Goal: Task Accomplishment & Management: Manage account settings

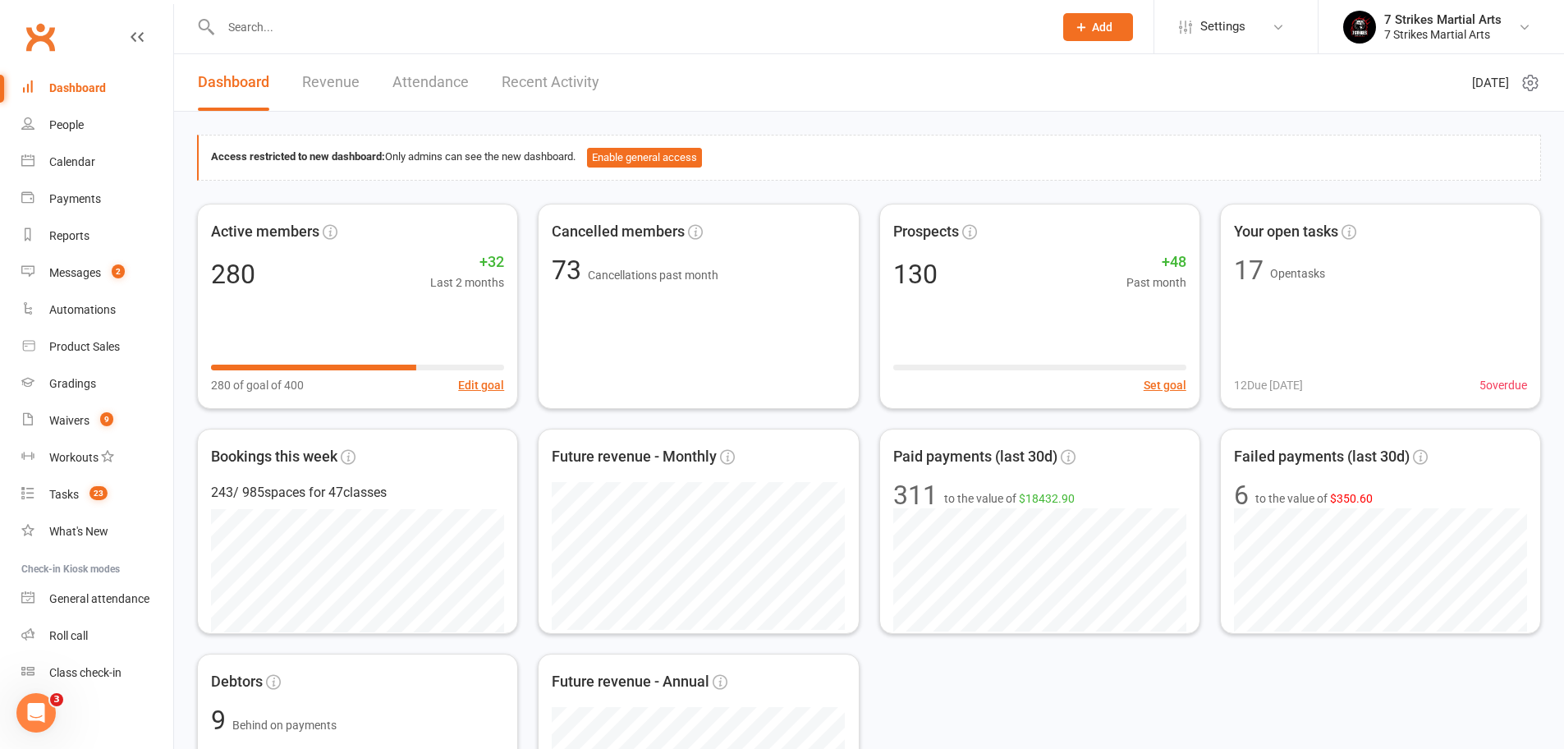
click at [357, 47] on div at bounding box center [619, 26] width 845 height 53
click at [350, 32] on input "text" at bounding box center [629, 27] width 826 height 23
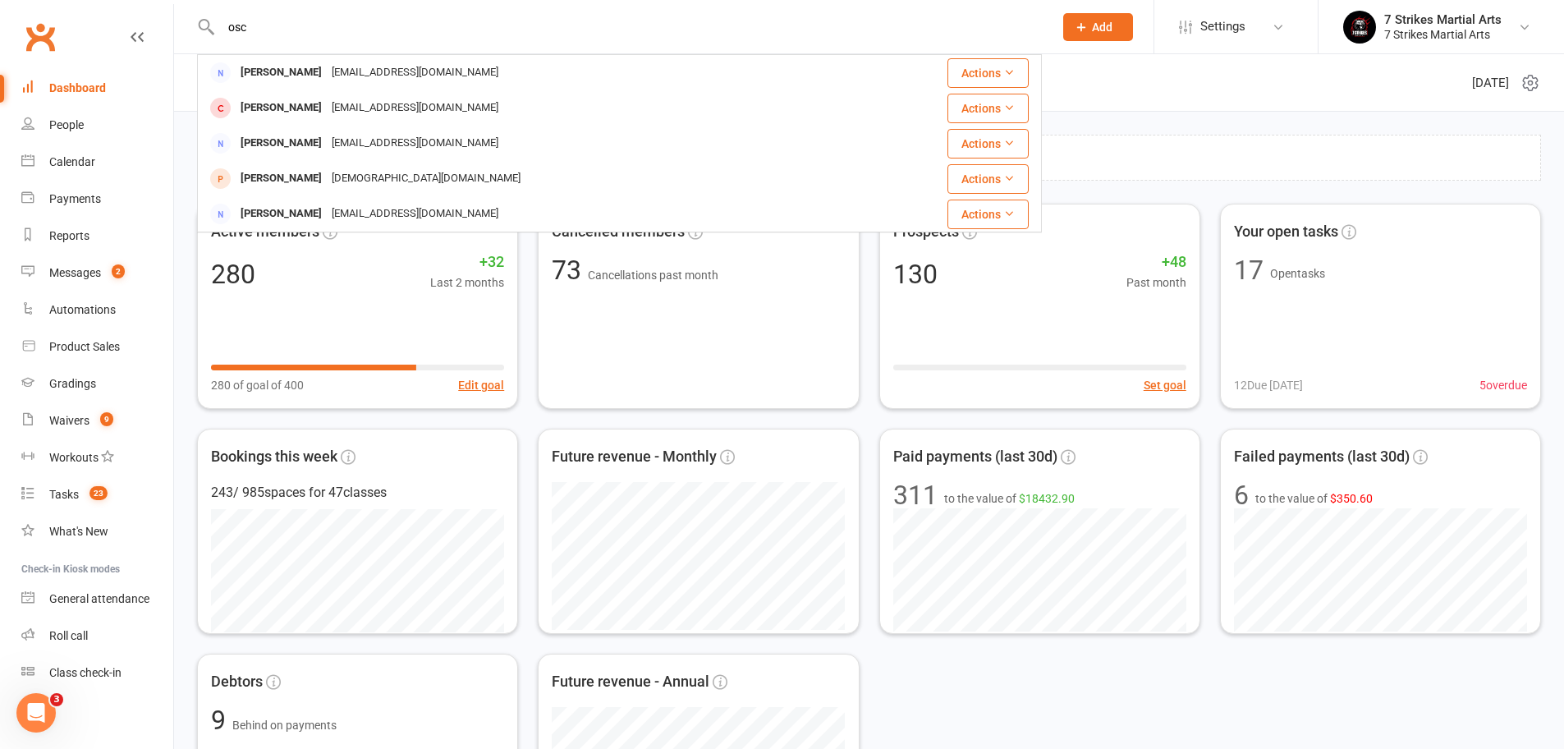
type input "Oscar"
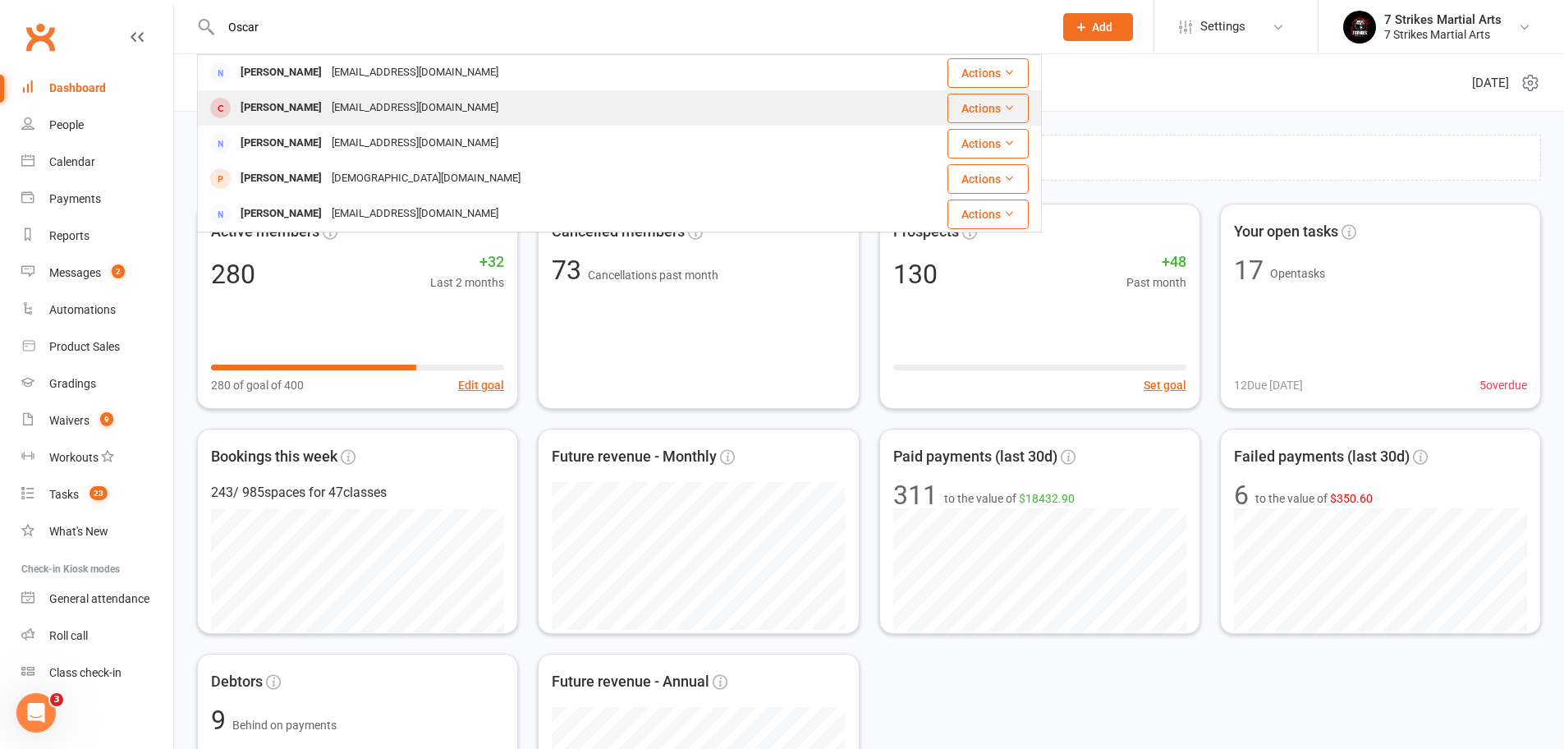
drag, startPoint x: 350, startPoint y: 32, endPoint x: 385, endPoint y: 112, distance: 86.8
click at [385, 112] on div "[EMAIL_ADDRESS][DOMAIN_NAME]" at bounding box center [415, 108] width 176 height 24
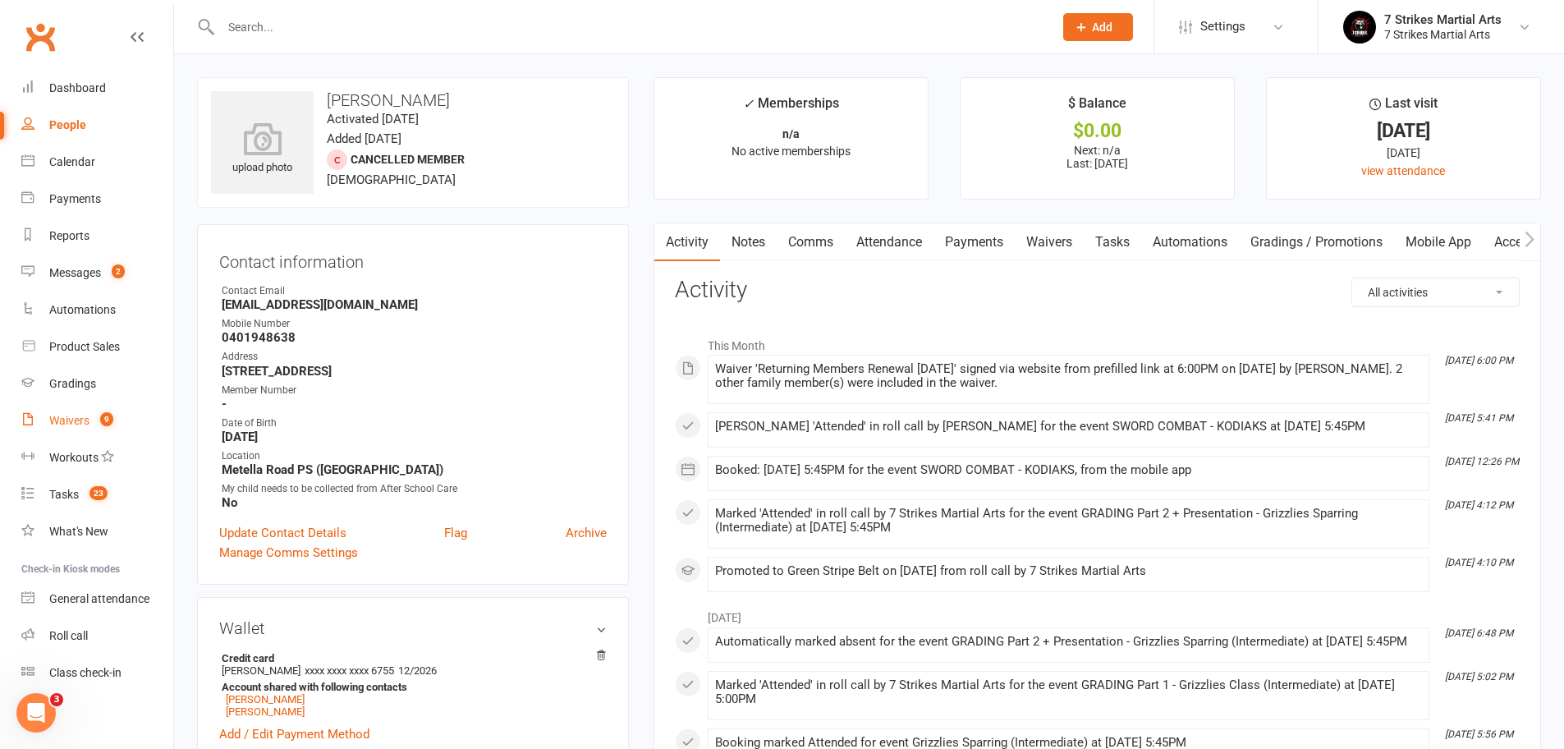
click at [82, 425] on div "Waivers" at bounding box center [69, 420] width 40 height 13
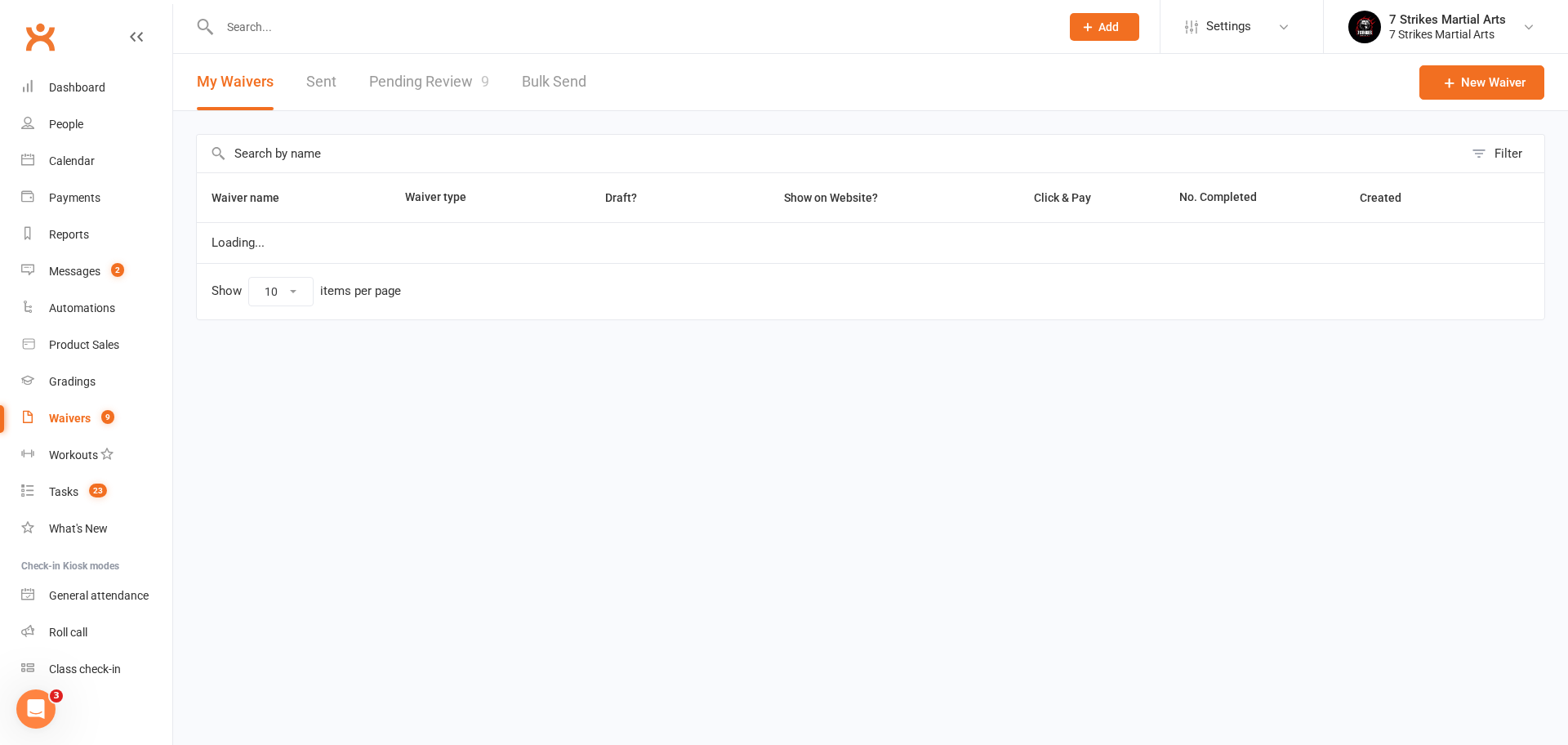
select select "50"
click at [371, 72] on link "Pending Review 9" at bounding box center [429, 82] width 120 height 57
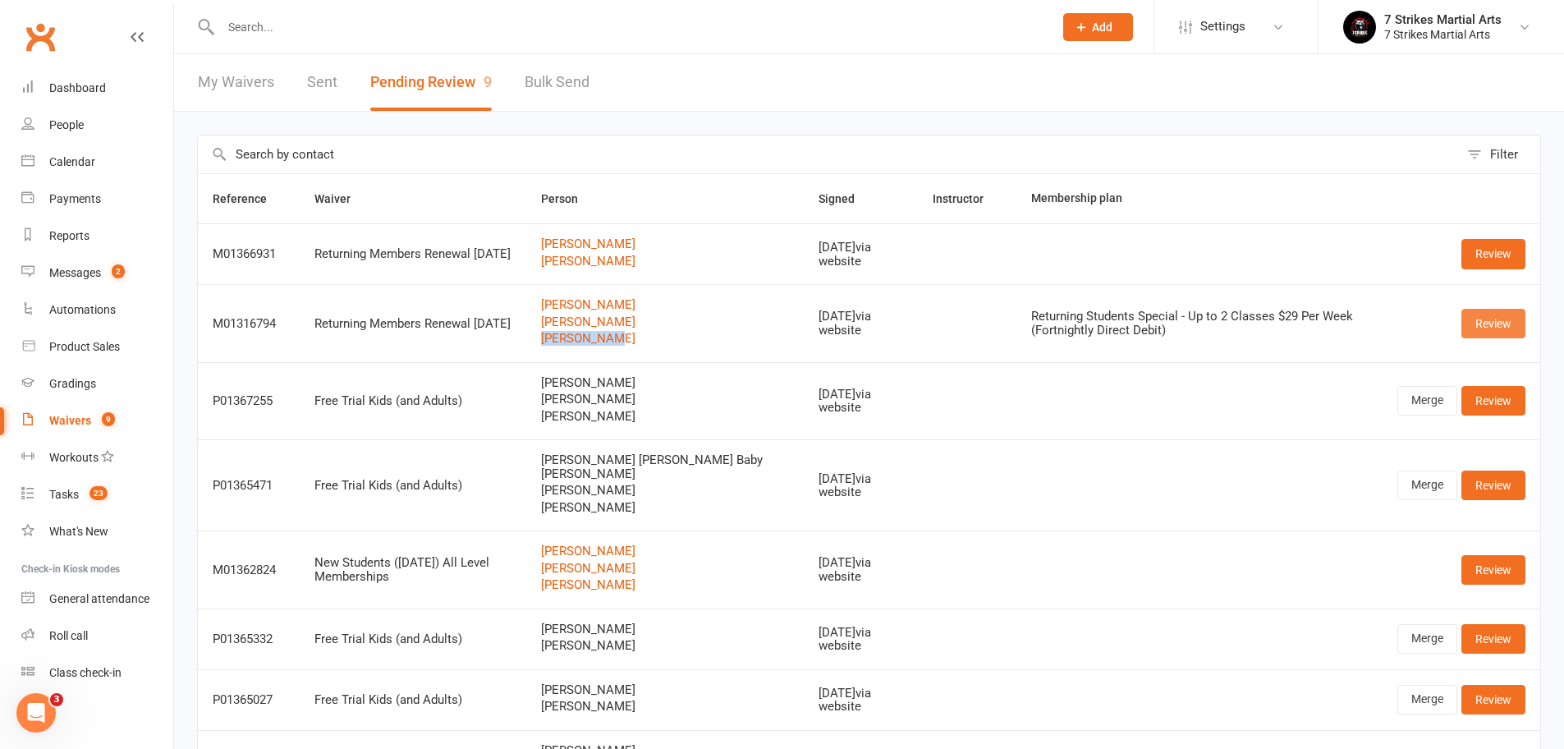
click at [1504, 332] on link "Review" at bounding box center [1493, 324] width 64 height 30
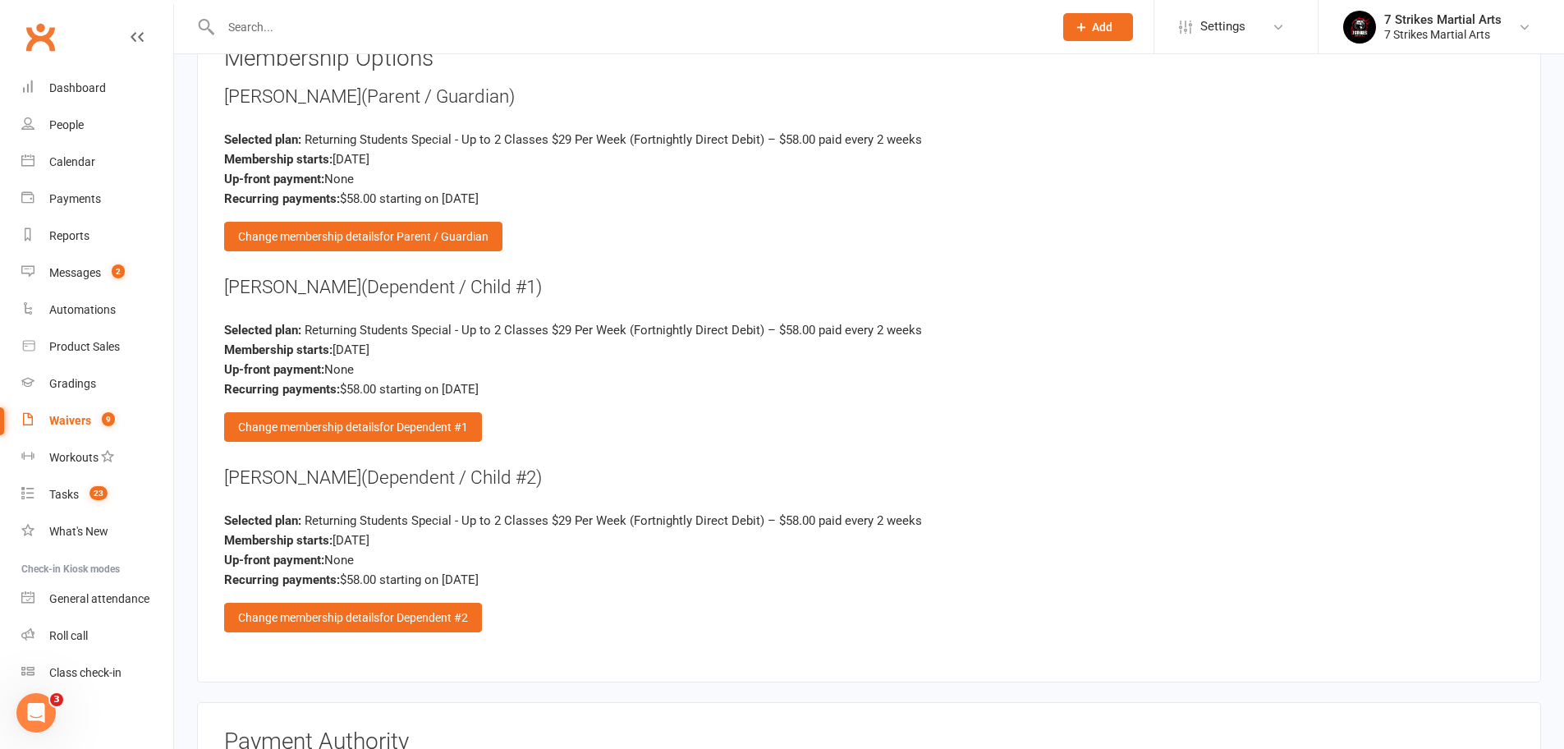
scroll to position [2627, 0]
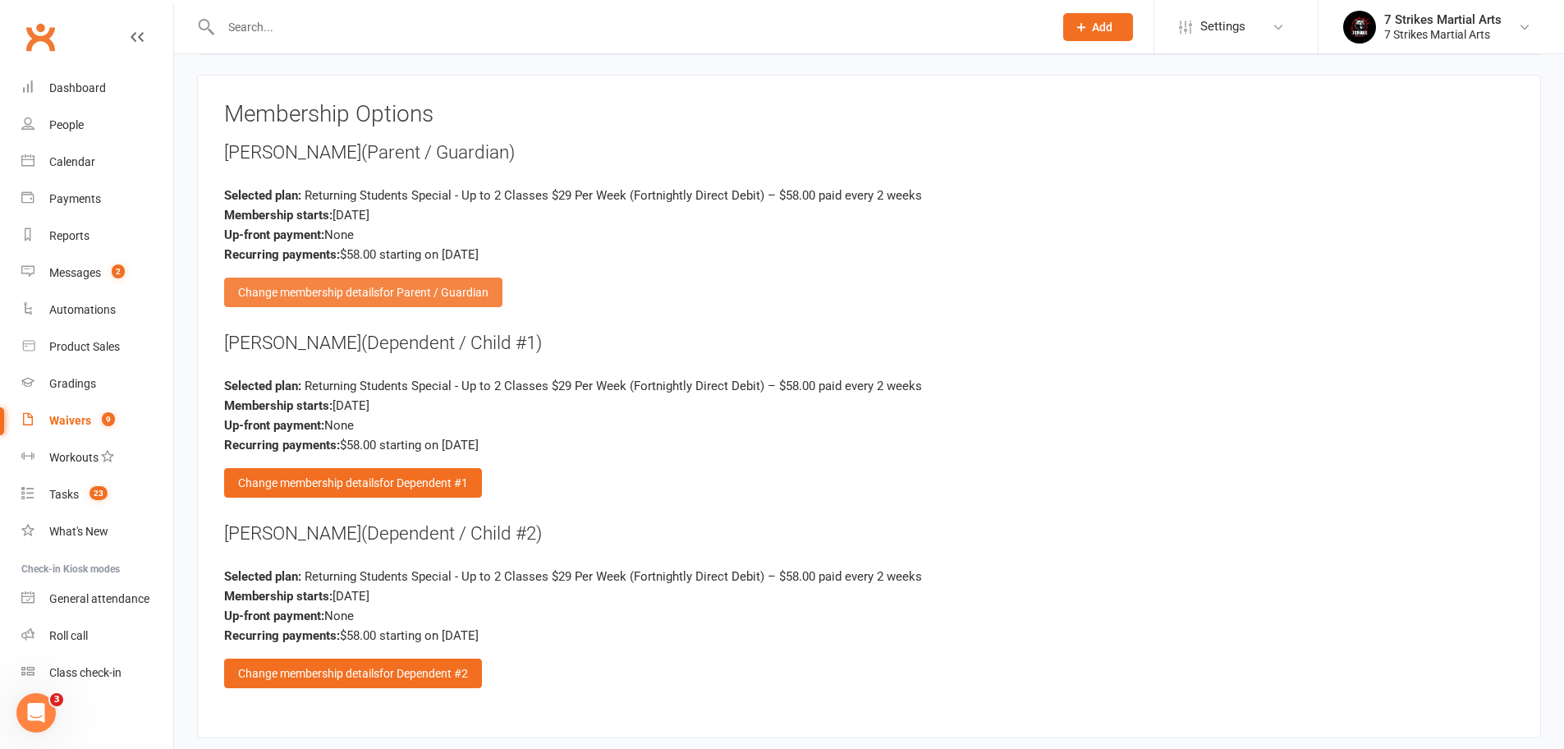
click at [488, 286] on span "for Parent / Guardian" at bounding box center [433, 292] width 109 height 13
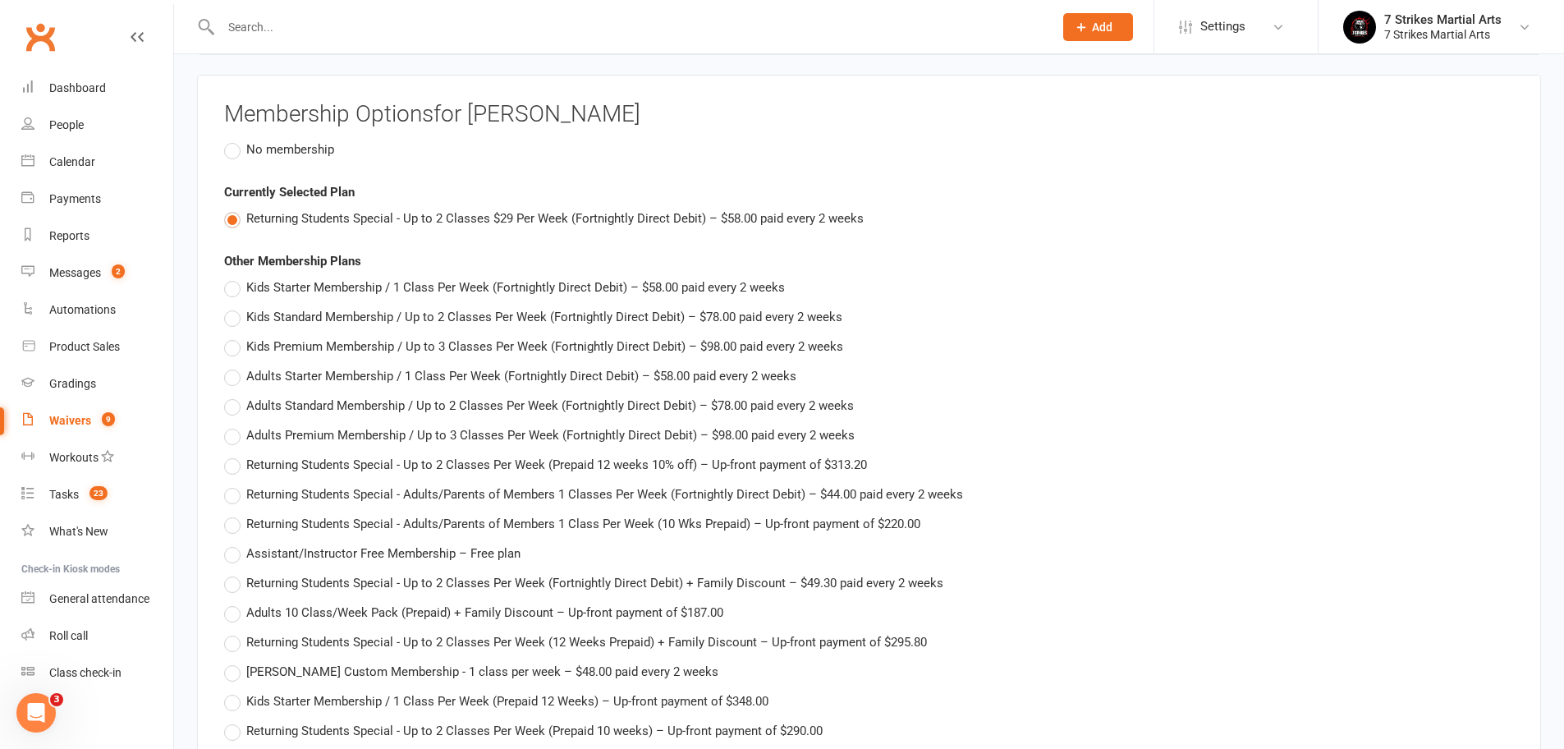
click at [306, 140] on span "No membership" at bounding box center [290, 148] width 88 height 17
click at [235, 140] on input "No membership" at bounding box center [229, 140] width 11 height 0
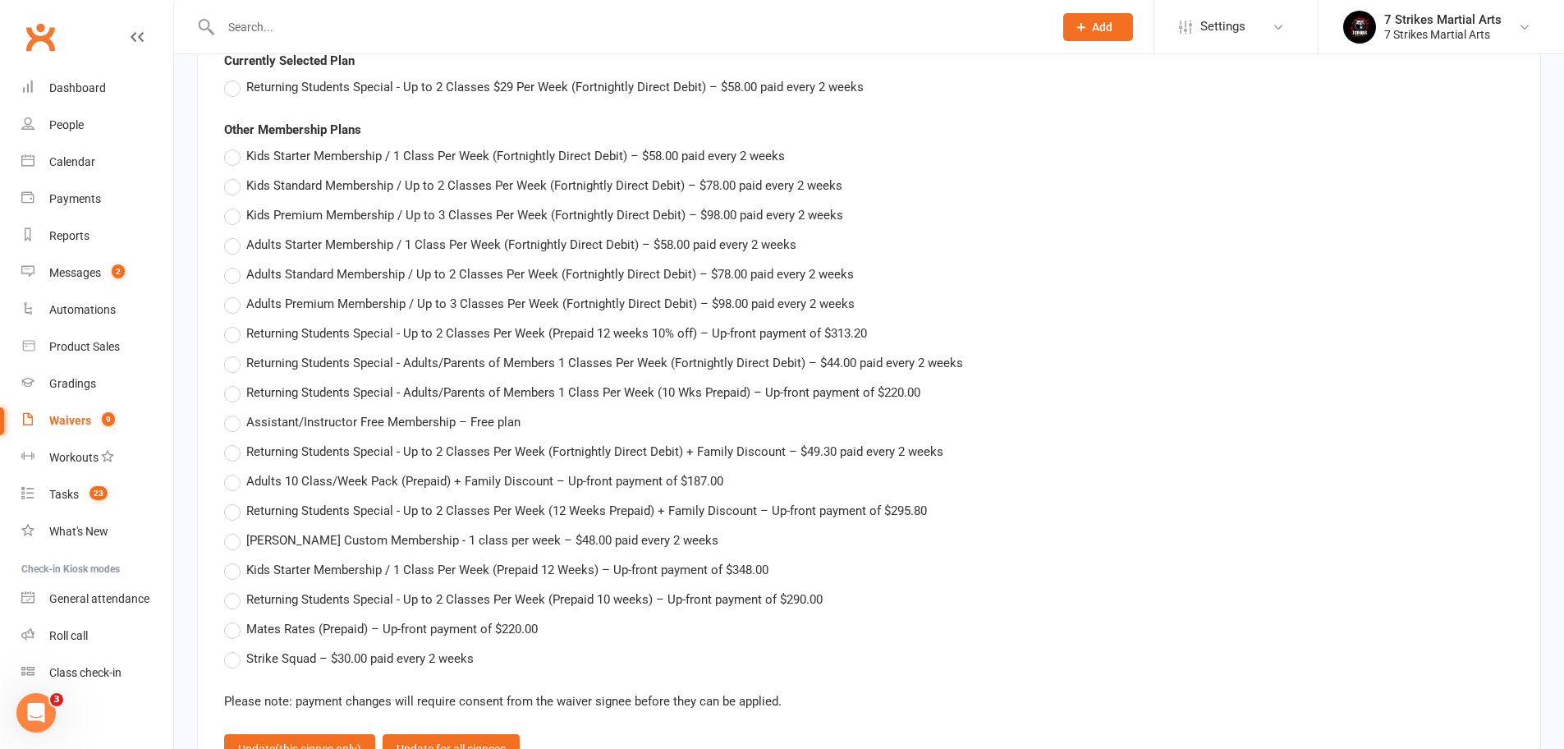
scroll to position [2900, 0]
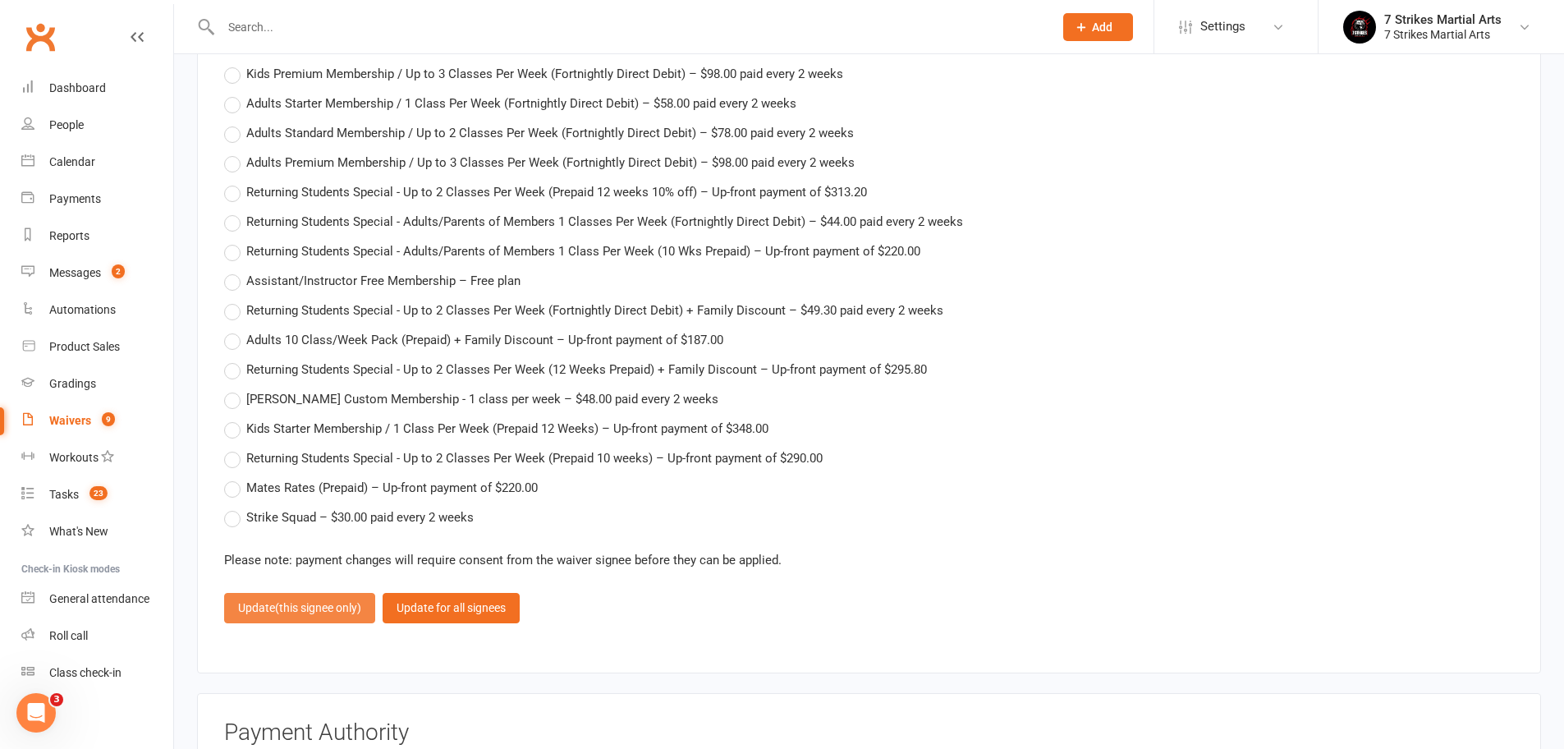
click at [329, 601] on span "(this signee only)" at bounding box center [318, 607] width 86 height 13
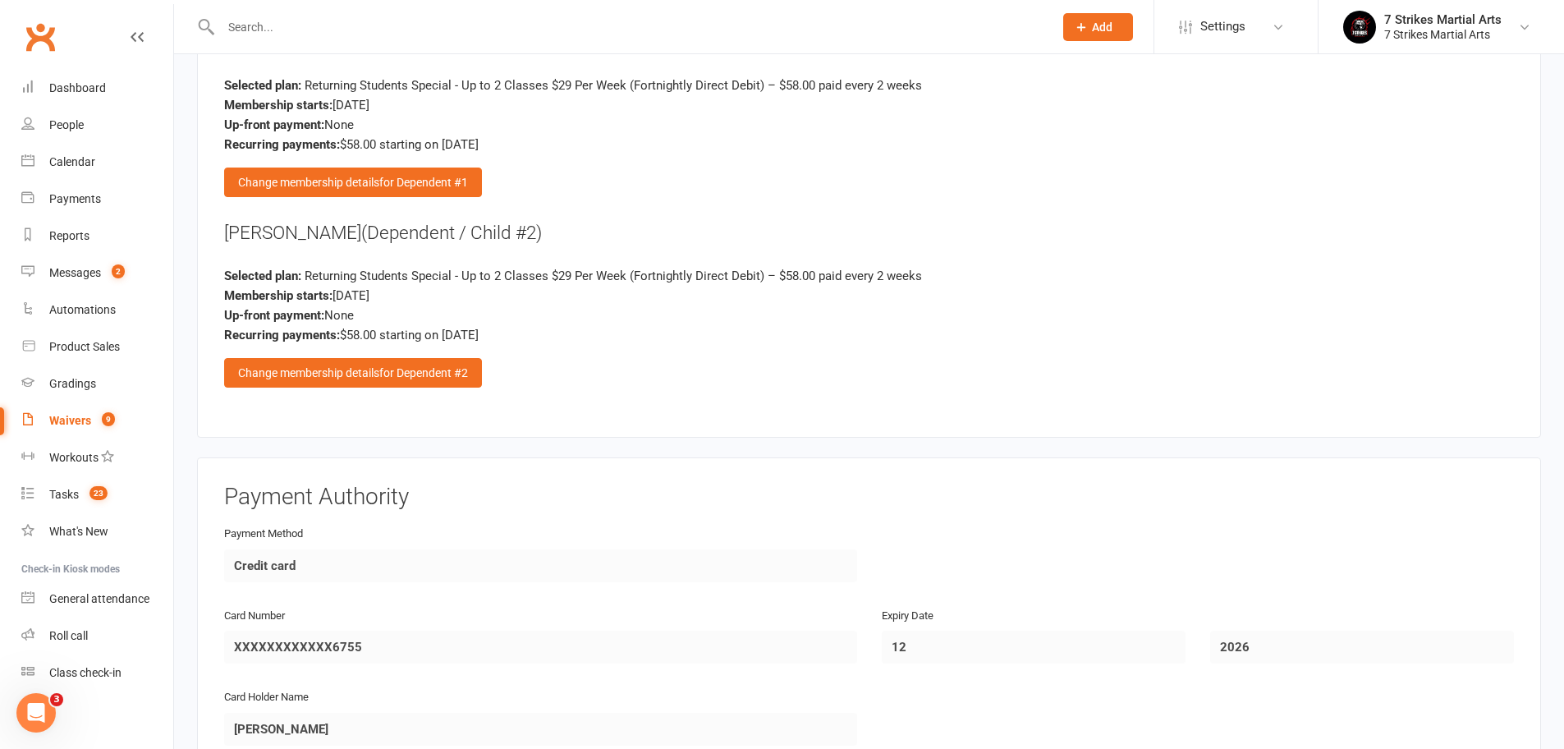
scroll to position [2763, 0]
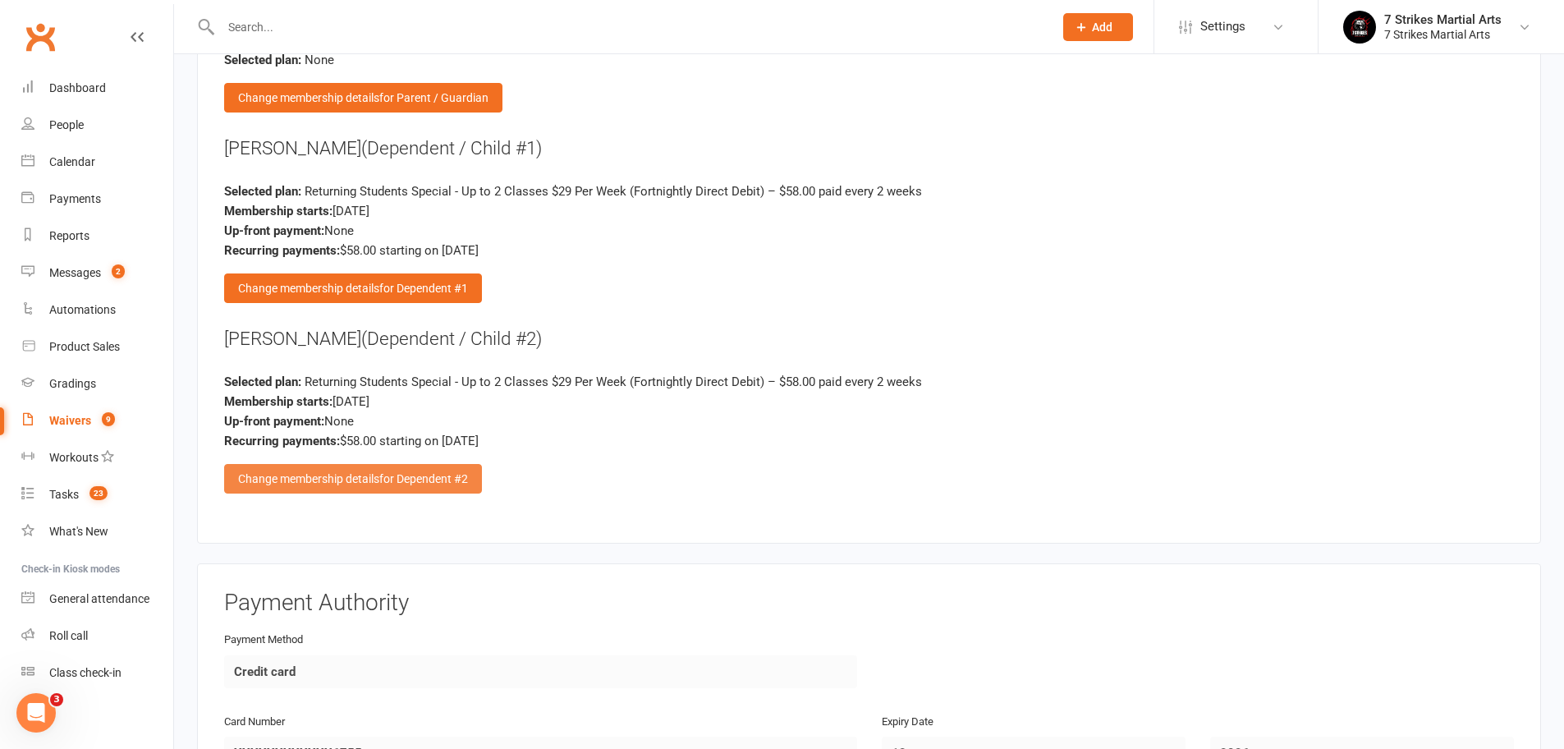
click at [378, 470] on div "Change membership details for Dependent #2" at bounding box center [353, 479] width 258 height 30
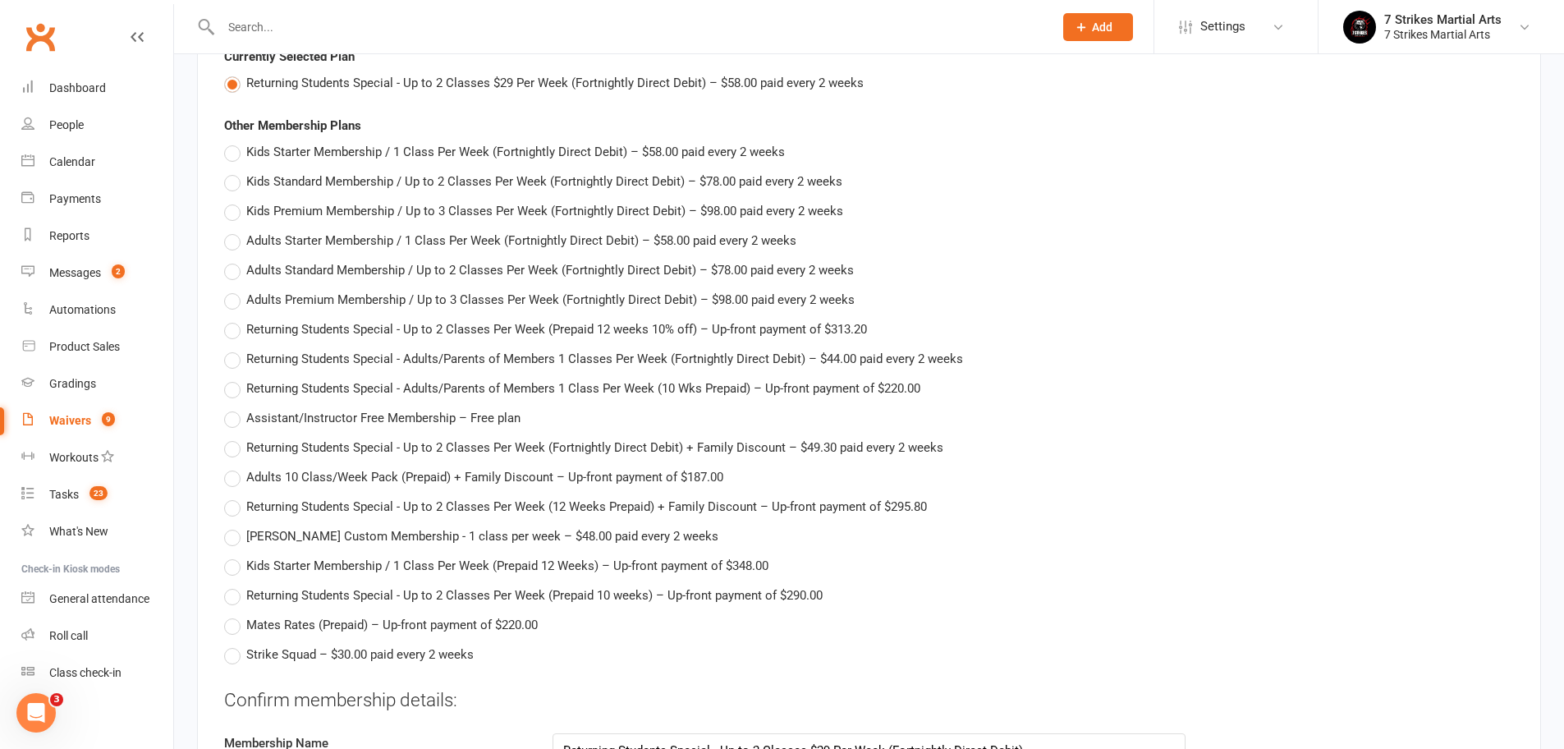
scroll to position [3230, 0]
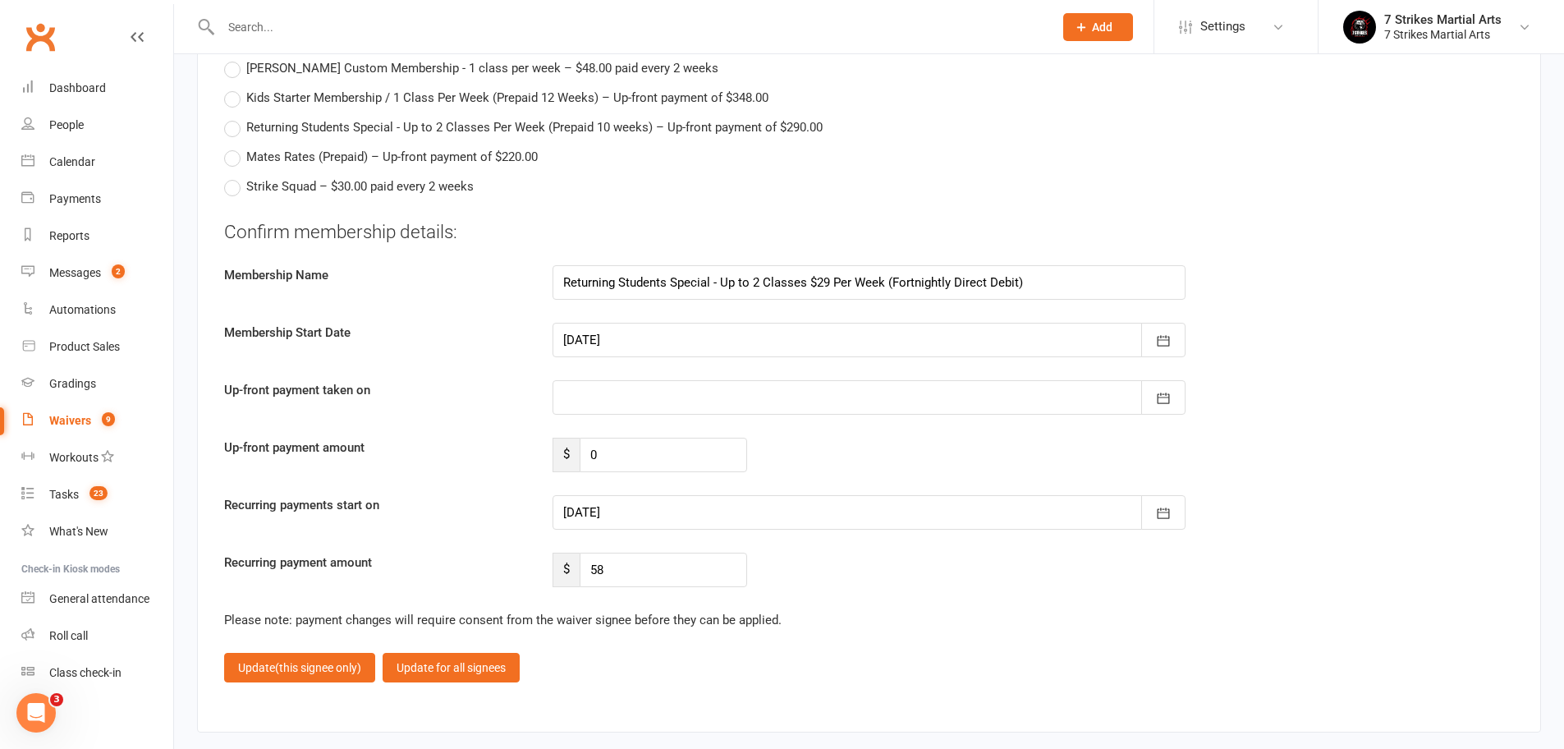
click at [680, 323] on div at bounding box center [868, 340] width 633 height 34
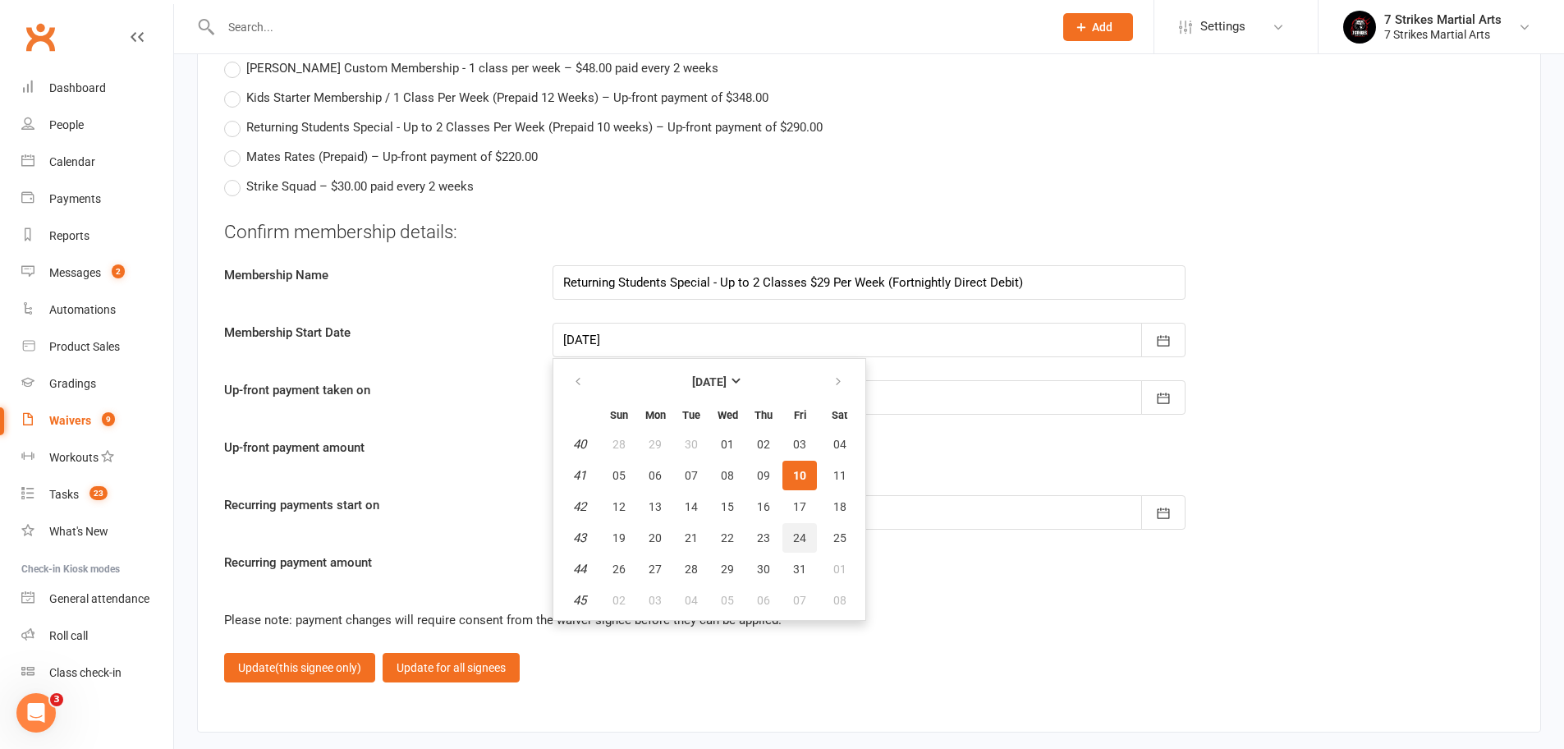
click at [807, 523] on button "24" at bounding box center [799, 538] width 34 height 30
type input "24 Oct 2025"
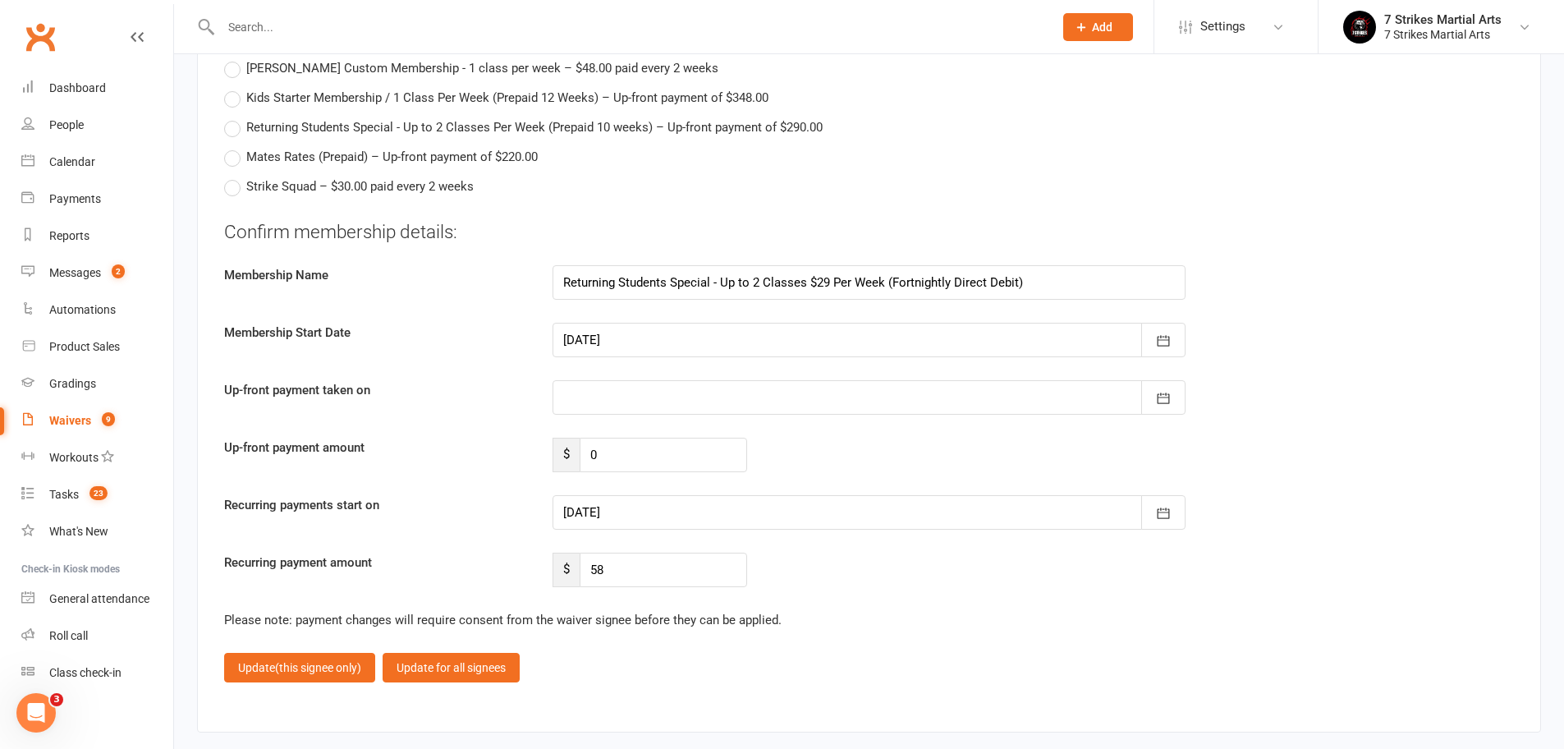
type input "24 Oct 2025"
click at [775, 323] on div at bounding box center [868, 340] width 633 height 34
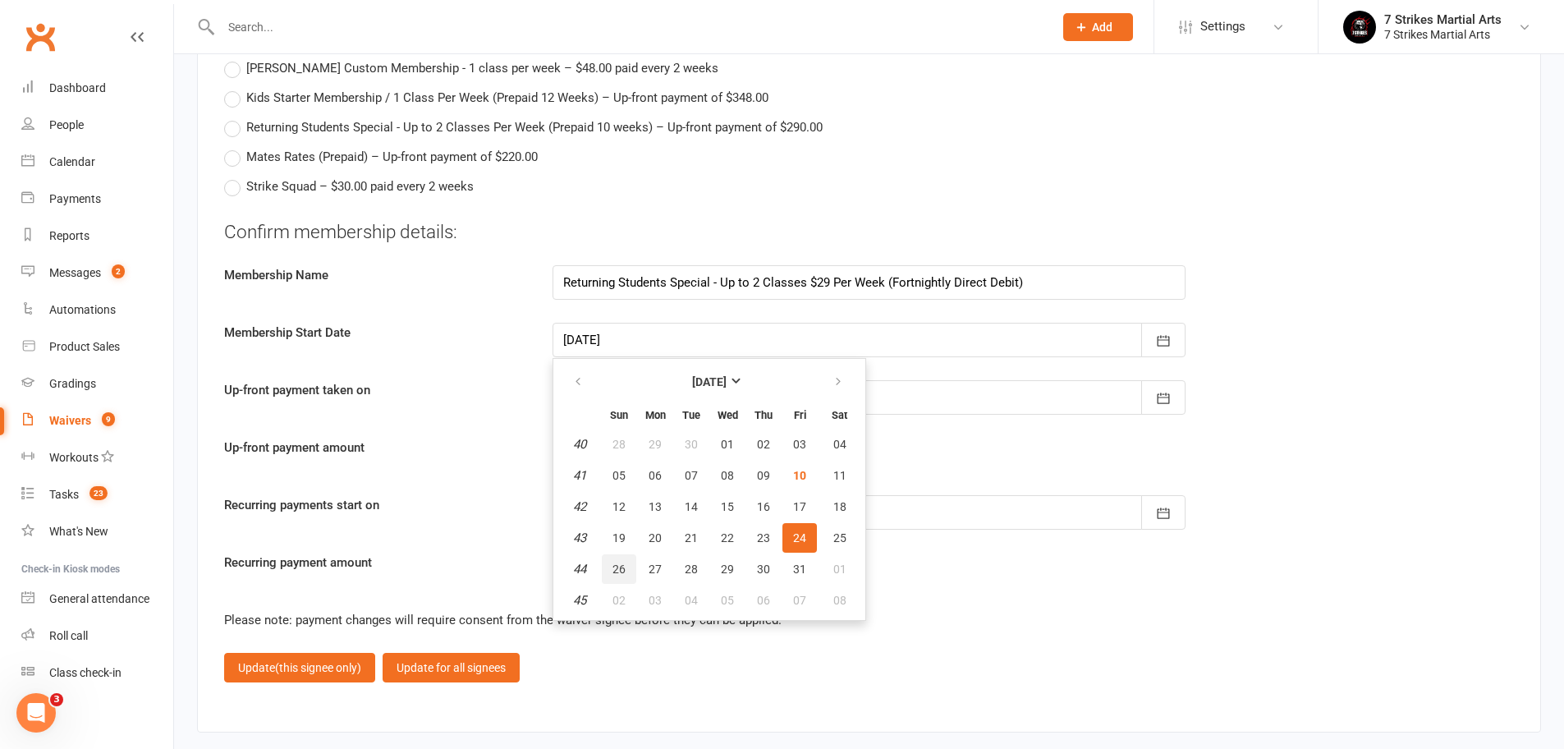
click at [616, 562] on span "26" at bounding box center [618, 568] width 13 height 13
type input "26 Oct 2025"
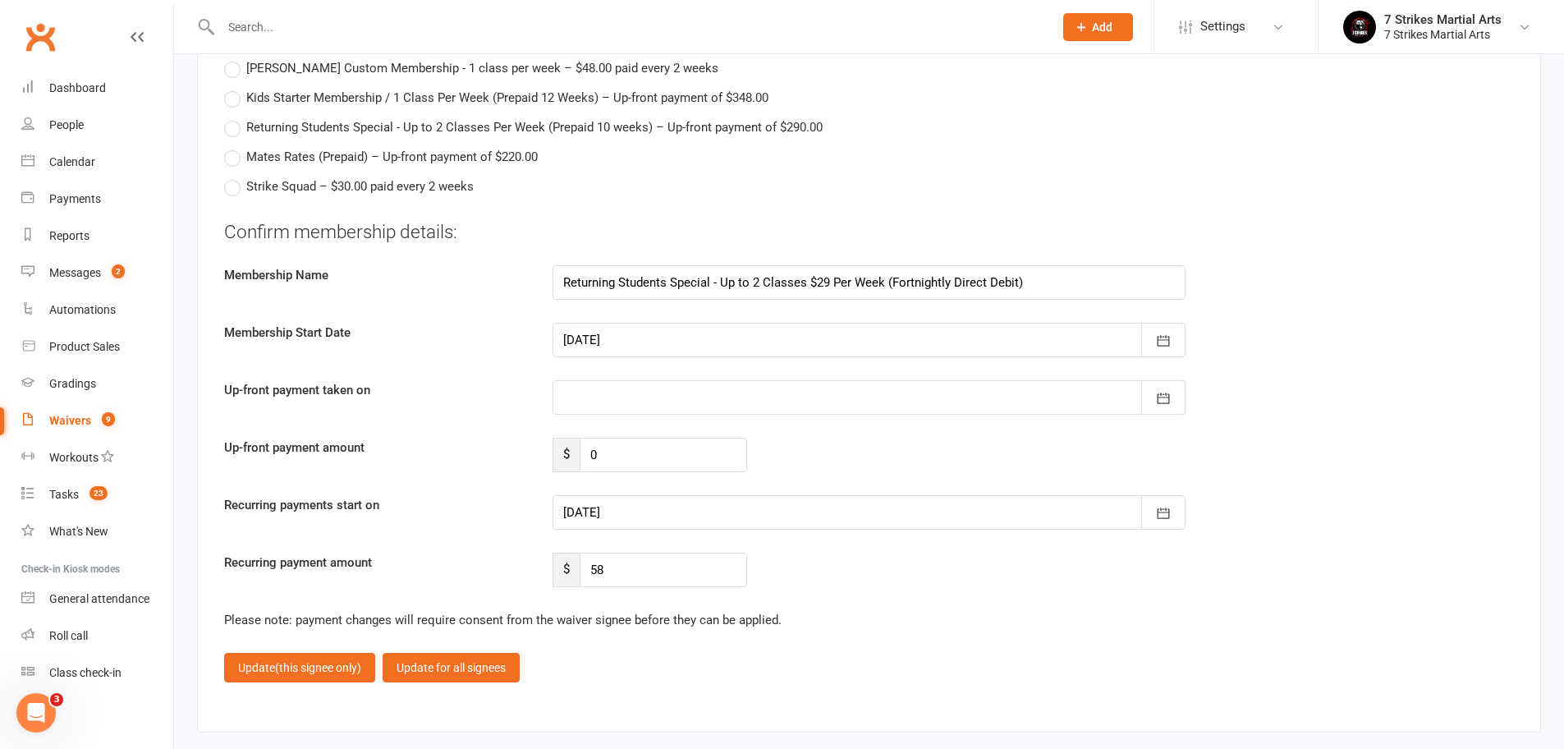
type input "26 Oct 2025"
click at [655, 499] on div at bounding box center [868, 512] width 633 height 34
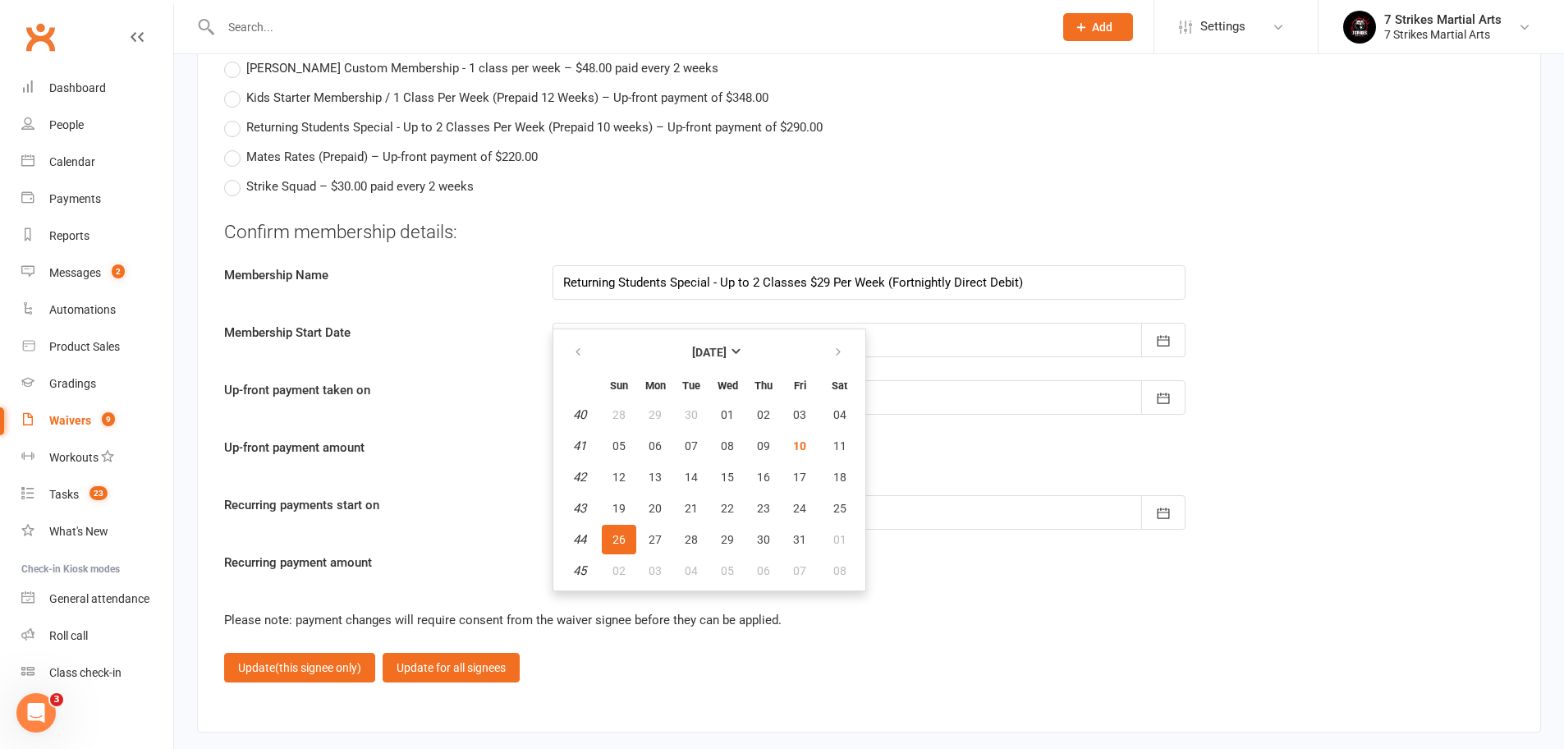
click at [1023, 413] on div "Confirm membership details: Membership Name Returning Students Special - Up to …" at bounding box center [868, 403] width 1289 height 368
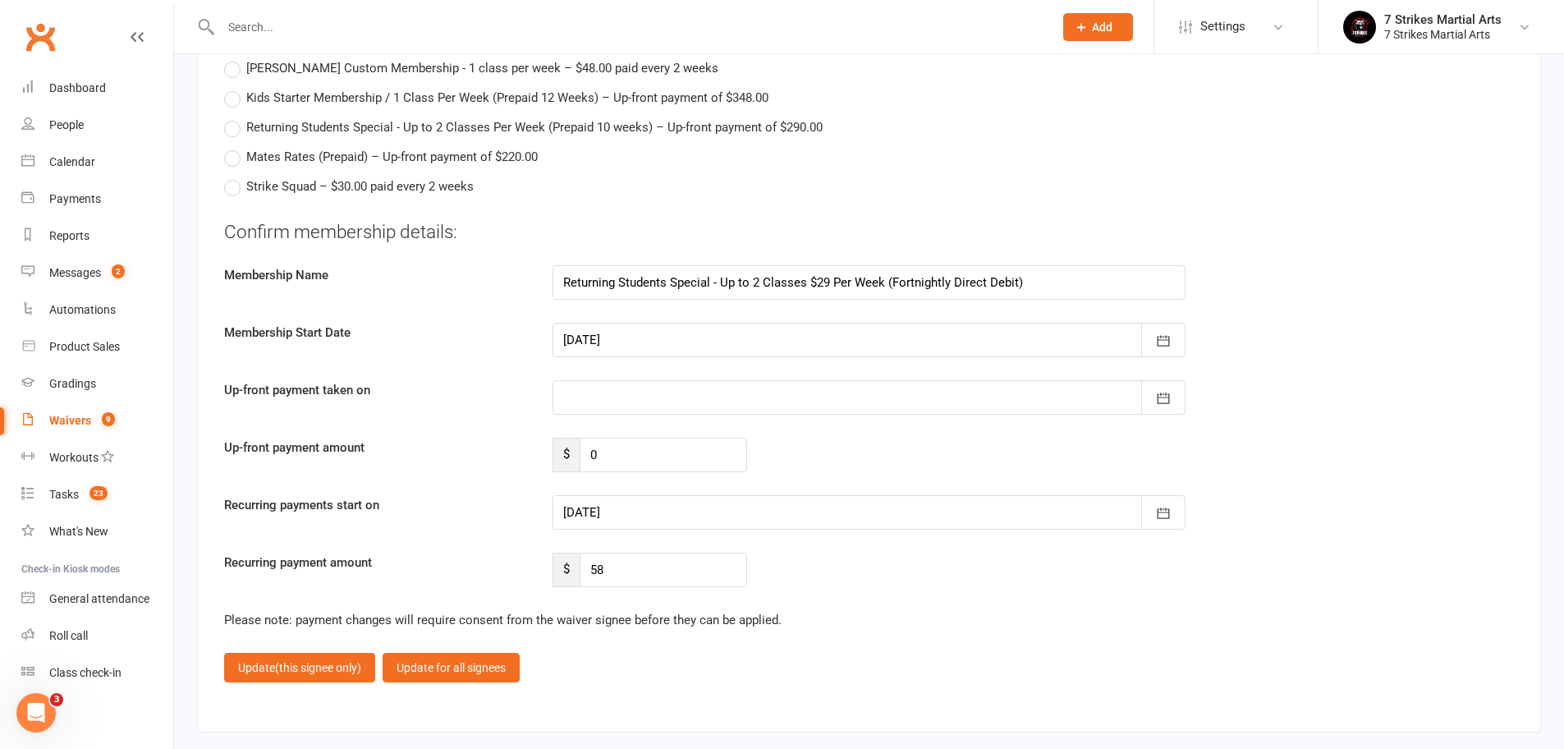
click at [792, 323] on div at bounding box center [868, 340] width 633 height 34
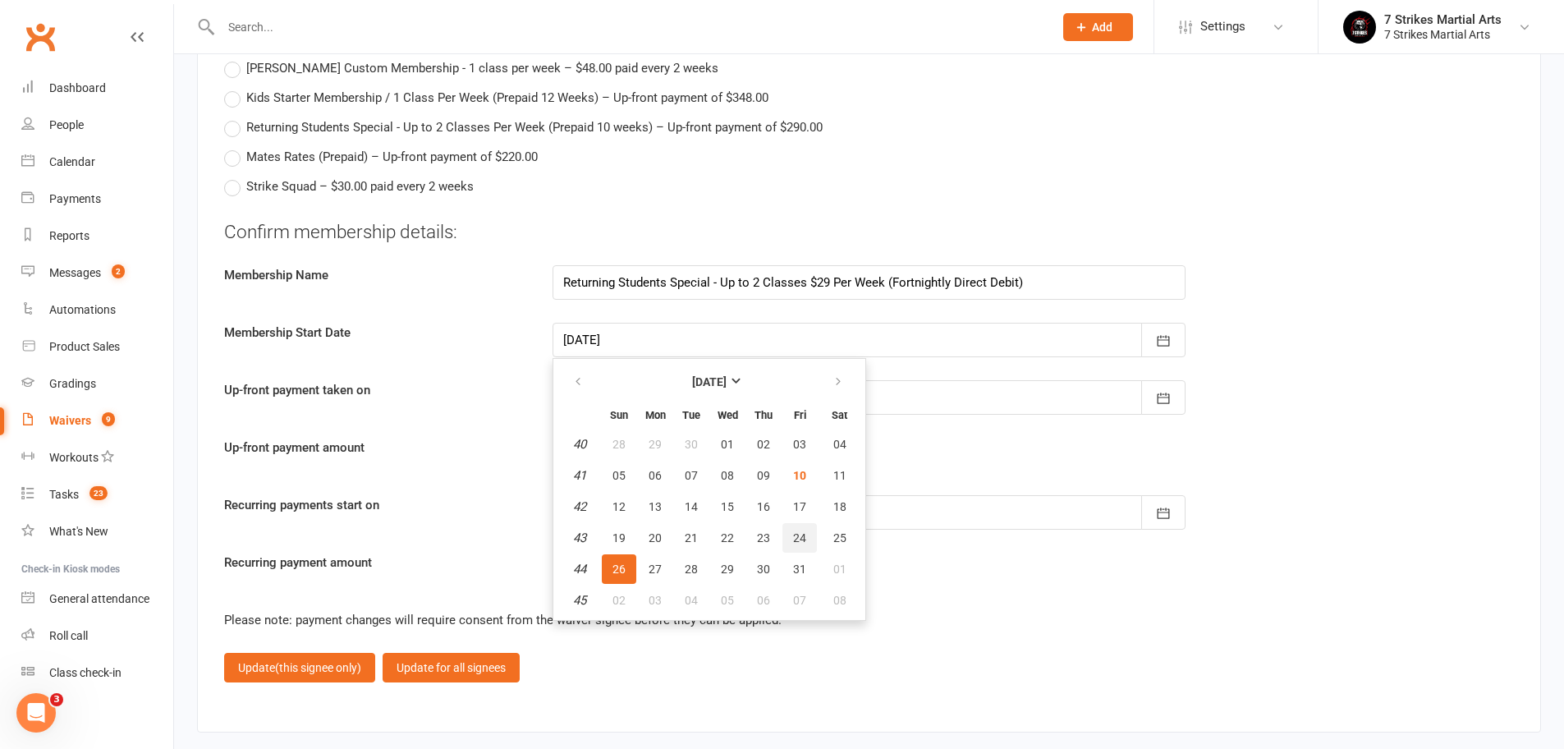
click at [808, 526] on button "24" at bounding box center [799, 538] width 34 height 30
type input "24 Oct 2025"
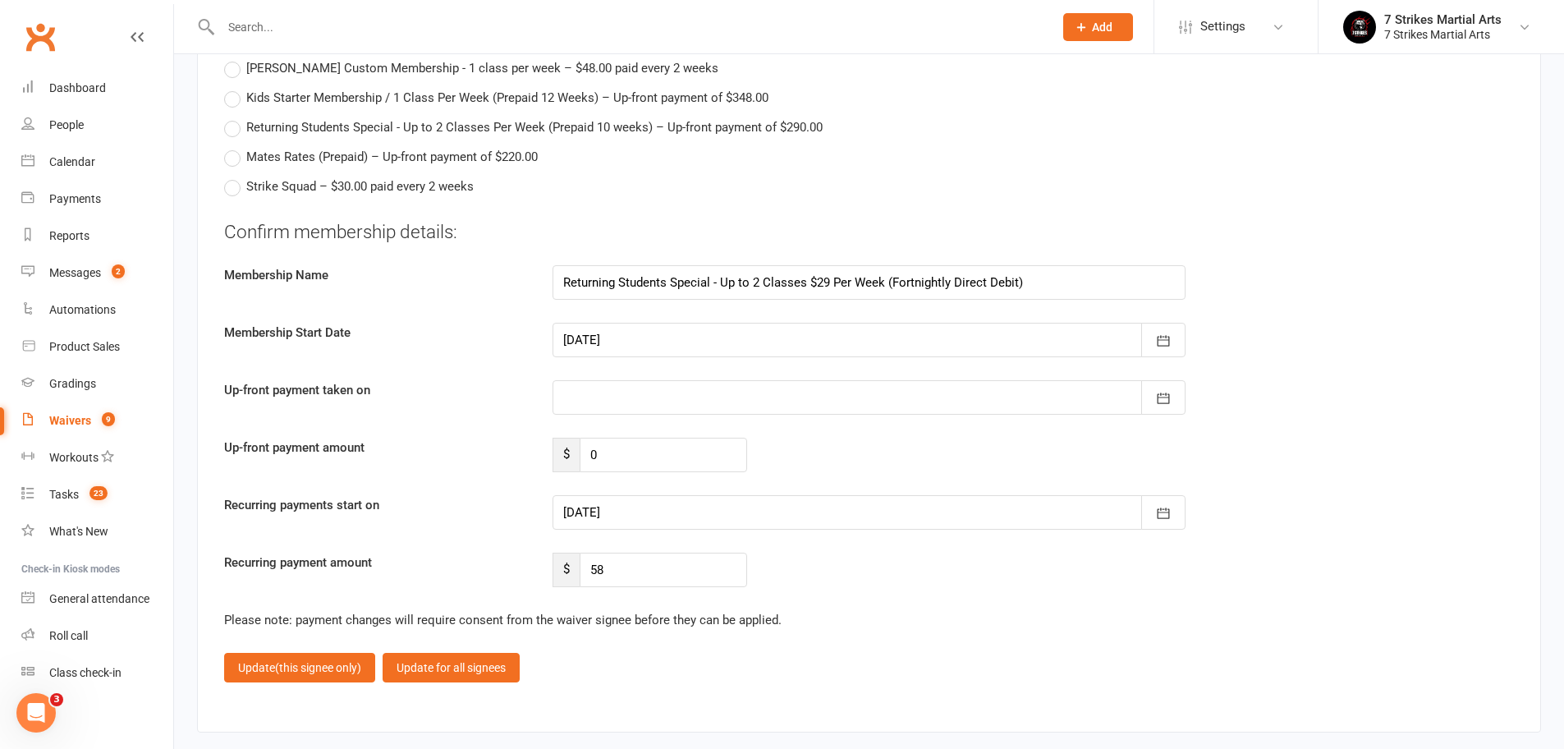
type input "24 Oct 2025"
click at [918, 610] on div "Please note: payment changes will require consent from the waiver signee before…" at bounding box center [868, 620] width 1289 height 20
click at [348, 661] on span "(this signee only)" at bounding box center [318, 667] width 86 height 13
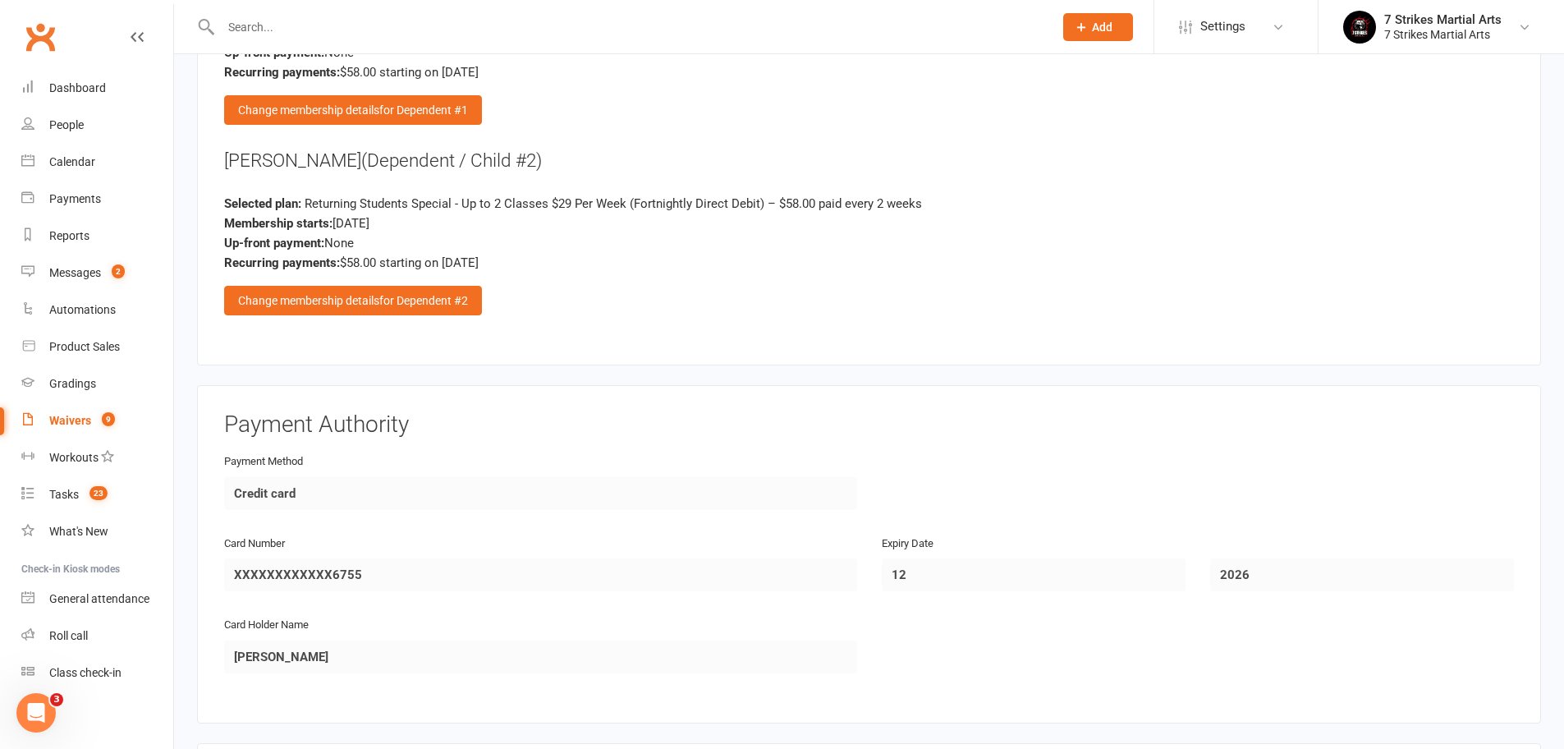
scroll to position [3239, 0]
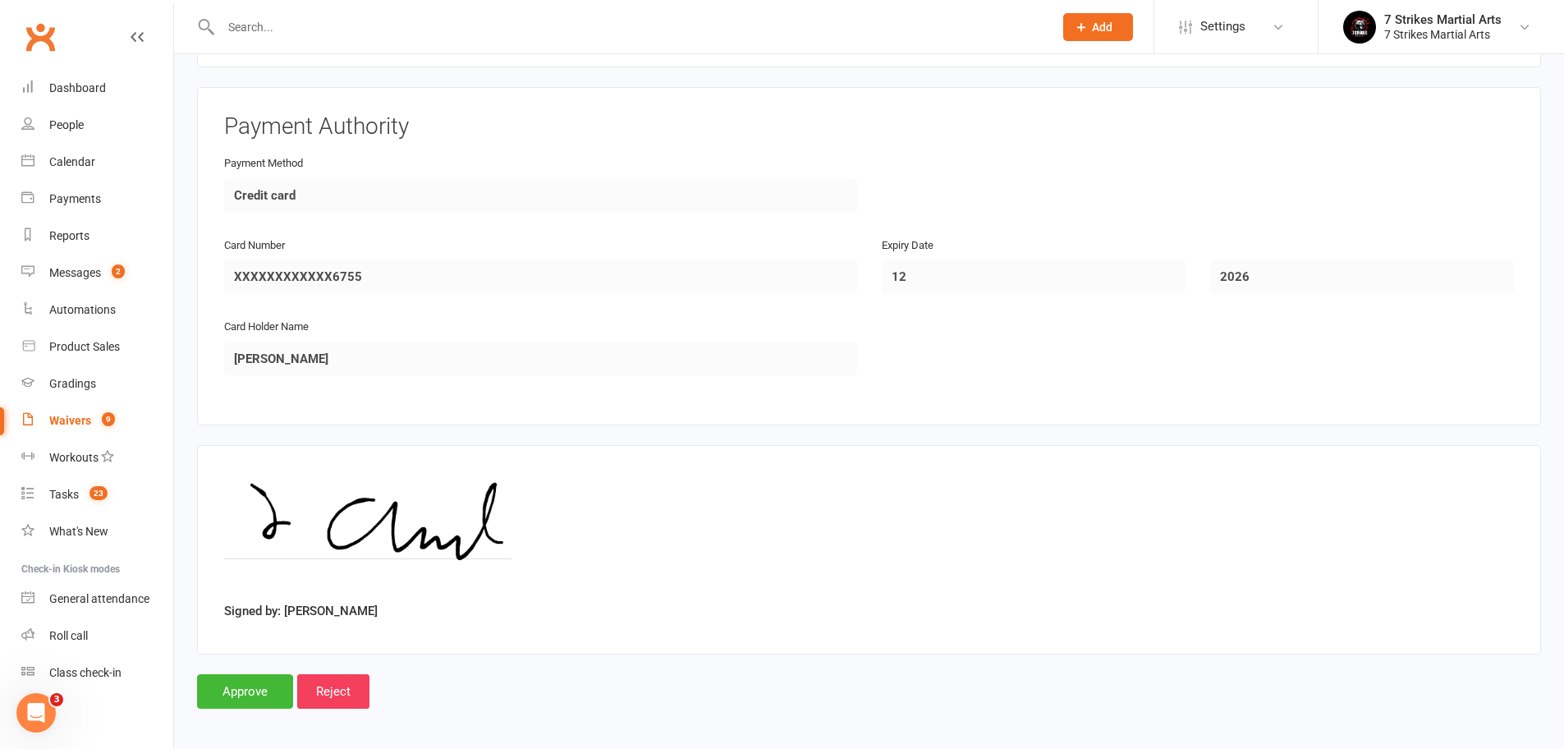
click at [245, 674] on input "Approve" at bounding box center [245, 691] width 96 height 34
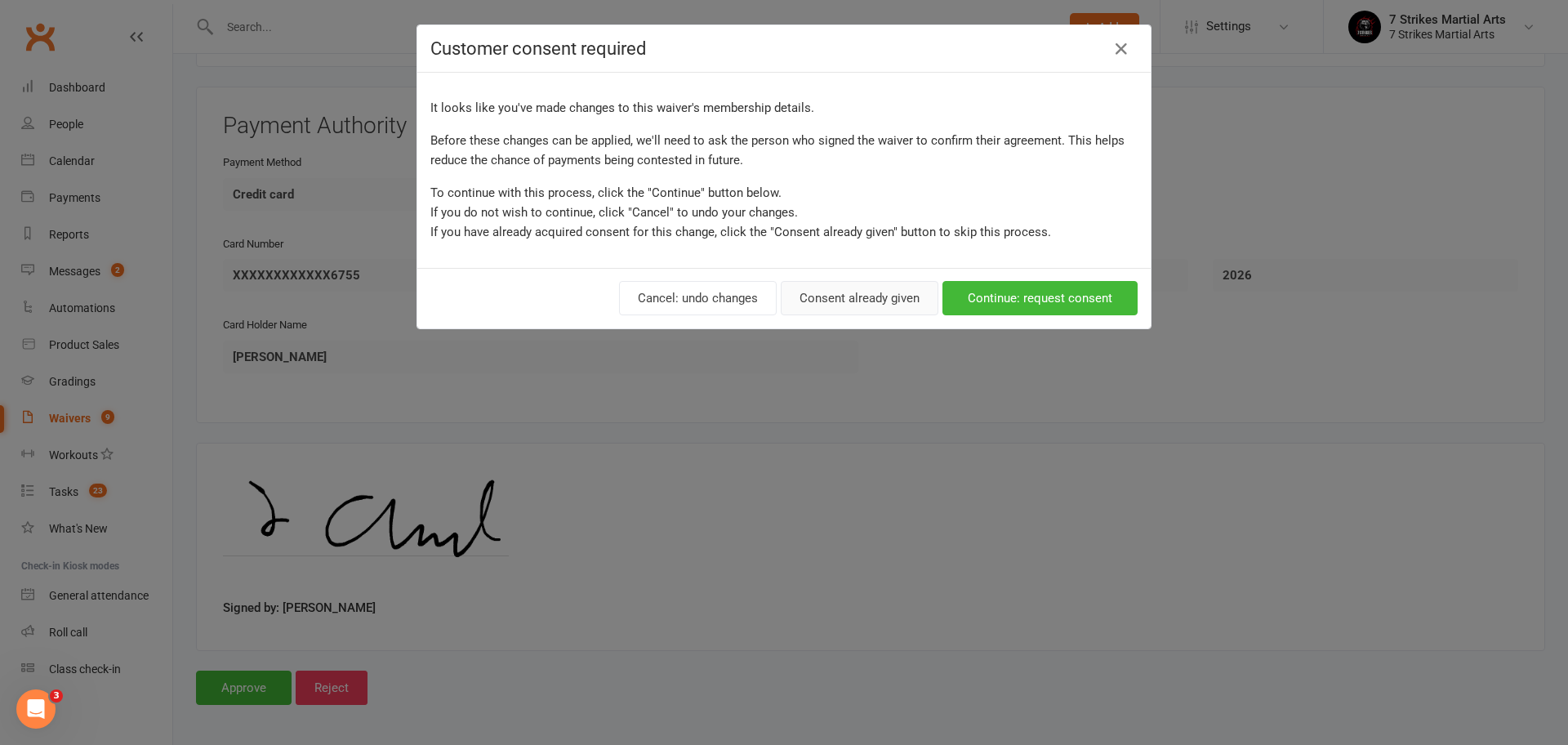
click at [877, 298] on button "Consent already given" at bounding box center [860, 297] width 157 height 34
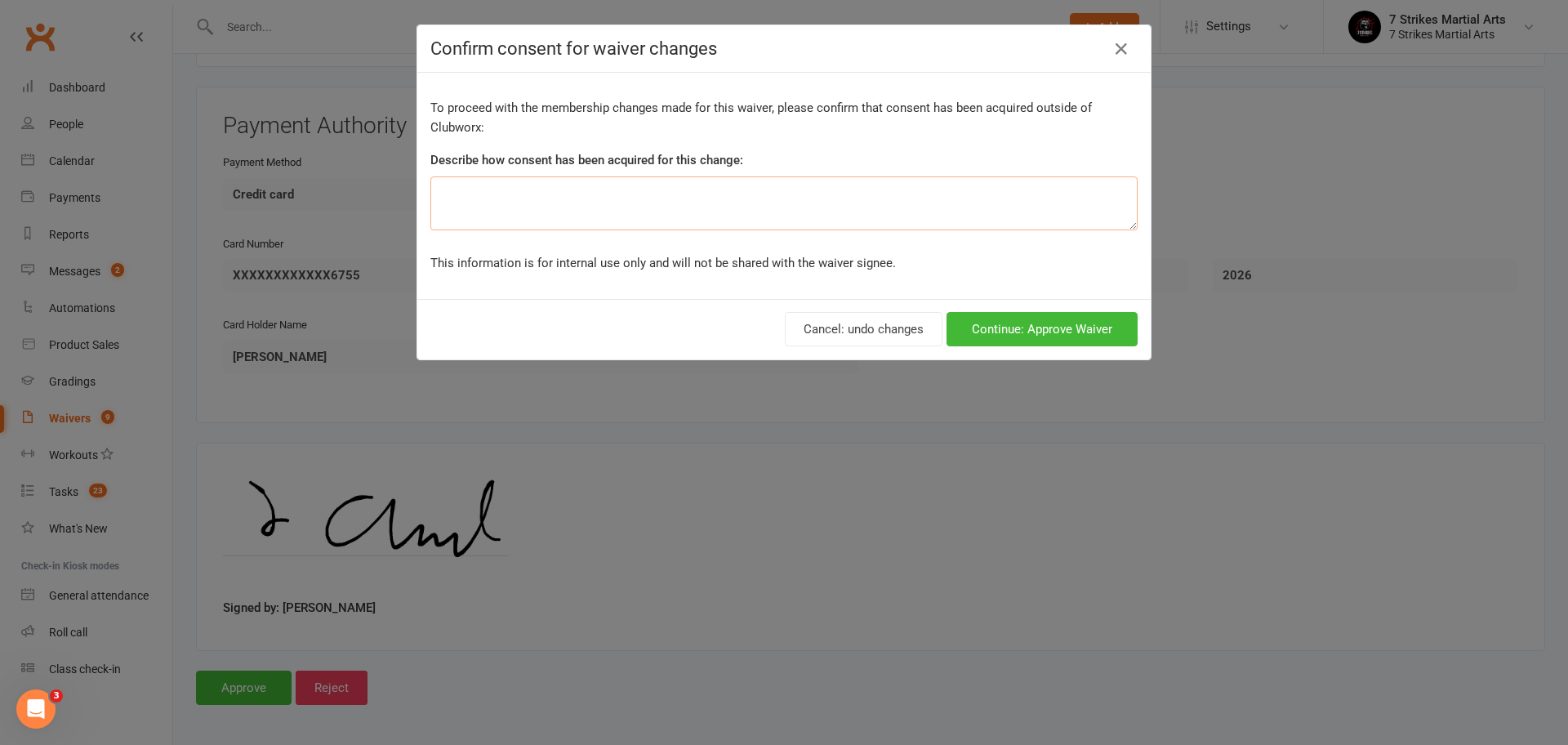
click at [879, 181] on textarea at bounding box center [784, 203] width 707 height 54
type textarea "emailed"
drag, startPoint x: 997, startPoint y: 329, endPoint x: 936, endPoint y: 310, distance: 63.9
click at [997, 329] on button "Continue: Approve Waiver" at bounding box center [1042, 329] width 191 height 34
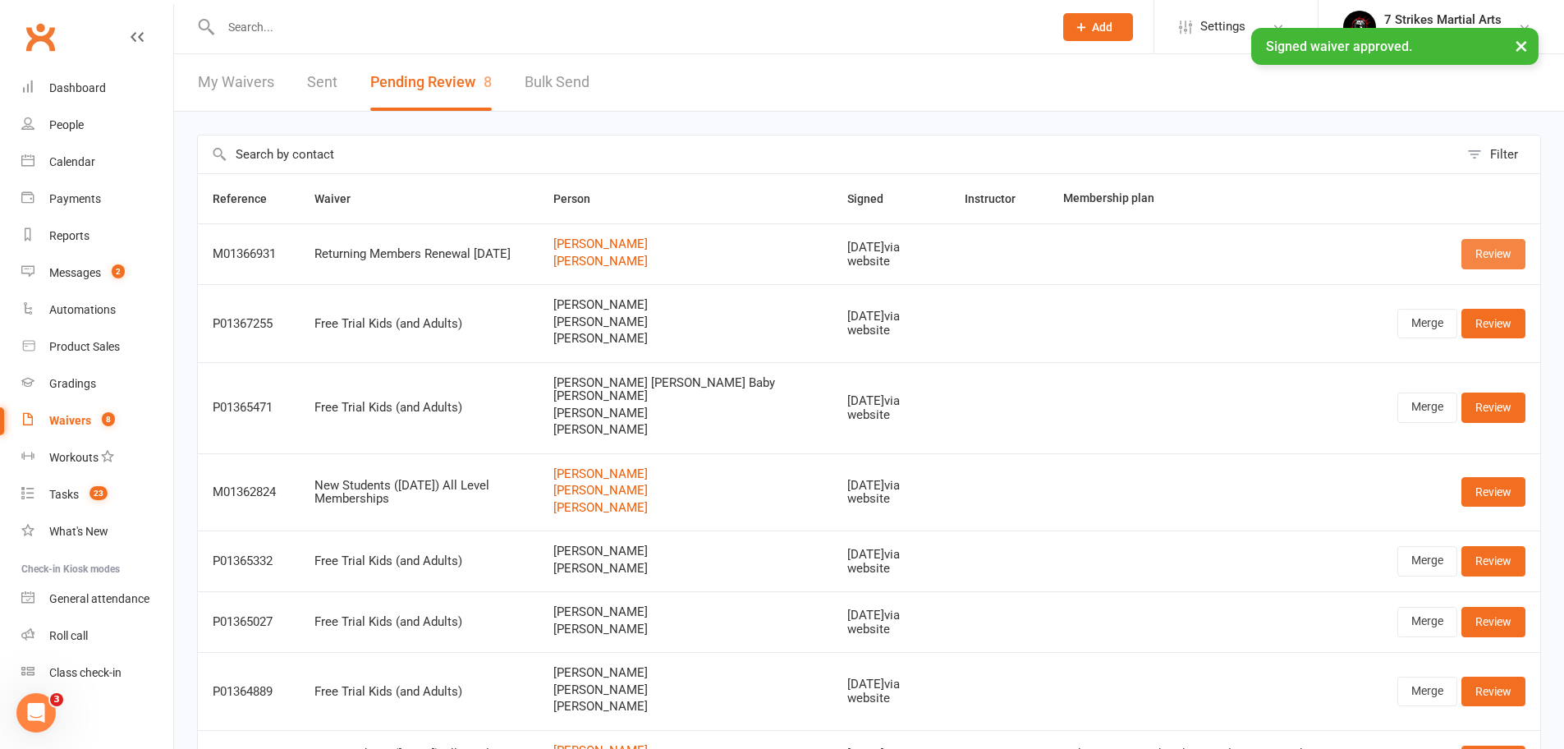
click at [1501, 254] on link "Review" at bounding box center [1493, 254] width 64 height 30
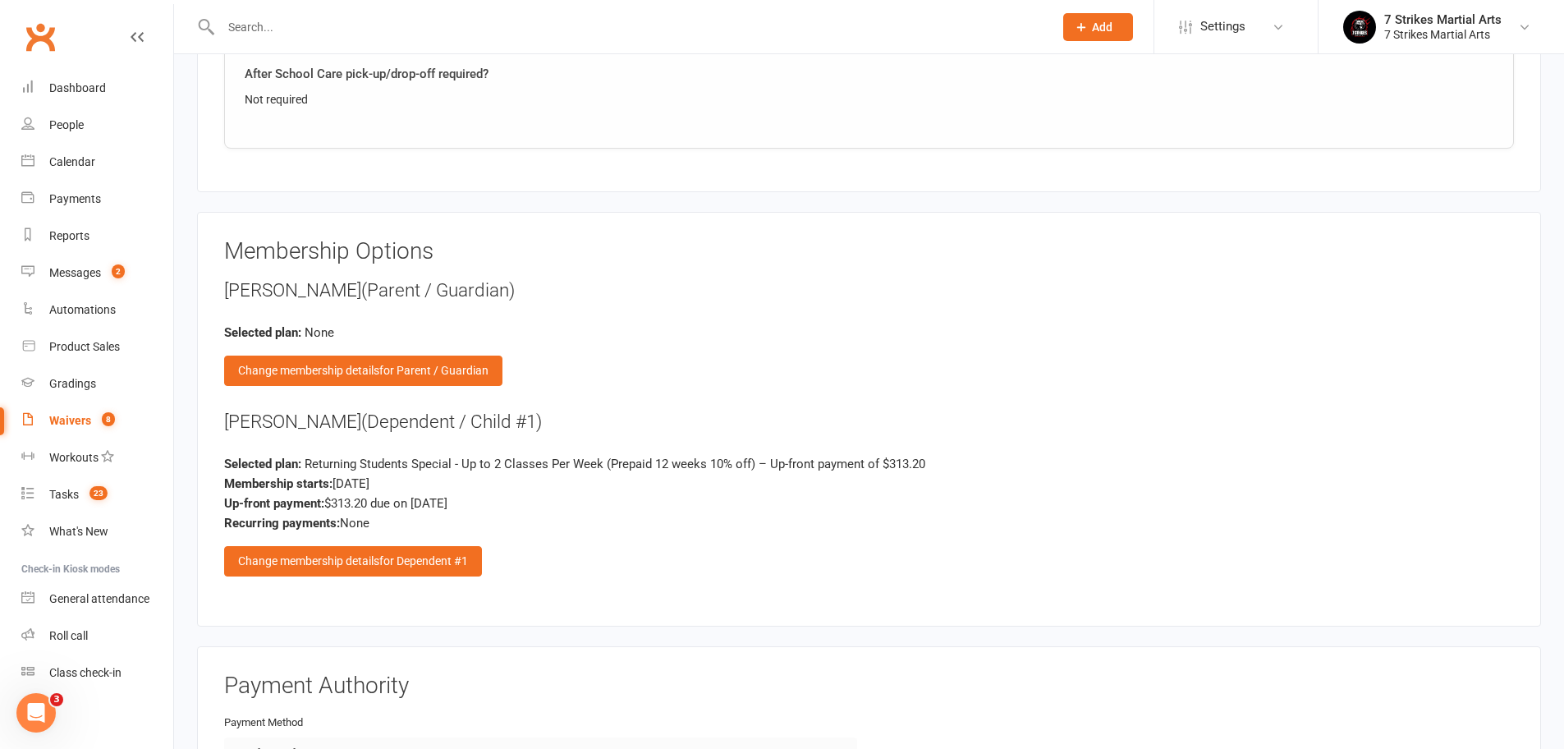
scroll to position [2517, 0]
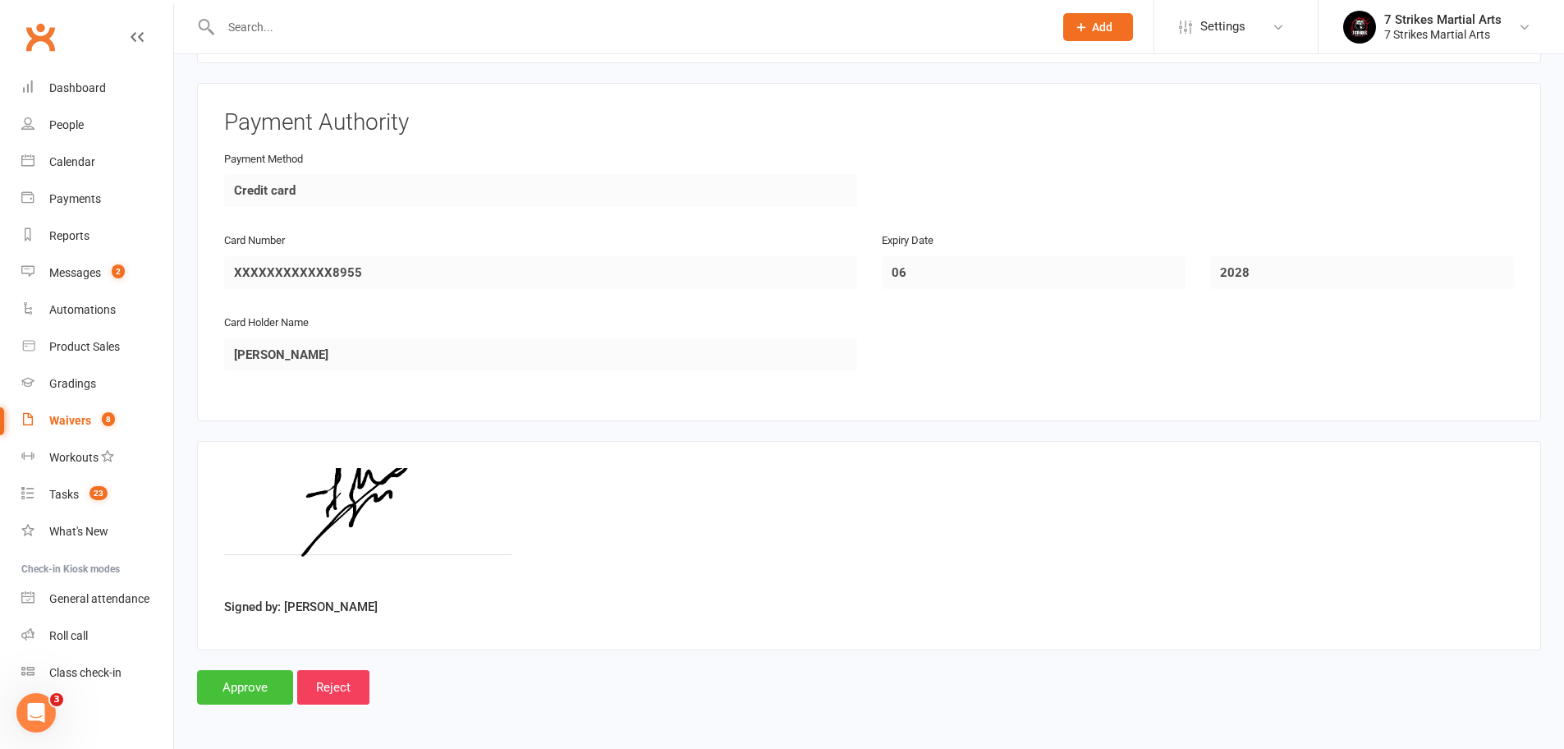
click at [269, 672] on input "Approve" at bounding box center [245, 687] width 96 height 34
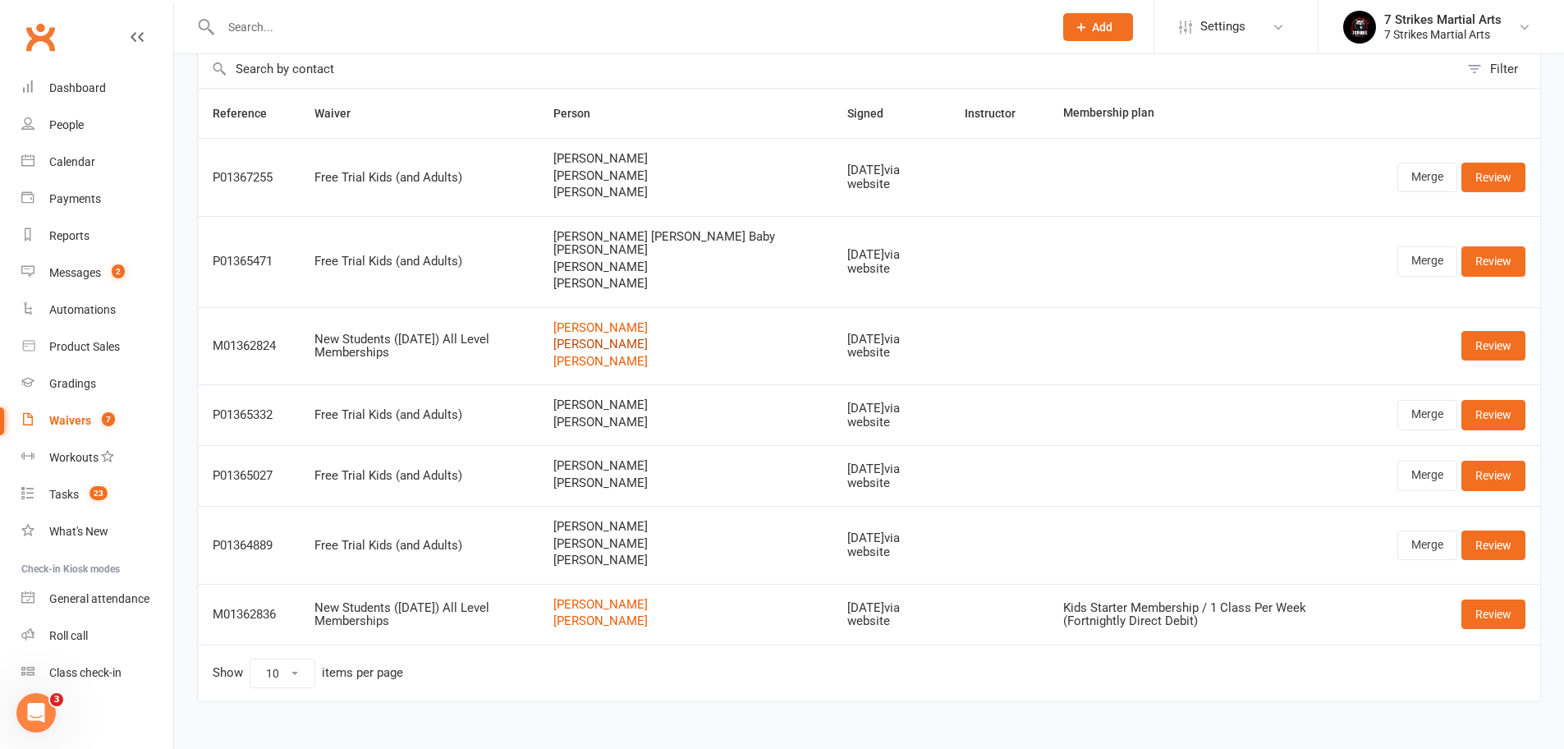
scroll to position [82, 0]
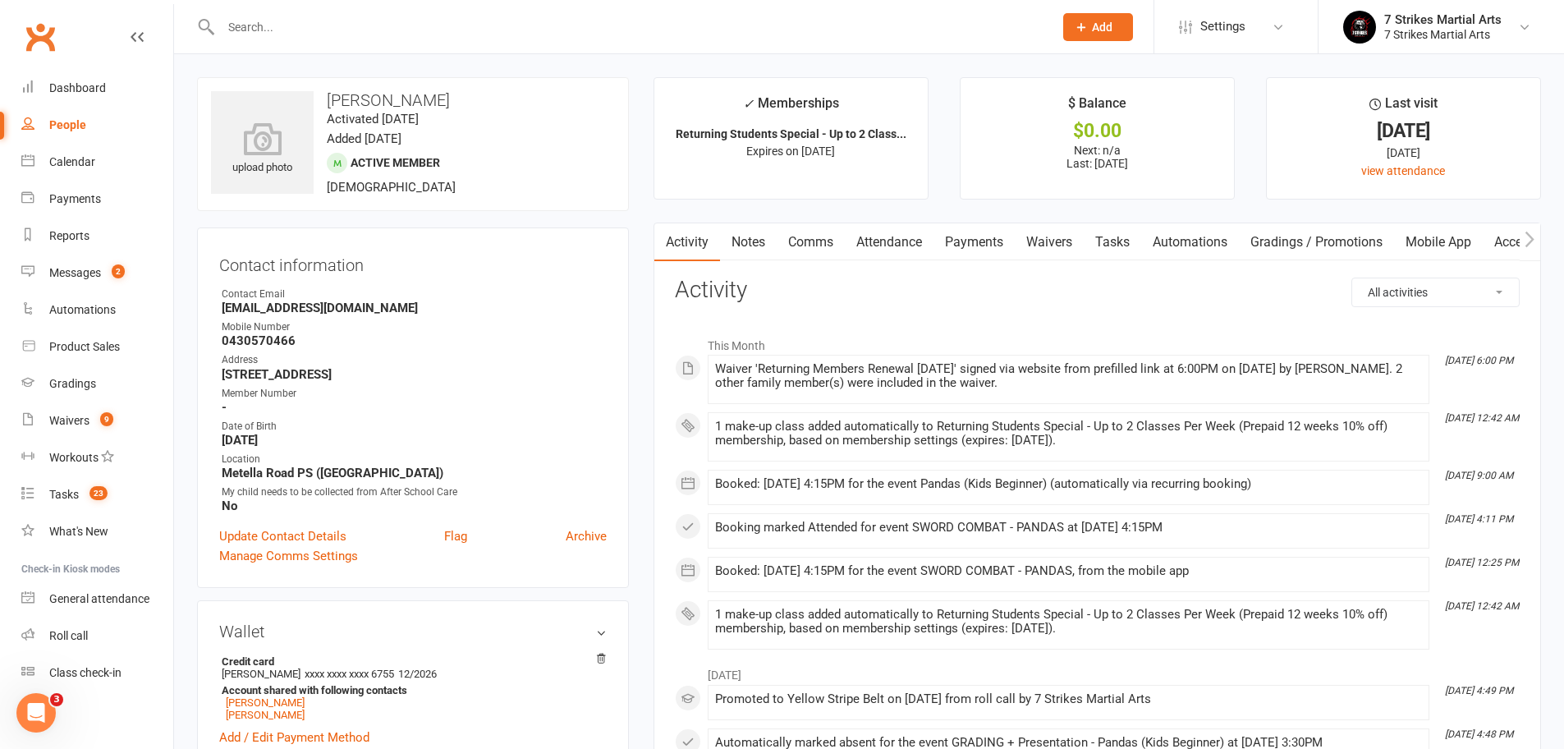
click at [322, 20] on input "text" at bounding box center [629, 27] width 826 height 23
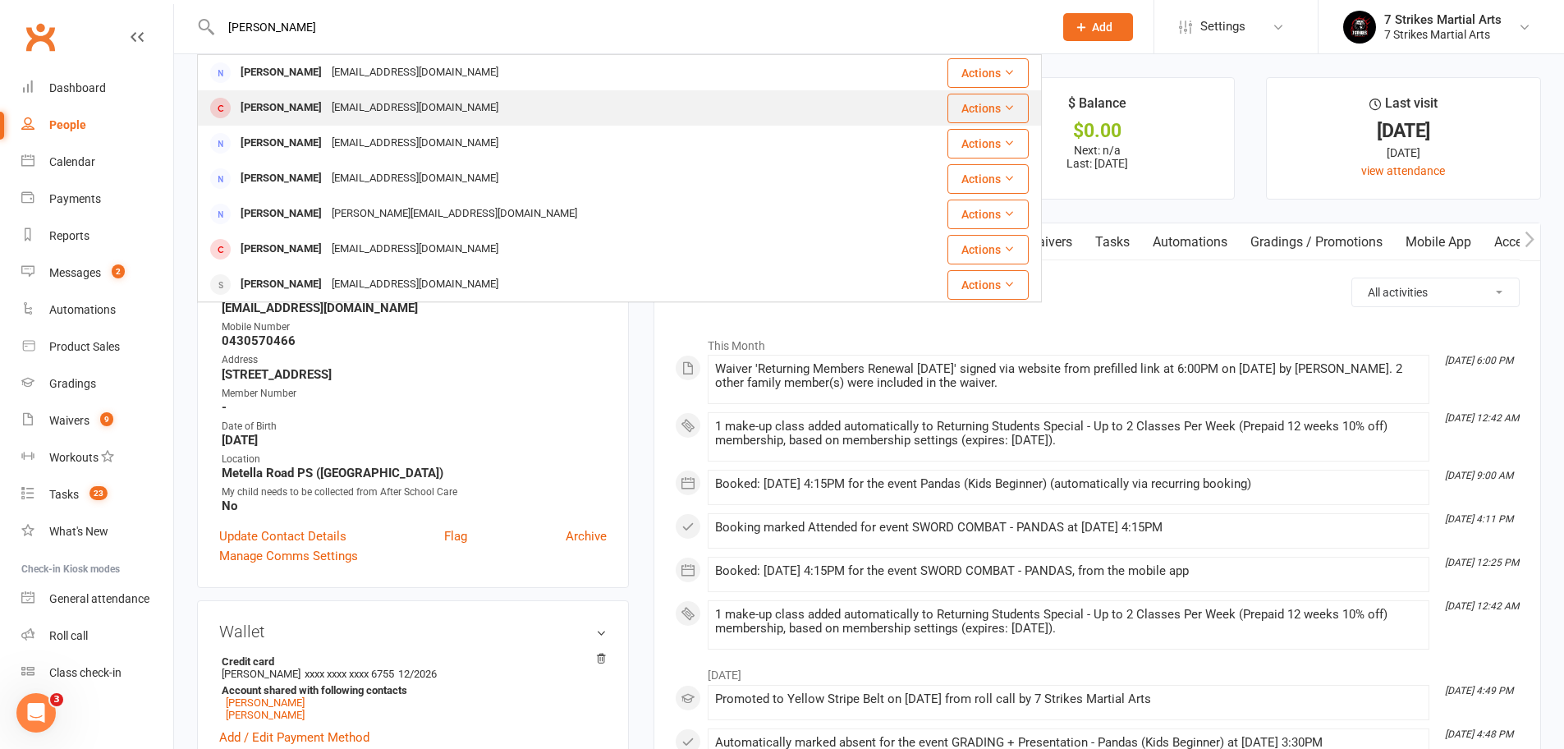
type input "[PERSON_NAME]"
click at [327, 104] on div "[EMAIL_ADDRESS][DOMAIN_NAME]" at bounding box center [415, 108] width 176 height 24
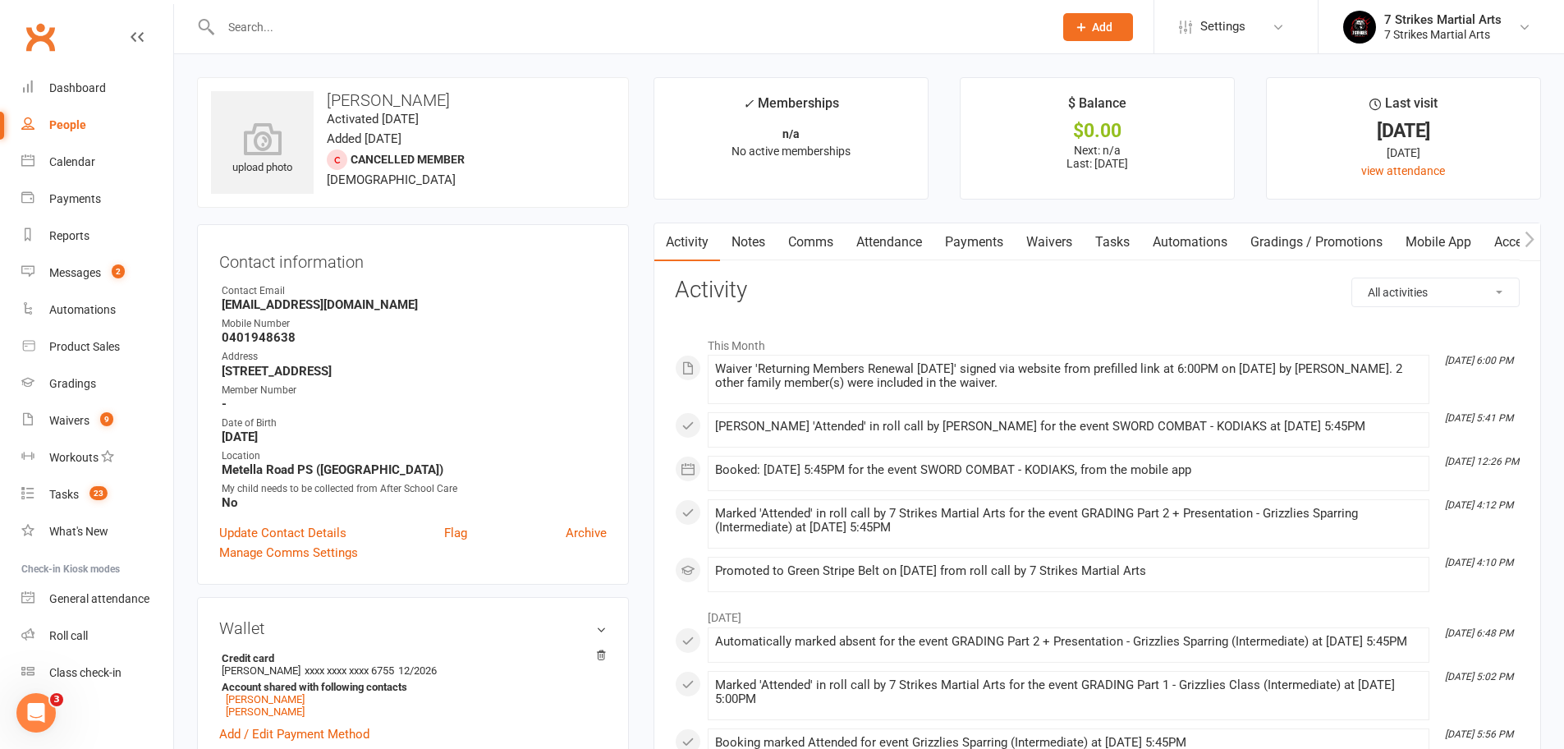
scroll to position [153, 0]
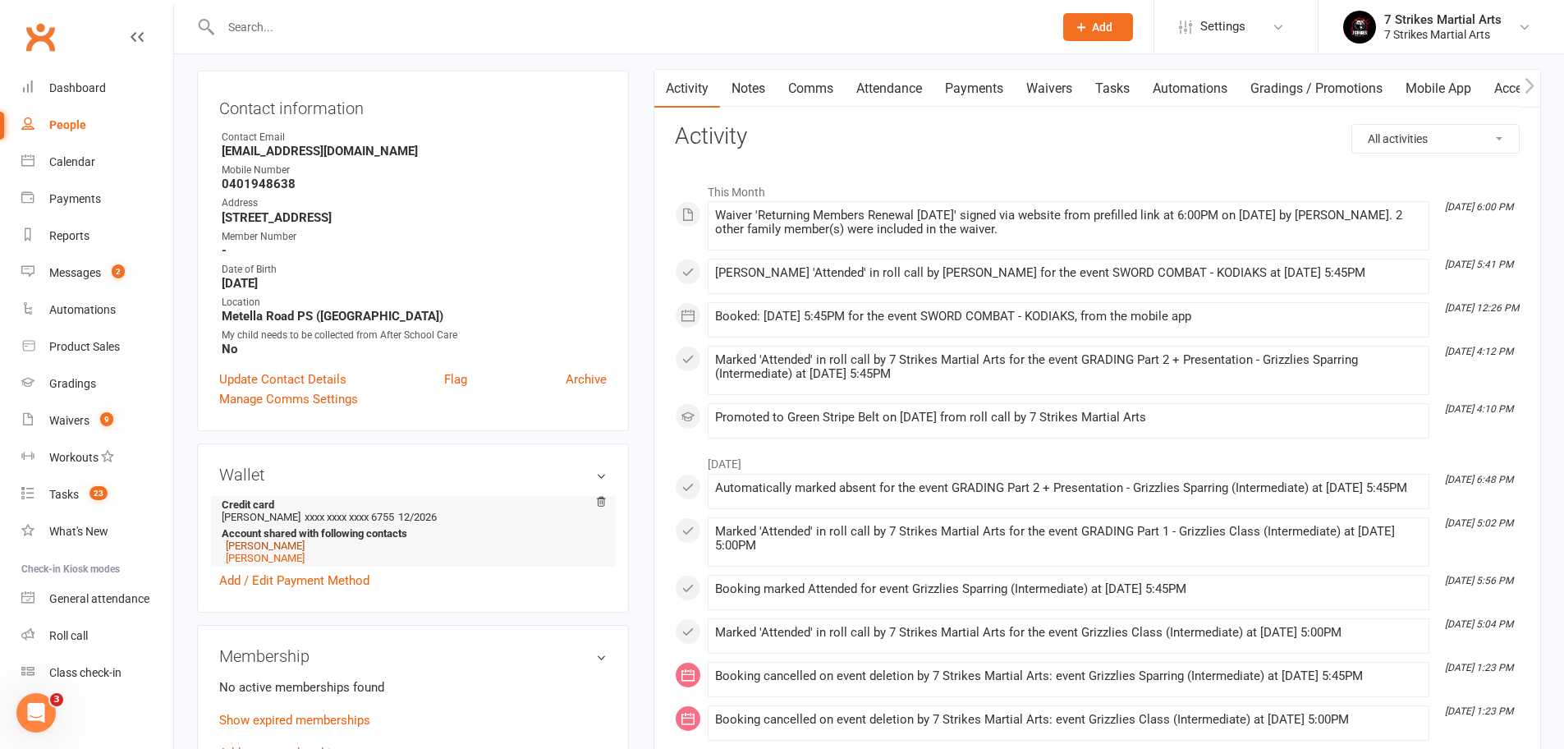
click at [264, 547] on link "[PERSON_NAME]" at bounding box center [265, 545] width 79 height 12
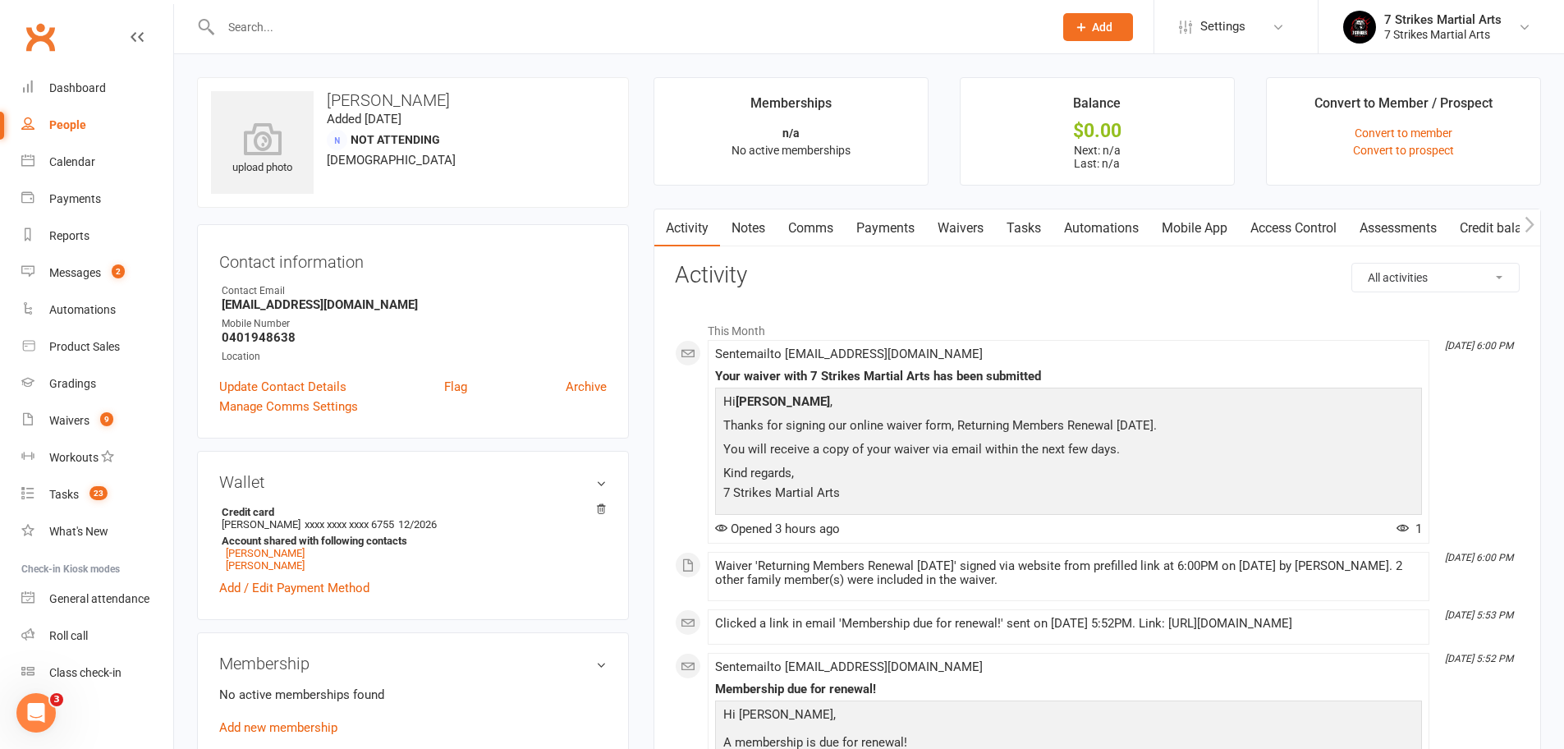
click at [818, 225] on link "Comms" at bounding box center [810, 228] width 68 height 38
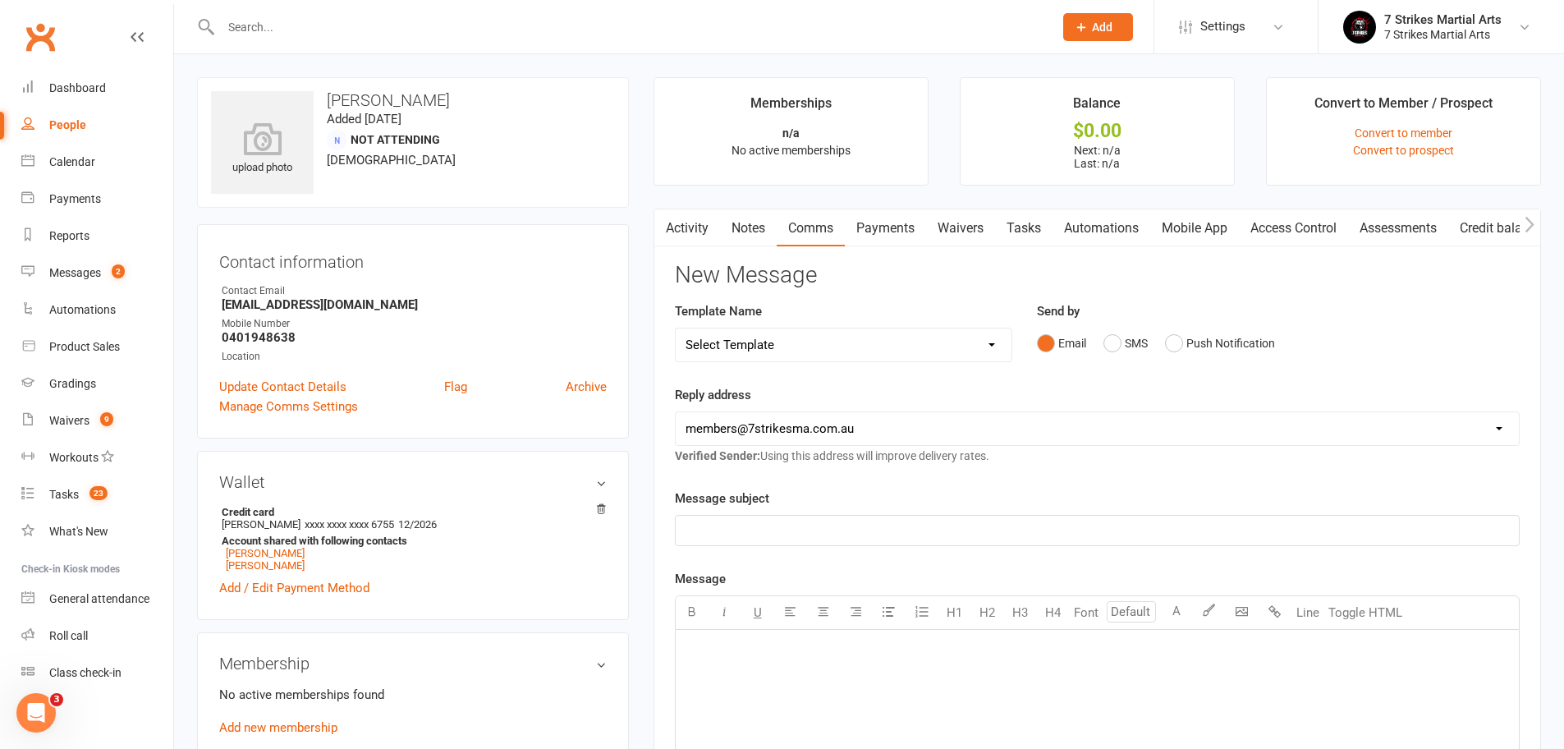
click at [783, 528] on p "﻿" at bounding box center [1096, 530] width 823 height 20
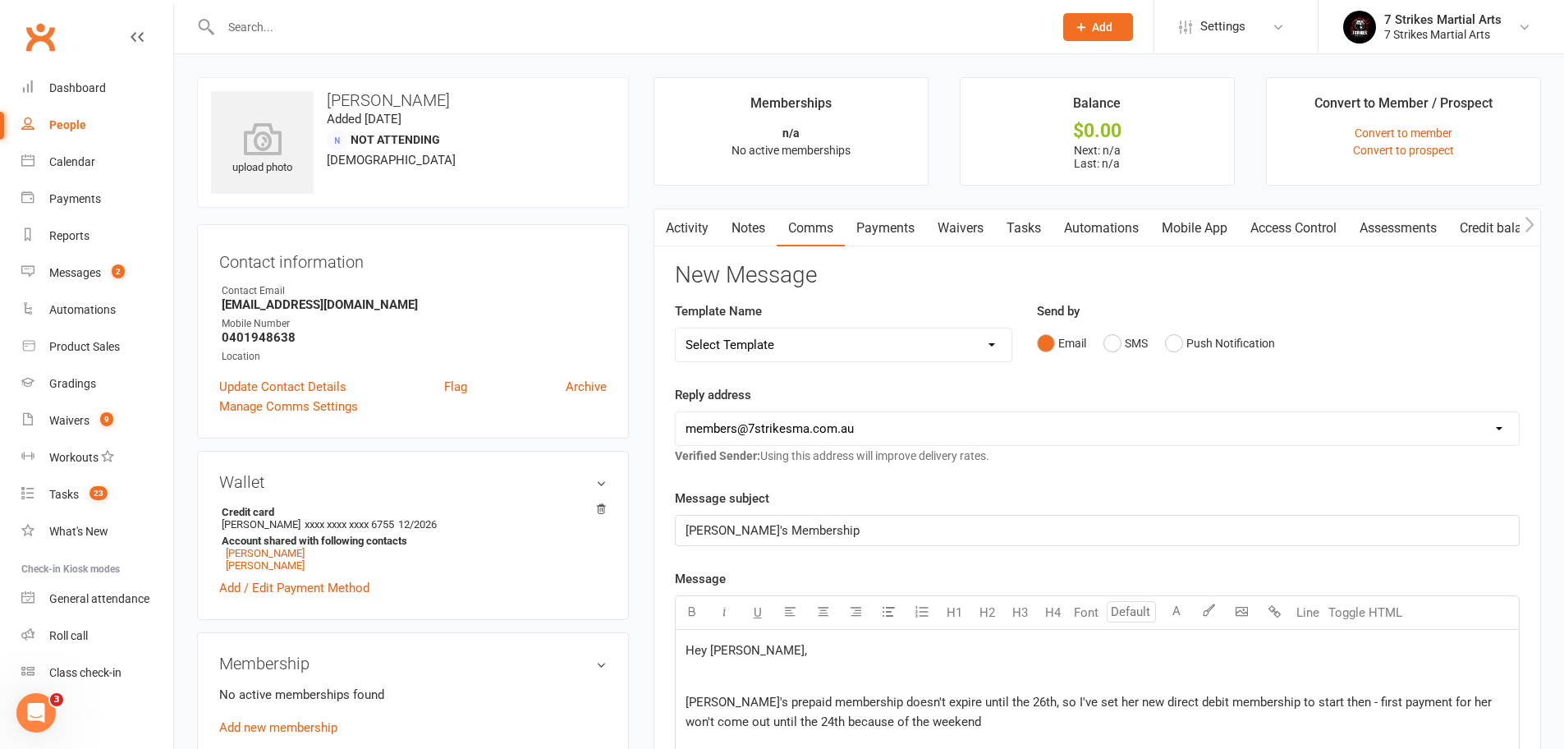
scroll to position [372, 0]
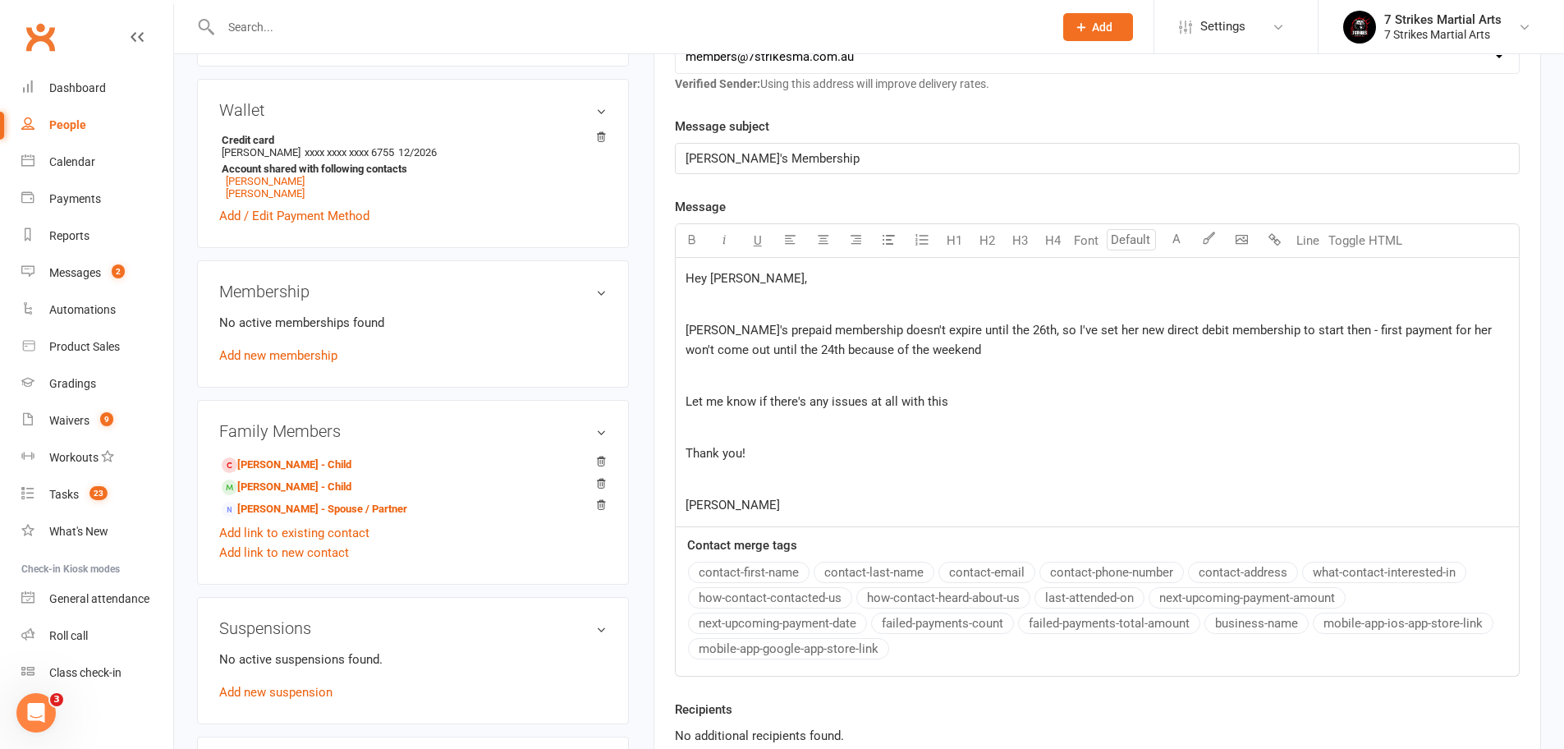
click at [762, 279] on p "Hey [PERSON_NAME]," at bounding box center [1096, 278] width 823 height 20
click at [768, 309] on p "﻿" at bounding box center [1096, 305] width 823 height 20
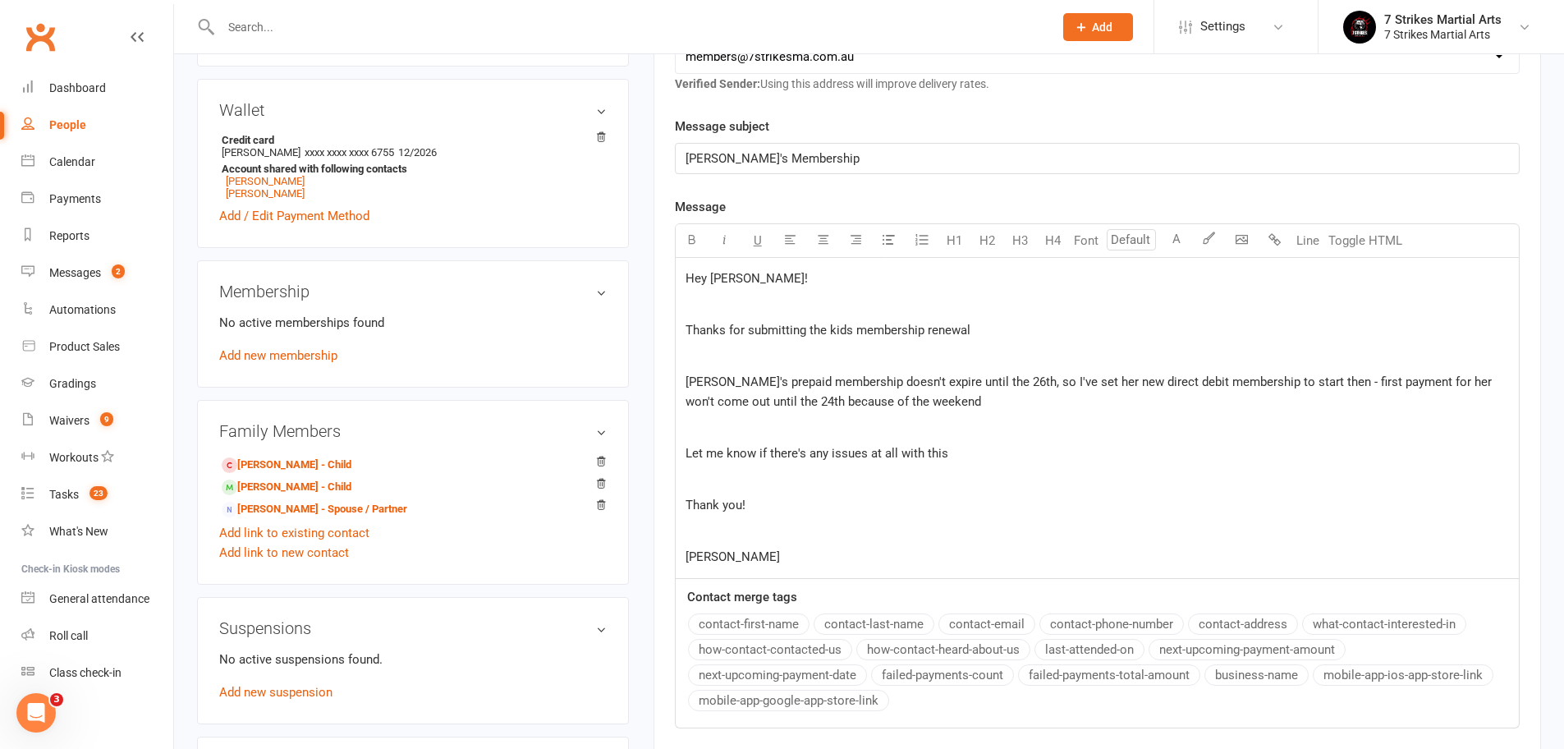
click at [953, 405] on p "[PERSON_NAME]'s prepaid membership doesn't expire until the 26th, so I've set h…" at bounding box center [1096, 391] width 823 height 39
click at [1005, 451] on p "Let me know if there's any issues at all with this" at bounding box center [1096, 453] width 823 height 20
drag, startPoint x: 1449, startPoint y: 382, endPoint x: 1416, endPoint y: 378, distance: 33.9
click at [1416, 378] on span "Lily's prepaid membership doesn't expire until the 26th, so I've set her new di…" at bounding box center [1089, 391] width 809 height 34
click at [1223, 386] on span "Lily's prepaid membership doesn't expire until the 26th, so I've set her new di…" at bounding box center [1089, 391] width 809 height 34
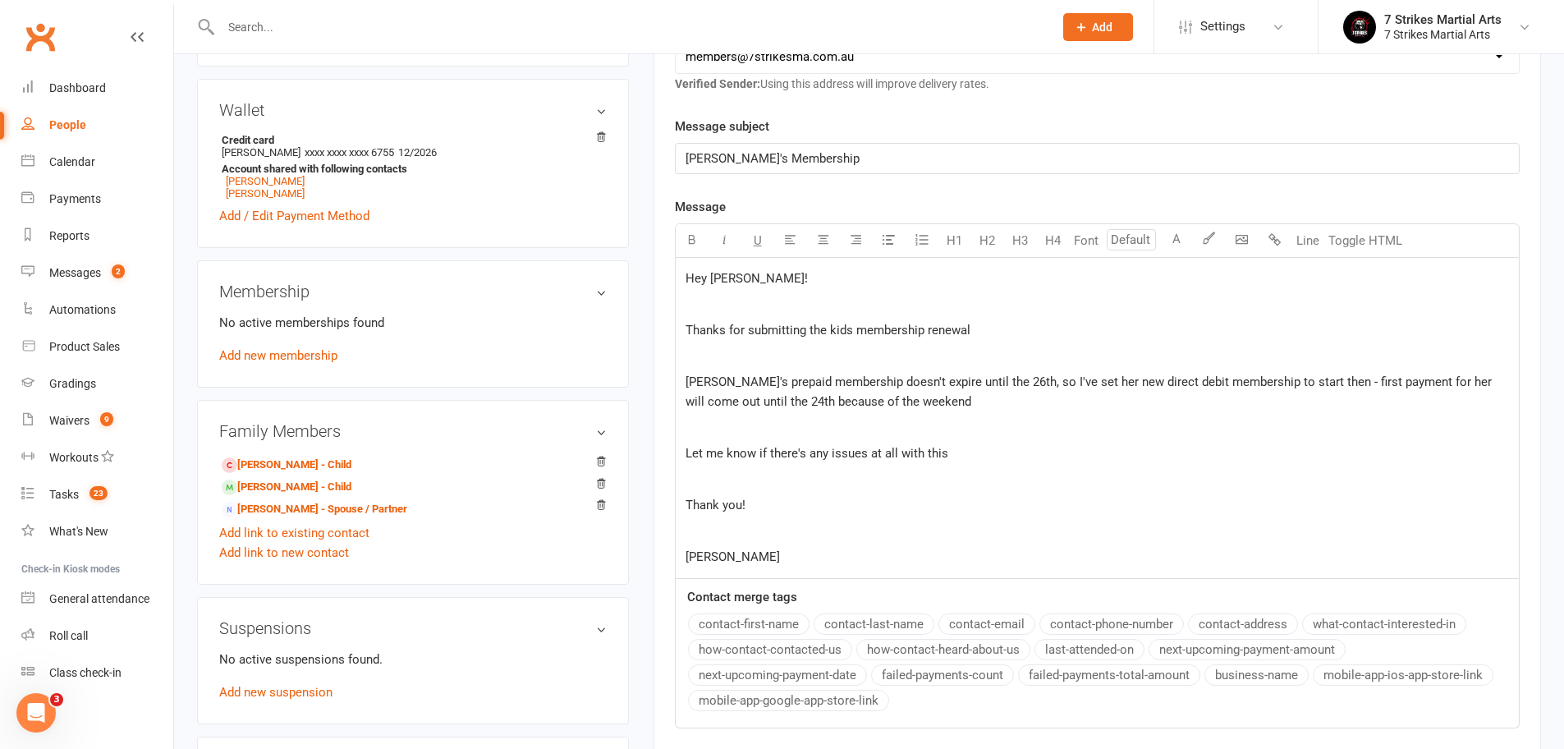
drag, startPoint x: 975, startPoint y: 387, endPoint x: 967, endPoint y: 389, distance: 8.4
click at [974, 387] on span "Lily's prepaid membership doesn't expire until the 26th, so I've set her new di…" at bounding box center [1089, 391] width 809 height 34
click at [932, 396] on p "Lily's prepaid membership doesn't expire until the 26th, so I've set her new di…" at bounding box center [1096, 391] width 823 height 39
click at [699, 401] on span "Lily's prepaid membership doesn't expire until the 26th, so I've set her new di…" at bounding box center [1089, 391] width 809 height 34
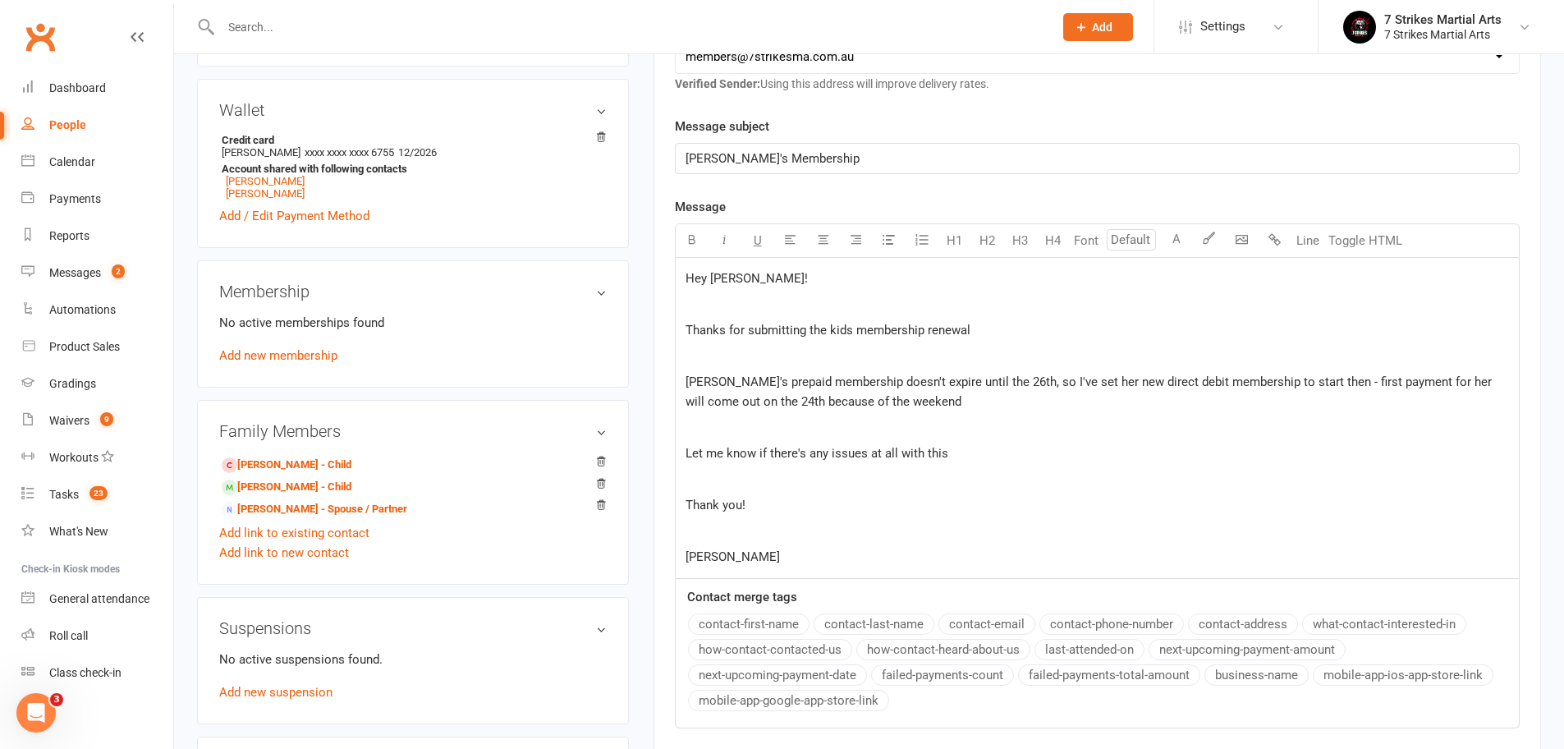
click at [932, 399] on p "Lily's prepaid membership doesn't expire until the 26th, so I've set her new di…" at bounding box center [1096, 391] width 823 height 39
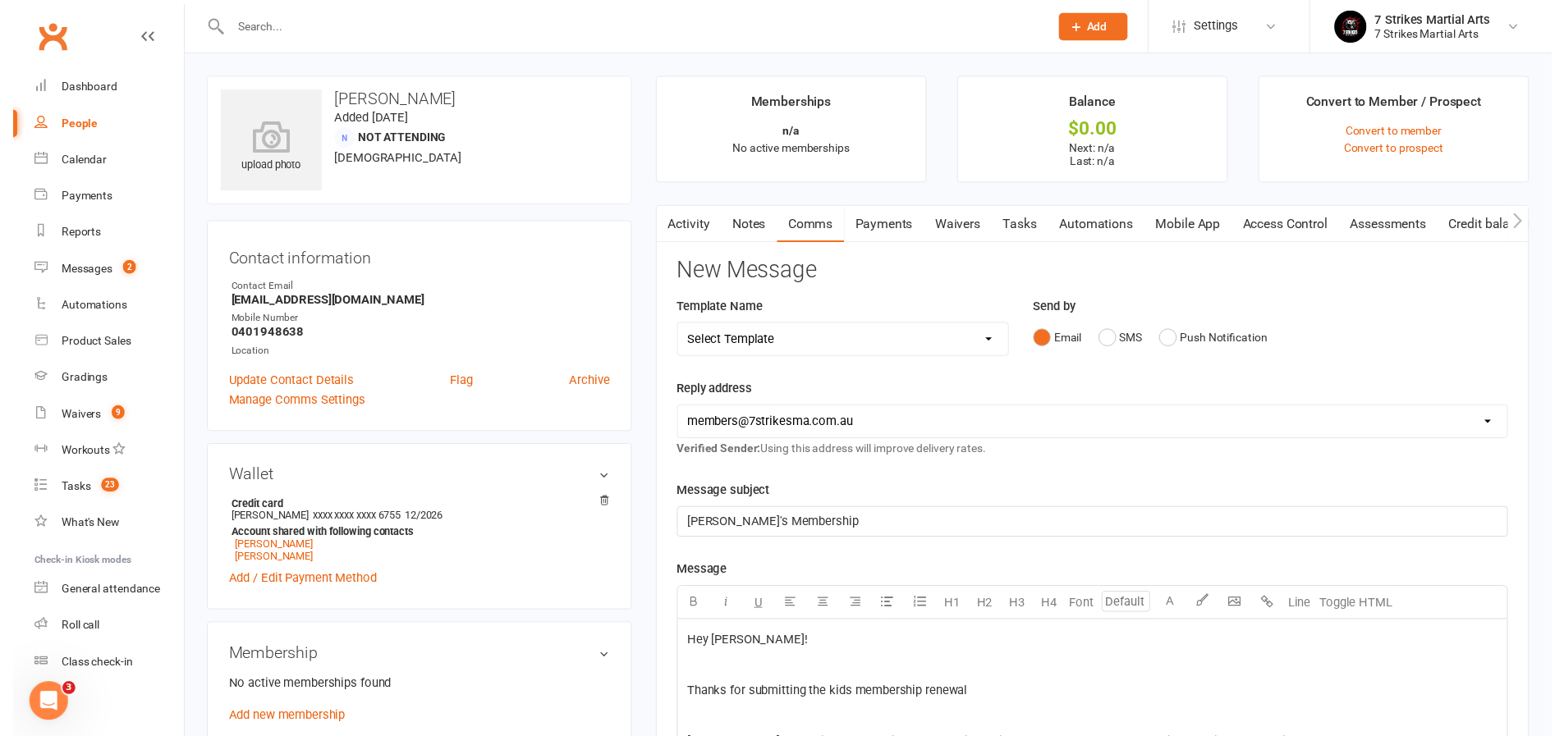
scroll to position [742, 0]
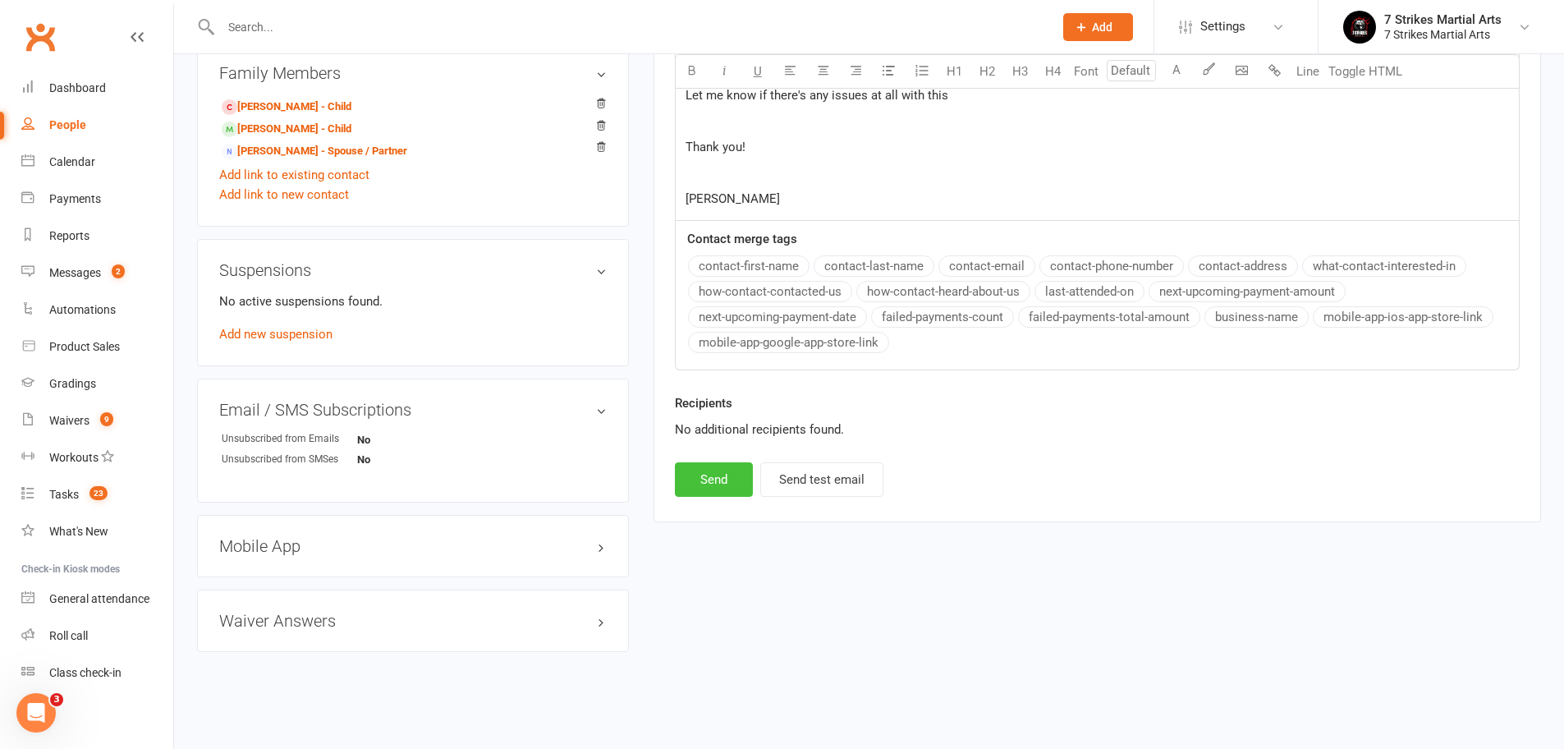
click at [713, 474] on button "Send" at bounding box center [714, 479] width 78 height 34
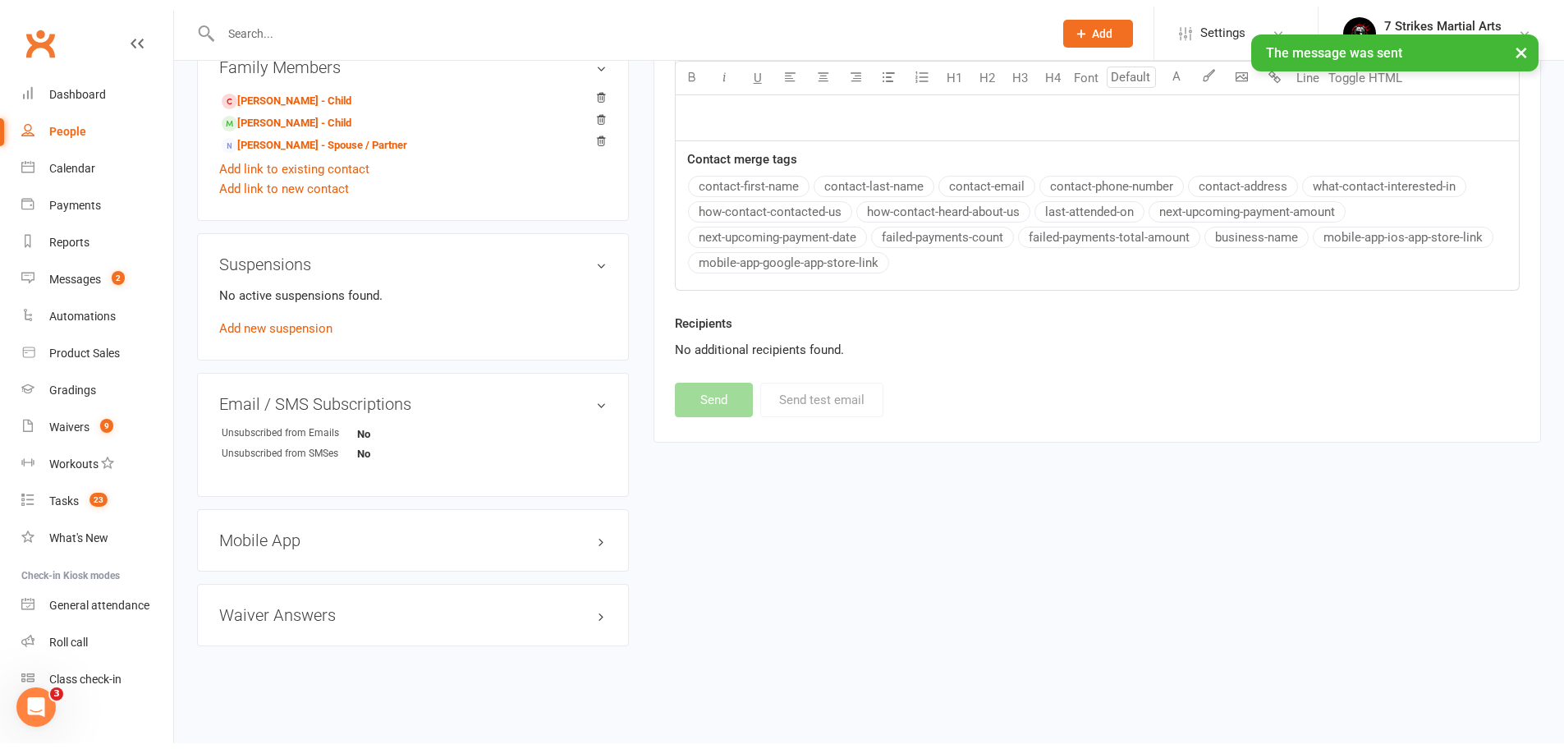
scroll to position [0, 0]
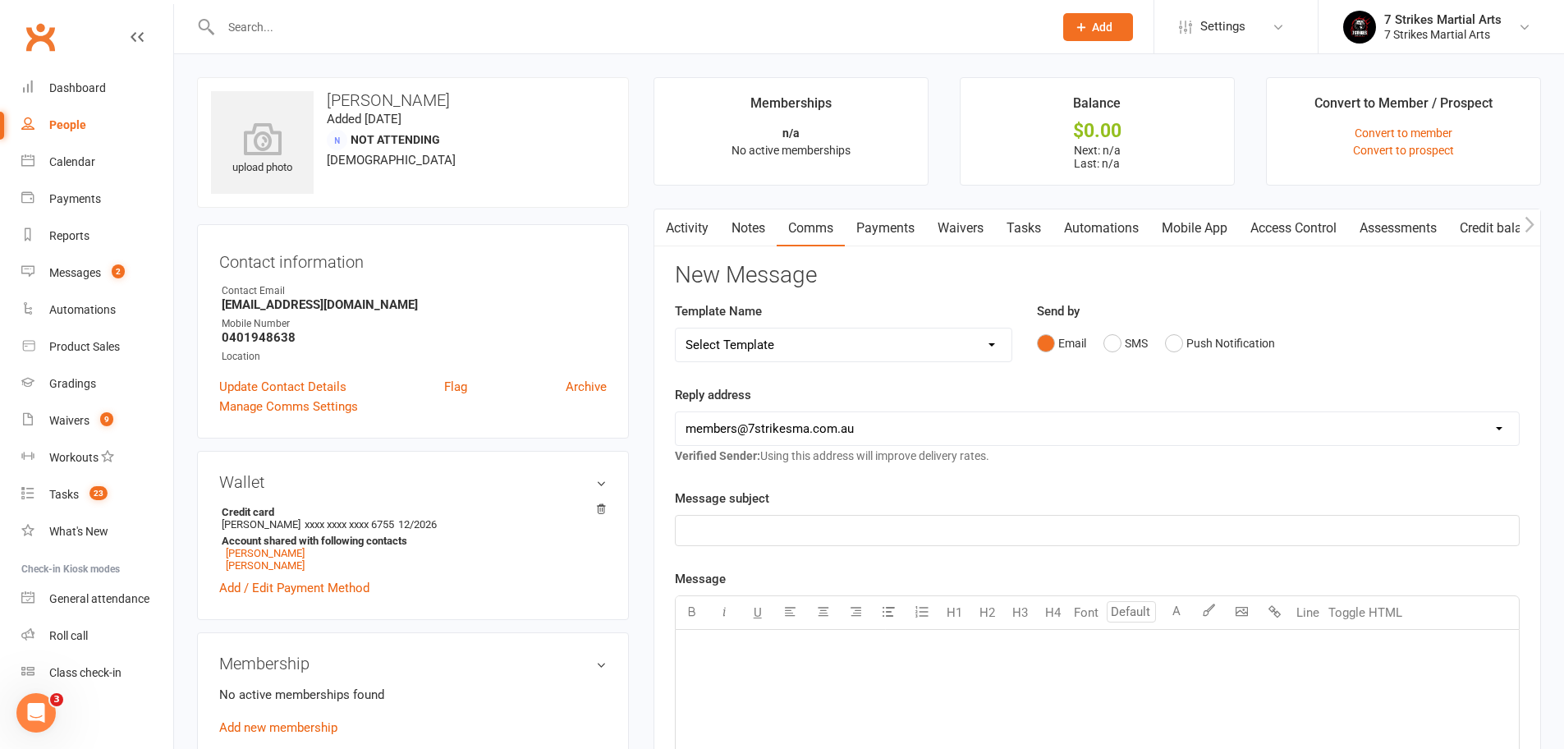
click at [337, 25] on input "text" at bounding box center [629, 27] width 826 height 23
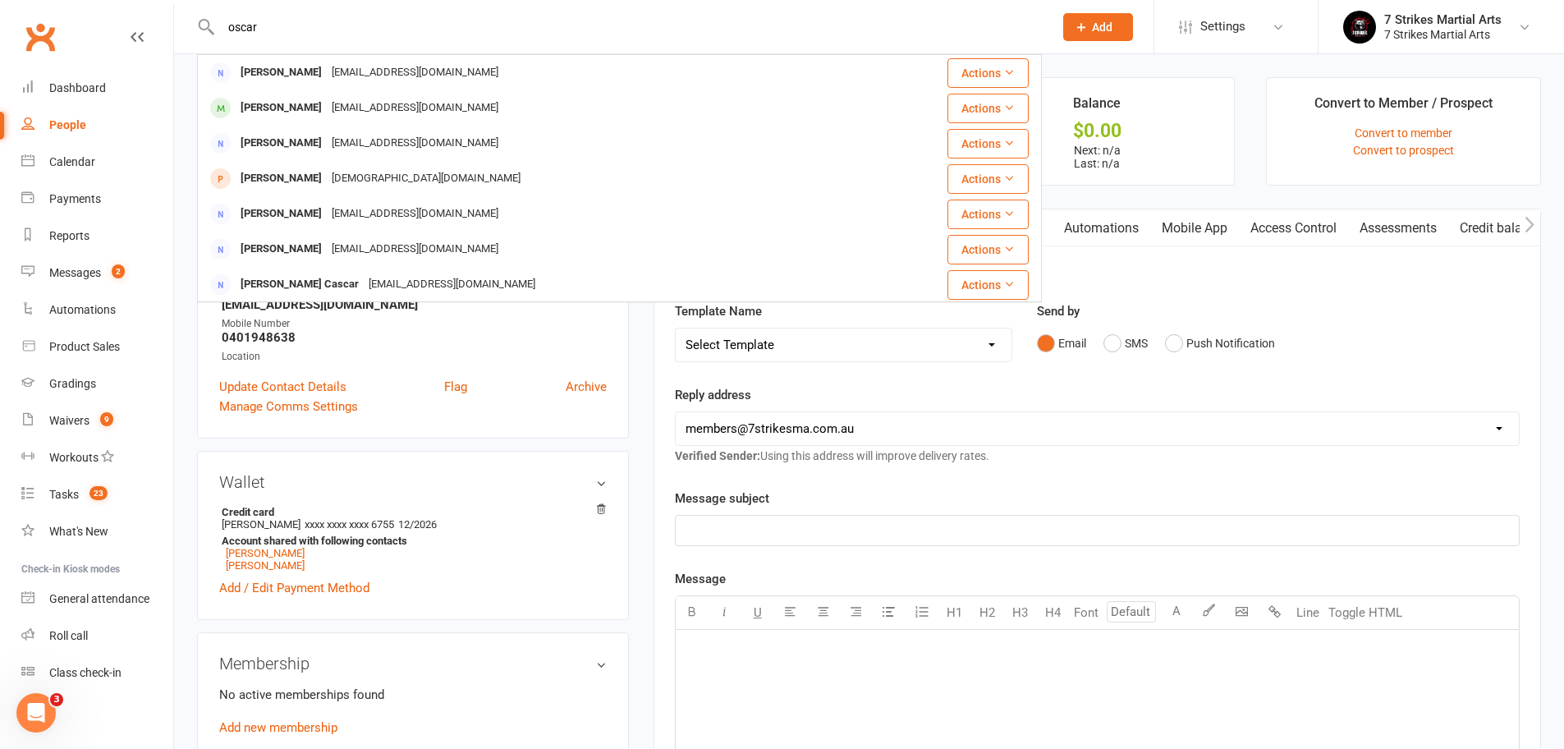
type input "Oscar"
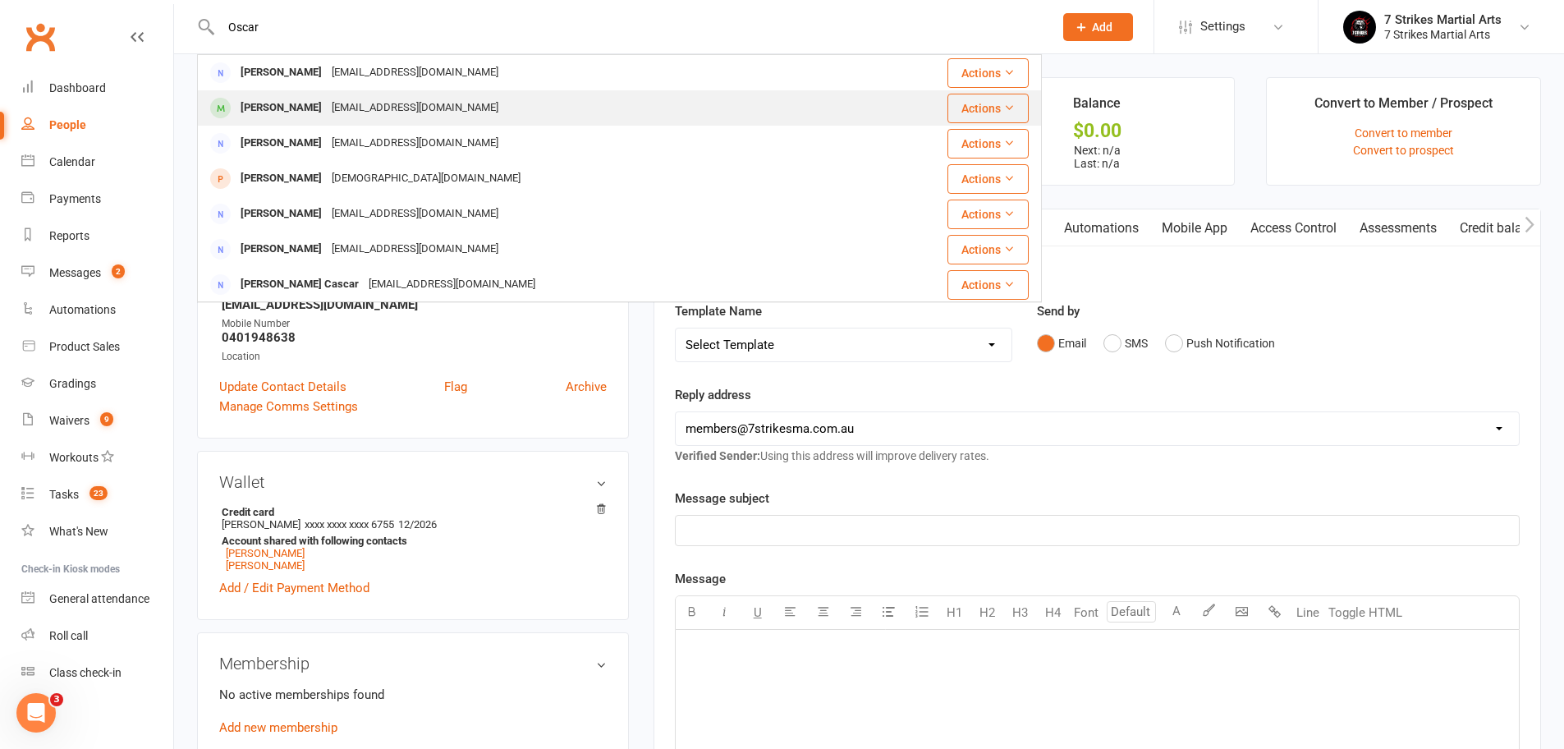
drag, startPoint x: 337, startPoint y: 25, endPoint x: 303, endPoint y: 108, distance: 89.8
click at [303, 108] on div "Oscar Onikul" at bounding box center [281, 108] width 91 height 24
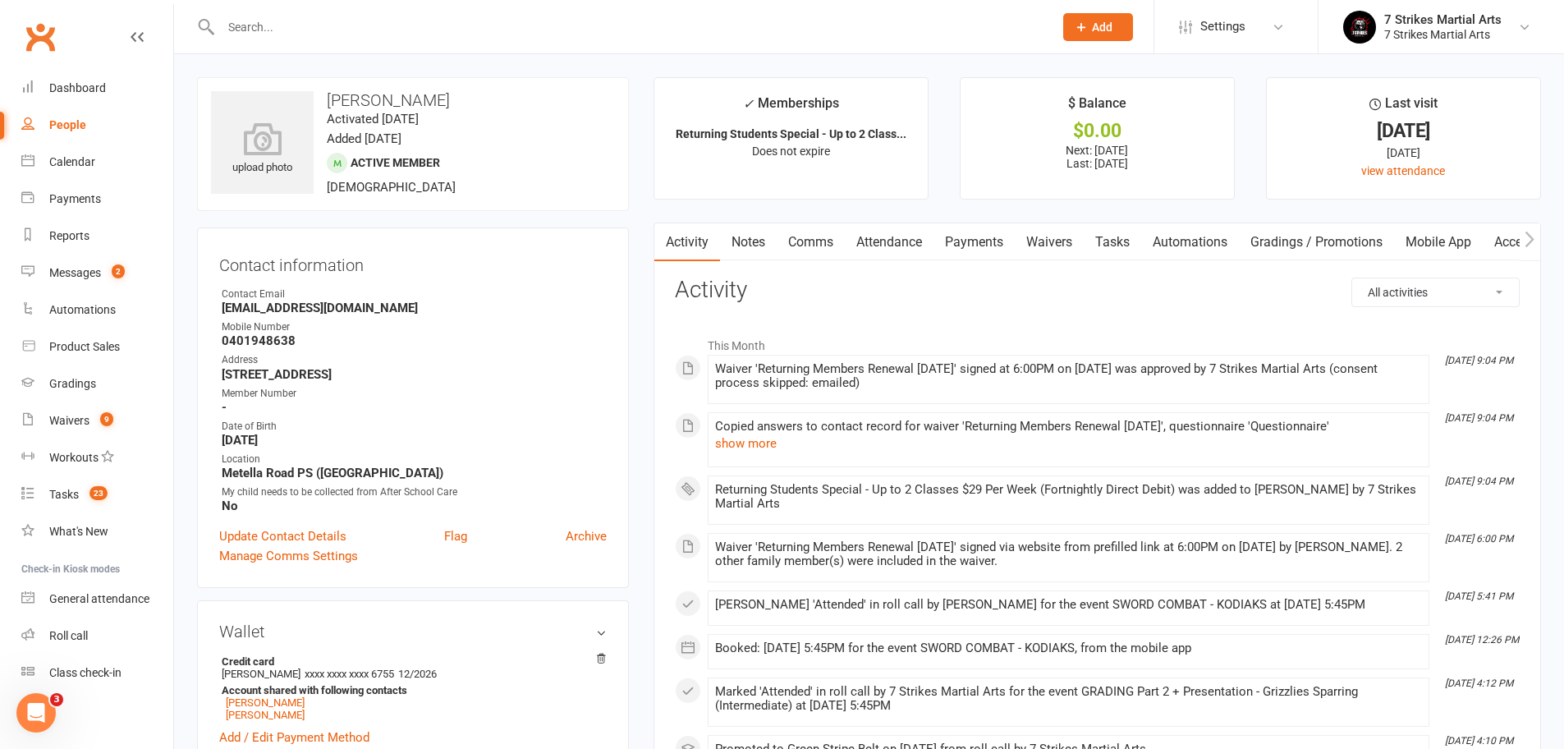
click at [909, 239] on link "Attendance" at bounding box center [889, 242] width 89 height 38
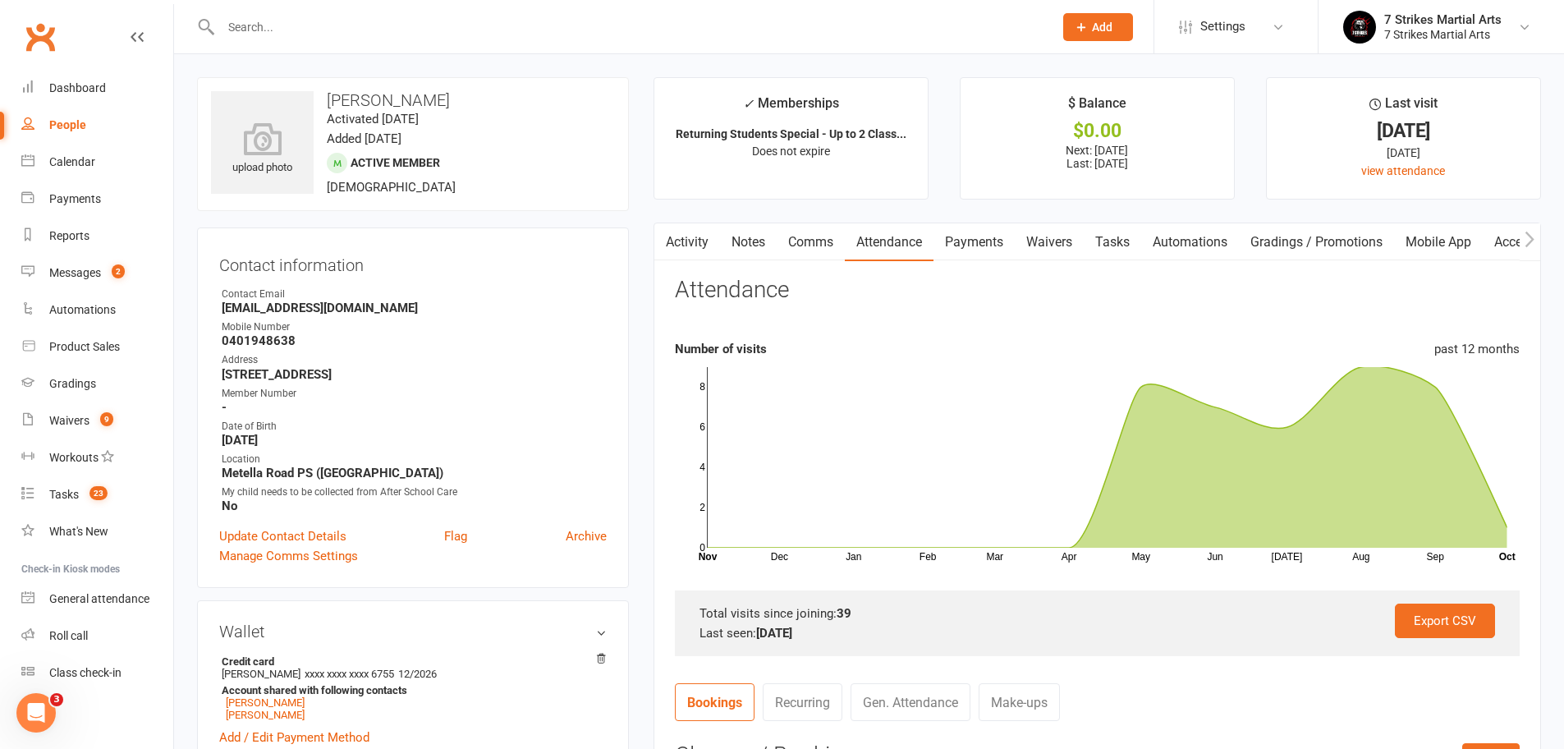
scroll to position [535, 0]
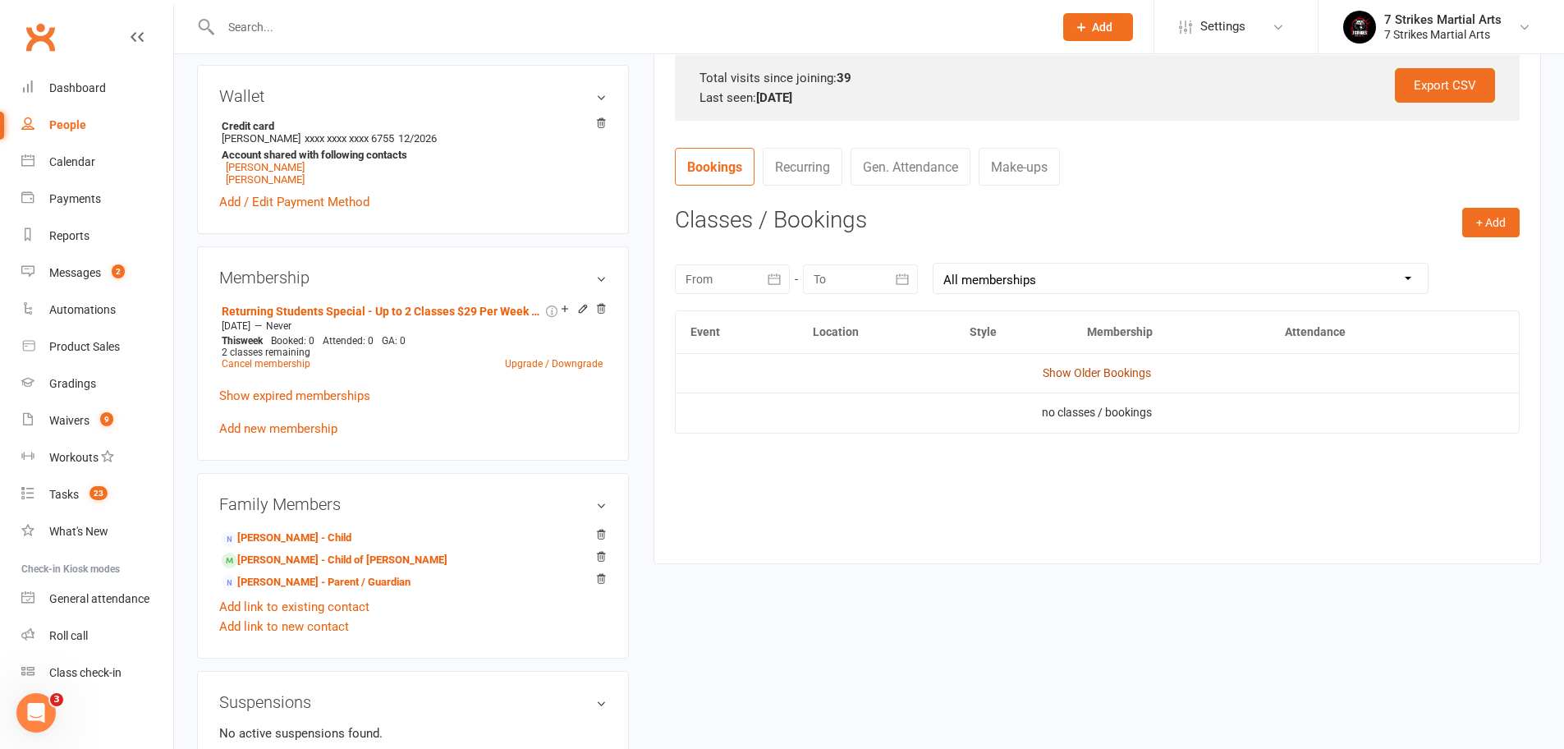
click at [1082, 368] on link "Show Older Bookings" at bounding box center [1096, 372] width 108 height 13
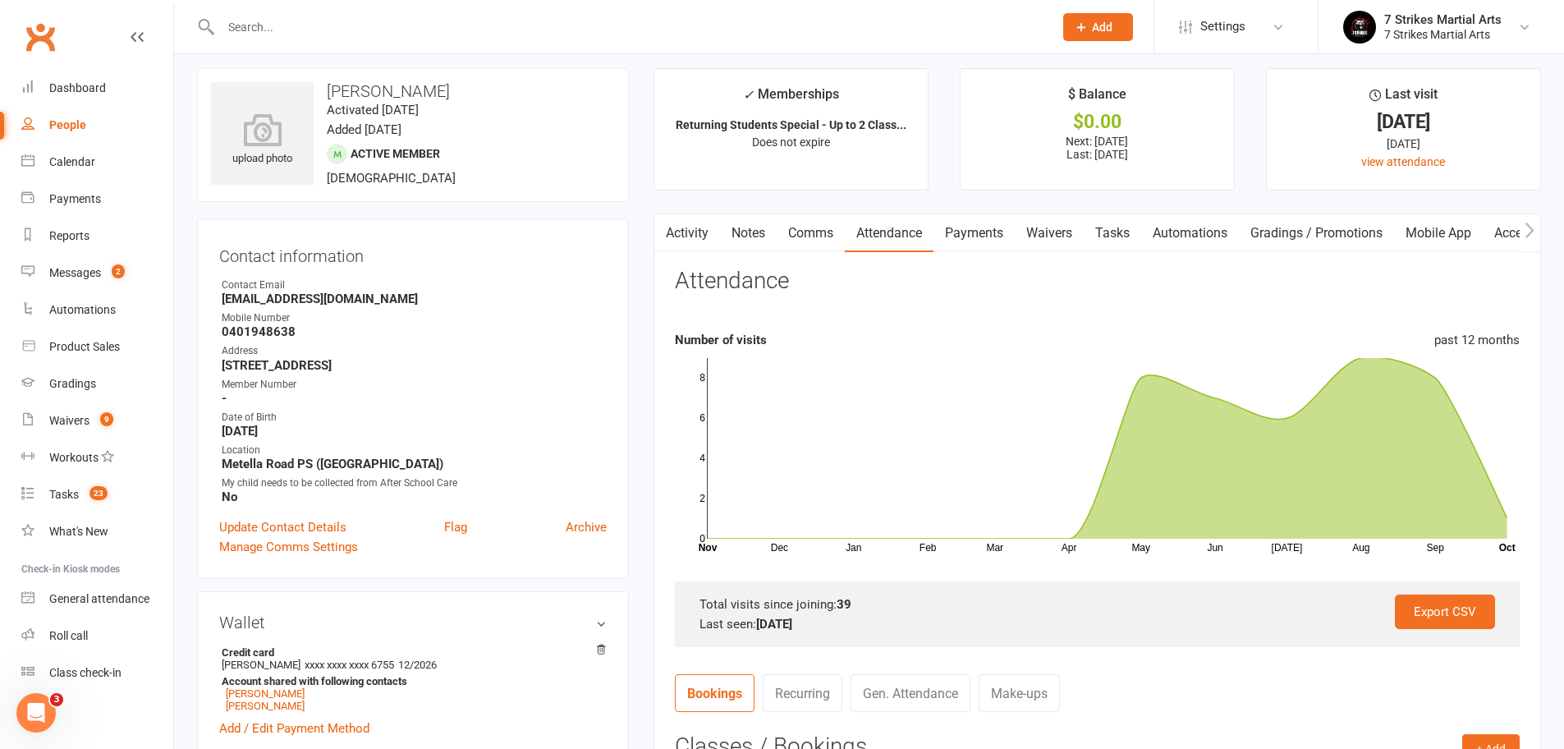
scroll to position [574, 0]
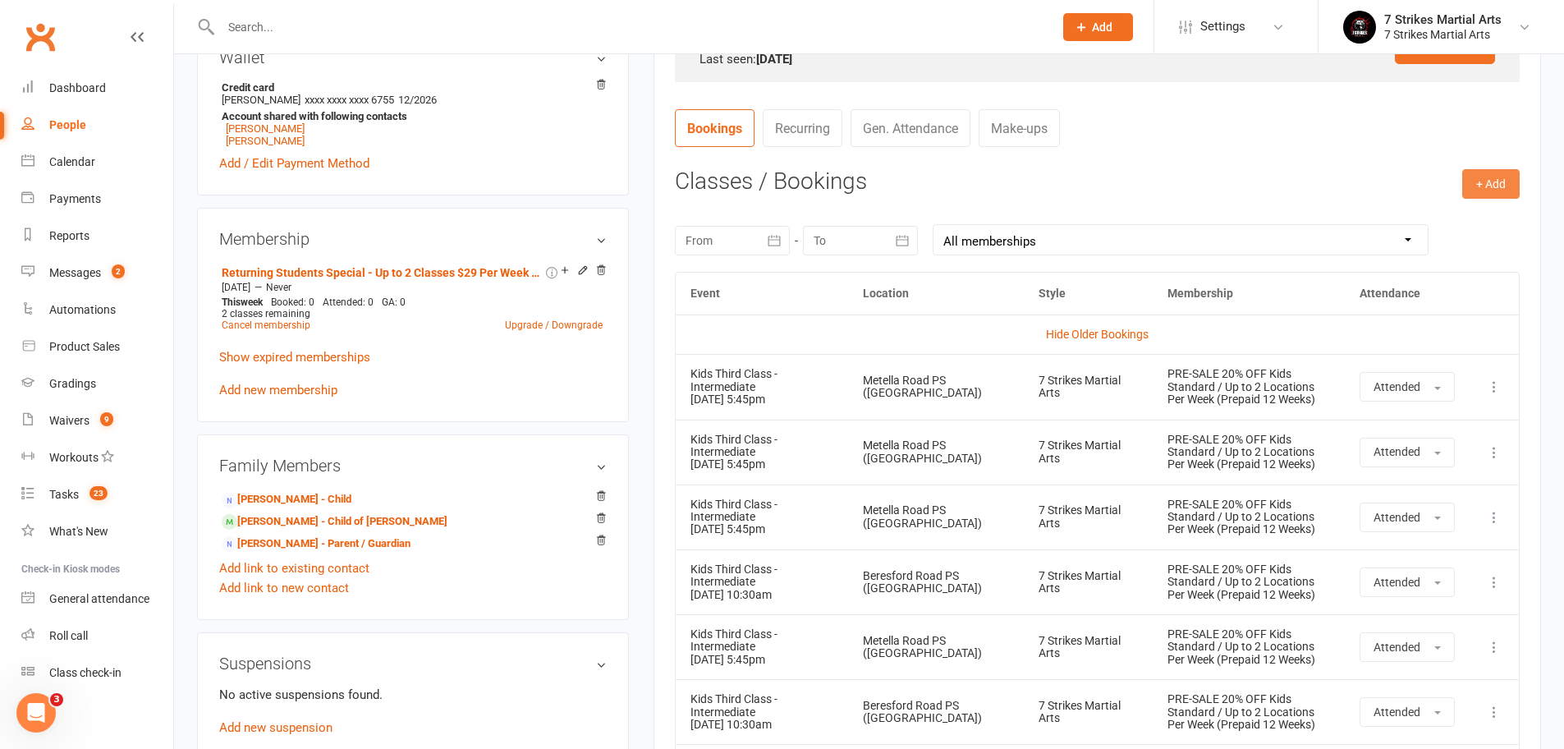
click at [1504, 187] on button "+ Add" at bounding box center [1490, 184] width 57 height 30
click at [1399, 213] on link "Book Event" at bounding box center [1437, 220] width 163 height 33
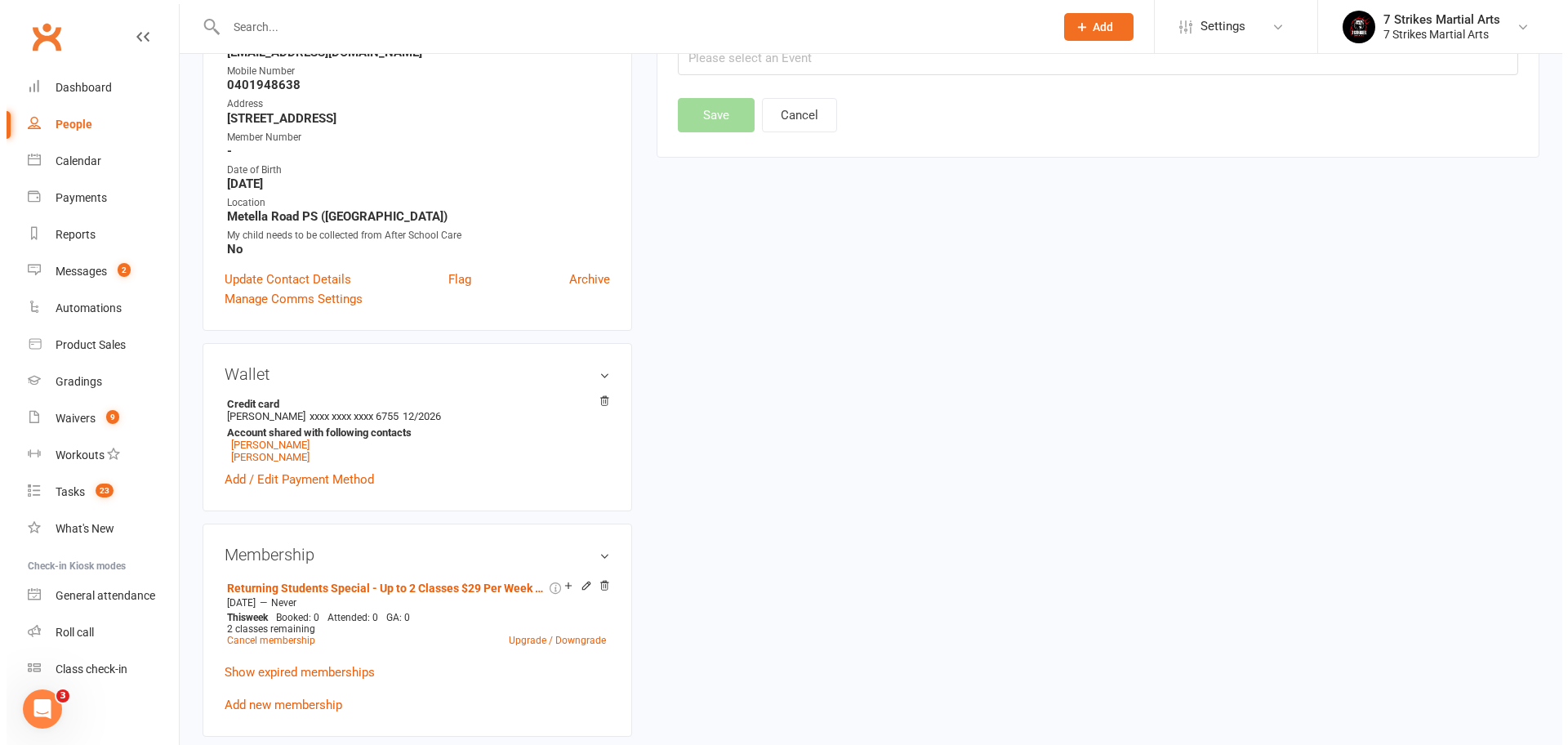
scroll to position [139, 0]
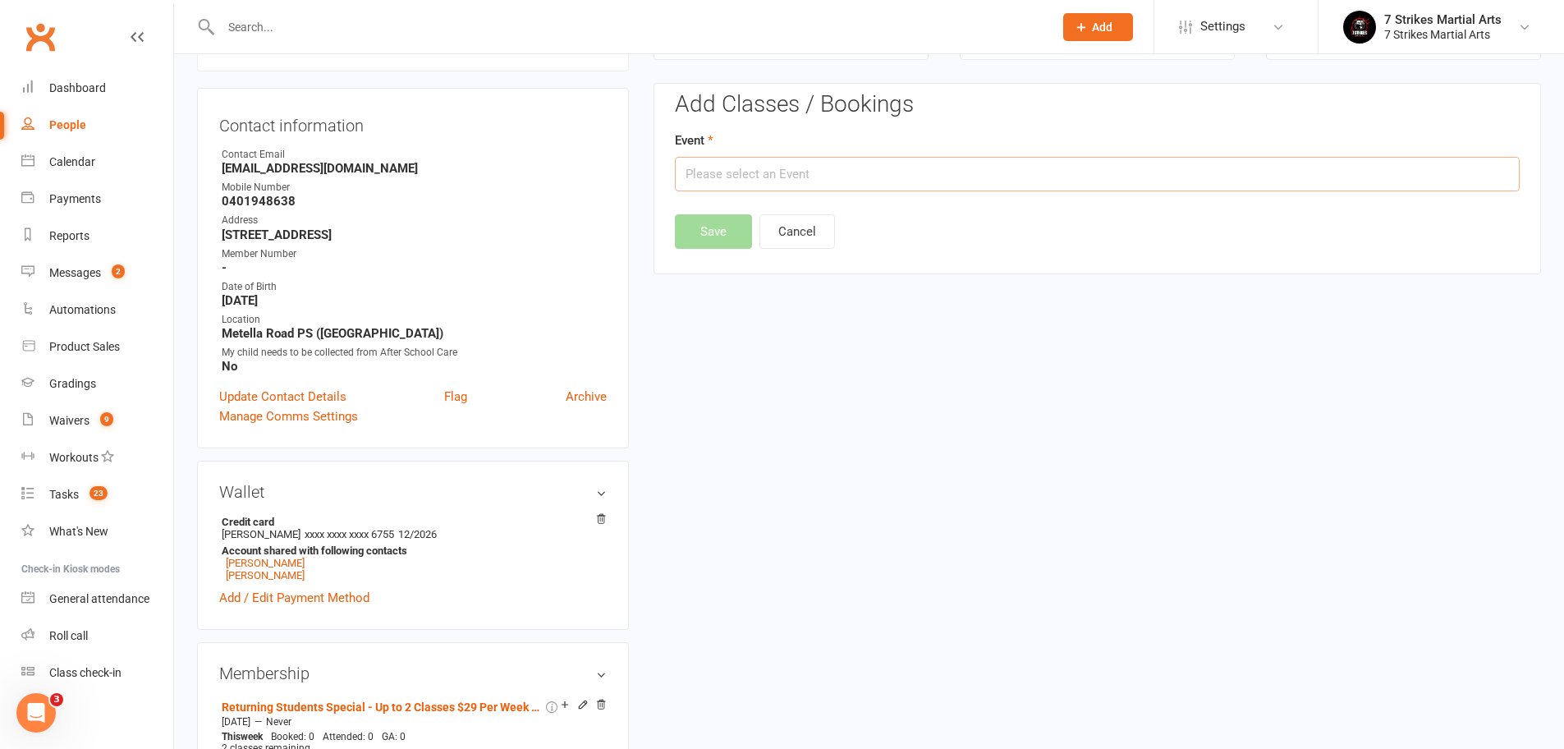
click at [726, 172] on input "text" at bounding box center [1097, 174] width 845 height 34
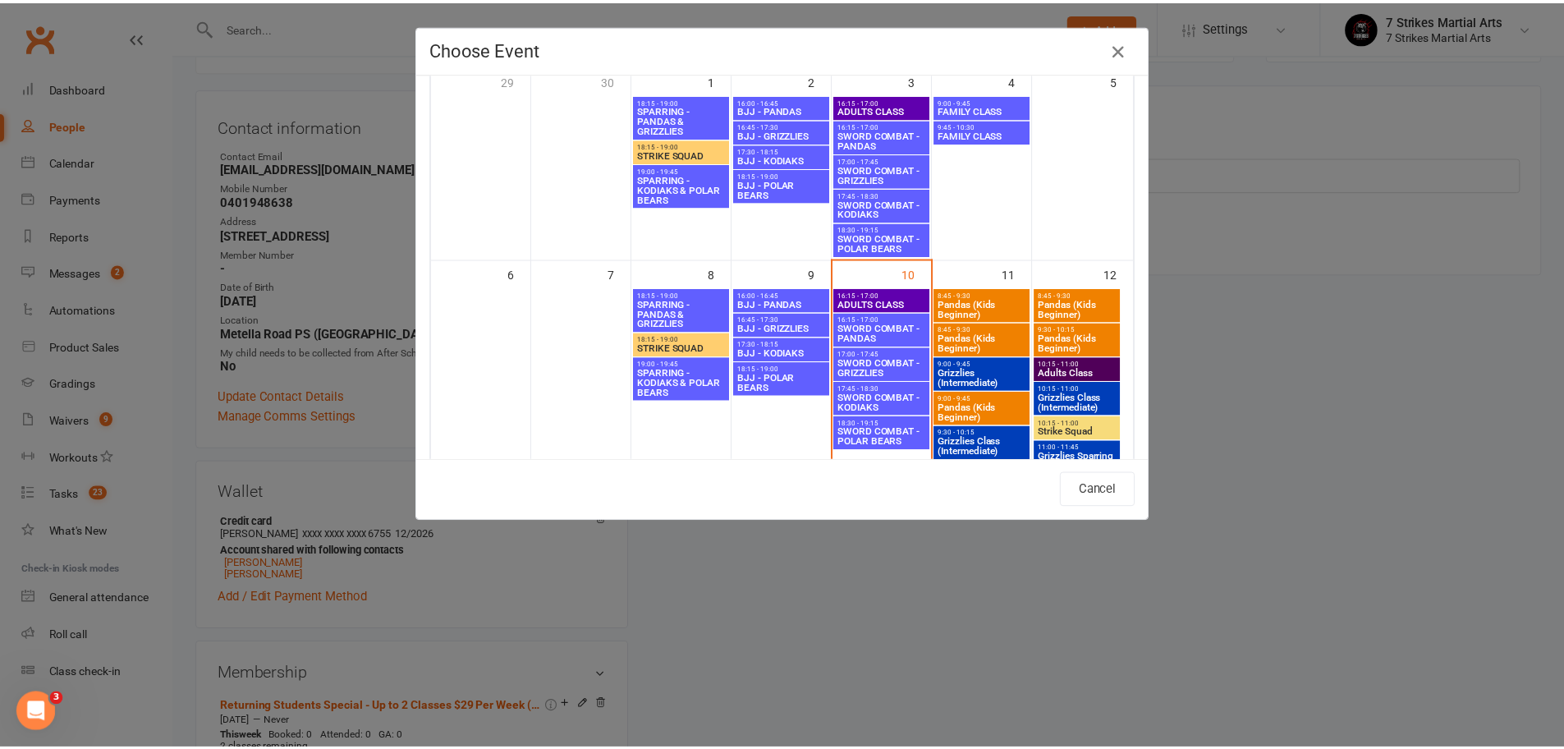
scroll to position [123, 0]
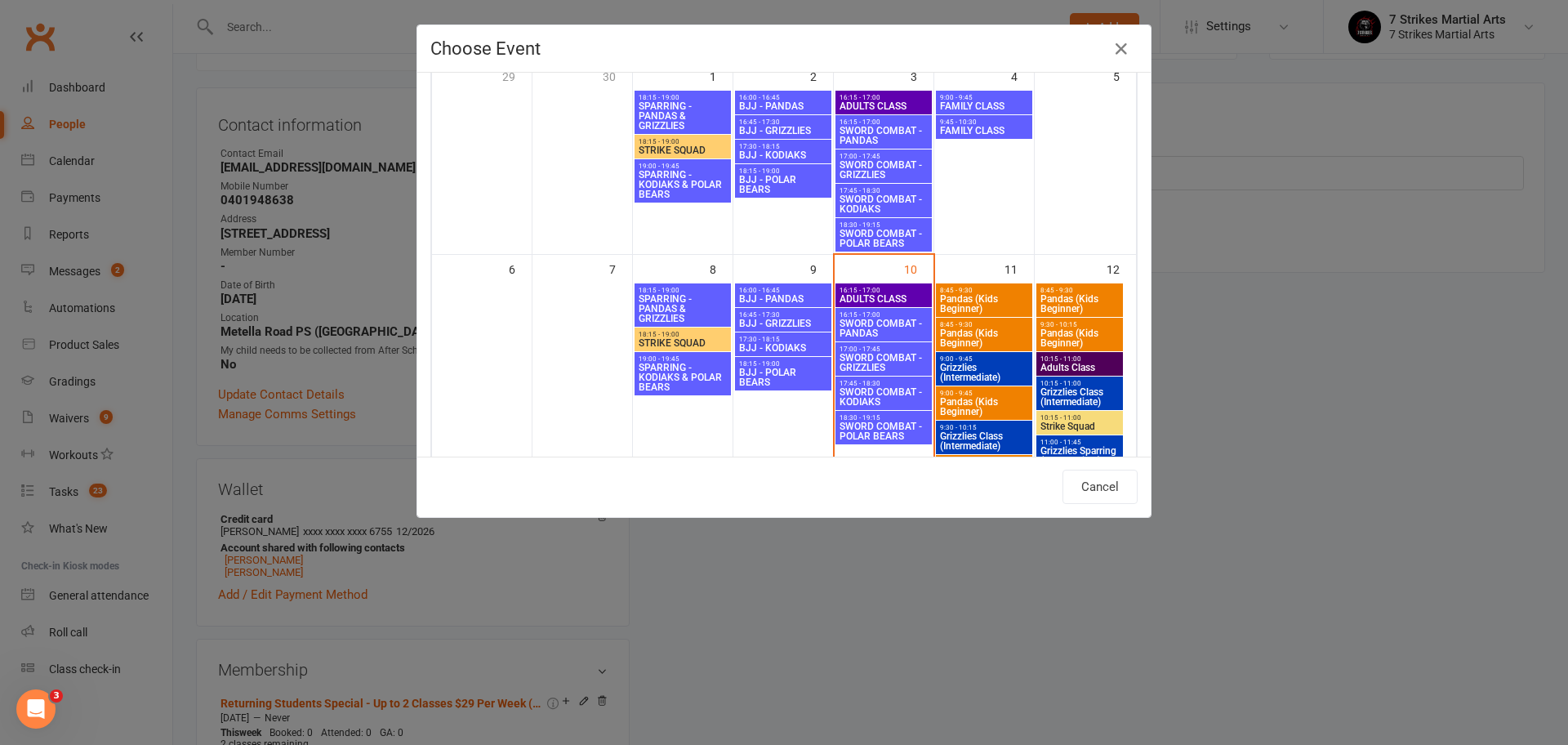
click at [886, 394] on span "SWORD COMBAT - KODIAKS" at bounding box center [883, 397] width 90 height 20
type input "SWORD COMBAT - KODIAKS - Oct 10, 2025 5:45:00 PM"
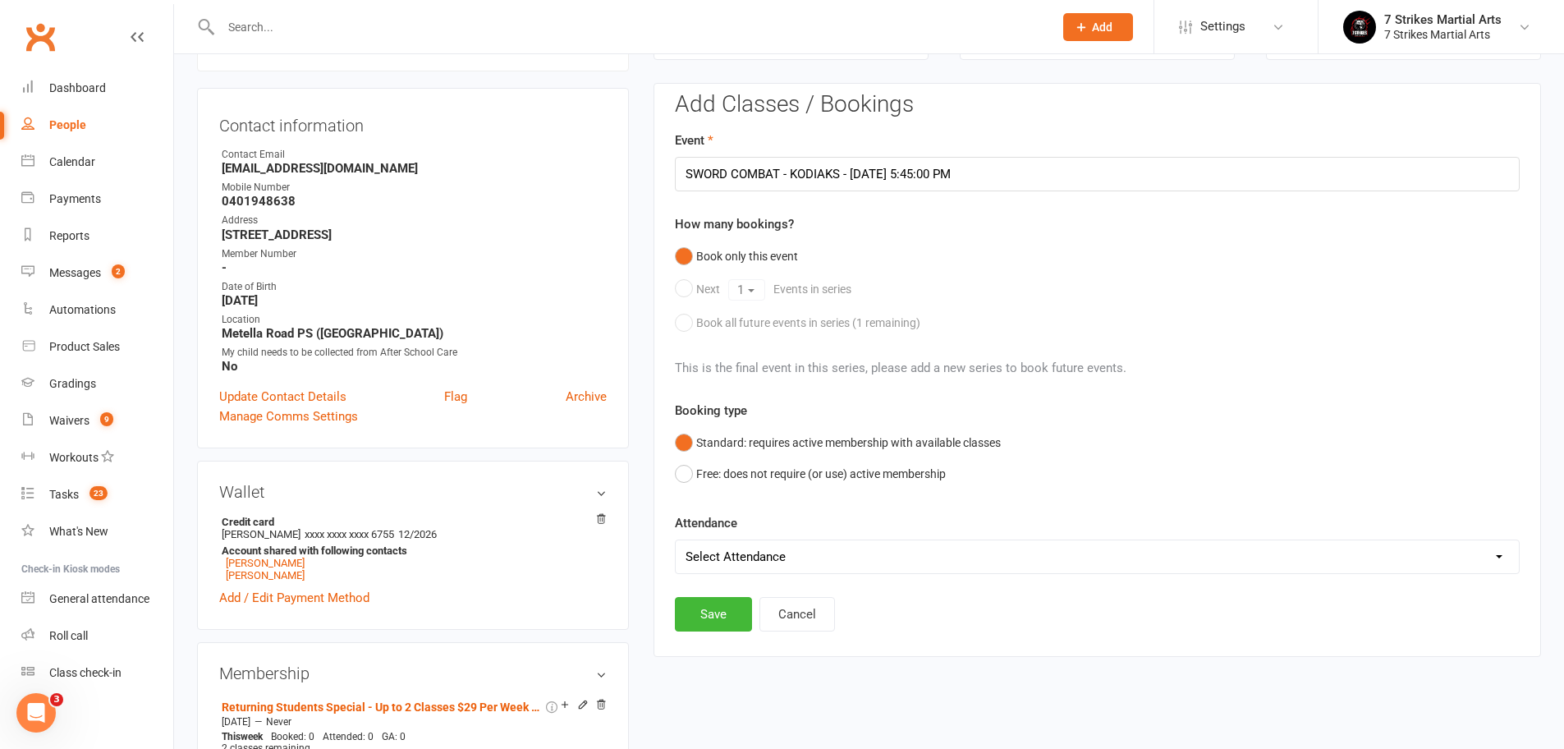
select select "0"
click at [713, 623] on button "Save" at bounding box center [713, 614] width 77 height 34
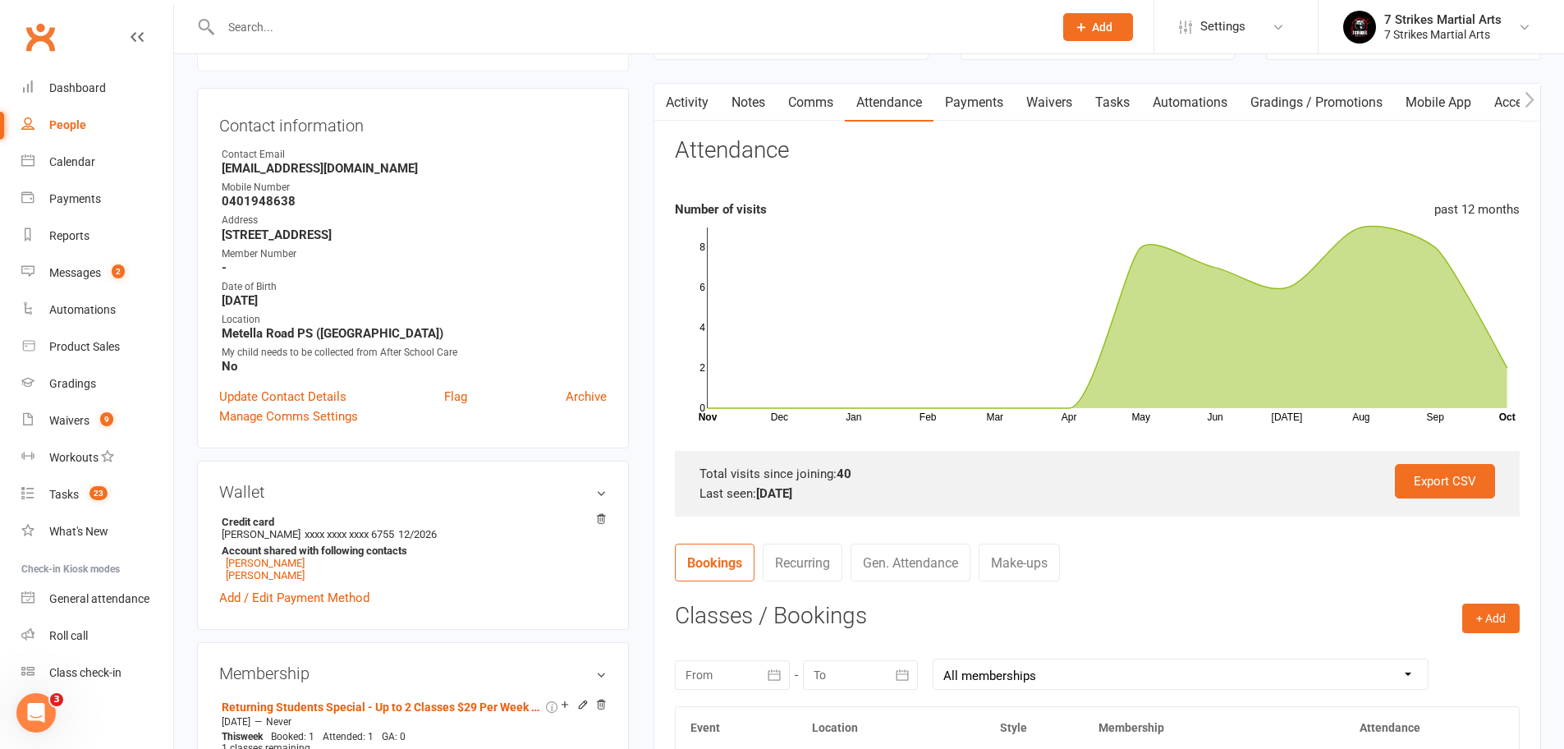
click at [478, 45] on div at bounding box center [619, 26] width 845 height 53
click at [455, 29] on input "text" at bounding box center [629, 27] width 826 height 23
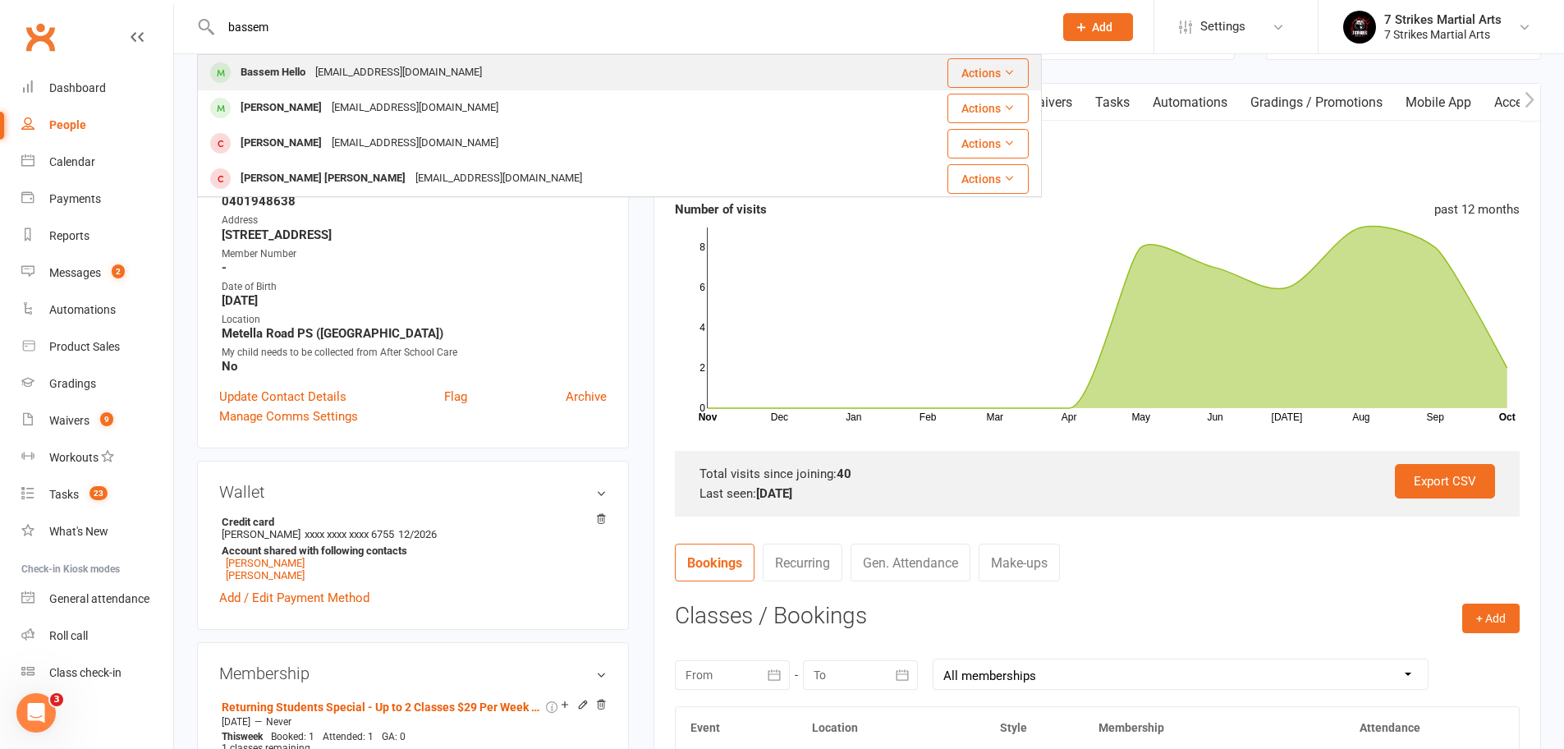
type input "bassem"
click at [402, 63] on div "Tash.chamma@gmail.com" at bounding box center [398, 73] width 176 height 24
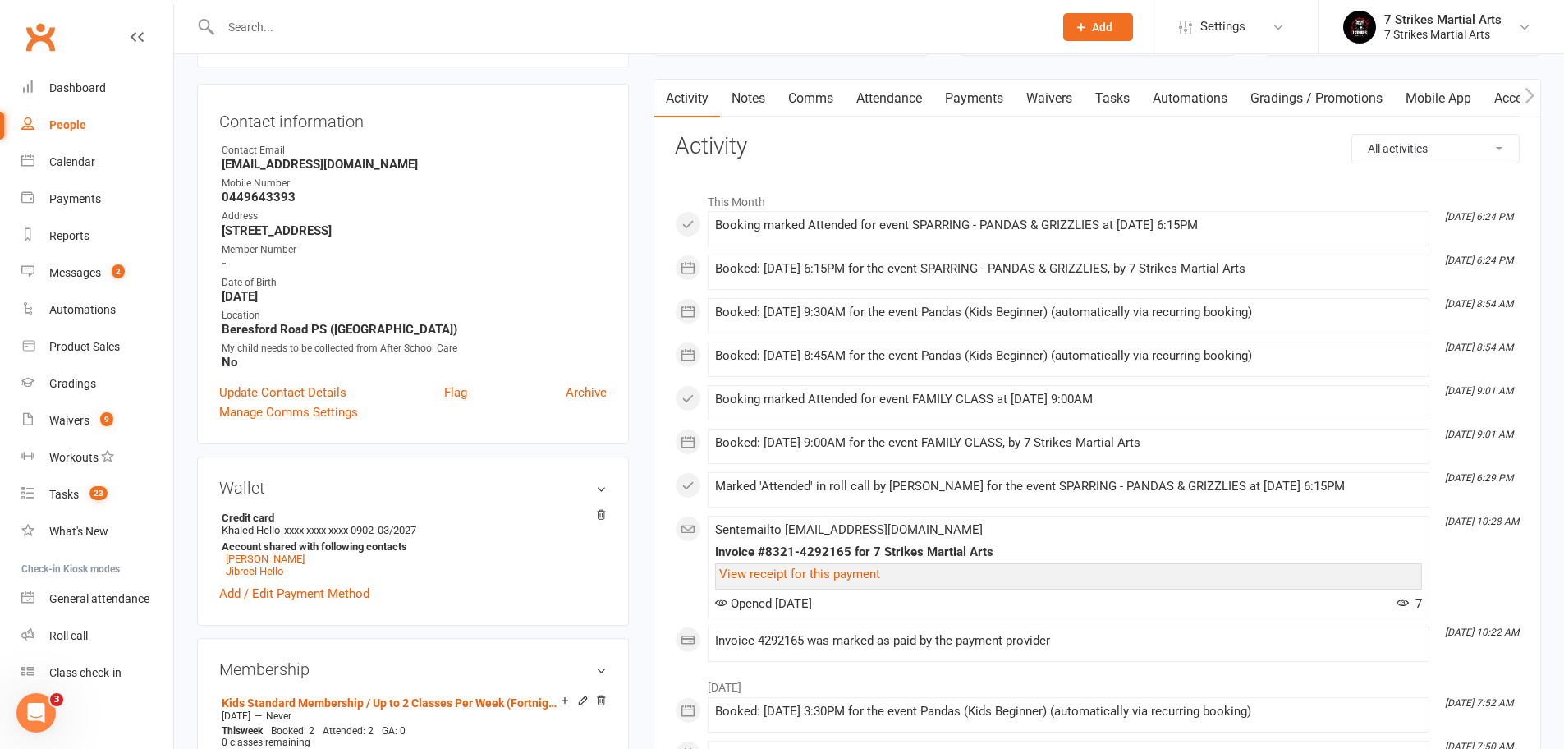
scroll to position [267, 0]
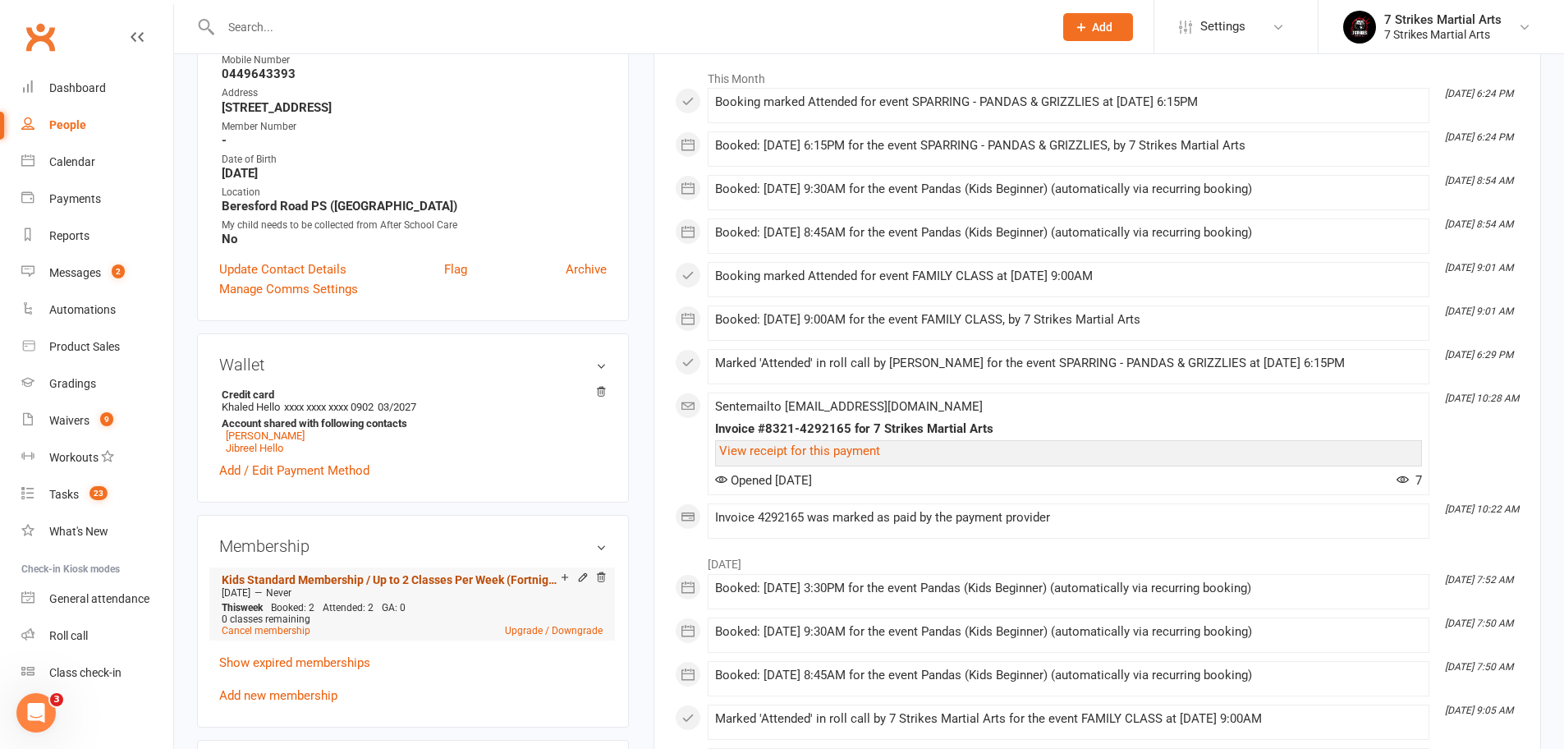
click at [422, 580] on link "Kids Standard Membership / Up to 2 Classes Per Week (Fortnightly Direct Debit)" at bounding box center [391, 579] width 339 height 13
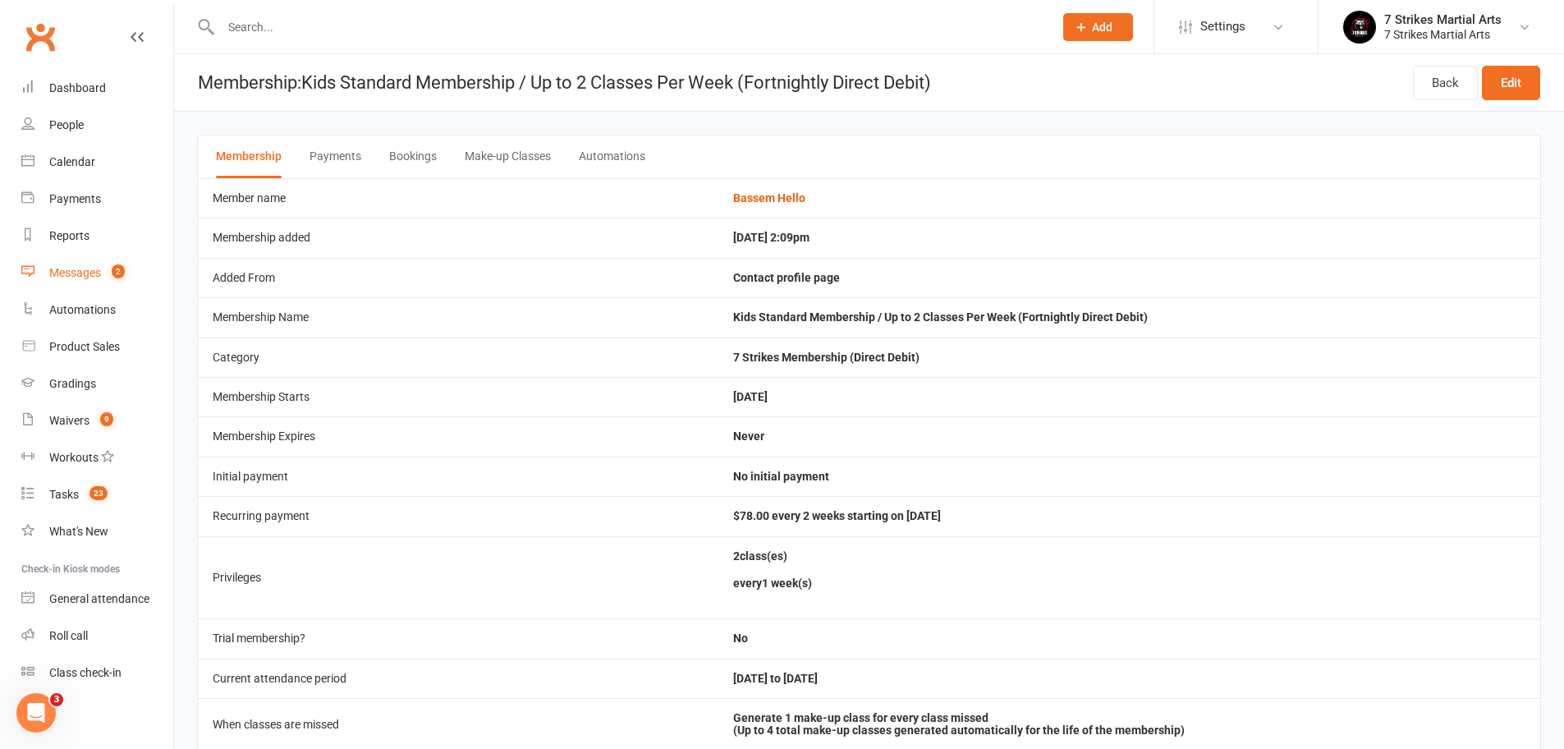
click at [81, 272] on div "Messages" at bounding box center [75, 272] width 52 height 13
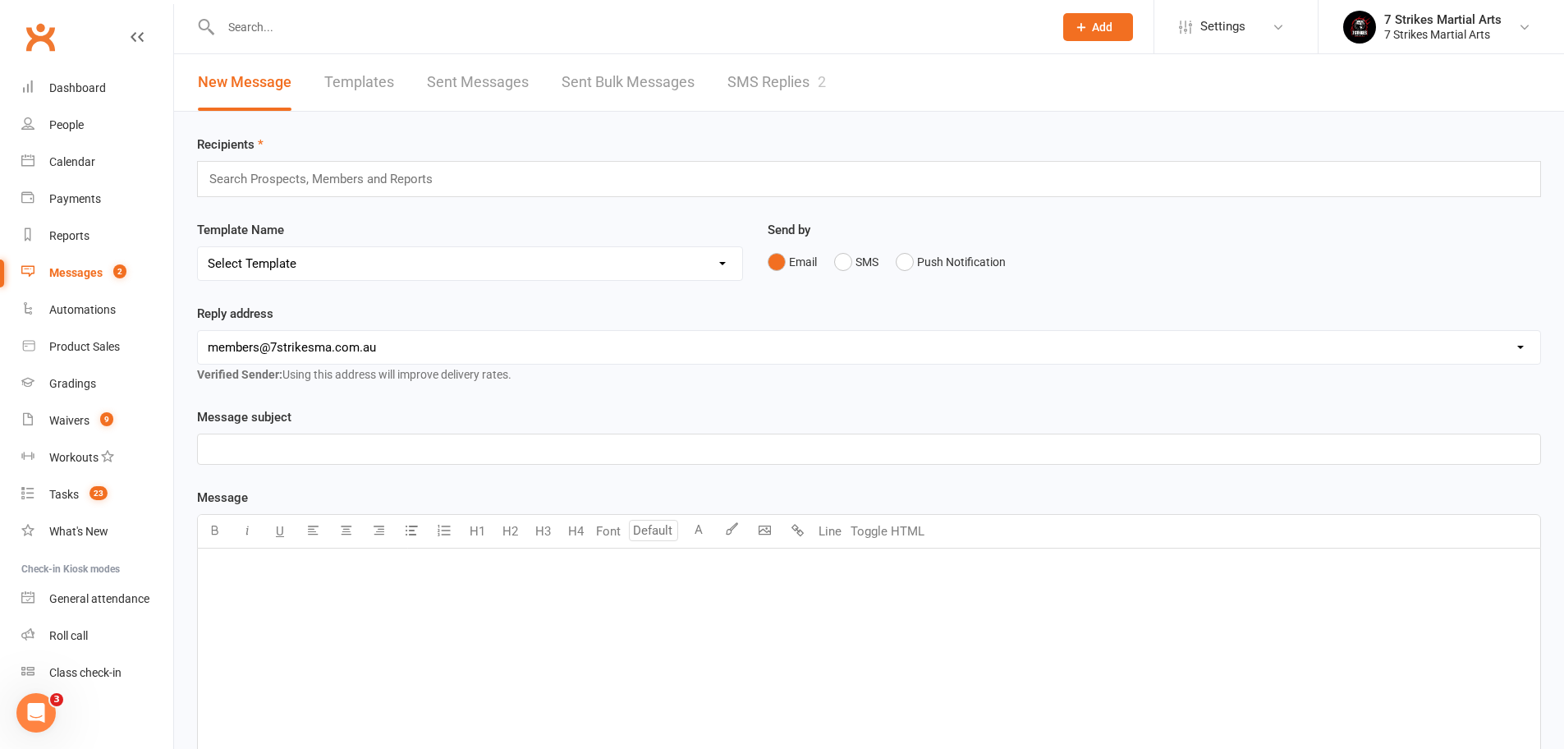
click at [779, 85] on link "SMS Replies 2" at bounding box center [776, 82] width 98 height 57
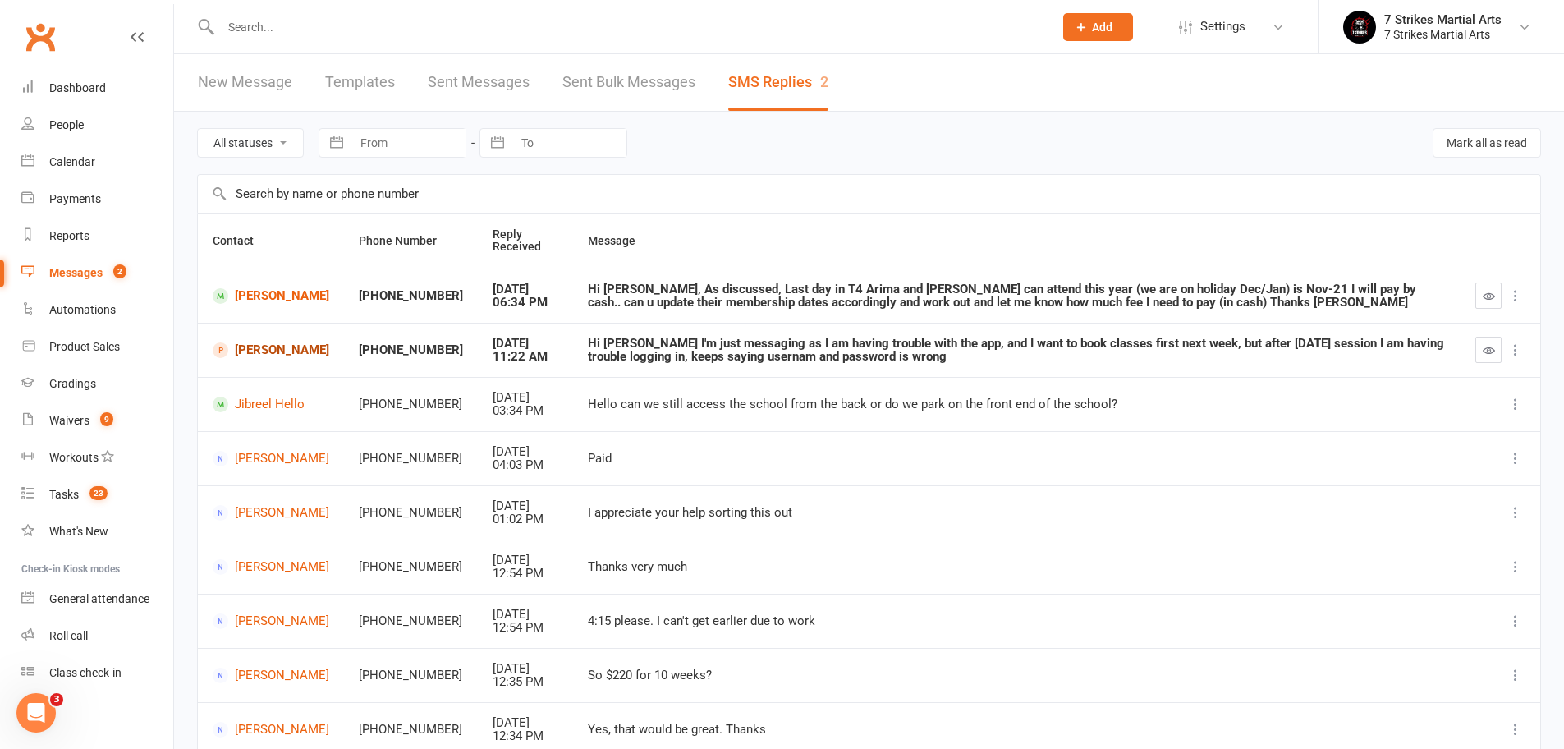
click at [260, 353] on link "[PERSON_NAME]" at bounding box center [271, 350] width 117 height 16
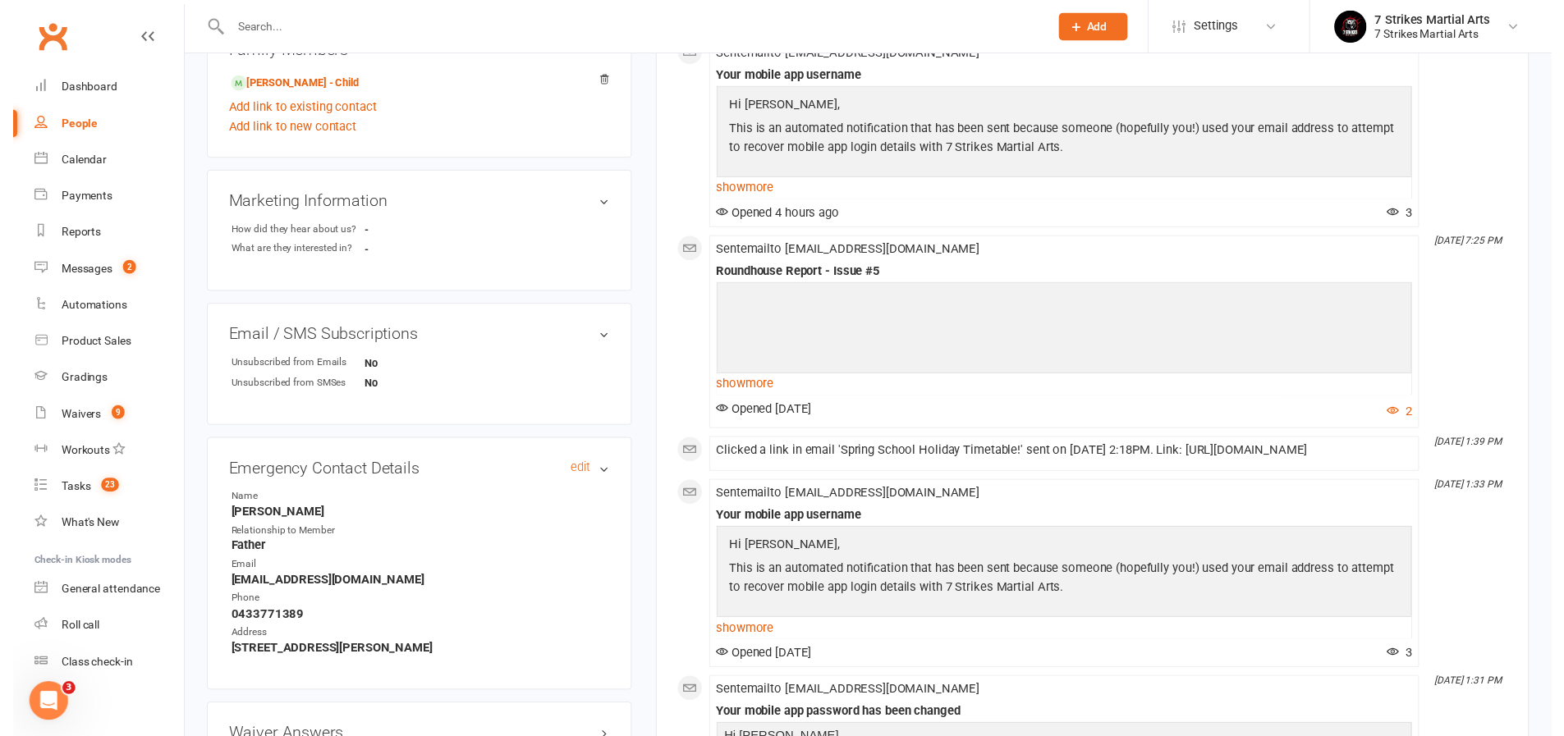
scroll to position [1073, 0]
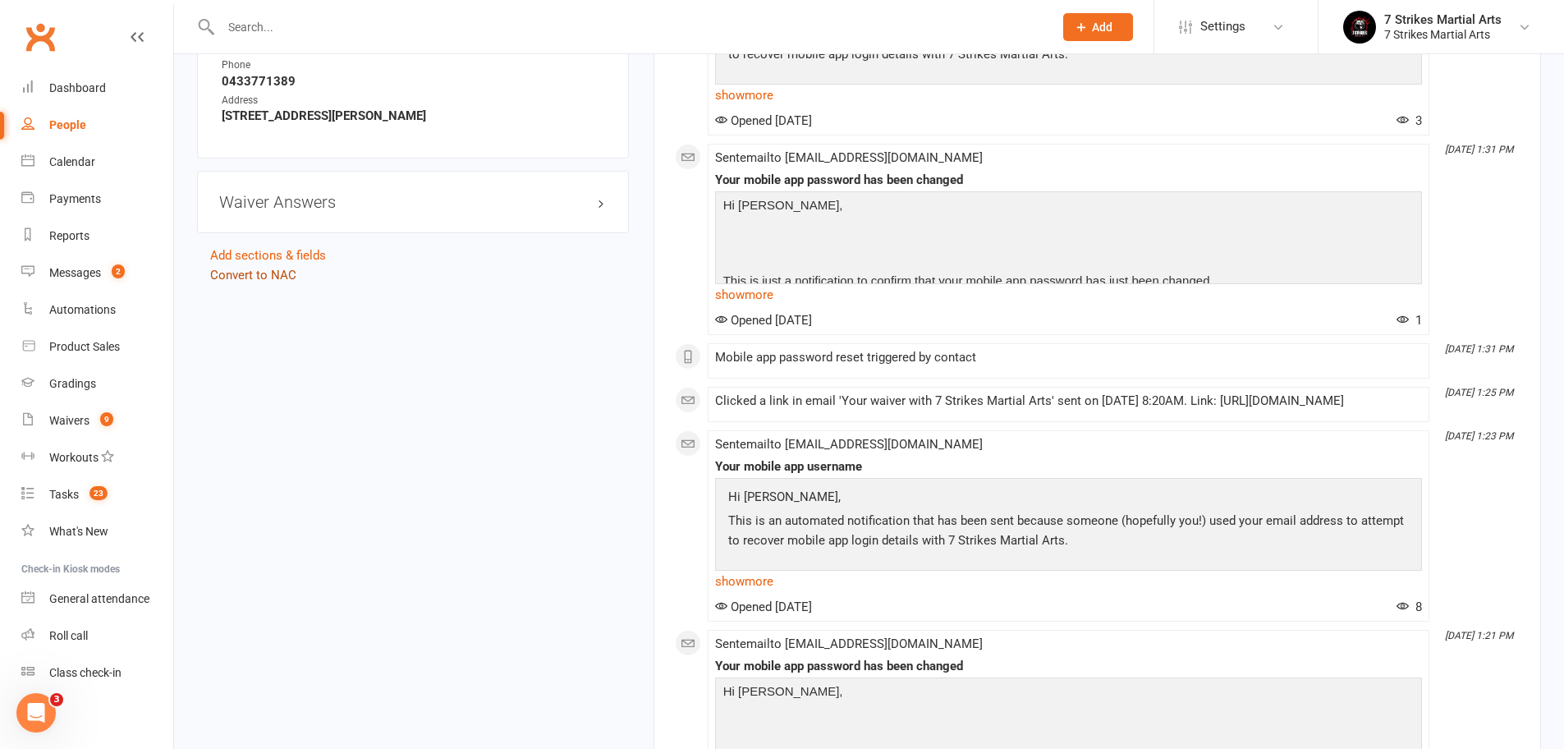
click at [261, 273] on link "Convert to NAC" at bounding box center [253, 275] width 86 height 15
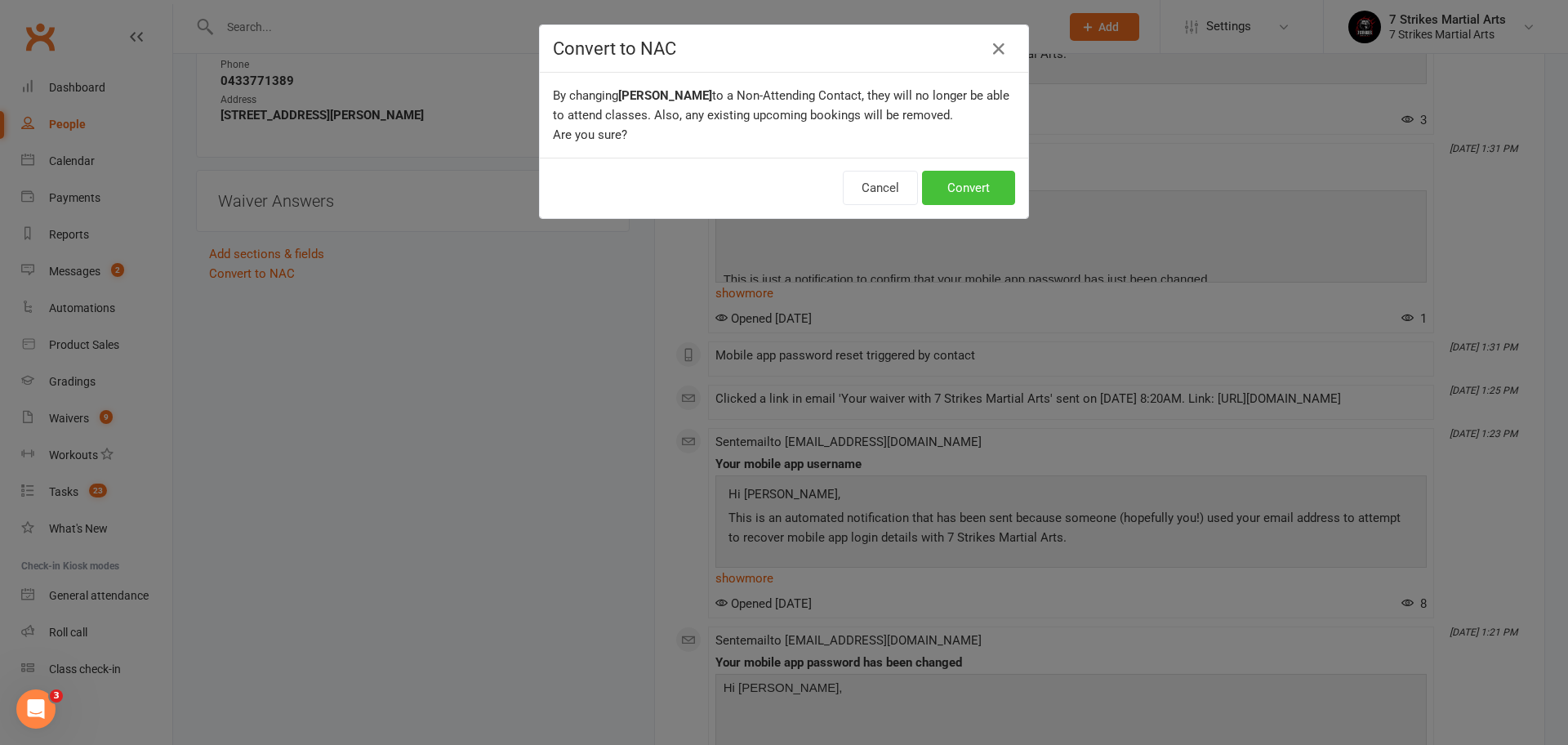
click at [954, 185] on button "Convert" at bounding box center [969, 188] width 94 height 34
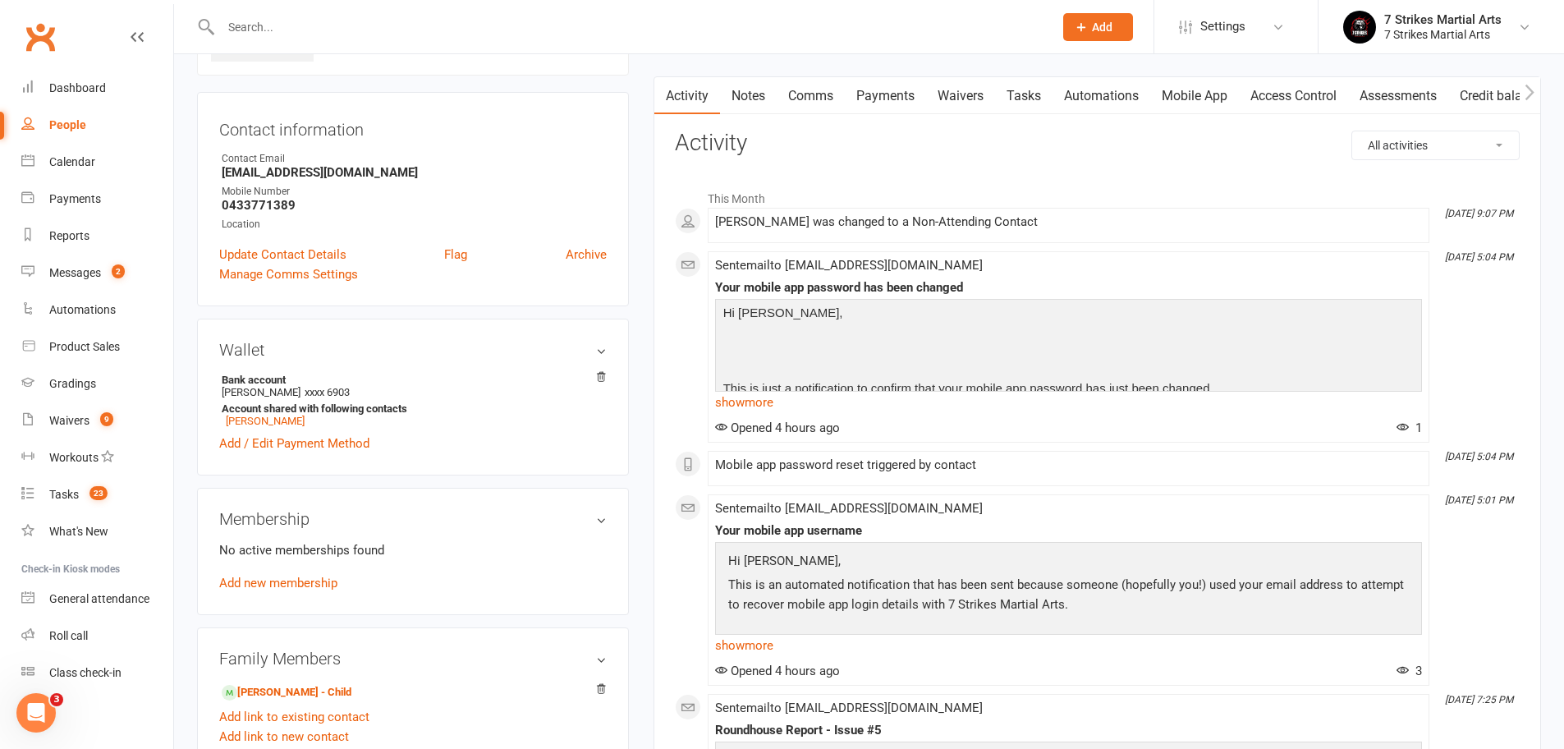
scroll to position [272, 0]
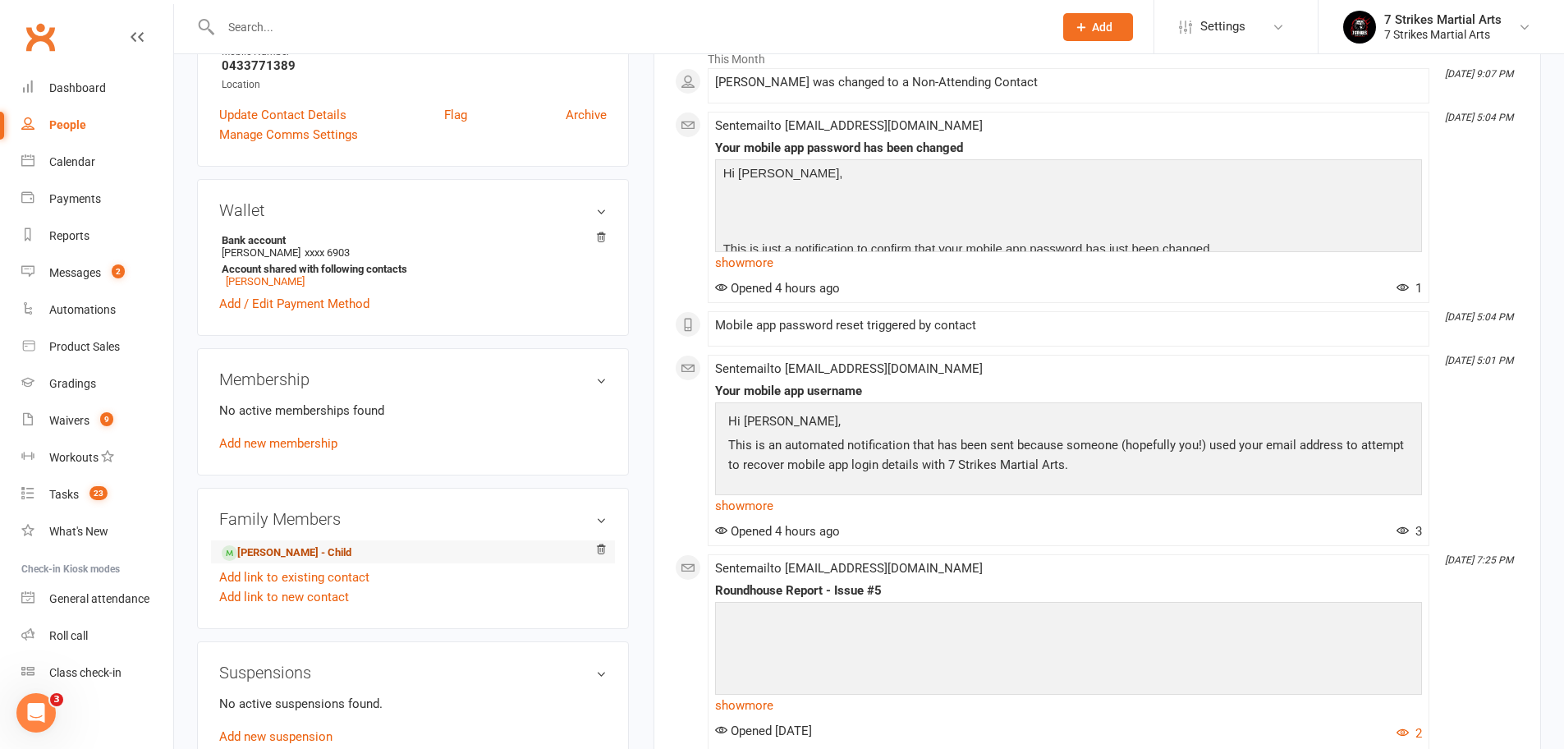
click at [274, 555] on link "Damon Boronski - Child" at bounding box center [287, 552] width 130 height 17
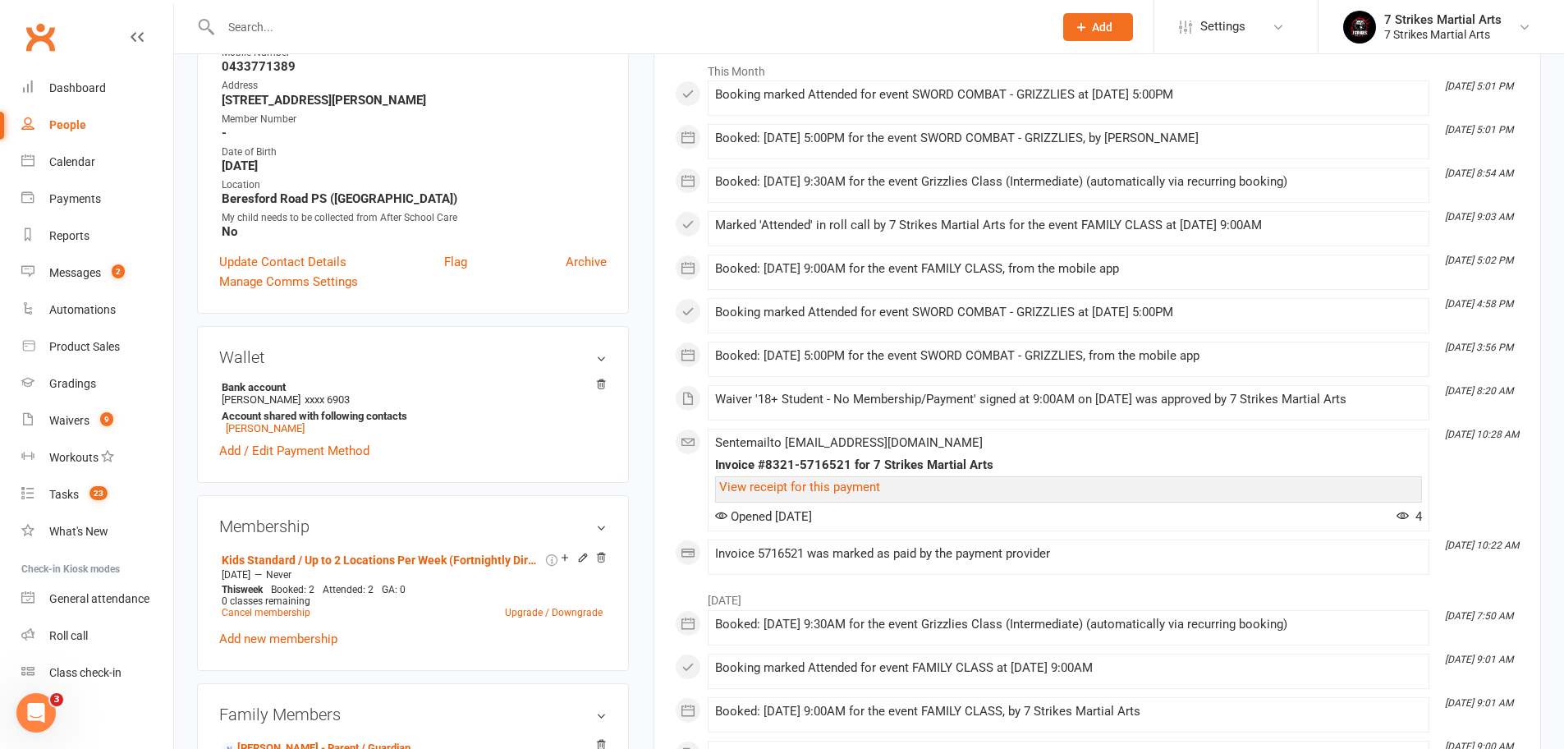
scroll to position [434, 0]
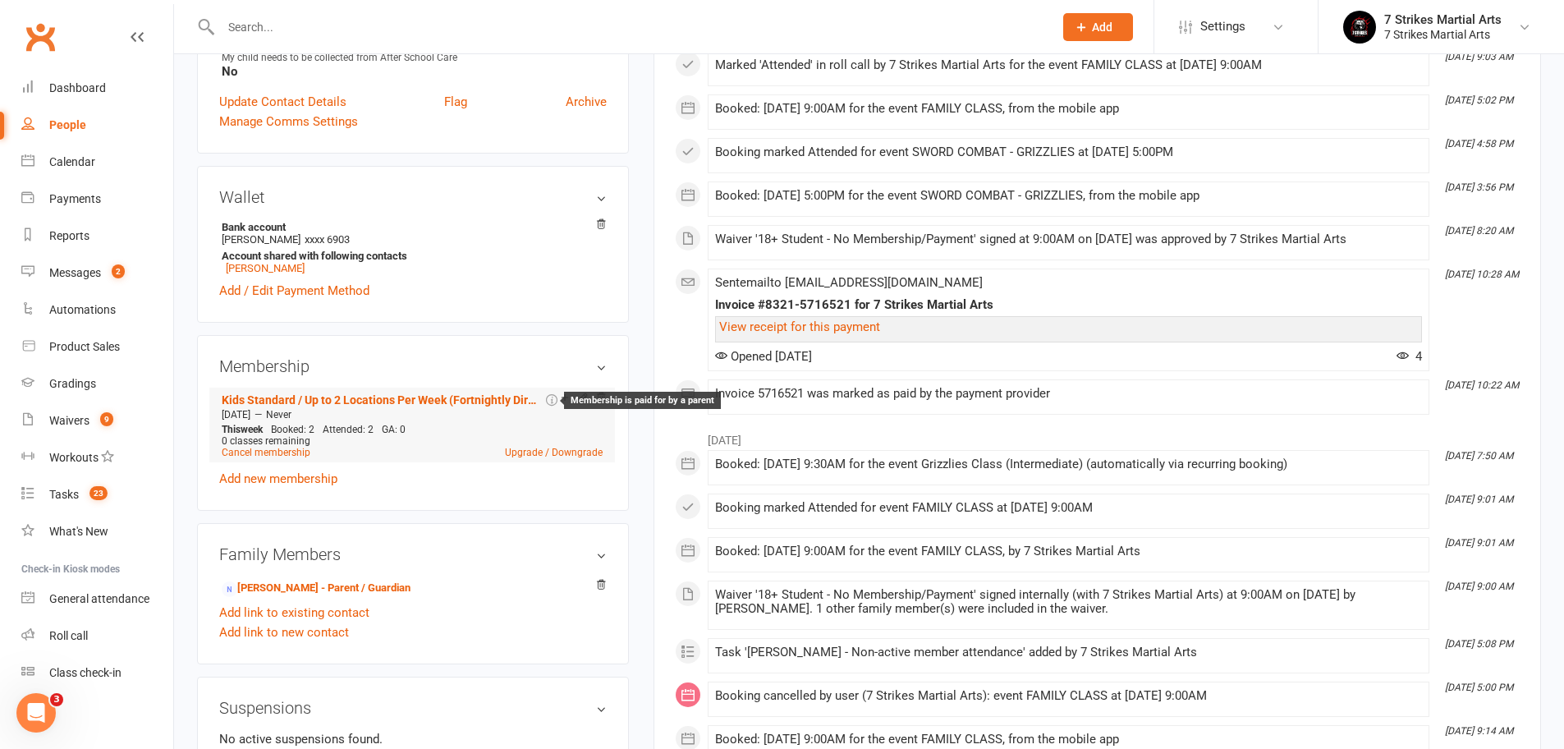
click at [552, 399] on icon at bounding box center [551, 399] width 11 height 16
click at [549, 397] on icon at bounding box center [551, 399] width 11 height 16
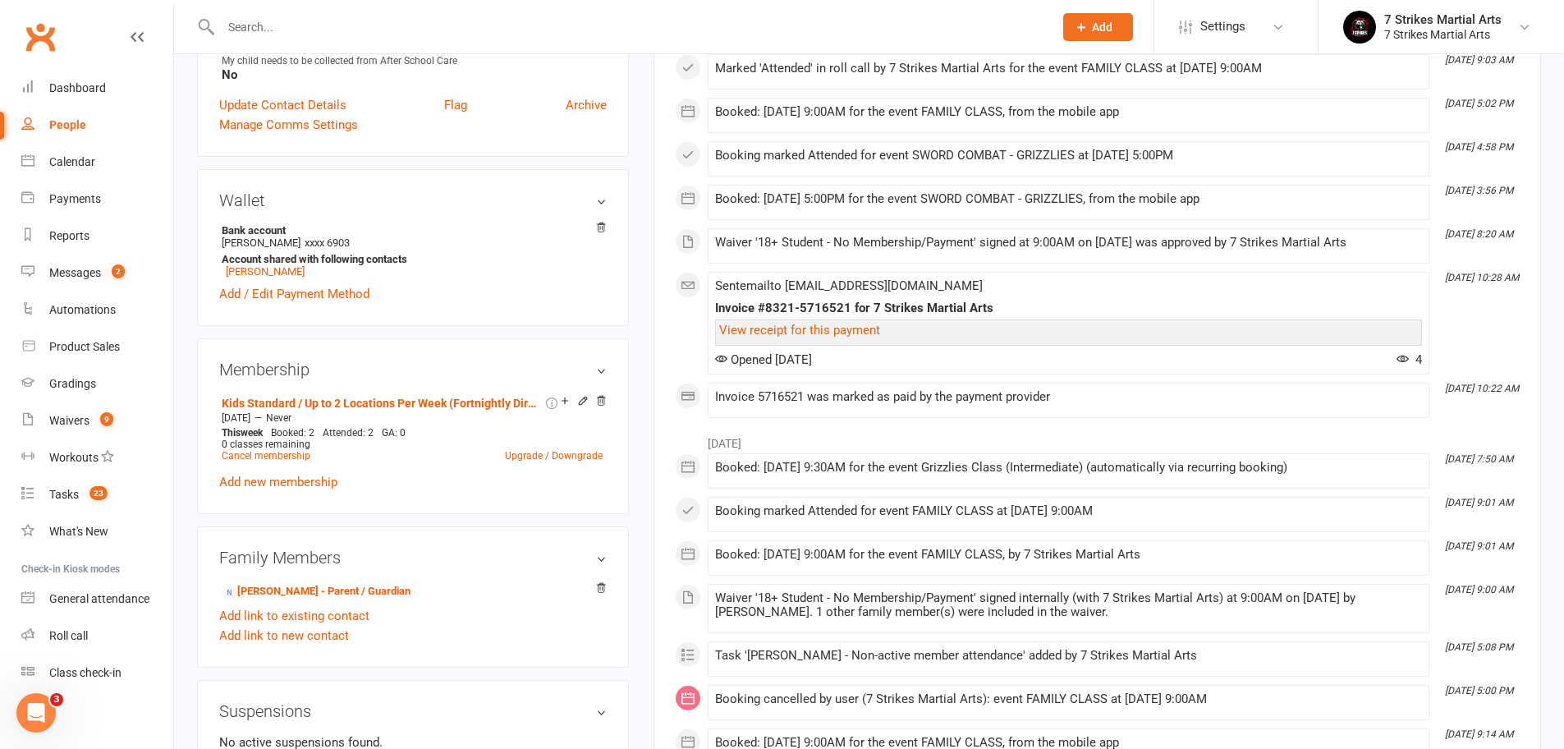
scroll to position [94, 0]
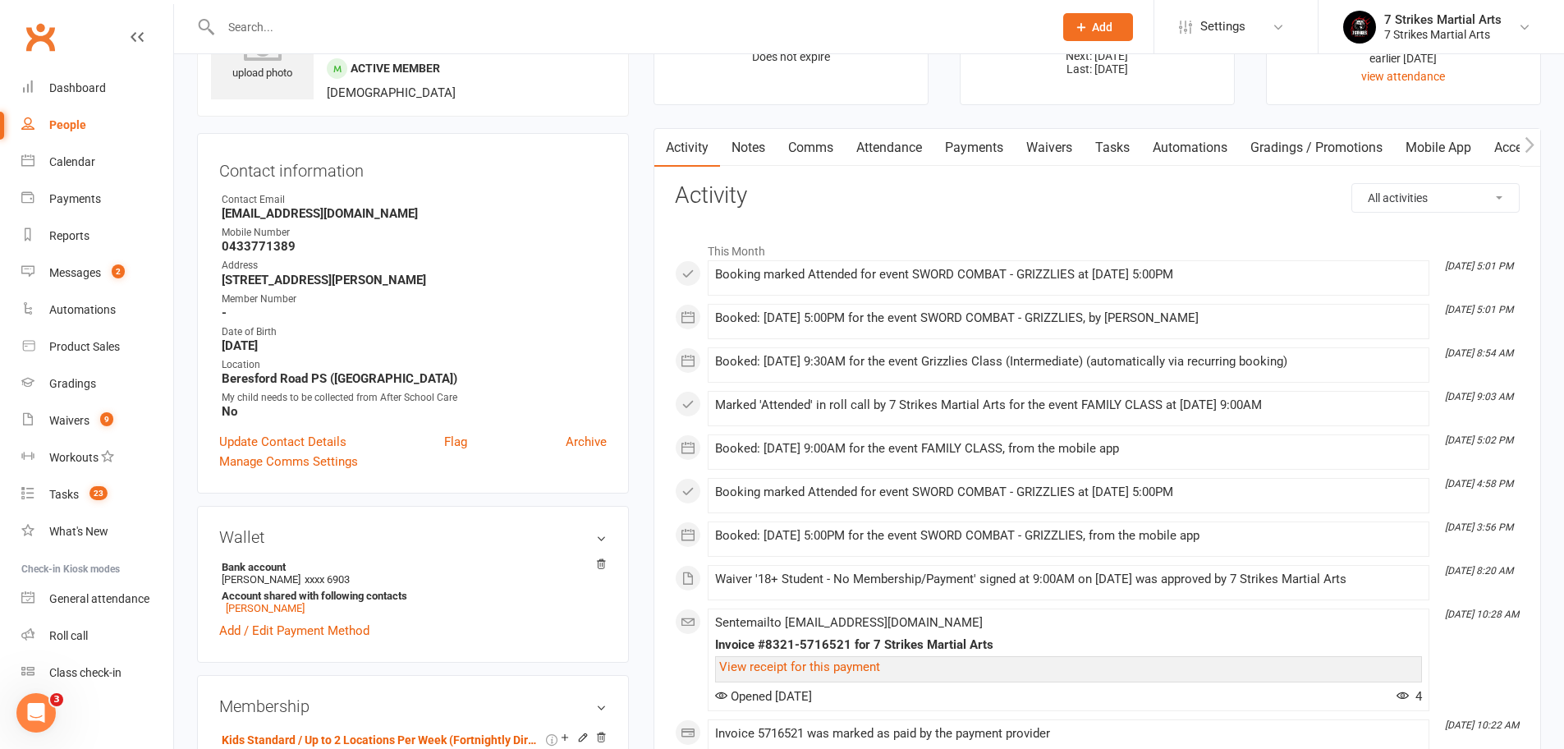
click at [886, 147] on link "Attendance" at bounding box center [889, 148] width 89 height 38
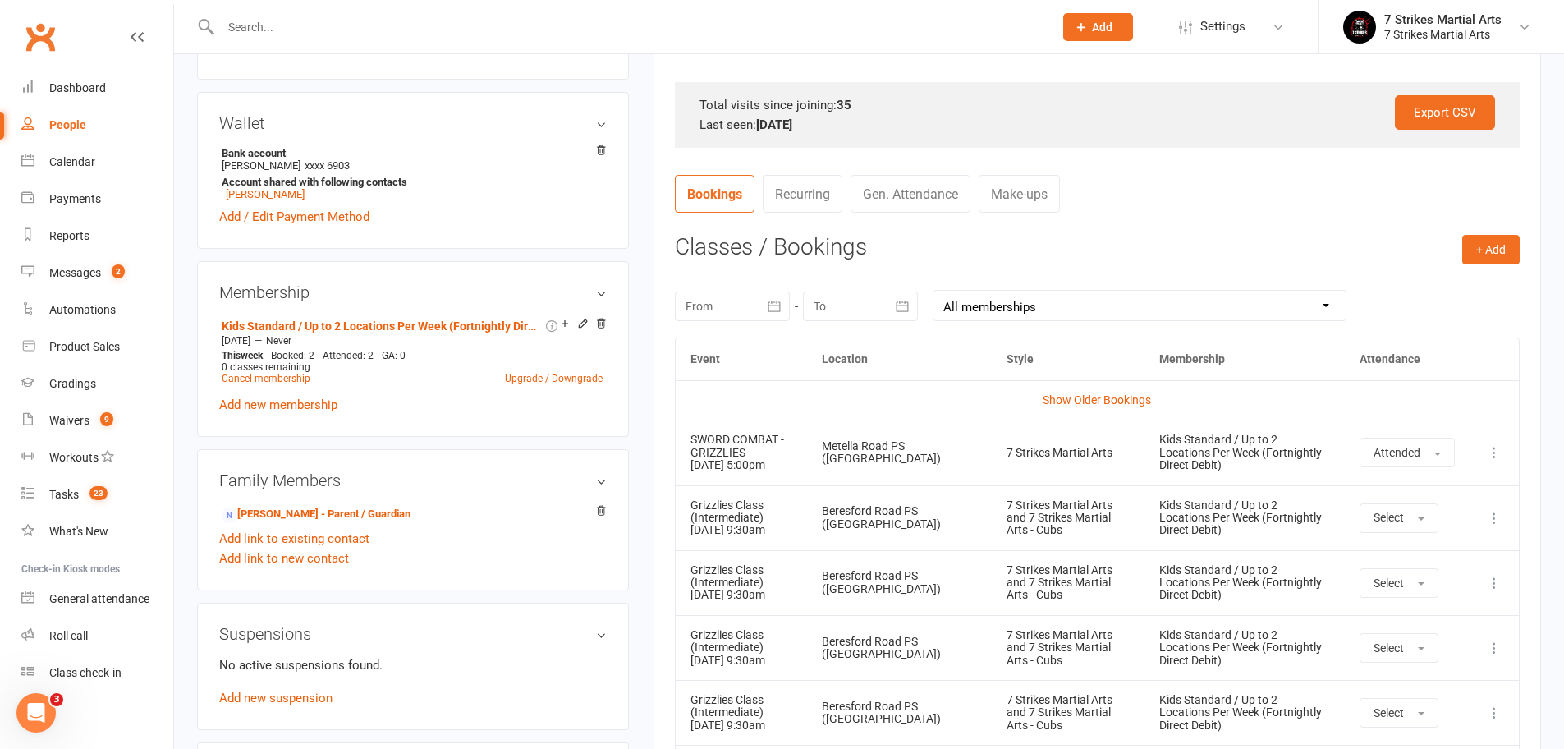
scroll to position [652, 0]
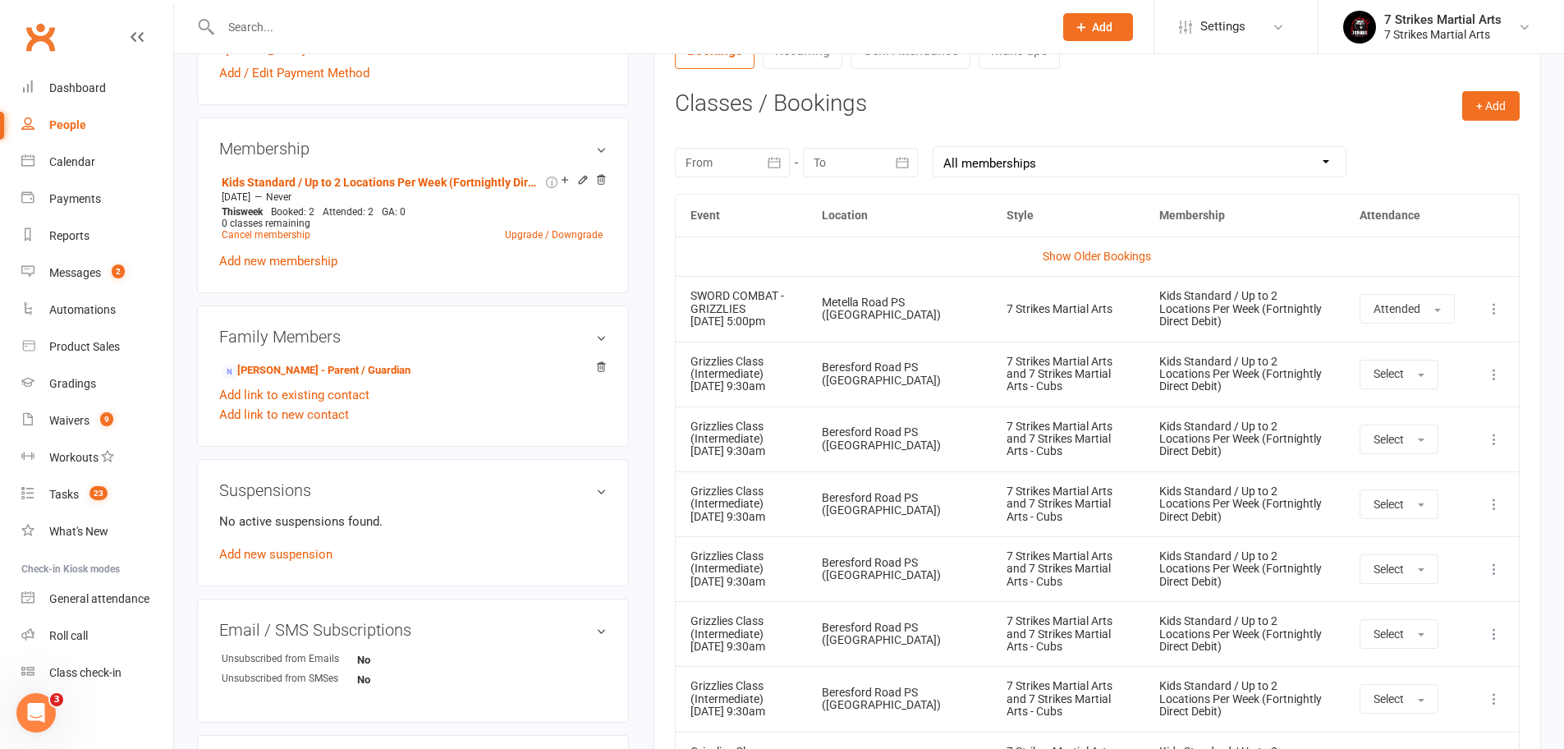
click at [463, 31] on input "text" at bounding box center [629, 27] width 826 height 23
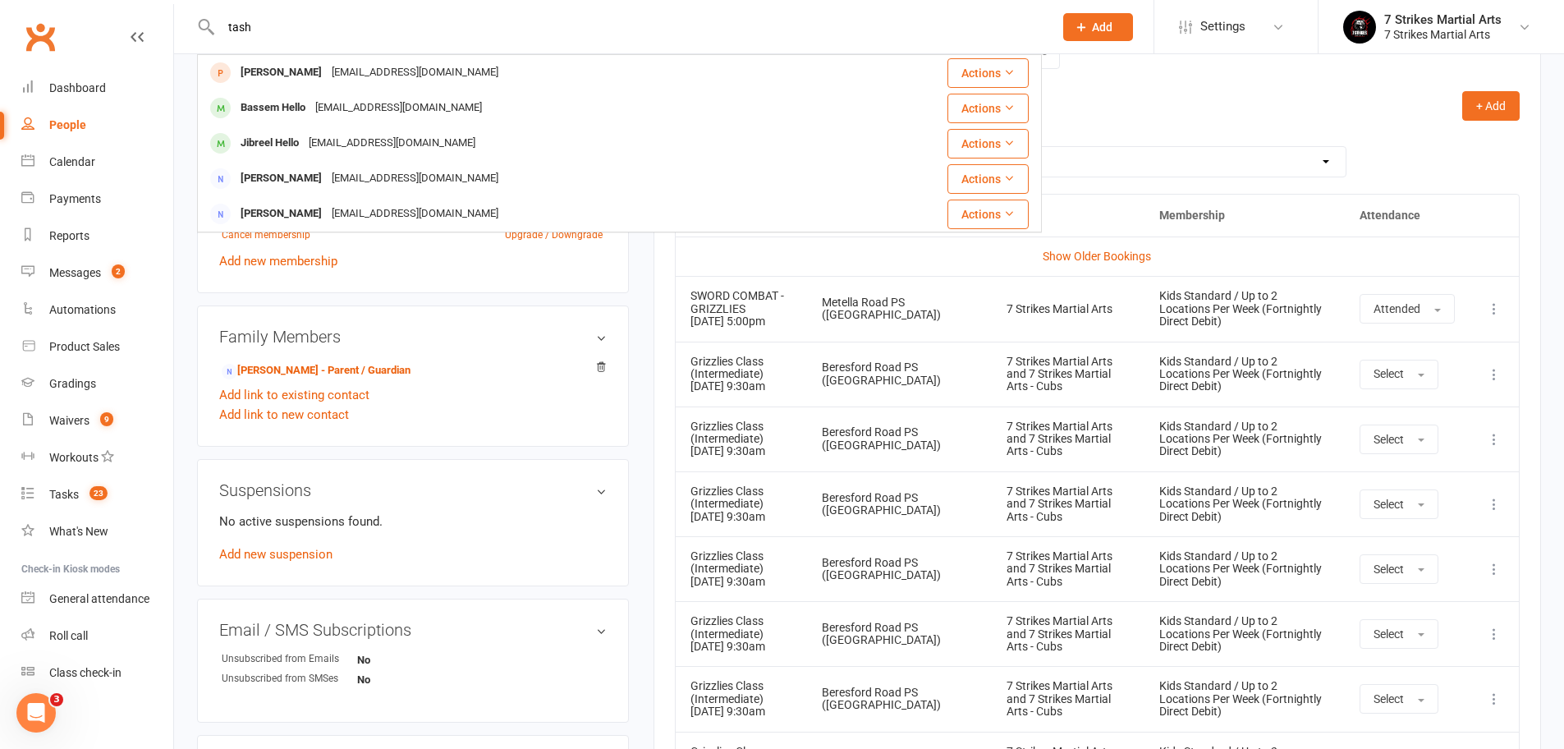
type input "Tash"
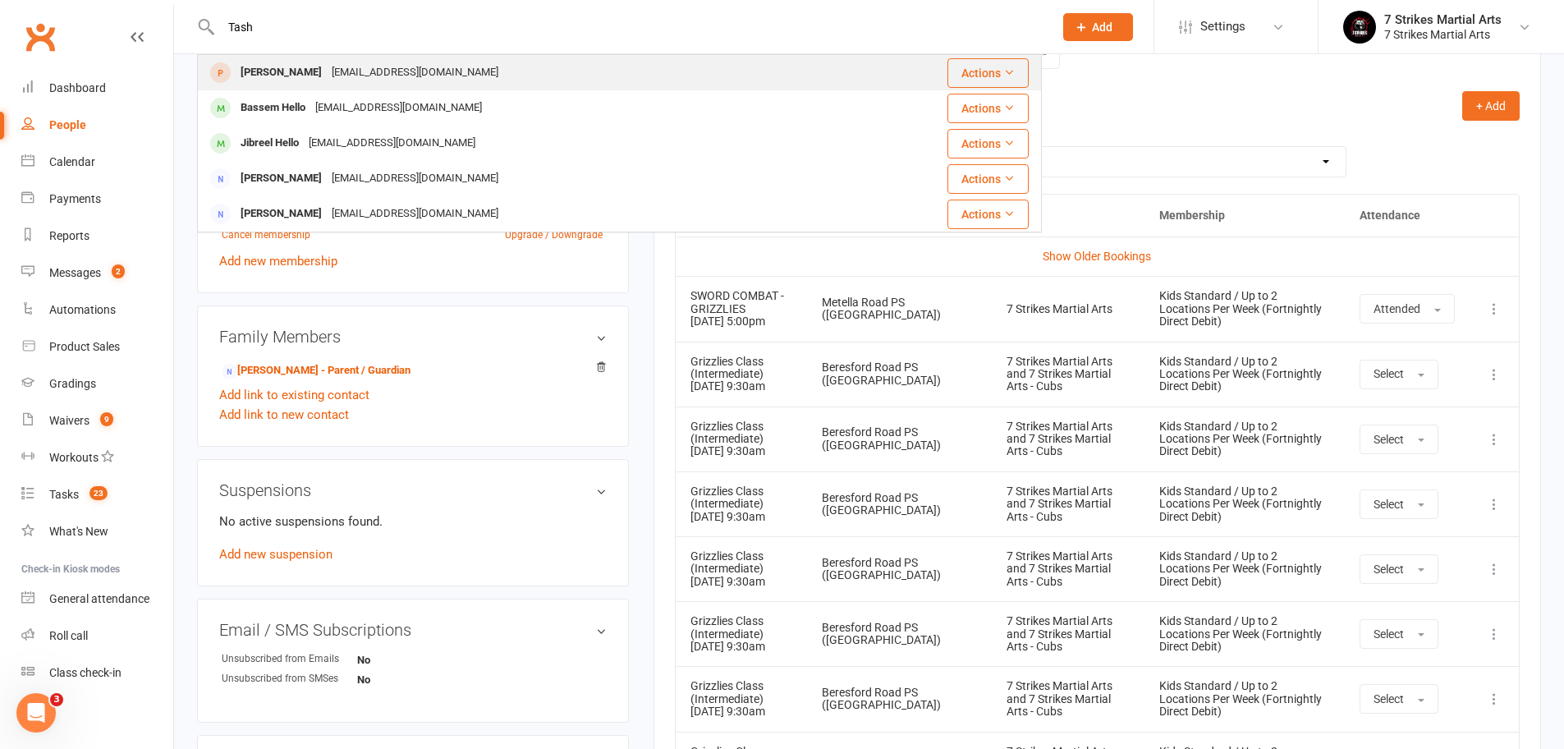
drag, startPoint x: 463, startPoint y: 32, endPoint x: 339, endPoint y: 71, distance: 129.8
click at [339, 71] on div "Tash.chamma@gmail.com" at bounding box center [415, 73] width 176 height 24
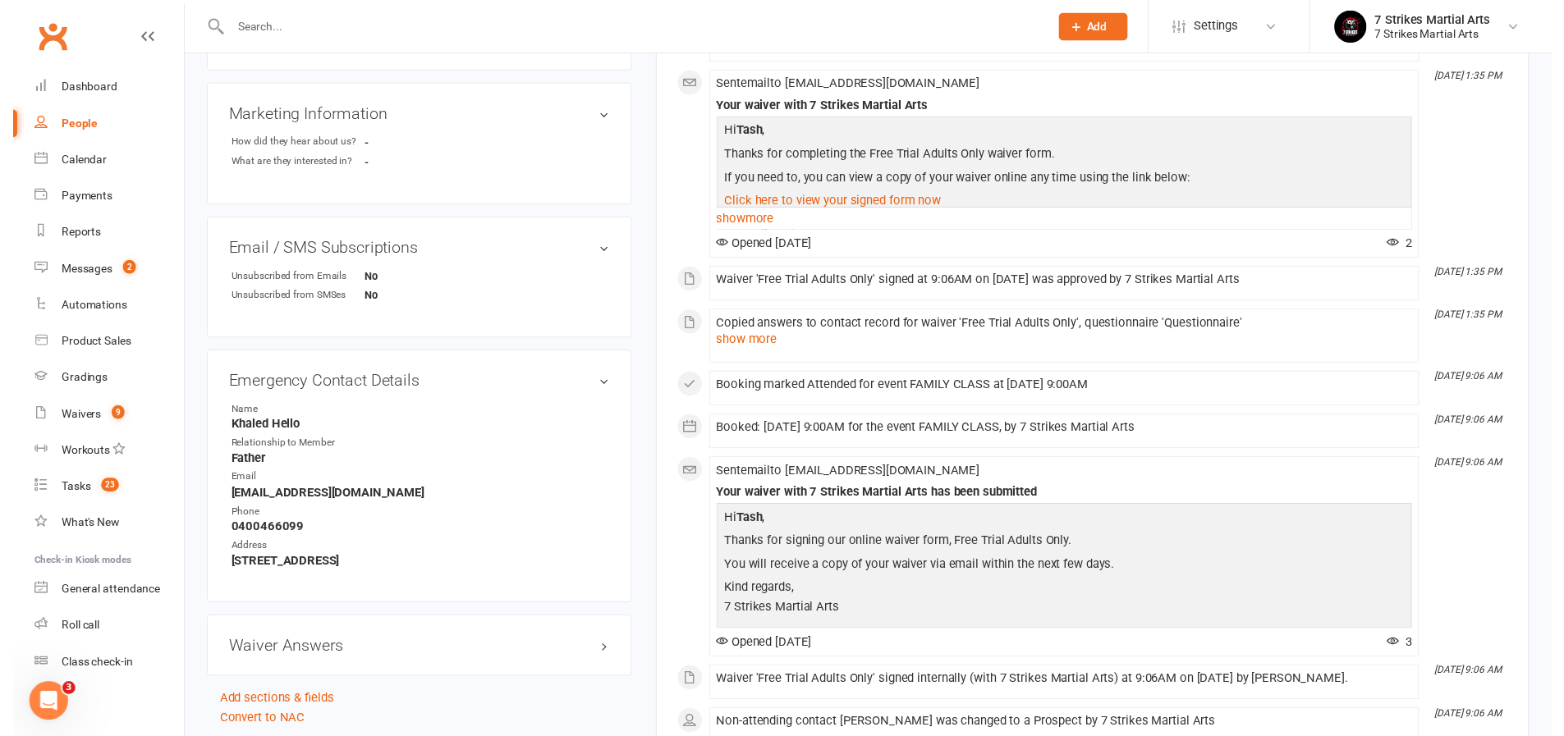
scroll to position [823, 0]
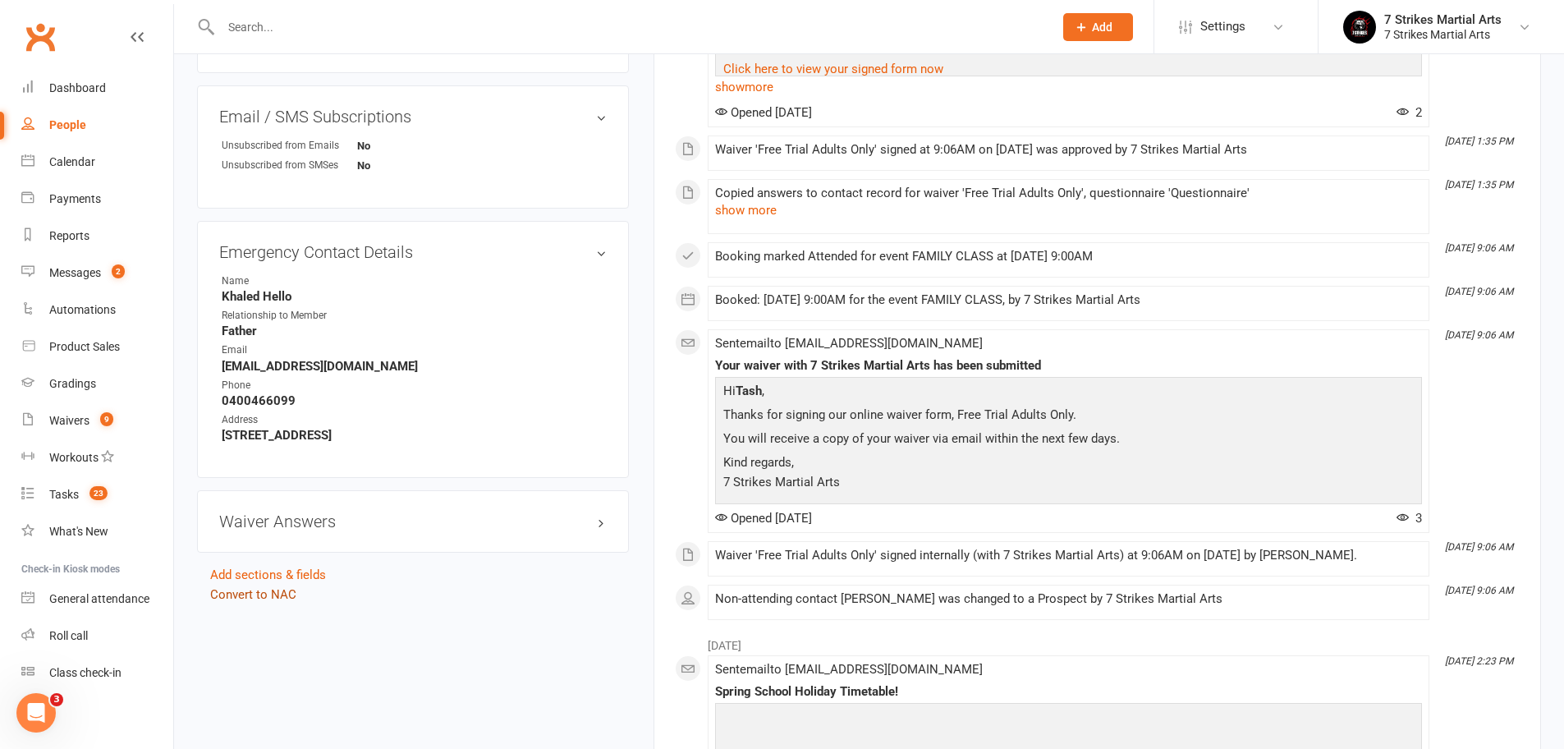
click at [272, 587] on link "Convert to NAC" at bounding box center [253, 594] width 86 height 15
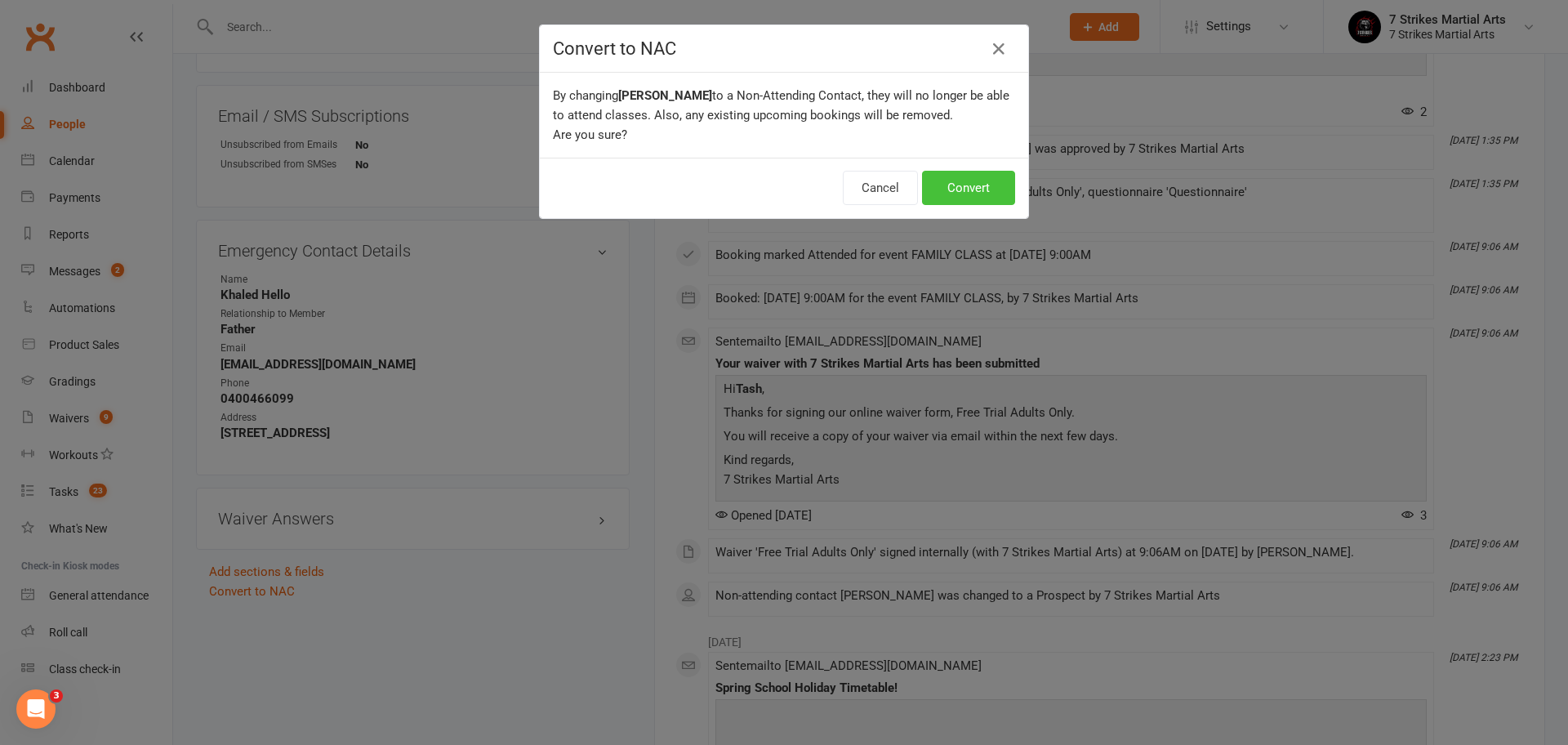
click at [945, 191] on button "Convert" at bounding box center [969, 188] width 94 height 34
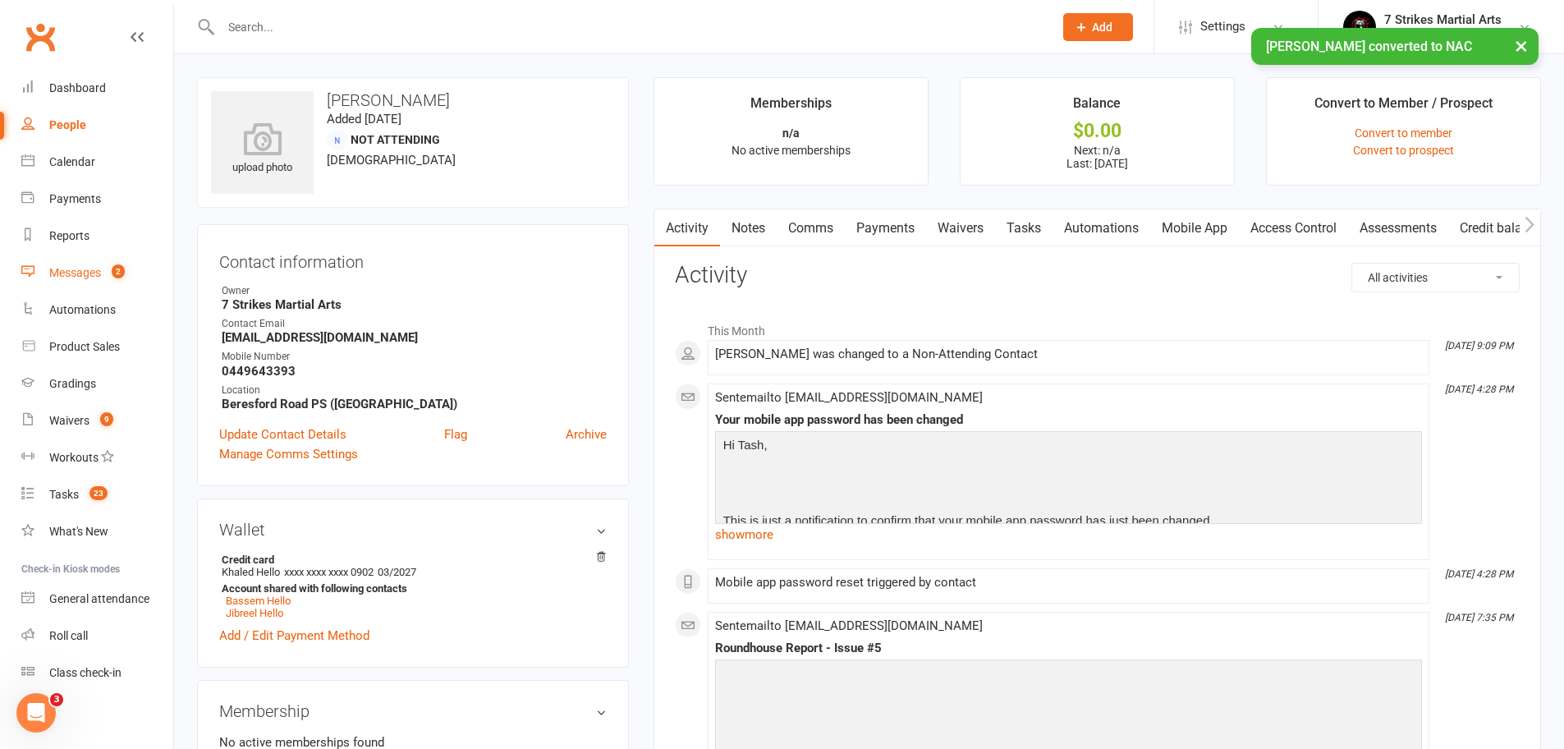
click at [129, 277] on link "Messages 2" at bounding box center [97, 272] width 152 height 37
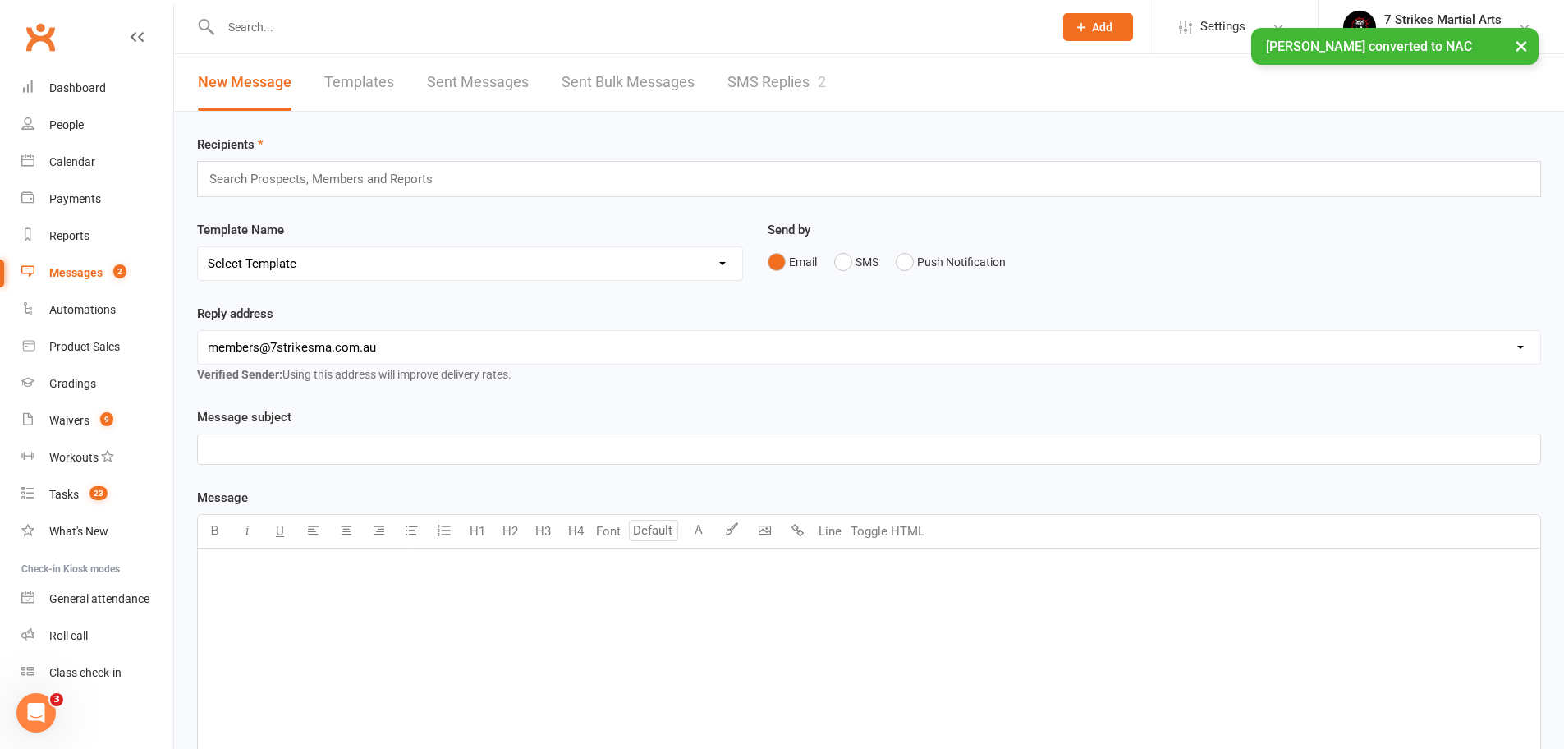
click at [800, 76] on link "SMS Replies 2" at bounding box center [776, 82] width 98 height 57
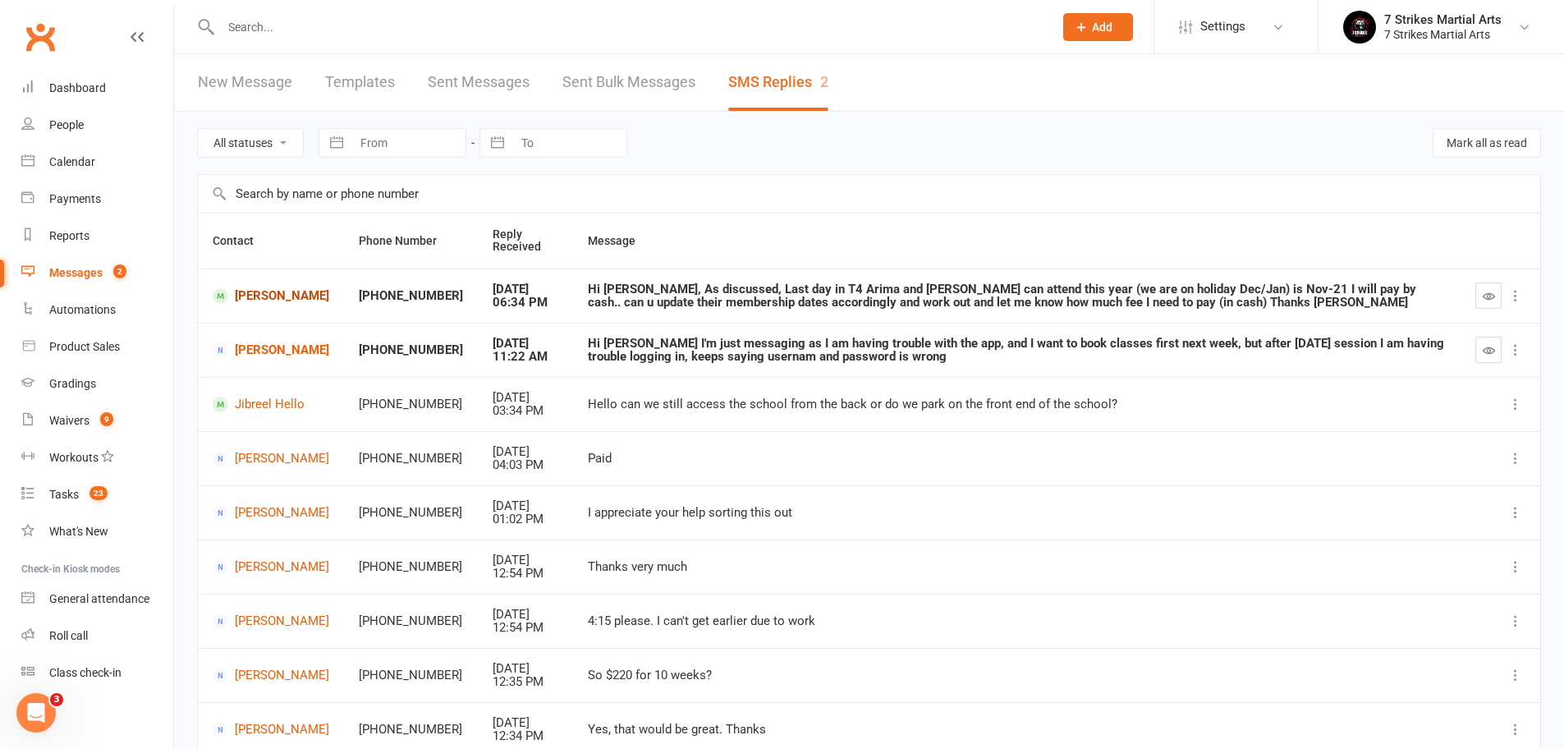
click at [245, 289] on link "Arima Aravind" at bounding box center [271, 296] width 117 height 16
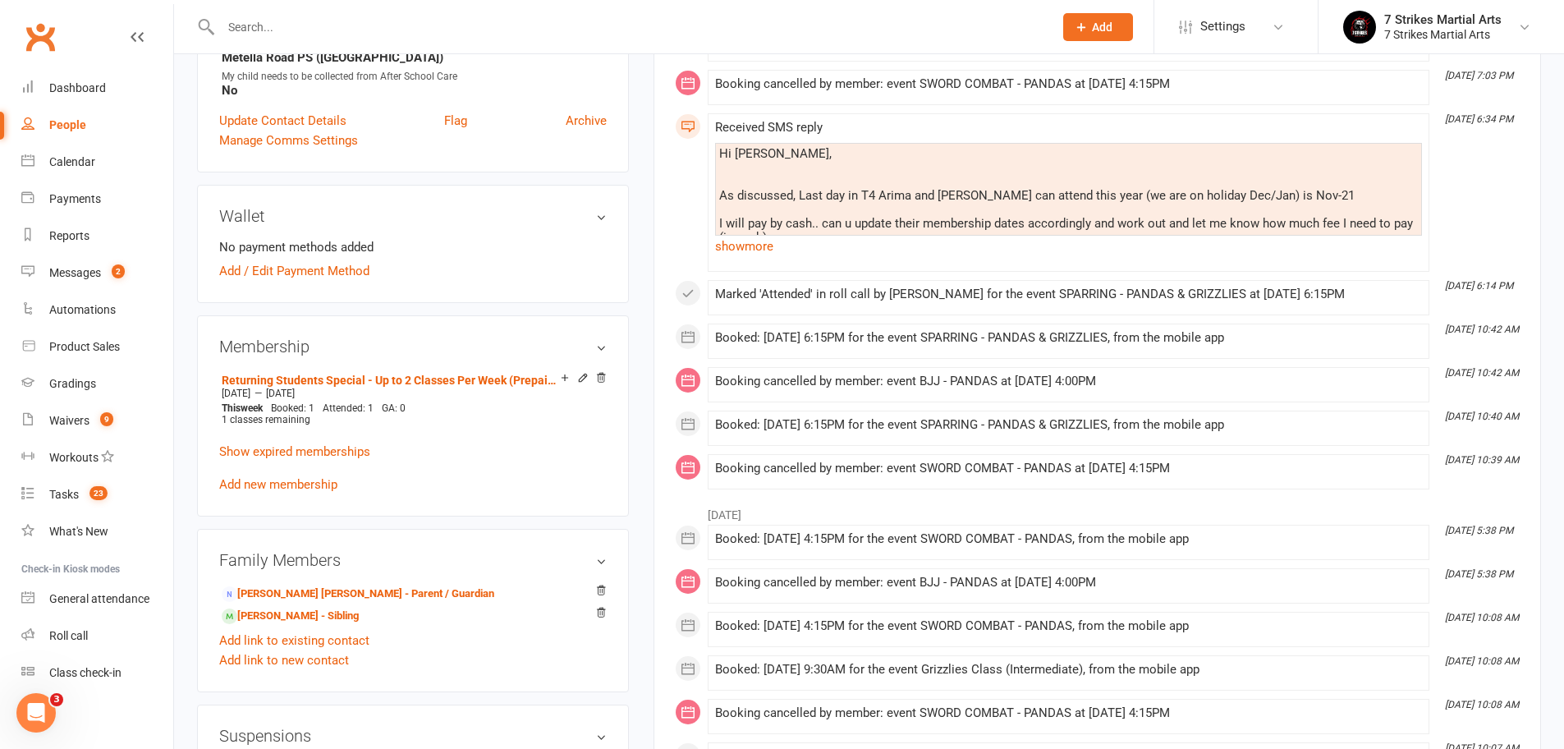
scroll to position [419, 0]
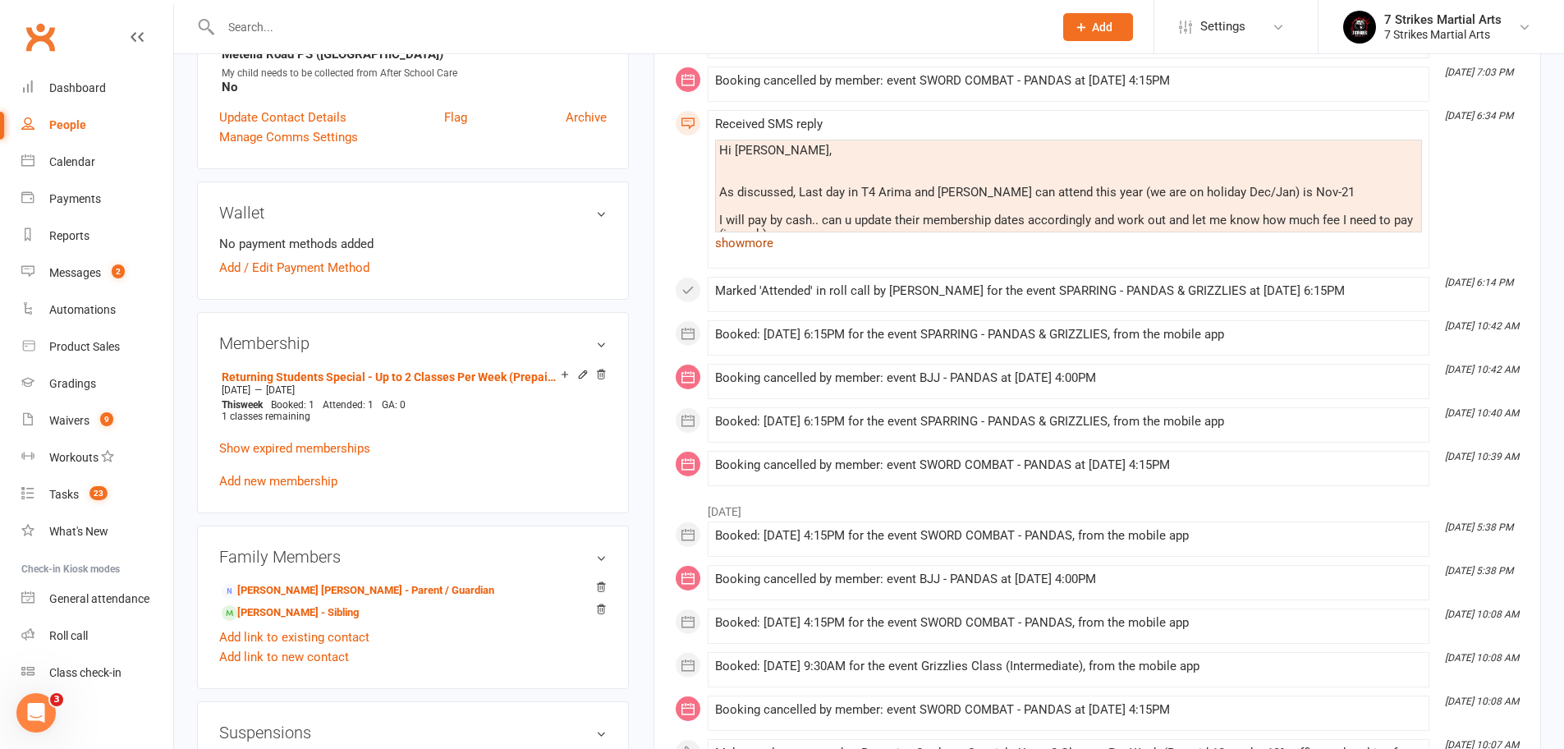
click at [767, 240] on link "show more" at bounding box center [1068, 242] width 707 height 23
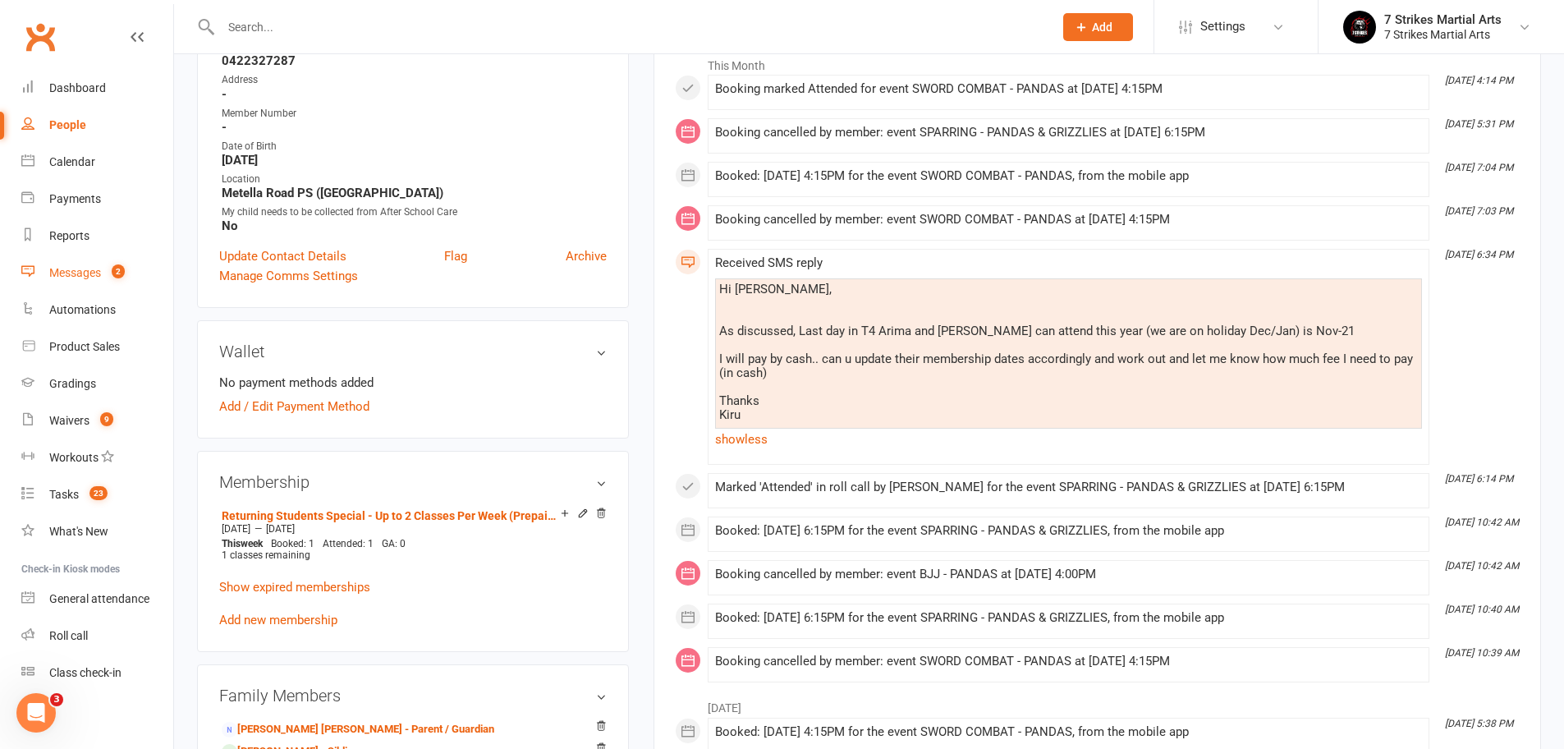
scroll to position [156, 0]
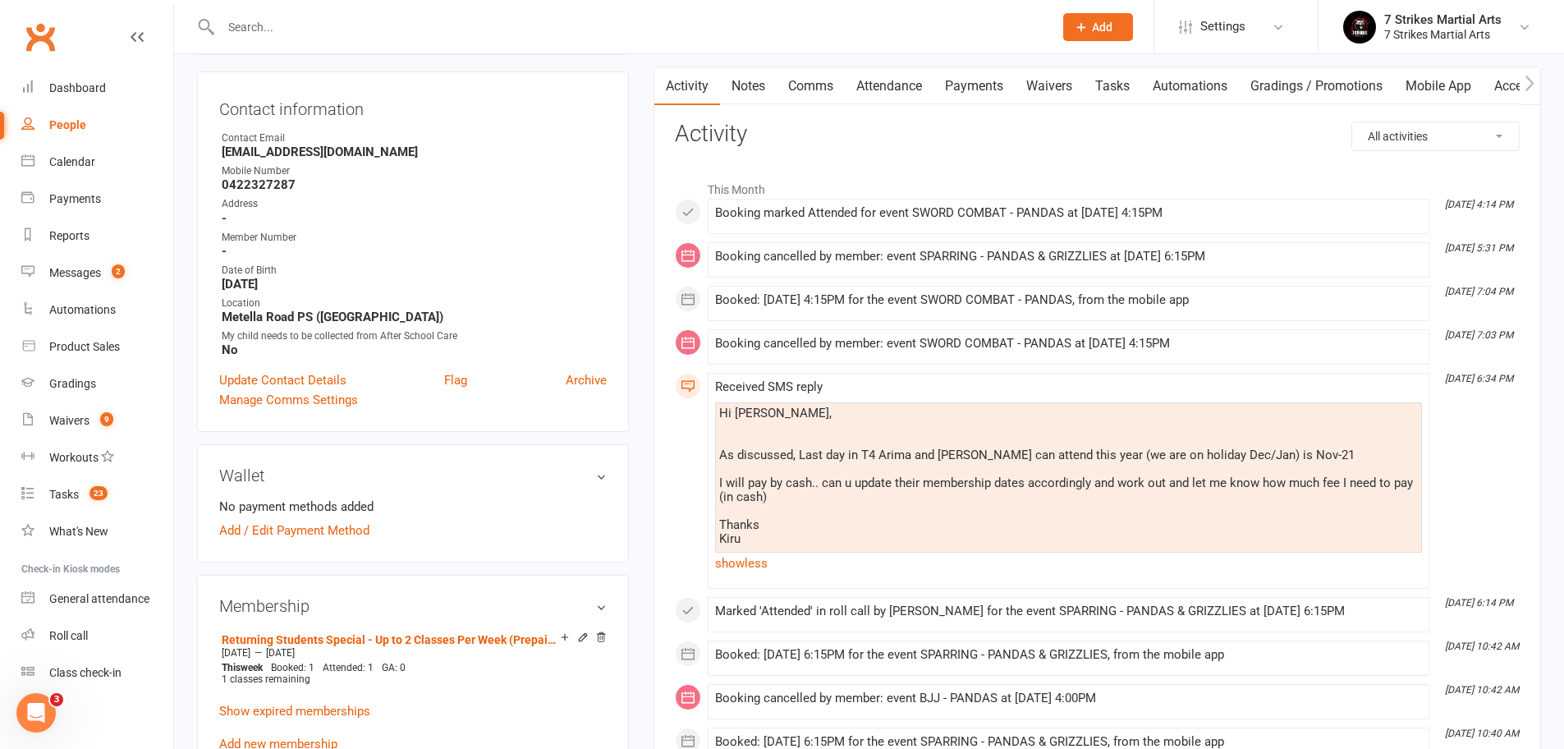
click at [826, 85] on link "Comms" at bounding box center [810, 86] width 68 height 38
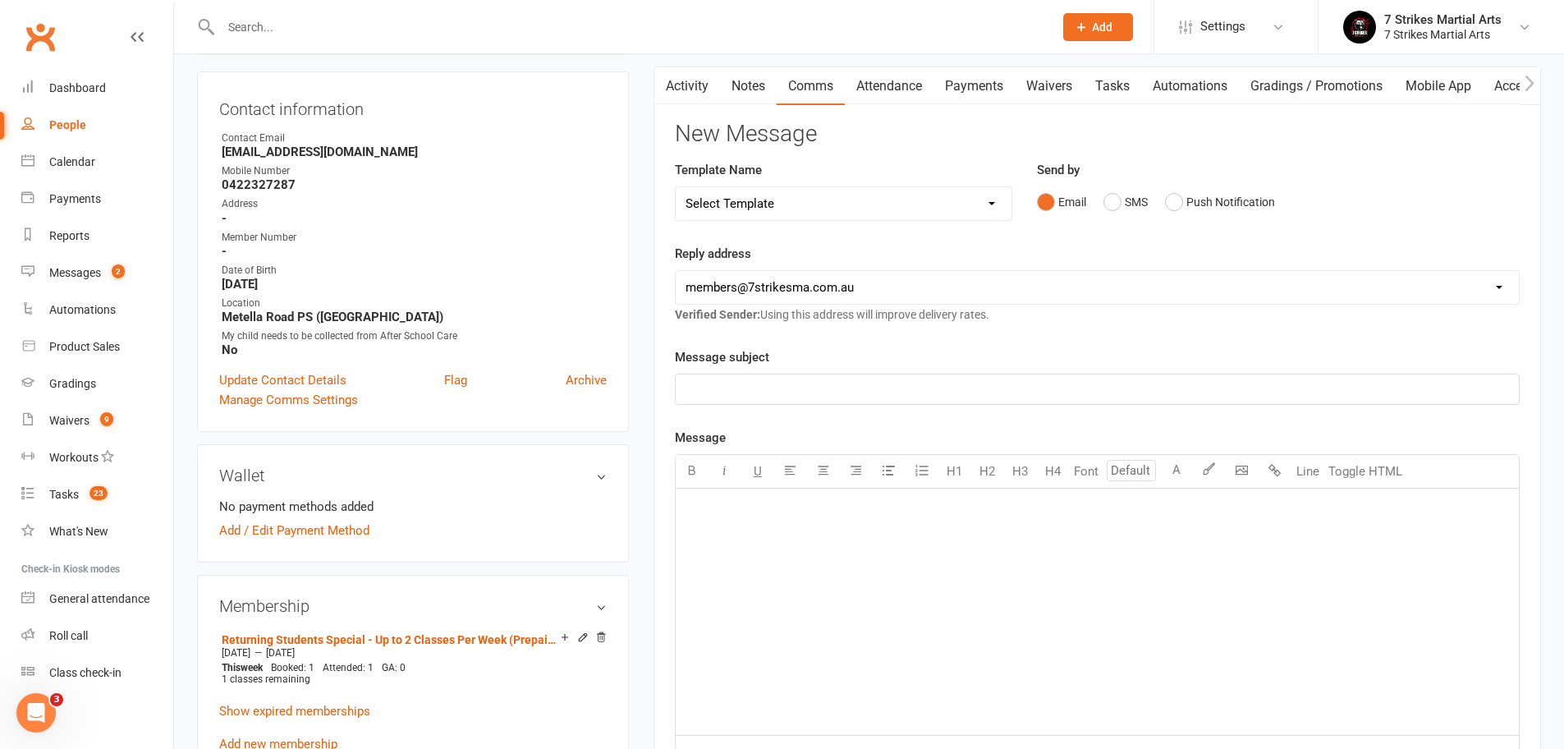
click at [752, 382] on p "﻿" at bounding box center [1096, 389] width 823 height 20
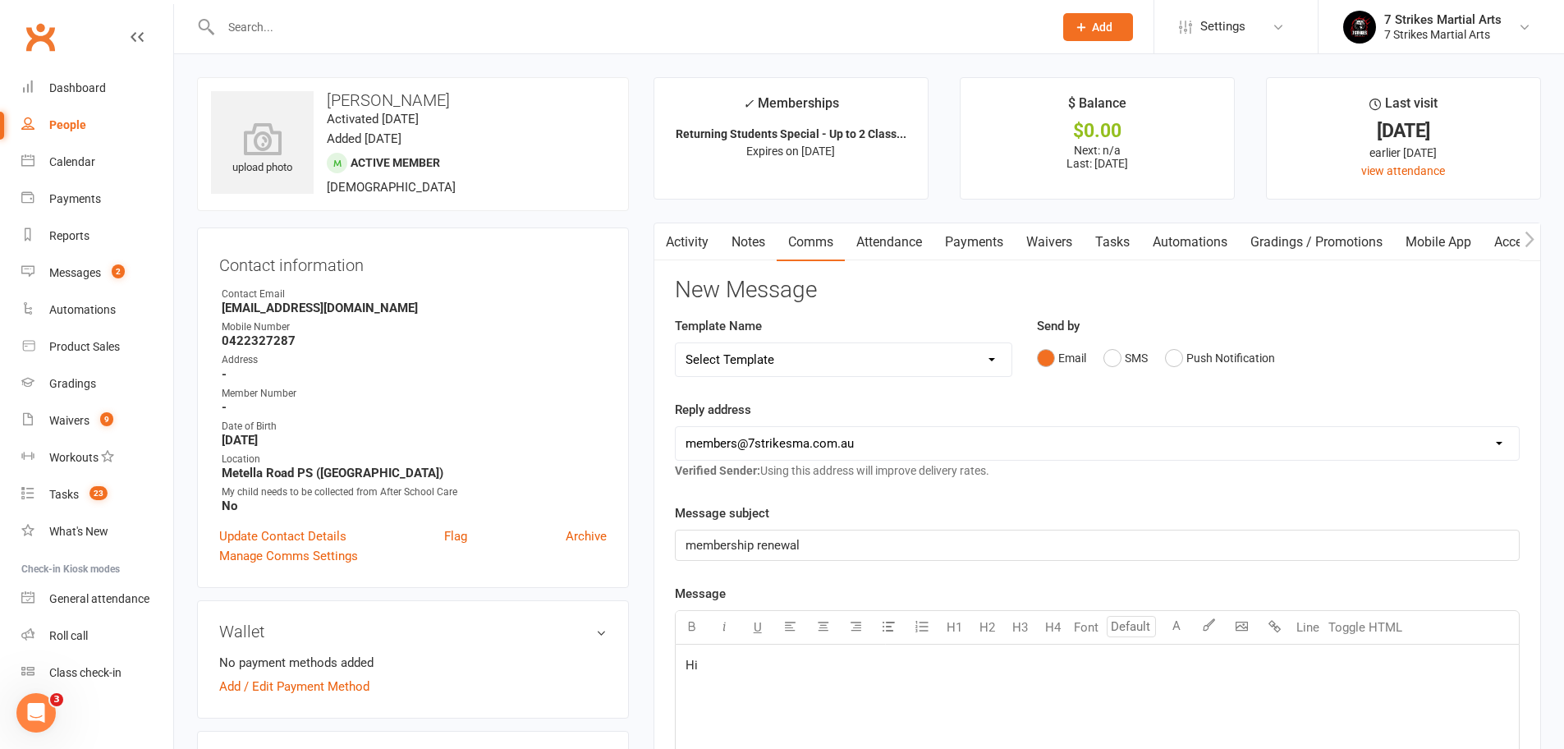
scroll to position [315, 0]
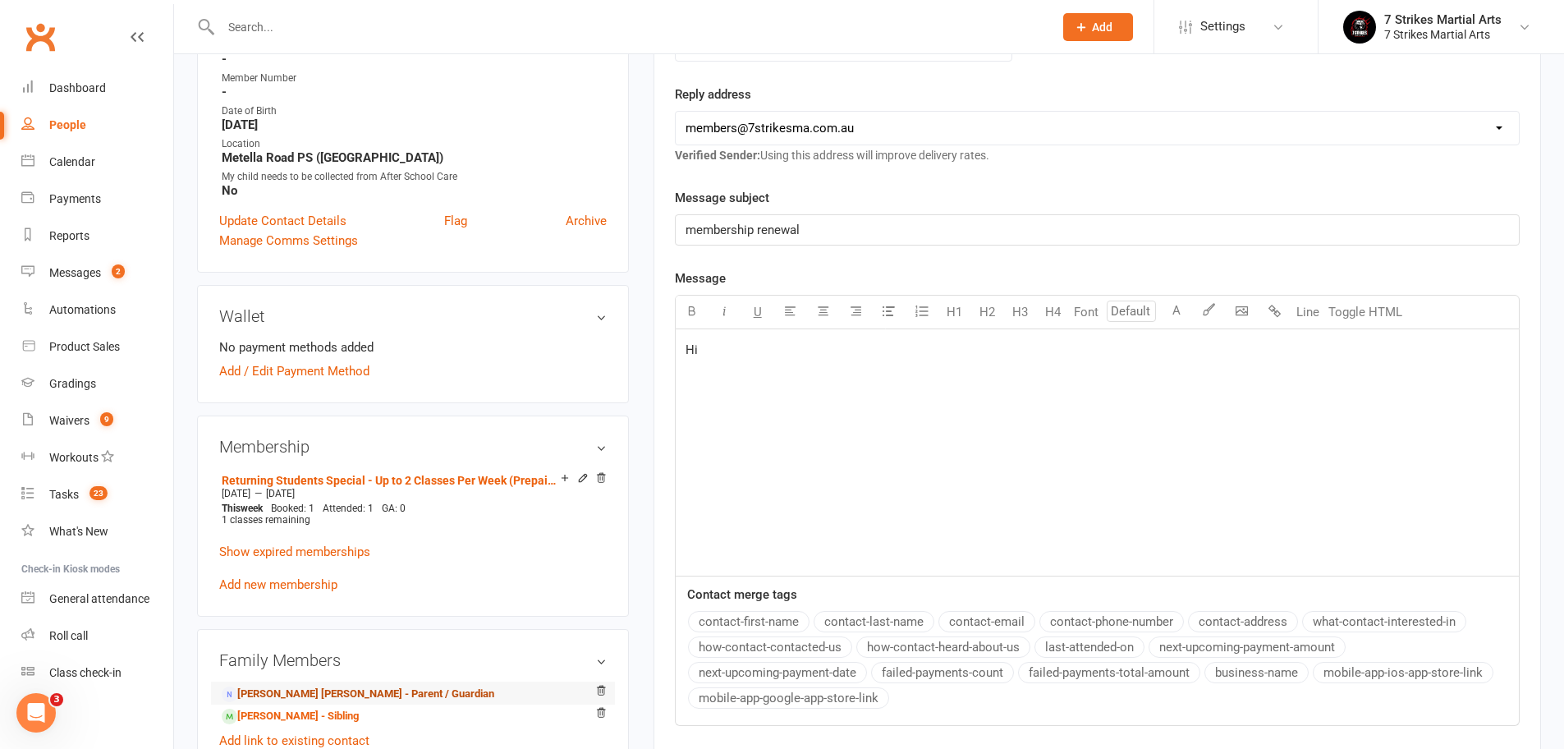
click at [267, 694] on link "Kiruthiga Achi Chandrasekaran - Parent / Guardian" at bounding box center [358, 693] width 272 height 17
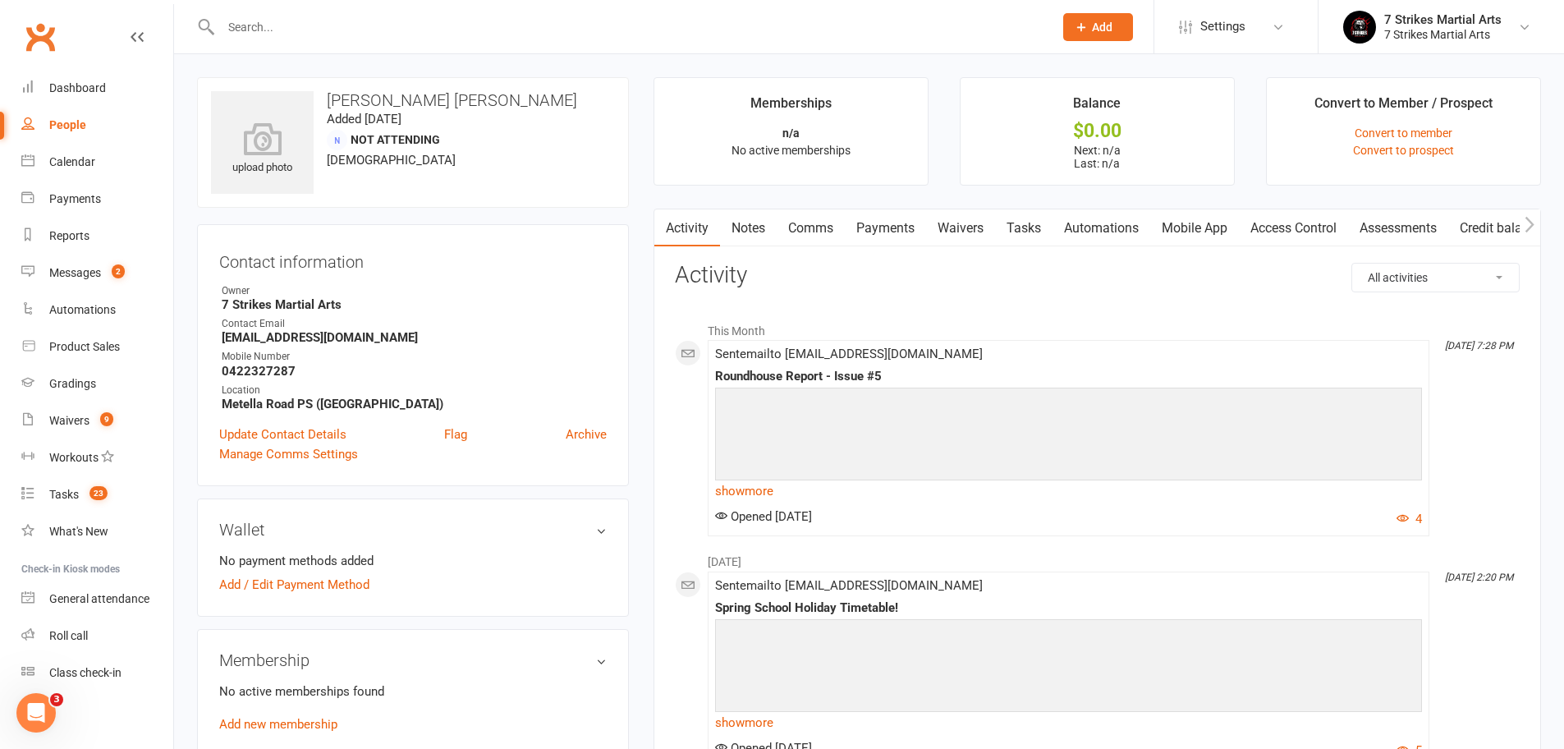
click at [799, 223] on link "Comms" at bounding box center [810, 228] width 68 height 38
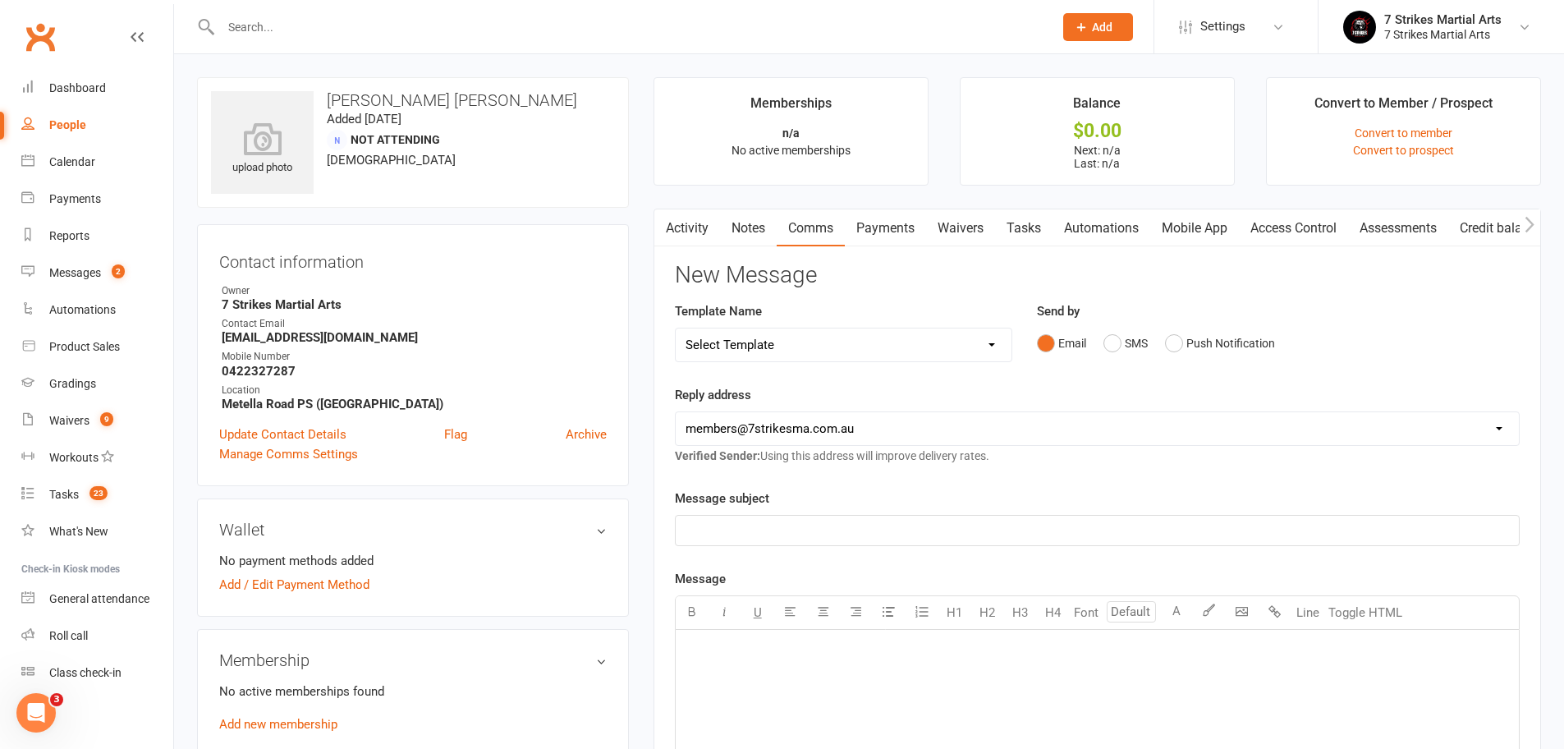
click at [752, 533] on p "﻿" at bounding box center [1096, 530] width 823 height 20
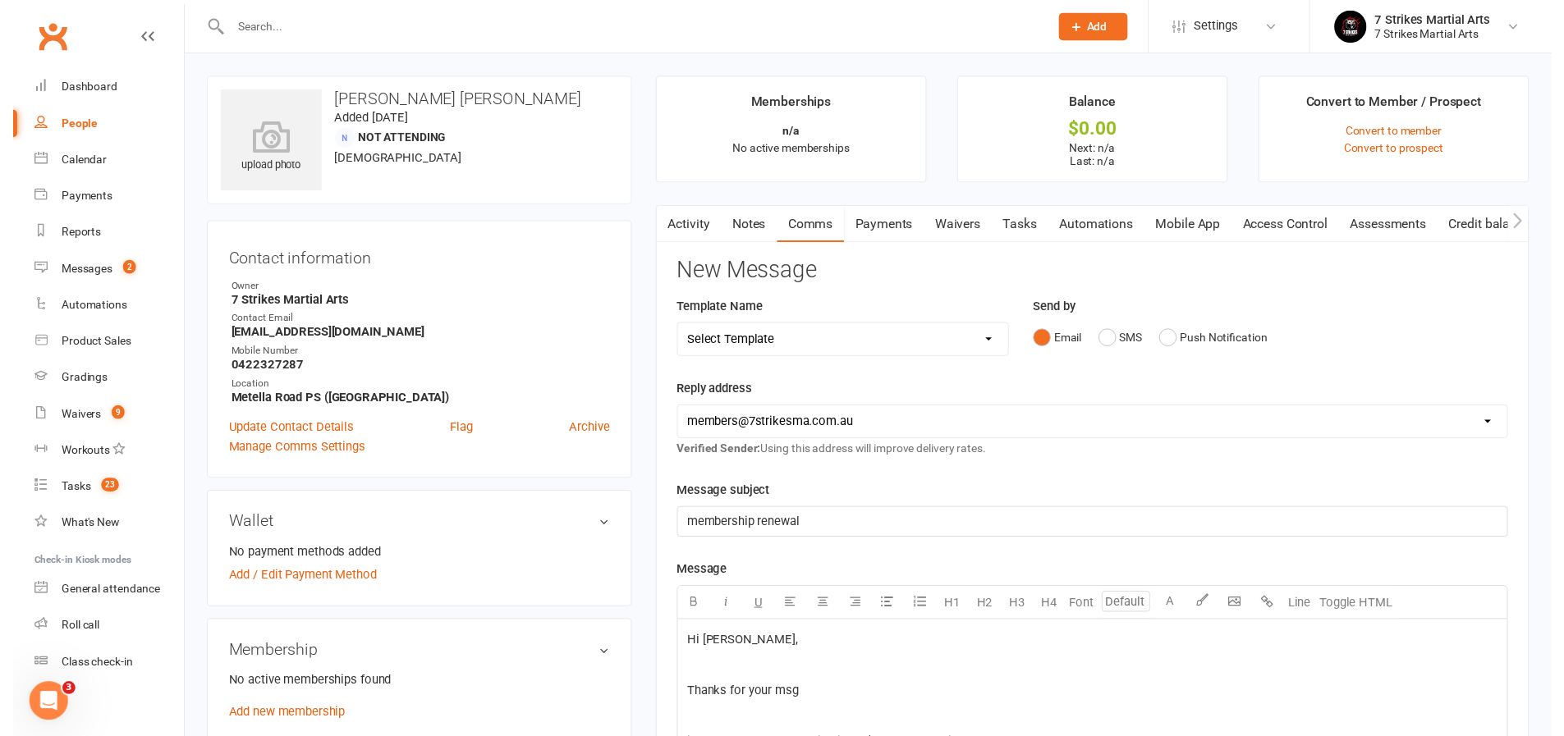
scroll to position [717, 0]
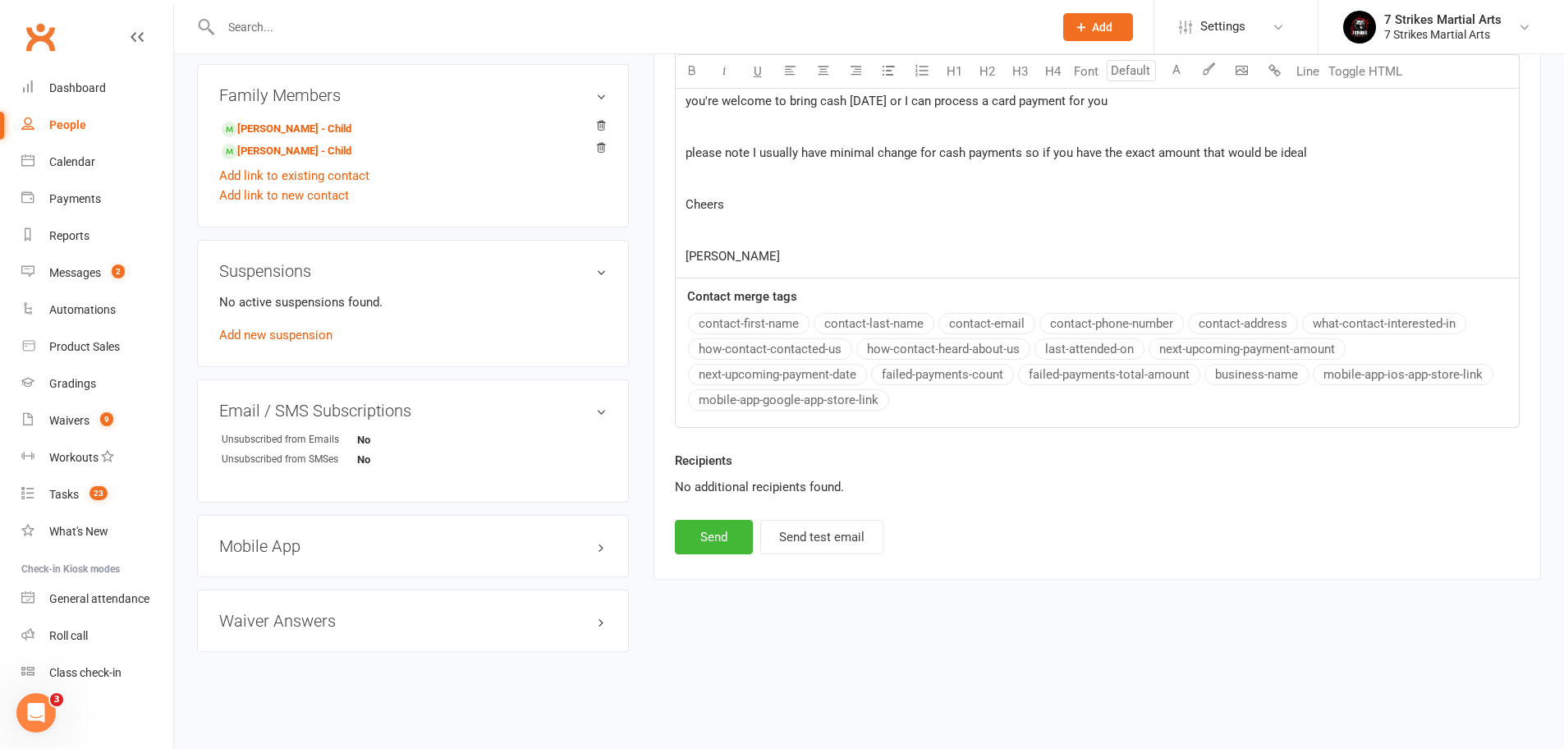
click at [714, 520] on button "Send" at bounding box center [714, 537] width 78 height 34
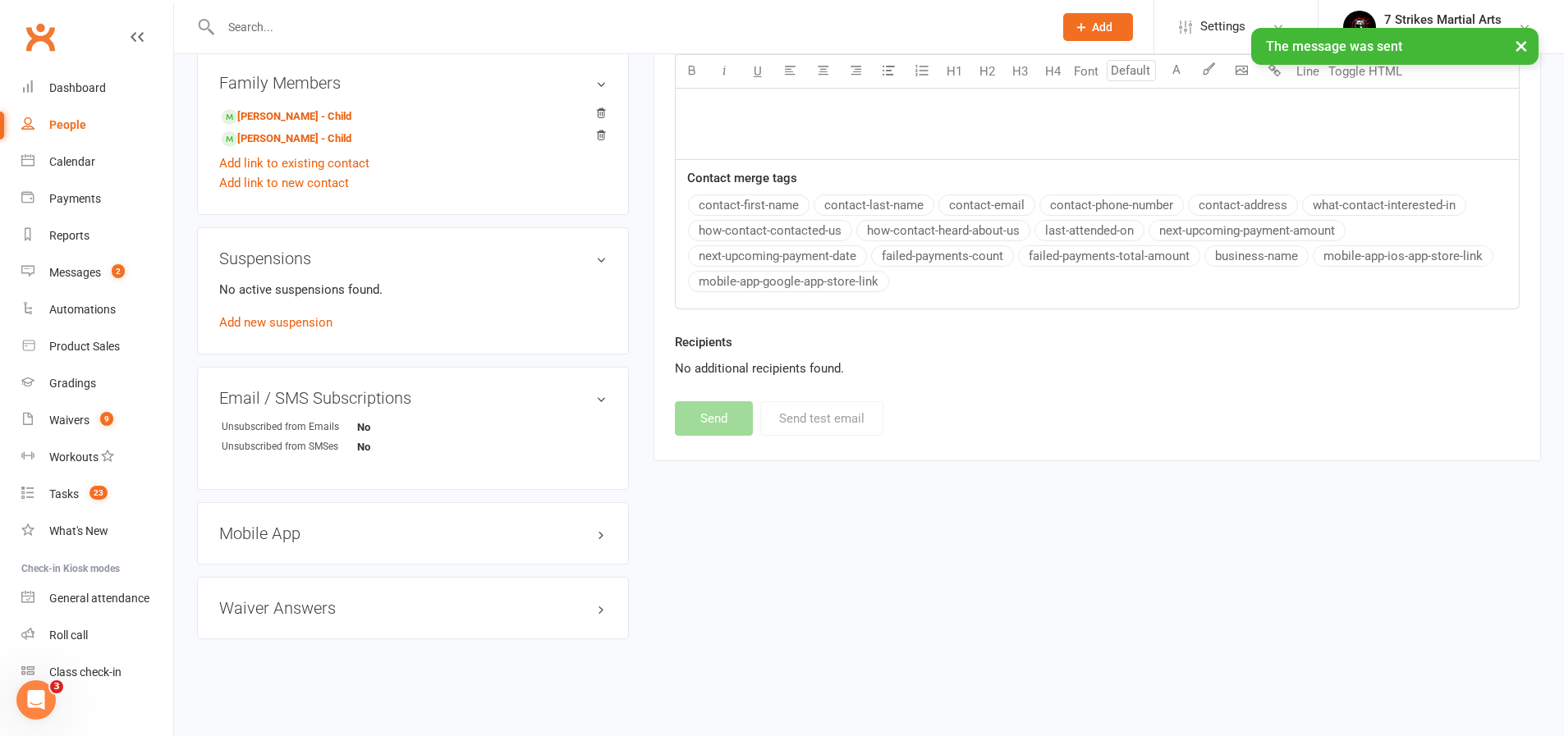
click at [1199, 548] on div "upload photo Kiruthiga Achi Chandrasekaran Added 18 April, 2025 Not Attending 3…" at bounding box center [869, 16] width 1368 height 1311
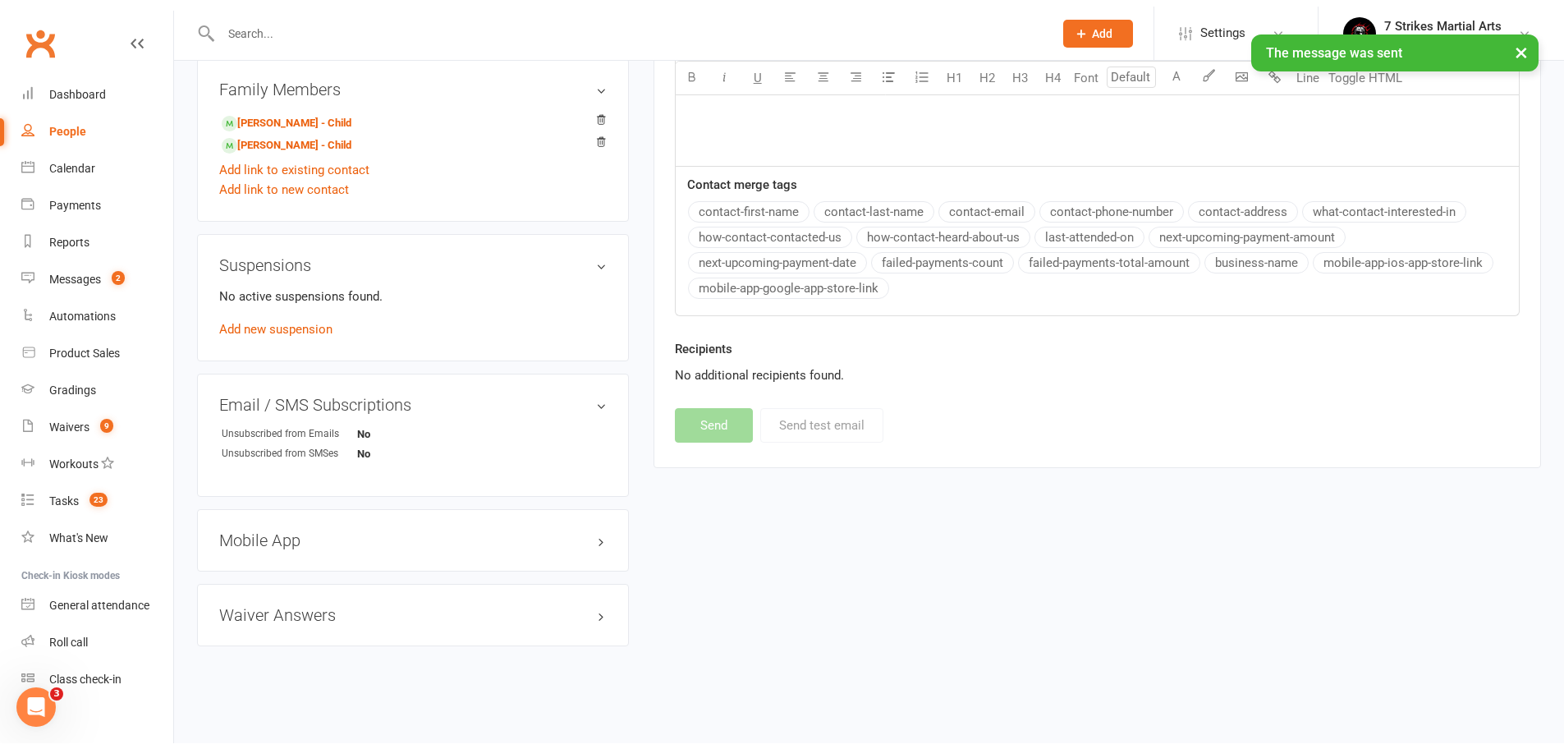
scroll to position [0, 0]
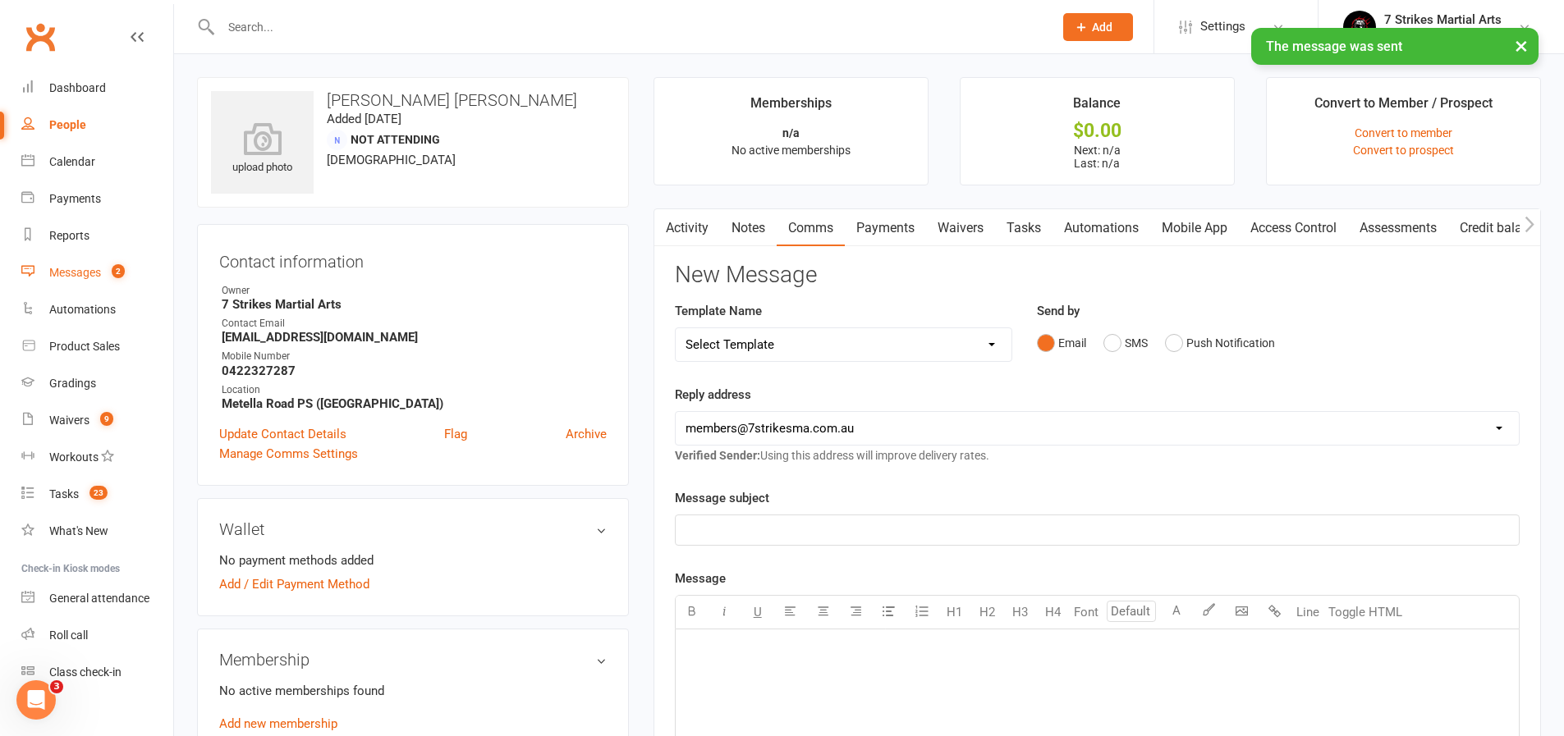
click at [82, 275] on div "Messages" at bounding box center [75, 272] width 52 height 13
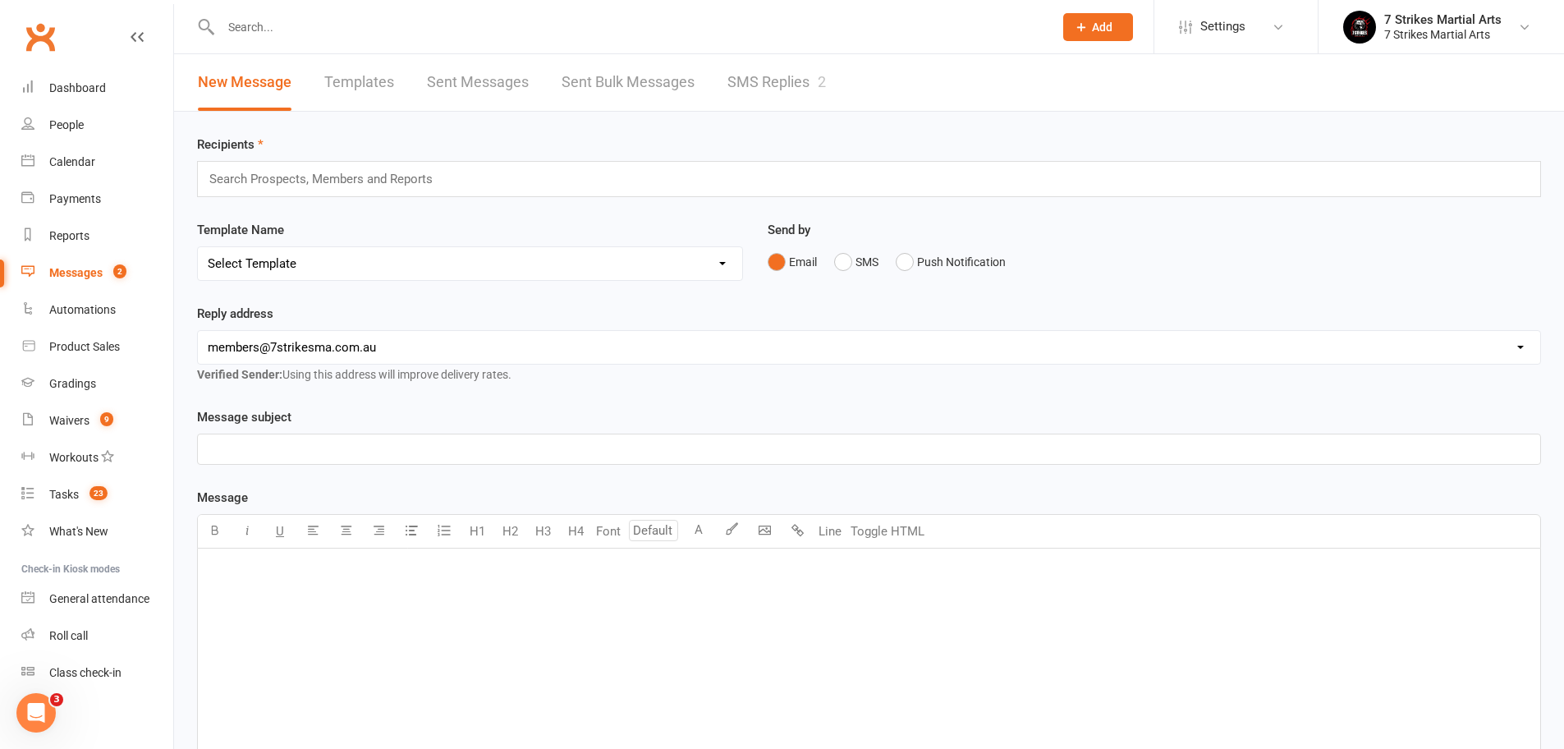
click at [805, 82] on link "SMS Replies 2" at bounding box center [776, 82] width 98 height 57
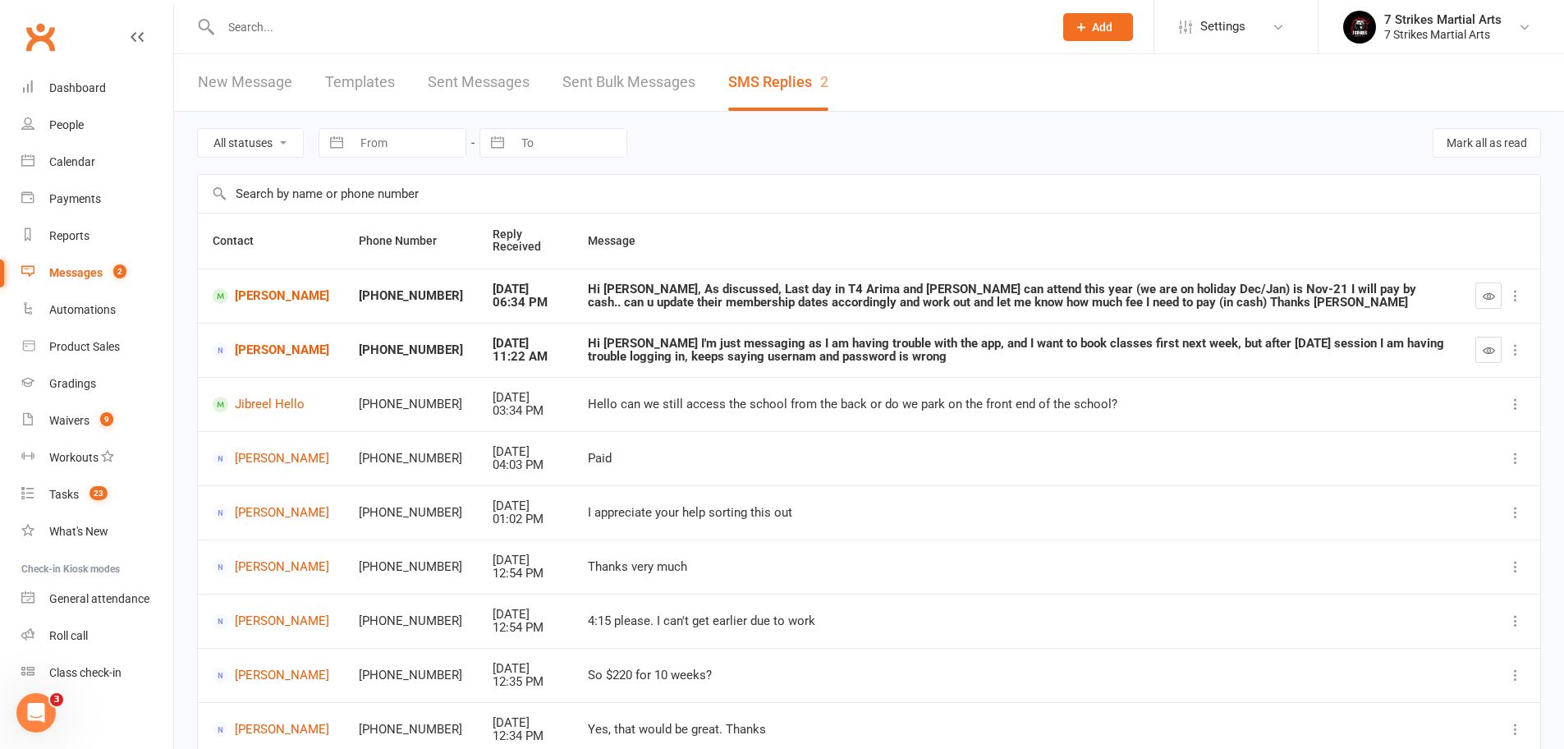
click at [1494, 295] on icon "button" at bounding box center [1488, 296] width 12 height 12
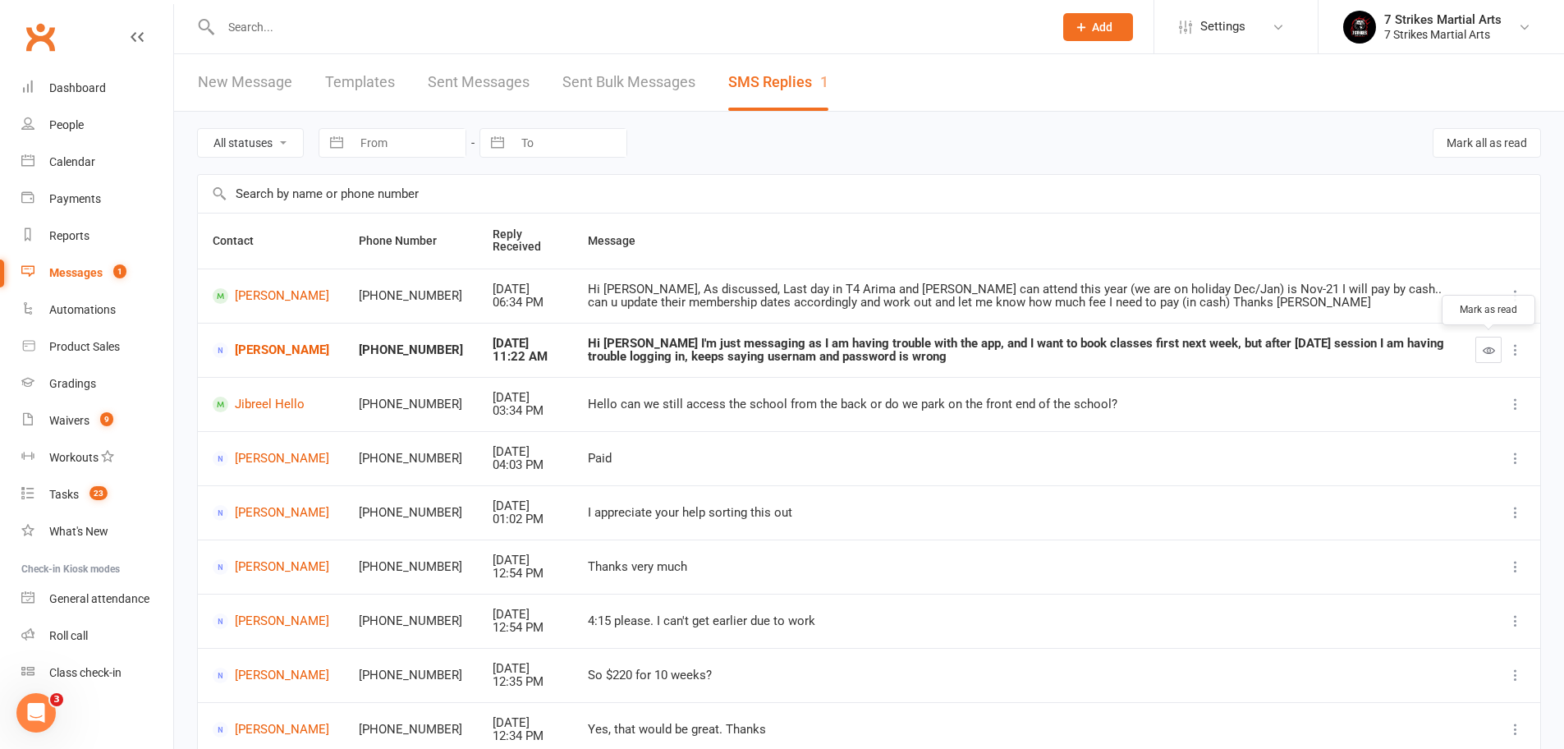
click at [1488, 351] on icon "button" at bounding box center [1488, 350] width 12 height 12
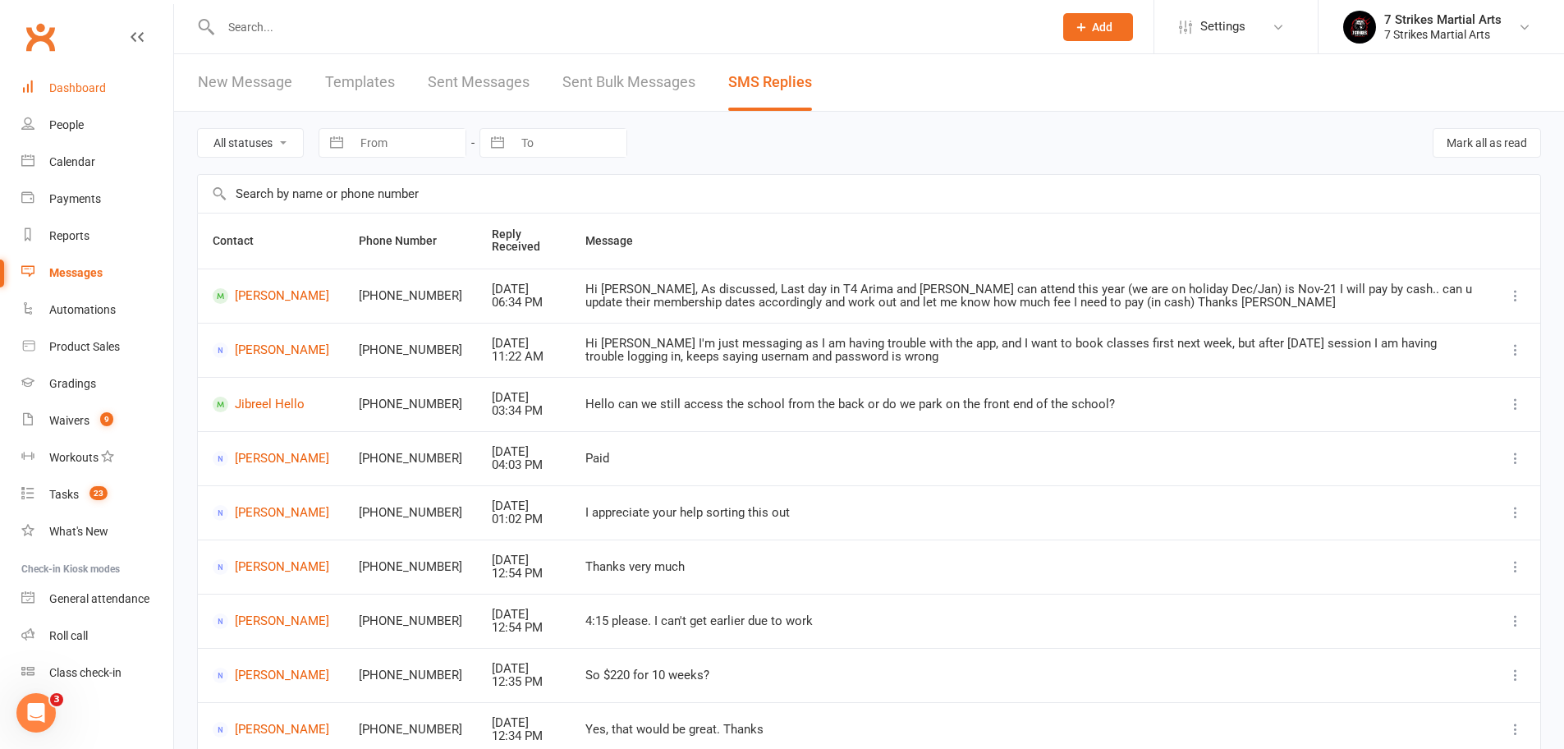
click at [58, 84] on div "Dashboard" at bounding box center [77, 87] width 57 height 13
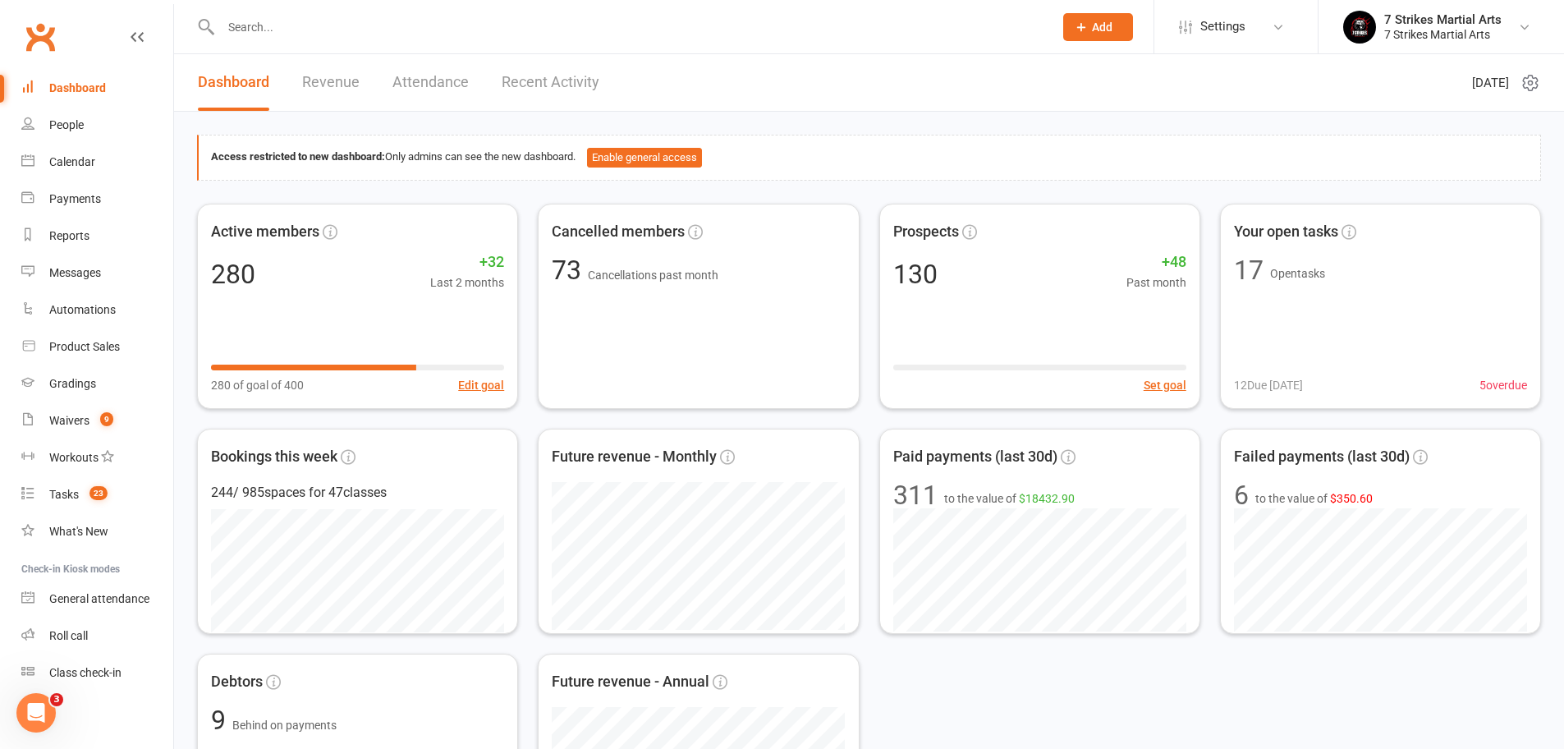
scroll to position [4, 0]
click at [78, 634] on div "Roll call" at bounding box center [68, 631] width 39 height 13
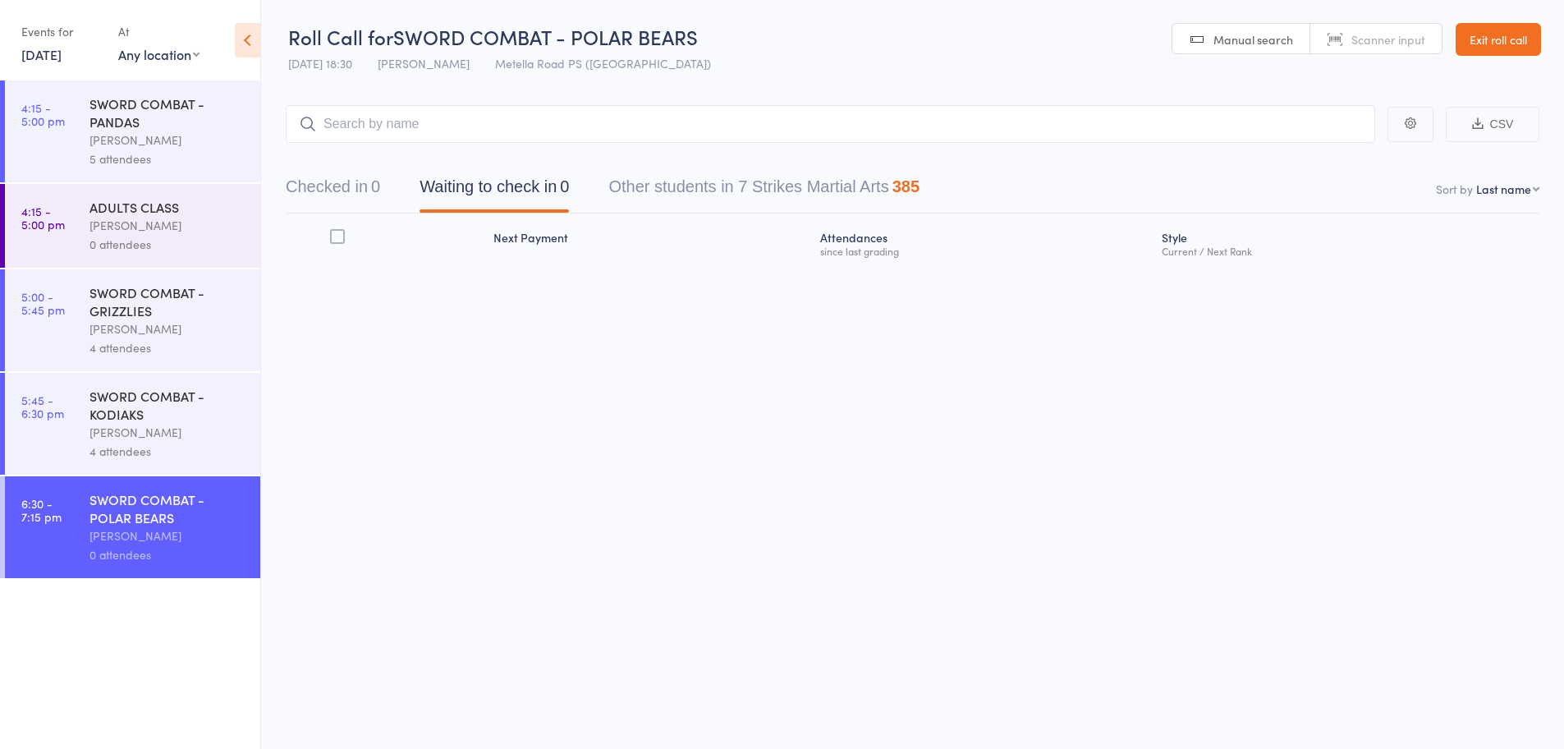
click at [62, 52] on link "10 Oct, 2025" at bounding box center [41, 54] width 40 height 18
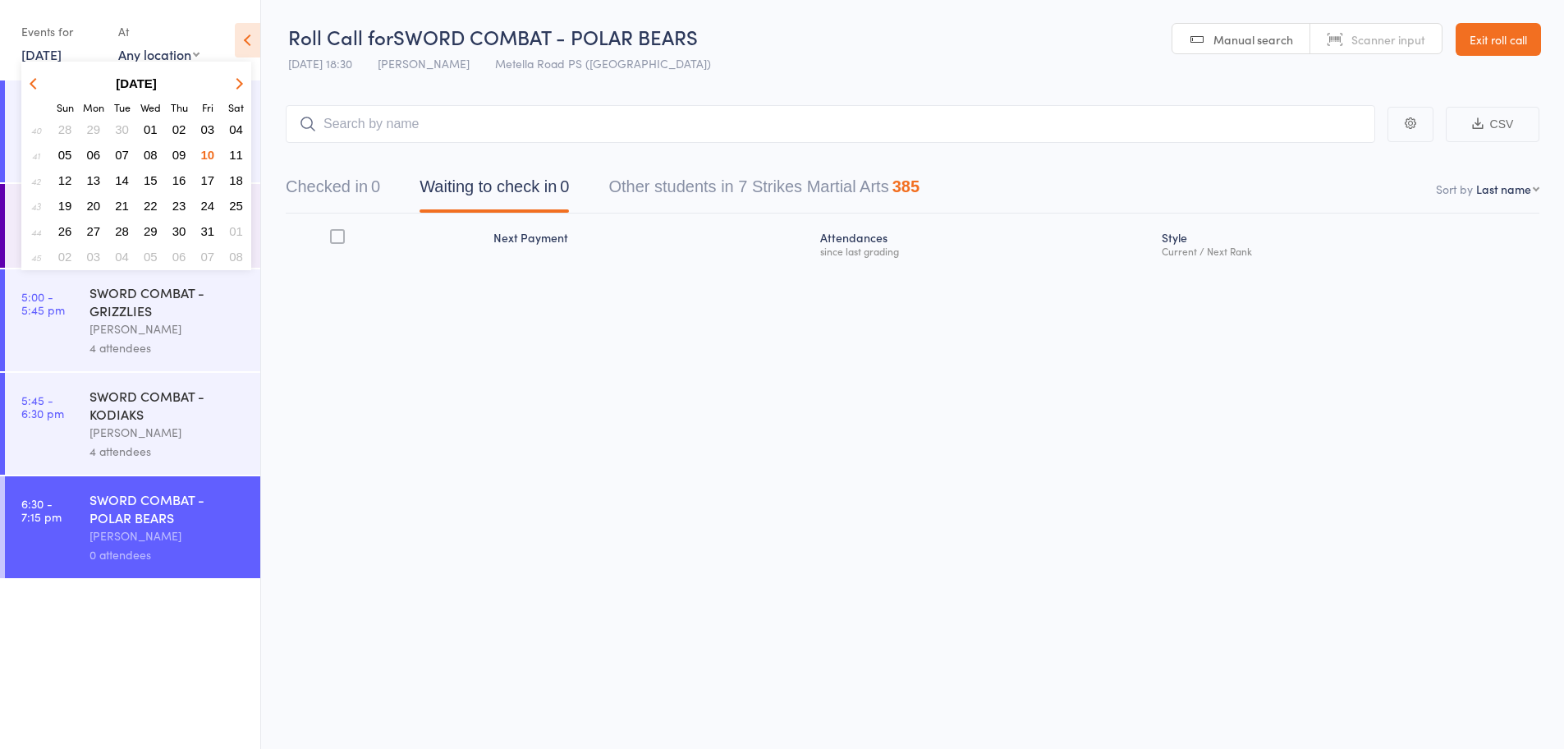
click at [231, 153] on span "11" at bounding box center [236, 155] width 14 height 14
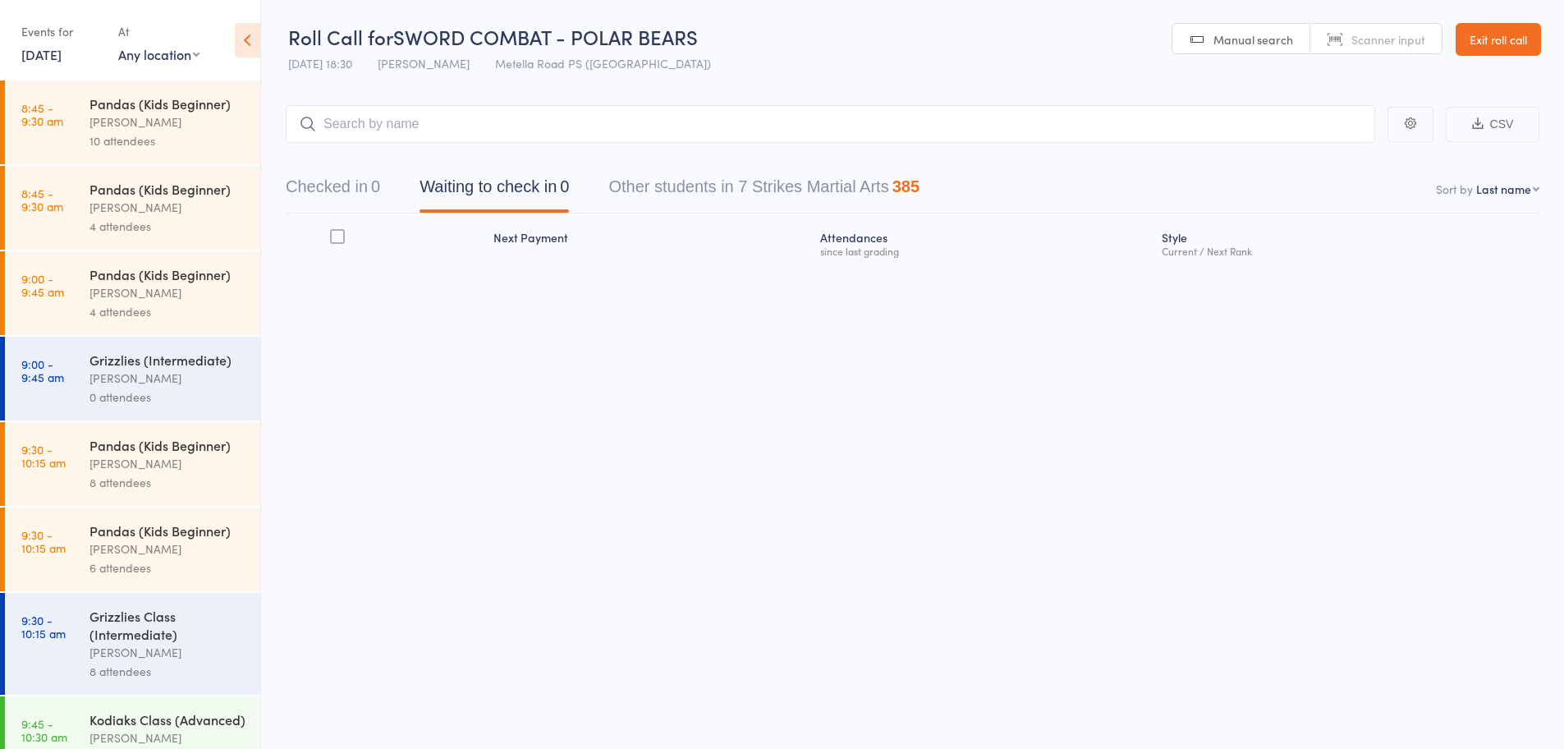
click at [126, 117] on div "Daniel Jancek" at bounding box center [167, 121] width 157 height 19
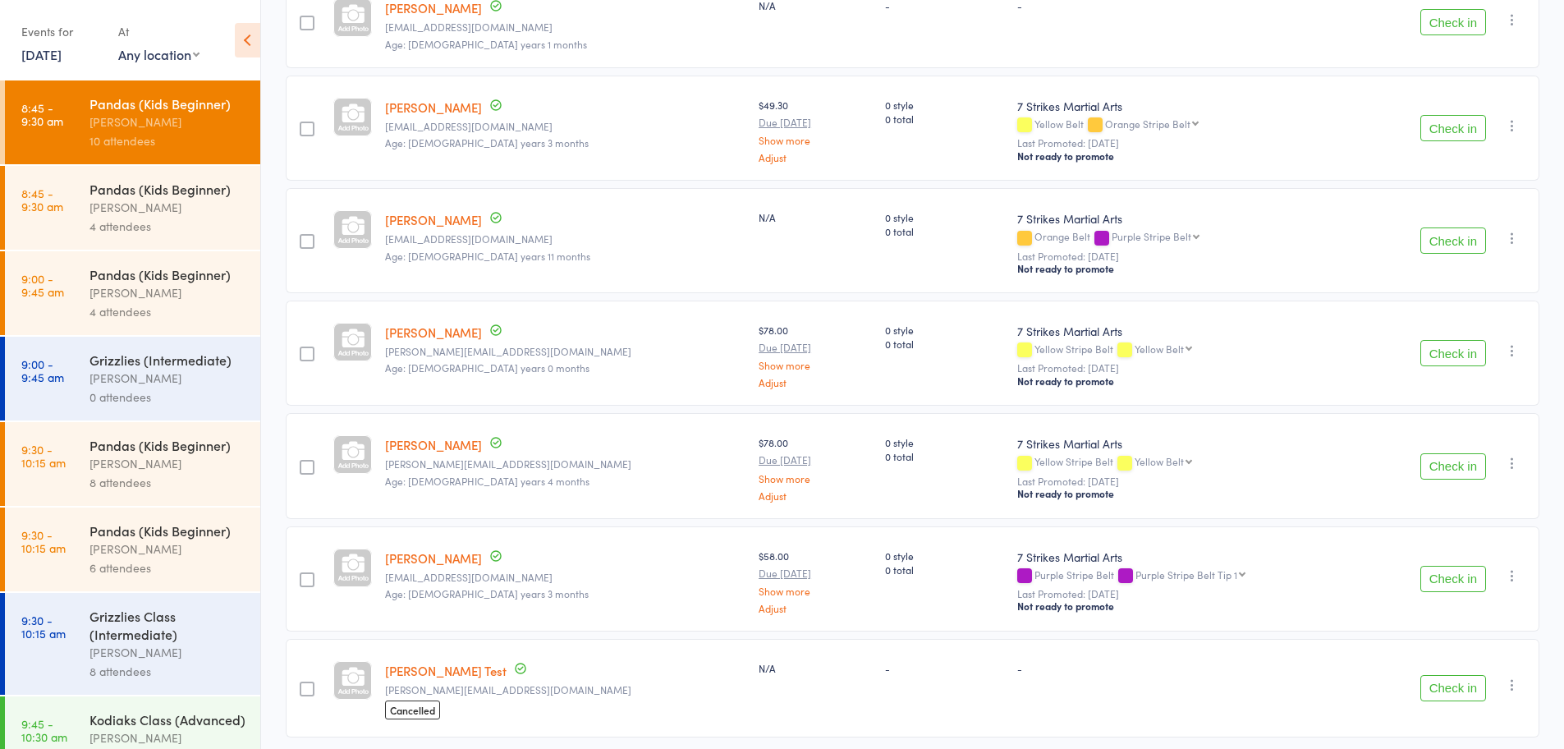
scroll to position [694, 0]
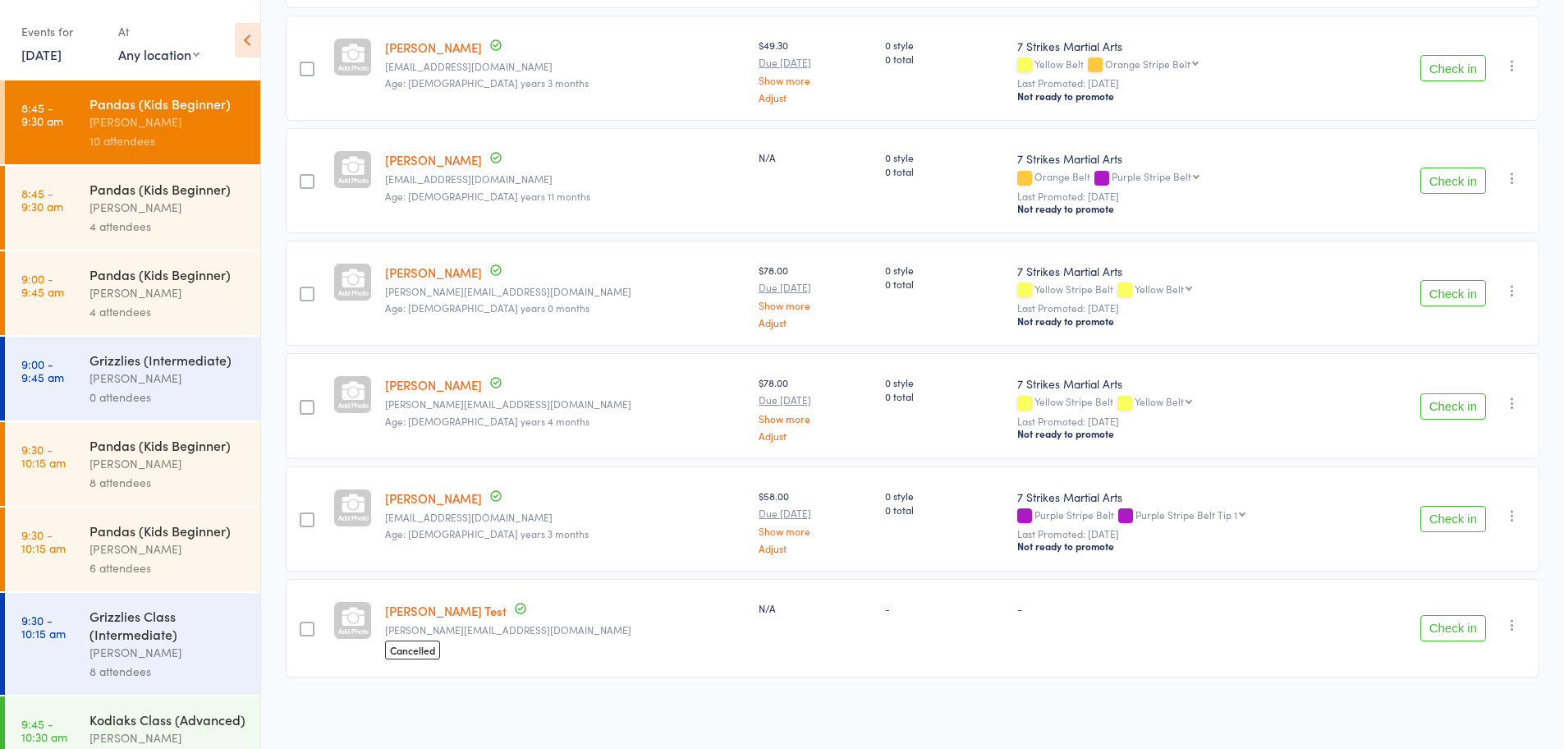
click at [1508, 616] on icon "button" at bounding box center [1512, 624] width 16 height 16
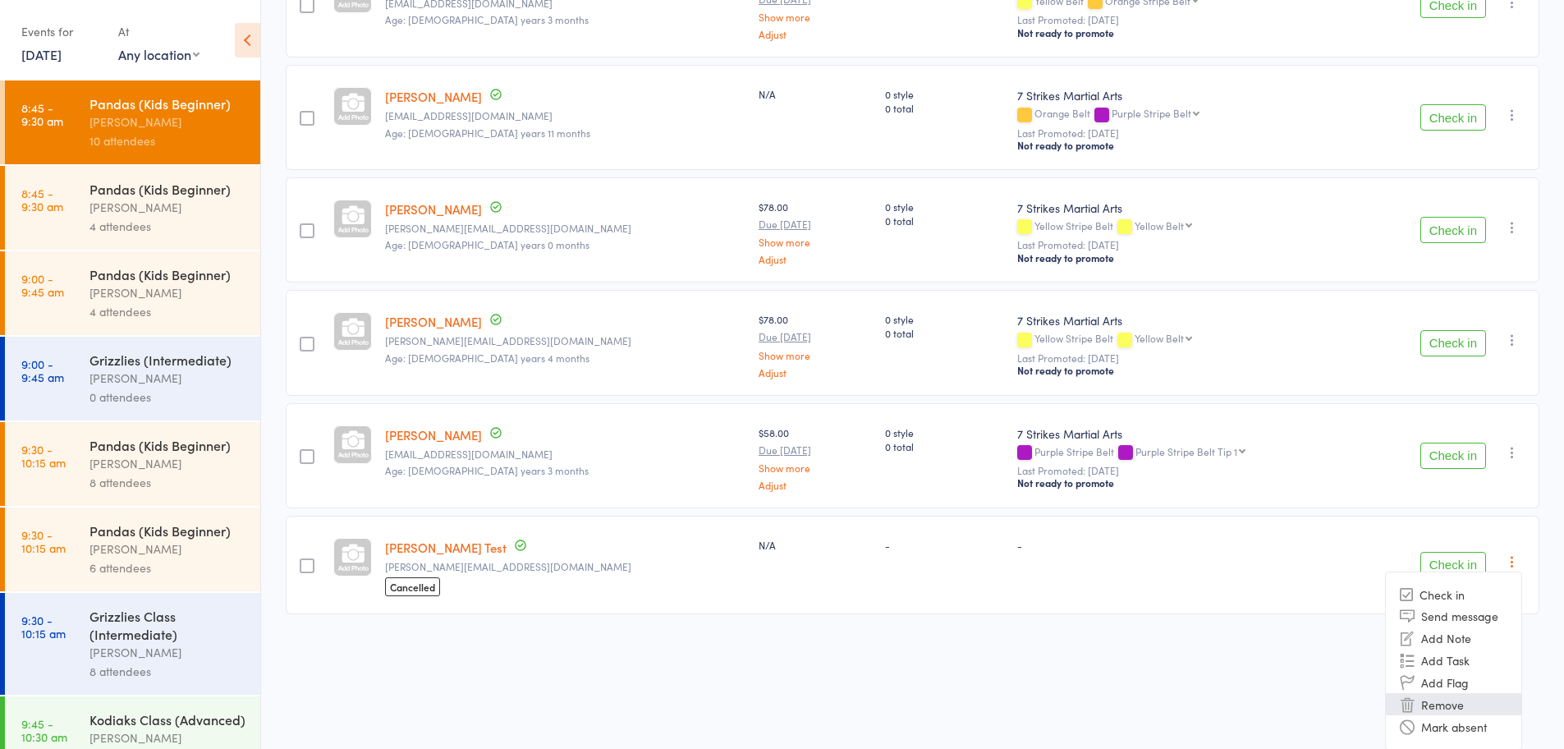
click at [1460, 709] on li "Remove" at bounding box center [1452, 704] width 135 height 22
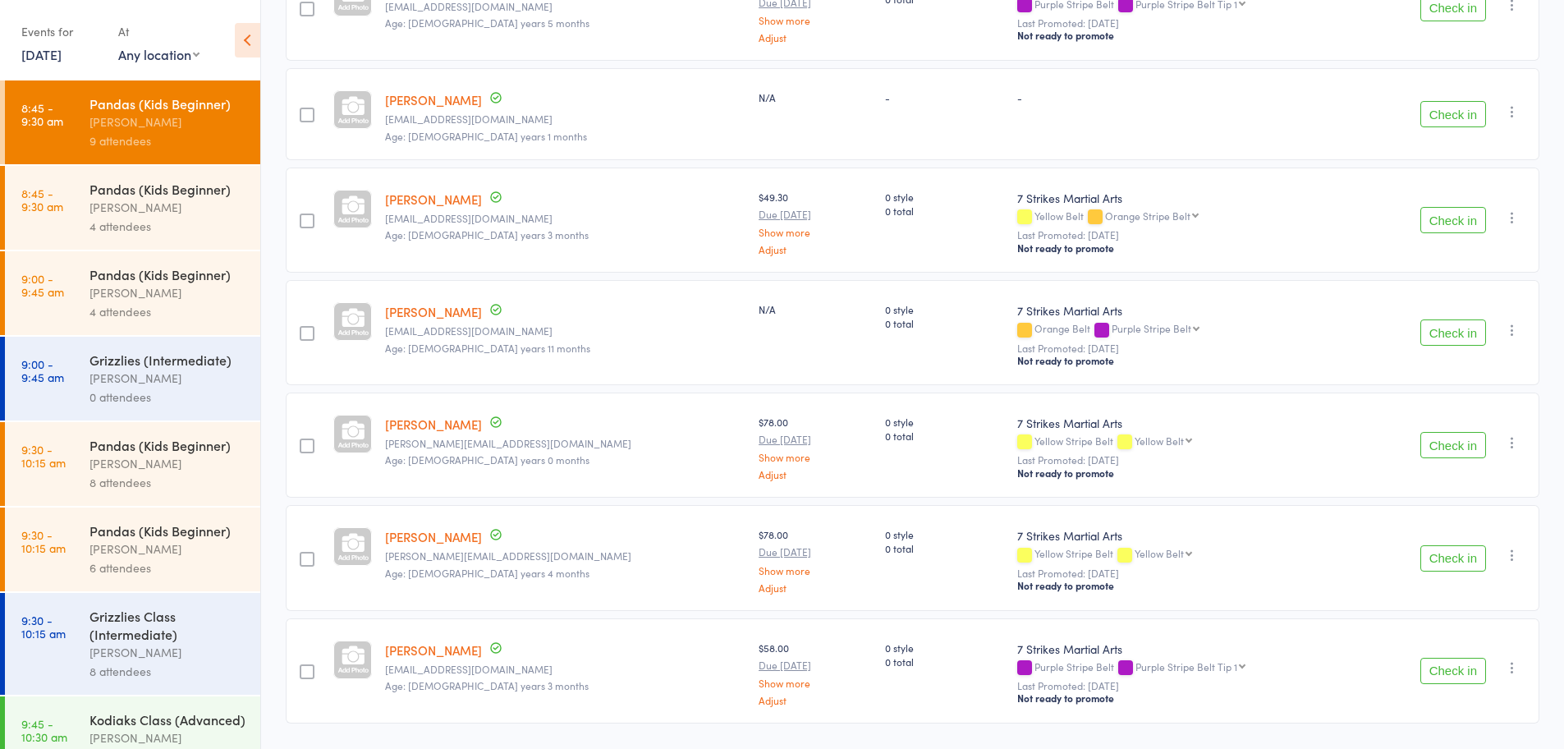
scroll to position [588, 0]
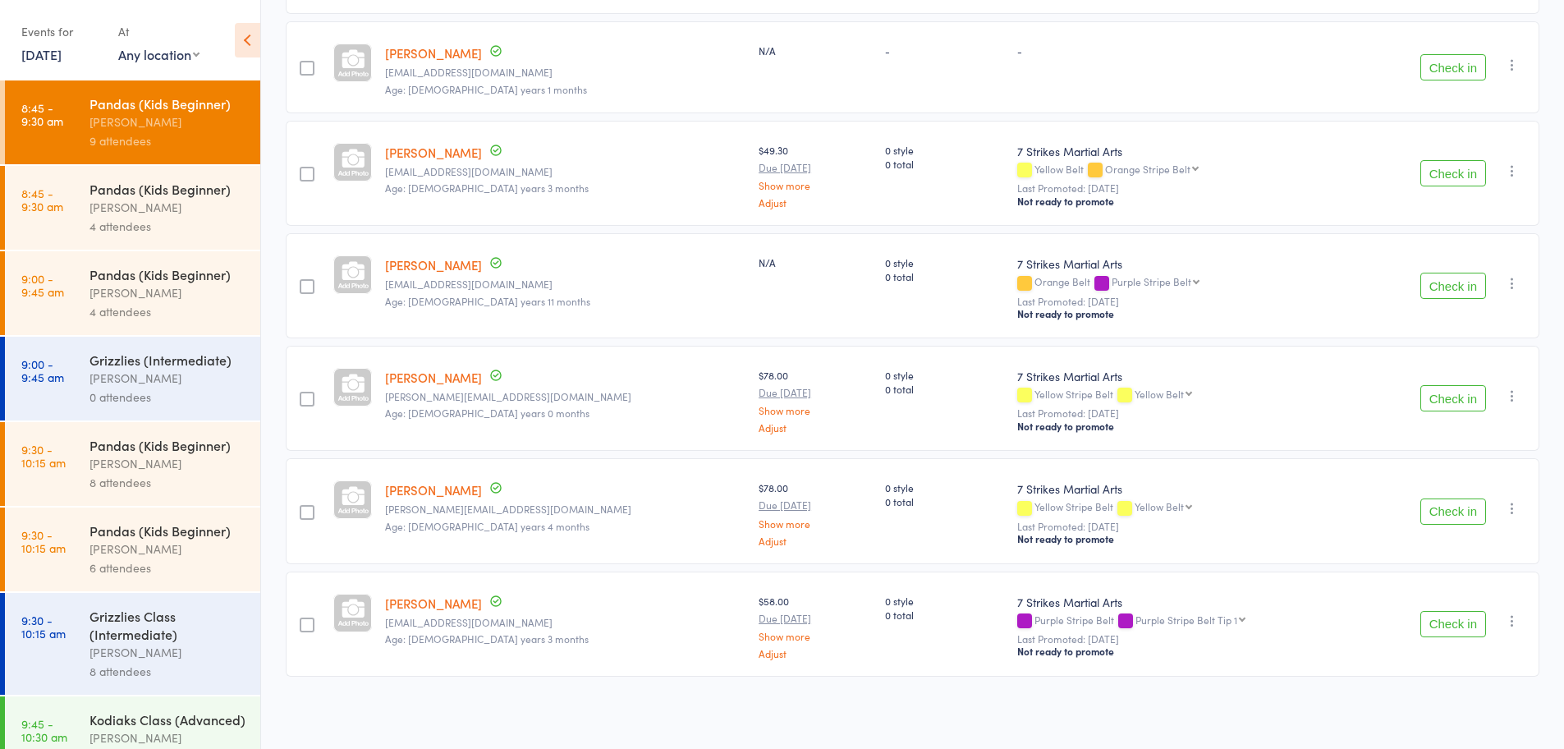
click at [147, 201] on div "Sarah Pasfield" at bounding box center [167, 207] width 157 height 19
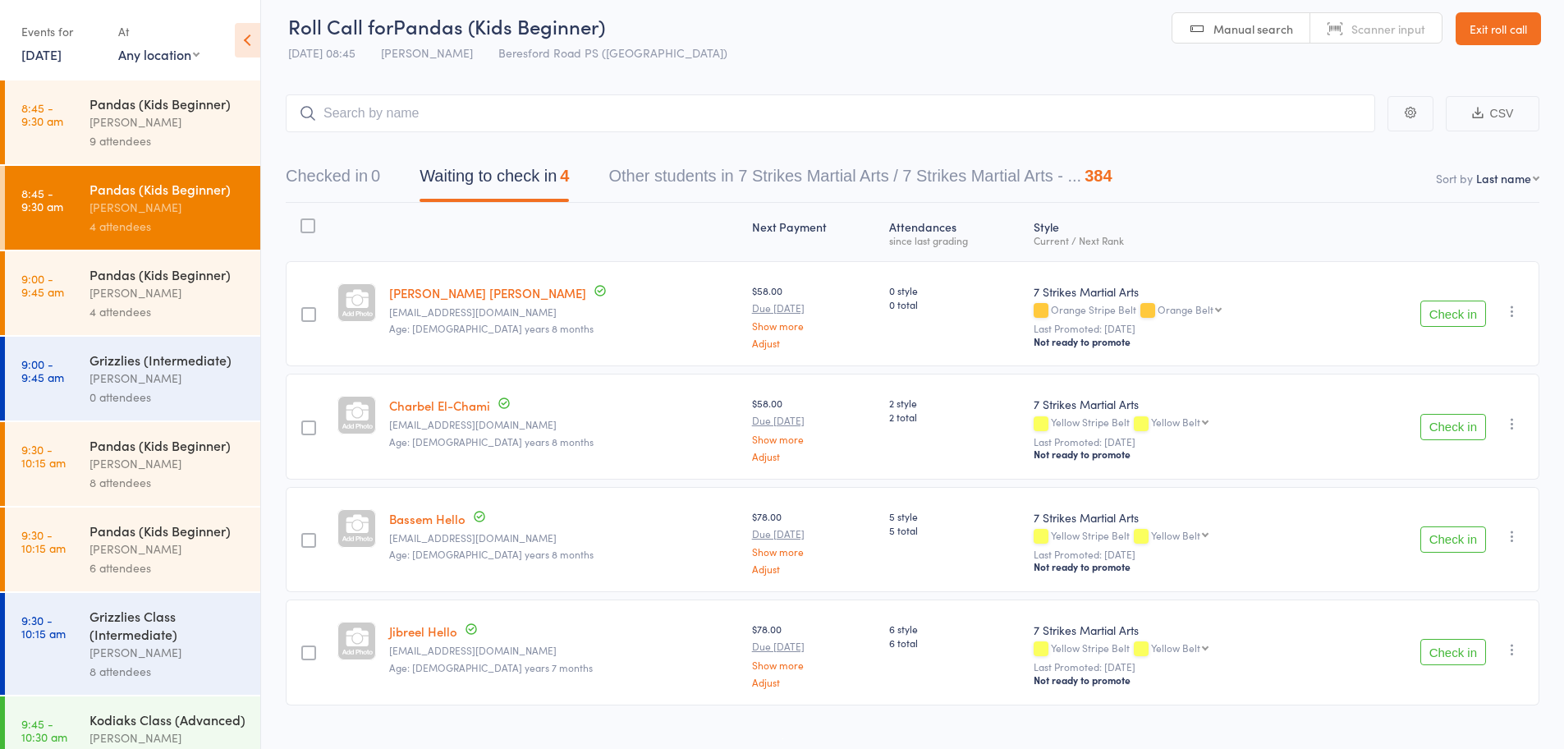
click at [1518, 34] on link "Exit roll call" at bounding box center [1497, 28] width 85 height 33
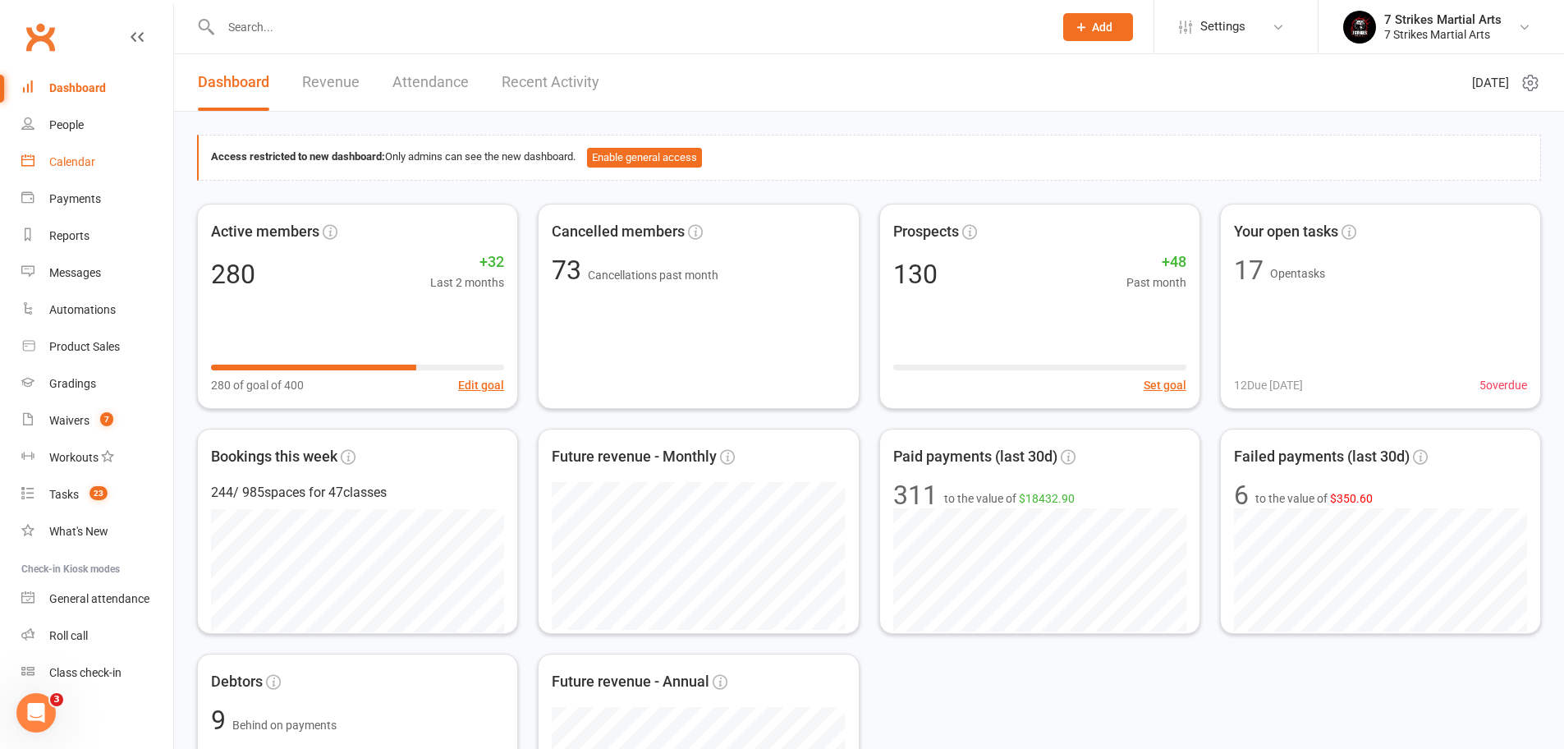
click at [67, 157] on div "Calendar" at bounding box center [72, 161] width 46 height 13
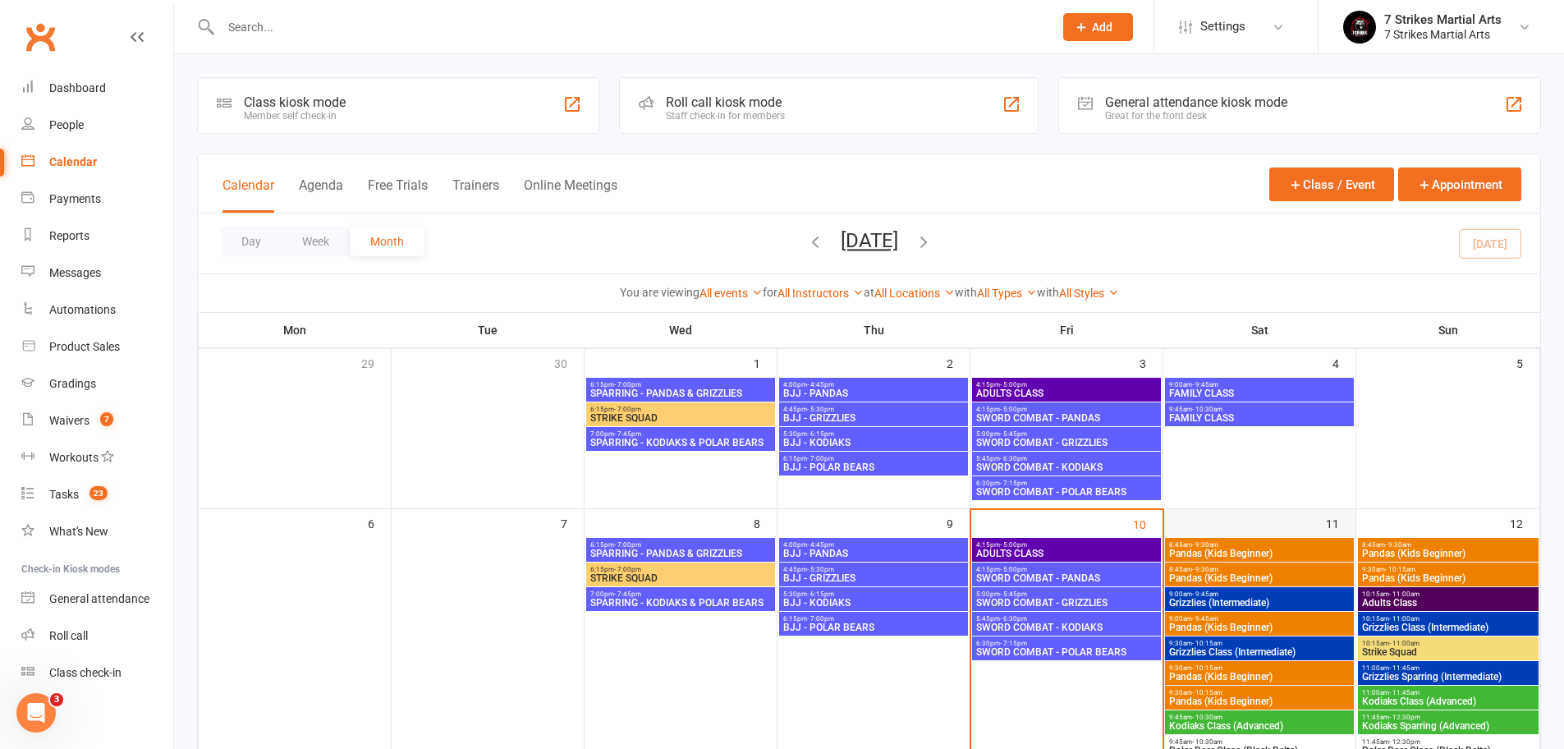
scroll to position [3, 0]
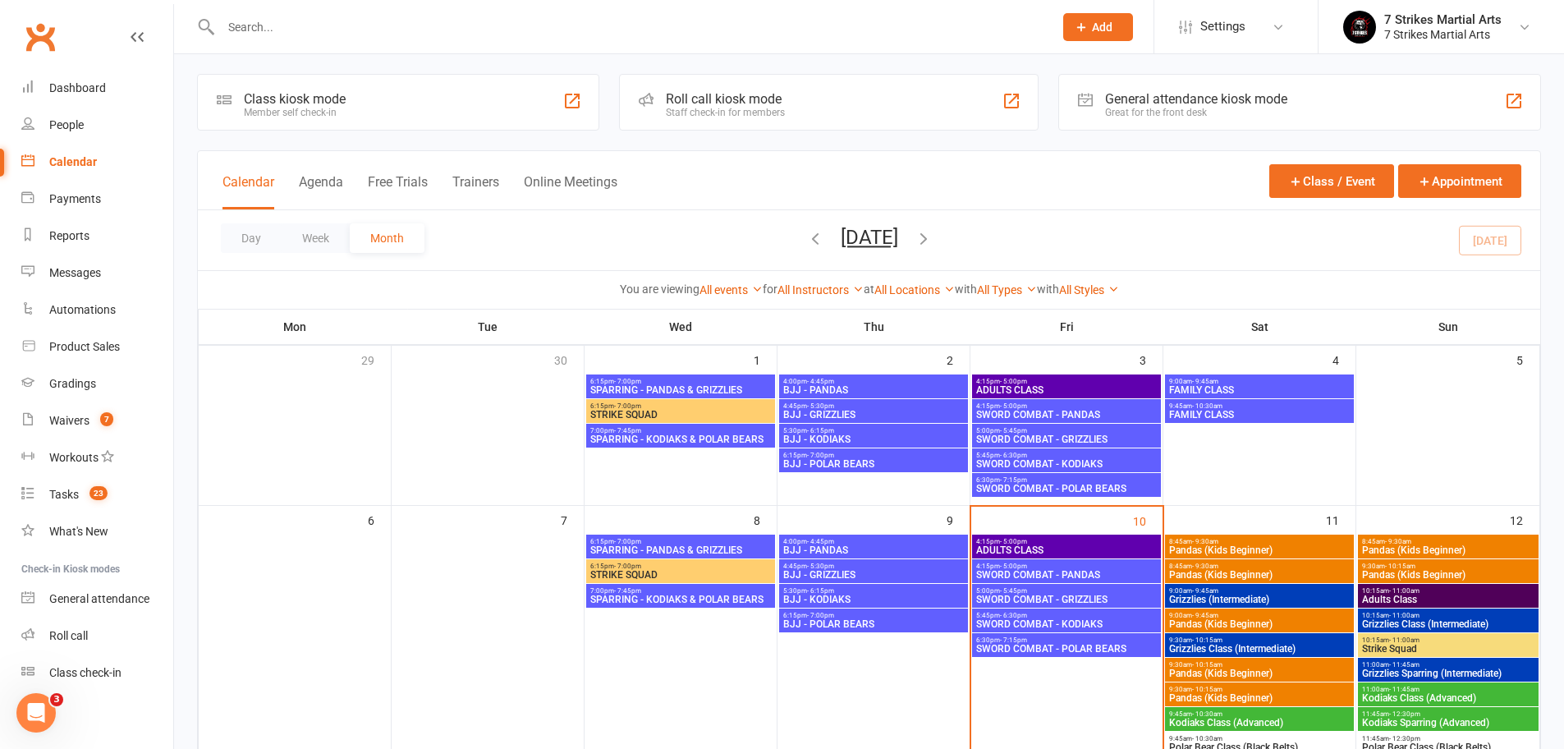
click at [1241, 665] on span "9:30am - 10:15am" at bounding box center [1259, 664] width 182 height 7
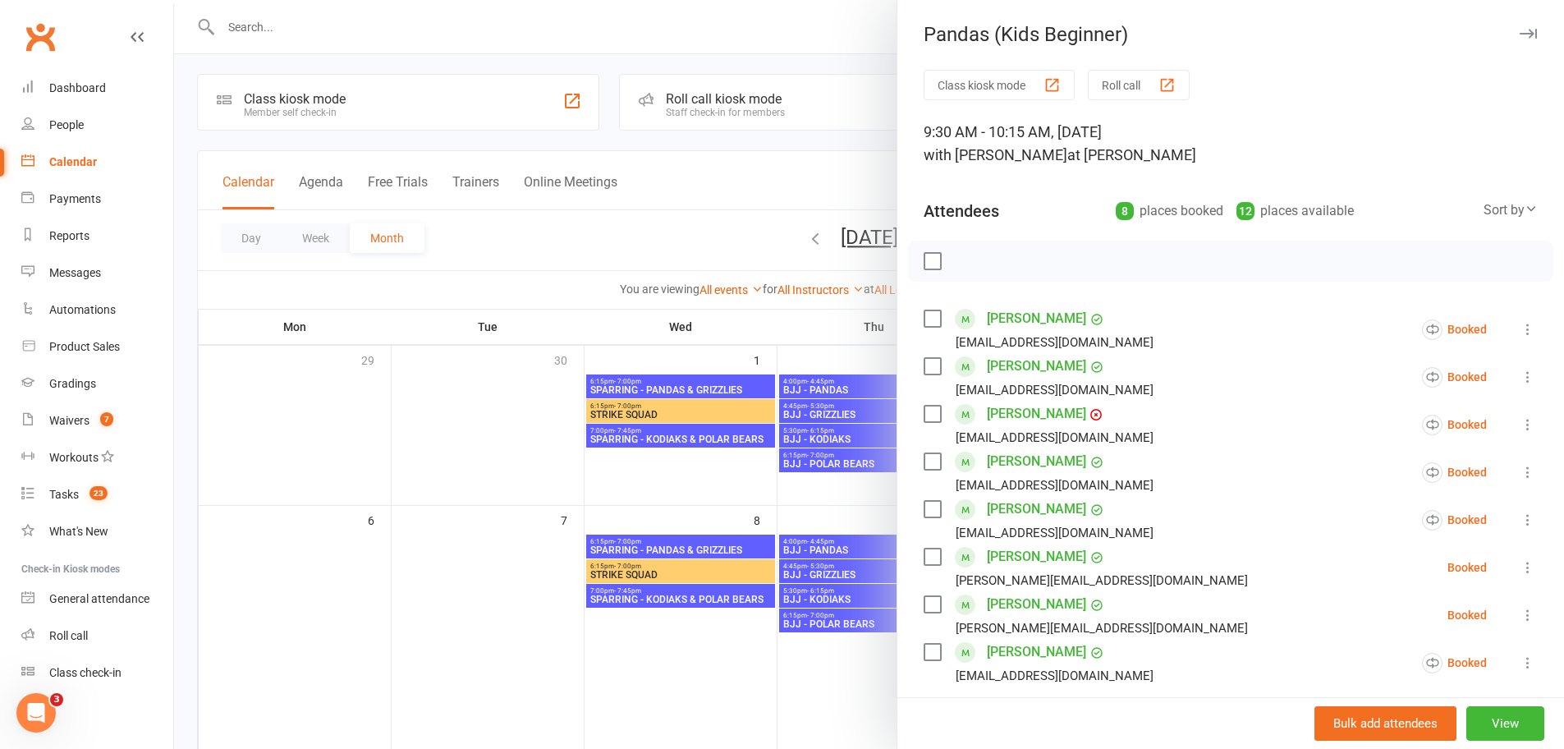
click at [802, 694] on div at bounding box center [869, 374] width 1390 height 749
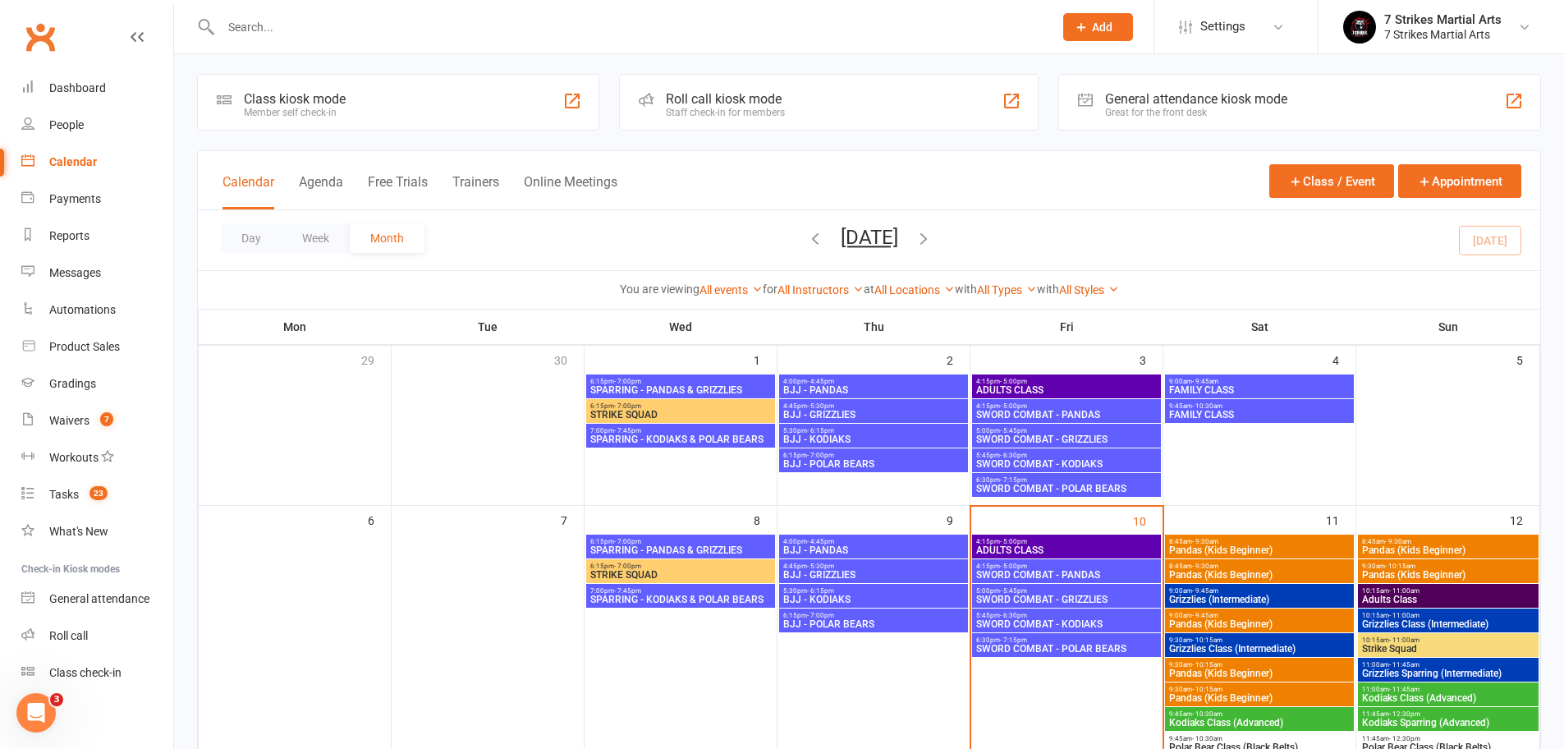
click at [1206, 694] on span "Pandas (Kids Beginner)" at bounding box center [1259, 698] width 182 height 10
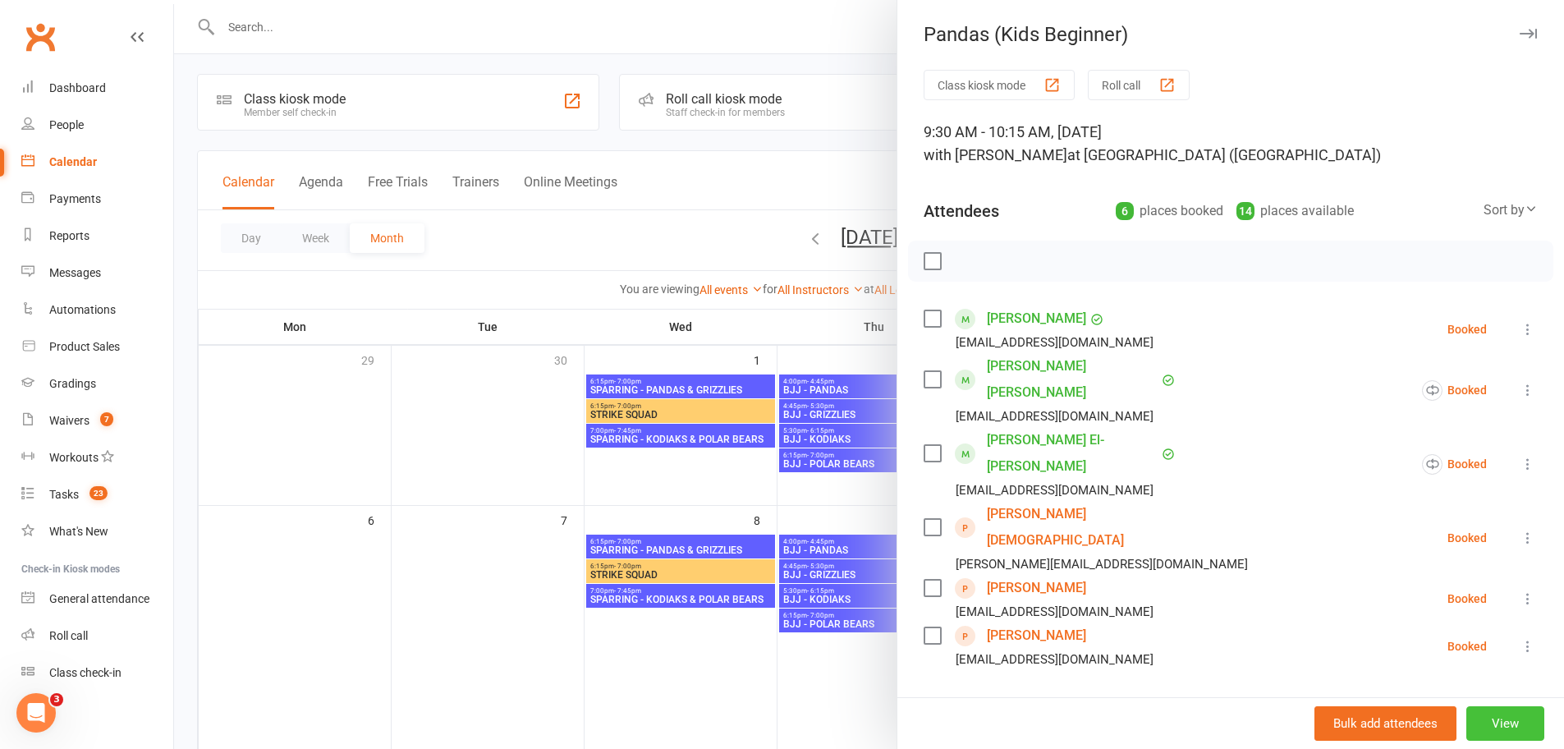
click at [1483, 723] on button "View" at bounding box center [1505, 723] width 78 height 34
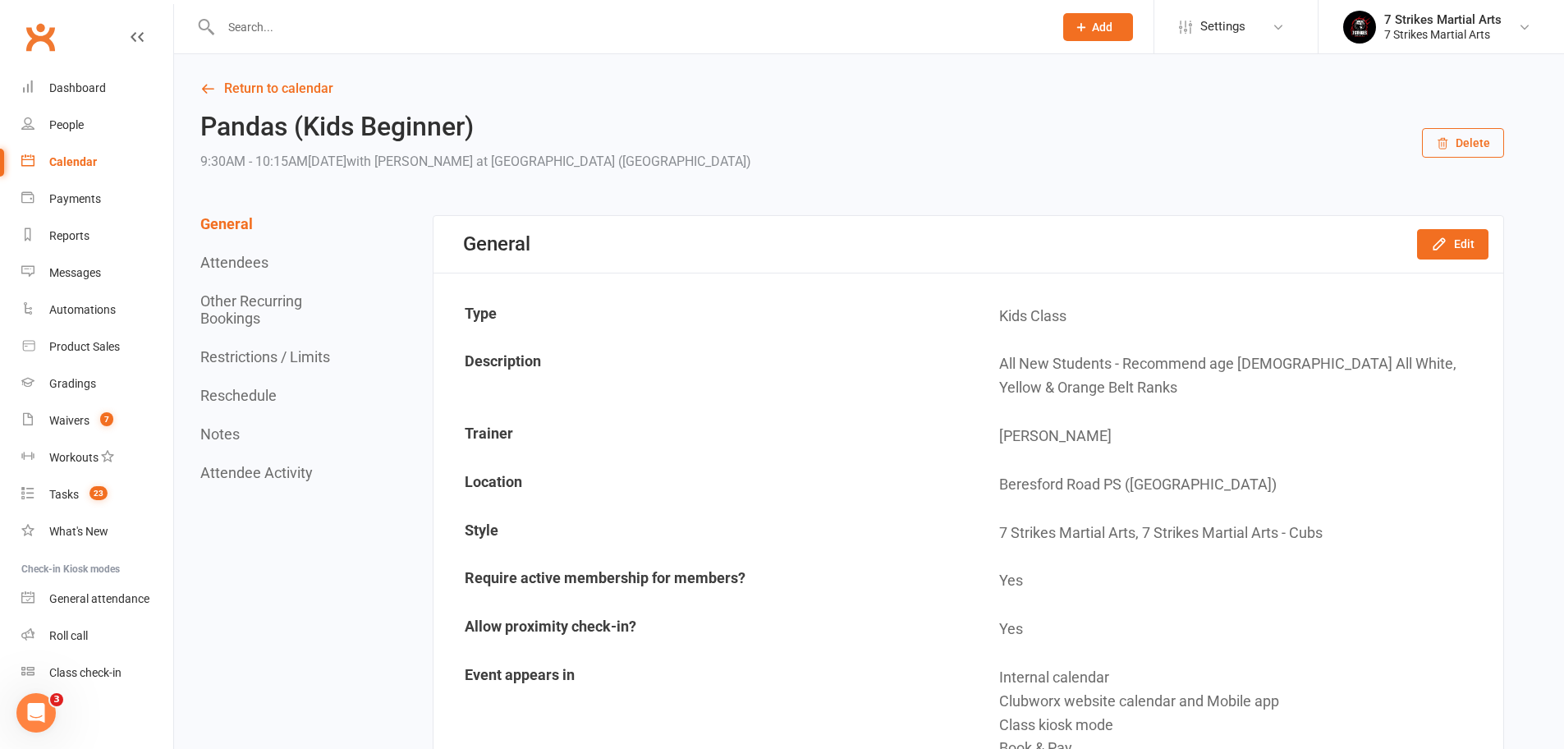
click at [242, 258] on button "Attendees" at bounding box center [234, 262] width 68 height 17
drag, startPoint x: 281, startPoint y: 89, endPoint x: 299, endPoint y: 198, distance: 110.6
click at [281, 89] on link "Return to calendar" at bounding box center [851, 88] width 1303 height 23
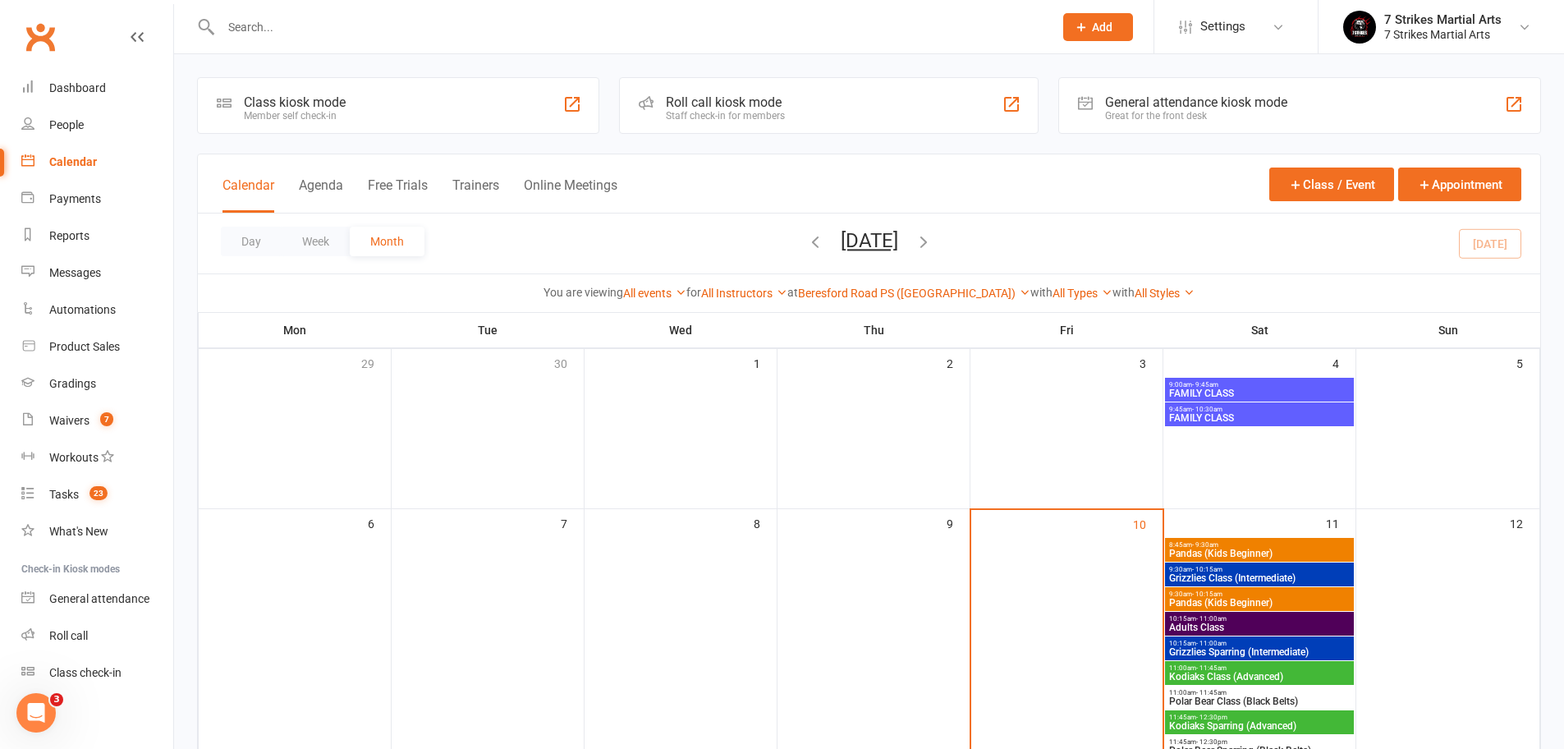
click at [1229, 549] on span "Pandas (Kids Beginner)" at bounding box center [1259, 553] width 182 height 10
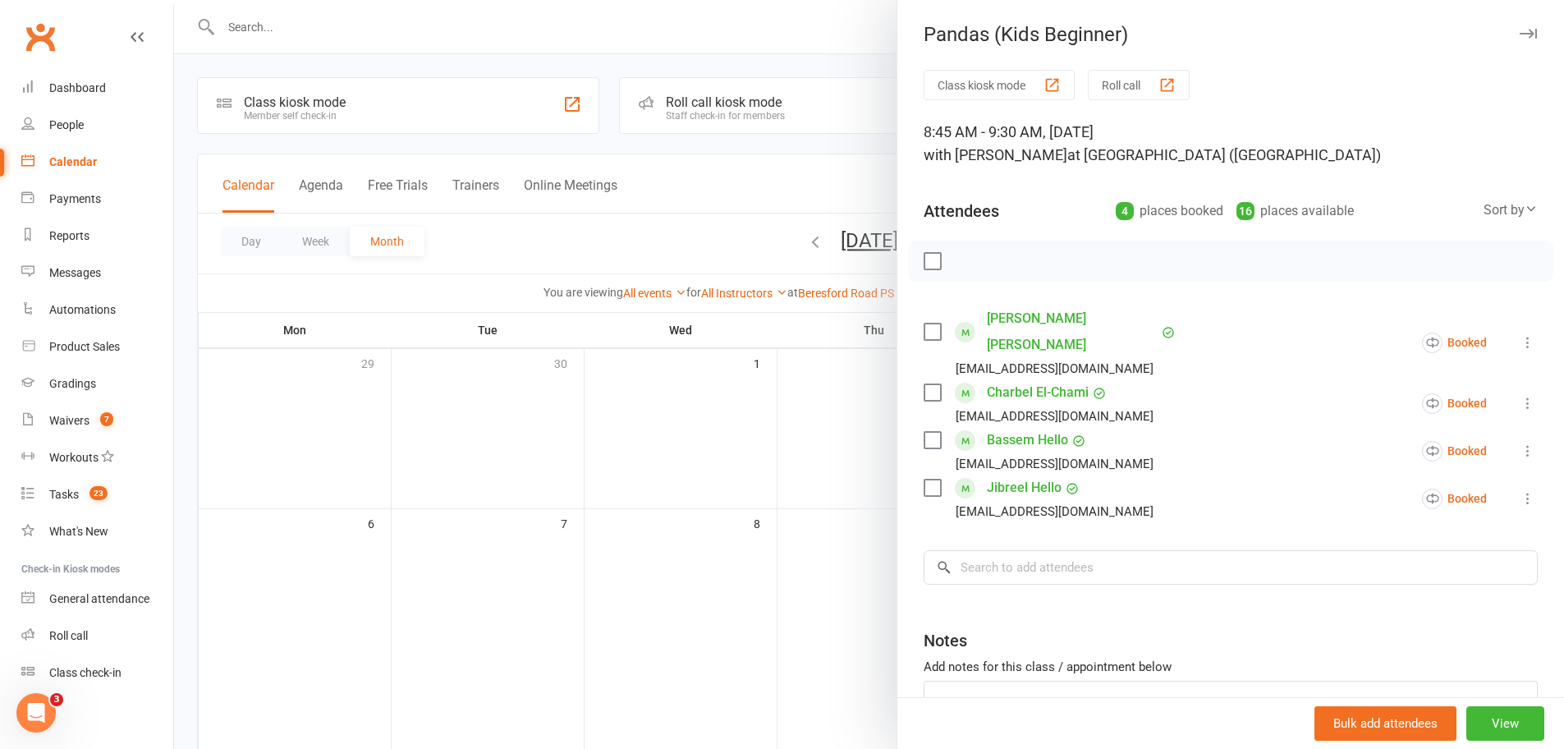
click at [1519, 334] on icon at bounding box center [1527, 342] width 16 height 16
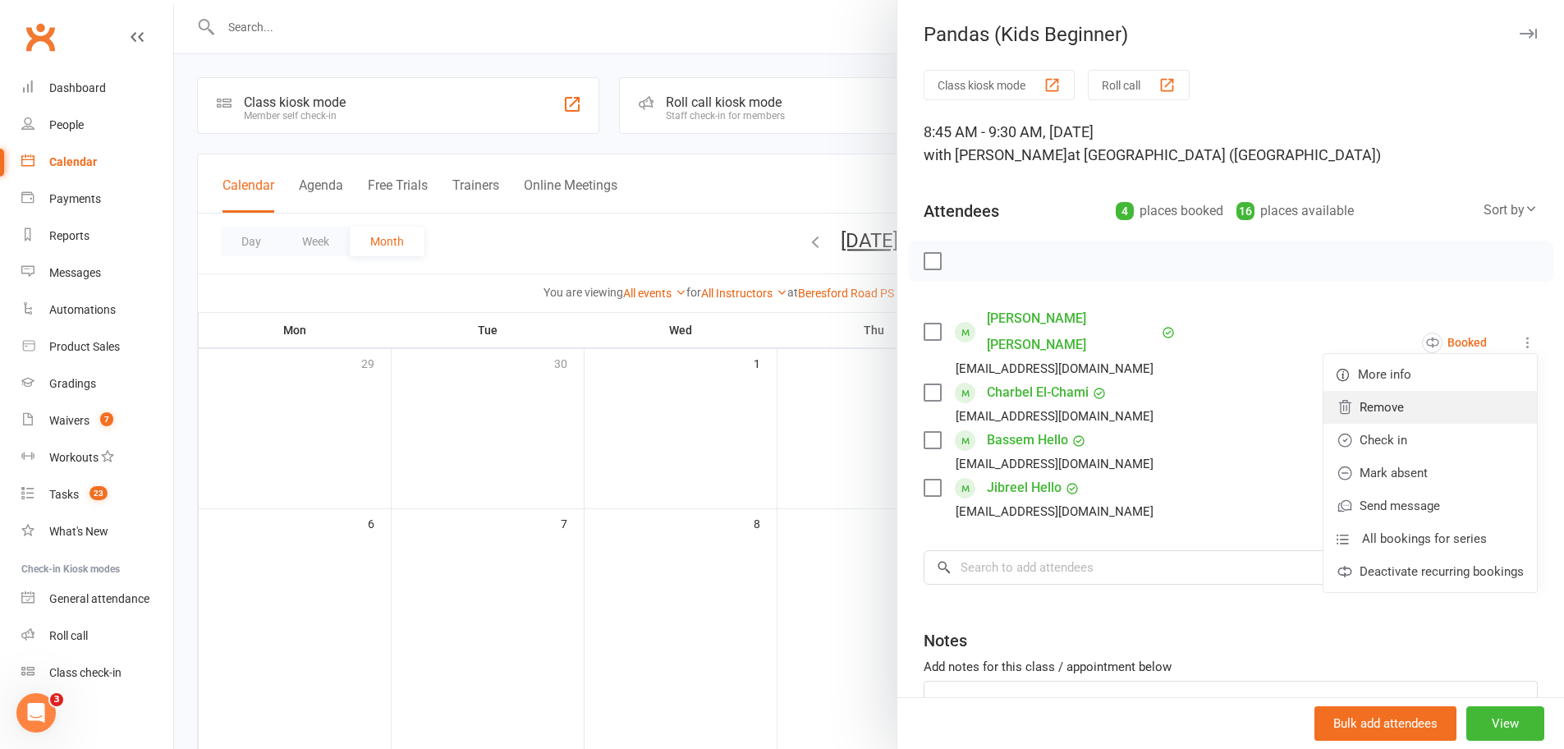
click at [1383, 399] on link "Remove" at bounding box center [1429, 407] width 213 height 33
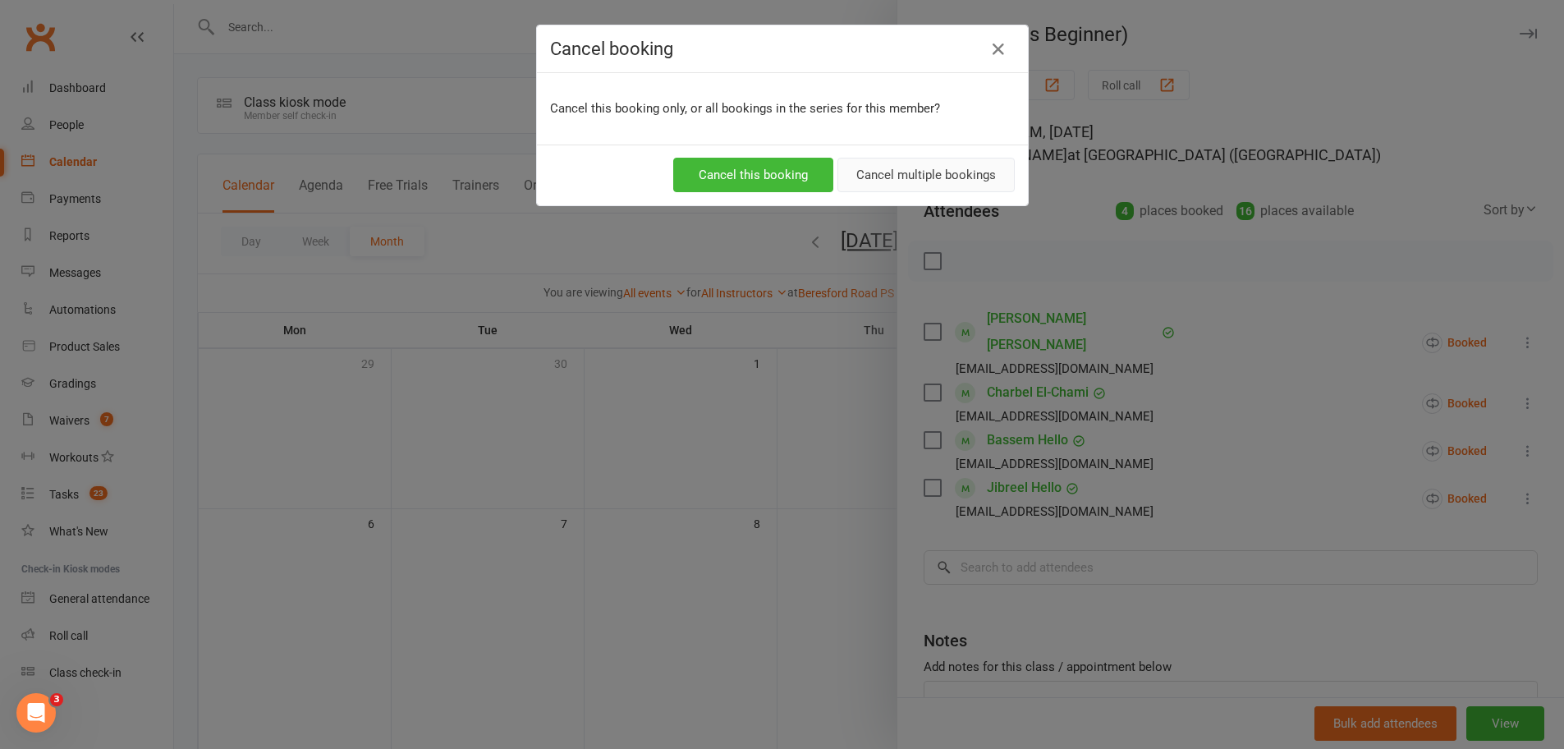
click at [899, 178] on button "Cancel multiple bookings" at bounding box center [925, 175] width 177 height 34
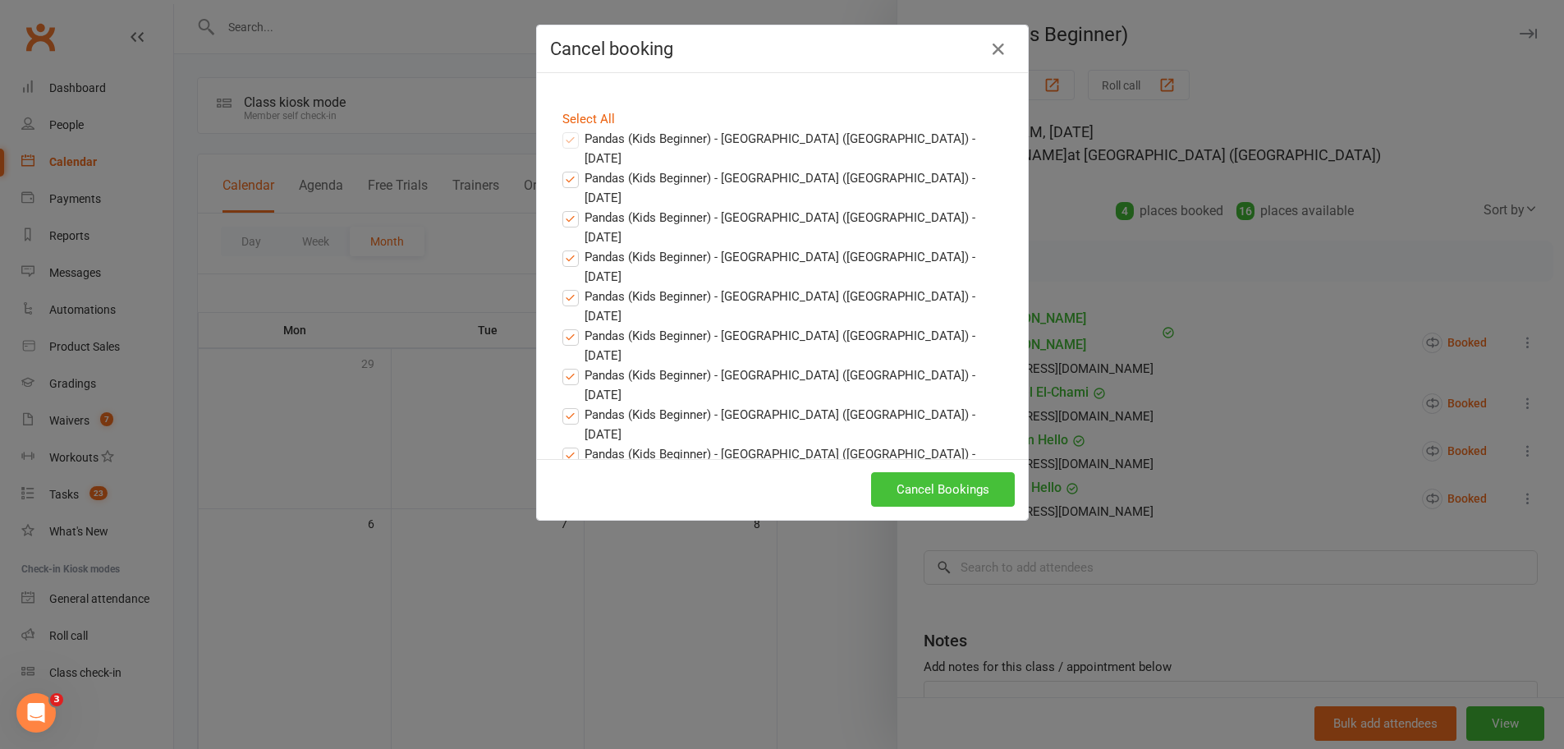
click at [937, 490] on button "Cancel Bookings" at bounding box center [943, 489] width 144 height 34
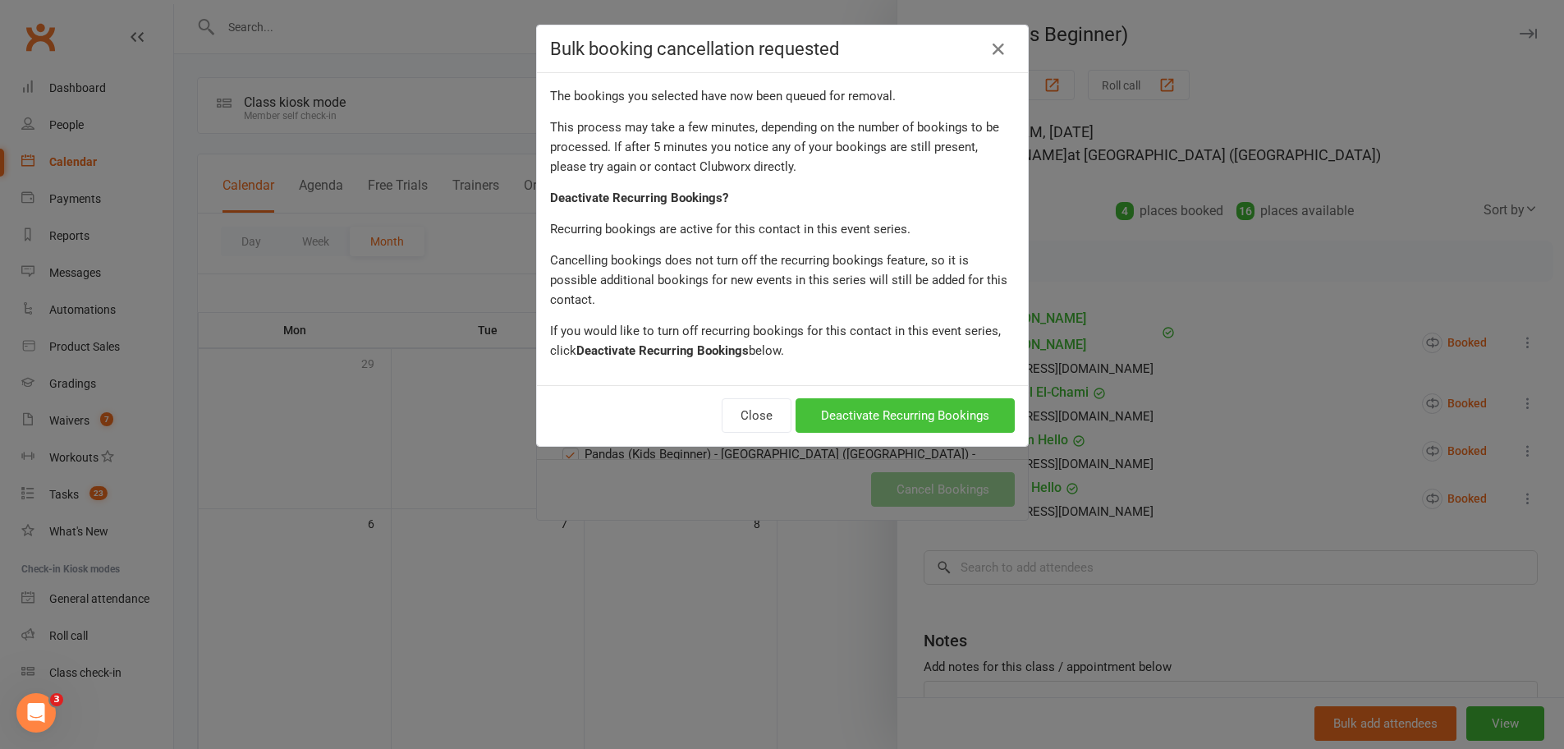
click at [851, 398] on button "Deactivate Recurring Bookings" at bounding box center [904, 415] width 219 height 34
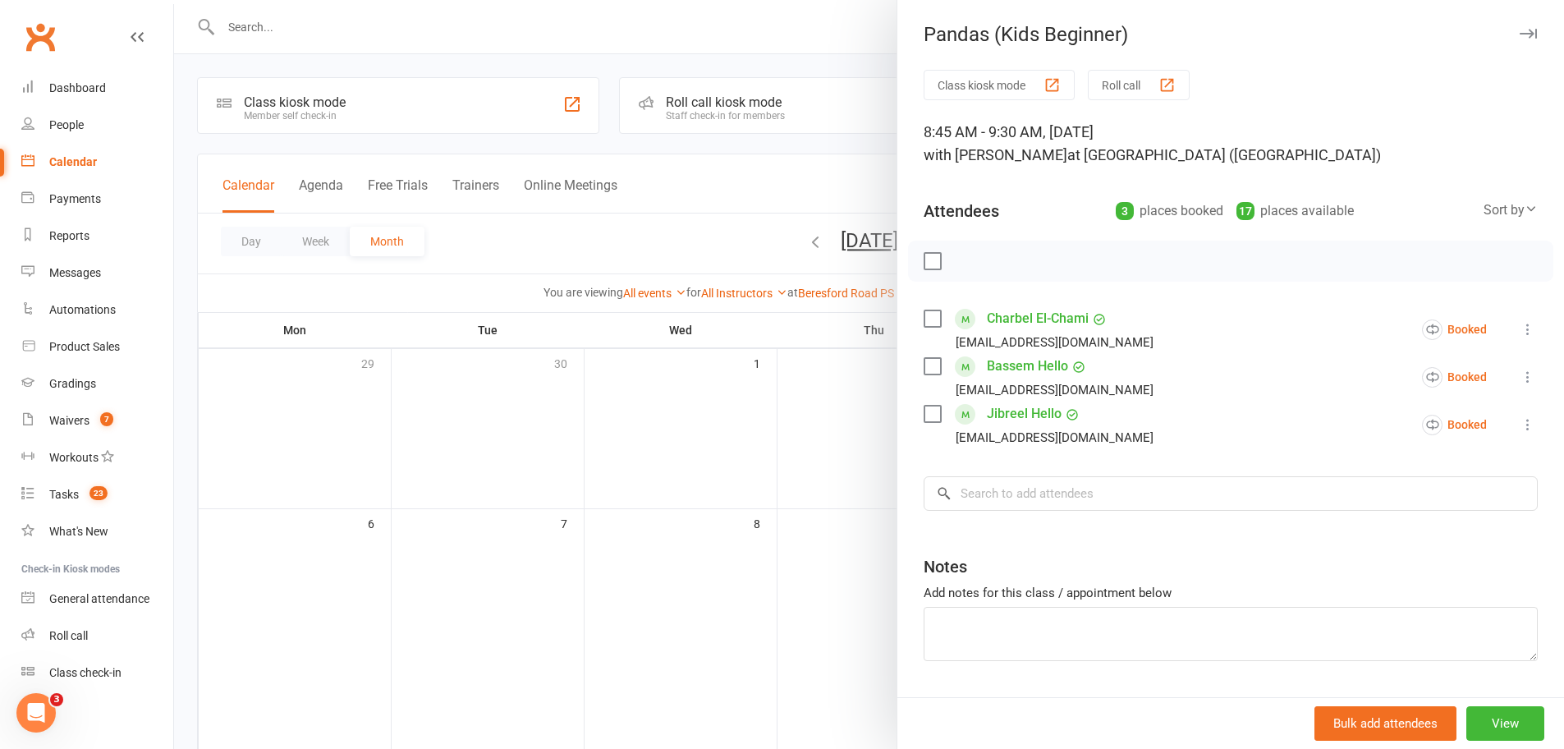
click at [1519, 327] on icon at bounding box center [1527, 329] width 16 height 16
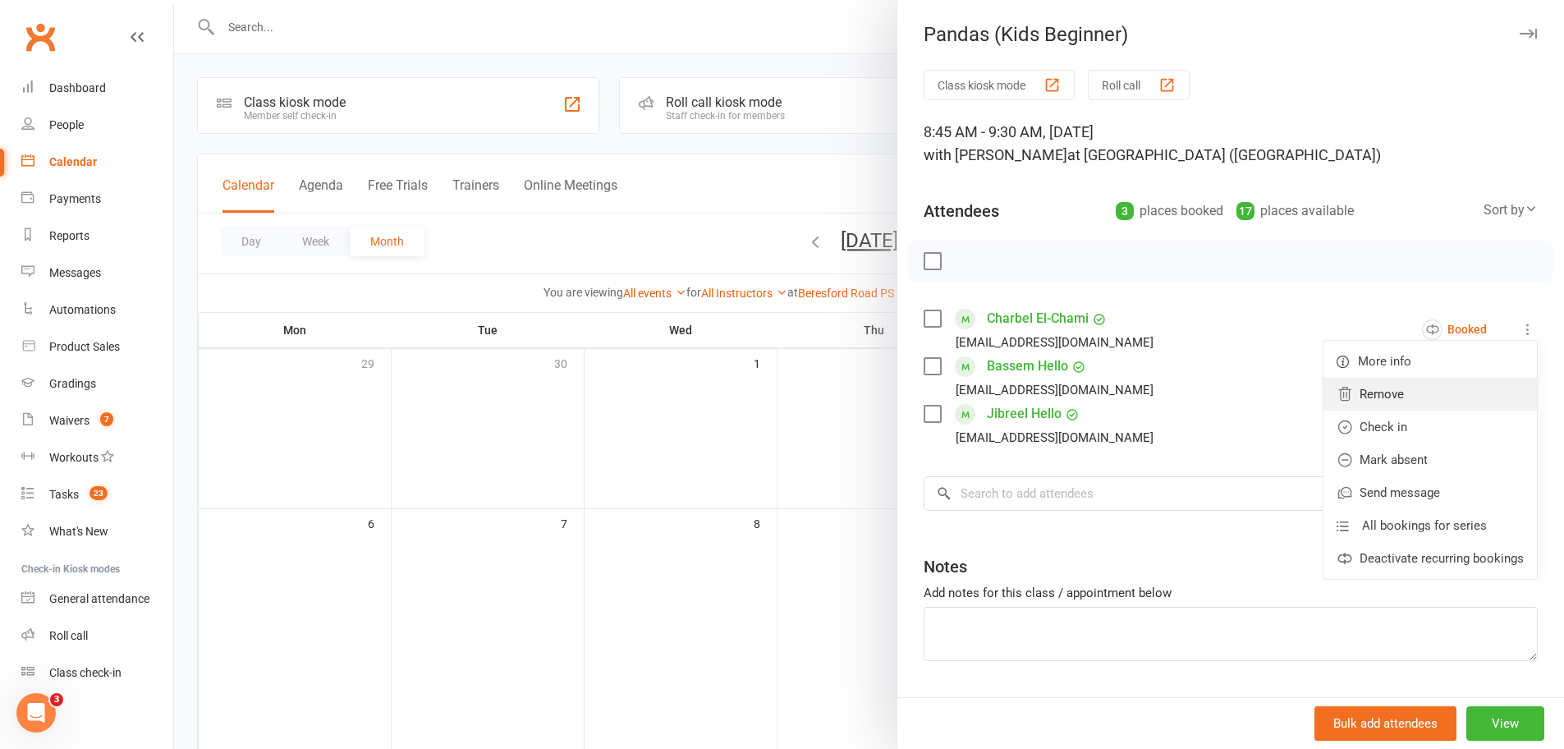
click at [1390, 391] on link "Remove" at bounding box center [1429, 394] width 213 height 33
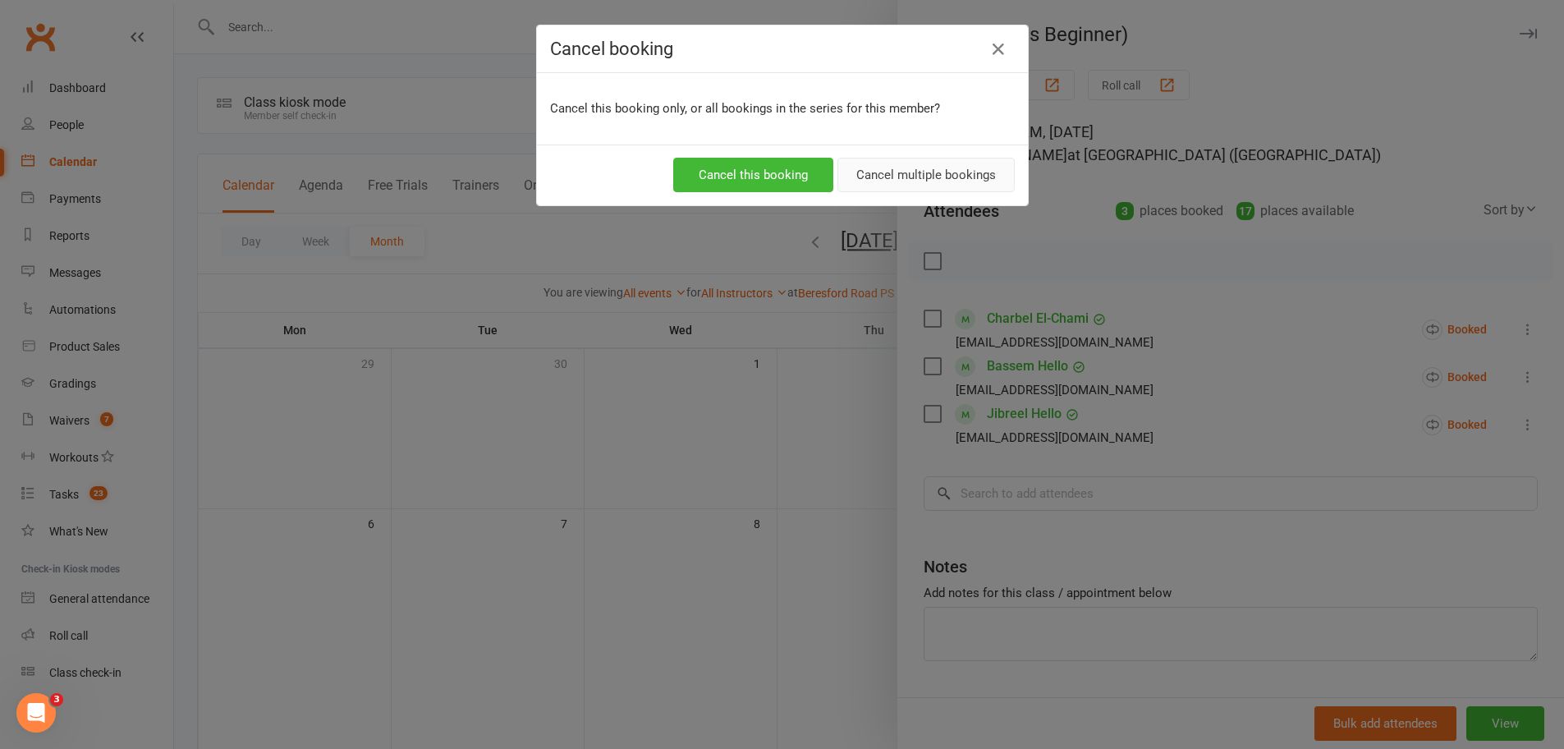
click at [886, 176] on button "Cancel multiple bookings" at bounding box center [925, 175] width 177 height 34
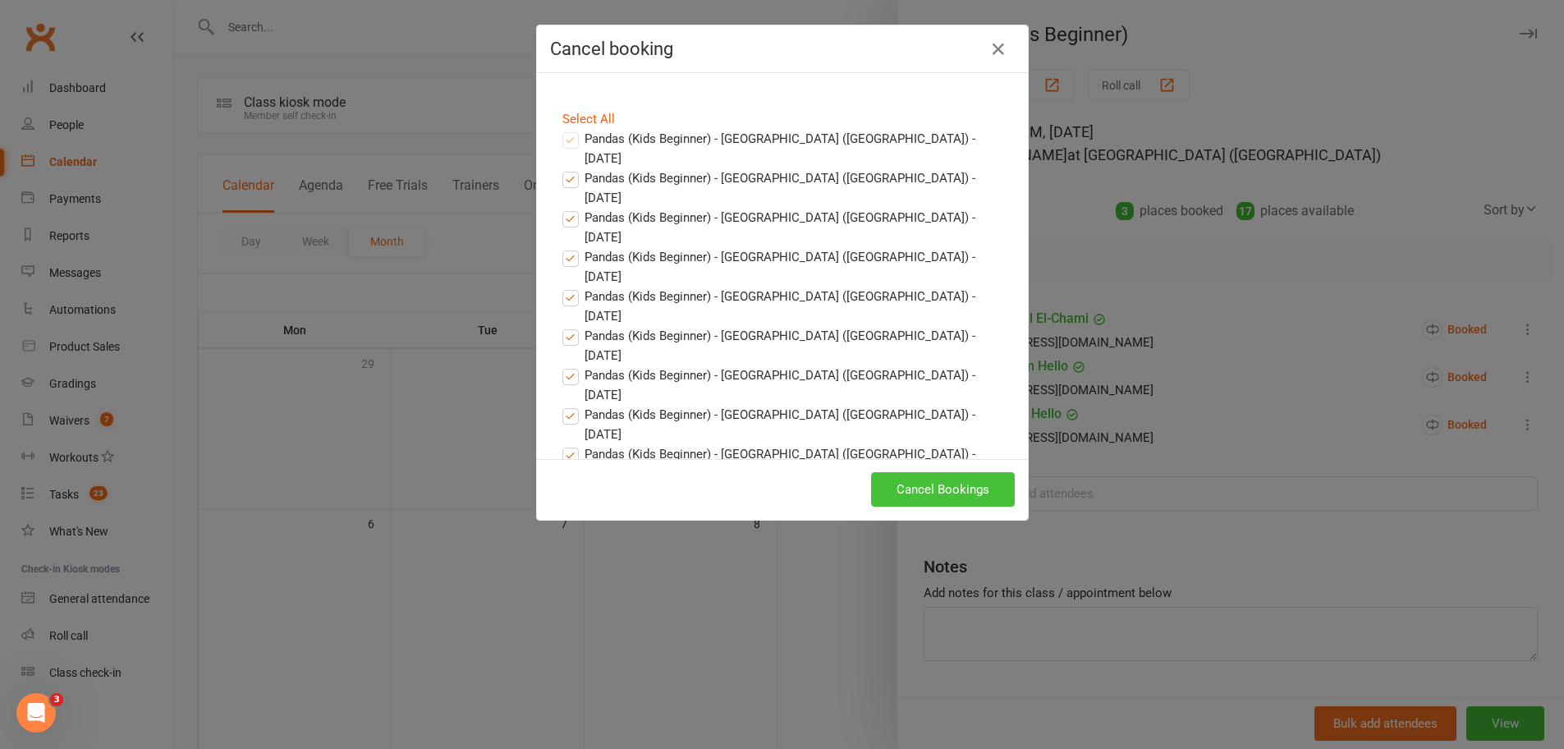
click at [912, 494] on button "Cancel Bookings" at bounding box center [943, 489] width 144 height 34
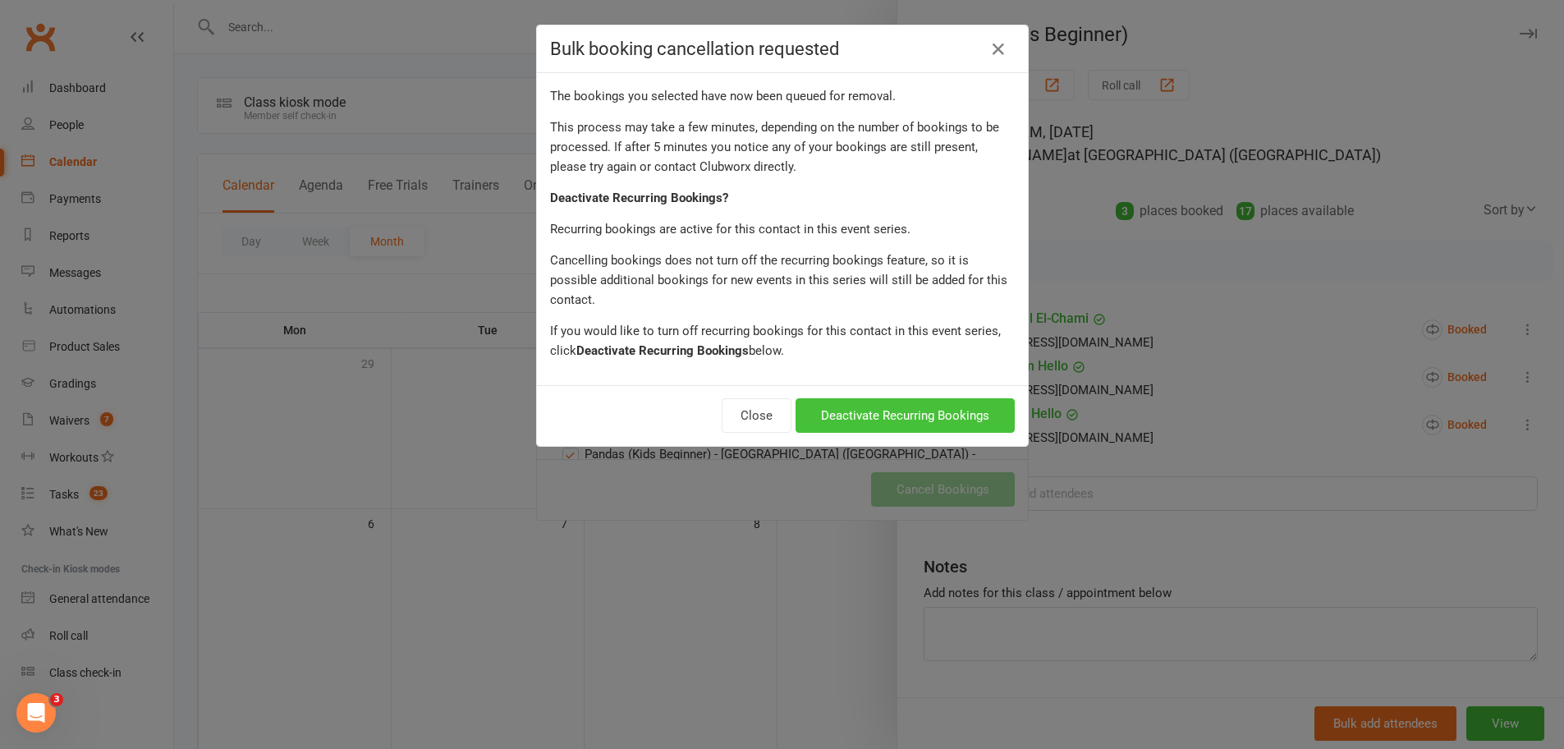
click at [880, 398] on button "Deactivate Recurring Bookings" at bounding box center [904, 415] width 219 height 34
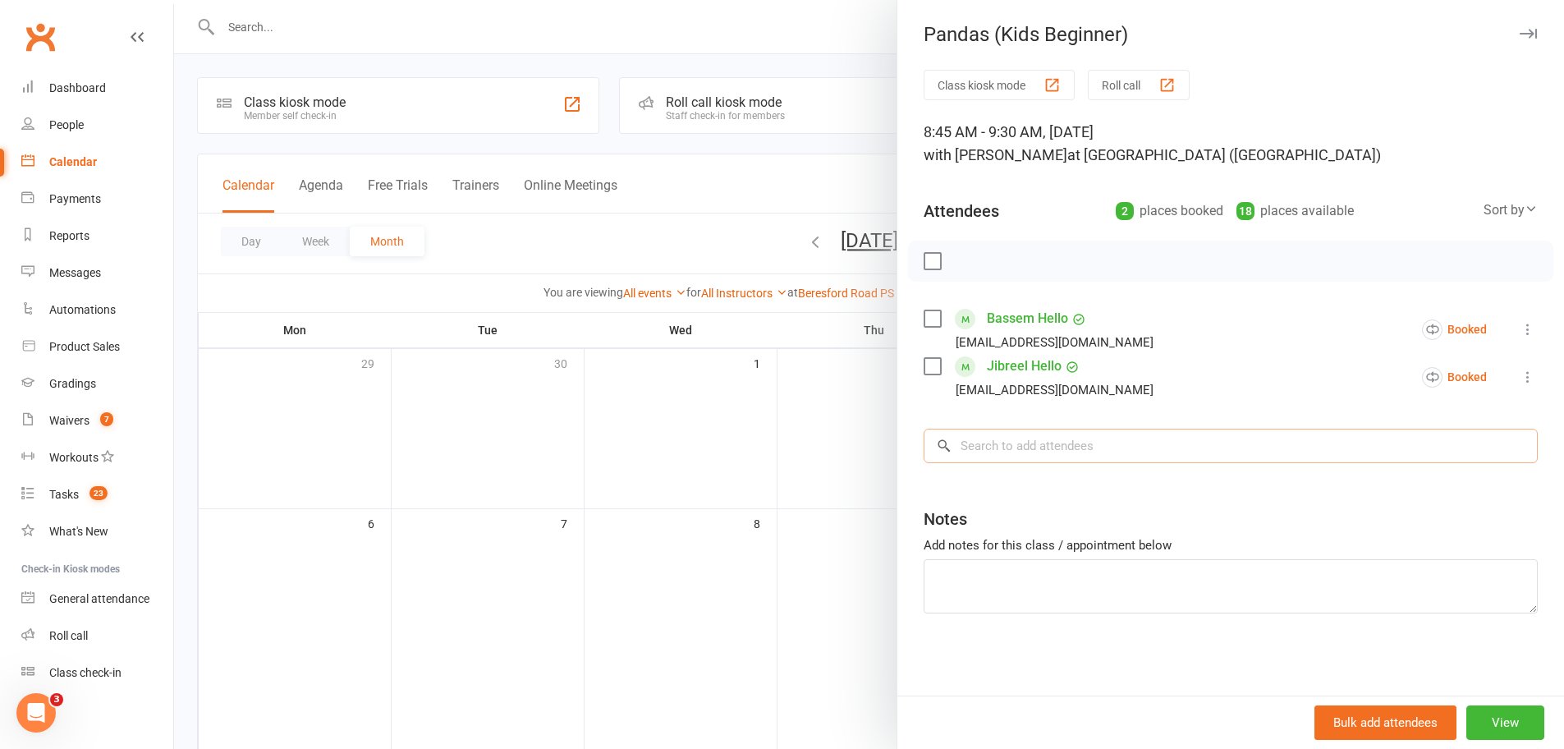
click at [1036, 451] on input "search" at bounding box center [1230, 445] width 614 height 34
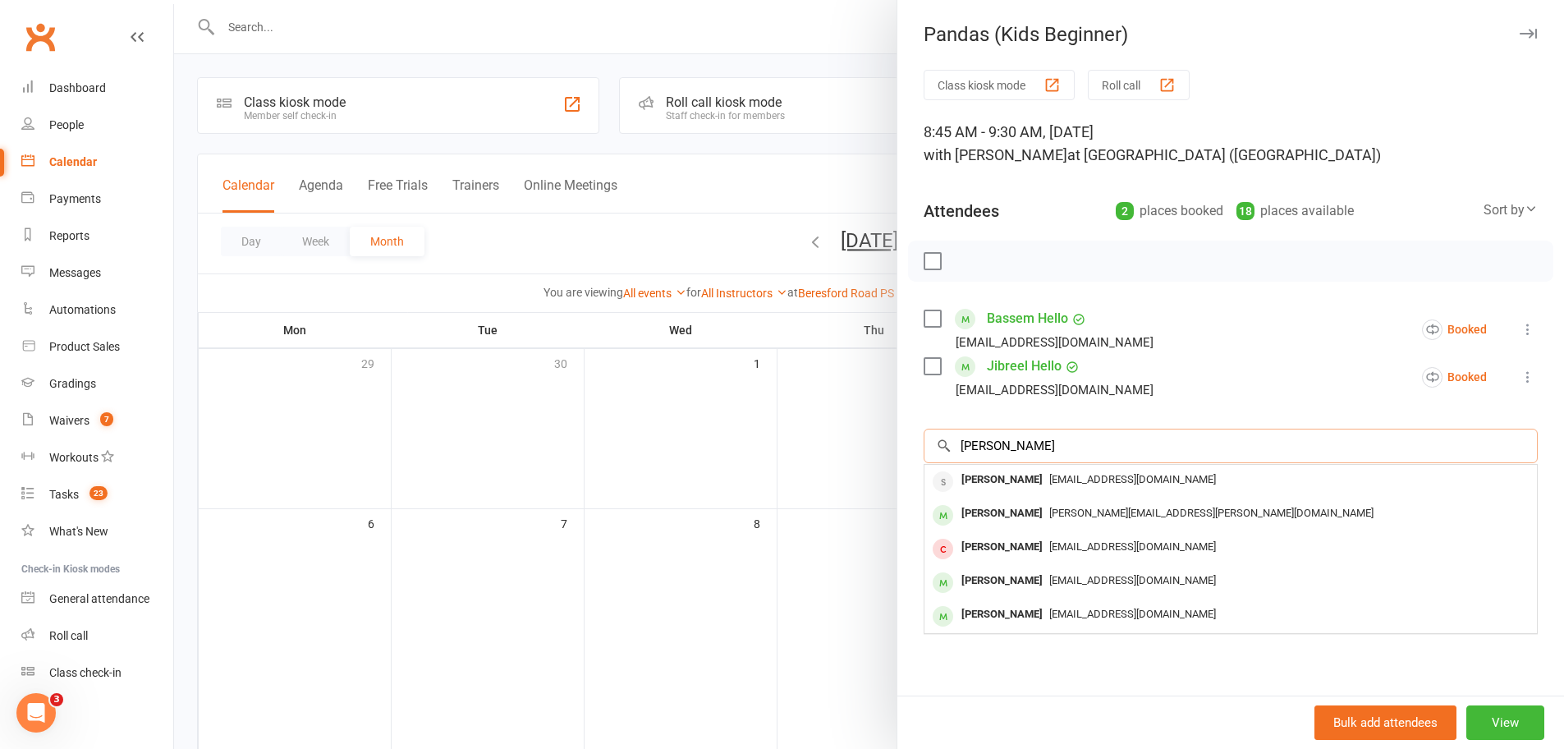
type input "Krish"
drag, startPoint x: 1036, startPoint y: 451, endPoint x: 1055, endPoint y: 478, distance: 33.7
click at [1055, 478] on span "pritimay_manna@yahoo.com" at bounding box center [1132, 479] width 167 height 12
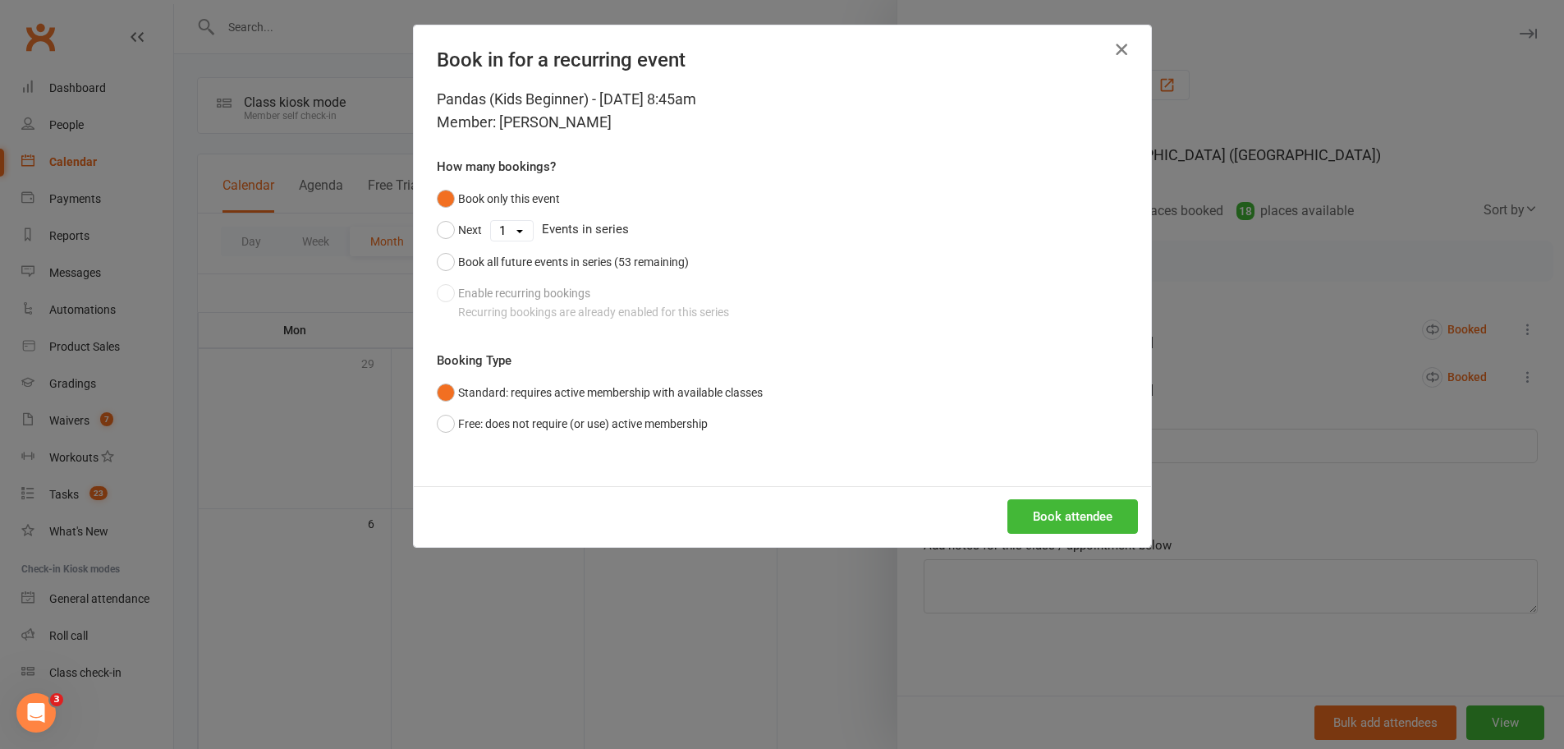
click at [1115, 58] on icon "button" at bounding box center [1121, 49] width 20 height 20
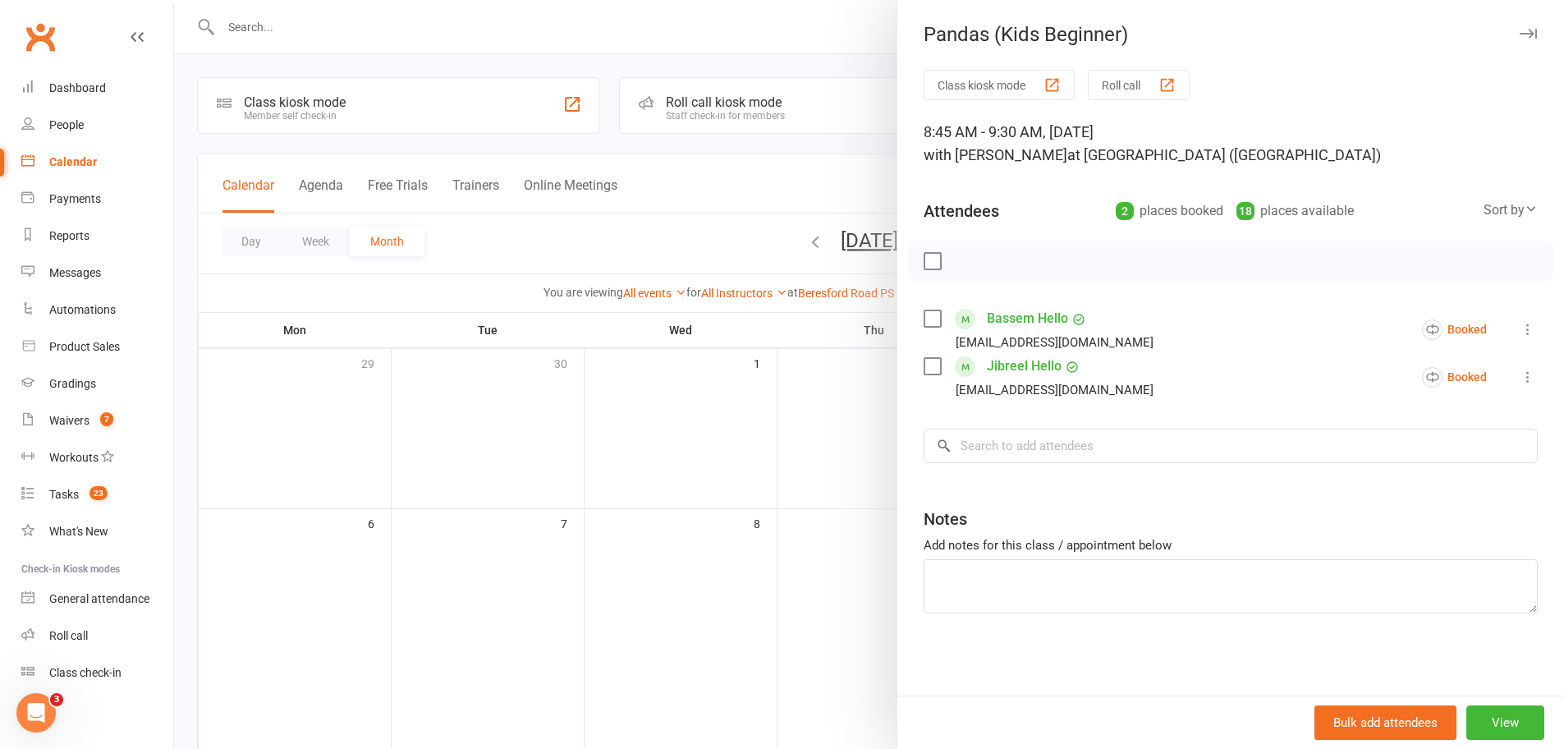
click at [1523, 27] on button "button" at bounding box center [1528, 34] width 20 height 20
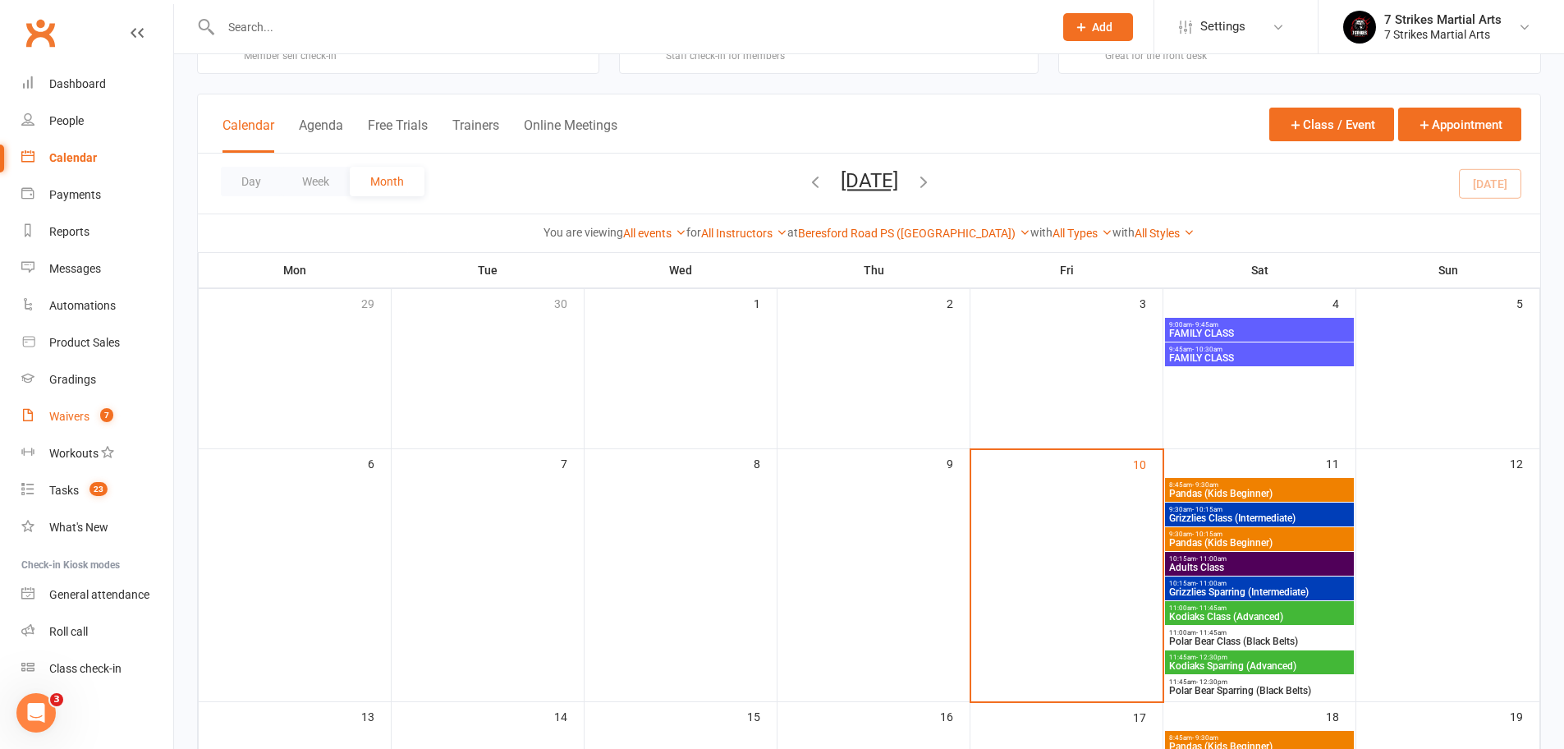
scroll to position [91, 0]
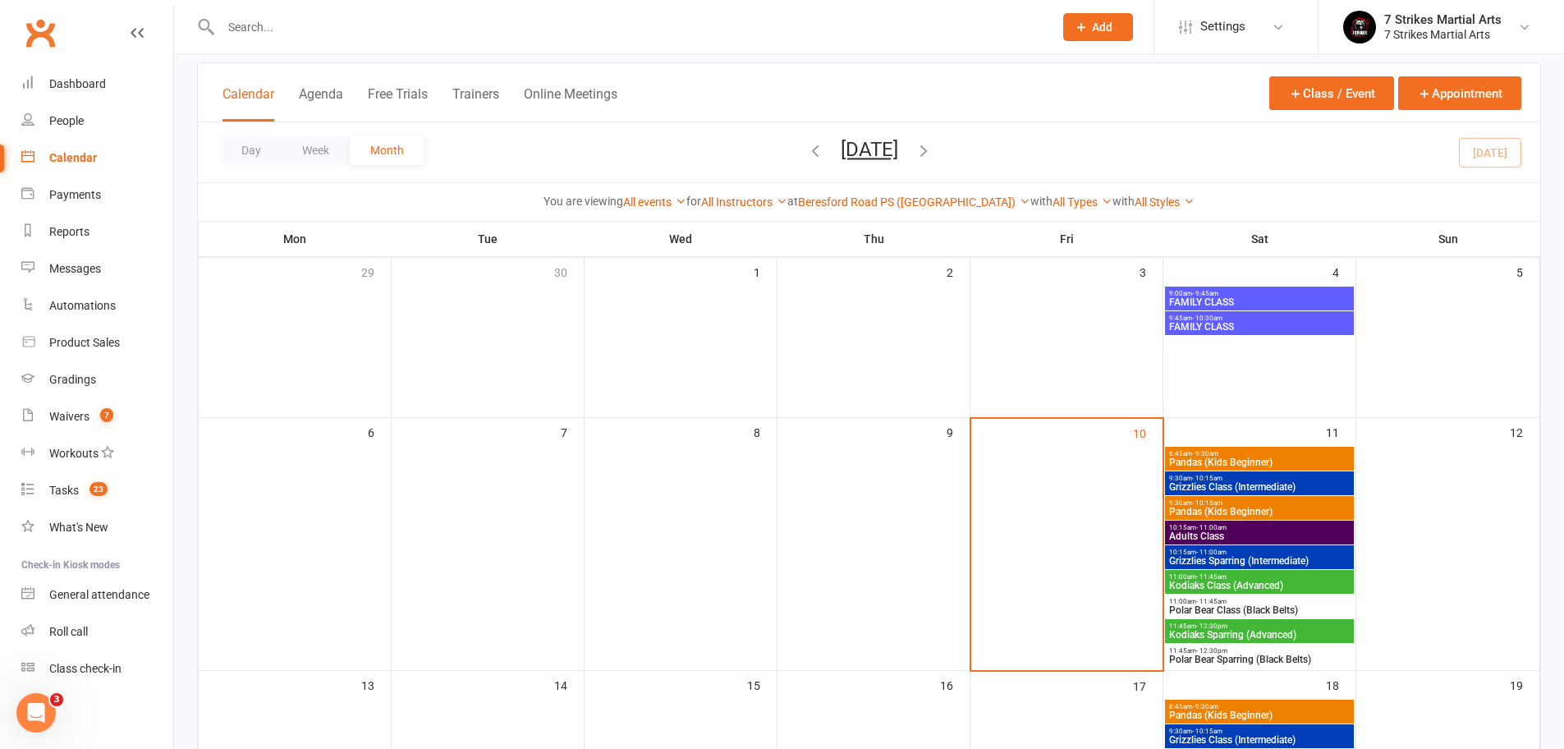
click at [903, 195] on div "Beresford Road PS (Greystanes) Show All Locations [Deactivated] Penrith South P…" at bounding box center [914, 202] width 232 height 18
click at [900, 208] on link "Beresford Road PS (Greystanes)" at bounding box center [914, 201] width 232 height 13
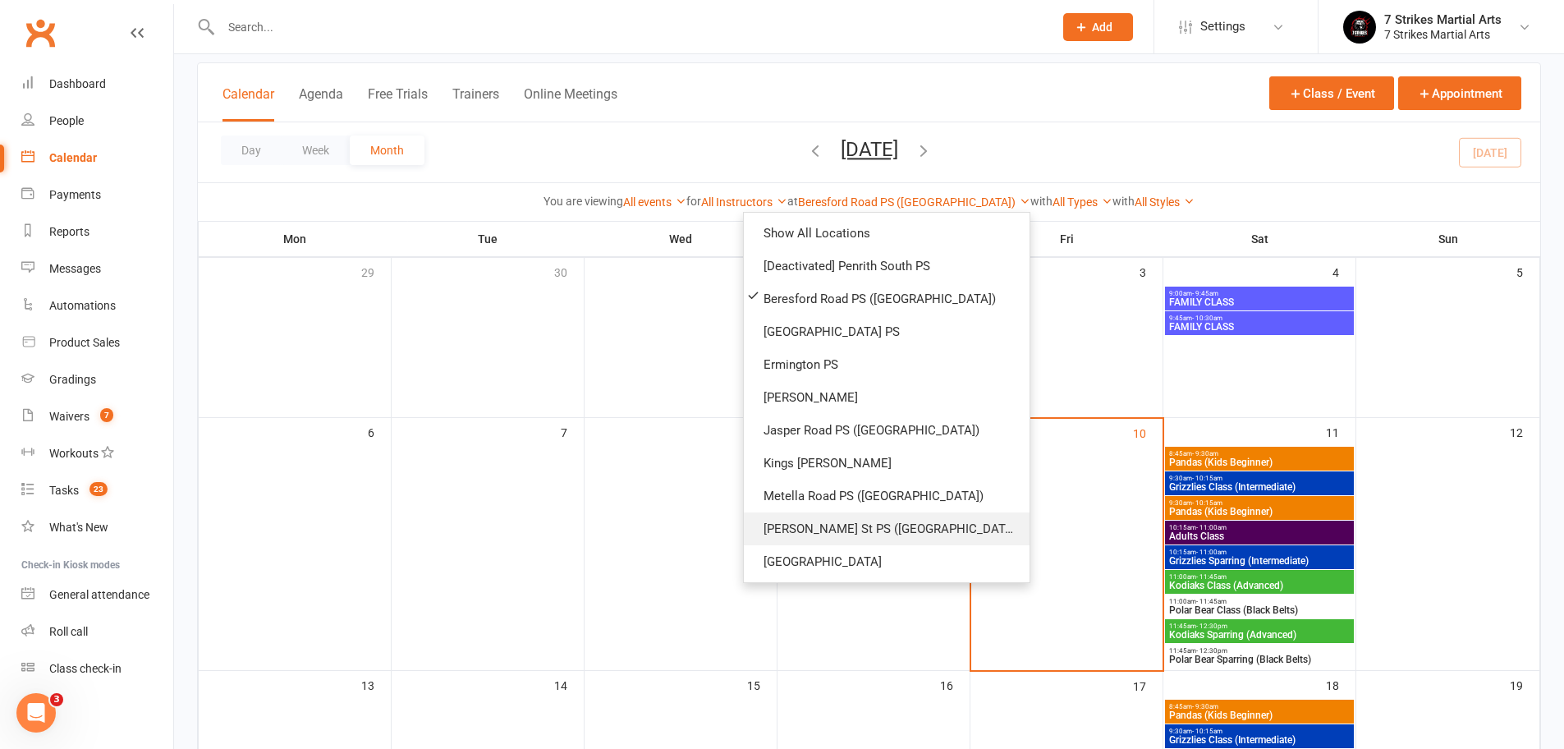
click at [836, 539] on link "[PERSON_NAME] St PS ([GEOGRAPHIC_DATA])" at bounding box center [887, 528] width 286 height 33
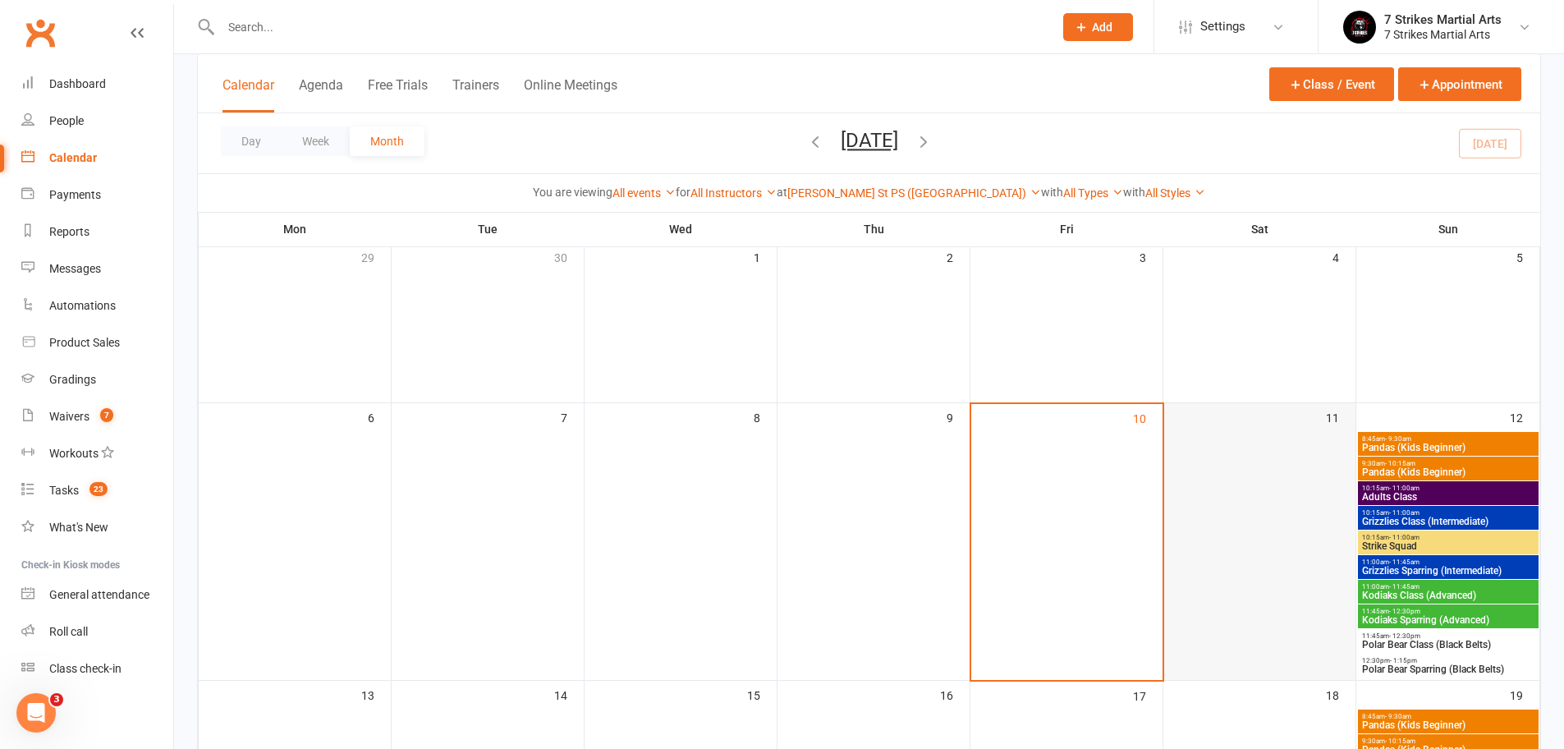
scroll to position [109, 0]
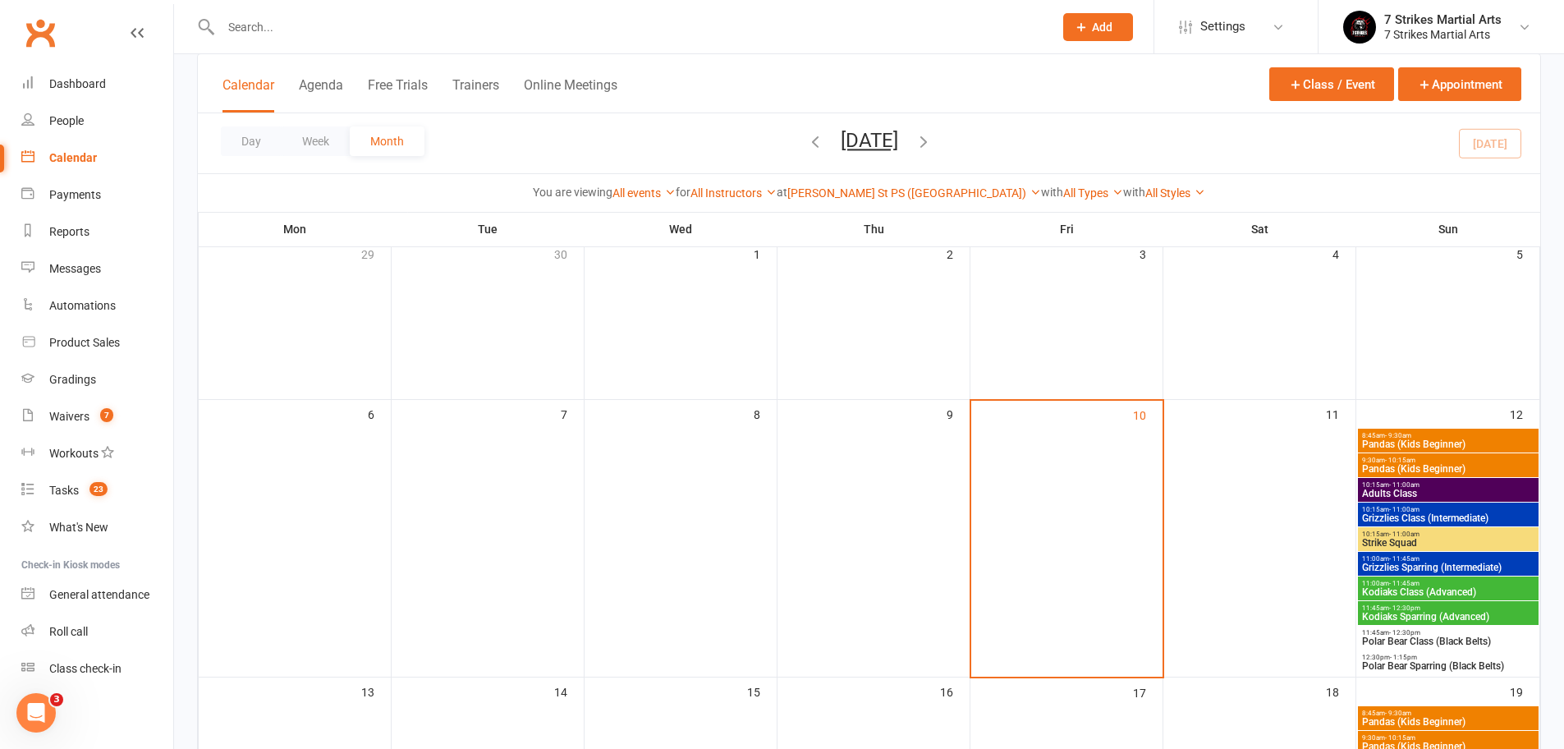
click at [1408, 464] on span "Pandas (Kids Beginner)" at bounding box center [1448, 469] width 174 height 10
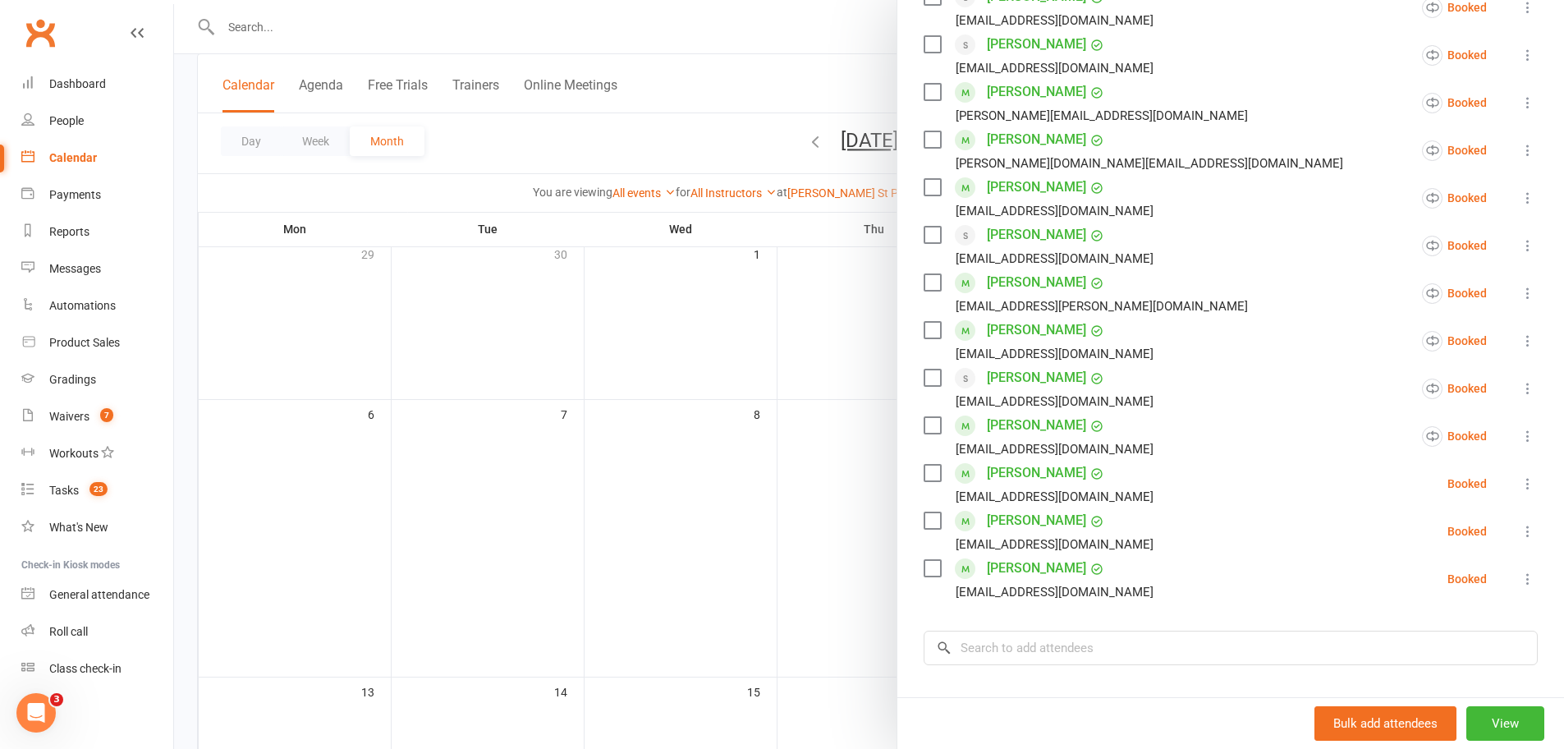
scroll to position [466, 0]
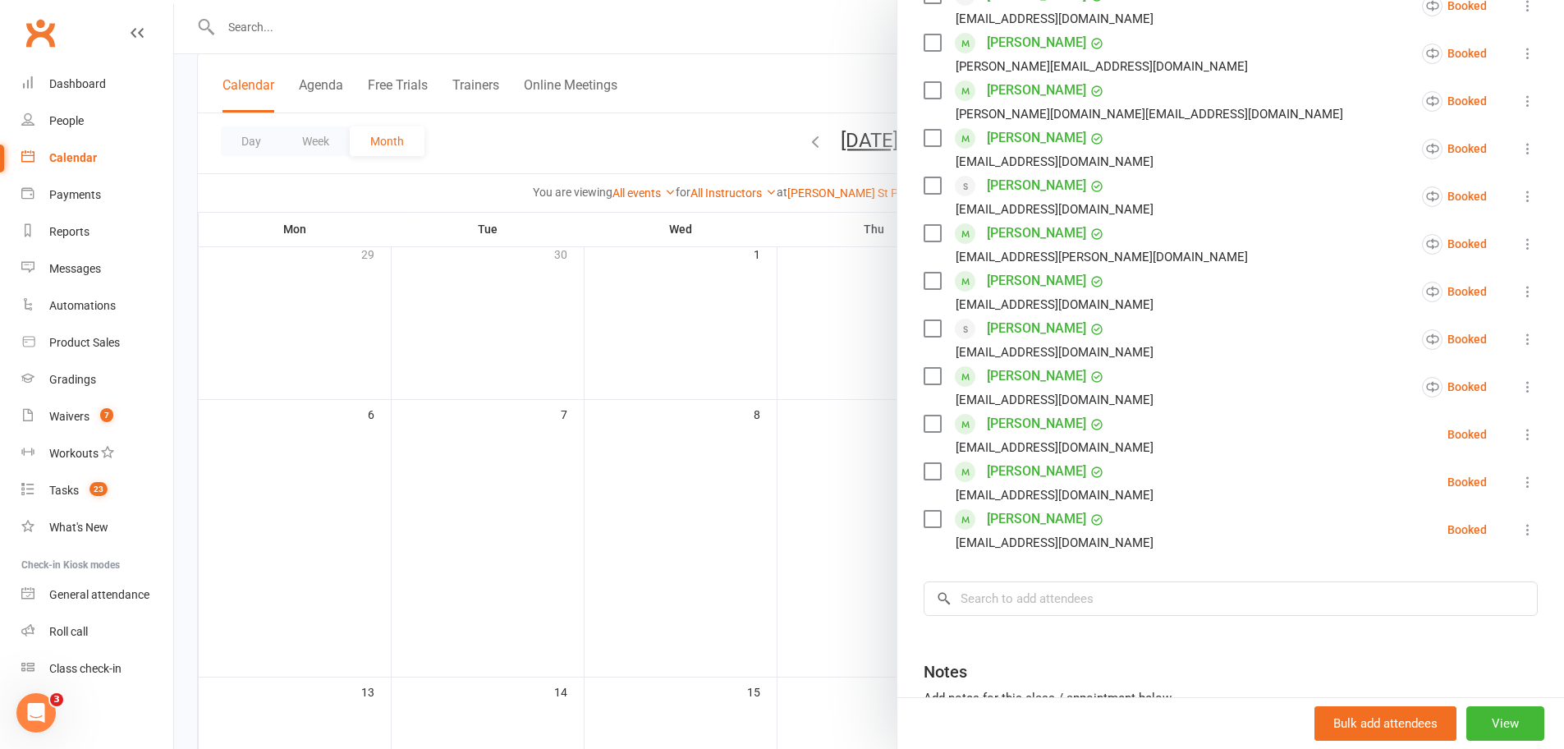
click at [790, 504] on div at bounding box center [869, 374] width 1390 height 749
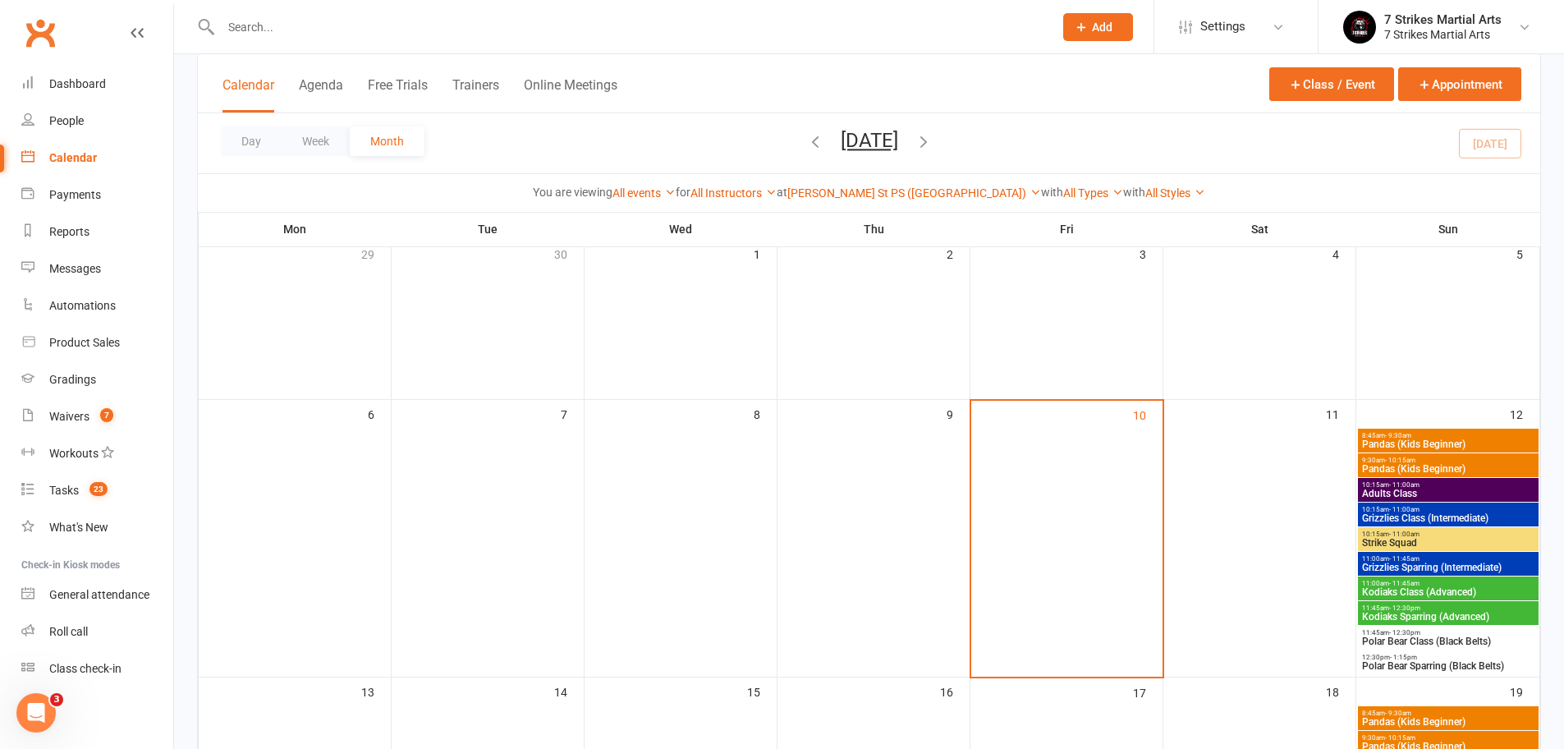
click at [1477, 438] on span "8:45am - 9:30am" at bounding box center [1448, 435] width 174 height 7
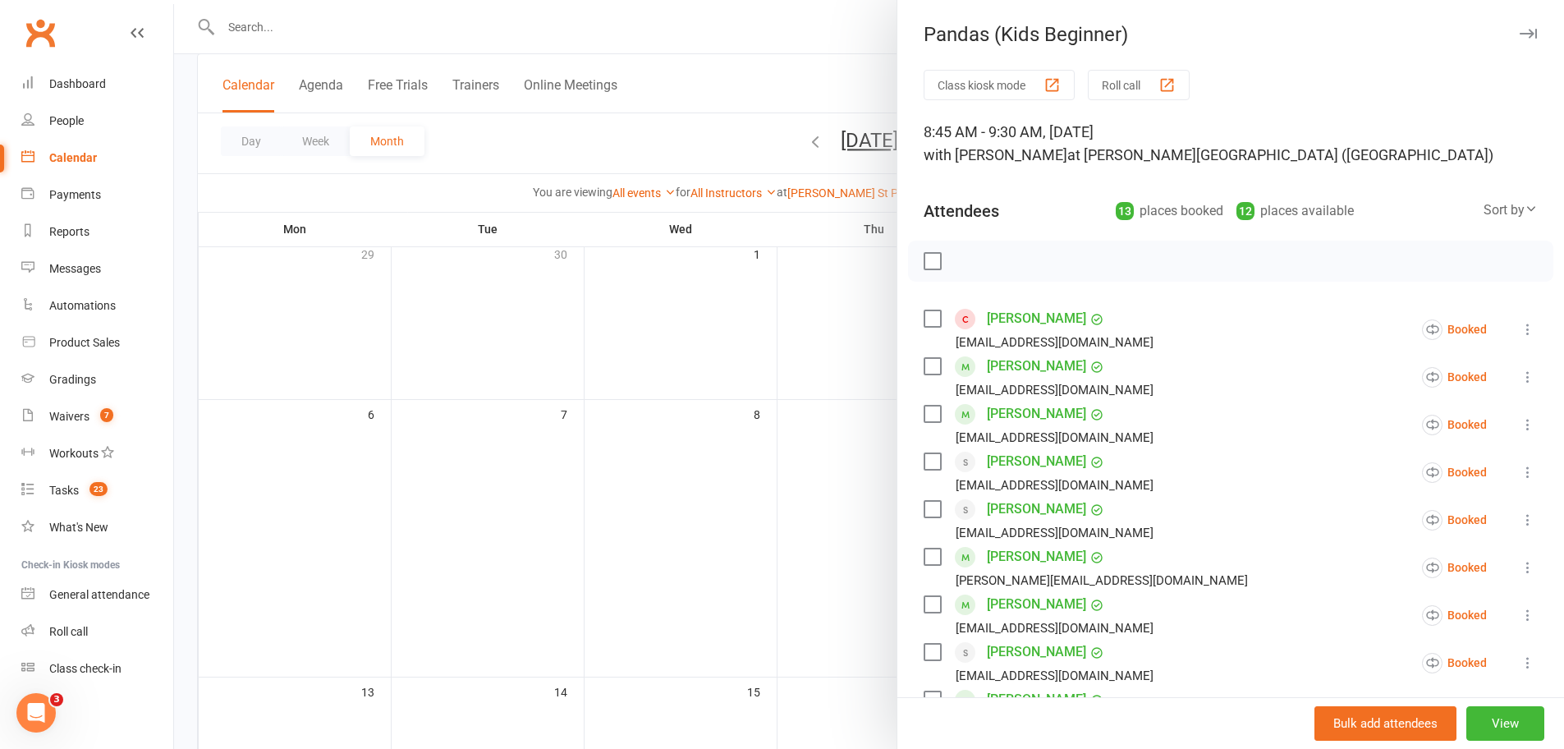
click at [1519, 472] on icon at bounding box center [1527, 472] width 16 height 16
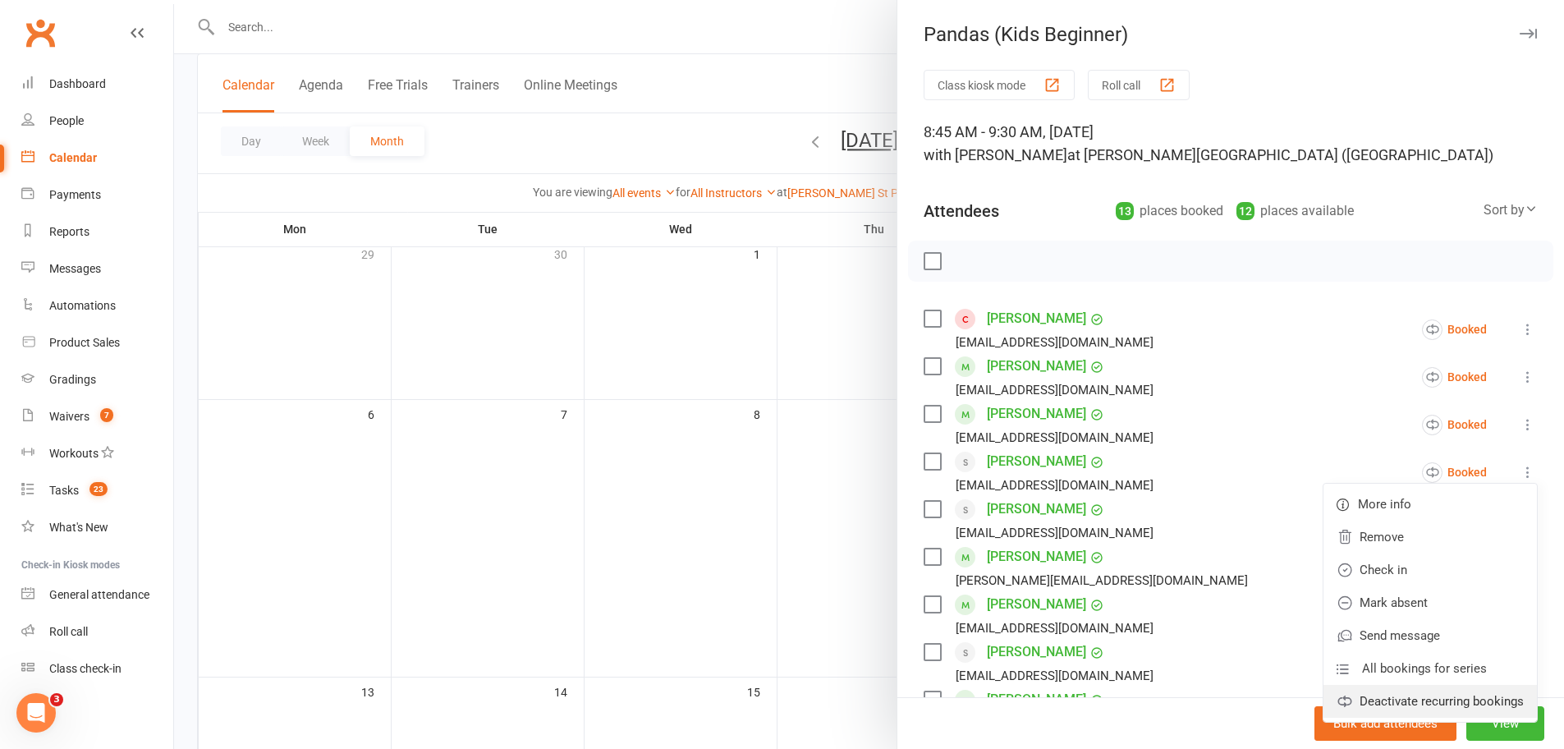
click at [1390, 697] on link "Deactivate recurring bookings" at bounding box center [1429, 701] width 213 height 33
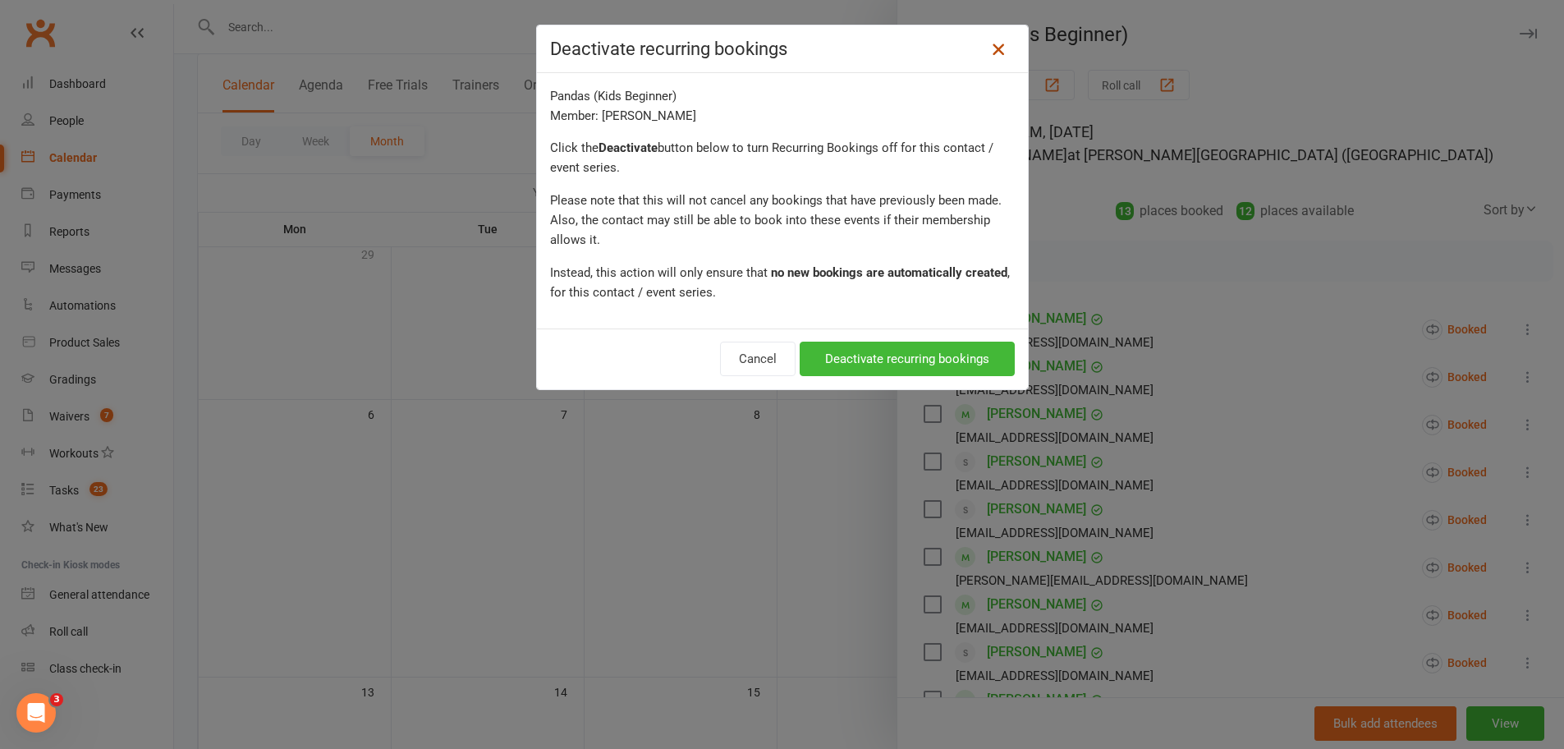
click at [995, 48] on icon at bounding box center [998, 49] width 20 height 20
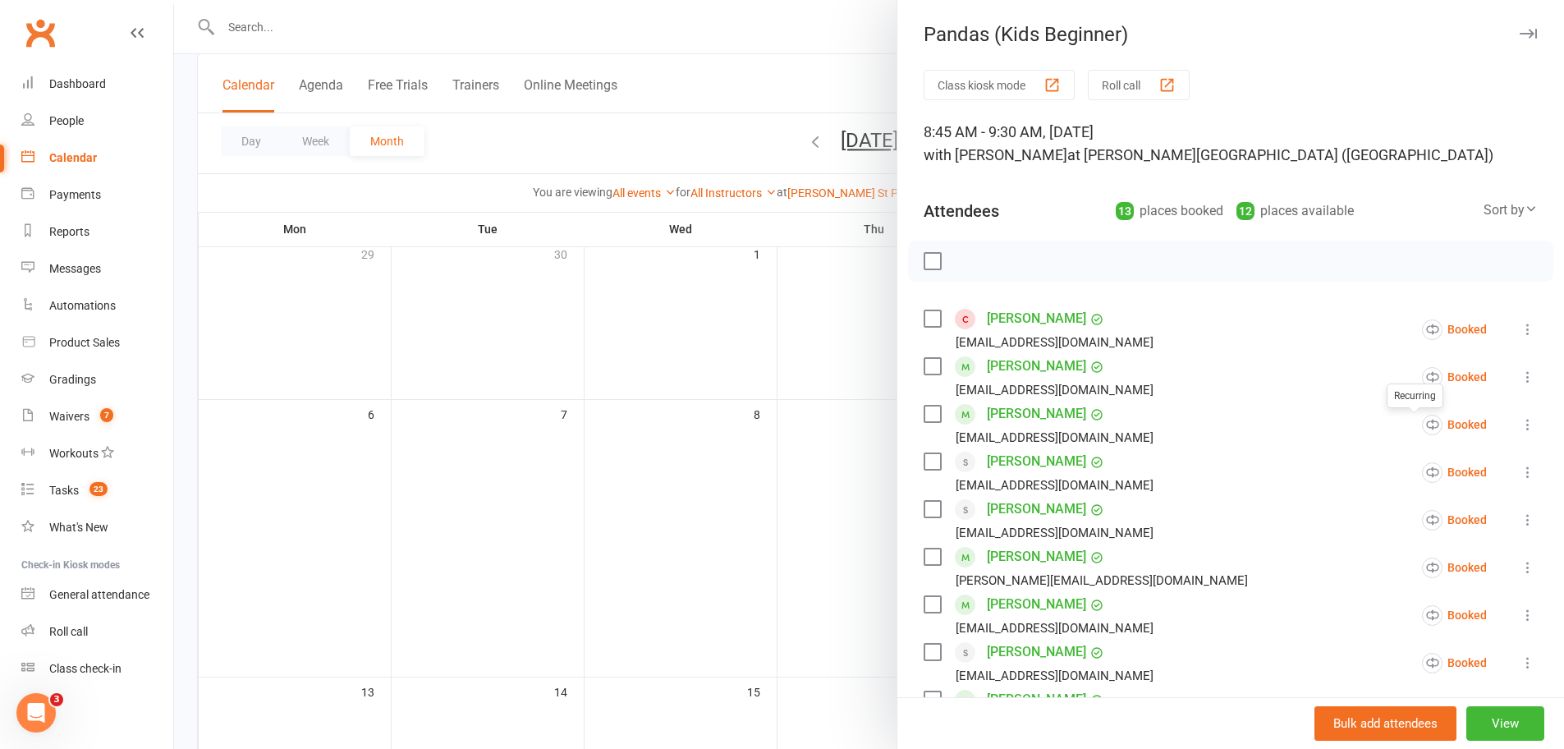
click at [1519, 476] on icon at bounding box center [1527, 472] width 16 height 16
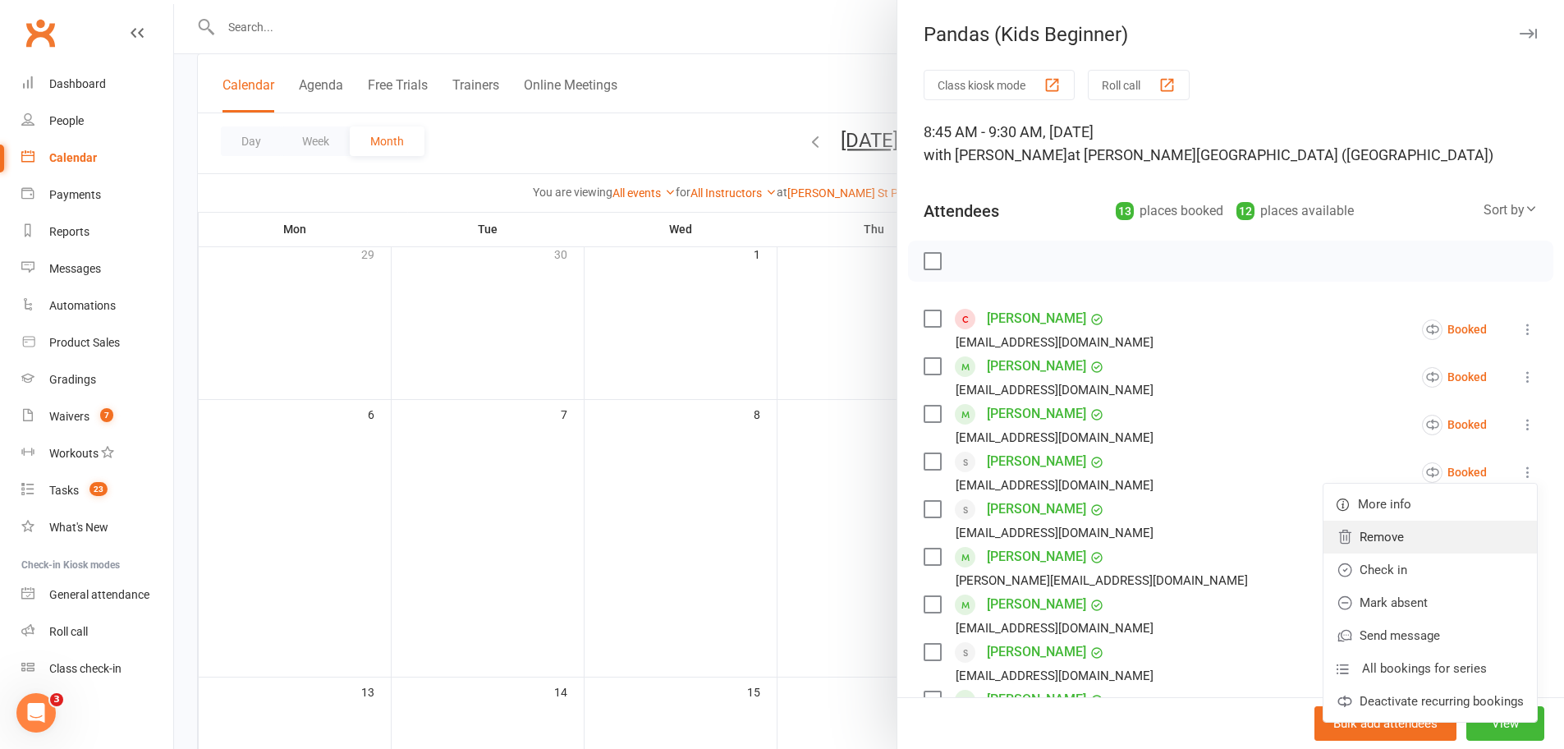
click at [1431, 530] on link "Remove" at bounding box center [1429, 536] width 213 height 33
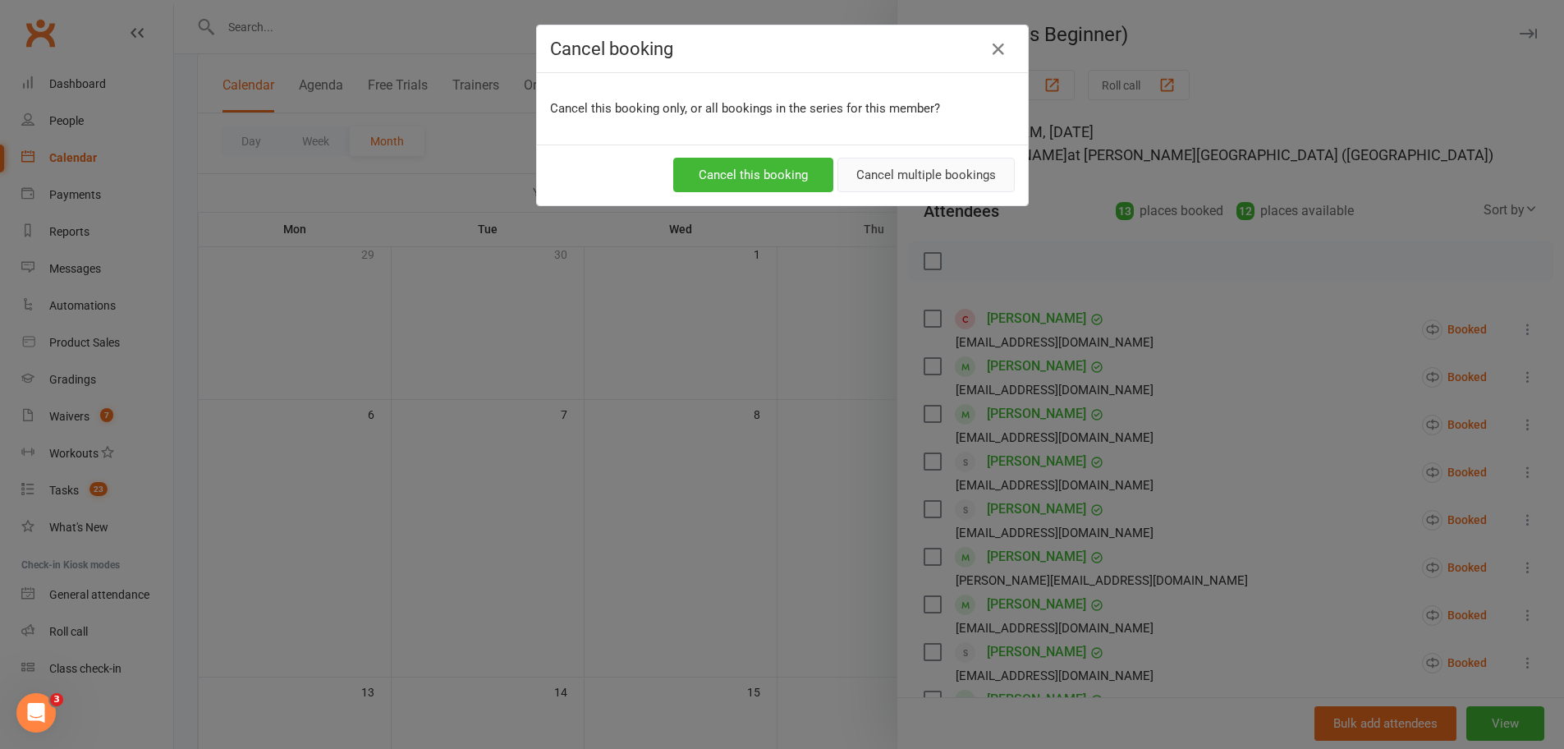
click at [911, 172] on button "Cancel multiple bookings" at bounding box center [925, 175] width 177 height 34
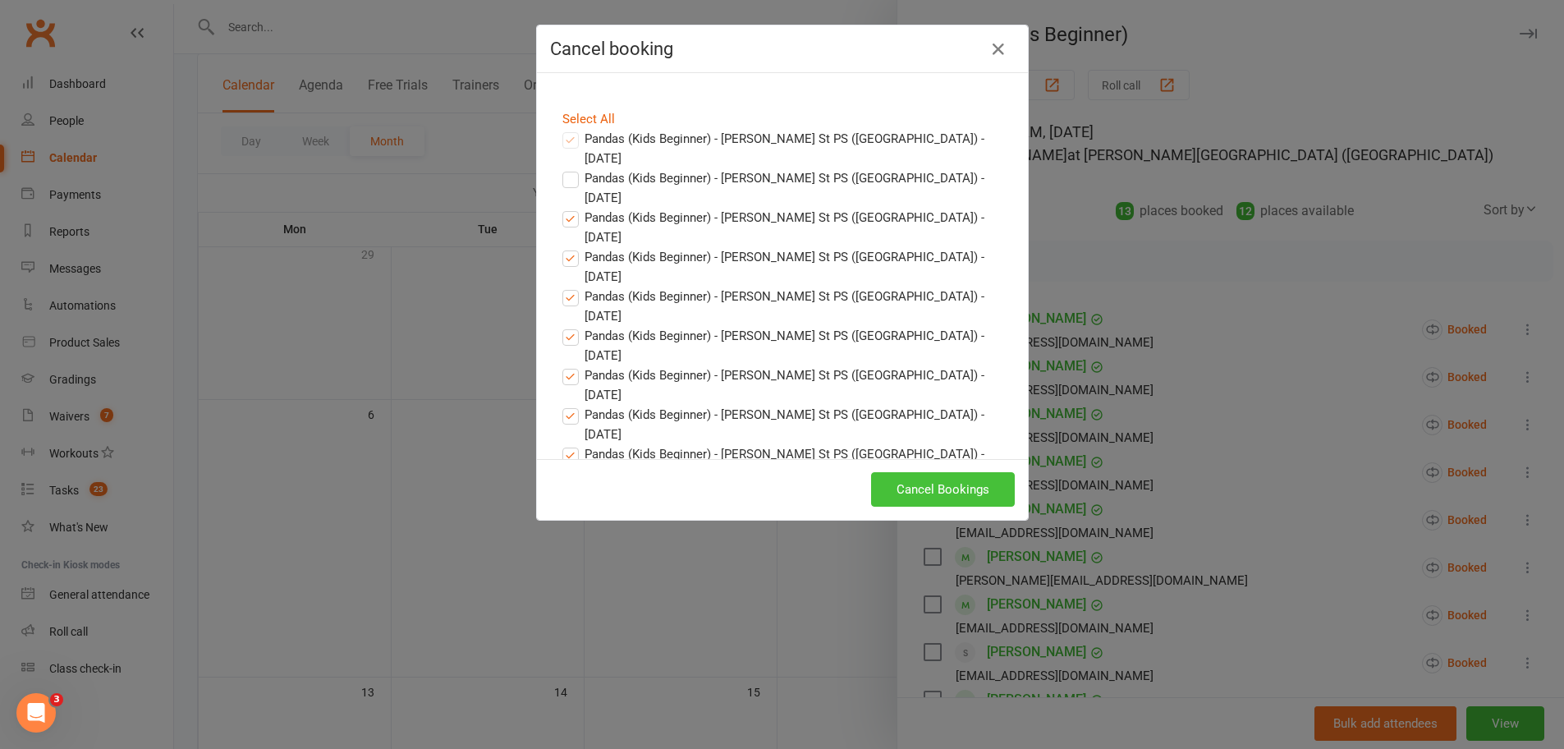
click at [929, 490] on button "Cancel Bookings" at bounding box center [943, 489] width 144 height 34
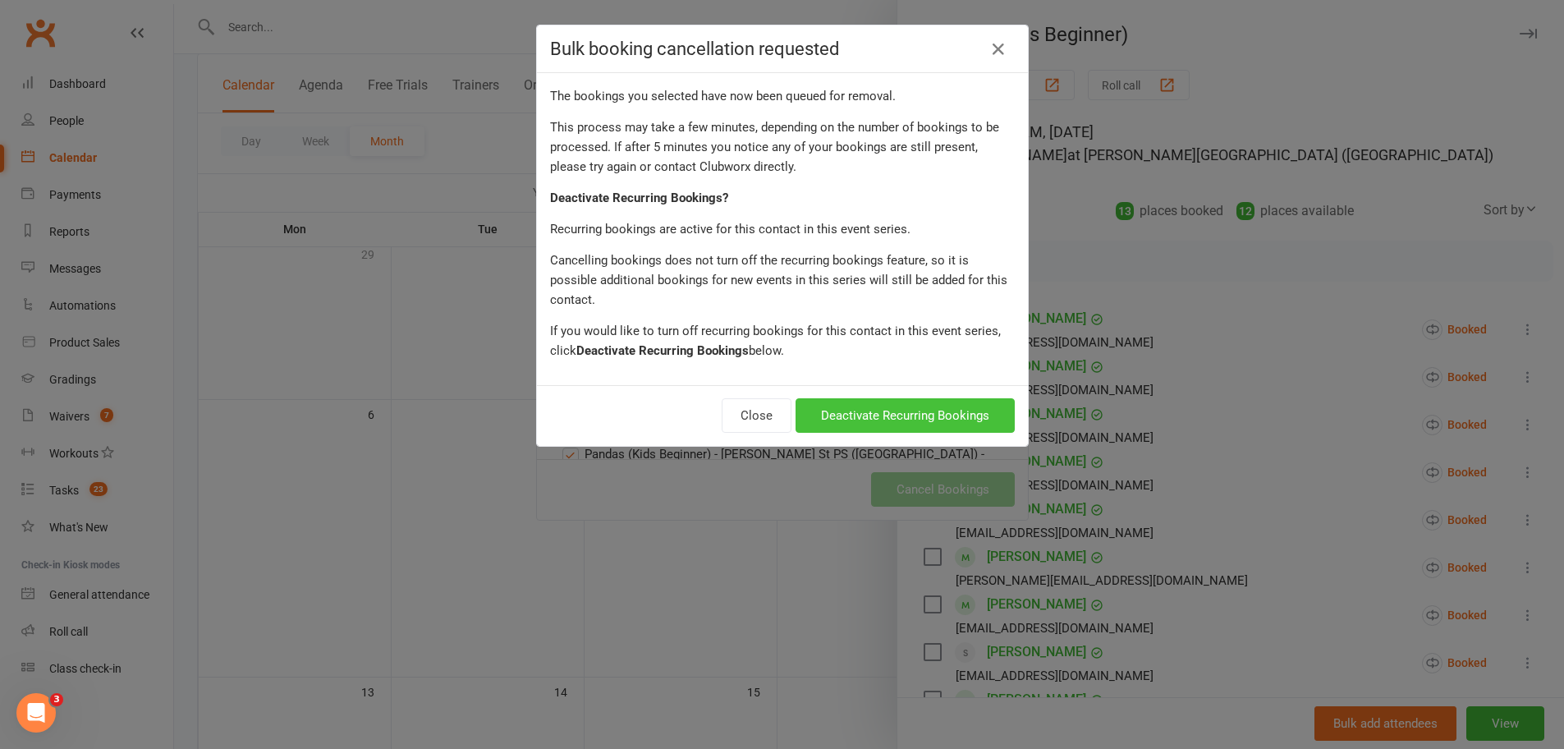
click at [920, 398] on button "Deactivate Recurring Bookings" at bounding box center [904, 415] width 219 height 34
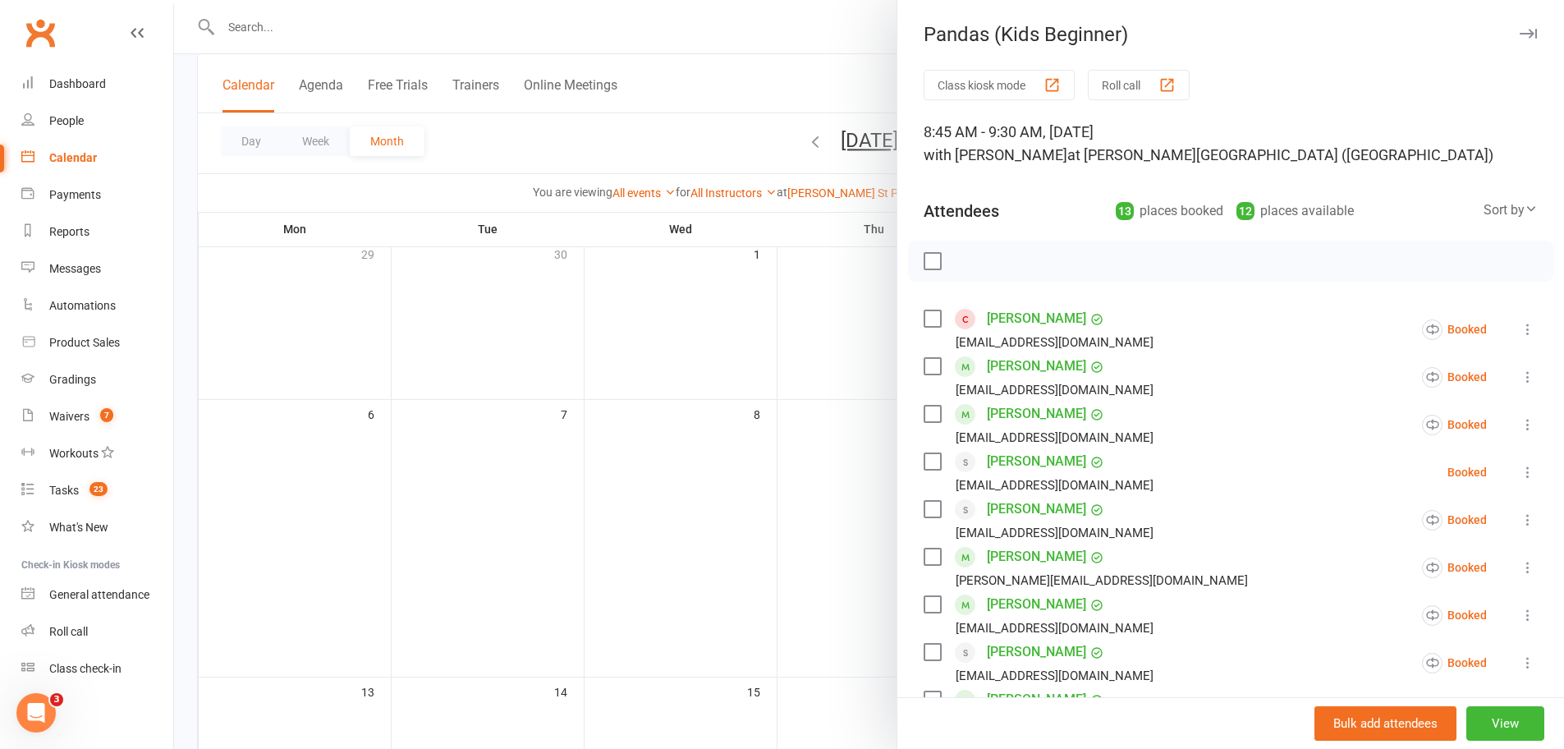
click at [1519, 515] on icon at bounding box center [1527, 519] width 16 height 16
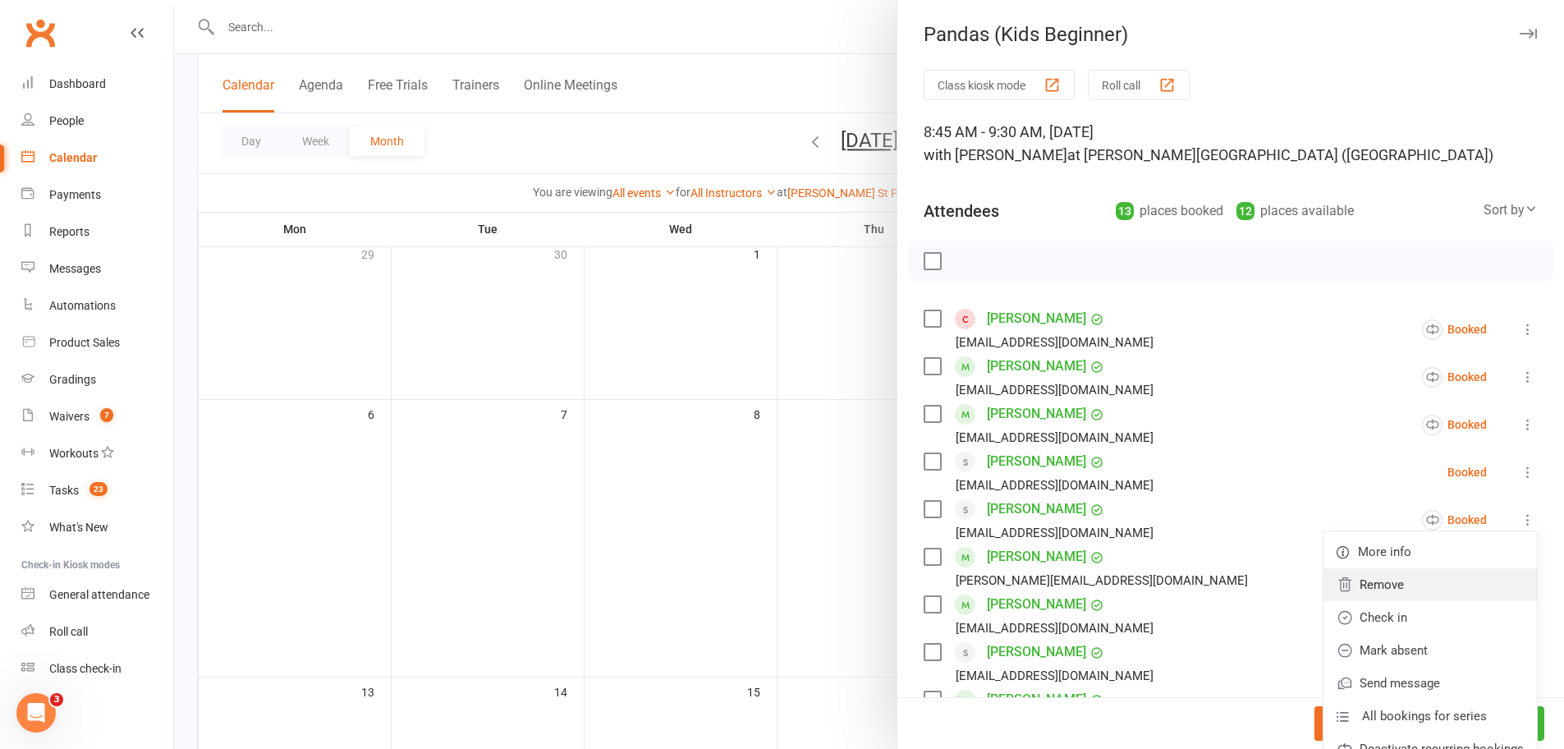
click at [1394, 588] on link "Remove" at bounding box center [1429, 584] width 213 height 33
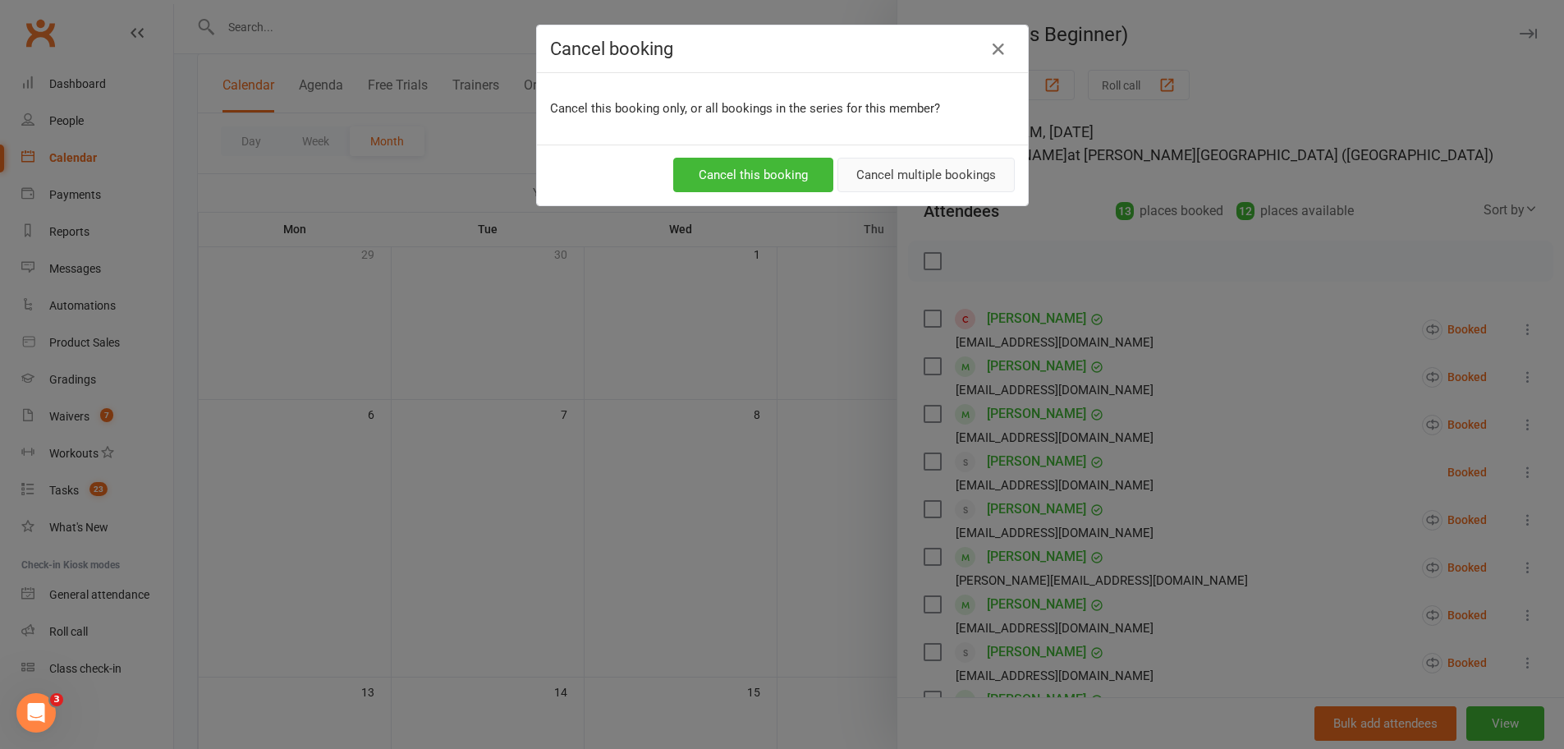
click at [893, 175] on button "Cancel multiple bookings" at bounding box center [925, 175] width 177 height 34
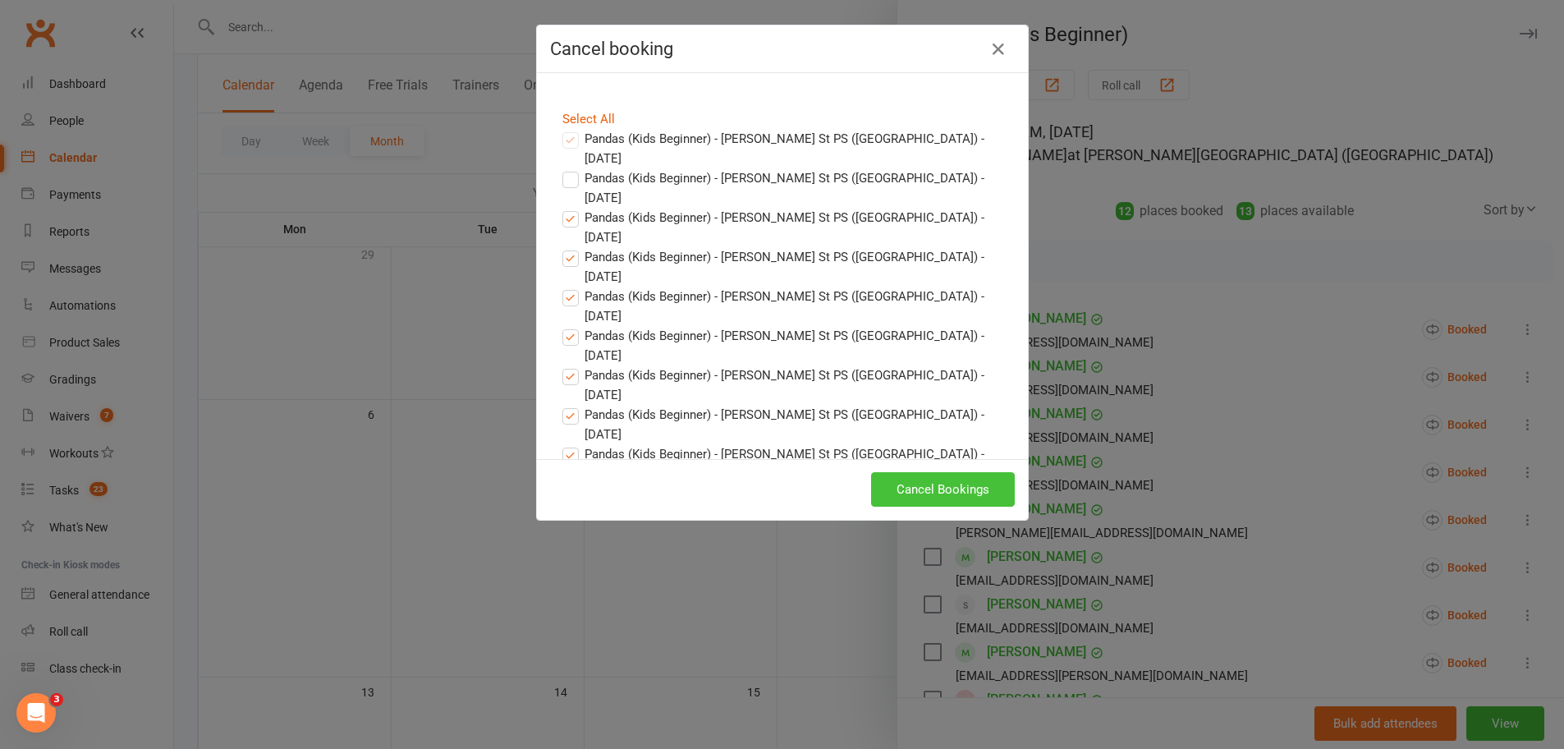
click at [927, 501] on button "Cancel Bookings" at bounding box center [943, 489] width 144 height 34
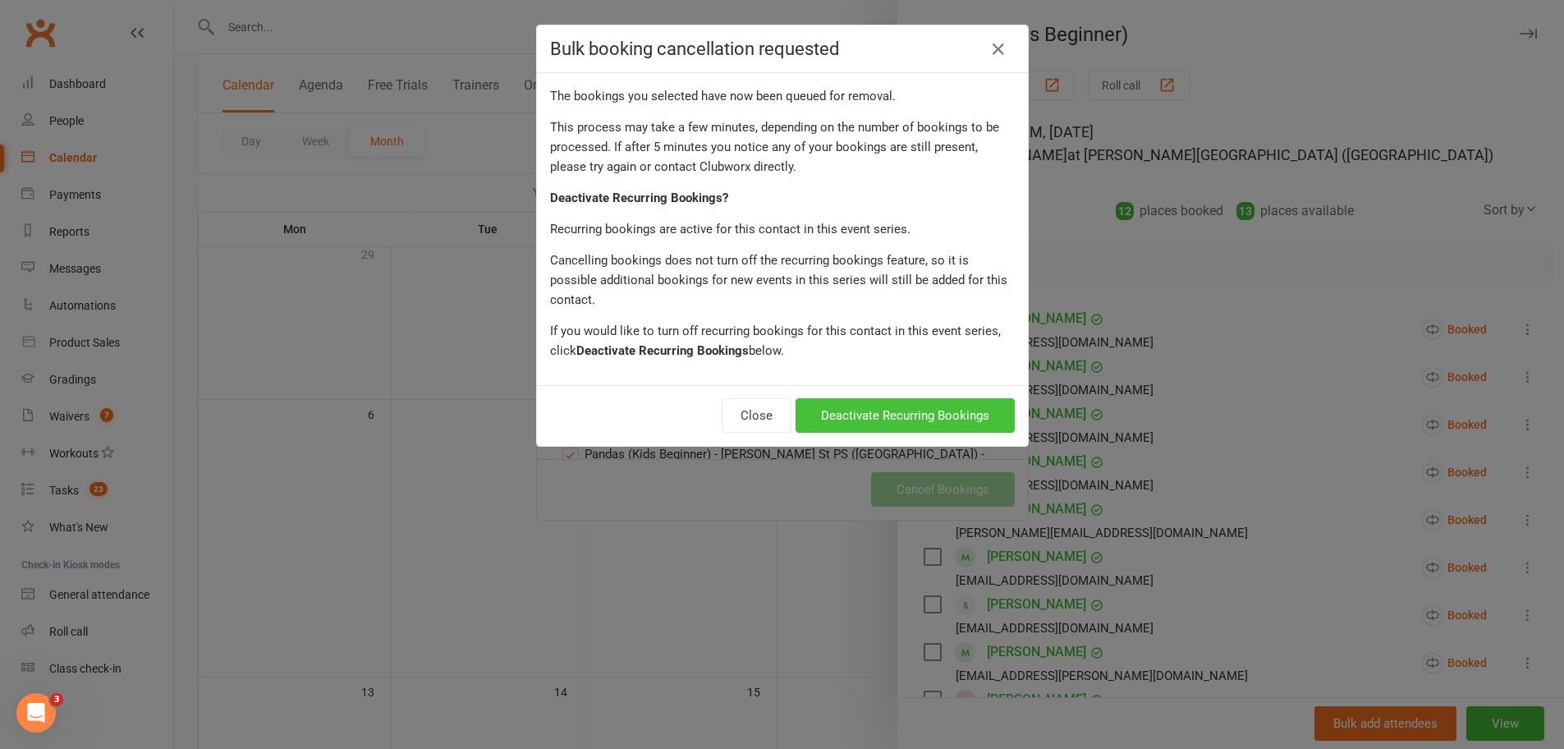
click at [913, 411] on button "Deactivate Recurring Bookings" at bounding box center [904, 415] width 219 height 34
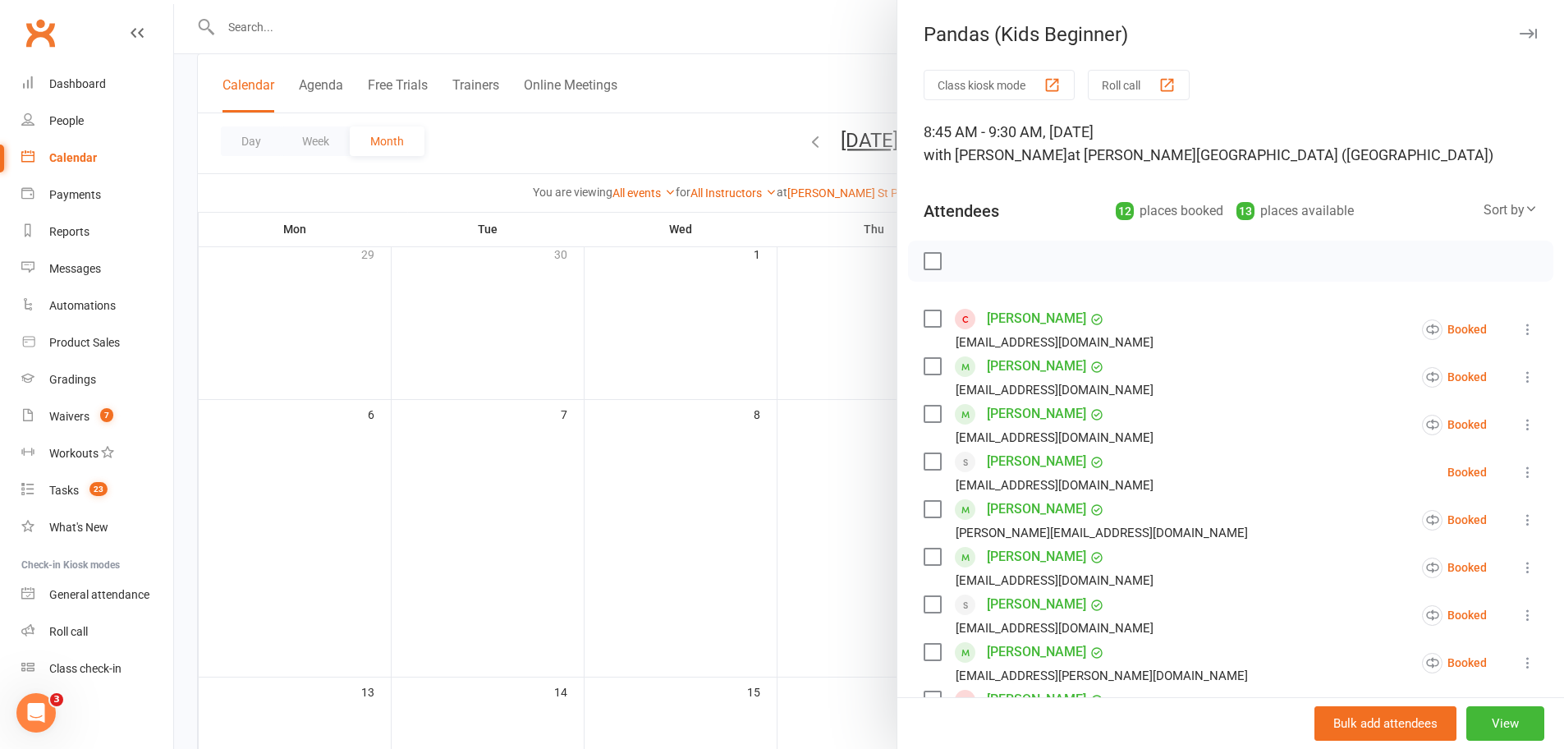
click at [1519, 620] on icon at bounding box center [1527, 615] width 16 height 16
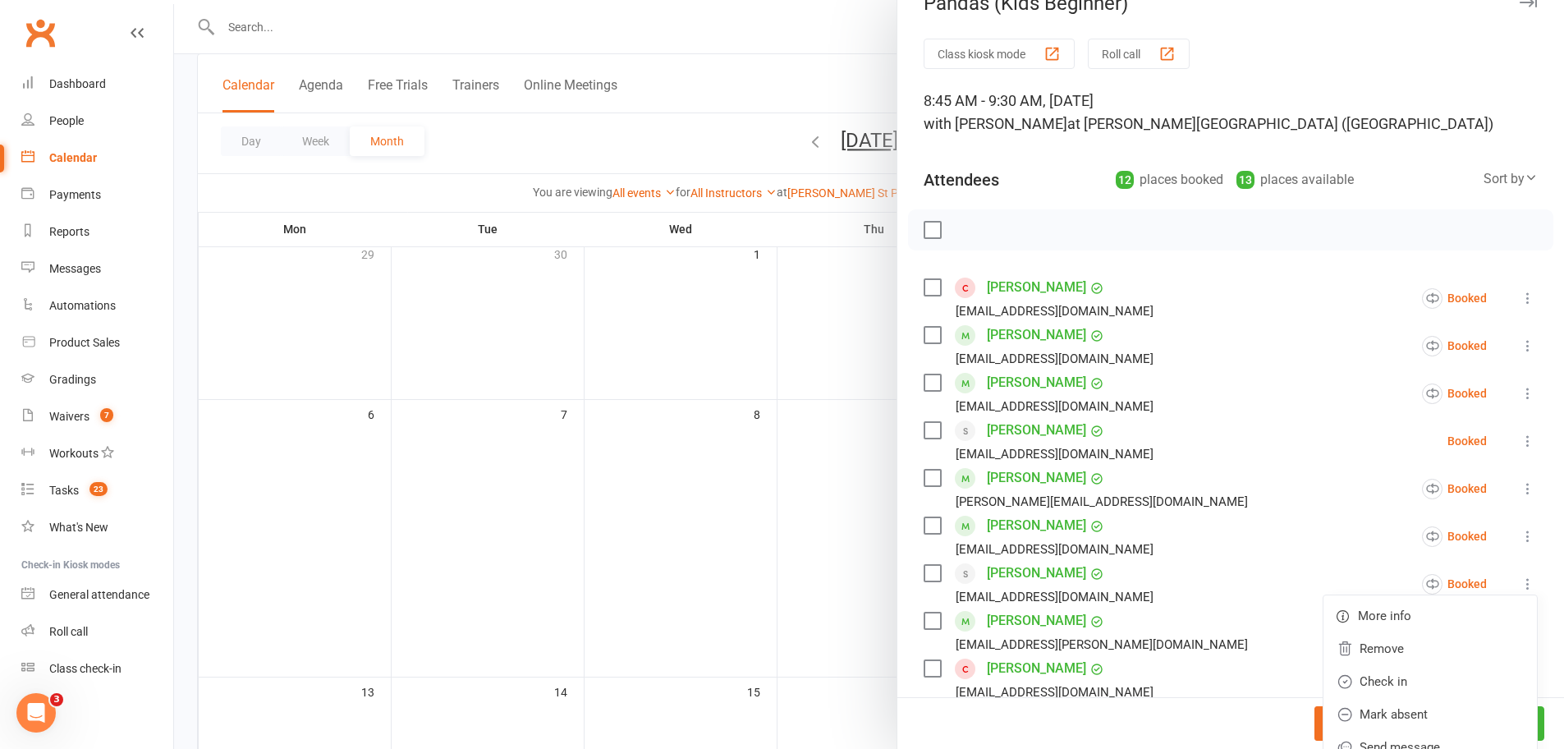
scroll to position [127, 0]
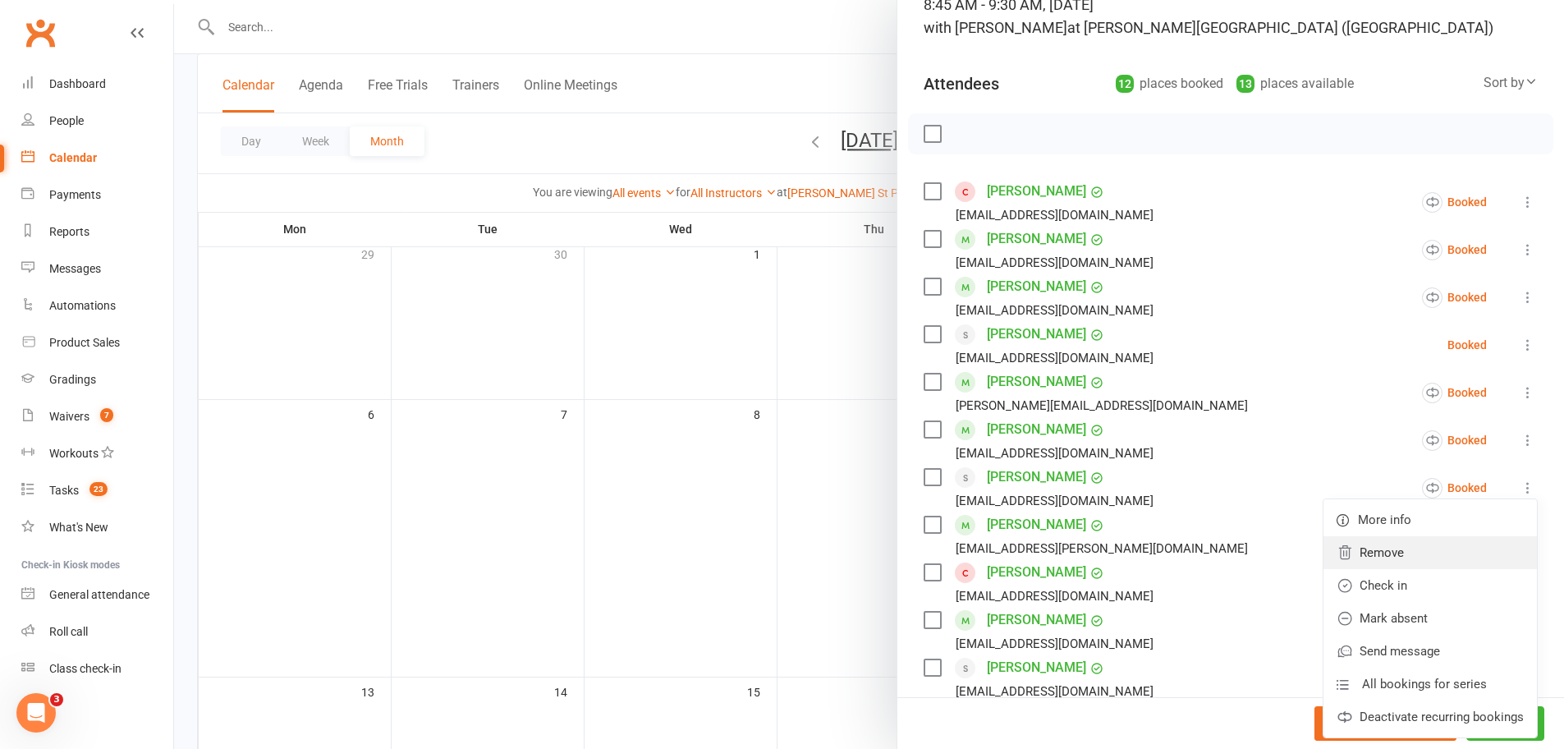
click at [1369, 552] on link "Remove" at bounding box center [1429, 552] width 213 height 33
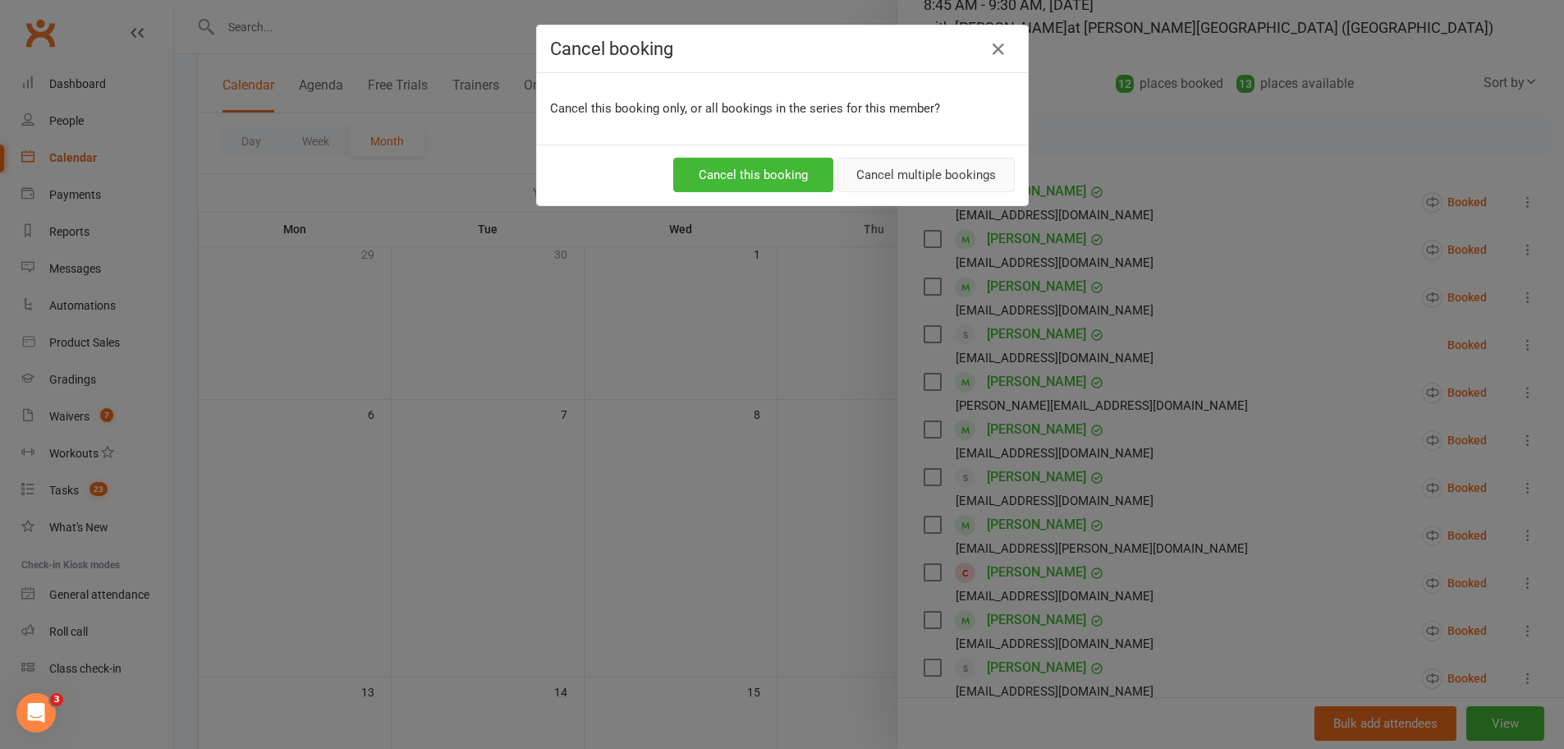
click at [863, 176] on button "Cancel multiple bookings" at bounding box center [925, 175] width 177 height 34
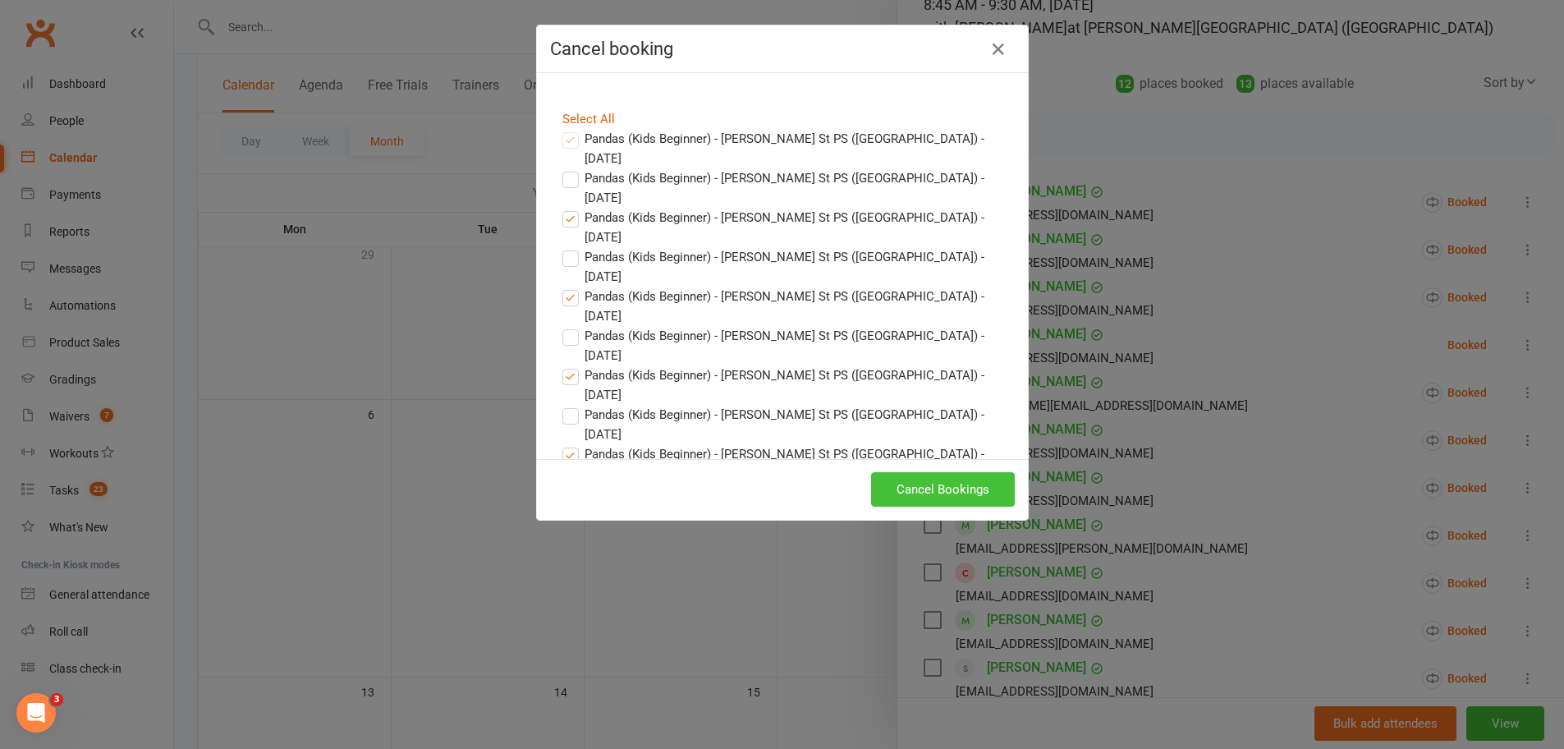
click at [907, 487] on button "Cancel Bookings" at bounding box center [943, 489] width 144 height 34
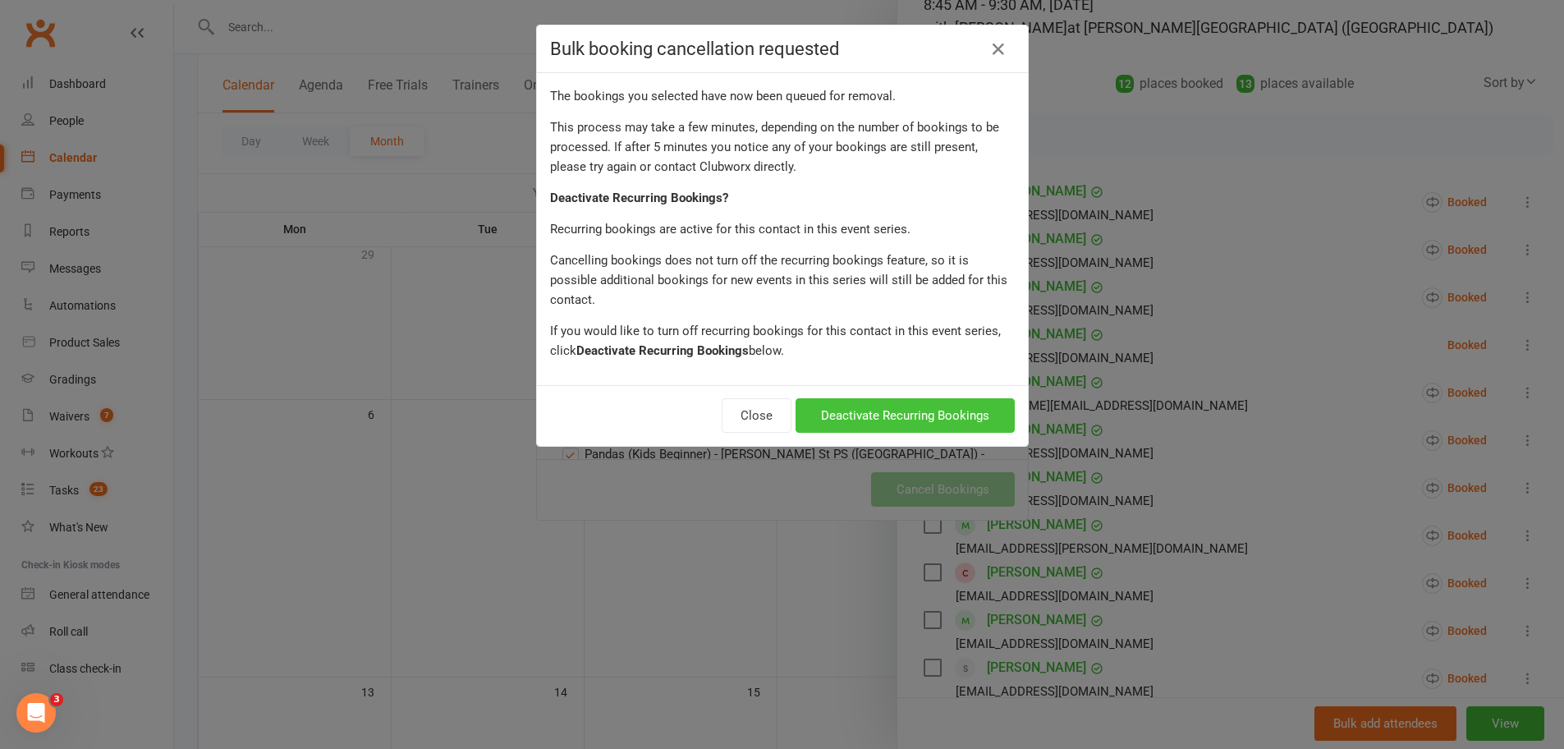
click at [911, 406] on button "Deactivate Recurring Bookings" at bounding box center [904, 415] width 219 height 34
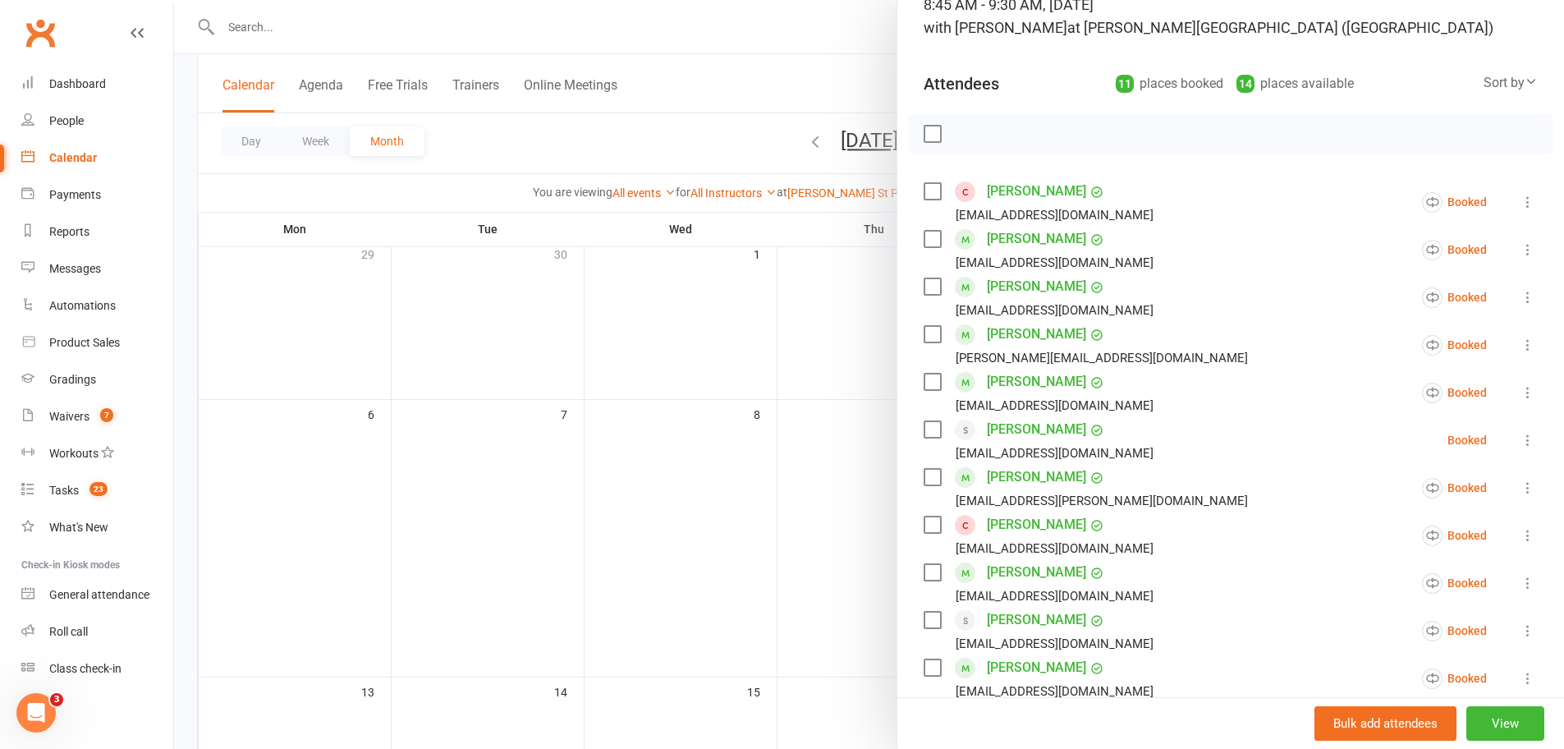
scroll to position [130, 0]
click at [1519, 486] on icon at bounding box center [1527, 484] width 16 height 16
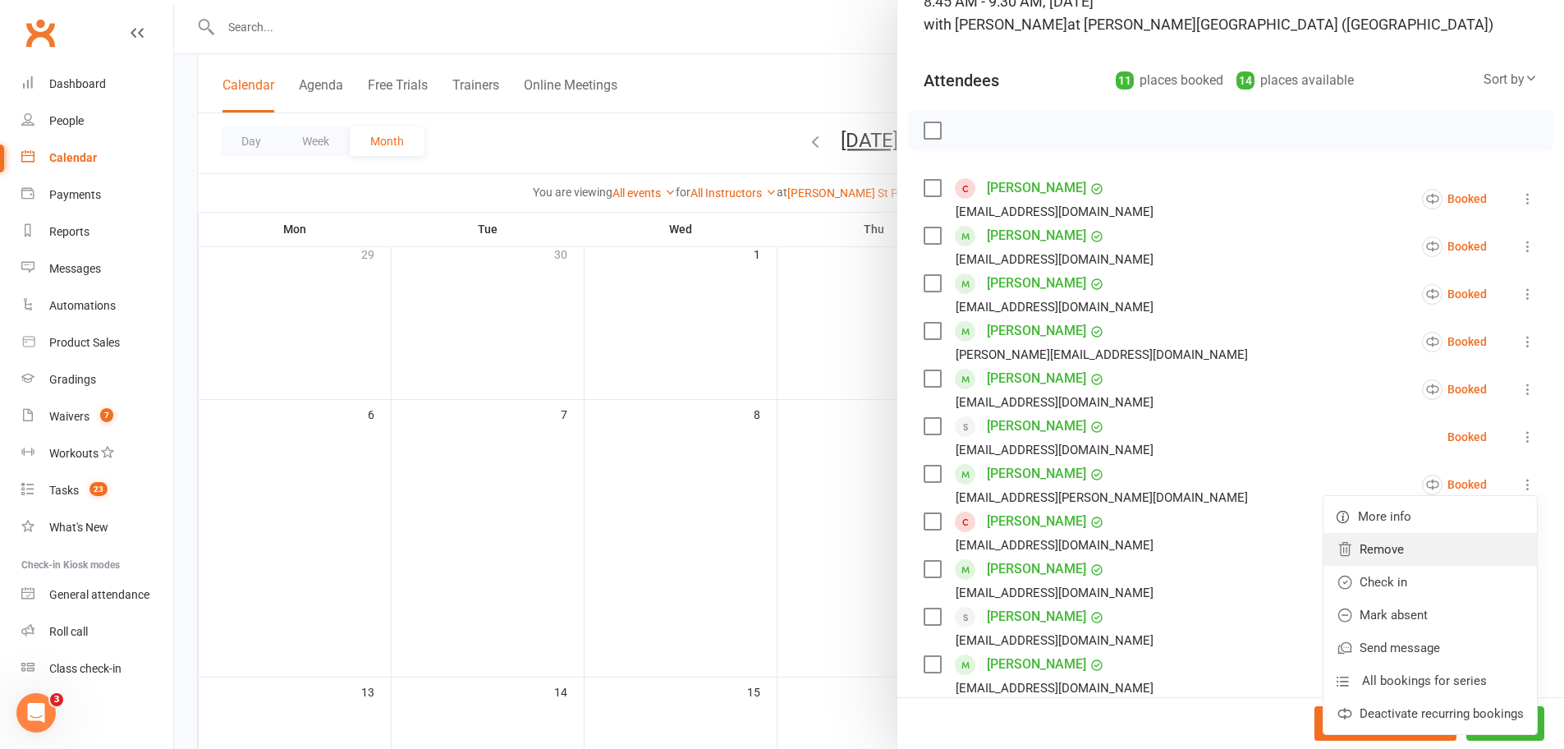
click at [1399, 547] on link "Remove" at bounding box center [1429, 549] width 213 height 33
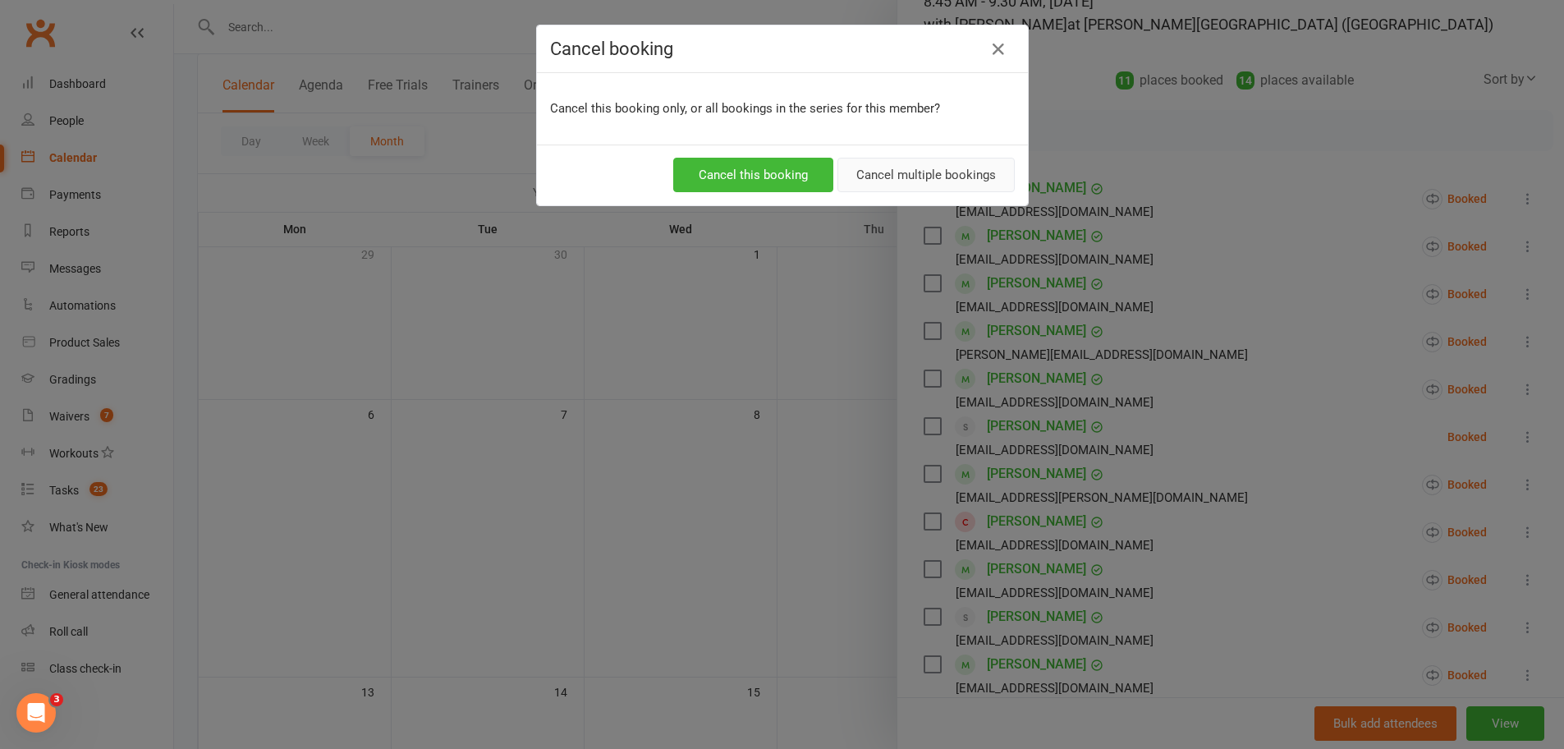
click at [881, 170] on button "Cancel multiple bookings" at bounding box center [925, 175] width 177 height 34
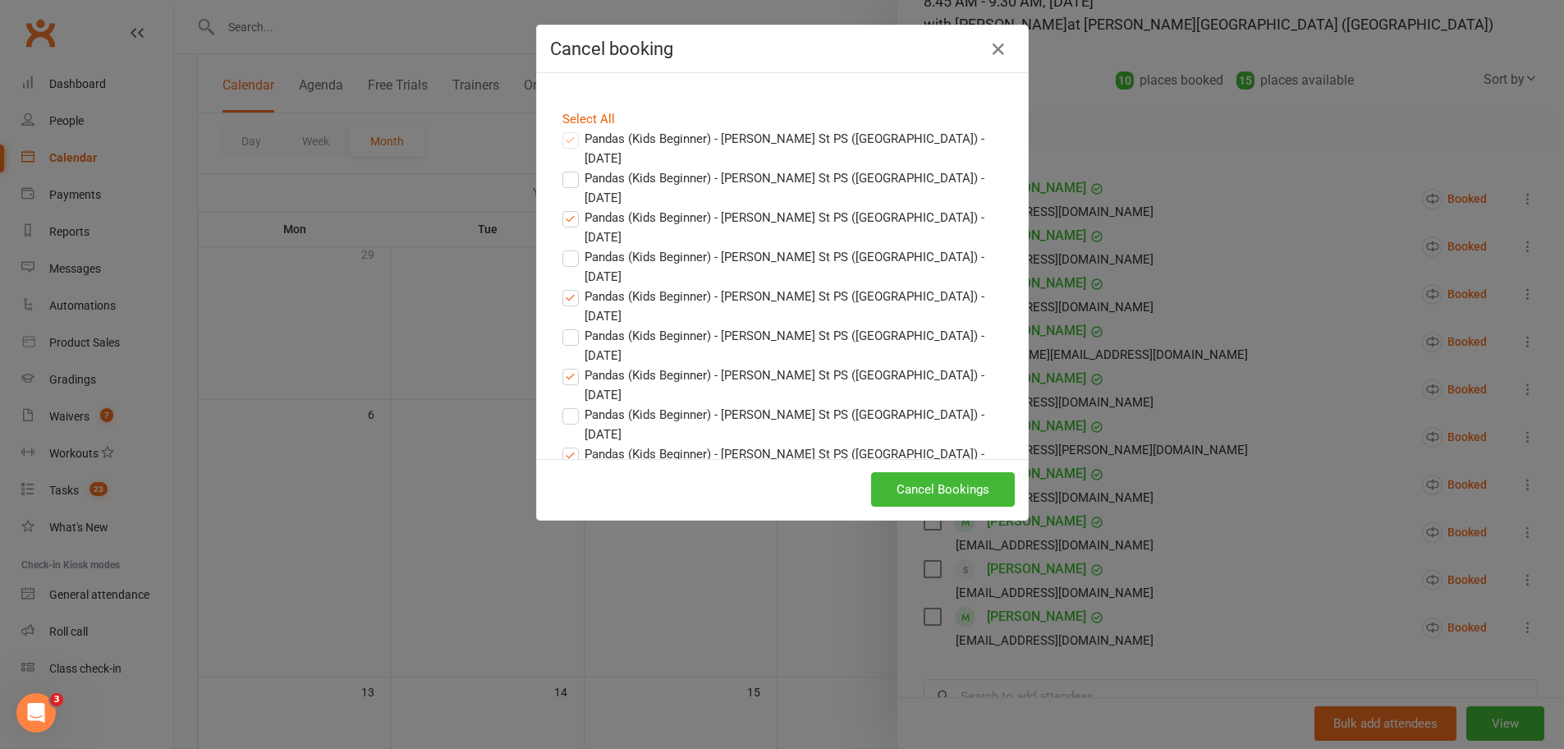
click at [937, 489] on button "Cancel Bookings" at bounding box center [943, 489] width 144 height 34
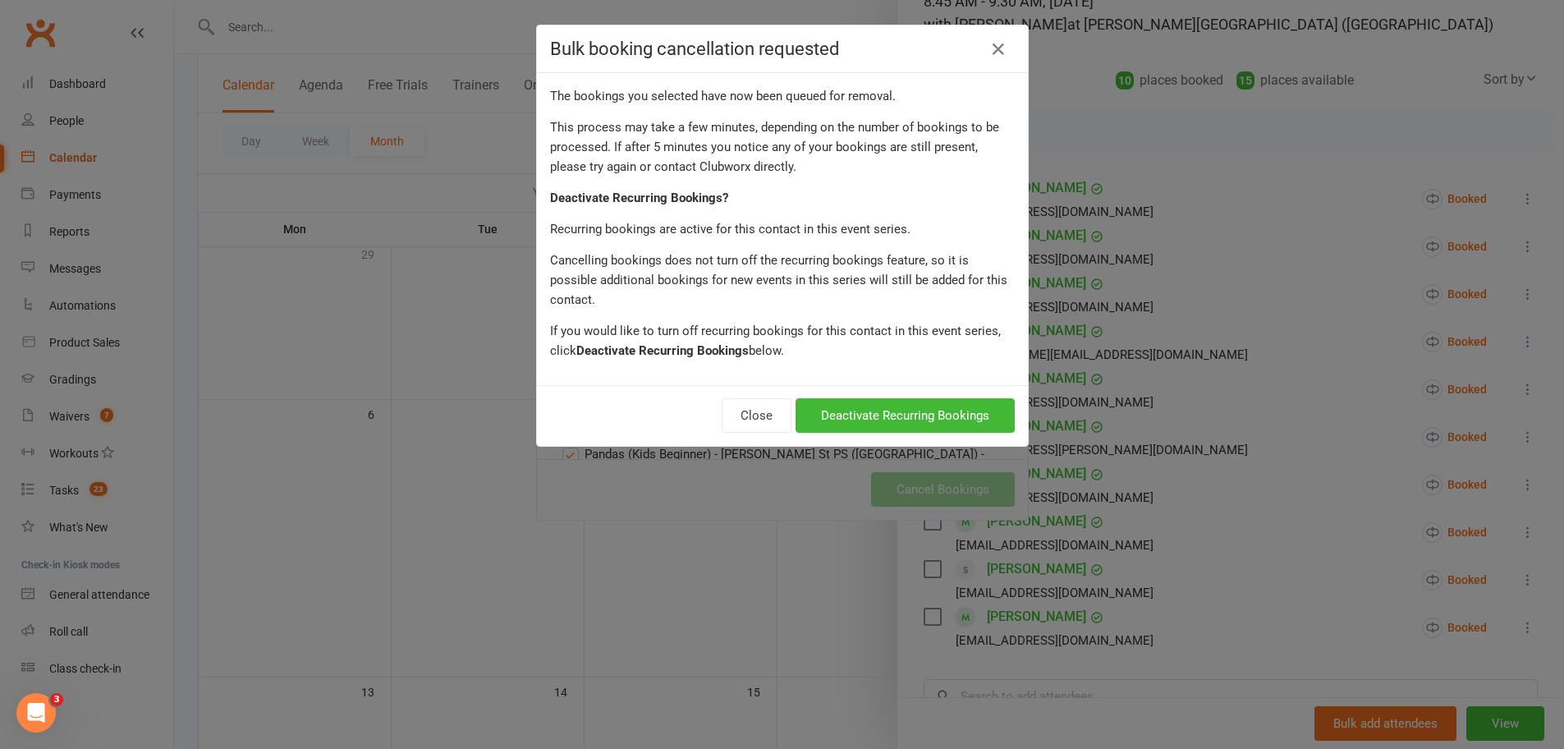
click at [877, 398] on button "Deactivate Recurring Bookings" at bounding box center [904, 415] width 219 height 34
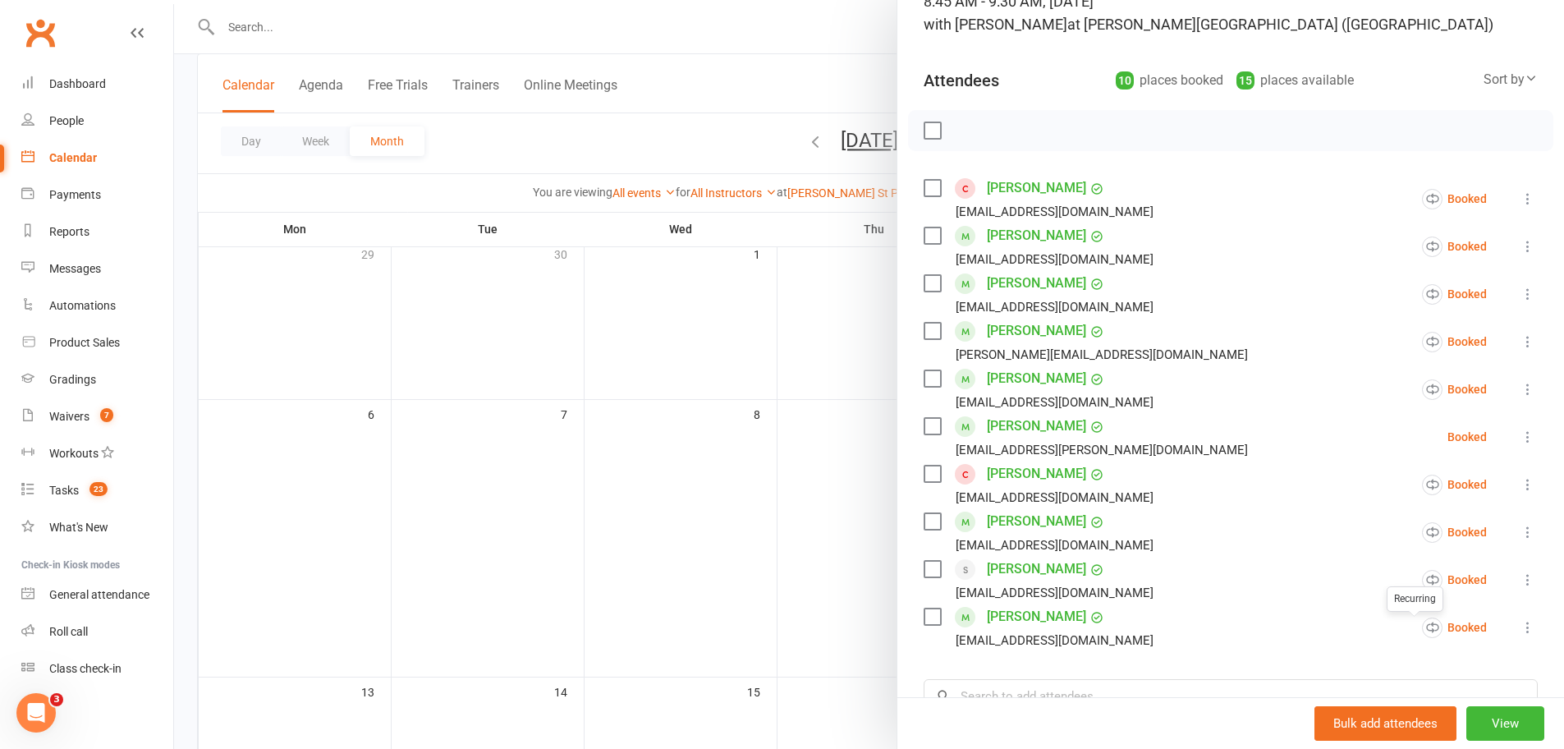
scroll to position [302, 0]
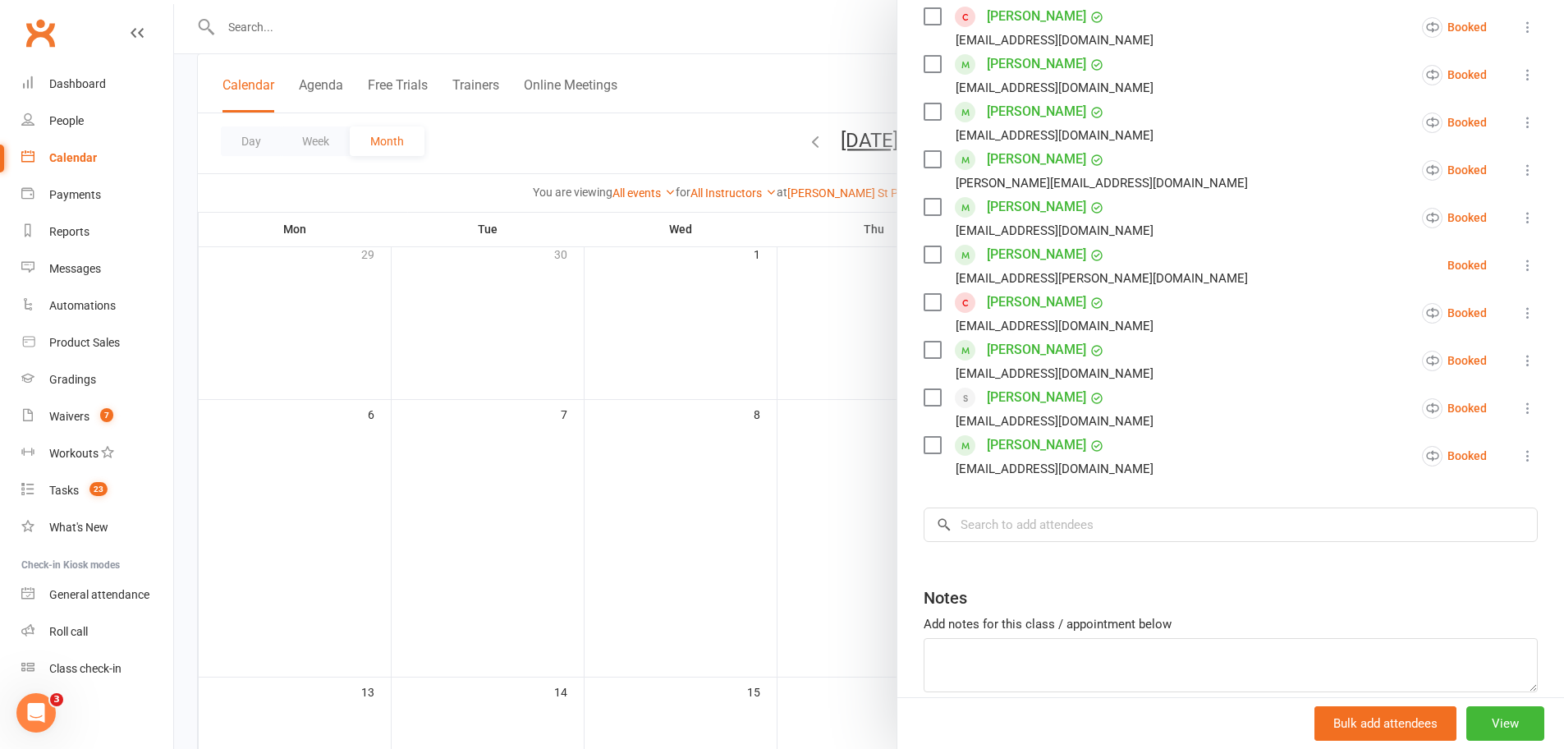
click at [1519, 450] on icon at bounding box center [1527, 455] width 16 height 16
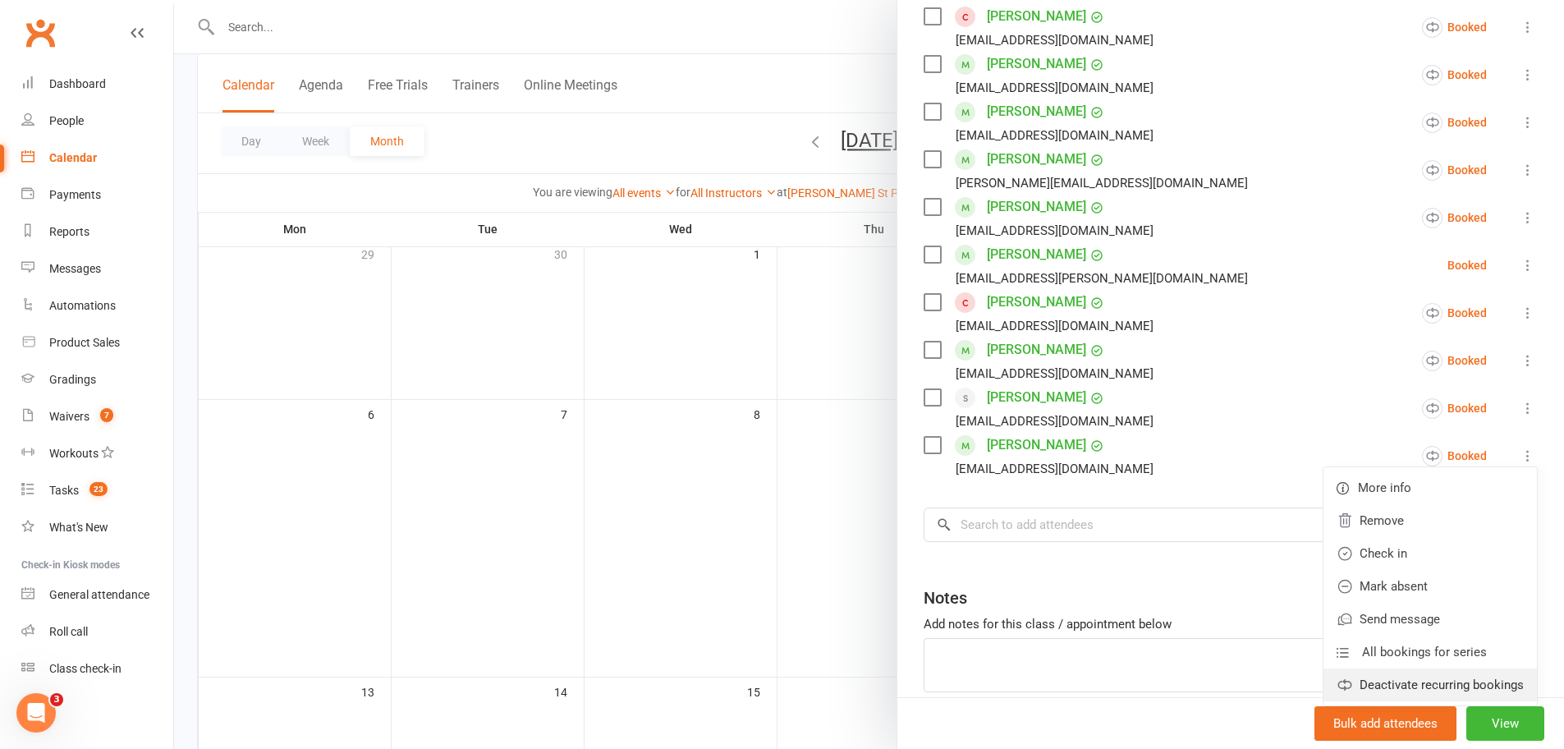
click at [1401, 676] on link "Deactivate recurring bookings" at bounding box center [1429, 684] width 213 height 33
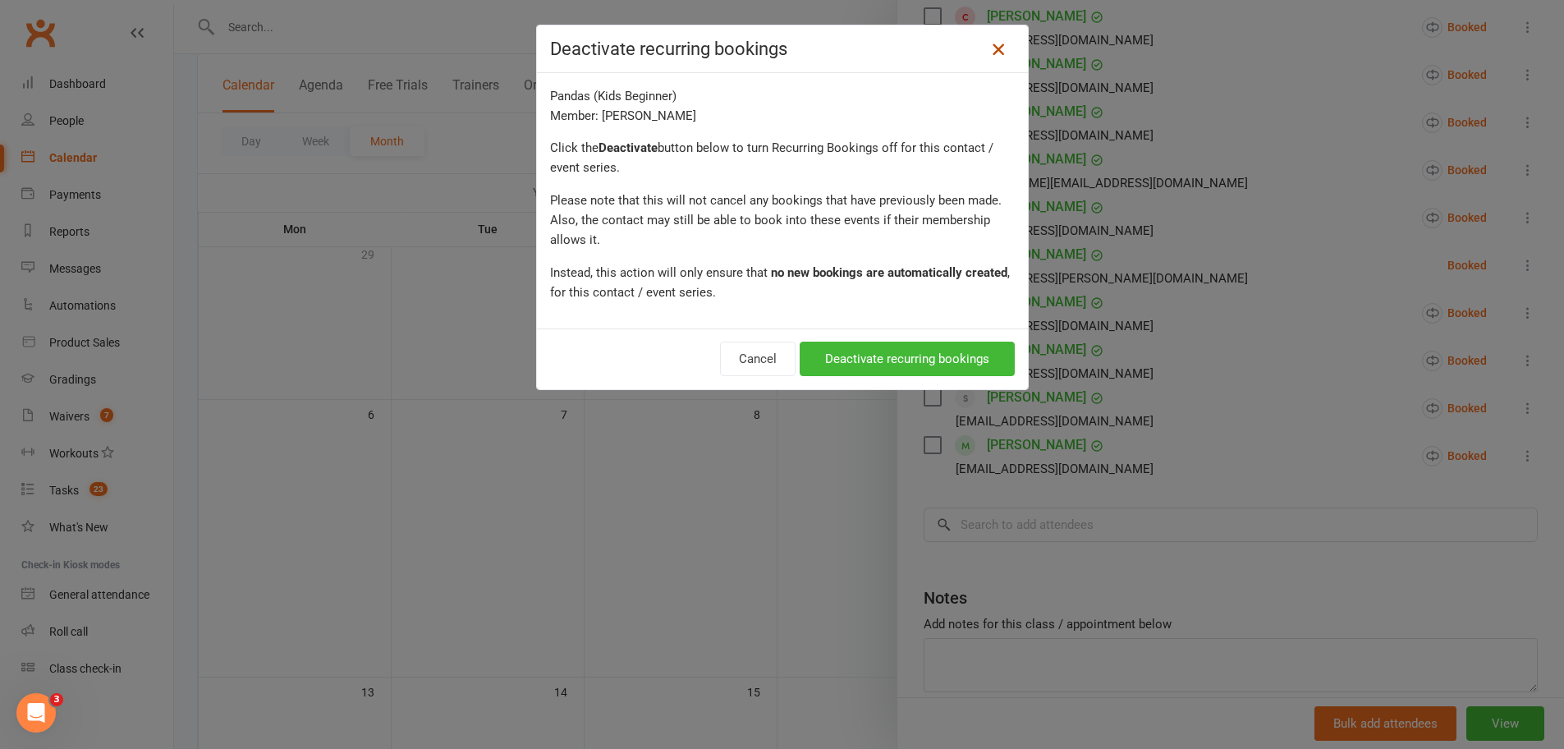
click at [997, 48] on icon at bounding box center [998, 49] width 20 height 20
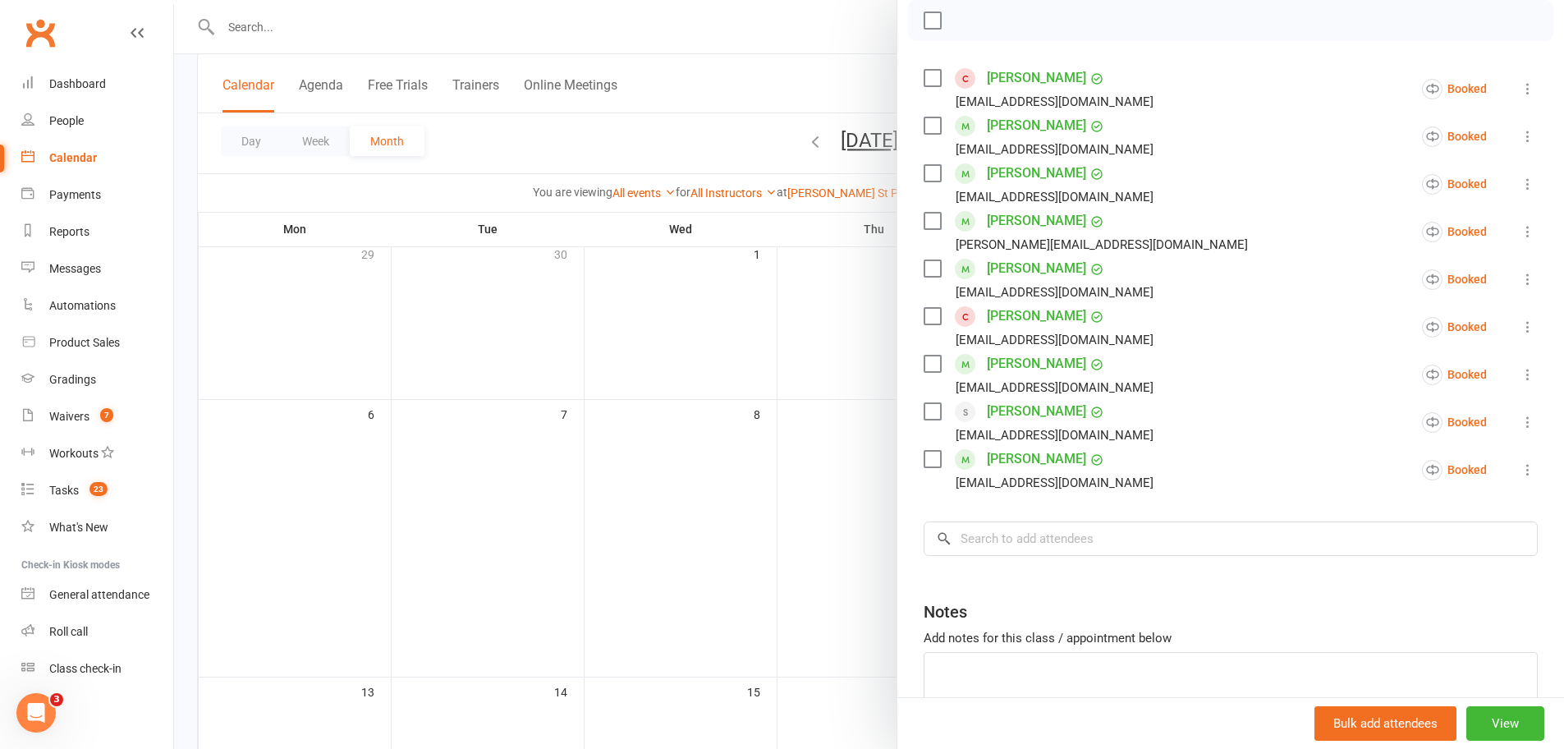
scroll to position [166, 0]
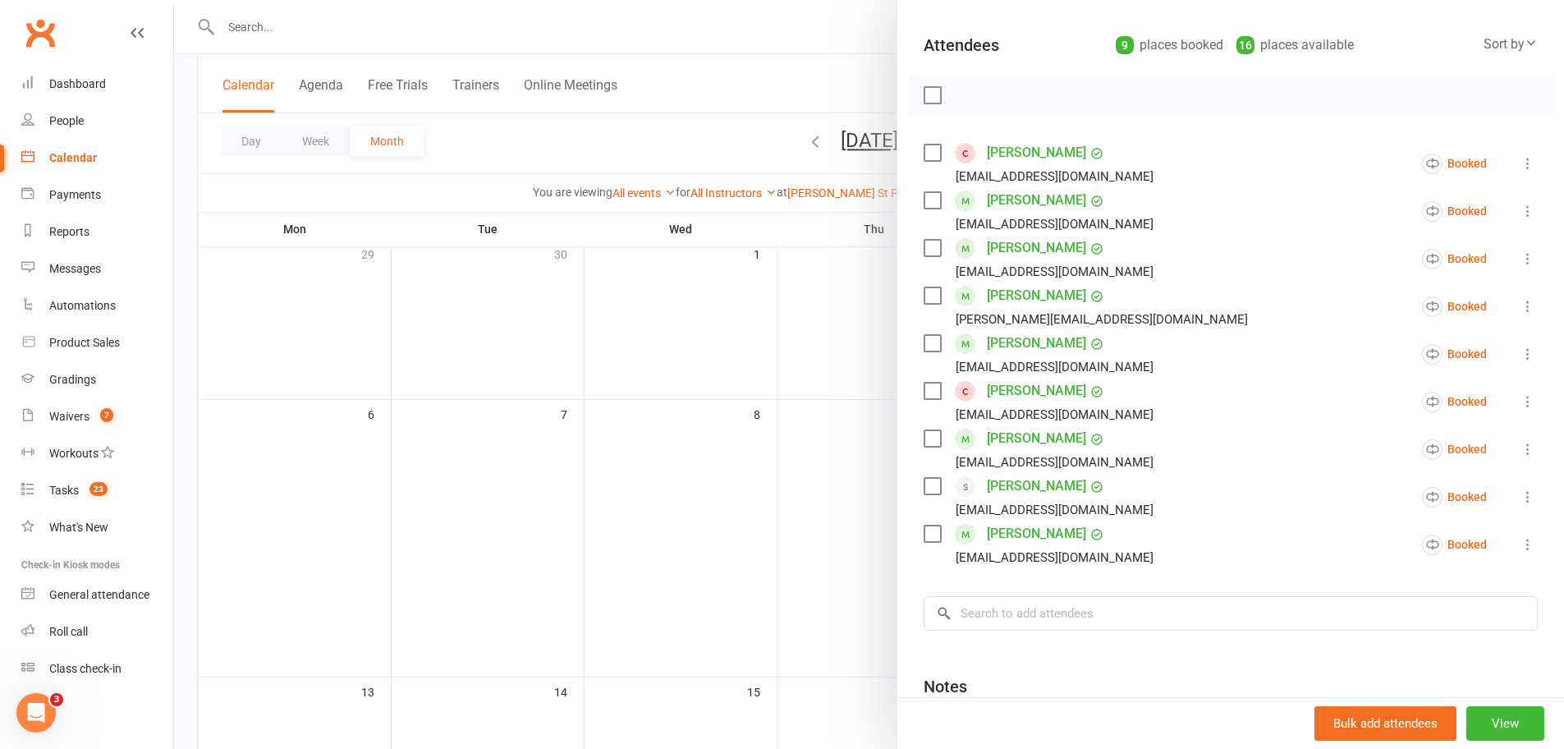
click at [1519, 404] on icon at bounding box center [1527, 401] width 16 height 16
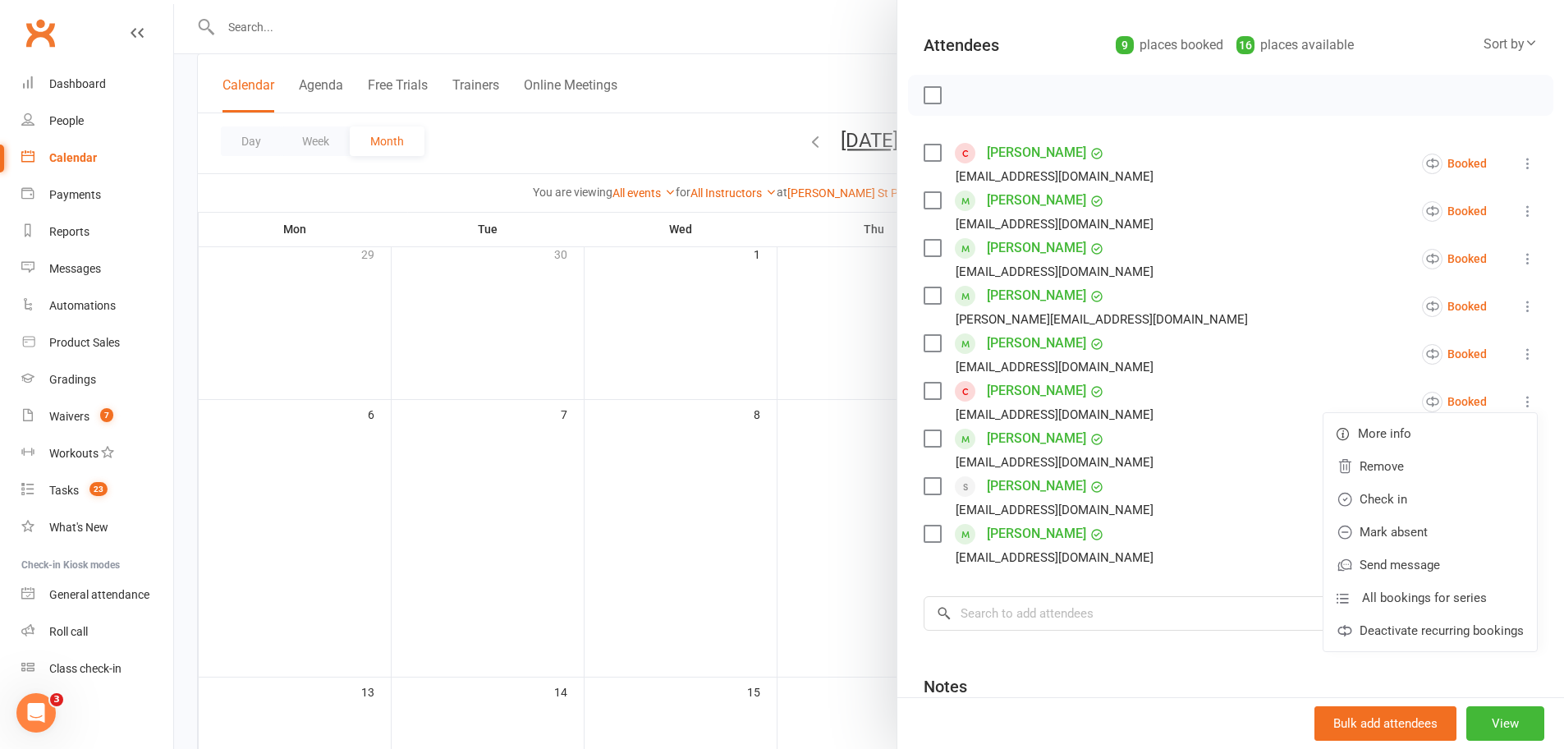
click at [1519, 404] on icon at bounding box center [1527, 401] width 16 height 16
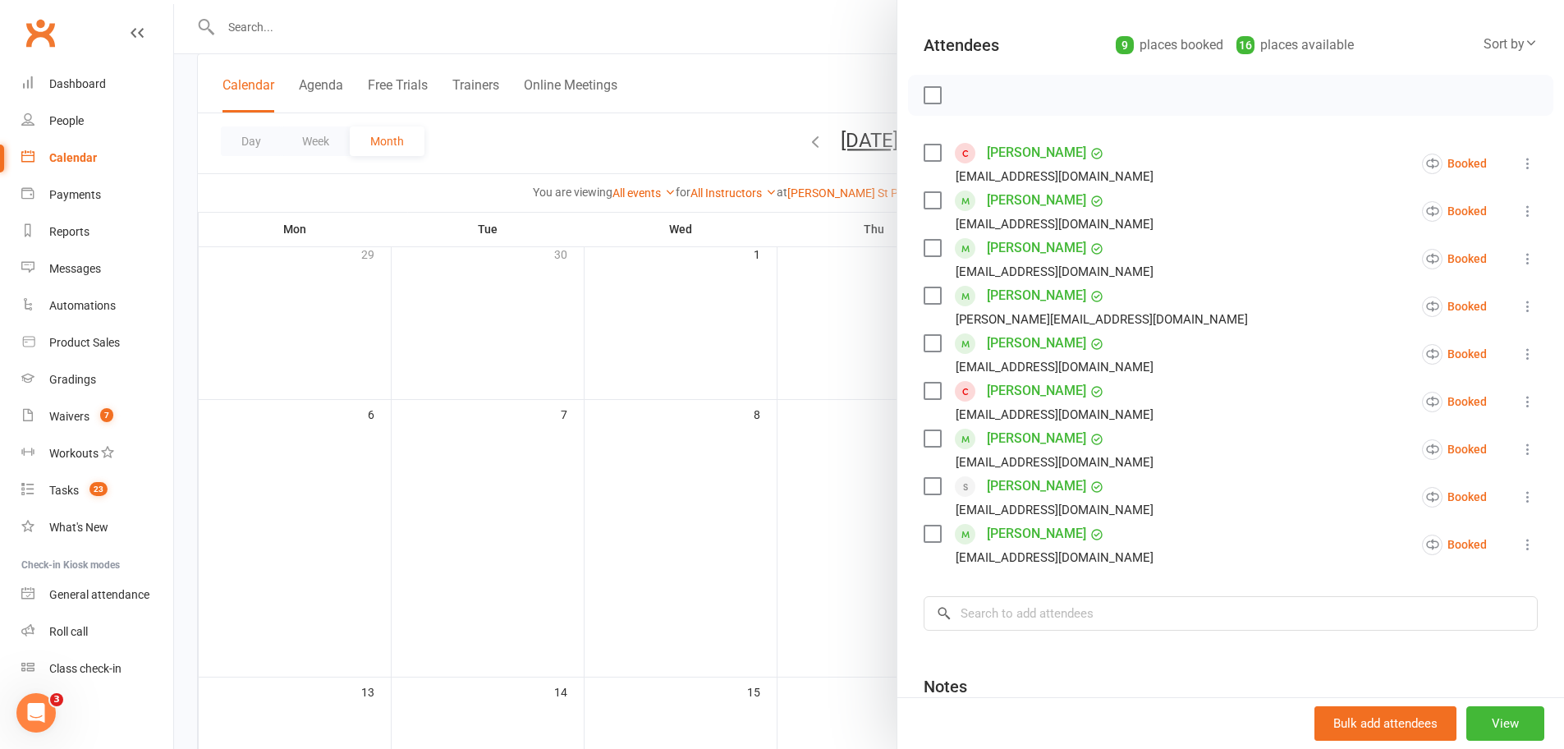
drag, startPoint x: 1500, startPoint y: 452, endPoint x: 1491, endPoint y: 467, distance: 17.3
click at [1519, 452] on icon at bounding box center [1527, 449] width 16 height 16
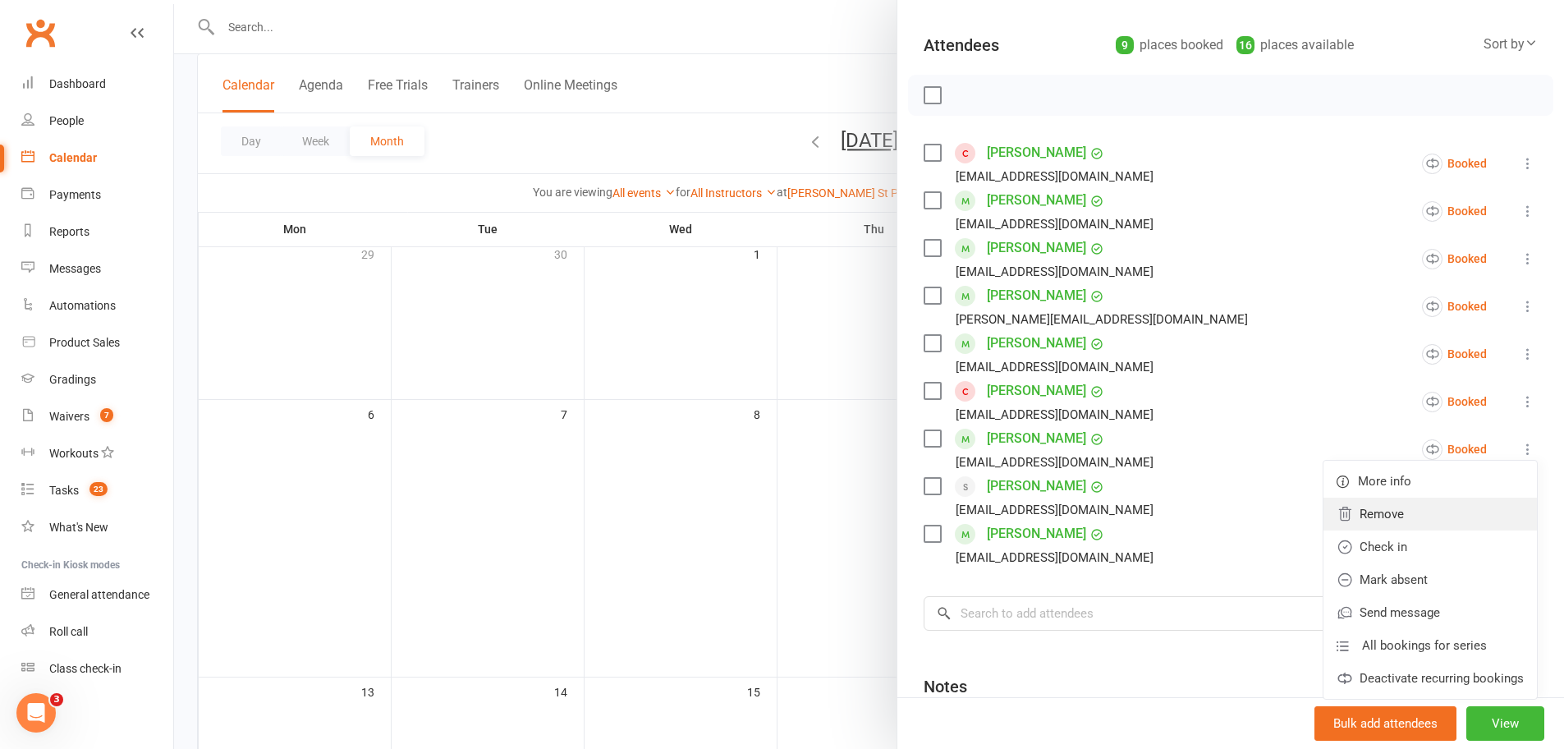
drag, startPoint x: 1421, startPoint y: 687, endPoint x: 1355, endPoint y: 511, distance: 188.3
click at [1355, 511] on link "Remove" at bounding box center [1429, 513] width 213 height 33
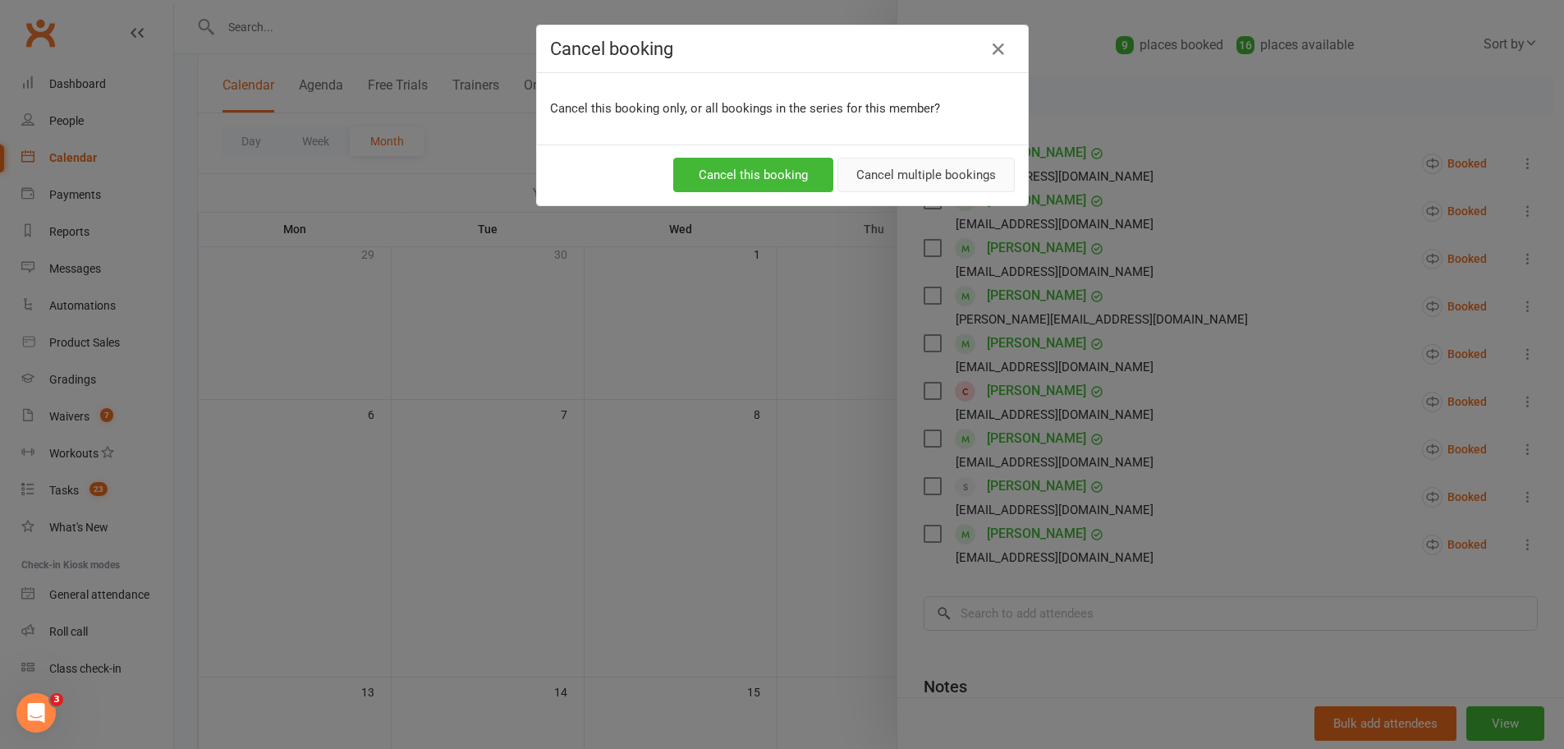
click at [885, 175] on button "Cancel multiple bookings" at bounding box center [925, 175] width 177 height 34
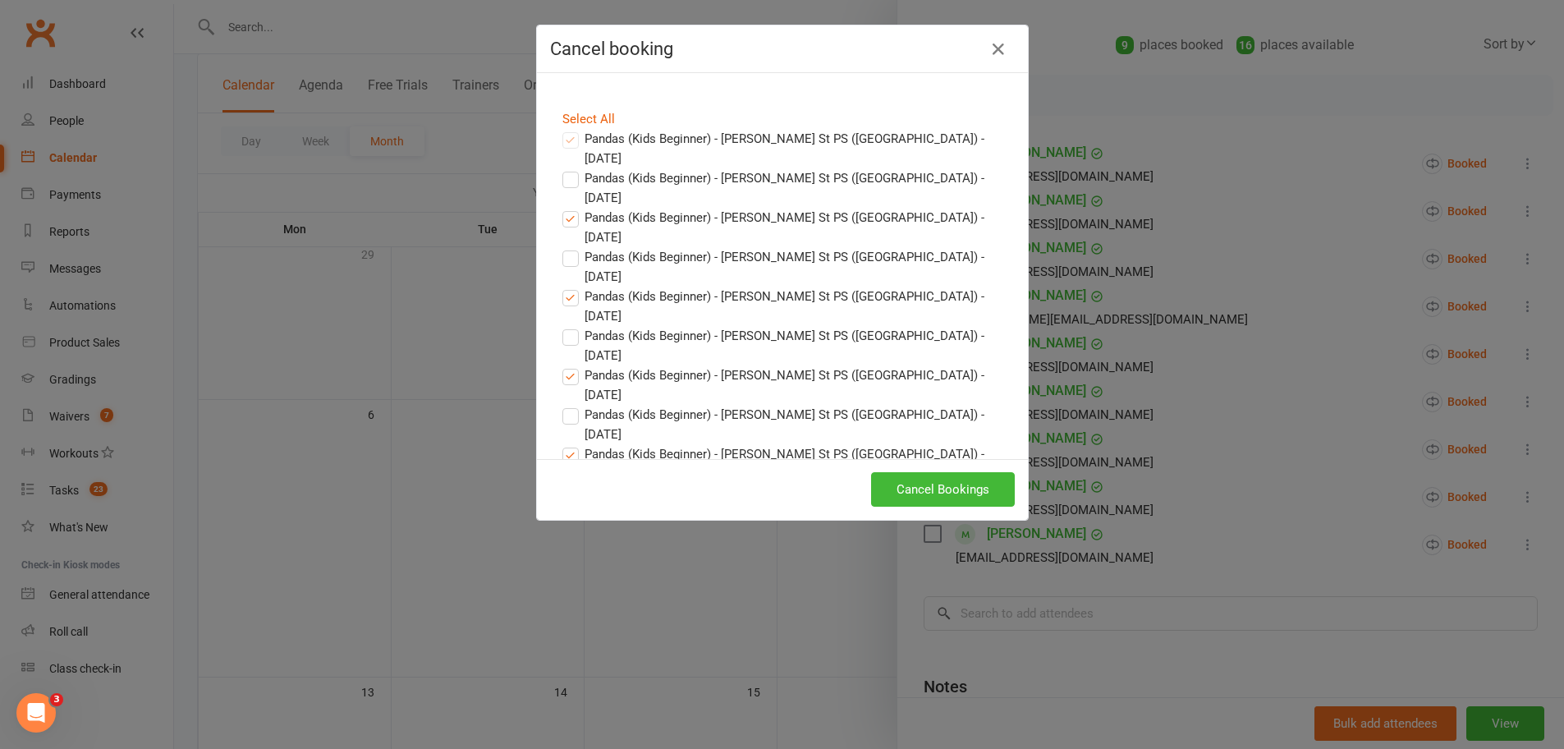
click at [904, 483] on button "Cancel Bookings" at bounding box center [943, 489] width 144 height 34
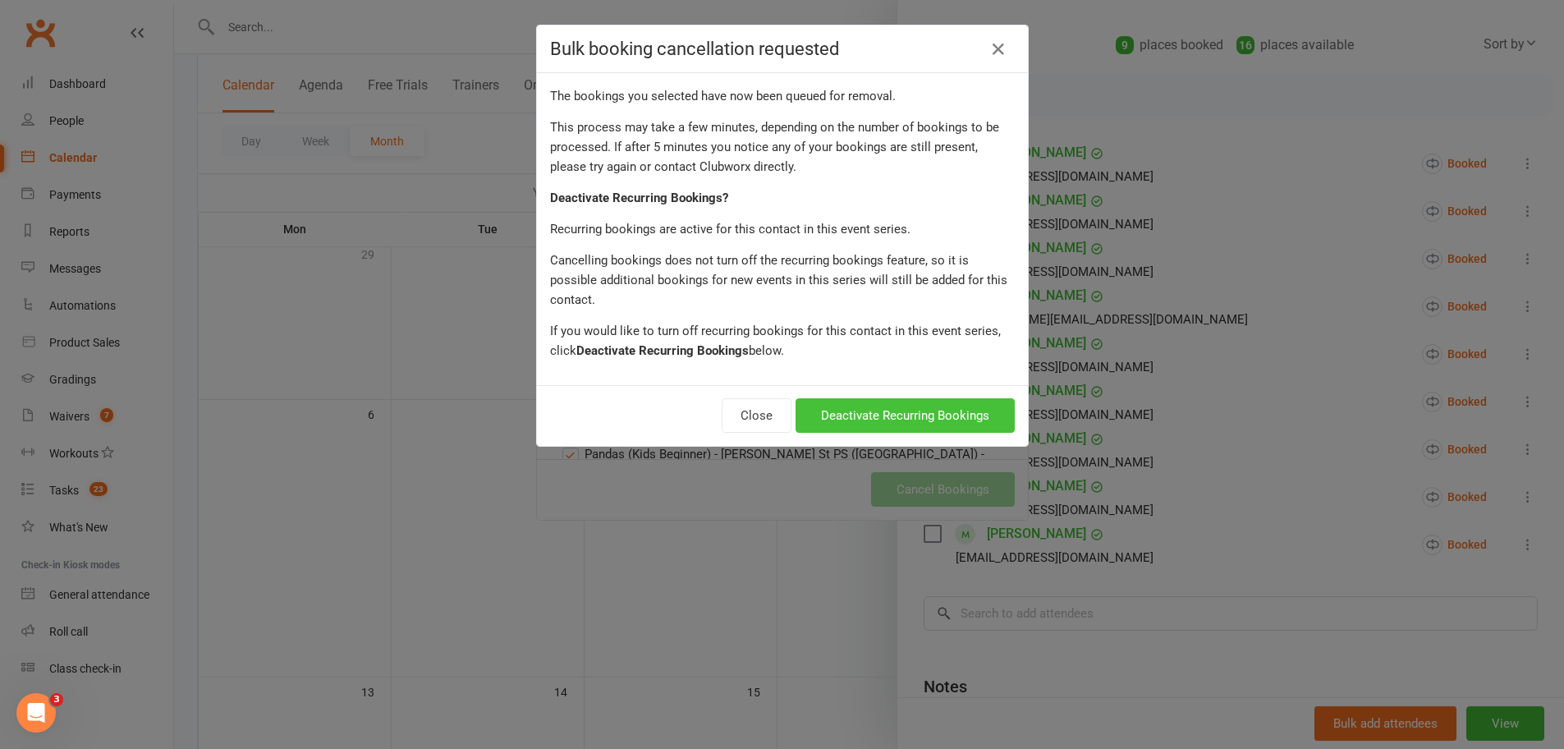
click at [854, 403] on button "Deactivate Recurring Bookings" at bounding box center [904, 415] width 219 height 34
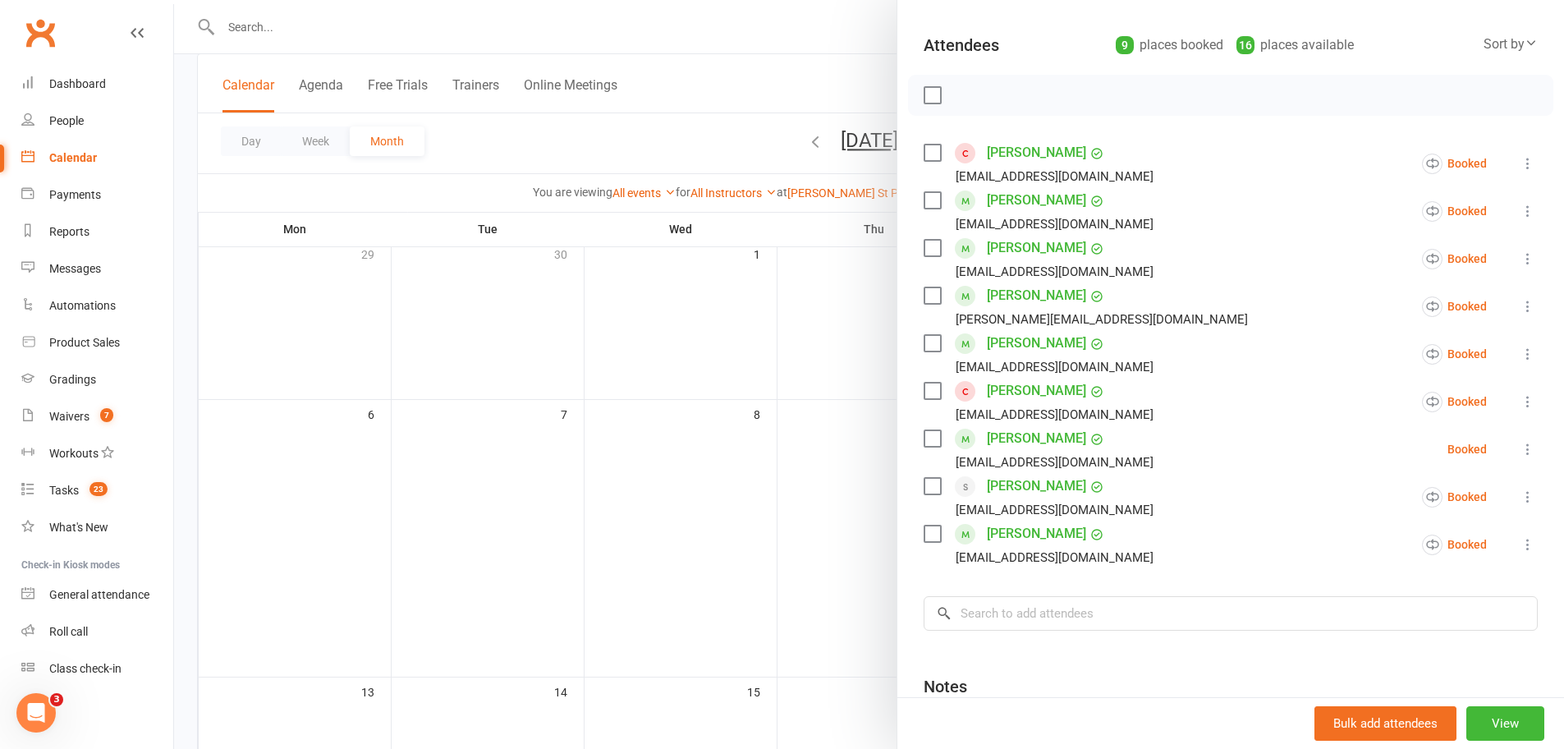
click at [468, 588] on div at bounding box center [869, 374] width 1390 height 749
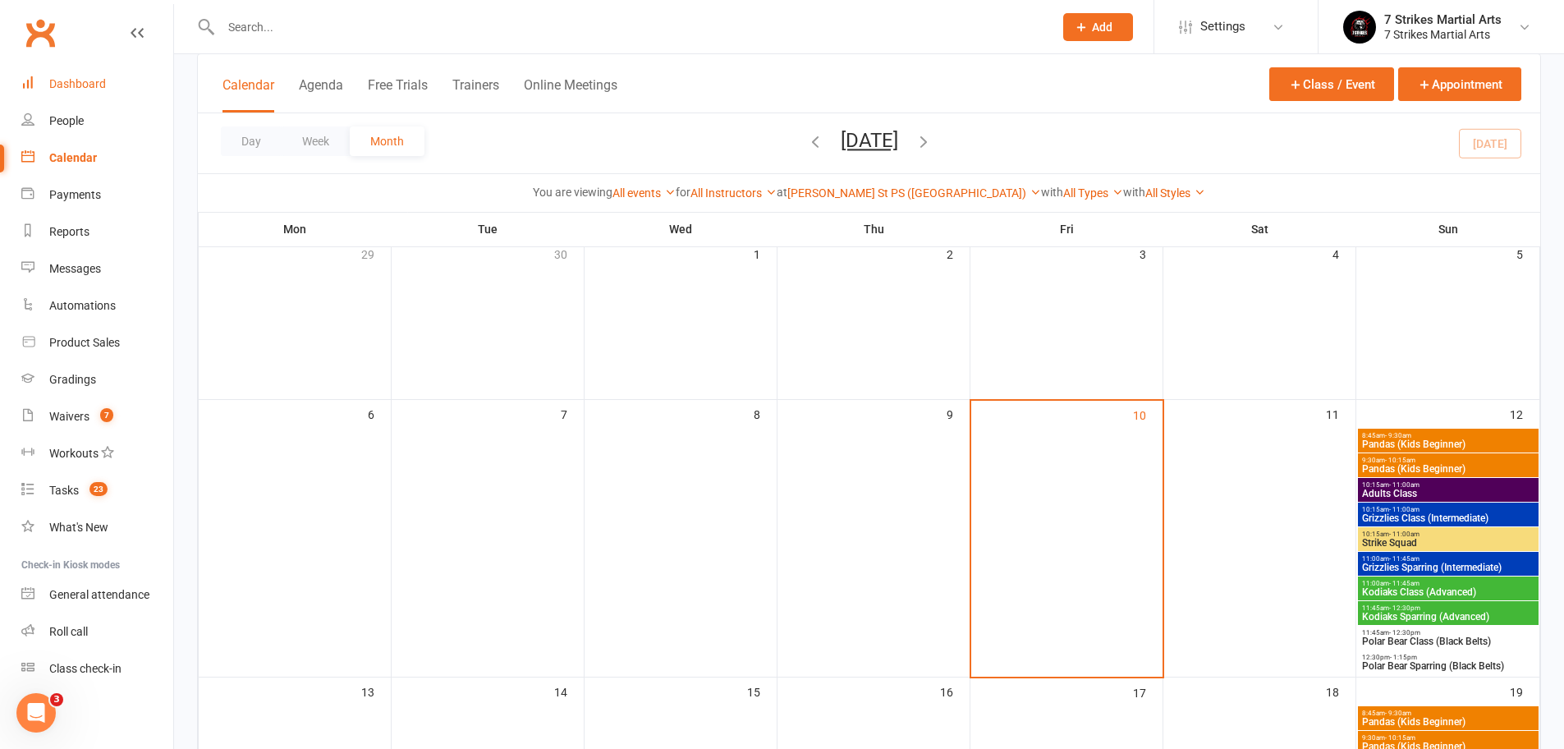
click at [71, 87] on div "Dashboard" at bounding box center [77, 83] width 57 height 13
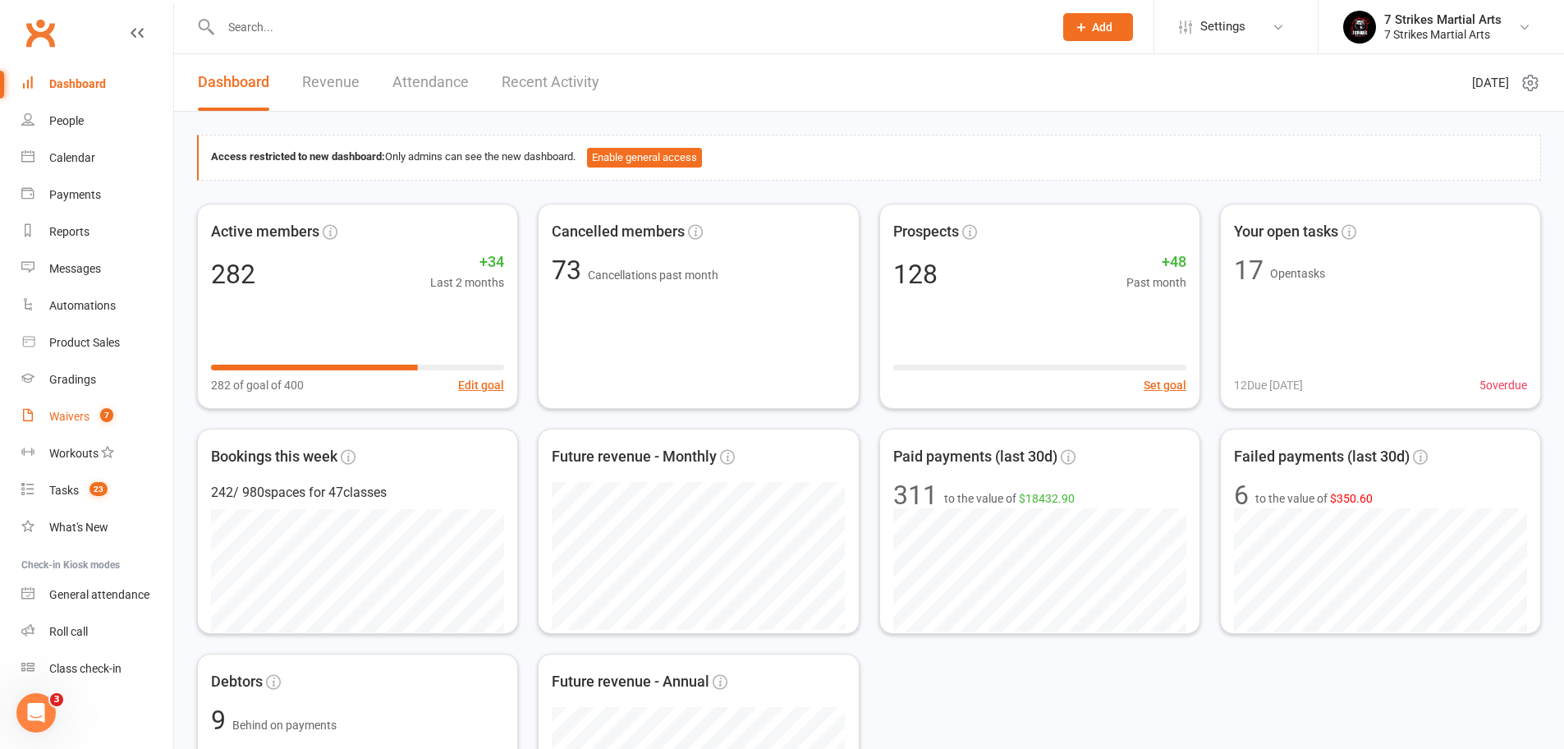
click at [71, 417] on div "Waivers" at bounding box center [69, 416] width 40 height 13
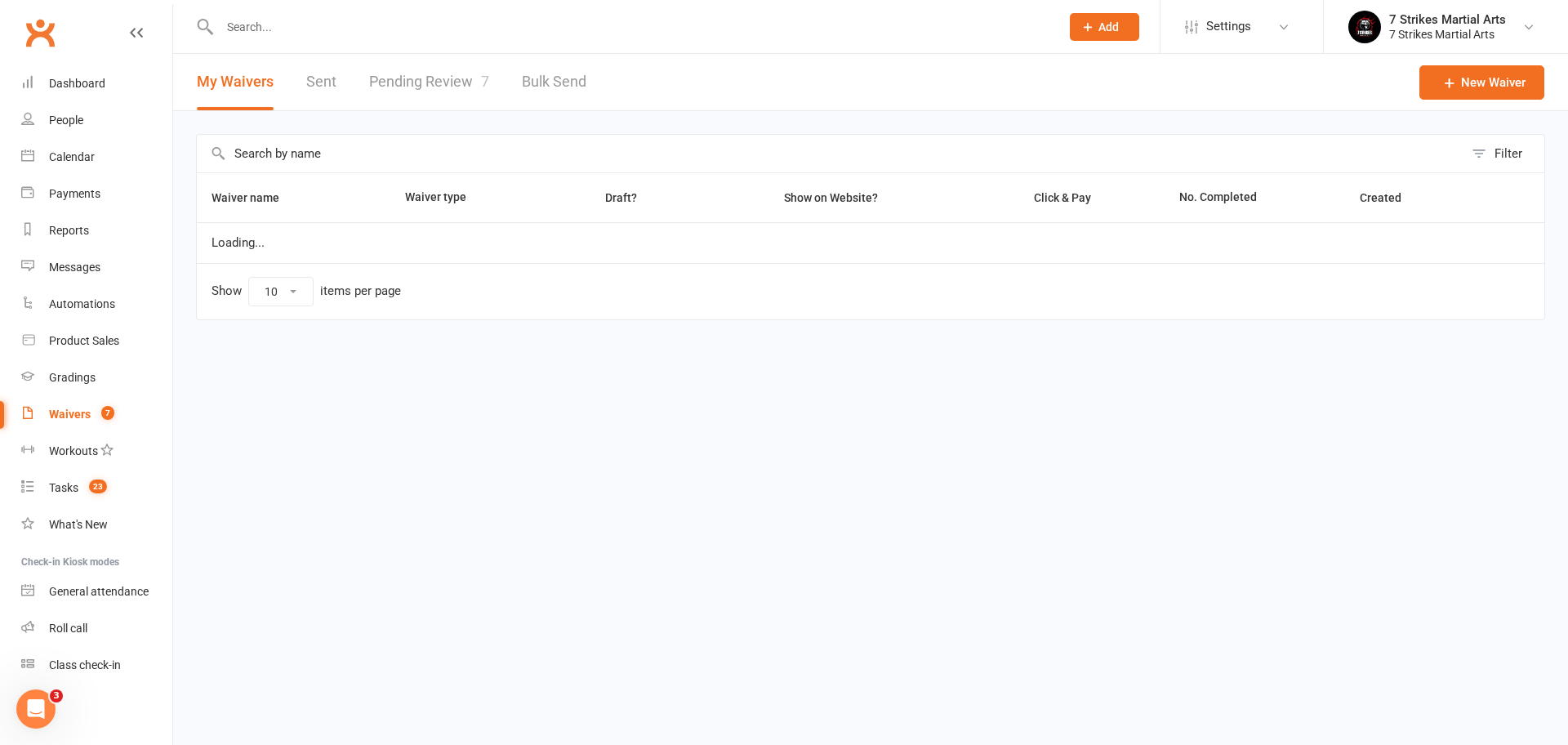
select select "50"
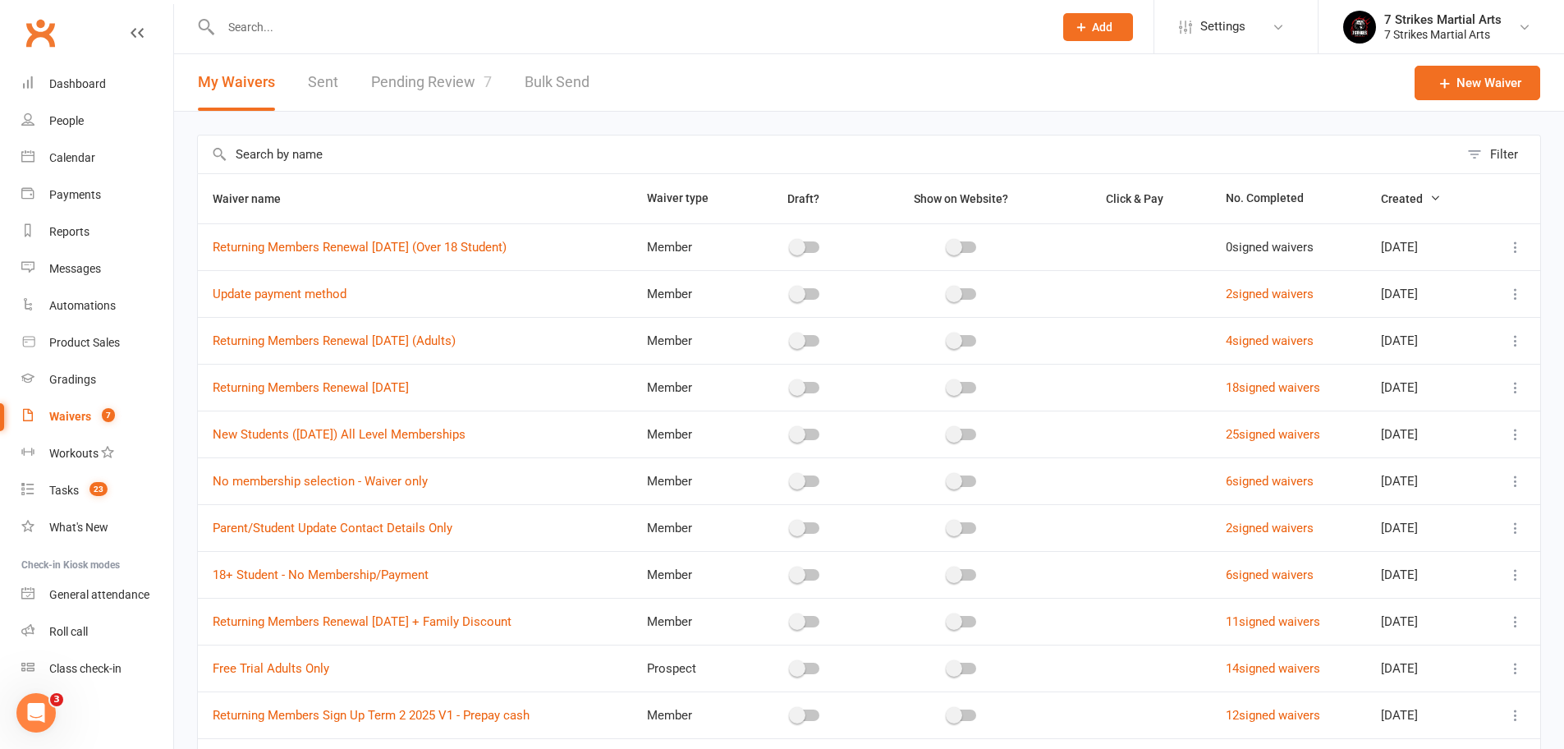
click at [429, 93] on link "Pending Review 7" at bounding box center [431, 82] width 121 height 57
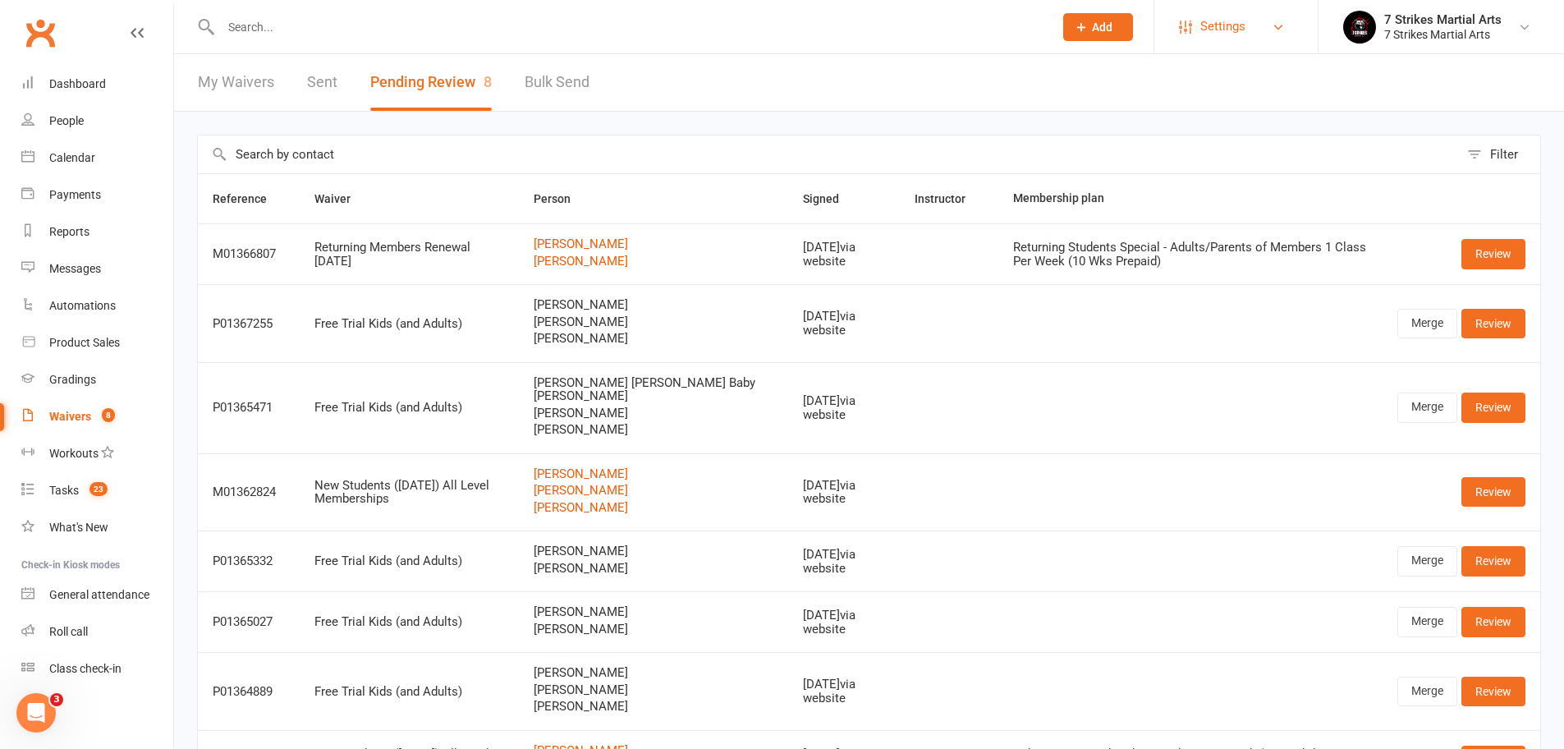
click at [1252, 27] on link "Settings" at bounding box center [1236, 26] width 114 height 37
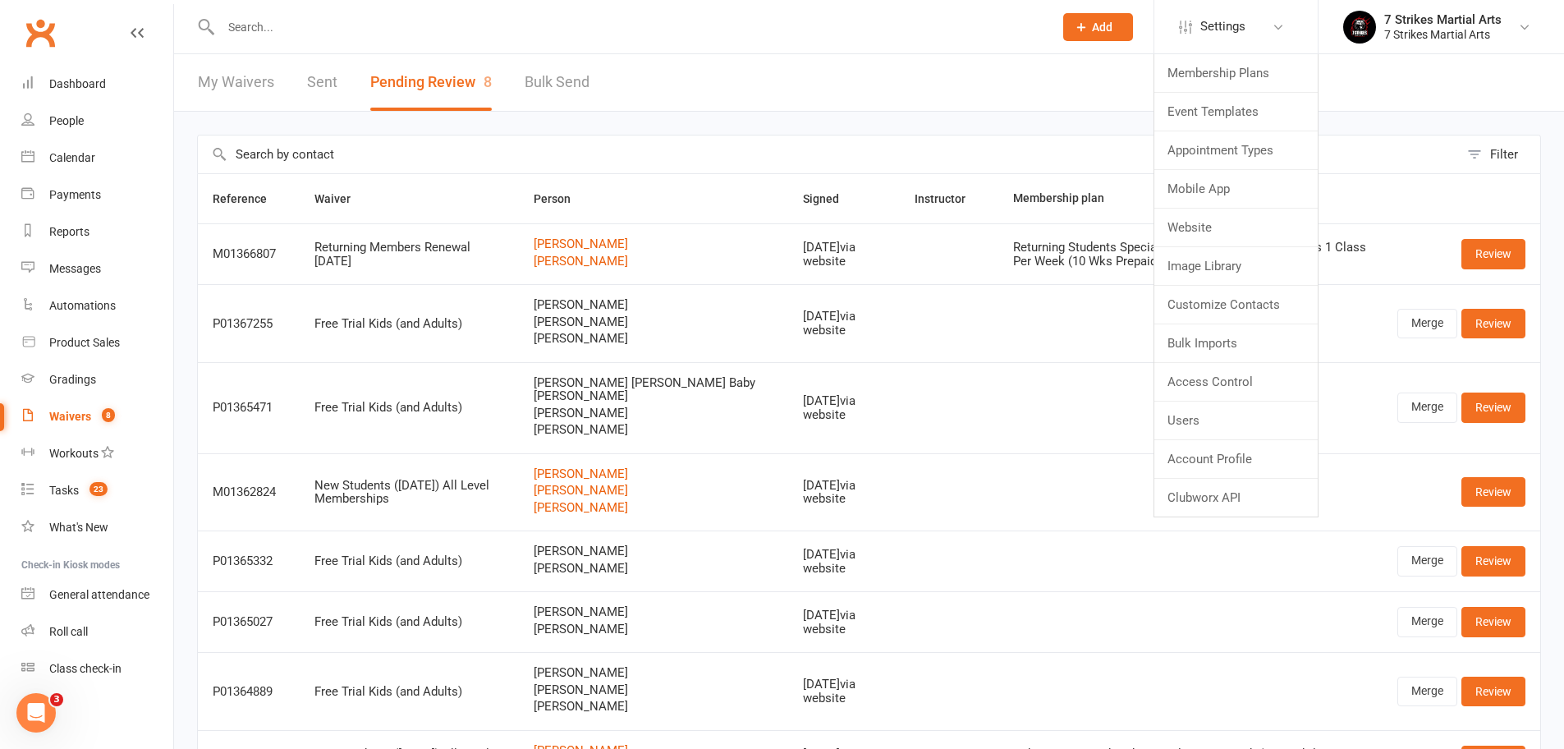
click at [589, 140] on input "text" at bounding box center [828, 154] width 1261 height 38
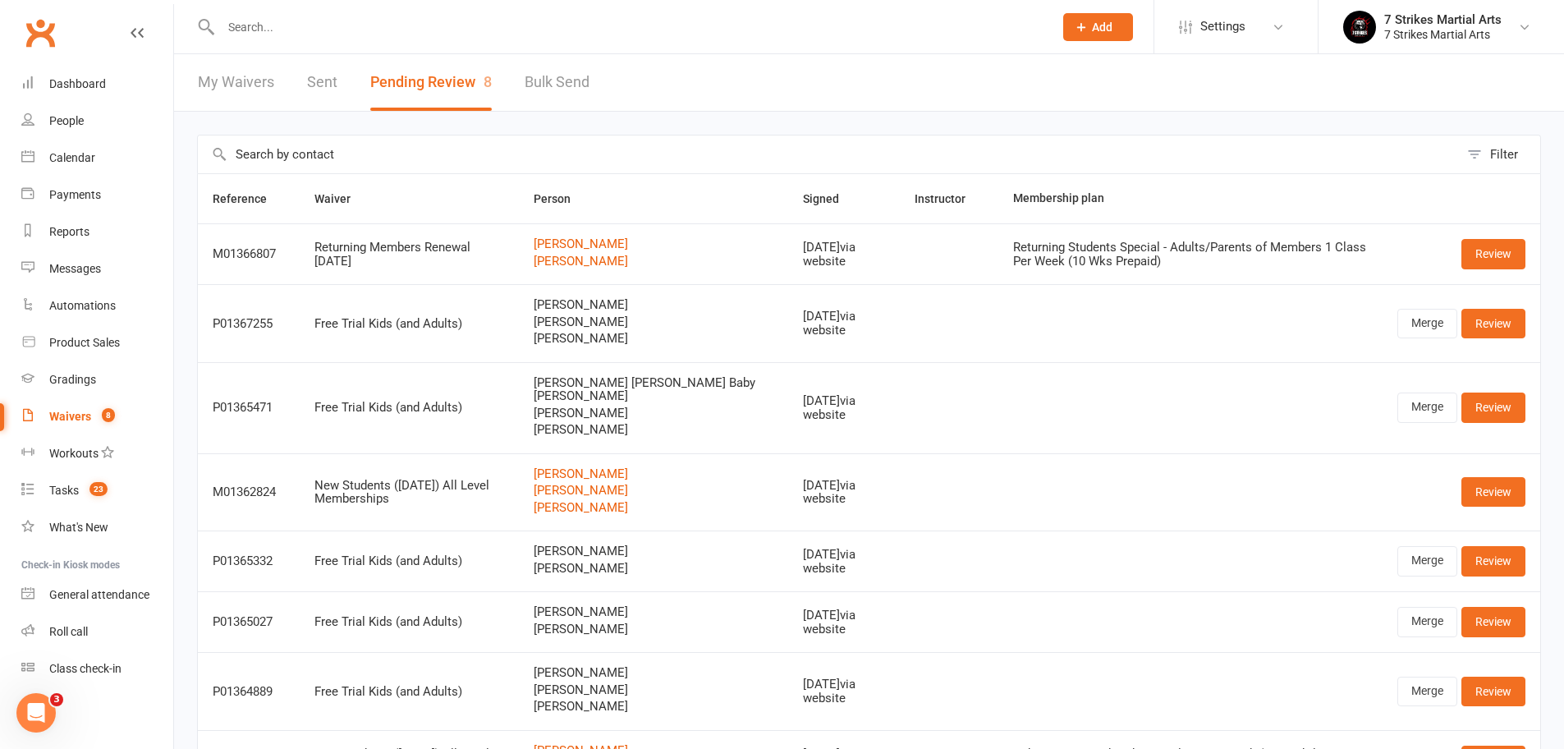
click at [576, 118] on div "Filter Reference Waiver Person Signed Instructor Membership plan M01366807 Retu…" at bounding box center [869, 503] width 1390 height 782
click at [1490, 256] on link "Review" at bounding box center [1493, 254] width 64 height 30
click at [1500, 258] on link "Review" at bounding box center [1493, 254] width 64 height 30
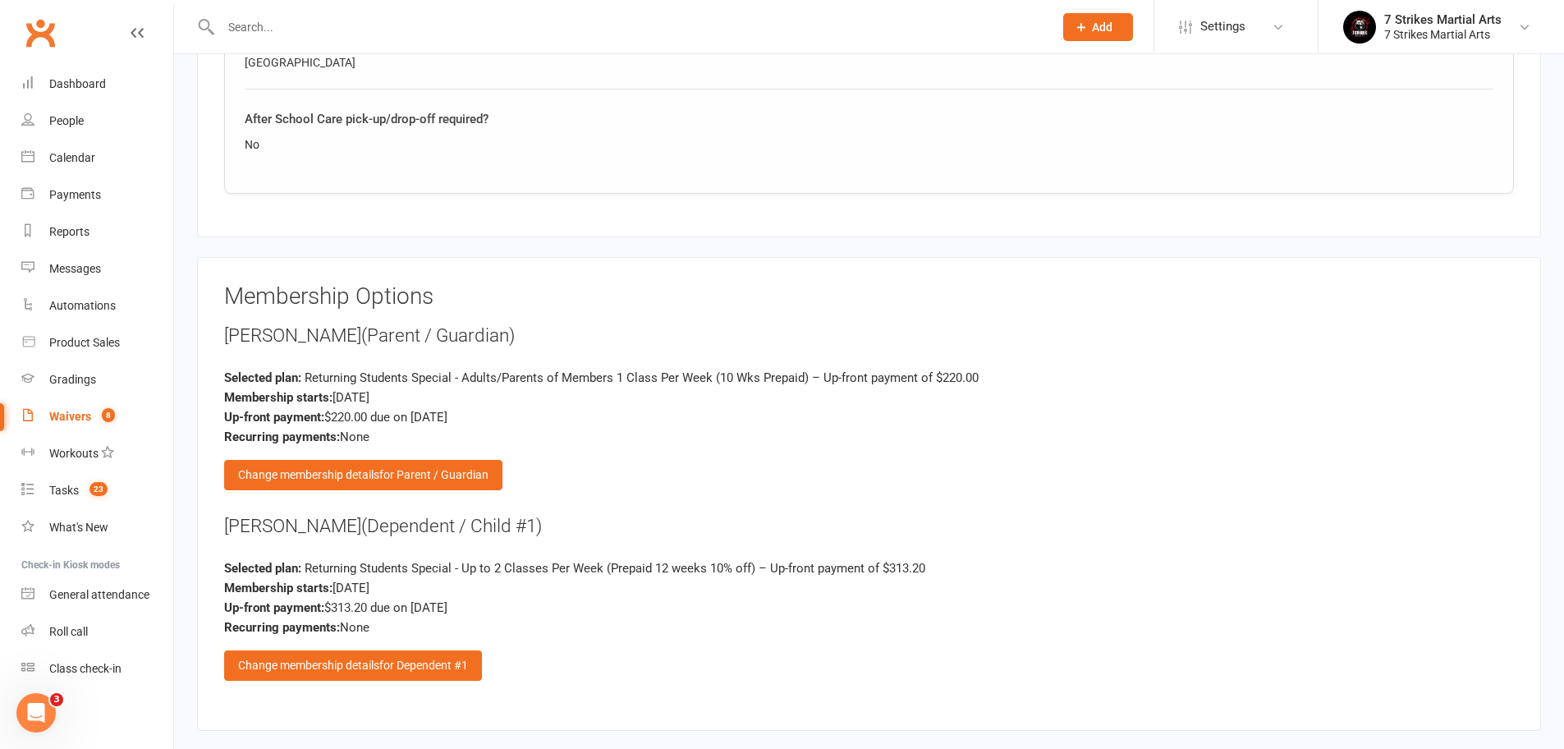
scroll to position [1934, 0]
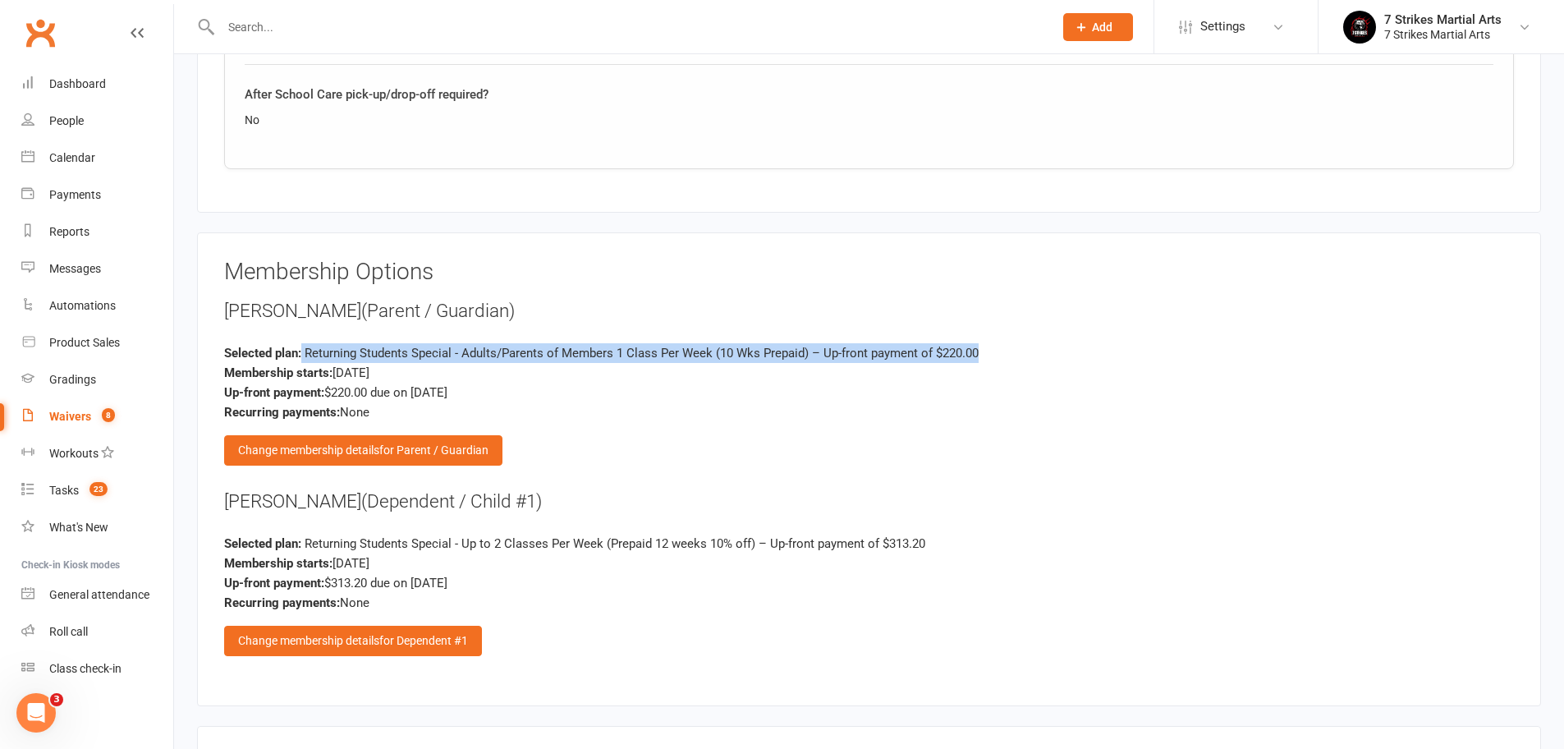
drag, startPoint x: 301, startPoint y: 336, endPoint x: 998, endPoint y: 337, distance: 696.8
click at [998, 343] on div "Selected plan: Returning Students Special - Adults/Parents of Members 1 Class P…" at bounding box center [868, 353] width 1289 height 20
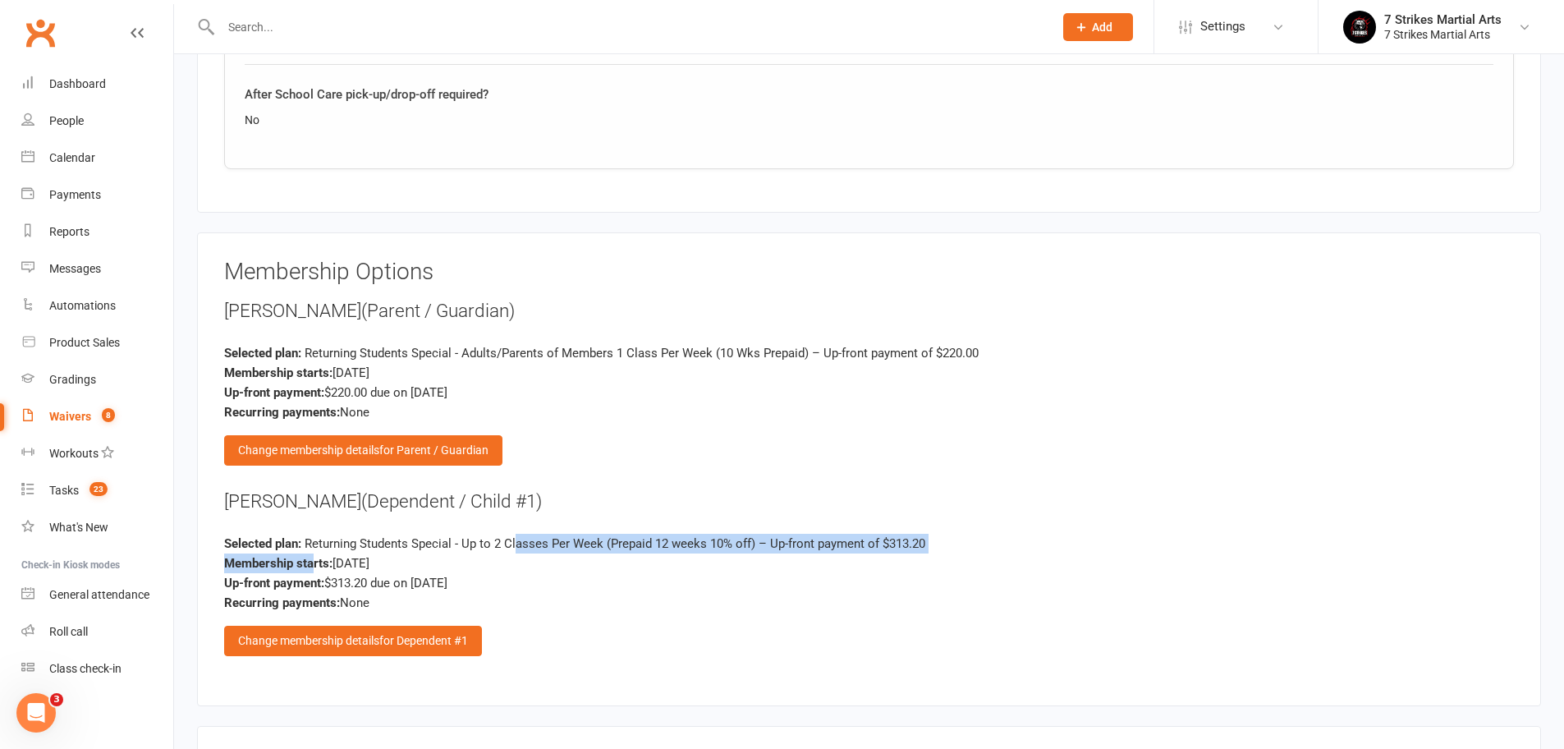
drag, startPoint x: 329, startPoint y: 539, endPoint x: 518, endPoint y: 526, distance: 189.2
click at [518, 533] on div "Selected plan: Returning Students Special - Up to 2 Classes Per Week (Prepaid 1…" at bounding box center [868, 572] width 1289 height 79
click at [1013, 537] on div "Selected plan: Returning Students Special - Up to 2 Classes Per Week (Prepaid 1…" at bounding box center [868, 543] width 1289 height 20
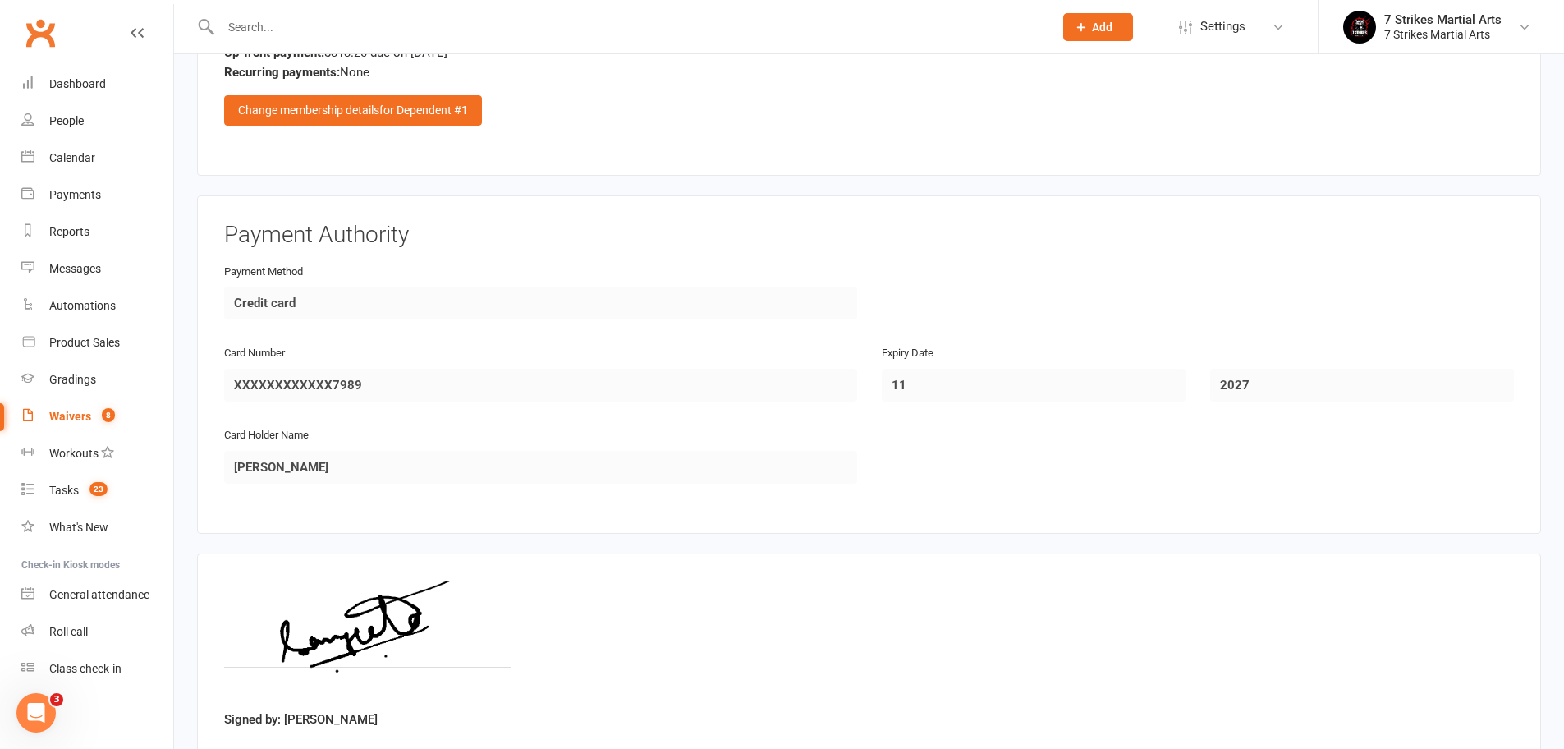
scroll to position [2576, 0]
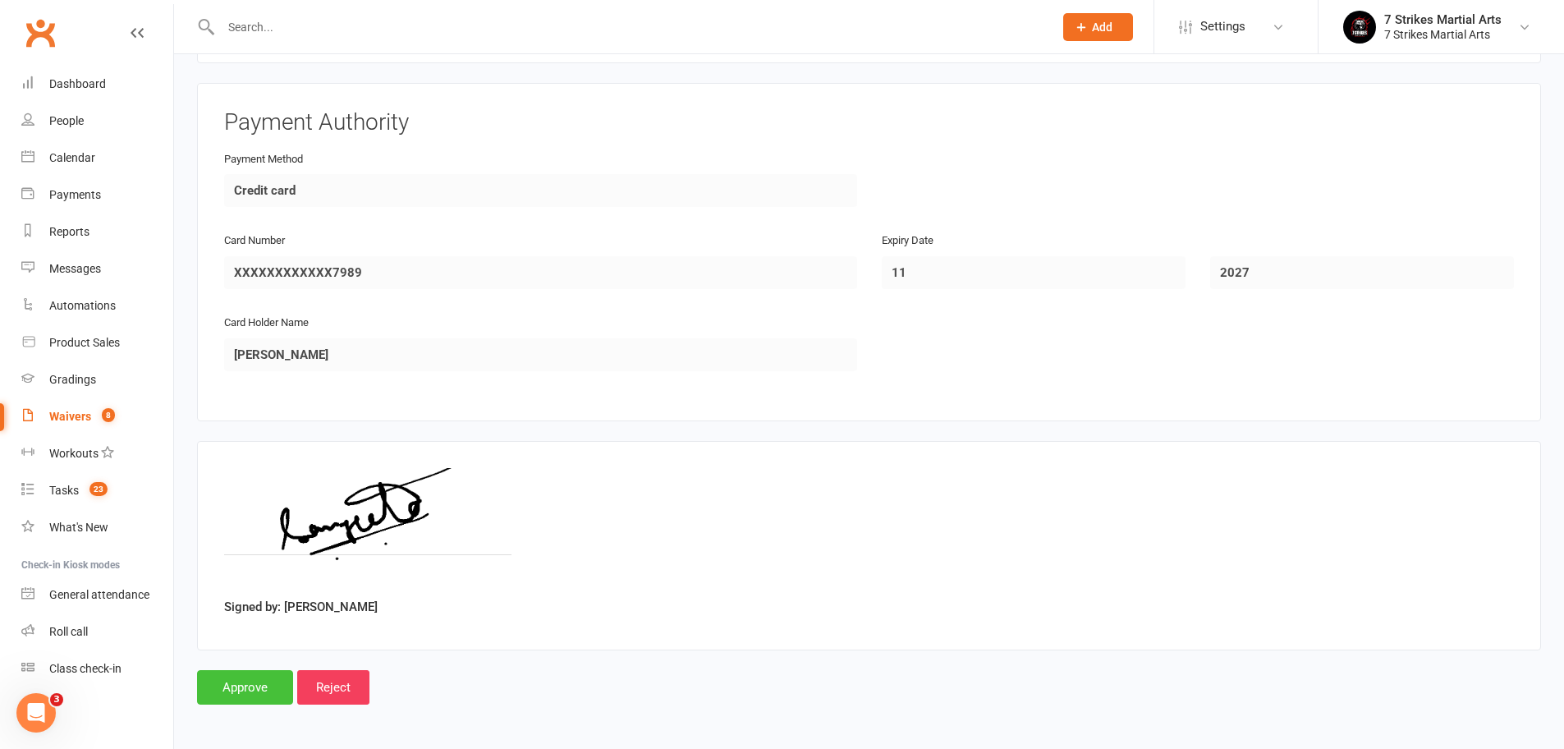
click at [254, 670] on input "Approve" at bounding box center [245, 687] width 96 height 34
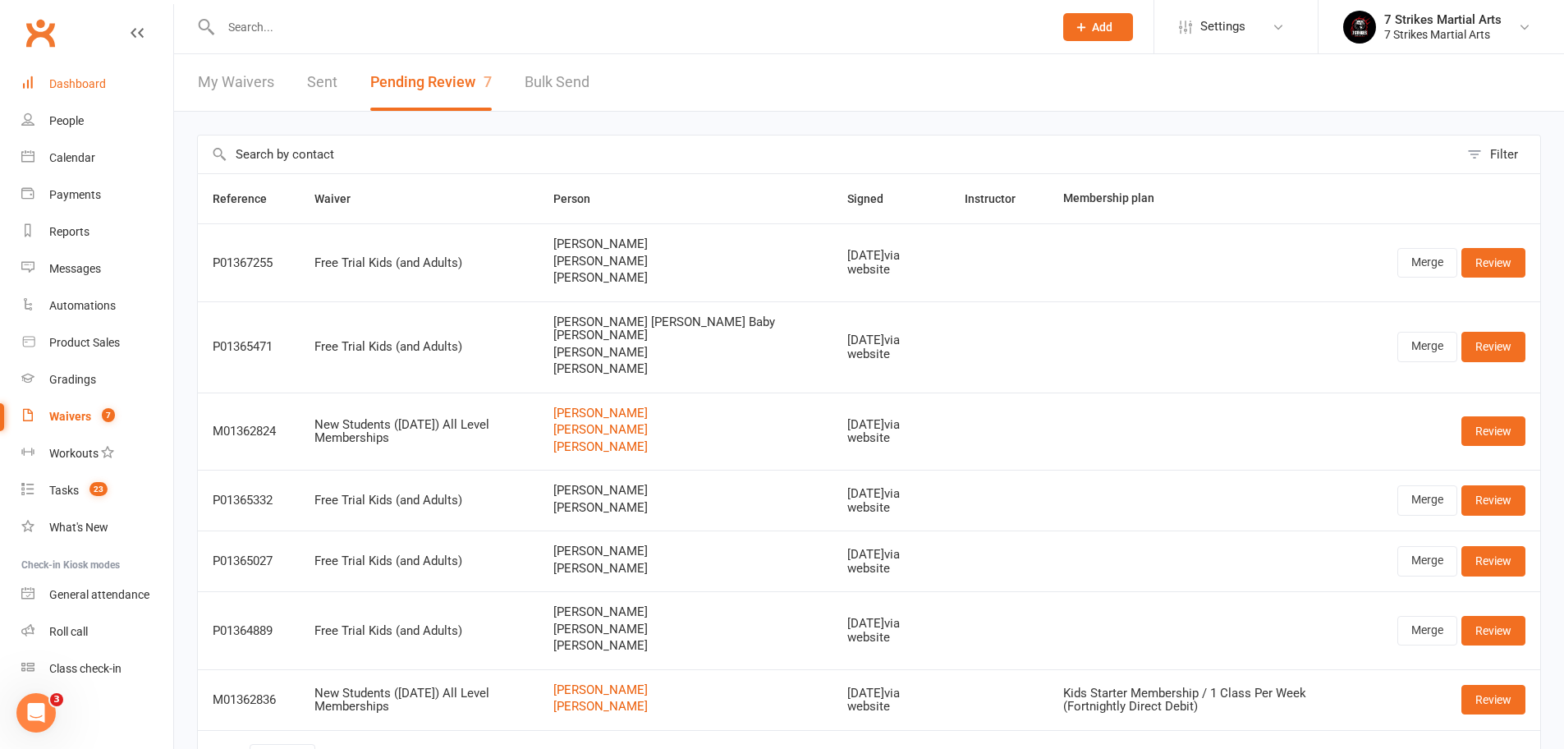
click at [67, 88] on div "Dashboard" at bounding box center [77, 83] width 57 height 13
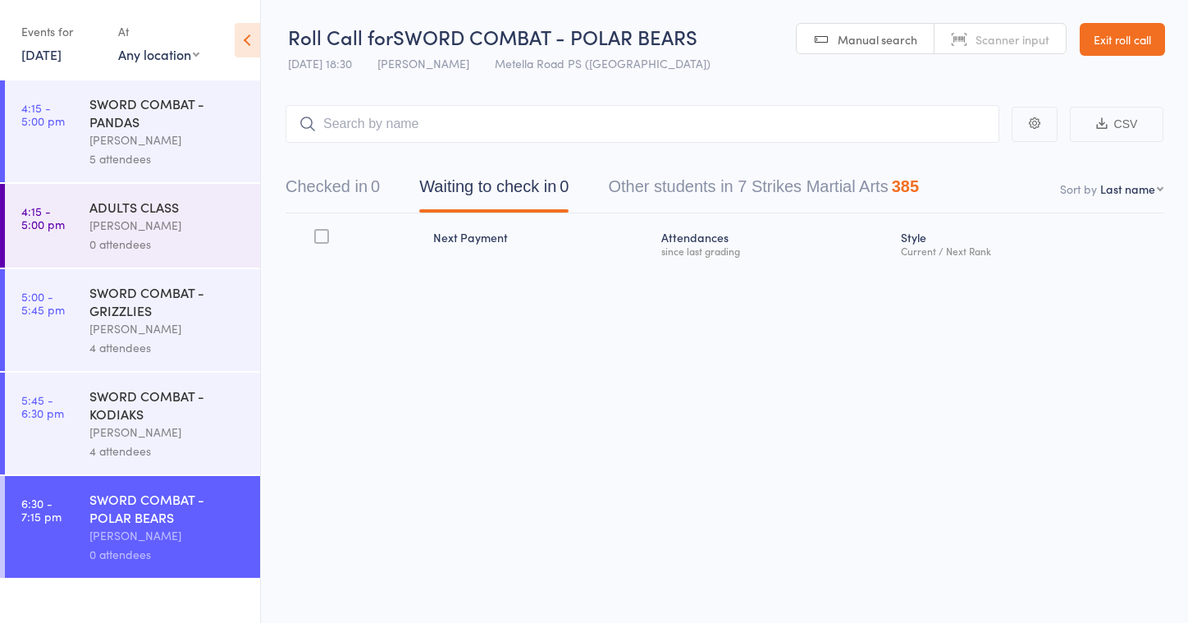
click at [62, 59] on link "[DATE]" at bounding box center [41, 54] width 40 height 18
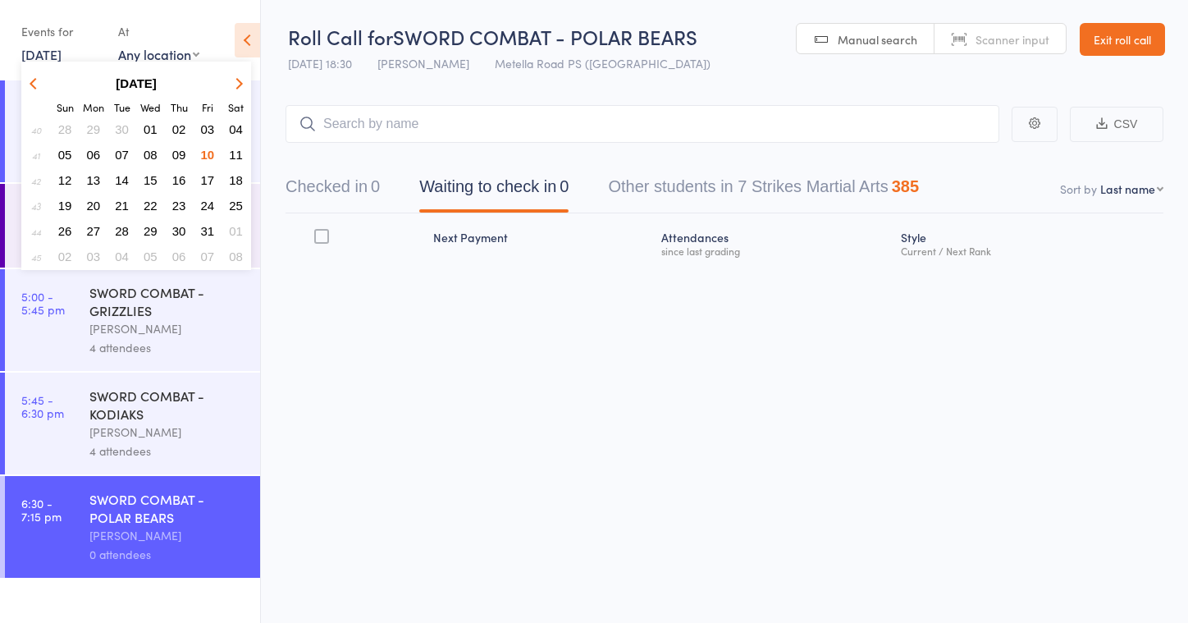
click at [64, 183] on span "12" at bounding box center [65, 180] width 14 height 14
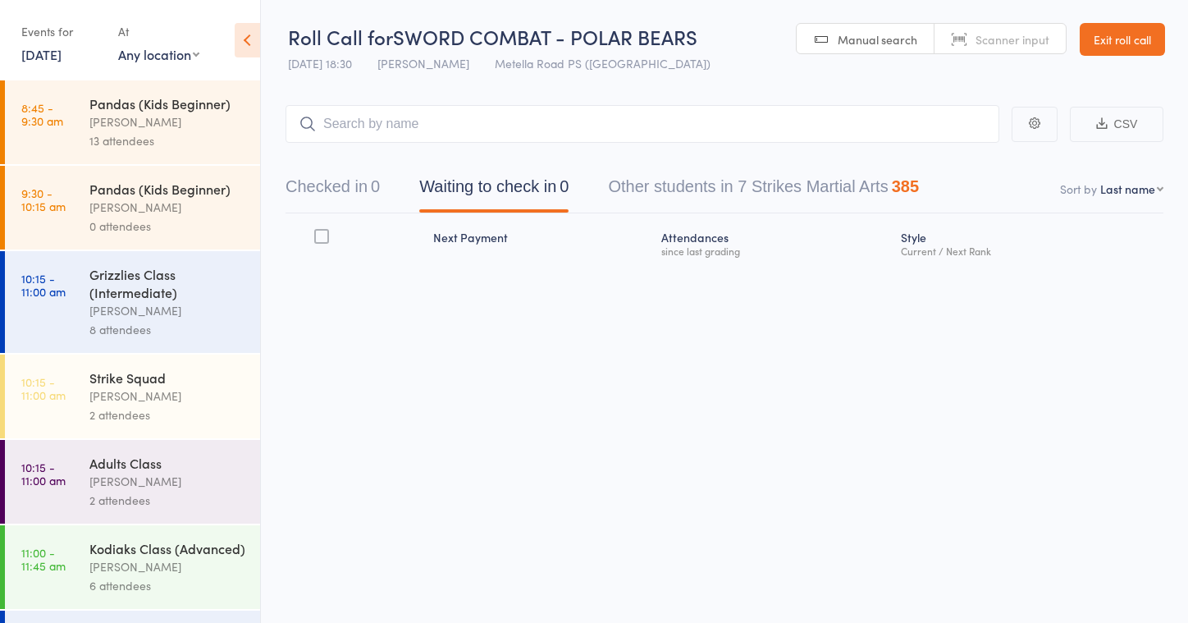
click at [90, 220] on div "0 attendees" at bounding box center [167, 226] width 157 height 19
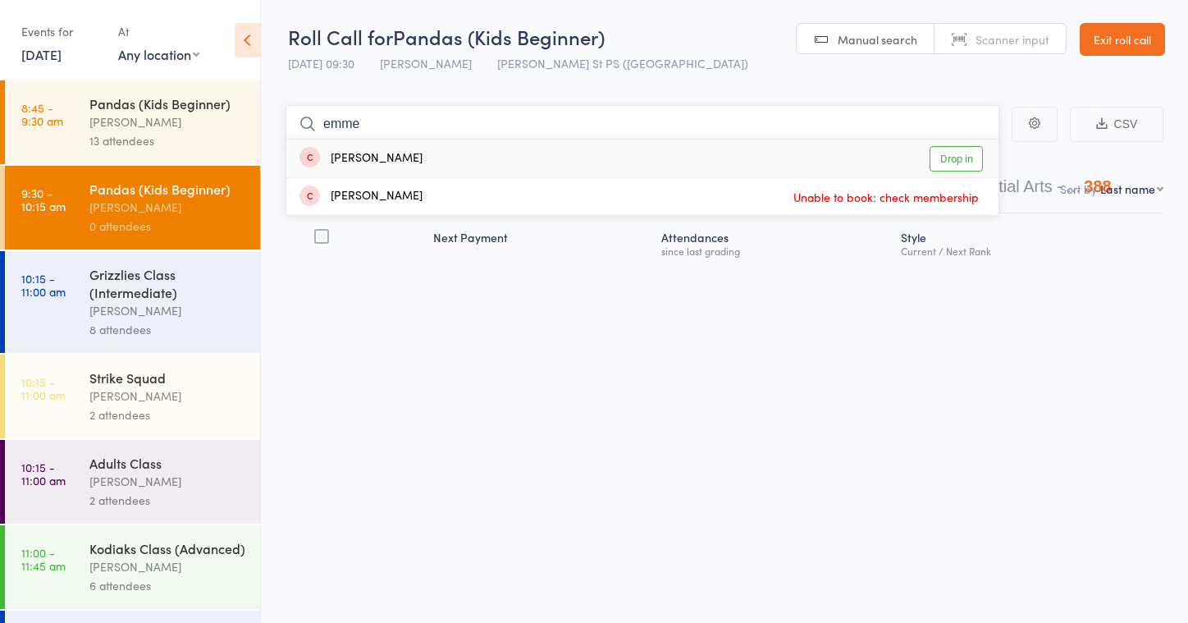
type input "emme"
click at [941, 156] on link "Drop in" at bounding box center [956, 158] width 53 height 25
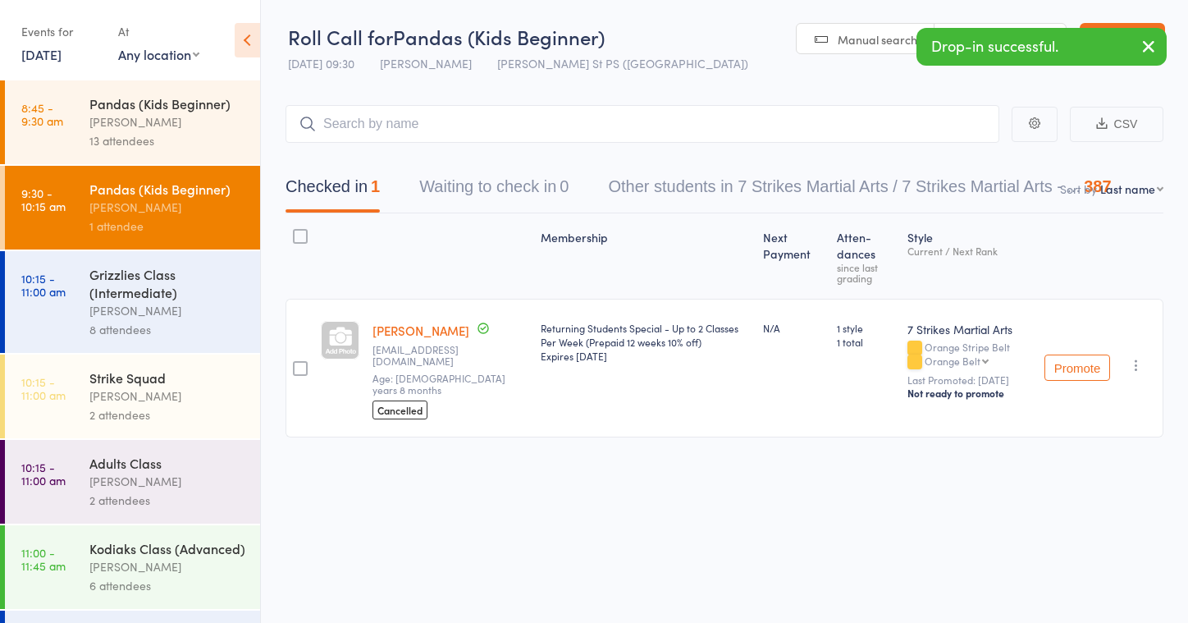
click at [1138, 366] on icon "button" at bounding box center [1137, 365] width 16 height 16
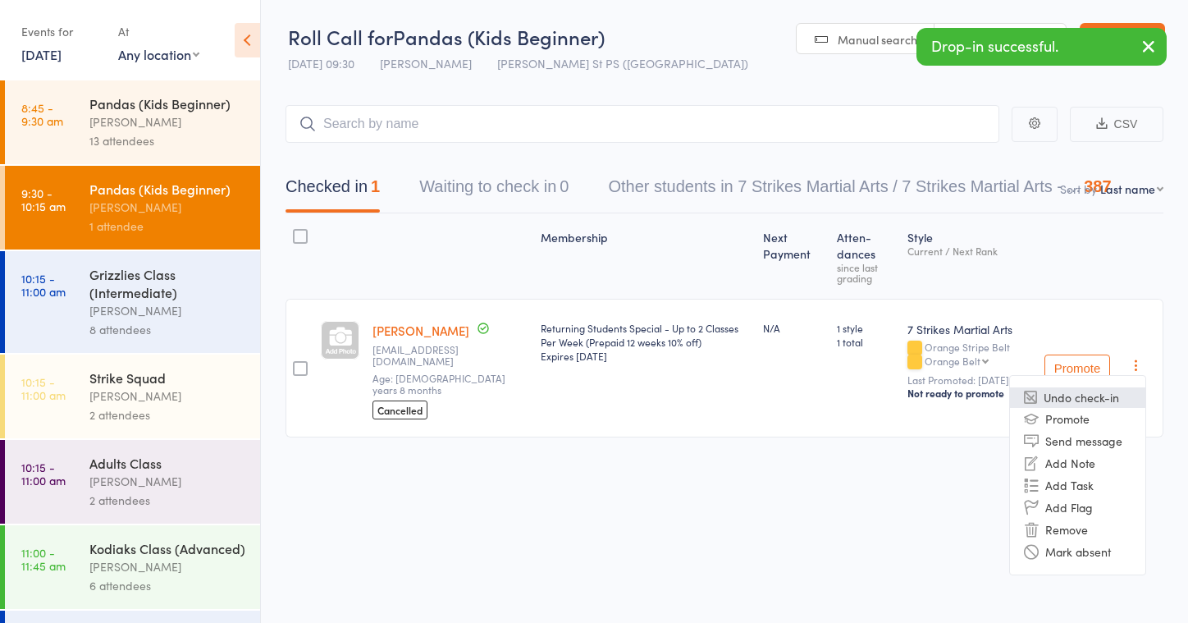
click at [1112, 395] on li "Undo check-in" at bounding box center [1077, 397] width 135 height 21
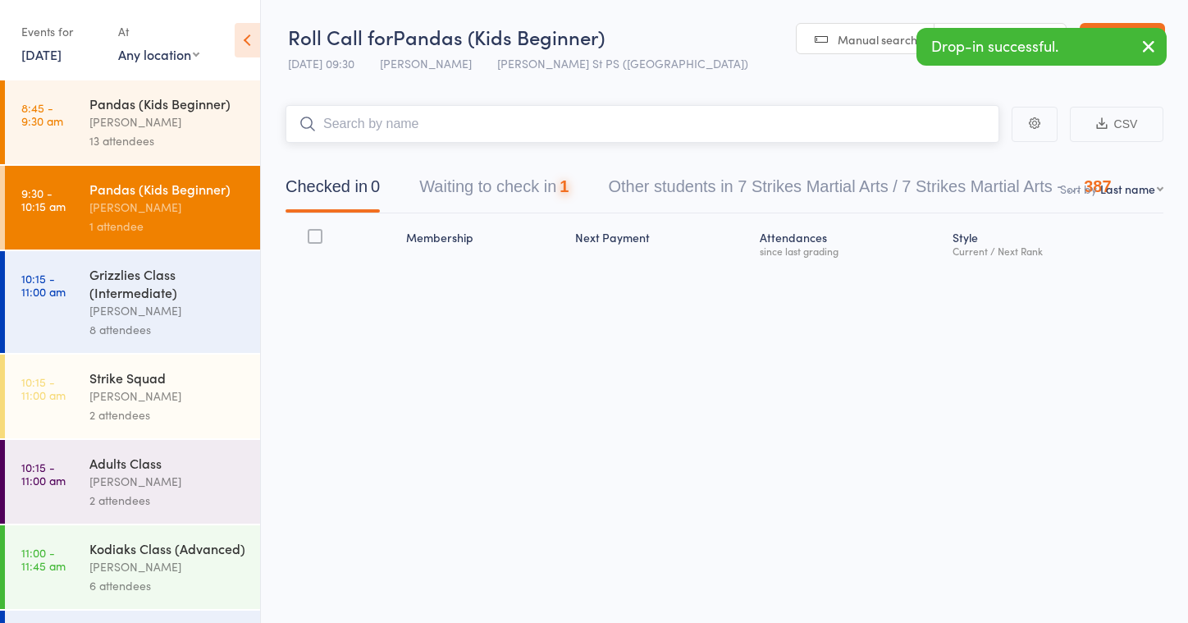
click at [525, 128] on input "search" at bounding box center [643, 124] width 714 height 38
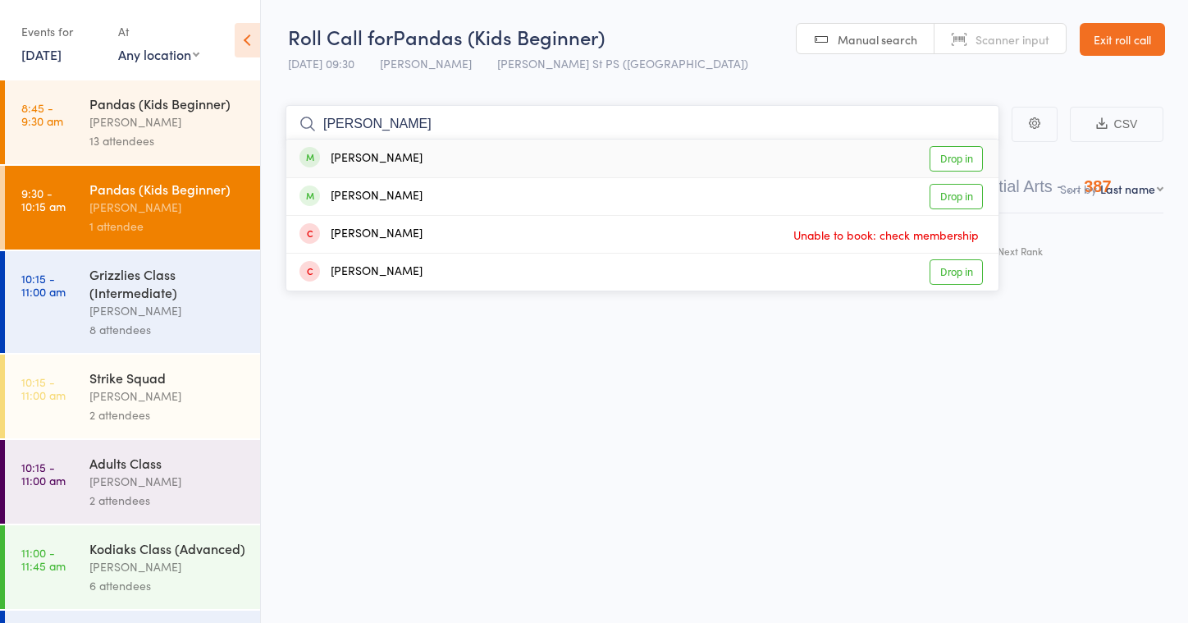
type input "[PERSON_NAME]"
click at [1130, 43] on link "Exit roll call" at bounding box center [1122, 39] width 85 height 33
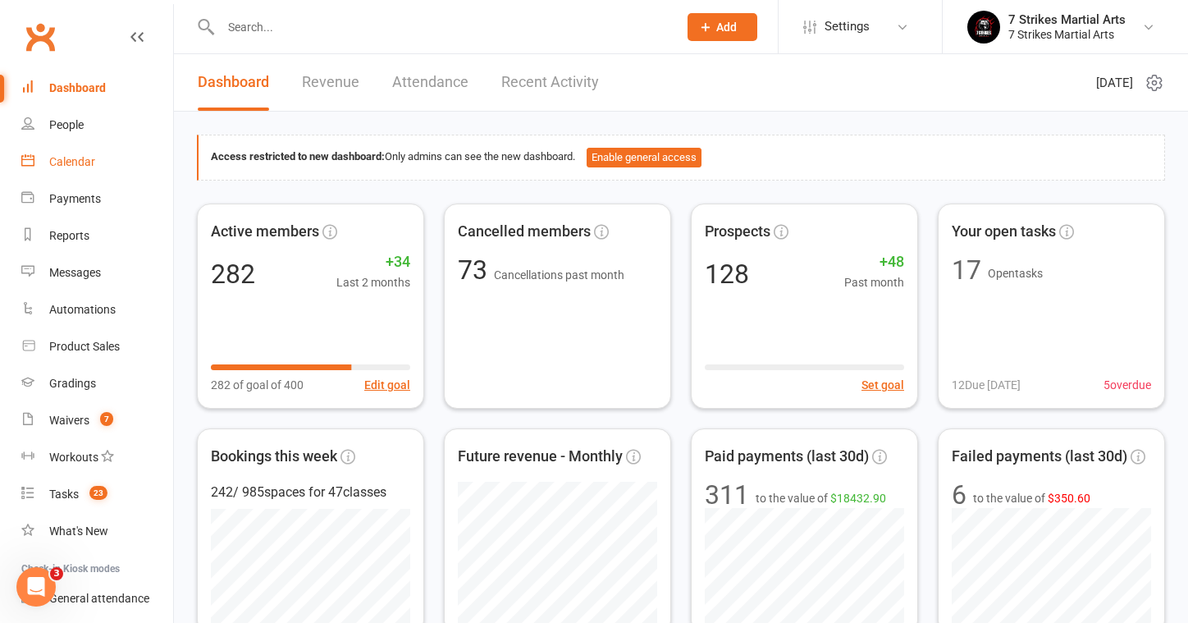
click at [82, 161] on div "Calendar" at bounding box center [72, 161] width 46 height 13
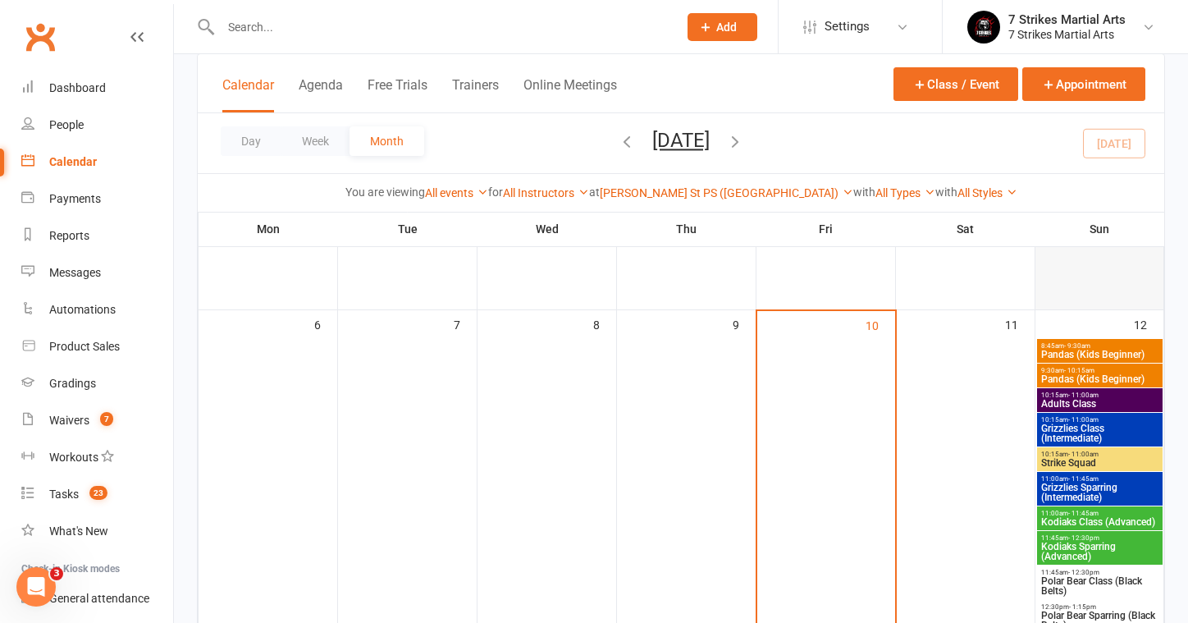
scroll to position [16, 0]
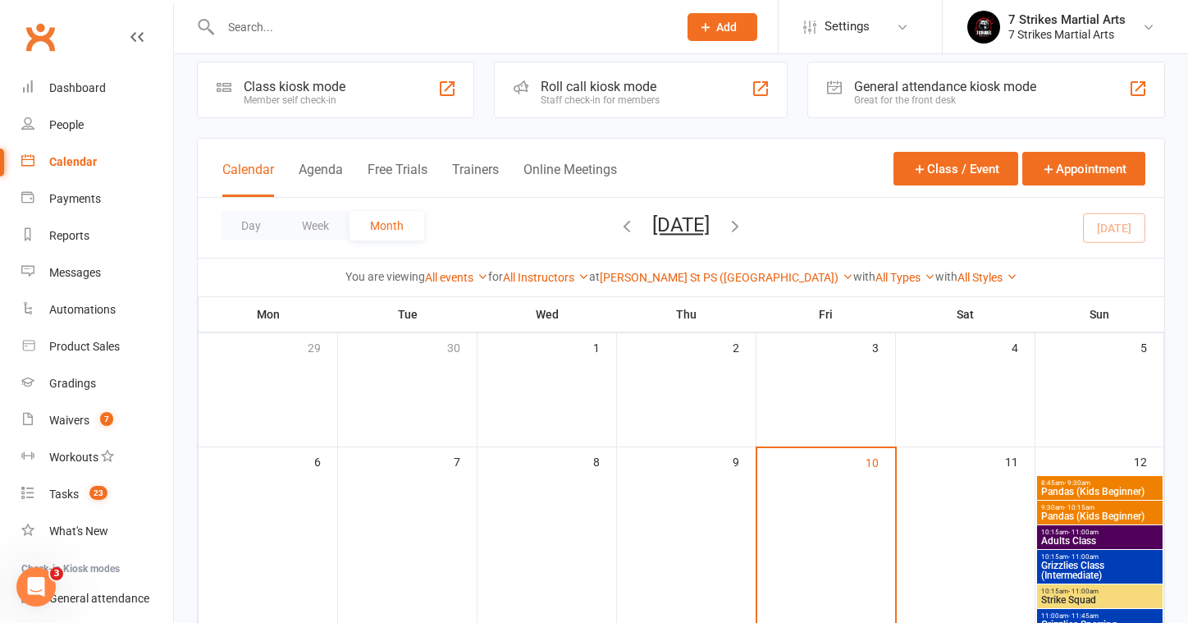
click at [1120, 513] on span "Pandas (Kids Beginner)" at bounding box center [1100, 516] width 119 height 10
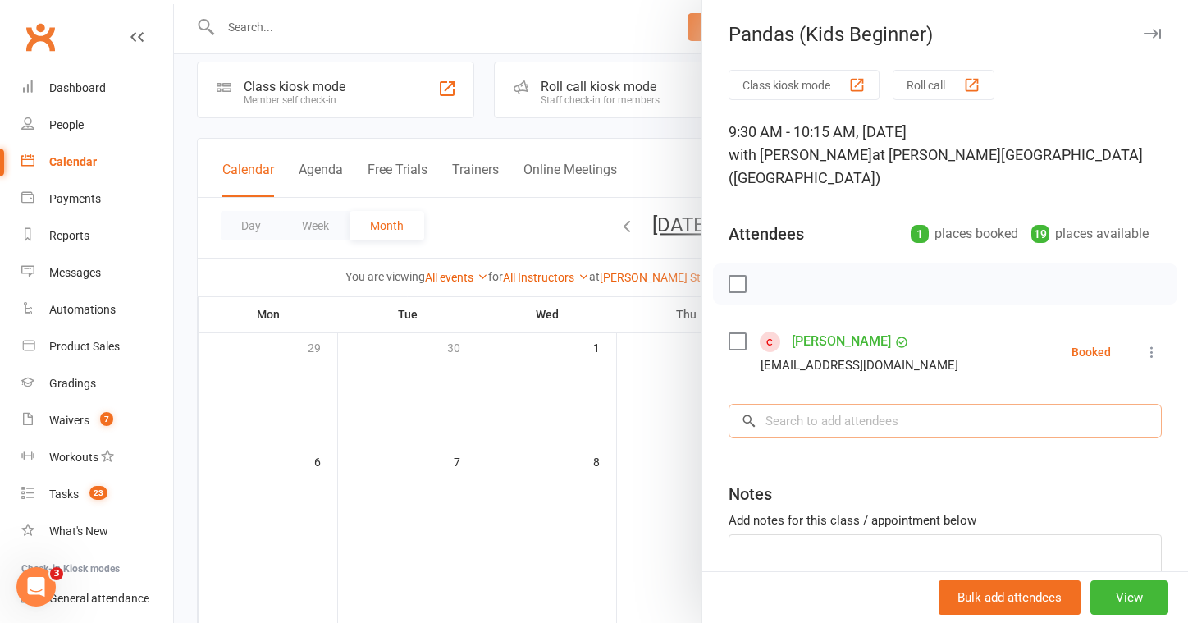
click at [916, 404] on input "search" at bounding box center [945, 421] width 433 height 34
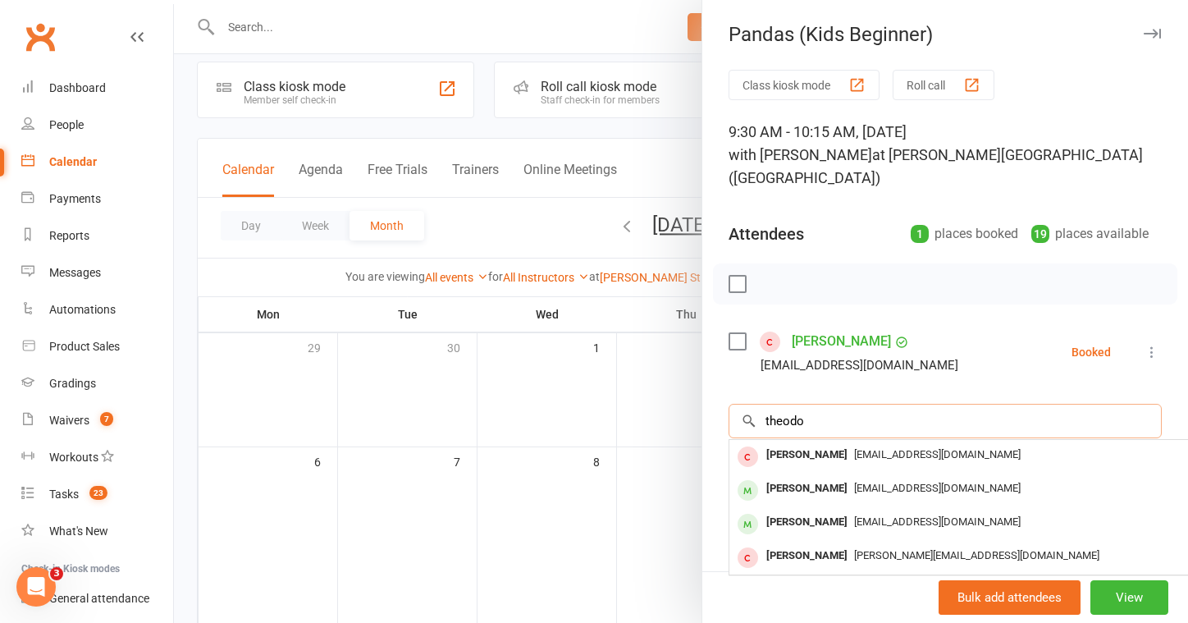
type input "theodo"
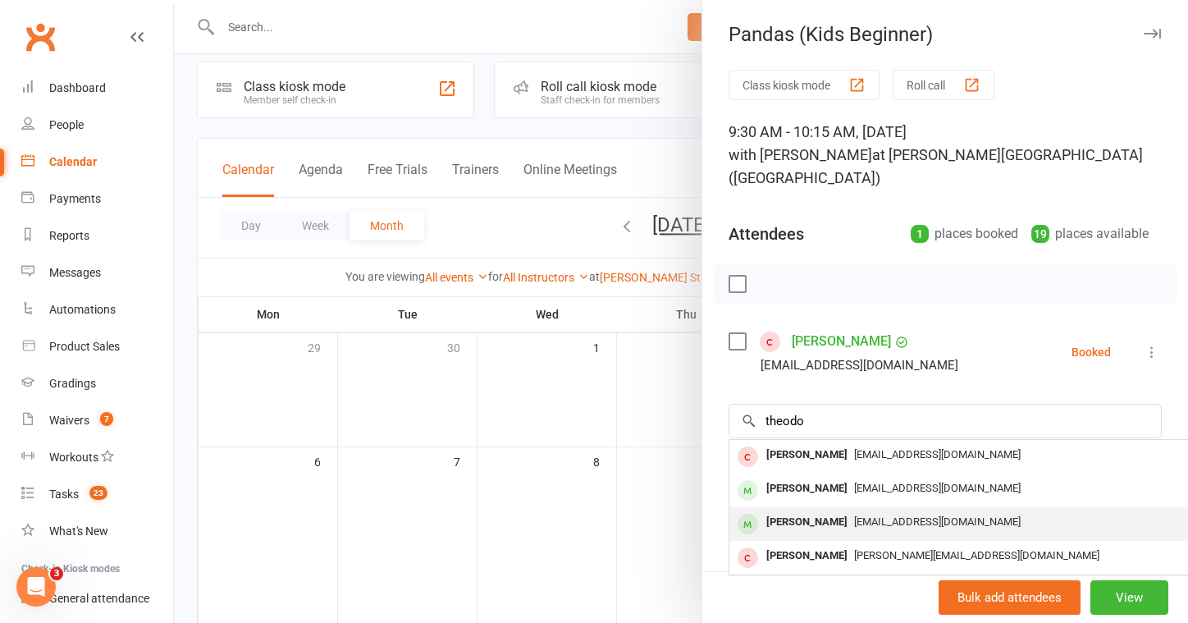
drag, startPoint x: 916, startPoint y: 397, endPoint x: 836, endPoint y: 494, distance: 125.4
click at [836, 511] on div "[PERSON_NAME]" at bounding box center [807, 523] width 94 height 24
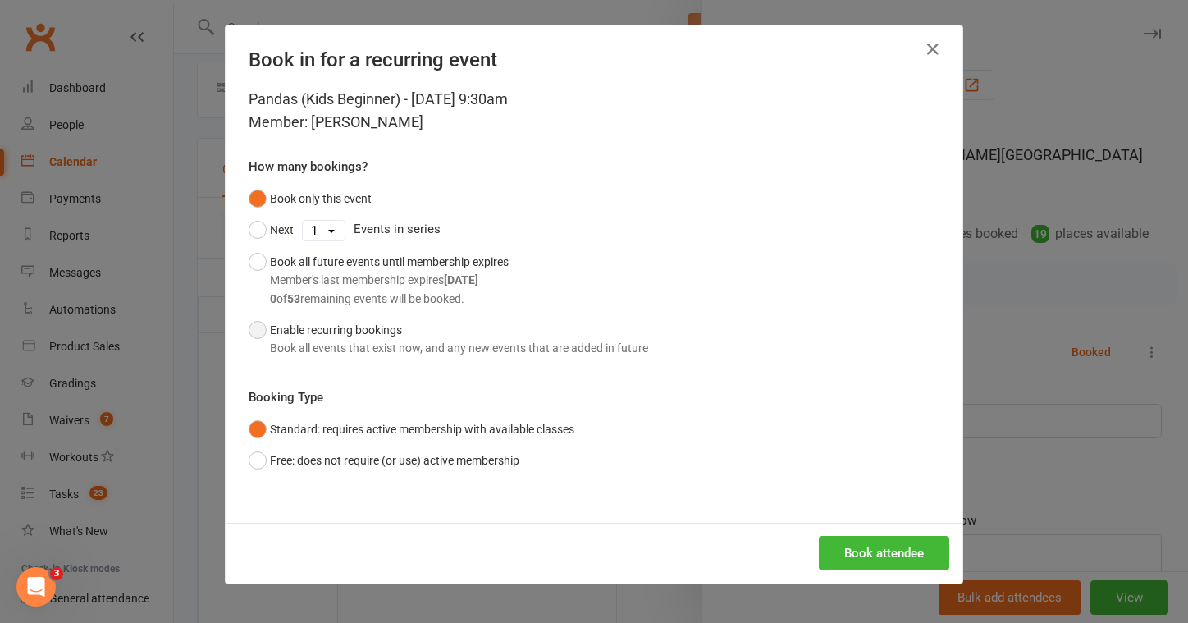
click at [391, 343] on div "Book all events that exist now, and any new events that are added in future" at bounding box center [459, 348] width 378 height 18
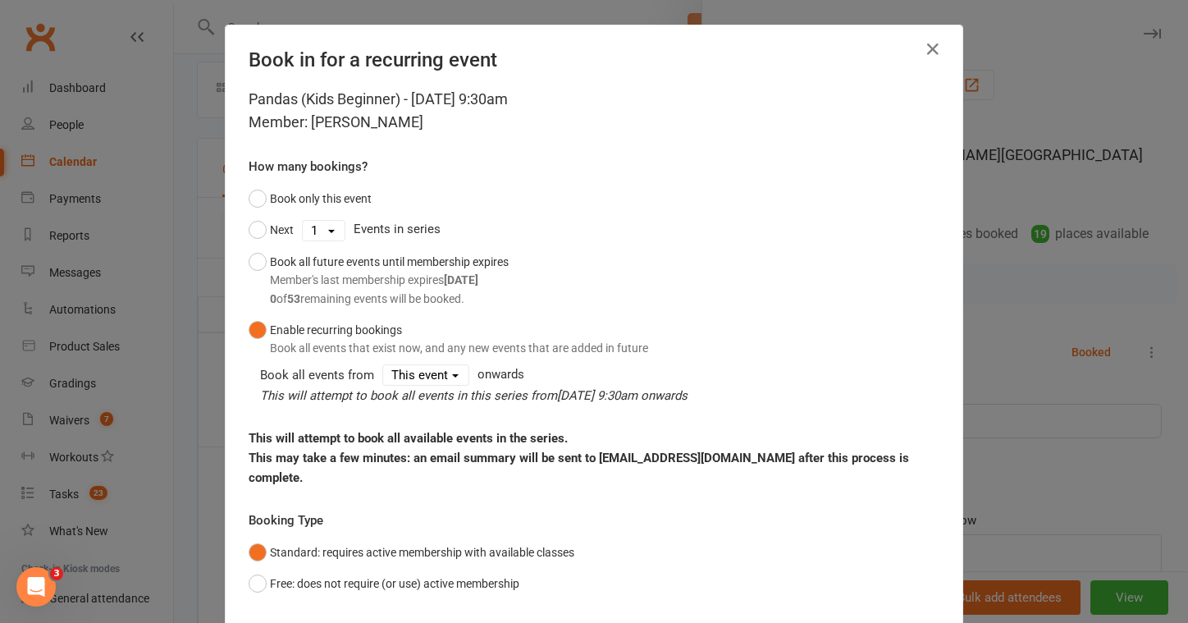
scroll to position [86, 0]
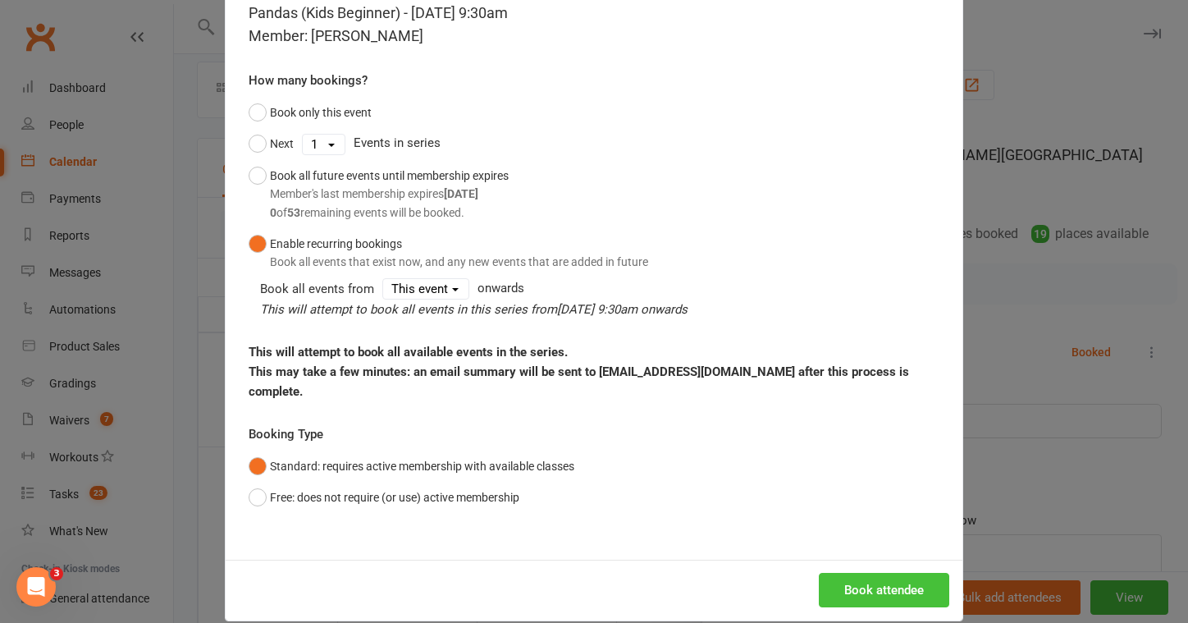
click at [883, 573] on button "Book attendee" at bounding box center [884, 590] width 130 height 34
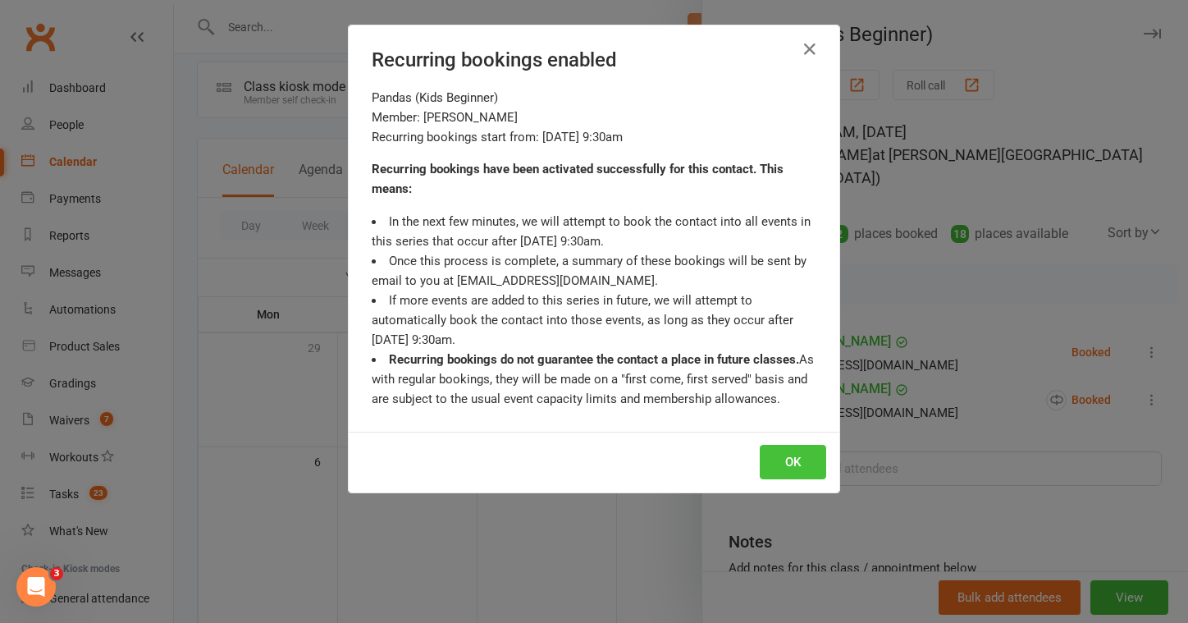
click at [803, 462] on button "OK" at bounding box center [793, 462] width 66 height 34
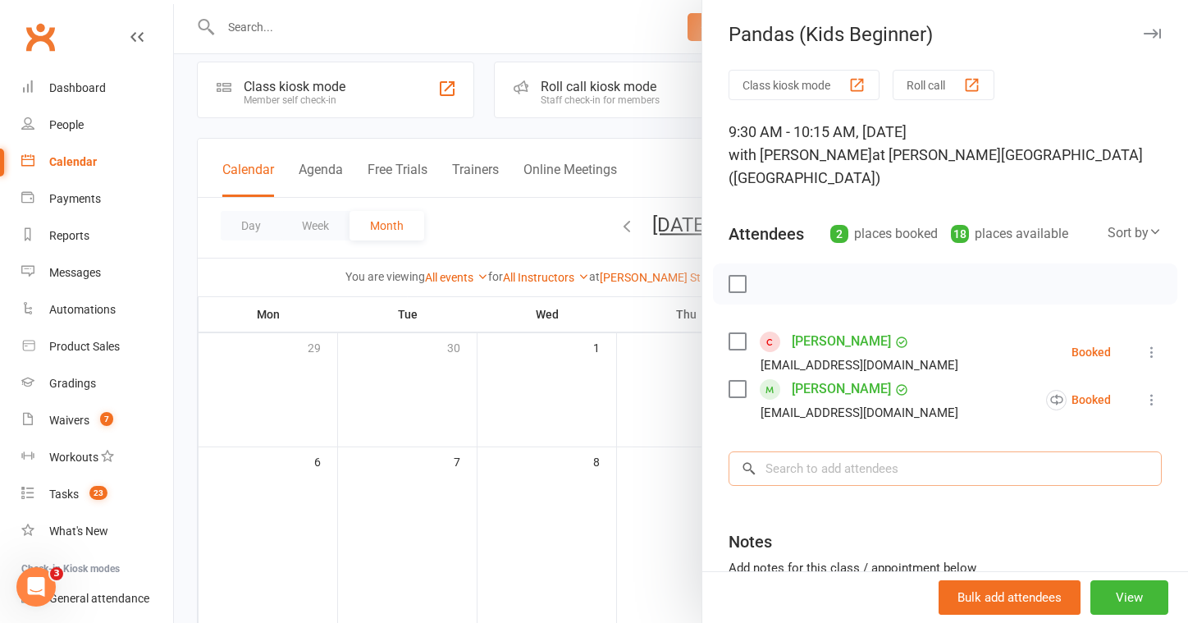
click at [927, 451] on input "search" at bounding box center [945, 468] width 433 height 34
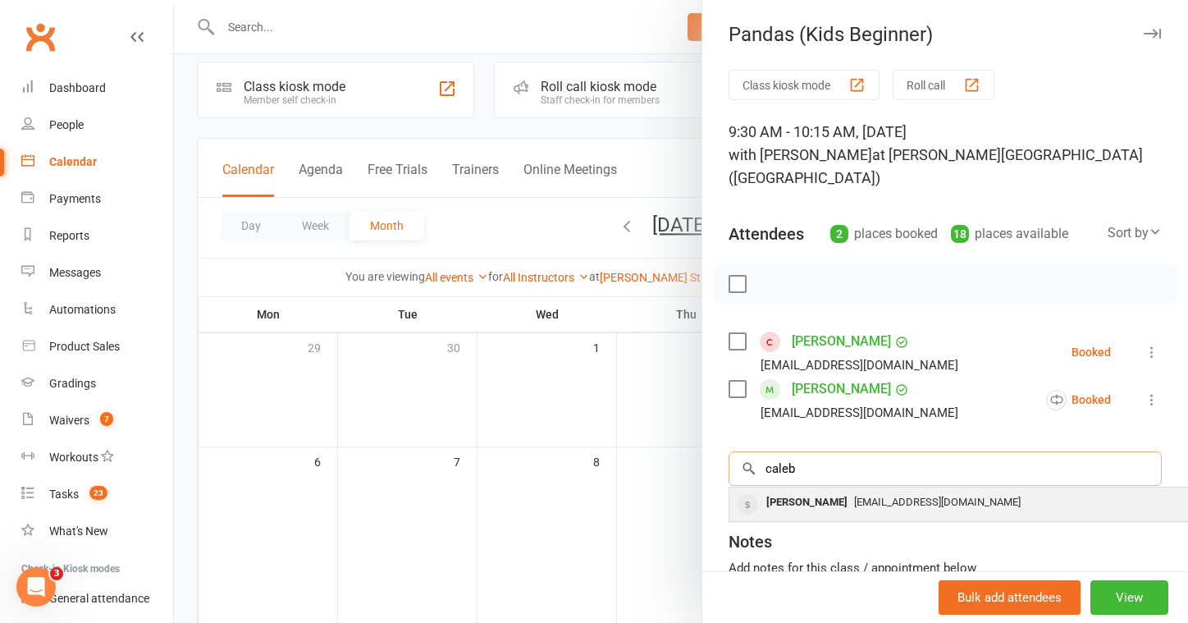
type input "Caleb"
click at [808, 491] on div "[PERSON_NAME]" at bounding box center [807, 503] width 94 height 24
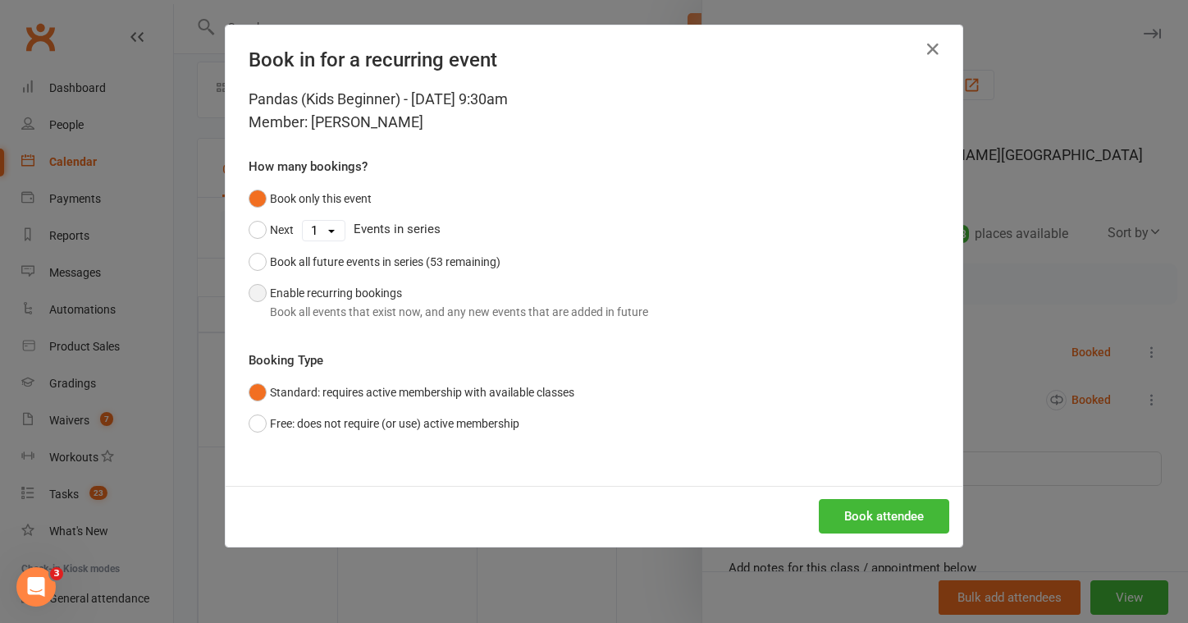
click at [425, 311] on div "Book all events that exist now, and any new events that are added in future" at bounding box center [459, 312] width 378 height 18
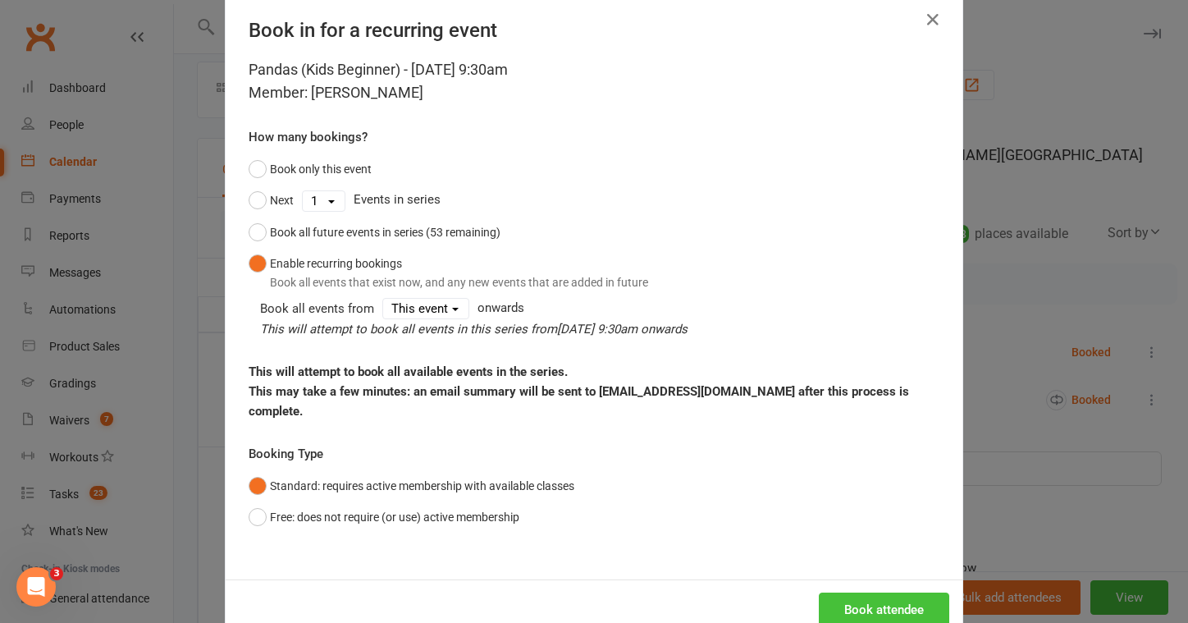
scroll to position [50, 0]
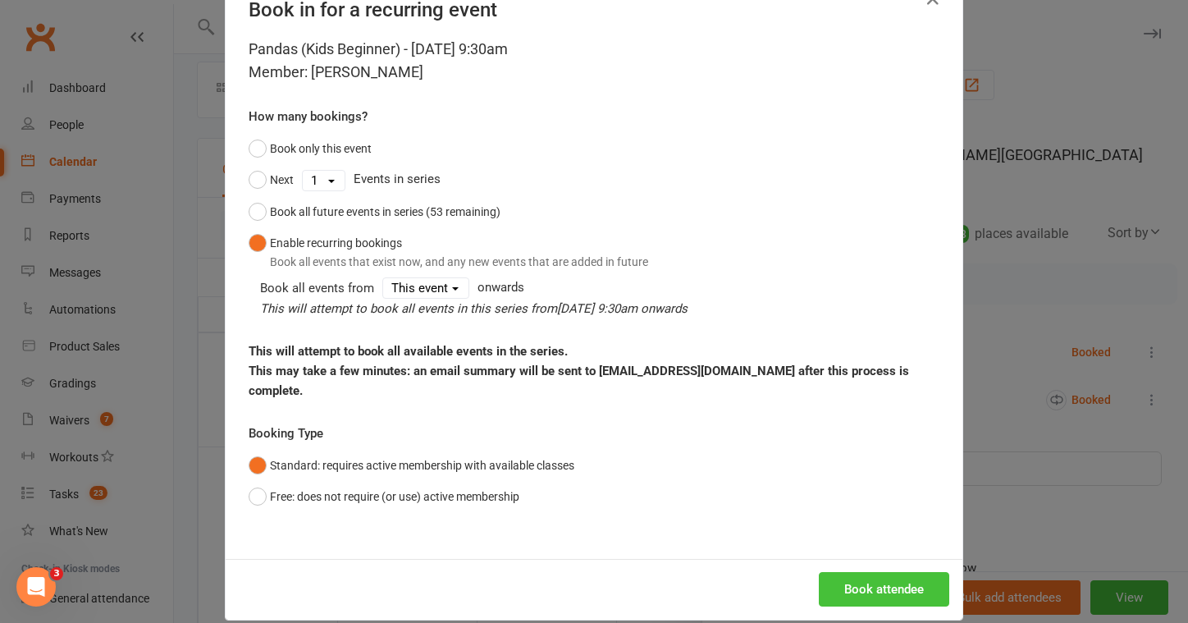
click at [918, 572] on button "Book attendee" at bounding box center [884, 589] width 130 height 34
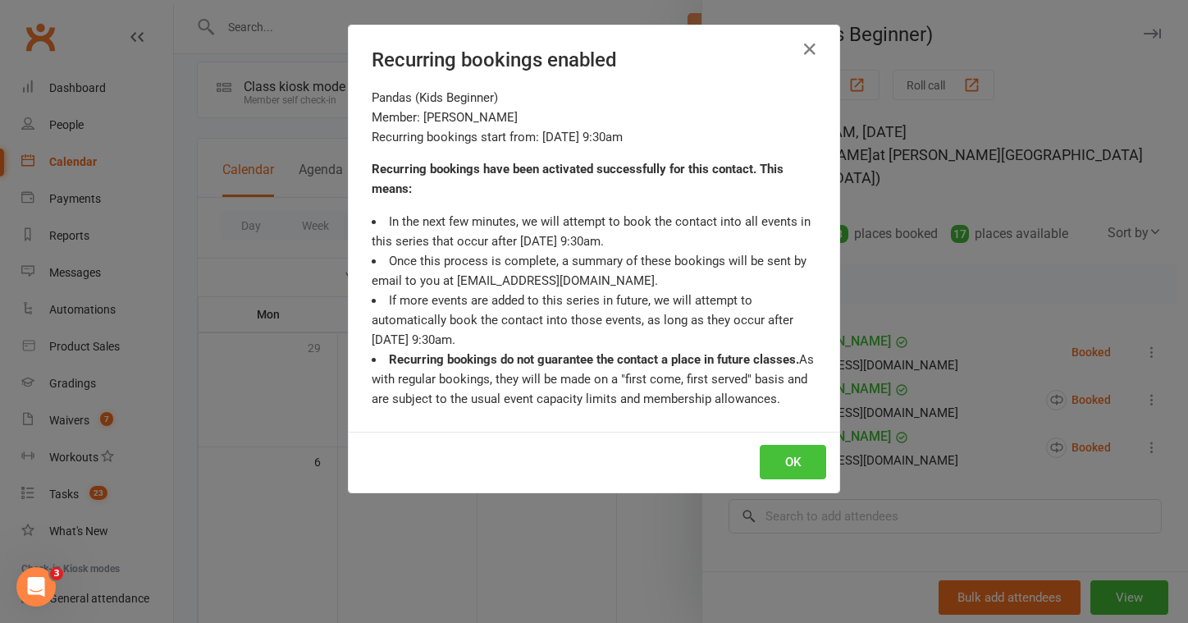
click at [806, 463] on button "OK" at bounding box center [793, 462] width 66 height 34
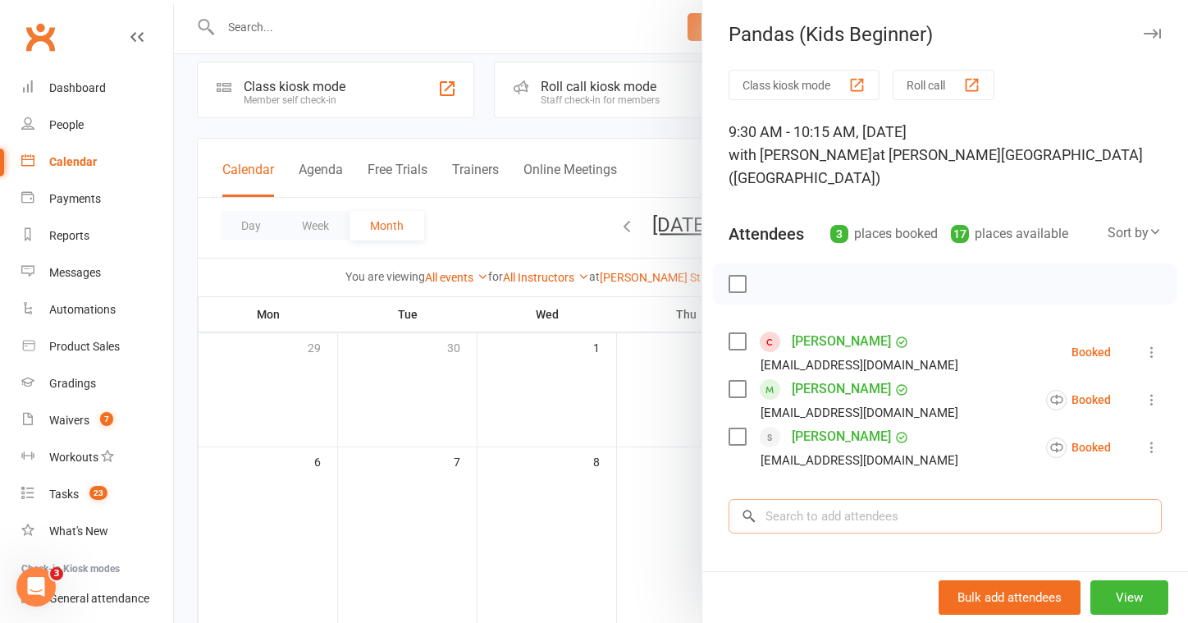
click at [840, 506] on input "search" at bounding box center [945, 516] width 433 height 34
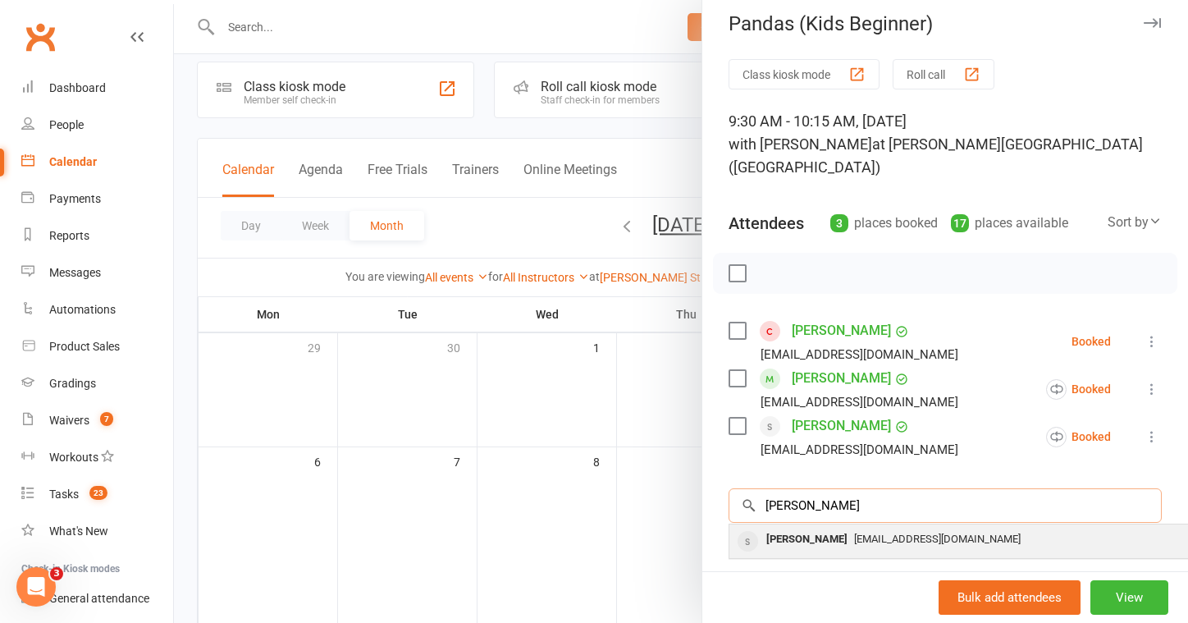
type input "Kendall"
click at [920, 533] on span "dianap88n@gmail.com" at bounding box center [937, 539] width 167 height 12
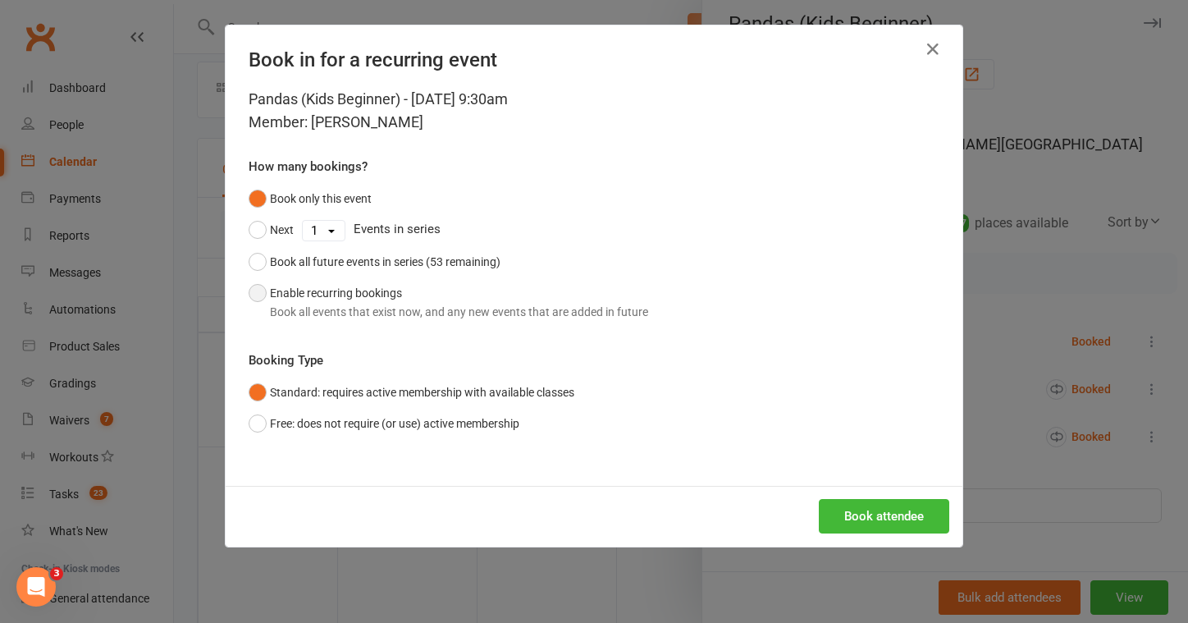
click at [365, 315] on div "Book all events that exist now, and any new events that are added in future" at bounding box center [459, 312] width 378 height 18
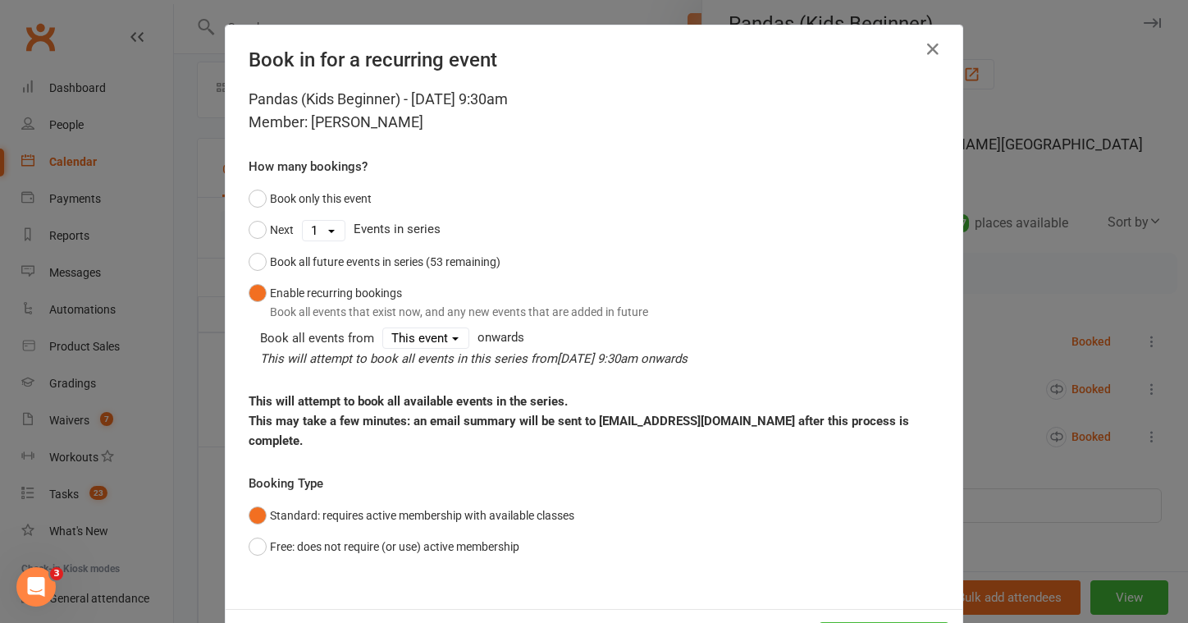
scroll to position [30, 0]
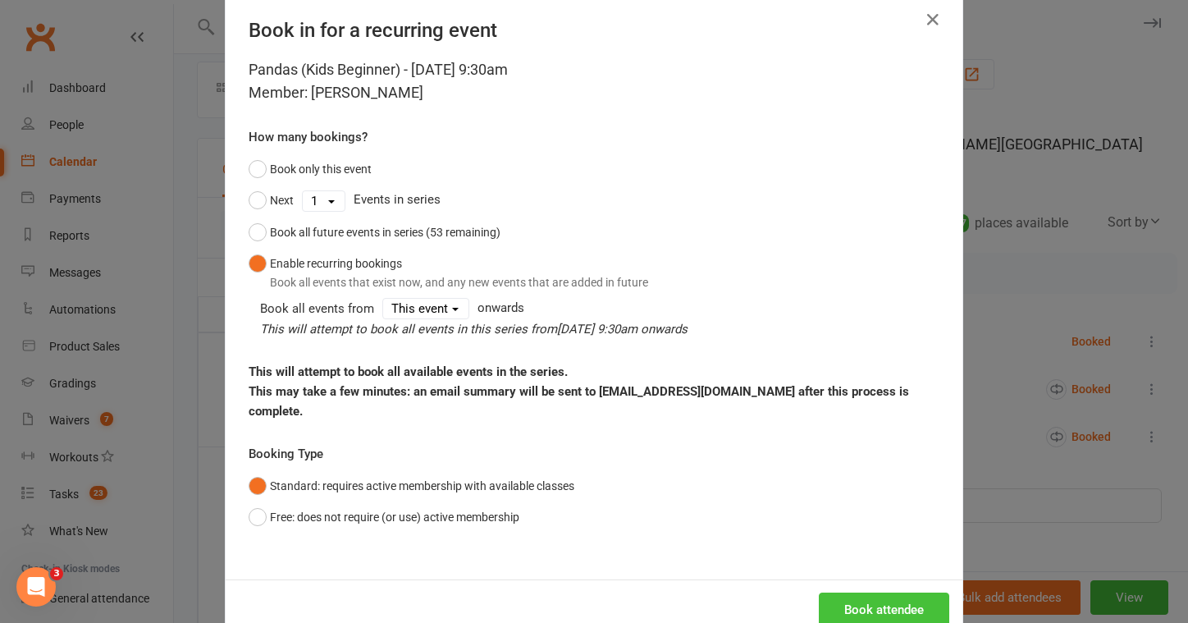
click at [889, 593] on button "Book attendee" at bounding box center [884, 610] width 130 height 34
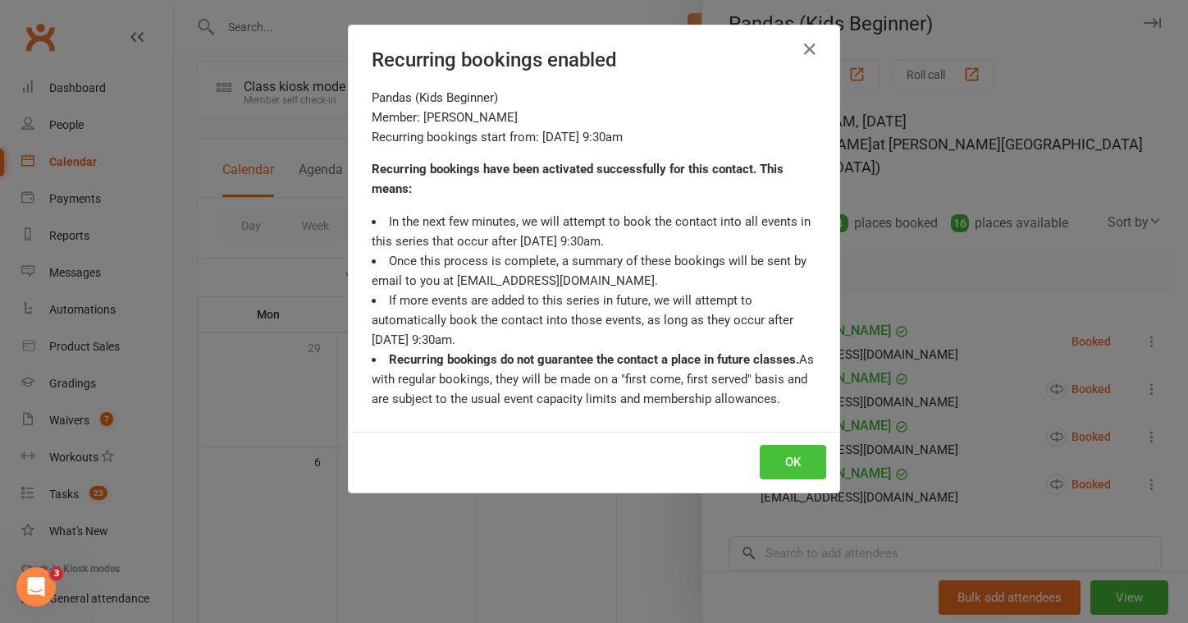
click at [802, 460] on button "OK" at bounding box center [793, 462] width 66 height 34
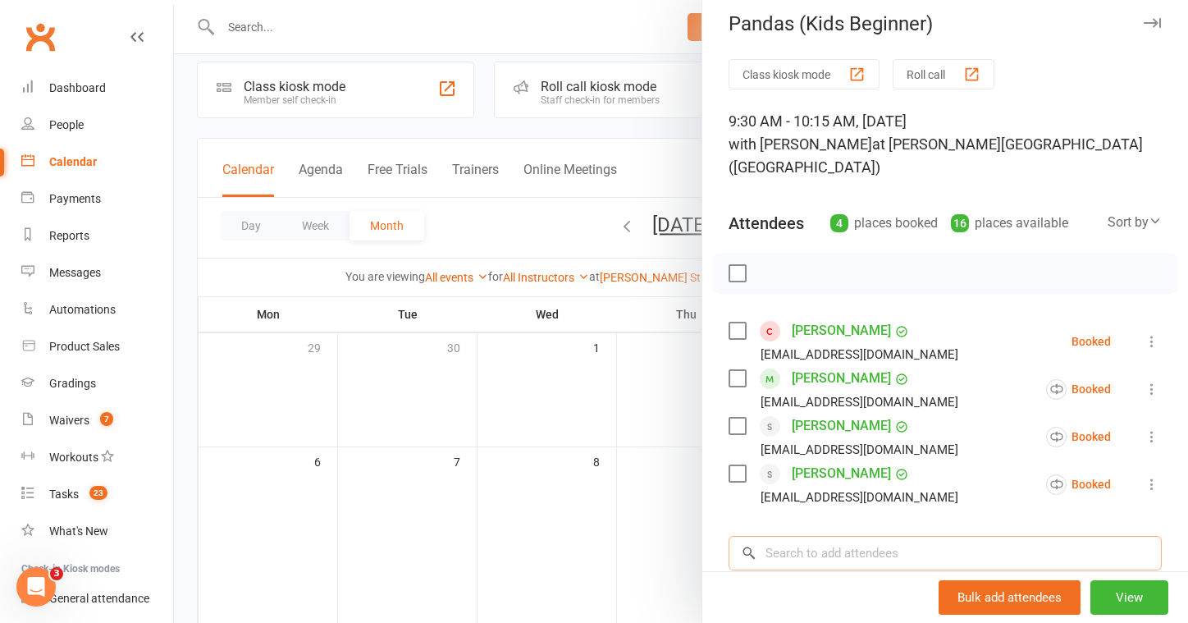
click at [833, 536] on input "search" at bounding box center [945, 553] width 433 height 34
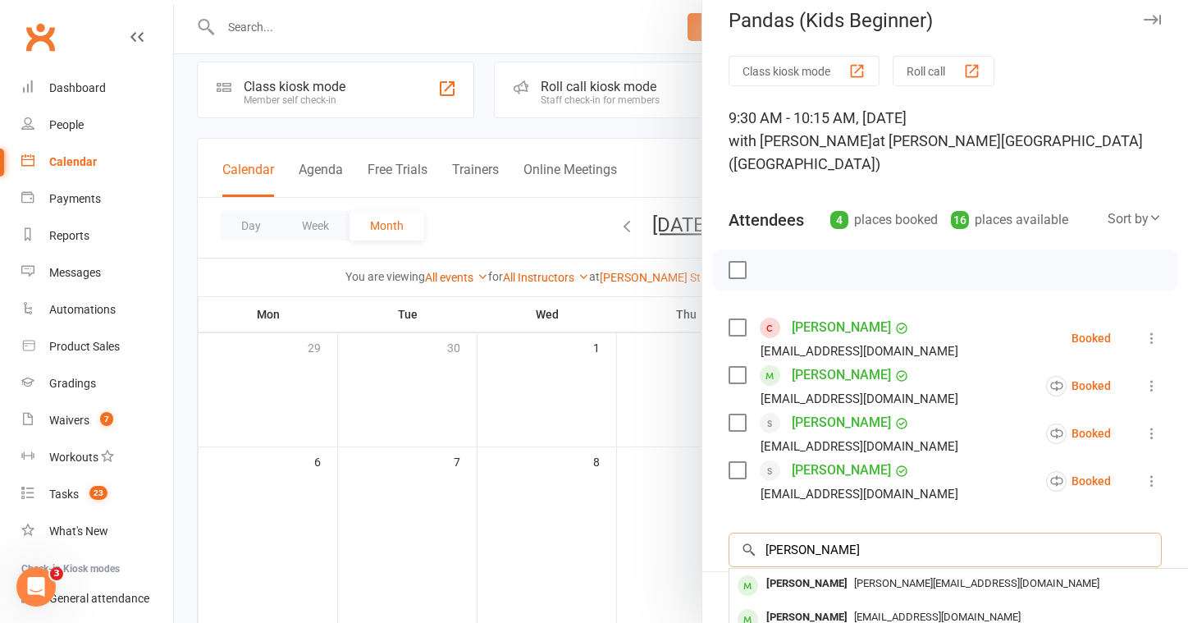
scroll to position [39, 0]
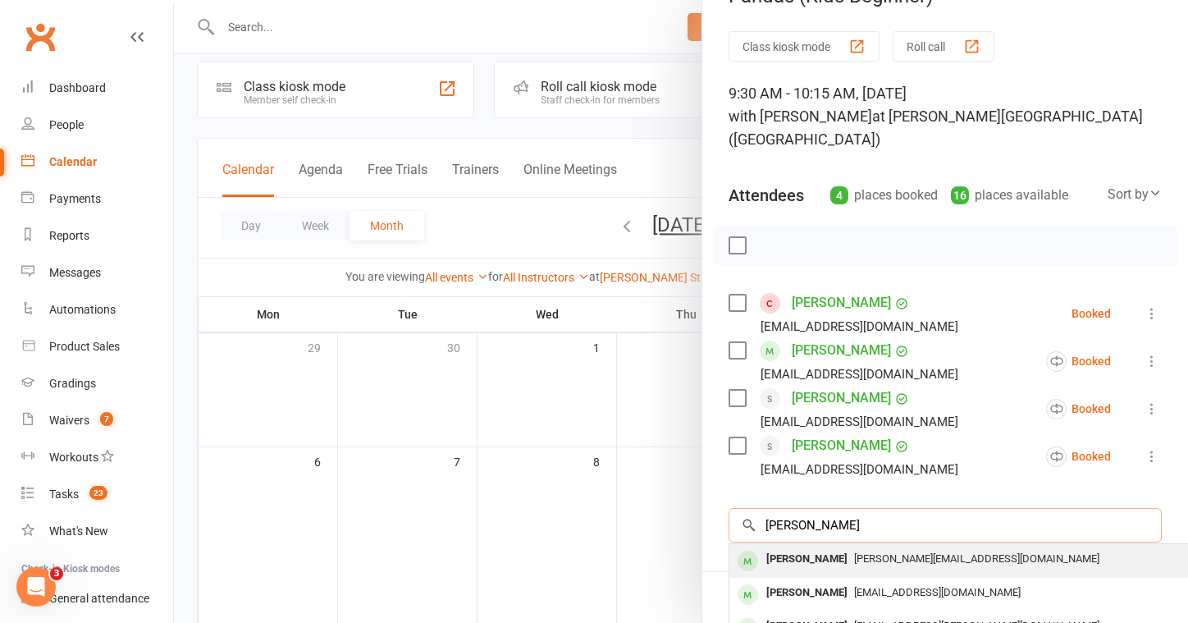
type input "Liam"
click at [854, 552] on span "hazel.ebarle@gmail.com" at bounding box center [976, 558] width 245 height 12
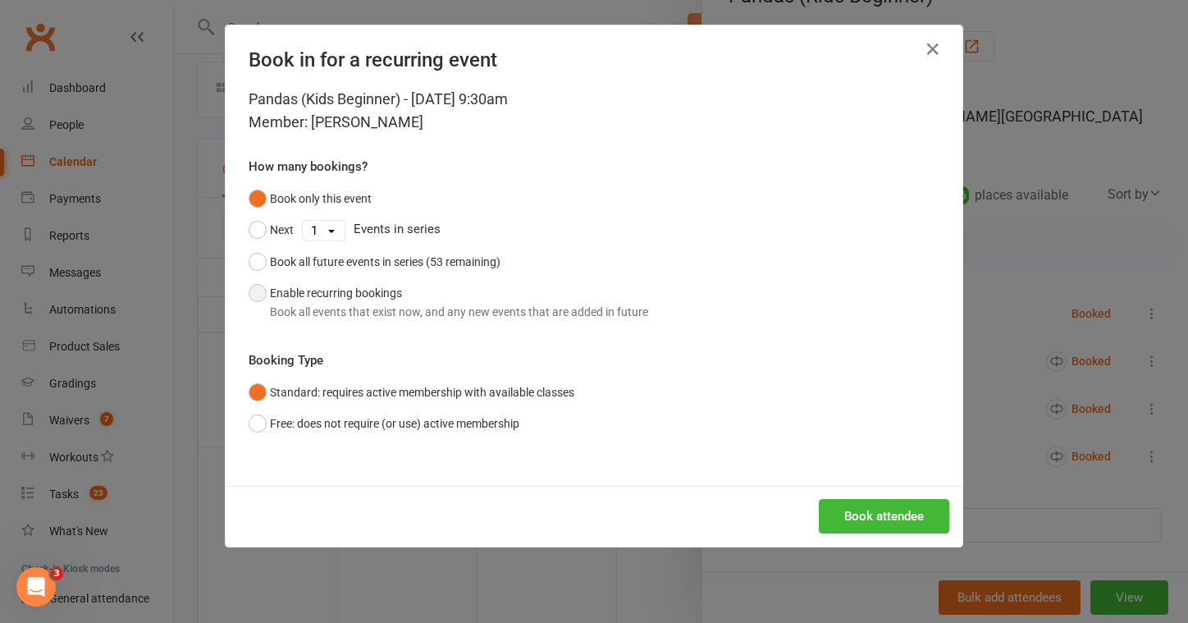
click at [401, 314] on div "Book all events that exist now, and any new events that are added in future" at bounding box center [459, 312] width 378 height 18
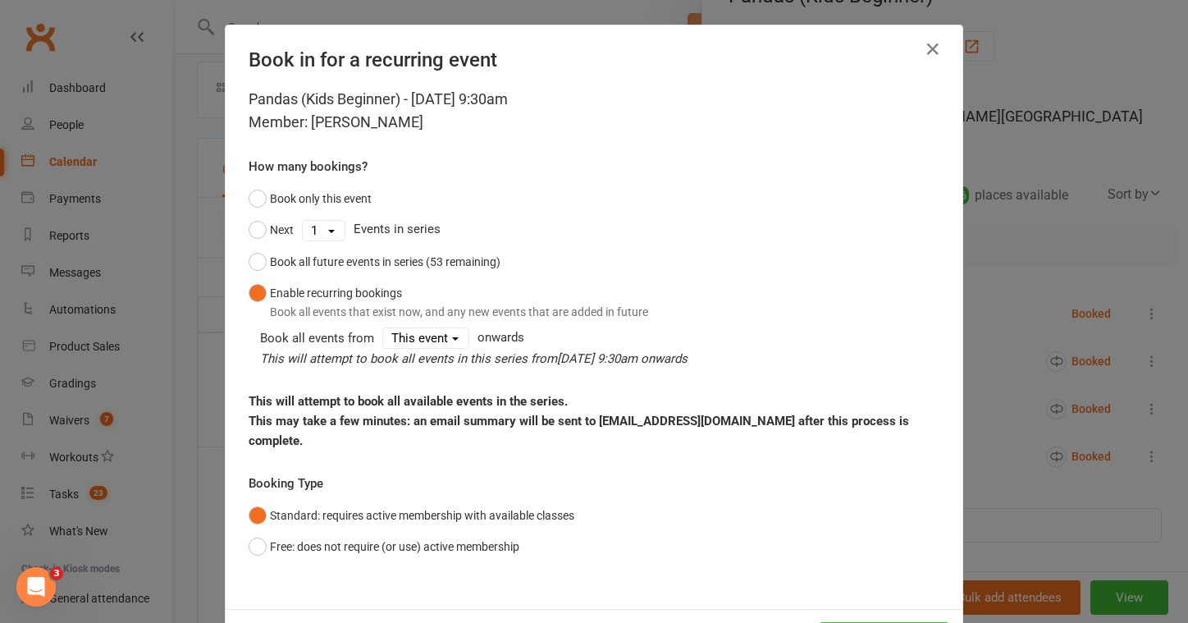
scroll to position [30, 0]
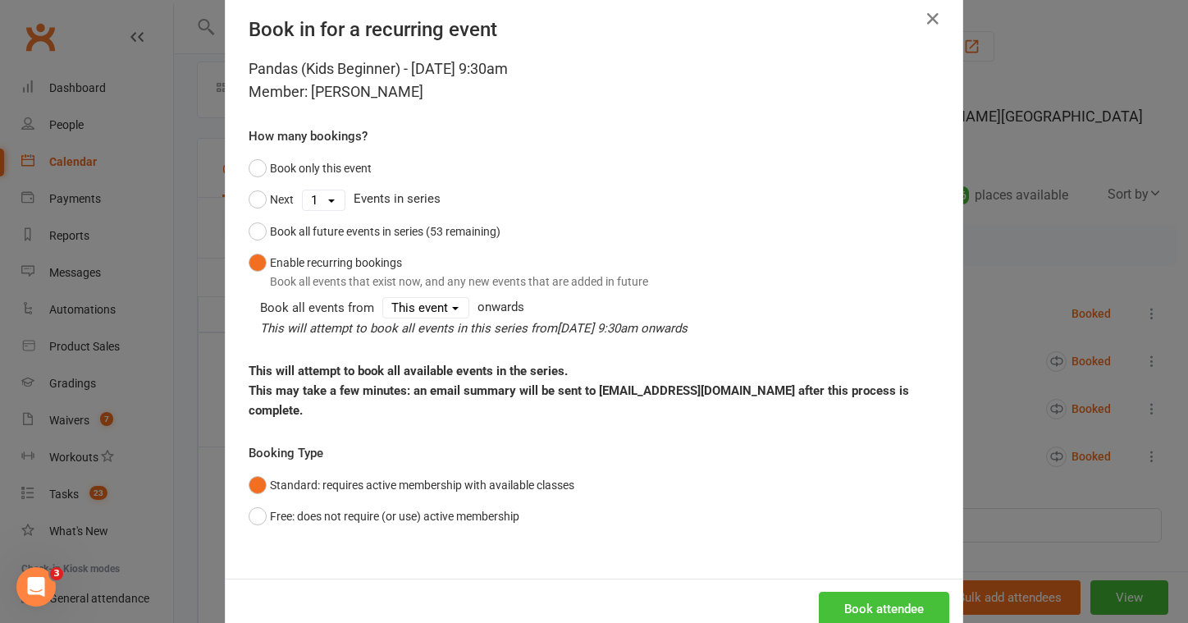
click at [863, 592] on button "Book attendee" at bounding box center [884, 609] width 130 height 34
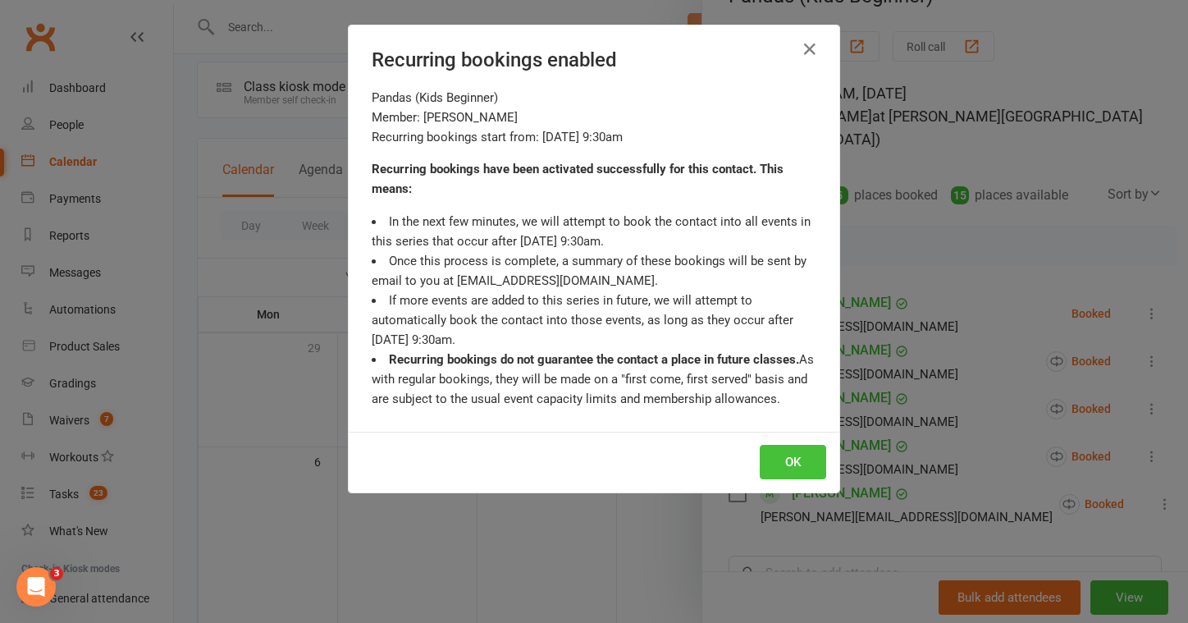
click at [792, 465] on button "OK" at bounding box center [793, 462] width 66 height 34
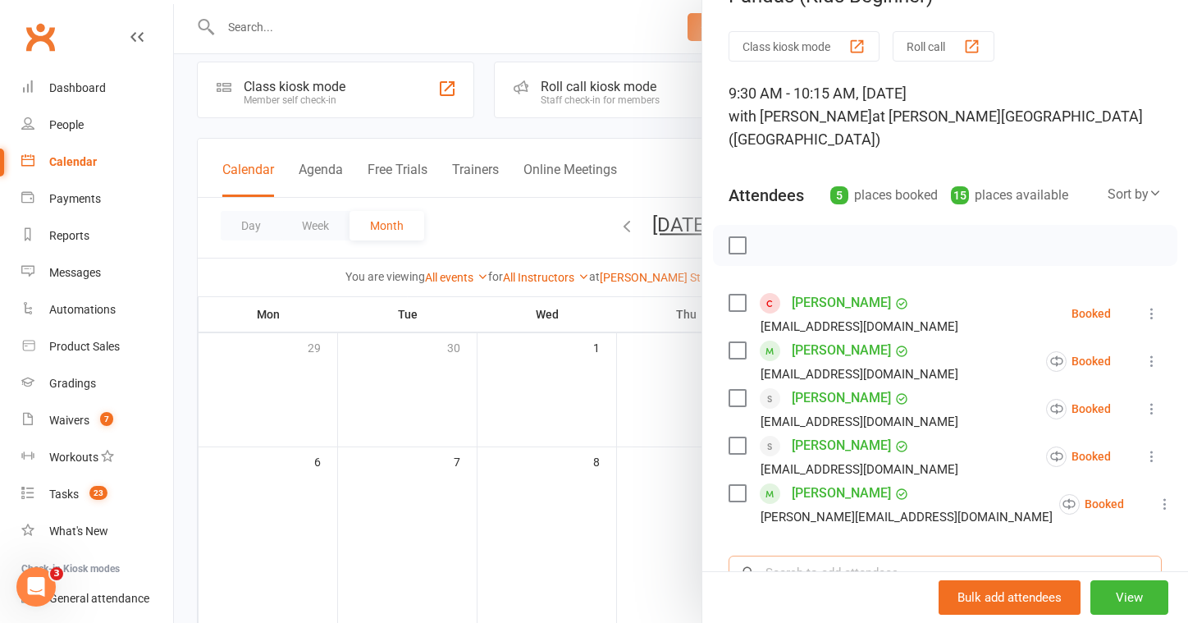
click at [804, 556] on input "search" at bounding box center [945, 573] width 433 height 34
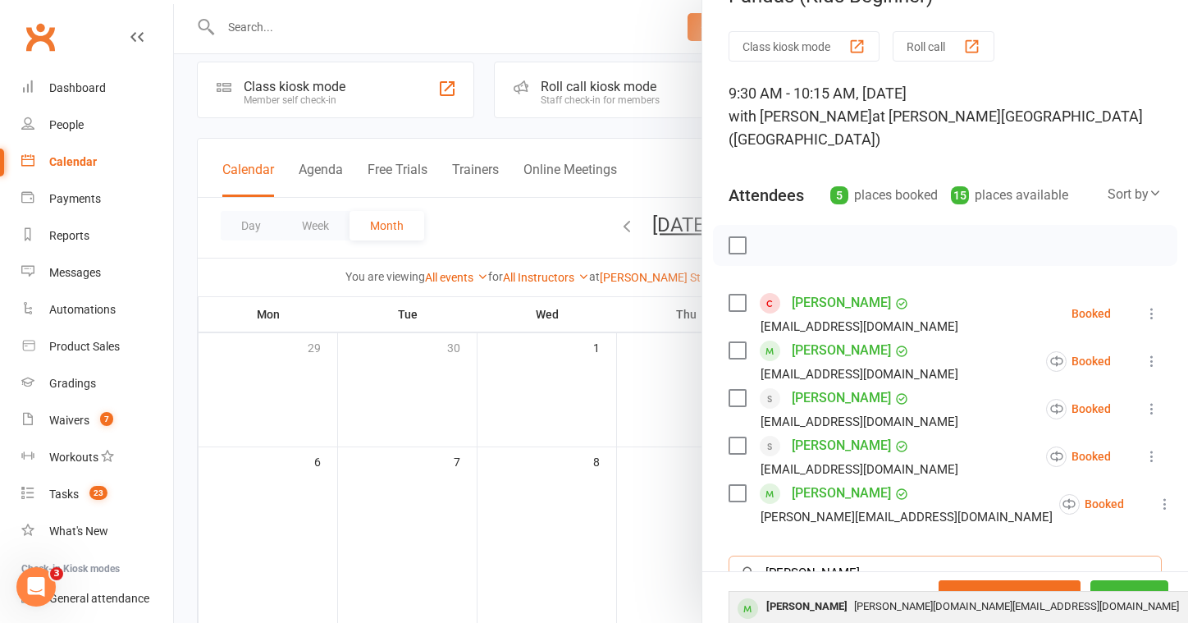
type input "arnold"
click at [797, 595] on div "[PERSON_NAME]" at bounding box center [807, 607] width 94 height 24
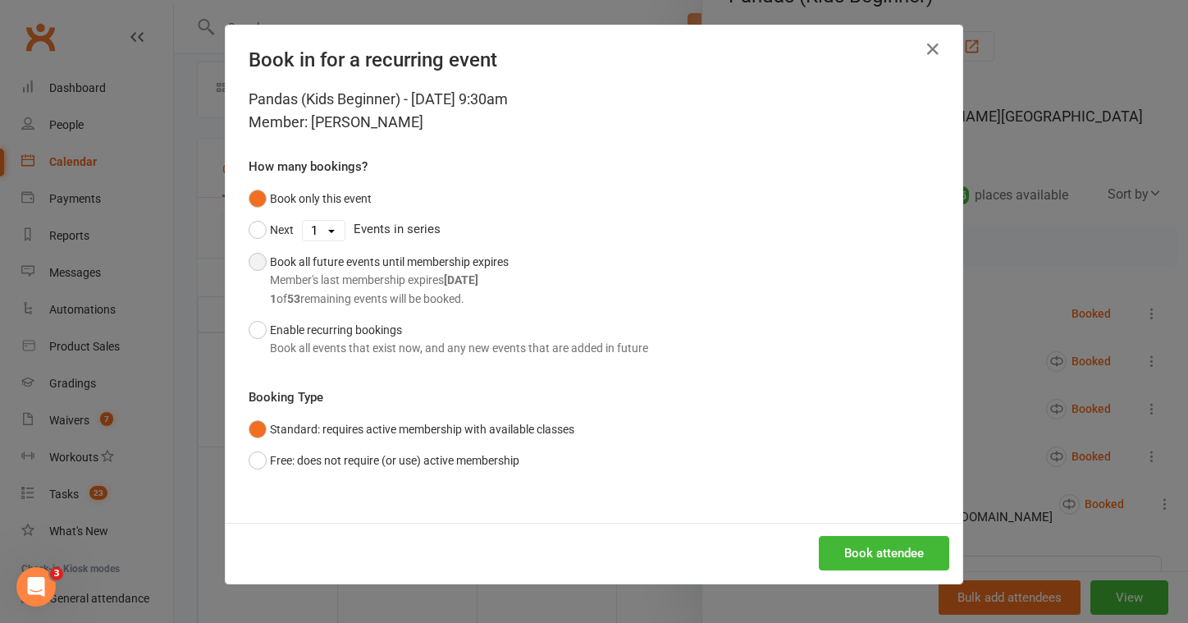
click at [393, 299] on div "1 of 53 remaining events will be booked." at bounding box center [389, 299] width 239 height 18
click at [379, 330] on button "Enable recurring bookings Book all events that exist now, and any new events th…" at bounding box center [449, 339] width 400 height 50
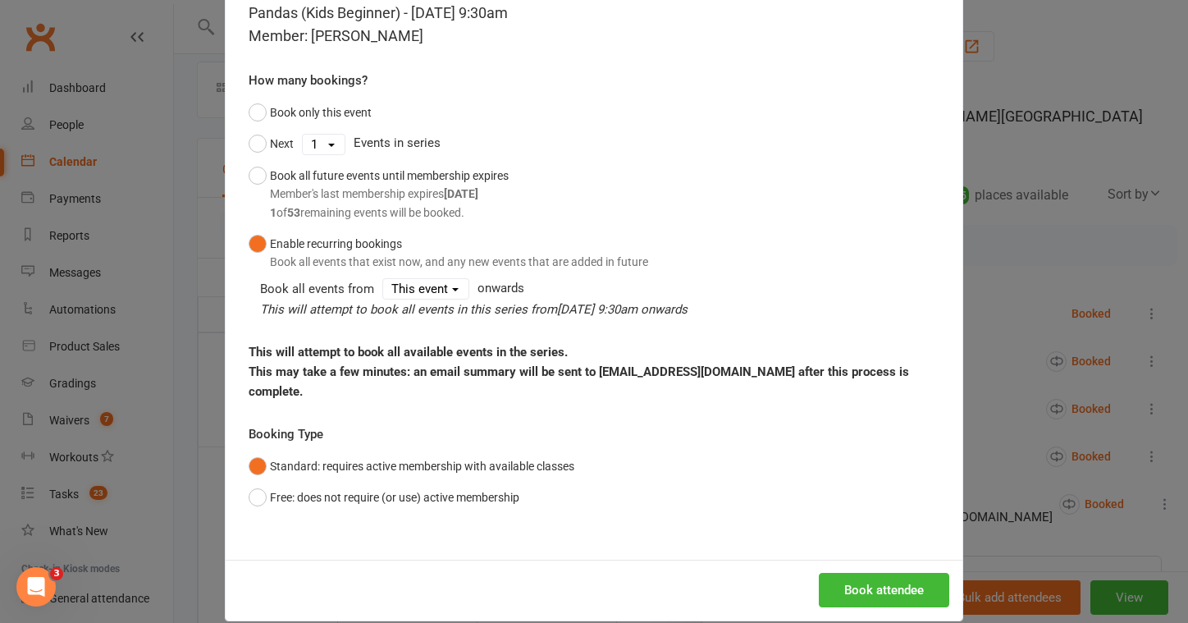
scroll to position [181, 0]
click at [884, 573] on button "Book attendee" at bounding box center [884, 590] width 130 height 34
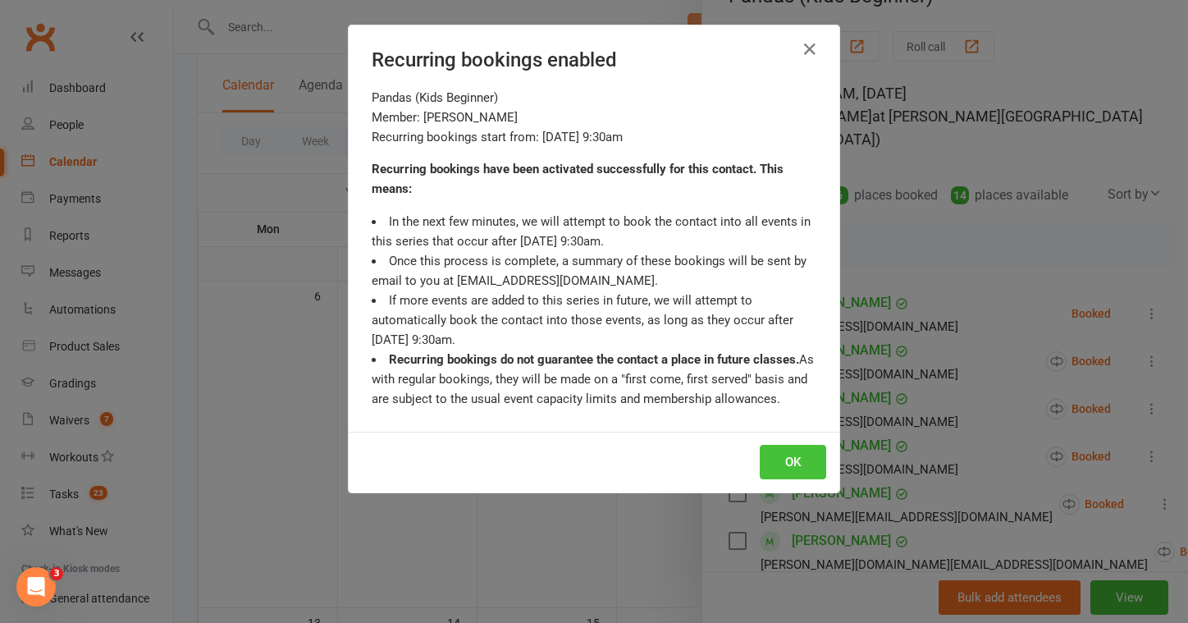
click at [778, 462] on button "OK" at bounding box center [793, 462] width 66 height 34
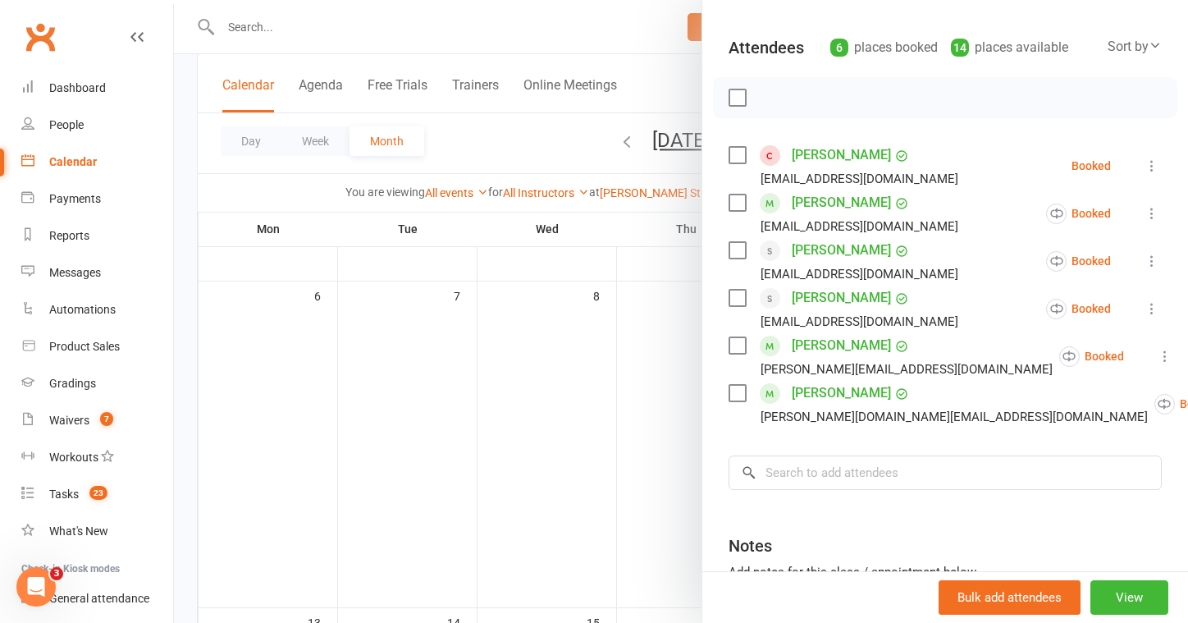
scroll to position [314, 0]
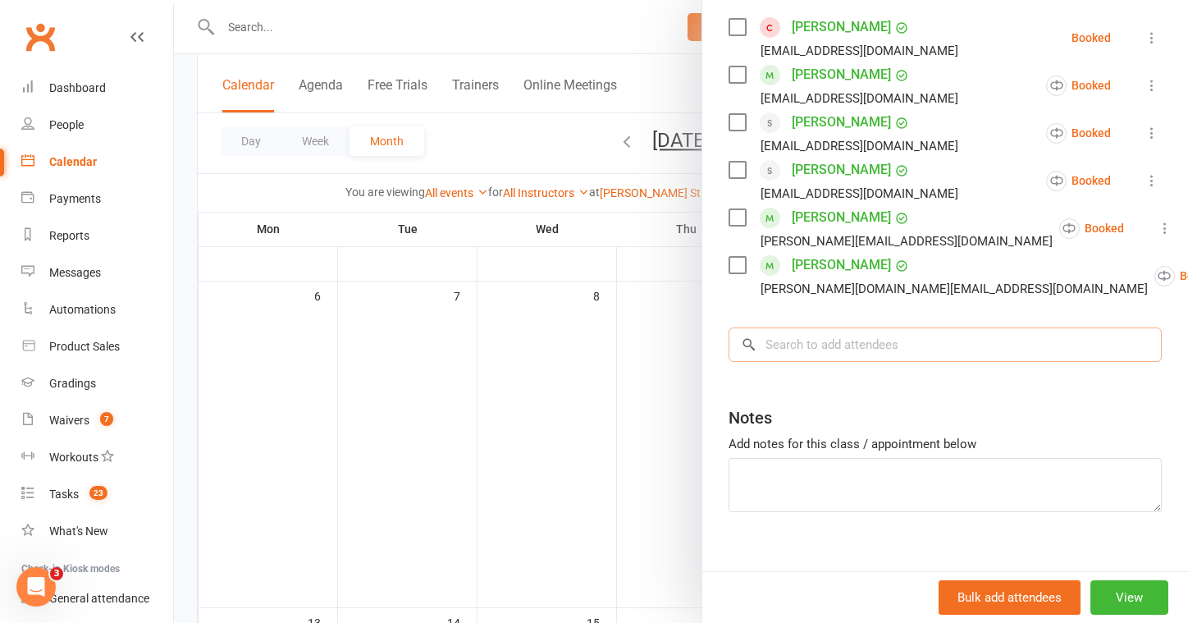
click at [778, 327] on input "search" at bounding box center [945, 344] width 433 height 34
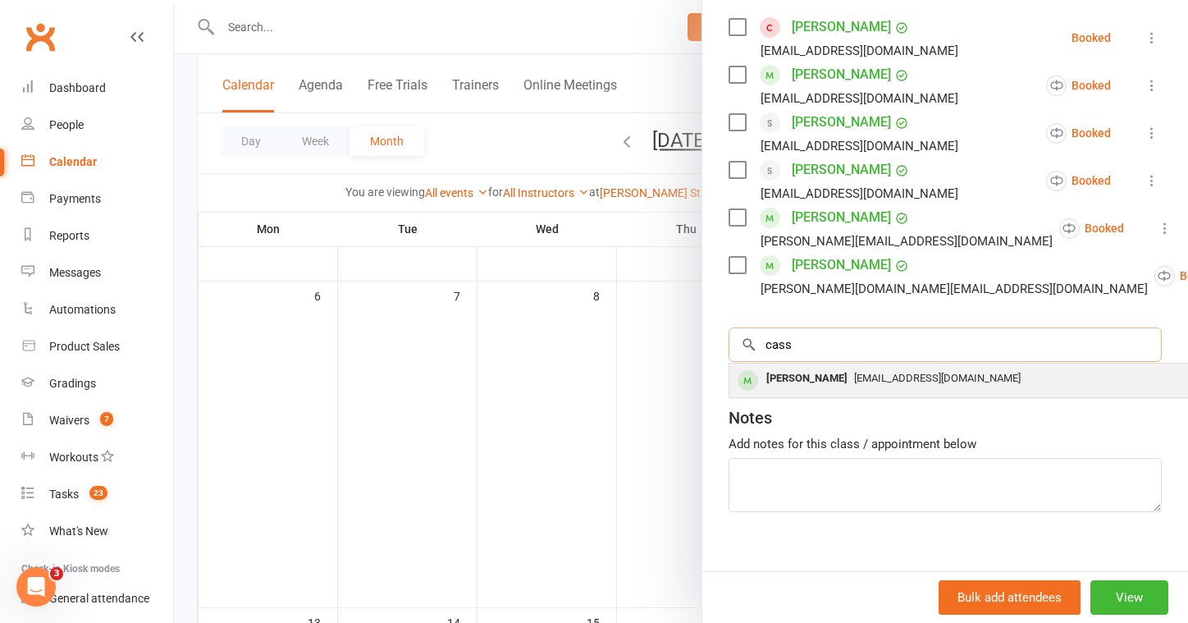
type input "cass"
click at [801, 367] on div "Cassian Macfarlane" at bounding box center [807, 379] width 94 height 24
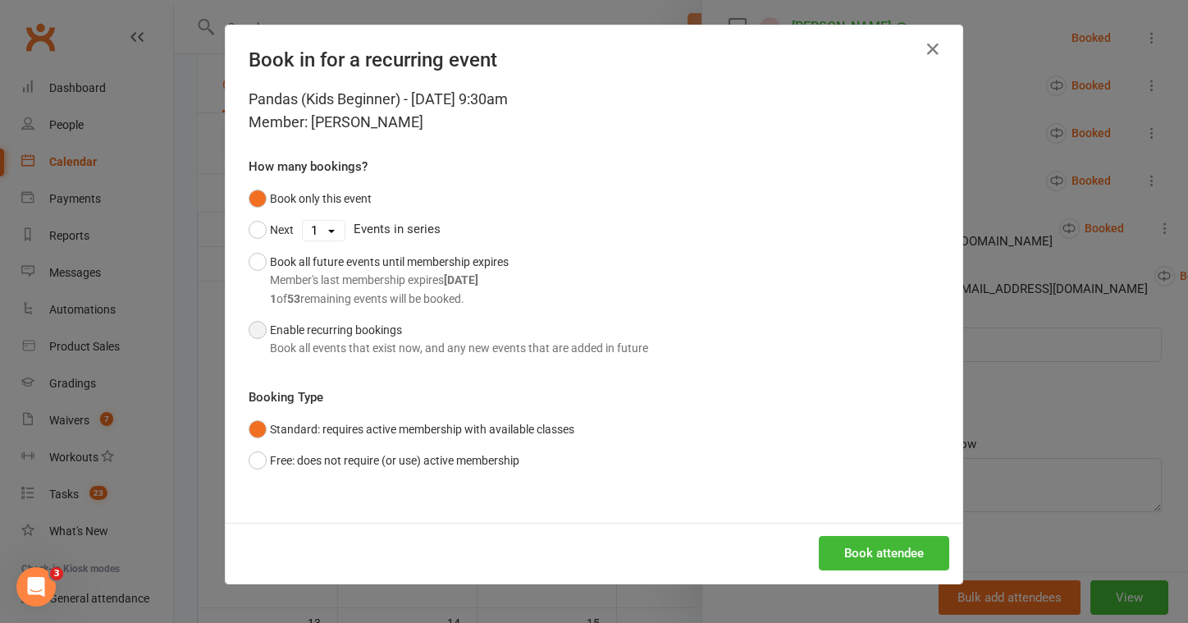
click at [465, 342] on div "Book all events that exist now, and any new events that are added in future" at bounding box center [459, 348] width 378 height 18
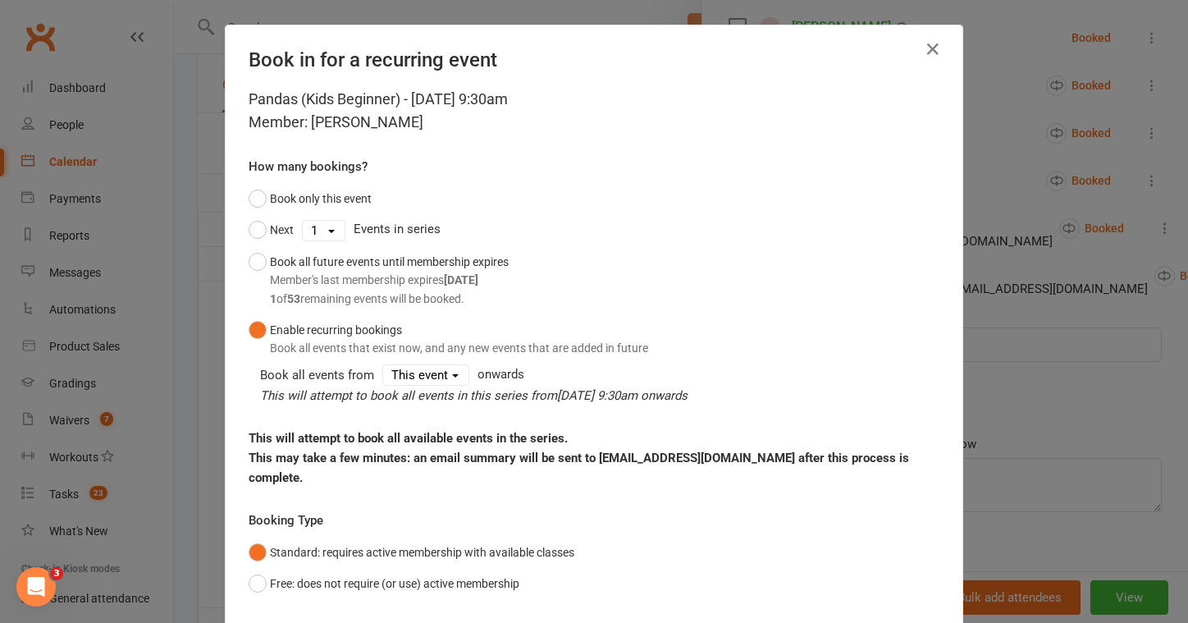
scroll to position [86, 0]
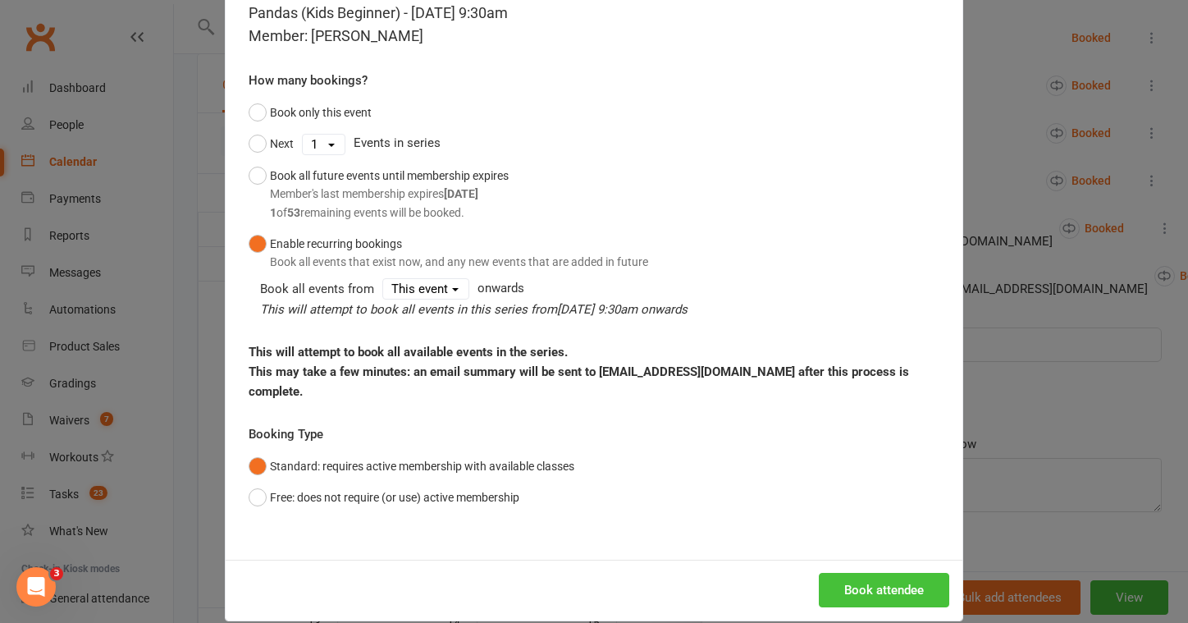
click at [872, 573] on button "Book attendee" at bounding box center [884, 590] width 130 height 34
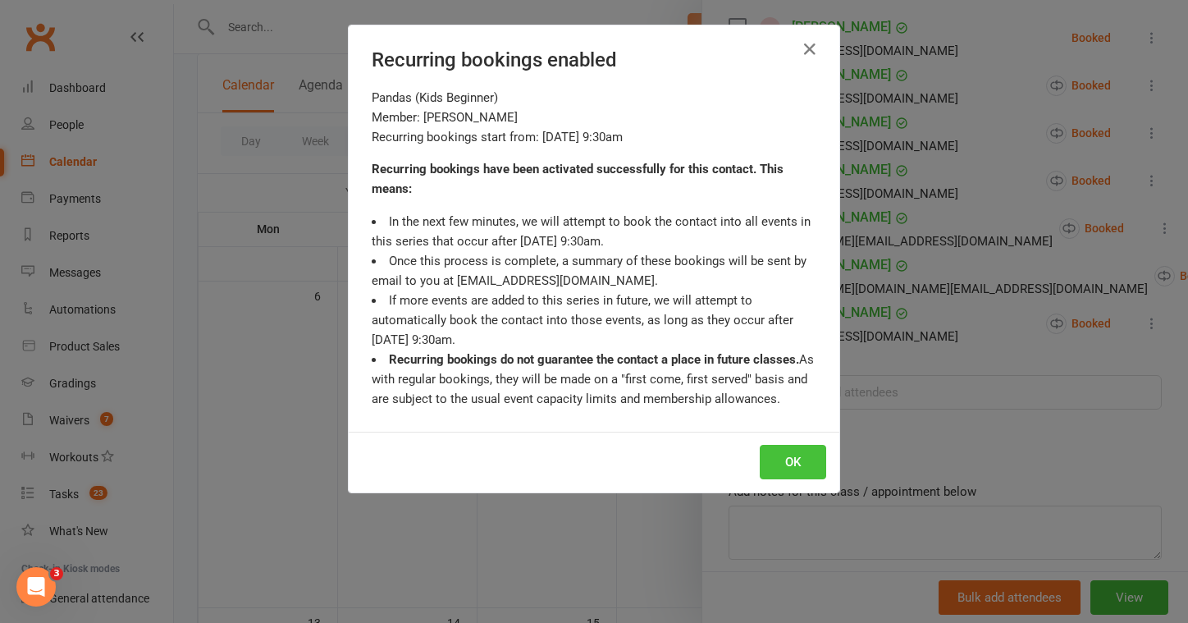
click at [790, 465] on button "OK" at bounding box center [793, 462] width 66 height 34
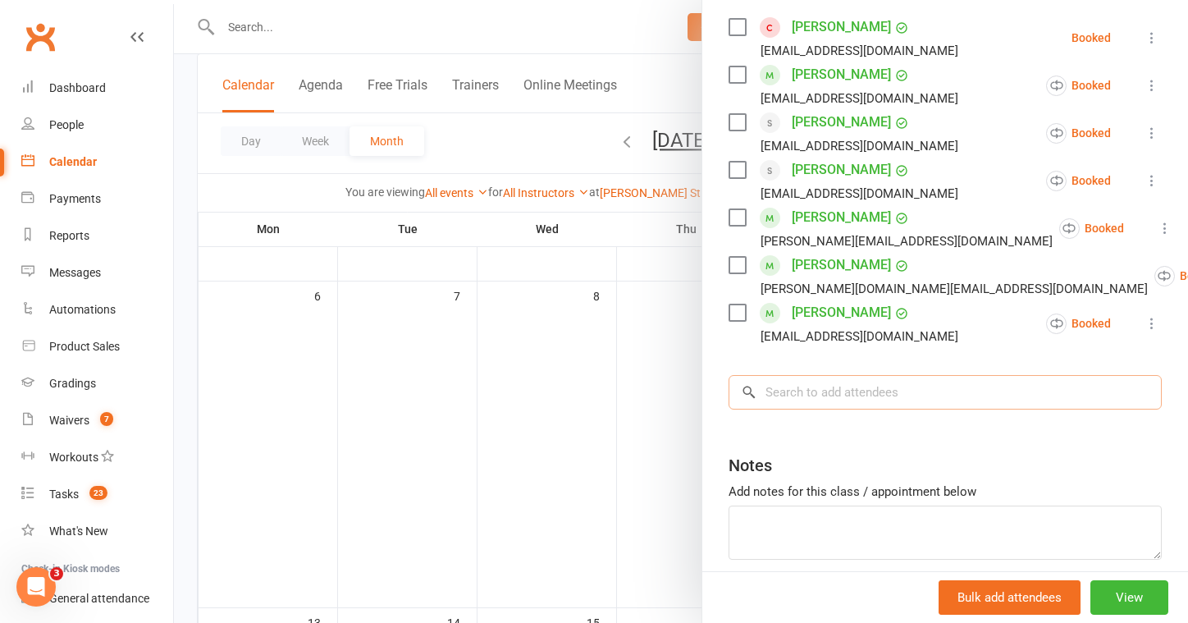
click at [872, 375] on input "search" at bounding box center [945, 392] width 433 height 34
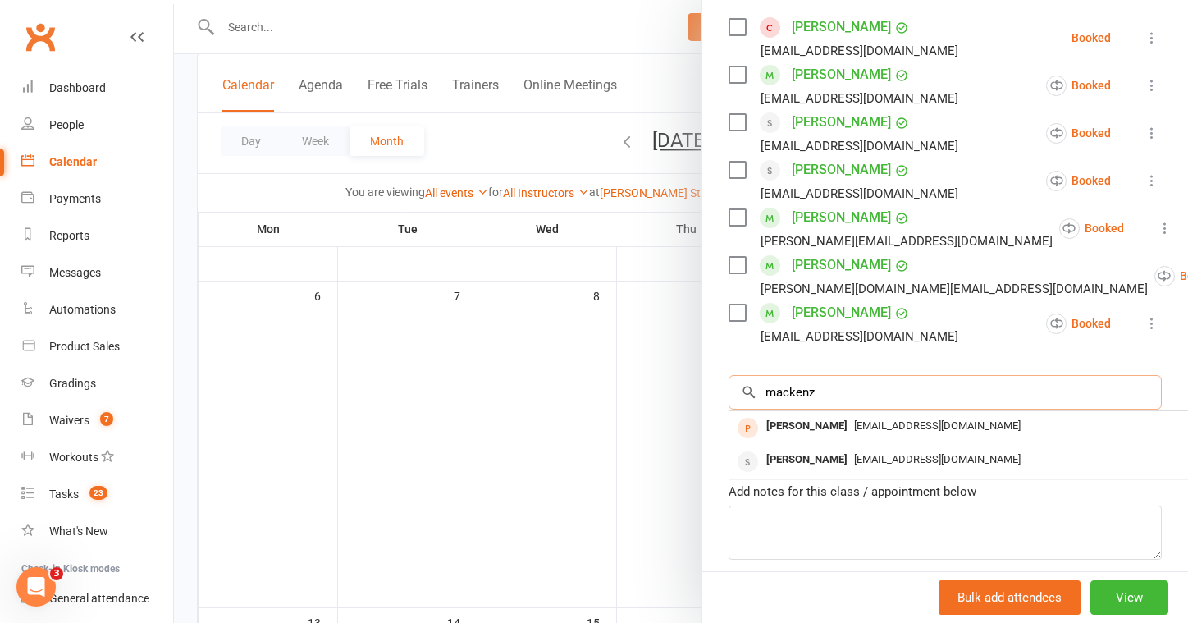
type input "mackenz"
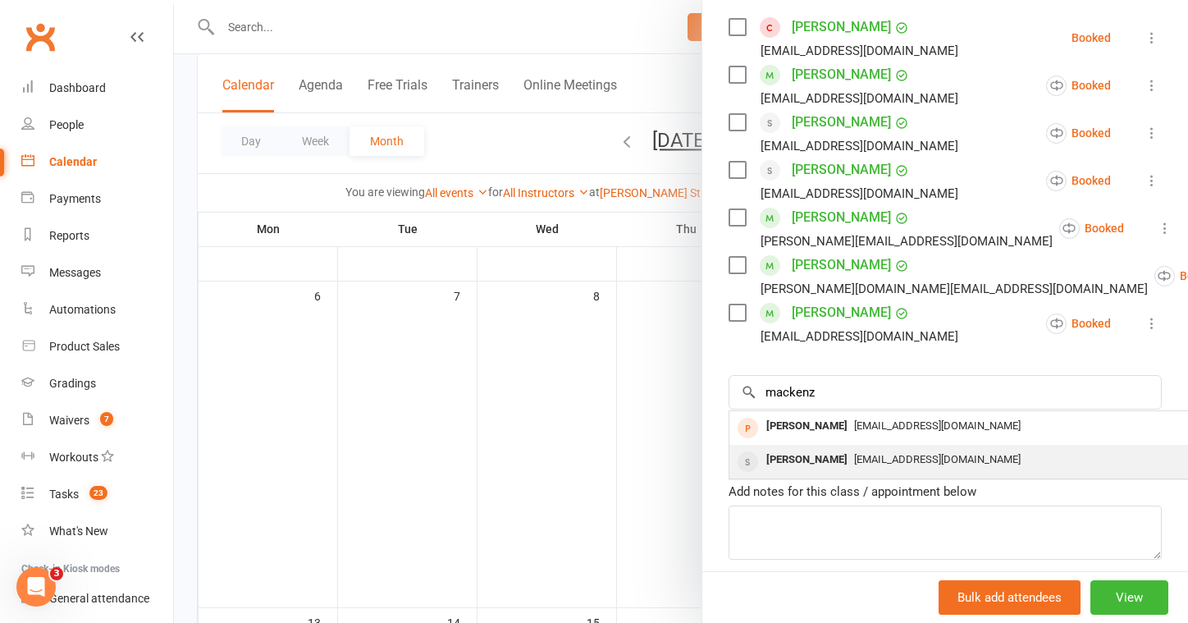
drag, startPoint x: 872, startPoint y: 375, endPoint x: 849, endPoint y: 434, distance: 63.4
click at [854, 453] on span "Grantnel@hotmail.com" at bounding box center [937, 459] width 167 height 12
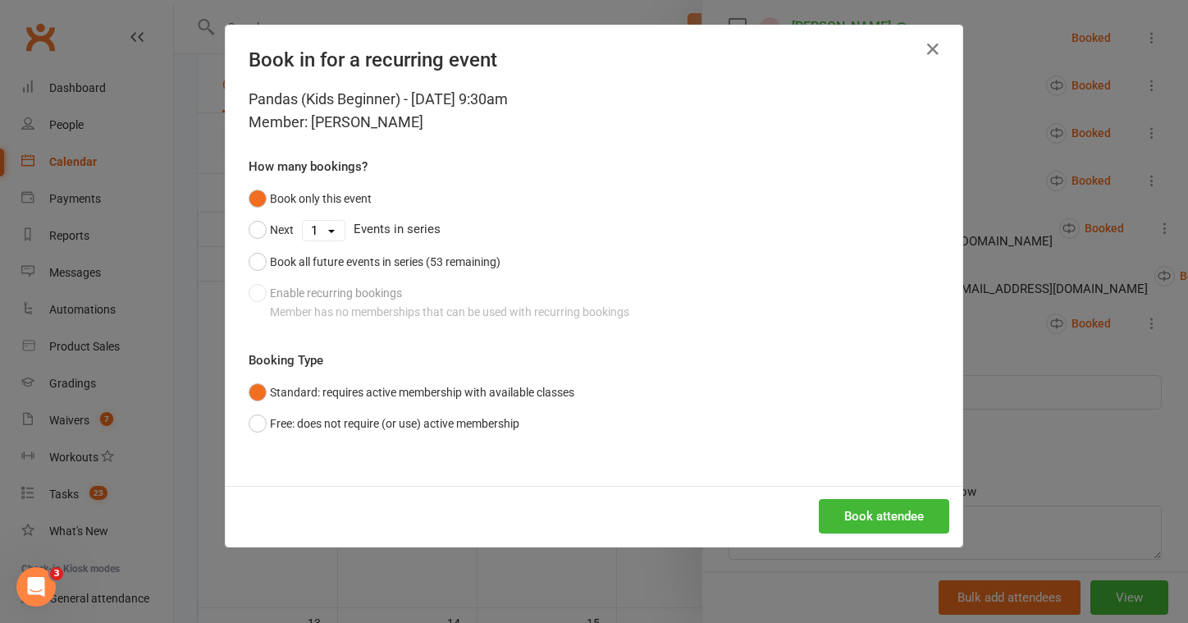
click at [336, 302] on div "Book only this event Next 1 2 3 4 5 6 7 8 9 10 11 12 13 14 15 16 17 18 19 20 21…" at bounding box center [594, 255] width 691 height 144
click at [934, 49] on icon "button" at bounding box center [933, 49] width 20 height 20
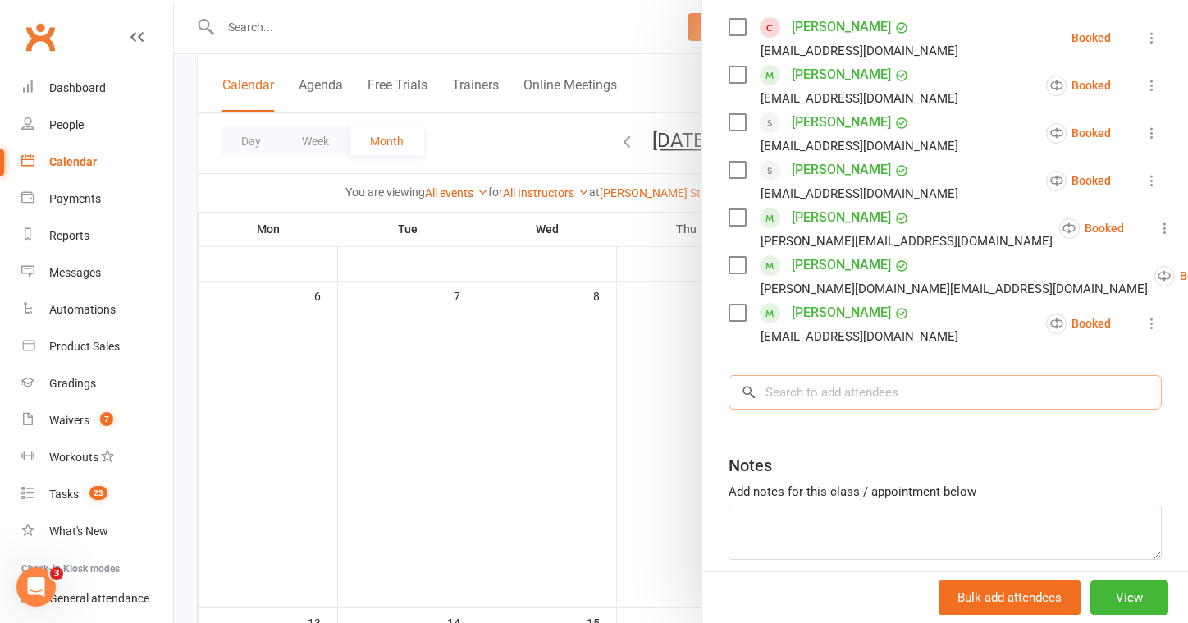
click at [824, 378] on input "search" at bounding box center [945, 392] width 433 height 34
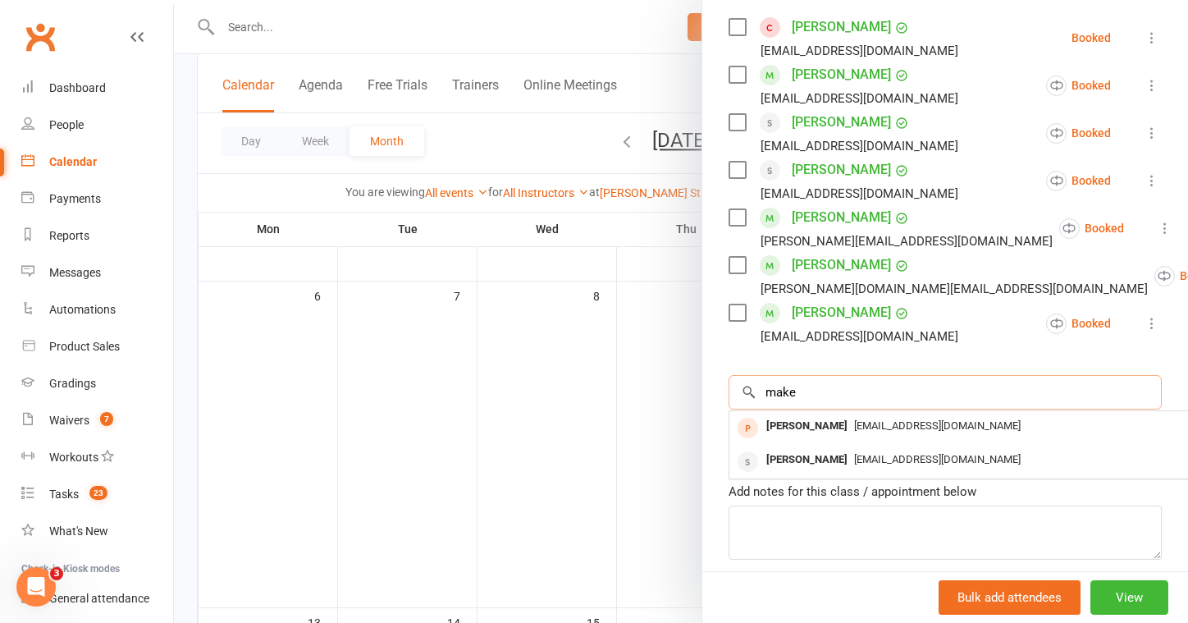
type input "make"
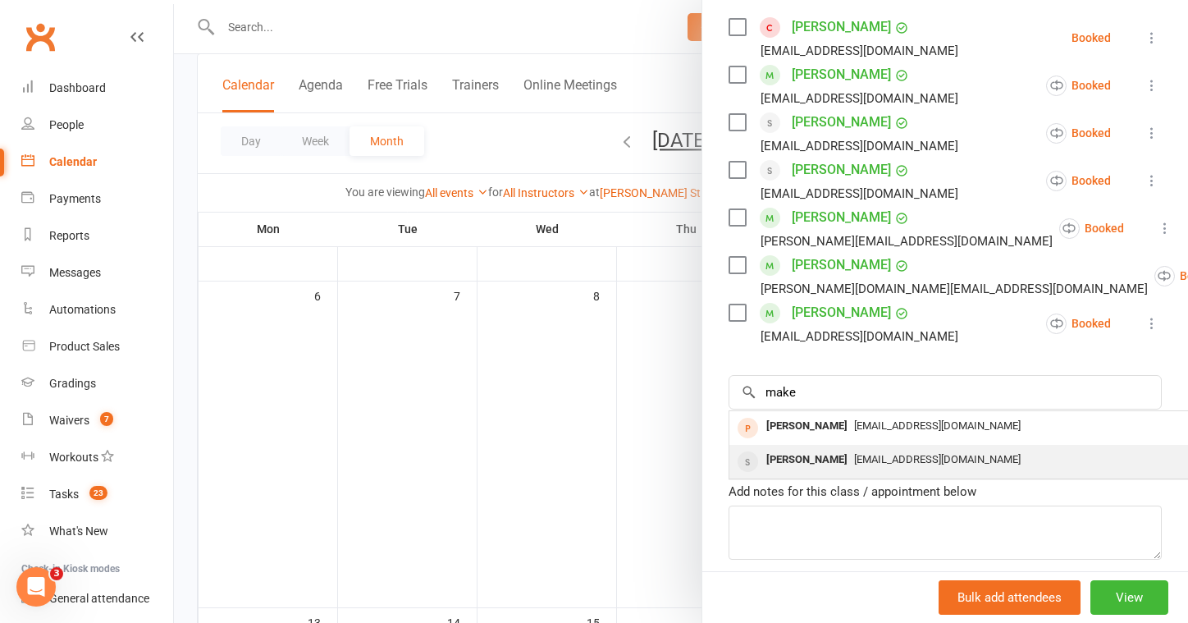
drag, startPoint x: 823, startPoint y: 378, endPoint x: 863, endPoint y: 436, distance: 70.3
click at [863, 453] on span "Grantnel@hotmail.com" at bounding box center [937, 459] width 167 height 12
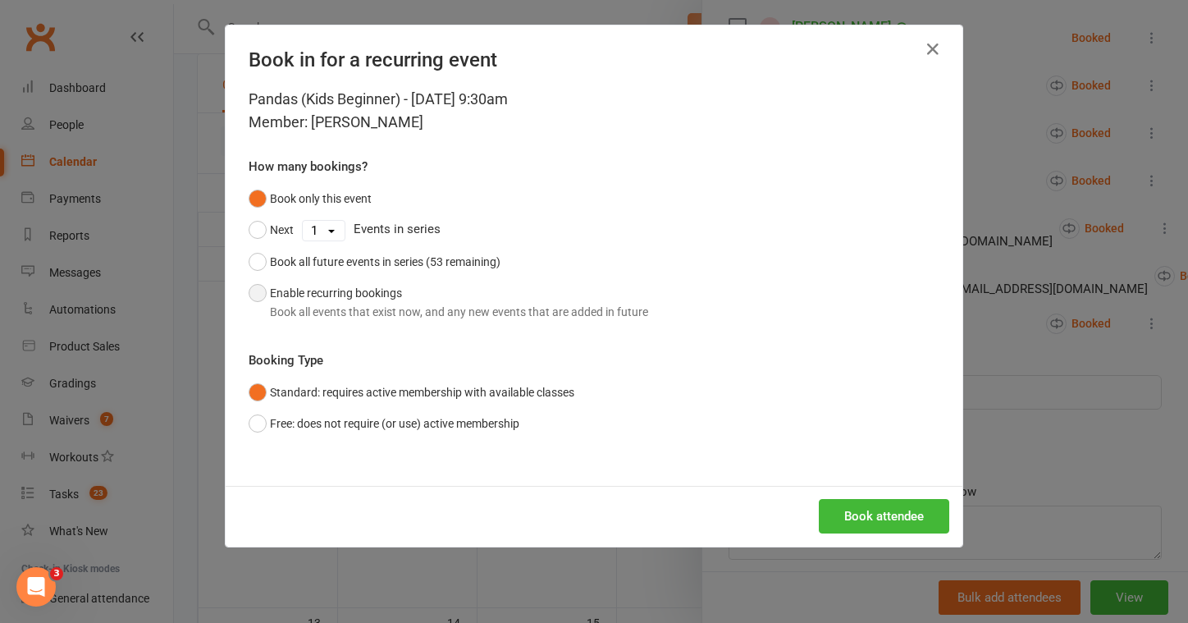
click at [302, 295] on button "Enable recurring bookings Book all events that exist now, and any new events th…" at bounding box center [449, 302] width 400 height 50
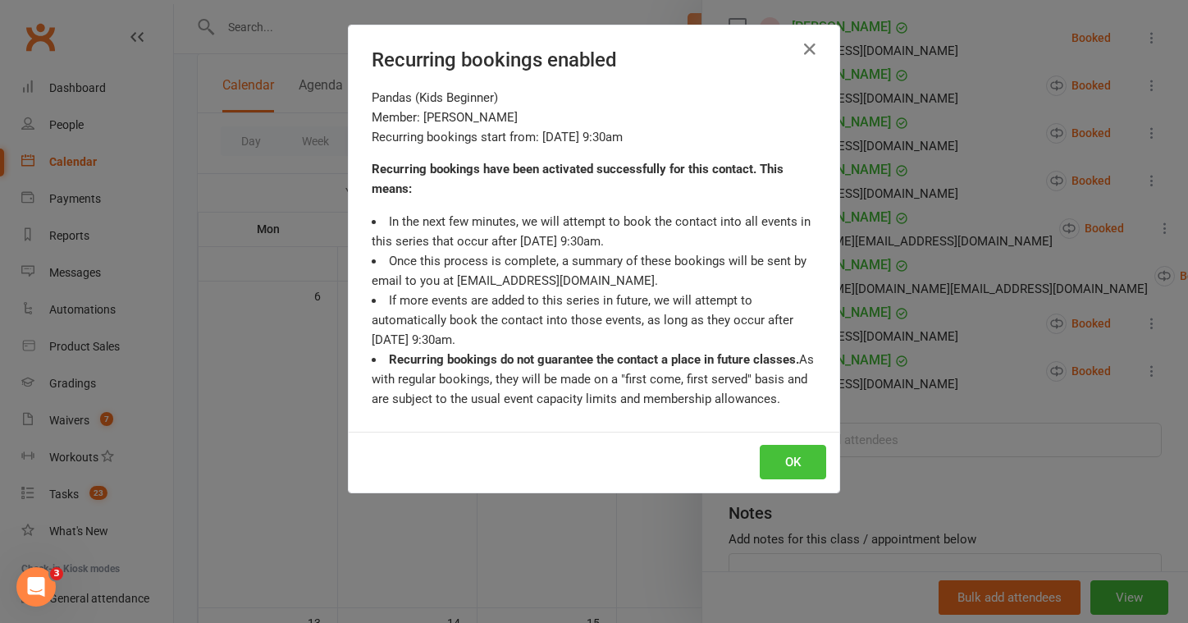
click at [790, 461] on button "OK" at bounding box center [793, 462] width 66 height 34
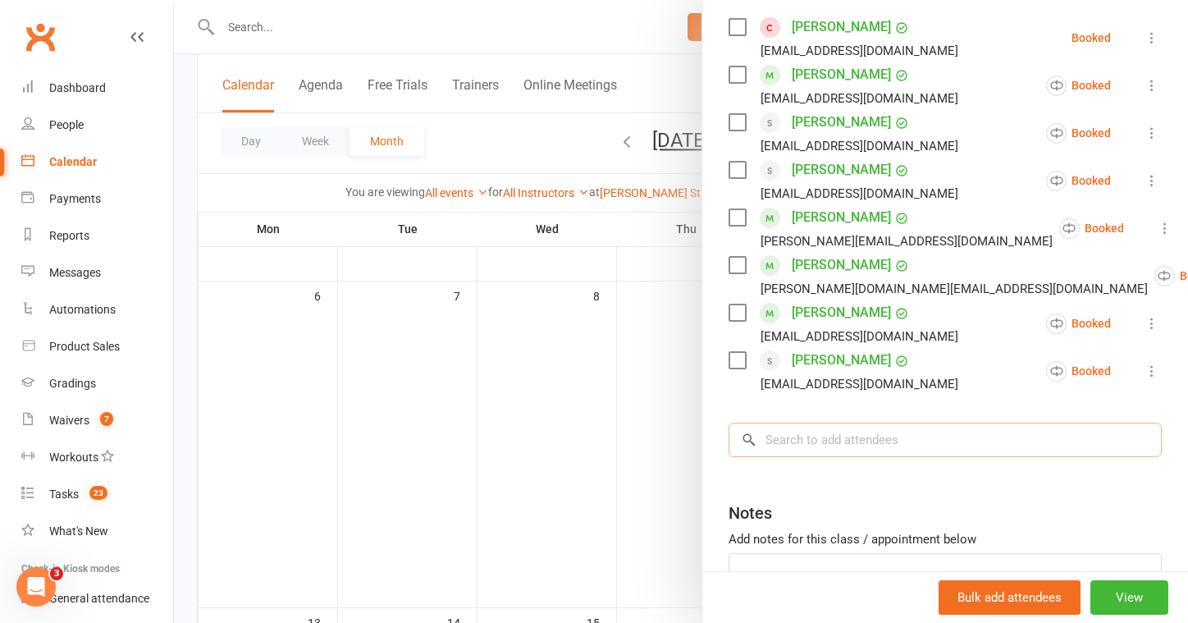
click at [827, 423] on input "search" at bounding box center [945, 440] width 433 height 34
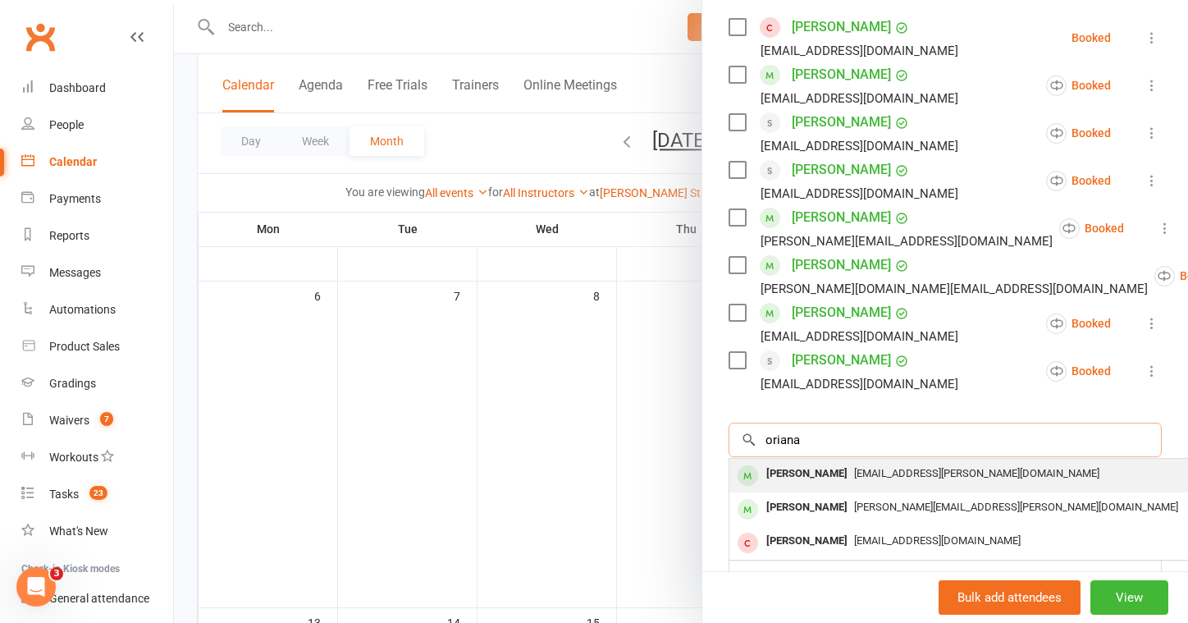
type input "oriana"
click at [812, 462] on div "Oriana O'Brien" at bounding box center [807, 474] width 94 height 24
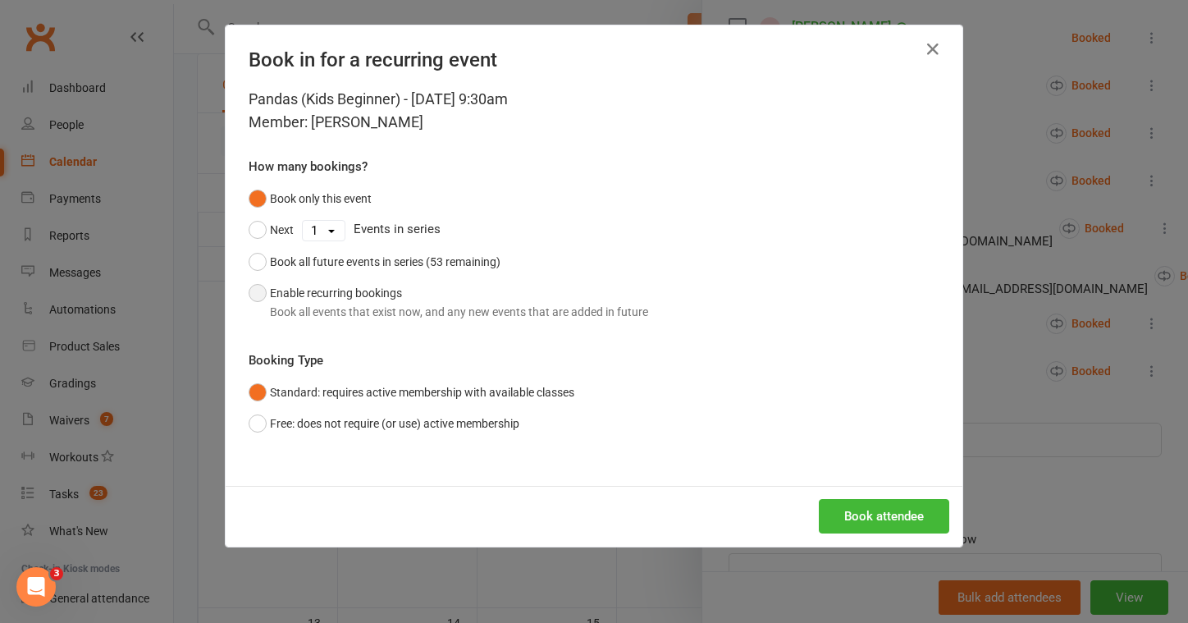
click at [308, 294] on button "Enable recurring bookings Book all events that exist now, and any new events th…" at bounding box center [449, 302] width 400 height 50
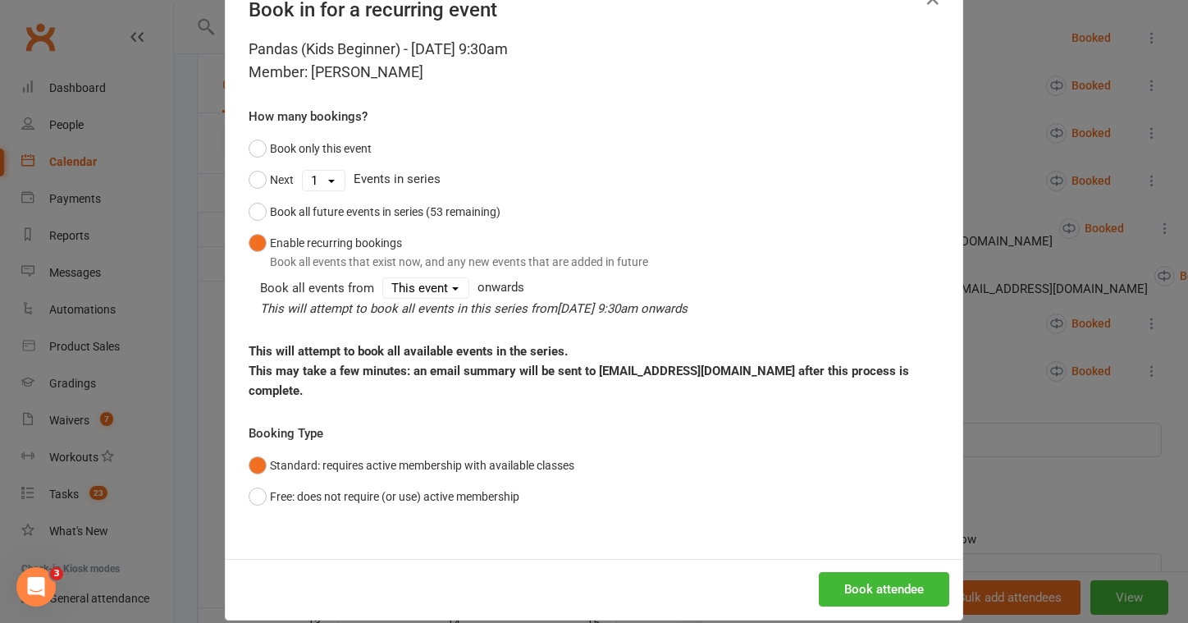
scroll to position [328, 0]
click at [863, 572] on button "Book attendee" at bounding box center [884, 589] width 130 height 34
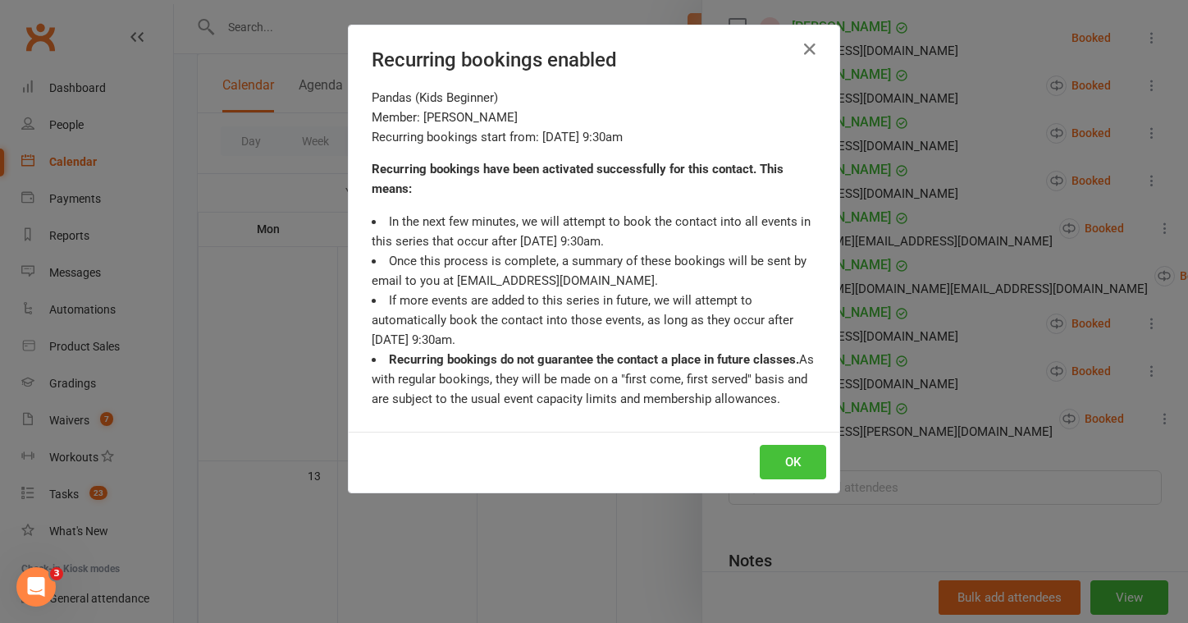
click at [797, 457] on button "OK" at bounding box center [793, 462] width 66 height 34
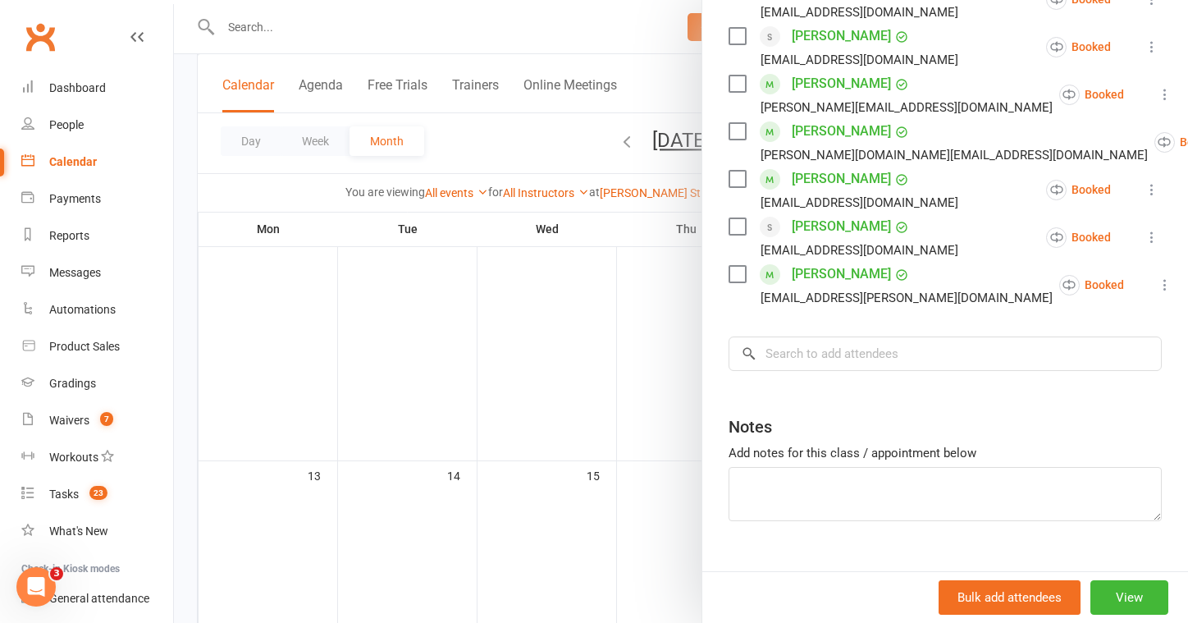
scroll to position [451, 0]
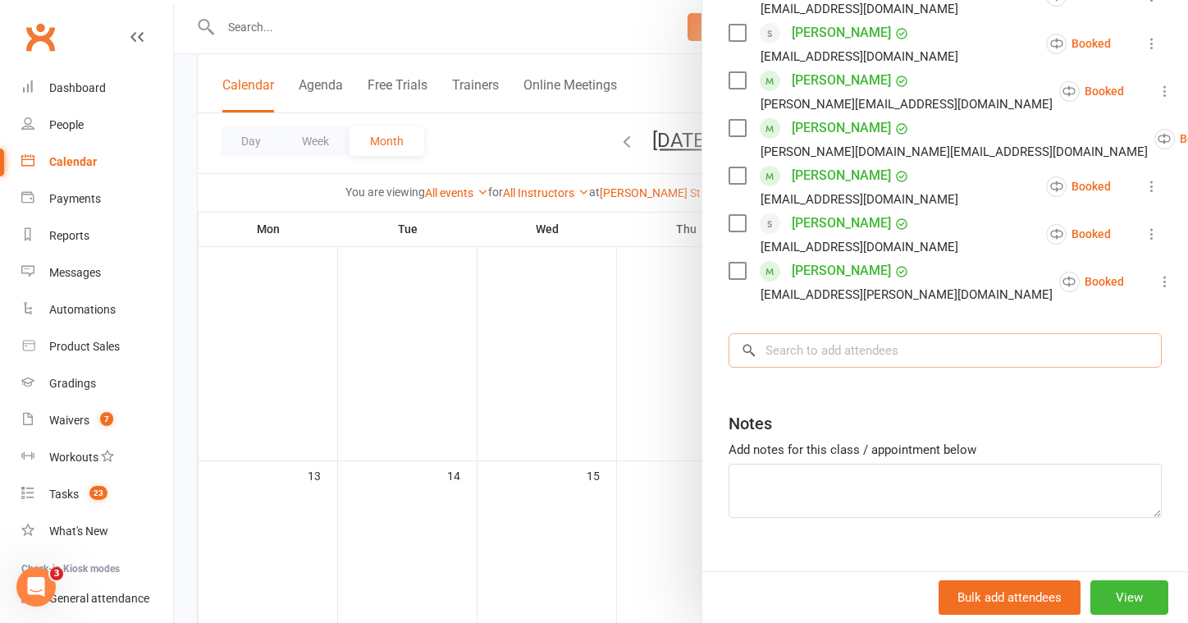
click at [863, 333] on input "search" at bounding box center [945, 350] width 433 height 34
type input "Alisha"
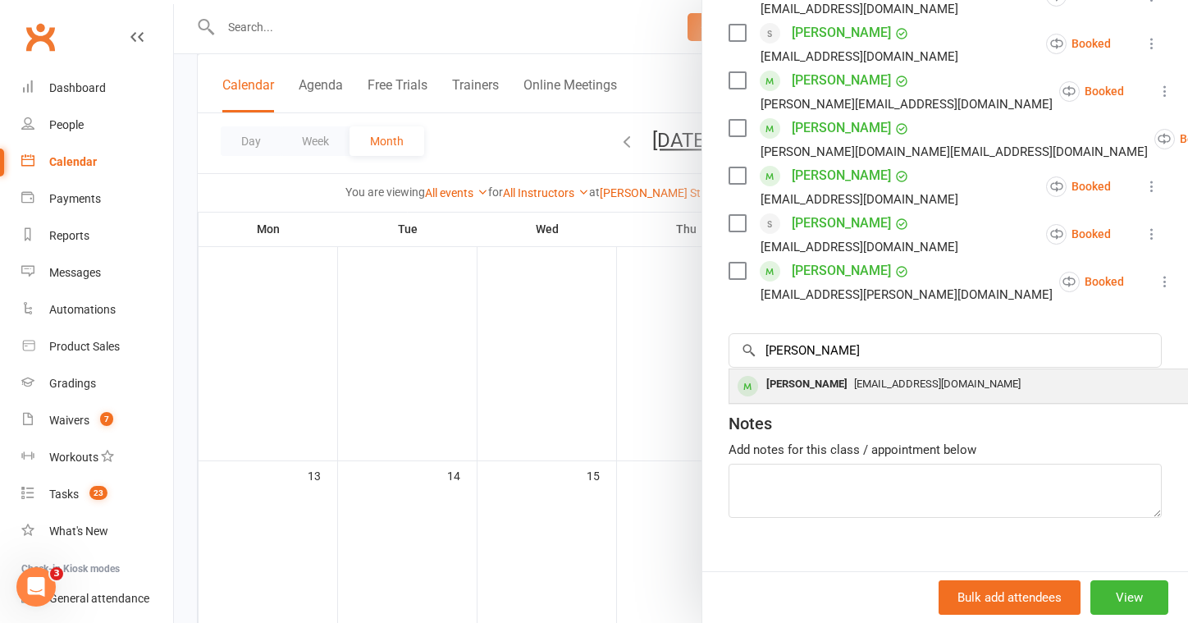
drag, startPoint x: 863, startPoint y: 324, endPoint x: 839, endPoint y: 363, distance: 45.8
click at [854, 378] on span "gg_rs@hotmail.com" at bounding box center [937, 384] width 167 height 12
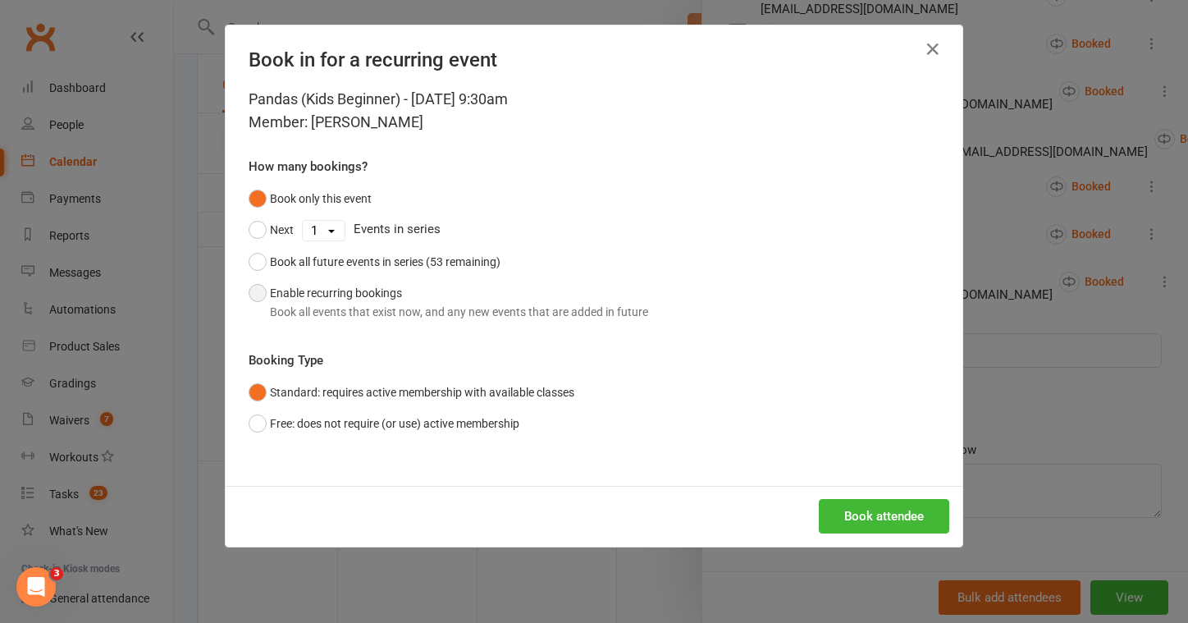
click at [318, 297] on button "Enable recurring bookings Book all events that exist now, and any new events th…" at bounding box center [449, 302] width 400 height 50
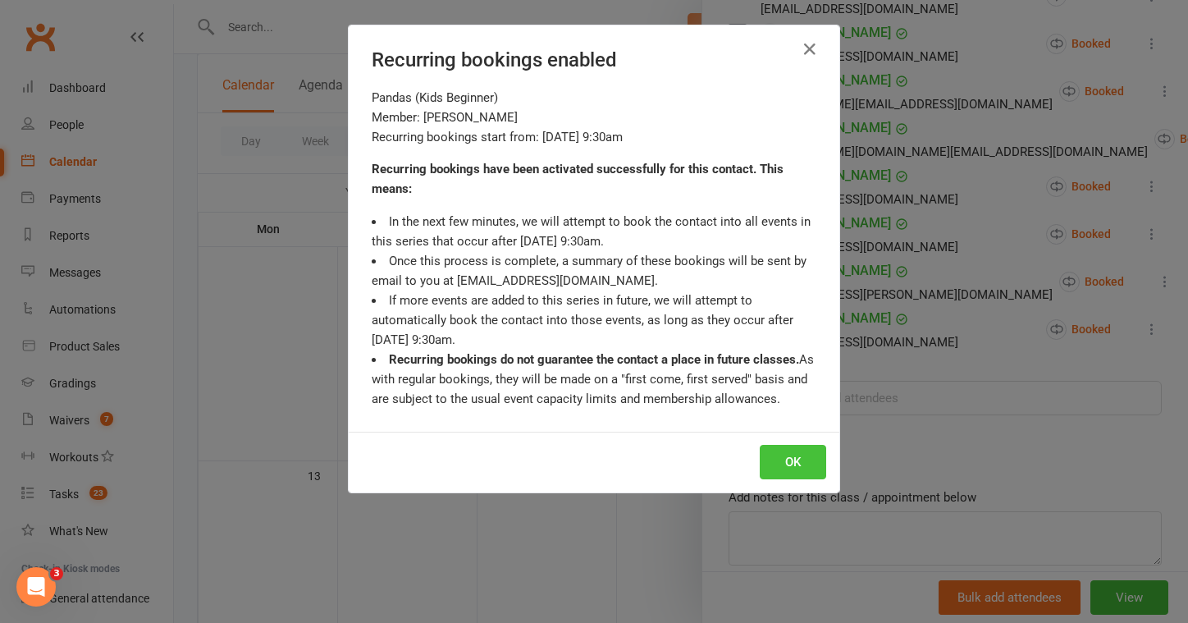
click at [784, 465] on button "OK" at bounding box center [793, 462] width 66 height 34
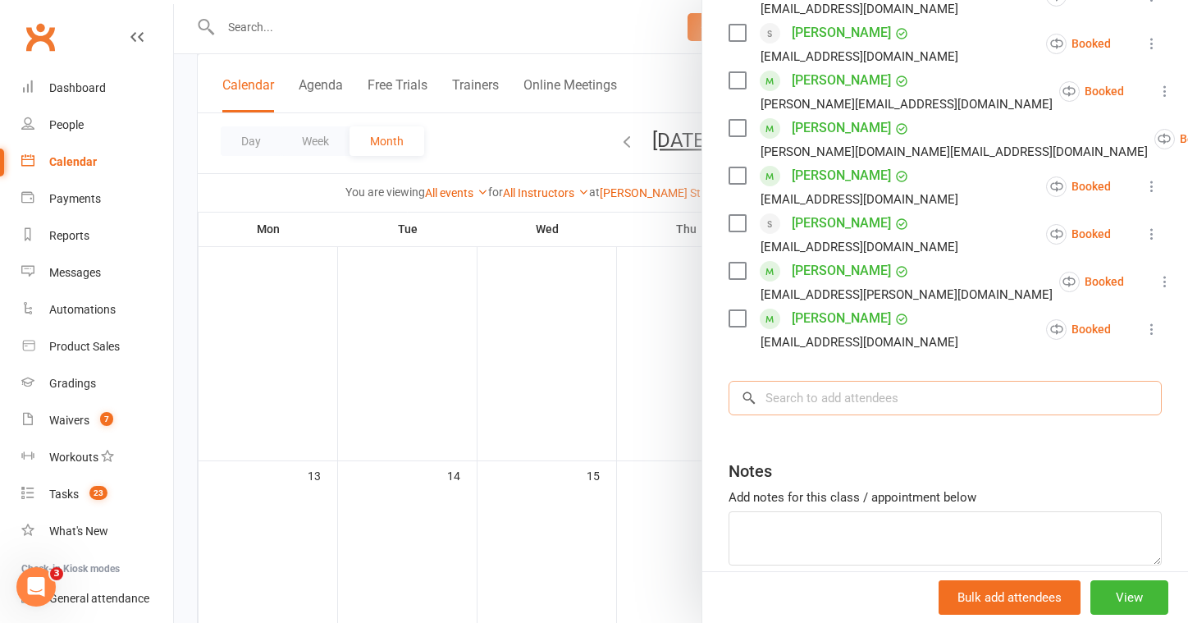
click at [878, 381] on input "search" at bounding box center [945, 398] width 433 height 34
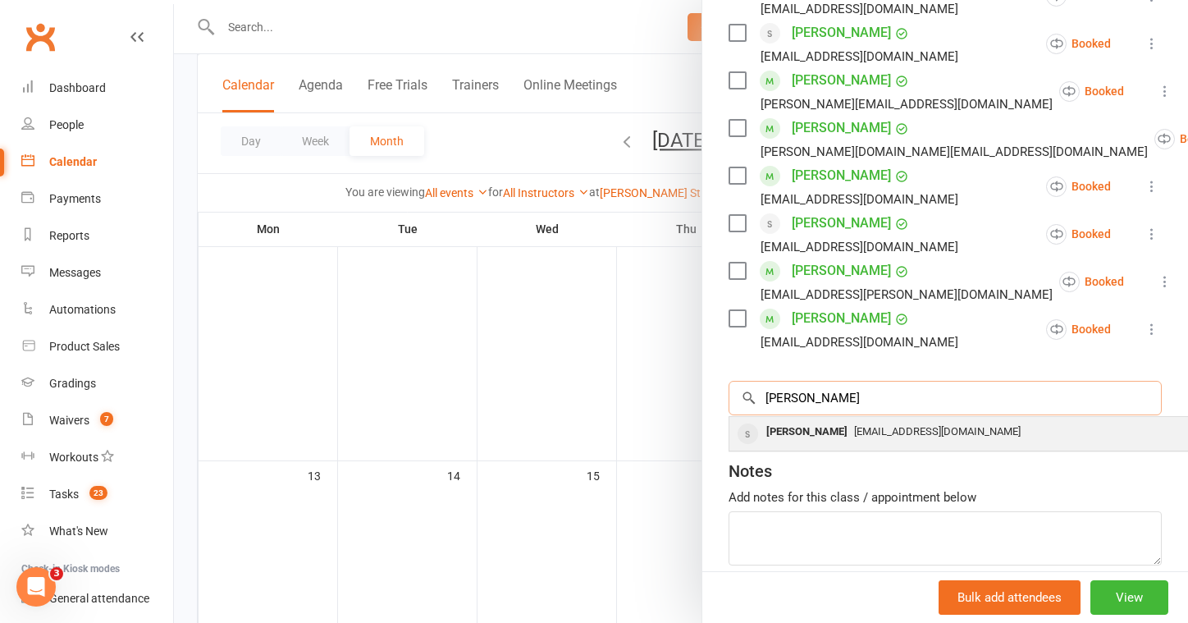
type input "libby"
click at [878, 425] on span "shirmus5@gmail.com" at bounding box center [937, 431] width 167 height 12
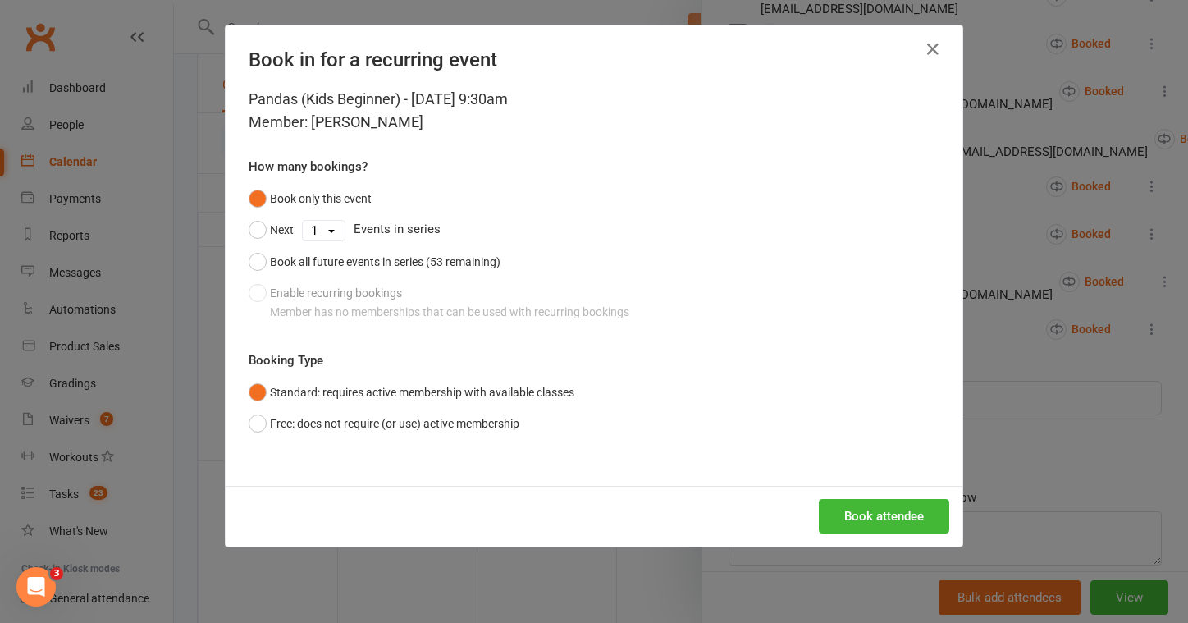
click at [327, 319] on div "Book only this event Next 1 2 3 4 5 6 7 8 9 10 11 12 13 14 15 16 17 18 19 20 21…" at bounding box center [594, 255] width 691 height 144
click at [327, 296] on div "Book only this event Next 1 2 3 4 5 6 7 8 9 10 11 12 13 14 15 16 17 18 19 20 21…" at bounding box center [594, 255] width 691 height 144
click at [928, 48] on icon "button" at bounding box center [933, 49] width 20 height 20
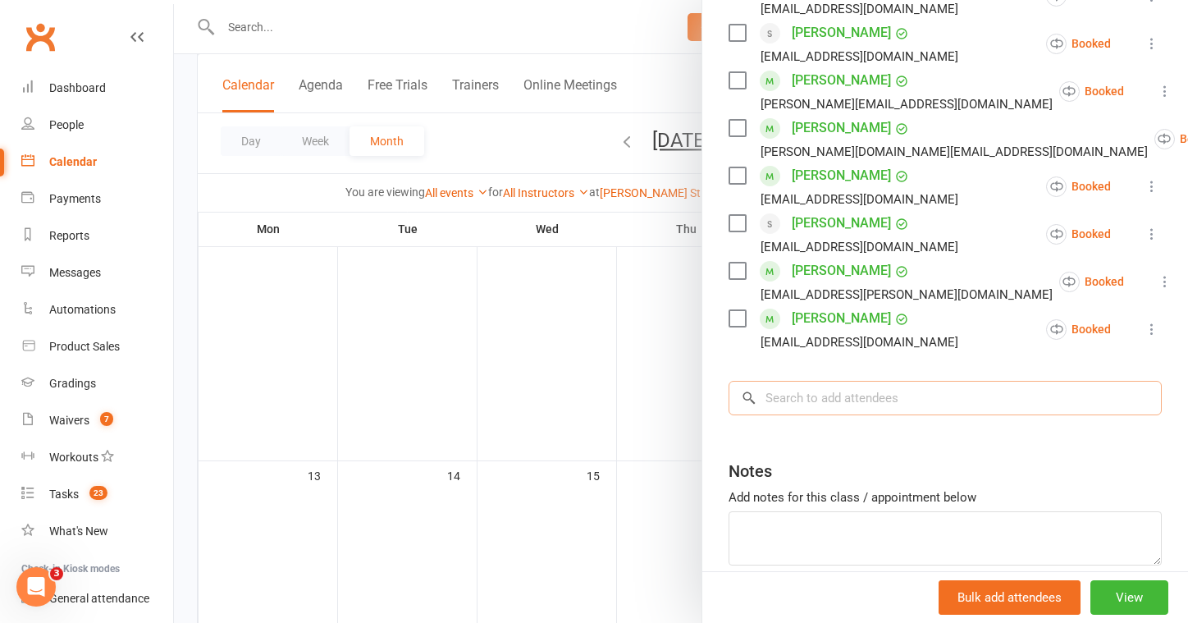
click at [866, 381] on input "search" at bounding box center [945, 398] width 433 height 34
type input ";"
type input "libs"
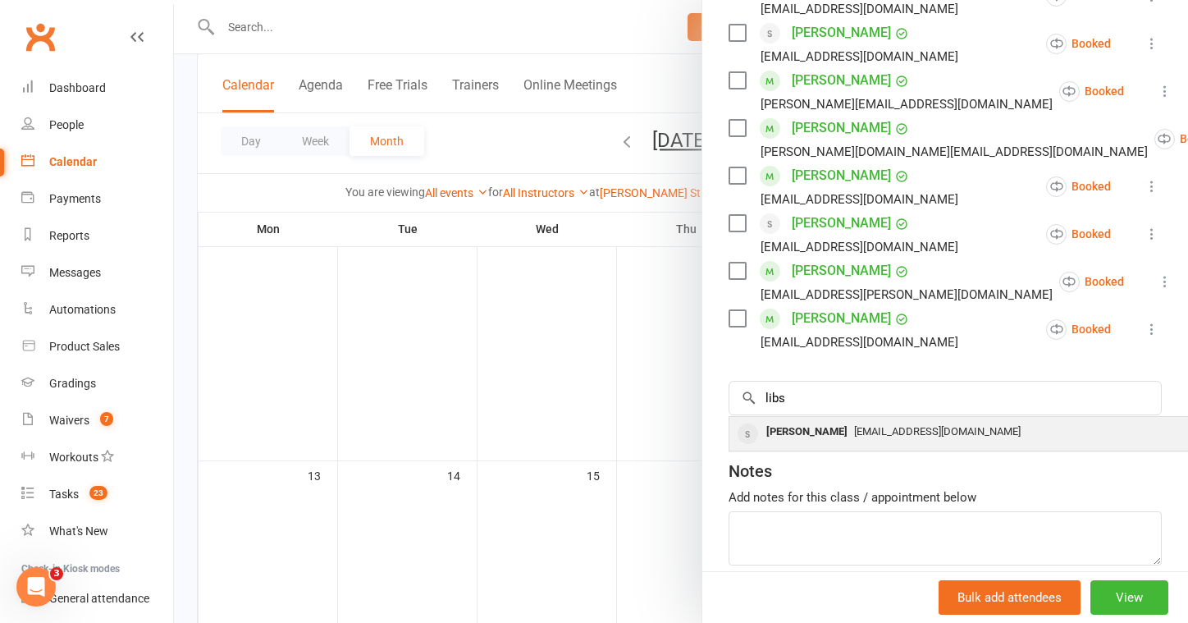
drag, startPoint x: 827, startPoint y: 387, endPoint x: 830, endPoint y: 411, distance: 23.9
click at [830, 420] on div "Libby Sorotzky" at bounding box center [807, 432] width 94 height 24
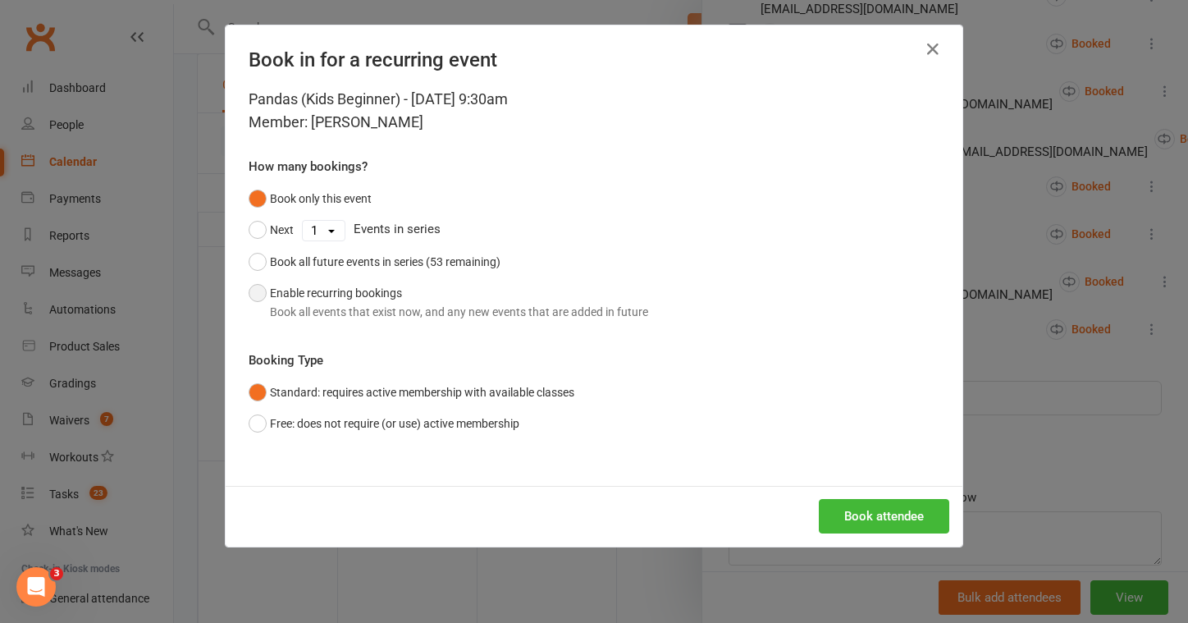
click at [300, 316] on div "Book all events that exist now, and any new events that are added in future" at bounding box center [459, 312] width 378 height 18
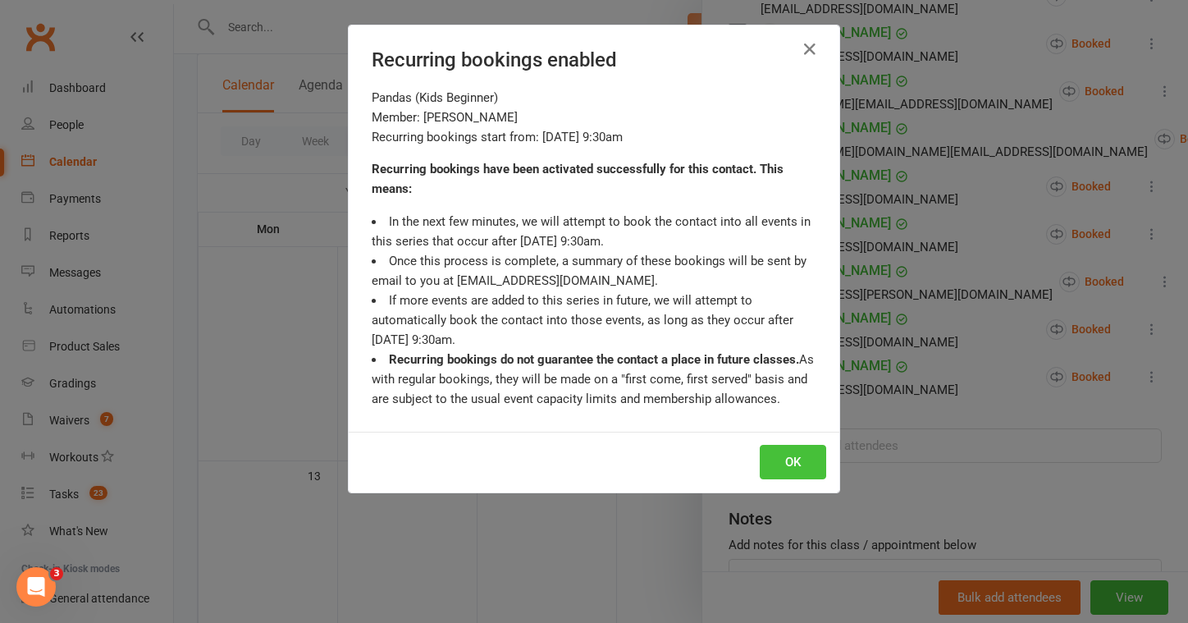
click at [787, 454] on button "OK" at bounding box center [793, 462] width 66 height 34
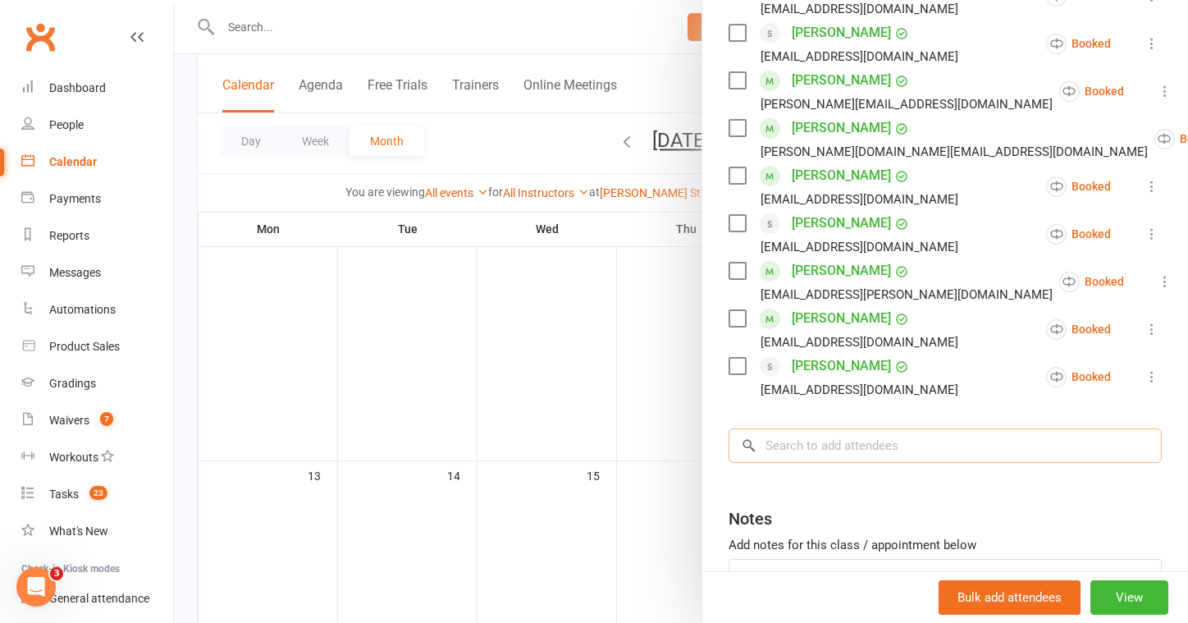
click at [795, 438] on input "search" at bounding box center [945, 445] width 433 height 34
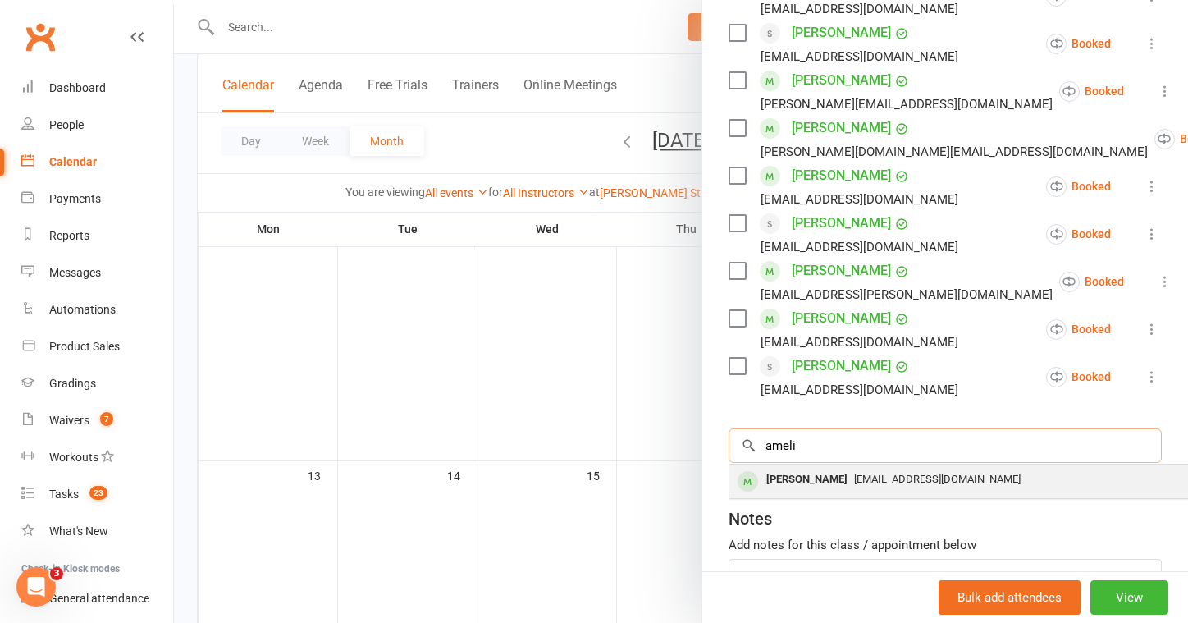
type input "ameli"
click at [804, 468] on div "[PERSON_NAME]" at bounding box center [807, 480] width 94 height 24
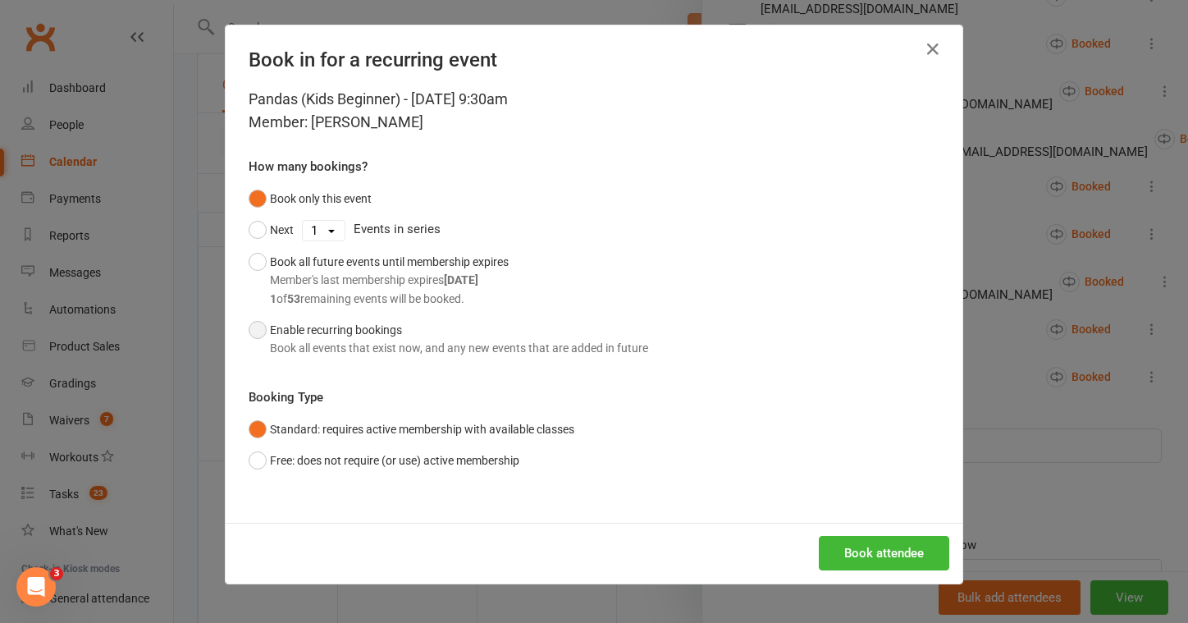
click at [349, 331] on button "Enable recurring bookings Book all events that exist now, and any new events th…" at bounding box center [449, 339] width 400 height 50
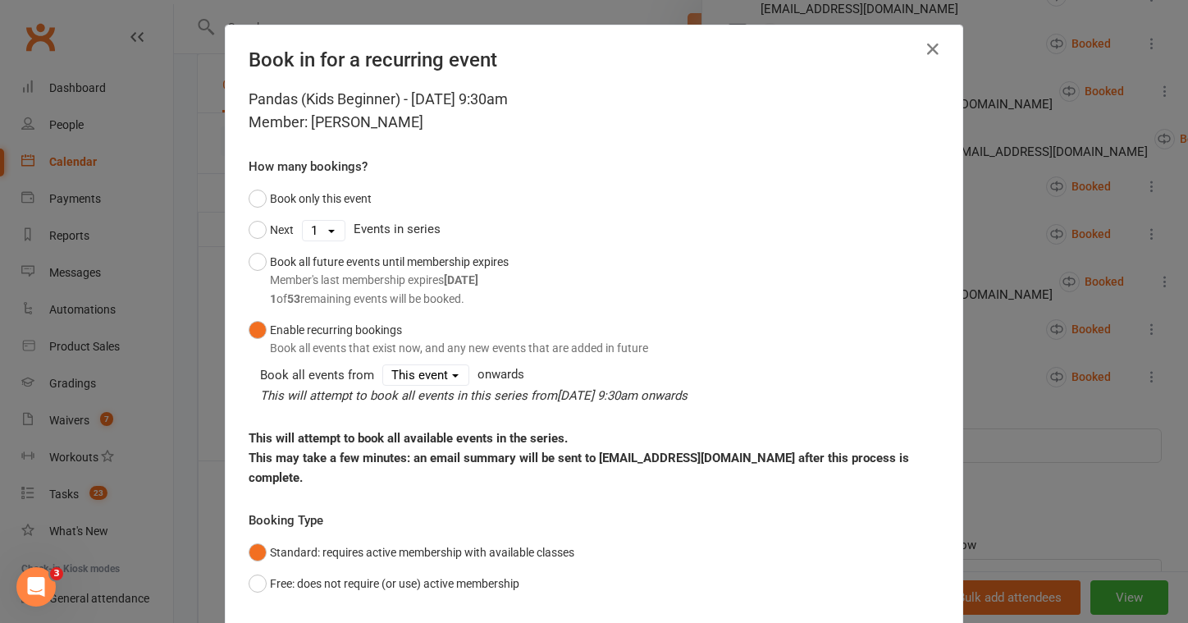
scroll to position [86, 0]
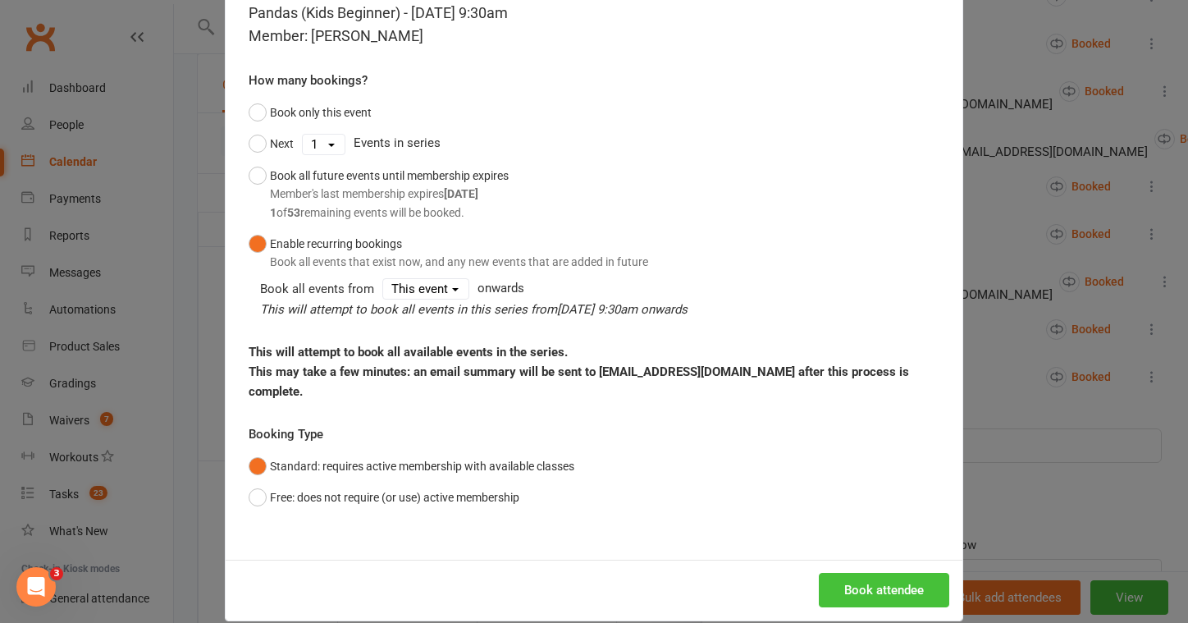
click at [869, 573] on button "Book attendee" at bounding box center [884, 590] width 130 height 34
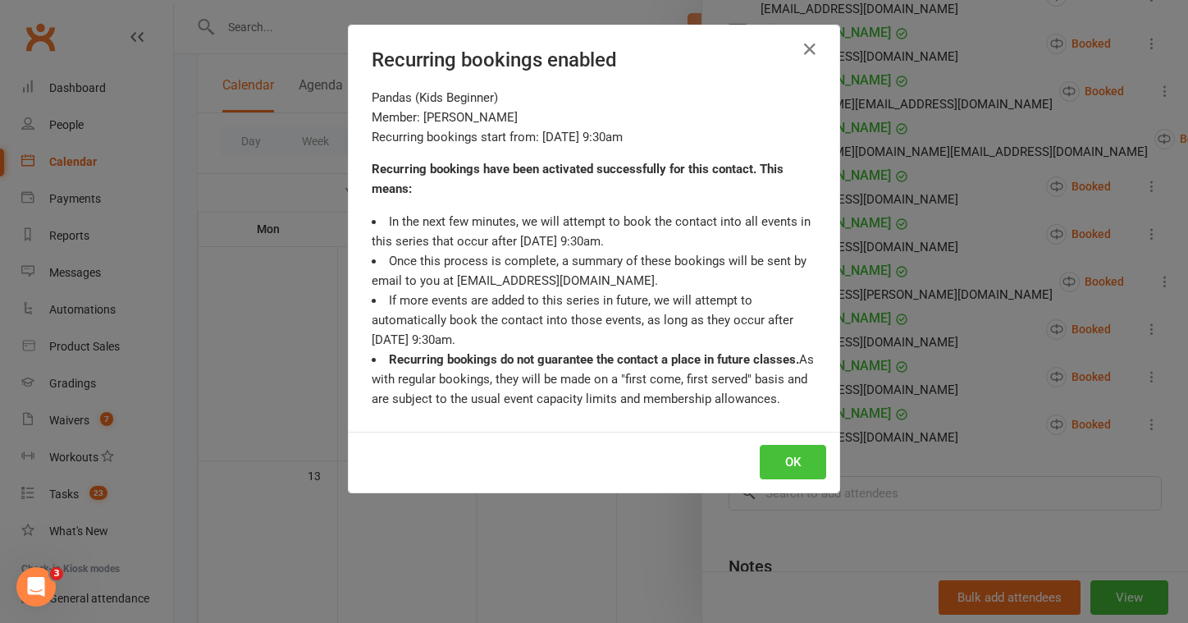
click at [807, 465] on button "OK" at bounding box center [793, 462] width 66 height 34
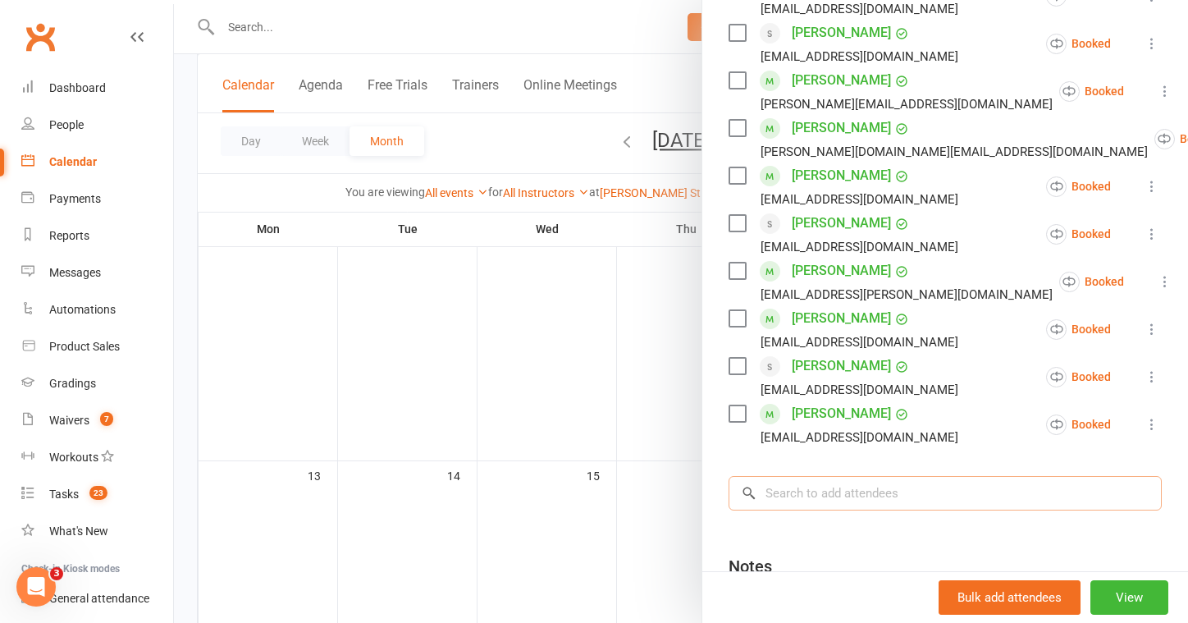
click at [837, 476] on input "search" at bounding box center [945, 493] width 433 height 34
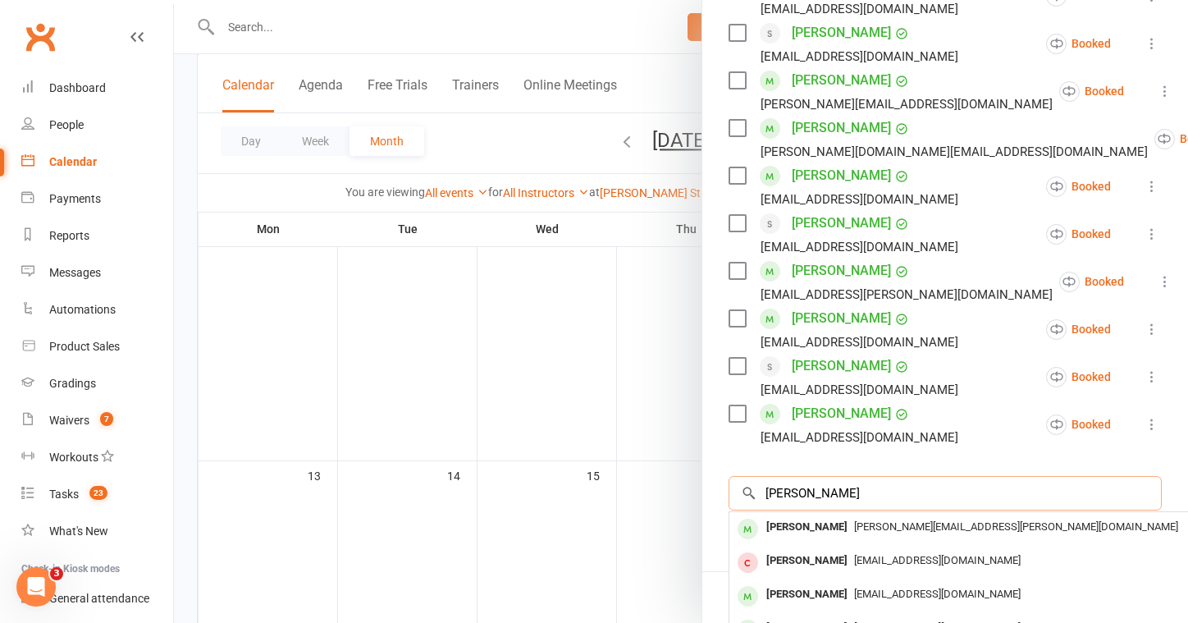
type input "Ryan"
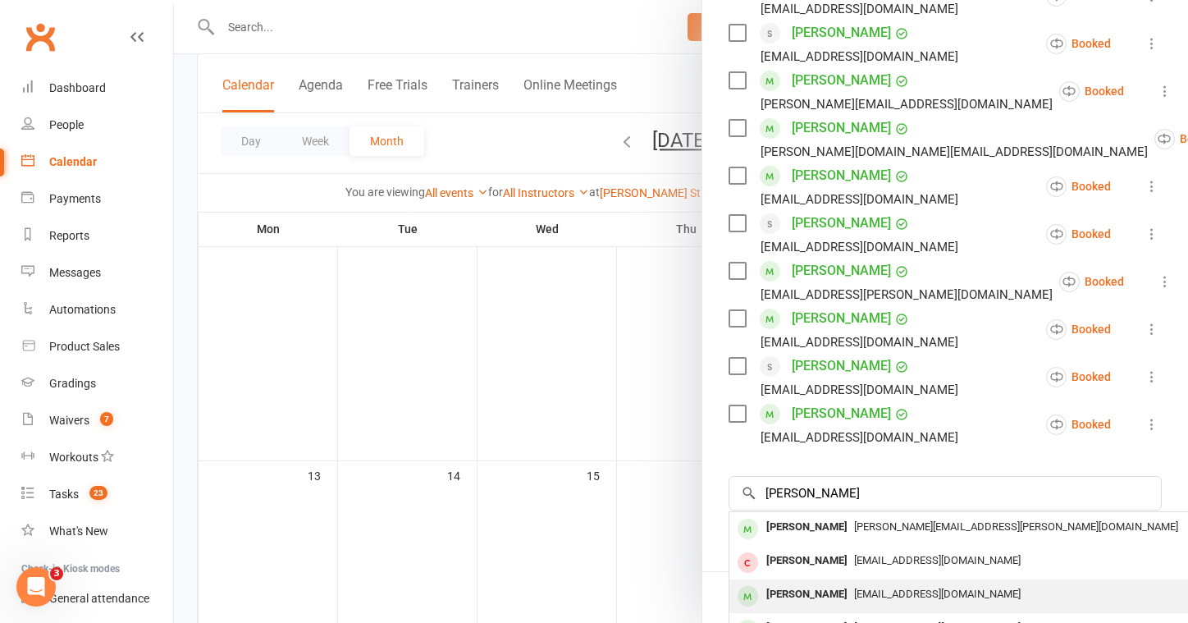
drag, startPoint x: 837, startPoint y: 474, endPoint x: 847, endPoint y: 573, distance: 99.0
click at [854, 588] on span "michelleliny@hotmail.com" at bounding box center [937, 594] width 167 height 12
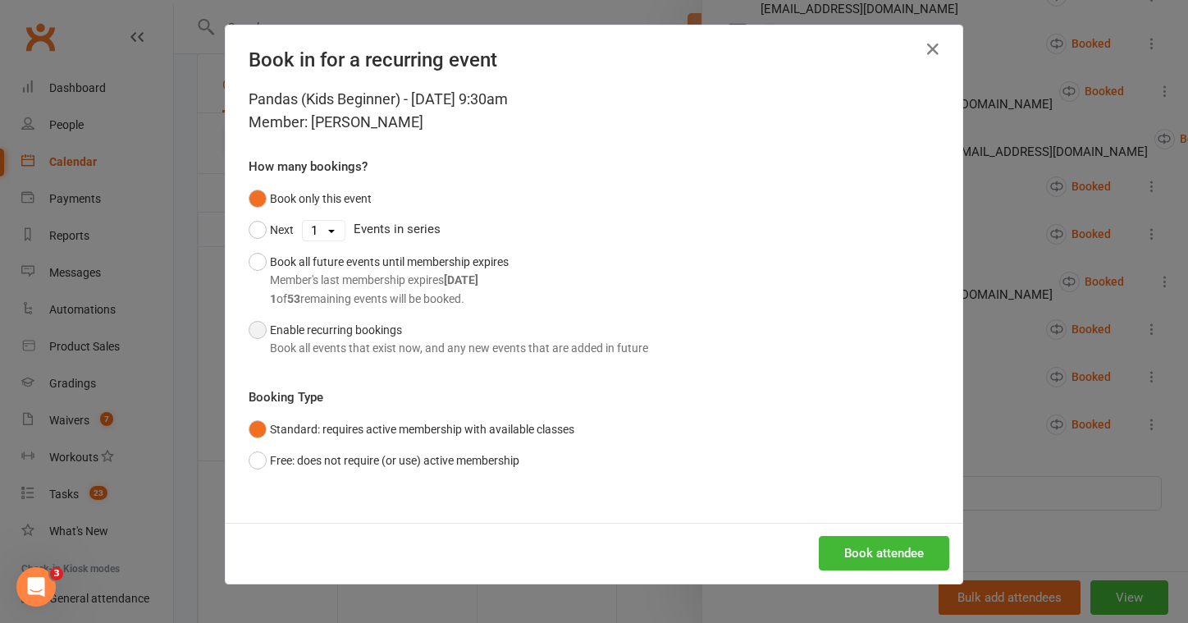
click at [342, 354] on div "Book all events that exist now, and any new events that are added in future" at bounding box center [459, 348] width 378 height 18
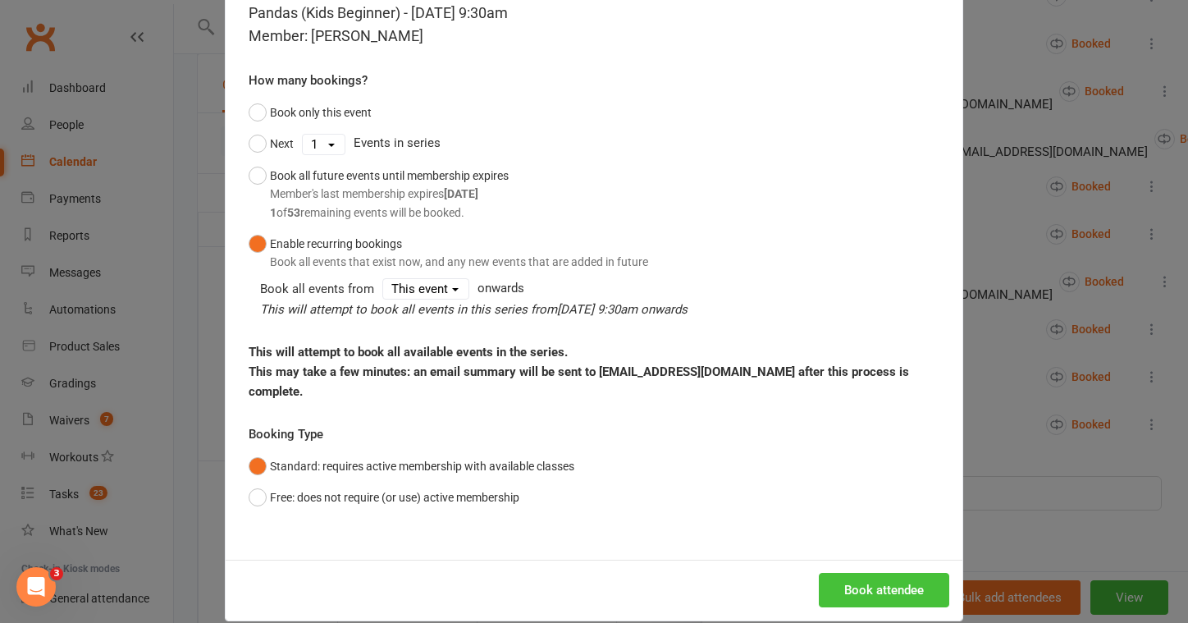
click at [839, 573] on button "Book attendee" at bounding box center [884, 590] width 130 height 34
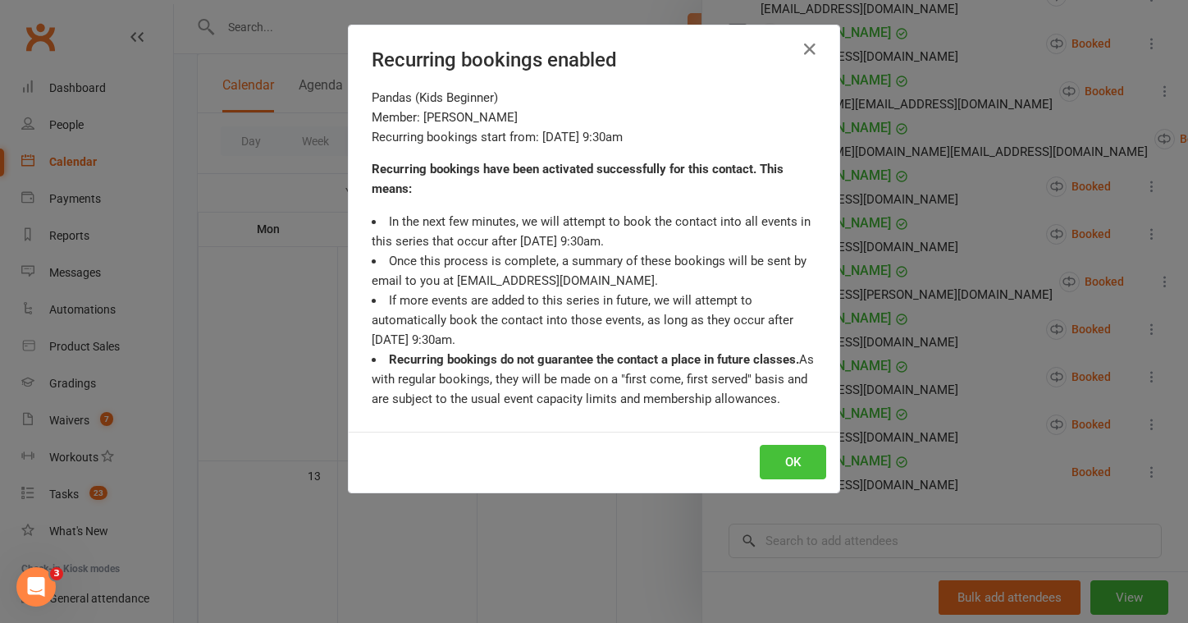
click at [760, 464] on button "OK" at bounding box center [793, 462] width 66 height 34
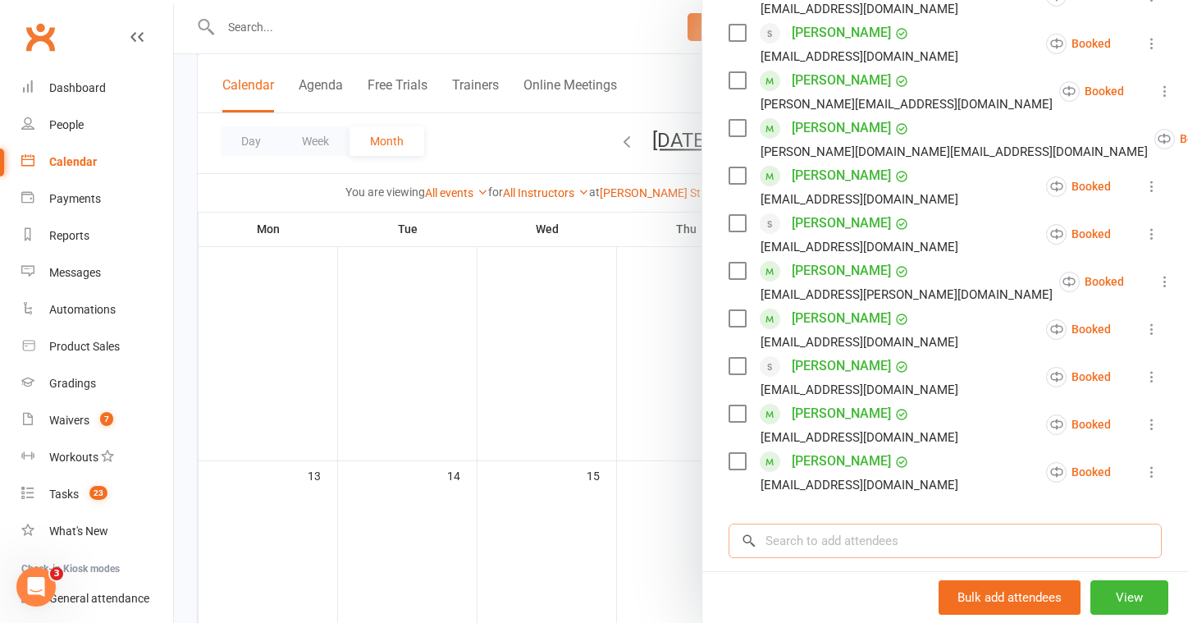
click at [886, 533] on input "search" at bounding box center [945, 541] width 433 height 34
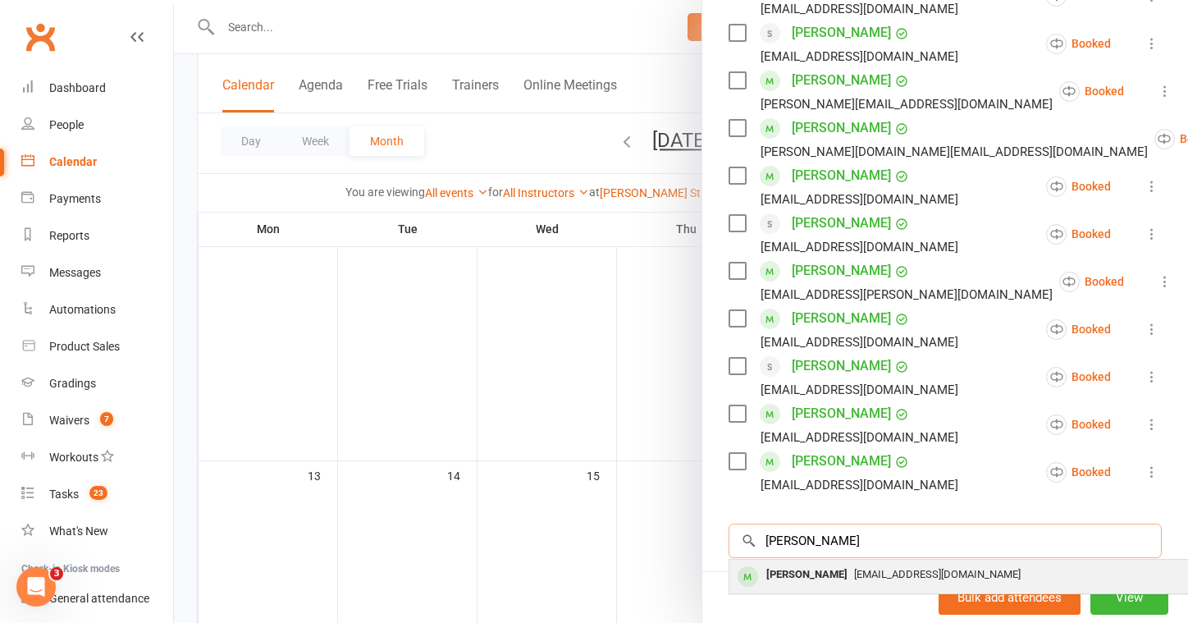
type input "emile"
click at [886, 568] on span "danjen2014@gmail.com" at bounding box center [937, 574] width 167 height 12
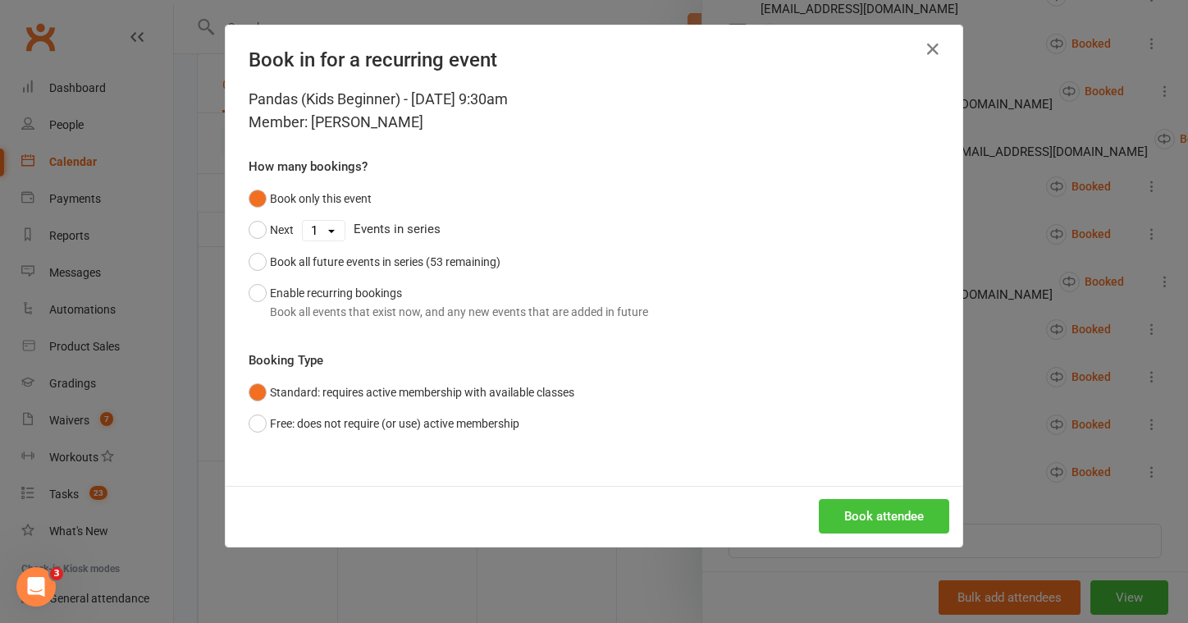
click at [848, 514] on button "Book attendee" at bounding box center [884, 516] width 130 height 34
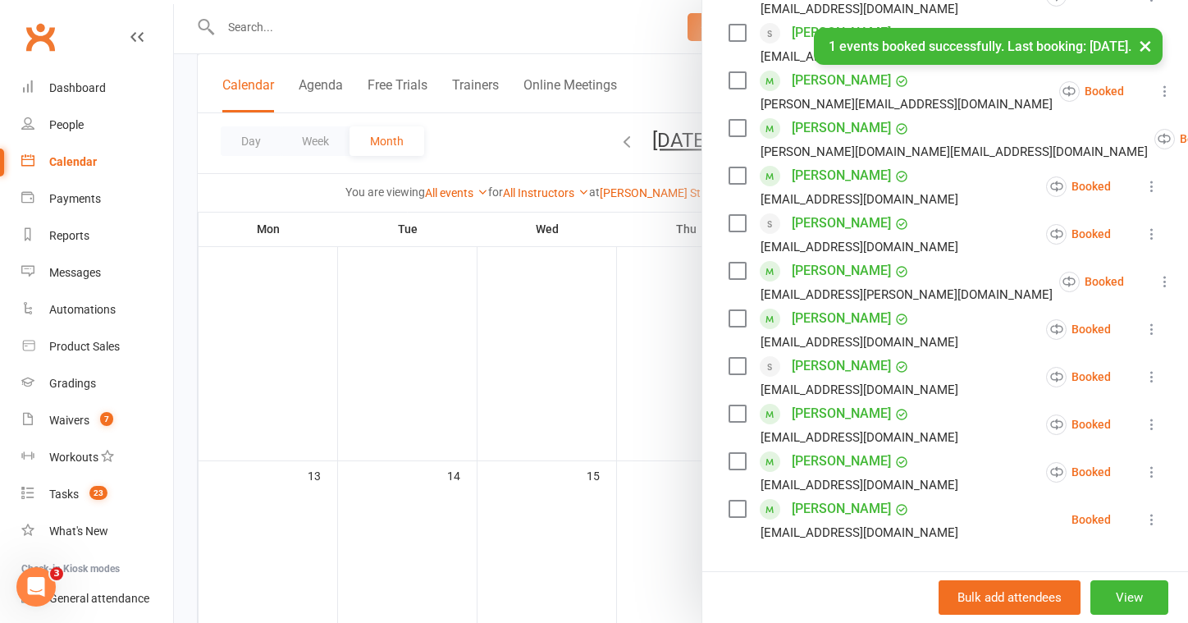
click at [899, 571] on input "search" at bounding box center [945, 588] width 433 height 34
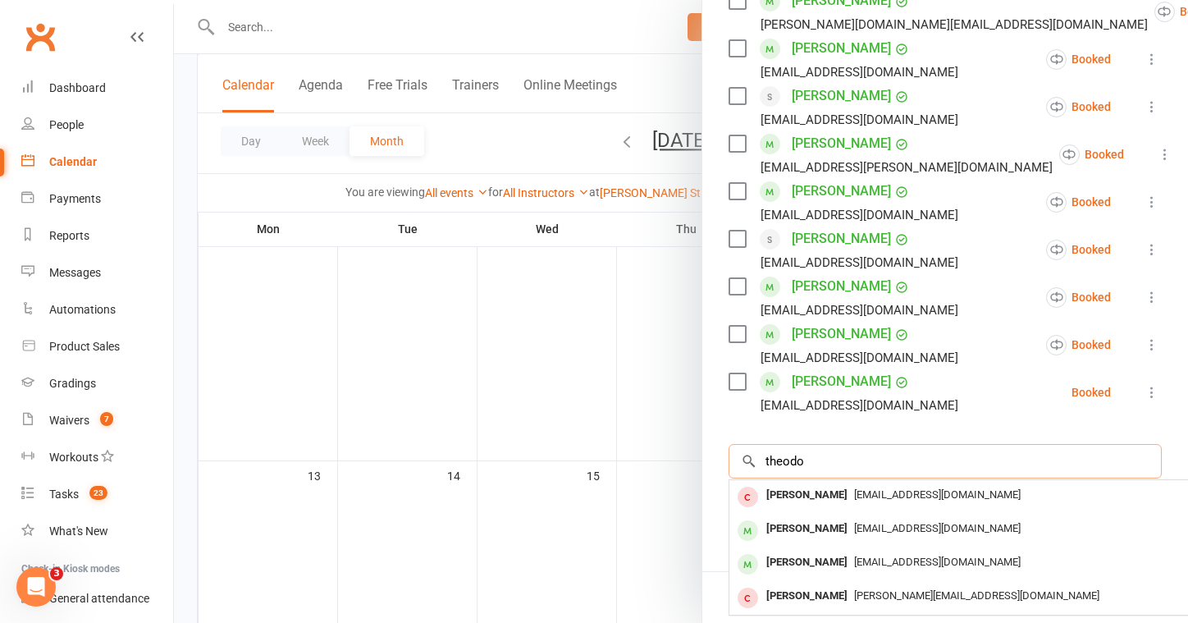
scroll to position [701, 0]
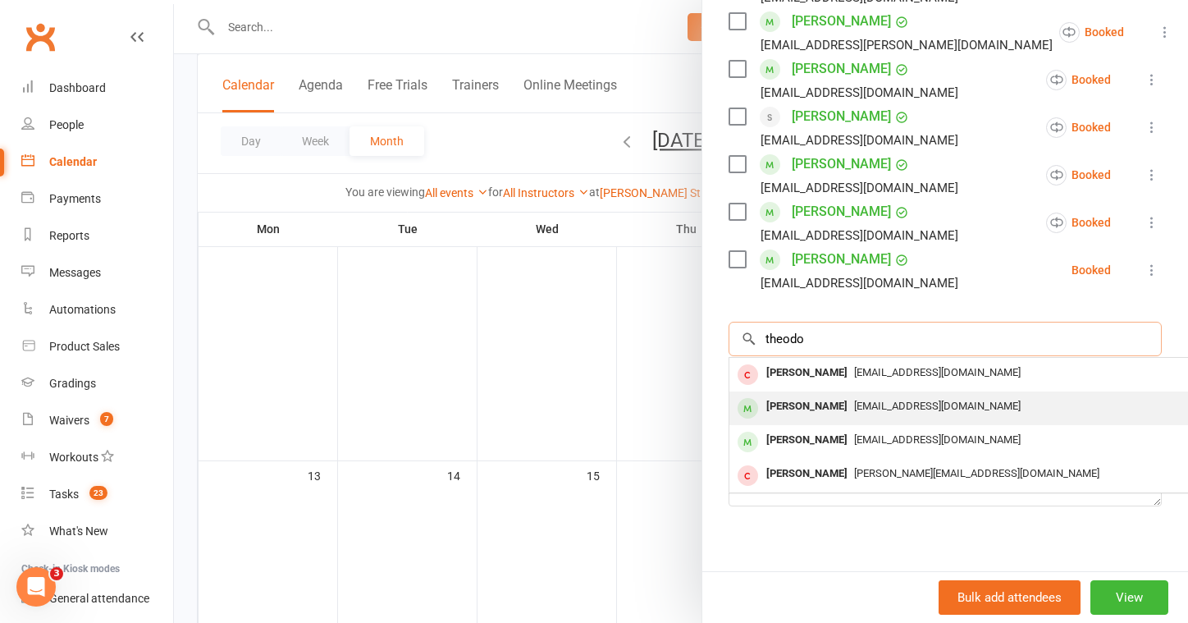
type input "theodo"
click at [808, 399] on div "Theodore Wong danjen2014@gmail.com" at bounding box center [975, 408] width 491 height 34
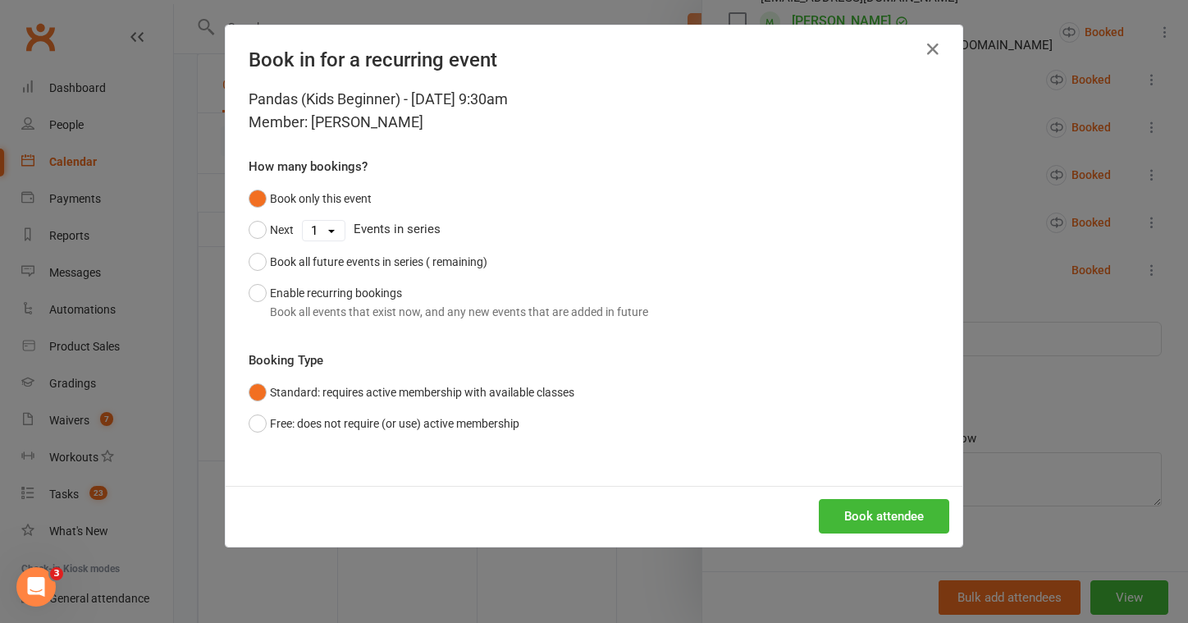
scroll to position [695, 0]
click at [832, 517] on button "Book attendee" at bounding box center [884, 516] width 130 height 34
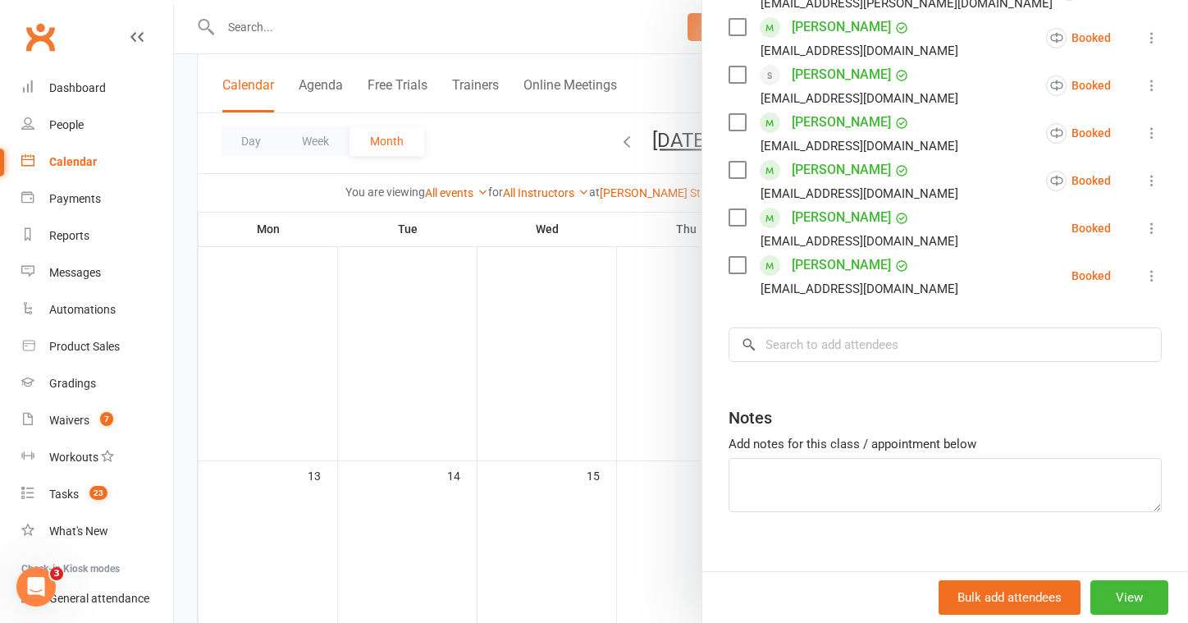
scroll to position [736, 0]
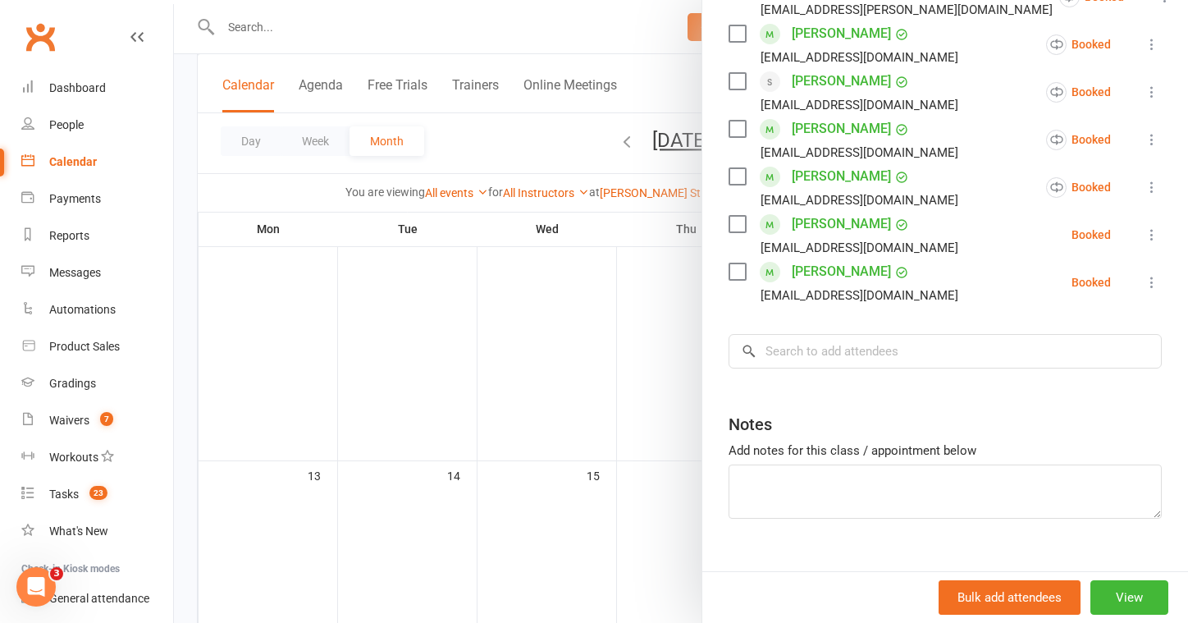
click at [1144, 131] on icon at bounding box center [1152, 139] width 16 height 16
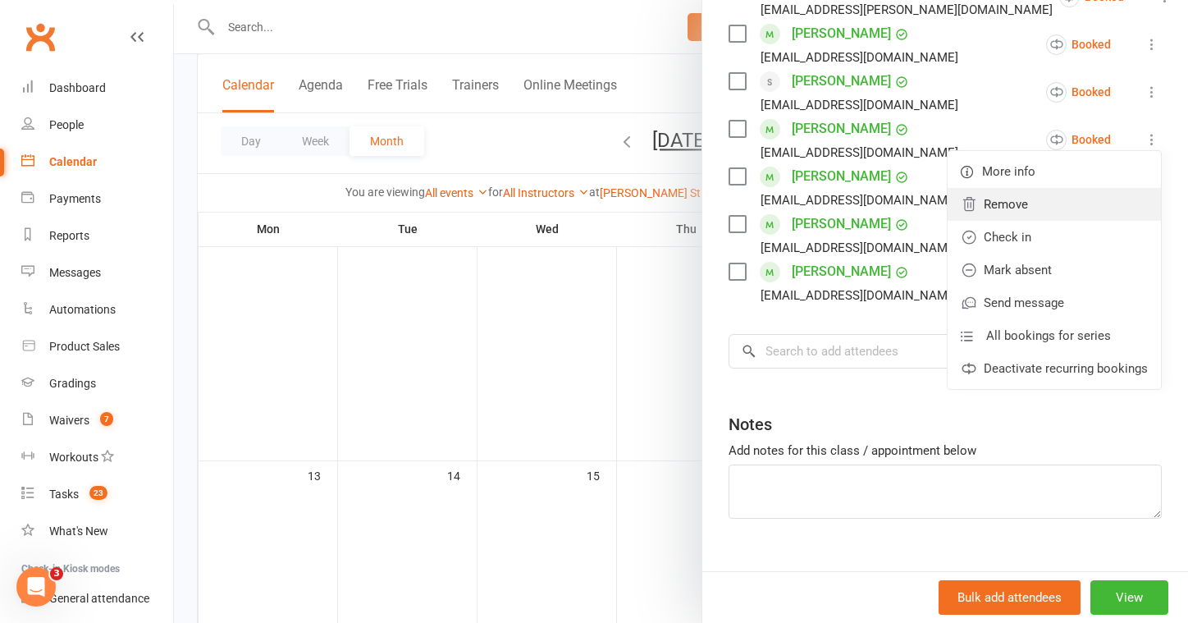
click at [1013, 188] on link "Remove" at bounding box center [1054, 204] width 213 height 33
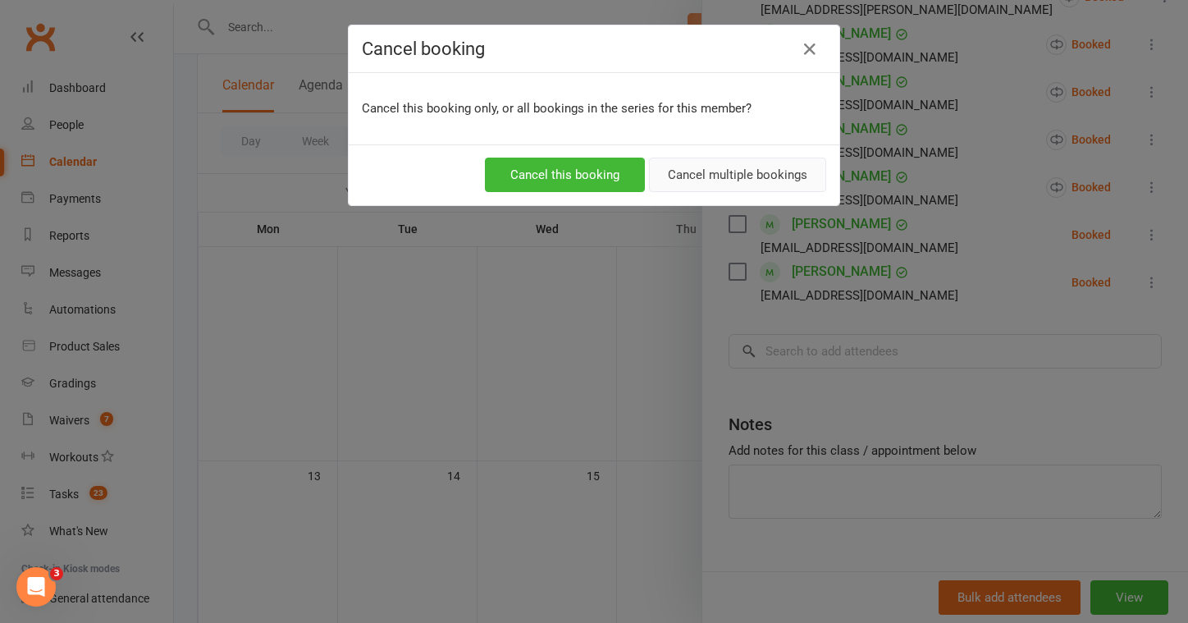
click at [717, 171] on button "Cancel multiple bookings" at bounding box center [737, 175] width 177 height 34
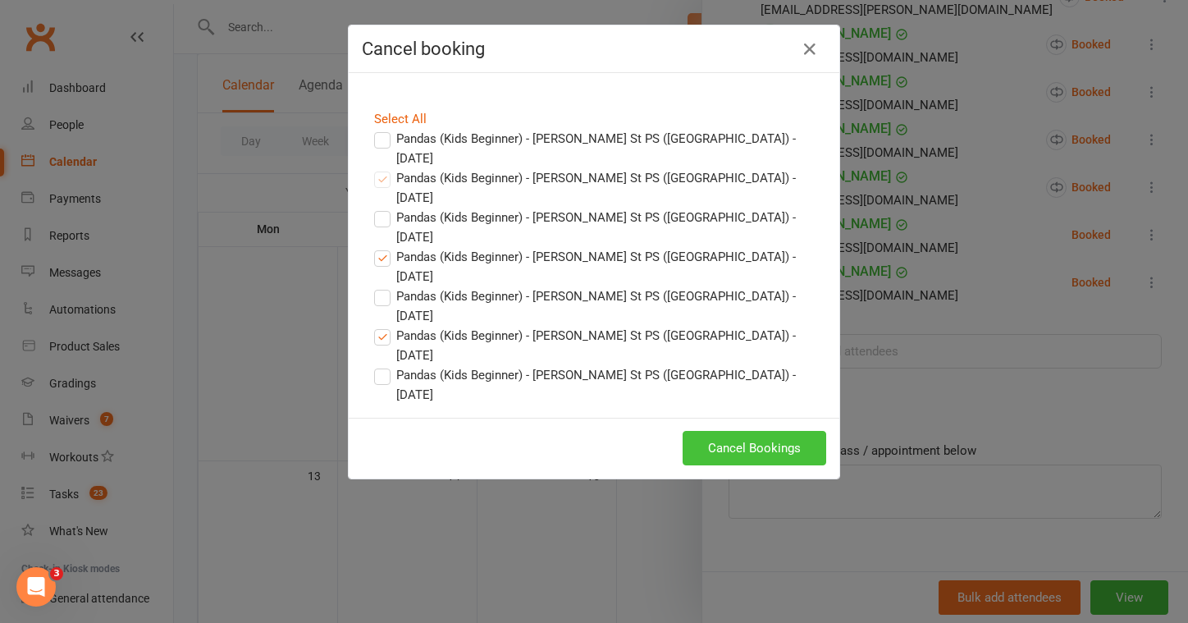
click at [716, 431] on button "Cancel Bookings" at bounding box center [755, 448] width 144 height 34
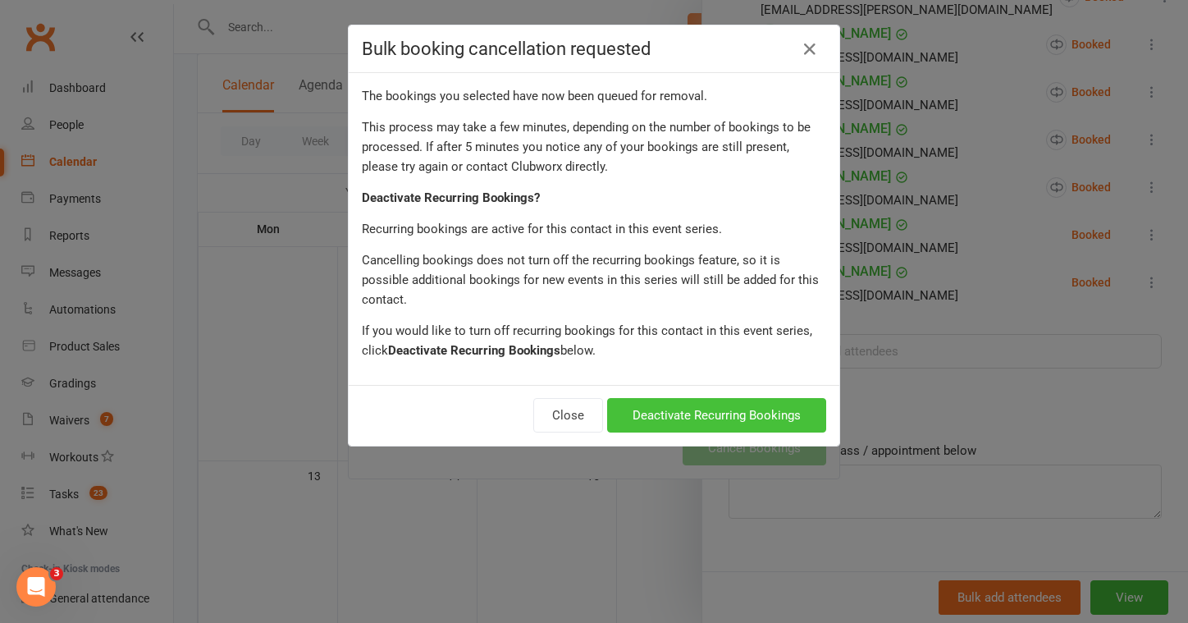
click at [701, 398] on button "Deactivate Recurring Bookings" at bounding box center [716, 415] width 219 height 34
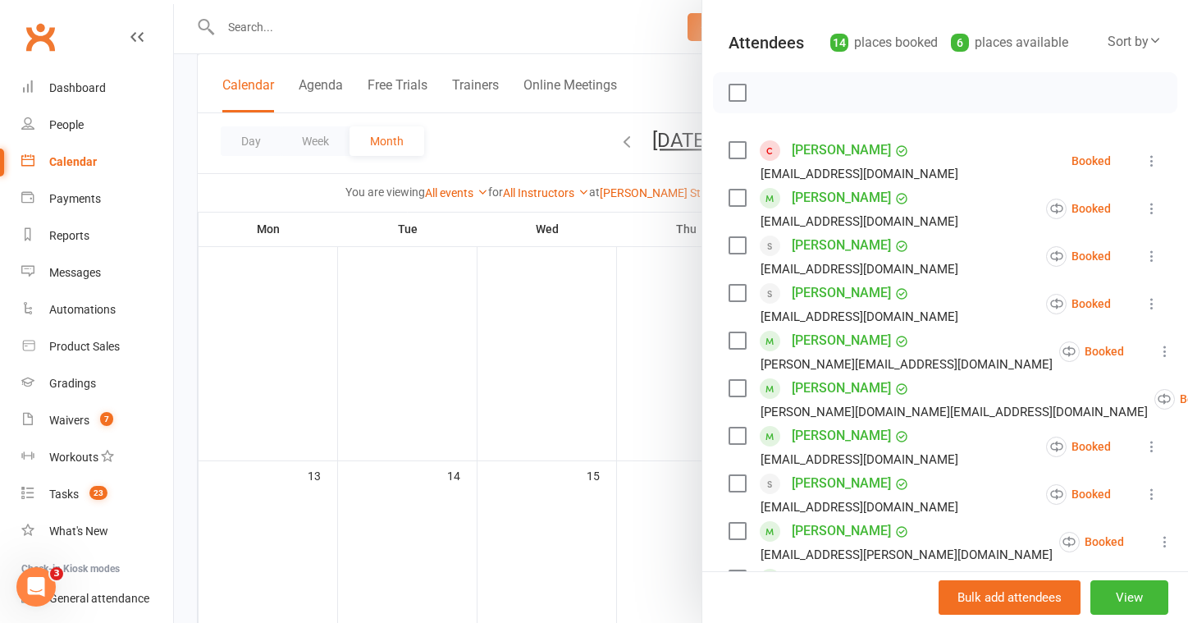
scroll to position [71, 0]
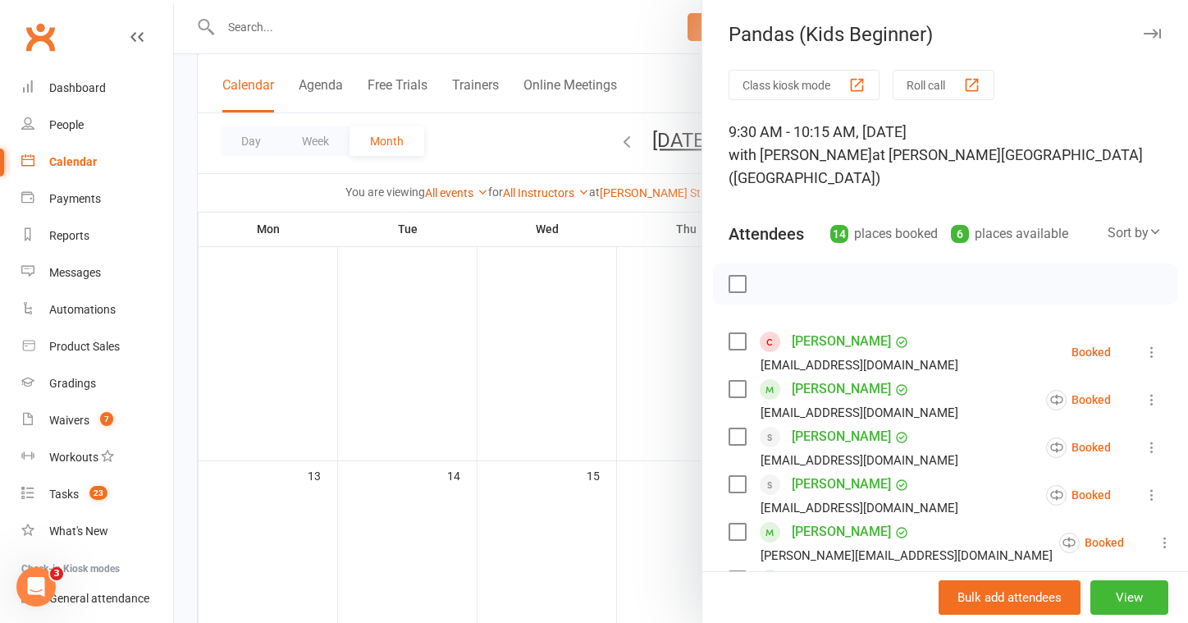
scroll to position [71, 0]
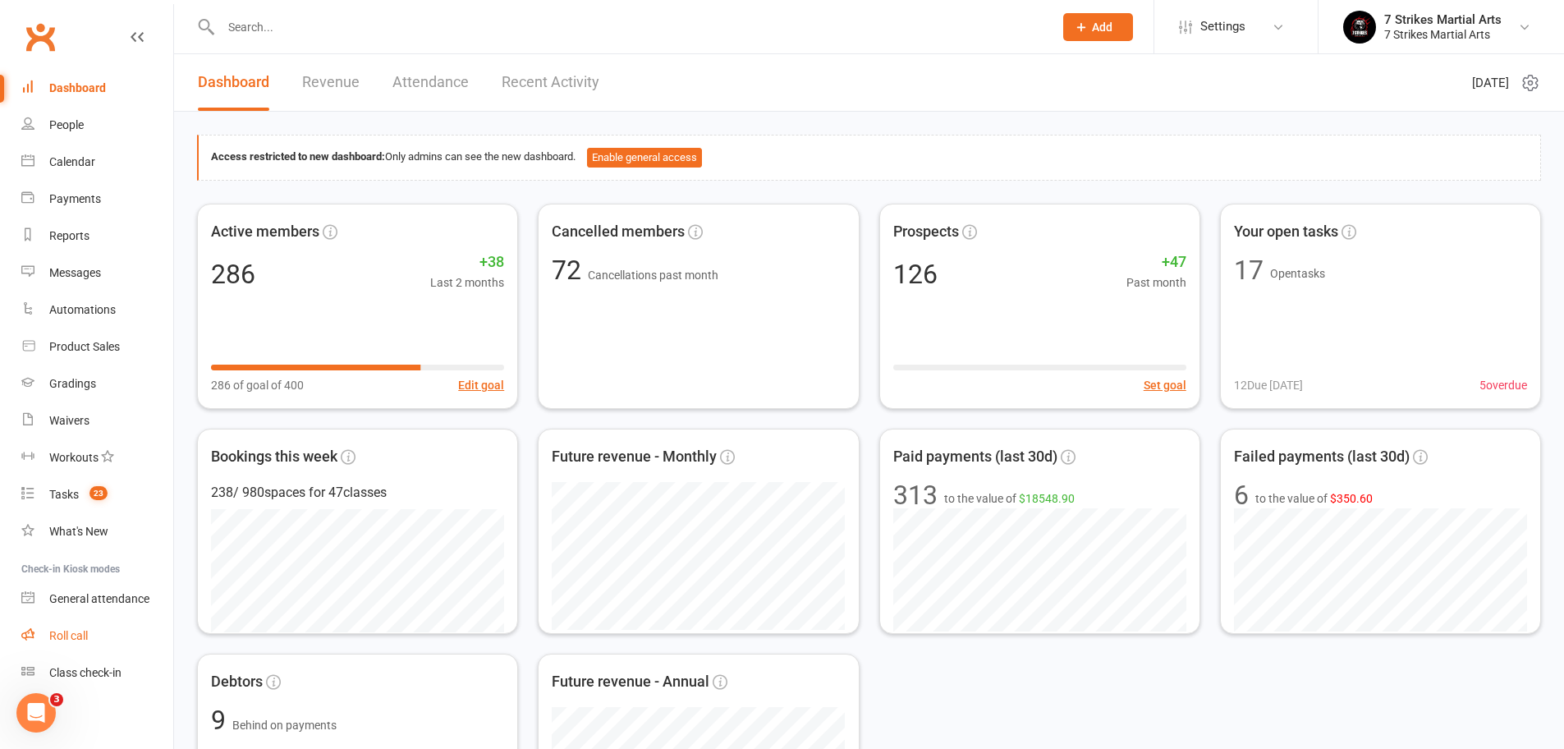
click at [80, 621] on link "Roll call" at bounding box center [97, 635] width 152 height 37
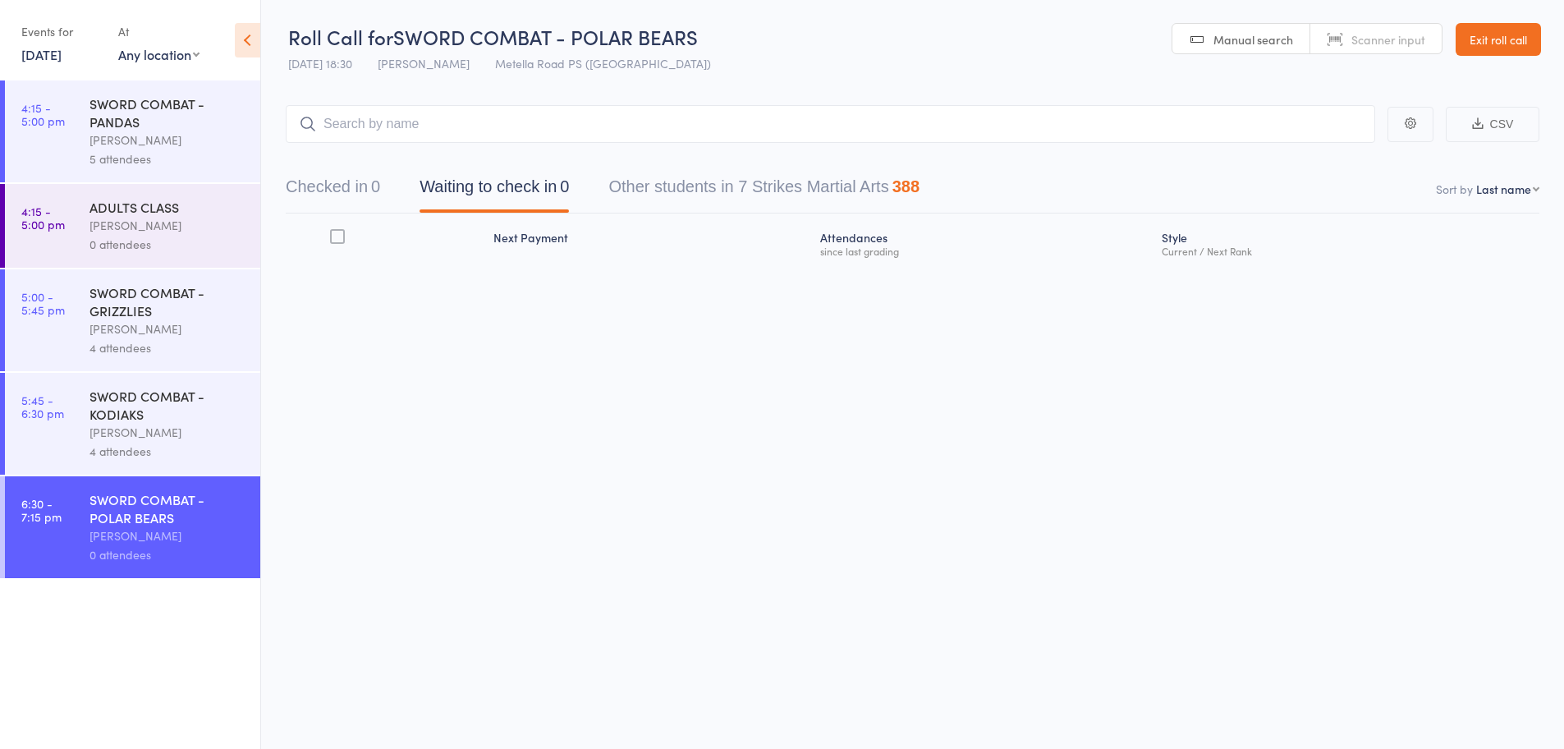
click at [62, 57] on link "[DATE]" at bounding box center [41, 54] width 40 height 18
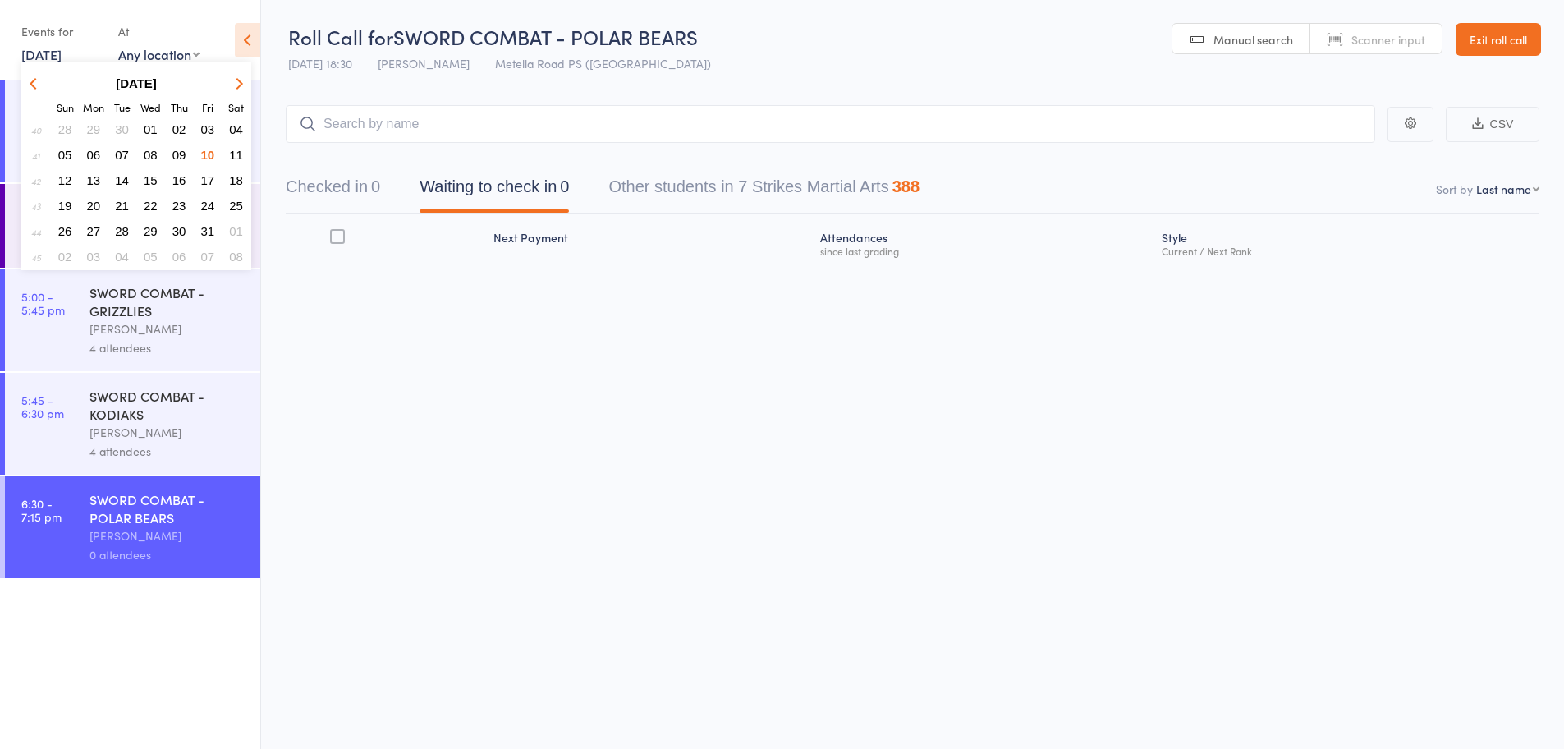
click at [236, 149] on span "11" at bounding box center [236, 155] width 14 height 14
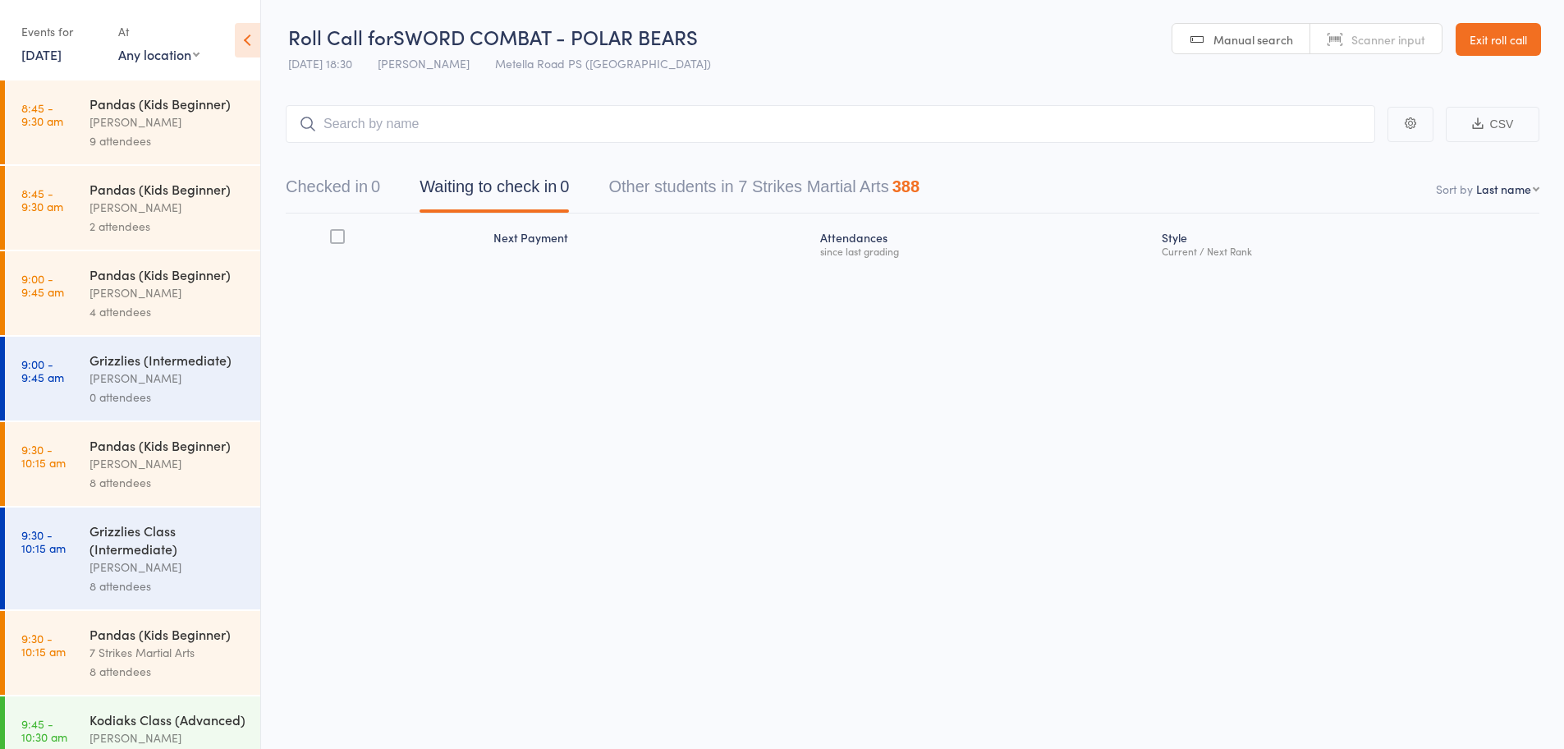
select select "2"
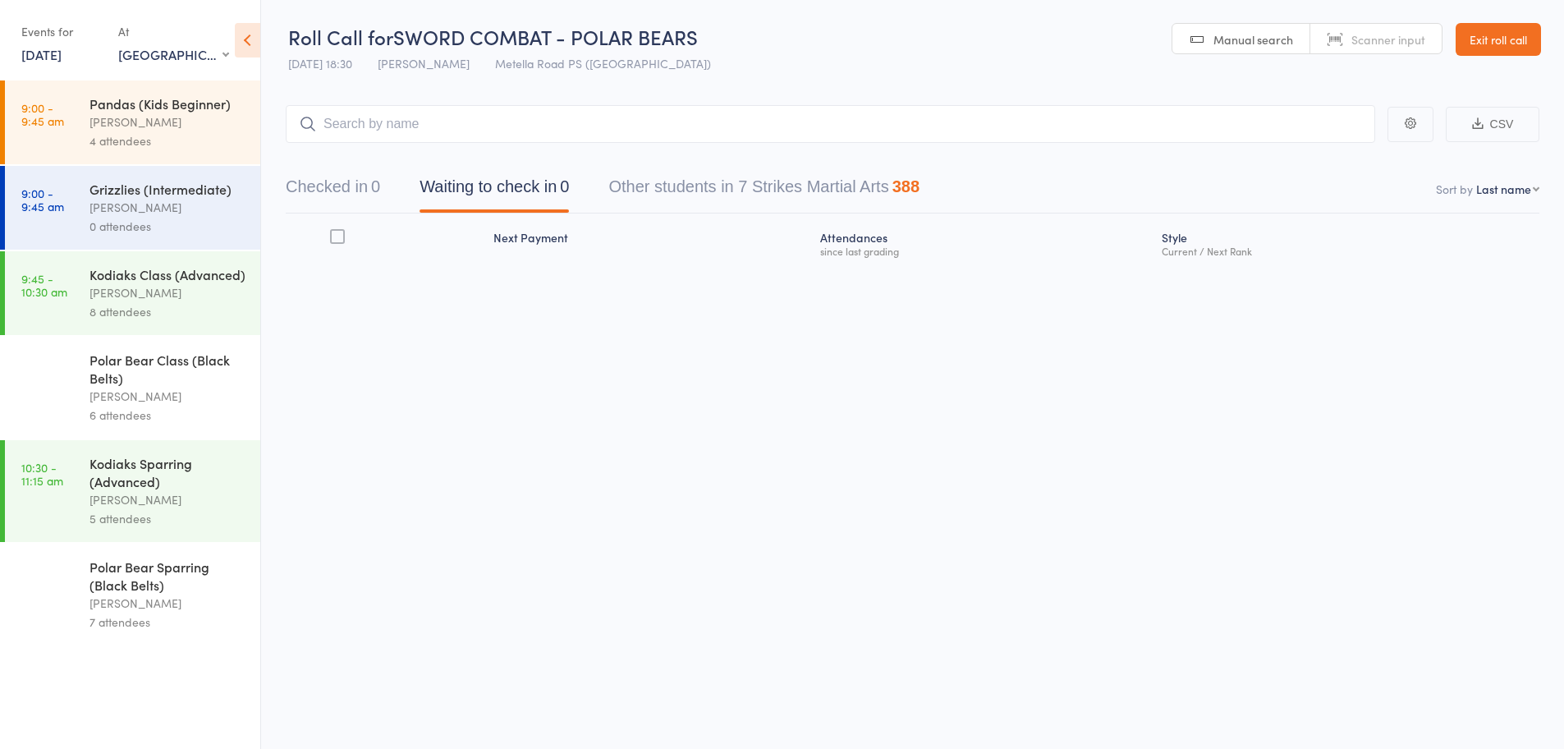
click at [187, 125] on div "[PERSON_NAME]" at bounding box center [167, 121] width 157 height 19
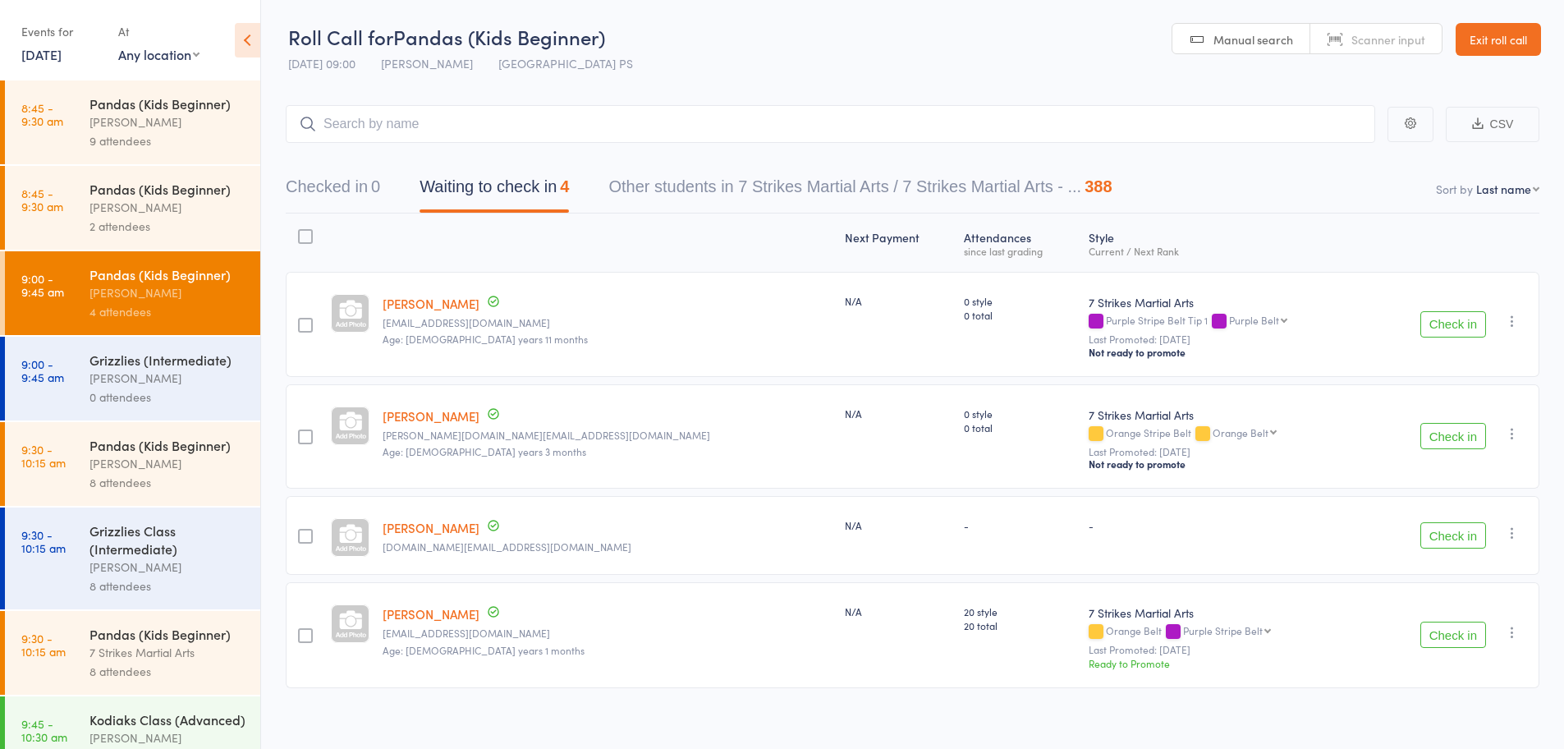
click at [460, 528] on link "[PERSON_NAME]" at bounding box center [430, 527] width 97 height 17
click at [1463, 33] on link "Exit roll call" at bounding box center [1497, 39] width 85 height 33
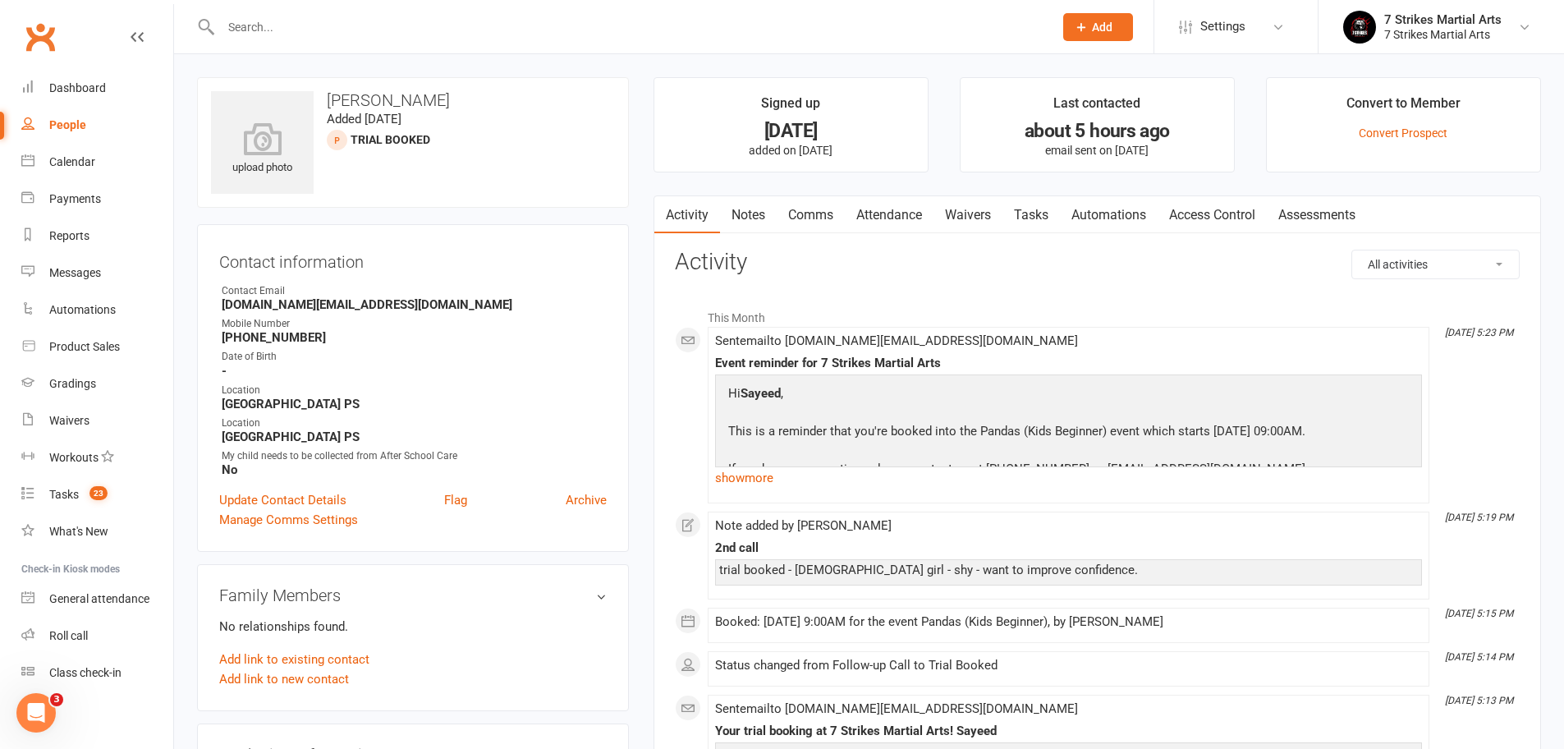
click at [982, 211] on link "Waivers" at bounding box center [967, 215] width 69 height 38
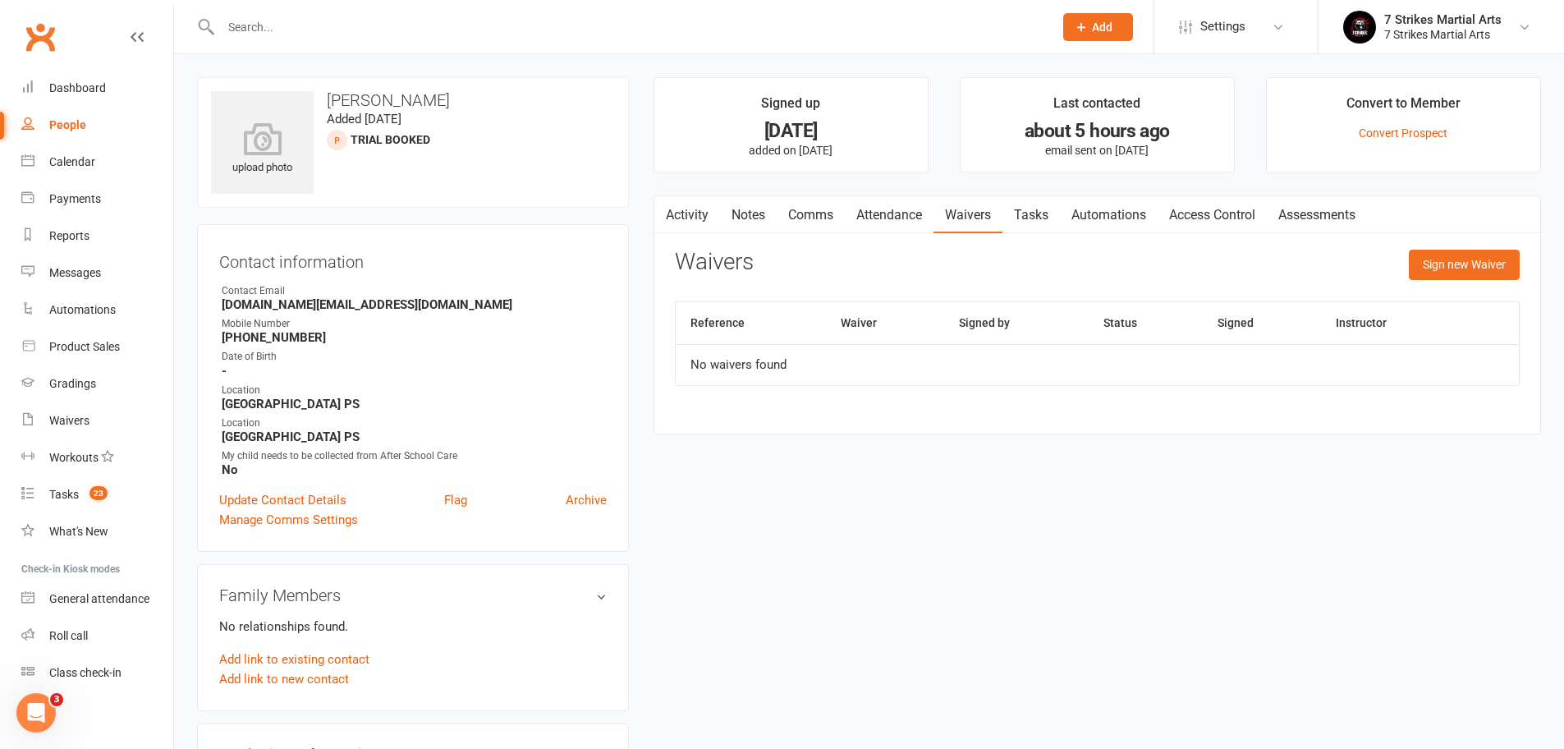
scroll to position [27, 0]
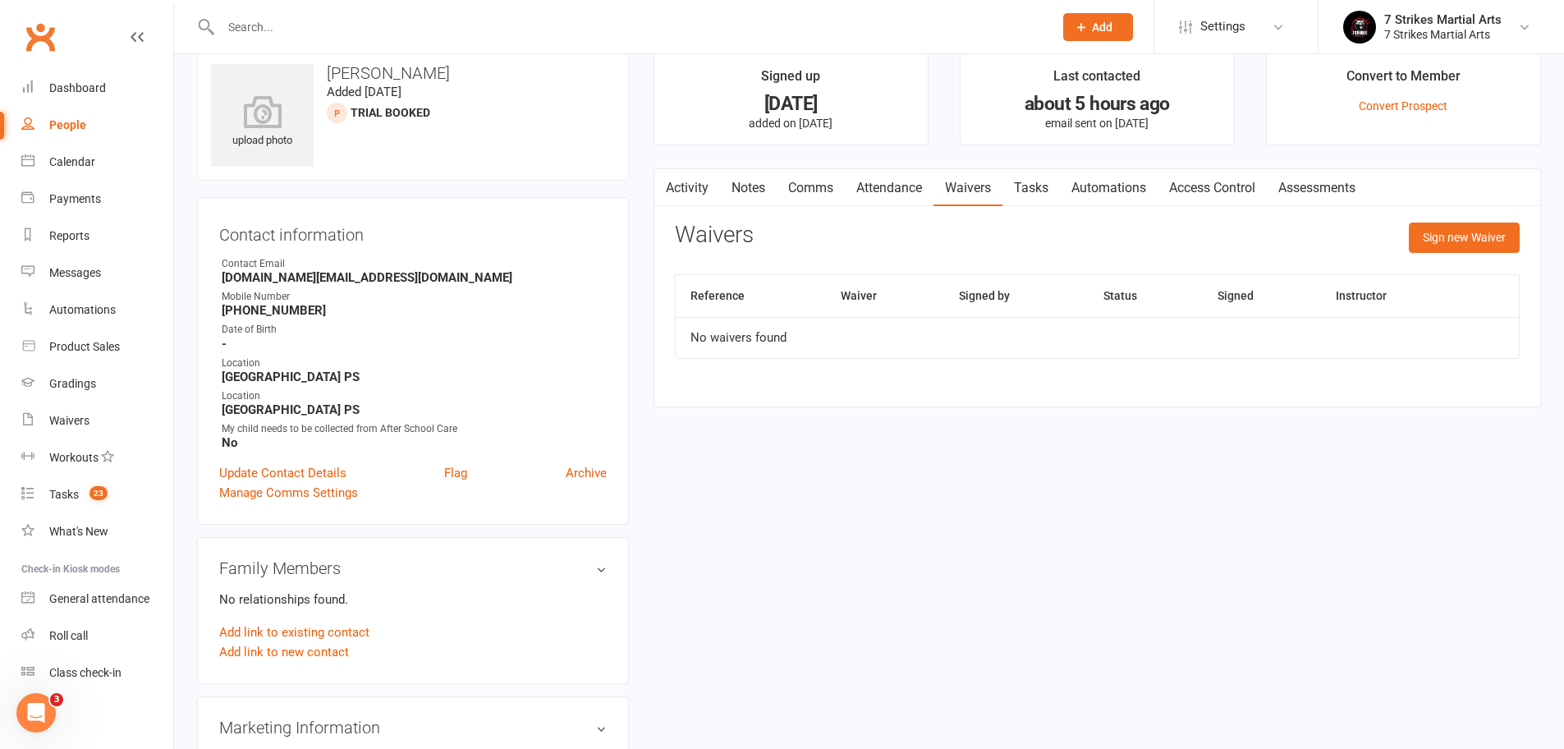
click at [698, 181] on link "Activity" at bounding box center [687, 188] width 66 height 38
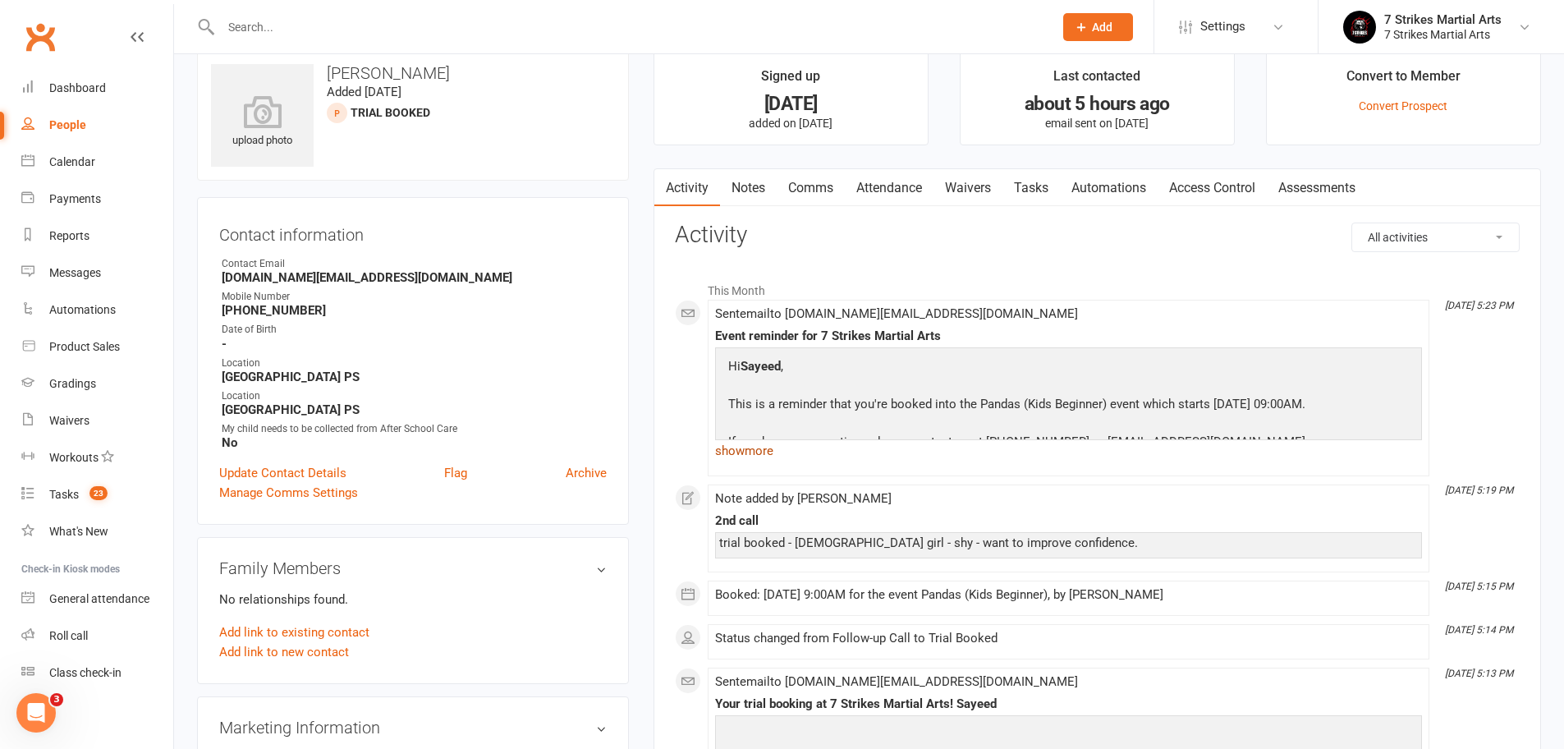
click at [768, 447] on link "show more" at bounding box center [1068, 450] width 707 height 23
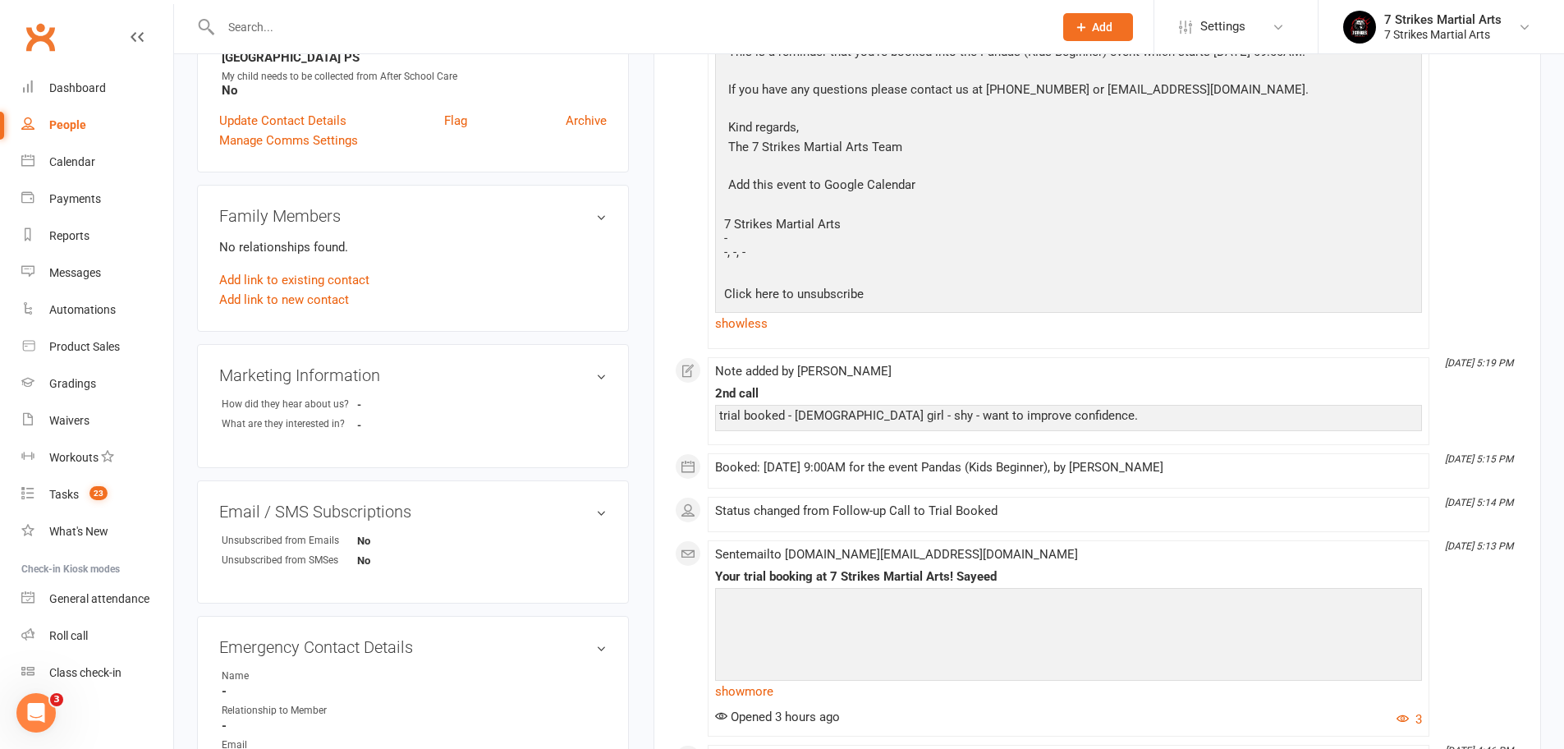
scroll to position [471, 0]
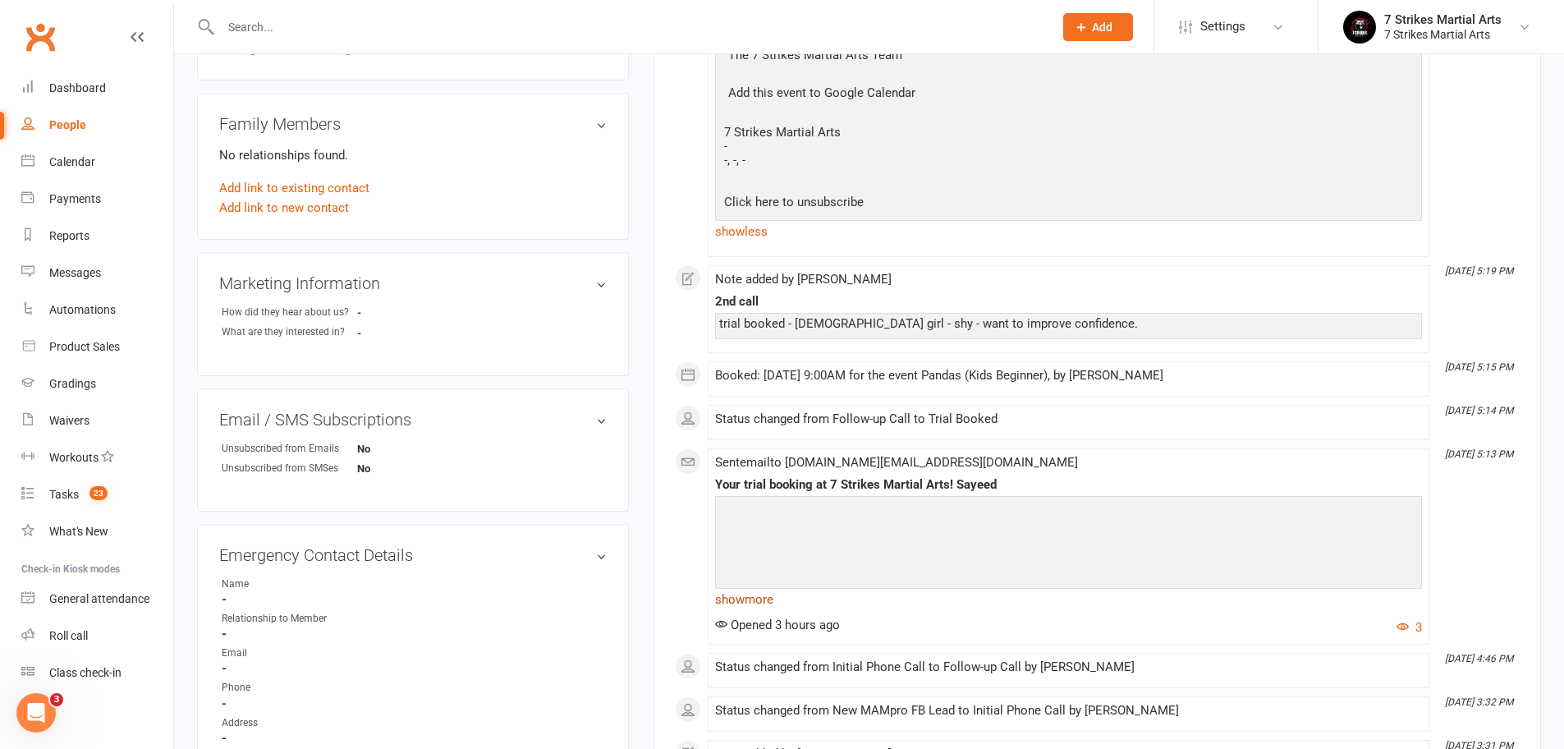
click at [755, 595] on link "show more" at bounding box center [1068, 599] width 707 height 23
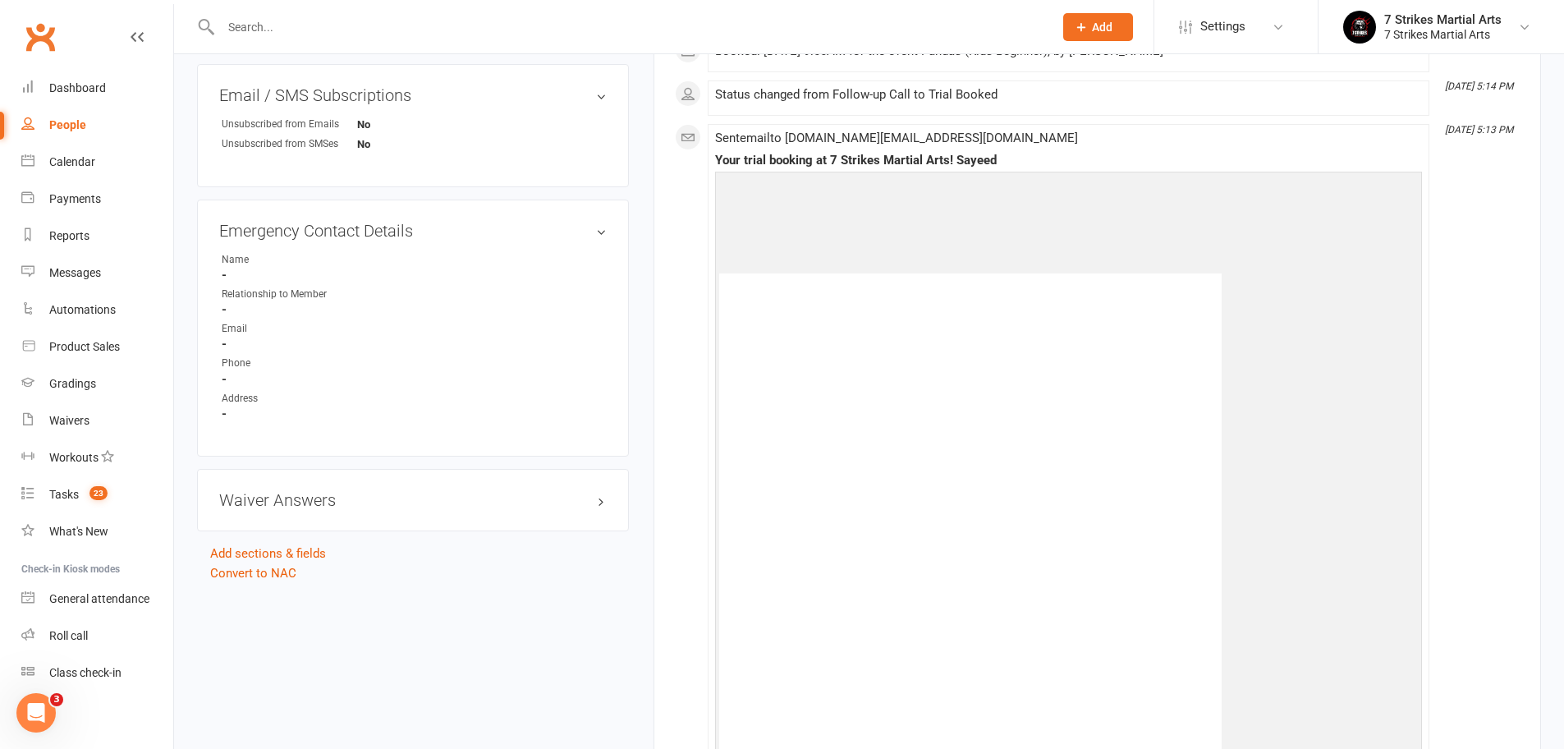
scroll to position [0, 0]
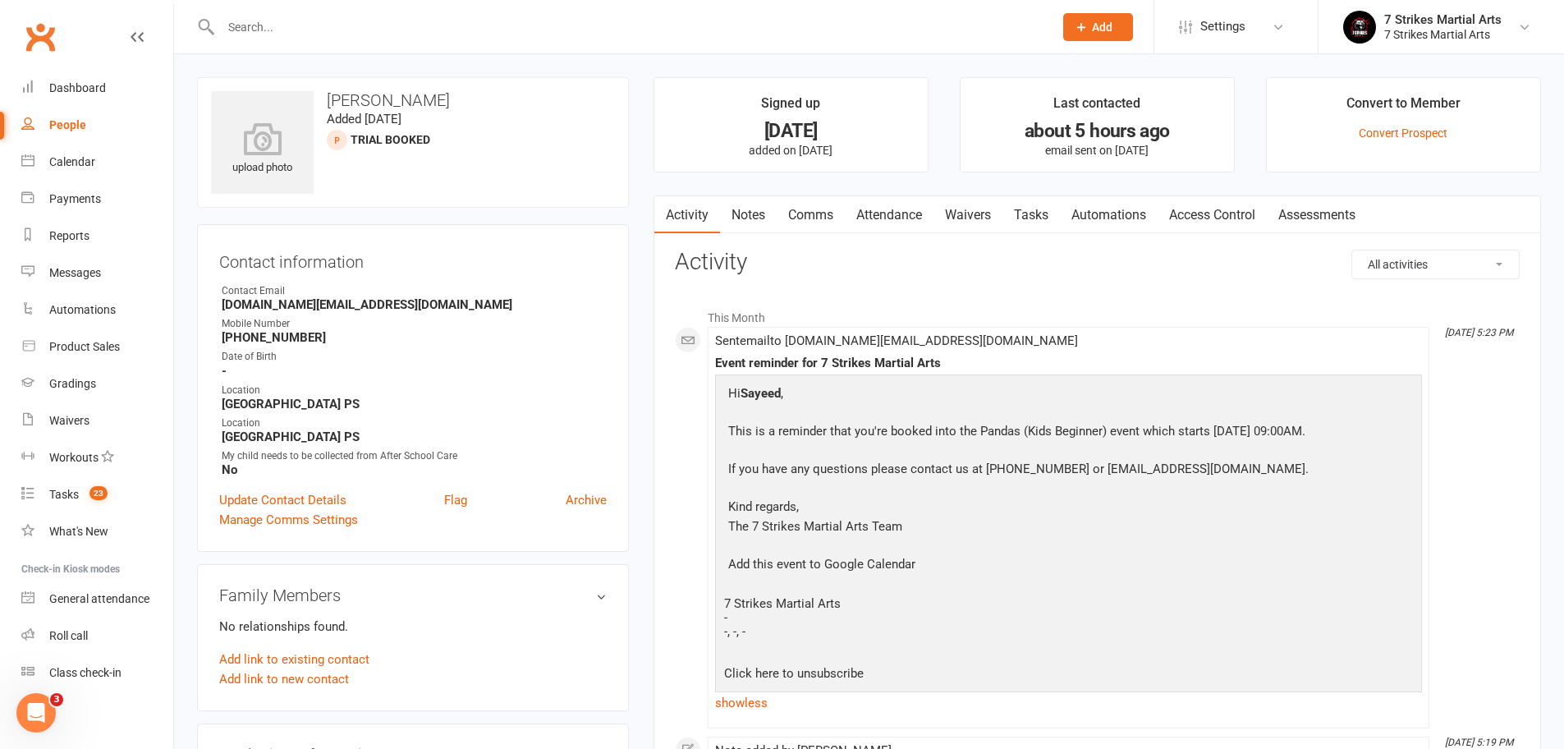
click at [812, 205] on link "Comms" at bounding box center [810, 215] width 68 height 38
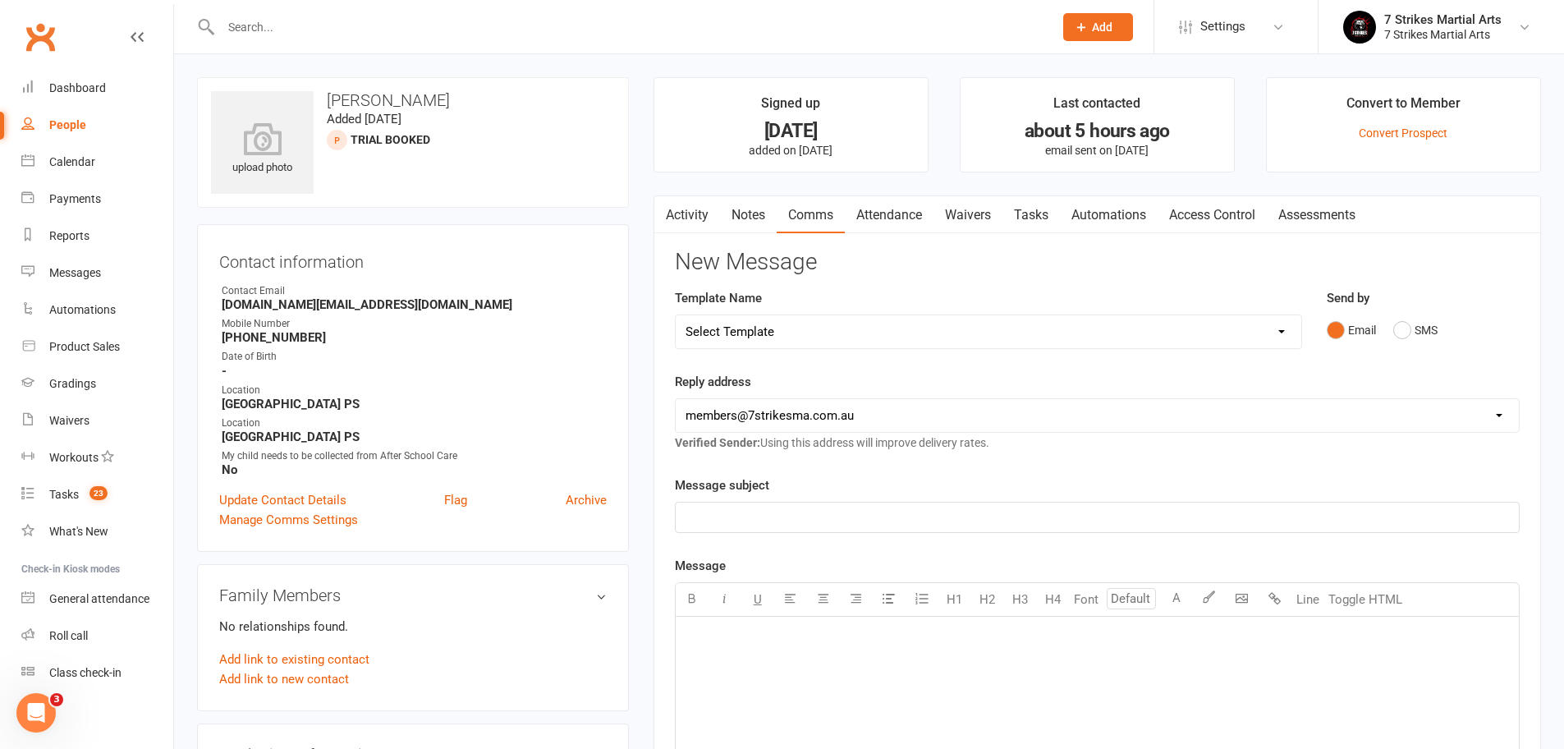
click at [755, 520] on p "﻿" at bounding box center [1096, 517] width 823 height 20
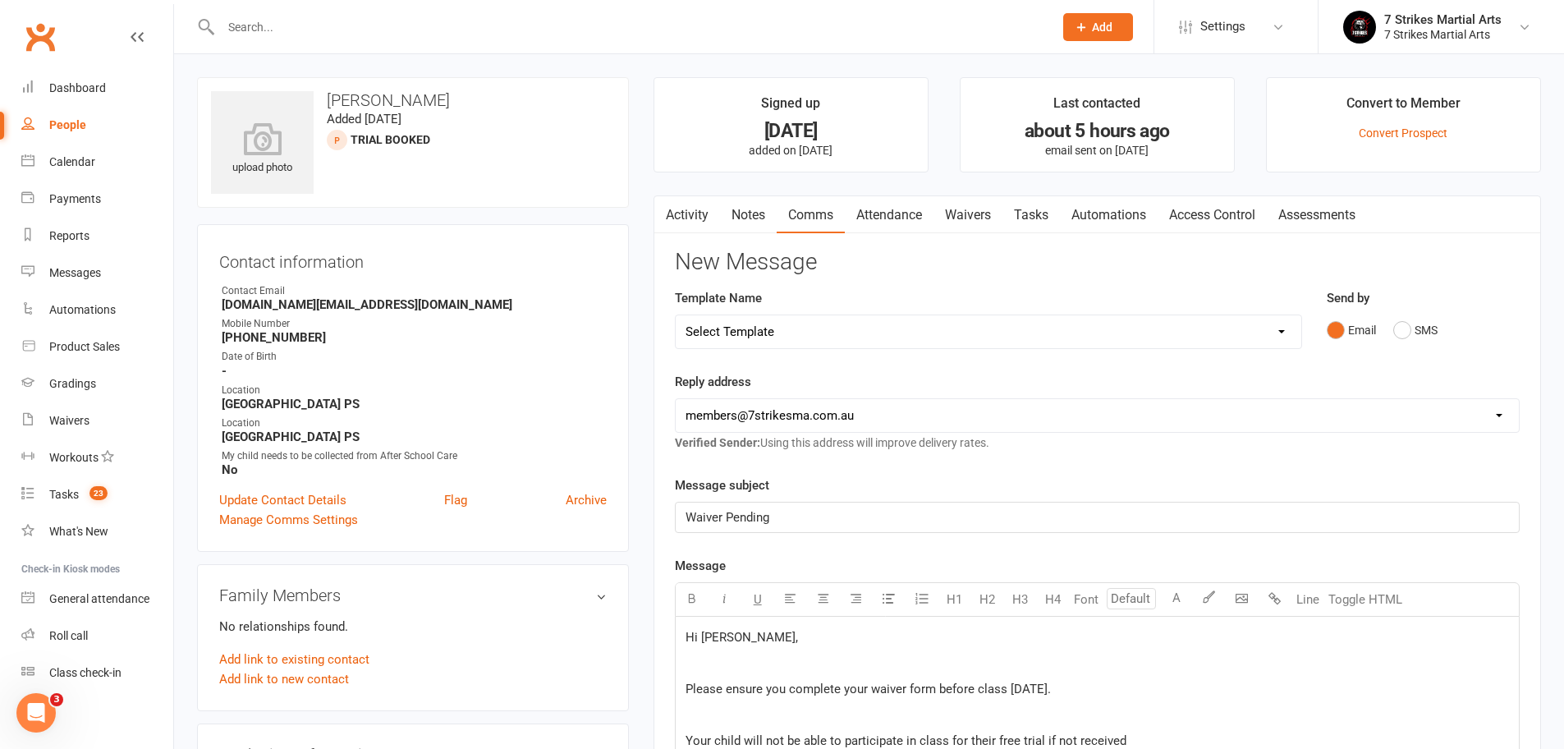
scroll to position [391, 0]
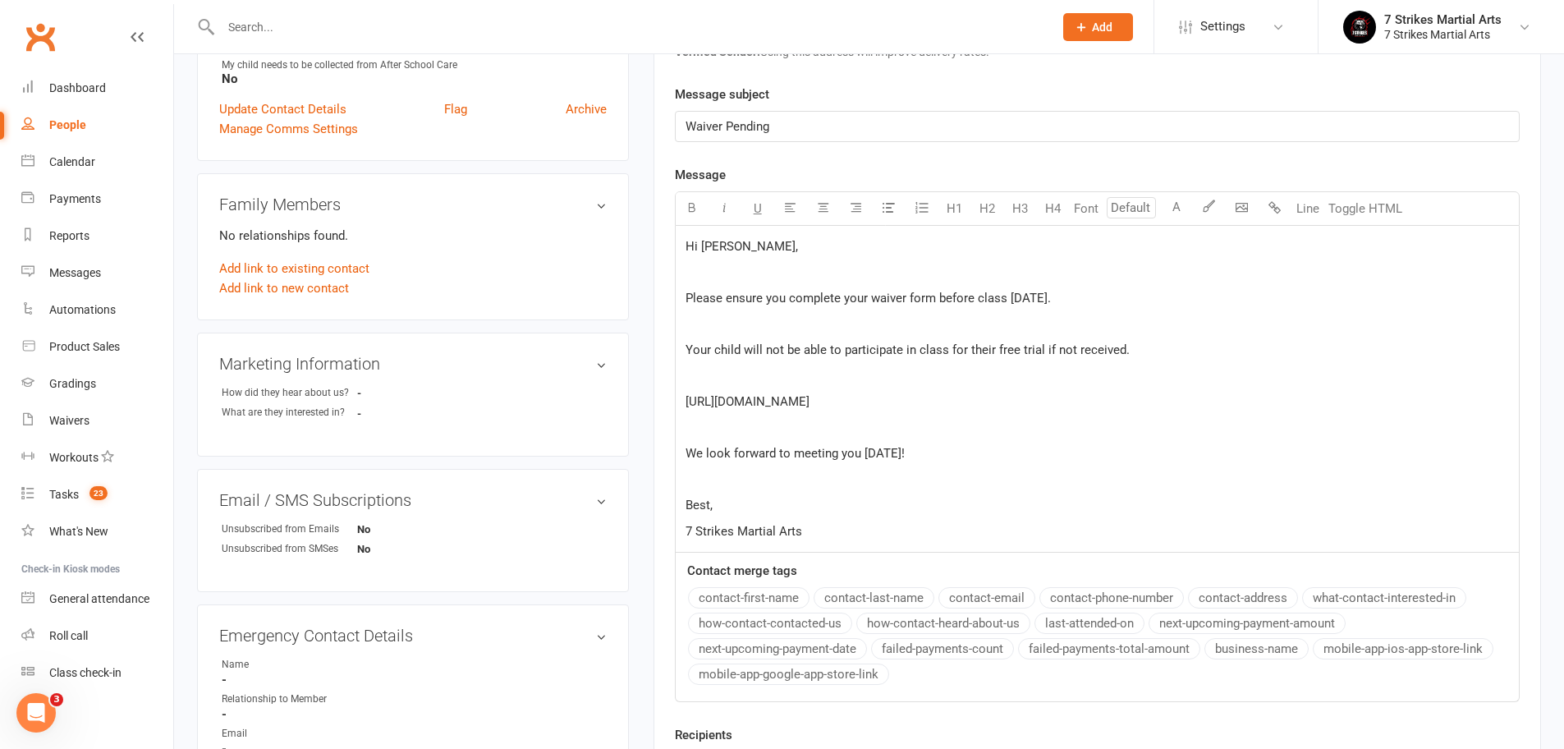
click at [767, 507] on p "Best," at bounding box center [1096, 505] width 823 height 20
drag, startPoint x: 1185, startPoint y: 402, endPoint x: 639, endPoint y: 394, distance: 545.9
click at [639, 394] on div "upload photo [PERSON_NAME] Added [DATE] Trial Booked prospect Contact informati…" at bounding box center [869, 336] width 1368 height 1301
click at [1043, 425] on p "﻿" at bounding box center [1096, 428] width 823 height 20
drag, startPoint x: 1179, startPoint y: 404, endPoint x: 675, endPoint y: 392, distance: 503.3
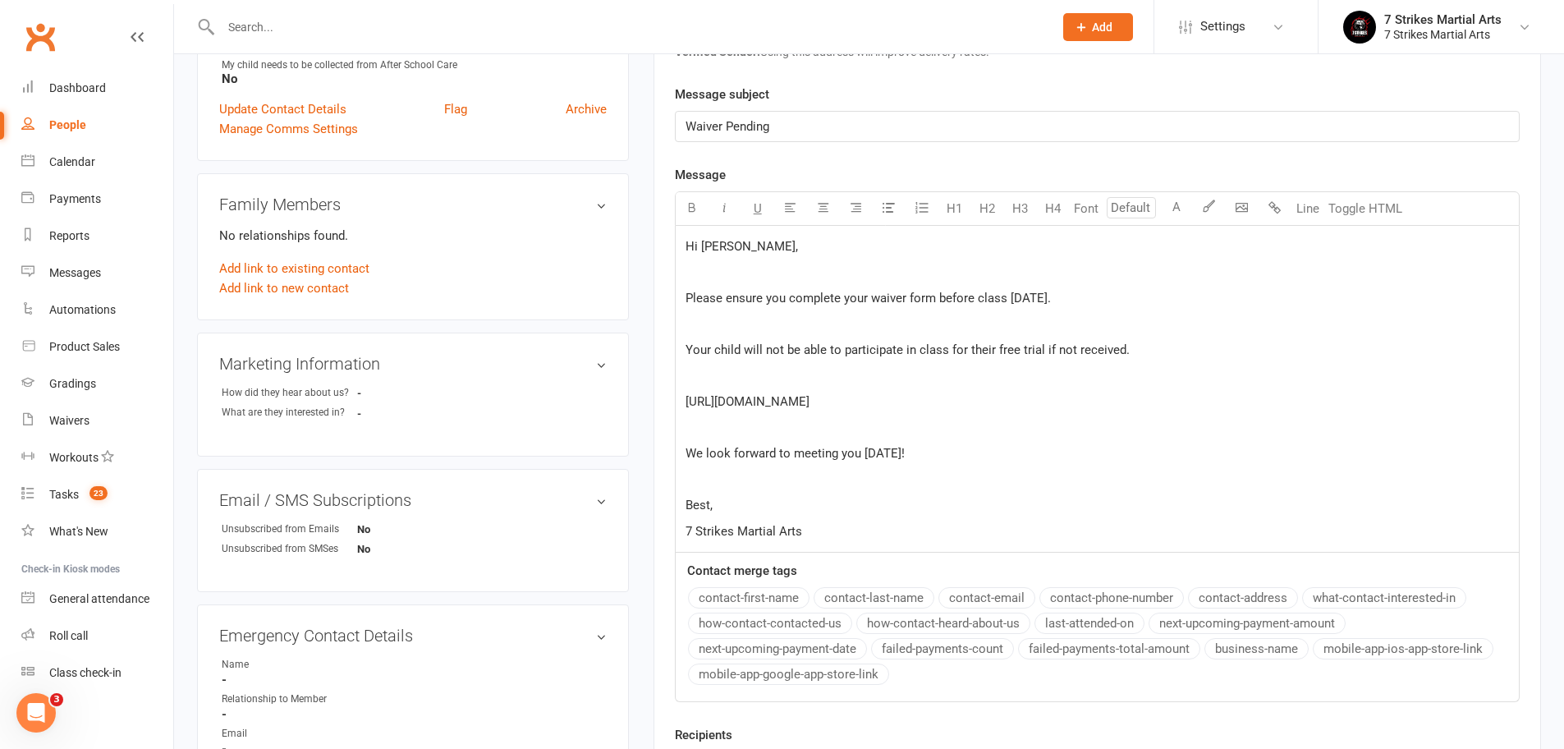
click at [675, 392] on div "Hi [PERSON_NAME], ﻿ Please ensure you complete your waiver form before class [D…" at bounding box center [1096, 389] width 843 height 327
drag, startPoint x: 772, startPoint y: 407, endPoint x: 676, endPoint y: 405, distance: 96.0
click at [676, 405] on div "Hi [PERSON_NAME], ﻿ Please ensure you complete your waiver form before class [D…" at bounding box center [1096, 389] width 843 height 327
click at [941, 402] on p "﻿ $ Waiver Form $ ﻿" at bounding box center [1096, 401] width 823 height 20
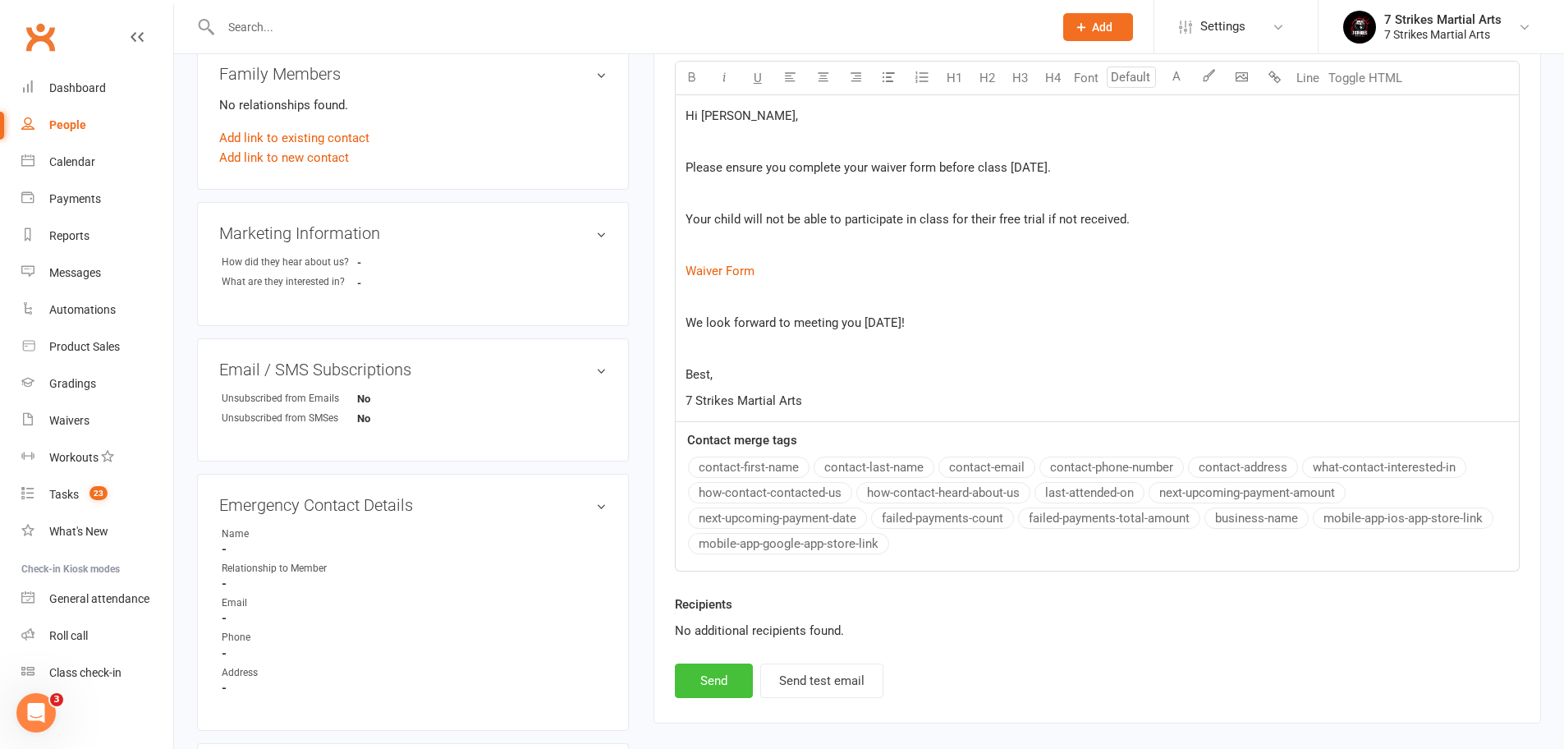
click at [724, 685] on button "Send" at bounding box center [714, 680] width 78 height 34
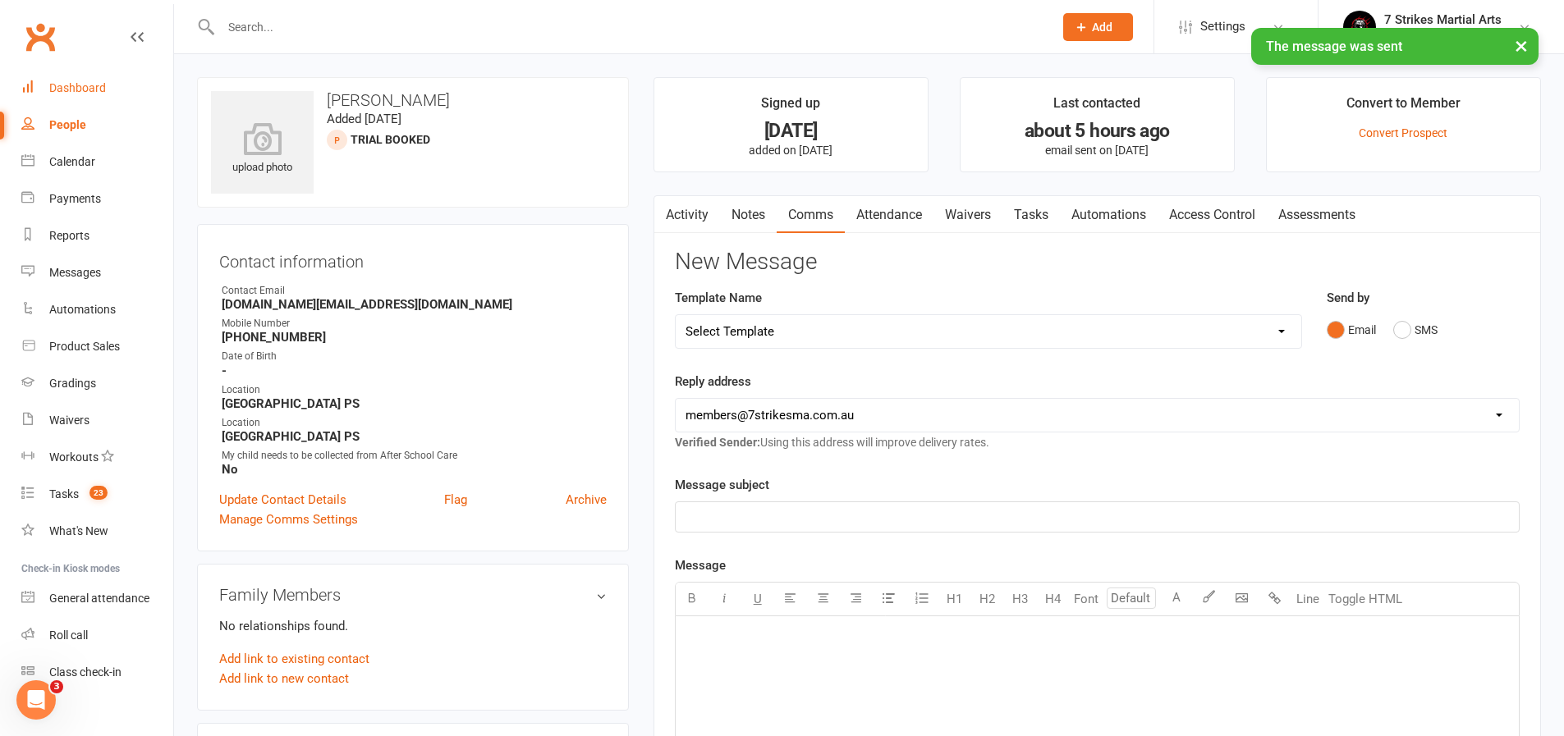
click at [86, 81] on div "Dashboard" at bounding box center [77, 87] width 57 height 13
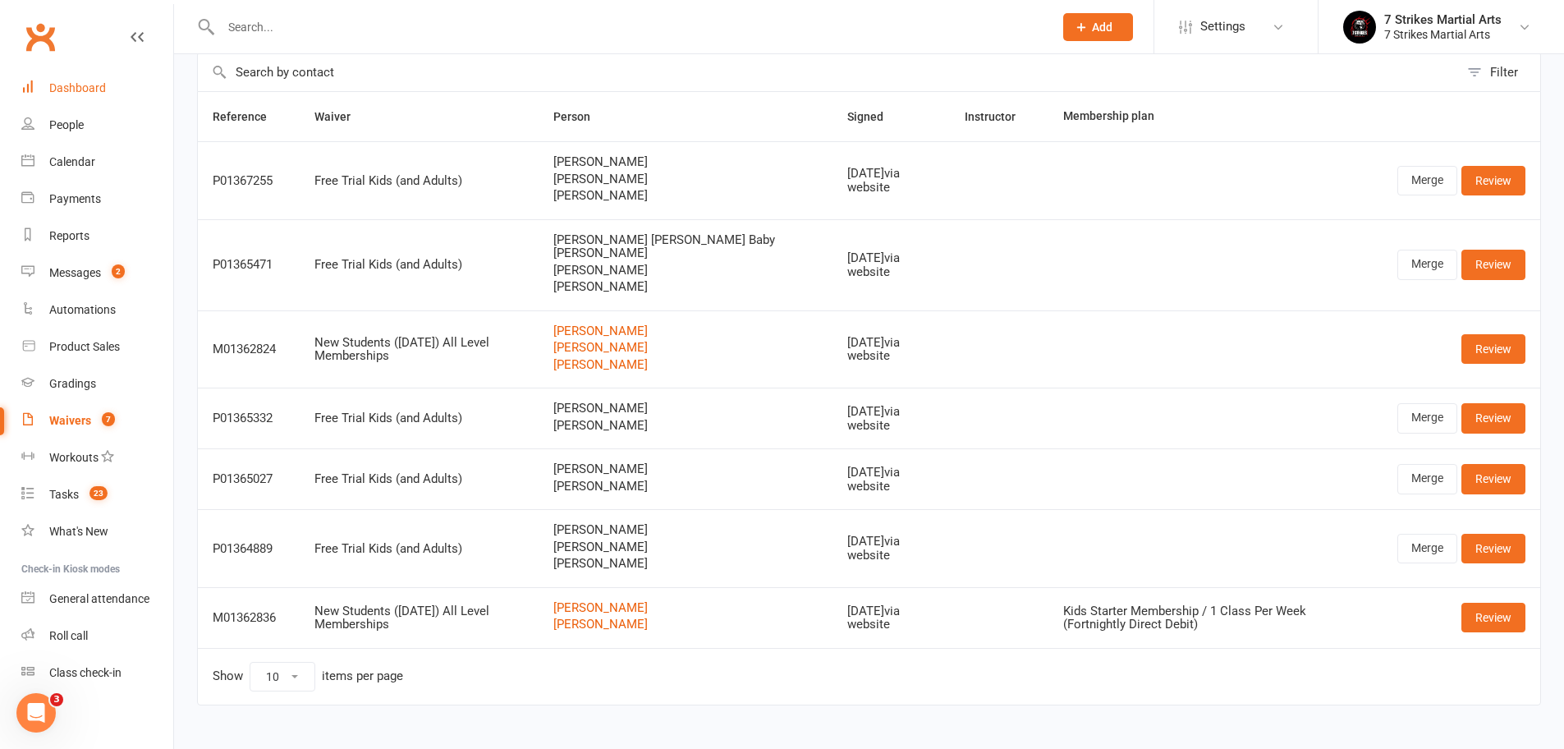
click at [62, 93] on div "Dashboard" at bounding box center [77, 87] width 57 height 13
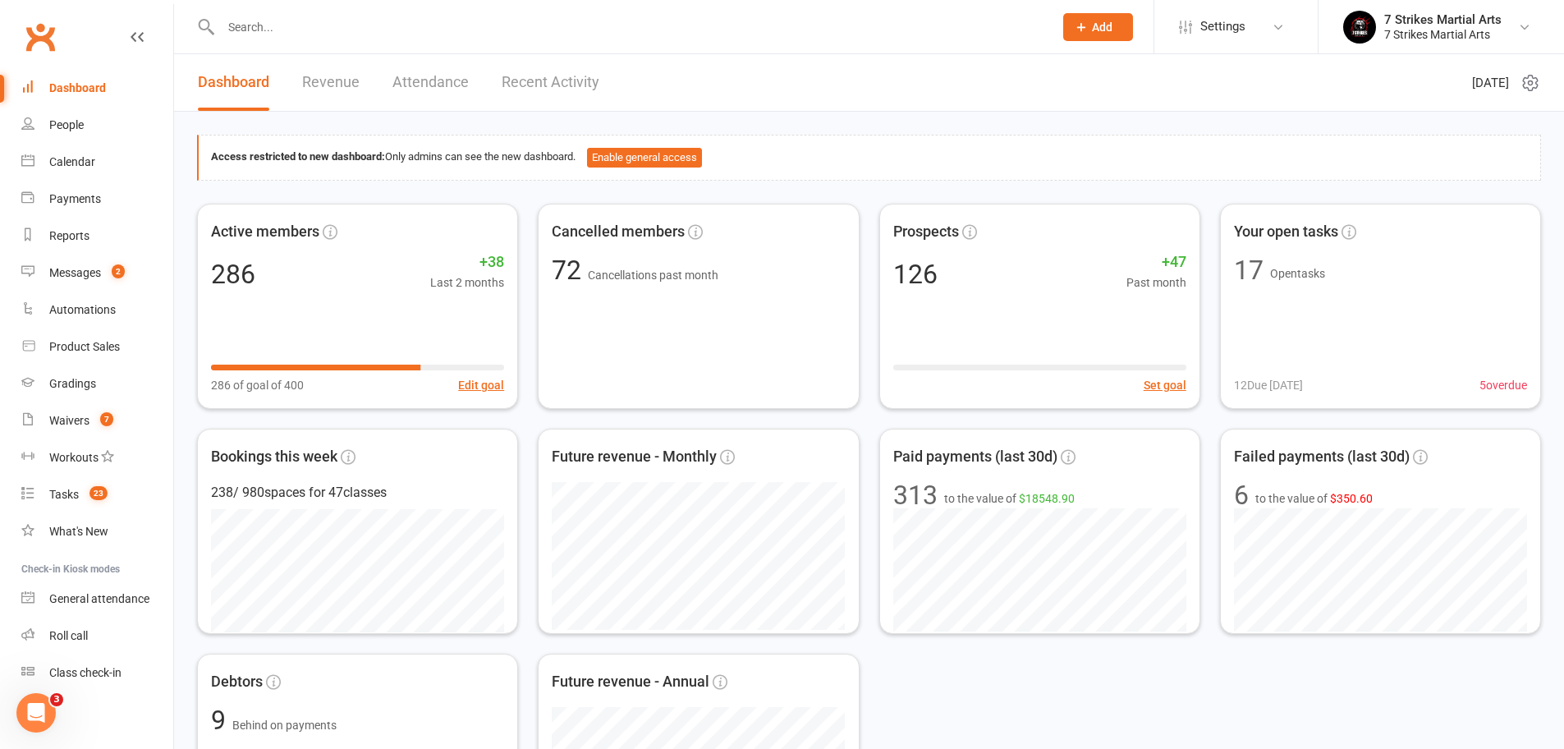
click at [340, 77] on link "Revenue" at bounding box center [330, 82] width 57 height 57
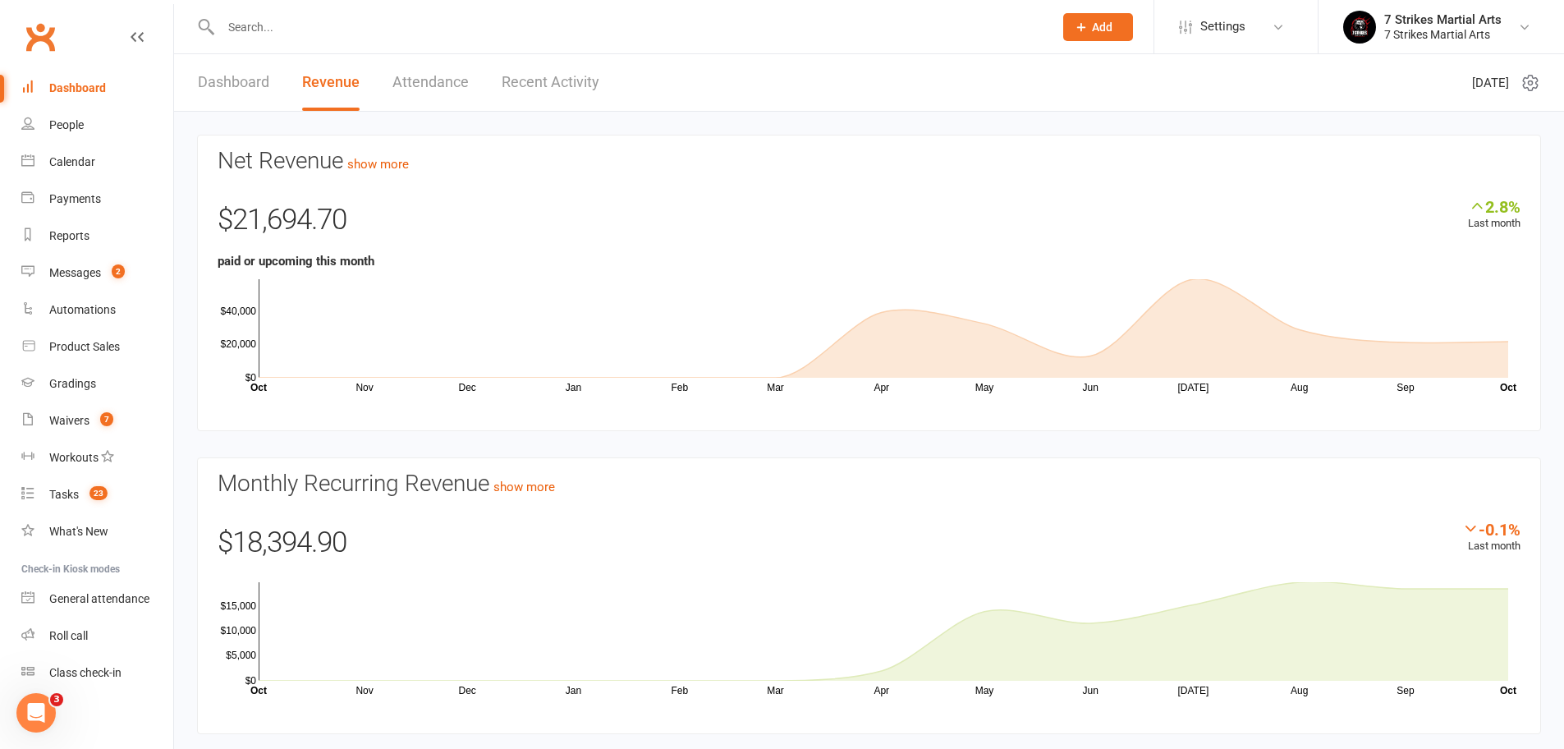
click at [255, 89] on link "Dashboard" at bounding box center [233, 82] width 71 height 57
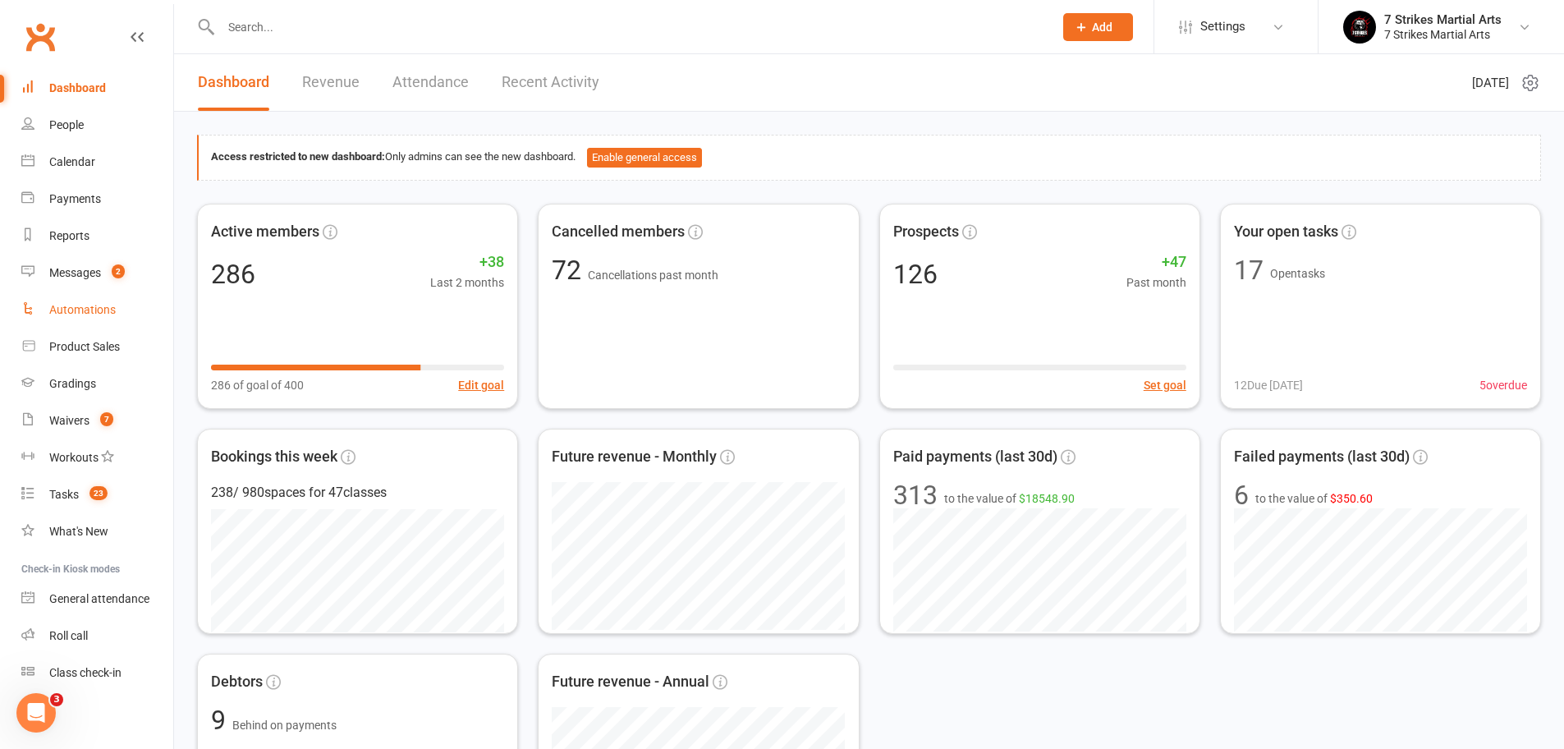
click at [68, 304] on div "Automations" at bounding box center [82, 309] width 66 height 13
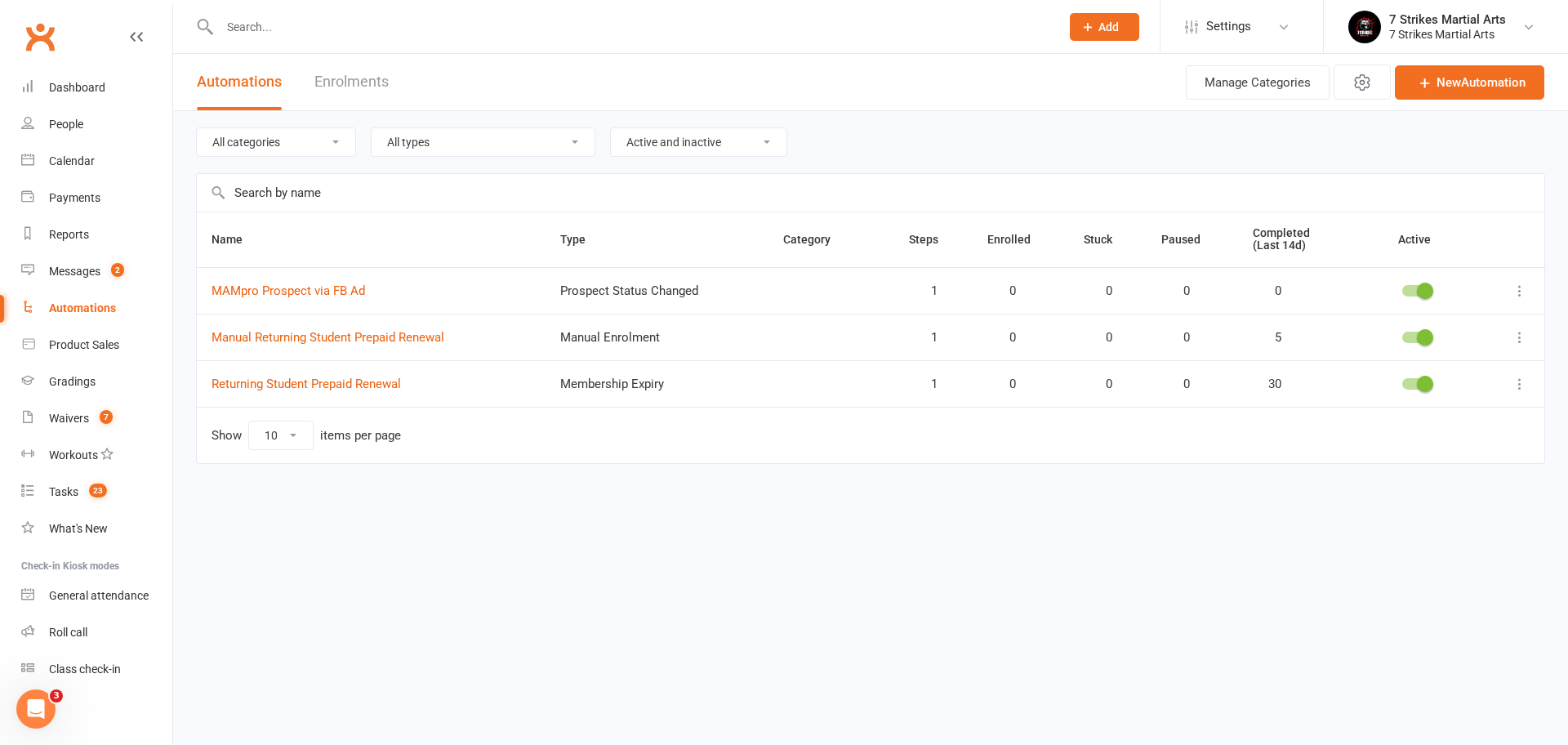
click at [357, 87] on link "Enrolments" at bounding box center [351, 82] width 75 height 57
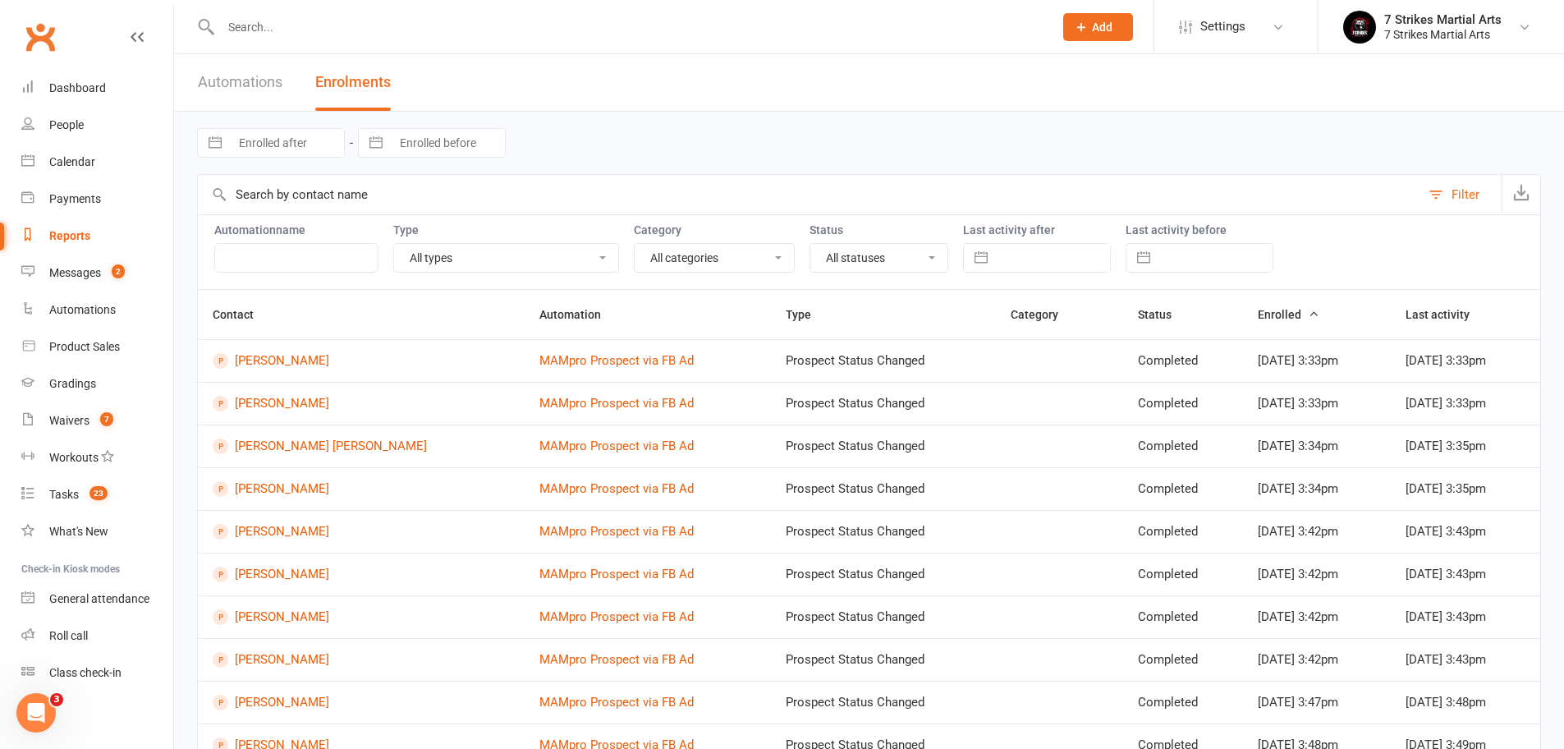
click at [1257, 309] on span "Enrolled" at bounding box center [1288, 314] width 62 height 13
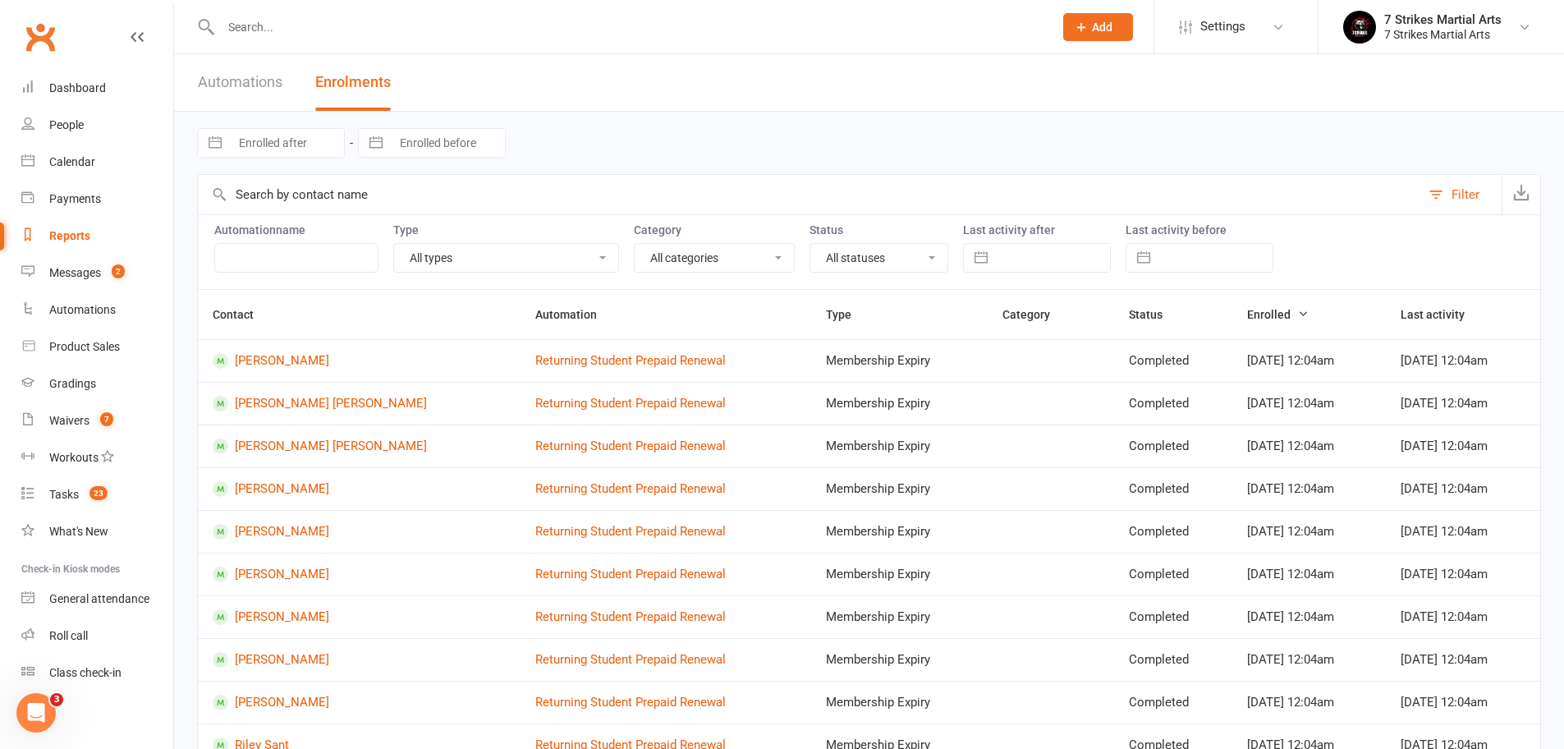
scroll to position [135, 0]
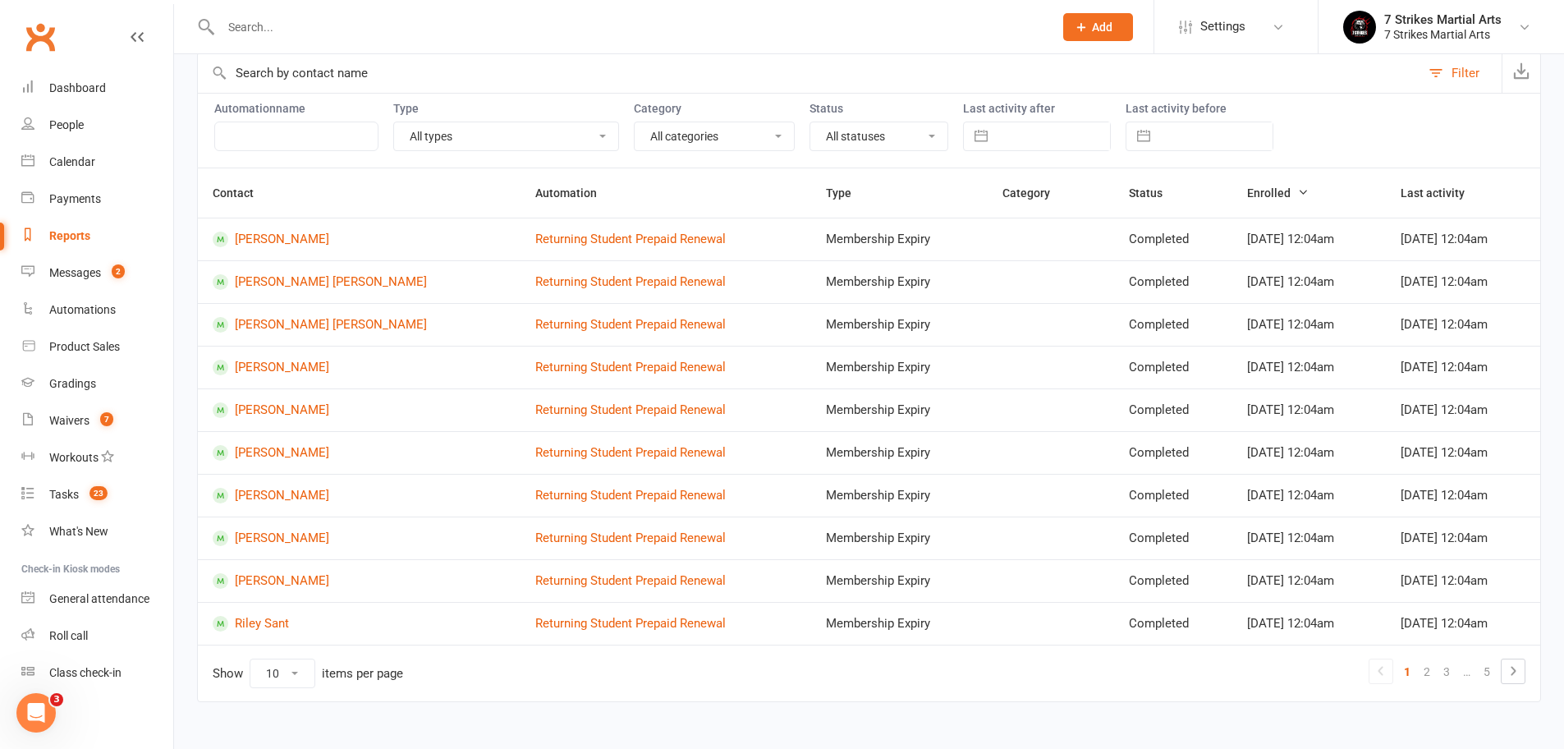
click at [290, 677] on td "Show 10 25 50 100 items per page 1 2 3 … 5" at bounding box center [869, 672] width 1342 height 57
select select "100"
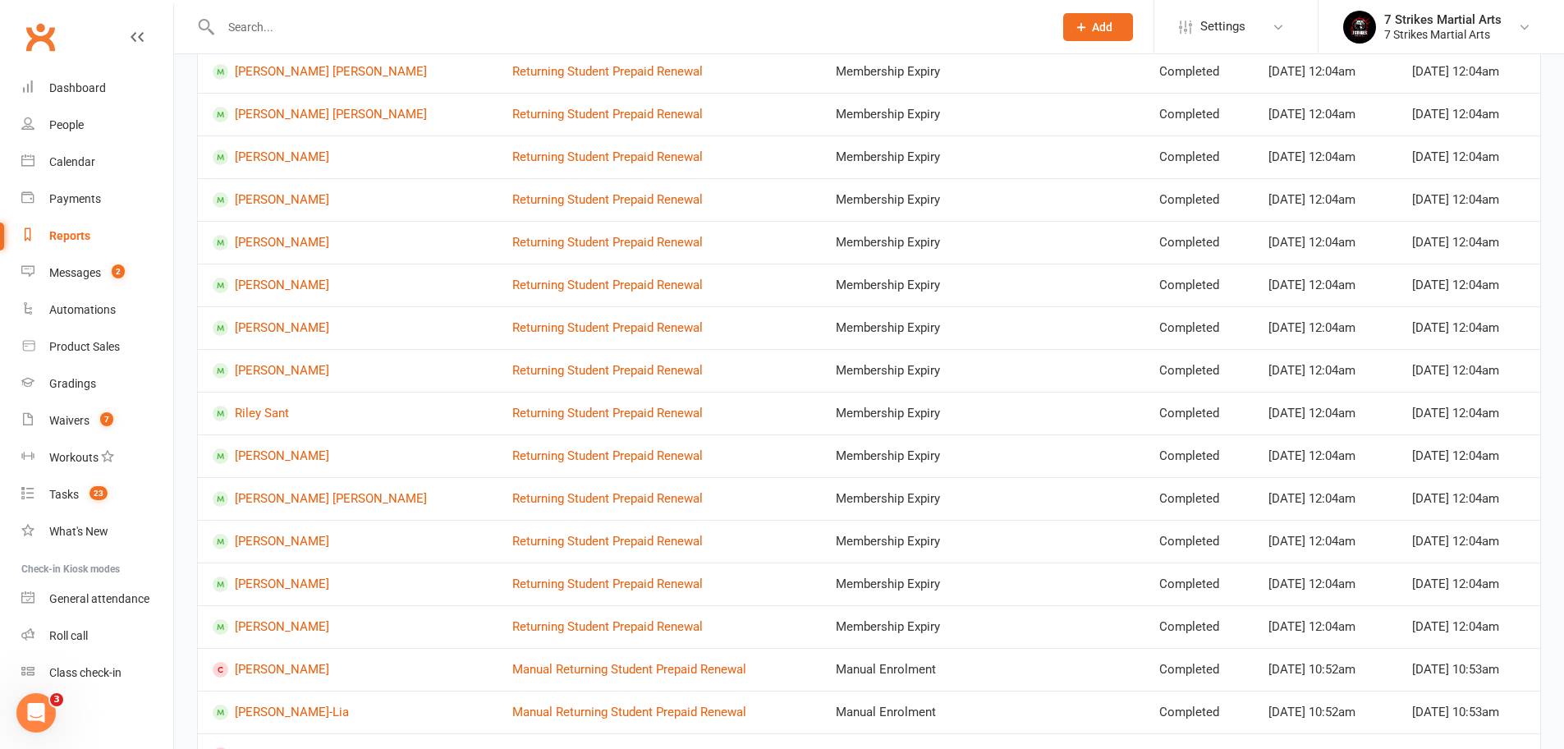
scroll to position [55, 0]
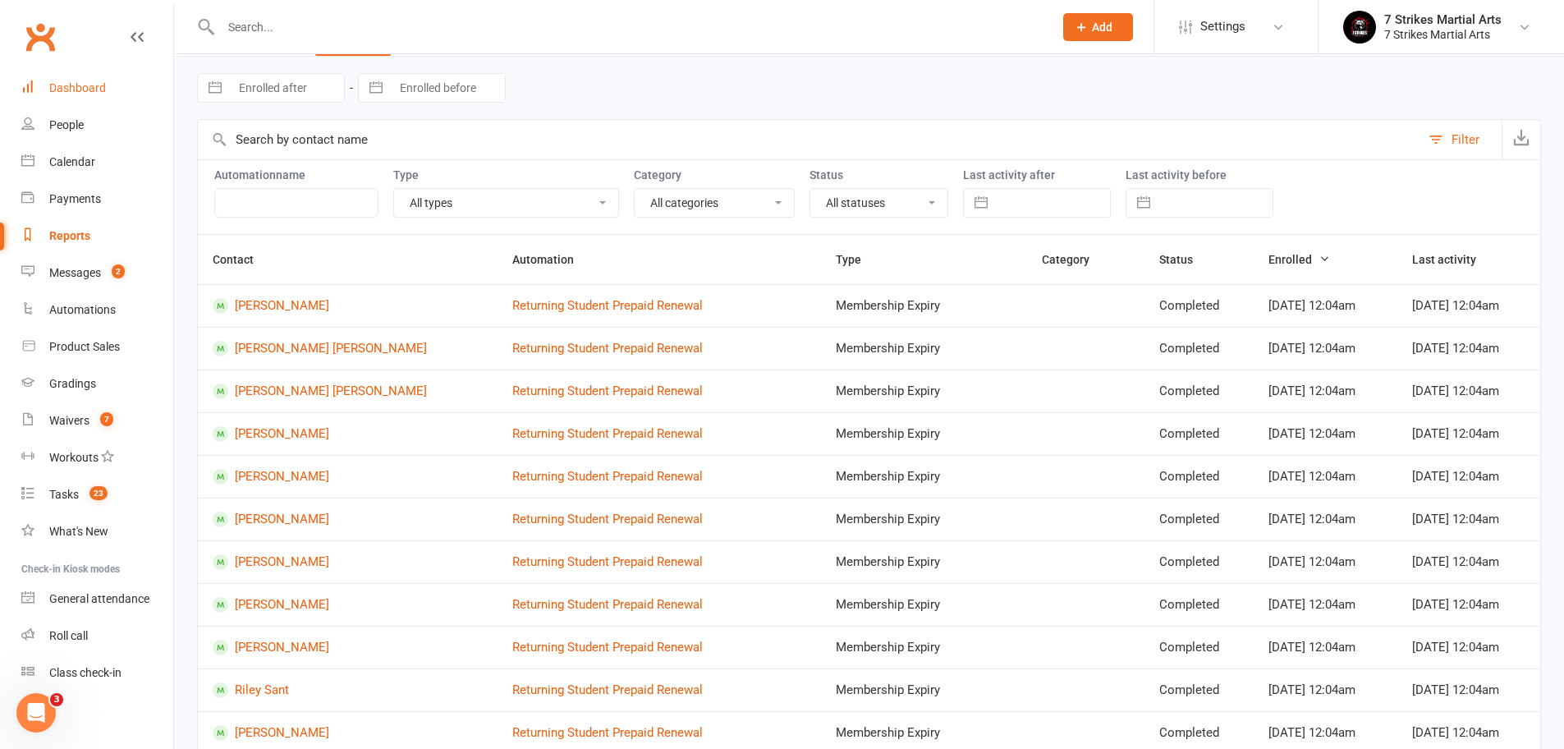
click at [112, 85] on link "Dashboard" at bounding box center [97, 88] width 152 height 37
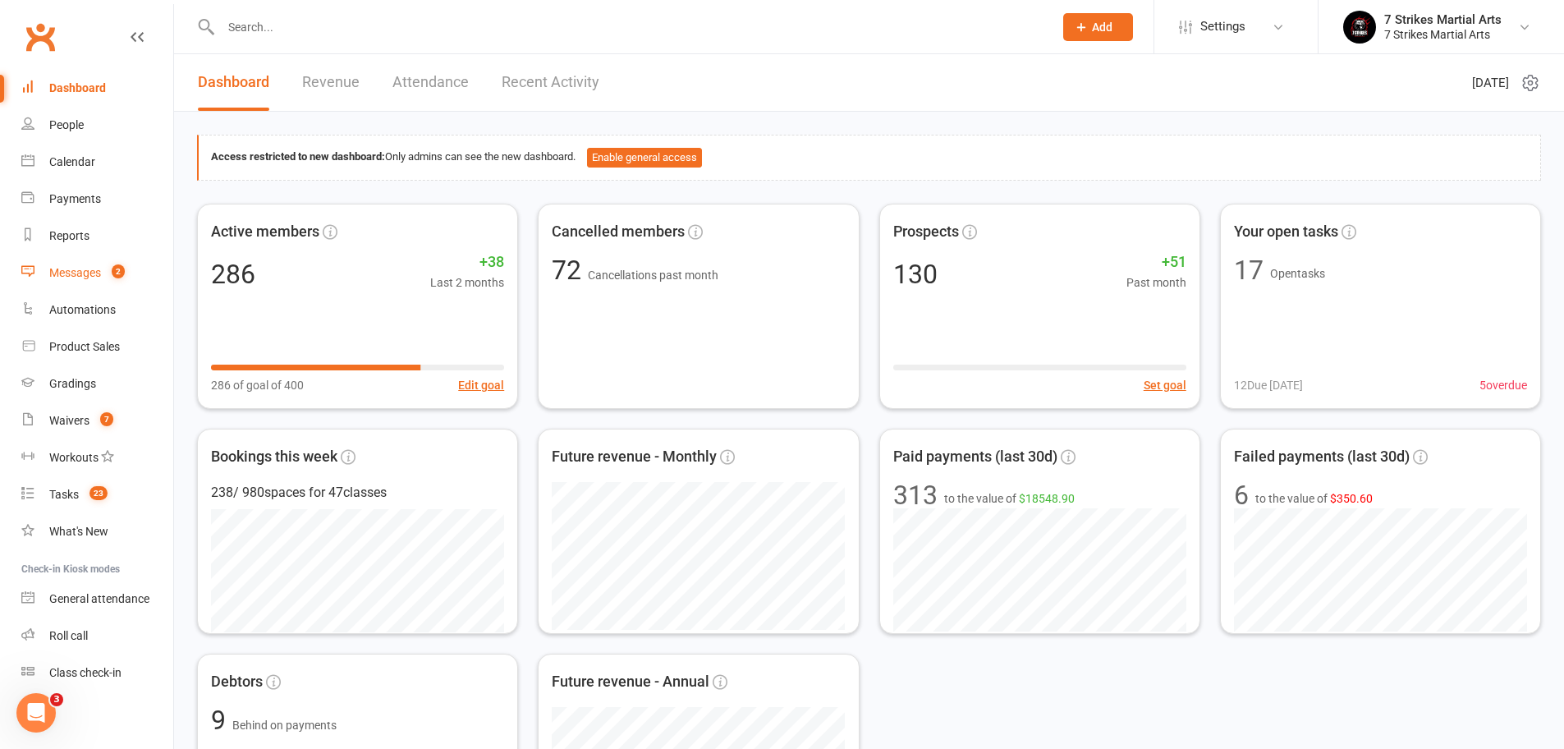
click at [103, 272] on link "Messages 2" at bounding box center [97, 272] width 152 height 37
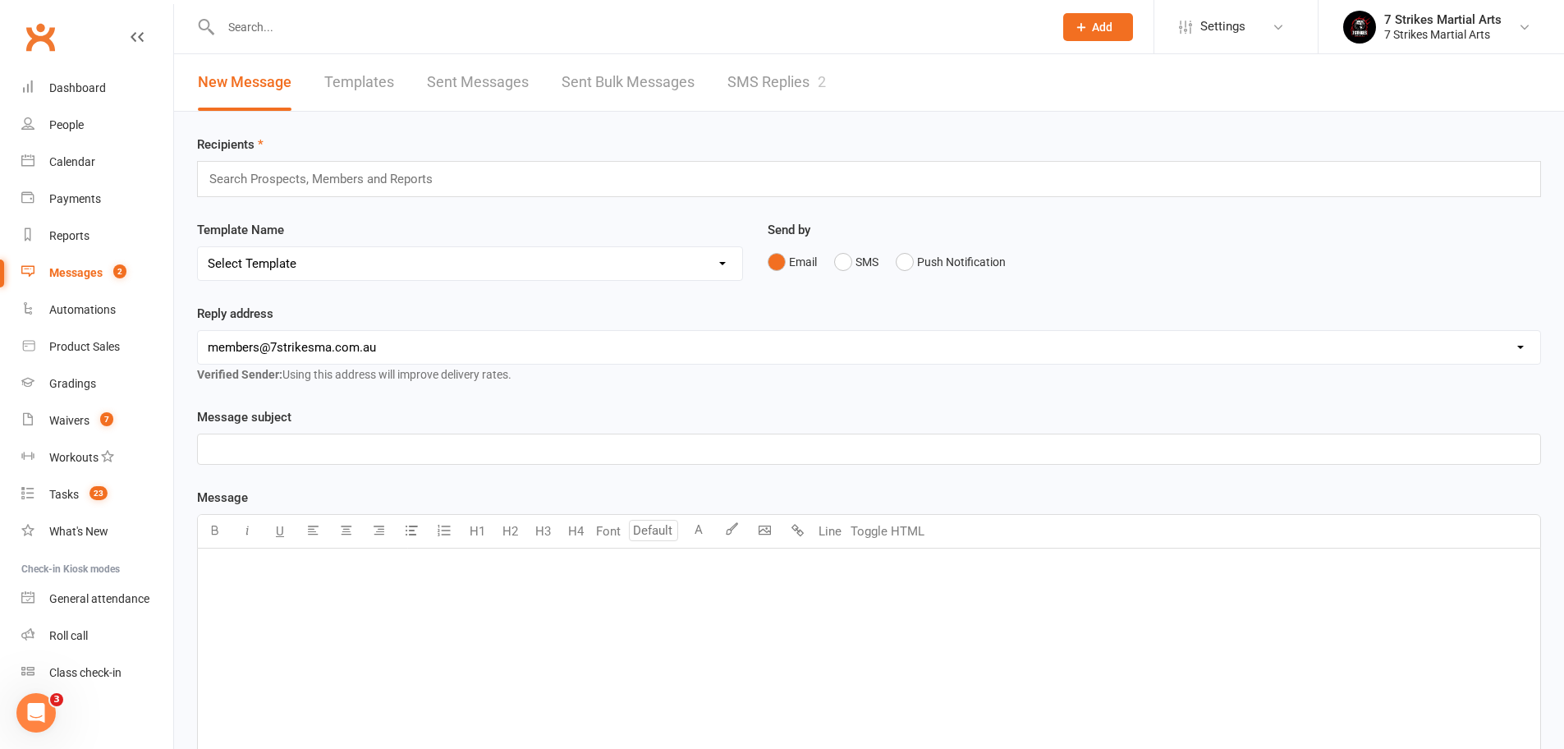
click at [753, 67] on link "SMS Replies 2" at bounding box center [776, 82] width 98 height 57
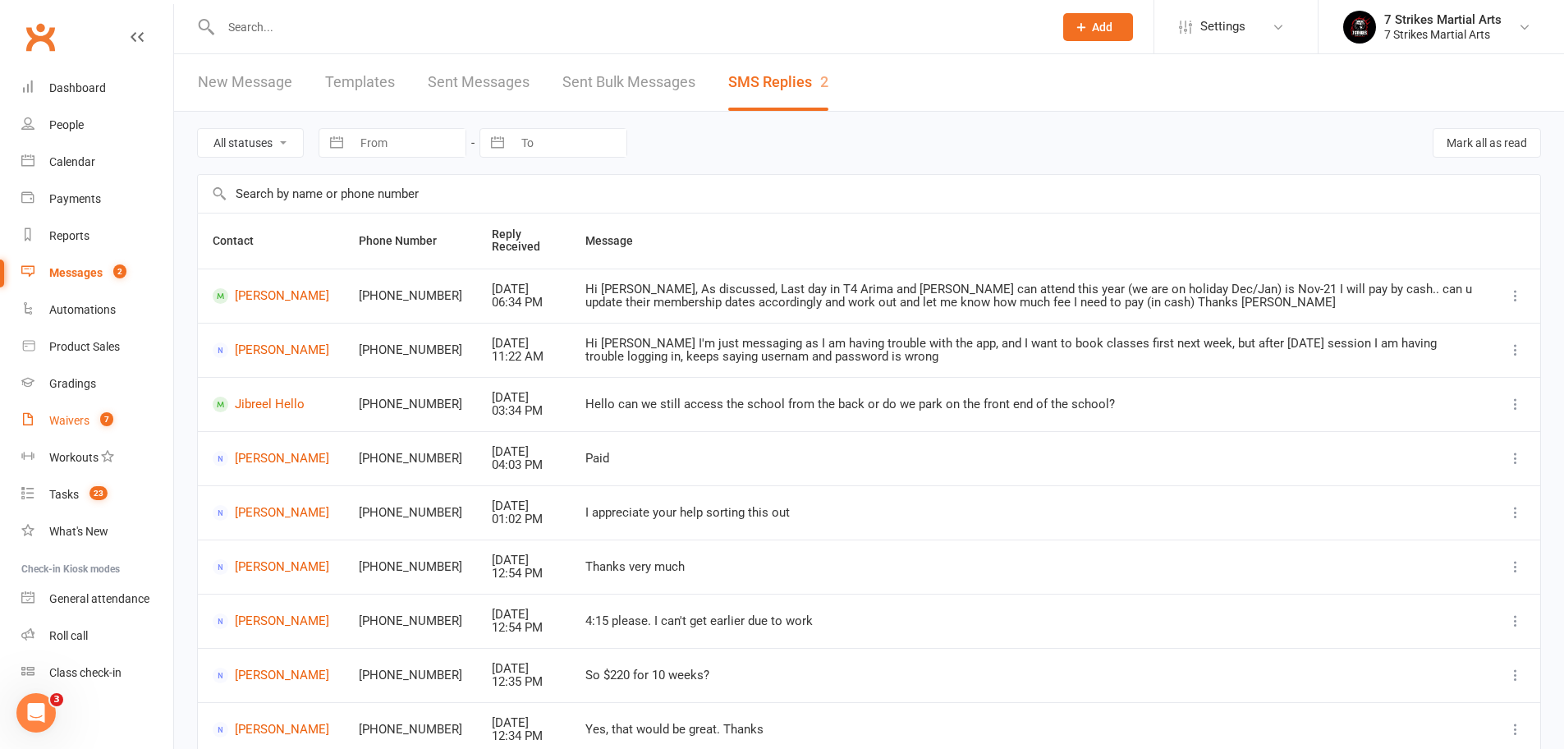
click at [61, 417] on div "Waivers" at bounding box center [69, 420] width 40 height 13
select select "50"
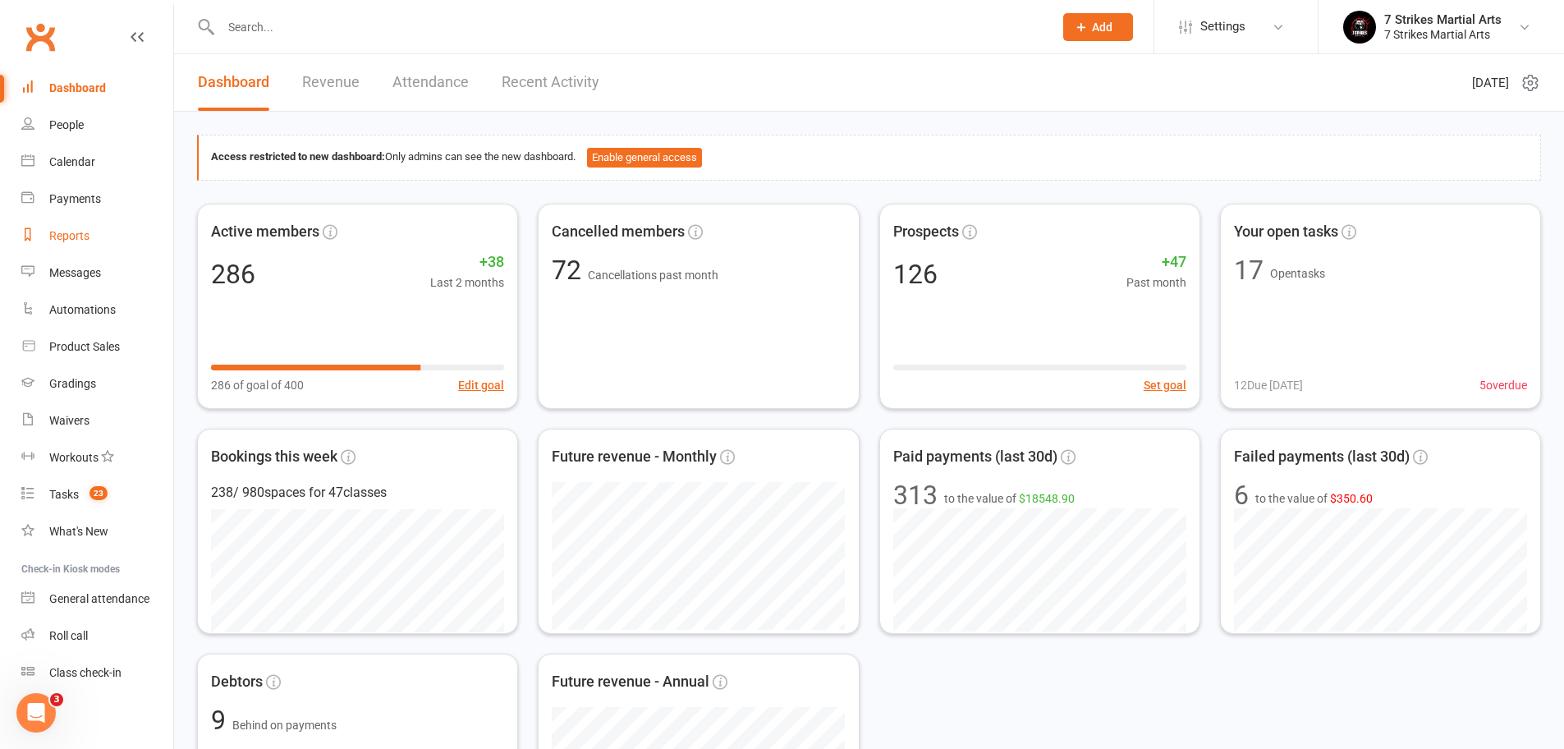
click at [88, 231] on div "Reports" at bounding box center [69, 235] width 40 height 13
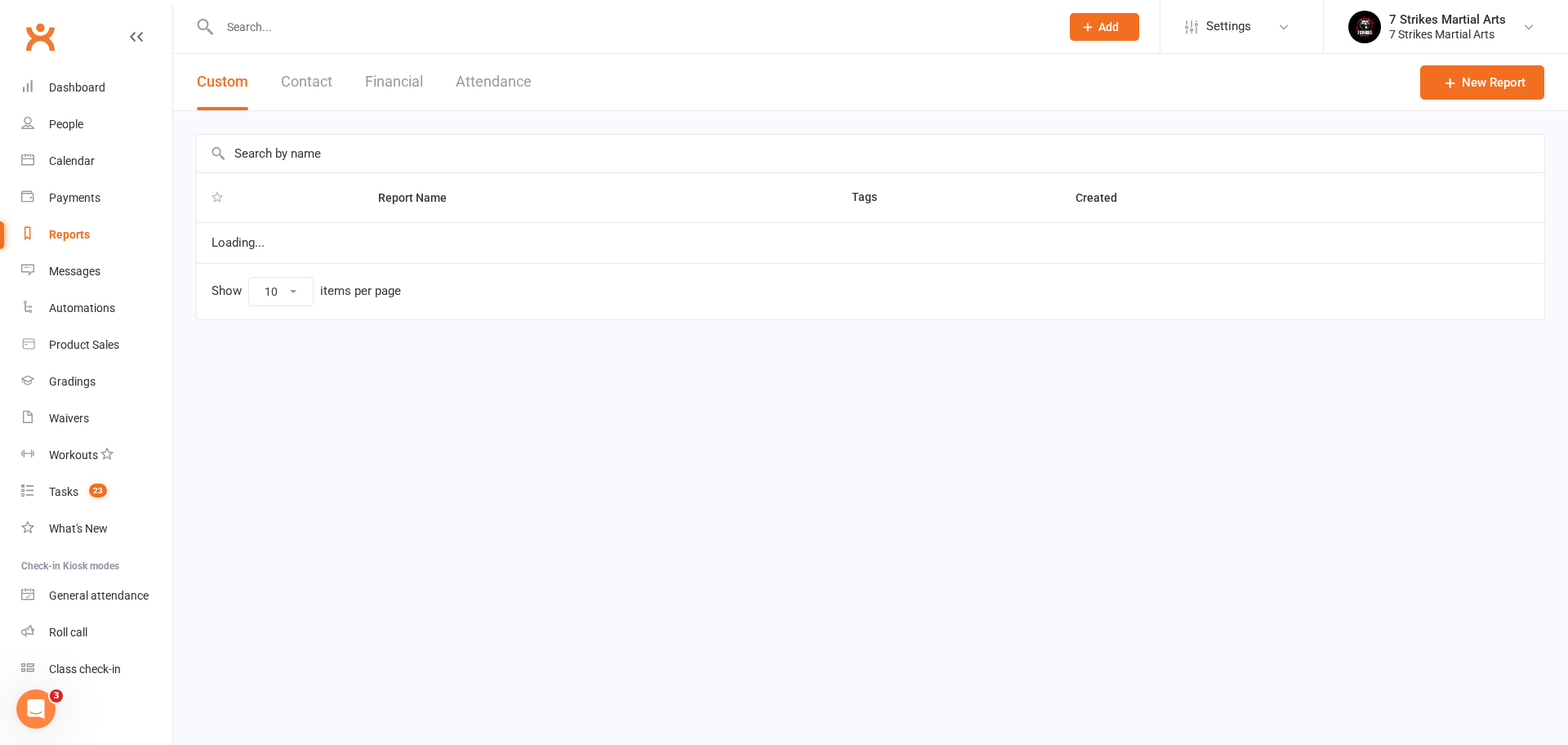
select select "100"
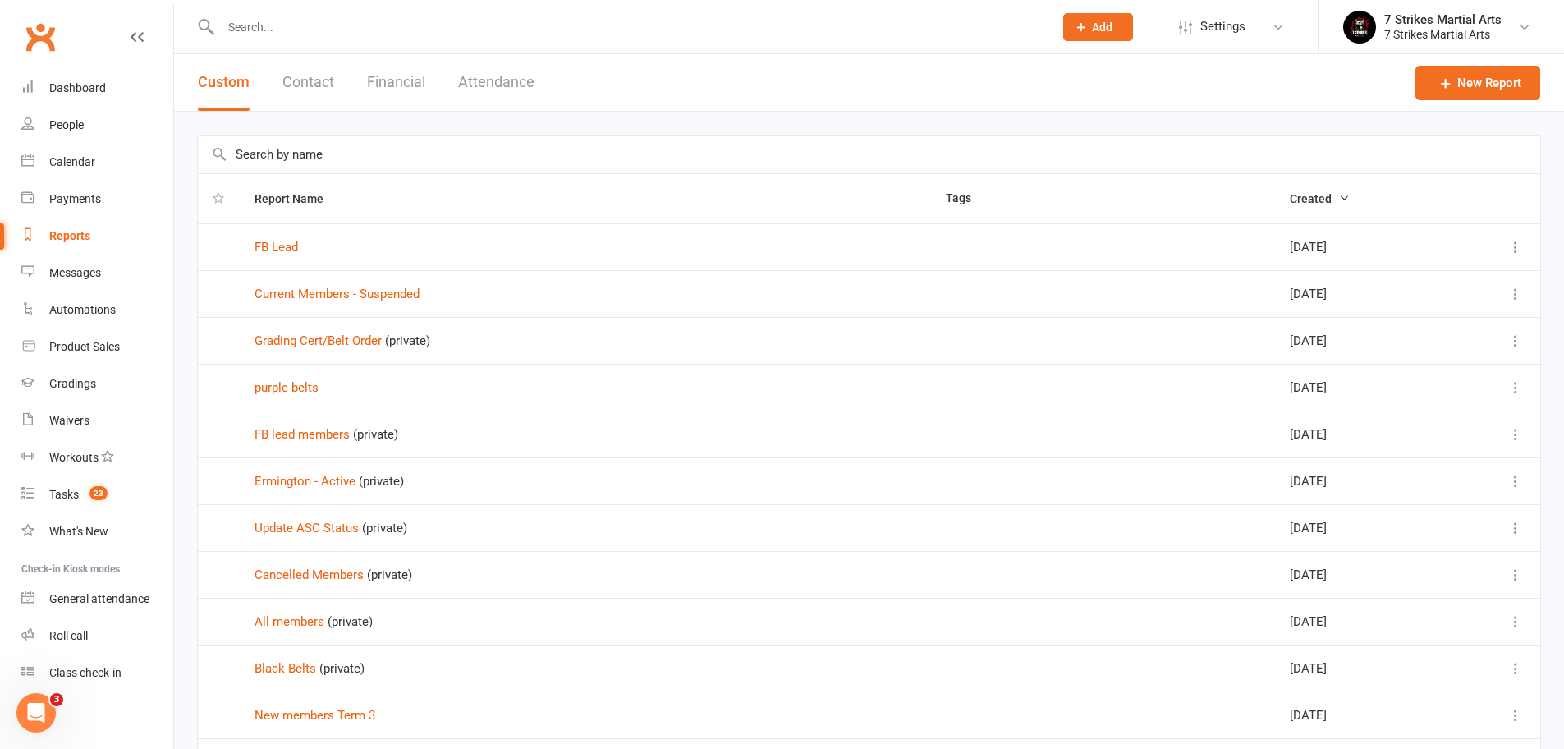
click at [60, 239] on div "Reports" at bounding box center [69, 235] width 41 height 13
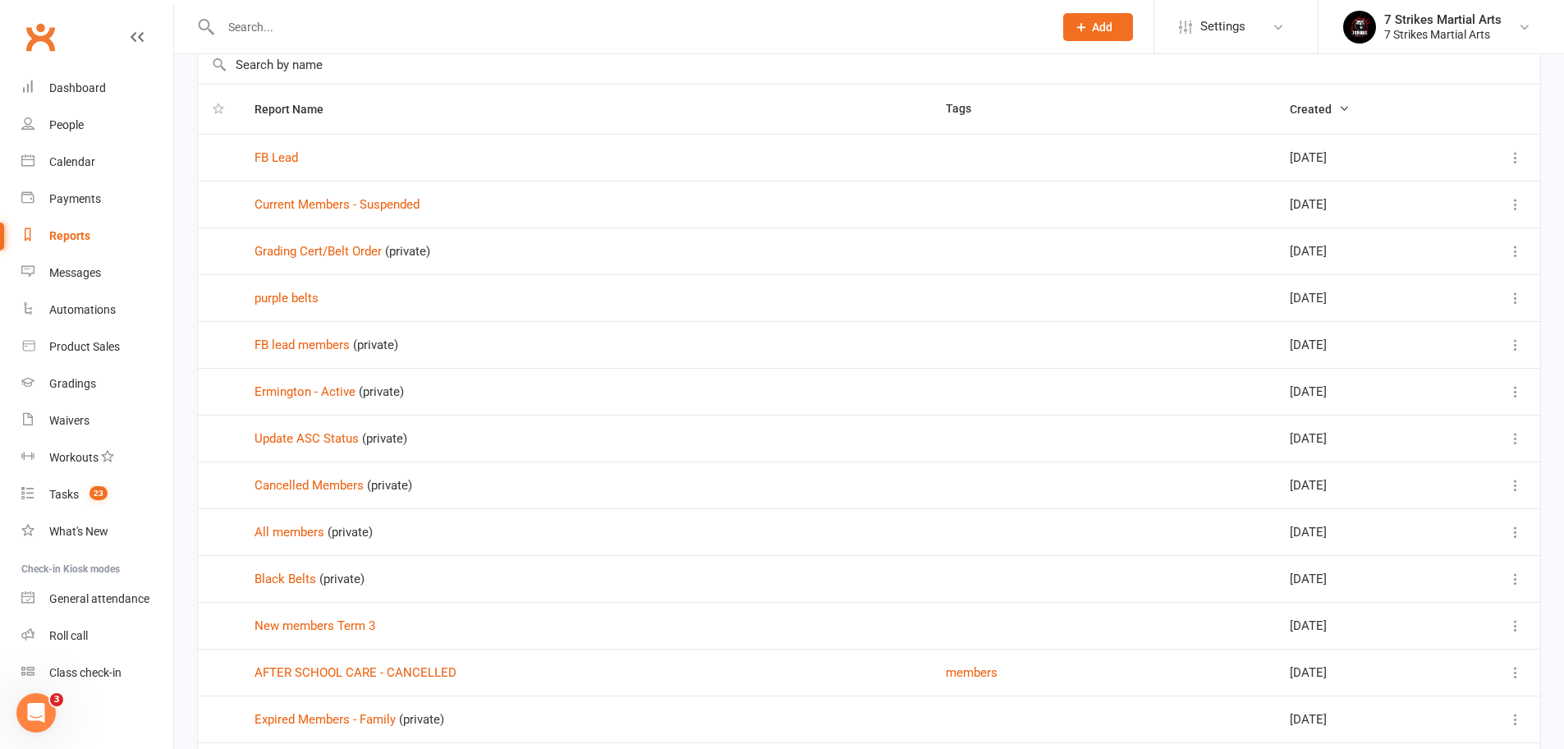
scroll to position [143, 0]
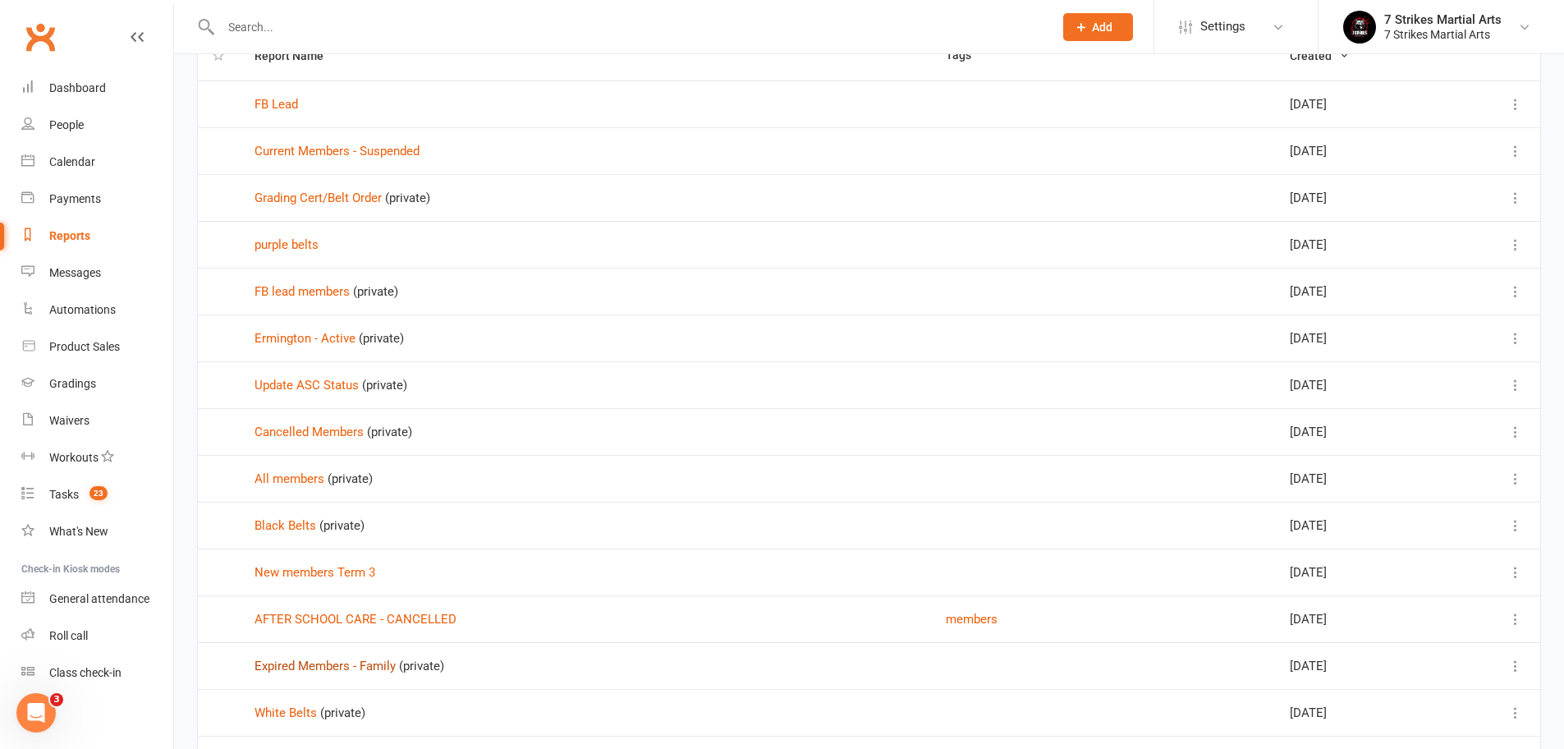
click at [327, 671] on link "Expired Members - Family" at bounding box center [324, 665] width 141 height 15
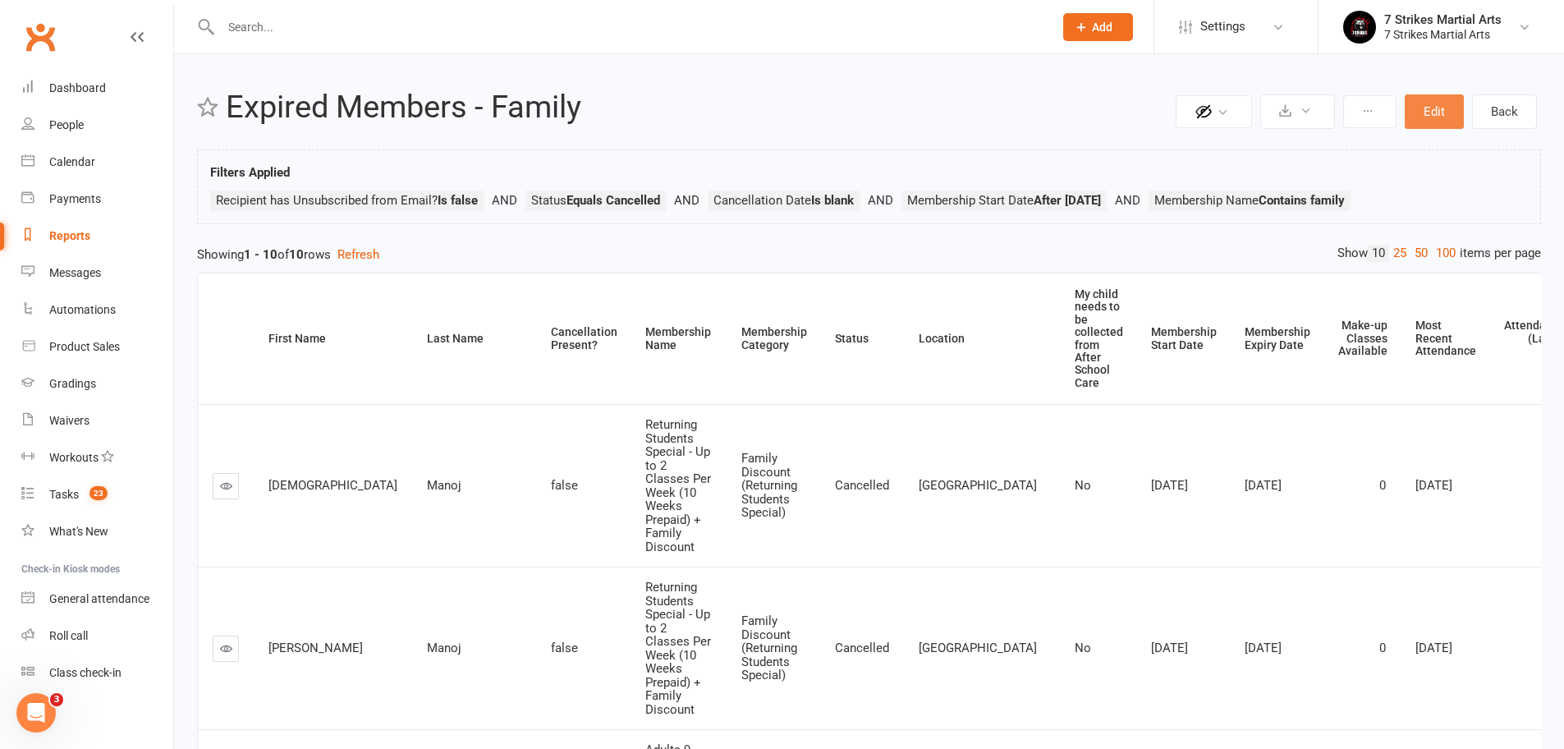
click at [1439, 111] on button "Edit" at bounding box center [1433, 111] width 59 height 34
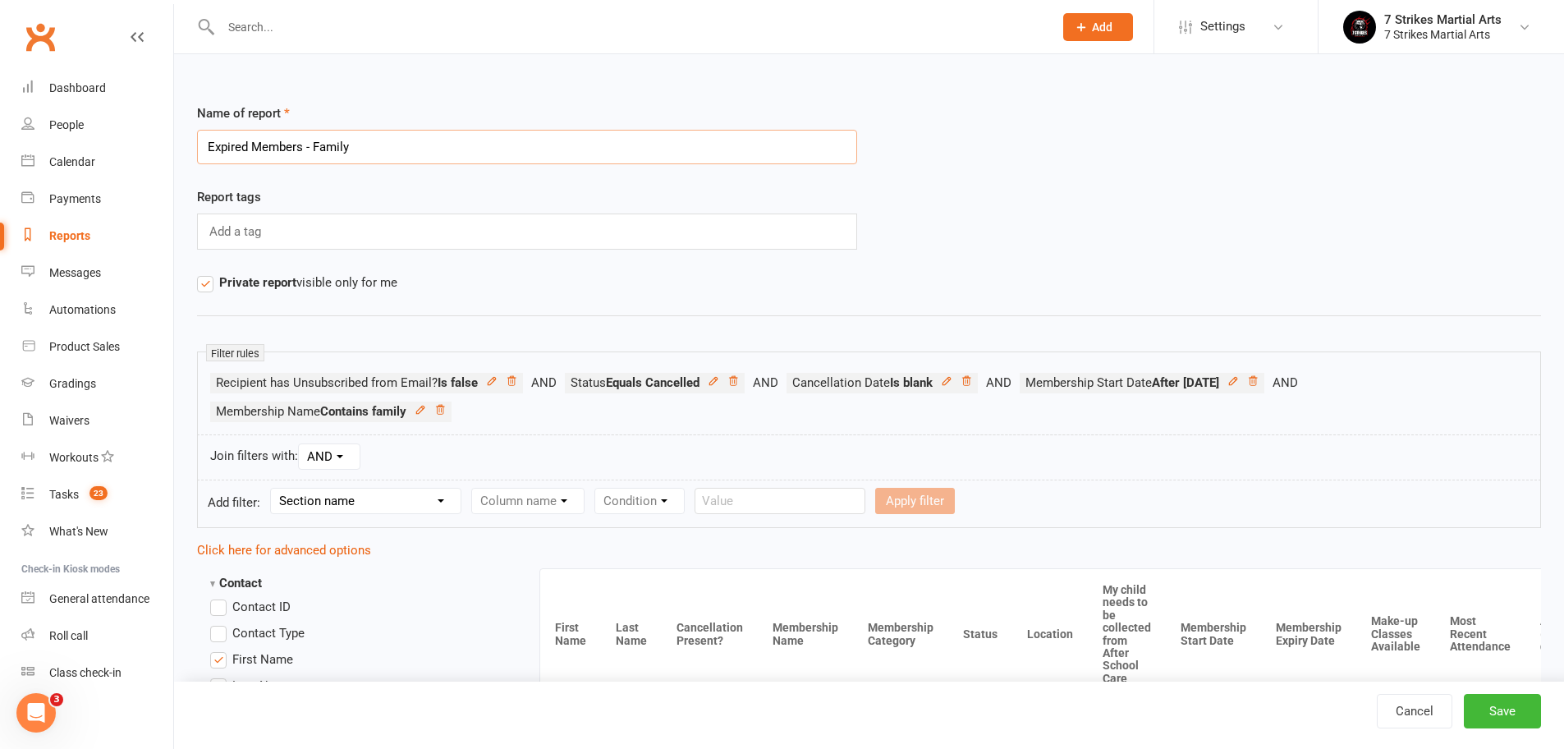
scroll to position [87, 0]
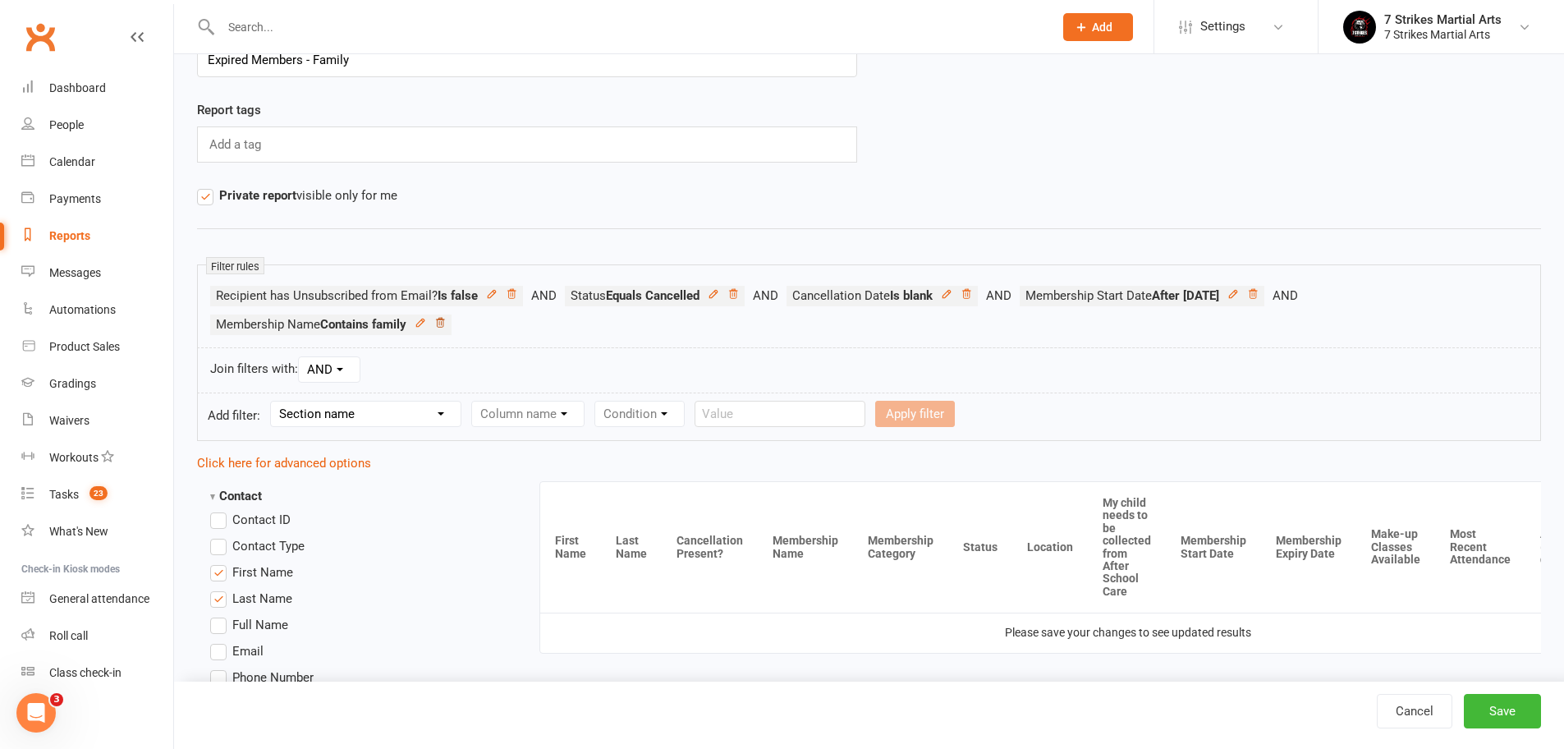
click at [445, 324] on icon at bounding box center [439, 322] width 11 height 11
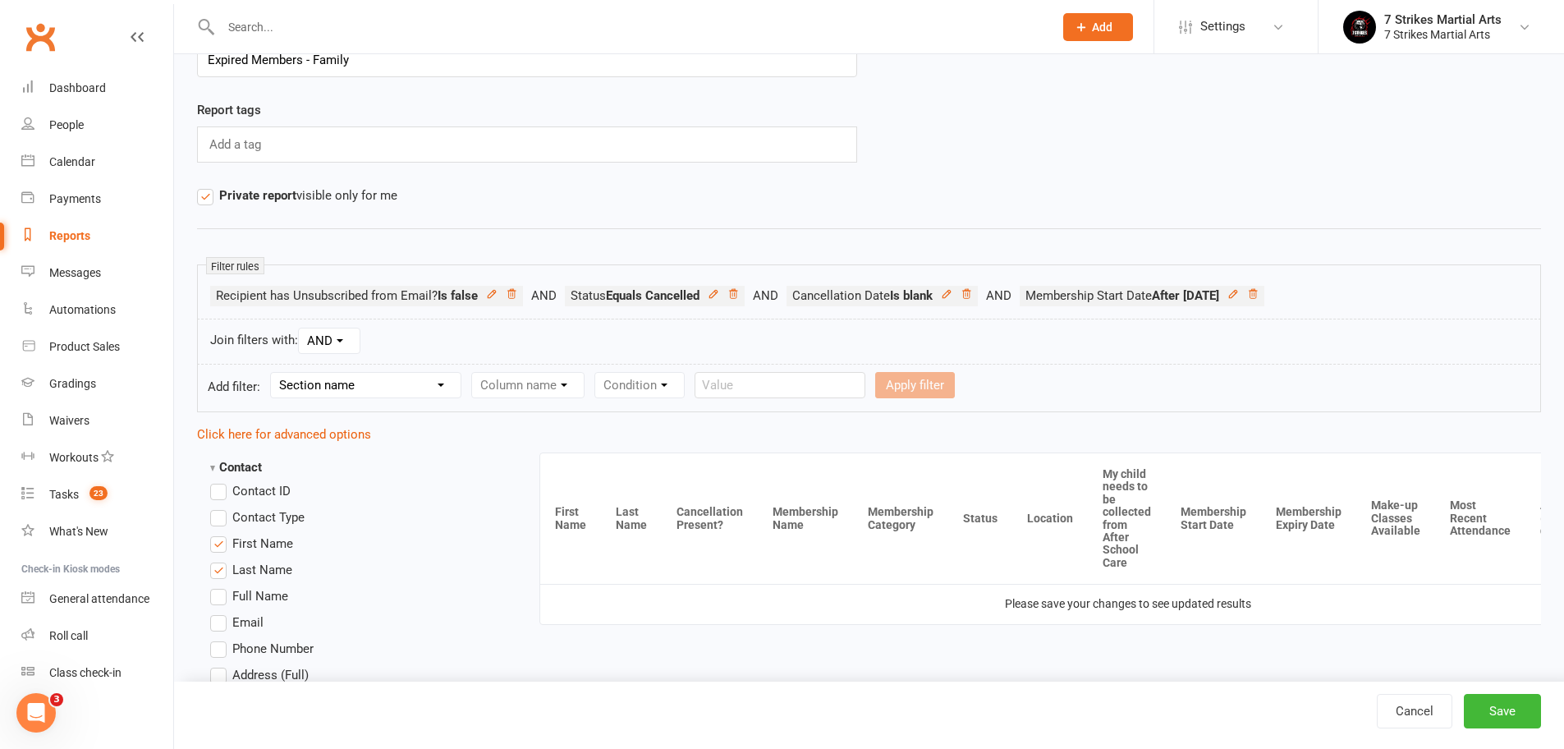
select select "11"
select select "6"
select select "2"
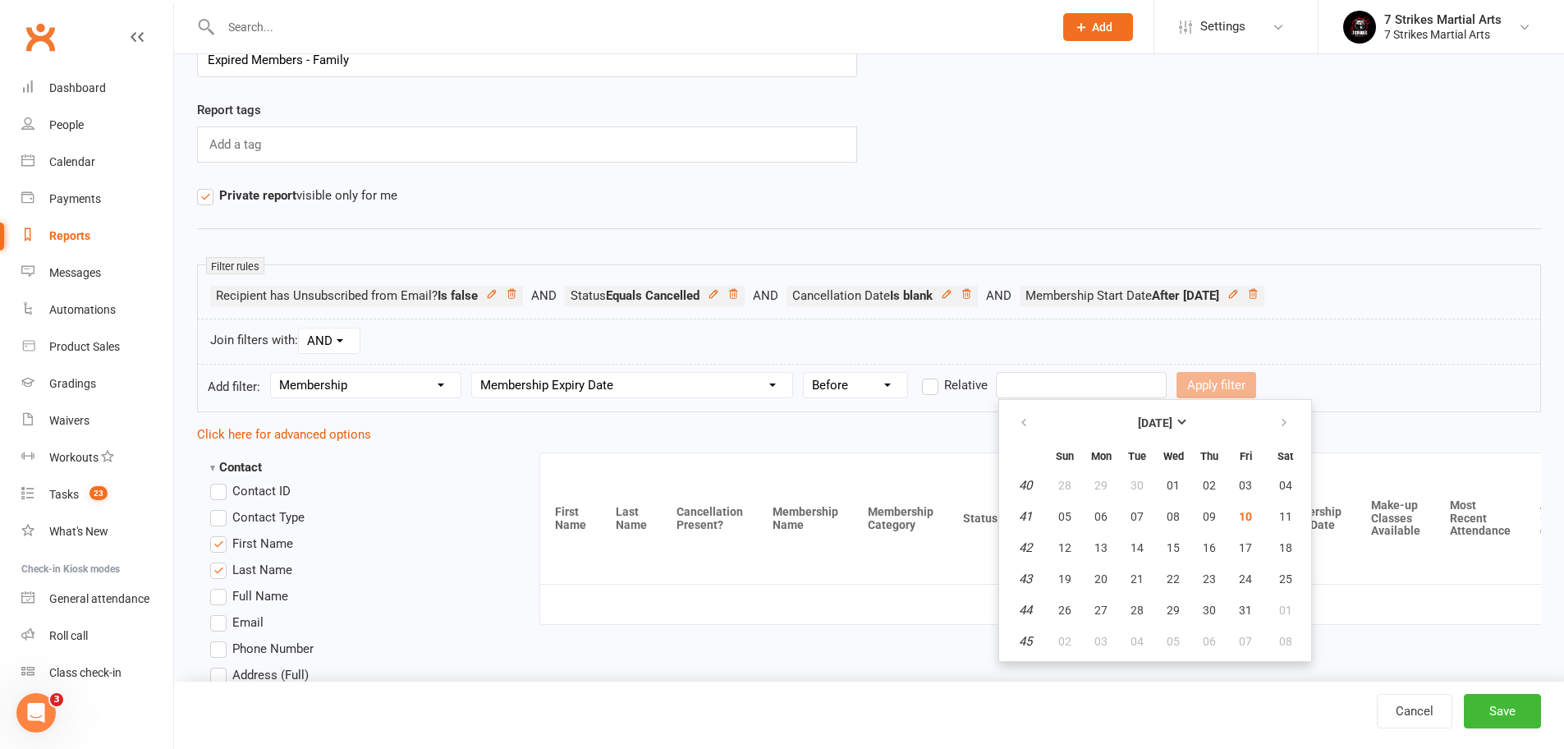
click at [1083, 382] on input "text" at bounding box center [1081, 385] width 171 height 26
click at [1101, 547] on span "13" at bounding box center [1100, 547] width 13 height 13
type input "13 Oct 2025"
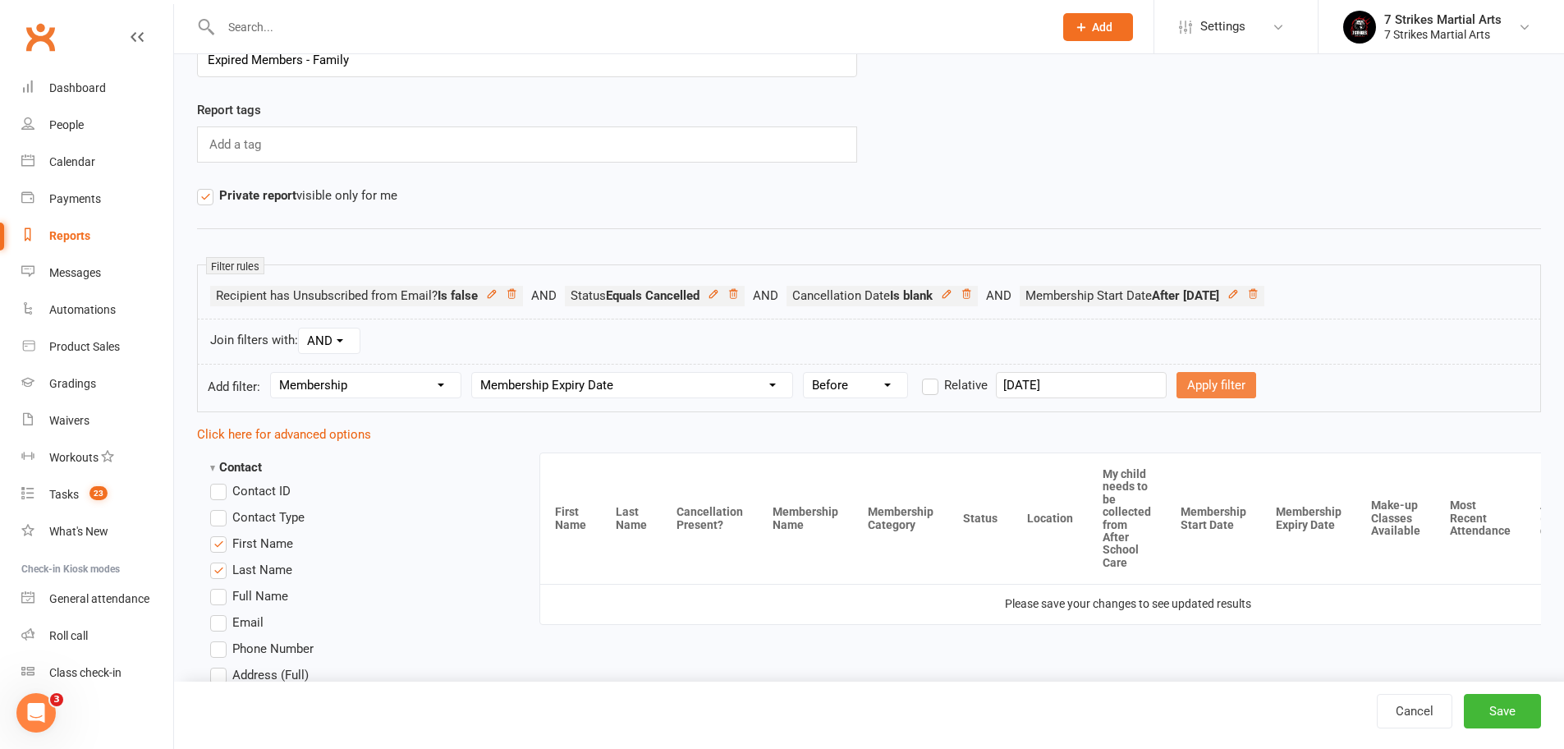
click at [1212, 383] on button "Apply filter" at bounding box center [1216, 385] width 80 height 26
select select
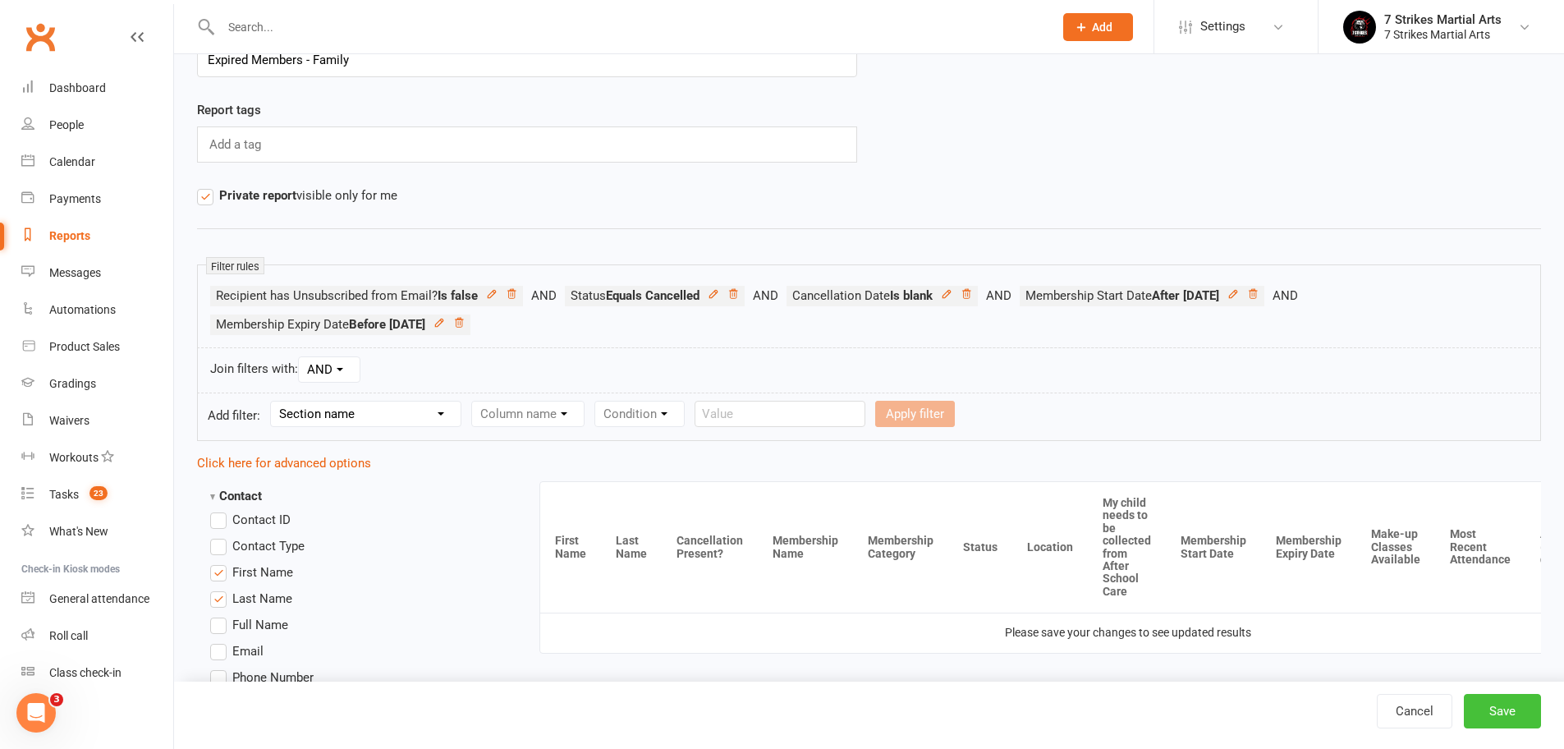
click at [1487, 710] on button "Save" at bounding box center [1501, 711] width 77 height 34
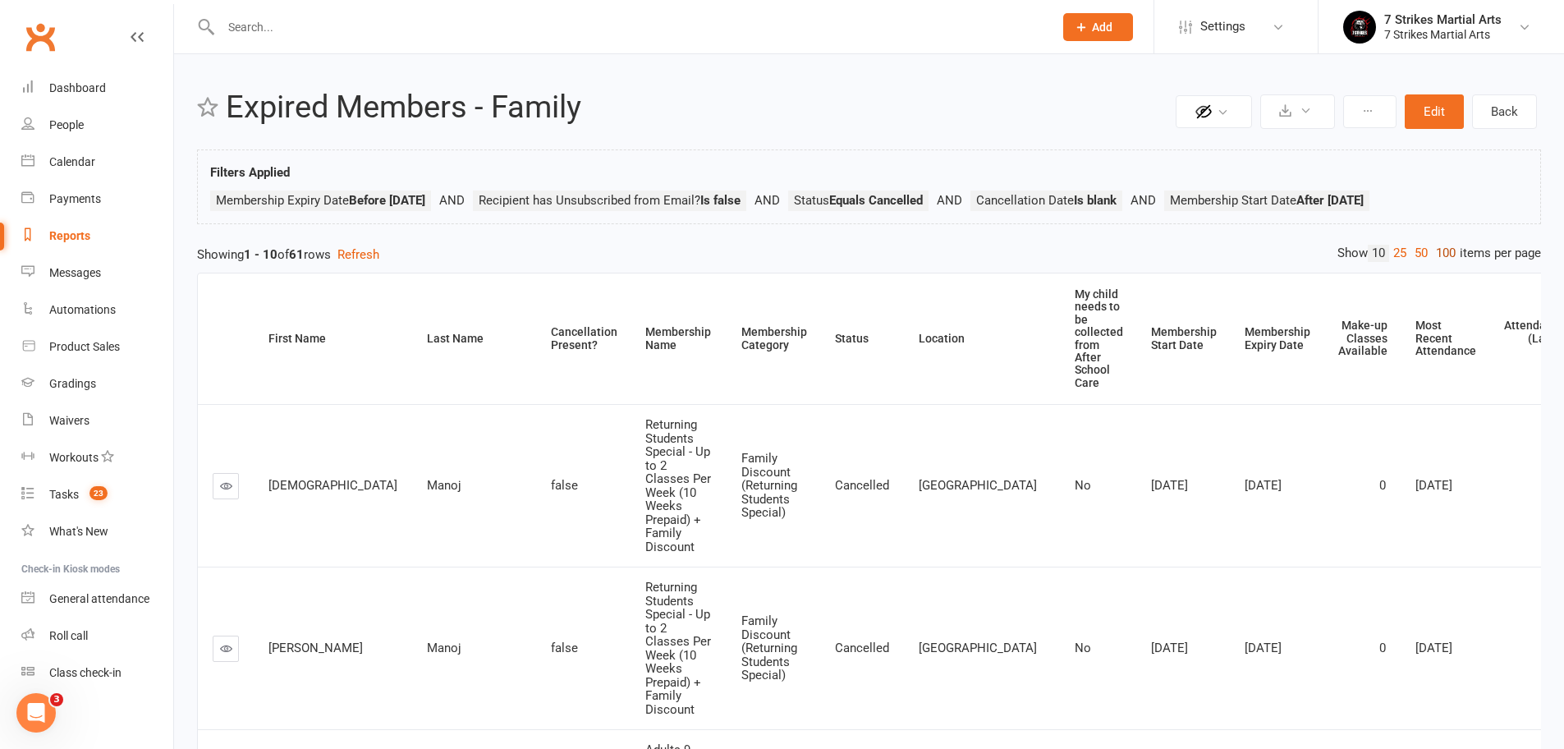
click at [1447, 254] on link "100" at bounding box center [1445, 253] width 28 height 17
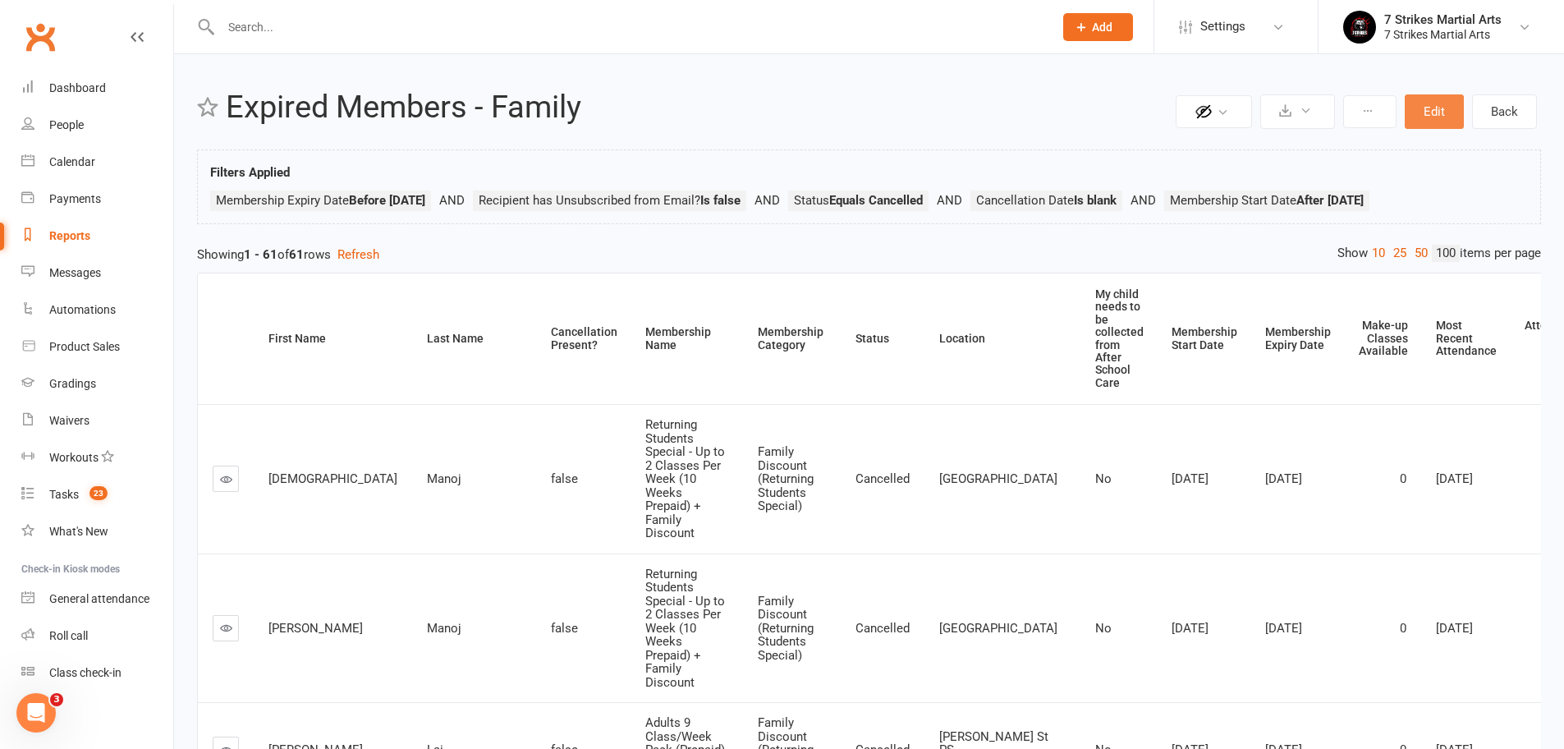
click at [1423, 106] on button "Edit" at bounding box center [1433, 111] width 59 height 34
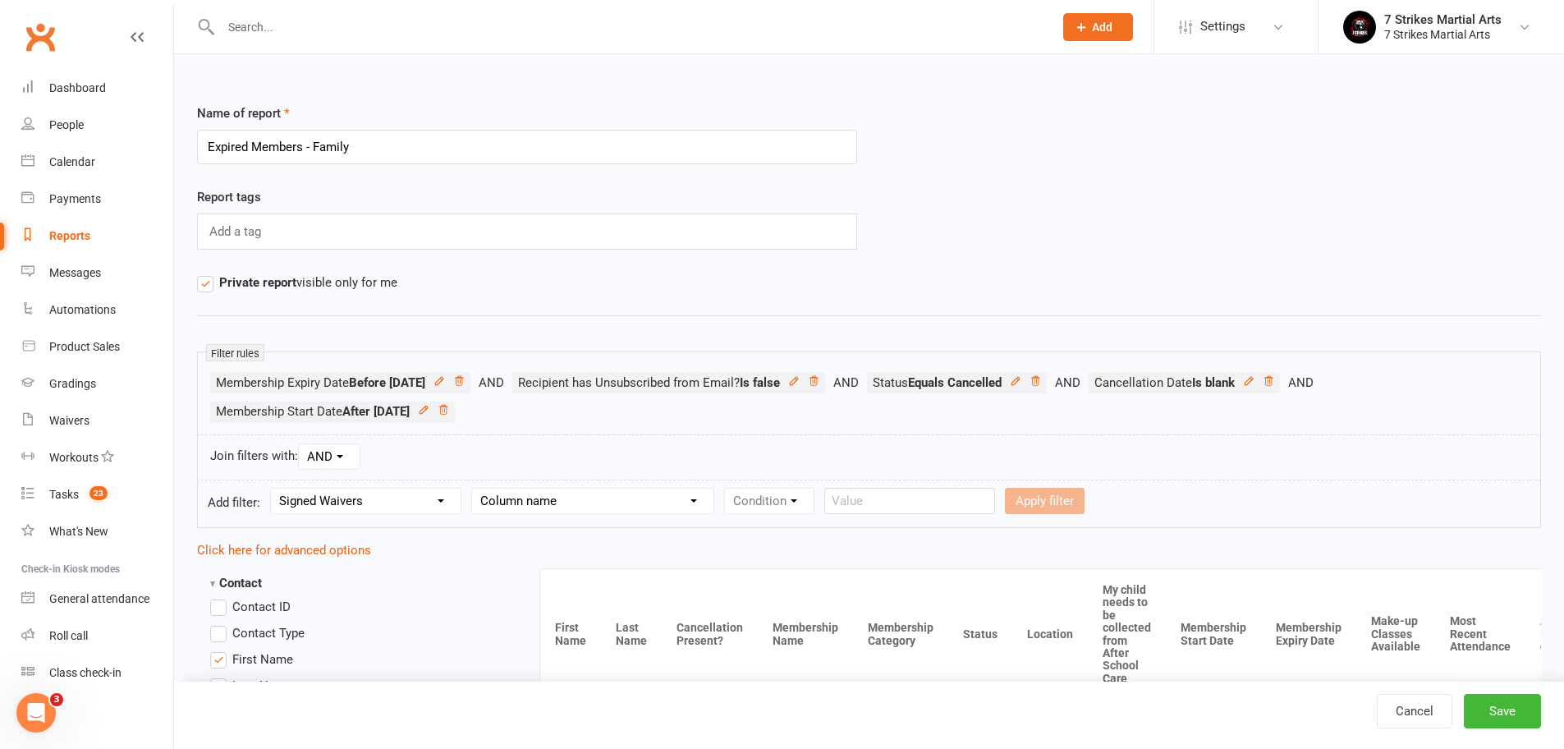
select select "22"
select select "3"
select select "0"
click at [1022, 504] on button "Apply filter" at bounding box center [1022, 501] width 80 height 26
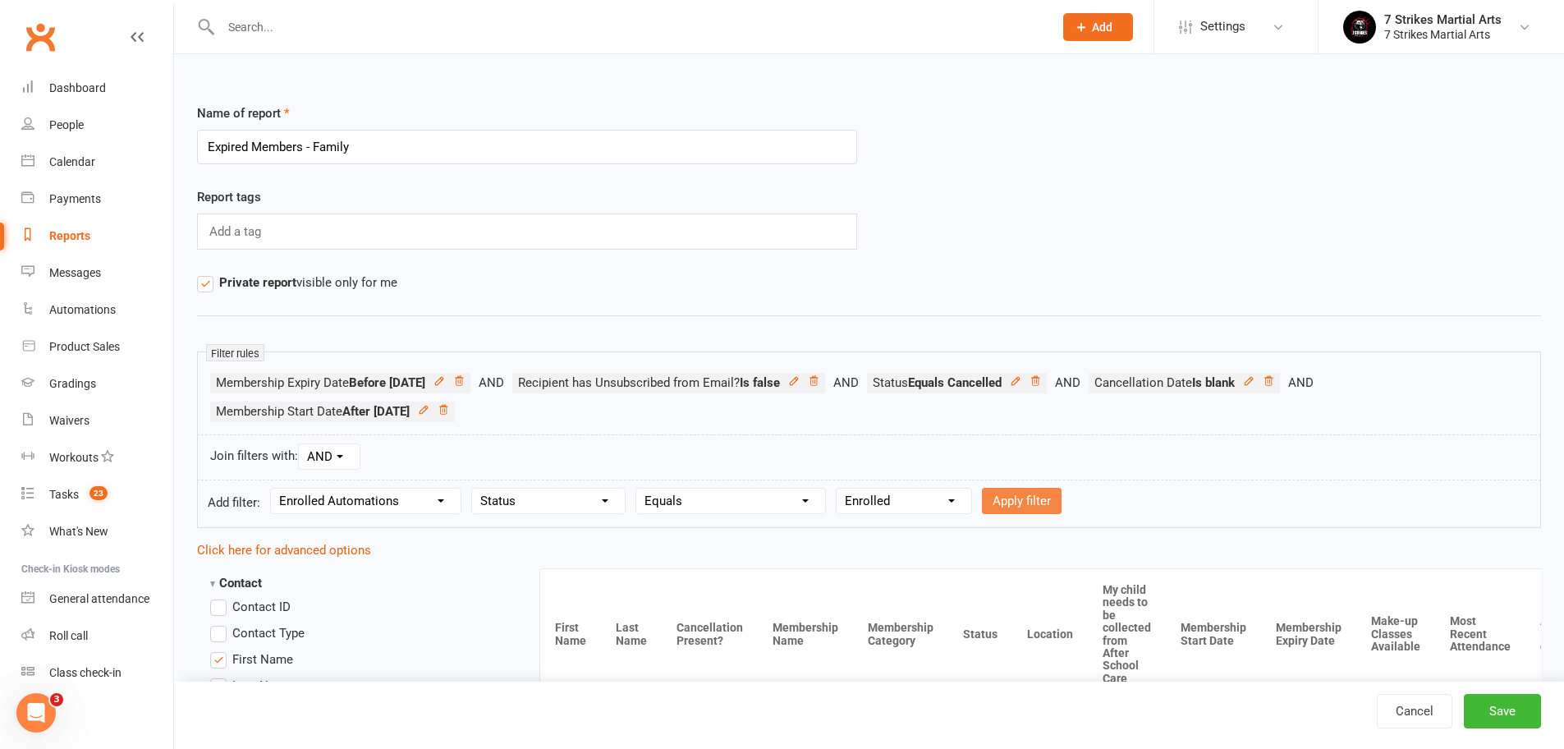
select select
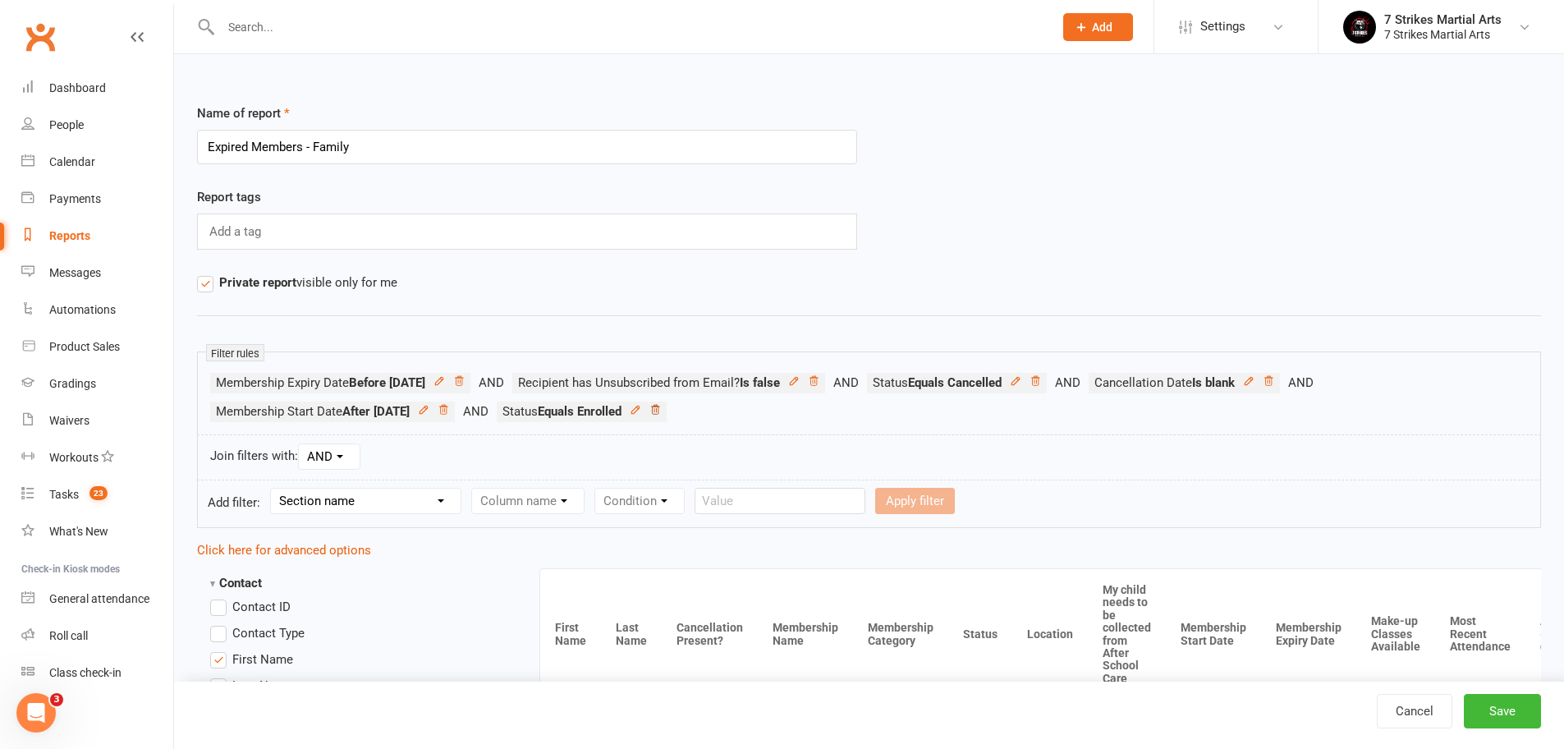
click at [661, 415] on link at bounding box center [654, 411] width 11 height 15
select select "22"
select select "3"
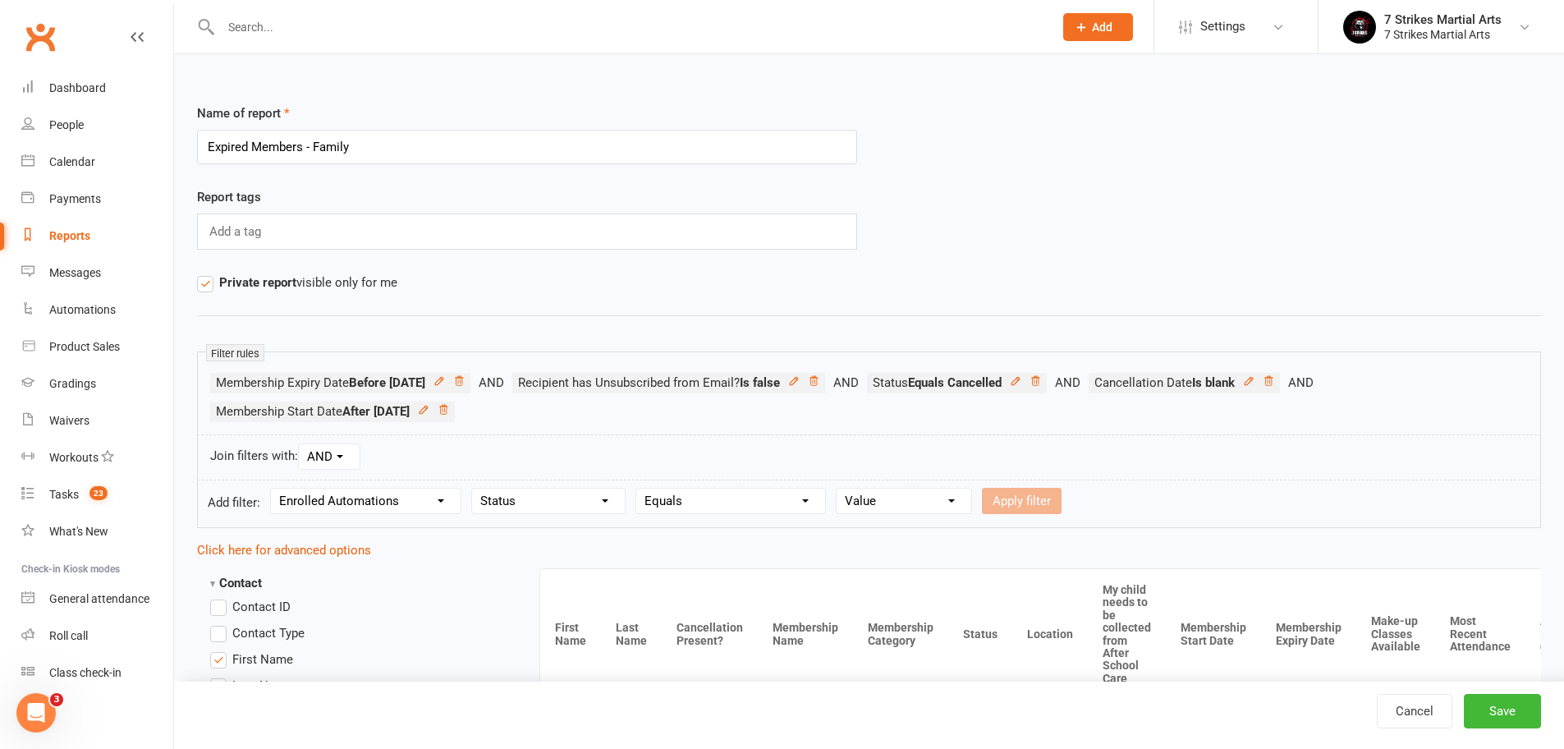
select select "5"
click at [874, 508] on button "Apply filter" at bounding box center [876, 501] width 80 height 26
select select
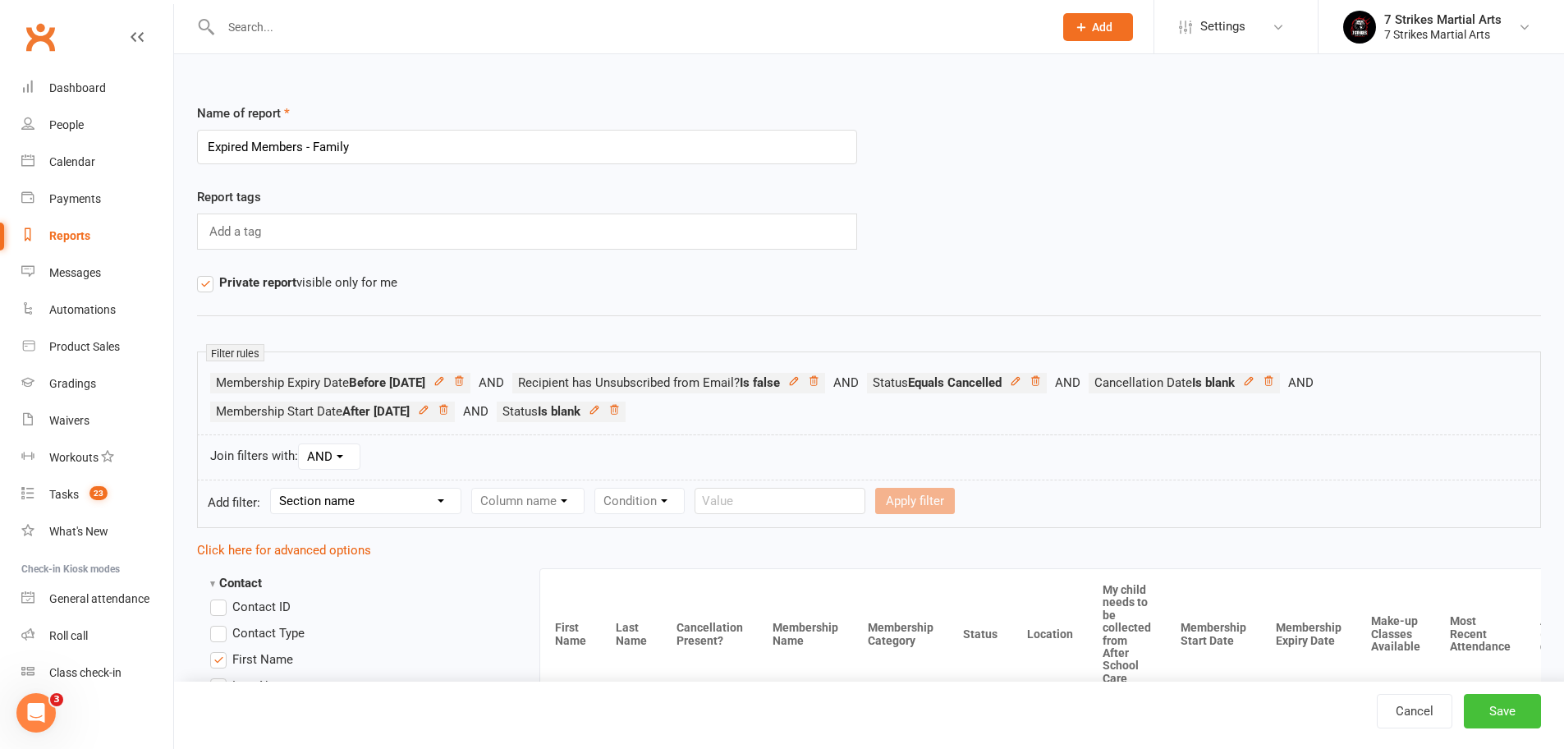
click at [1491, 708] on button "Save" at bounding box center [1501, 711] width 77 height 34
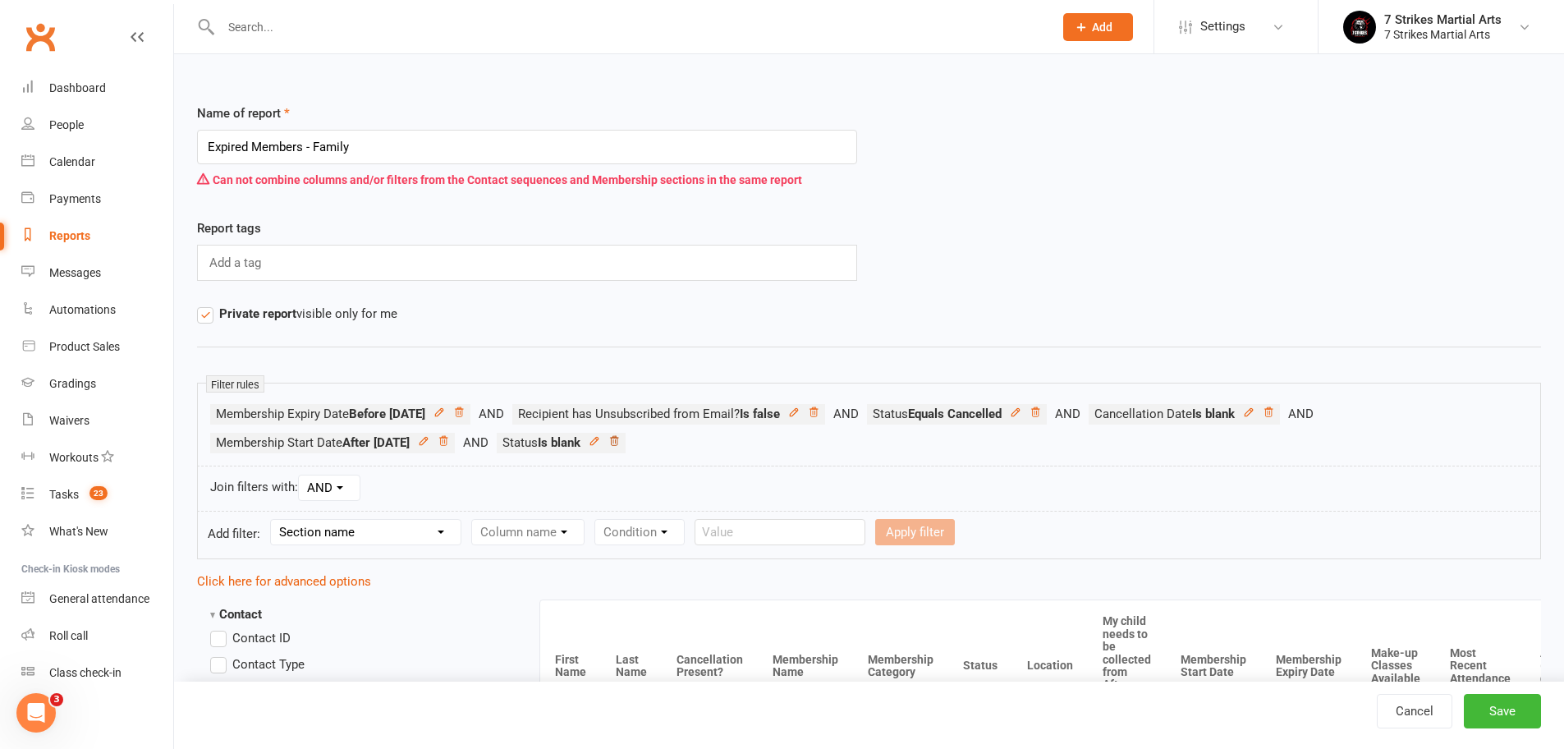
click at [620, 441] on icon at bounding box center [613, 440] width 11 height 11
select select "22"
select select "0"
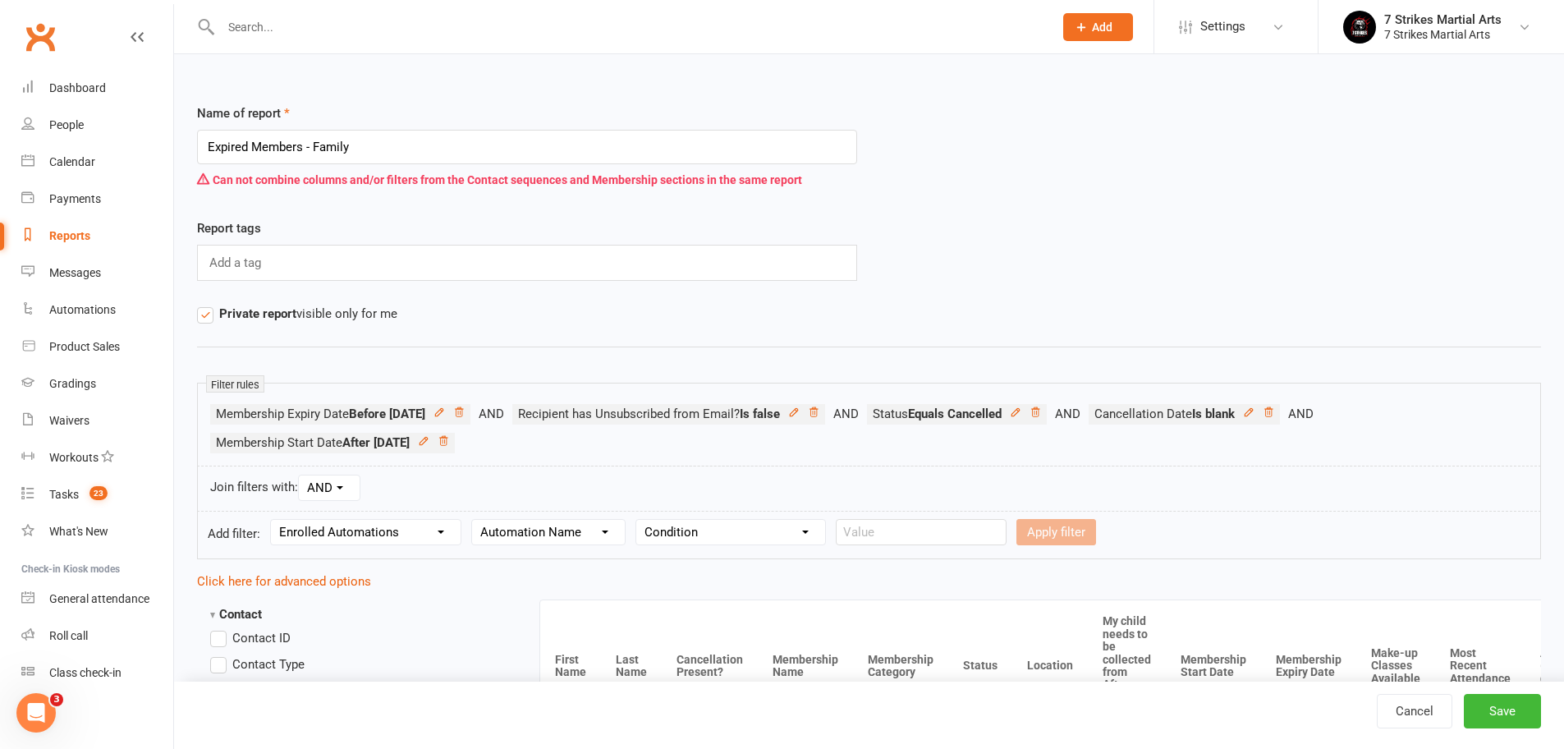
select select "5"
click at [863, 532] on button "Apply filter" at bounding box center [876, 532] width 80 height 26
select select
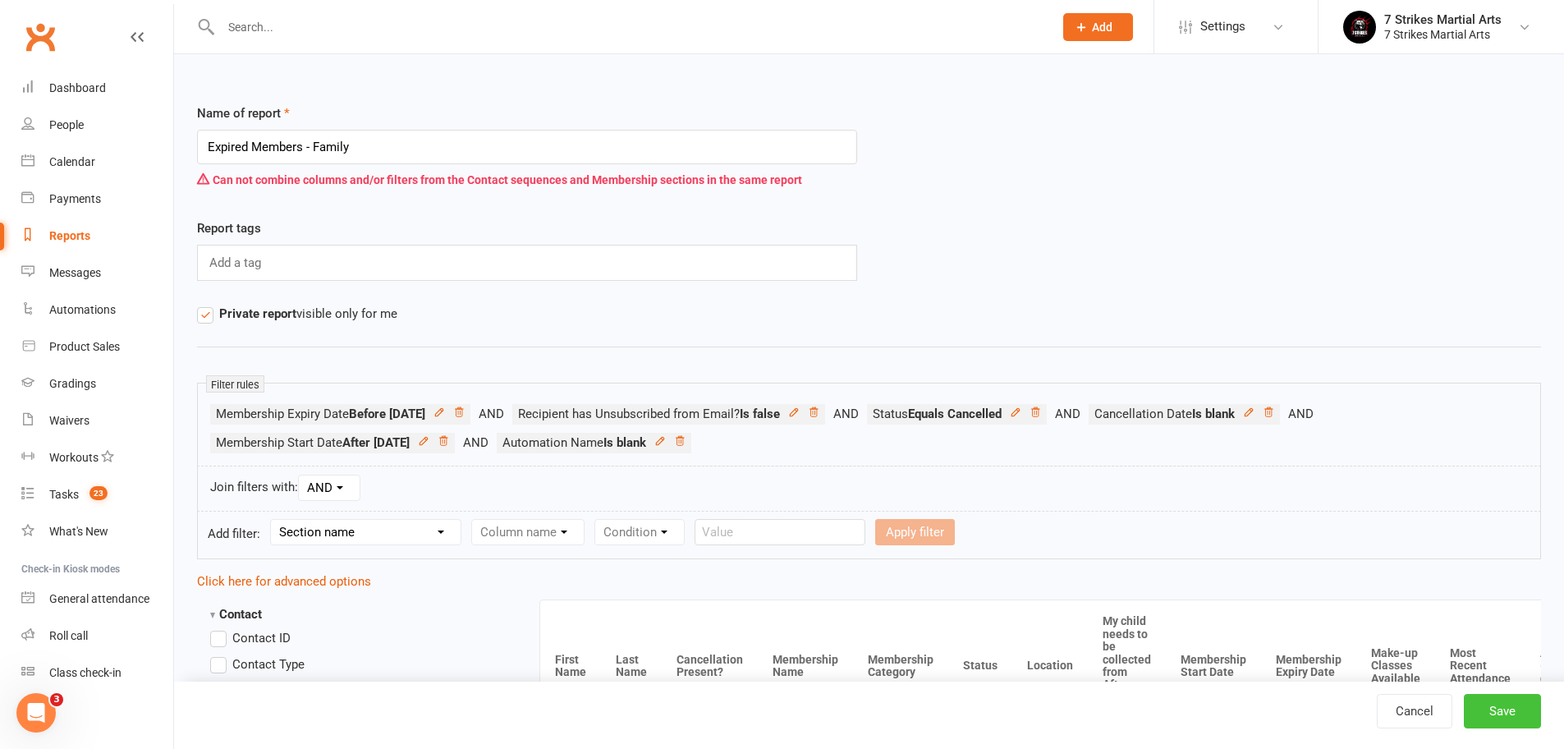
click at [1521, 721] on button "Save" at bounding box center [1501, 711] width 77 height 34
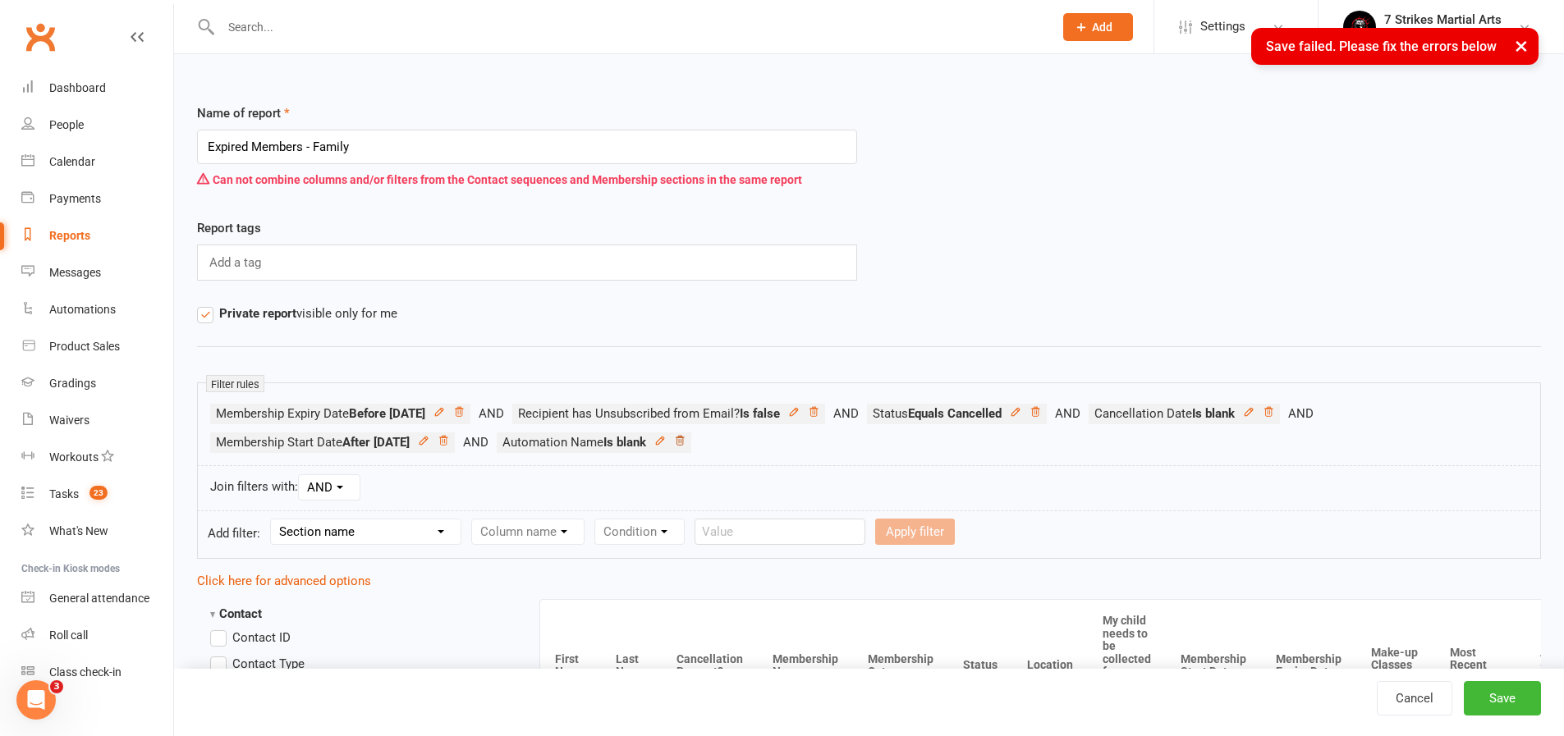
click at [685, 441] on icon at bounding box center [679, 440] width 11 height 11
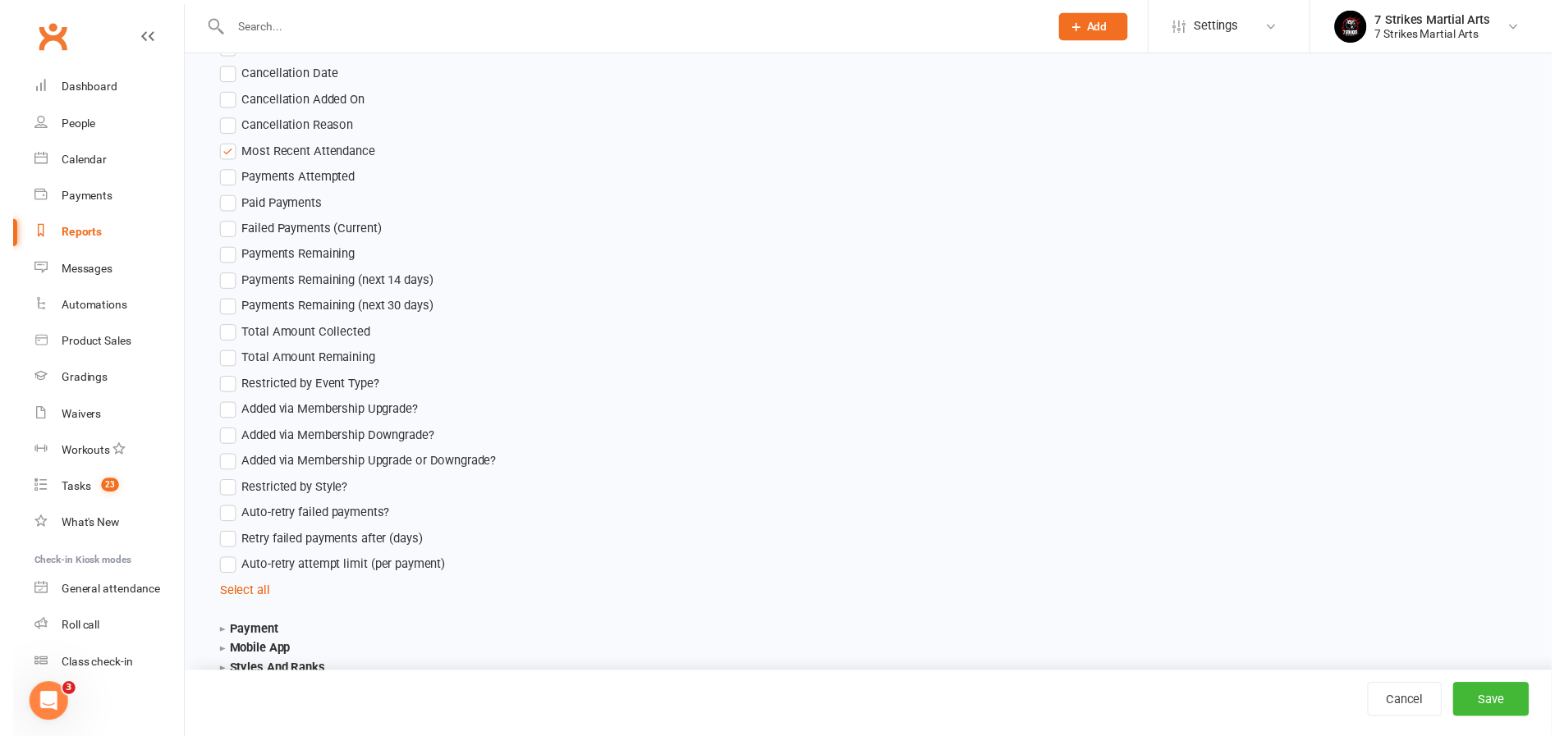
scroll to position [3619, 0]
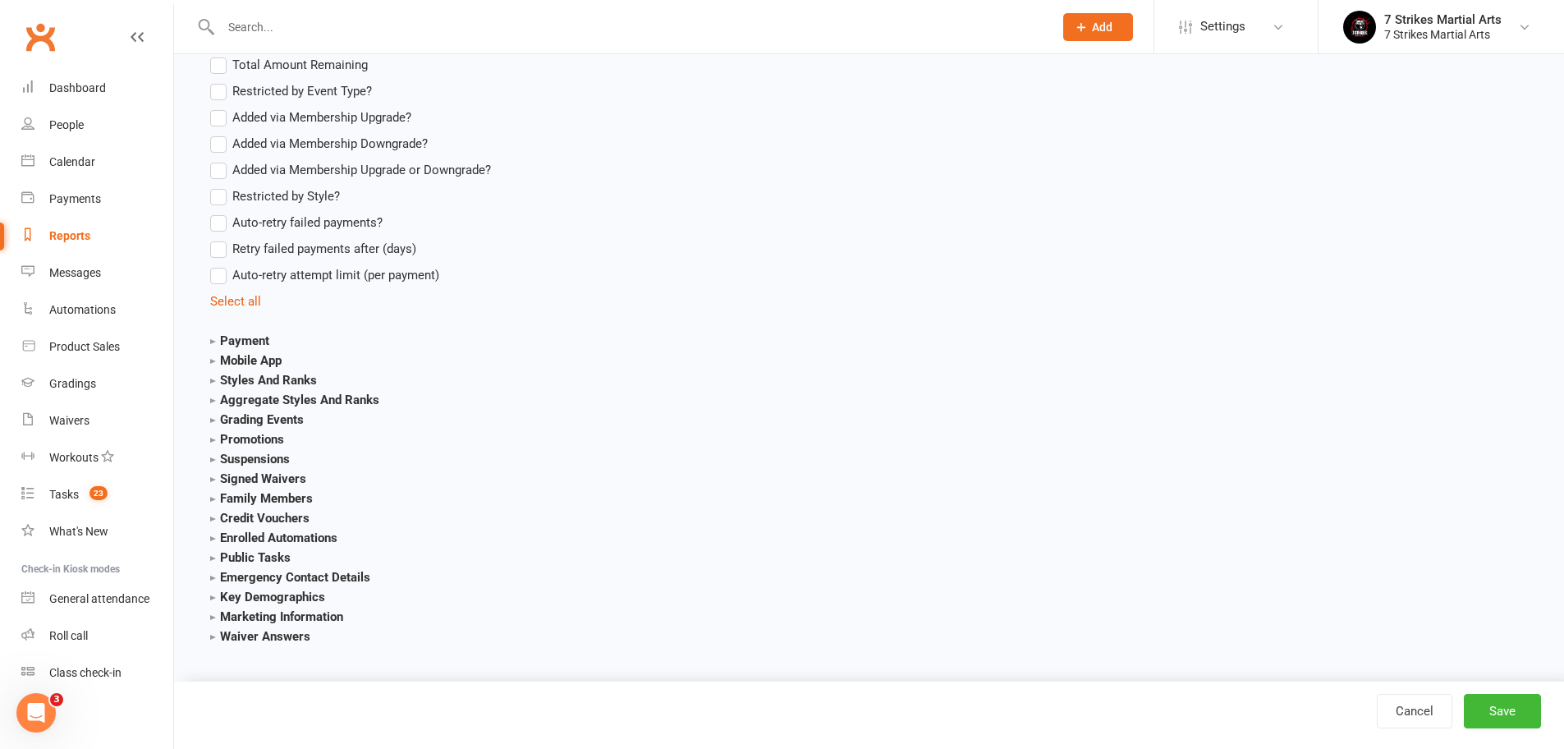
click at [267, 530] on strong "Enrolled Automations" at bounding box center [273, 537] width 127 height 15
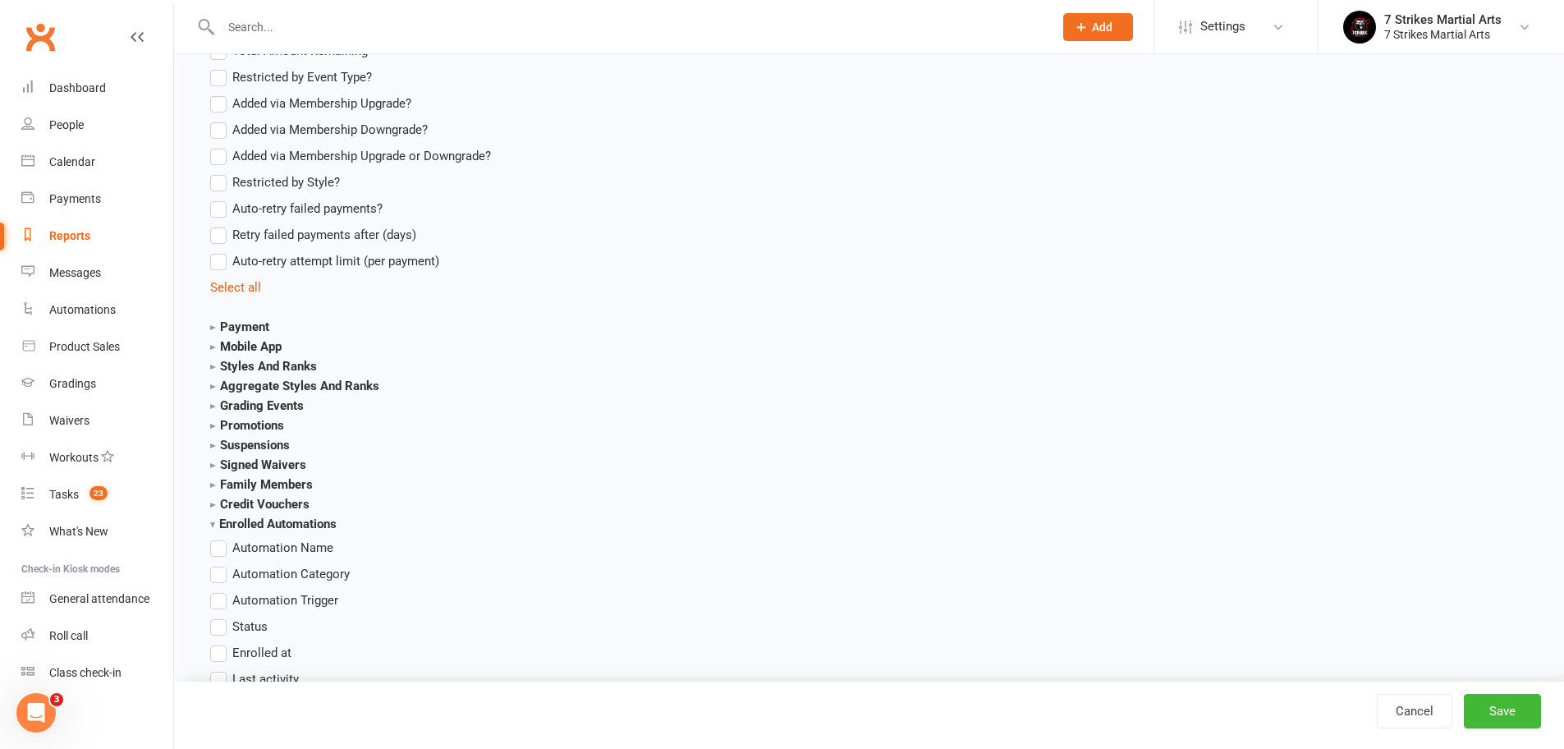
click at [268, 543] on span "Automation Name" at bounding box center [282, 546] width 101 height 17
click at [221, 538] on input "Automation Name" at bounding box center [215, 538] width 11 height 0
click at [1510, 712] on button "Save" at bounding box center [1501, 711] width 77 height 34
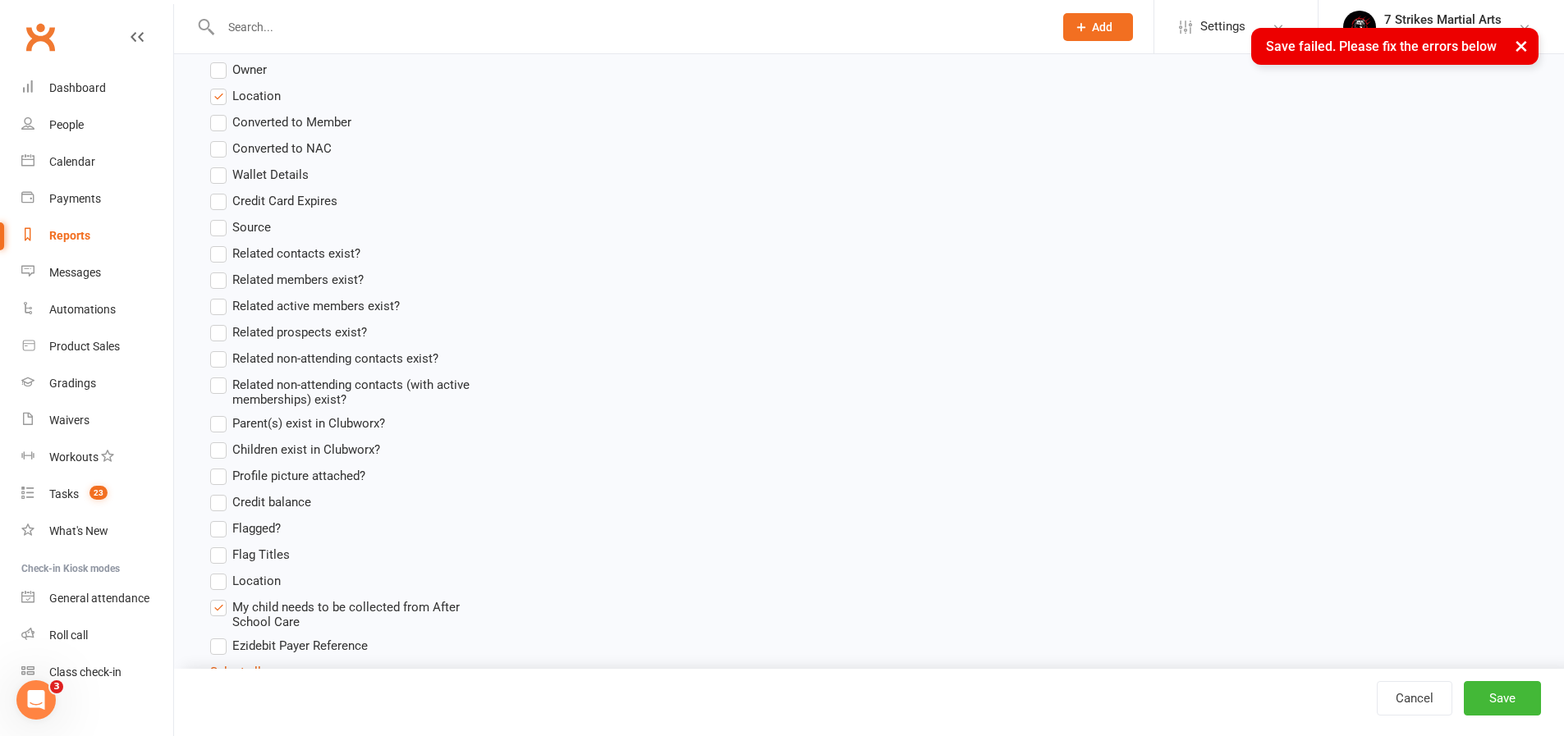
scroll to position [0, 0]
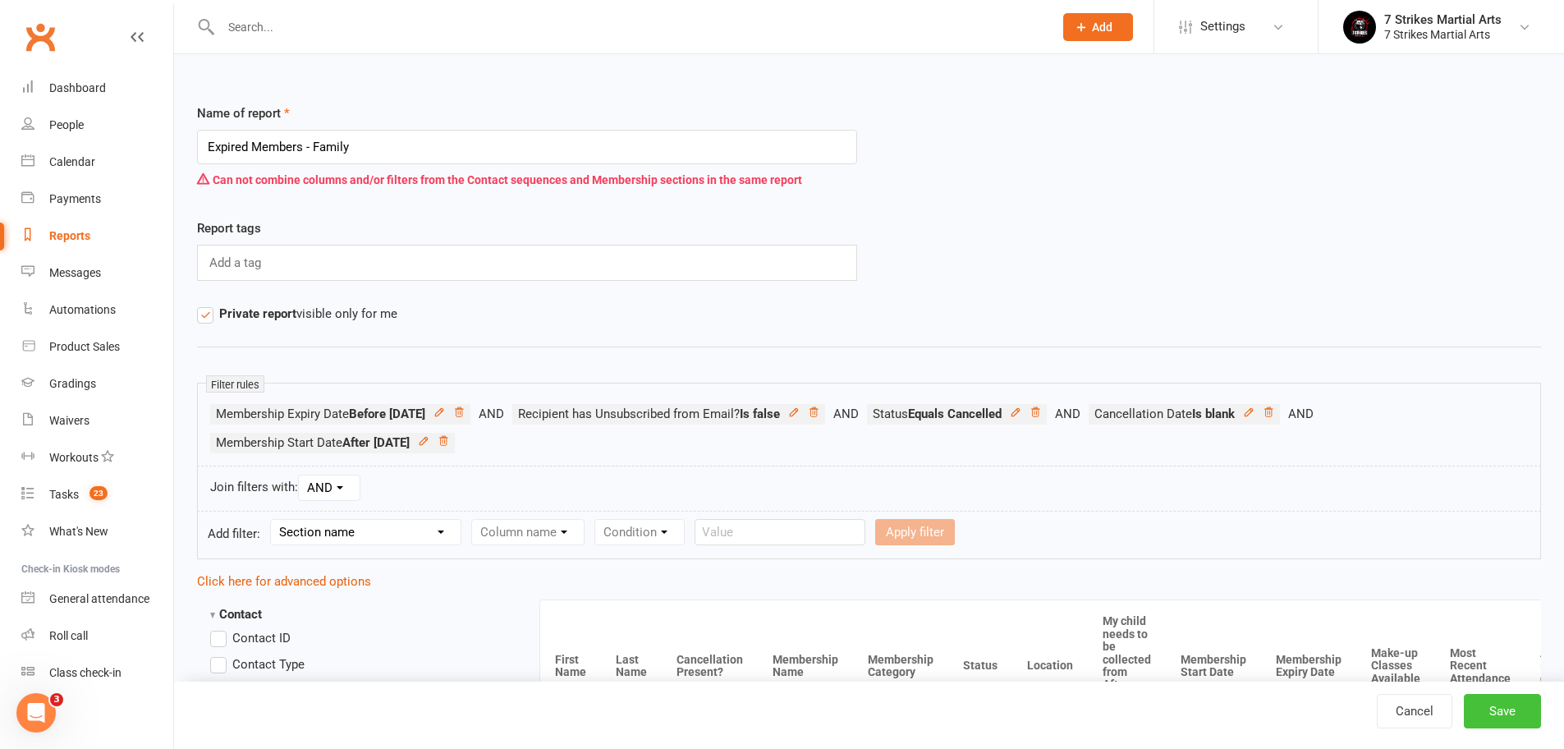
click at [1500, 715] on button "Save" at bounding box center [1501, 711] width 77 height 34
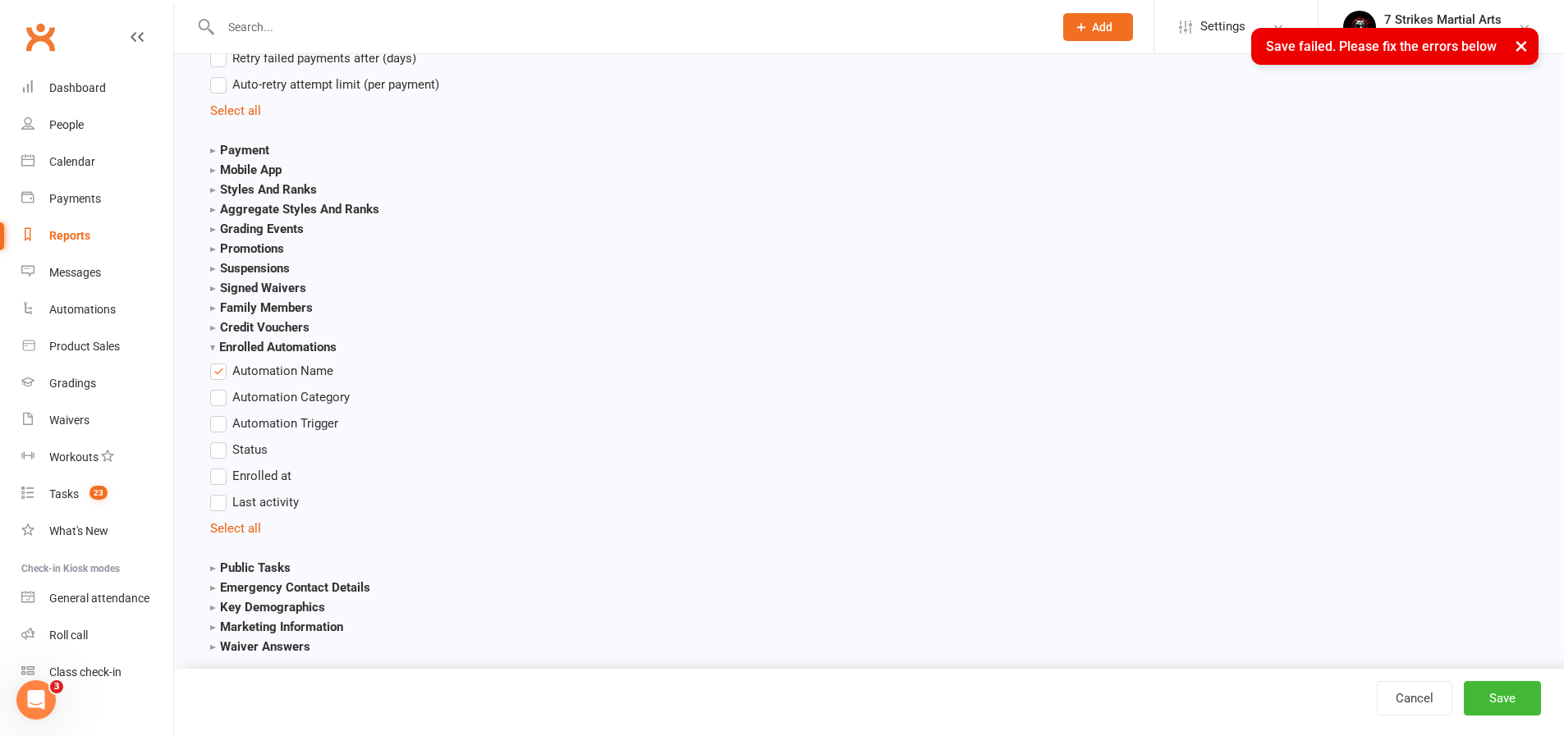
scroll to position [3832, 0]
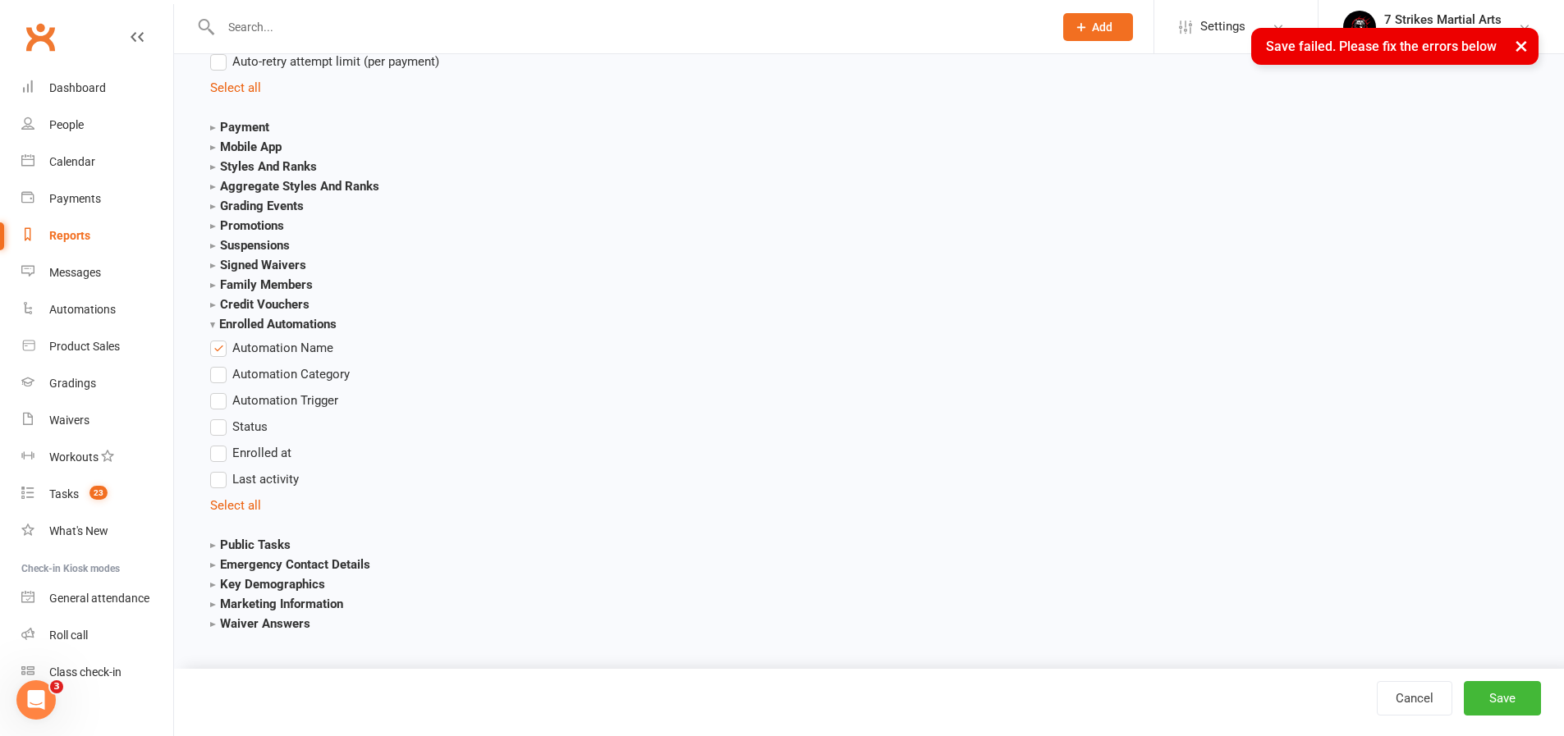
click at [327, 327] on section "Enrolled Automations Automation Name Automation Category Automation Trigger Sta…" at bounding box center [355, 414] width 291 height 201
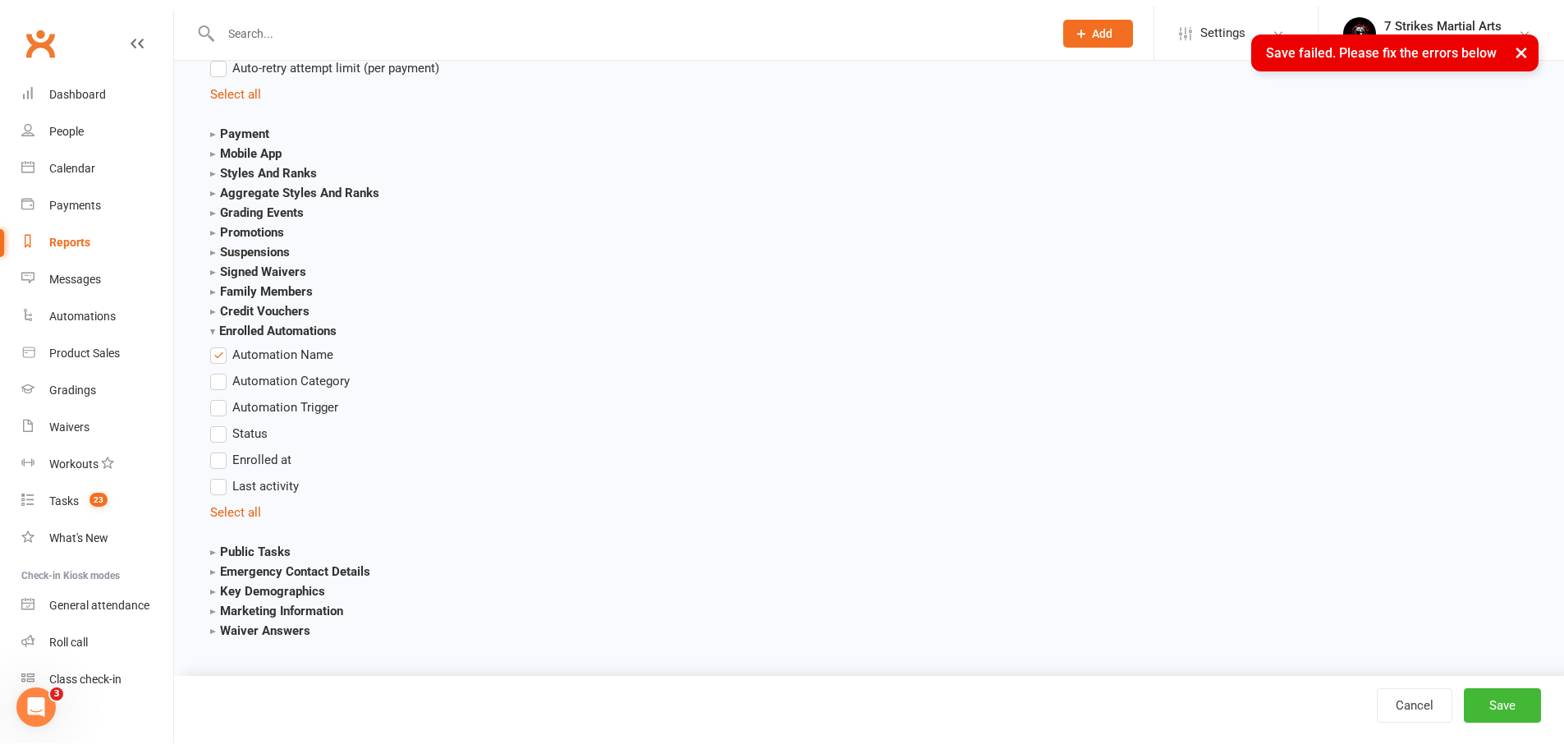
scroll to position [3820, 0]
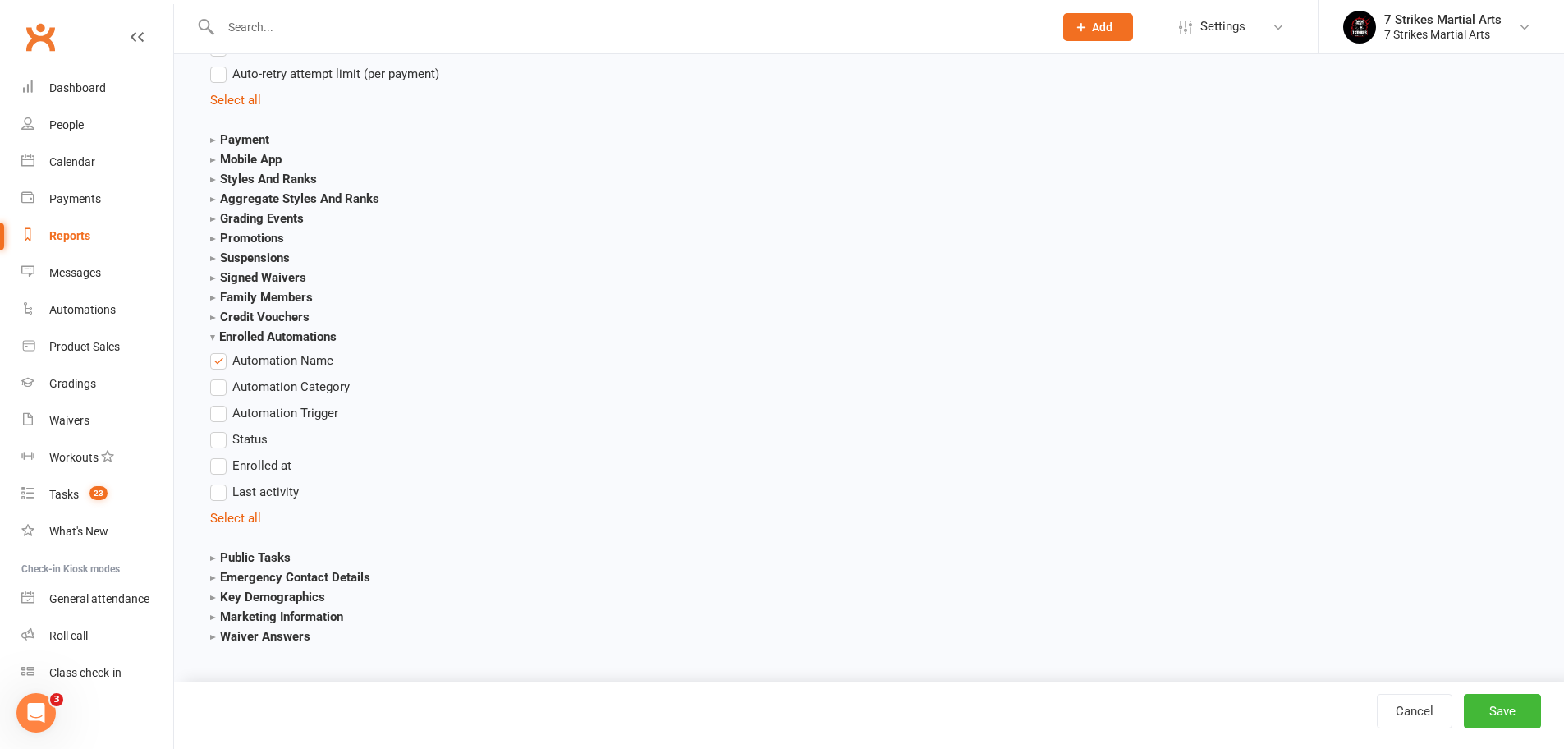
click at [224, 350] on label "Automation Name" at bounding box center [271, 360] width 123 height 20
click at [221, 350] on input "Automation Name" at bounding box center [215, 350] width 11 height 0
click at [1502, 717] on button "Save" at bounding box center [1501, 711] width 77 height 34
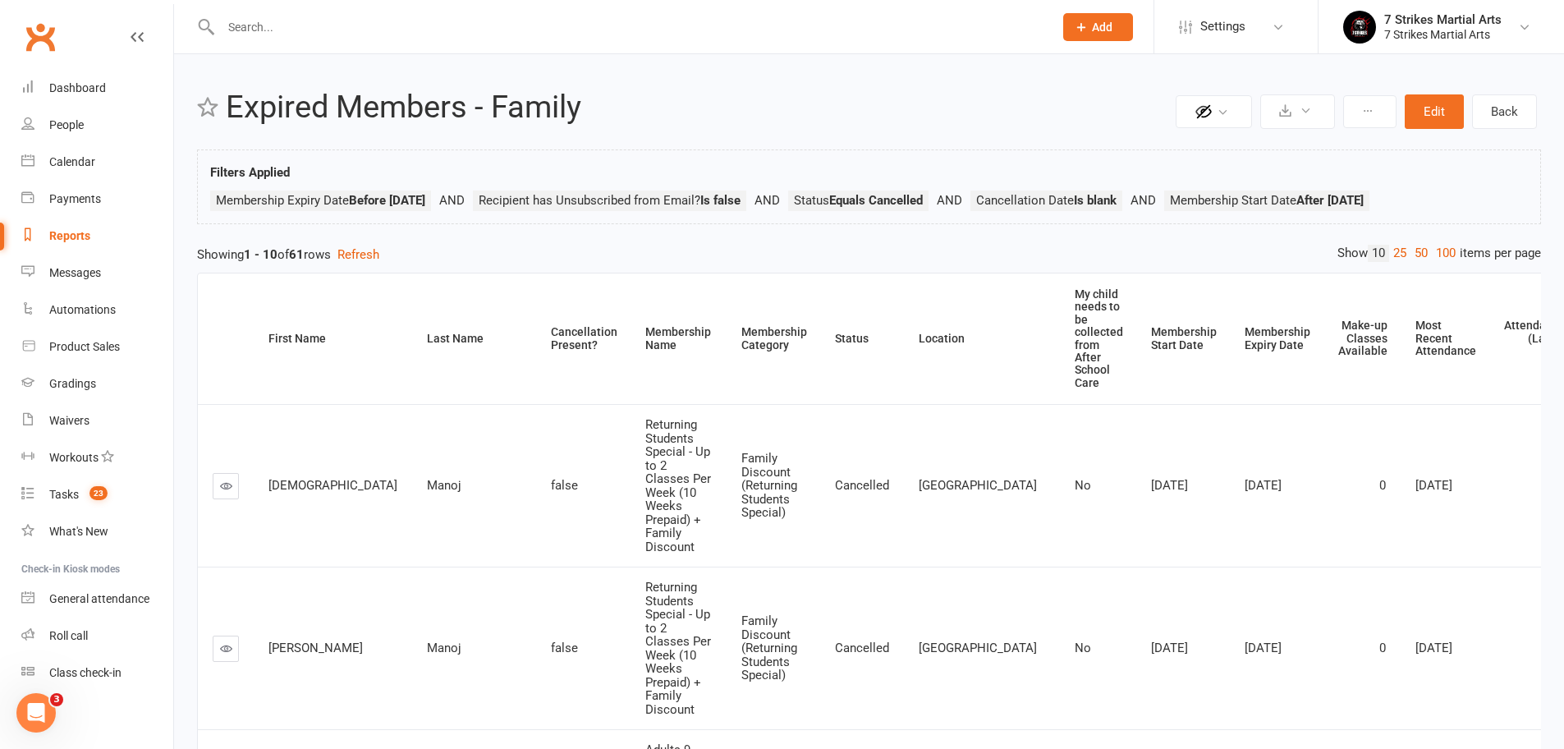
click at [1447, 248] on link "100" at bounding box center [1445, 253] width 28 height 17
click at [0, 0] on div "Loading" at bounding box center [0, 0] width 0 height 0
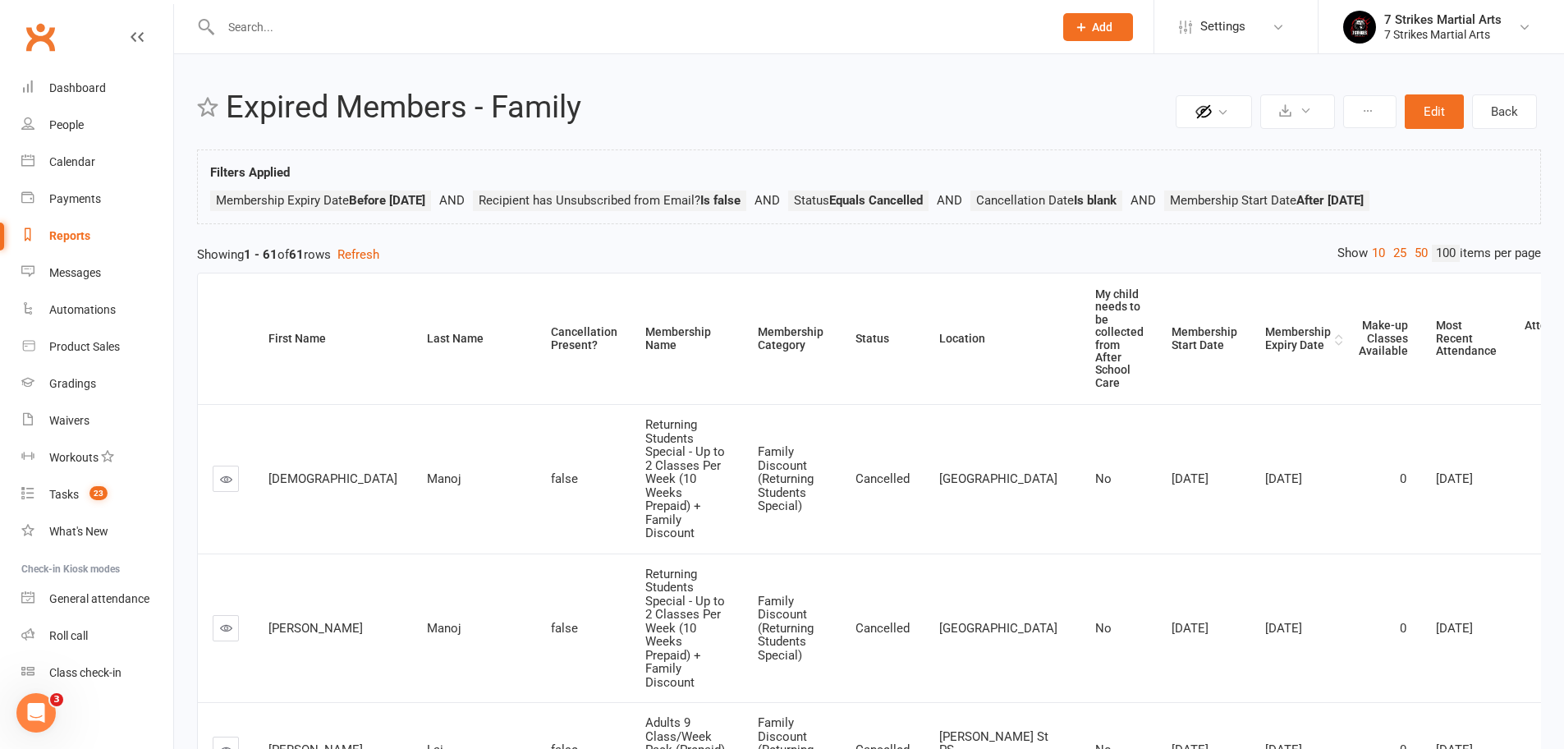
click at [1265, 342] on div "Membership Expiry Date" at bounding box center [1298, 338] width 66 height 25
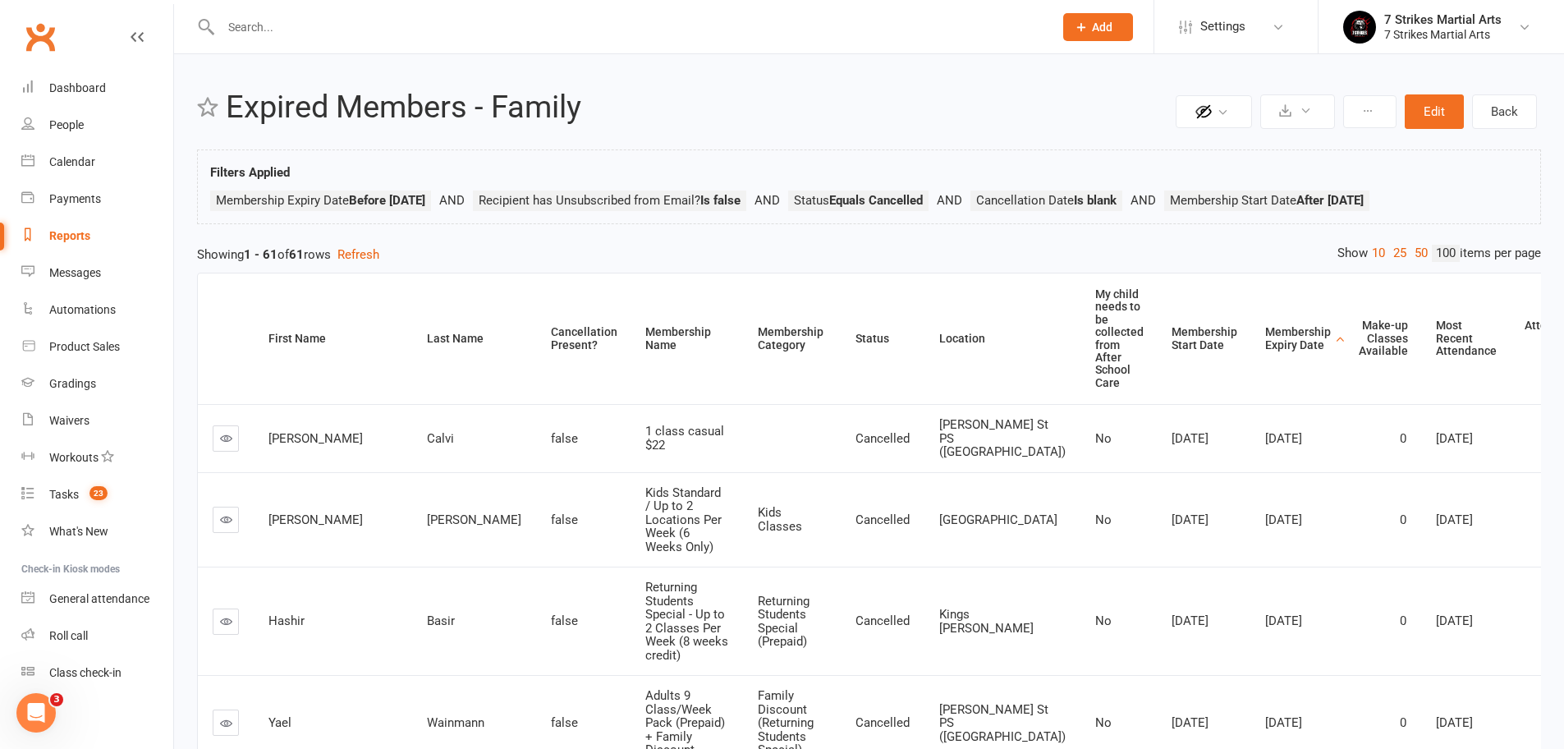
click at [319, 33] on input "text" at bounding box center [629, 27] width 826 height 23
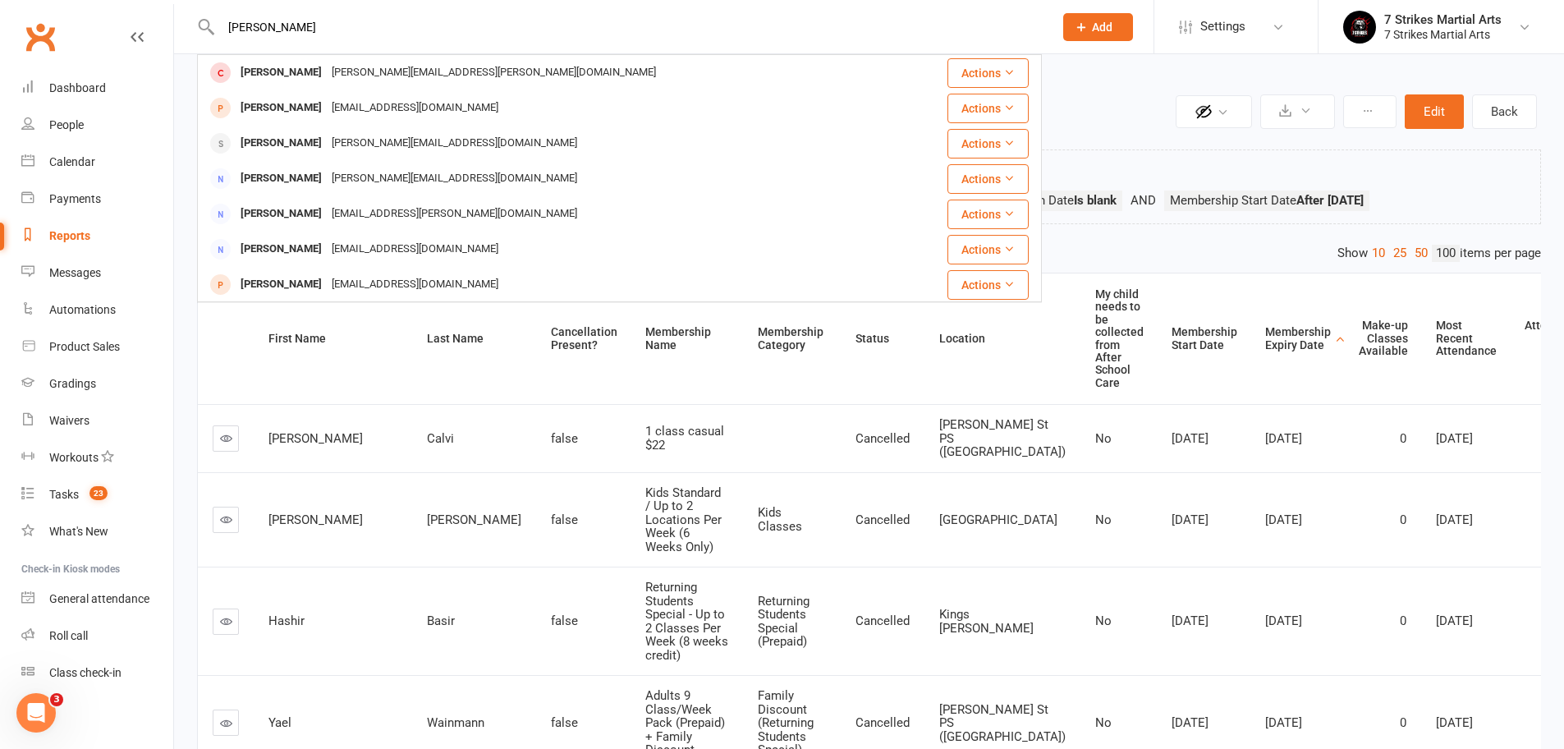
type input "Harris"
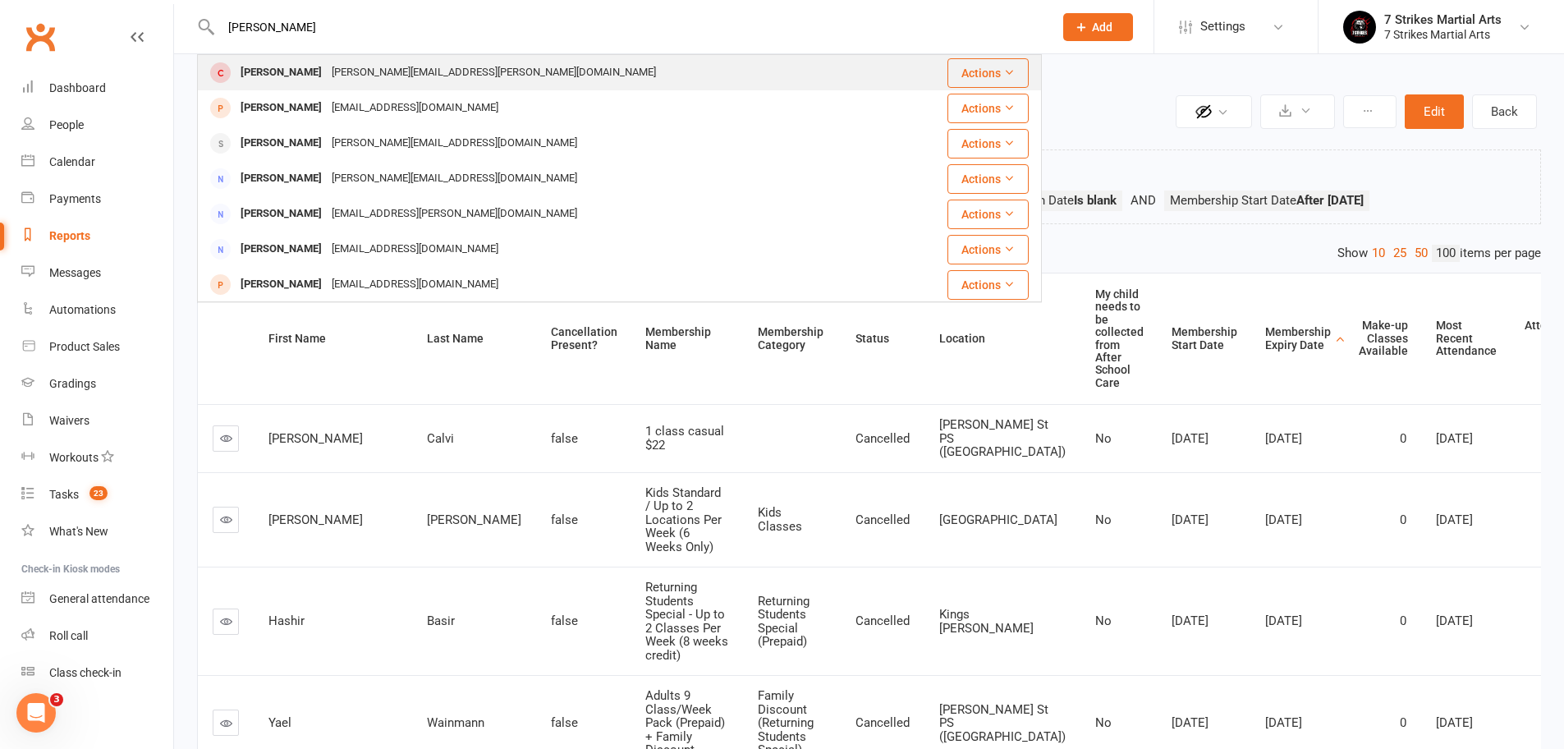
drag, startPoint x: 319, startPoint y: 33, endPoint x: 314, endPoint y: 72, distance: 39.8
click at [314, 72] on div "Haaris Anwaar" at bounding box center [281, 73] width 91 height 24
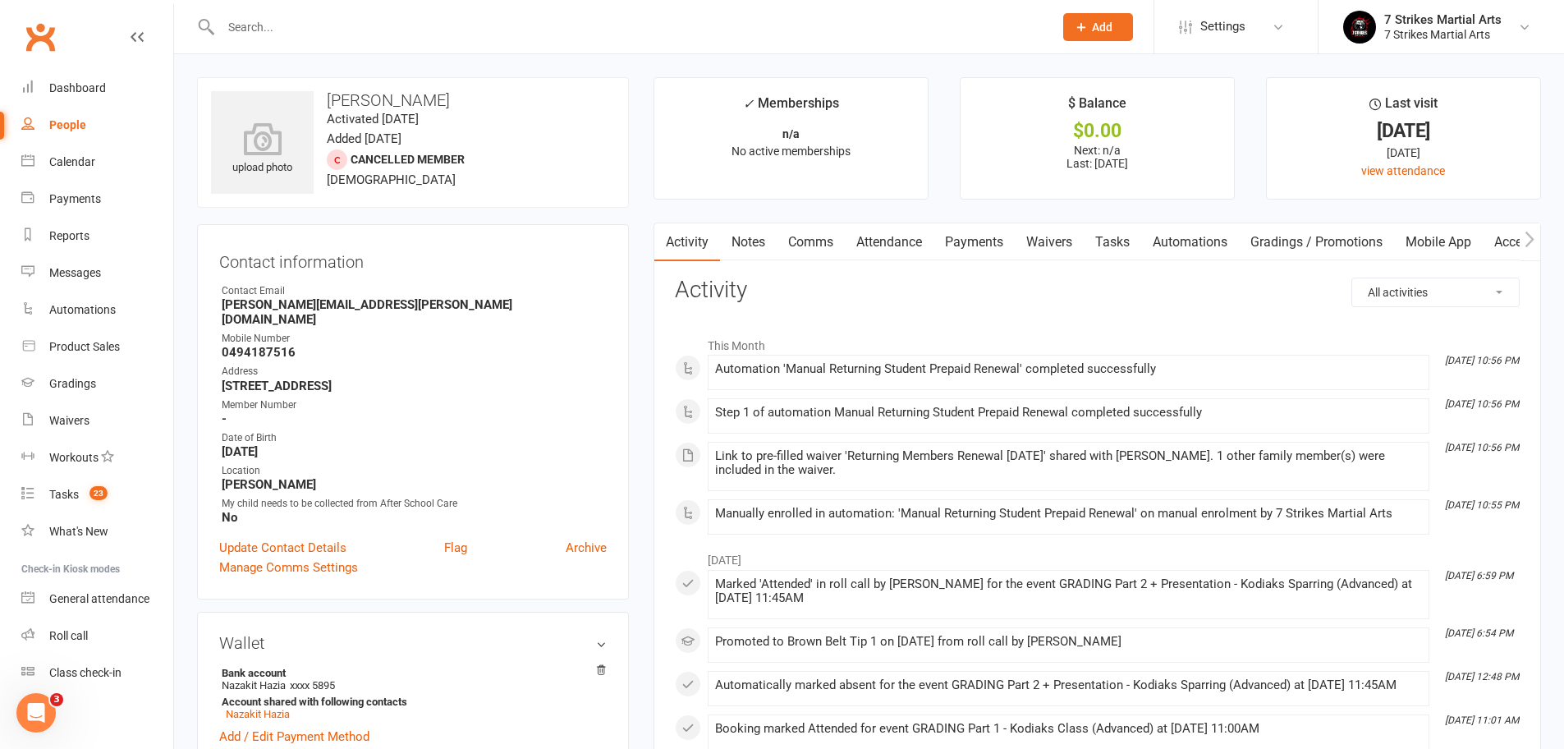
click at [886, 244] on link "Attendance" at bounding box center [889, 242] width 89 height 38
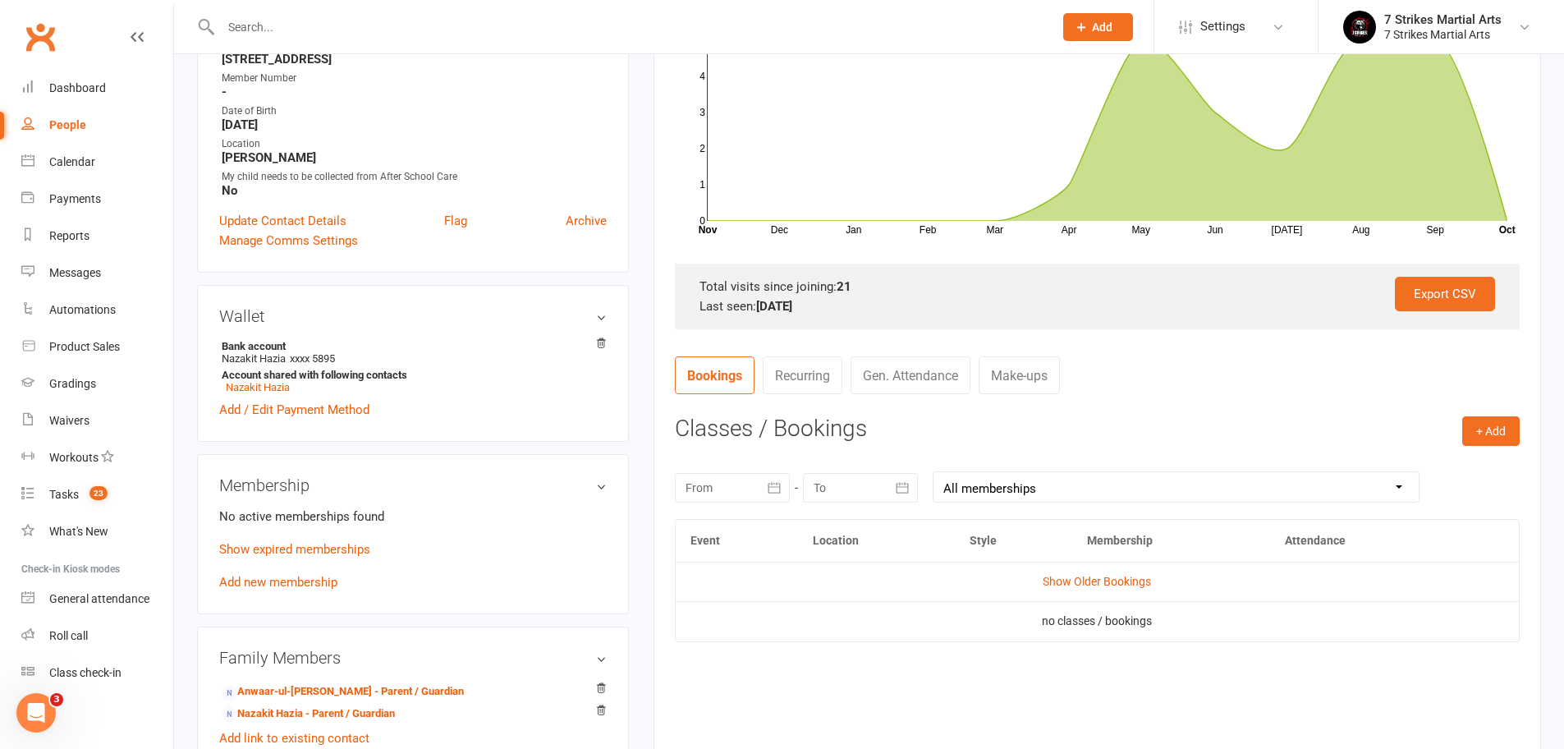
scroll to position [515, 0]
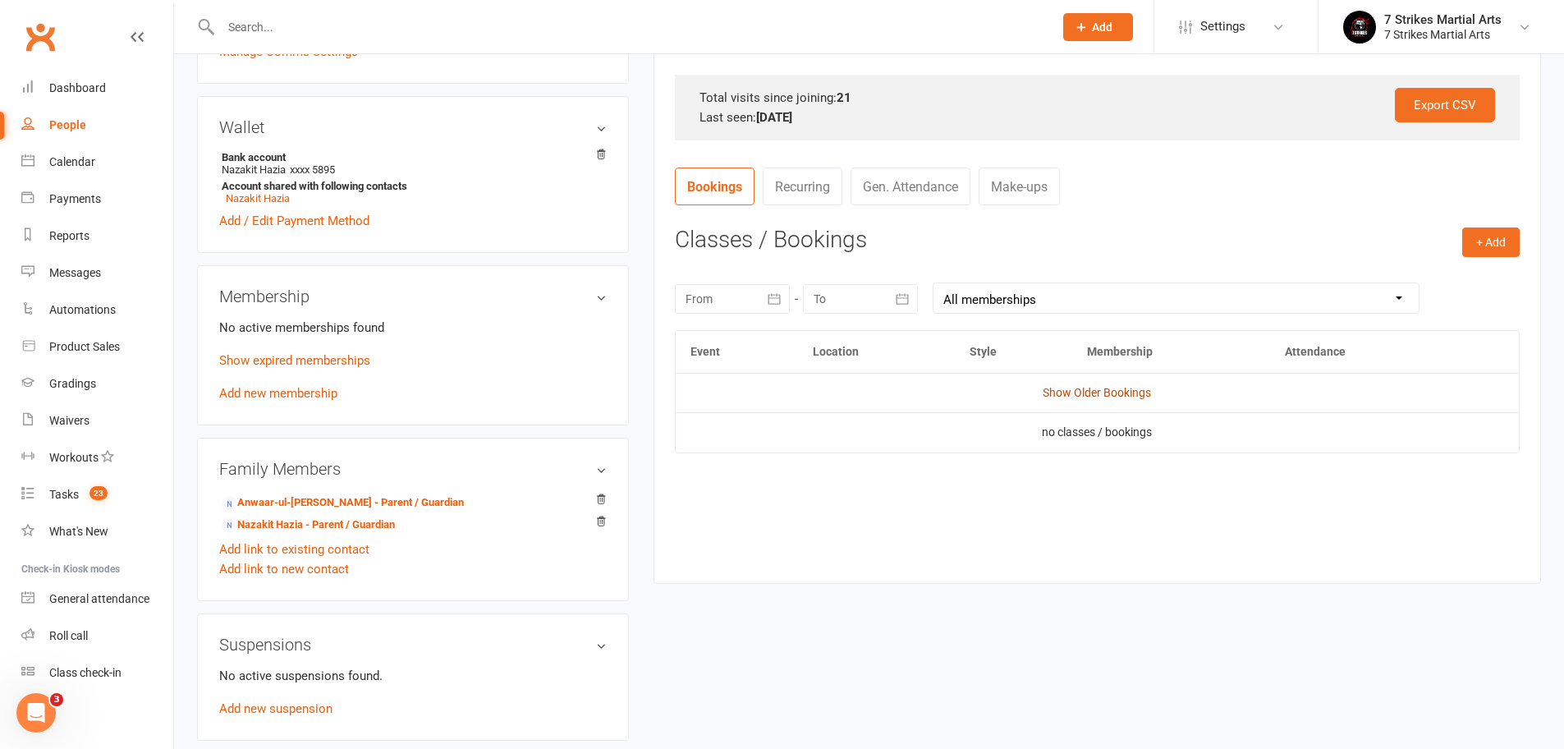
click at [1088, 388] on link "Show Older Bookings" at bounding box center [1096, 392] width 108 height 13
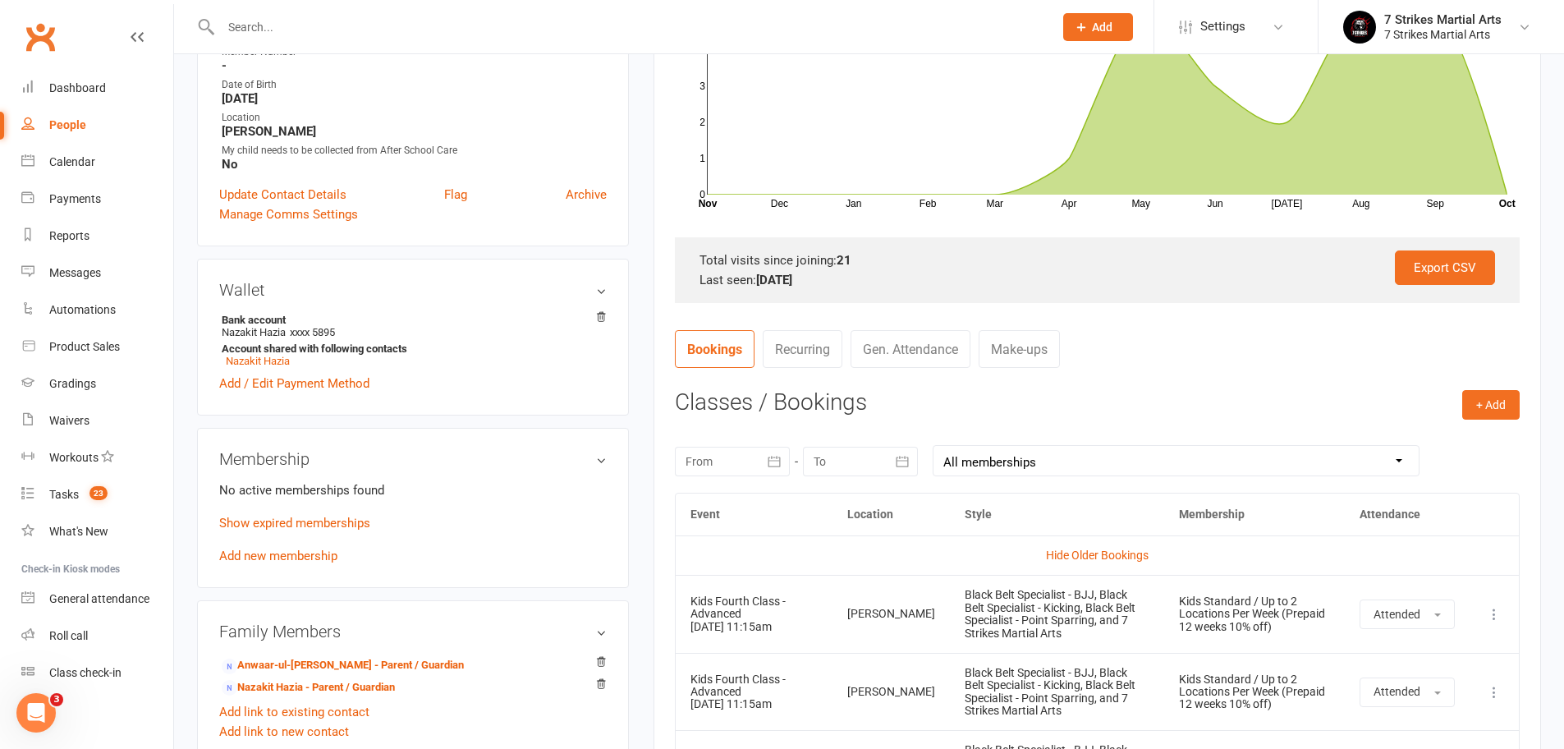
scroll to position [50, 0]
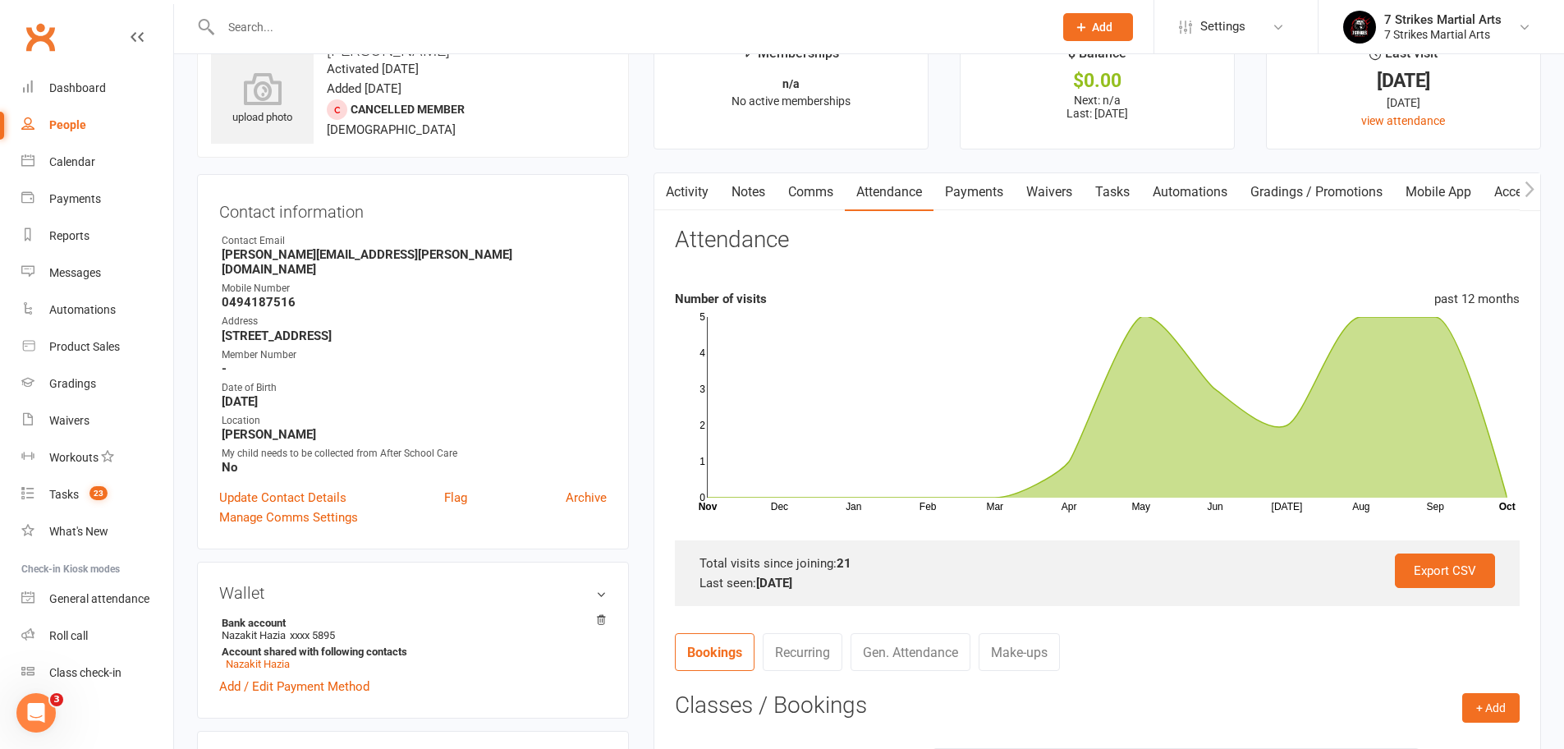
click at [984, 189] on link "Payments" at bounding box center [973, 192] width 81 height 38
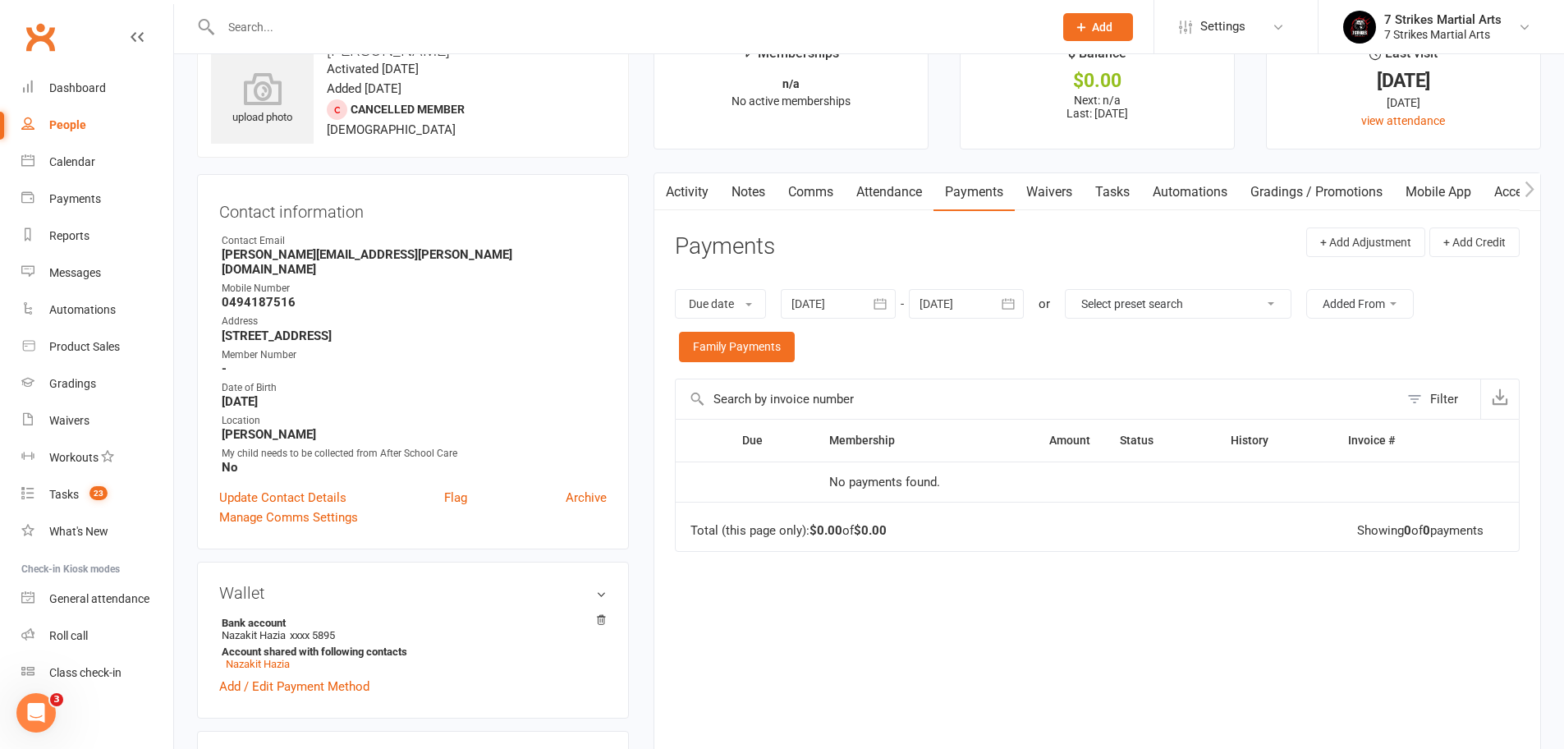
click at [1058, 188] on link "Waivers" at bounding box center [1048, 192] width 69 height 38
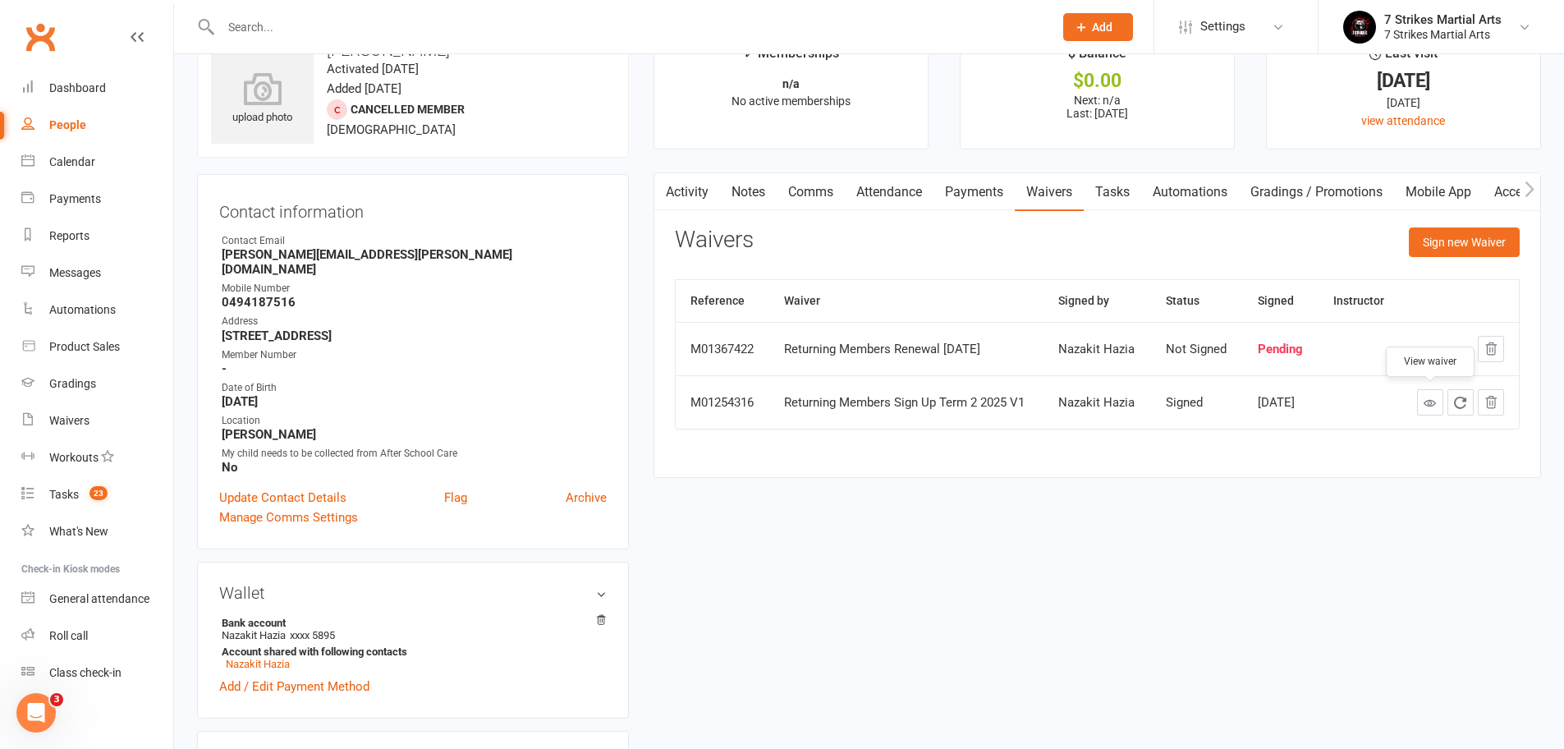
click at [1428, 403] on icon at bounding box center [1429, 402] width 12 height 12
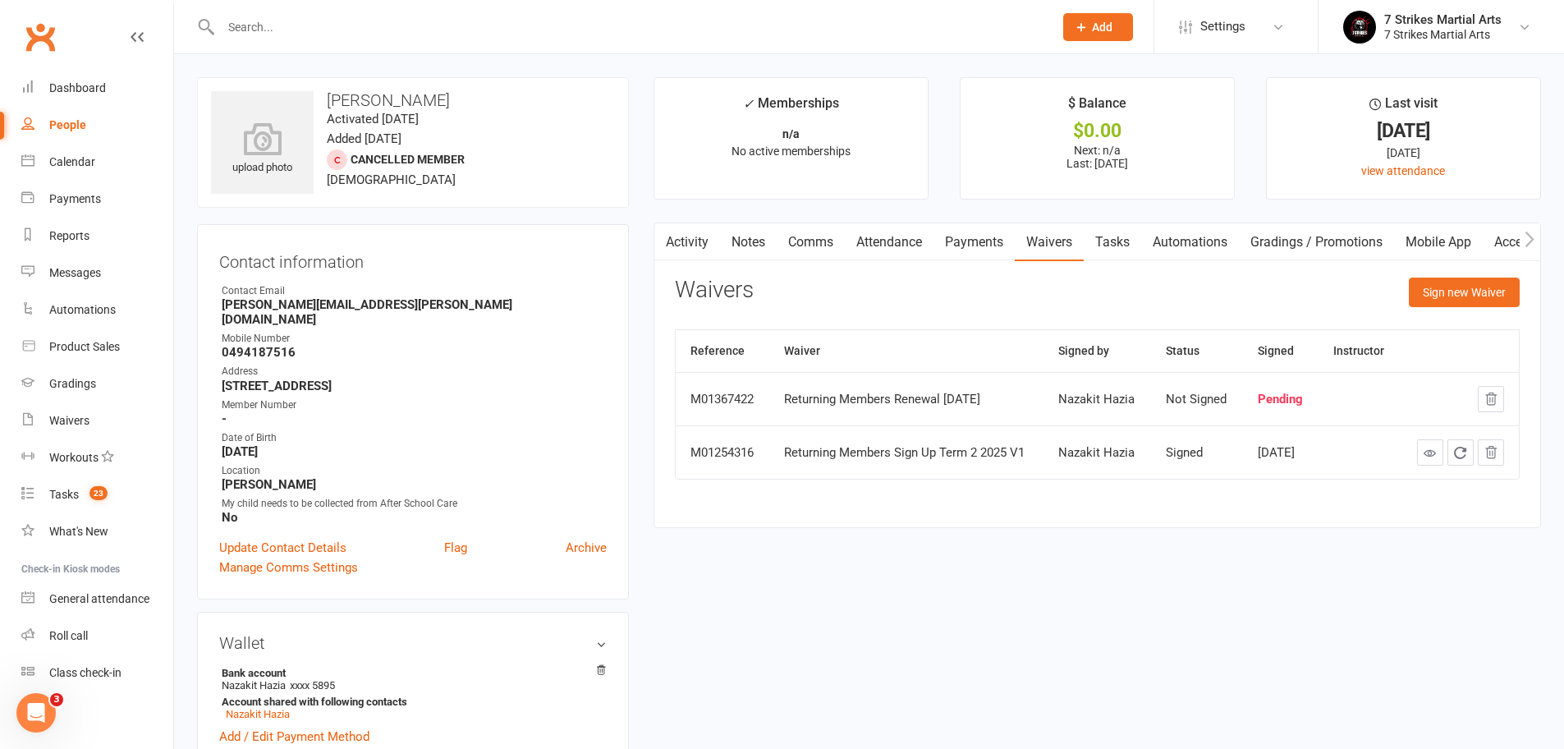
click at [429, 22] on input "text" at bounding box center [629, 27] width 826 height 23
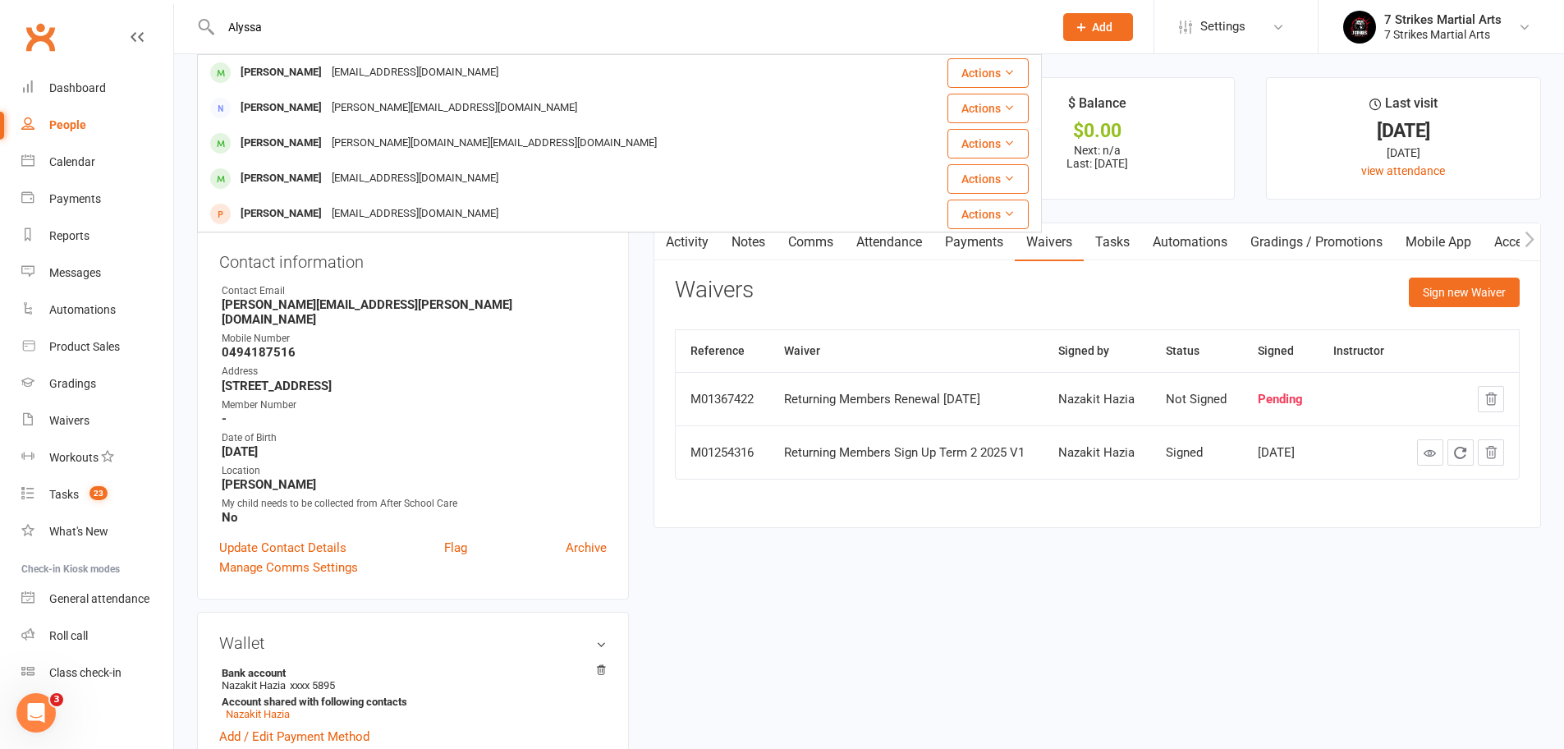
type input "Alyssa"
drag, startPoint x: 429, startPoint y: 22, endPoint x: 397, endPoint y: 81, distance: 67.2
click at [396, 78] on div "Erynw@hotmail.com" at bounding box center [415, 73] width 176 height 24
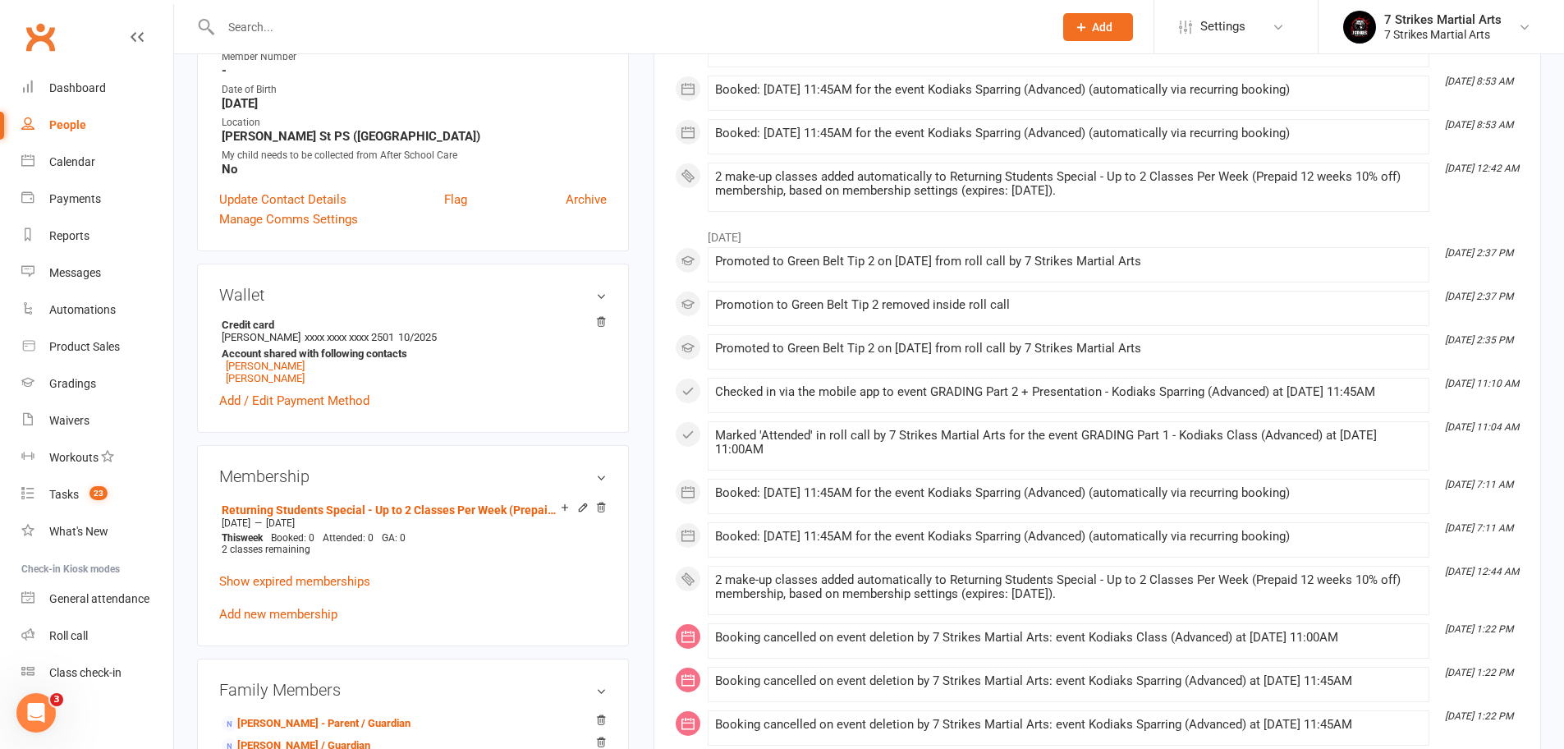
scroll to position [458, 0]
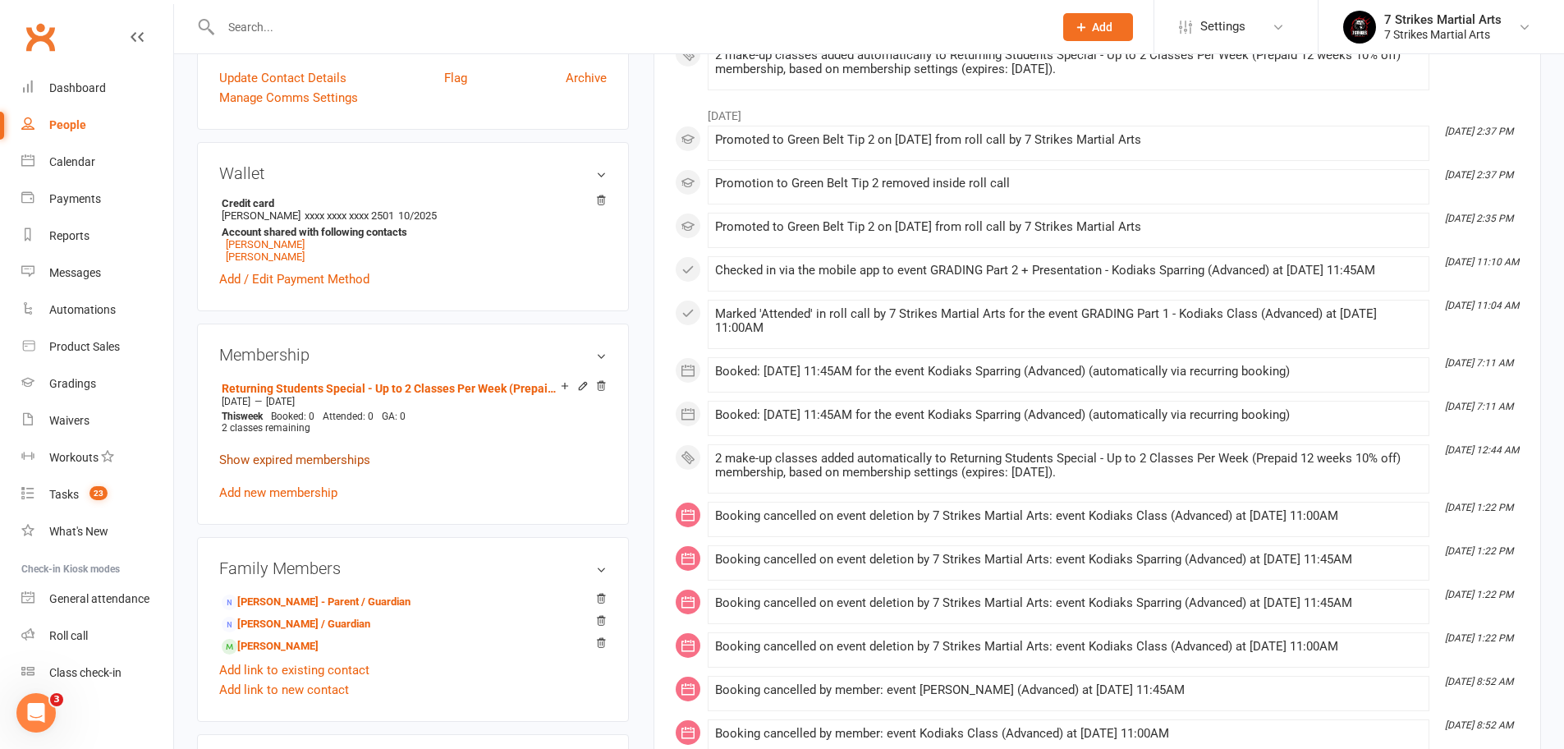
click at [292, 458] on link "Show expired memberships" at bounding box center [294, 459] width 151 height 15
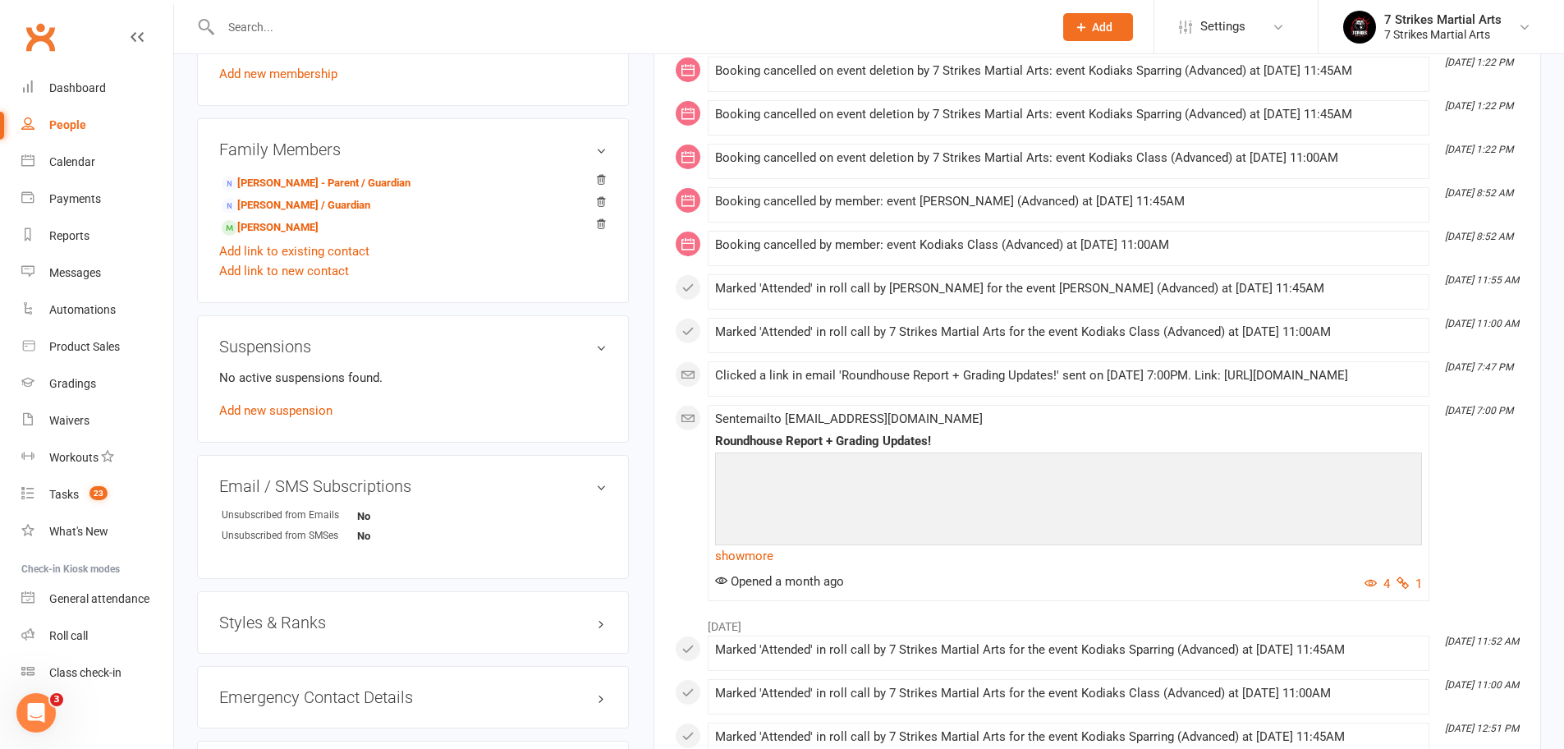
scroll to position [1102, 0]
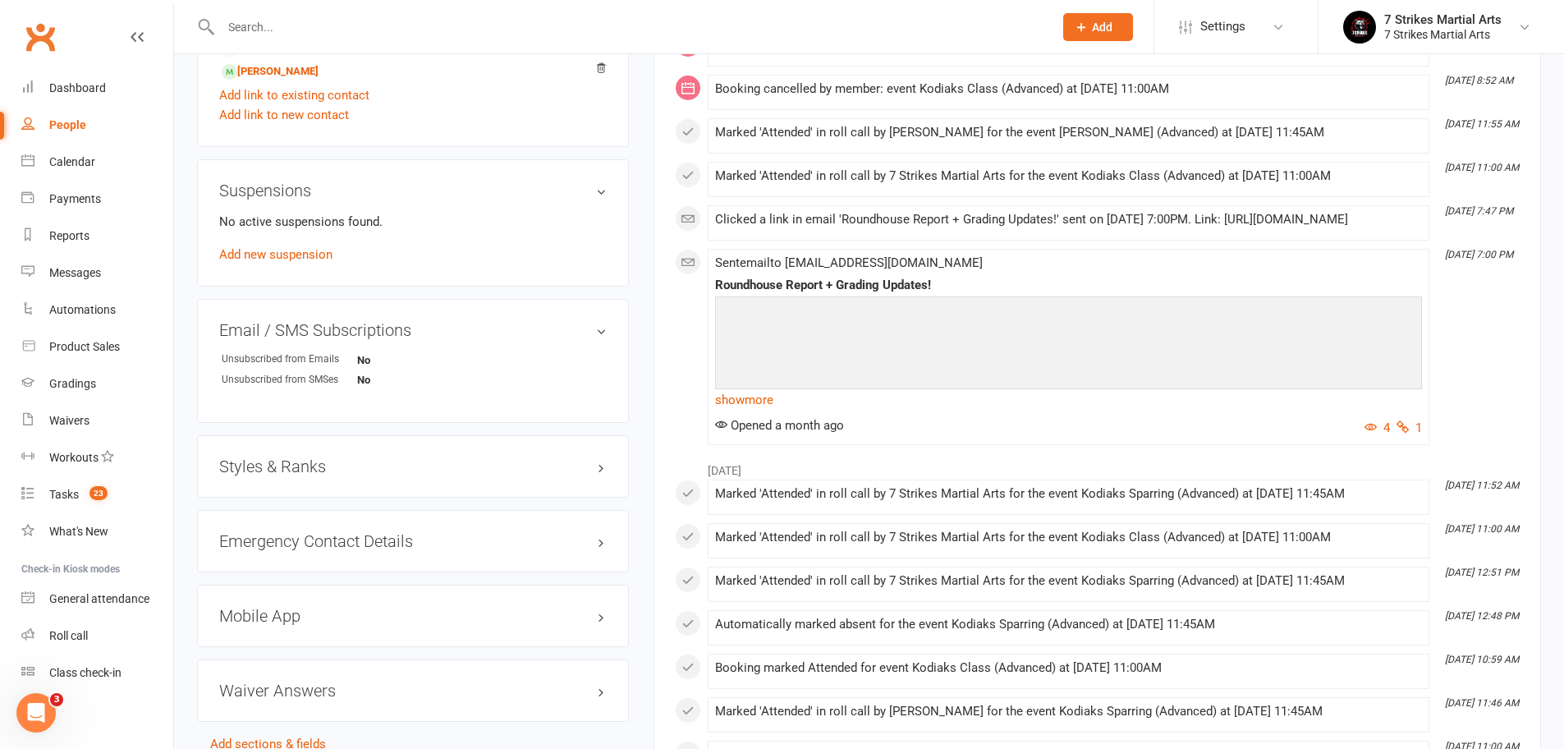
click at [387, 462] on h3 "Styles & Ranks" at bounding box center [412, 466] width 387 height 18
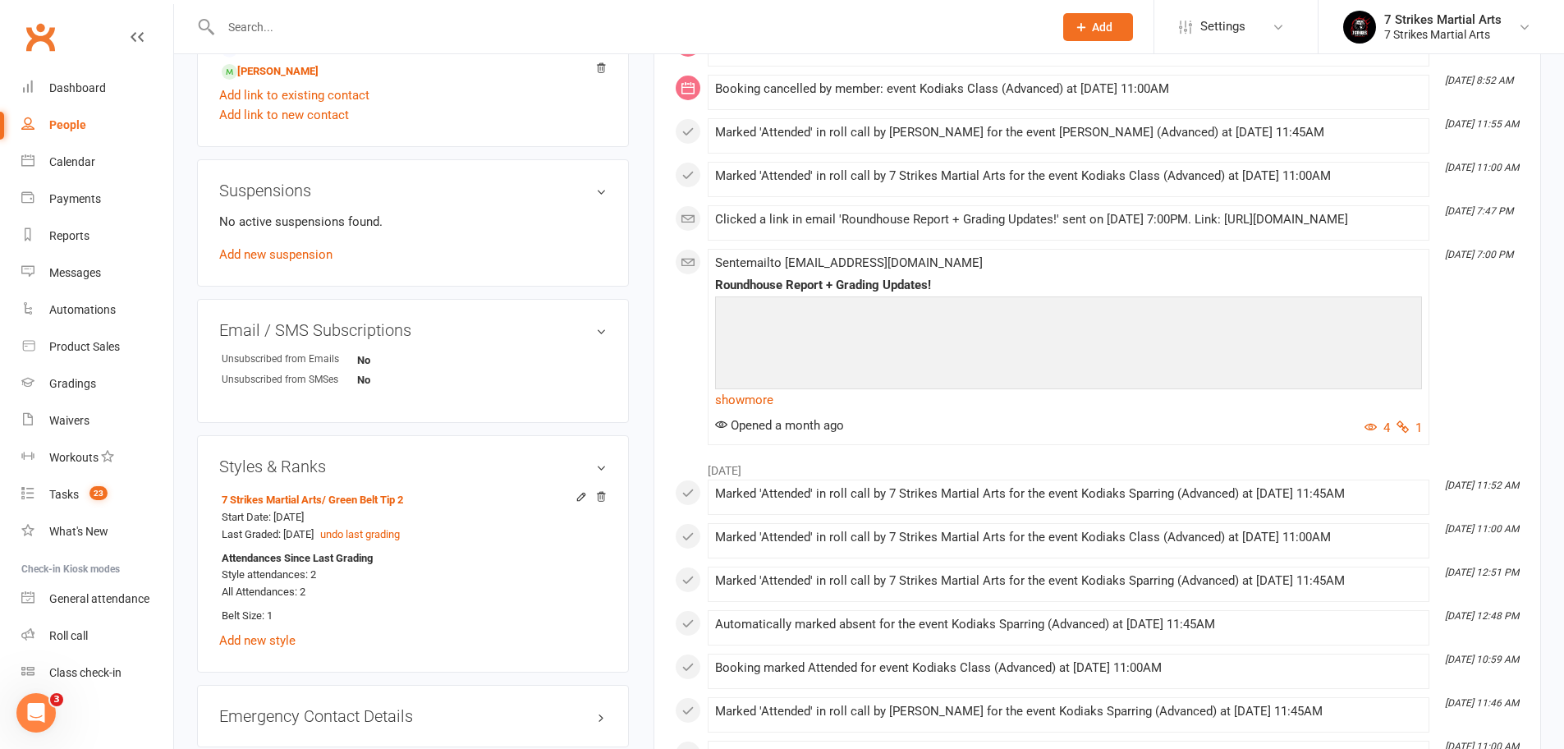
scroll to position [16, 0]
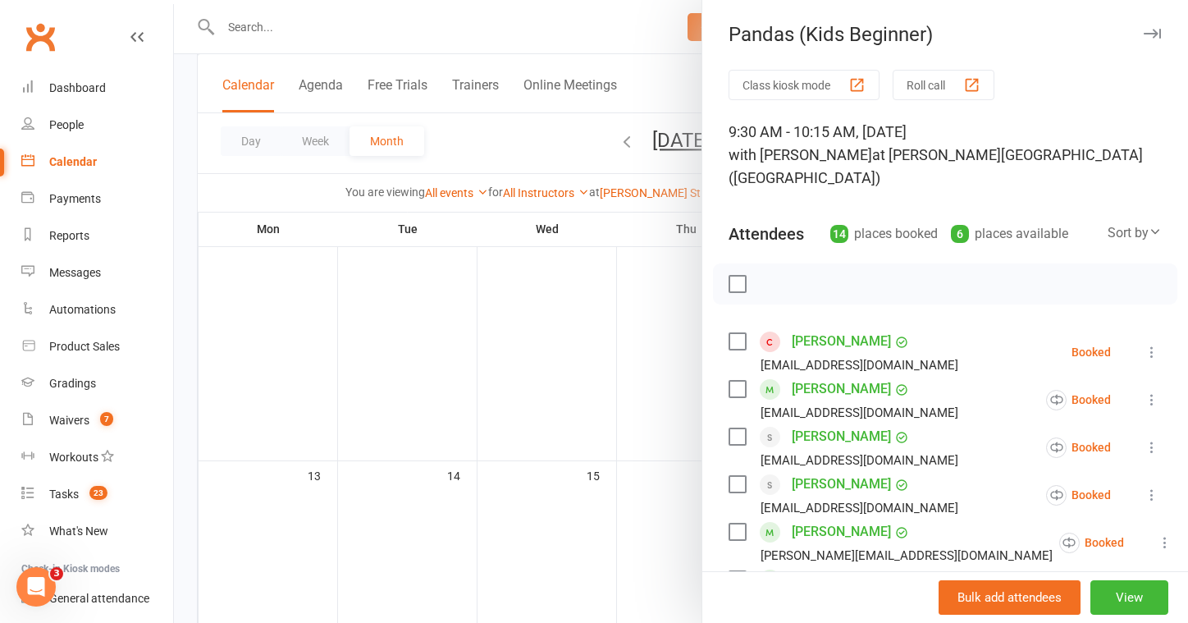
scroll to position [71, 0]
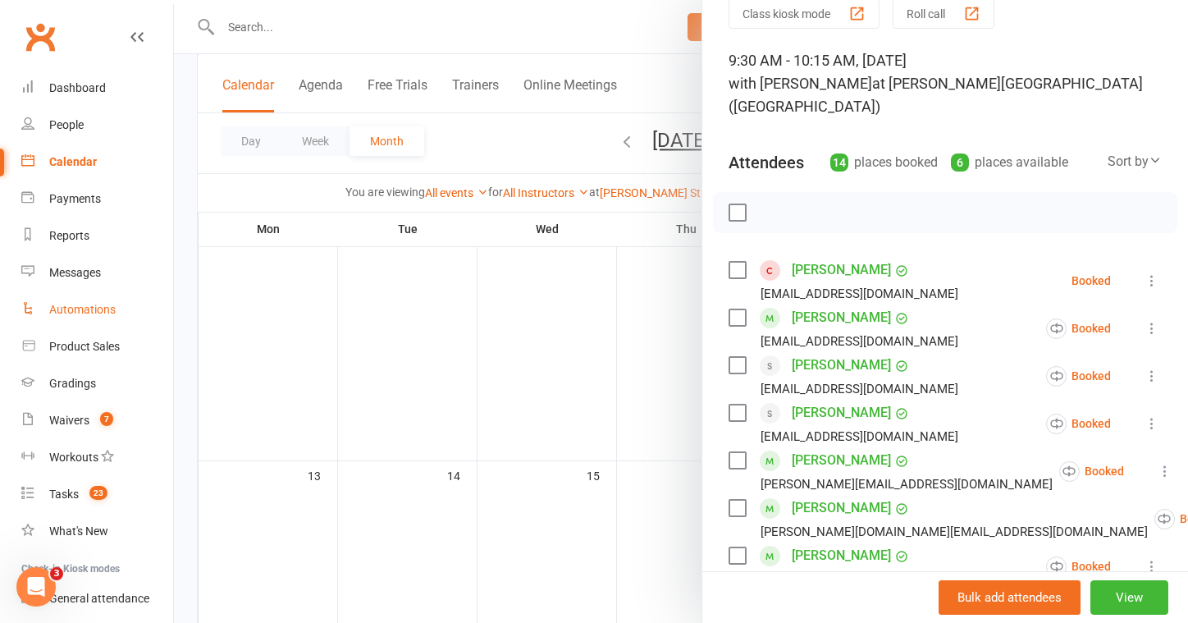
click at [73, 309] on div "Automations" at bounding box center [82, 309] width 66 height 13
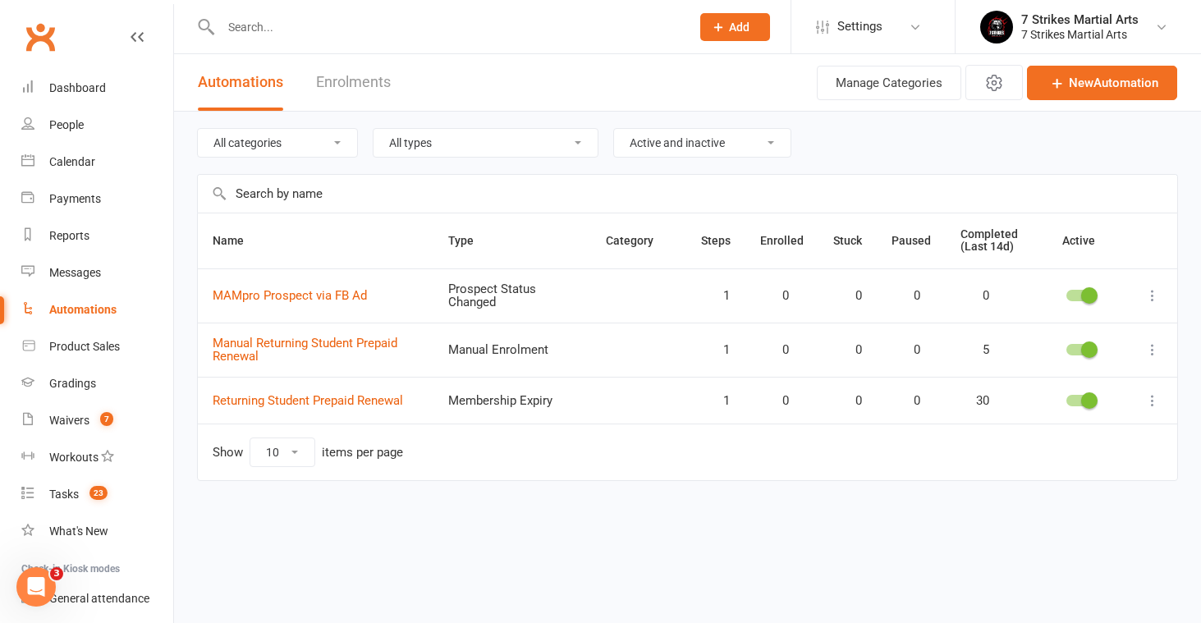
click at [391, 42] on div at bounding box center [438, 26] width 482 height 53
click at [391, 34] on input "text" at bounding box center [447, 27] width 463 height 23
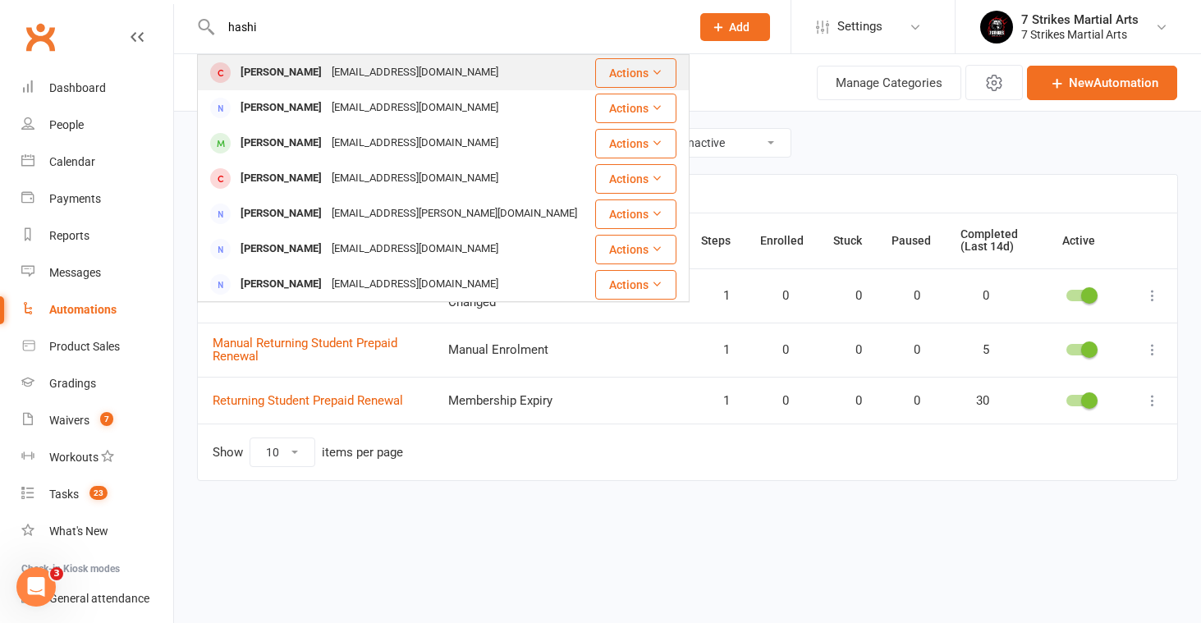
type input "hashi"
click at [378, 65] on div "[EMAIL_ADDRESS][DOMAIN_NAME]" at bounding box center [415, 73] width 176 height 24
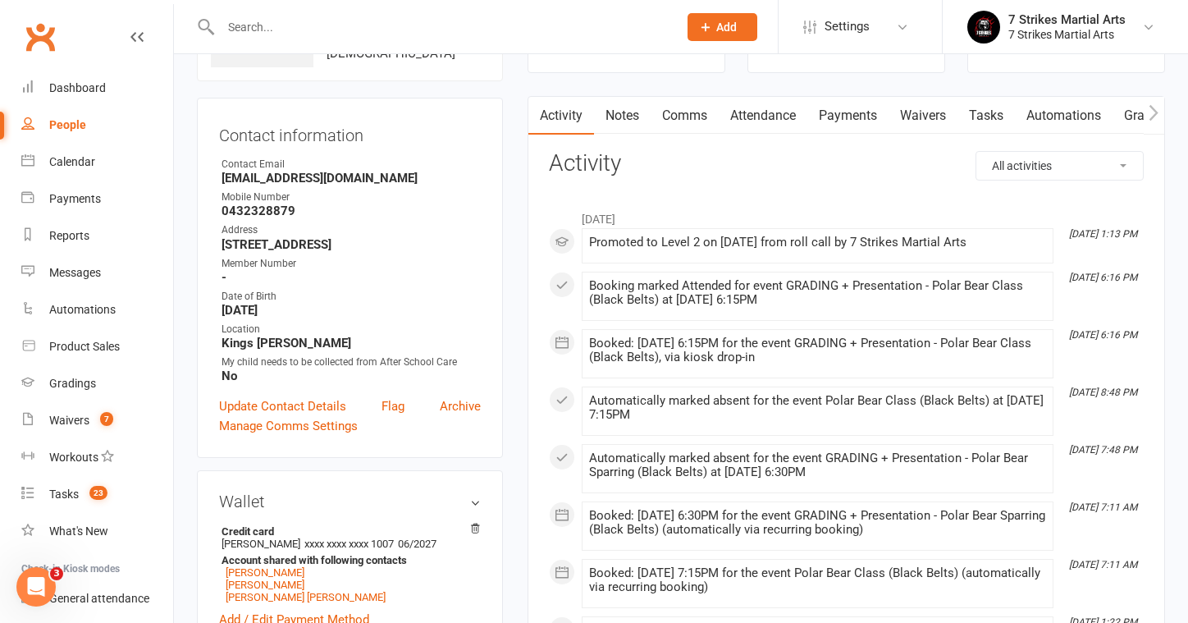
scroll to position [446, 0]
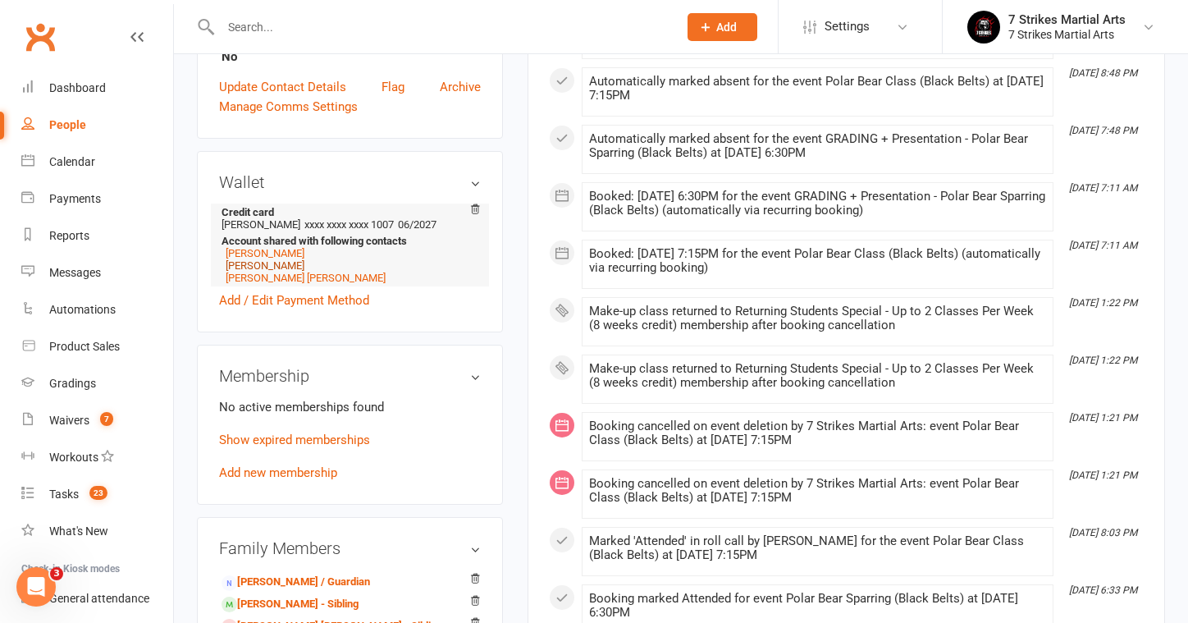
click at [297, 272] on link "[PERSON_NAME]" at bounding box center [265, 265] width 79 height 12
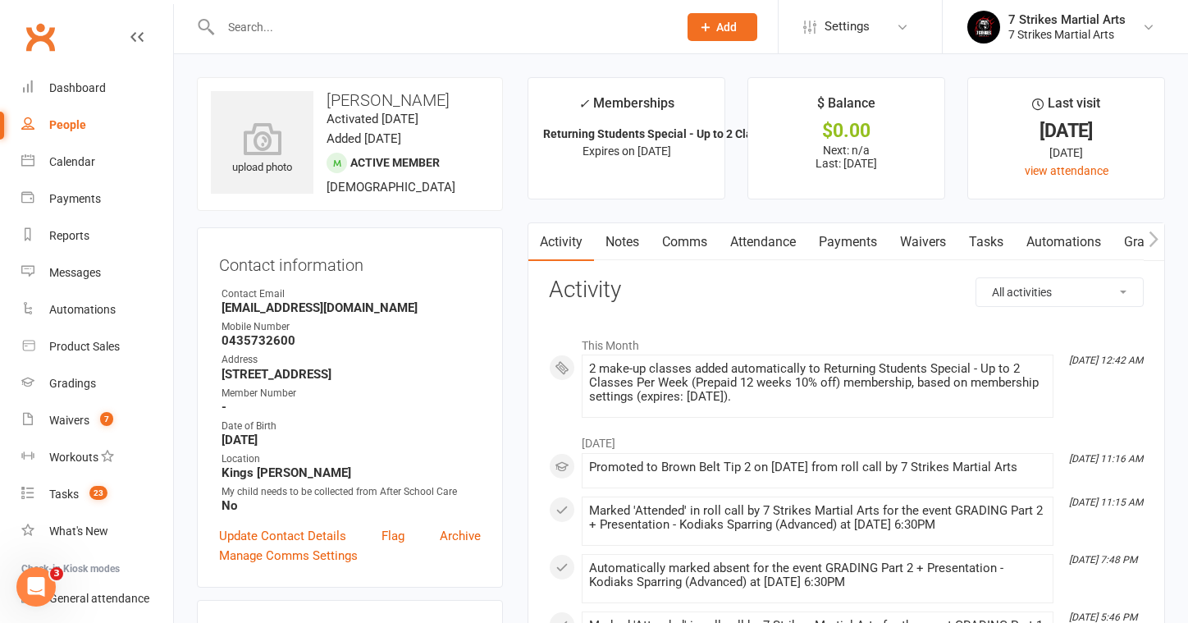
click at [363, 34] on input "text" at bounding box center [441, 27] width 451 height 23
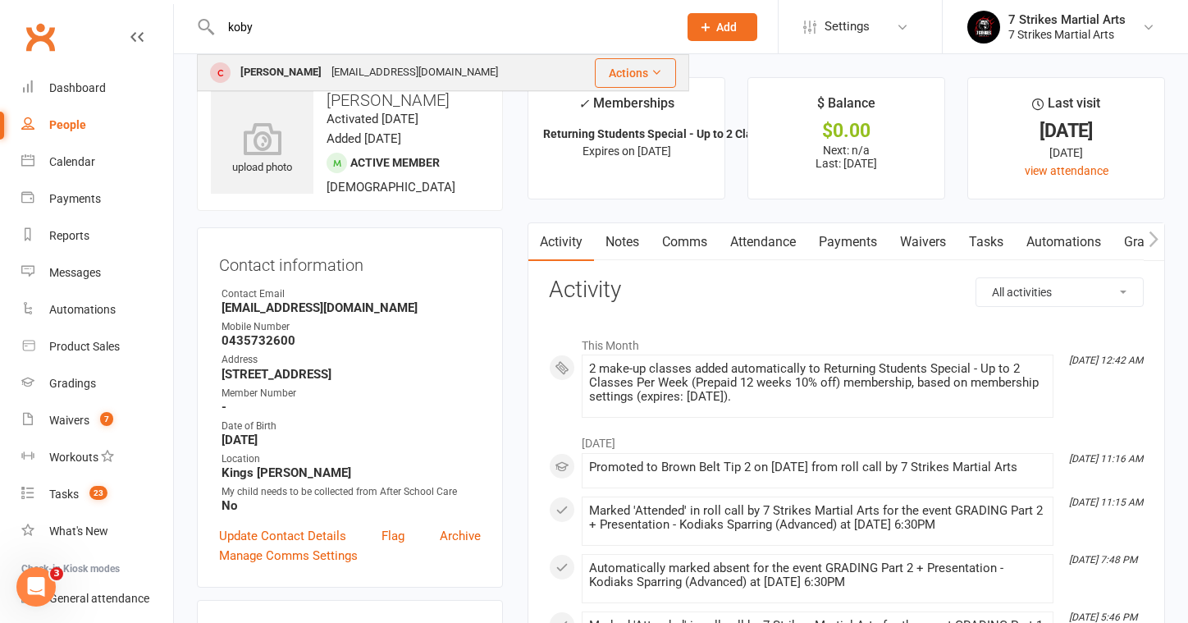
type input "koby"
click at [358, 67] on div "[EMAIL_ADDRESS][DOMAIN_NAME]" at bounding box center [415, 73] width 176 height 24
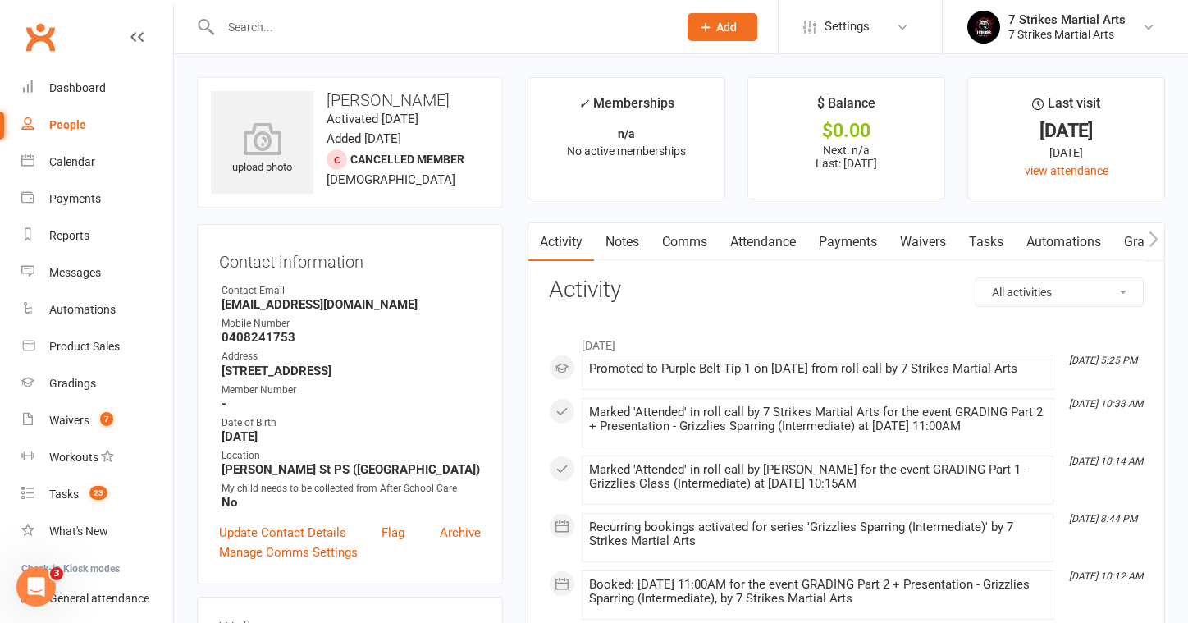
click at [1066, 235] on link "Automations" at bounding box center [1064, 242] width 98 height 38
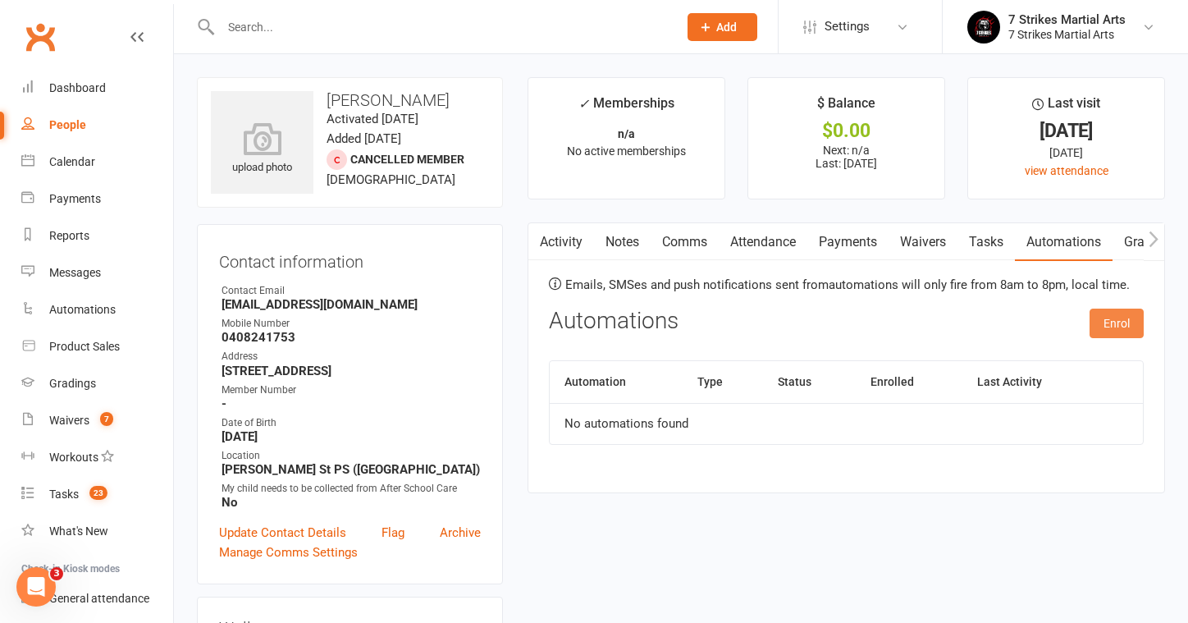
click at [1133, 322] on button "Enrol" at bounding box center [1117, 324] width 54 height 30
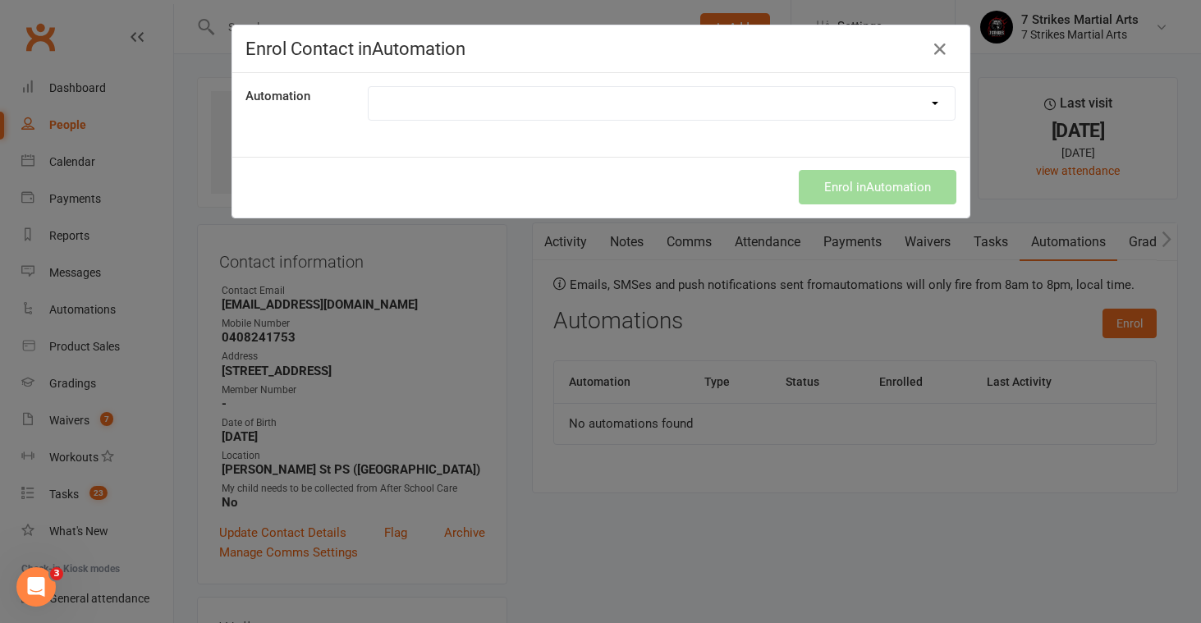
select select "9787"
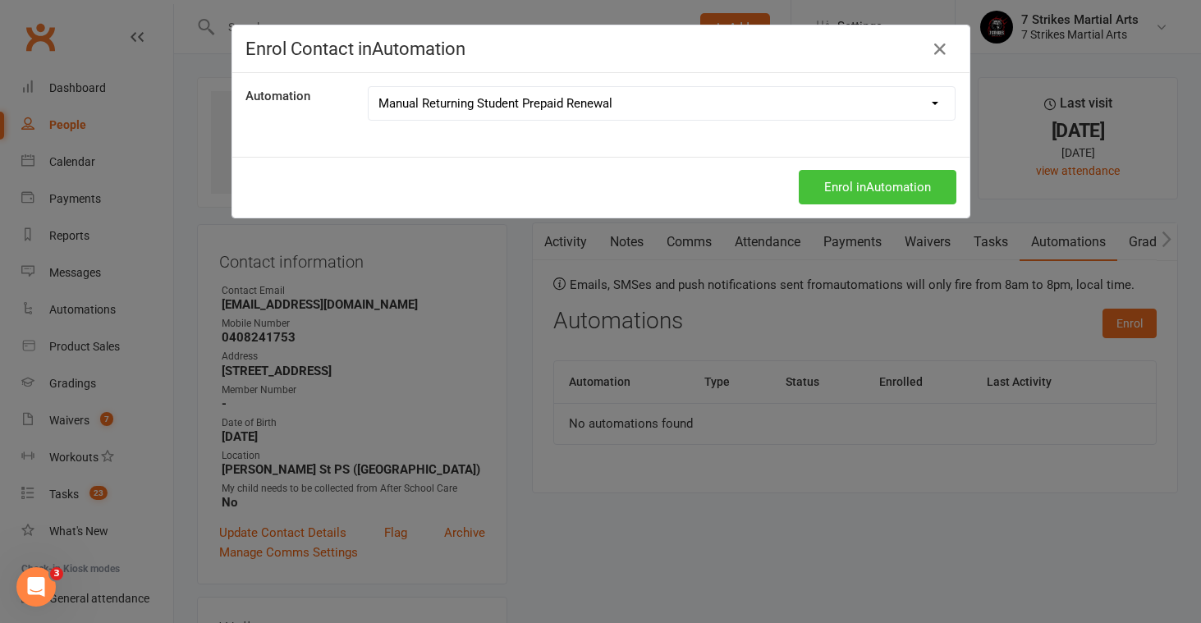
click at [855, 192] on button "Enrol in Automation" at bounding box center [878, 187] width 158 height 34
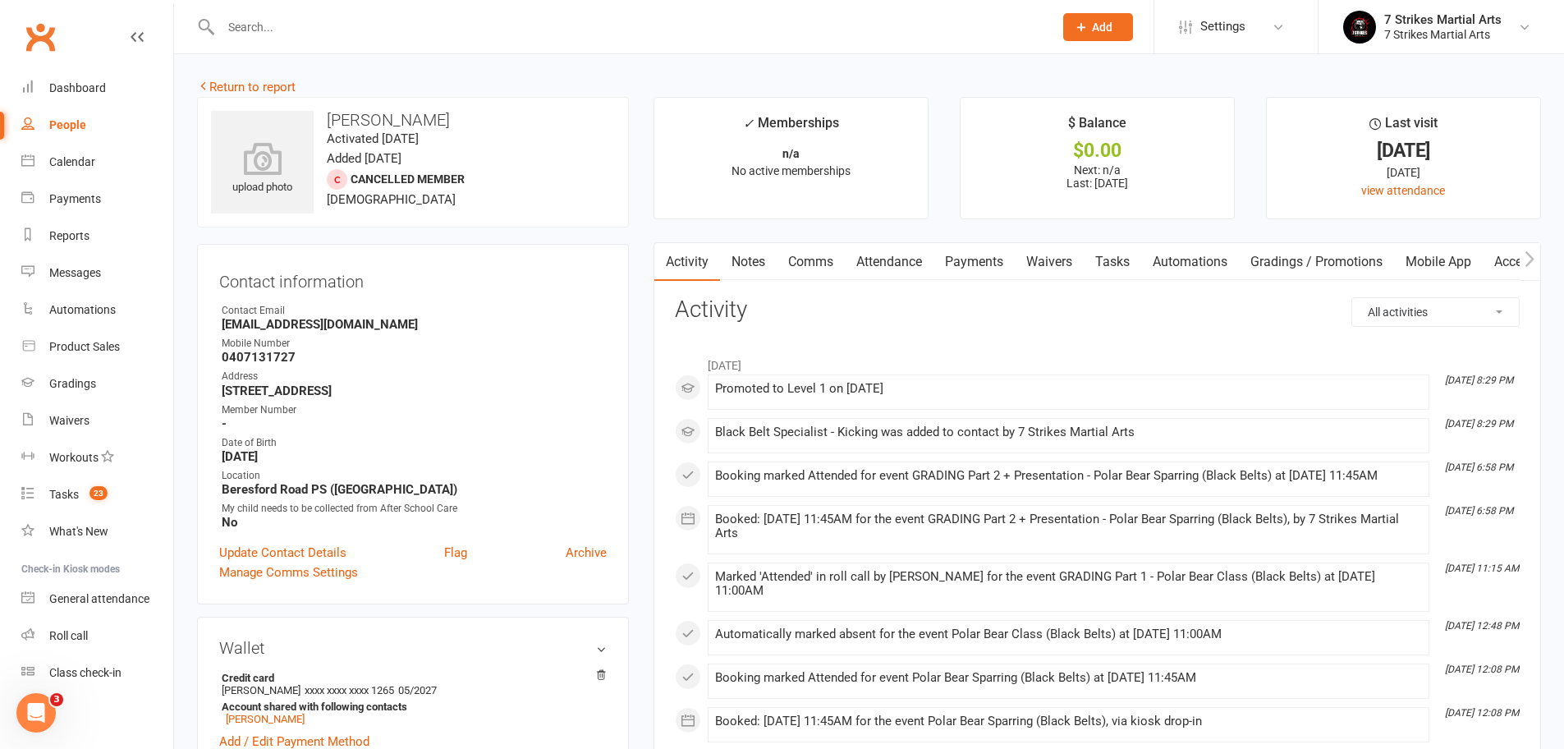
click at [1221, 269] on link "Automations" at bounding box center [1190, 262] width 98 height 38
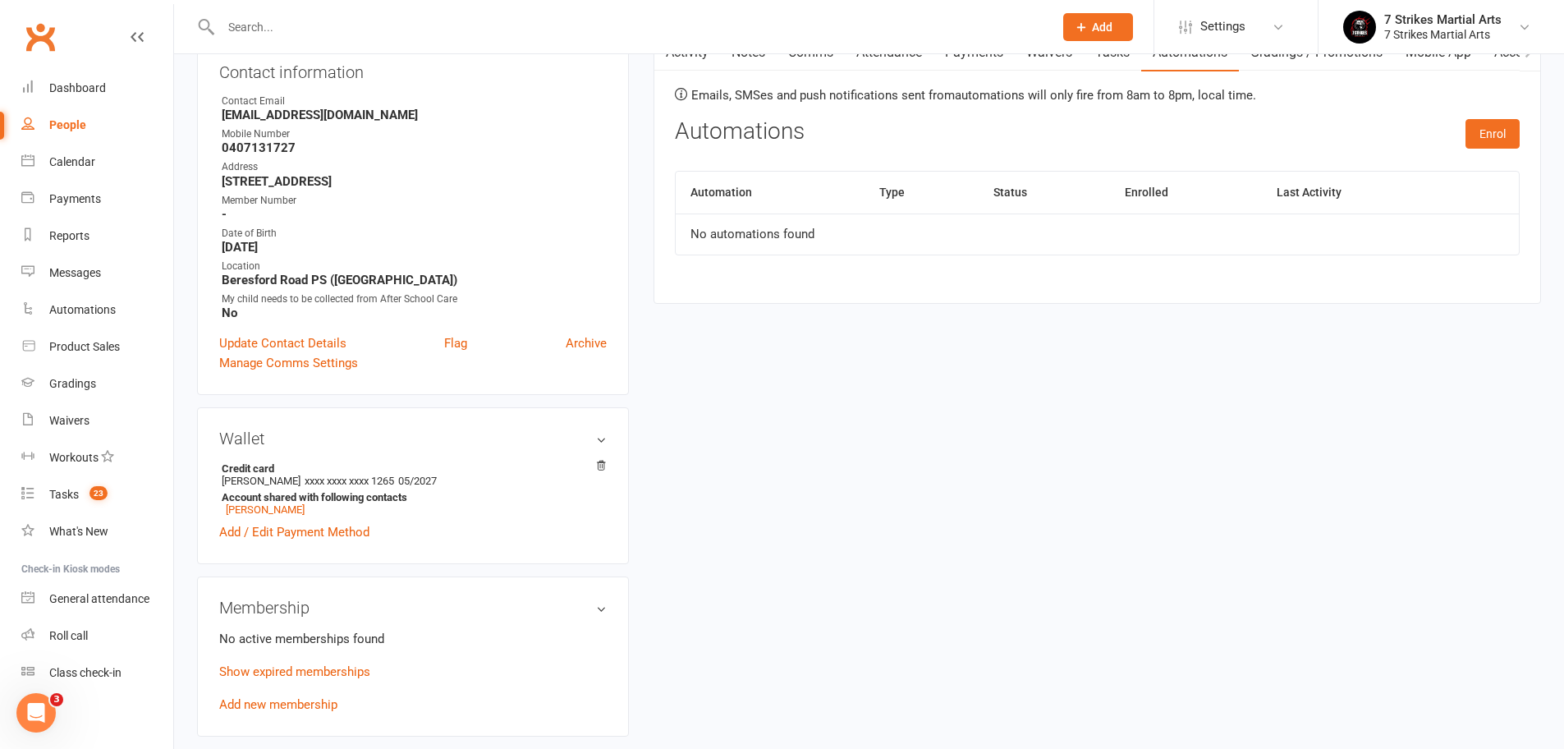
scroll to position [355, 0]
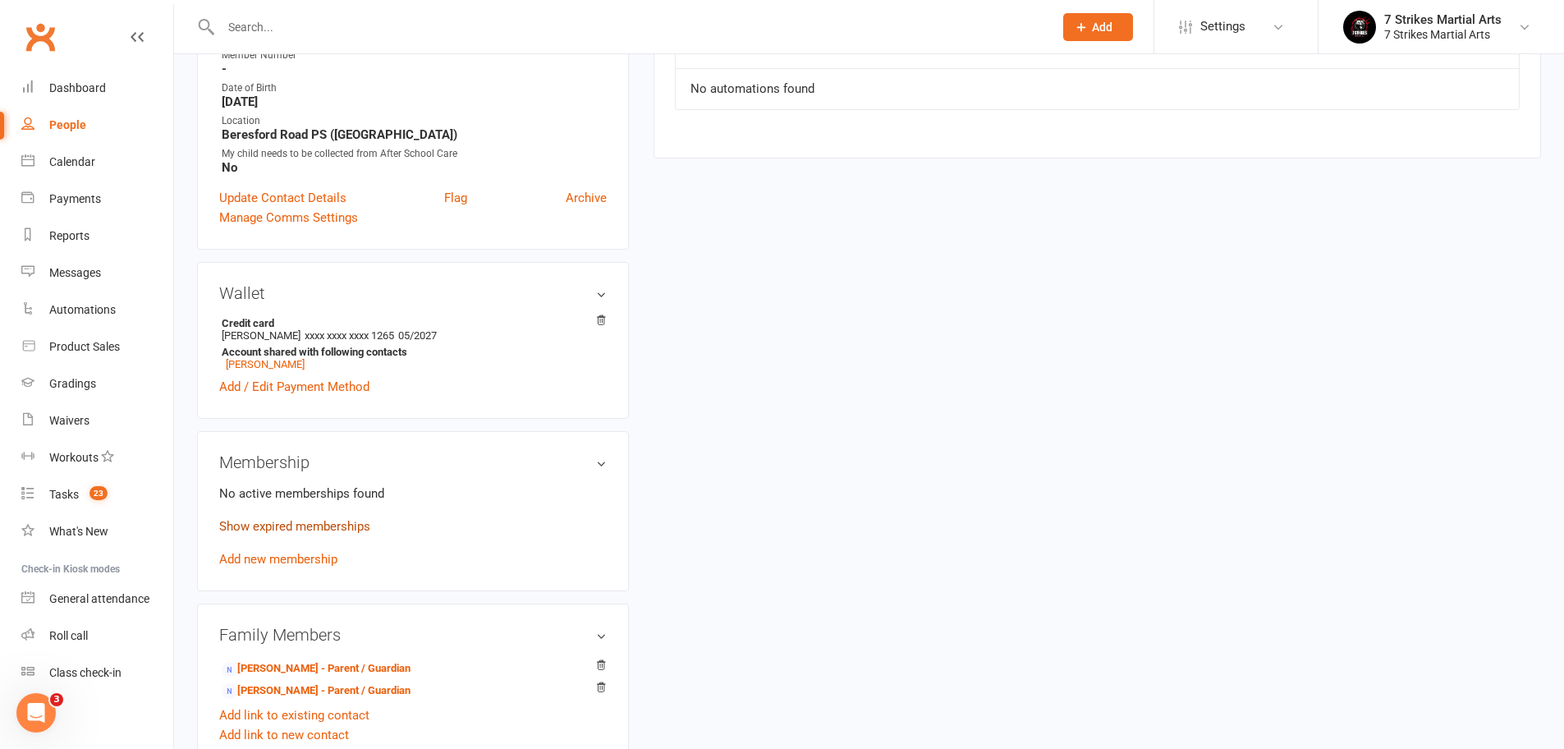
click at [311, 524] on link "Show expired memberships" at bounding box center [294, 526] width 151 height 15
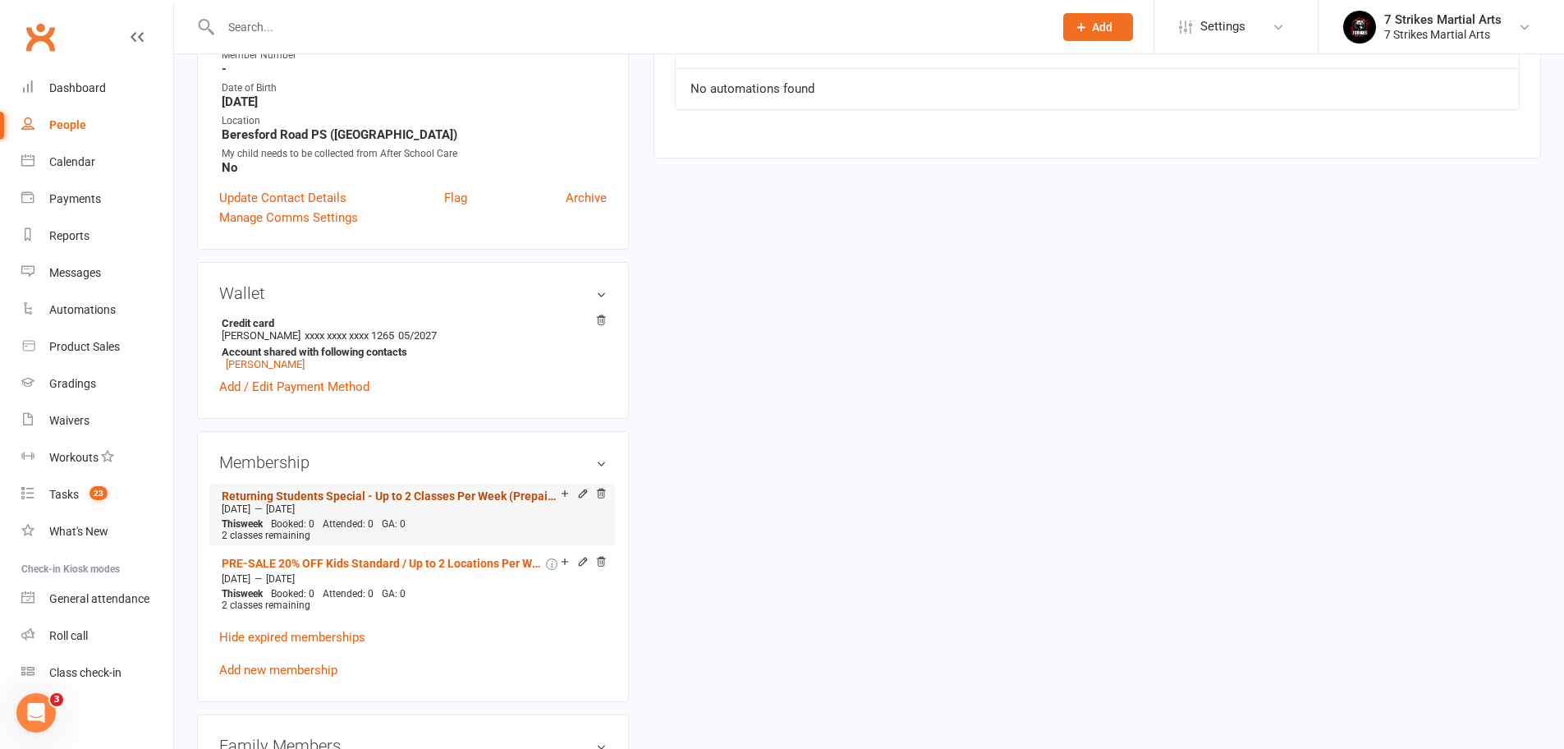
click at [520, 490] on link "Returning Students Special - Up to 2 Classes Per Week (Prepaid 10 weeks 10% off)" at bounding box center [391, 495] width 339 height 13
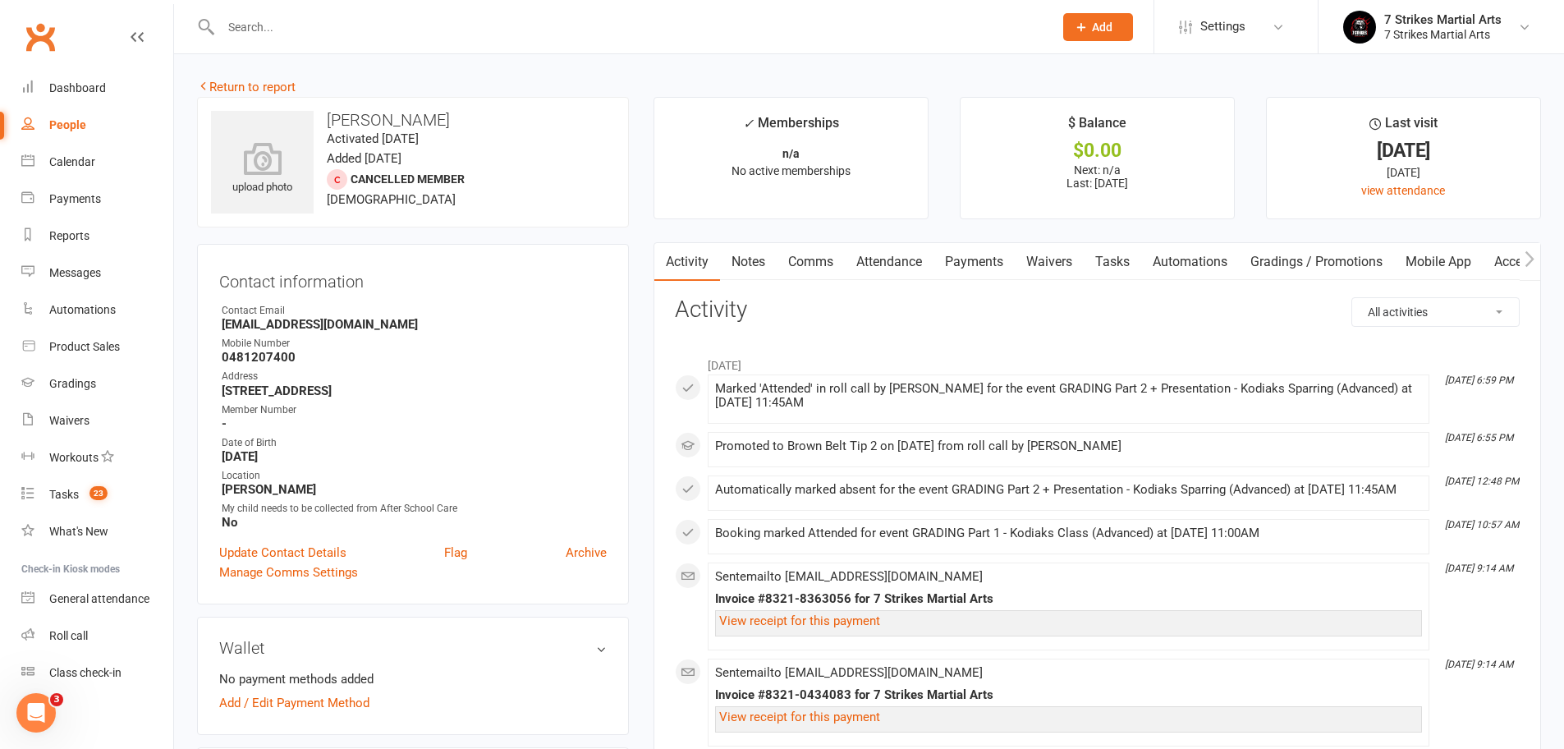
click at [1189, 263] on link "Automations" at bounding box center [1190, 262] width 98 height 38
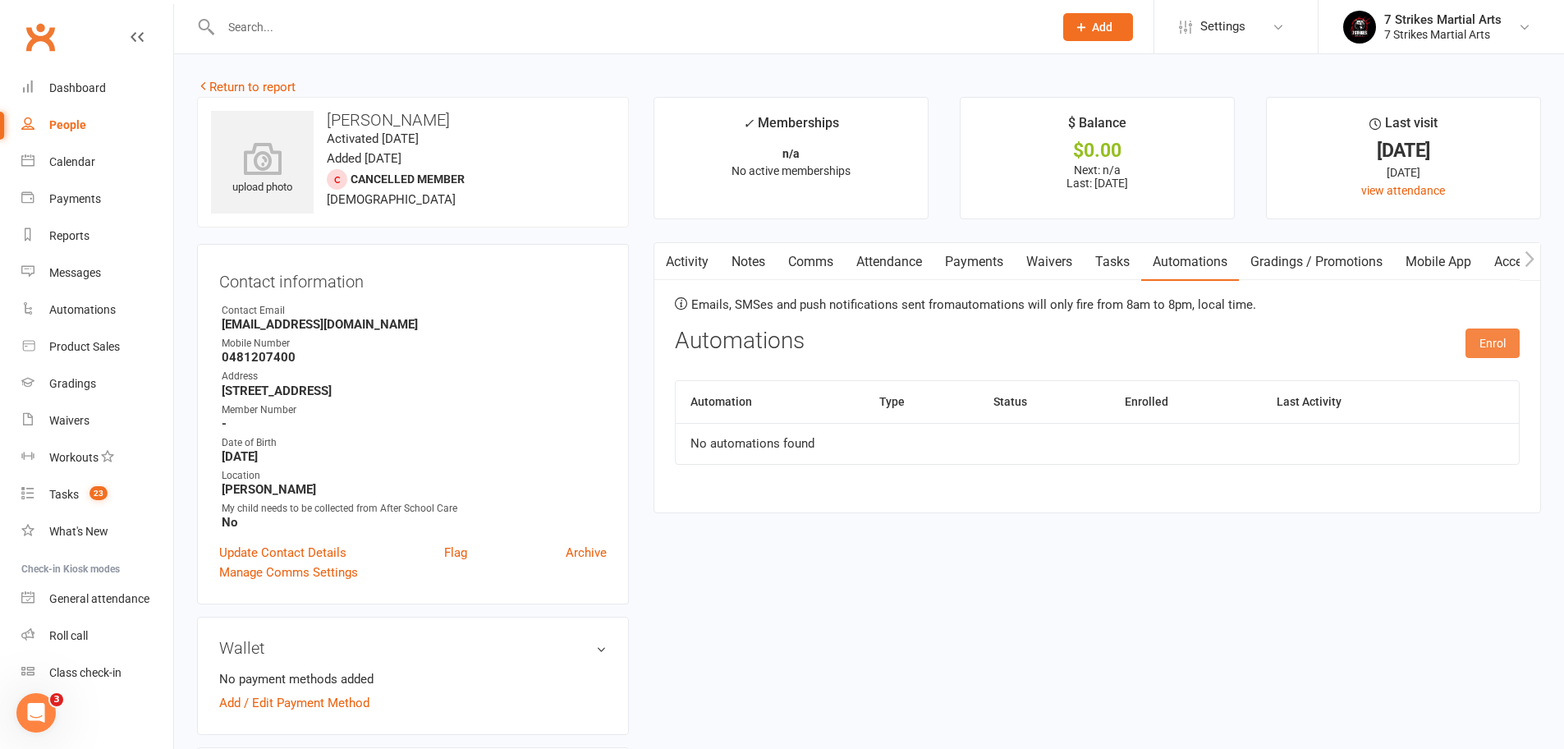
click at [1490, 337] on button "Enrol" at bounding box center [1492, 343] width 54 height 30
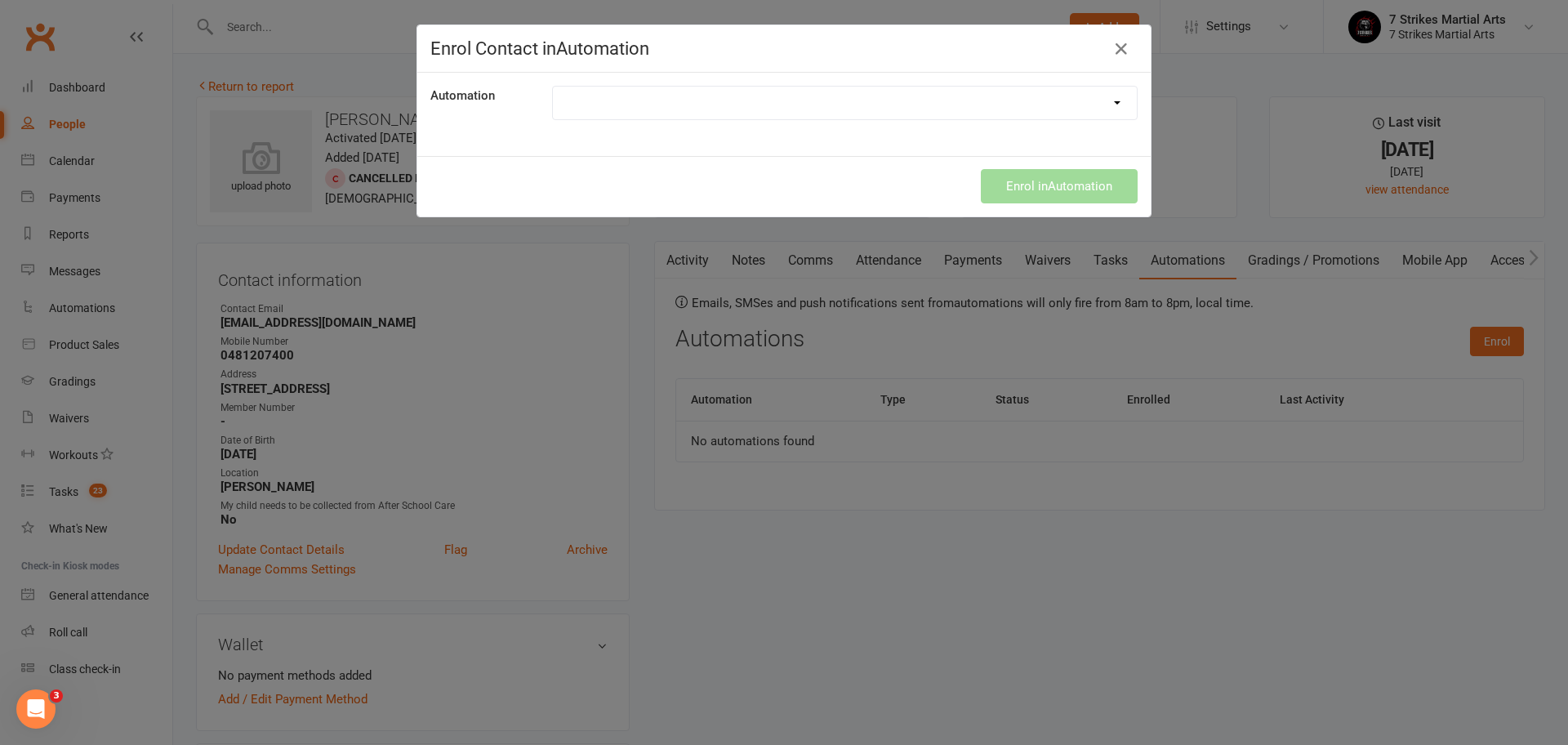
select select "9787"
click at [1030, 188] on button "Enrol in Automation" at bounding box center [1060, 186] width 157 height 34
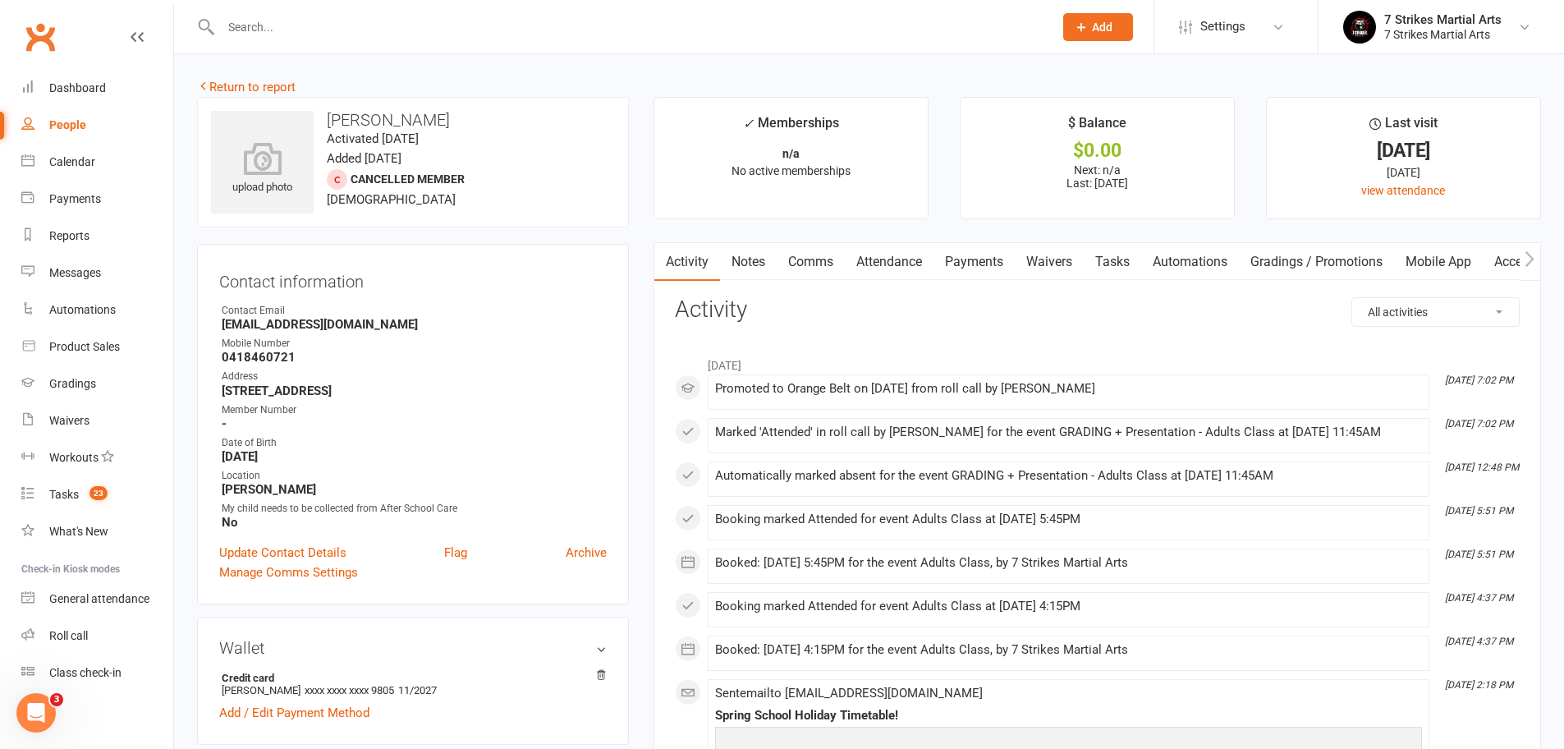
click at [1055, 254] on link "Waivers" at bounding box center [1048, 262] width 69 height 38
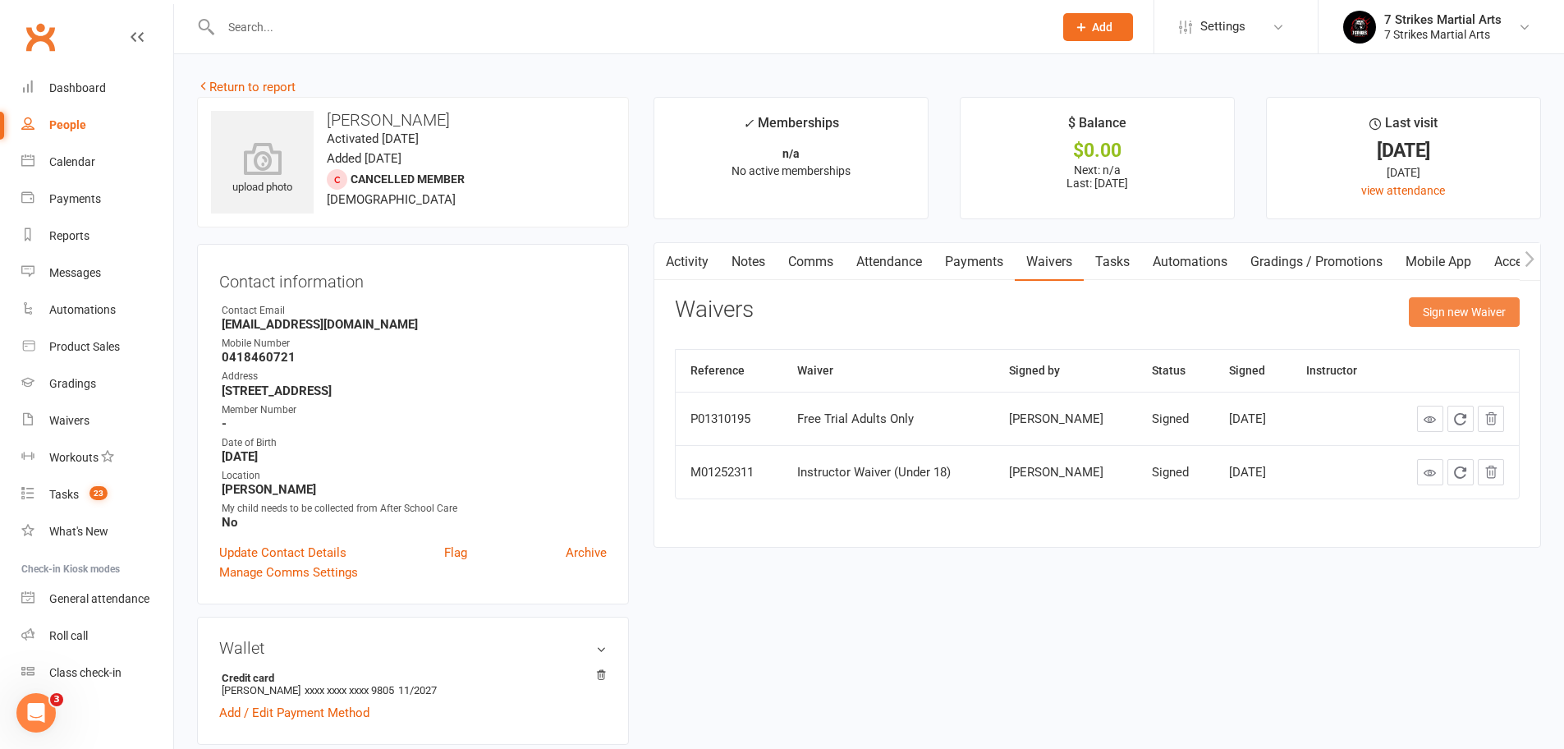
click at [1428, 303] on button "Sign new Waiver" at bounding box center [1463, 312] width 111 height 30
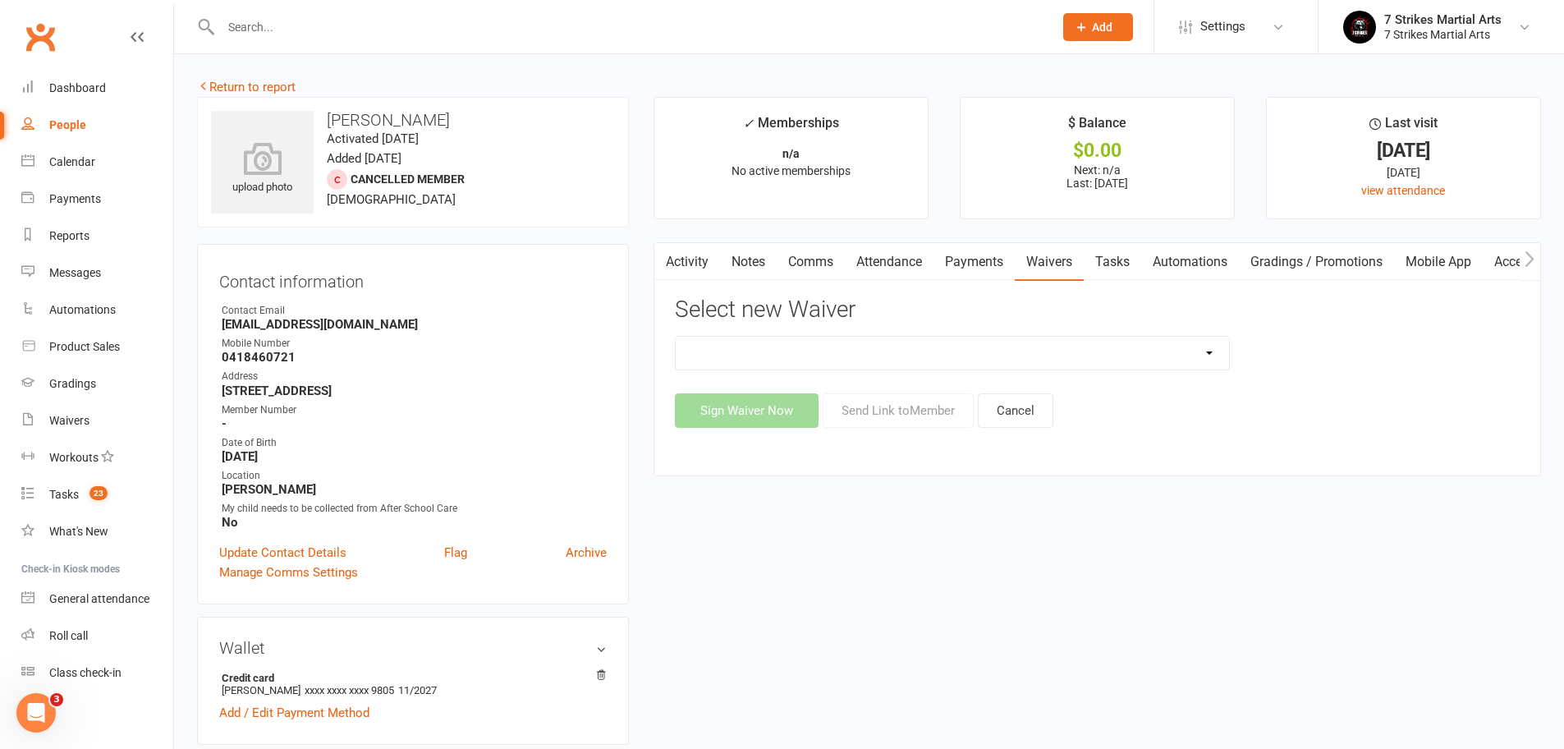
select select "14638"
click at [889, 412] on button "Send Link to Member" at bounding box center [897, 410] width 151 height 34
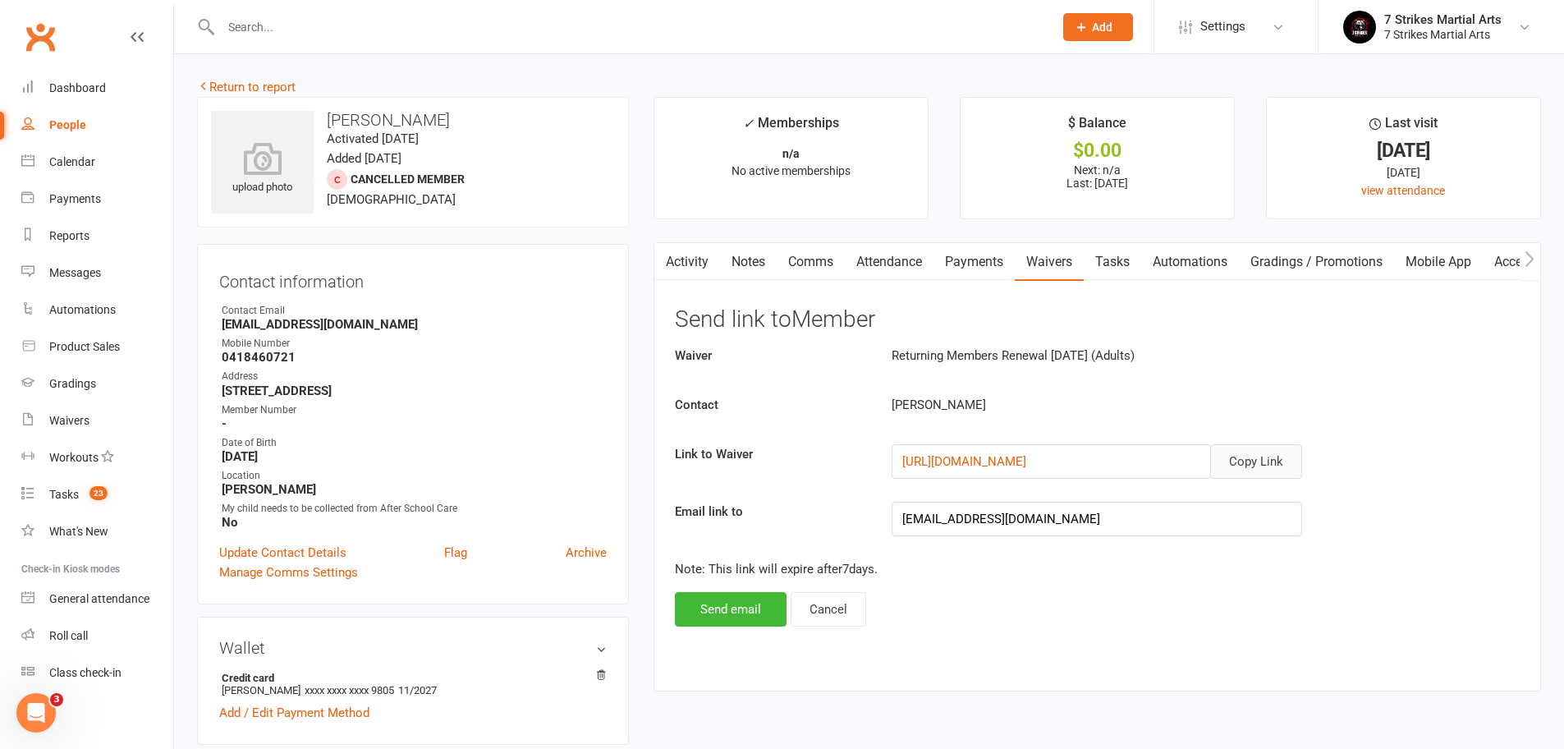
click at [1283, 462] on button "Copy Link" at bounding box center [1256, 461] width 92 height 34
click at [727, 617] on button "Send email" at bounding box center [731, 609] width 112 height 34
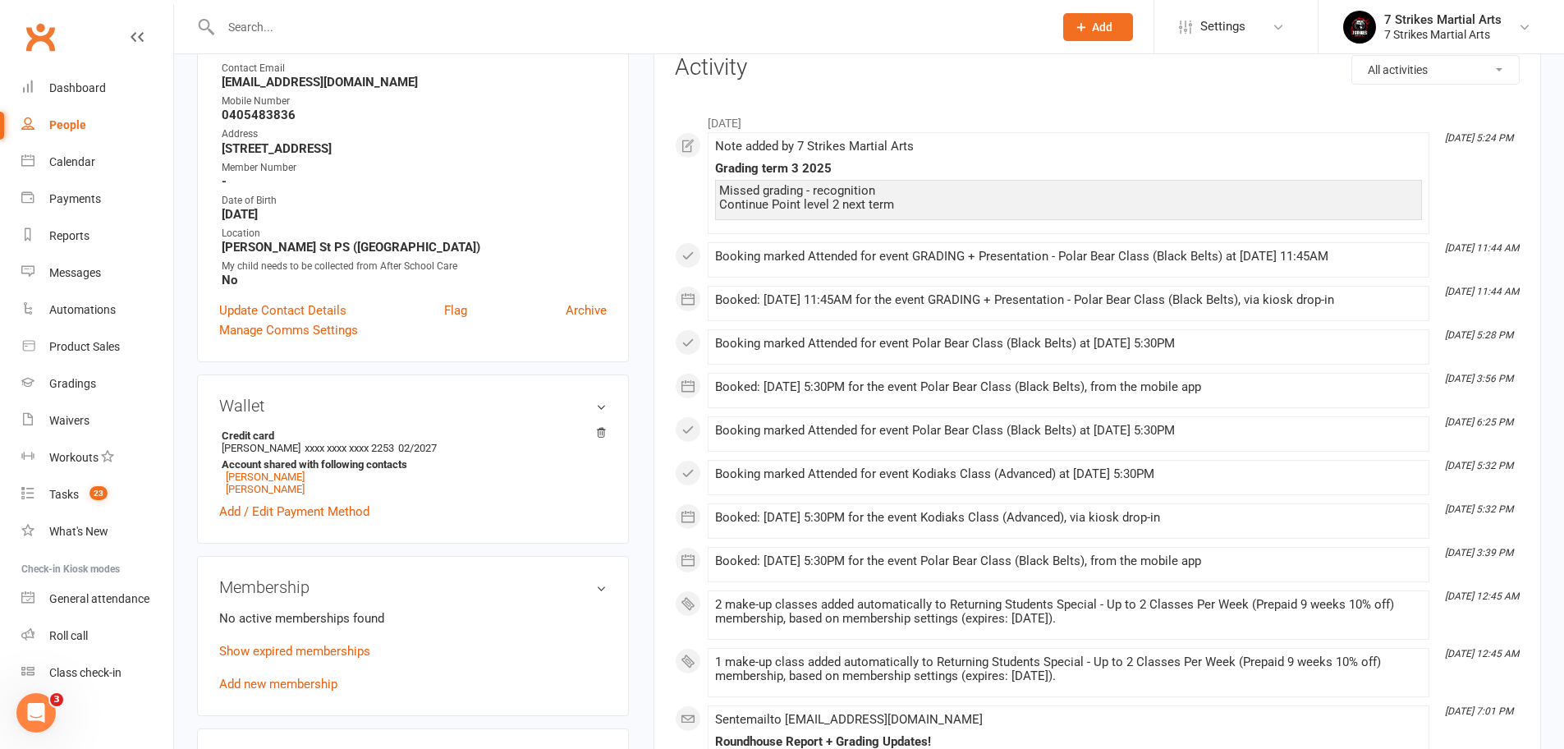
scroll to position [245, 0]
click at [347, 643] on link "Show expired memberships" at bounding box center [294, 647] width 151 height 15
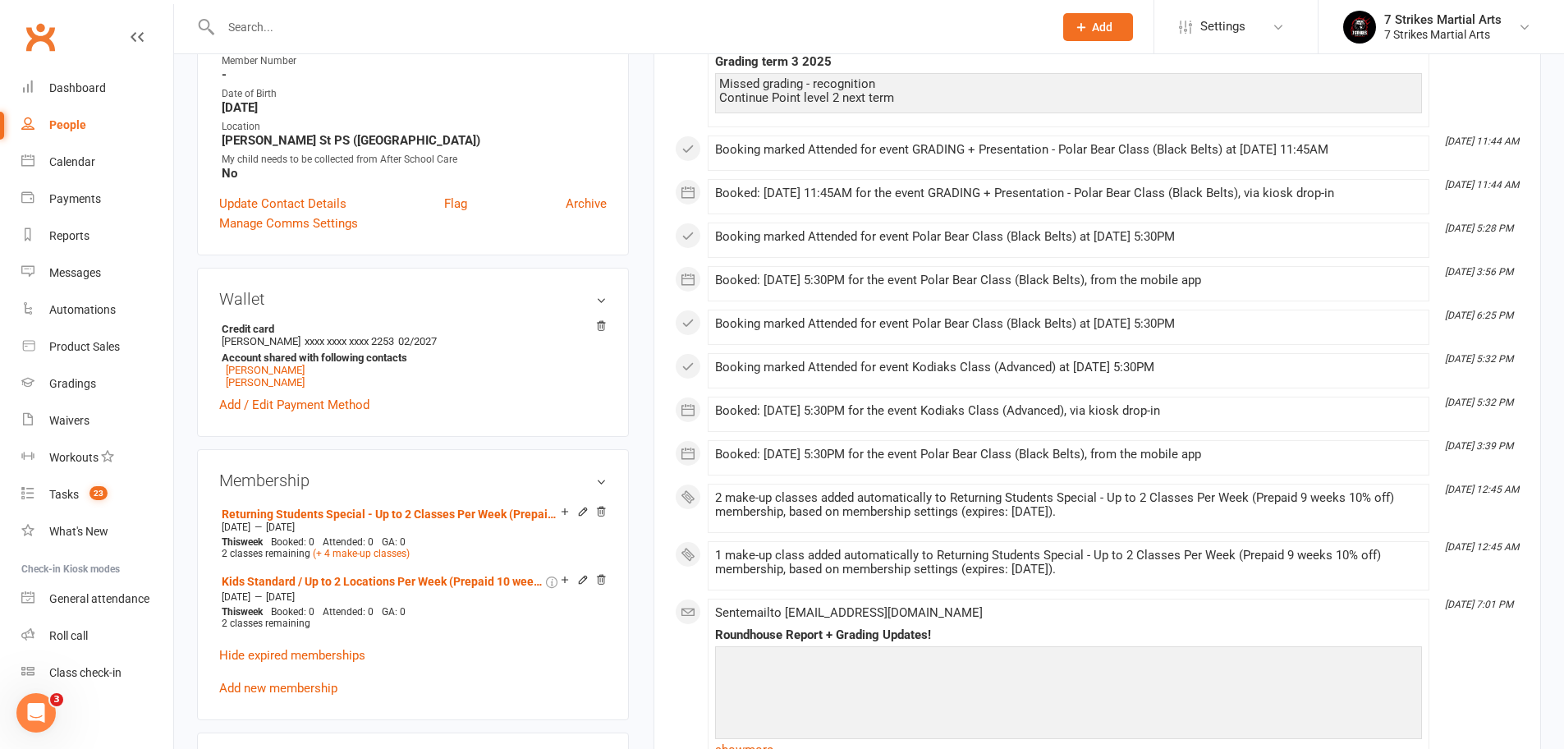
scroll to position [24, 0]
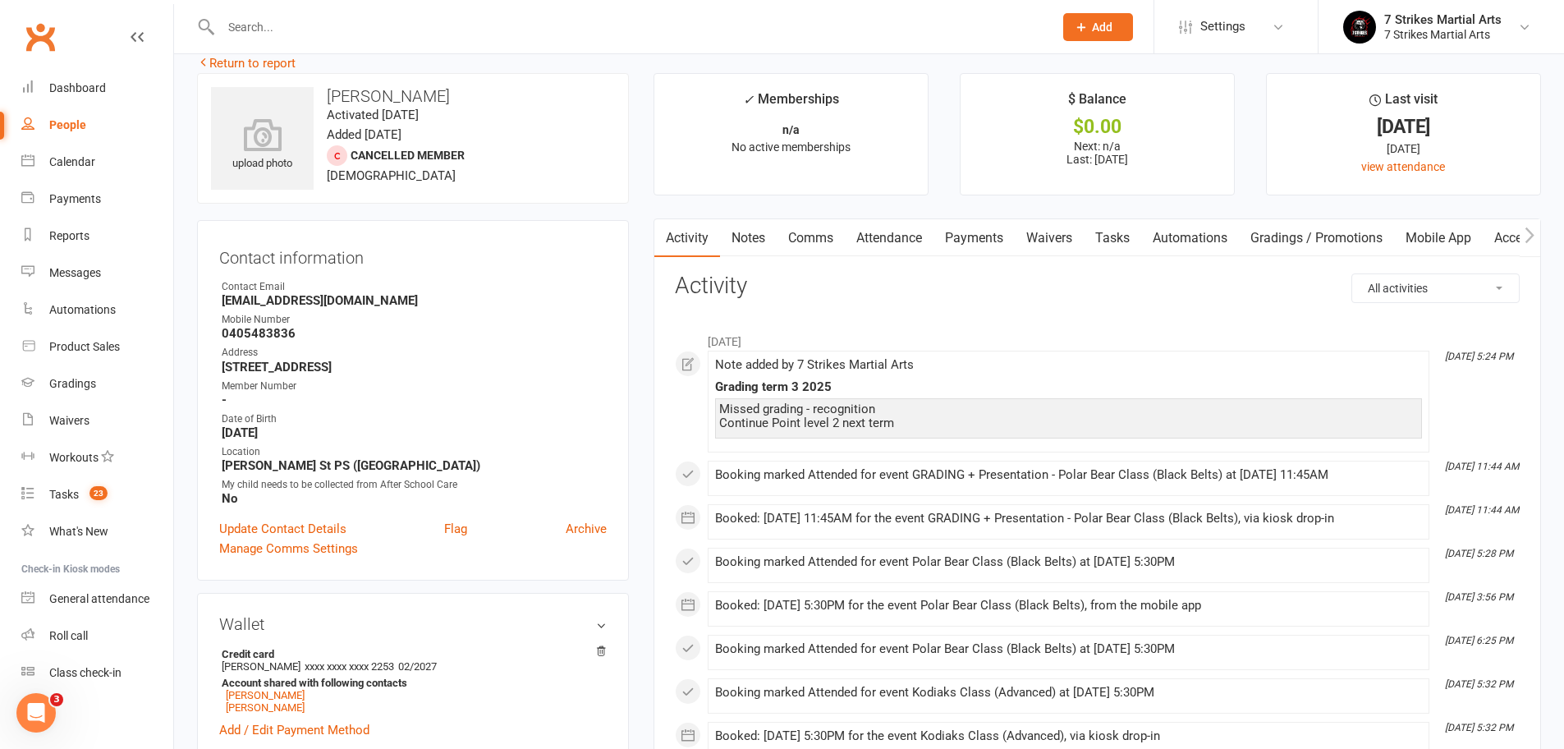
click at [1050, 234] on link "Waivers" at bounding box center [1048, 238] width 69 height 38
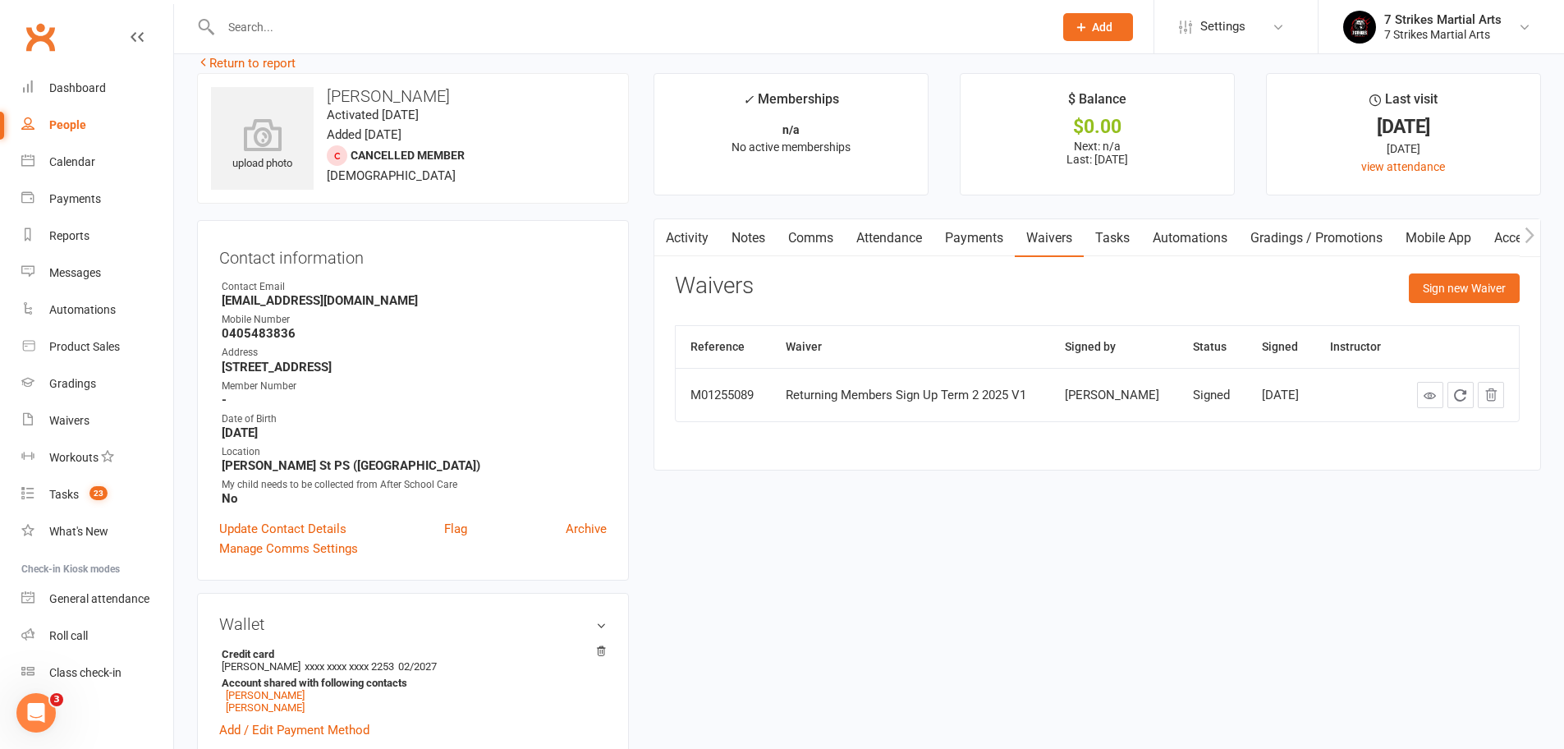
click at [1211, 229] on link "Automations" at bounding box center [1190, 238] width 98 height 38
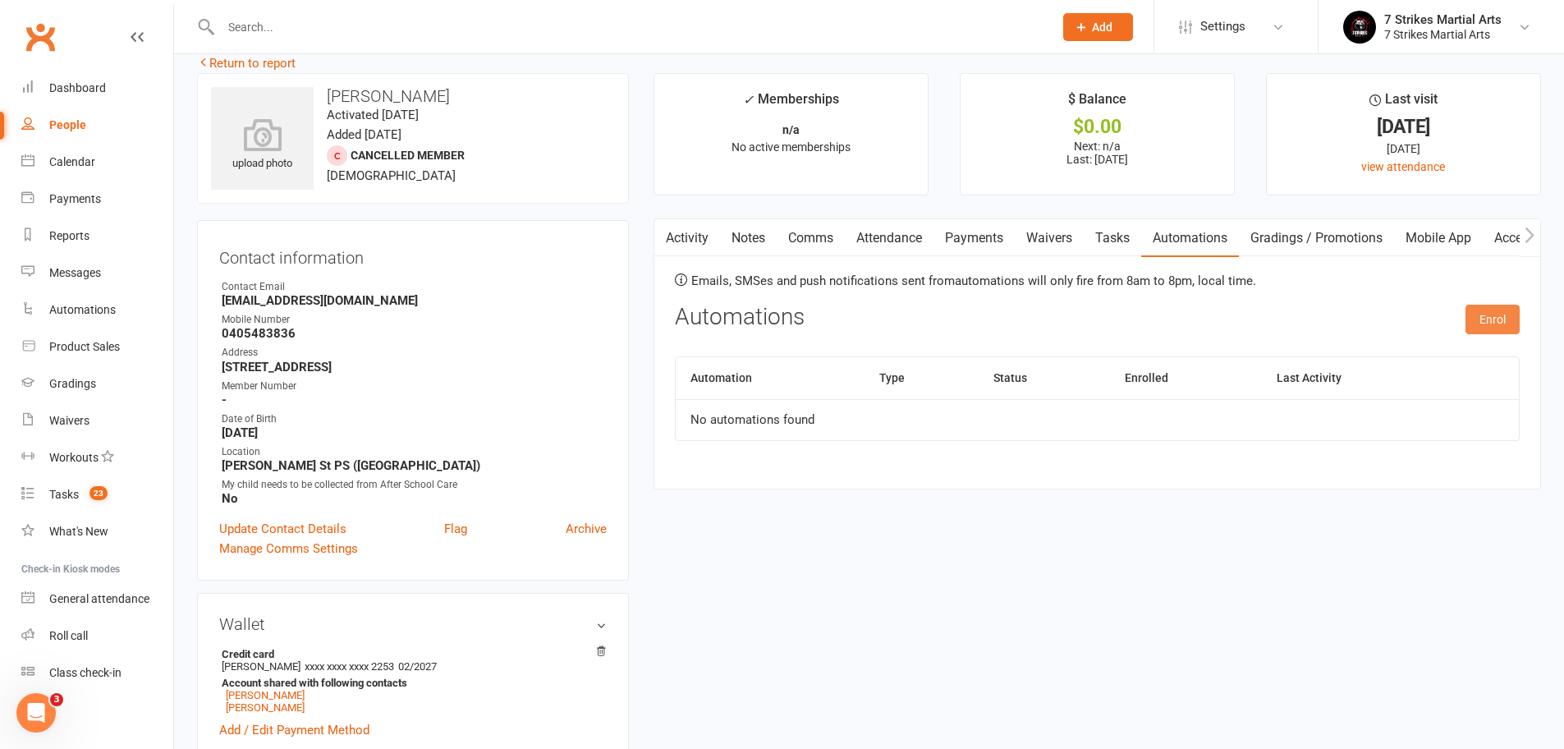
click at [1479, 308] on button "Enrol" at bounding box center [1492, 319] width 54 height 30
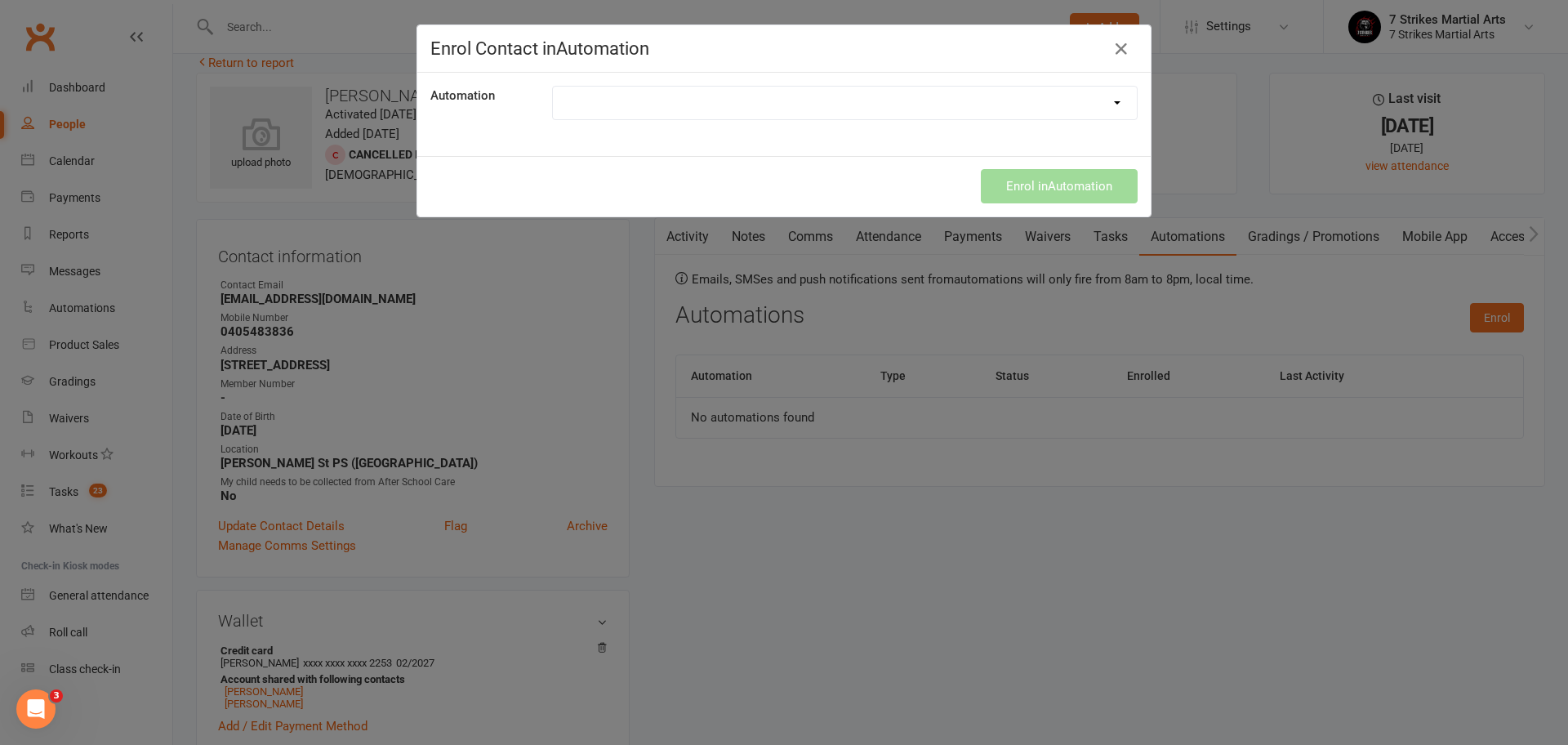
select select "9787"
click at [1074, 192] on button "Enrol in Automation" at bounding box center [1060, 186] width 157 height 34
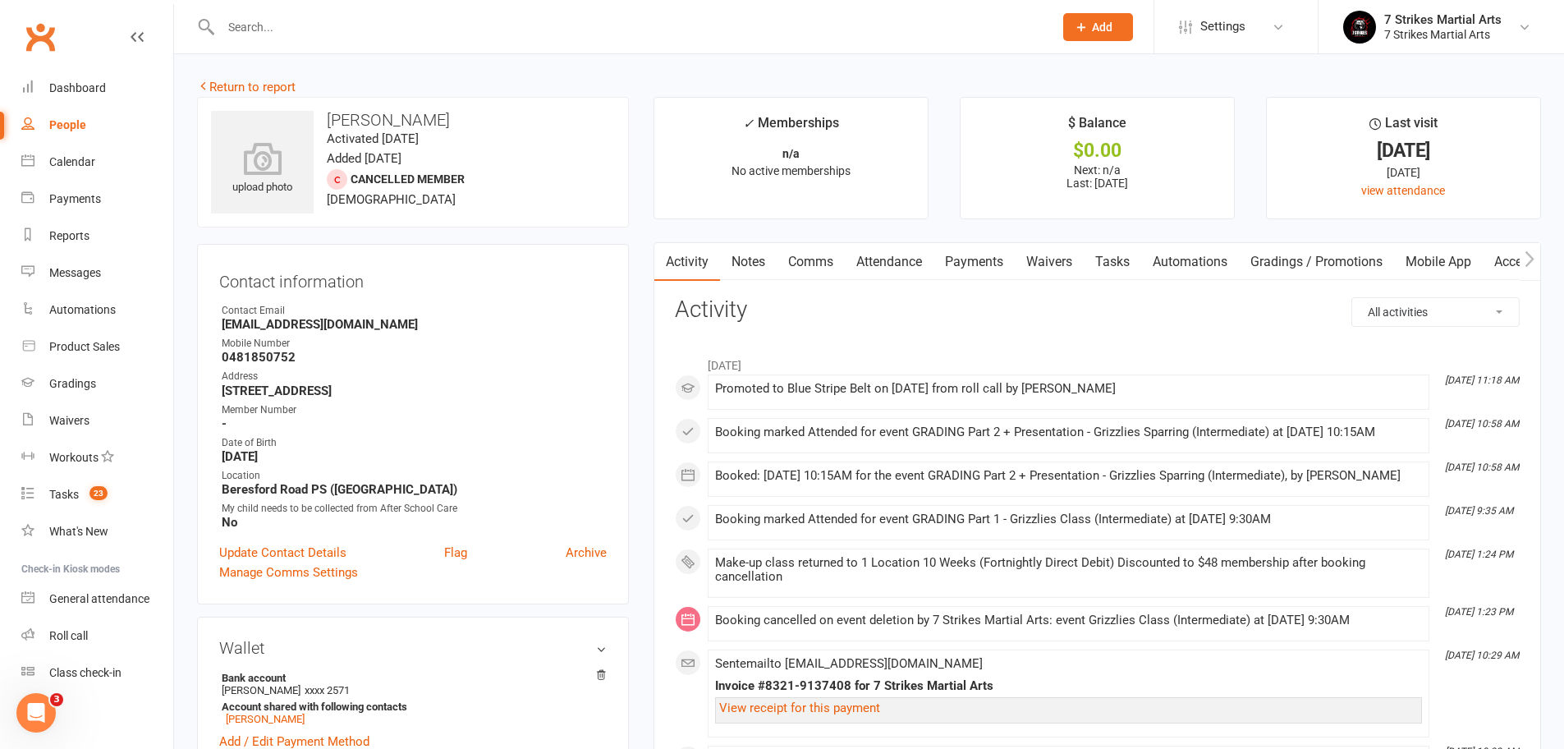
click at [1053, 250] on link "Waivers" at bounding box center [1048, 262] width 69 height 38
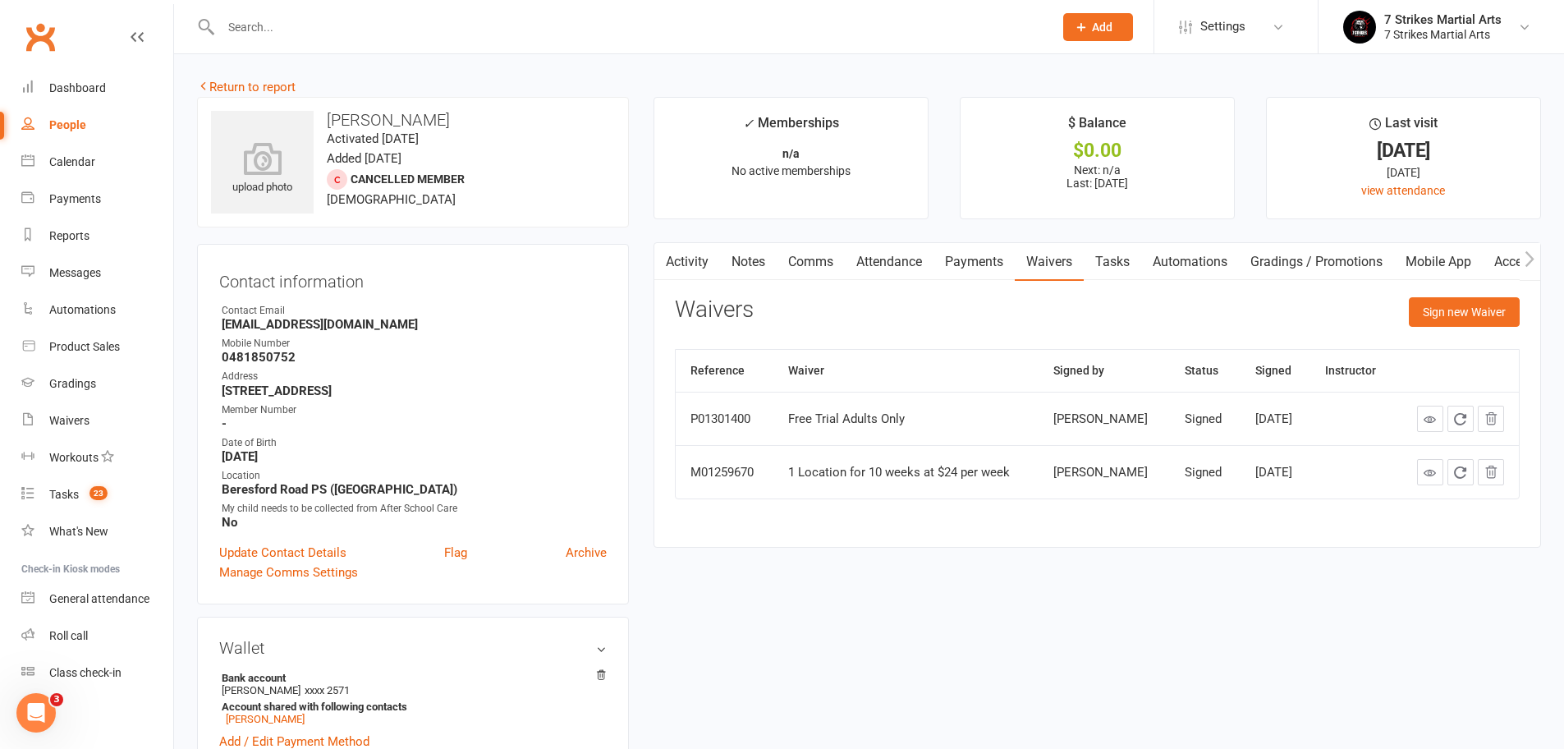
click at [1196, 263] on link "Automations" at bounding box center [1190, 262] width 98 height 38
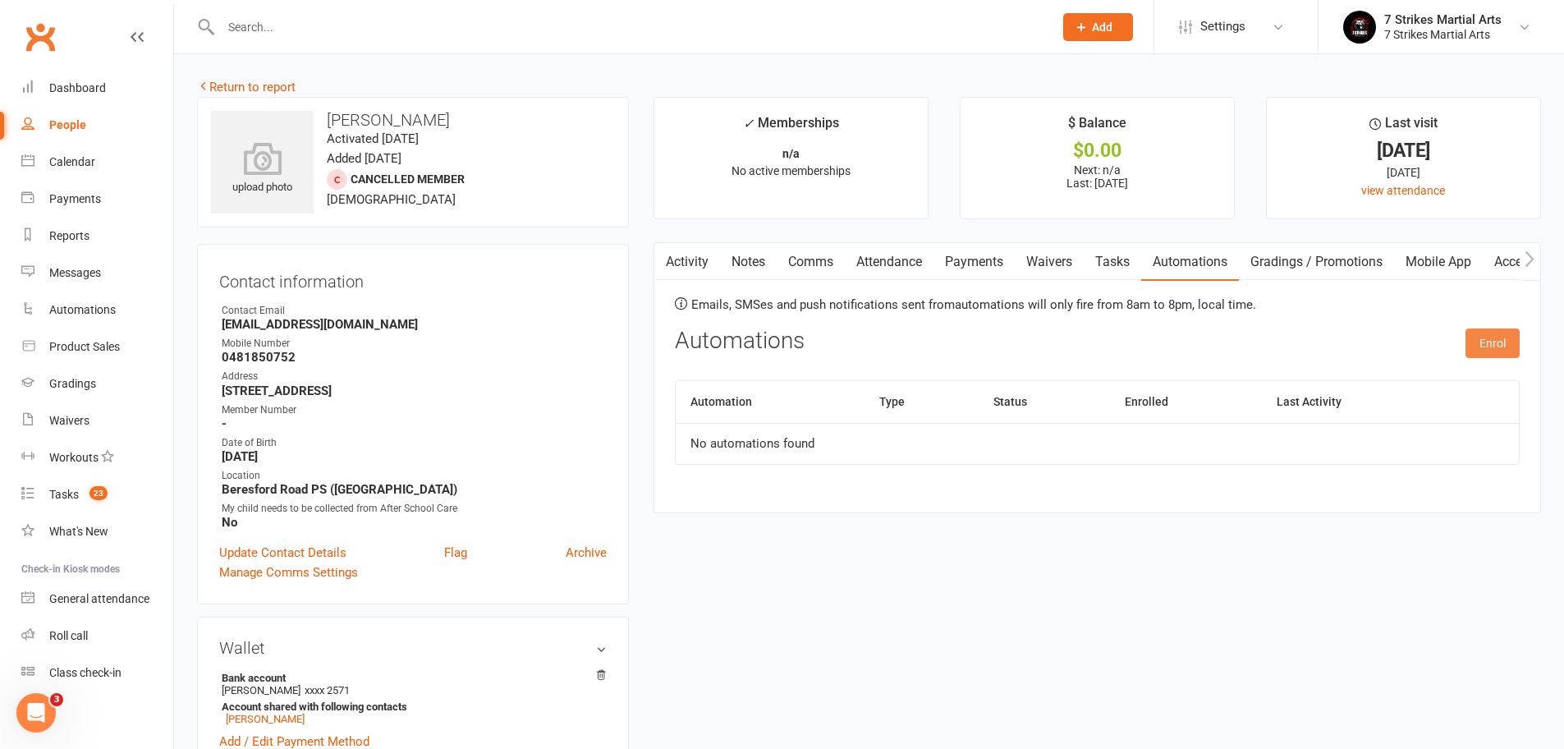
click at [1492, 340] on button "Enrol" at bounding box center [1492, 343] width 54 height 30
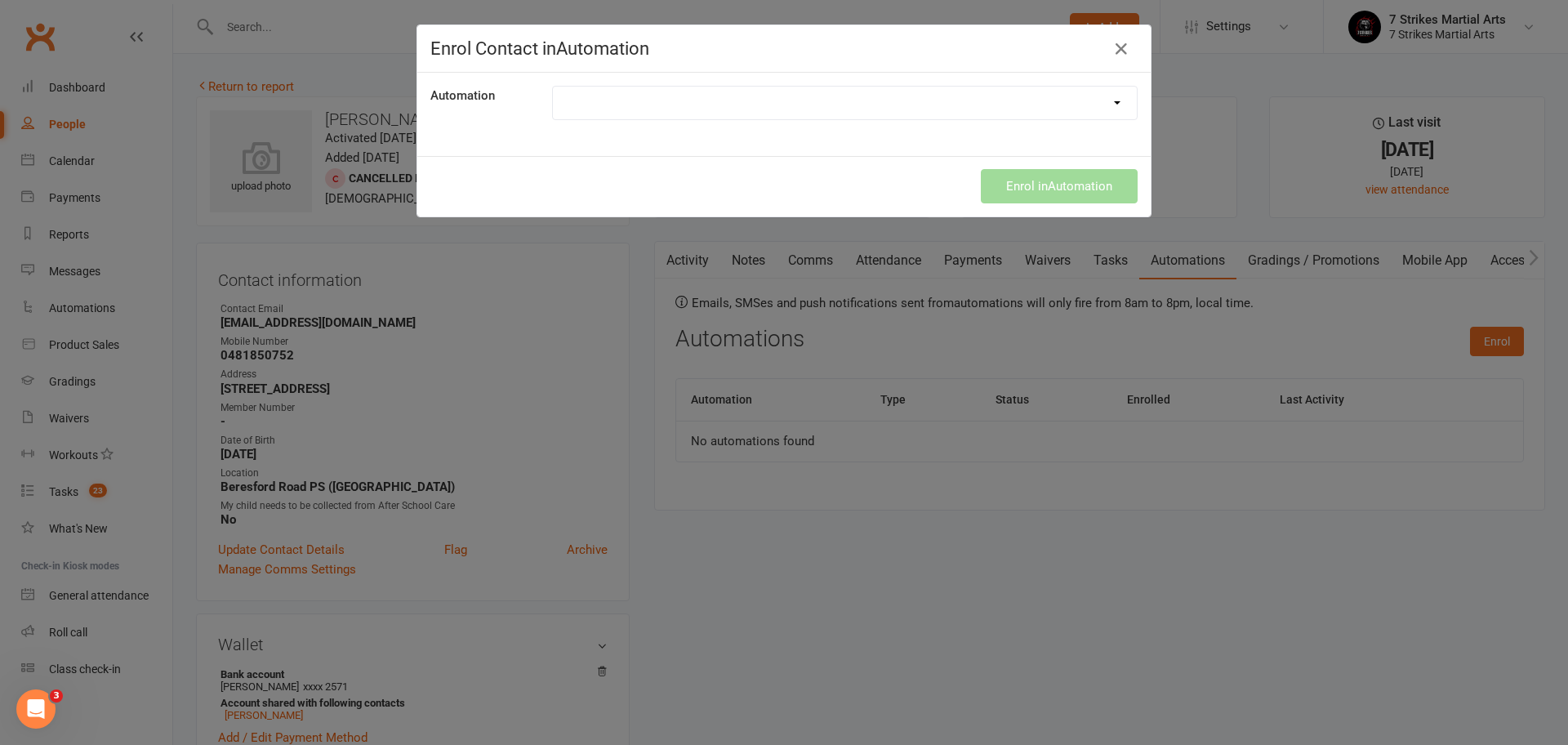
click at [1004, 85] on div "Automation Manual Returning Student Prepaid Renewal Returning Student Prepaid R…" at bounding box center [783, 114] width 733 height 84
select select "9787"
click at [1056, 188] on button "Enrol in Automation" at bounding box center [1060, 186] width 157 height 34
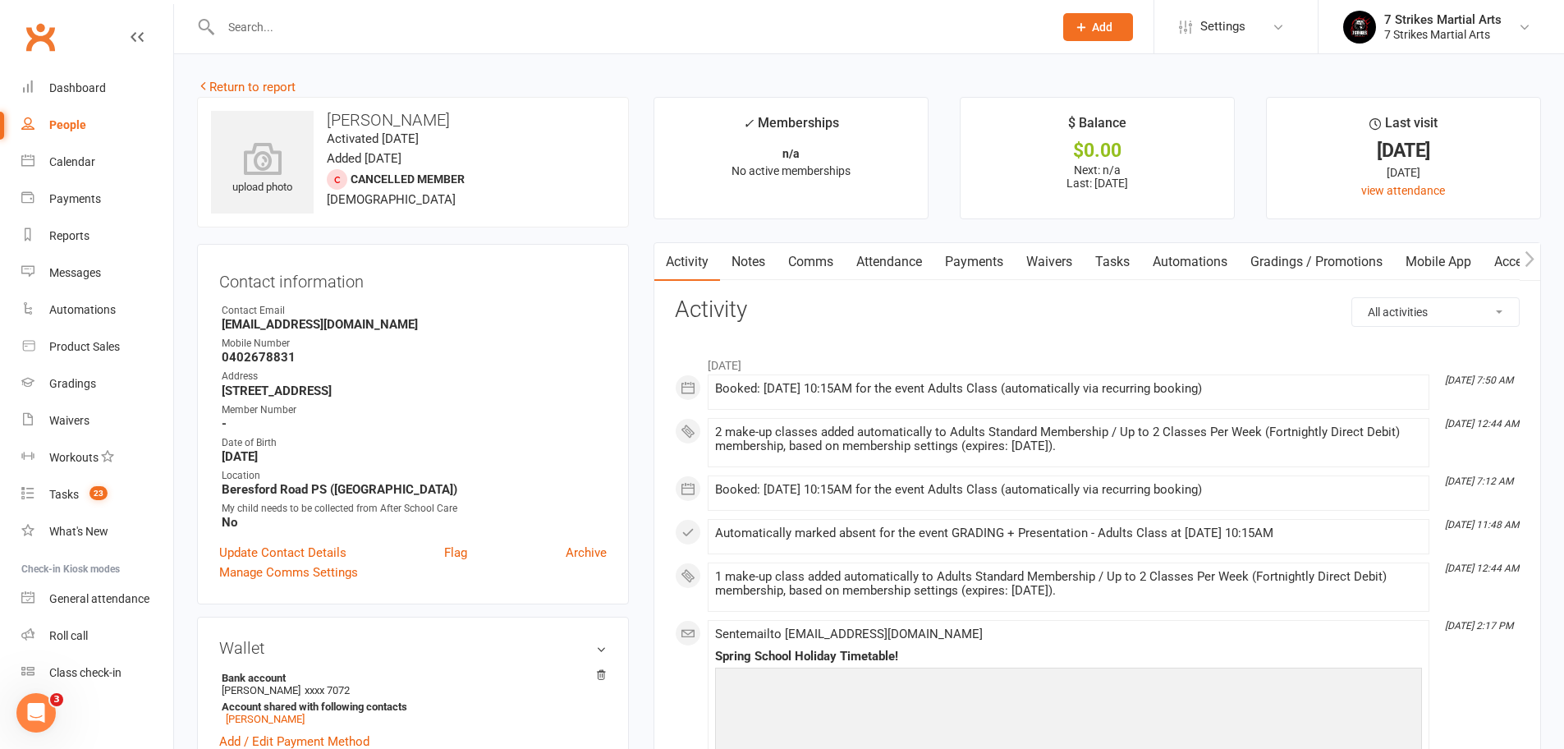
scroll to position [131, 0]
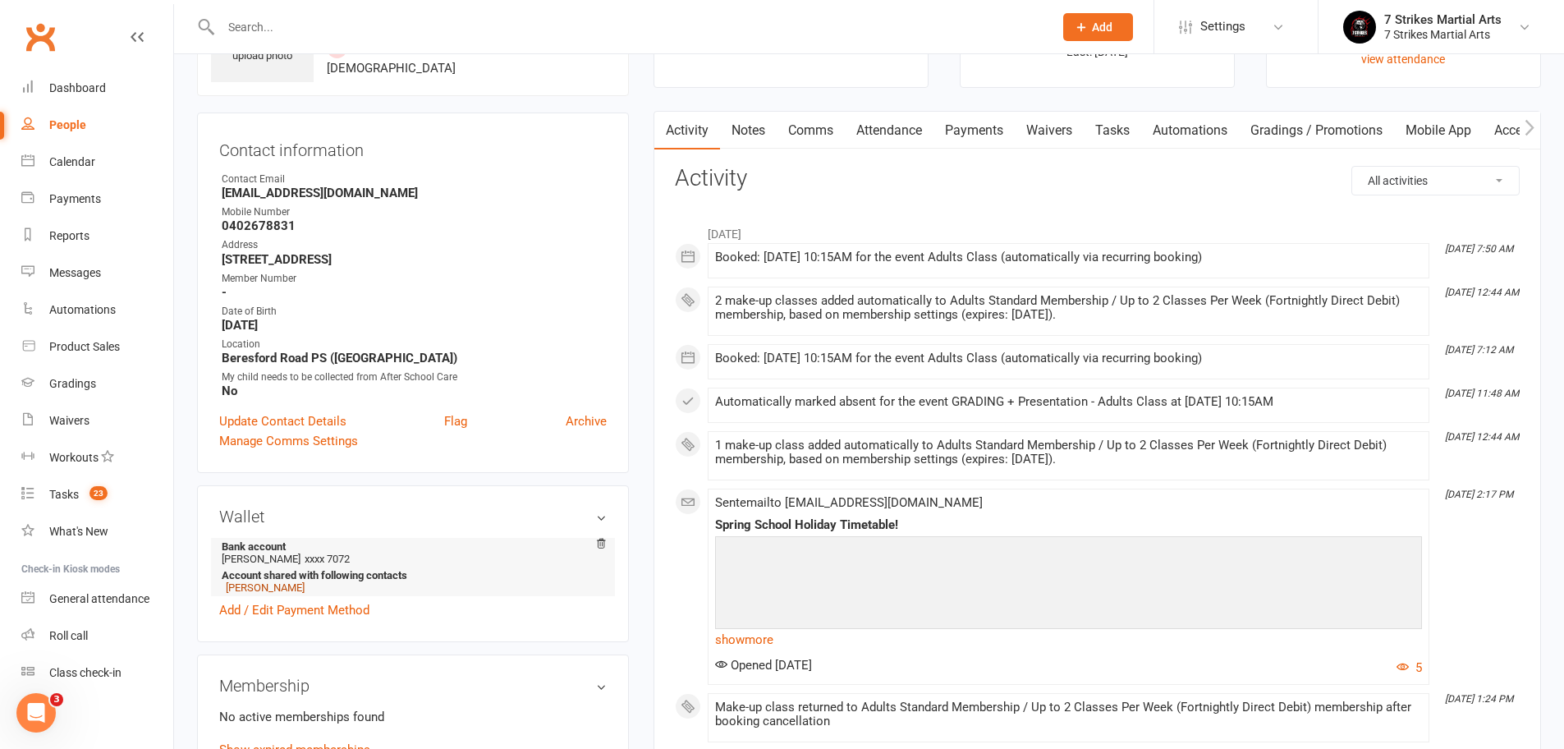
click at [266, 587] on link "Aqueel Shaikh" at bounding box center [265, 587] width 79 height 12
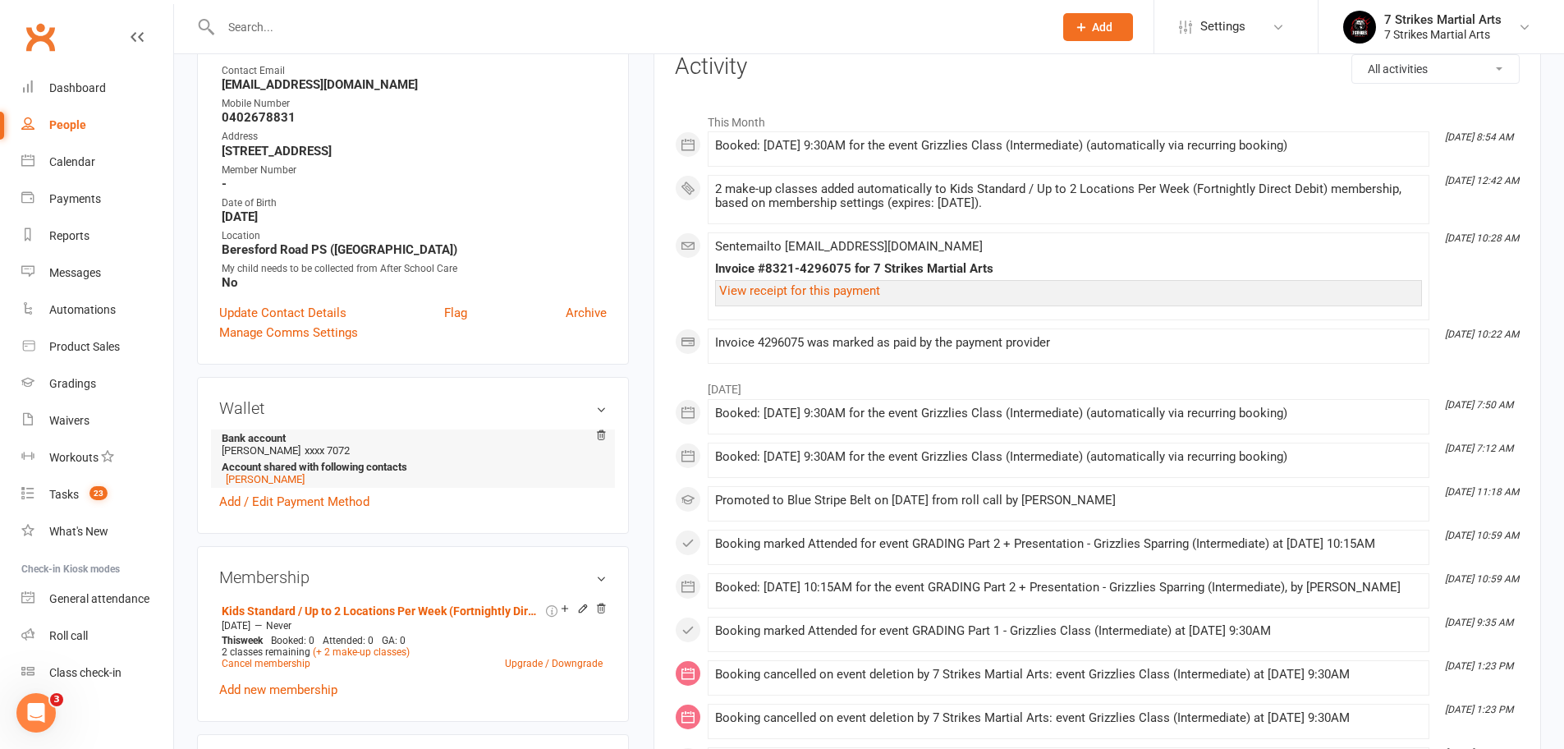
scroll to position [253, 0]
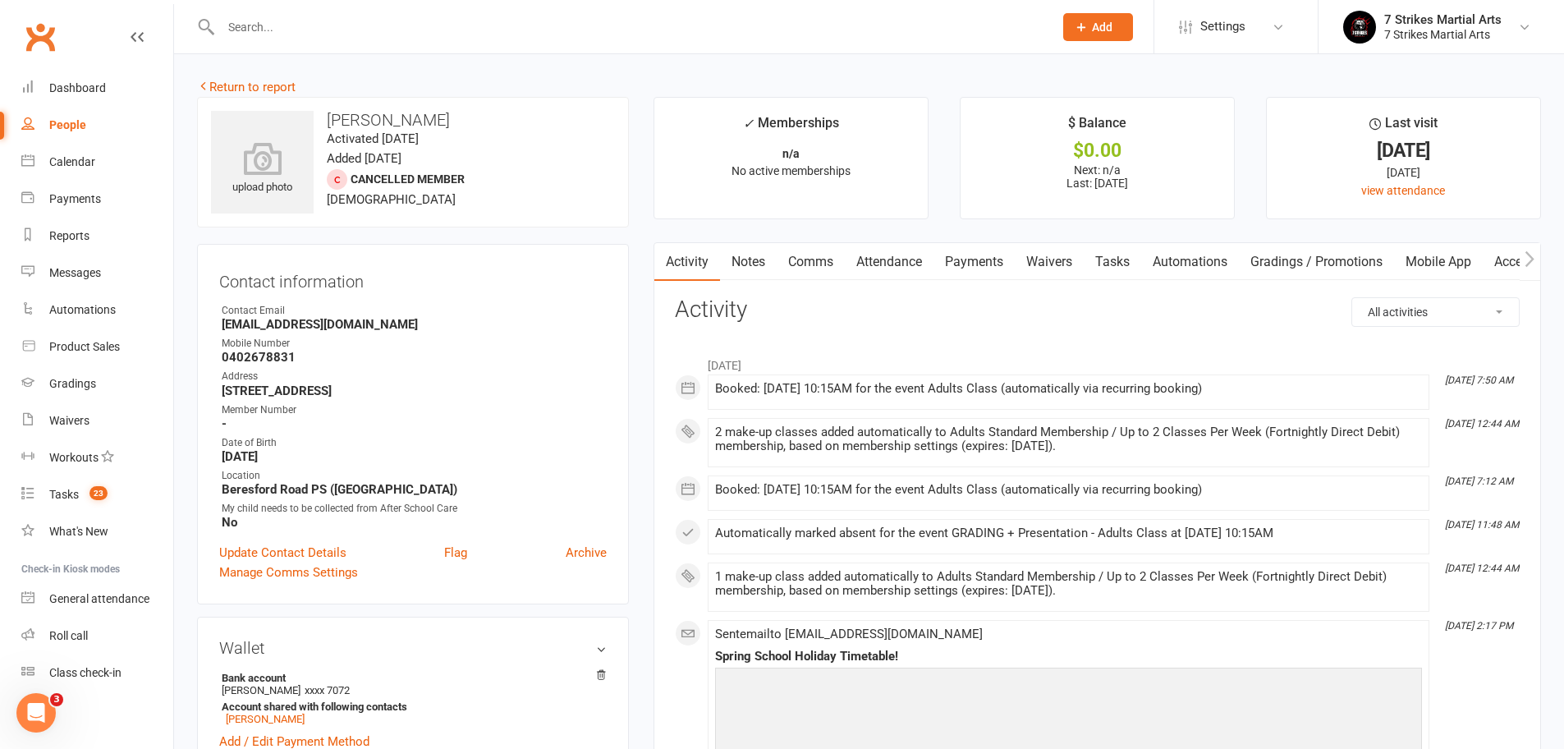
click at [1052, 259] on link "Waivers" at bounding box center [1048, 262] width 69 height 38
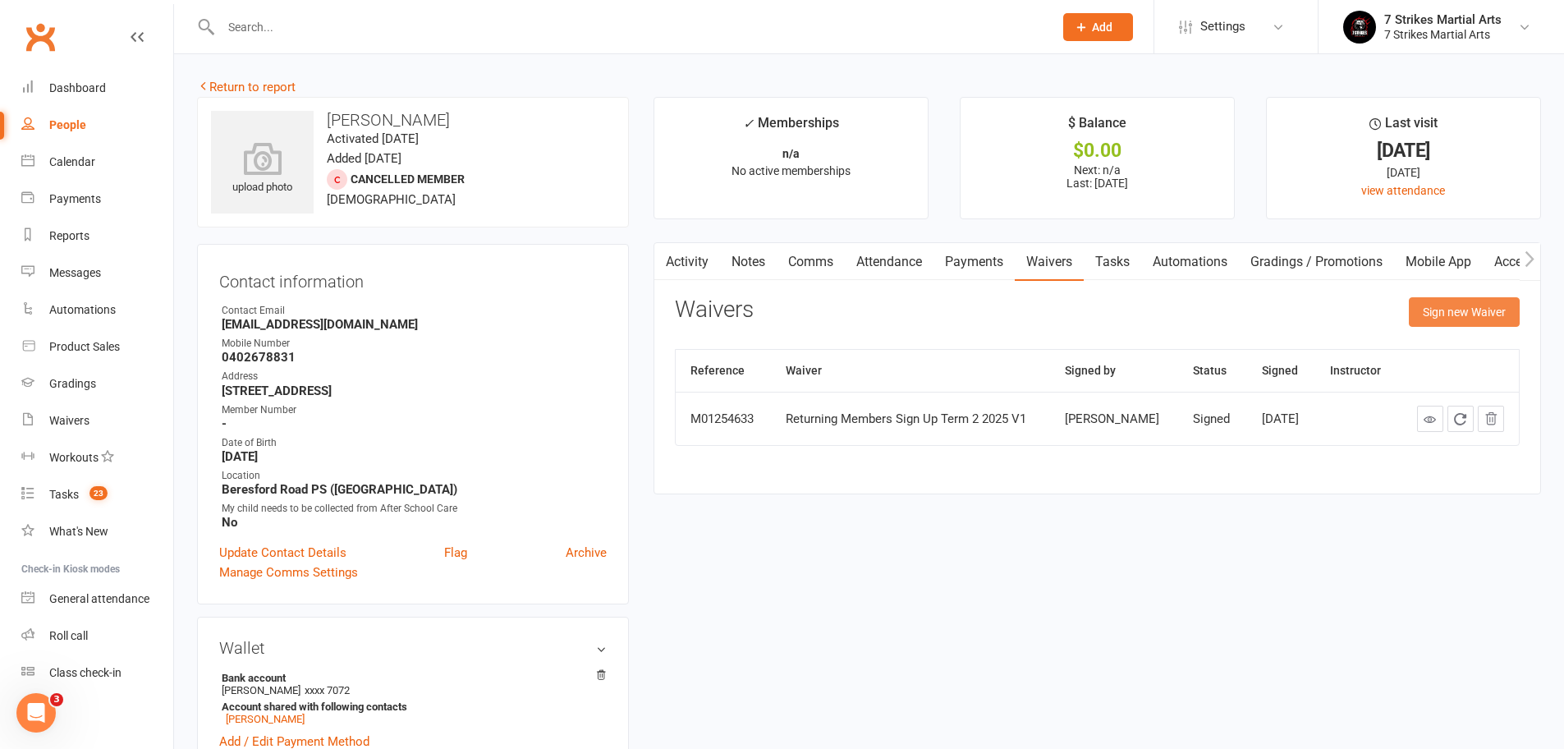
click at [1472, 314] on button "Sign new Waiver" at bounding box center [1463, 312] width 111 height 30
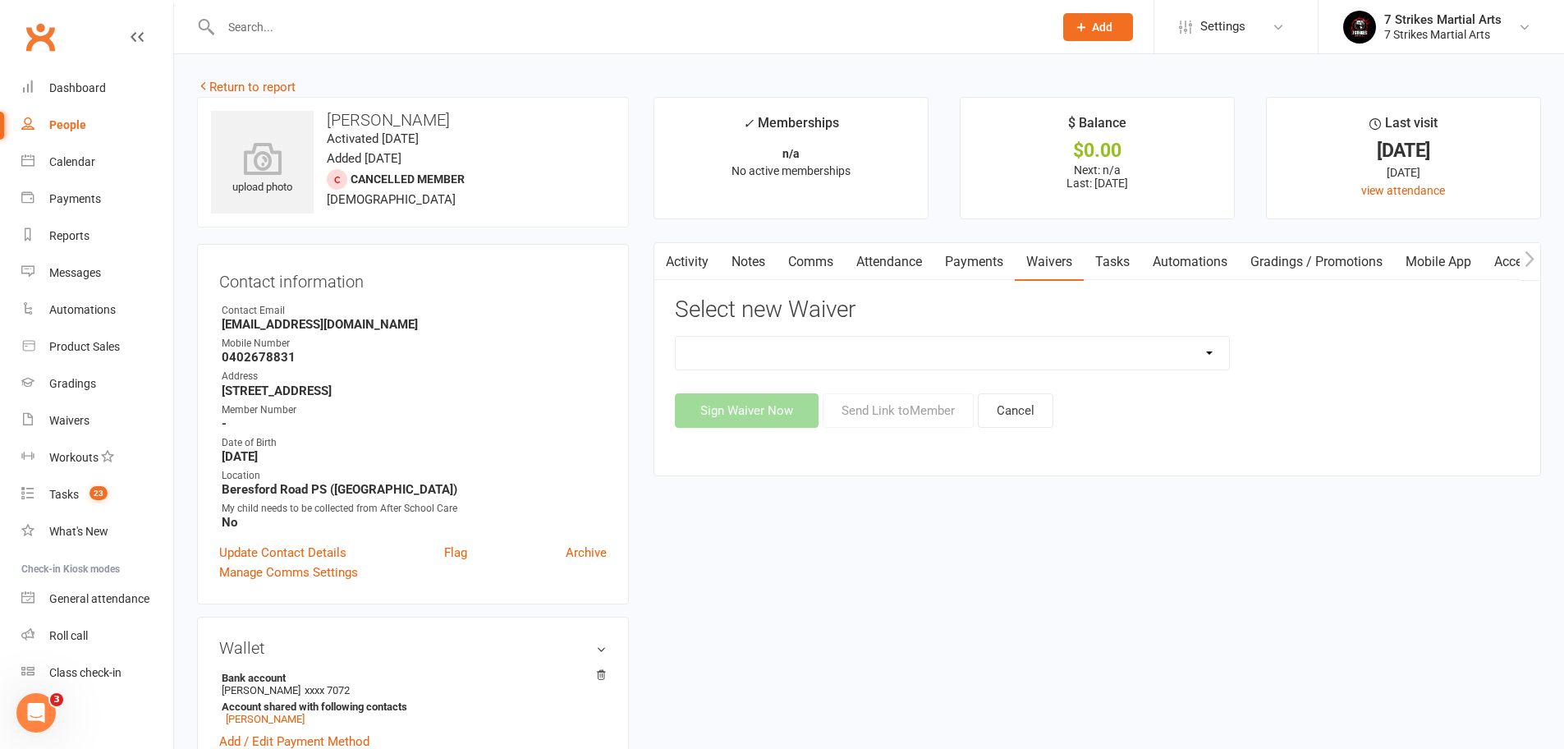
select select "14638"
click at [879, 404] on button "Send Link to Member" at bounding box center [897, 410] width 151 height 34
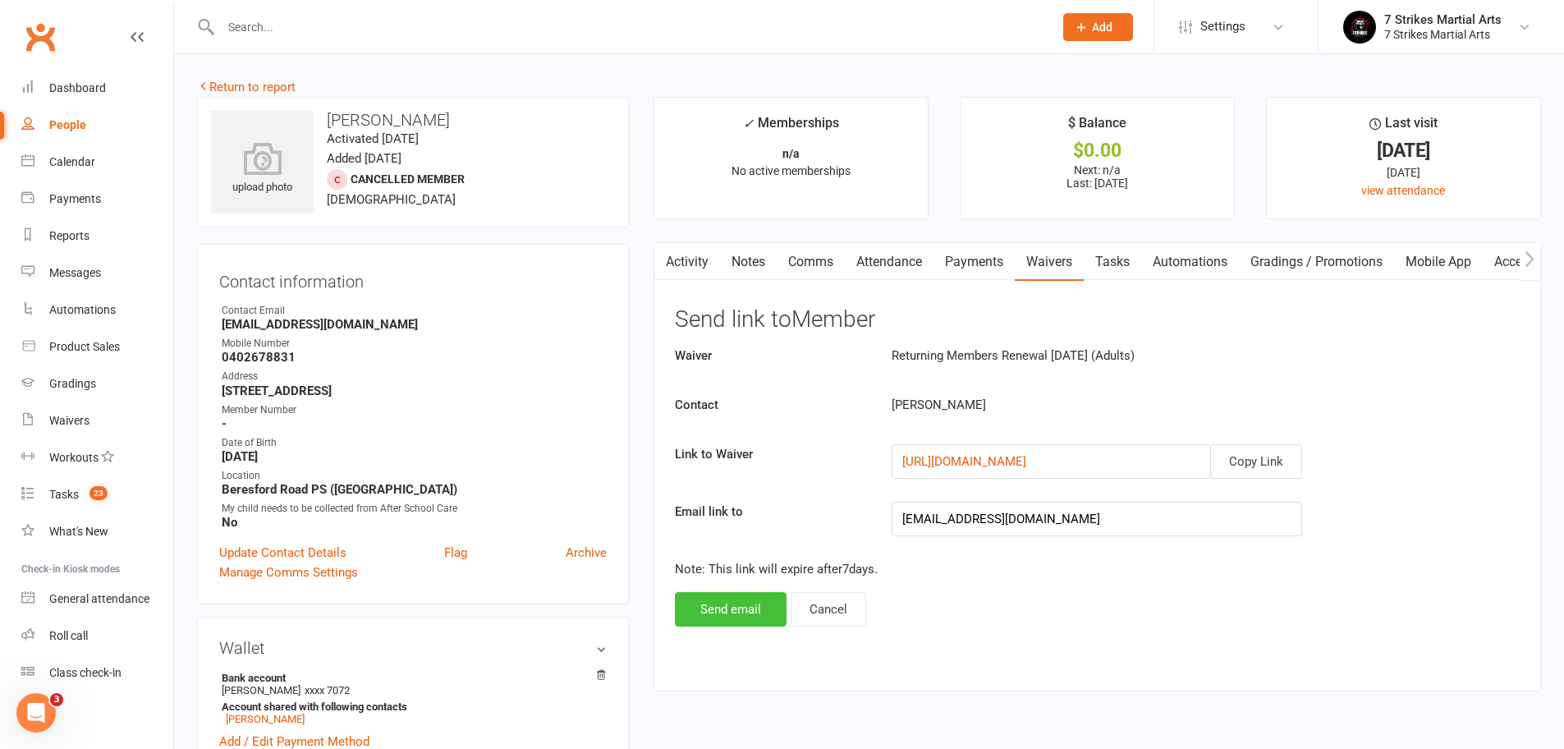
click at [732, 603] on button "Send email" at bounding box center [731, 609] width 112 height 34
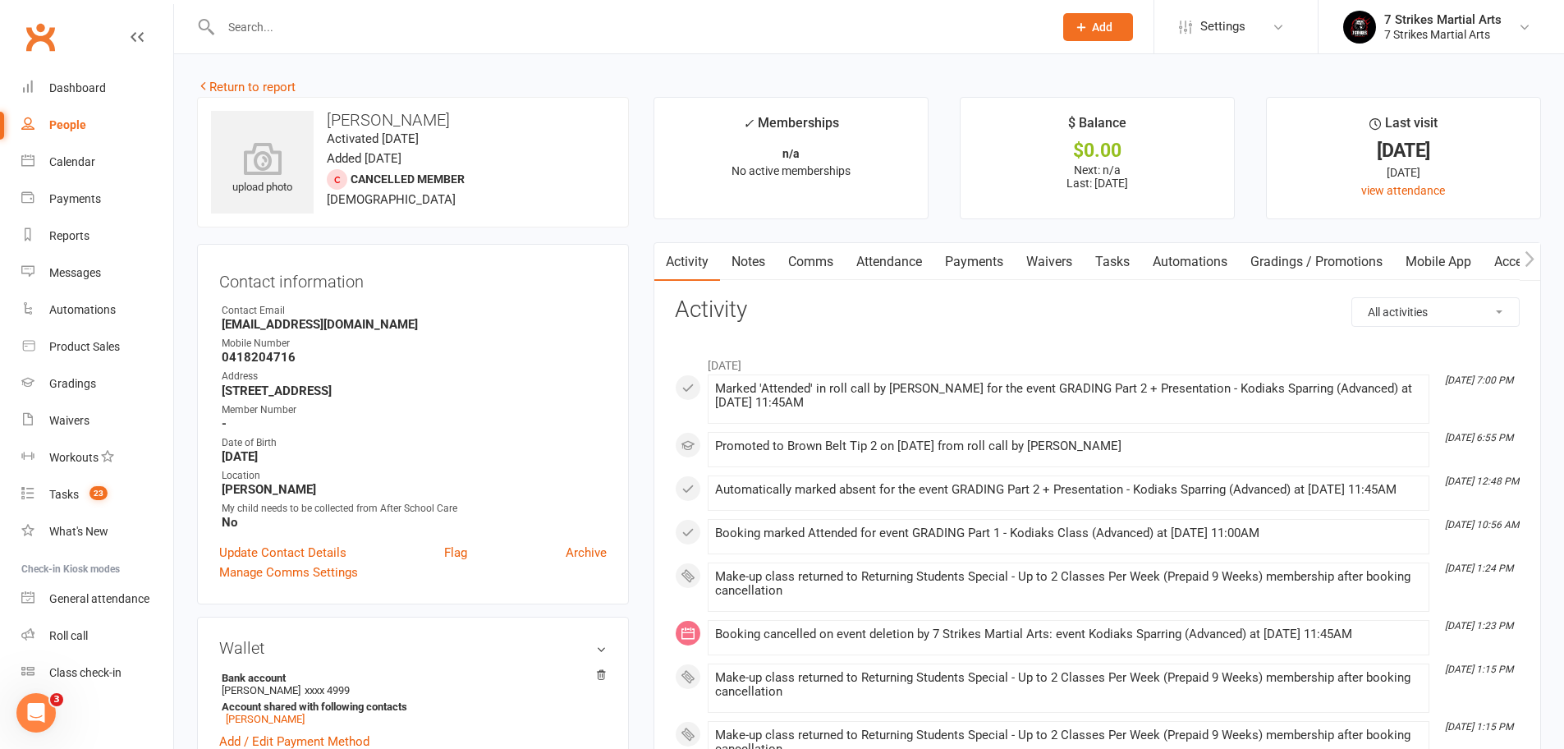
click at [1183, 258] on link "Automations" at bounding box center [1190, 262] width 98 height 38
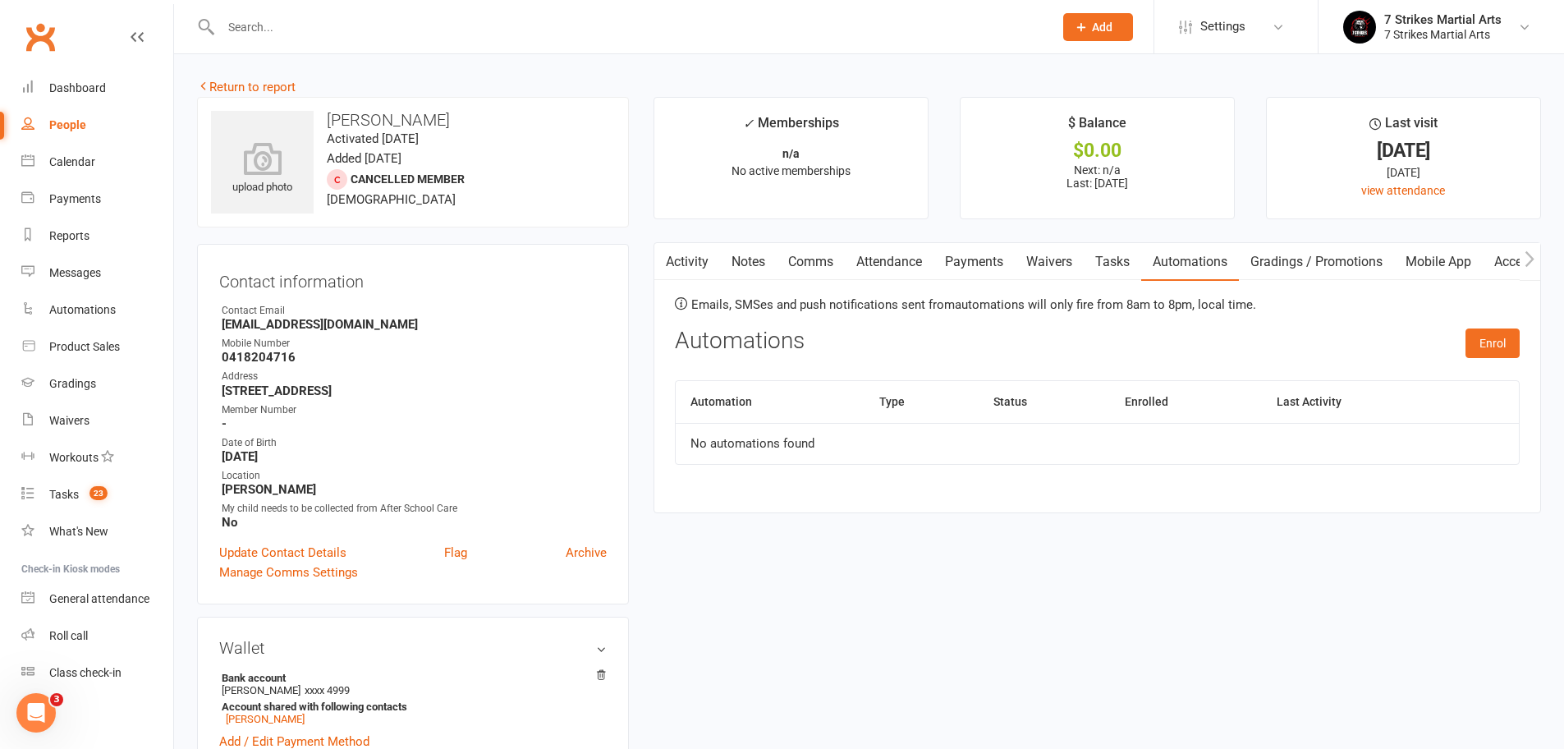
click at [685, 267] on link "Activity" at bounding box center [687, 262] width 66 height 38
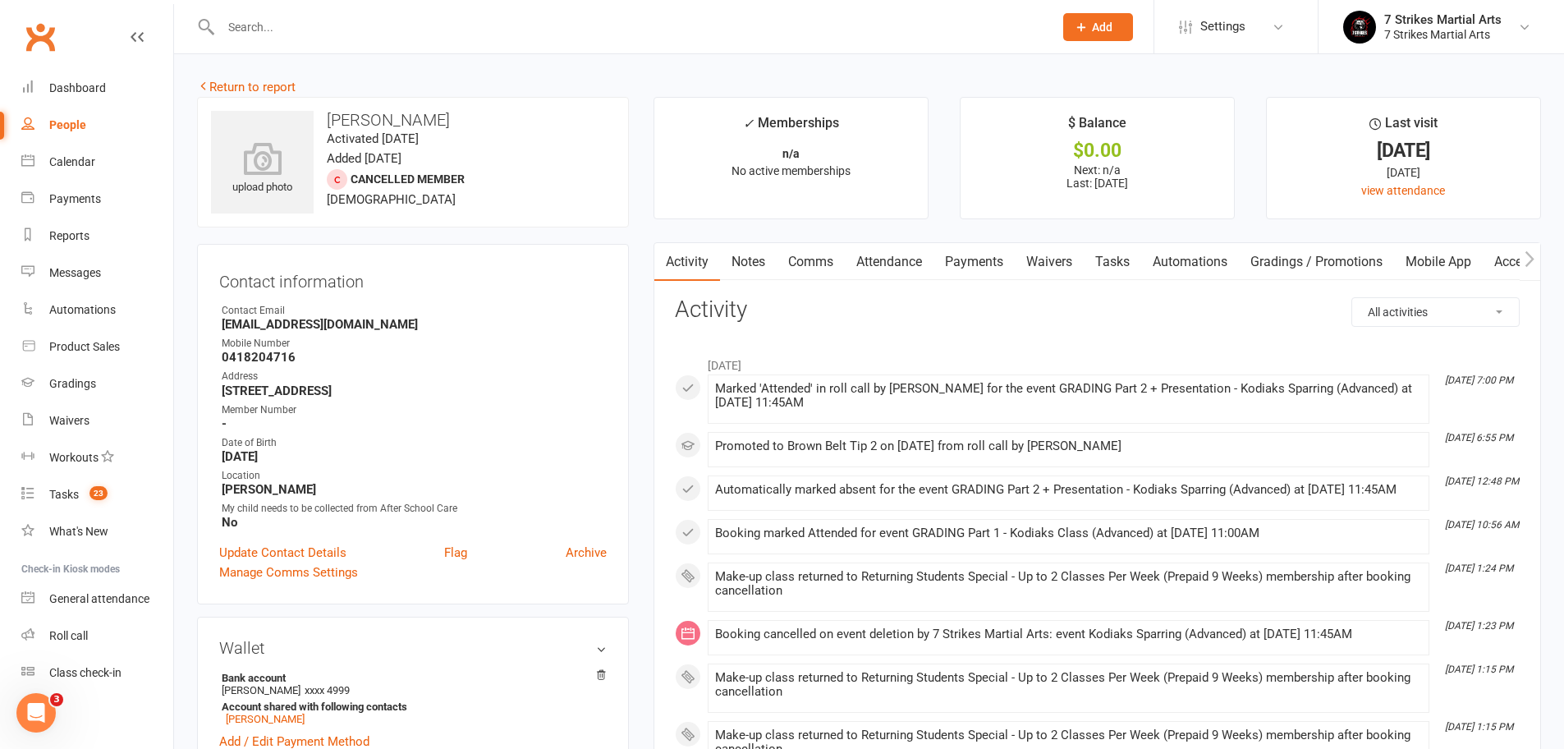
click at [1211, 261] on link "Automations" at bounding box center [1190, 262] width 98 height 38
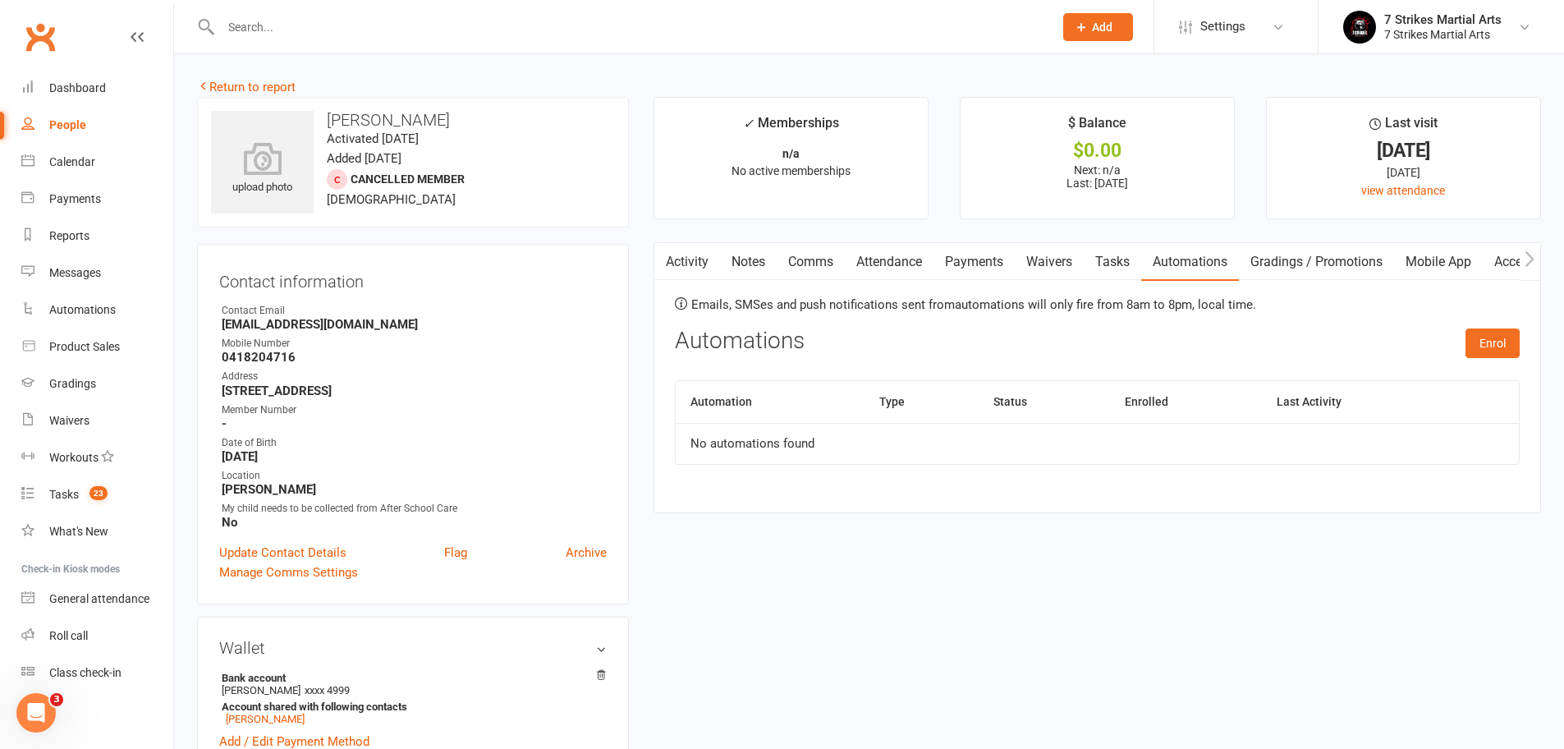
scroll to position [254, 0]
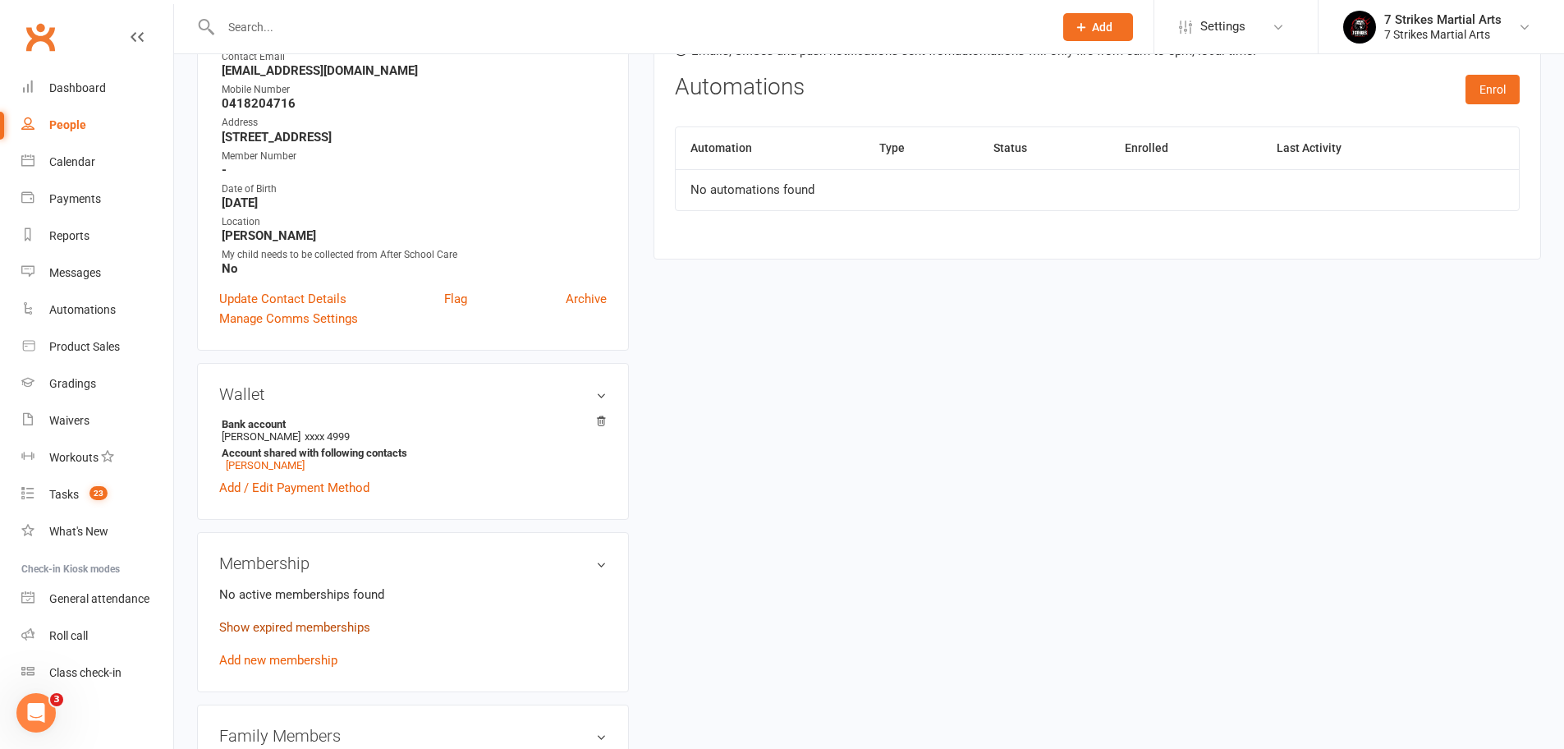
click at [346, 626] on link "Show expired memberships" at bounding box center [294, 627] width 151 height 15
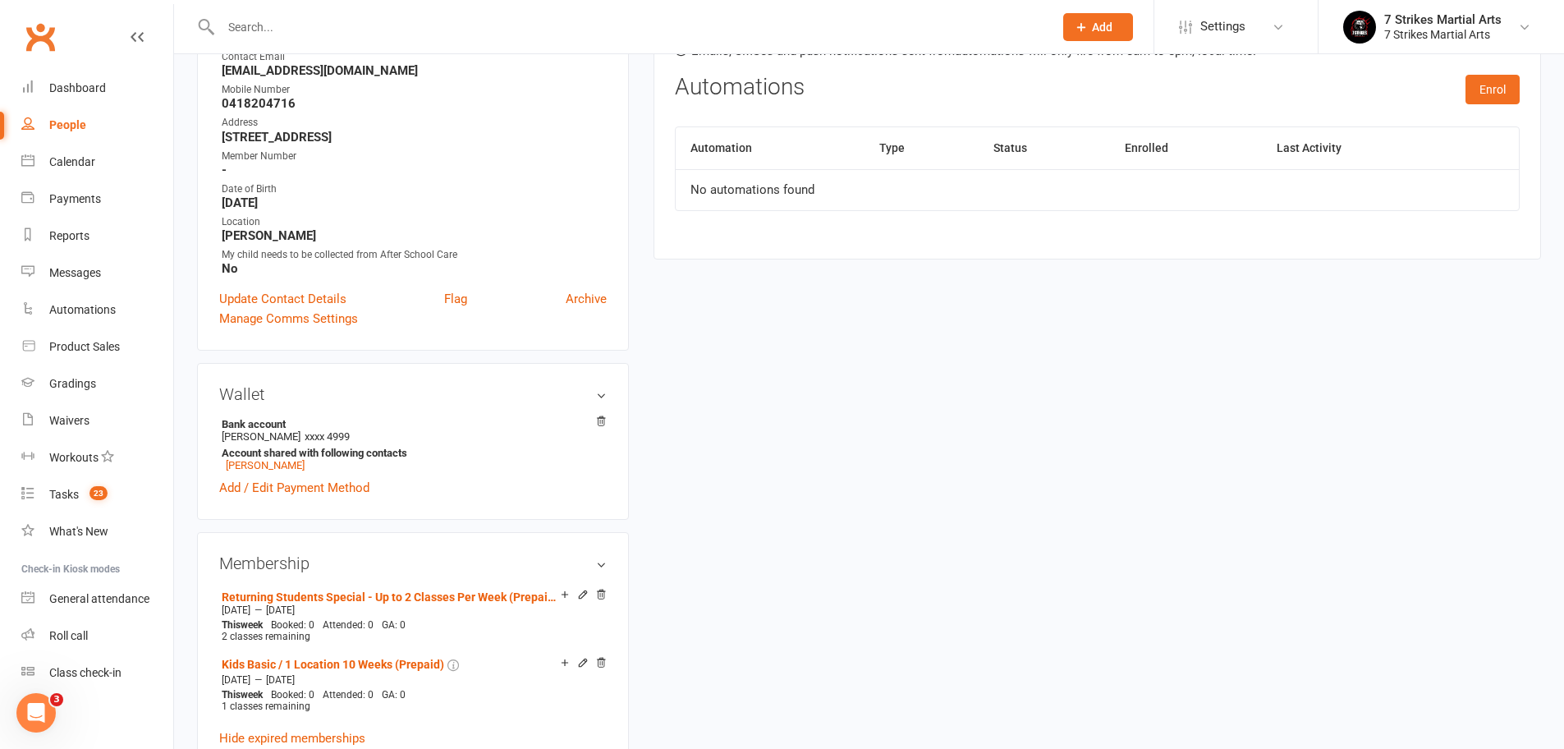
scroll to position [0, 0]
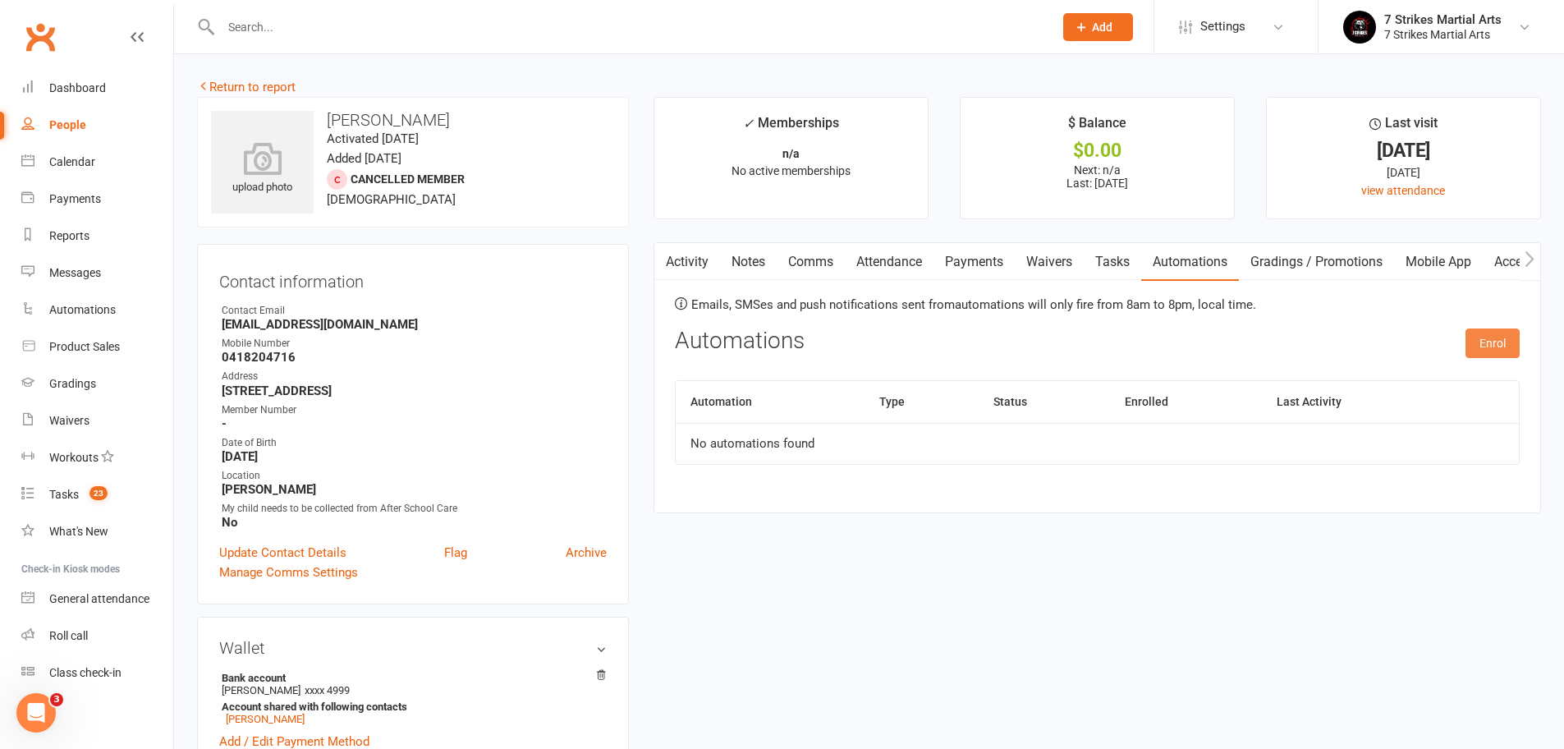
click at [1493, 342] on button "Enrol" at bounding box center [1492, 343] width 54 height 30
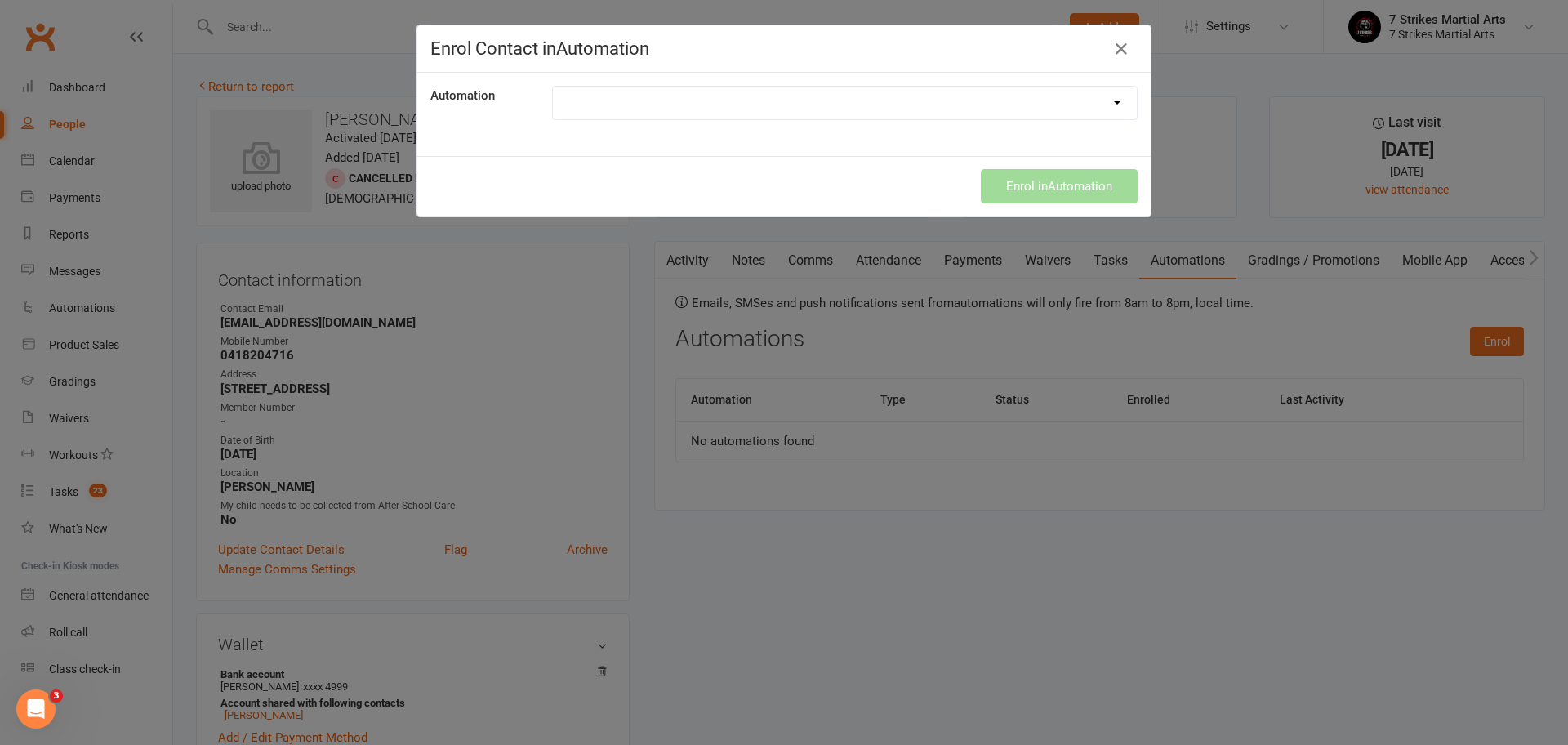
select select "9787"
click at [1046, 189] on button "Enrol in Automation" at bounding box center [1060, 186] width 157 height 34
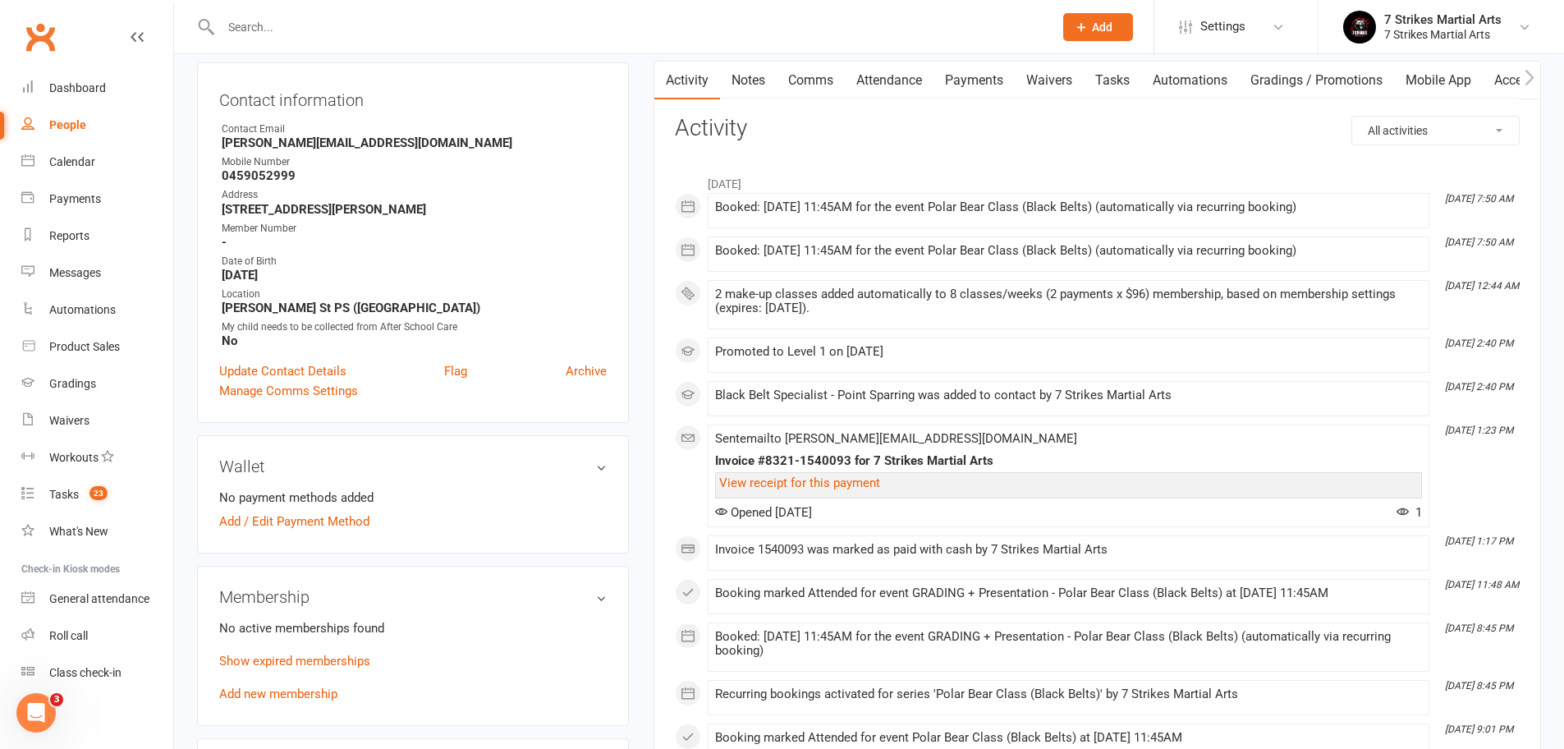
scroll to position [154, 0]
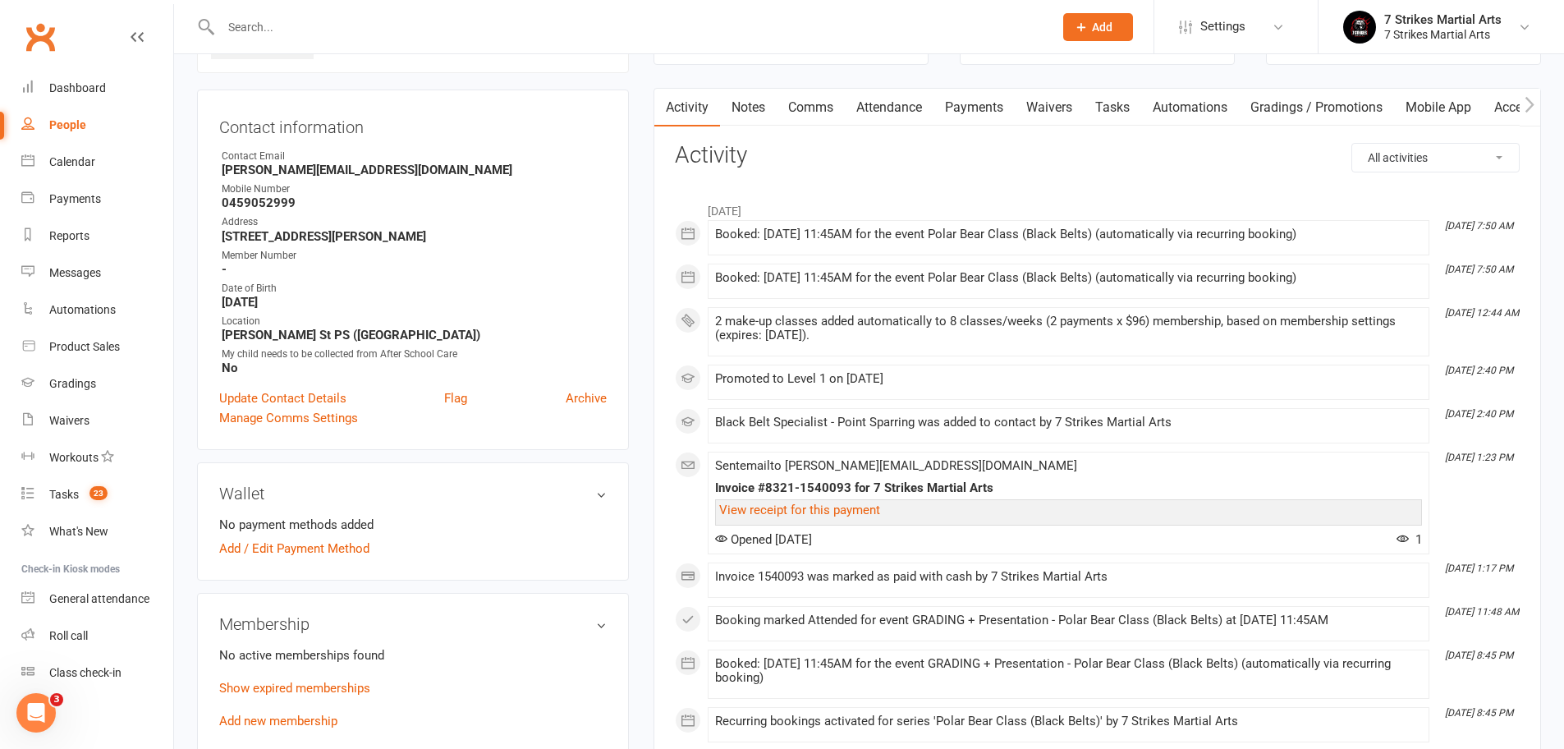
click at [1048, 108] on link "Waivers" at bounding box center [1048, 108] width 69 height 38
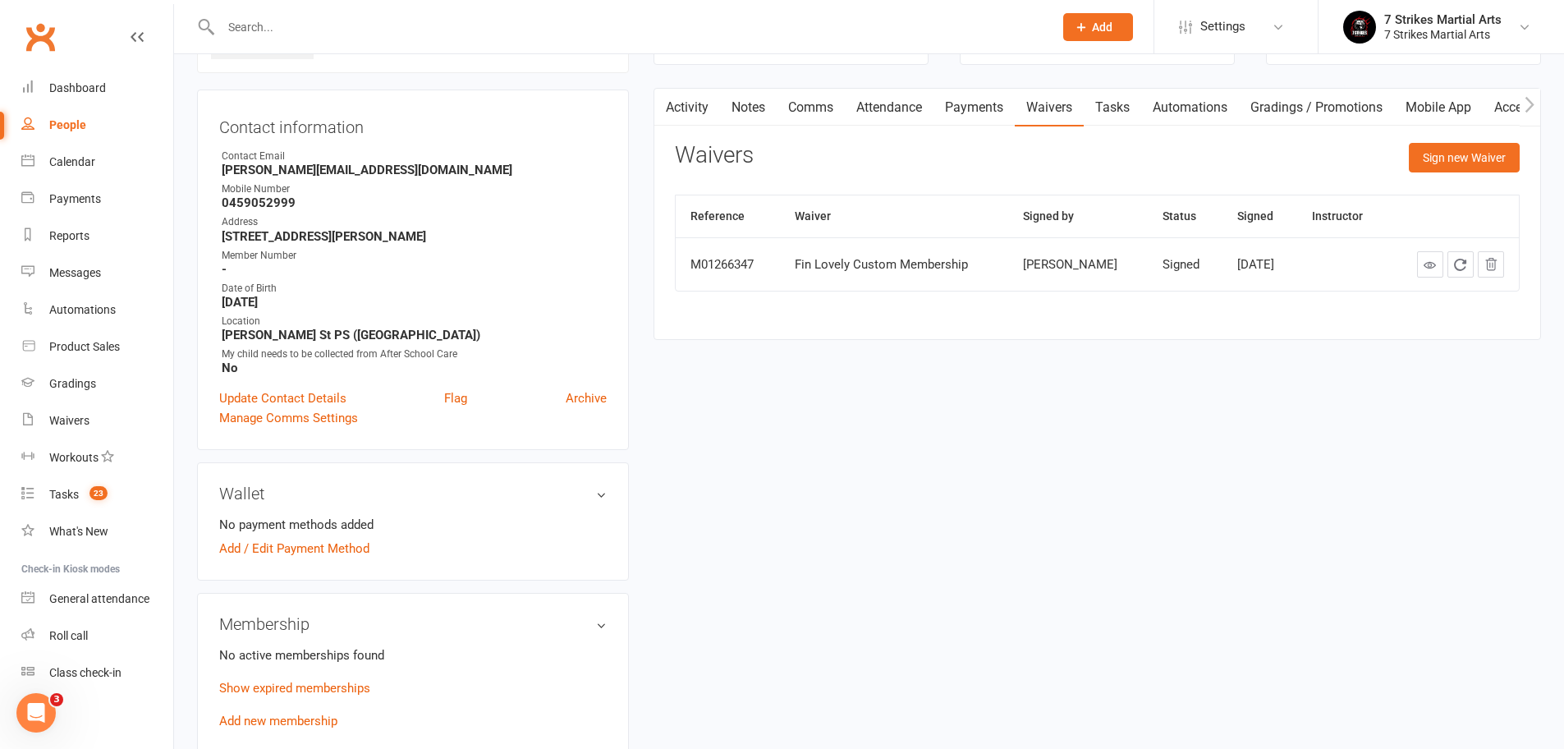
click at [1161, 109] on link "Automations" at bounding box center [1190, 108] width 98 height 38
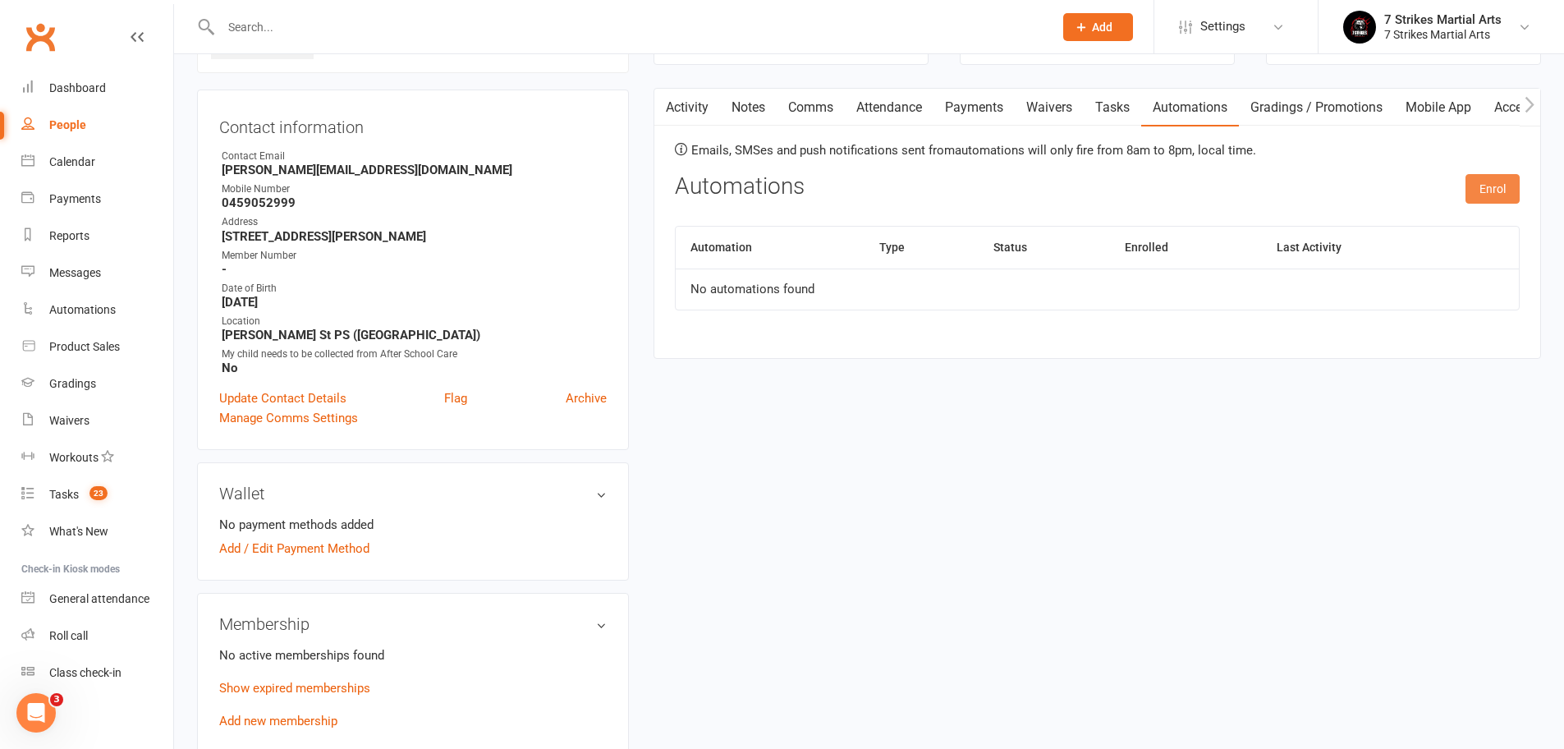
click at [1477, 182] on button "Enrol" at bounding box center [1492, 189] width 54 height 30
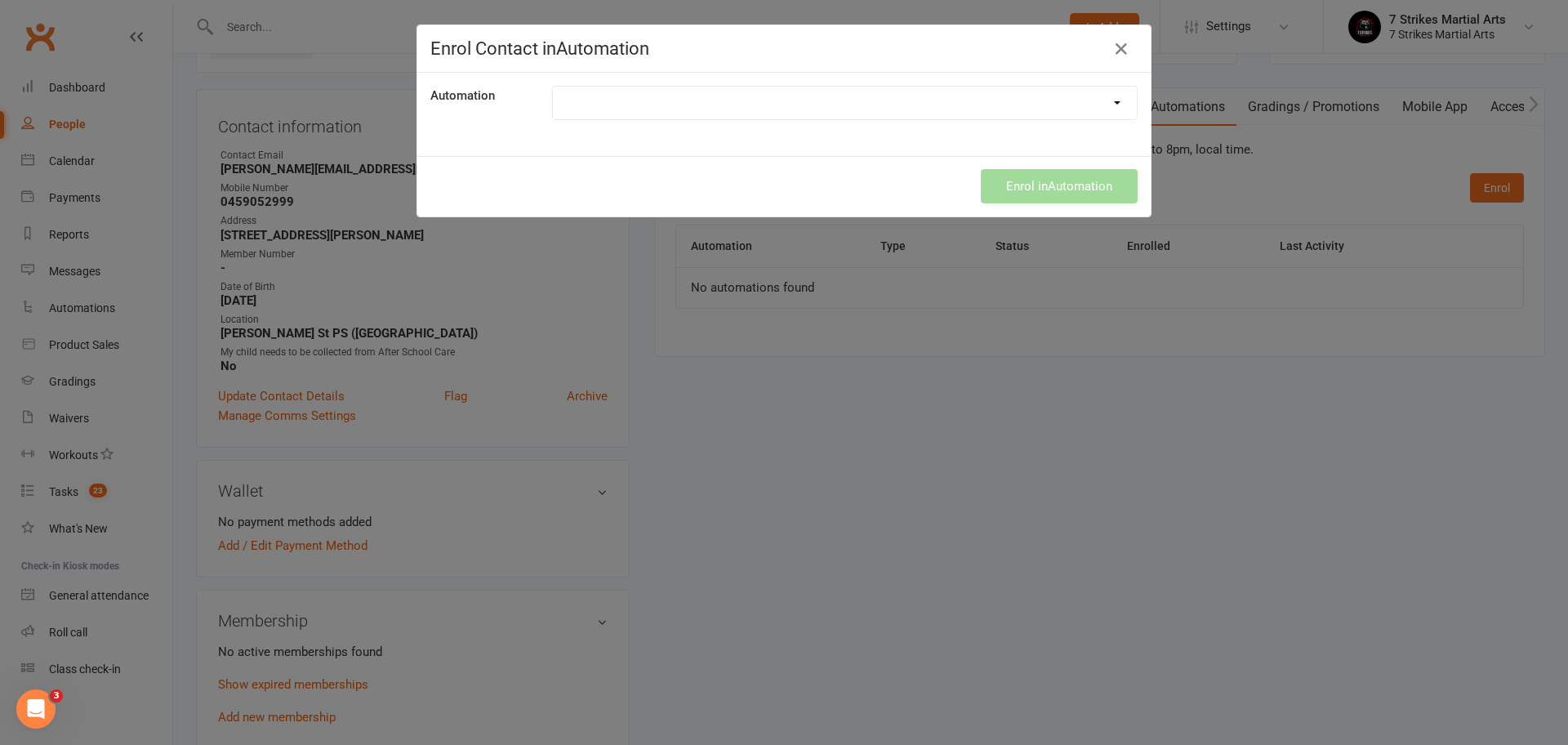
select select "9787"
click at [1038, 189] on button "Enrol in Automation" at bounding box center [1060, 186] width 157 height 34
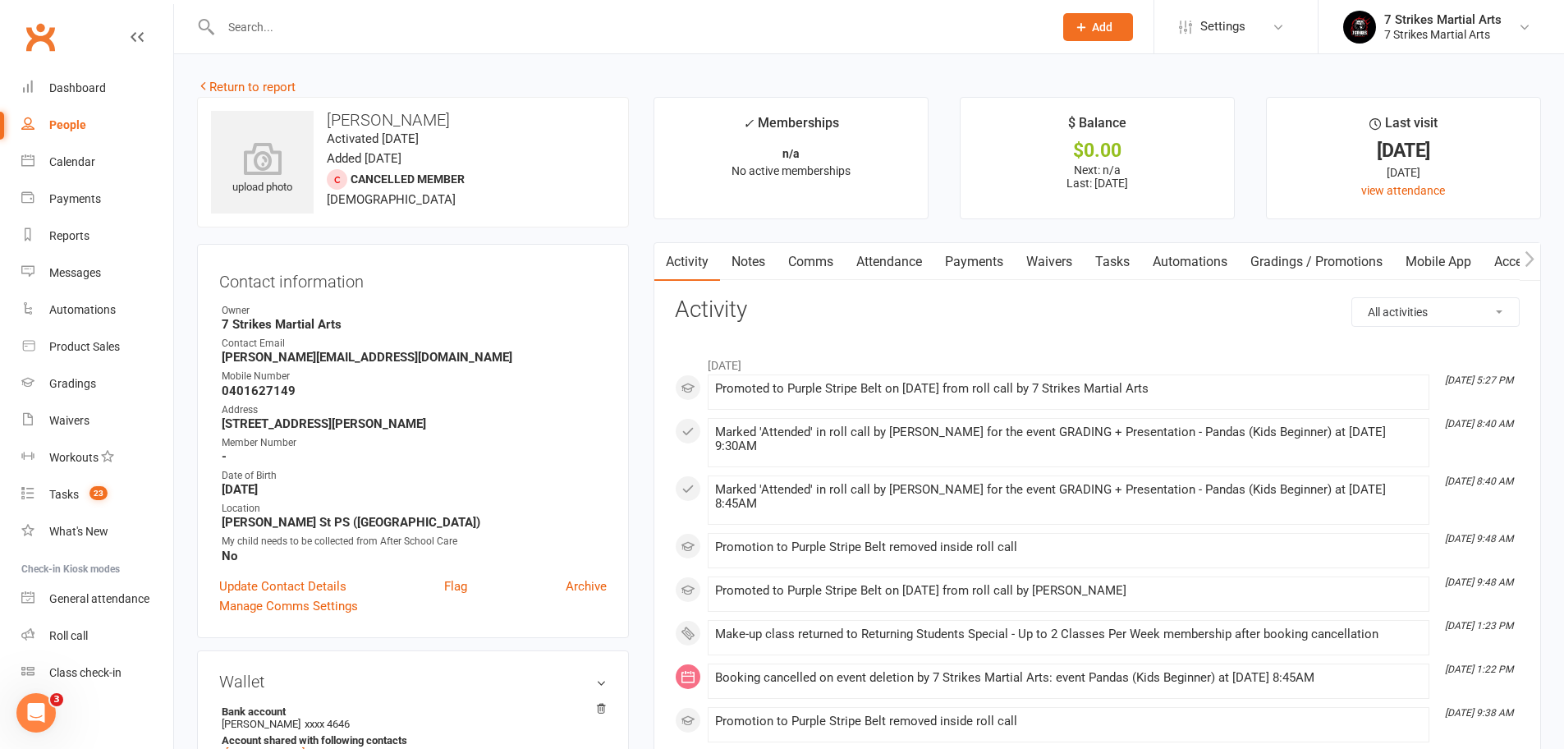
click at [1205, 262] on link "Automations" at bounding box center [1190, 262] width 98 height 38
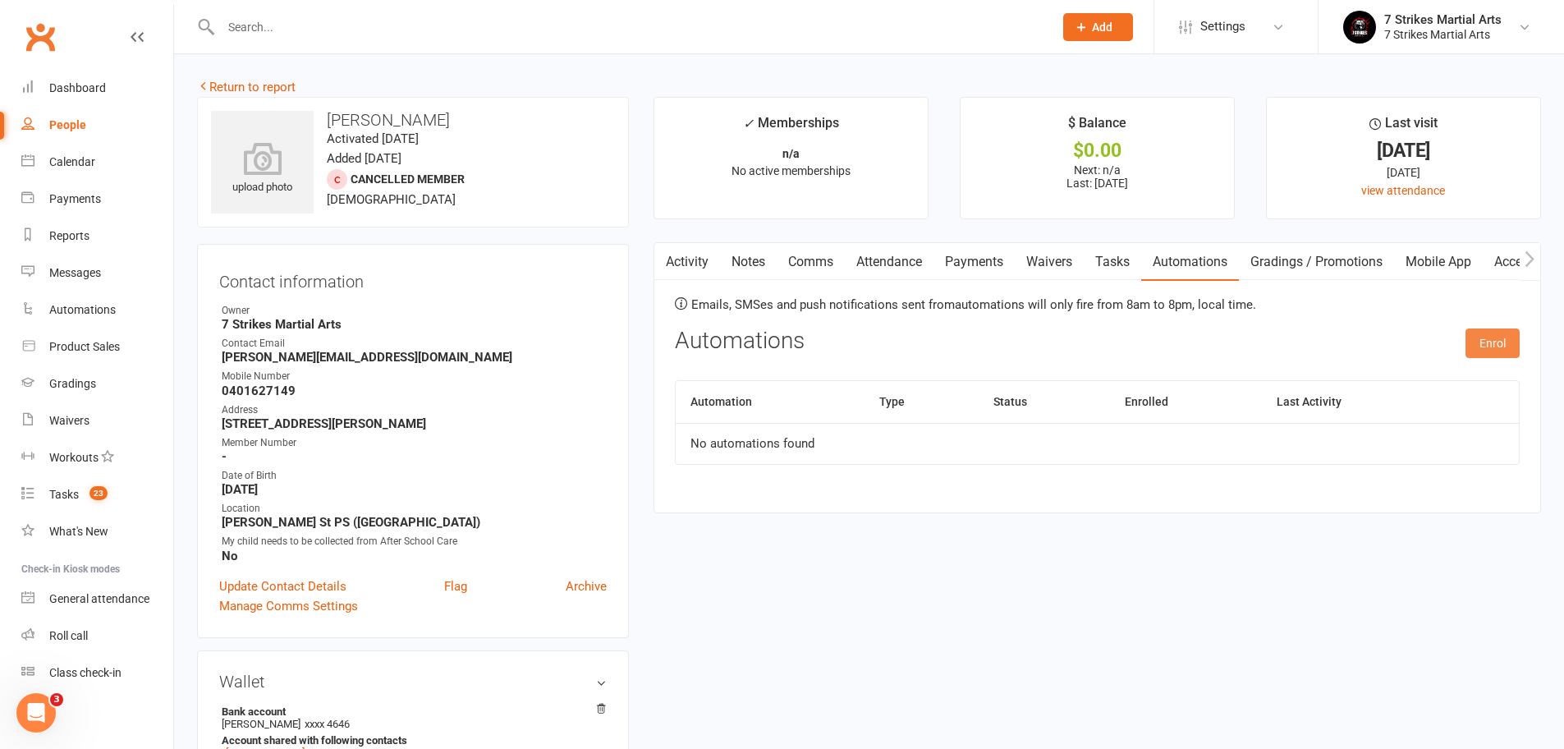
click at [1481, 344] on button "Enrol" at bounding box center [1492, 343] width 54 height 30
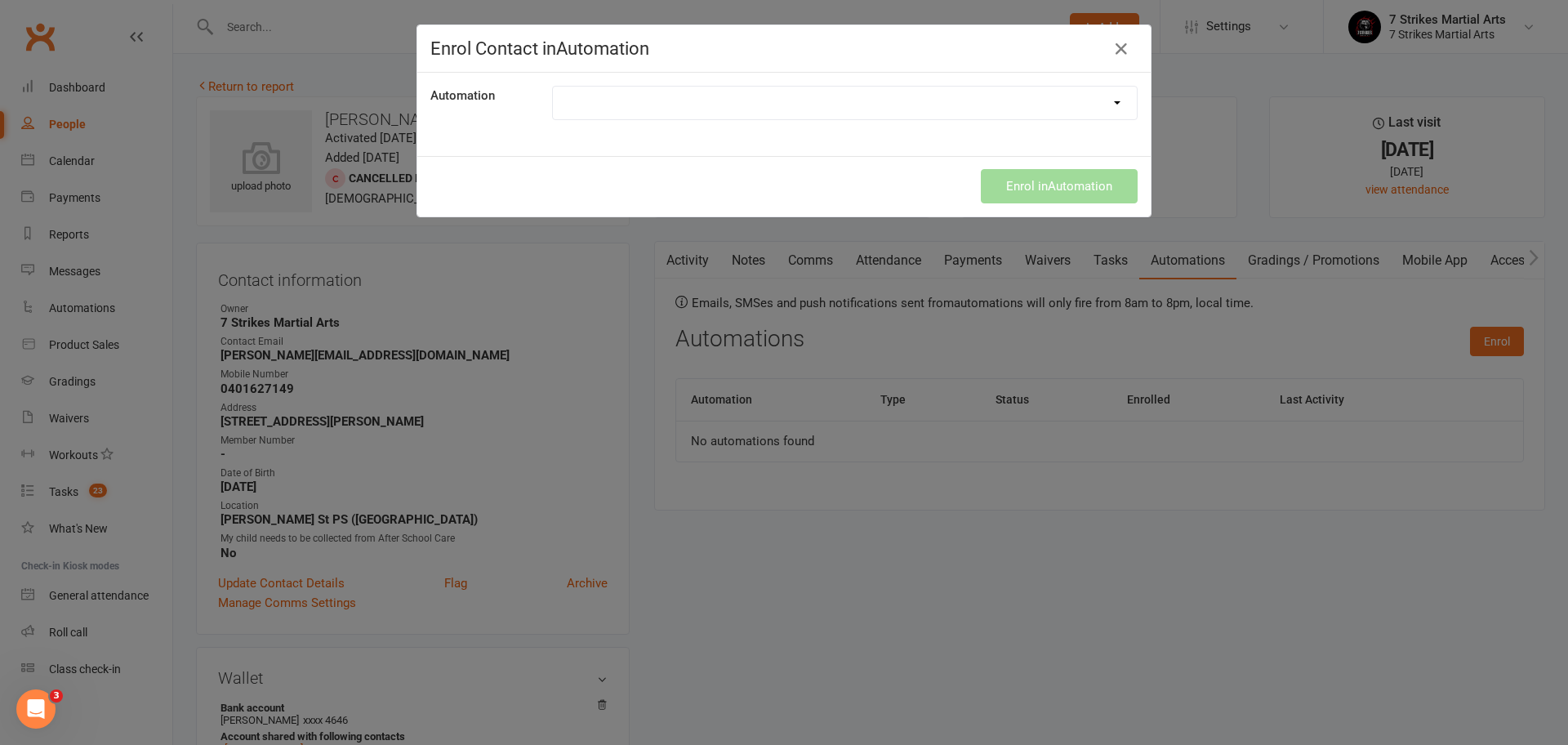
select select "9787"
click at [1057, 189] on button "Enrol in Automation" at bounding box center [1060, 186] width 157 height 34
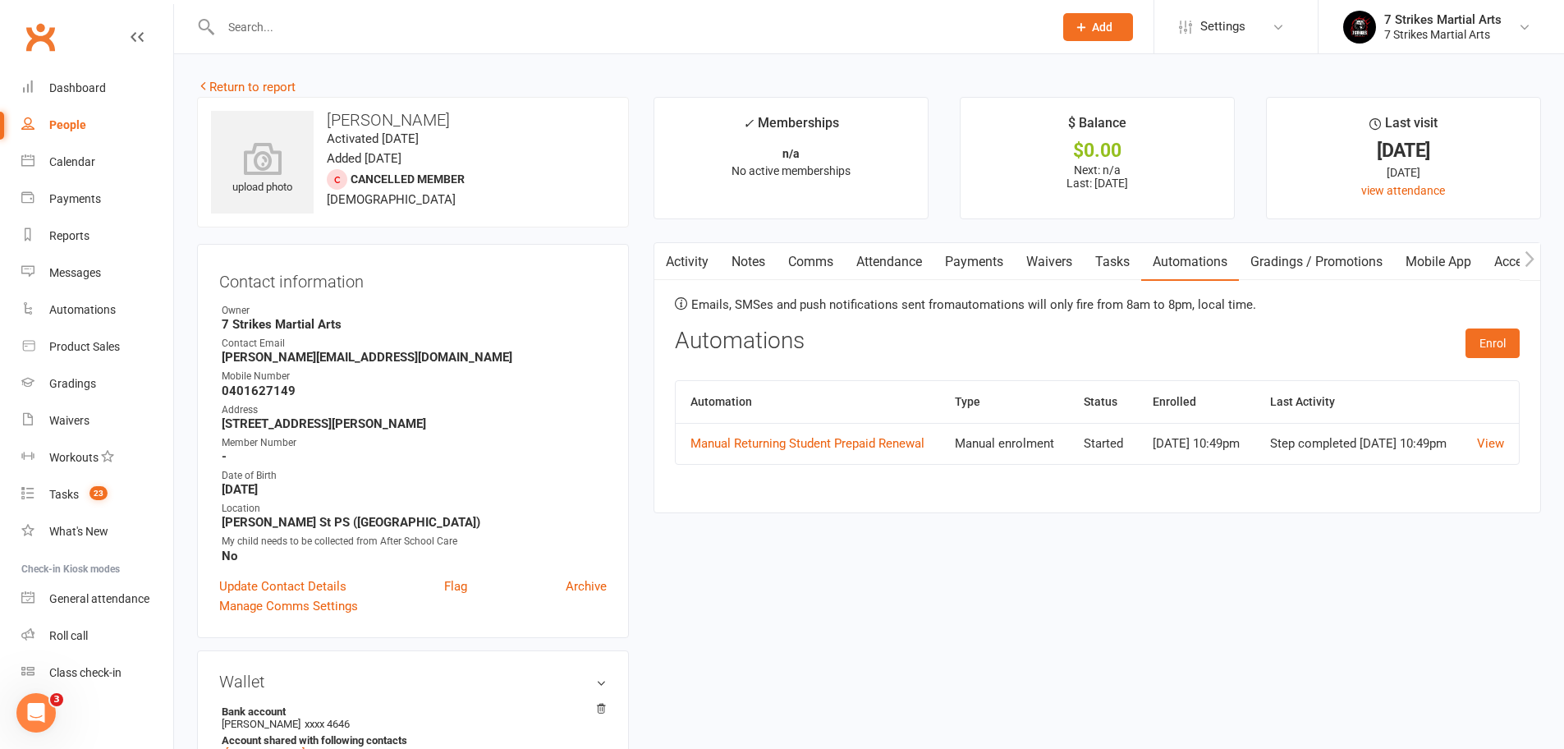
scroll to position [328, 0]
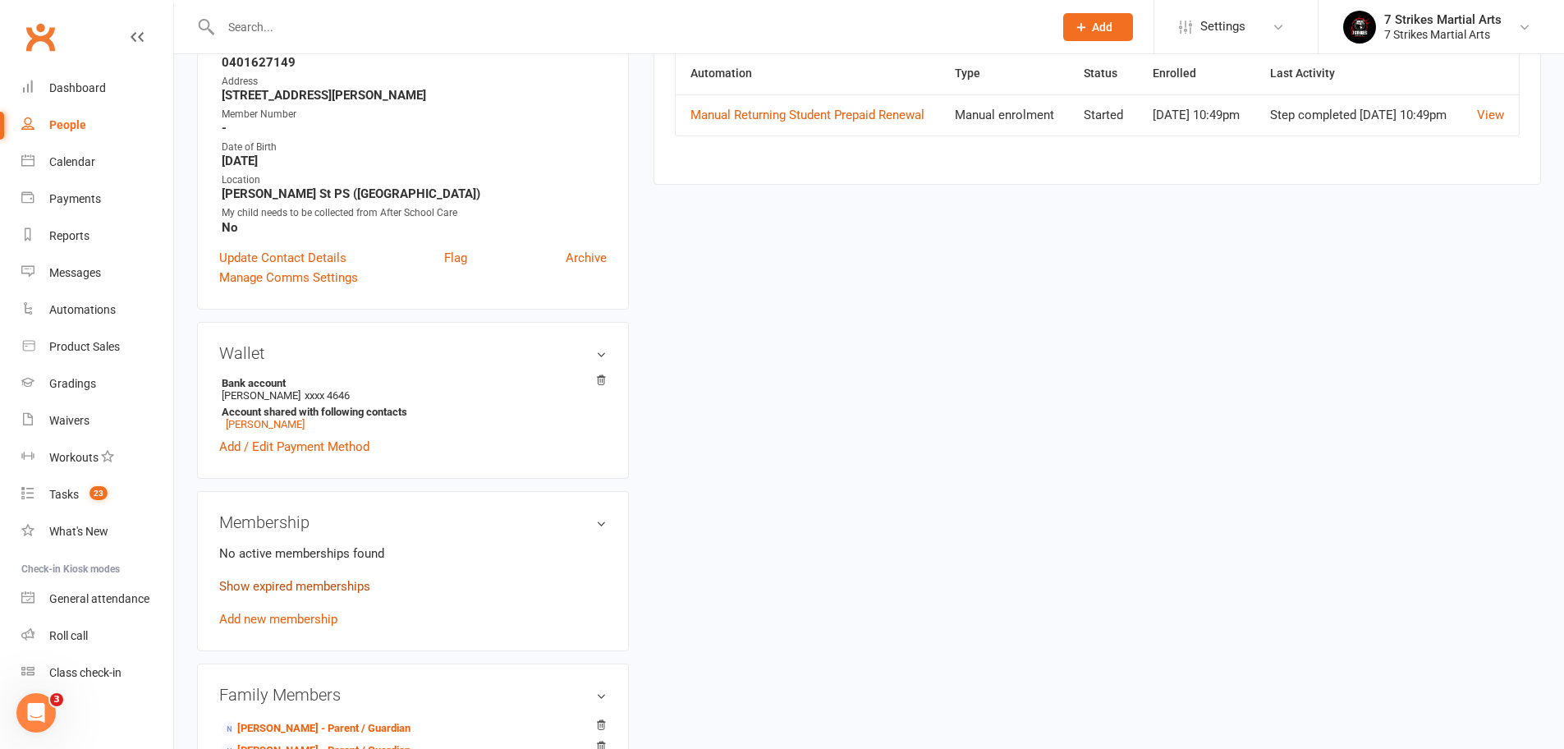
click at [285, 584] on link "Show expired memberships" at bounding box center [294, 586] width 151 height 15
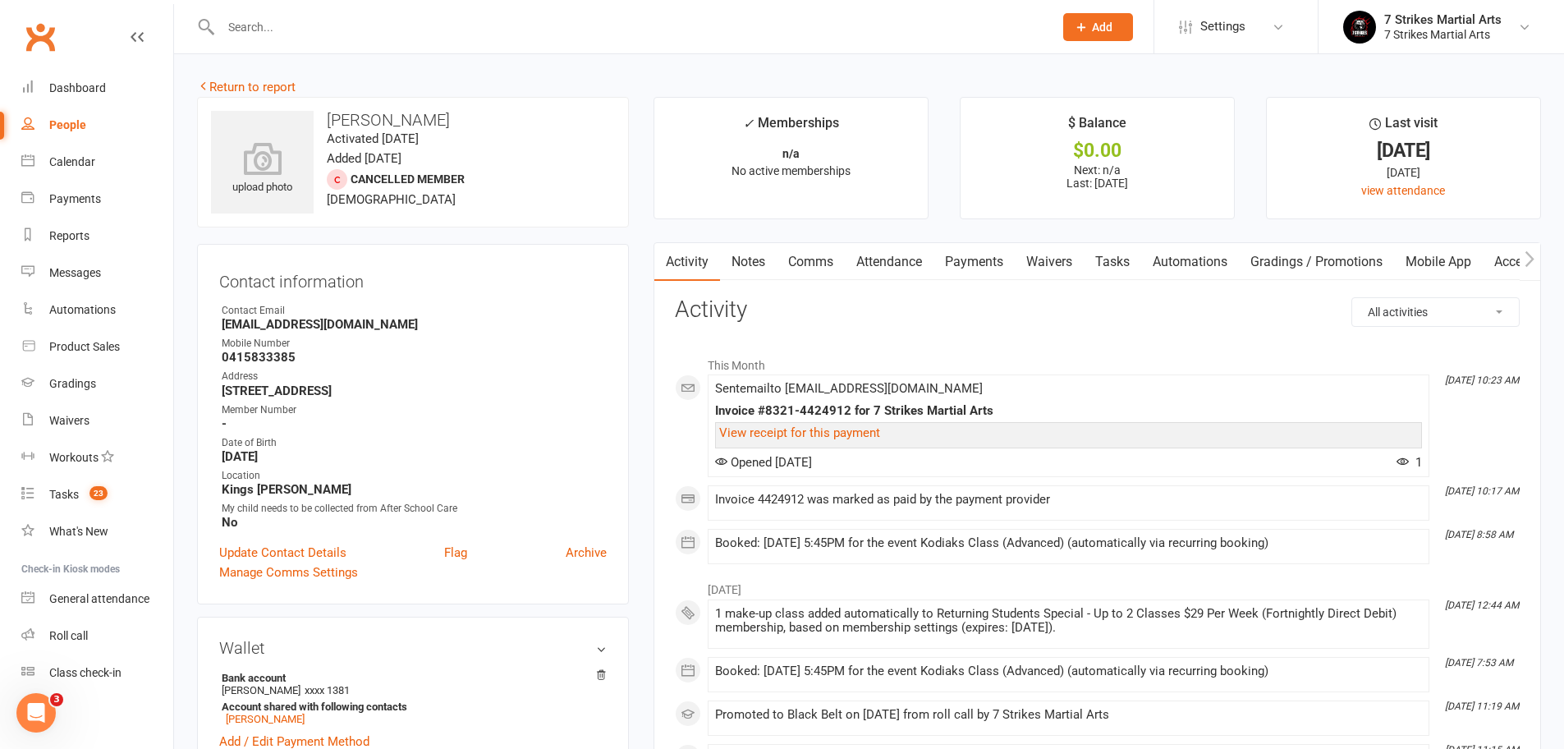
click at [912, 257] on link "Attendance" at bounding box center [889, 262] width 89 height 38
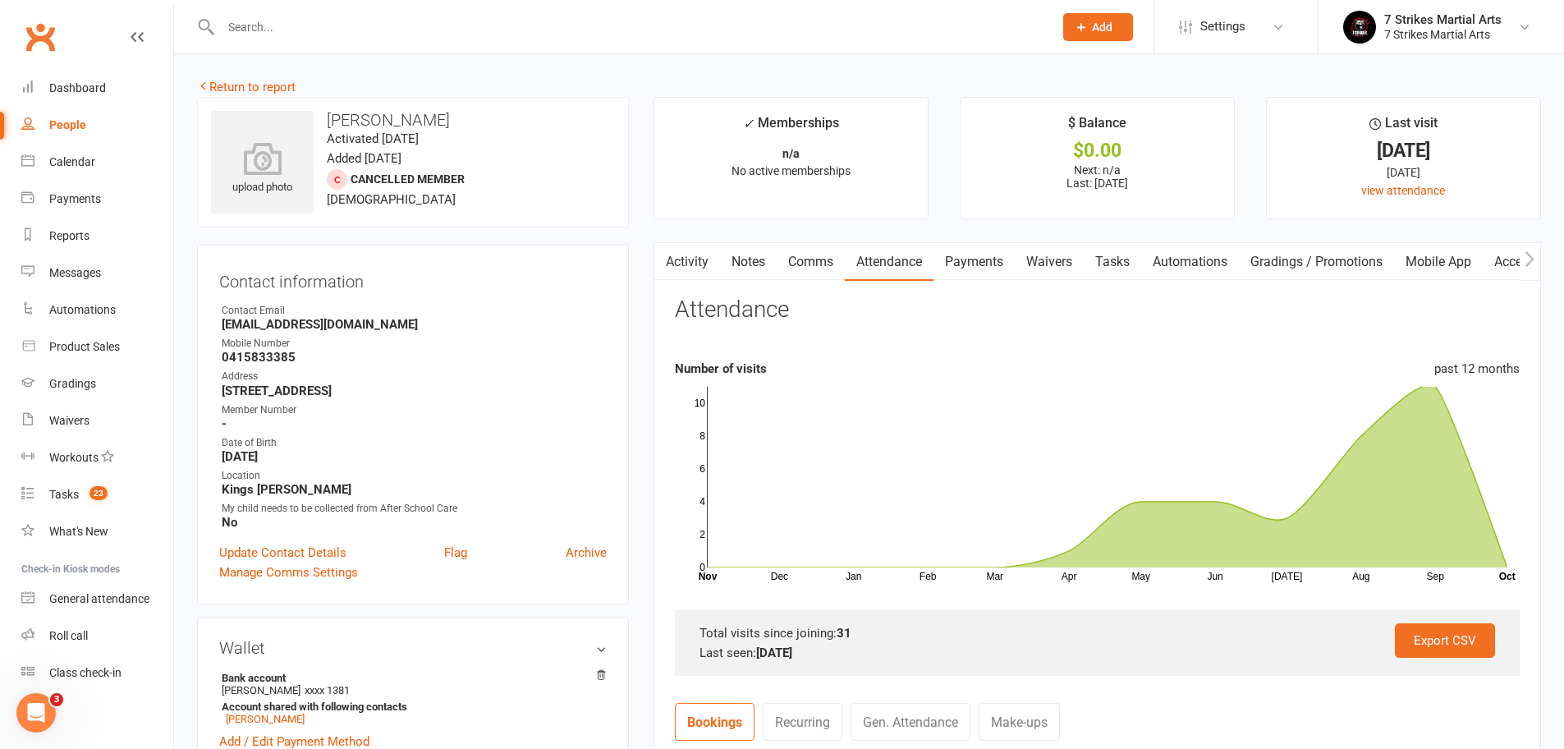
click at [694, 261] on link "Activity" at bounding box center [687, 262] width 66 height 38
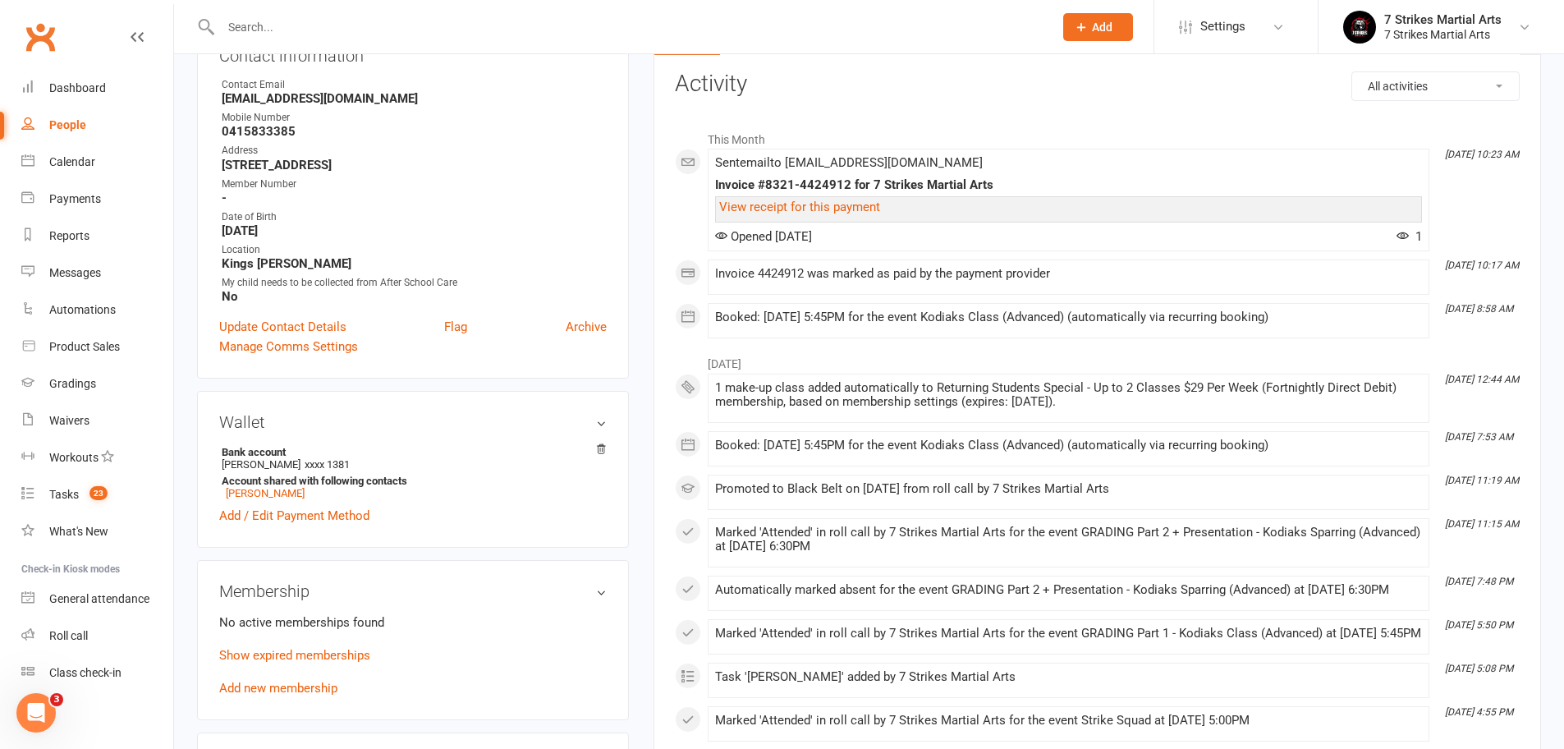
scroll to position [335, 0]
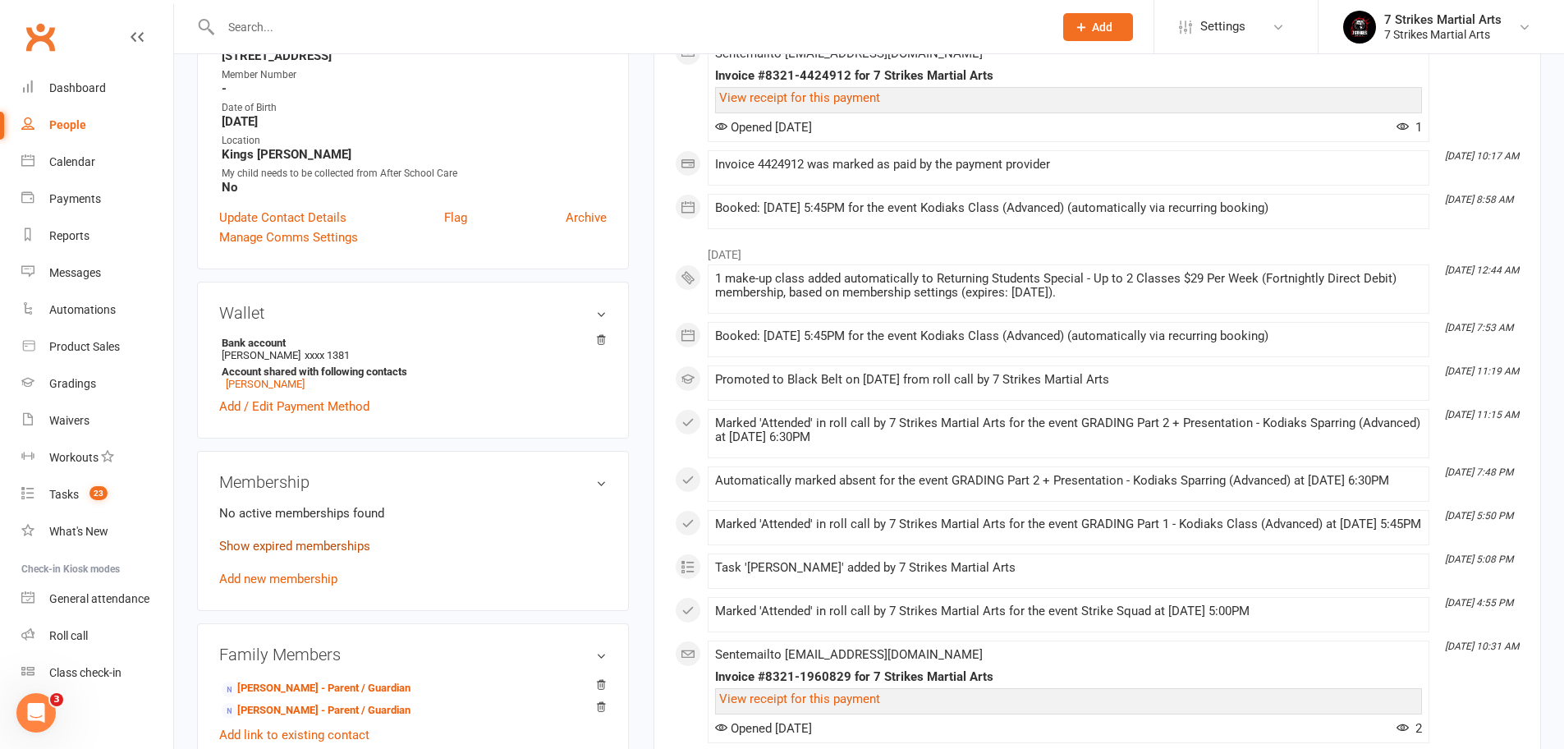
click at [309, 547] on link "Show expired memberships" at bounding box center [294, 545] width 151 height 15
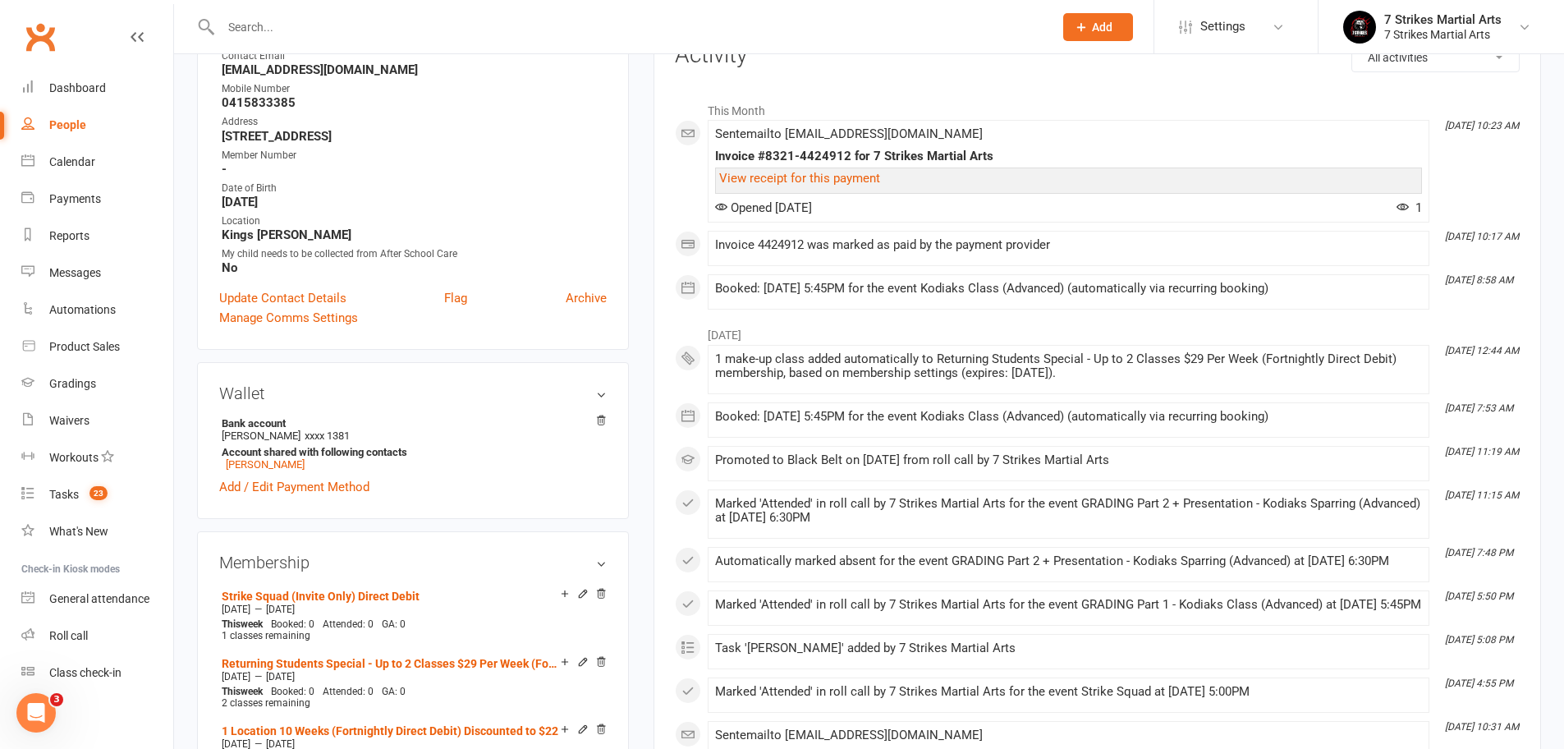
scroll to position [0, 0]
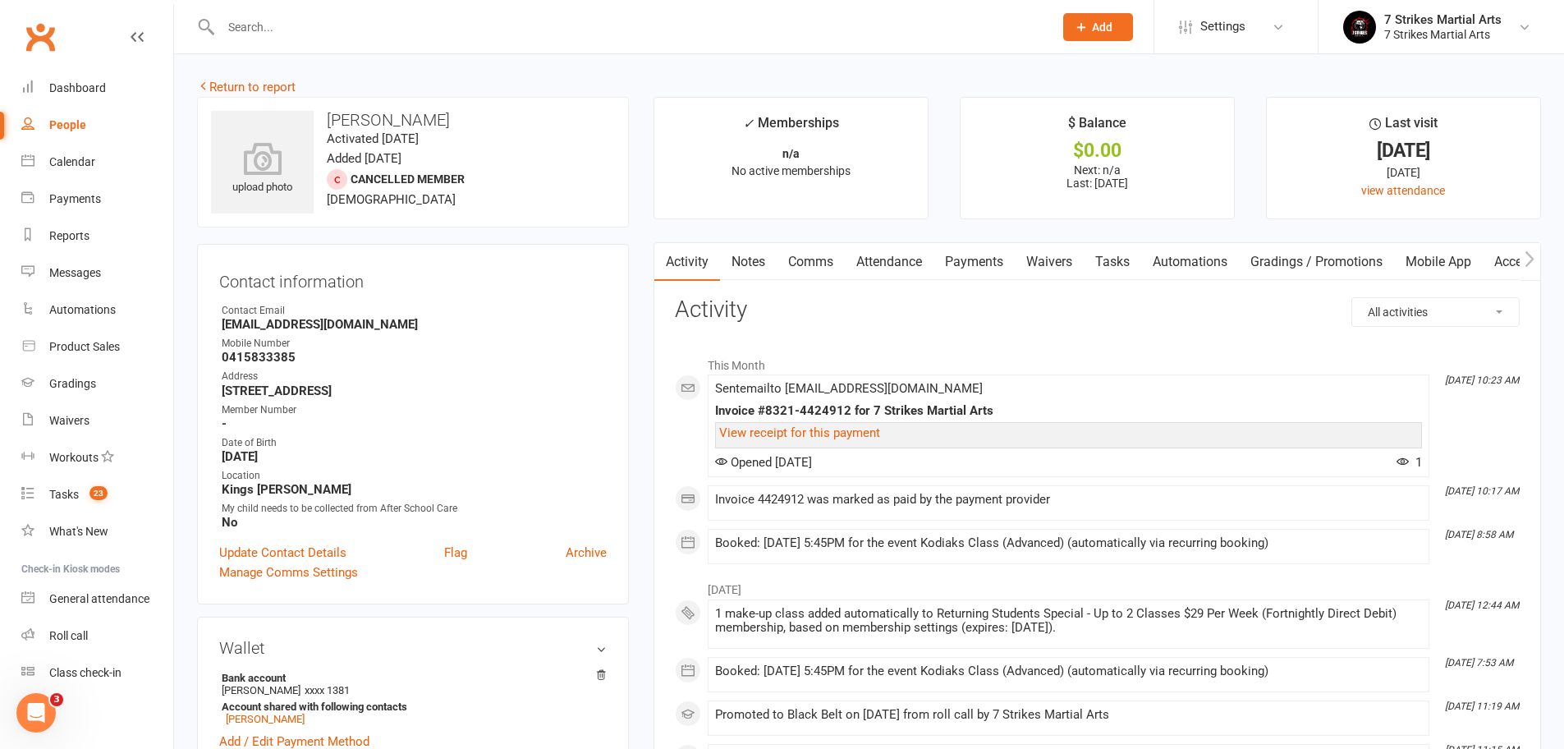
click at [1182, 250] on link "Automations" at bounding box center [1190, 262] width 98 height 38
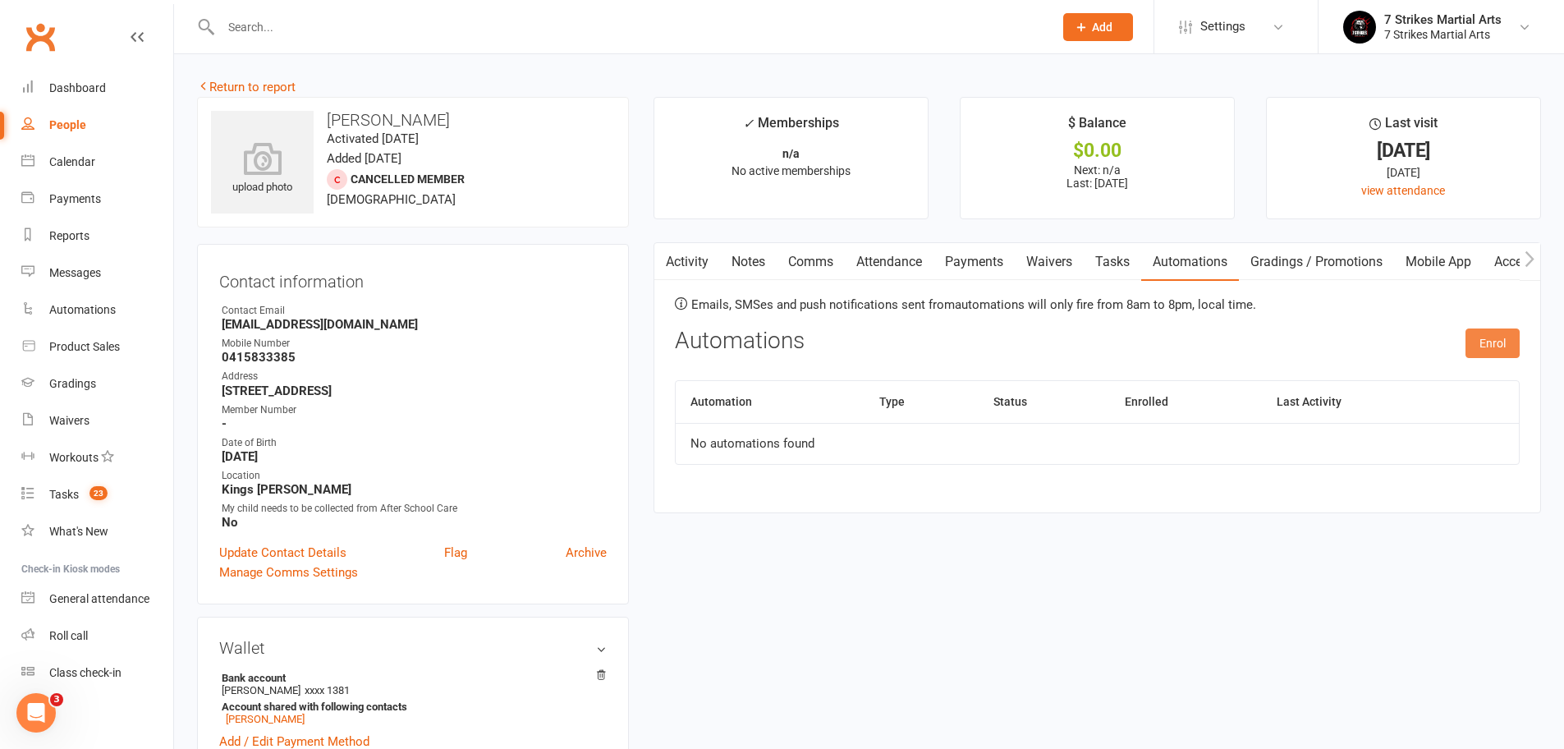
click at [1473, 330] on button "Enrol" at bounding box center [1492, 343] width 54 height 30
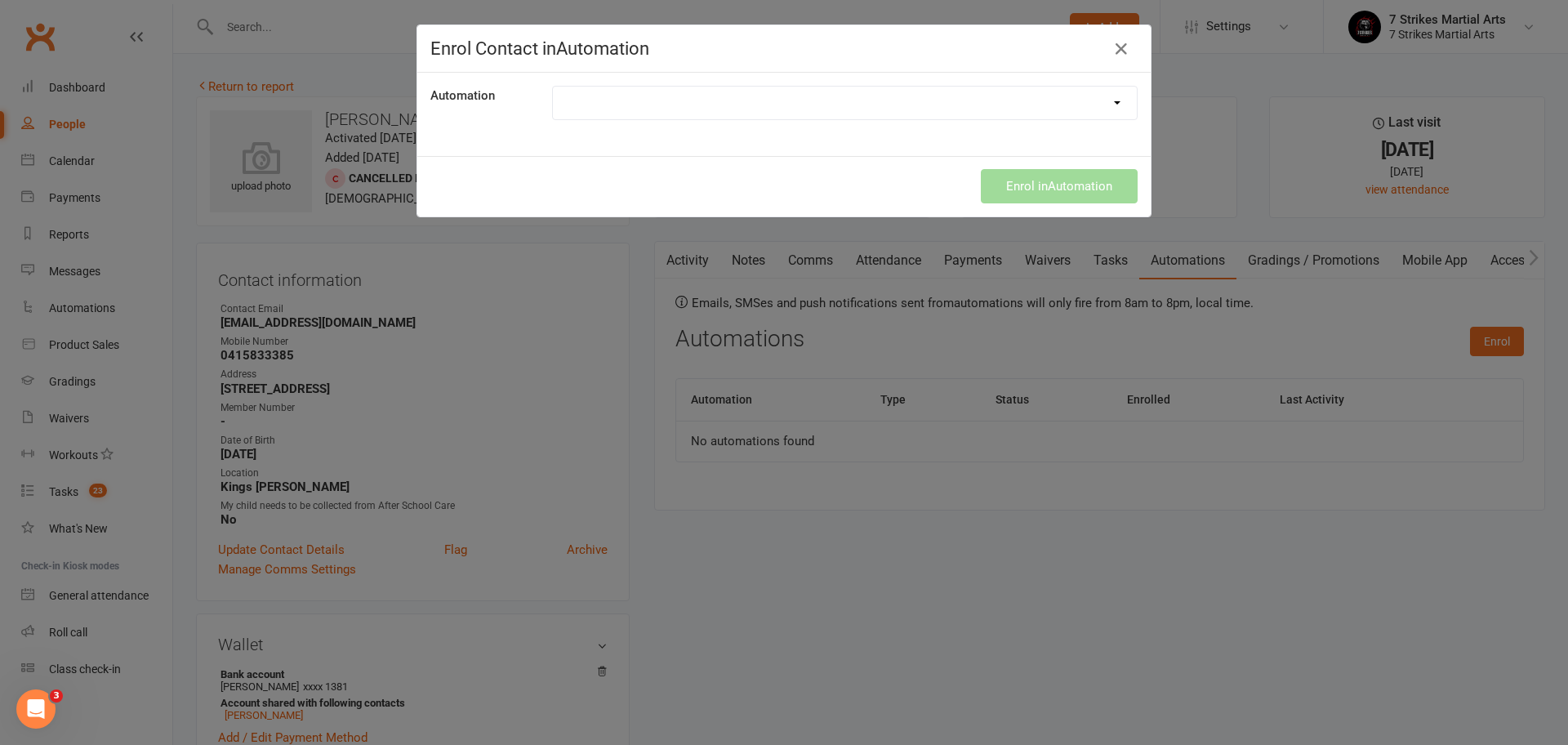
select select "9787"
click at [1046, 189] on button "Enrol in Automation" at bounding box center [1060, 186] width 157 height 34
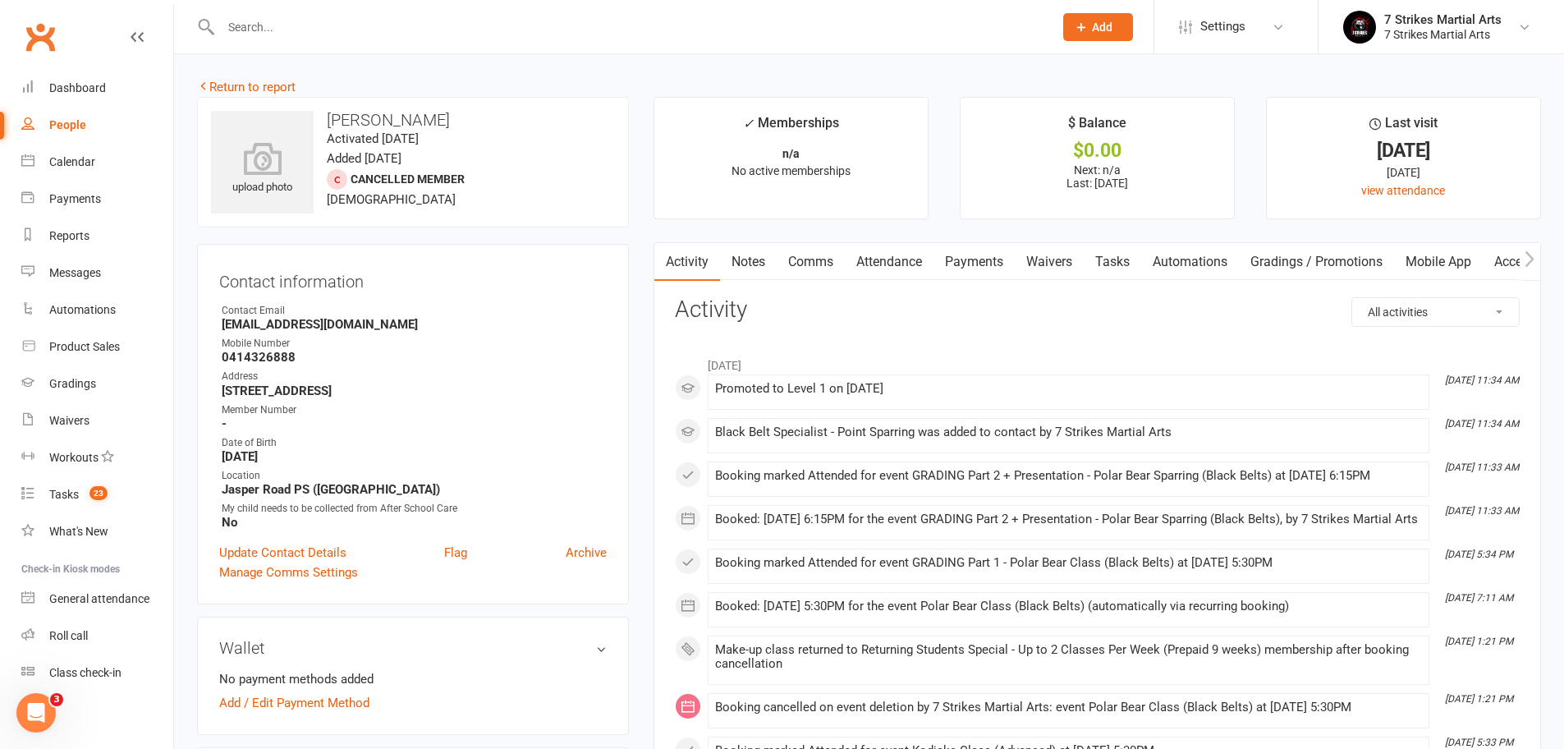
drag, startPoint x: 1174, startPoint y: 259, endPoint x: 1170, endPoint y: 270, distance: 11.8
click at [1174, 259] on link "Automations" at bounding box center [1190, 262] width 98 height 38
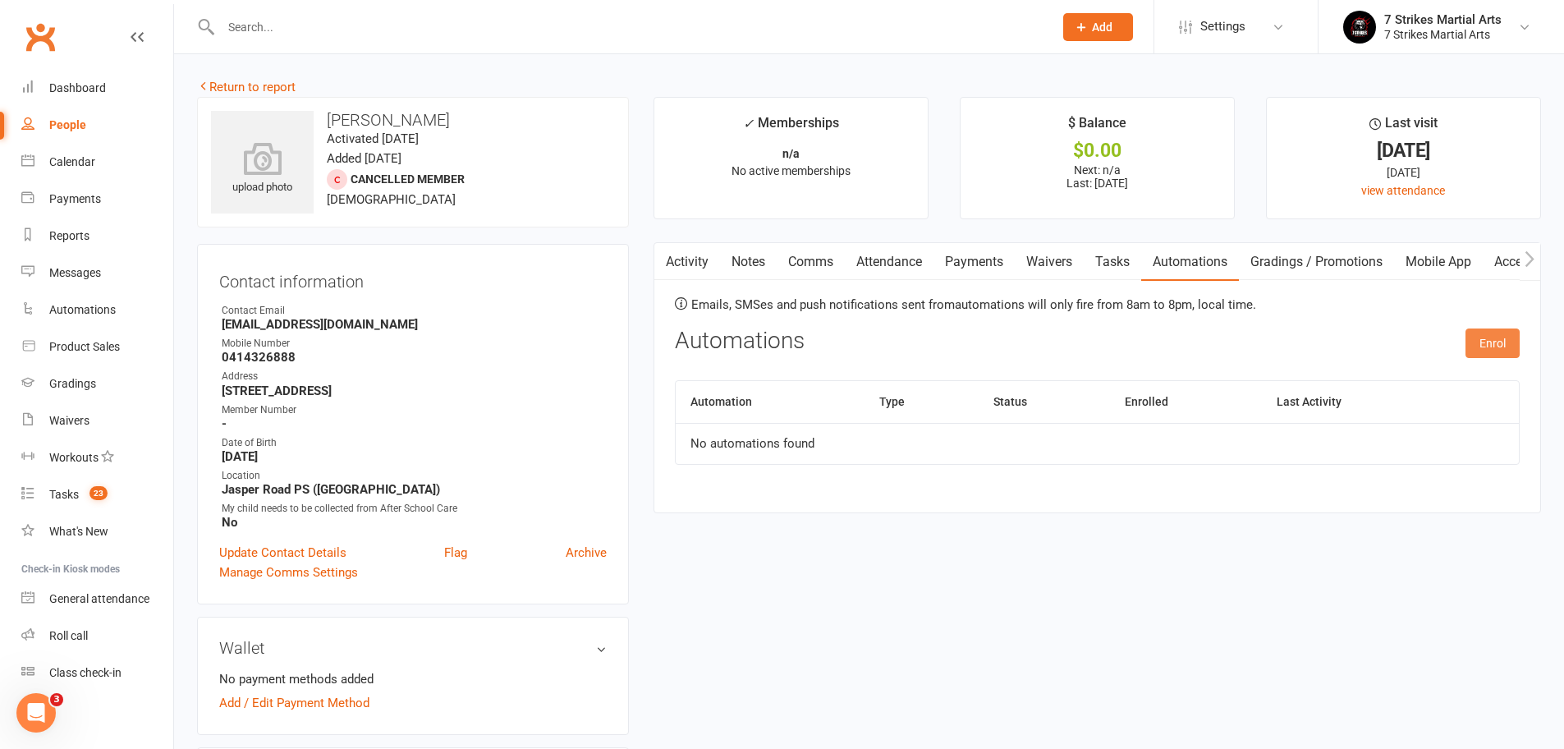
click at [1497, 350] on button "Enrol" at bounding box center [1492, 343] width 54 height 30
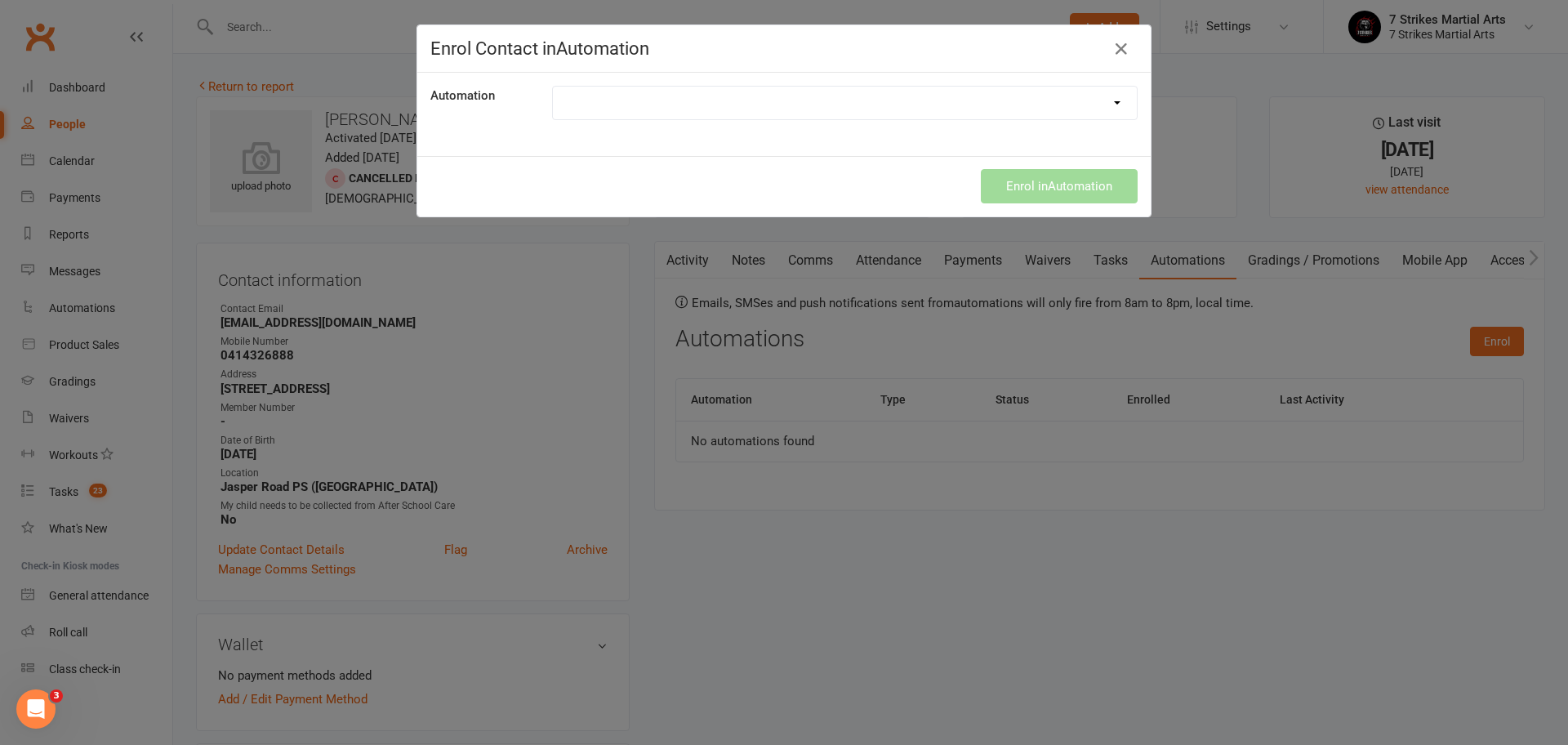
select select "9787"
click at [1028, 184] on button "Enrol in Automation" at bounding box center [1060, 186] width 157 height 34
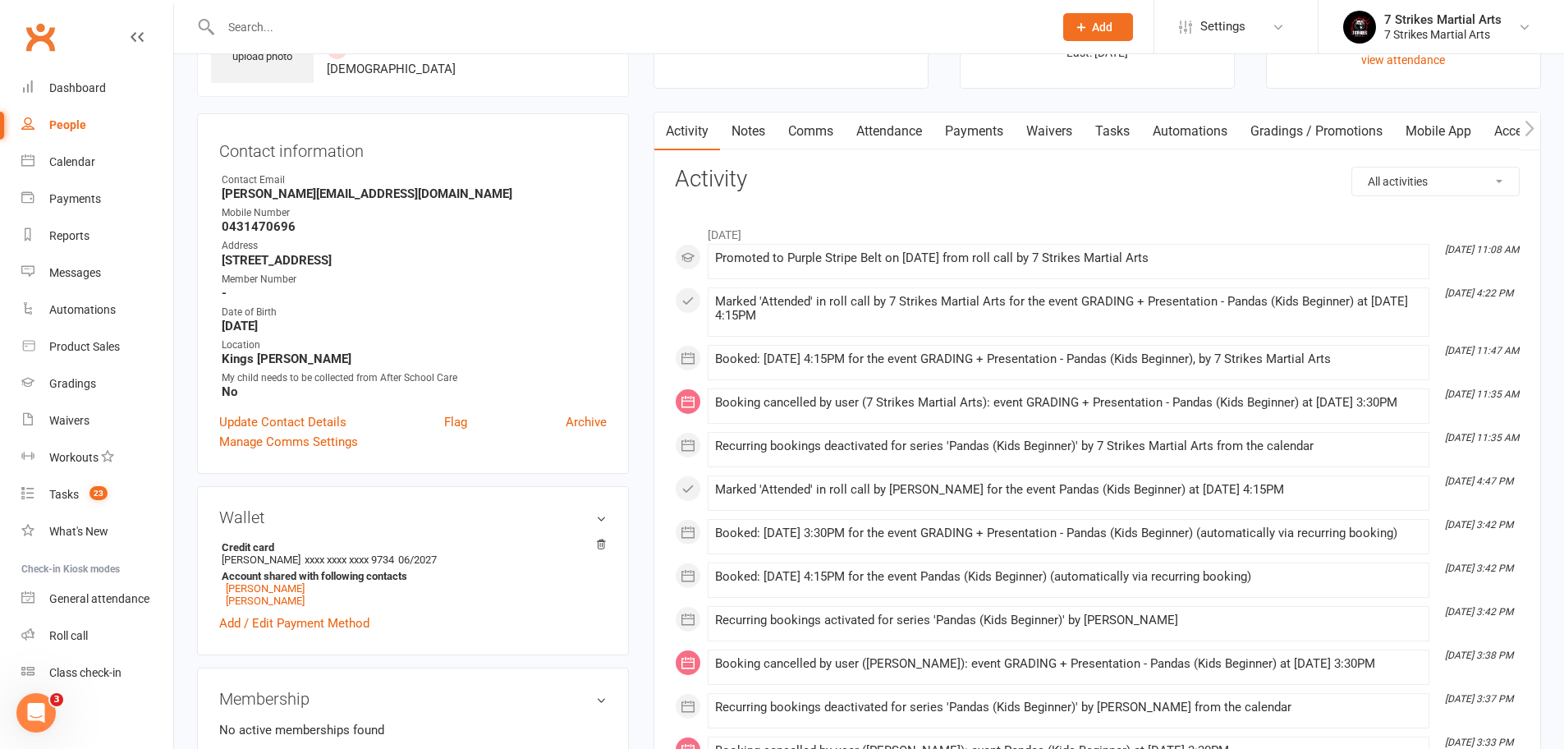
scroll to position [223, 0]
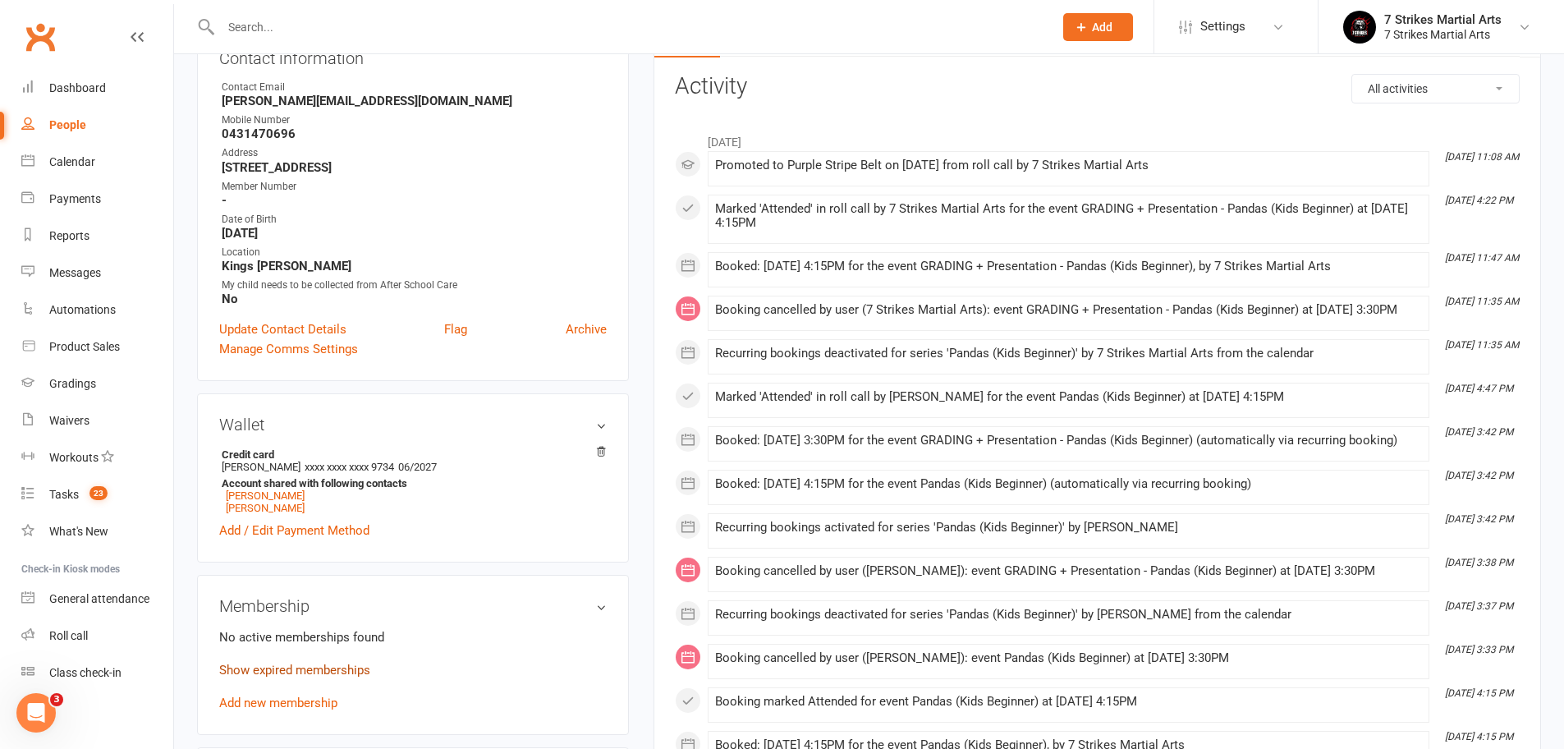
click at [341, 671] on link "Show expired memberships" at bounding box center [294, 669] width 151 height 15
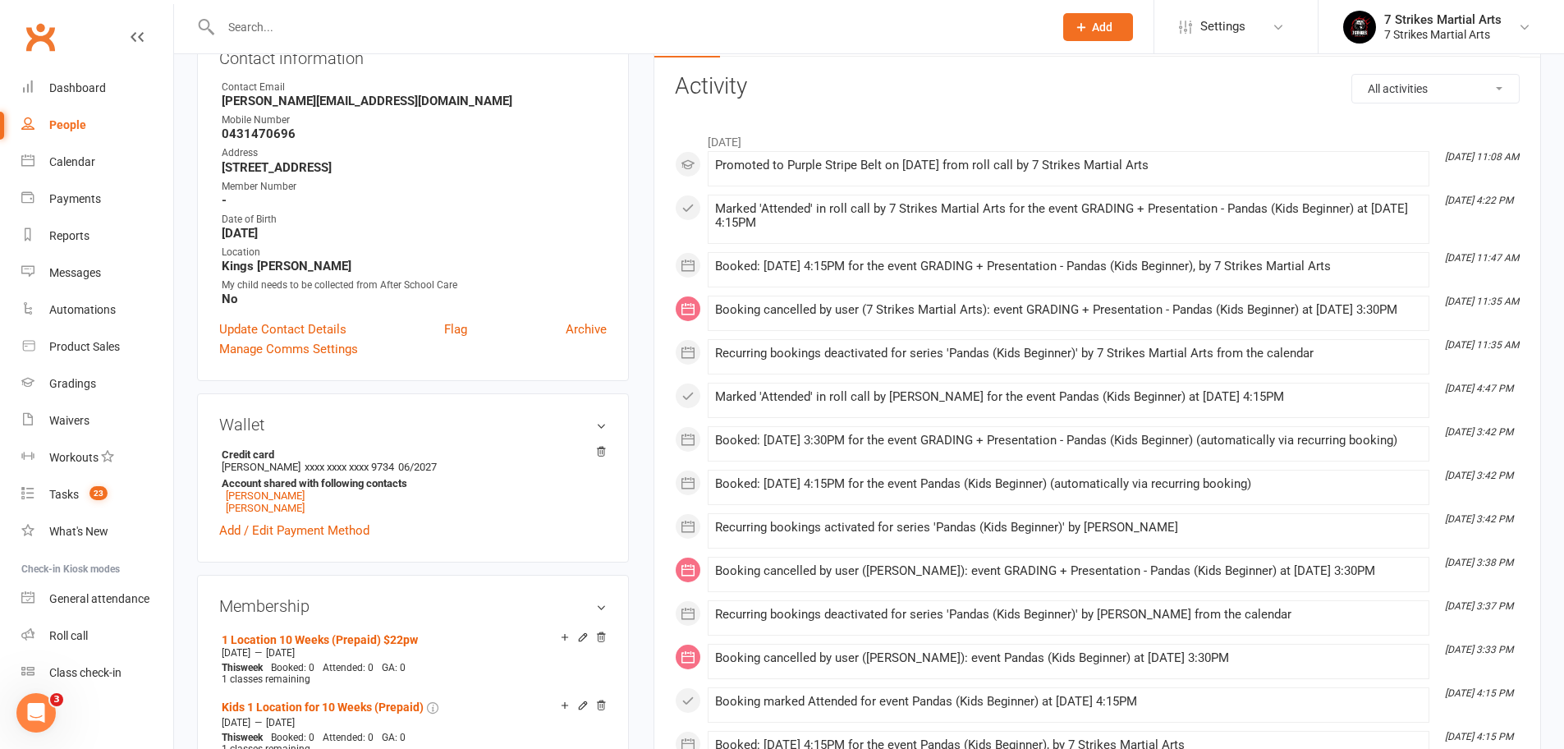
scroll to position [79, 0]
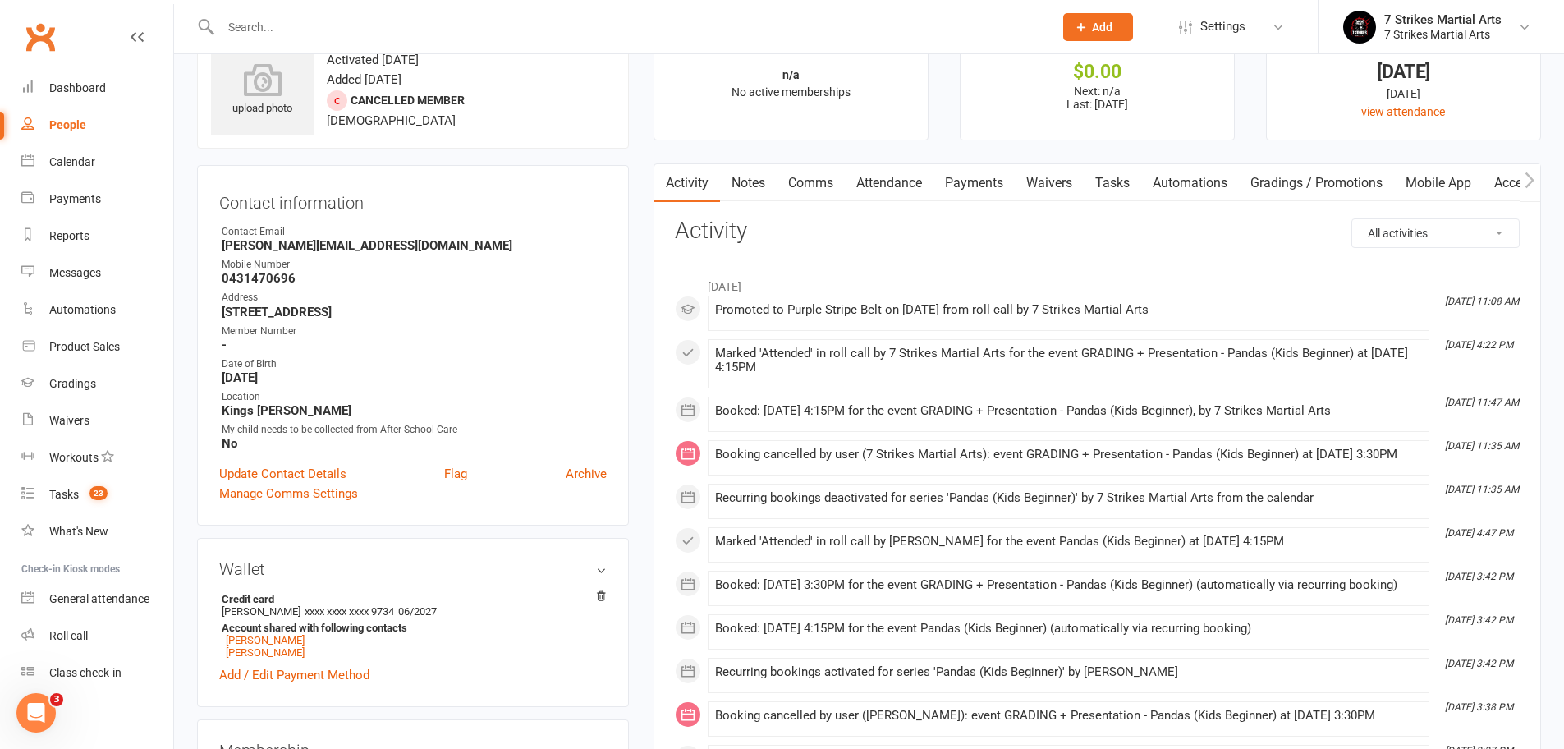
click at [1218, 179] on link "Automations" at bounding box center [1190, 183] width 98 height 38
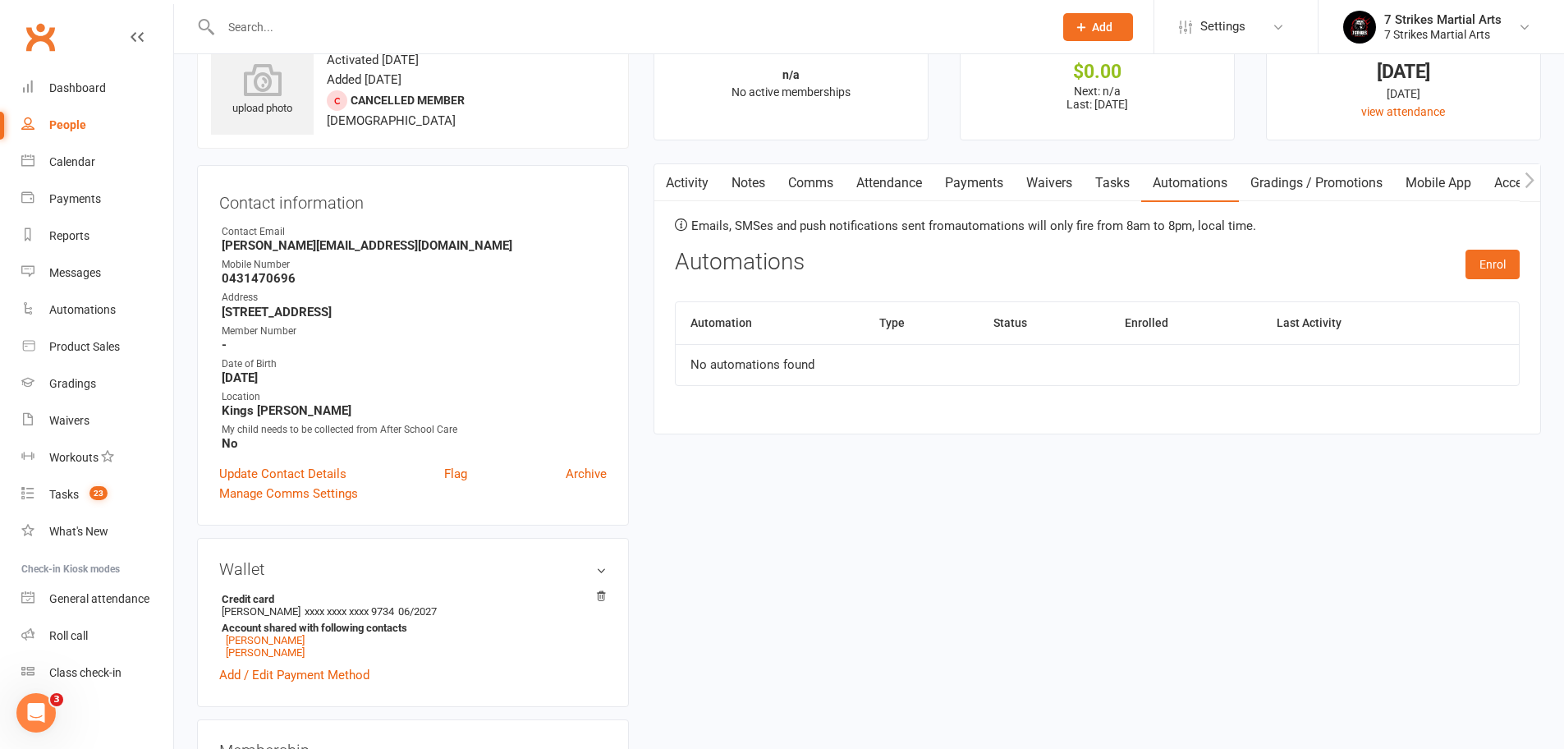
click at [1463, 273] on div "Automations Enrol" at bounding box center [1097, 269] width 845 height 39
click at [1481, 270] on button "Enrol" at bounding box center [1492, 265] width 54 height 30
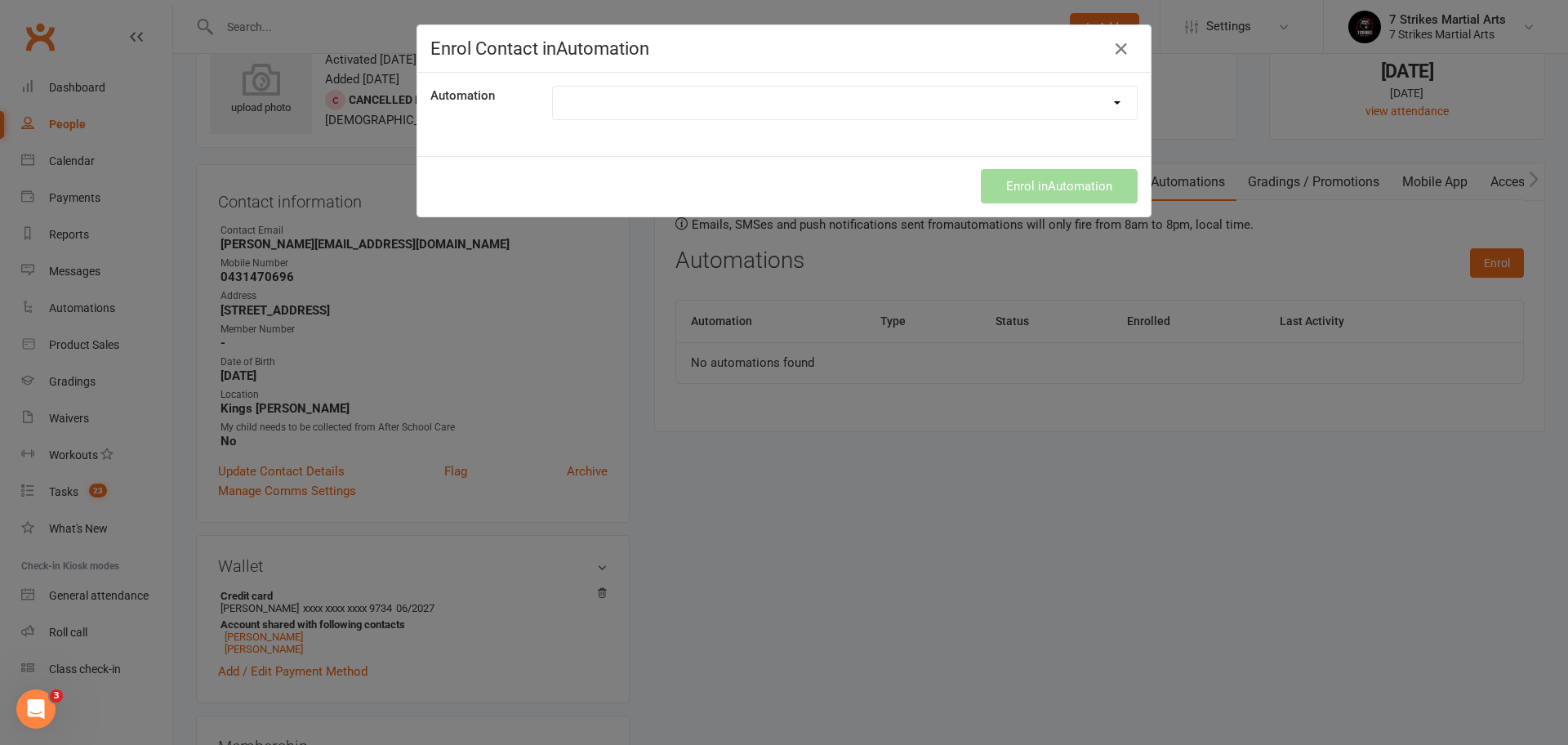
select select "9787"
click at [1052, 188] on button "Enrol in Automation" at bounding box center [1060, 186] width 157 height 34
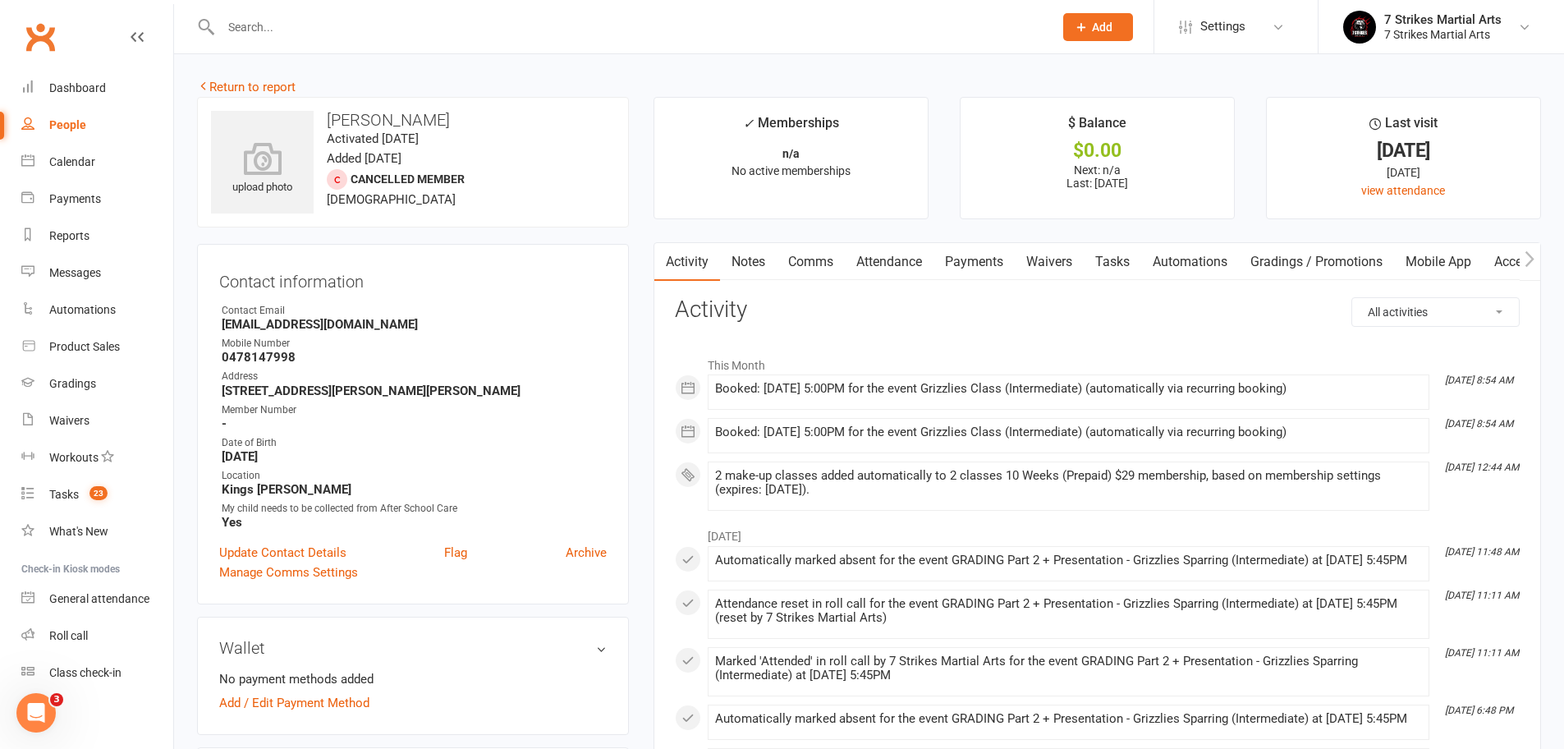
click at [1190, 261] on link "Automations" at bounding box center [1190, 262] width 98 height 38
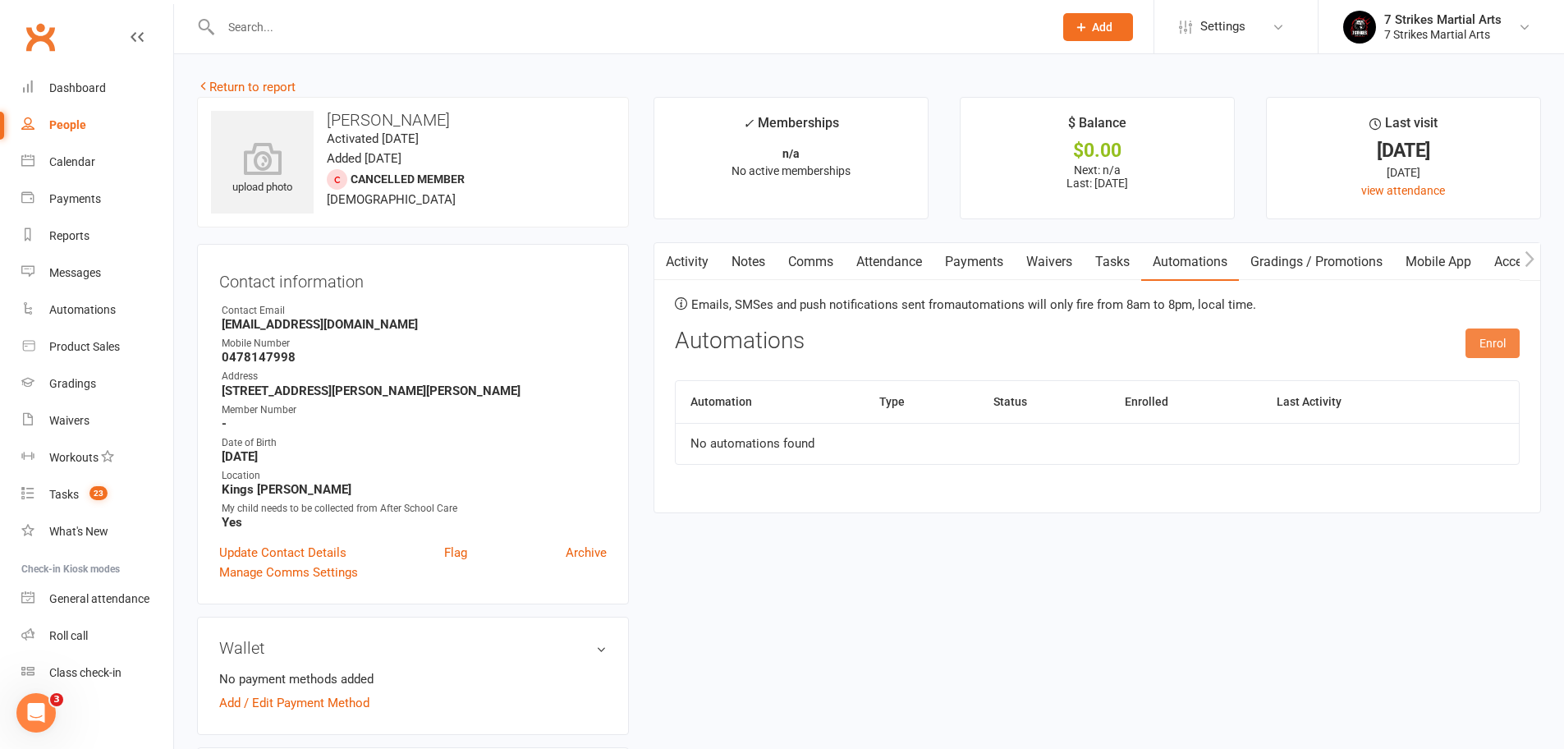
click at [1505, 341] on button "Enrol" at bounding box center [1492, 343] width 54 height 30
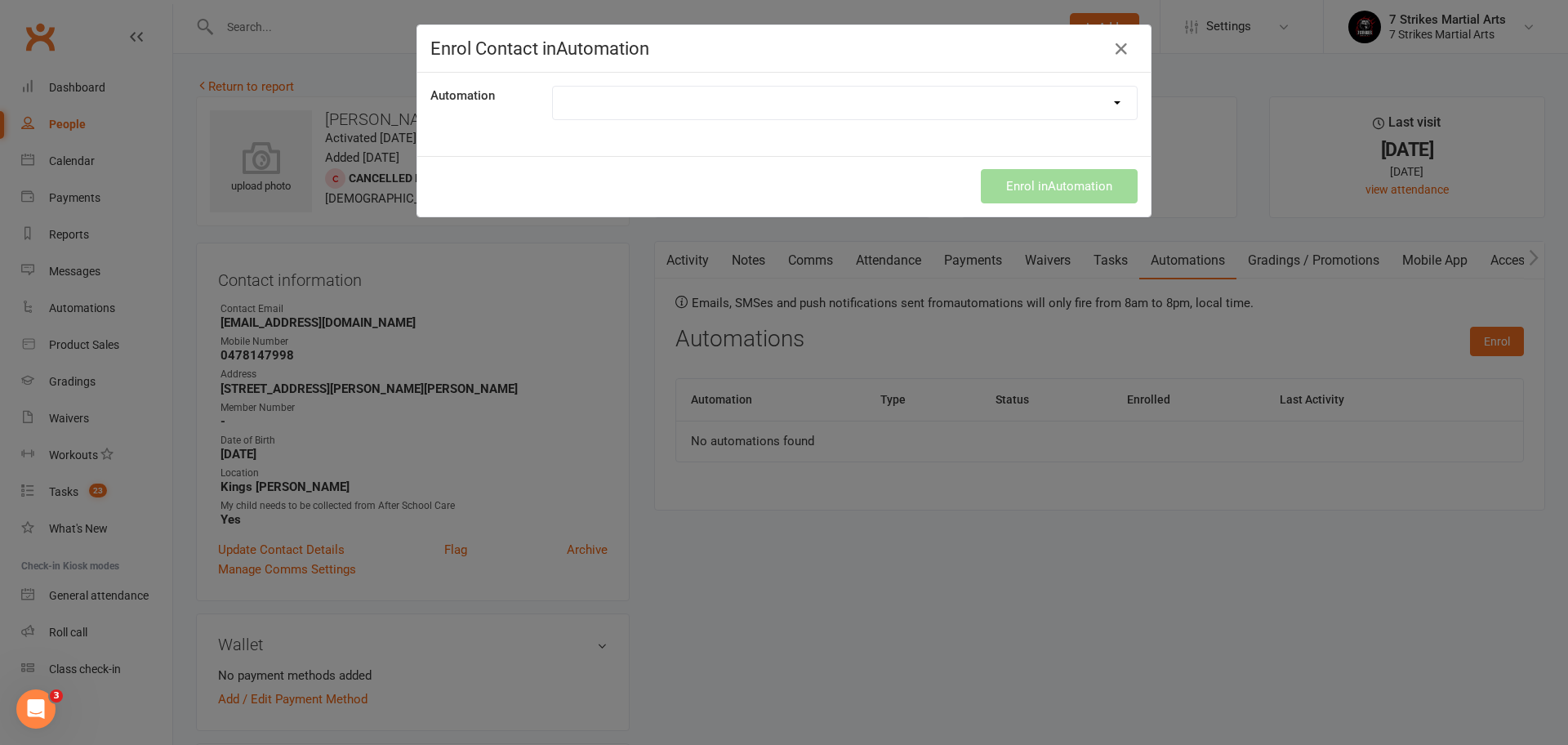
select select "9787"
click at [1032, 191] on button "Enrol in Automation" at bounding box center [1060, 186] width 157 height 34
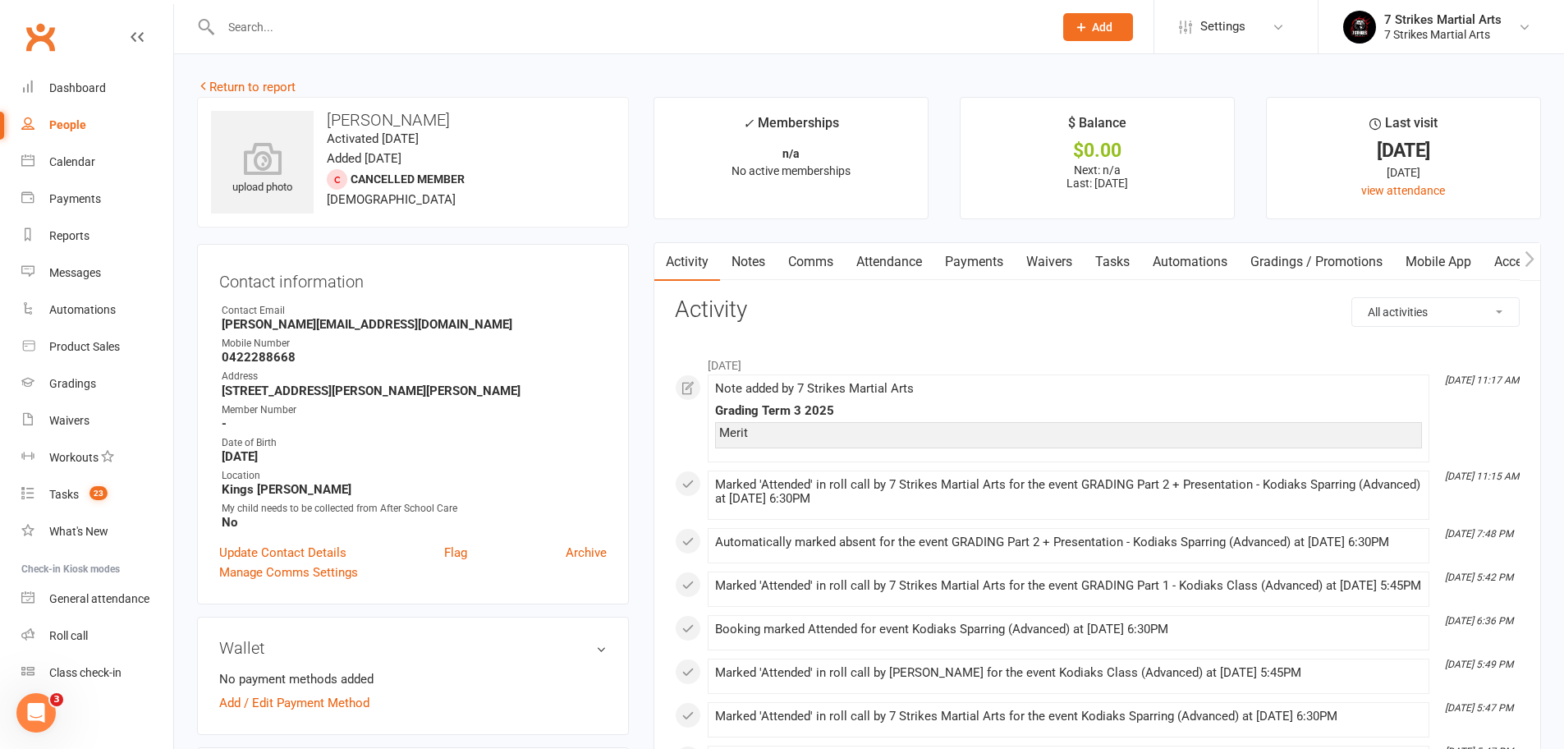
click at [1184, 256] on link "Automations" at bounding box center [1190, 262] width 98 height 38
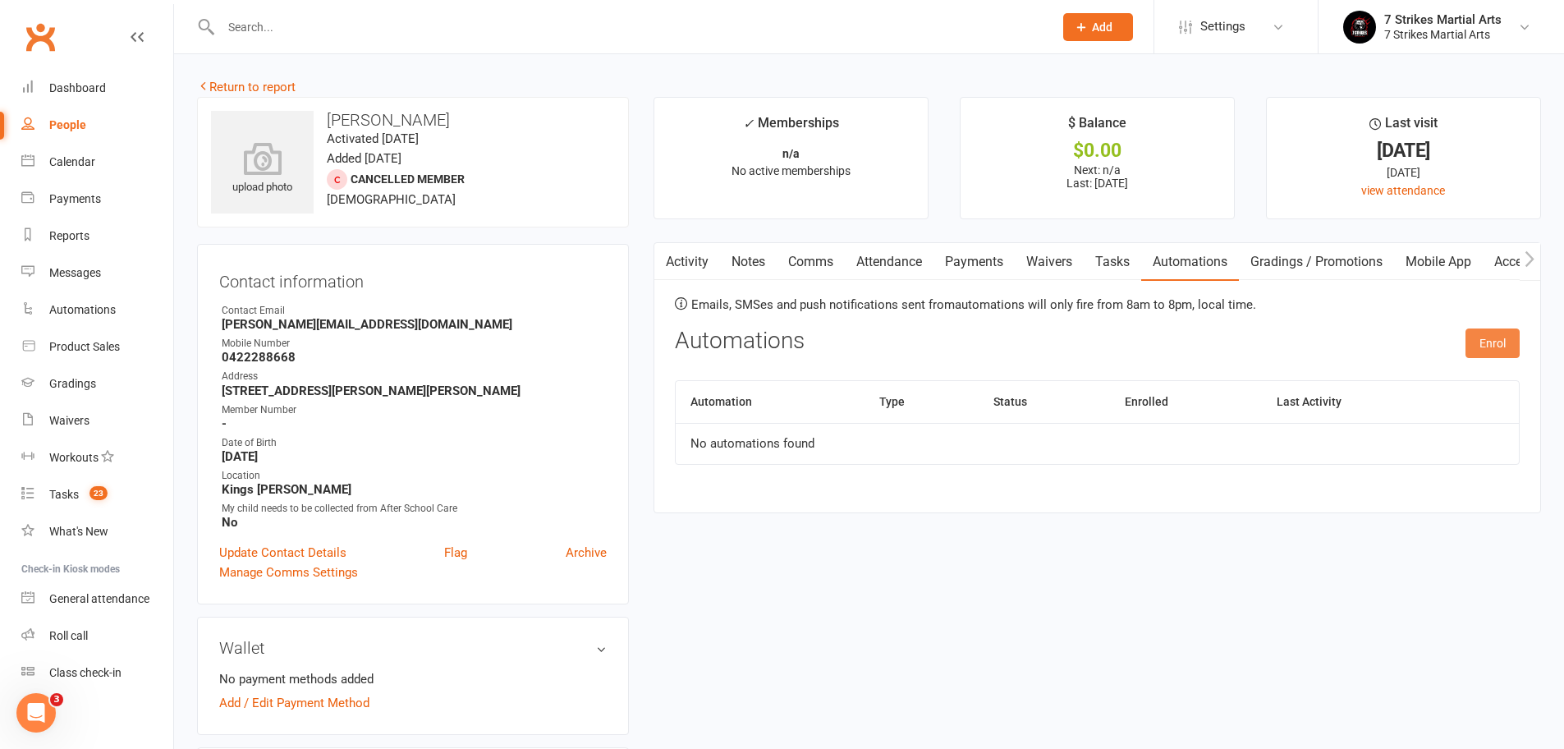
click at [1482, 341] on button "Enrol" at bounding box center [1492, 343] width 54 height 30
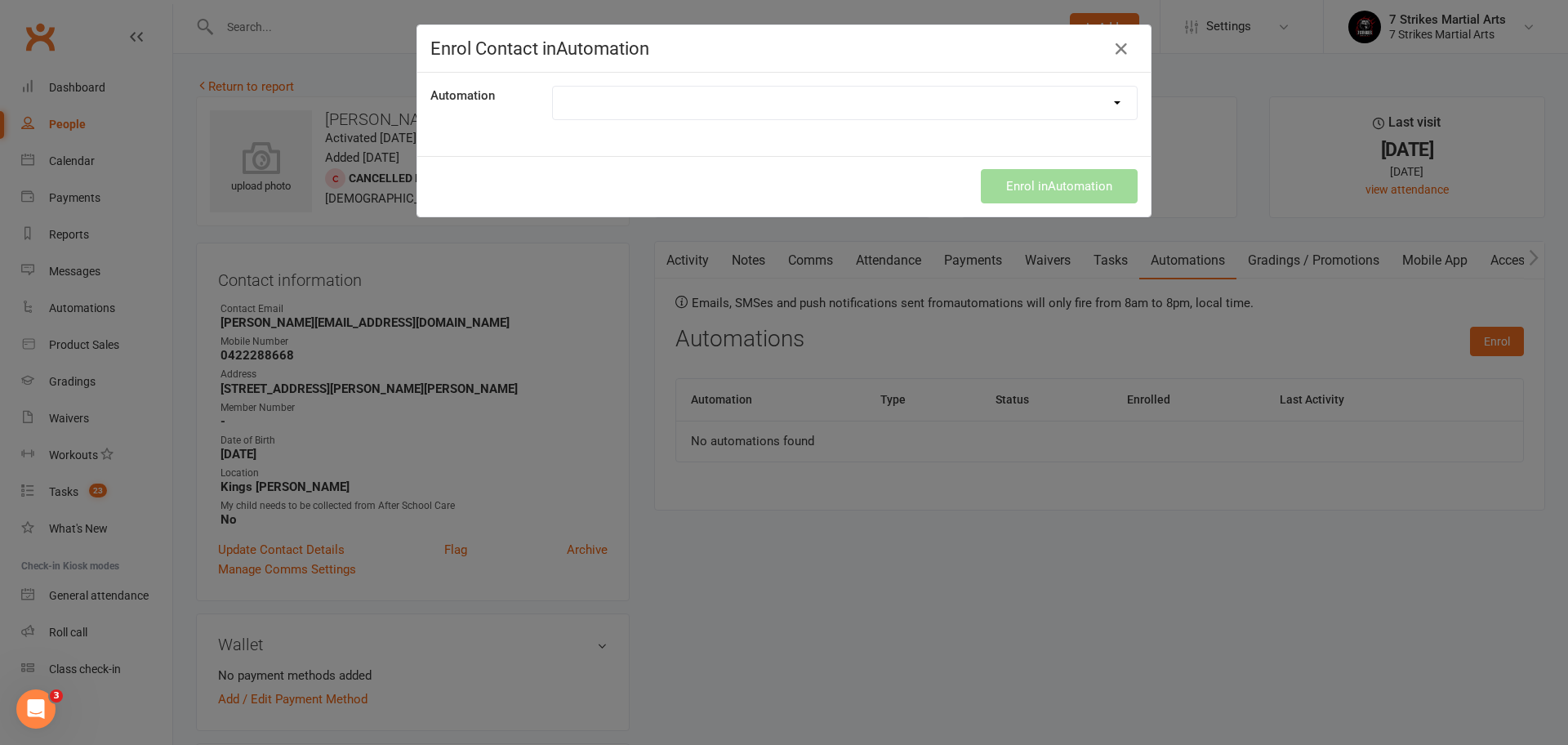
select select "9787"
click at [1018, 185] on button "Enrol in Automation" at bounding box center [1060, 186] width 157 height 34
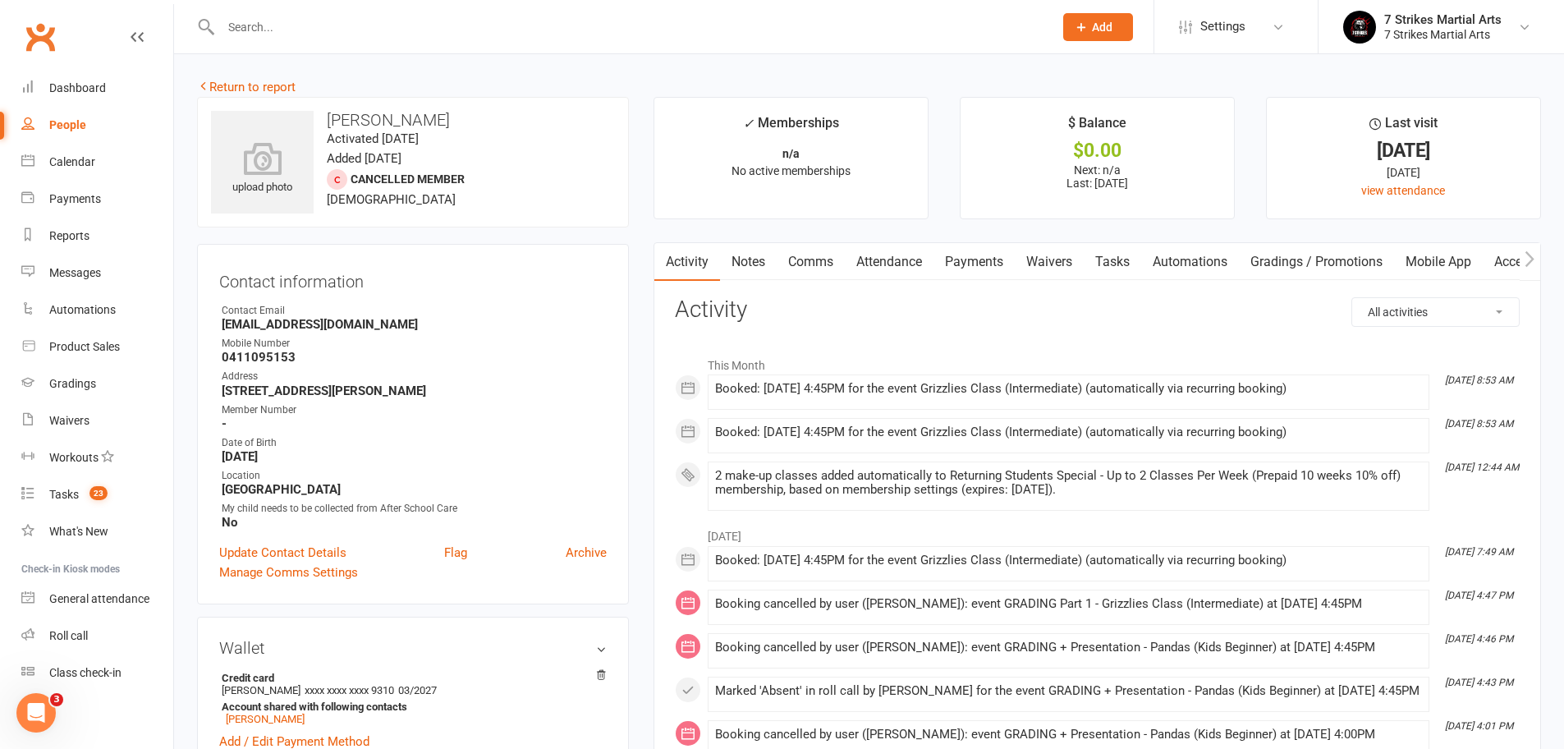
scroll to position [256, 0]
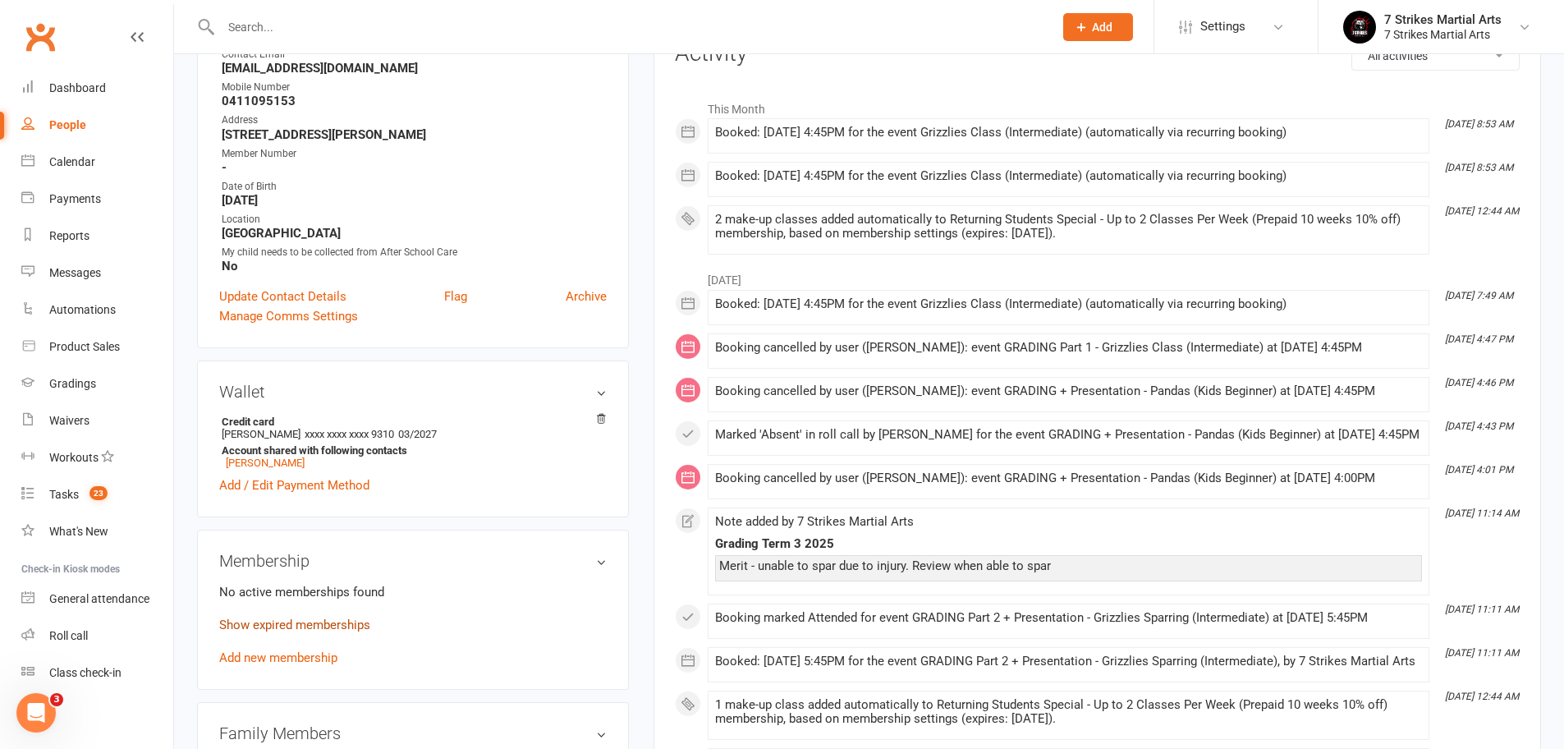
click at [267, 625] on link "Show expired memberships" at bounding box center [294, 624] width 151 height 15
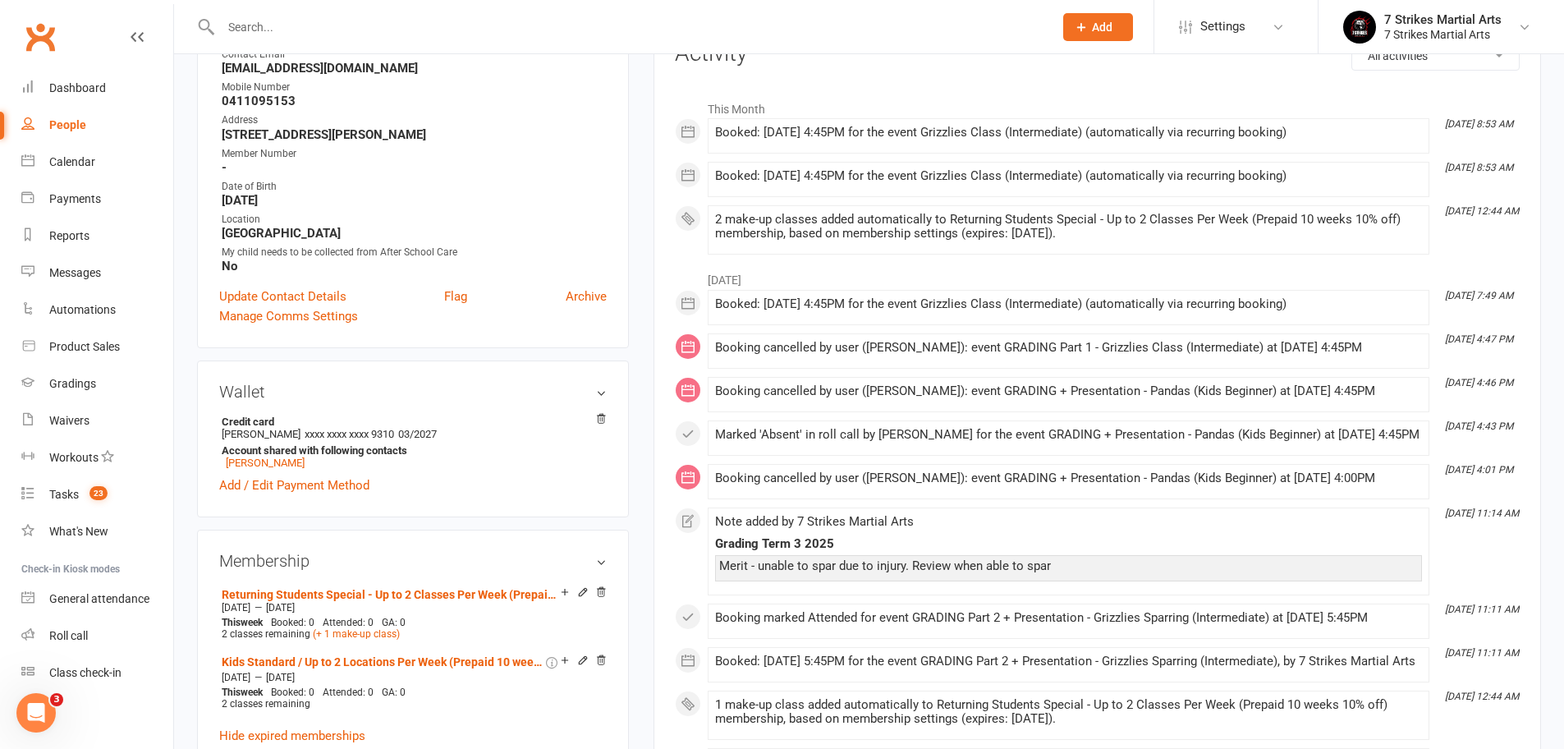
scroll to position [0, 0]
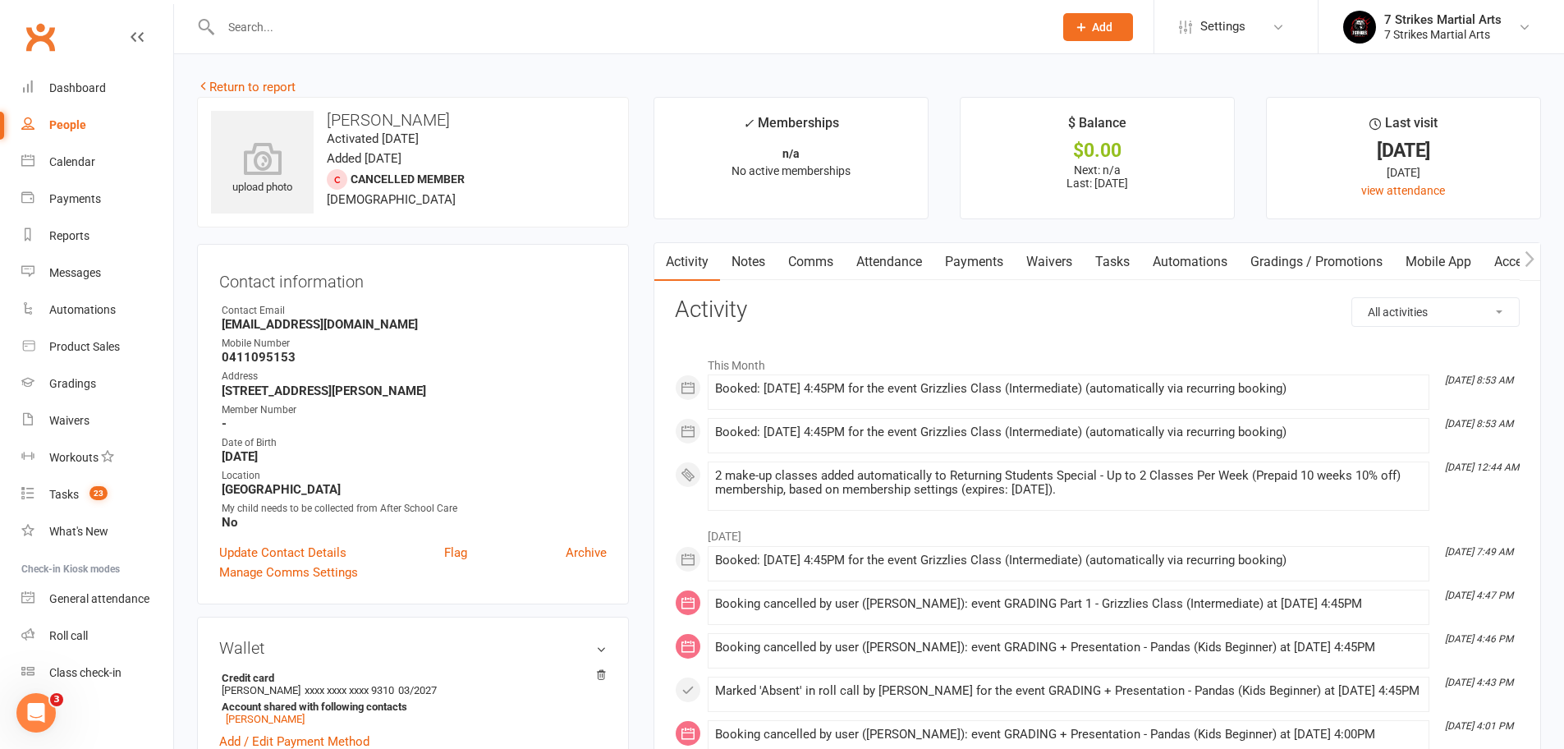
click at [1046, 249] on link "Waivers" at bounding box center [1048, 262] width 69 height 38
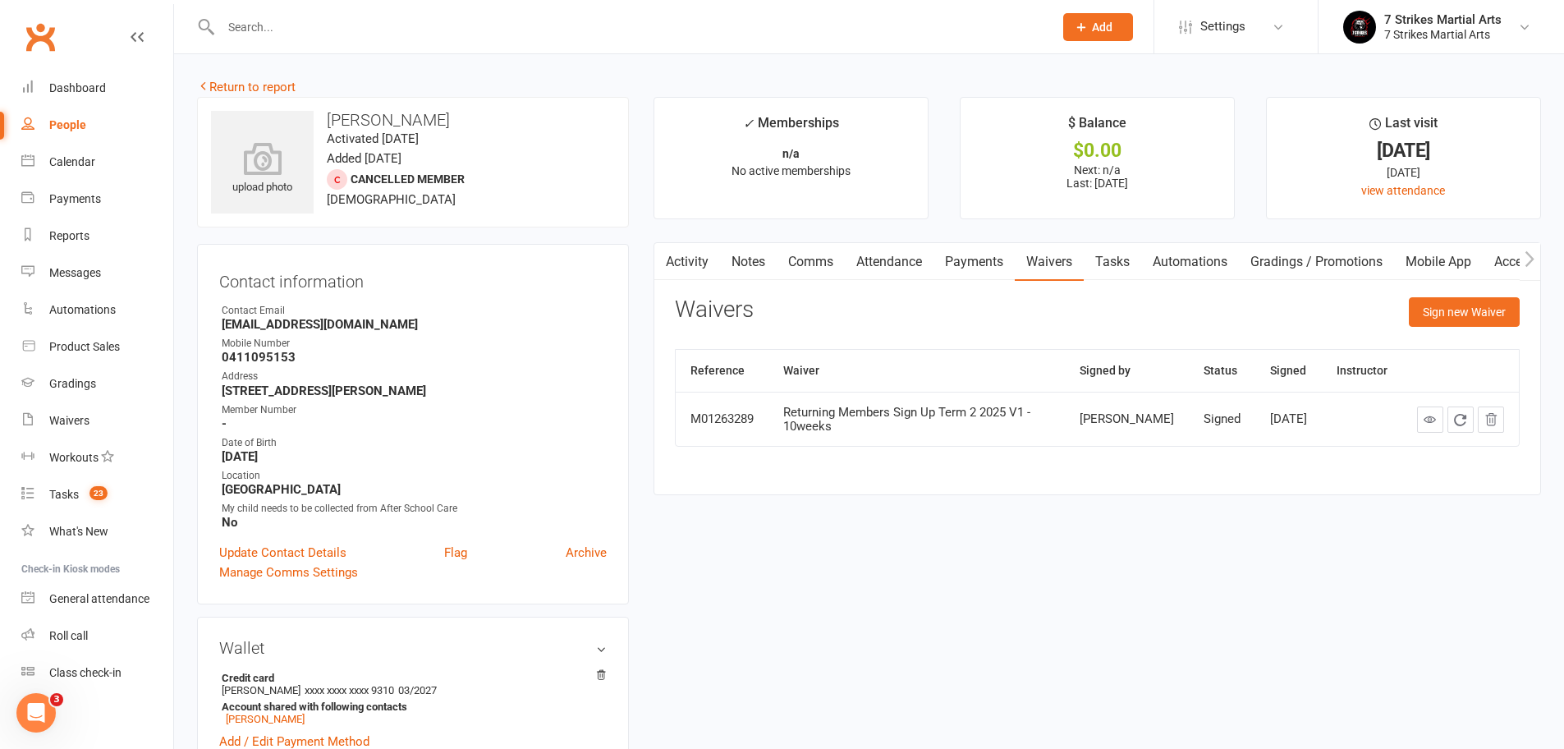
click at [1220, 263] on link "Automations" at bounding box center [1190, 262] width 98 height 38
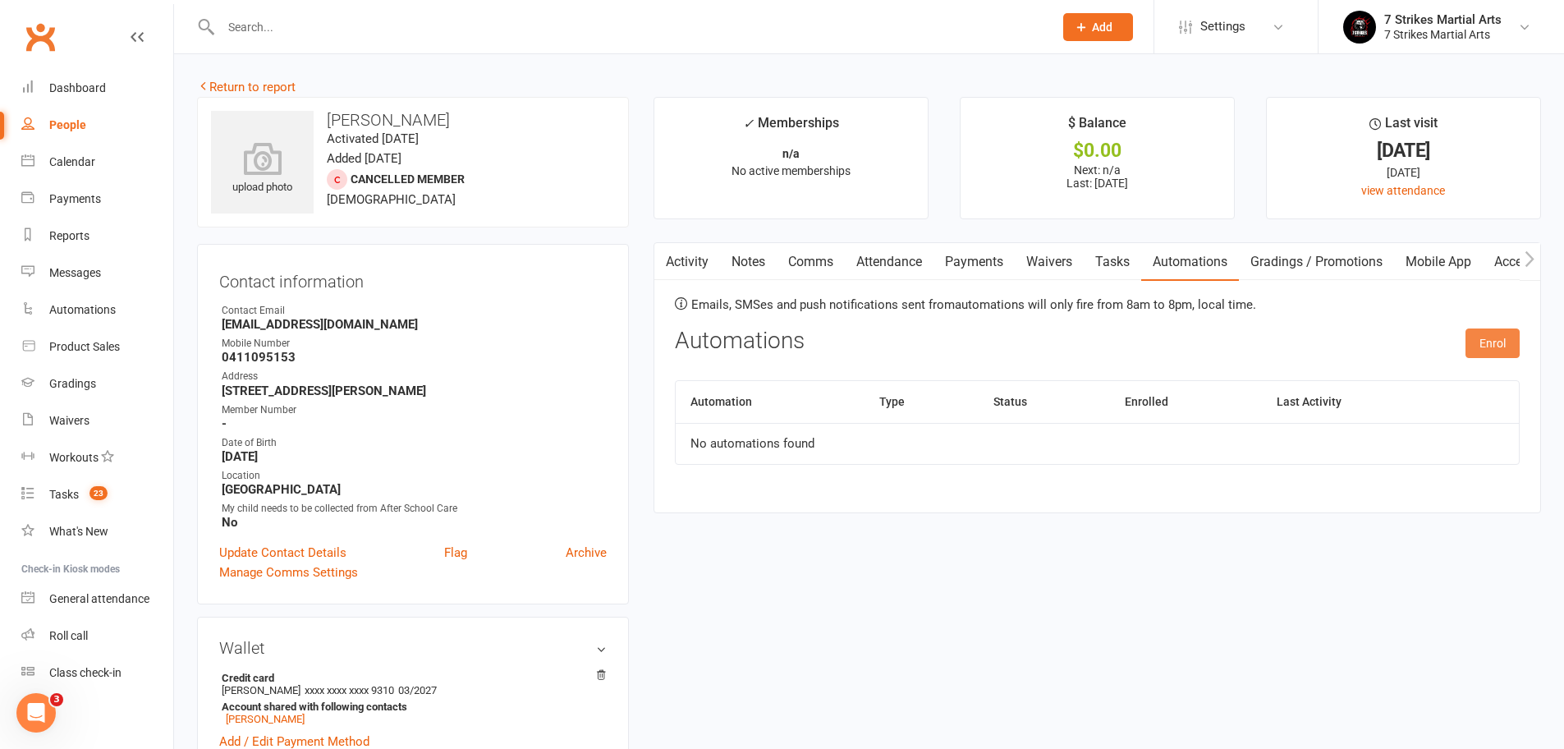
click at [1490, 348] on button "Enrol" at bounding box center [1492, 343] width 54 height 30
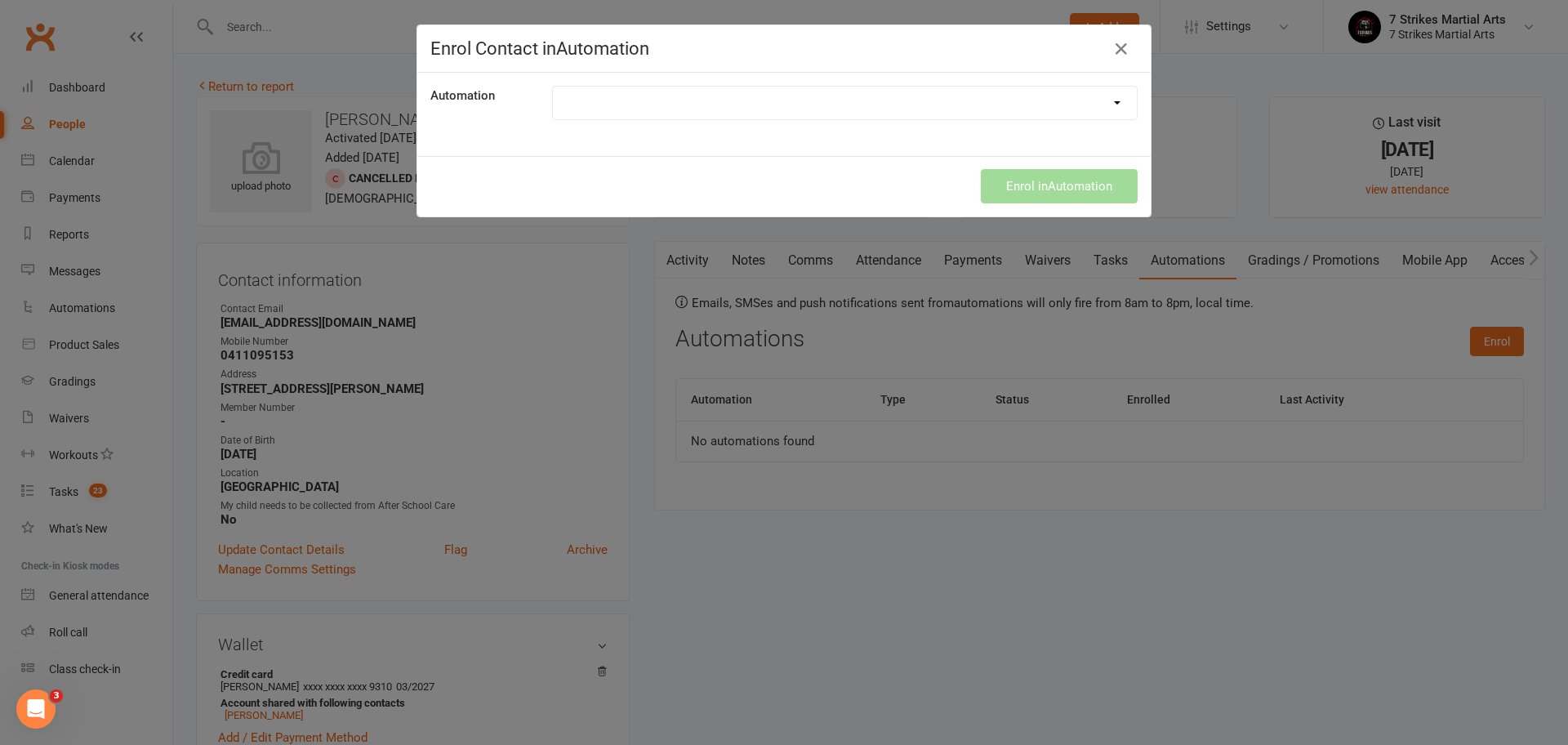
select select "9787"
click at [1048, 186] on button "Enrol in Automation" at bounding box center [1060, 186] width 157 height 34
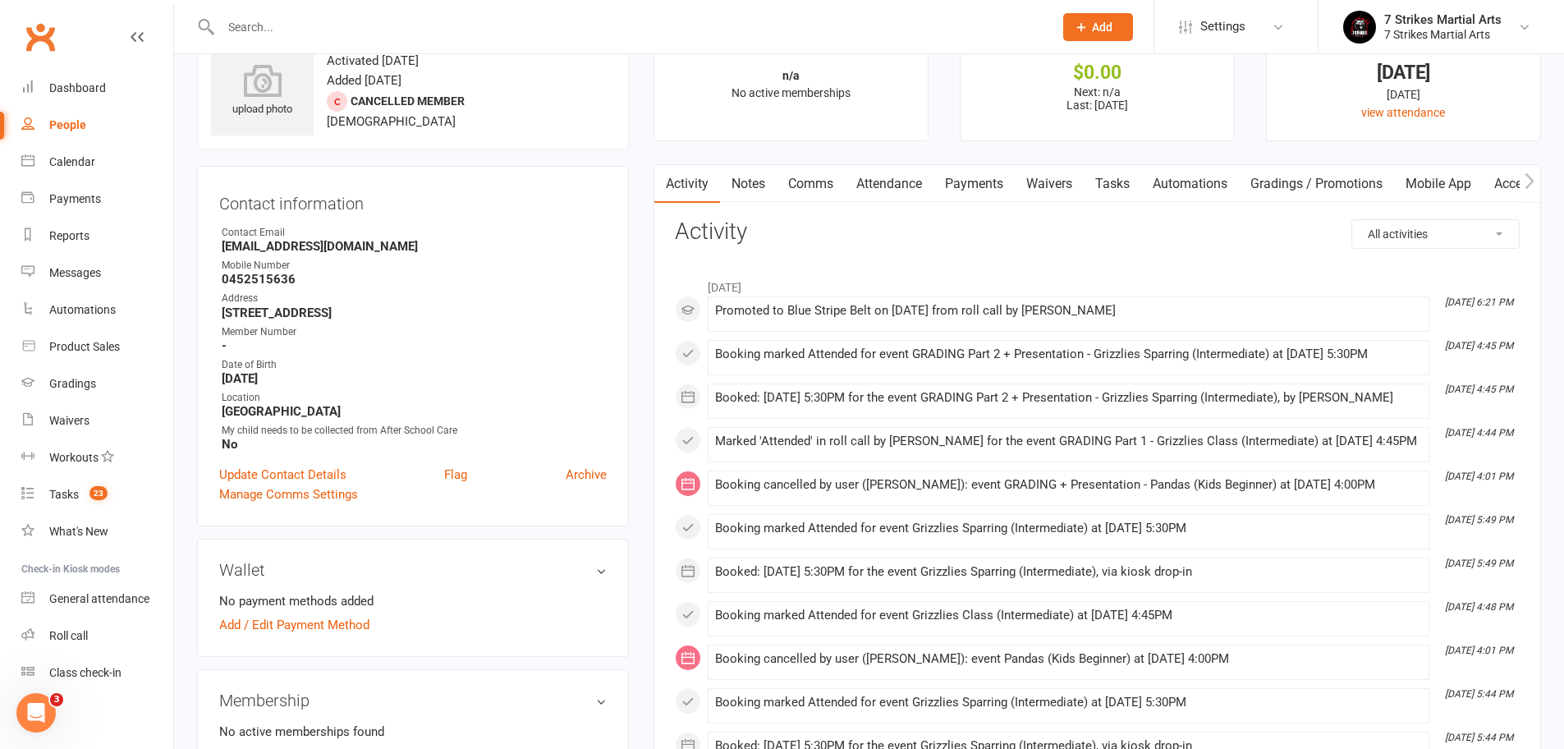
scroll to position [217, 0]
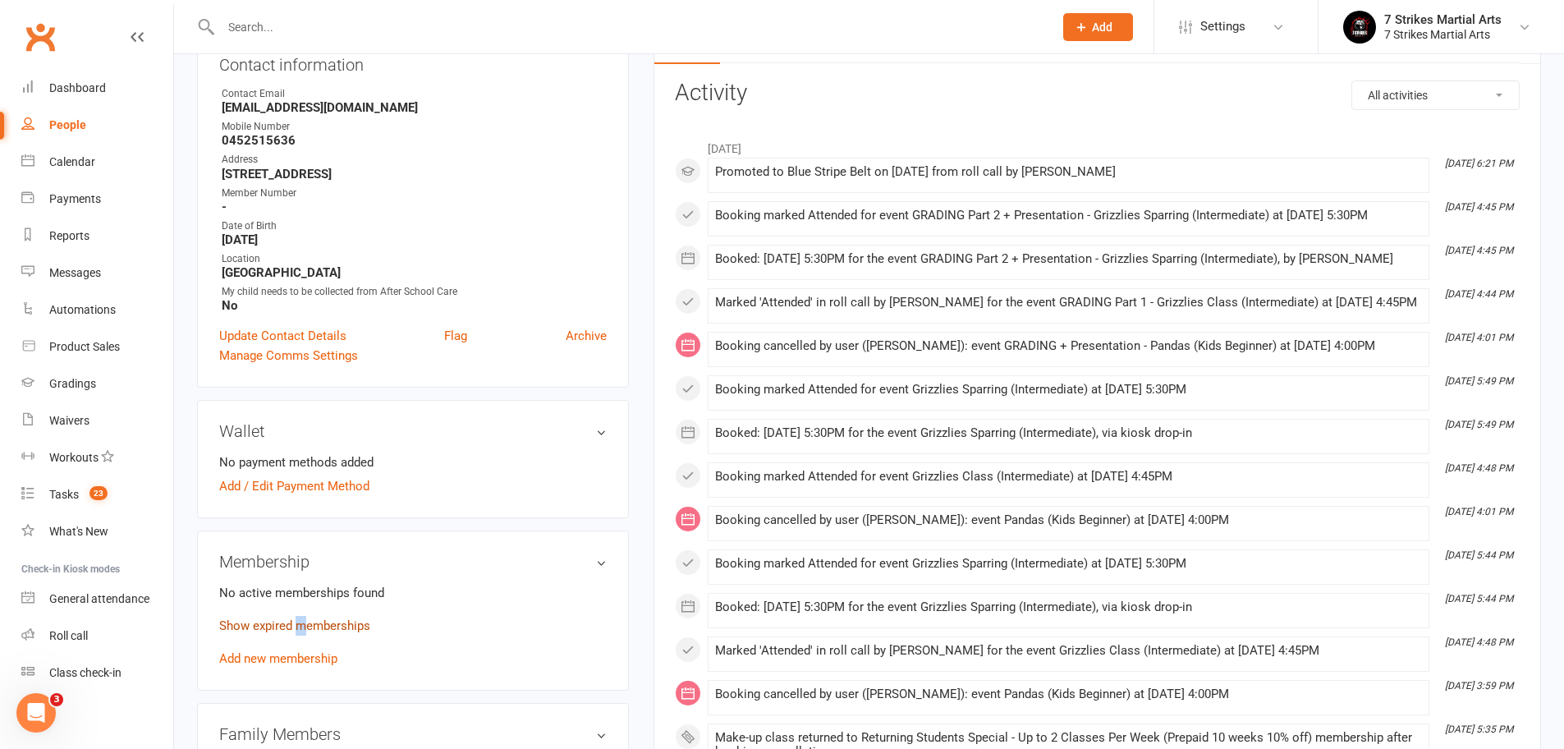
click at [300, 625] on link "Show expired memberships" at bounding box center [294, 625] width 151 height 15
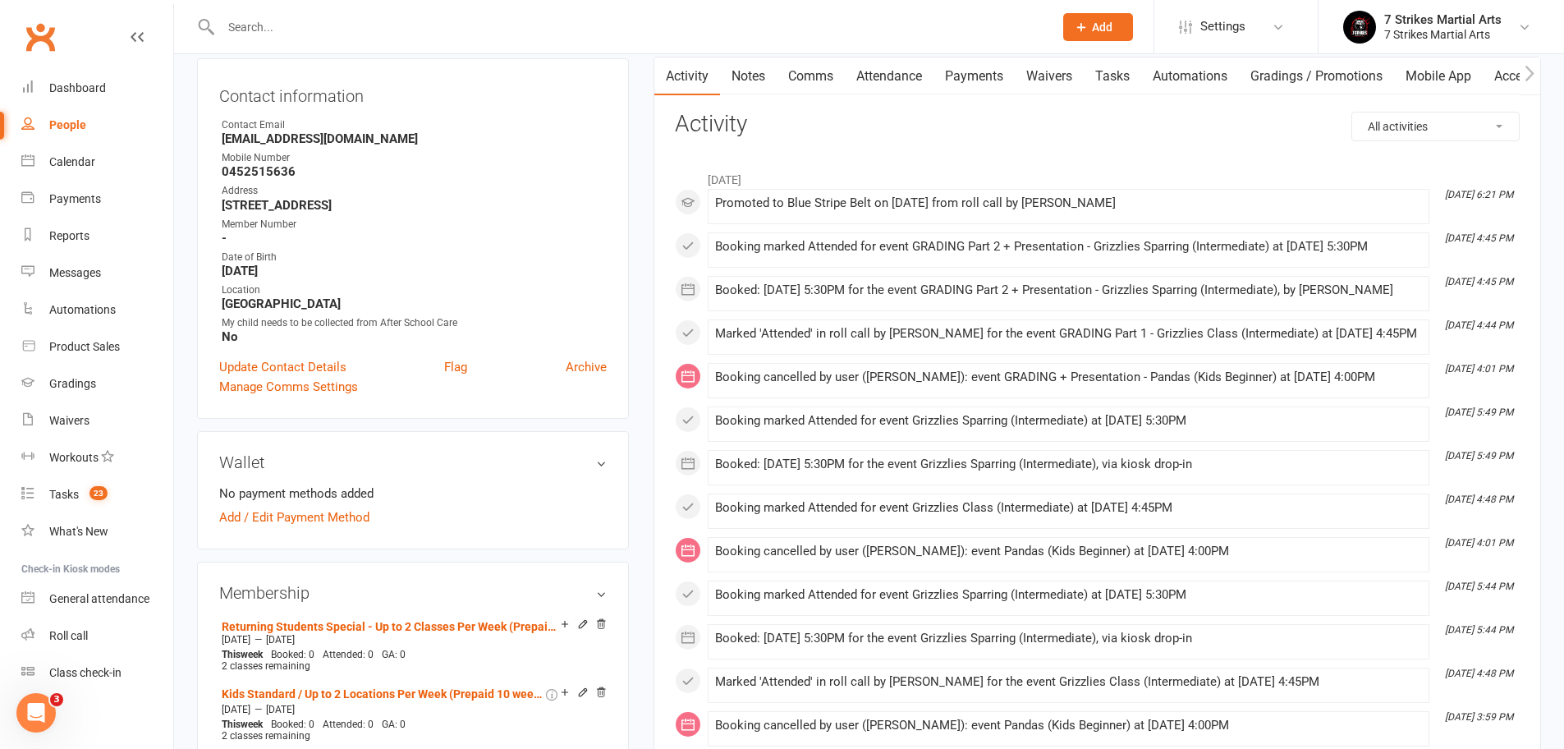
scroll to position [0, 0]
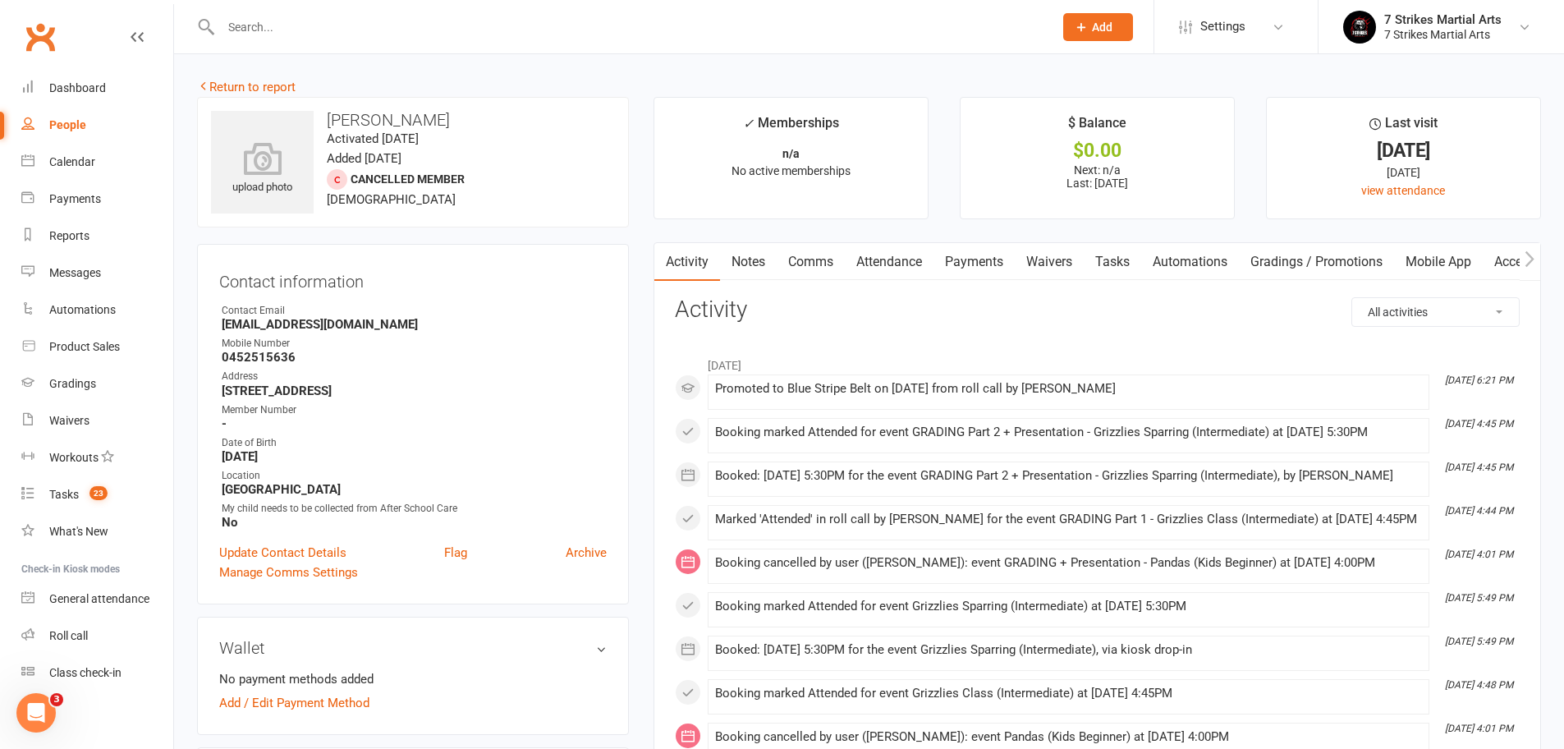
click at [1051, 263] on link "Waivers" at bounding box center [1048, 262] width 69 height 38
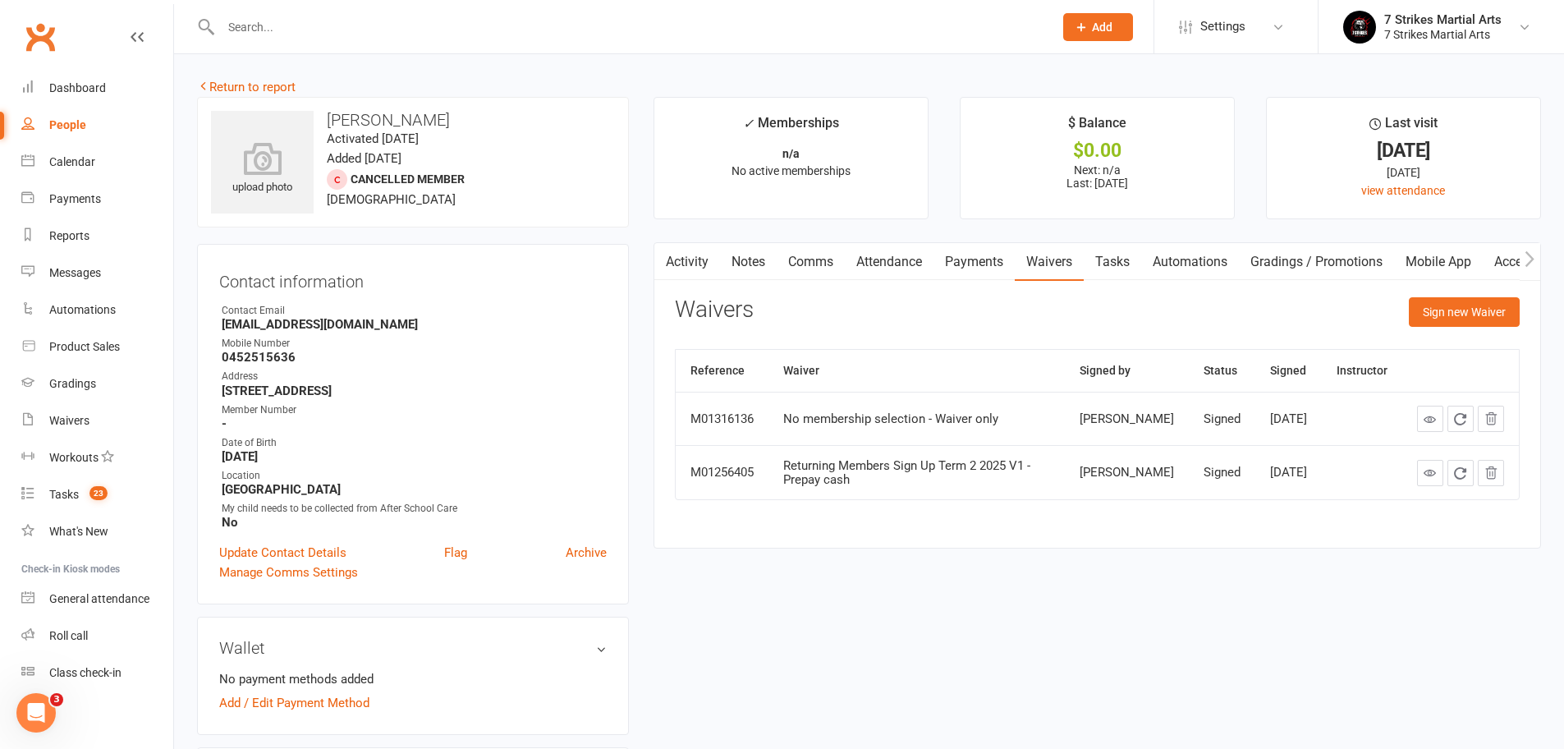
click at [1220, 263] on link "Automations" at bounding box center [1190, 262] width 98 height 38
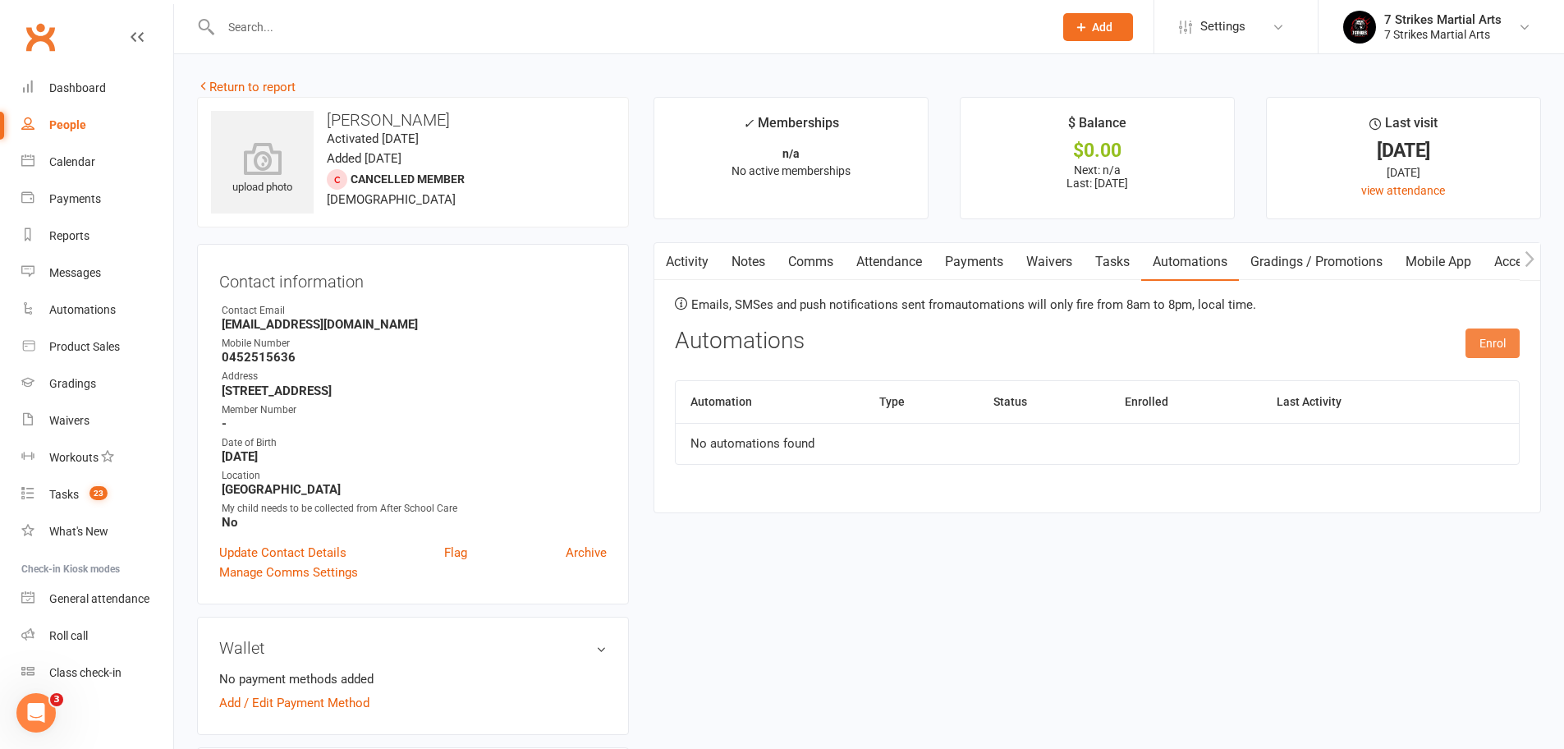
click at [1501, 347] on button "Enrol" at bounding box center [1492, 343] width 54 height 30
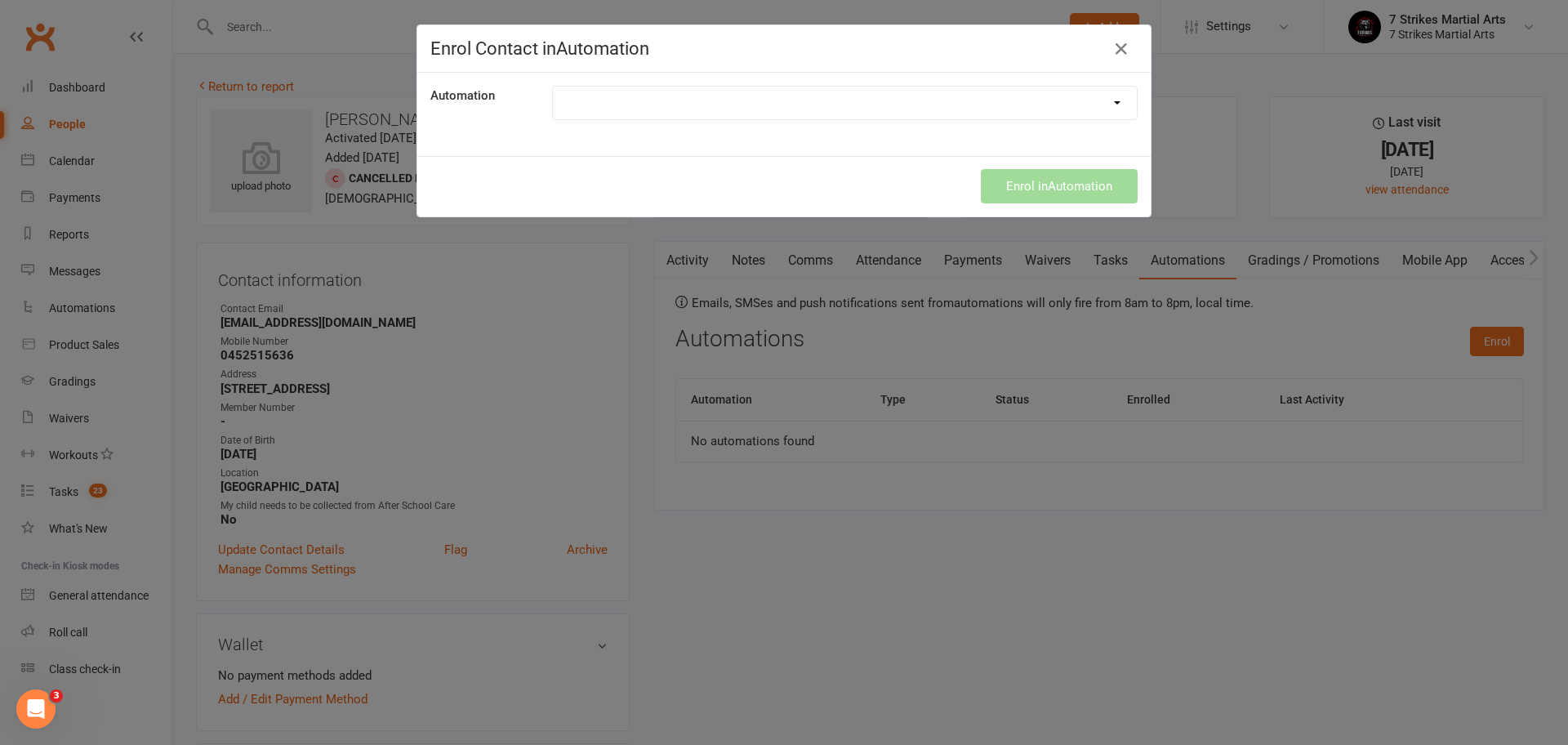
select select "9787"
click at [1105, 188] on button "Enrol in Automation" at bounding box center [1060, 186] width 157 height 34
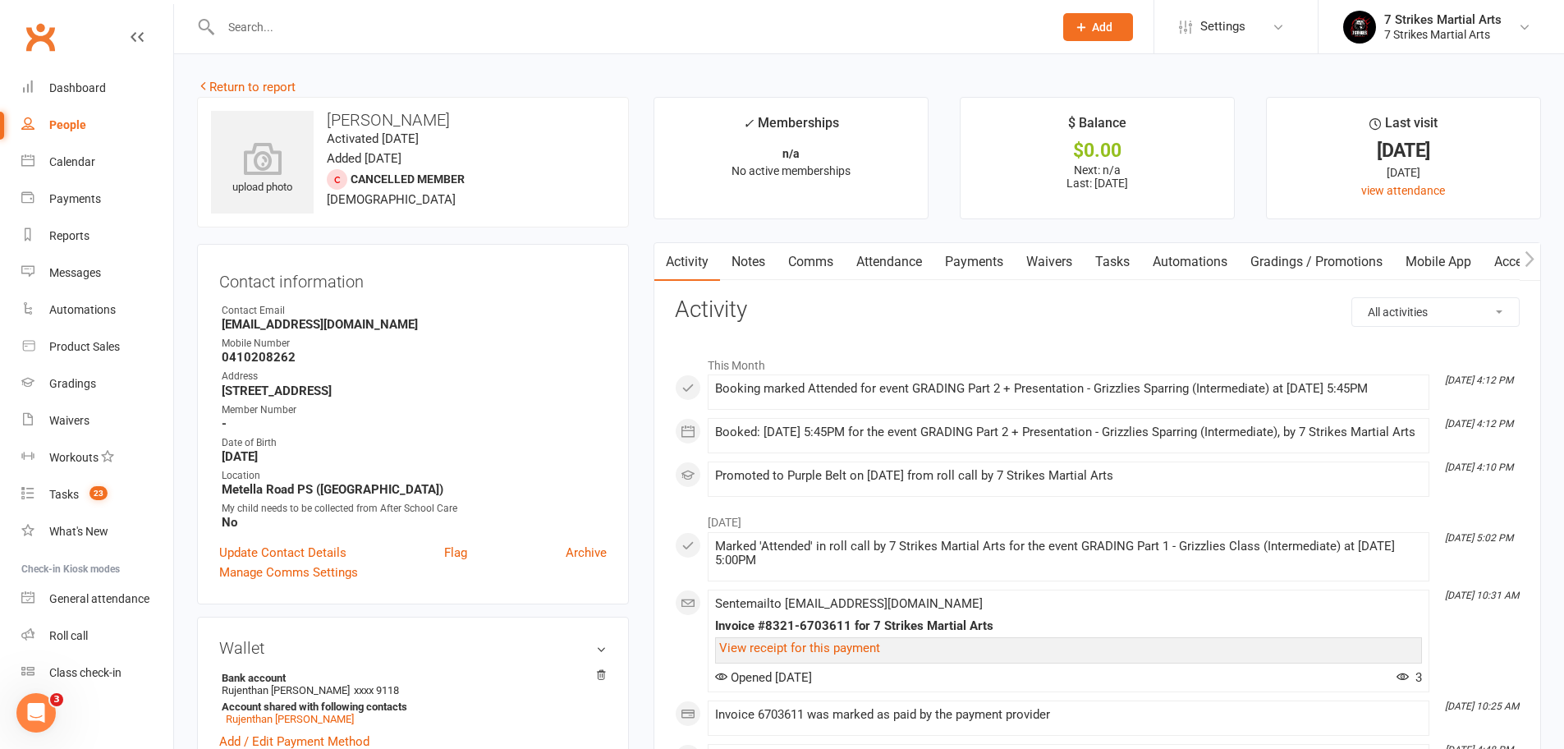
click at [1188, 260] on link "Automations" at bounding box center [1190, 262] width 98 height 38
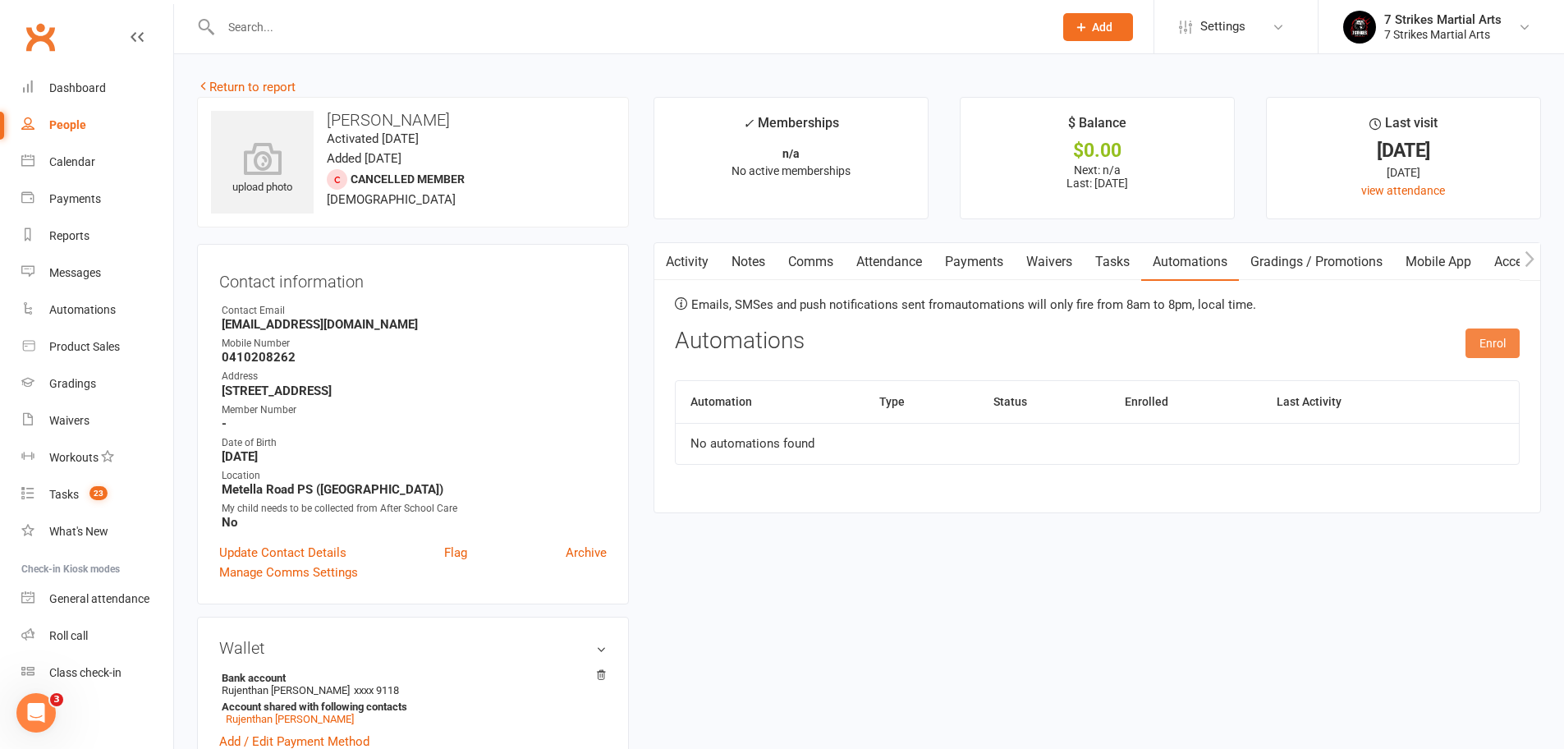
click at [1488, 346] on button "Enrol" at bounding box center [1492, 343] width 54 height 30
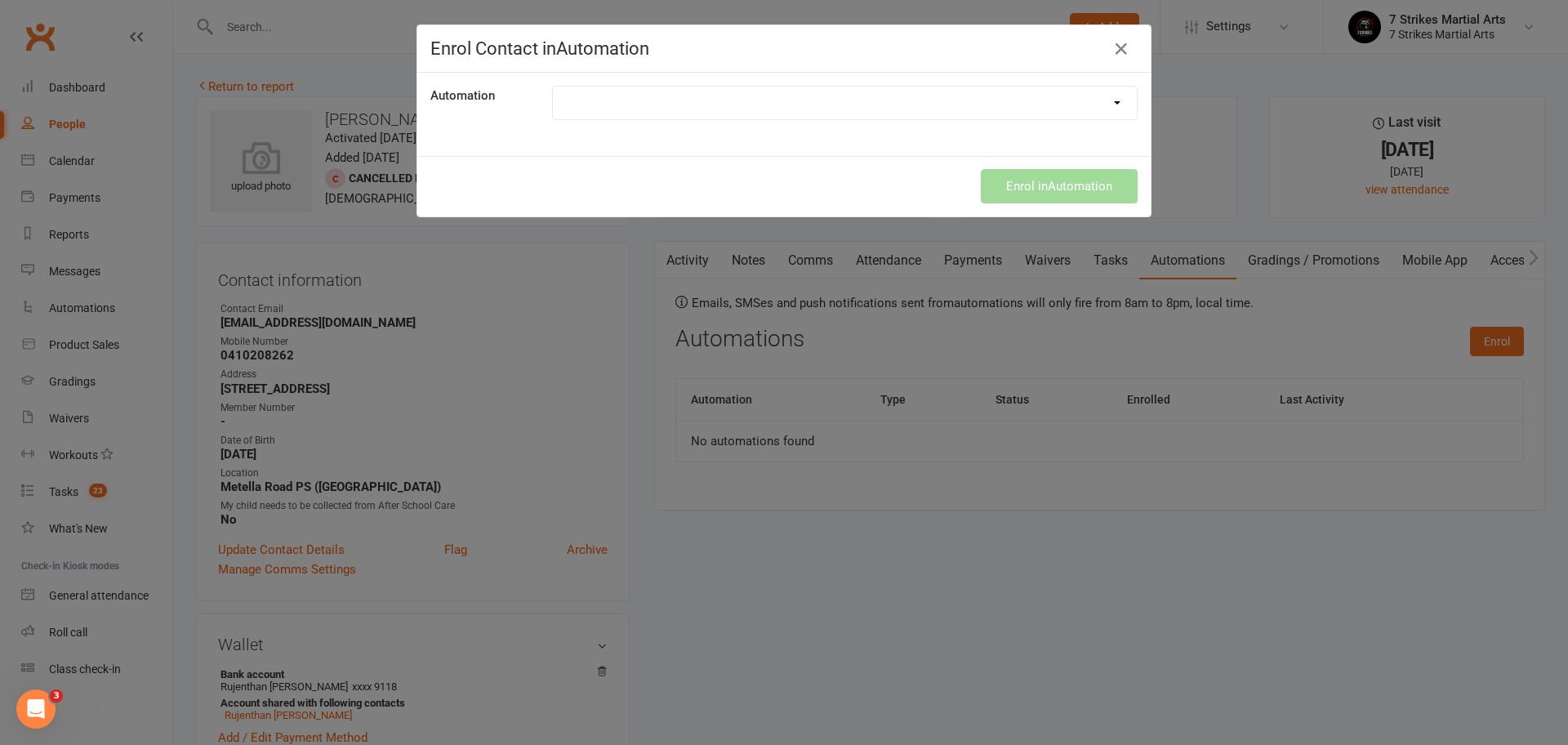
select select "9787"
click at [1041, 187] on button "Enrol in Automation" at bounding box center [1060, 186] width 157 height 34
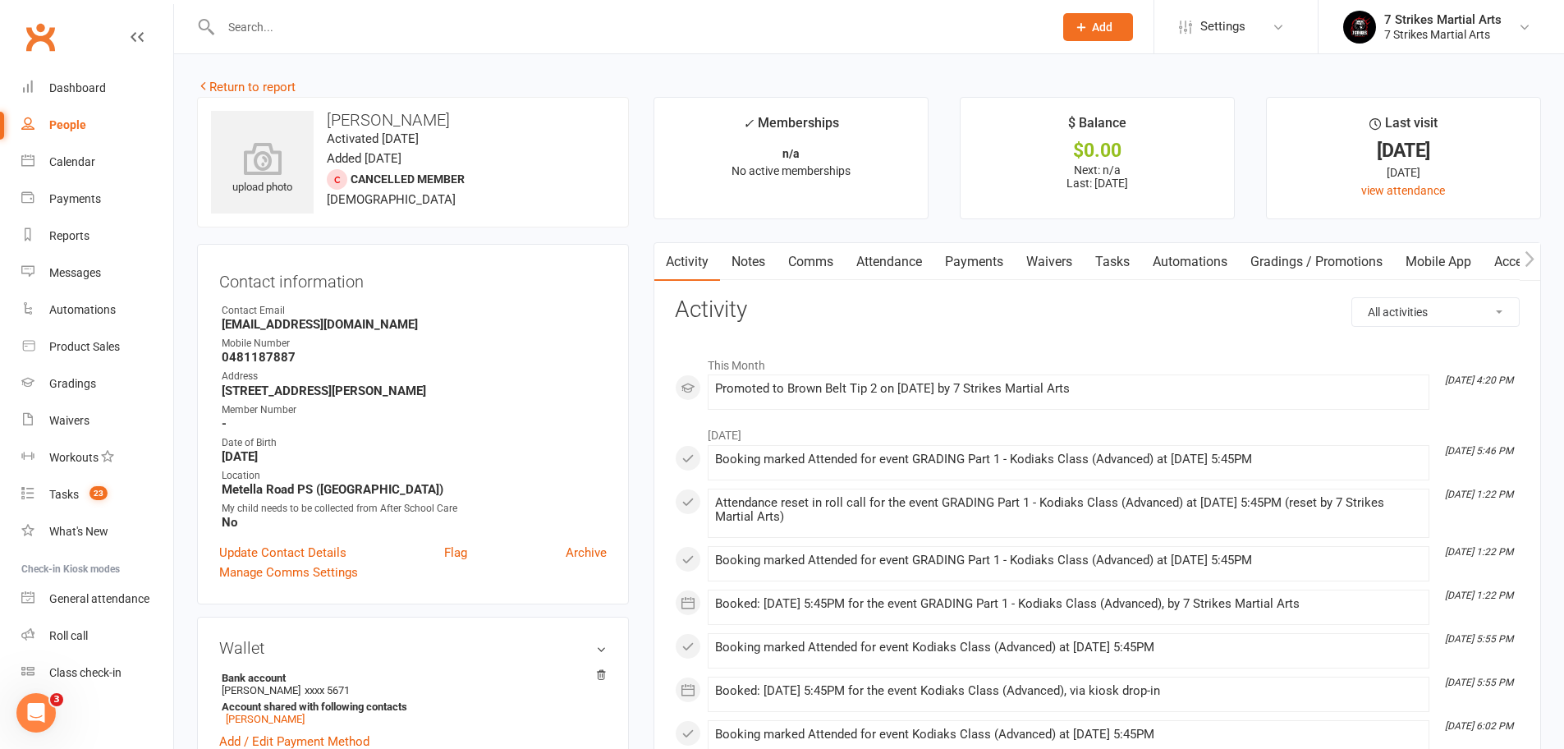
click at [1197, 263] on link "Automations" at bounding box center [1190, 262] width 98 height 38
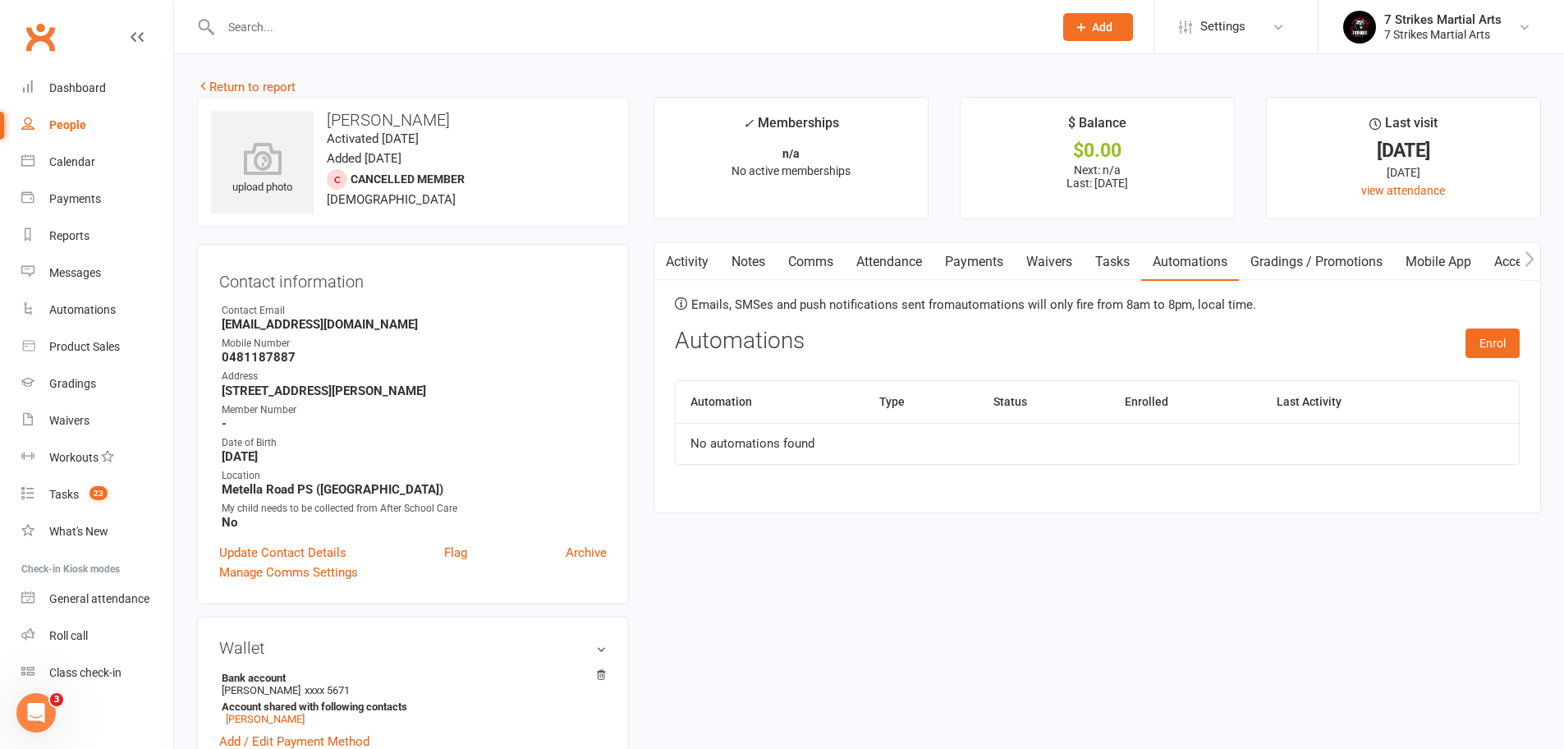
scroll to position [517, 0]
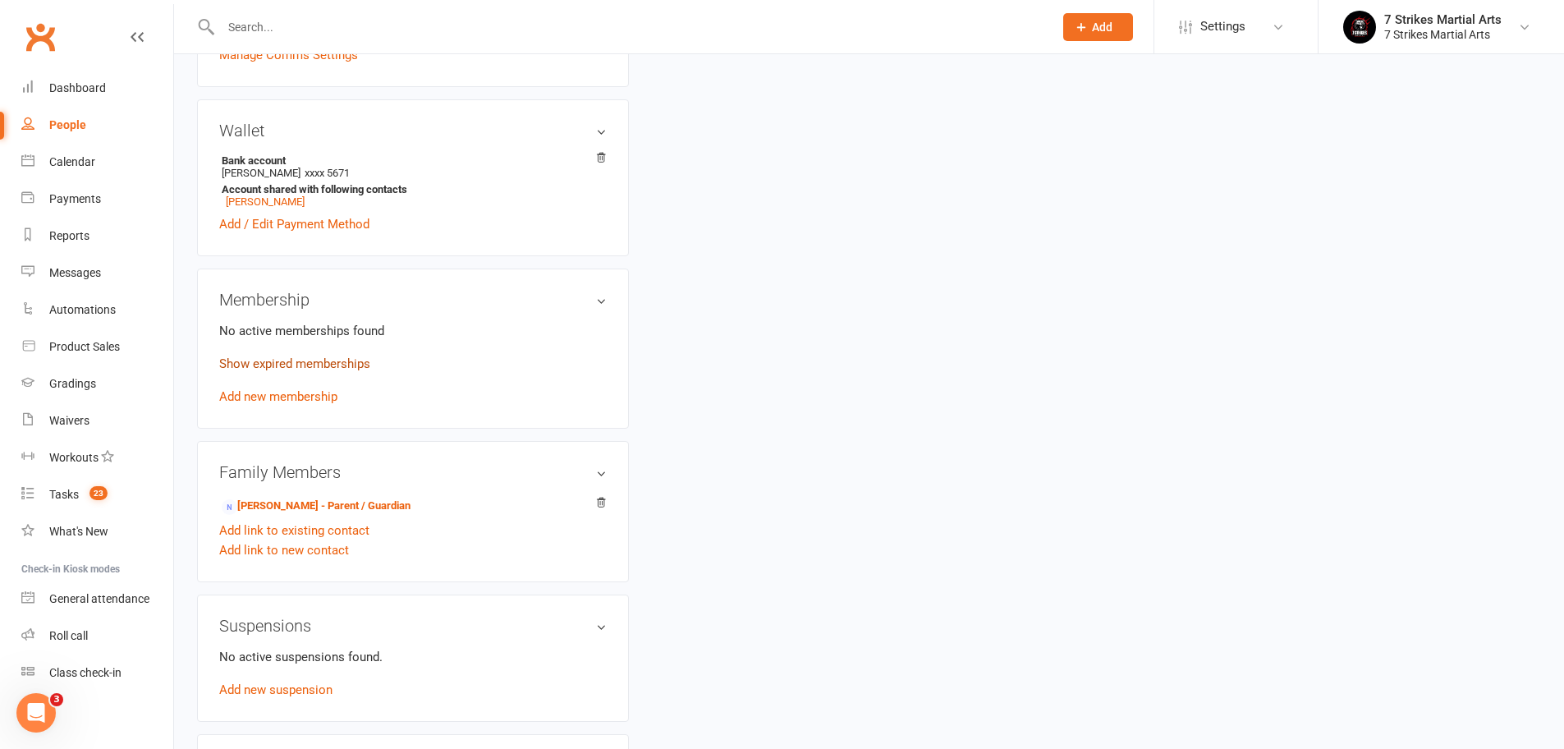
click at [346, 362] on link "Show expired memberships" at bounding box center [294, 363] width 151 height 15
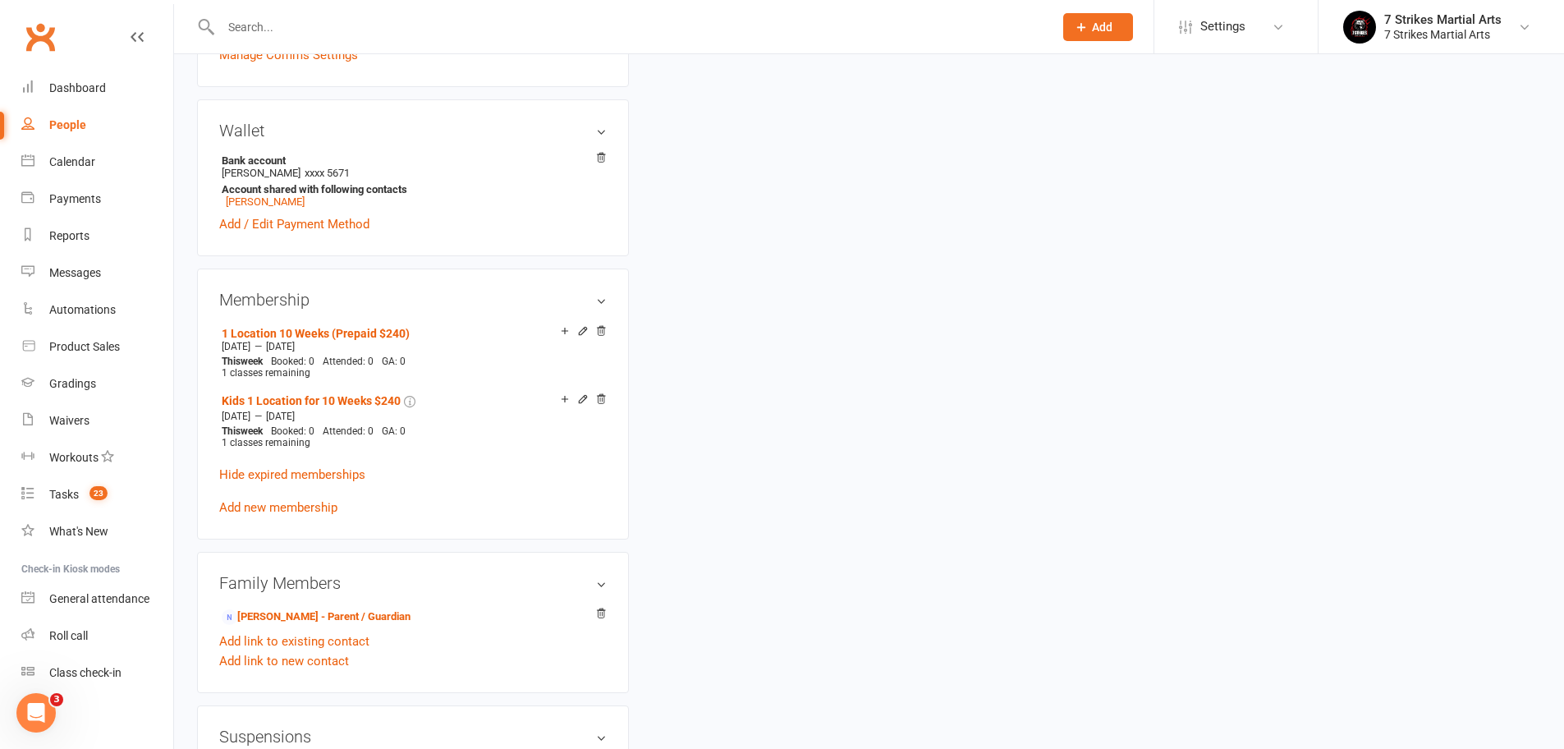
scroll to position [0, 0]
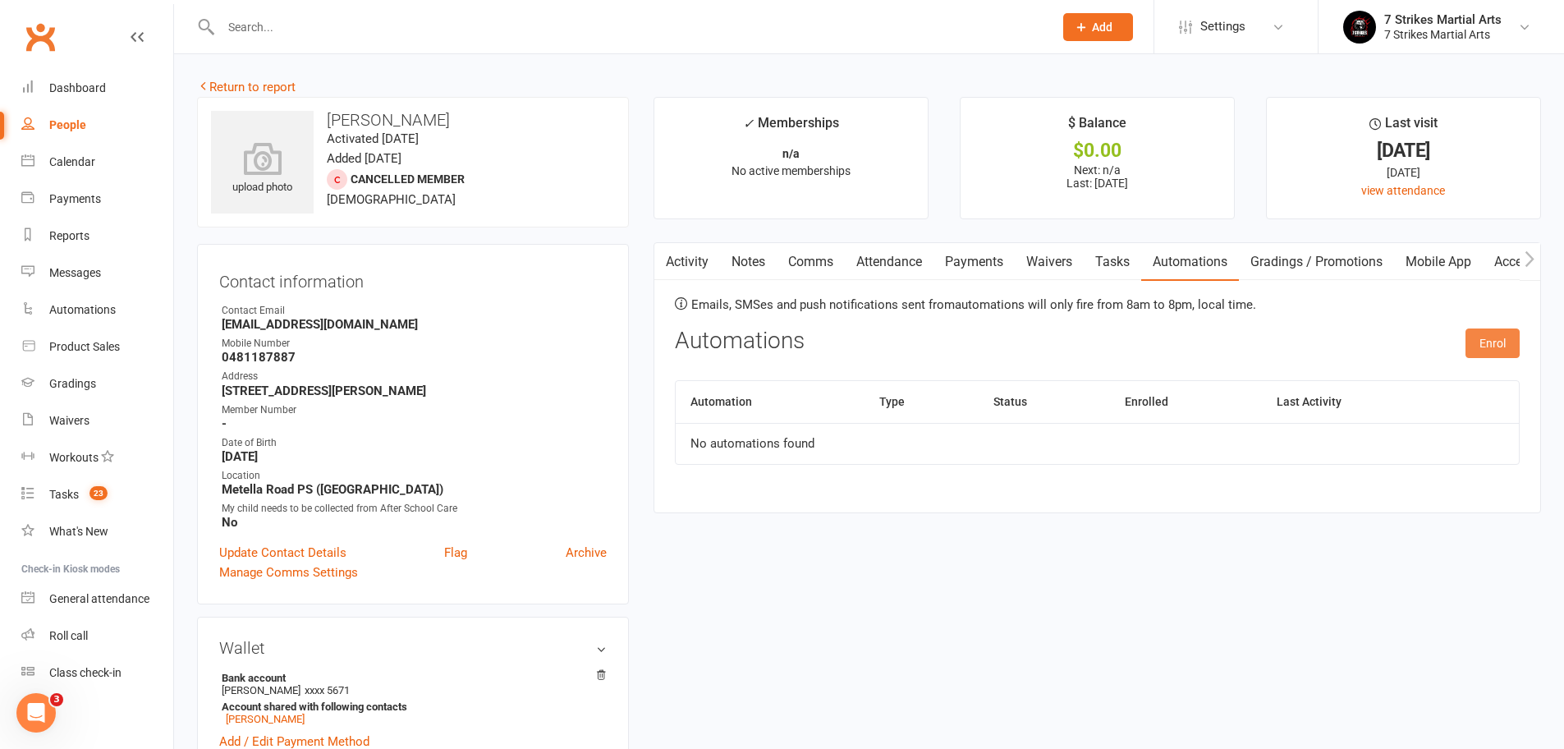
click at [1498, 339] on button "Enrol" at bounding box center [1492, 343] width 54 height 30
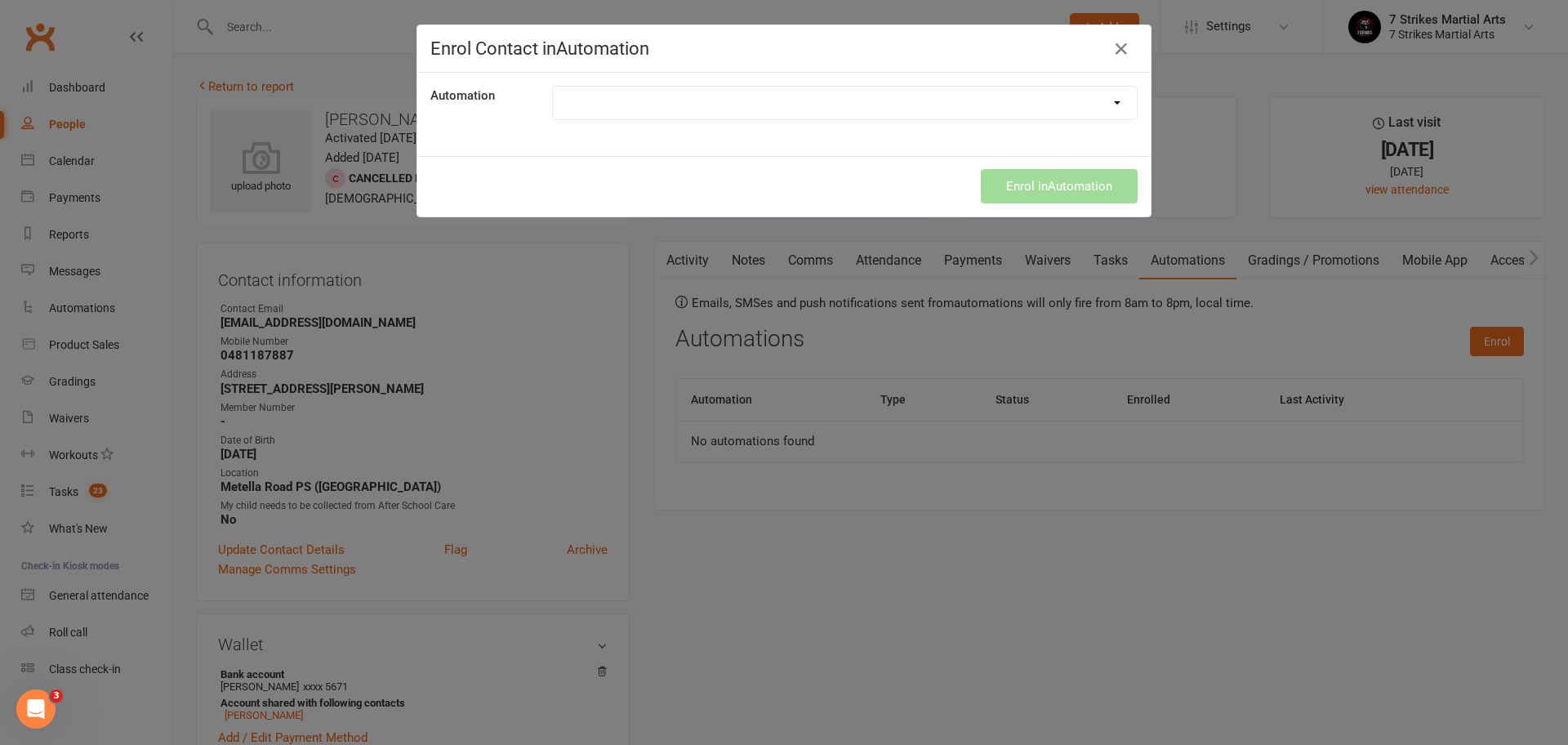
select select "9787"
click at [1069, 189] on button "Enrol in Automation" at bounding box center [1060, 186] width 157 height 34
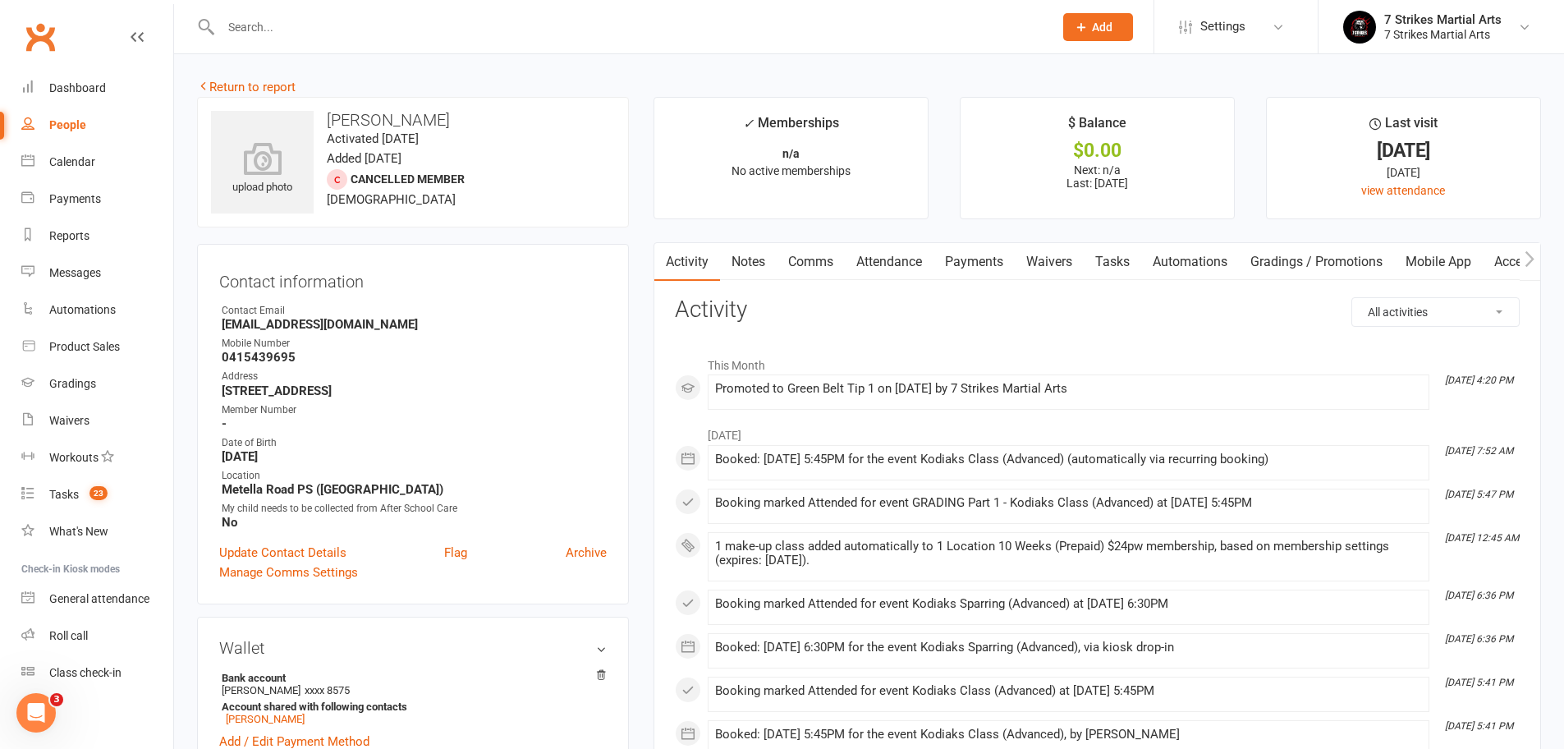
click at [1179, 263] on link "Automations" at bounding box center [1190, 262] width 98 height 38
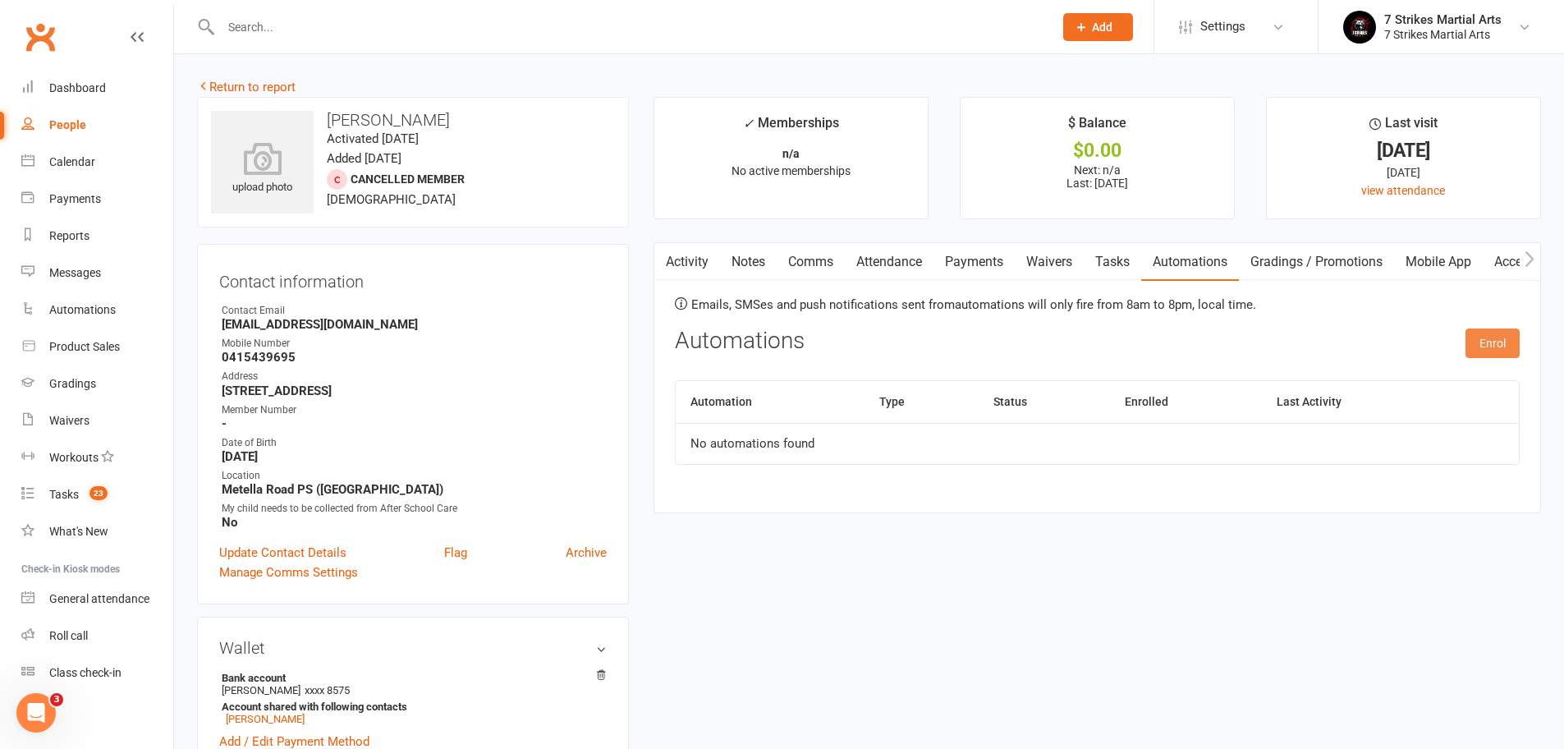
click at [1505, 348] on button "Enrol" at bounding box center [1492, 343] width 54 height 30
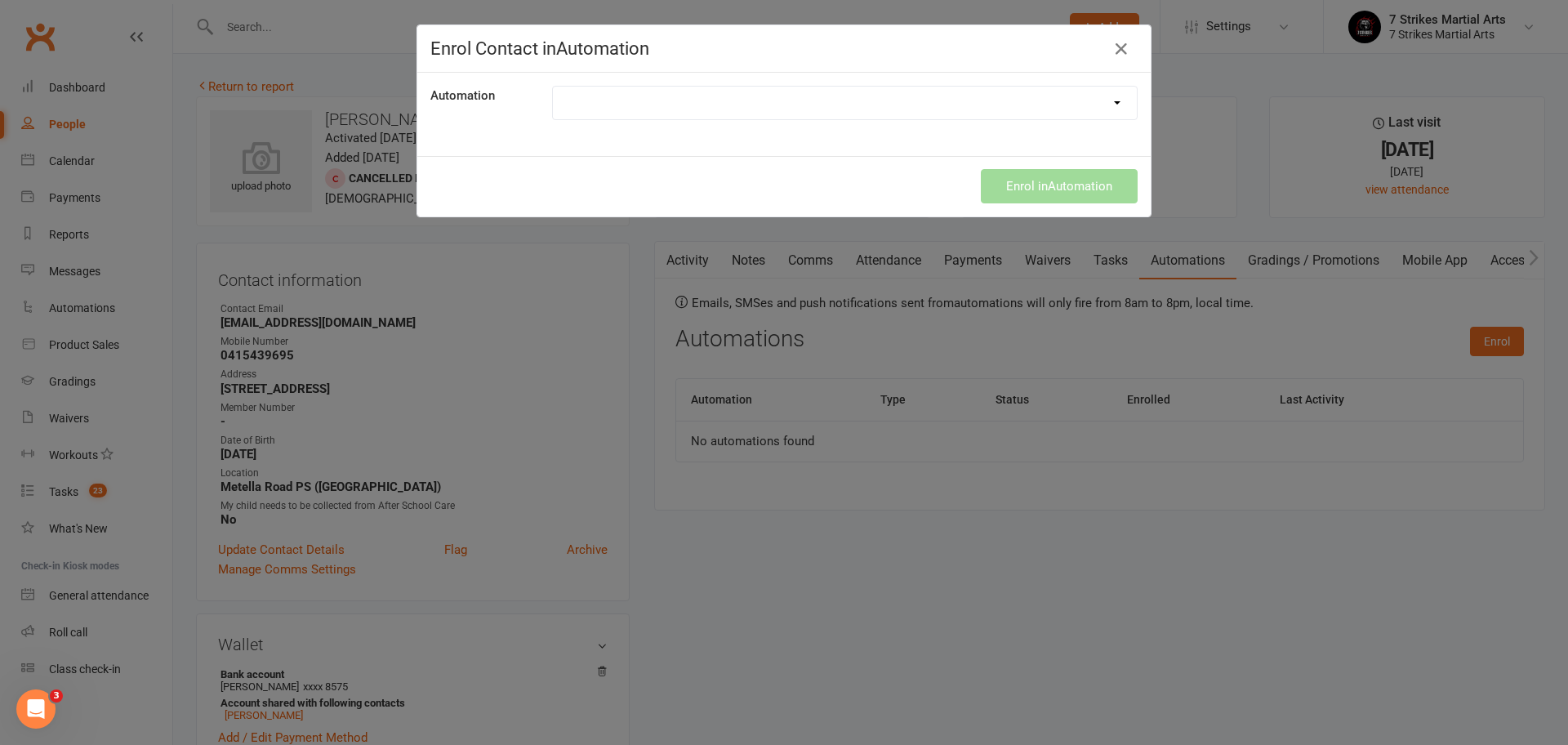
select select "9787"
click at [1032, 188] on button "Enrol in Automation" at bounding box center [1060, 186] width 157 height 34
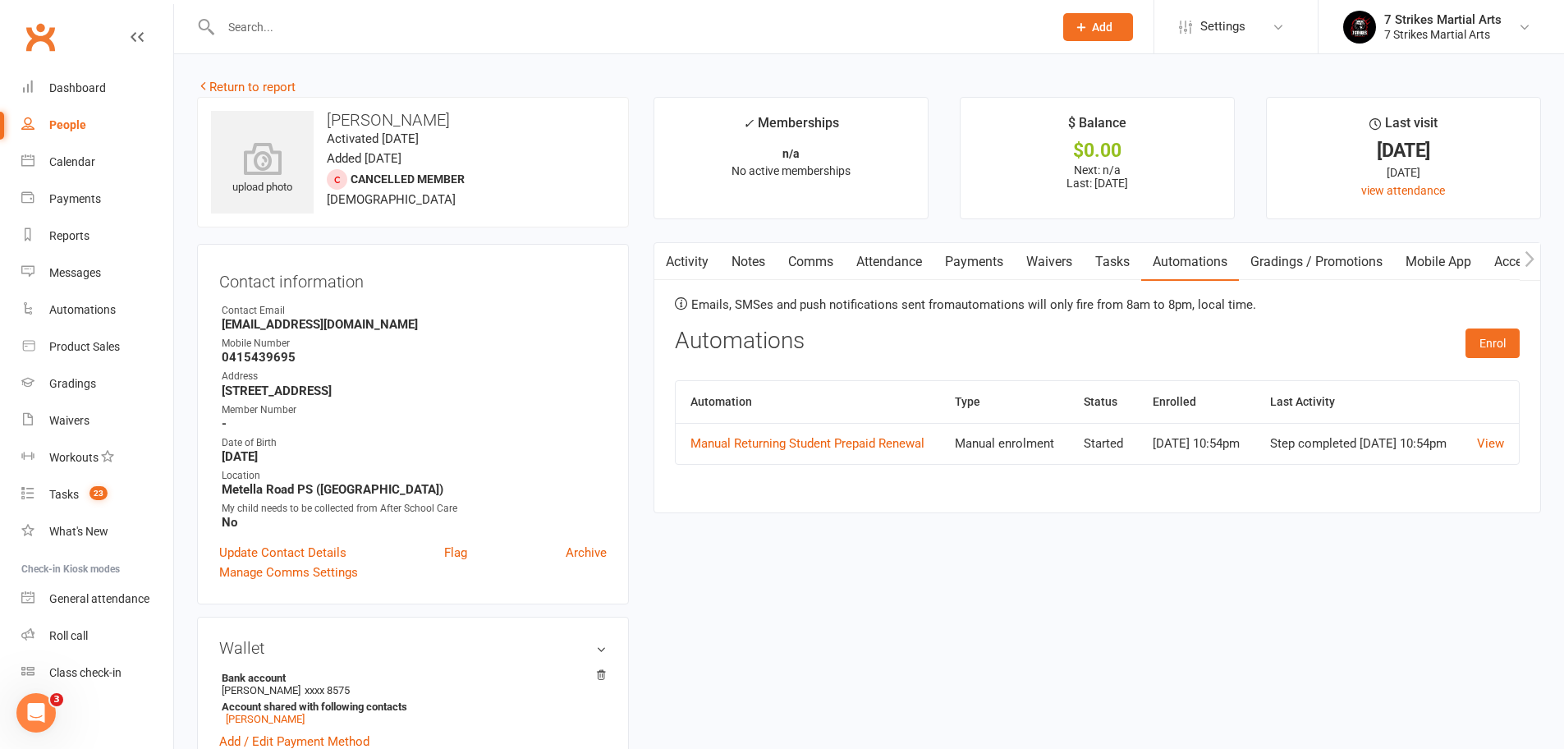
scroll to position [239, 0]
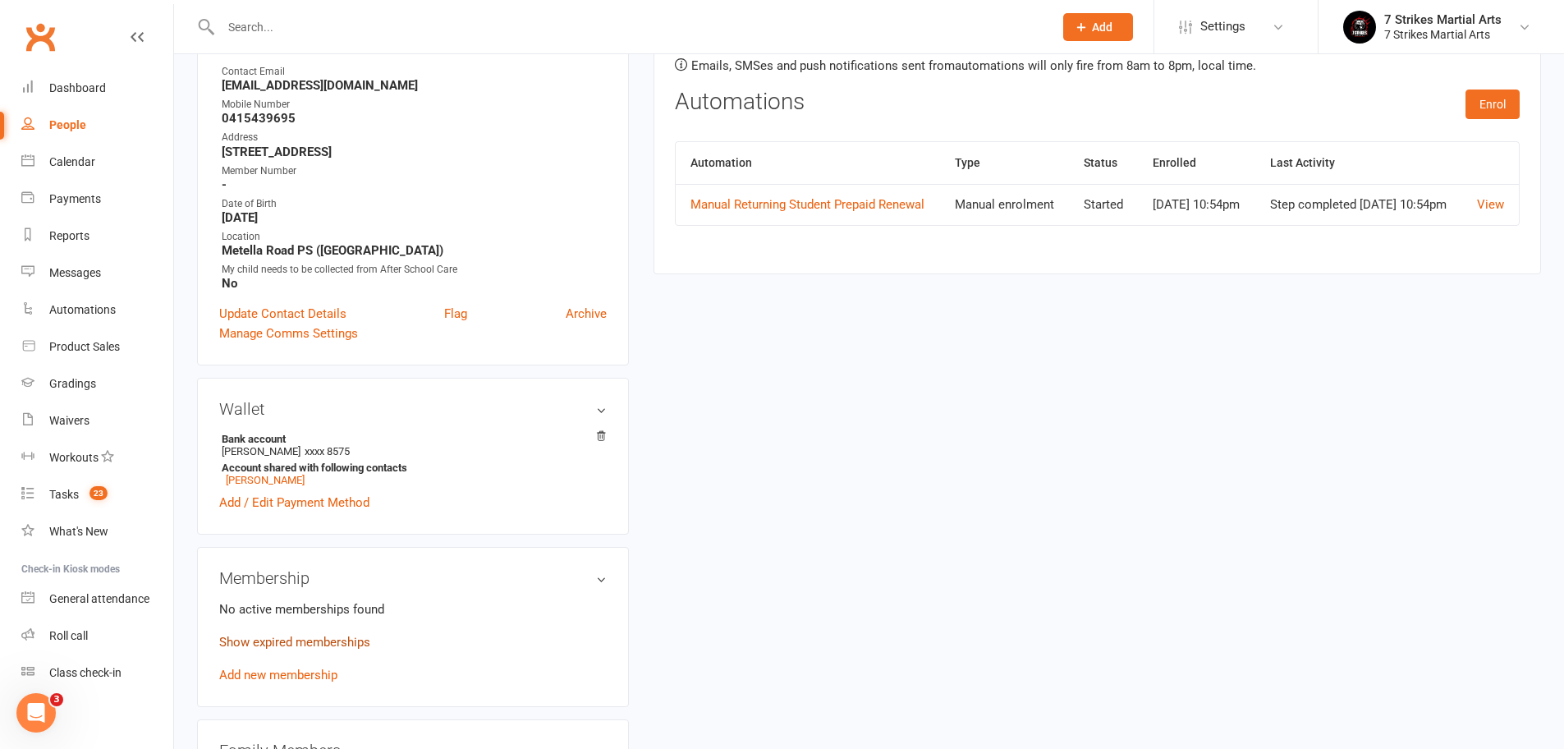
click at [361, 639] on link "Show expired memberships" at bounding box center [294, 641] width 151 height 15
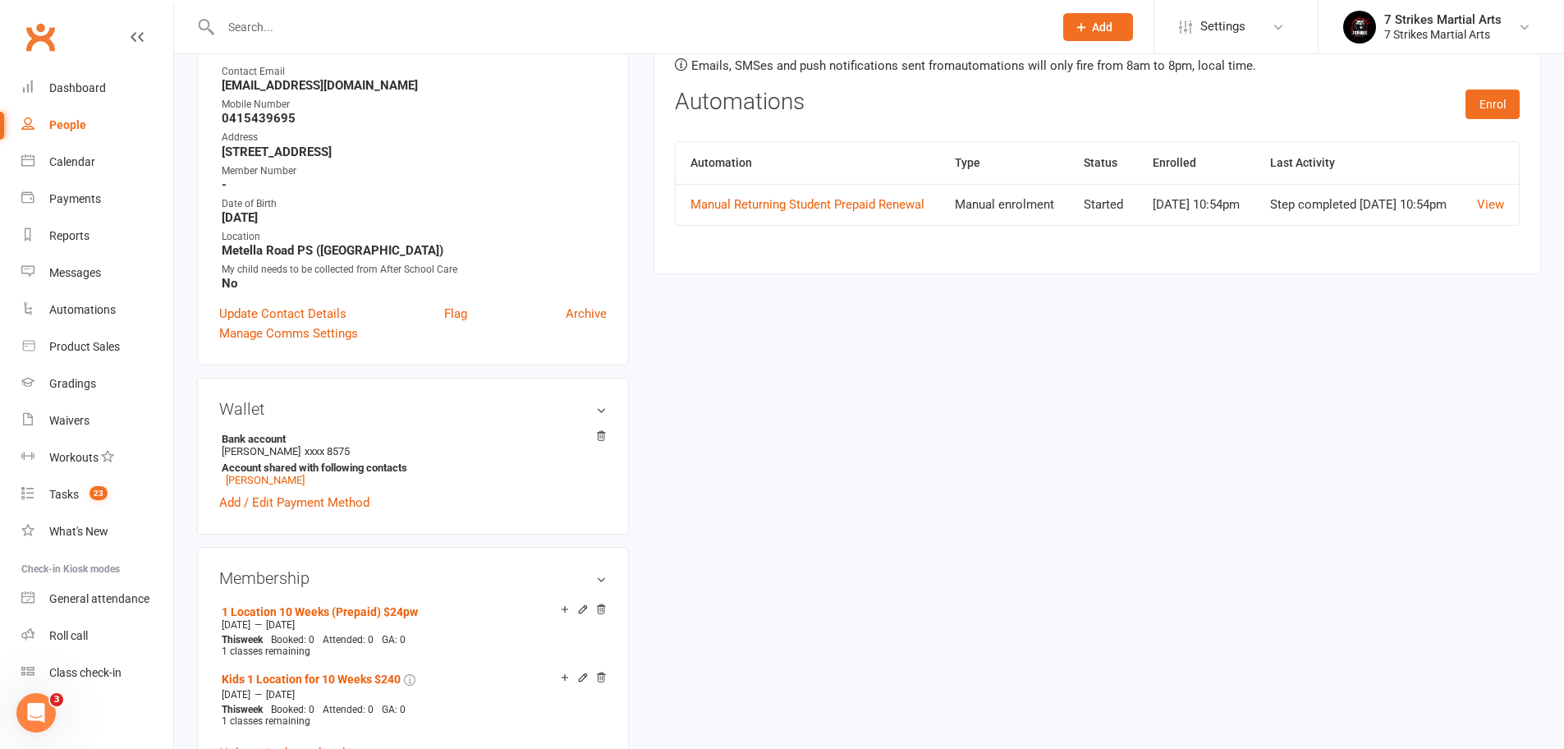
scroll to position [0, 0]
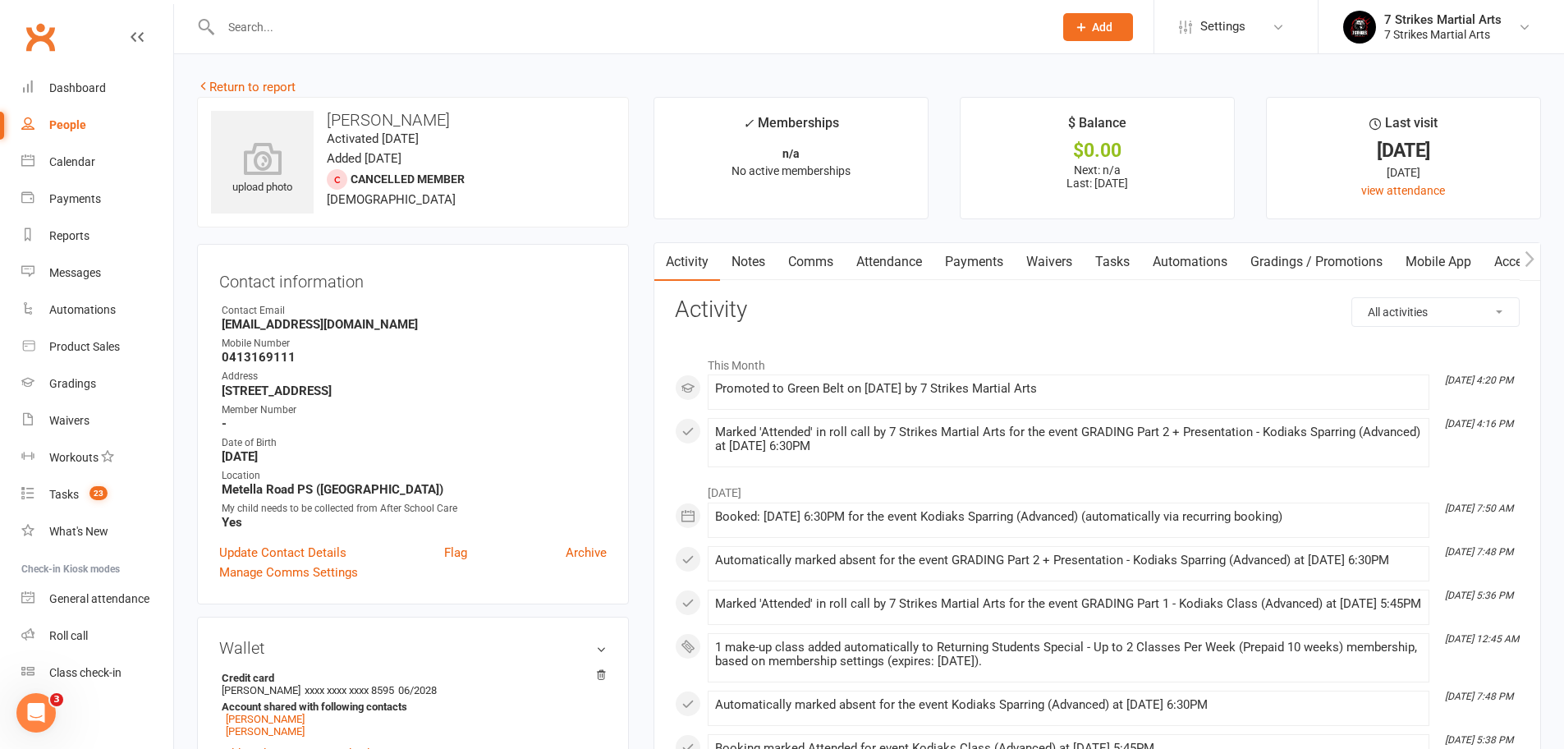
click at [1182, 262] on link "Automations" at bounding box center [1190, 262] width 98 height 38
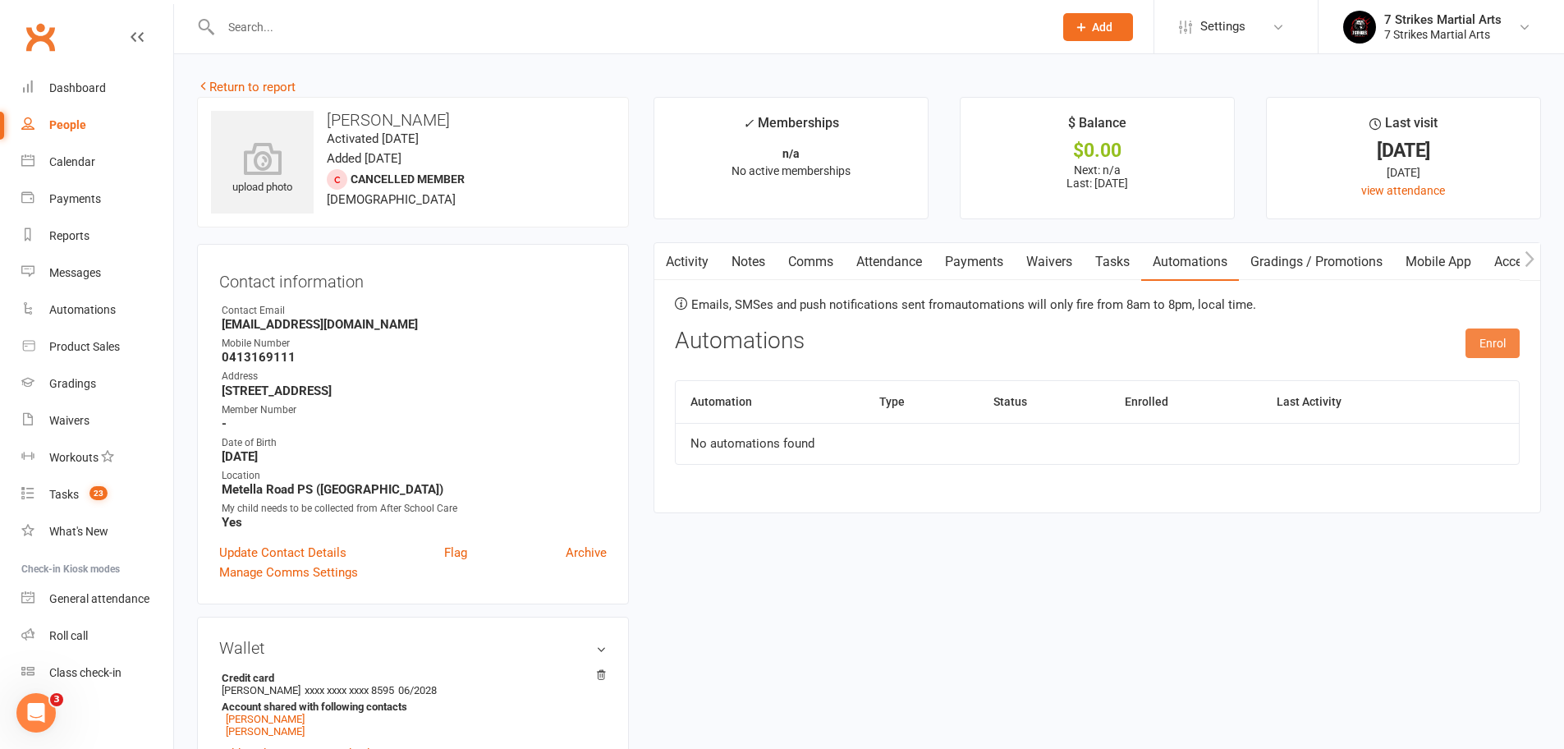
click at [1485, 340] on button "Enrol" at bounding box center [1492, 343] width 54 height 30
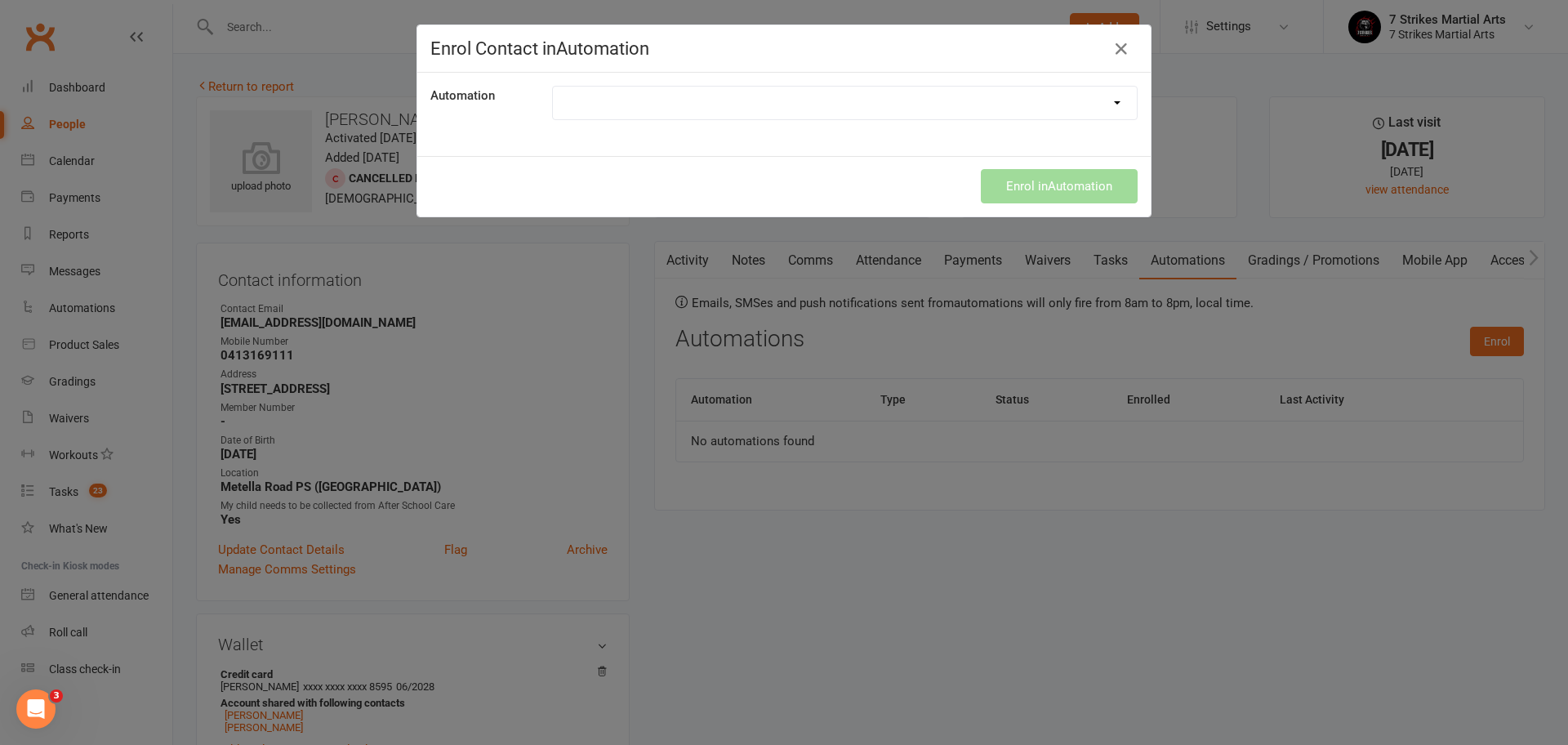
select select "9787"
click at [1063, 184] on button "Enrol in Automation" at bounding box center [1060, 186] width 157 height 34
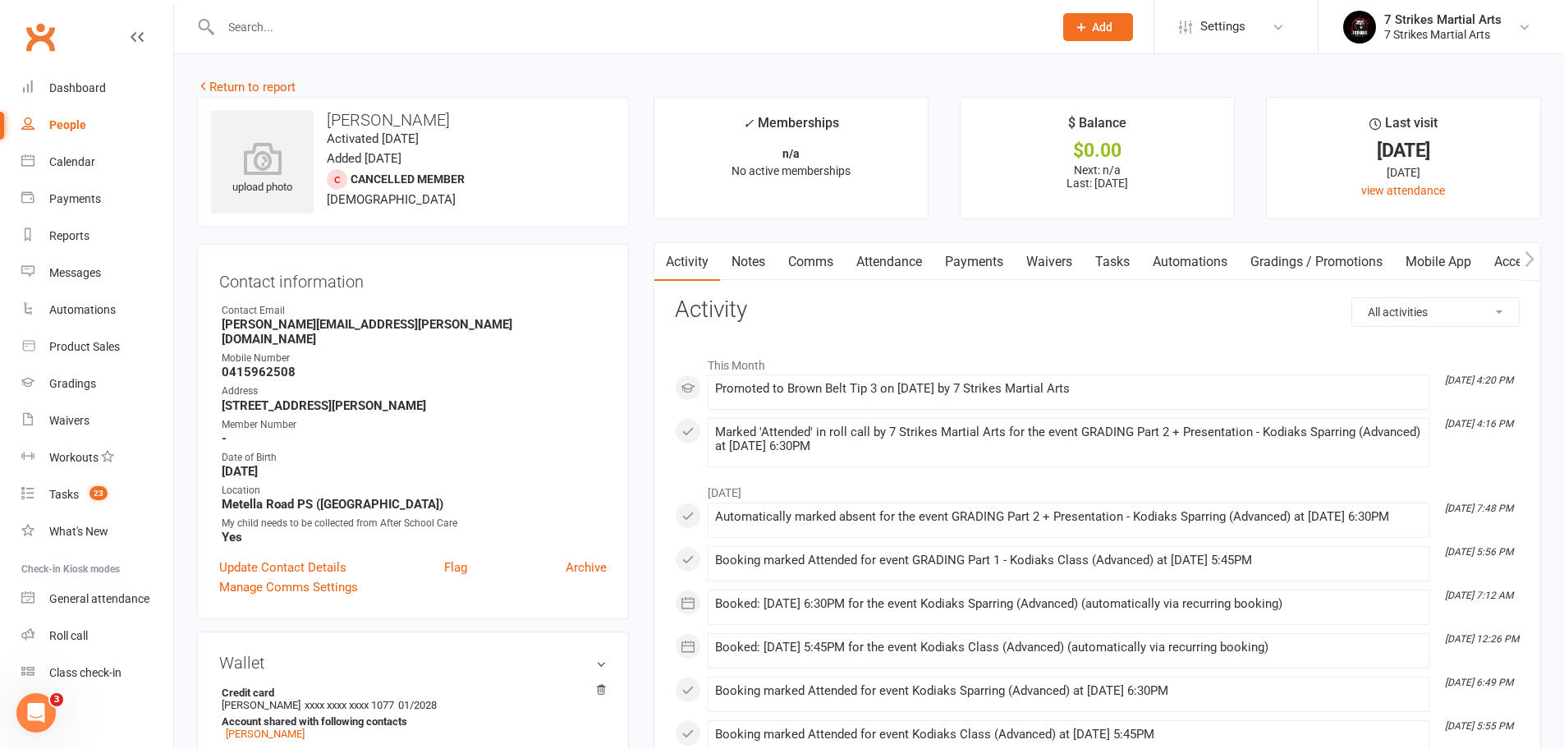
click at [1204, 259] on link "Automations" at bounding box center [1190, 262] width 98 height 38
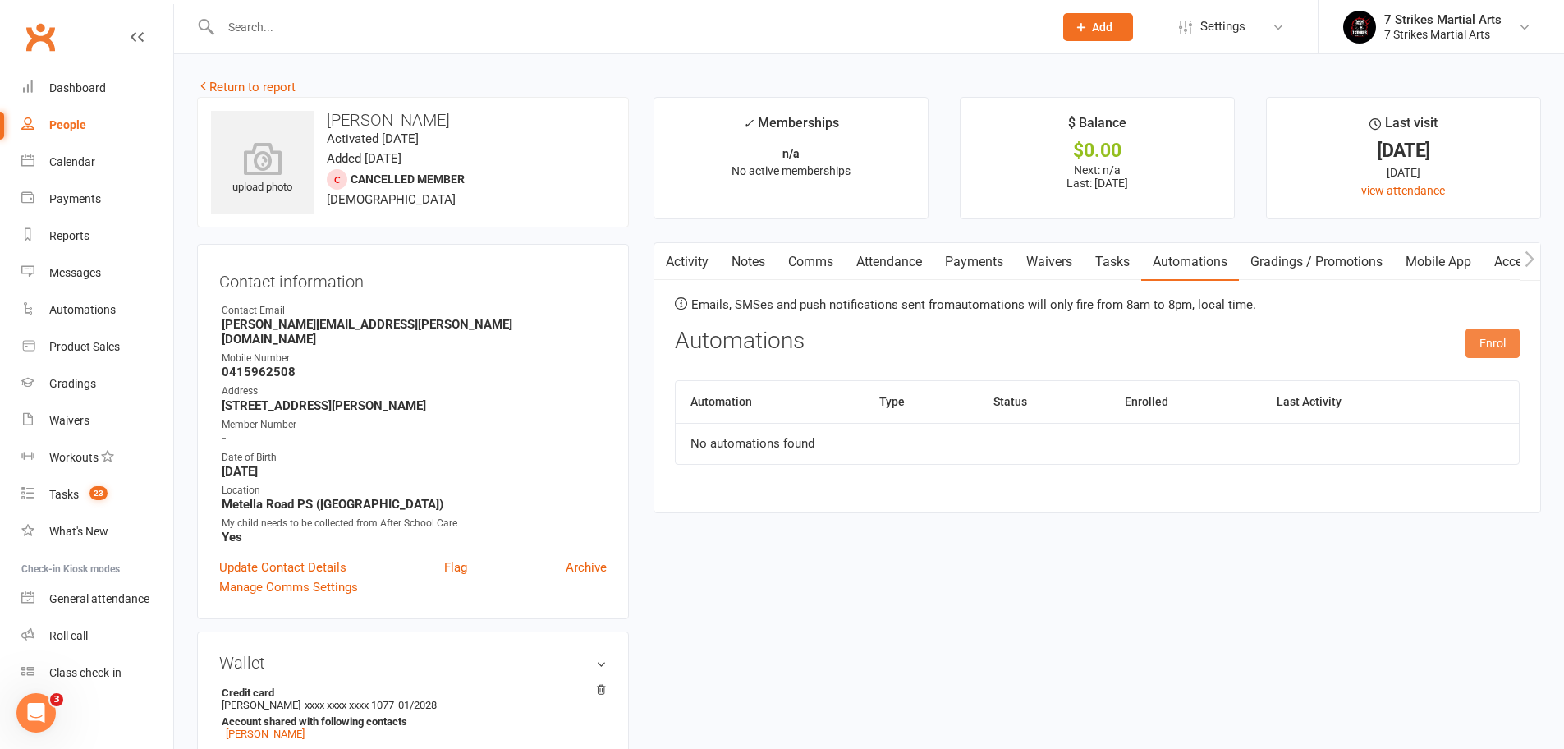
click at [1504, 341] on button "Enrol" at bounding box center [1492, 343] width 54 height 30
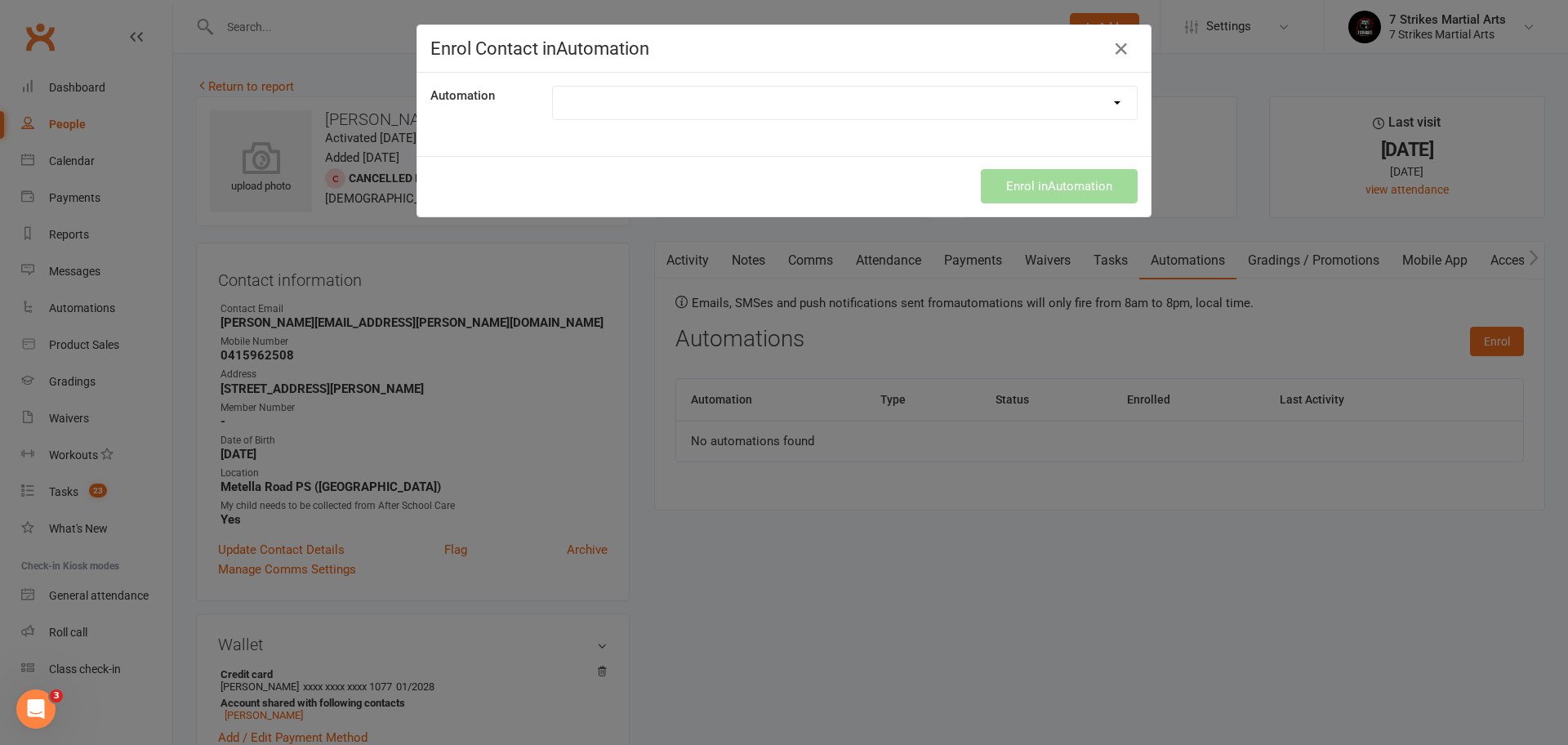
select select "9787"
click at [1072, 185] on button "Enrol in Automation" at bounding box center [1060, 186] width 157 height 34
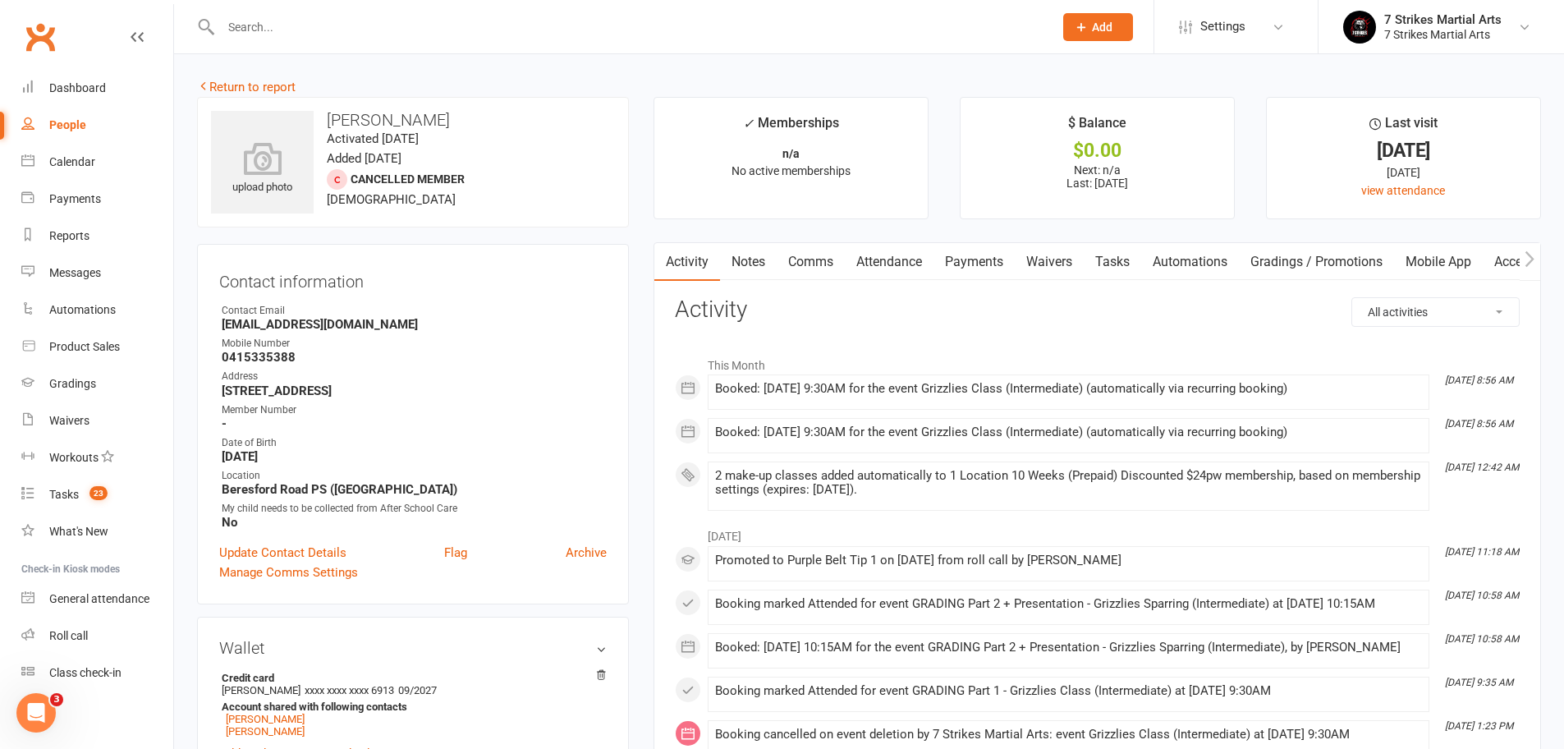
click at [1217, 270] on link "Automations" at bounding box center [1190, 262] width 98 height 38
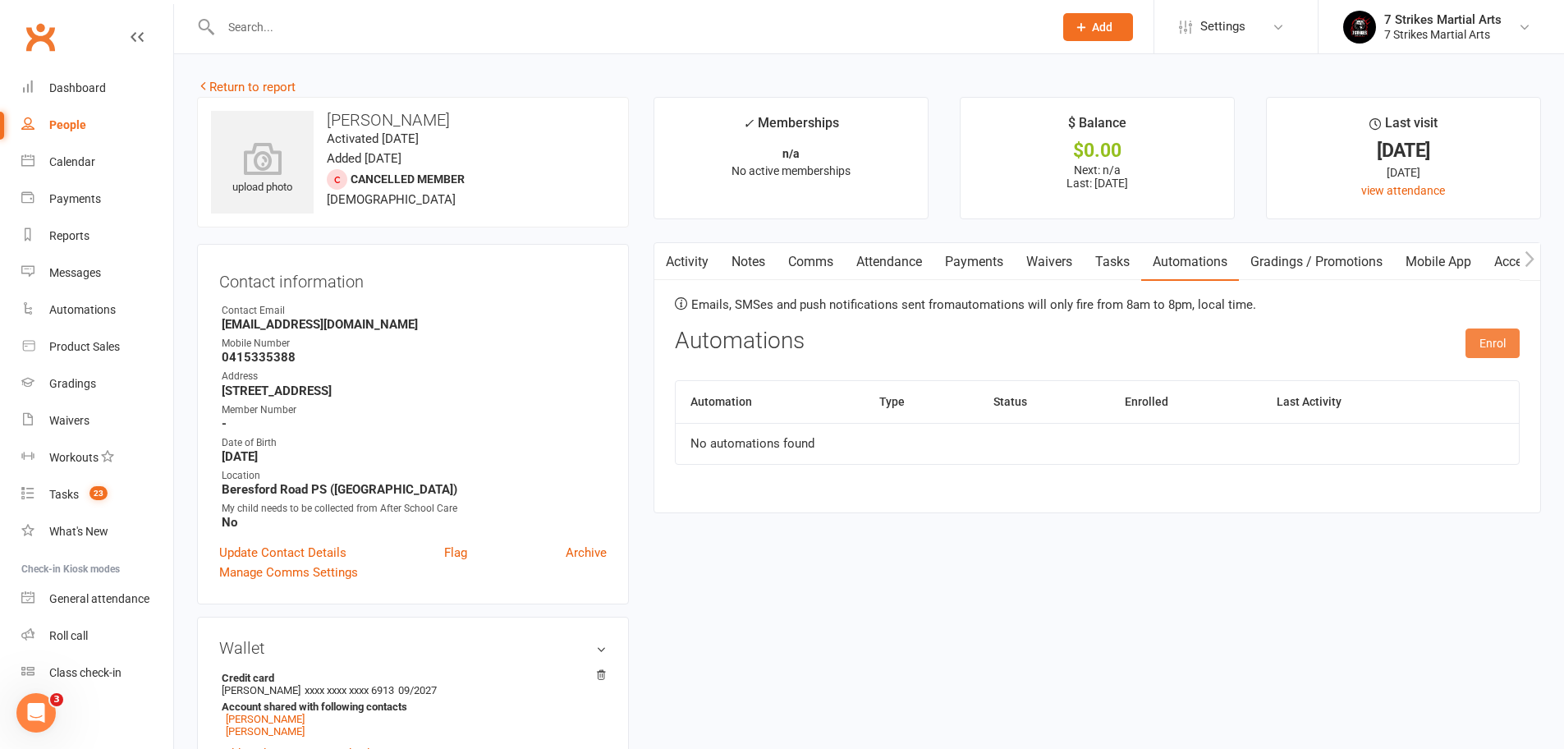
click at [1512, 338] on button "Enrol" at bounding box center [1492, 343] width 54 height 30
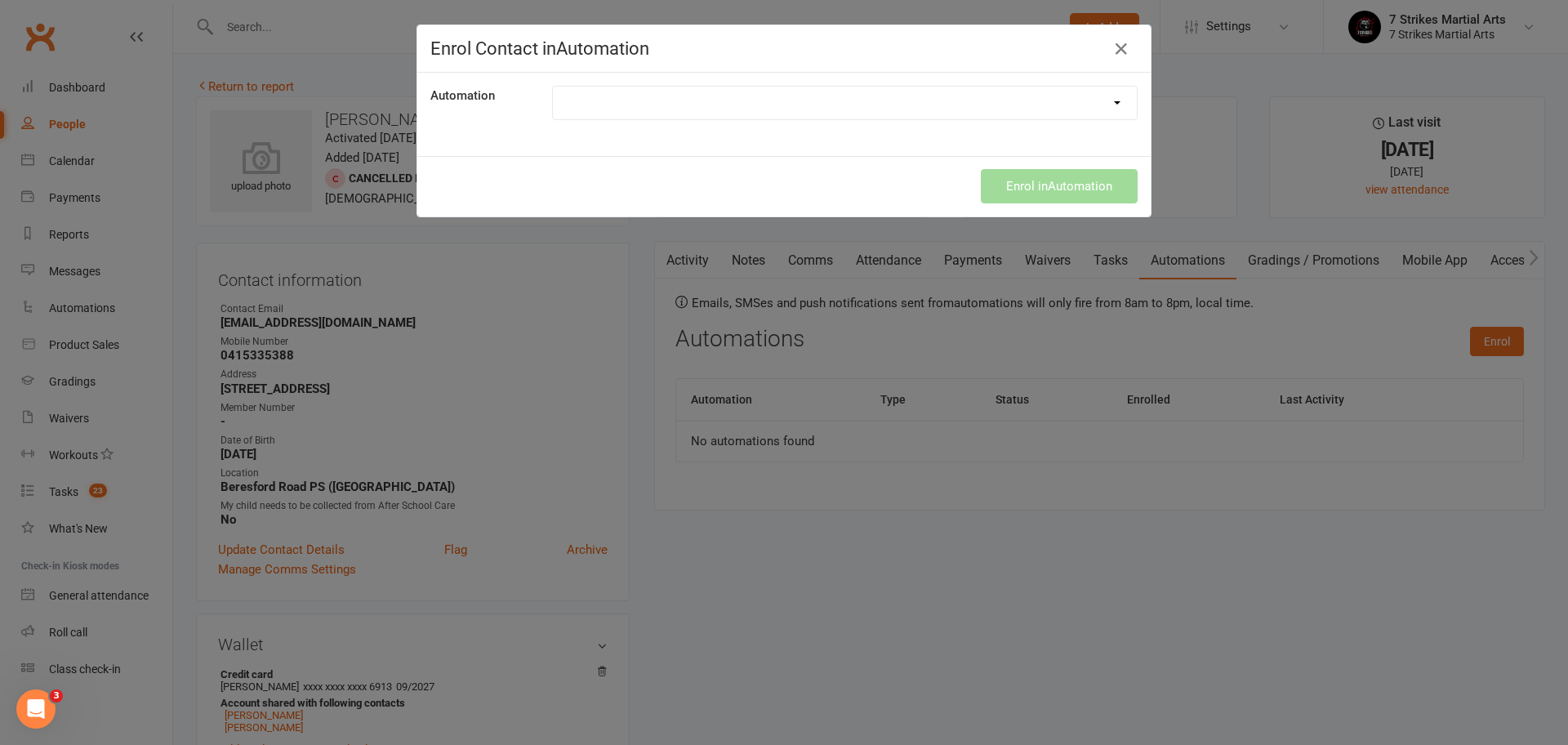
select select "9787"
click at [1064, 187] on button "Enrol in Automation" at bounding box center [1060, 186] width 157 height 34
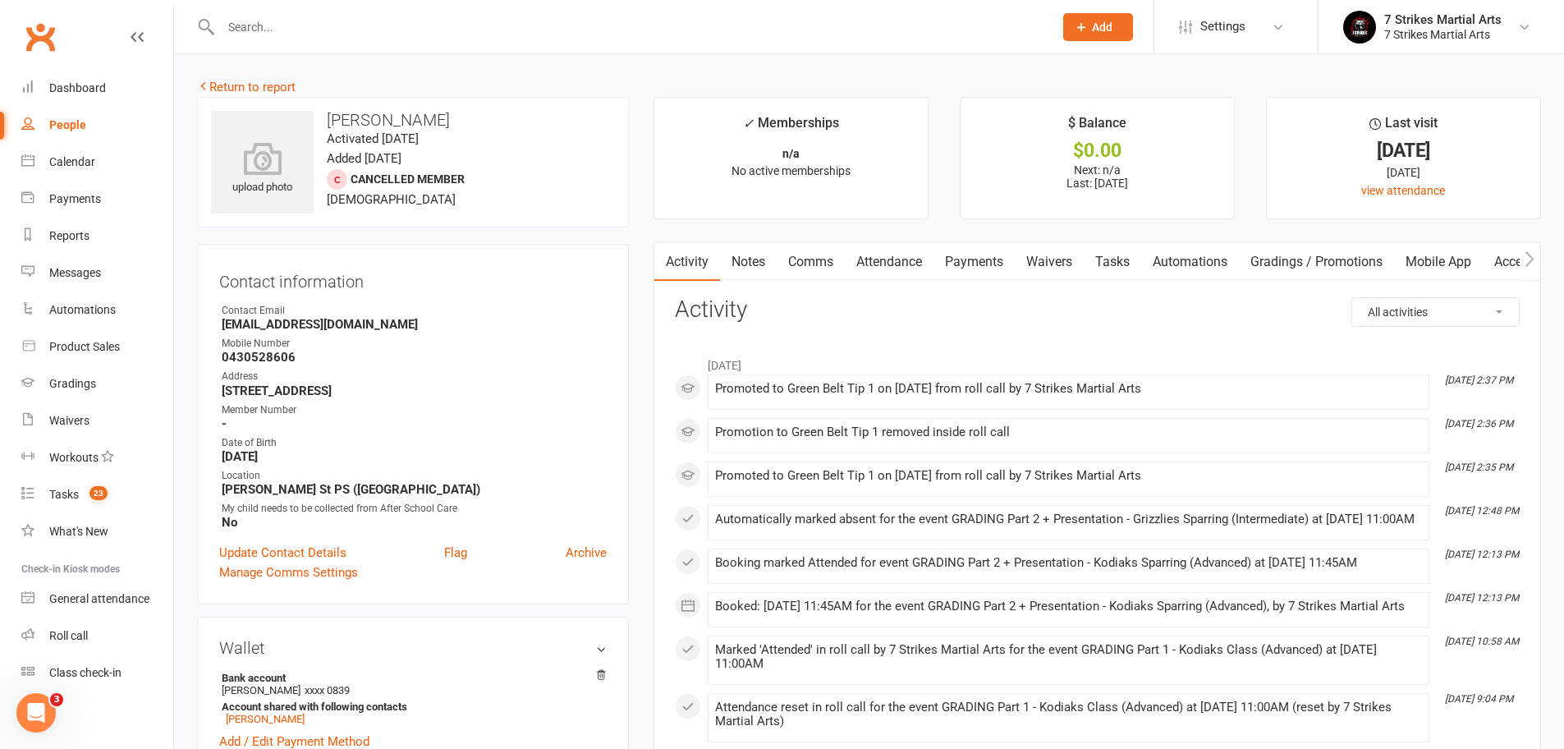
click at [1189, 259] on link "Automations" at bounding box center [1190, 262] width 98 height 38
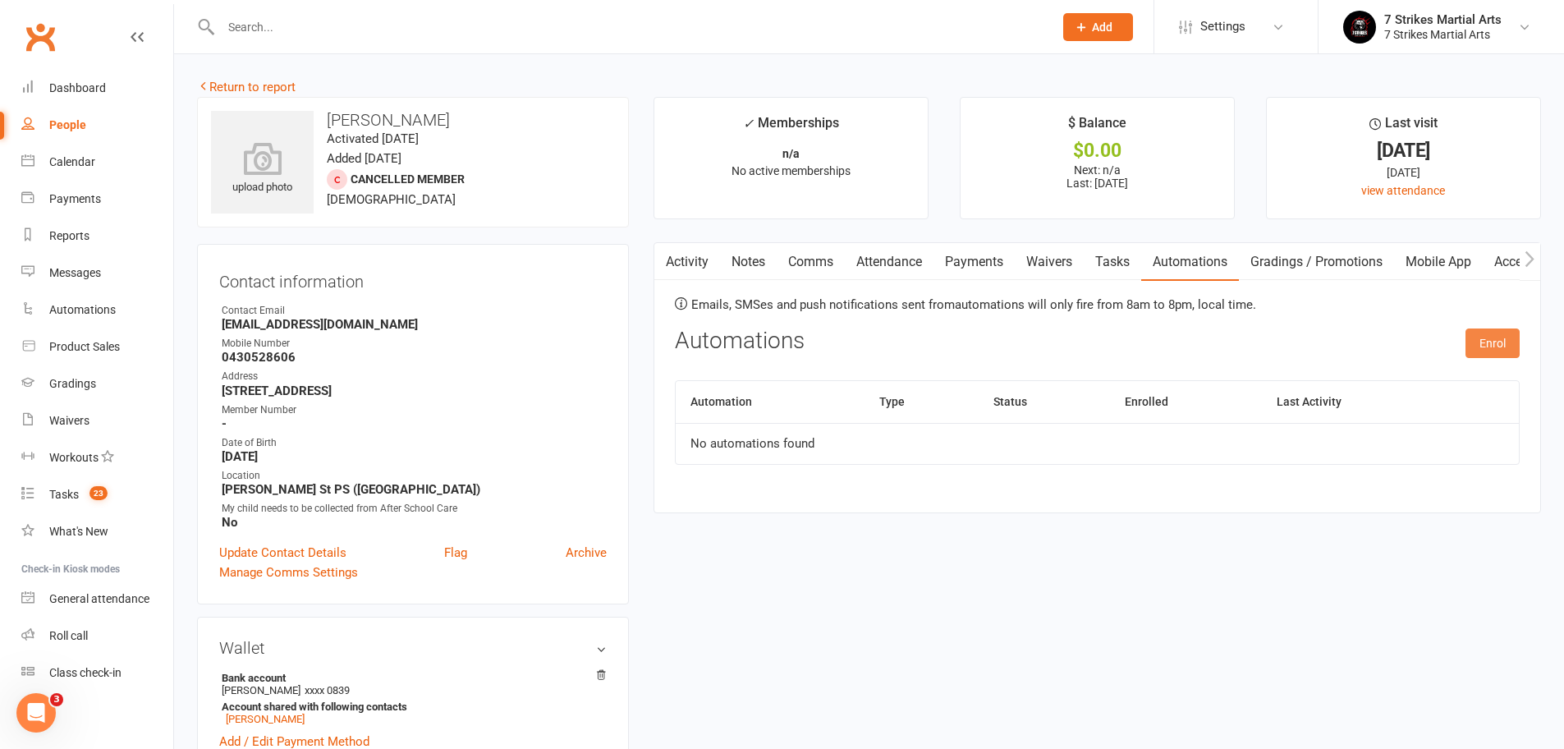
click at [1500, 345] on button "Enrol" at bounding box center [1492, 343] width 54 height 30
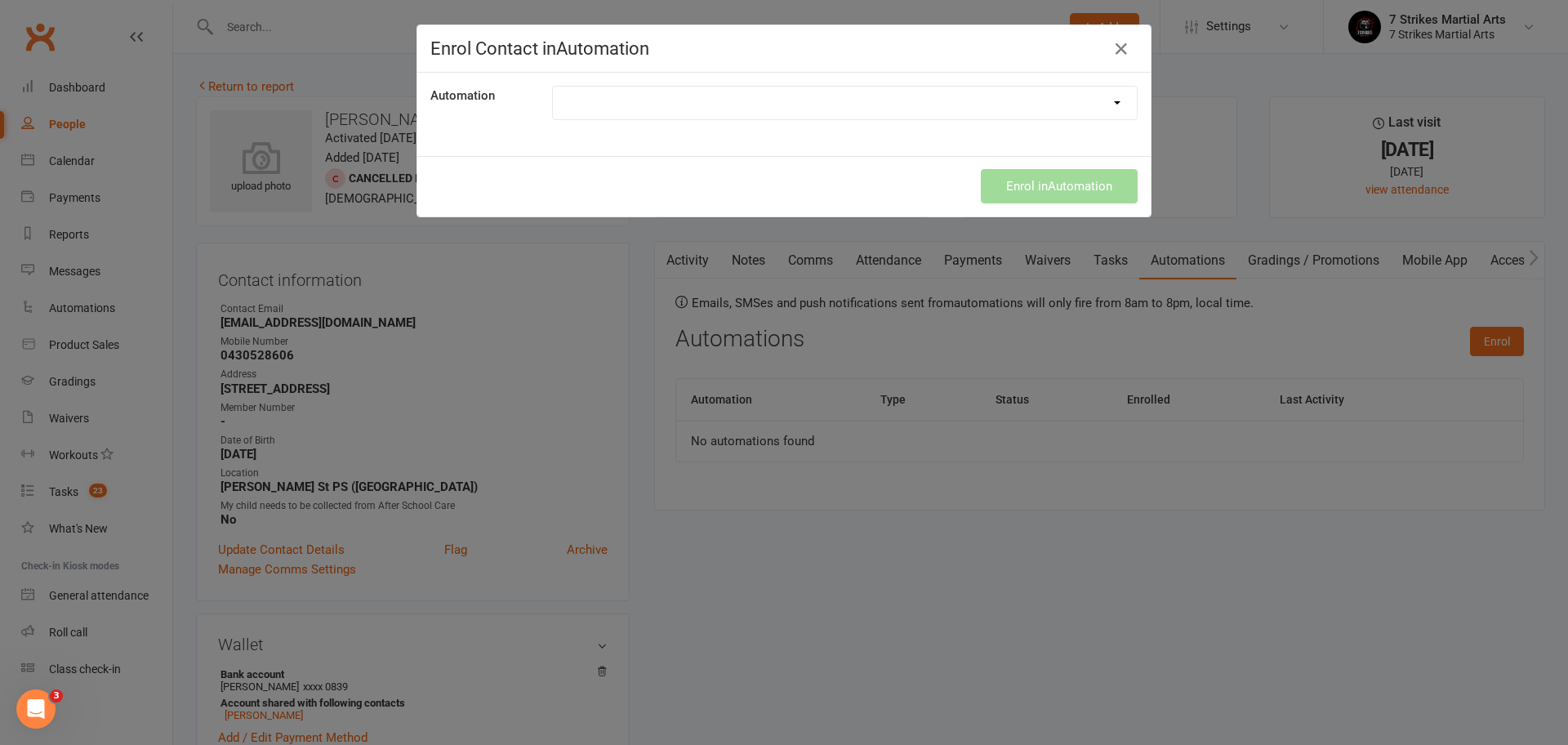
select select "9787"
click at [1076, 200] on div "Enrol in Automation" at bounding box center [783, 186] width 733 height 61
click at [1078, 188] on button "Enrol in Automation" at bounding box center [1060, 186] width 157 height 34
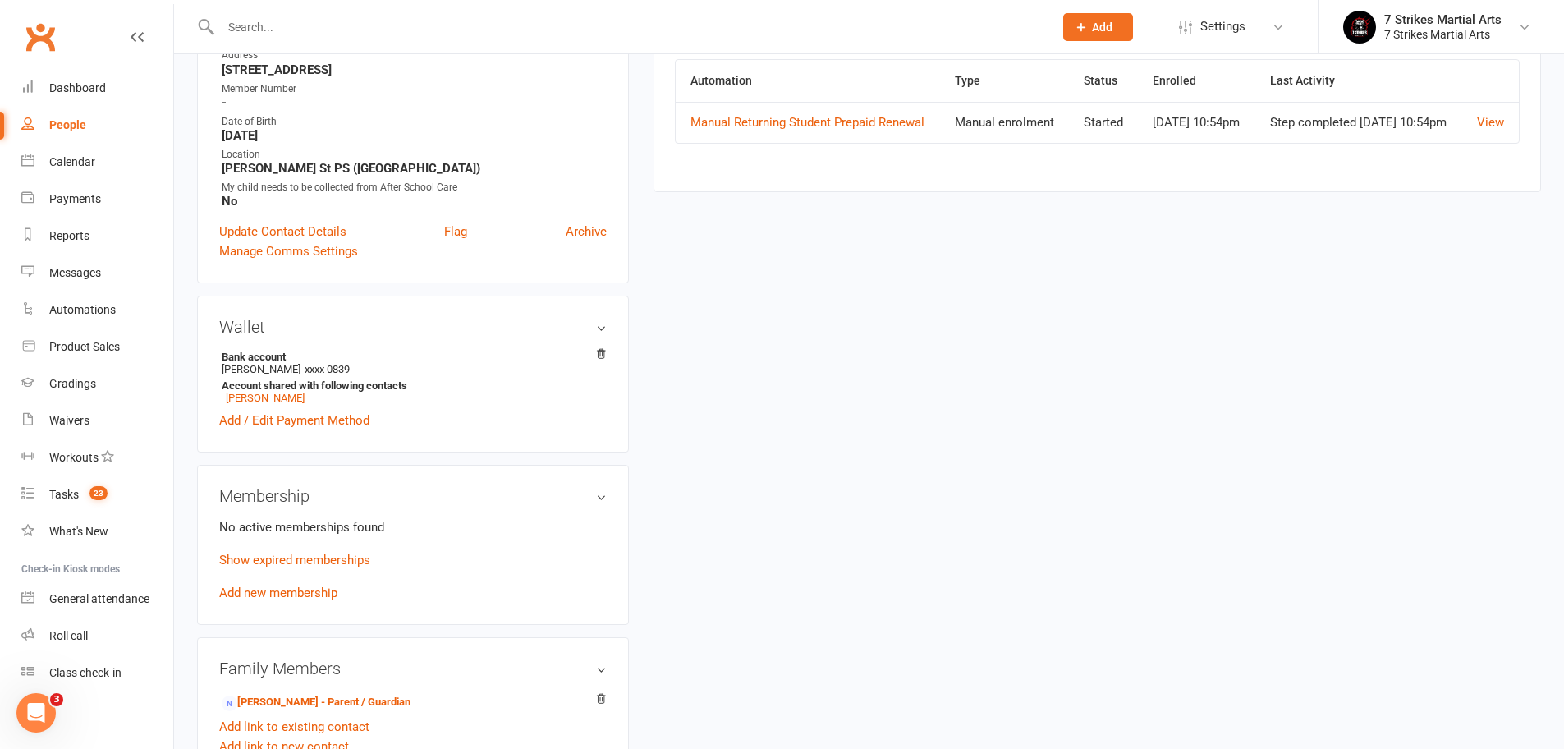
scroll to position [417, 0]
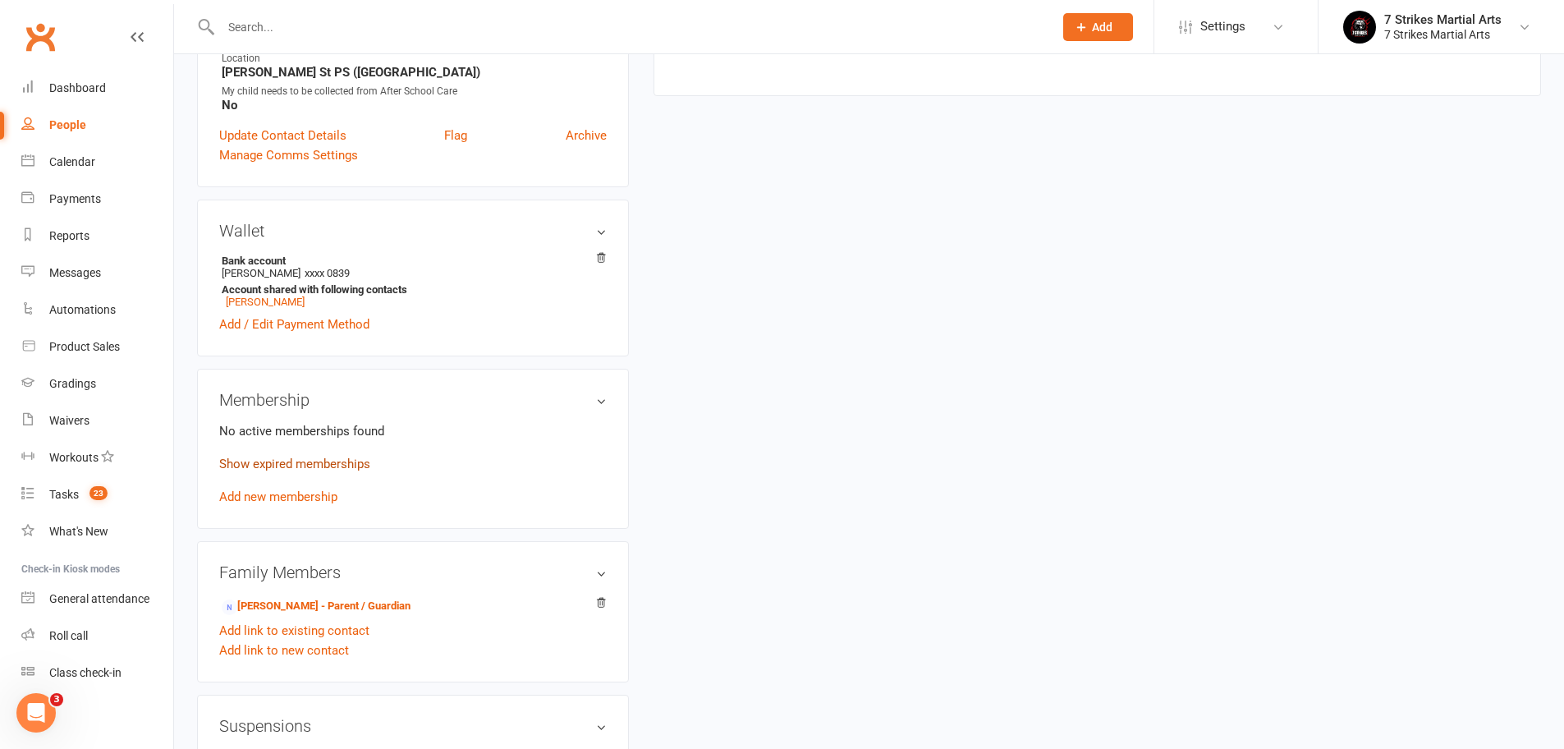
click at [346, 462] on link "Show expired memberships" at bounding box center [294, 463] width 151 height 15
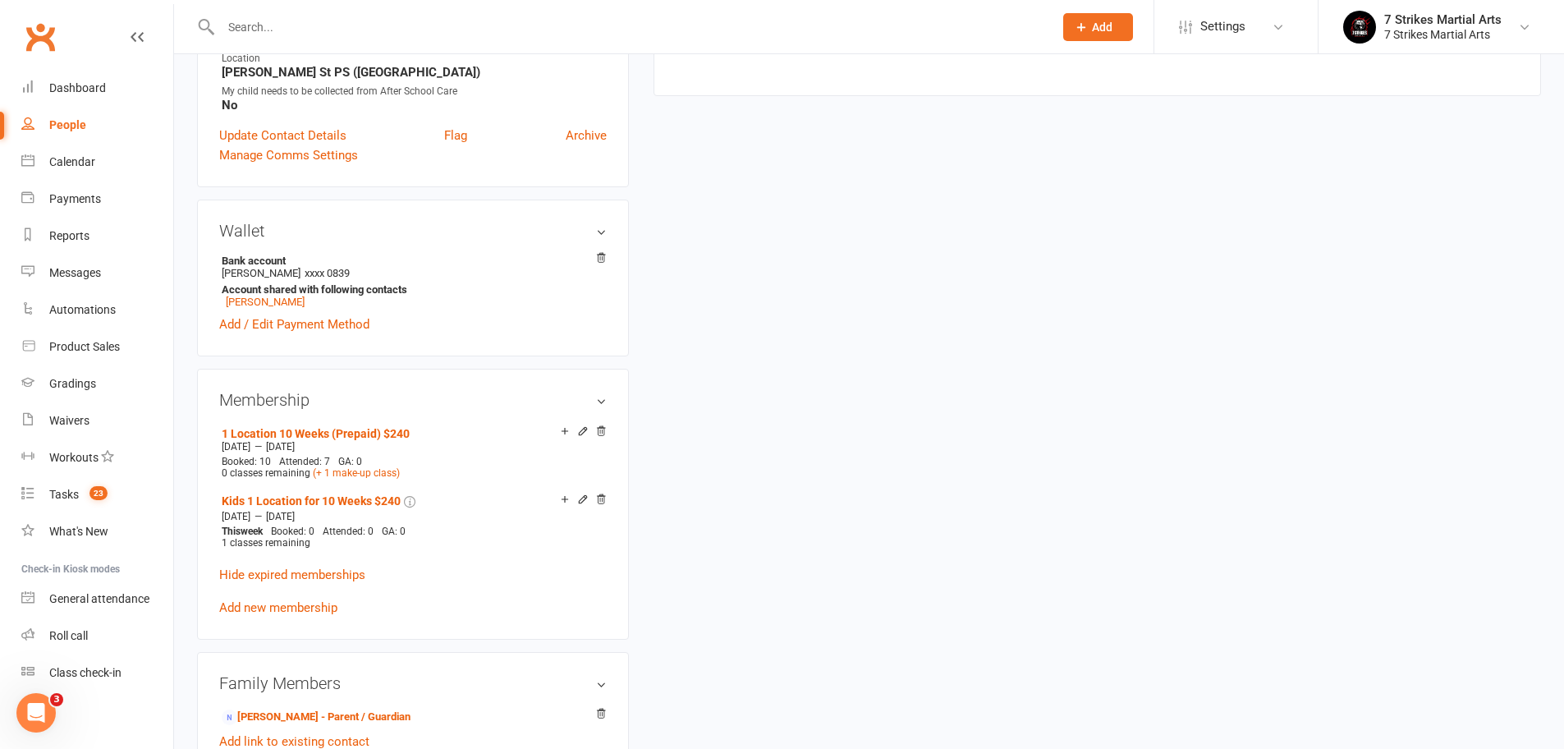
scroll to position [0, 0]
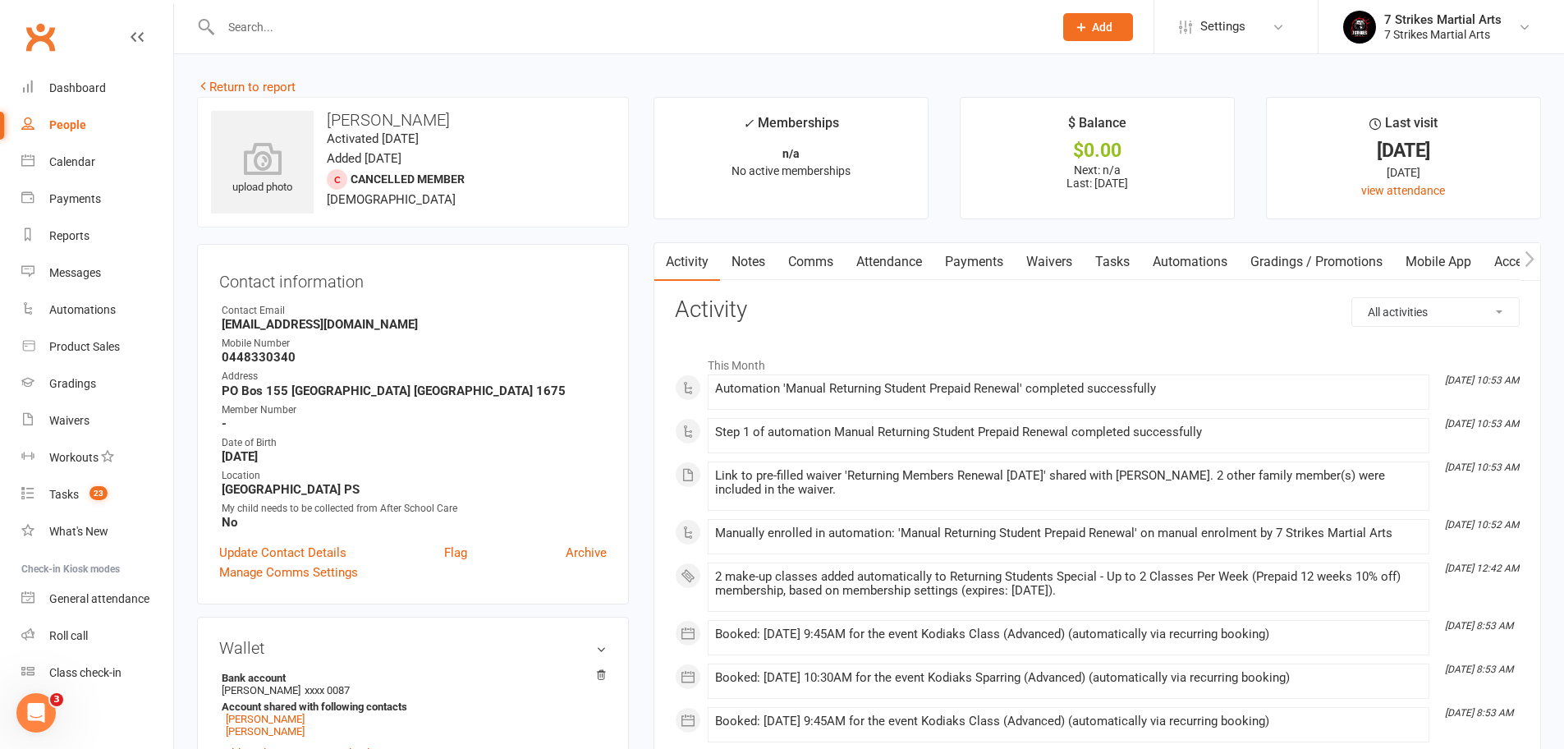
click at [889, 261] on link "Attendance" at bounding box center [889, 262] width 89 height 38
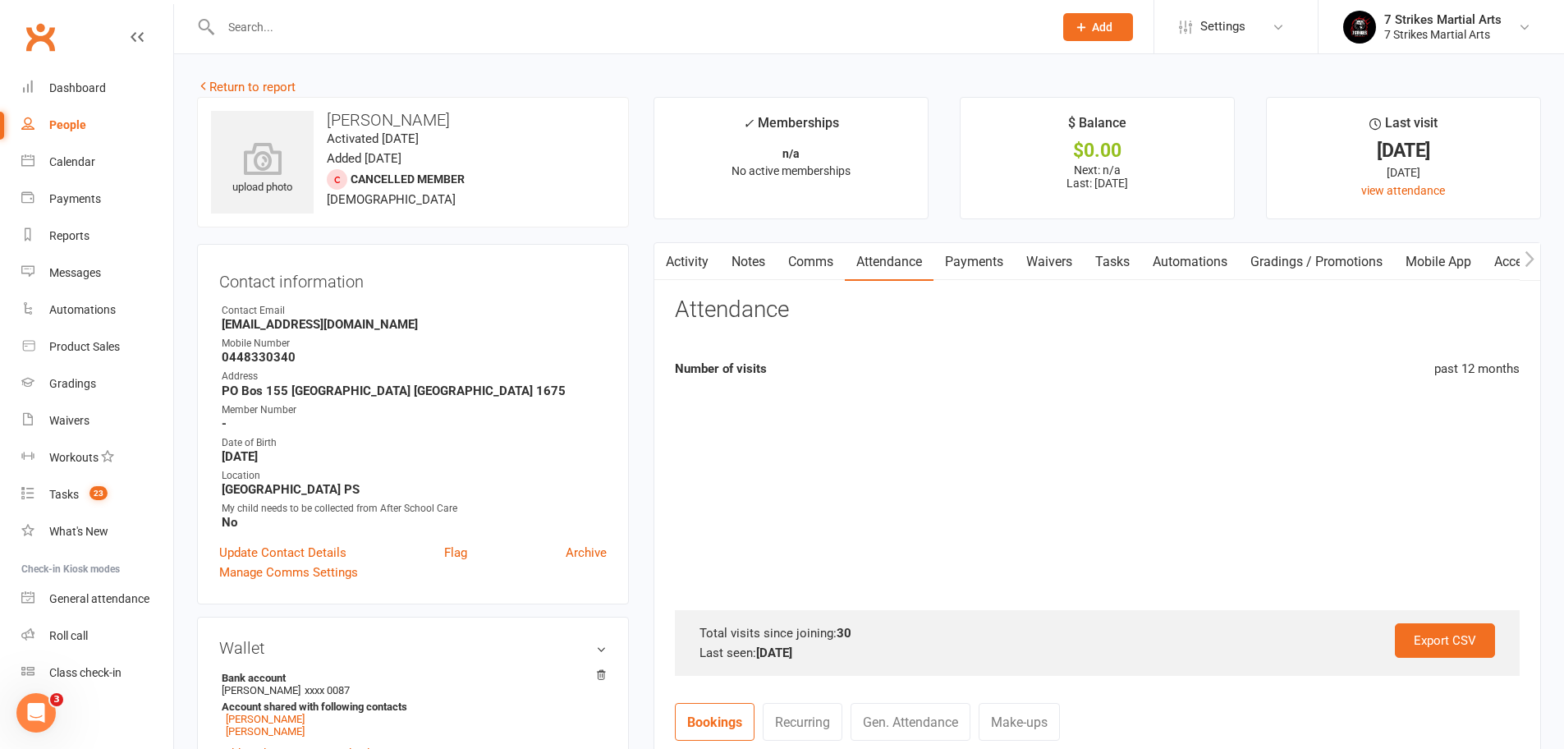
click at [1173, 267] on link "Automations" at bounding box center [1190, 262] width 98 height 38
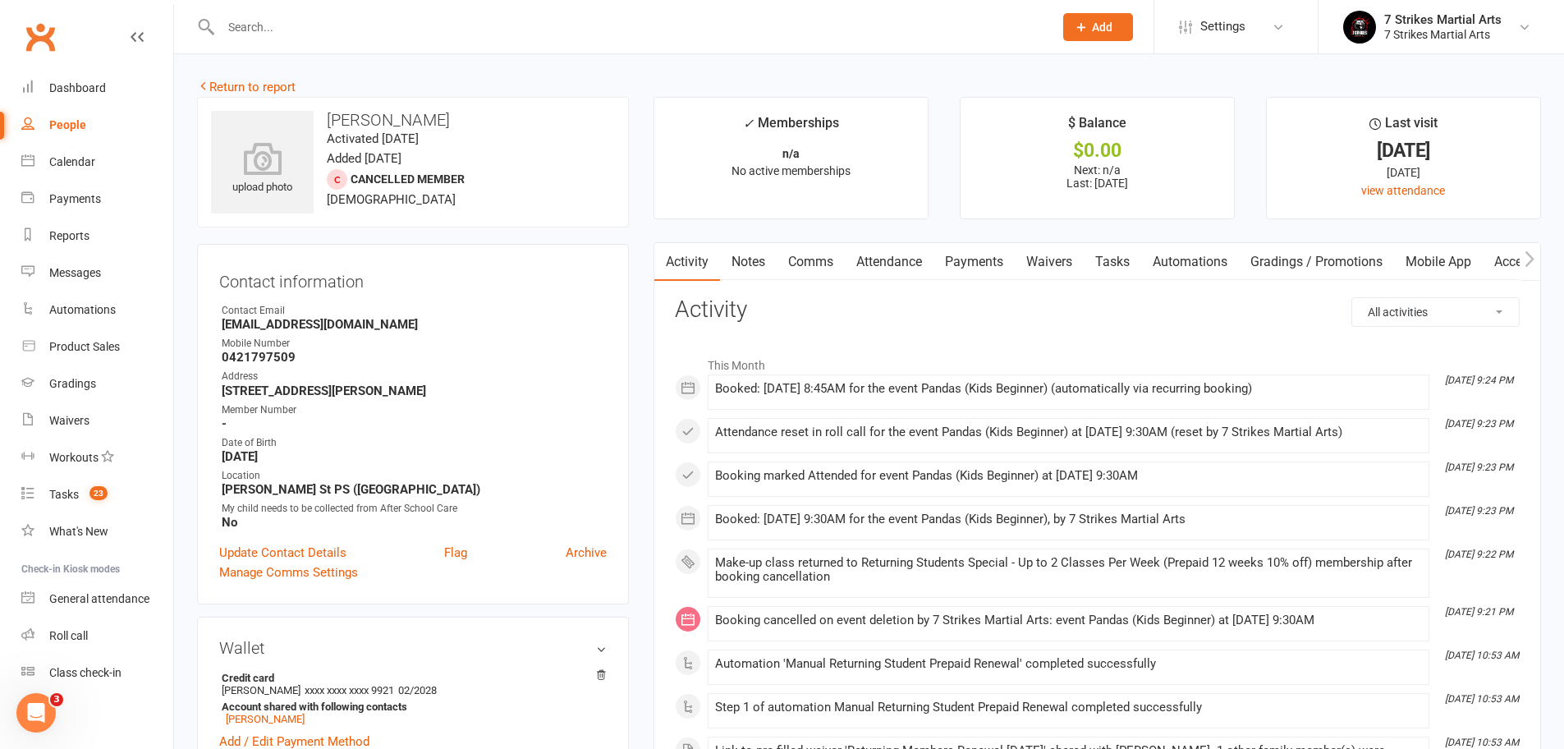
click at [1188, 267] on link "Automations" at bounding box center [1190, 262] width 98 height 38
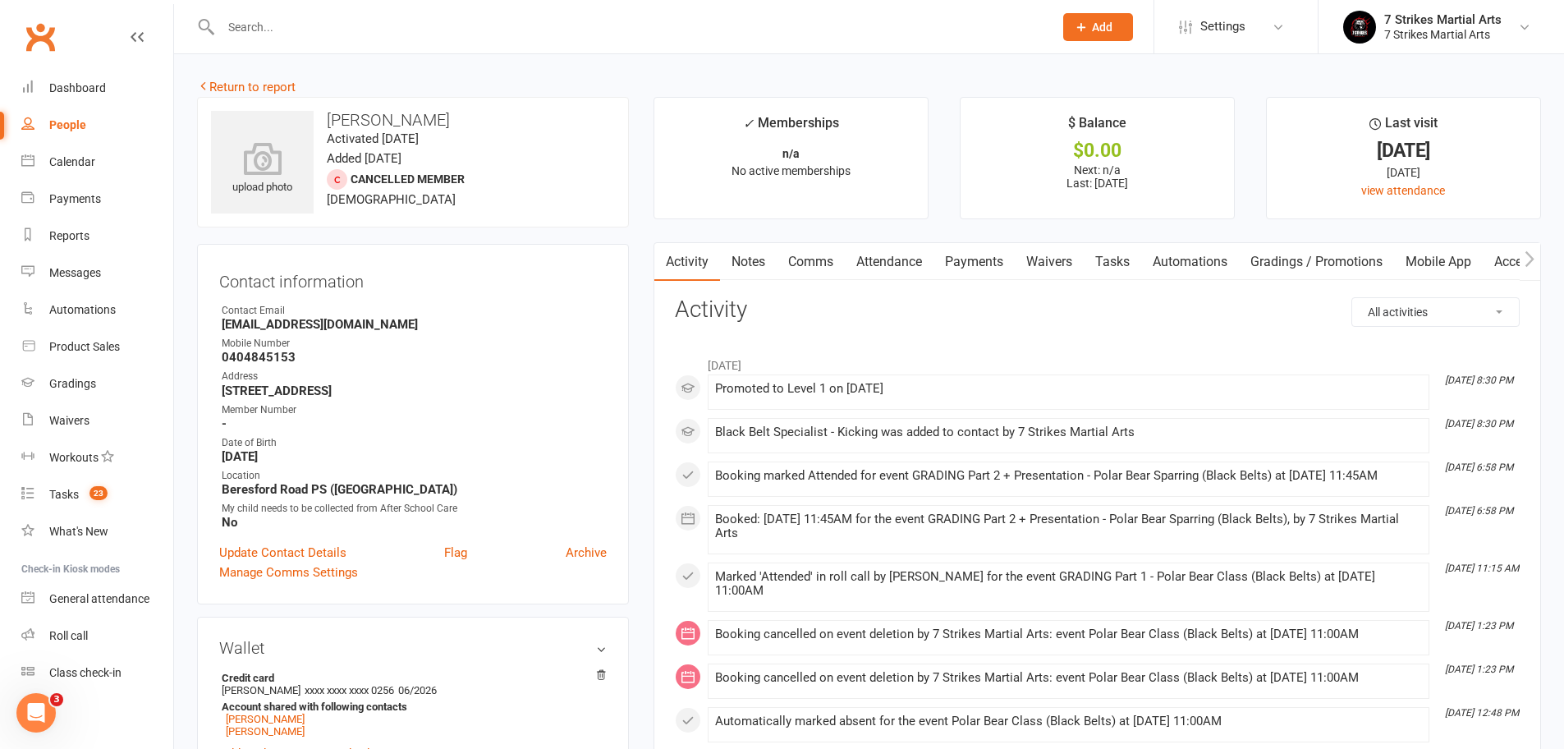
click at [1194, 260] on link "Automations" at bounding box center [1190, 262] width 98 height 38
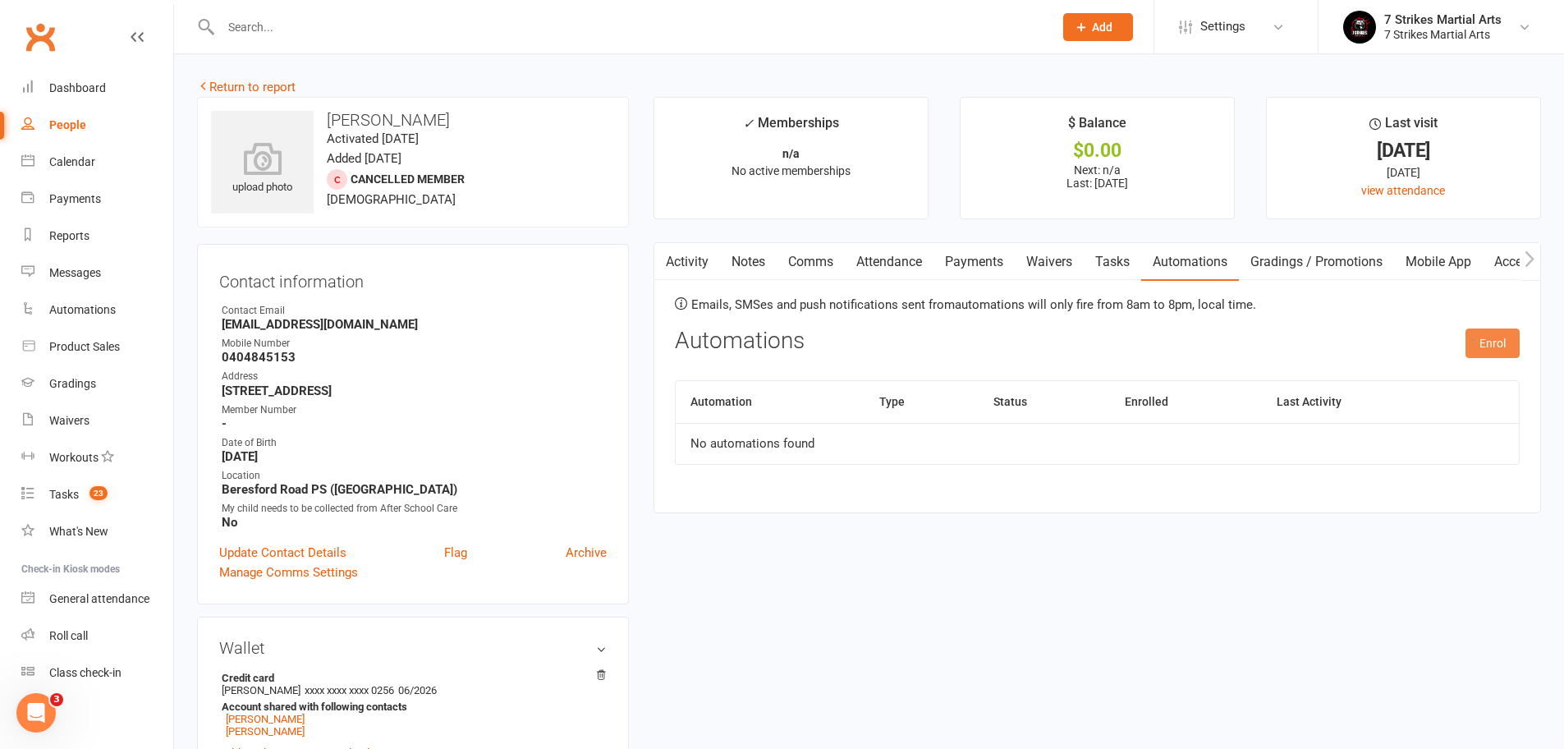
click at [1505, 341] on button "Enrol" at bounding box center [1492, 343] width 54 height 30
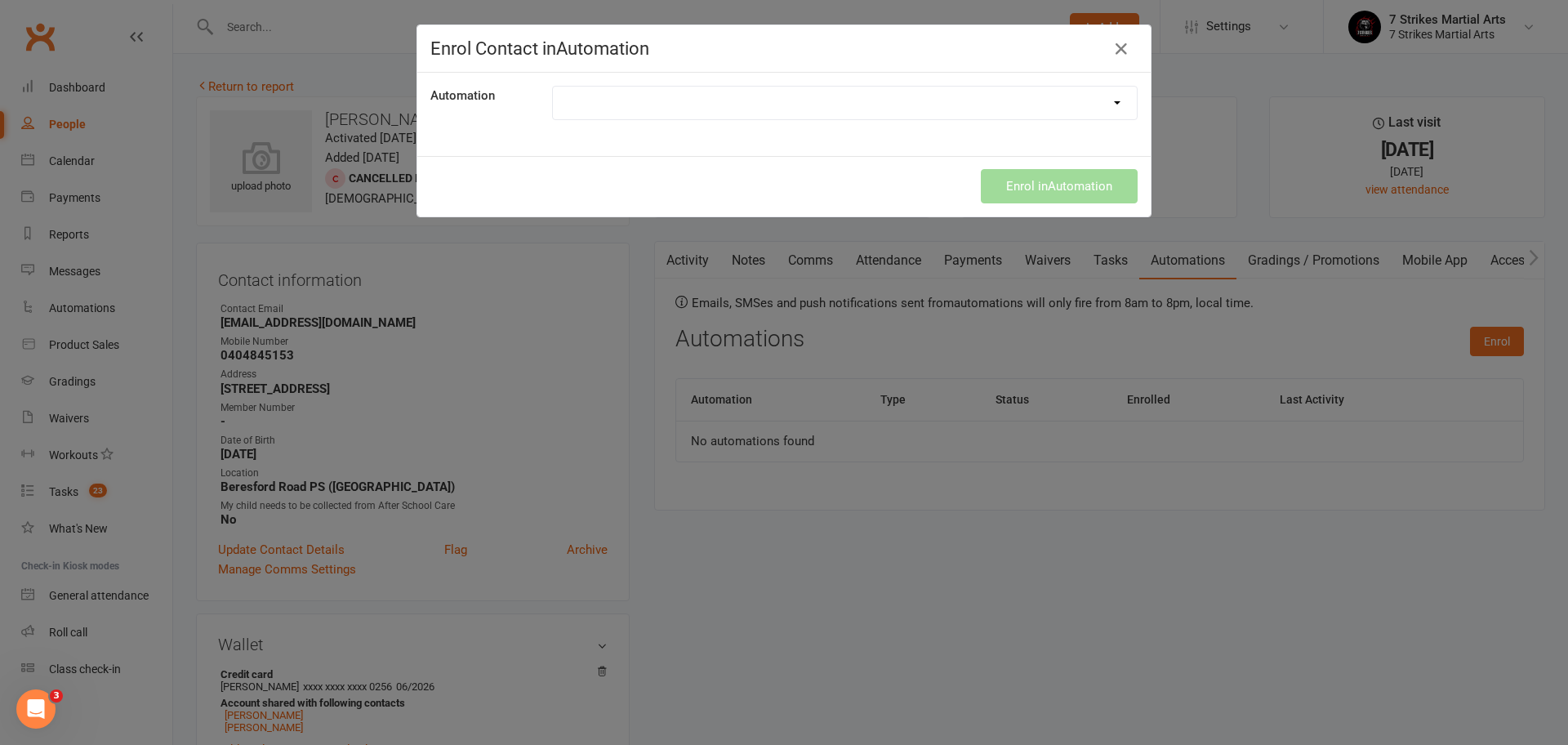
select select "9787"
click at [1037, 186] on button "Enrol in Automation" at bounding box center [1060, 186] width 157 height 34
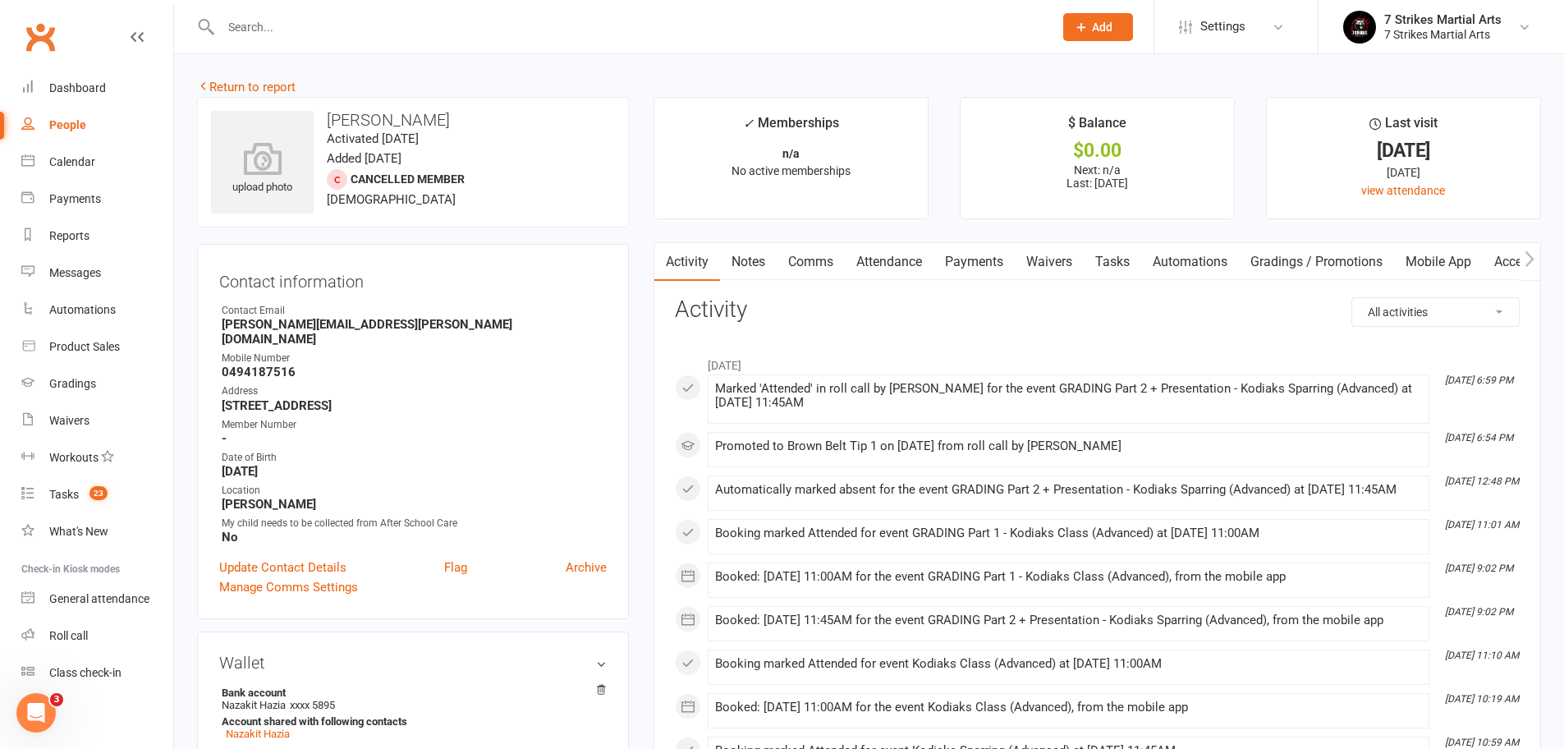
click at [1219, 260] on link "Automations" at bounding box center [1190, 262] width 98 height 38
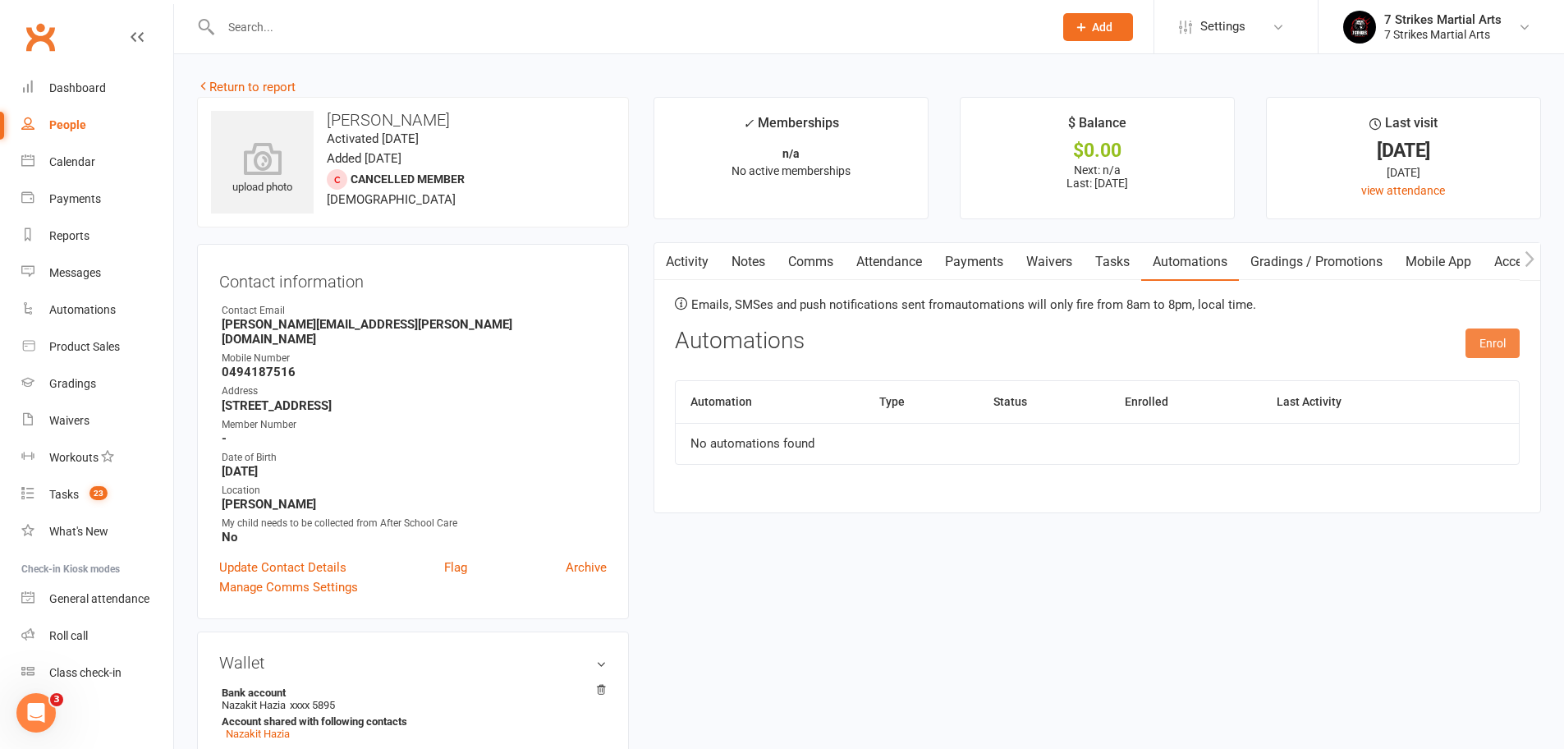
click at [1479, 337] on button "Enrol" at bounding box center [1492, 343] width 54 height 30
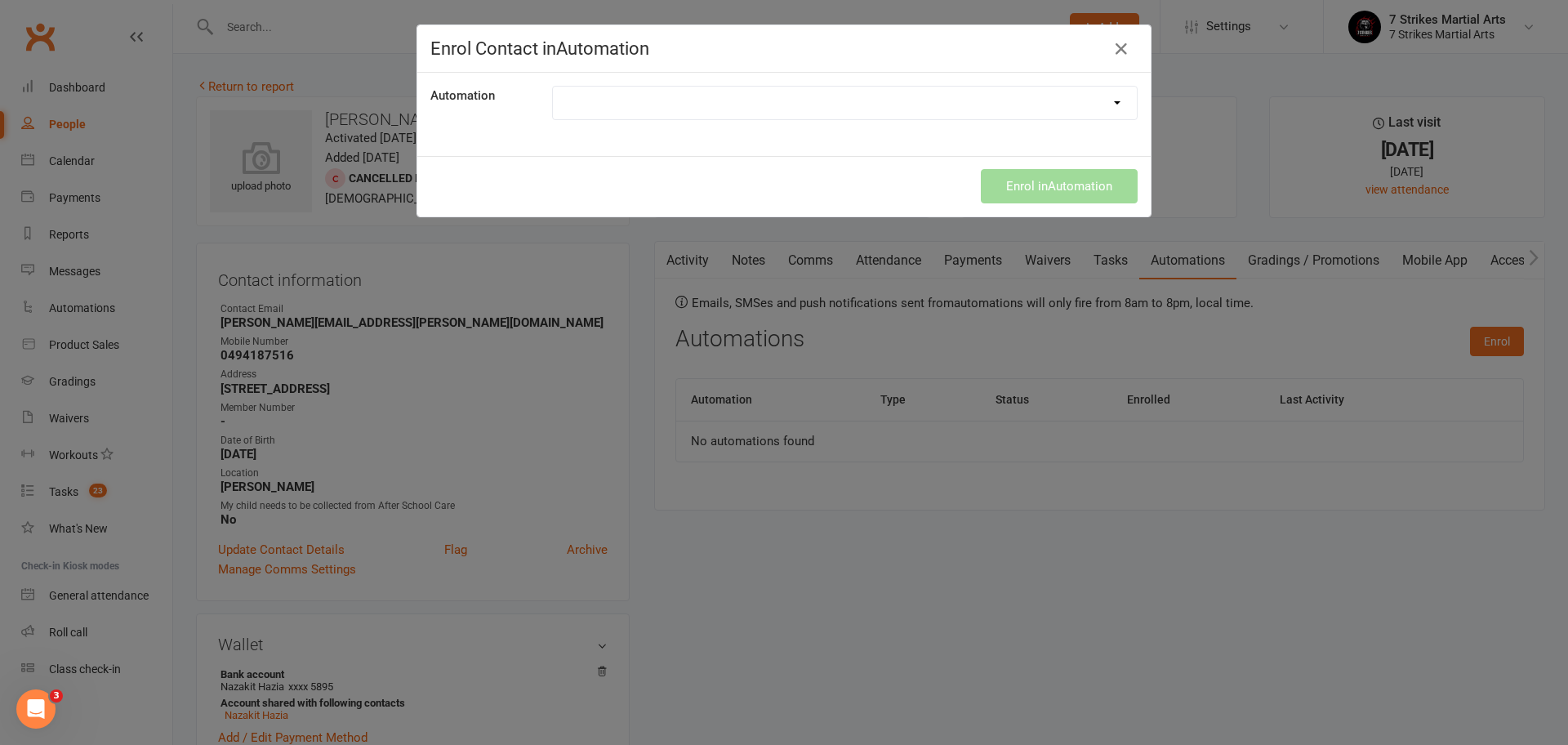
select select "9787"
click at [1063, 190] on button "Enrol in Automation" at bounding box center [1060, 186] width 157 height 34
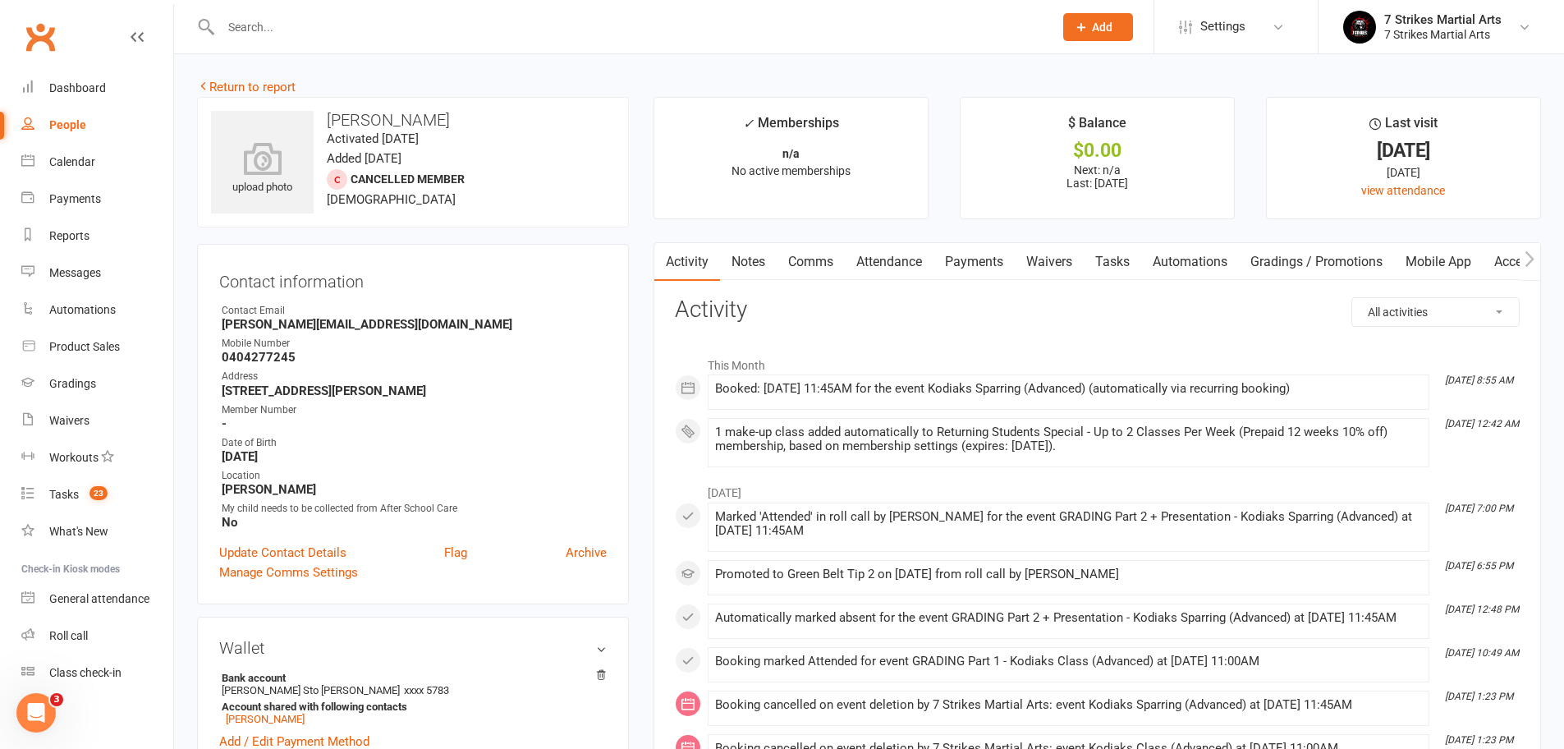
click at [768, 263] on link "Notes" at bounding box center [748, 262] width 57 height 38
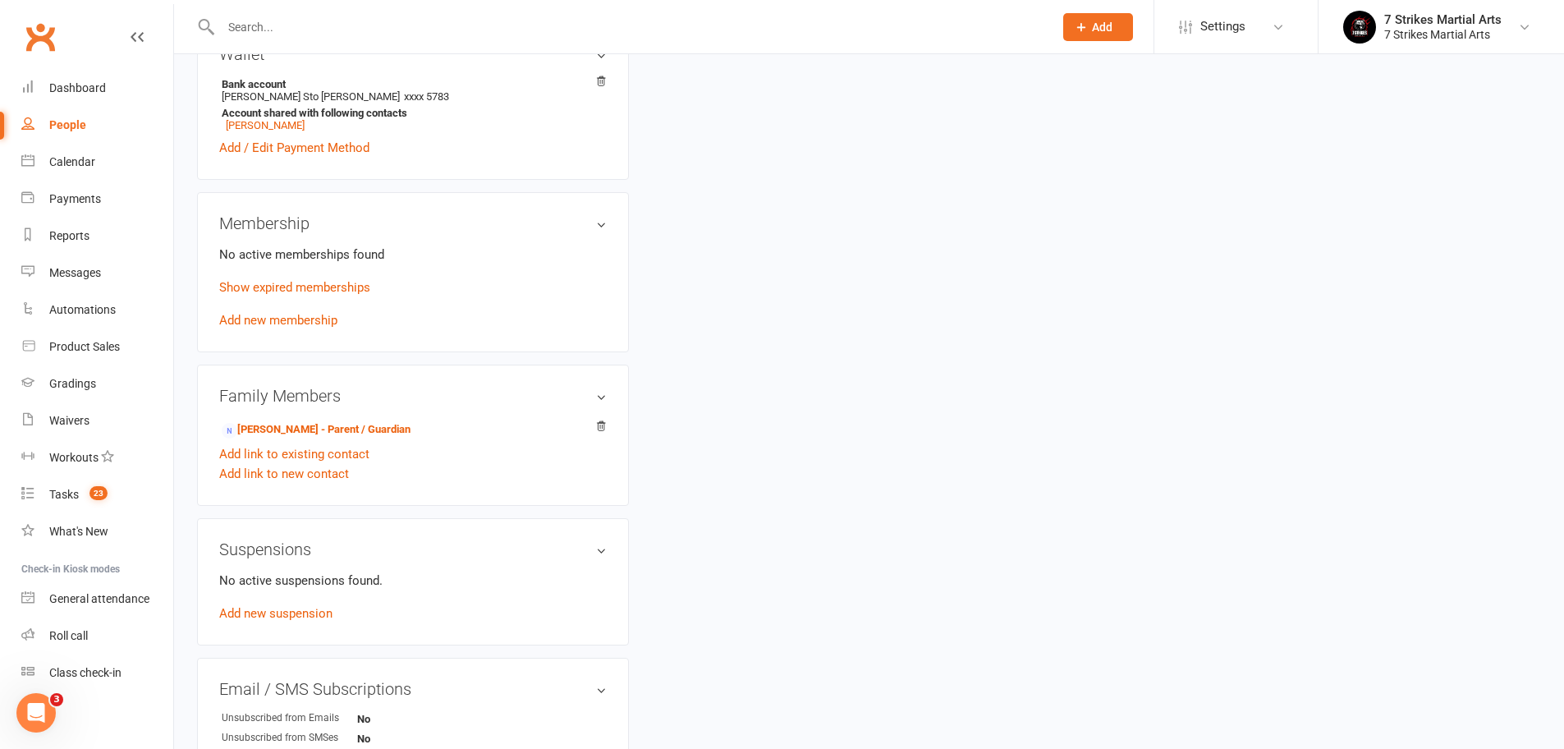
scroll to position [451, 0]
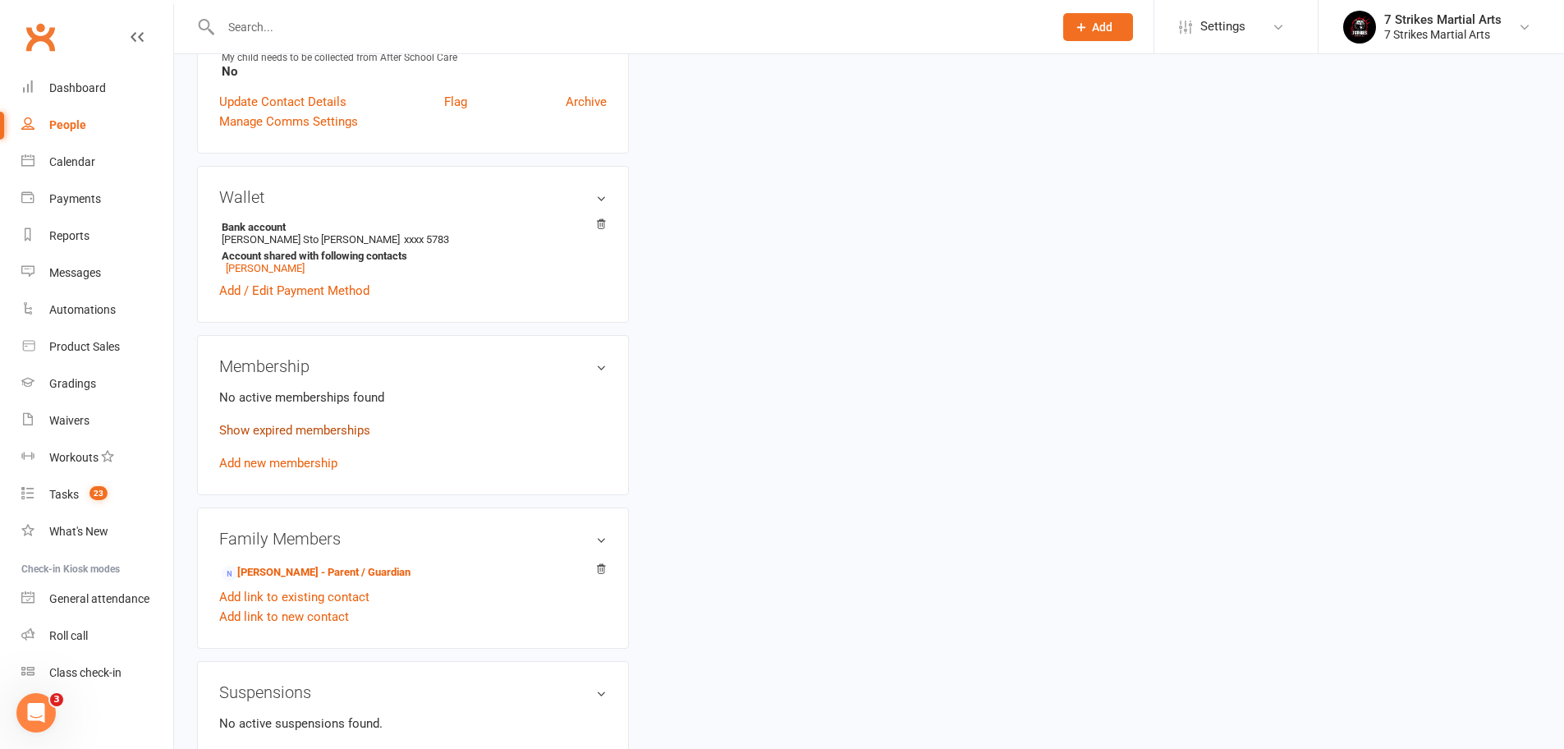
click at [301, 428] on link "Show expired memberships" at bounding box center [294, 430] width 151 height 15
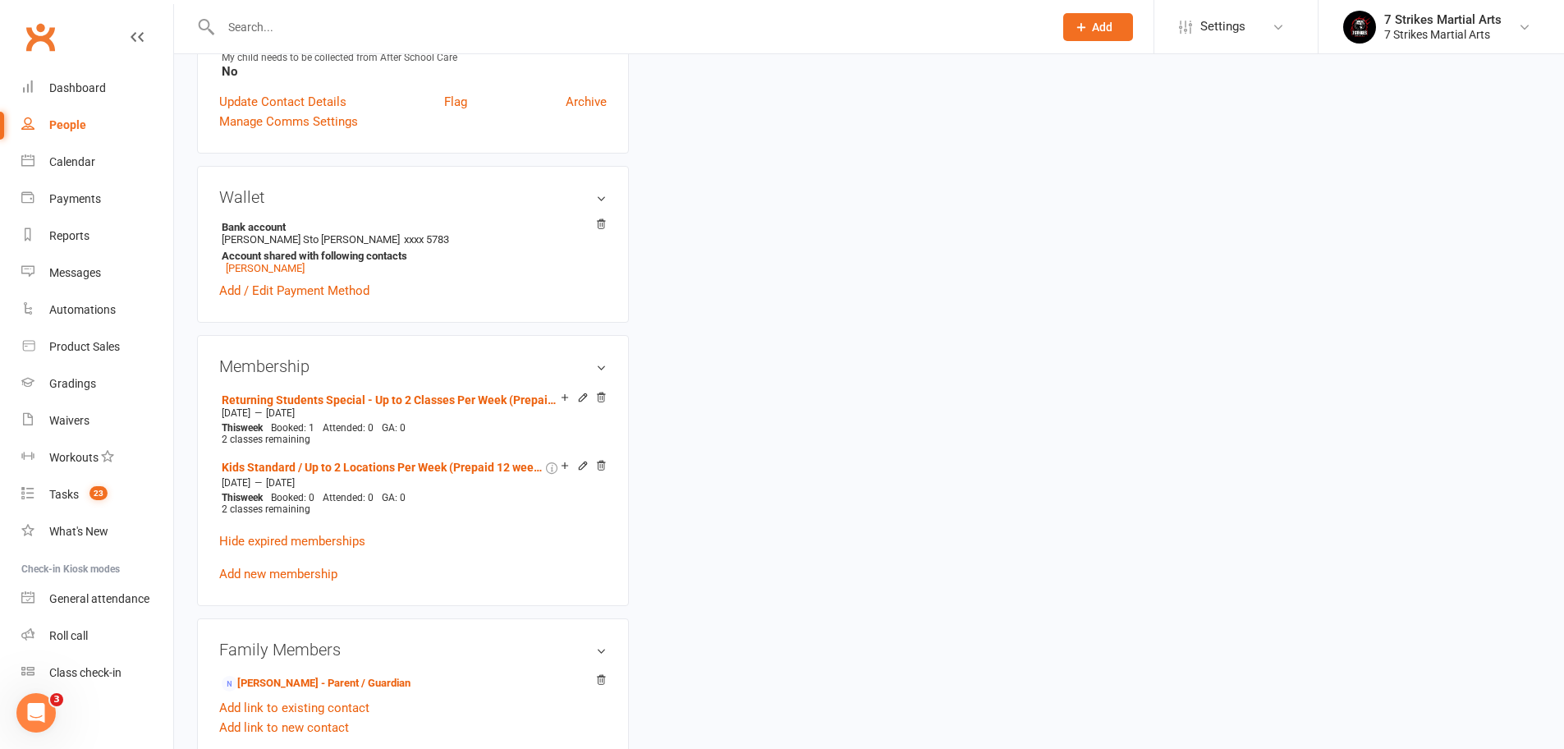
scroll to position [0, 0]
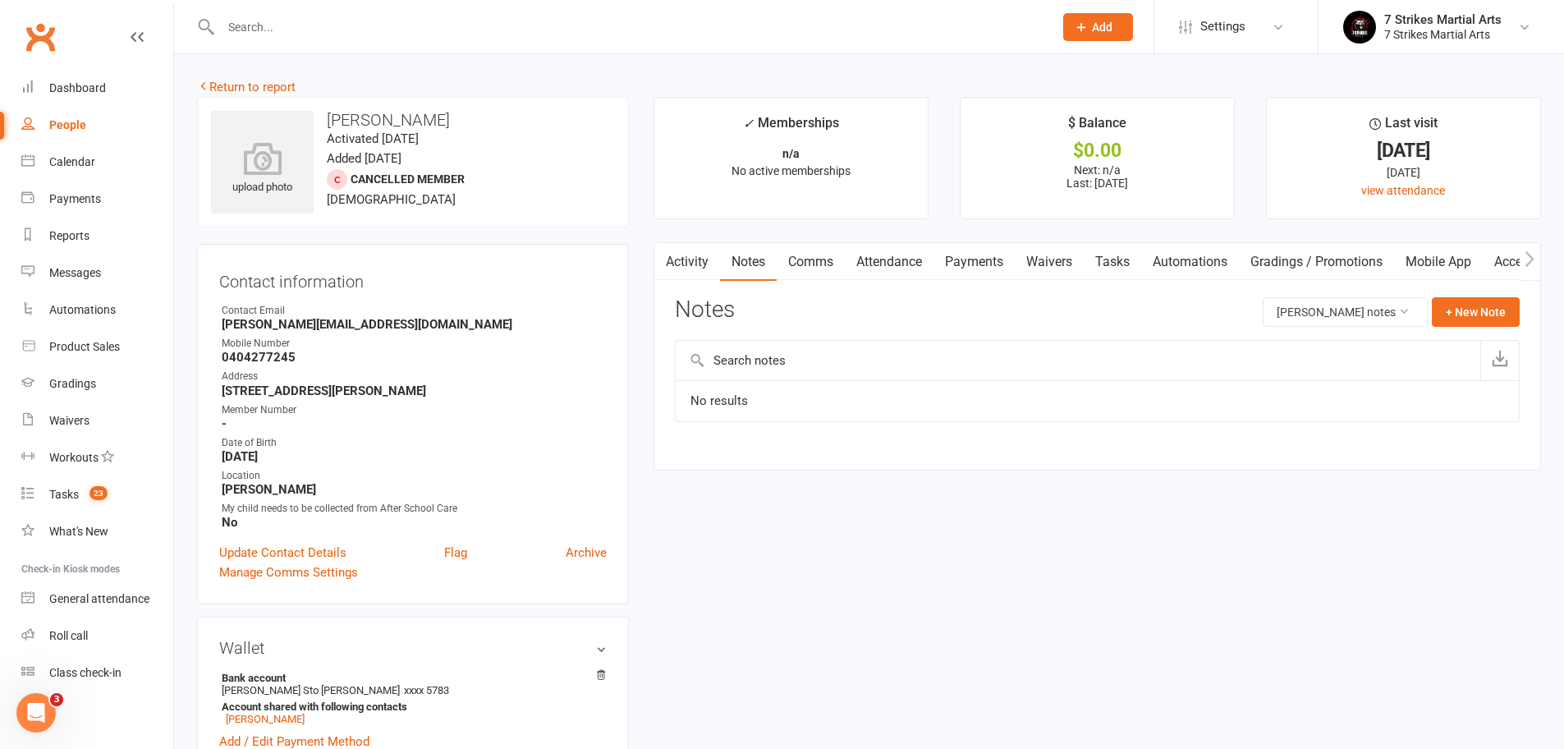
click at [1184, 264] on link "Automations" at bounding box center [1190, 262] width 98 height 38
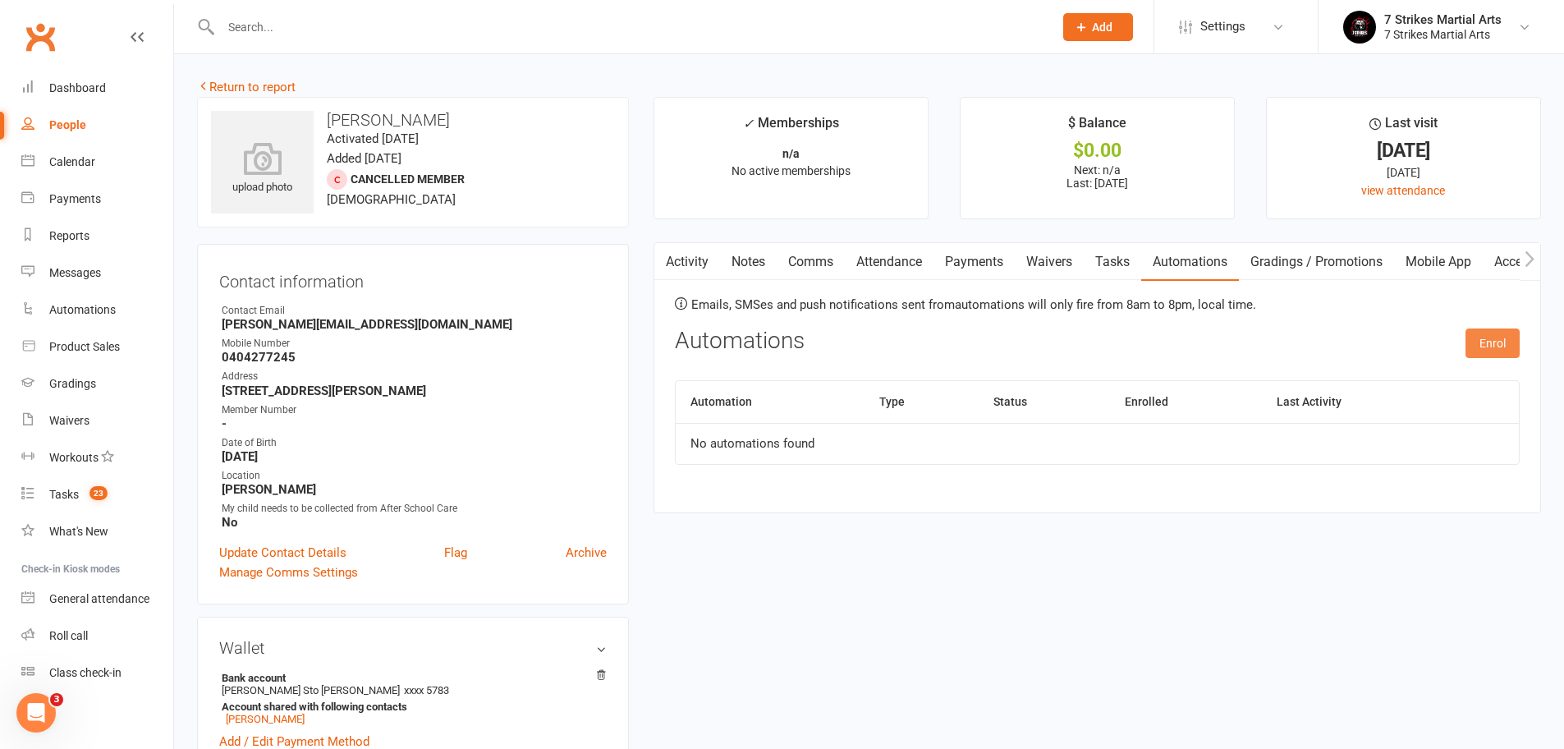
click at [1485, 334] on button "Enrol" at bounding box center [1492, 343] width 54 height 30
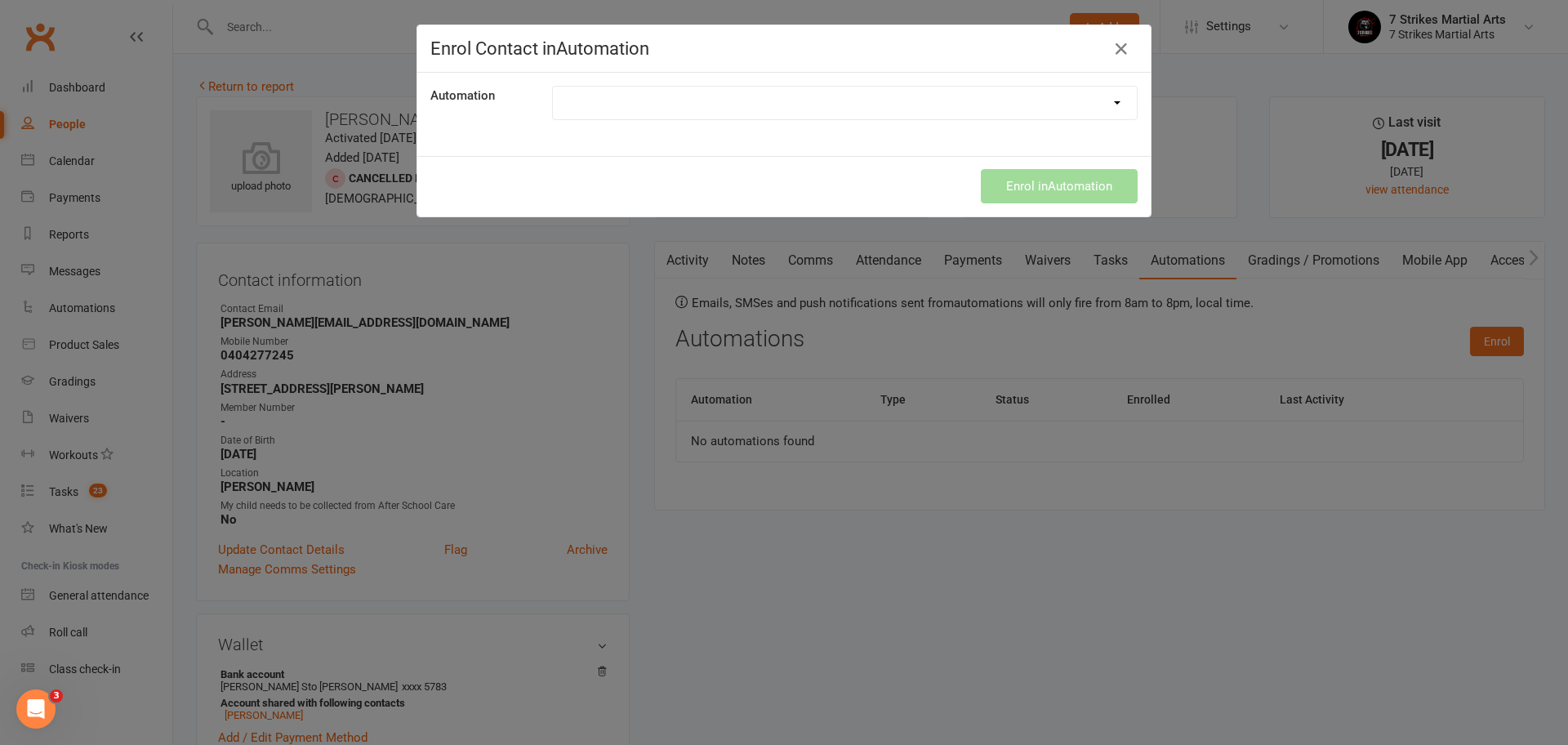
select select "9787"
click at [1017, 181] on button "Enrol in Automation" at bounding box center [1060, 186] width 157 height 34
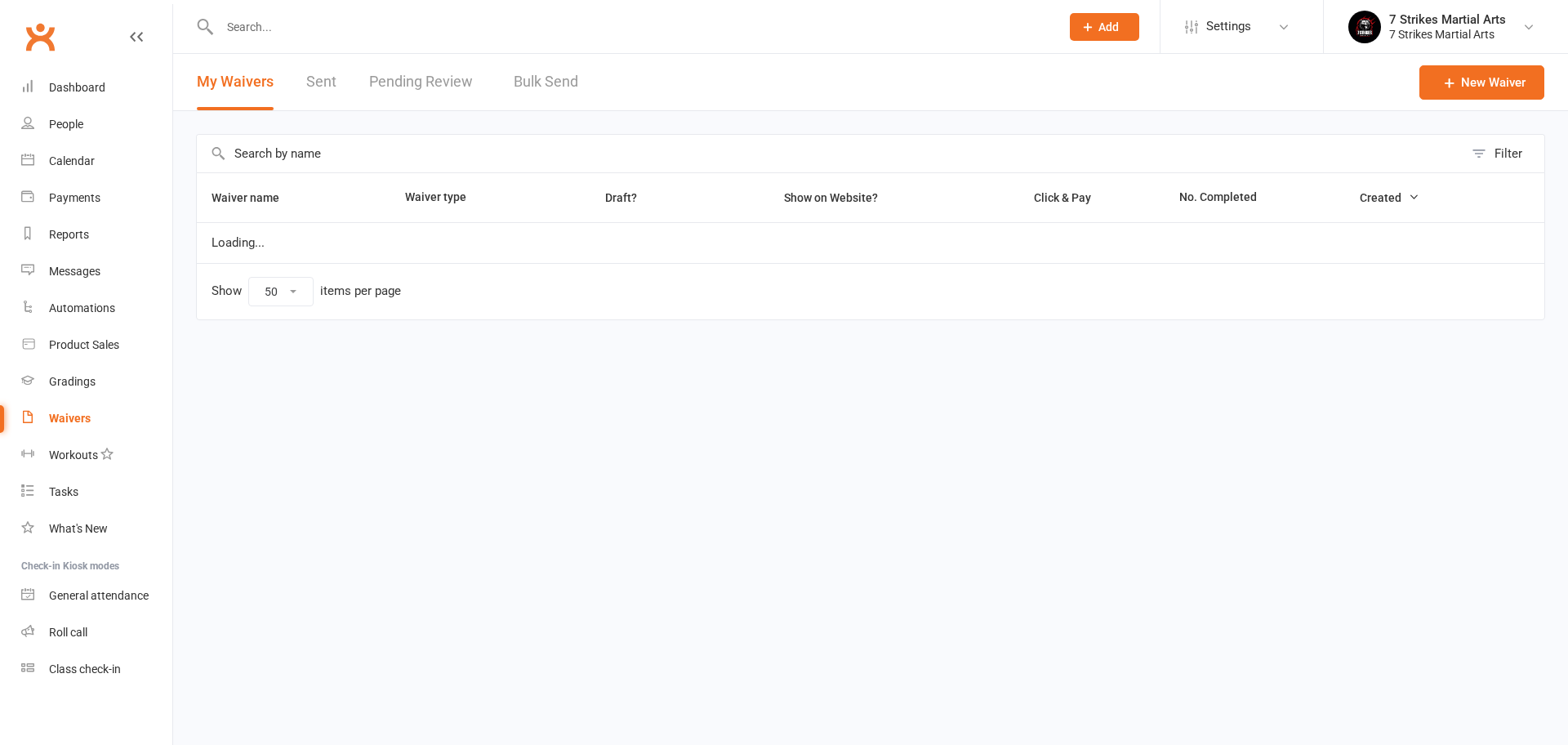
select select "50"
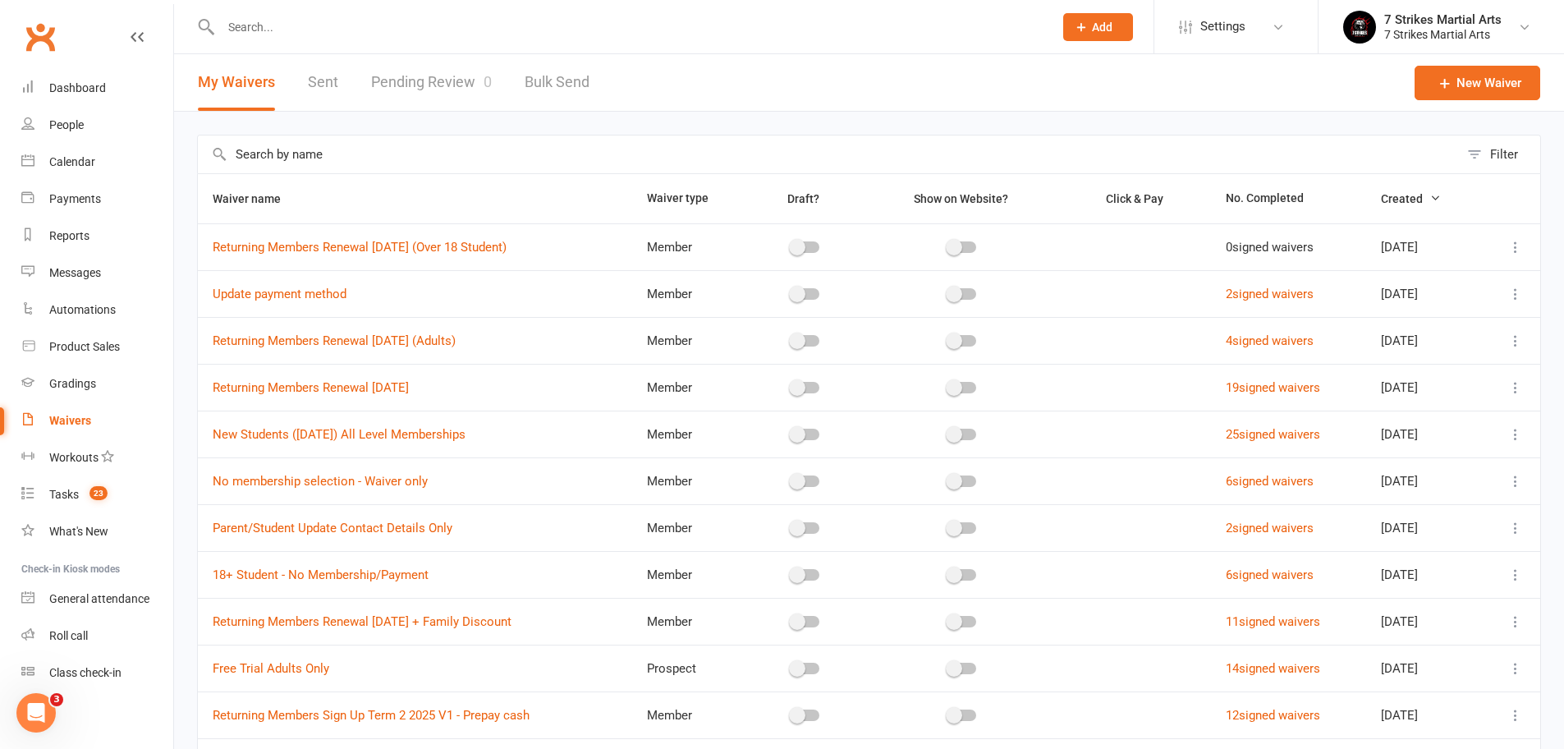
click at [470, 34] on input "text" at bounding box center [629, 27] width 826 height 23
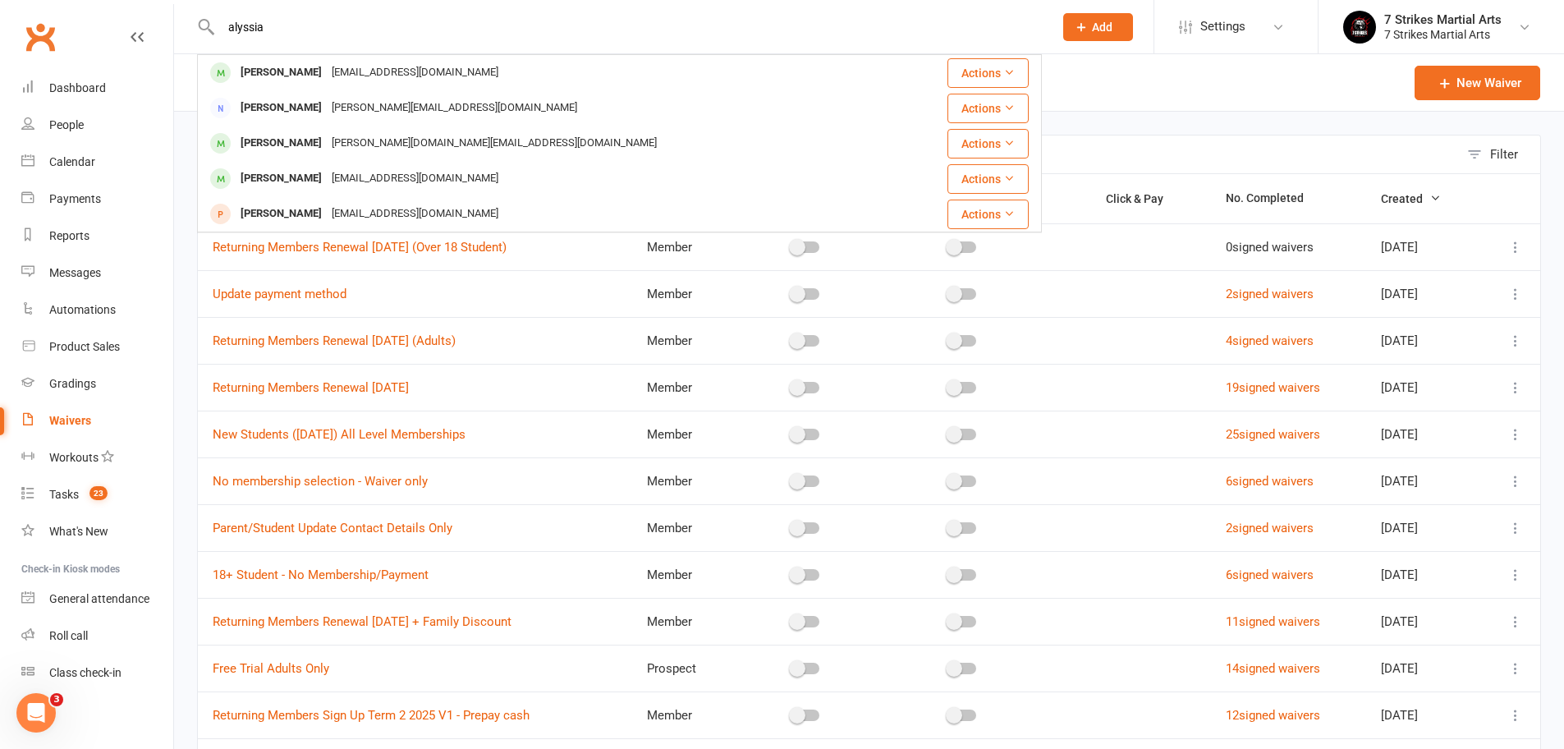
type input "Alyssa"
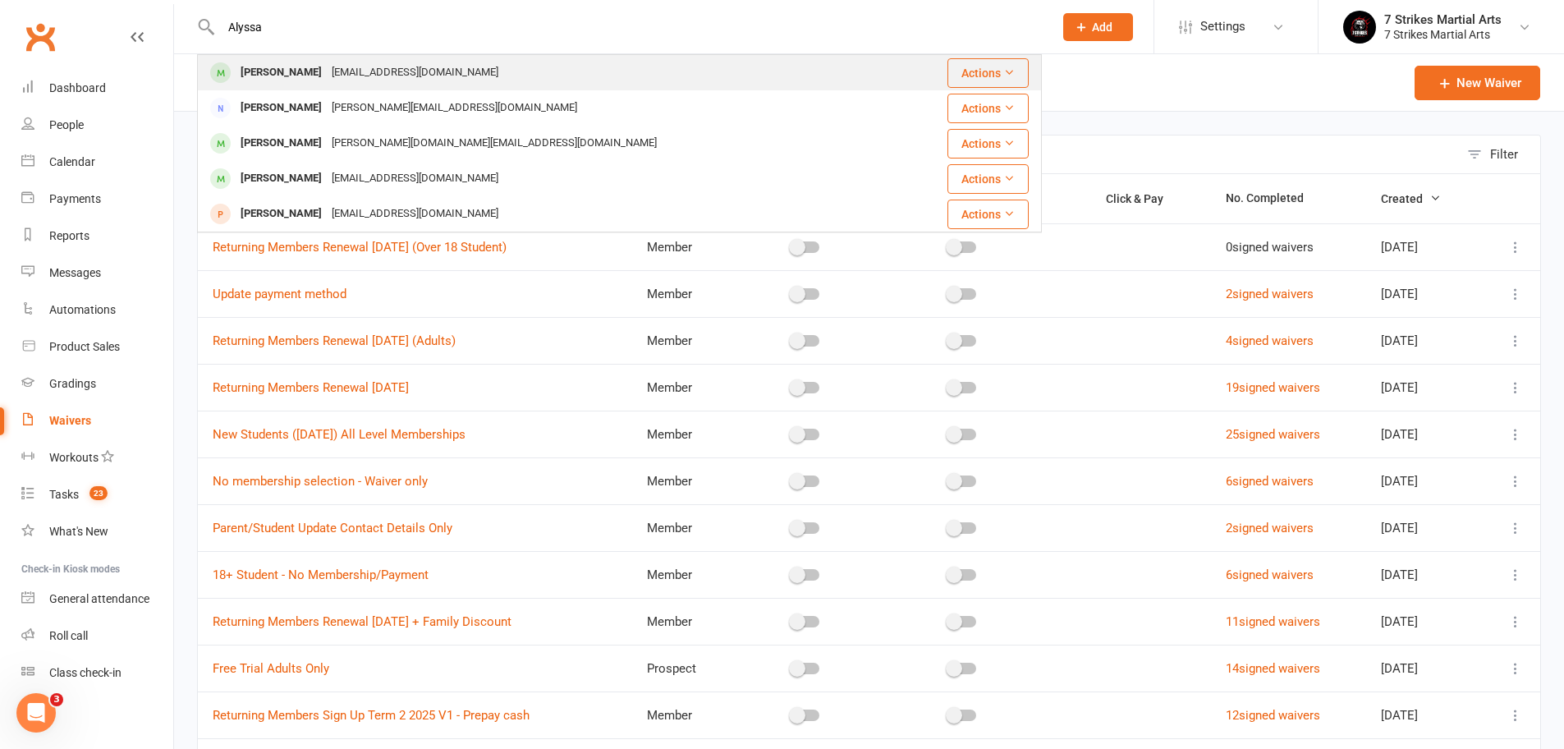
drag, startPoint x: 470, startPoint y: 34, endPoint x: 322, endPoint y: 76, distance: 154.3
click at [327, 76] on div "[EMAIL_ADDRESS][DOMAIN_NAME]" at bounding box center [415, 73] width 176 height 24
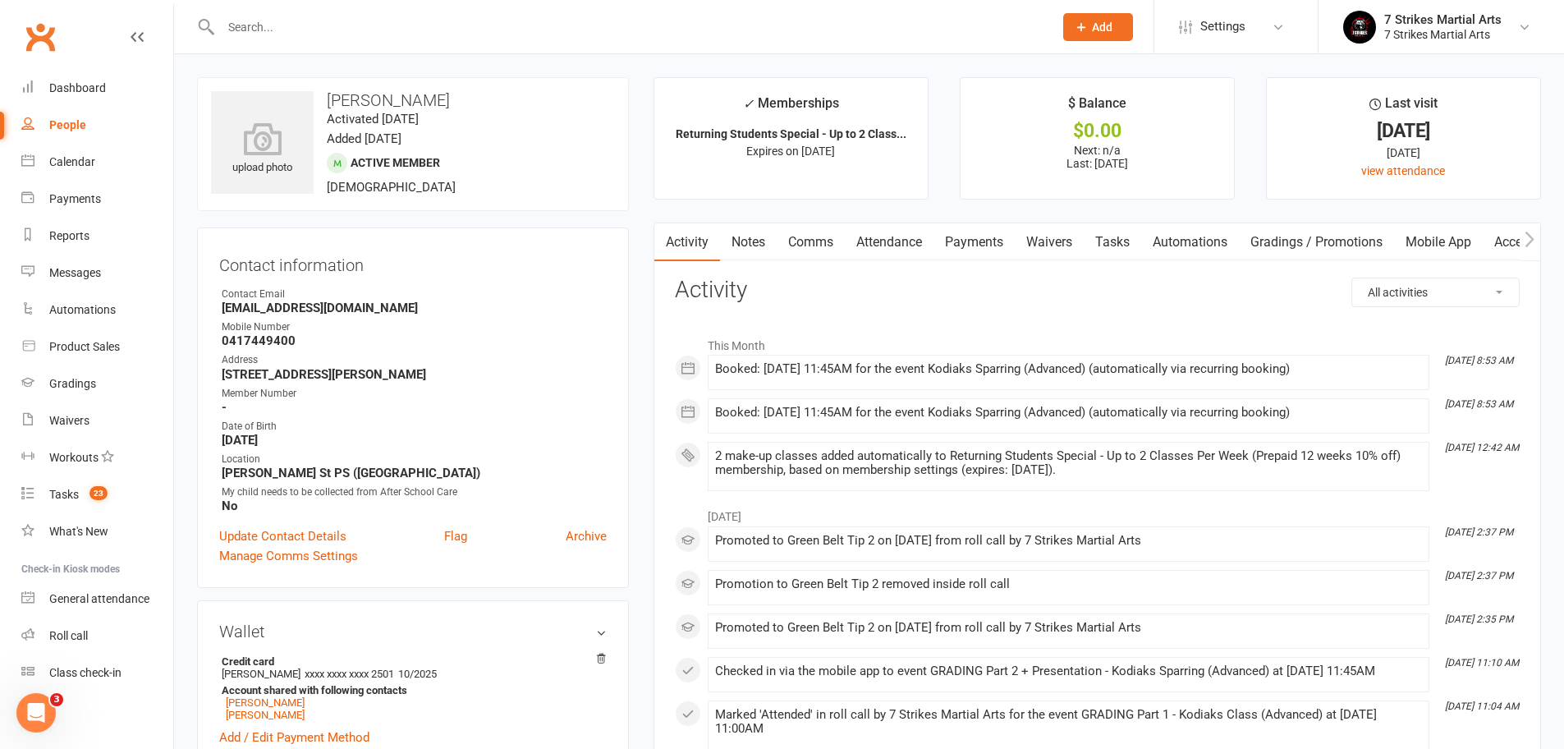
click at [1224, 238] on link "Automations" at bounding box center [1190, 242] width 98 height 38
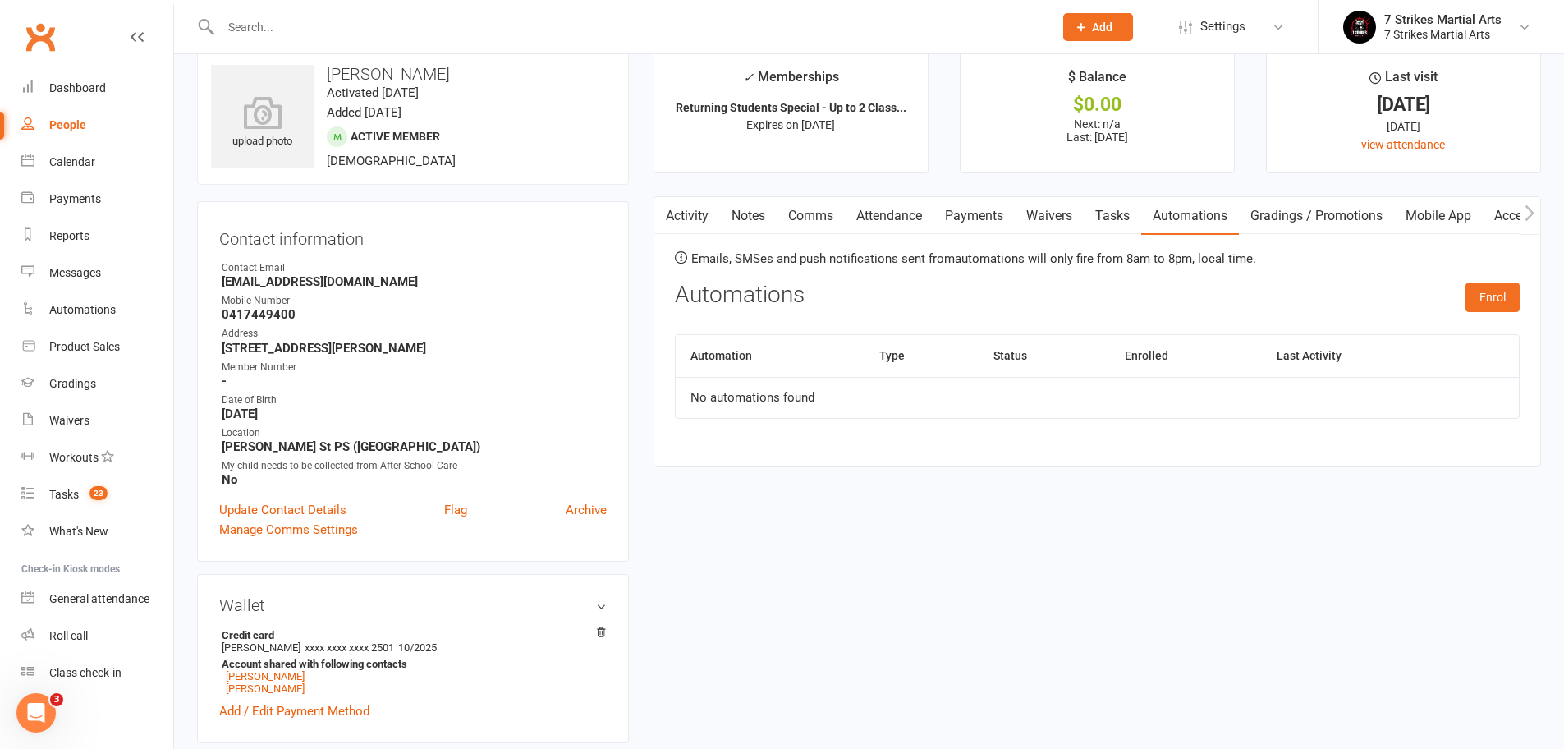
scroll to position [485, 0]
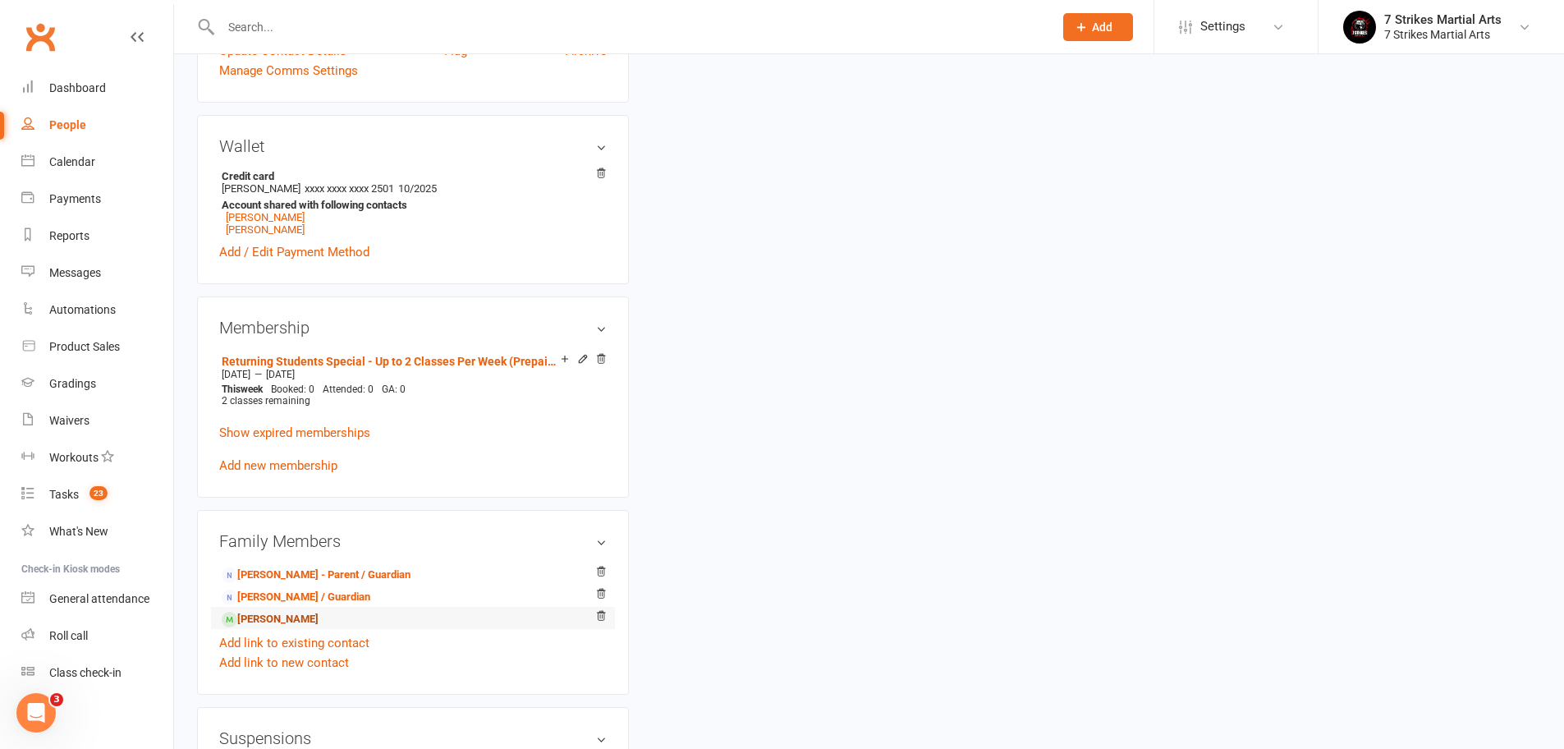
click at [294, 616] on link "[PERSON_NAME]" at bounding box center [270, 619] width 97 height 17
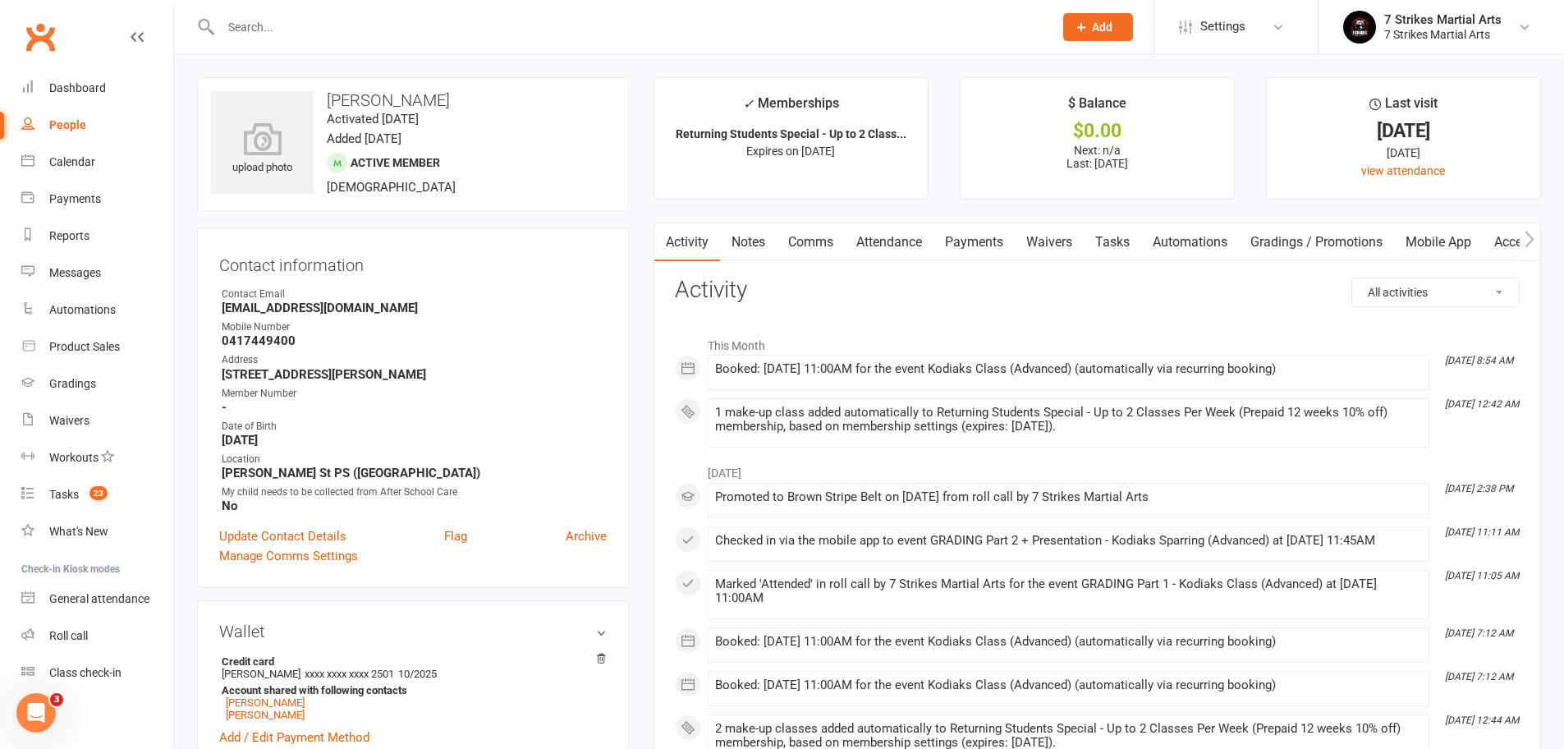
click at [1186, 243] on link "Automations" at bounding box center [1190, 242] width 98 height 38
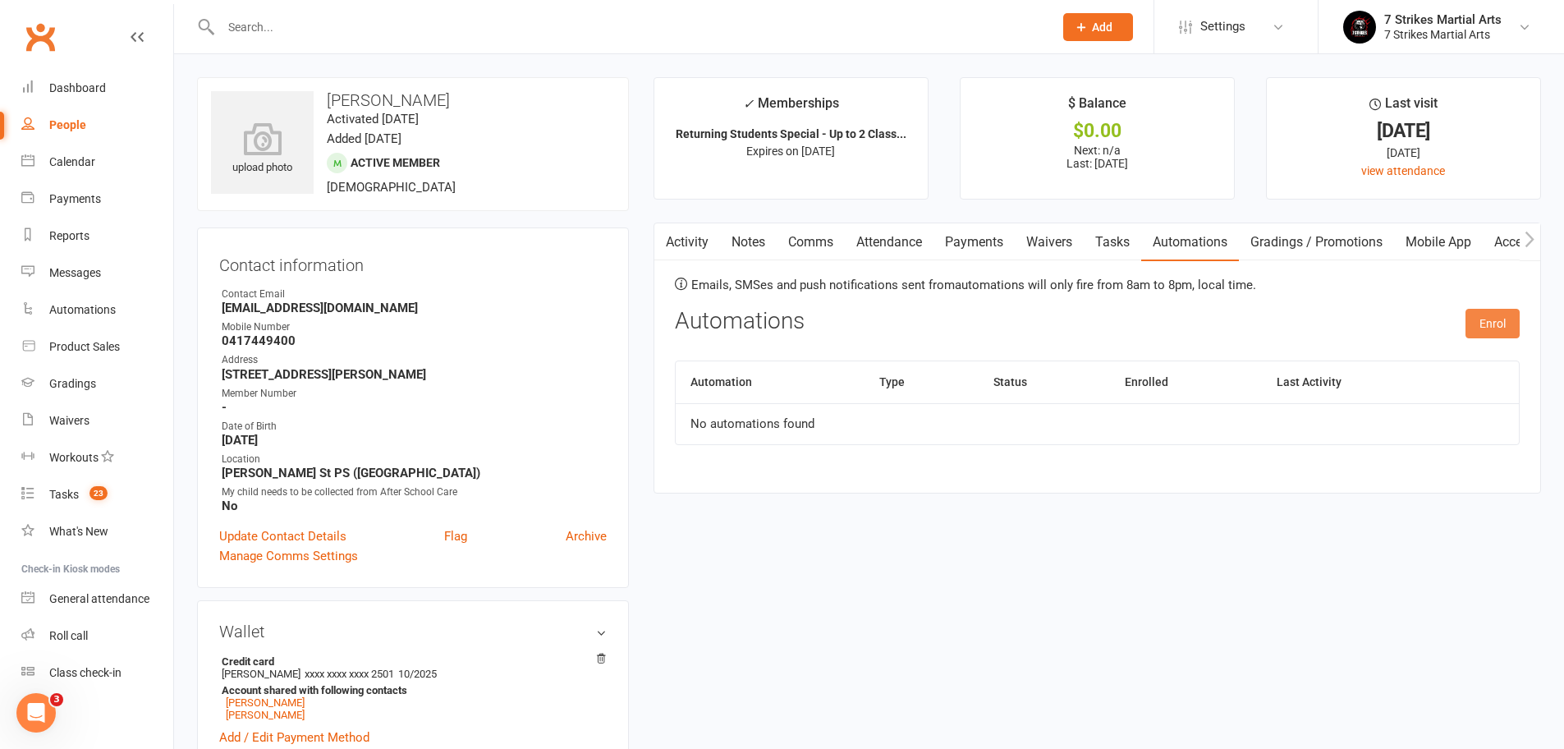
click at [1509, 323] on button "Enrol" at bounding box center [1492, 324] width 54 height 30
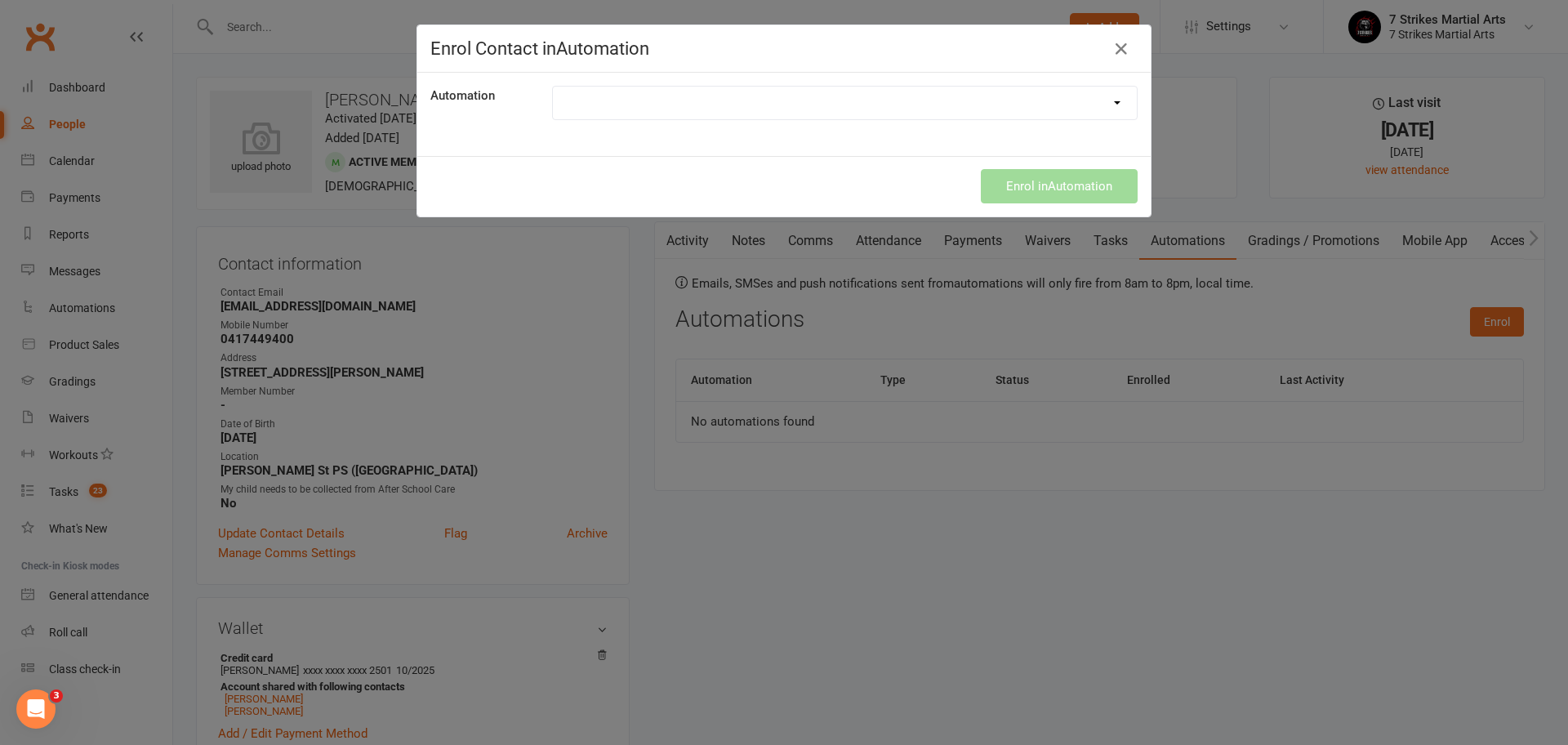
select select "9787"
click at [1113, 187] on div "Enrol in Automation" at bounding box center [783, 186] width 733 height 61
click at [1066, 192] on button "Enrol in Automation" at bounding box center [1060, 186] width 157 height 34
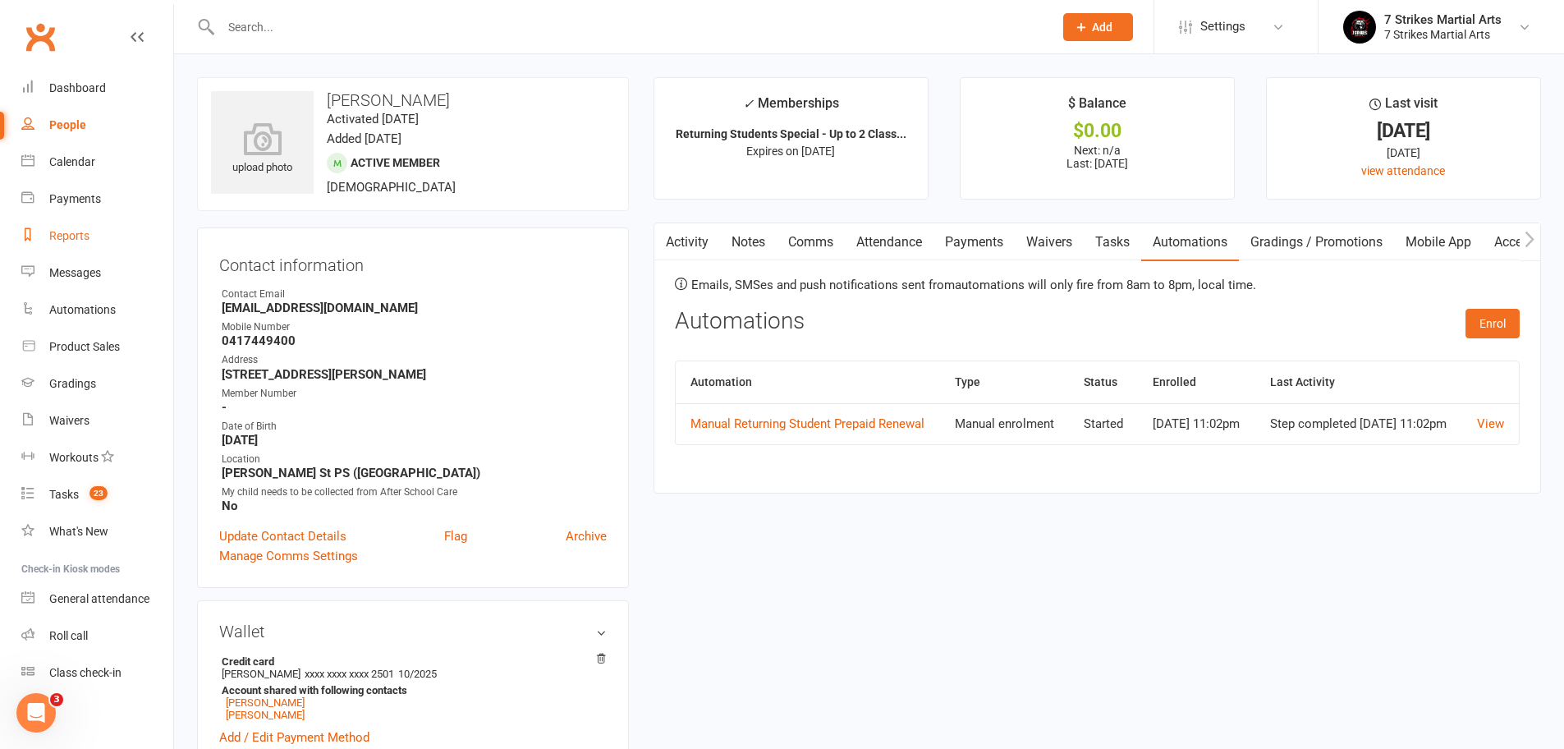
click at [103, 236] on link "Reports" at bounding box center [97, 235] width 152 height 37
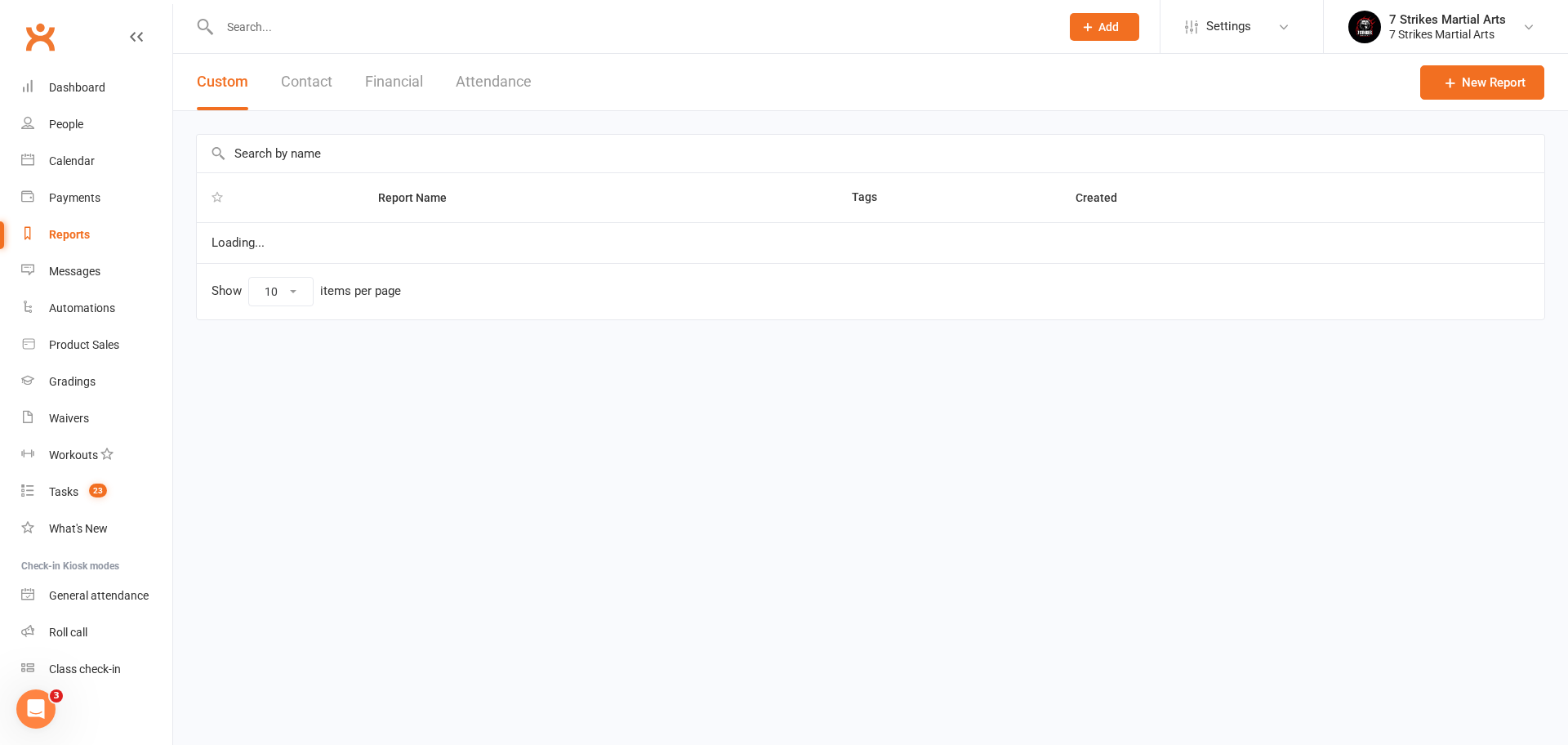
select select "100"
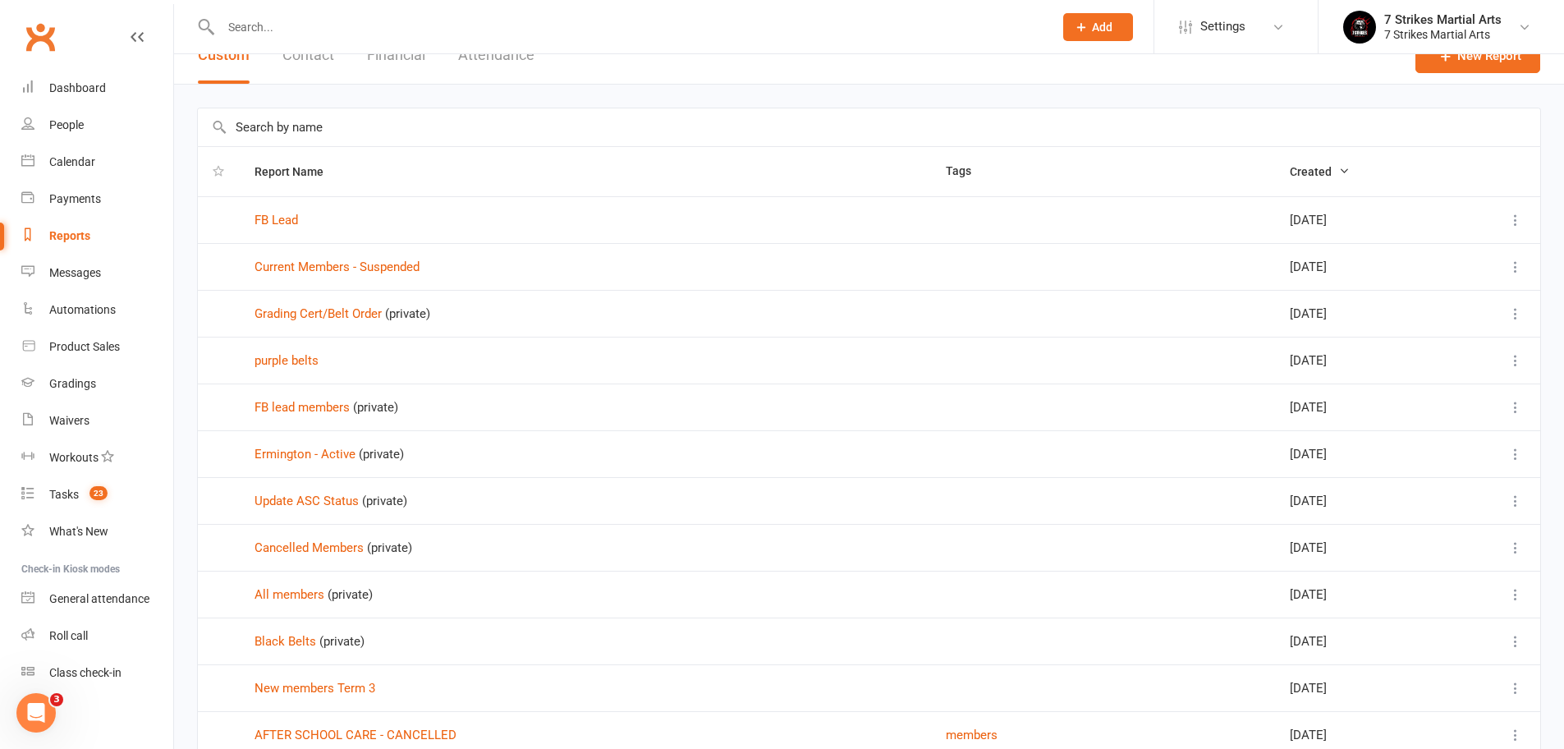
scroll to position [162, 0]
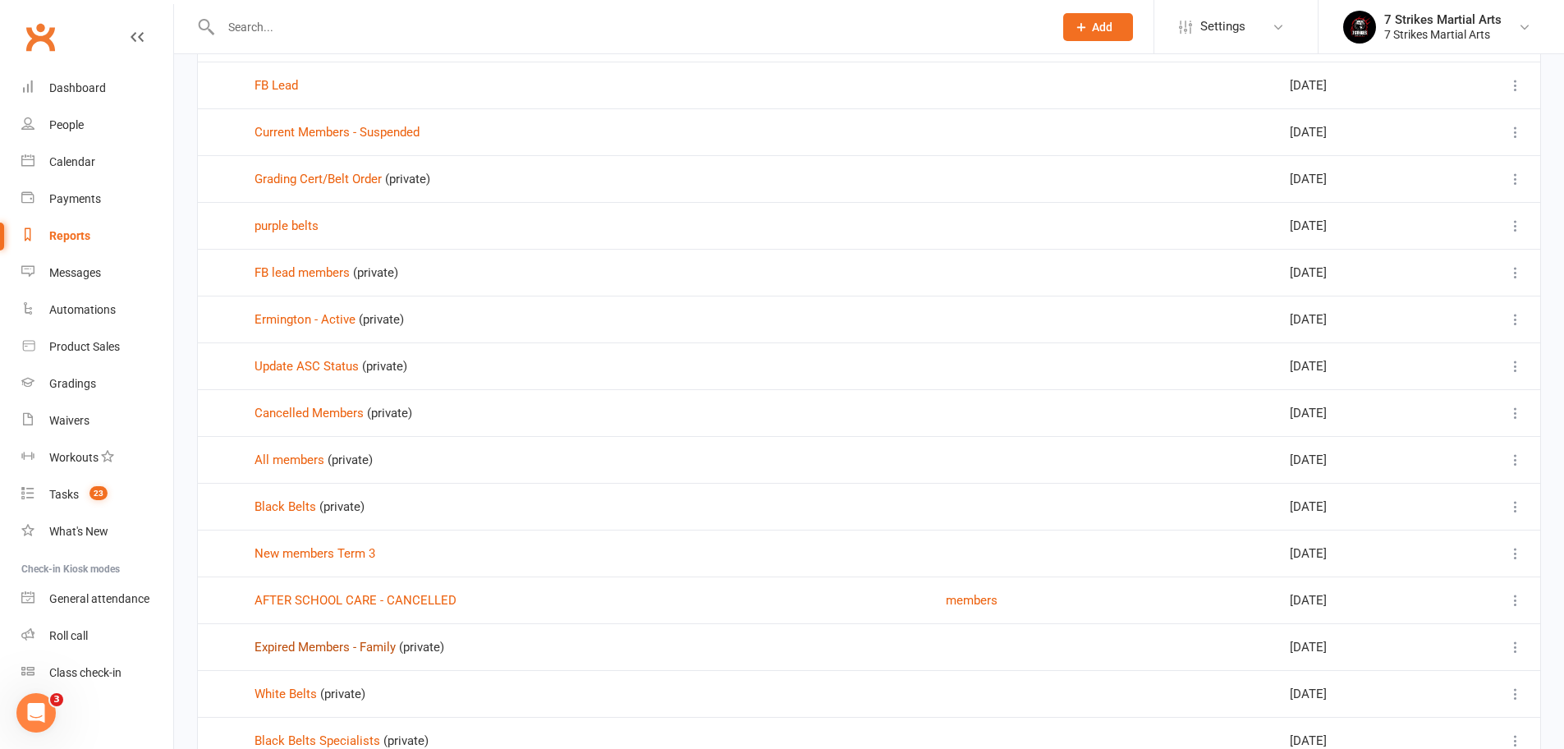
click at [318, 646] on link "Expired Members - Family" at bounding box center [324, 646] width 141 height 15
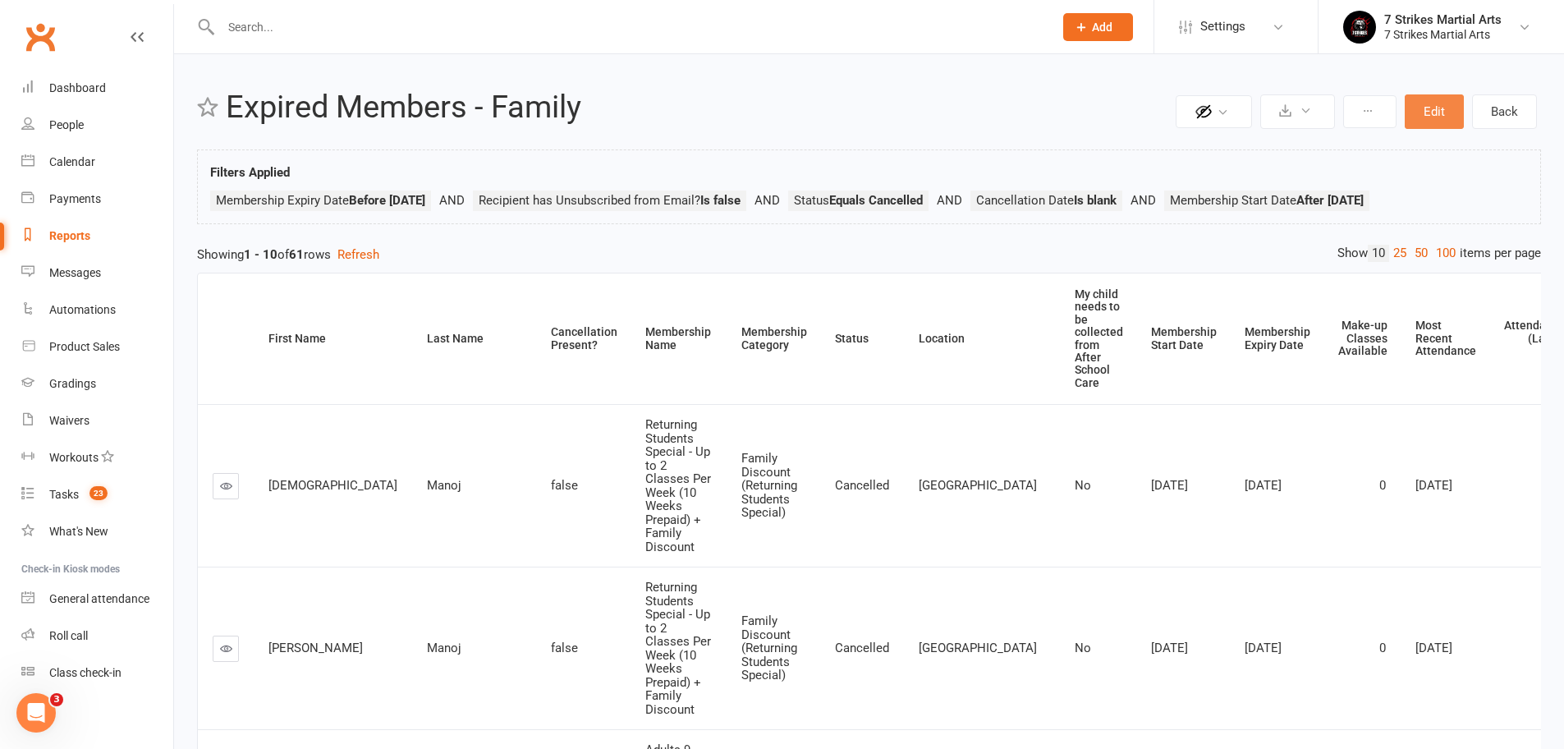
click at [1454, 115] on button "Edit" at bounding box center [1433, 111] width 59 height 34
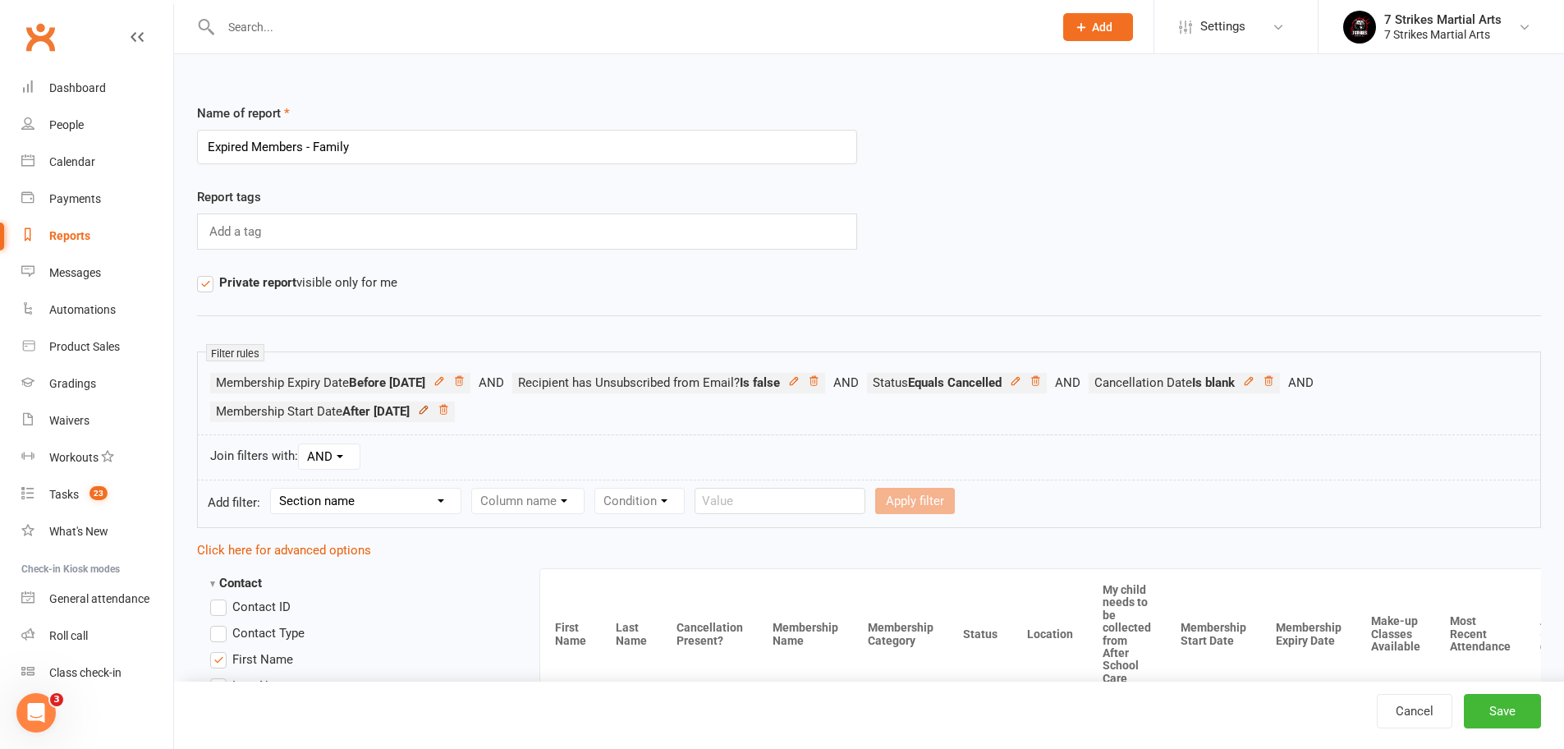
click at [429, 409] on icon at bounding box center [423, 409] width 11 height 11
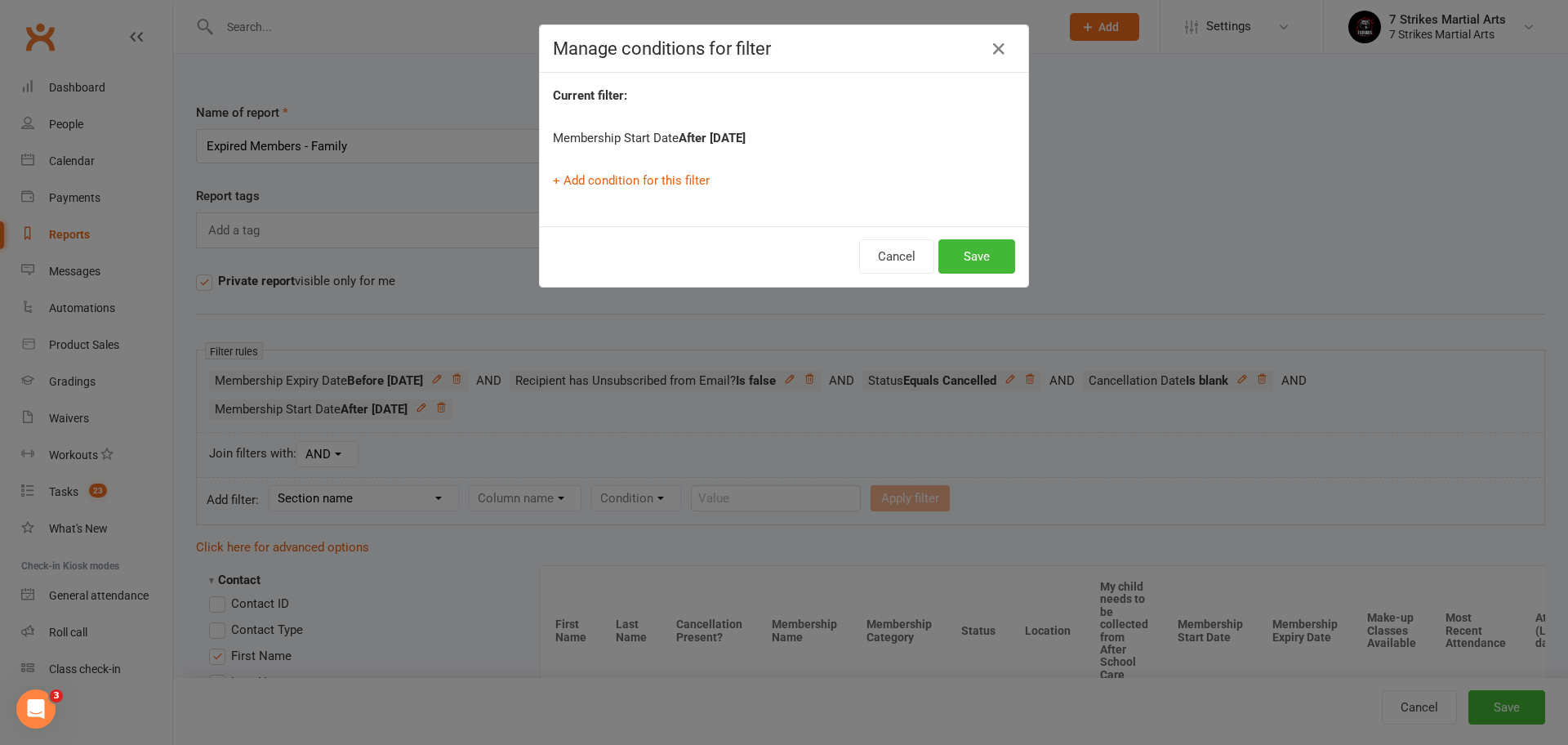
drag, startPoint x: 799, startPoint y: 141, endPoint x: 713, endPoint y: 137, distance: 86.1
click at [713, 137] on div "Membership Start Date After 2025-06-01" at bounding box center [784, 138] width 463 height 20
click at [879, 262] on button "Cancel" at bounding box center [896, 256] width 76 height 34
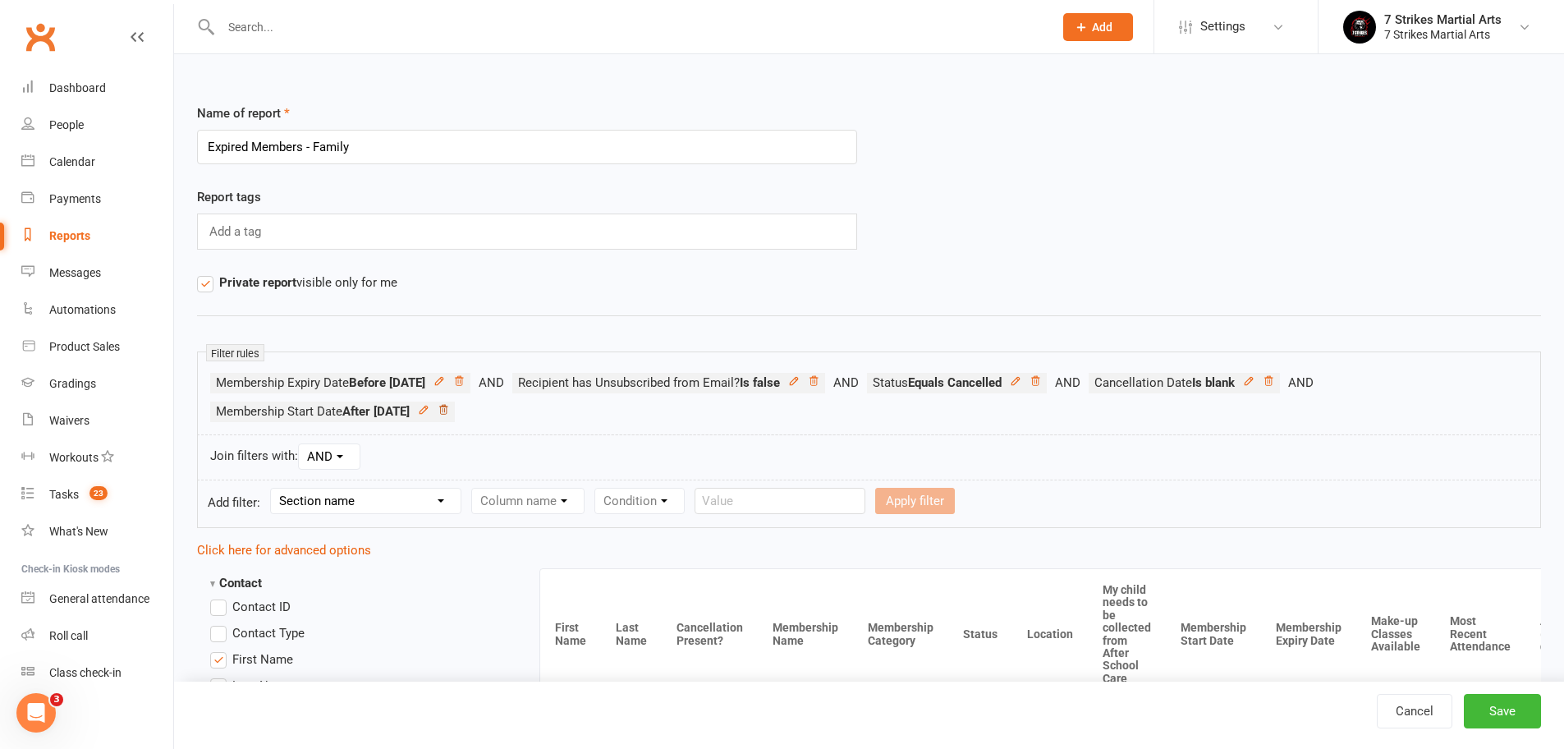
click at [447, 413] on icon at bounding box center [443, 409] width 8 height 9
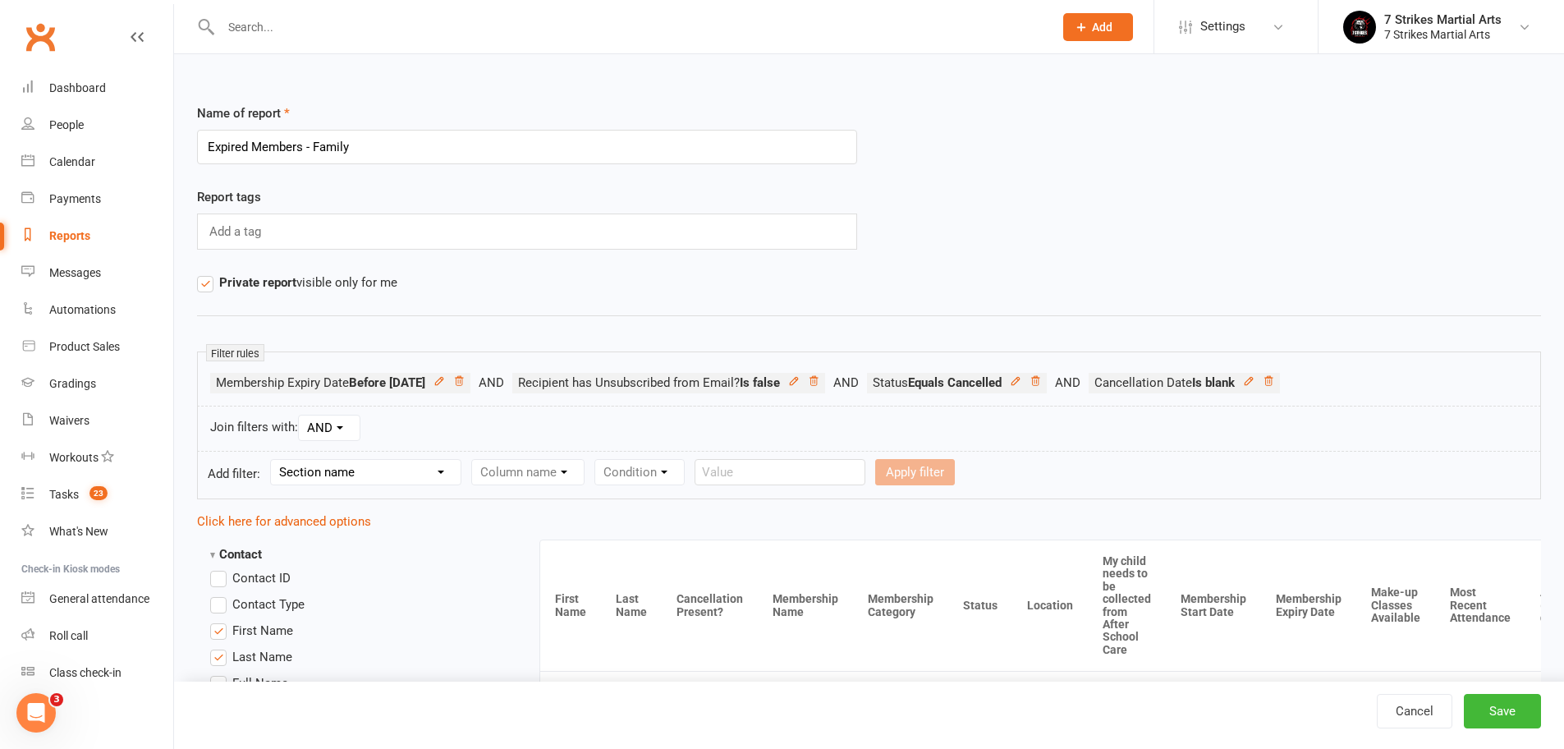
click at [339, 485] on form "Add filter: Section name Contact Attendance Aggregate Payment Booking Waitlist …" at bounding box center [869, 475] width 1344 height 48
select select "11"
select select "6"
select select "2"
click at [1033, 471] on input "text" at bounding box center [1081, 472] width 171 height 26
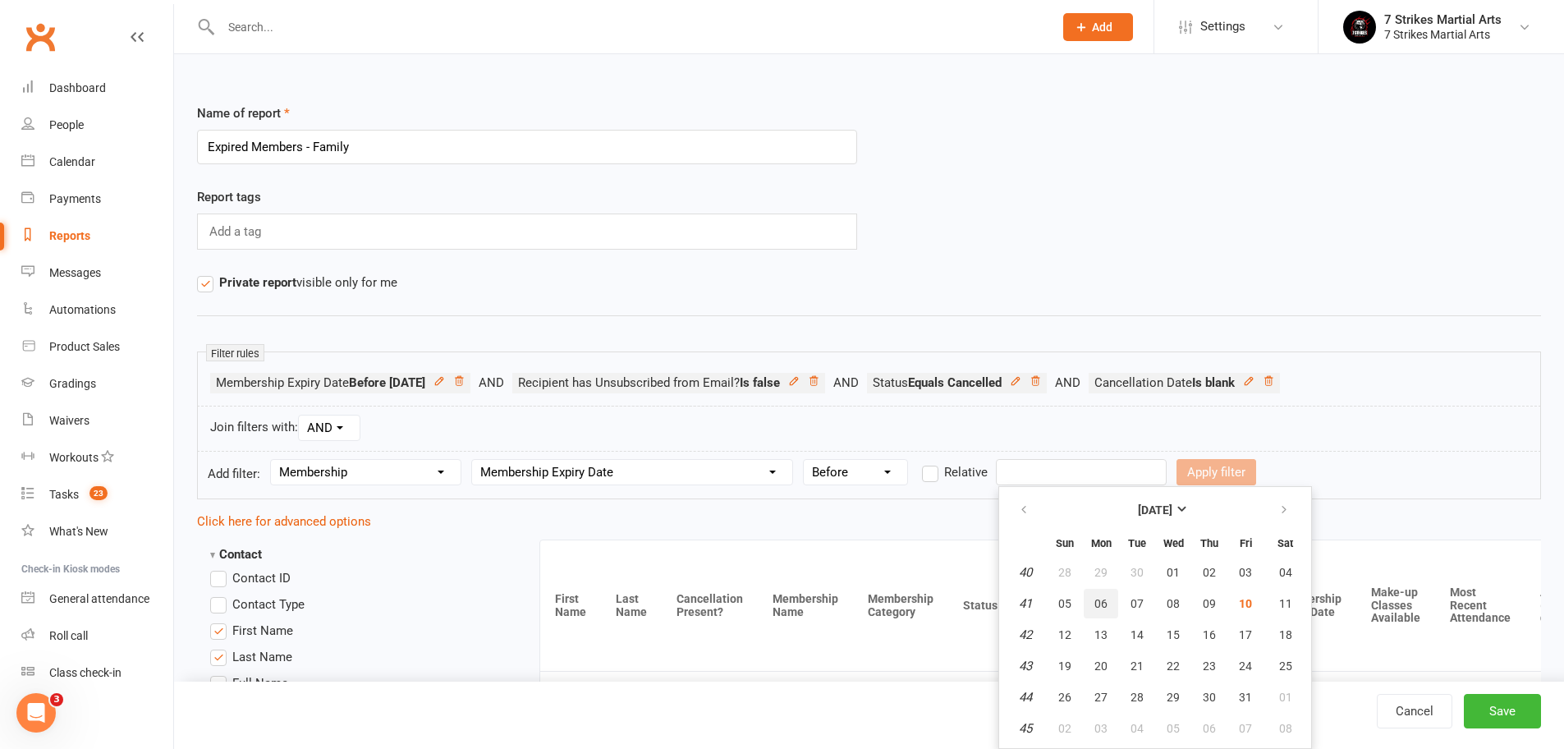
click at [1099, 607] on span "06" at bounding box center [1100, 603] width 13 height 13
type input "06 Oct 2025"
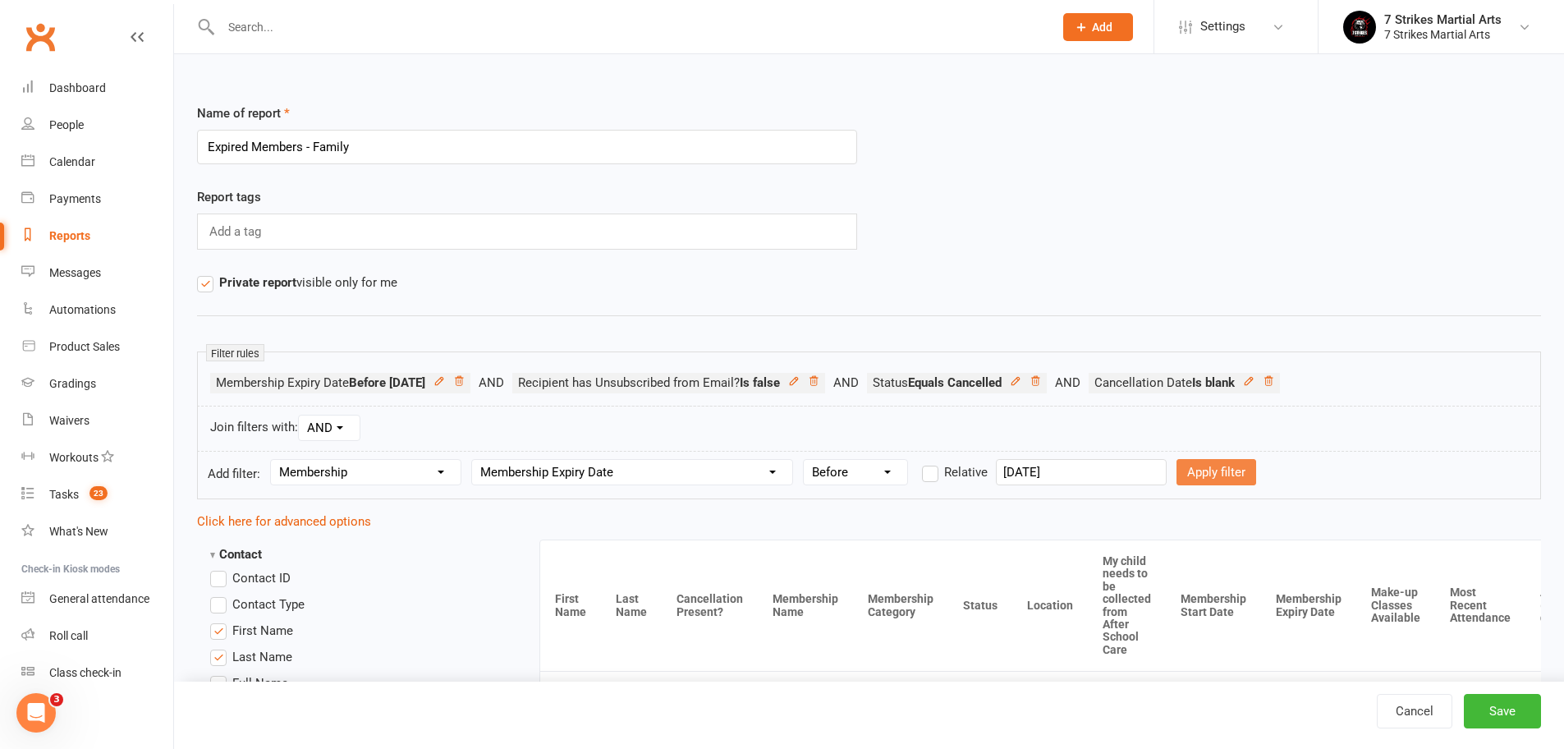
click at [1215, 474] on button "Apply filter" at bounding box center [1216, 472] width 80 height 26
select select
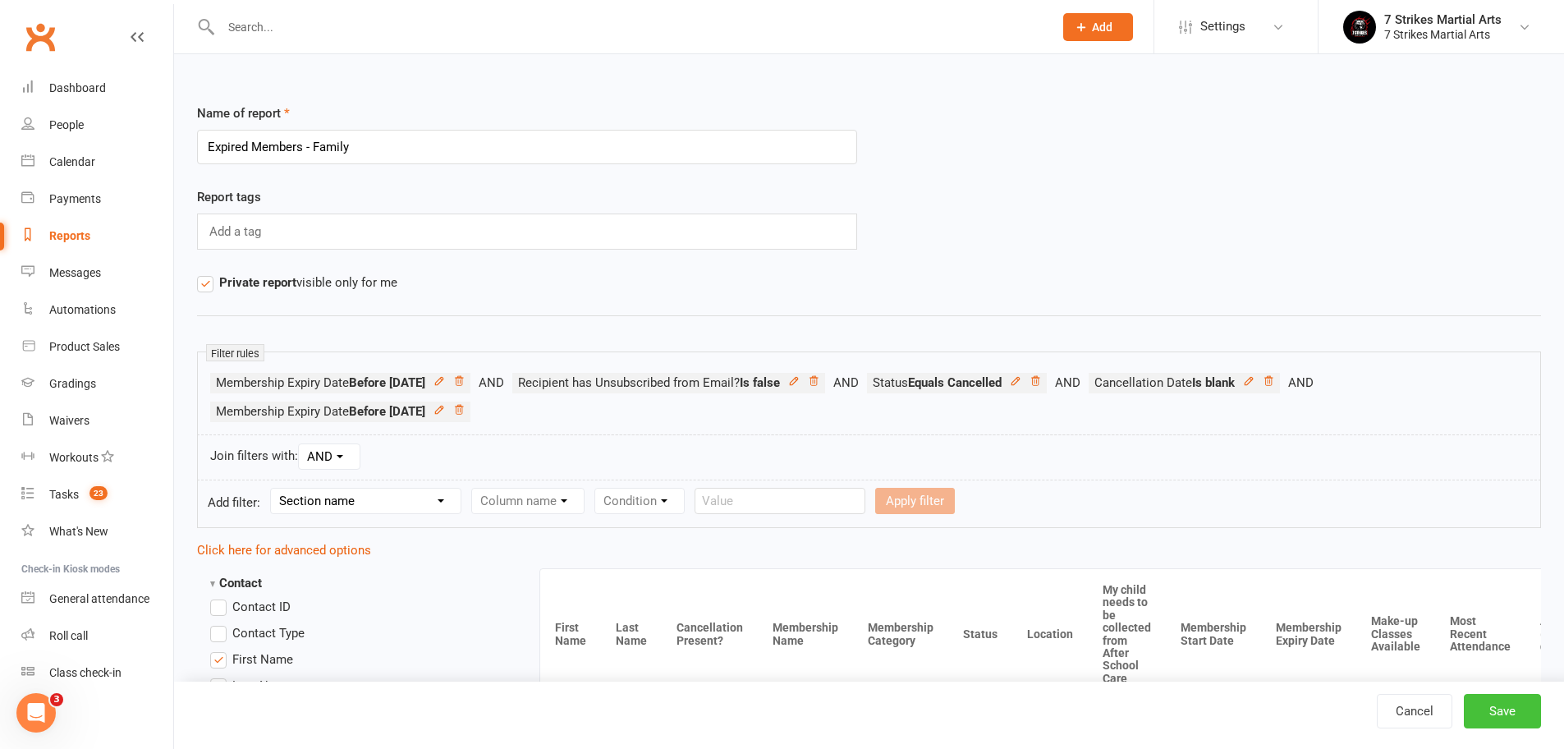
click at [1490, 712] on button "Save" at bounding box center [1501, 711] width 77 height 34
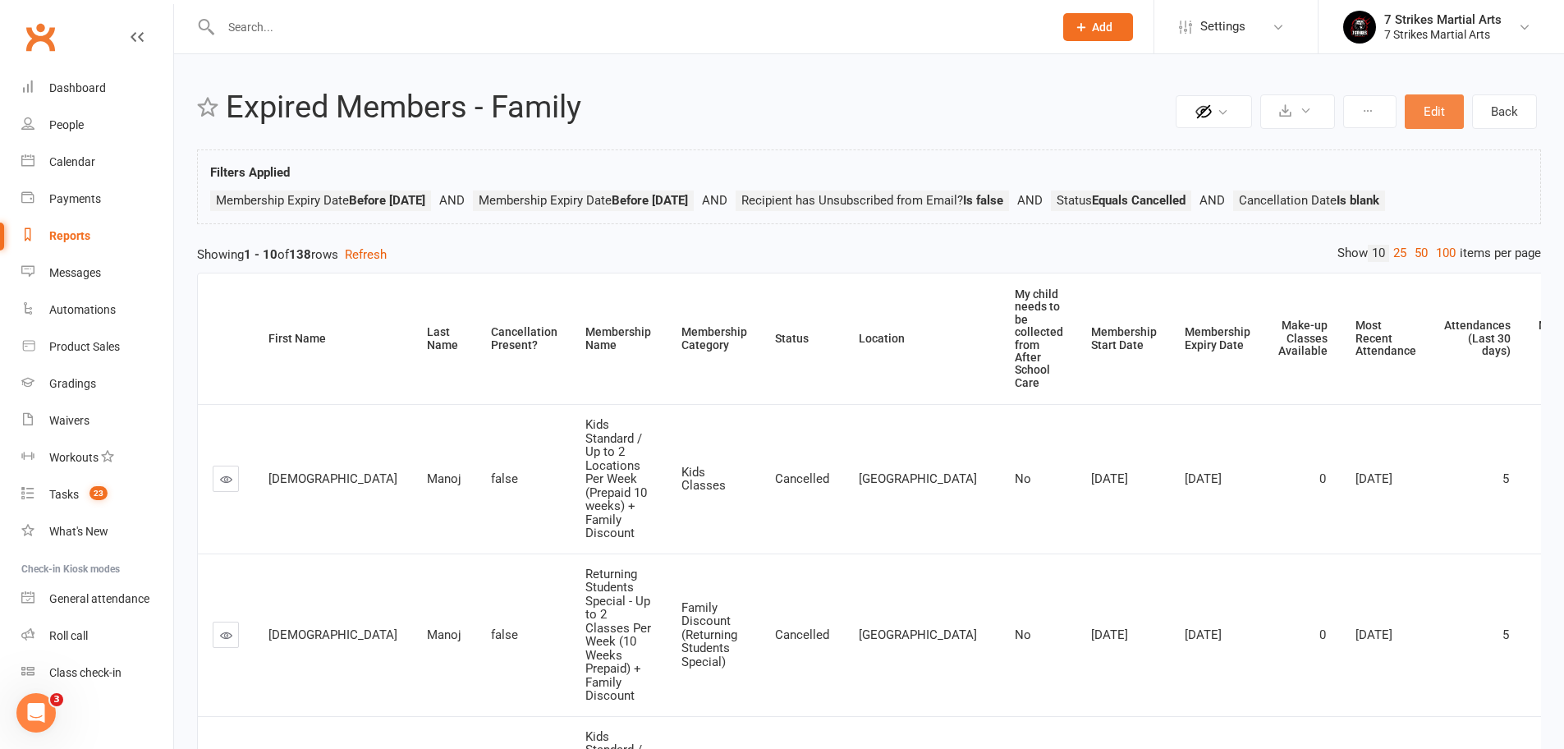
click at [1435, 112] on button "Edit" at bounding box center [1433, 111] width 59 height 34
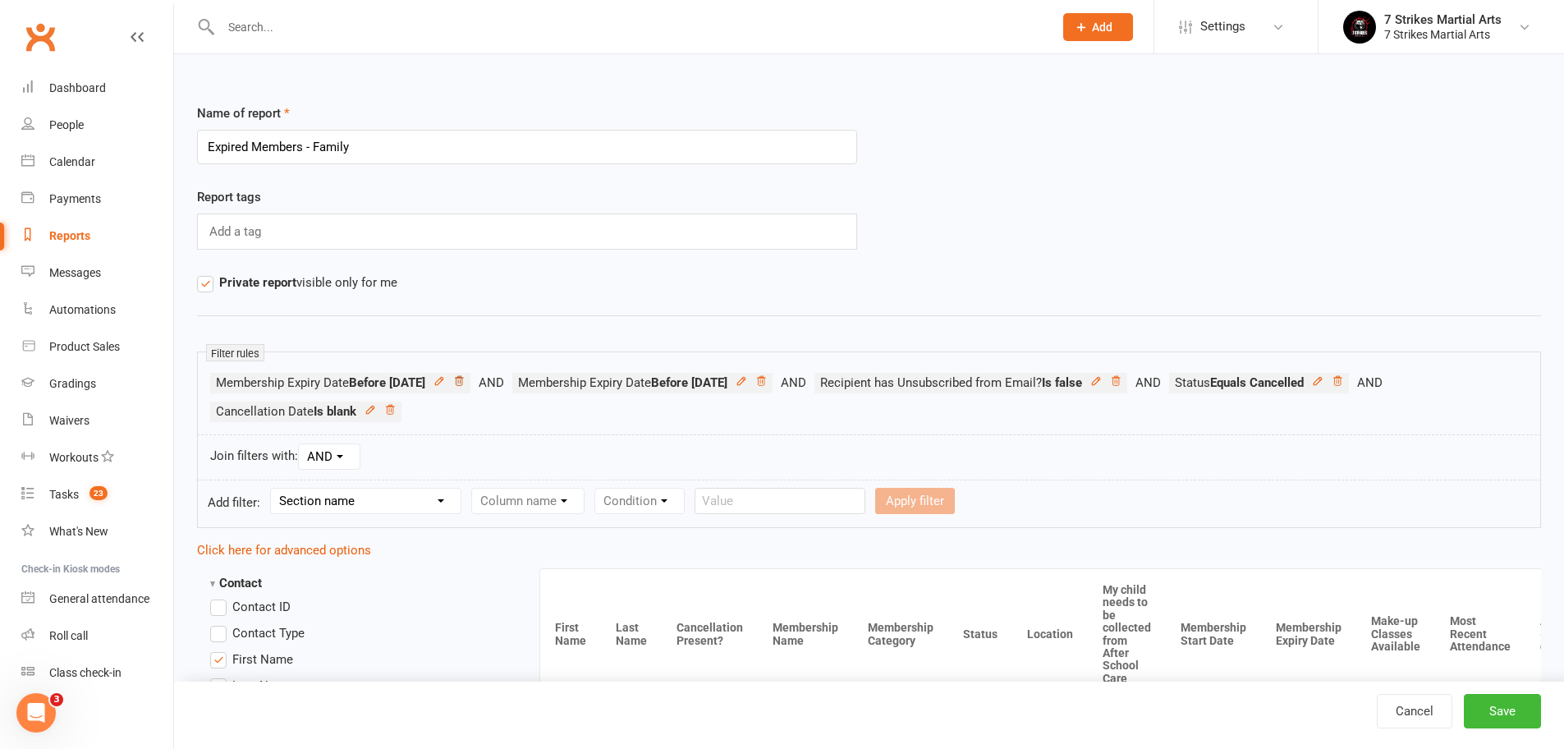
click at [465, 383] on icon at bounding box center [458, 380] width 11 height 11
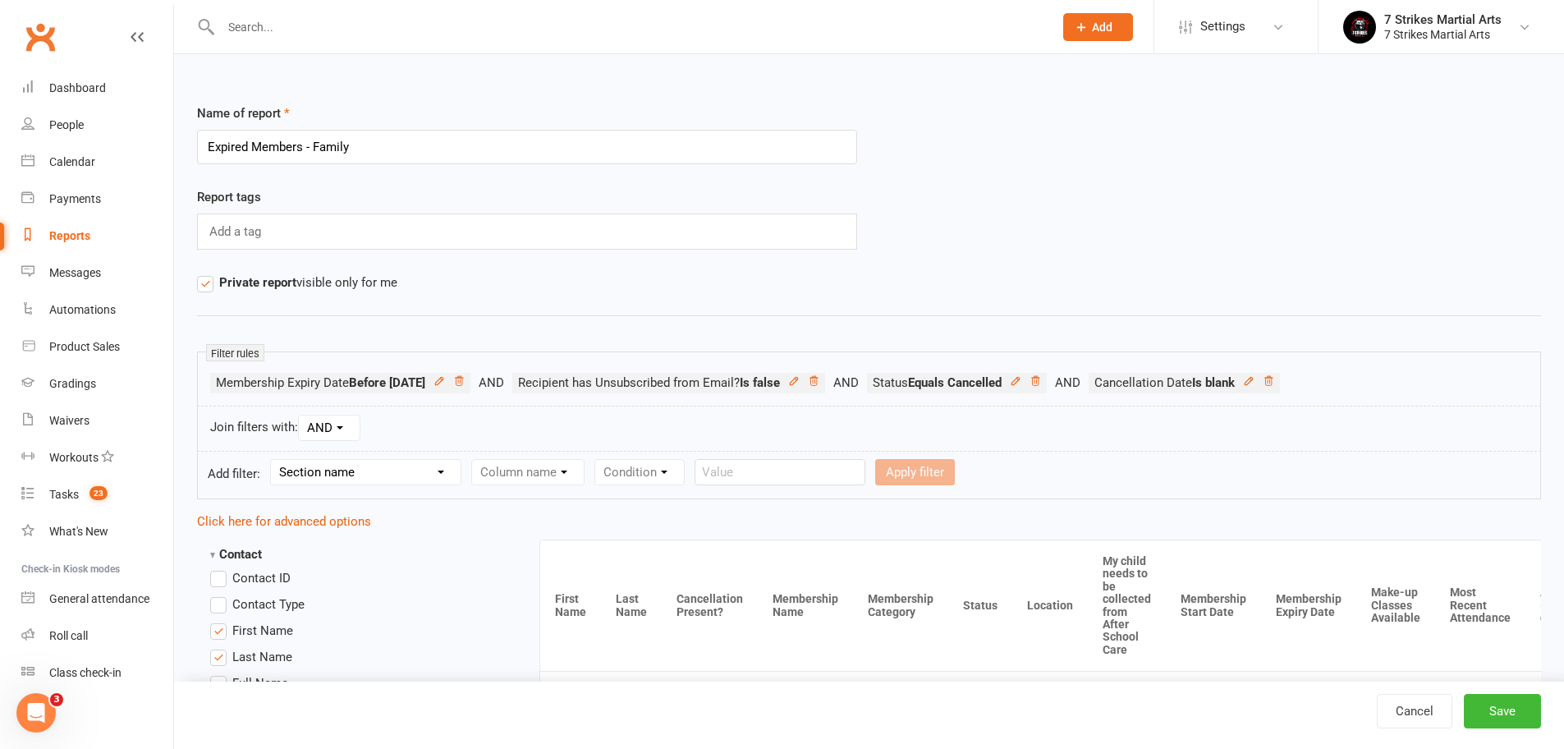
click at [465, 383] on icon at bounding box center [458, 380] width 11 height 11
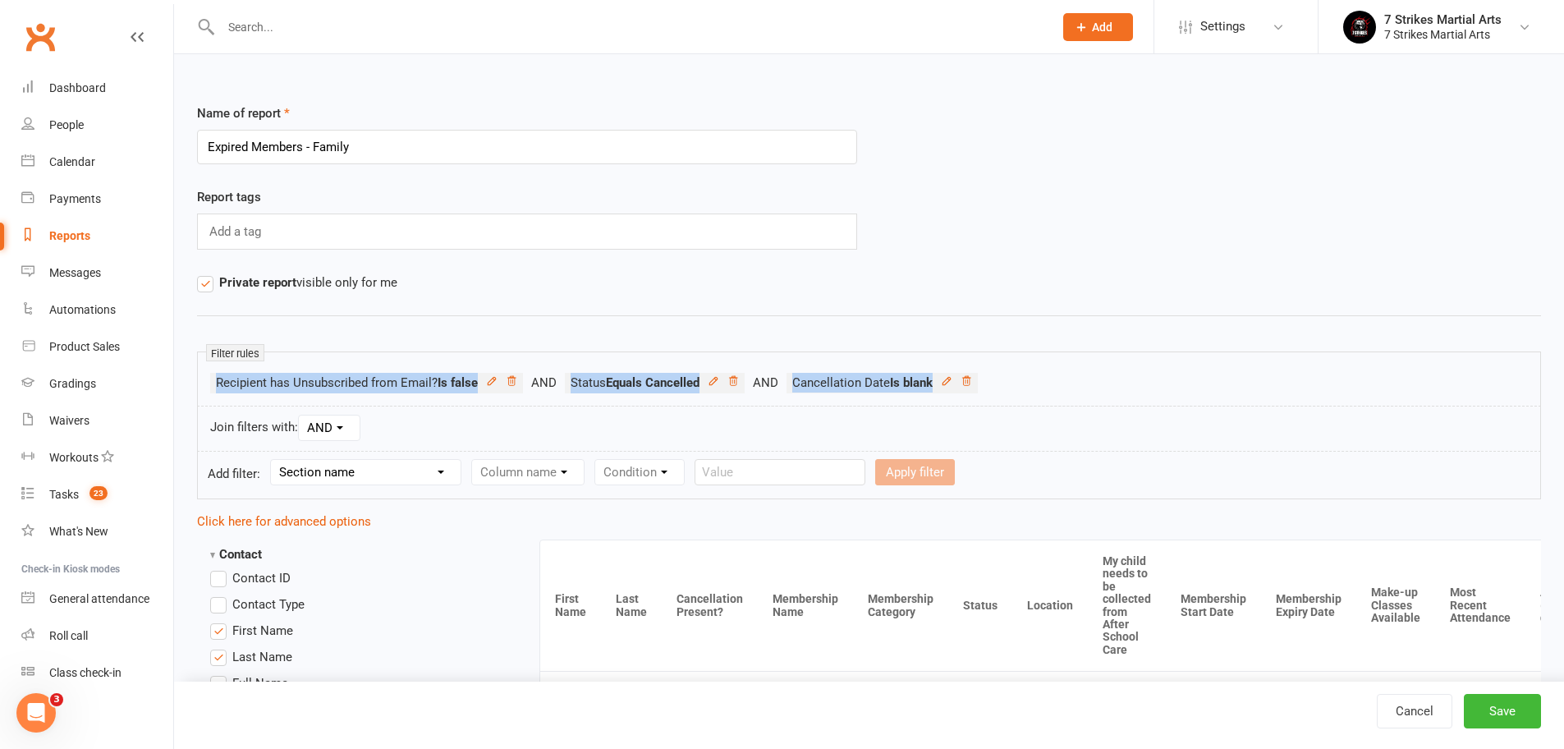
click at [494, 383] on icon at bounding box center [491, 380] width 11 height 11
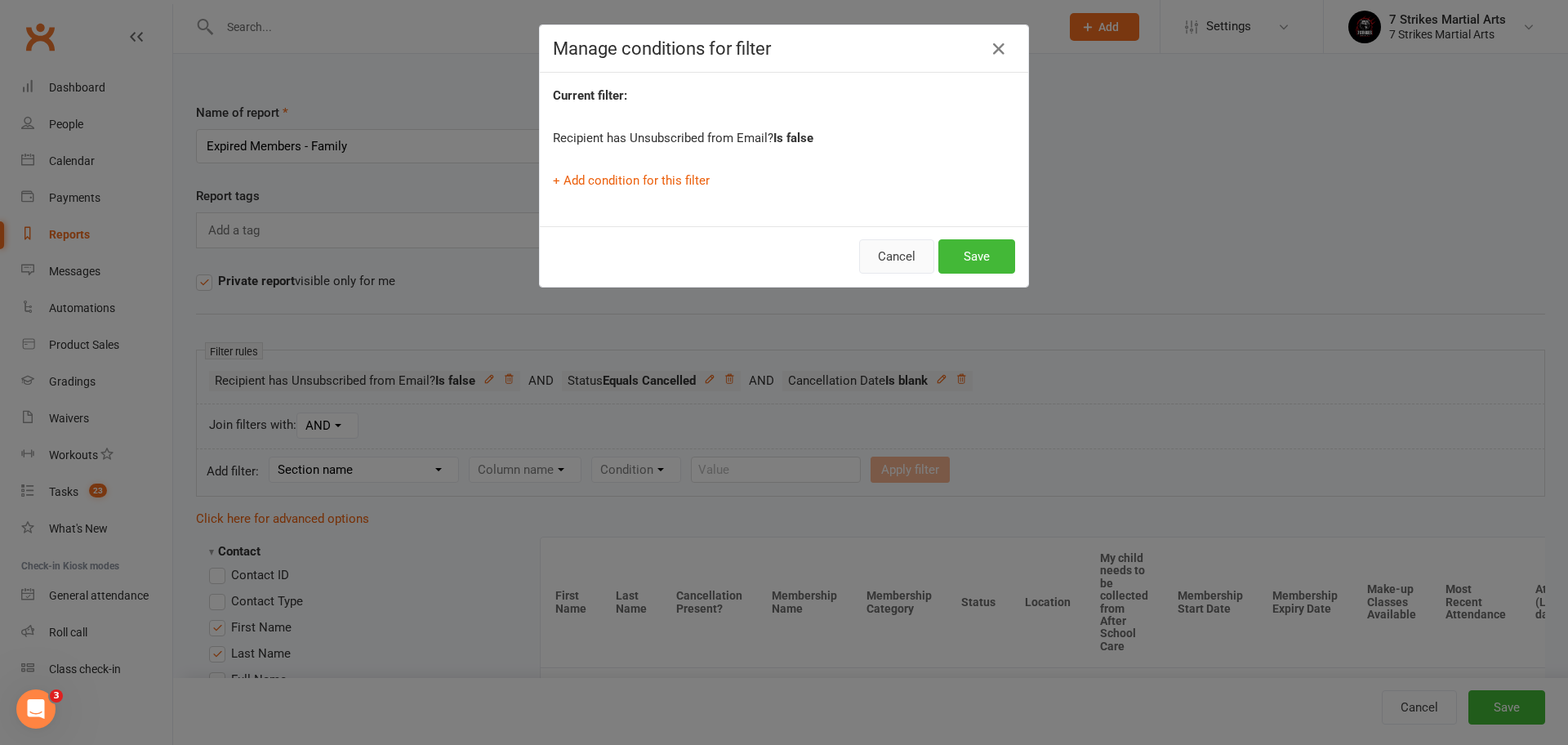
click at [893, 255] on button "Cancel" at bounding box center [896, 256] width 76 height 34
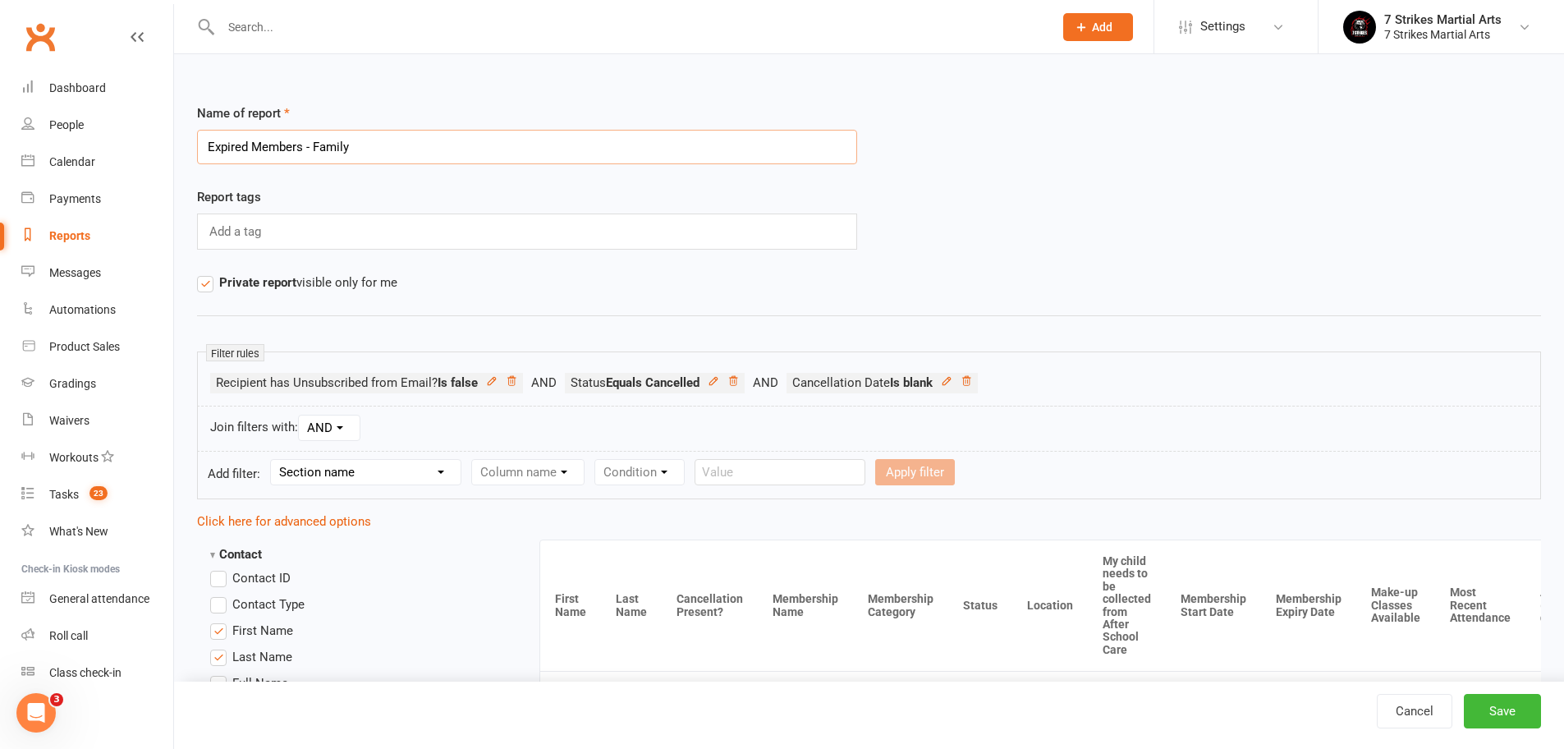
click at [321, 139] on input "Expired Members - Family" at bounding box center [527, 147] width 660 height 34
type input "Expired Members"
click at [506, 380] on li "Recipient has Unsubscribed from Email? Is false" at bounding box center [387, 383] width 355 height 21
click at [1399, 708] on link "Cancel" at bounding box center [1414, 711] width 76 height 34
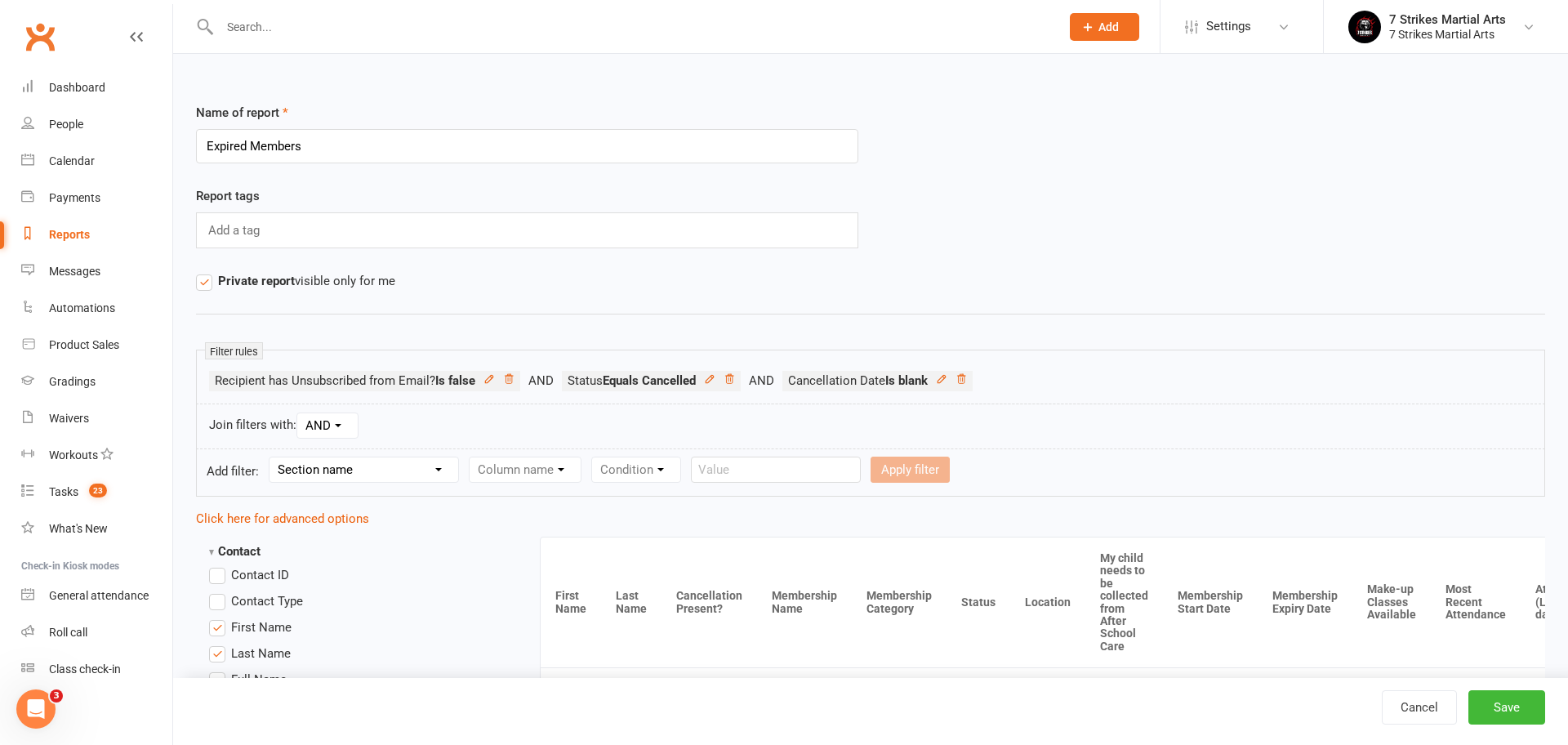
select select "100"
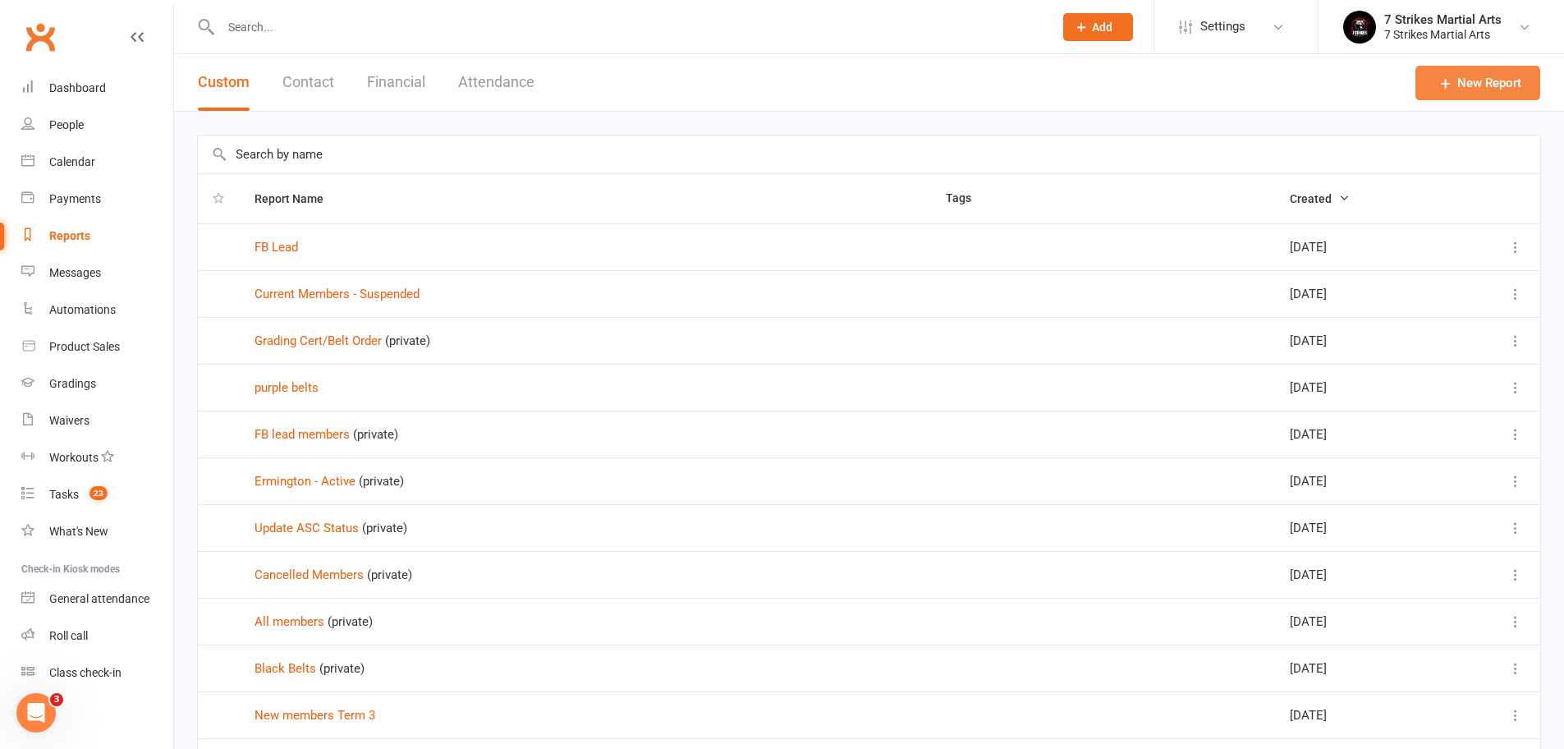
click at [1486, 85] on link "New Report" at bounding box center [1477, 83] width 125 height 34
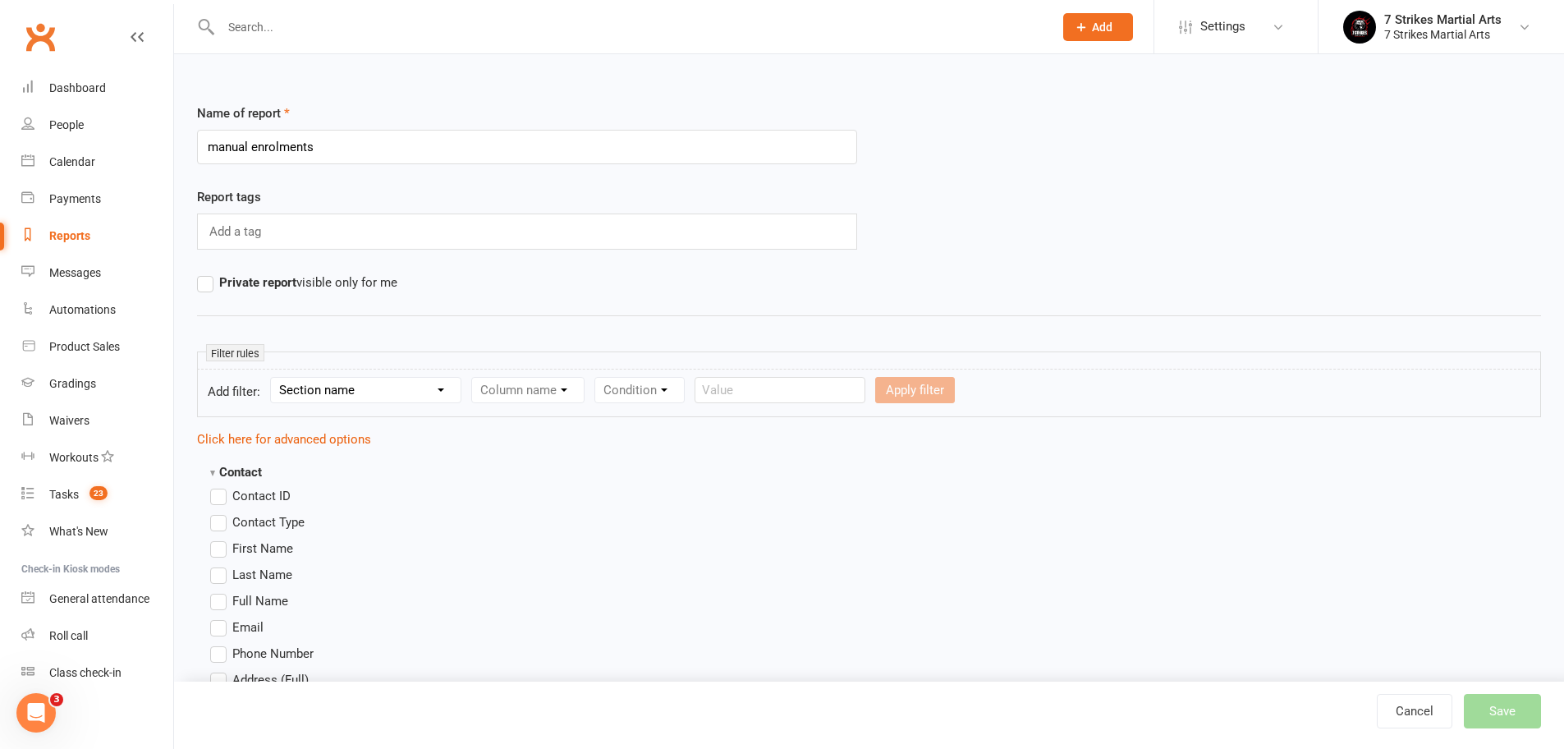
type input "manual enrolments"
select select "11"
select select "1"
select select "2"
click at [1065, 389] on input "text" at bounding box center [1088, 390] width 171 height 26
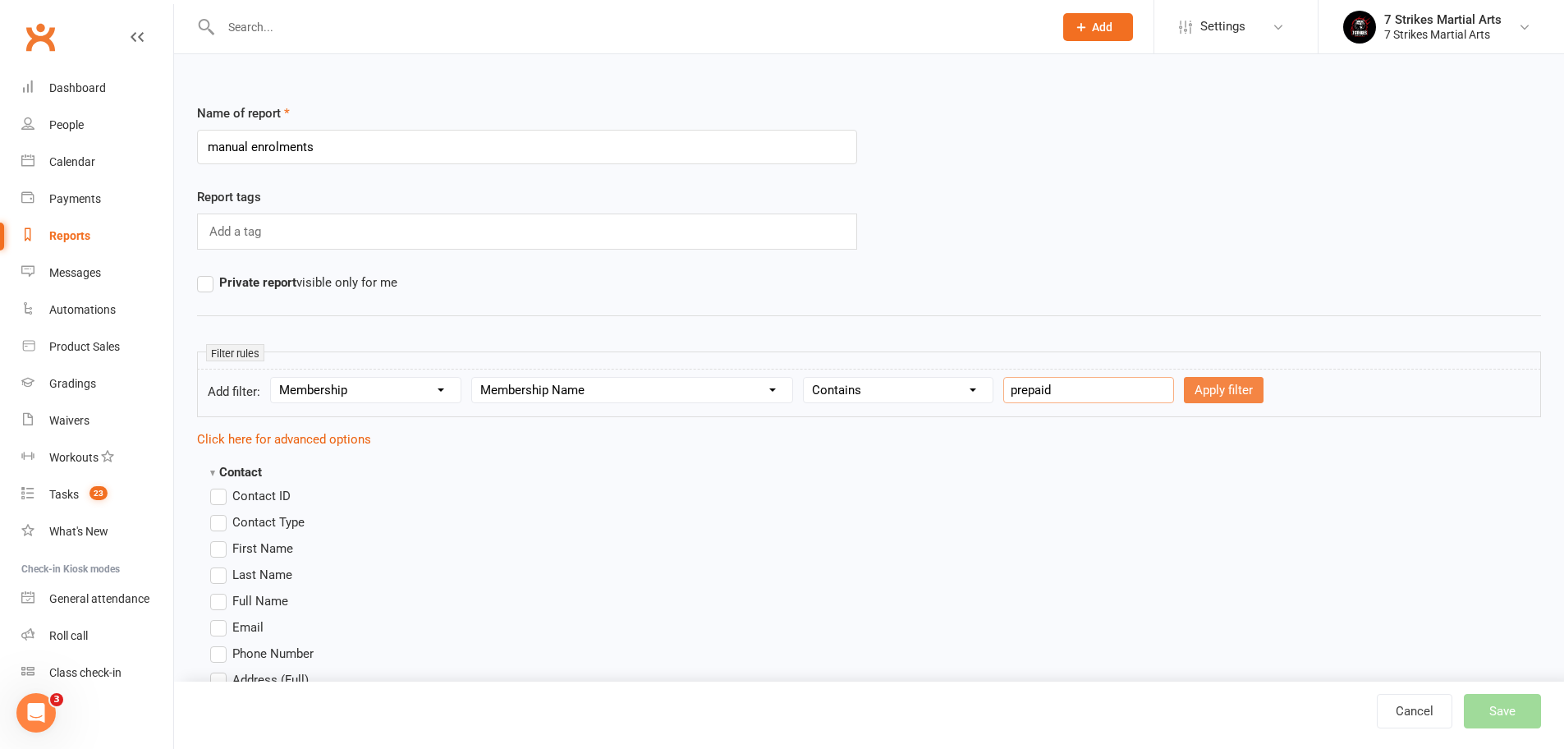
type input "prepaid"
click at [1225, 389] on button "Apply filter" at bounding box center [1224, 390] width 80 height 26
select select
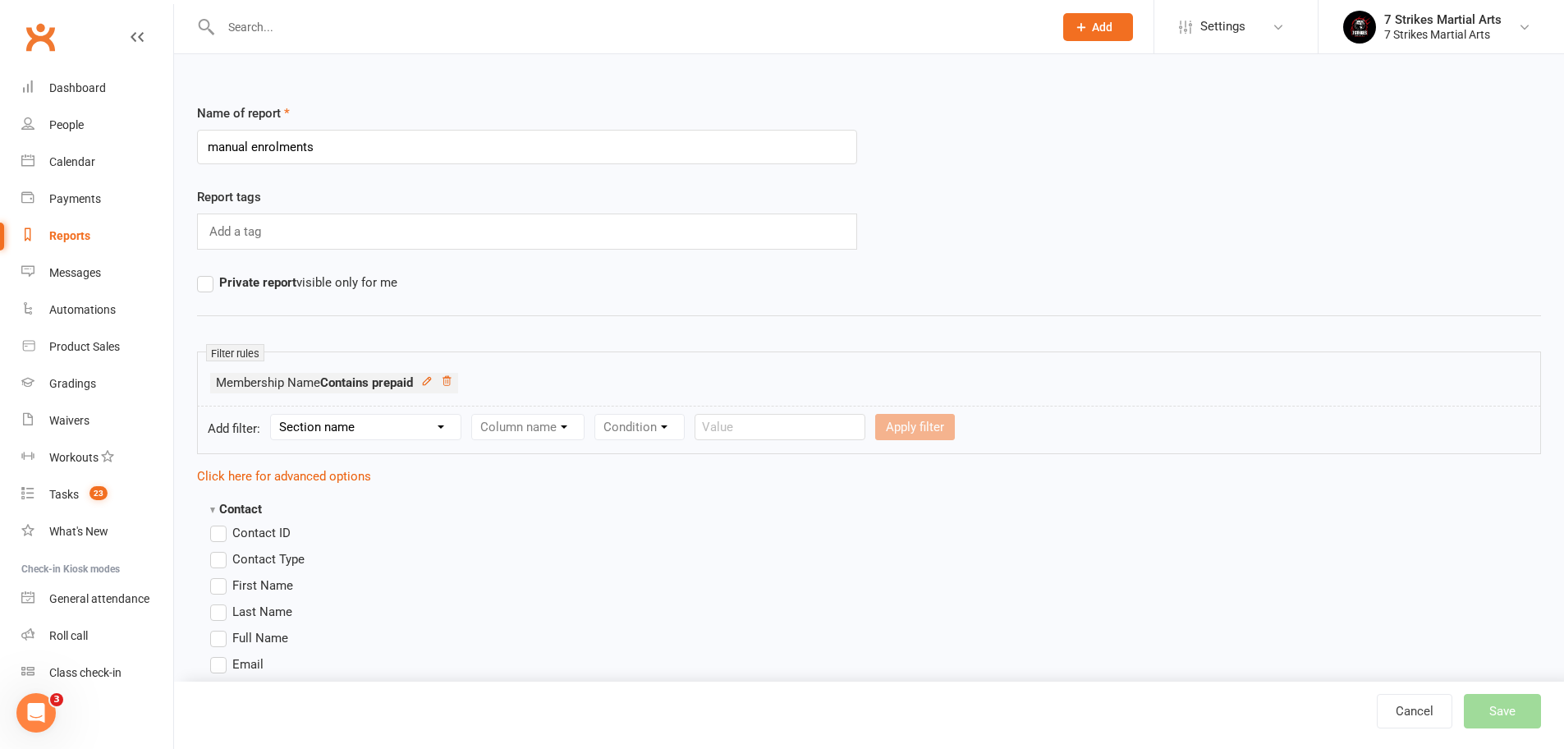
select select "22"
select select "0"
select select "5"
click at [878, 421] on button "Apply filter" at bounding box center [876, 427] width 80 height 26
select select
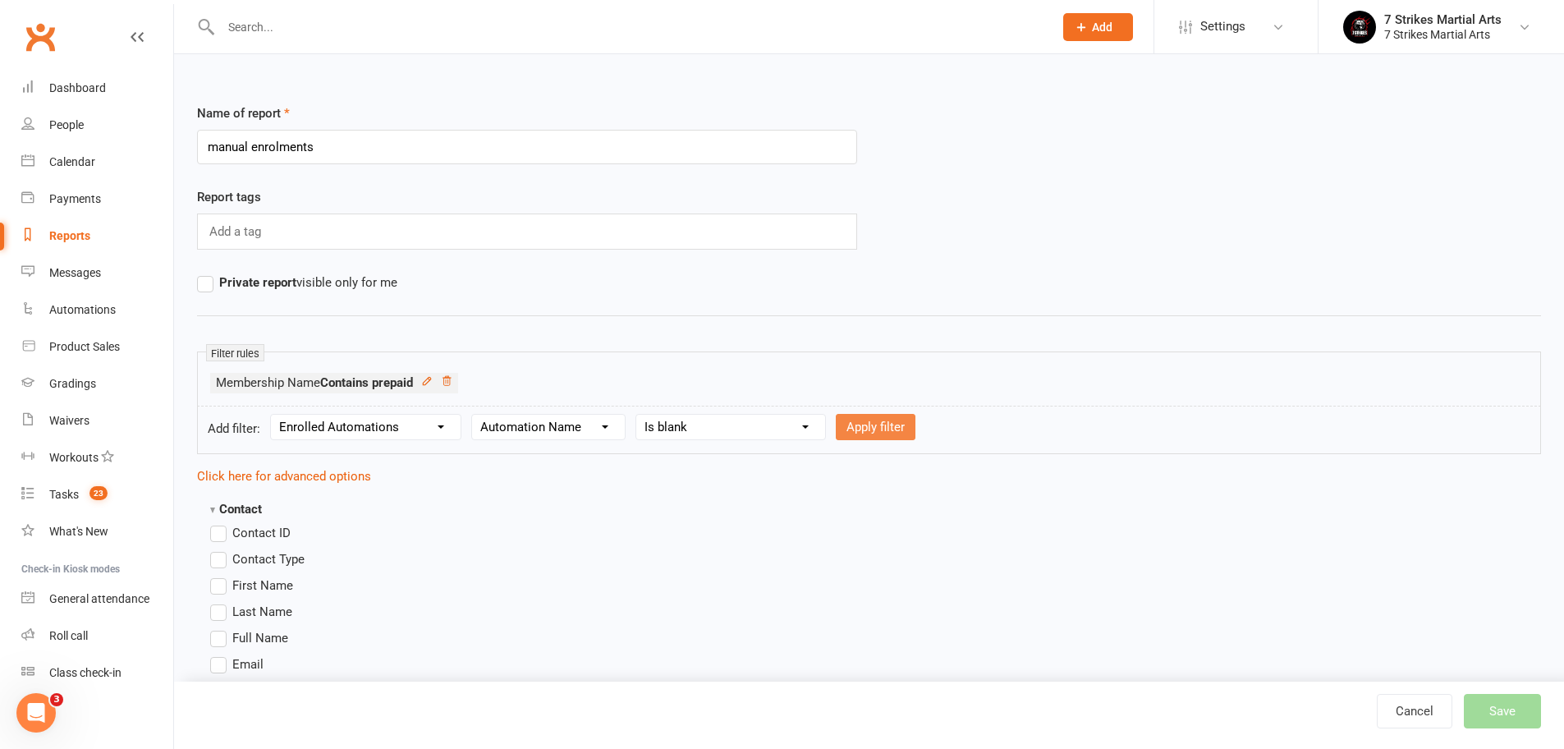
select select
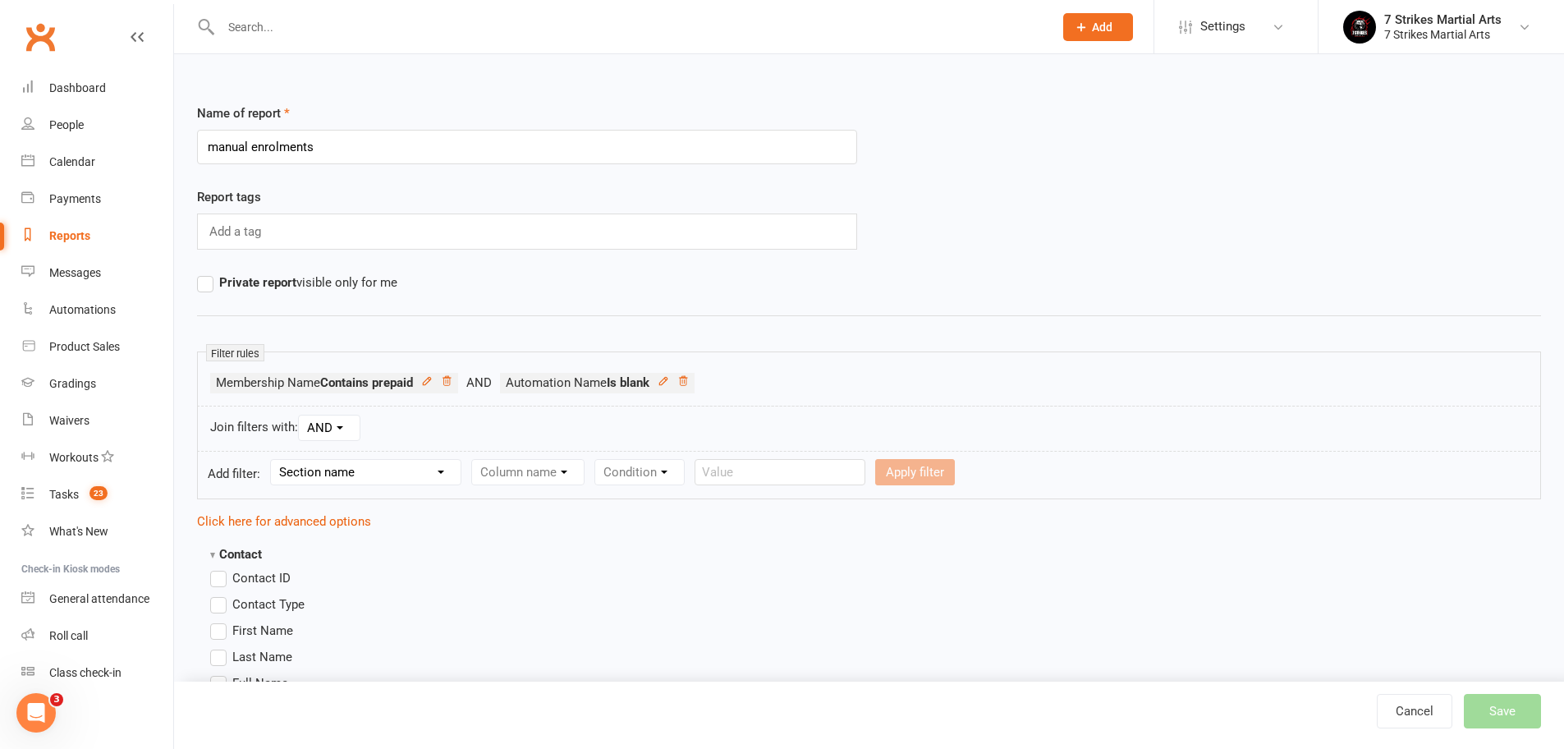
scroll to position [272, 0]
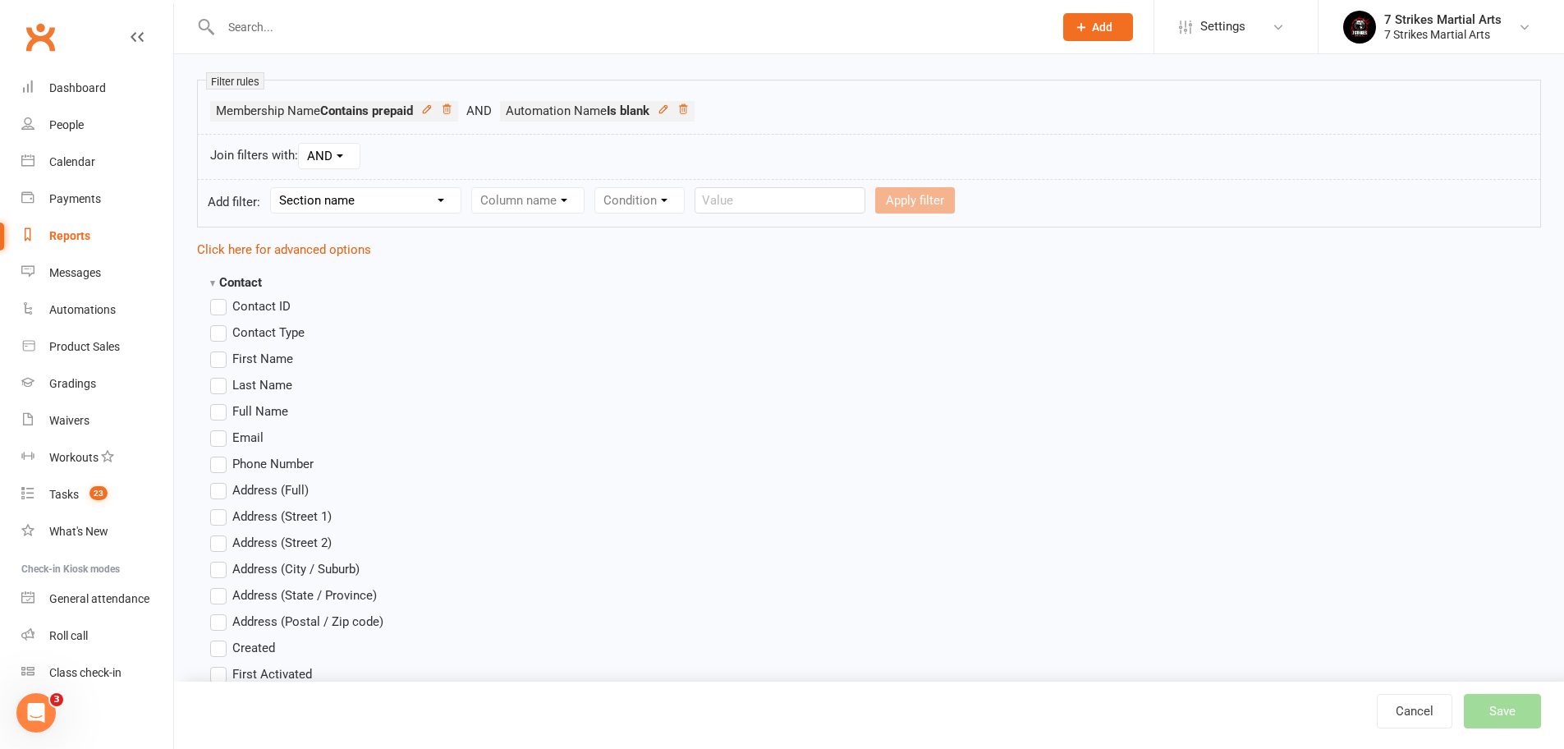
click at [219, 353] on label "First Name" at bounding box center [251, 359] width 83 height 20
click at [219, 349] on input "First Name" at bounding box center [215, 349] width 11 height 0
click at [222, 382] on label "Last Name" at bounding box center [251, 385] width 82 height 20
click at [221, 375] on input "Last Name" at bounding box center [215, 375] width 11 height 0
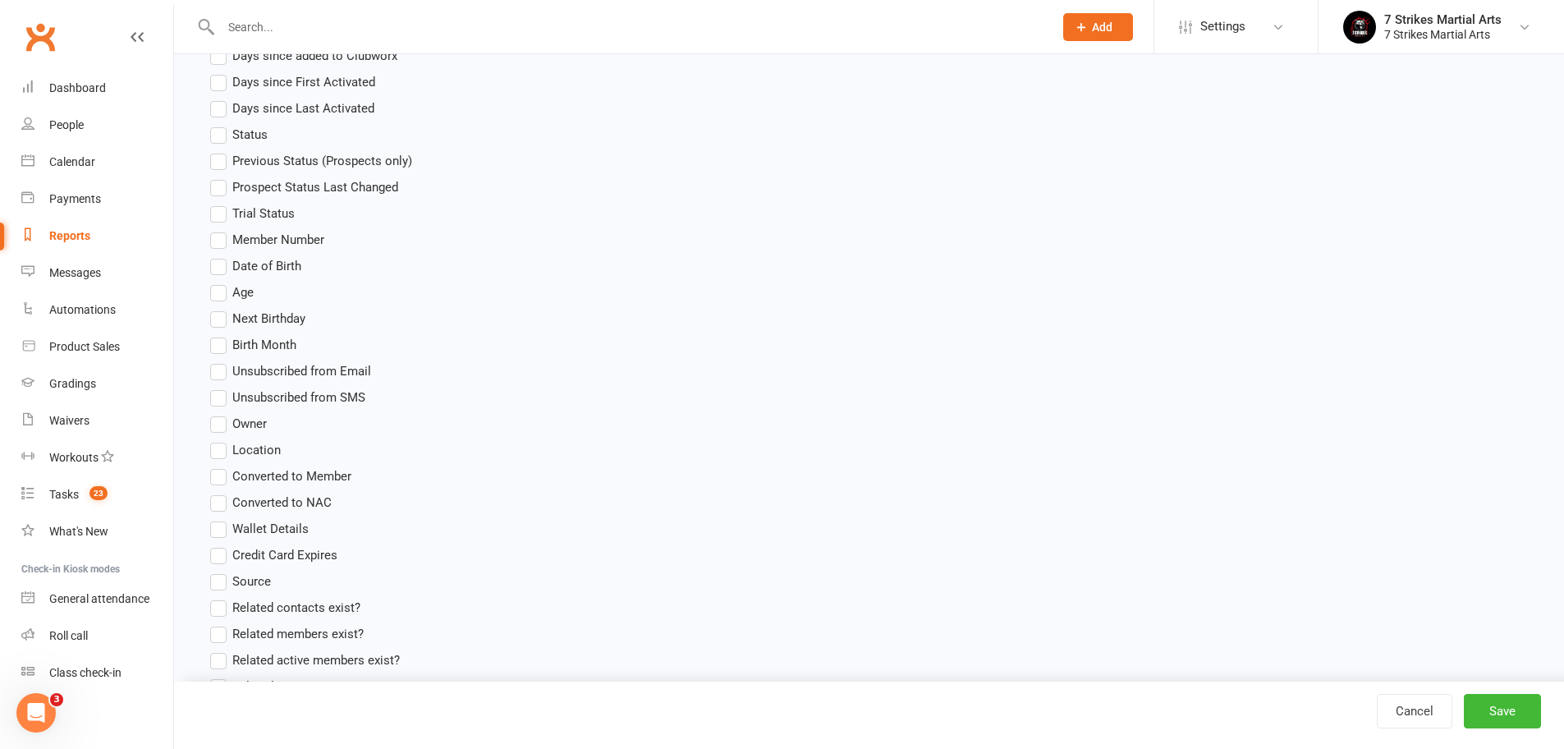
click at [216, 446] on label "Location" at bounding box center [245, 450] width 71 height 20
click at [216, 440] on input "Location" at bounding box center [215, 440] width 11 height 0
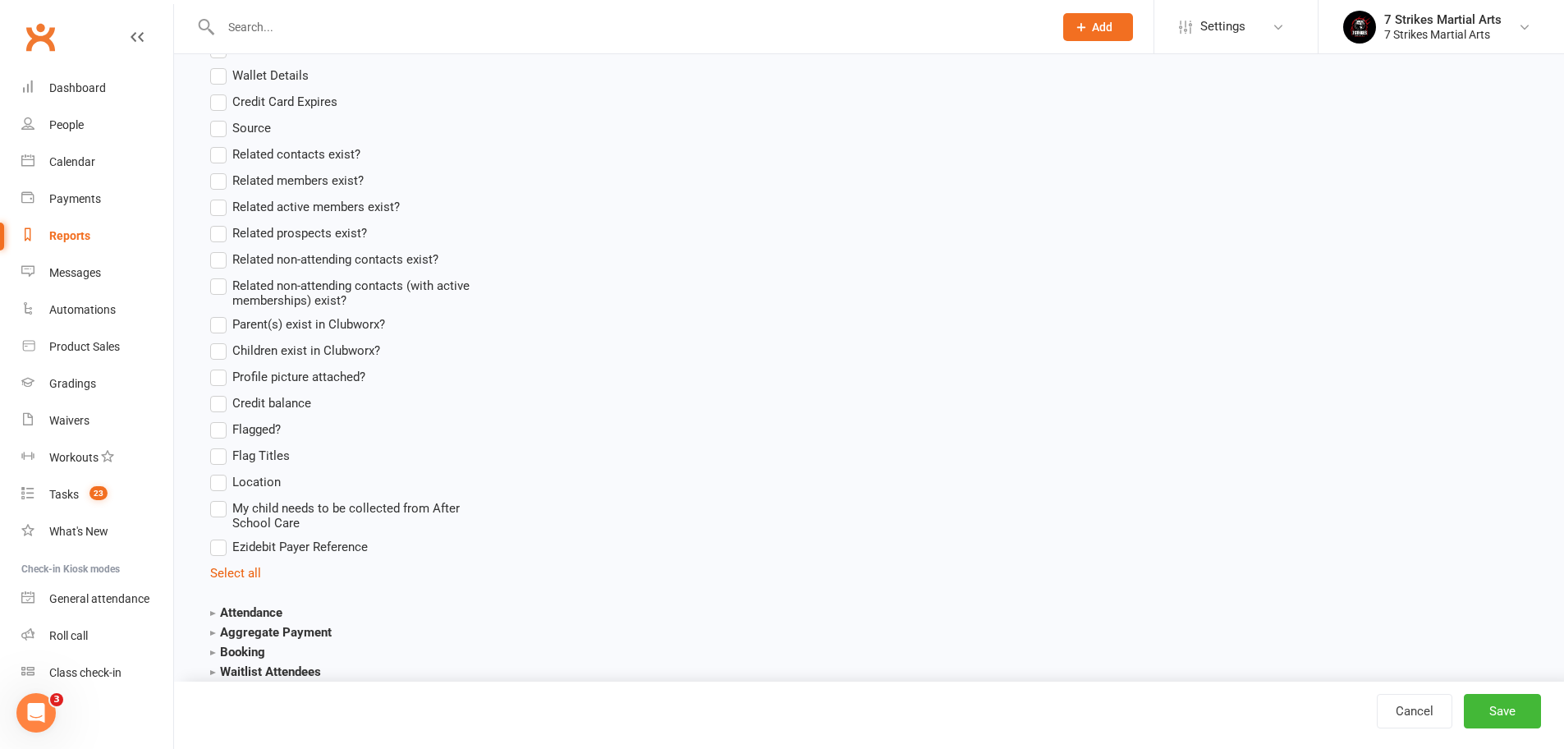
scroll to position [1509, 0]
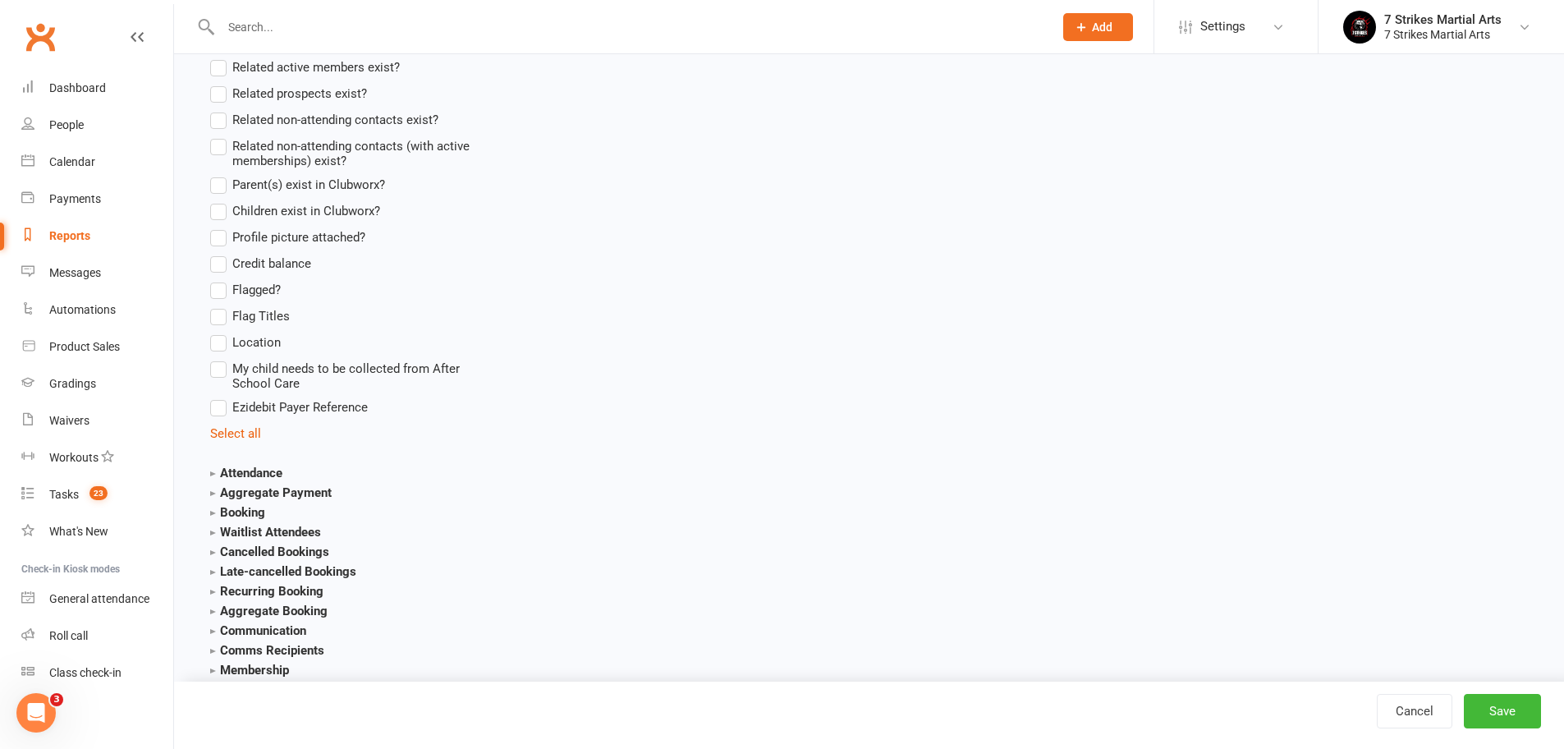
click at [224, 342] on label "Location" at bounding box center [245, 342] width 71 height 20
click at [221, 332] on input "Location" at bounding box center [215, 332] width 11 height 0
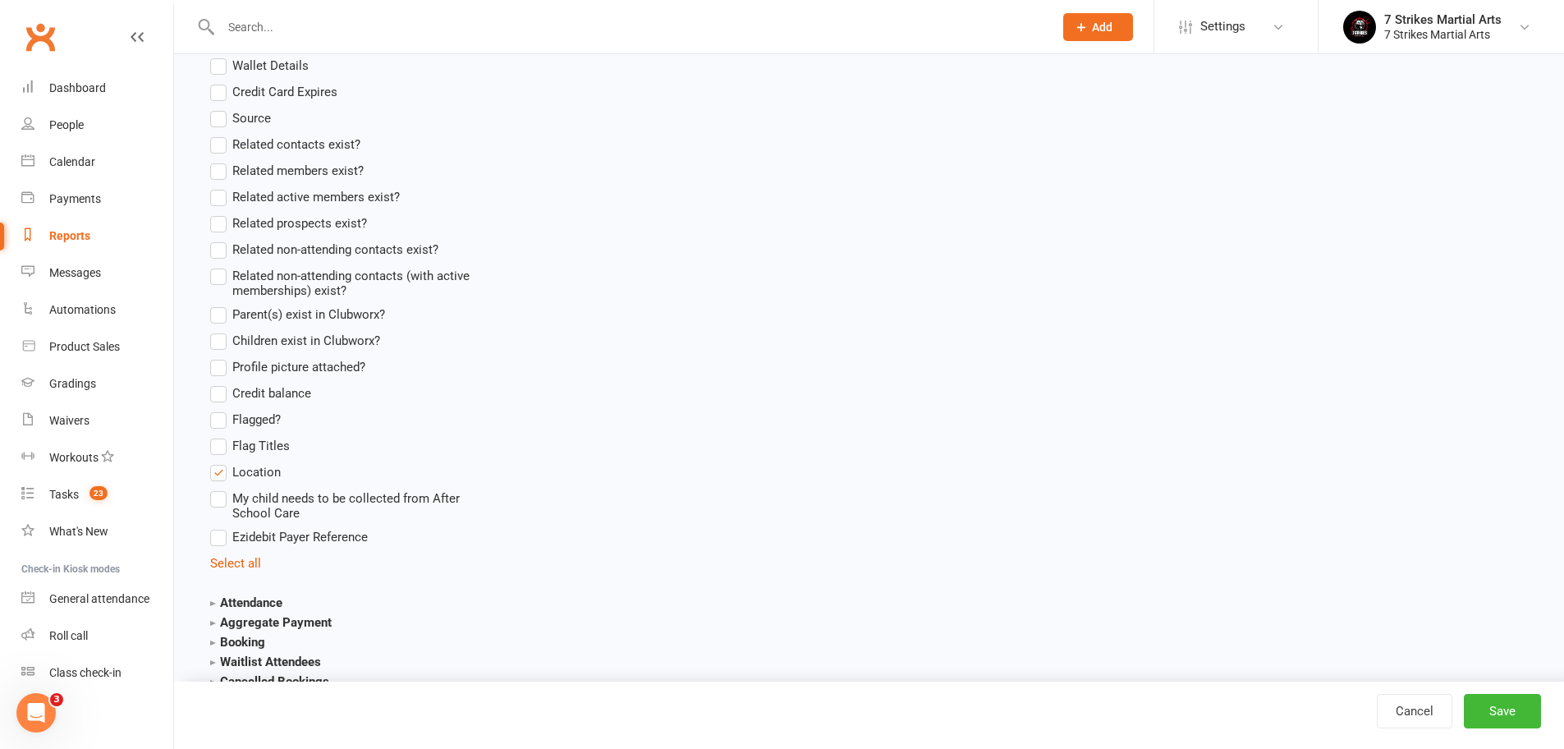
scroll to position [1242, 0]
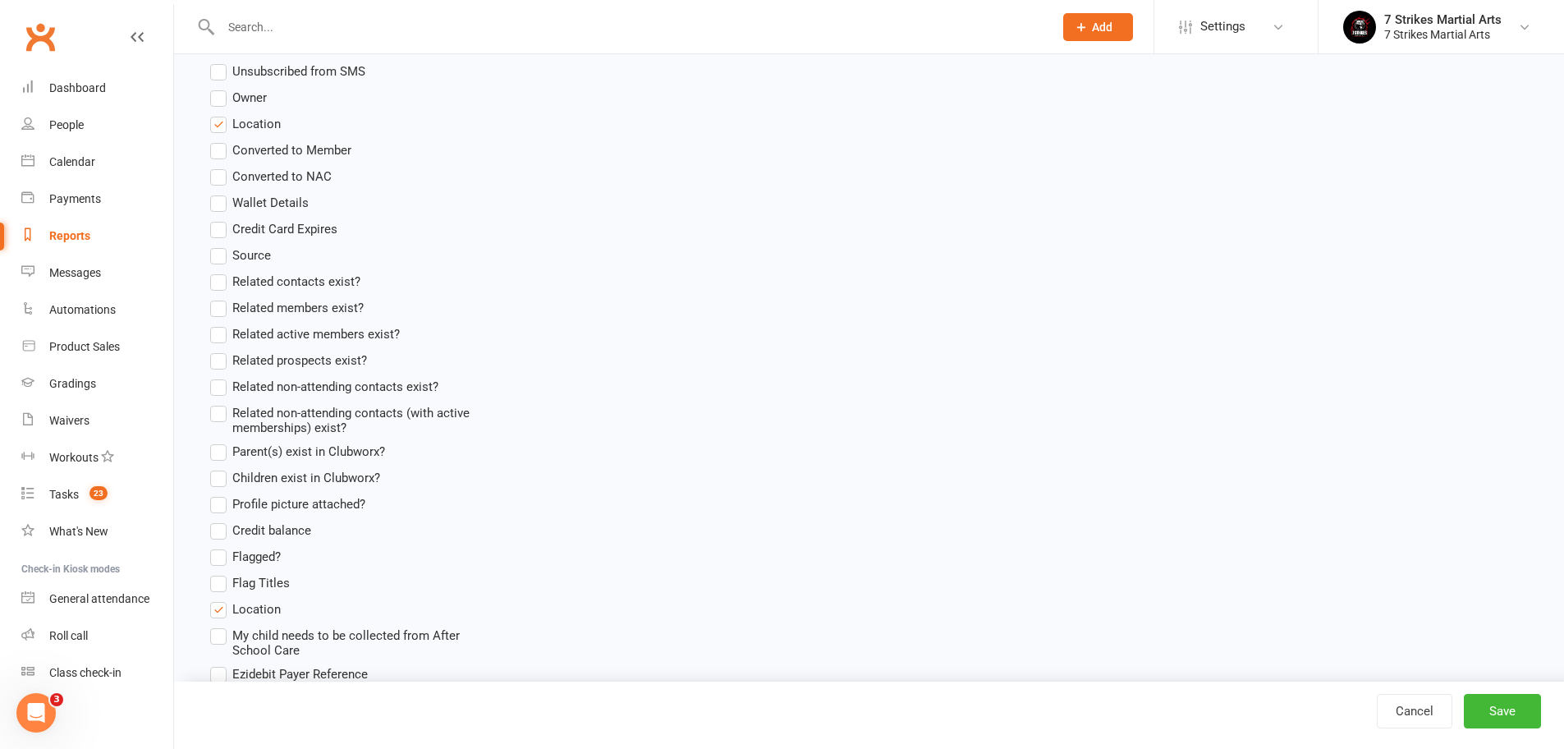
click at [220, 124] on label "Location" at bounding box center [245, 124] width 71 height 20
click at [220, 114] on input "Location" at bounding box center [215, 114] width 11 height 0
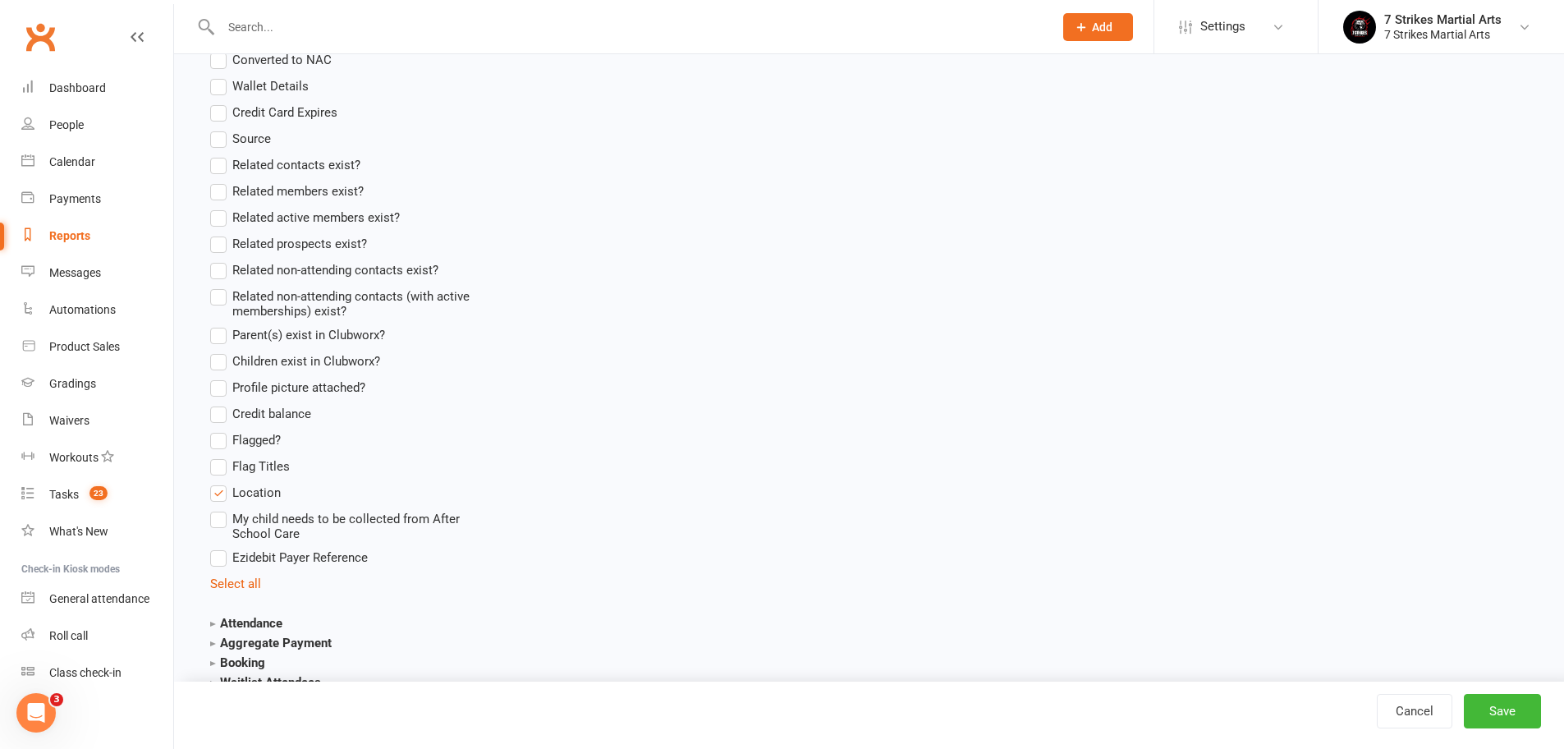
scroll to position [1637, 0]
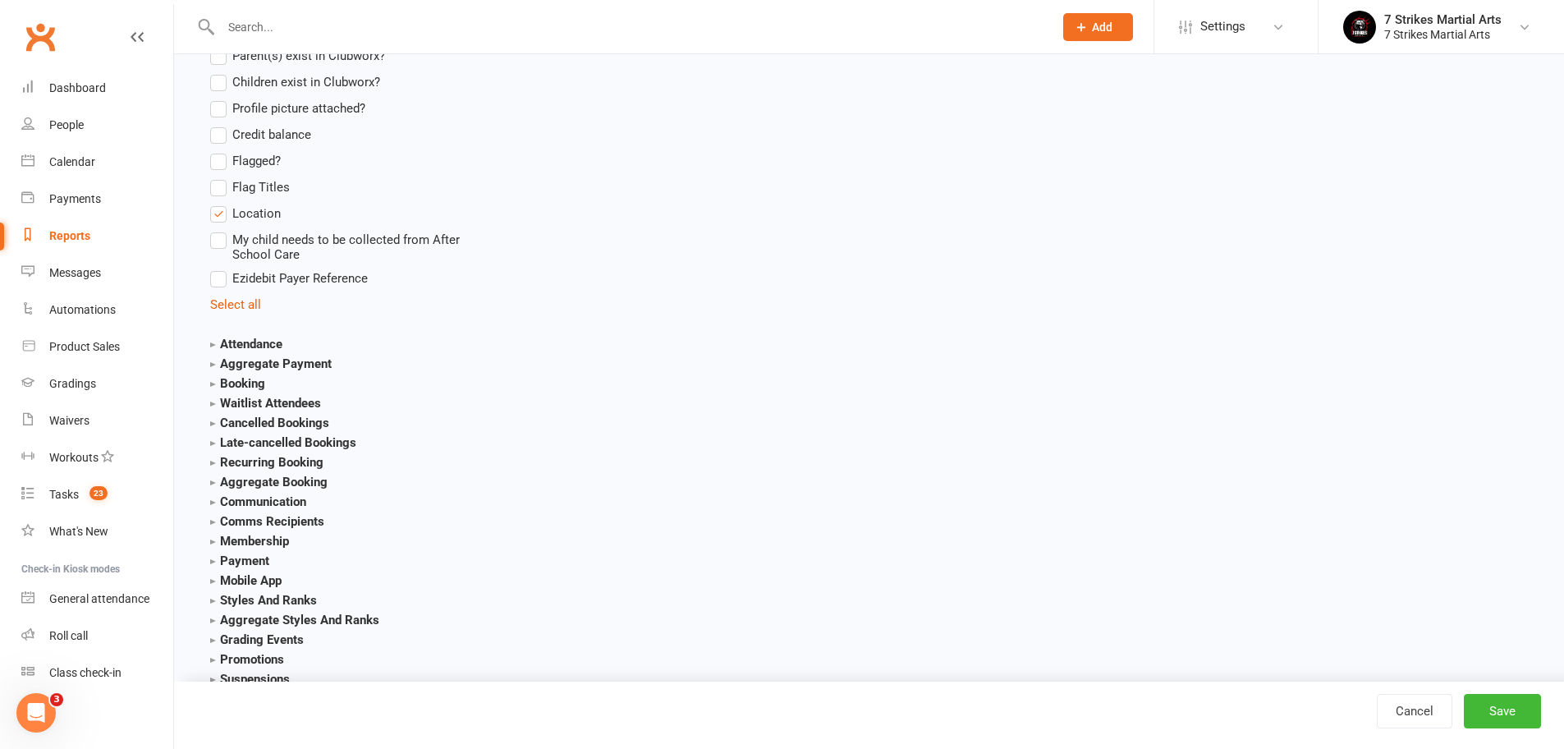
click at [217, 540] on strong "Membership" at bounding box center [249, 540] width 79 height 15
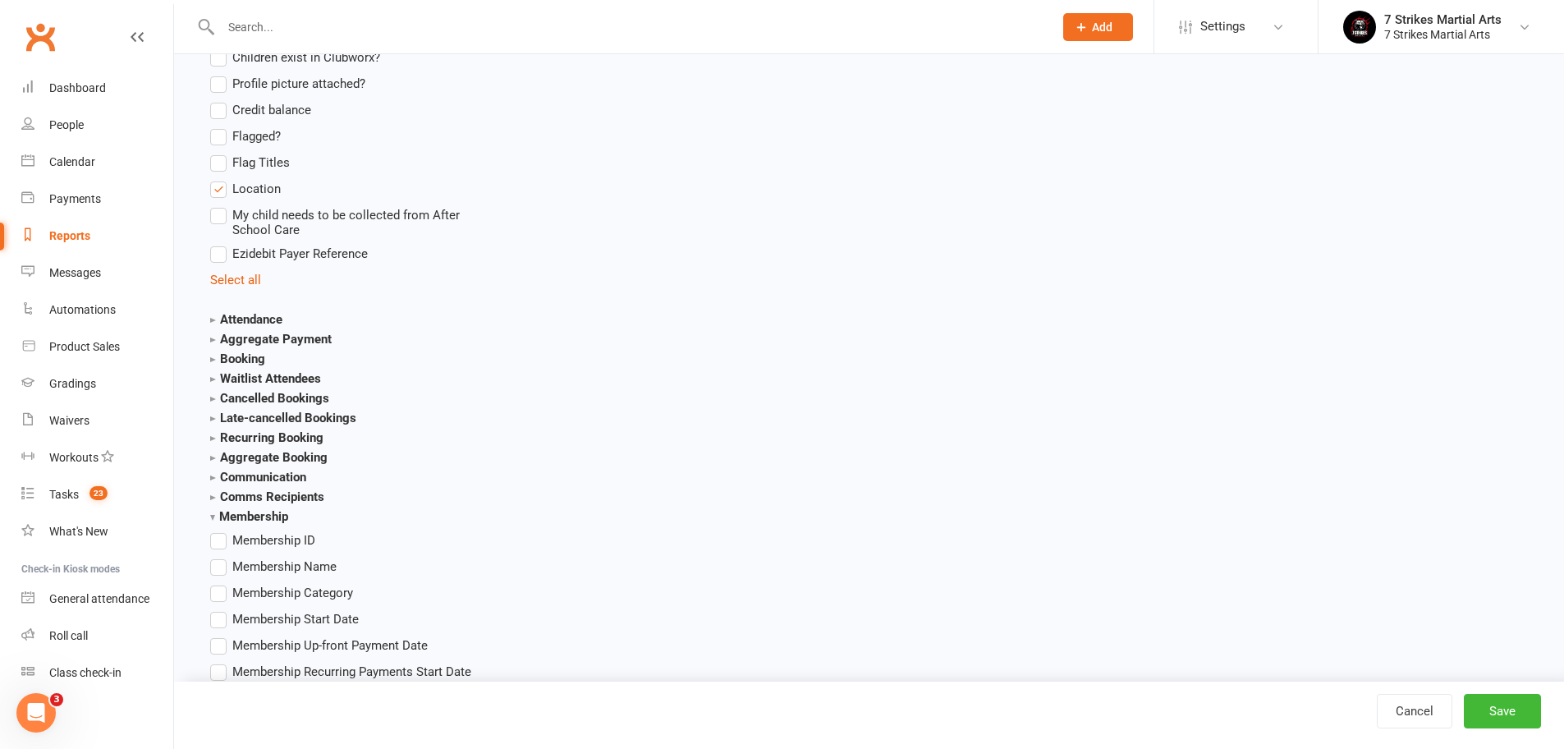
click at [222, 561] on label "Membership Name" at bounding box center [273, 566] width 126 height 20
click at [221, 556] on input "Membership Name" at bounding box center [215, 556] width 11 height 0
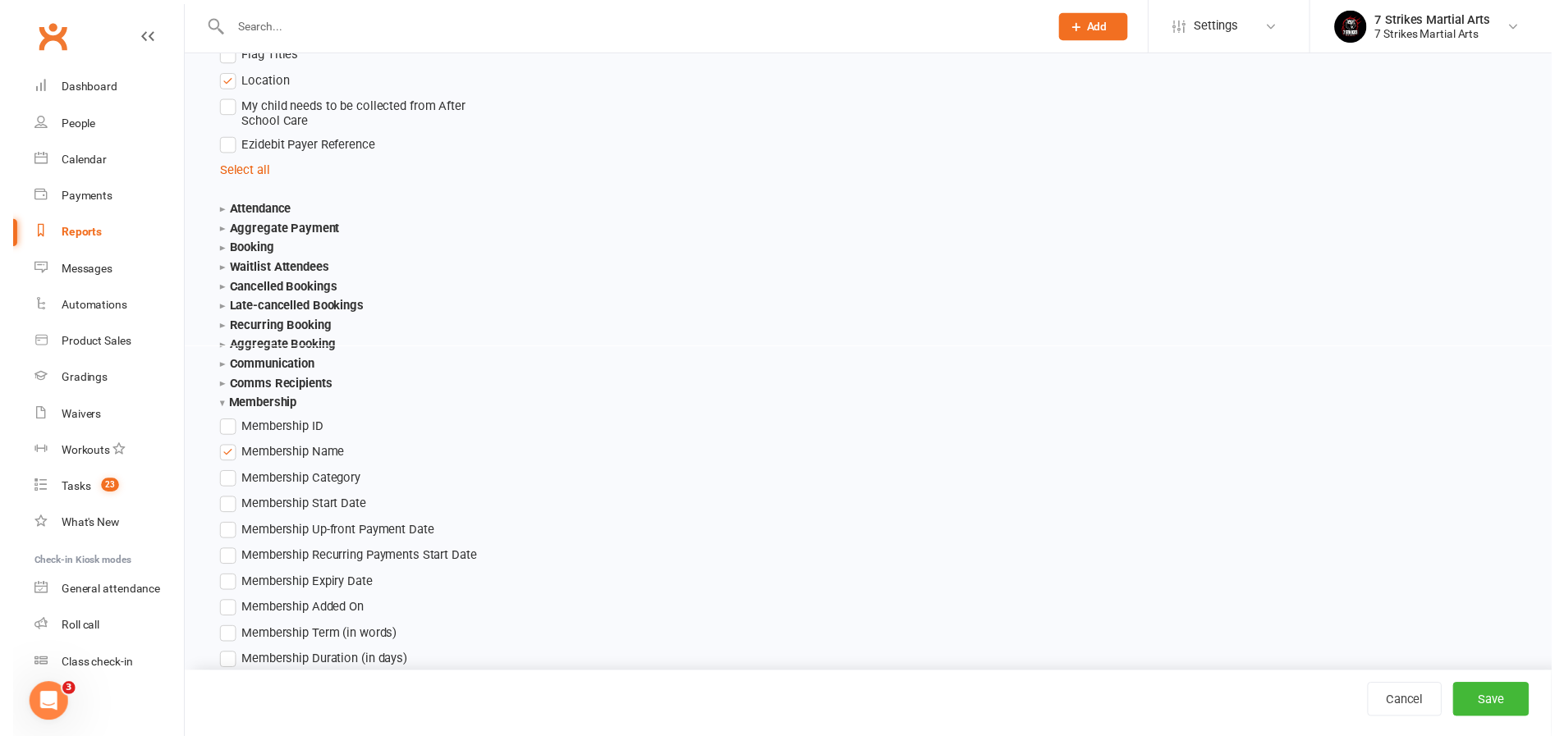
scroll to position [1845, 0]
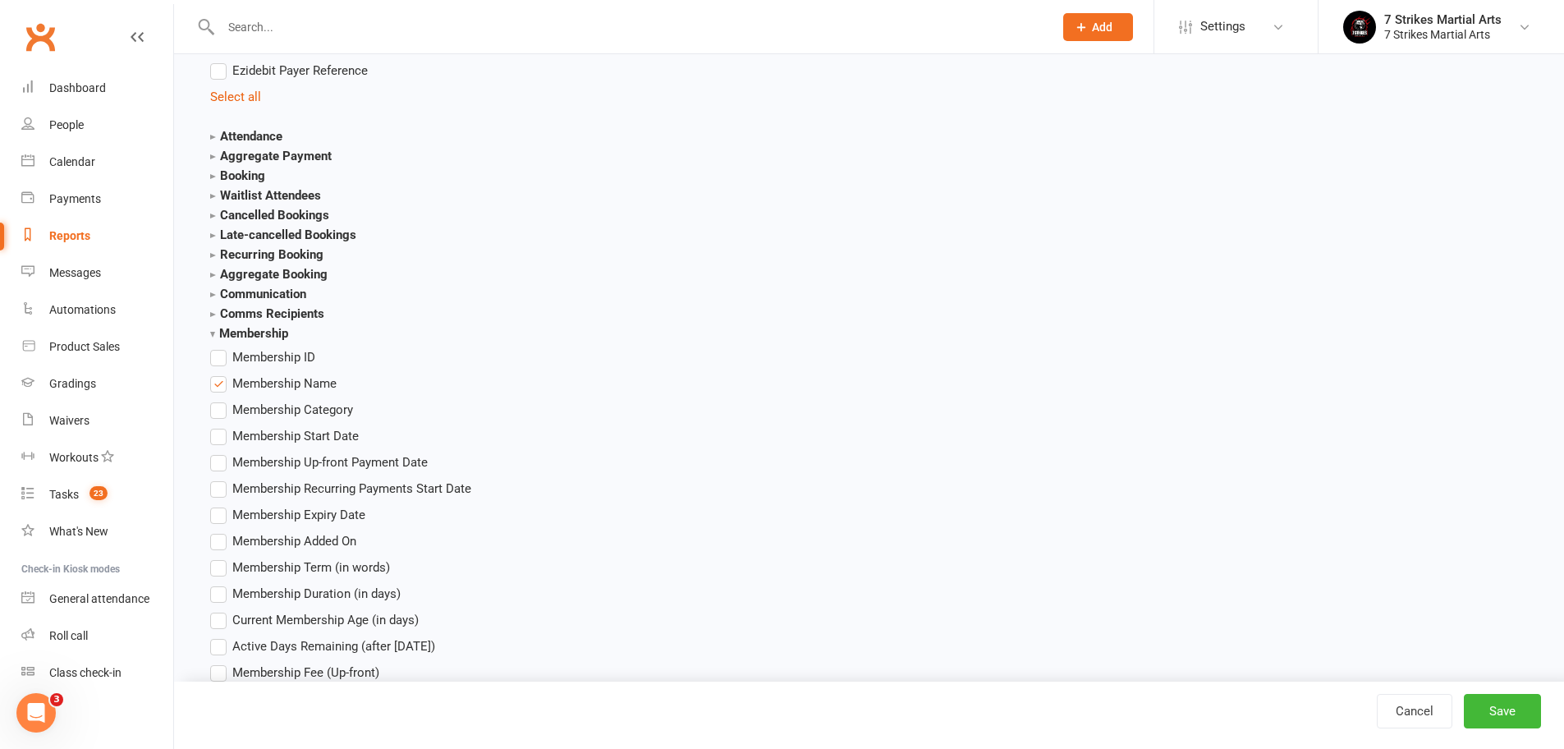
click at [217, 515] on label "Membership Expiry Date" at bounding box center [287, 515] width 155 height 20
click at [217, 505] on input "Membership Expiry Date" at bounding box center [215, 505] width 11 height 0
click at [1507, 717] on button "Save" at bounding box center [1501, 711] width 77 height 34
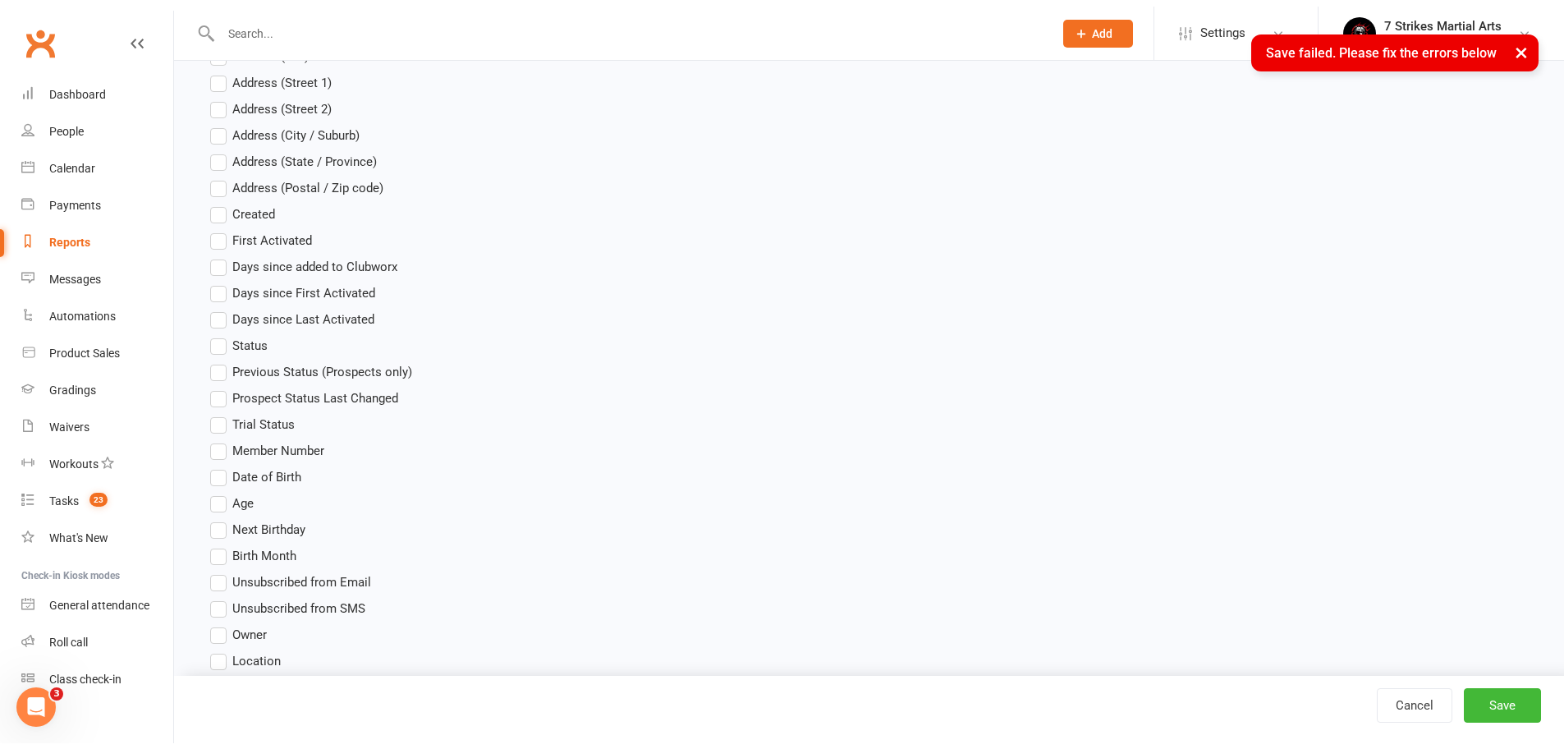
scroll to position [0, 0]
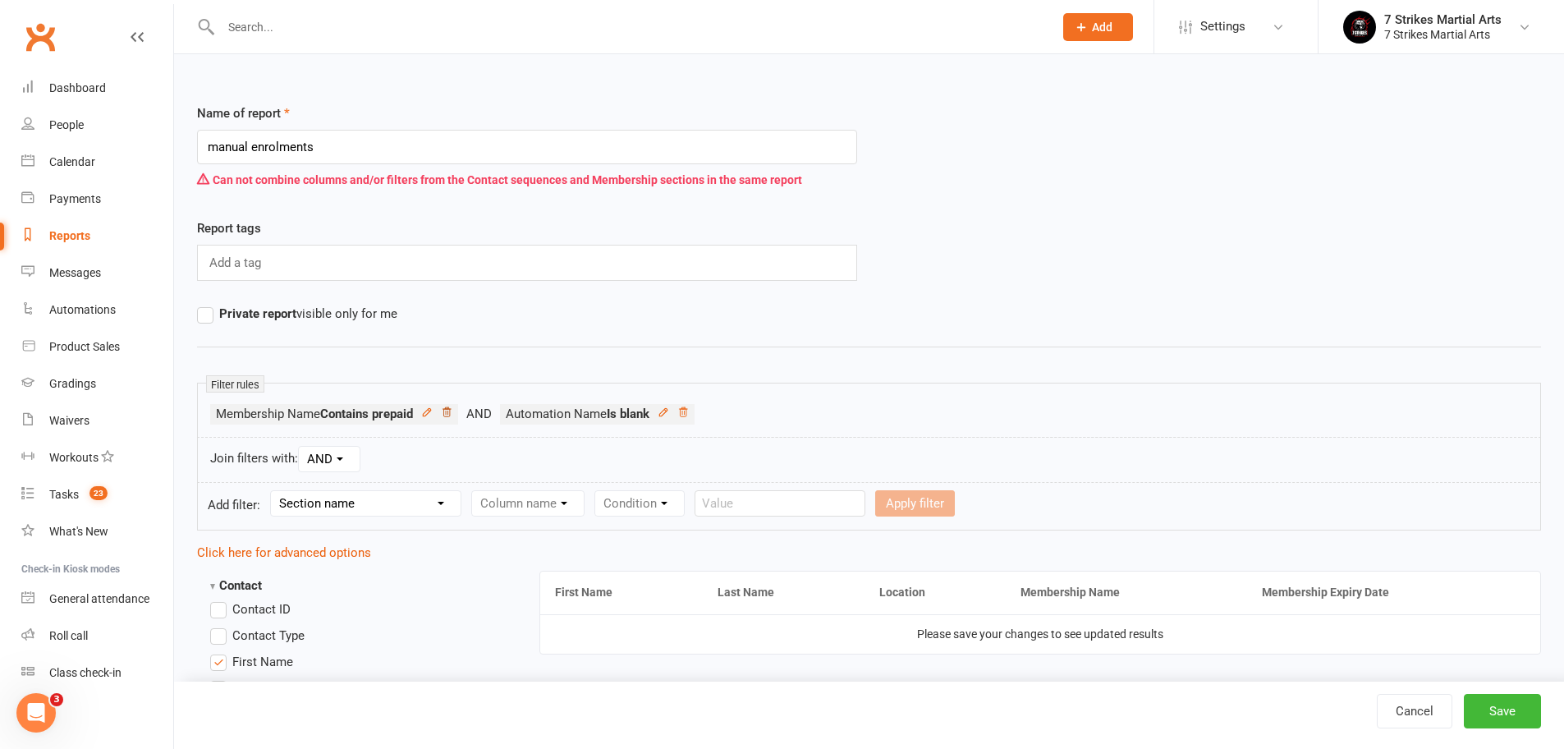
click at [451, 415] on icon at bounding box center [446, 411] width 11 height 11
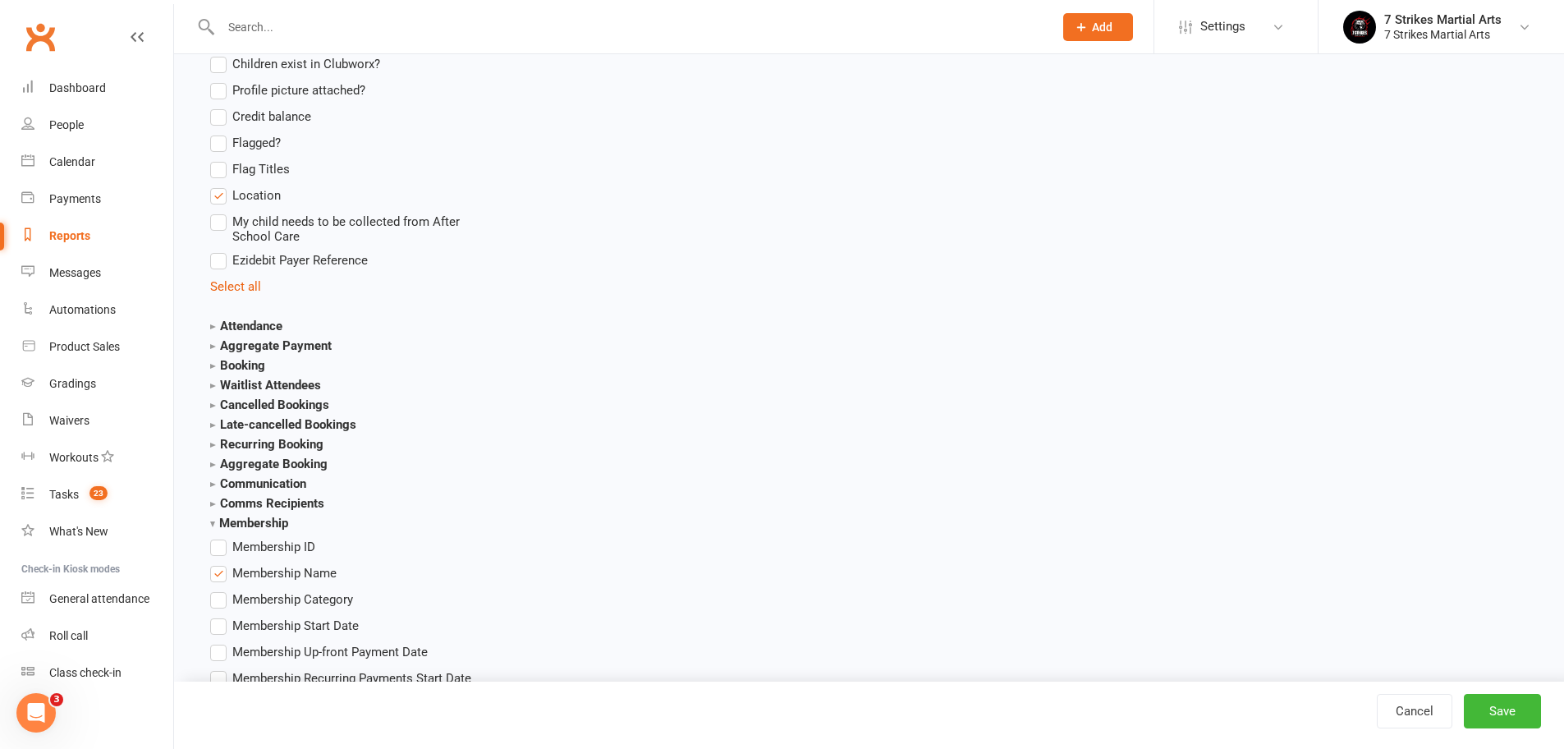
scroll to position [1980, 0]
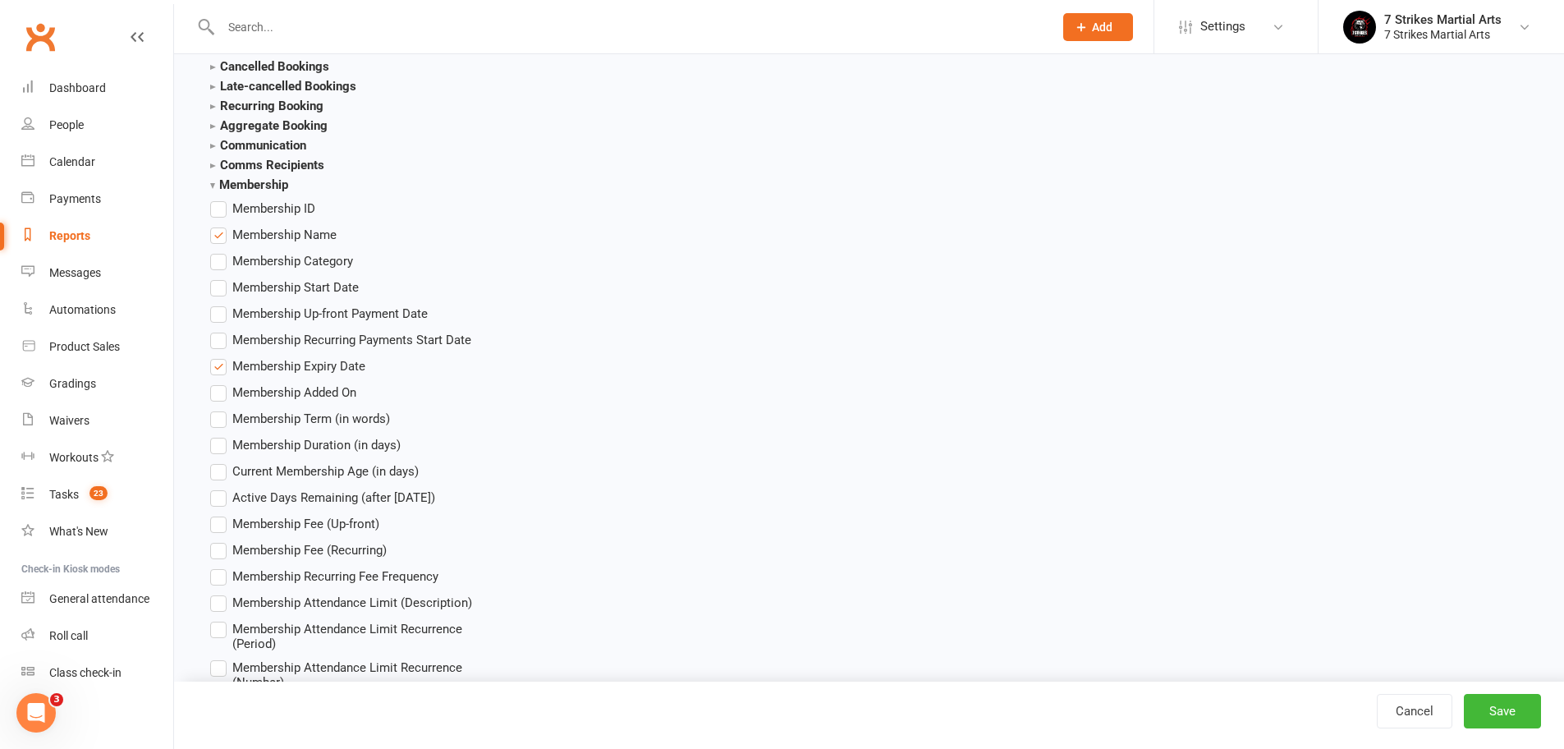
click at [239, 263] on span "Membership Category" at bounding box center [292, 259] width 121 height 17
click at [221, 251] on input "Membership Category" at bounding box center [215, 251] width 11 height 0
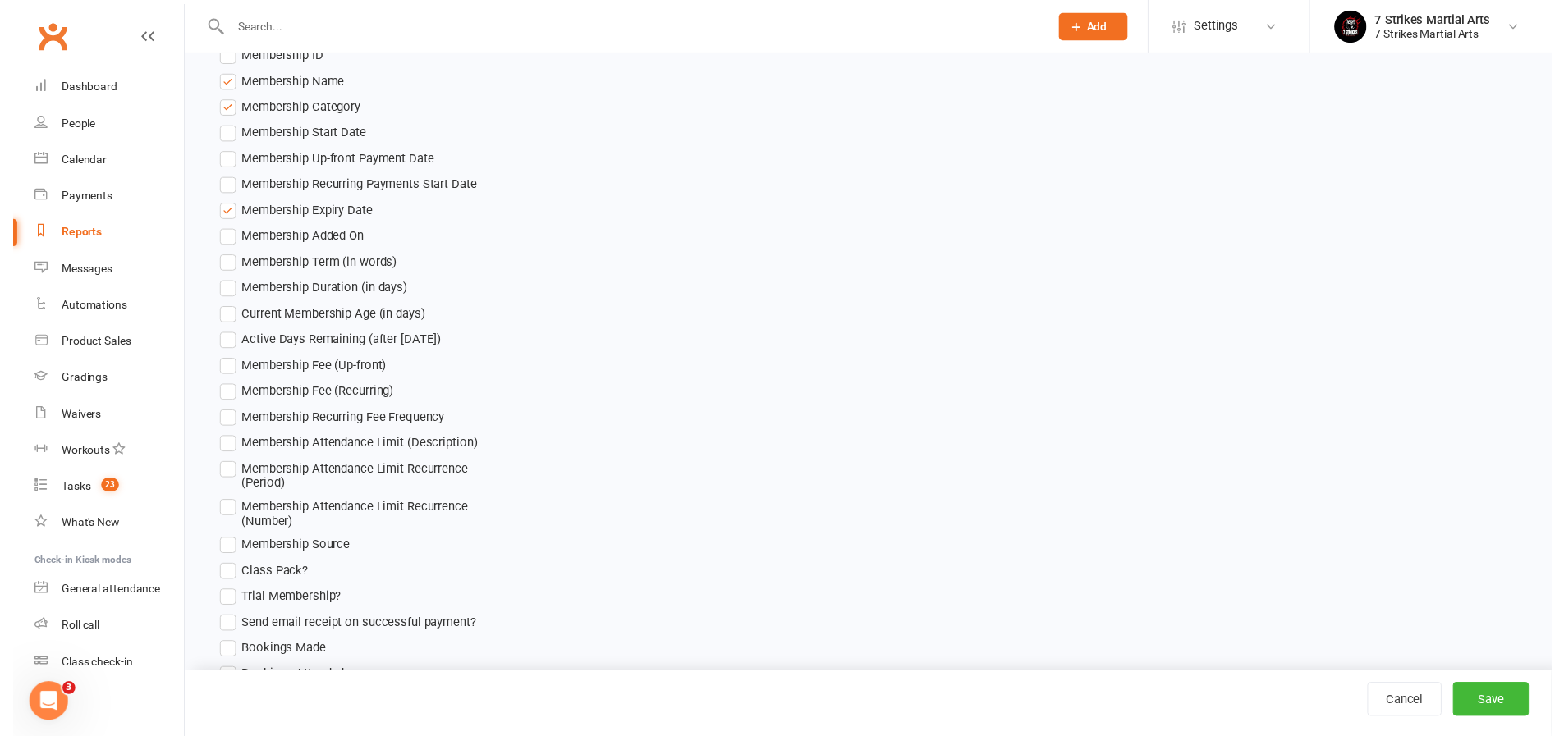
scroll to position [2306, 0]
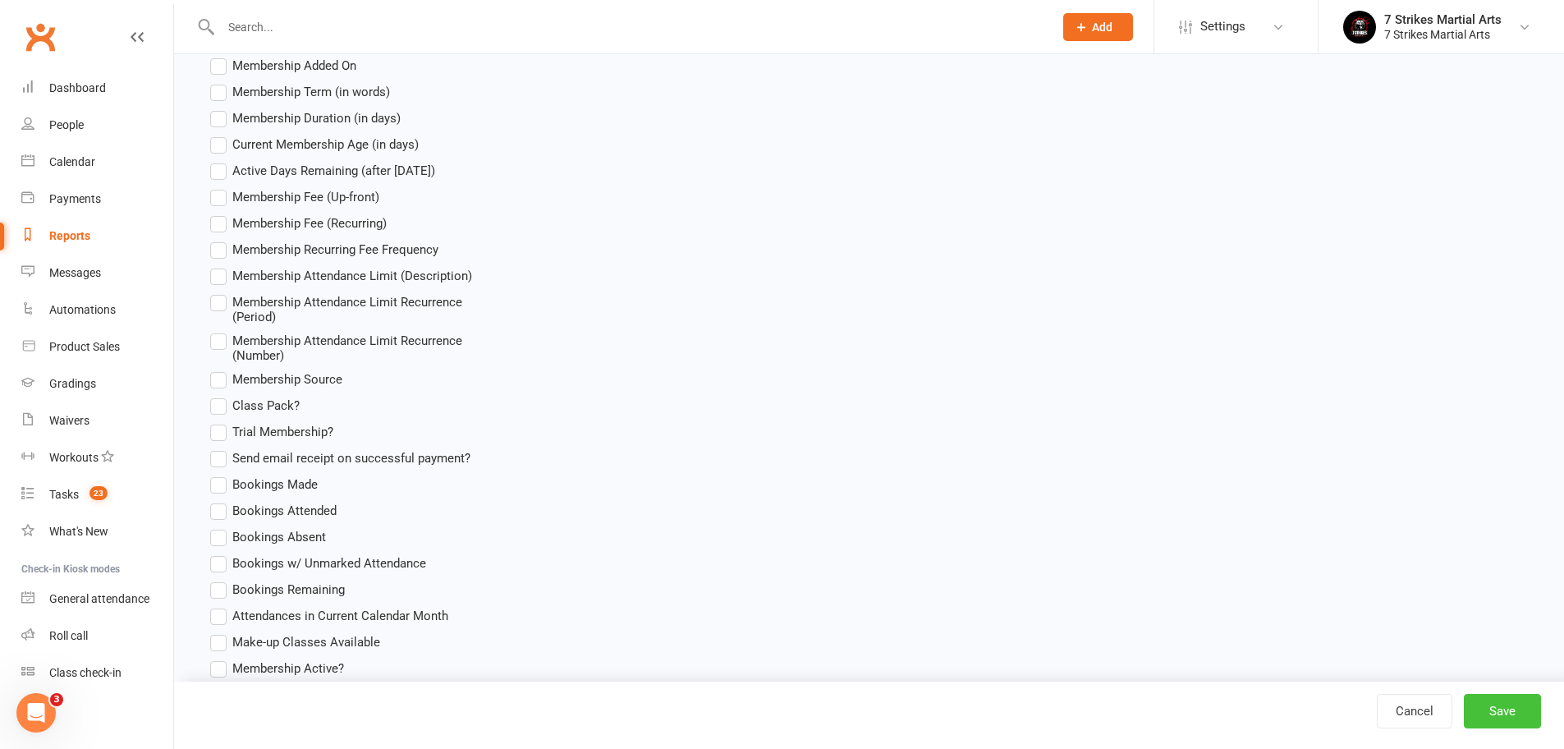
click at [1504, 704] on button "Save" at bounding box center [1501, 711] width 77 height 34
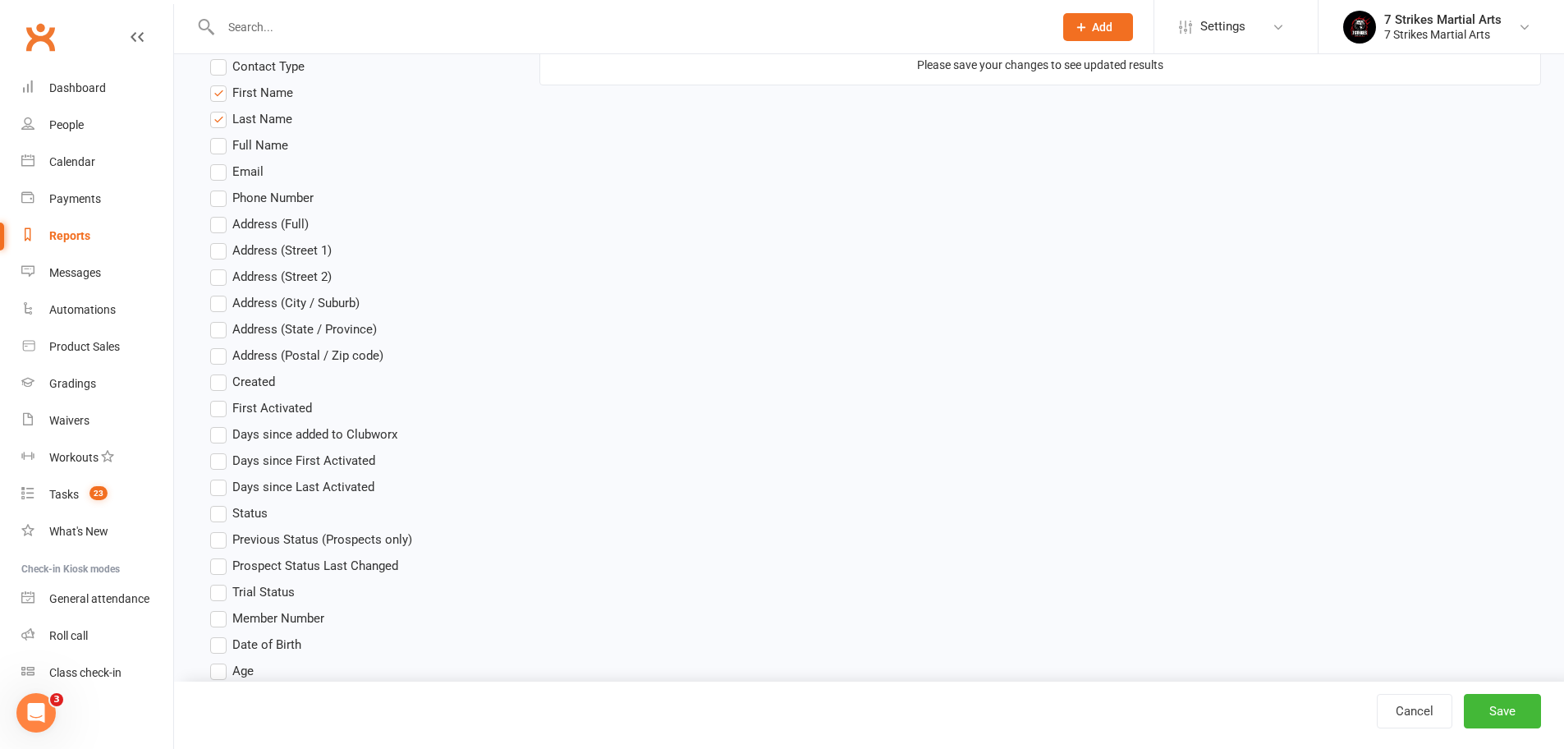
scroll to position [0, 0]
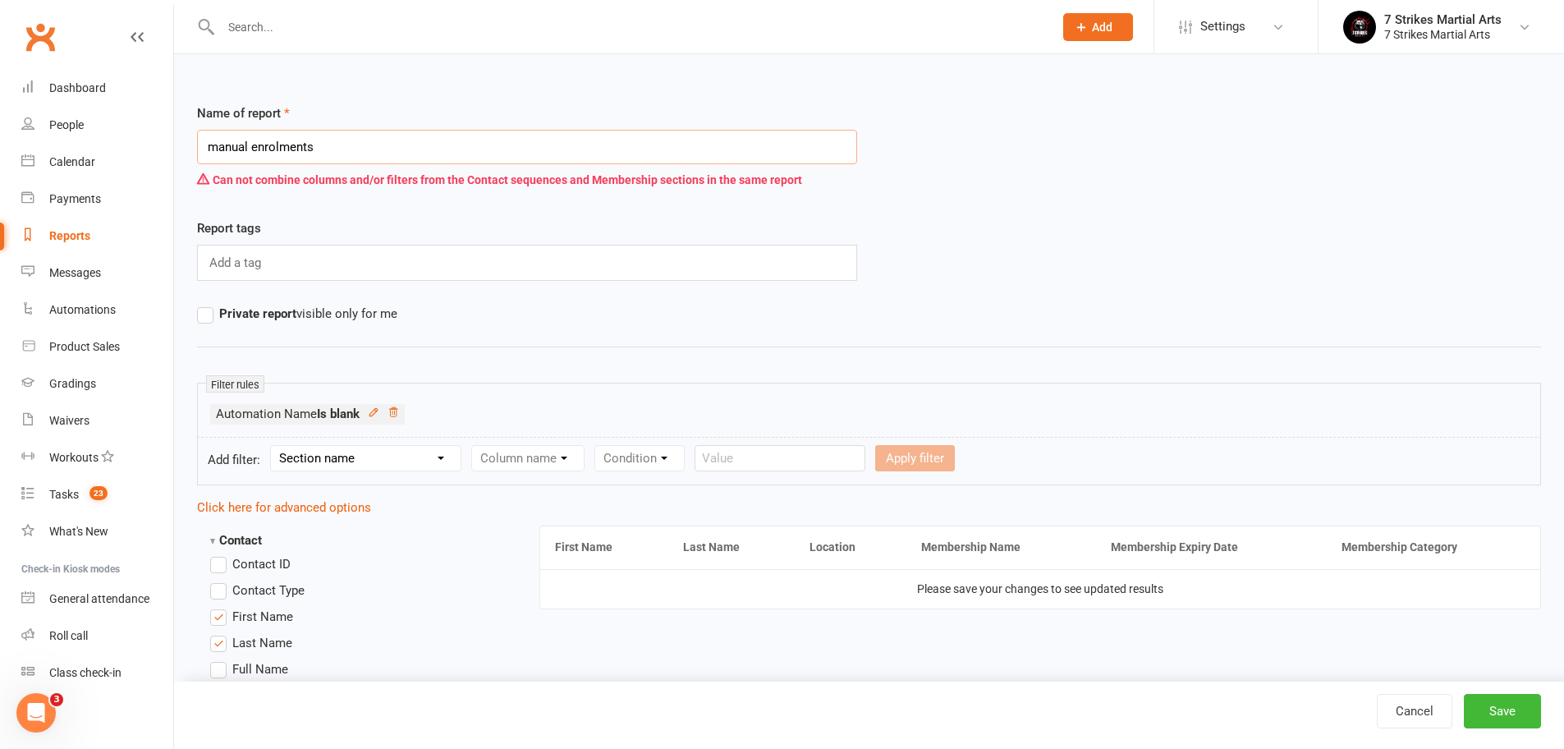
click at [318, 149] on input "manual enrolments" at bounding box center [527, 147] width 660 height 34
click at [399, 416] on icon at bounding box center [392, 411] width 11 height 11
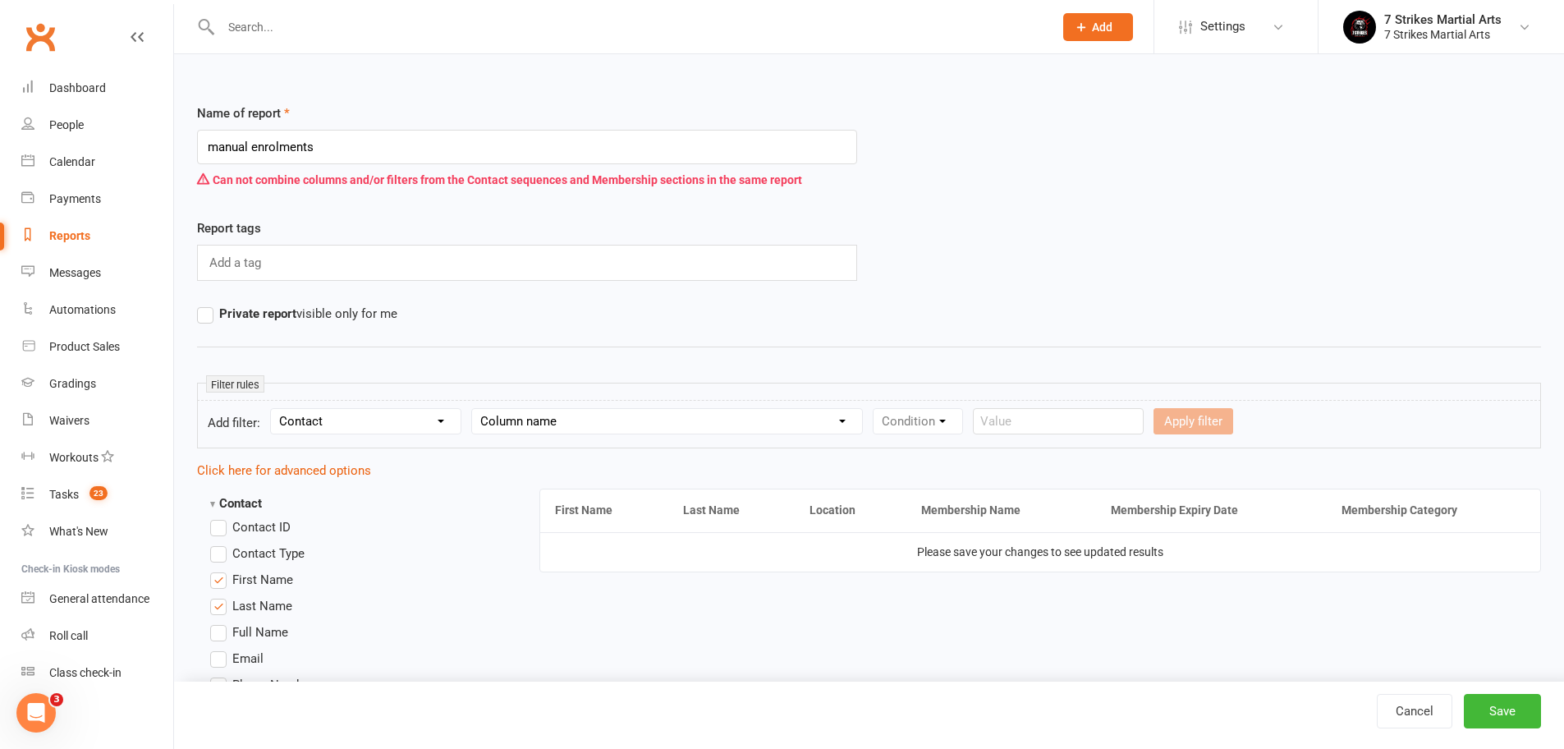
select select "11"
select select "1"
select select "2"
click at [1047, 423] on input "text" at bounding box center [1088, 421] width 171 height 26
type input "prepaid"
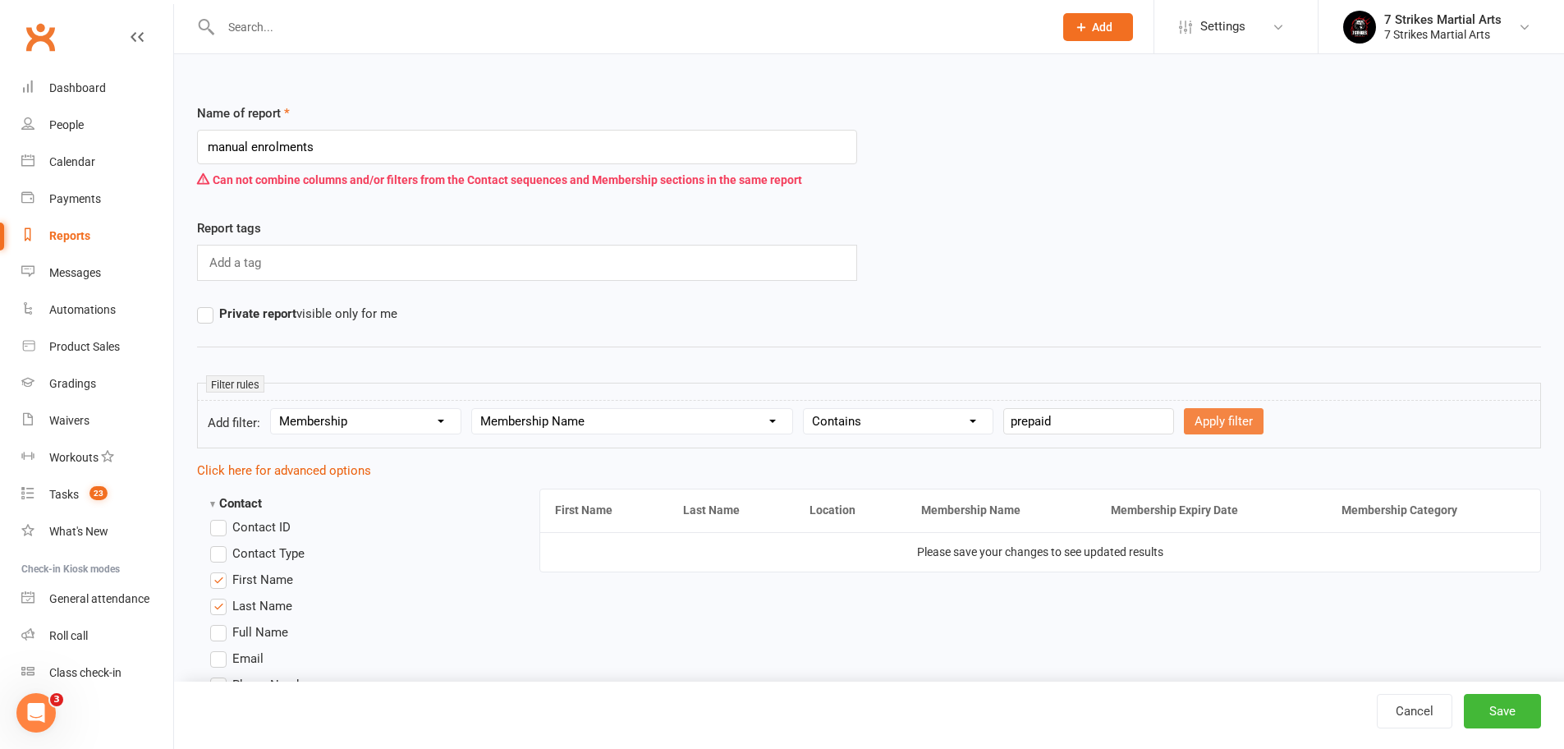
click at [1226, 411] on button "Apply filter" at bounding box center [1224, 421] width 80 height 26
select select
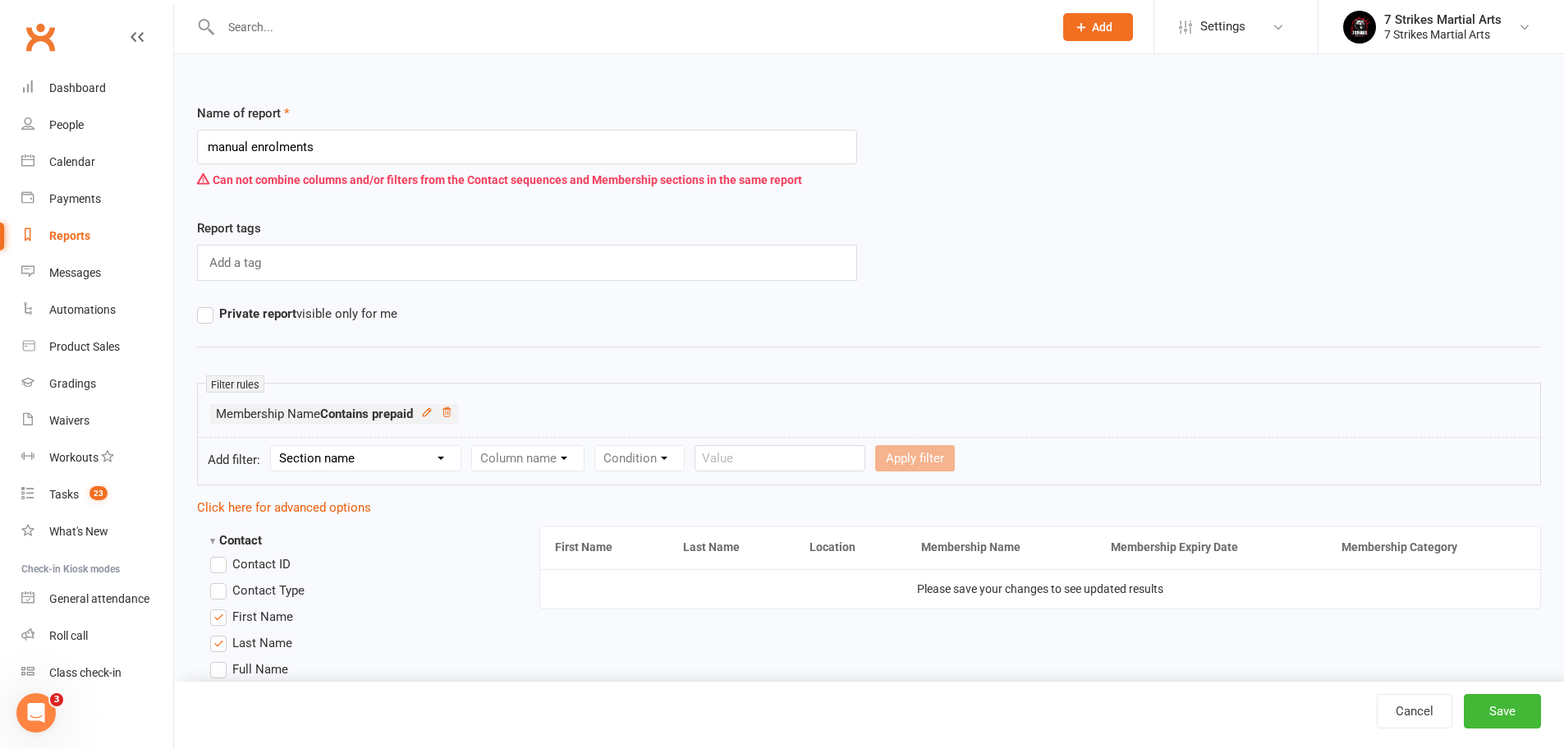
select select "11"
click at [1412, 712] on link "Cancel" at bounding box center [1414, 711] width 76 height 34
select select "100"
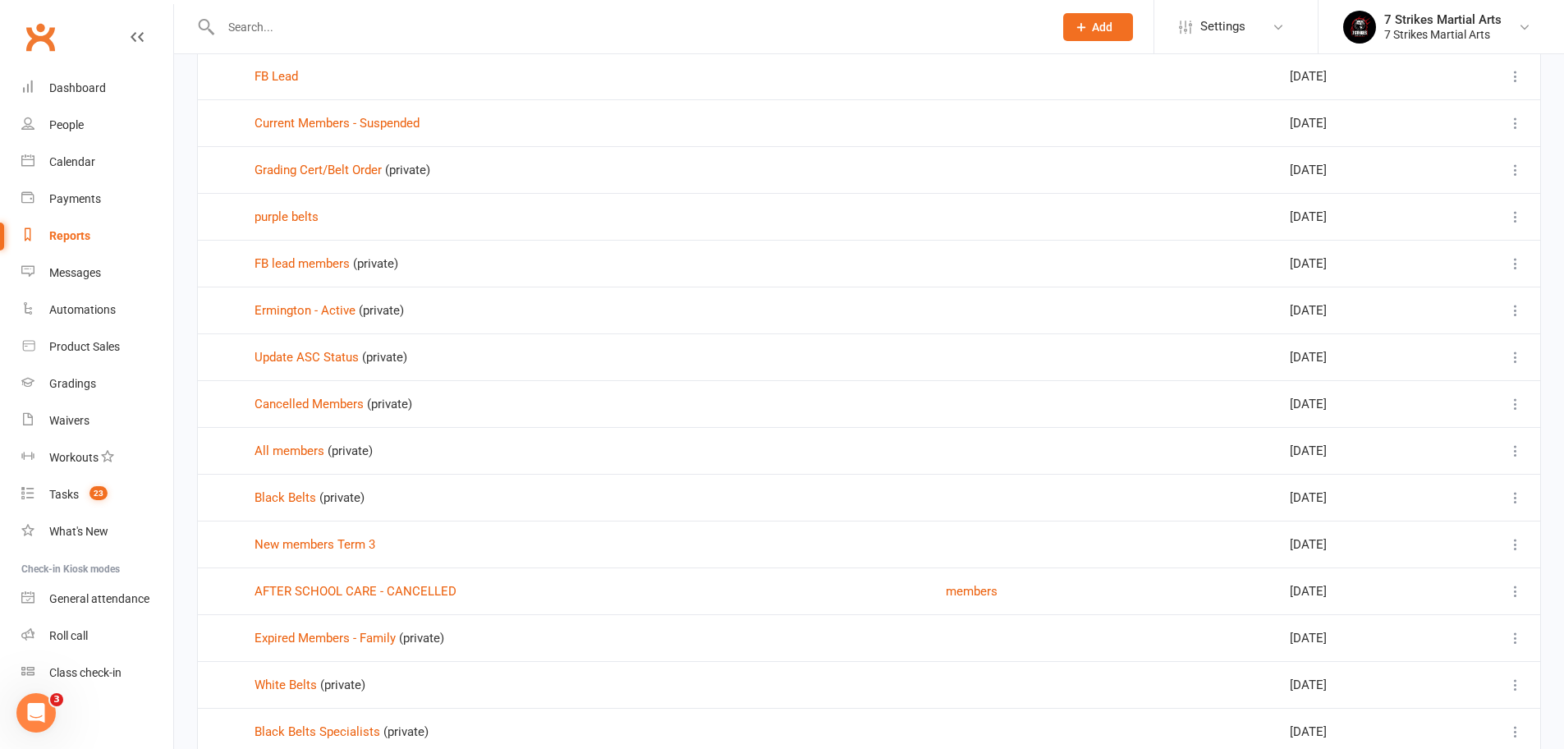
scroll to position [315, 0]
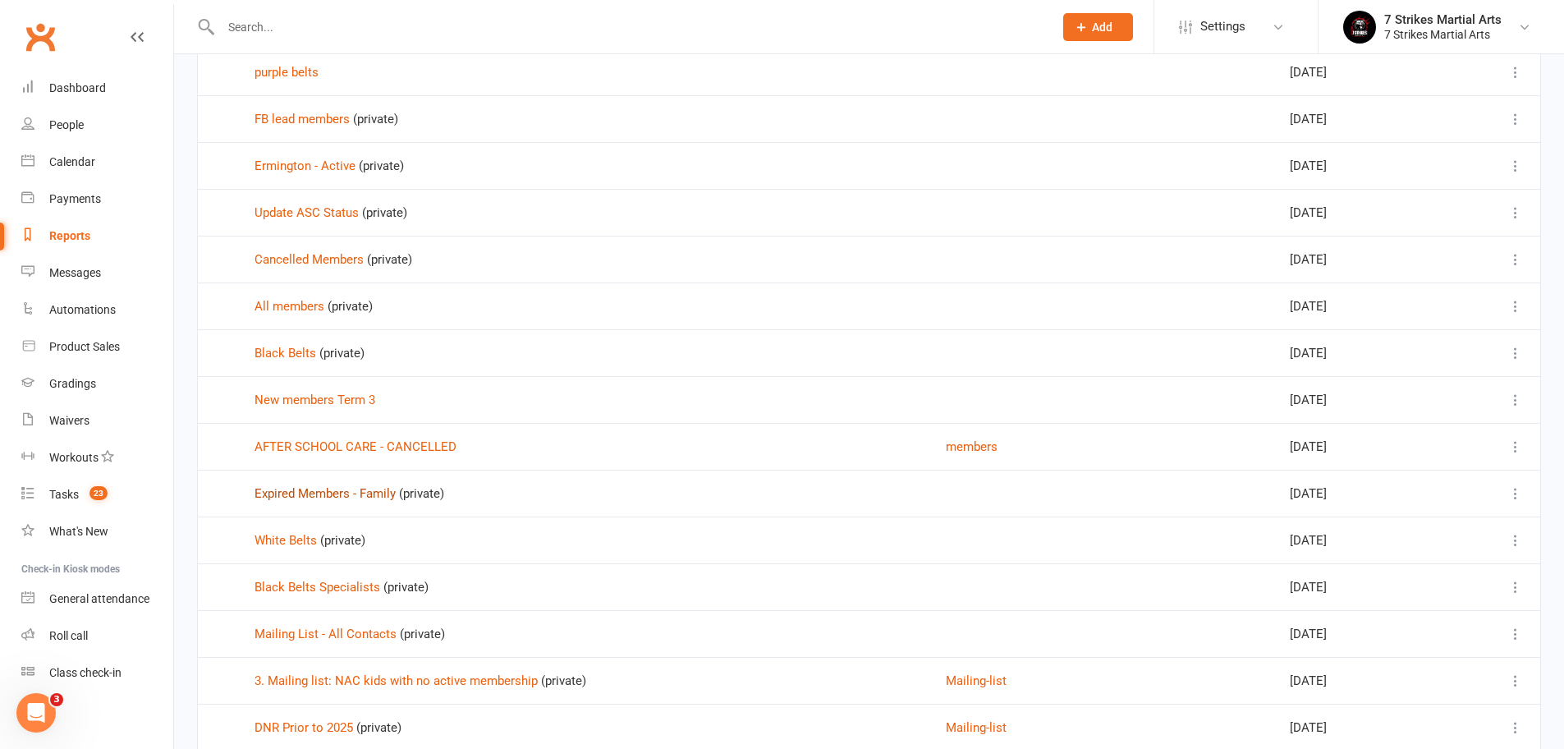
click at [314, 492] on link "Expired Members - Family" at bounding box center [324, 493] width 141 height 15
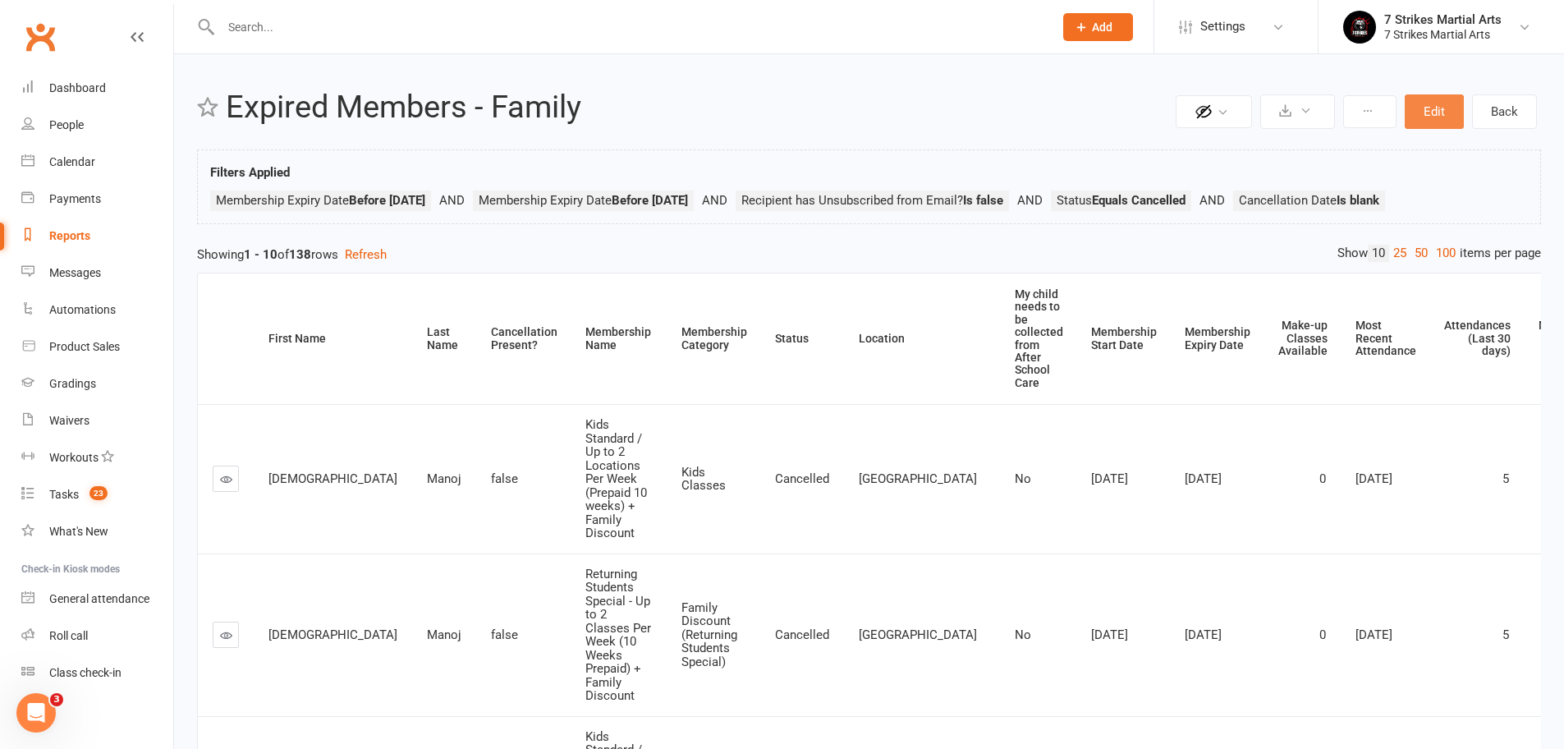
click at [1437, 117] on button "Edit" at bounding box center [1433, 111] width 59 height 34
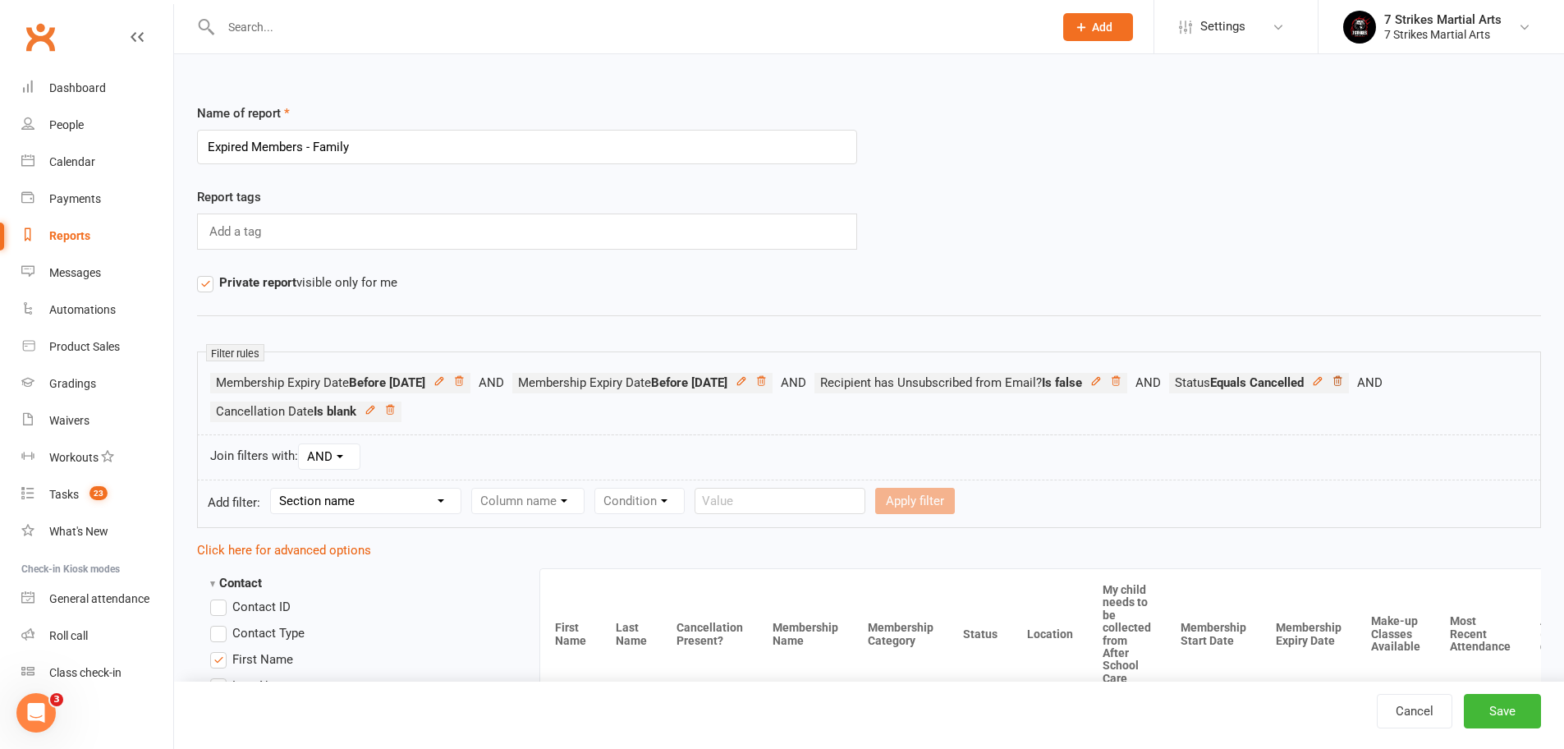
click at [1343, 383] on icon at bounding box center [1336, 380] width 11 height 11
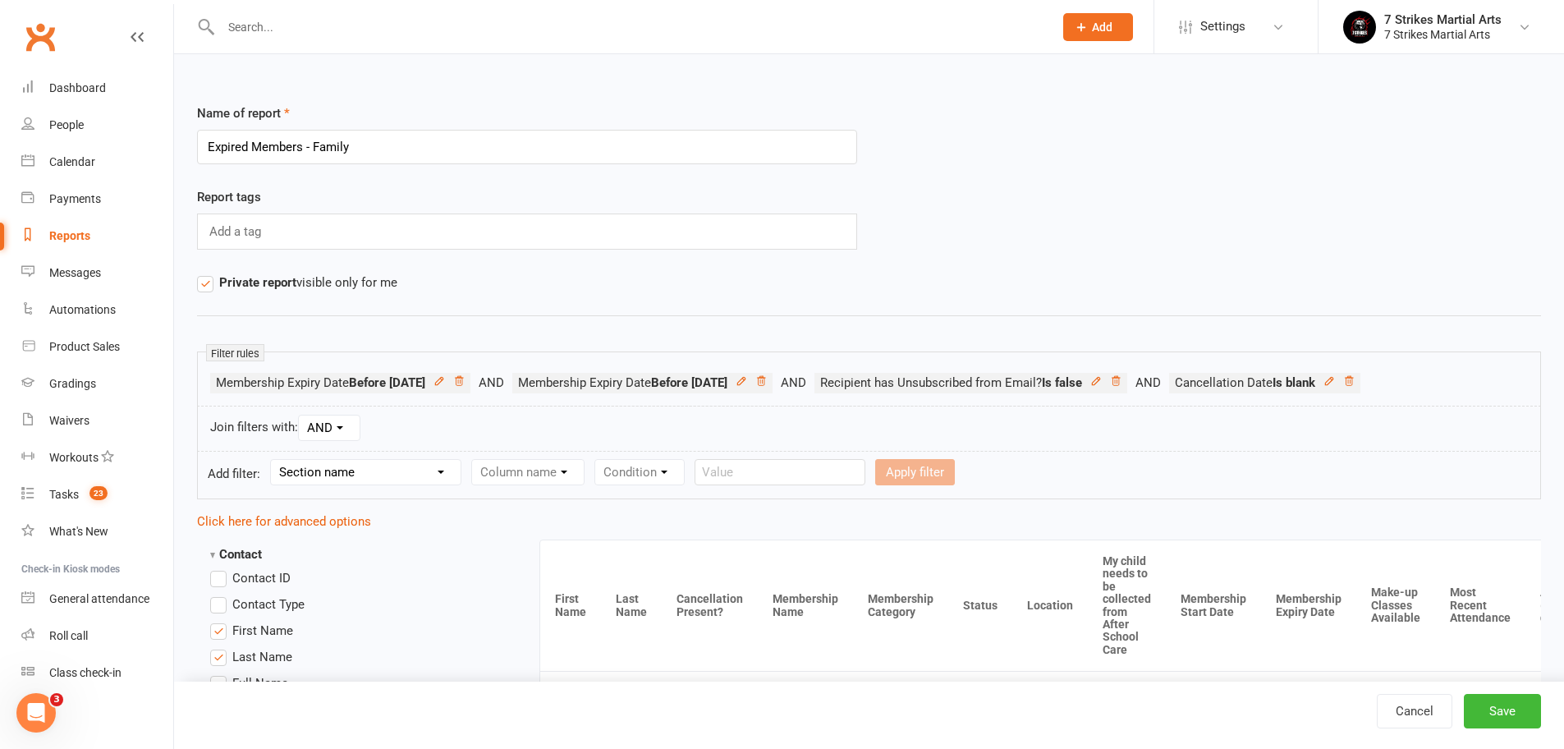
select select "11"
select select "1"
select select "2"
click at [1060, 465] on input "text" at bounding box center [1088, 472] width 171 height 26
type input "prepaid"
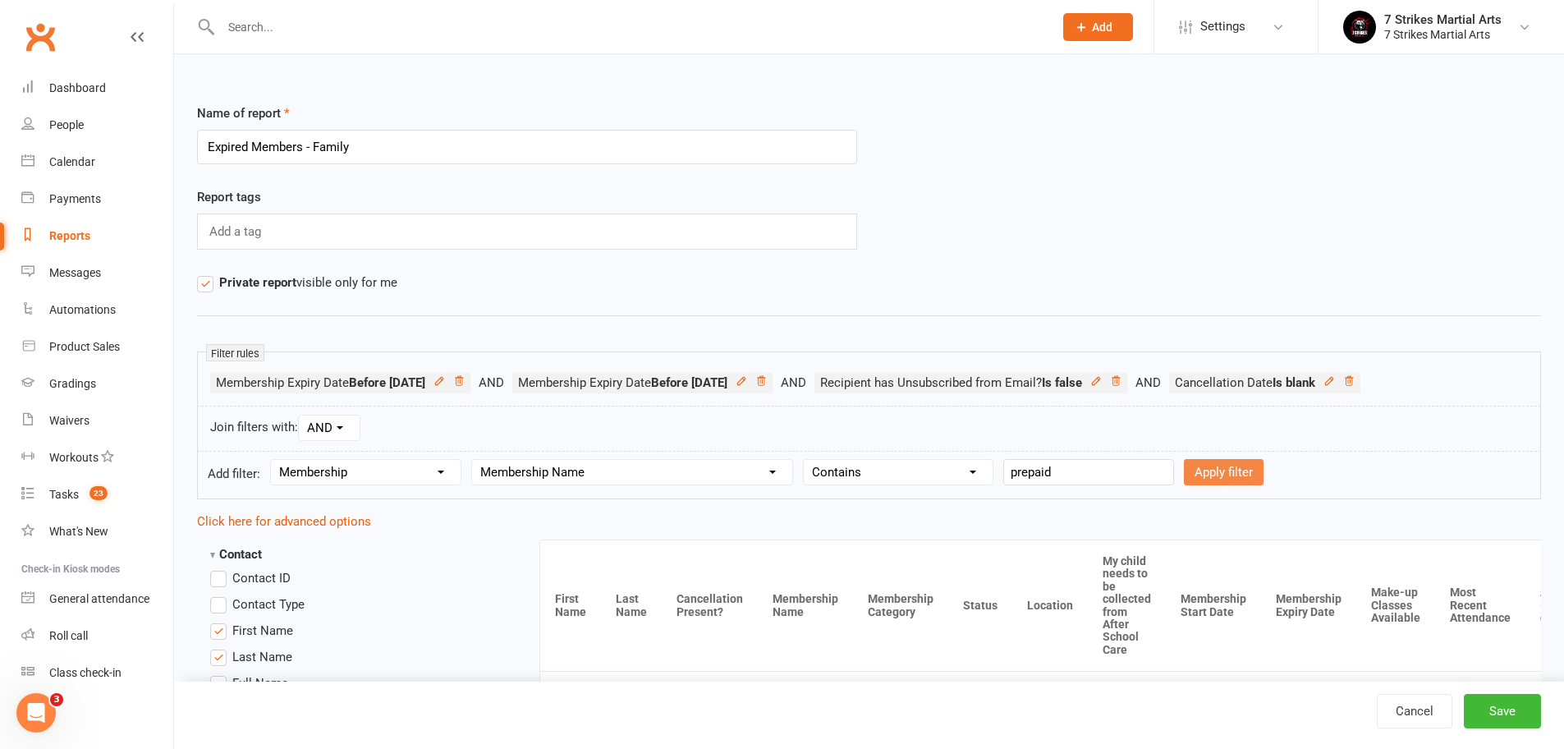
click at [1212, 468] on button "Apply filter" at bounding box center [1224, 472] width 80 height 26
select select
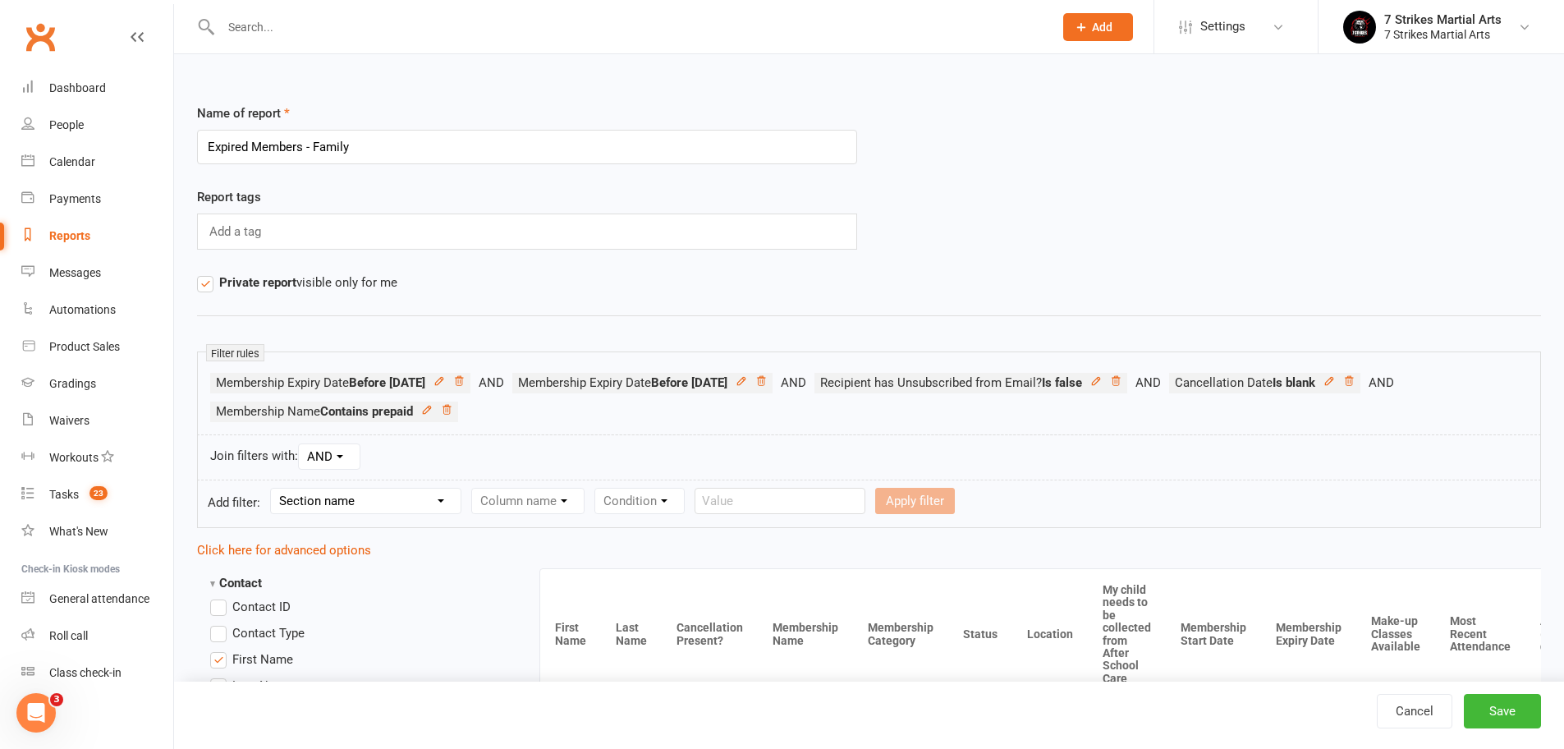
select select "19"
select select "4"
select select "3"
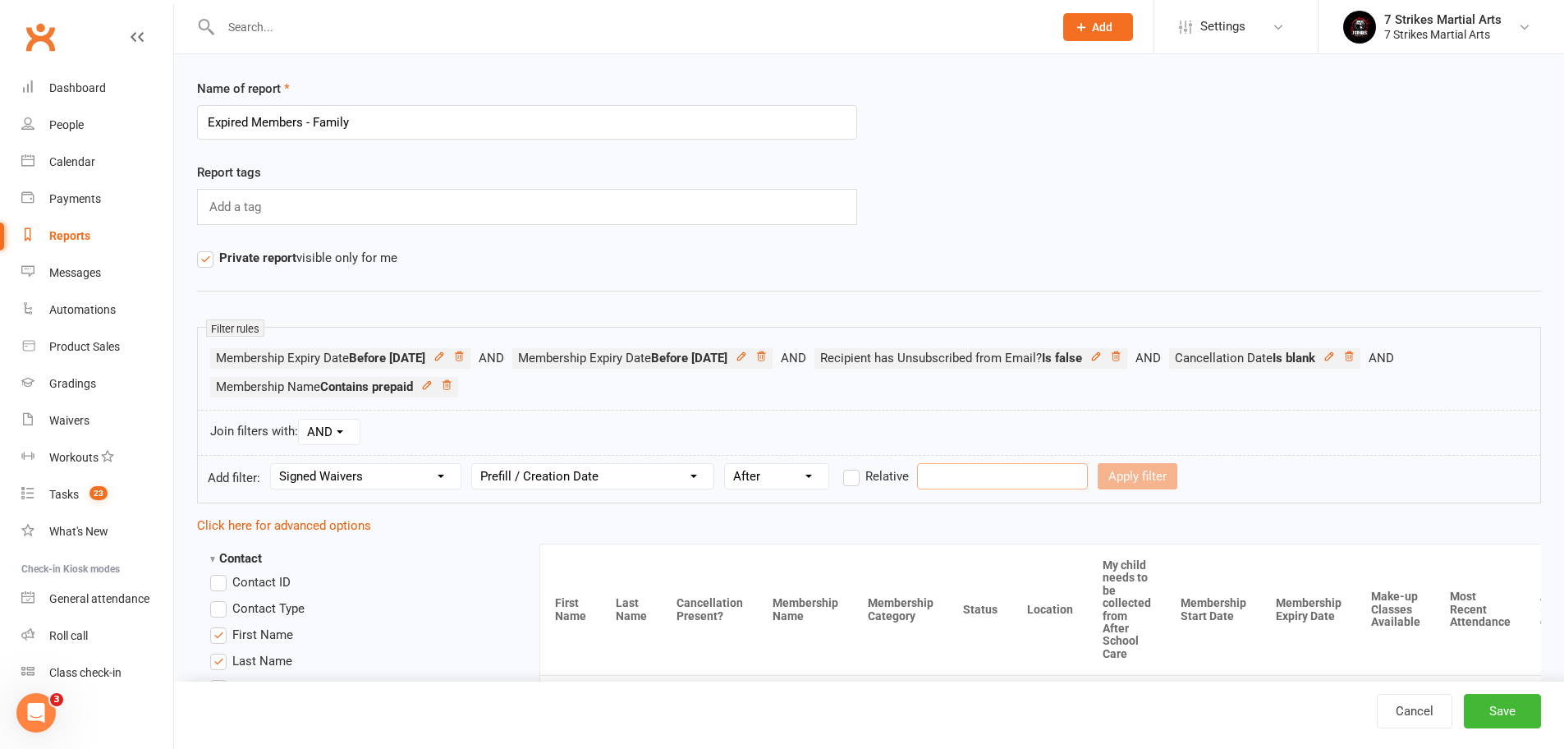
click at [967, 488] on input "text" at bounding box center [1002, 476] width 171 height 26
click at [967, 479] on input "text" at bounding box center [1002, 476] width 171 height 26
click at [949, 478] on input "text" at bounding box center [1002, 476] width 171 height 26
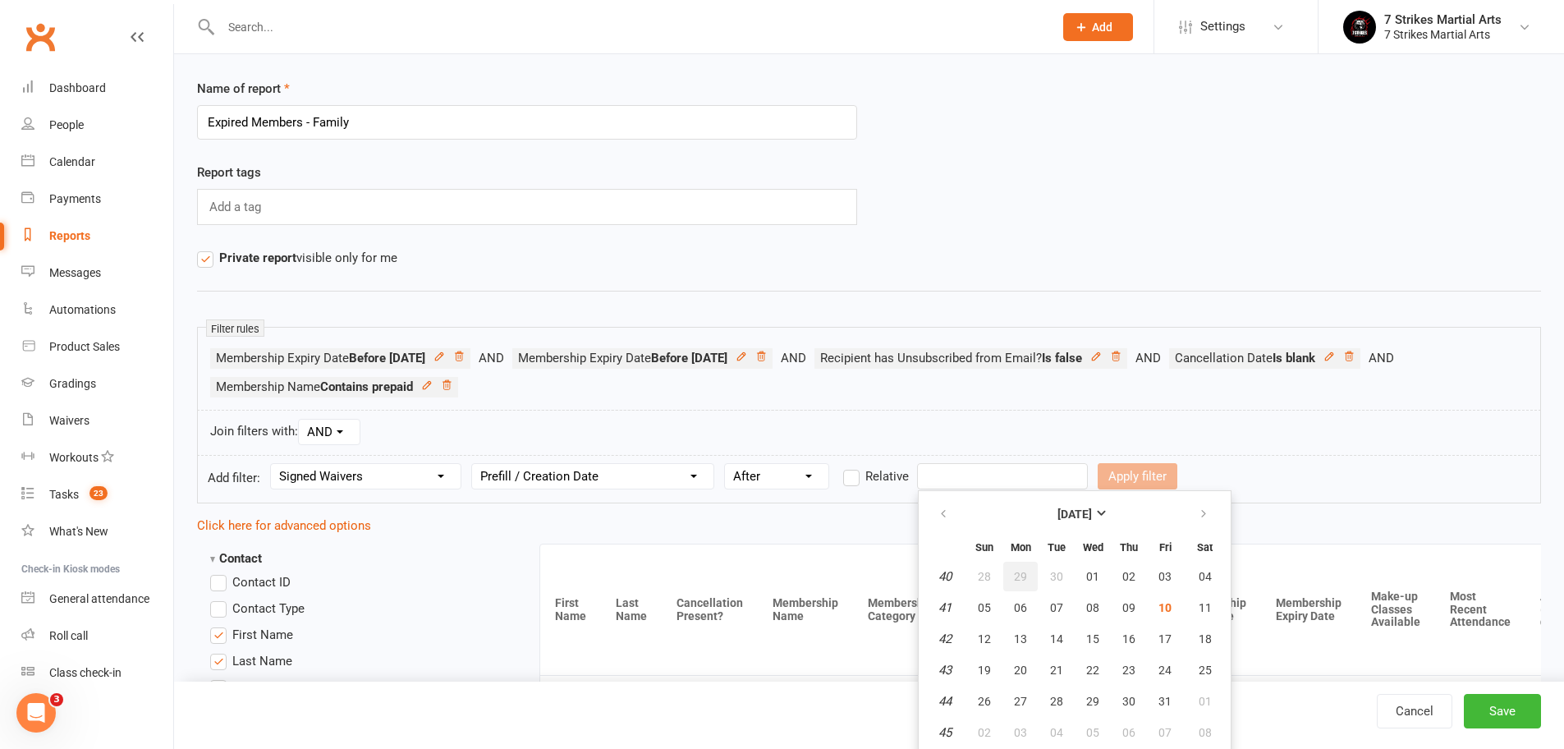
click at [1015, 569] on button "29" at bounding box center [1020, 576] width 34 height 30
type input "29 Sep 2025"
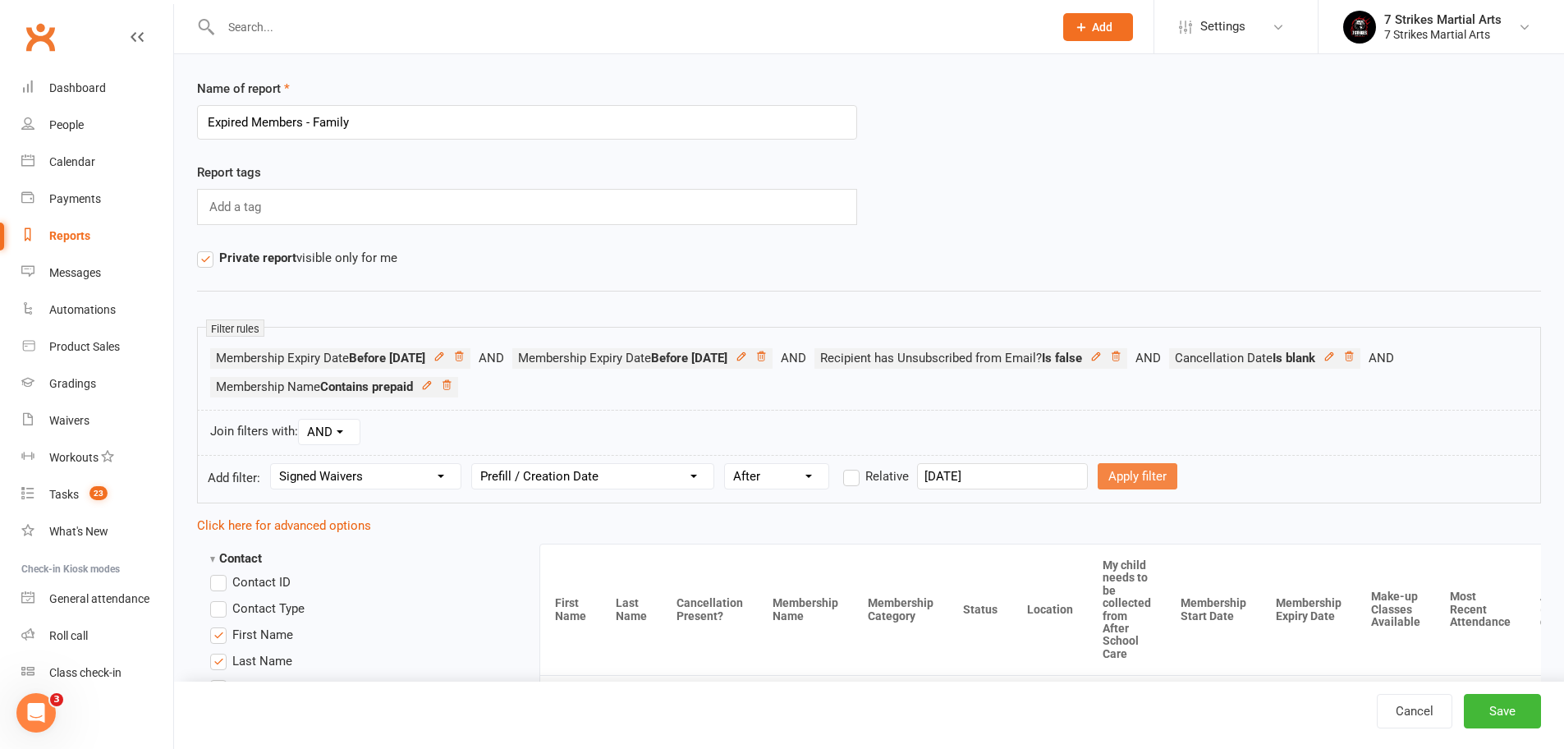
click at [1129, 479] on button "Apply filter" at bounding box center [1137, 476] width 80 height 26
select select
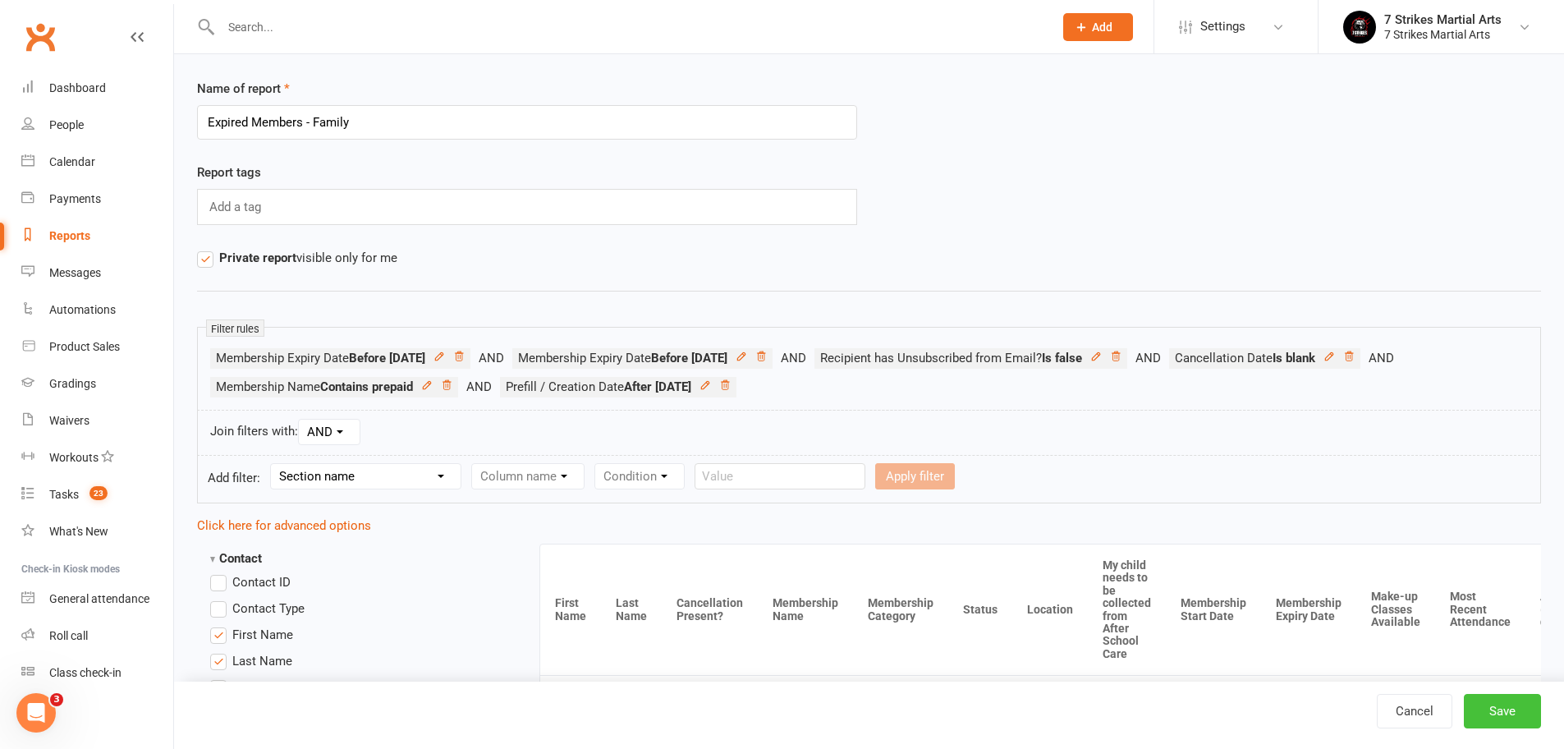
click at [1498, 716] on button "Save" at bounding box center [1501, 711] width 77 height 34
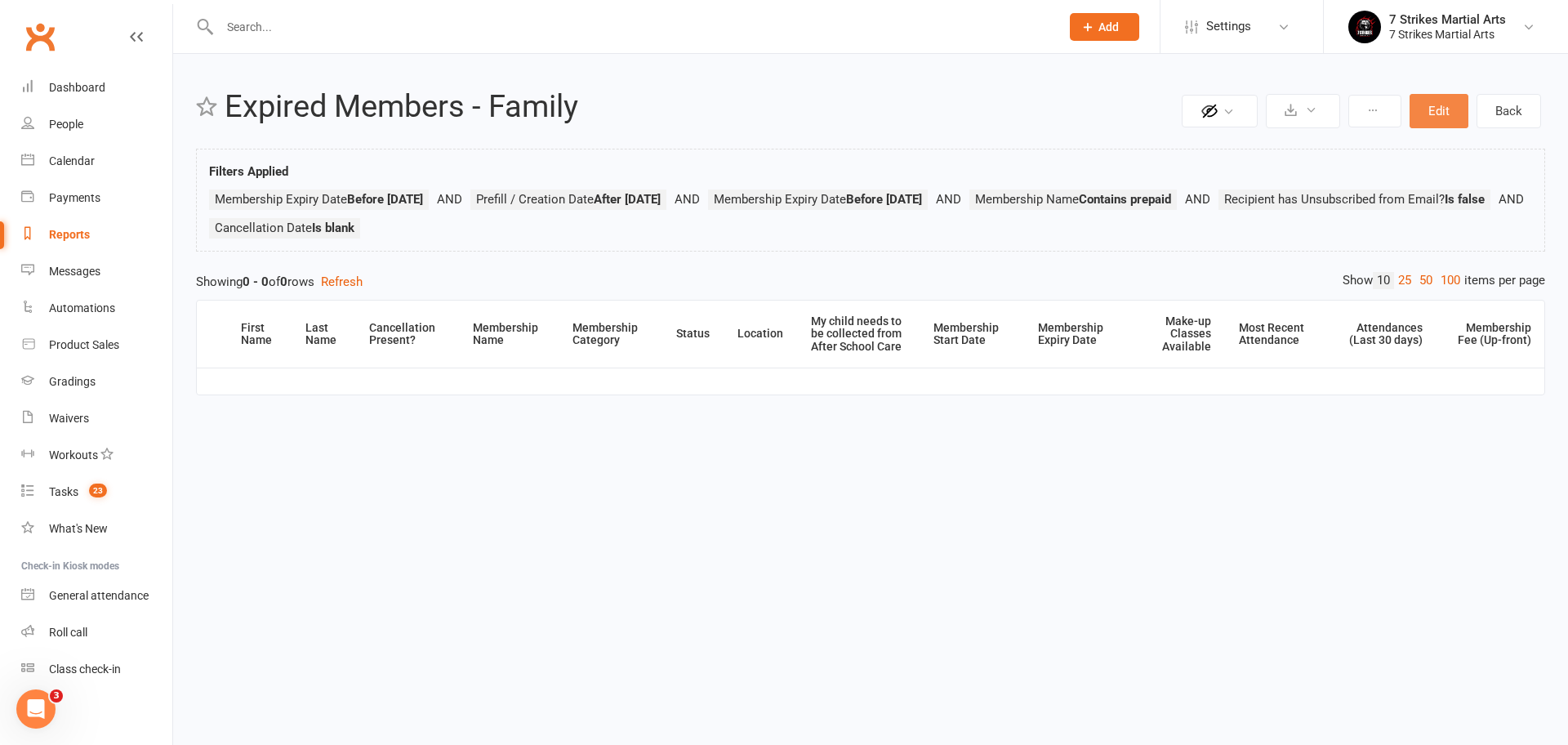
click at [1449, 108] on button "Edit" at bounding box center [1439, 110] width 59 height 34
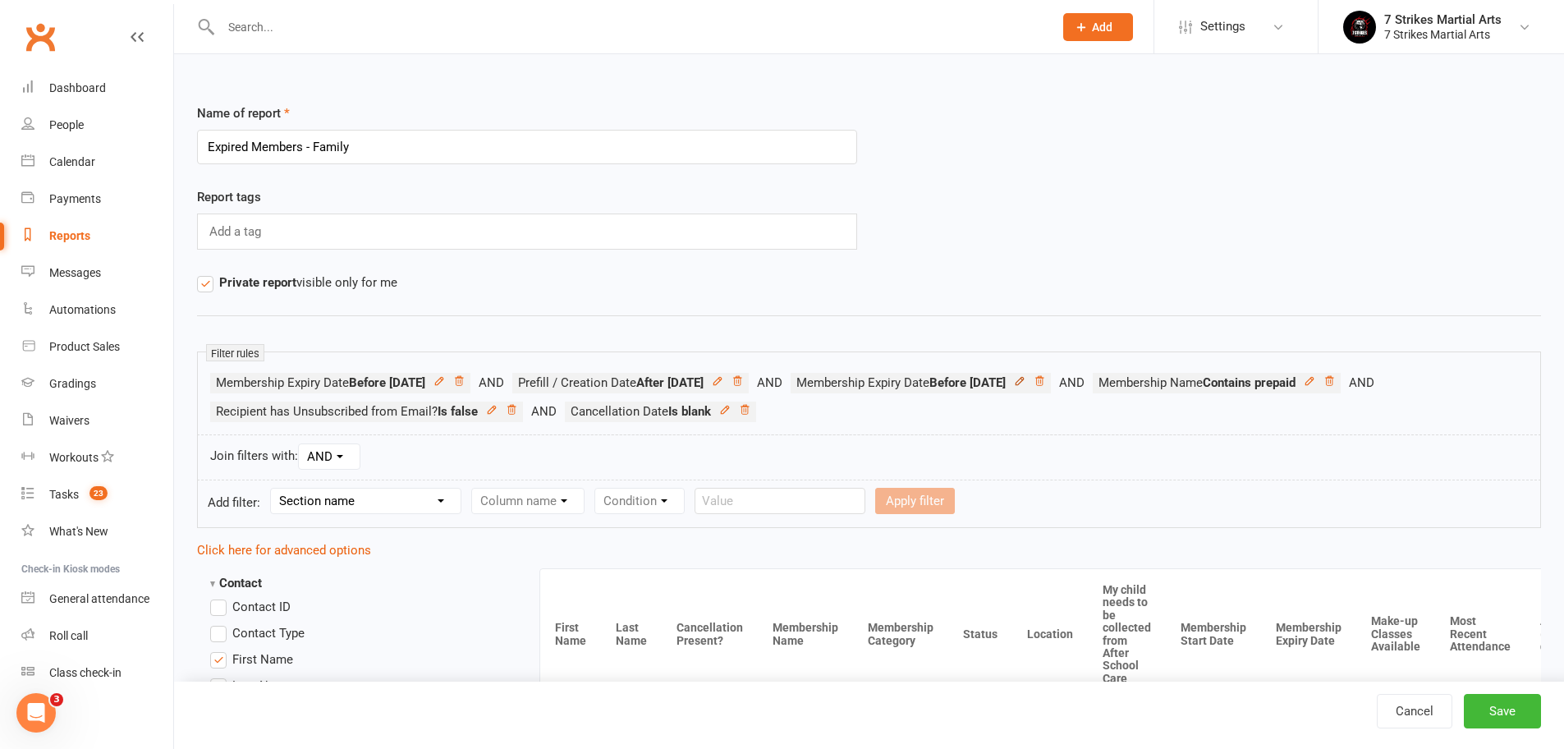
click at [741, 378] on icon at bounding box center [737, 380] width 8 height 9
click at [1509, 718] on button "Save" at bounding box center [1501, 711] width 77 height 34
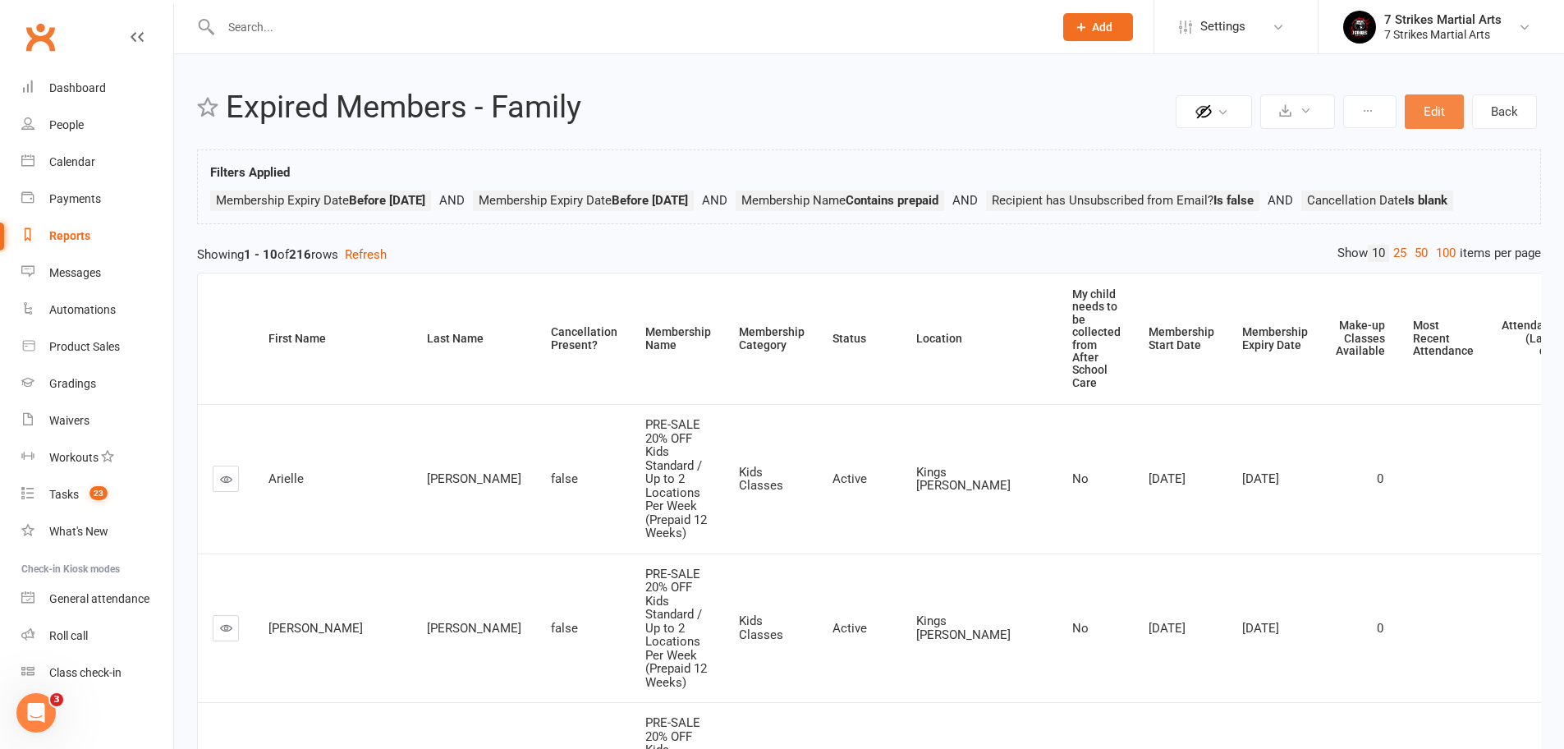
click at [1441, 110] on button "Edit" at bounding box center [1433, 111] width 59 height 34
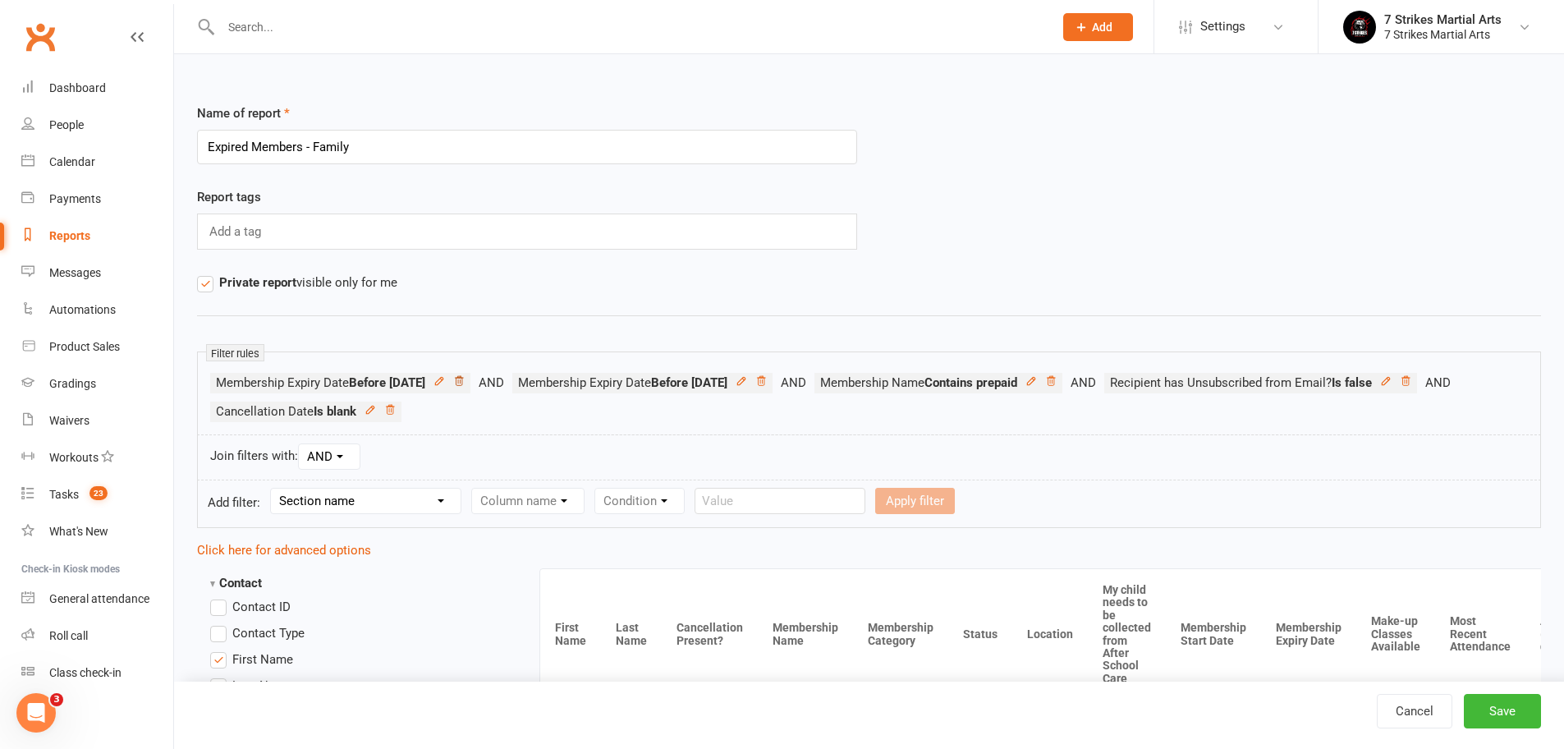
click at [465, 382] on icon at bounding box center [458, 380] width 11 height 11
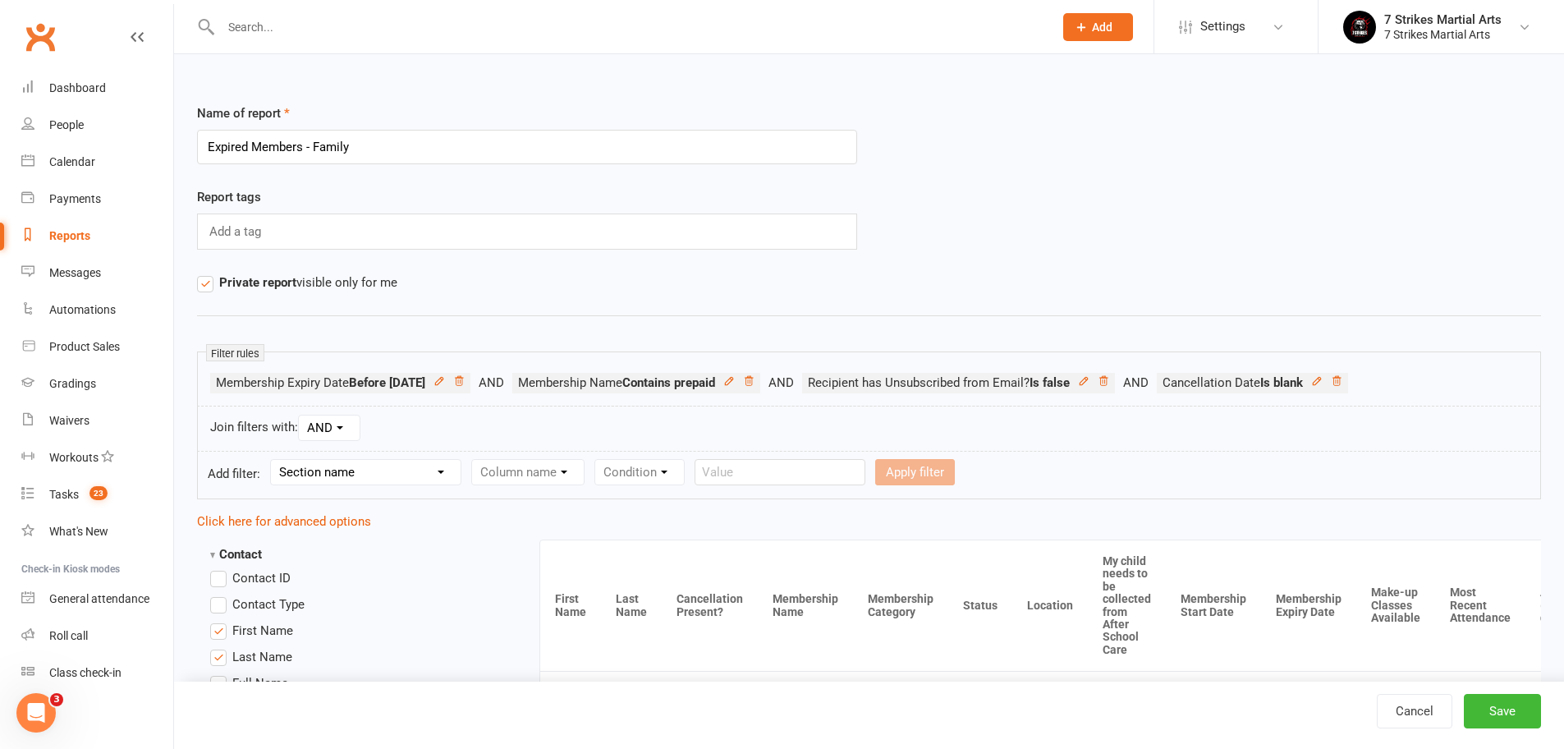
select select "11"
select select "3"
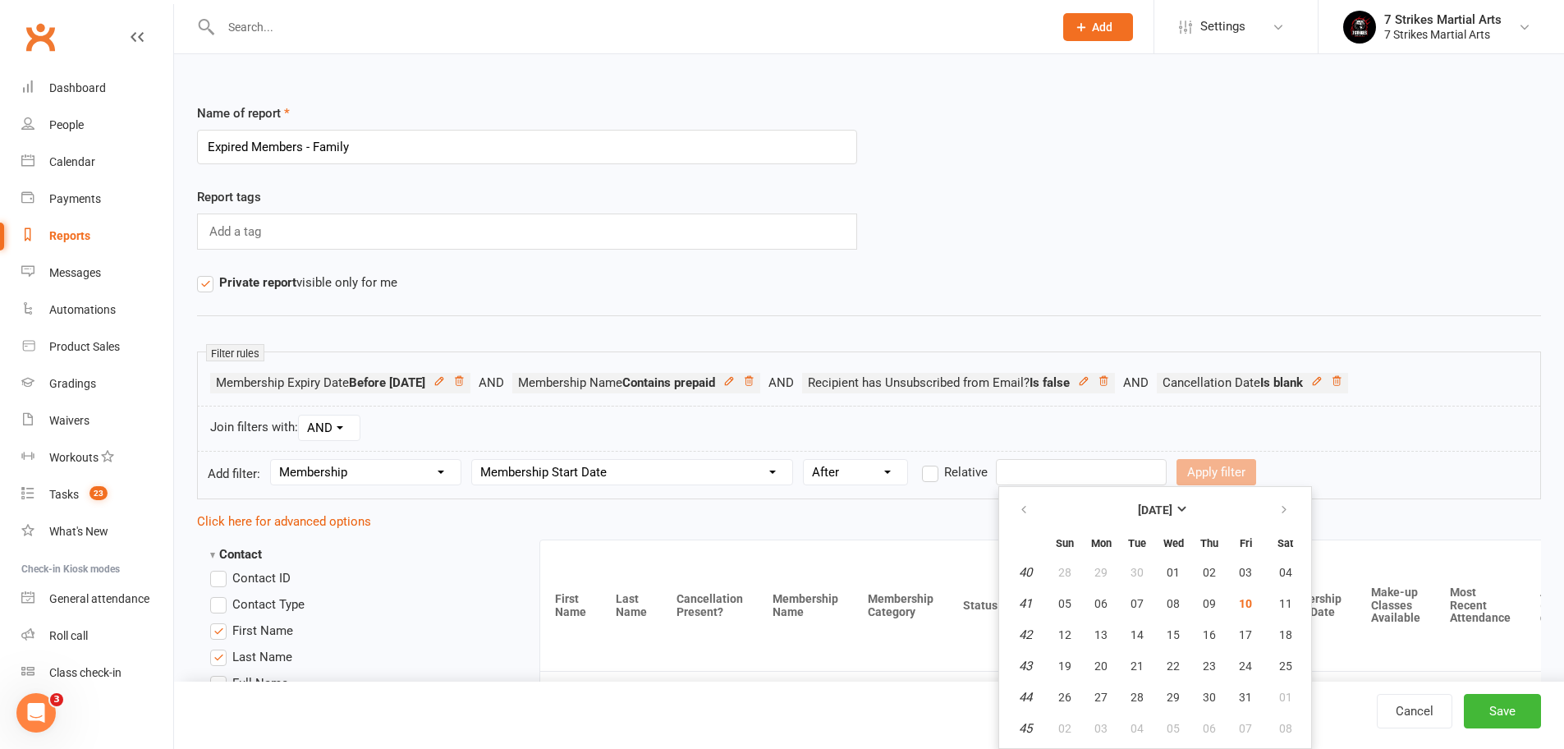
click at [1043, 474] on input "text" at bounding box center [1081, 472] width 171 height 26
click at [1027, 504] on icon "button" at bounding box center [1023, 509] width 11 height 13
click at [1020, 511] on icon "button" at bounding box center [1023, 509] width 11 height 13
click at [1241, 604] on span "08" at bounding box center [1245, 603] width 13 height 13
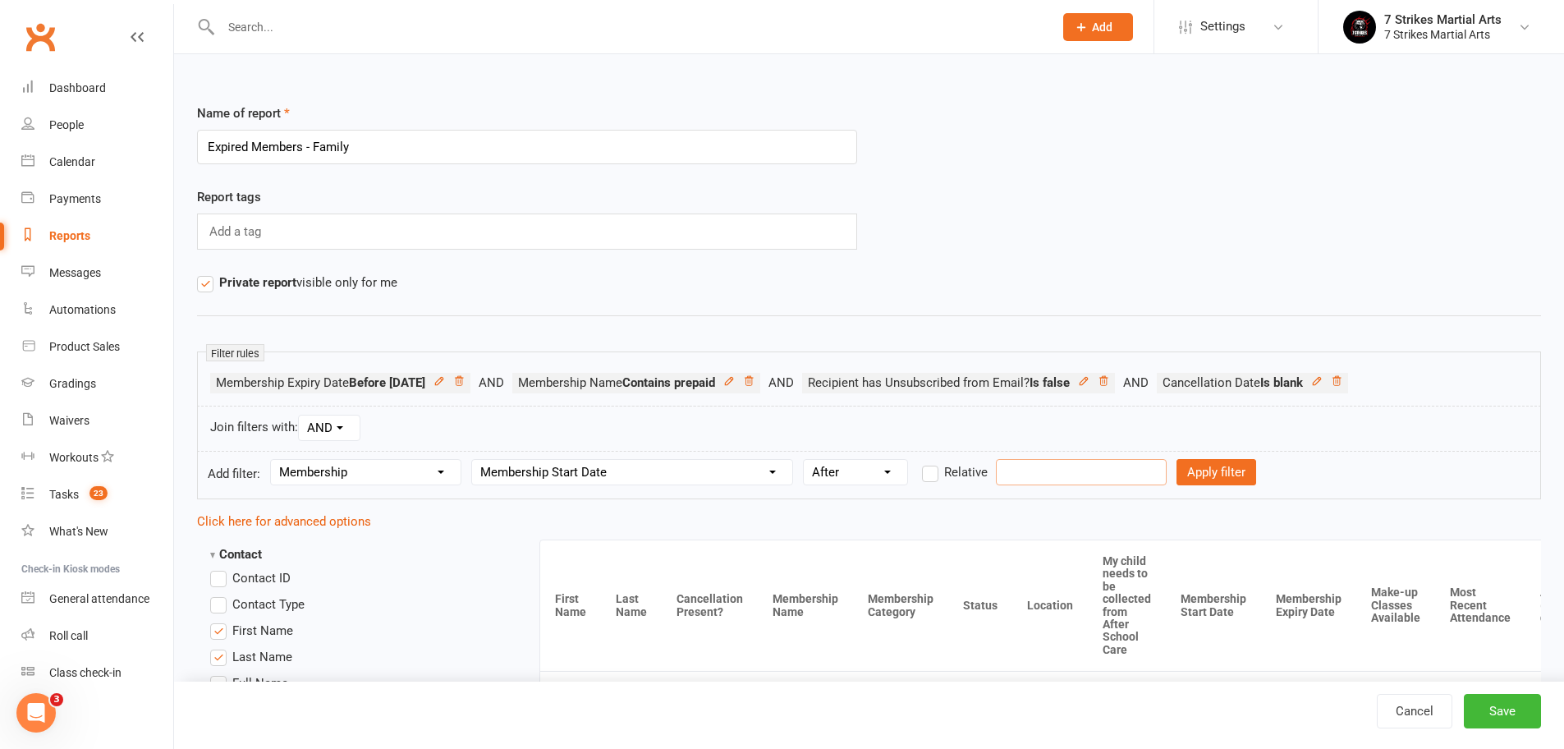
type input "08 Aug 2025"
click at [1211, 474] on button "Apply filter" at bounding box center [1216, 472] width 80 height 26
select select
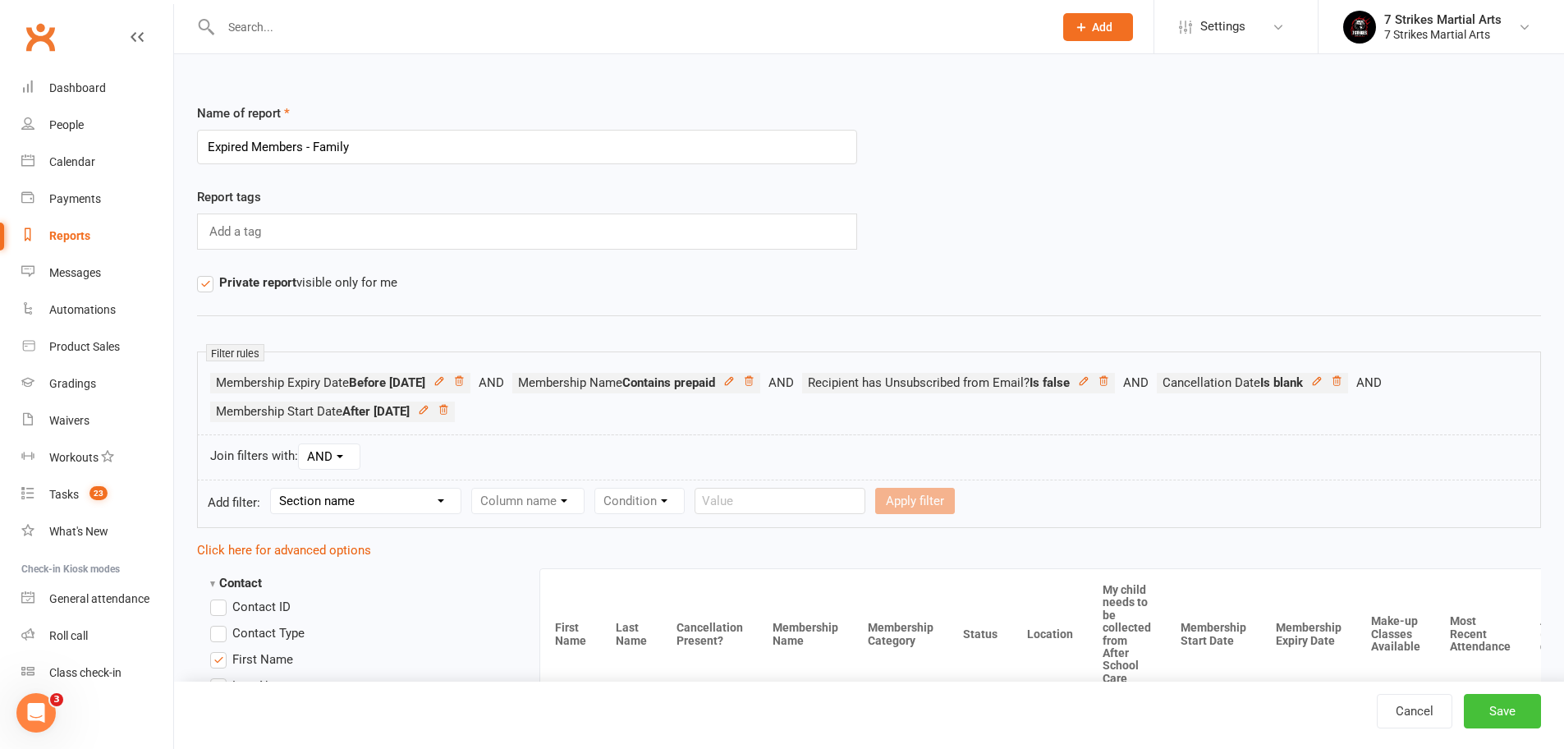
click at [1515, 706] on button "Save" at bounding box center [1501, 711] width 77 height 34
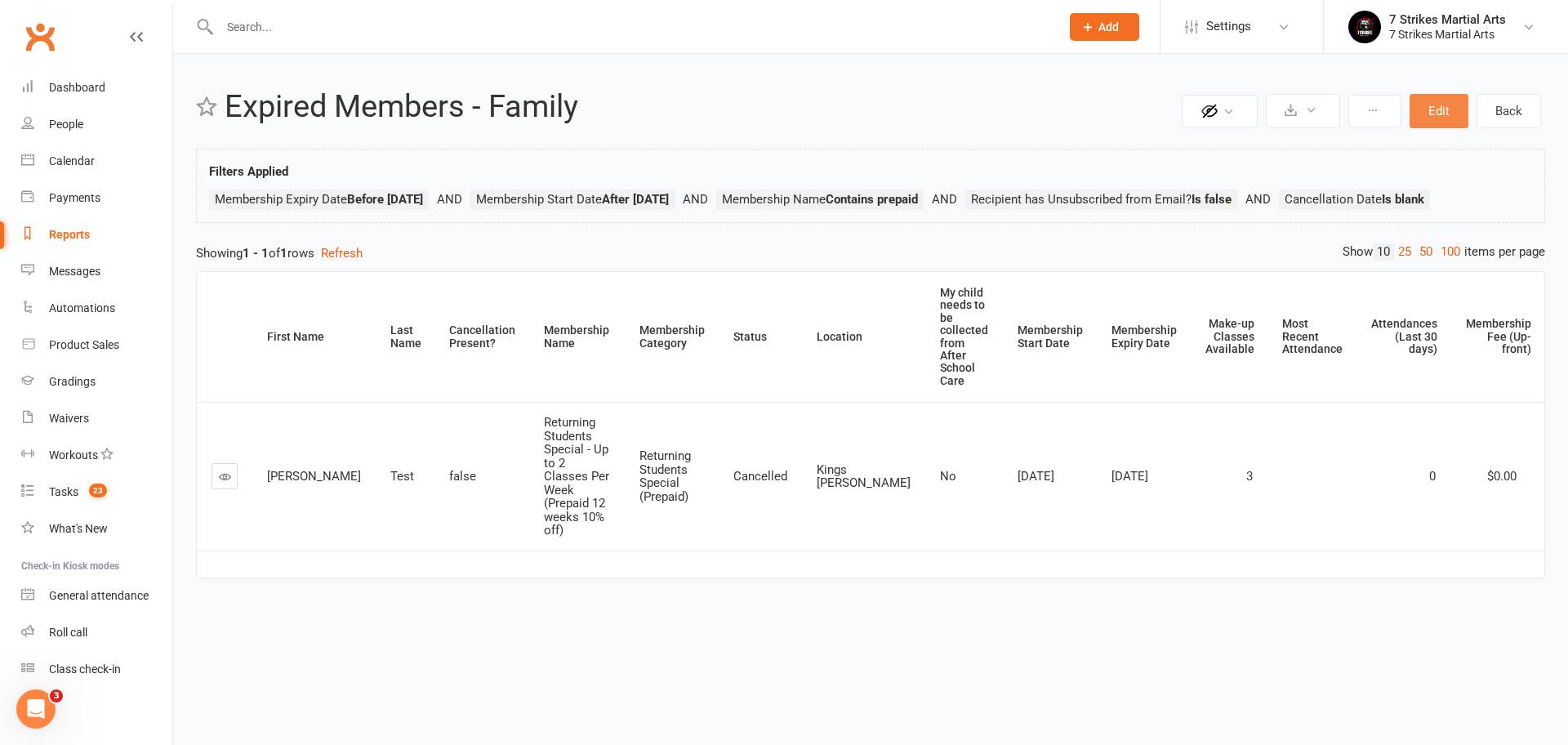
click at [1438, 107] on button "Edit" at bounding box center [1439, 110] width 59 height 34
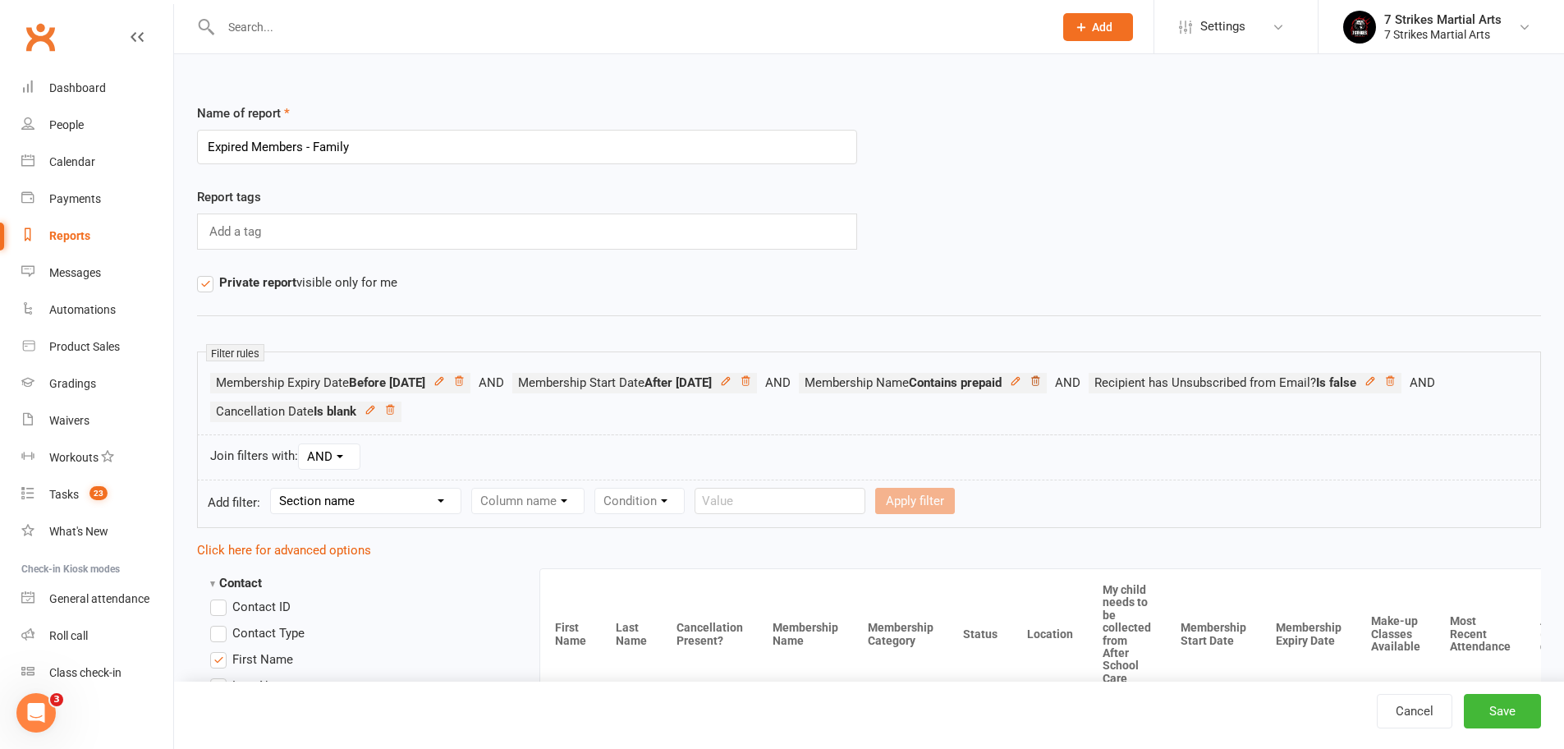
click at [1039, 381] on icon at bounding box center [1035, 380] width 8 height 9
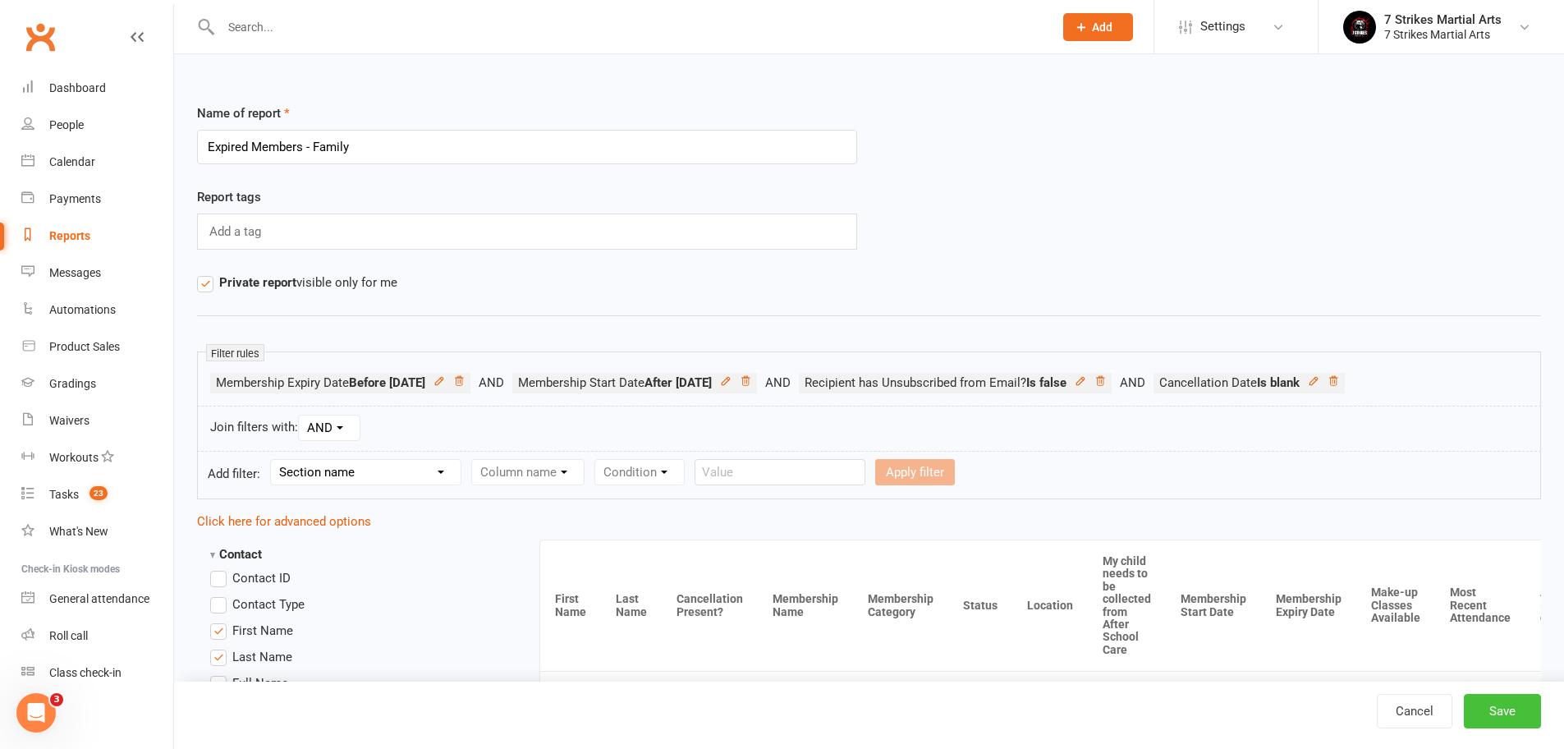
click at [1504, 712] on button "Save" at bounding box center [1501, 711] width 77 height 34
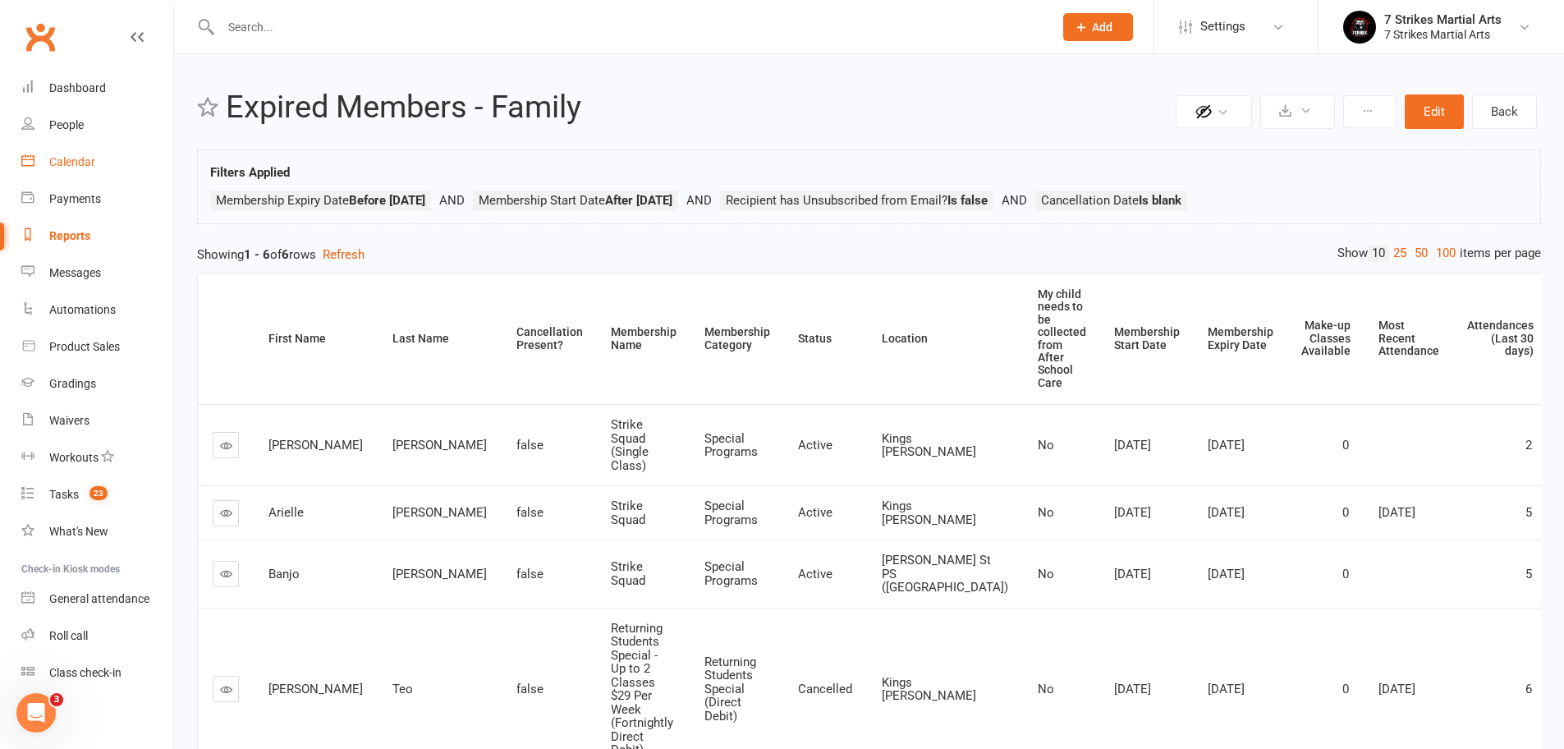
click at [80, 161] on div "Calendar" at bounding box center [72, 161] width 46 height 13
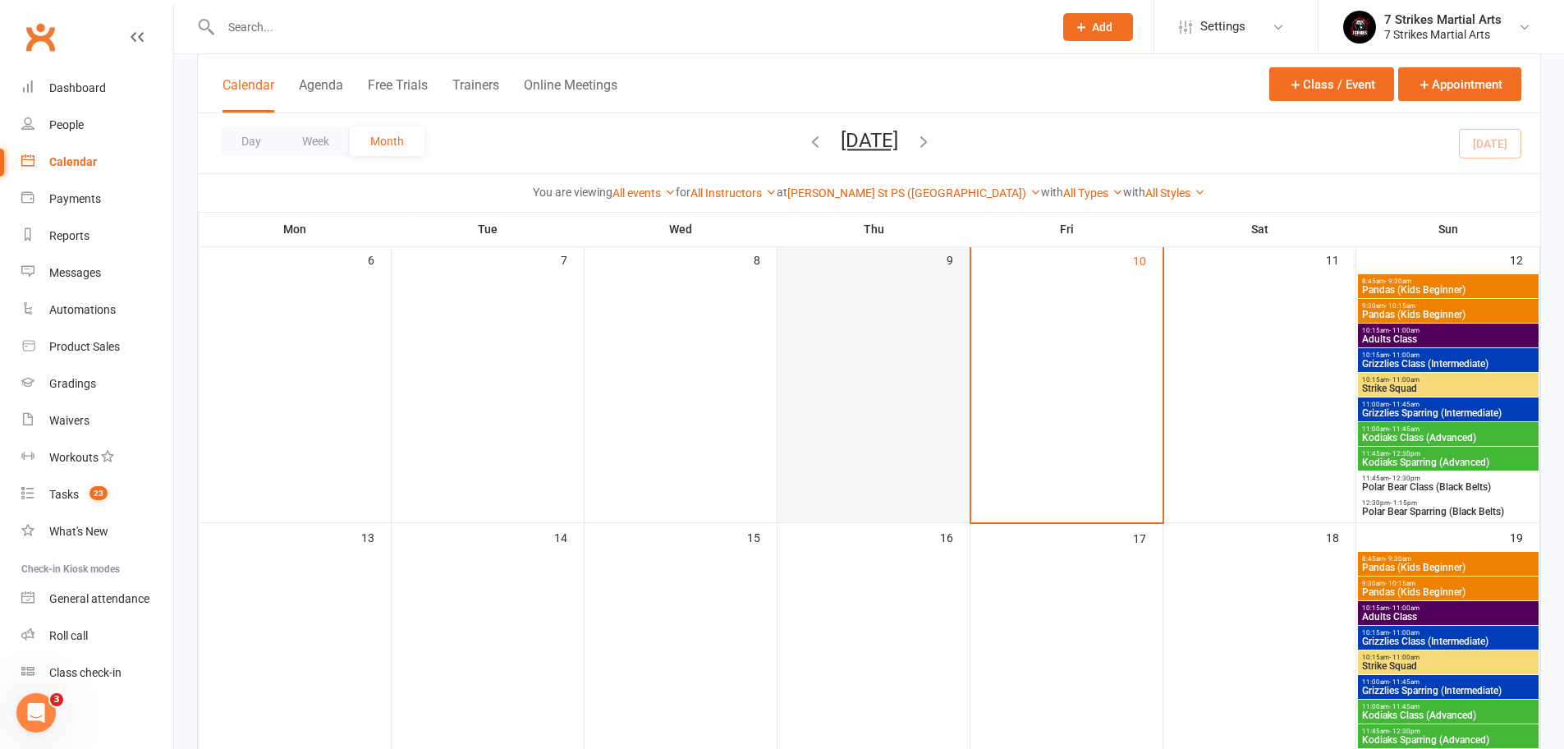
scroll to position [147, 0]
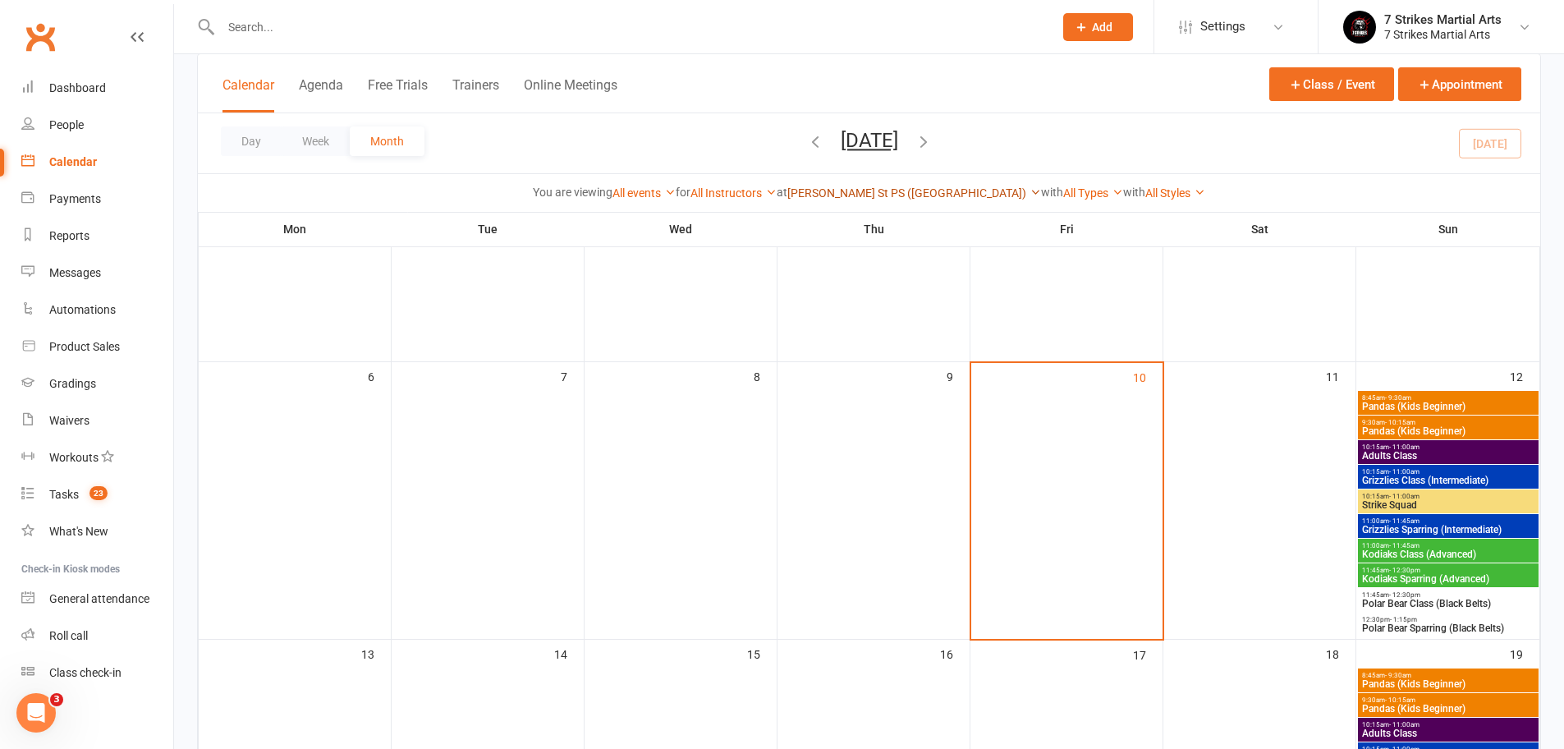
click at [918, 196] on link "Truscott St PS (North Ryde)" at bounding box center [914, 192] width 254 height 13
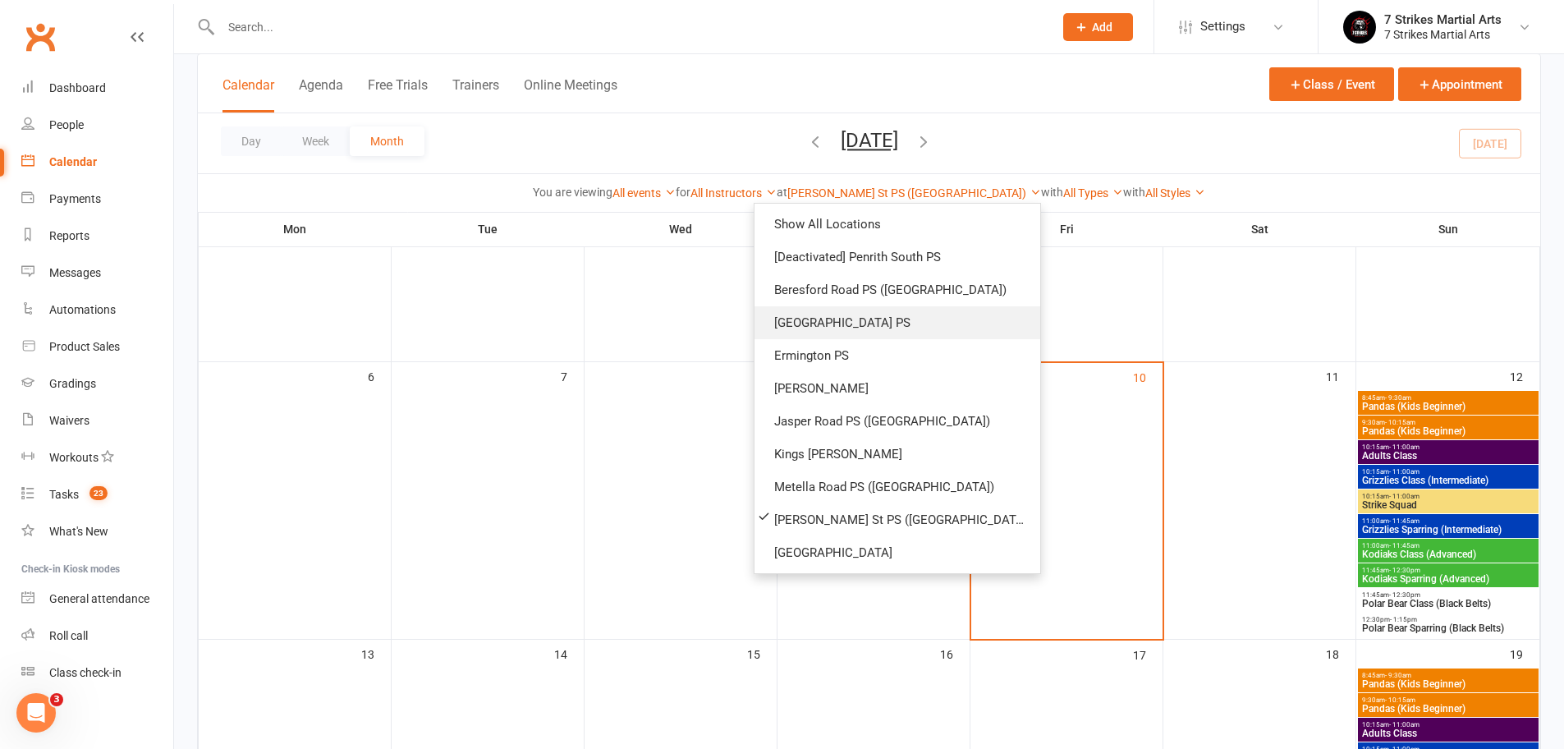
click at [881, 319] on link "Epping Heights PS" at bounding box center [897, 322] width 286 height 33
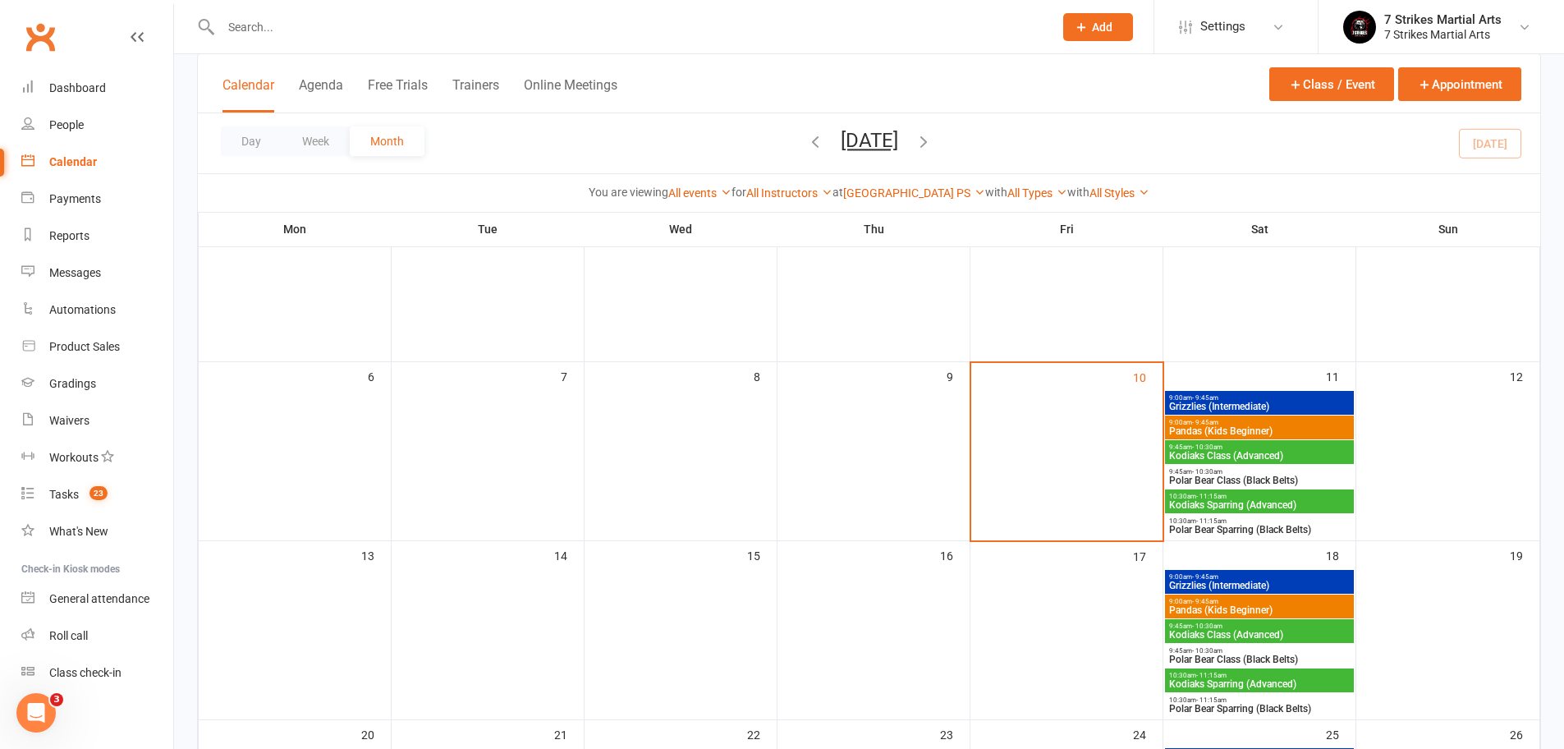
click at [1229, 451] on span "Kodiaks Class (Advanced)" at bounding box center [1259, 456] width 182 height 10
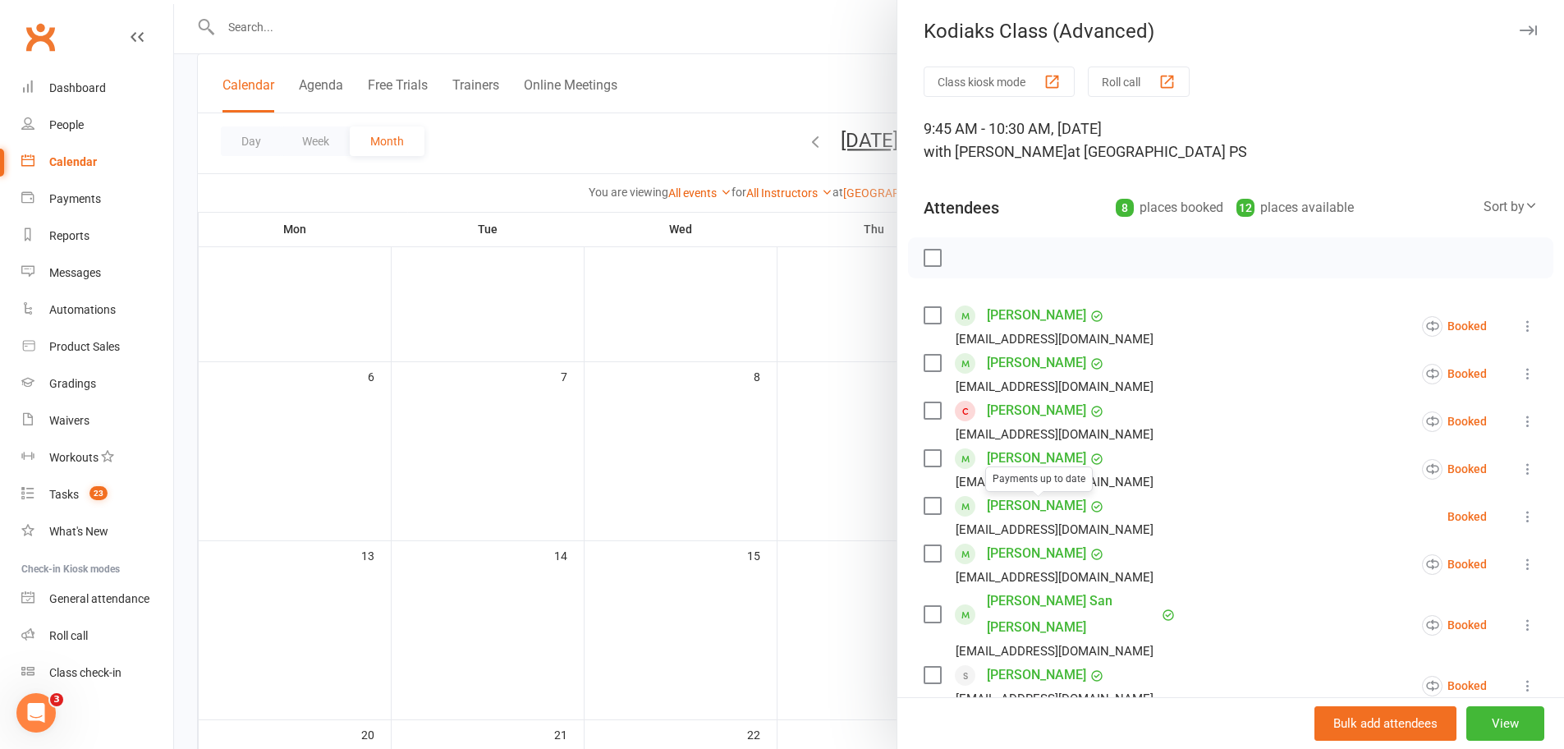
scroll to position [58, 0]
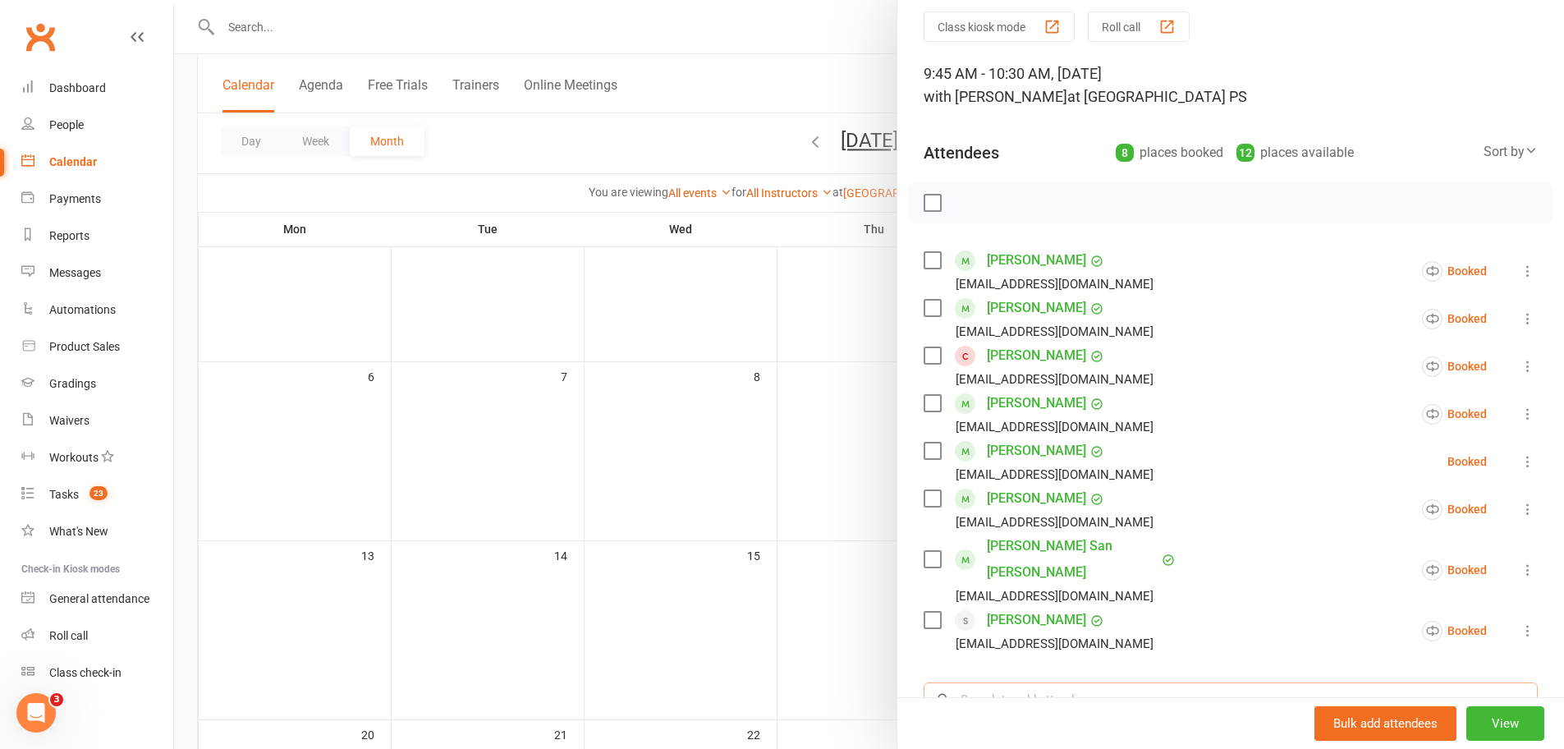
click at [1011, 682] on input "search" at bounding box center [1230, 699] width 614 height 34
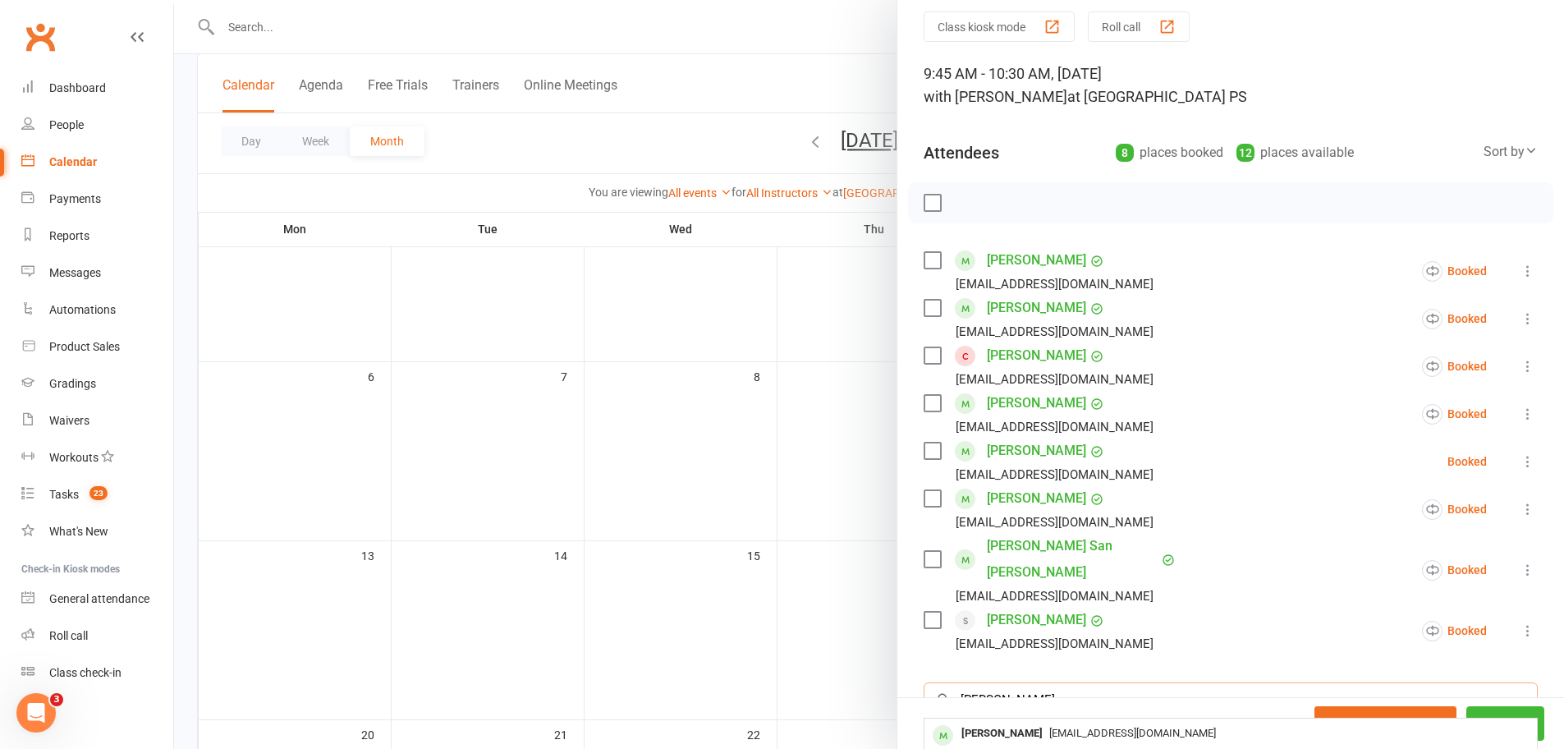
type input "John"
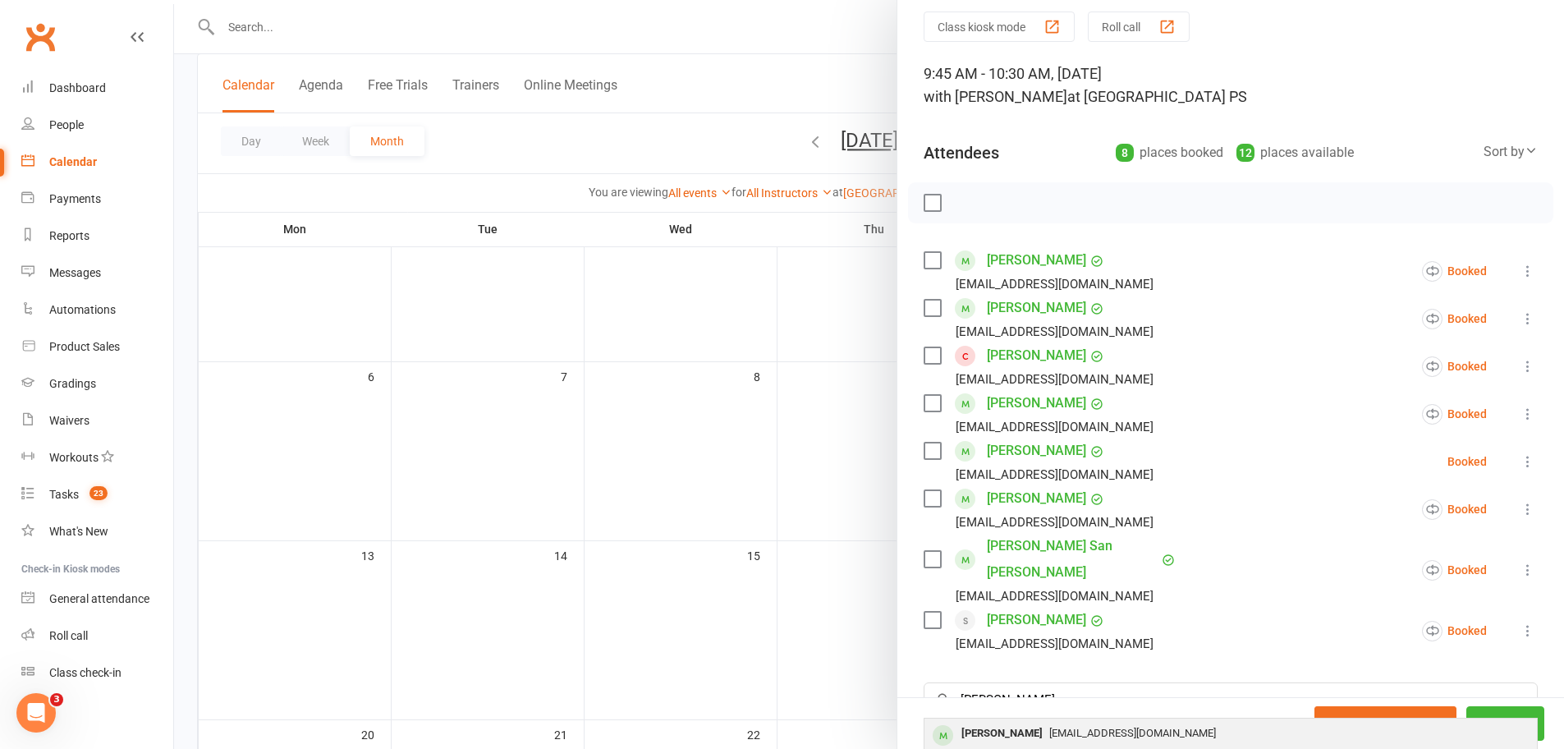
drag, startPoint x: 1011, startPoint y: 678, endPoint x: 1036, endPoint y: 710, distance: 40.4
click at [1049, 726] on span "Erynw@hotmail.com" at bounding box center [1132, 732] width 167 height 12
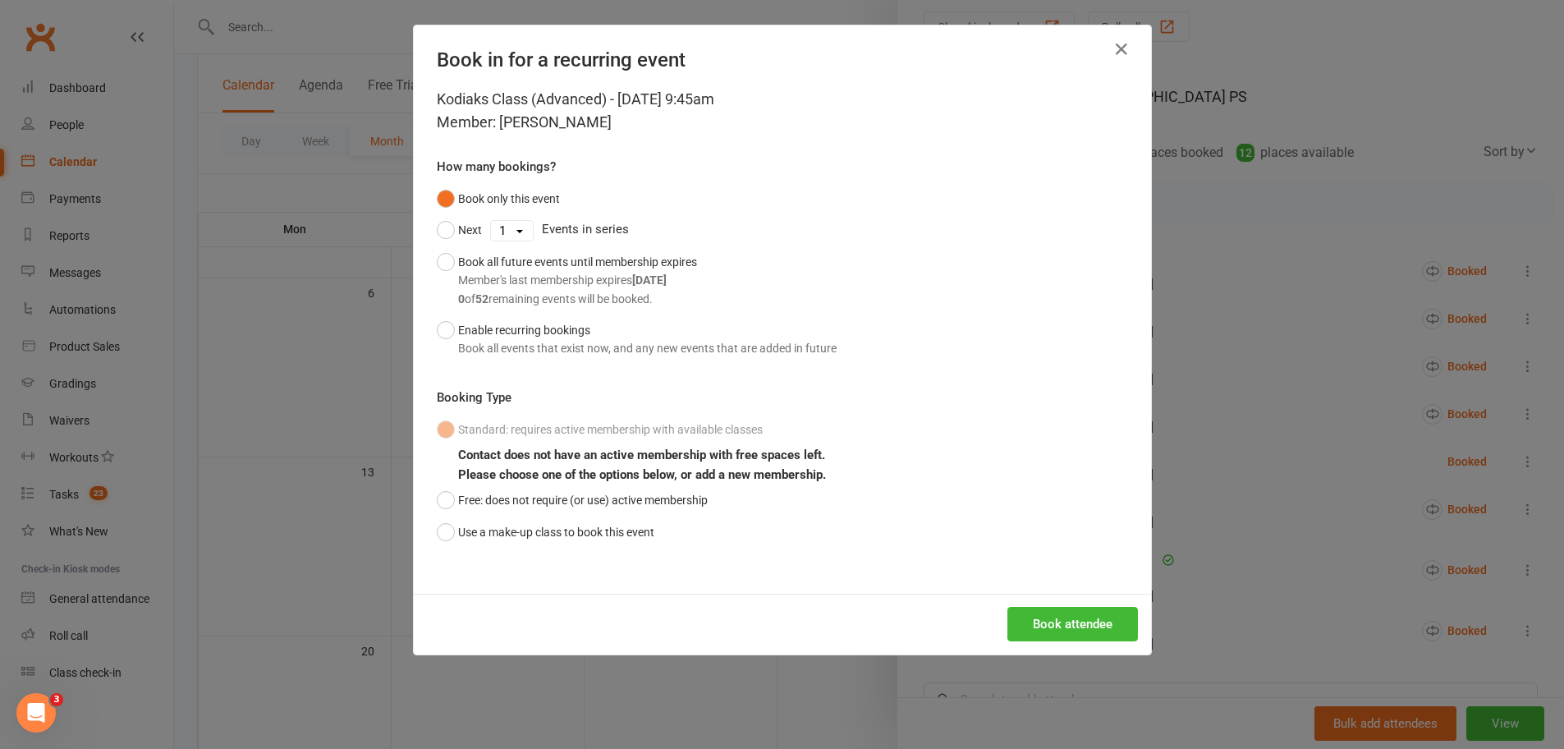
scroll to position [227, 0]
click at [639, 530] on button "Use a make-up class to book this event" at bounding box center [545, 531] width 217 height 31
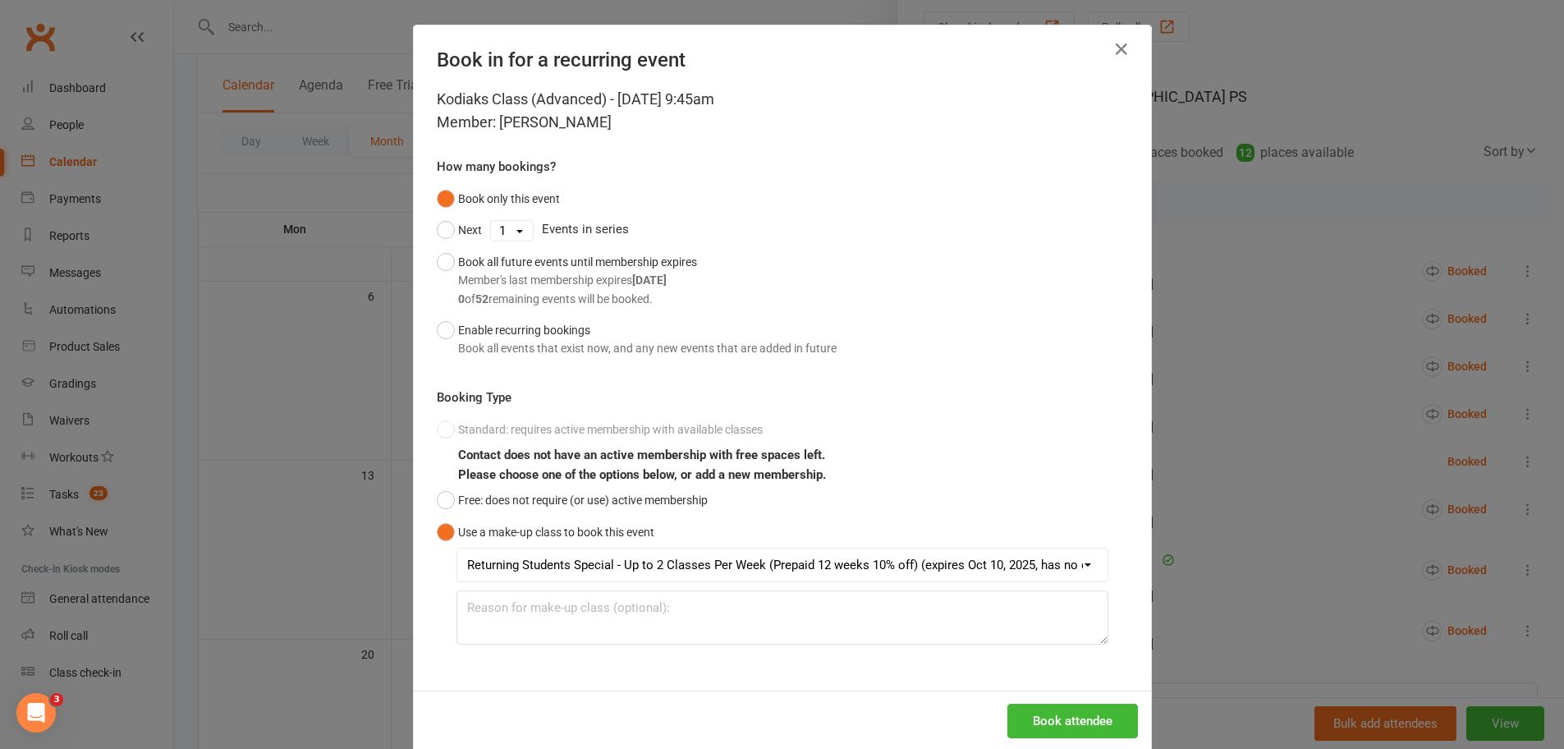
click at [610, 431] on div "Standard: requires active membership with available classes Contact does not ha…" at bounding box center [782, 529] width 691 height 231
click at [1114, 55] on icon "button" at bounding box center [1121, 49] width 20 height 20
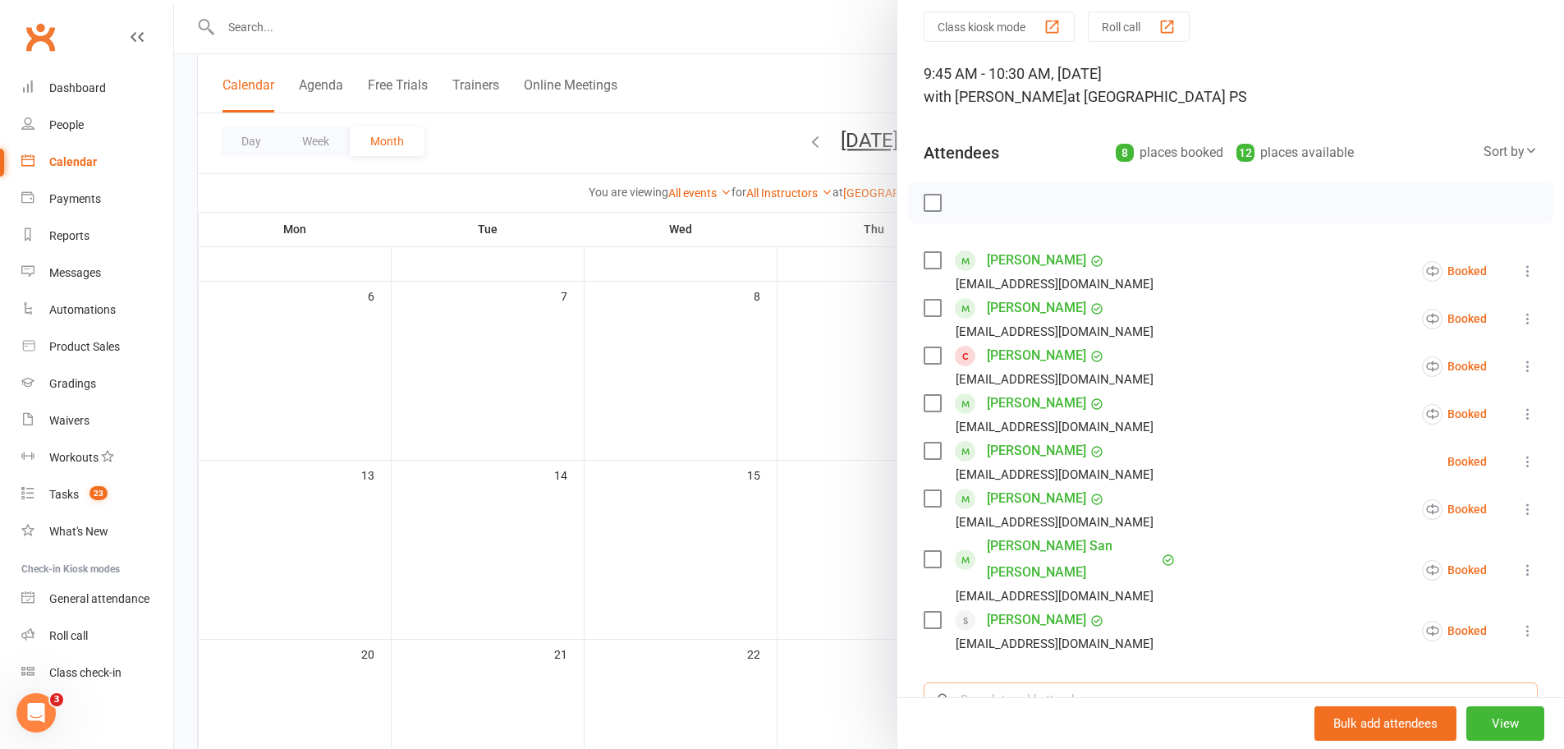
click at [1115, 682] on input "search" at bounding box center [1230, 699] width 614 height 34
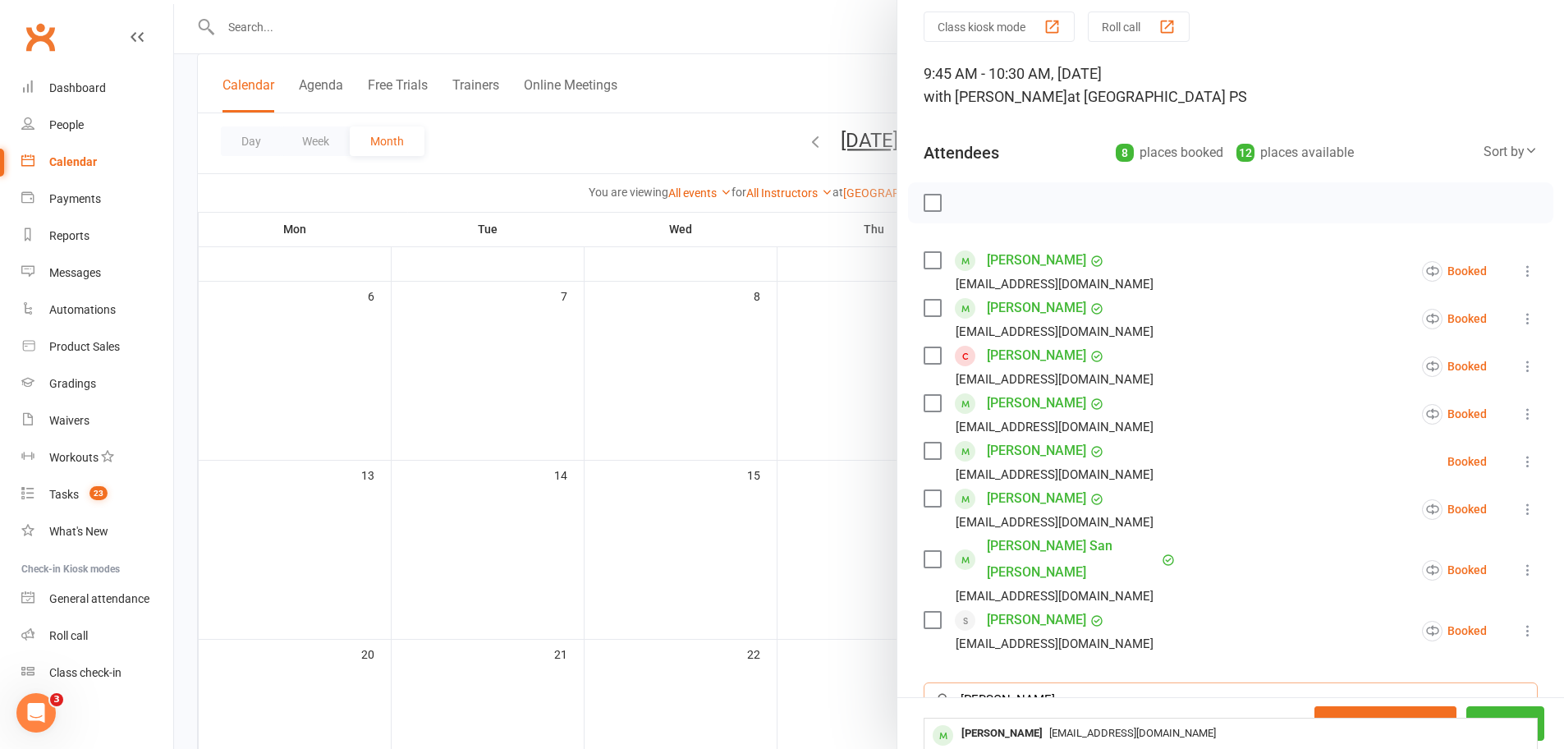
type input "John"
drag, startPoint x: 1115, startPoint y: 666, endPoint x: 1095, endPoint y: 740, distance: 76.7
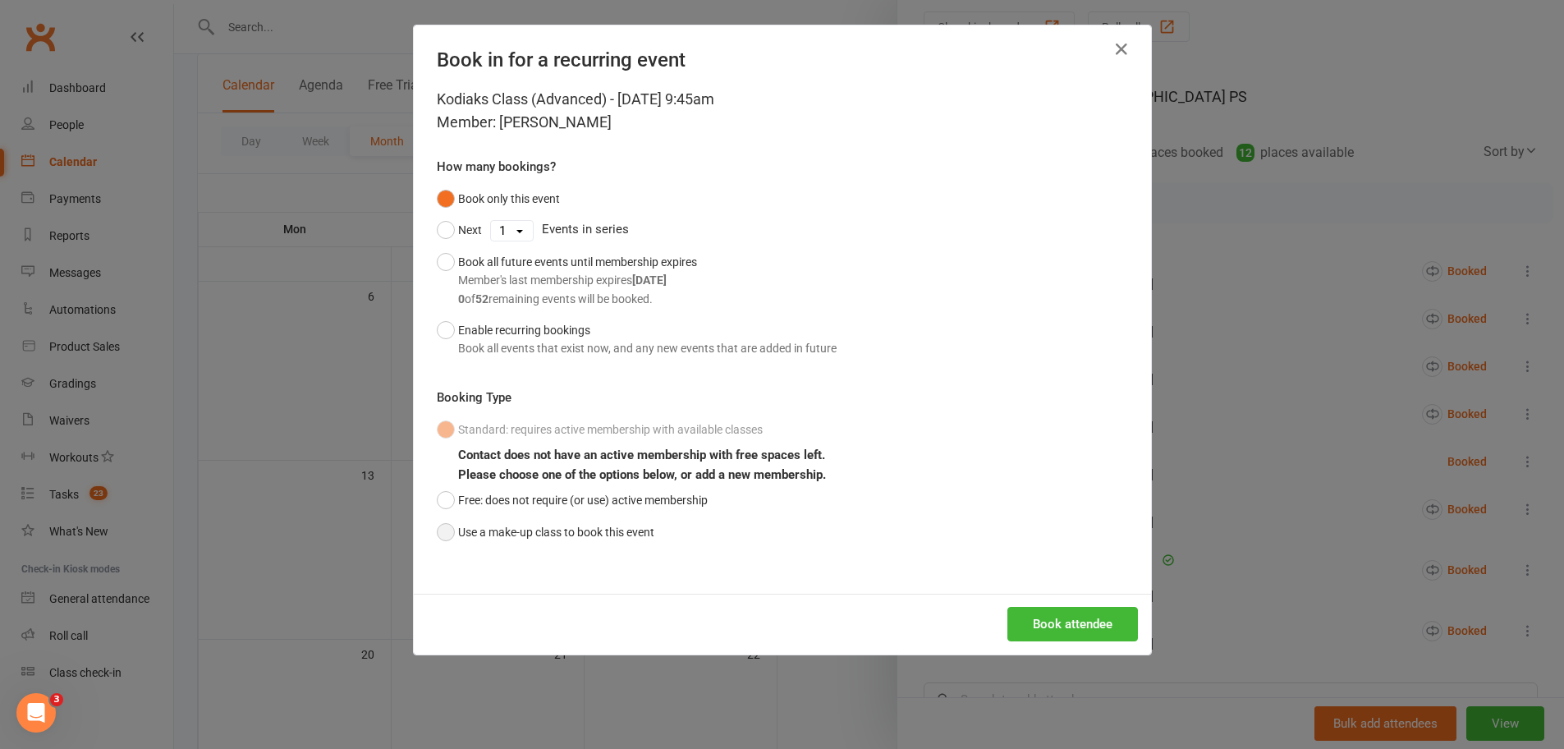
click at [554, 535] on button "Use a make-up class to book this event" at bounding box center [545, 531] width 217 height 31
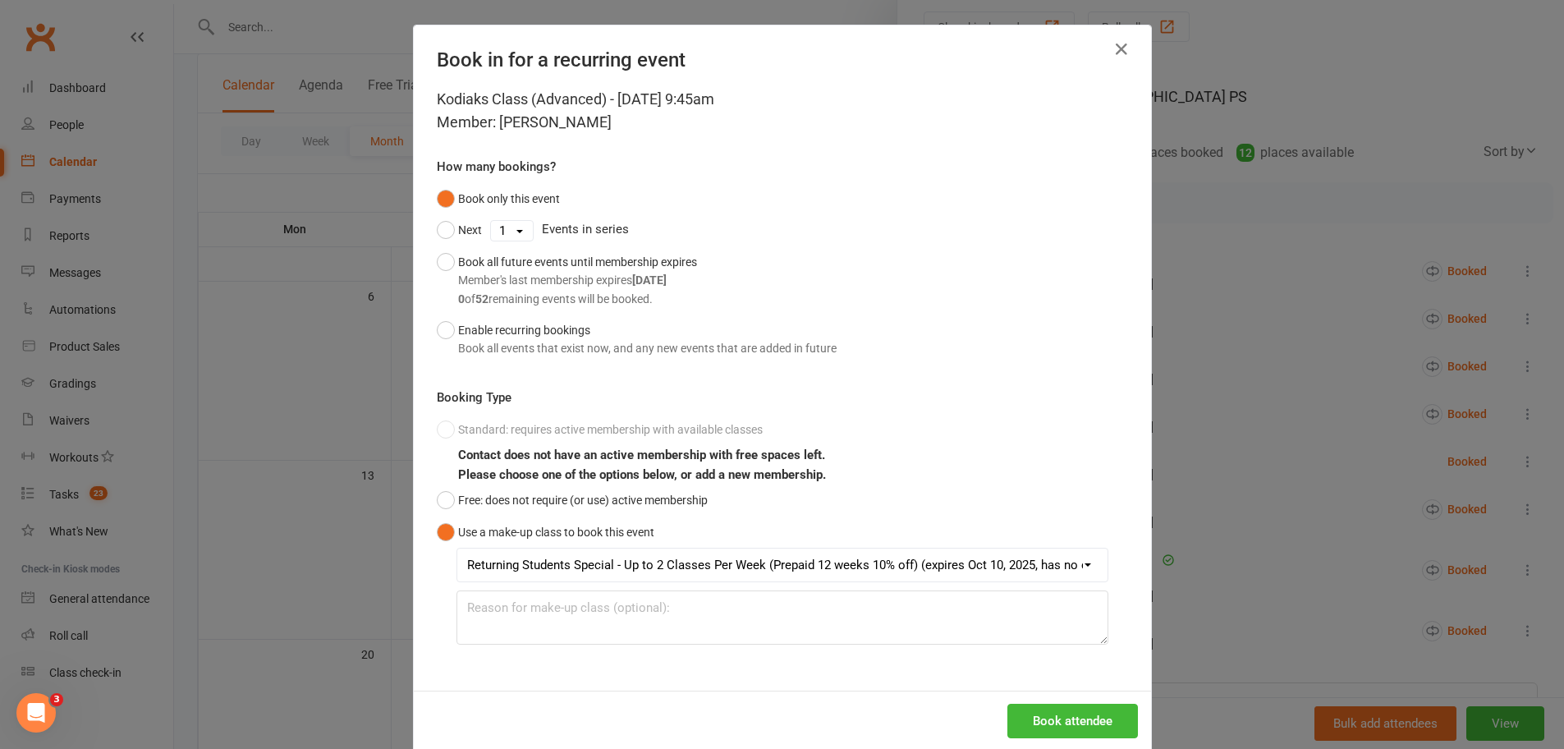
click at [501, 417] on div "Standard: requires active membership with available classes Contact does not ha…" at bounding box center [782, 529] width 691 height 231
click at [506, 435] on div "Standard: requires active membership with available classes Contact does not ha…" at bounding box center [782, 529] width 691 height 231
click at [1115, 43] on icon "button" at bounding box center [1121, 49] width 20 height 20
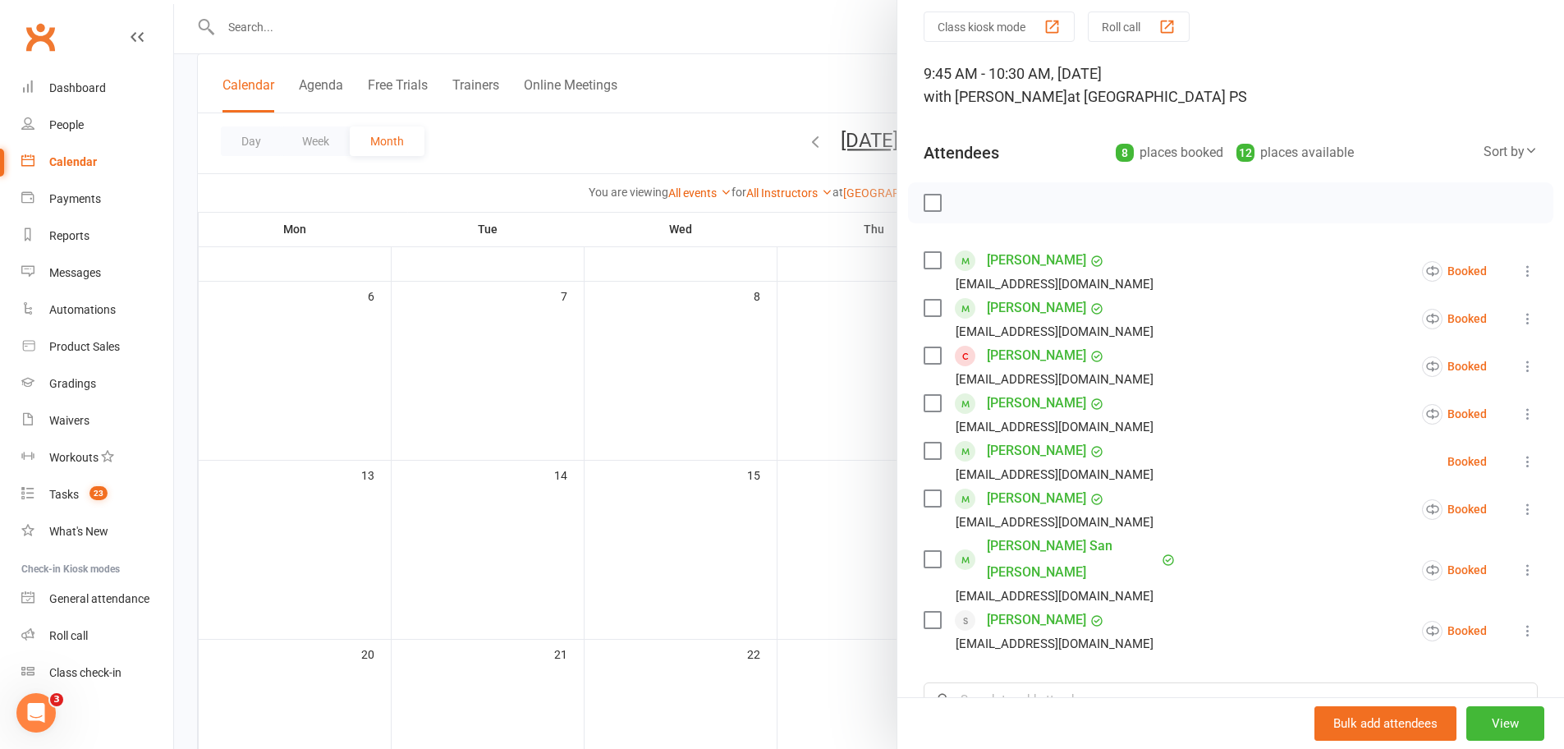
click at [373, 30] on div at bounding box center [869, 374] width 1390 height 749
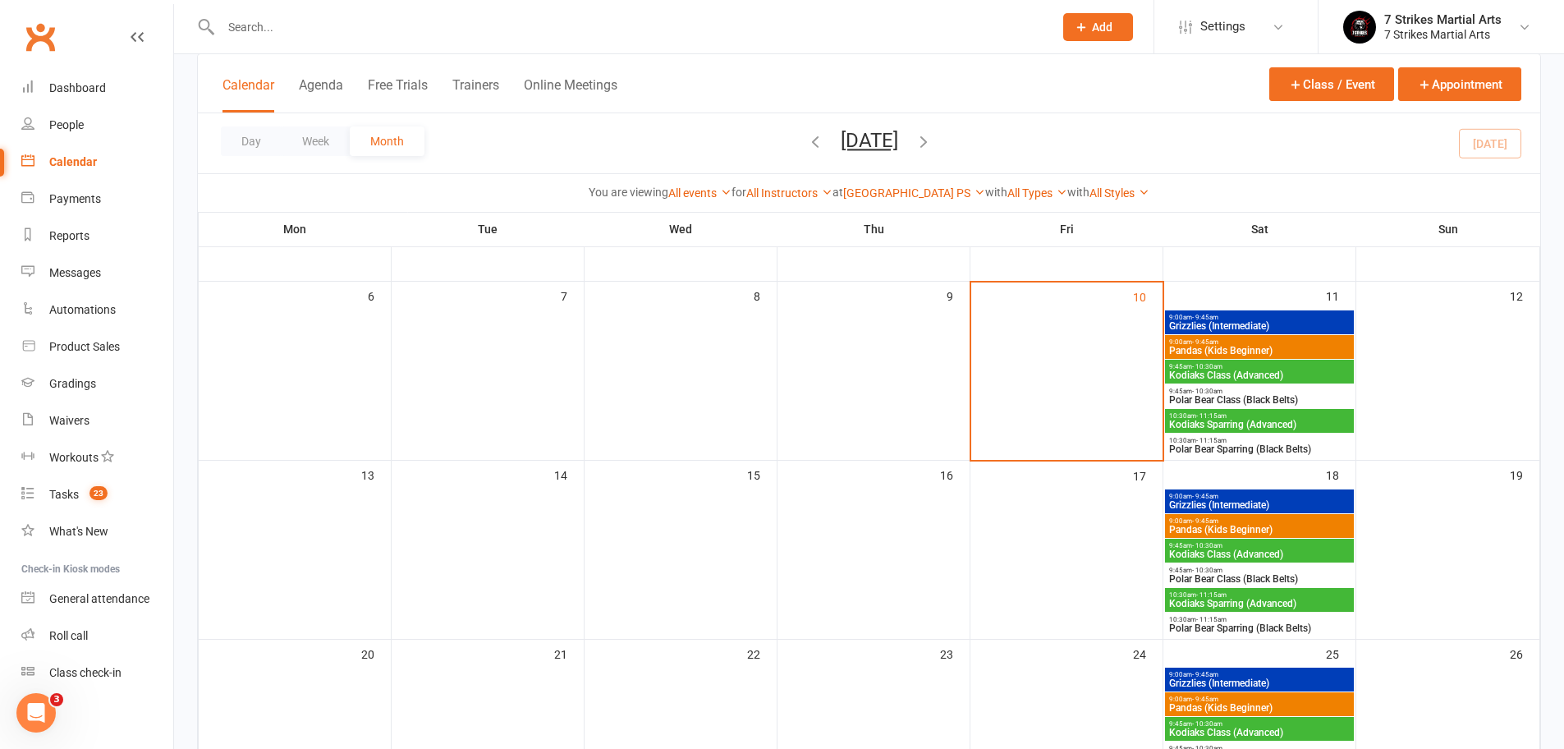
click at [330, 22] on input "text" at bounding box center [629, 27] width 826 height 23
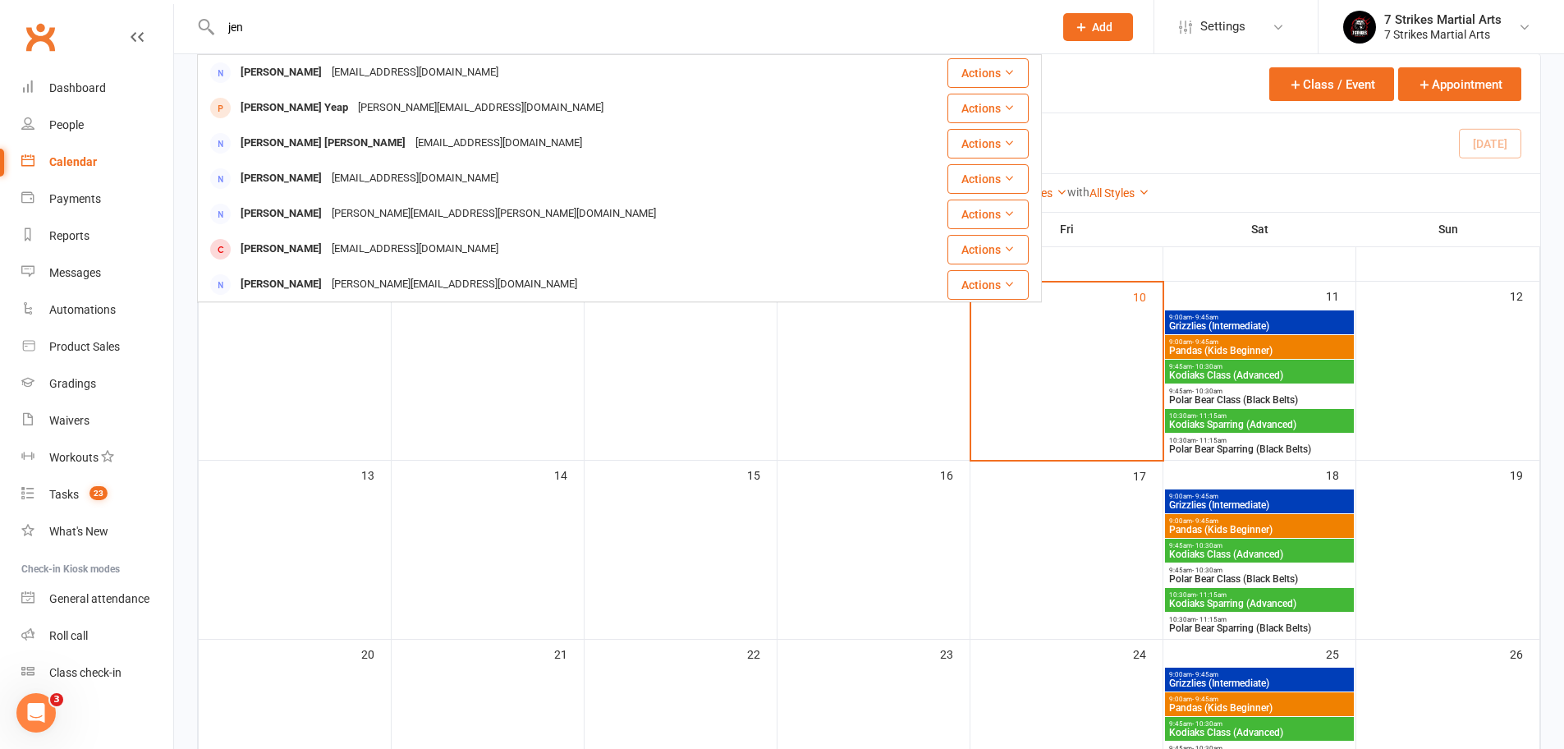
type input "Jen"
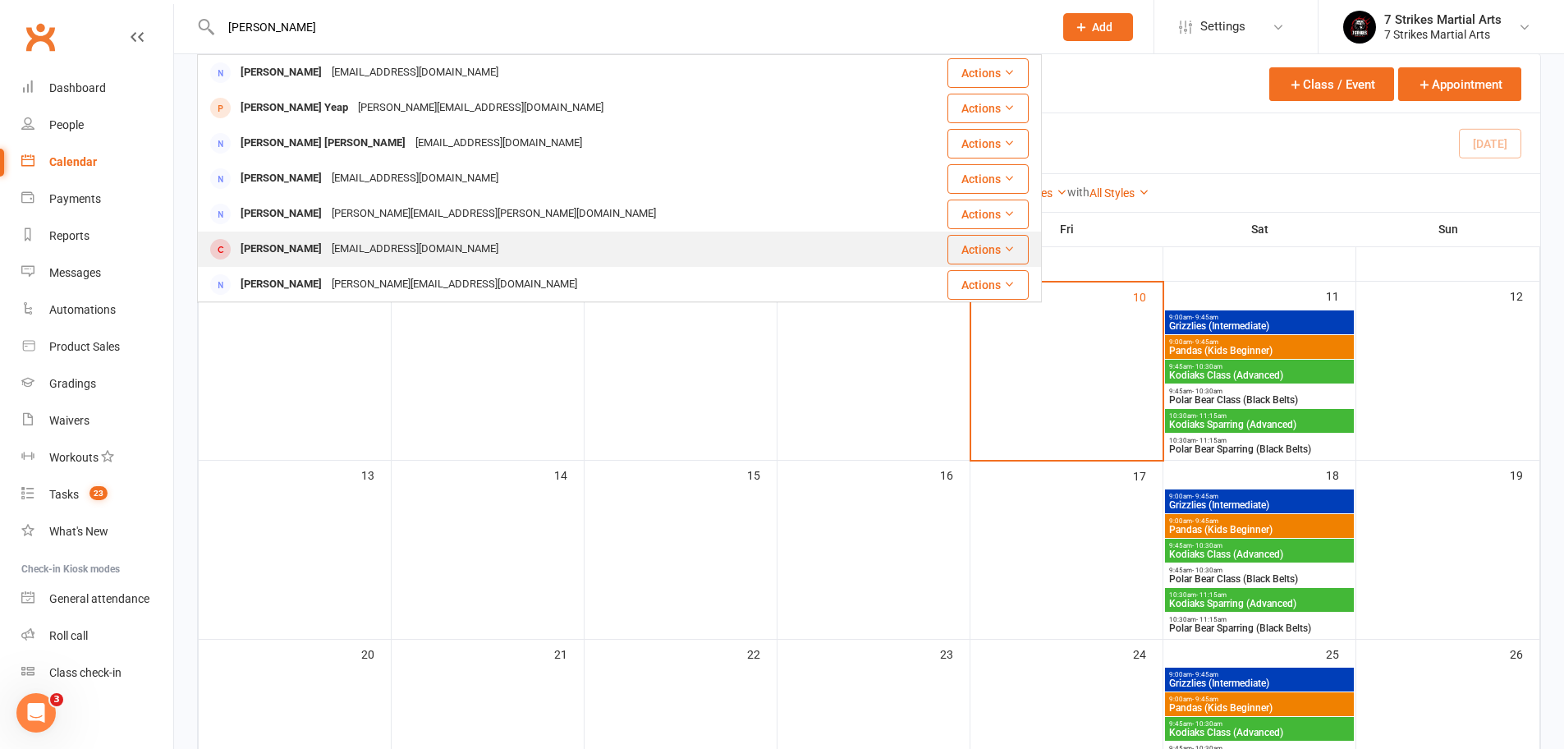
drag, startPoint x: 331, startPoint y: 21, endPoint x: 364, endPoint y: 249, distance: 229.8
click at [364, 249] on div "jenluksza@gmail.com" at bounding box center [415, 249] width 176 height 24
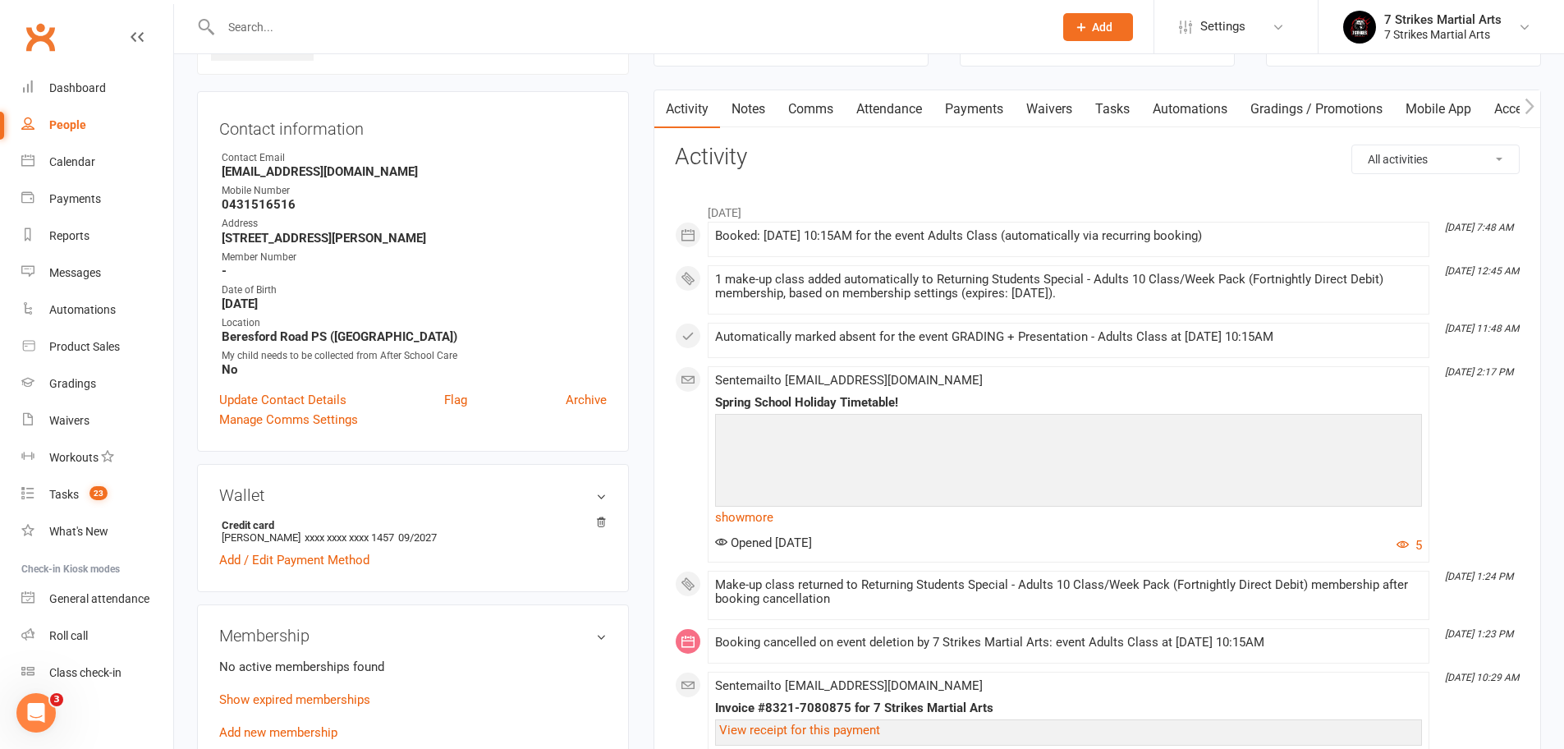
scroll to position [185, 0]
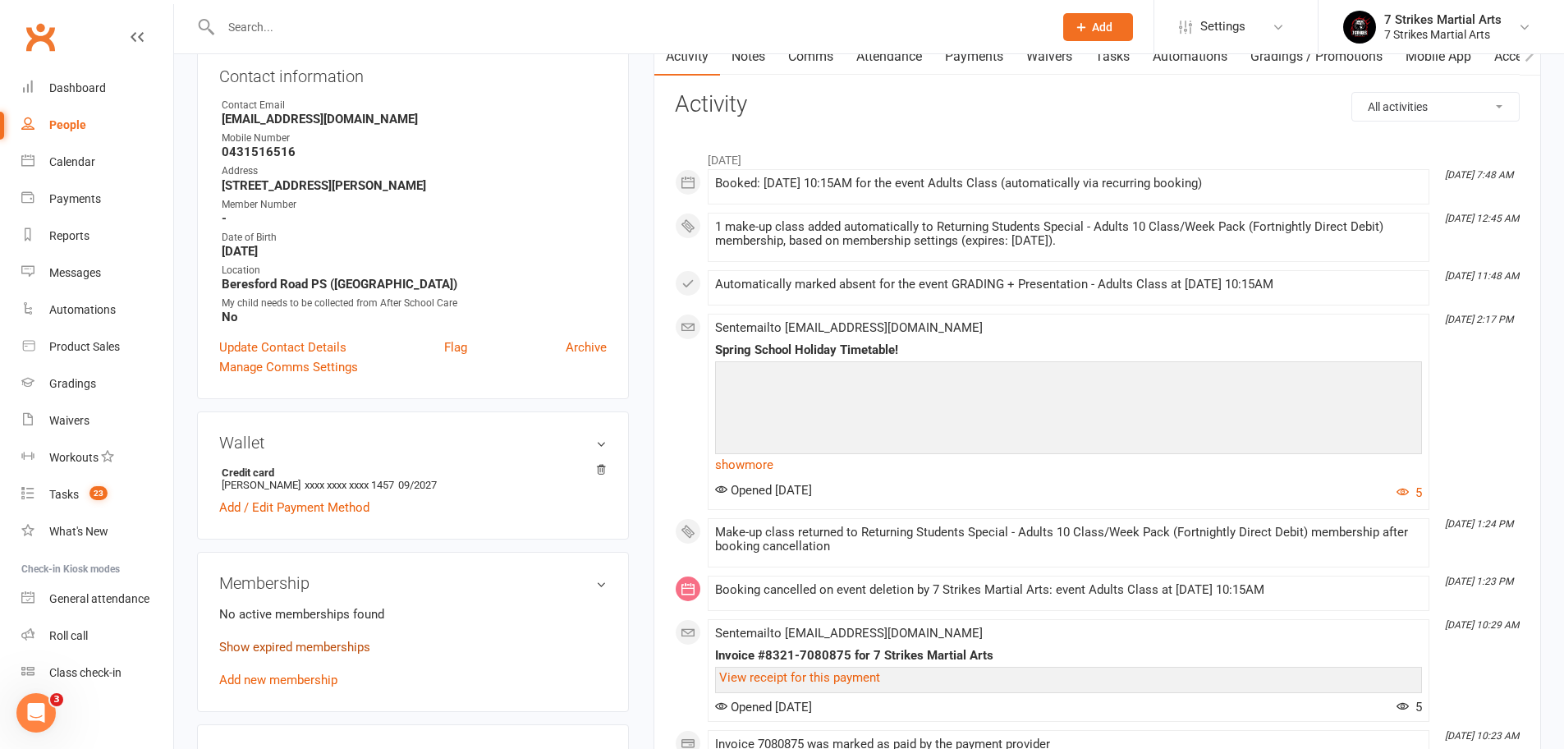
click at [315, 641] on link "Show expired memberships" at bounding box center [294, 646] width 151 height 15
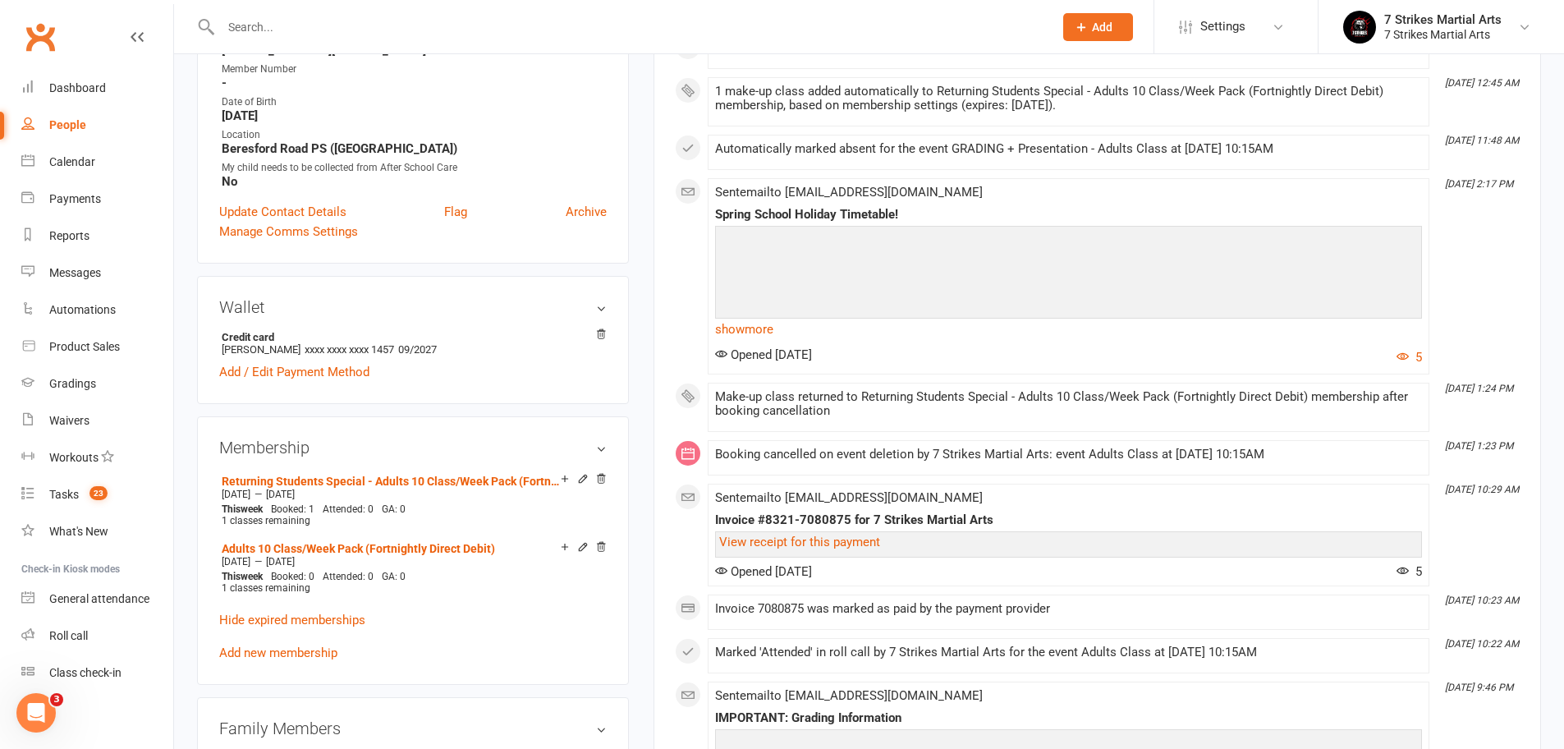
scroll to position [506, 0]
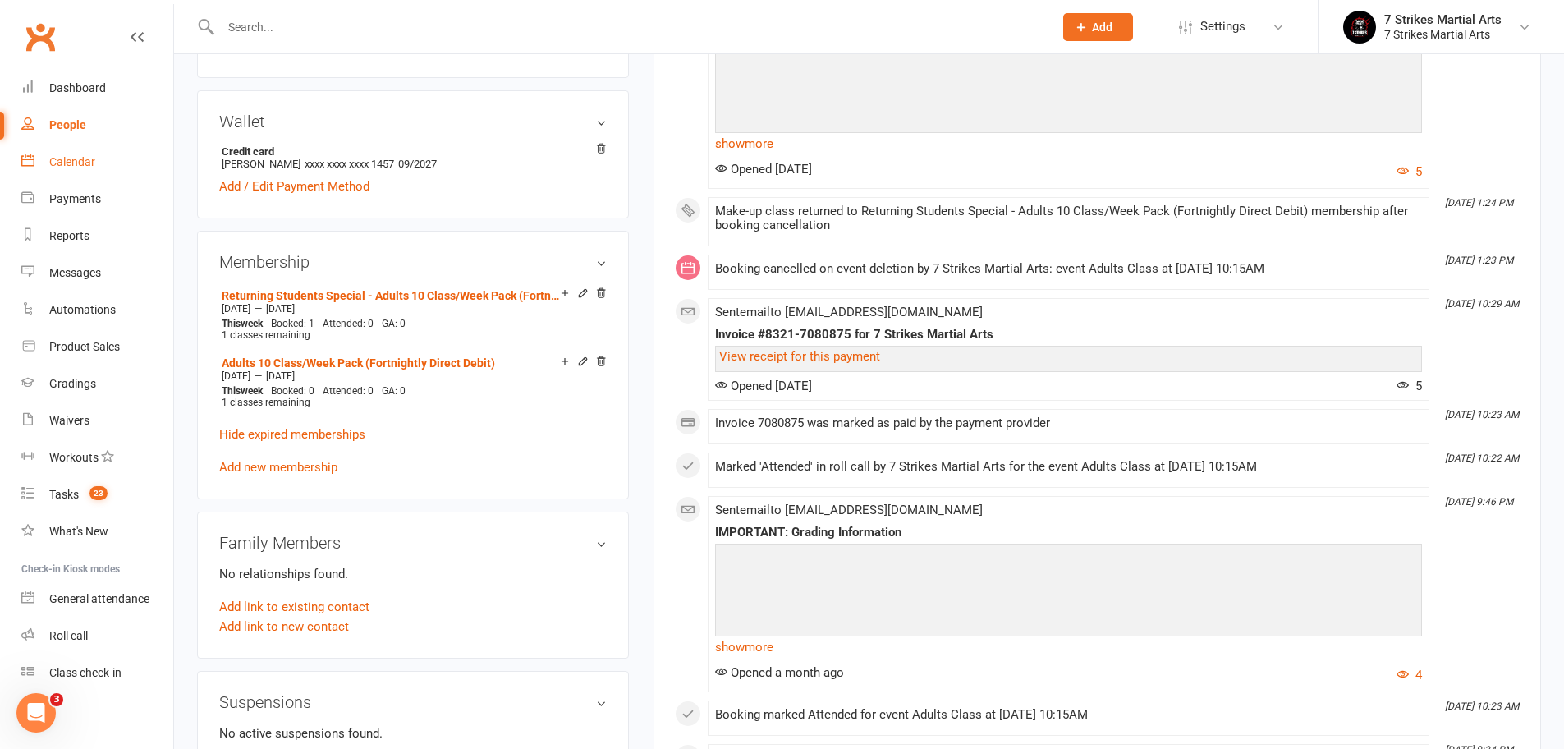
click at [96, 158] on link "Calendar" at bounding box center [97, 162] width 152 height 37
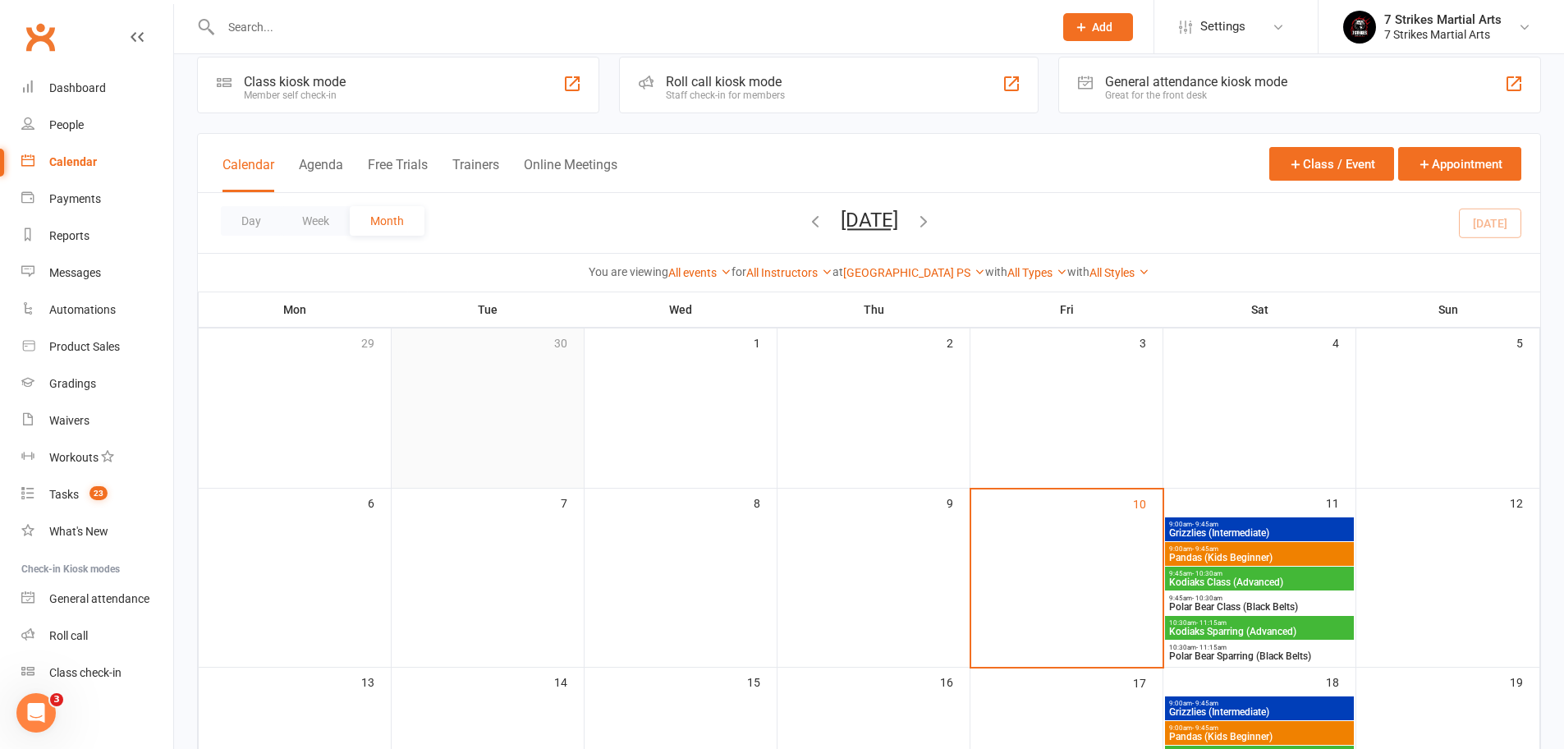
scroll to position [118, 0]
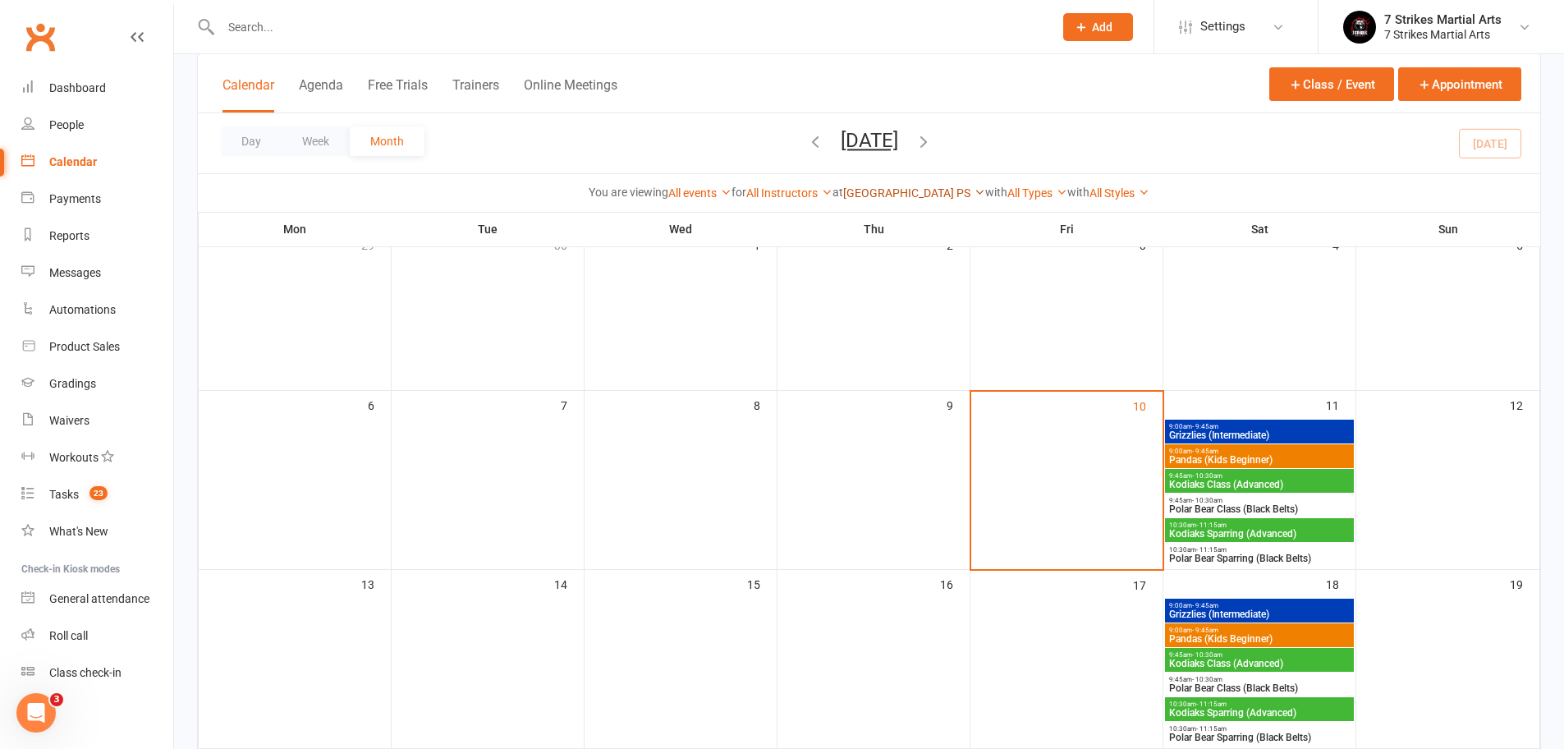
click at [903, 192] on link "Epping Heights PS" at bounding box center [914, 192] width 142 height 13
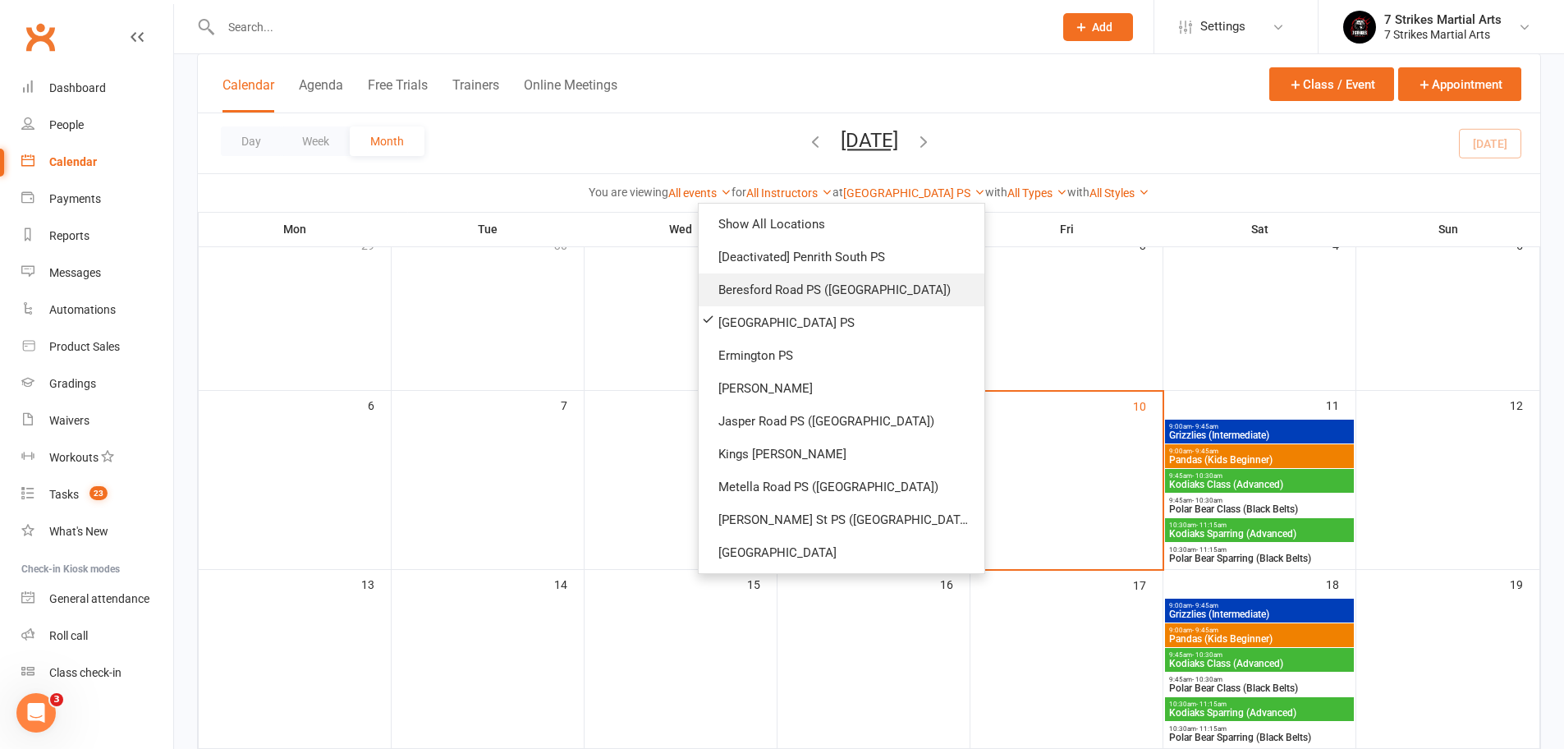
click at [915, 283] on link "Beresford Road PS (Greystanes)" at bounding box center [841, 289] width 286 height 33
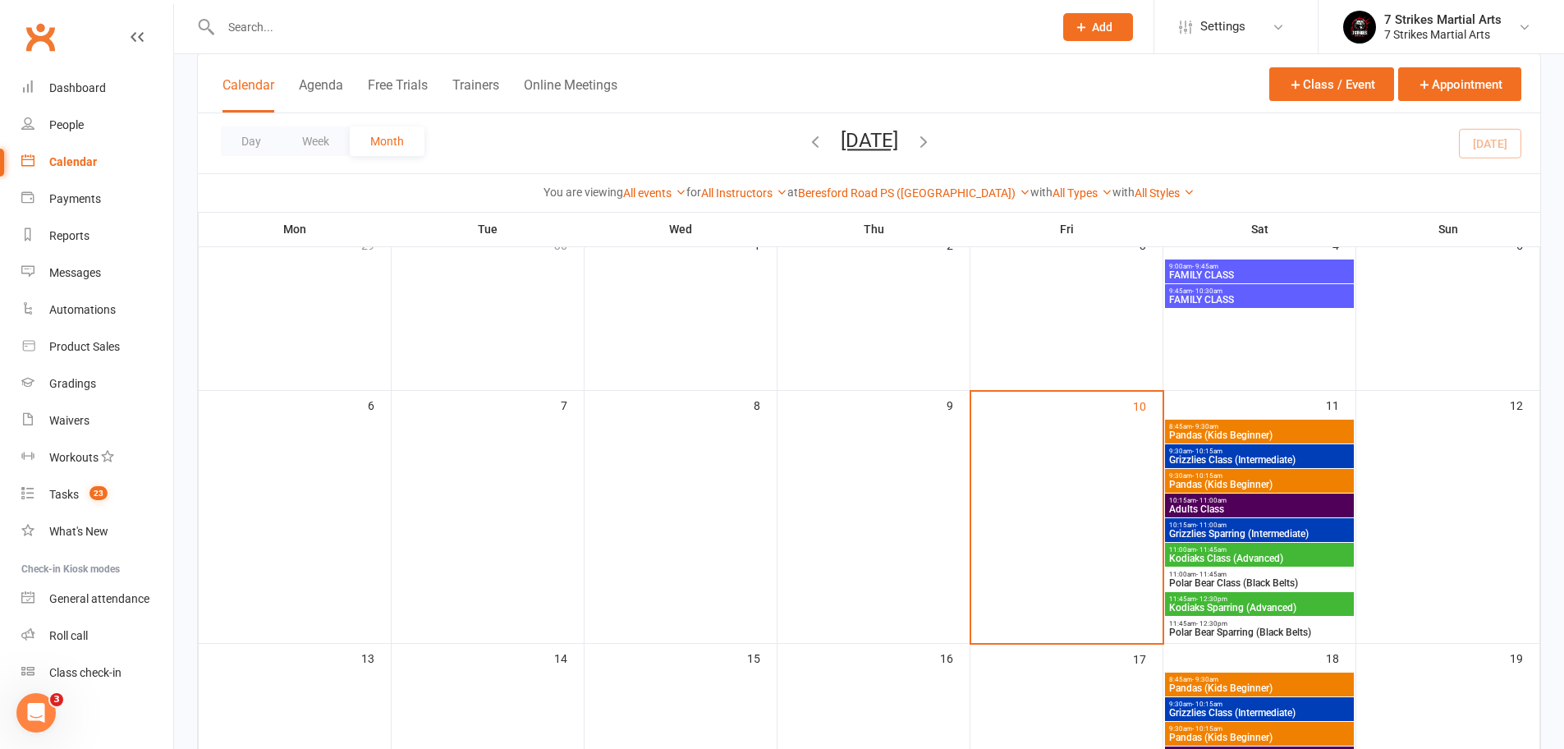
click at [1244, 582] on span "Polar Bear Class (Black Belts)" at bounding box center [1259, 583] width 182 height 10
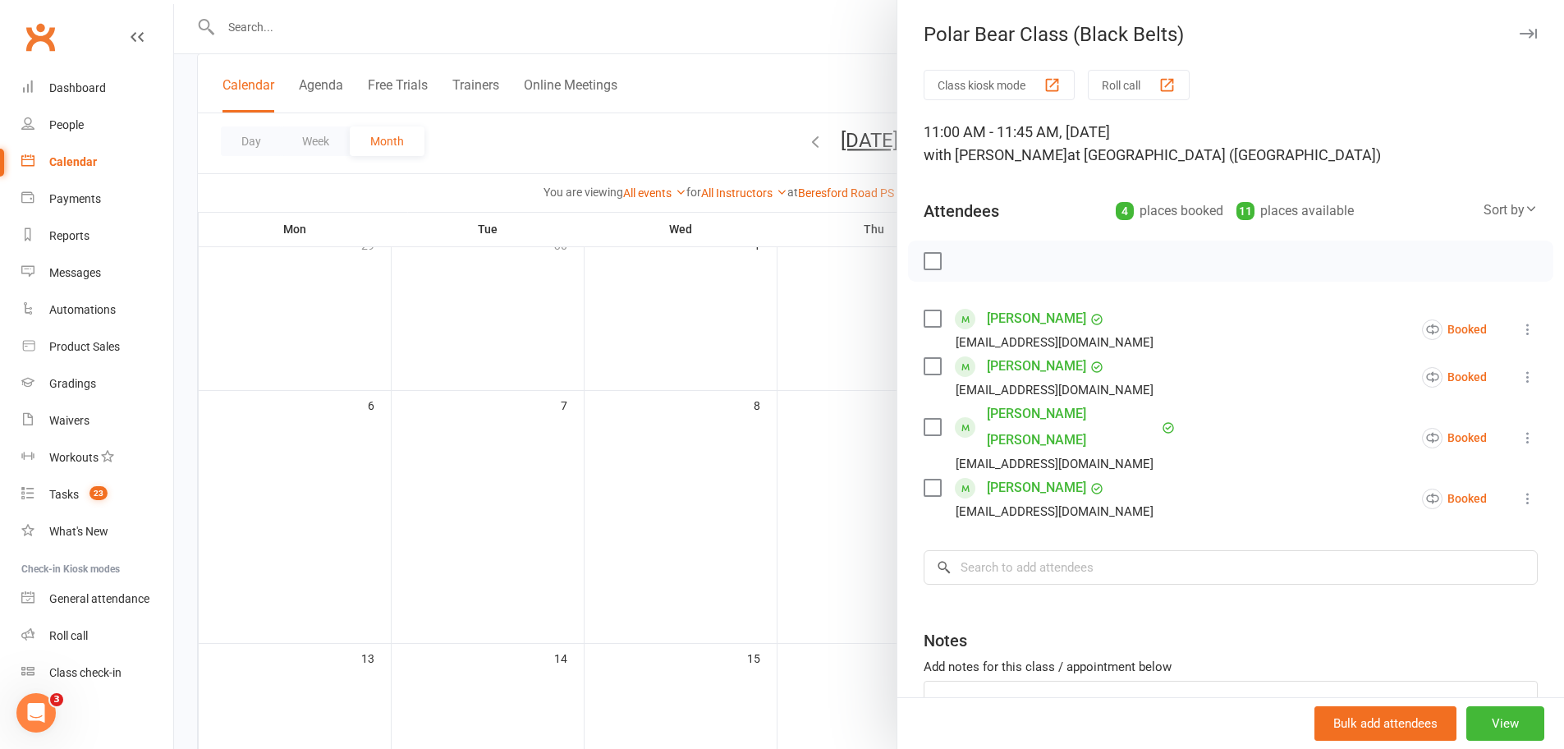
click at [313, 37] on div at bounding box center [869, 374] width 1390 height 749
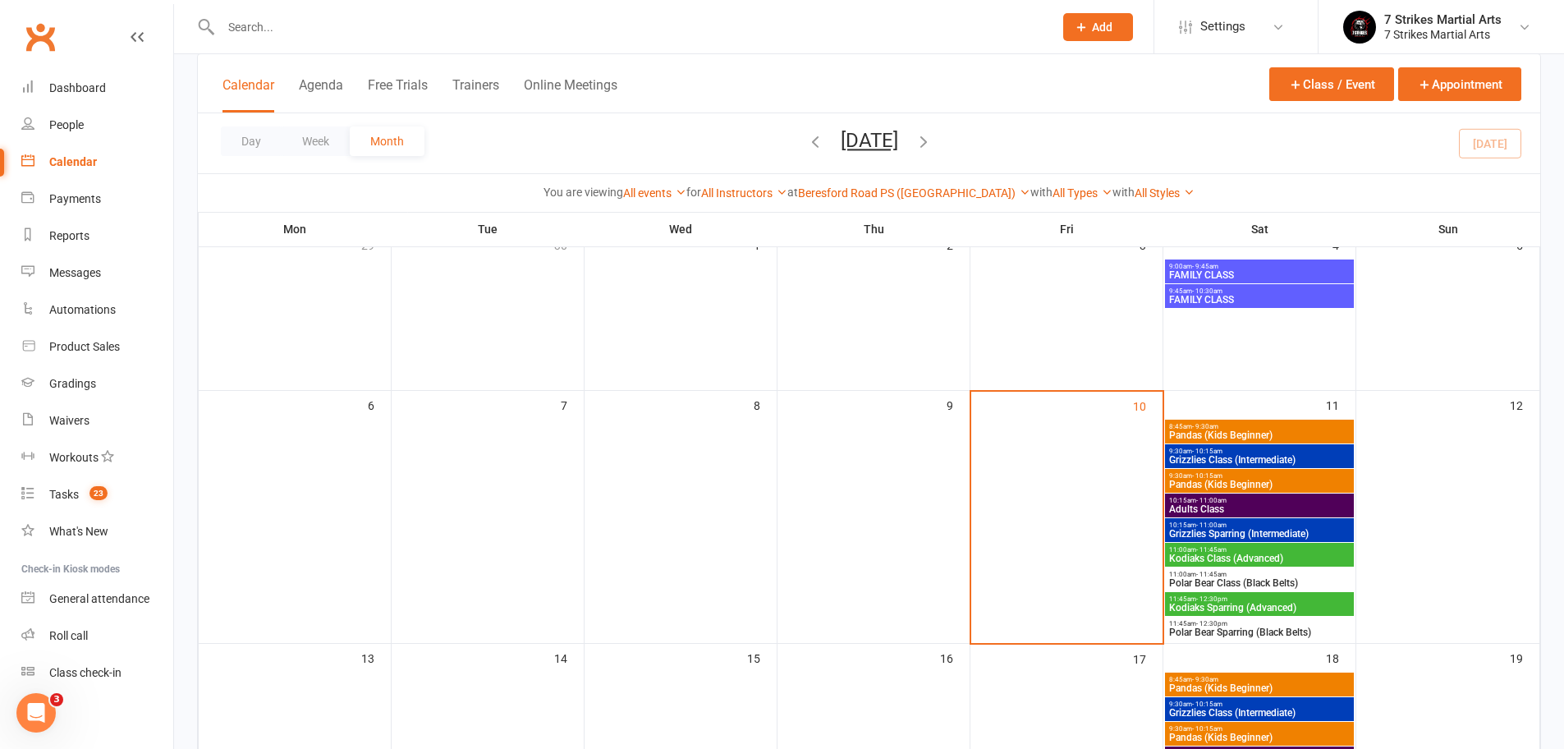
paste input "yikyen2003@yahoo.com.au"
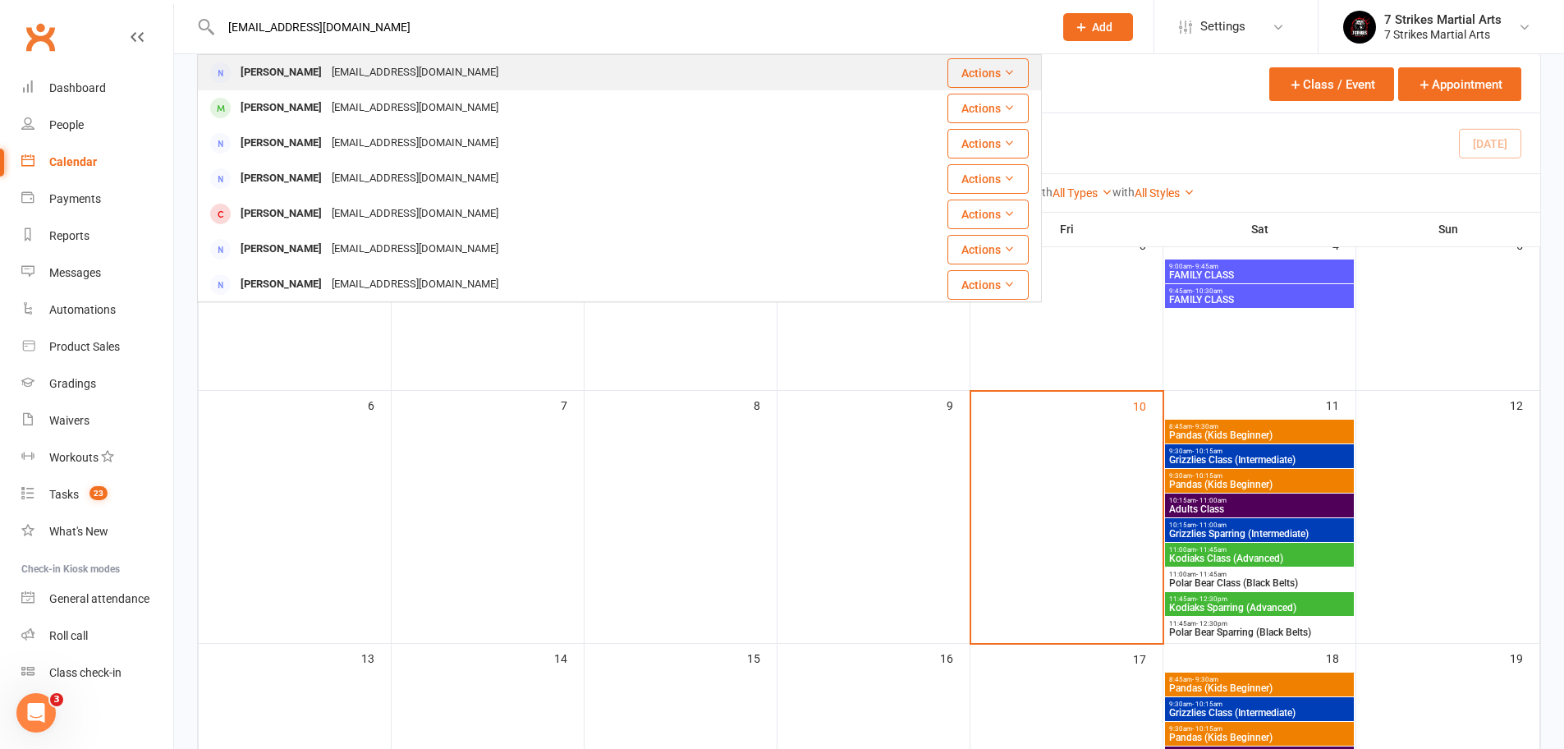
type input "yikyen2003@yahoo.com.au"
click at [428, 80] on div "Yikyen2003@yahoo.com.au" at bounding box center [415, 73] width 176 height 24
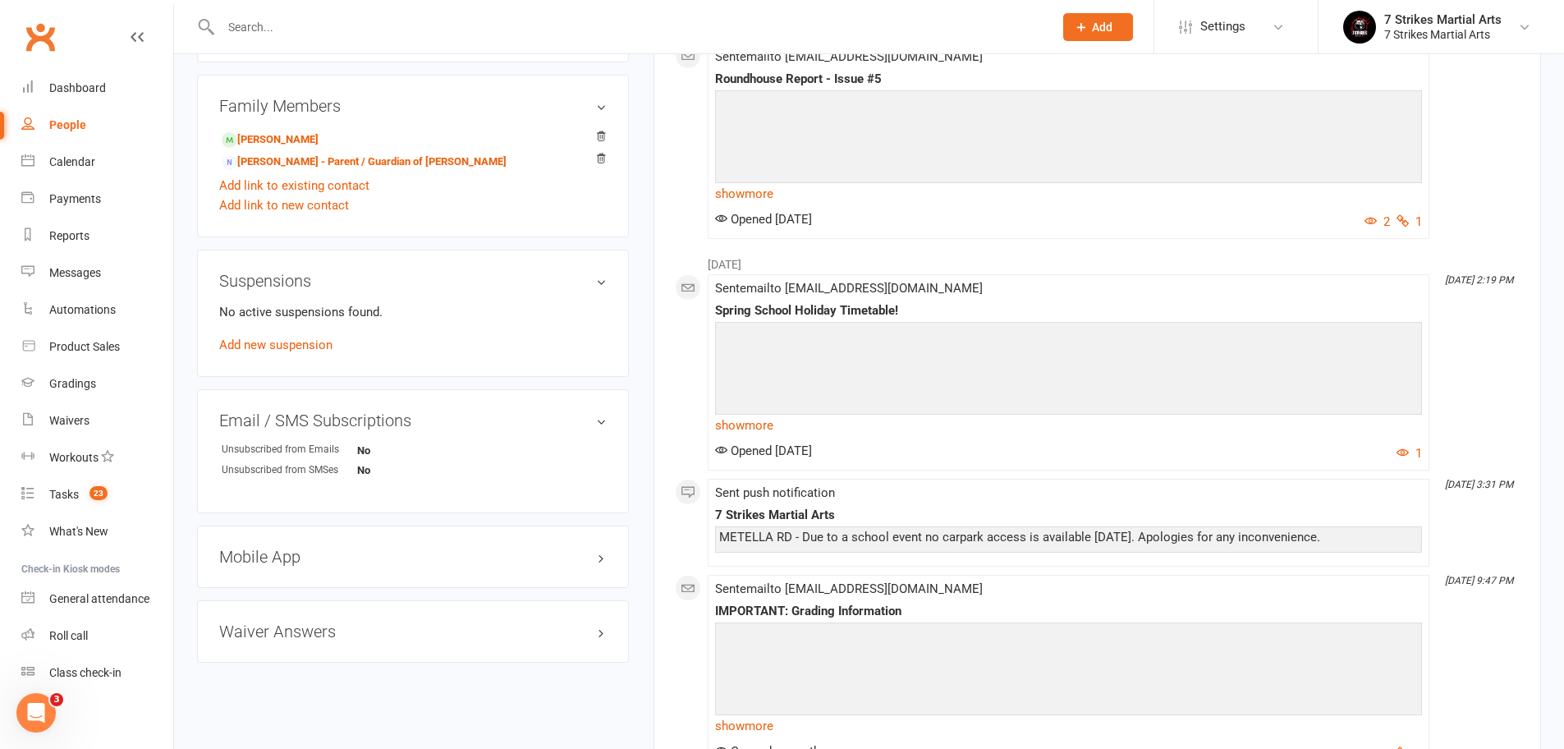
scroll to position [657, 0]
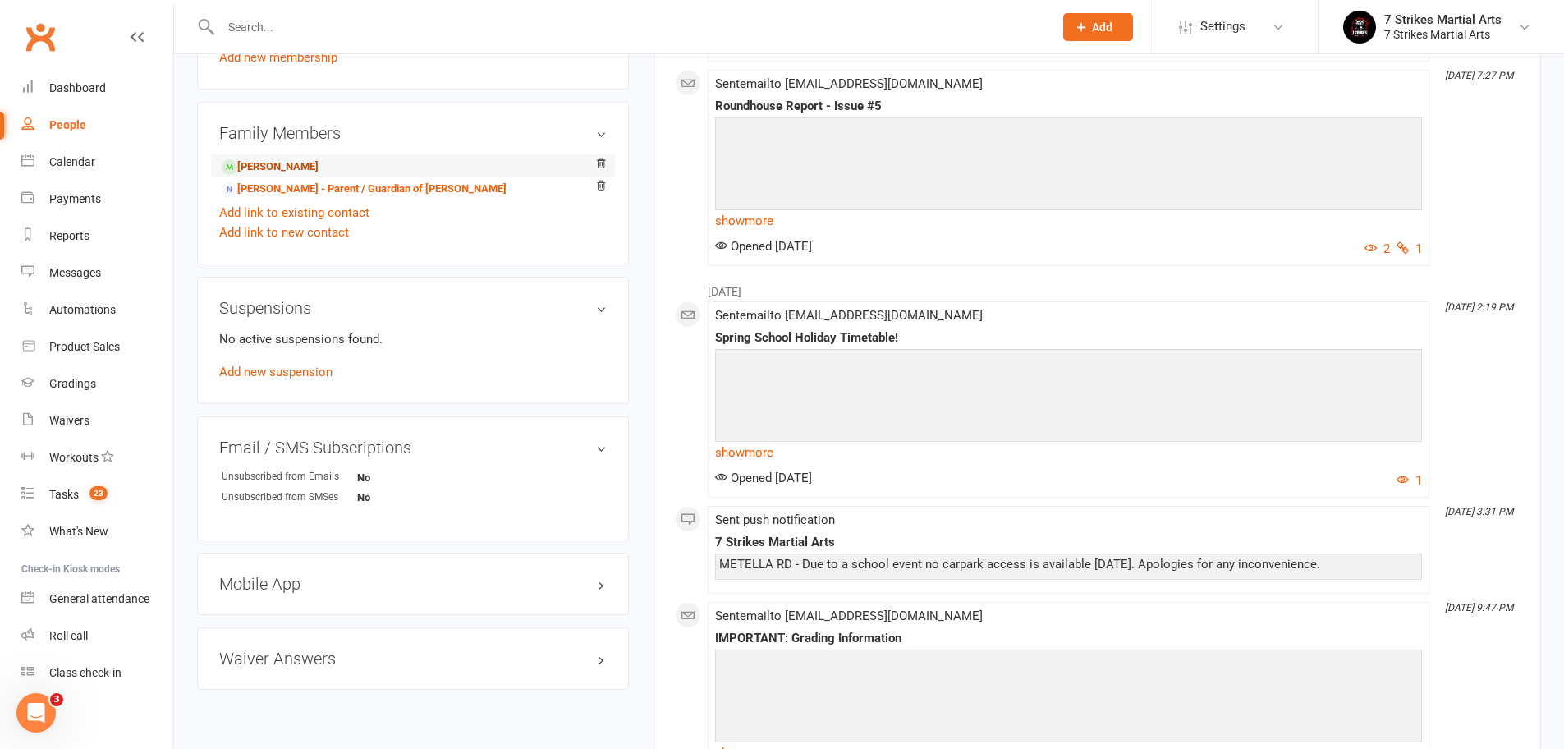
click at [318, 163] on link "Guo Jing Chong - Child" at bounding box center [270, 166] width 97 height 17
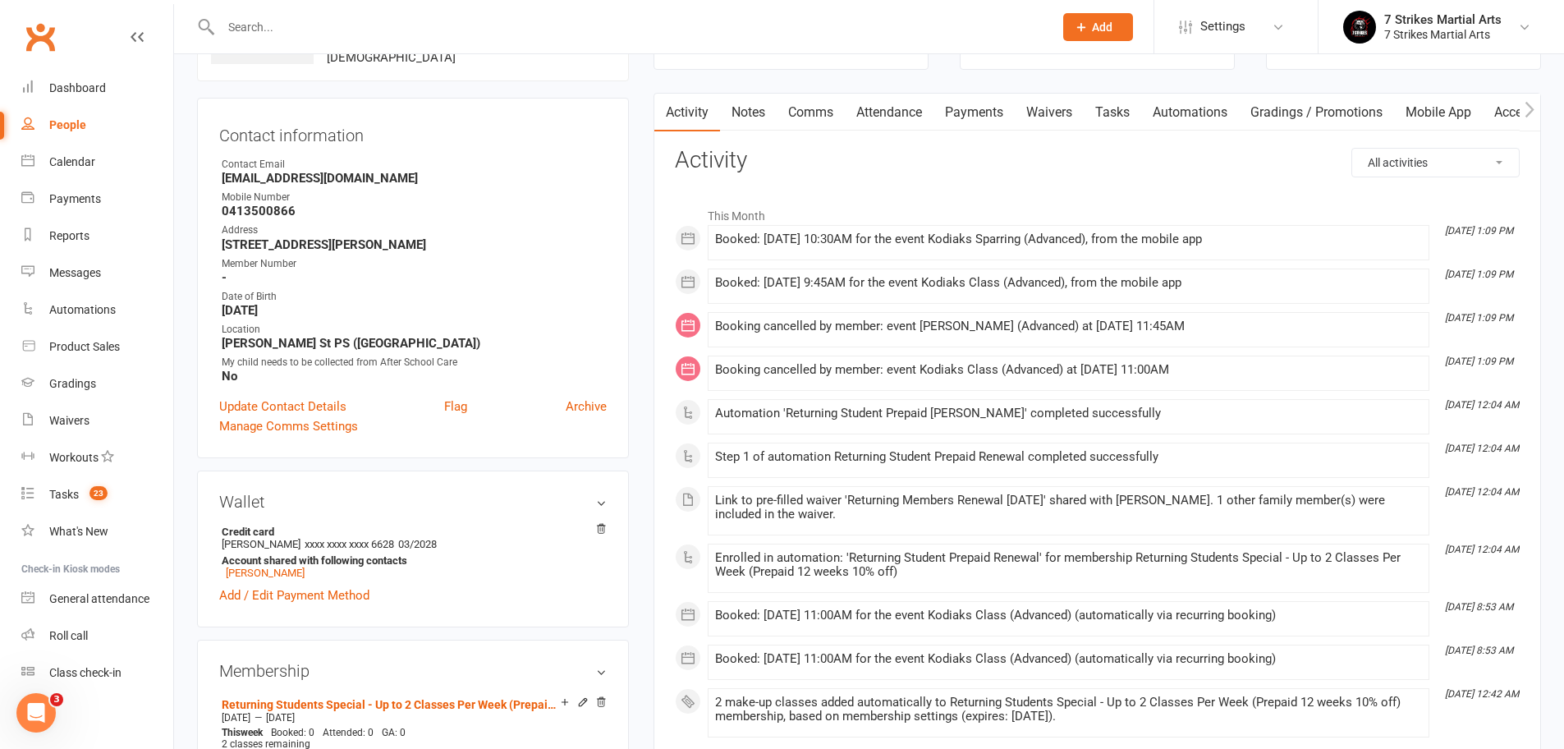
scroll to position [262, 0]
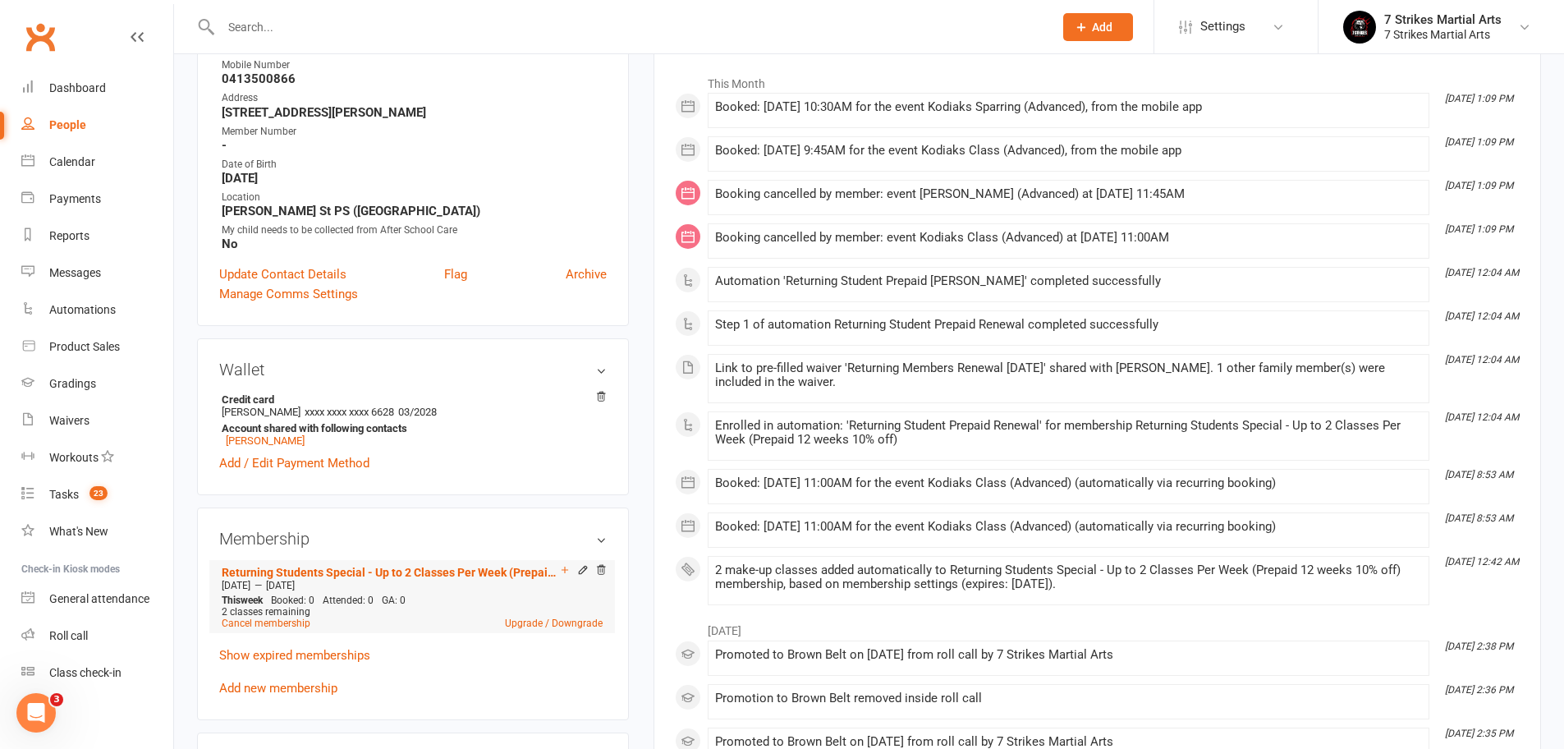
click at [581, 569] on div "Add make-up class" at bounding box center [622, 571] width 92 height 17
click at [581, 572] on icon at bounding box center [582, 569] width 11 height 11
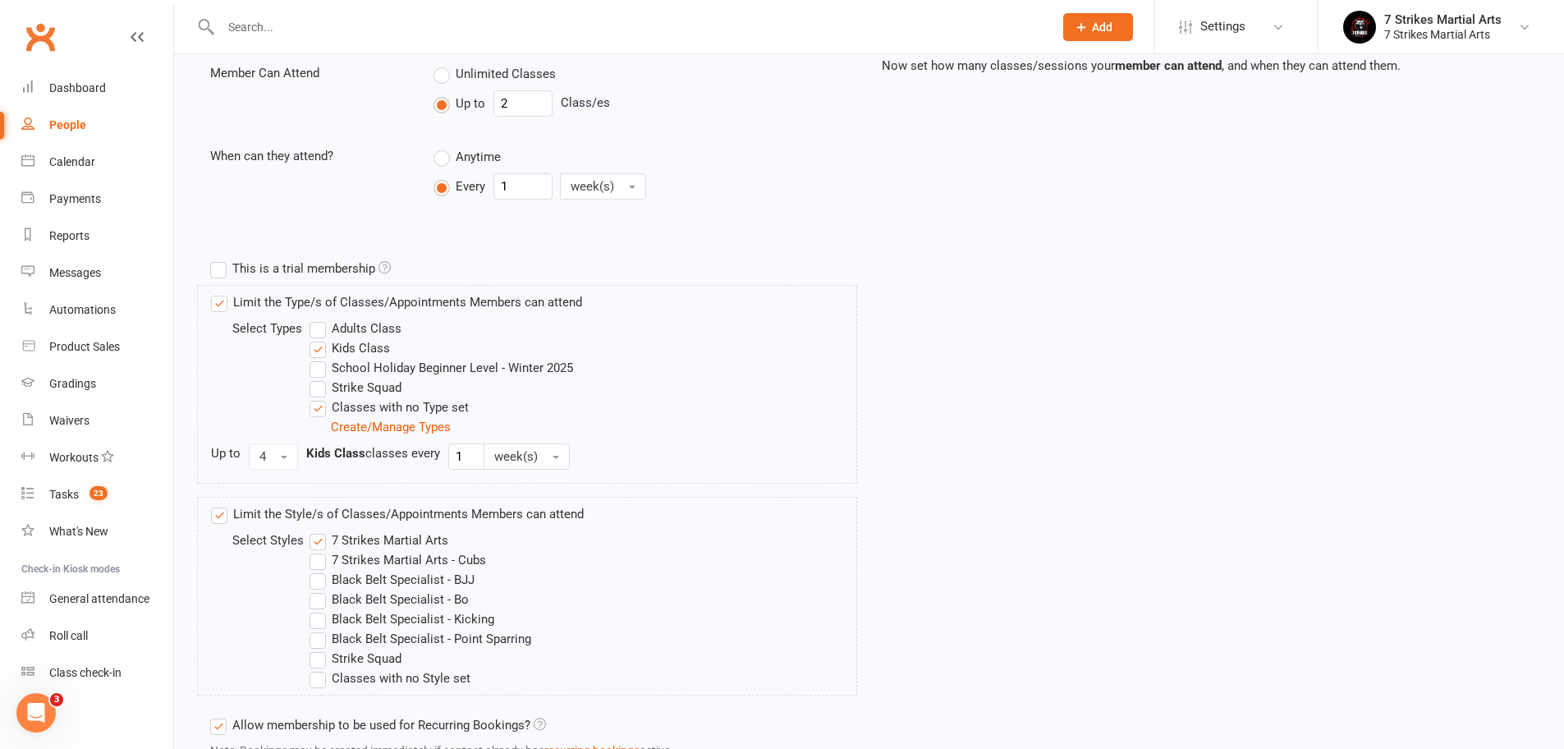
scroll to position [688, 0]
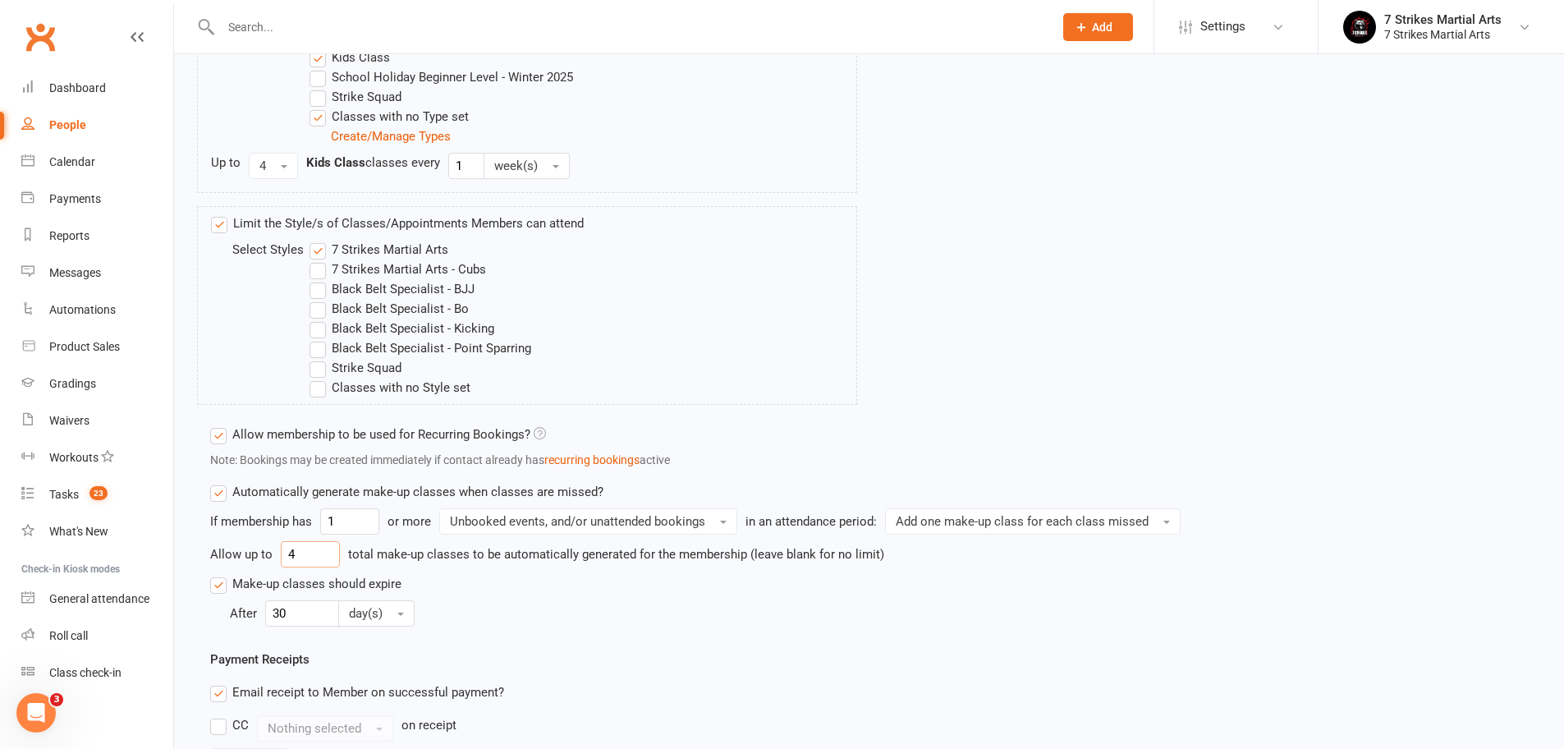
drag, startPoint x: 326, startPoint y: 556, endPoint x: 254, endPoint y: 551, distance: 72.4
click at [254, 551] on div "Allow up to 4 total make-up classes to be automatically generated for the membe…" at bounding box center [868, 554] width 1317 height 26
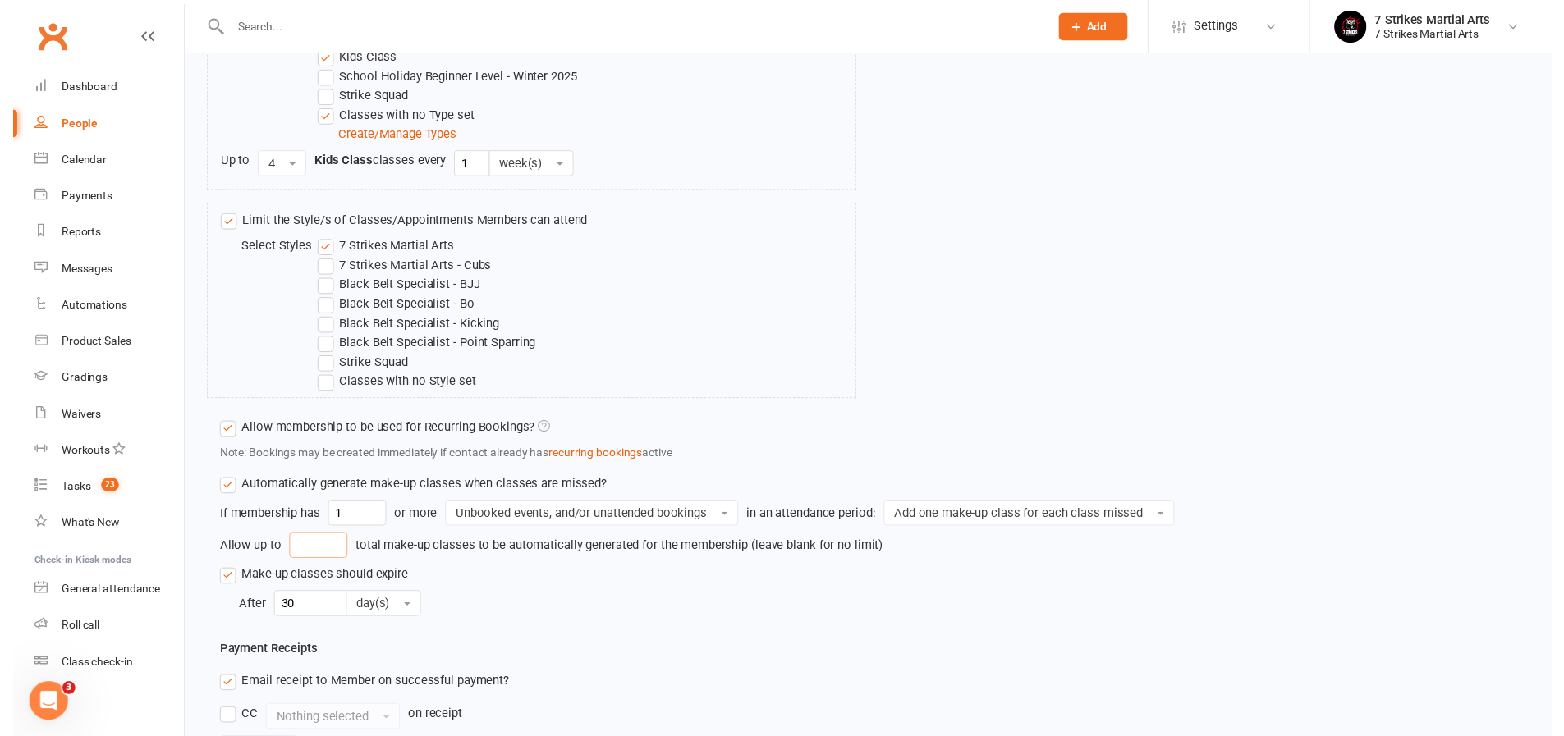
scroll to position [1014, 0]
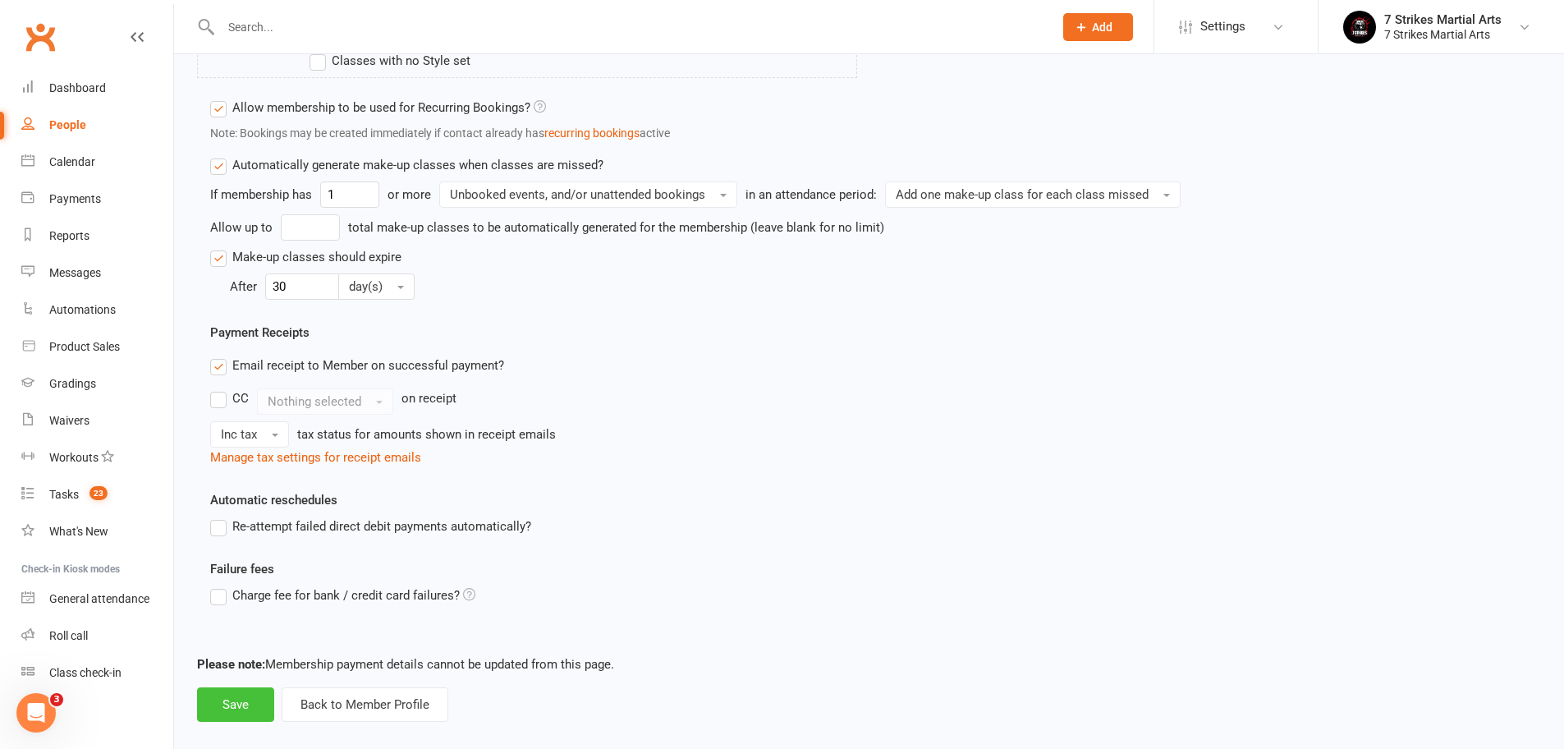
click at [245, 703] on button "Save" at bounding box center [235, 704] width 77 height 34
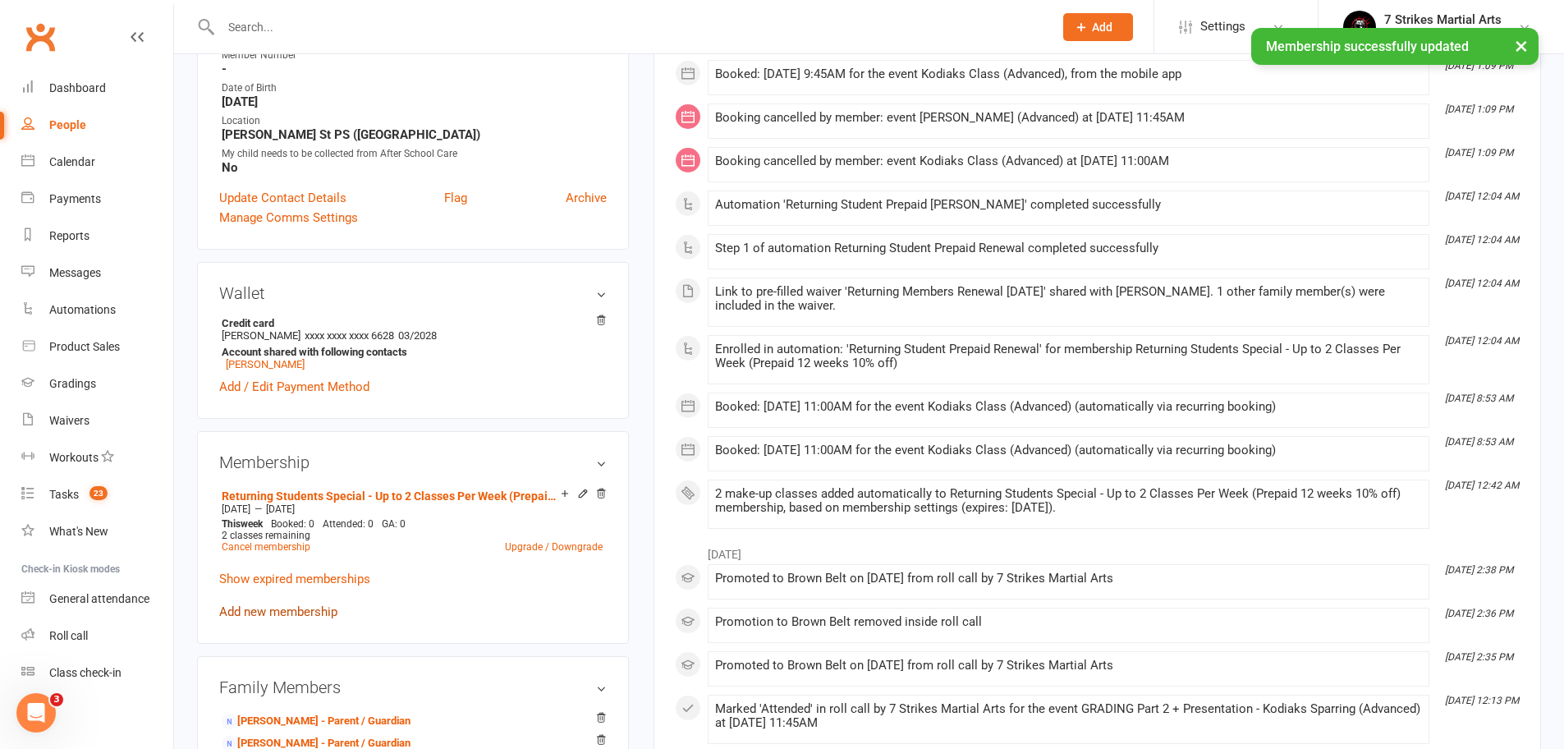
scroll to position [412, 0]
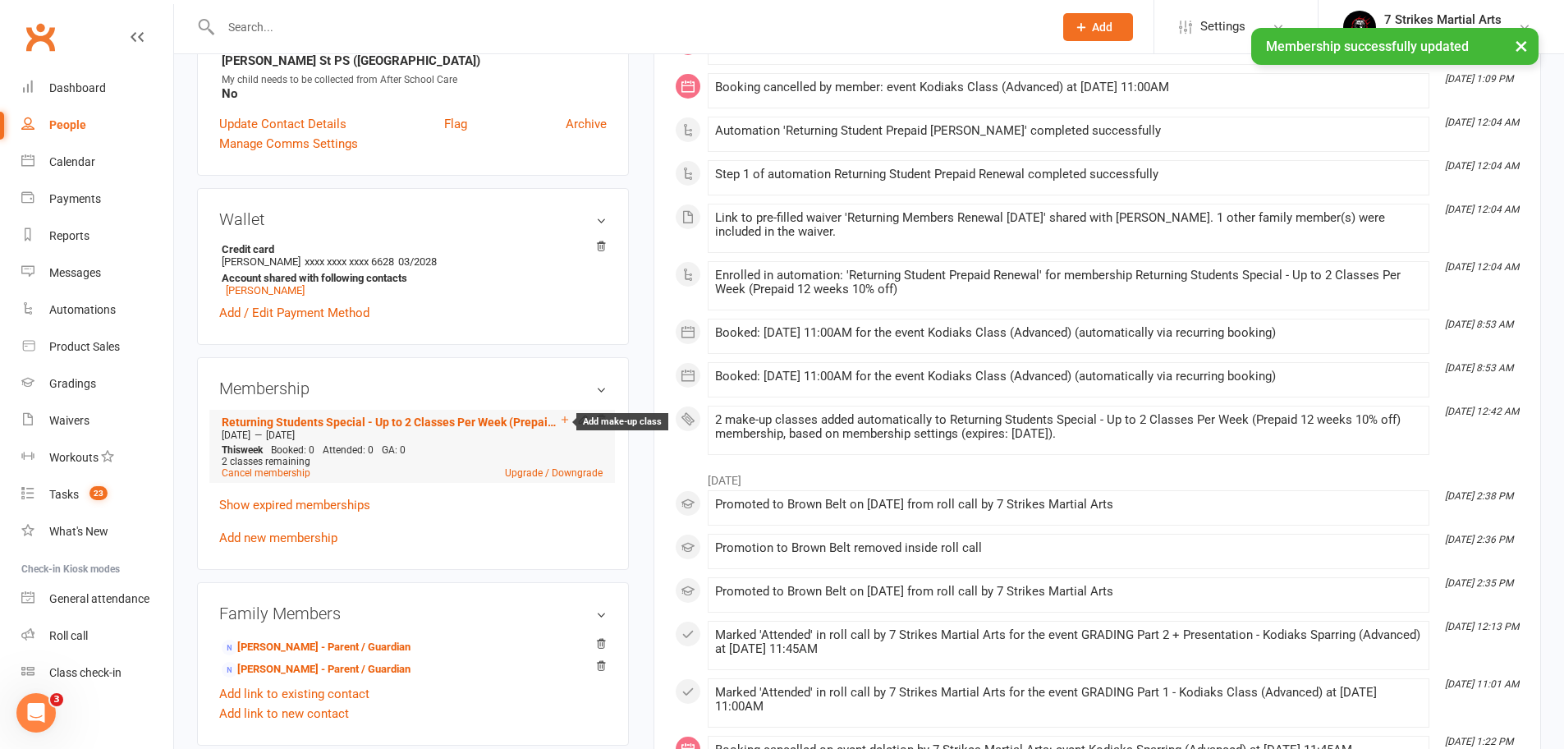
click at [565, 415] on icon at bounding box center [564, 419] width 11 height 11
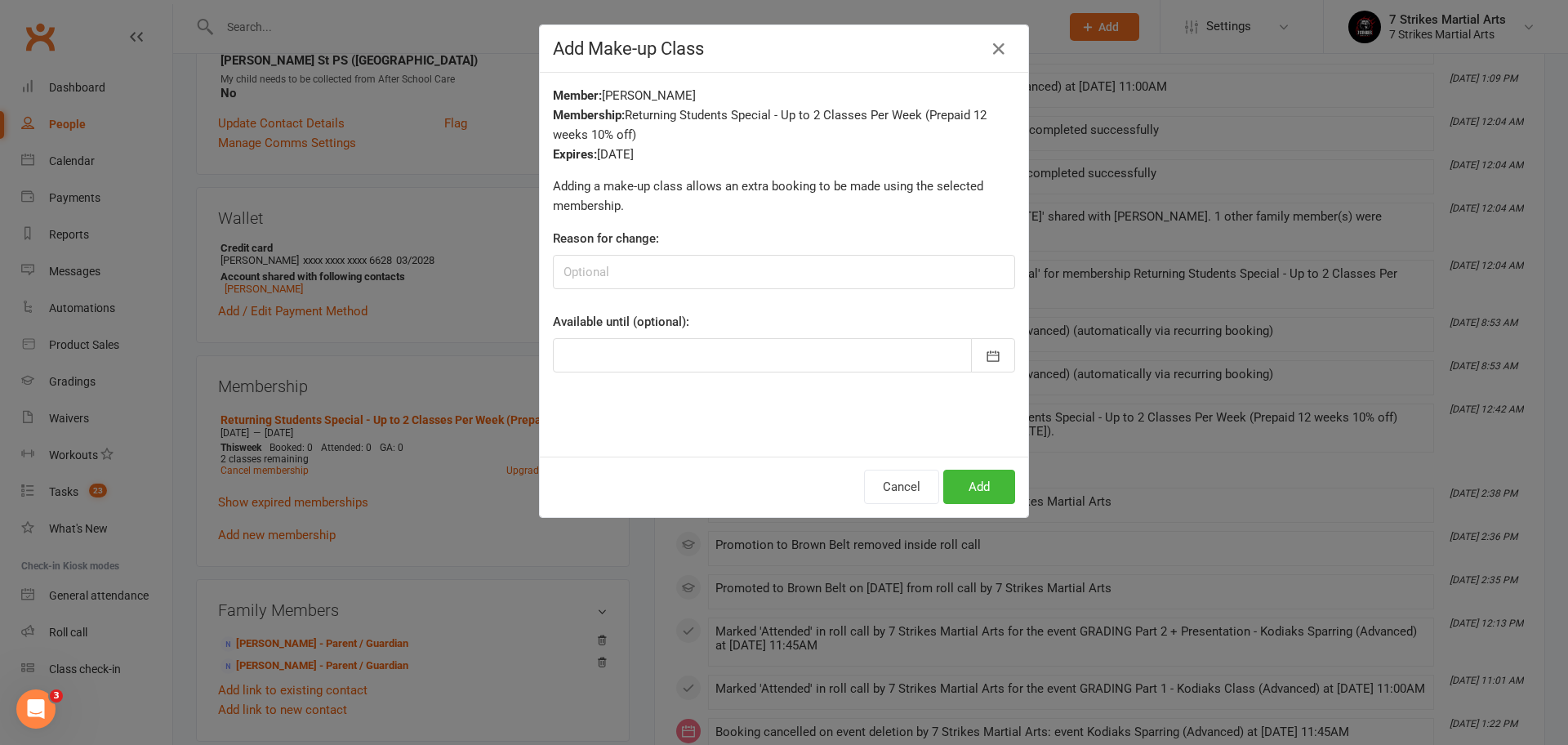
click at [977, 485] on button "Add" at bounding box center [979, 486] width 72 height 34
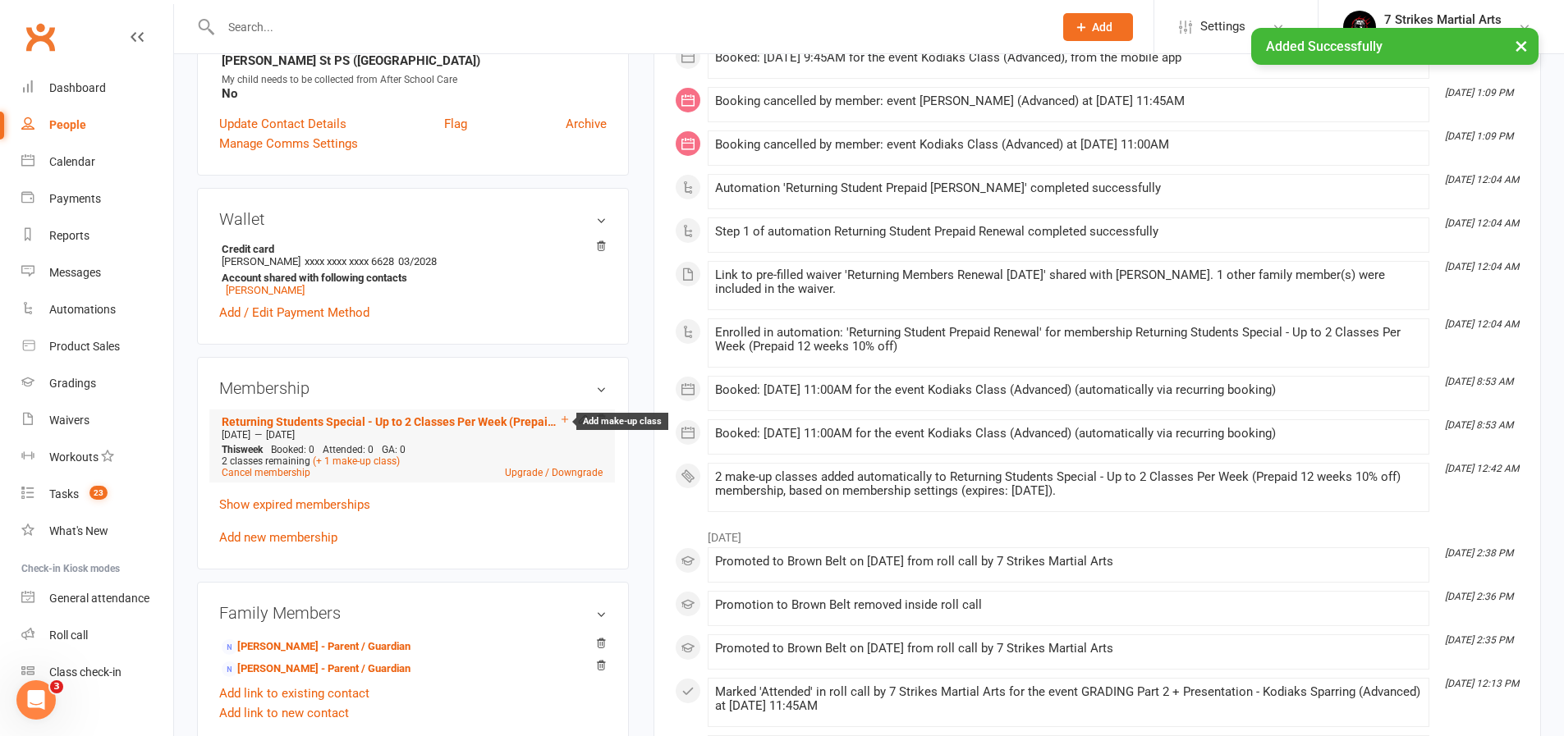
click at [565, 418] on icon at bounding box center [564, 419] width 11 height 11
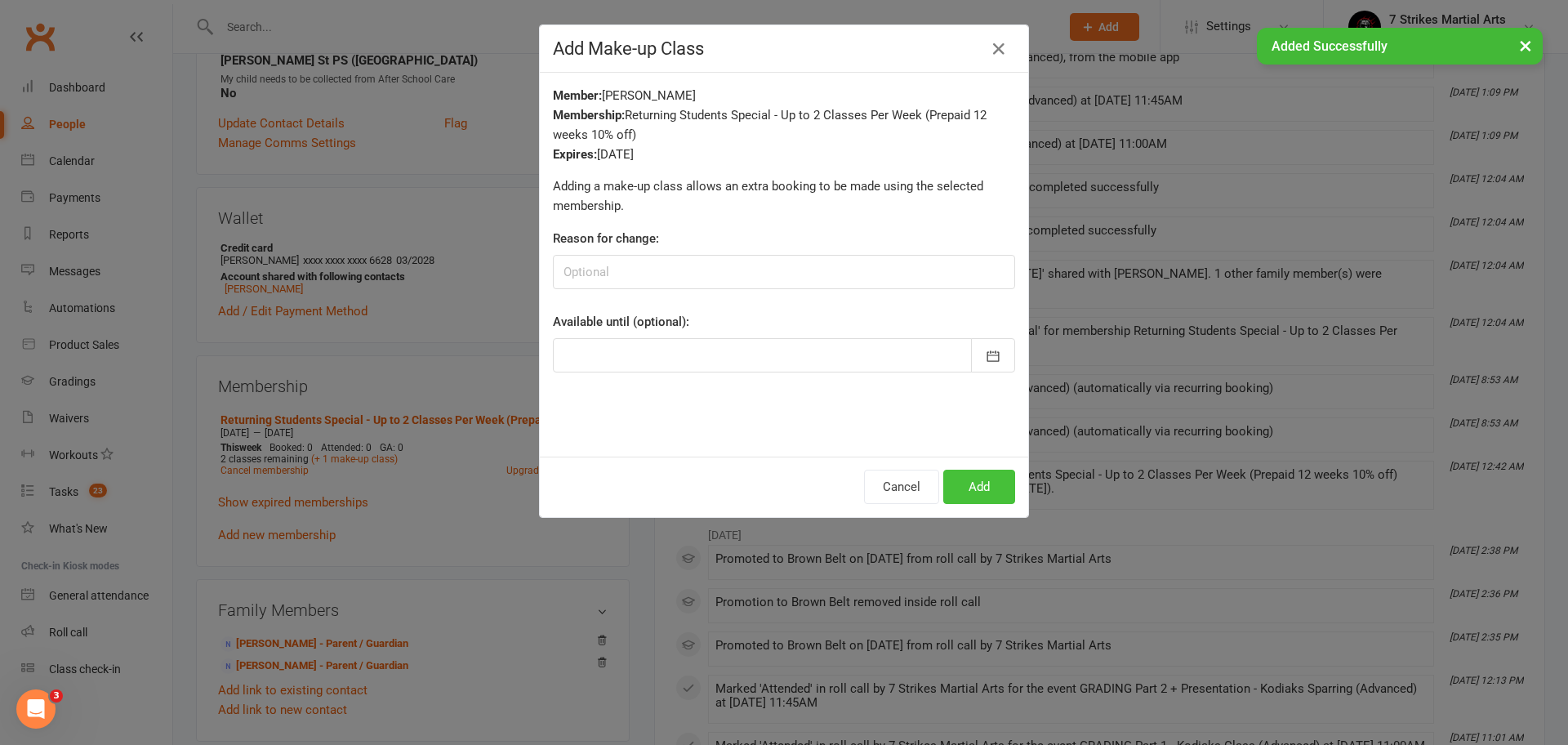
click at [991, 496] on button "Add" at bounding box center [979, 486] width 72 height 34
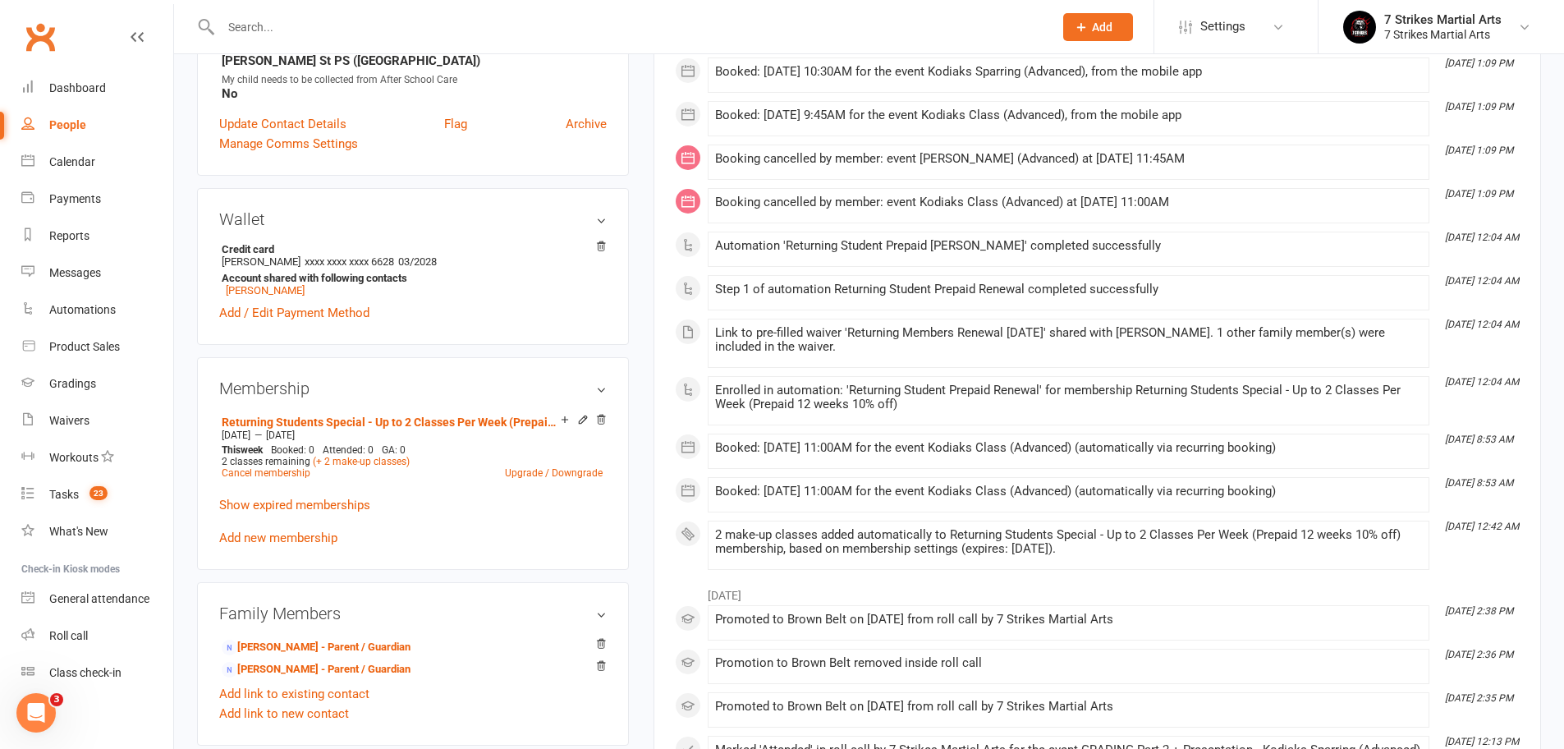
click at [332, 28] on input "text" at bounding box center [629, 27] width 826 height 23
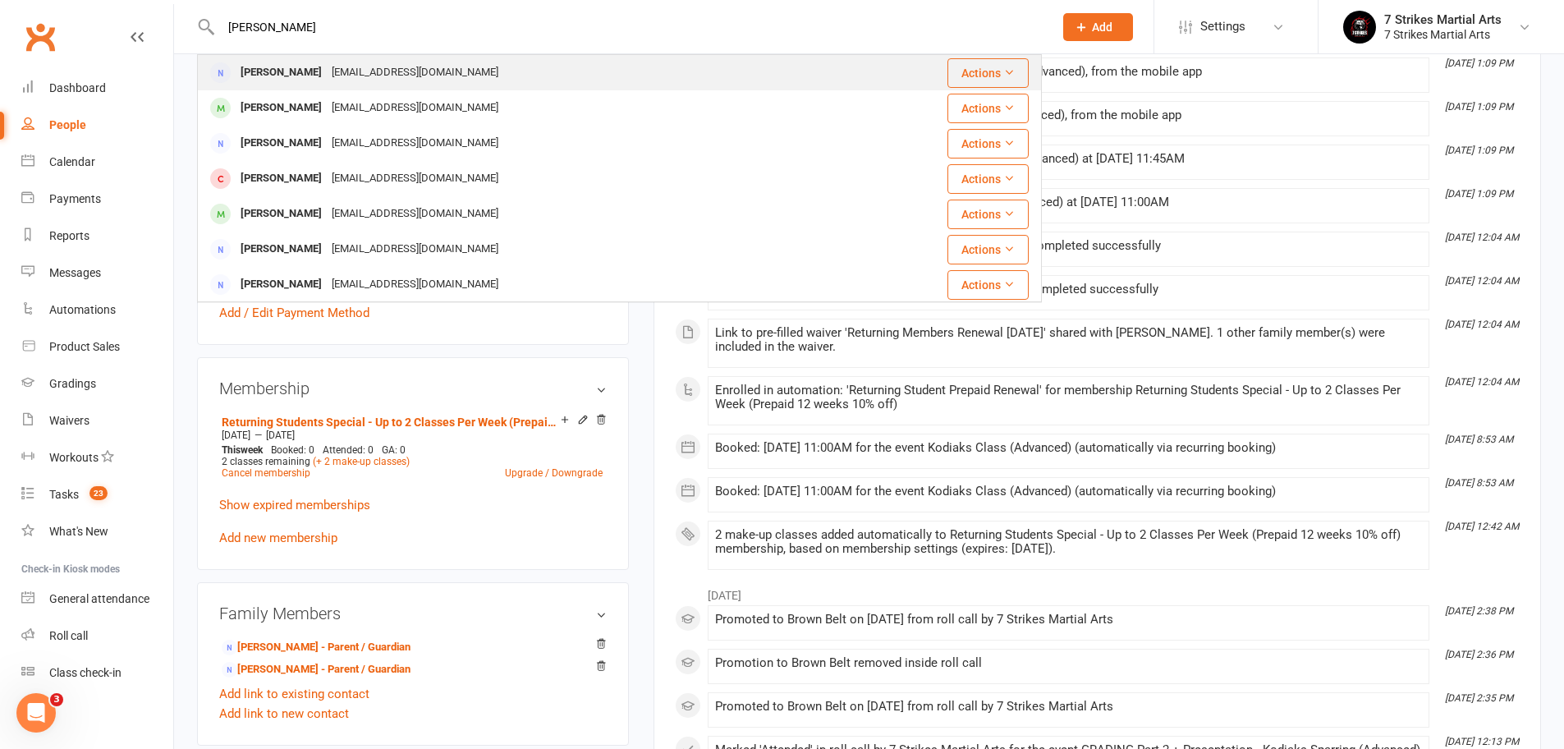
type input "felicia lai"
click at [341, 66] on div "felicia_yc@yahoo.com" at bounding box center [415, 73] width 176 height 24
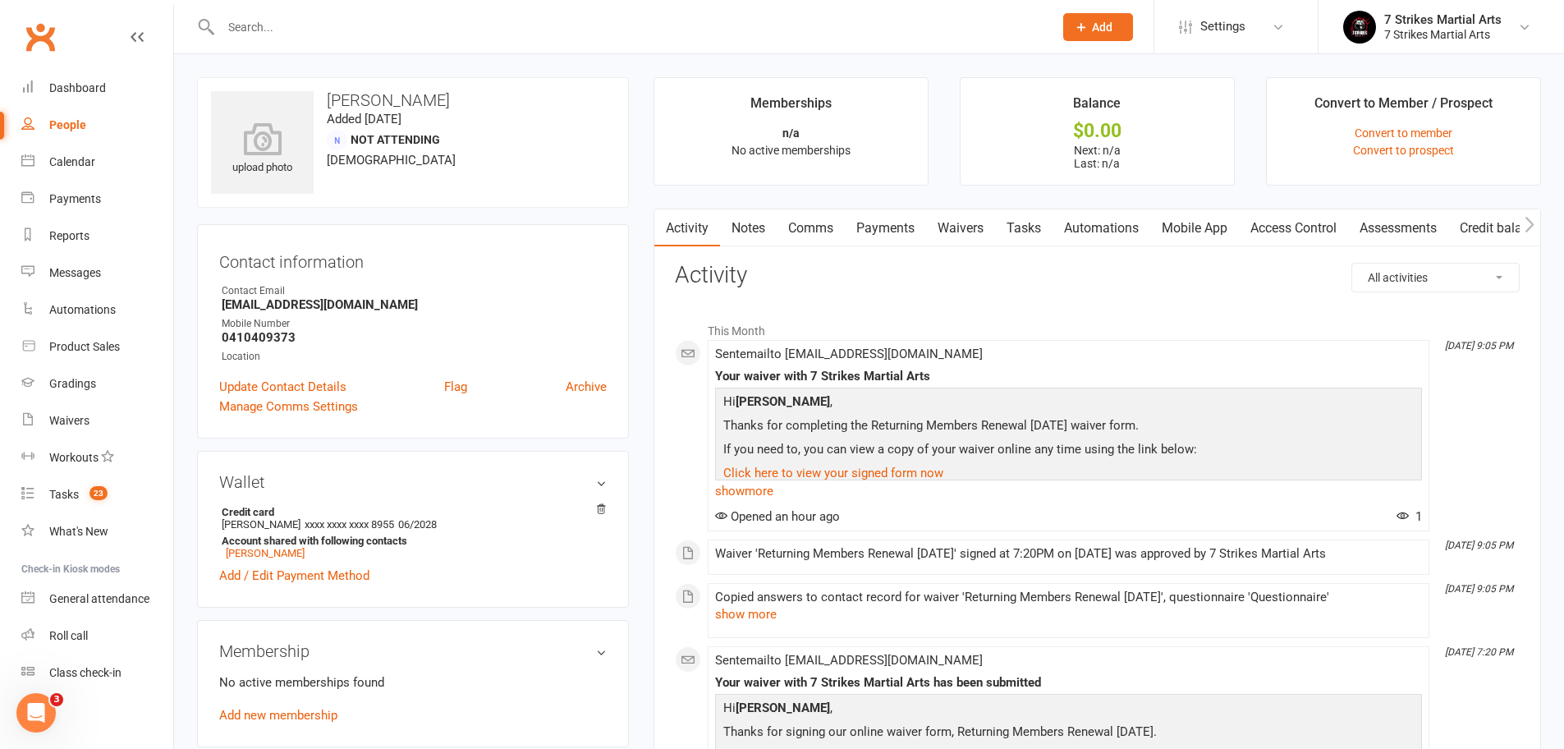
click at [971, 232] on link "Waivers" at bounding box center [960, 228] width 69 height 38
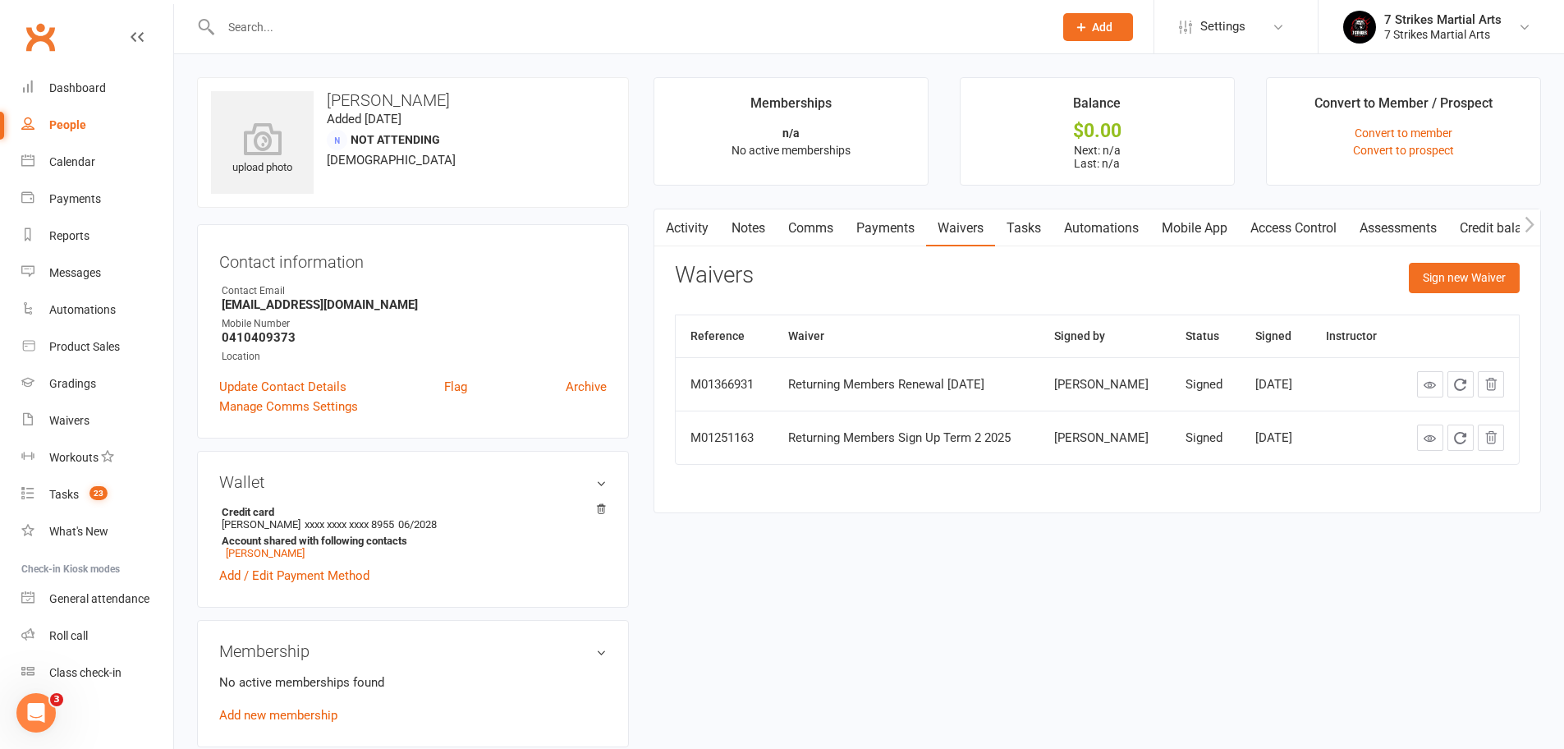
click at [333, 27] on input "text" at bounding box center [629, 27] width 826 height 23
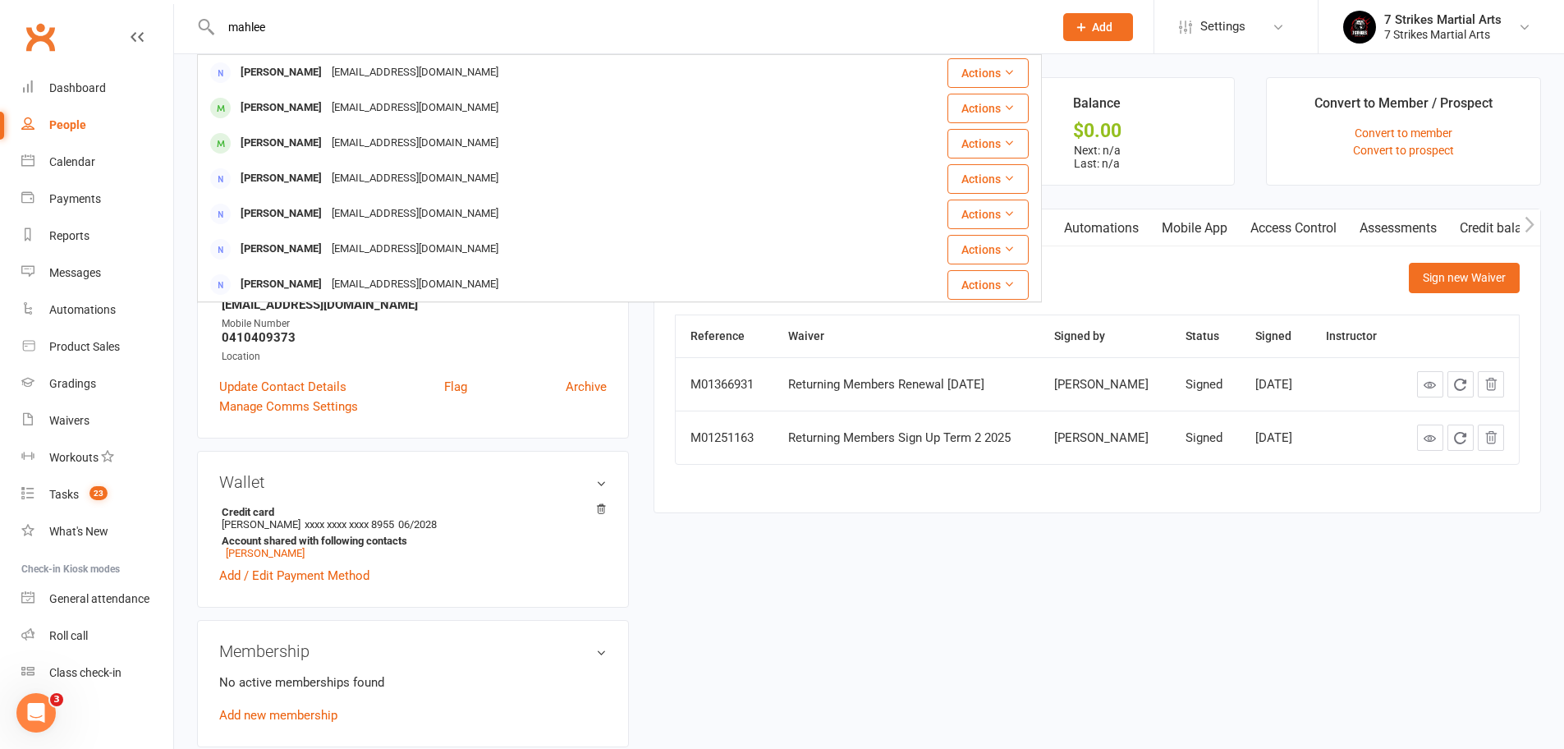
type input "maple"
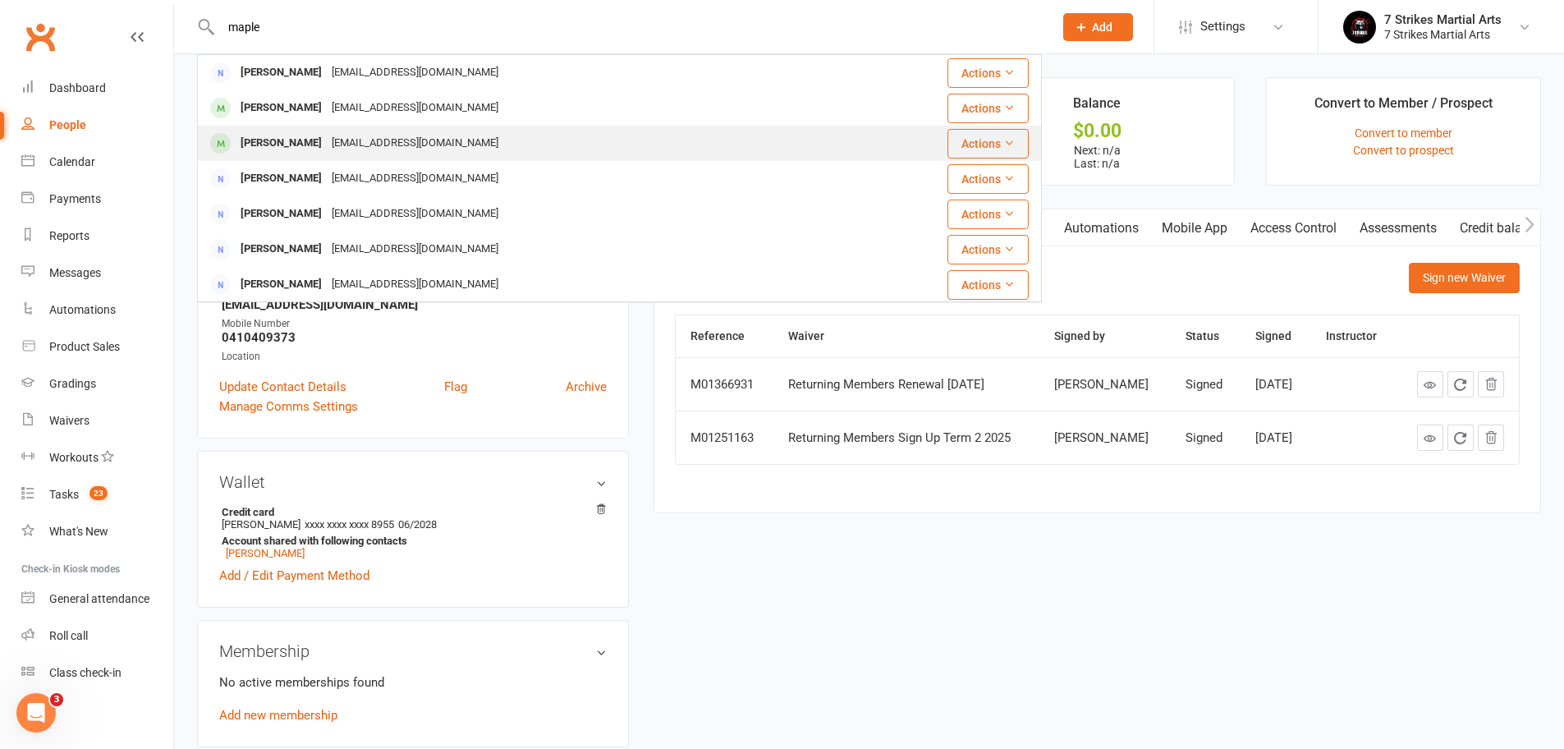
drag, startPoint x: 333, startPoint y: 27, endPoint x: 355, endPoint y: 140, distance: 114.4
click at [355, 140] on div "mahlee.csu@hotmail.com" at bounding box center [415, 143] width 176 height 24
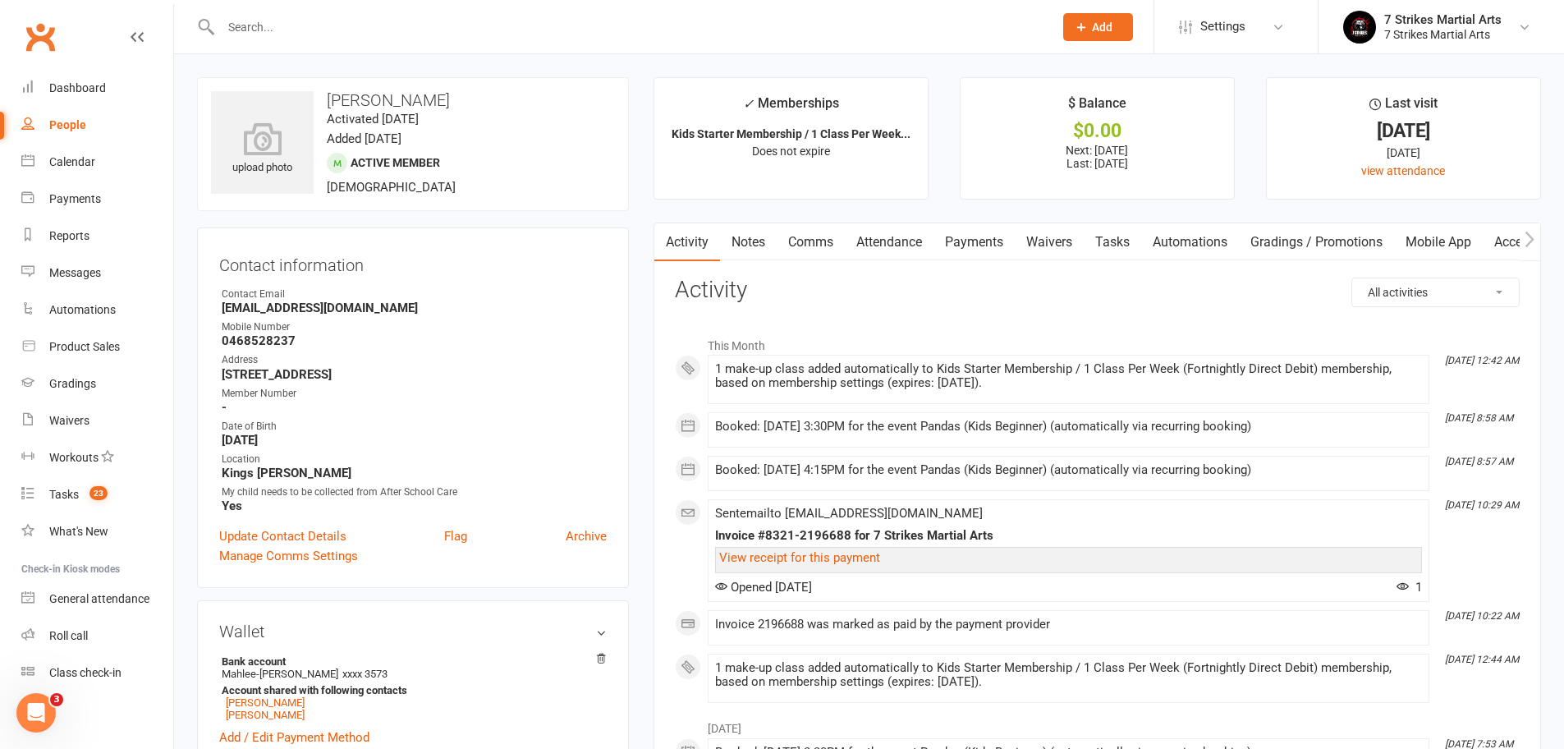
click at [974, 243] on link "Payments" at bounding box center [973, 242] width 81 height 38
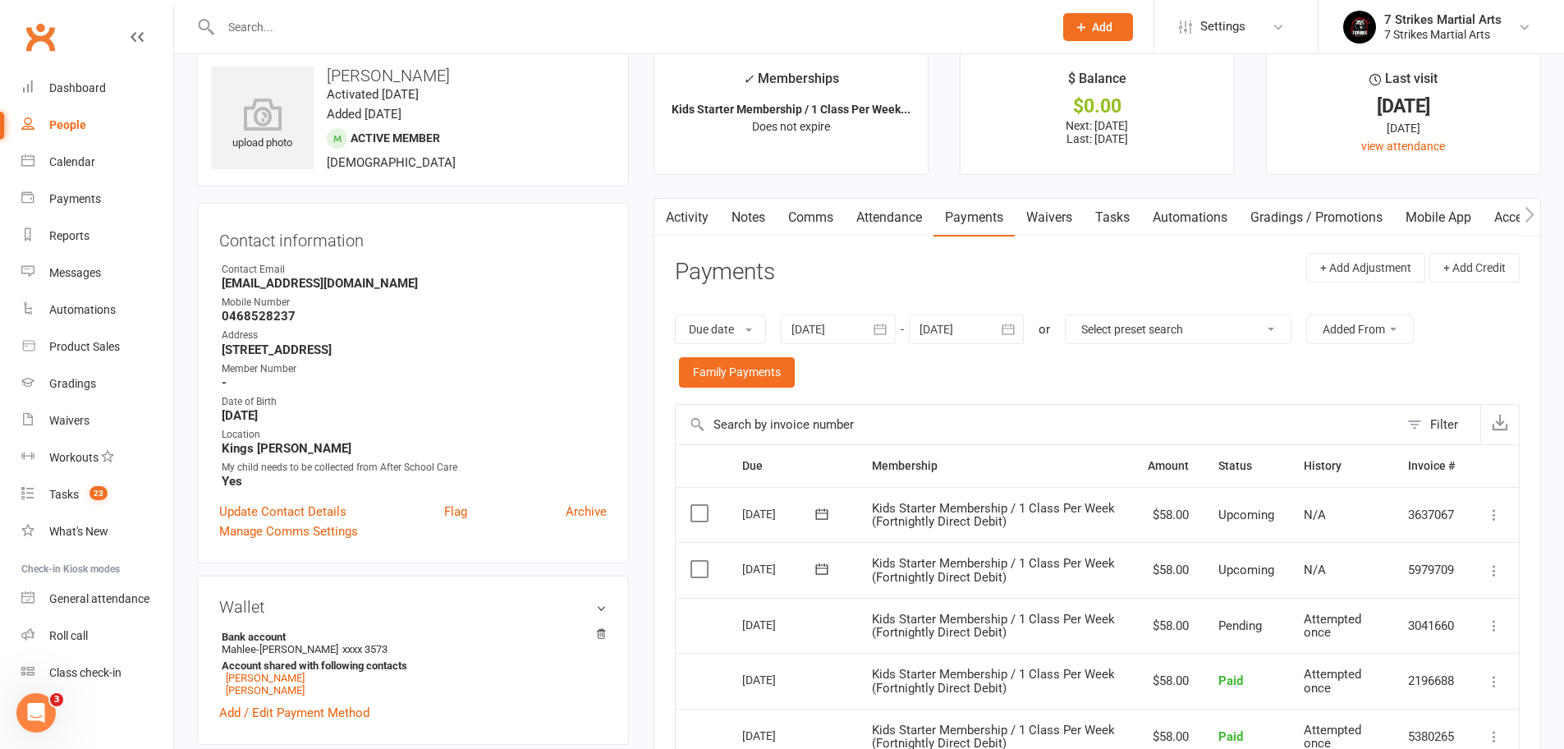
scroll to position [66, 0]
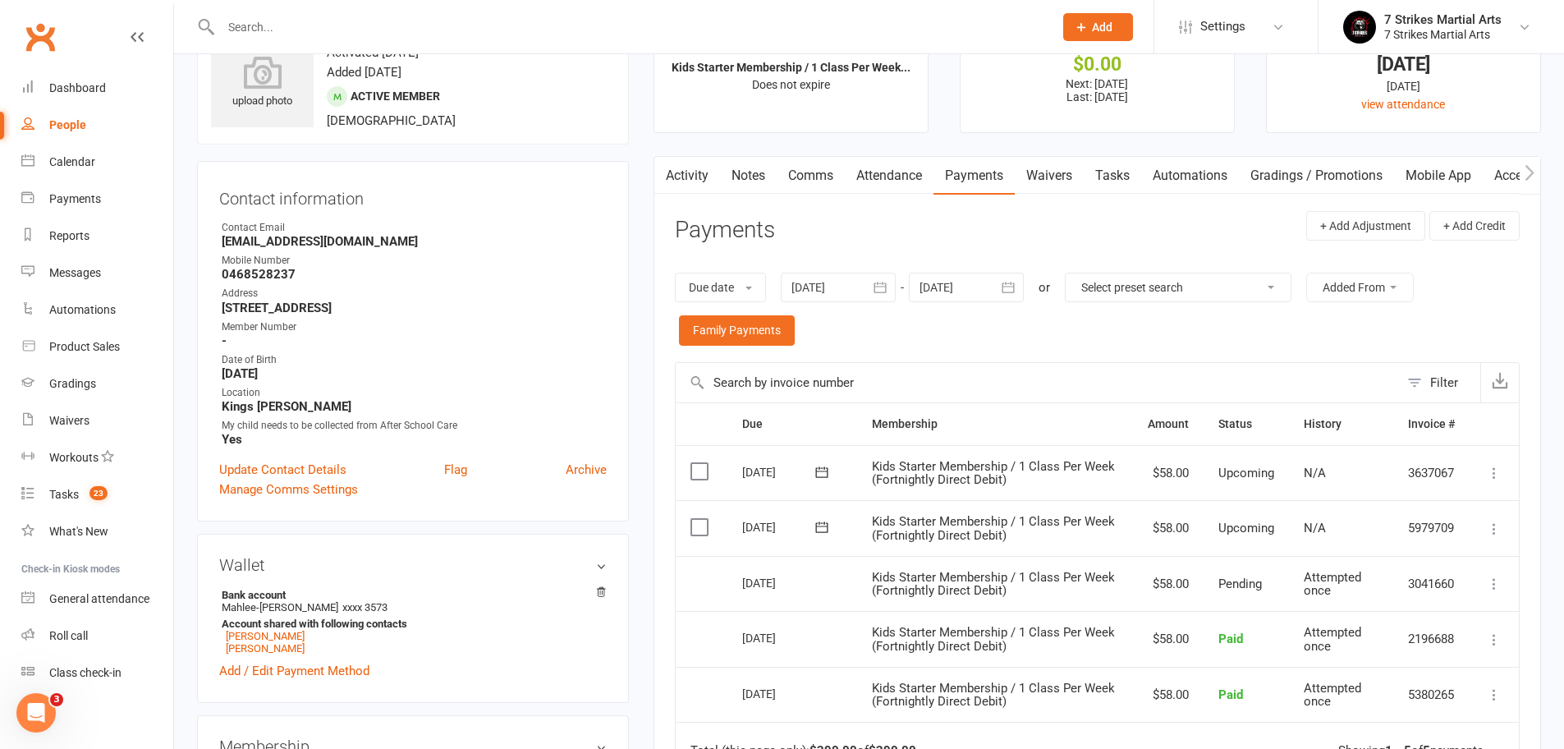
click at [899, 176] on link "Attendance" at bounding box center [889, 176] width 89 height 38
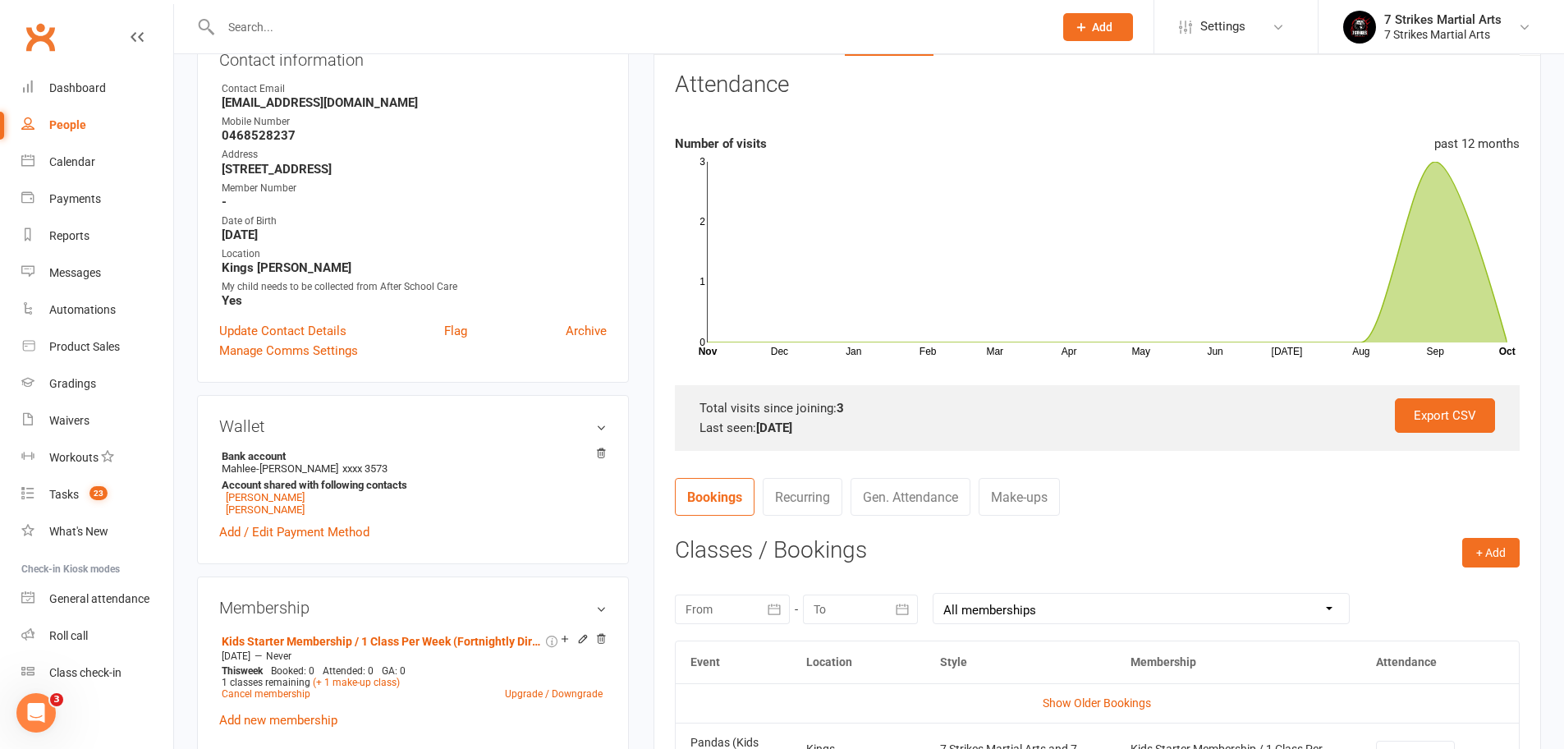
scroll to position [354, 0]
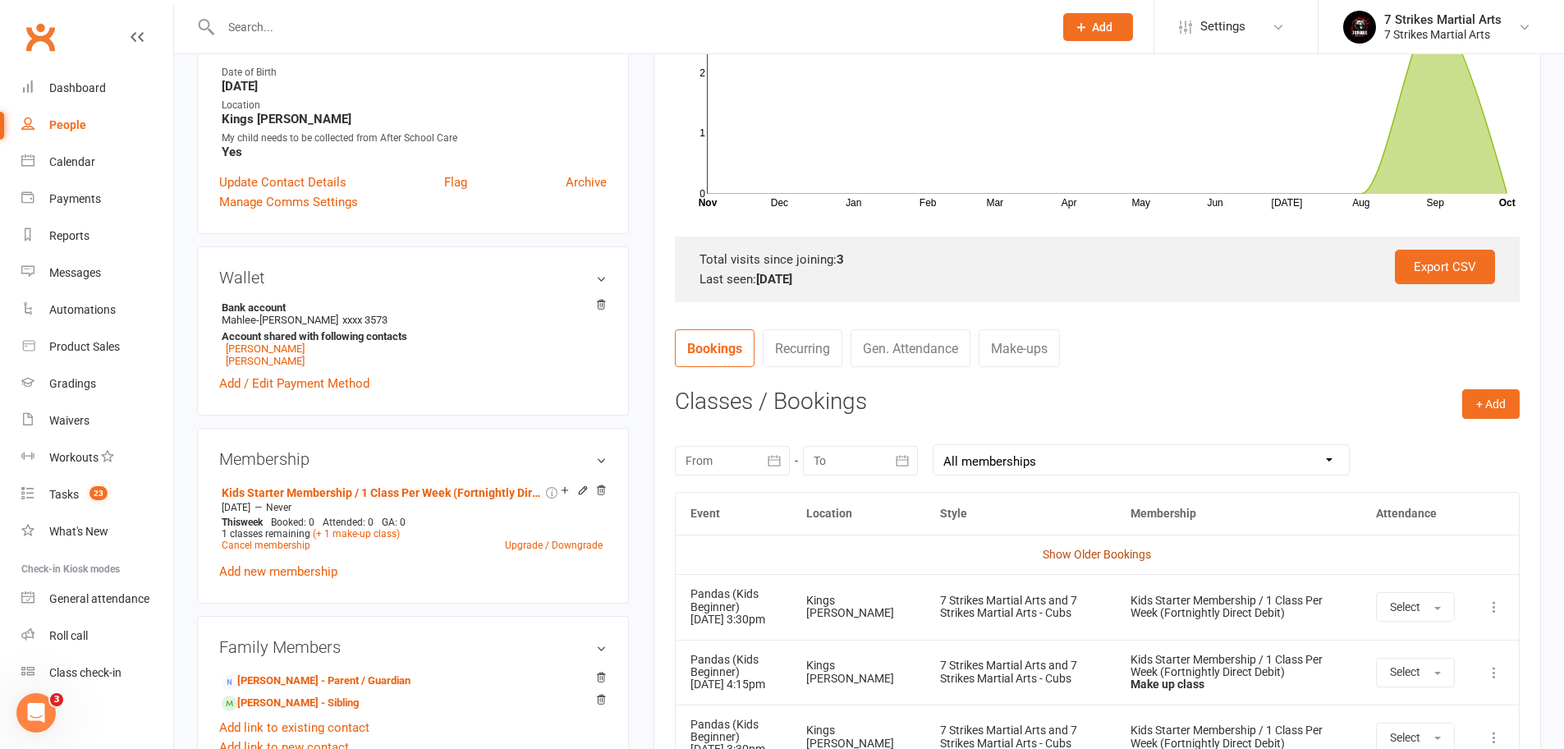
click at [1101, 550] on link "Show Older Bookings" at bounding box center [1096, 553] width 108 height 13
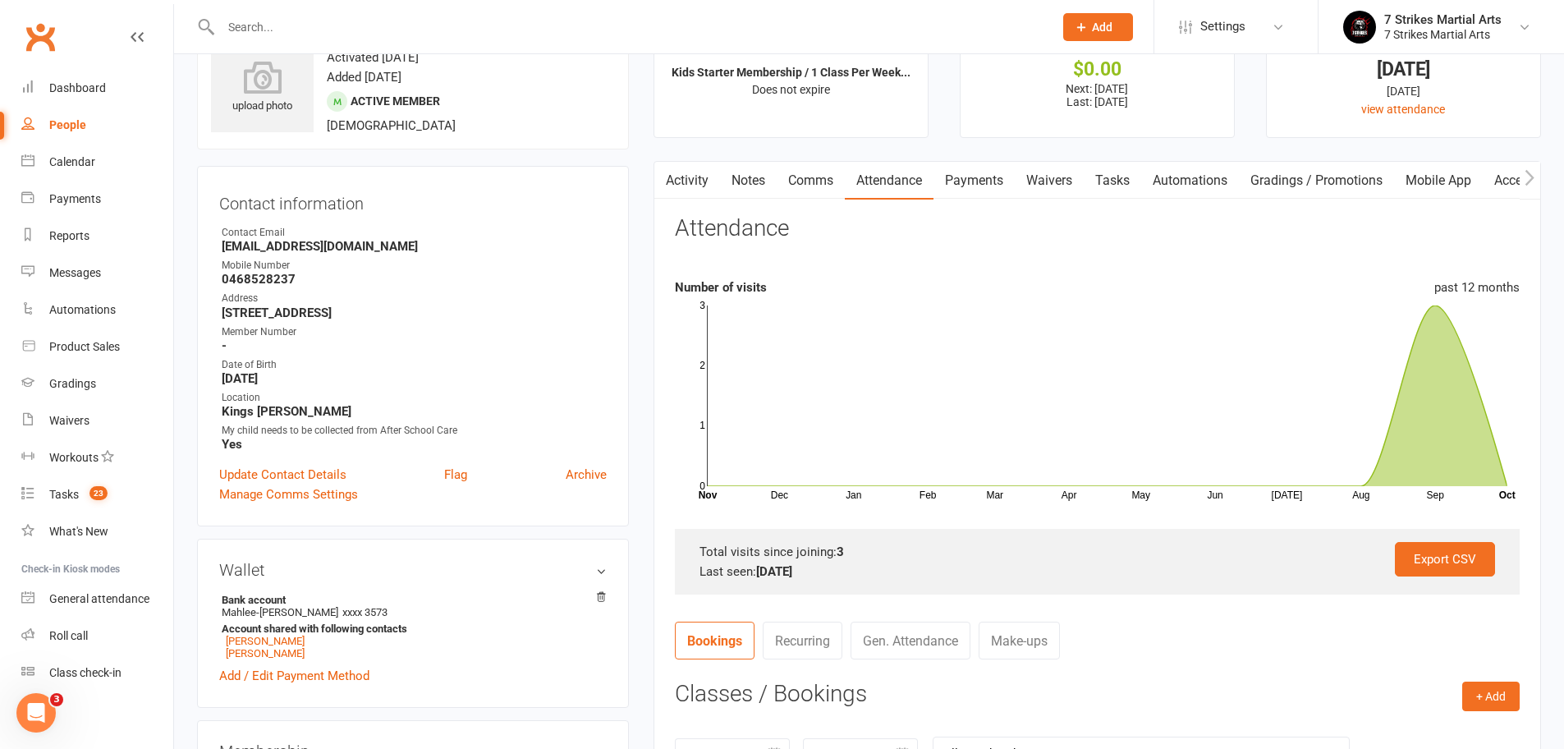
scroll to position [0, 0]
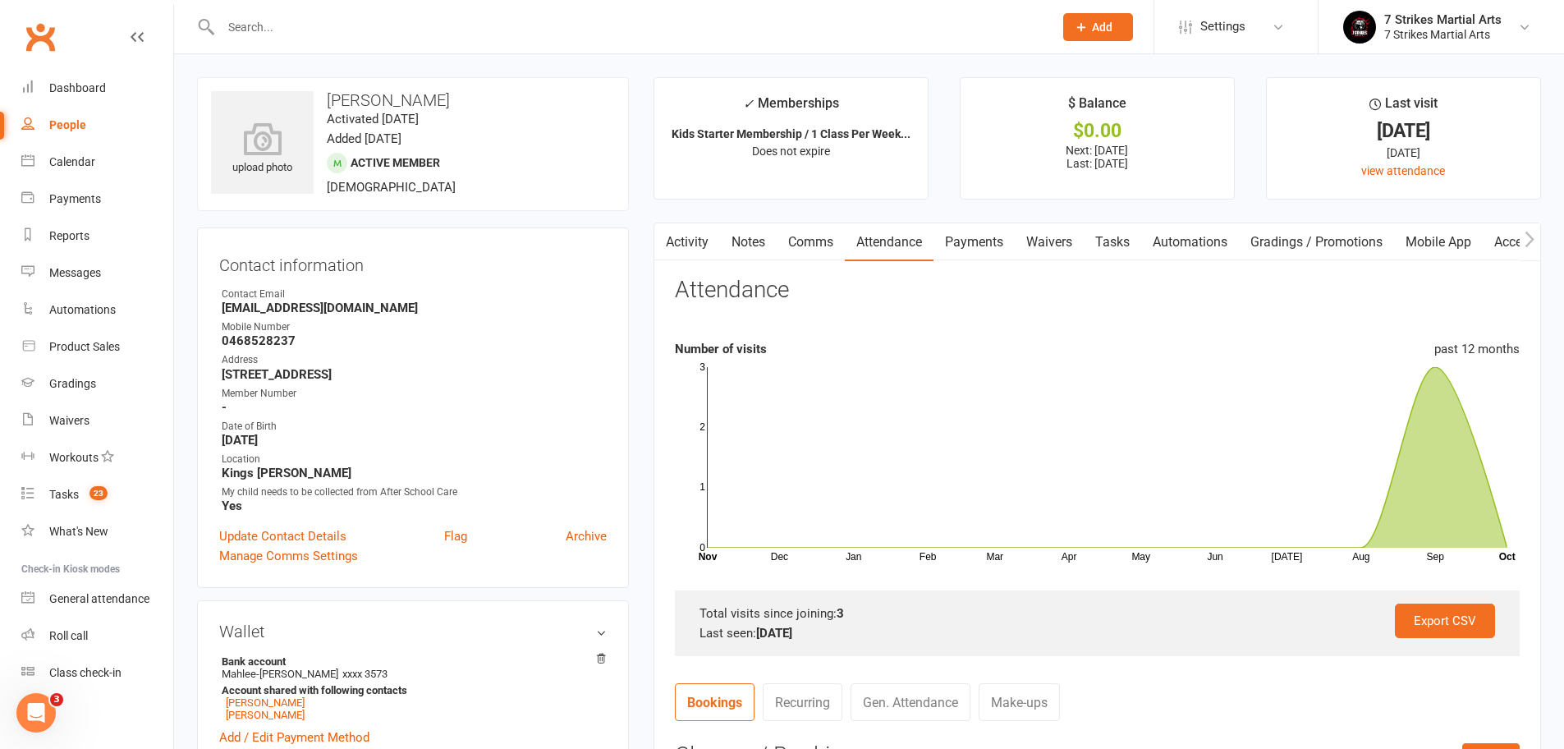
click at [969, 239] on link "Payments" at bounding box center [973, 242] width 81 height 38
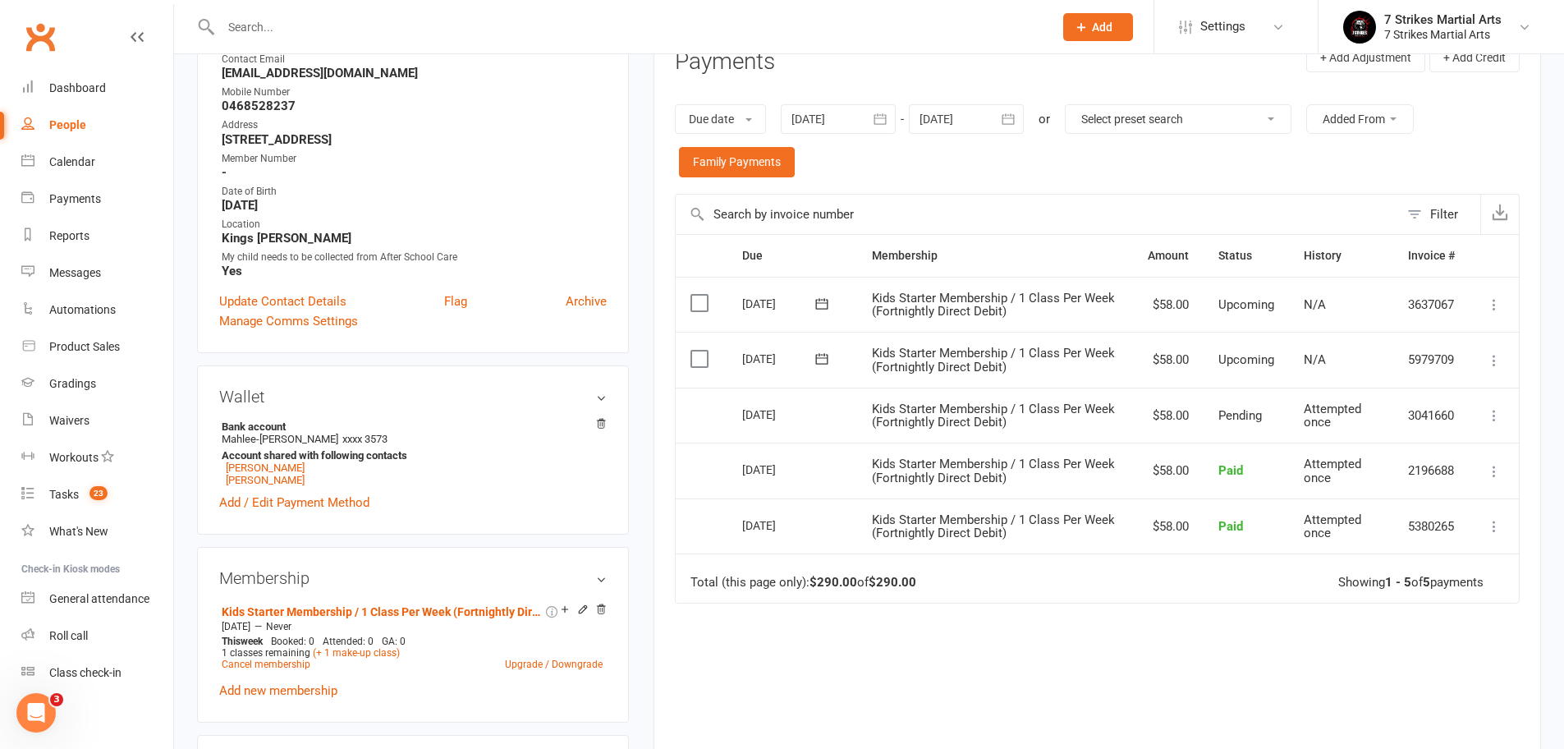
scroll to position [373, 0]
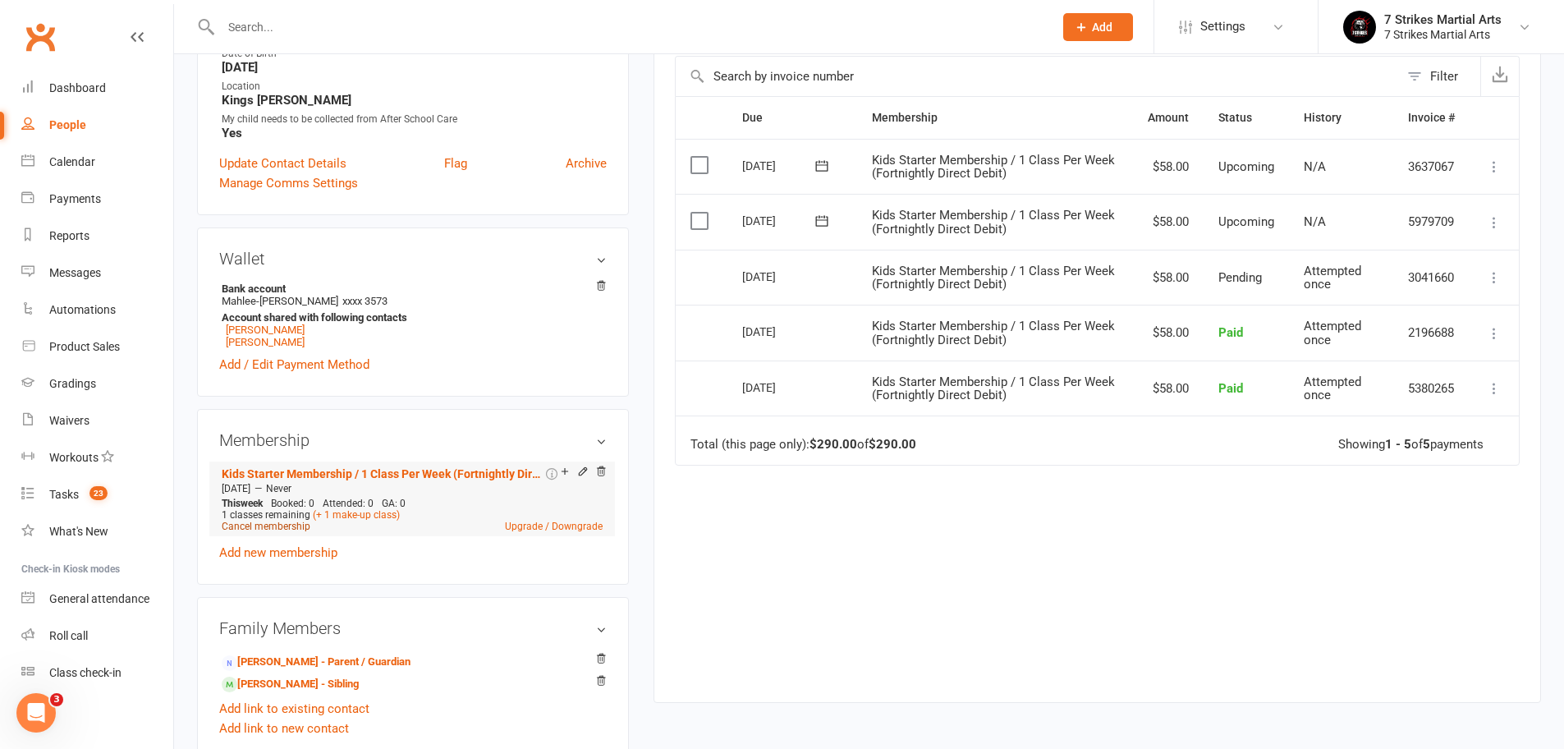
click at [264, 528] on link "Cancel membership" at bounding box center [266, 525] width 89 height 11
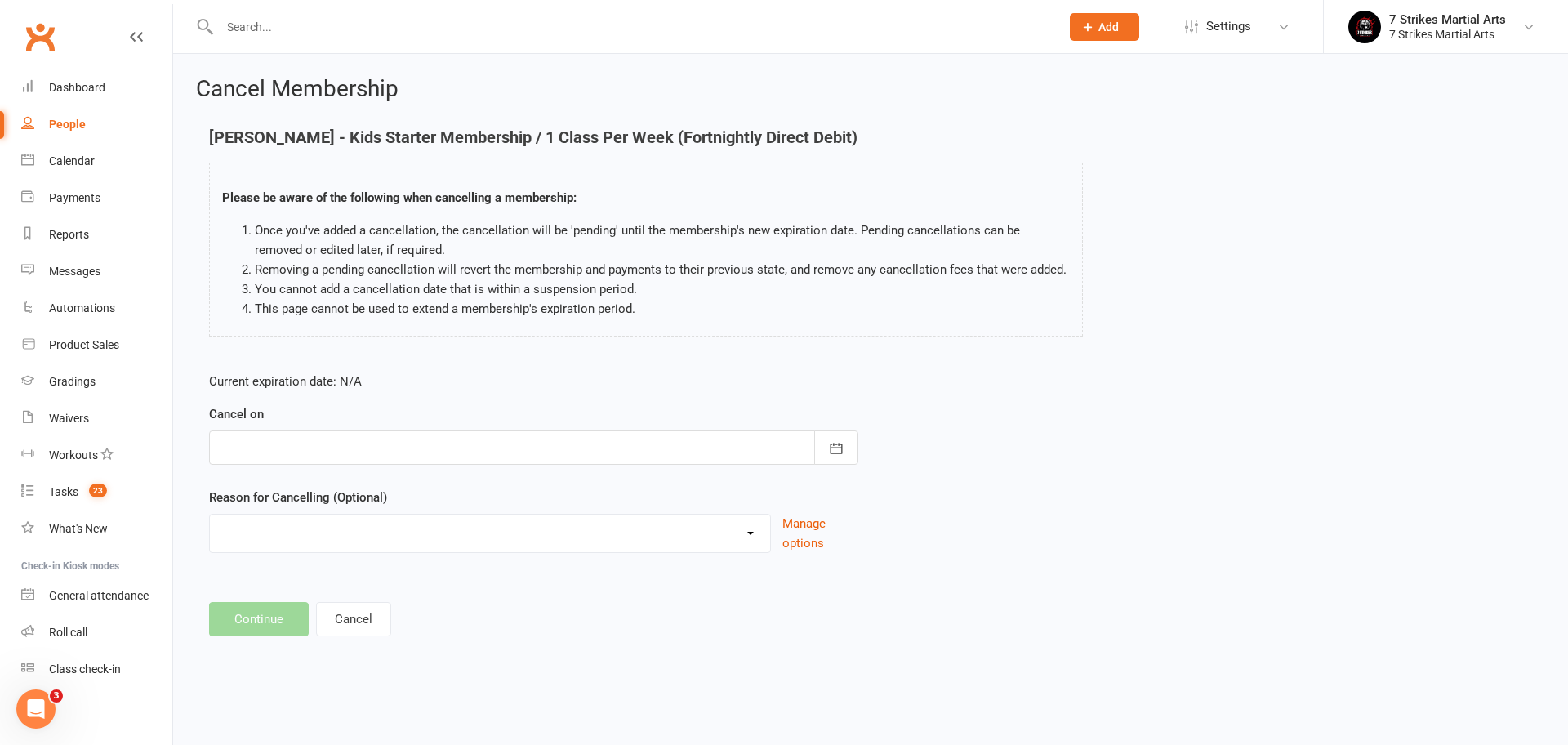
click at [287, 460] on div at bounding box center [533, 448] width 649 height 34
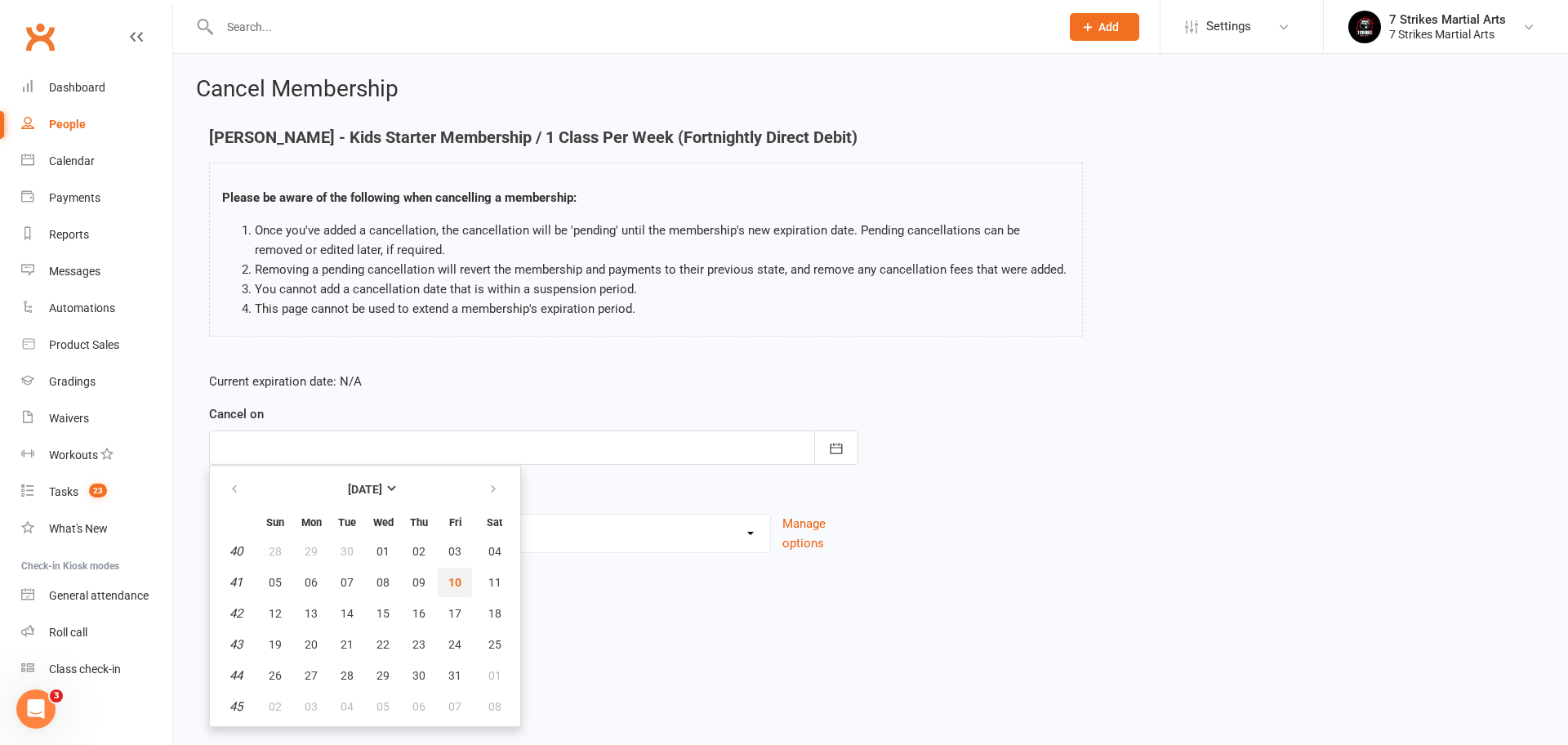
click at [462, 583] on button "10" at bounding box center [455, 582] width 34 height 30
type input "10 Oct 2025"
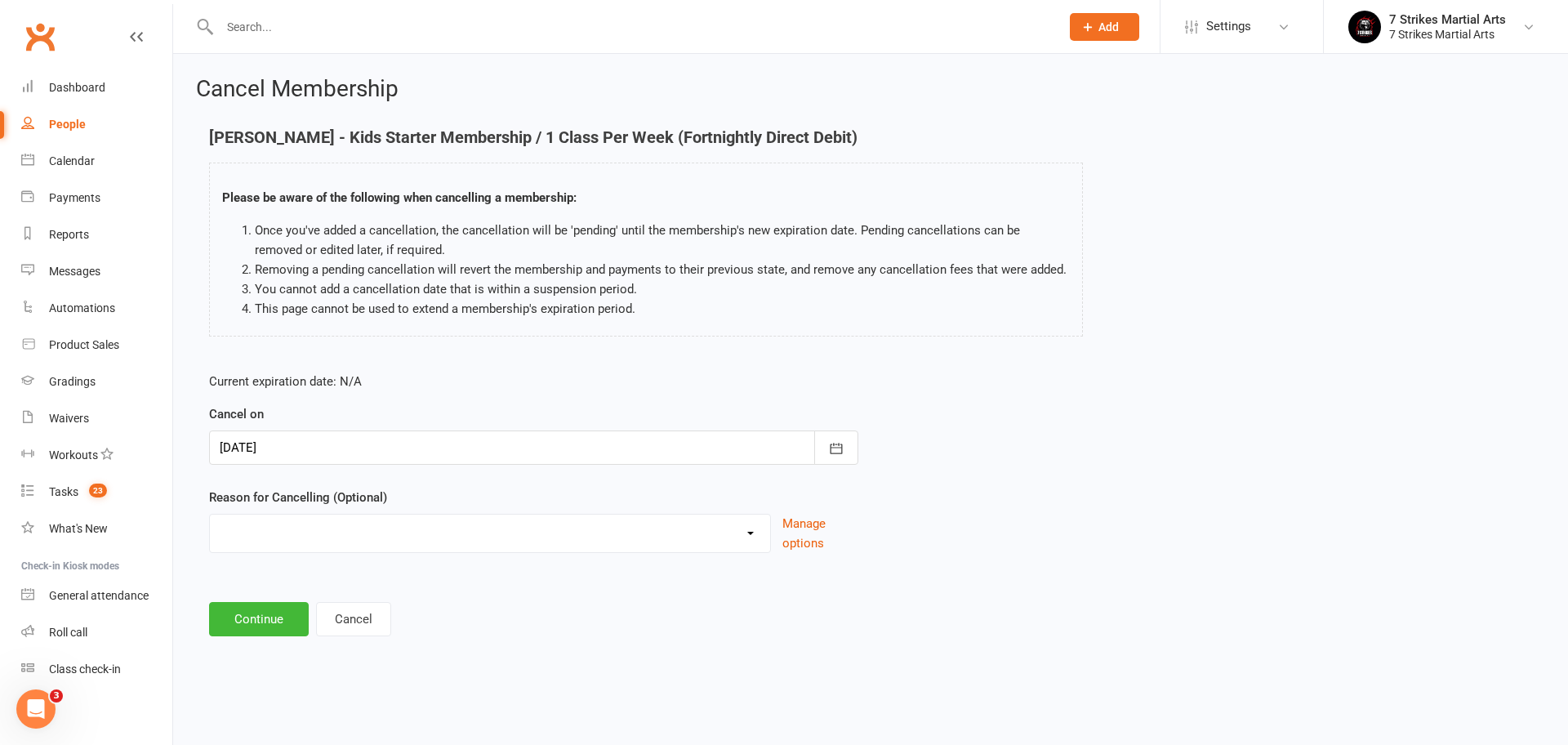
select select "2"
click at [254, 618] on button "Continue" at bounding box center [259, 619] width 99 height 34
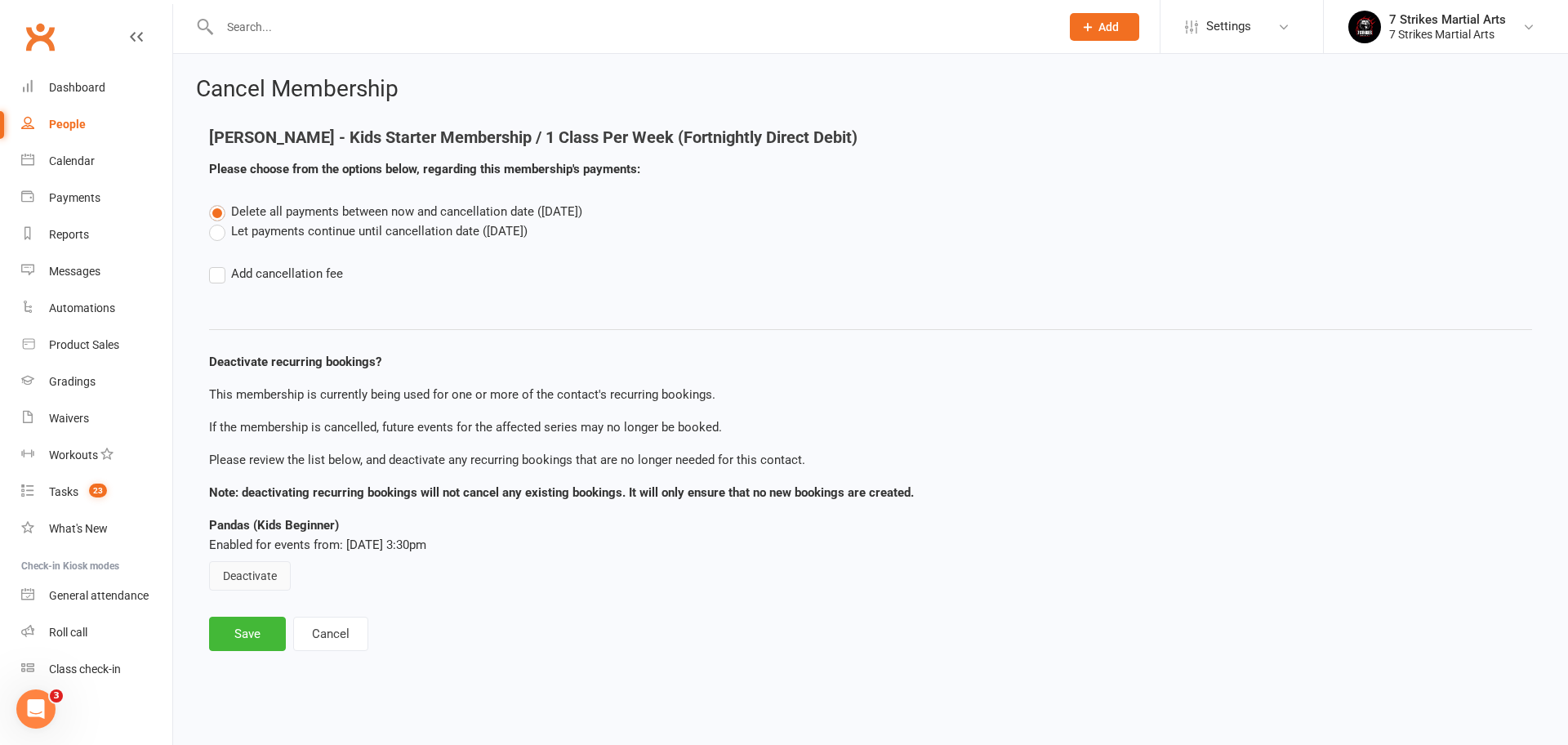
click at [248, 574] on button "Deactivate" at bounding box center [250, 576] width 82 height 30
click at [251, 631] on button "Save" at bounding box center [247, 634] width 77 height 34
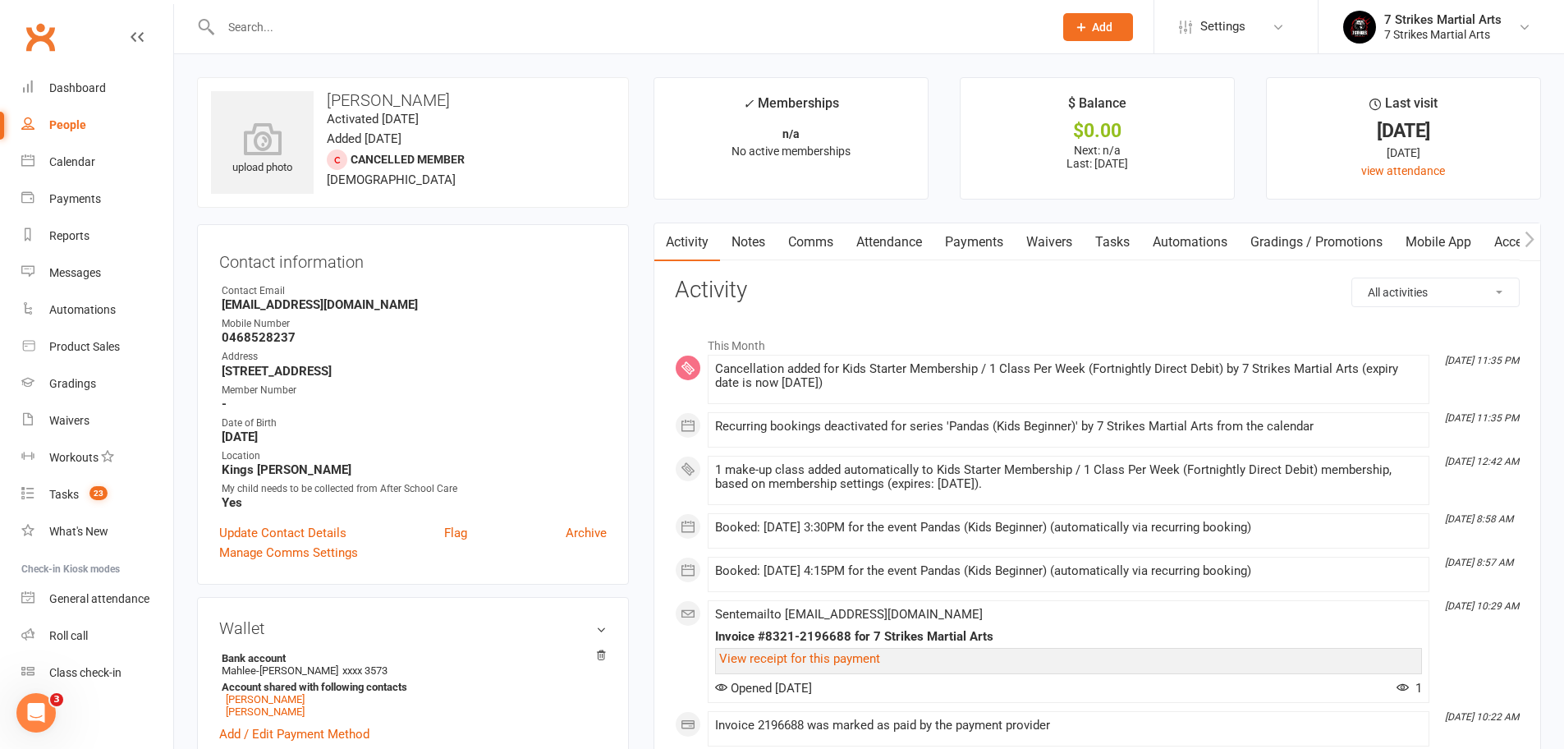
click at [1118, 240] on link "Tasks" at bounding box center [1111, 242] width 57 height 38
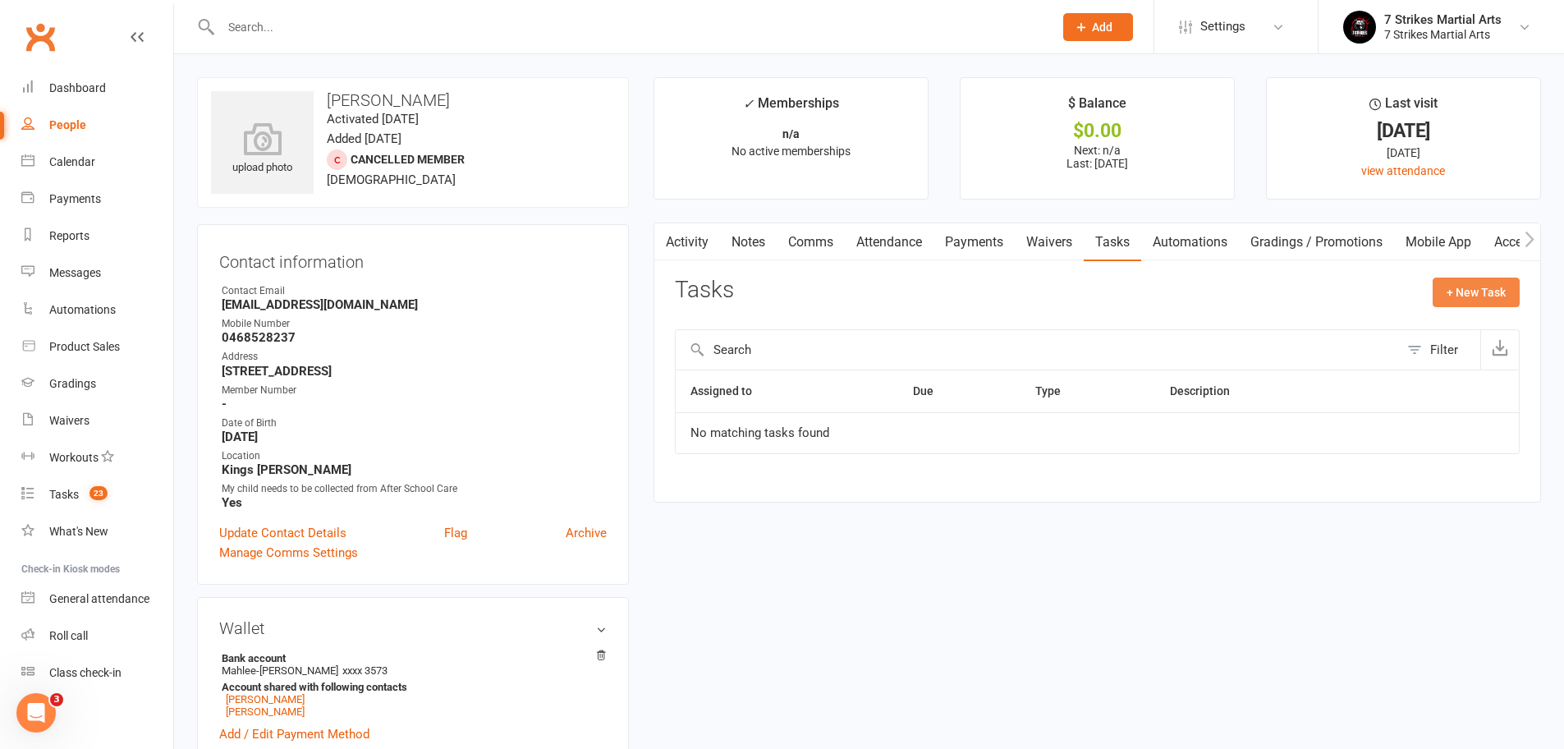
click at [1460, 290] on button "+ New Task" at bounding box center [1475, 292] width 87 height 30
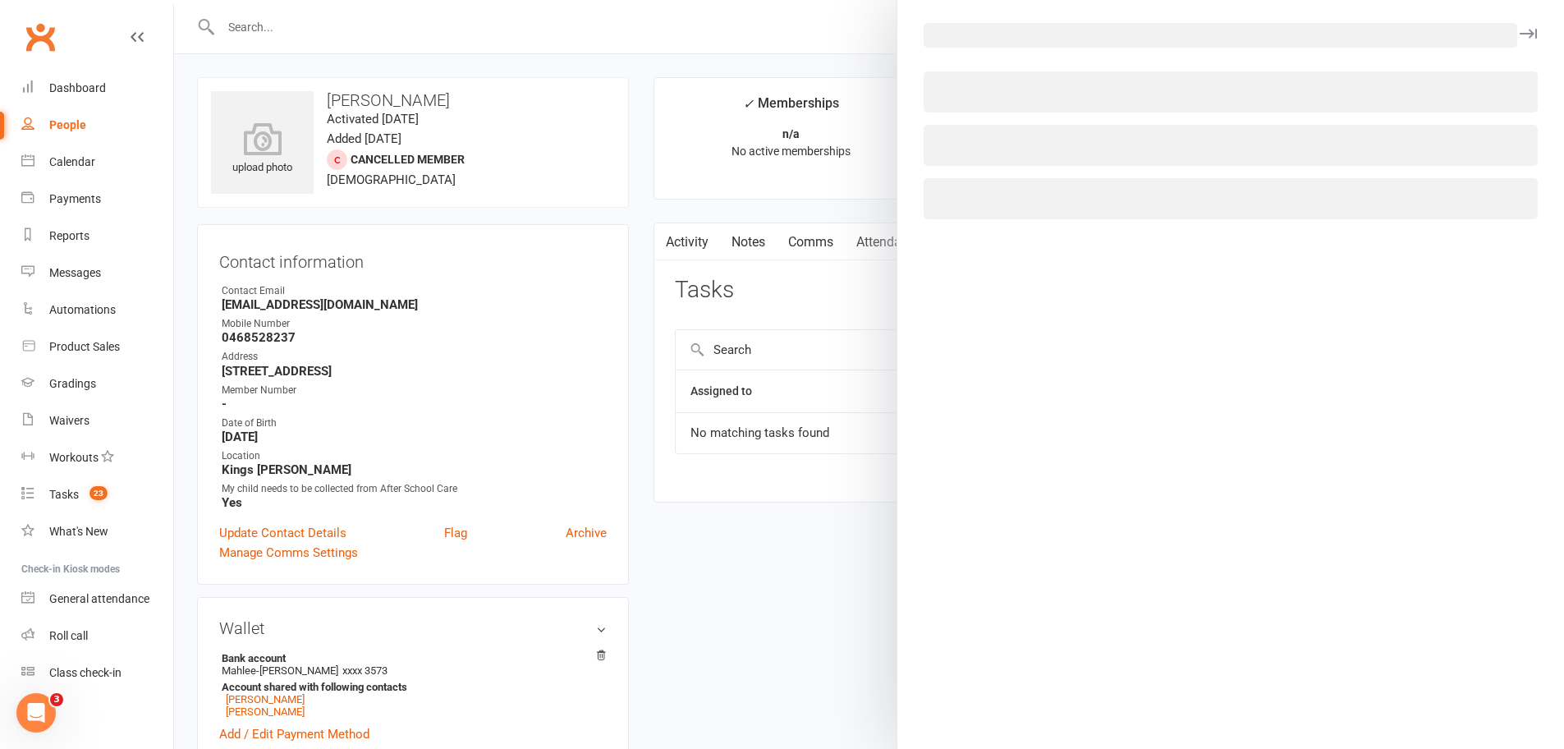
select select "48168"
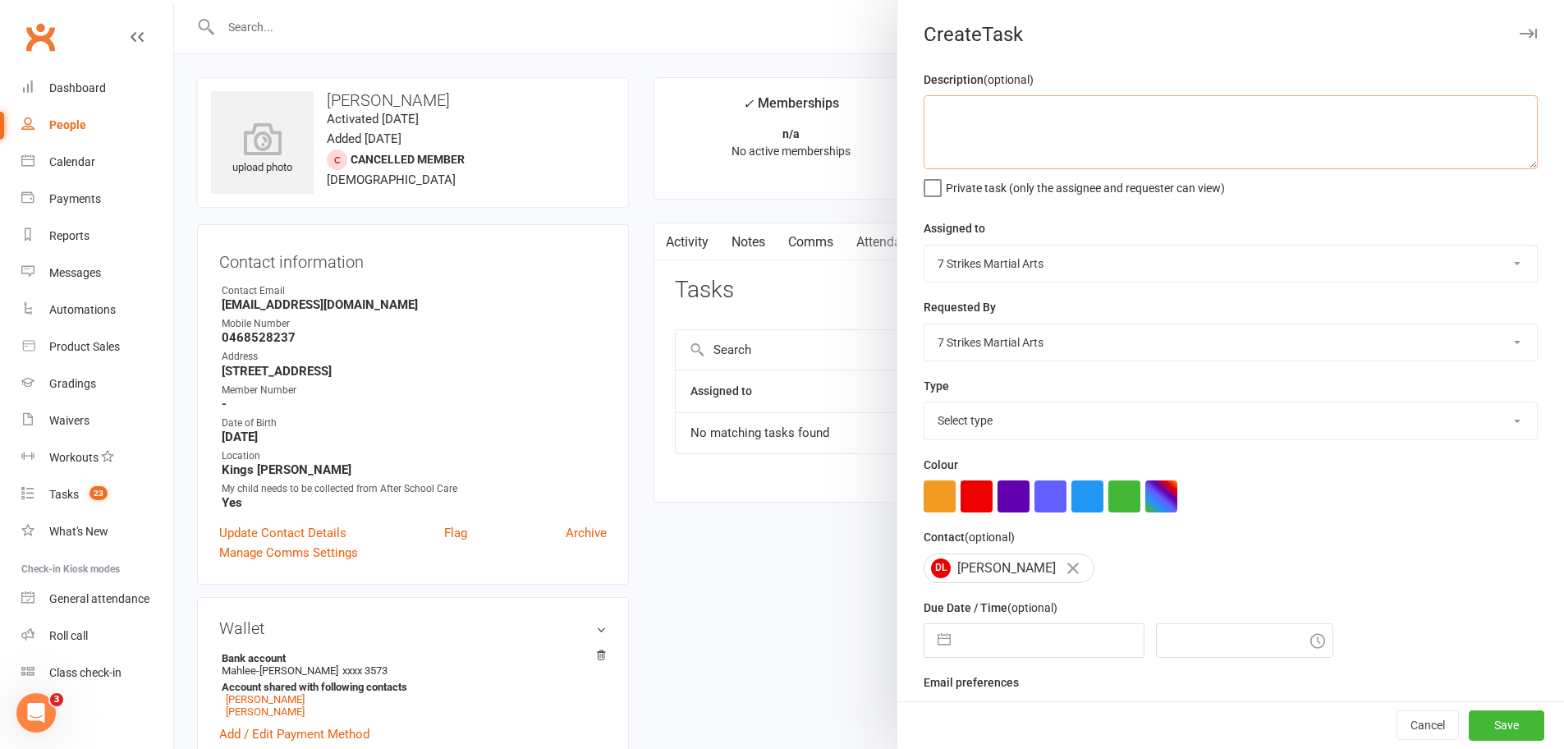
click at [1036, 132] on textarea at bounding box center [1230, 132] width 614 height 74
type textarea "apply credits"
click at [1067, 195] on div "Private task (only the assignee and requester can view)" at bounding box center [1230, 186] width 614 height 20
click at [1005, 185] on span "Private task (only the assignee and requester can view)" at bounding box center [1085, 185] width 279 height 19
click at [1005, 176] on input "Private task (only the assignee and requester can view)" at bounding box center [1073, 176] width 301 height 0
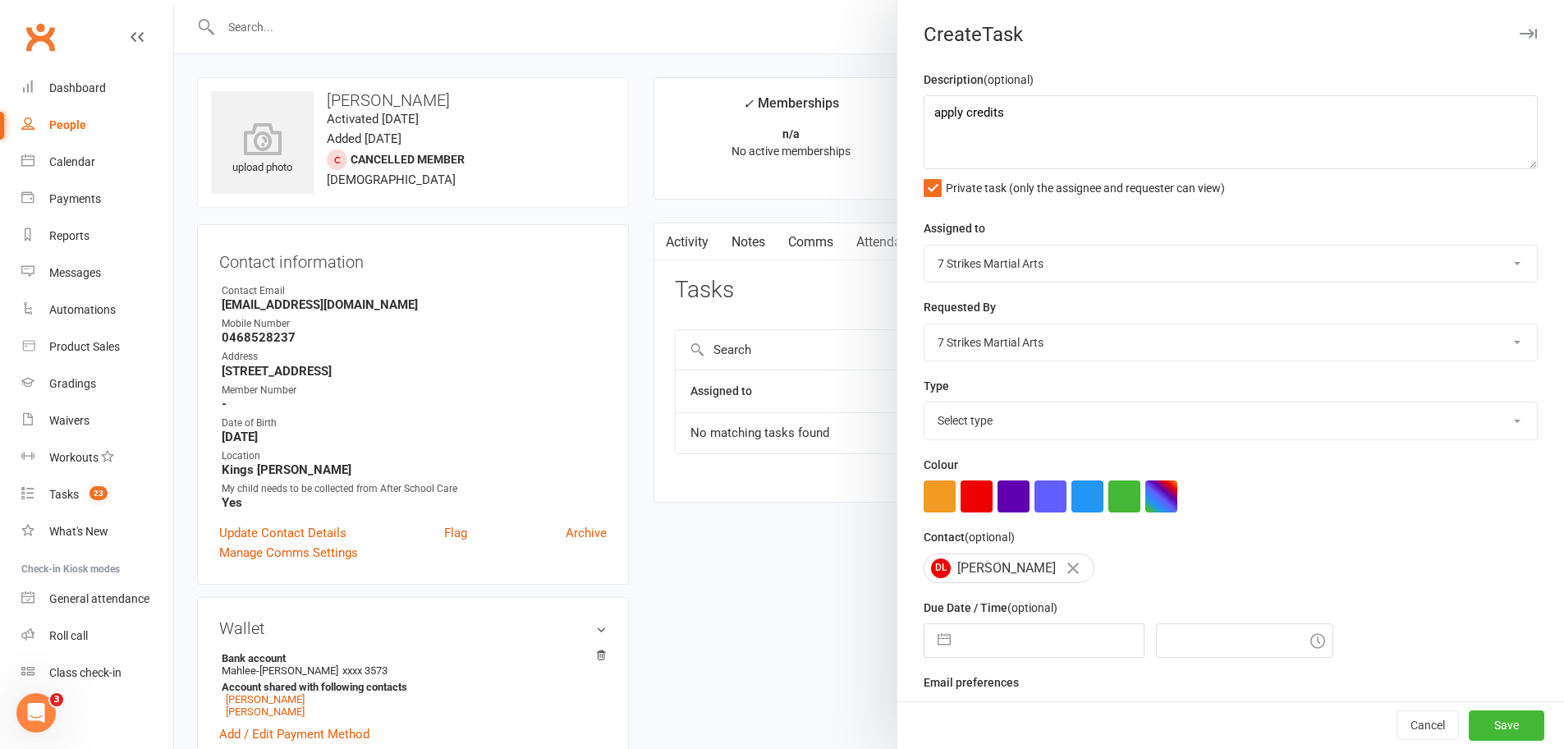
select select "34783"
click at [972, 482] on button "button" at bounding box center [976, 496] width 32 height 32
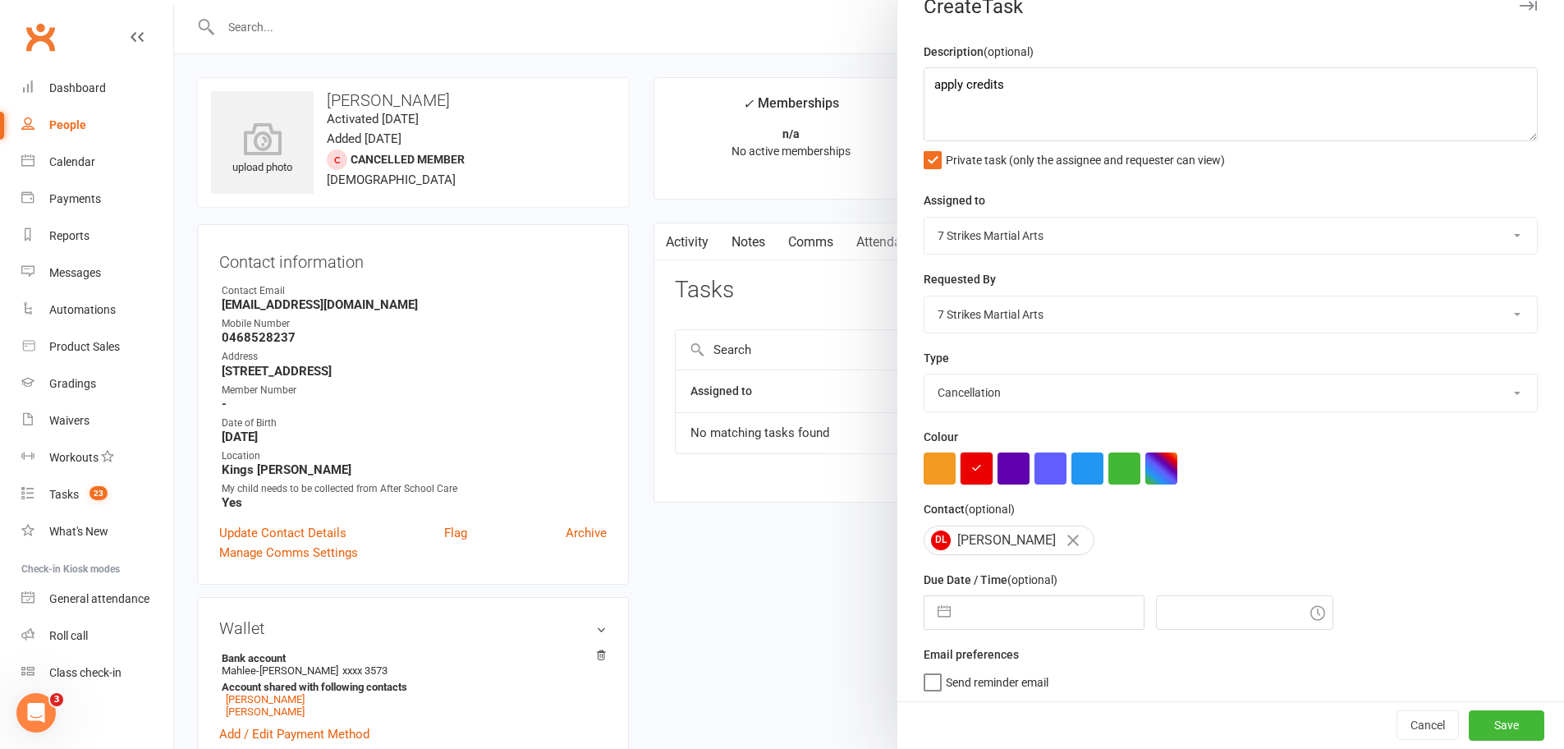
scroll to position [278, 0]
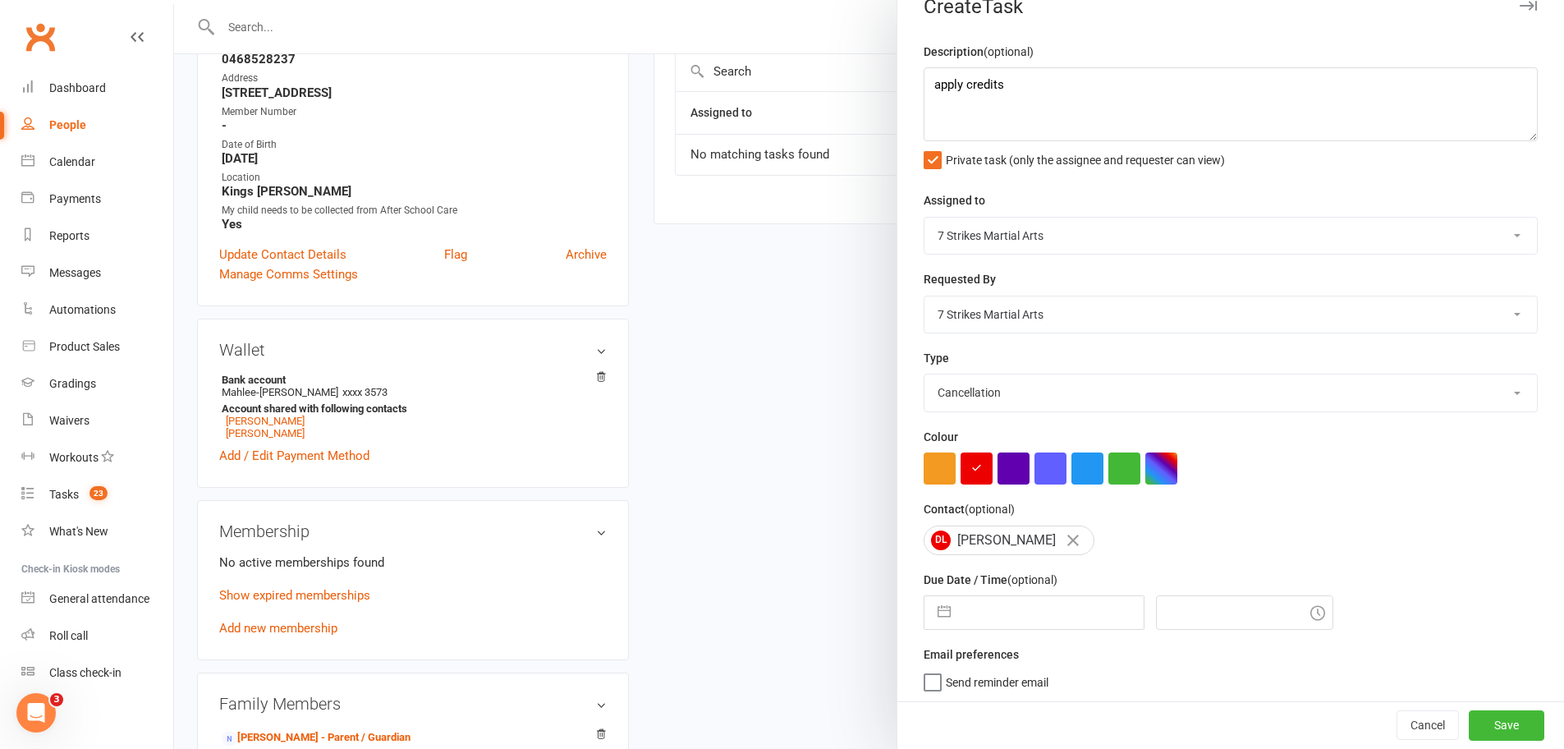
click at [1012, 606] on input "text" at bounding box center [1051, 612] width 185 height 33
select select "8"
select select "2025"
select select "9"
select select "2025"
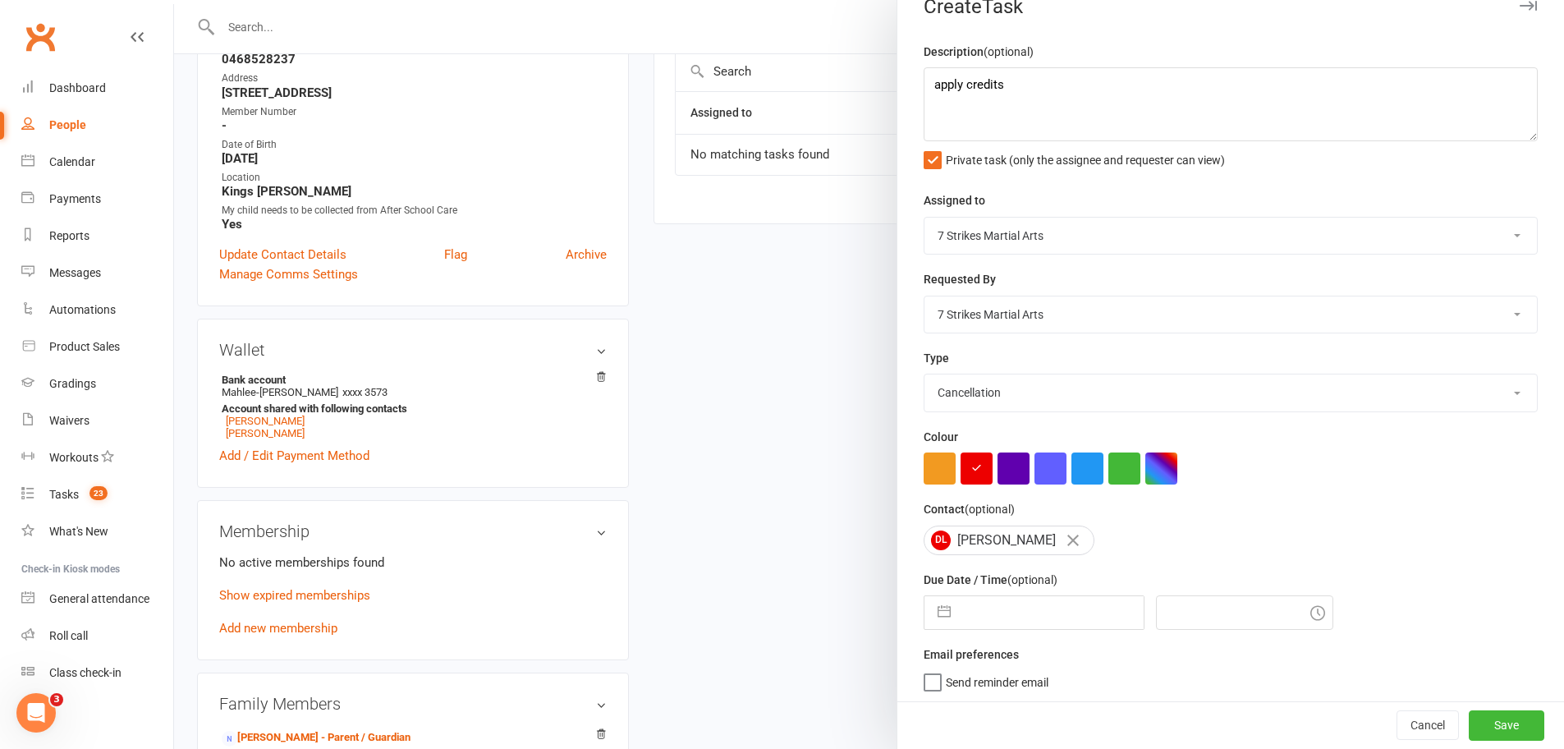
select select "10"
select select "2025"
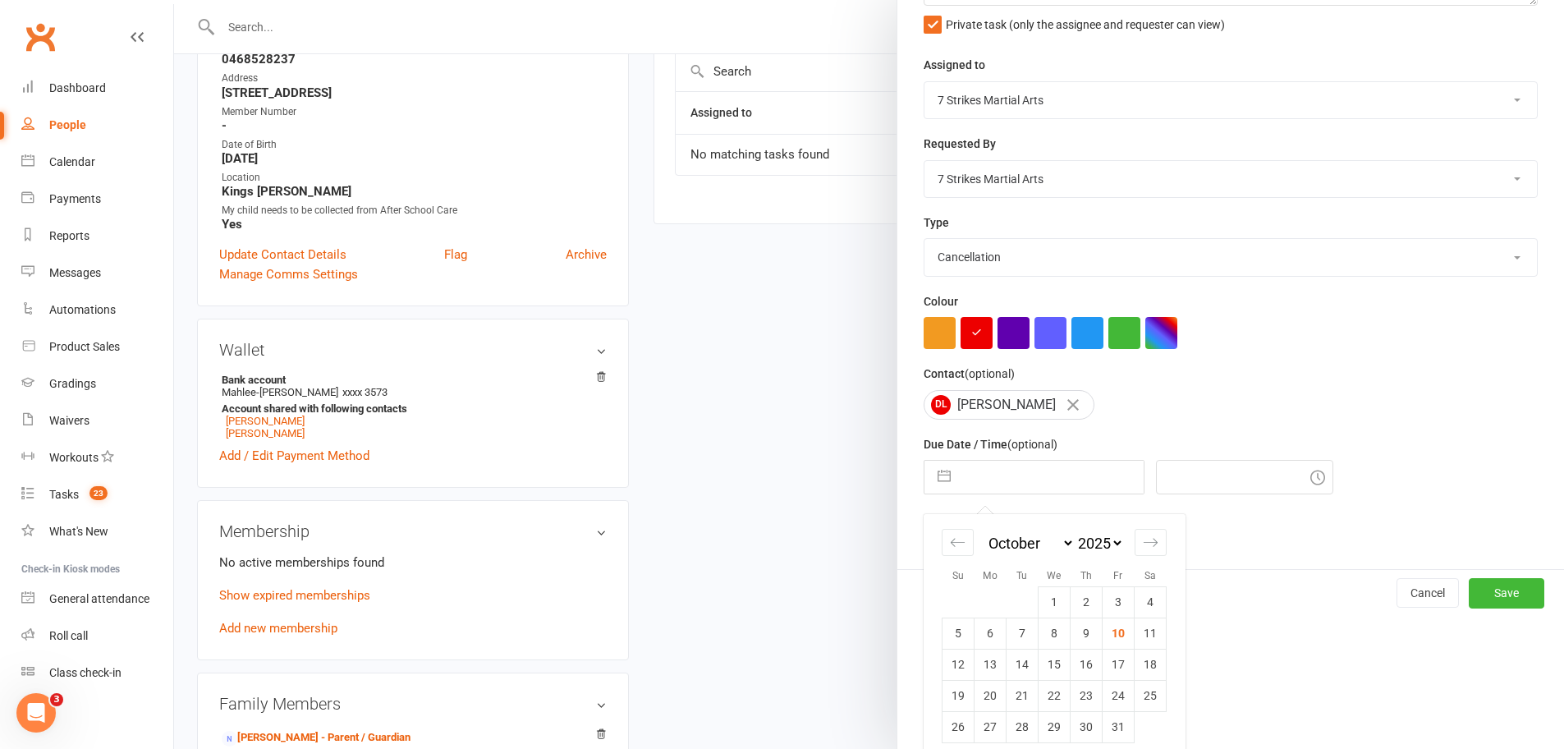
scroll to position [173, 0]
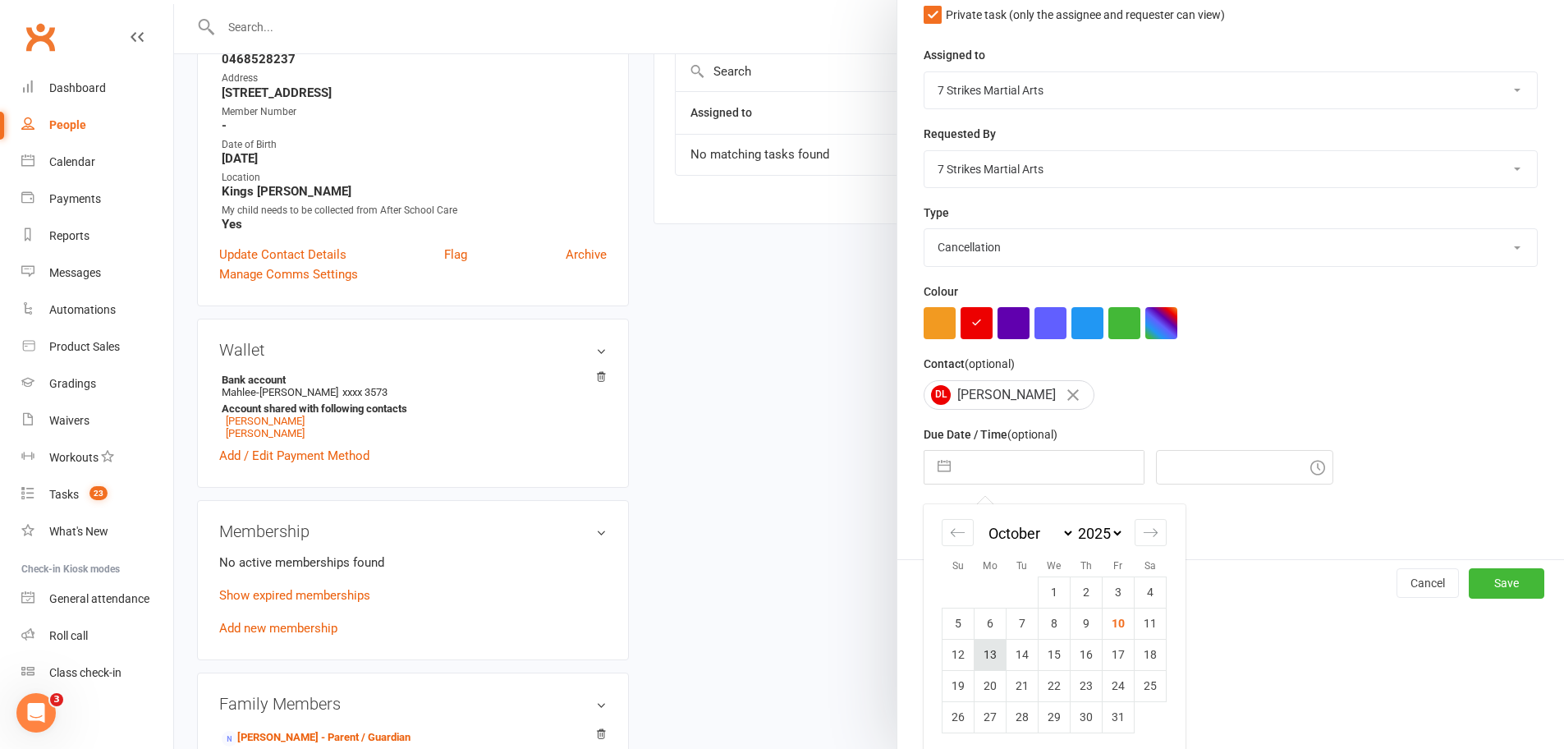
click at [982, 652] on td "13" at bounding box center [990, 654] width 32 height 31
type input "13 Oct 2025"
type input "11:45pm"
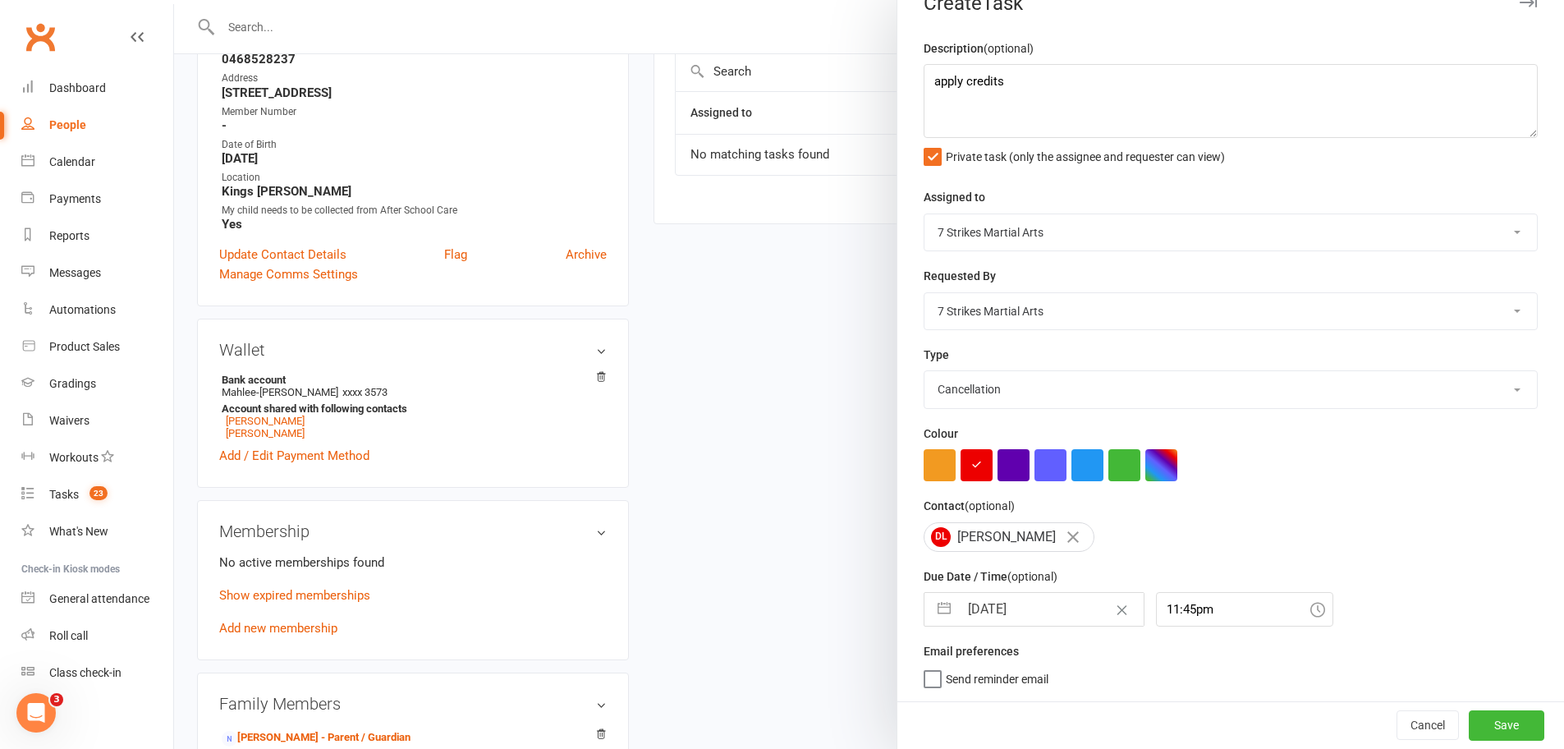
scroll to position [28, 0]
click at [1498, 724] on button "Save" at bounding box center [1506, 726] width 76 height 30
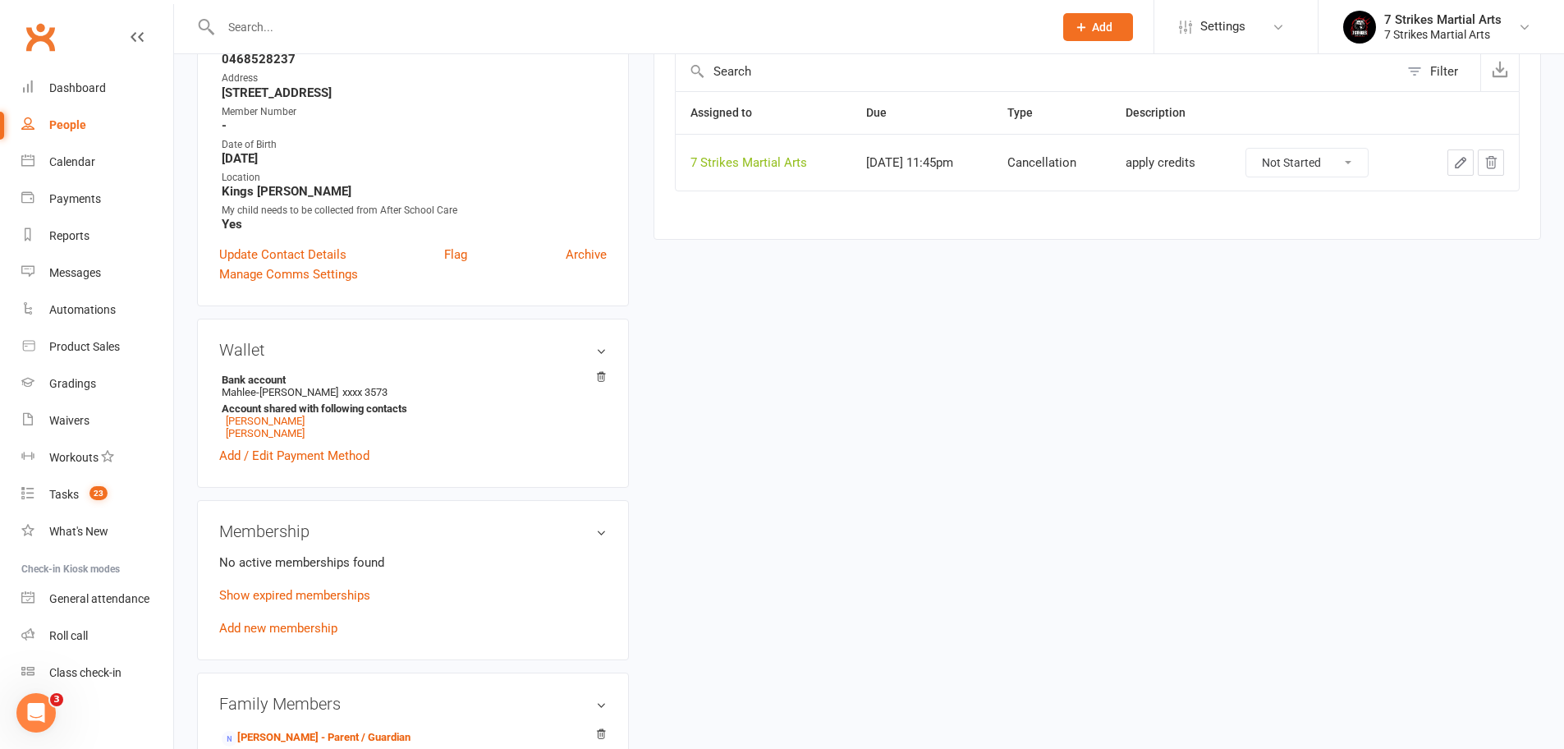
click at [297, 22] on input "text" at bounding box center [629, 27] width 826 height 23
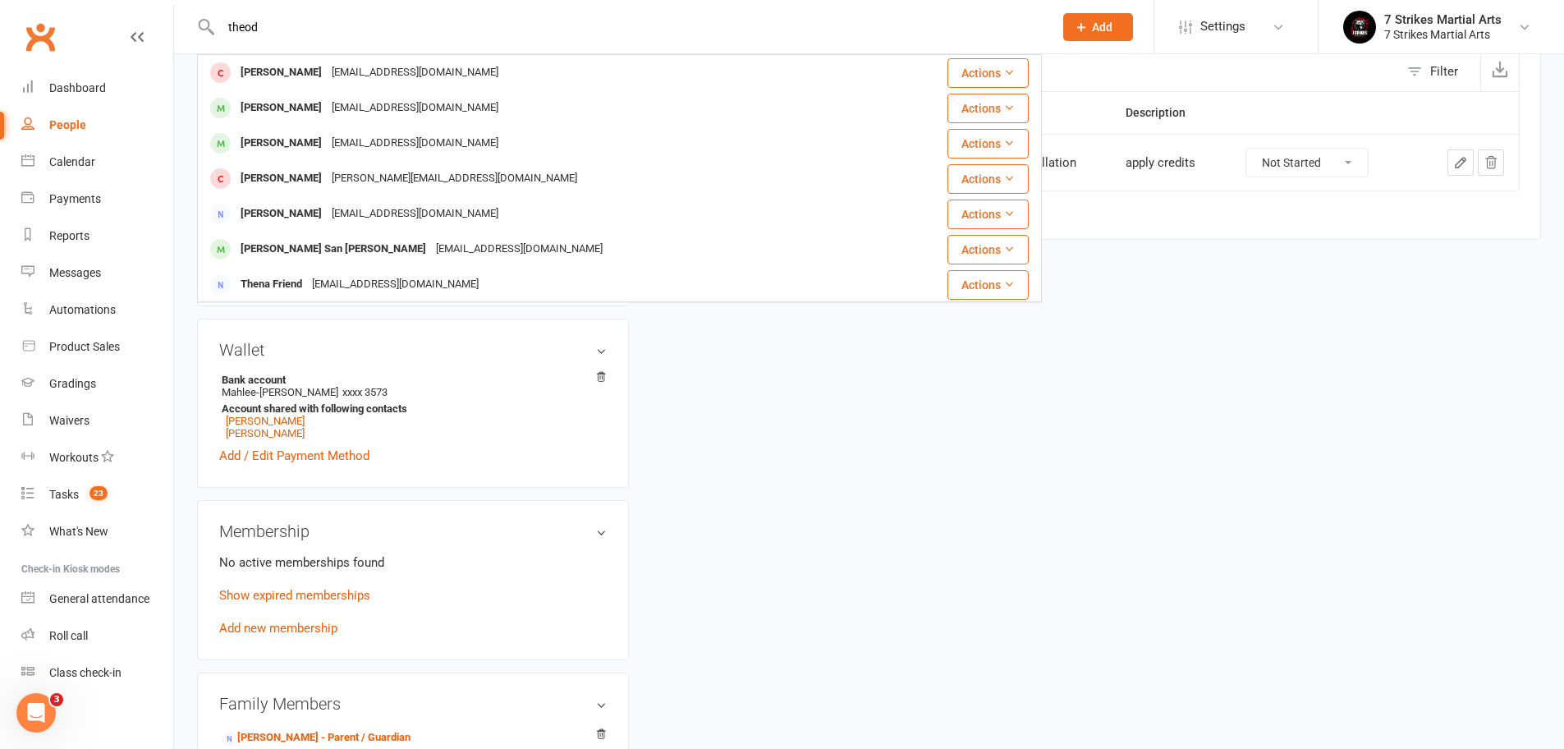
type input "theod"
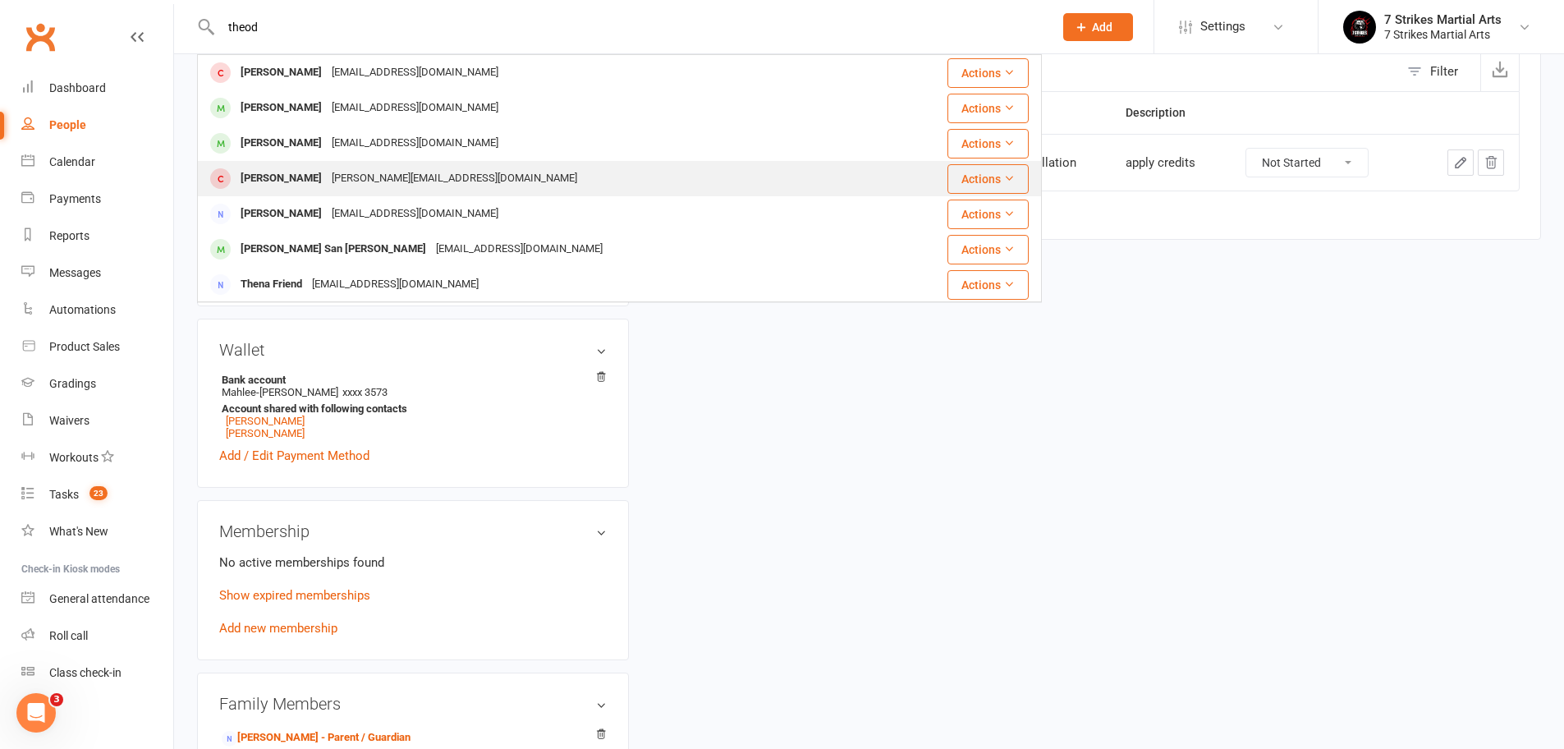
drag, startPoint x: 297, startPoint y: 22, endPoint x: 326, endPoint y: 188, distance: 168.3
click at [326, 188] on div "Theodoros Liouras" at bounding box center [281, 179] width 91 height 24
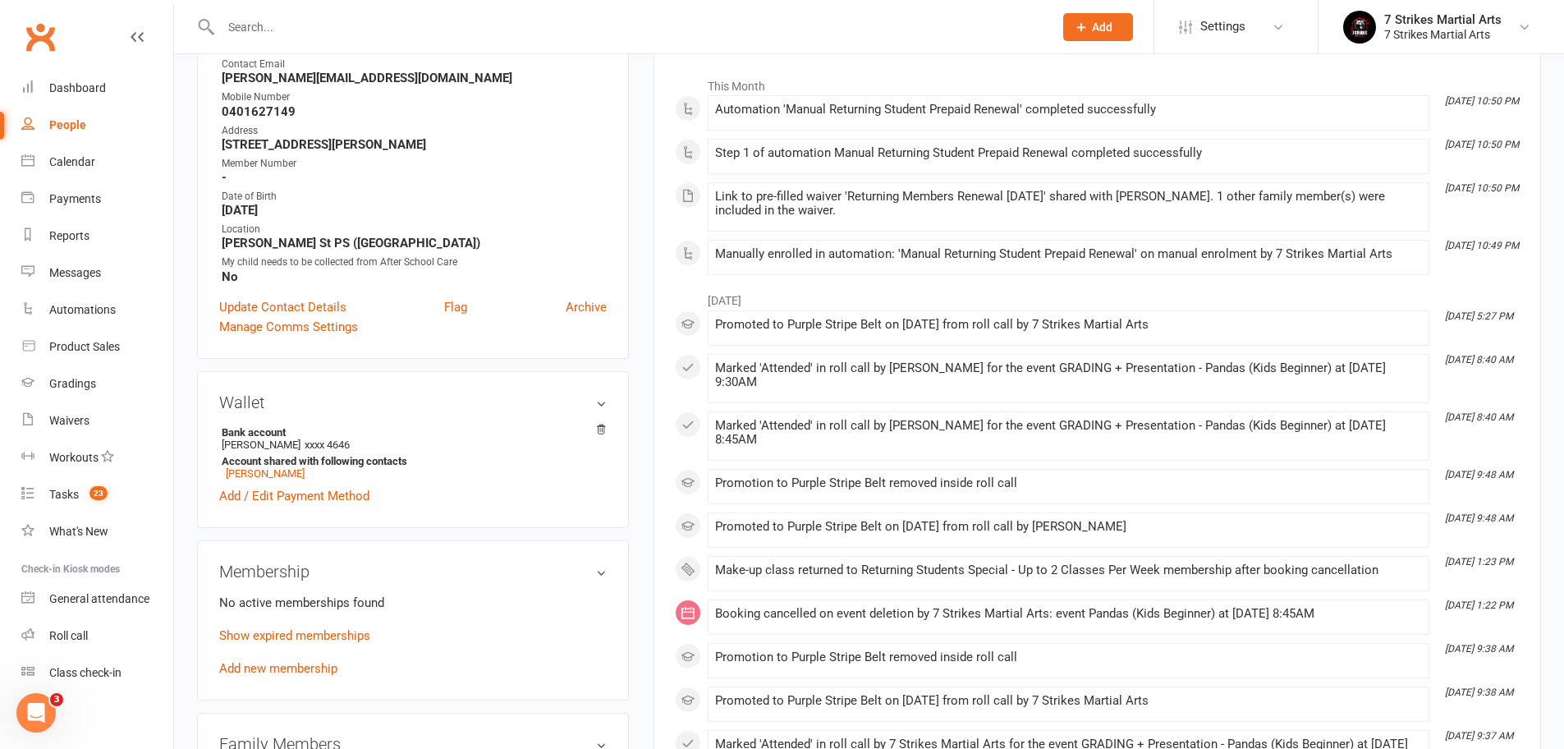
scroll to position [517, 0]
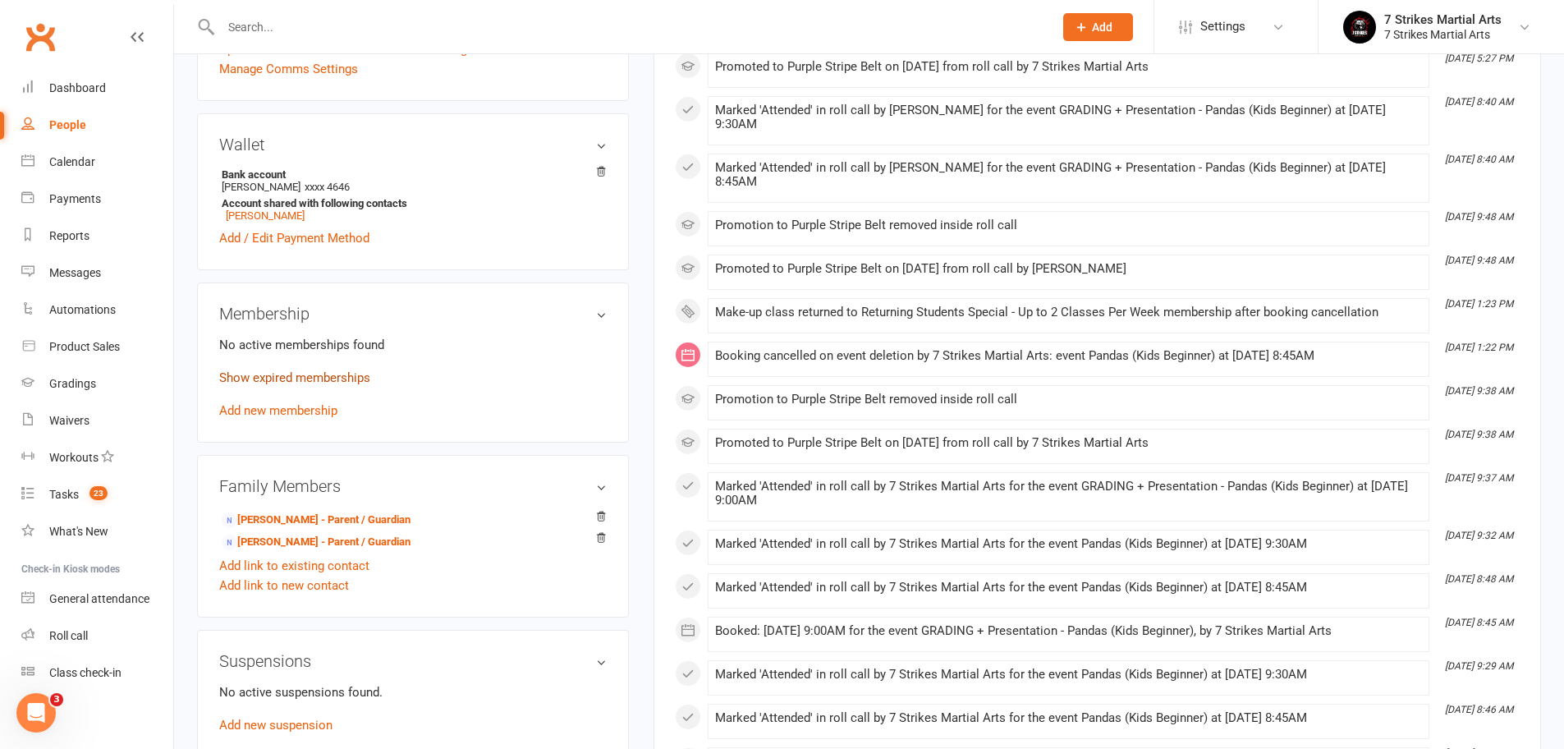
click at [272, 370] on link "Show expired memberships" at bounding box center [294, 377] width 151 height 15
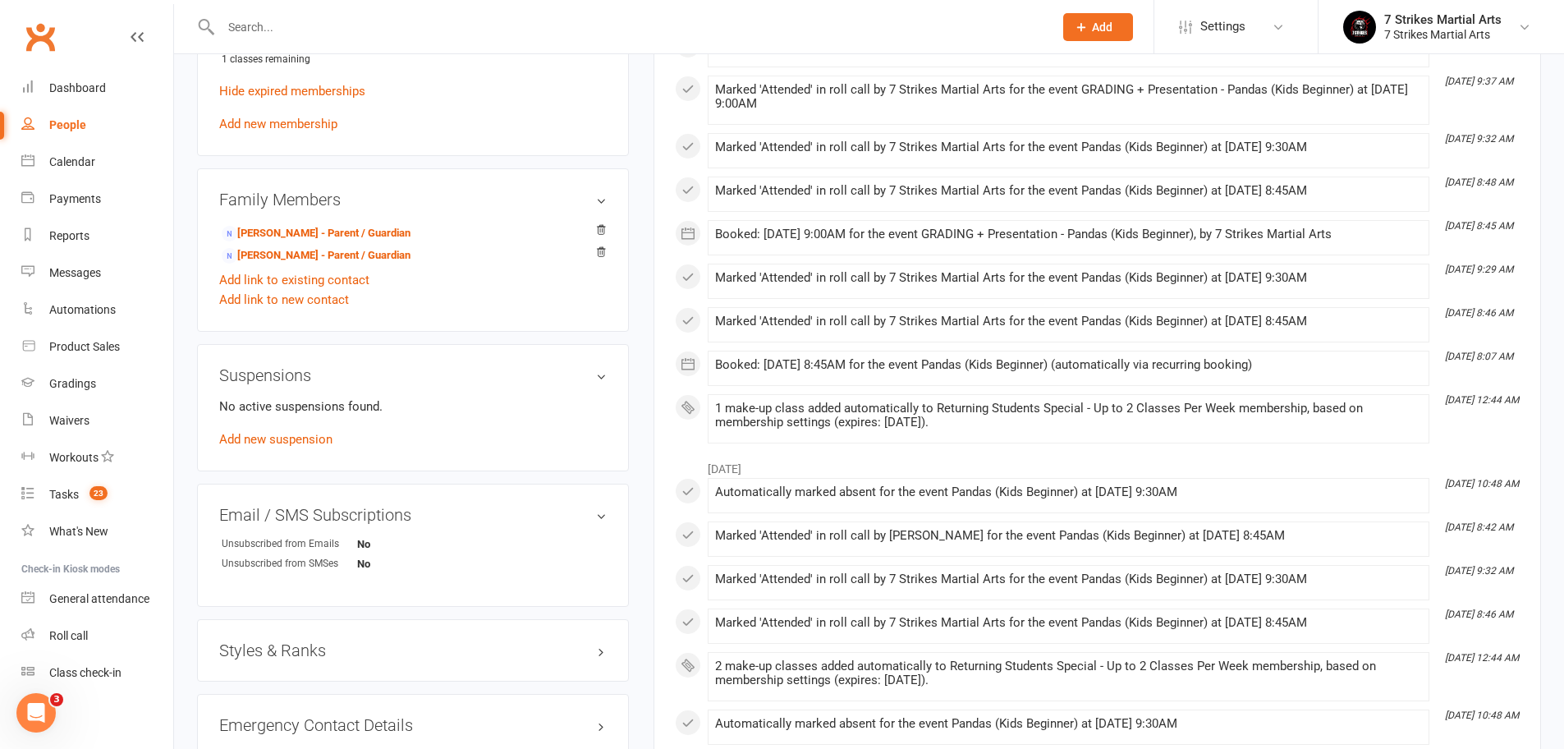
scroll to position [1041, 0]
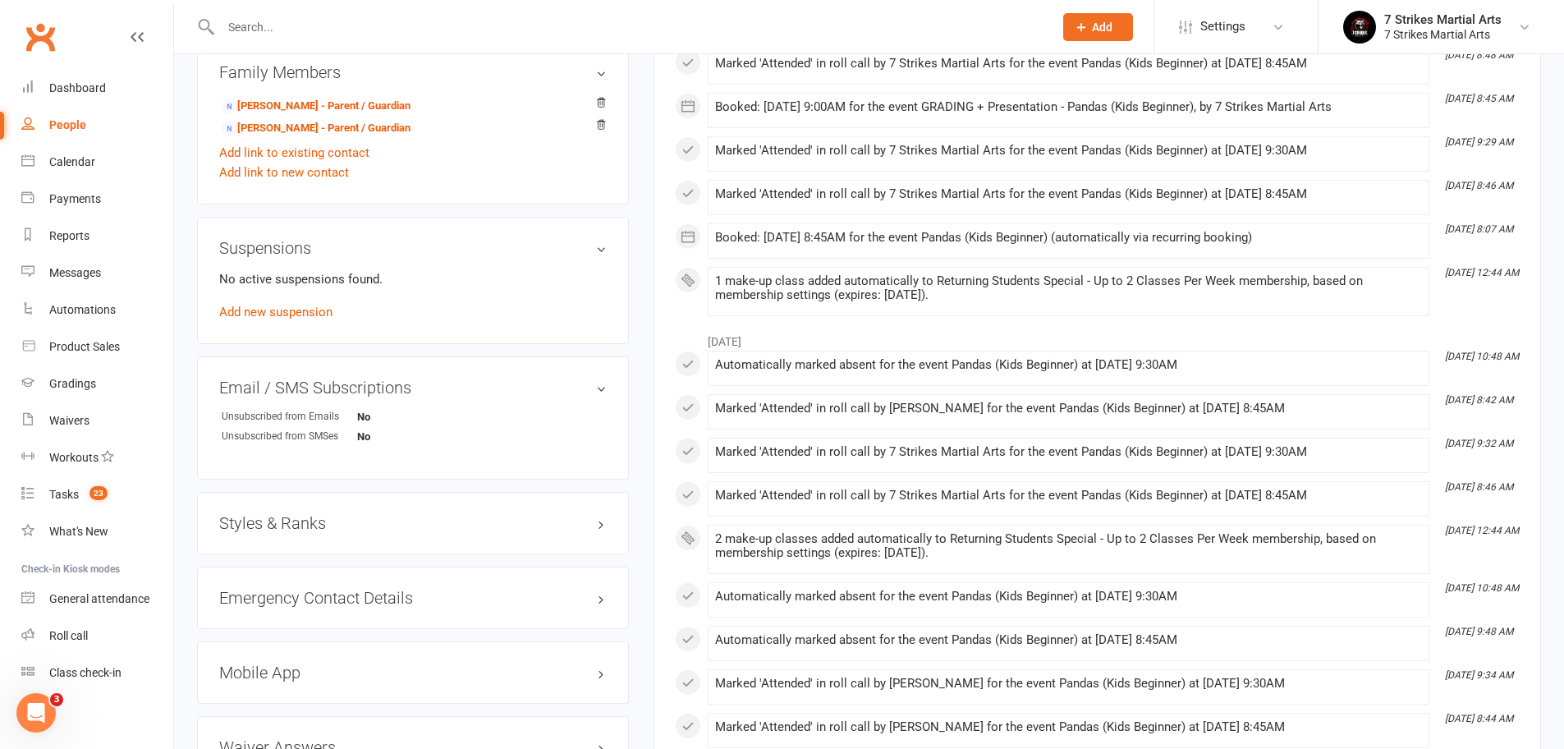
click at [586, 528] on h3 "Styles & Ranks" at bounding box center [412, 523] width 387 height 18
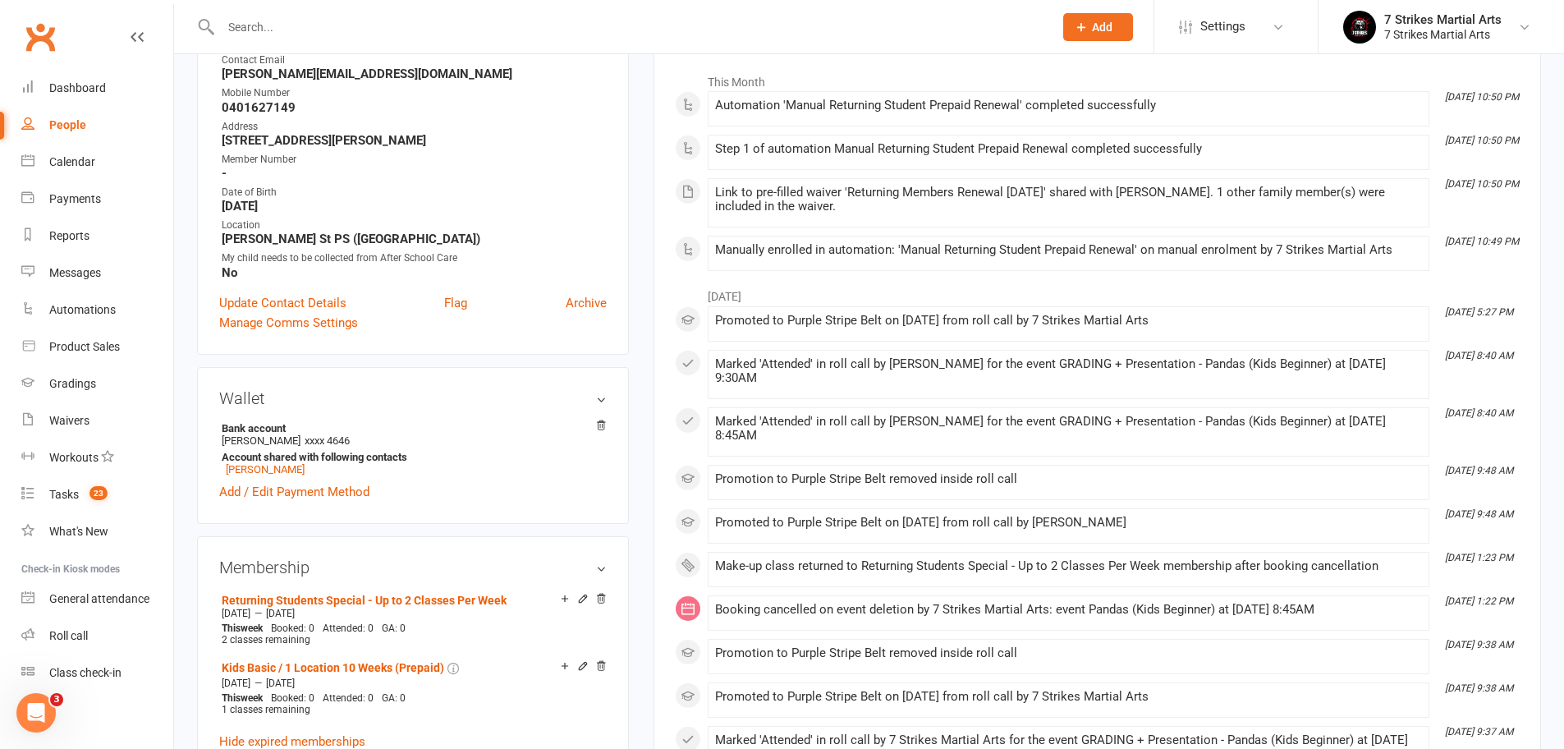
scroll to position [0, 0]
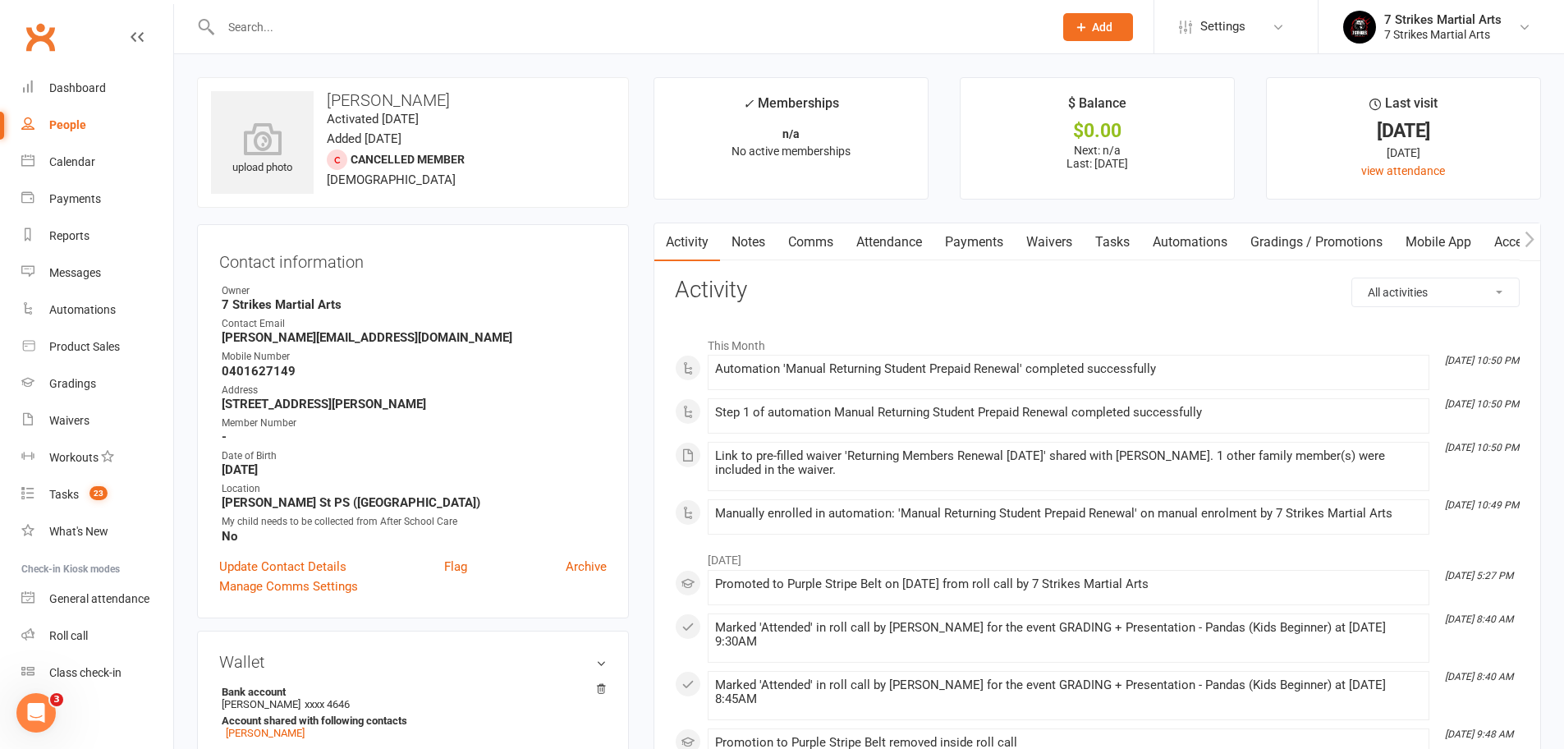
click at [912, 236] on link "Attendance" at bounding box center [889, 242] width 89 height 38
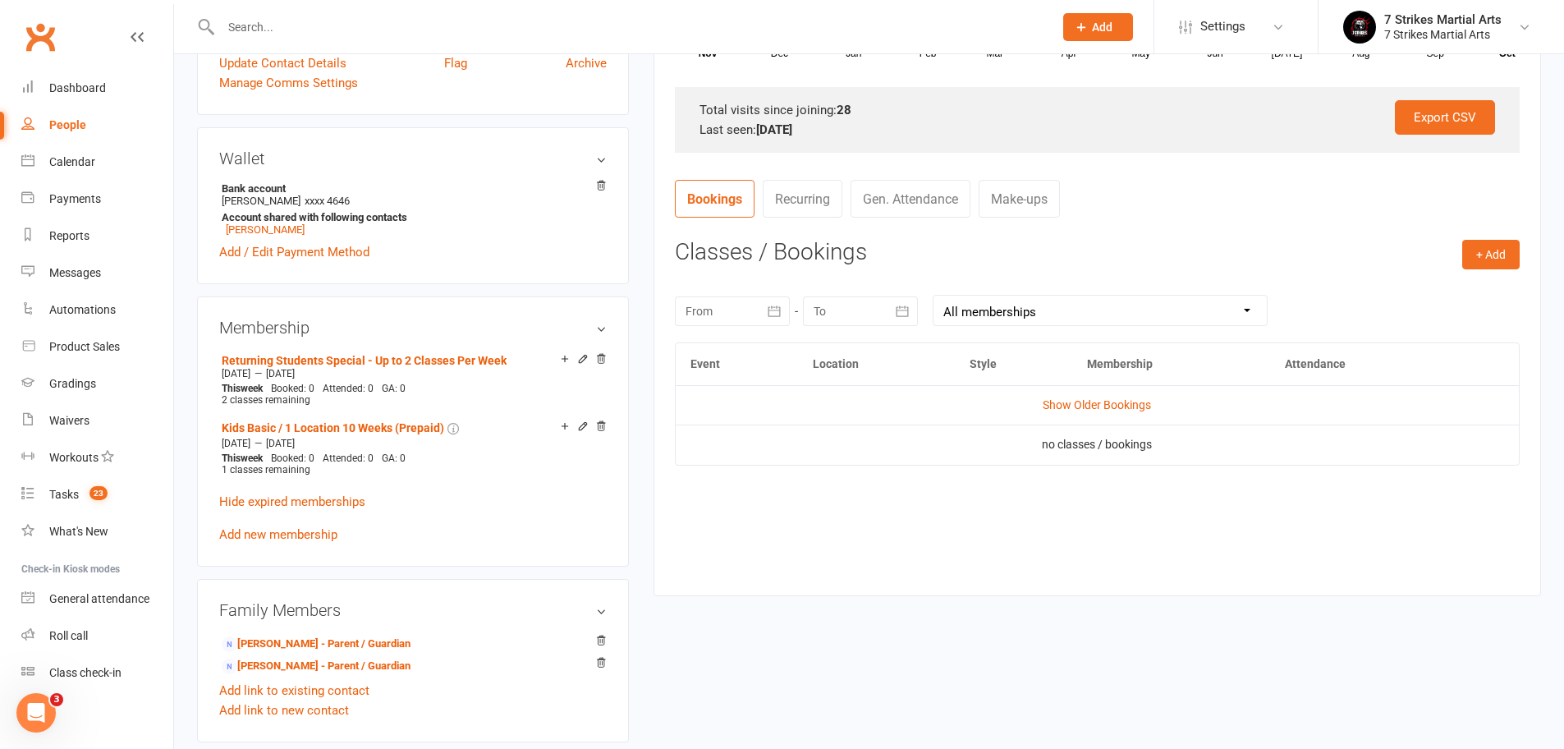
scroll to position [506, 0]
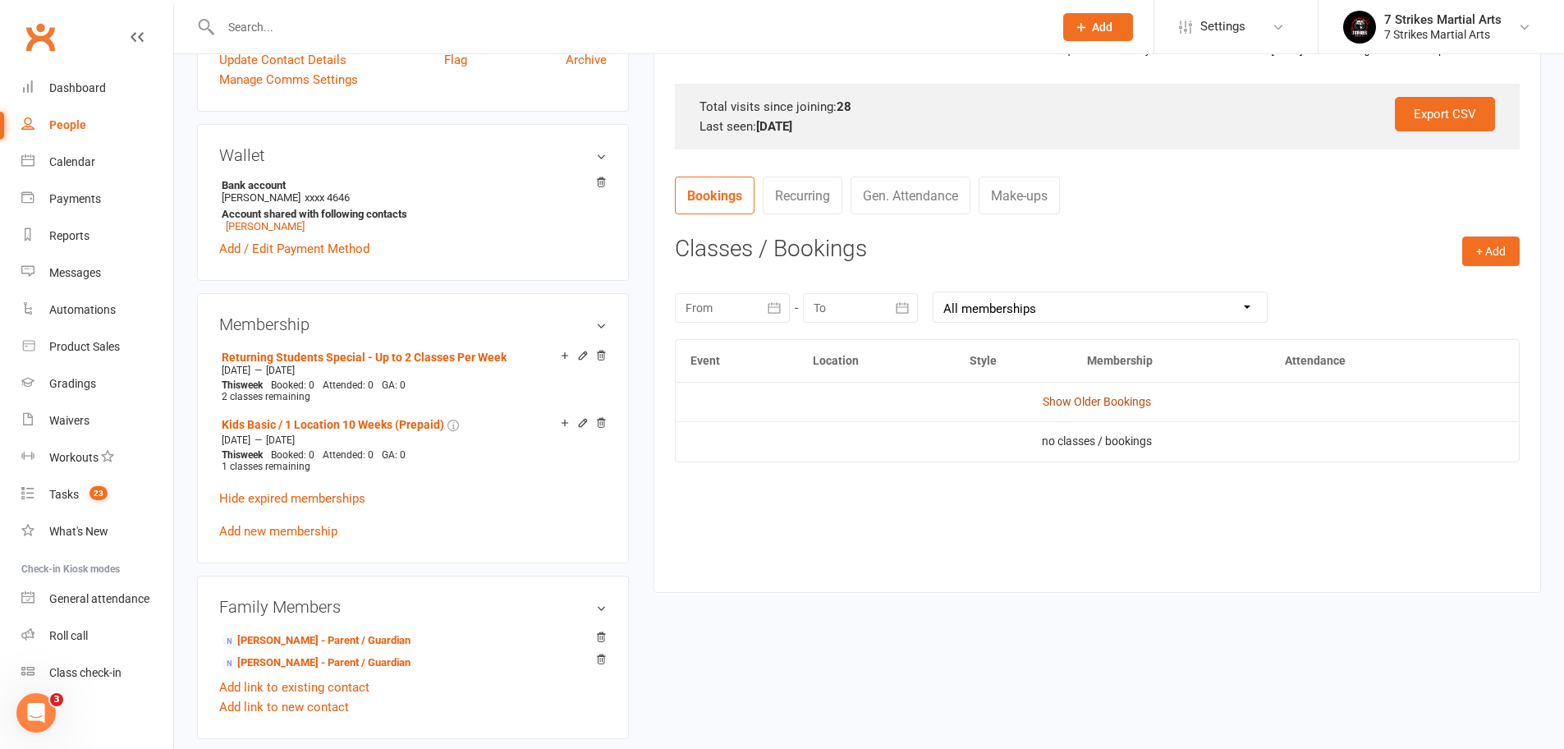
click at [1087, 396] on link "Show Older Bookings" at bounding box center [1096, 401] width 108 height 13
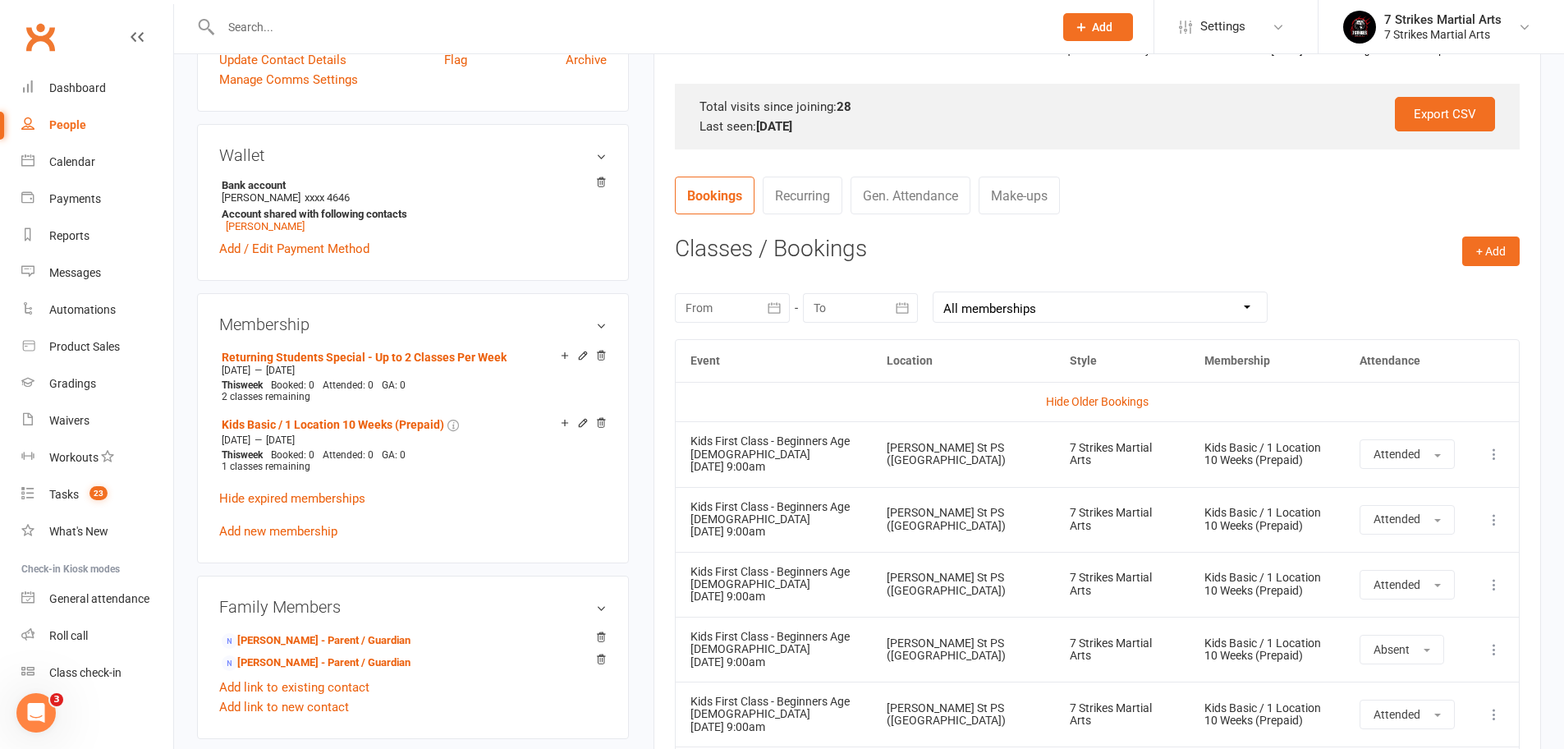
scroll to position [743, 0]
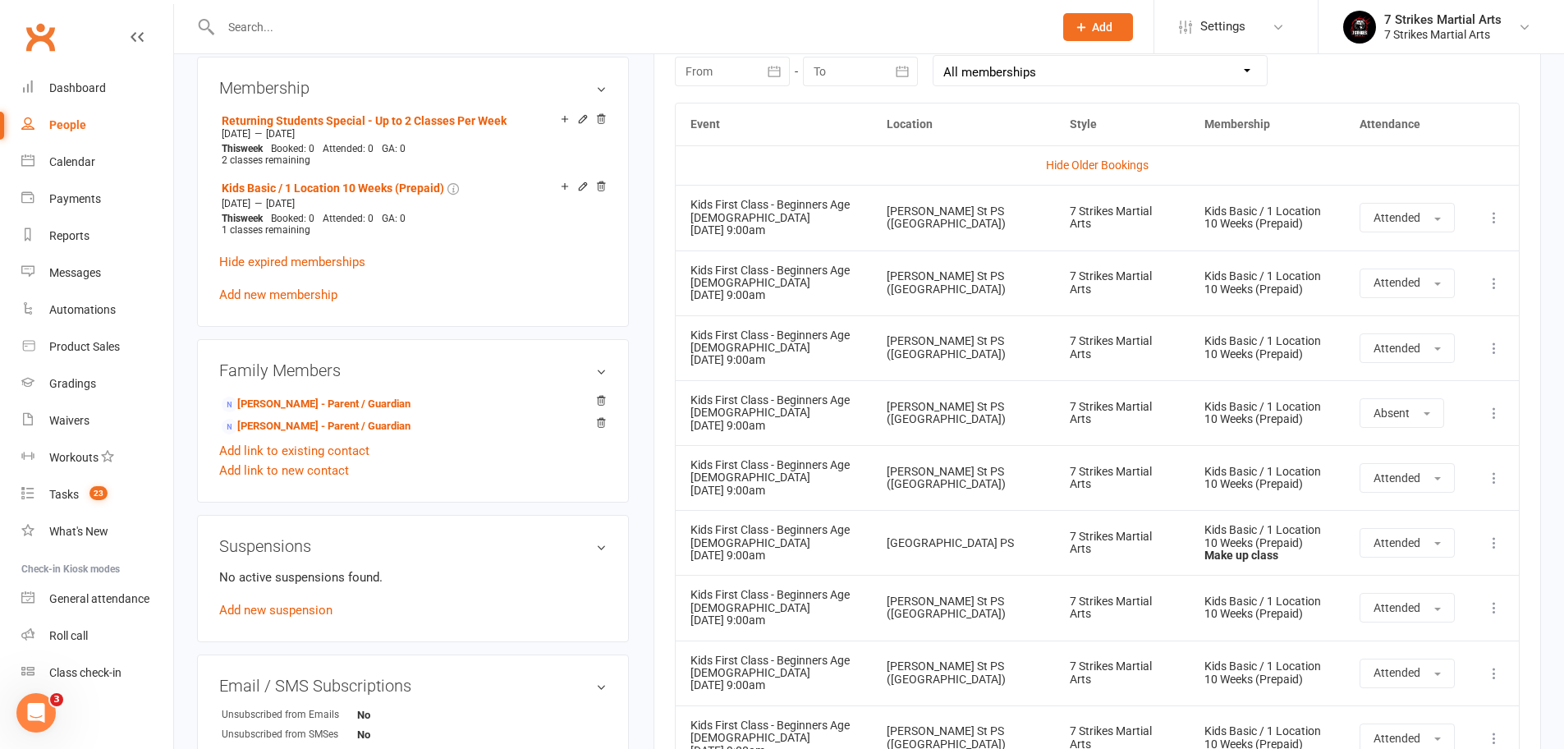
click at [327, 18] on input "text" at bounding box center [629, 27] width 826 height 23
paste input "rujutad@yahoo.com"
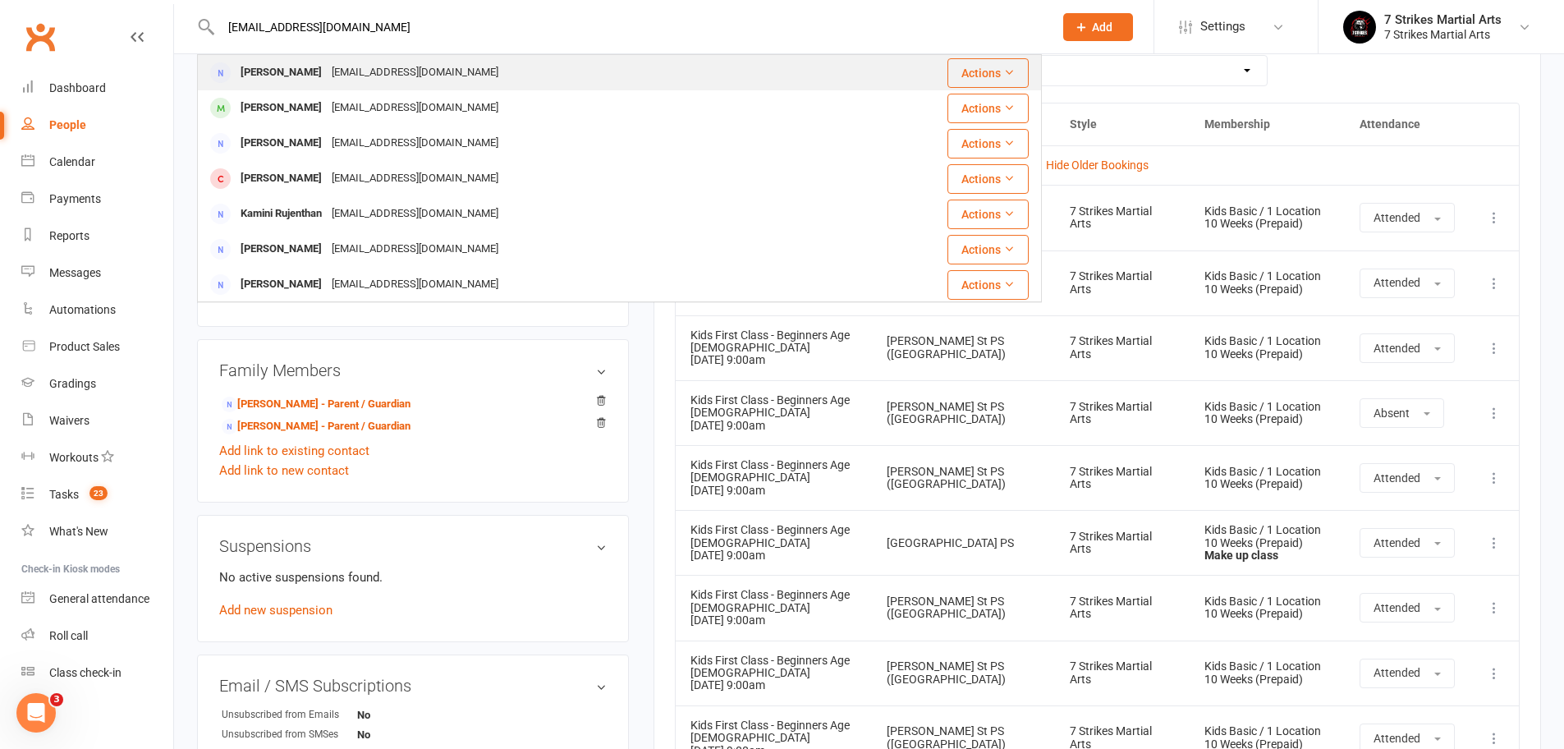
type input "rujutad@yahoo.com"
click at [329, 79] on div "rujutad@yahoo.com" at bounding box center [415, 73] width 176 height 24
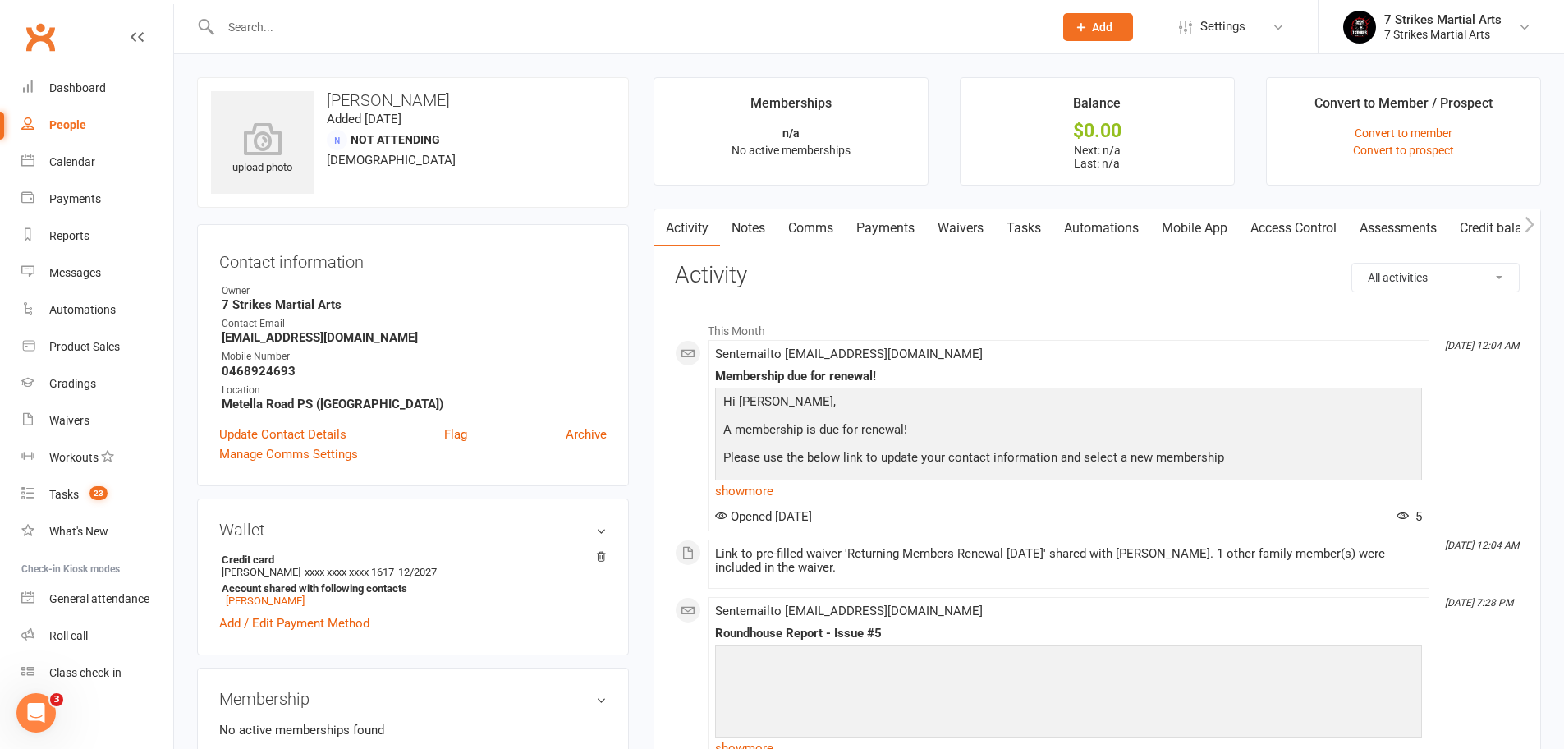
click at [1172, 225] on link "Mobile App" at bounding box center [1194, 228] width 89 height 38
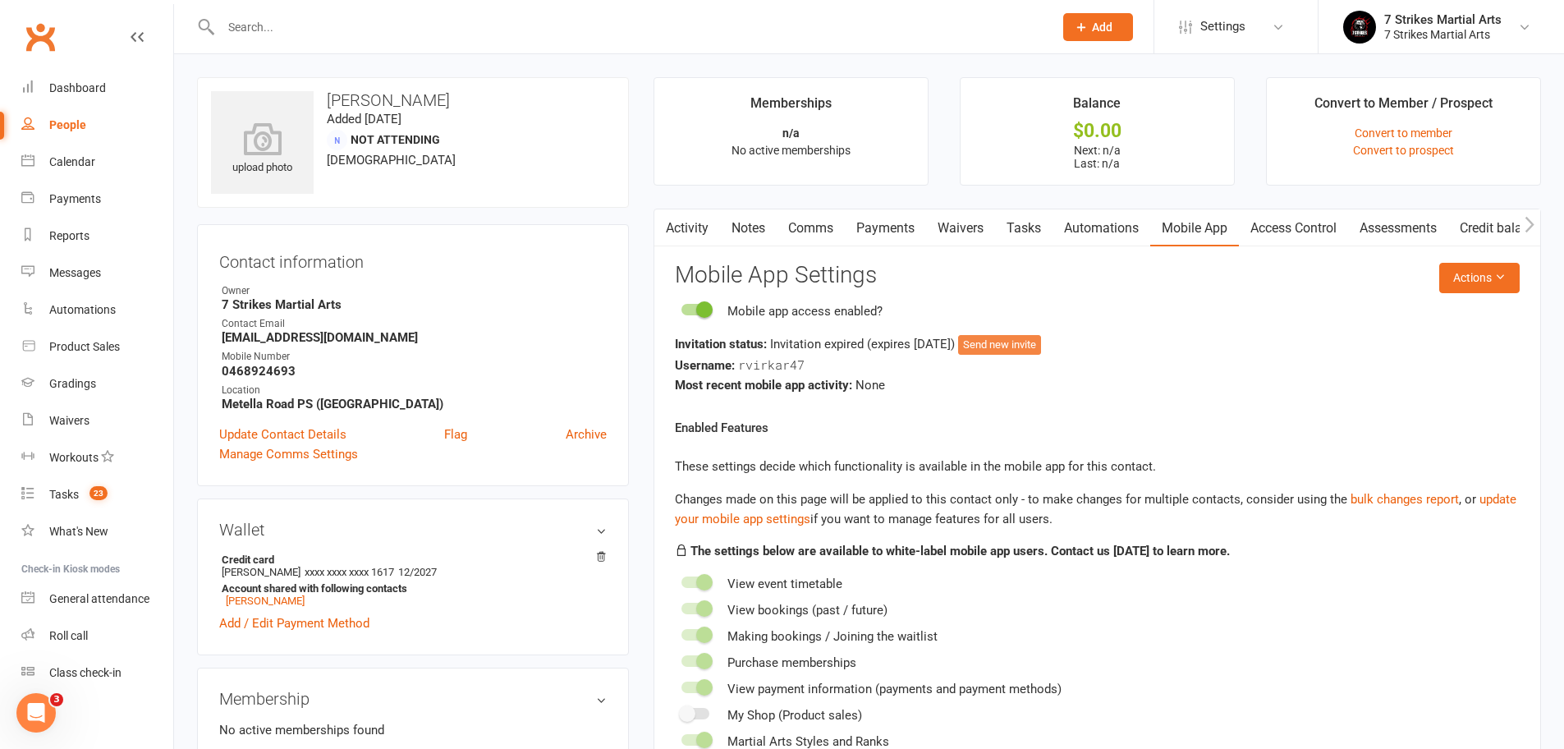
click at [1041, 345] on button "Send new invite" at bounding box center [999, 345] width 83 height 20
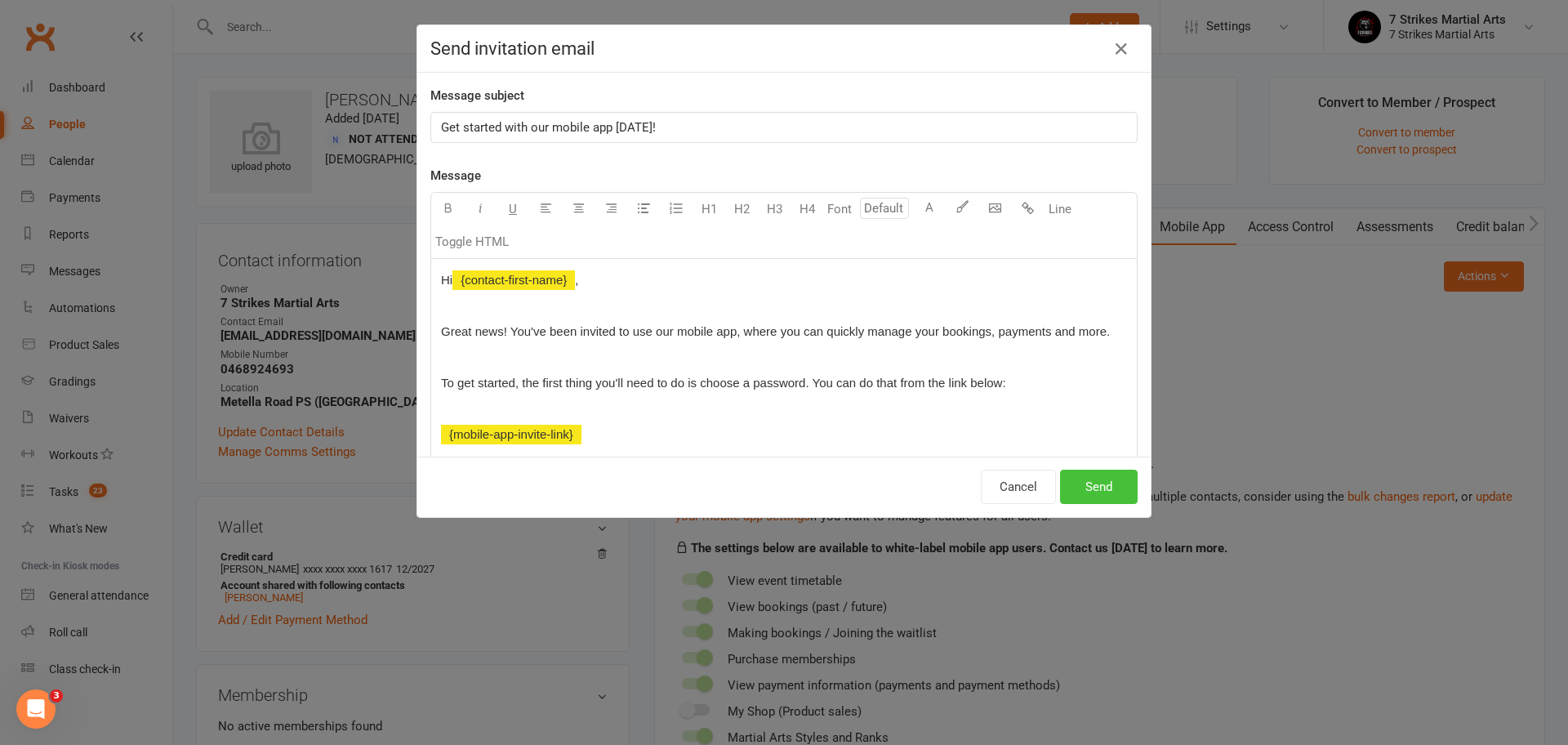
click at [1104, 494] on button "Send" at bounding box center [1098, 486] width 78 height 34
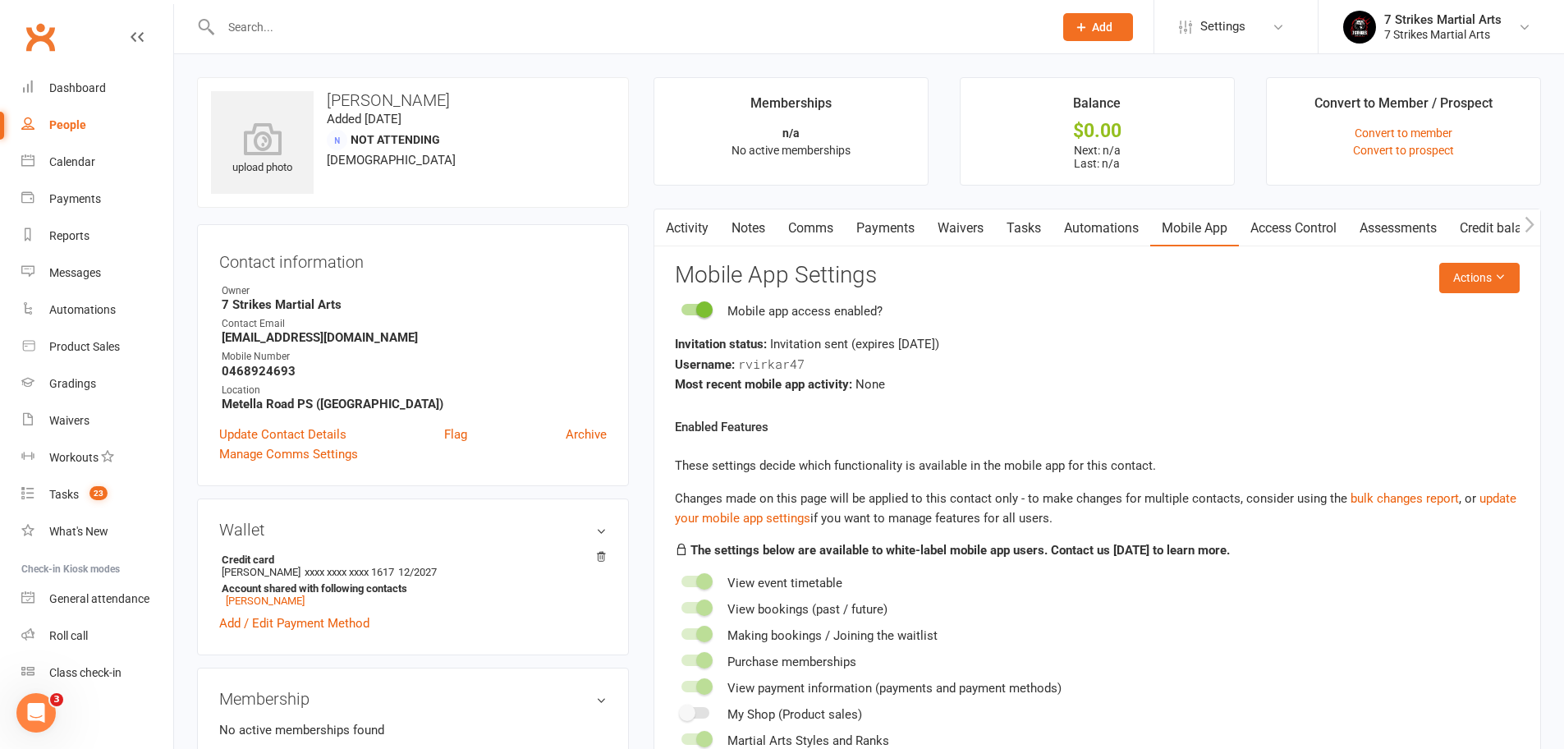
click at [424, 33] on input "text" at bounding box center [629, 27] width 826 height 23
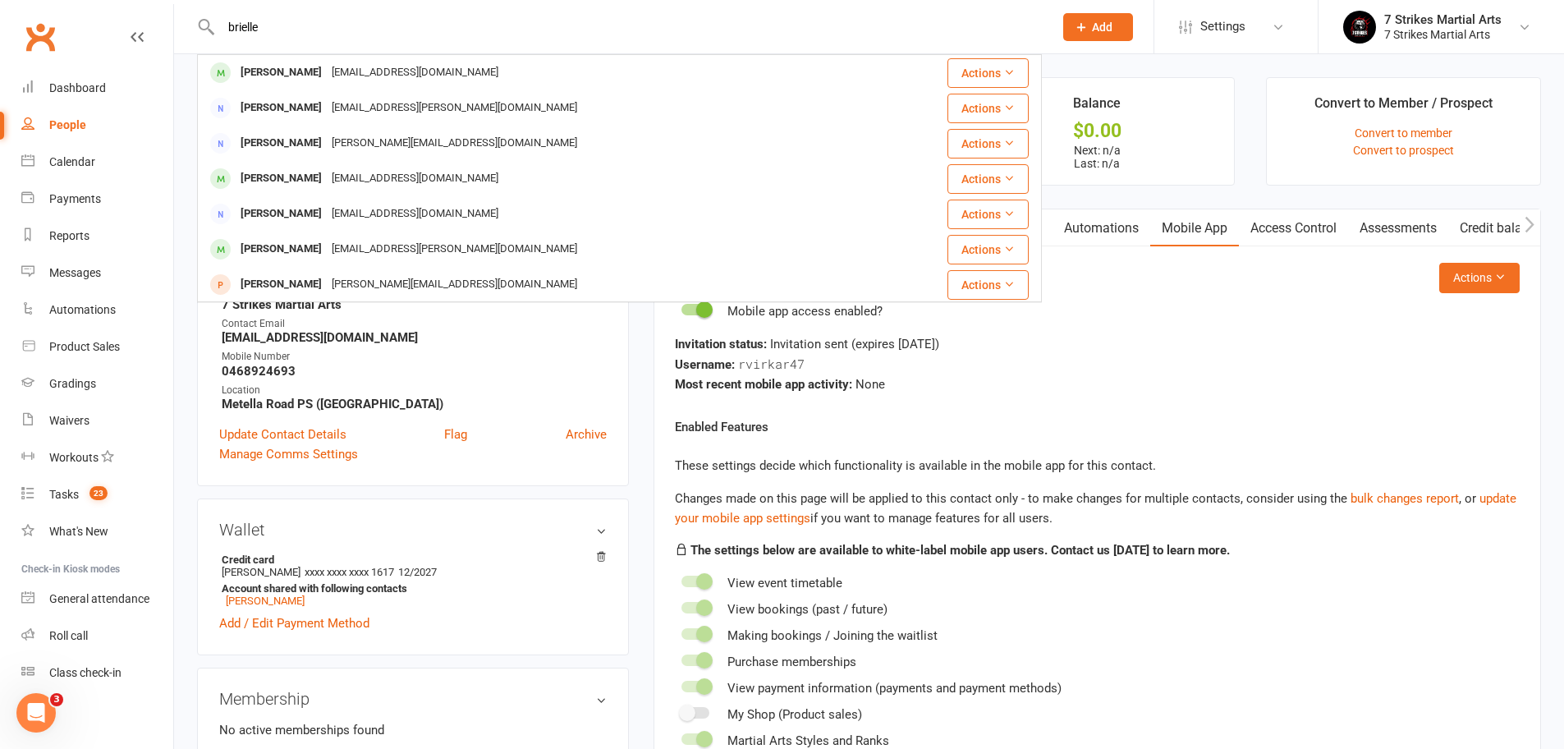
type input "Brielle"
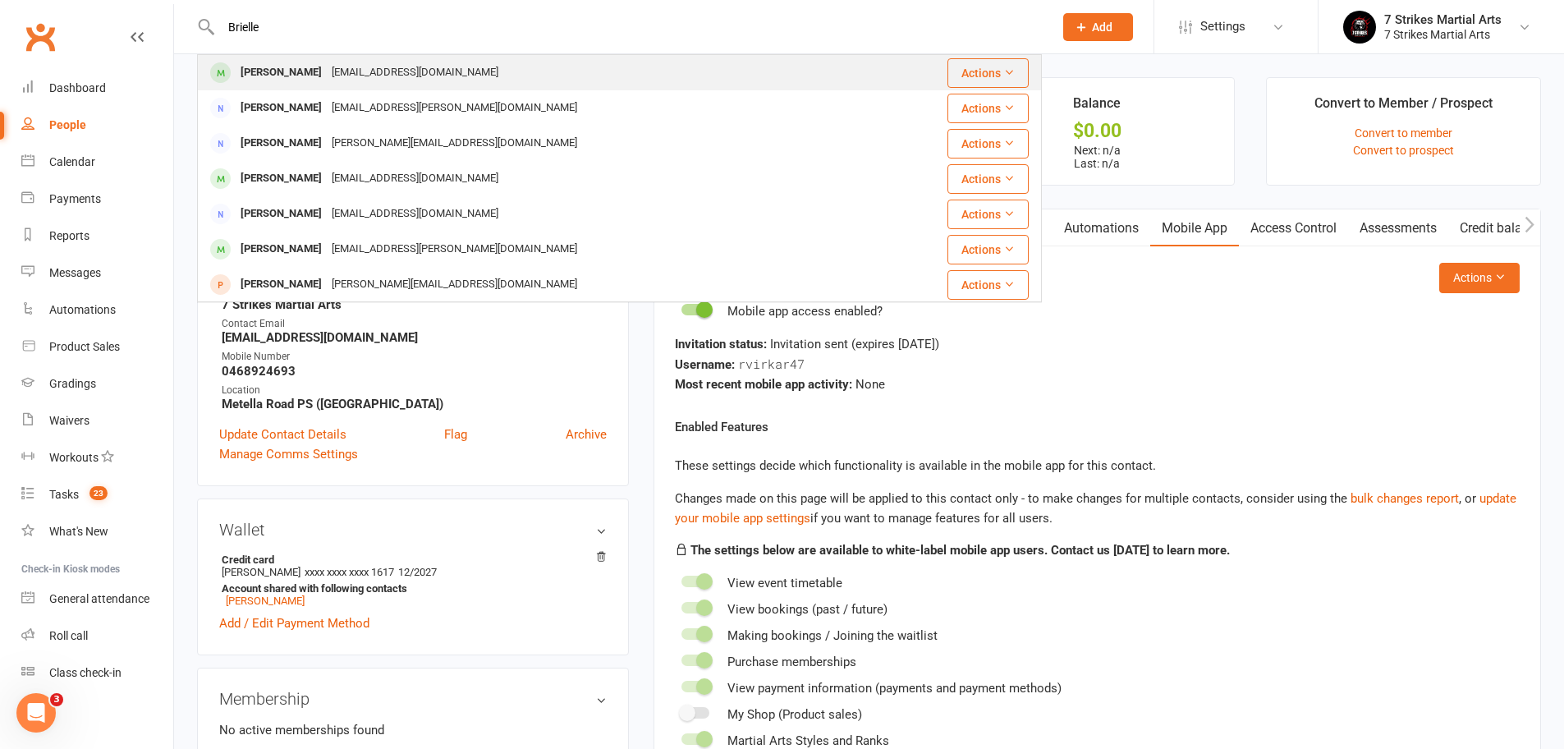
drag, startPoint x: 424, startPoint y: 33, endPoint x: 376, endPoint y: 76, distance: 64.5
click at [376, 76] on div "Sita.gml@gmail.com" at bounding box center [415, 73] width 176 height 24
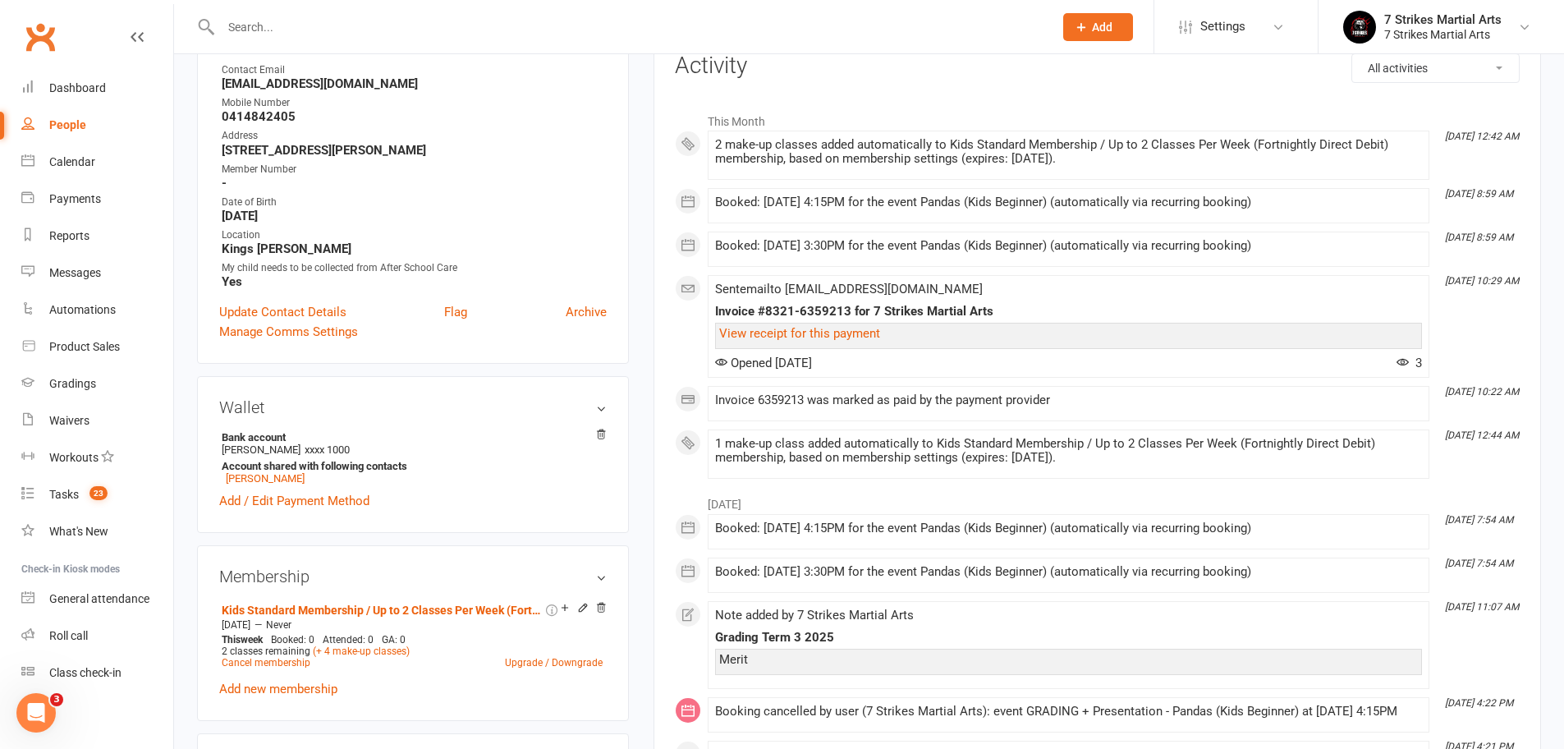
scroll to position [342, 0]
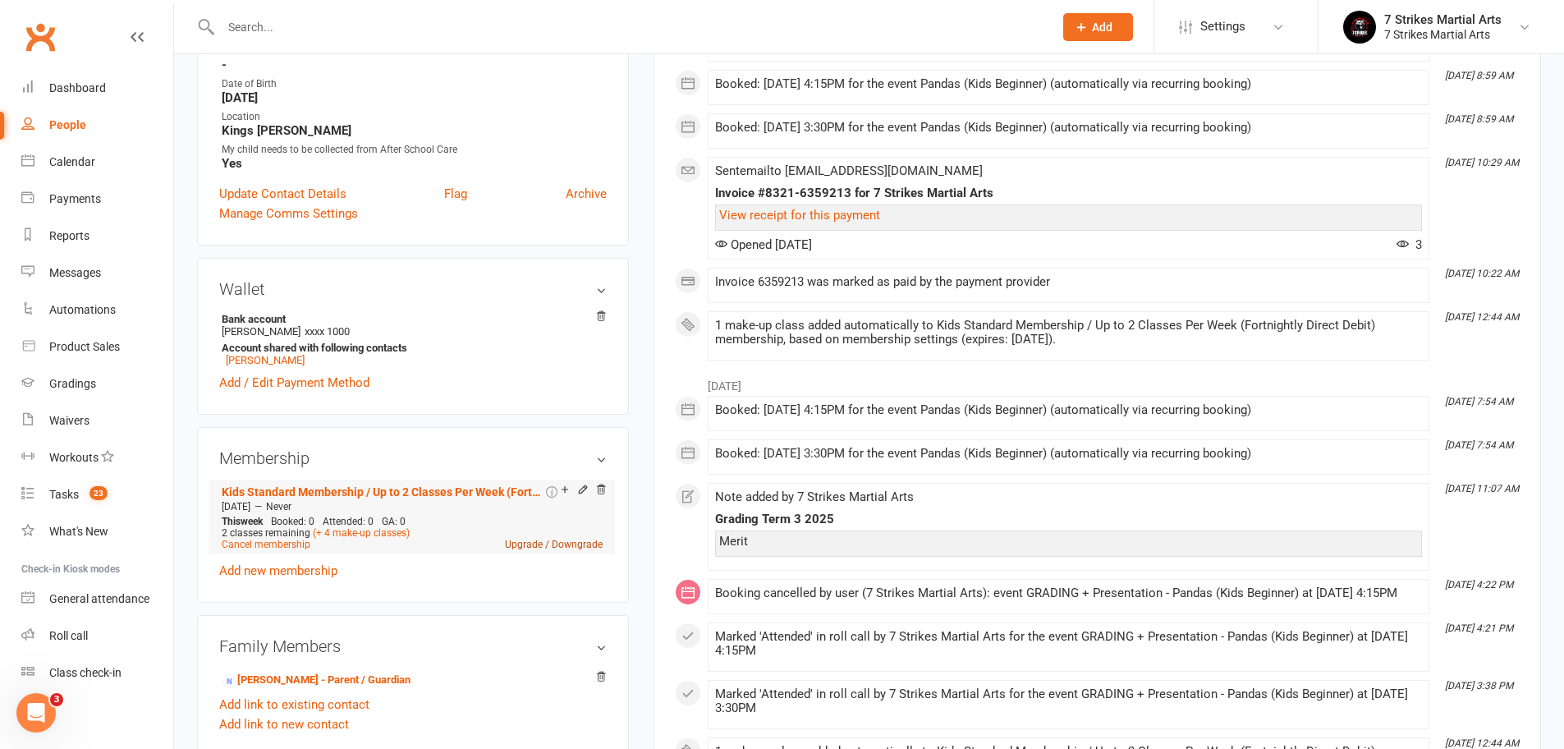
click at [567, 544] on link "Upgrade / Downgrade" at bounding box center [554, 543] width 98 height 11
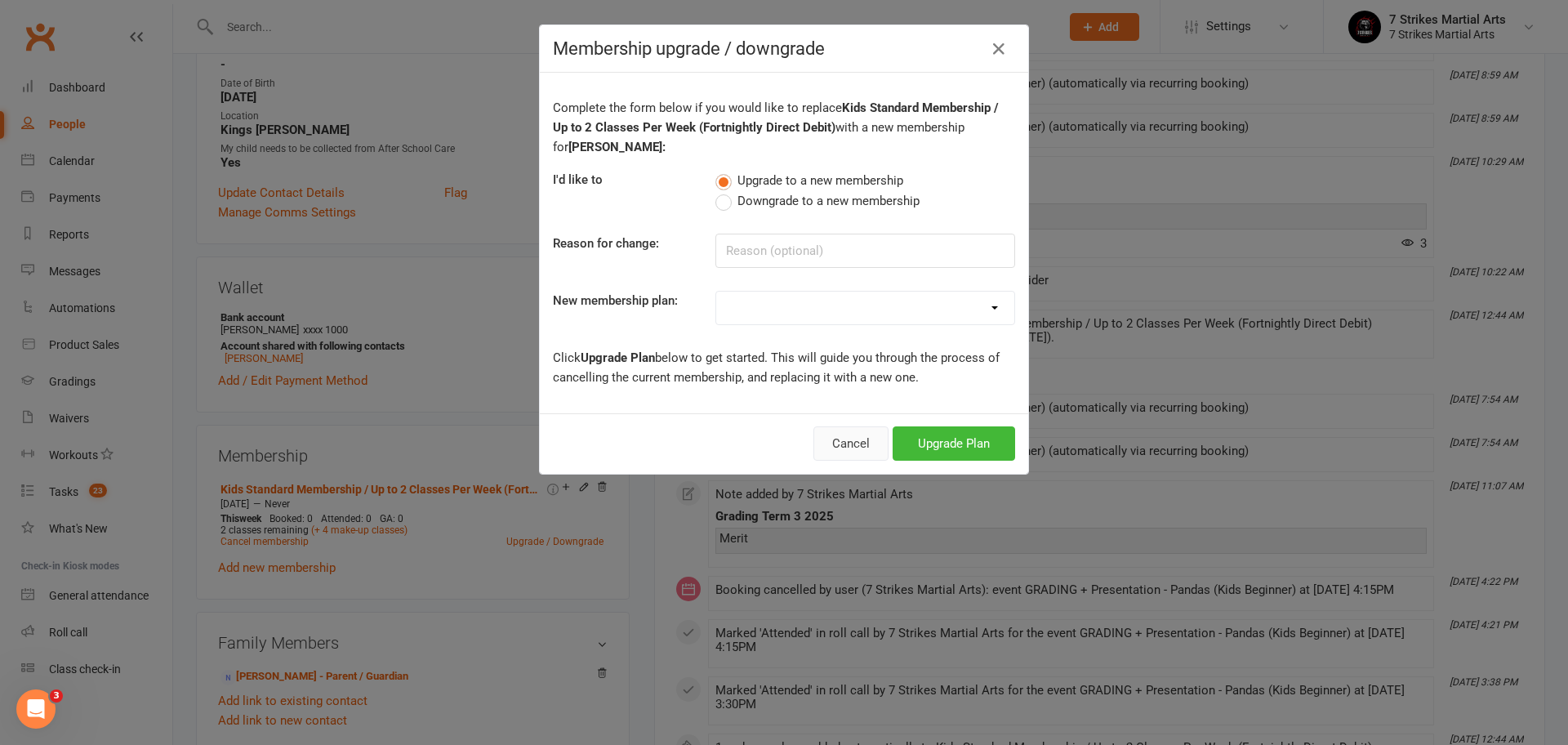
click at [850, 444] on button "Cancel" at bounding box center [851, 443] width 76 height 34
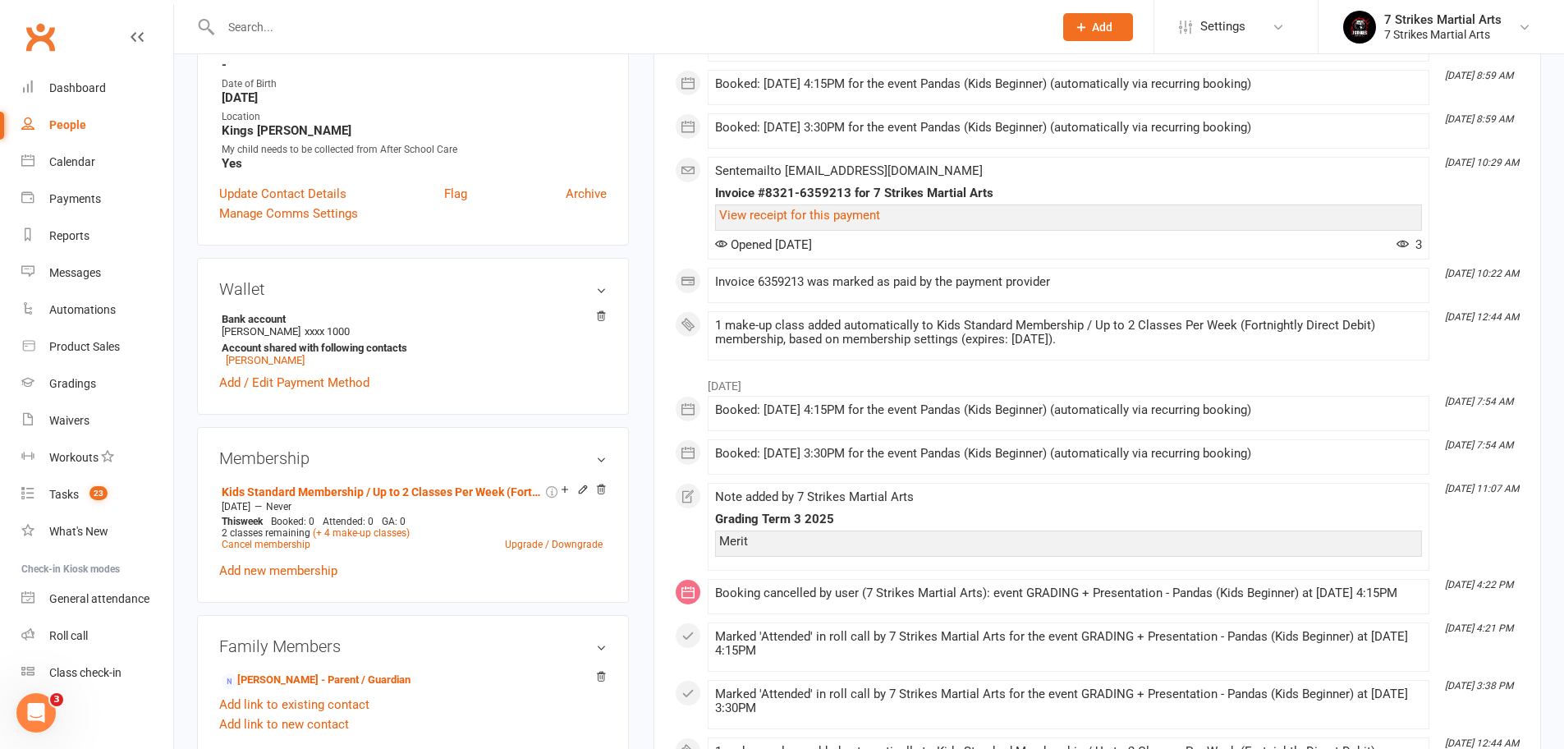
scroll to position [26, 0]
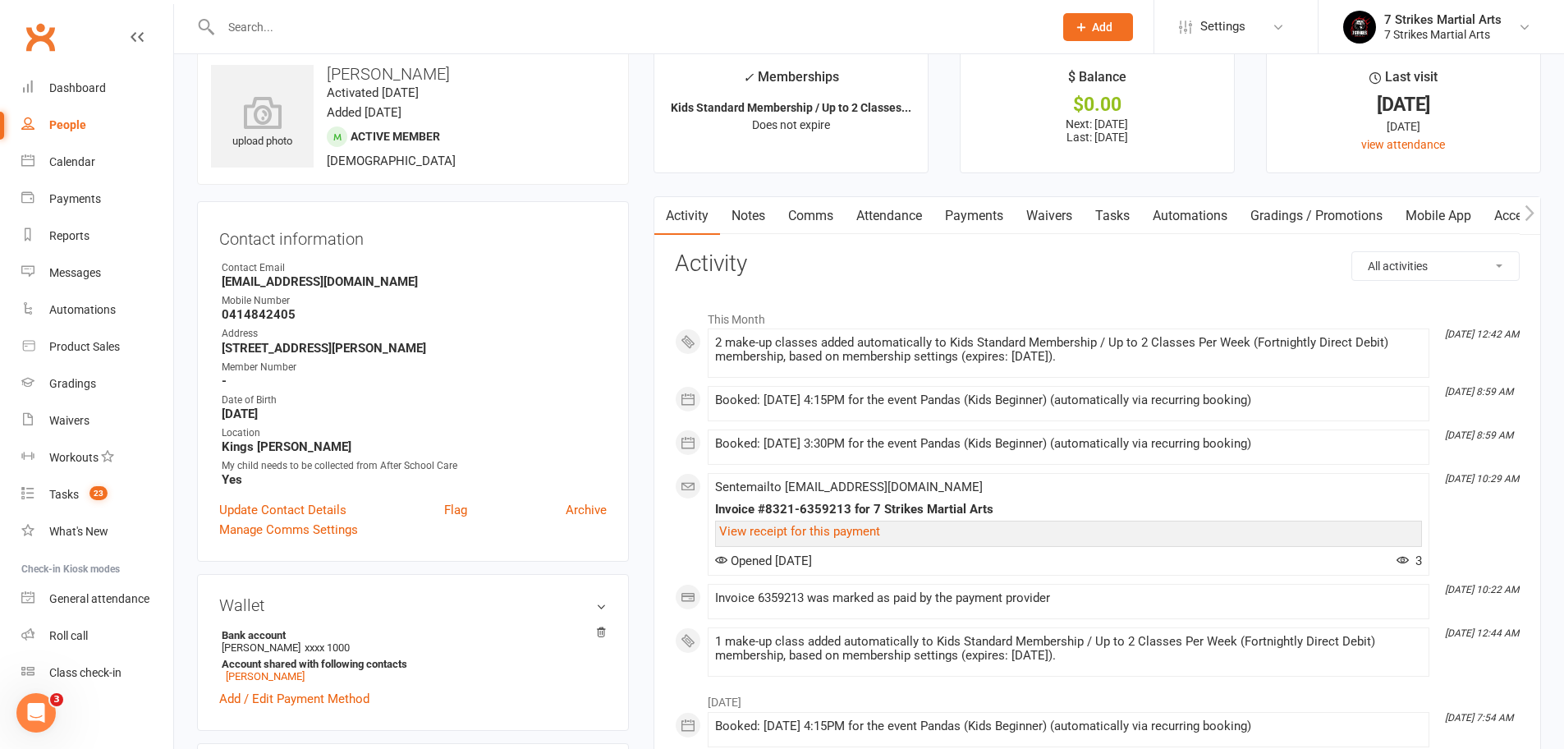
click at [973, 222] on link "Payments" at bounding box center [973, 216] width 81 height 38
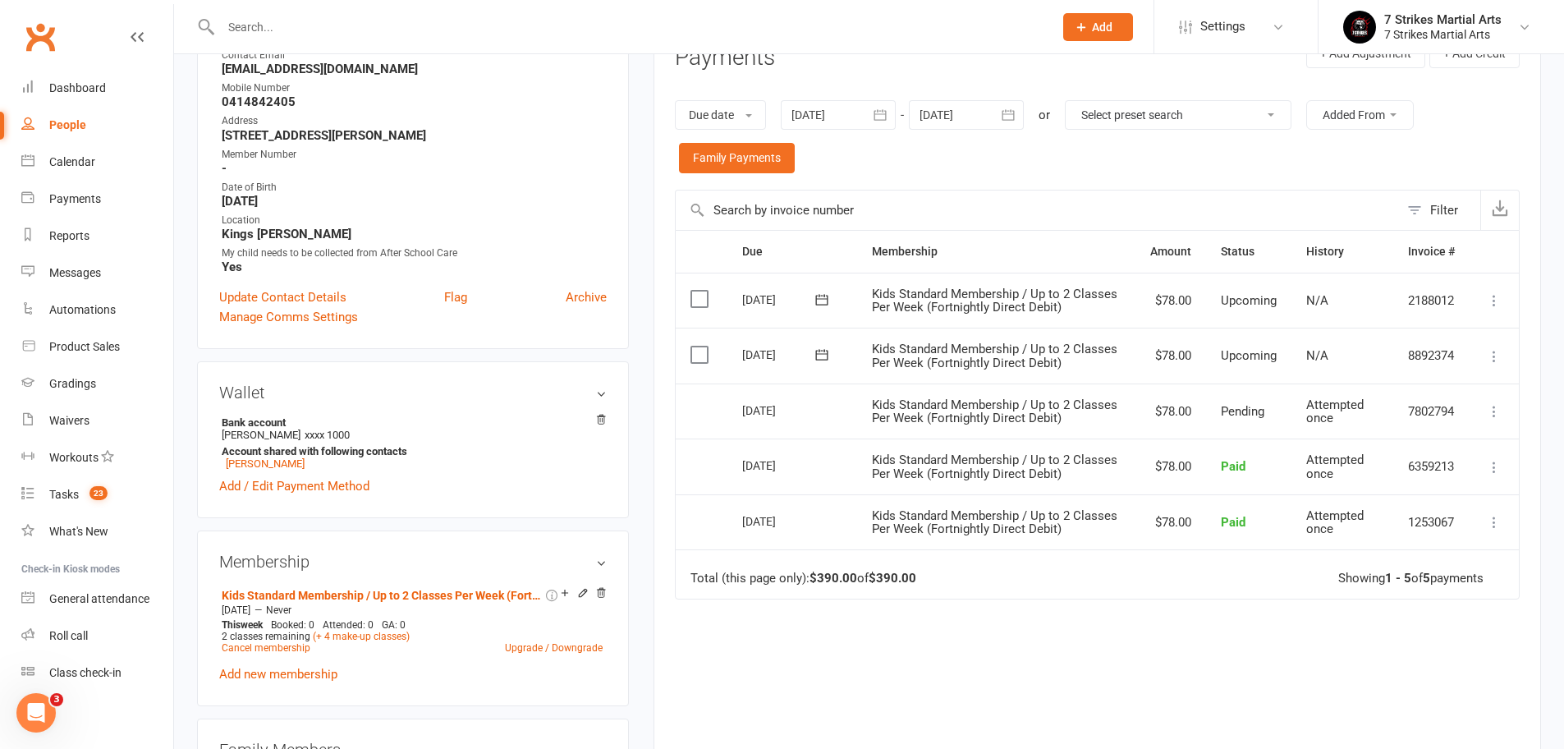
scroll to position [419, 0]
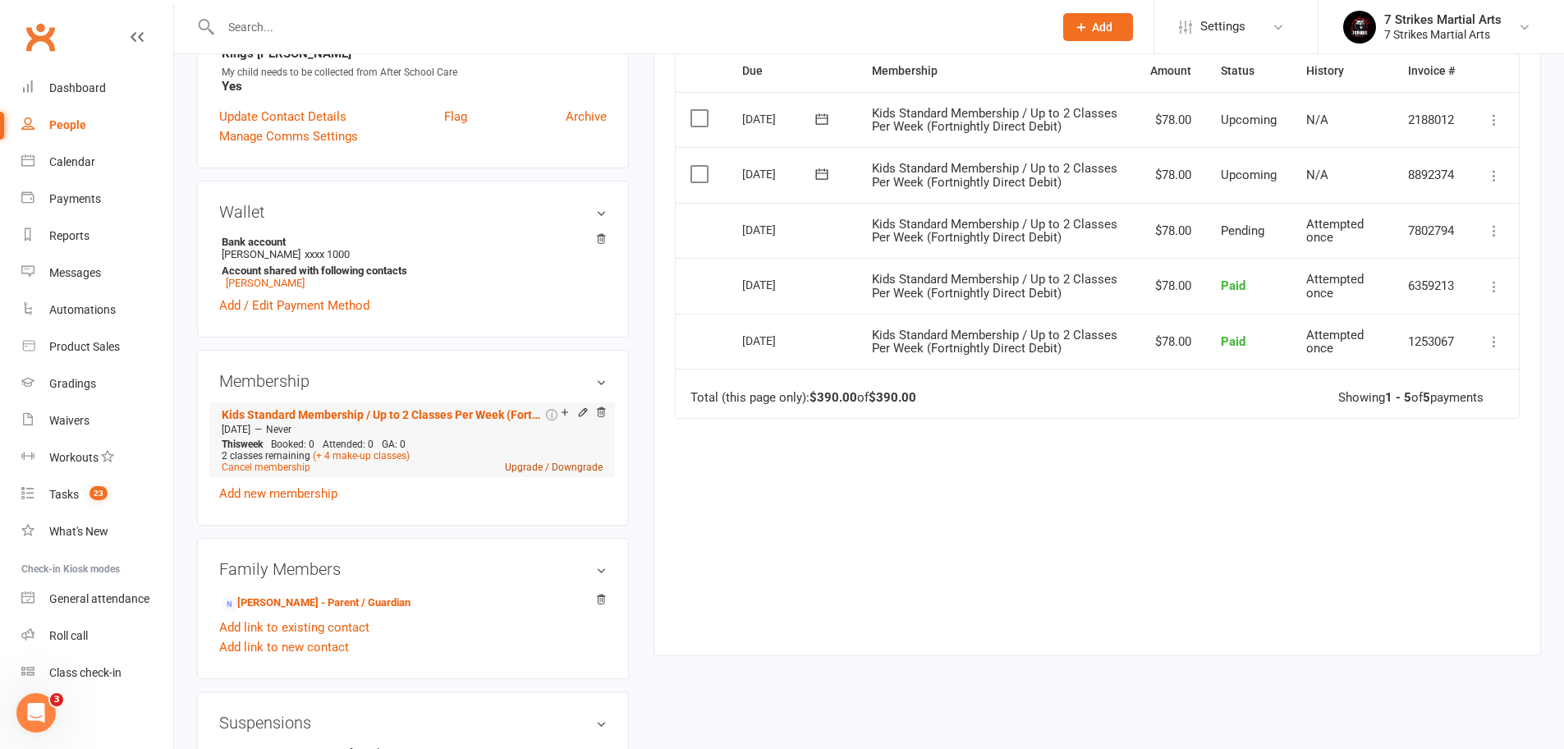
click at [566, 465] on link "Upgrade / Downgrade" at bounding box center [554, 466] width 98 height 11
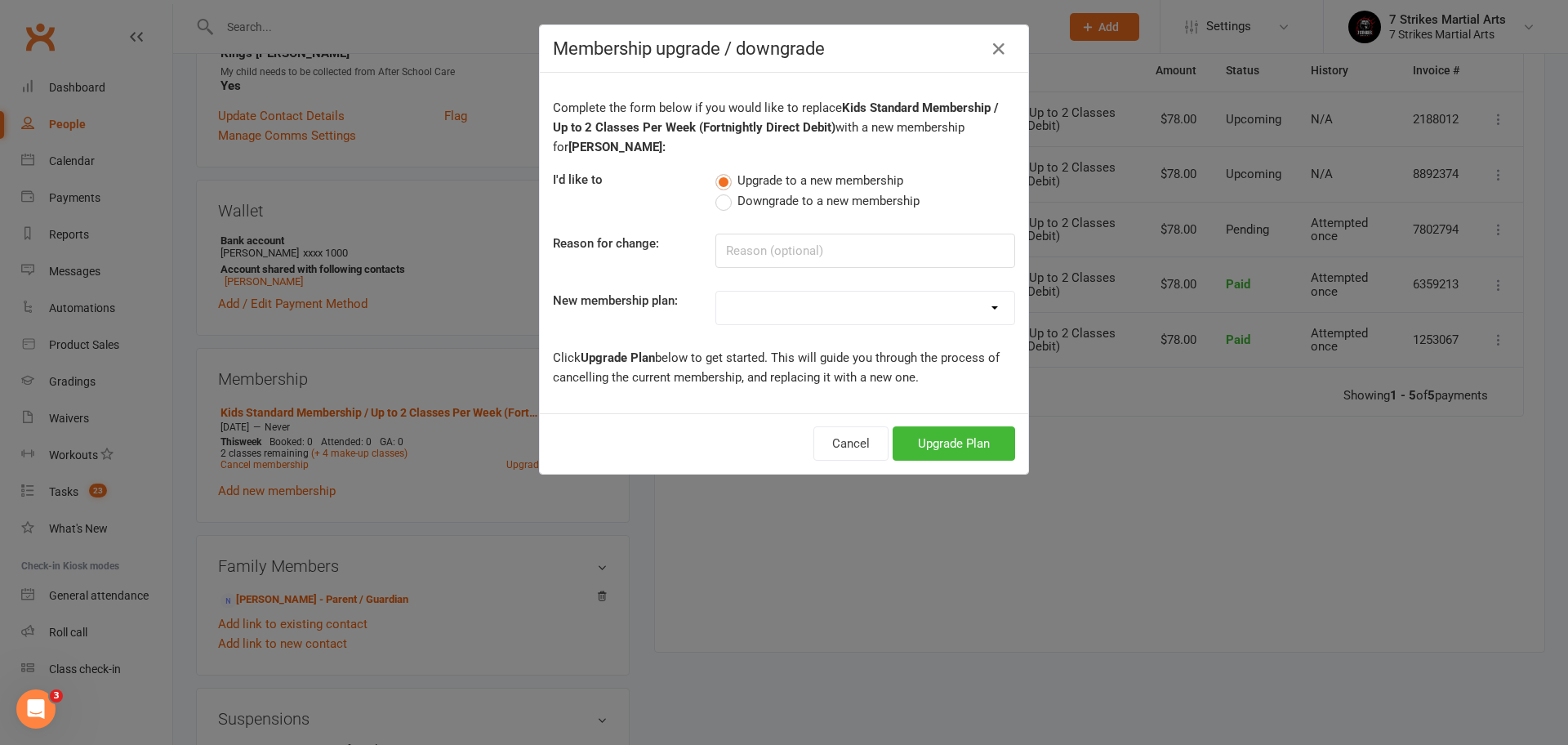
click at [772, 205] on span "Downgrade to a new membership" at bounding box center [828, 199] width 182 height 17
click at [726, 191] on input "Downgrade to a new membership" at bounding box center [720, 191] width 11 height 0
click at [772, 251] on input at bounding box center [865, 251] width 299 height 34
type input "Unable to do double classes - ASC"
select select "0"
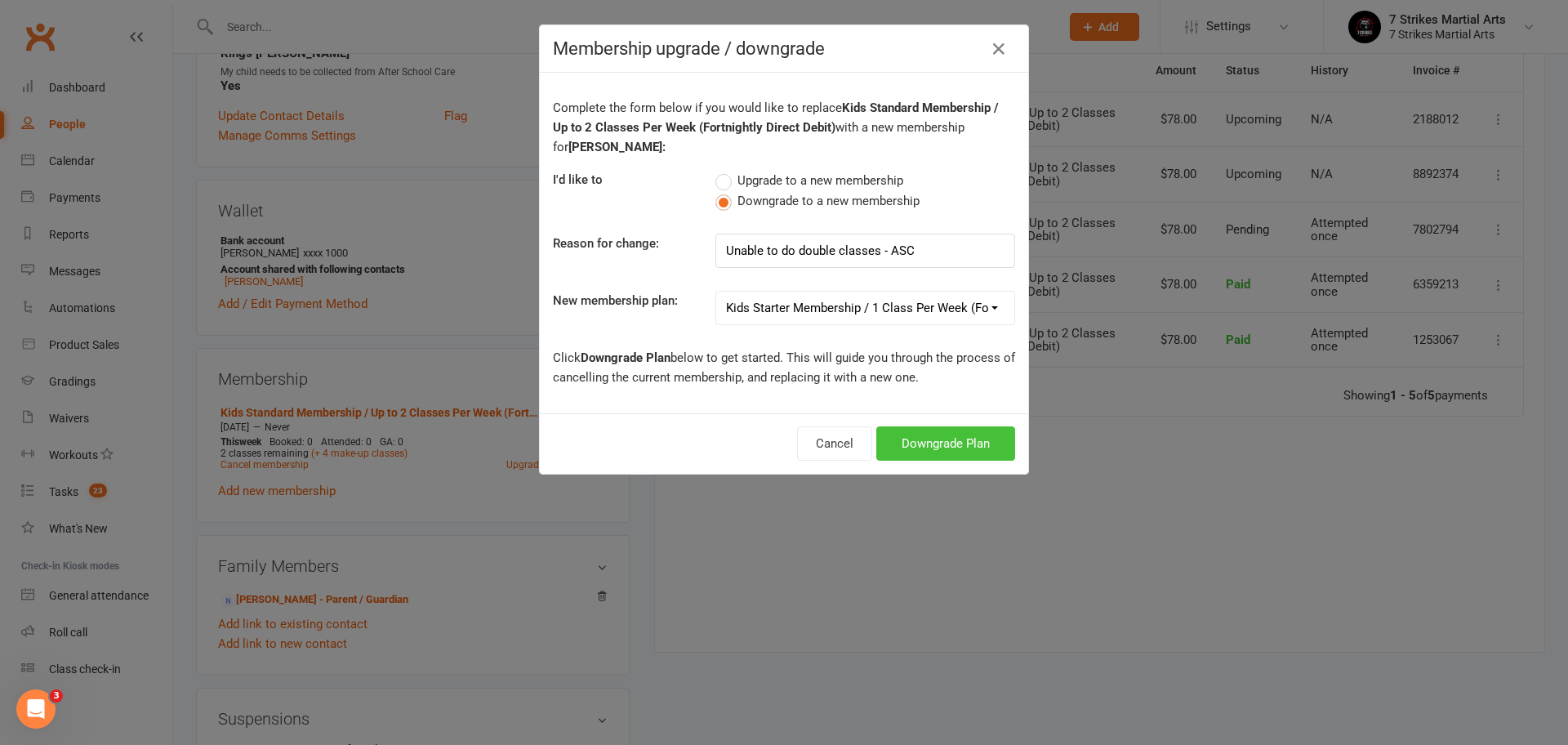
click at [908, 447] on button "Downgrade Plan" at bounding box center [946, 443] width 139 height 34
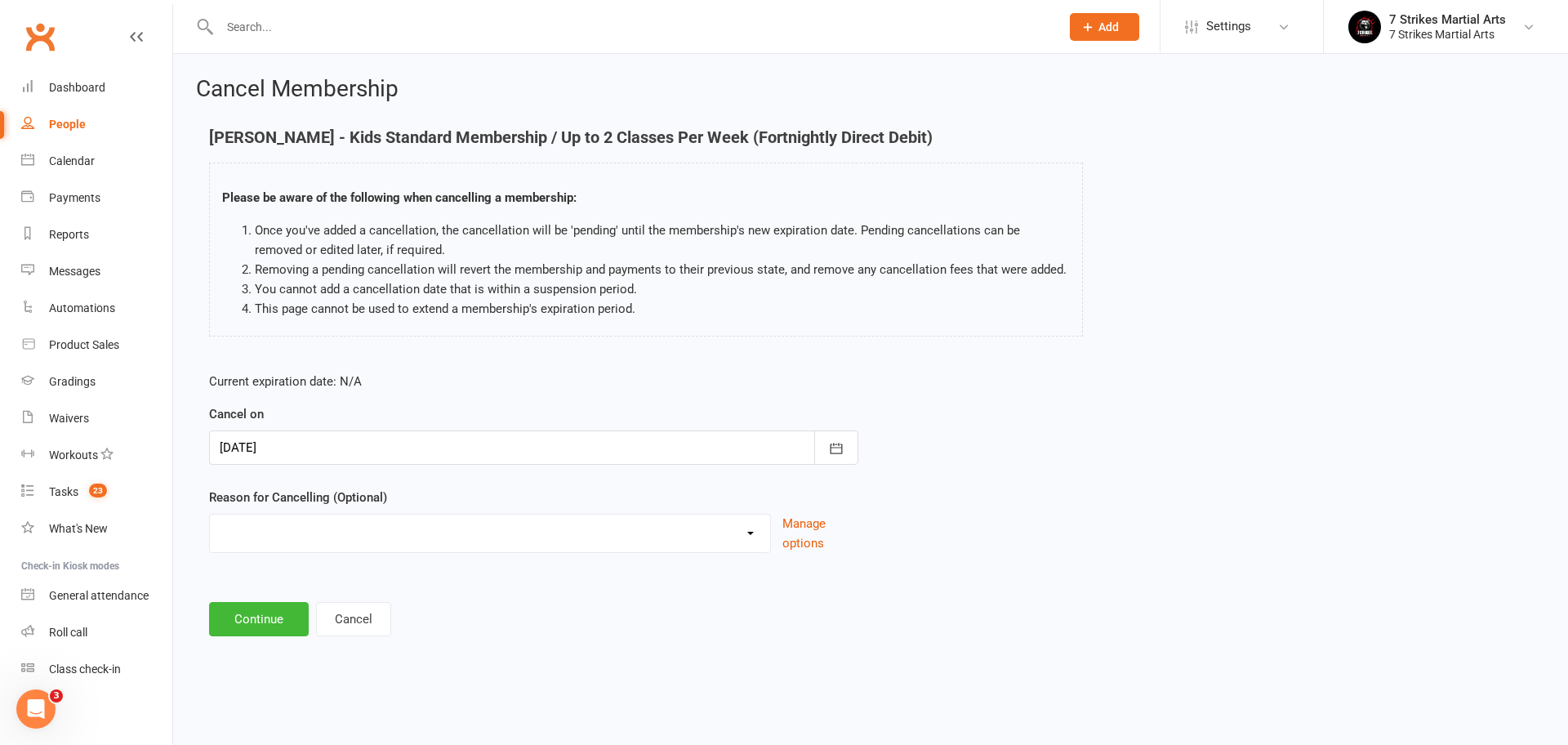
select select "4"
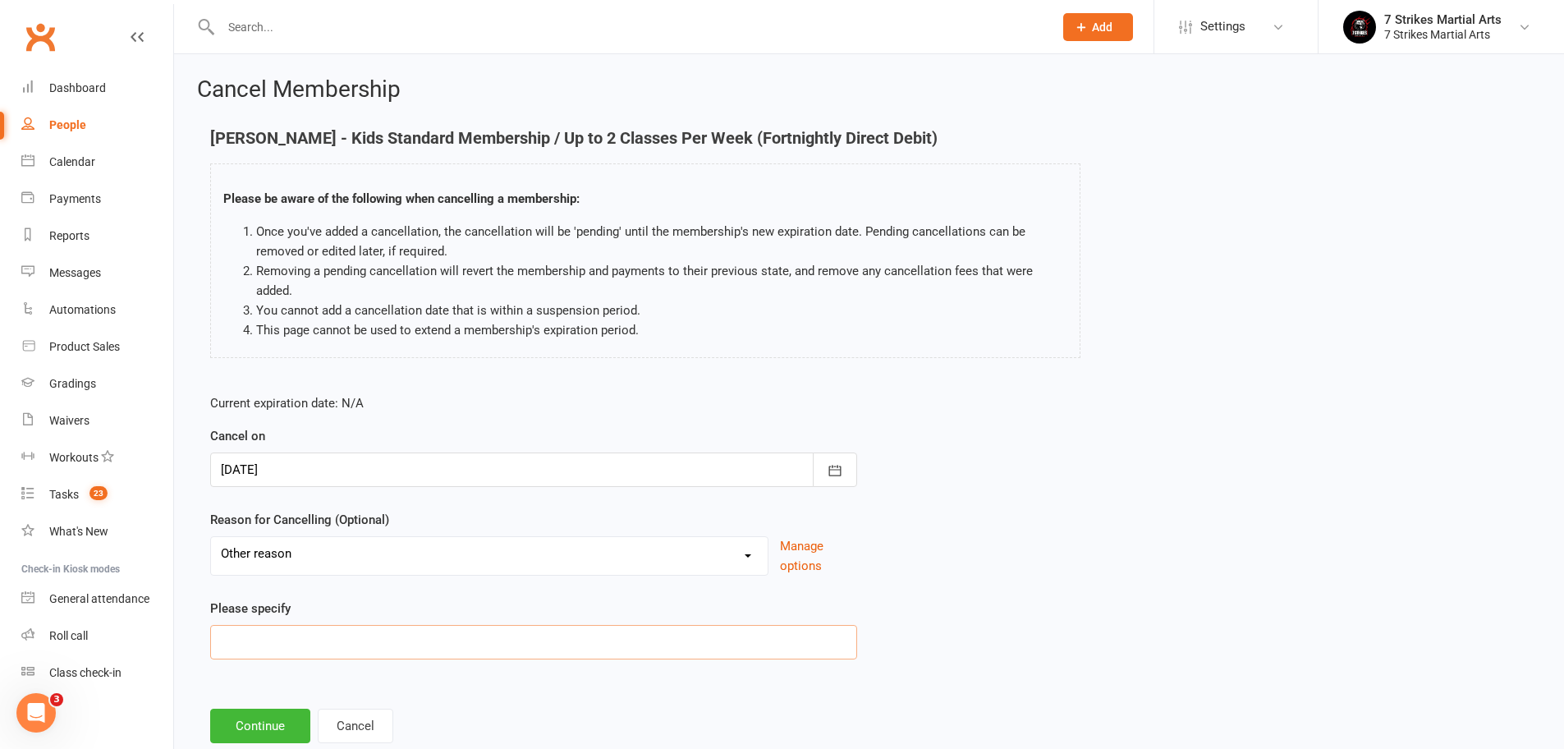
click at [286, 629] on input at bounding box center [533, 642] width 647 height 34
type input "Downgrading to 1 class per week"
click at [253, 724] on button "Continue" at bounding box center [260, 725] width 100 height 34
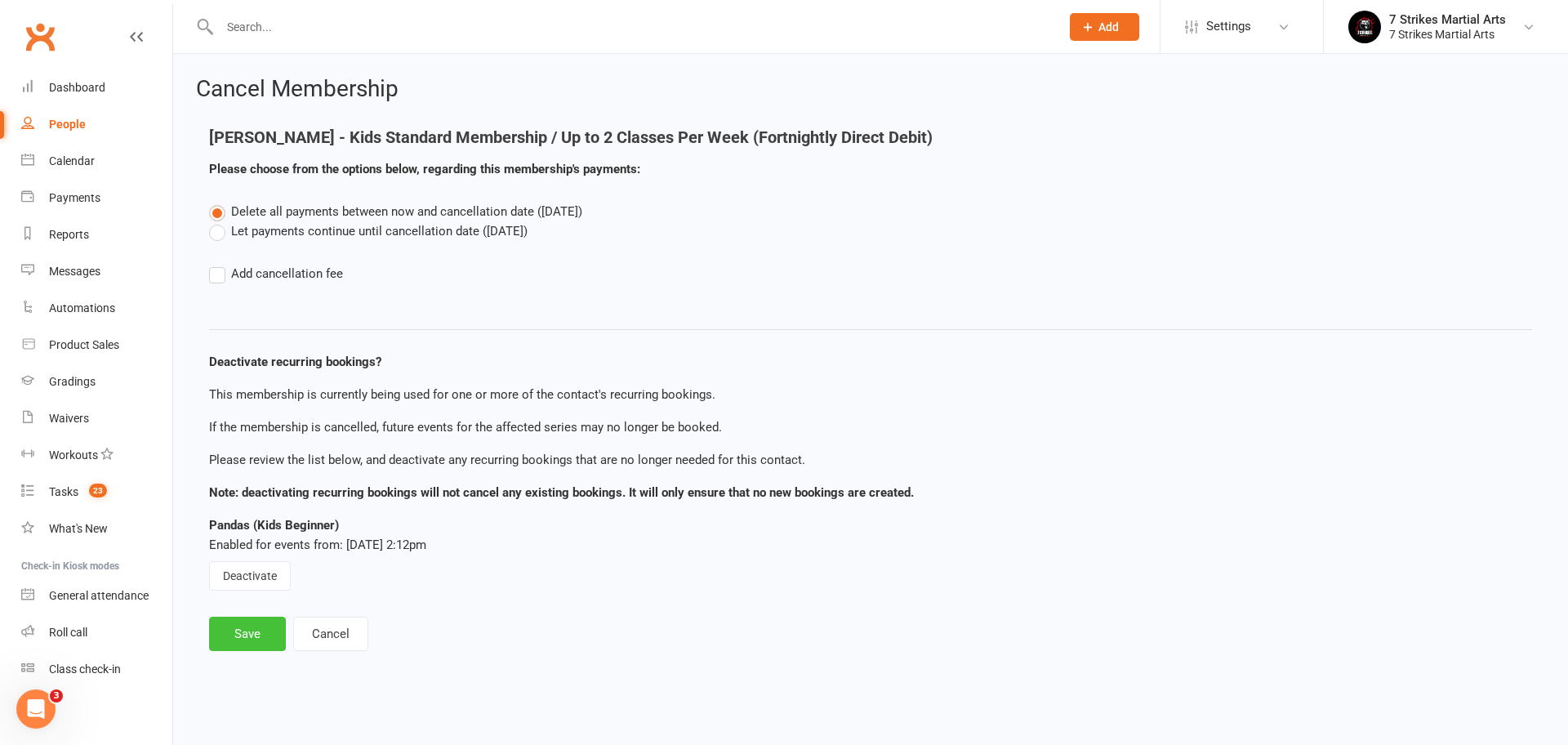
click at [249, 642] on button "Save" at bounding box center [247, 634] width 77 height 34
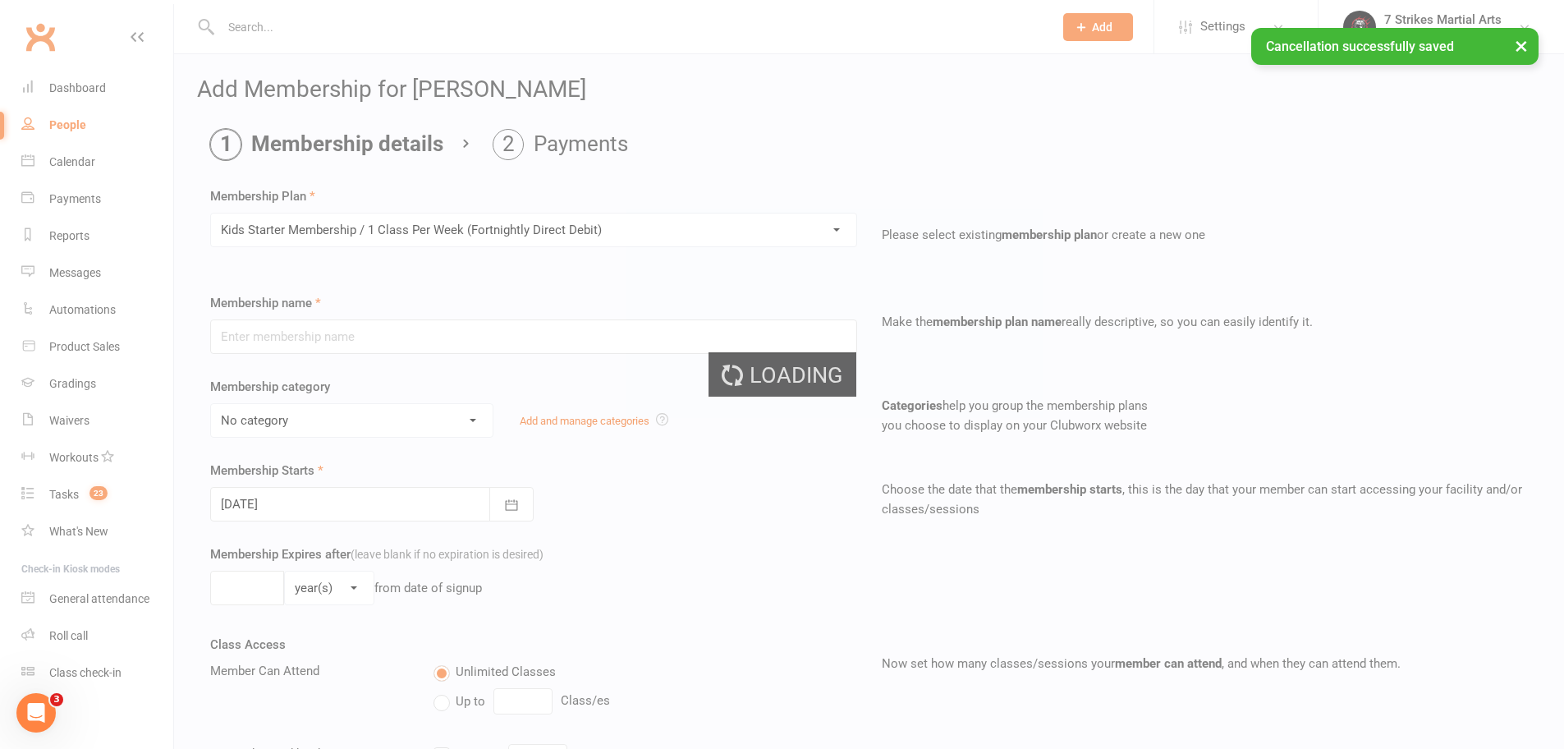
type input "Kids Starter Membership / 1 Class Per Week (Fortnightly Direct Debit)"
select select "0"
select select "1"
type input "1"
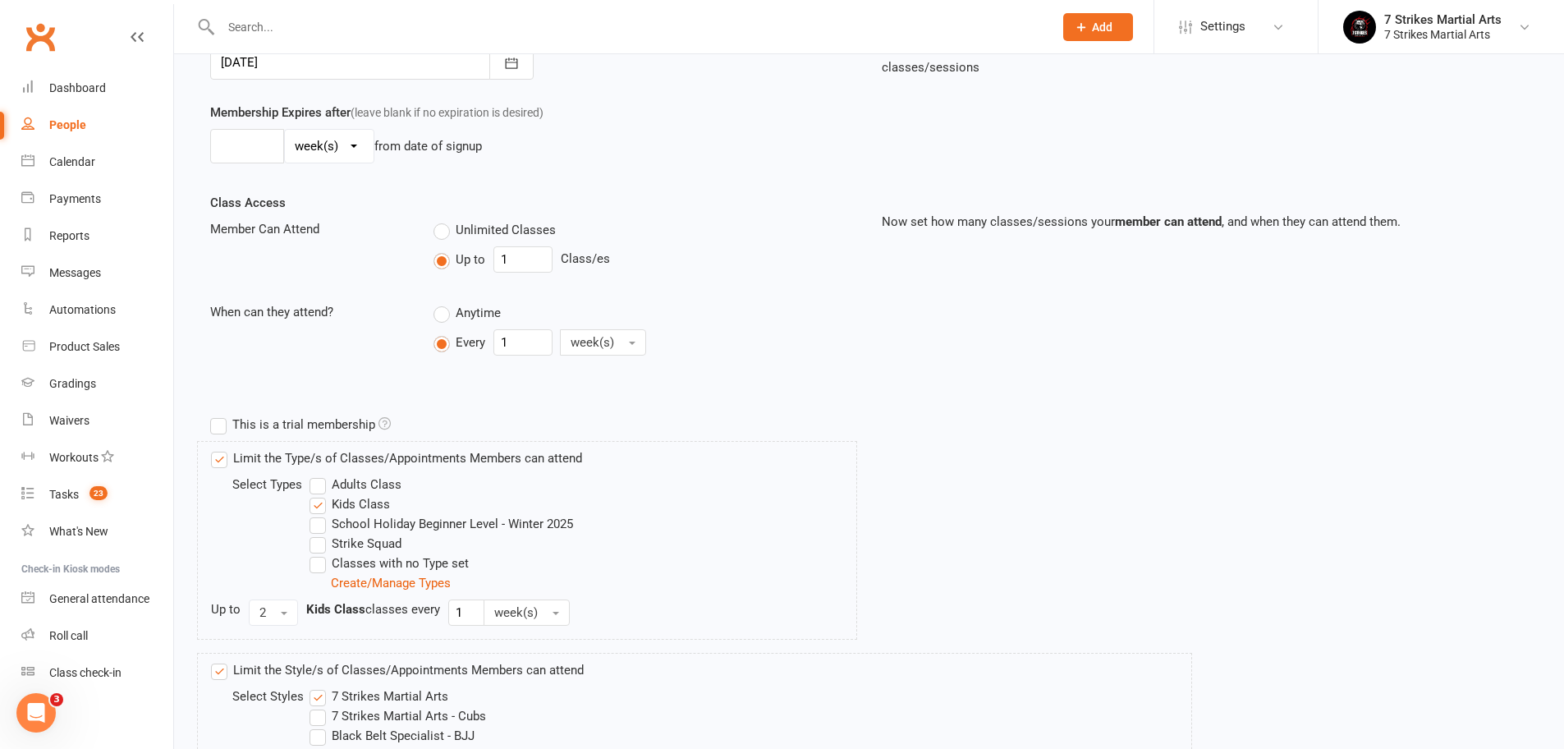
scroll to position [522, 0]
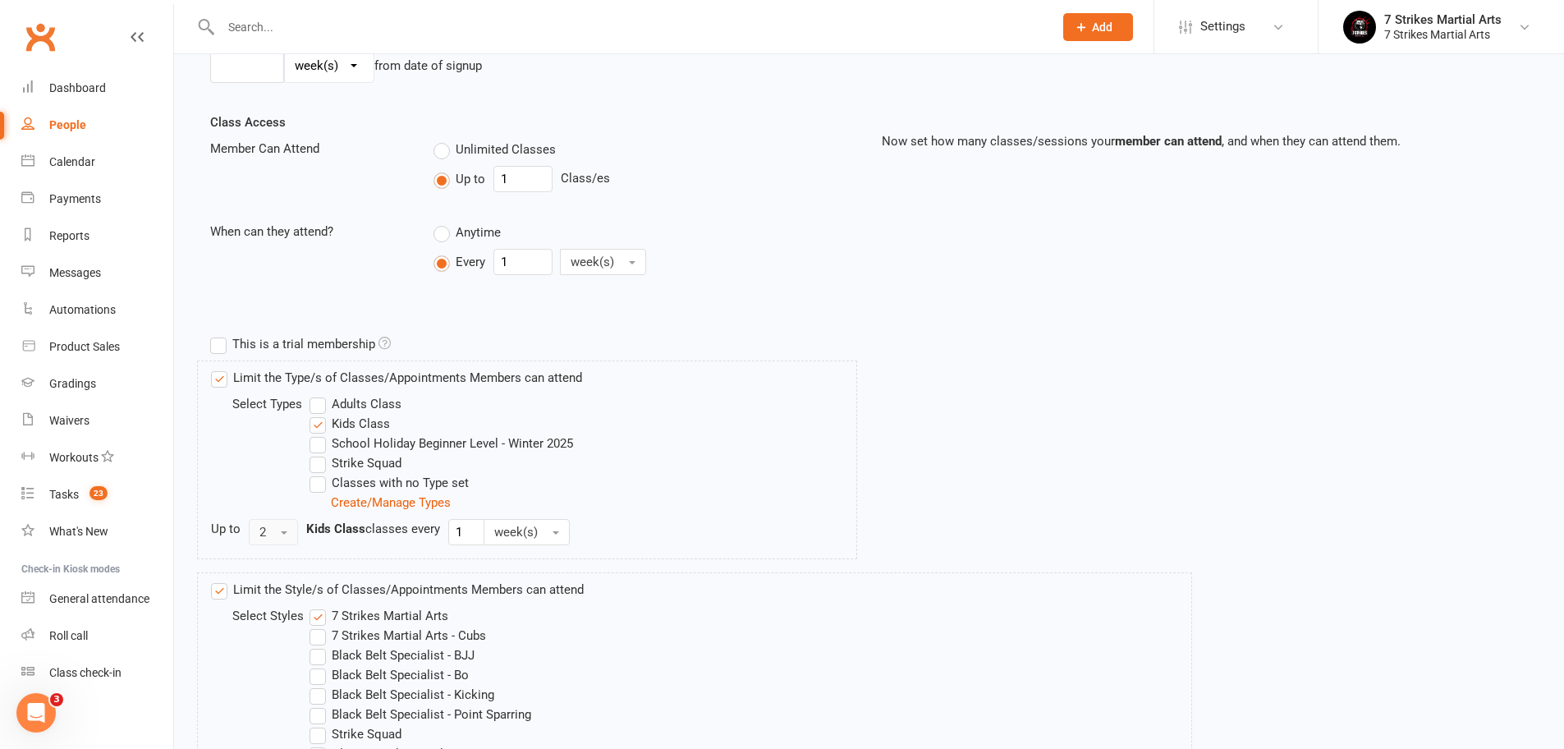
click at [276, 538] on button "2" at bounding box center [273, 532] width 49 height 26
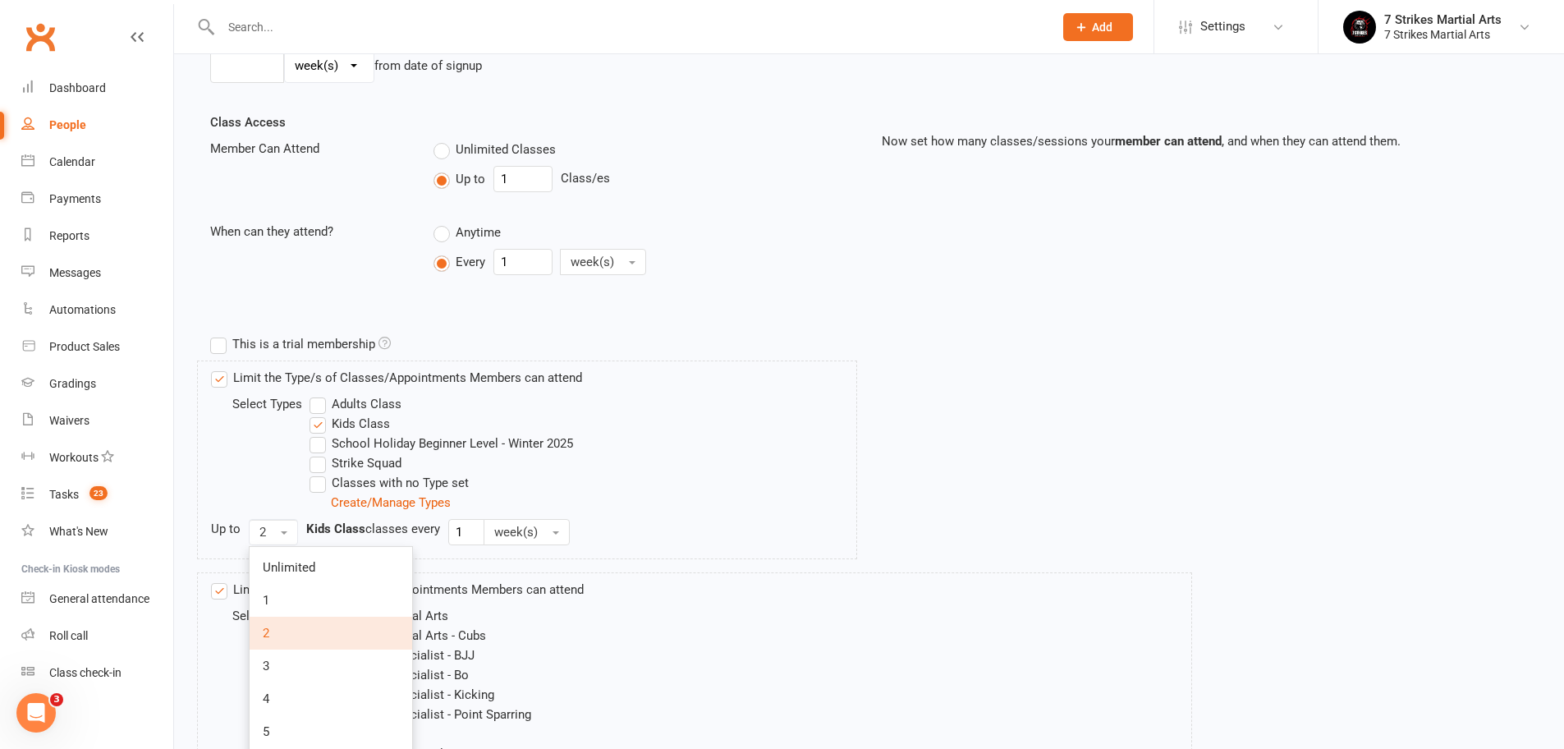
scroll to position [525, 0]
click at [804, 520] on div "Up to 2 Unlimited 1 2 3 4 5 6 7 8 9 10 11 12 13 14 15" at bounding box center [533, 528] width 645 height 26
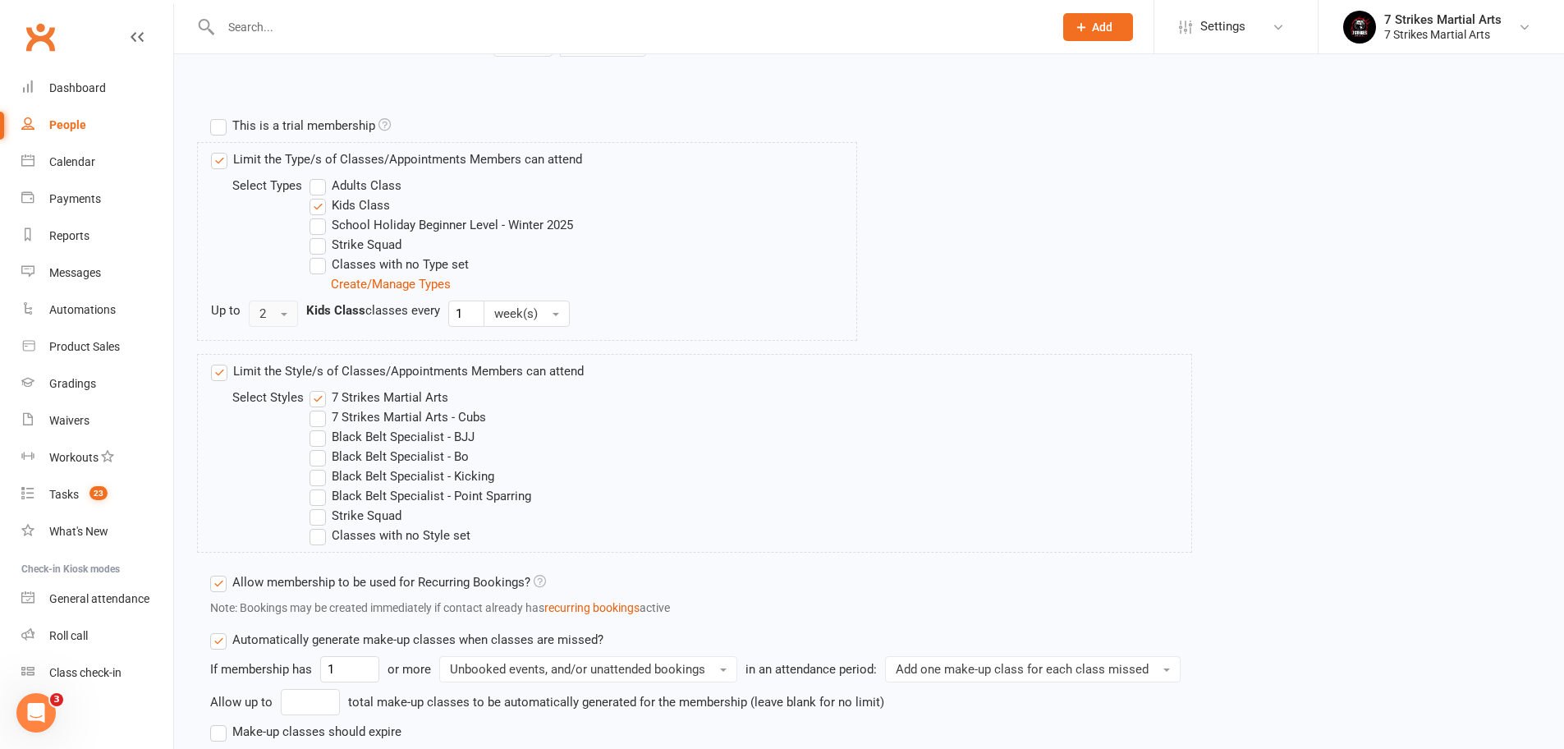
scroll to position [877, 0]
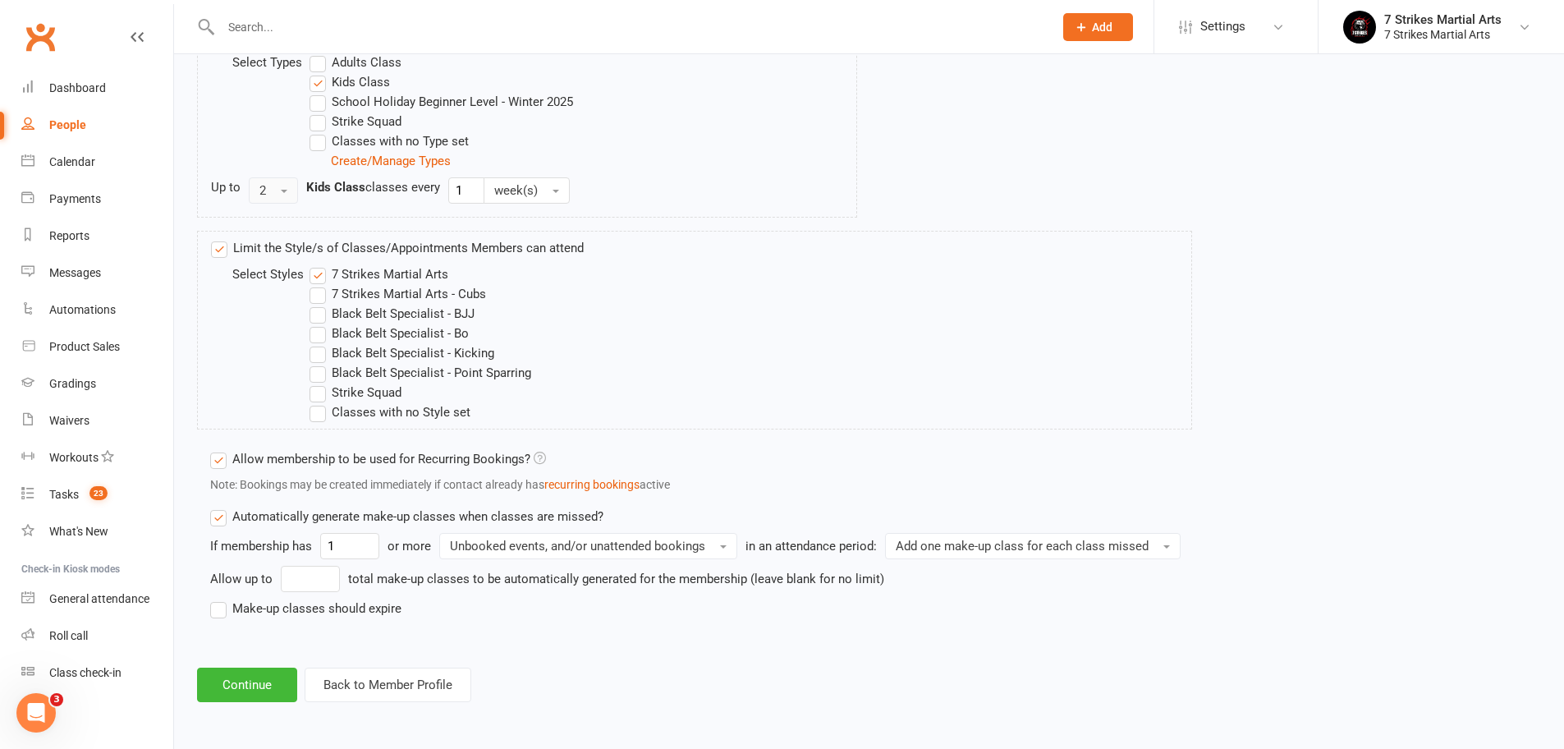
click at [255, 177] on button "2" at bounding box center [273, 190] width 49 height 26
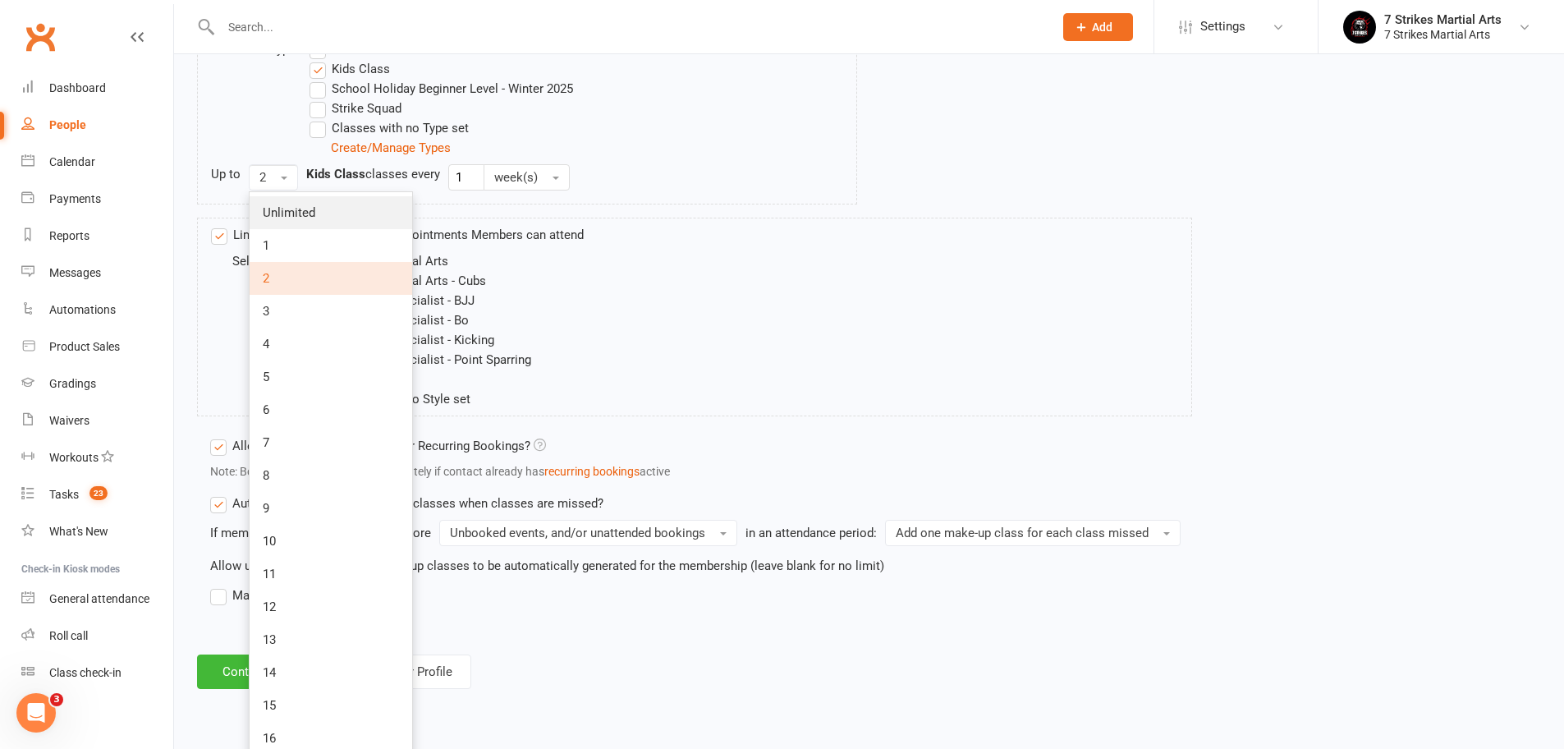
click at [282, 210] on span "Unlimited" at bounding box center [289, 212] width 53 height 15
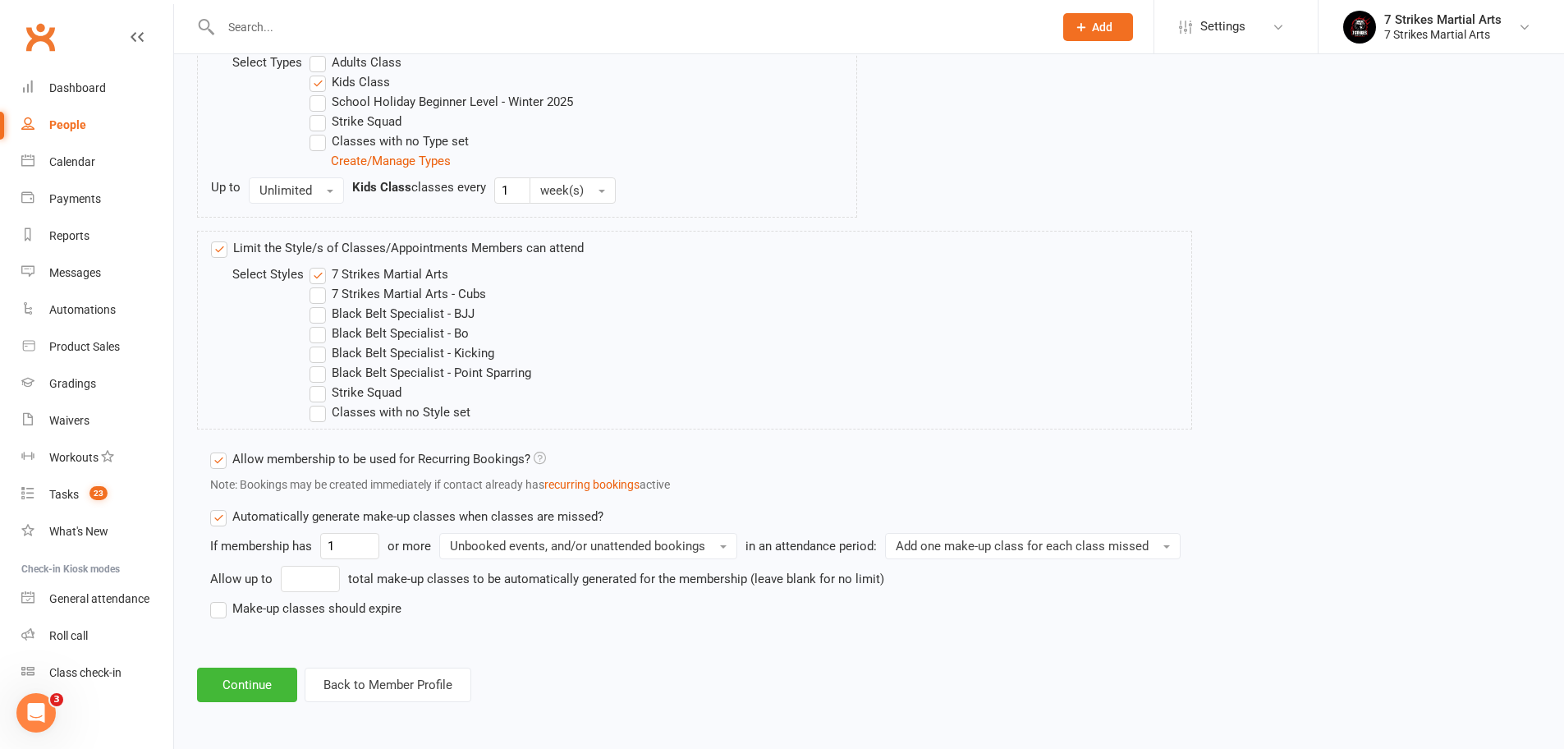
click at [1139, 304] on div "Limit the Style/s of Classes/Appointments Members can attend Select Styles 7 St…" at bounding box center [694, 330] width 995 height 199
click at [362, 598] on label "Make-up classes should expire" at bounding box center [305, 608] width 191 height 20
click at [221, 598] on input "Make-up classes should expire" at bounding box center [215, 598] width 11 height 0
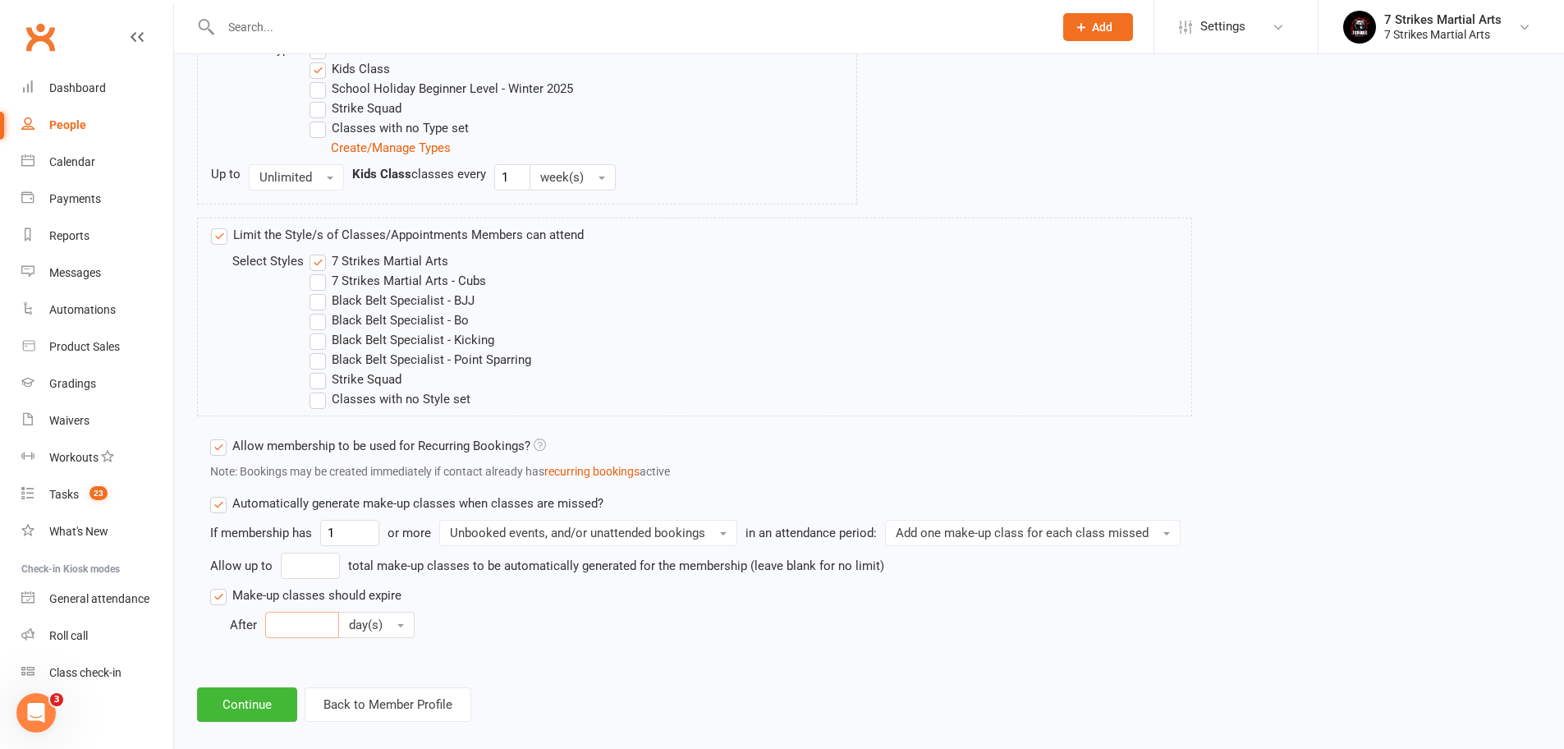
click at [303, 628] on input "number" at bounding box center [302, 624] width 74 height 26
type input "30"
click at [253, 703] on button "Continue" at bounding box center [247, 704] width 100 height 34
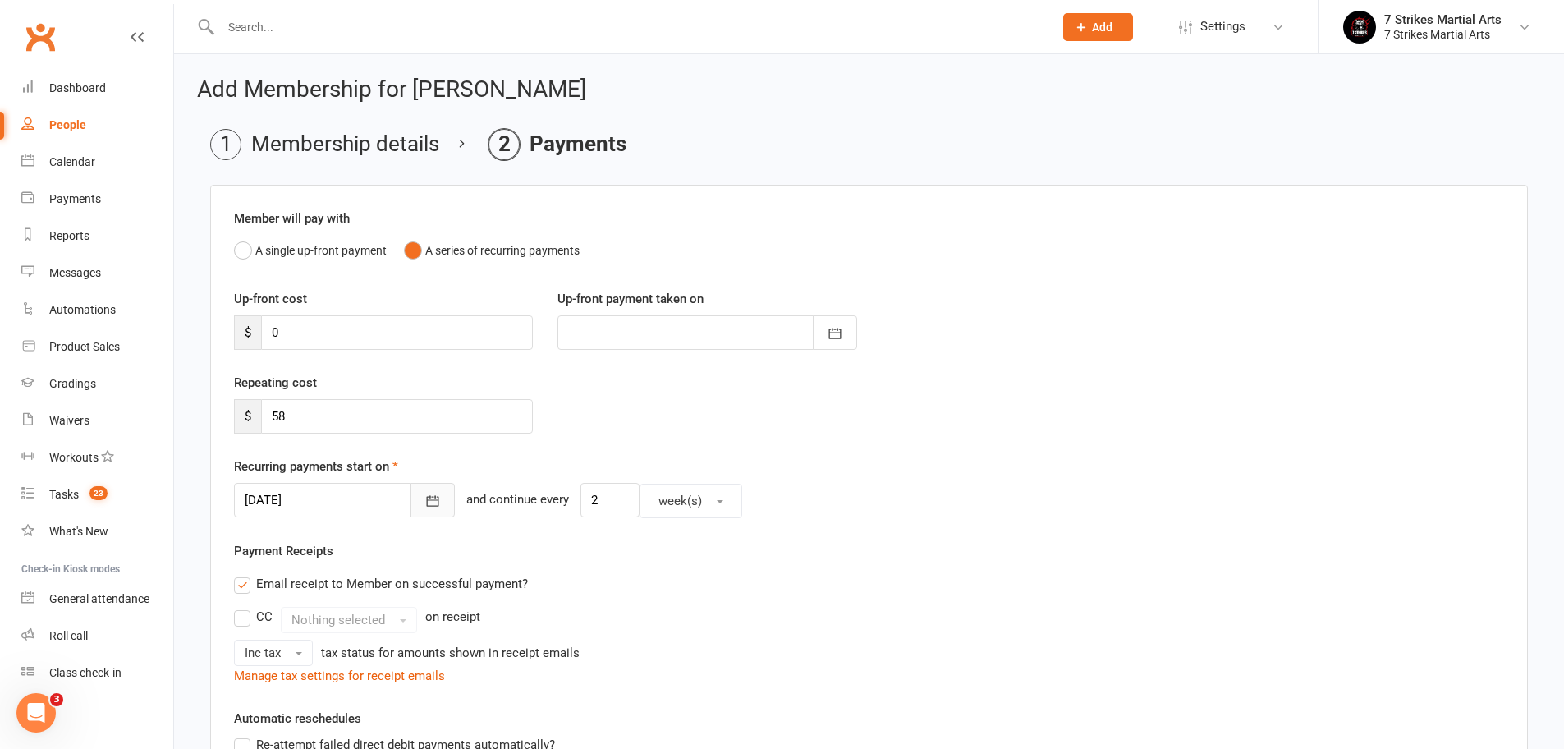
click at [424, 508] on icon "button" at bounding box center [432, 500] width 16 height 16
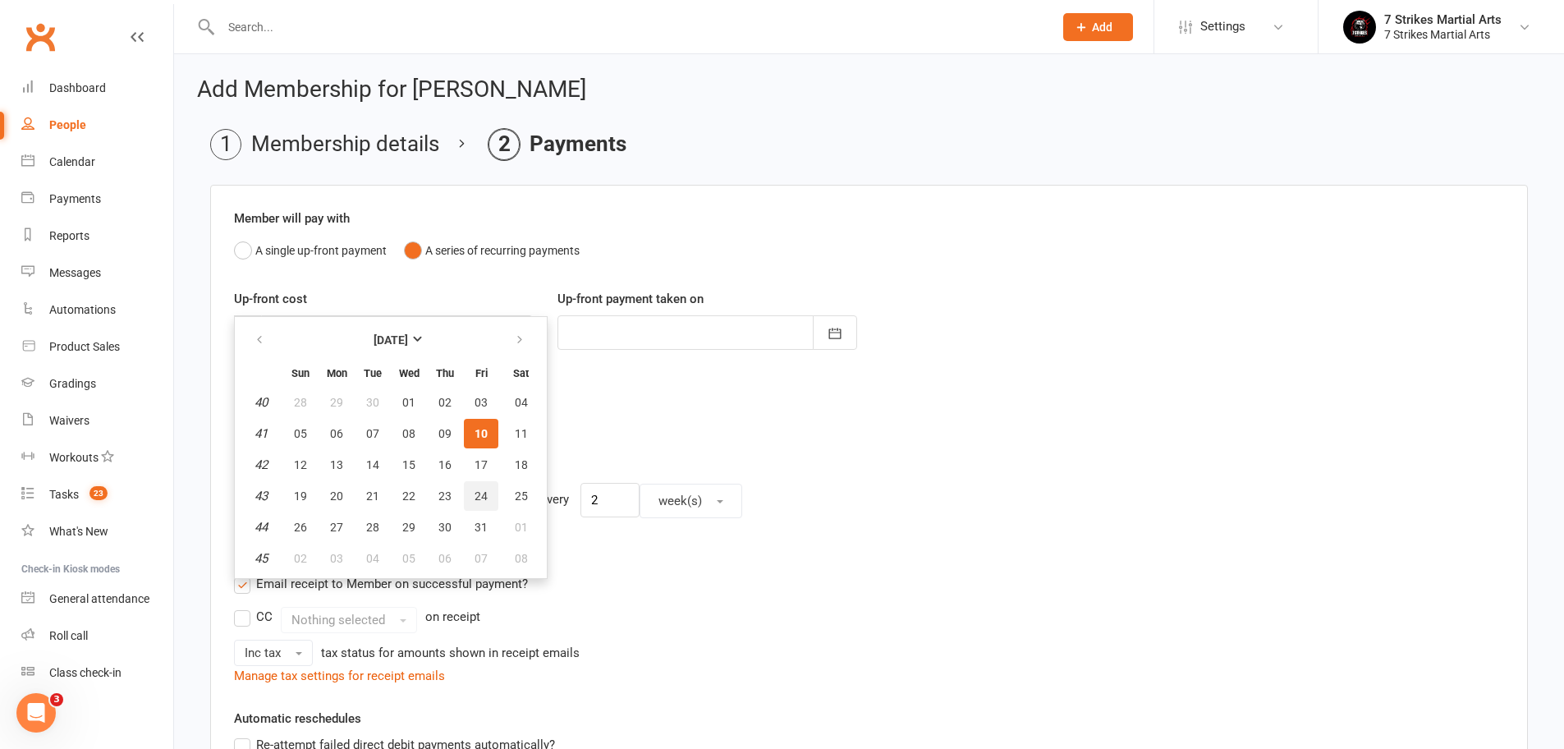
click at [474, 492] on span "24" at bounding box center [480, 495] width 13 height 13
type input "24 Oct 2025"
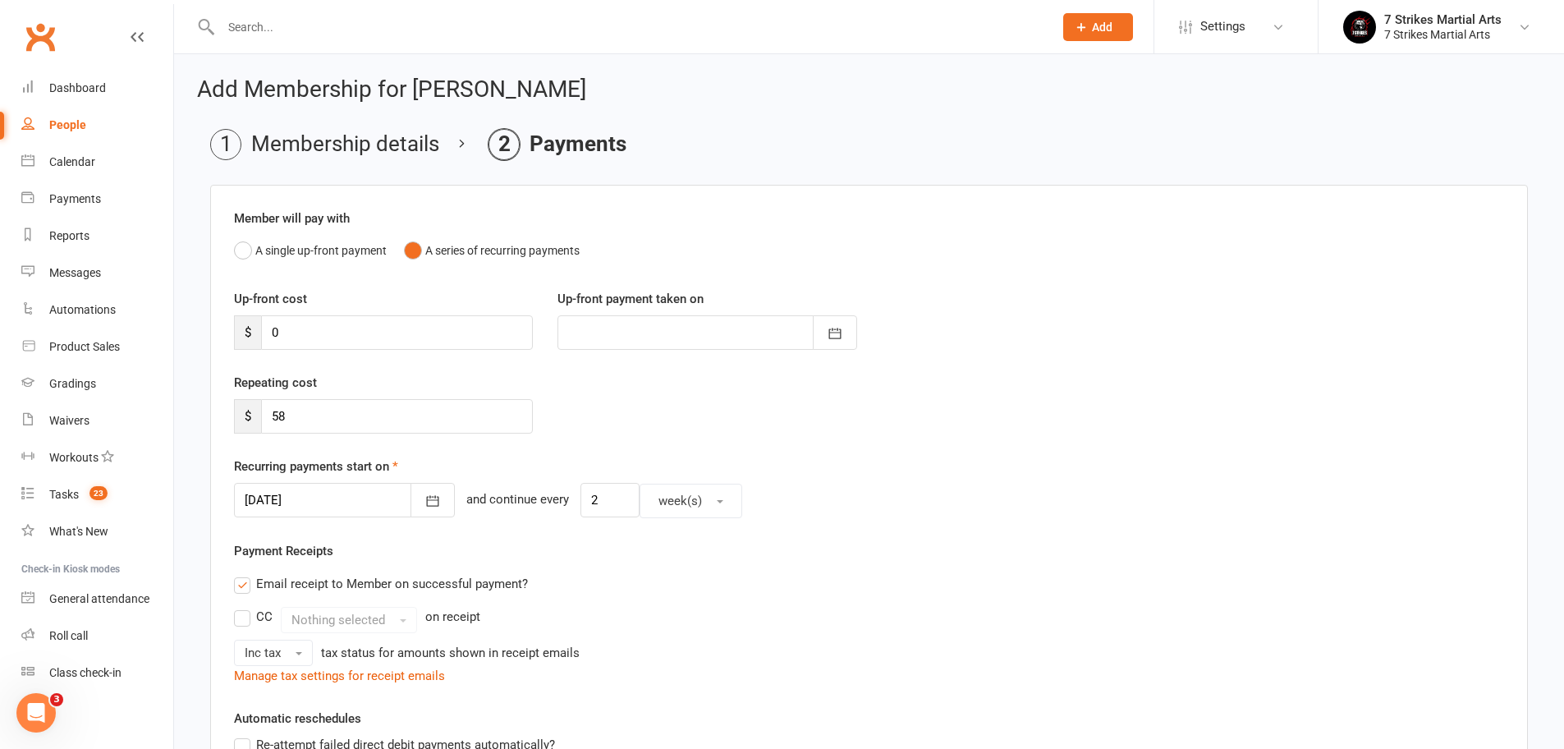
click at [852, 481] on div "Recurring payments start on 24 Oct 2025 October 2025 Sun Mon Tue Wed Thu Fri Sa…" at bounding box center [869, 487] width 1270 height 62
click at [57, 0] on react-component at bounding box center [521, 26] width 1042 height 53
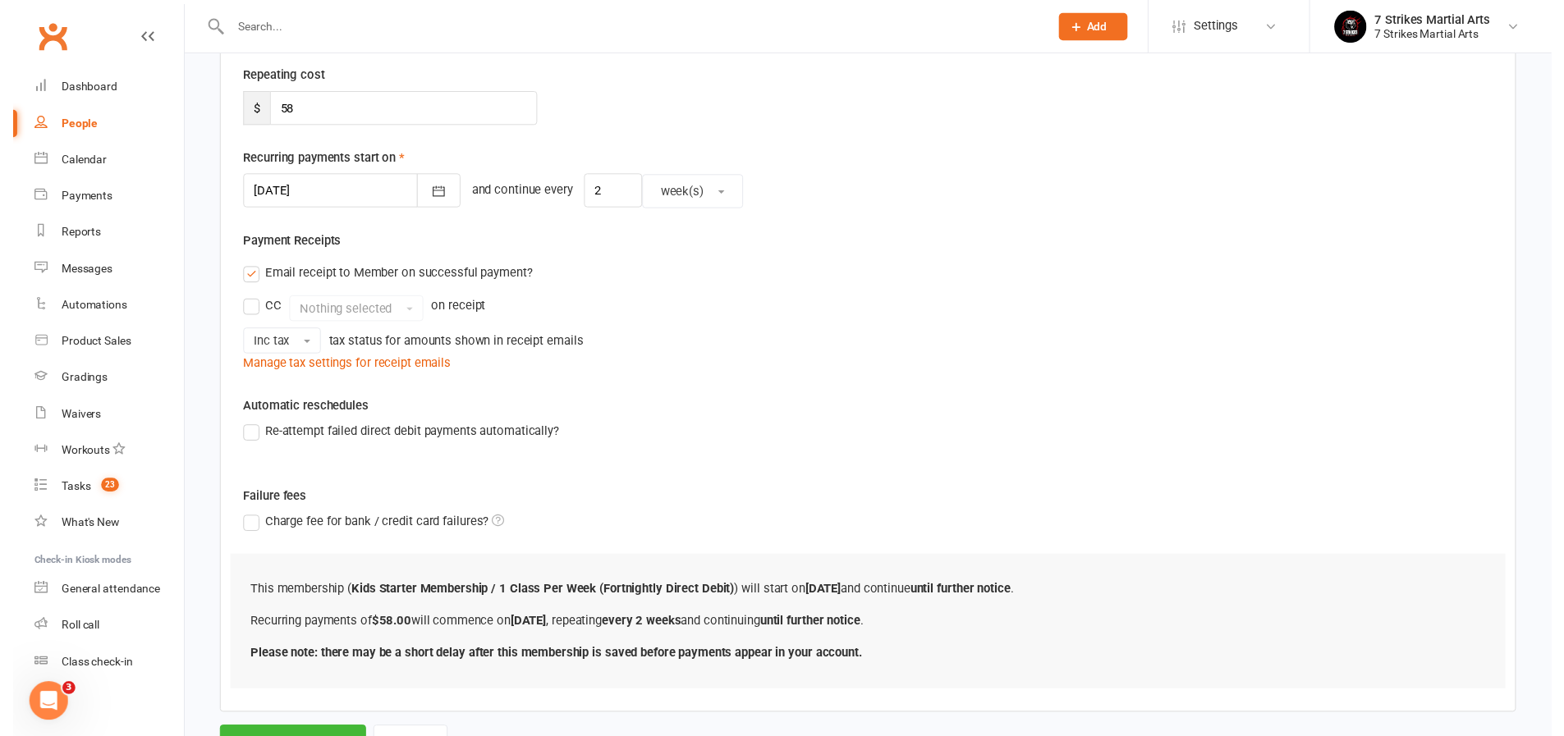
scroll to position [392, 0]
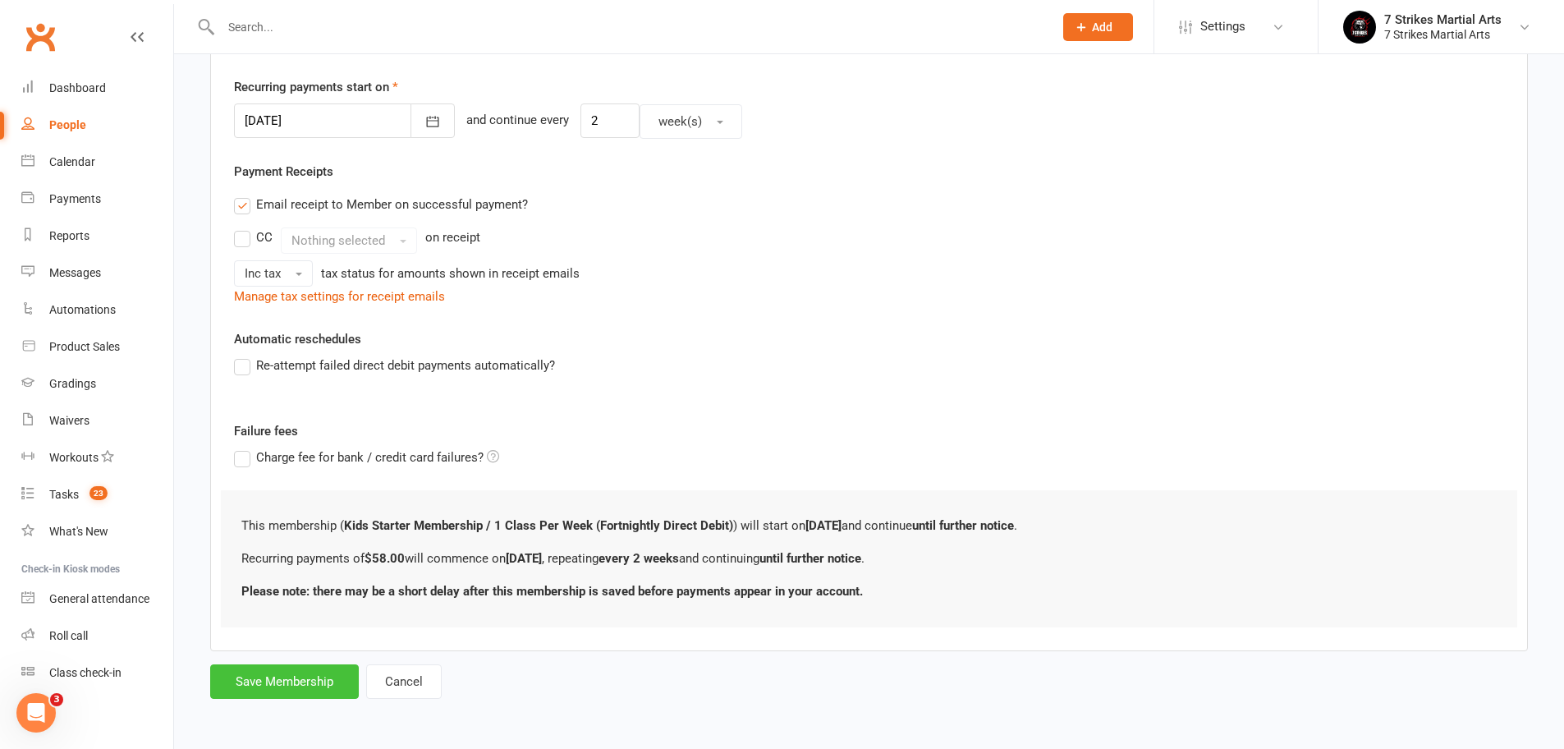
click at [301, 667] on button "Save Membership" at bounding box center [284, 681] width 149 height 34
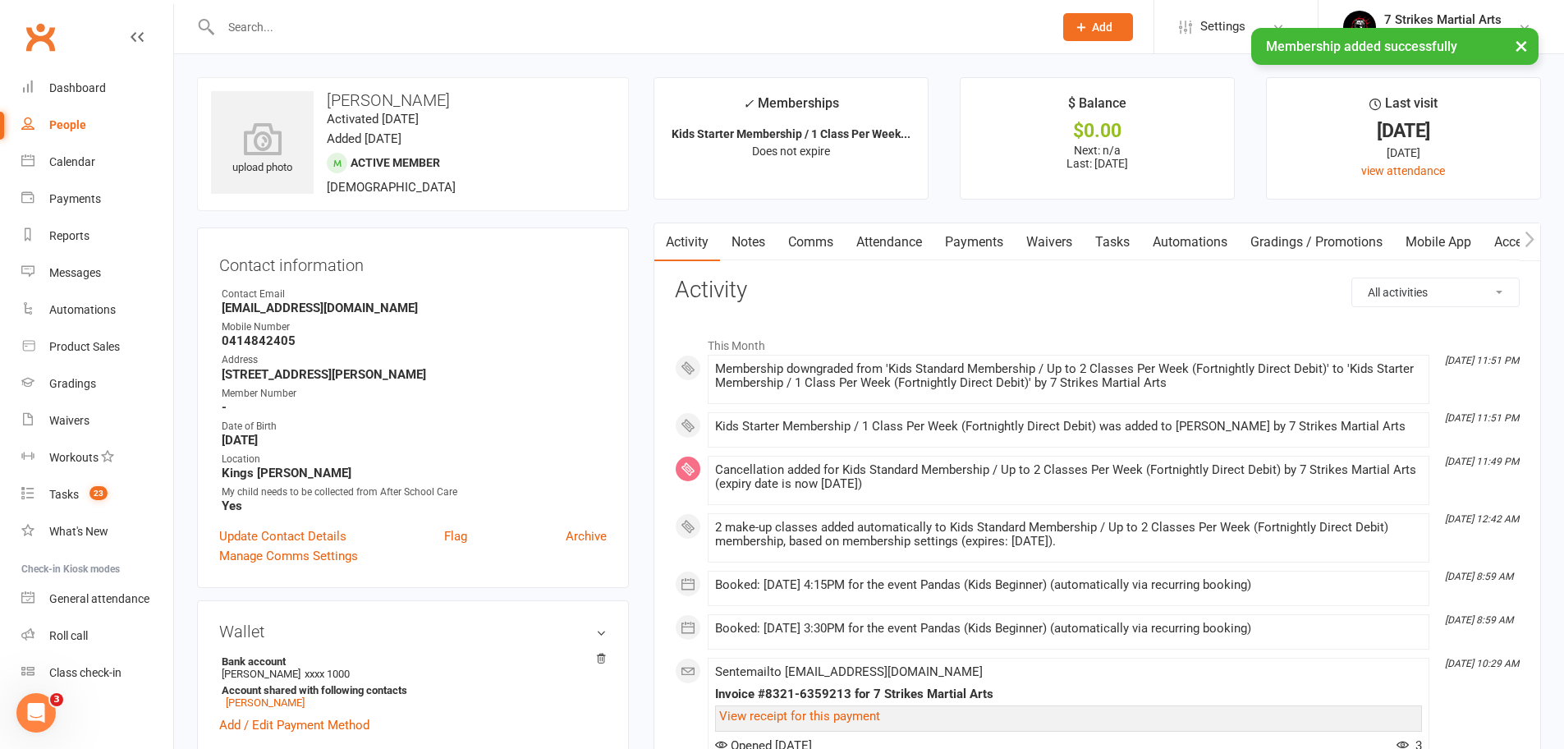
click at [964, 236] on link "Payments" at bounding box center [973, 242] width 81 height 38
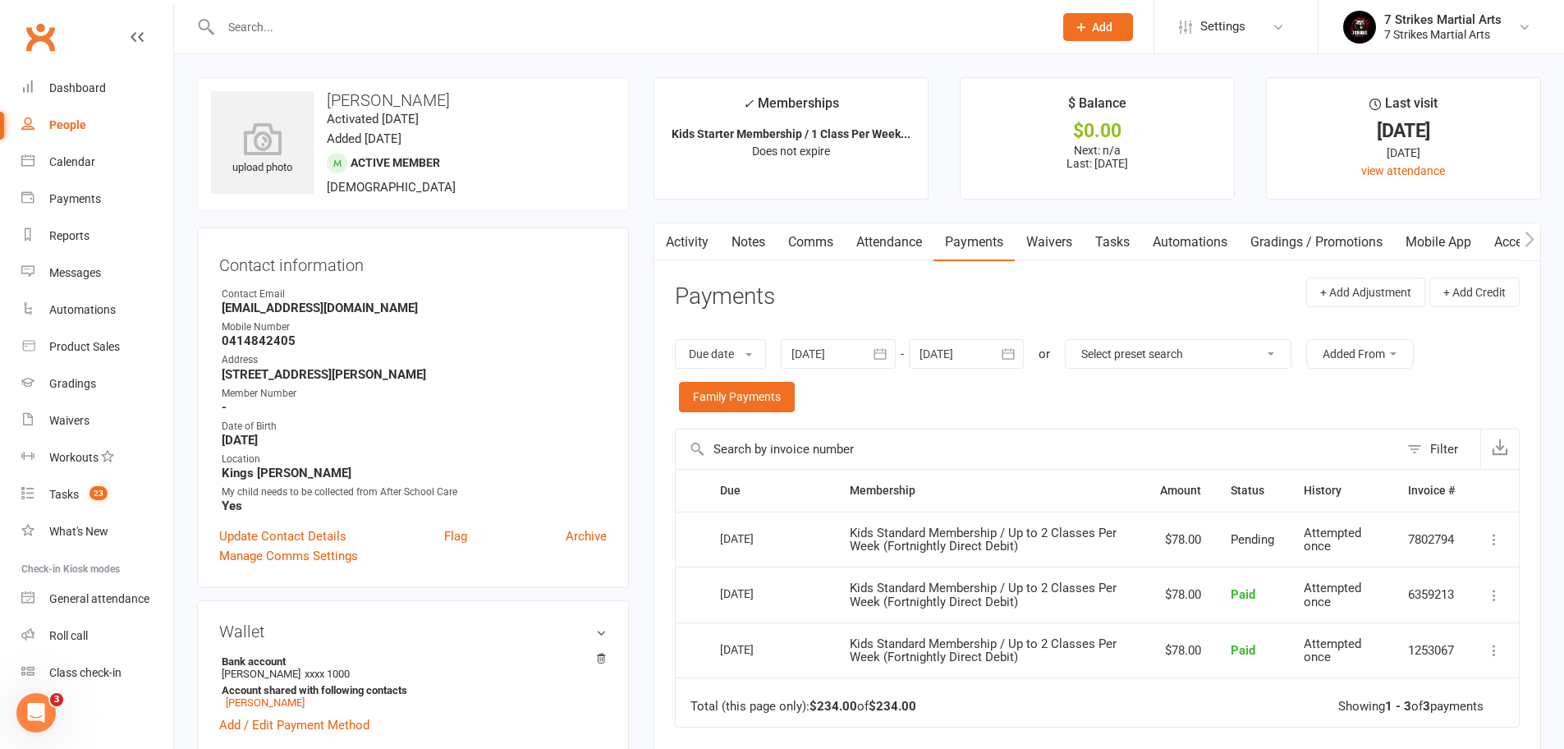
click at [1138, 239] on link "Tasks" at bounding box center [1111, 242] width 57 height 38
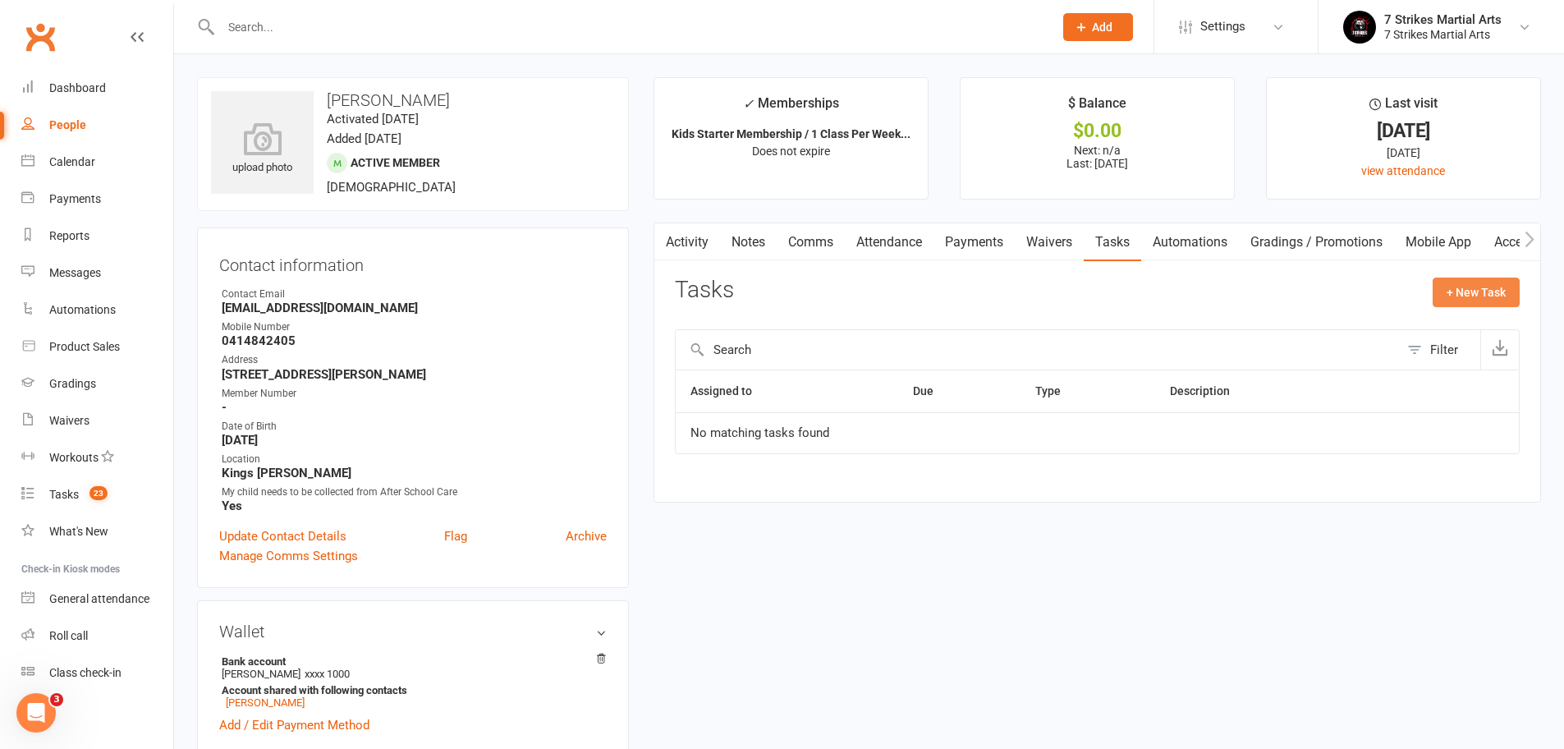
click at [1473, 291] on button "+ New Task" at bounding box center [1475, 292] width 87 height 30
select select "48168"
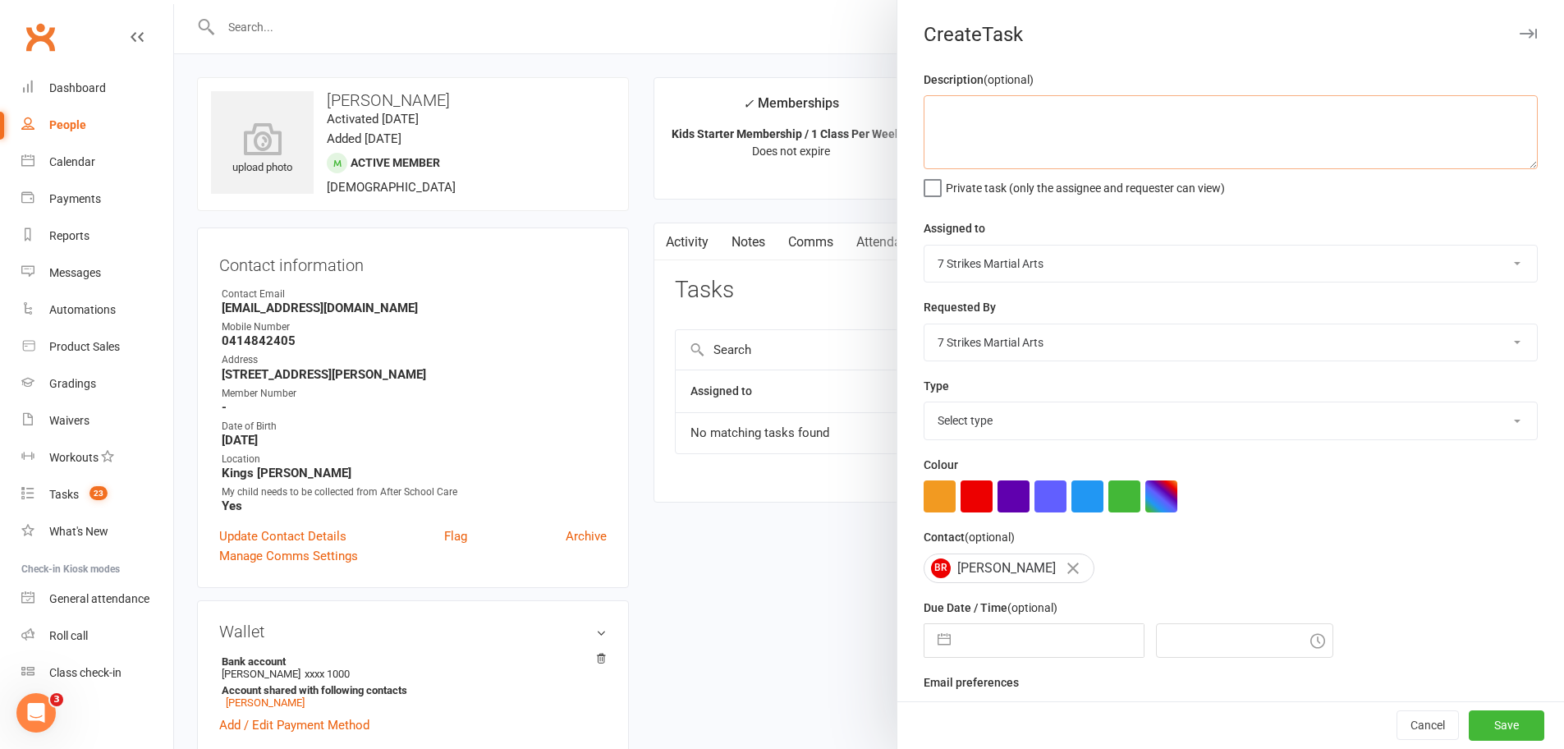
click at [999, 134] on textarea at bounding box center [1230, 132] width 614 height 74
type textarea "check pending payment for credit"
click at [963, 193] on span "Private task (only the assignee and requester can view)" at bounding box center [1085, 185] width 279 height 19
click at [963, 176] on input "Private task (only the assignee and requester can view)" at bounding box center [1073, 176] width 301 height 0
select select "33542"
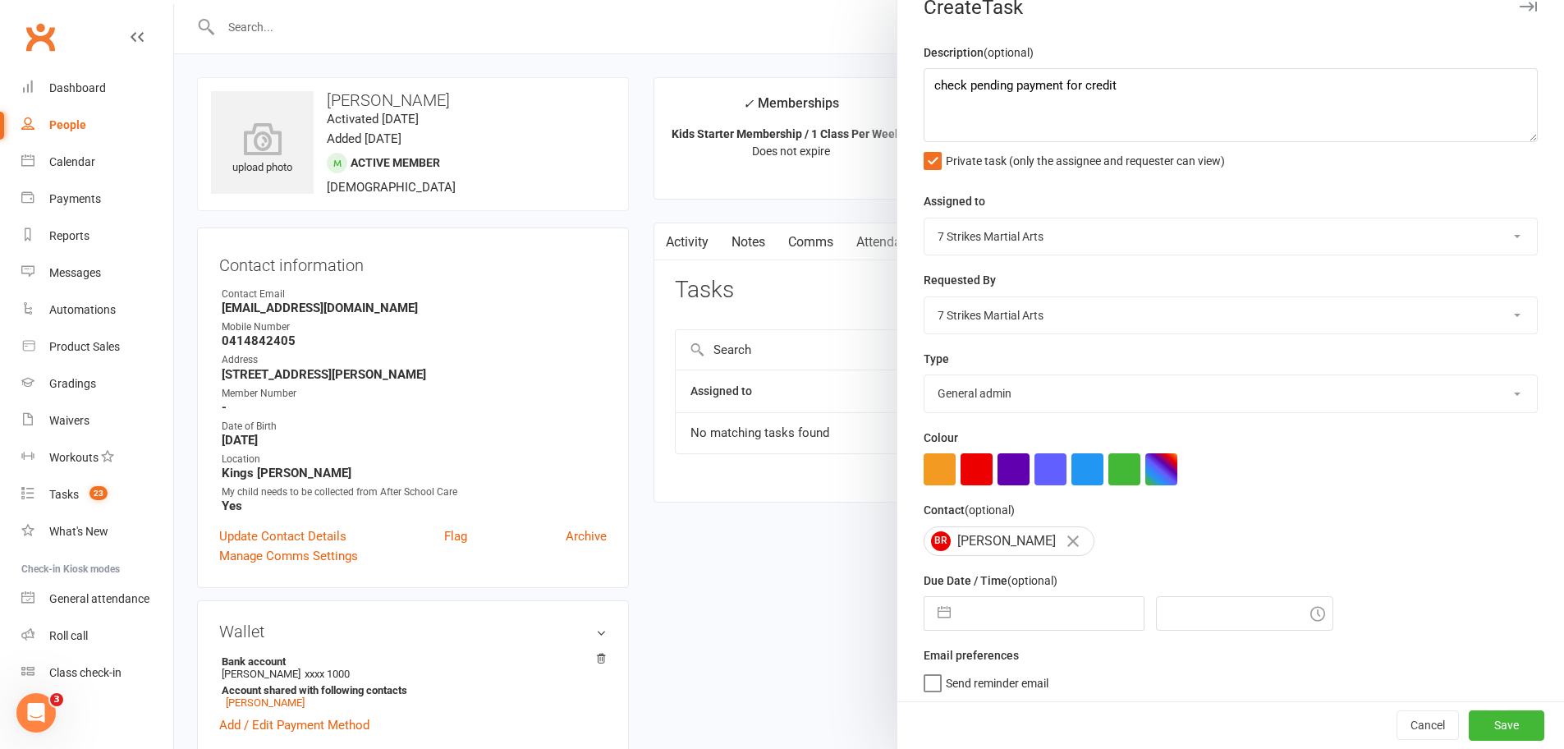
scroll to position [28, 0]
click at [1009, 614] on input "text" at bounding box center [1051, 612] width 185 height 33
select select "8"
select select "2025"
select select "9"
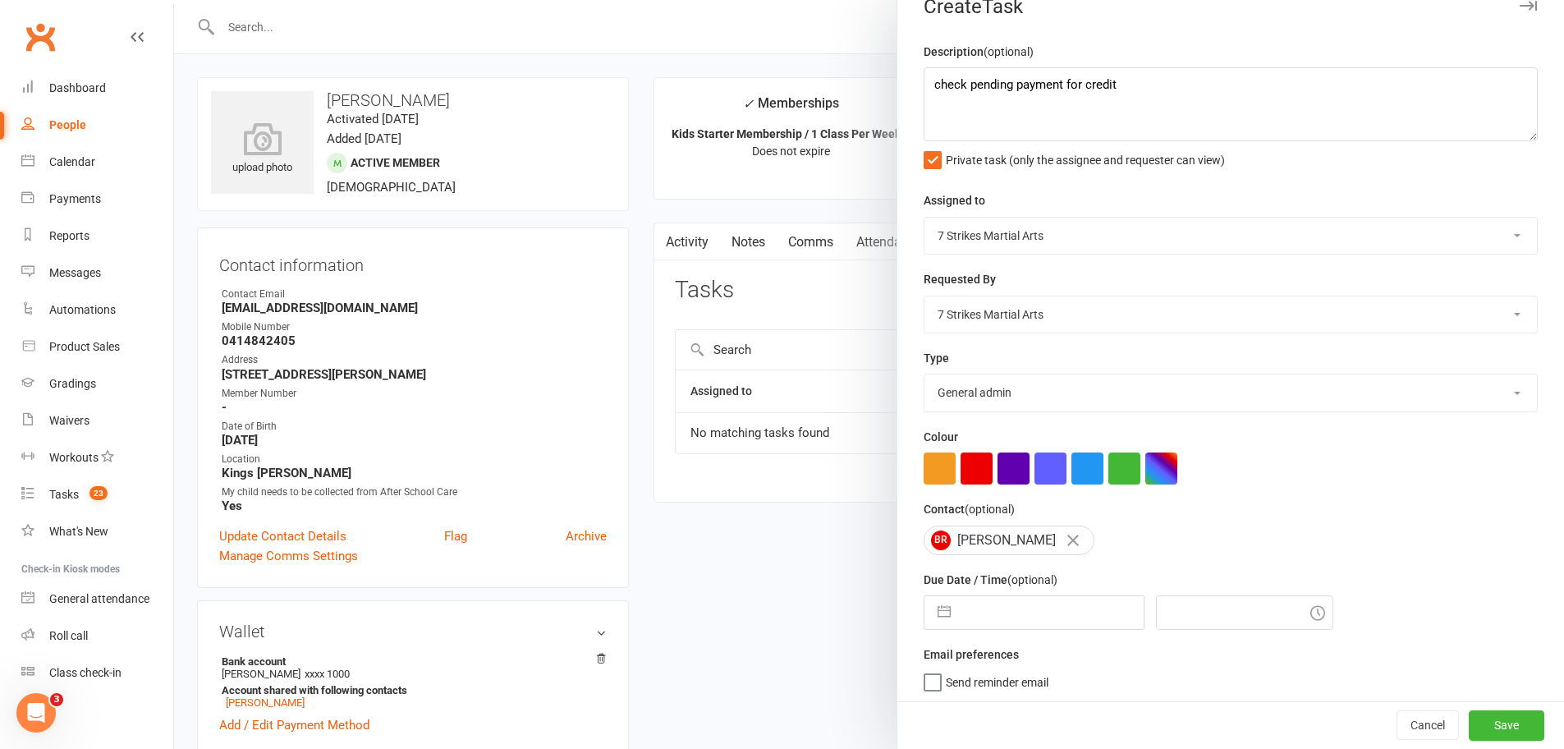
select select "2025"
select select "10"
select select "2025"
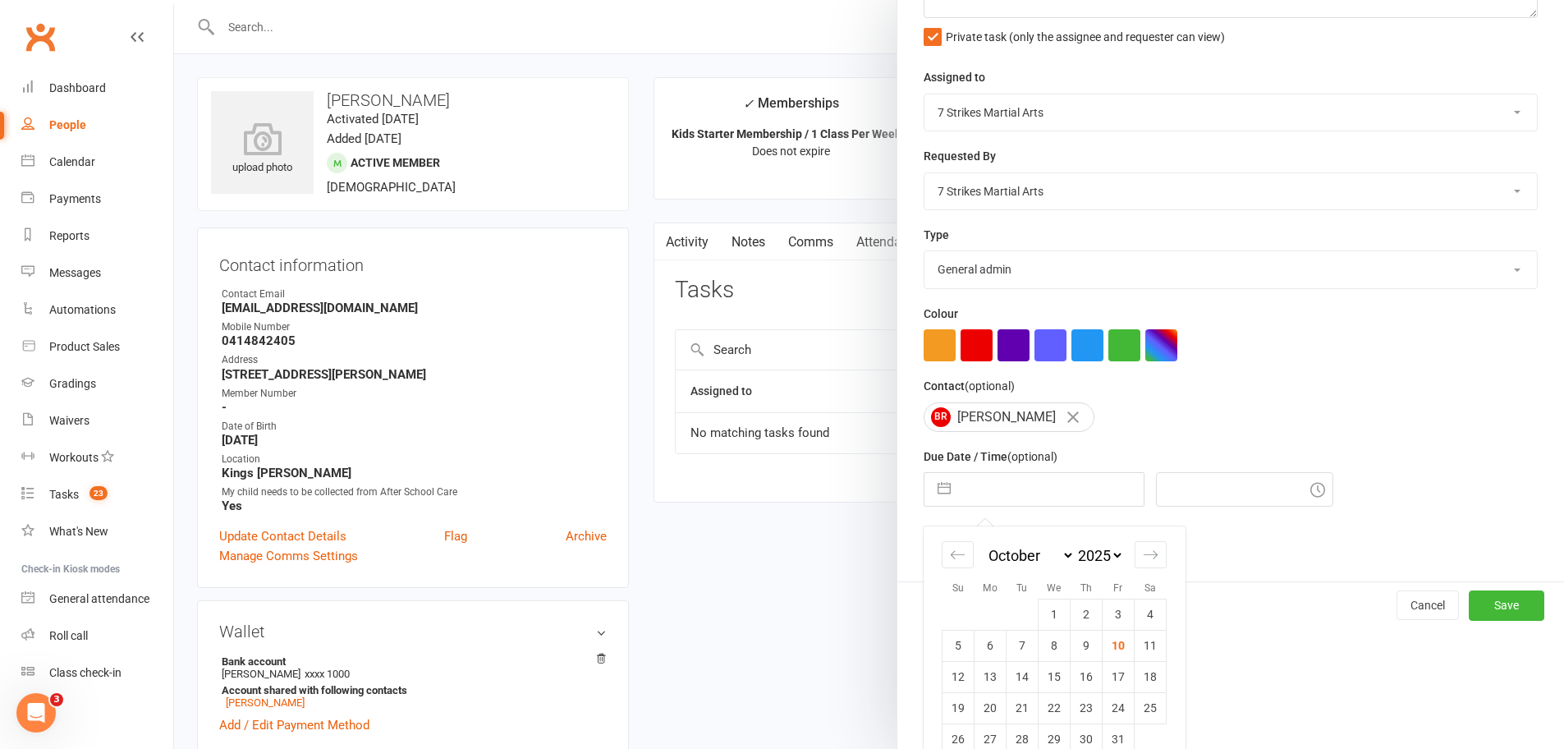
scroll to position [173, 0]
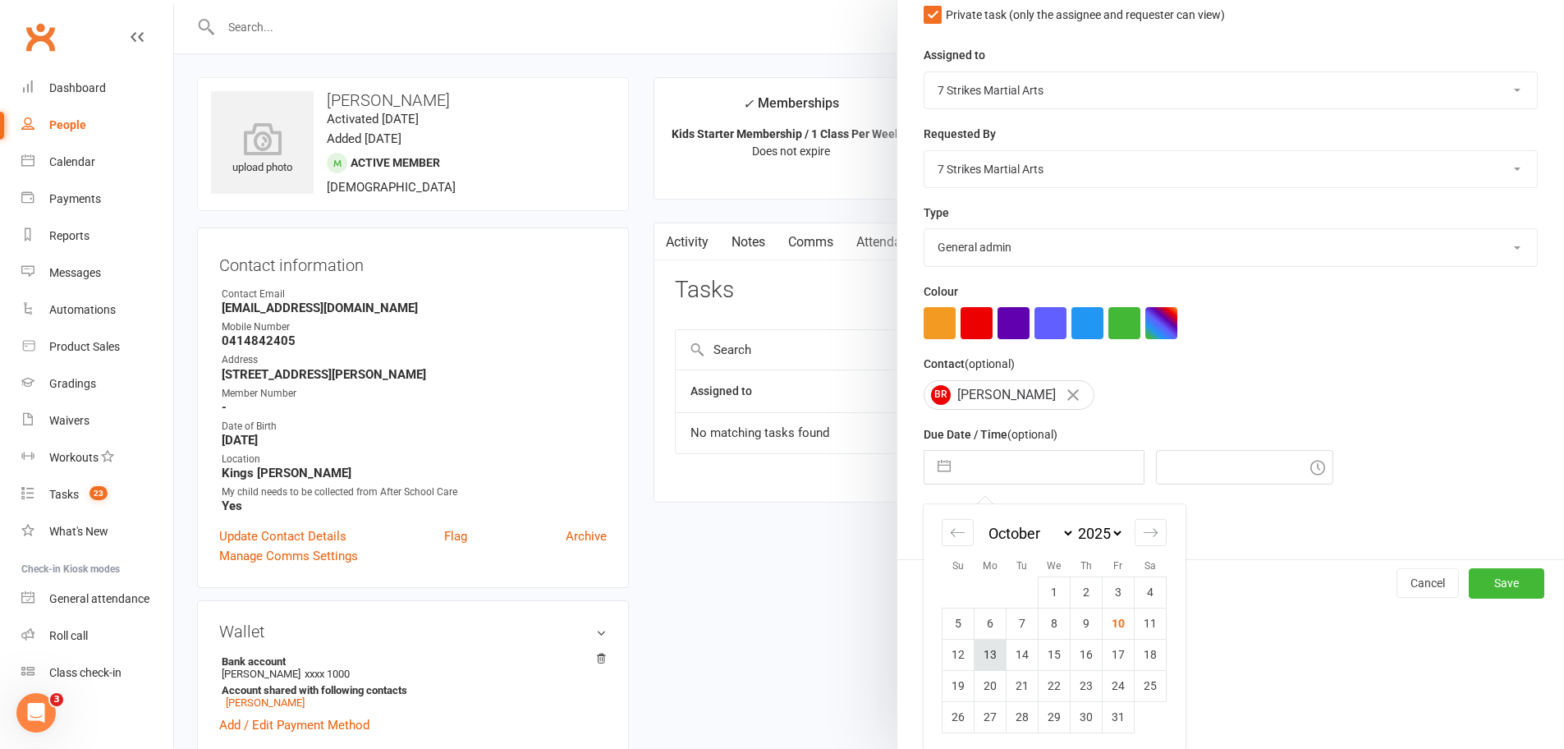
click at [984, 657] on td "13" at bounding box center [990, 654] width 32 height 31
type input "13 Oct 2025"
type input "12:00am"
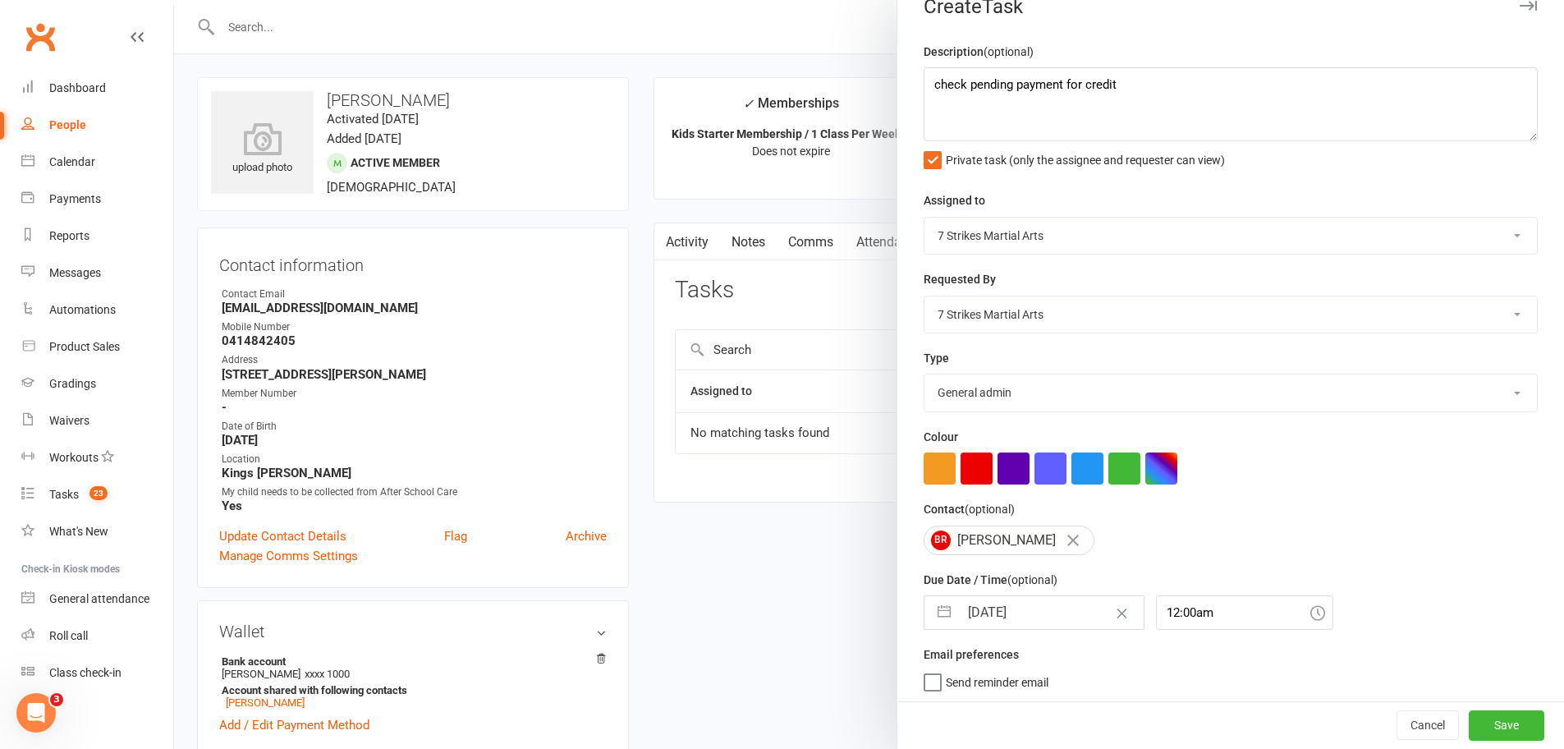
scroll to position [284, 0]
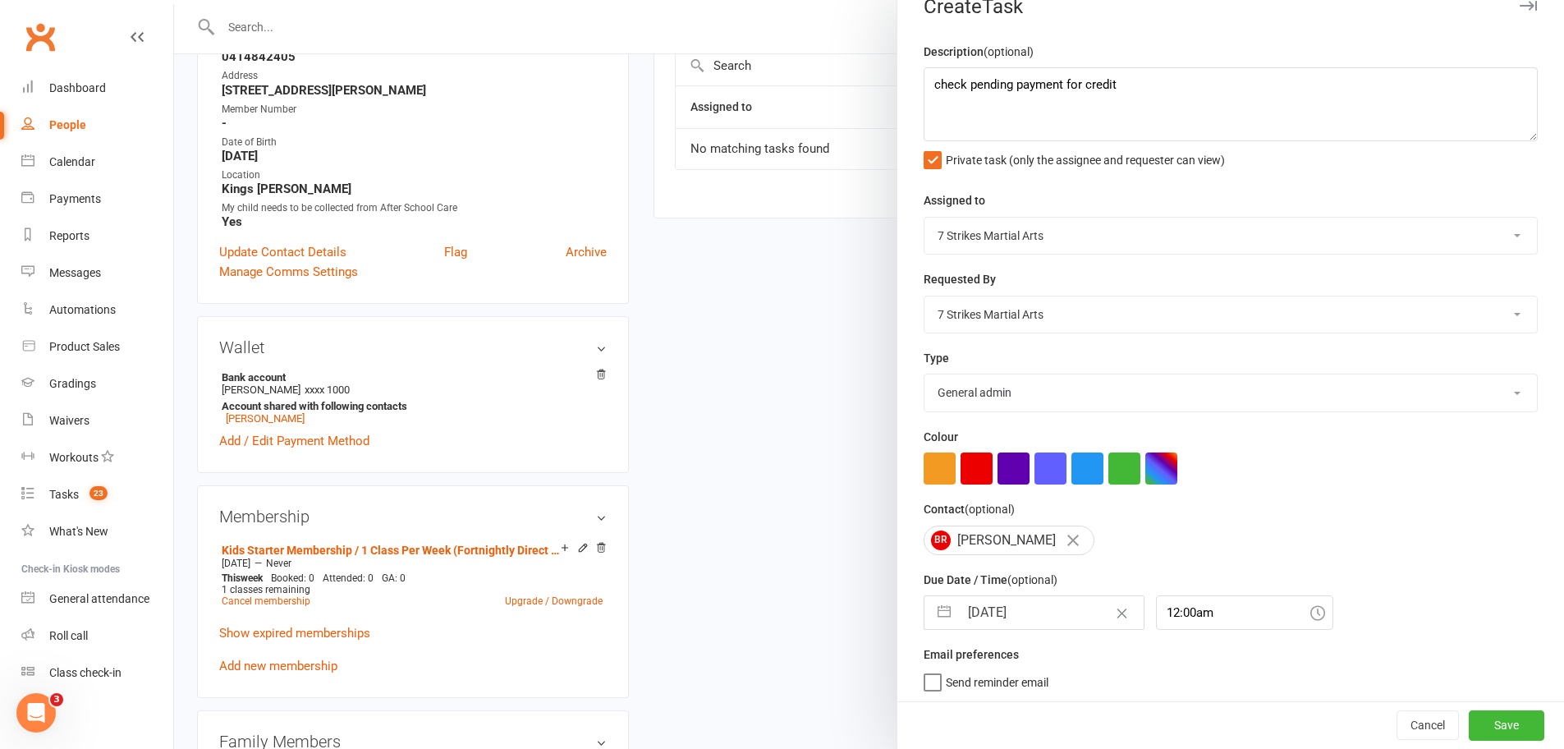
click at [996, 680] on span "Send reminder email" at bounding box center [997, 679] width 103 height 19
click at [996, 670] on input "Send reminder email" at bounding box center [985, 670] width 125 height 0
click at [1503, 722] on button "Save" at bounding box center [1506, 726] width 76 height 30
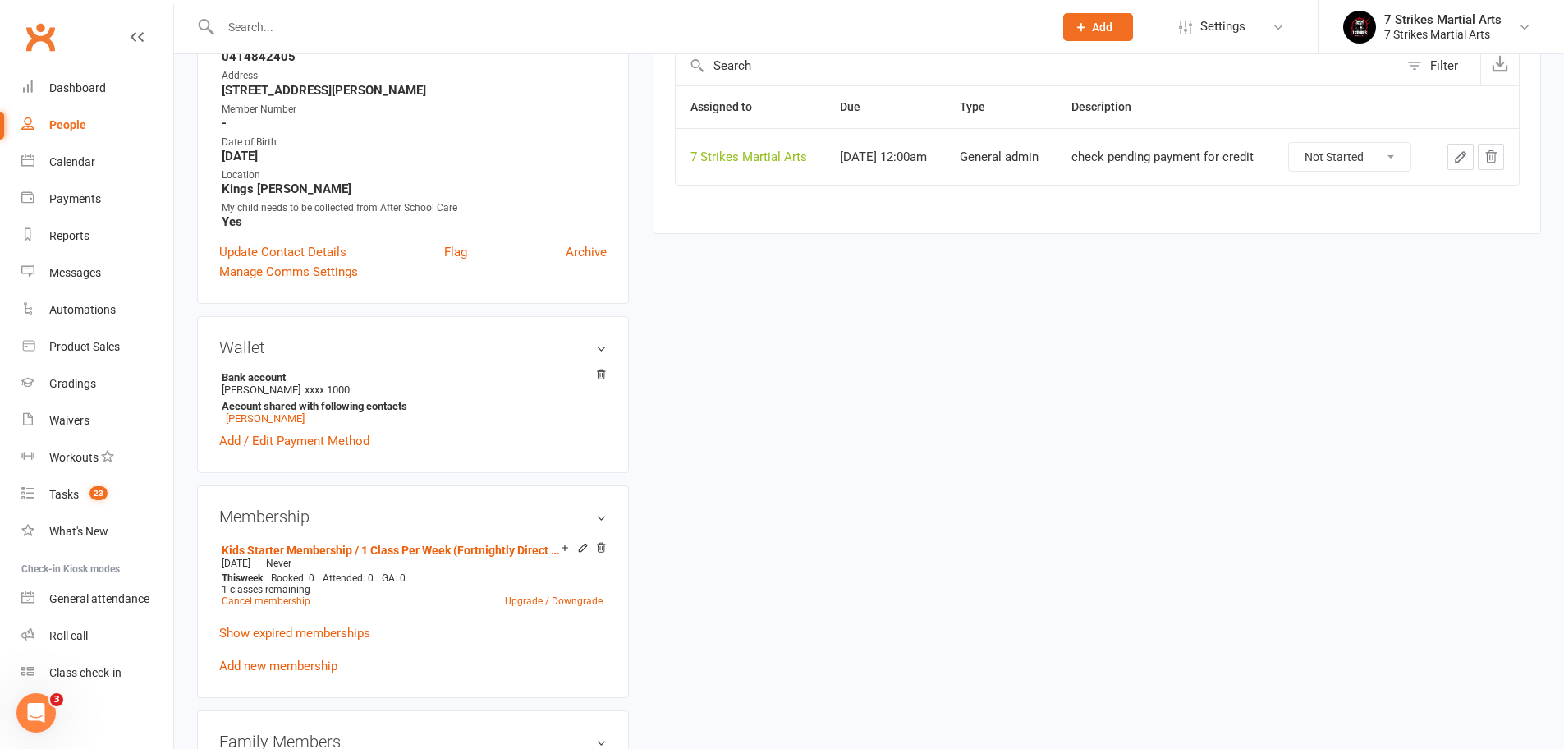
click at [388, 39] on div at bounding box center [619, 26] width 845 height 53
click at [391, 34] on input "text" at bounding box center [629, 27] width 826 height 23
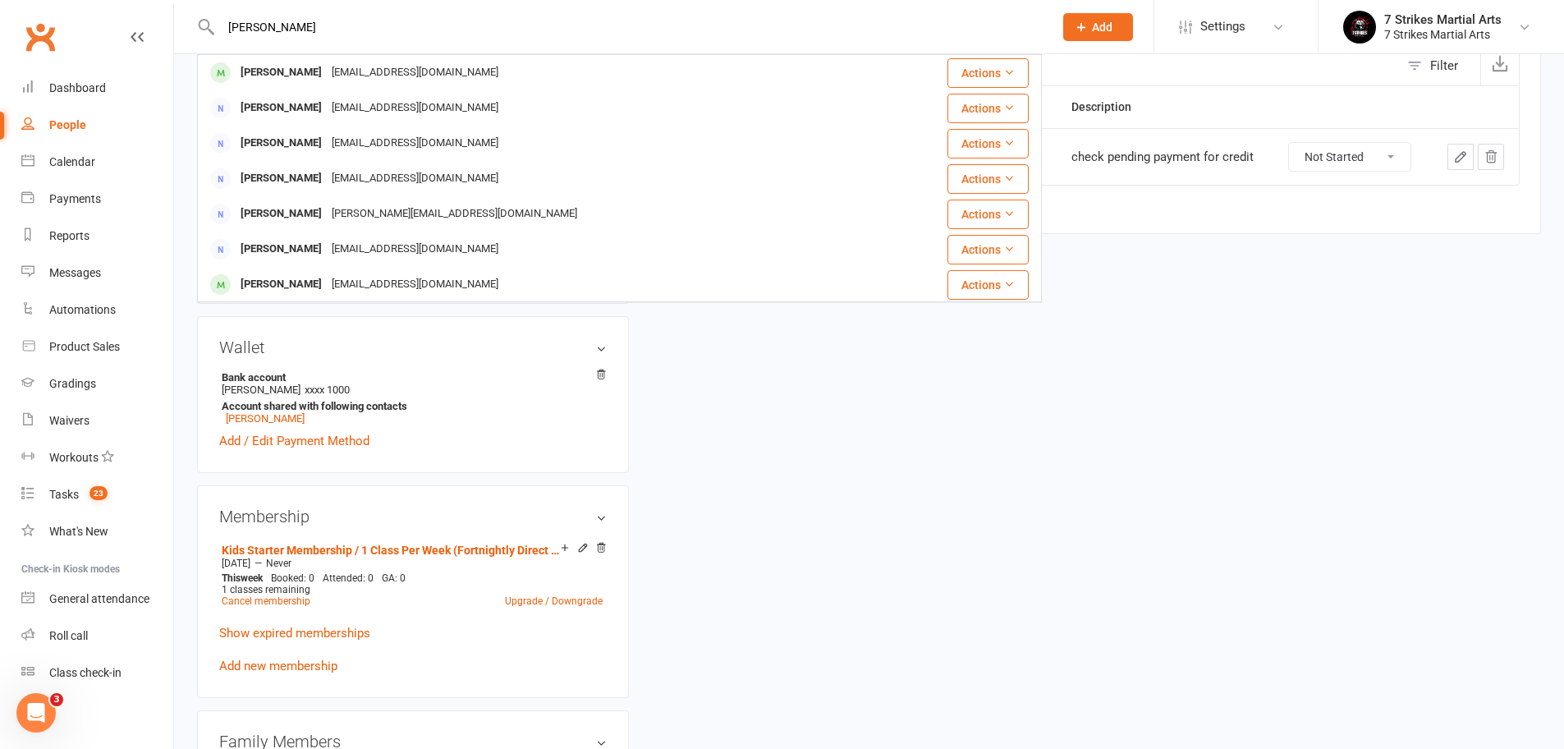
type input "Miguel"
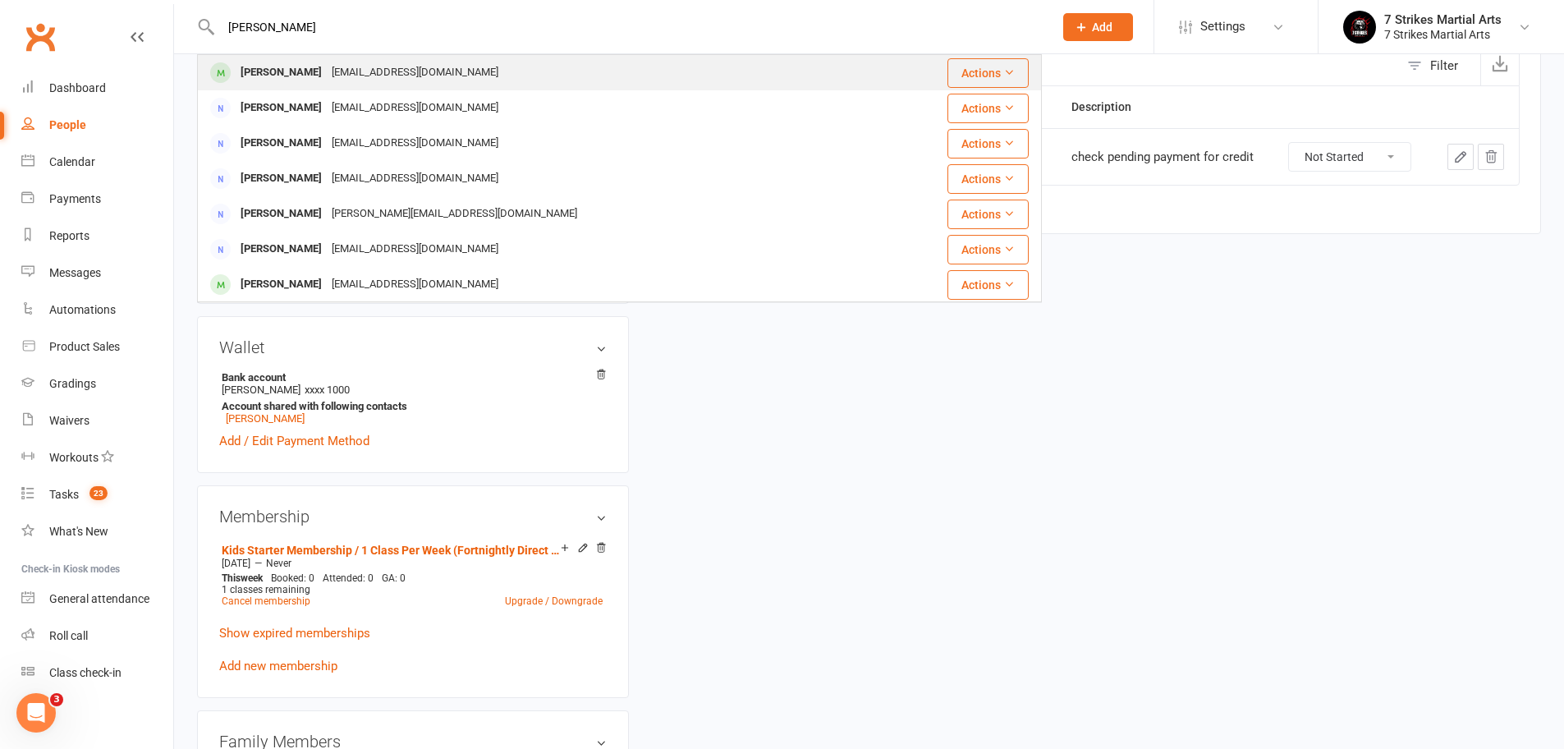
drag, startPoint x: 391, startPoint y: 34, endPoint x: 361, endPoint y: 75, distance: 50.4
click at [361, 75] on div "ria.lugay@yahoo.com" at bounding box center [415, 73] width 176 height 24
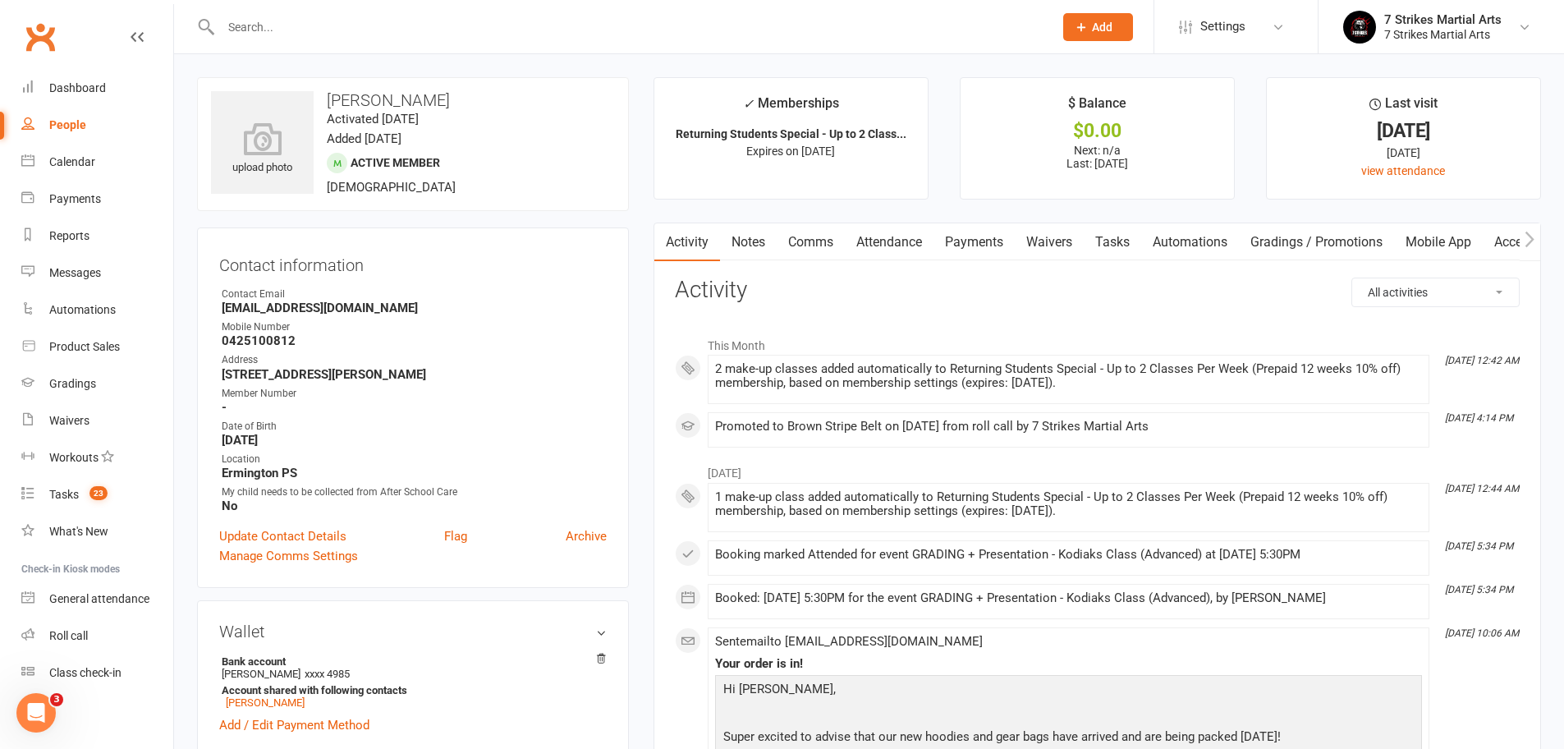
click at [1169, 238] on link "Automations" at bounding box center [1190, 242] width 98 height 38
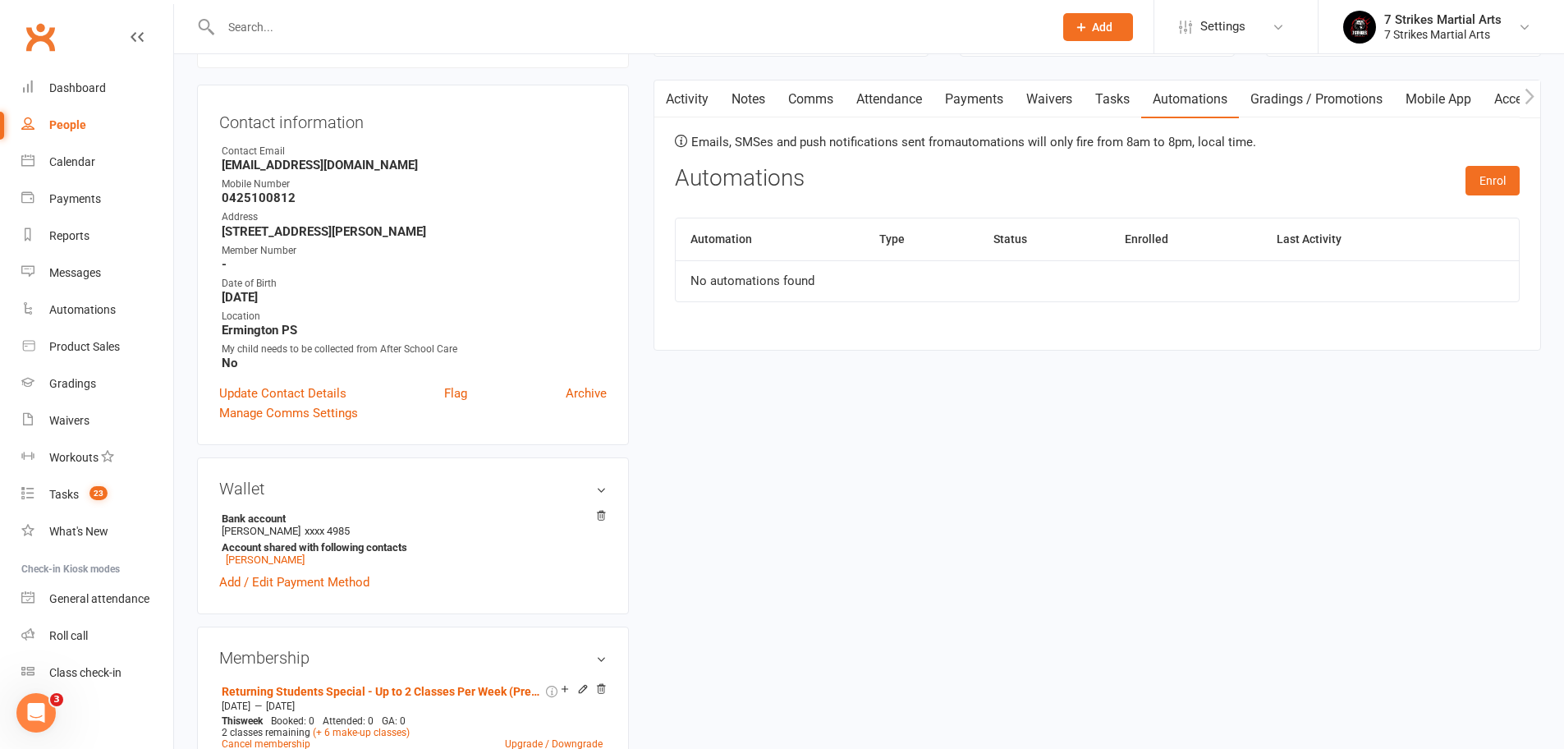
scroll to position [293, 0]
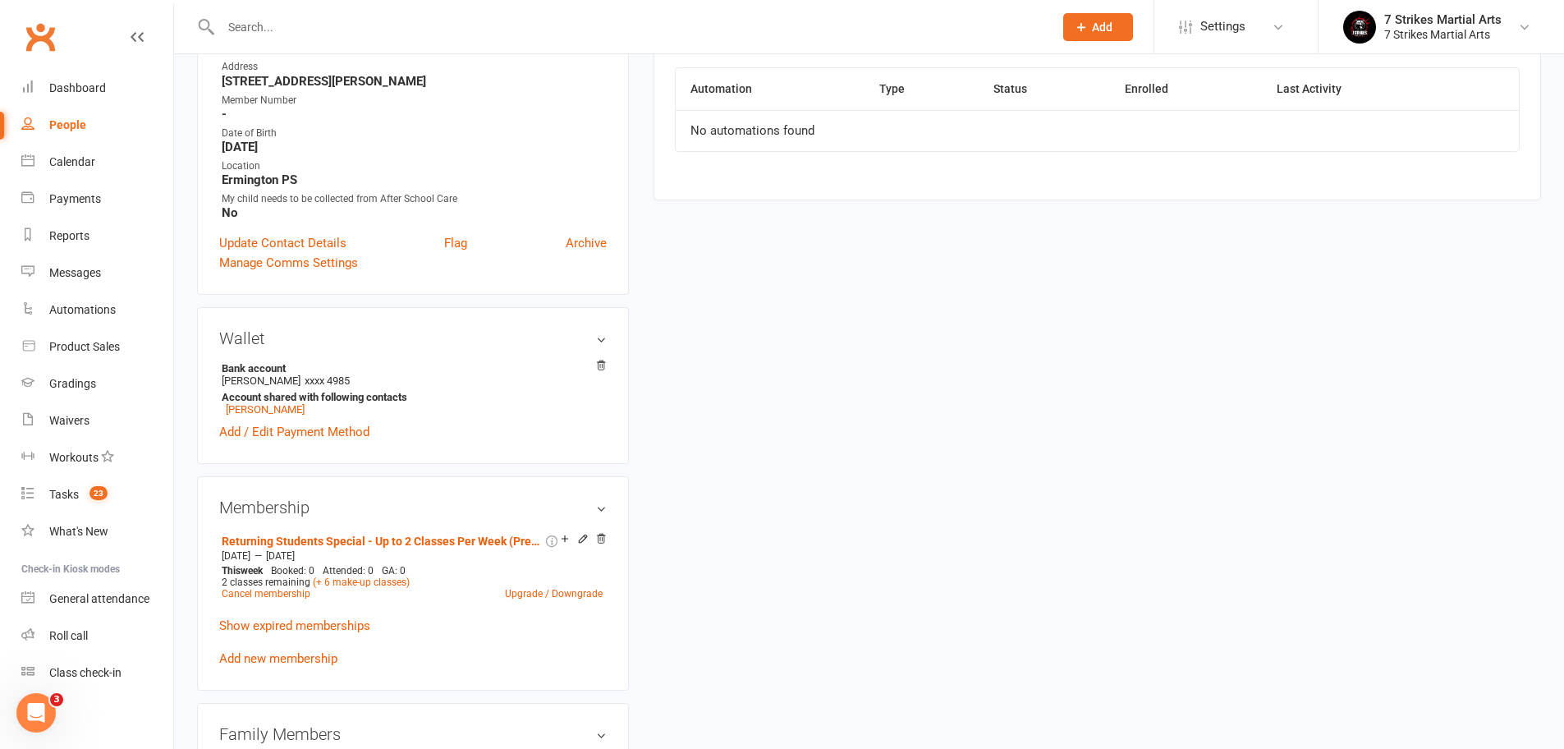
click at [367, 26] on input "text" at bounding box center [629, 27] width 826 height 23
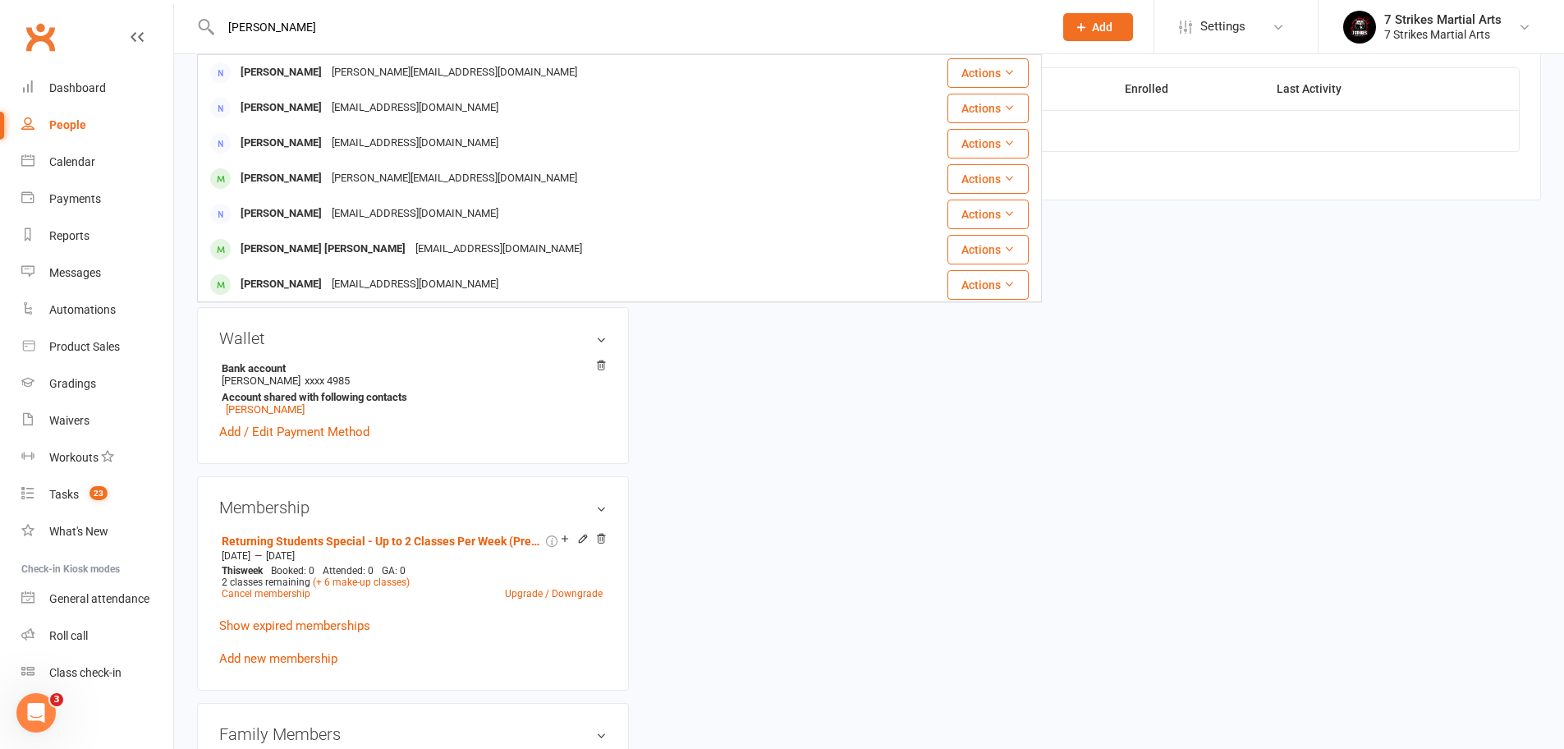
type input "David"
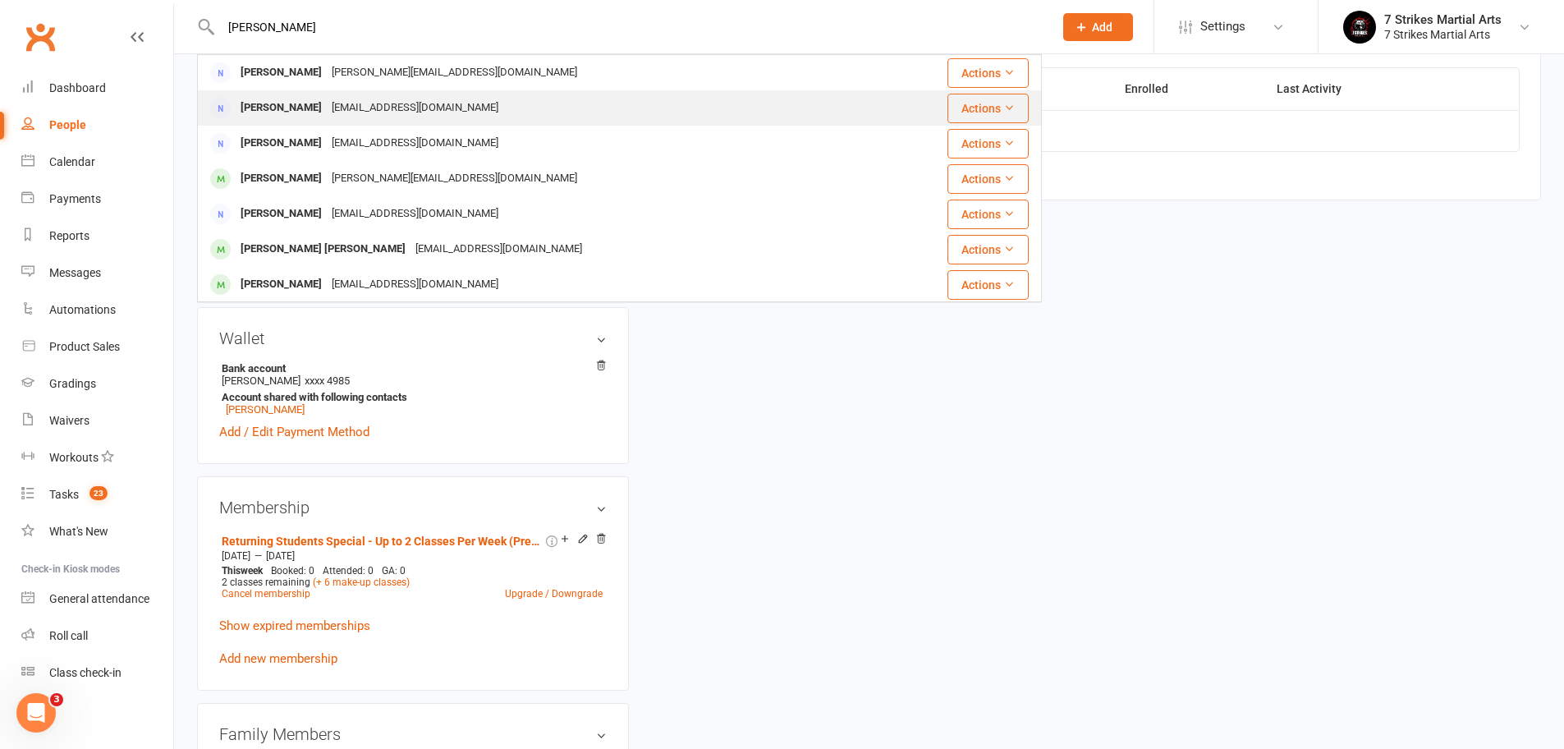
drag, startPoint x: 367, startPoint y: 26, endPoint x: 357, endPoint y: 101, distance: 75.3
click at [357, 101] on div "rvdavid@gmail.com" at bounding box center [415, 108] width 176 height 24
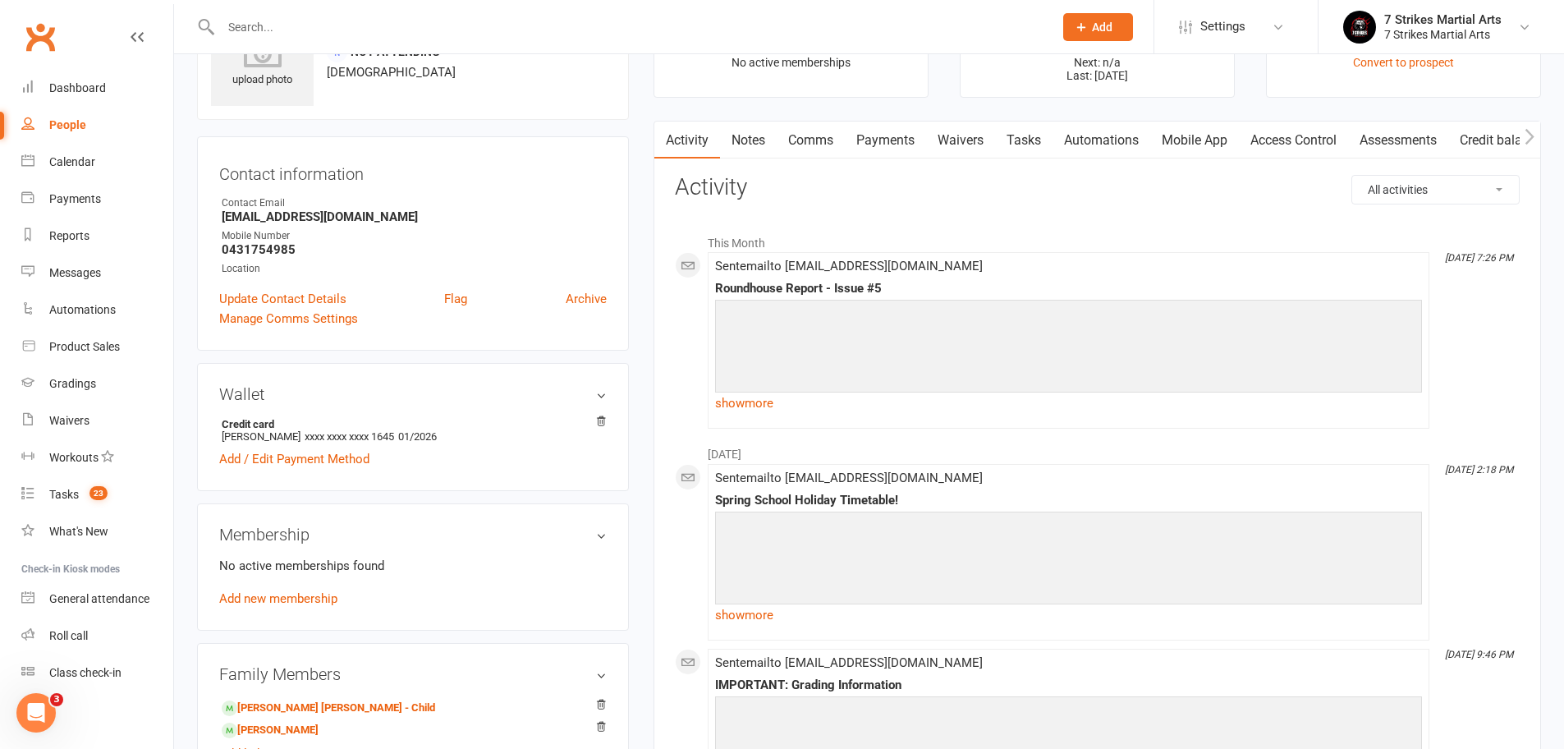
scroll to position [250, 0]
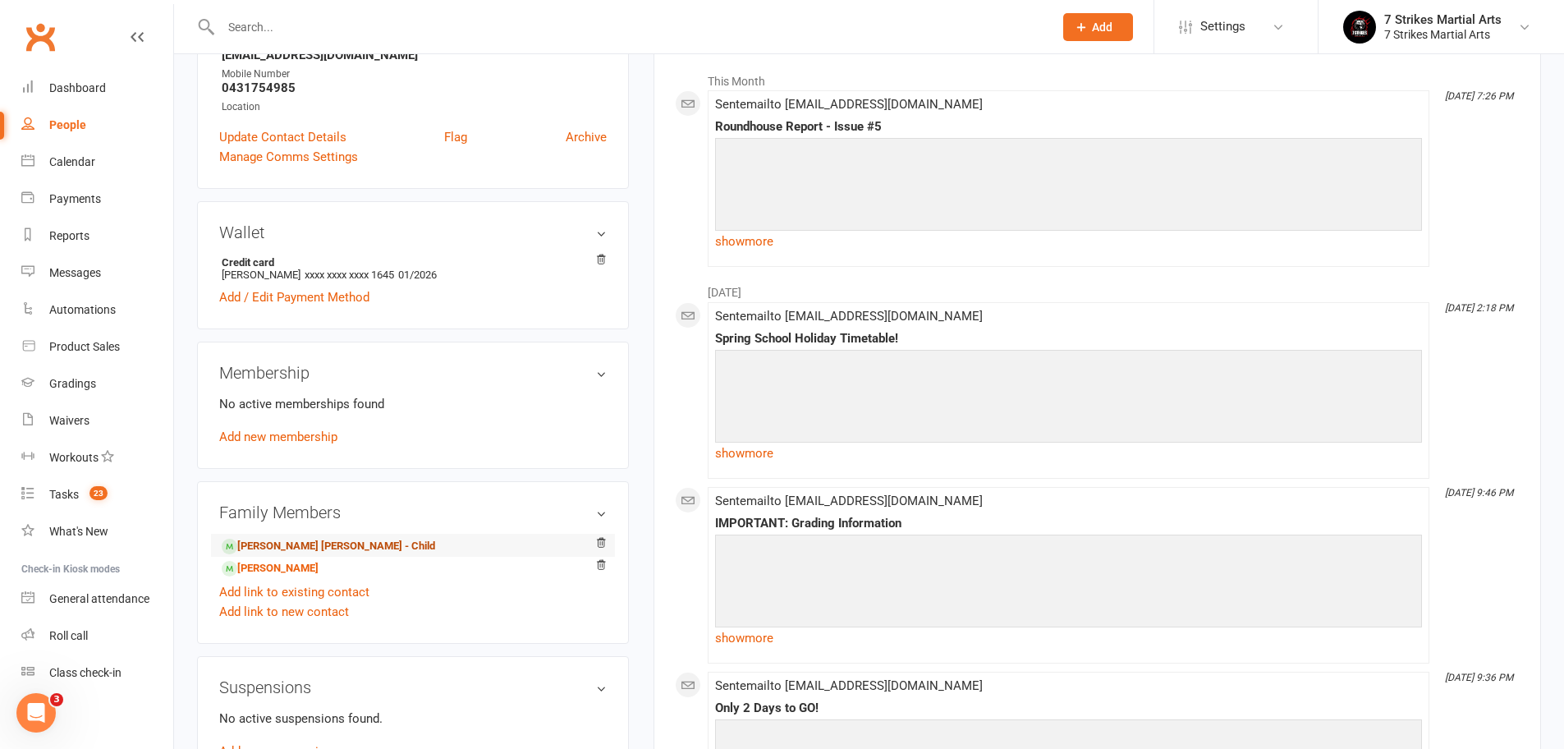
click at [288, 549] on link "Jared Lee David - Child" at bounding box center [328, 546] width 213 height 17
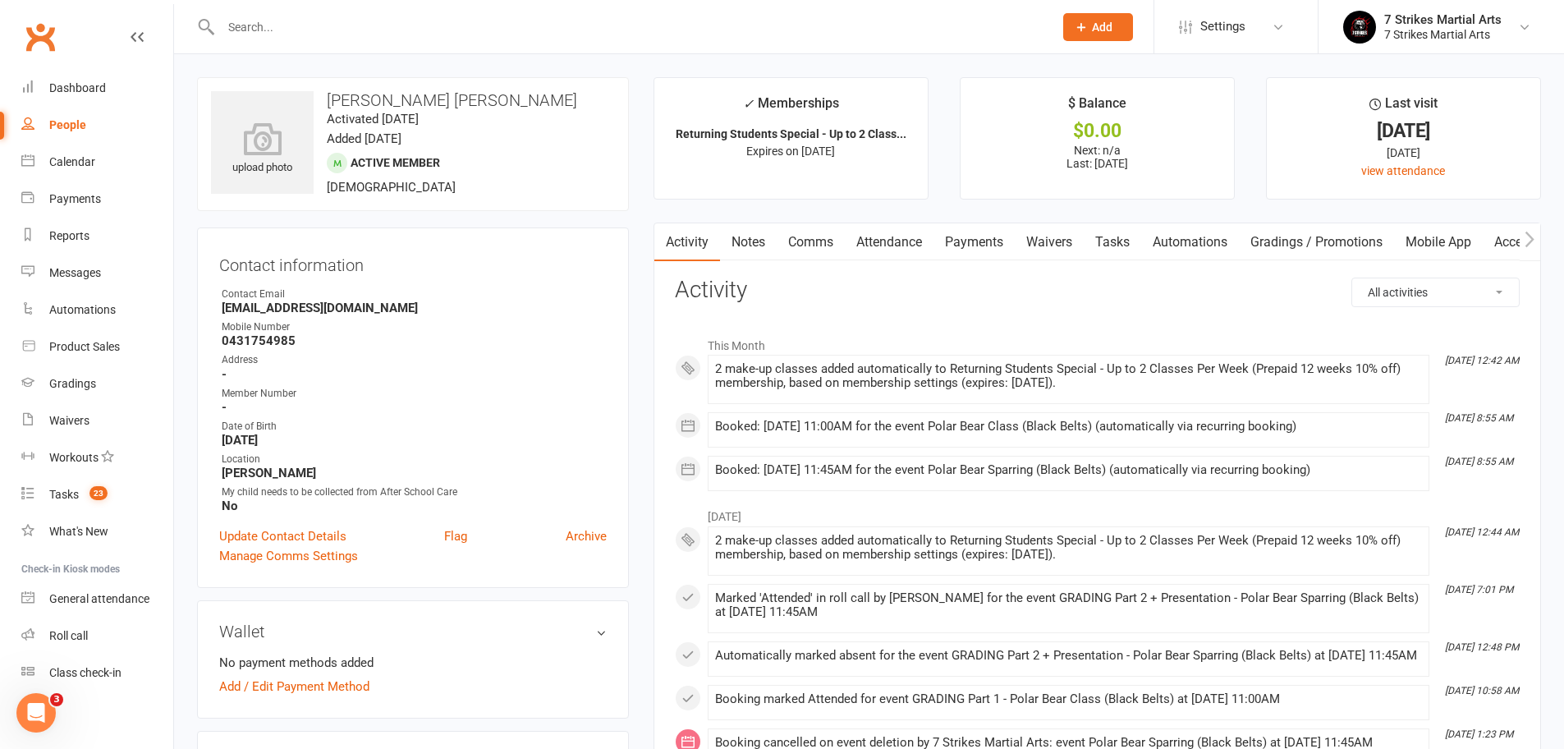
click at [1178, 244] on link "Automations" at bounding box center [1190, 242] width 98 height 38
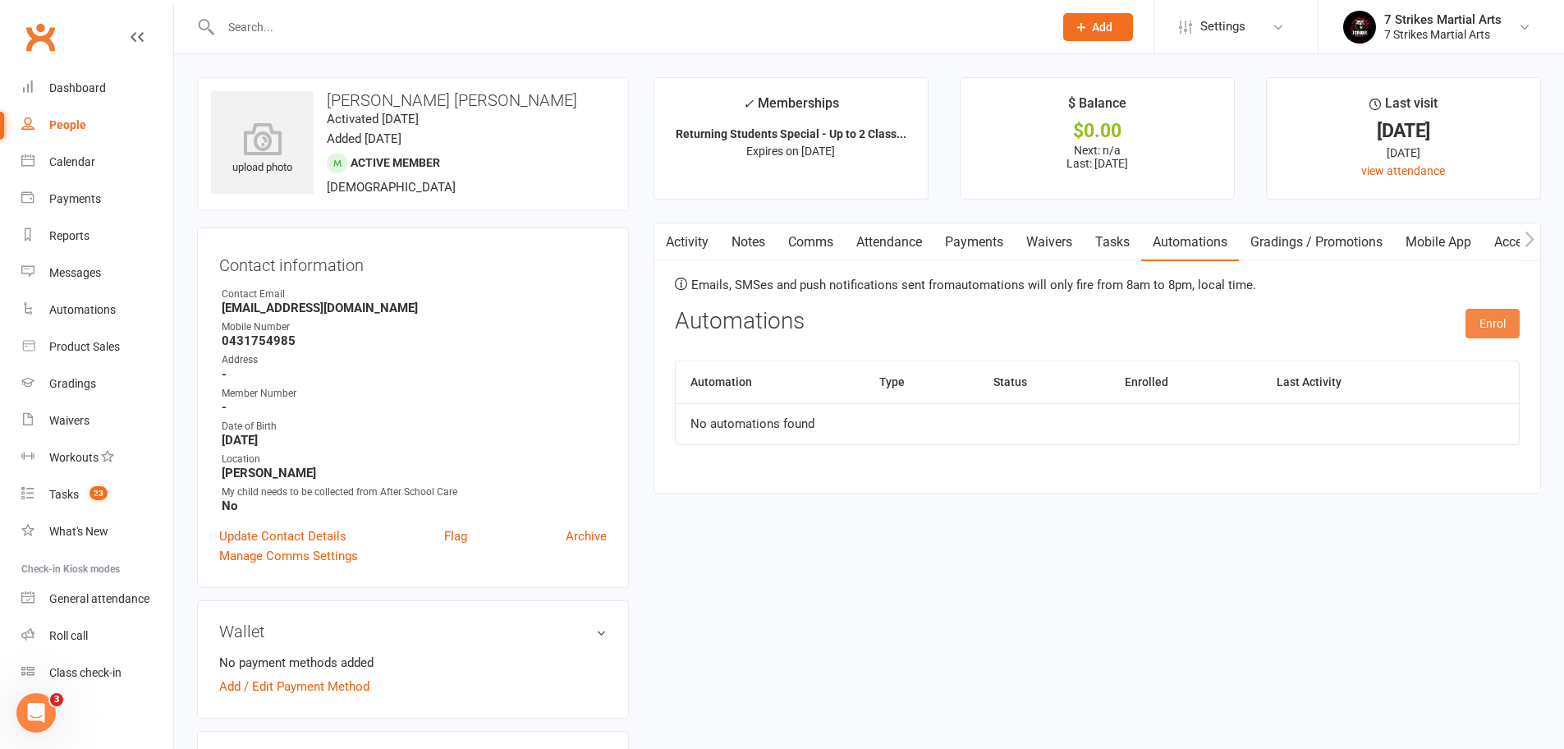
click at [1498, 322] on button "Enrol" at bounding box center [1492, 324] width 54 height 30
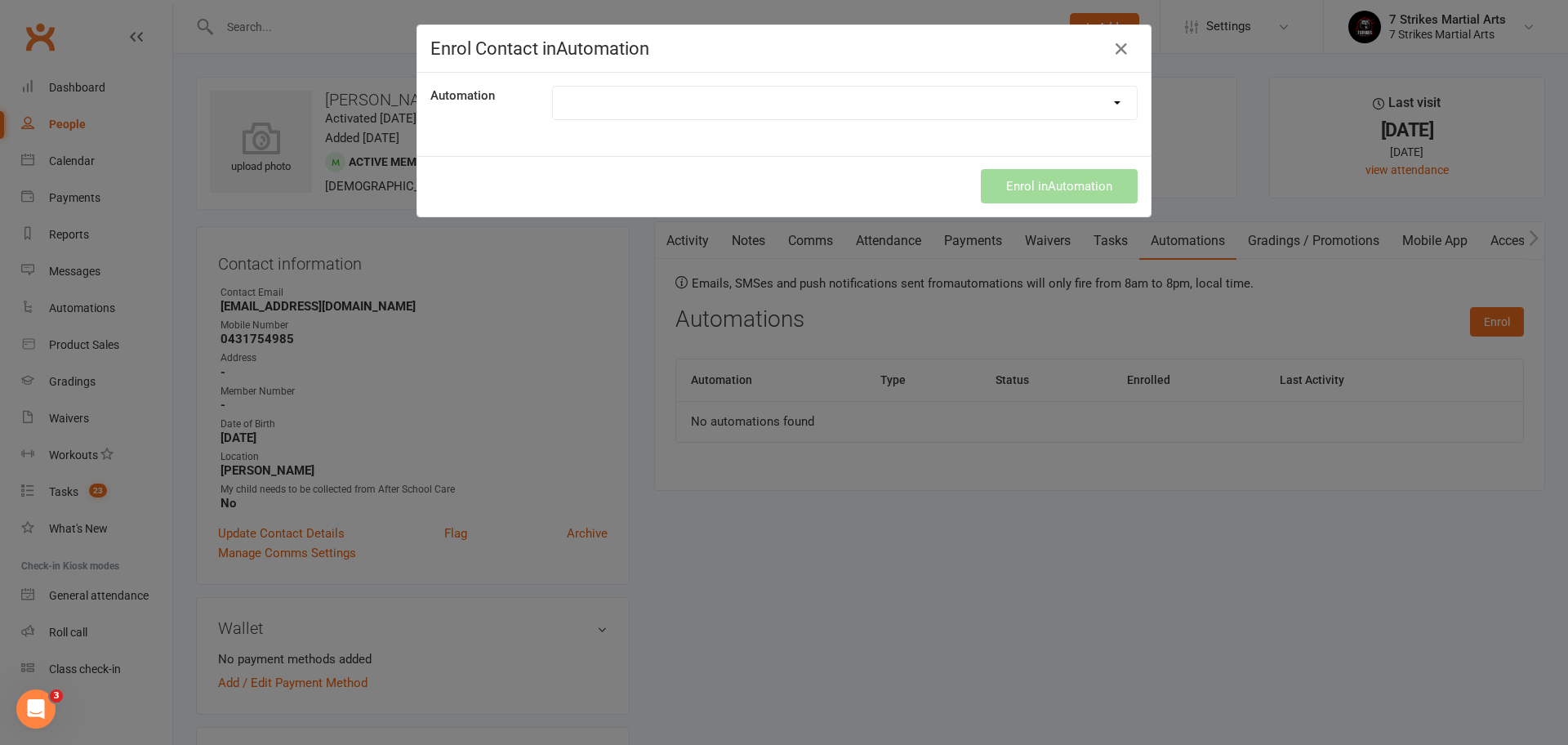
select select "9787"
click at [1062, 190] on button "Enrol in Automation" at bounding box center [1060, 186] width 157 height 34
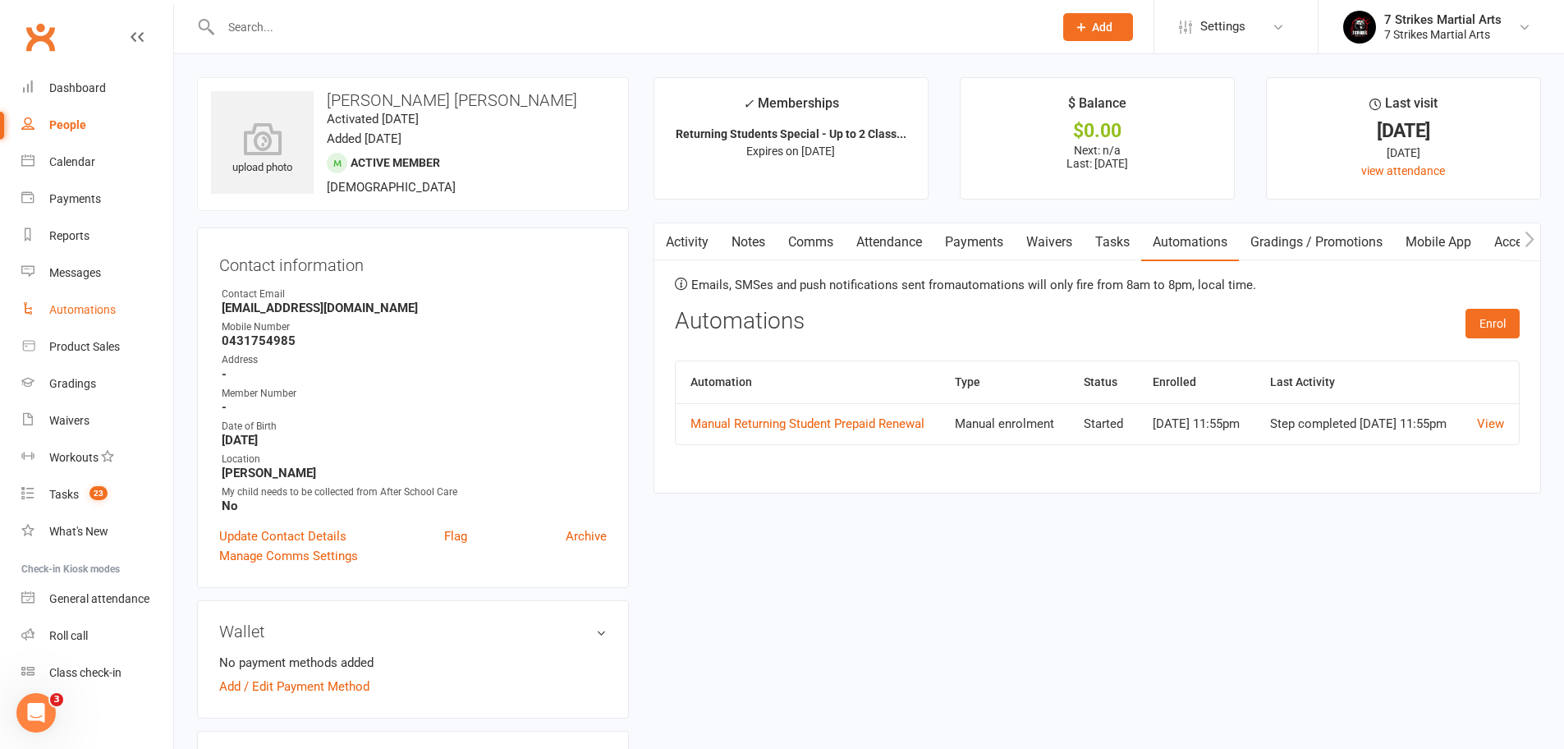
click at [95, 310] on div "Automations" at bounding box center [82, 309] width 66 height 13
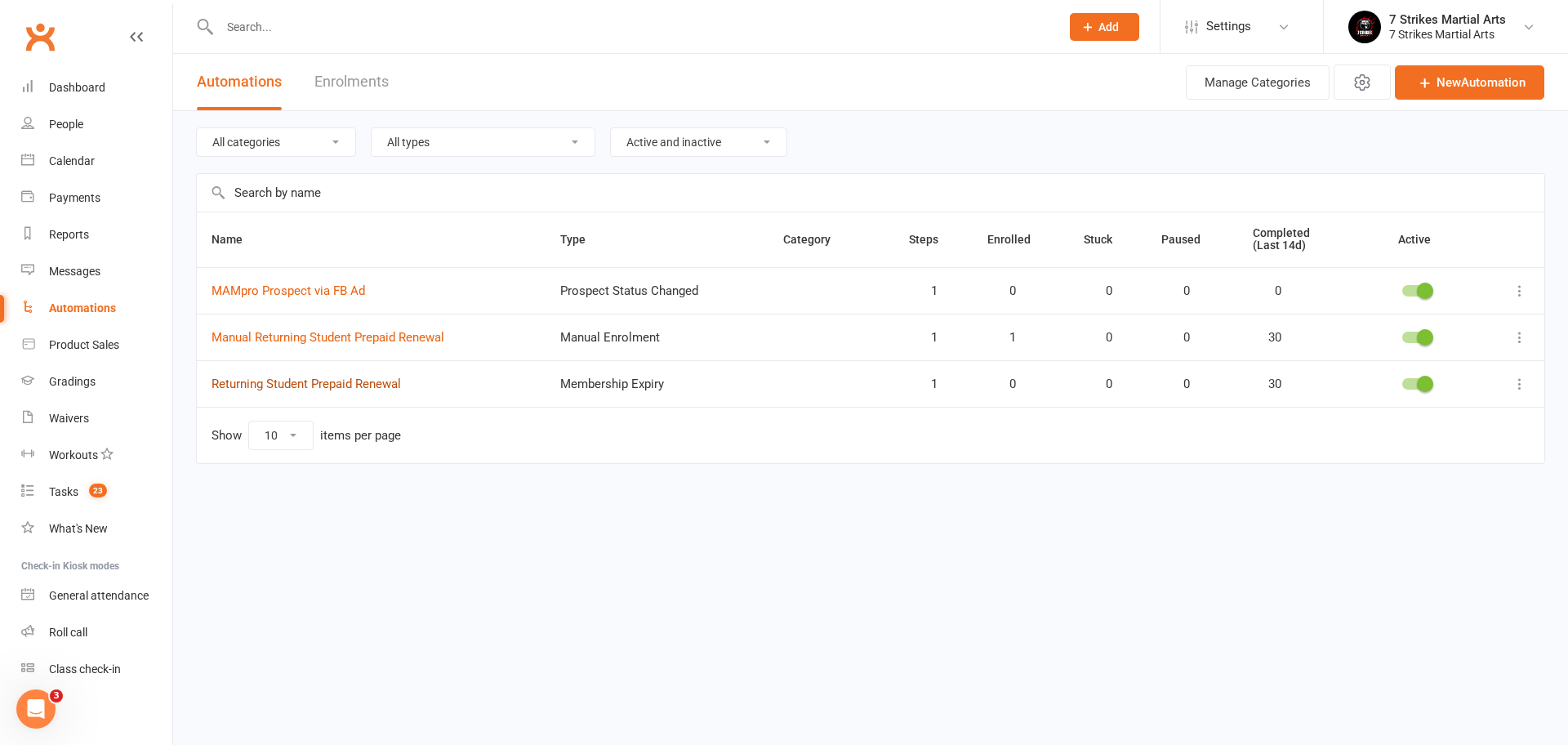
click at [301, 385] on link "Returning Student Prepaid Renewal" at bounding box center [306, 383] width 189 height 15
click at [1517, 380] on icon at bounding box center [1519, 384] width 16 height 16
click at [1493, 405] on link "Edit" at bounding box center [1448, 415] width 162 height 33
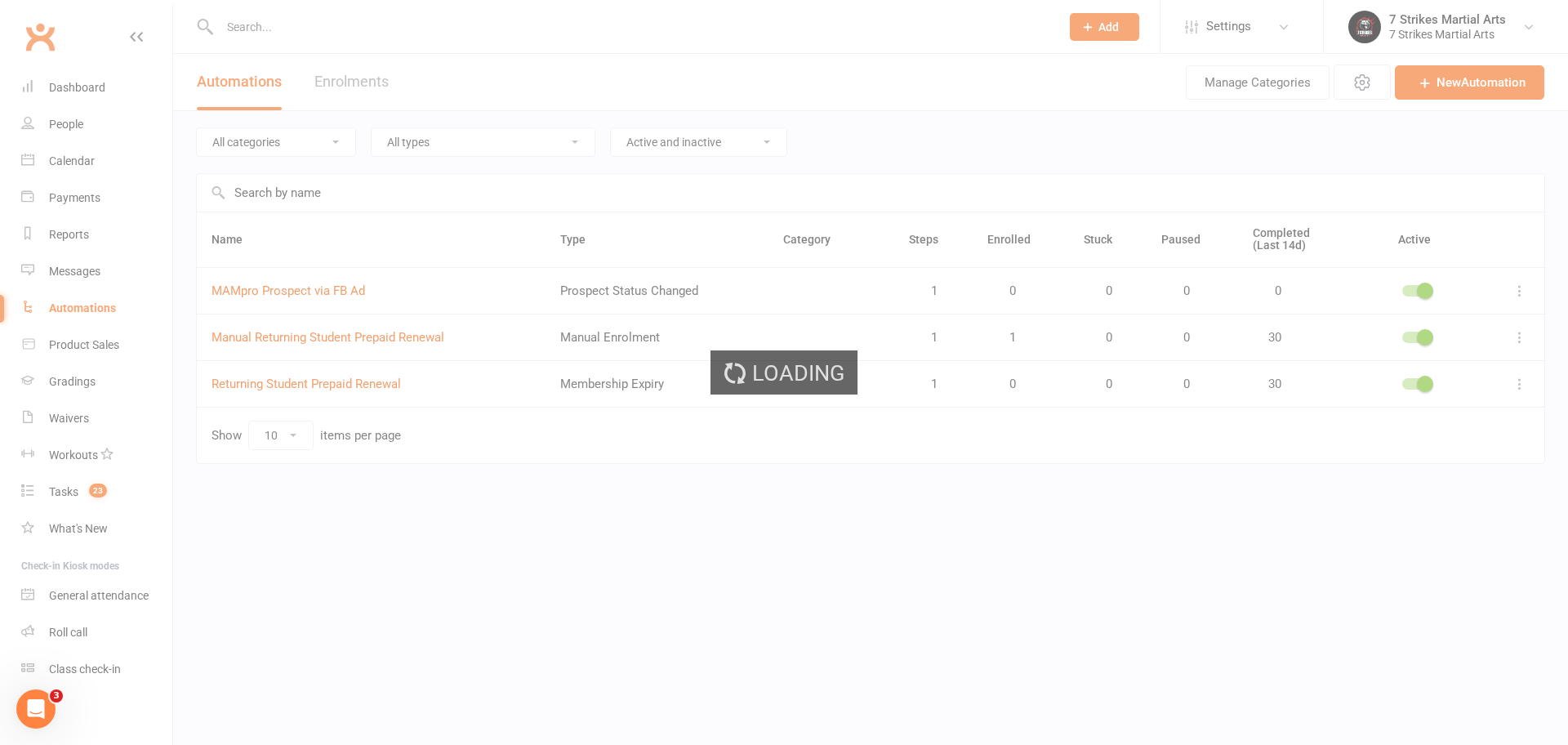
select select "send_to_parent"
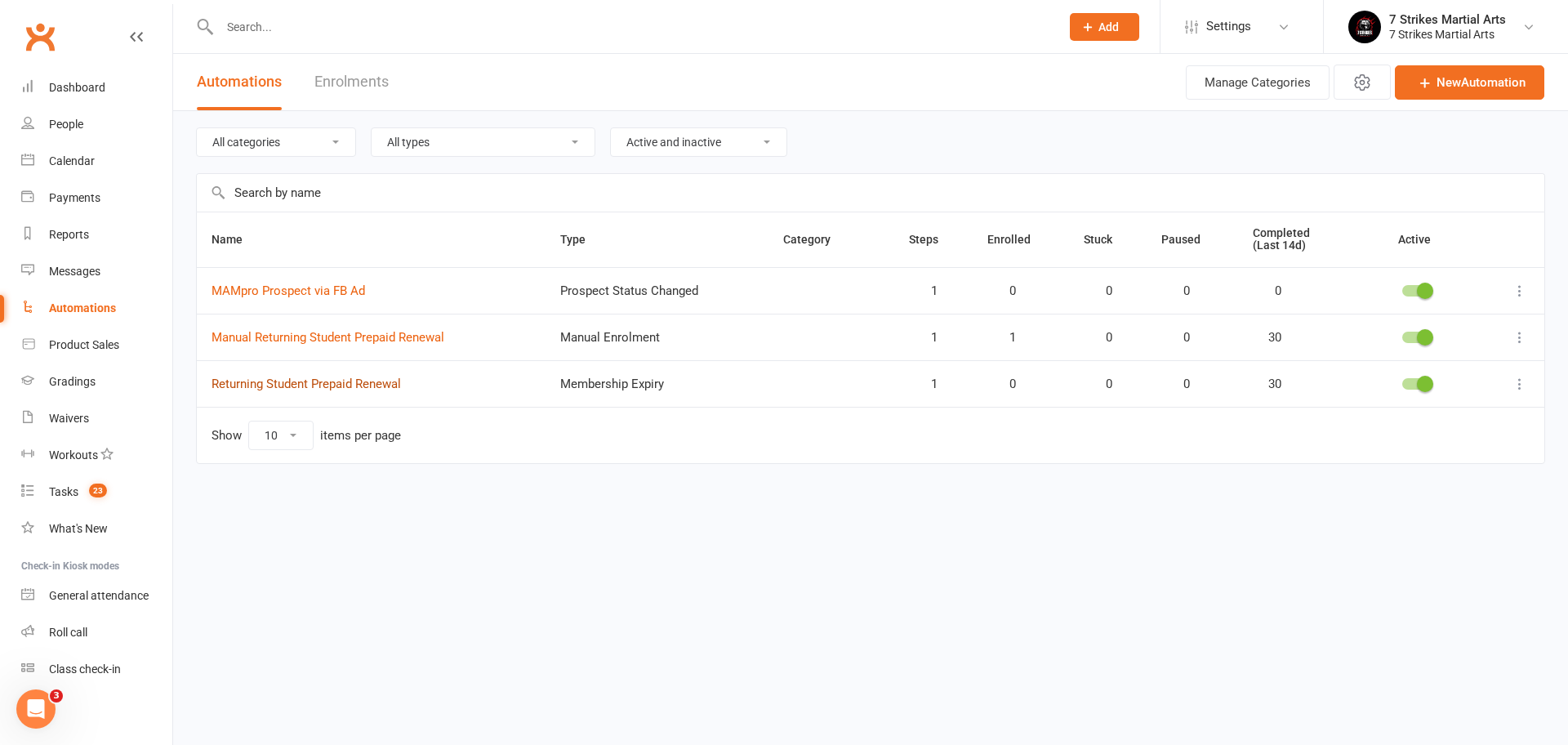
click at [369, 385] on link "Returning Student Prepaid Renewal" at bounding box center [306, 383] width 189 height 15
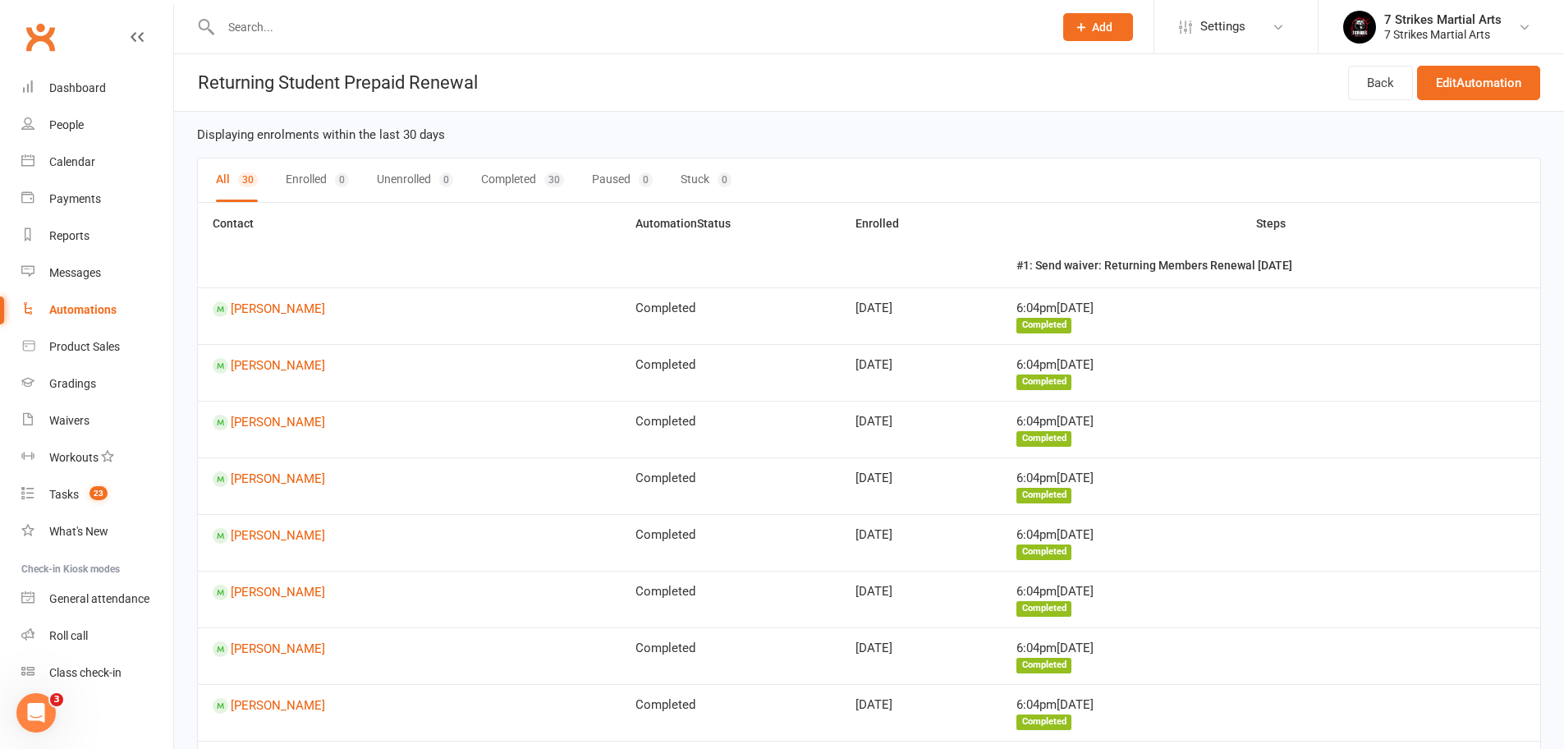
click at [1011, 265] on th "#1: Send waiver: Returning Members Renewal July 2025" at bounding box center [1270, 266] width 538 height 42
click at [840, 227] on th "Enrolled" at bounding box center [920, 245] width 161 height 85
click at [840, 222] on th "Enrolled" at bounding box center [920, 245] width 161 height 85
click at [414, 43] on div at bounding box center [619, 26] width 845 height 53
click at [408, 30] on input "text" at bounding box center [629, 27] width 826 height 23
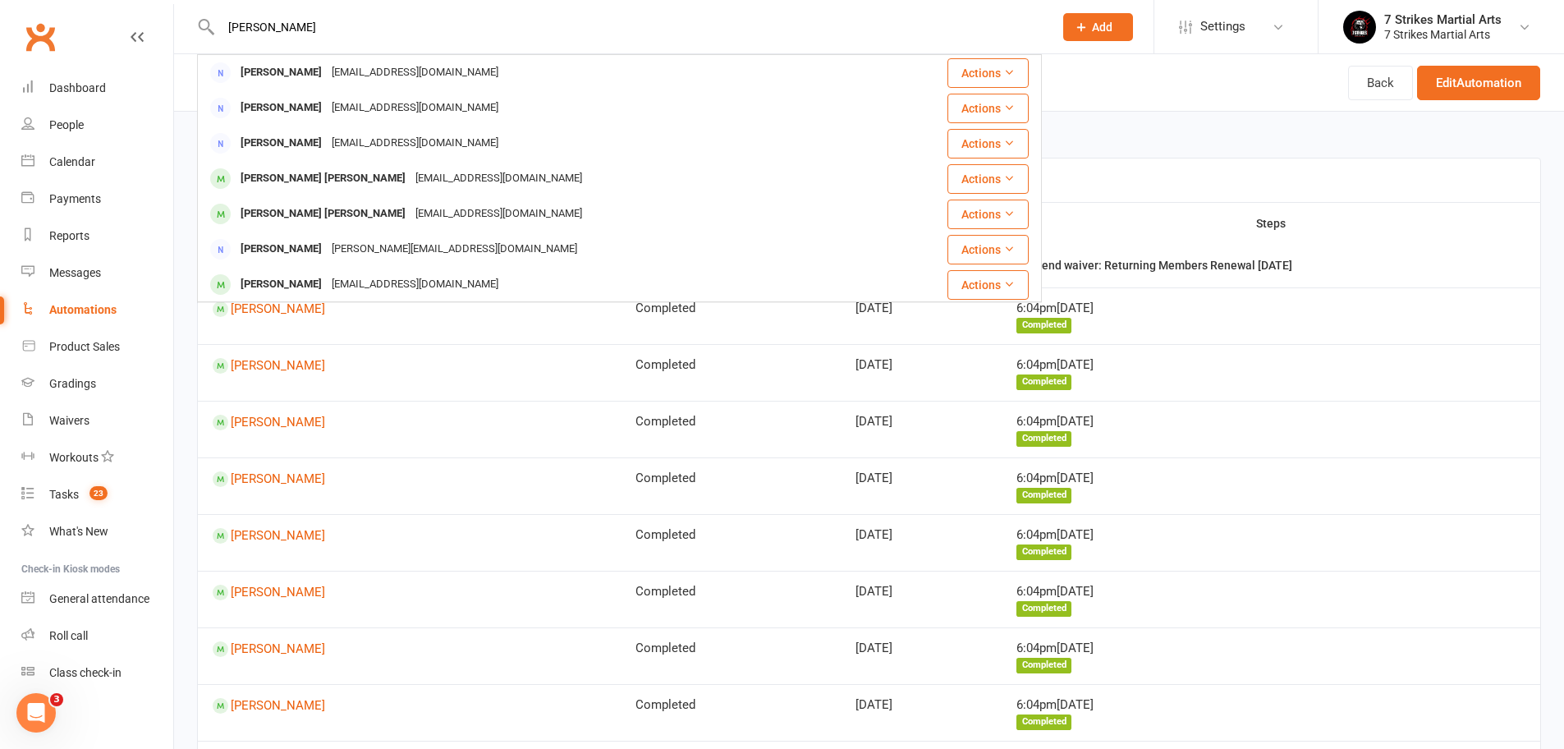
type input "Peter"
drag, startPoint x: 256, startPoint y: 53, endPoint x: 327, endPoint y: 286, distance: 243.0
click at [327, 286] on div "ohotnik@hotmail.com" at bounding box center [415, 284] width 176 height 24
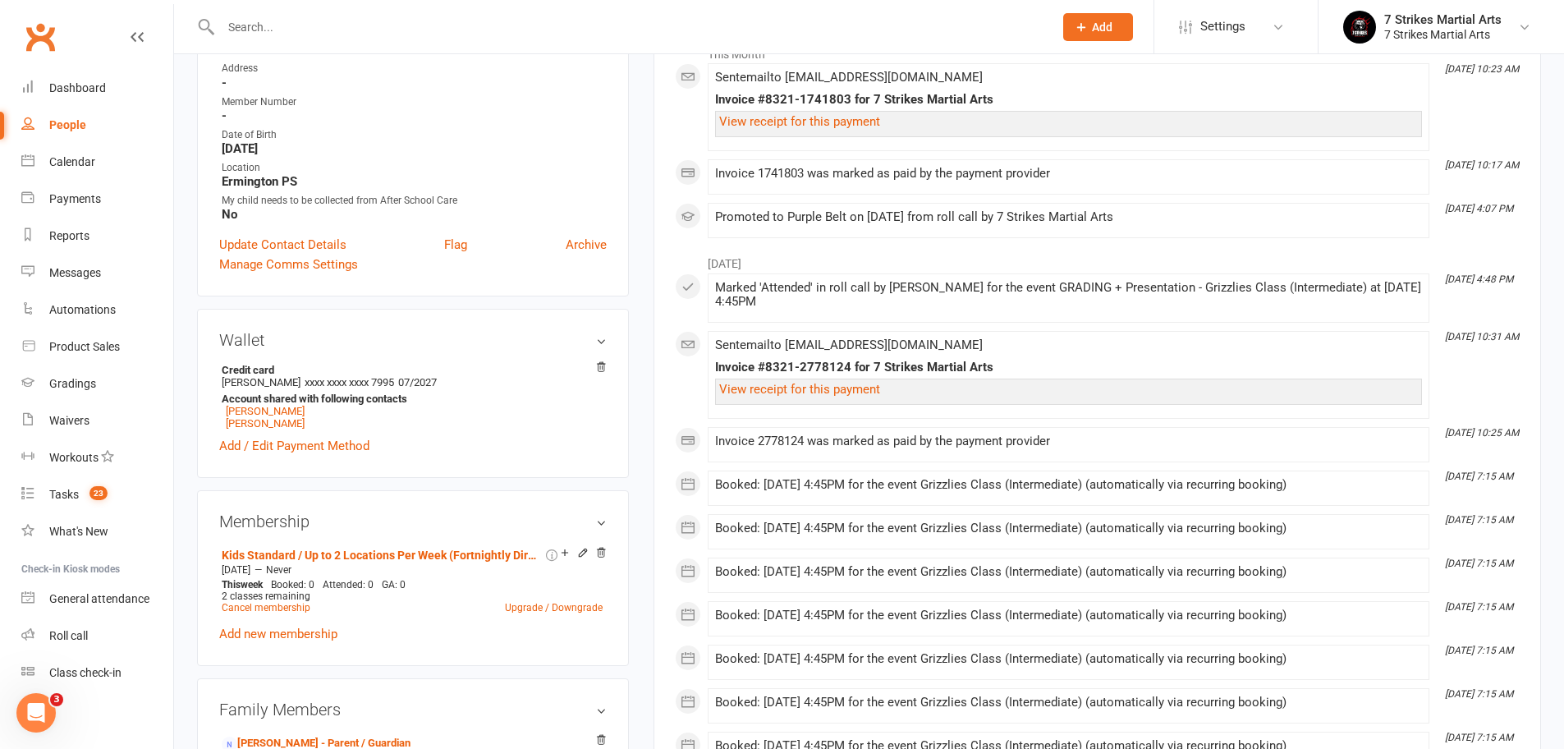
scroll to position [295, 0]
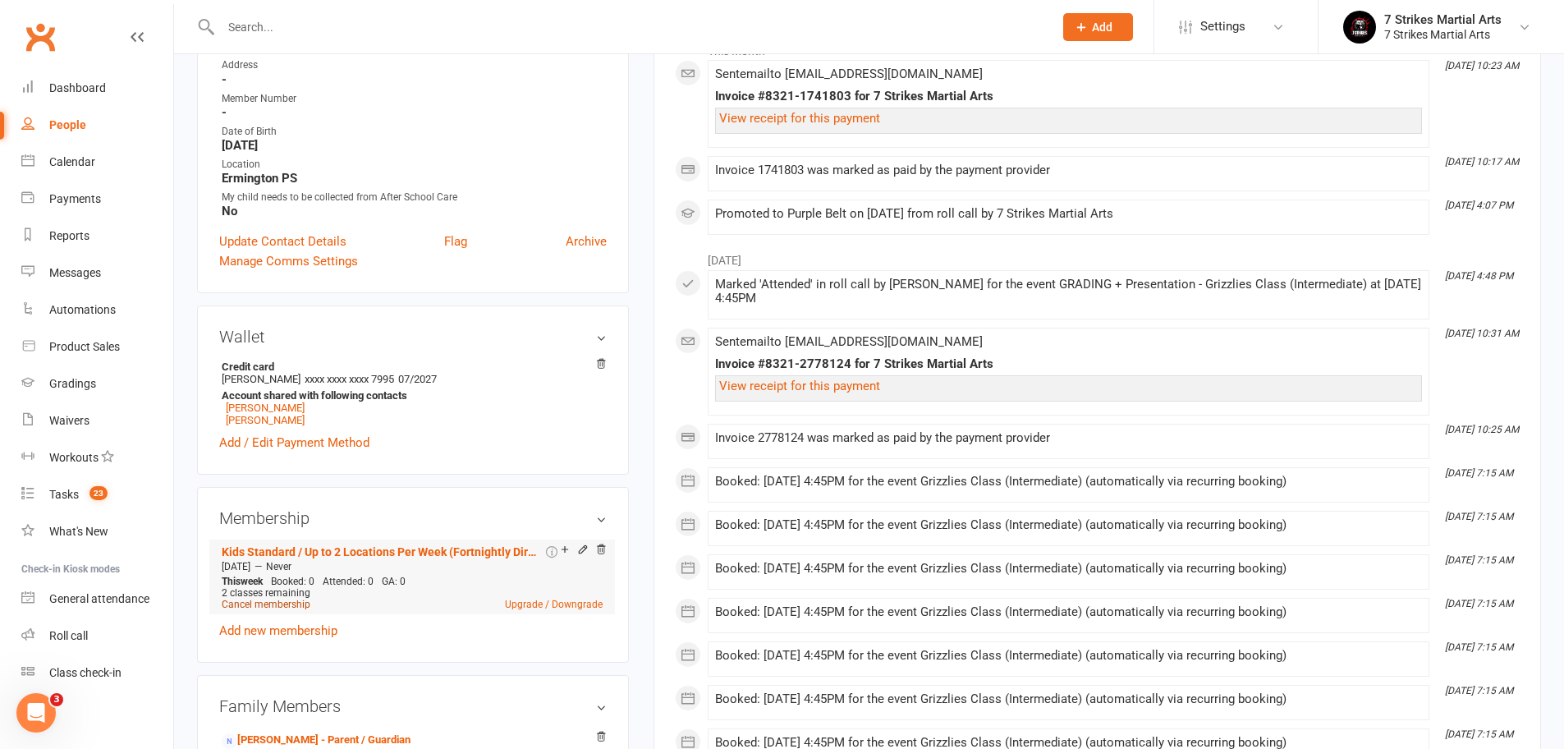
click at [283, 606] on link "Cancel membership" at bounding box center [266, 603] width 89 height 11
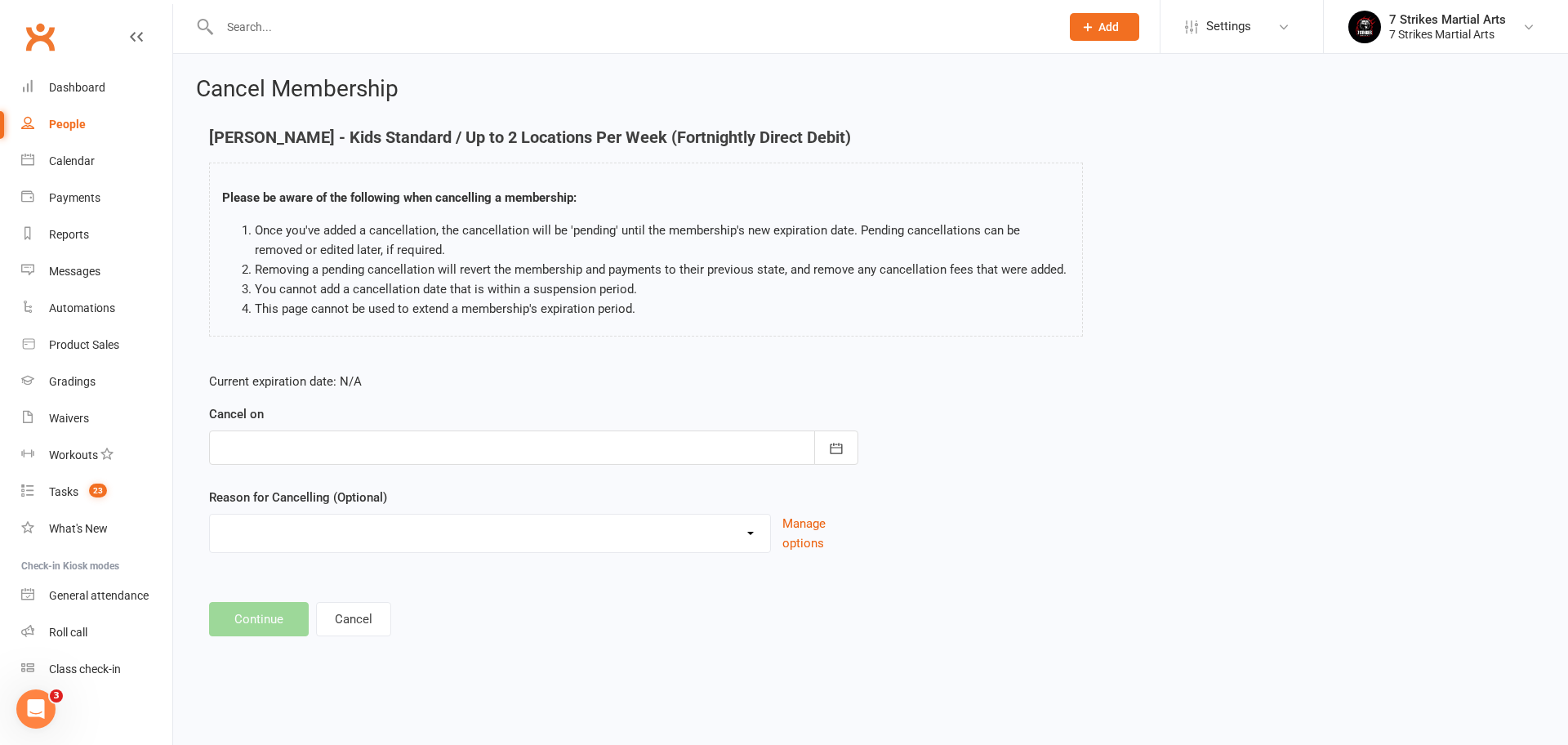
click at [431, 456] on div at bounding box center [533, 448] width 649 height 34
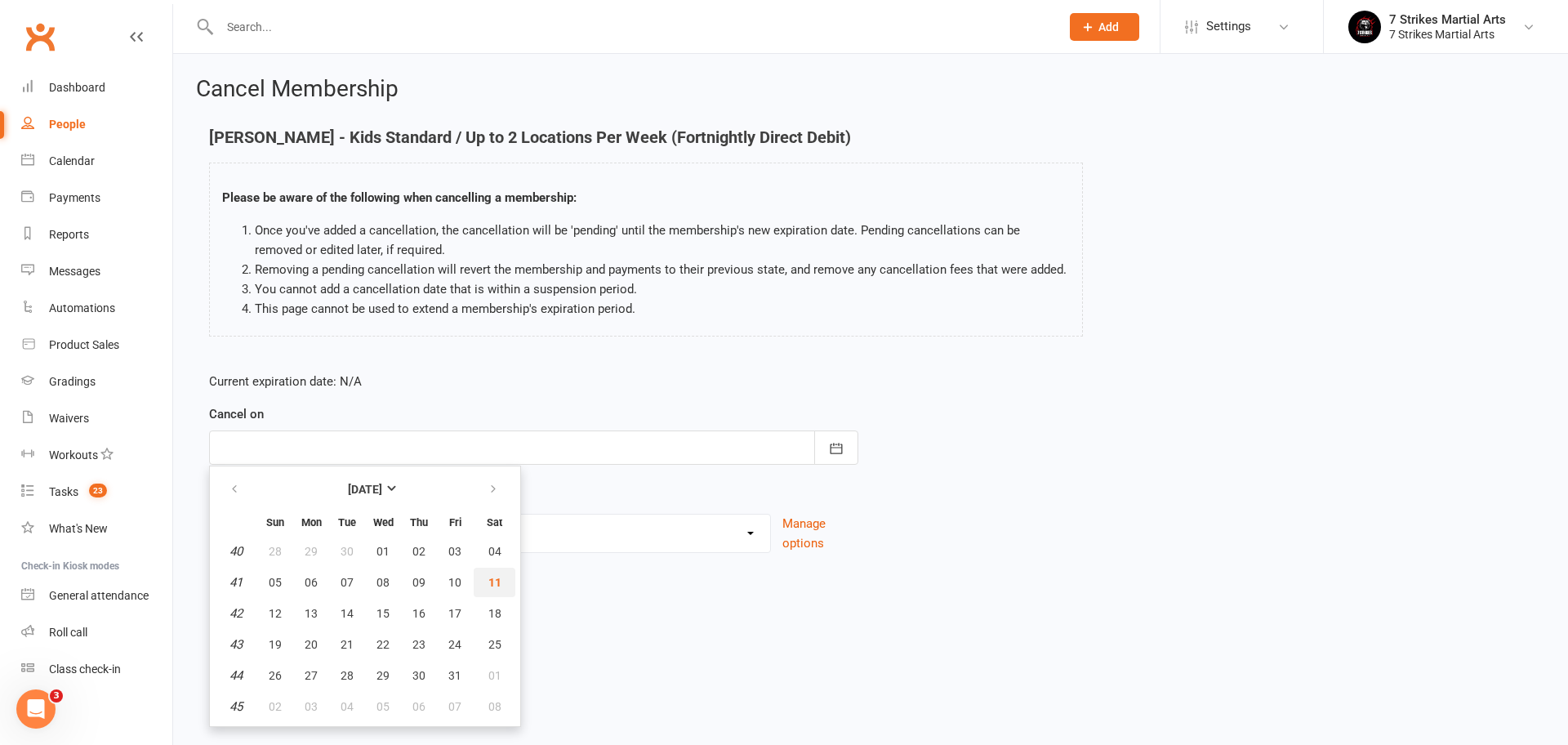
click at [500, 580] on button "11" at bounding box center [494, 582] width 42 height 30
type input "11 Oct 2025"
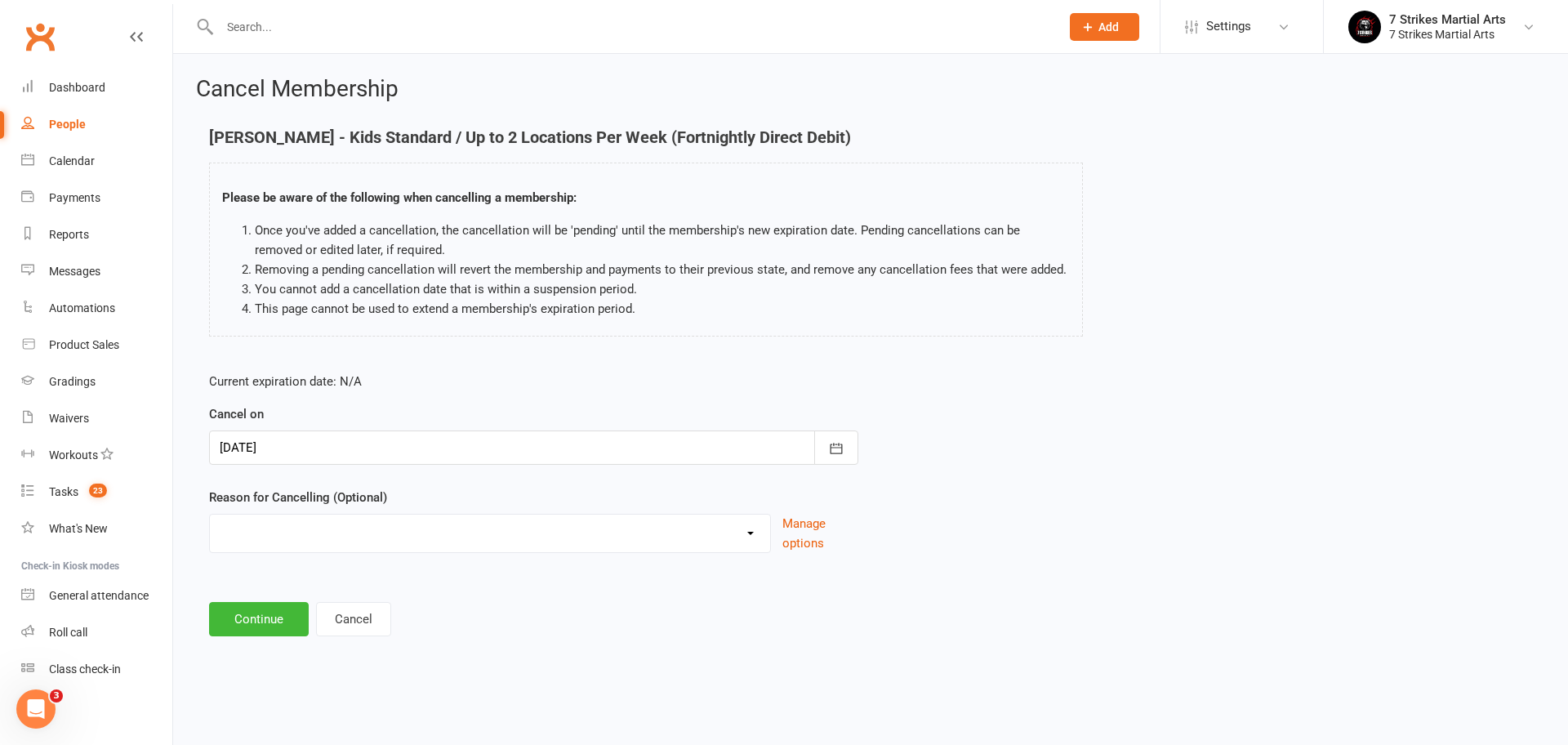
select select "4"
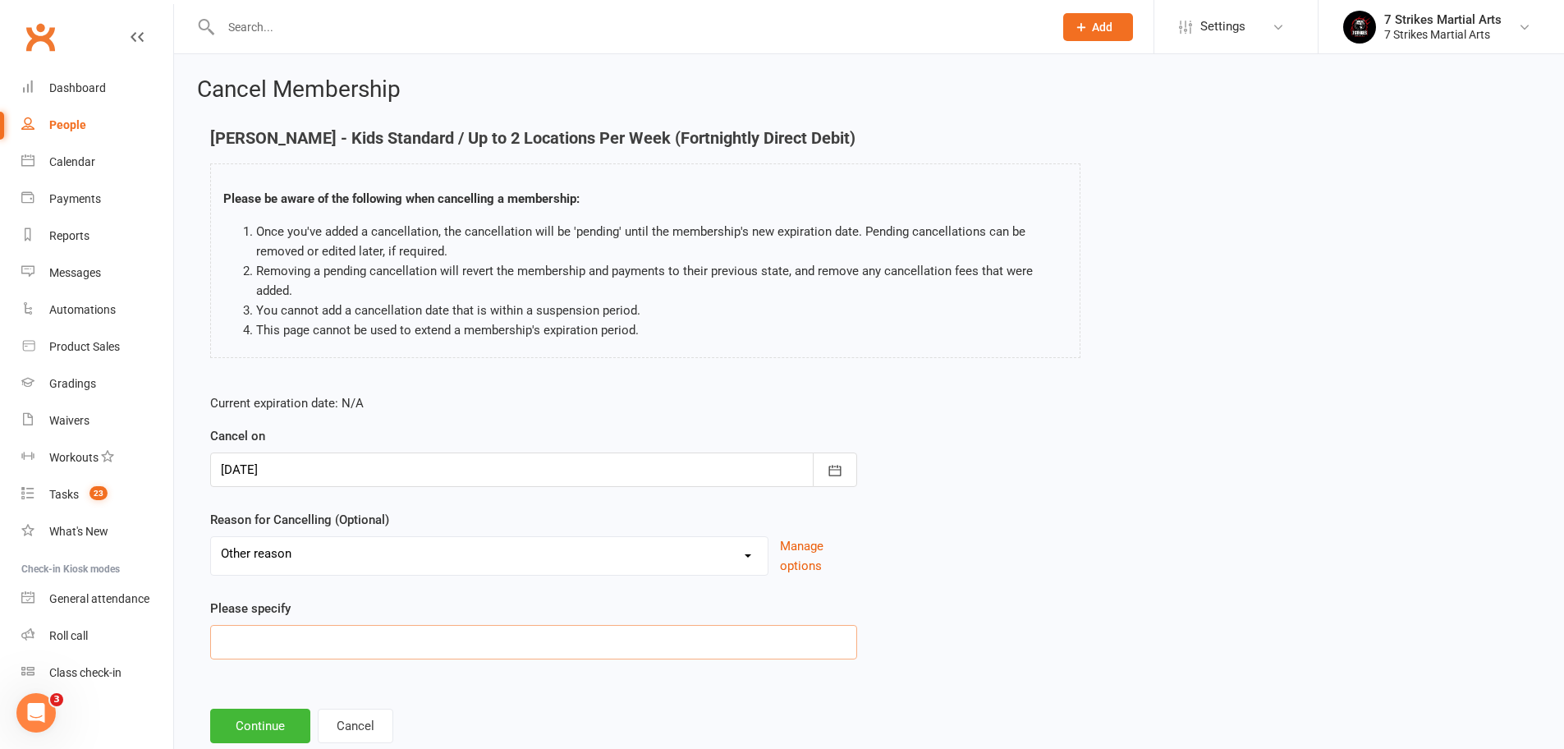
click at [297, 636] on input at bounding box center [533, 642] width 647 height 34
type input "Ermington Closure"
click at [245, 727] on button "Continue" at bounding box center [260, 725] width 100 height 34
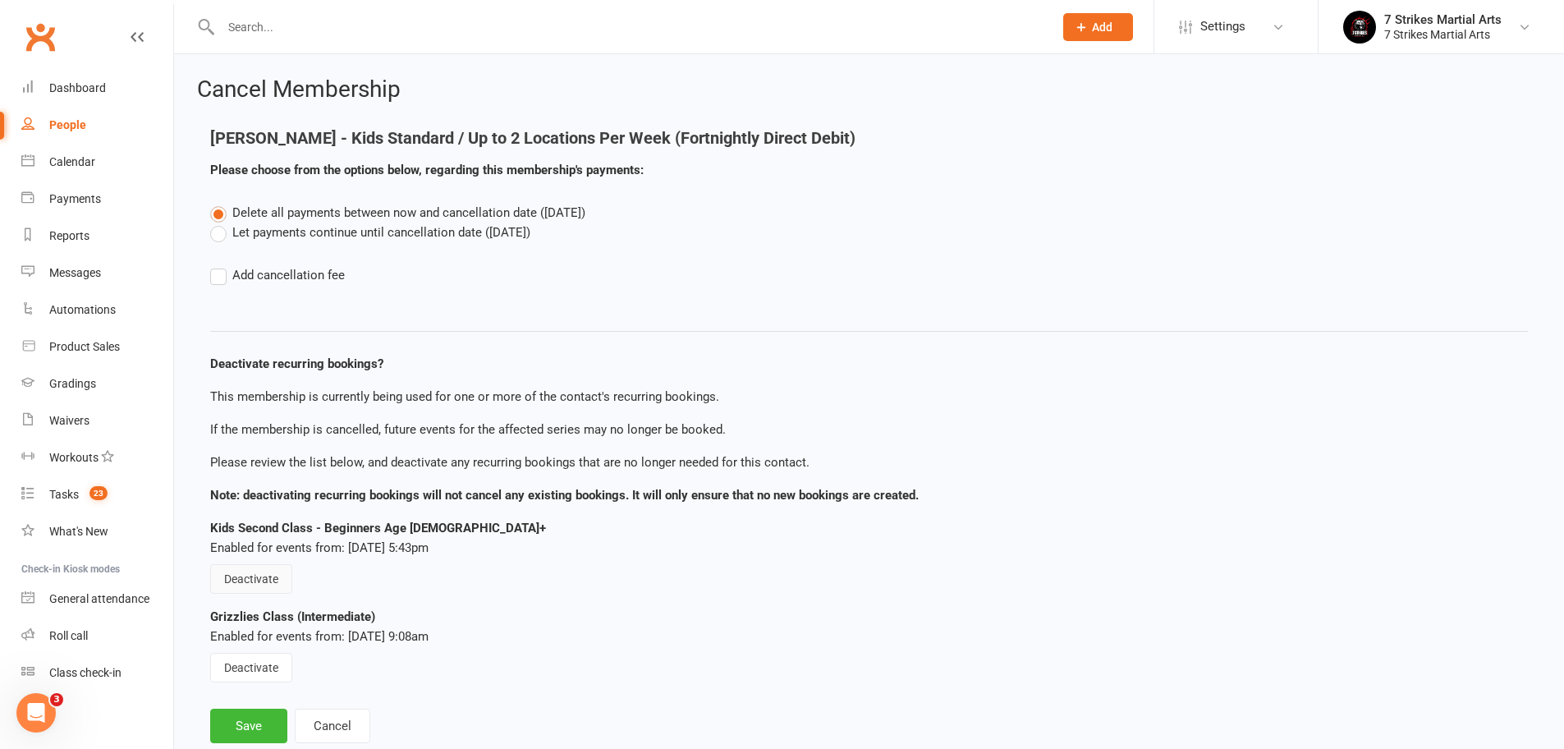
click at [252, 575] on button "Deactivate" at bounding box center [251, 579] width 82 height 30
click at [250, 646] on div "Grizzlies Class (Intermediate) Enabled for events from: Jul 29, 2025 9:08am Dea…" at bounding box center [868, 645] width 1317 height 76
click at [254, 662] on button "Deactivate" at bounding box center [251, 667] width 82 height 30
click at [245, 735] on button "Save" at bounding box center [248, 725] width 77 height 34
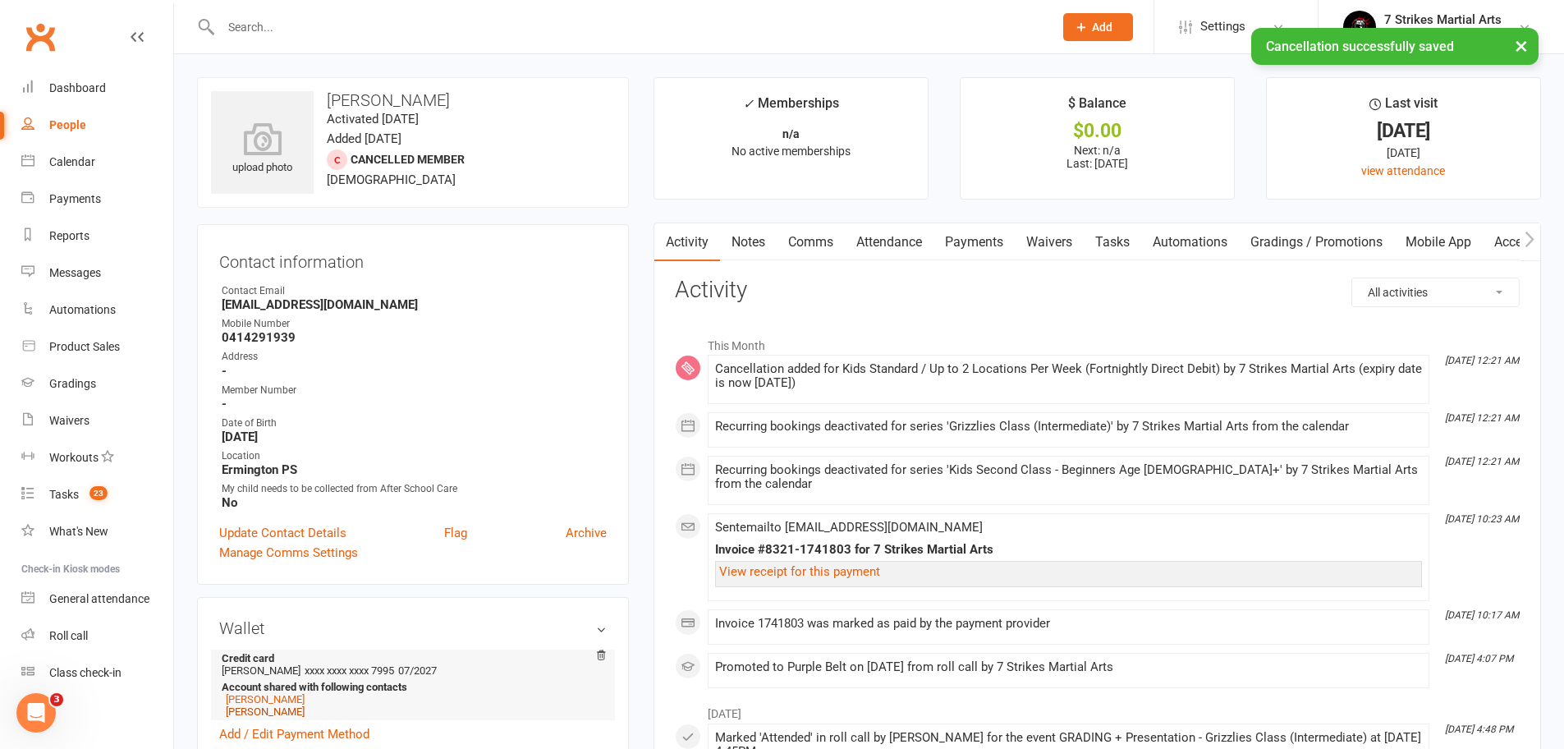
click at [272, 710] on link "Arcadius Tikhomirov" at bounding box center [265, 711] width 79 height 12
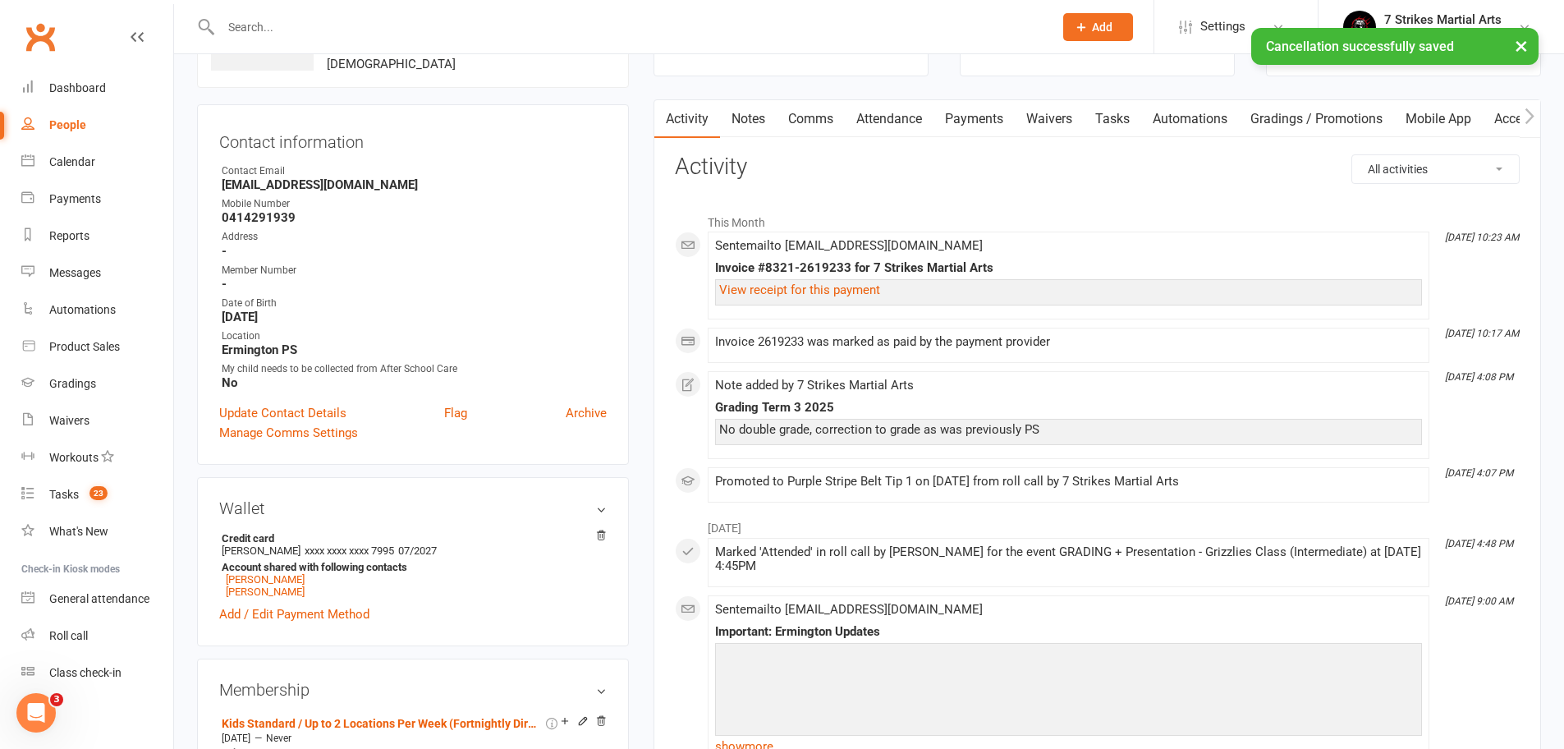
scroll to position [245, 0]
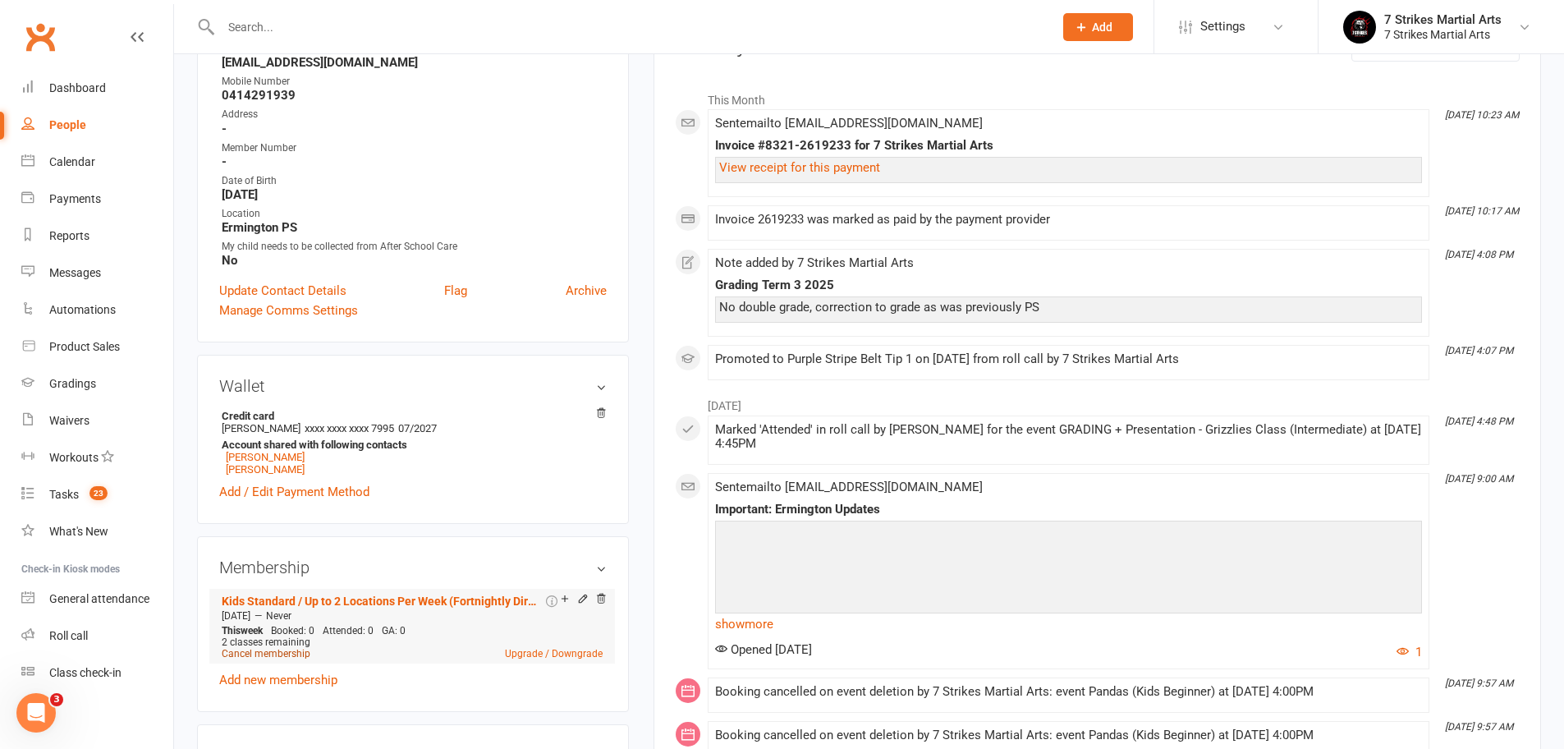
click at [300, 653] on link "Cancel membership" at bounding box center [266, 653] width 89 height 11
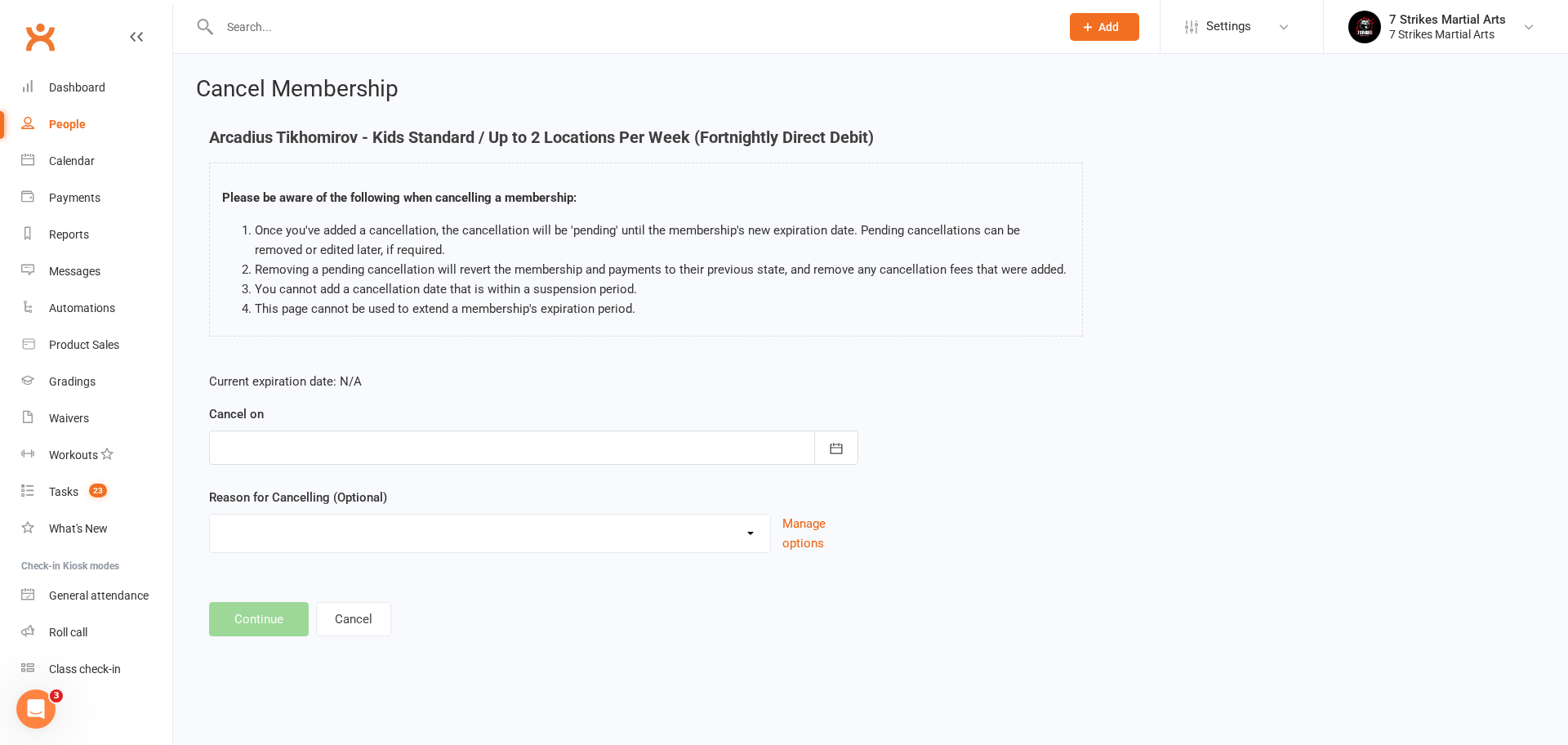
click at [392, 448] on div at bounding box center [533, 448] width 649 height 34
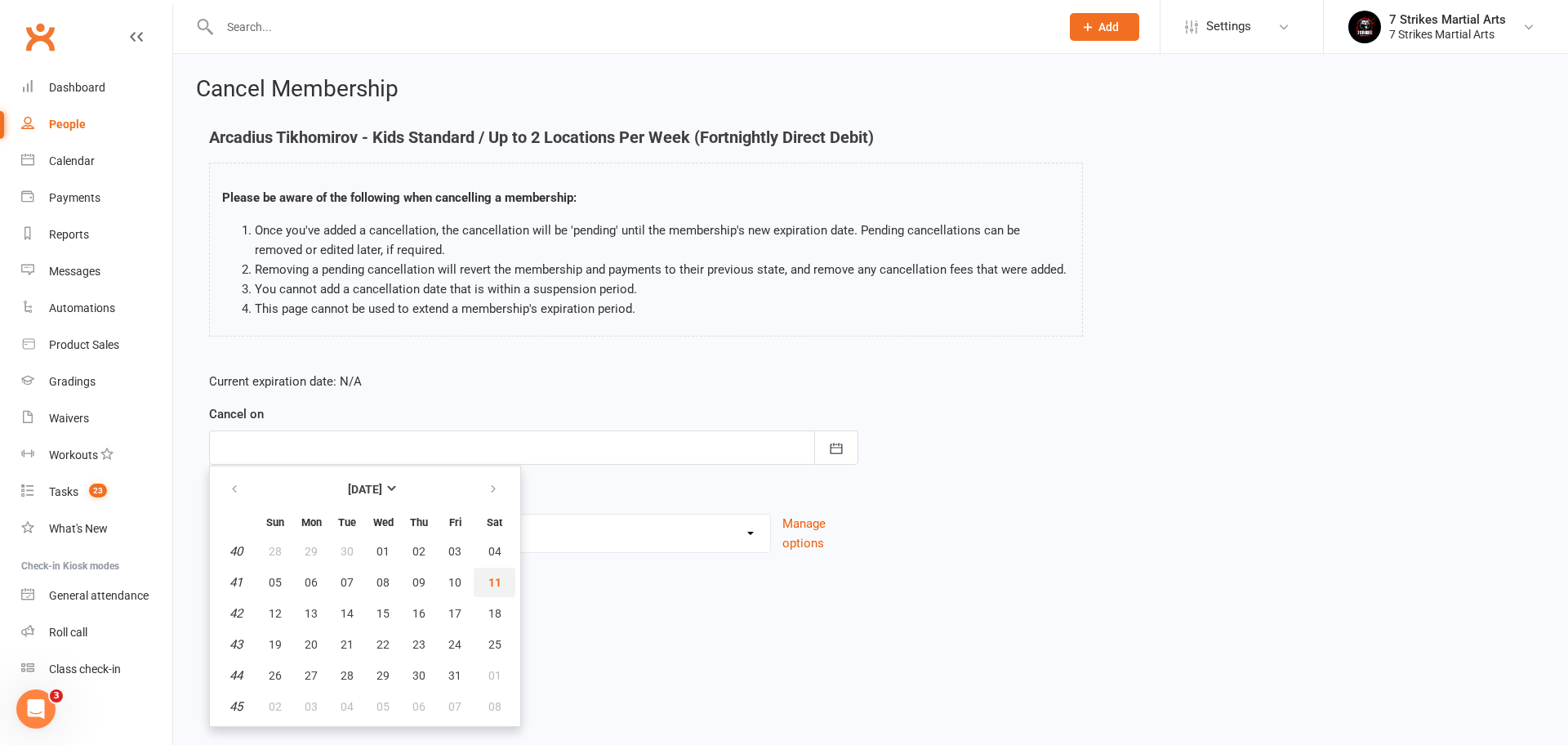
click at [494, 588] on button "11" at bounding box center [494, 582] width 42 height 30
type input "11 Oct 2025"
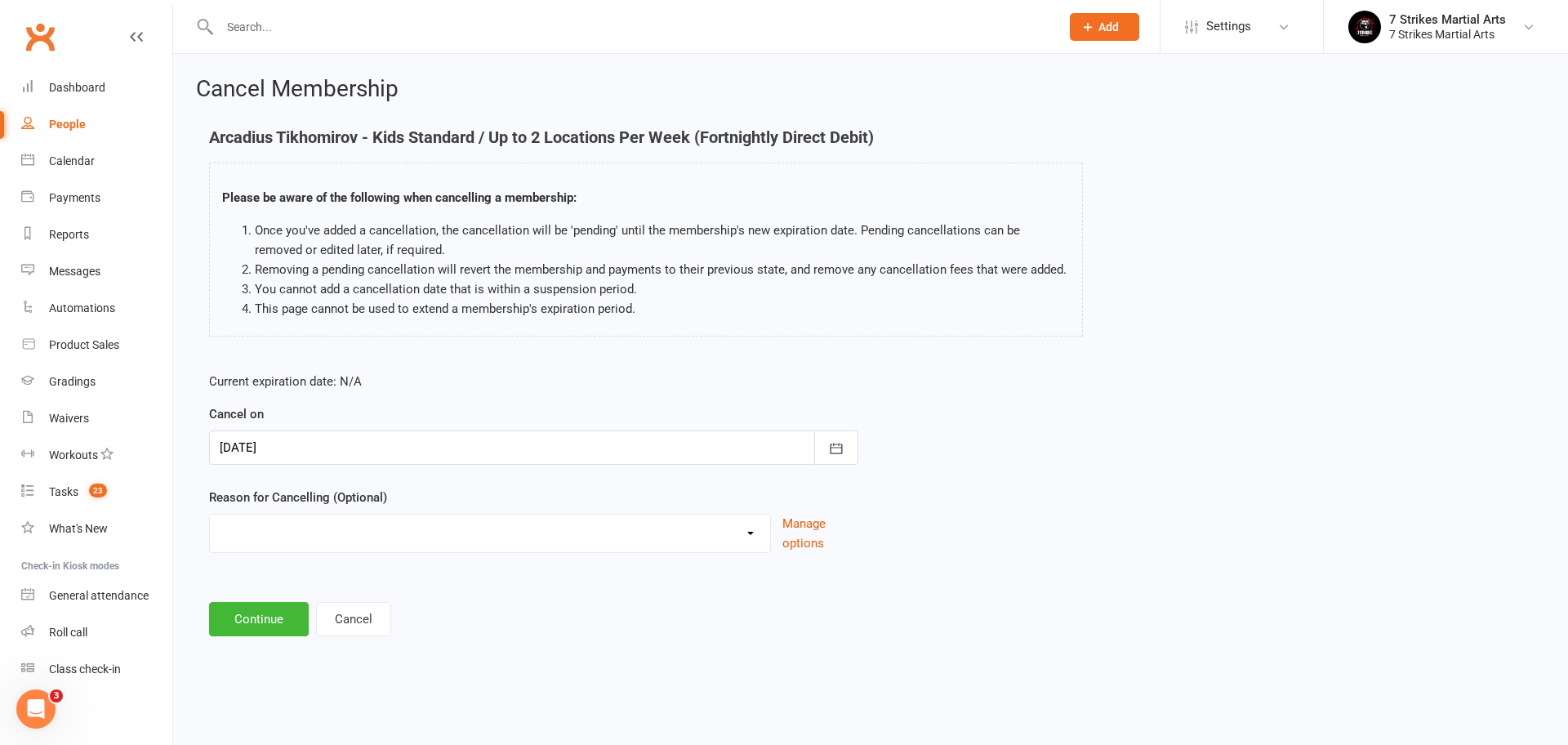
select select "4"
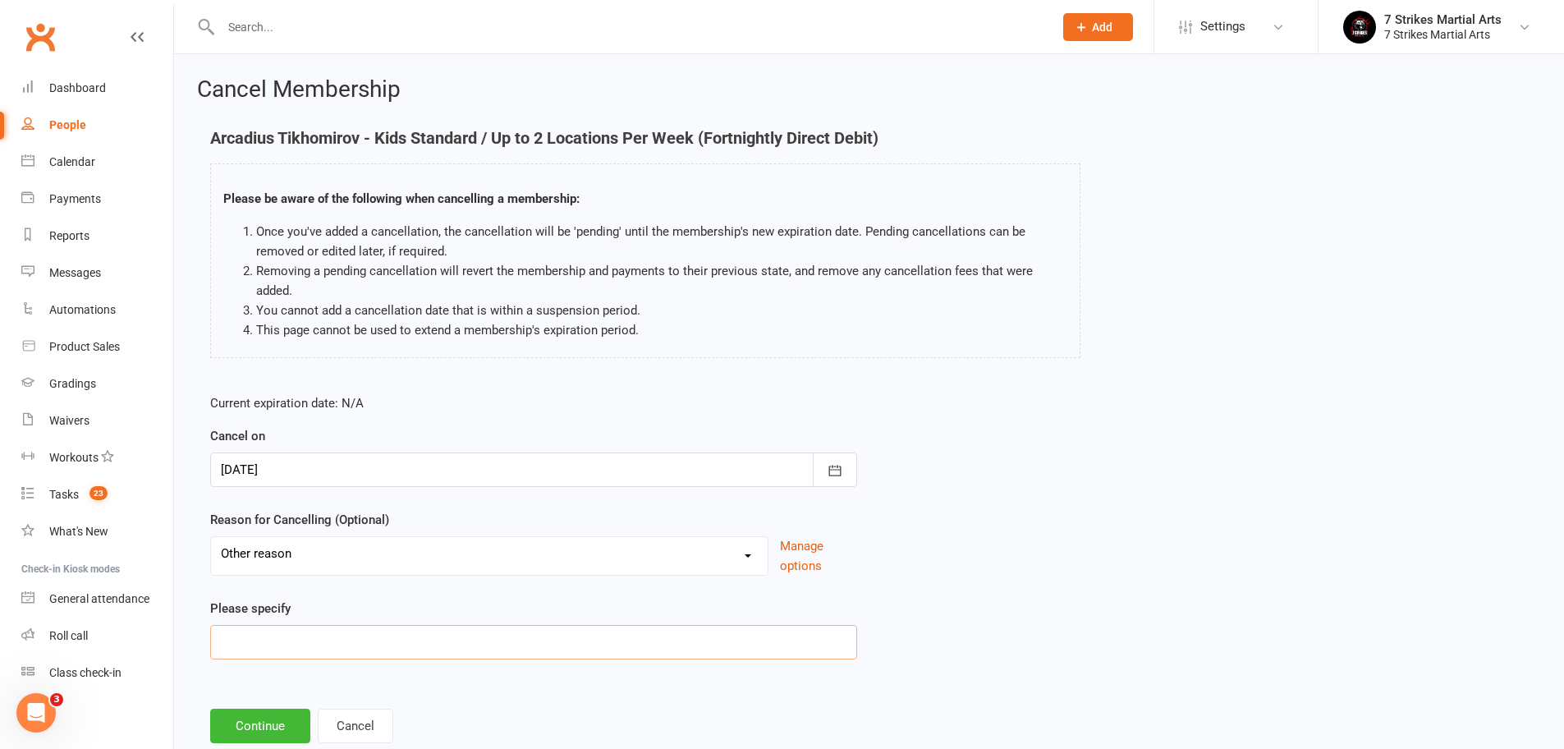
click at [284, 639] on input at bounding box center [533, 642] width 647 height 34
paste input "Ermington Closure"
type input "Ermington Closure"
click at [254, 717] on button "Continue" at bounding box center [260, 725] width 100 height 34
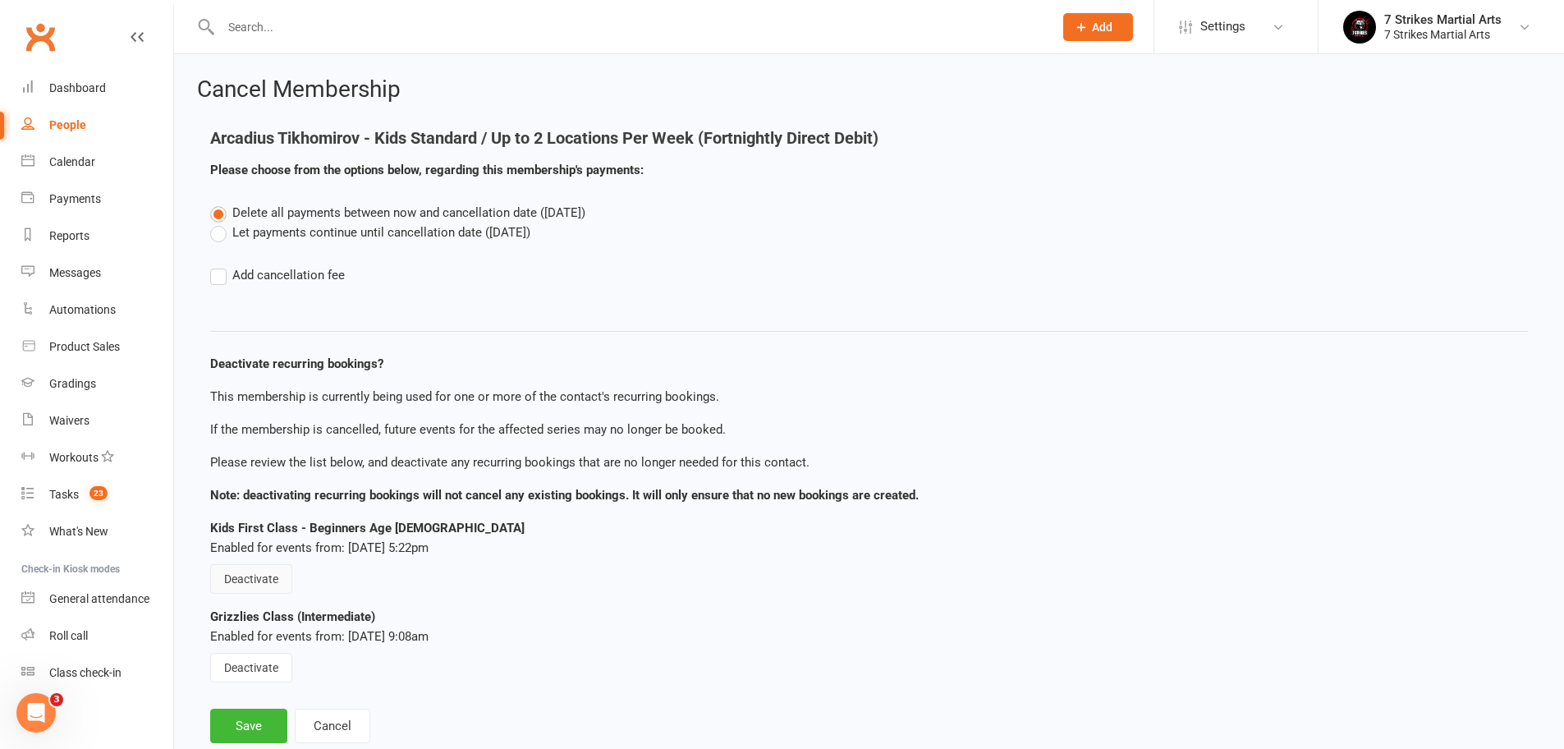
click at [252, 579] on button "Deactivate" at bounding box center [251, 579] width 82 height 30
click at [254, 658] on button "Deactivate" at bounding box center [251, 667] width 82 height 30
click at [254, 726] on button "Save" at bounding box center [248, 725] width 77 height 34
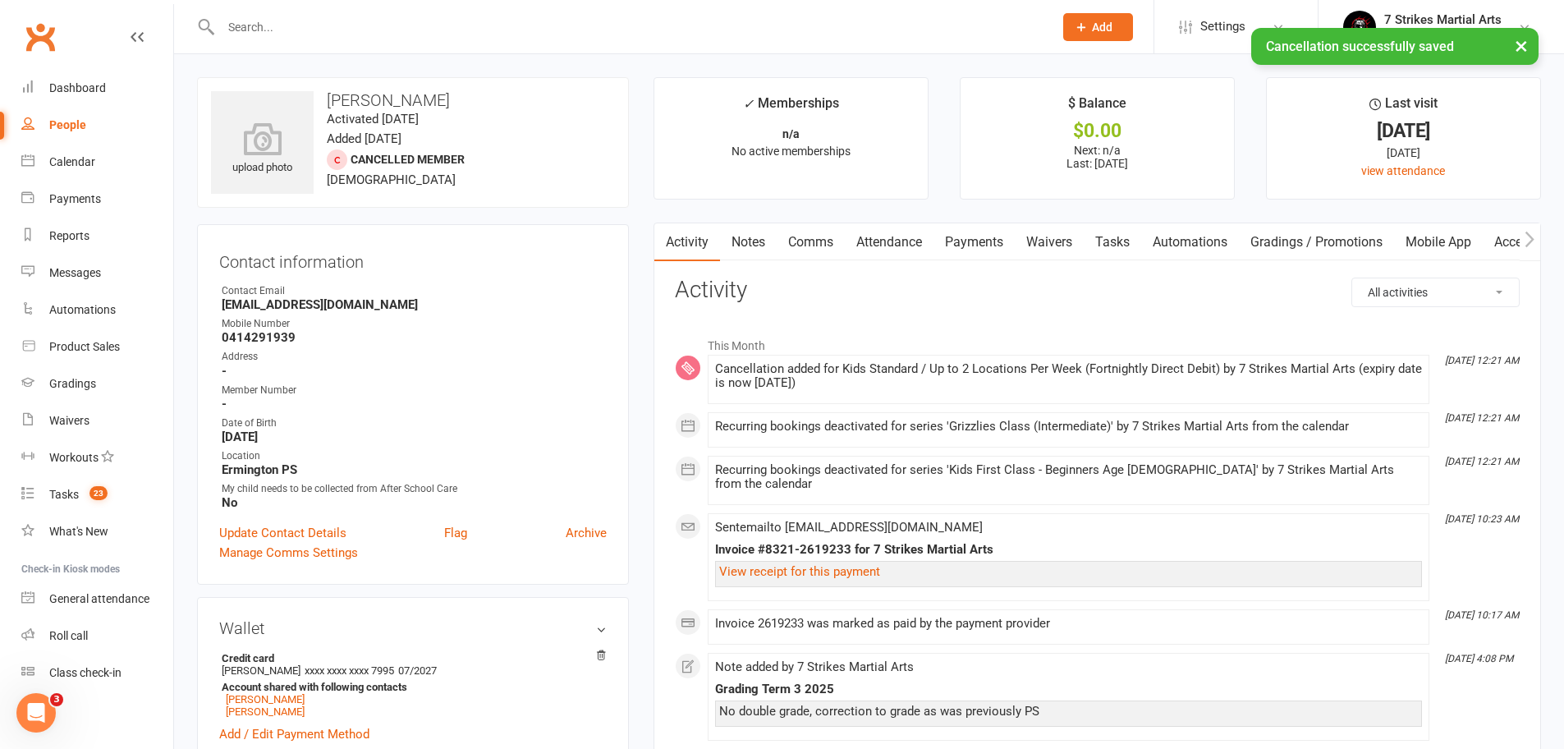
click at [981, 240] on link "Payments" at bounding box center [973, 242] width 81 height 38
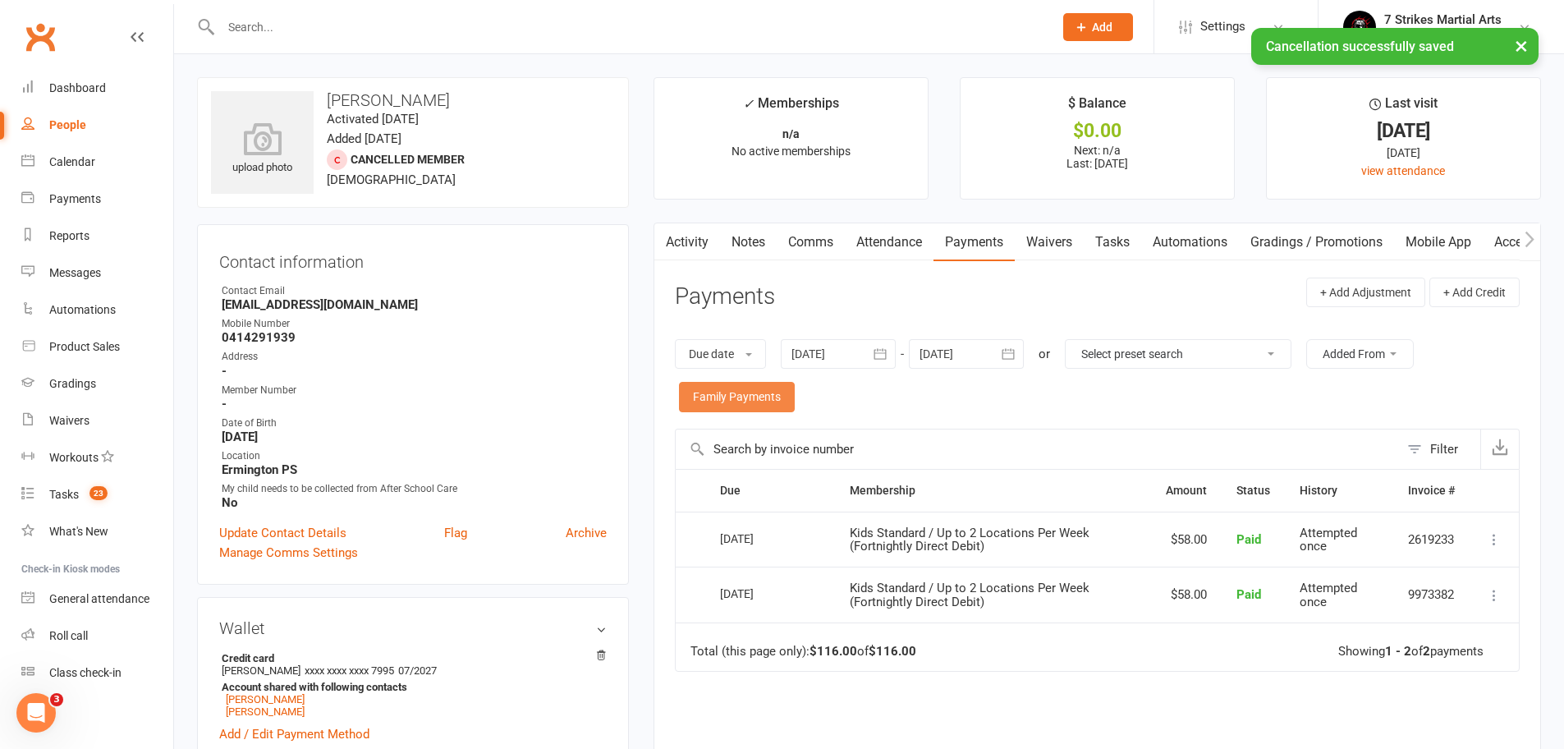
click at [745, 396] on link "Family Payments" at bounding box center [737, 397] width 116 height 30
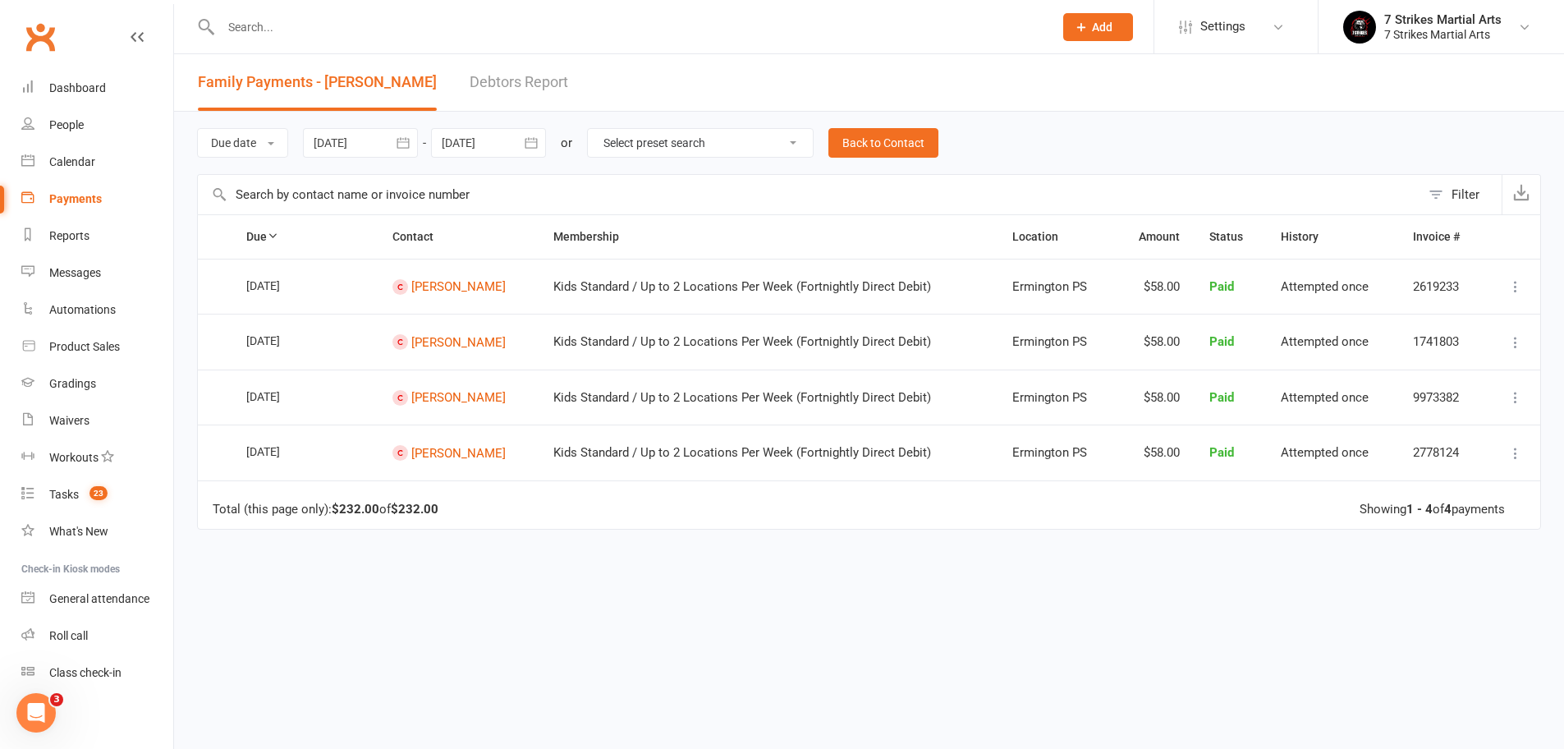
click at [349, 145] on div at bounding box center [360, 143] width 115 height 30
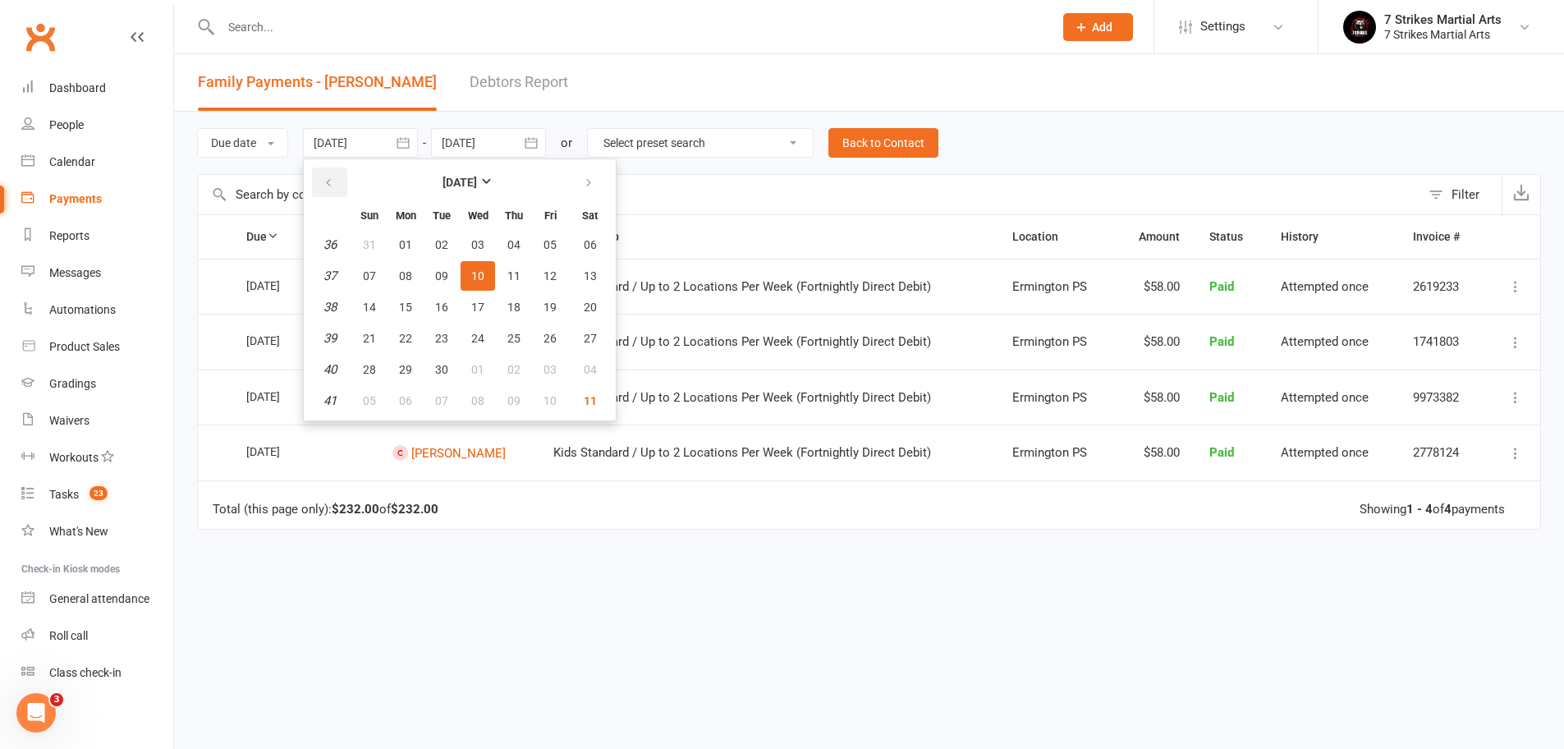
click at [334, 183] on icon "button" at bounding box center [328, 182] width 11 height 13
click at [545, 246] on span "01" at bounding box center [549, 244] width 13 height 13
type input "01 Aug 2025"
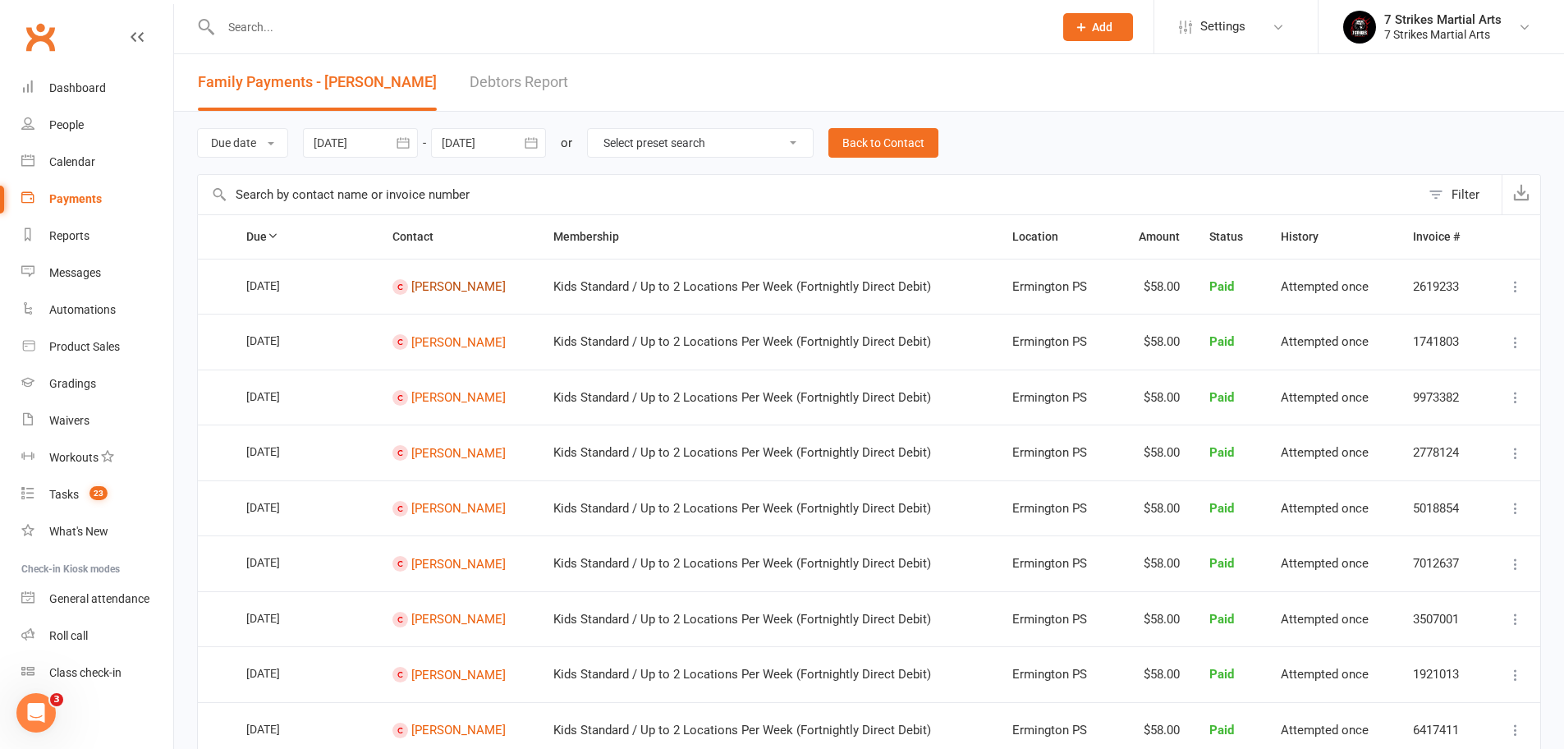
click at [428, 287] on link "Arcadius Tikhomirov" at bounding box center [458, 286] width 94 height 15
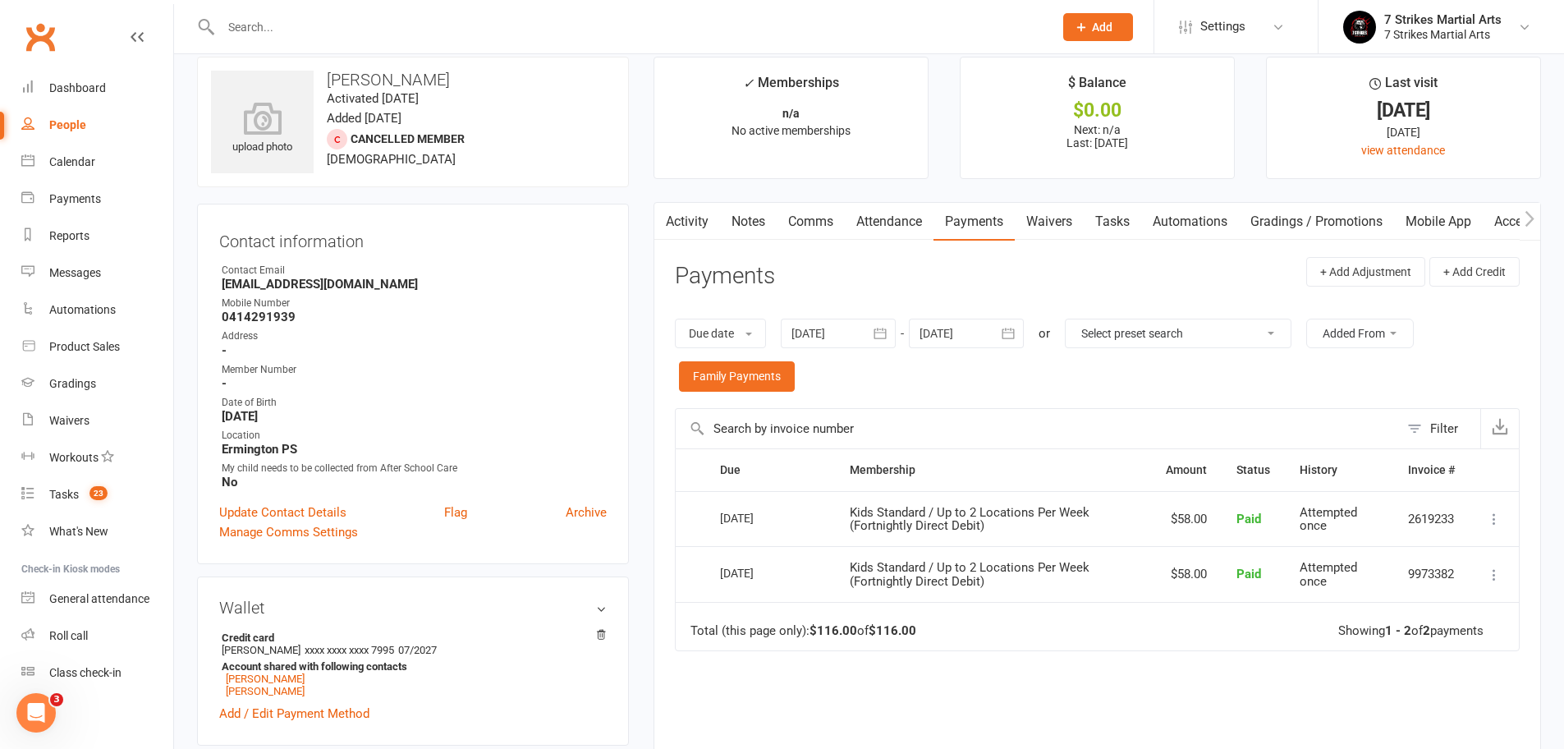
scroll to position [89, 0]
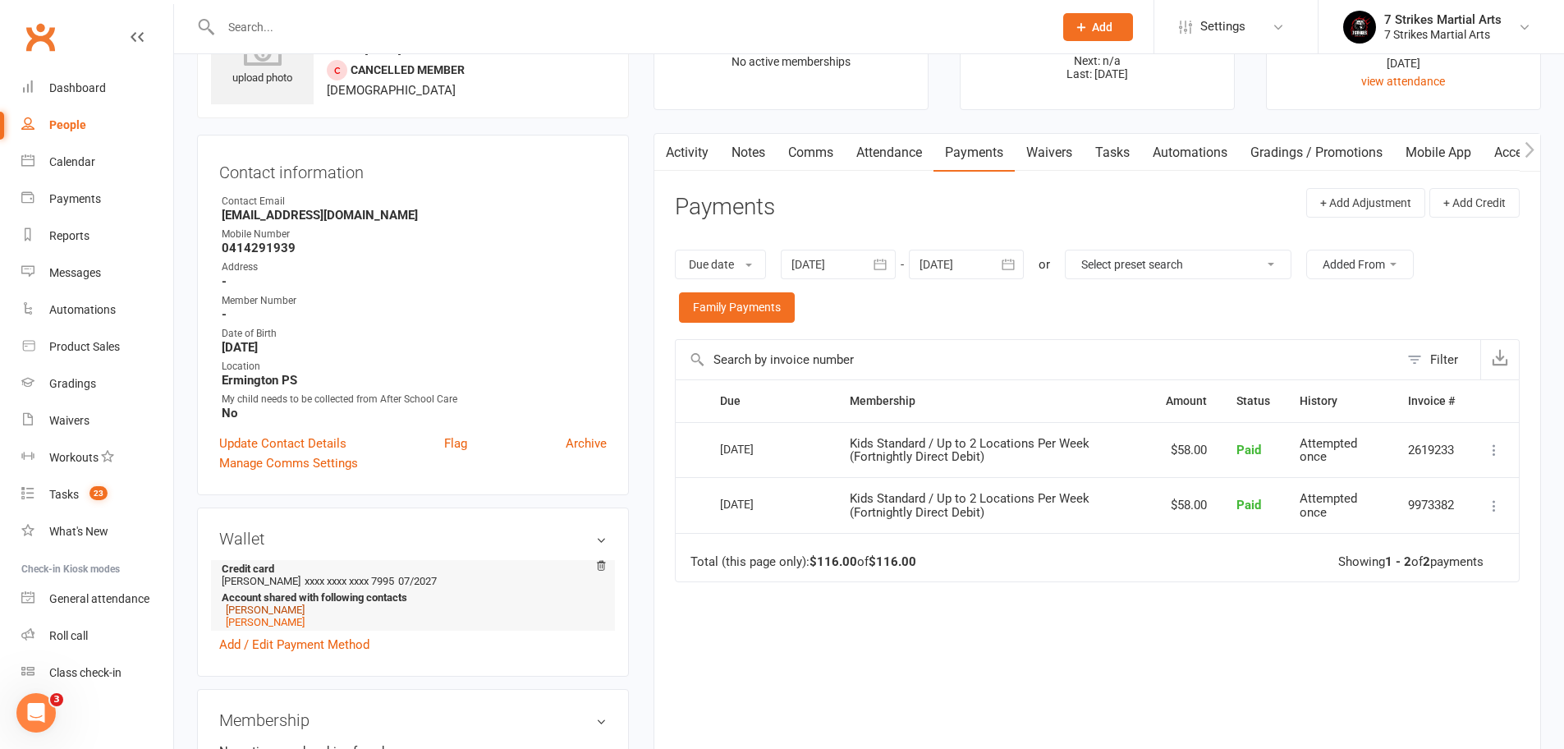
click at [297, 611] on link "Prokhor Tikhomirov" at bounding box center [265, 609] width 79 height 12
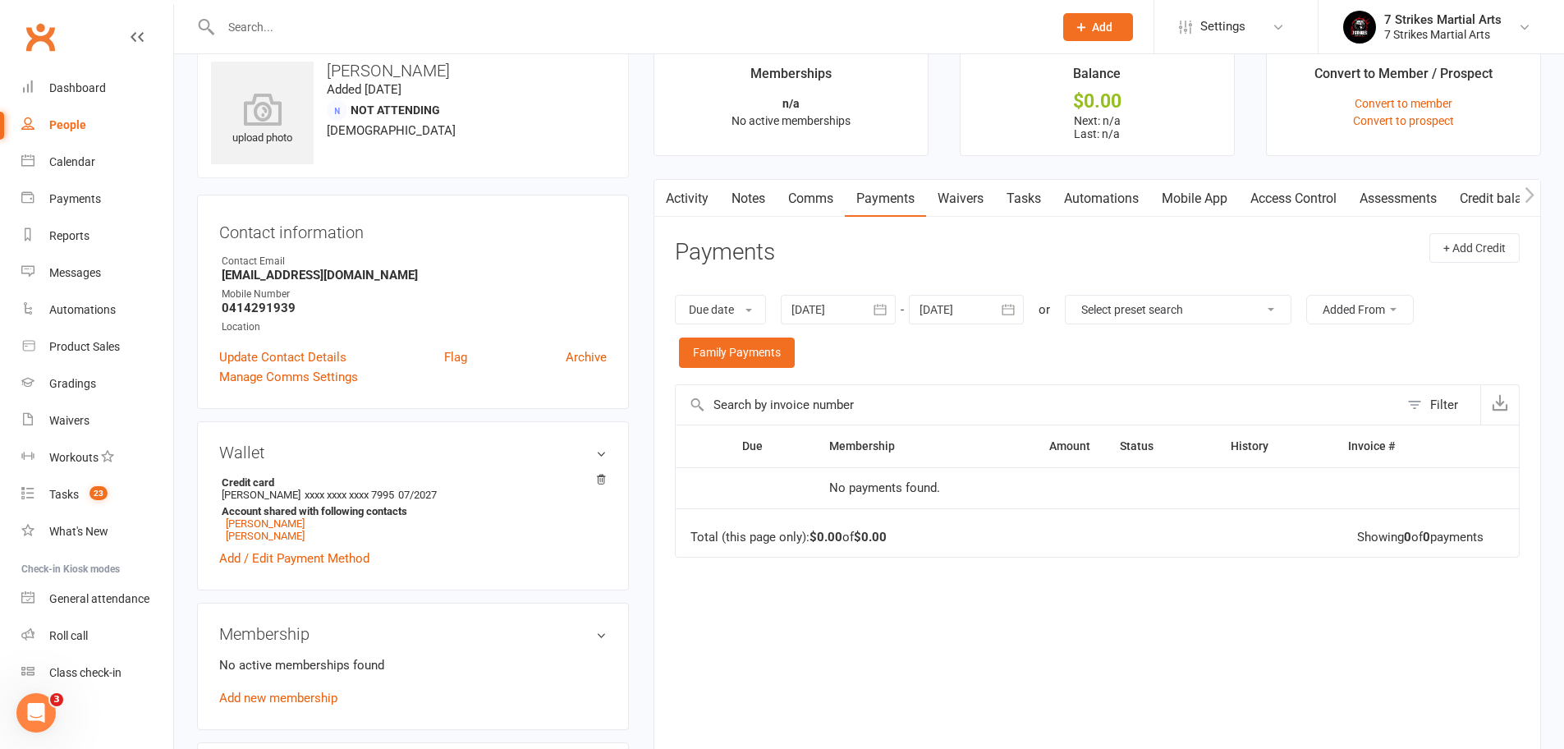
scroll to position [241, 0]
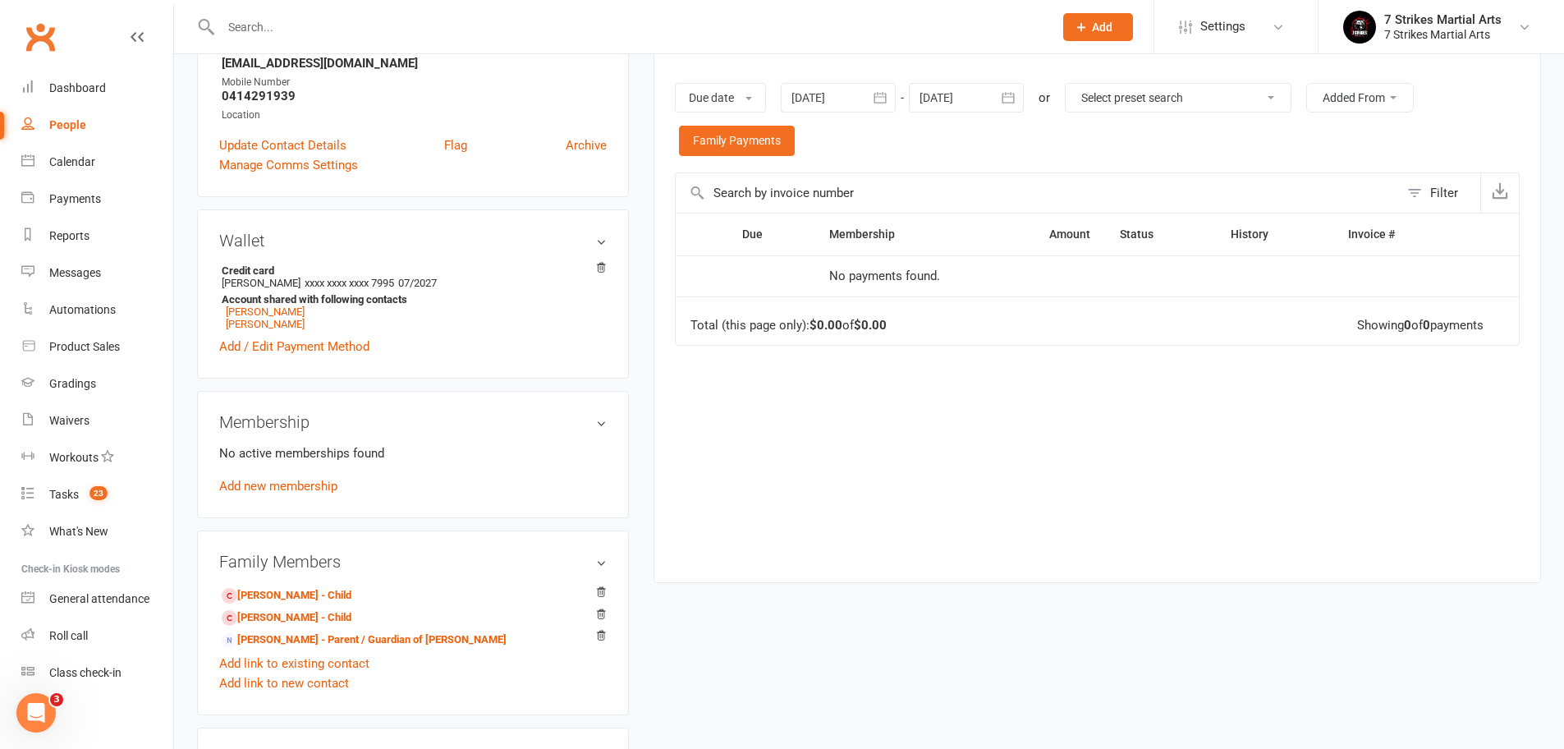
click at [607, 267] on div "Wallet Credit card Prokhor Tikhomirov xxxx xxxx xxxx 7995 07/2027 Account share…" at bounding box center [413, 293] width 432 height 169
click at [601, 267] on icon at bounding box center [600, 267] width 11 height 11
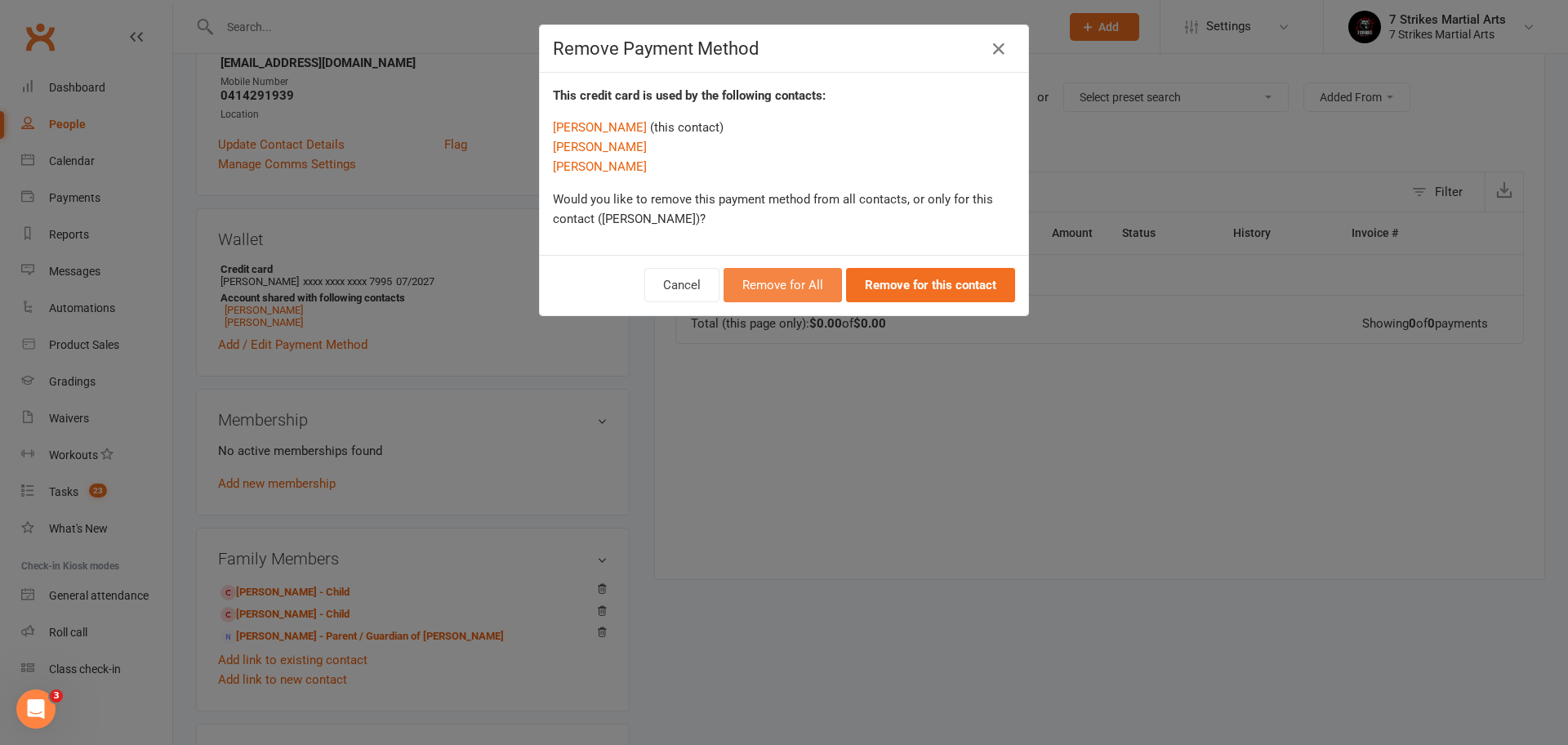
click at [786, 289] on button "Remove for All" at bounding box center [782, 284] width 118 height 34
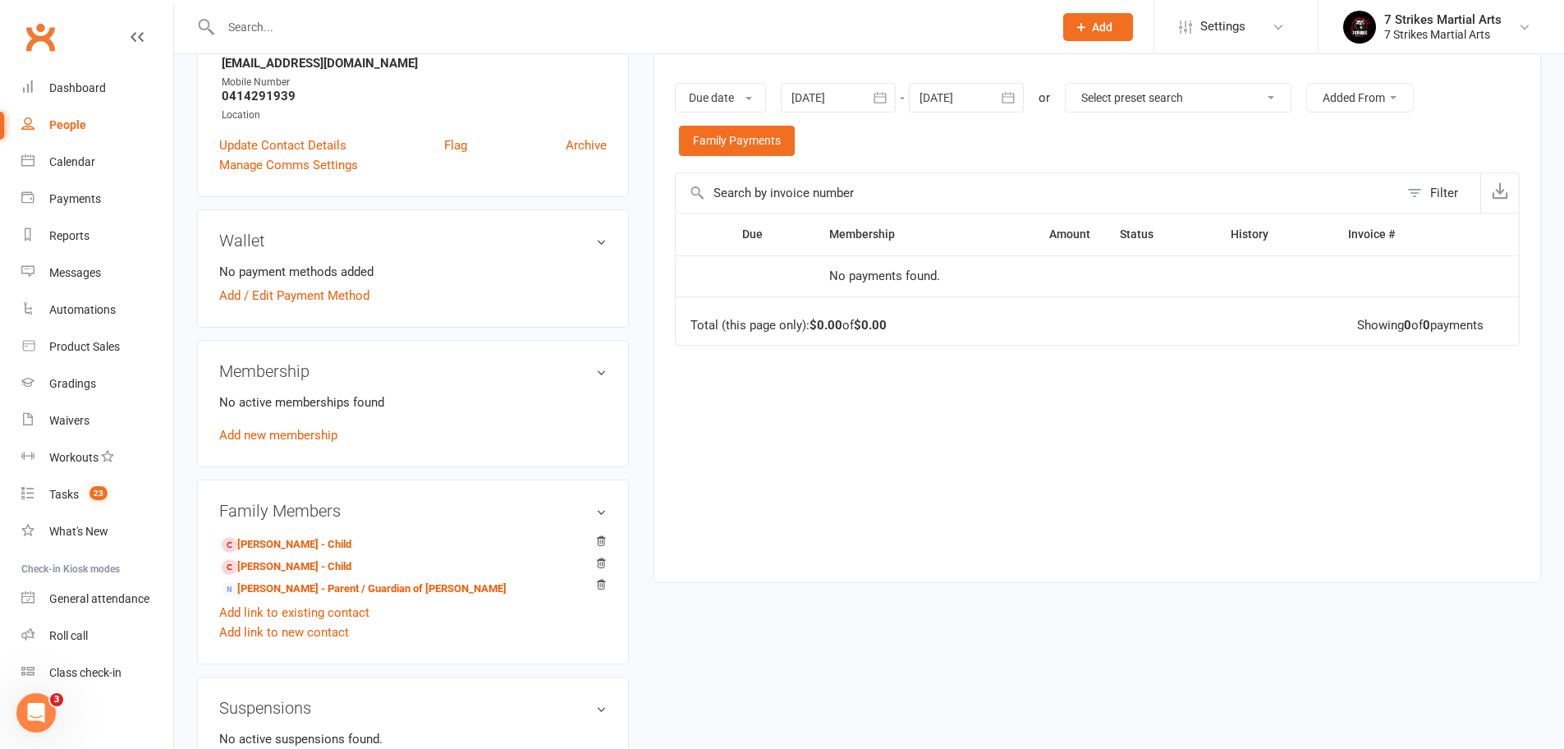
scroll to position [0, 0]
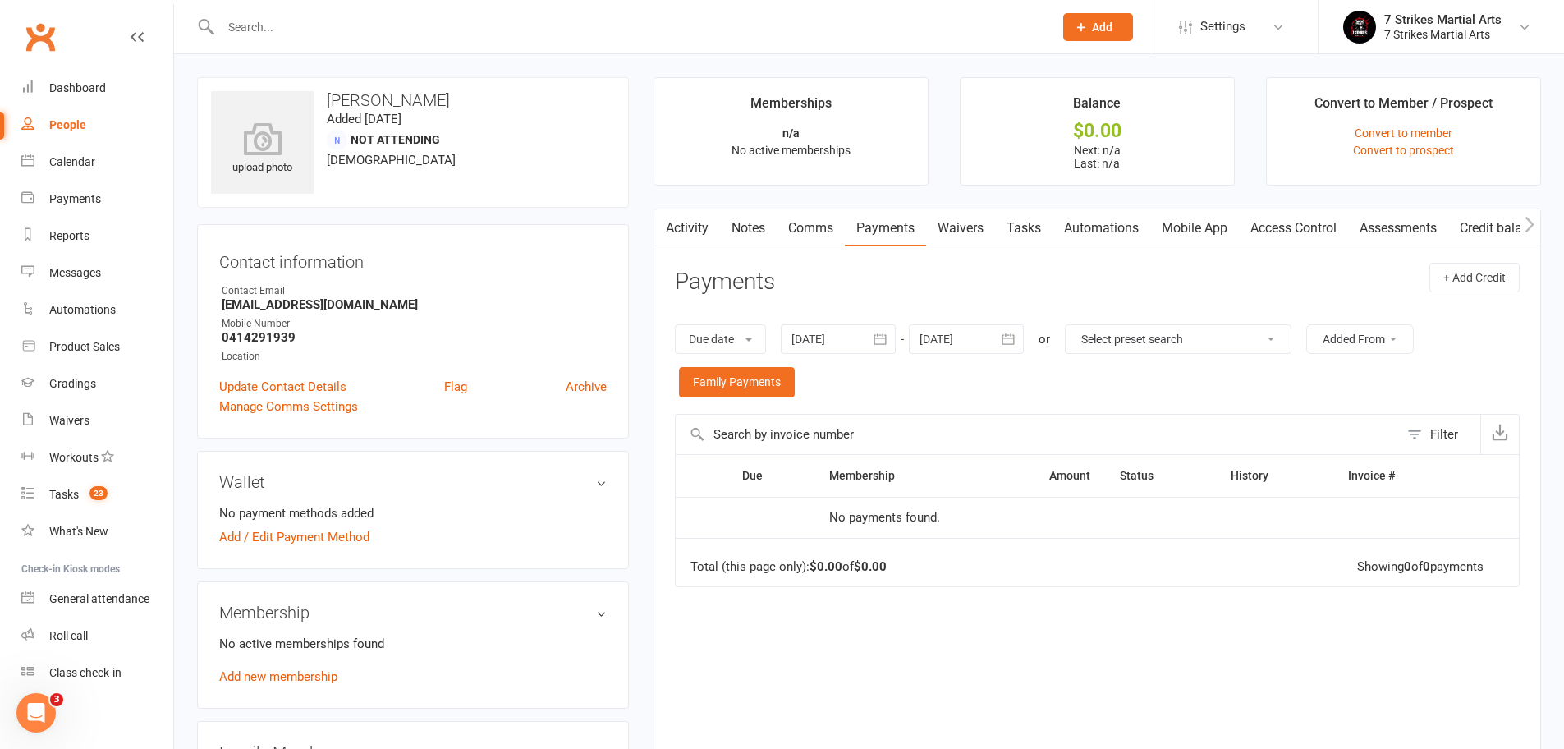
click at [279, 31] on input "text" at bounding box center [629, 27] width 826 height 23
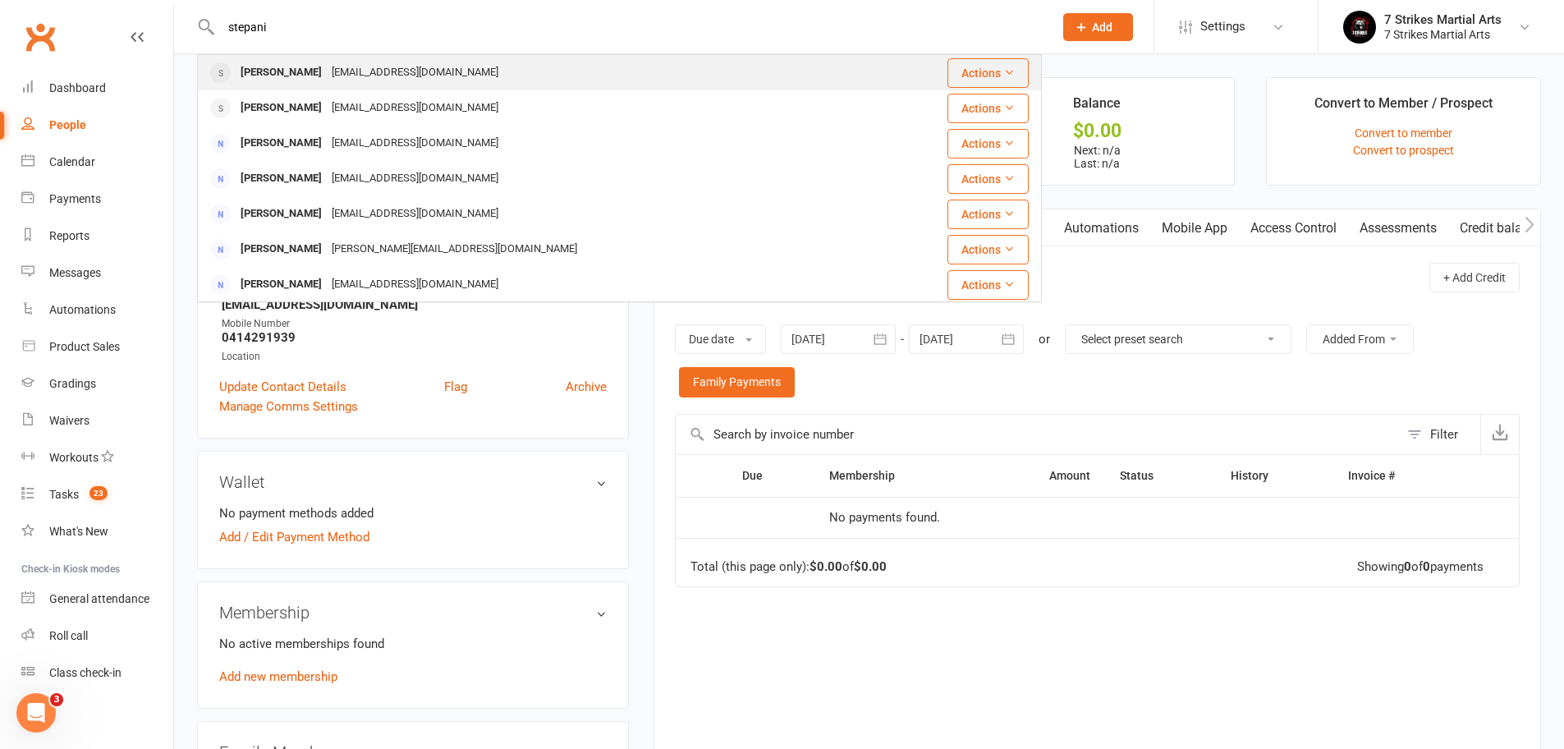
type input "stepani"
click at [270, 78] on div "Carlo Stepanian" at bounding box center [281, 73] width 91 height 24
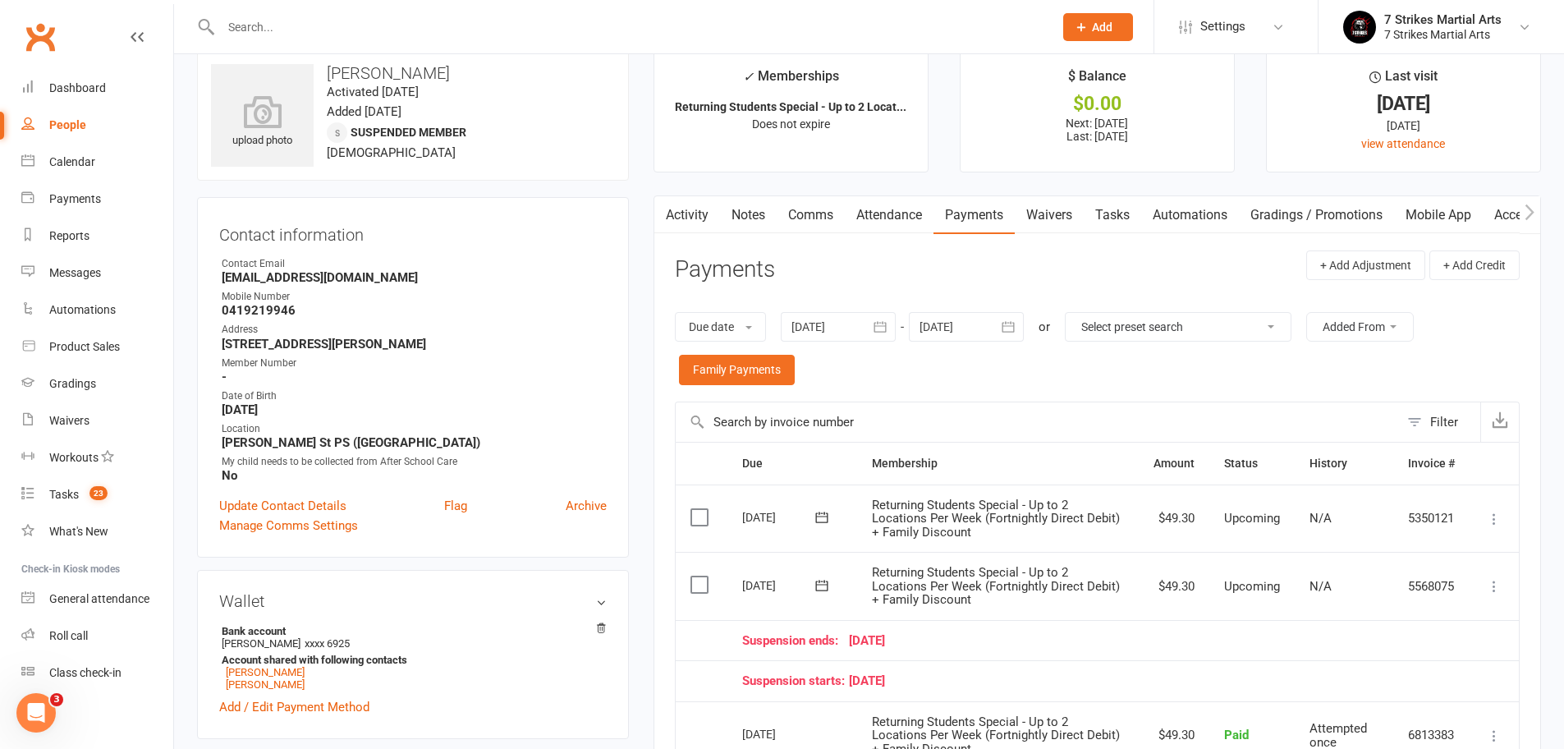
scroll to position [95, 0]
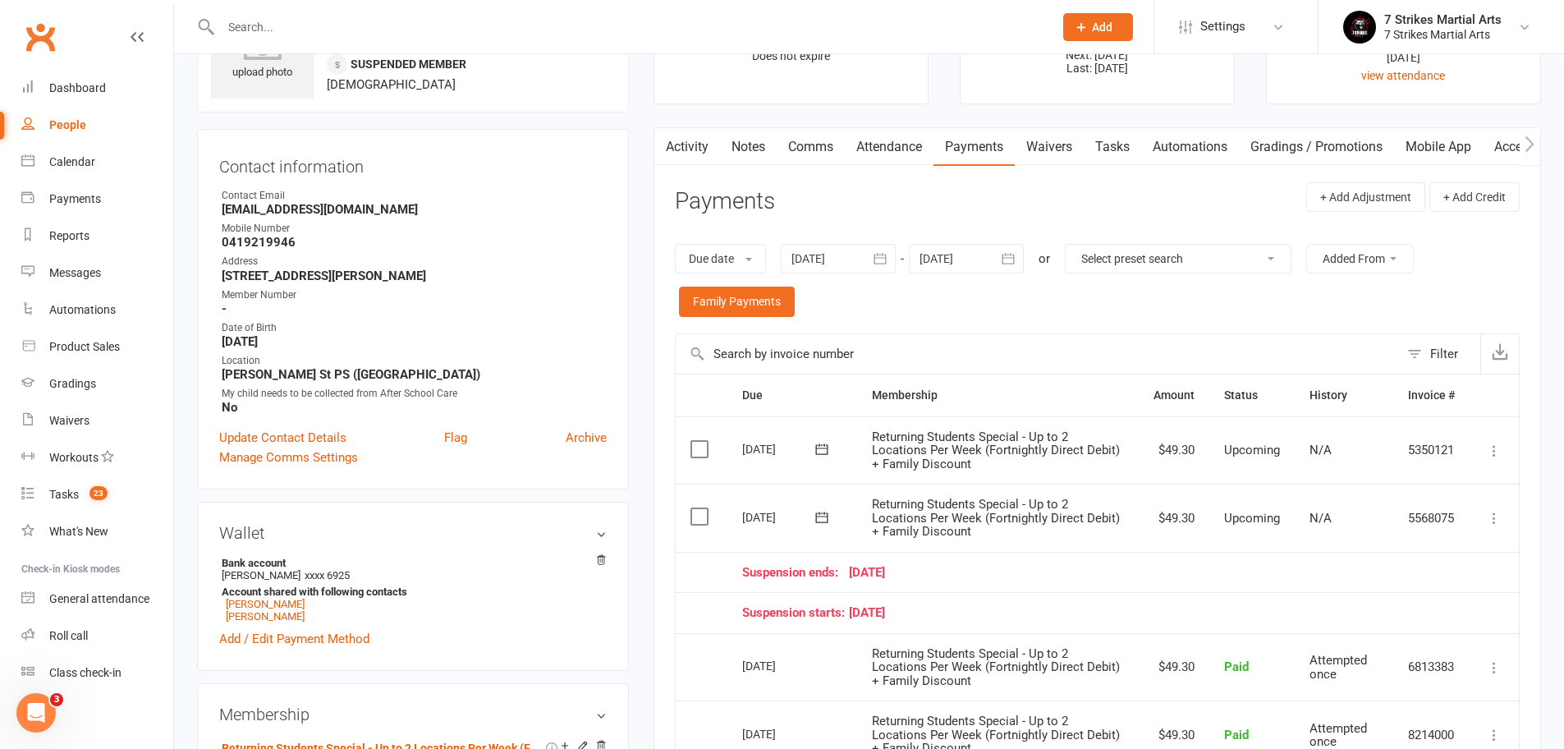
click at [980, 147] on link "Payments" at bounding box center [973, 147] width 81 height 38
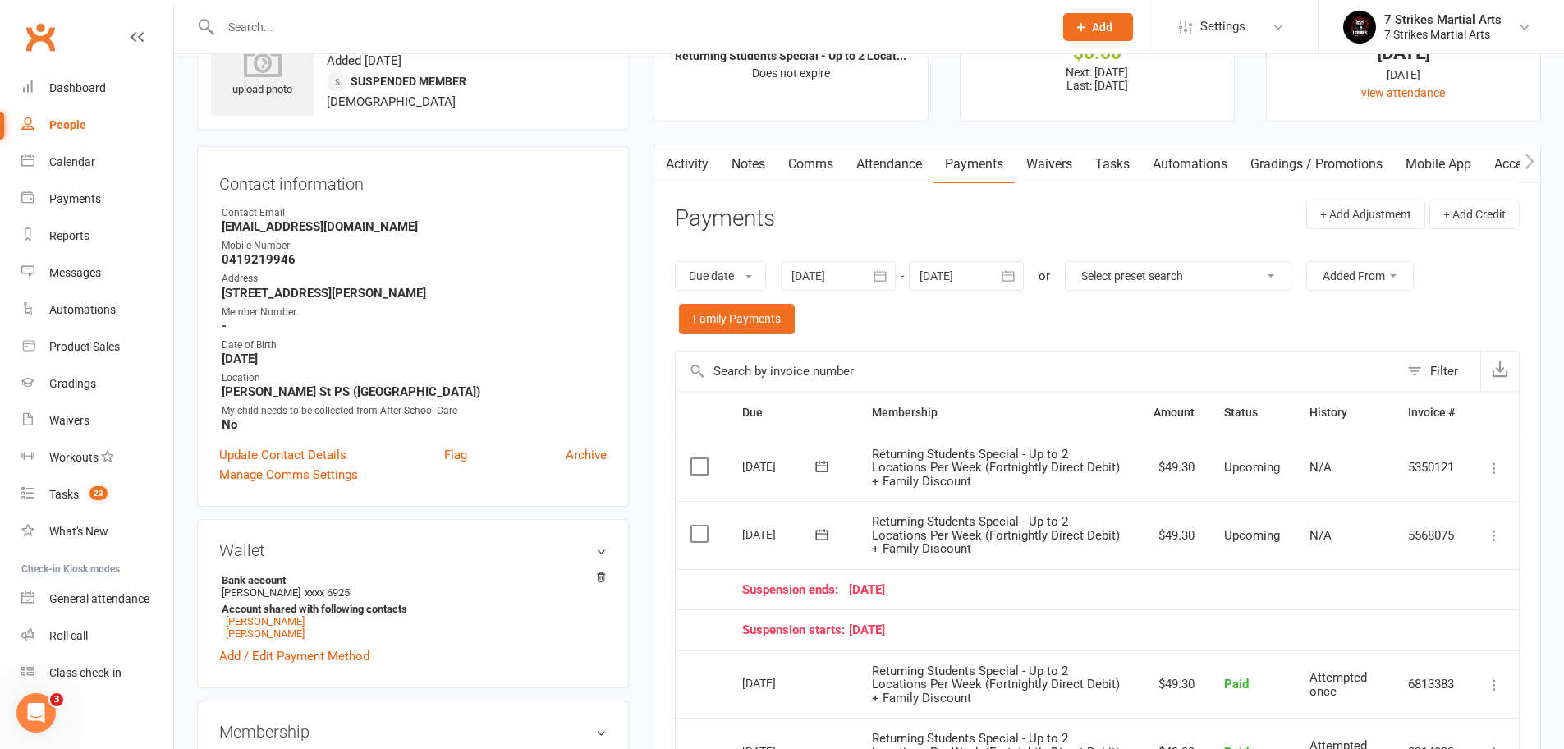
scroll to position [122, 0]
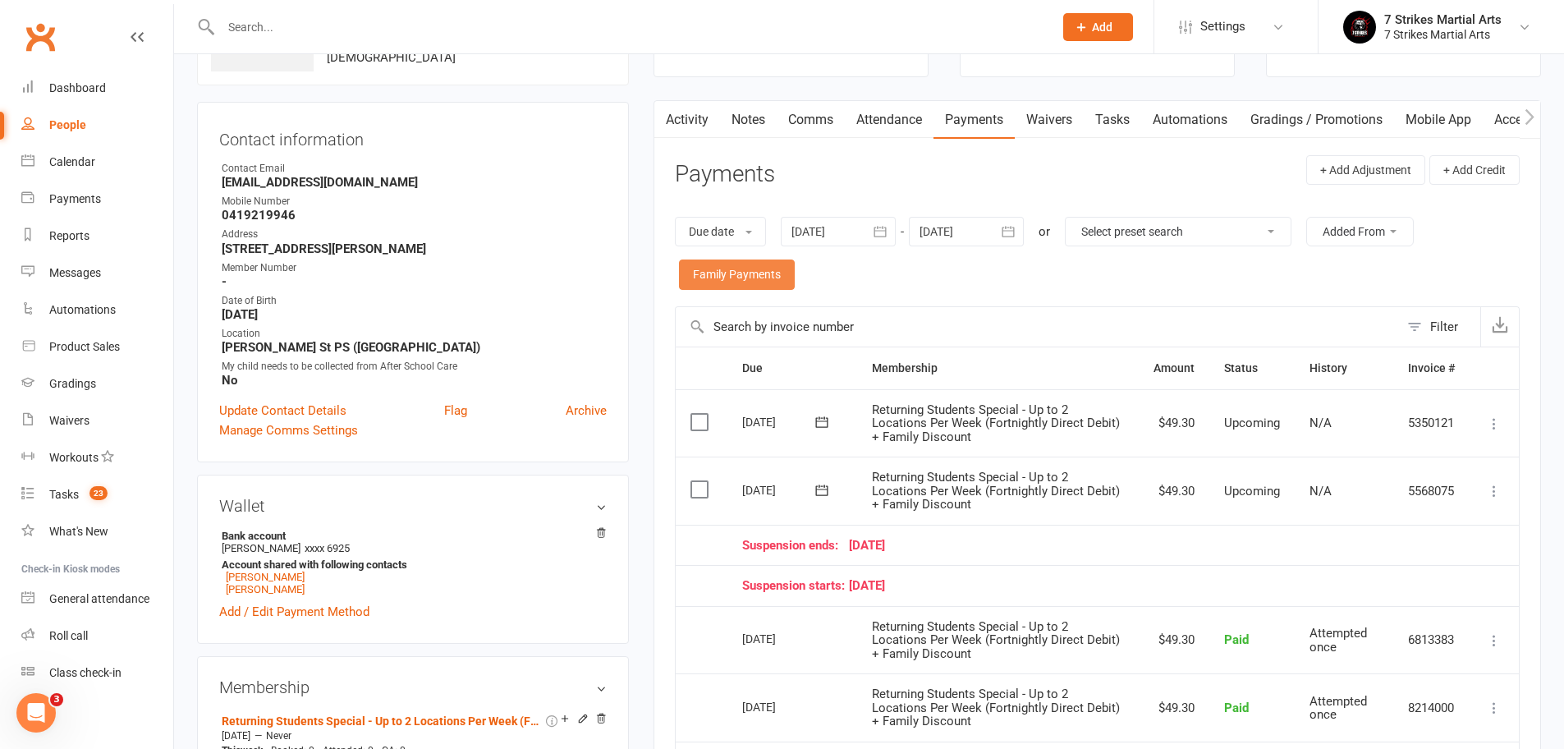
click at [764, 279] on link "Family Payments" at bounding box center [737, 274] width 116 height 30
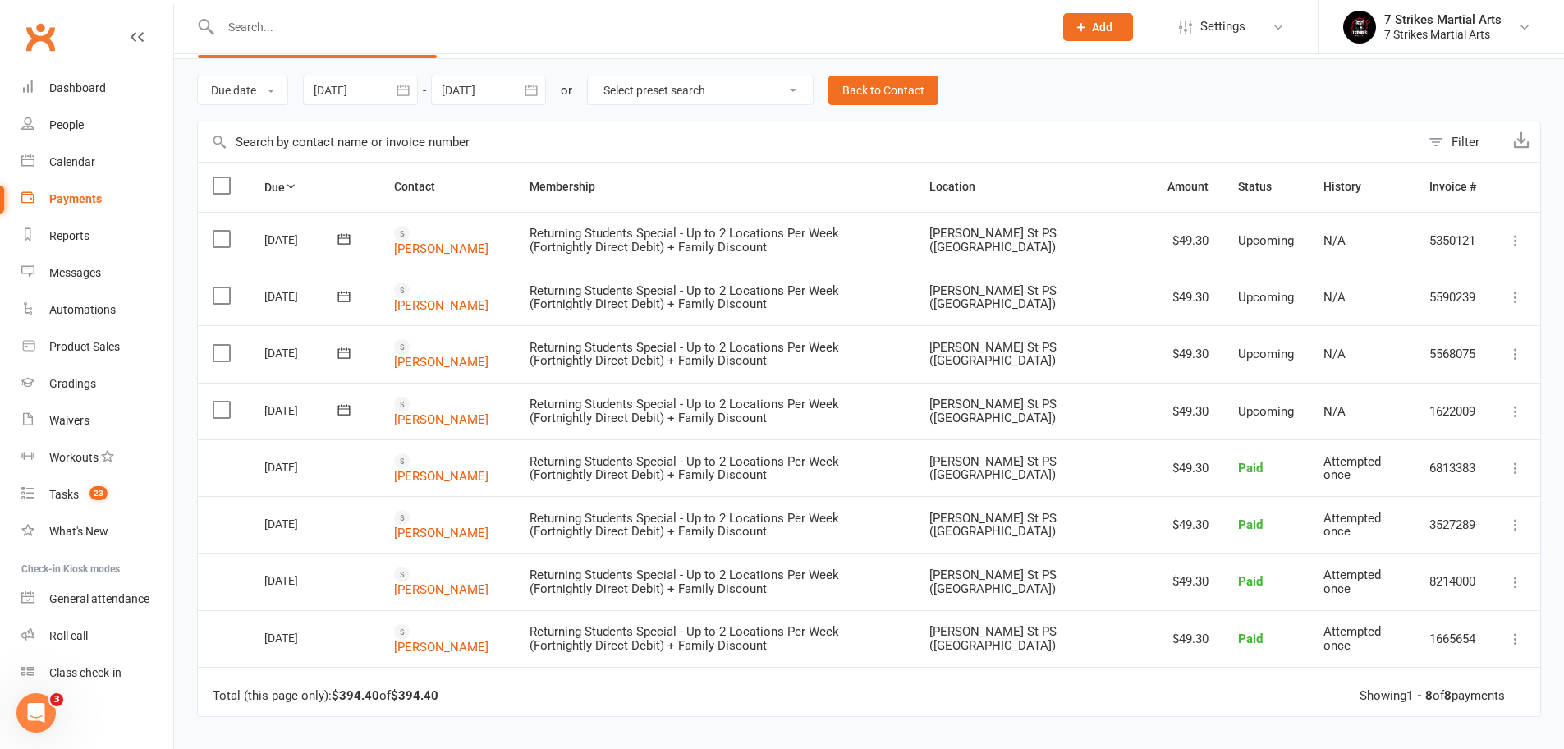
scroll to position [46, 0]
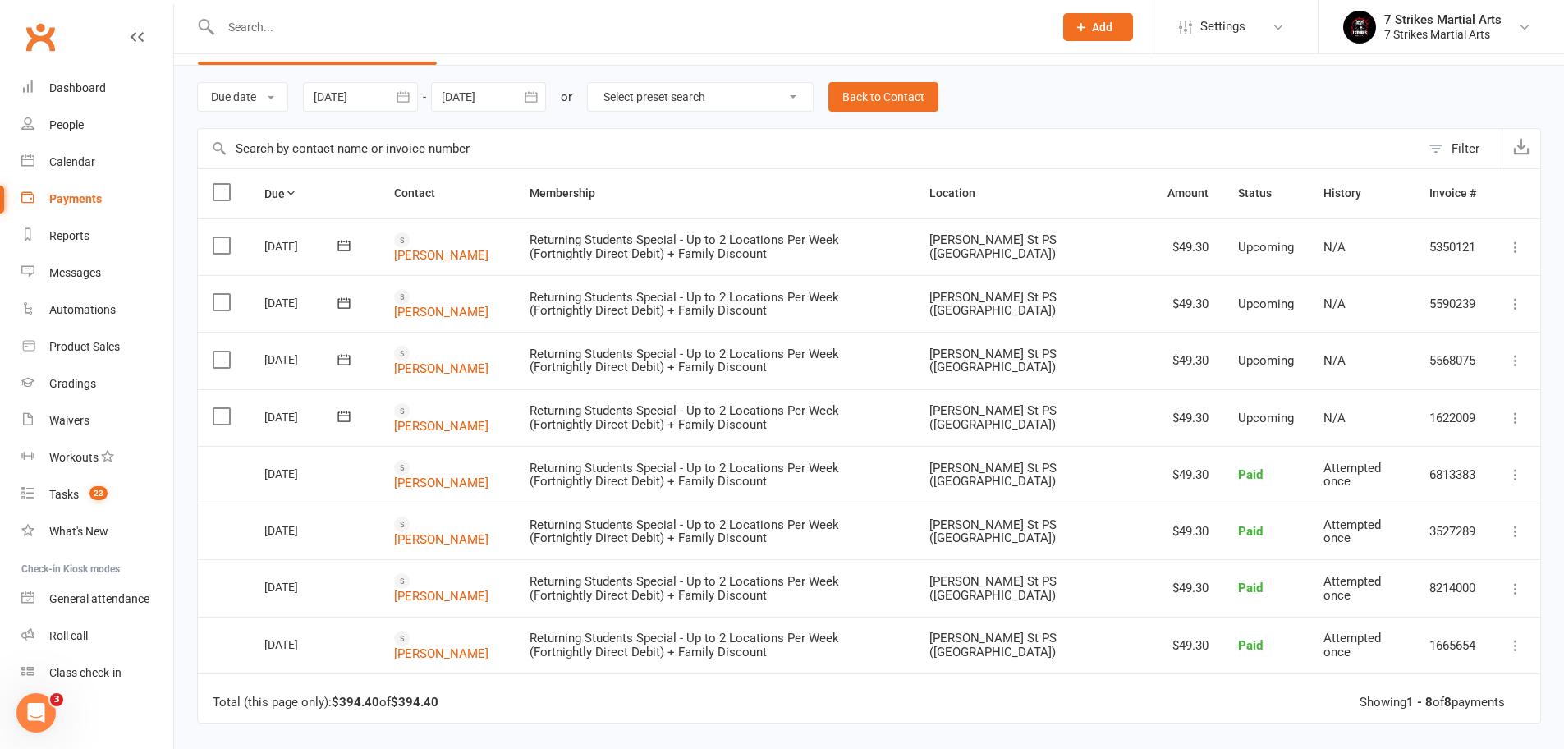
click at [391, 41] on div at bounding box center [619, 26] width 845 height 53
click at [388, 31] on input "text" at bounding box center [629, 27] width 826 height 23
paste input "melaniewang2203@gmail.com"
type input "melaniewang2203@gmail.com"
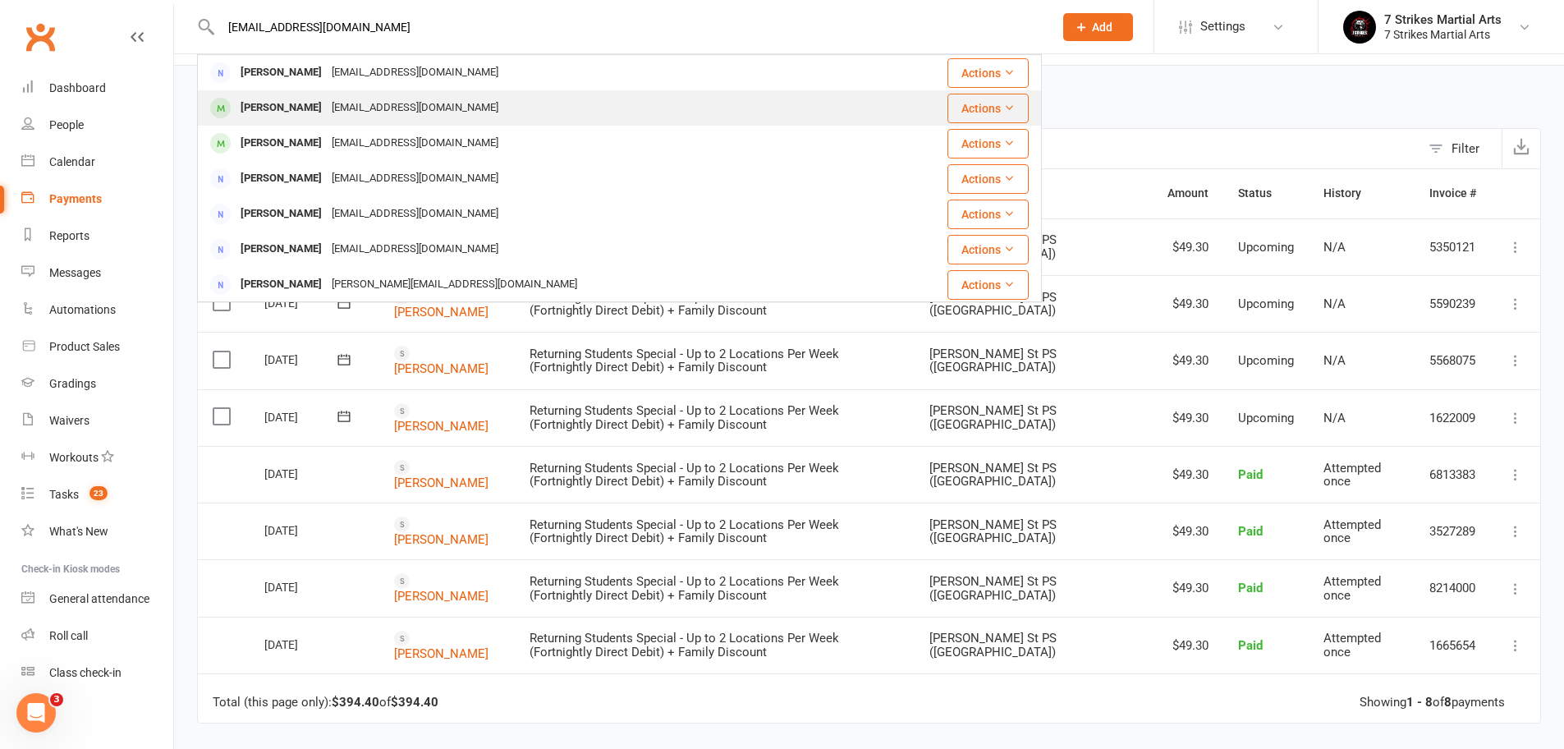
click at [332, 100] on div "melaniewang2203@gmail.com" at bounding box center [415, 108] width 176 height 24
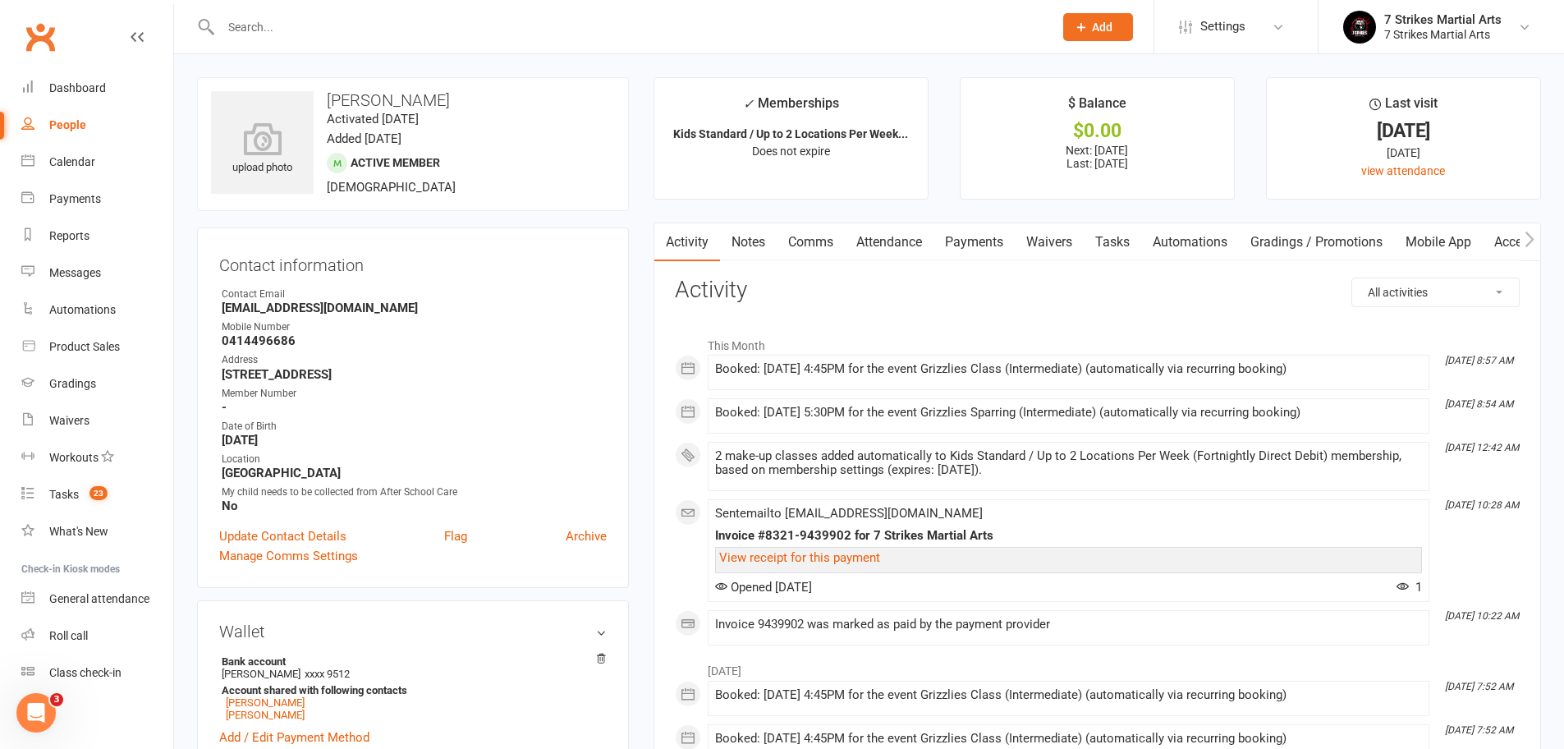
click at [984, 231] on link "Payments" at bounding box center [973, 242] width 81 height 38
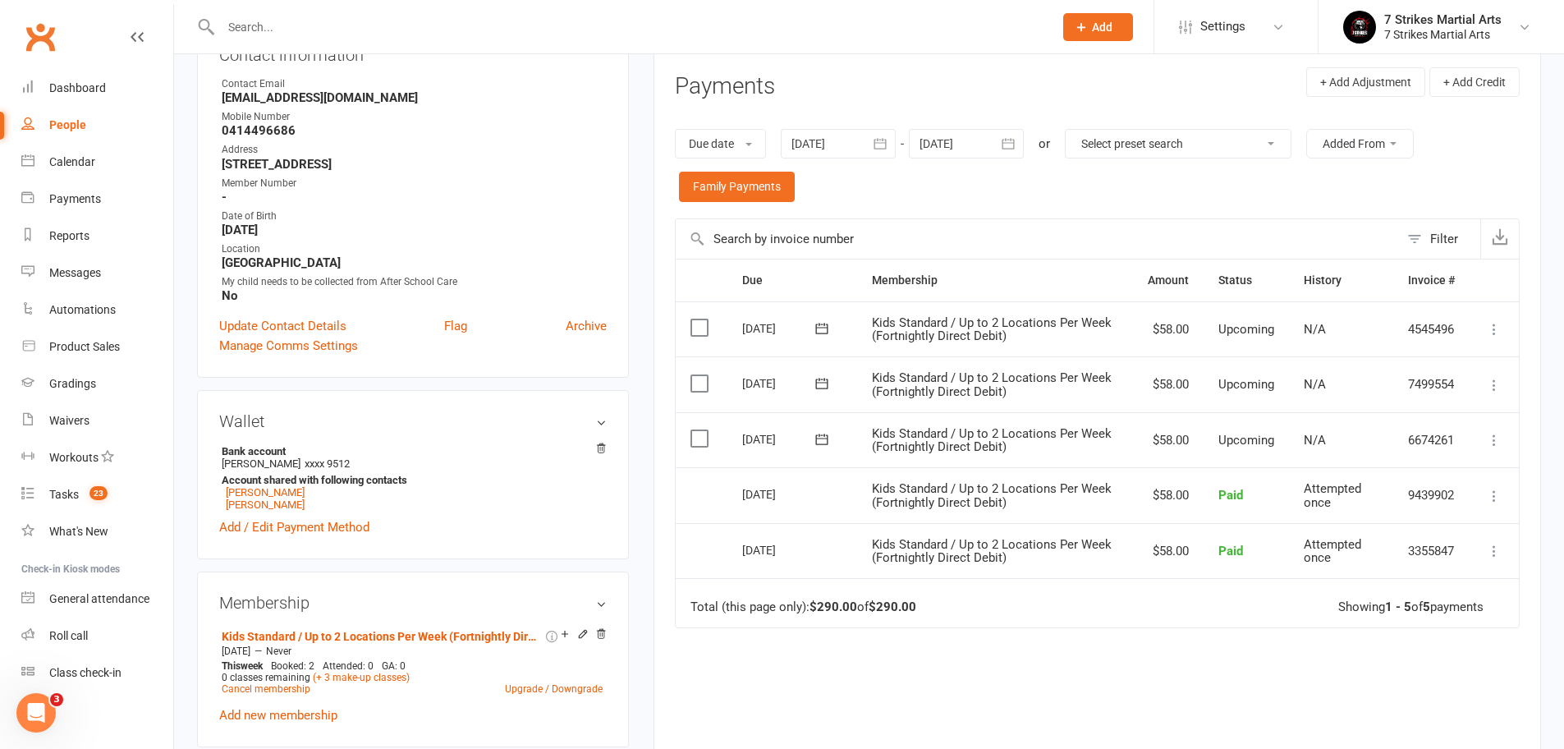
scroll to position [213, 0]
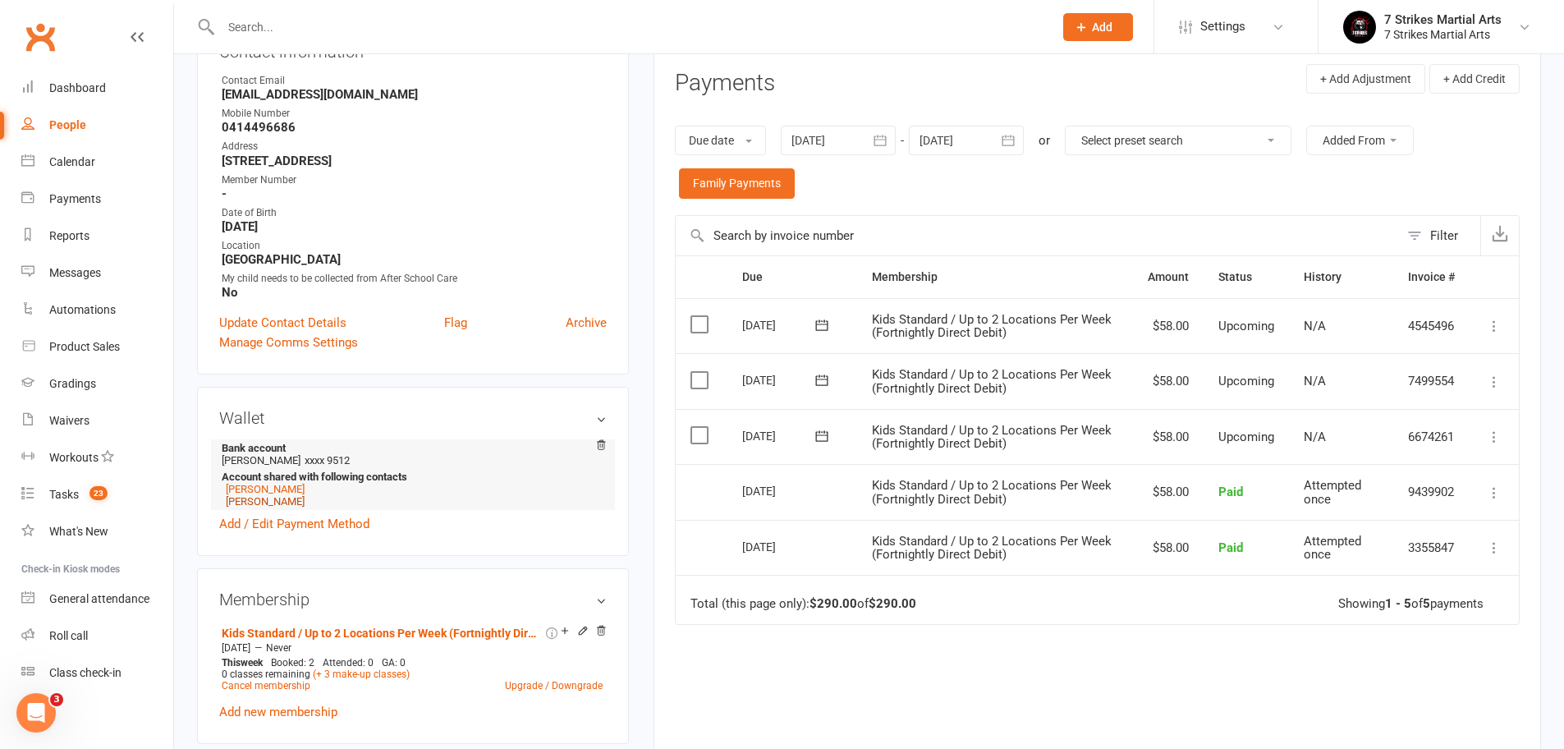
click at [268, 501] on link "Angela Eid" at bounding box center [265, 501] width 79 height 12
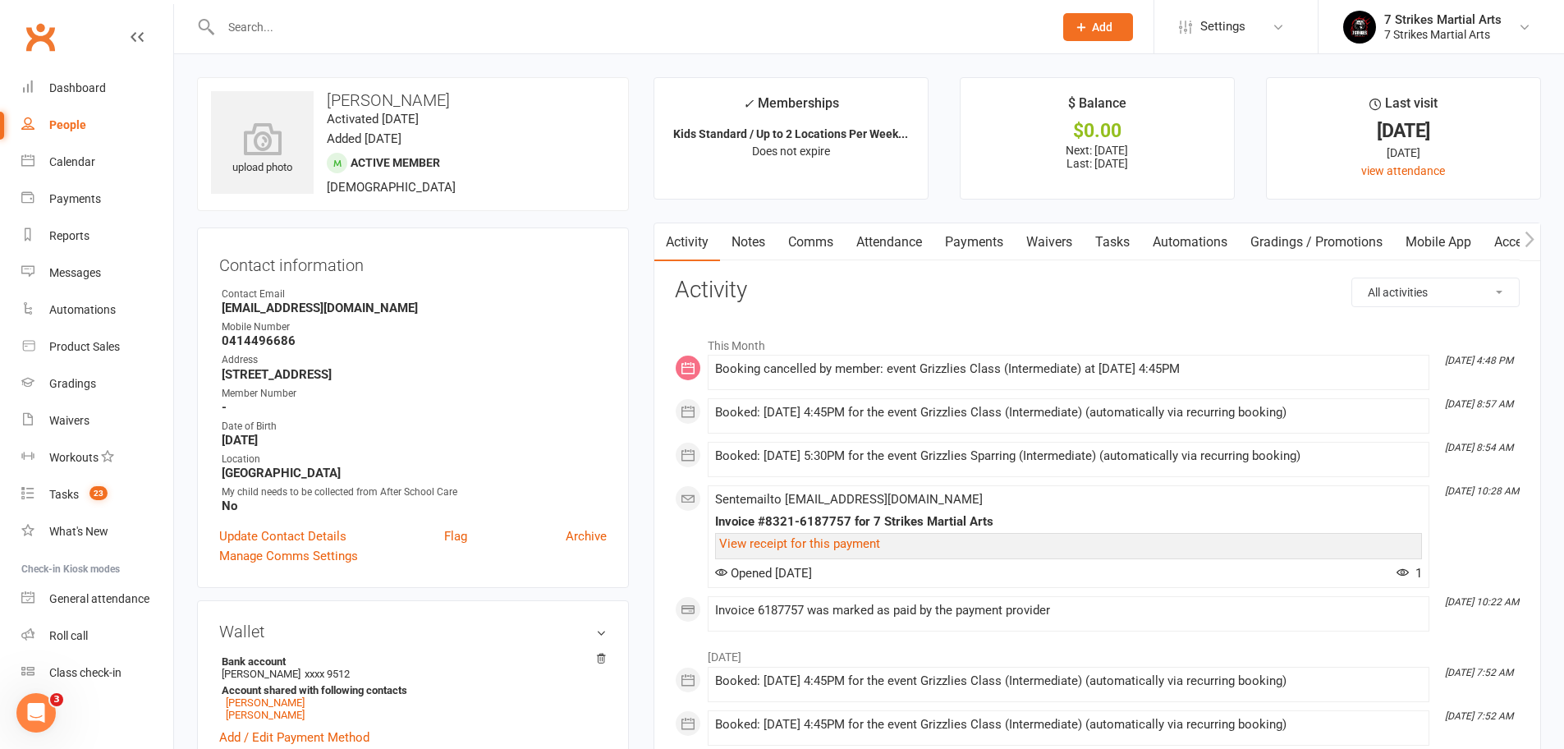
click at [893, 240] on link "Attendance" at bounding box center [889, 242] width 89 height 38
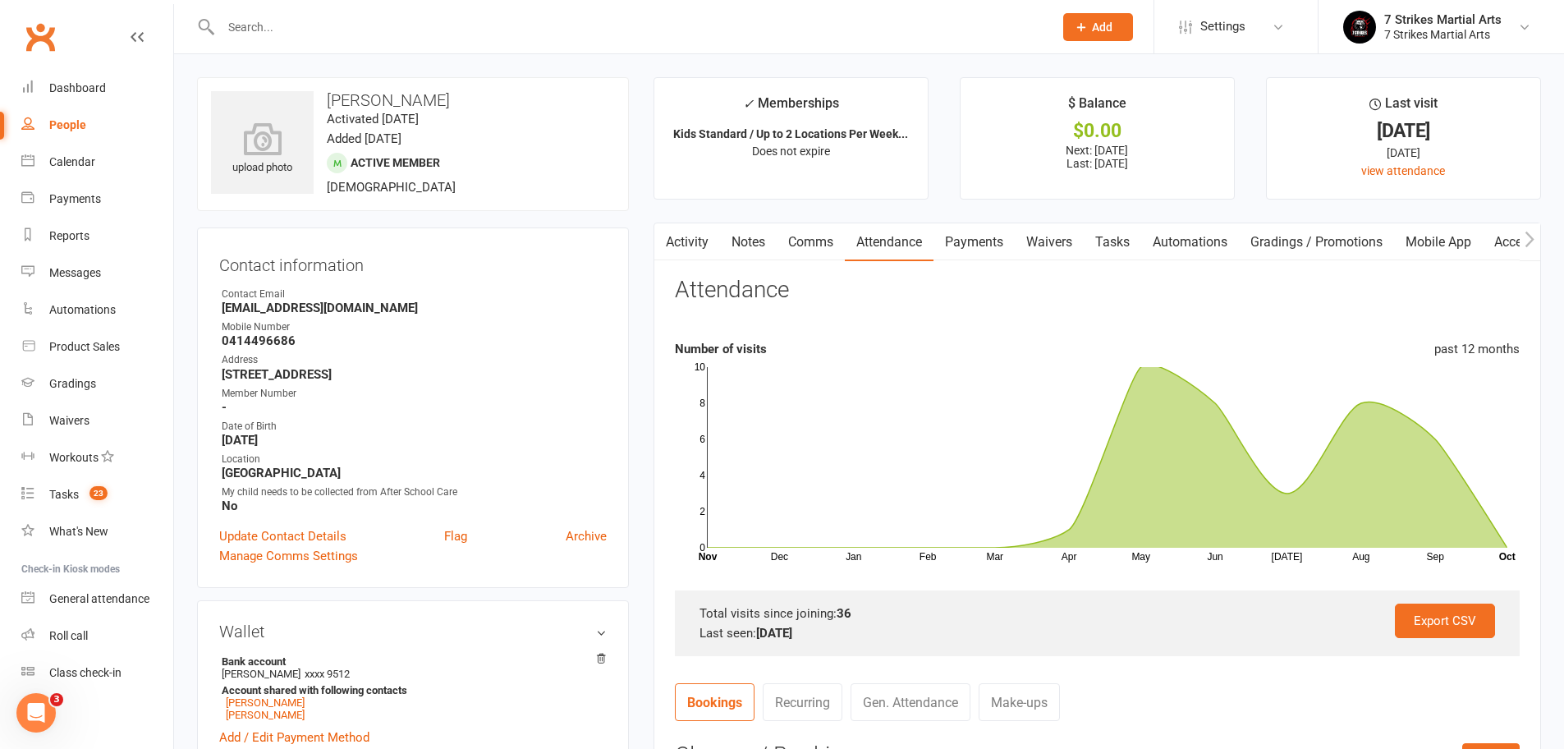
click at [983, 233] on link "Payments" at bounding box center [973, 242] width 81 height 38
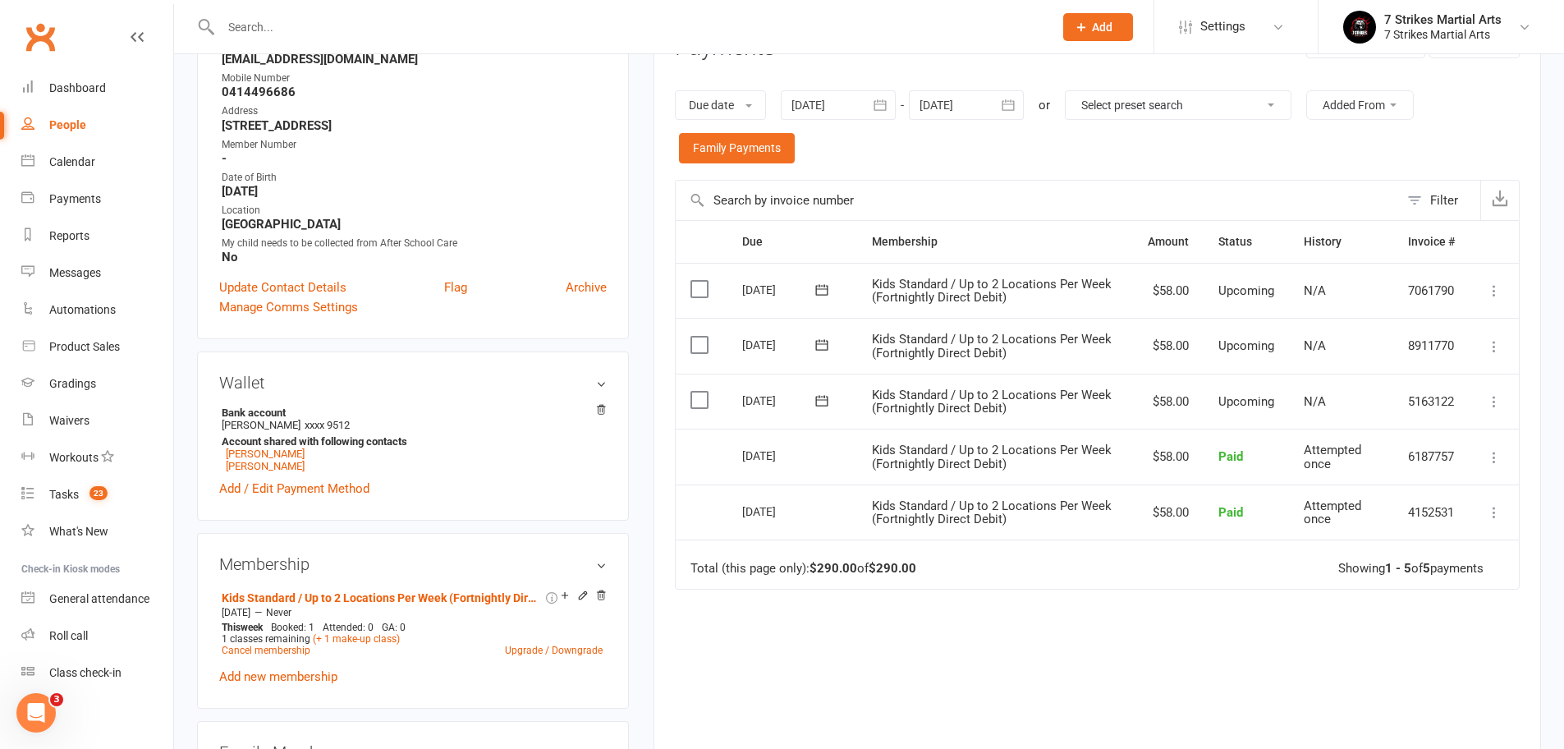
scroll to position [382, 0]
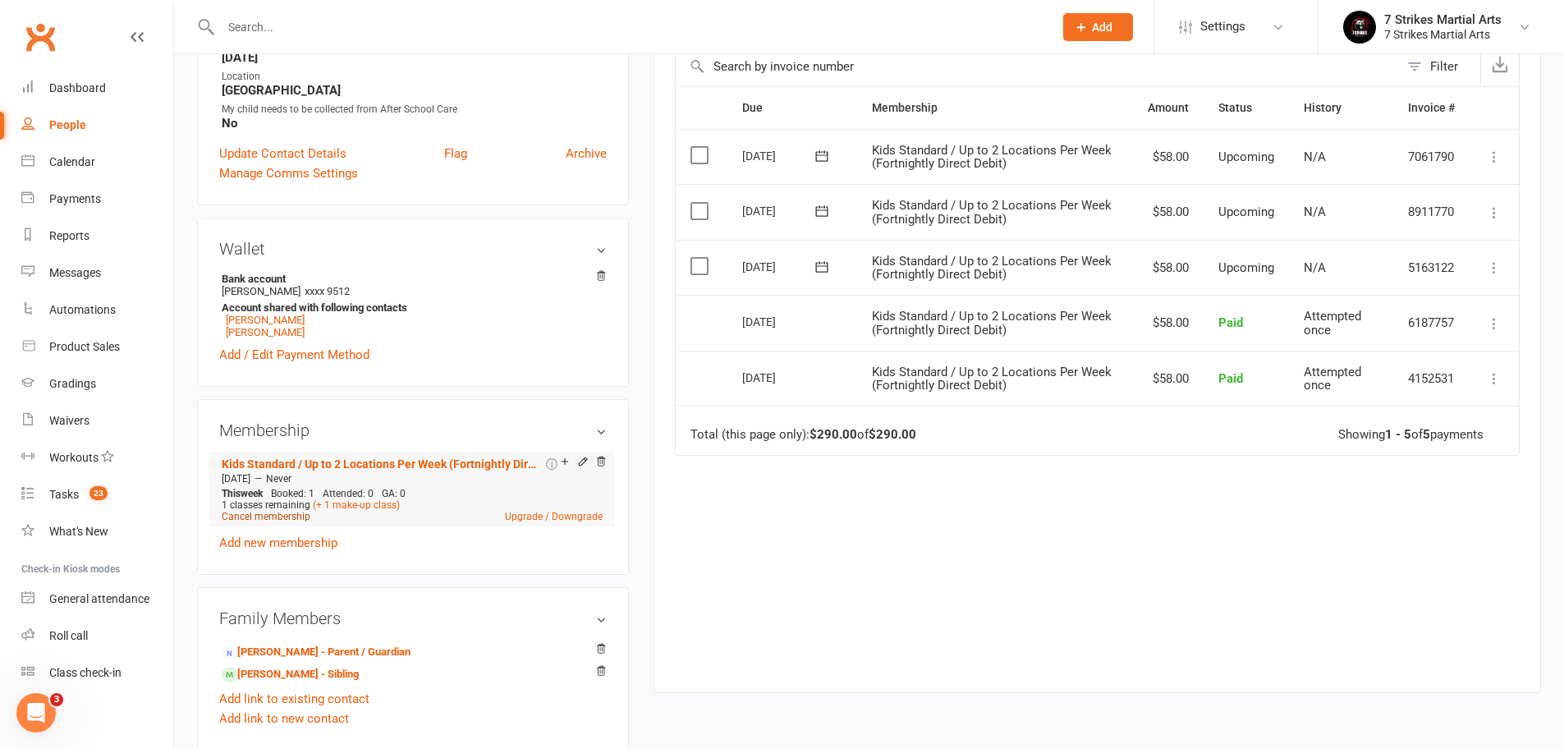
click at [283, 518] on link "Cancel membership" at bounding box center [266, 516] width 89 height 11
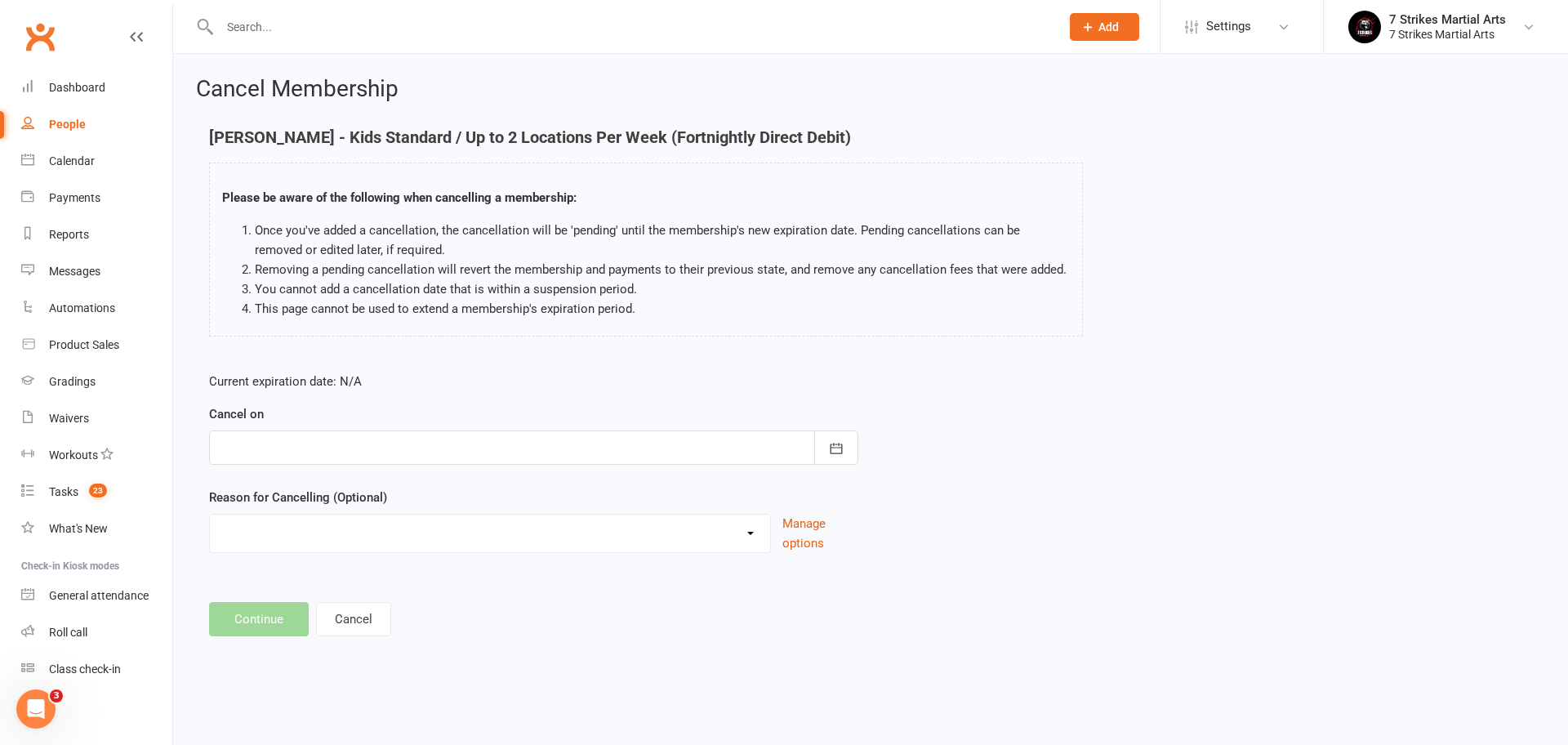
click at [444, 449] on div at bounding box center [533, 448] width 649 height 34
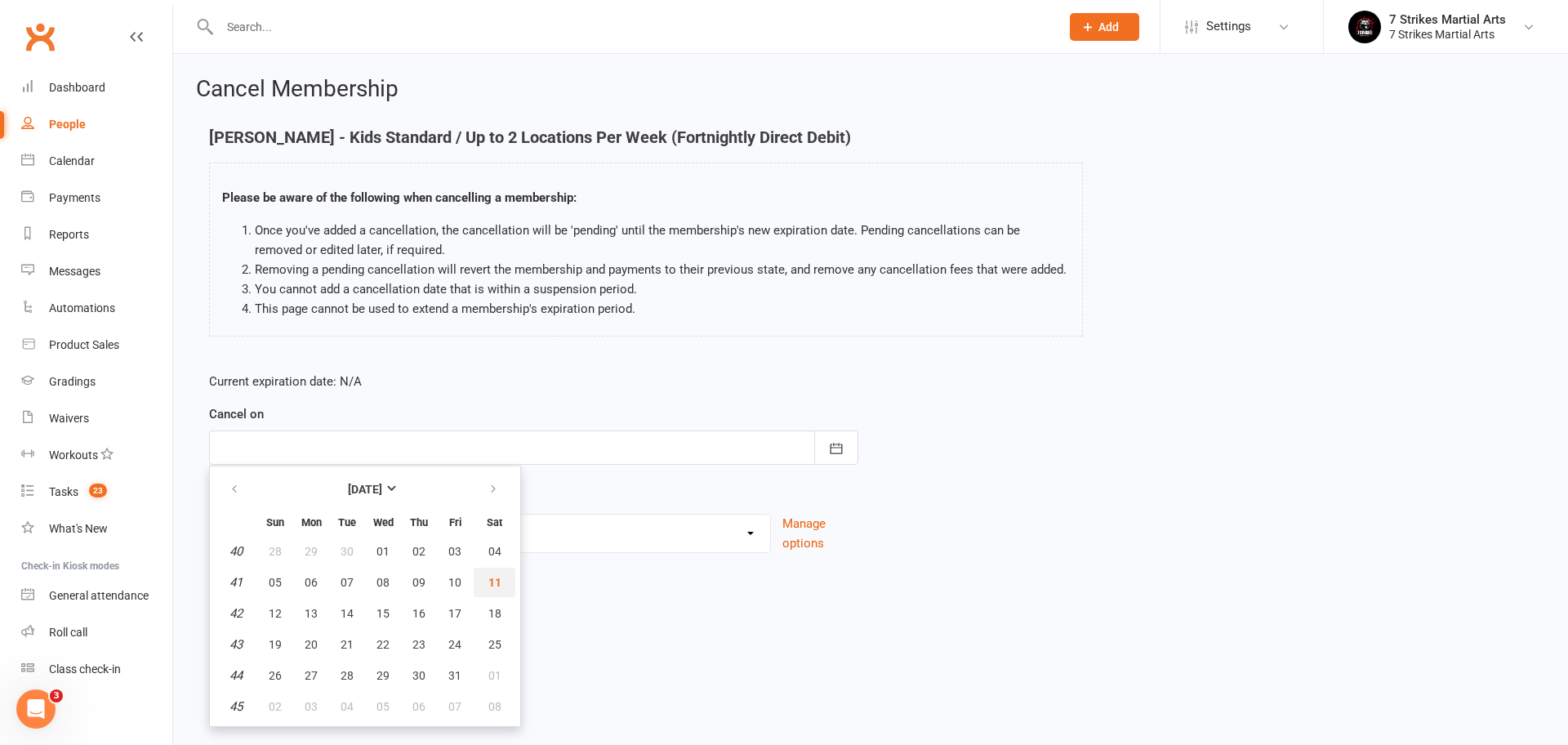
click at [490, 581] on span "11" at bounding box center [494, 582] width 13 height 13
type input "11 Oct 2025"
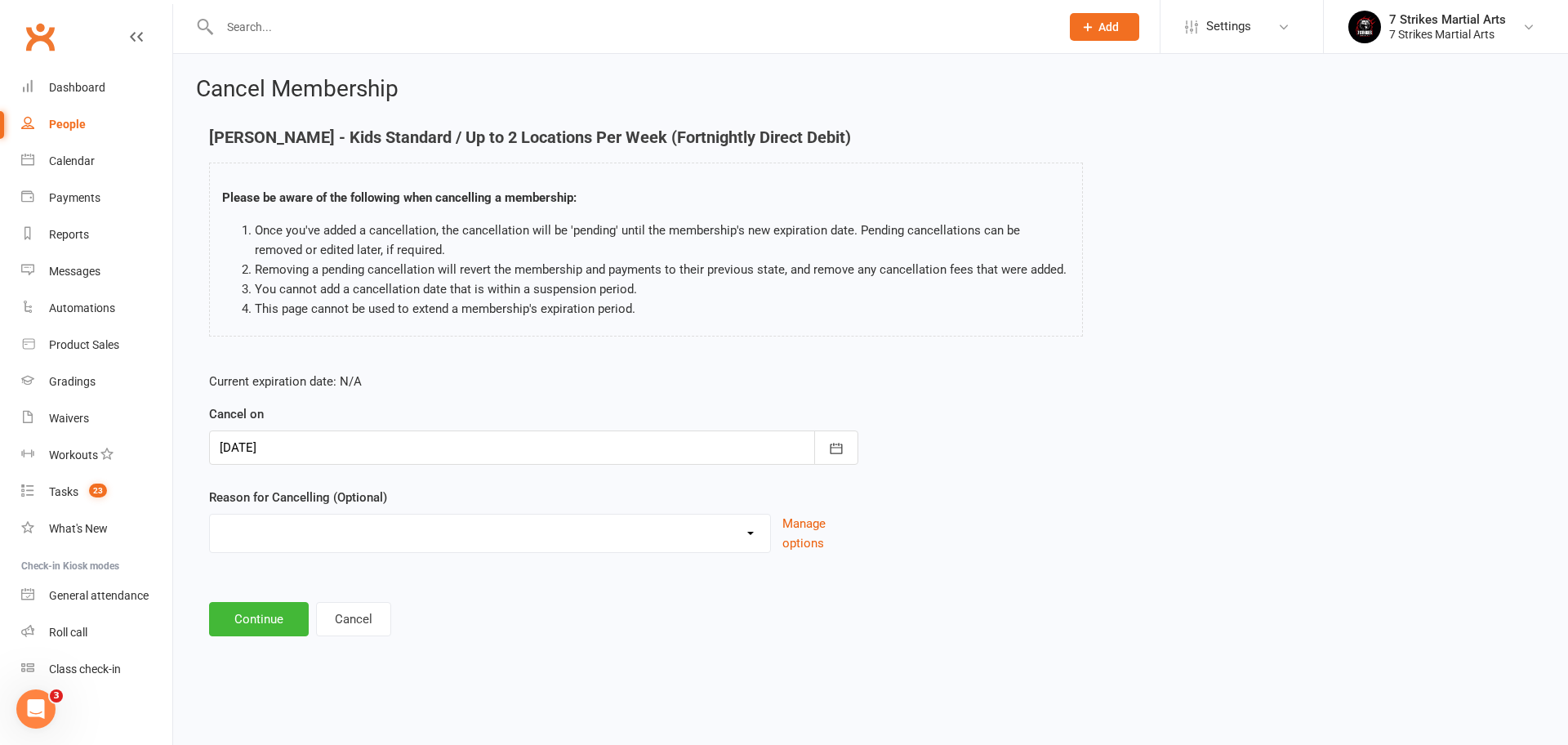
select select "4"
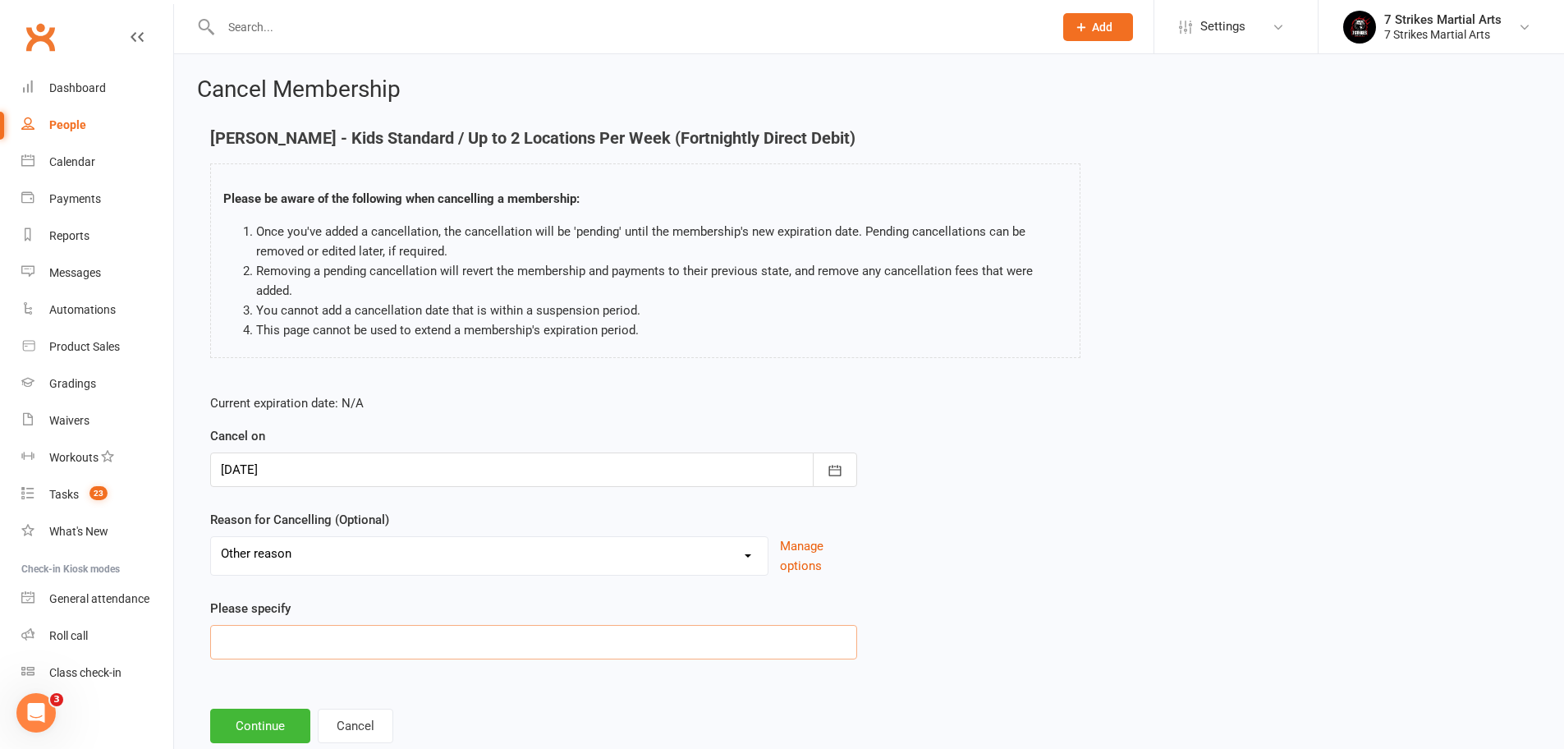
click at [271, 630] on input at bounding box center [533, 642] width 647 height 34
click at [264, 723] on button "Continue" at bounding box center [260, 725] width 100 height 34
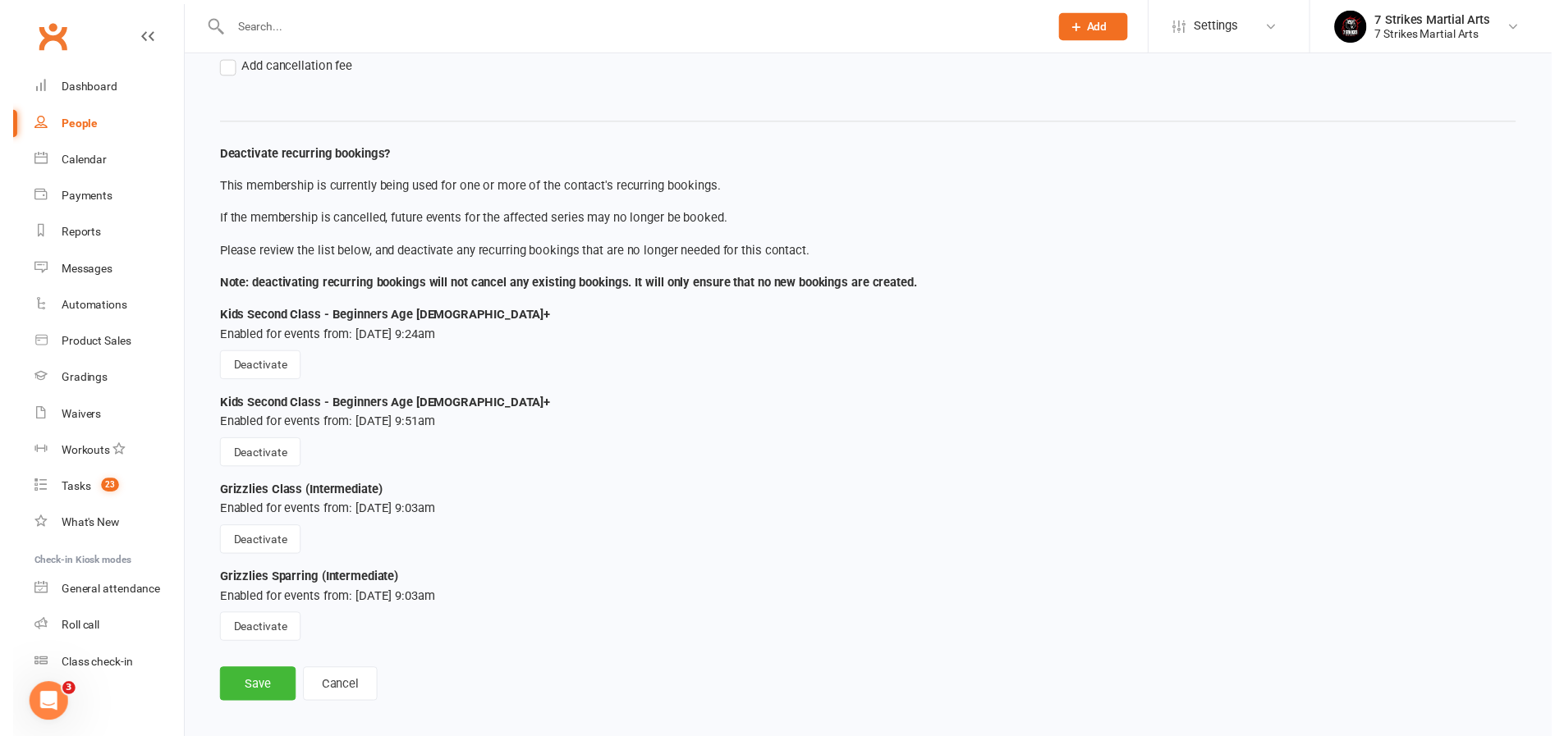
scroll to position [211, 0]
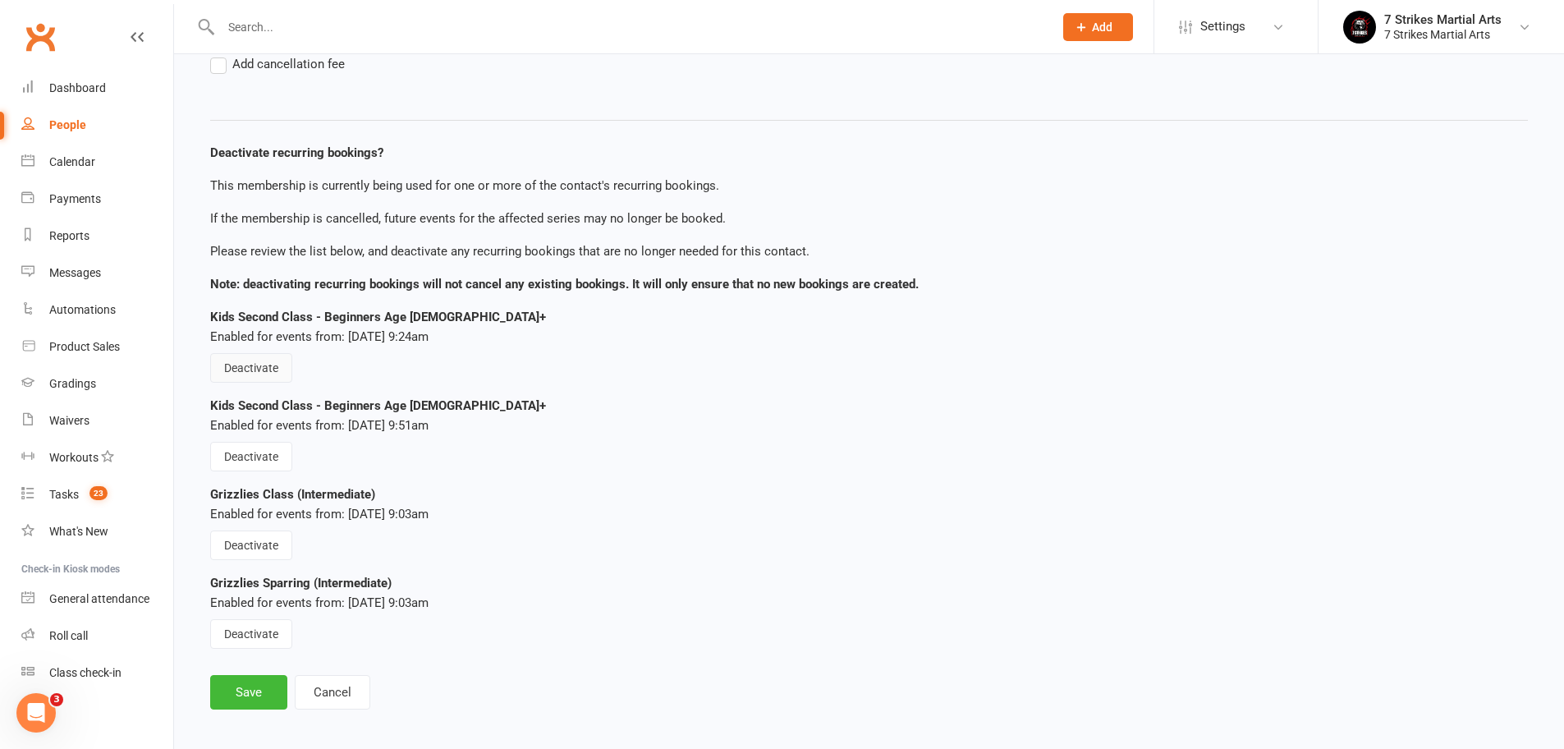
click at [251, 371] on button "Deactivate" at bounding box center [251, 368] width 82 height 30
click at [248, 472] on div "Deactivate recurring bookings? This membership is currently being used for one …" at bounding box center [868, 379] width 1317 height 538
click at [240, 466] on button "Deactivate" at bounding box center [251, 457] width 82 height 30
click at [244, 695] on button "Save" at bounding box center [248, 692] width 77 height 34
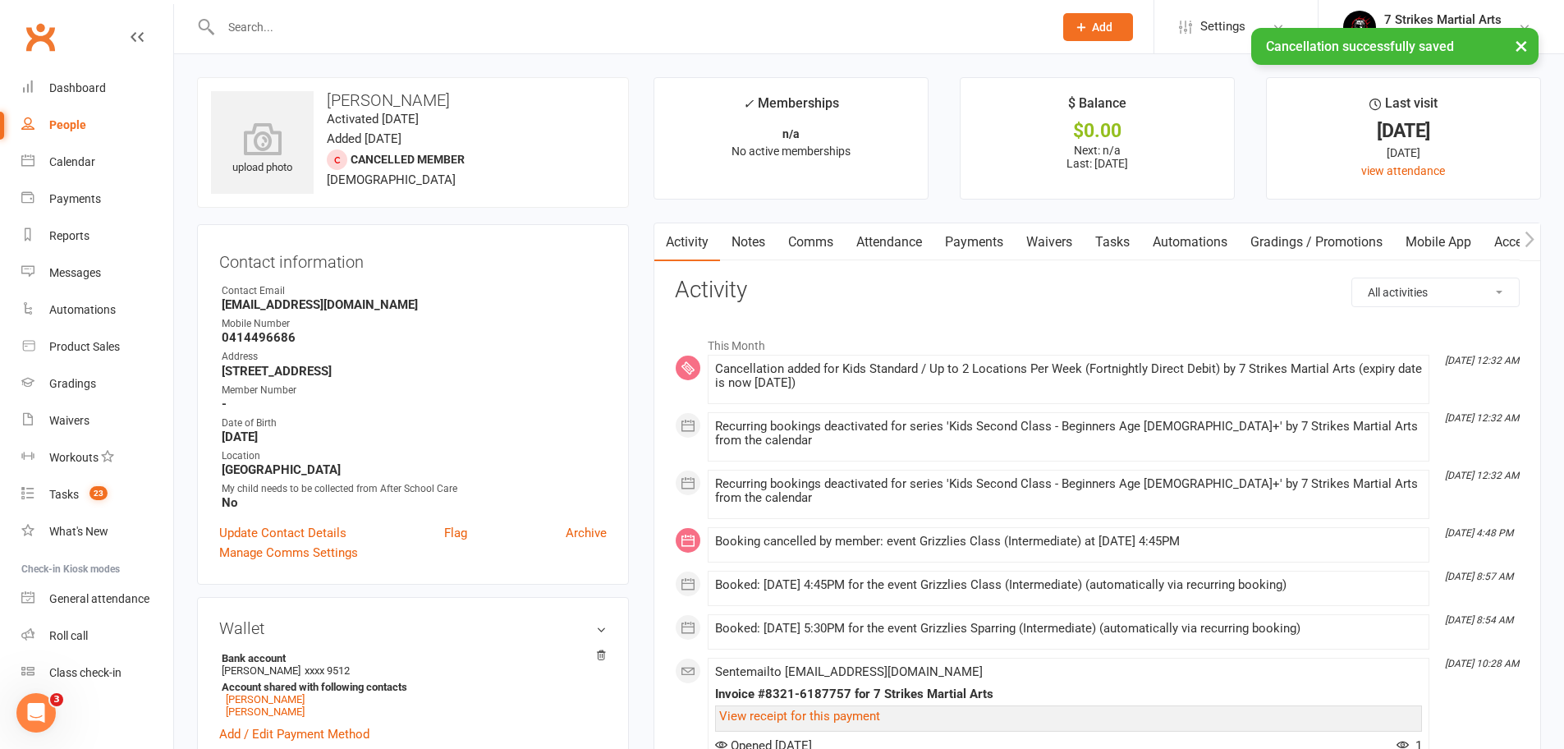
click at [972, 244] on link "Payments" at bounding box center [973, 242] width 81 height 38
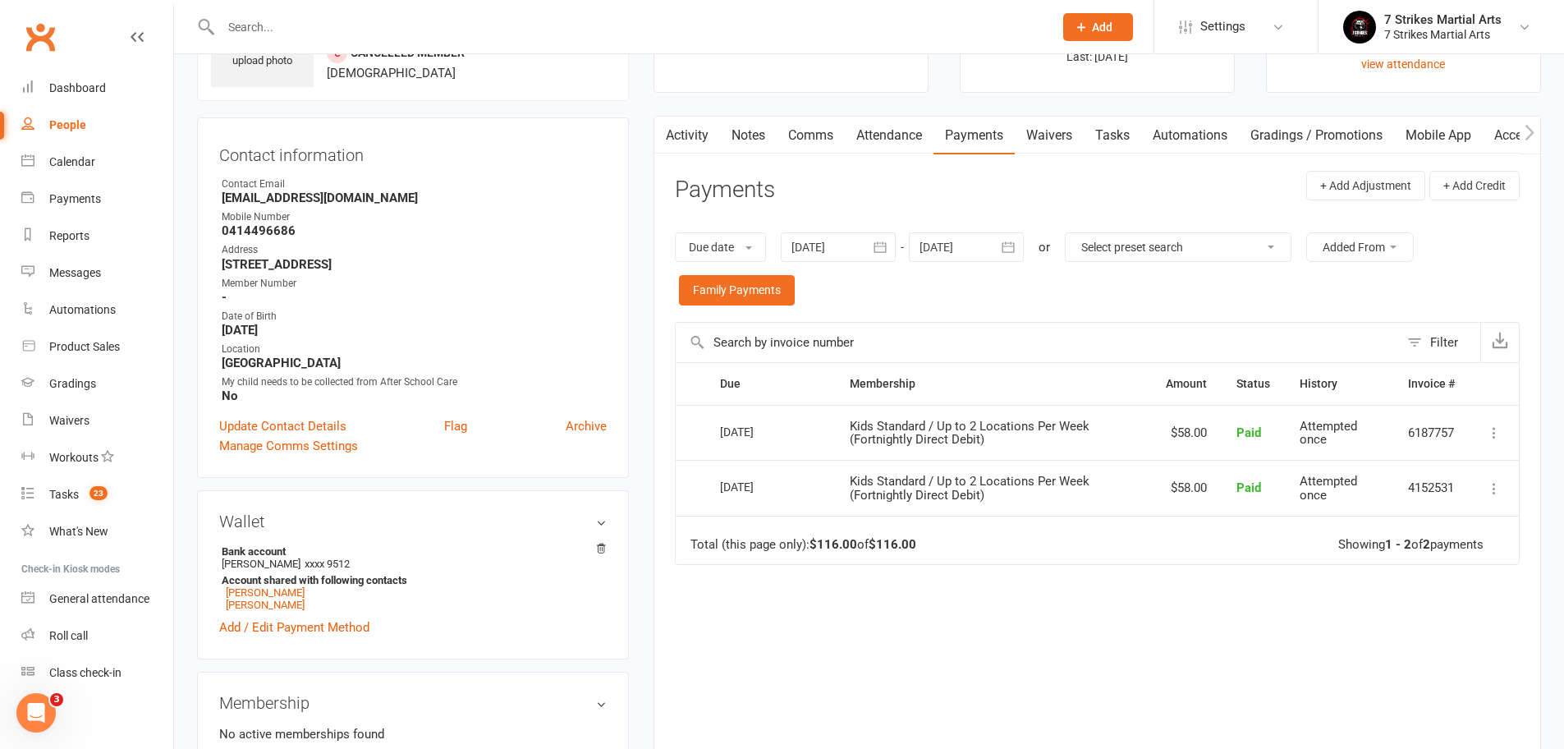
scroll to position [209, 0]
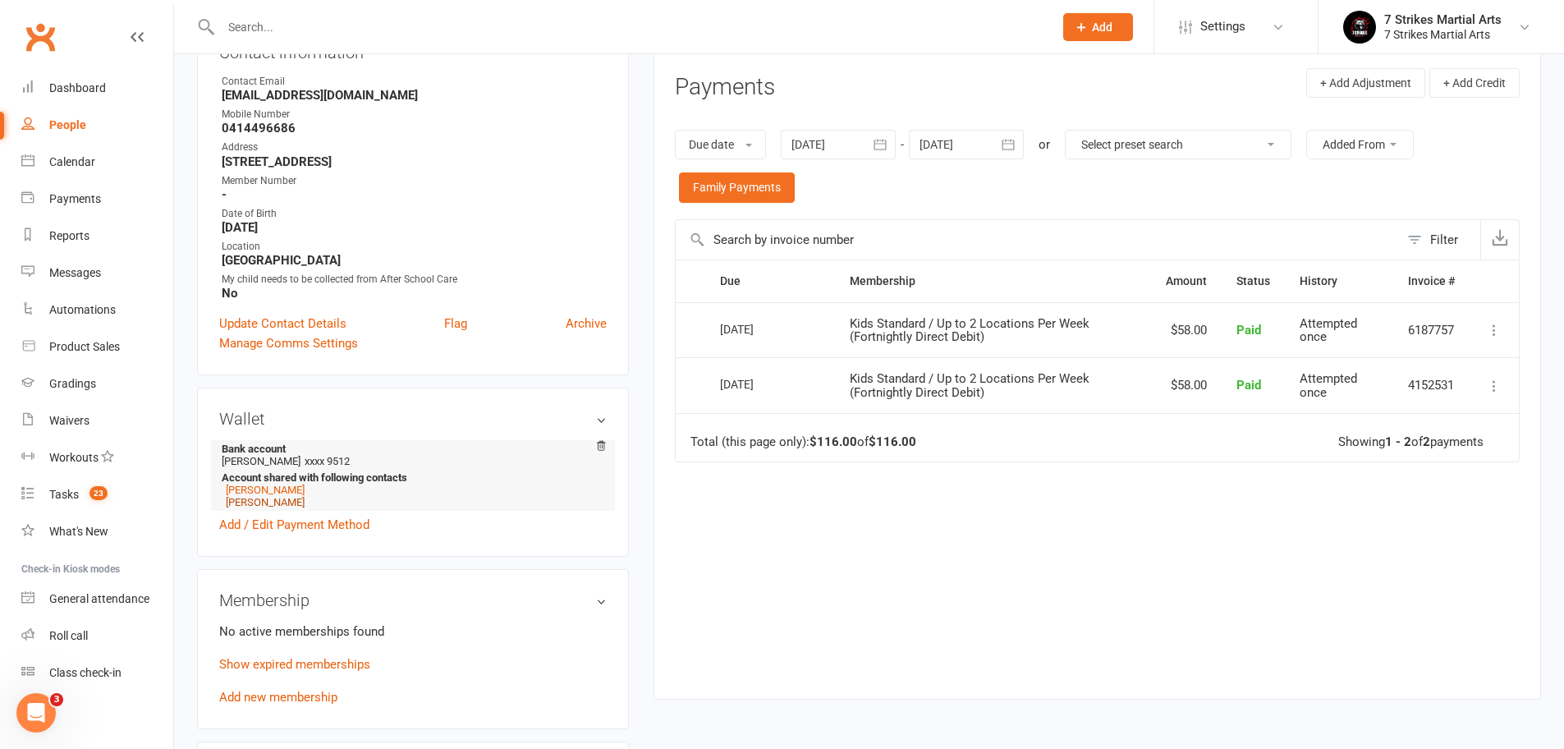
click at [245, 504] on link "Amal Eid" at bounding box center [265, 502] width 79 height 12
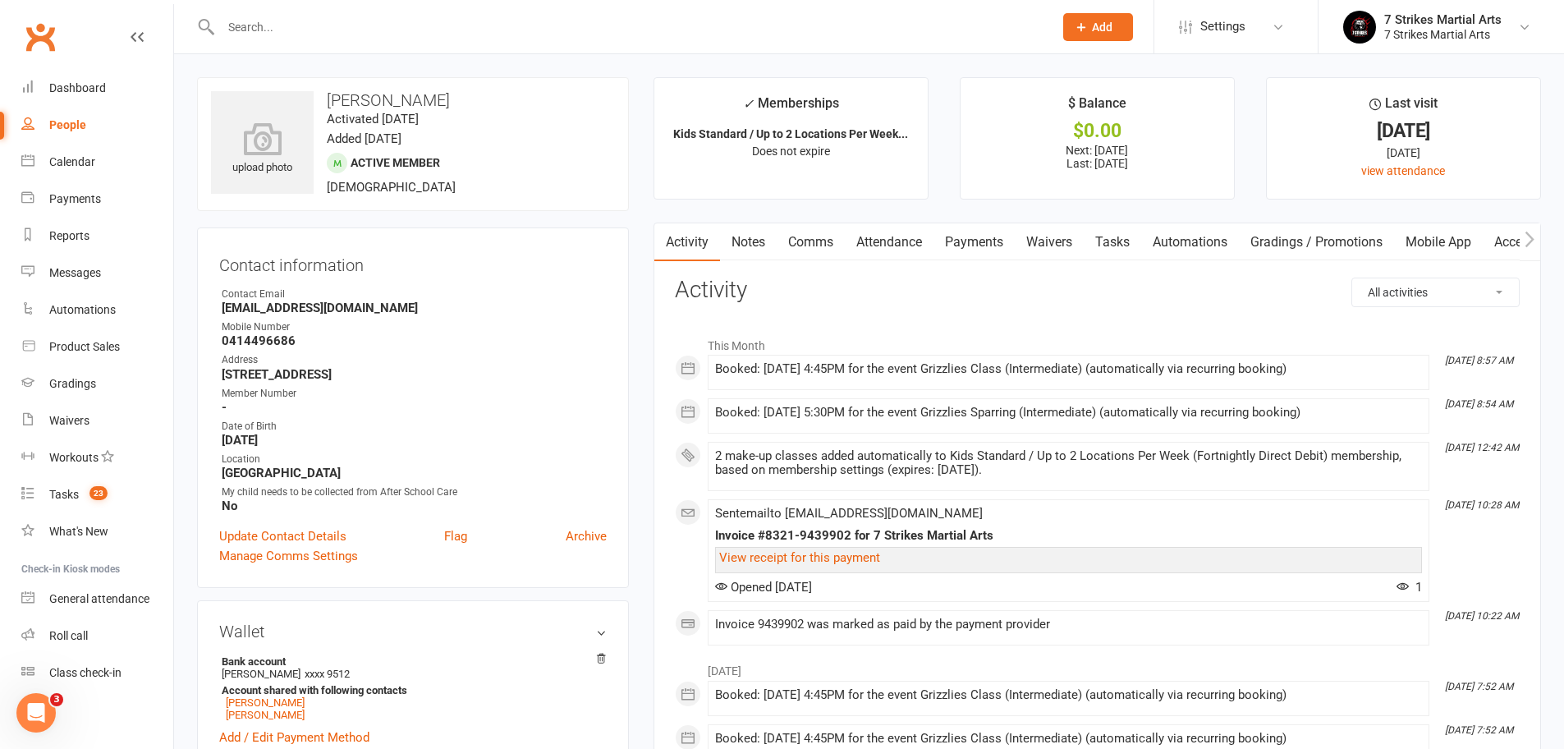
click at [909, 250] on link "Attendance" at bounding box center [889, 242] width 89 height 38
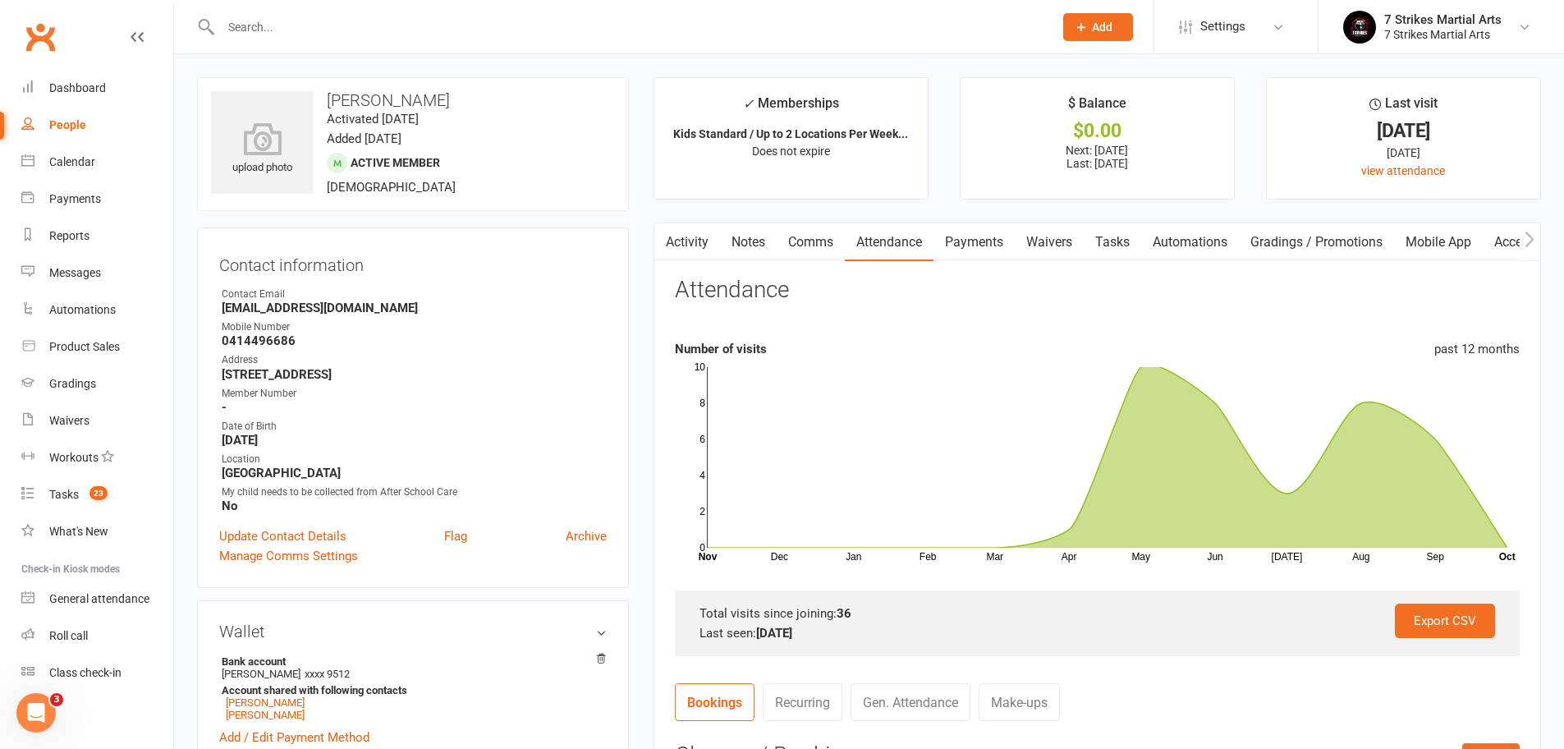
click at [996, 239] on link "Payments" at bounding box center [973, 242] width 81 height 38
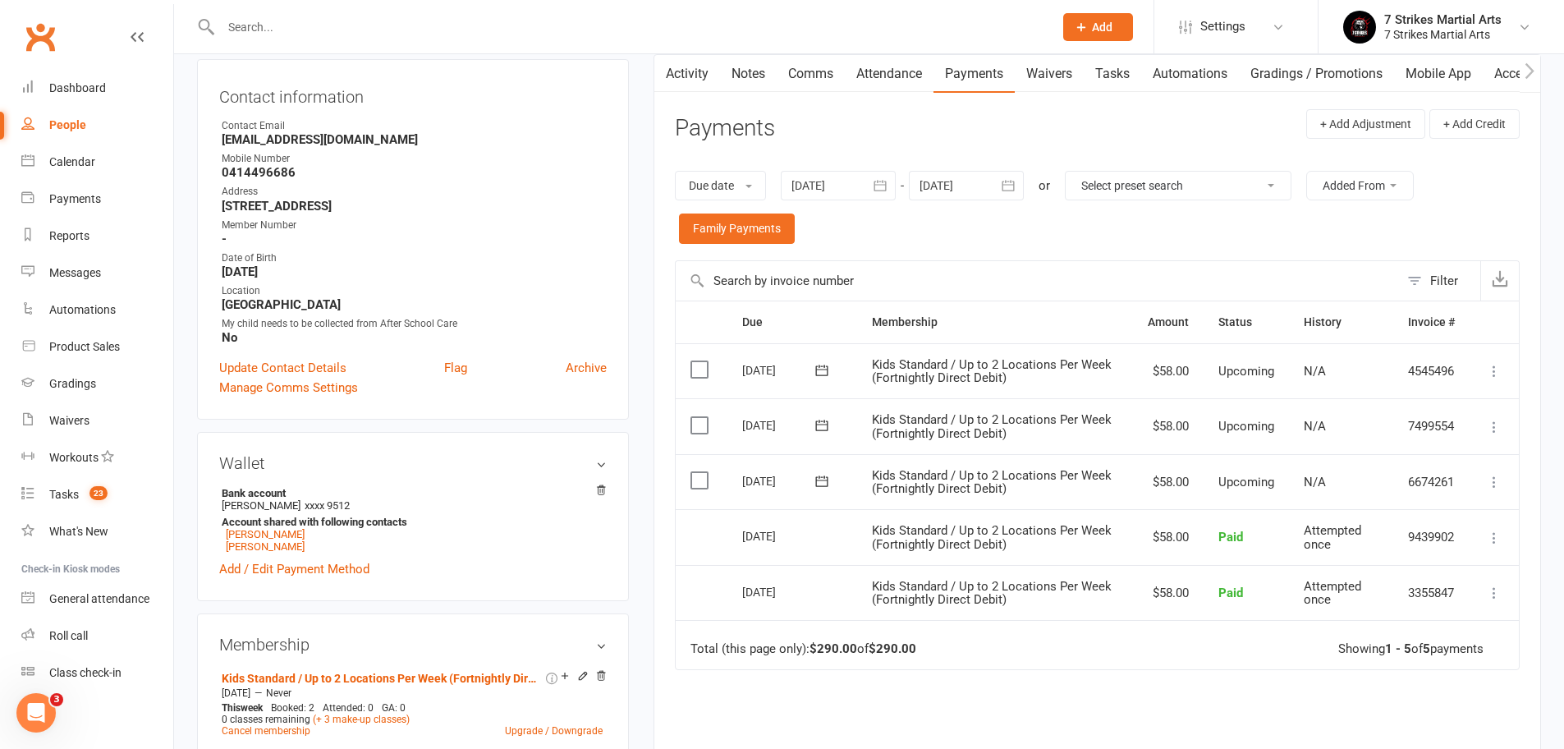
scroll to position [266, 0]
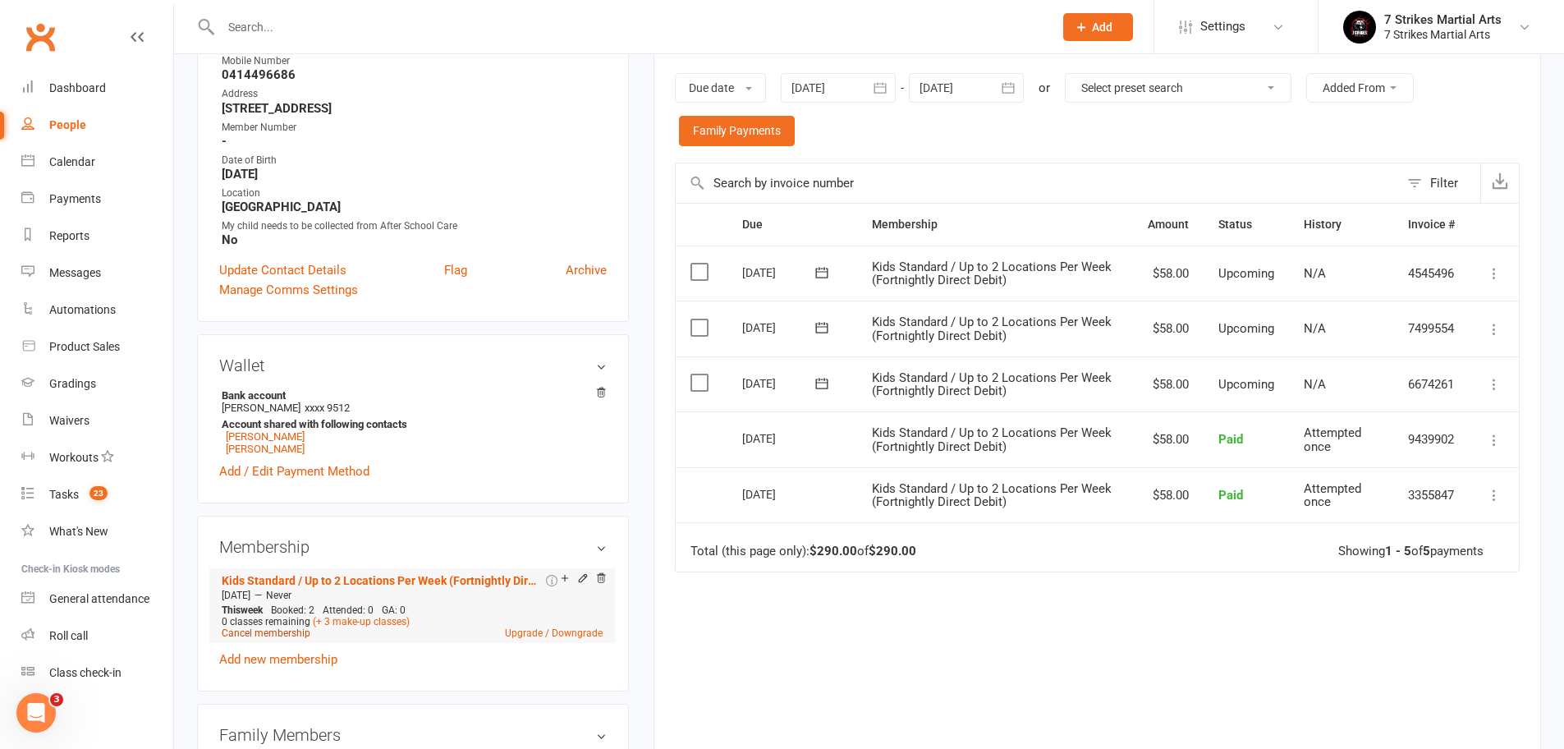
click at [248, 634] on link "Cancel membership" at bounding box center [266, 632] width 89 height 11
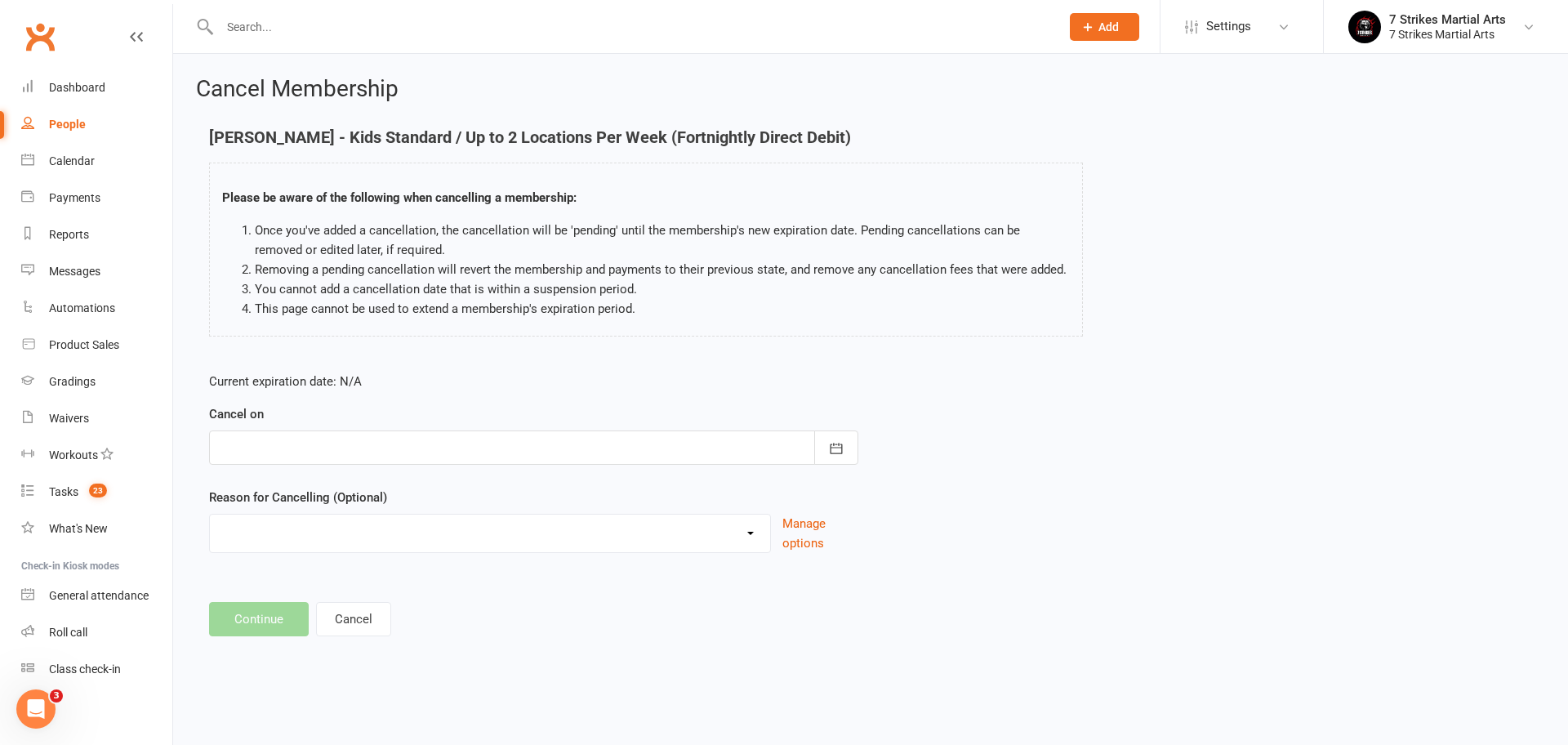
click at [317, 451] on div at bounding box center [533, 448] width 649 height 34
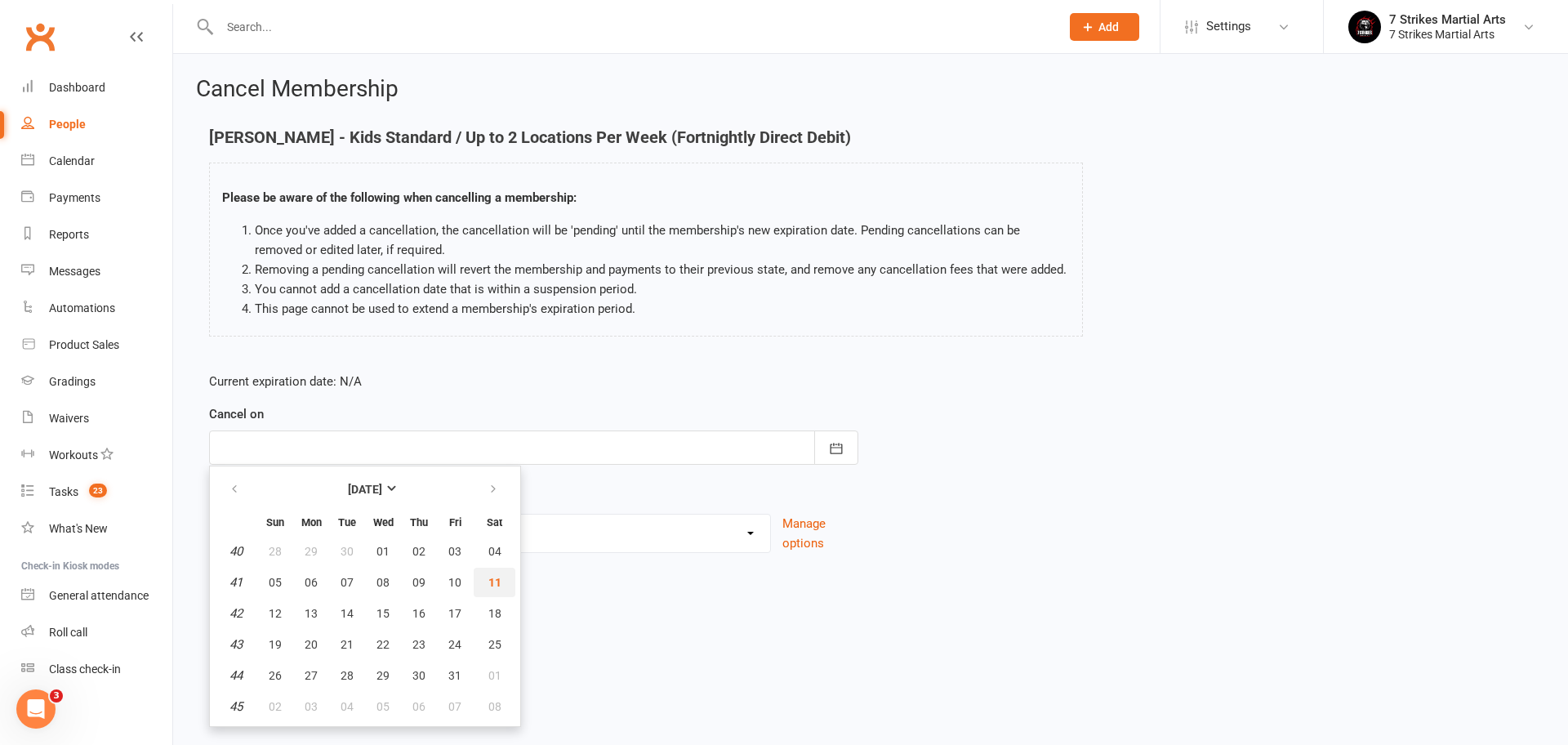
click at [484, 578] on button "11" at bounding box center [494, 582] width 42 height 30
type input "11 Oct 2025"
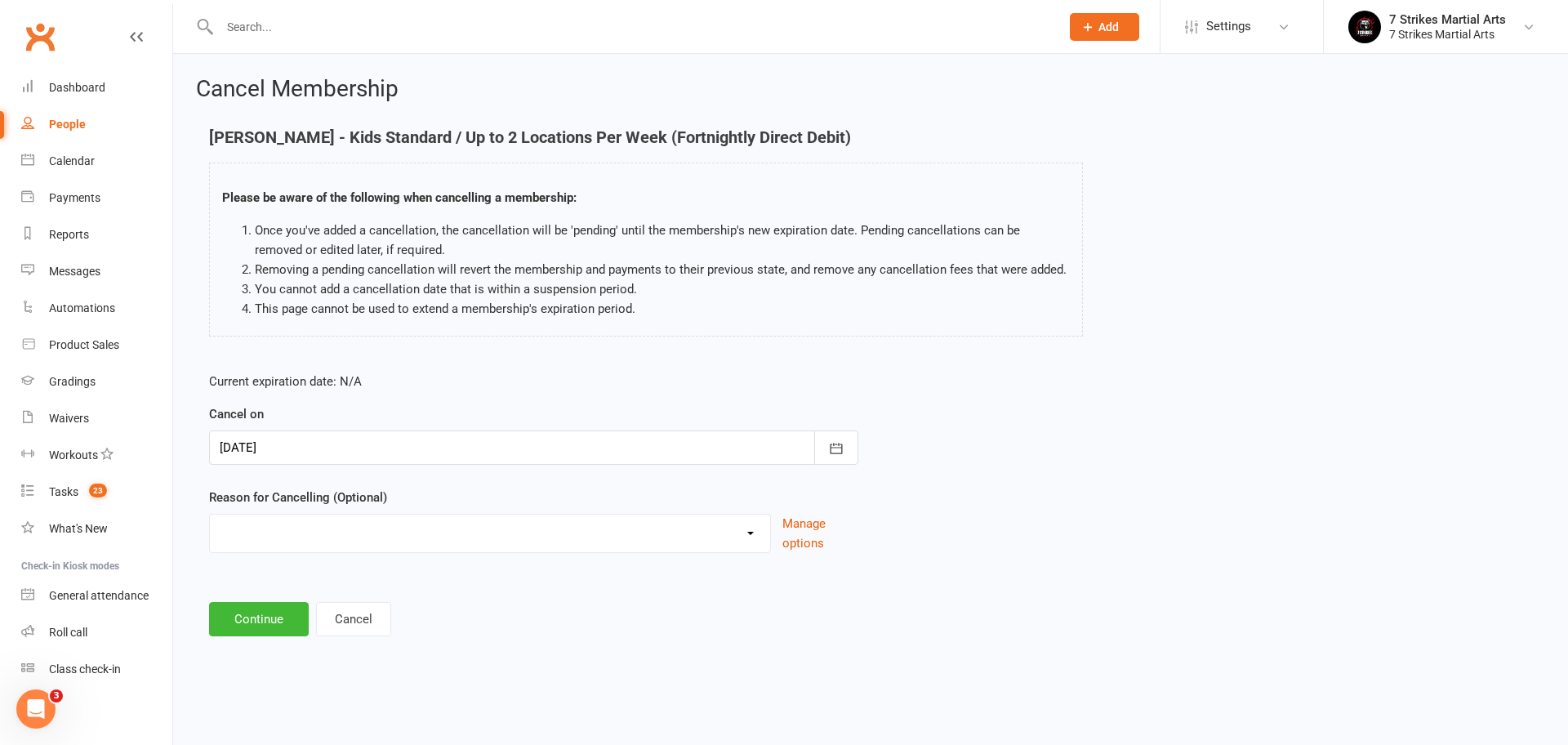
select select "4"
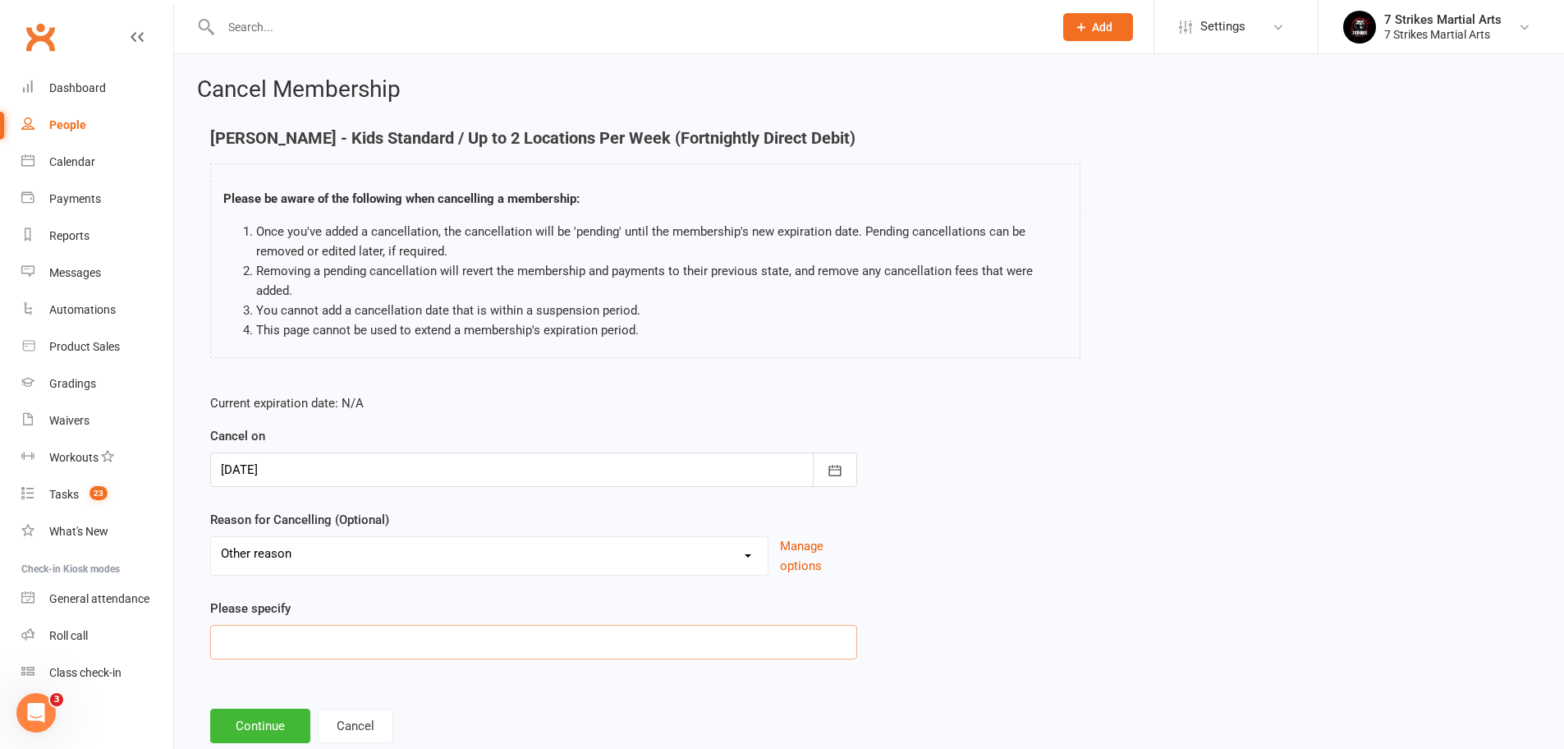
click at [273, 633] on input at bounding box center [533, 642] width 647 height 34
click at [269, 715] on button "Continue" at bounding box center [260, 725] width 100 height 34
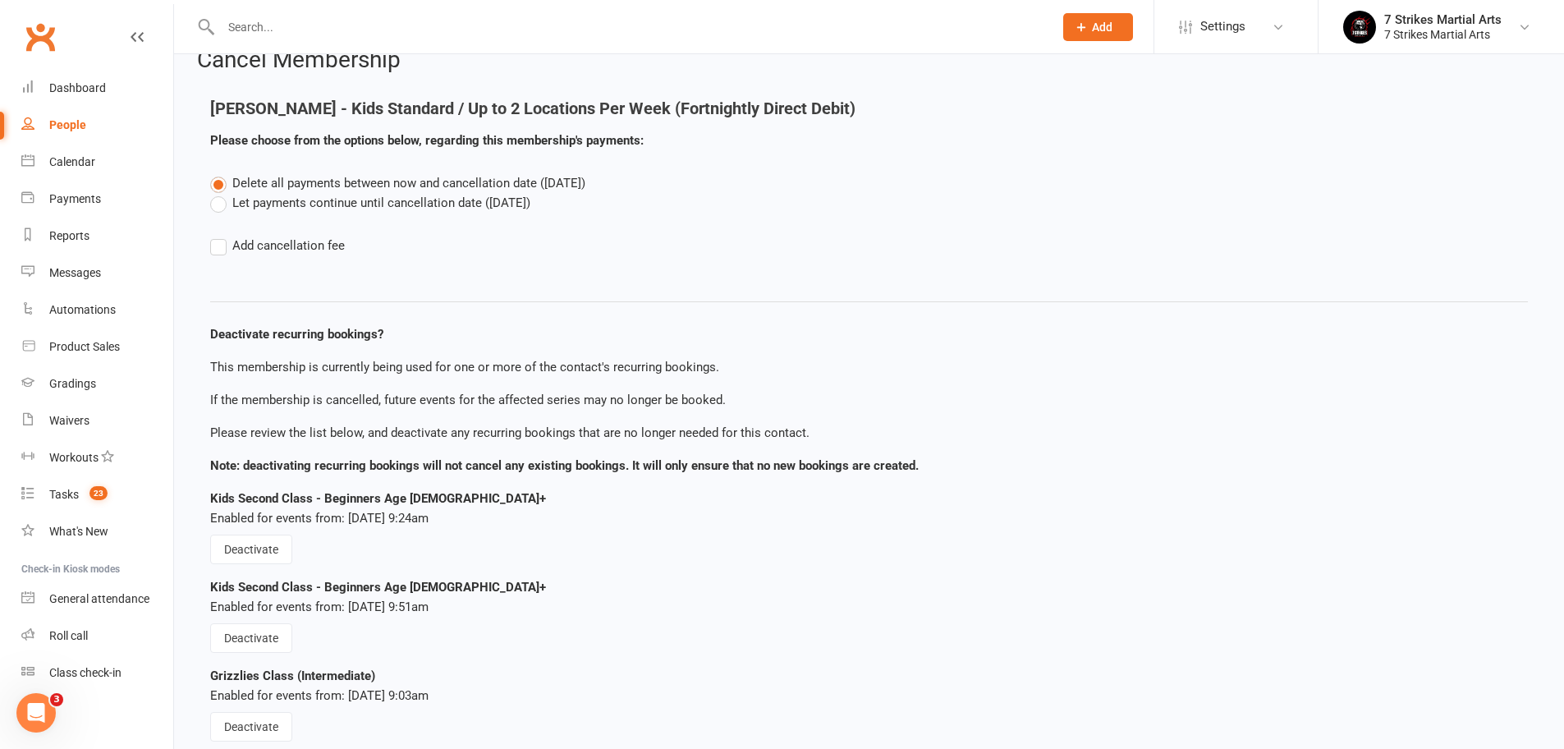
scroll to position [119, 0]
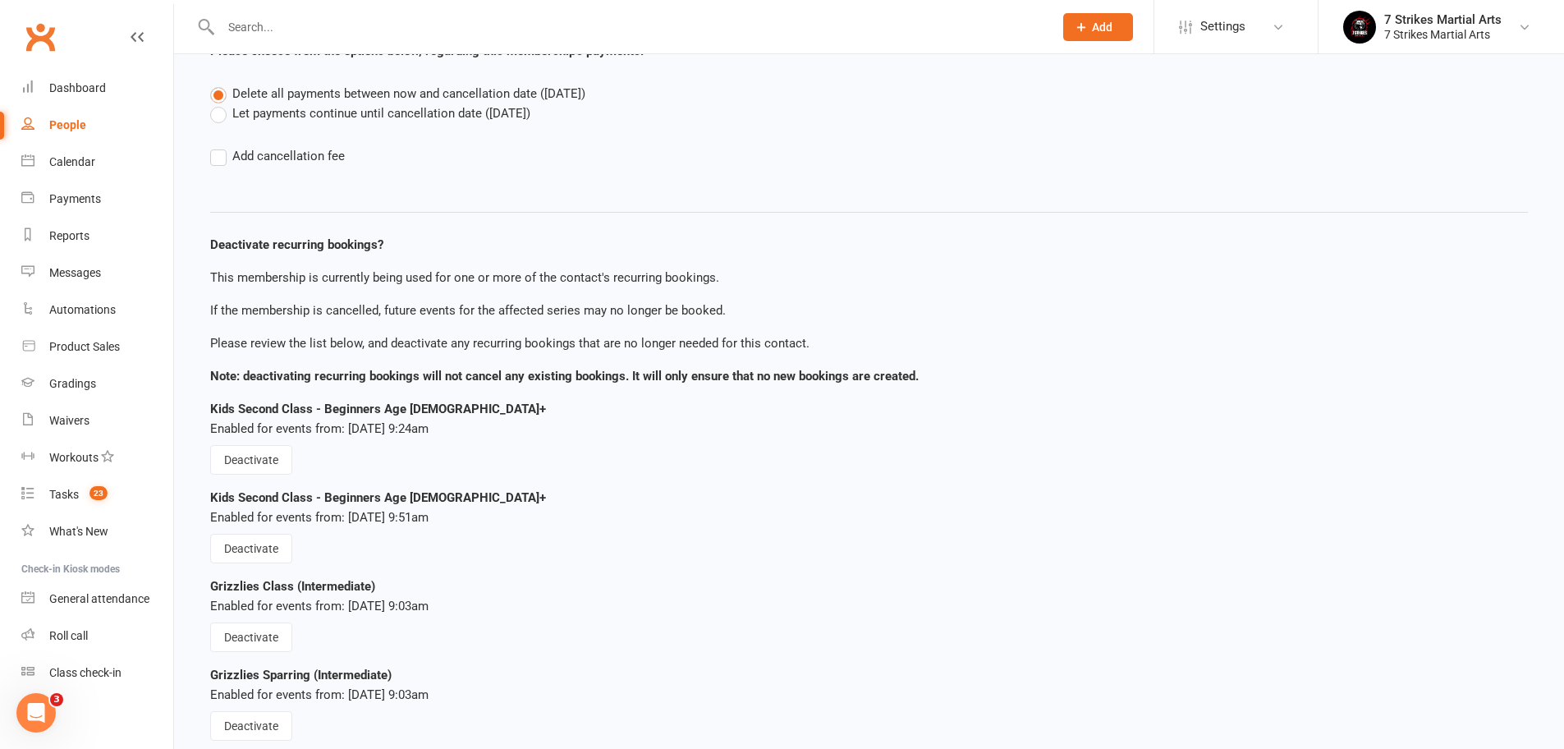
drag, startPoint x: 246, startPoint y: 456, endPoint x: 247, endPoint y: 468, distance: 12.3
click at [246, 455] on button "Deactivate" at bounding box center [251, 460] width 82 height 30
click at [258, 547] on button "Deactivate" at bounding box center [251, 548] width 82 height 30
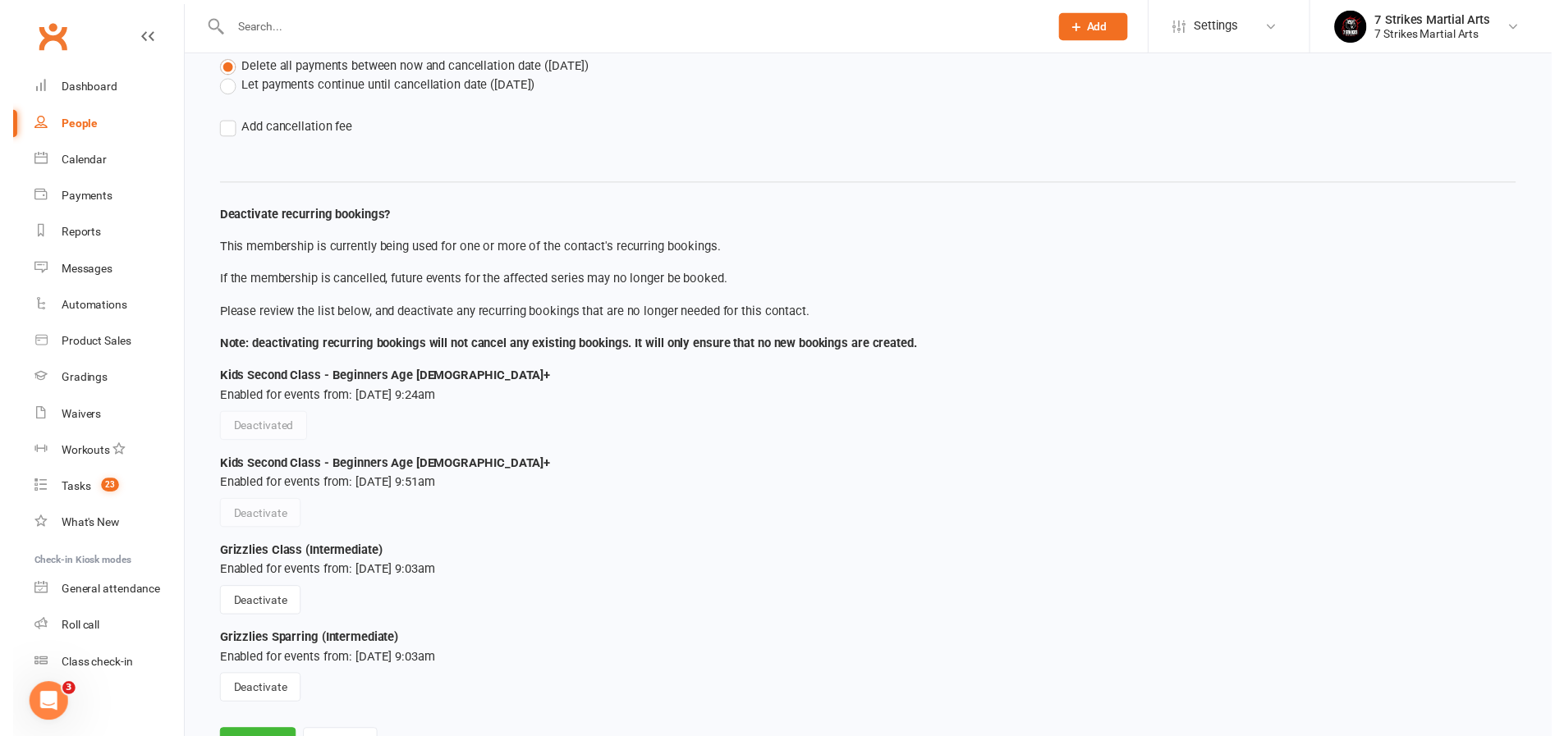
scroll to position [235, 0]
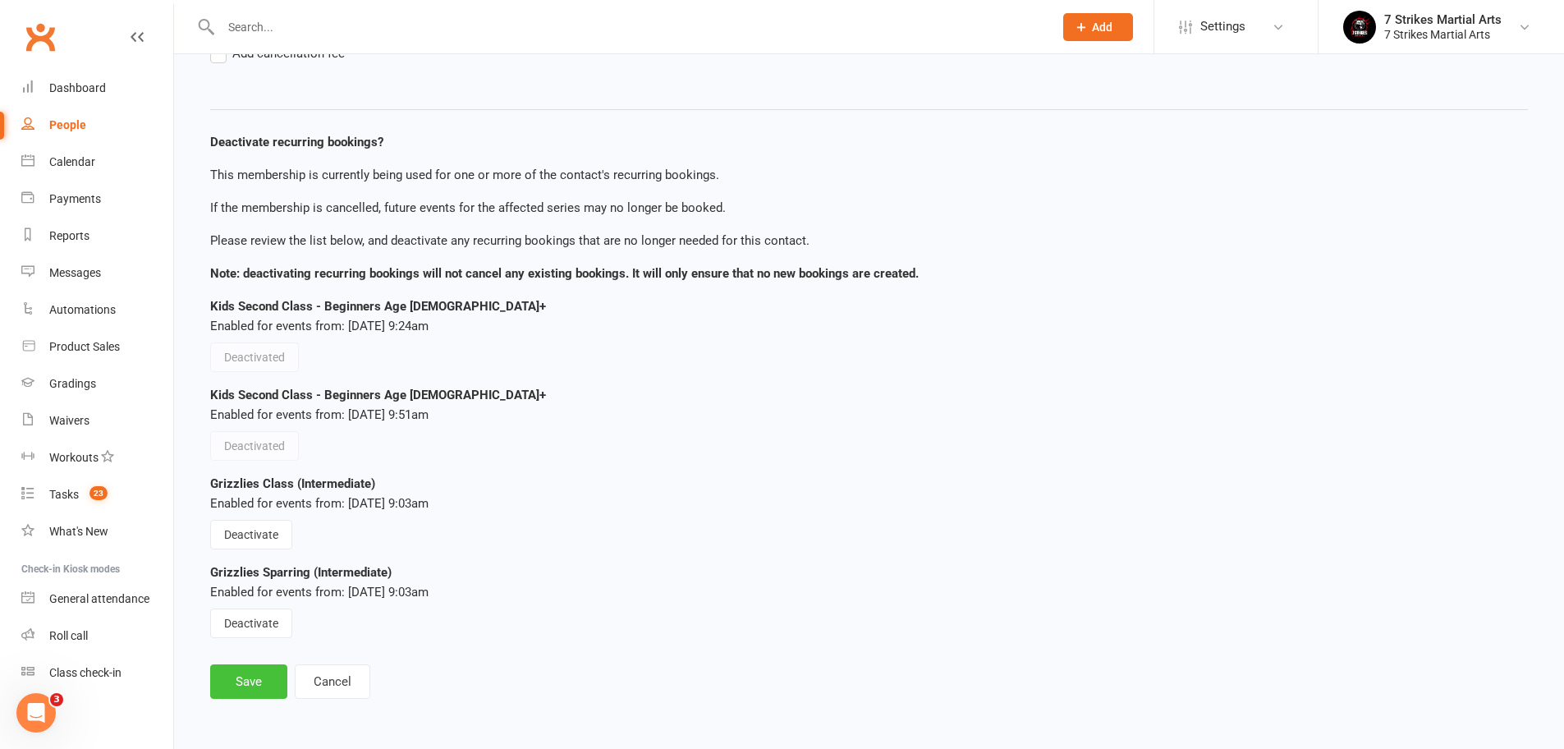
click at [255, 664] on button "Save" at bounding box center [248, 681] width 77 height 34
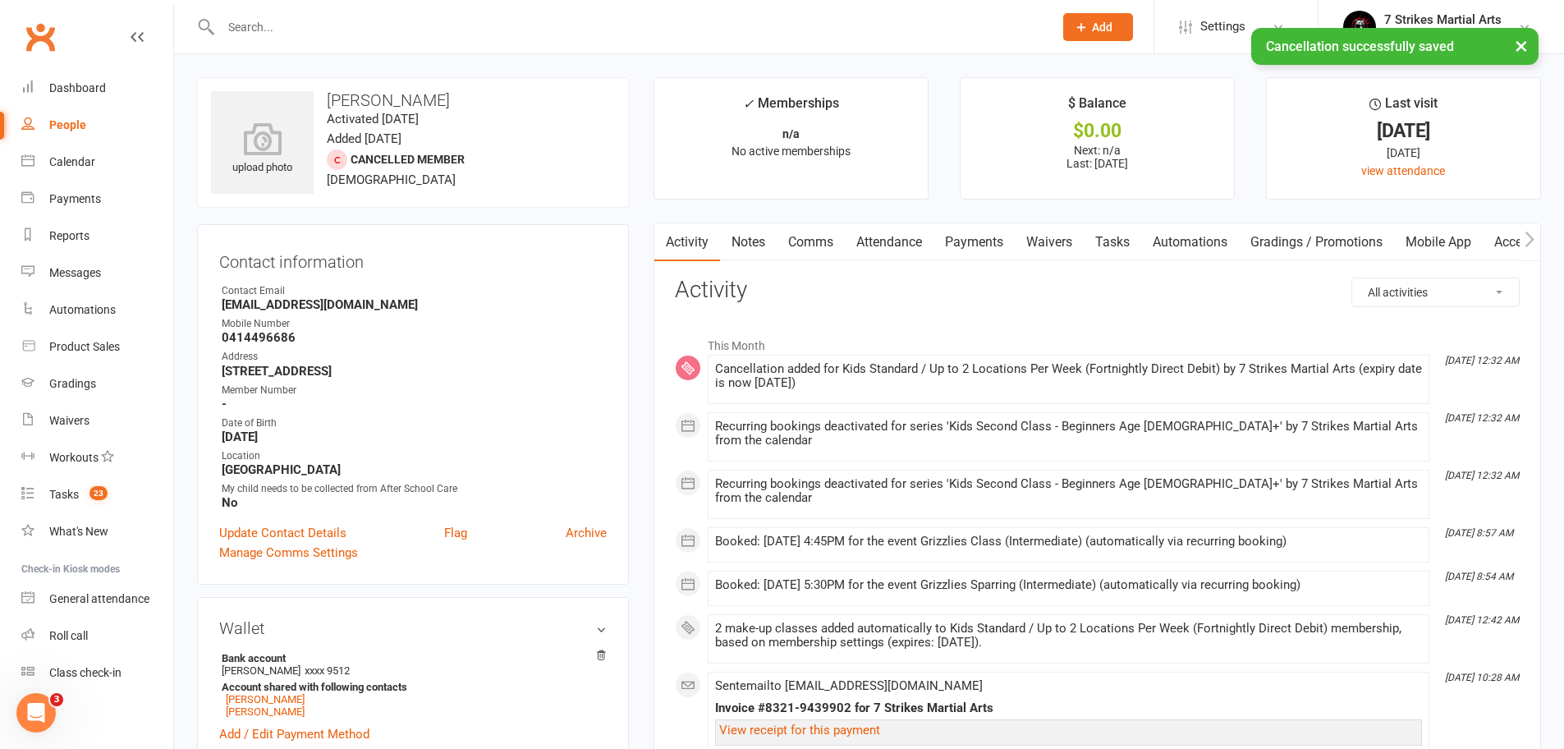
click at [988, 234] on link "Payments" at bounding box center [973, 242] width 81 height 38
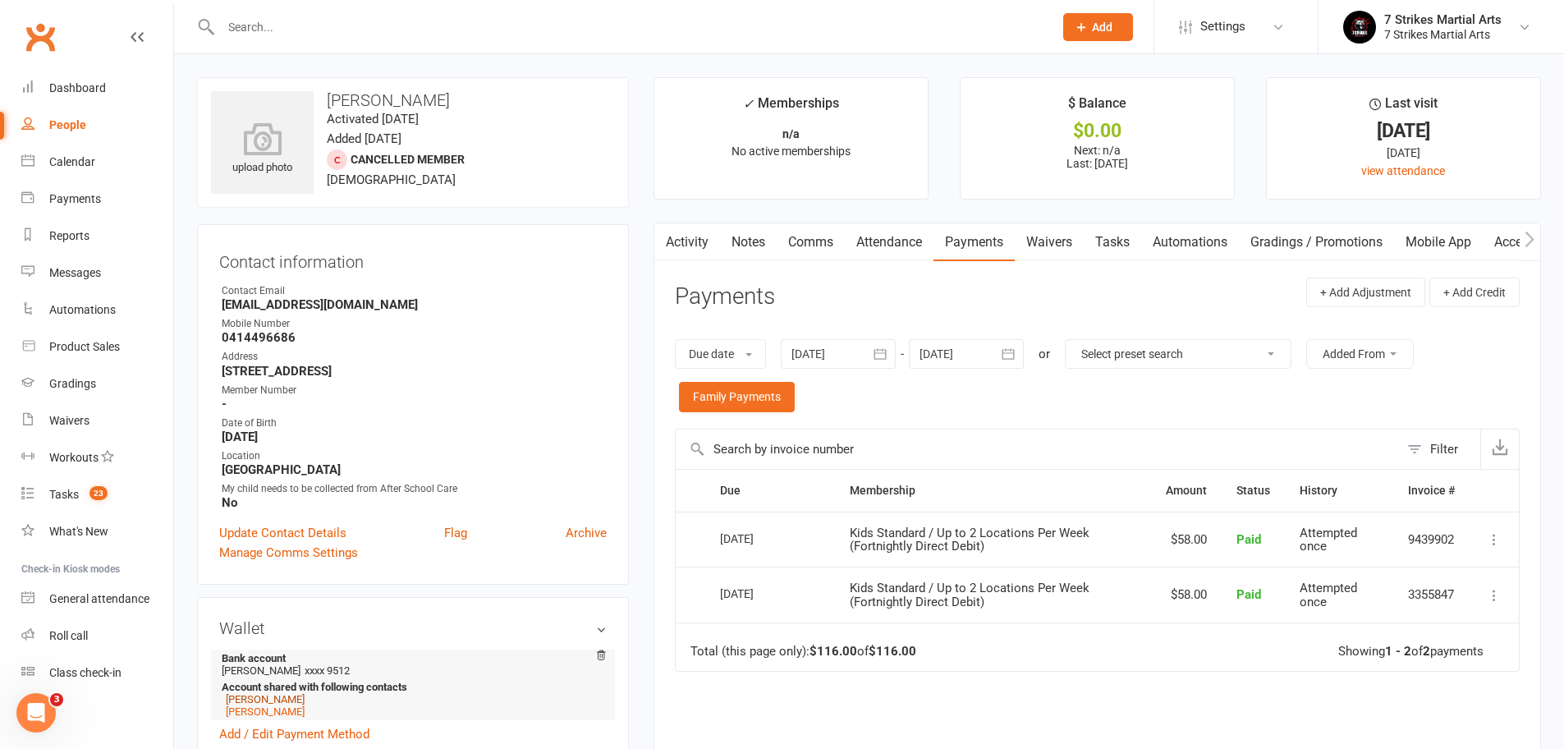
click at [245, 696] on link "Melanie Wang" at bounding box center [265, 699] width 79 height 12
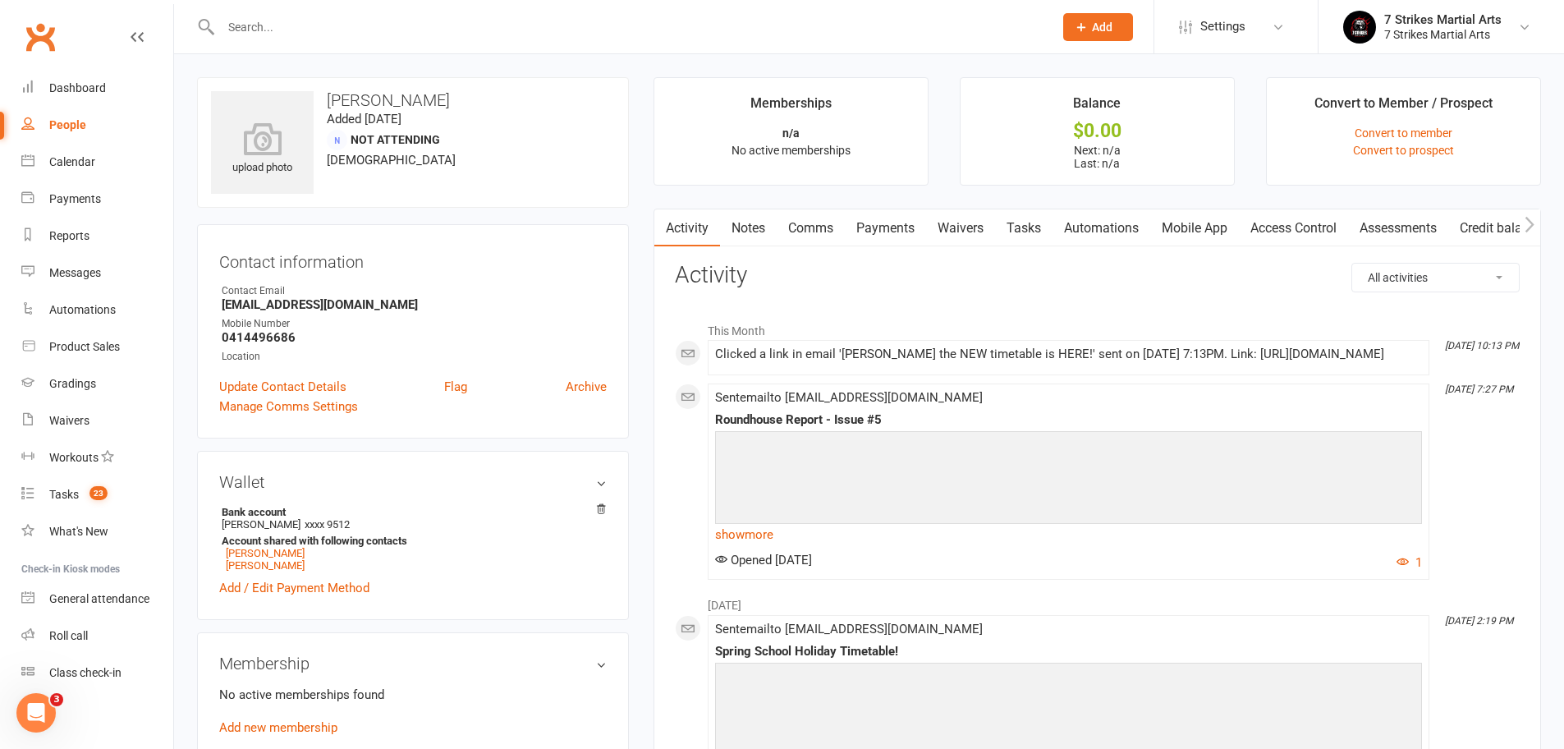
click at [1217, 227] on link "Mobile App" at bounding box center [1194, 228] width 89 height 38
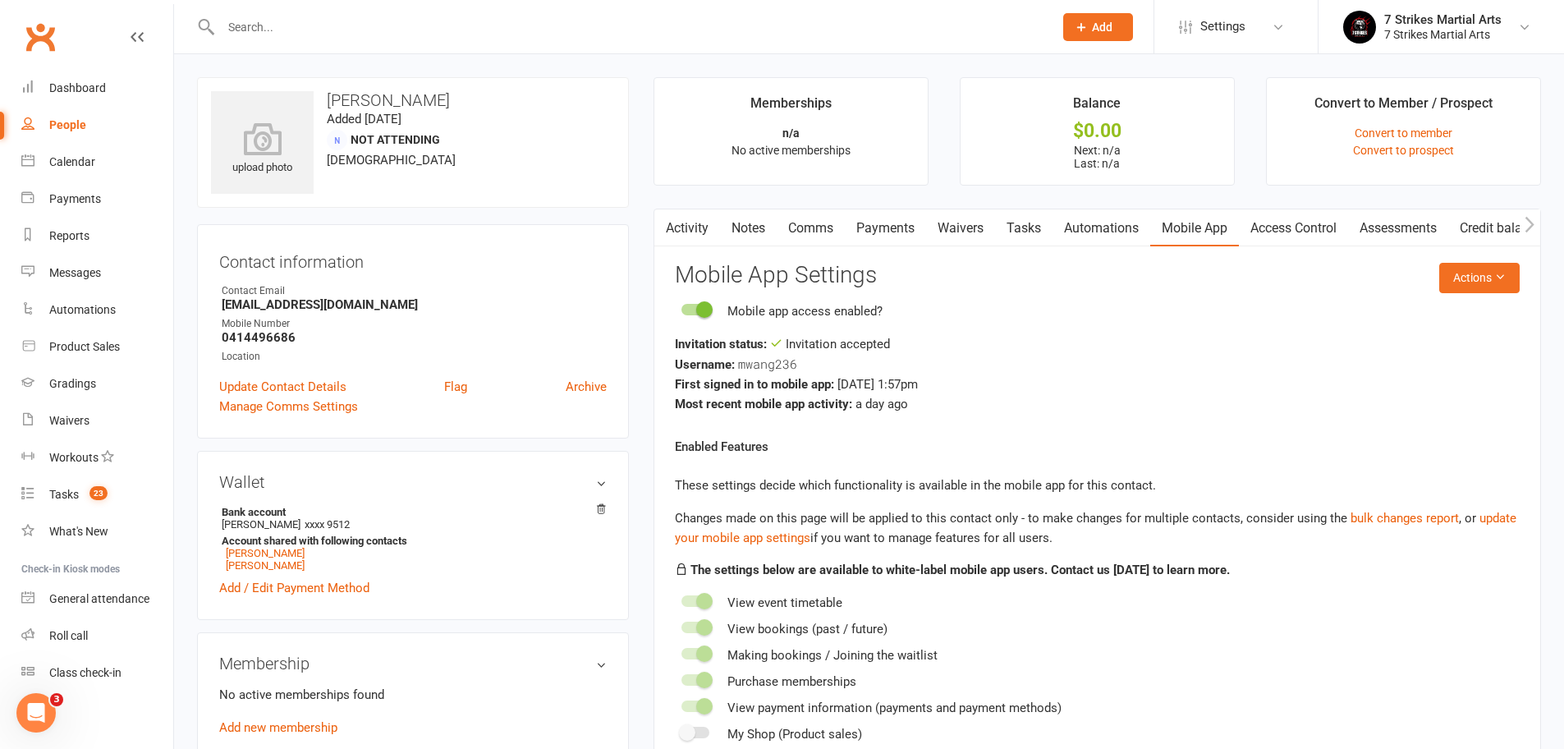
click at [973, 225] on link "Waivers" at bounding box center [960, 228] width 69 height 38
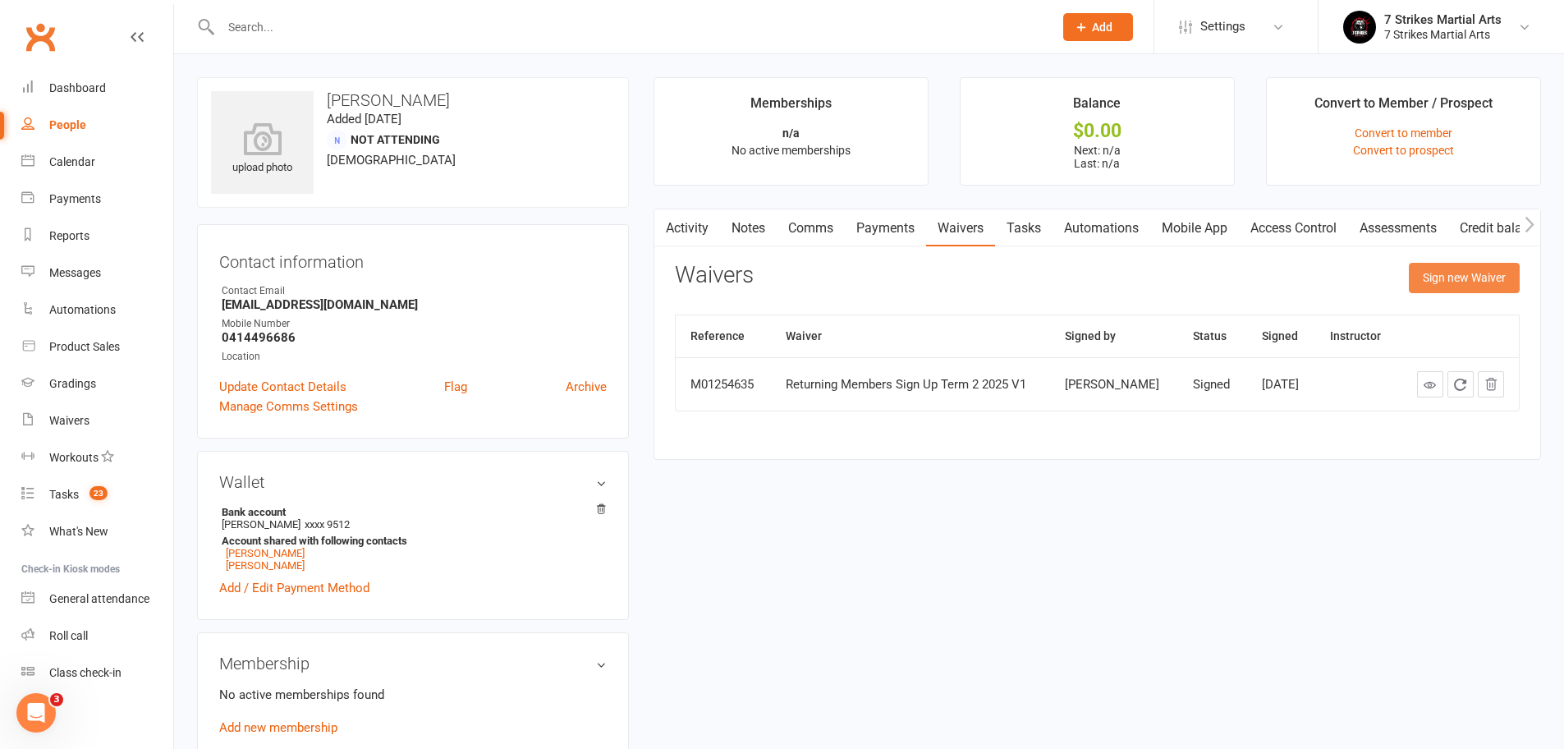
click at [1429, 277] on button "Sign new Waiver" at bounding box center [1463, 278] width 111 height 30
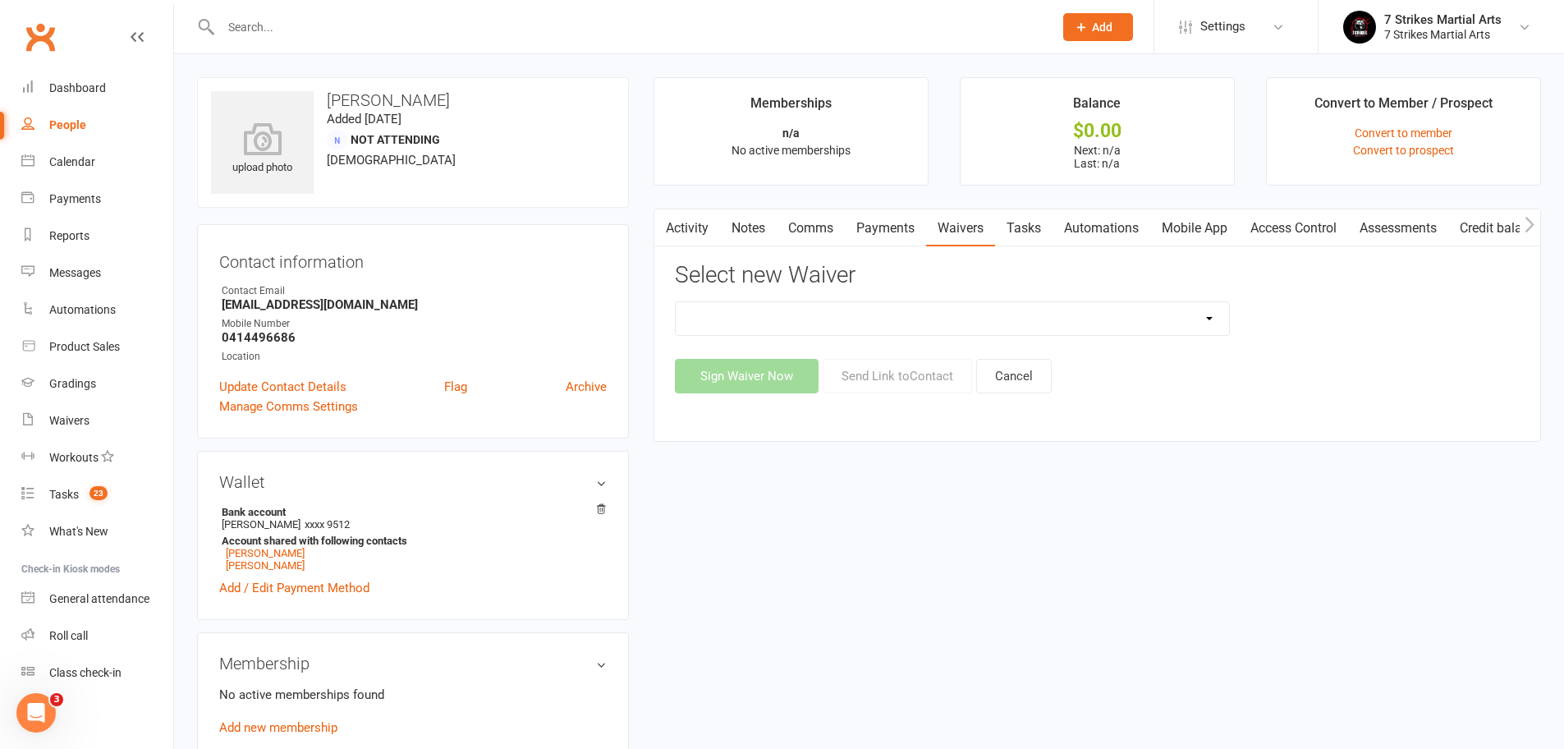
select select "14572"
click at [895, 373] on button "Send Link to Contact" at bounding box center [896, 376] width 149 height 34
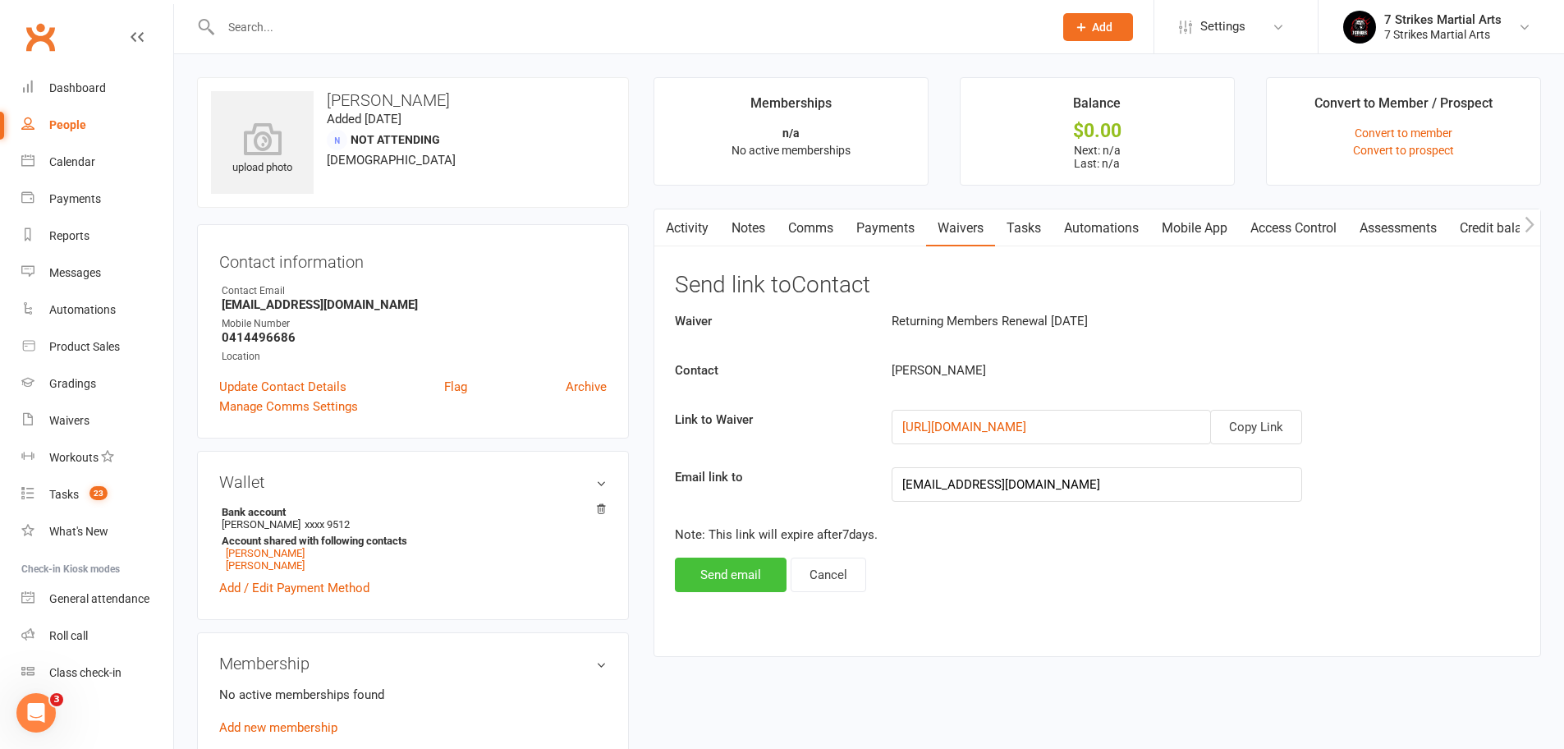
click at [703, 565] on button "Send email" at bounding box center [731, 574] width 112 height 34
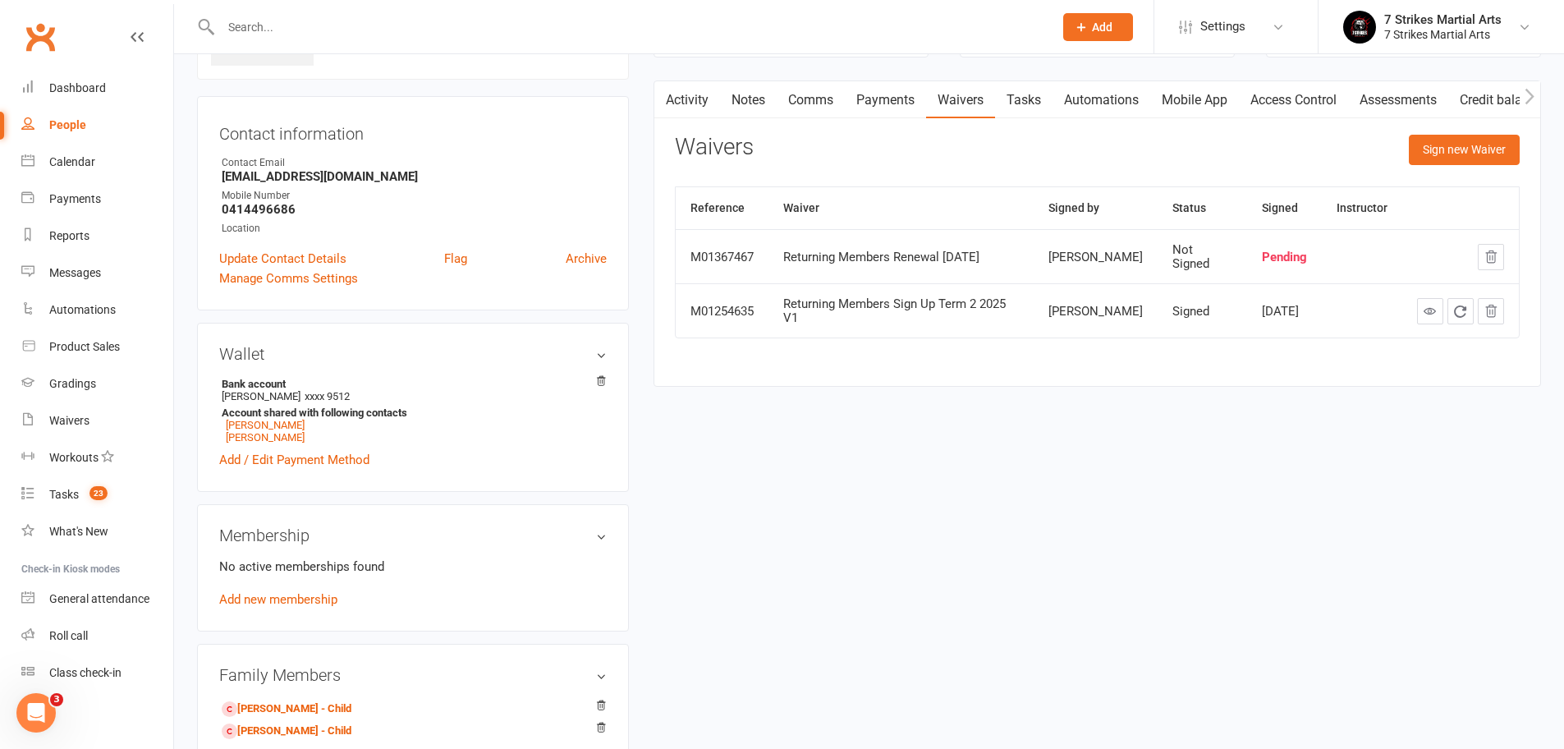
scroll to position [262, 0]
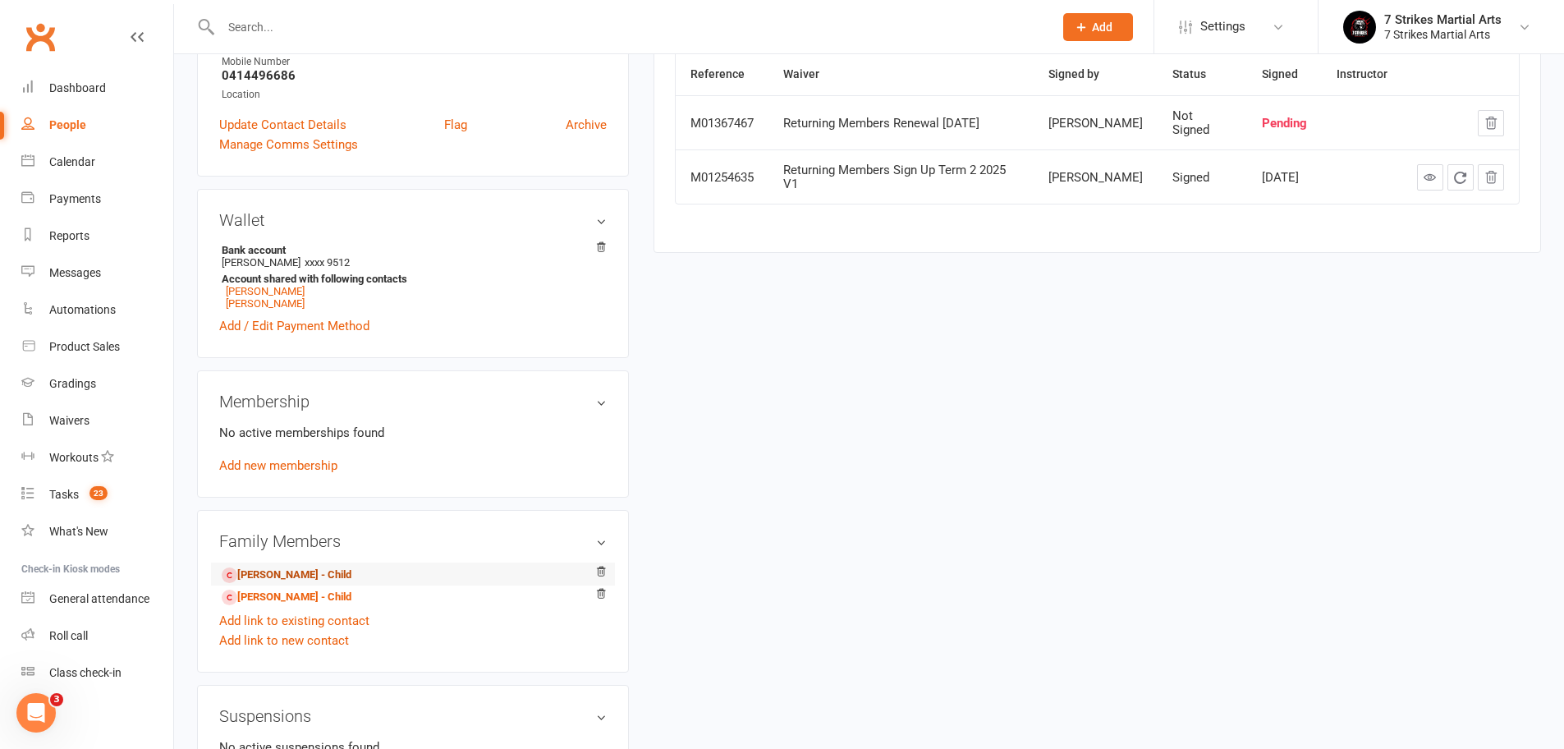
click at [293, 573] on link "Angela Eid - Child" at bounding box center [287, 574] width 130 height 17
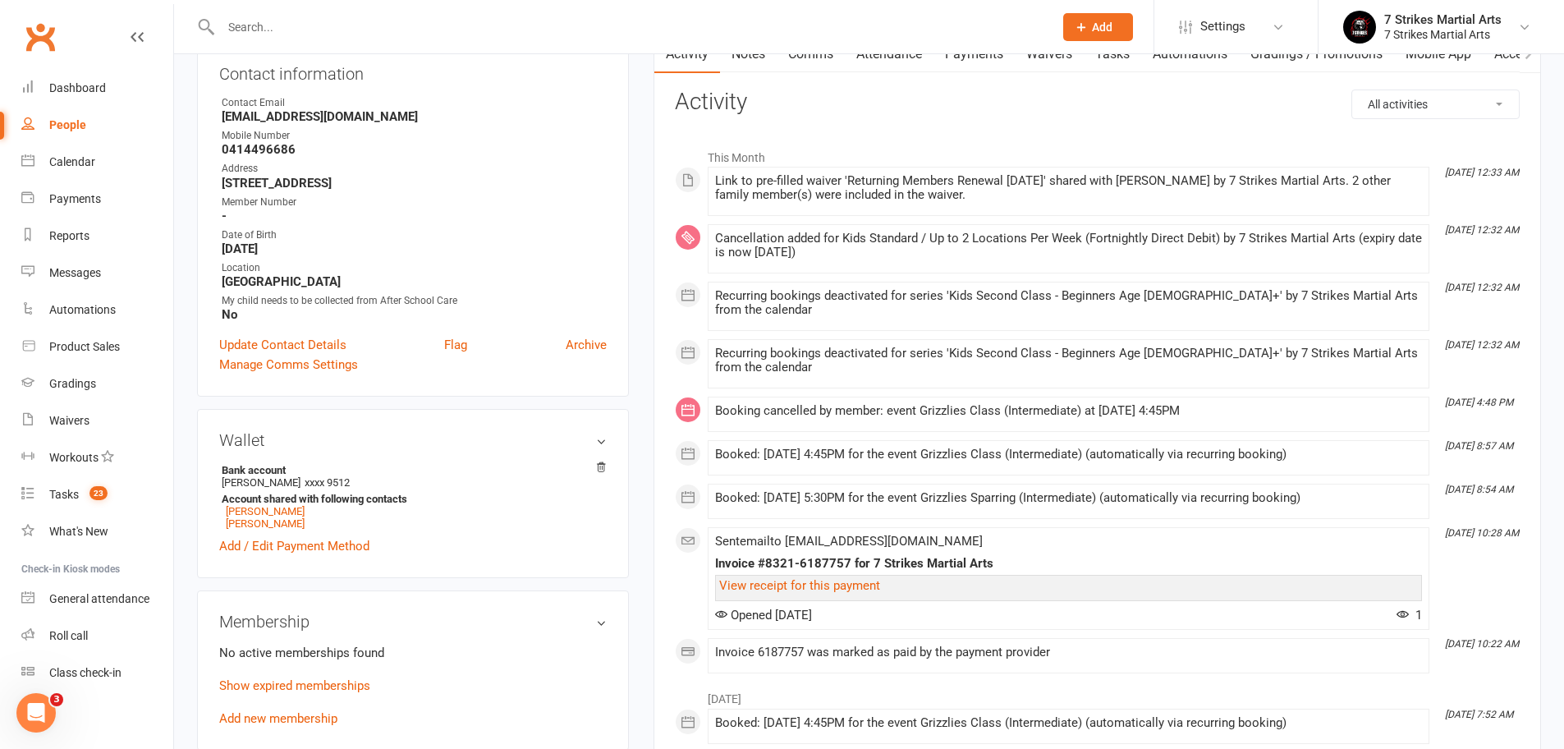
scroll to position [316, 0]
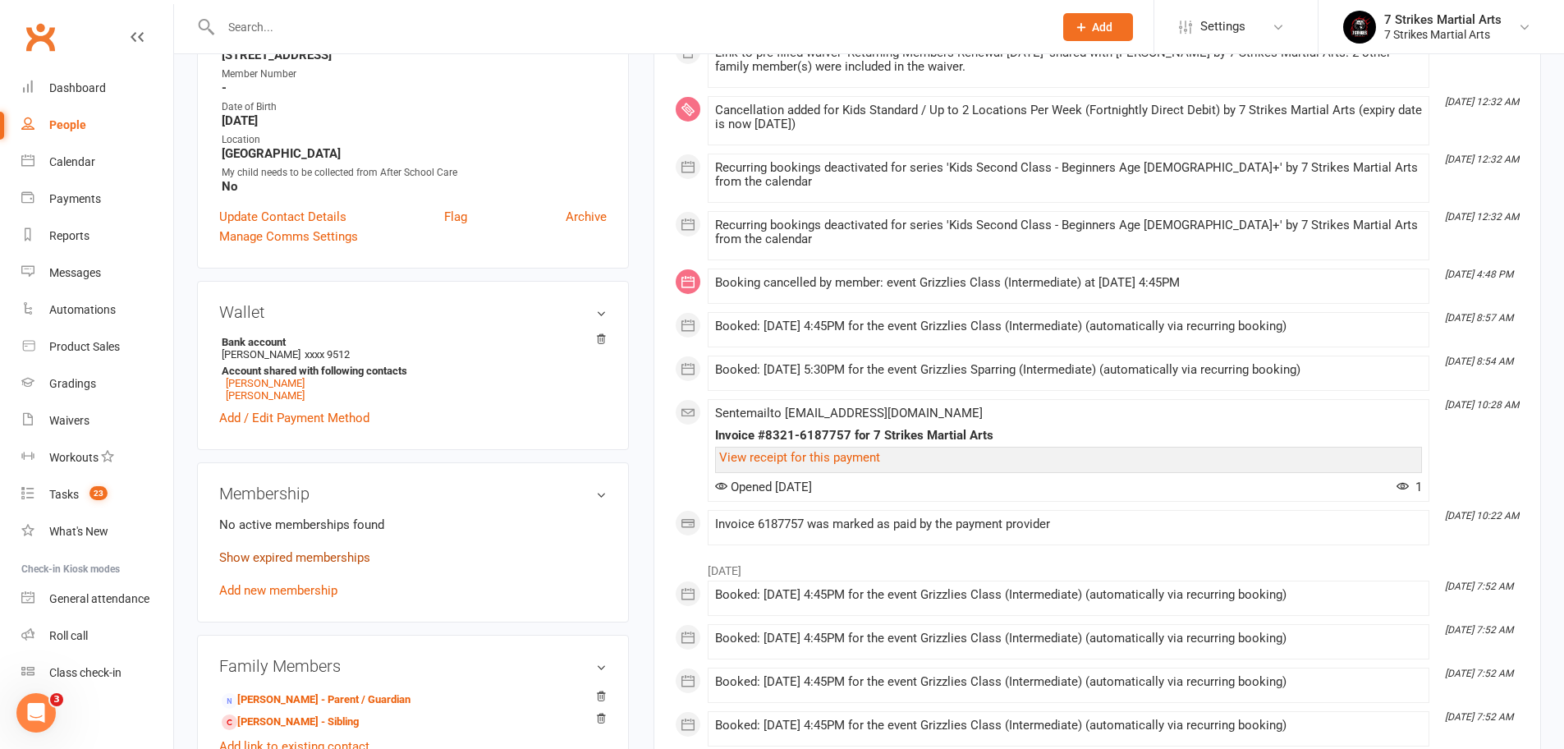
click at [340, 557] on link "Show expired memberships" at bounding box center [294, 557] width 151 height 15
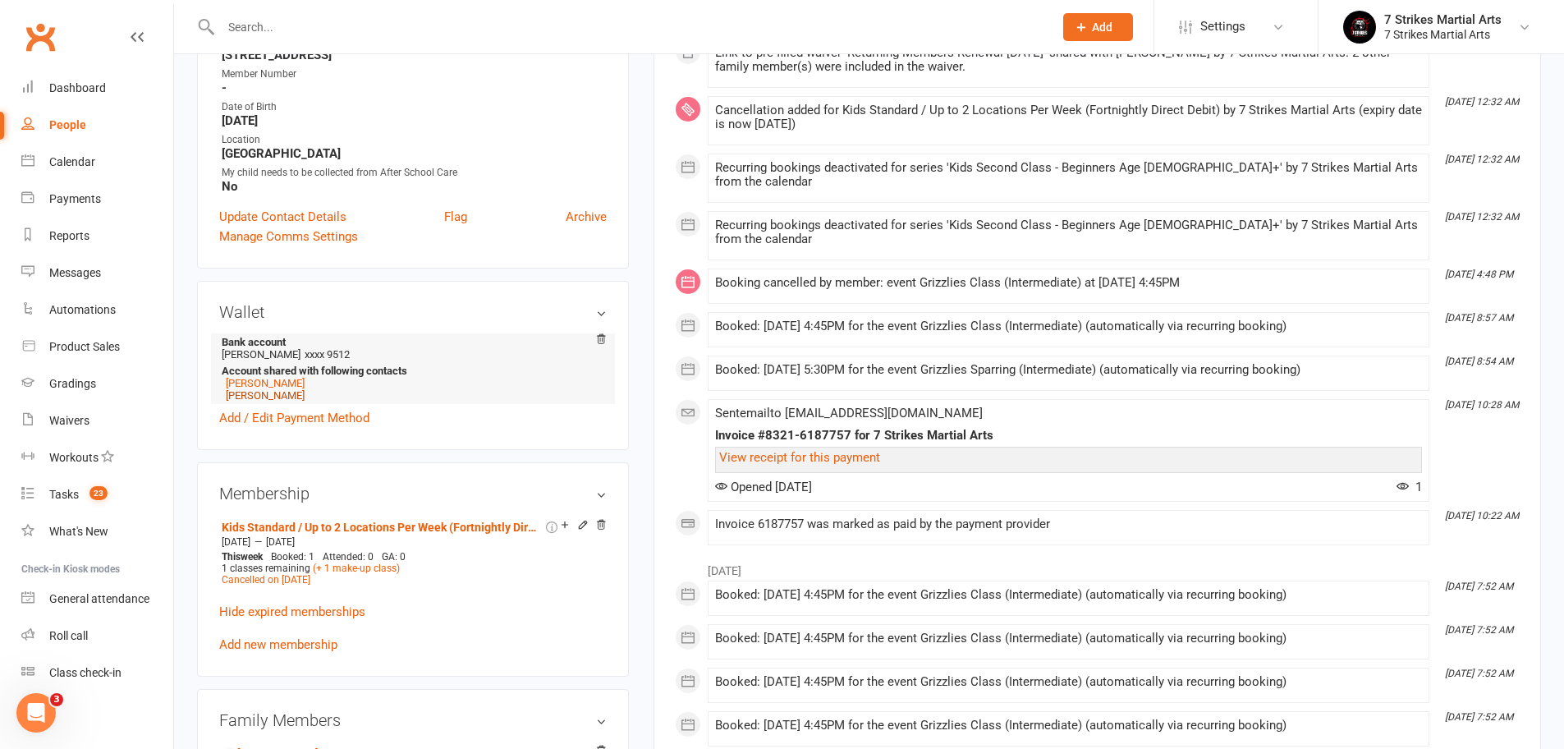
click at [262, 395] on link "Amal Eid" at bounding box center [265, 395] width 79 height 12
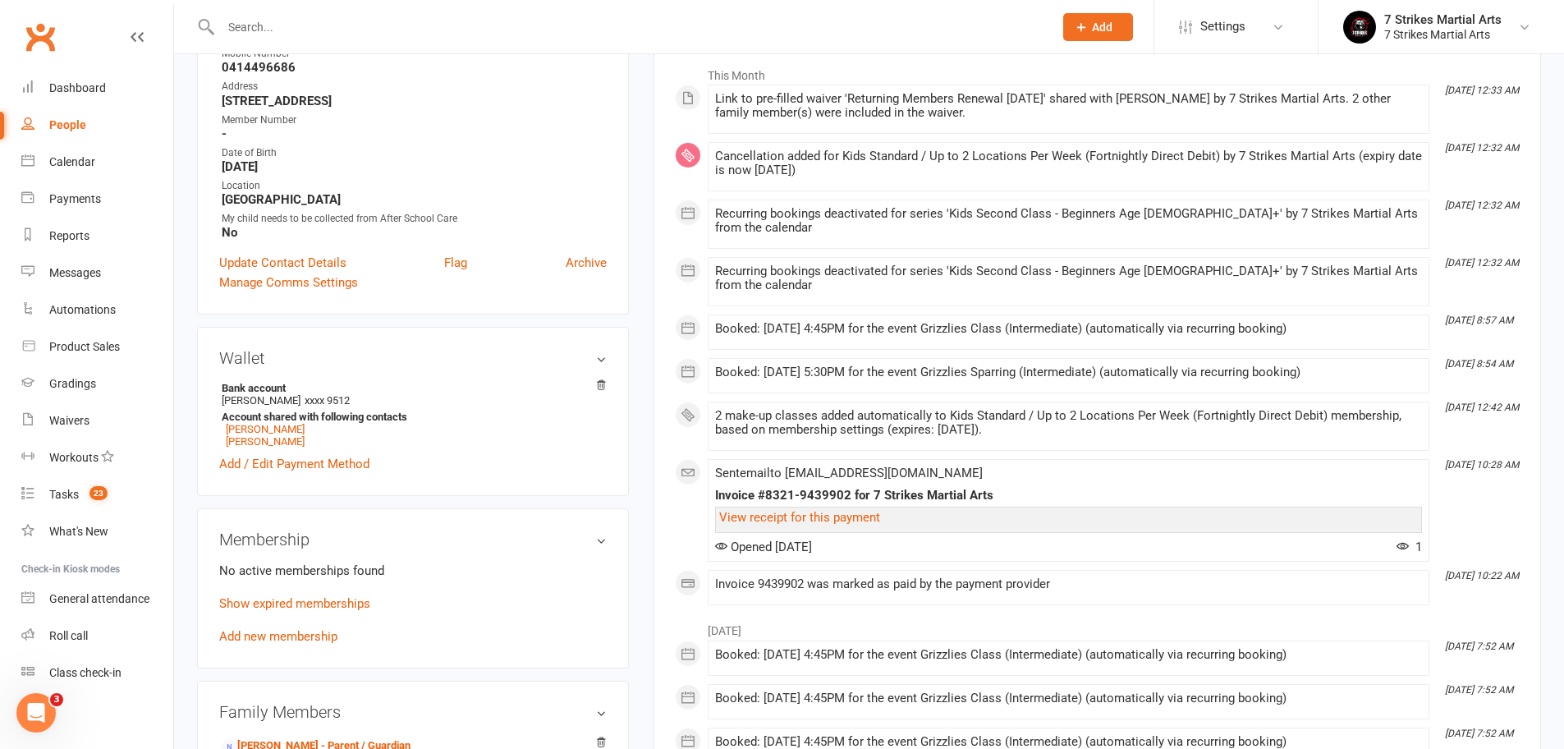
scroll to position [489, 0]
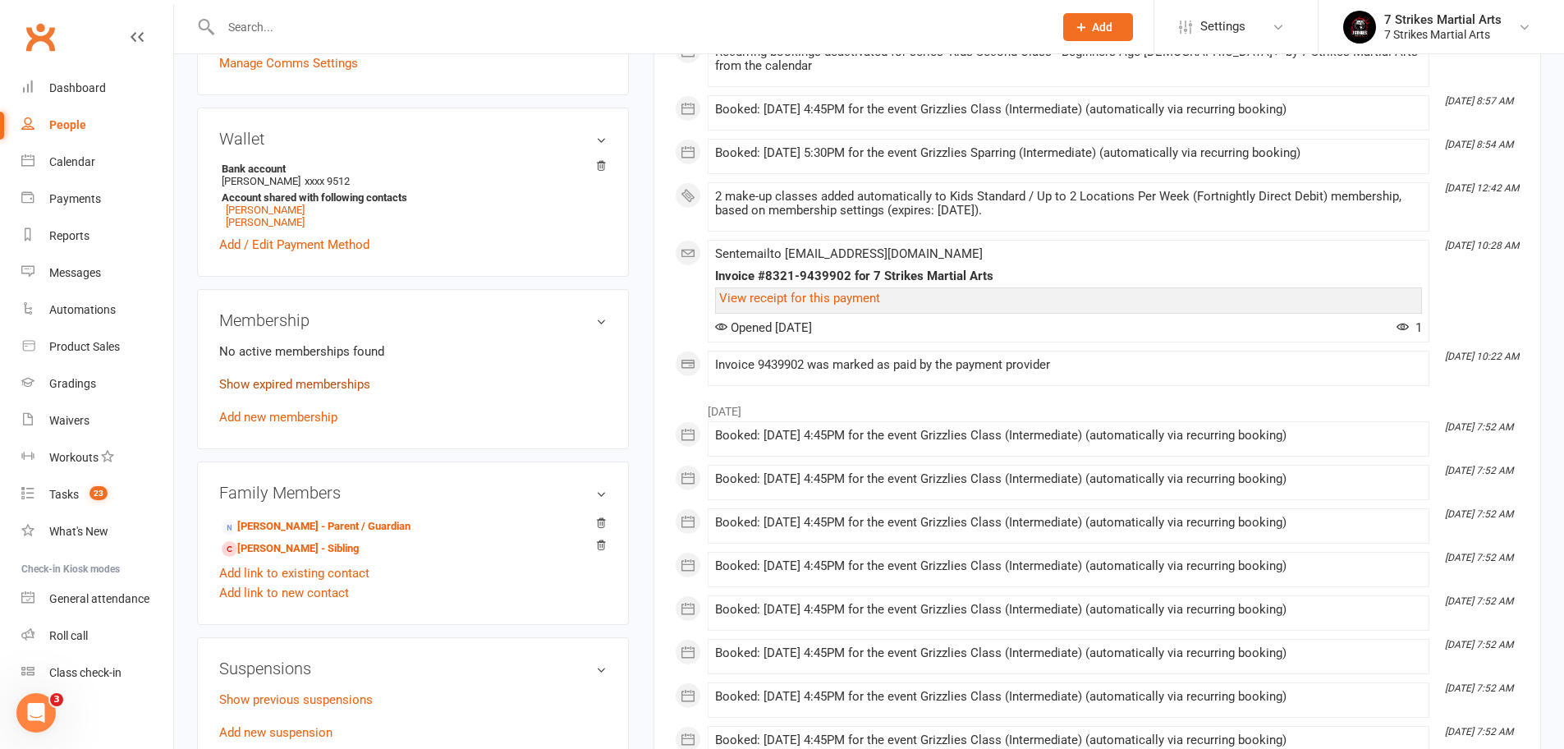
click at [309, 387] on link "Show expired memberships" at bounding box center [294, 384] width 151 height 15
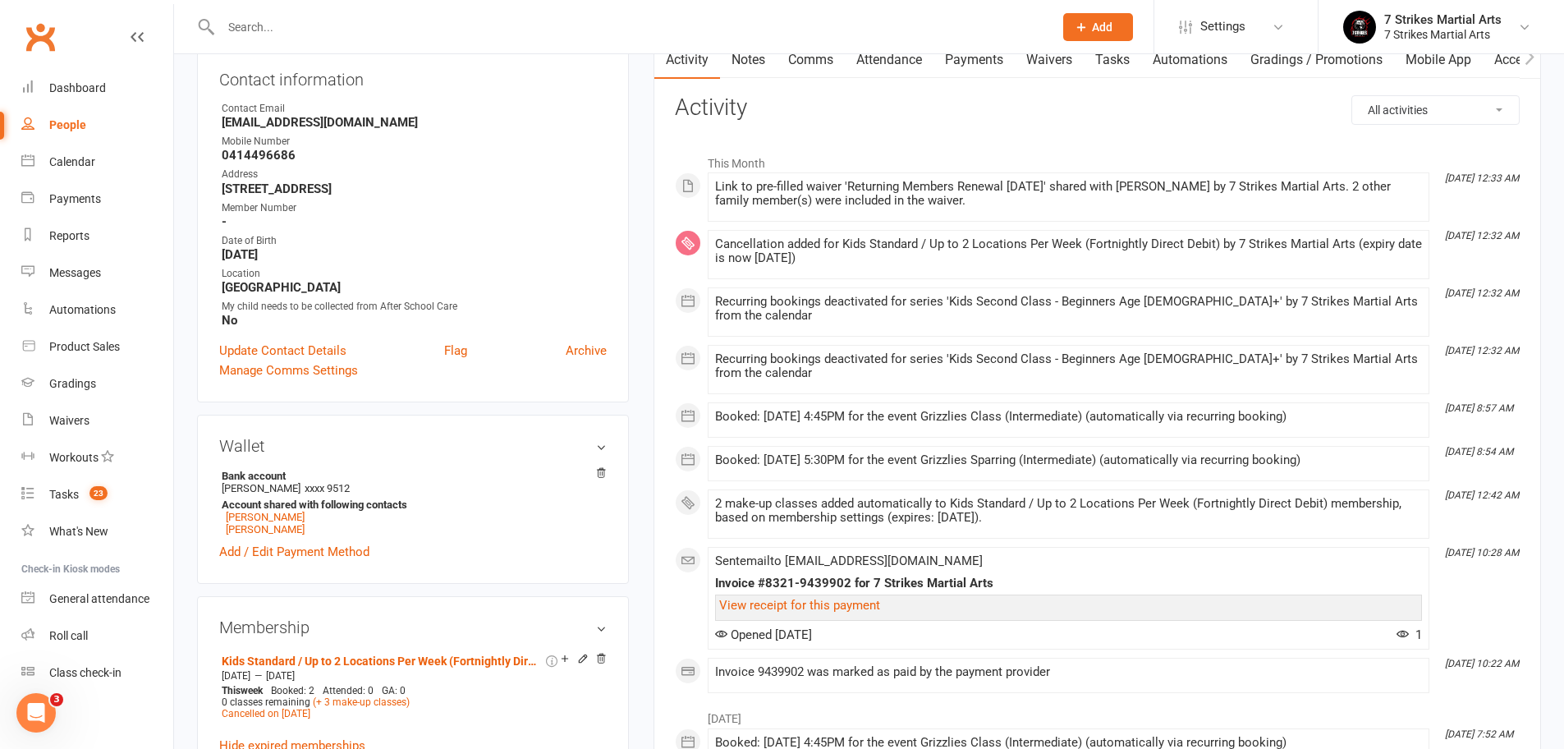
scroll to position [0, 0]
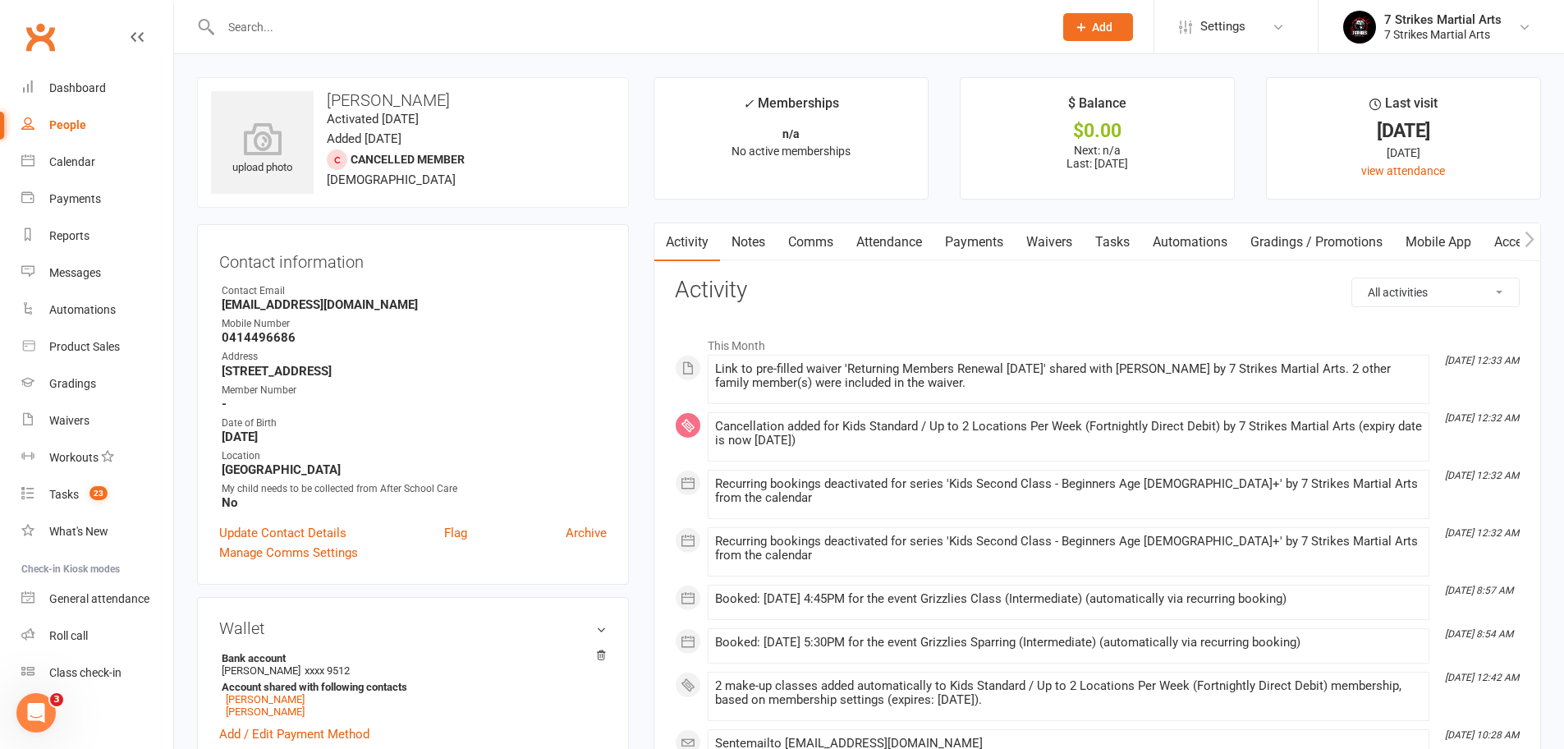
click at [364, 25] on input "text" at bounding box center [629, 27] width 826 height 23
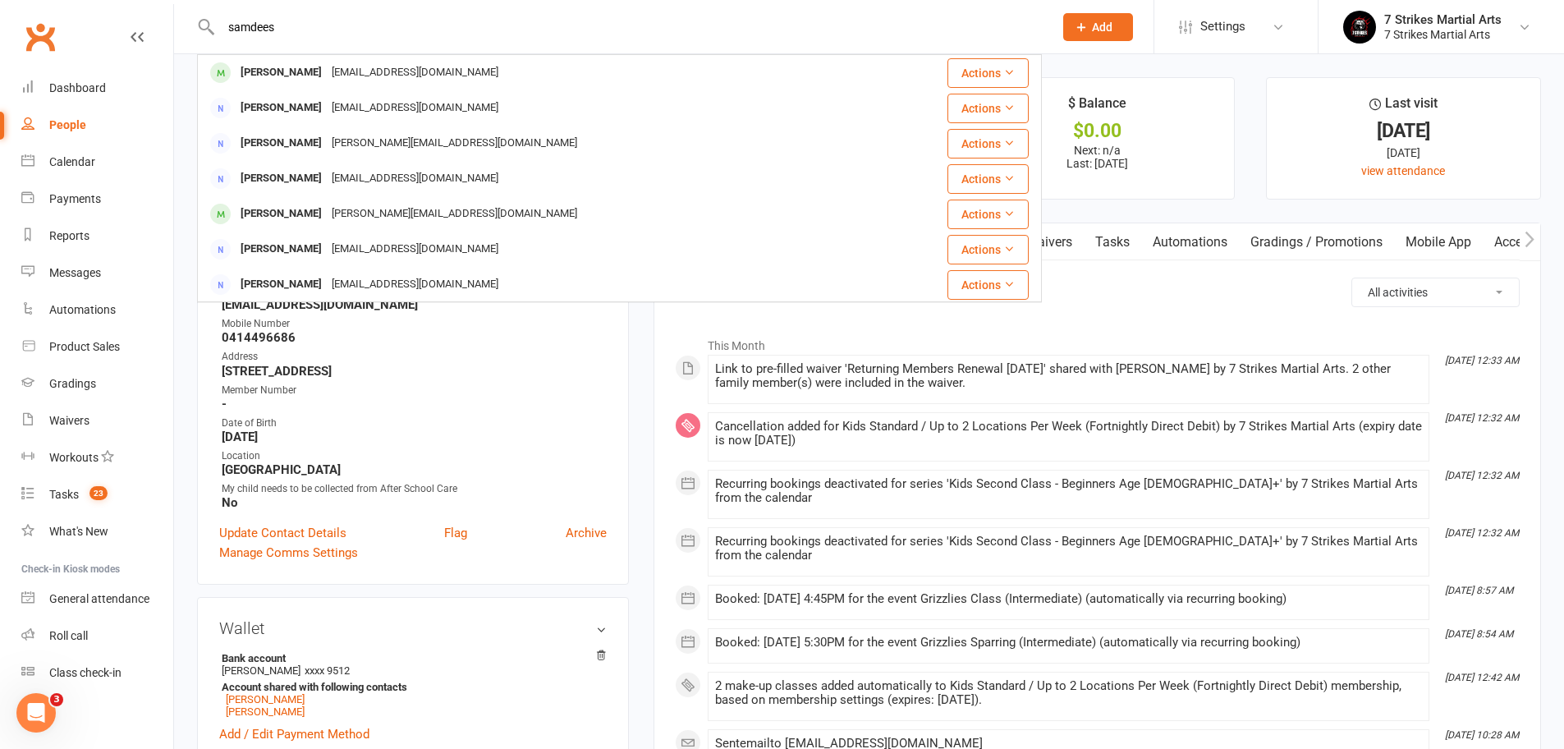
type input "sanders"
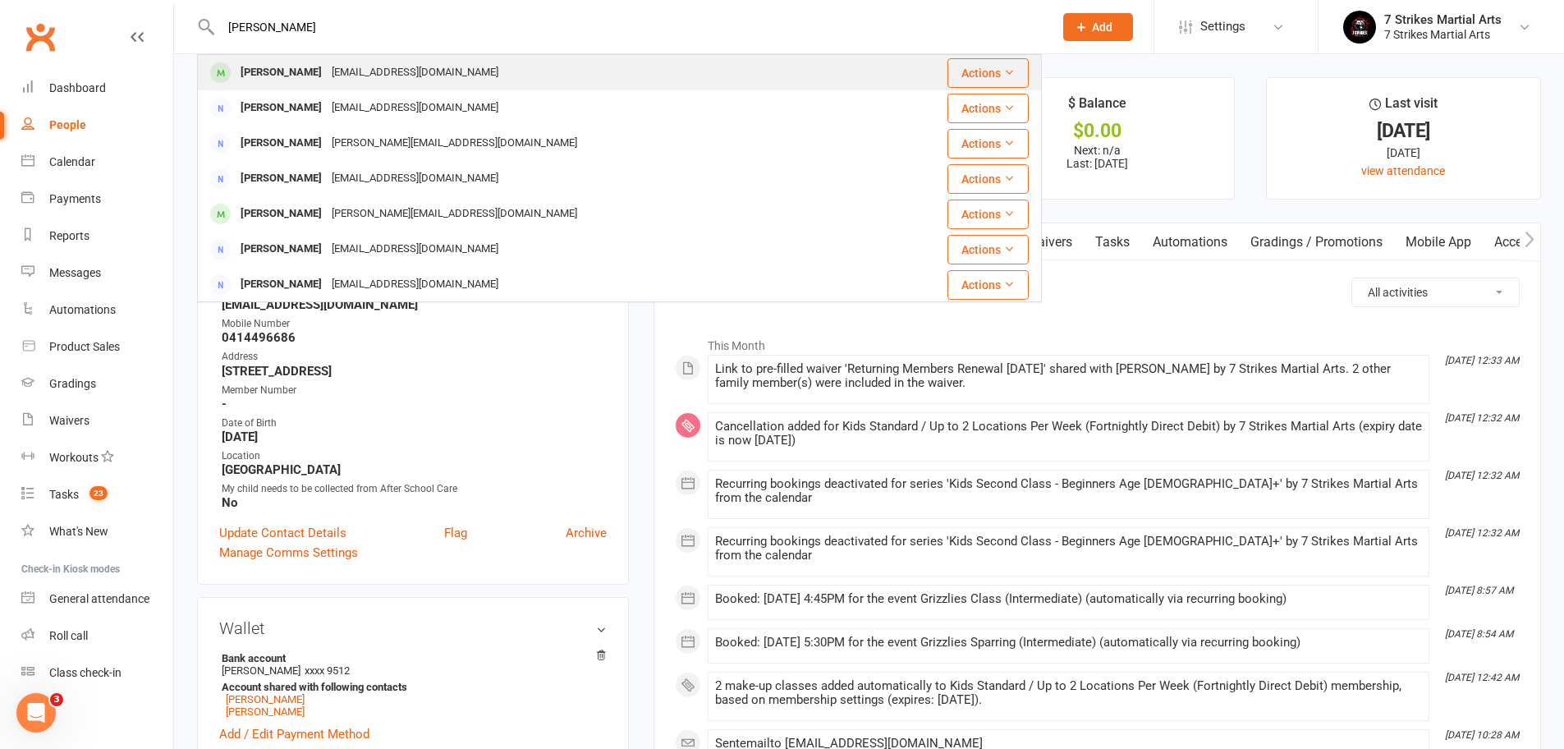
drag, startPoint x: 364, startPoint y: 25, endPoint x: 339, endPoint y: 73, distance: 54.3
click at [339, 73] on div "mrs.pritikasingh@gmail.com" at bounding box center [415, 73] width 176 height 24
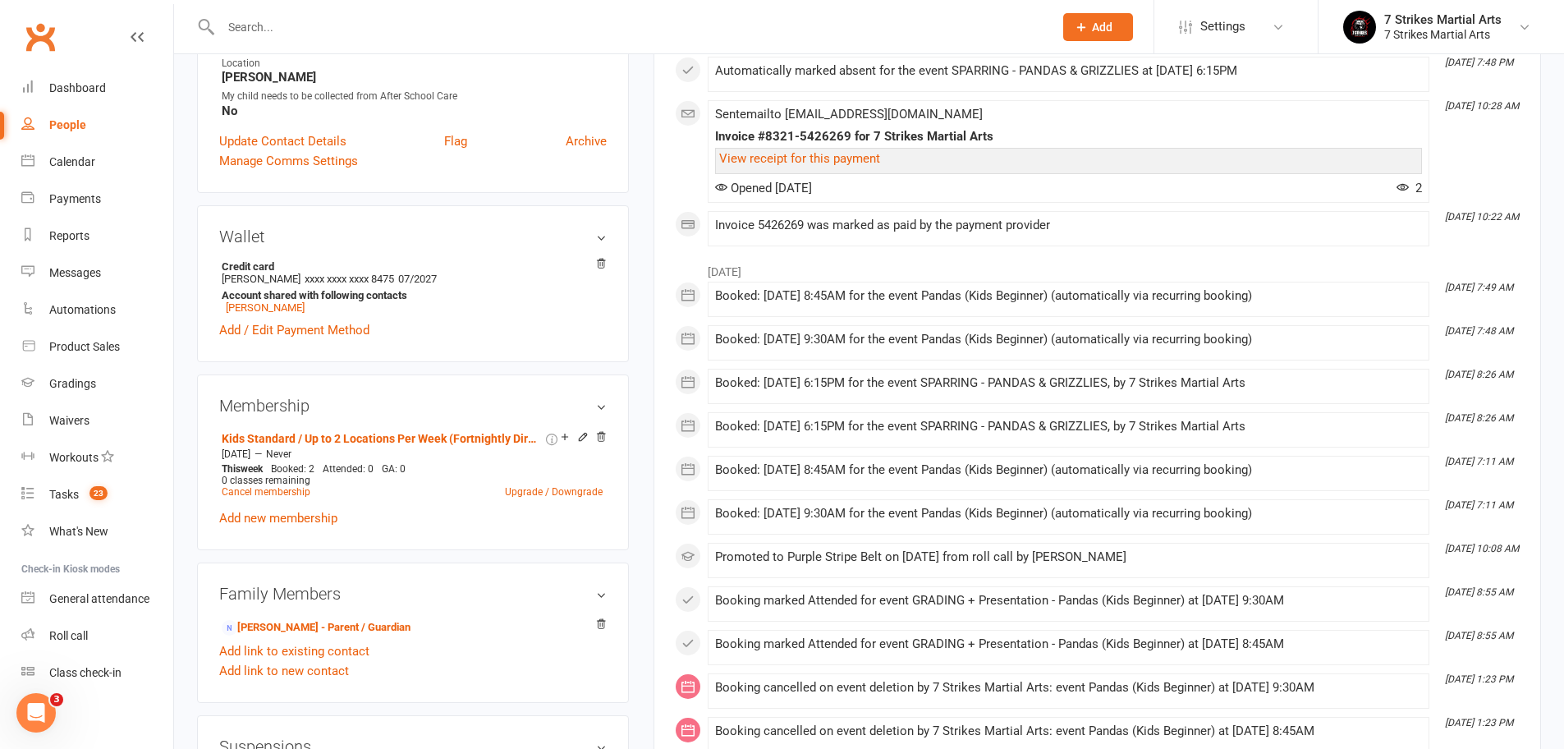
scroll to position [432, 0]
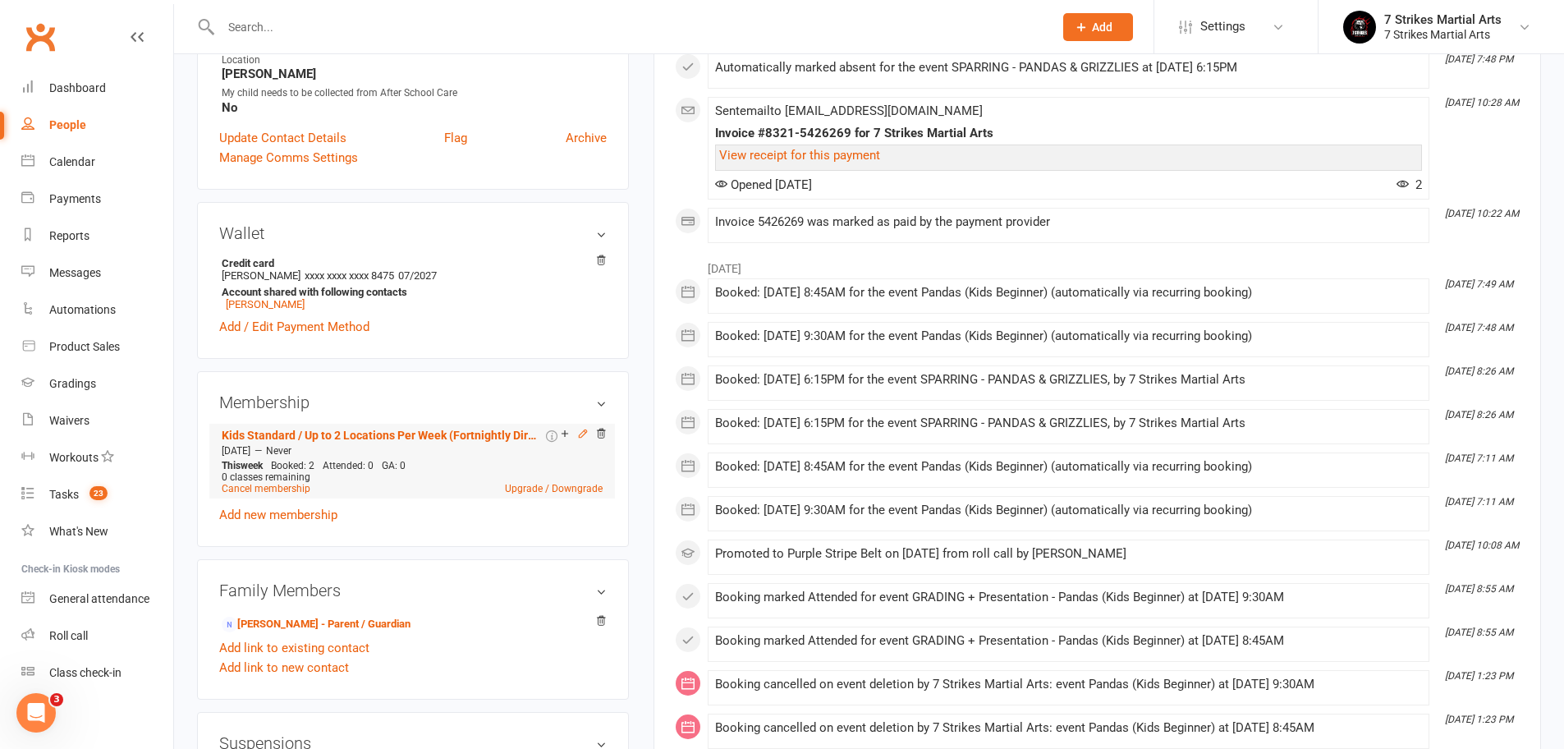
click at [581, 434] on icon at bounding box center [582, 432] width 7 height 7
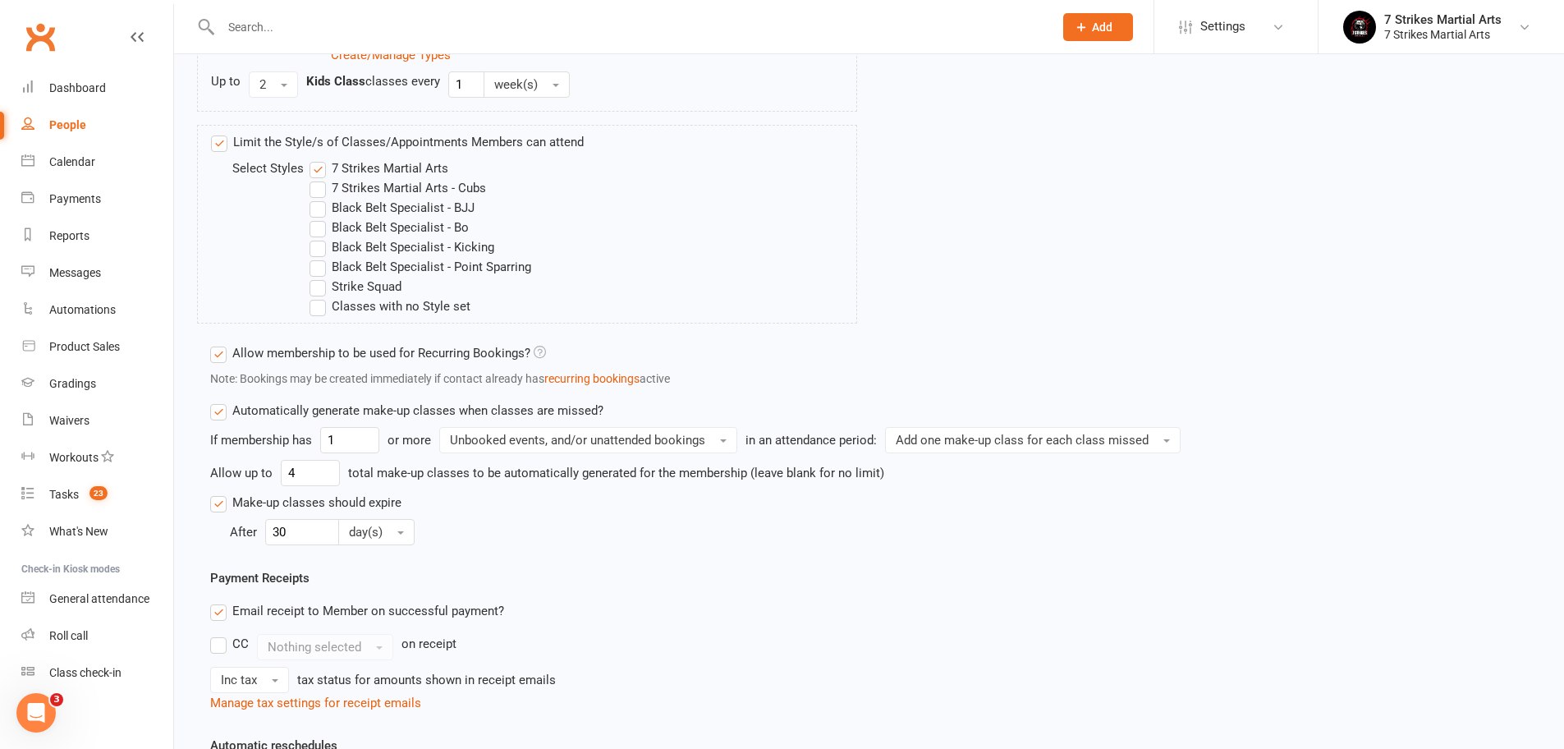
scroll to position [955, 0]
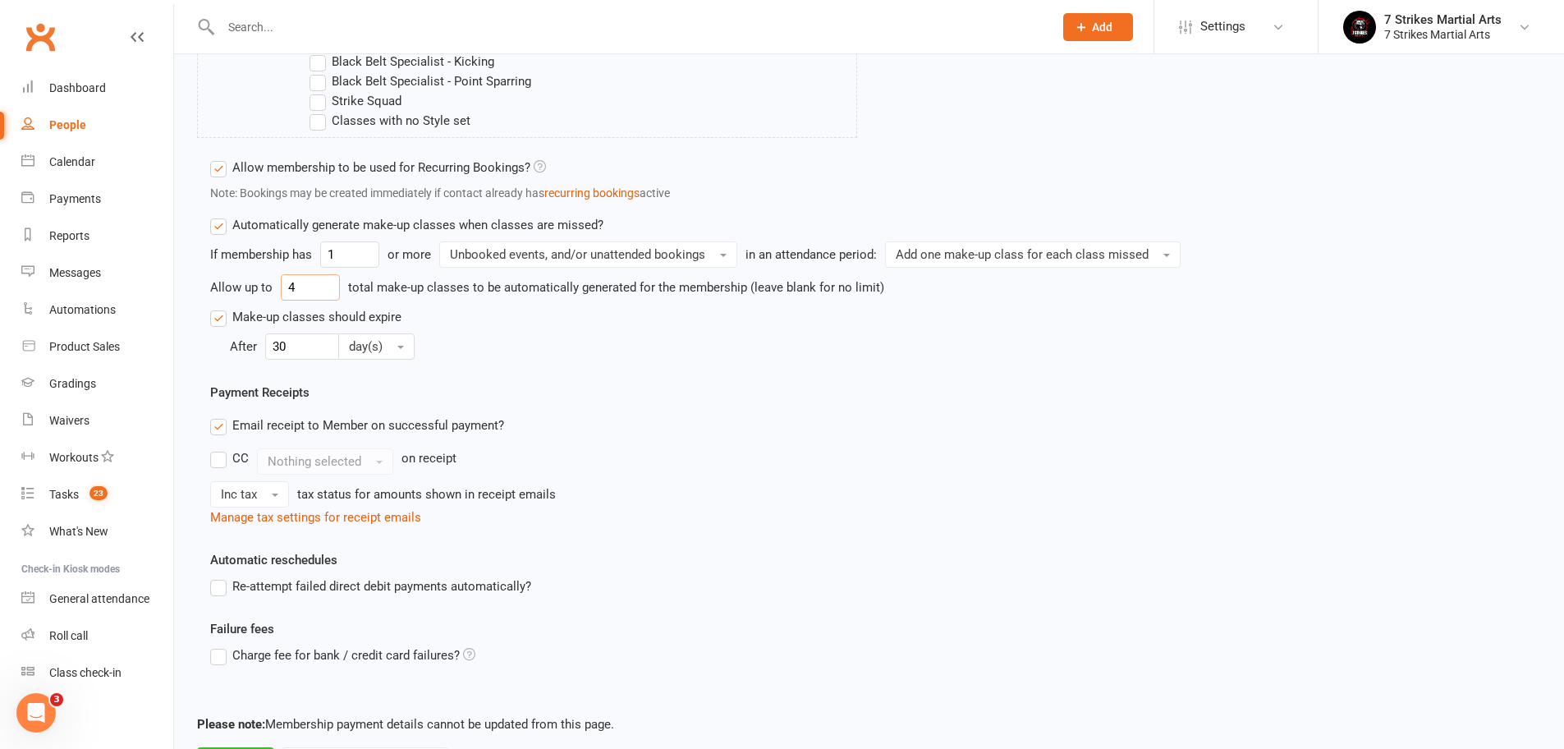
drag, startPoint x: 309, startPoint y: 287, endPoint x: 266, endPoint y: 280, distance: 43.3
click at [268, 281] on div "Allow up to 4 total make-up classes to be automatically generated for the membe…" at bounding box center [868, 287] width 1317 height 26
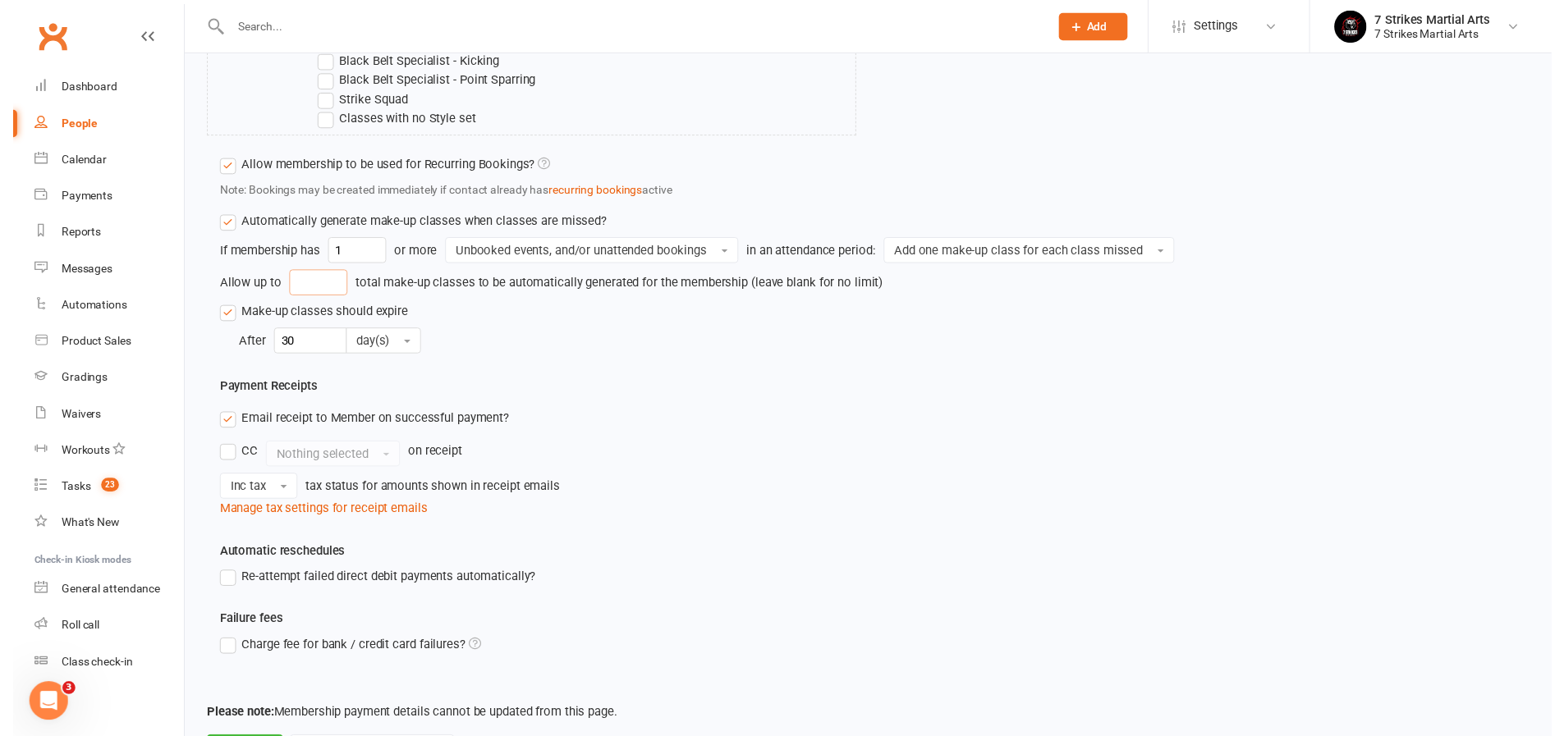
scroll to position [1047, 0]
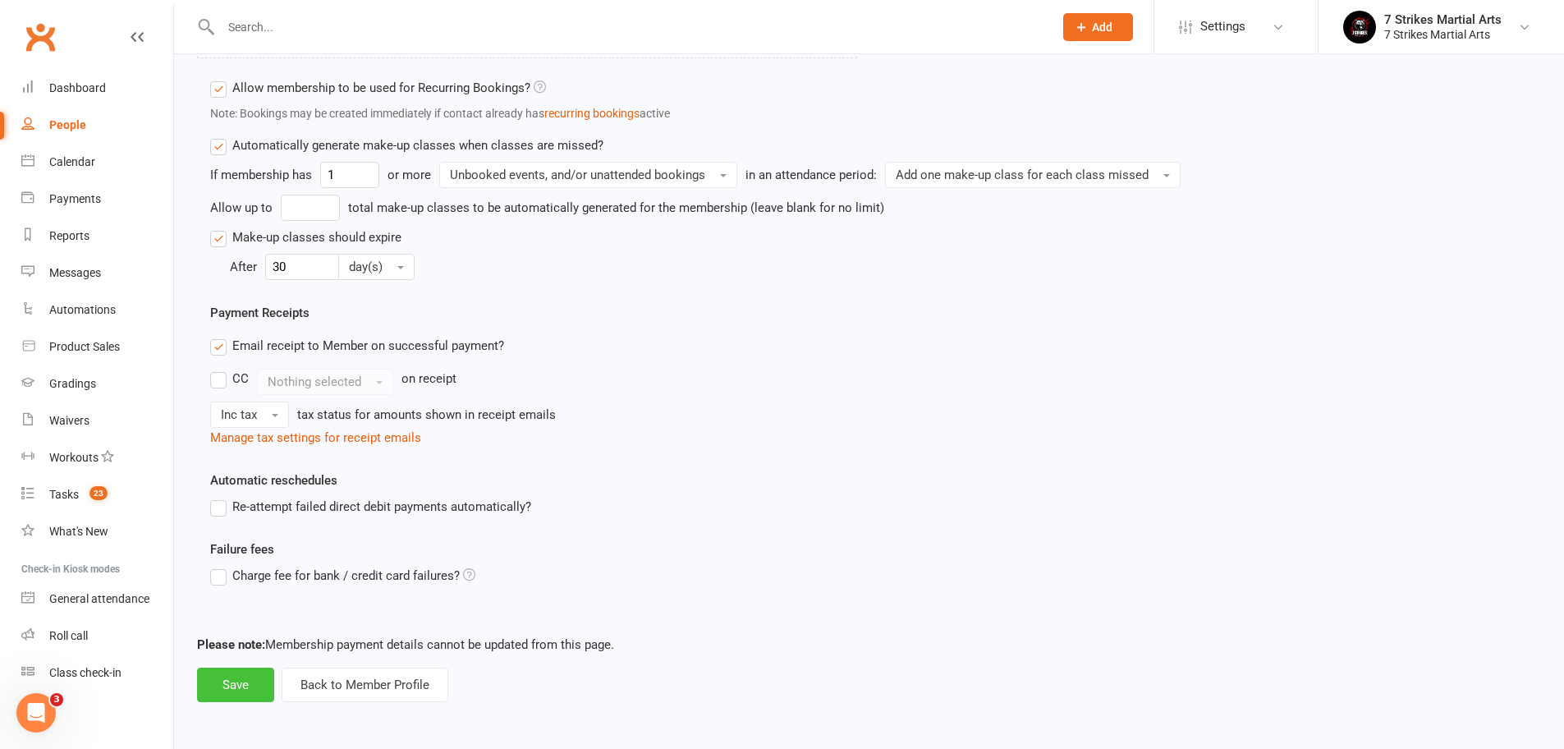
click at [240, 667] on button "Save" at bounding box center [235, 684] width 77 height 34
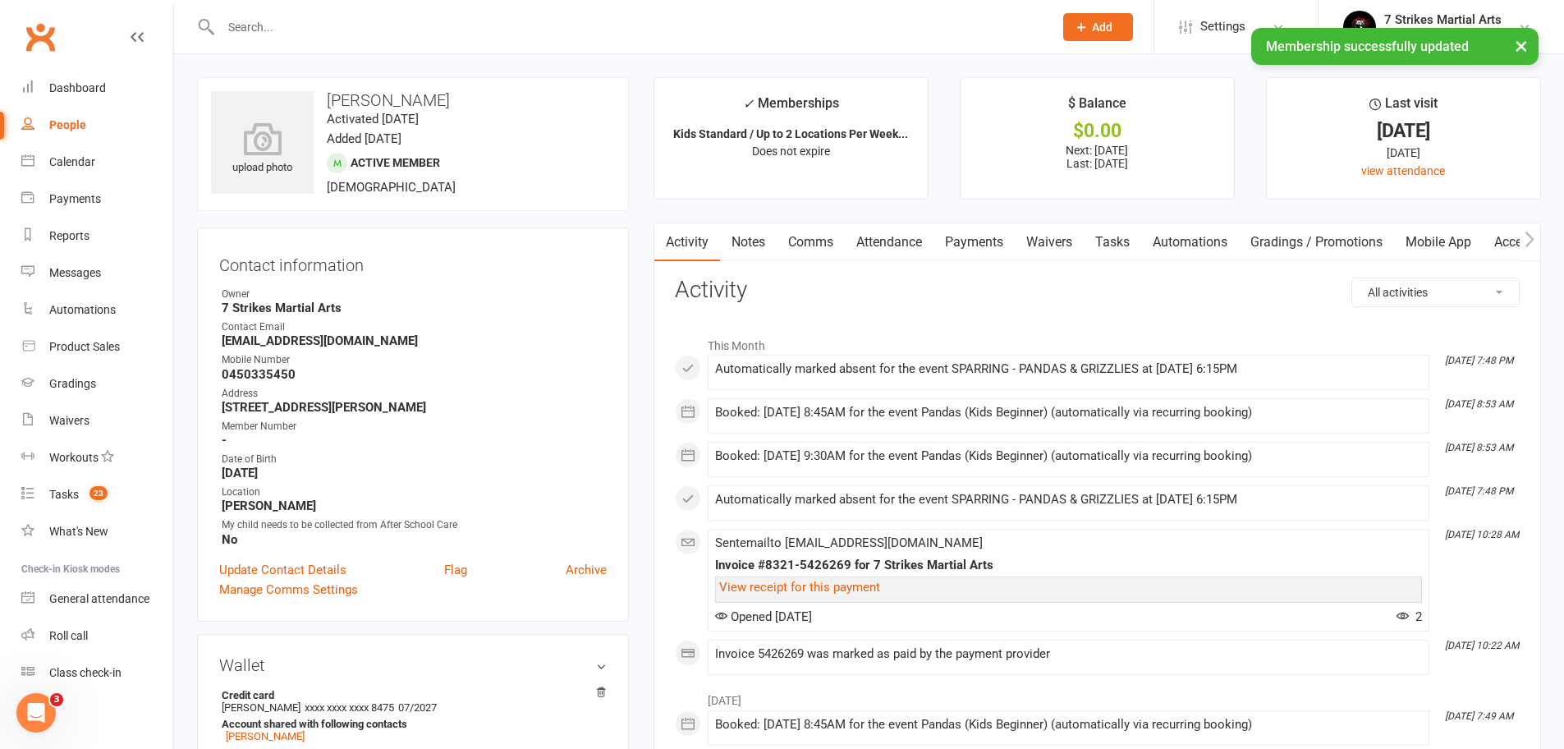
click at [912, 232] on link "Attendance" at bounding box center [889, 242] width 89 height 38
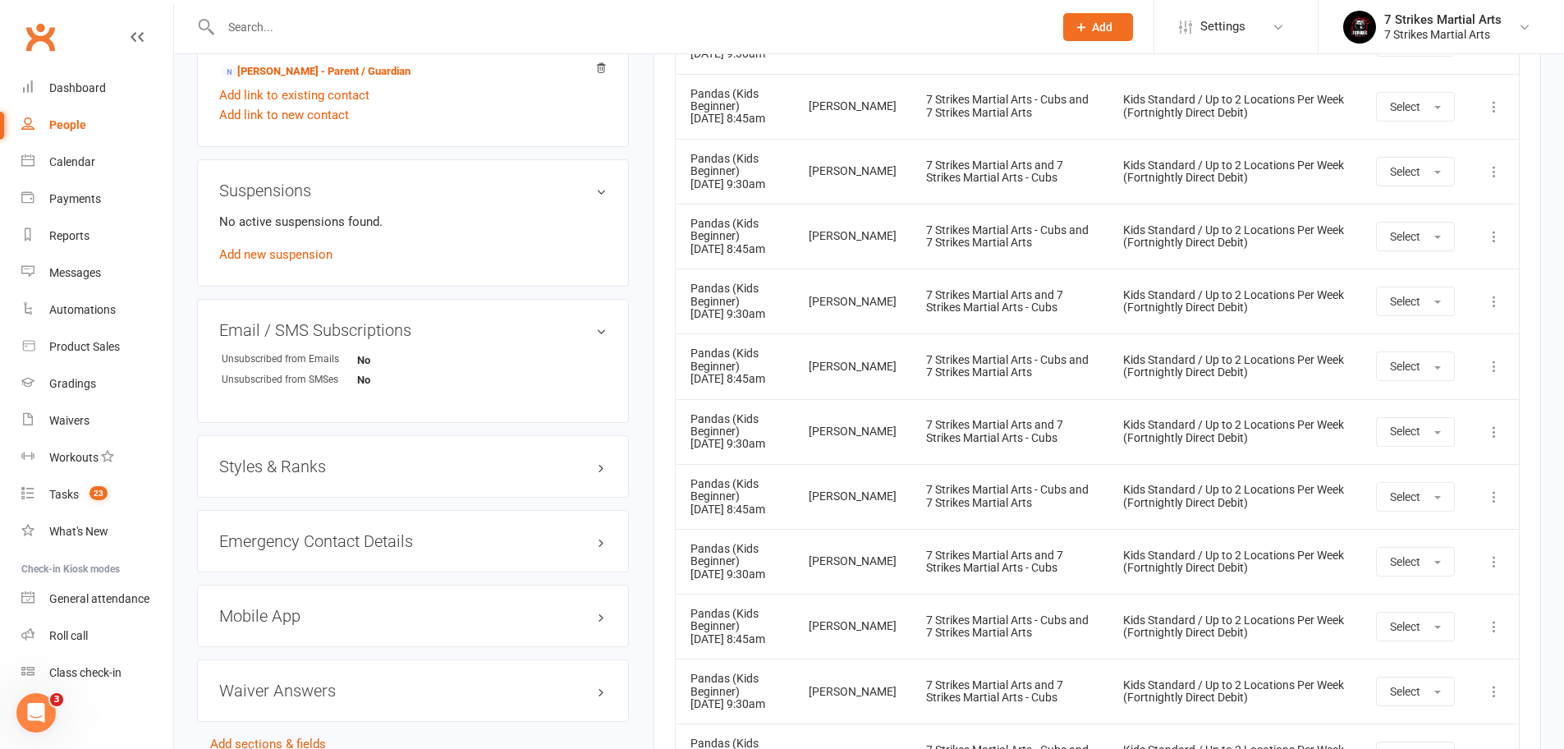
scroll to position [519, 0]
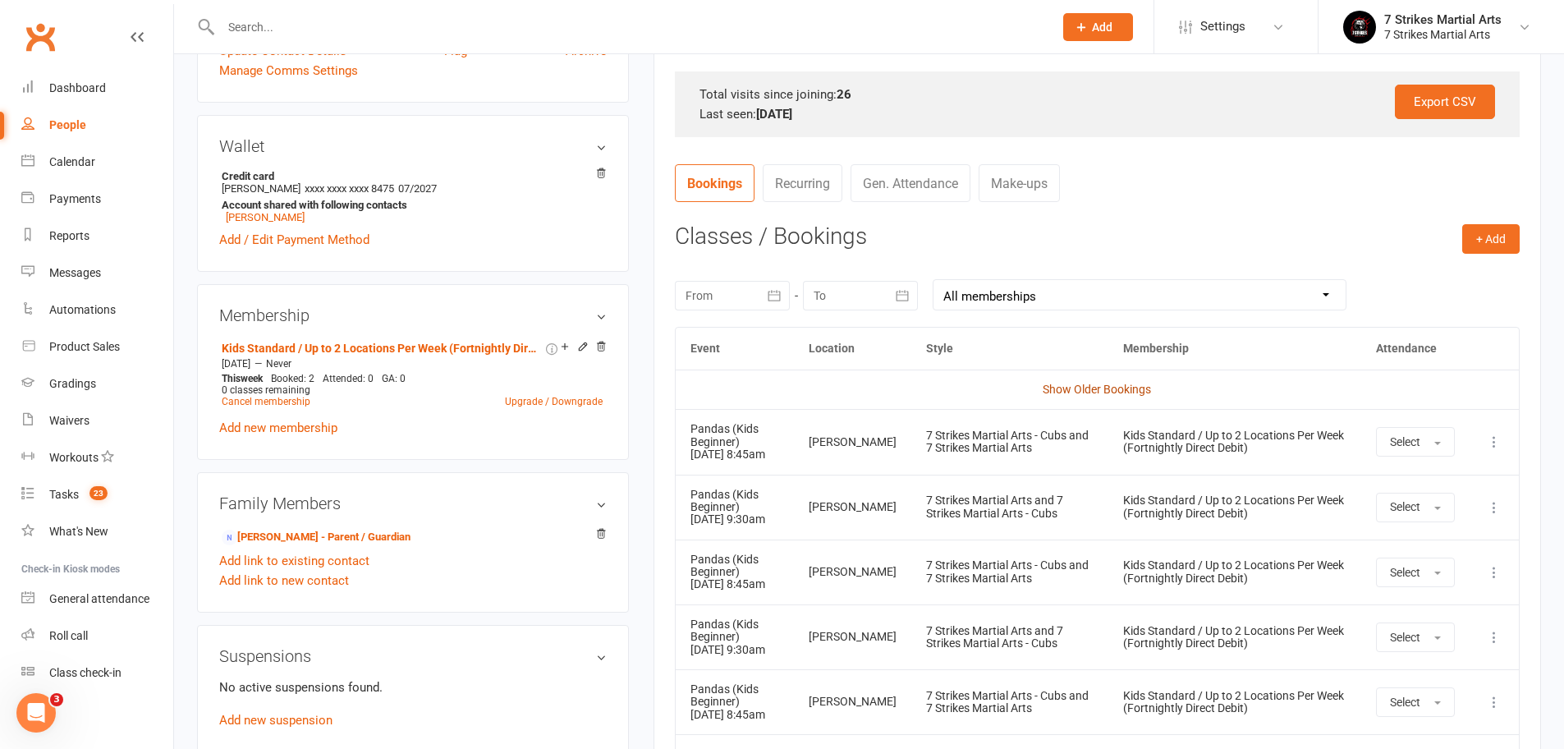
click at [1074, 384] on link "Show Older Bookings" at bounding box center [1096, 388] width 108 height 13
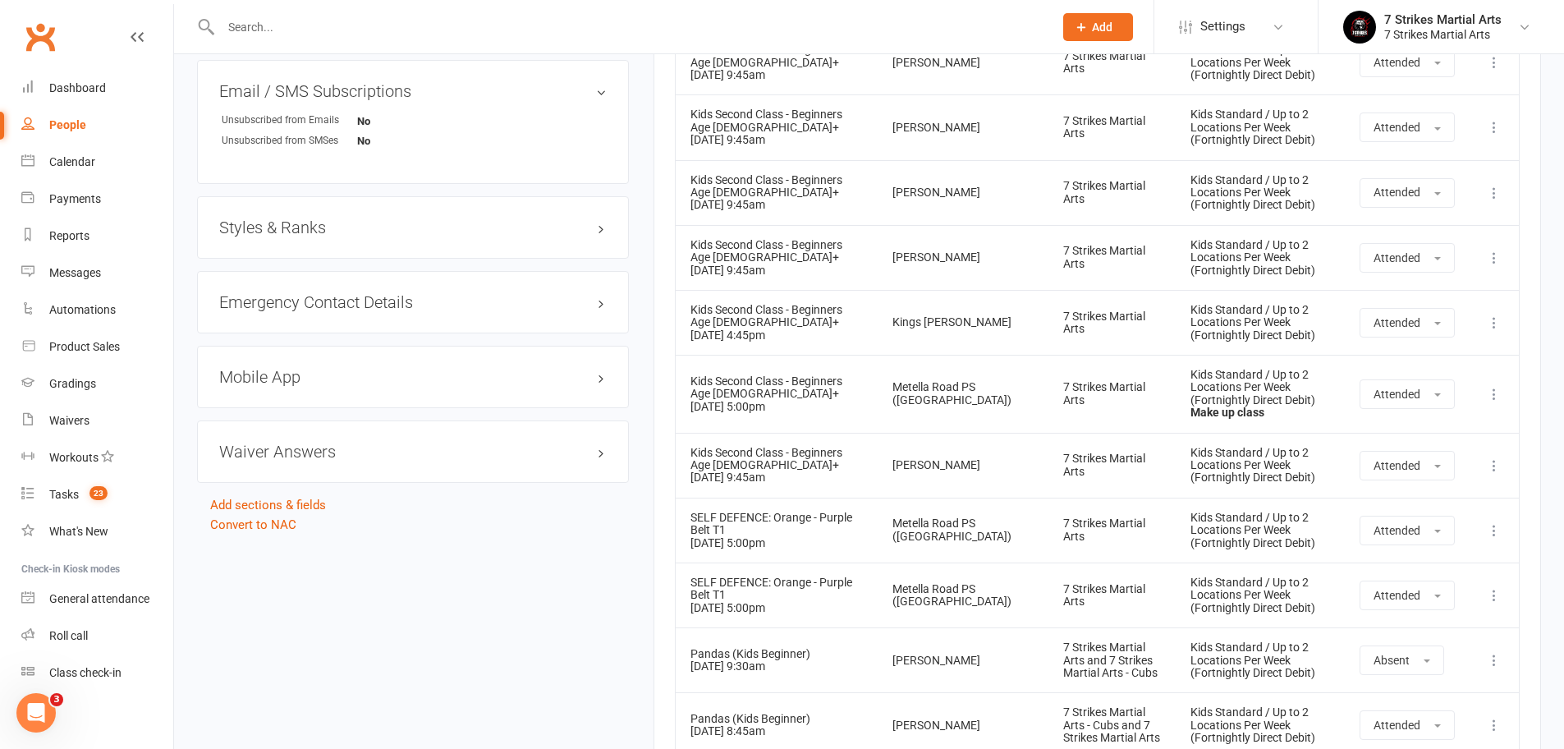
scroll to position [422, 0]
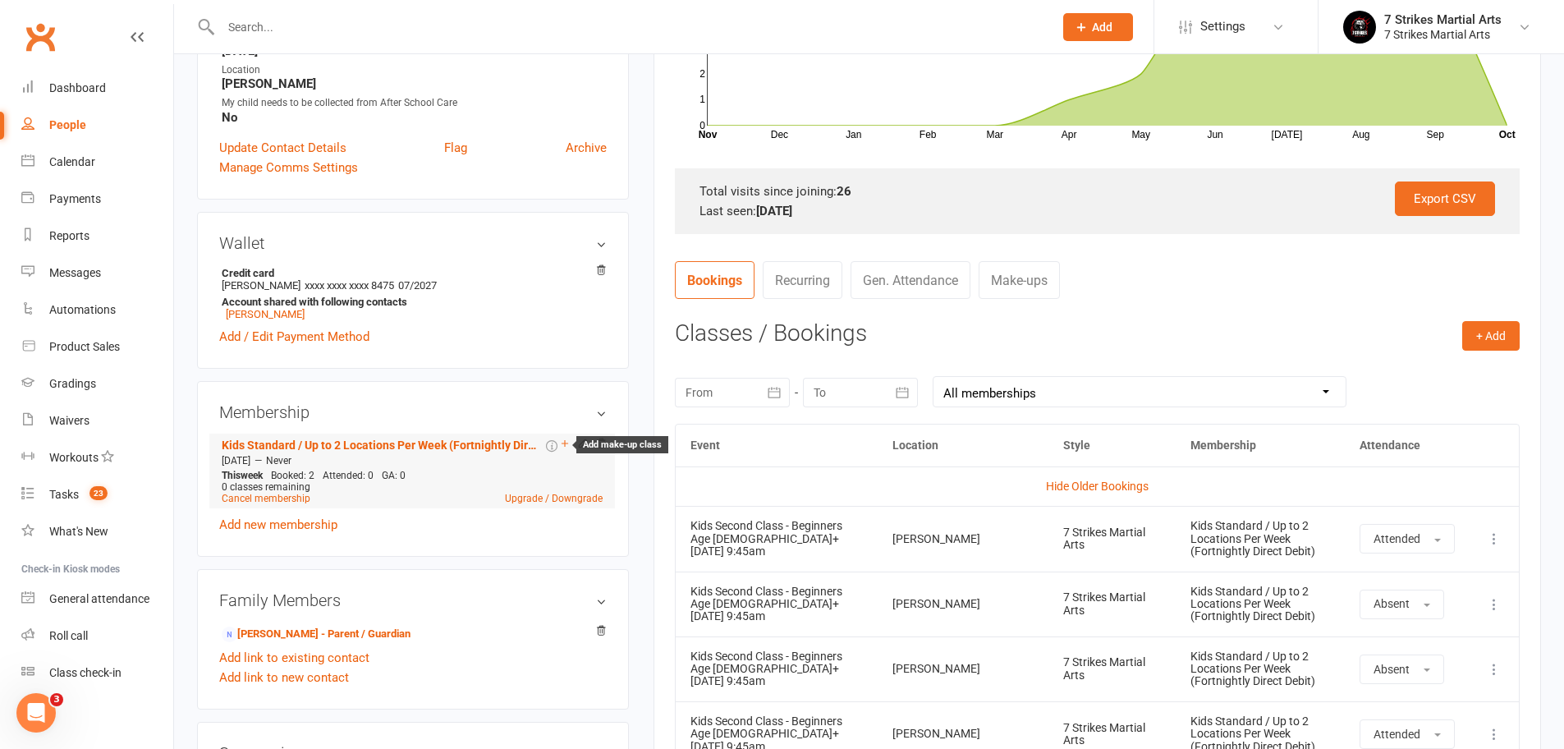
click at [565, 442] on icon at bounding box center [564, 442] width 11 height 11
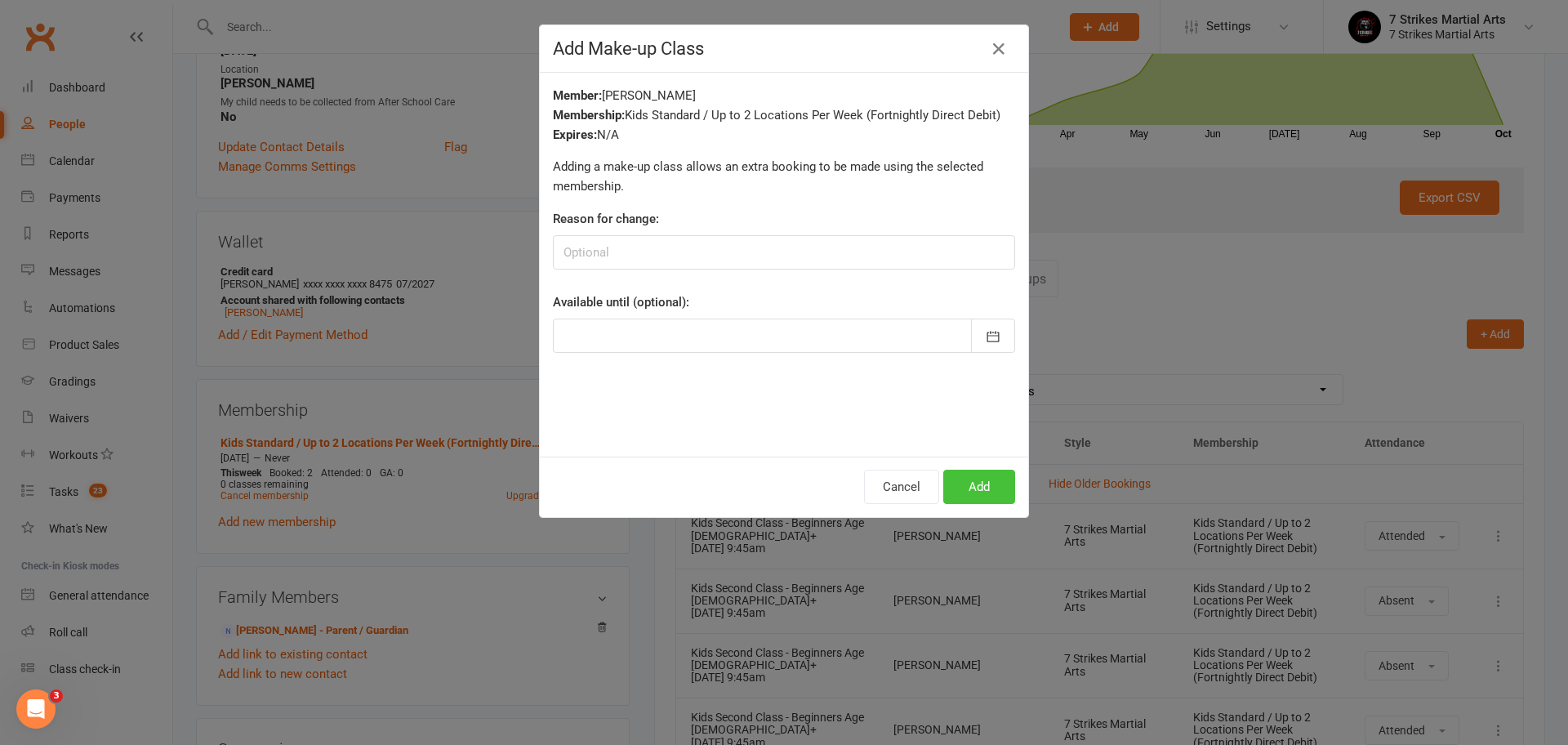
click at [968, 486] on button "Add" at bounding box center [979, 486] width 72 height 34
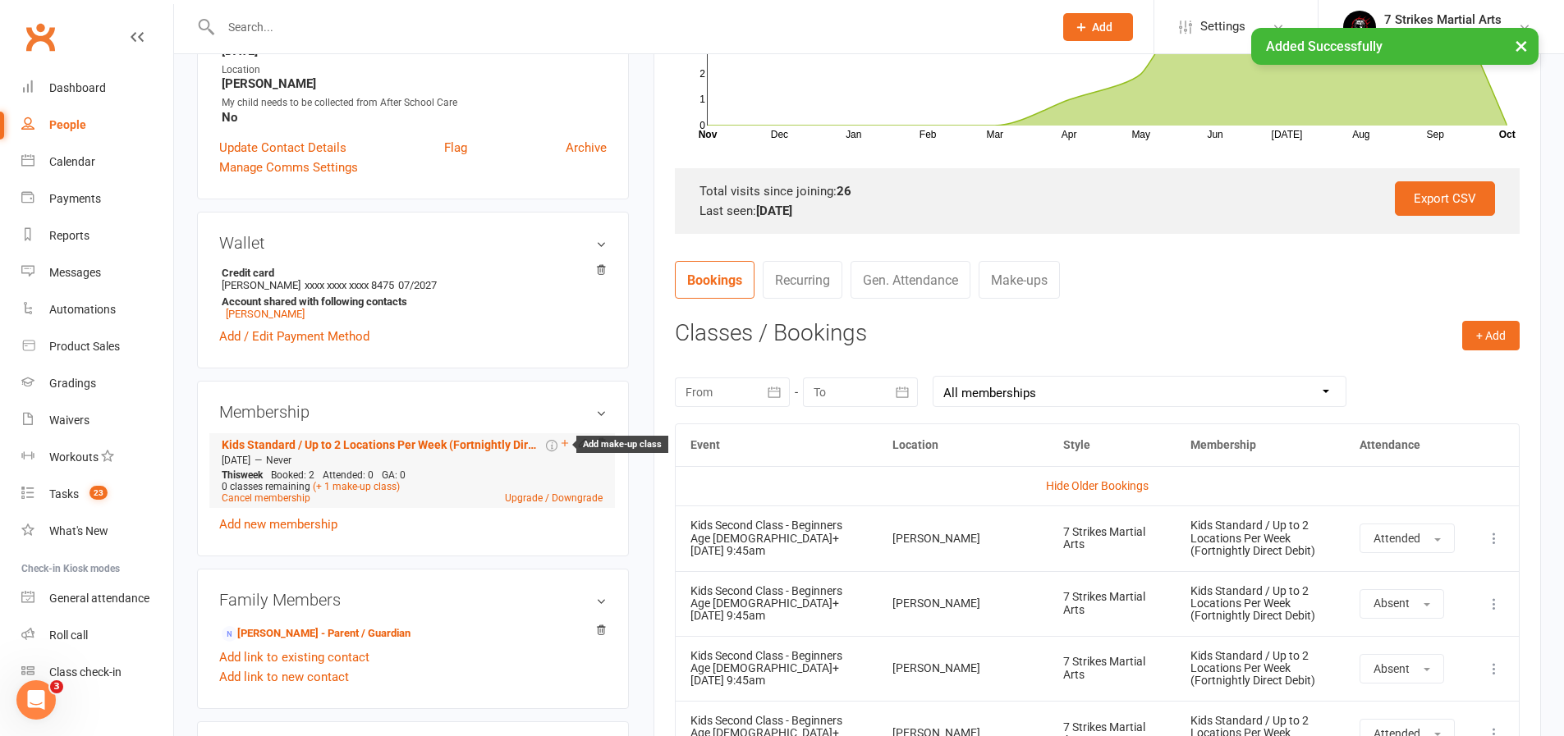
click at [565, 443] on icon at bounding box center [564, 442] width 11 height 11
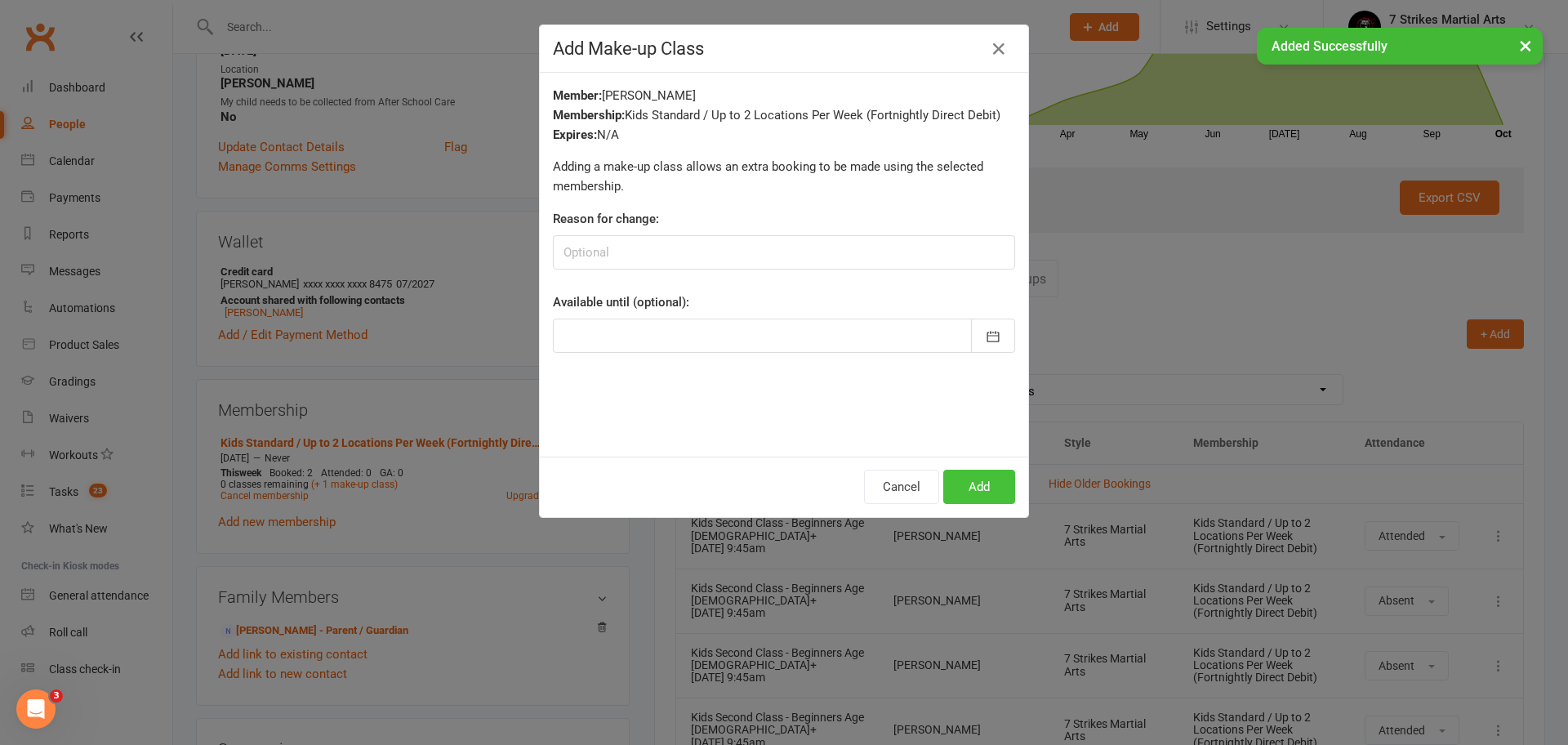
click at [982, 489] on button "Add" at bounding box center [979, 486] width 72 height 34
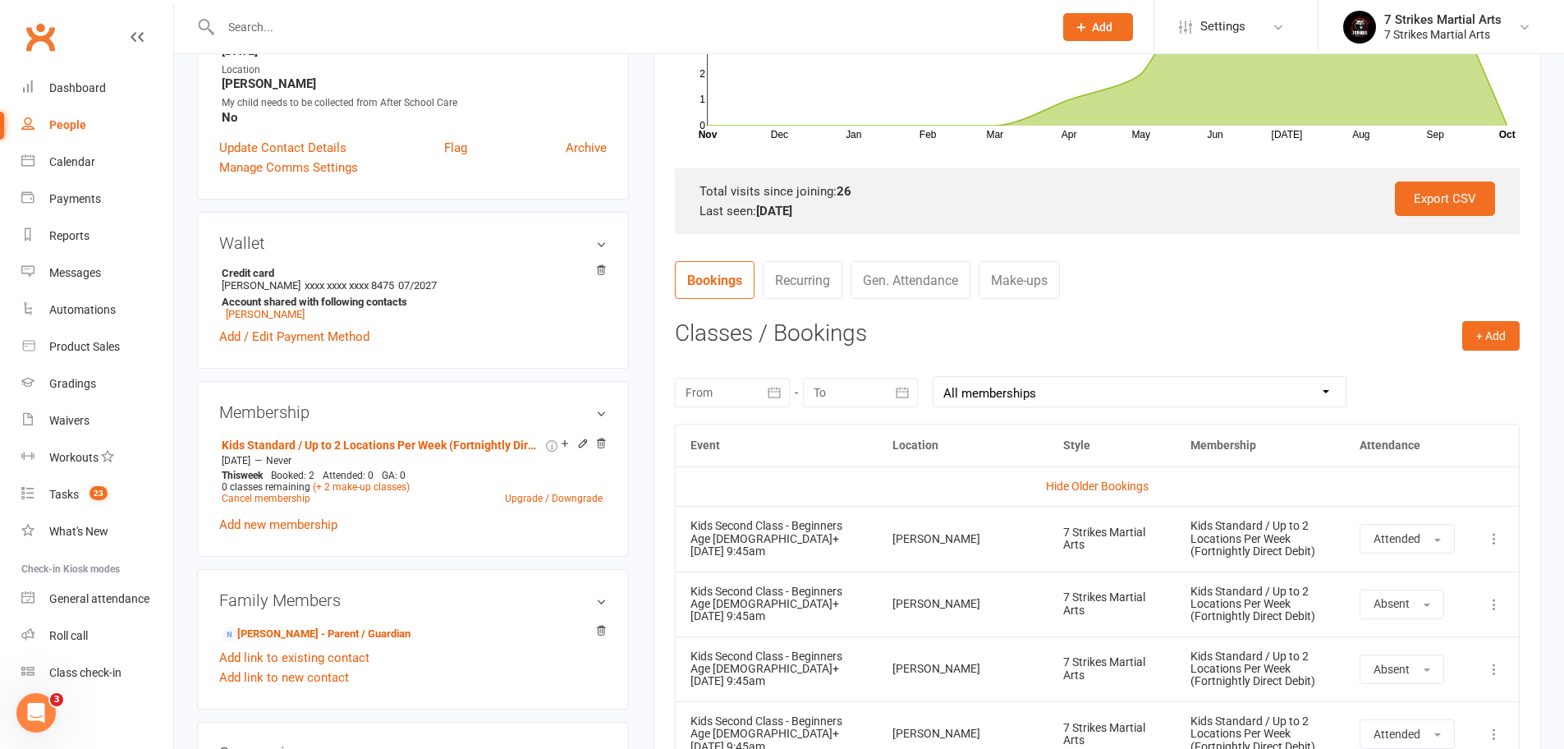
click at [241, 20] on input "text" at bounding box center [629, 27] width 826 height 23
paste input "Dissanayake"
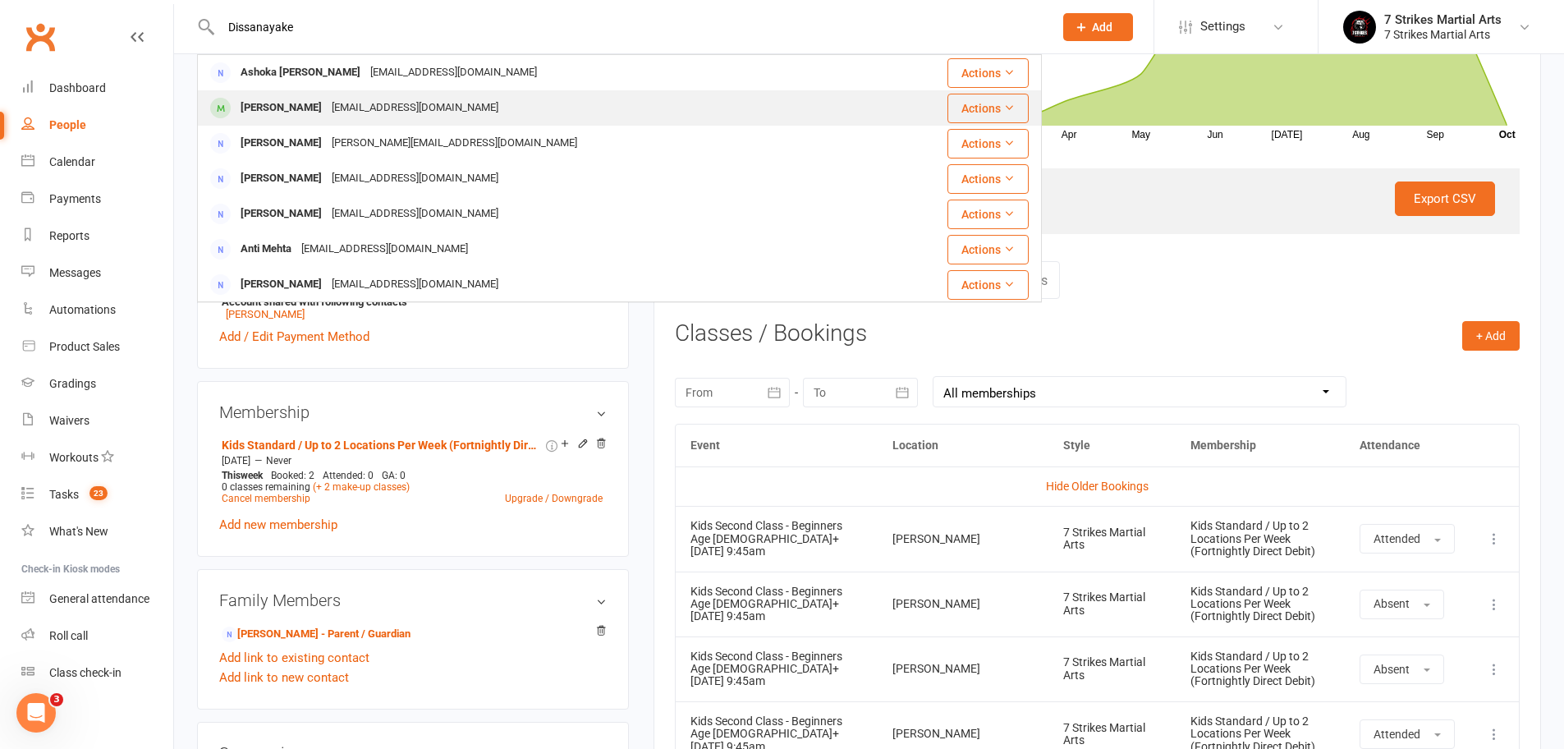
type input "Dissanayake"
click at [369, 114] on div "ashoka005@hotmail.com" at bounding box center [415, 108] width 176 height 24
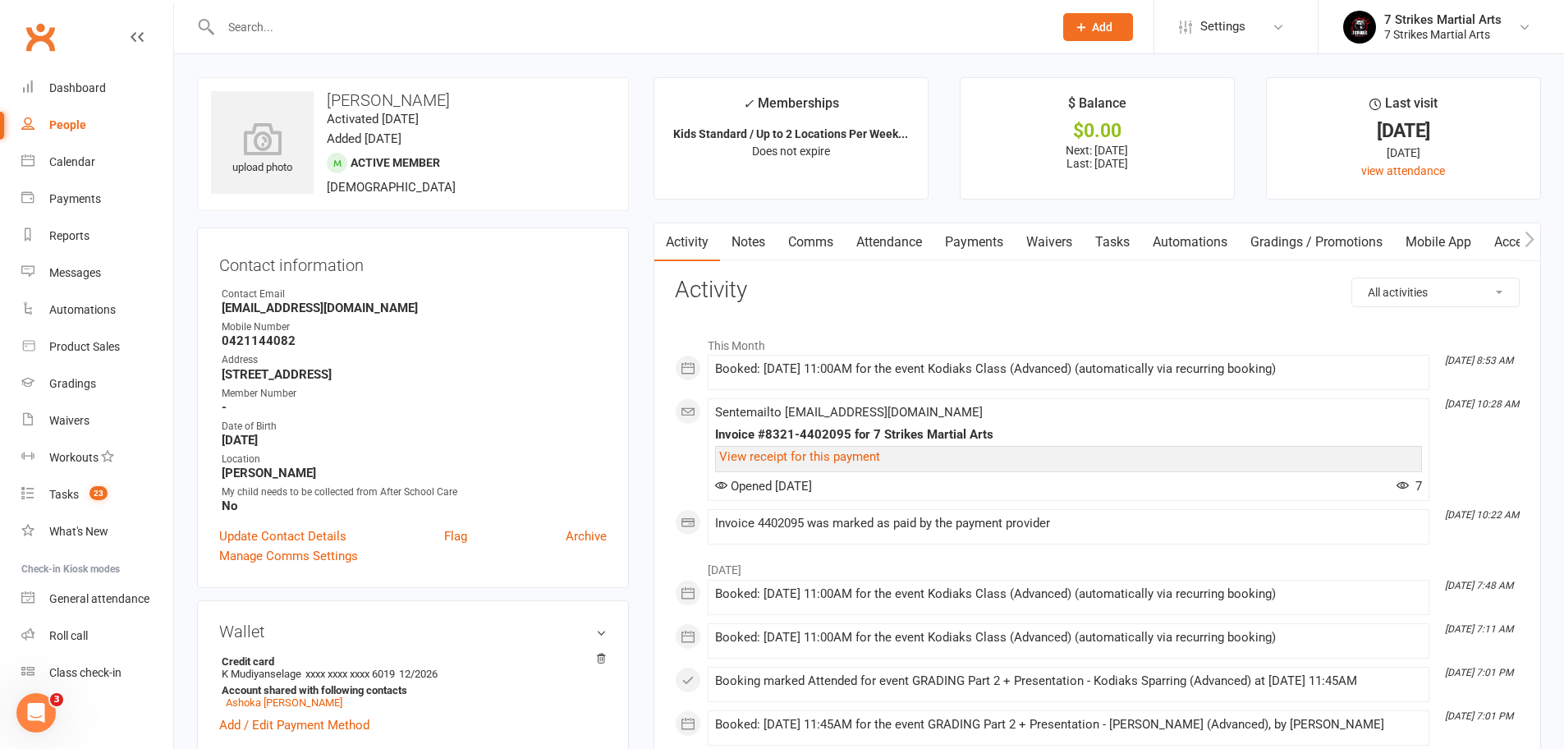
click at [964, 239] on link "Payments" at bounding box center [973, 242] width 81 height 38
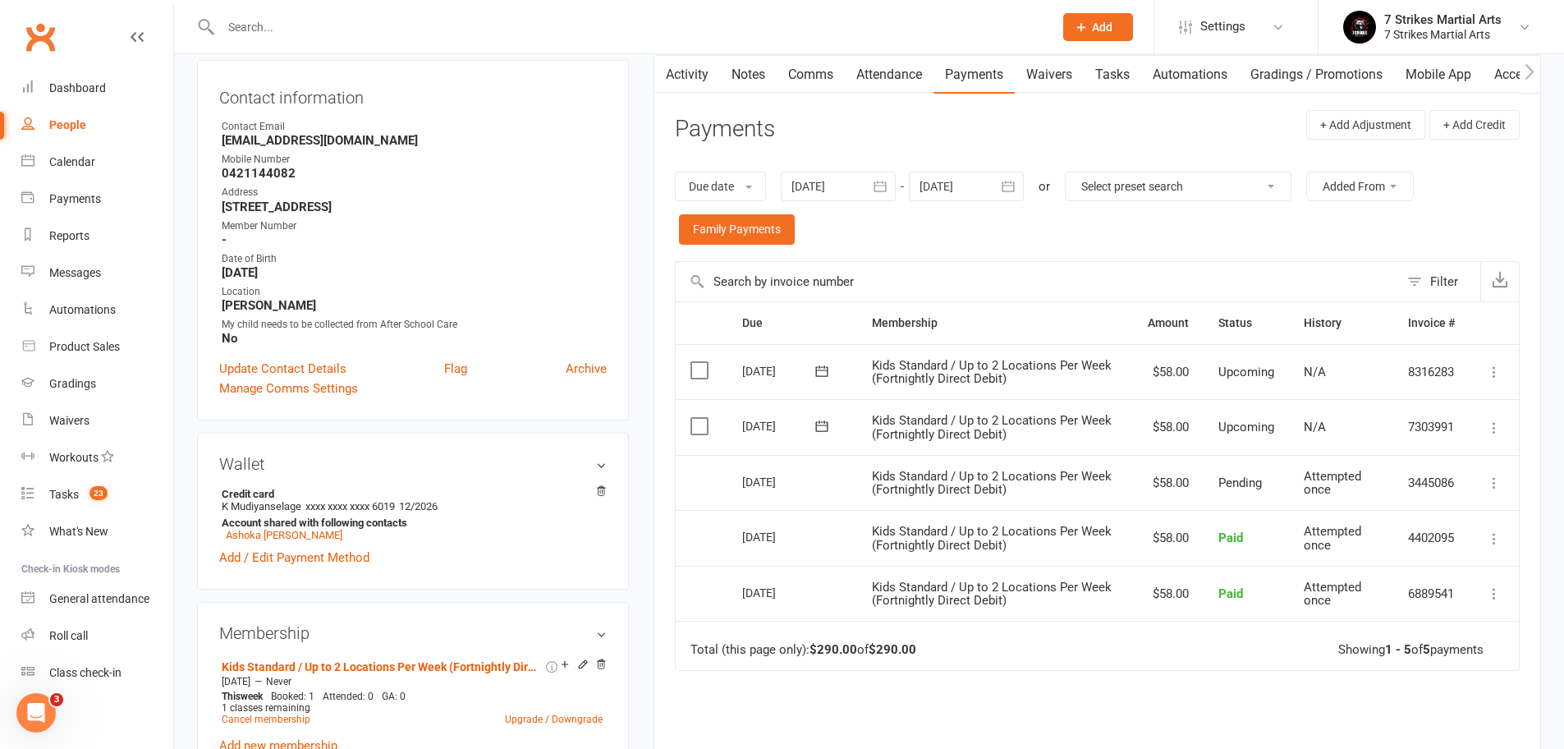
scroll to position [277, 0]
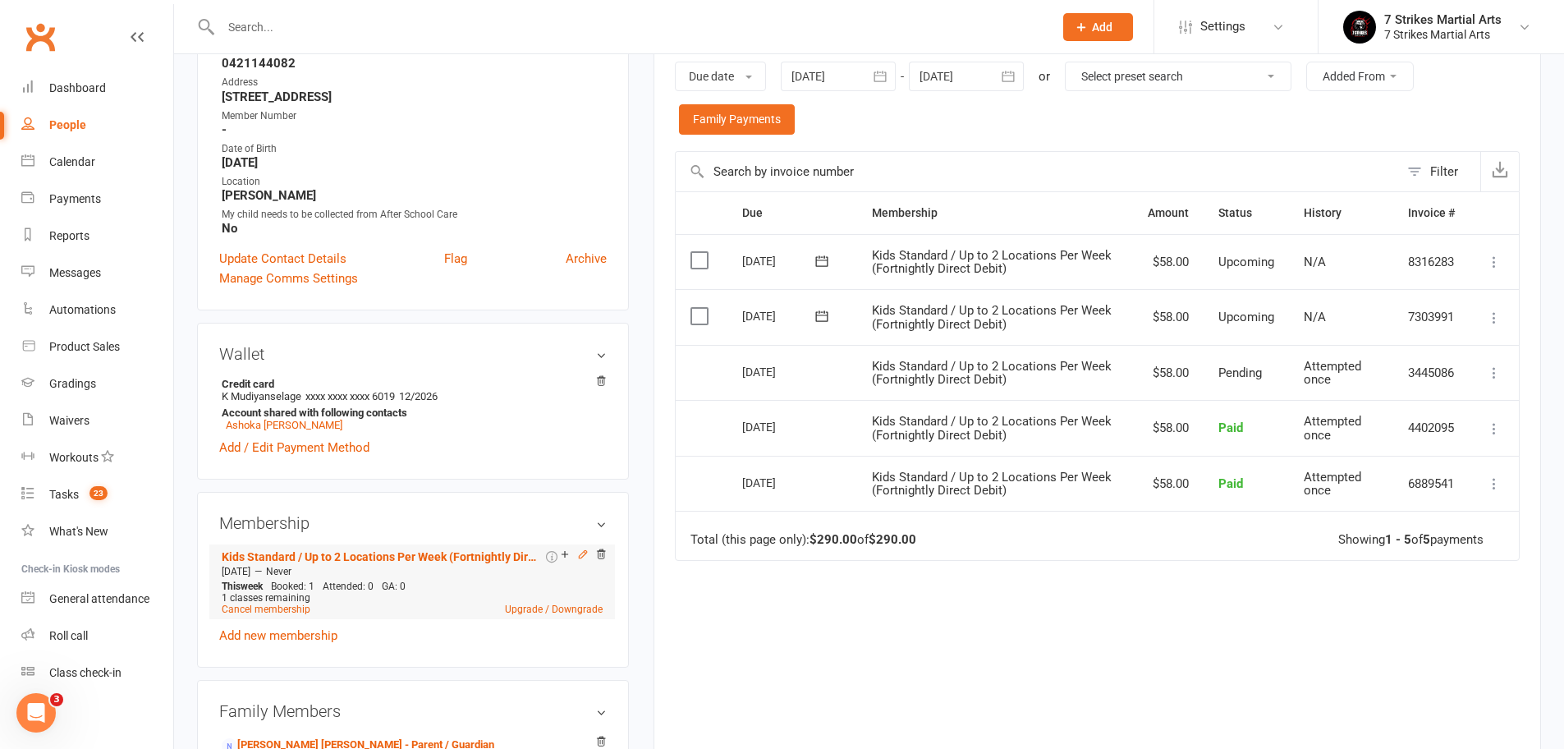
click at [581, 554] on icon at bounding box center [582, 553] width 11 height 11
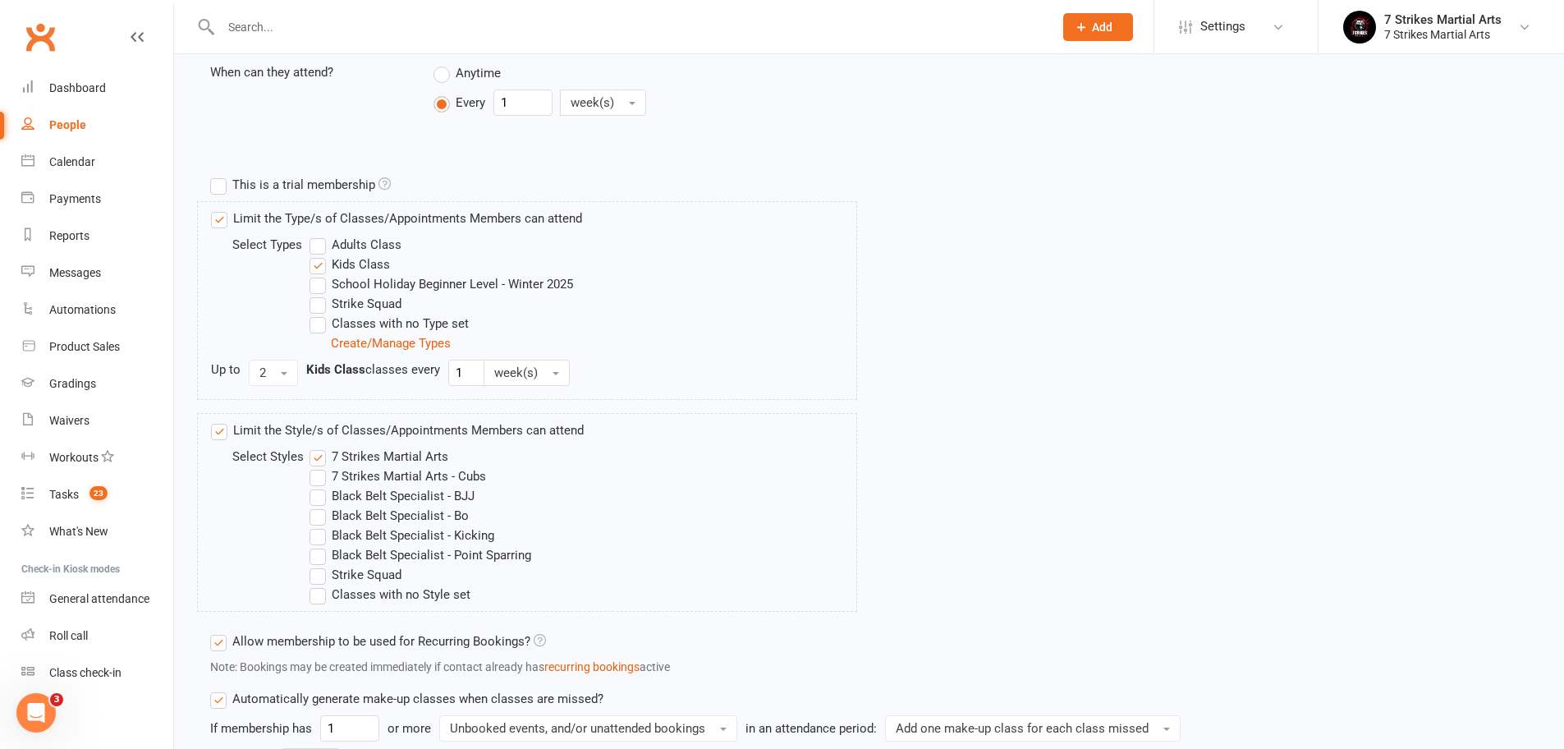
scroll to position [671, 0]
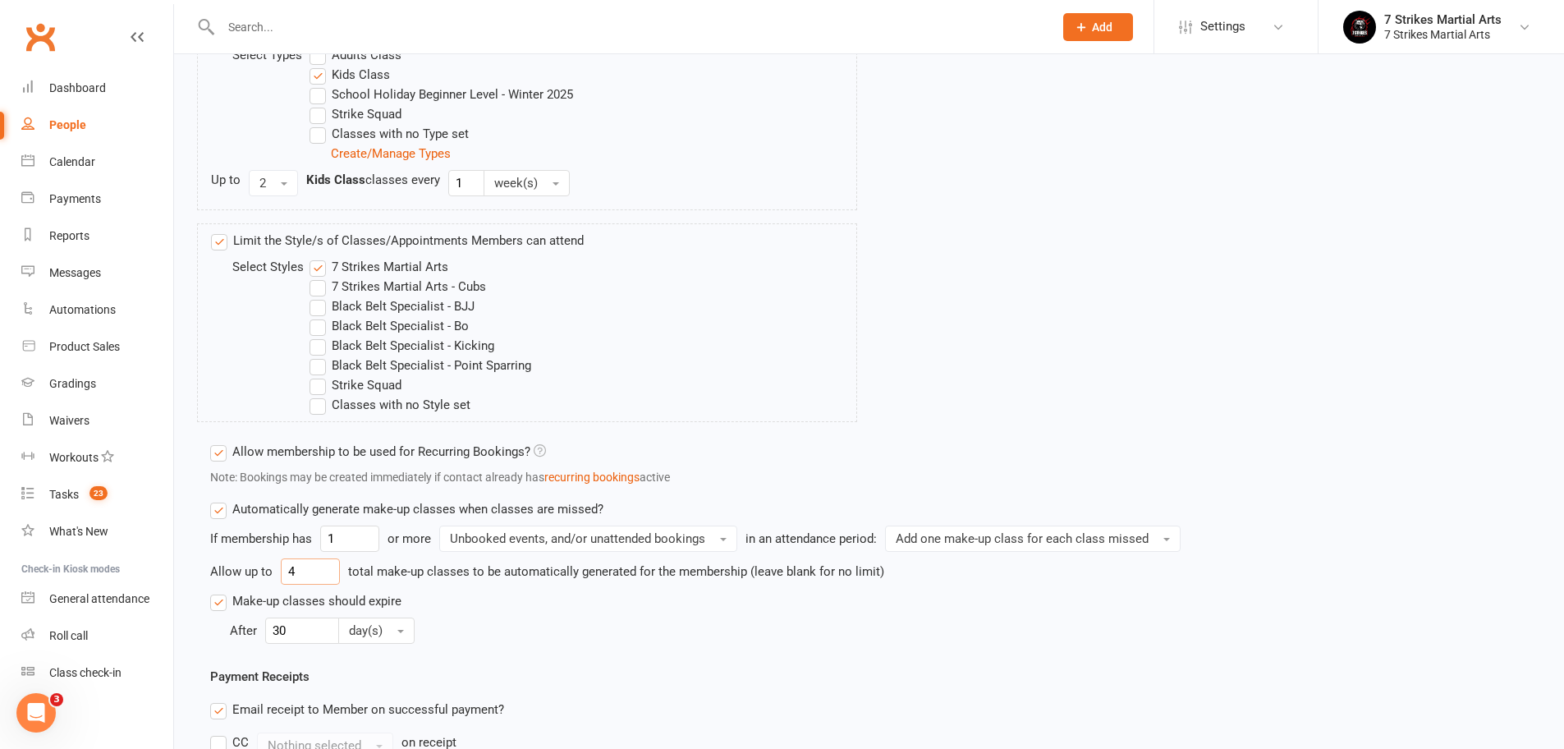
drag, startPoint x: 308, startPoint y: 567, endPoint x: 236, endPoint y: 565, distance: 72.2
click at [242, 567] on div "Allow up to 4 total make-up classes to be automatically generated for the membe…" at bounding box center [868, 571] width 1317 height 26
type input "0"
click at [583, 626] on div "After 30 day(s)" at bounding box center [879, 630] width 1298 height 26
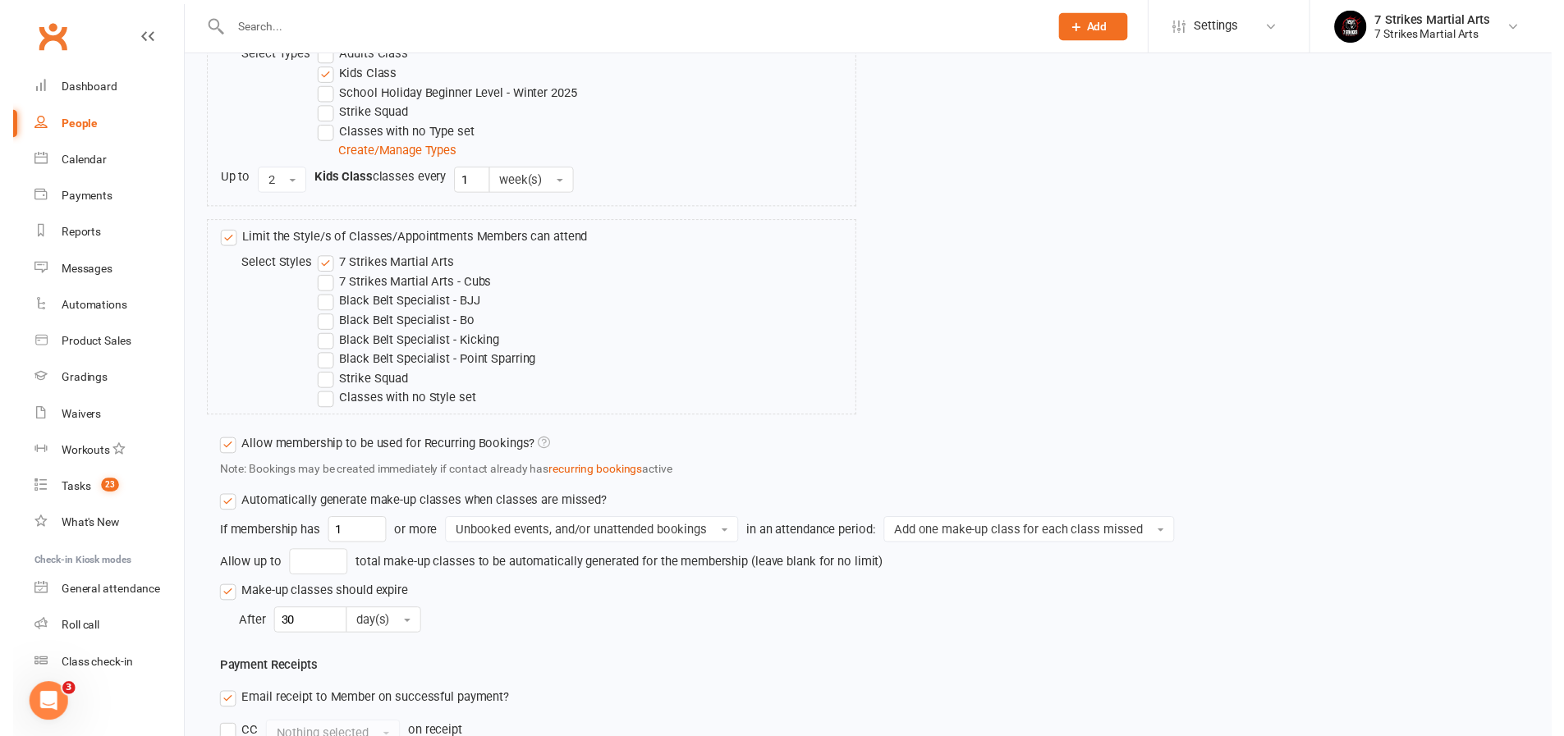
scroll to position [1047, 0]
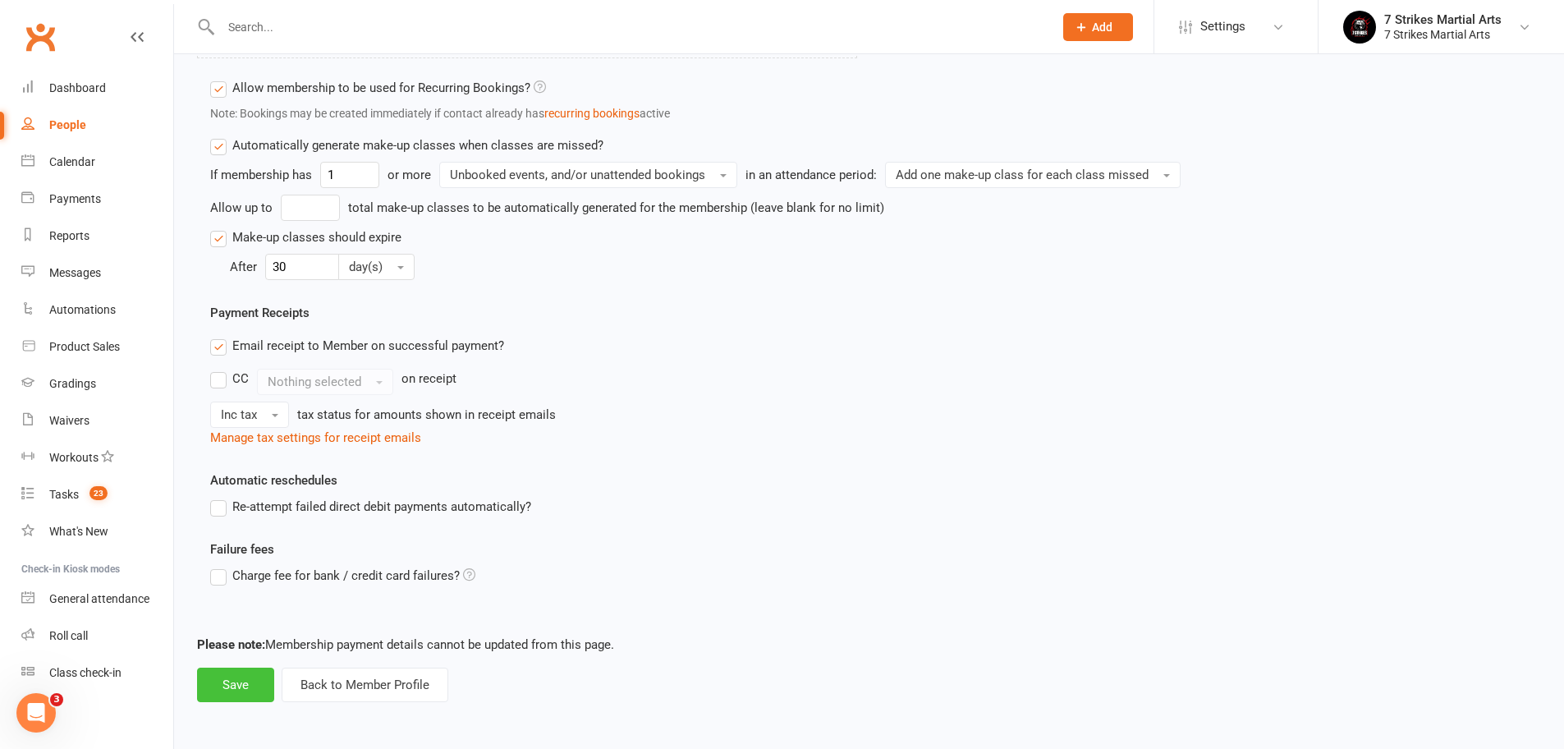
click at [231, 677] on button "Save" at bounding box center [235, 684] width 77 height 34
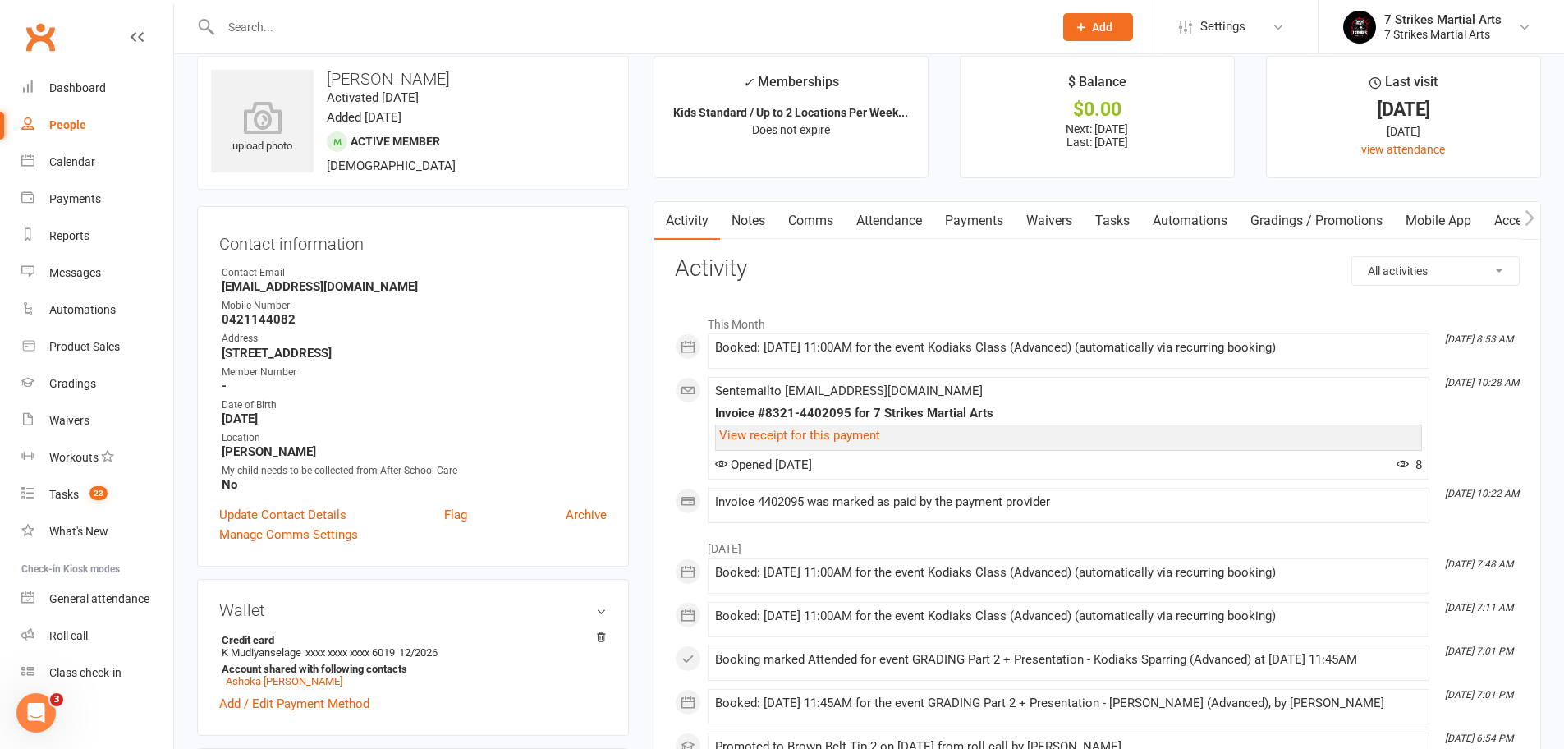
scroll to position [48, 0]
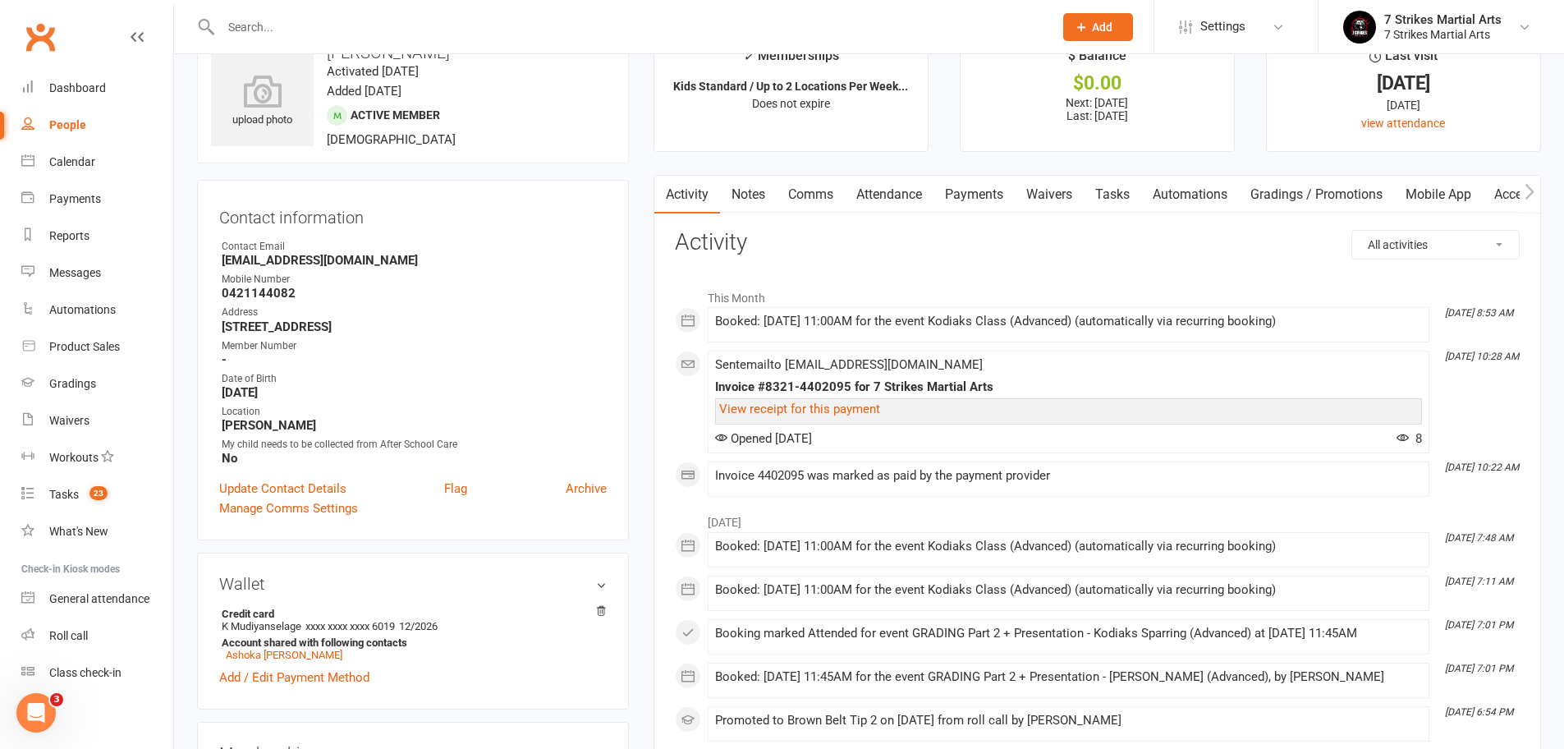
click at [904, 193] on link "Attendance" at bounding box center [889, 195] width 89 height 38
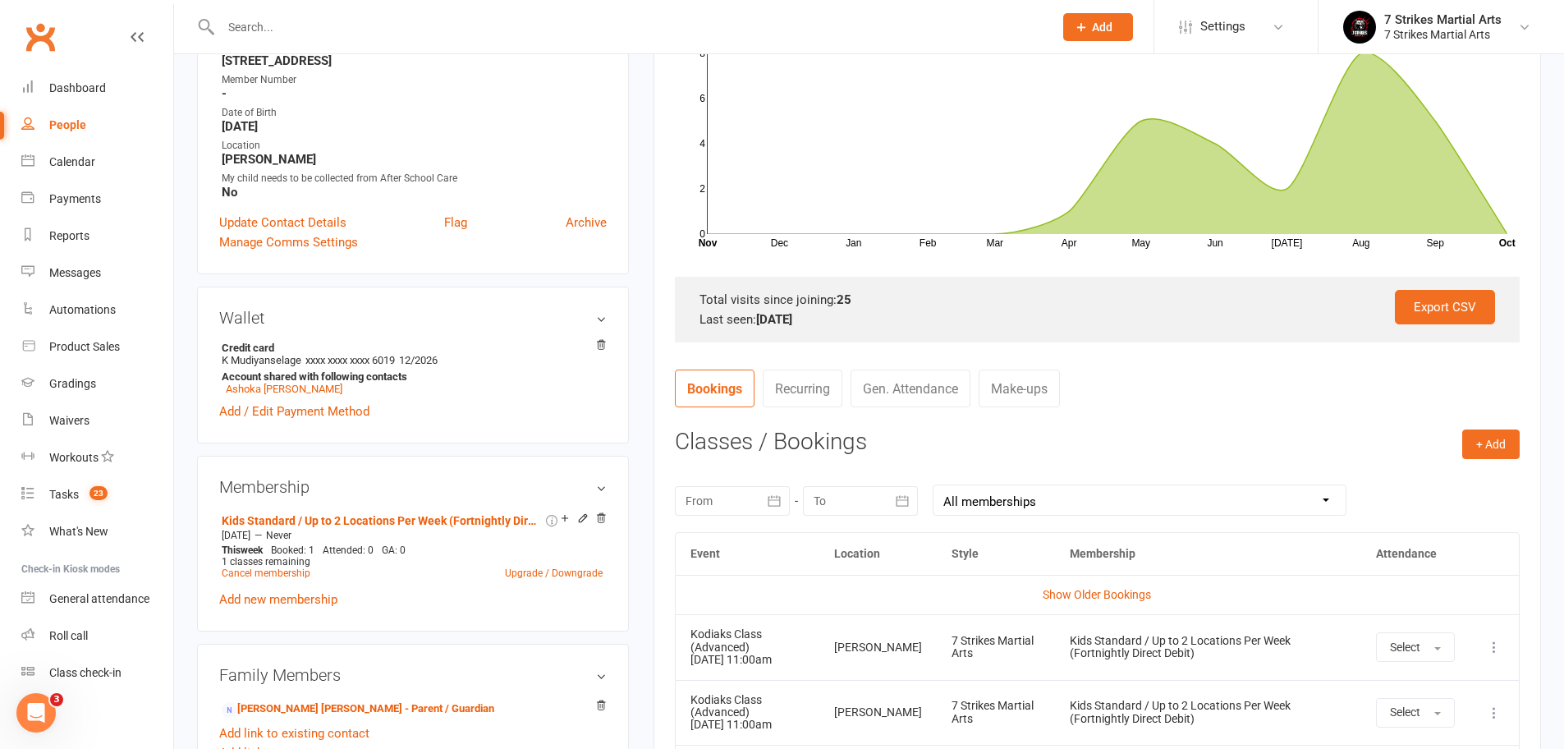
scroll to position [410, 0]
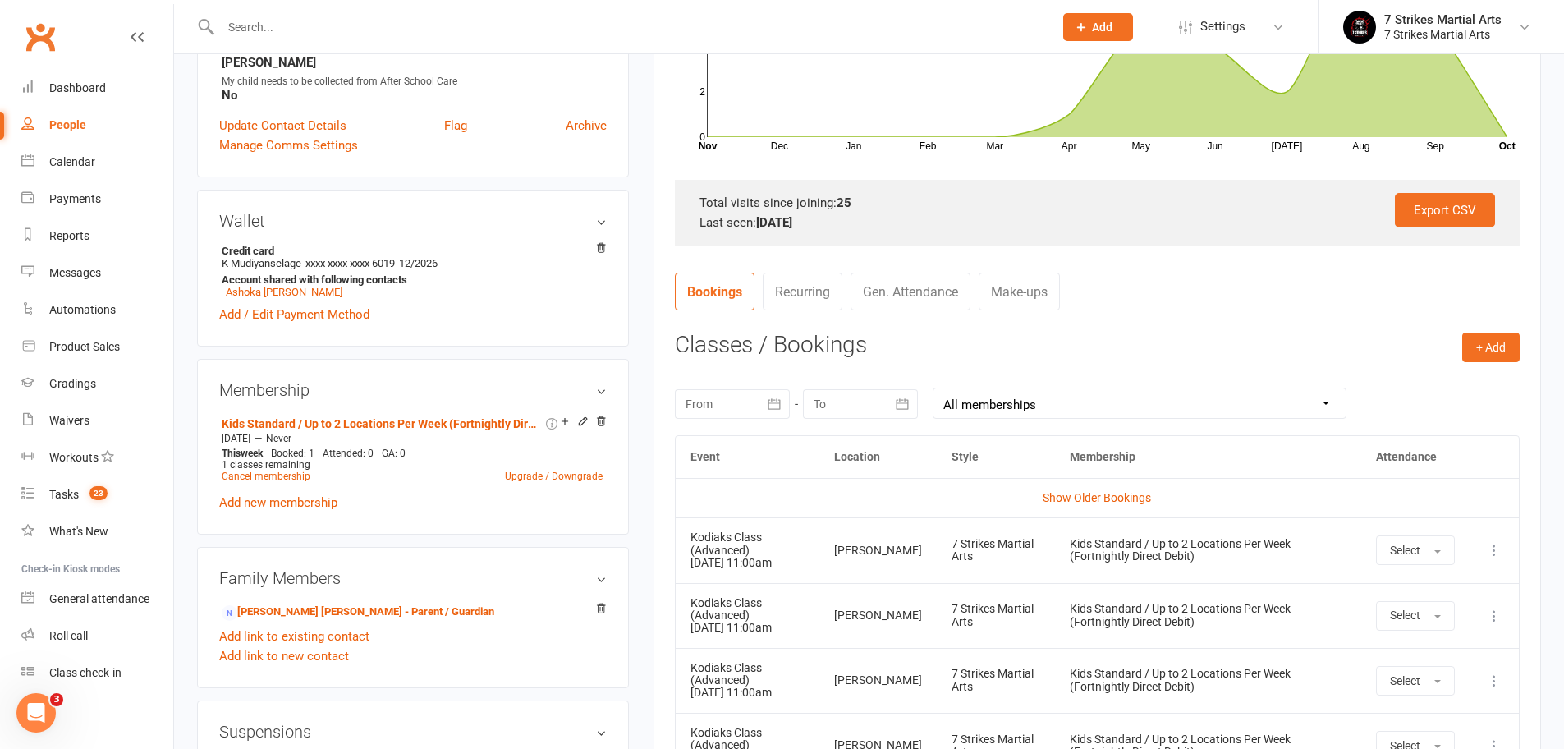
click at [1026, 286] on link "Make-ups" at bounding box center [1018, 291] width 81 height 38
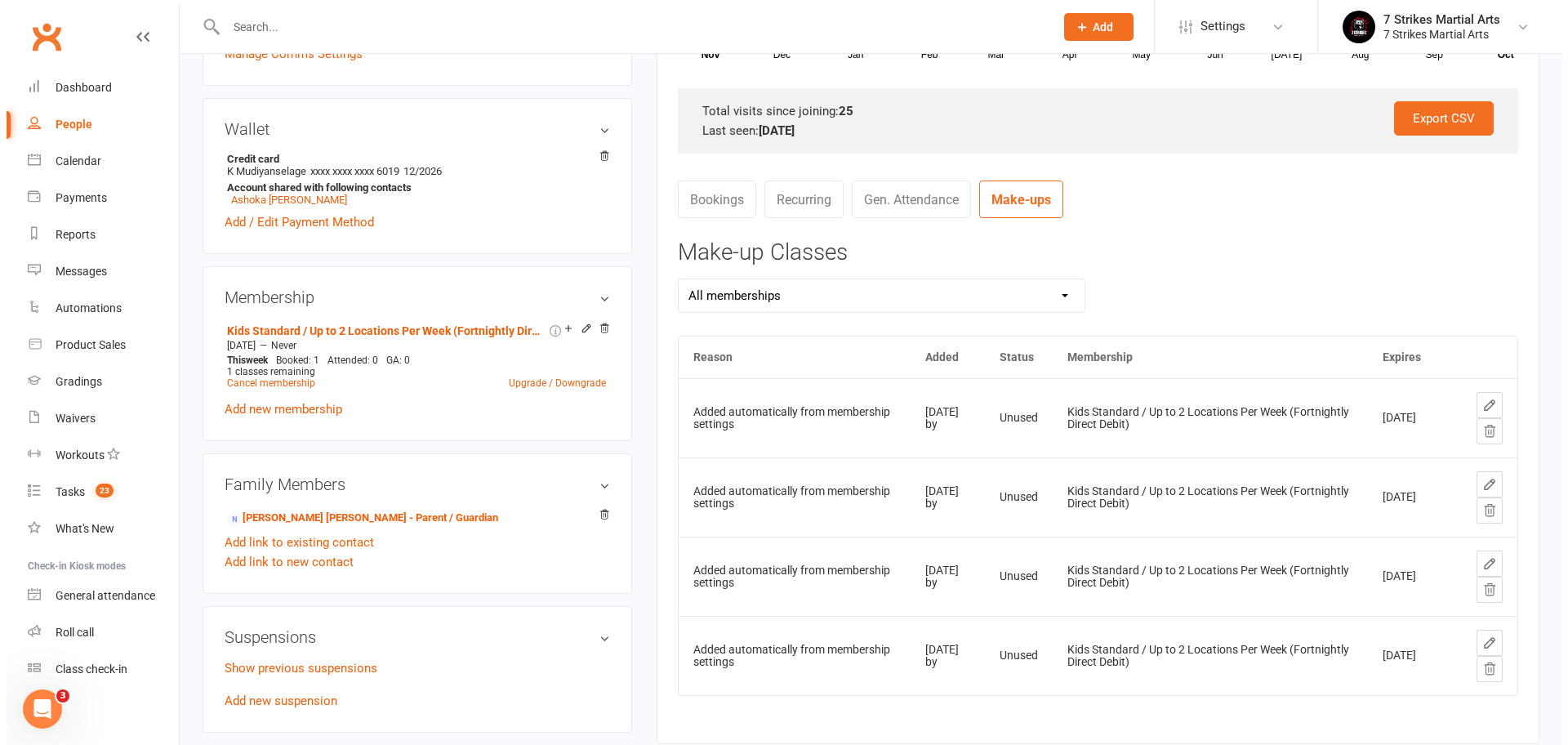
scroll to position [528, 0]
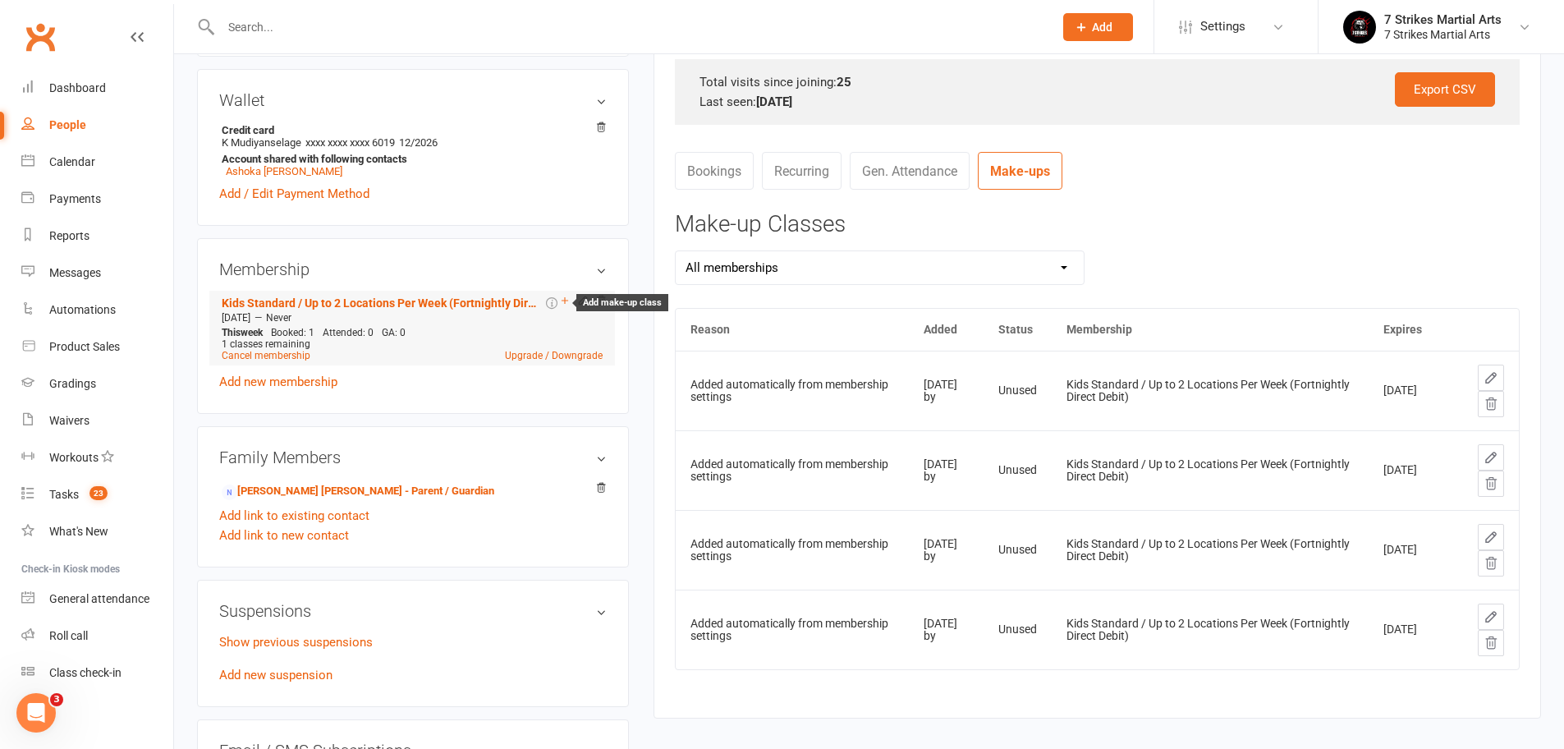
click at [564, 300] on icon at bounding box center [564, 300] width 7 height 7
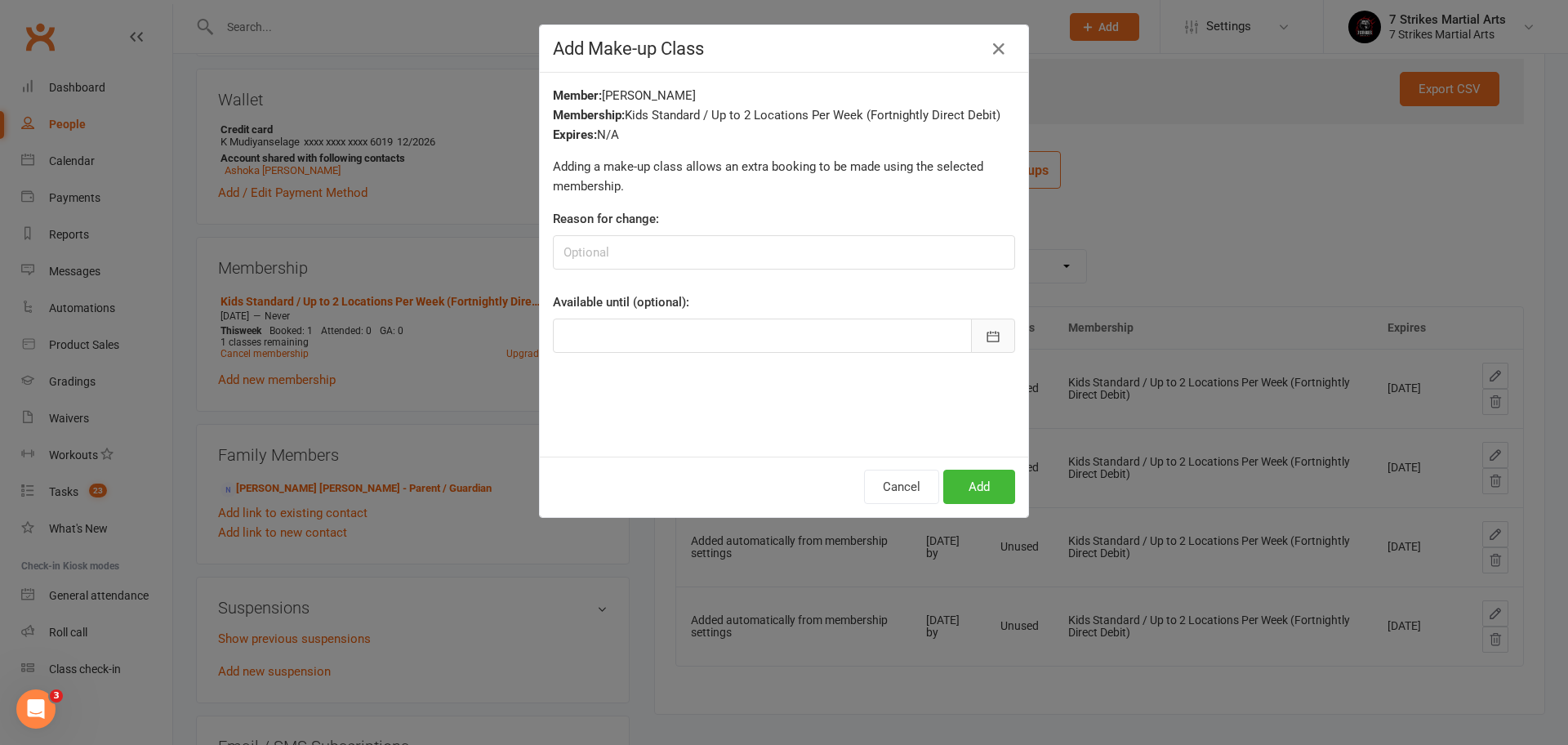
click at [987, 332] on icon "button" at bounding box center [993, 335] width 12 height 11
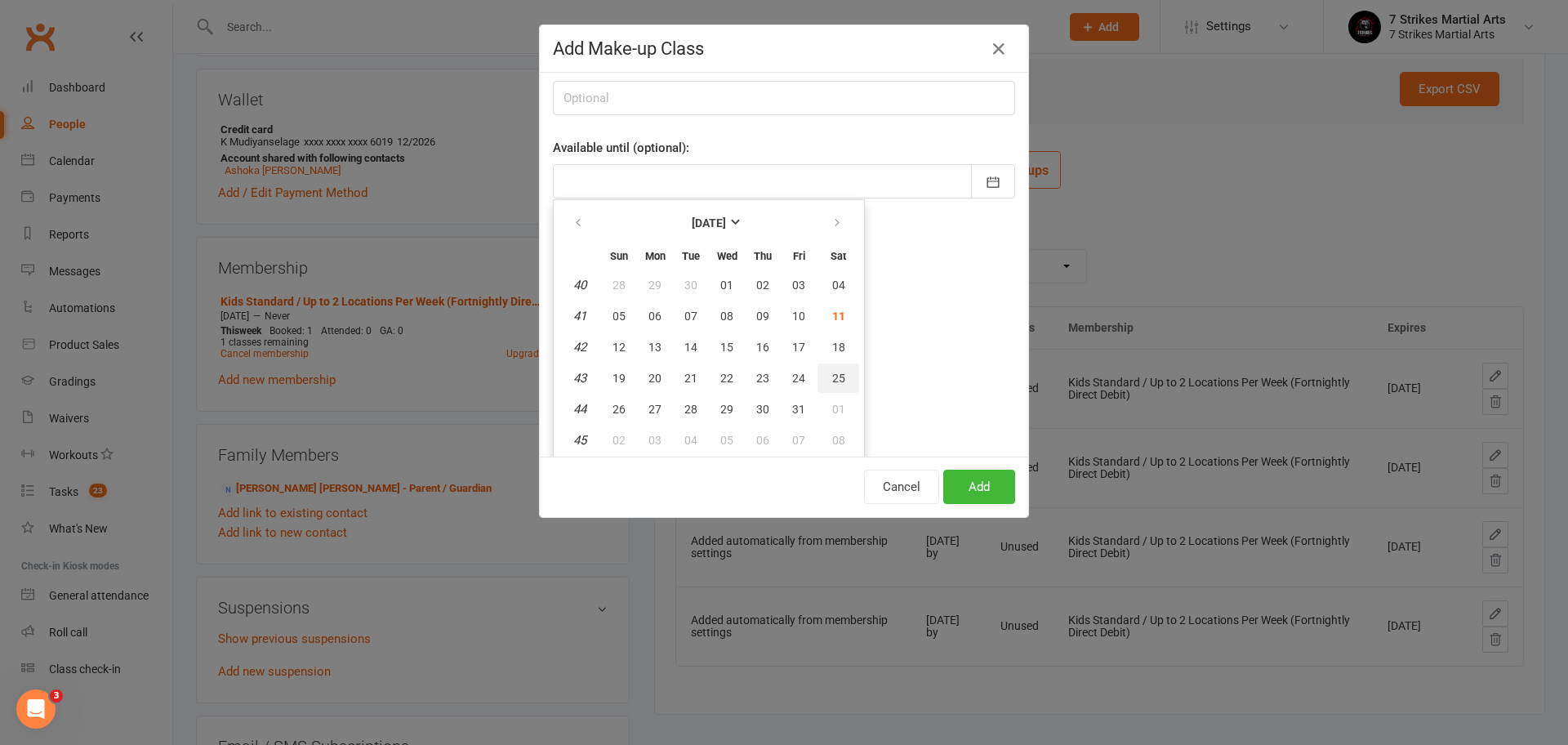
click at [834, 378] on span "25" at bounding box center [838, 377] width 13 height 13
type input "25 Oct 2025"
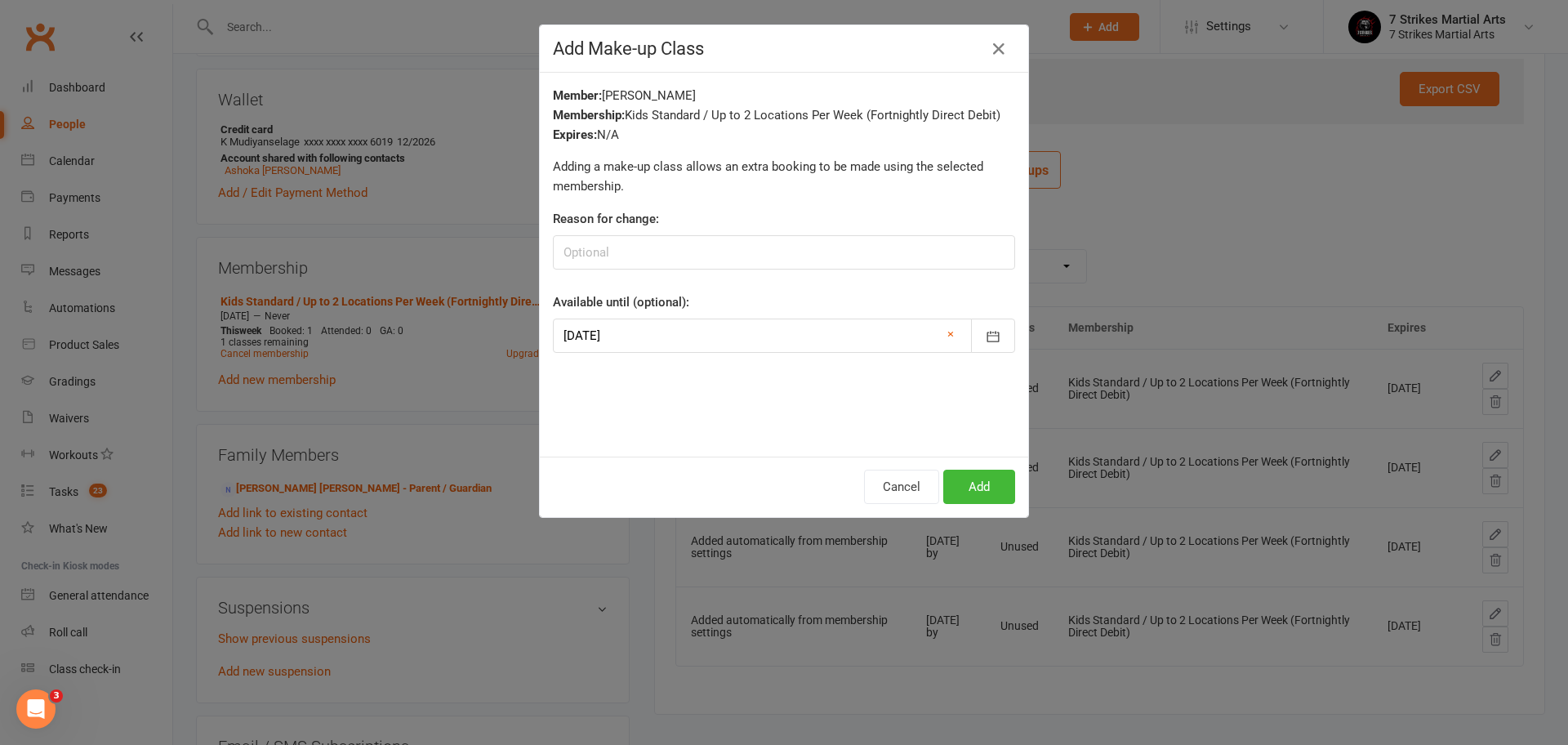
scroll to position [0, 0]
click at [984, 485] on button "Add" at bounding box center [979, 486] width 72 height 34
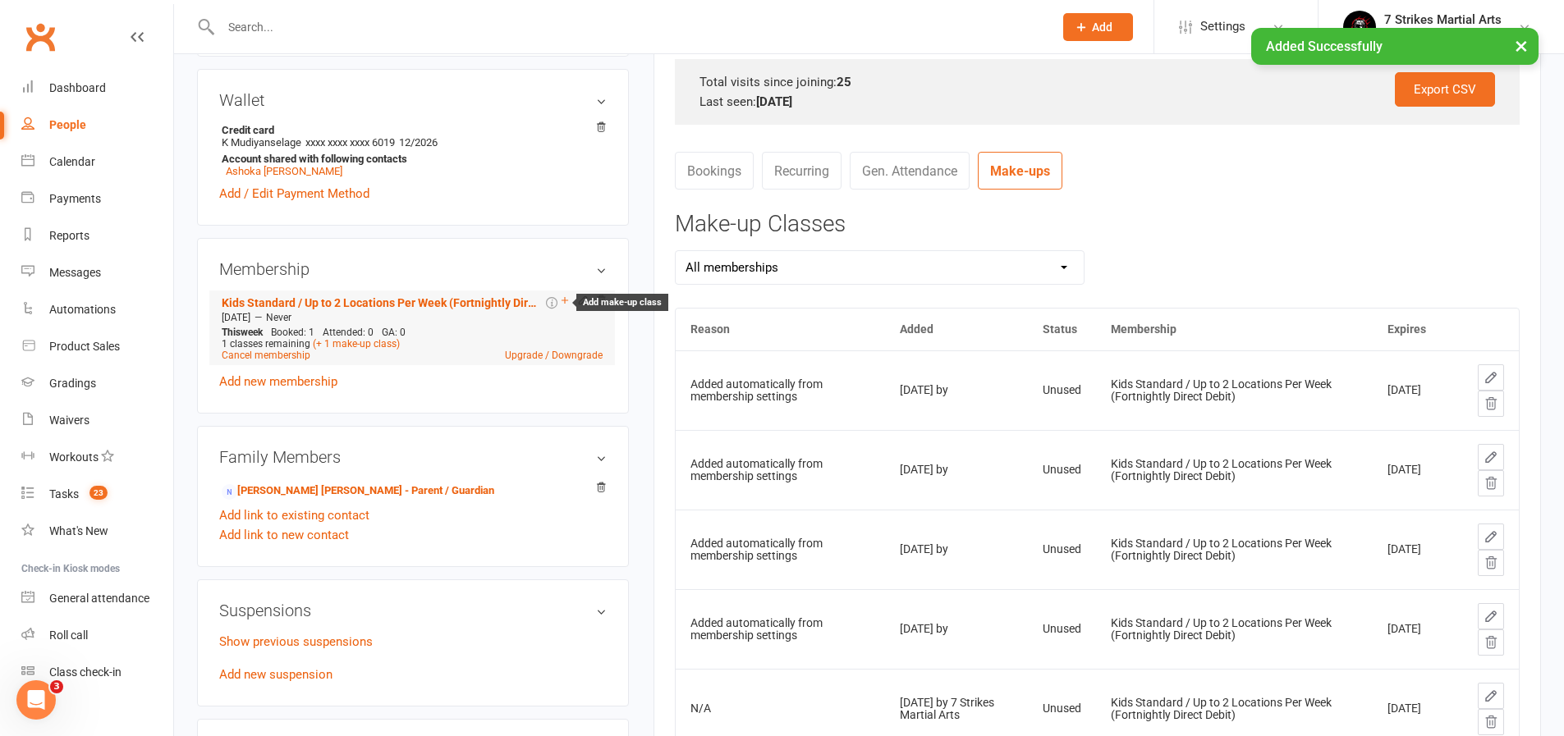
click at [566, 300] on icon at bounding box center [564, 300] width 7 height 7
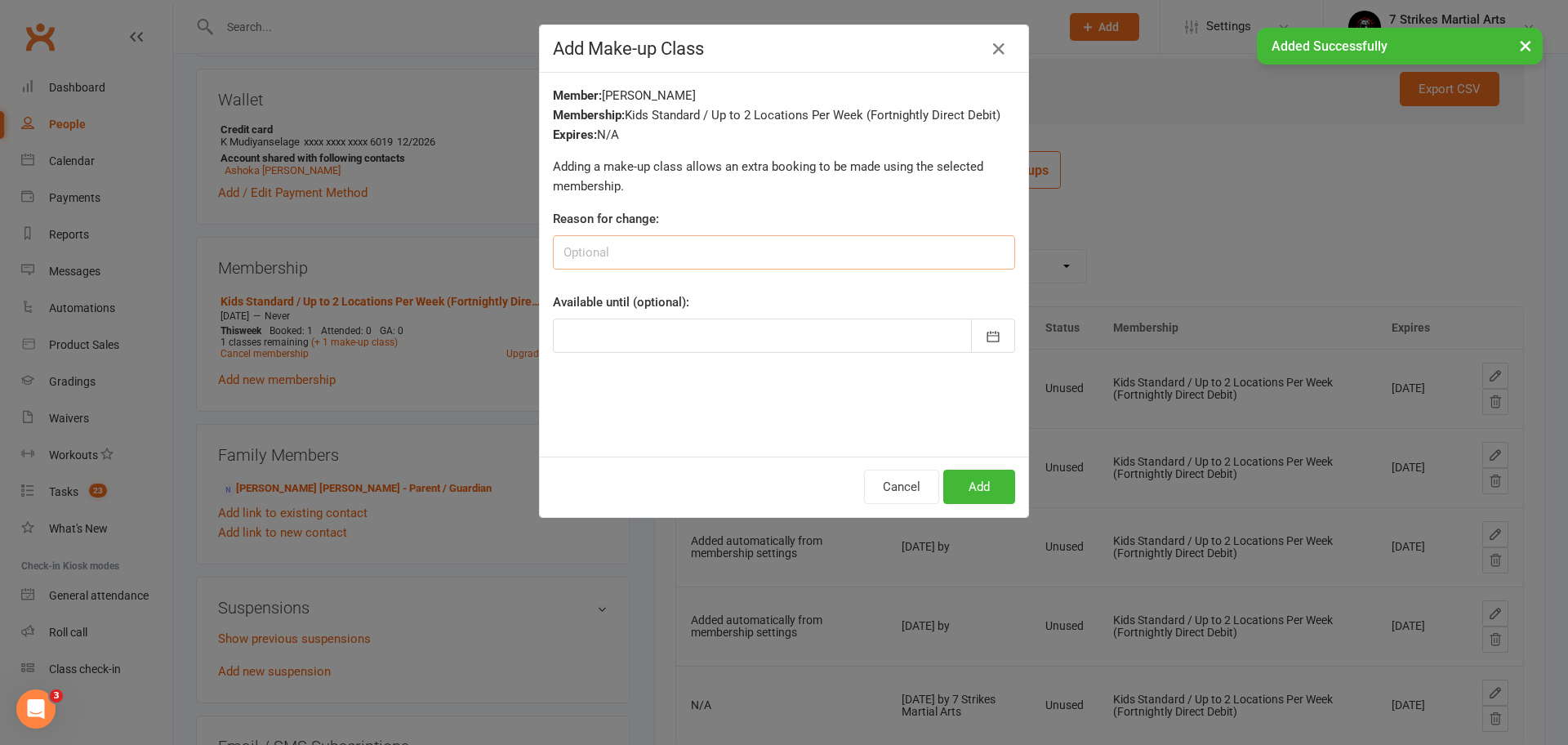
click at [887, 248] on input at bounding box center [784, 252] width 463 height 34
click at [985, 338] on icon "button" at bounding box center [993, 336] width 16 height 16
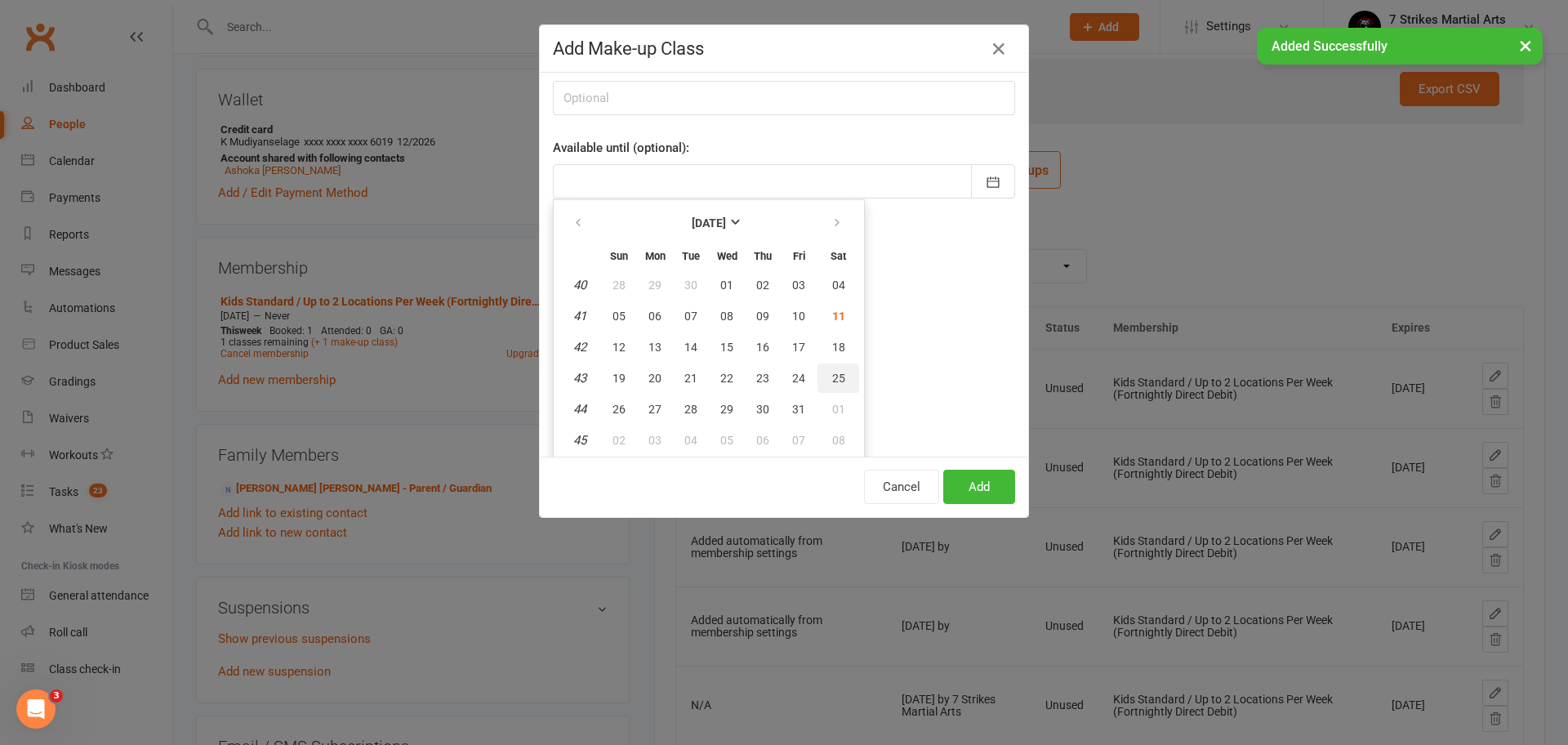
click at [836, 380] on span "25" at bounding box center [838, 377] width 13 height 13
type input "25 Oct 2025"
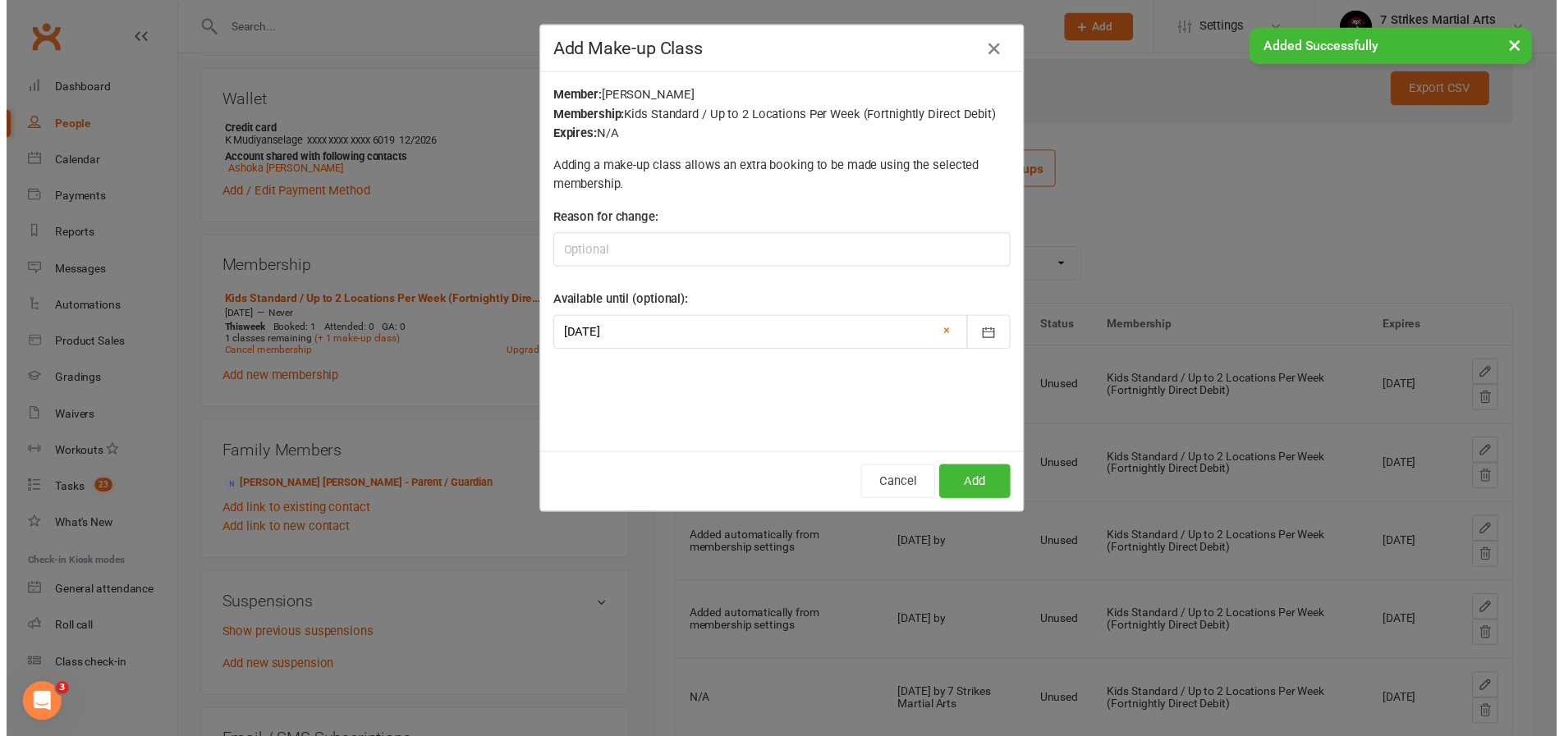
scroll to position [0, 0]
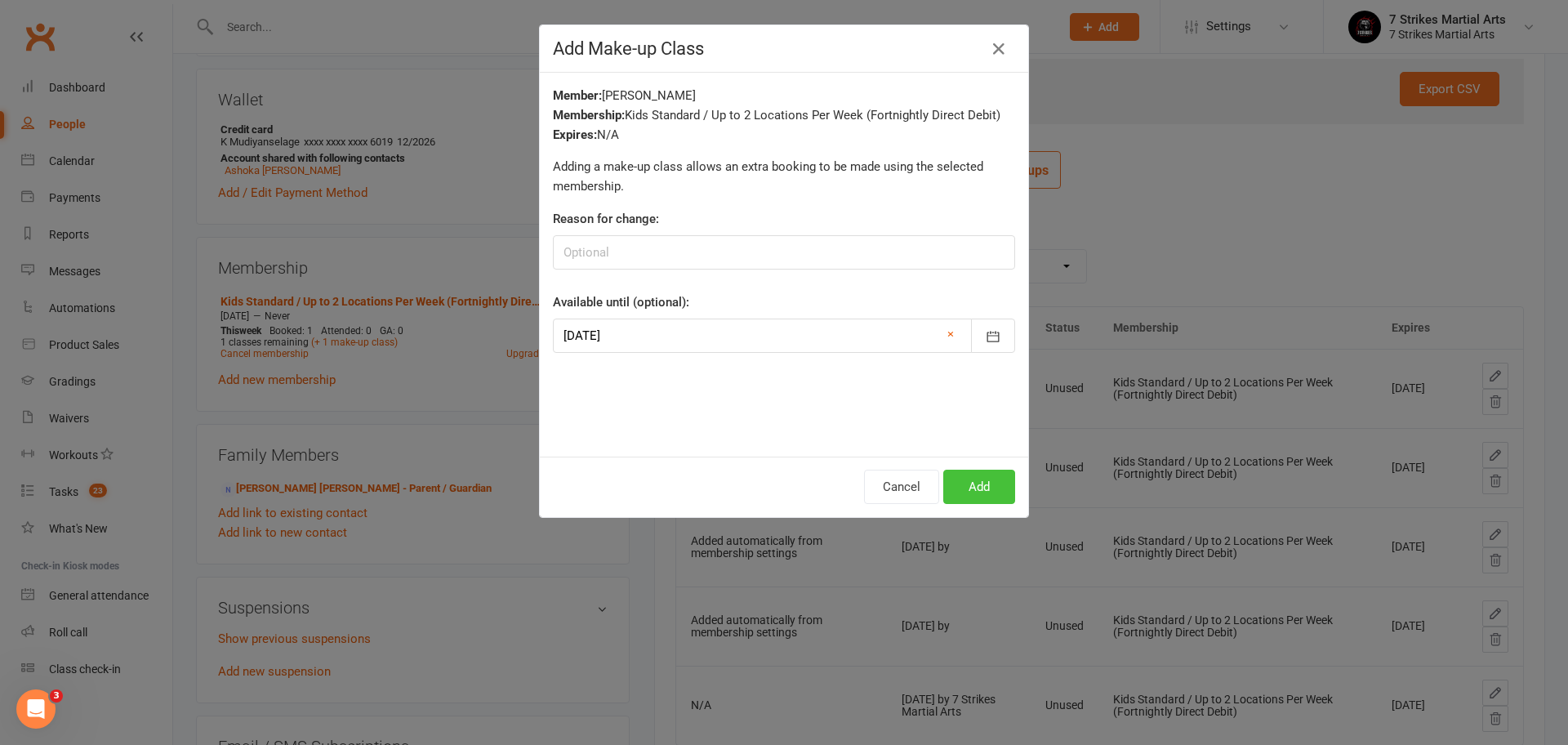
click at [971, 486] on button "Add" at bounding box center [979, 486] width 72 height 34
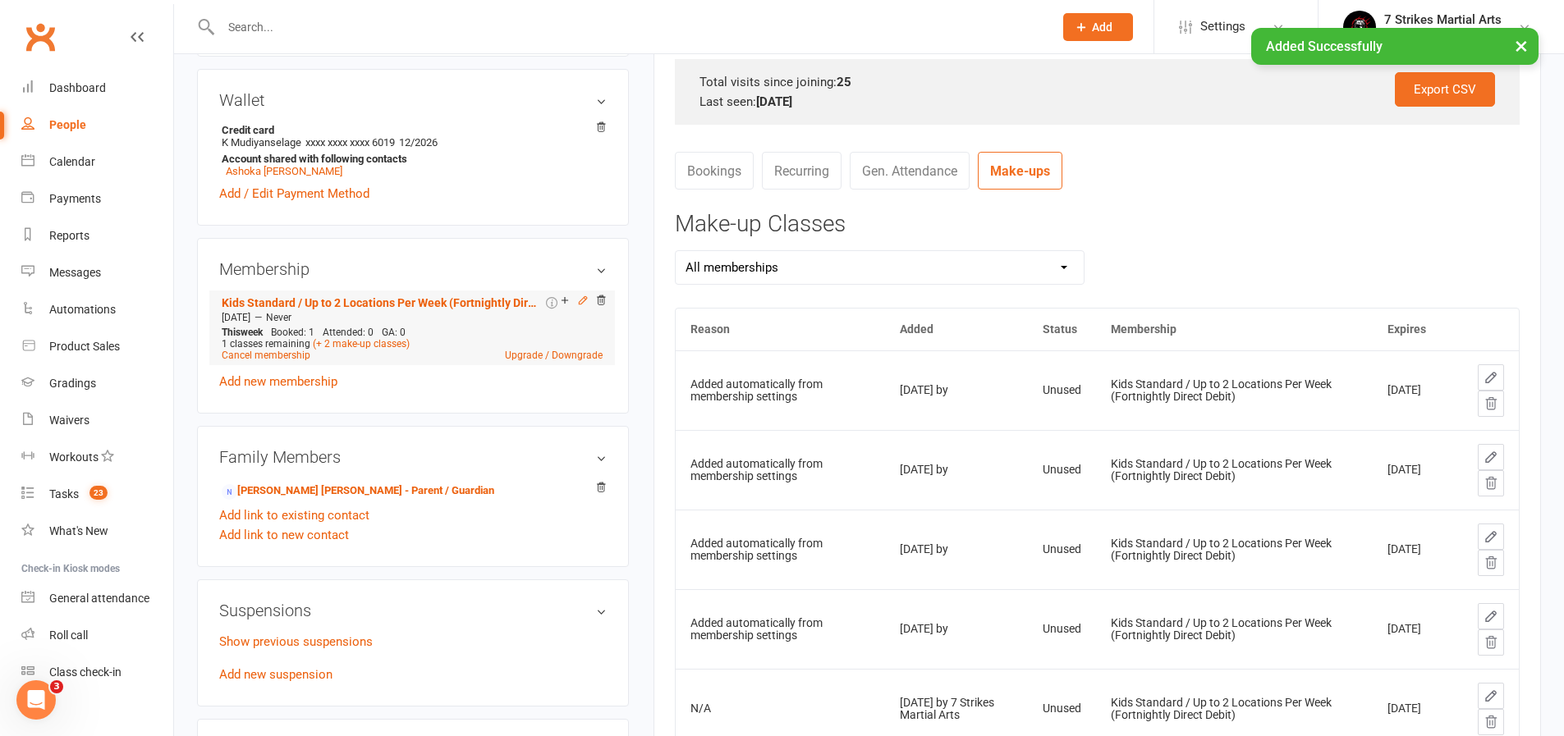
click at [583, 301] on icon at bounding box center [582, 300] width 11 height 11
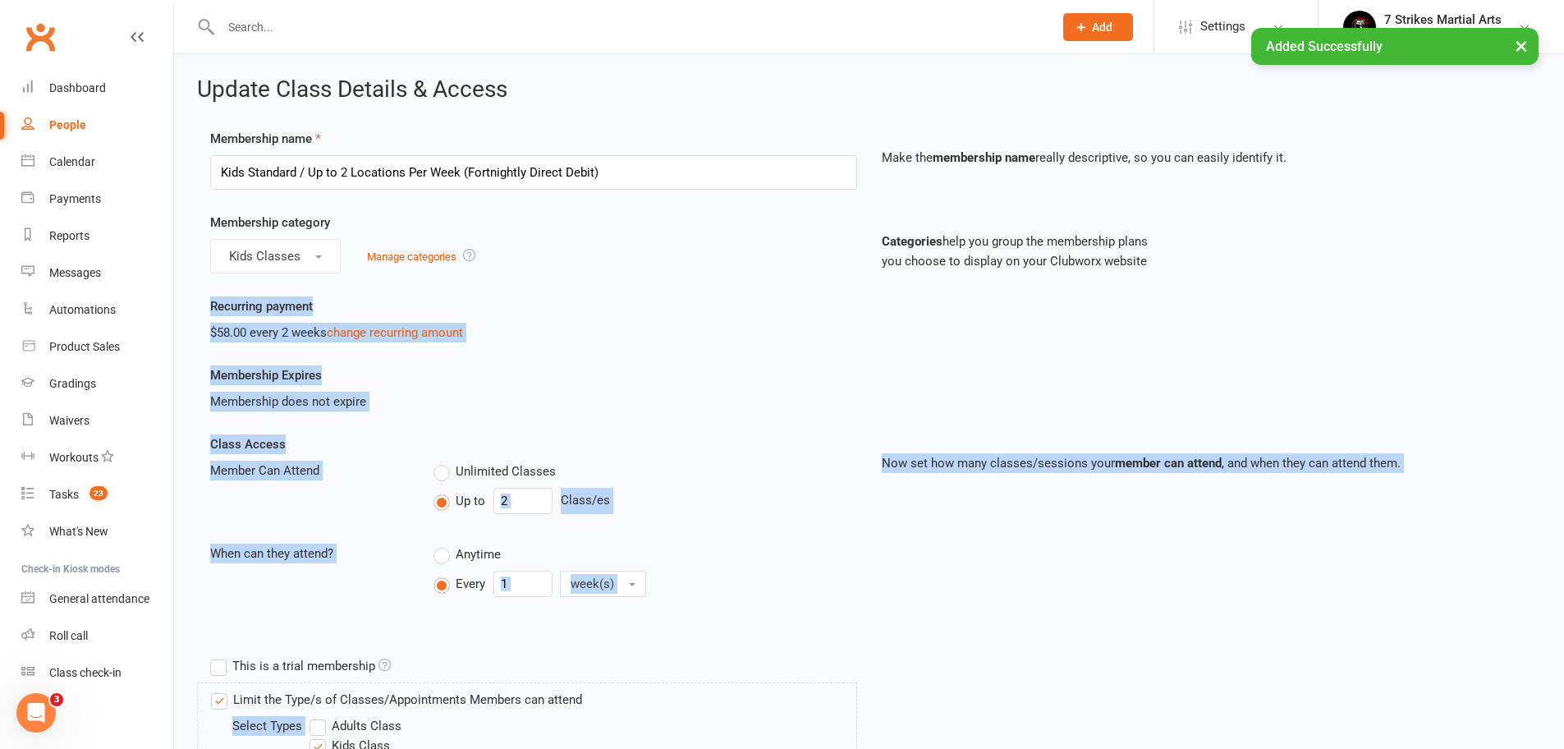
drag, startPoint x: 583, startPoint y: 301, endPoint x: 561, endPoint y: 295, distance: 22.3
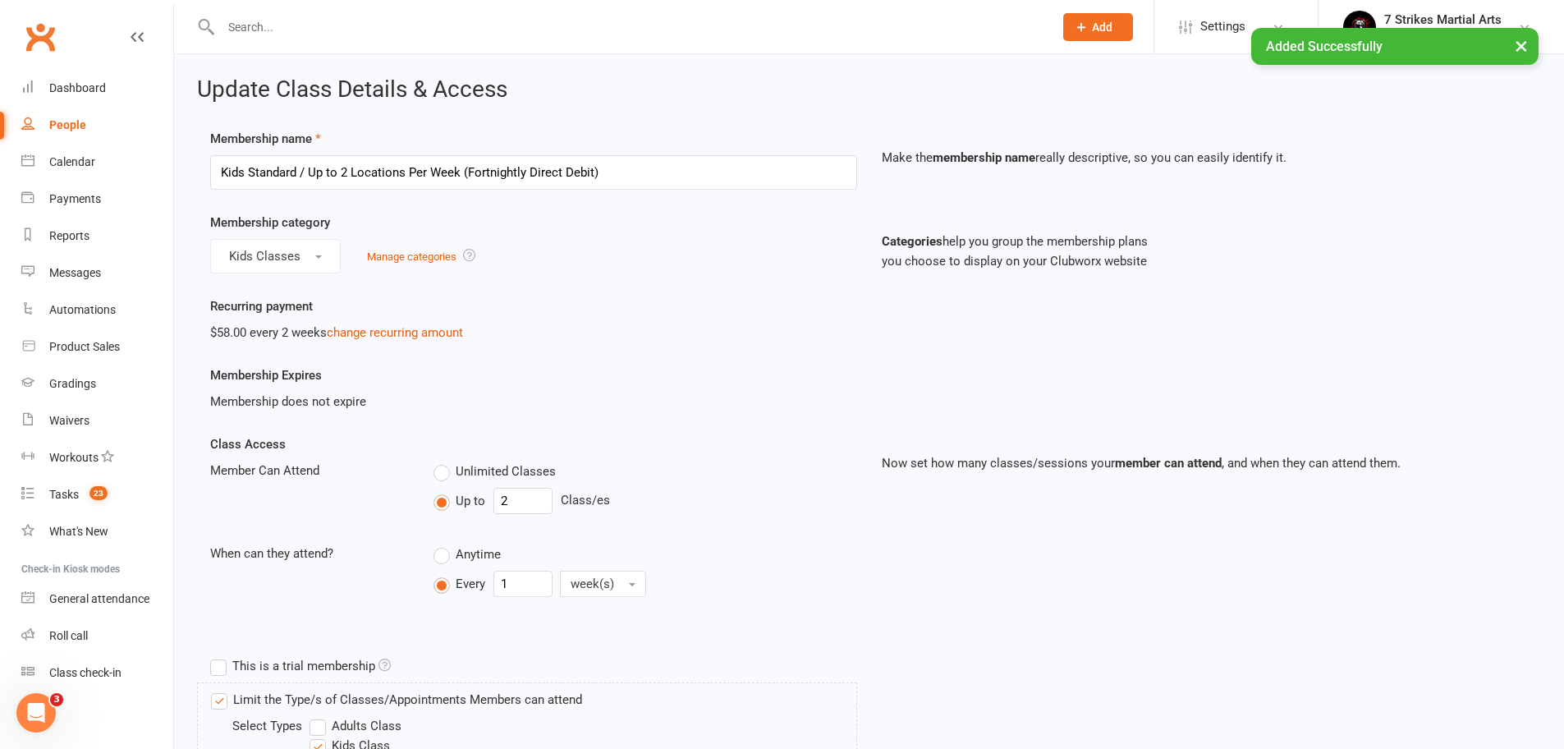
click at [640, 268] on div "Categories help you group the membership plans you choose to display on your Cl…" at bounding box center [606, 256] width 248 height 68
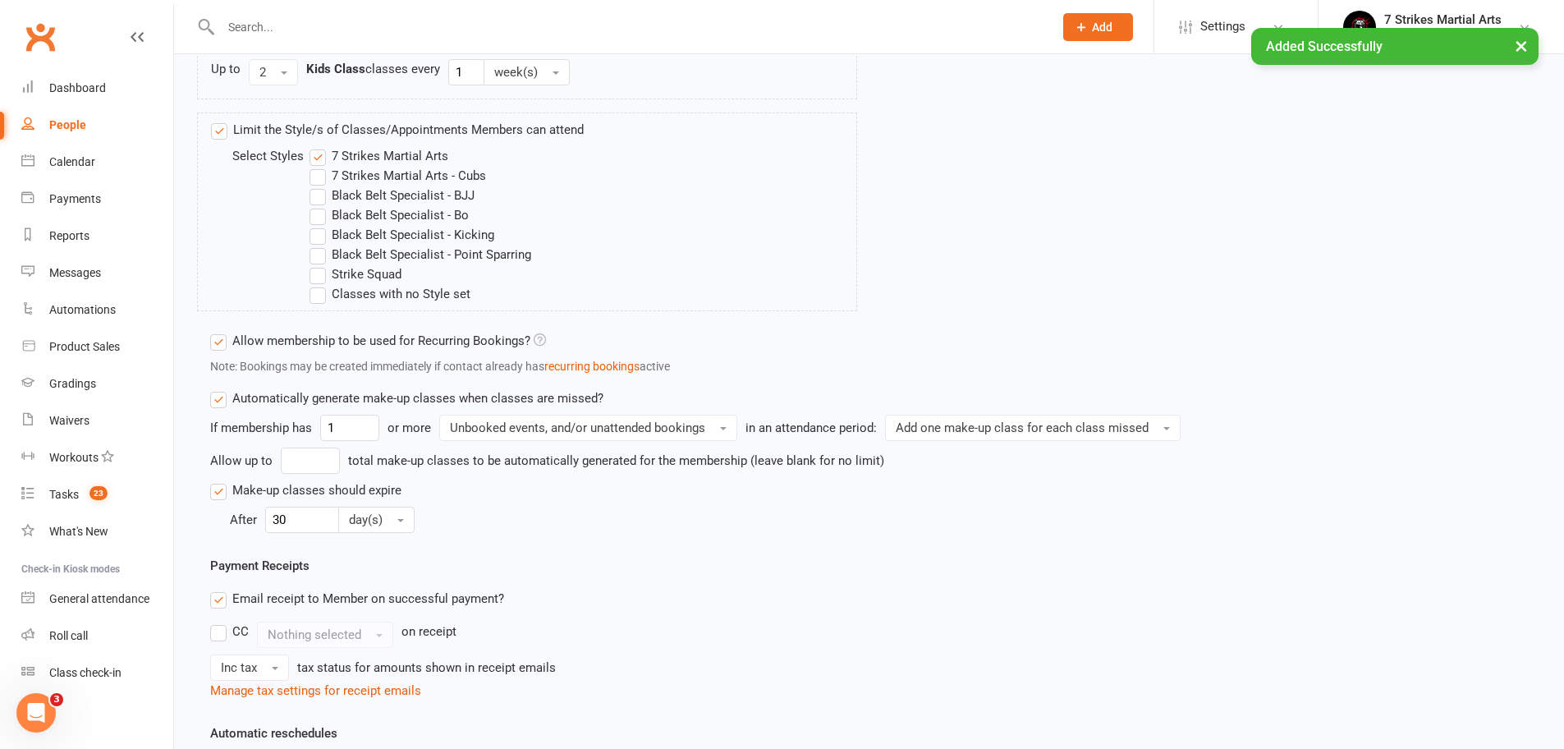
scroll to position [1047, 0]
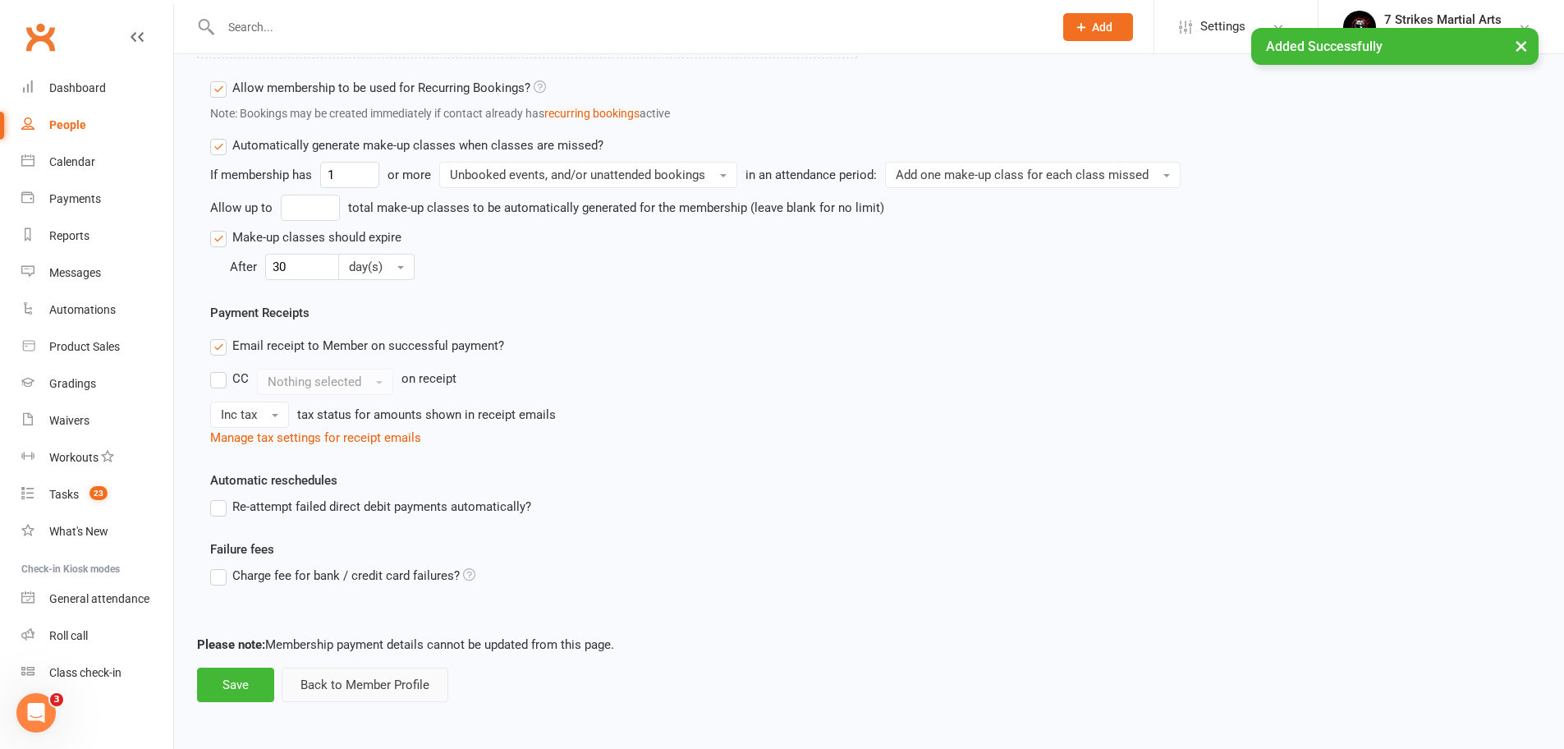
click at [376, 675] on button "Back to Member Profile" at bounding box center [365, 684] width 167 height 34
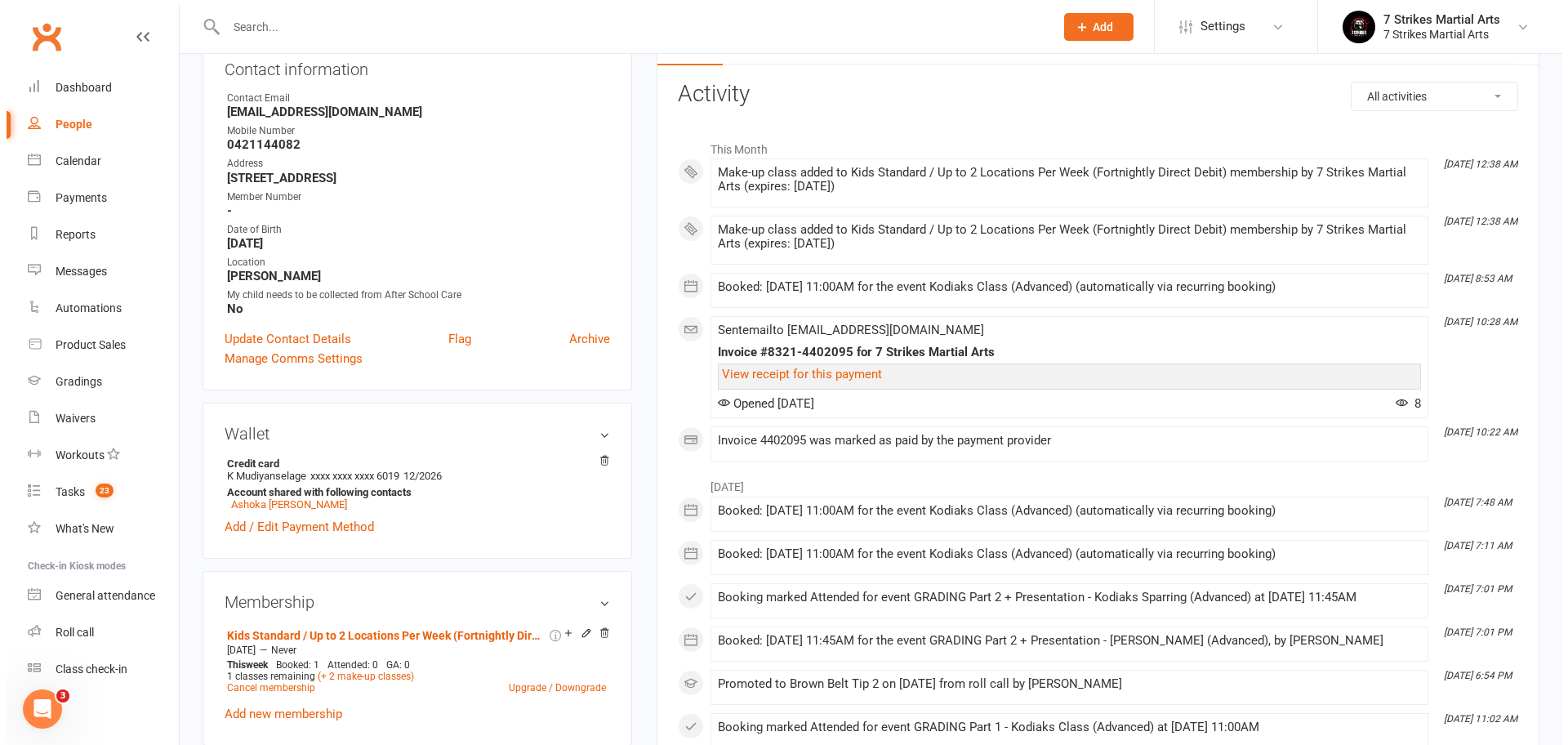
scroll to position [270, 0]
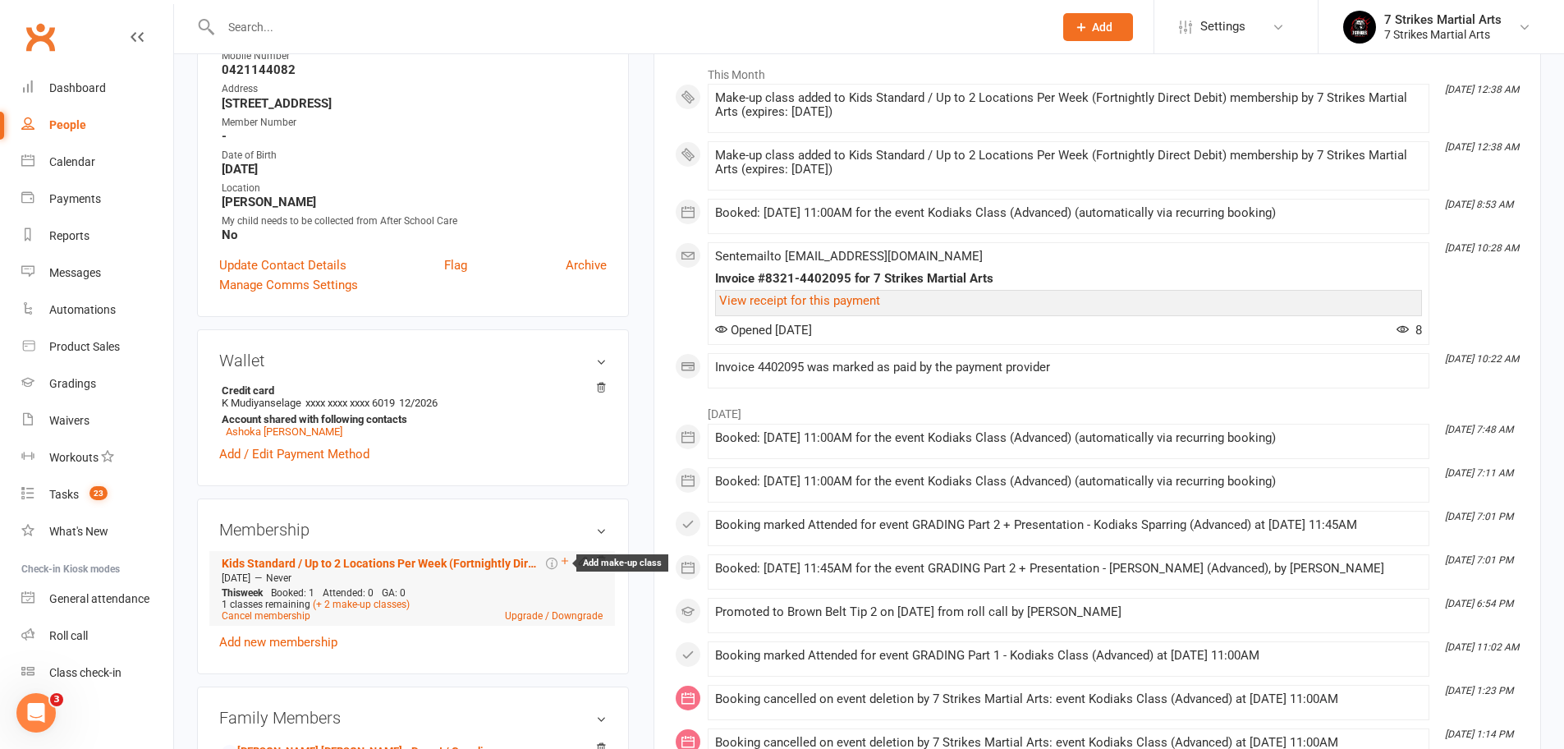
click at [563, 561] on icon at bounding box center [564, 560] width 11 height 11
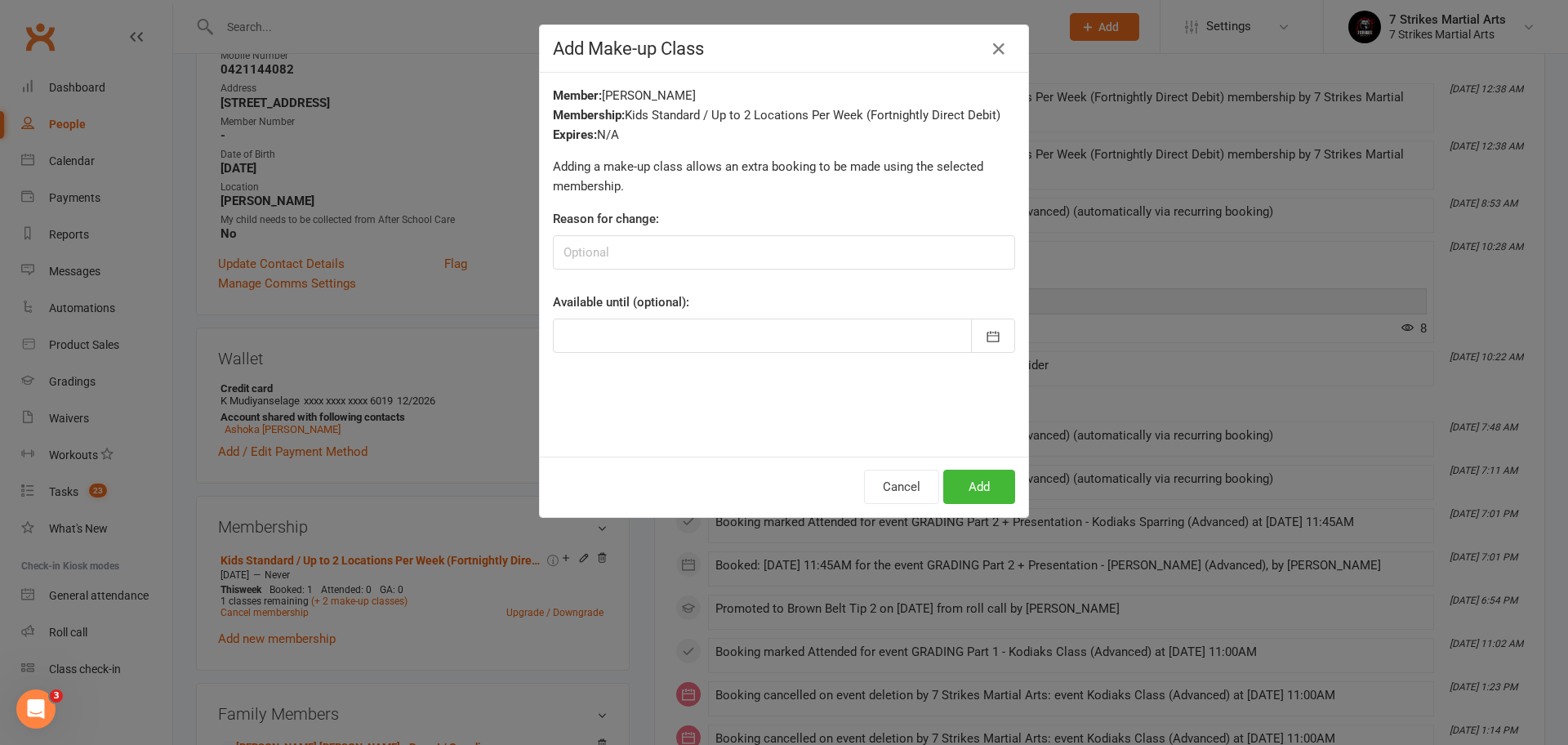
click at [746, 330] on div at bounding box center [784, 335] width 463 height 34
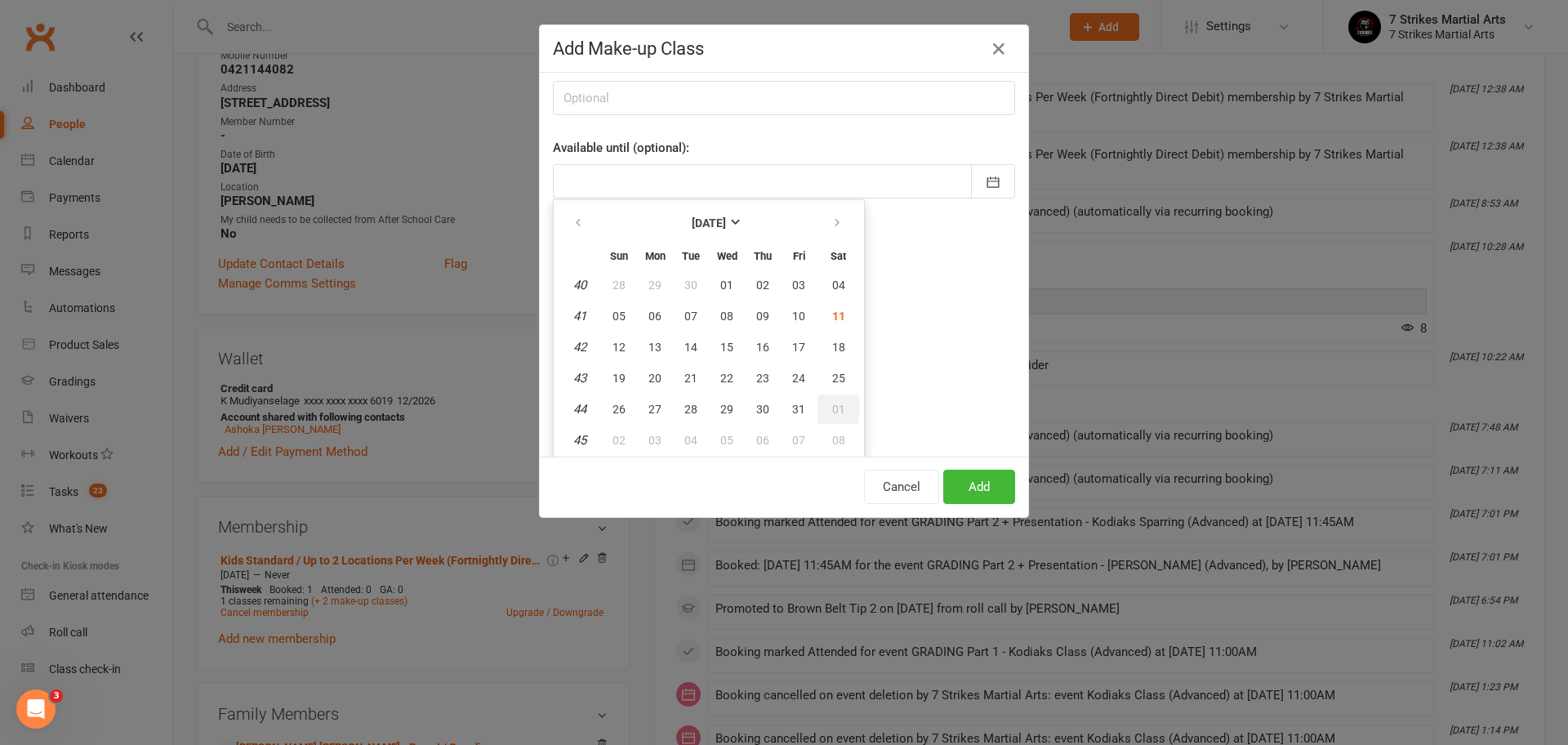
click at [833, 410] on span "01" at bounding box center [838, 409] width 13 height 13
type input "01 Nov 2025"
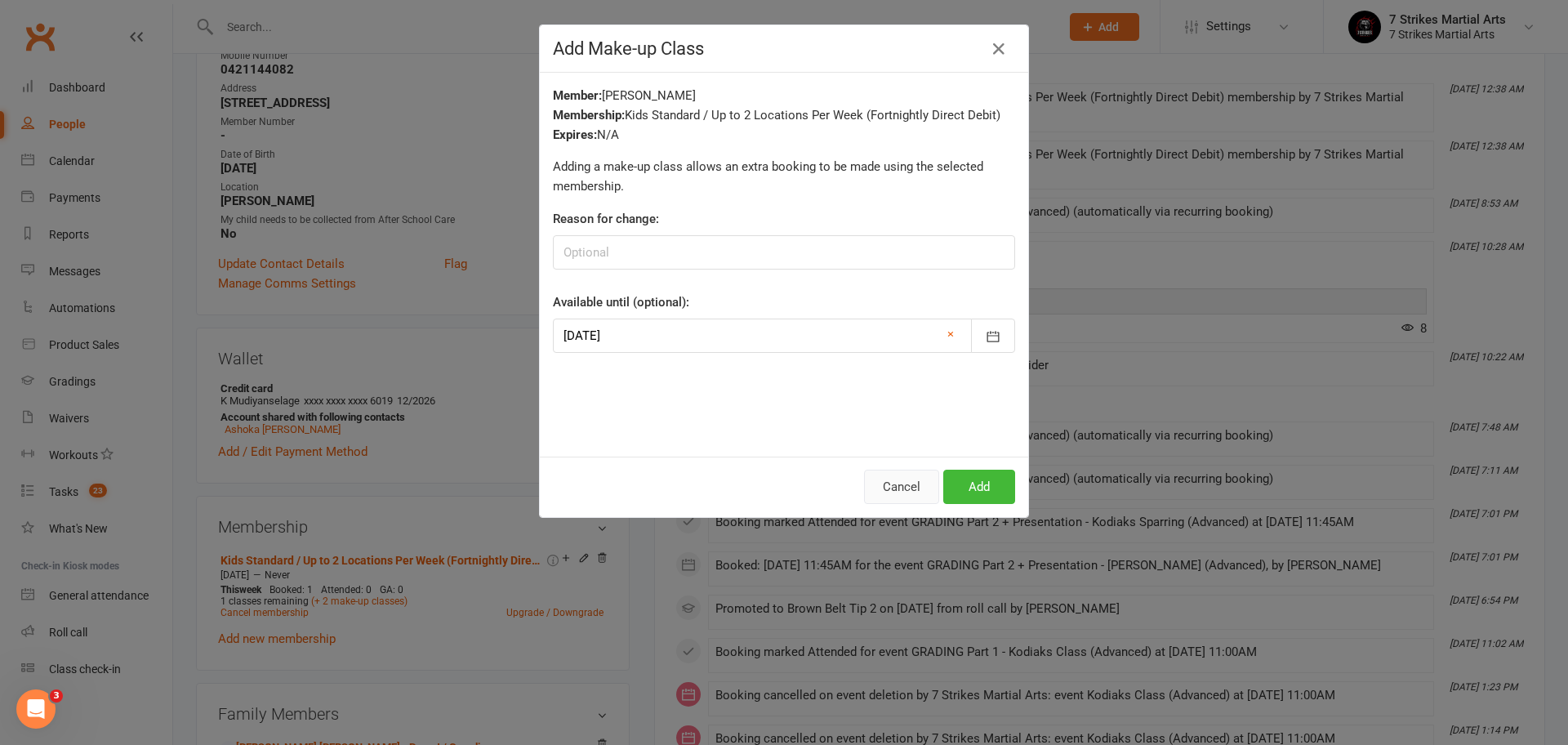
scroll to position [0, 0]
click at [970, 491] on button "Add" at bounding box center [979, 486] width 72 height 34
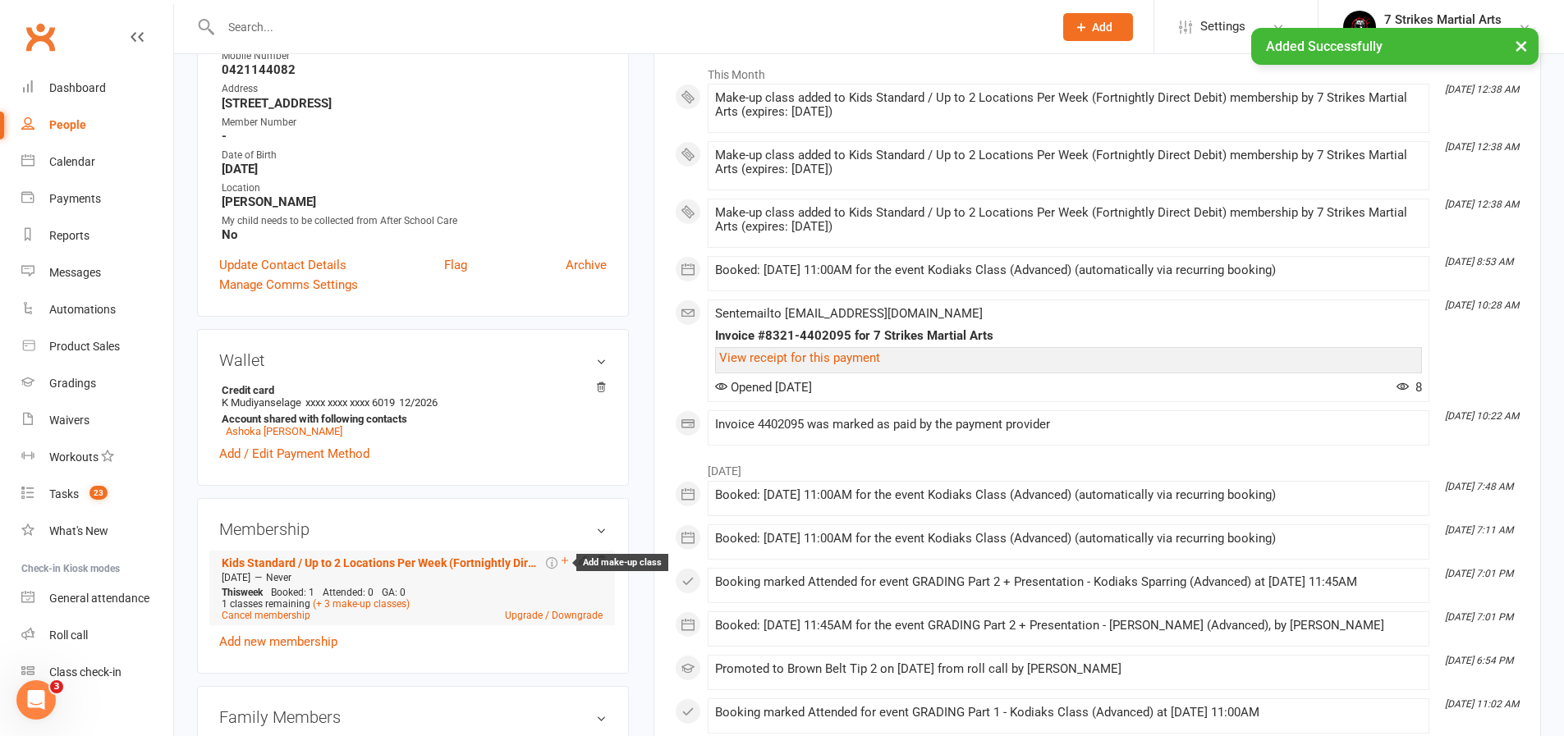
click at [565, 560] on icon at bounding box center [564, 560] width 7 height 7
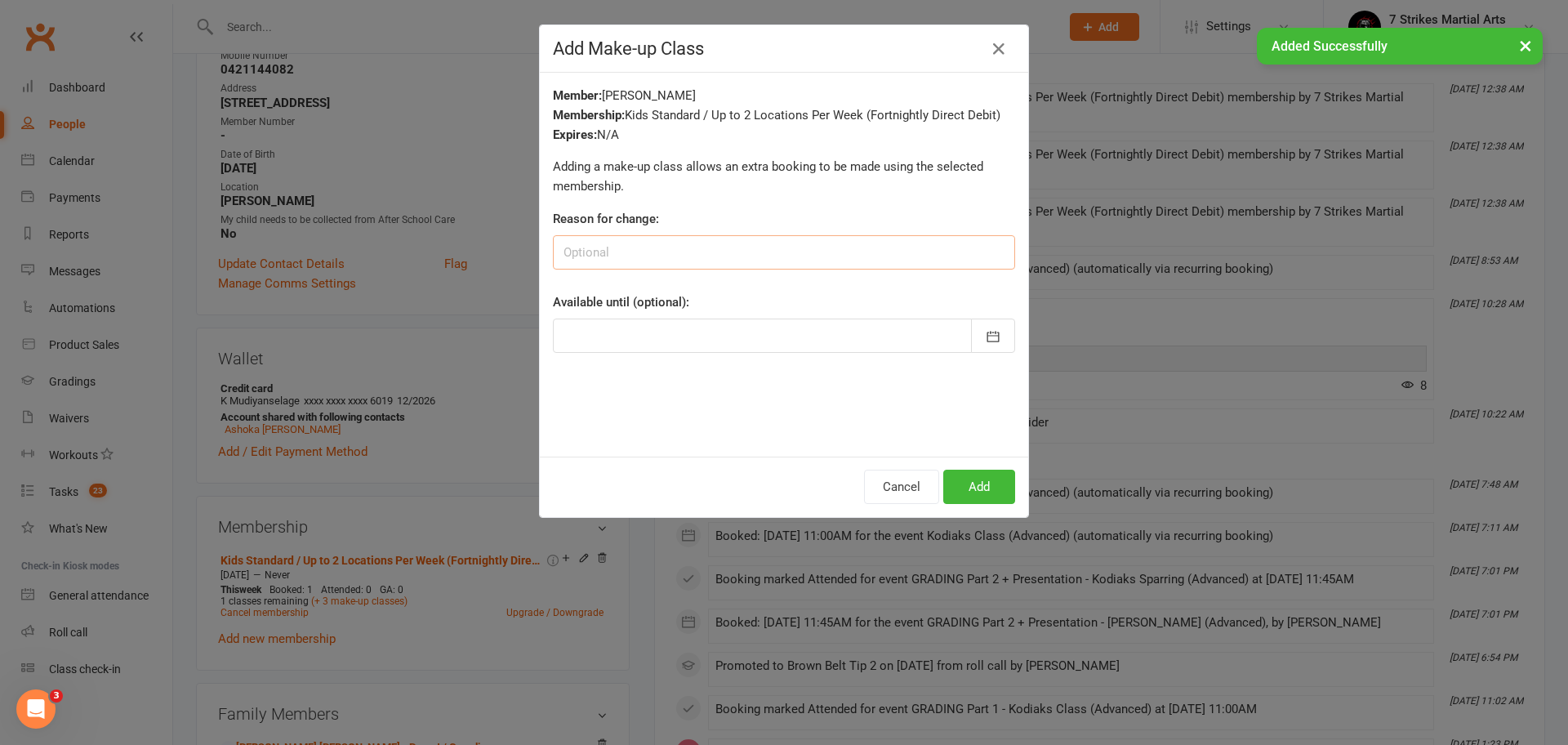
click at [813, 256] on input at bounding box center [784, 252] width 463 height 34
click at [758, 331] on div at bounding box center [784, 335] width 463 height 34
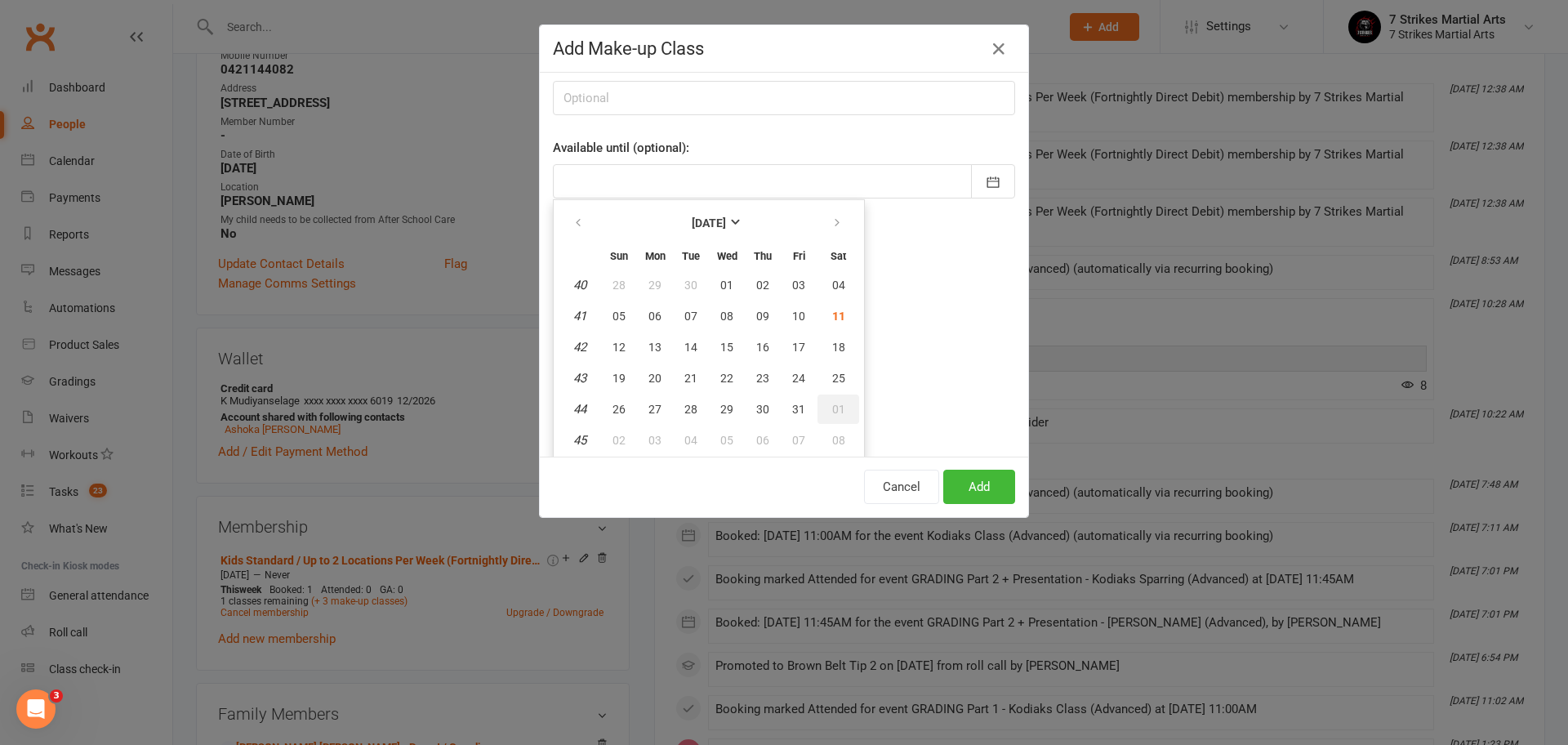
click at [832, 408] on span "01" at bounding box center [838, 409] width 13 height 13
type input "01 Nov 2025"
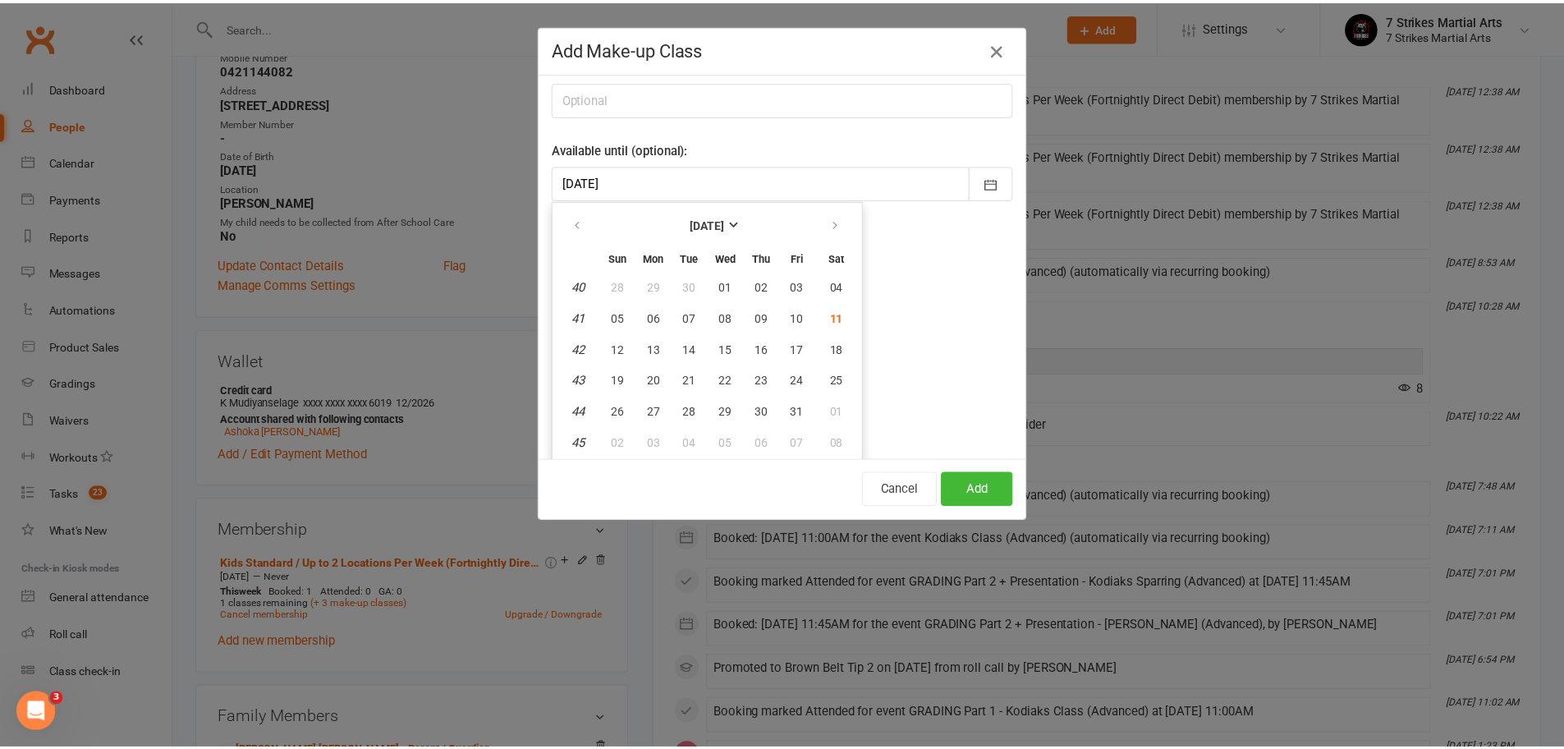
scroll to position [0, 0]
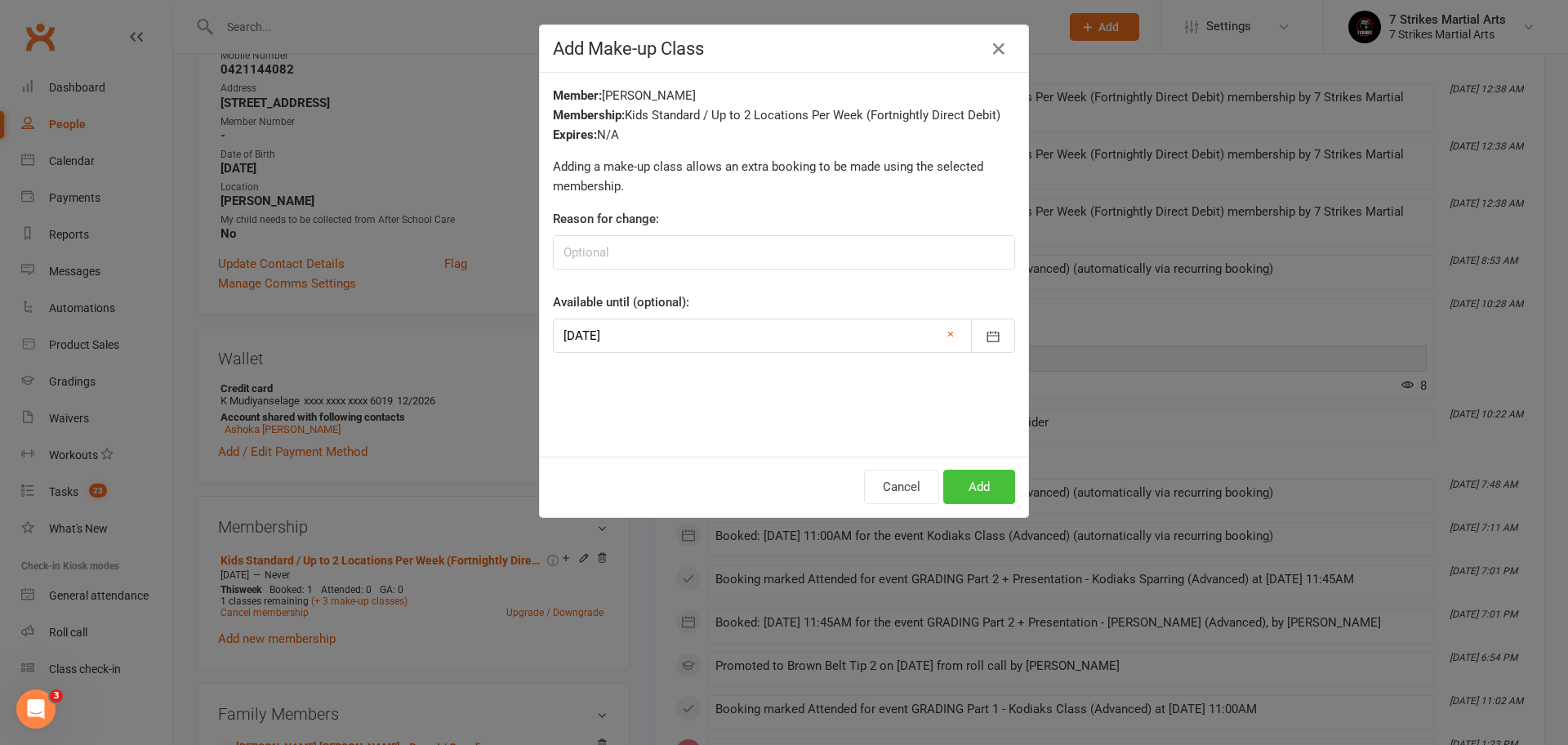
click at [986, 491] on button "Add" at bounding box center [979, 486] width 72 height 34
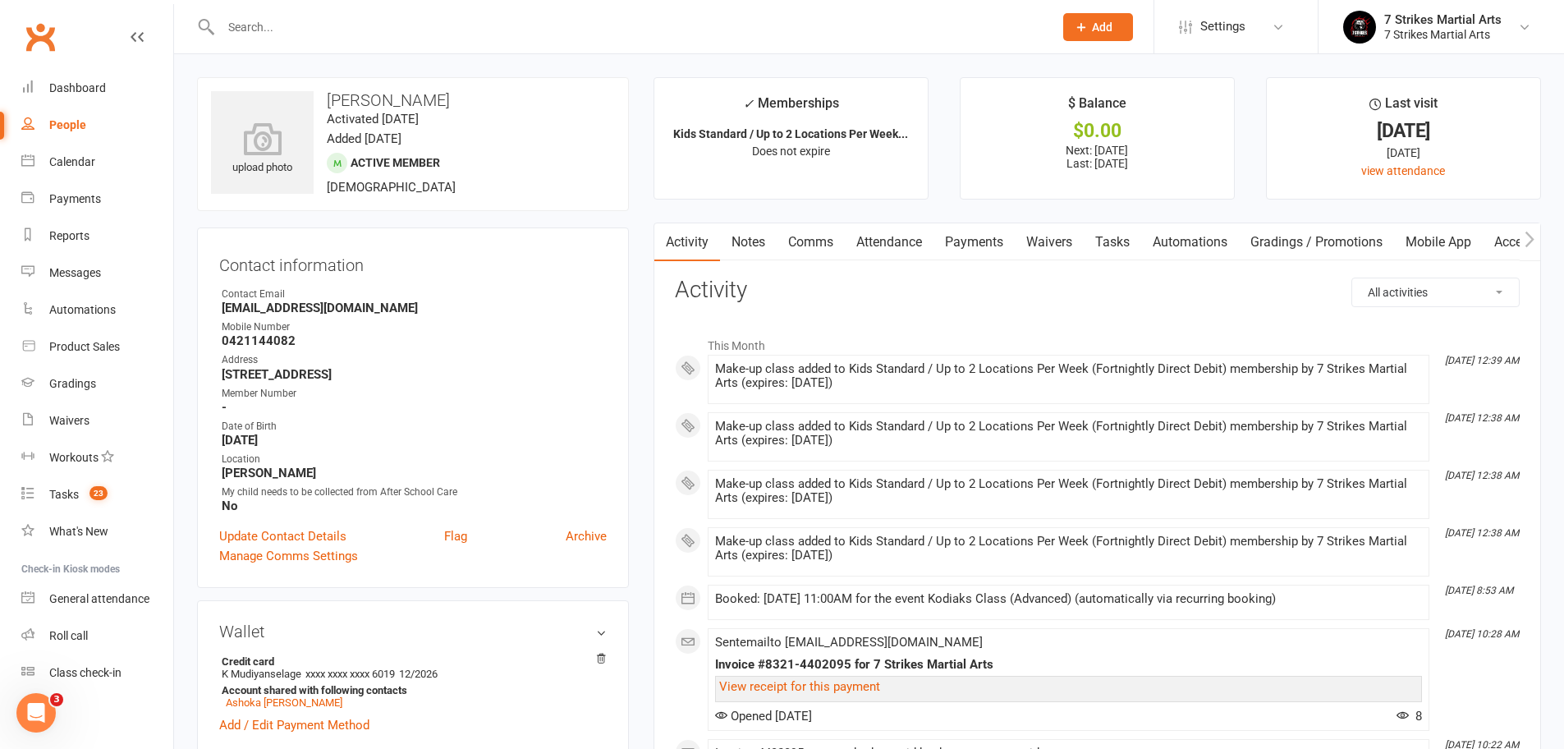
click at [747, 242] on link "Notes" at bounding box center [748, 242] width 57 height 38
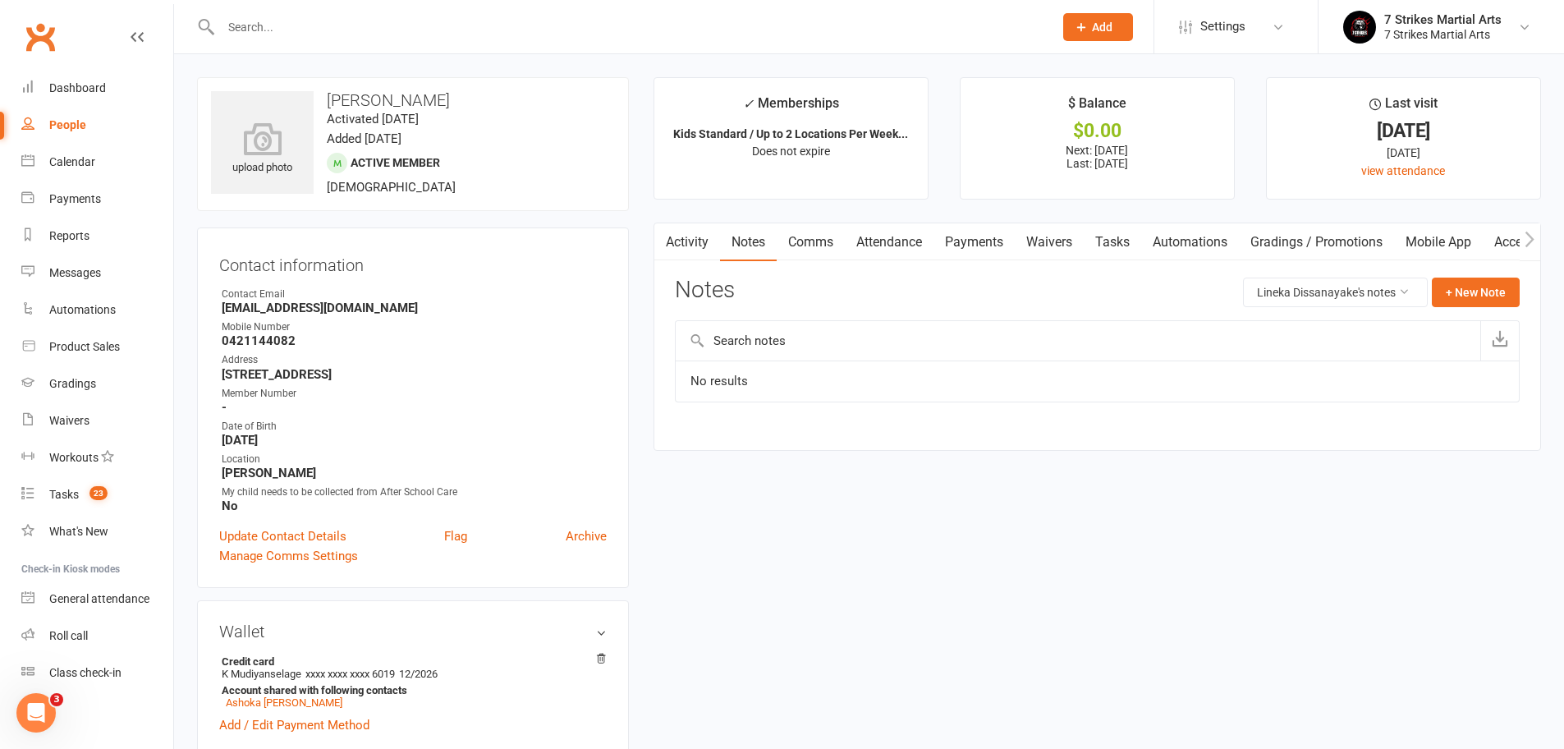
click at [811, 242] on link "Comms" at bounding box center [810, 242] width 68 height 38
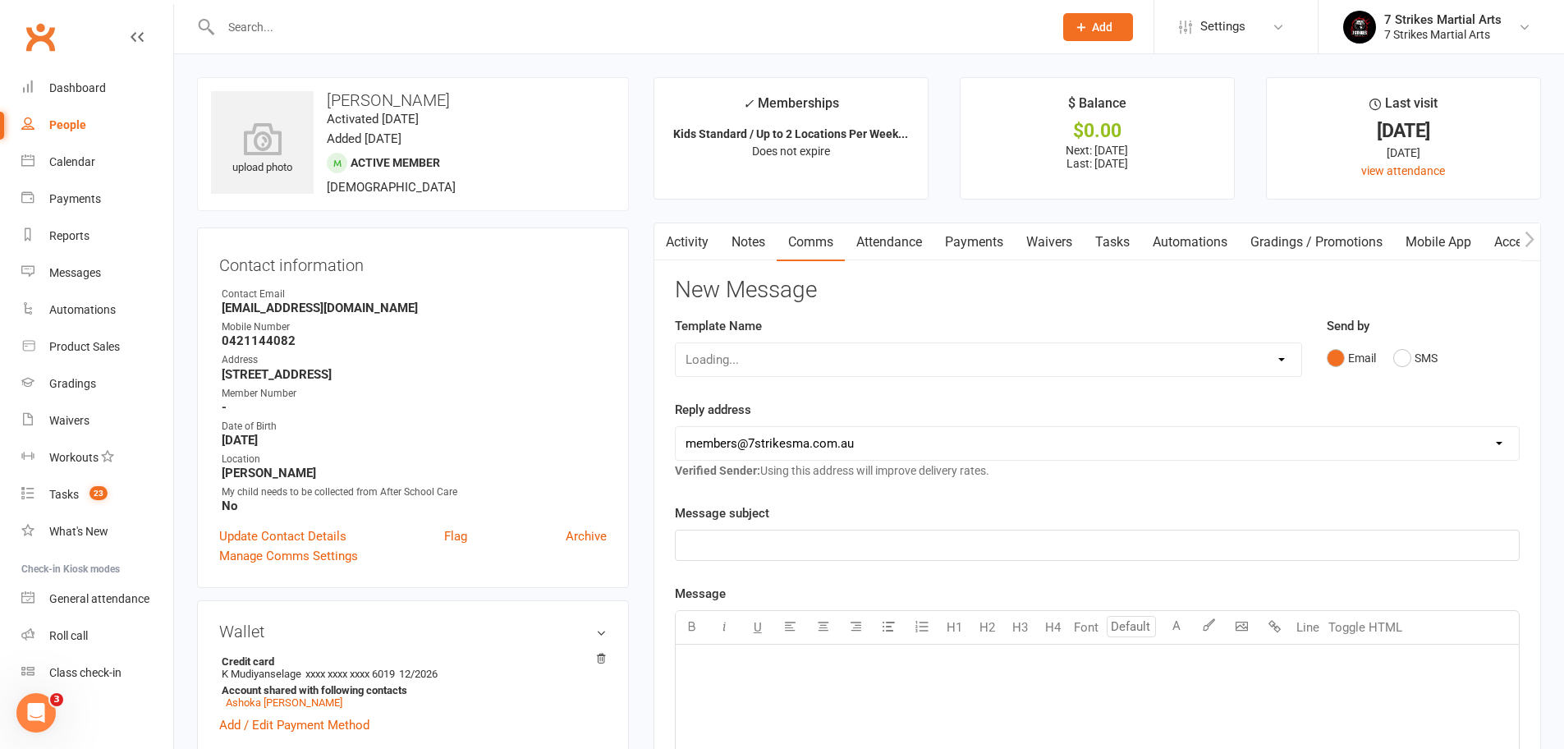
scroll to position [22, 0]
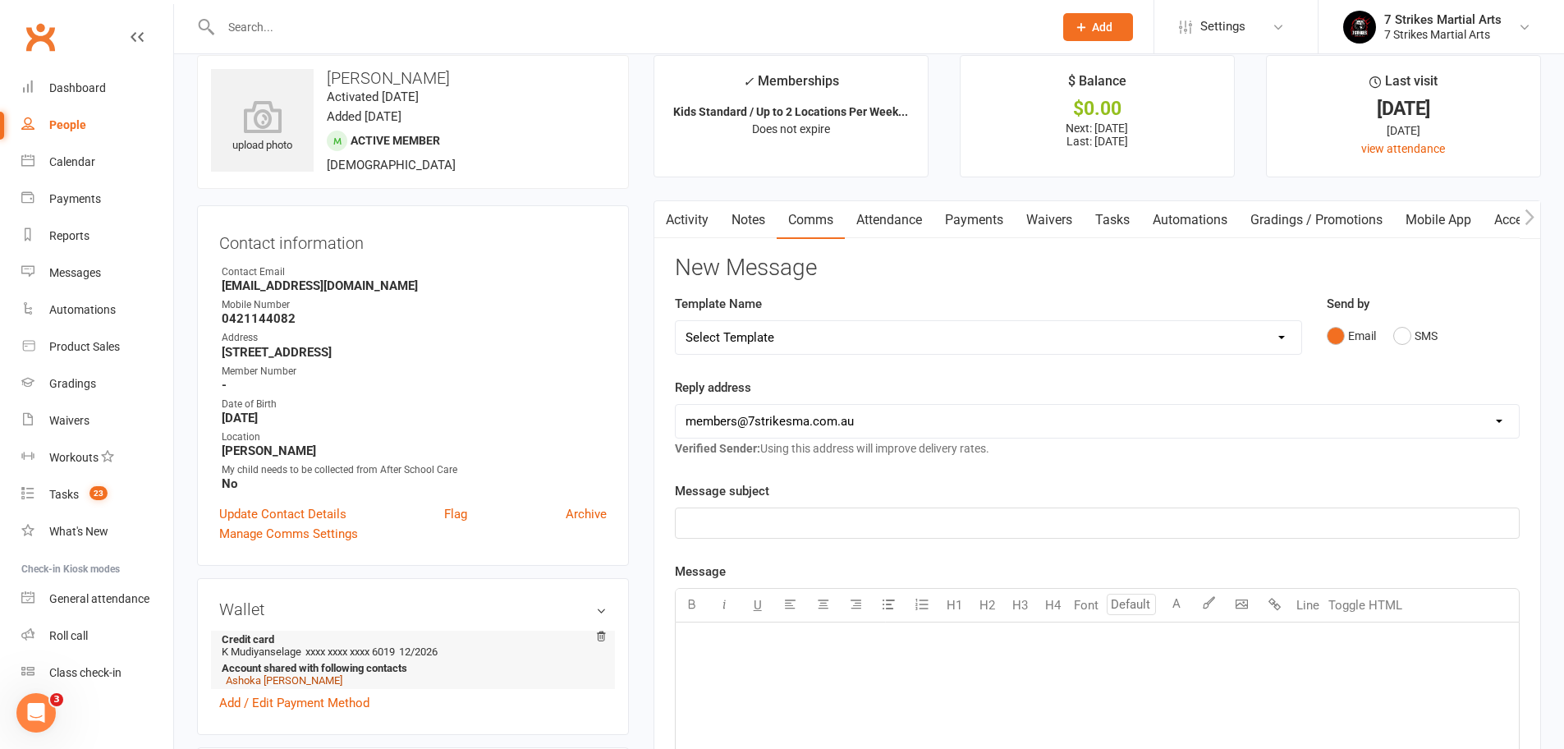
click at [319, 684] on link "Ashoka W S Dissanayake" at bounding box center [284, 680] width 117 height 12
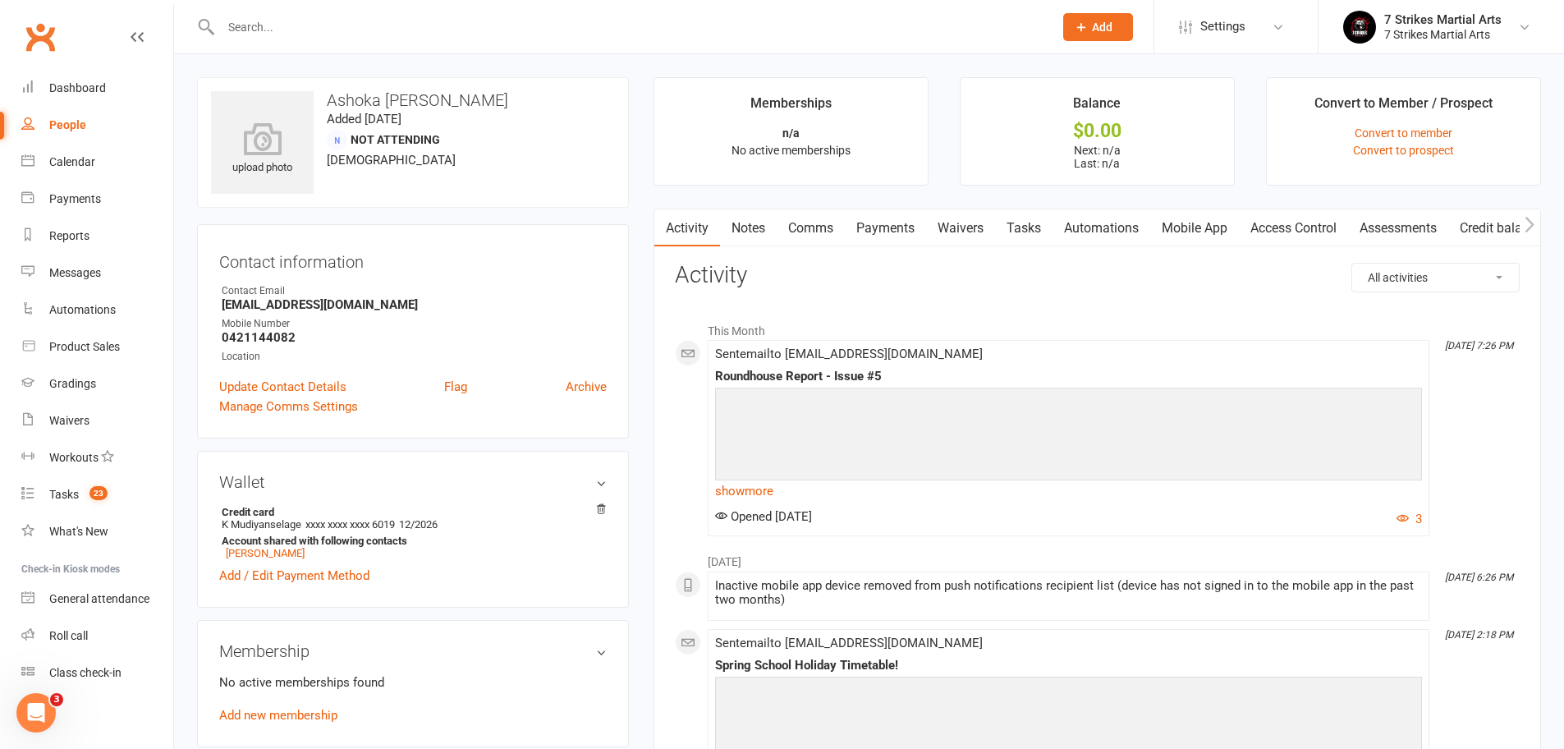
click at [751, 226] on link "Notes" at bounding box center [748, 228] width 57 height 38
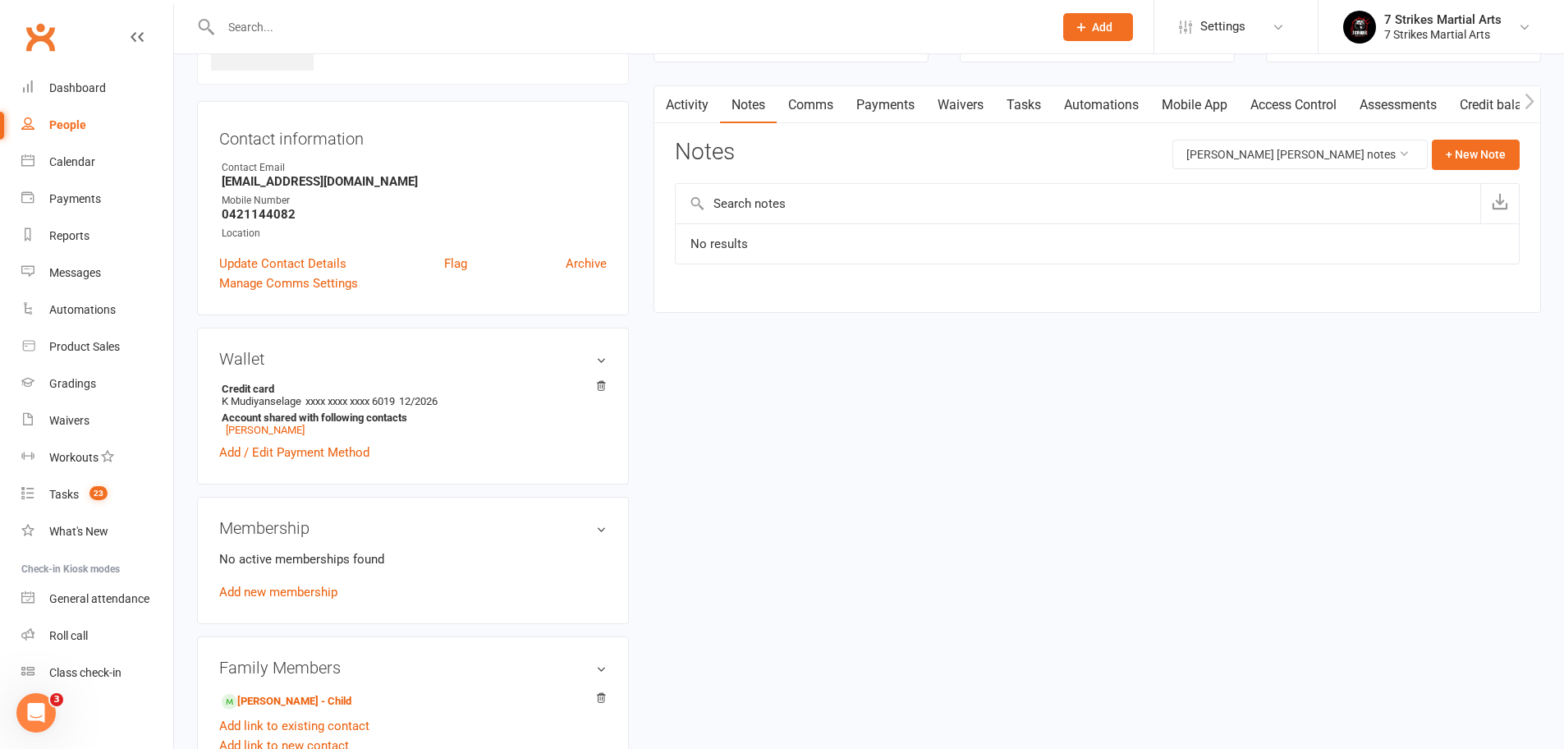
scroll to position [411, 0]
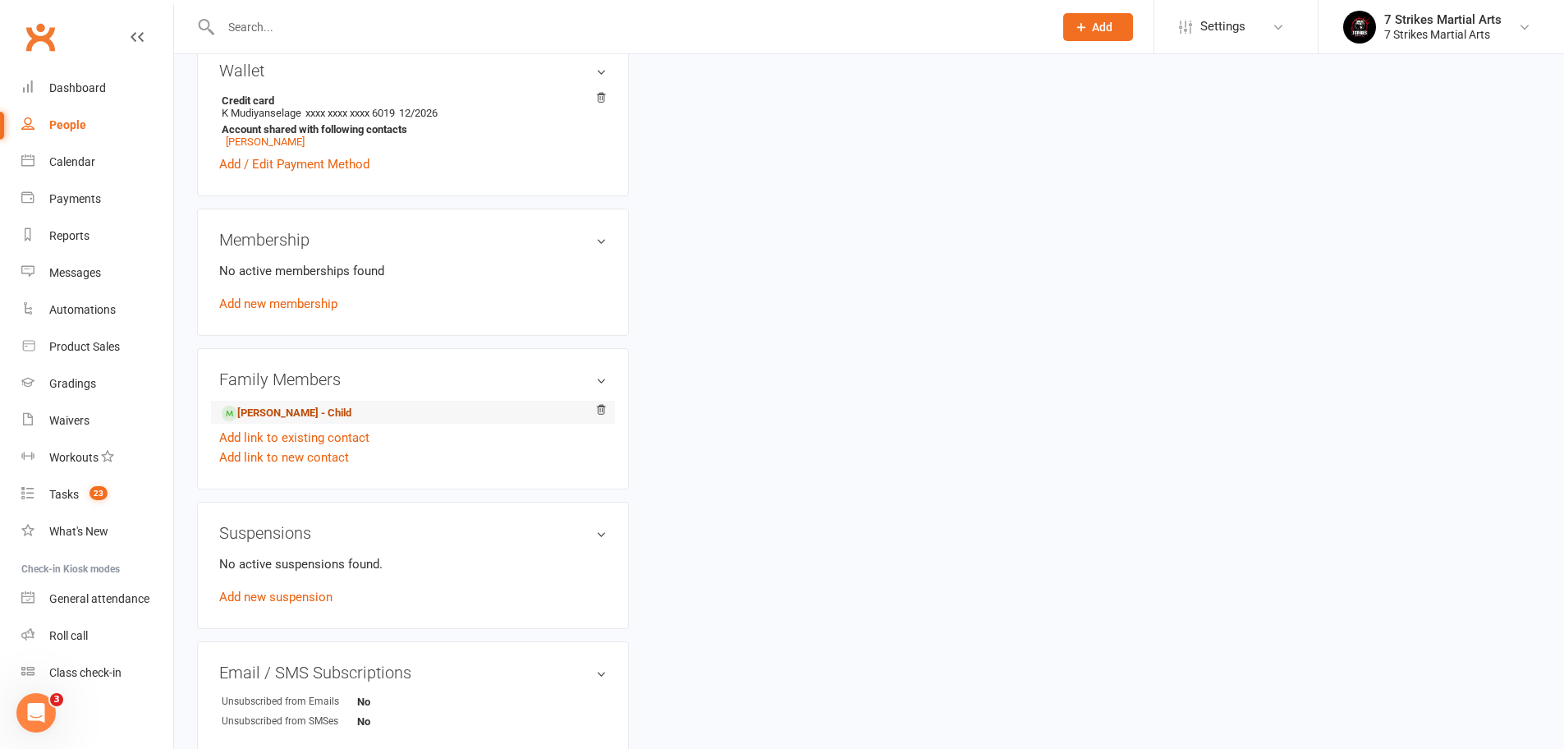
click at [351, 417] on link "Lineka Dissanayake - Child" at bounding box center [287, 413] width 130 height 17
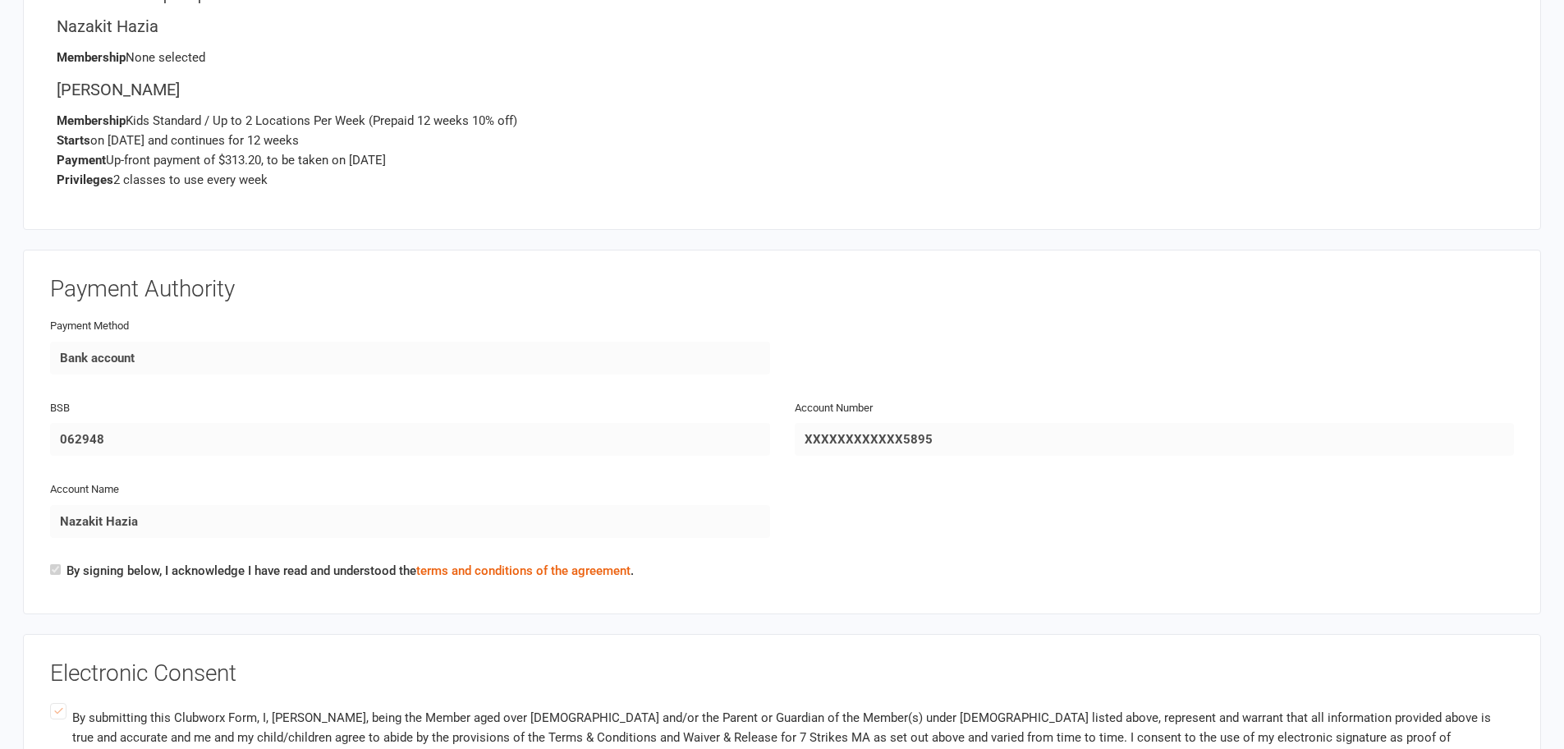
scroll to position [2330, 0]
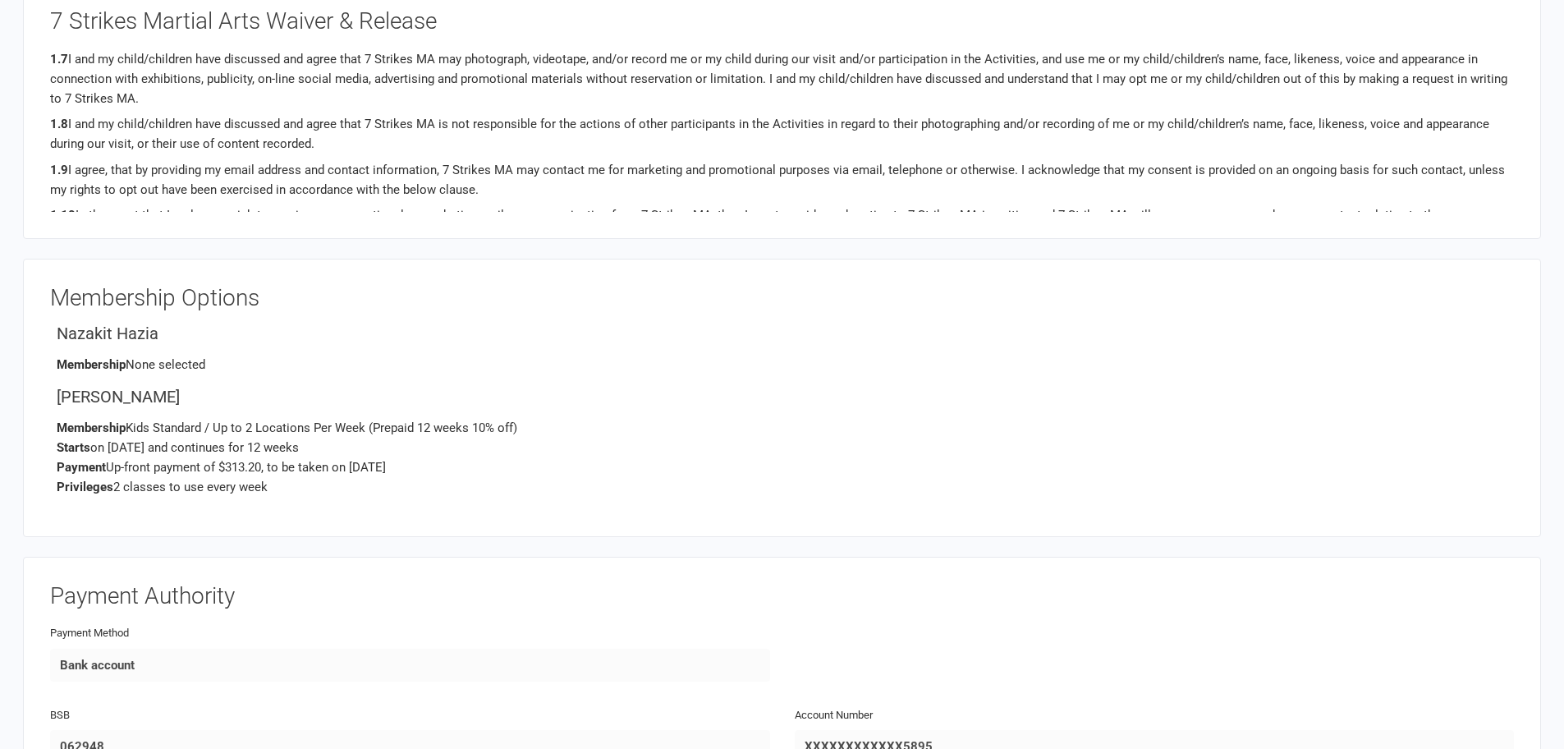
drag, startPoint x: 217, startPoint y: 346, endPoint x: 129, endPoint y: 341, distance: 87.9
click at [130, 355] on p "Membership None selected" at bounding box center [785, 365] width 1457 height 20
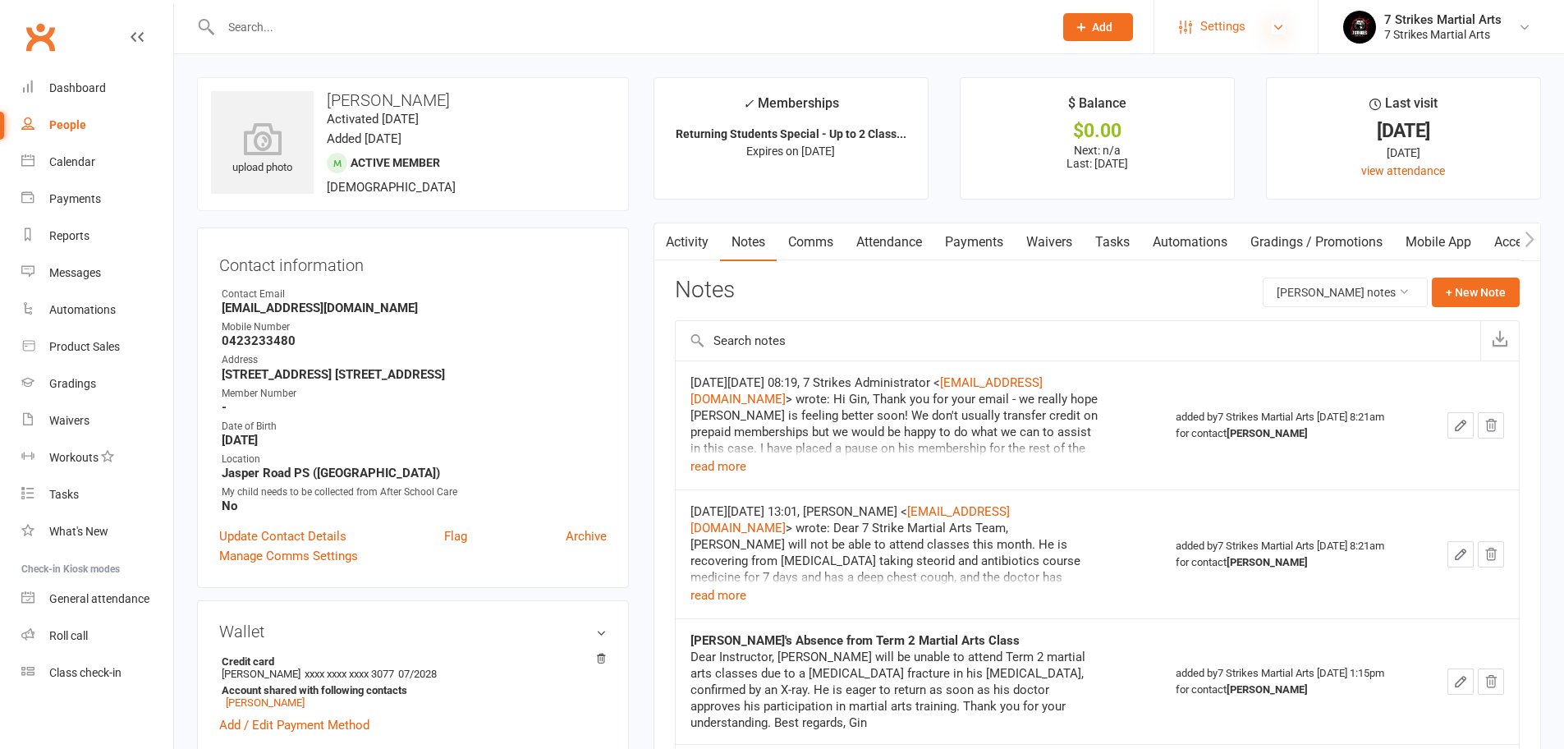
click at [1273, 21] on icon at bounding box center [1277, 27] width 13 height 13
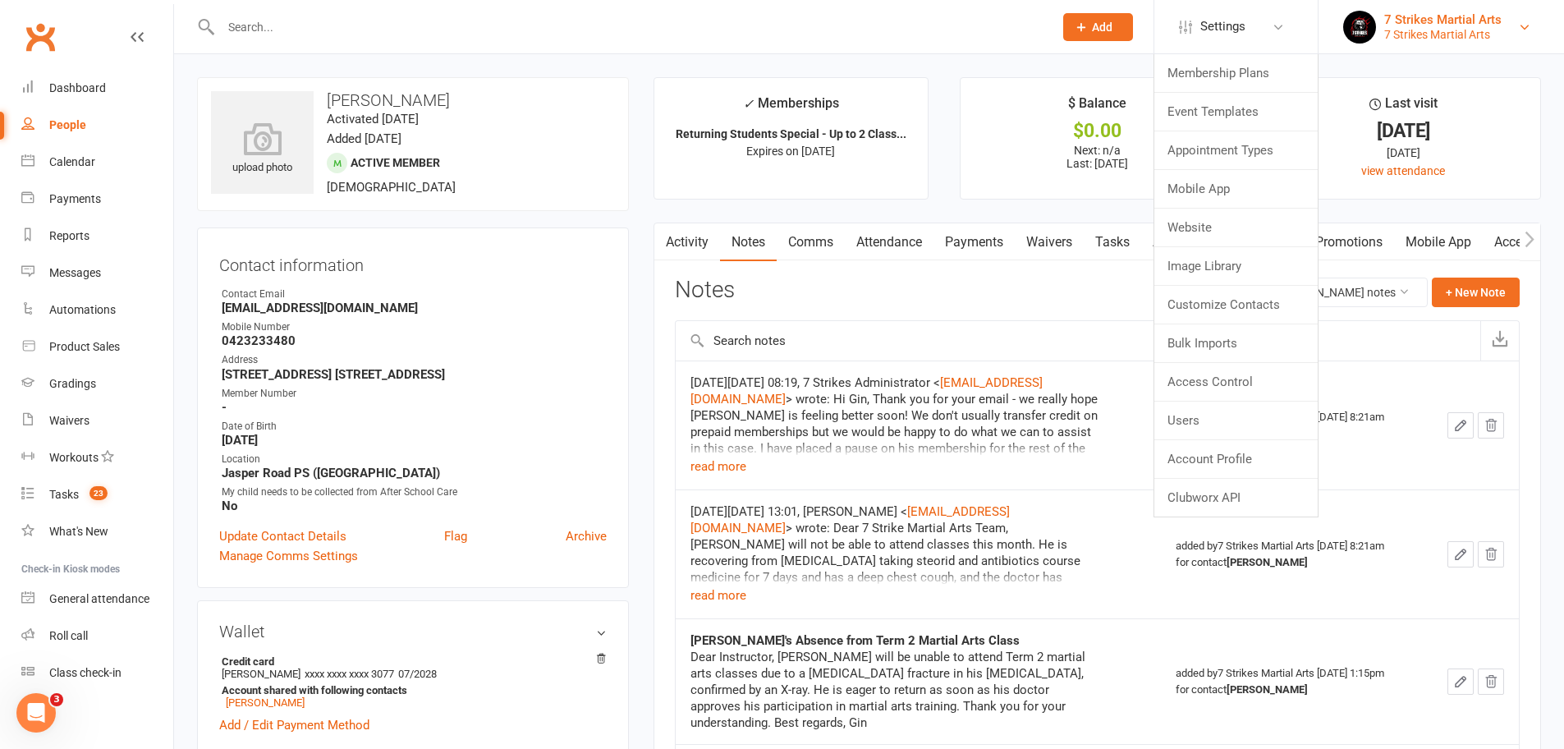
click at [1531, 30] on link "7 Strikes Martial Arts 7 Strikes Martial Arts" at bounding box center [1441, 27] width 196 height 33
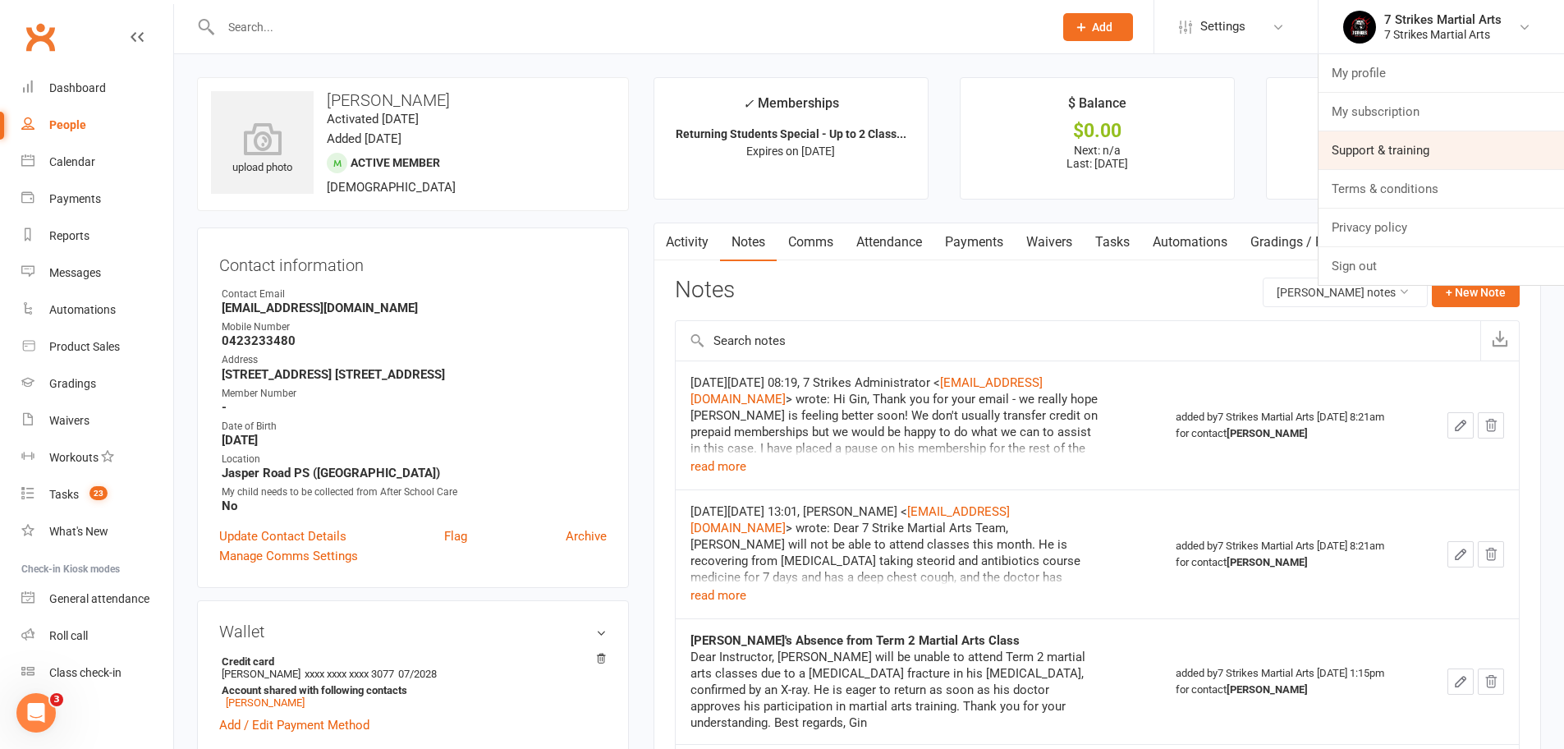
click at [1377, 152] on link "Support & training" at bounding box center [1440, 150] width 245 height 38
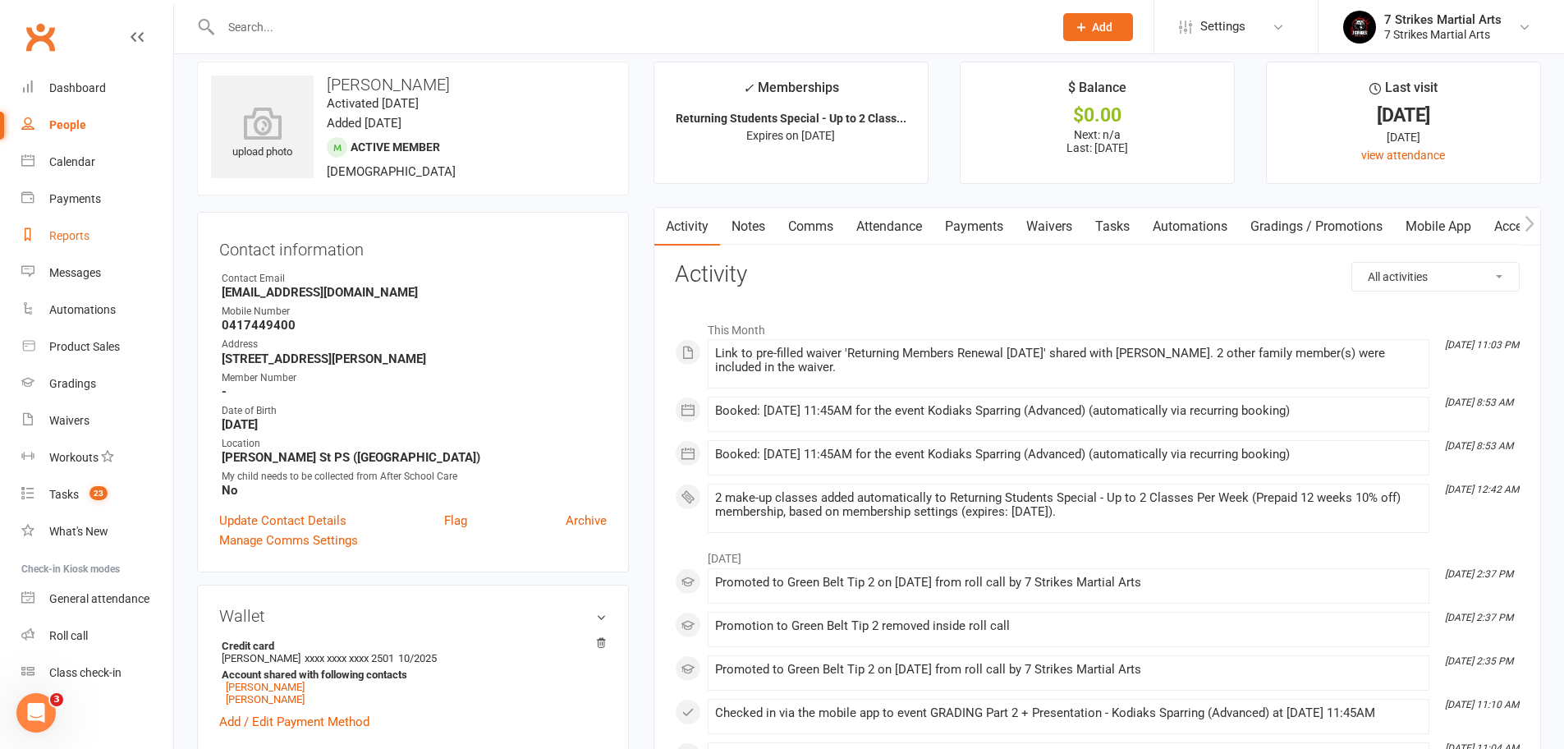
click at [81, 234] on div "Reports" at bounding box center [69, 235] width 40 height 13
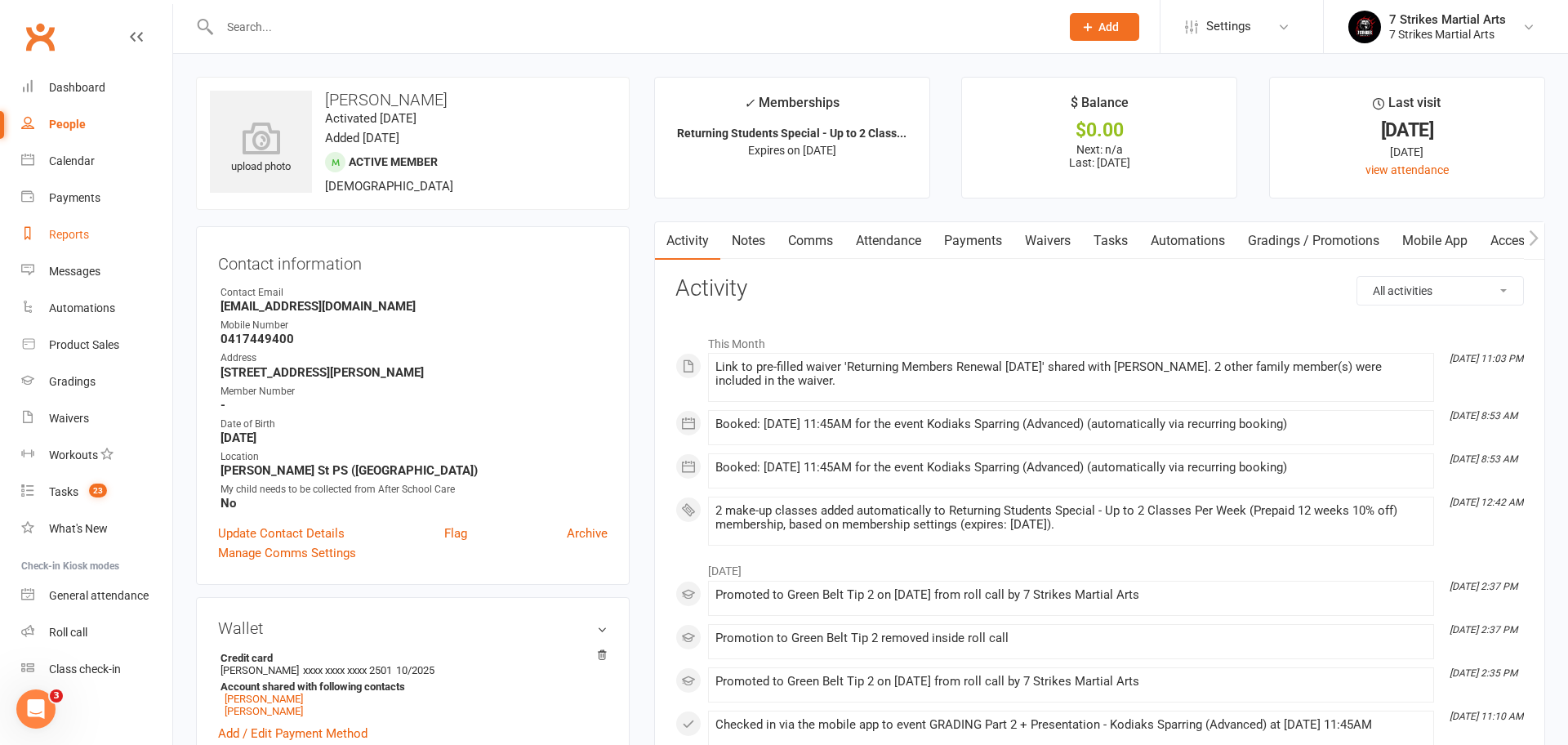
select select "100"
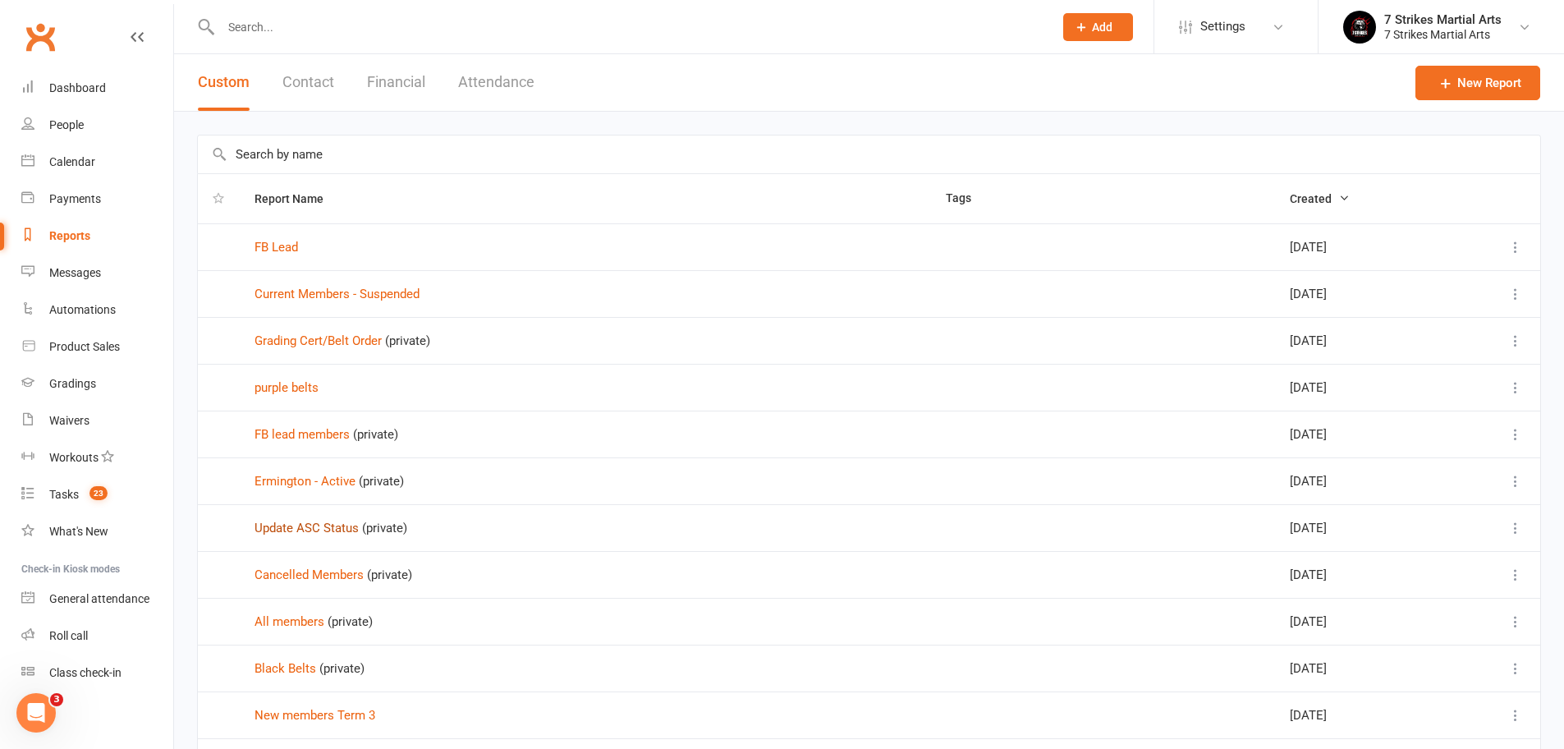
scroll to position [129, 0]
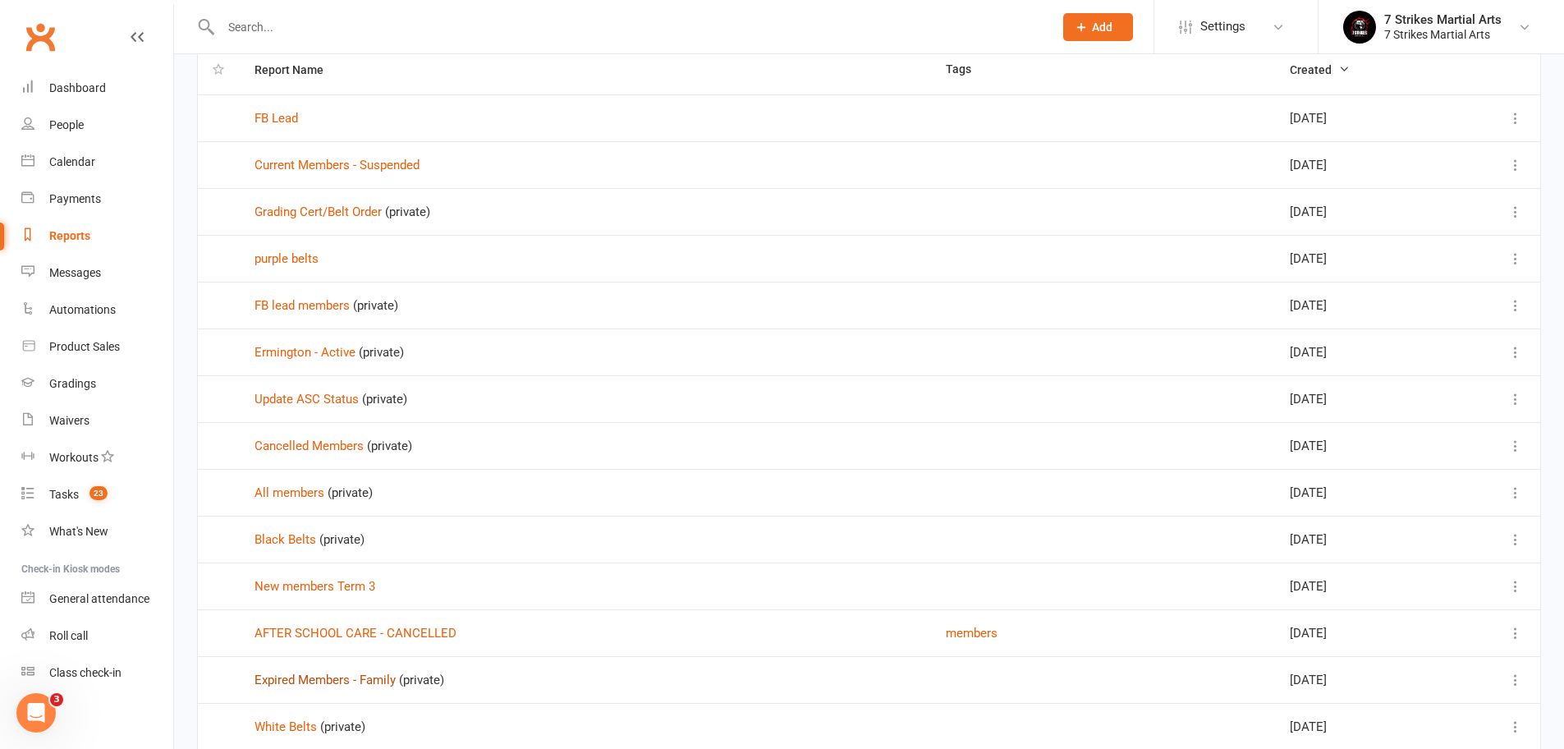
click at [323, 684] on link "Expired Members - Family" at bounding box center [324, 679] width 141 height 15
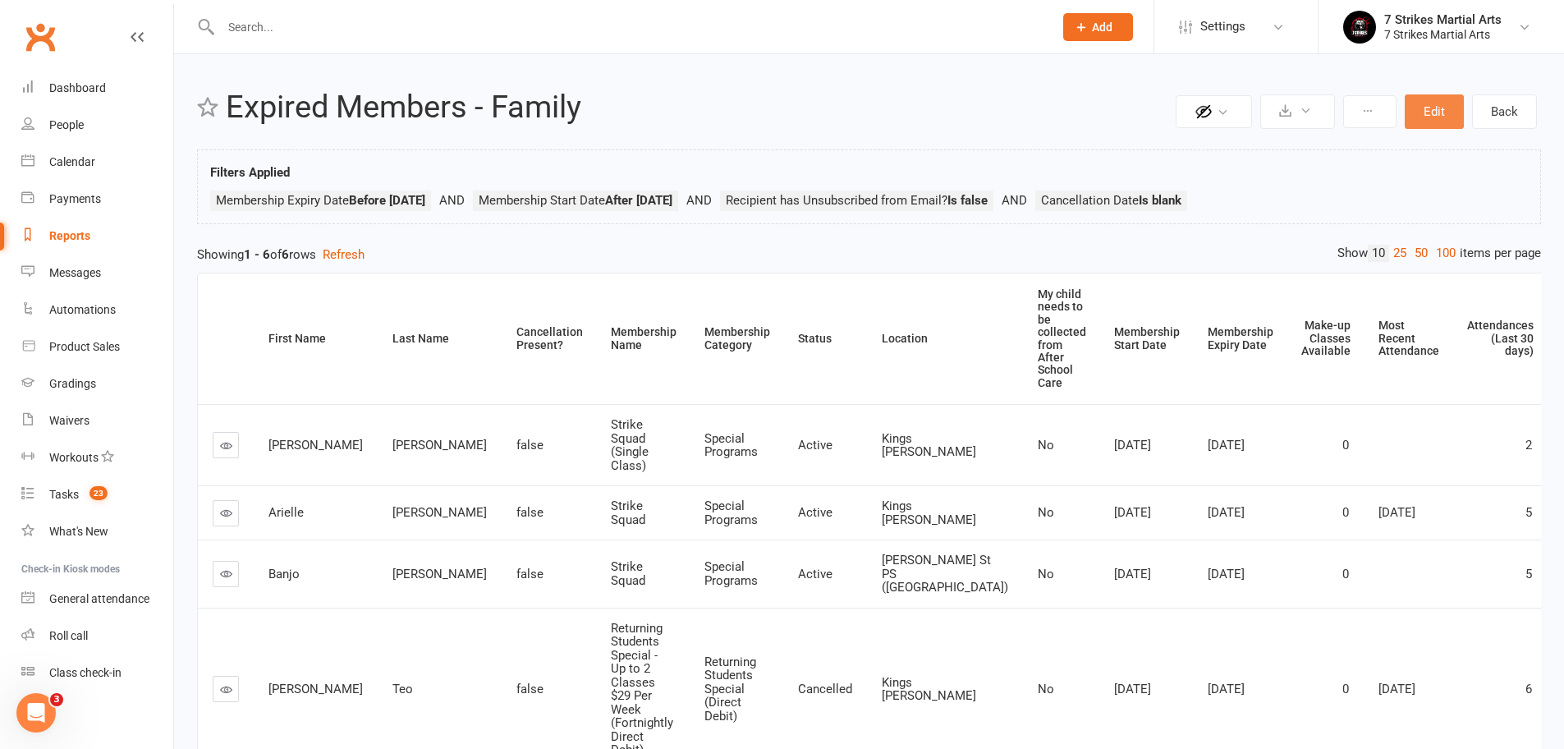
click at [1437, 120] on button "Edit" at bounding box center [1433, 111] width 59 height 34
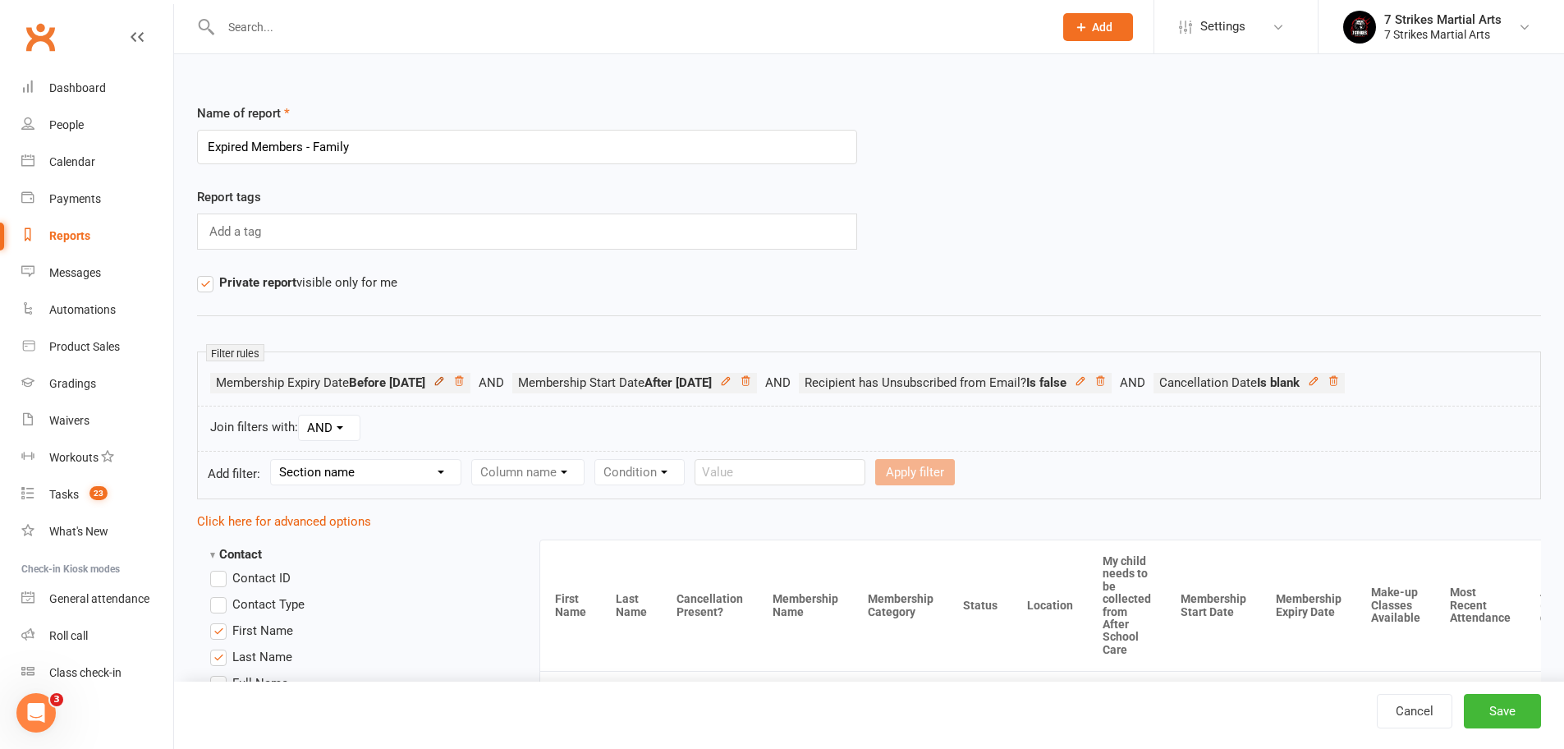
click at [442, 382] on icon at bounding box center [438, 380] width 7 height 7
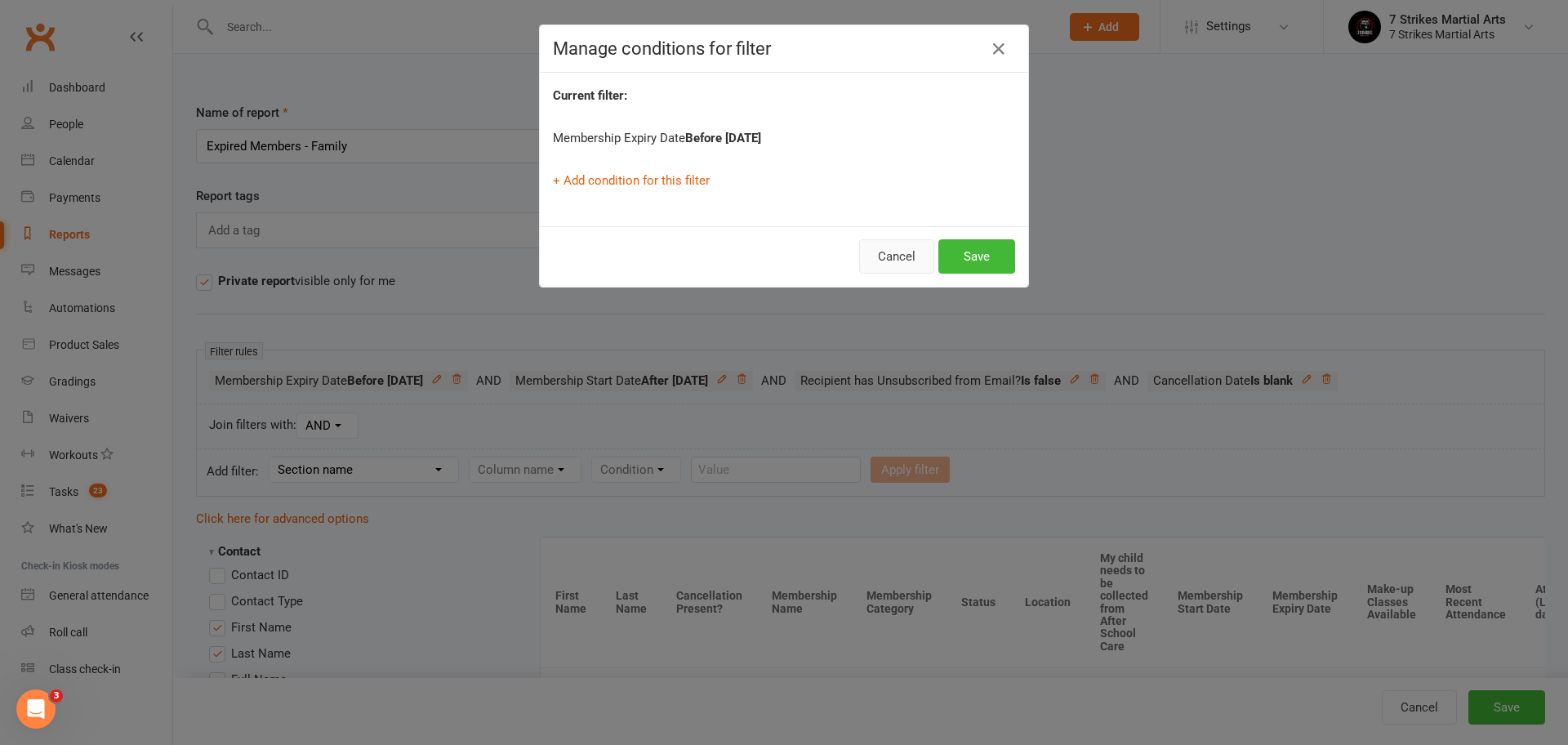
click at [898, 258] on button "Cancel" at bounding box center [896, 256] width 76 height 34
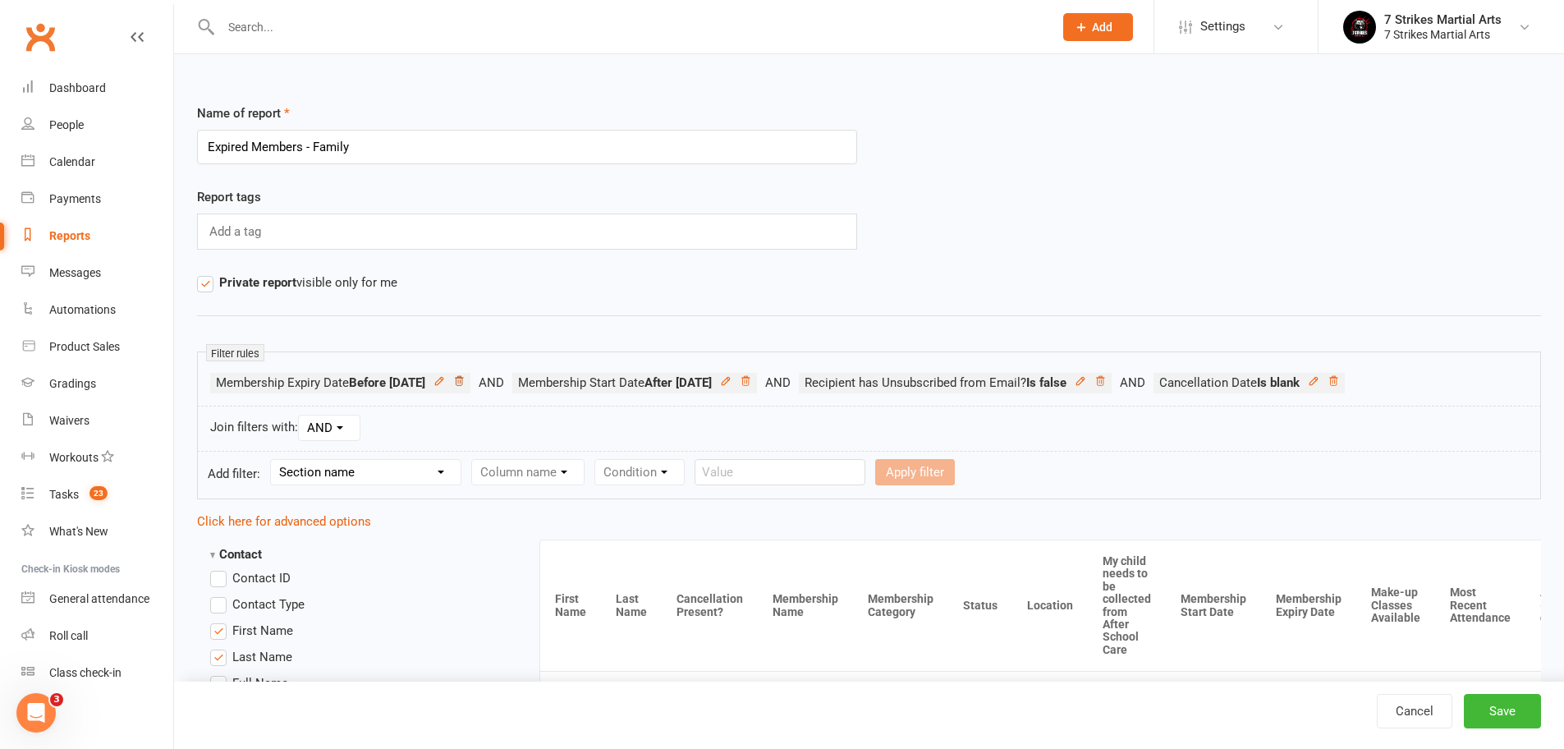
click at [463, 382] on icon at bounding box center [459, 380] width 8 height 9
click at [449, 381] on icon at bounding box center [442, 380] width 11 height 11
select select "11"
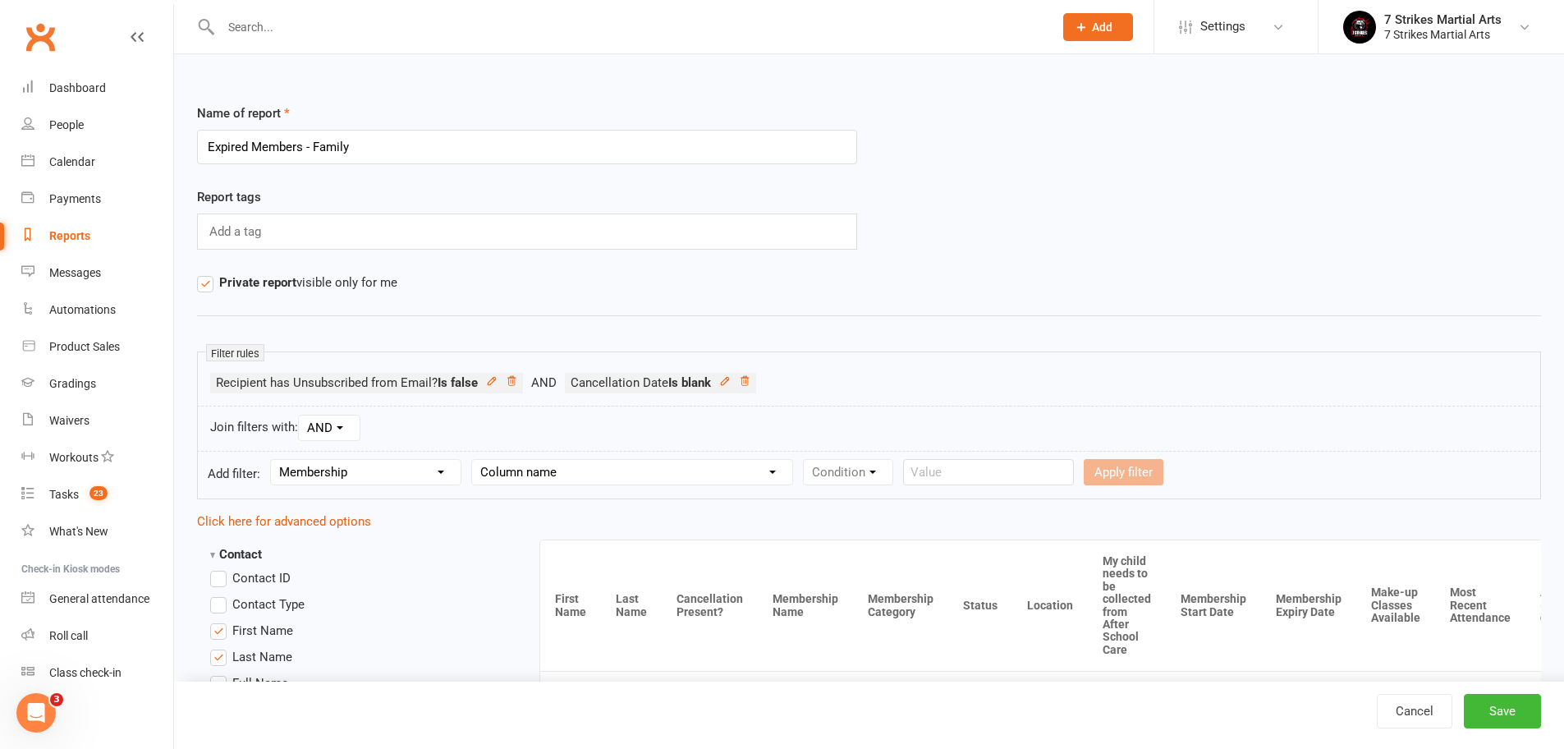
select select "6"
select select "2"
click at [1060, 472] on input "text" at bounding box center [1081, 472] width 171 height 26
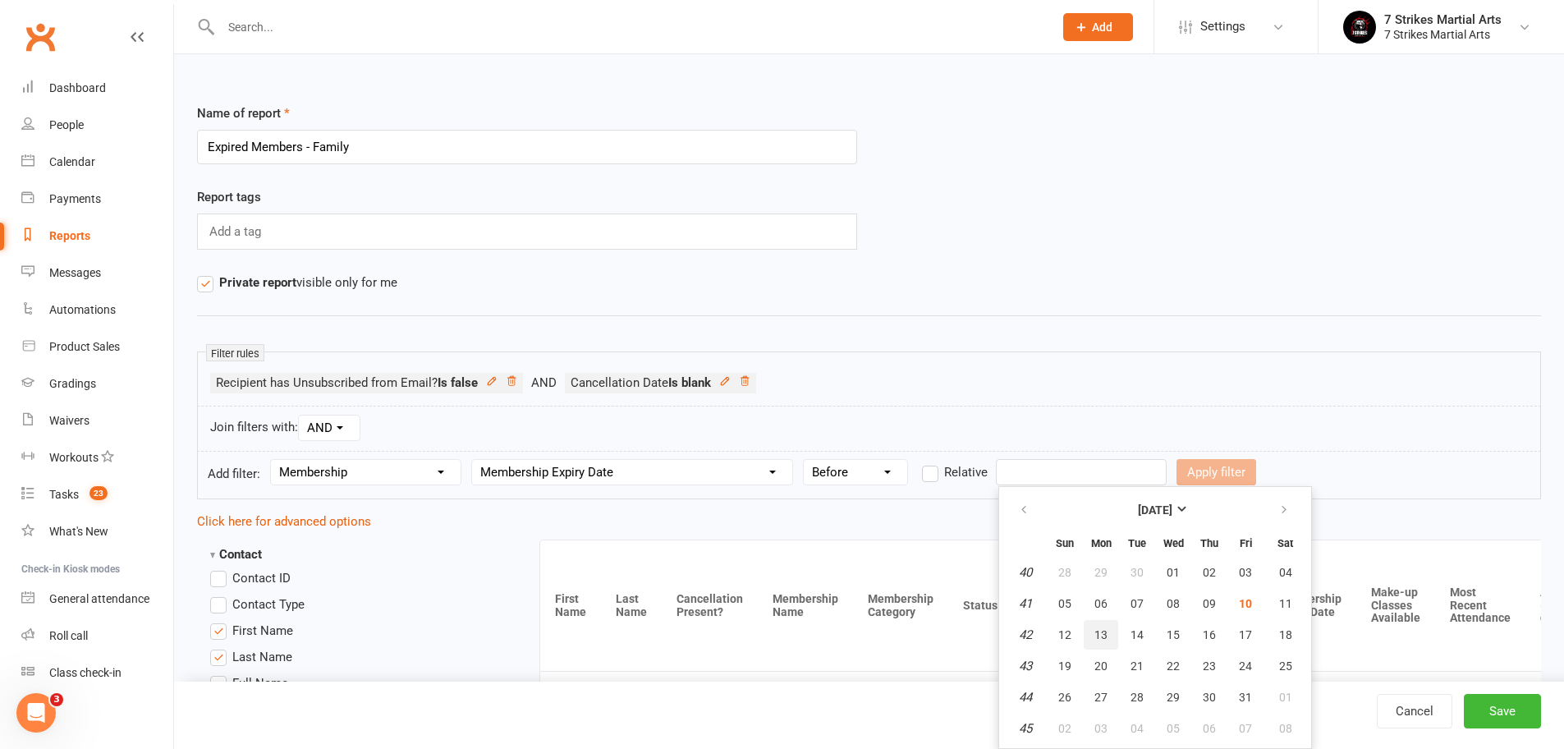
click at [1103, 639] on span "13" at bounding box center [1100, 634] width 13 height 13
type input "13 Oct 2025"
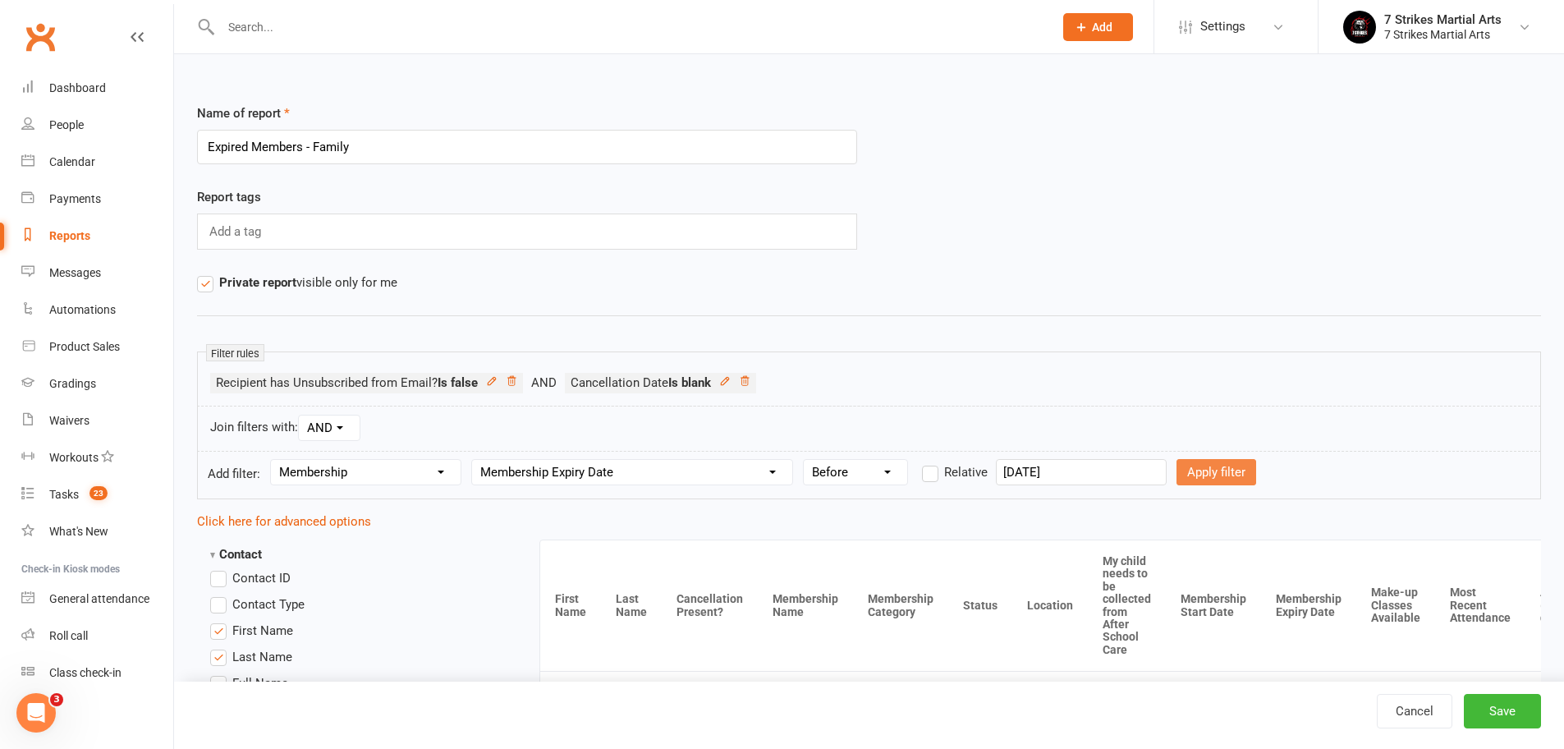
click at [1216, 474] on button "Apply filter" at bounding box center [1216, 472] width 80 height 26
select select
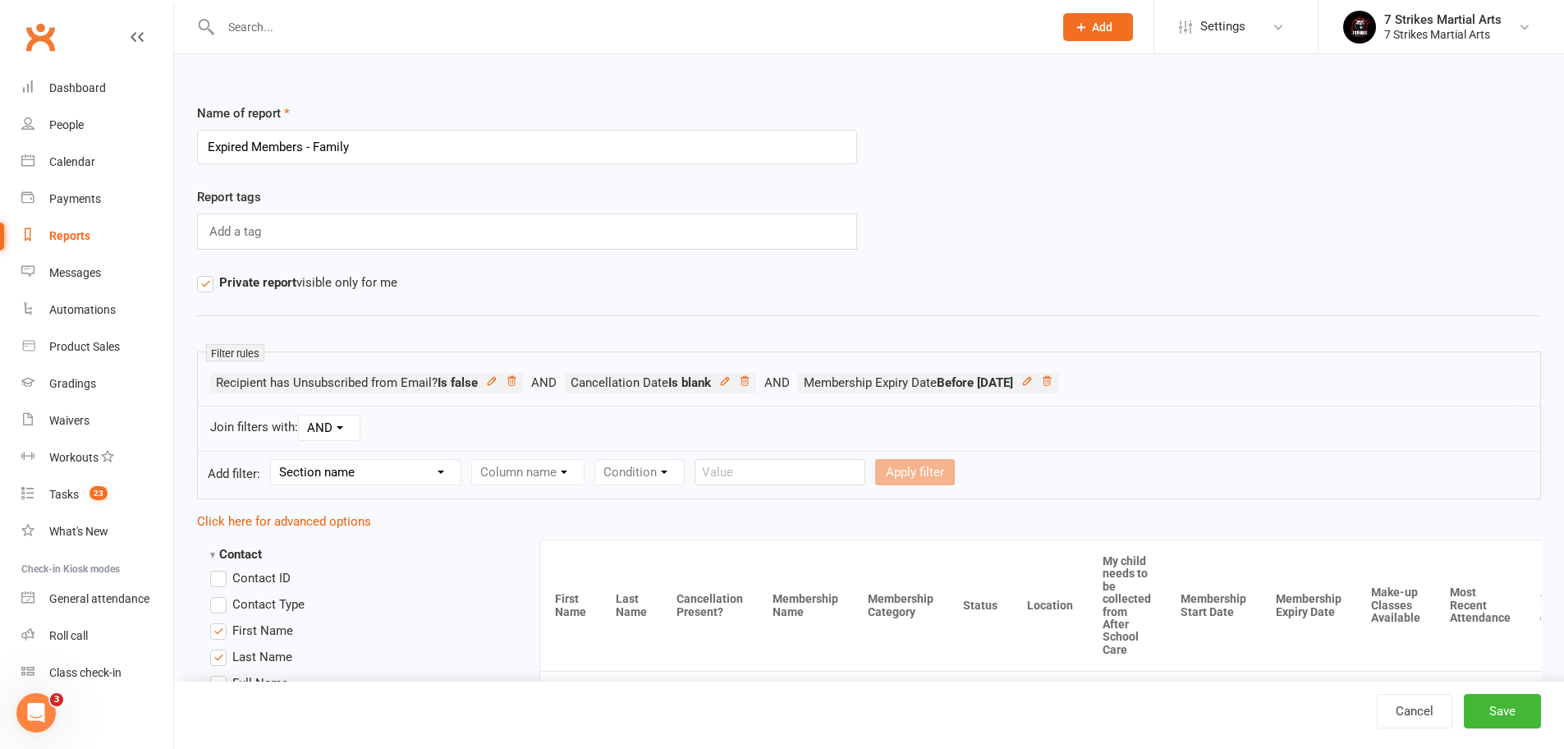
select select "11"
select select "6"
select select "3"
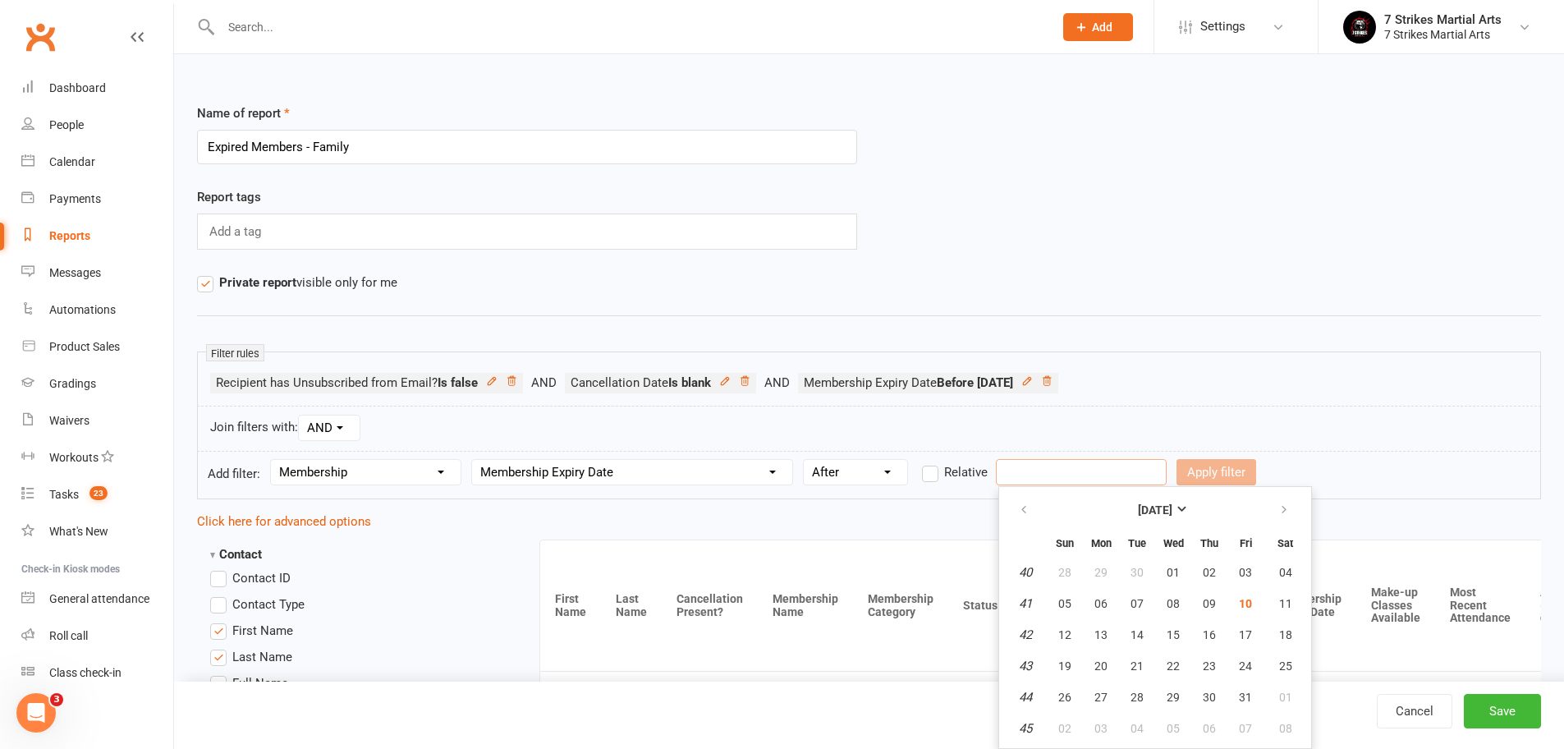
click at [1038, 473] on input "text" at bounding box center [1081, 472] width 171 height 26
click at [1027, 506] on icon "button" at bounding box center [1023, 509] width 11 height 13
click at [1247, 641] on button "19" at bounding box center [1245, 635] width 34 height 30
type input "19 Sep 2025"
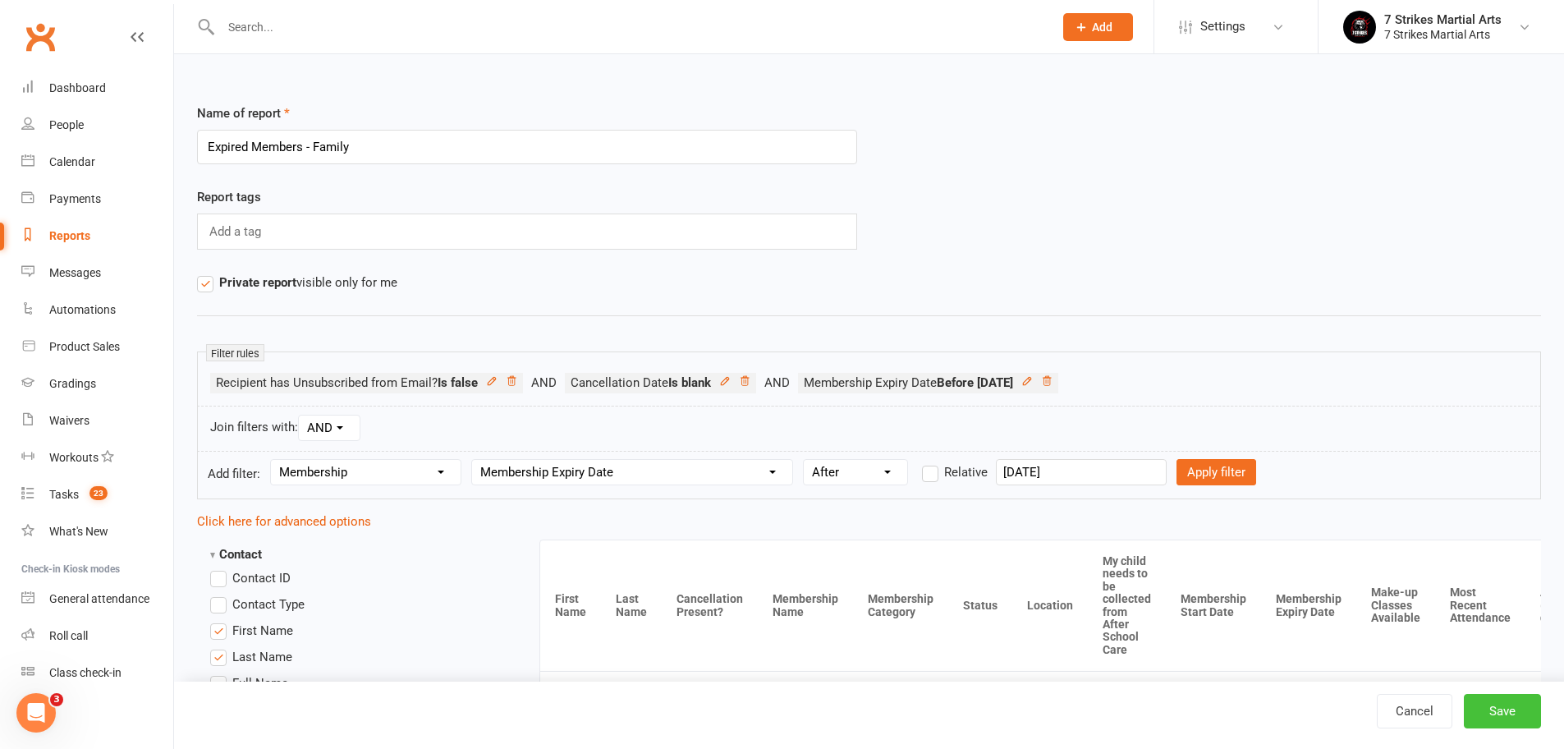
click at [1491, 709] on button "Save" at bounding box center [1501, 711] width 77 height 34
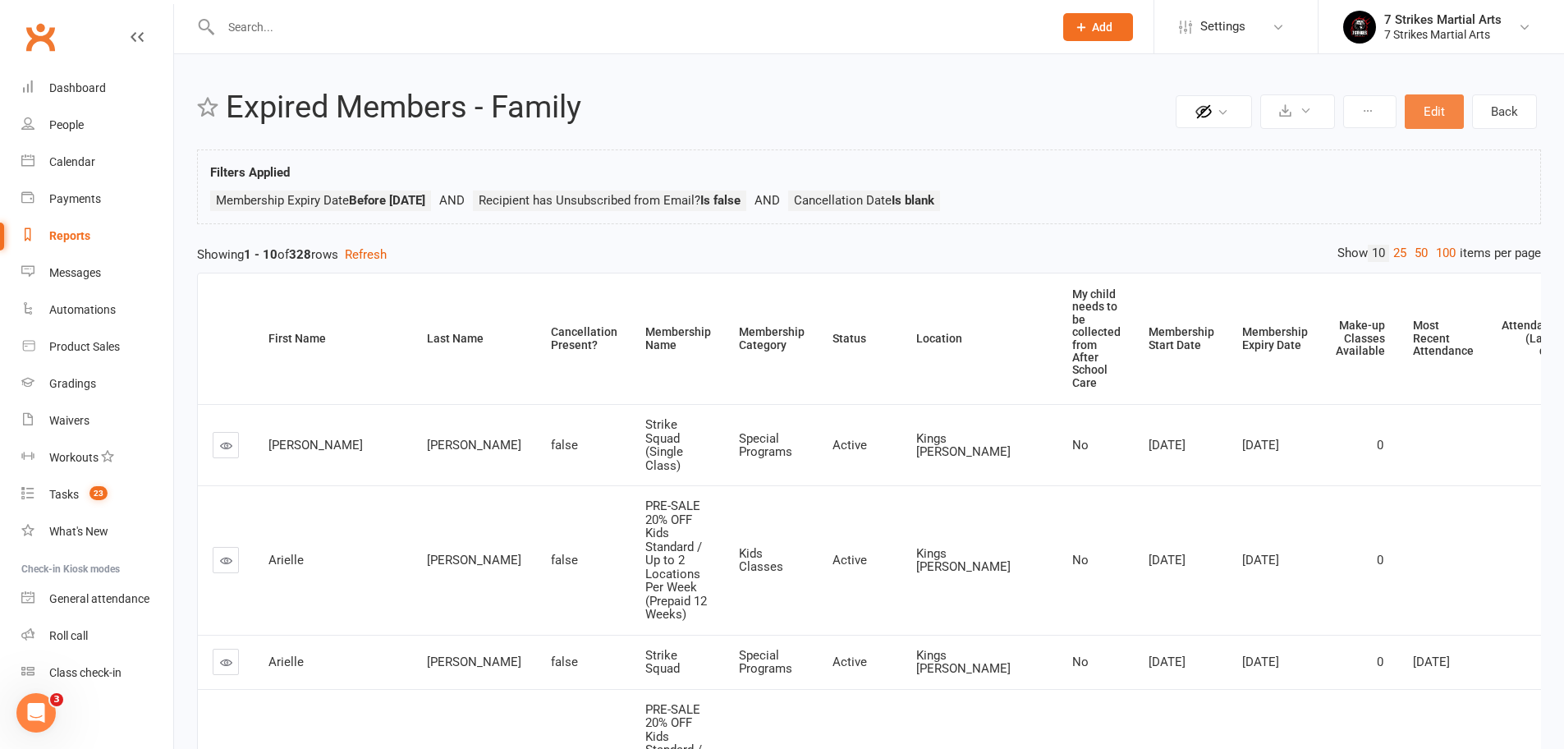
click at [1426, 121] on button "Edit" at bounding box center [1433, 111] width 59 height 34
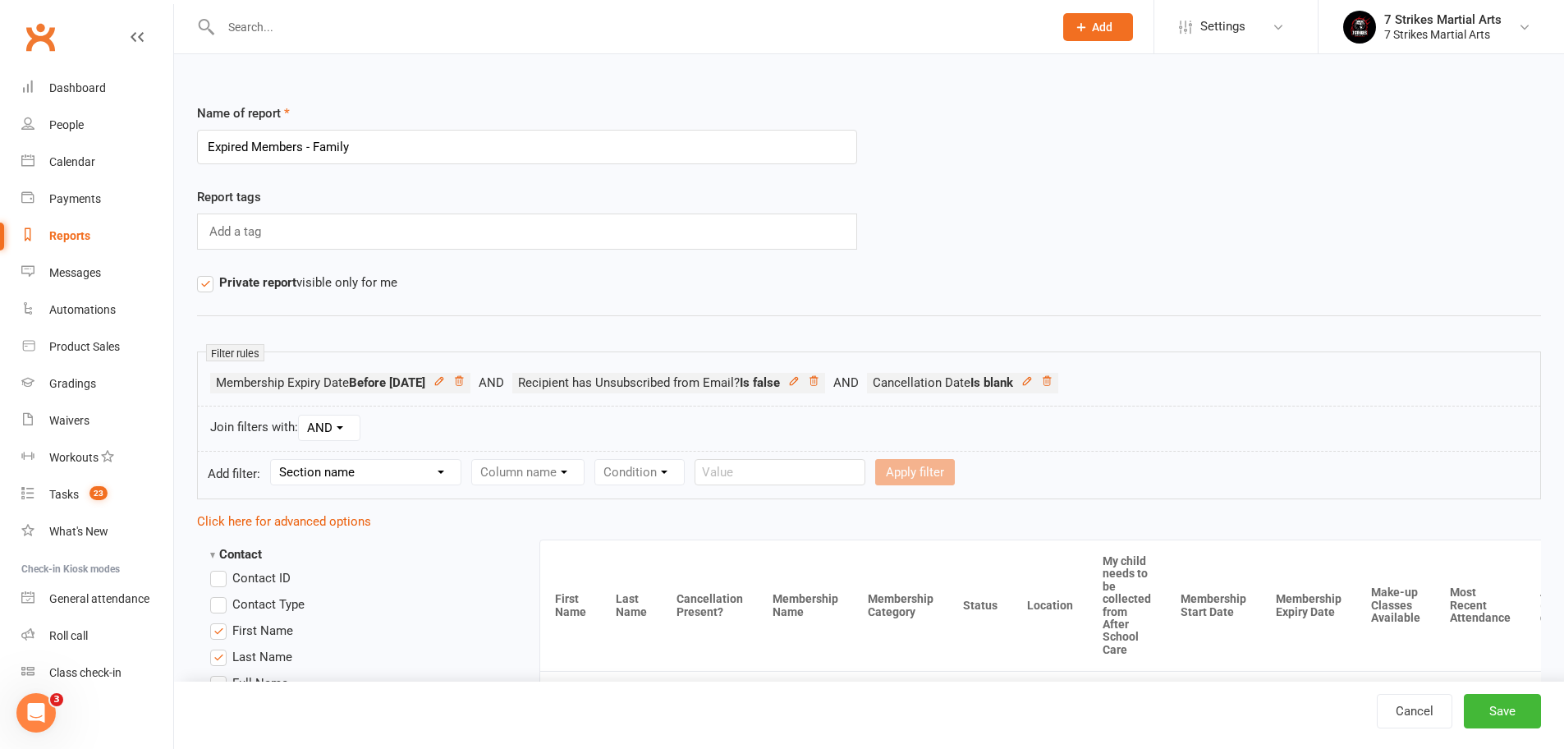
select select "11"
click at [528, 484] on form "Add filter: Section name Contact Attendance Aggregate Payment Booking Waitlist …" at bounding box center [869, 475] width 1344 height 48
select select "6"
select select "3"
click at [1052, 470] on input "text" at bounding box center [1081, 472] width 171 height 26
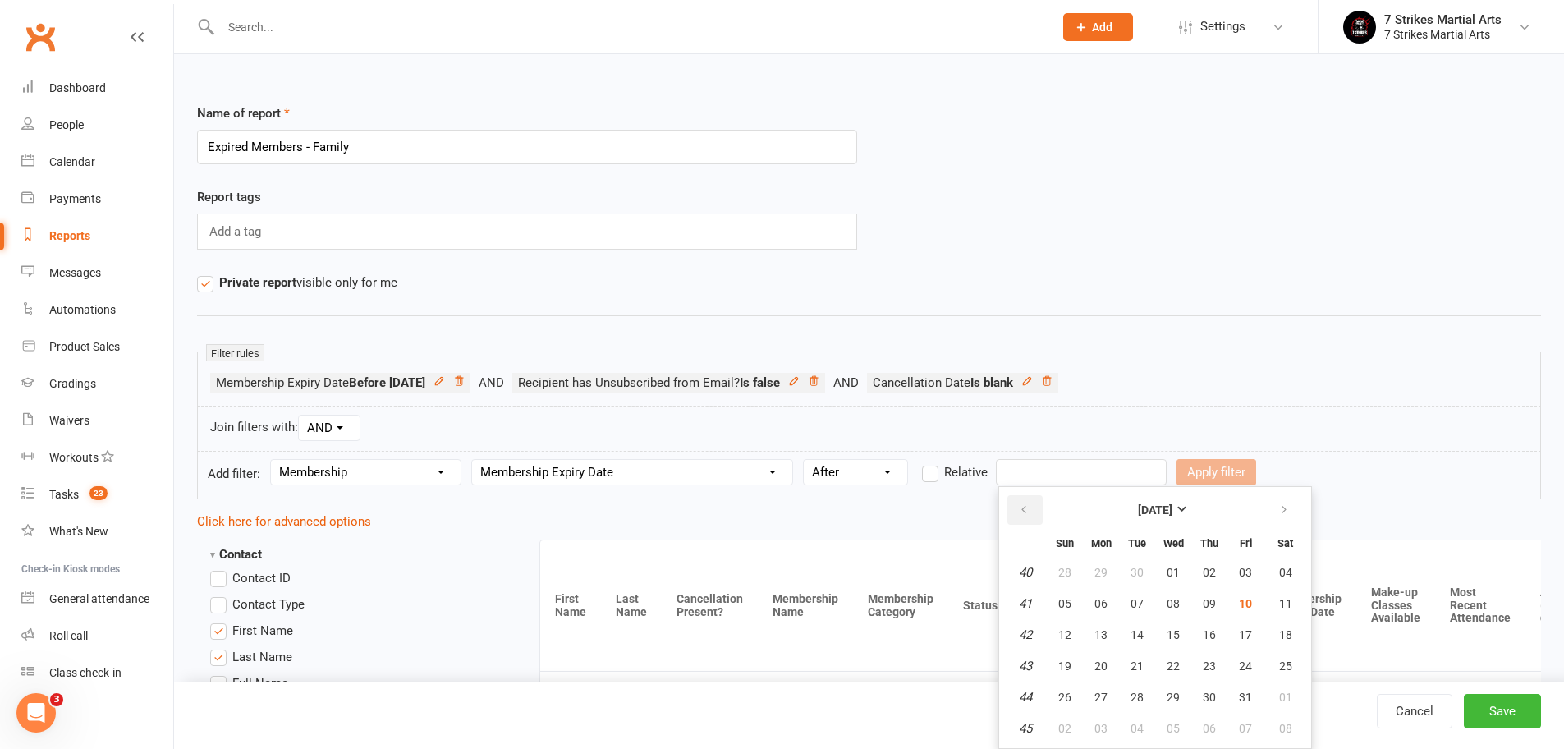
click at [1020, 520] on button "button" at bounding box center [1024, 510] width 35 height 30
click at [1204, 639] on span "18" at bounding box center [1208, 634] width 13 height 13
type input "18 Sep 2025"
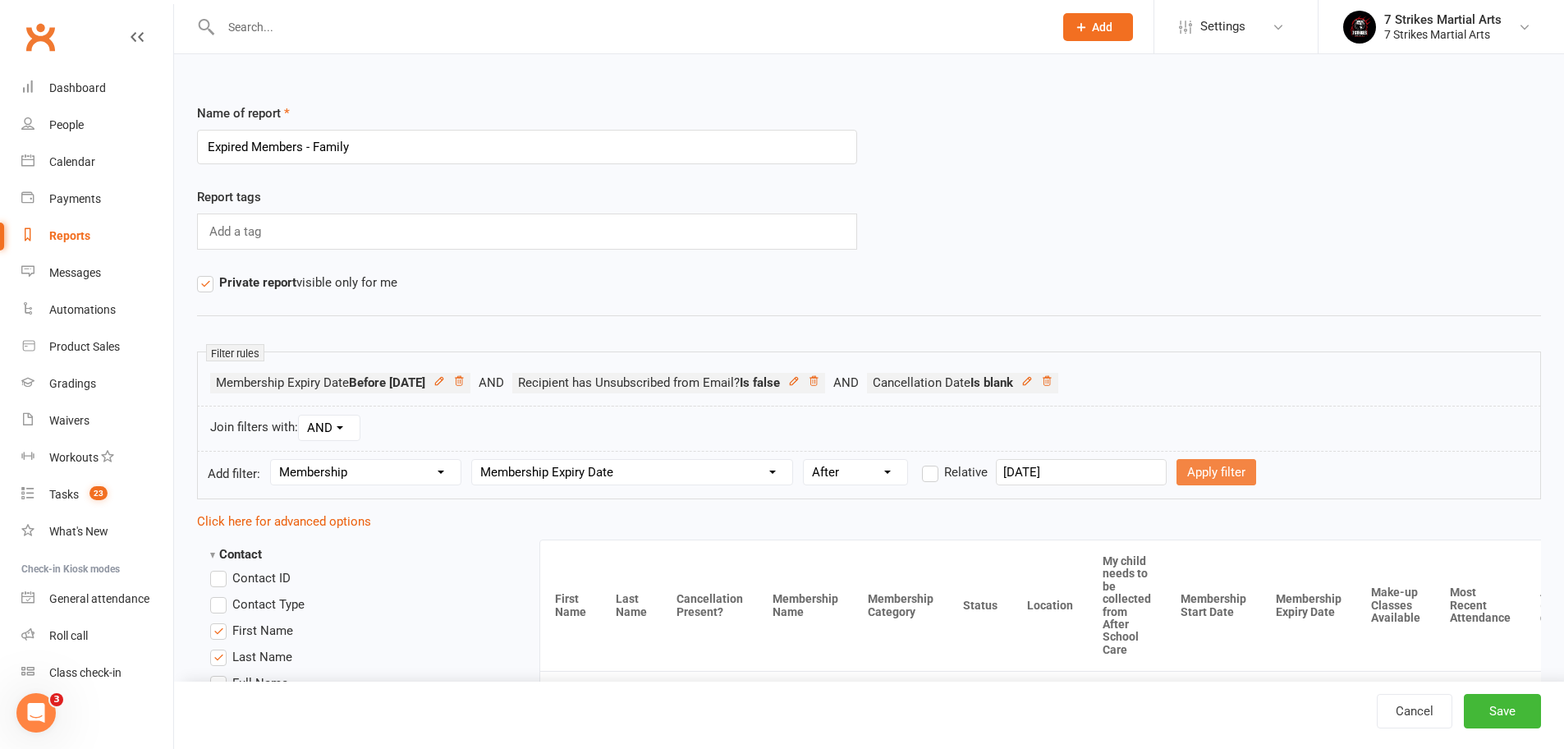
click at [1207, 478] on button "Apply filter" at bounding box center [1216, 472] width 80 height 26
select select
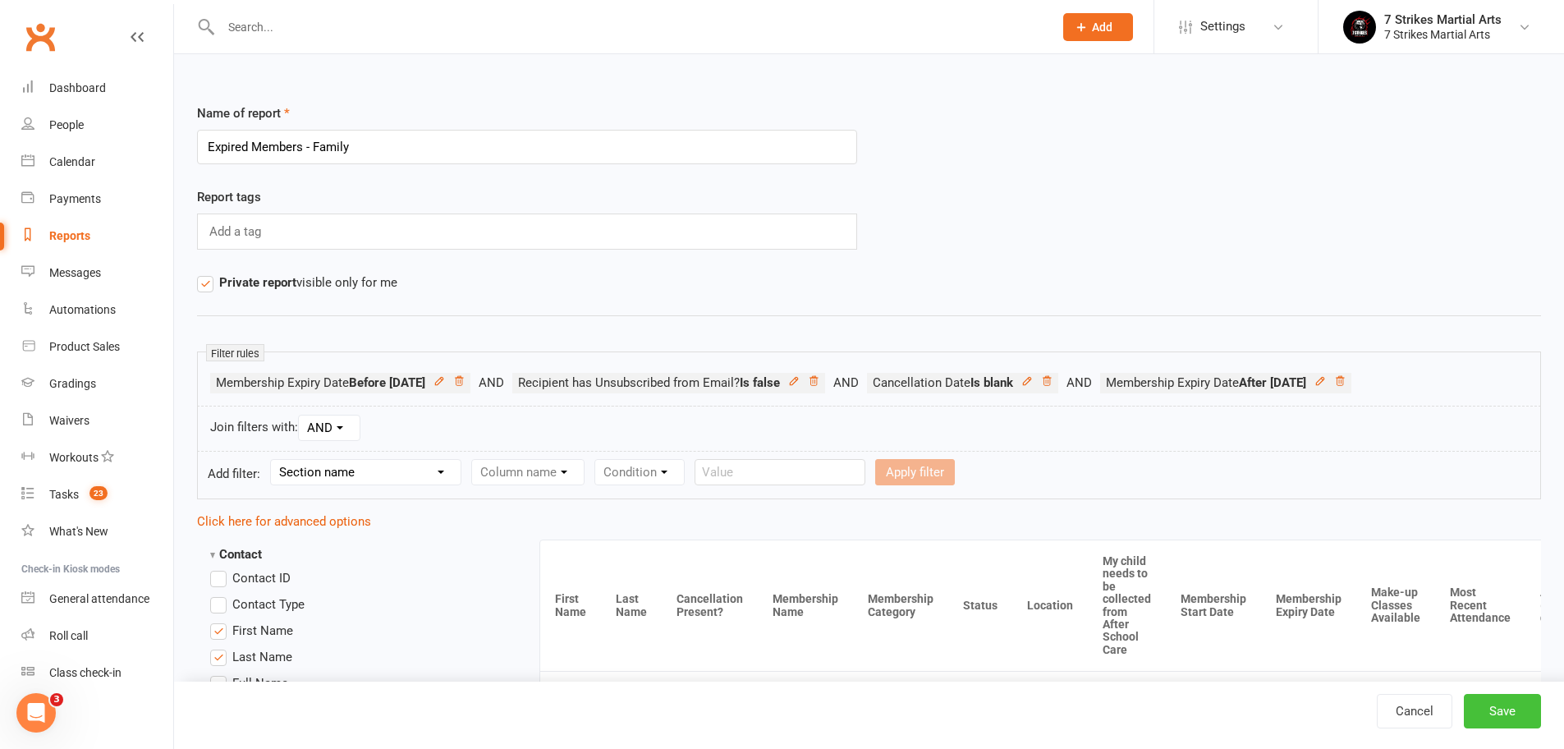
click at [1501, 712] on button "Save" at bounding box center [1501, 711] width 77 height 34
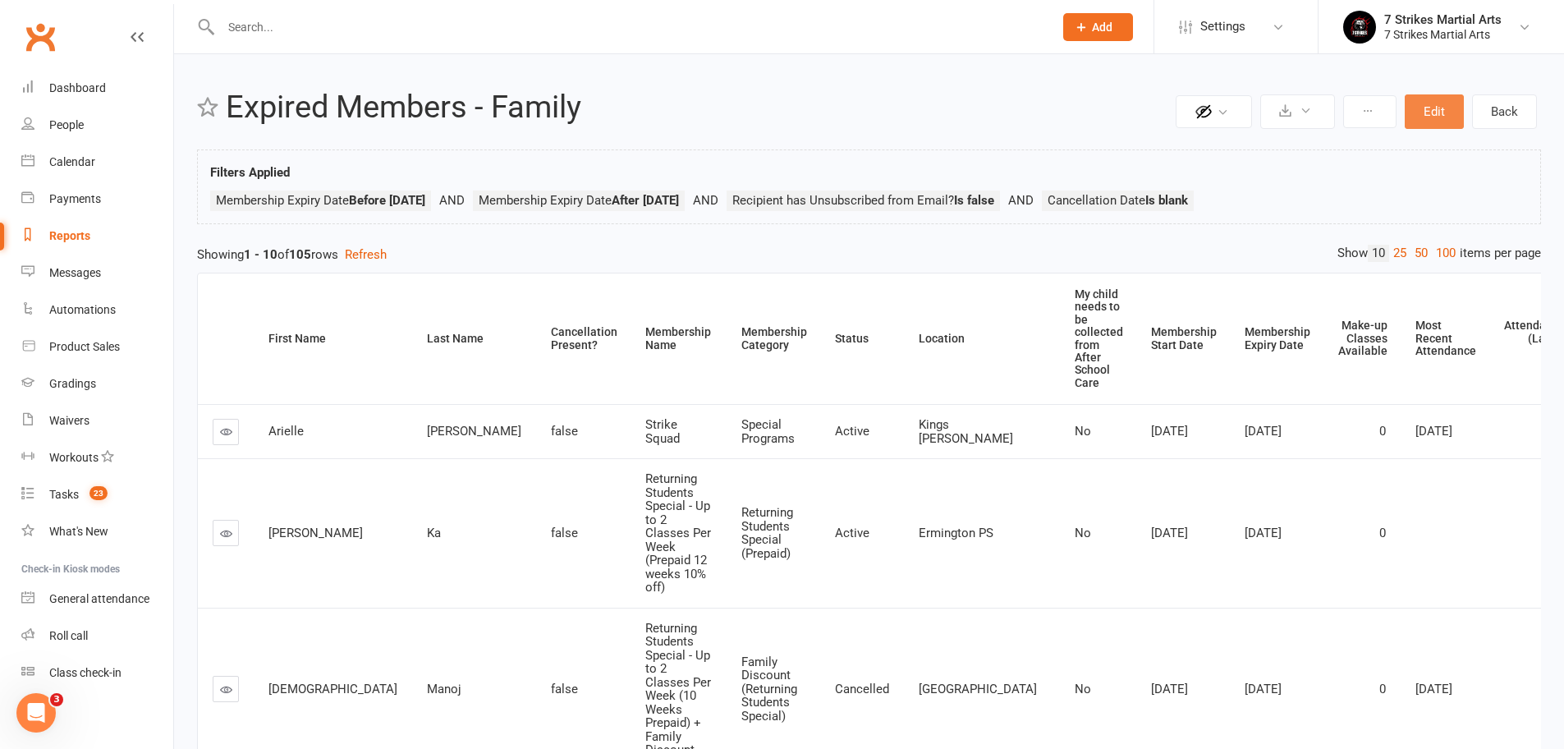
click at [1435, 116] on button "Edit" at bounding box center [1433, 111] width 59 height 34
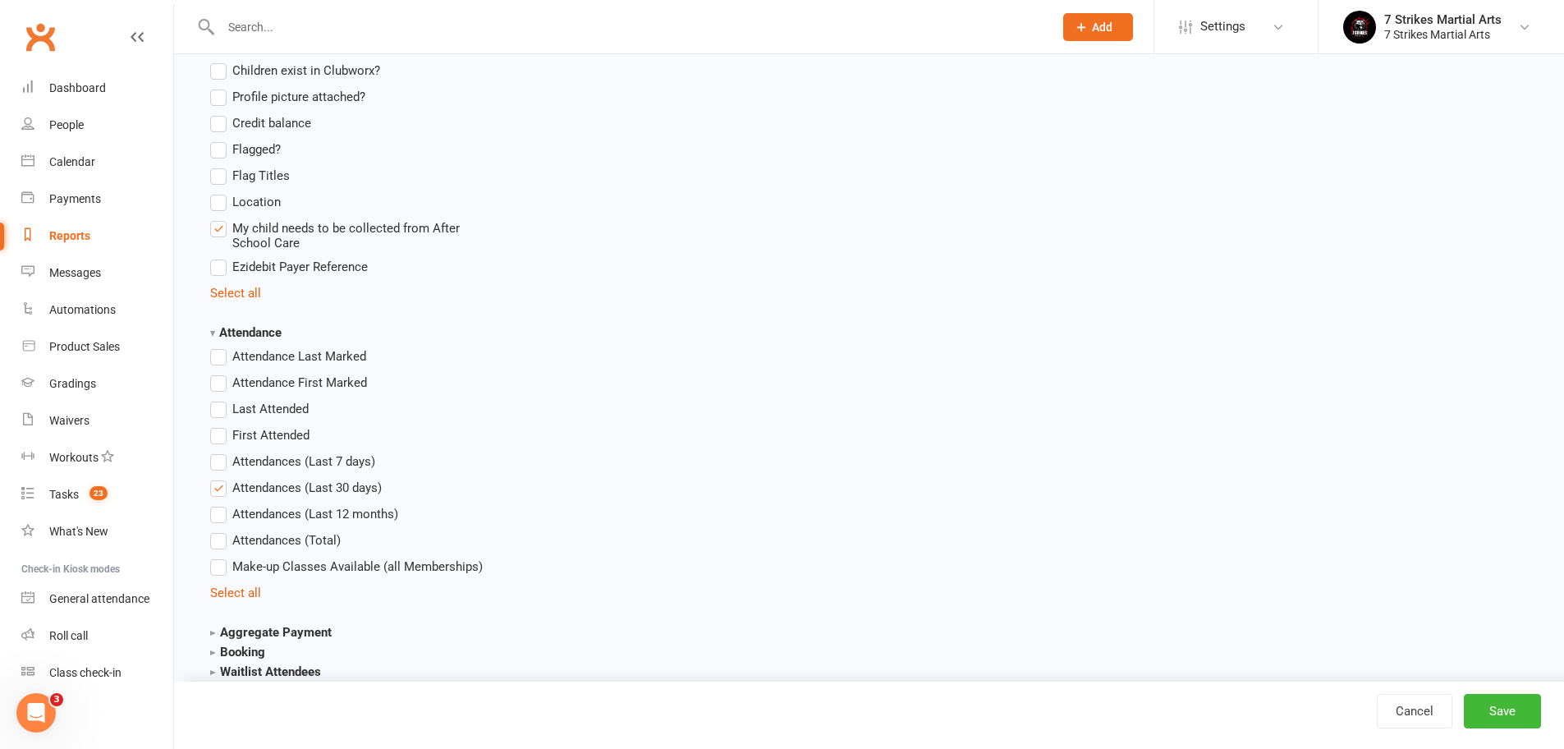
scroll to position [1832, 0]
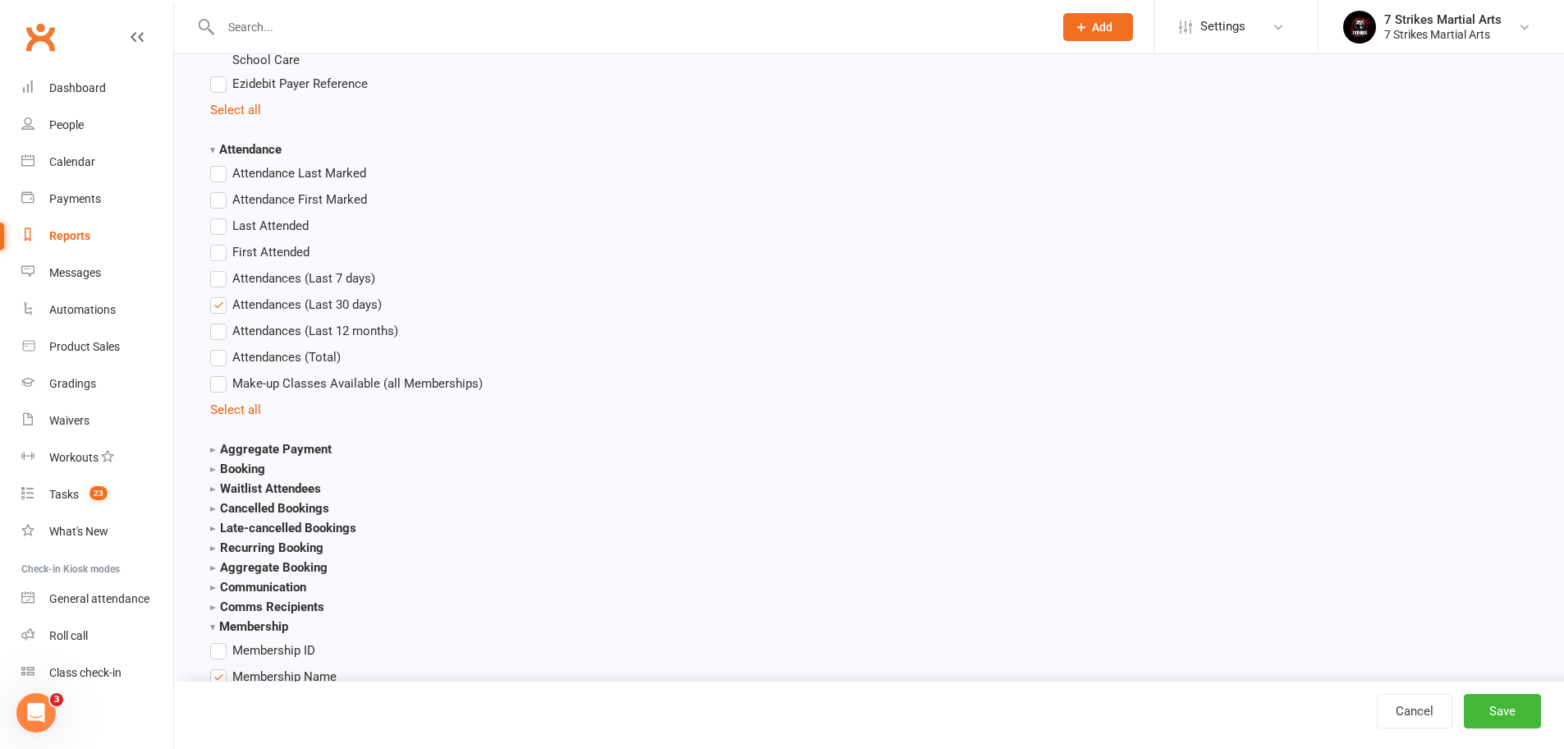
click at [290, 584] on strong "Communication" at bounding box center [258, 586] width 96 height 15
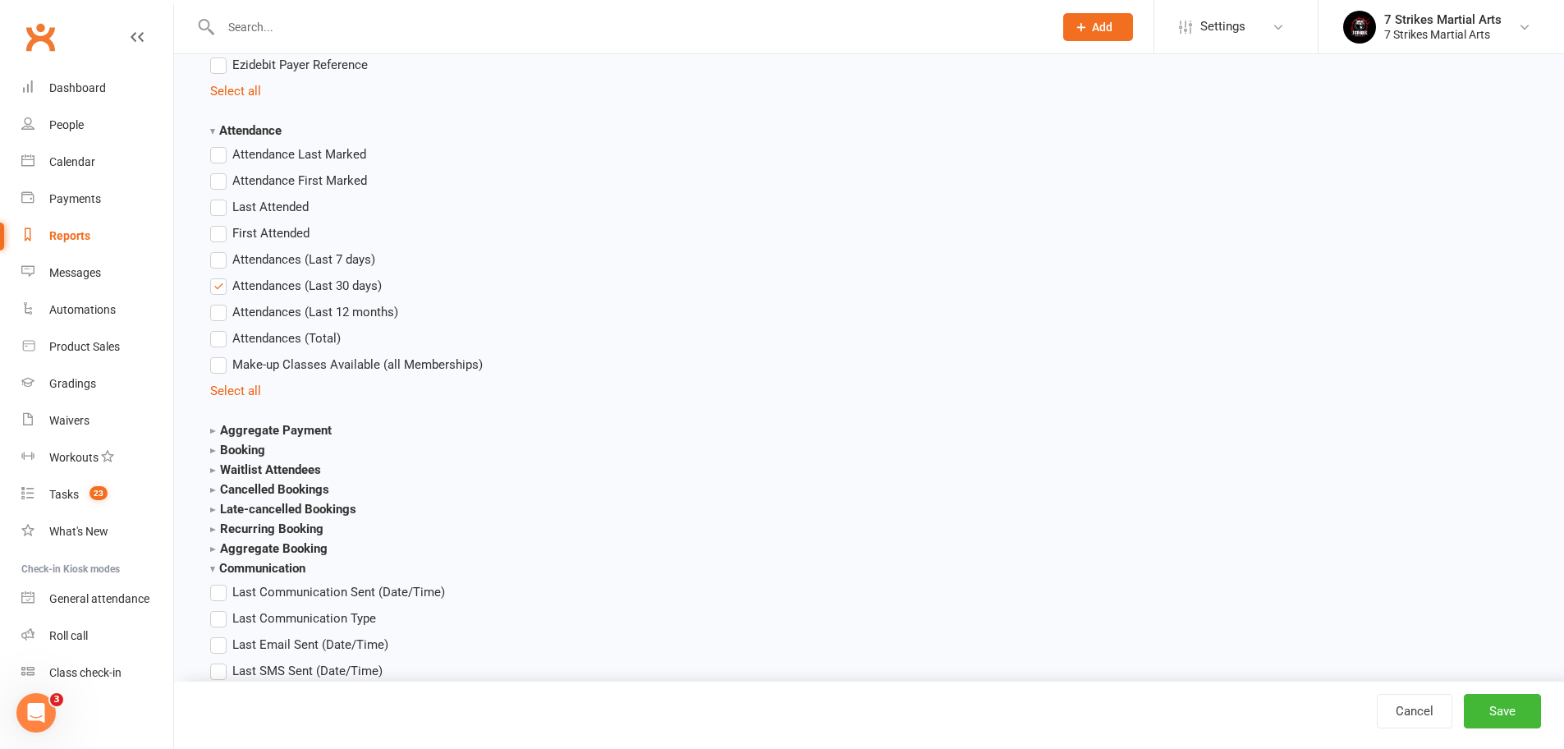
scroll to position [1893, 0]
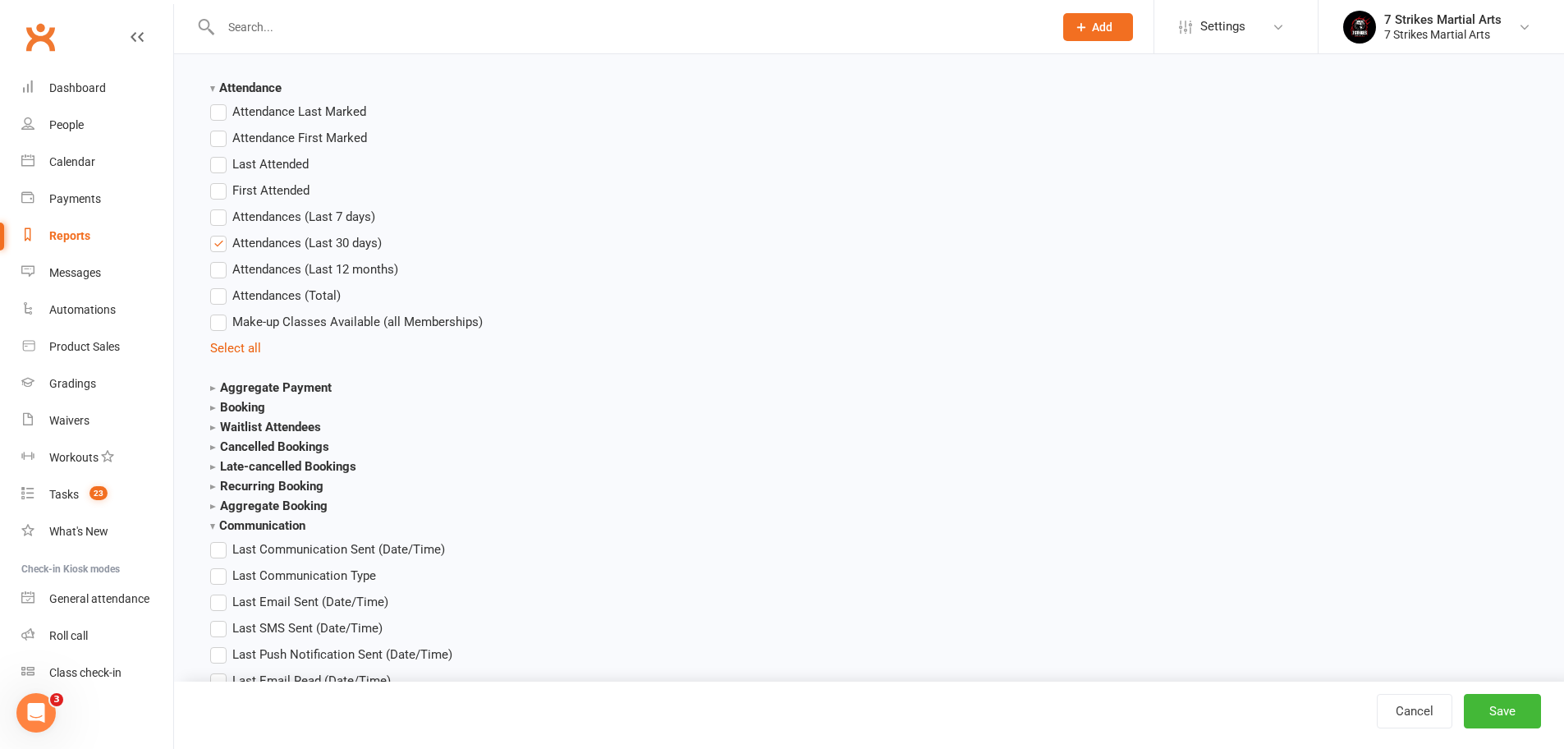
click at [341, 547] on span "Last Communication Sent (Date/Time)" at bounding box center [338, 547] width 213 height 17
click at [221, 539] on input "Last Communication Sent (Date/Time)" at bounding box center [215, 539] width 11 height 0
click at [341, 547] on span "Last Communication Sent (Date/Time)" at bounding box center [338, 547] width 213 height 17
click at [221, 539] on input "Last Communication Sent (Date/Time)" at bounding box center [215, 539] width 11 height 0
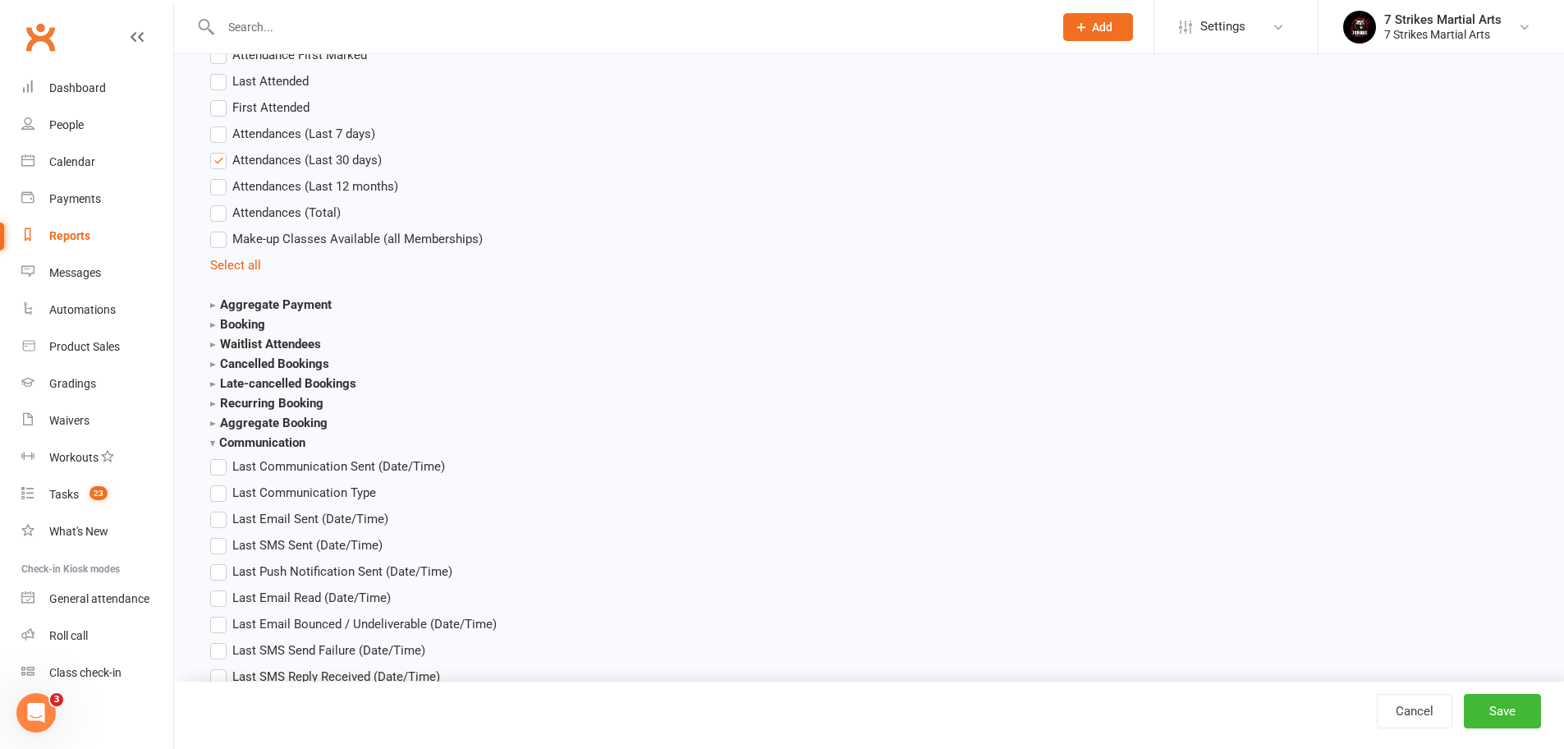
scroll to position [2026, 0]
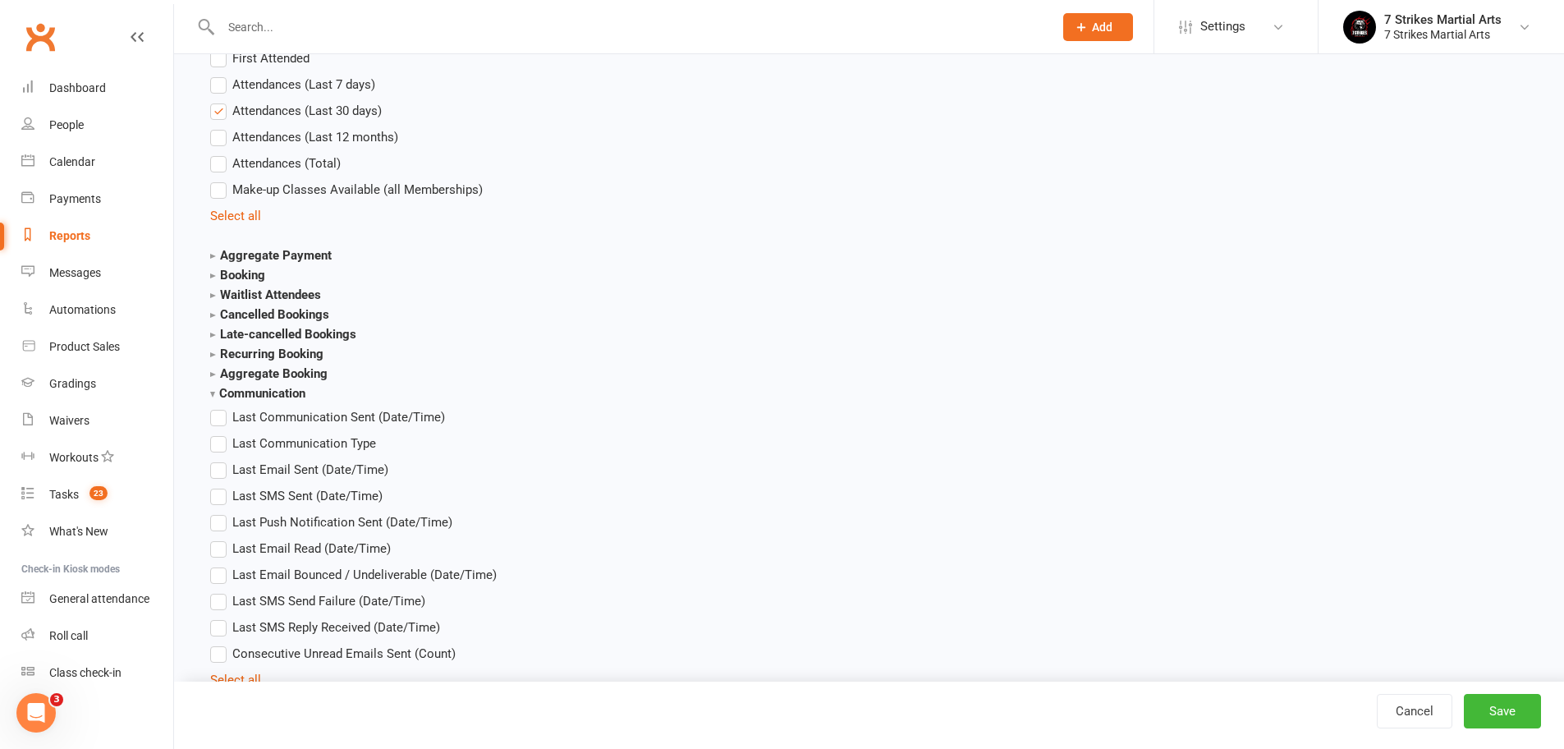
click at [335, 468] on span "Last Email Sent (Date/Time)" at bounding box center [310, 468] width 156 height 17
click at [221, 460] on input "Last Email Sent (Date/Time)" at bounding box center [215, 460] width 11 height 0
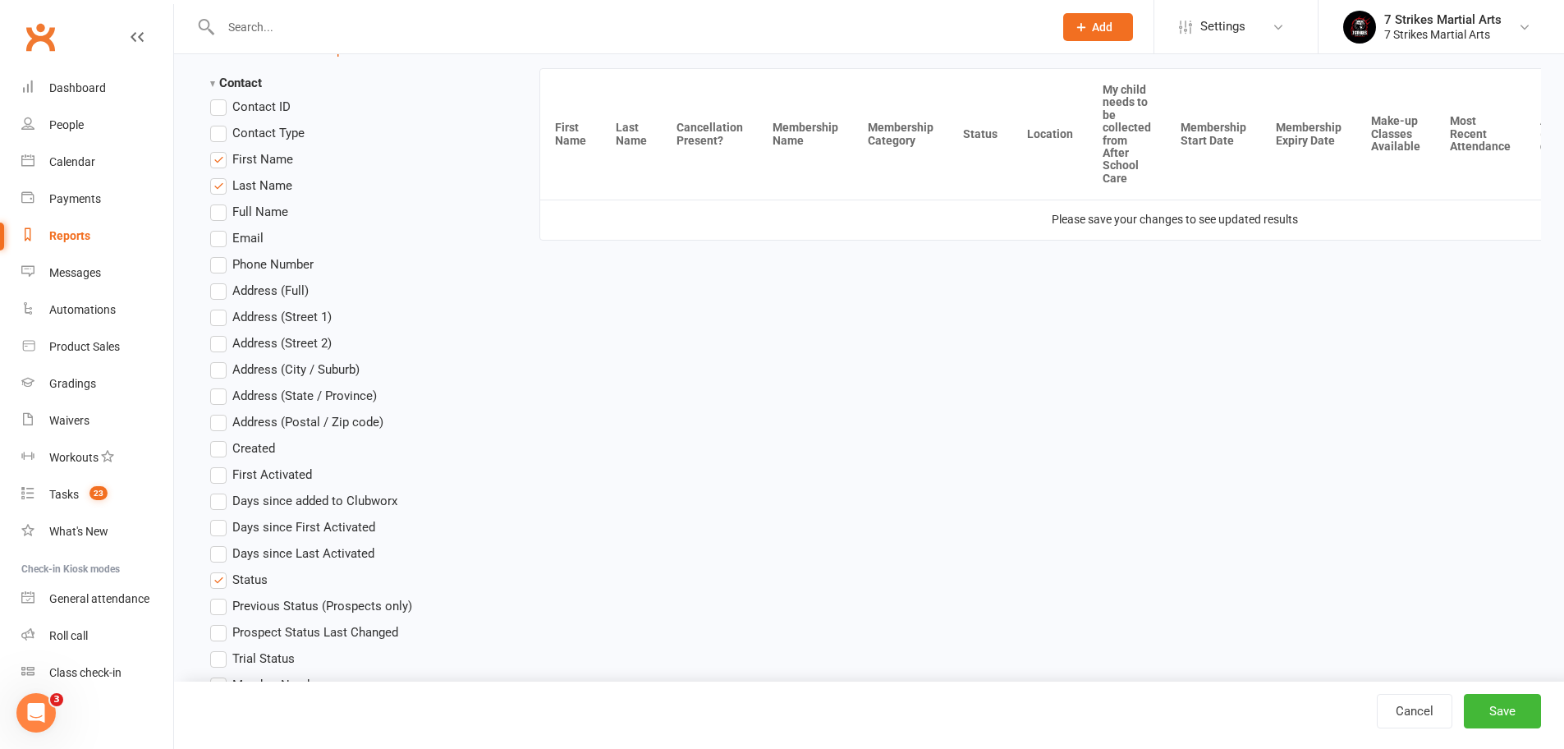
scroll to position [216, 0]
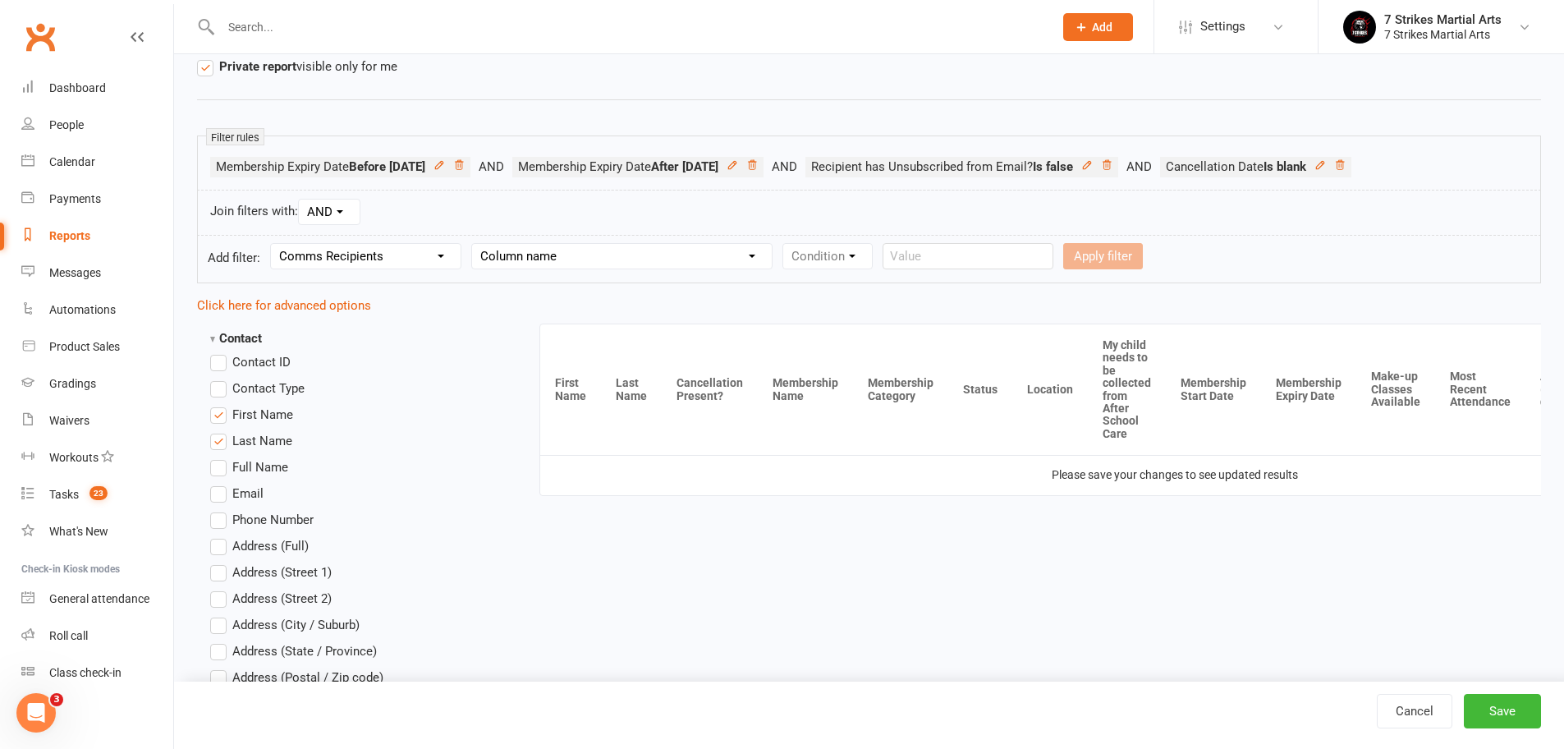
drag, startPoint x: 447, startPoint y: 257, endPoint x: 497, endPoint y: 260, distance: 50.2
click at [497, 260] on form "Add filter: Section name Contact Attendance Aggregate Payment Booking Waitlist …" at bounding box center [869, 259] width 1344 height 48
select select "0"
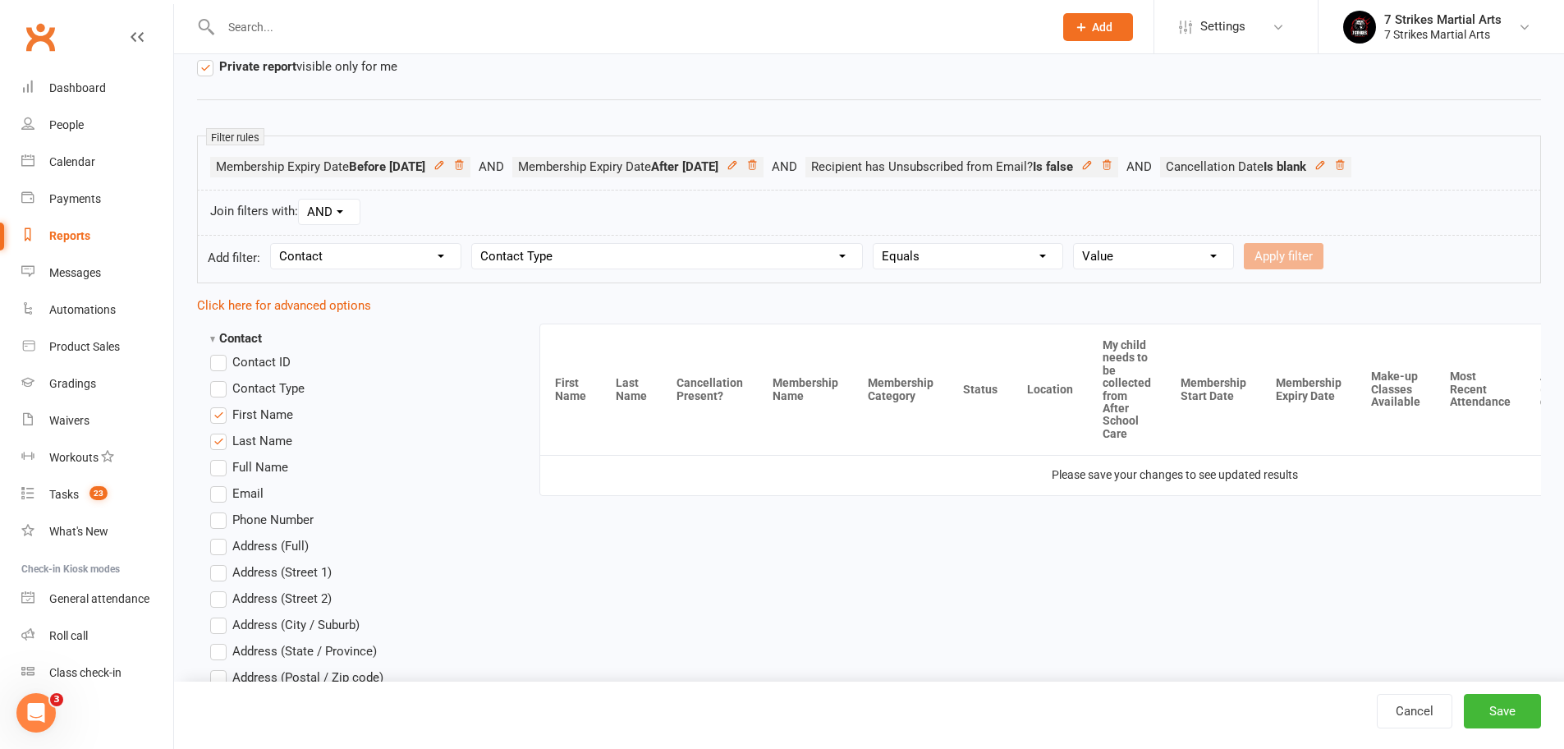
select select "17"
select select "0"
select select "13"
click at [1337, 257] on button "Apply filter" at bounding box center [1343, 256] width 80 height 26
select select
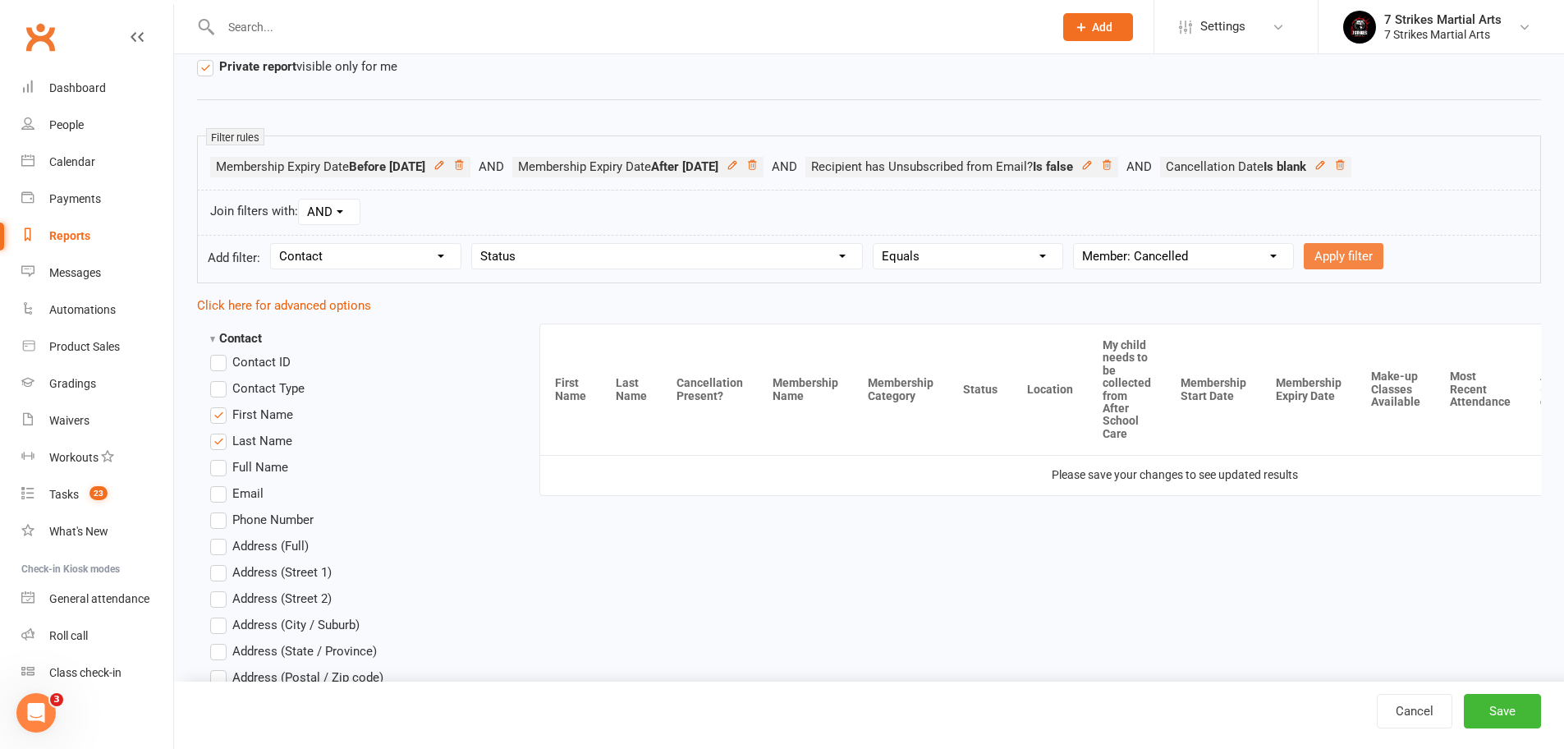
select select
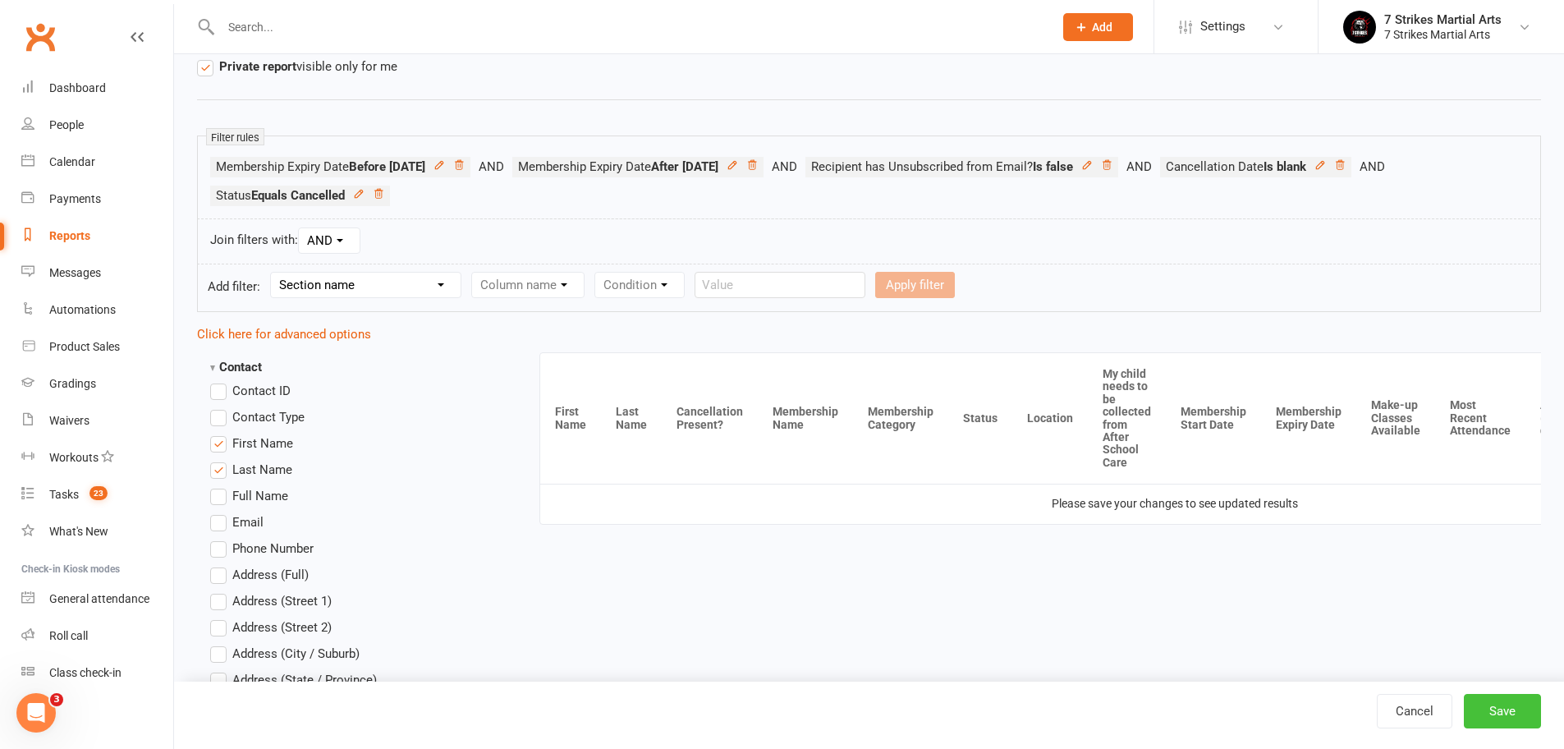
click at [1507, 720] on button "Save" at bounding box center [1501, 711] width 77 height 34
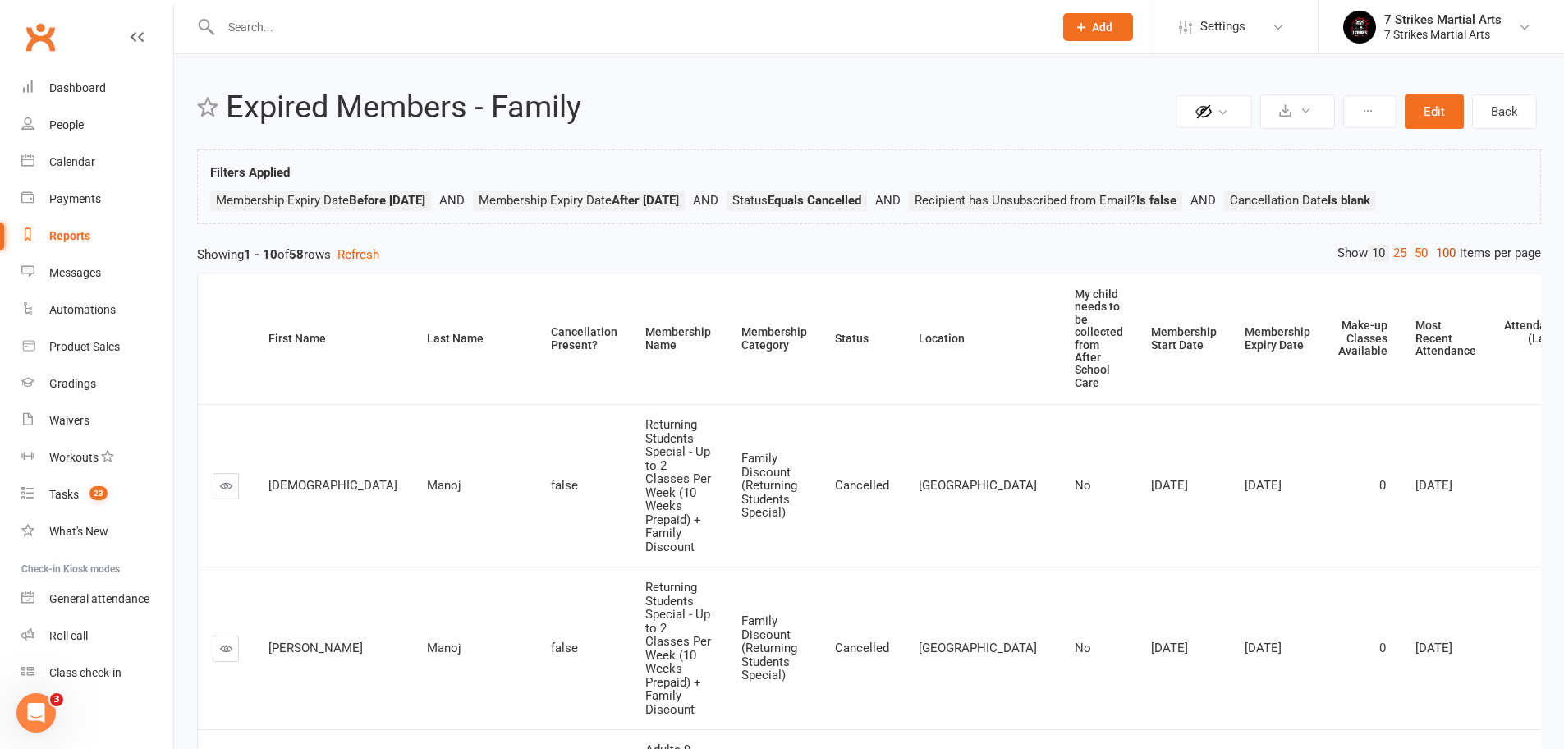
click at [1443, 254] on link "100" at bounding box center [1445, 253] width 28 height 17
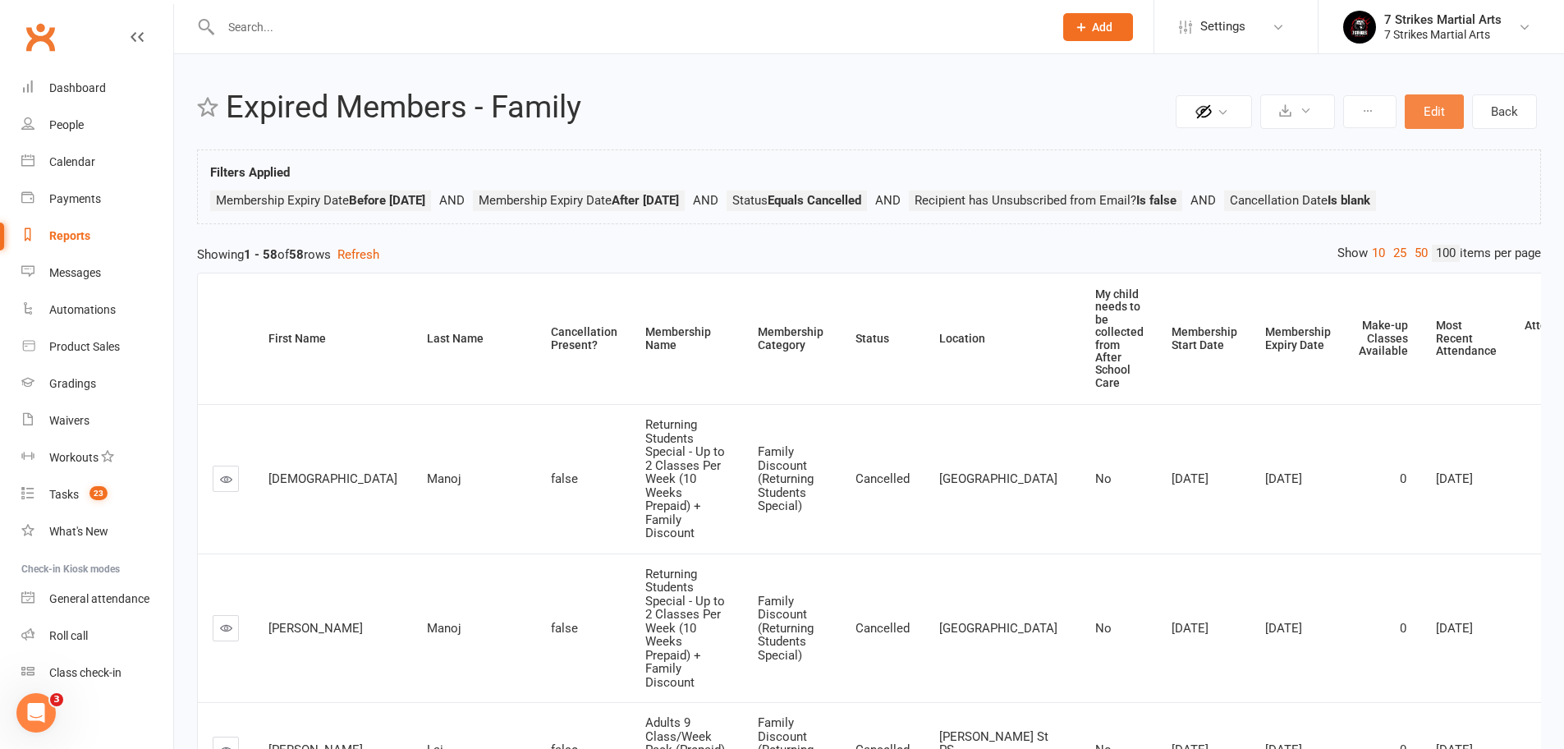
click at [1430, 109] on button "Edit" at bounding box center [1433, 111] width 59 height 34
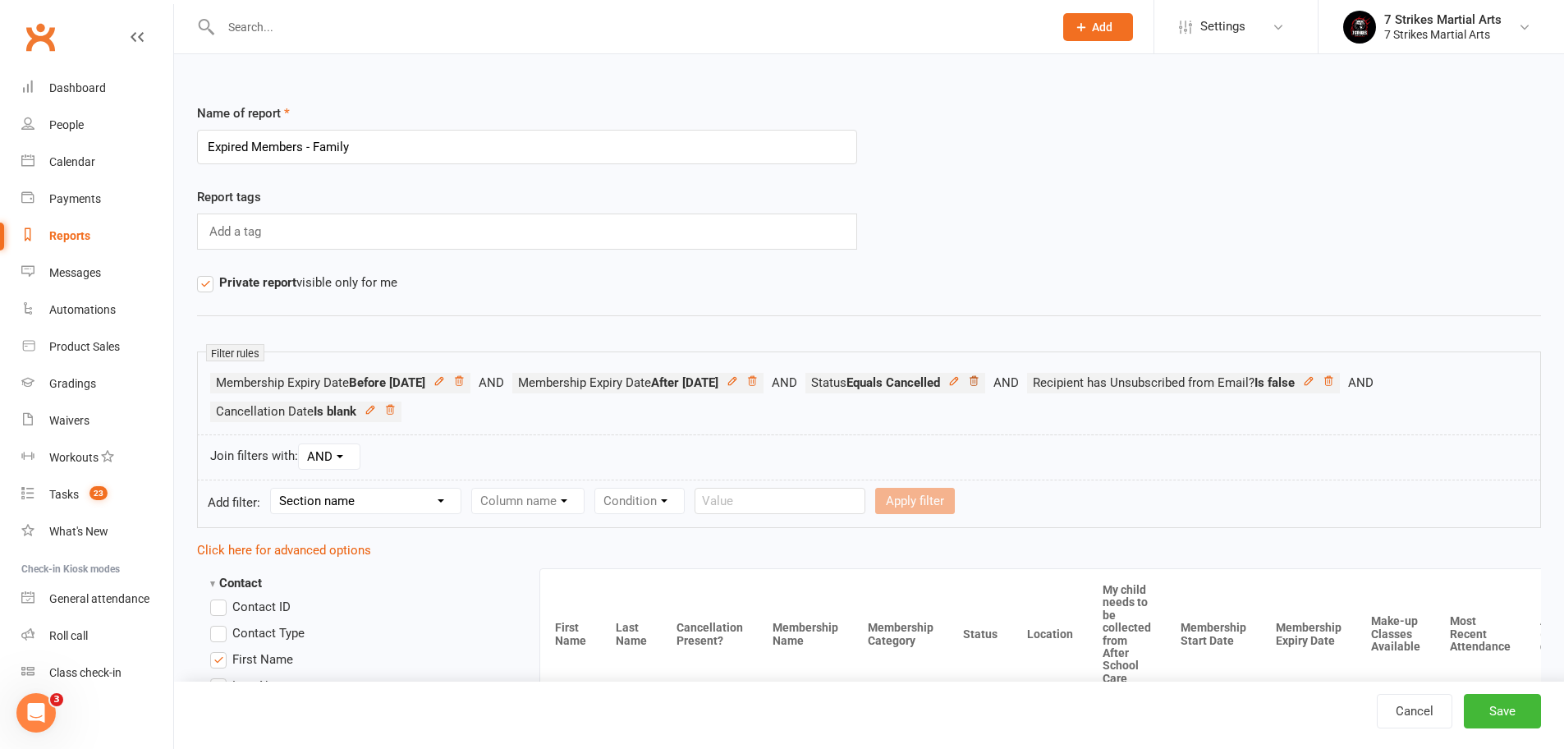
click at [979, 385] on icon at bounding box center [973, 380] width 11 height 11
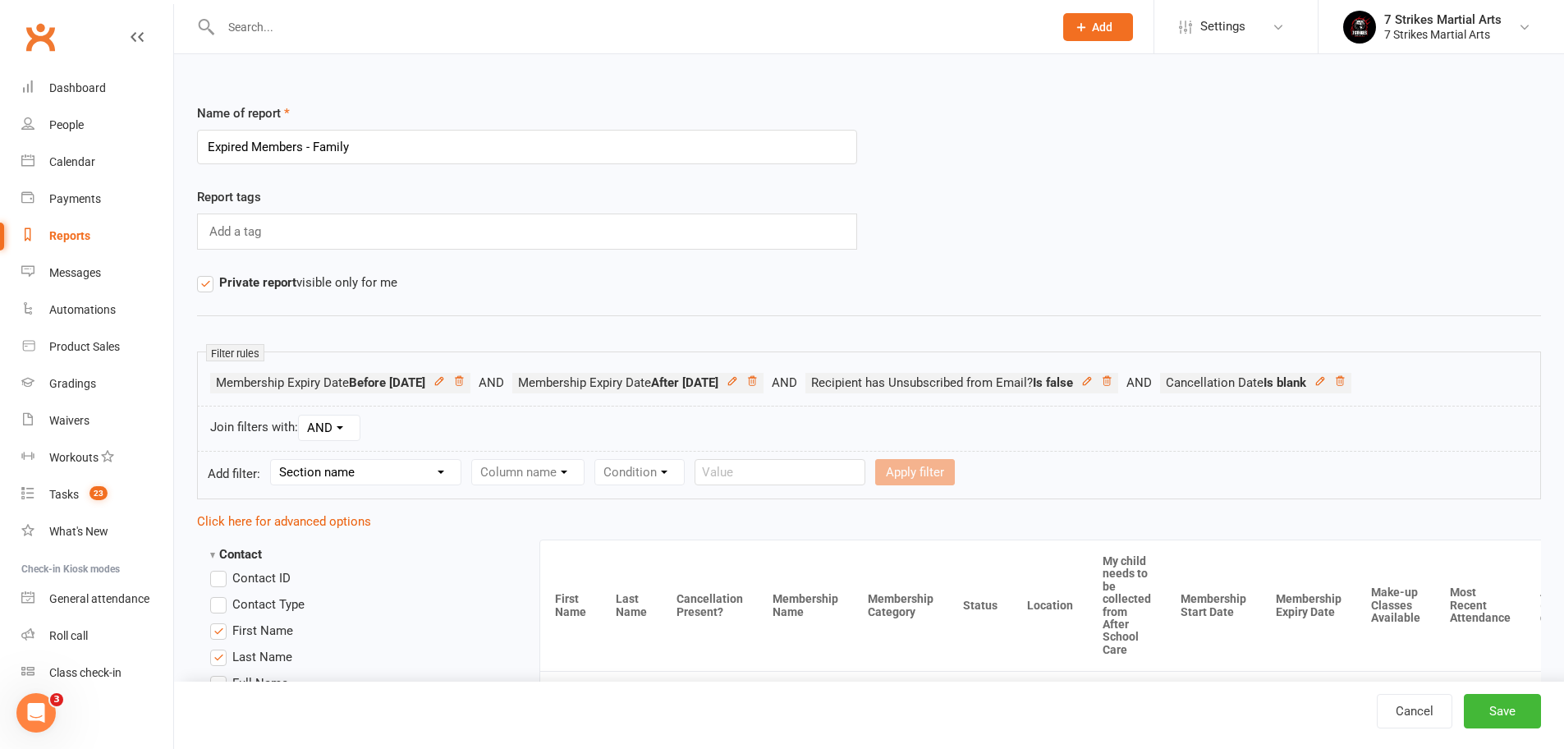
select select "0"
select select "17"
select select "0"
select select "13"
drag, startPoint x: 1344, startPoint y: 469, endPoint x: 1330, endPoint y: 485, distance: 21.5
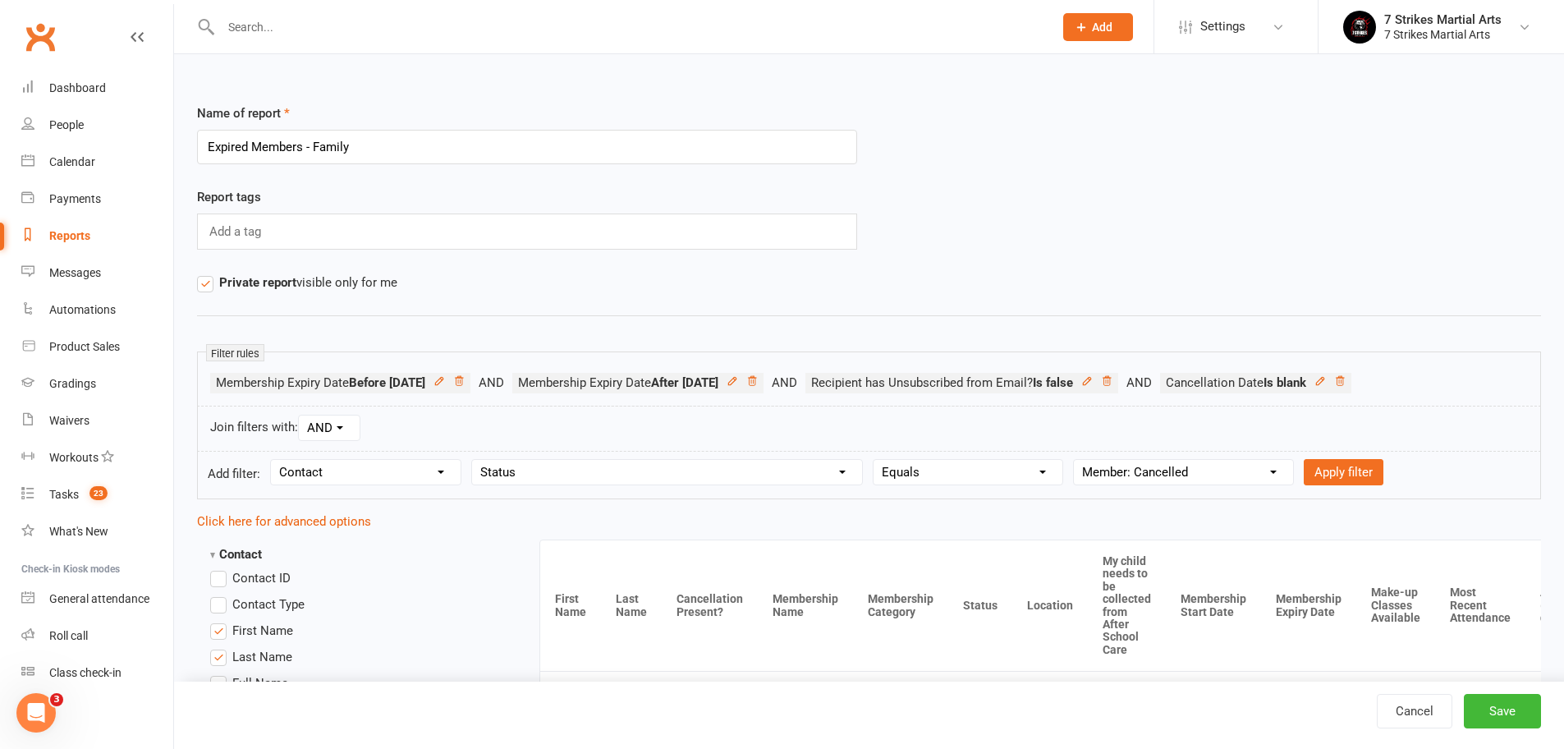
click at [1344, 469] on button "Apply filter" at bounding box center [1343, 472] width 80 height 26
select select
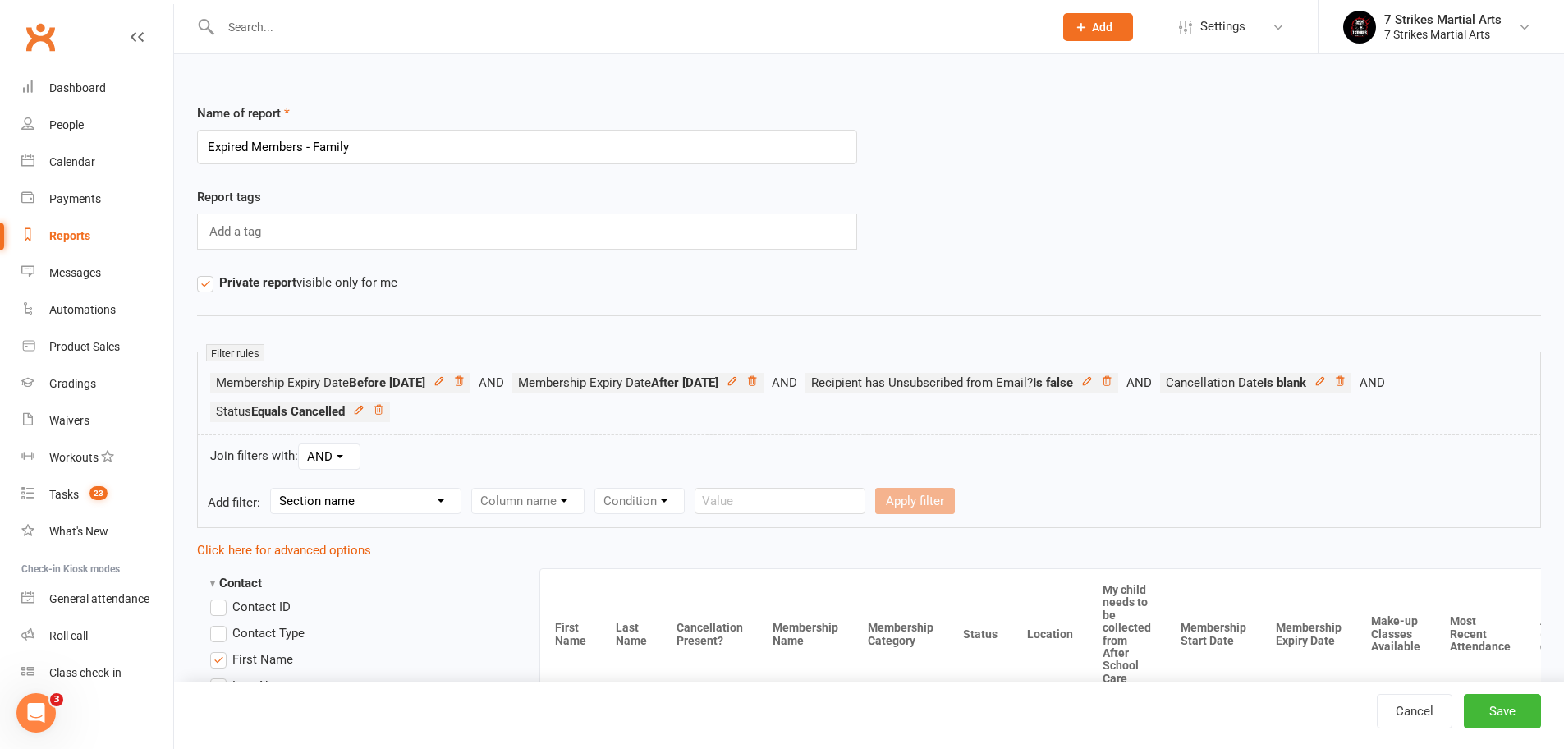
drag, startPoint x: 1526, startPoint y: 717, endPoint x: 1454, endPoint y: 676, distance: 82.4
click at [1525, 717] on button "Save" at bounding box center [1501, 711] width 77 height 34
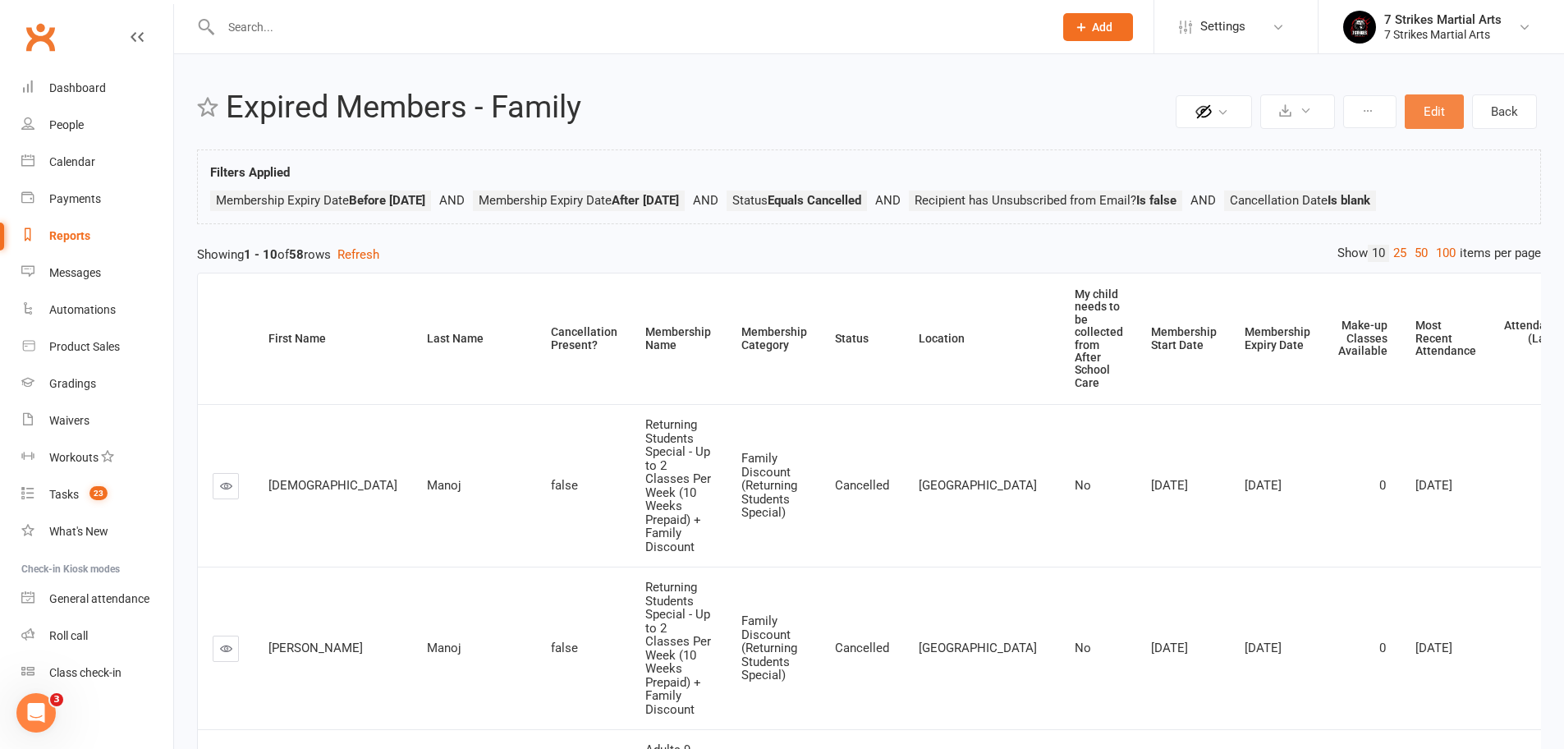
click at [1430, 115] on button "Edit" at bounding box center [1433, 111] width 59 height 34
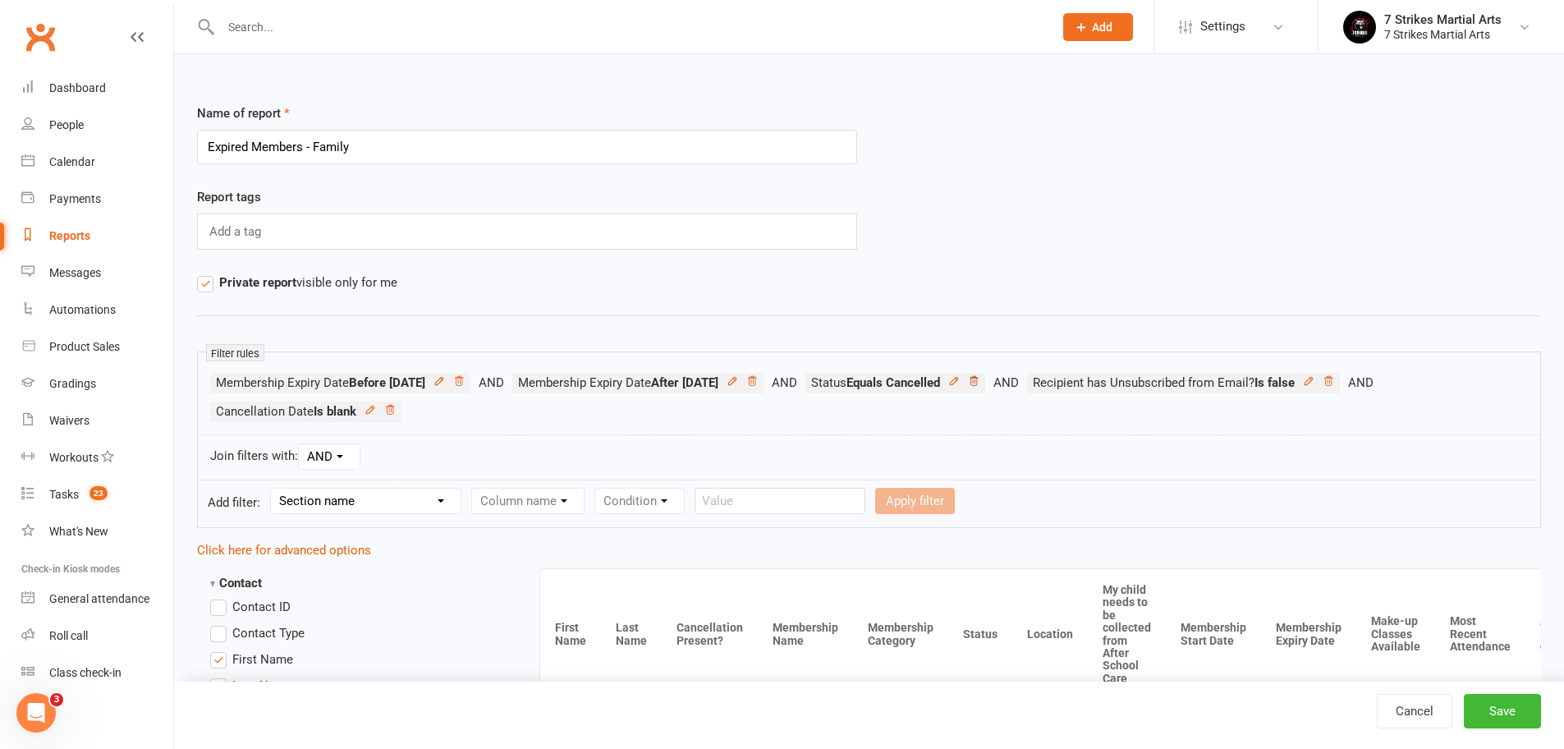
click at [979, 382] on icon at bounding box center [973, 380] width 11 height 11
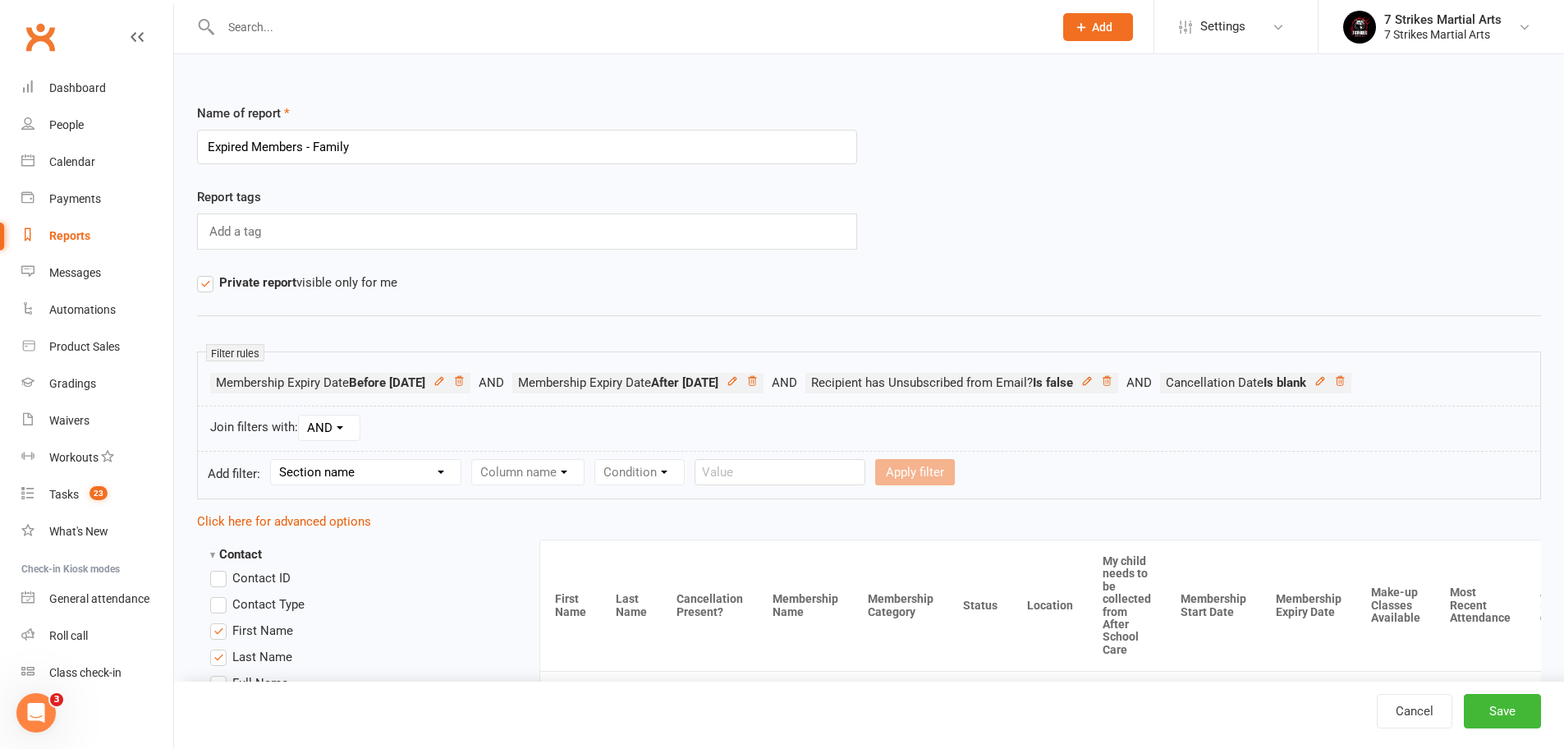
select select "0"
select select "17"
select select "0"
select select "12"
click at [1336, 477] on button "Apply filter" at bounding box center [1343, 472] width 80 height 26
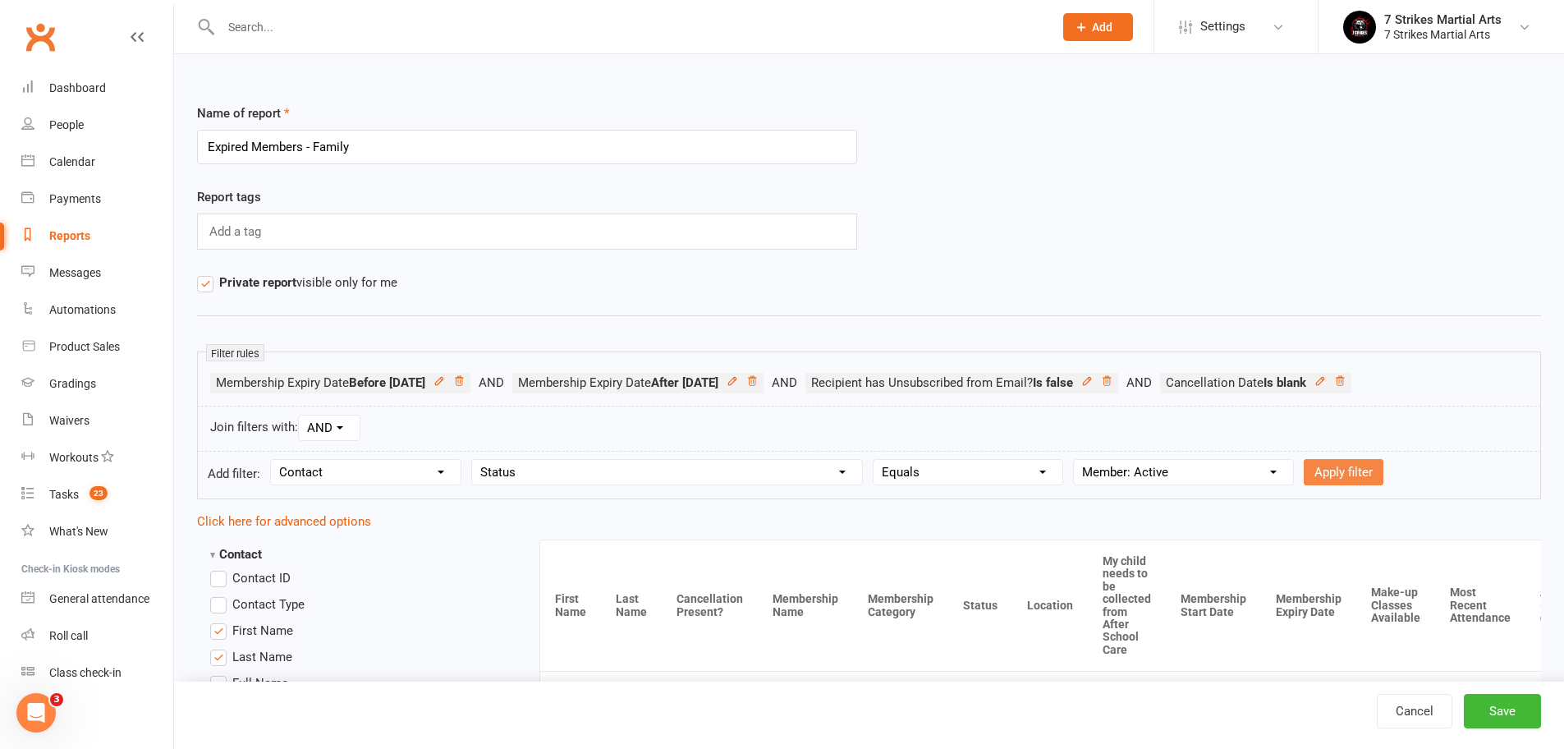
select select
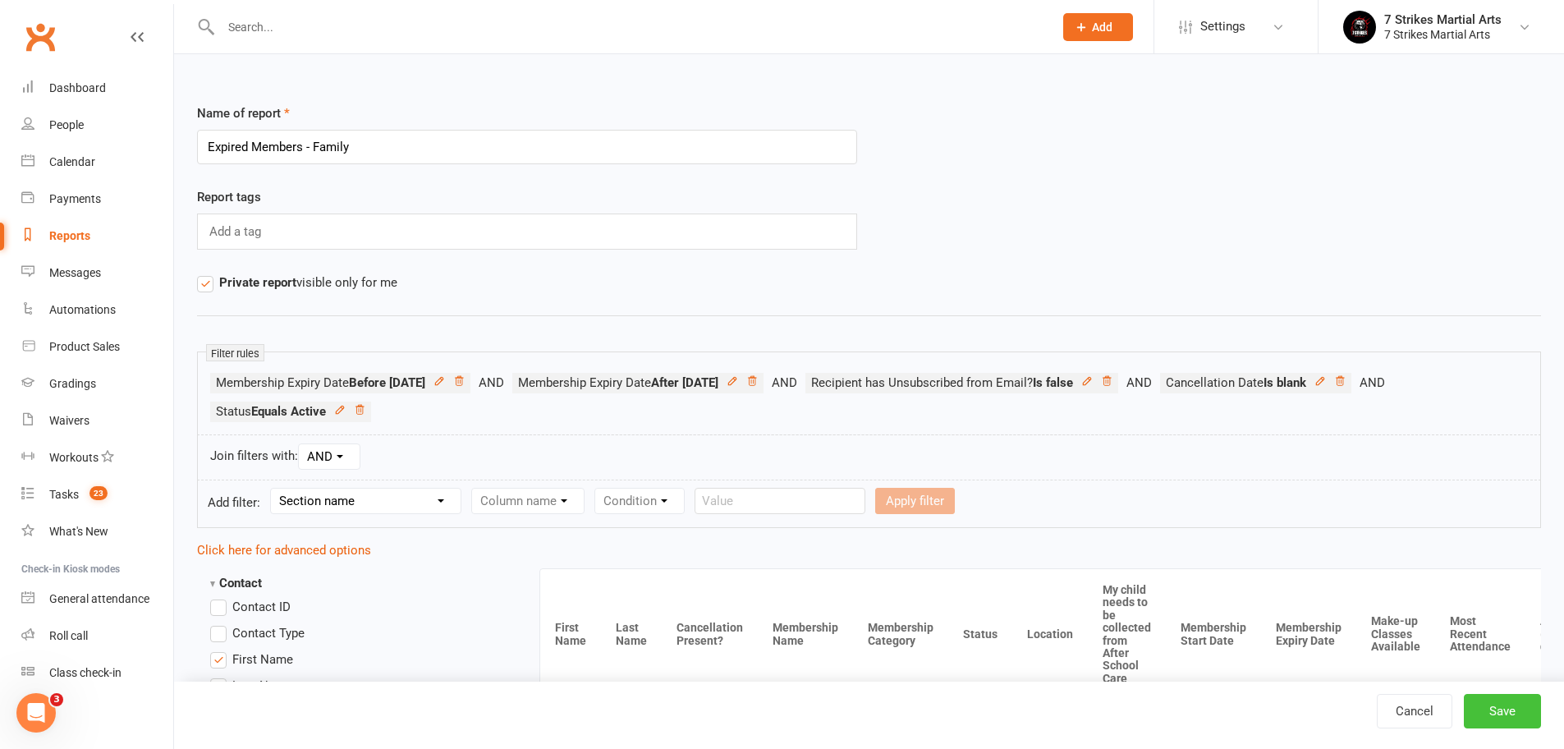
click at [1525, 721] on button "Save" at bounding box center [1501, 711] width 77 height 34
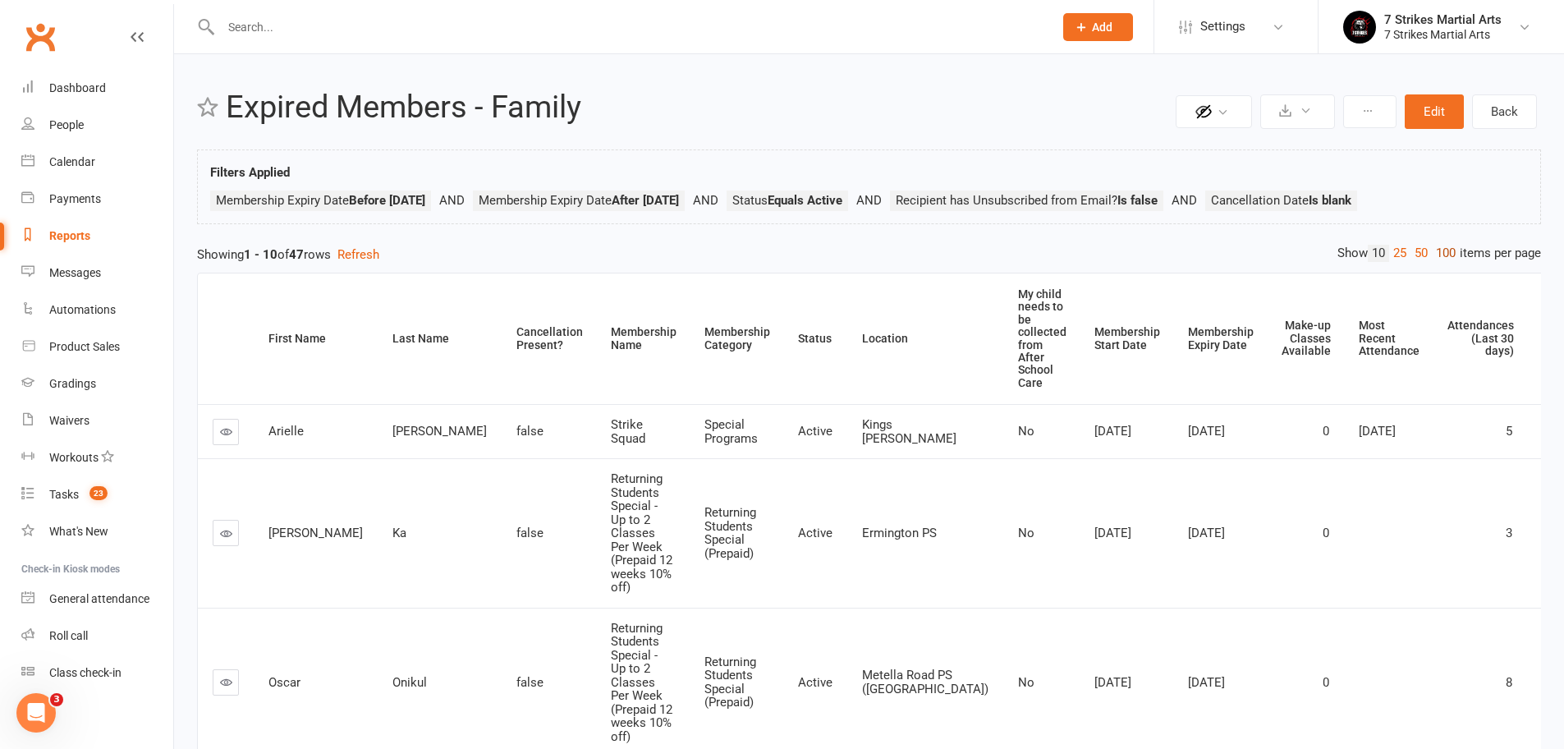
click at [1449, 255] on link "100" at bounding box center [1445, 253] width 28 height 17
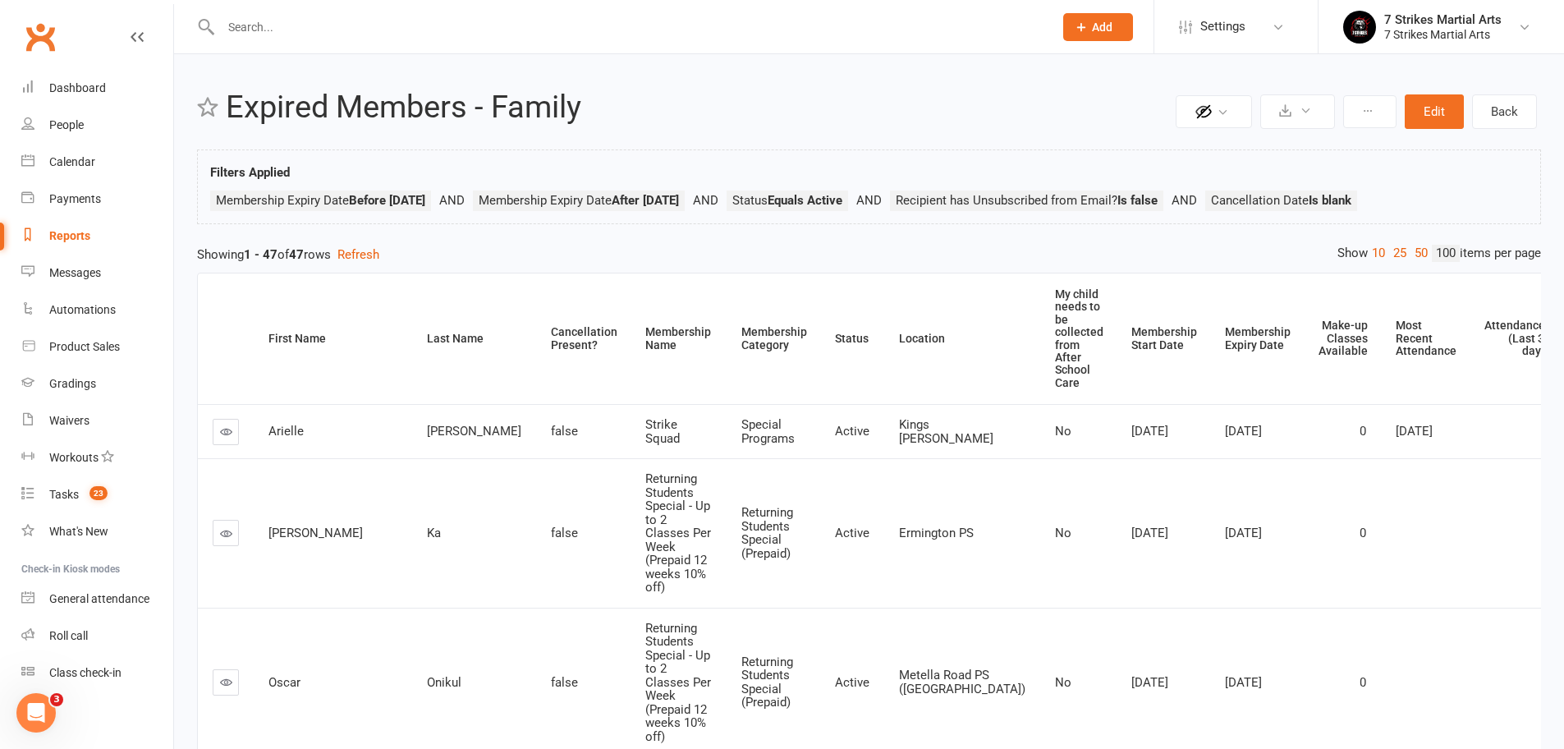
click at [449, 30] on input "text" at bounding box center [629, 27] width 826 height 23
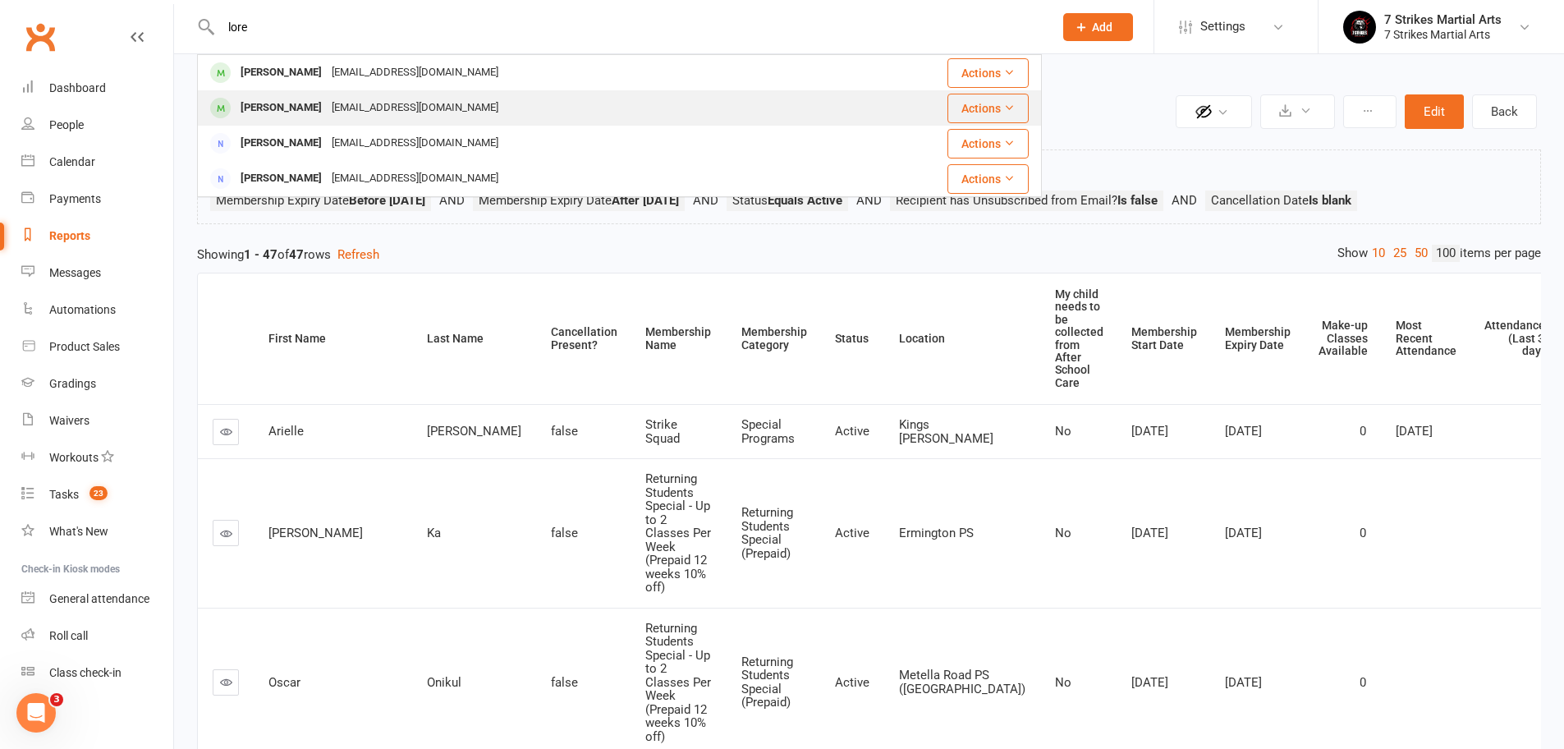
type input "lore"
click at [309, 107] on div "Lorenzo Sarmiento" at bounding box center [281, 108] width 91 height 24
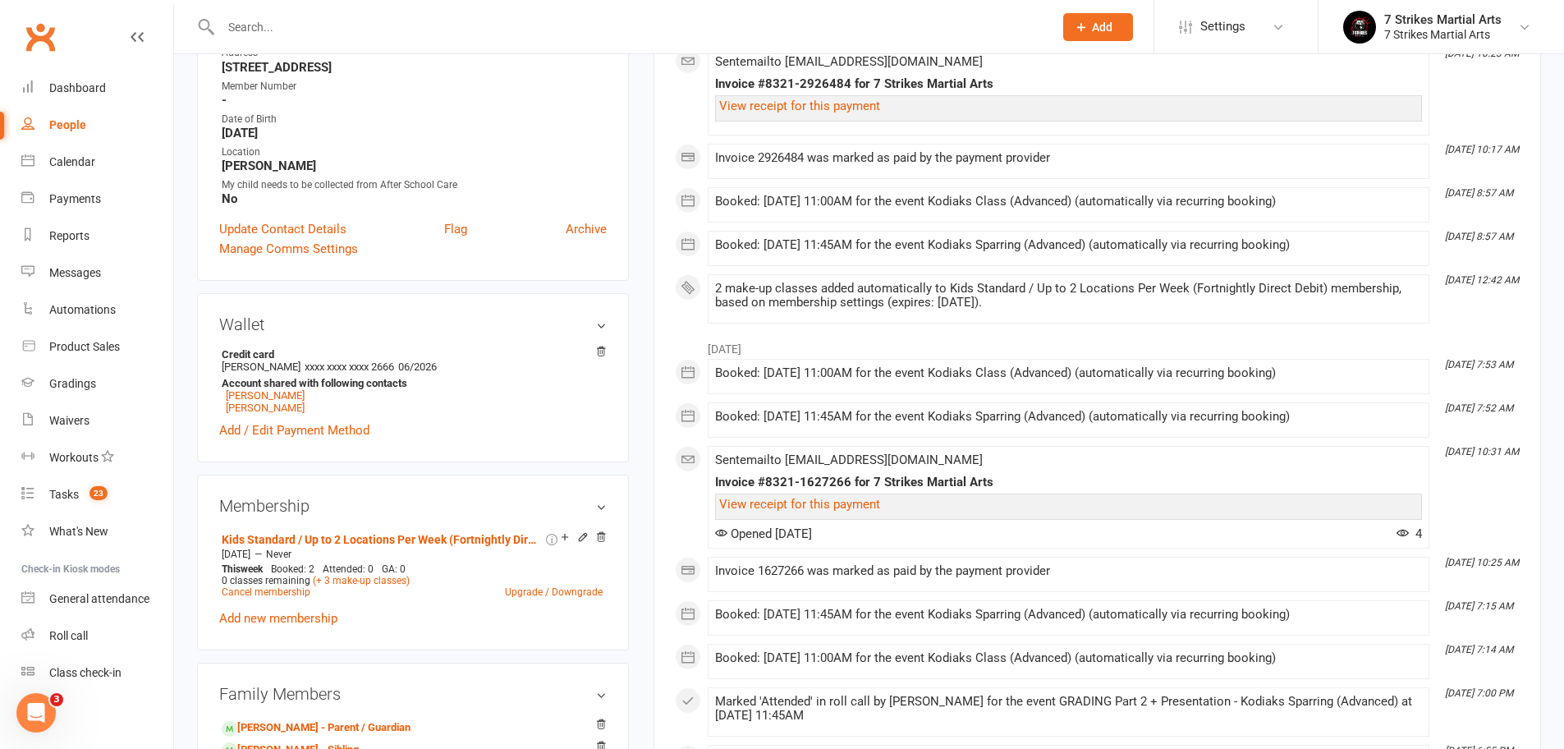
scroll to position [432, 0]
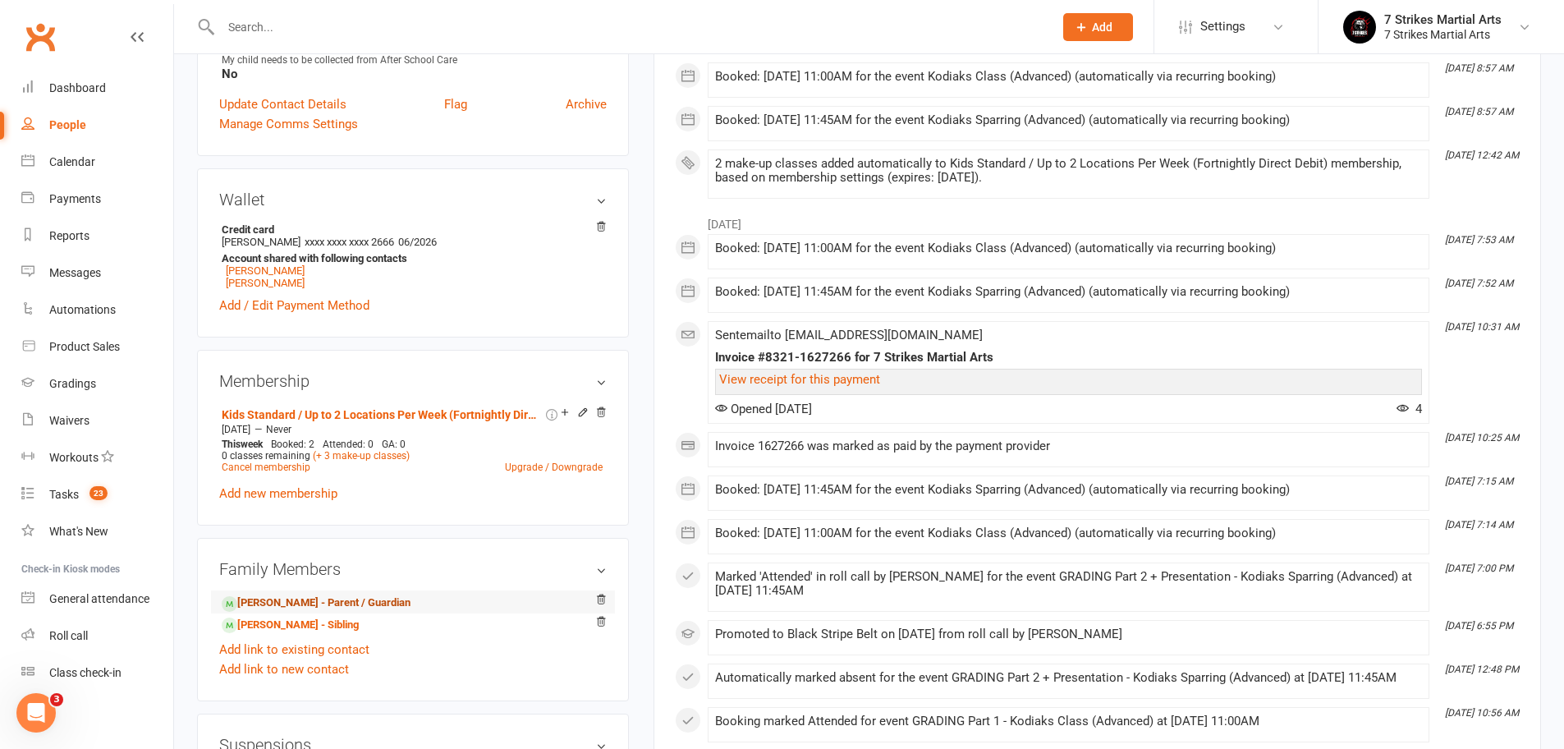
click at [326, 602] on link "Victor Sarmiento - Parent / Guardian" at bounding box center [316, 602] width 189 height 17
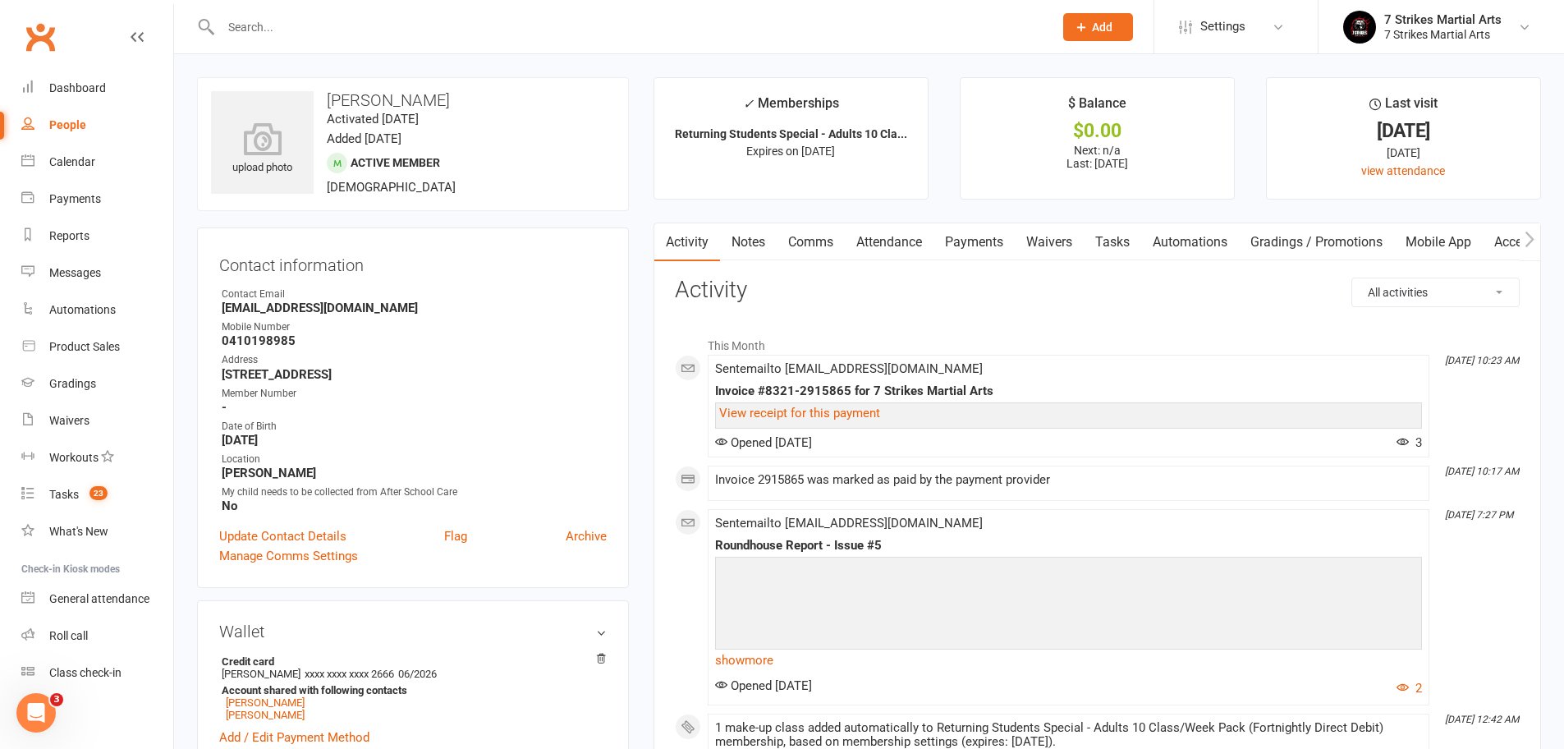
click at [1049, 245] on link "Waivers" at bounding box center [1048, 242] width 69 height 38
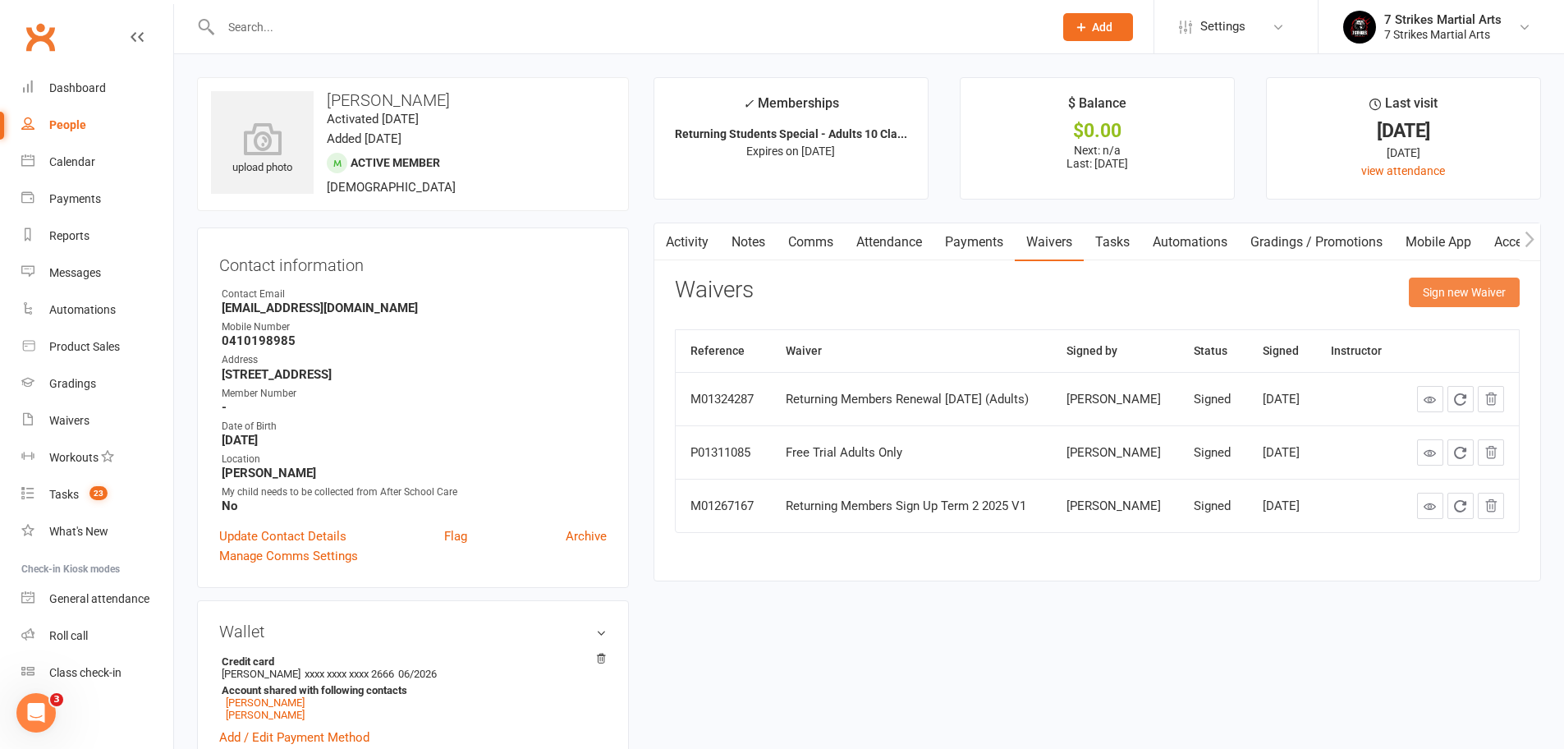
click at [1460, 287] on button "Sign new Waiver" at bounding box center [1463, 292] width 111 height 30
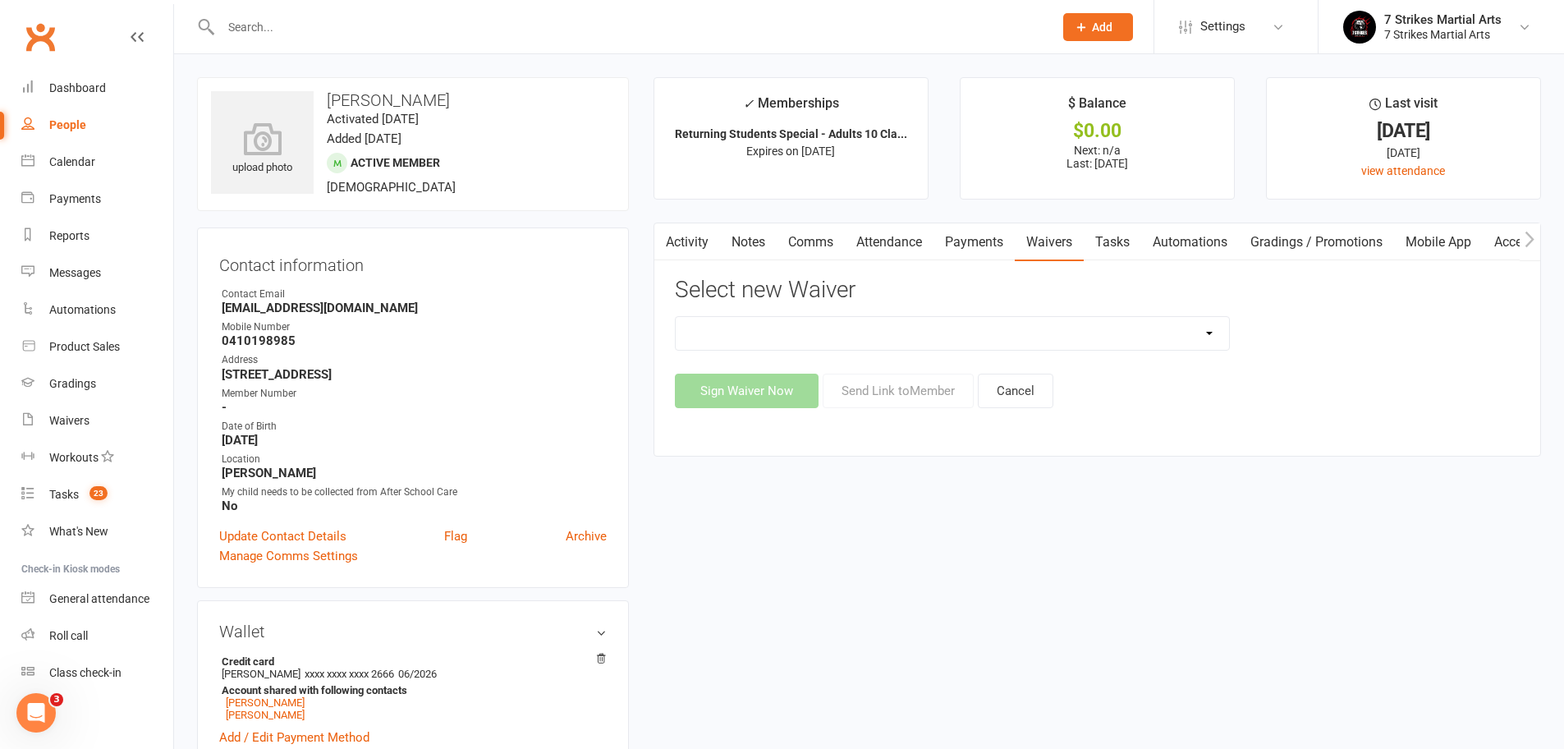
select select "13976"
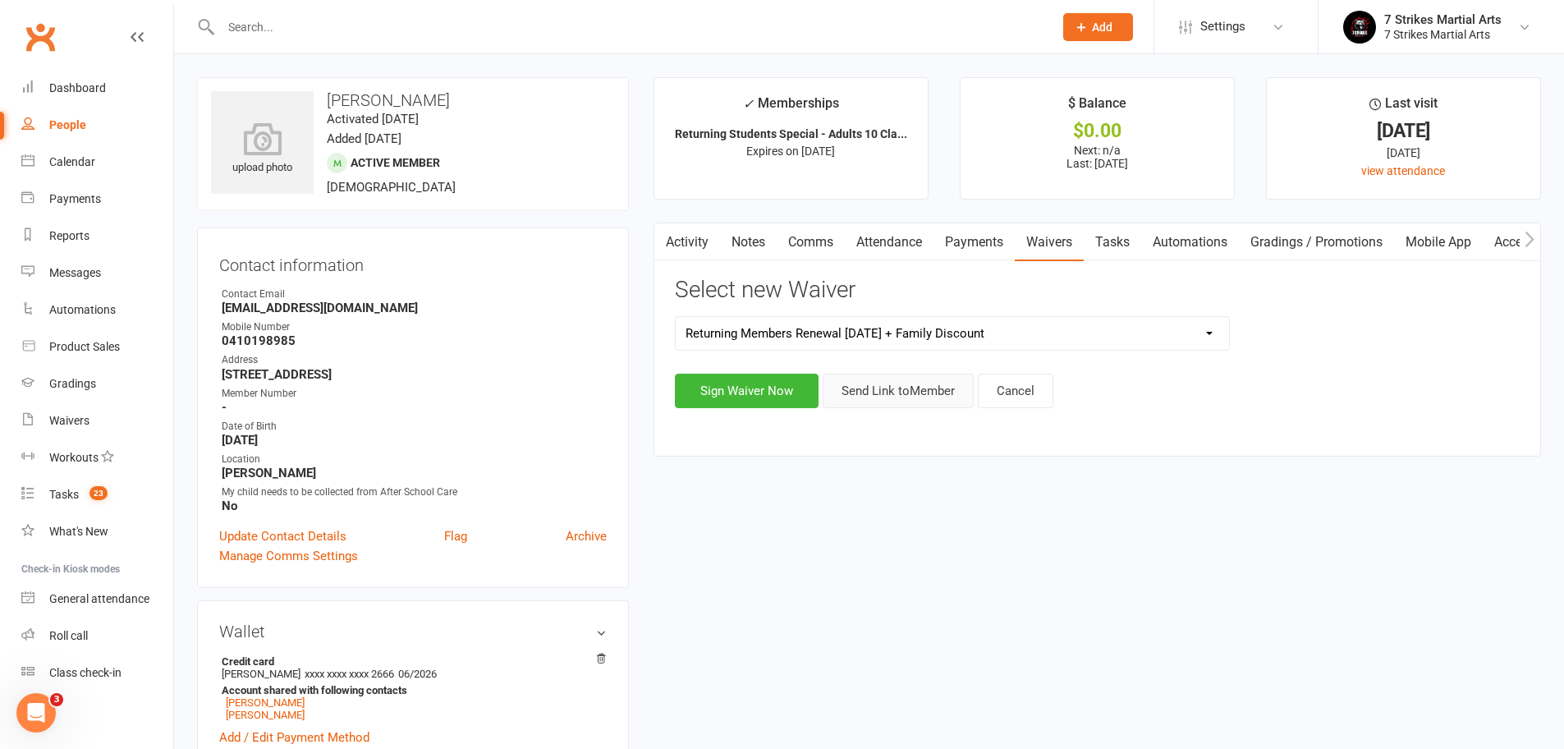
click at [900, 387] on button "Send Link to Member" at bounding box center [897, 390] width 151 height 34
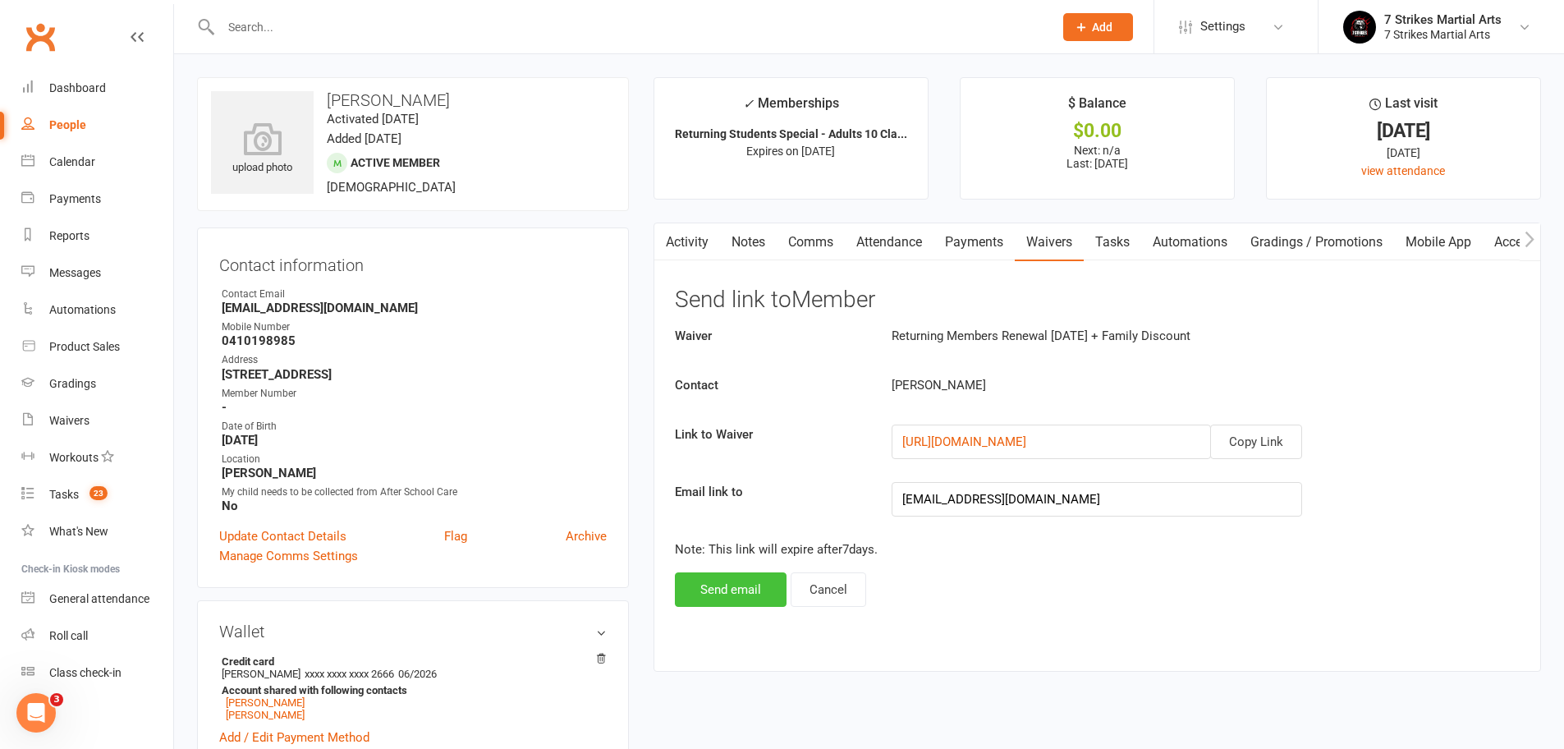
click at [749, 579] on button "Send email" at bounding box center [731, 589] width 112 height 34
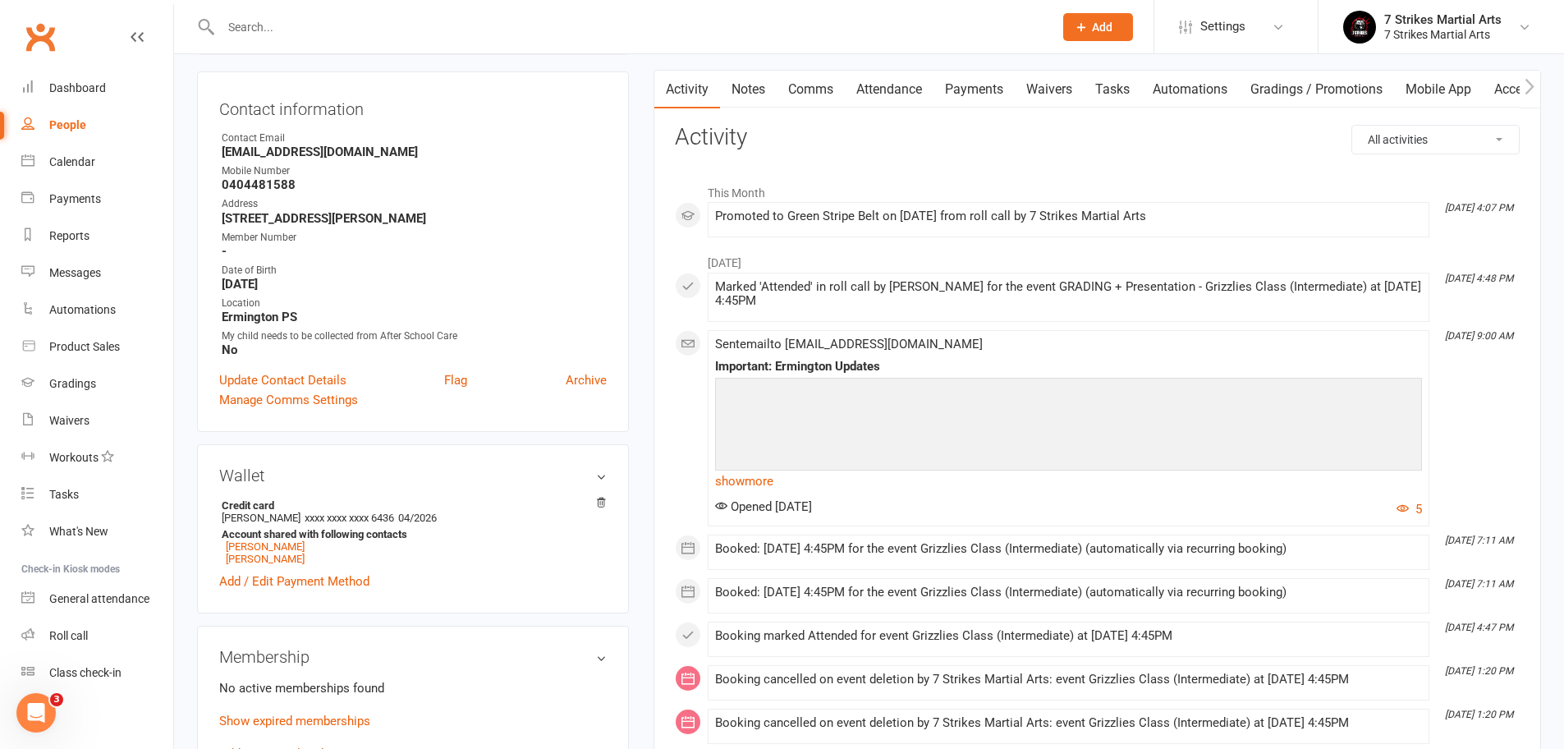
scroll to position [248, 0]
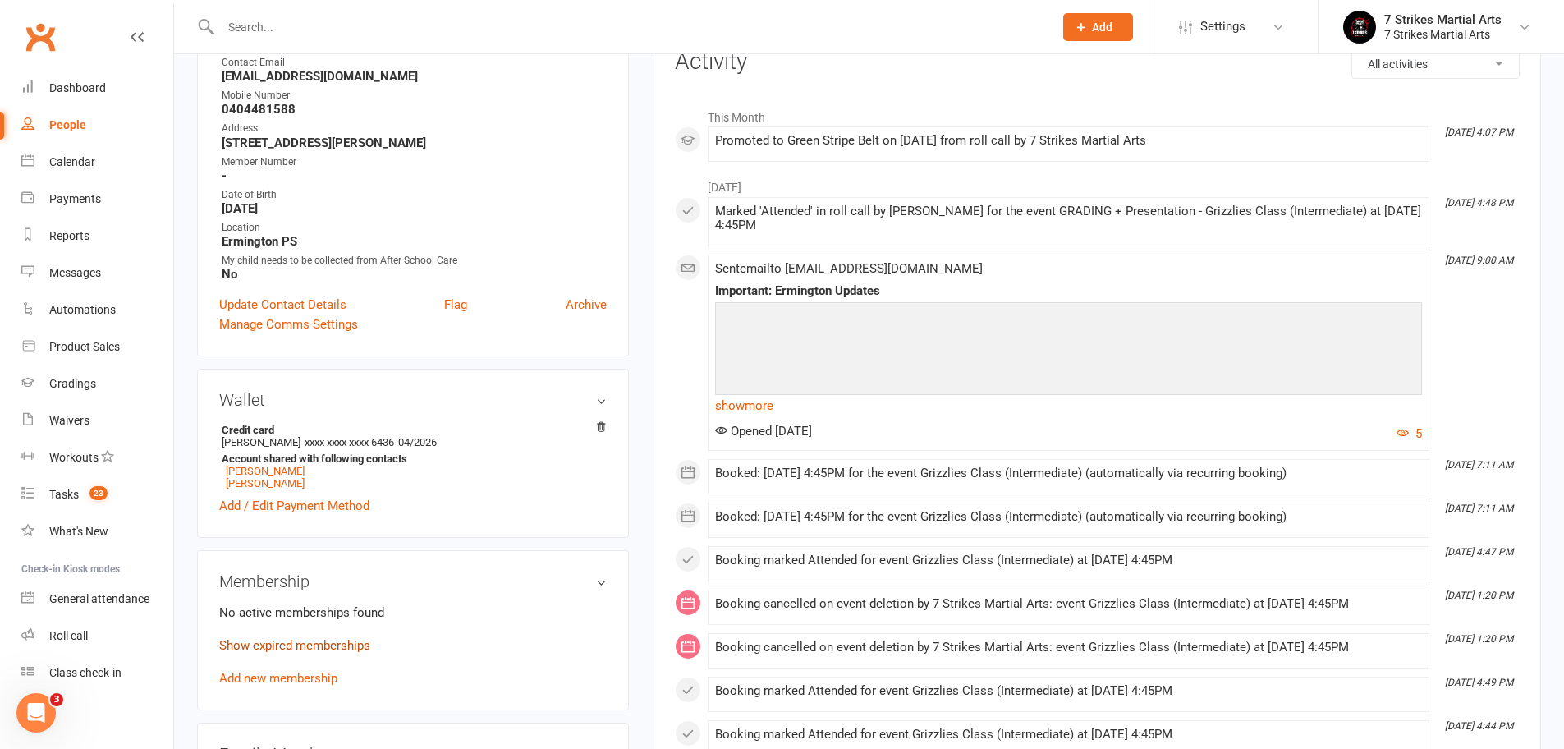
click at [336, 650] on link "Show expired memberships" at bounding box center [294, 645] width 151 height 15
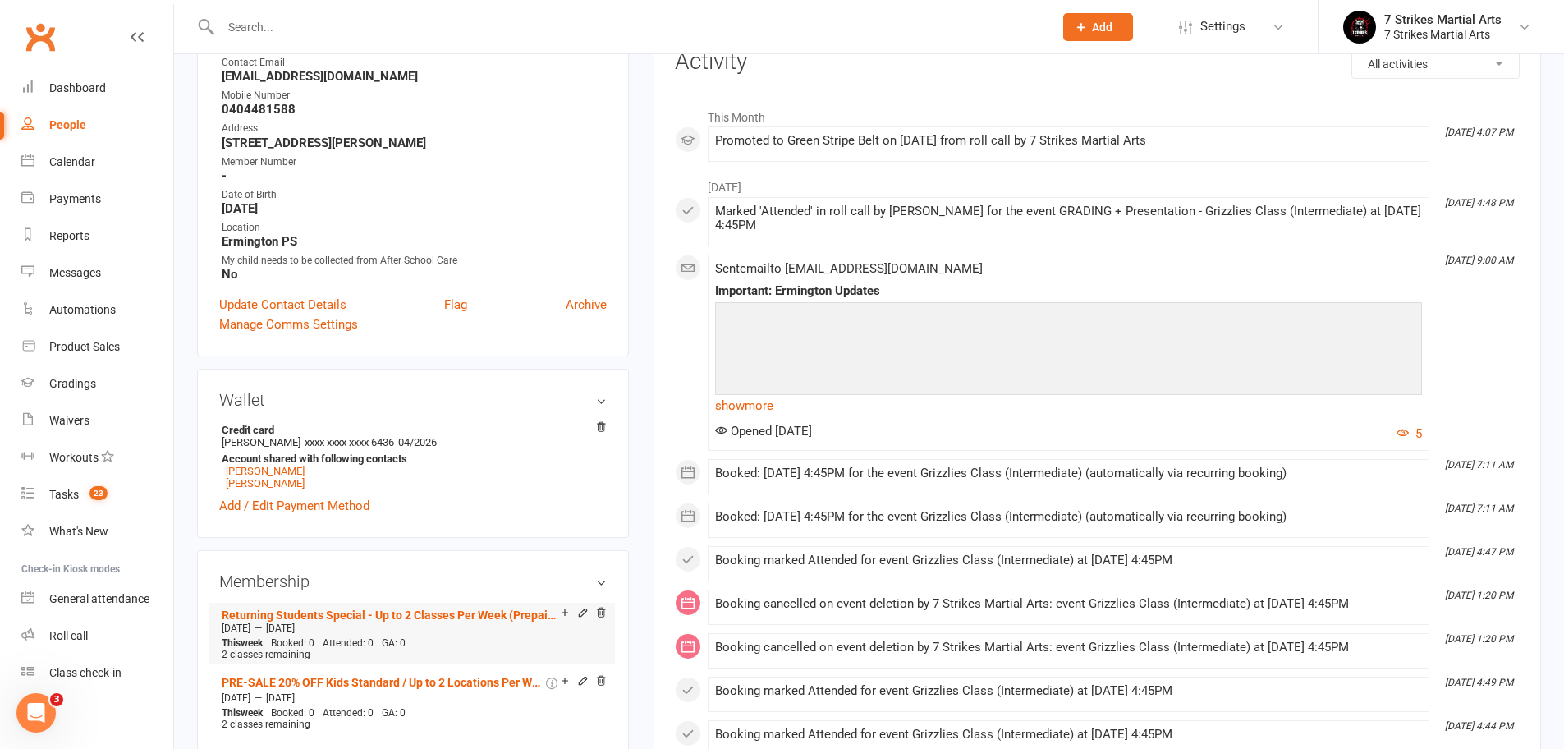
scroll to position [0, 0]
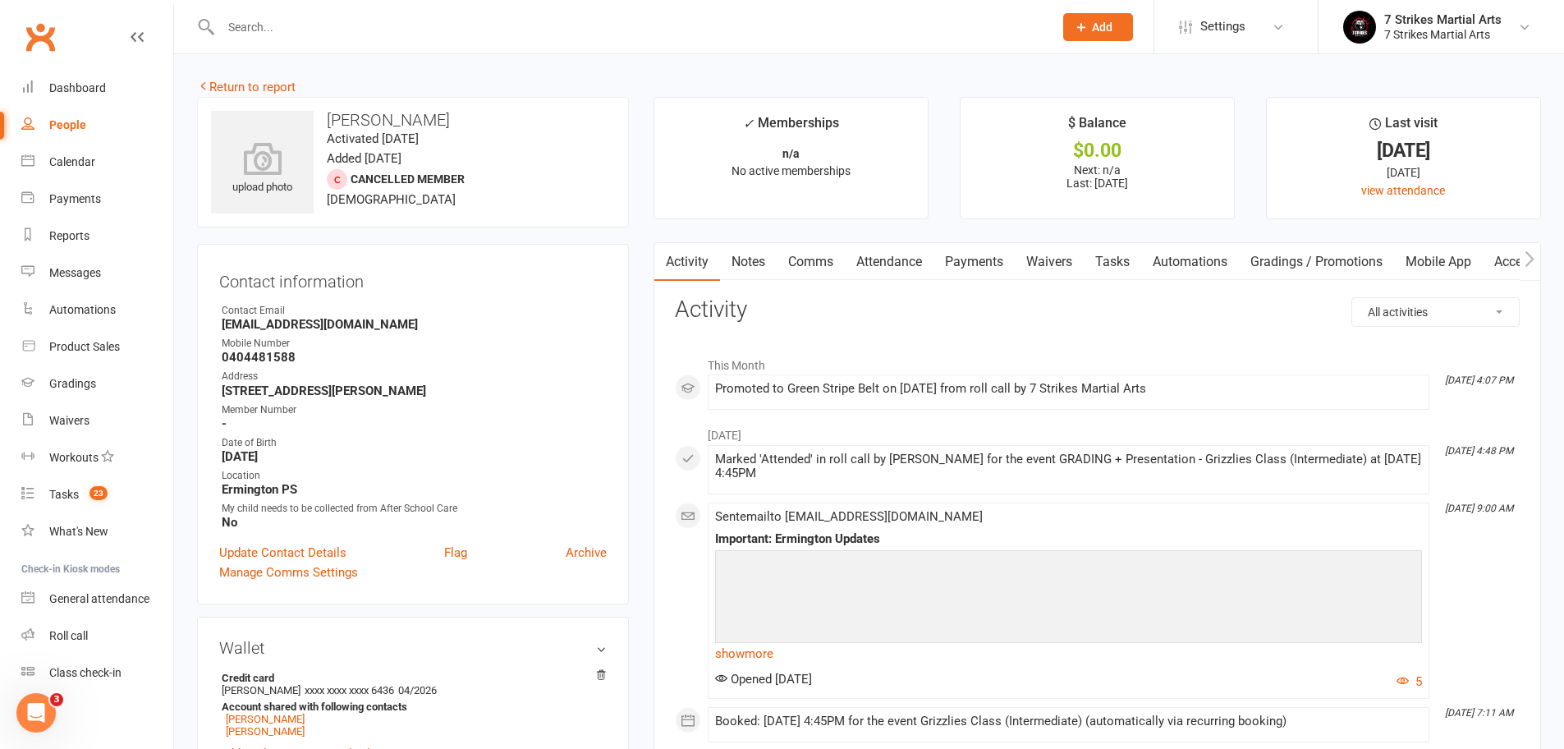
click at [1206, 267] on link "Automations" at bounding box center [1190, 262] width 98 height 38
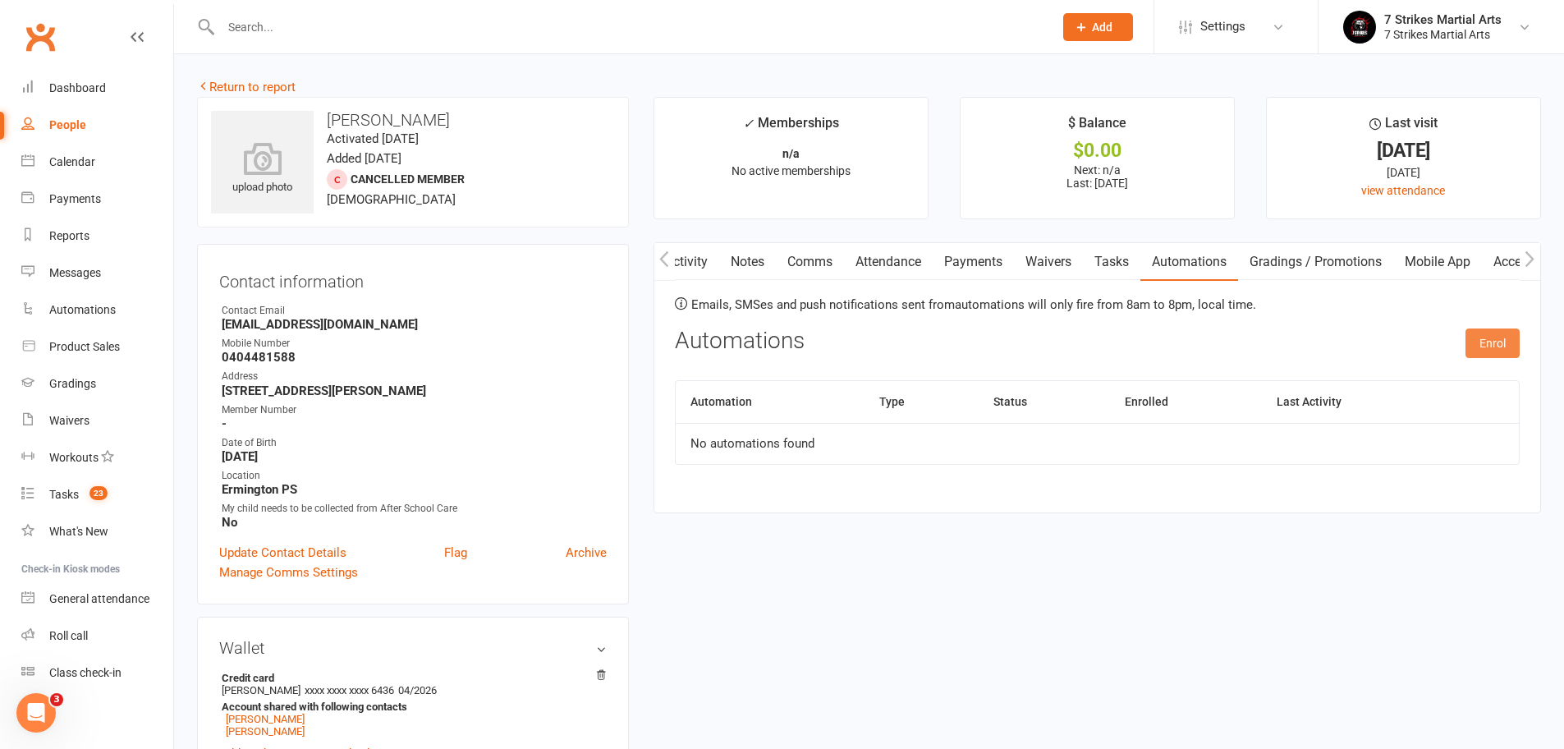
click at [1494, 345] on button "Enrol" at bounding box center [1492, 343] width 54 height 30
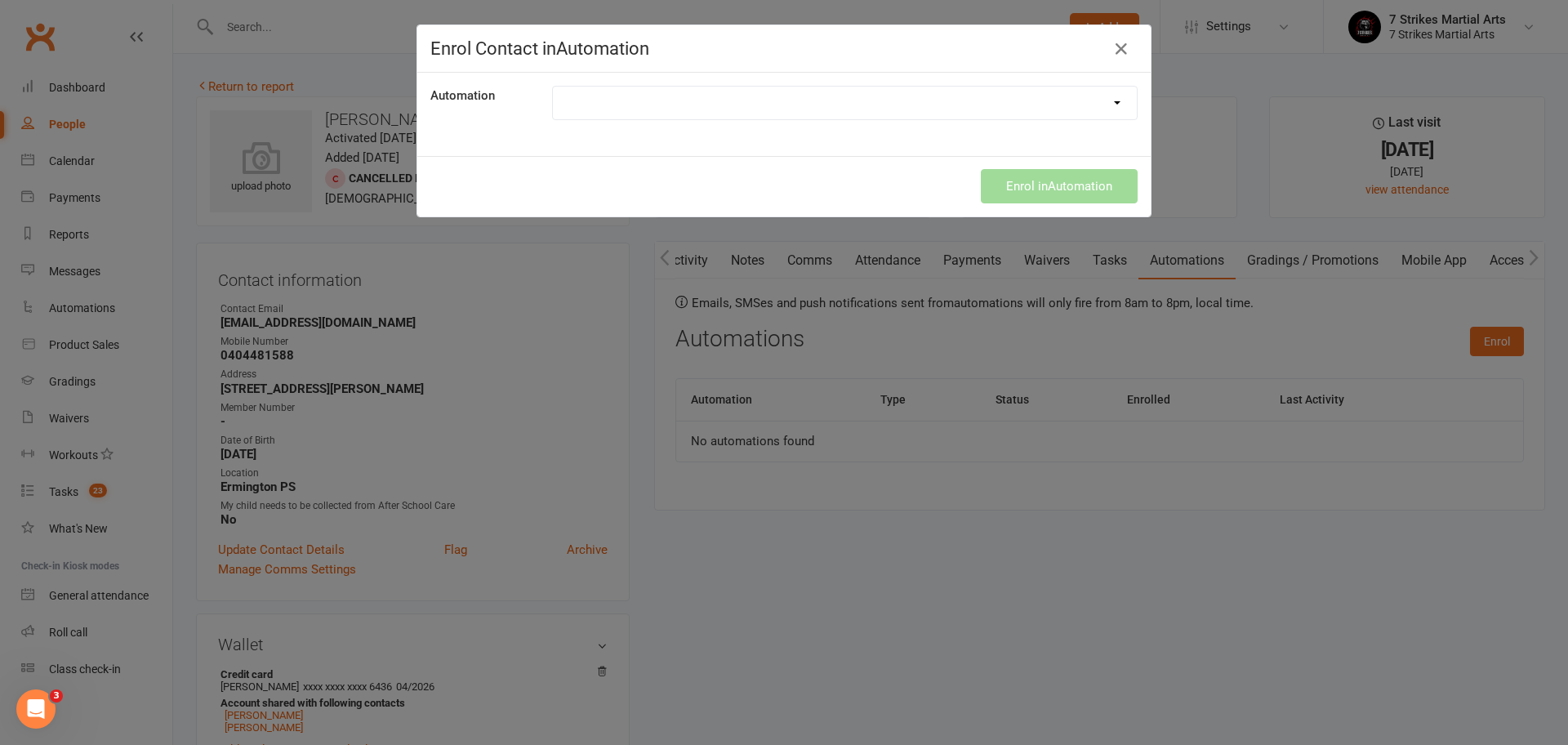
select select "9787"
click at [1032, 190] on button "Enrol in Automation" at bounding box center [1060, 186] width 157 height 34
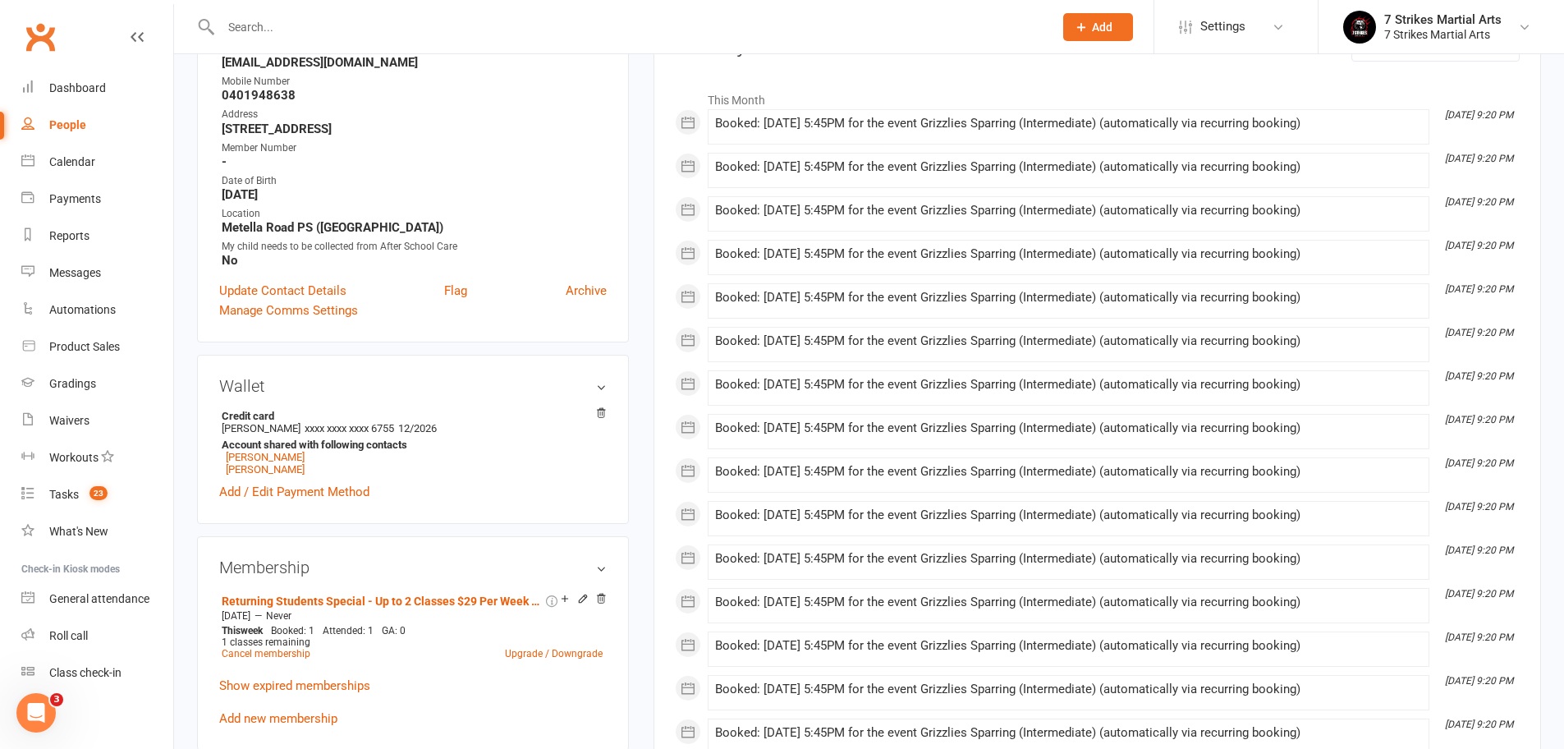
scroll to position [317, 0]
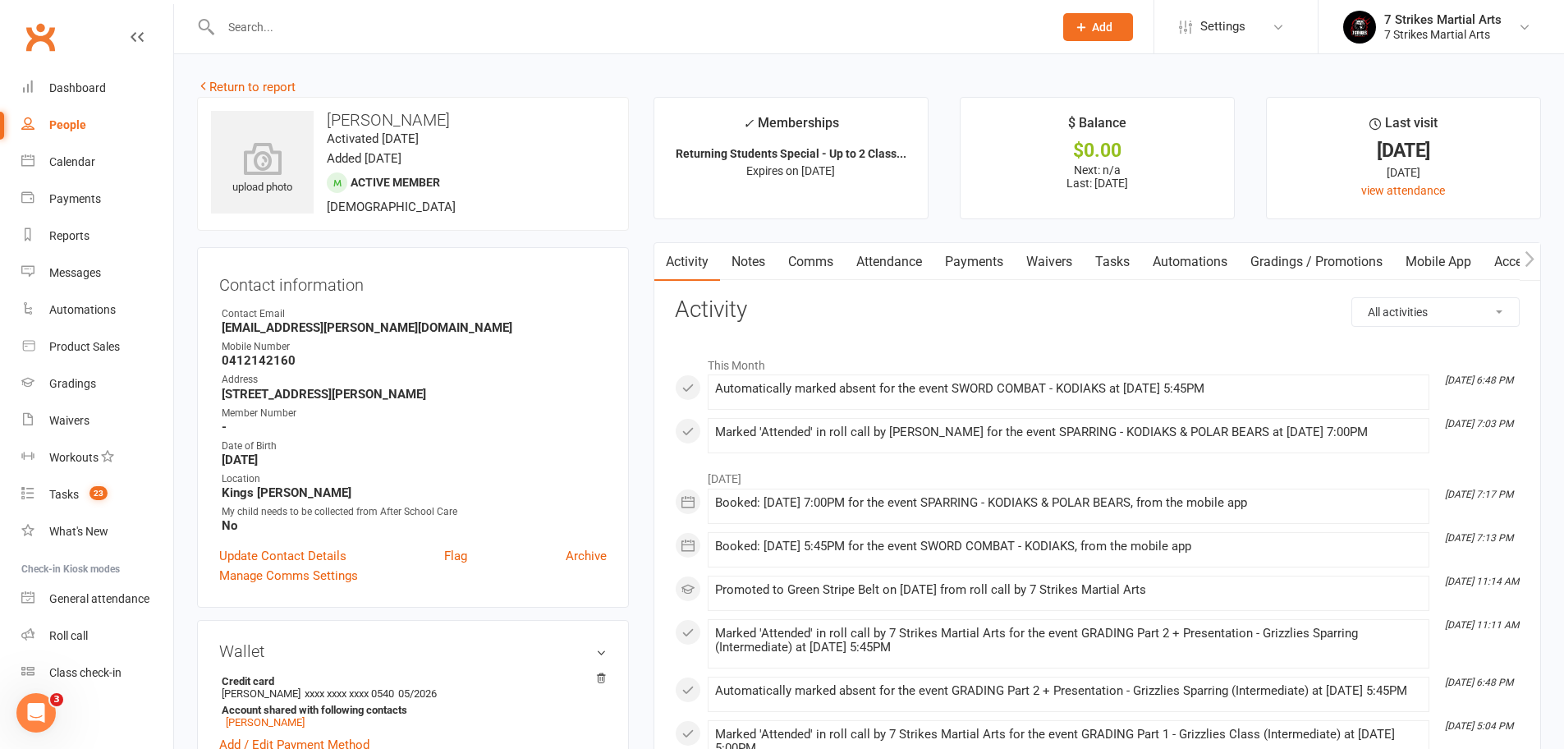
click at [1184, 256] on link "Automations" at bounding box center [1190, 262] width 98 height 38
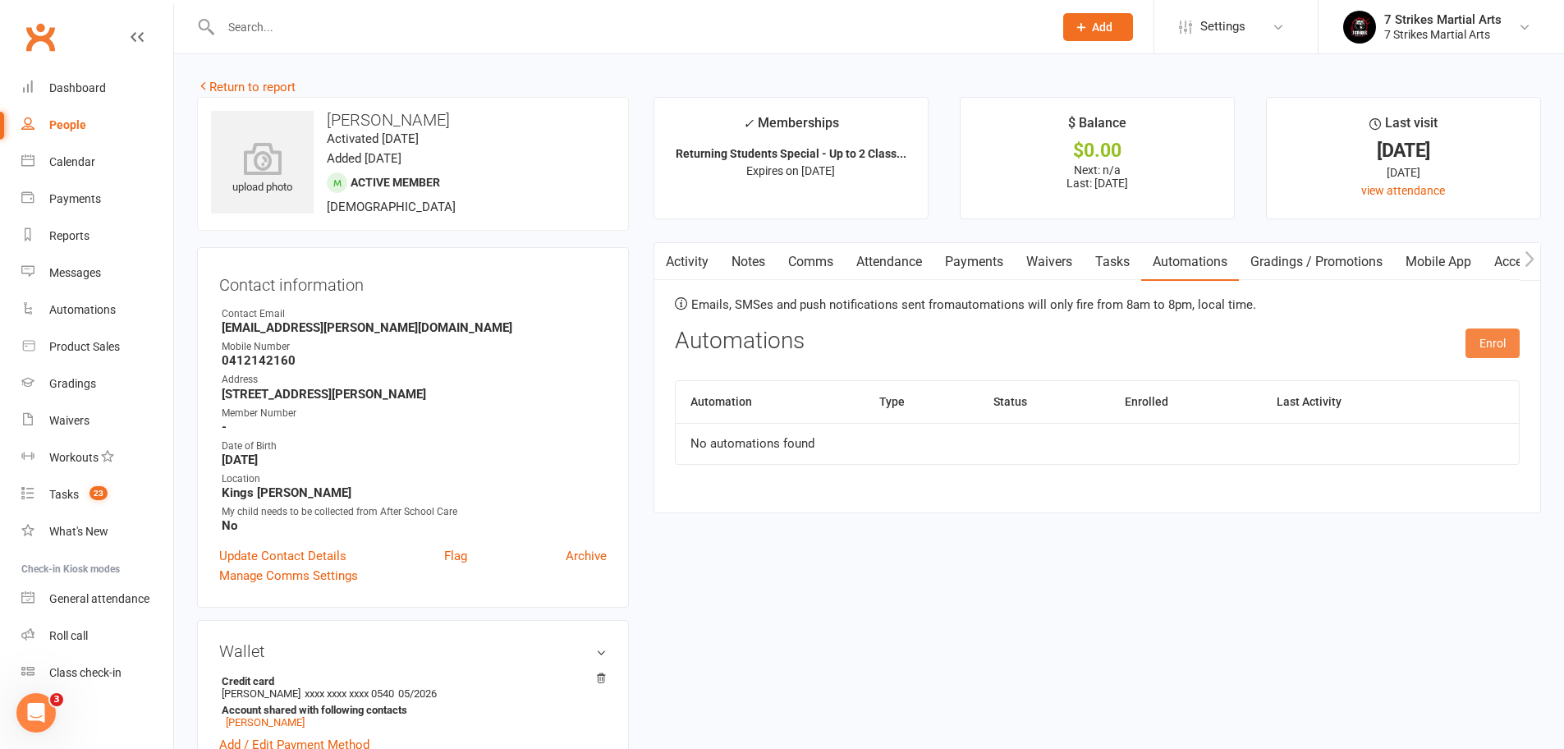
click at [1476, 349] on button "Enrol" at bounding box center [1492, 343] width 54 height 30
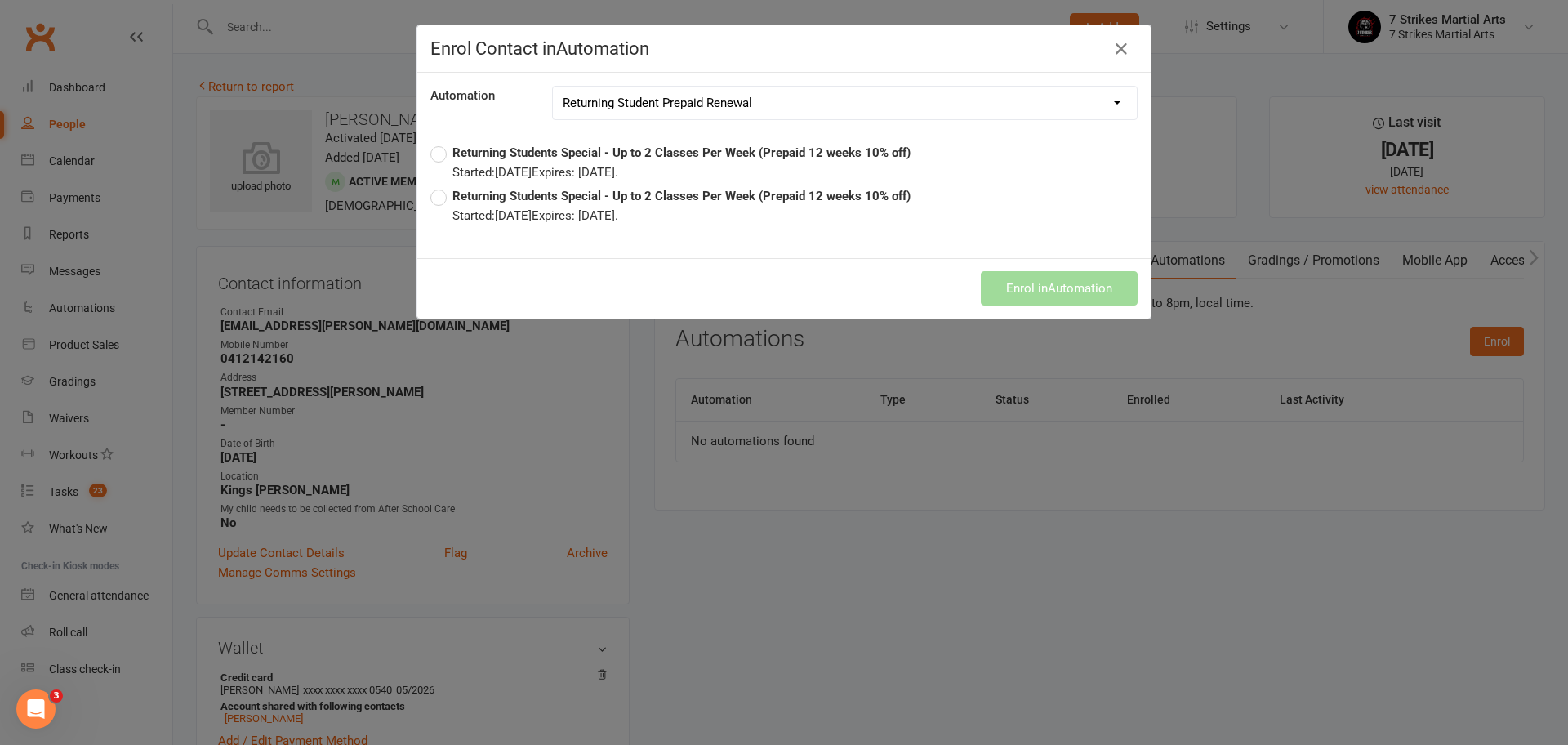
select select "9787"
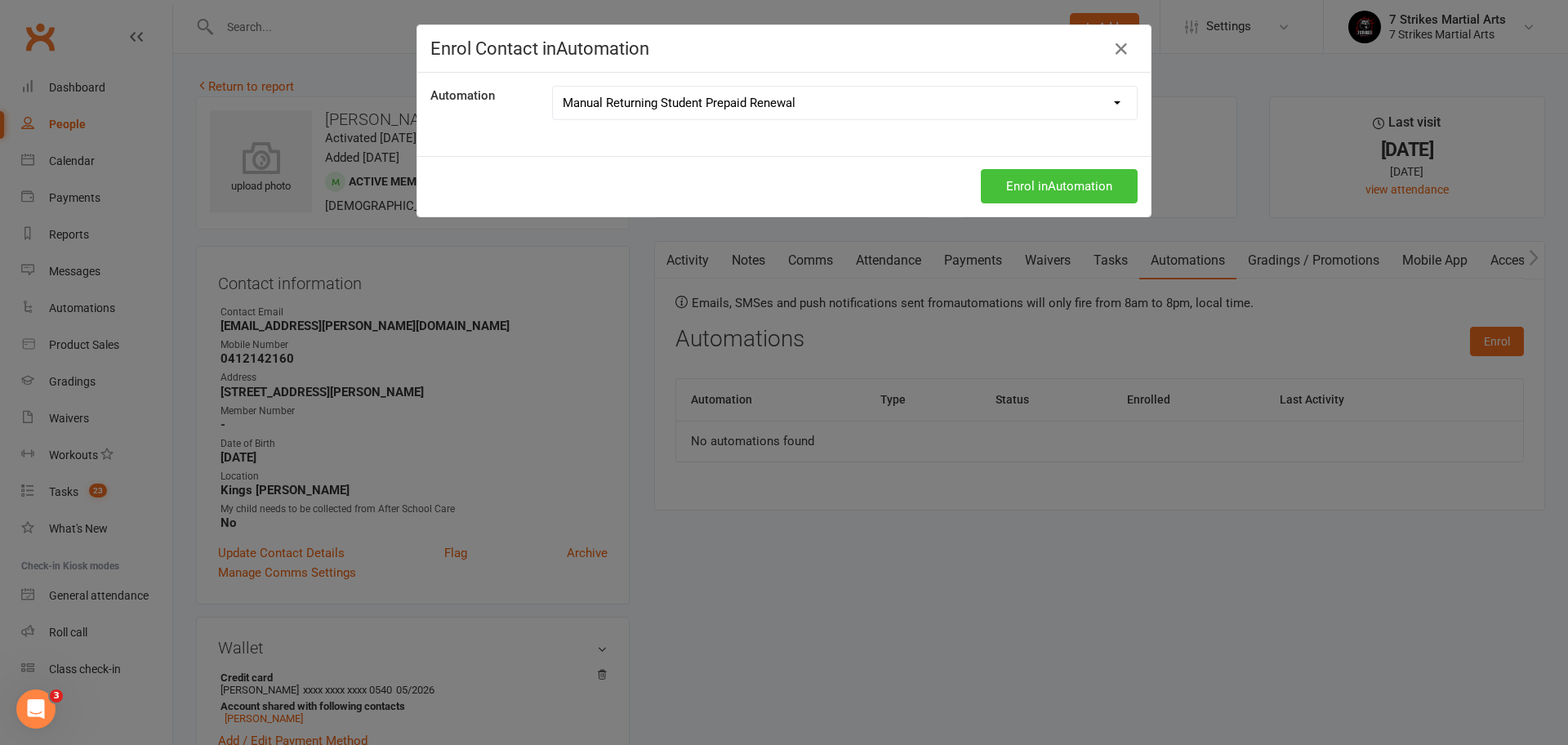
click at [1058, 188] on button "Enrol in Automation" at bounding box center [1060, 186] width 157 height 34
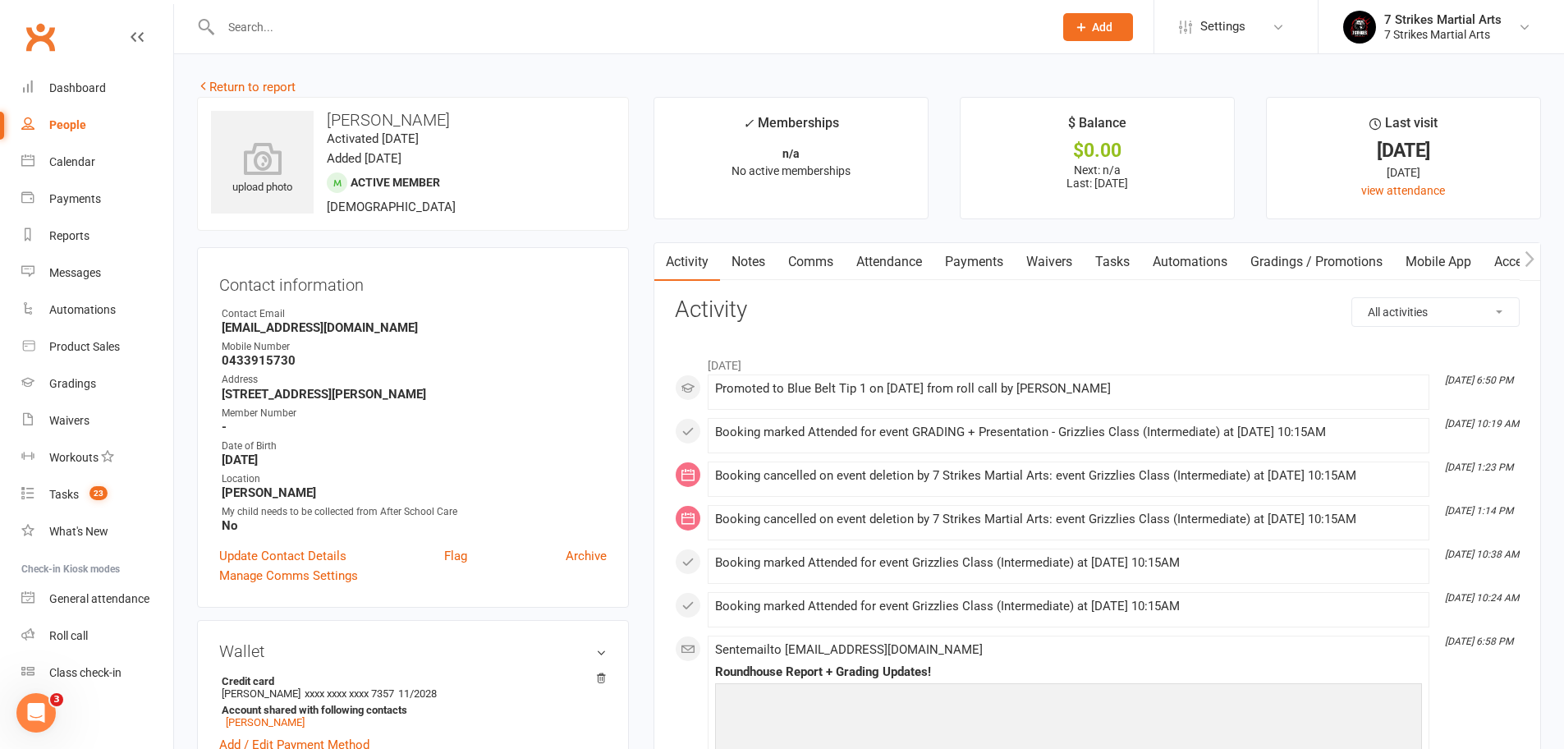
click at [1177, 259] on link "Automations" at bounding box center [1190, 262] width 98 height 38
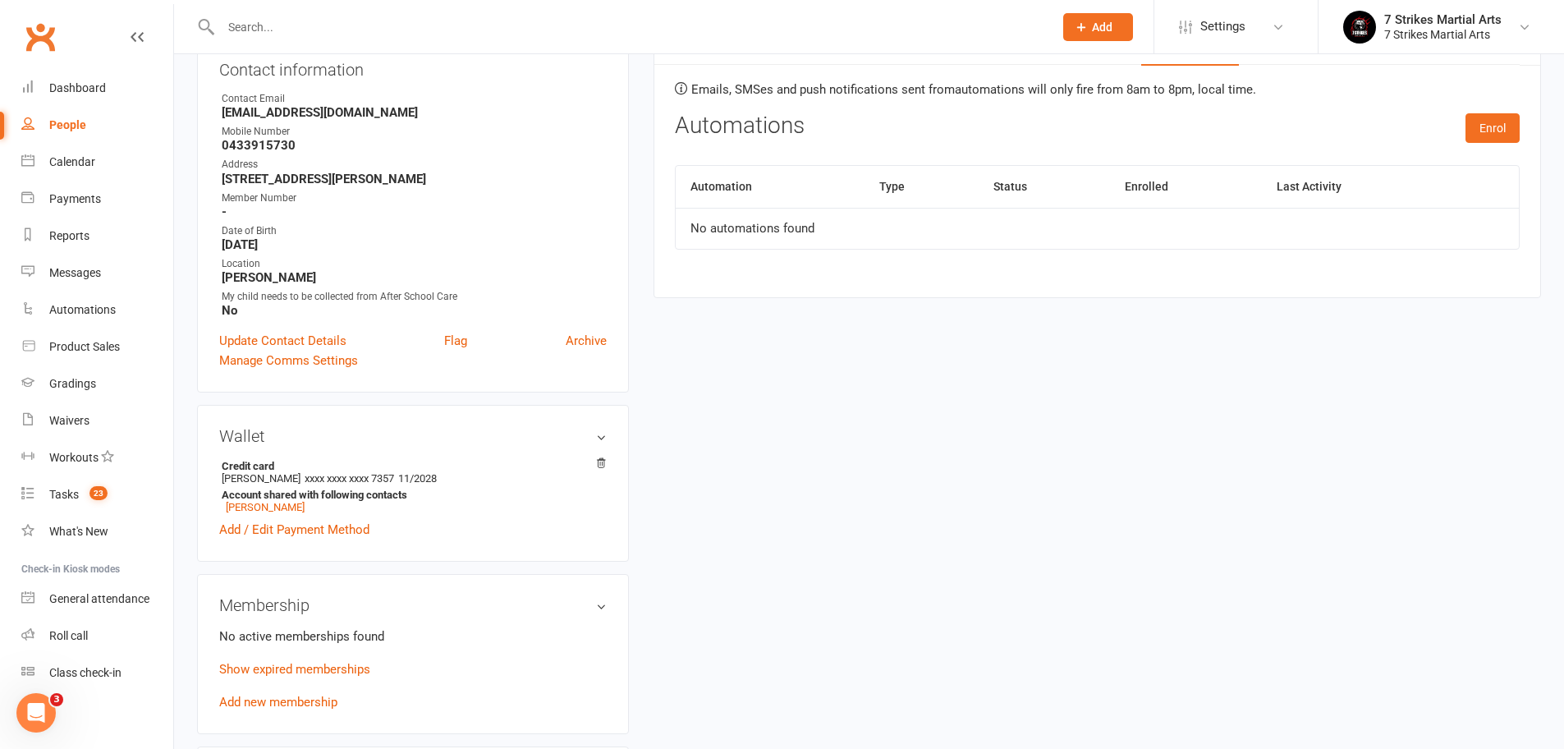
scroll to position [250, 0]
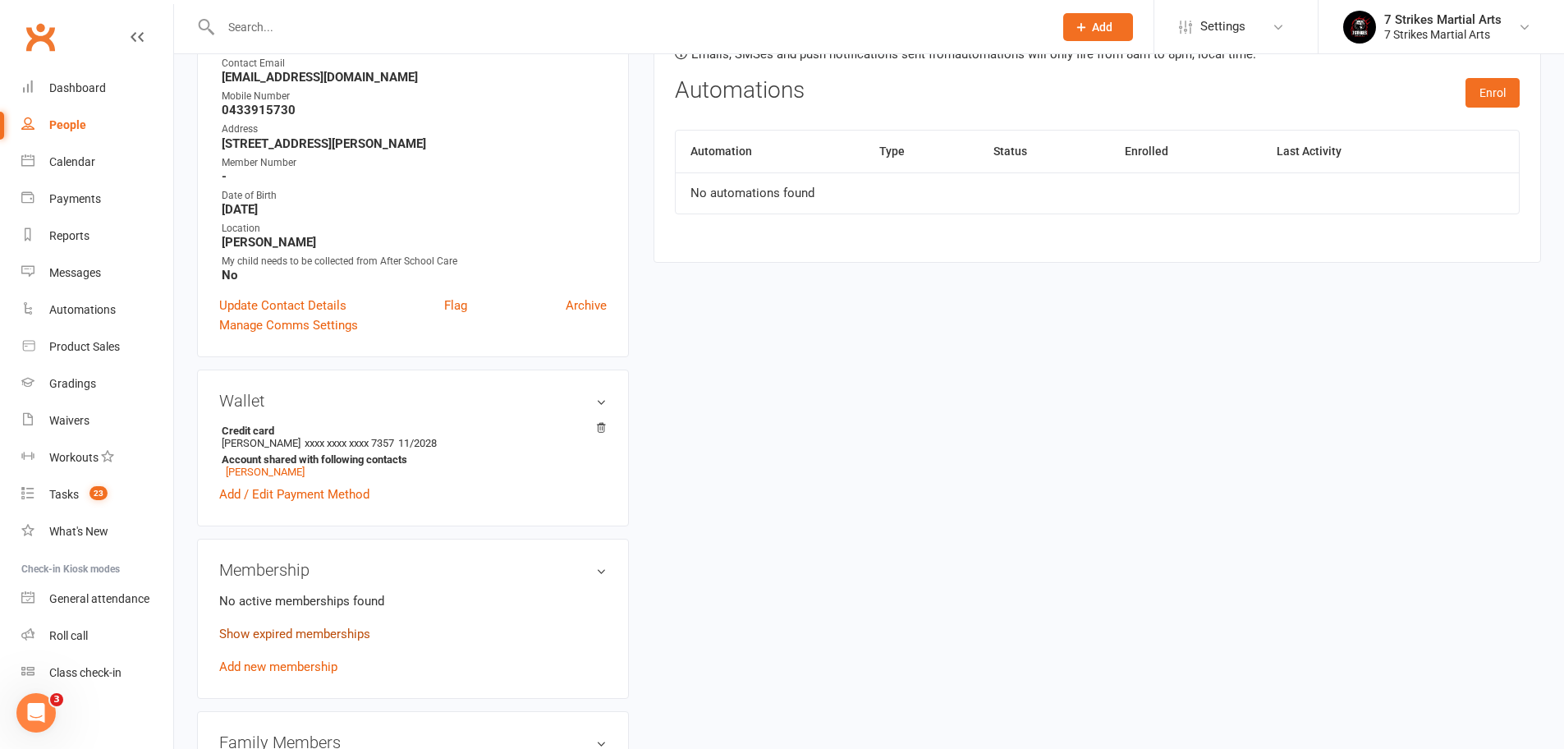
click at [340, 630] on link "Show expired memberships" at bounding box center [294, 633] width 151 height 15
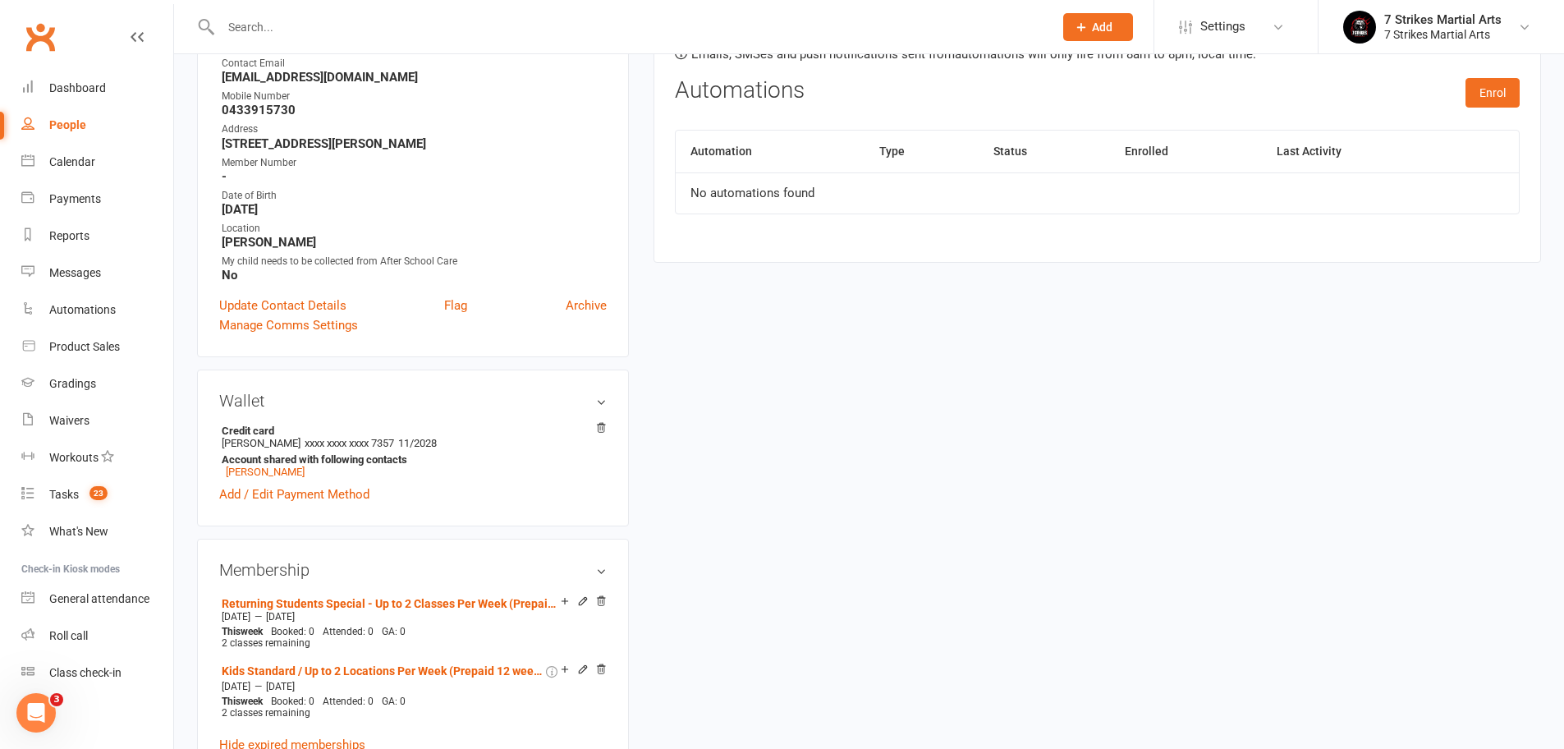
scroll to position [0, 0]
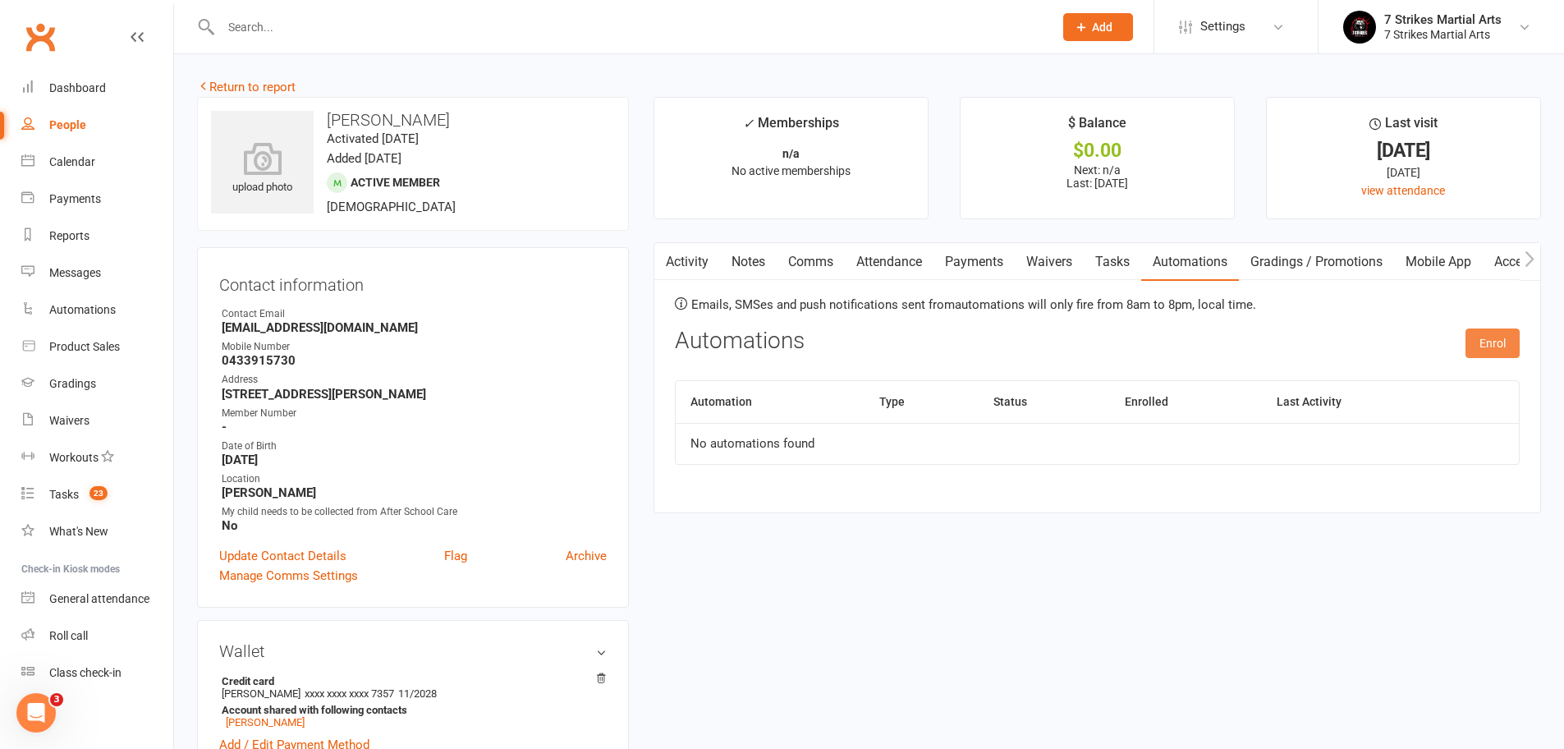
click at [1504, 339] on button "Enrol" at bounding box center [1492, 343] width 54 height 30
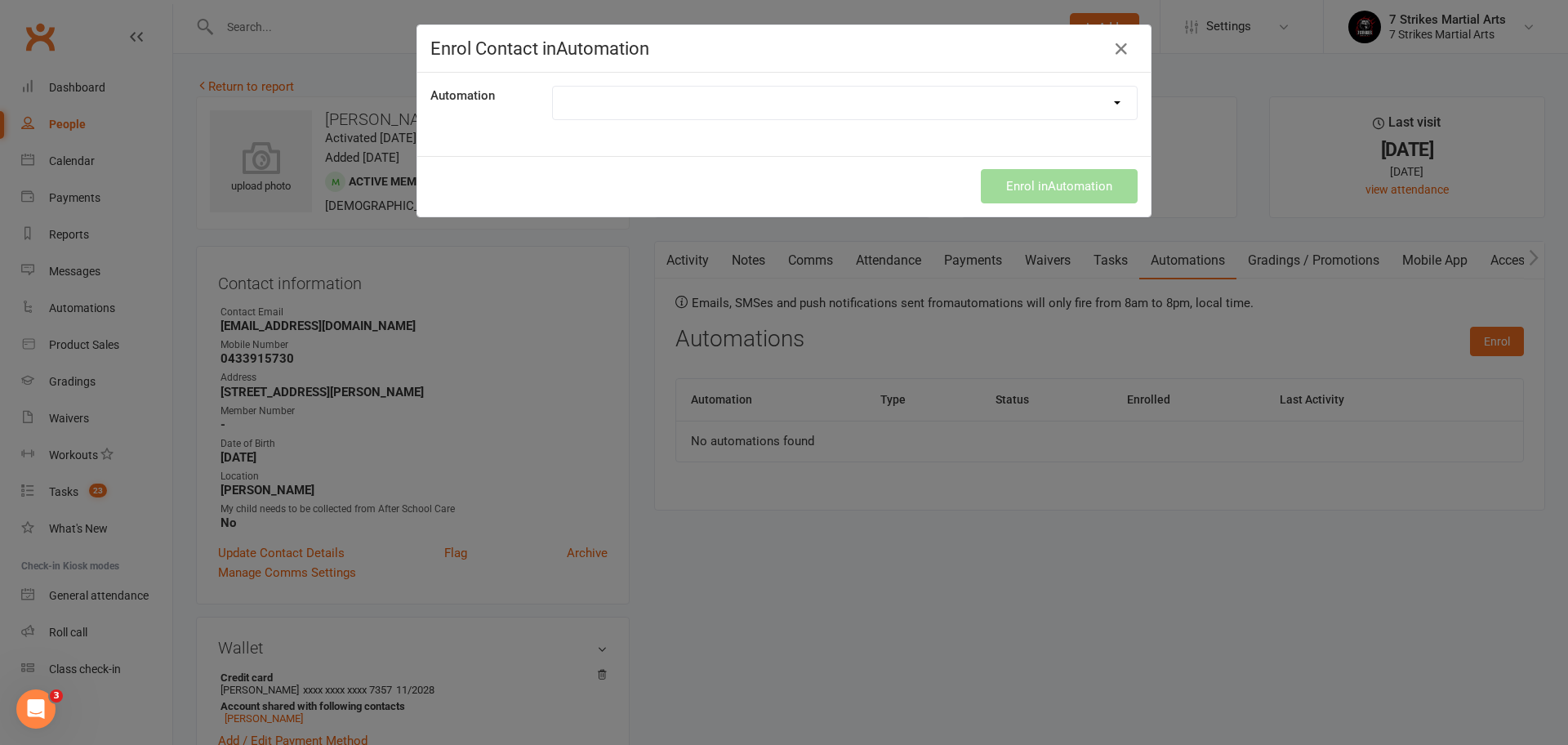
click at [848, 76] on div "Automation Manual Returning Student Prepaid Renewal Returning Student Prepaid R…" at bounding box center [783, 114] width 733 height 84
select select "9787"
click at [1062, 188] on button "Enrol in Automation" at bounding box center [1060, 186] width 157 height 34
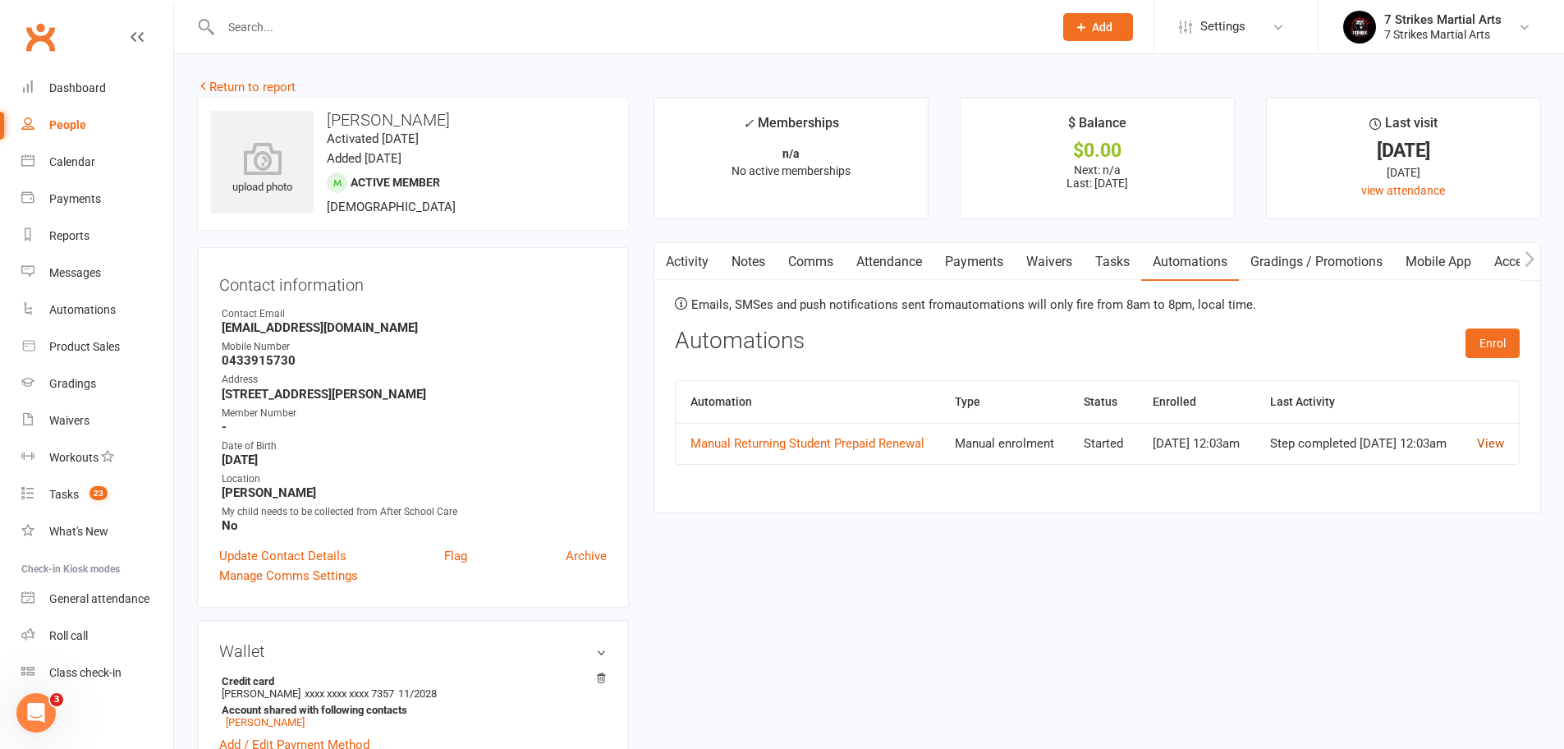
click at [1490, 446] on link "View" at bounding box center [1490, 443] width 27 height 15
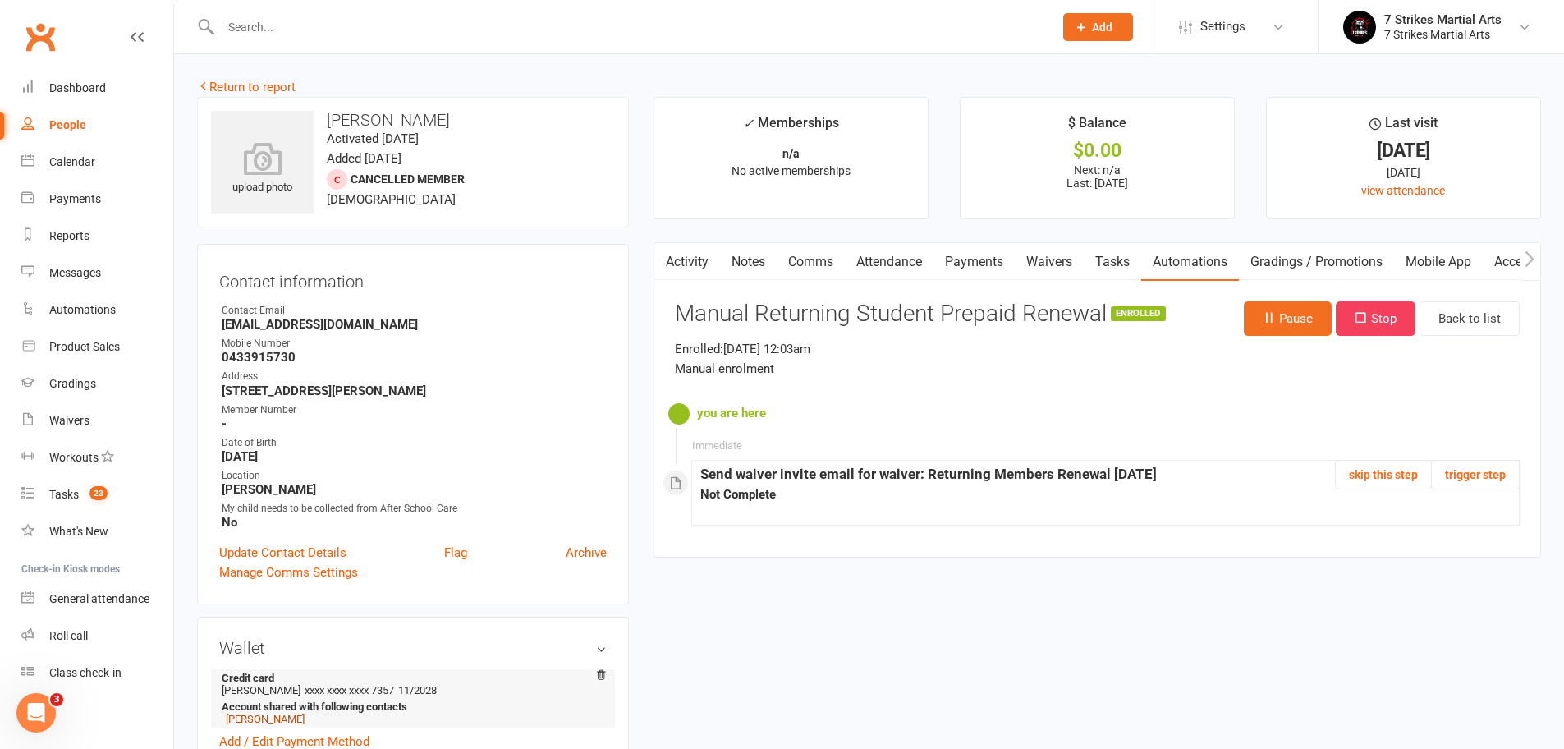
click at [272, 720] on link "[PERSON_NAME]" at bounding box center [265, 718] width 79 height 12
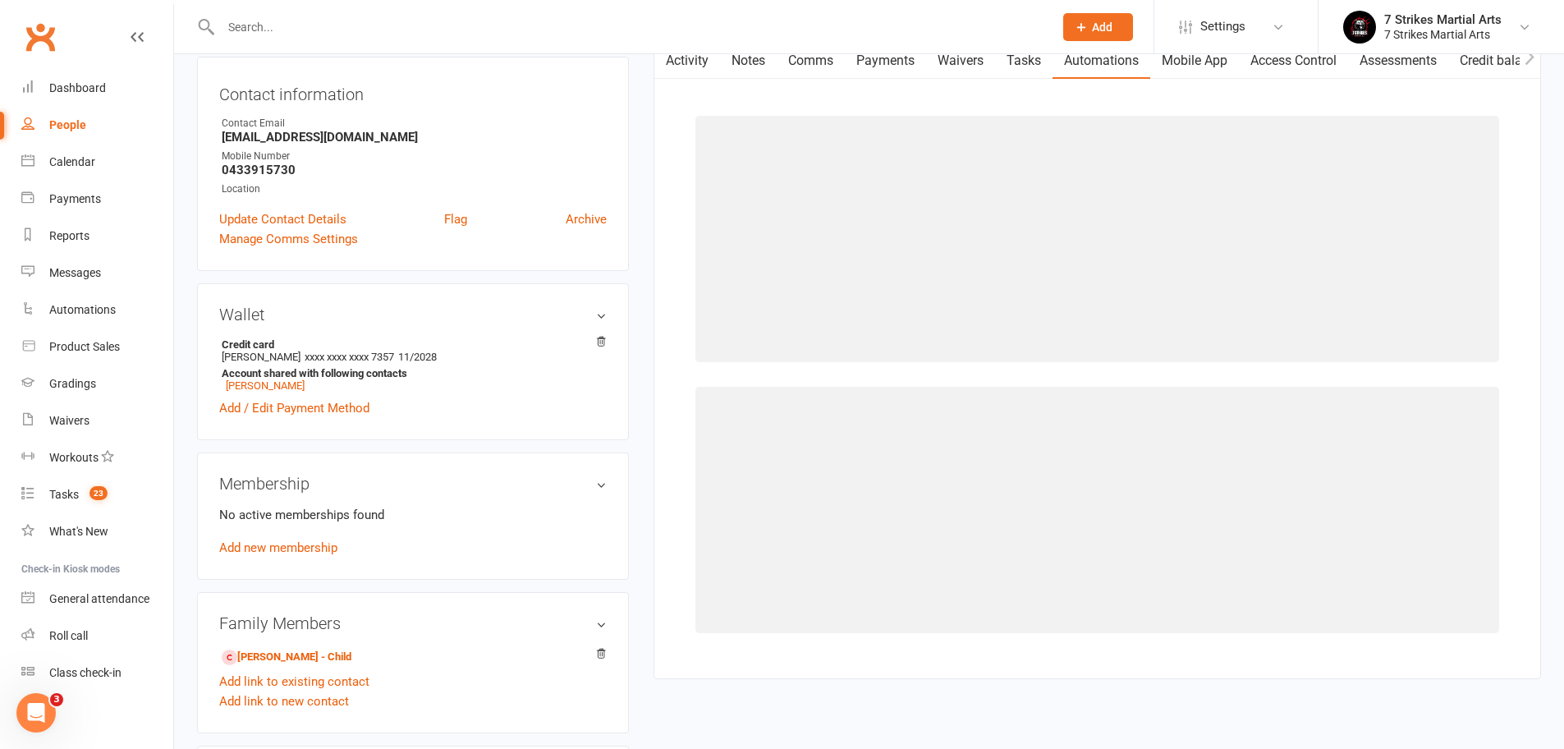
scroll to position [171, 0]
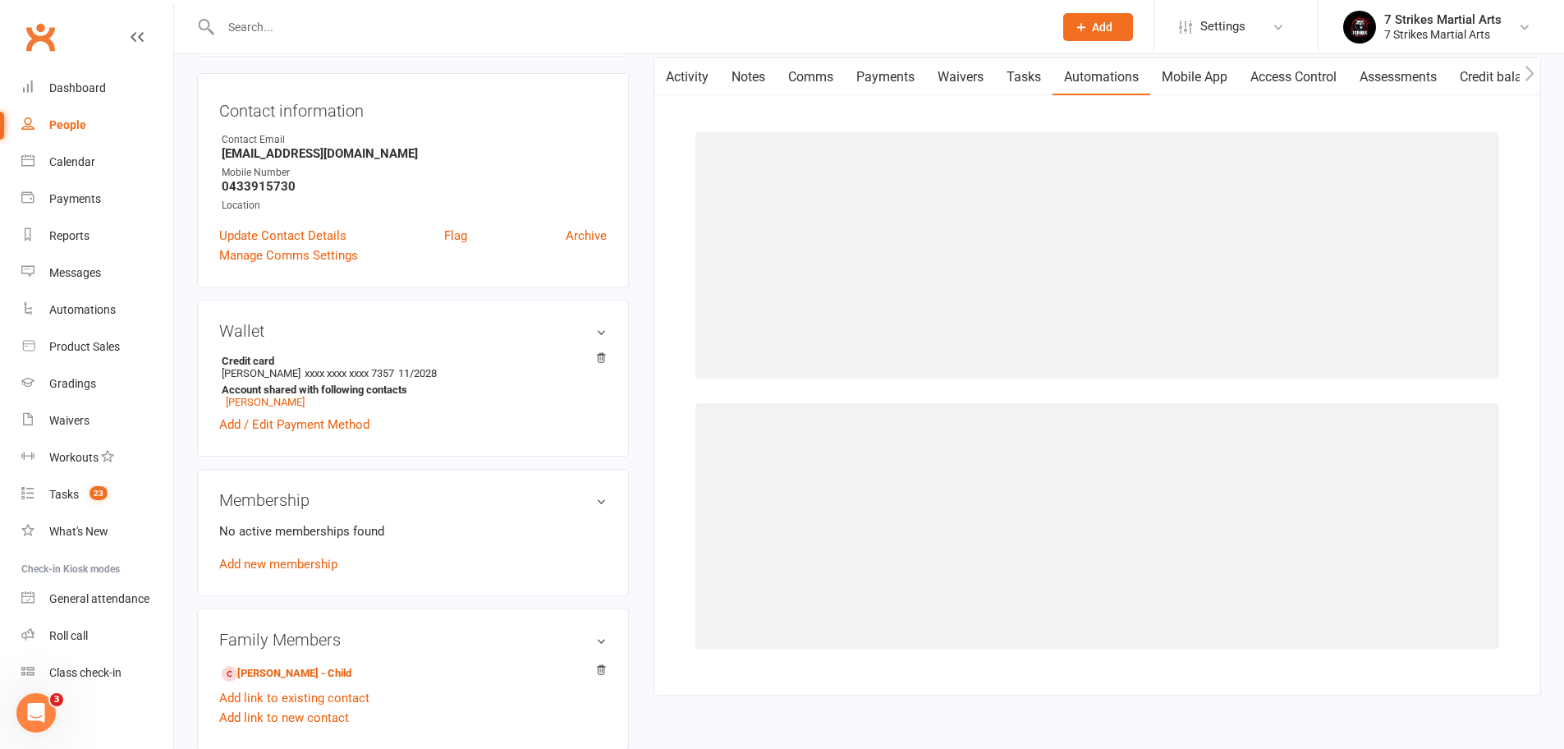
click at [688, 73] on link "Activity" at bounding box center [687, 77] width 66 height 38
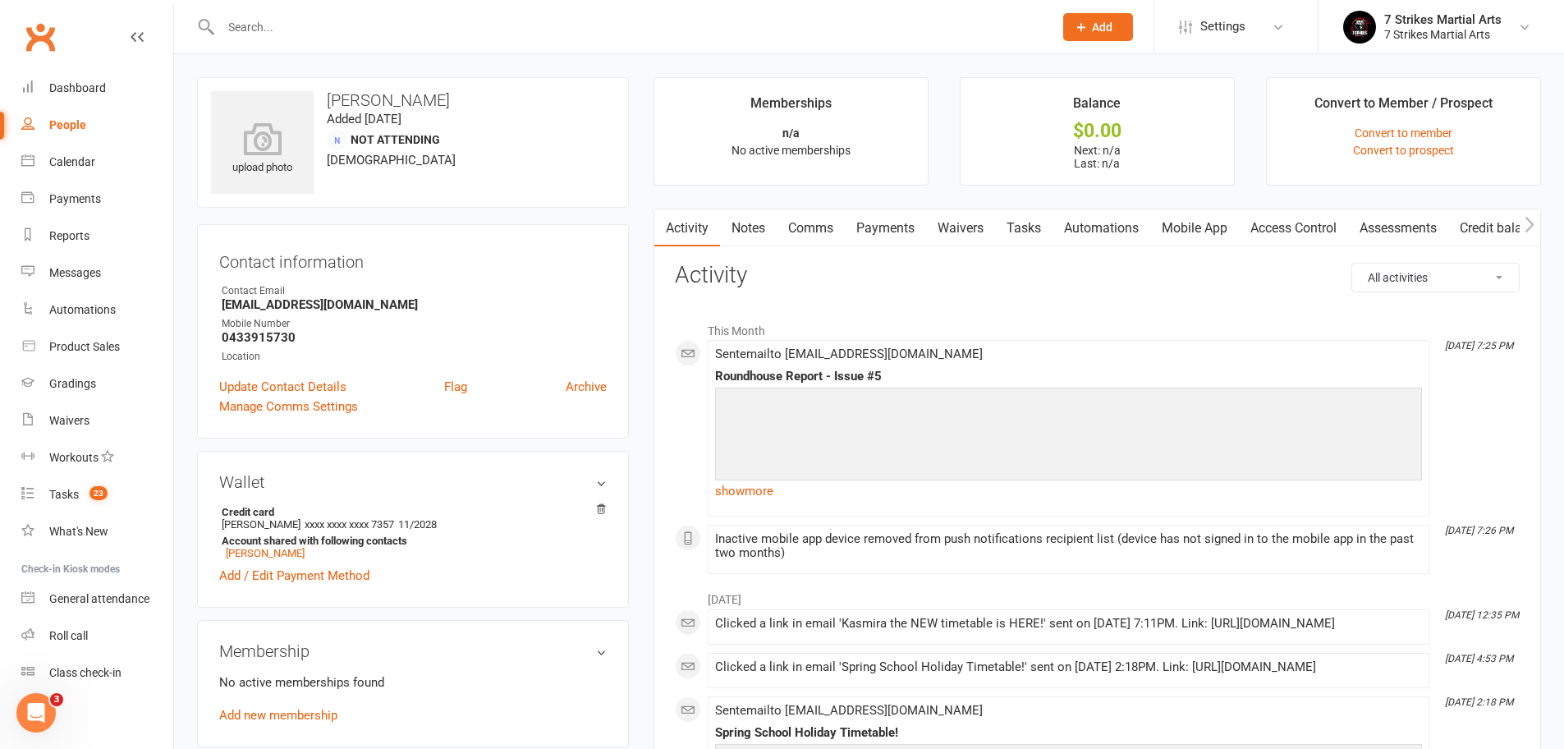
click at [943, 218] on link "Waivers" at bounding box center [960, 228] width 69 height 38
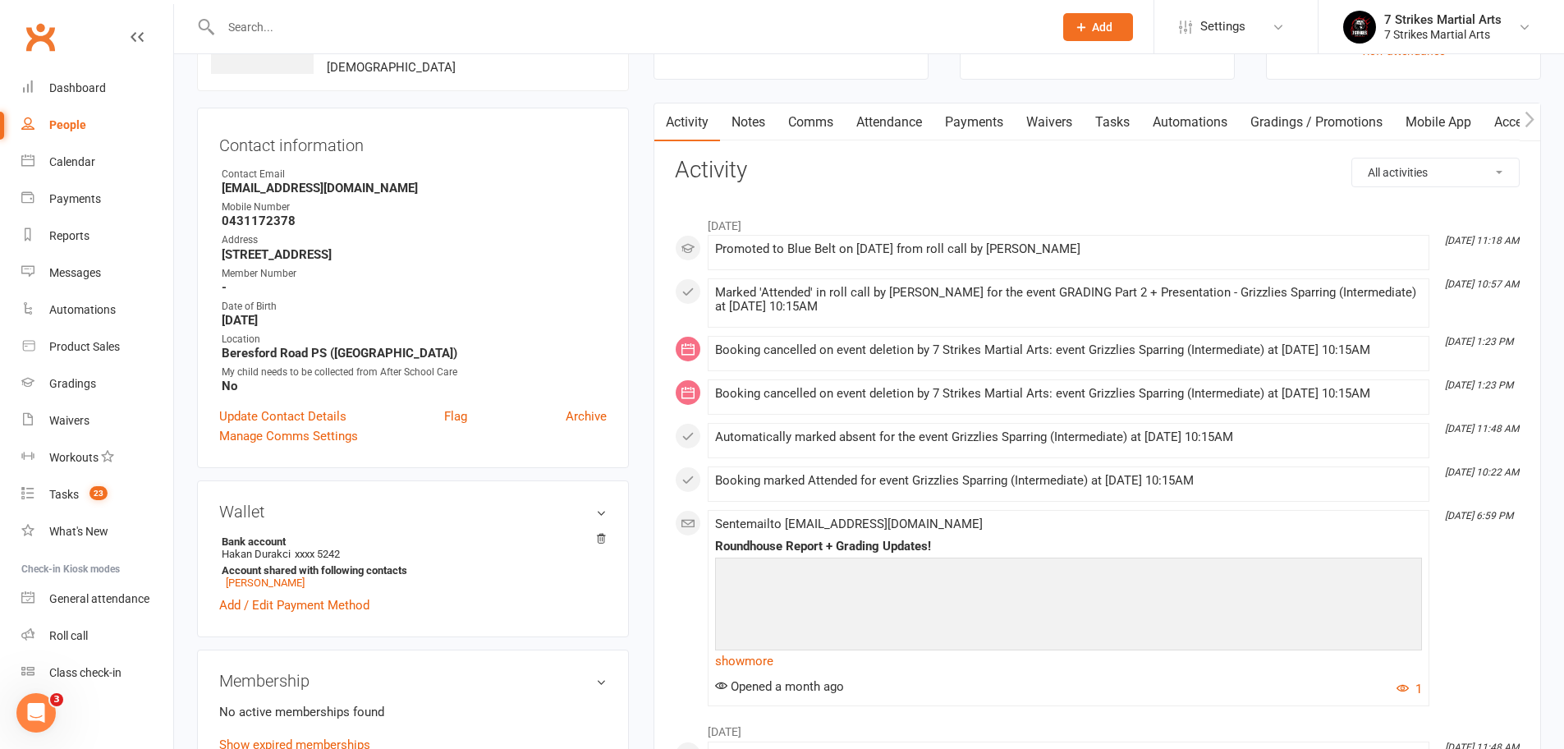
scroll to position [273, 0]
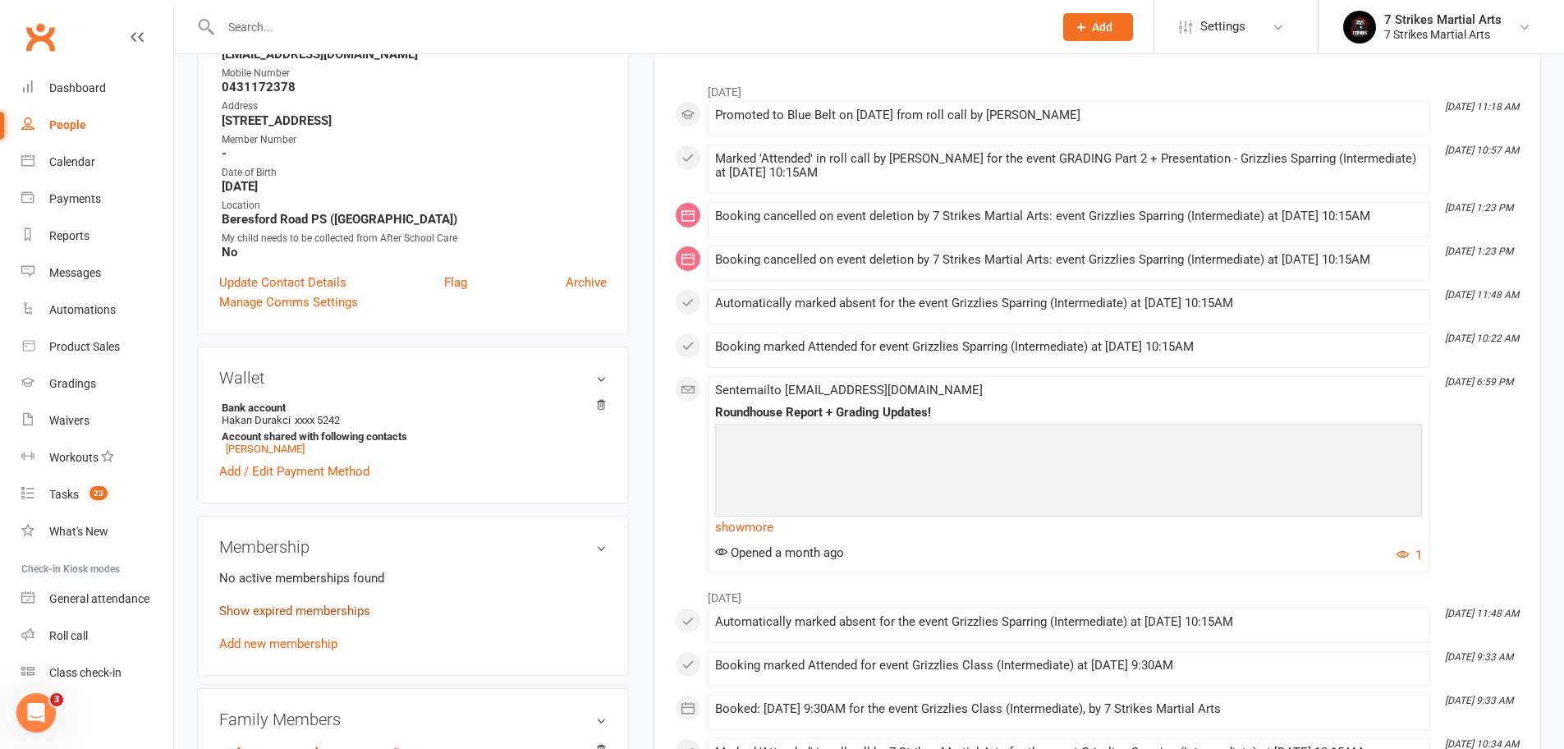
click at [312, 608] on link "Show expired memberships" at bounding box center [294, 610] width 151 height 15
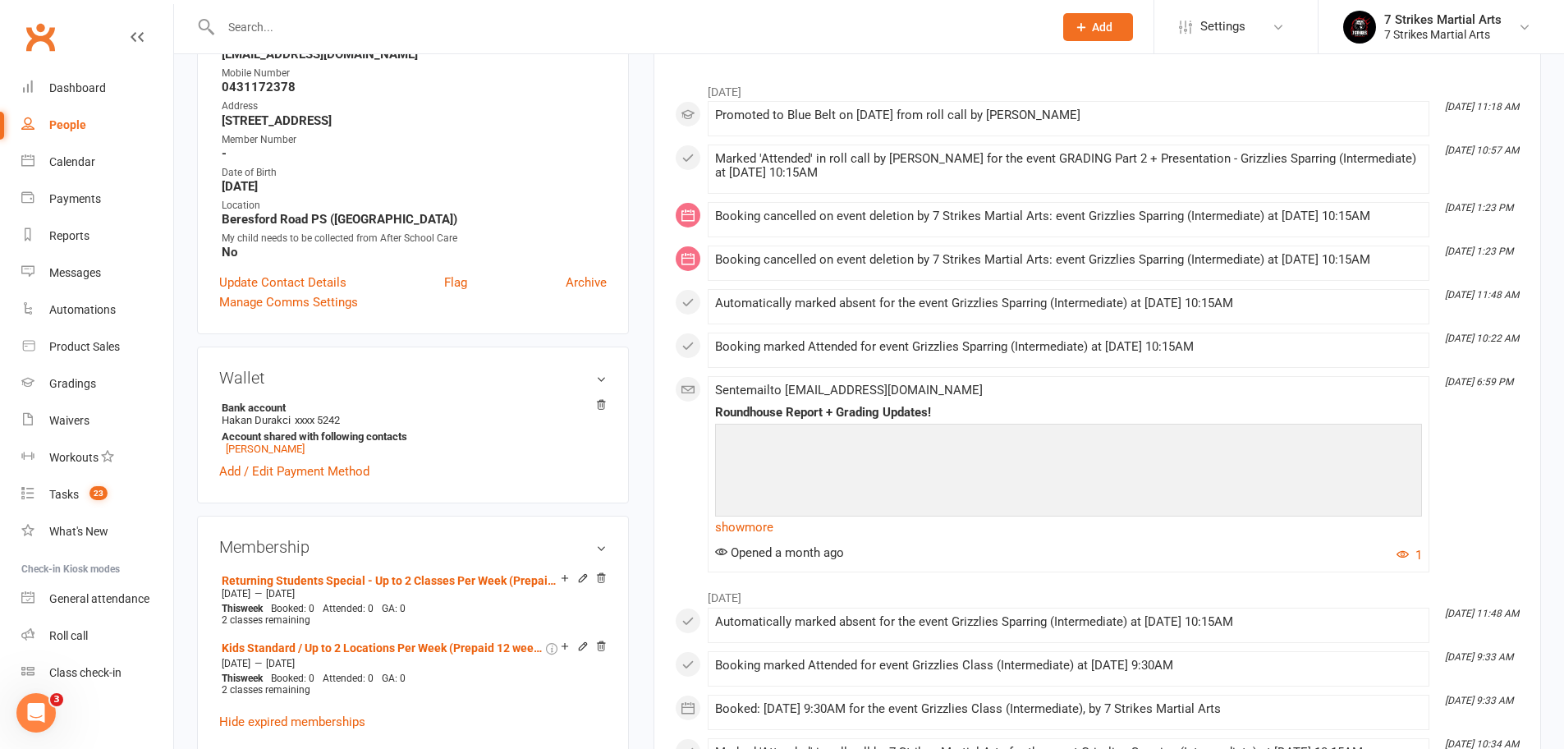
scroll to position [0, 0]
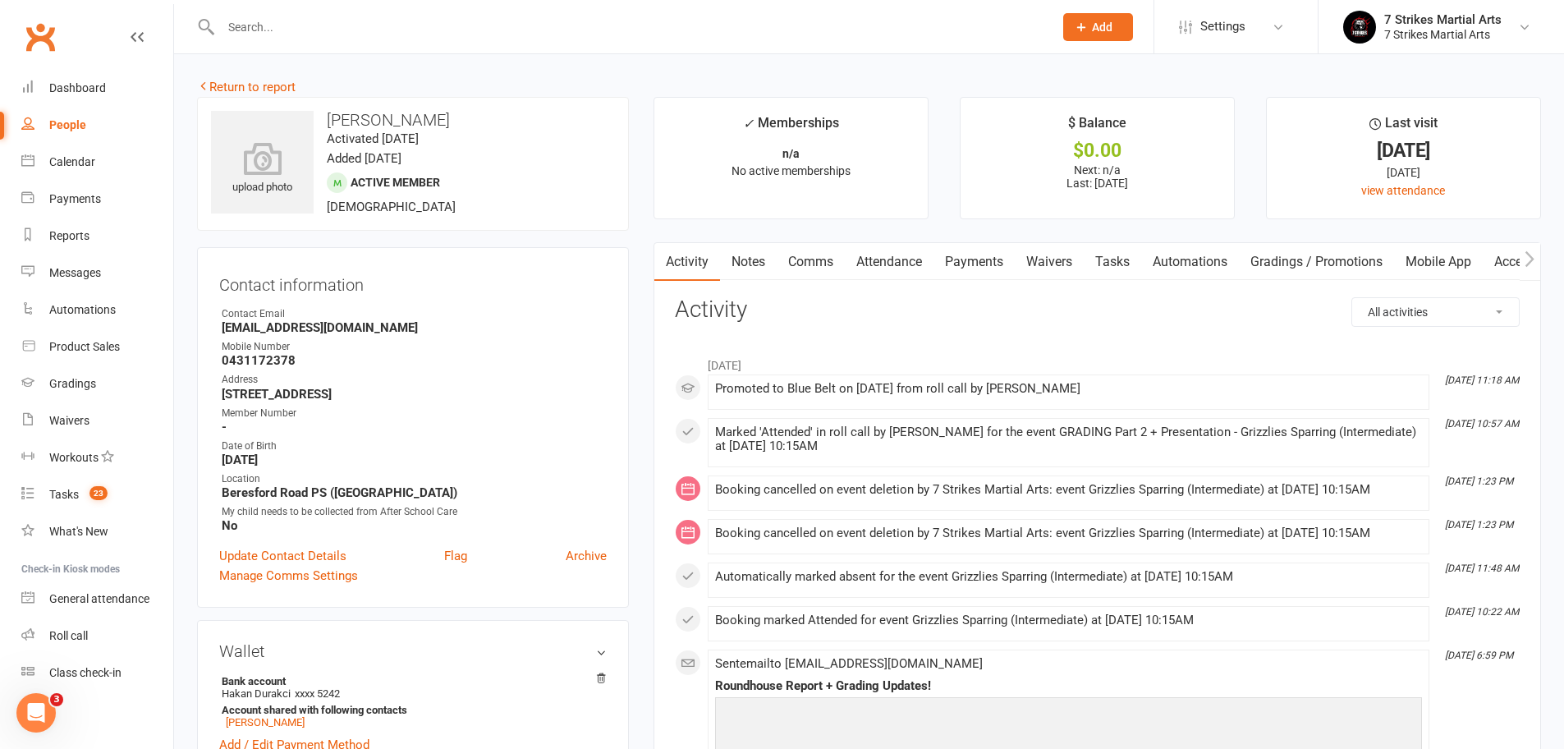
click at [1197, 263] on link "Automations" at bounding box center [1190, 262] width 98 height 38
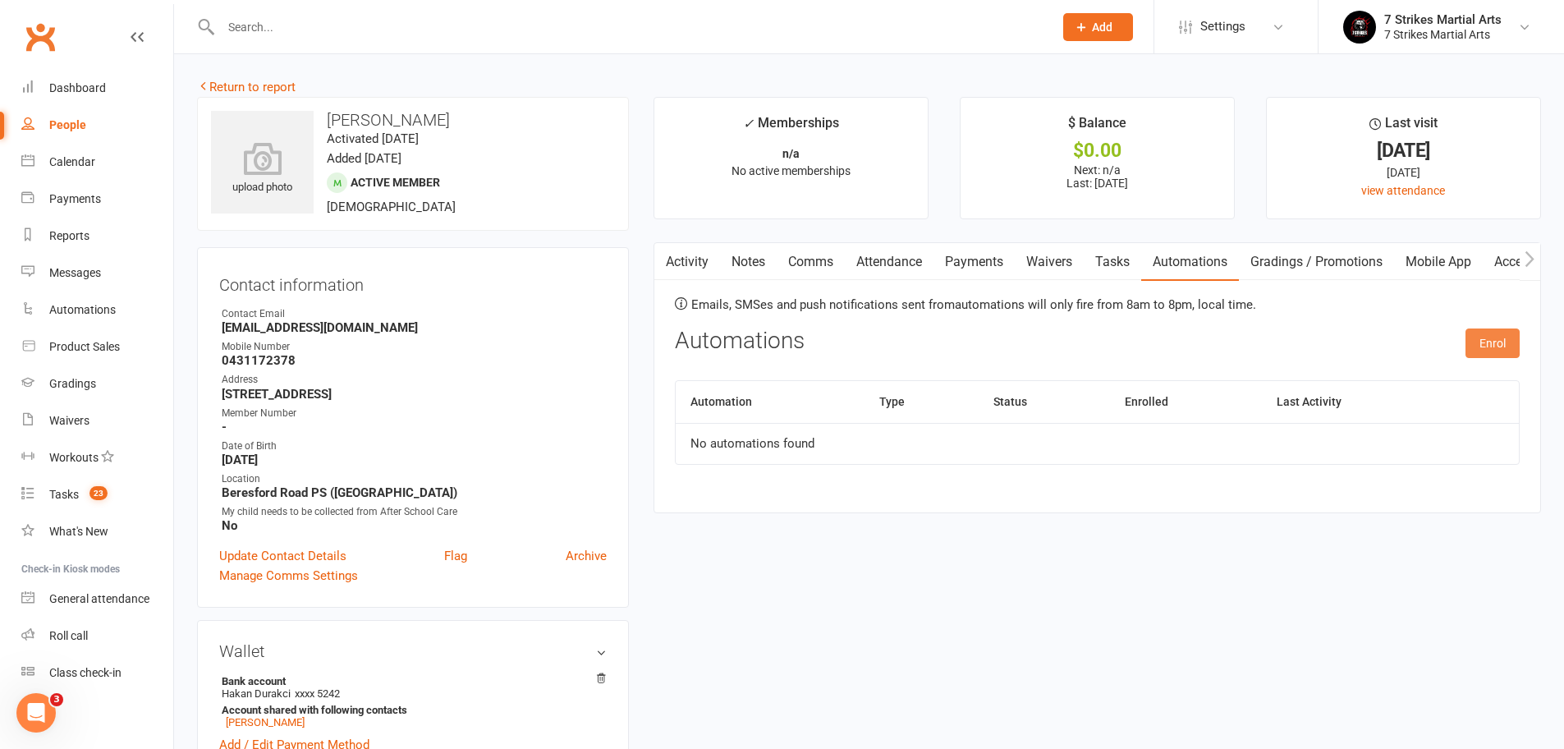
click at [1504, 342] on button "Enrol" at bounding box center [1492, 343] width 54 height 30
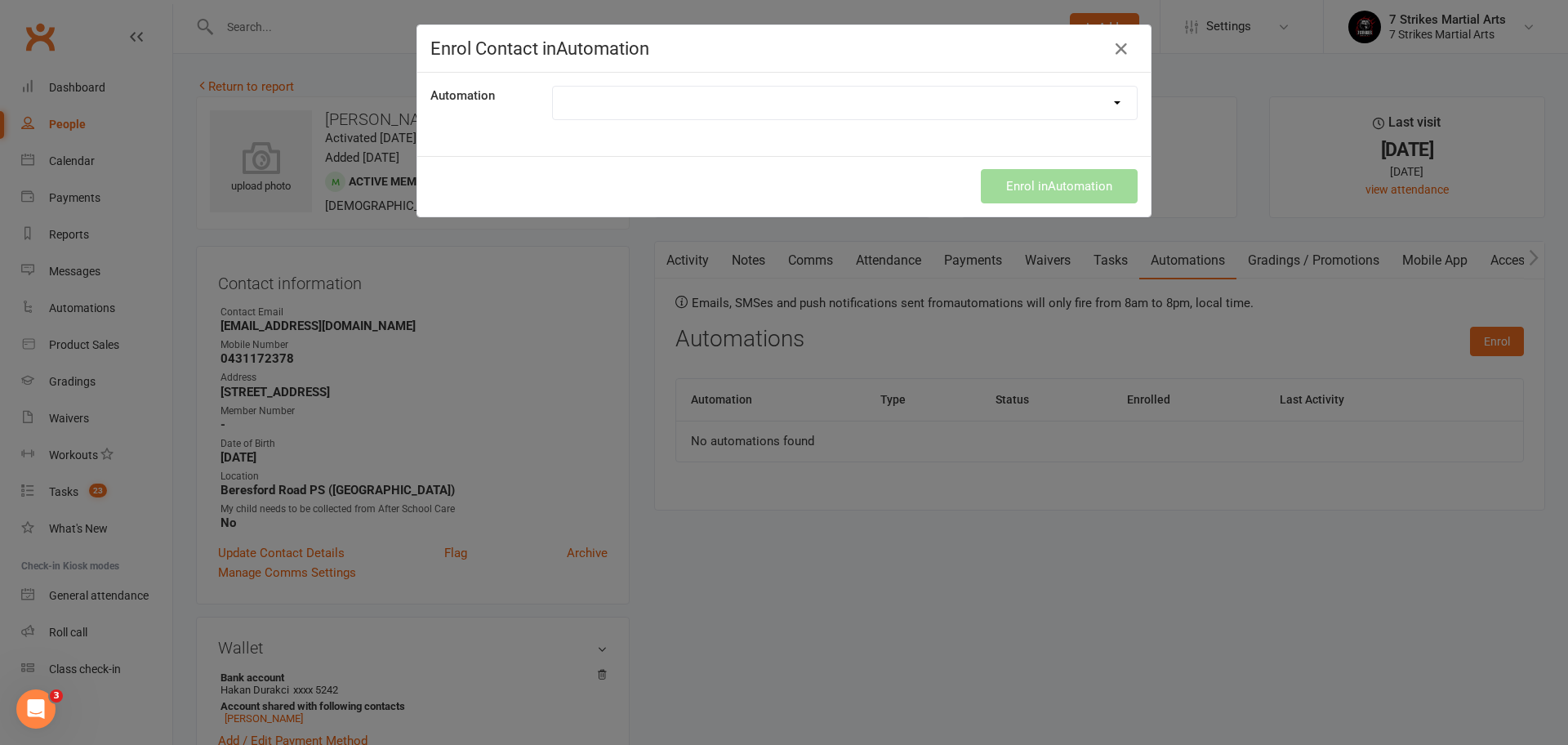
select select "9787"
click at [1055, 189] on button "Enrol in Automation" at bounding box center [1060, 186] width 157 height 34
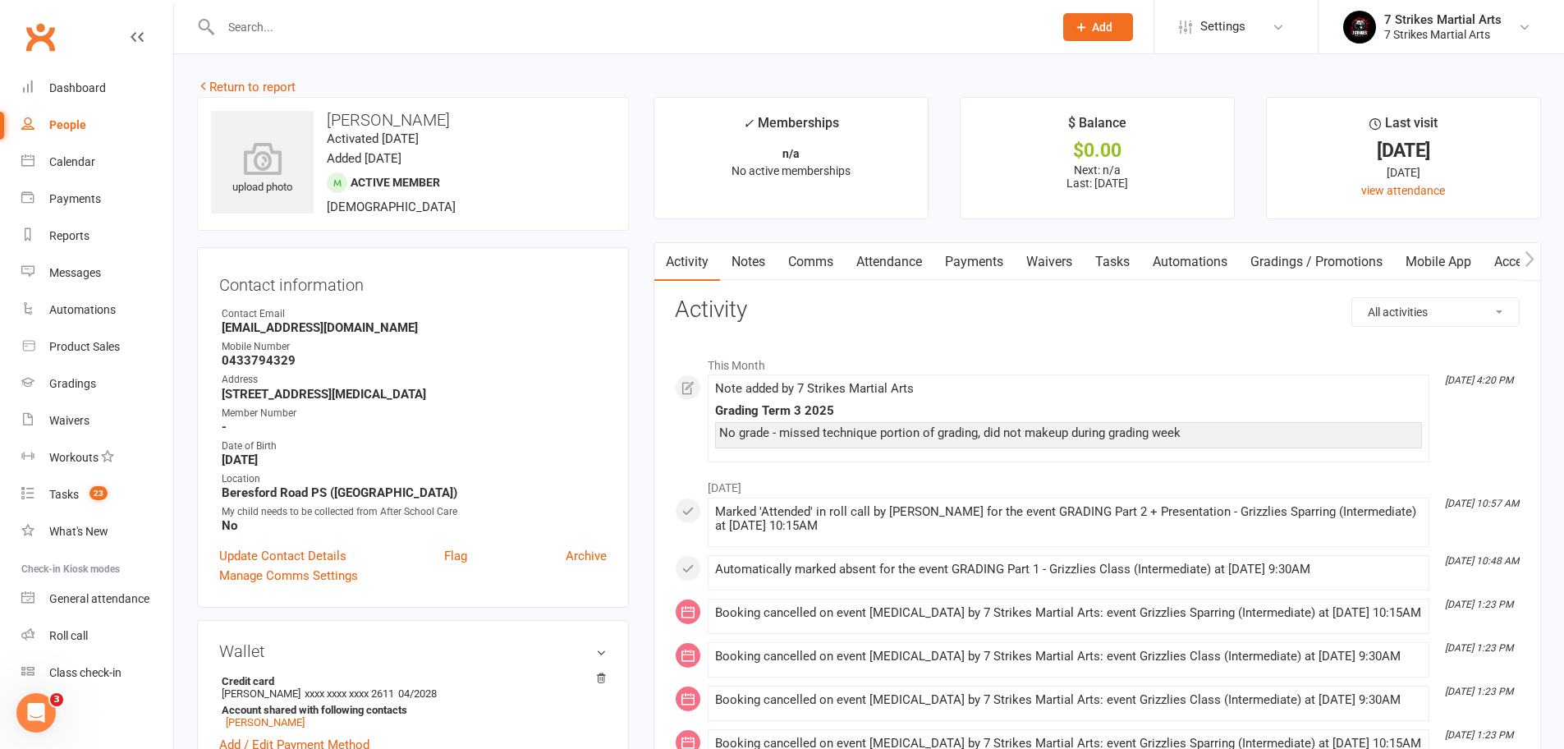
click at [1191, 260] on link "Automations" at bounding box center [1190, 262] width 98 height 38
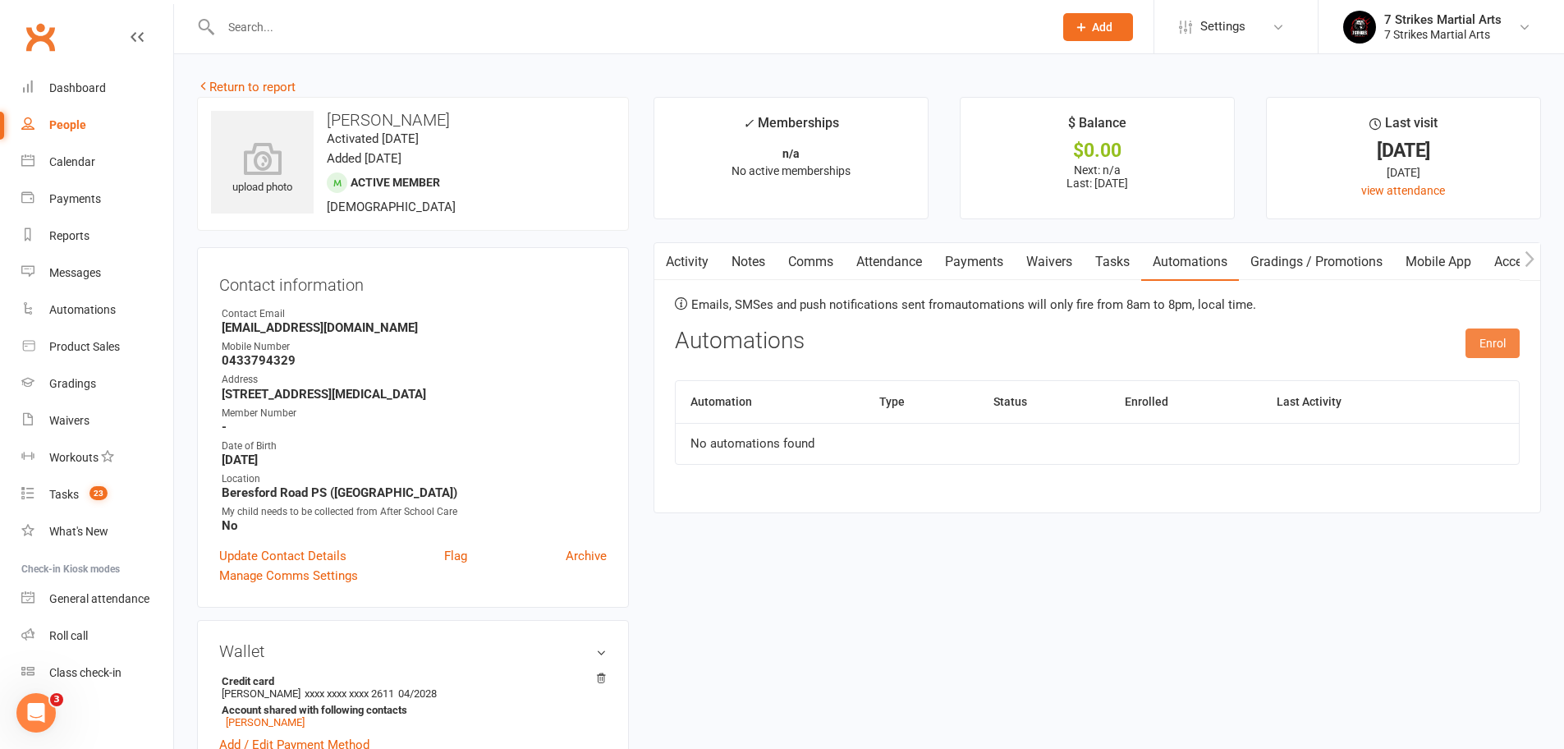
click at [1499, 340] on button "Enrol" at bounding box center [1492, 343] width 54 height 30
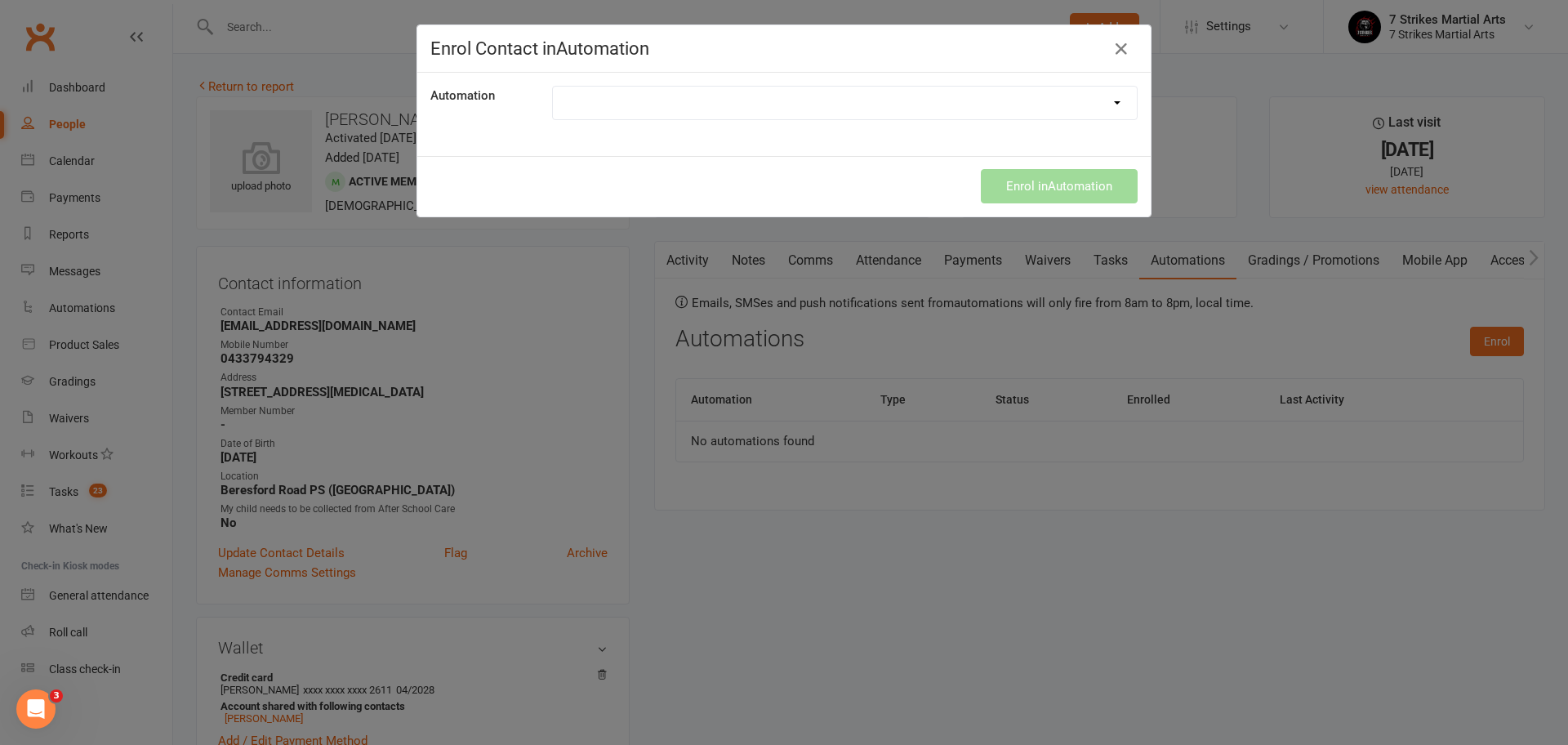
select select "9787"
click at [1060, 192] on button "Enrol in Automation" at bounding box center [1060, 186] width 157 height 34
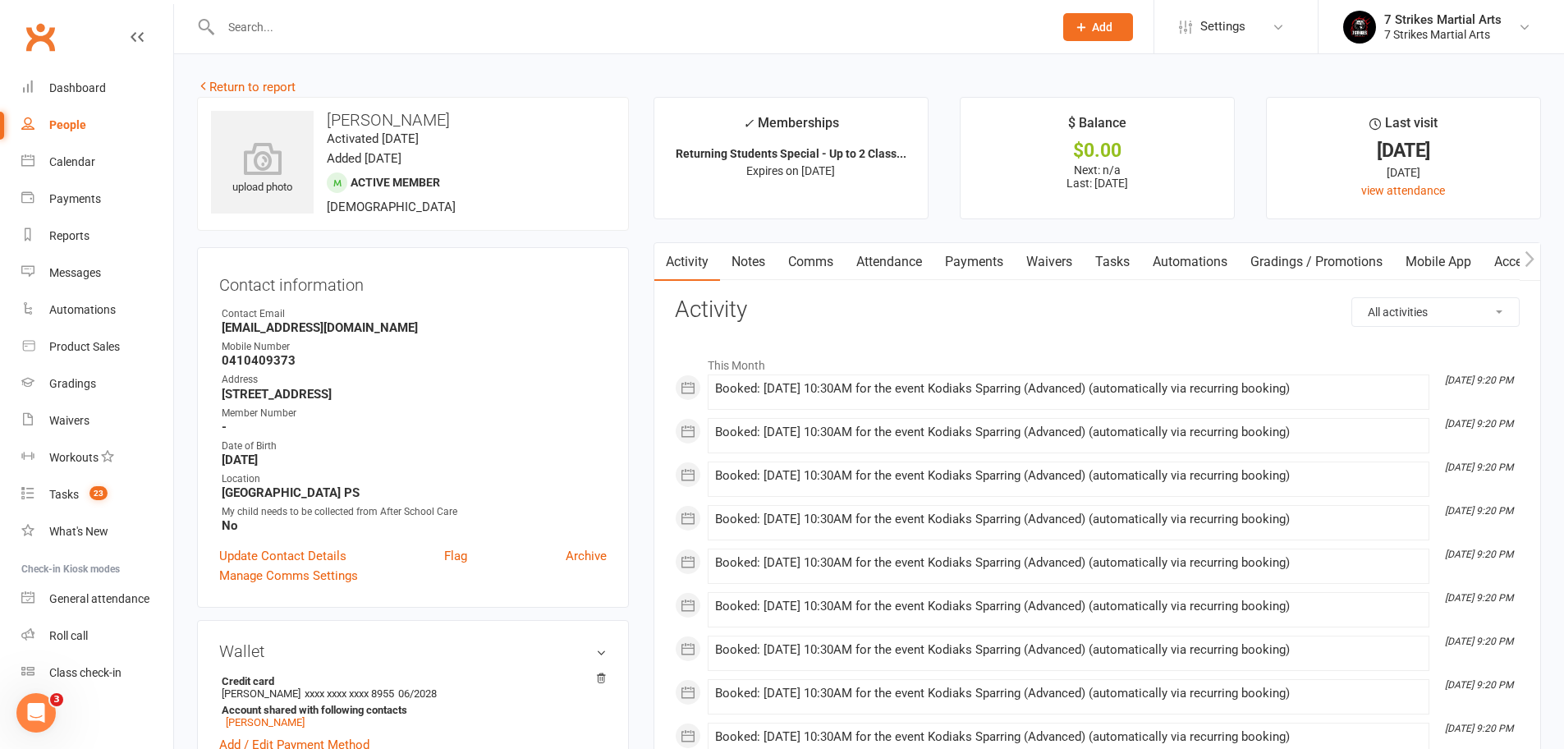
click at [1189, 261] on link "Automations" at bounding box center [1190, 262] width 98 height 38
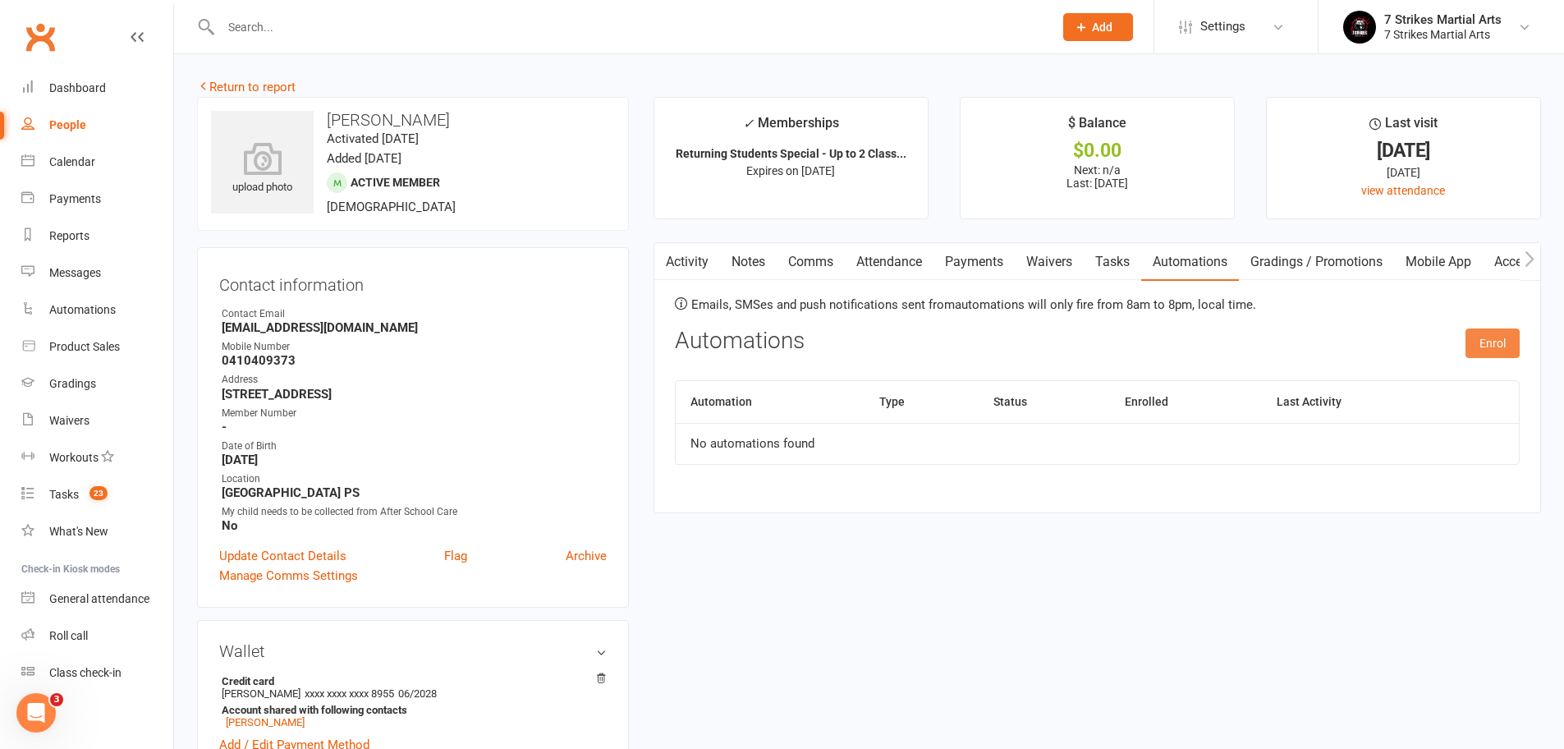
click at [1500, 347] on button "Enrol" at bounding box center [1492, 343] width 54 height 30
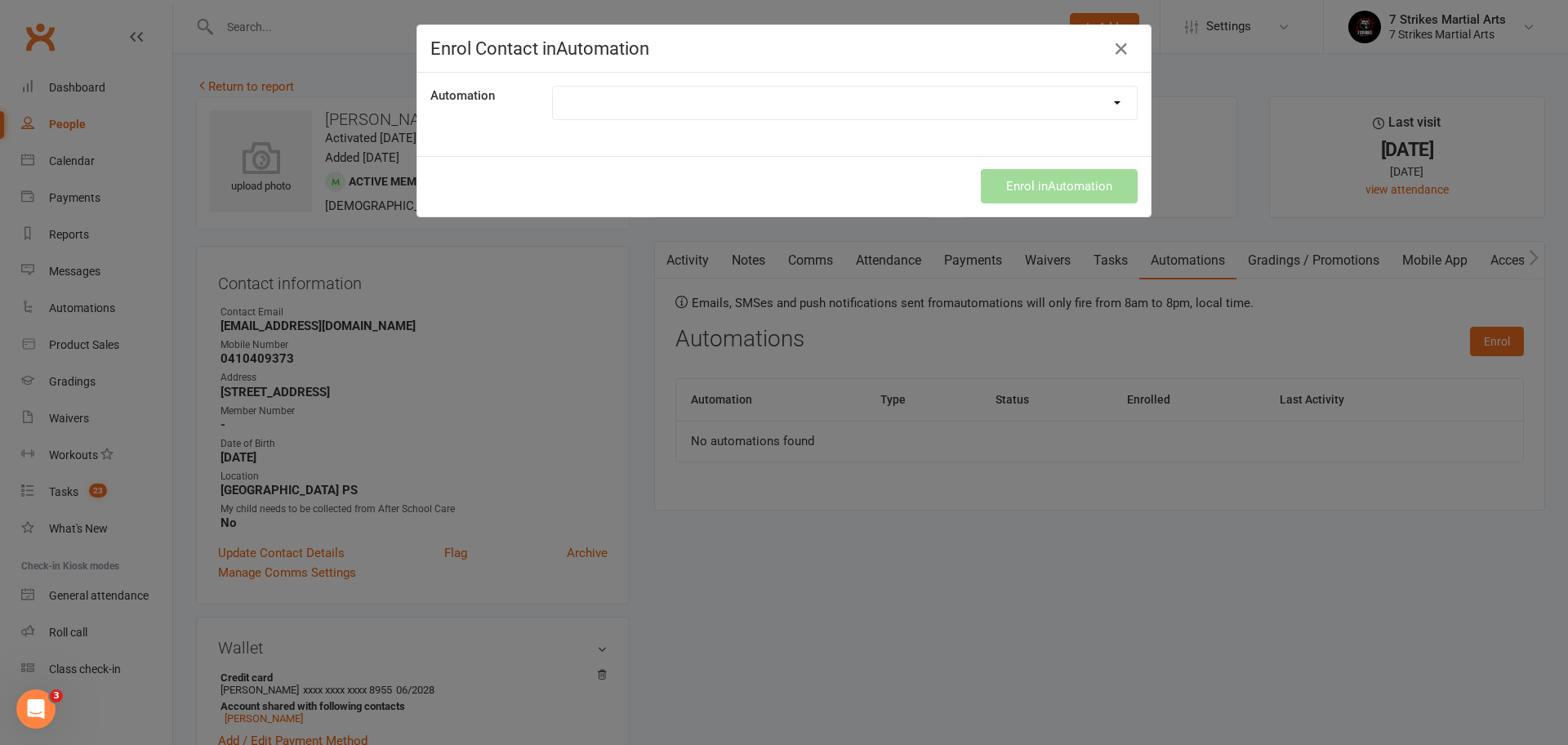
select select "9787"
click at [1078, 184] on button "Enrol in Automation" at bounding box center [1060, 186] width 157 height 34
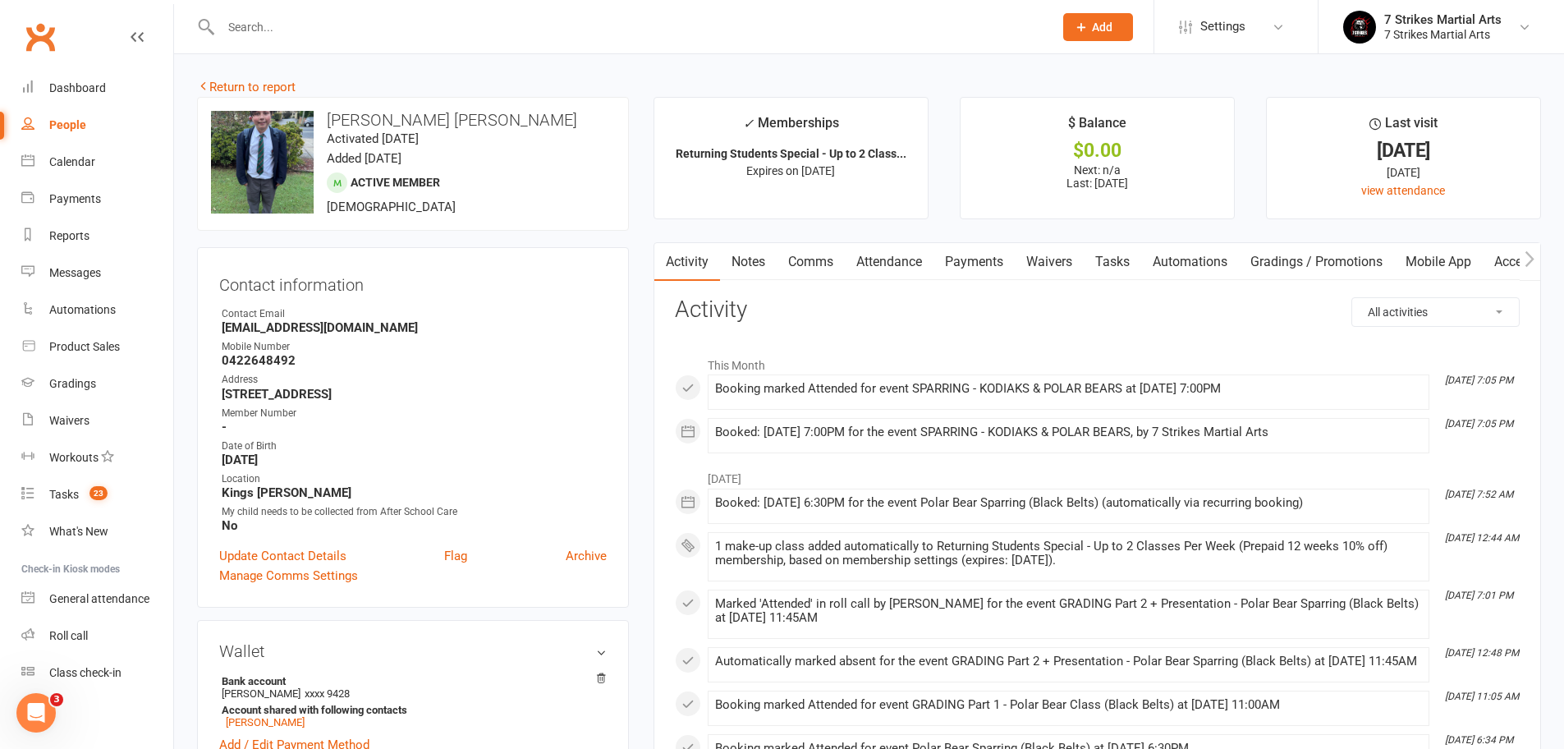
click at [1190, 263] on link "Automations" at bounding box center [1190, 262] width 98 height 38
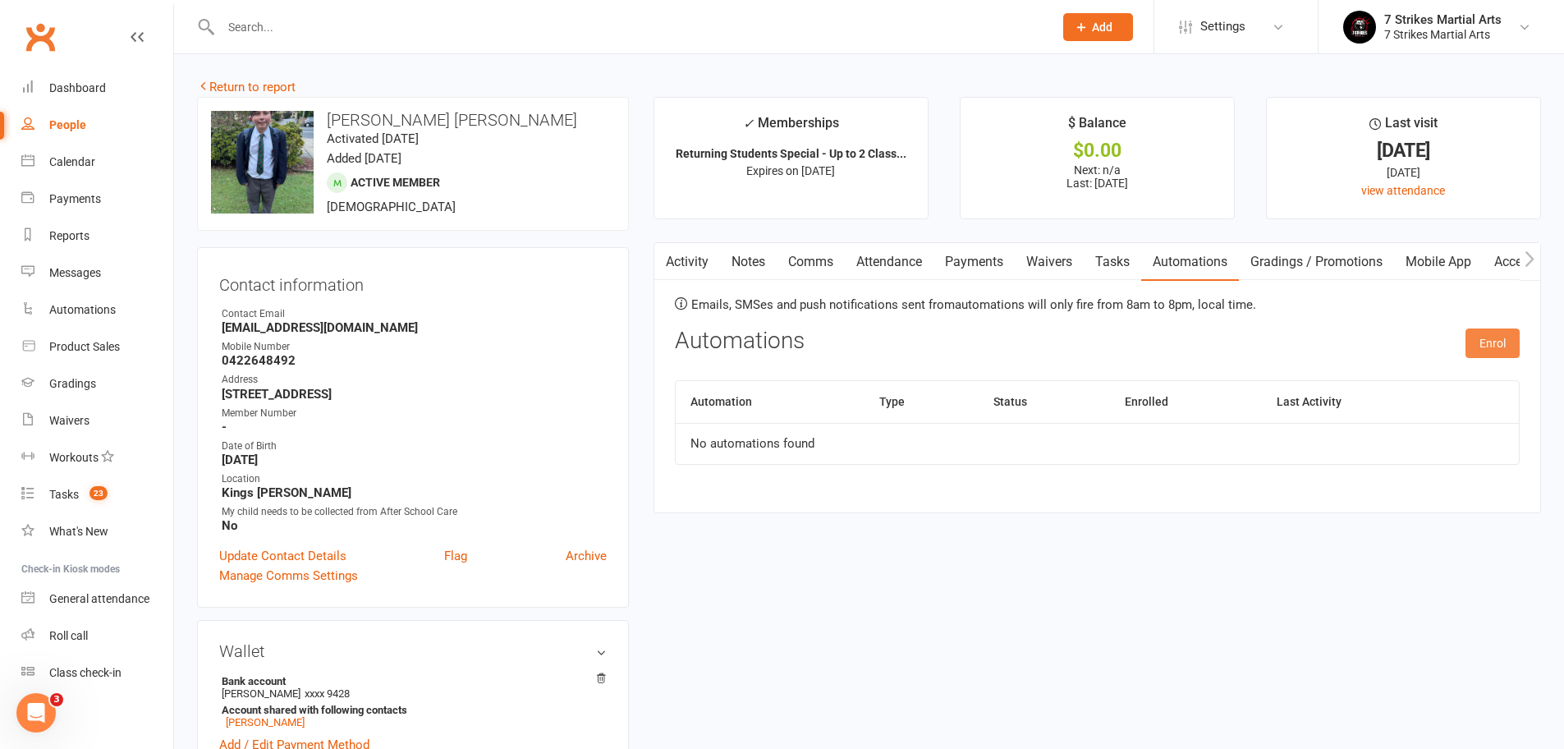
click at [1487, 340] on button "Enrol" at bounding box center [1492, 343] width 54 height 30
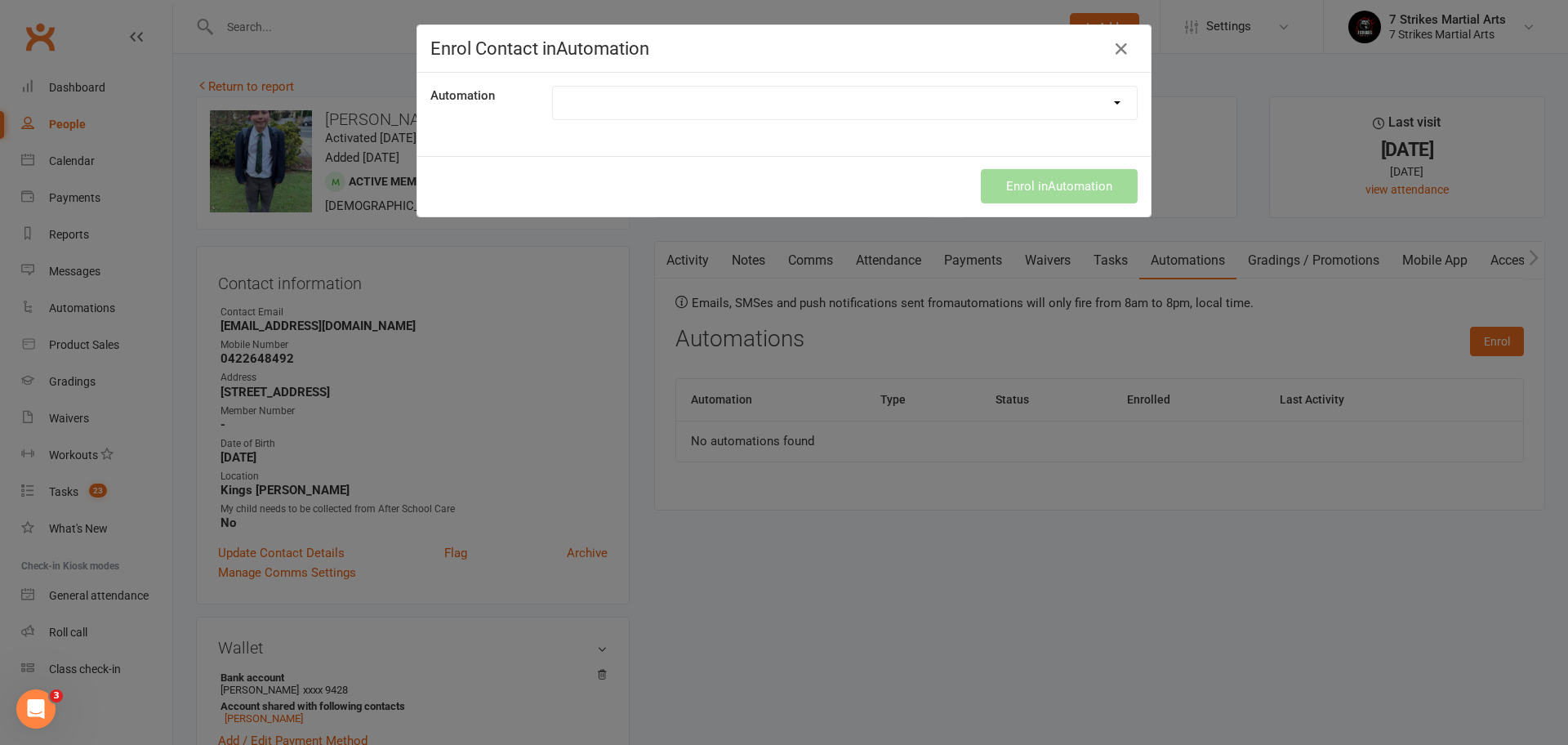
select select "9787"
click at [1087, 189] on button "Enrol in Automation" at bounding box center [1060, 186] width 157 height 34
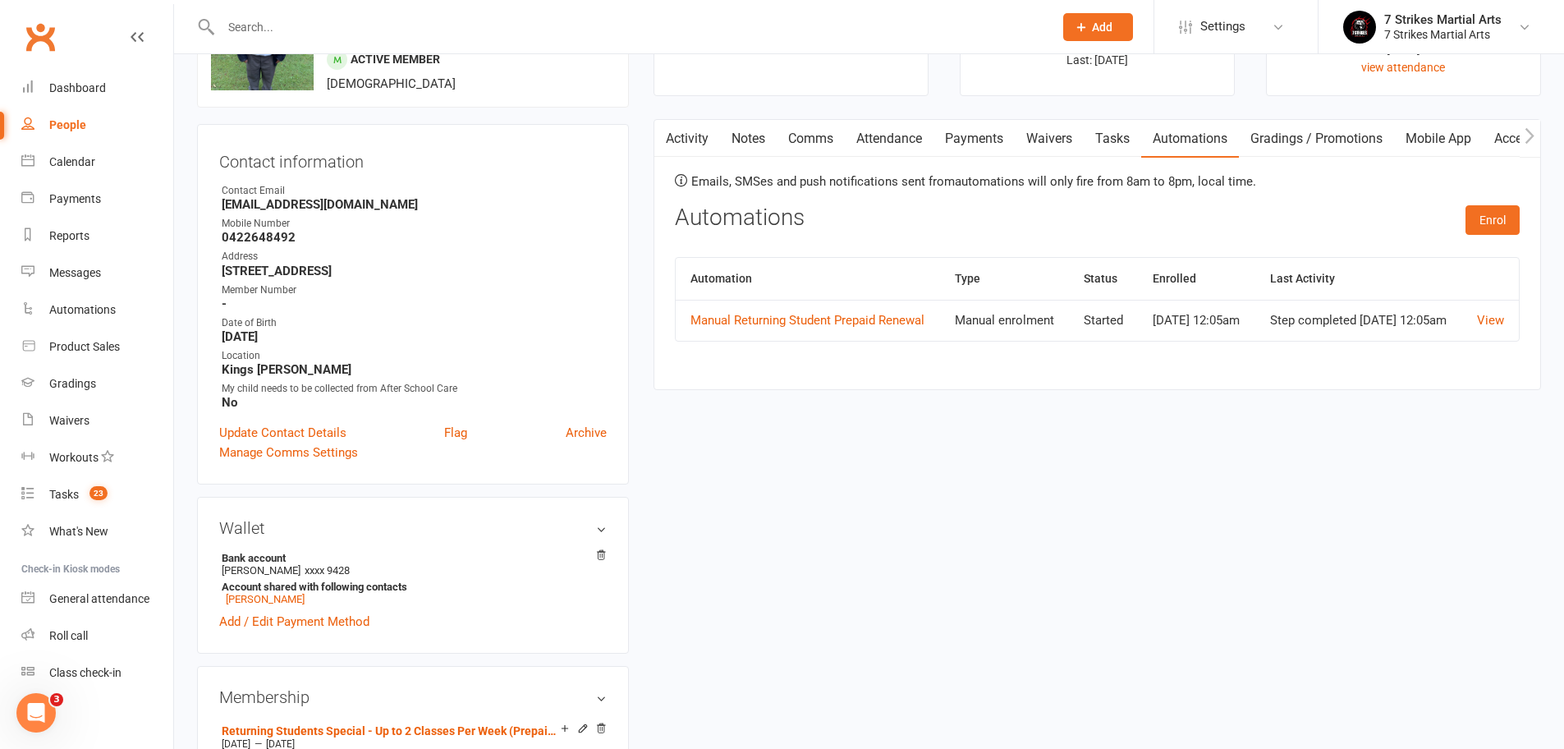
scroll to position [336, 0]
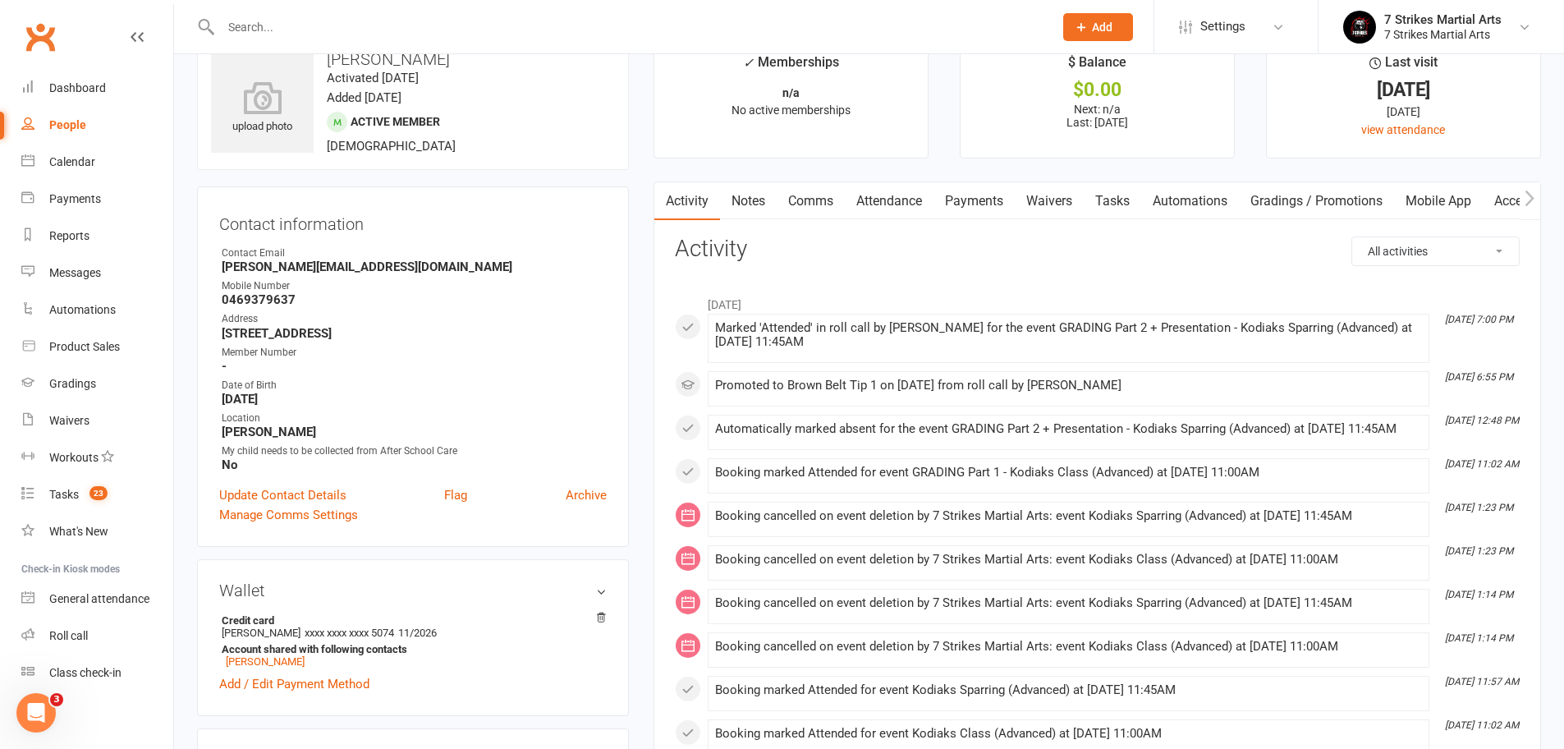
scroll to position [111, 0]
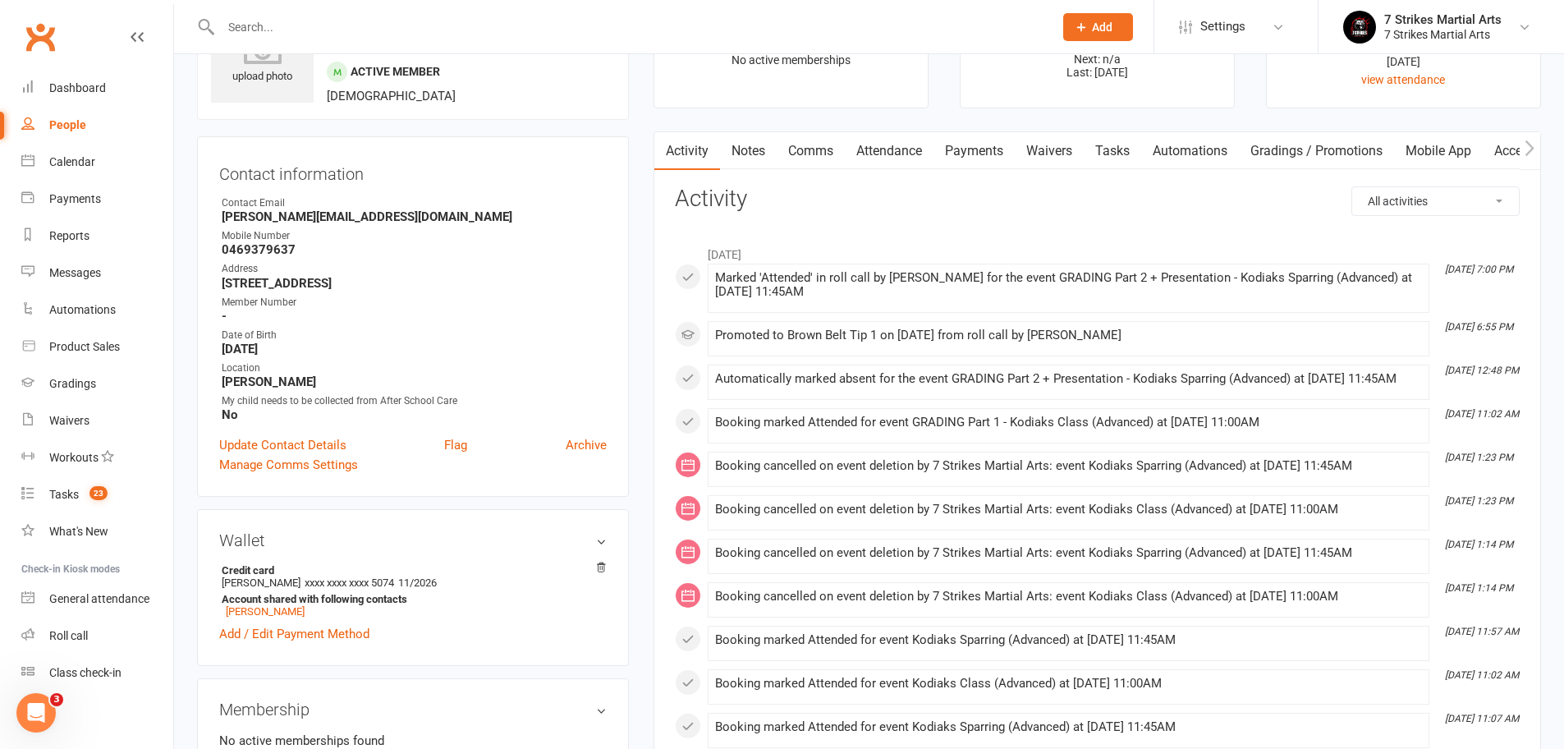
click at [1203, 145] on link "Automations" at bounding box center [1190, 151] width 98 height 38
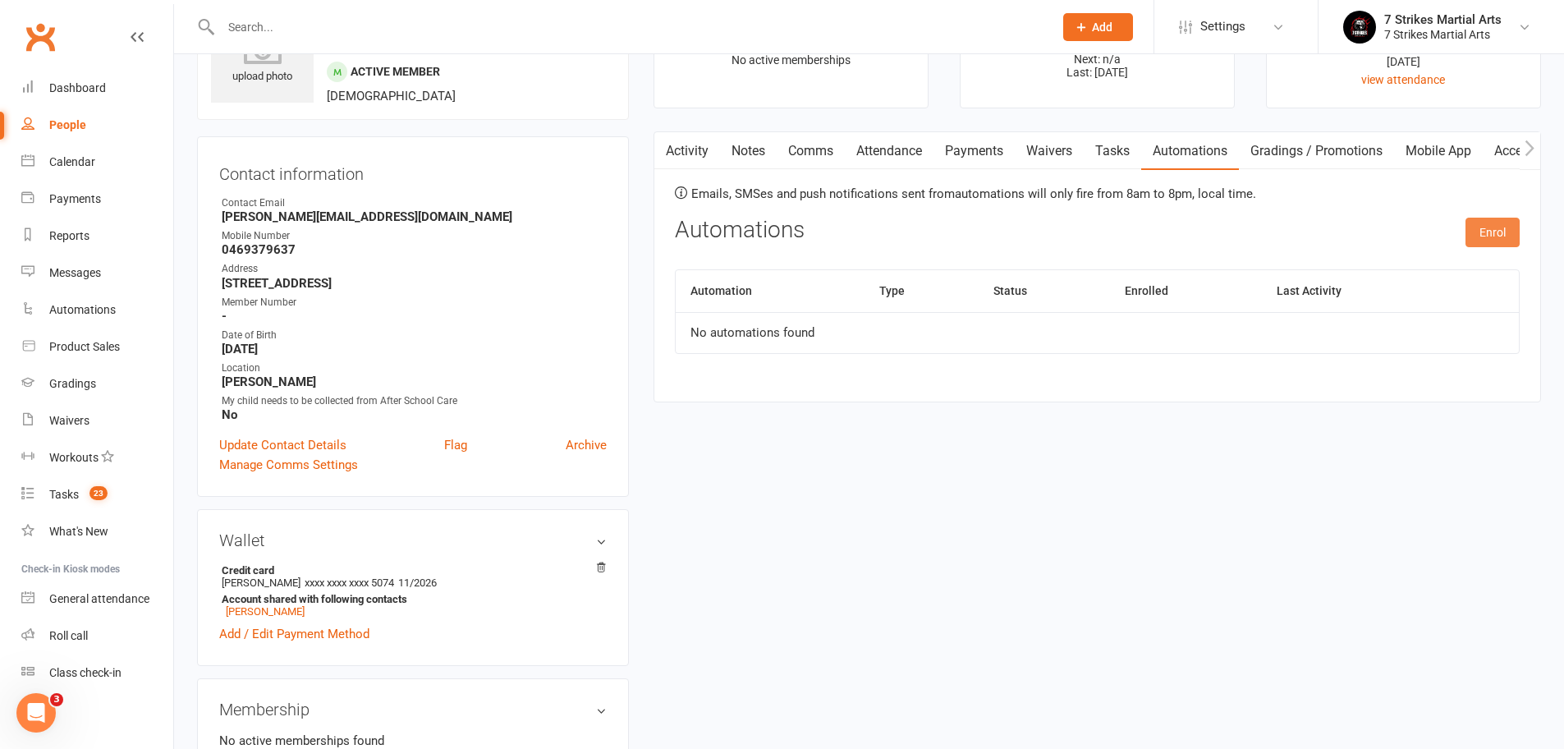
click at [1500, 229] on button "Enrol" at bounding box center [1492, 232] width 54 height 30
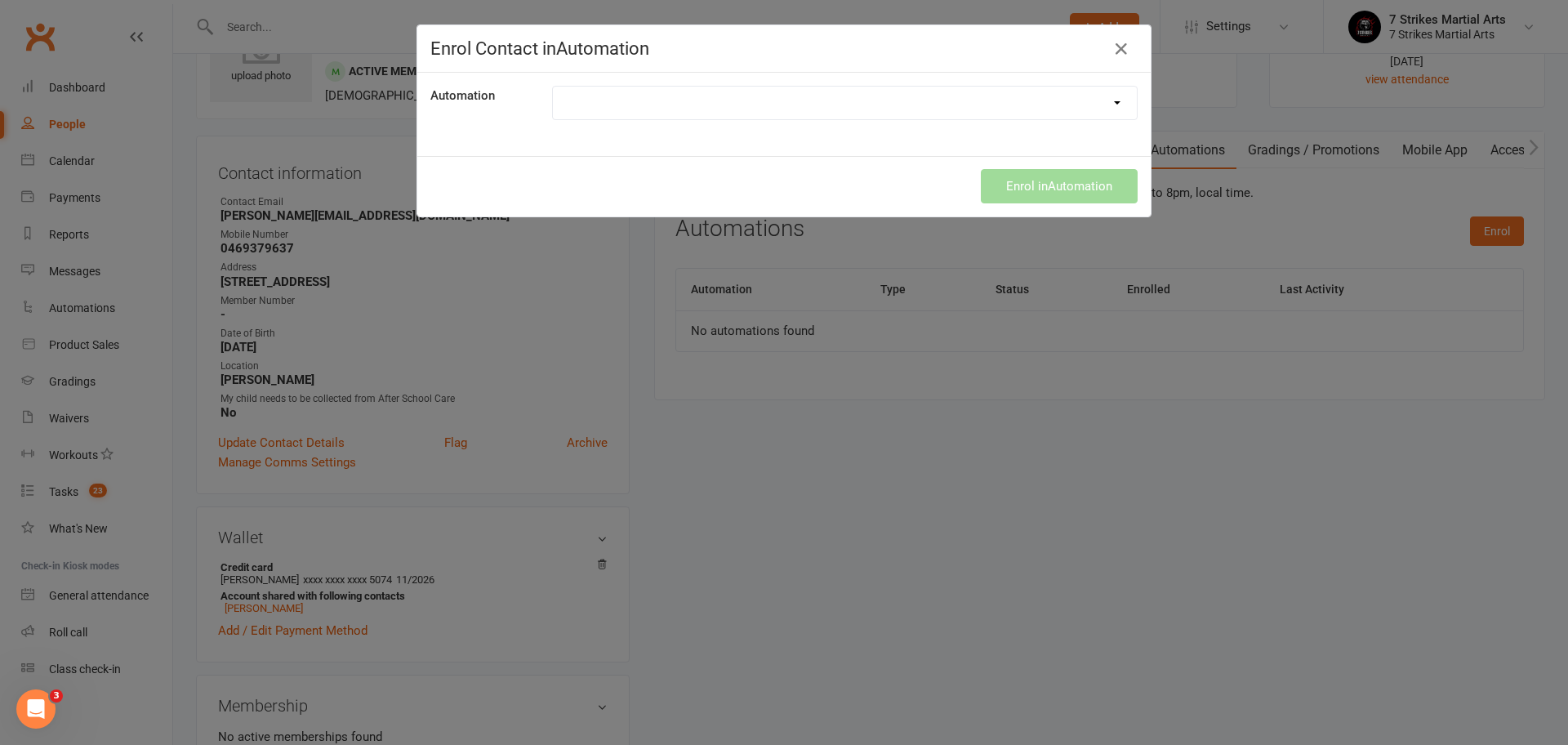
select select "9787"
click at [1073, 188] on button "Enrol in Automation" at bounding box center [1060, 186] width 157 height 34
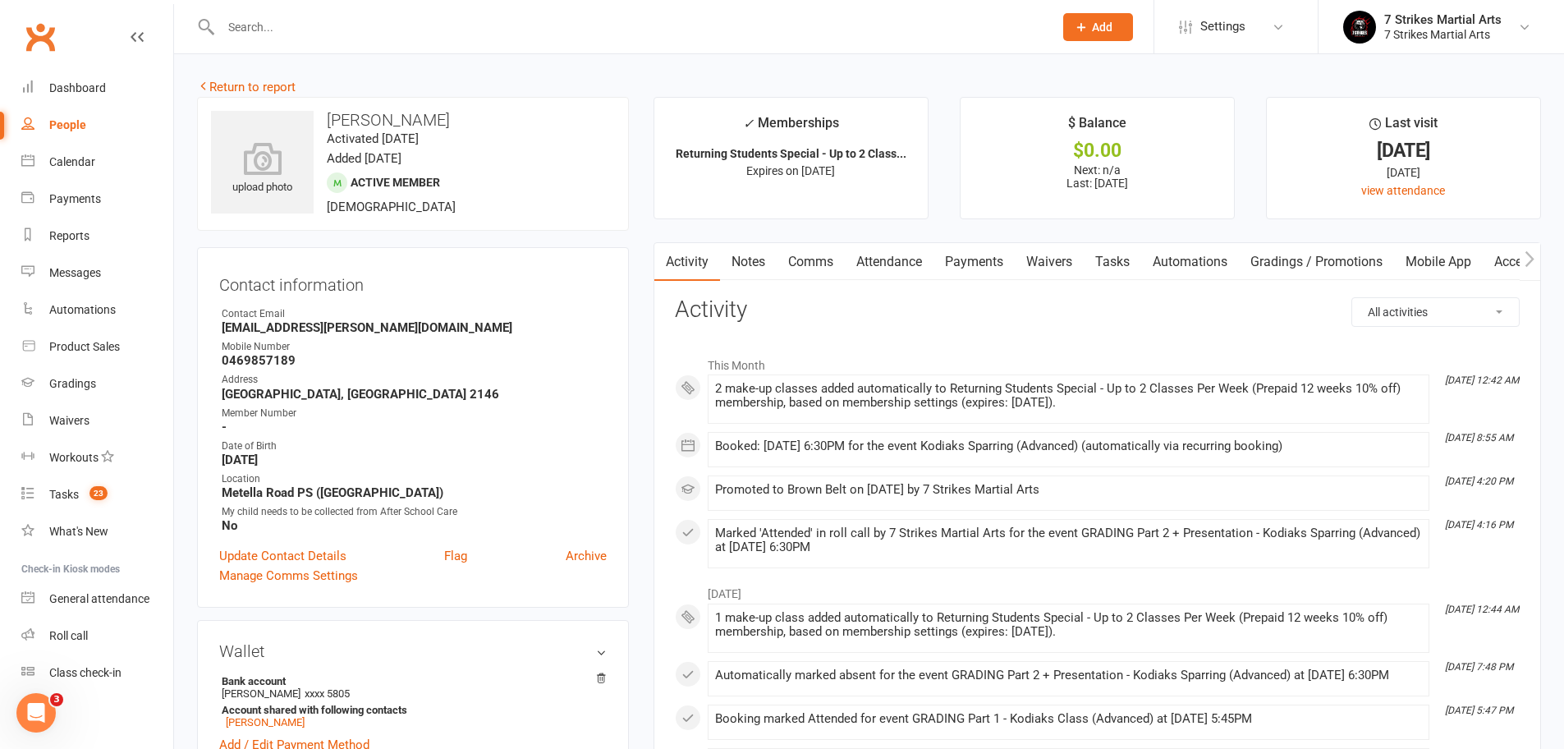
click at [1212, 263] on link "Automations" at bounding box center [1190, 262] width 98 height 38
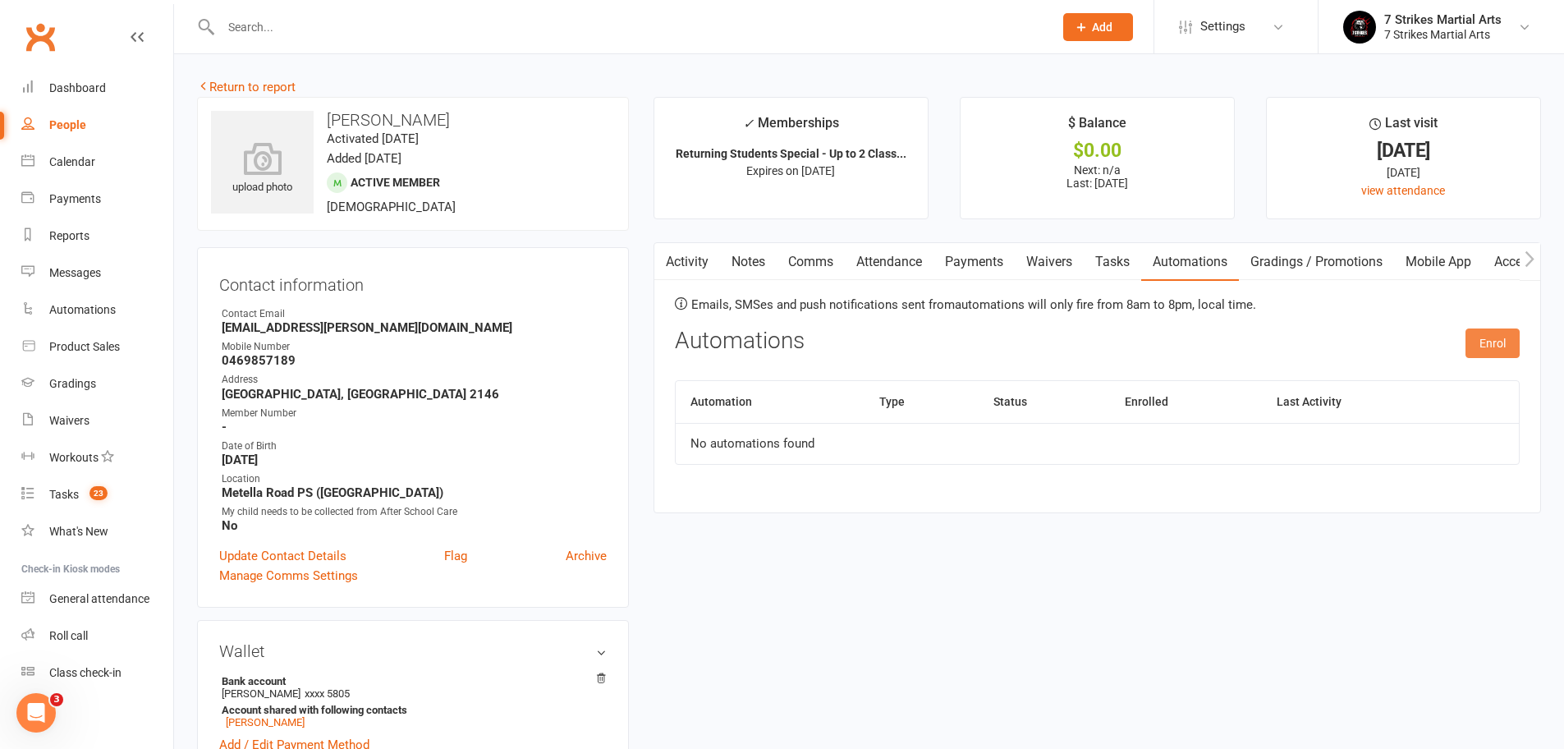
click at [1500, 337] on button "Enrol" at bounding box center [1492, 343] width 54 height 30
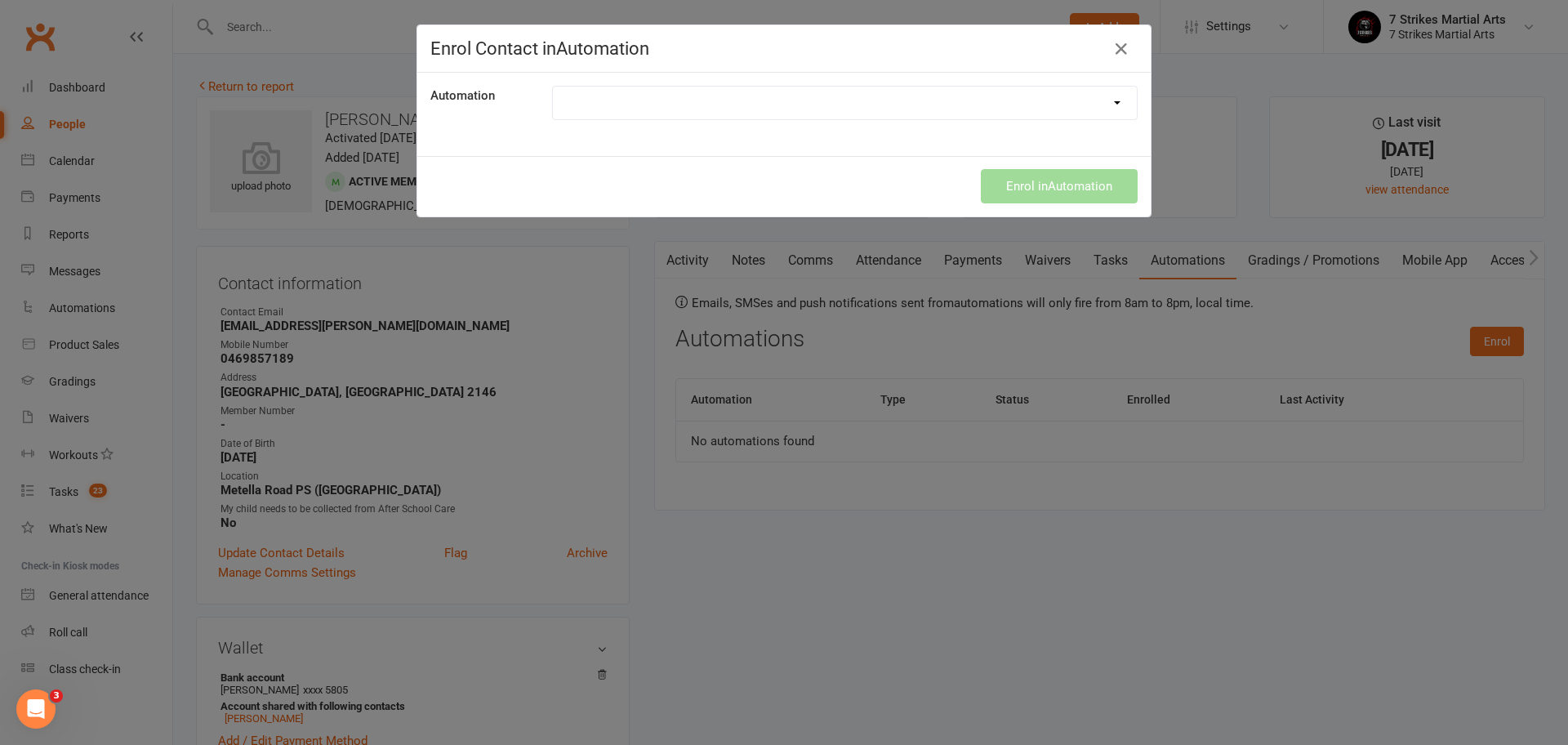
select select "9787"
click at [1075, 186] on button "Enrol in Automation" at bounding box center [1060, 186] width 157 height 34
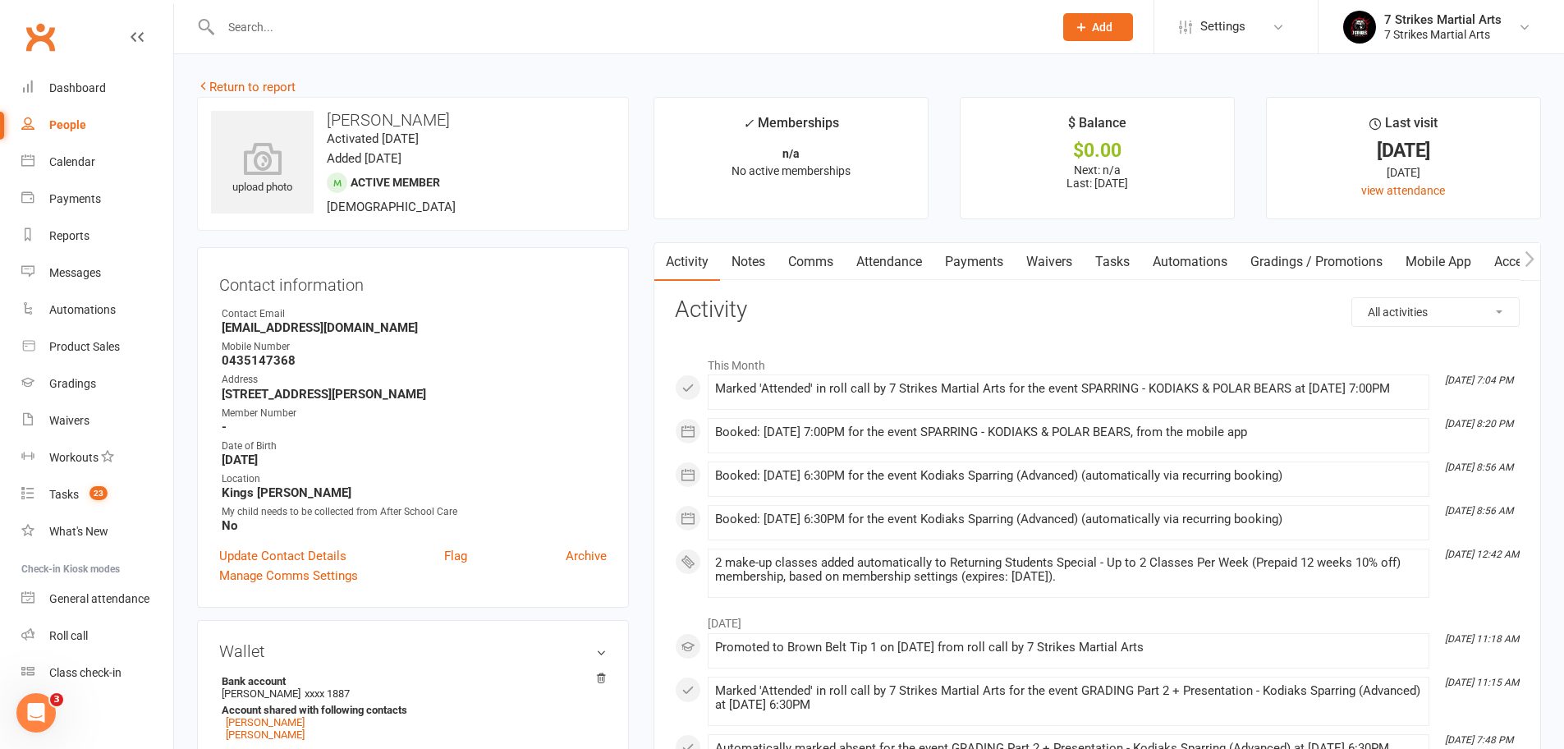
click at [1216, 255] on link "Automations" at bounding box center [1190, 262] width 98 height 38
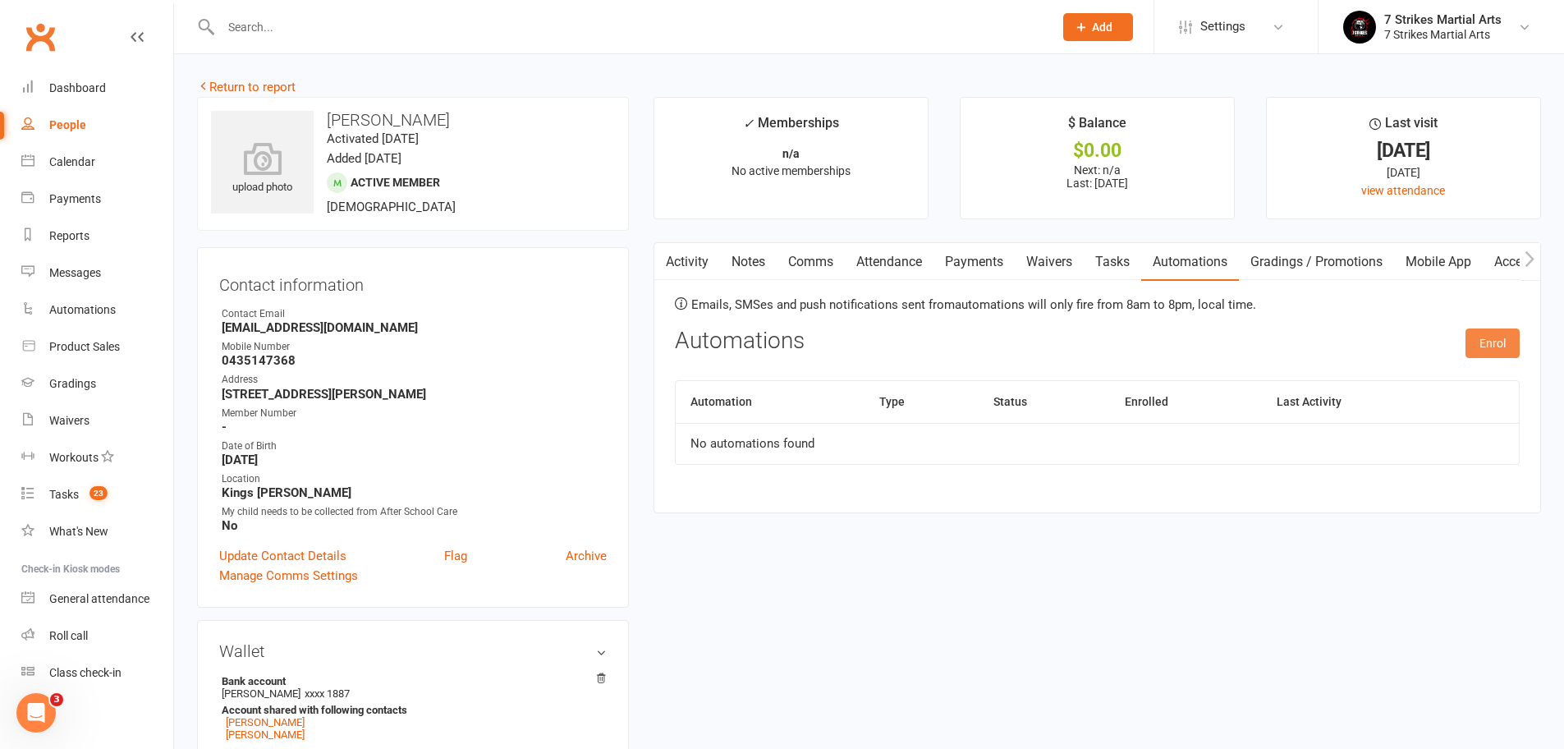
click at [1486, 340] on button "Enrol" at bounding box center [1492, 343] width 54 height 30
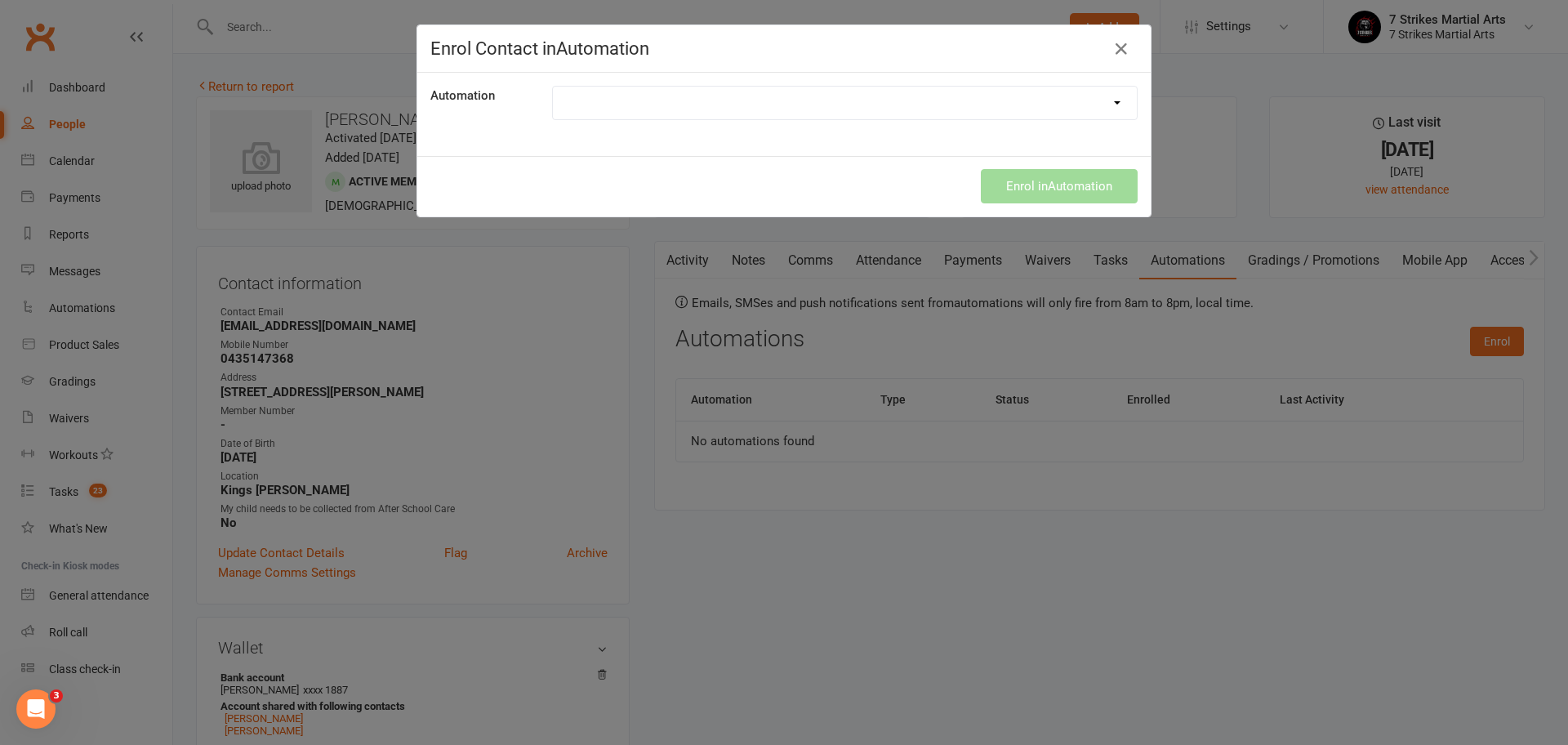
select select "9787"
click at [1052, 192] on div "Enrol in Automation" at bounding box center [783, 186] width 733 height 61
click at [1052, 193] on button "Enrol in Automation" at bounding box center [1060, 186] width 157 height 34
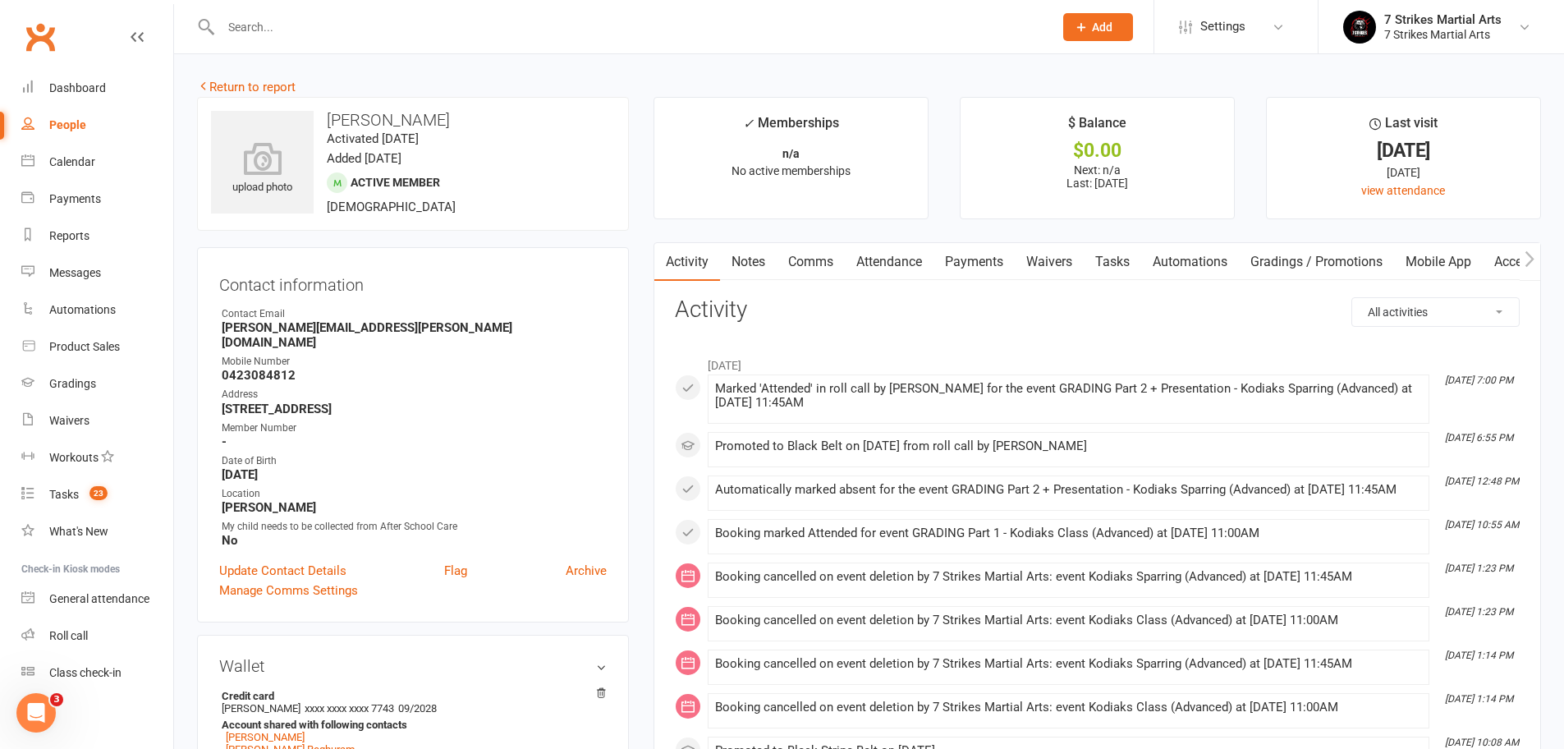
click at [1187, 259] on link "Automations" at bounding box center [1190, 262] width 98 height 38
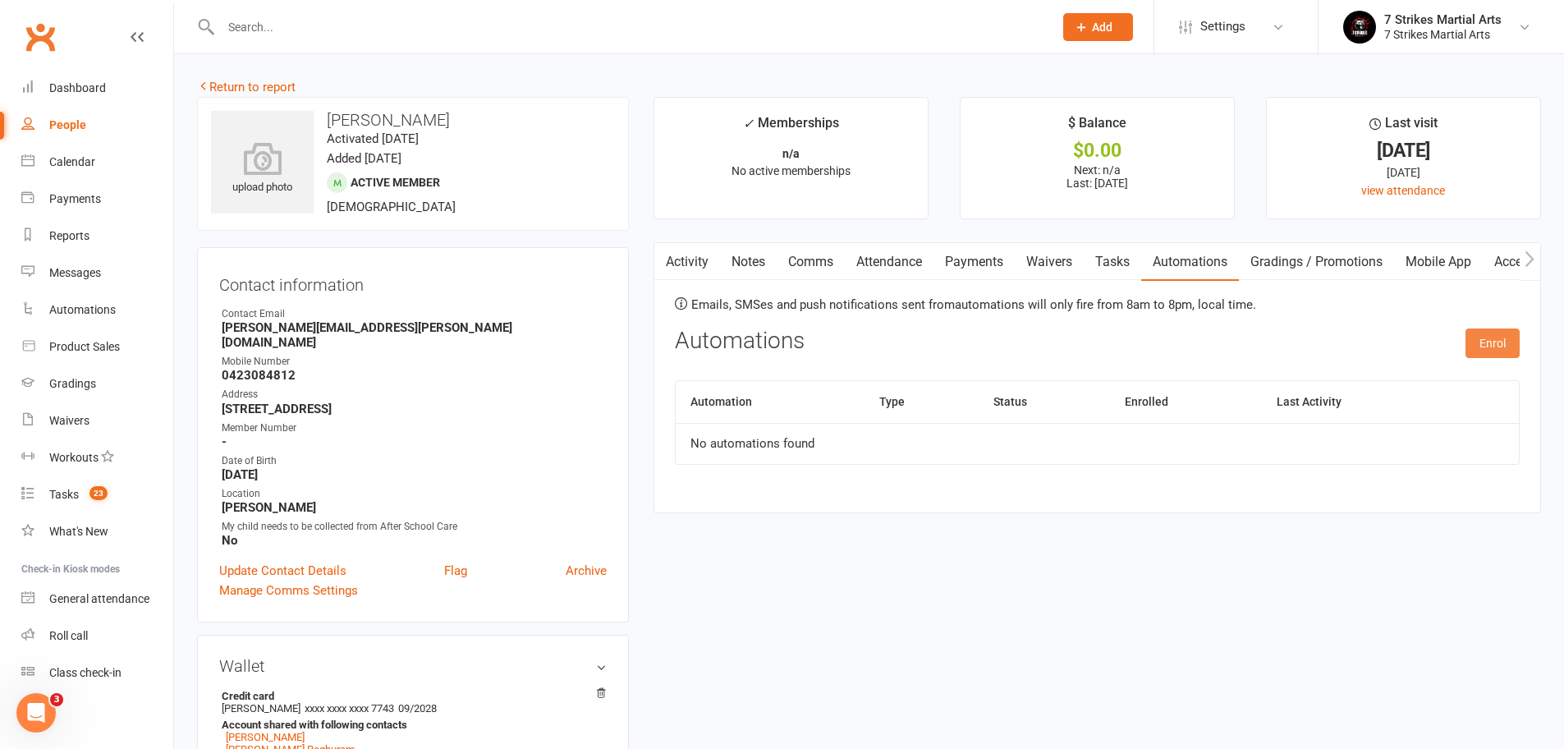
click at [1512, 345] on button "Enrol" at bounding box center [1492, 343] width 54 height 30
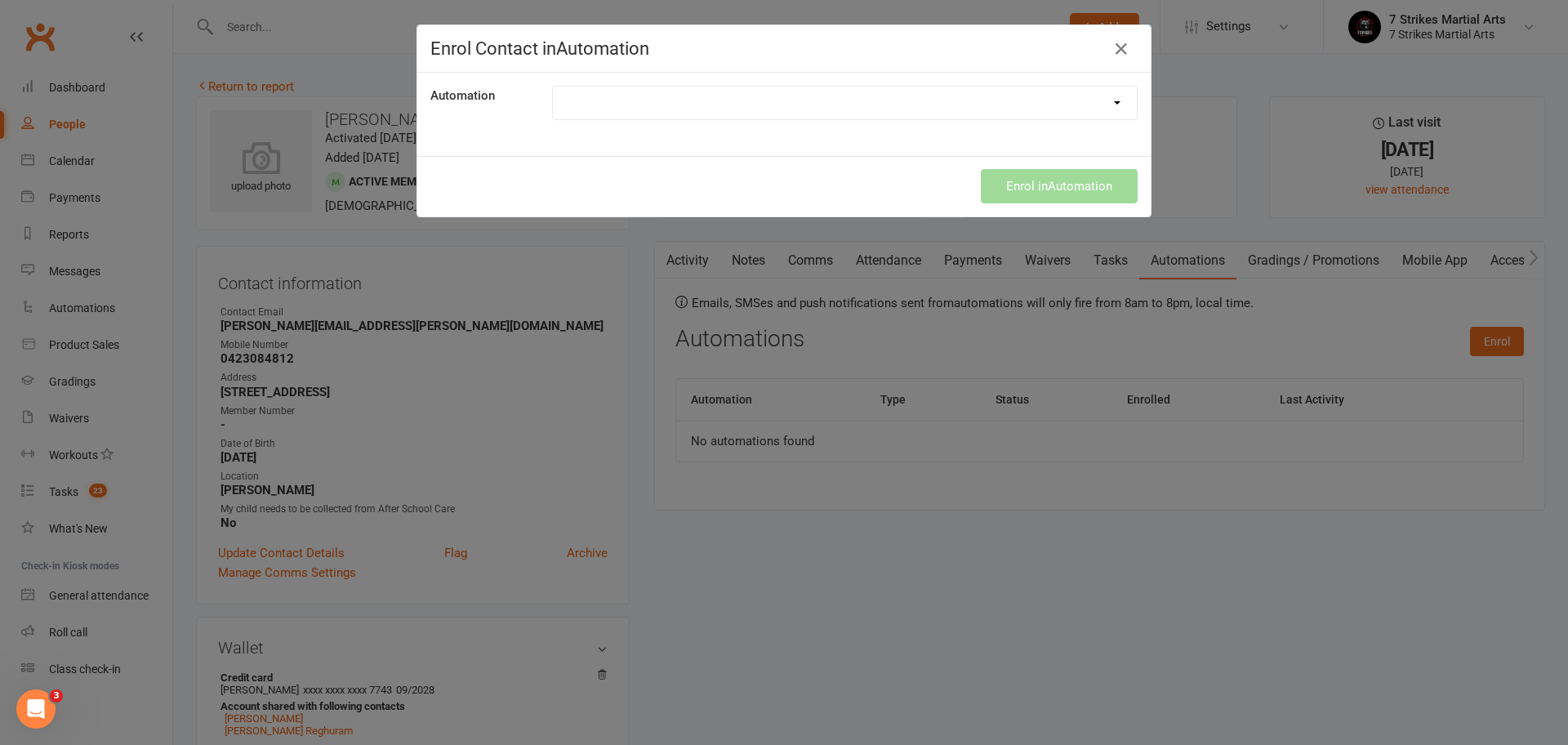
select select "9787"
click at [1036, 195] on button "Enrol in Automation" at bounding box center [1060, 186] width 157 height 34
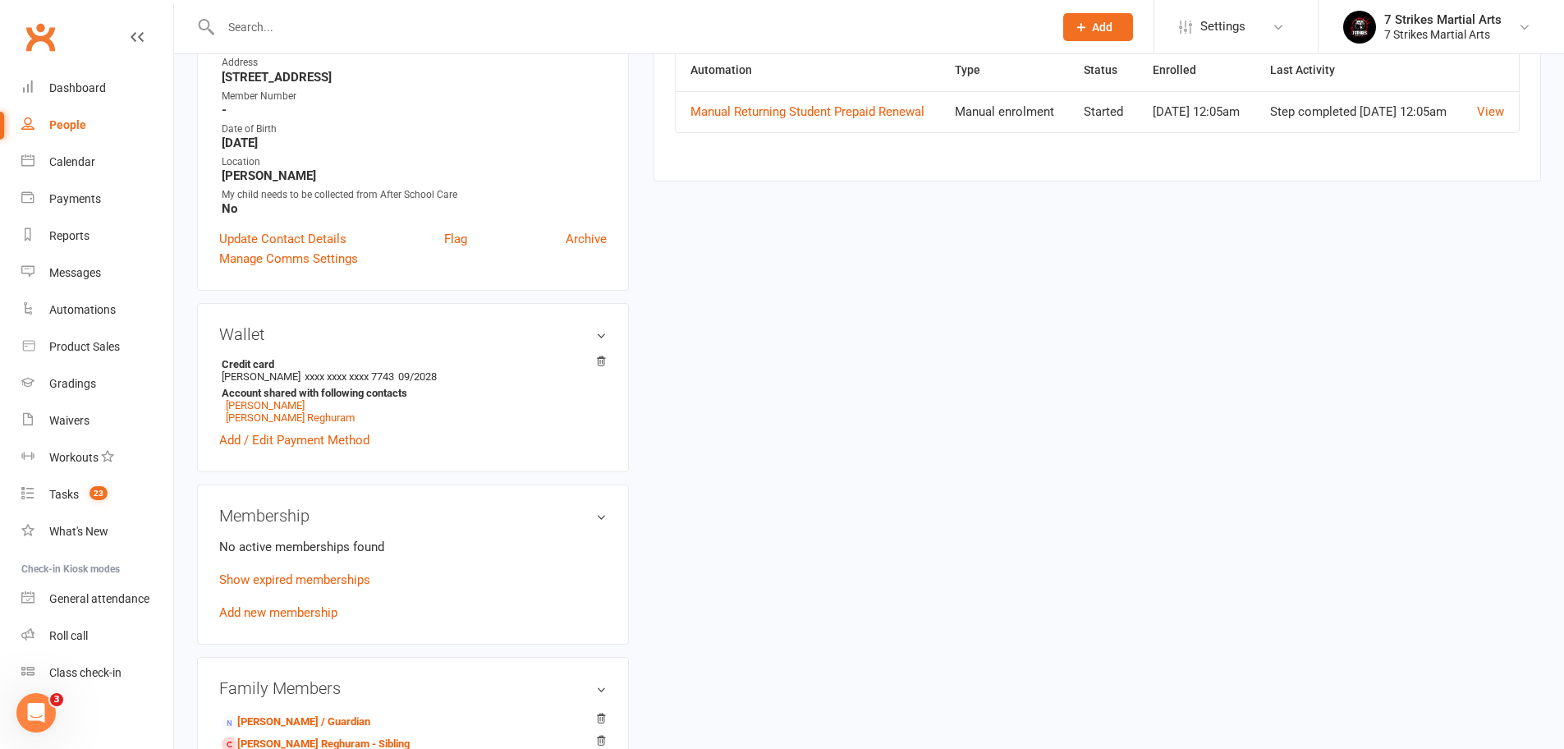
scroll to position [440, 0]
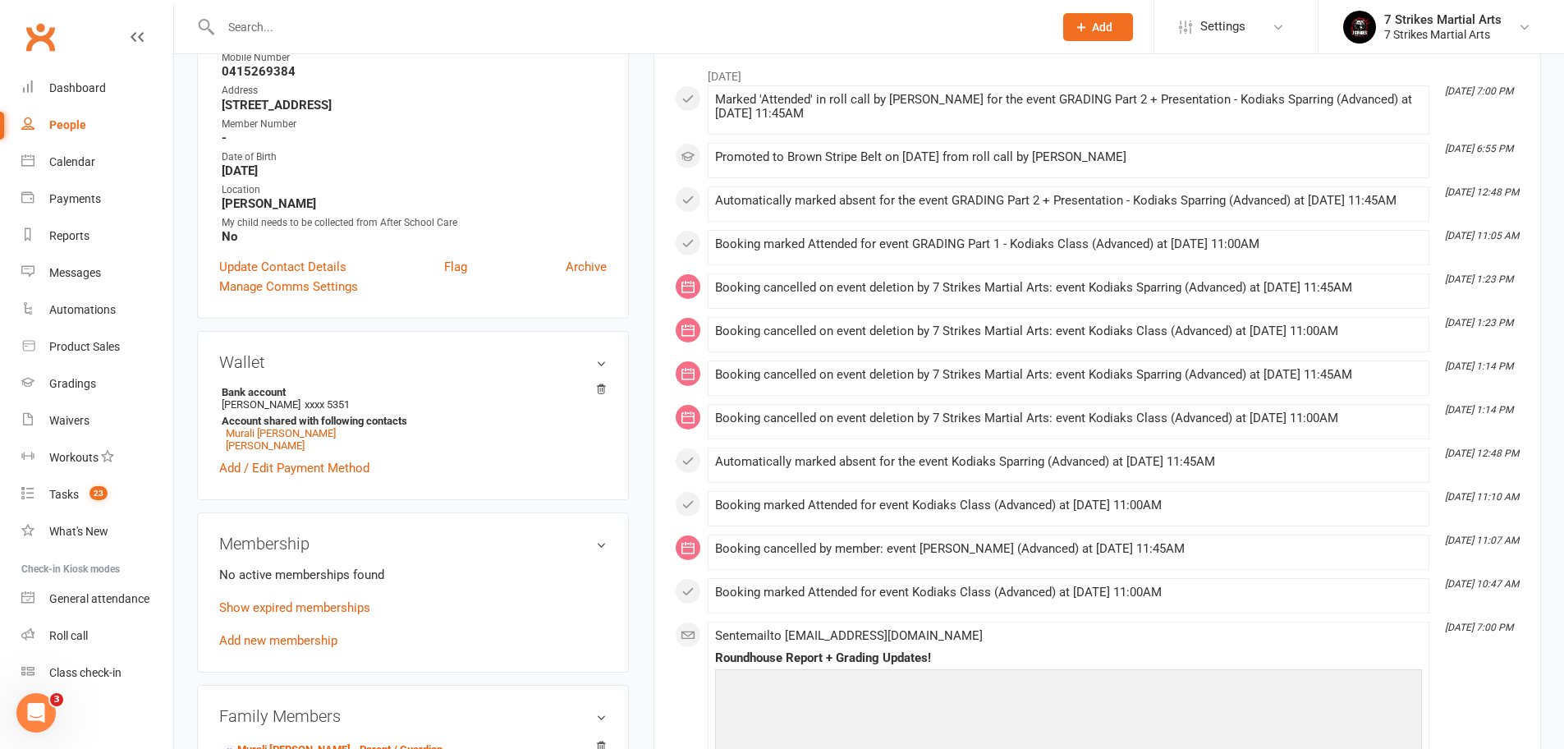
scroll to position [292, 0]
click at [361, 603] on link "Show expired memberships" at bounding box center [294, 604] width 151 height 15
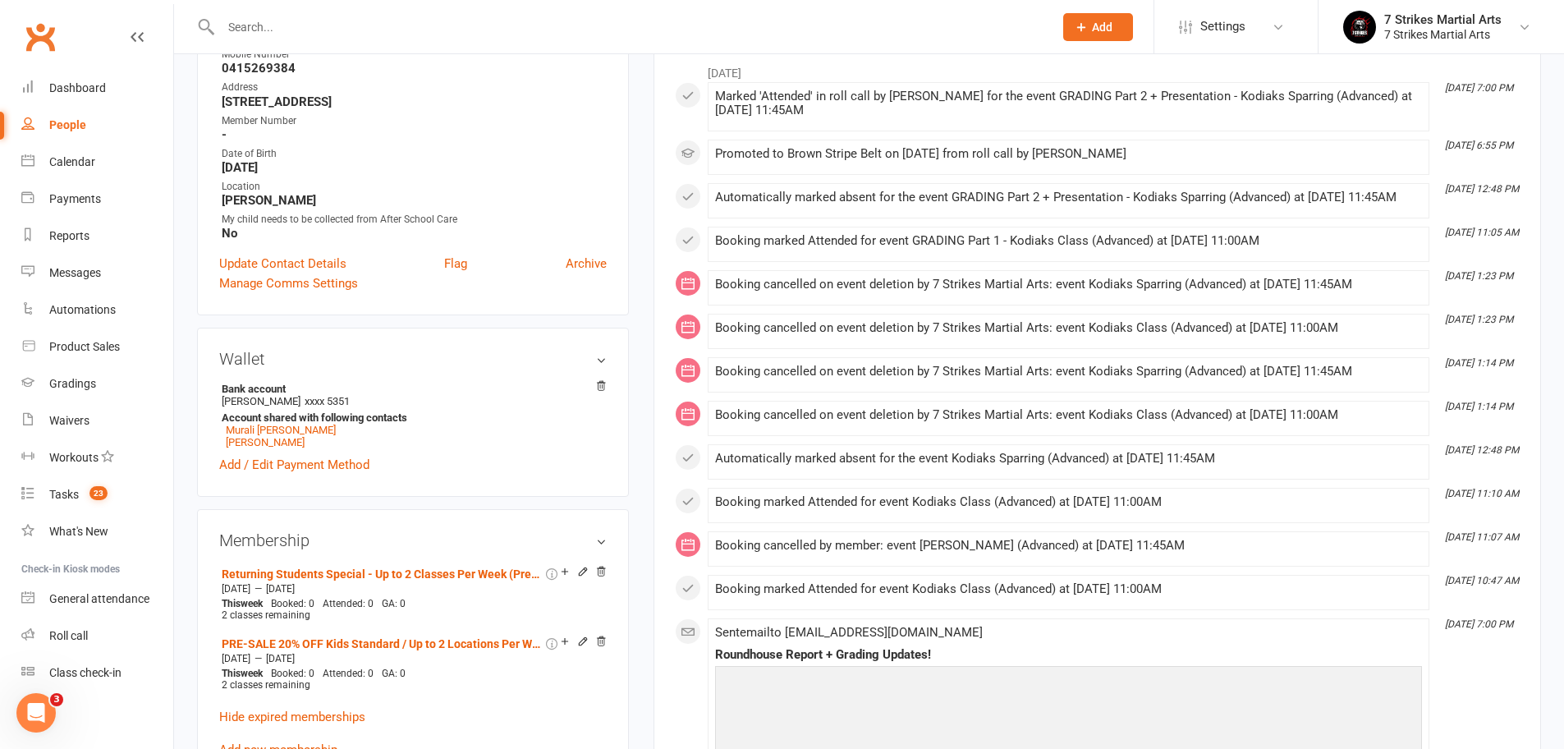
scroll to position [0, 0]
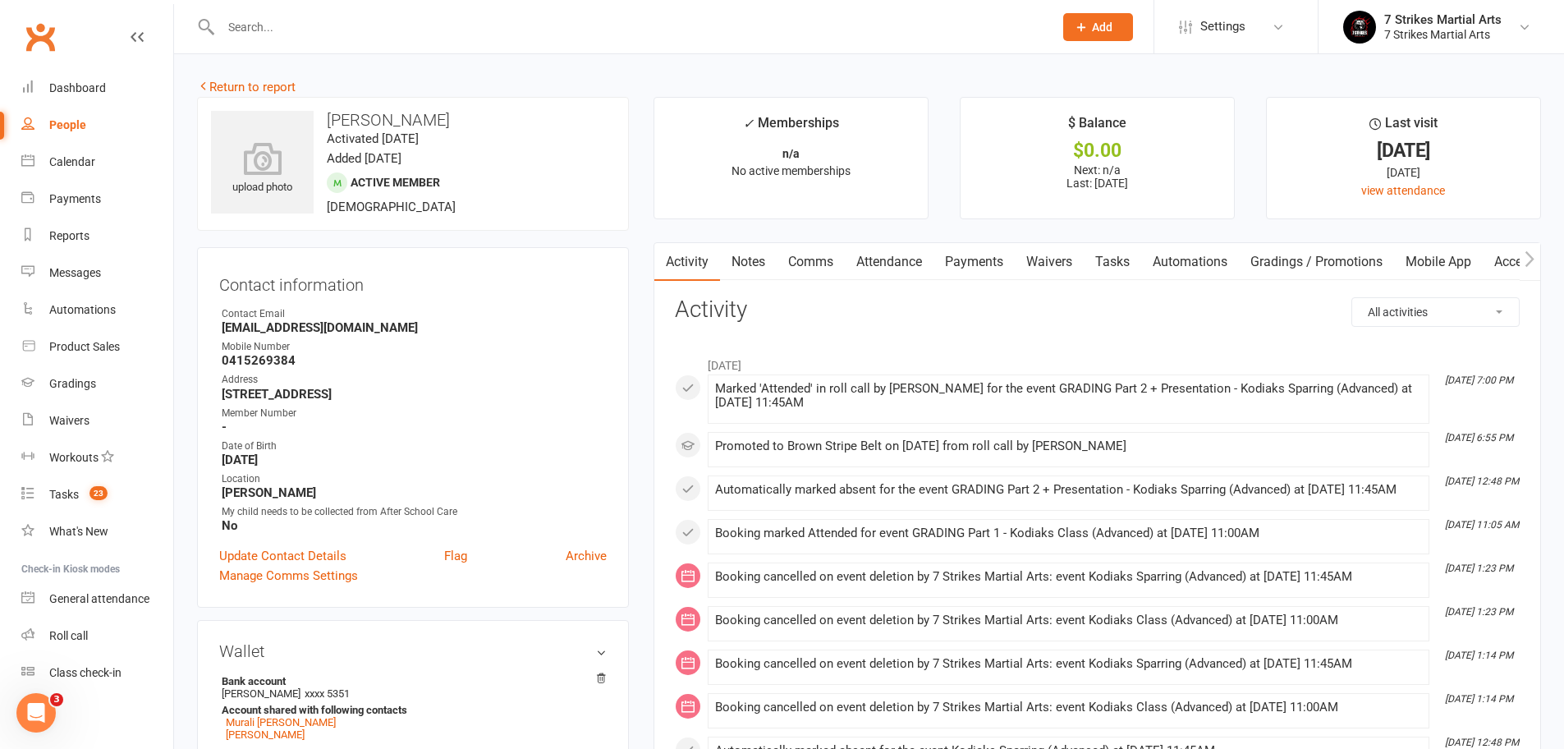
click at [1211, 263] on link "Automations" at bounding box center [1190, 262] width 98 height 38
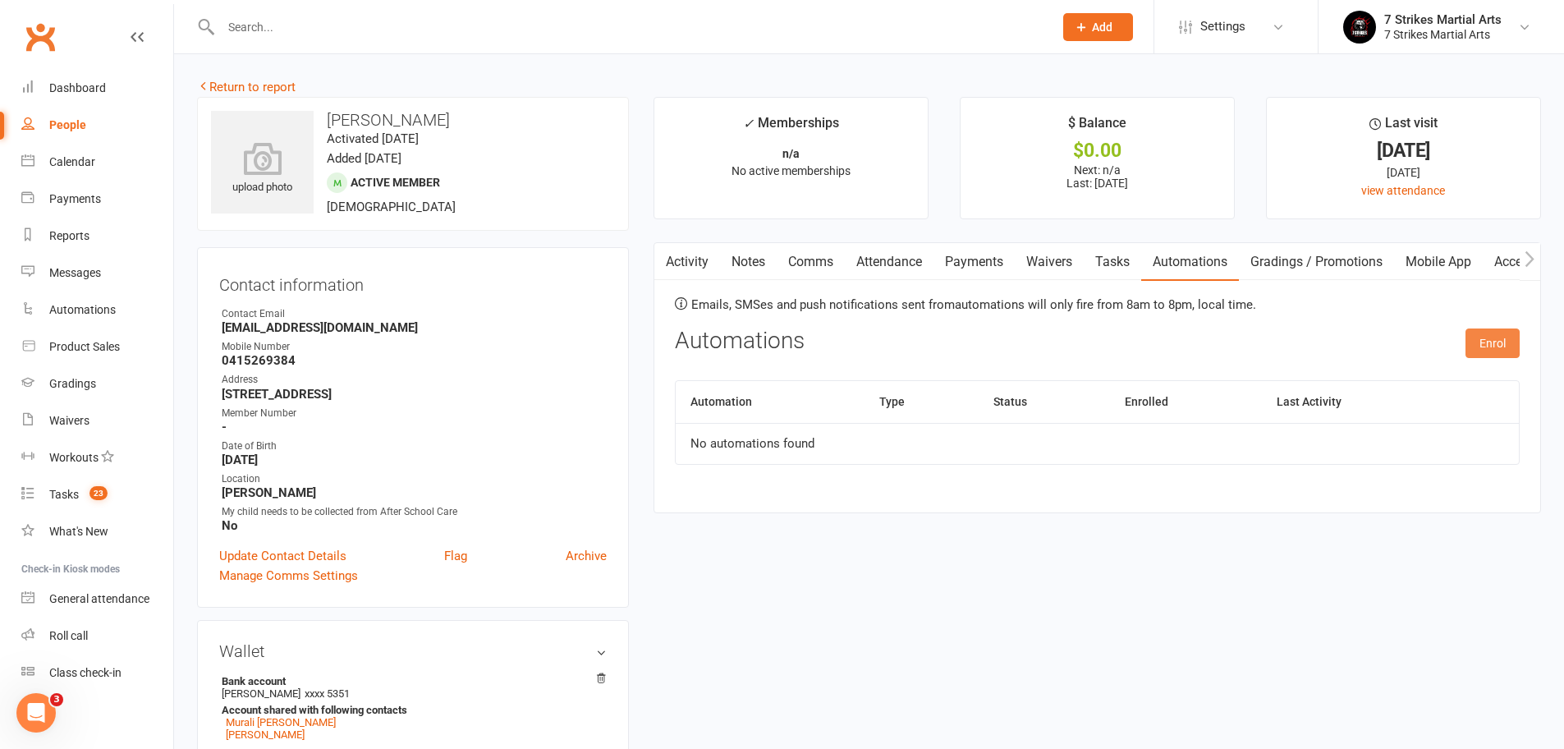
click at [1472, 335] on button "Enrol" at bounding box center [1492, 343] width 54 height 30
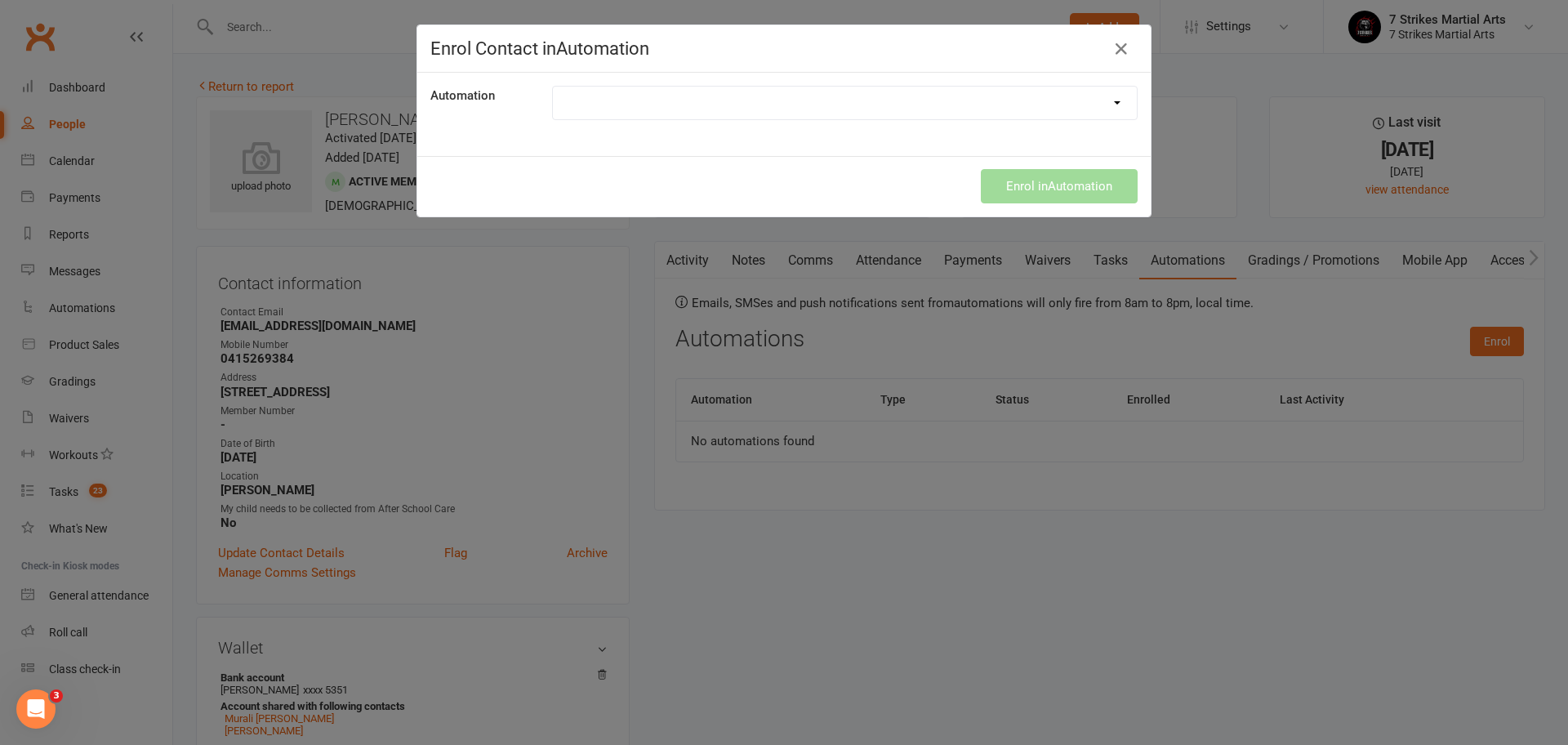
click at [885, 78] on div "Automation Manual Returning Student Prepaid Renewal Returning Student Prepaid R…" at bounding box center [783, 114] width 733 height 84
select select "9787"
click at [1081, 191] on button "Enrol in Automation" at bounding box center [1060, 186] width 157 height 34
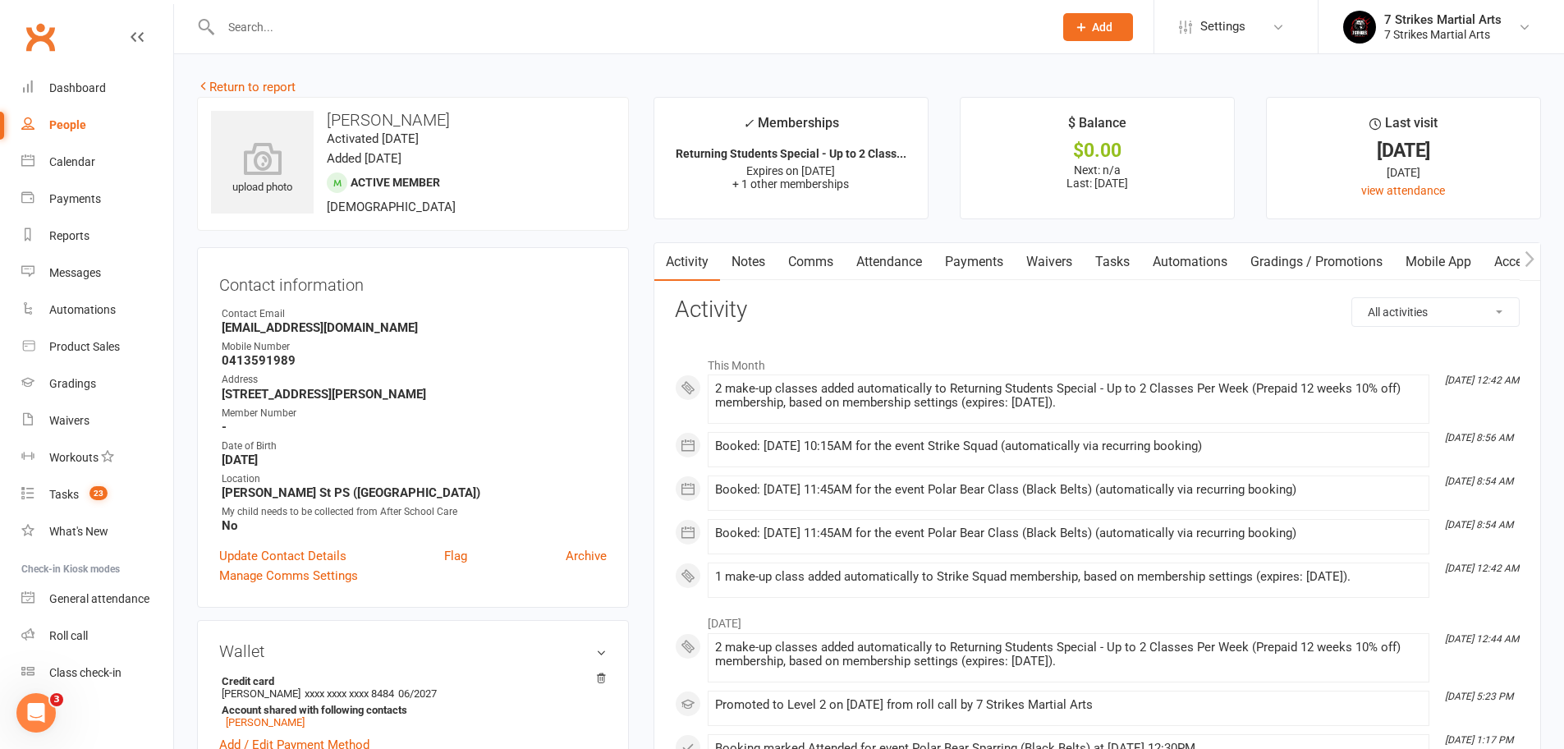
click at [1078, 259] on link "Waivers" at bounding box center [1048, 262] width 69 height 38
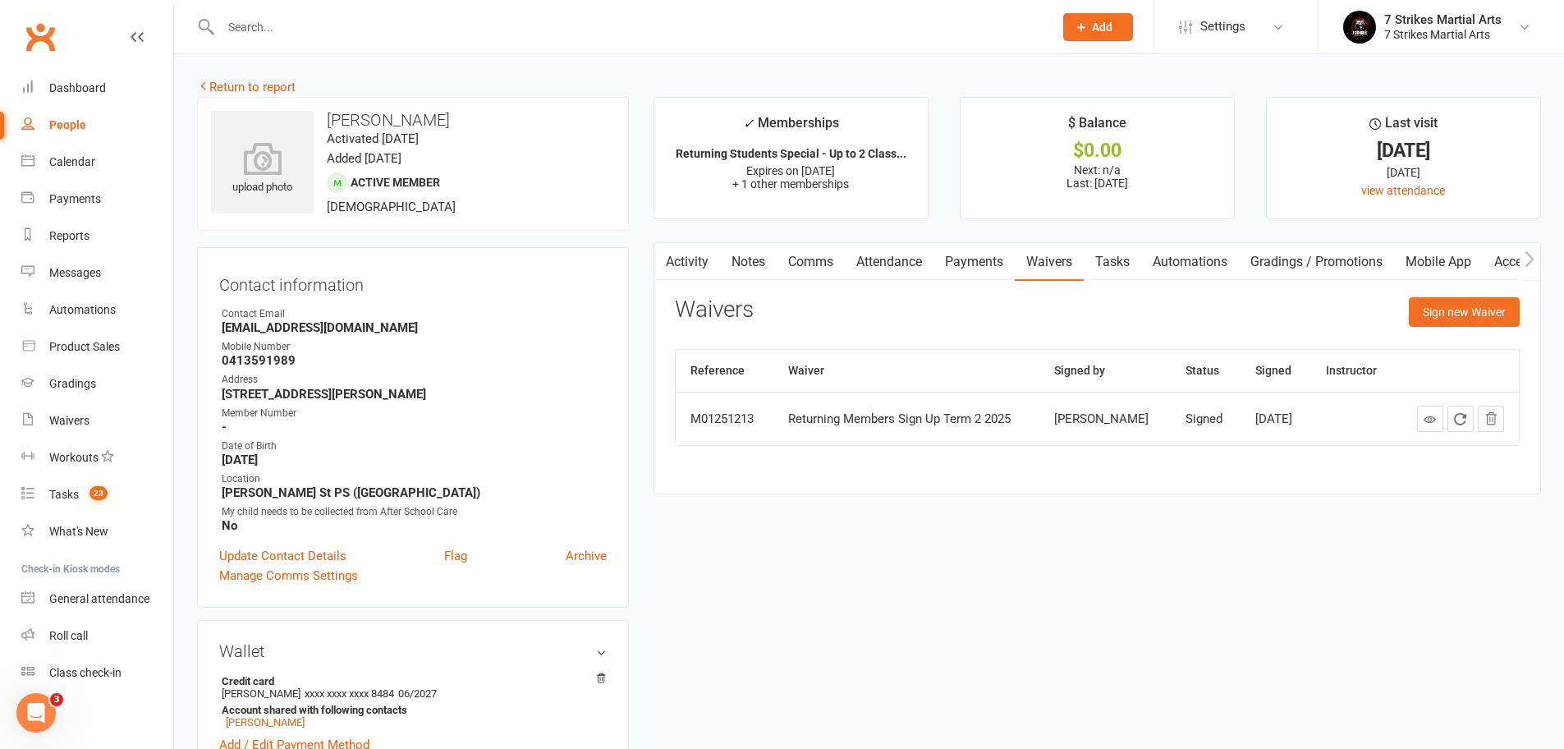
click at [1185, 264] on link "Automations" at bounding box center [1190, 262] width 98 height 38
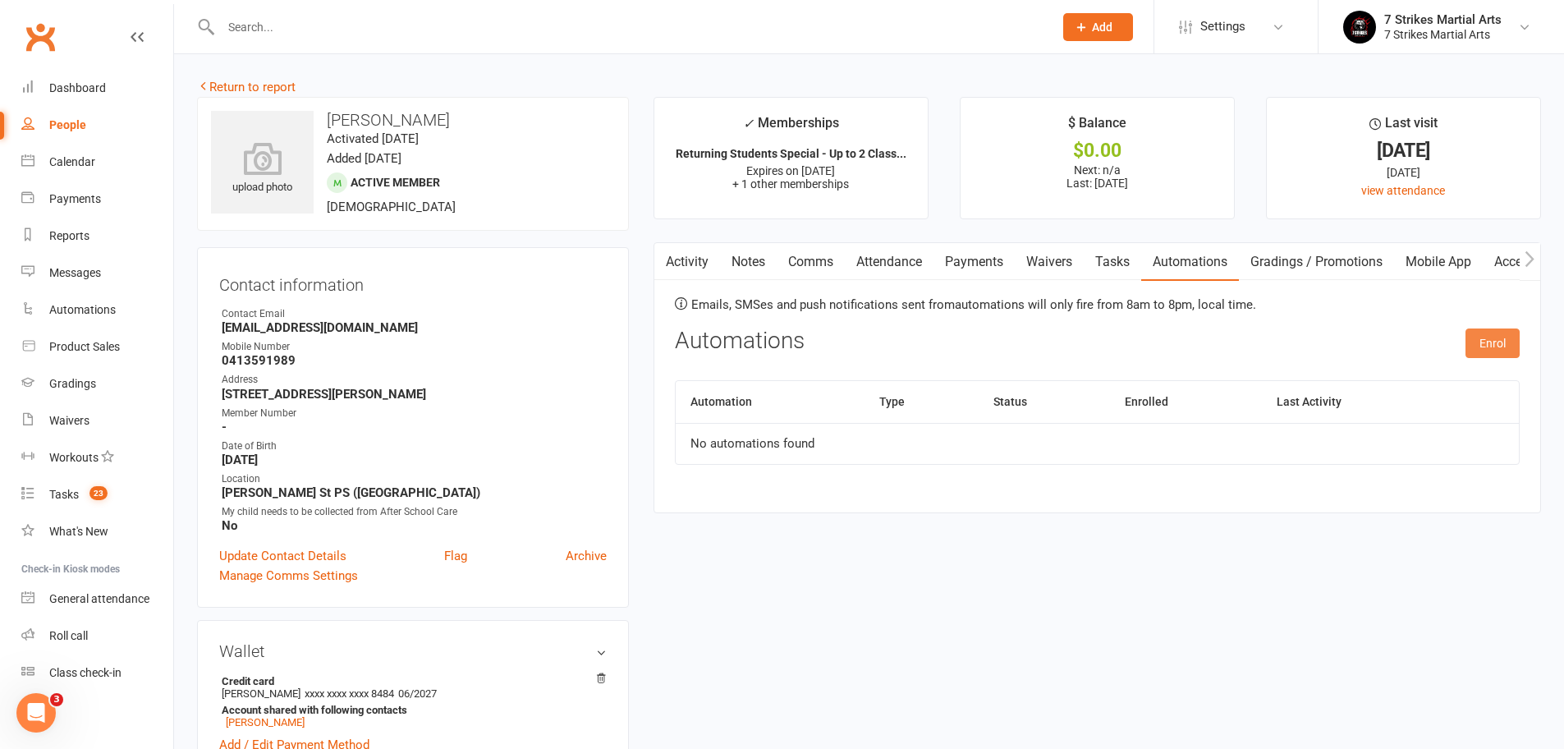
click at [1489, 335] on button "Enrol" at bounding box center [1492, 343] width 54 height 30
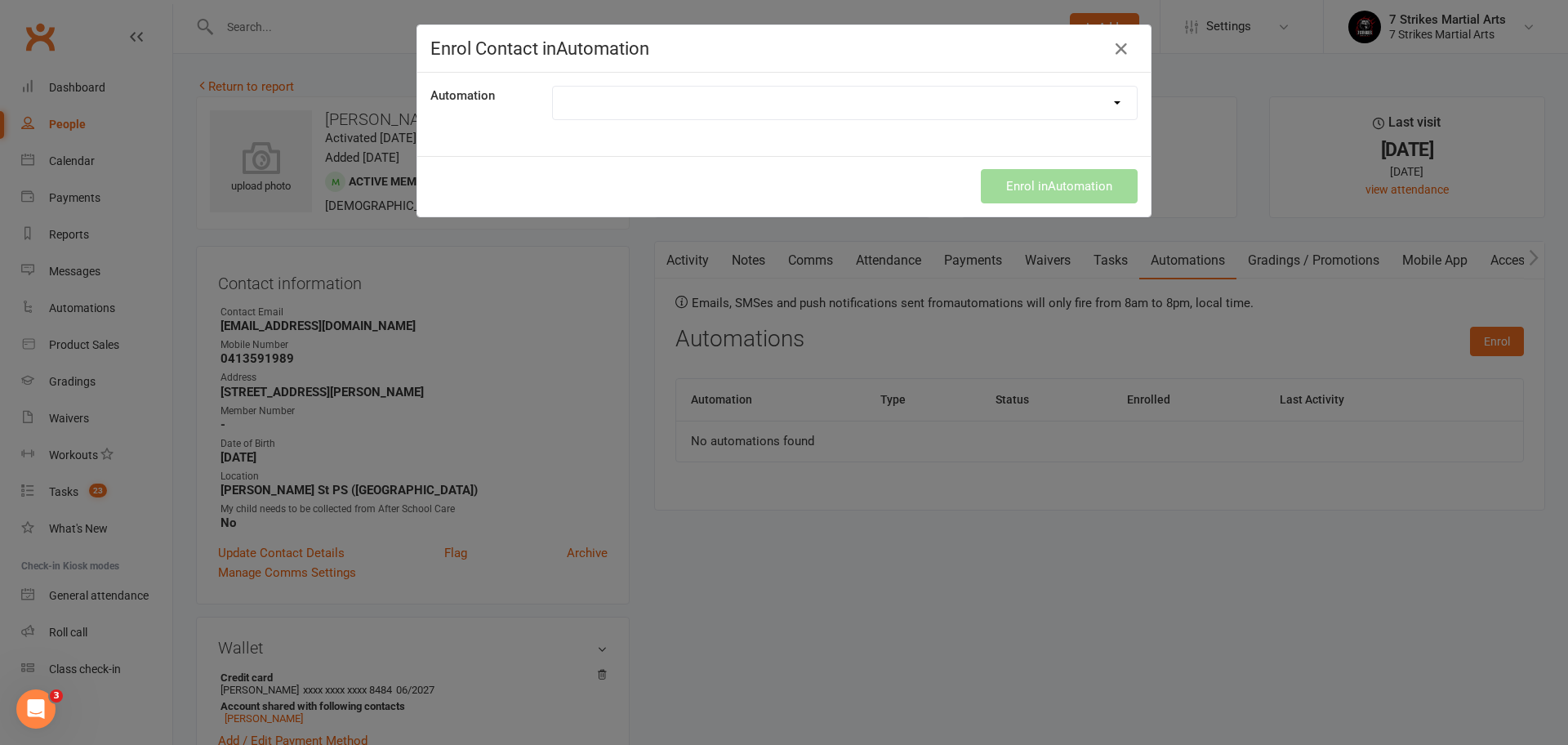
select select "9787"
click at [1048, 182] on button "Enrol in Automation" at bounding box center [1060, 186] width 157 height 34
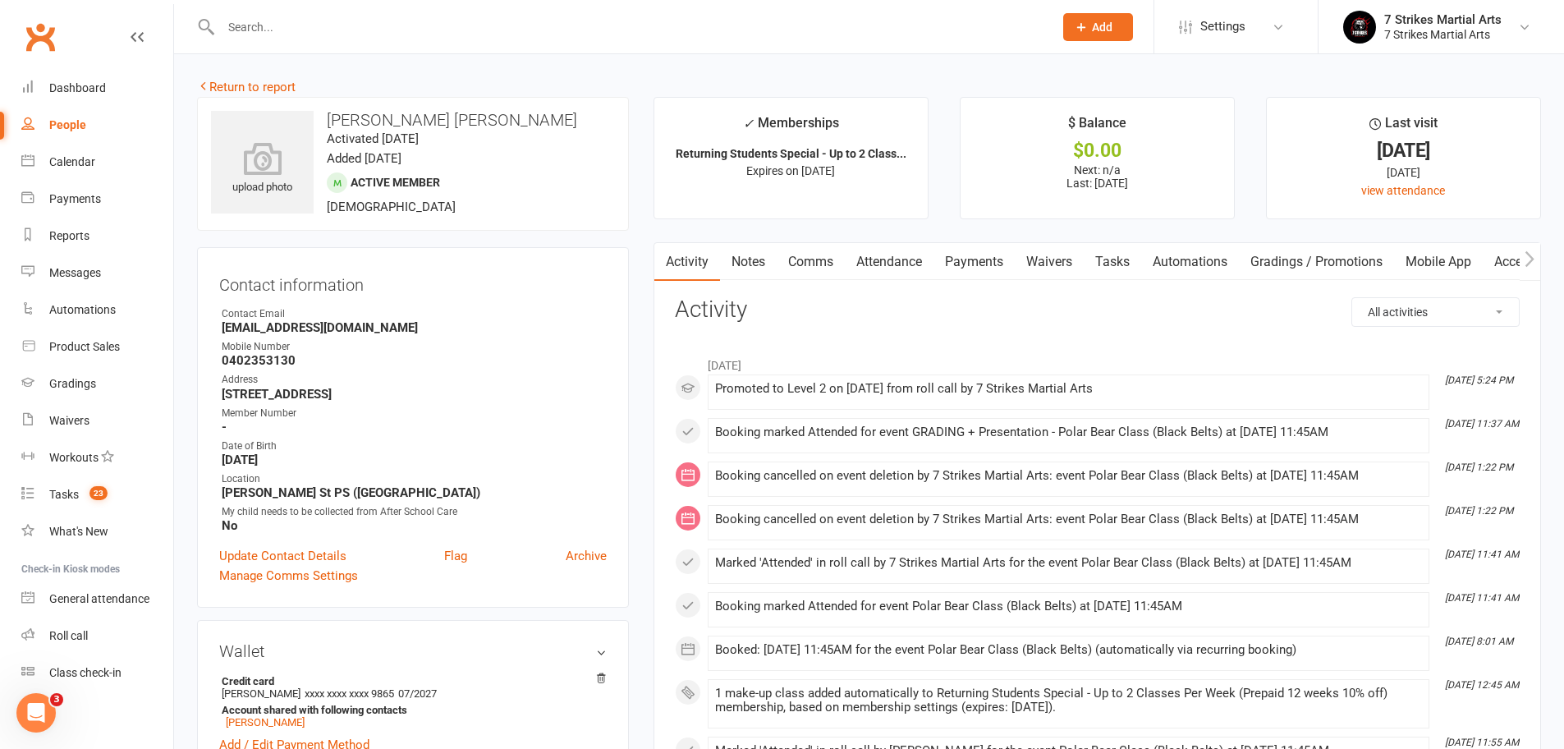
click at [1188, 258] on link "Automations" at bounding box center [1190, 262] width 98 height 38
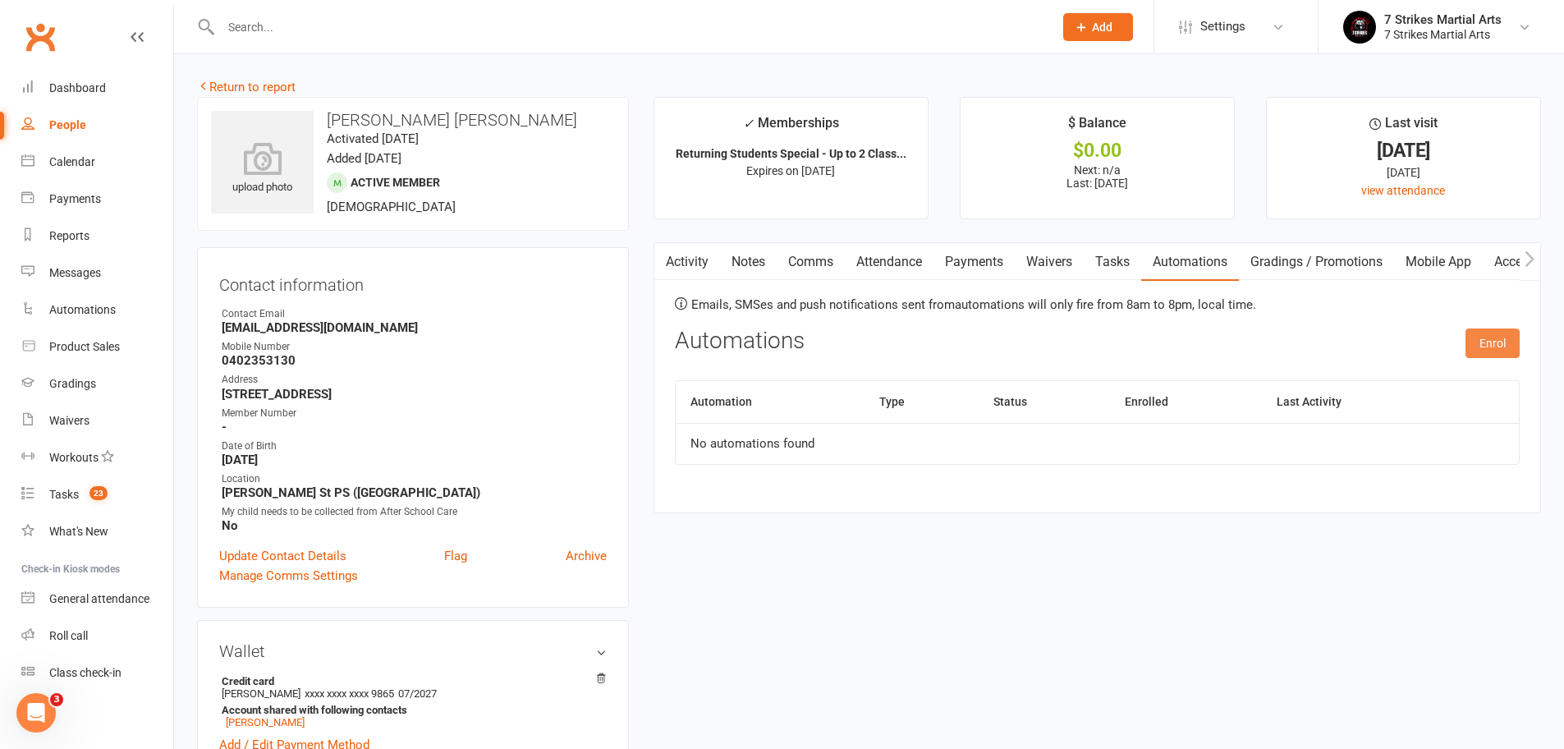
click at [1507, 336] on button "Enrol" at bounding box center [1492, 343] width 54 height 30
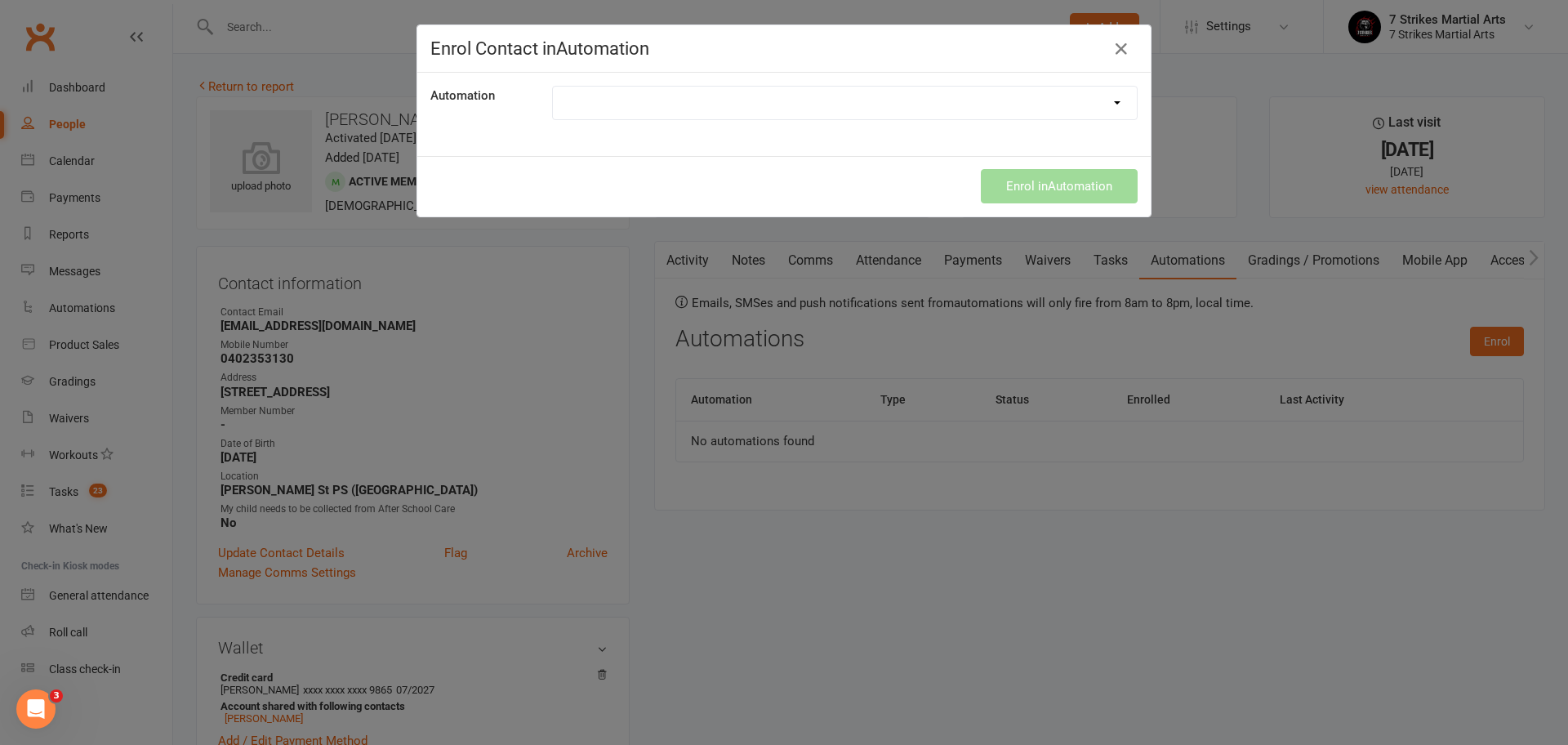
select select "9787"
click at [1060, 184] on button "Enrol in Automation" at bounding box center [1060, 186] width 157 height 34
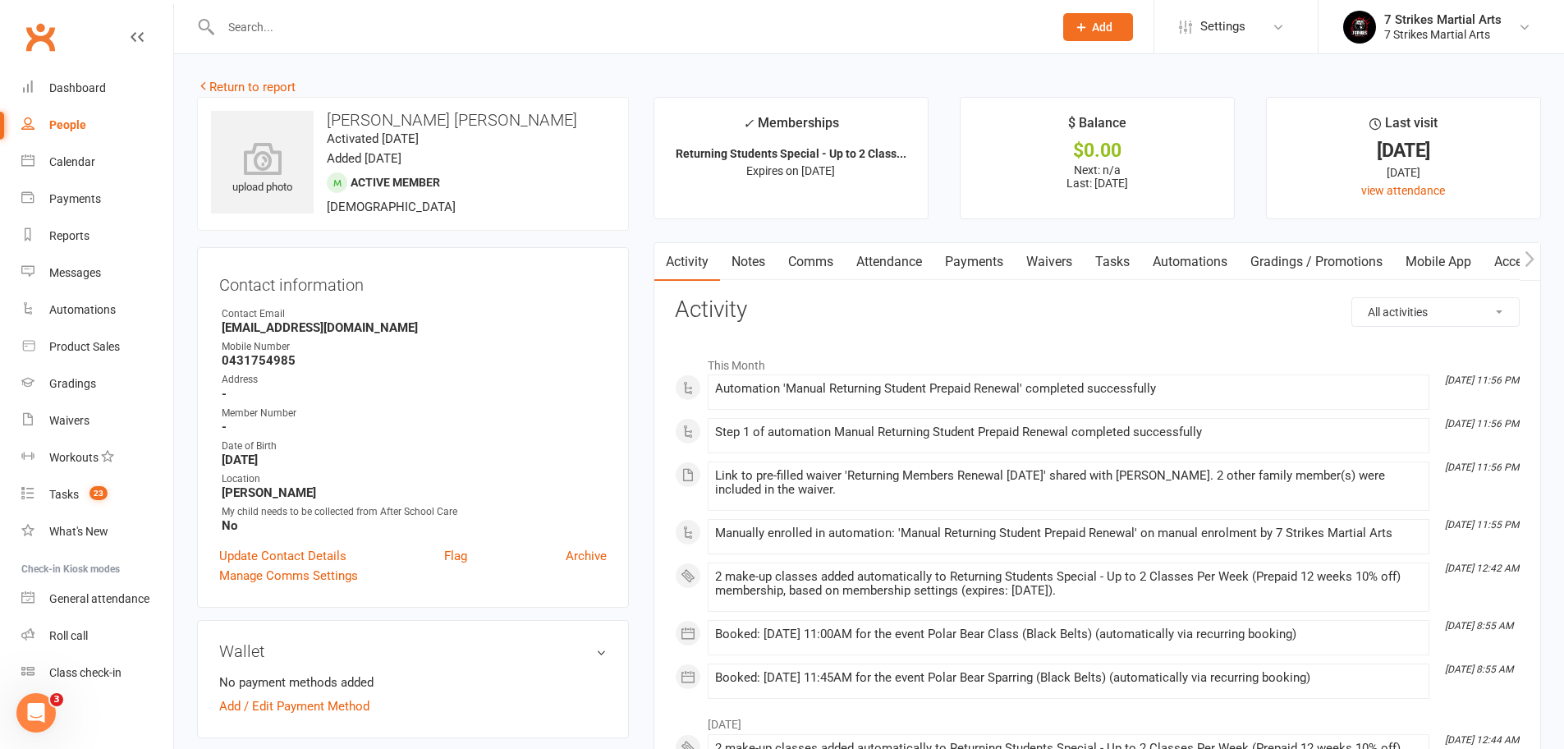
click at [957, 259] on link "Payments" at bounding box center [973, 262] width 81 height 38
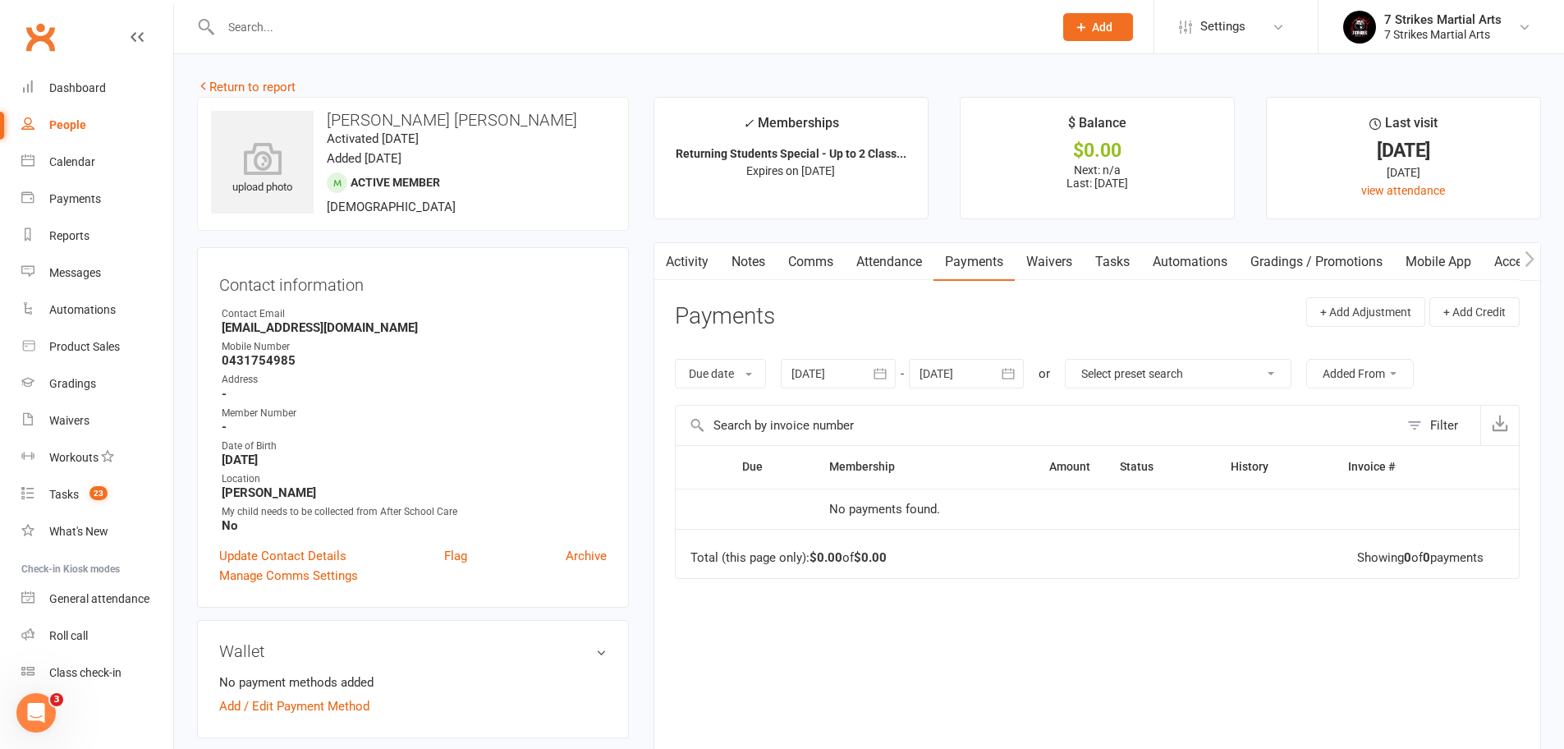
click at [912, 254] on link "Attendance" at bounding box center [889, 262] width 89 height 38
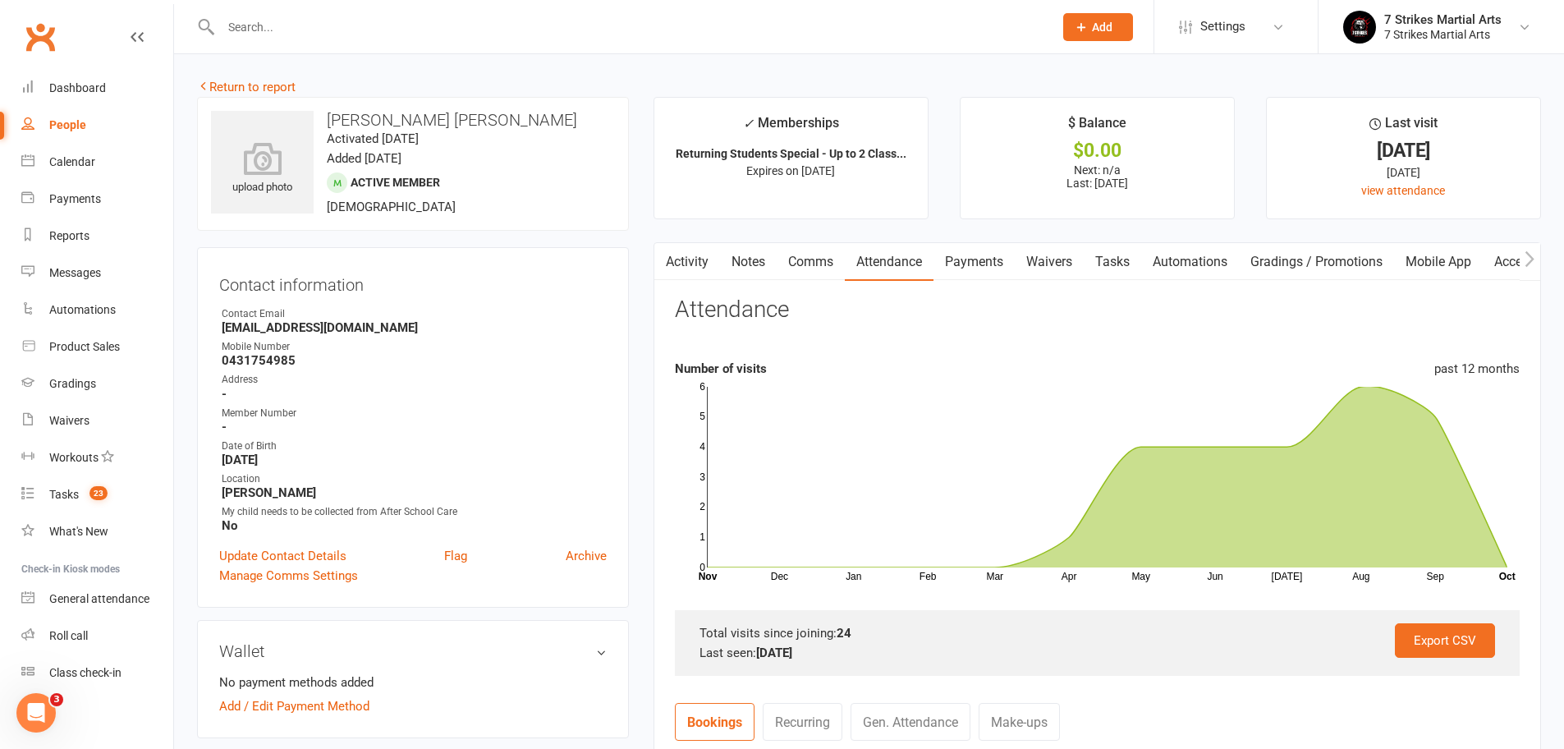
click at [1447, 259] on link "Mobile App" at bounding box center [1438, 262] width 89 height 38
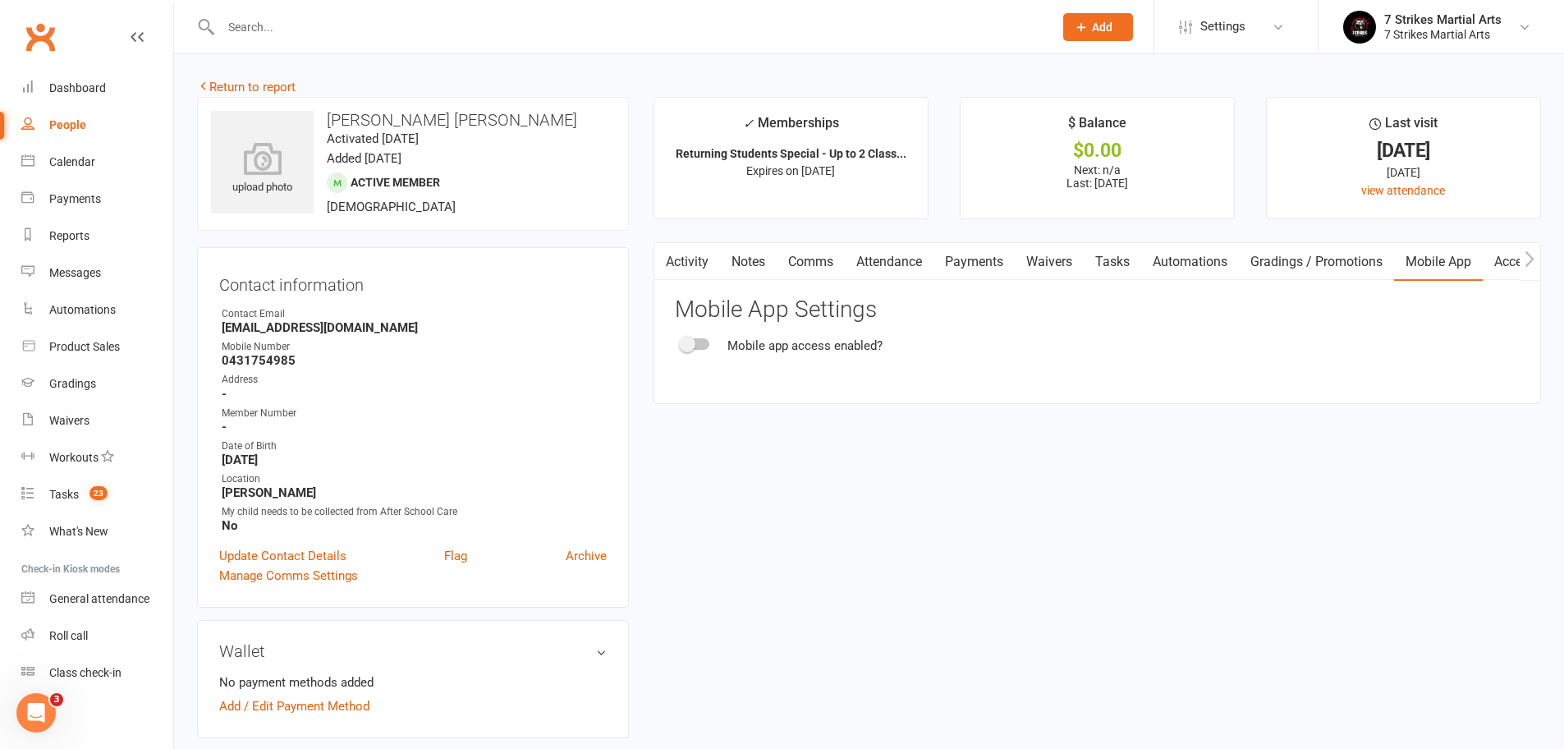
click at [1190, 263] on link "Automations" at bounding box center [1190, 262] width 98 height 38
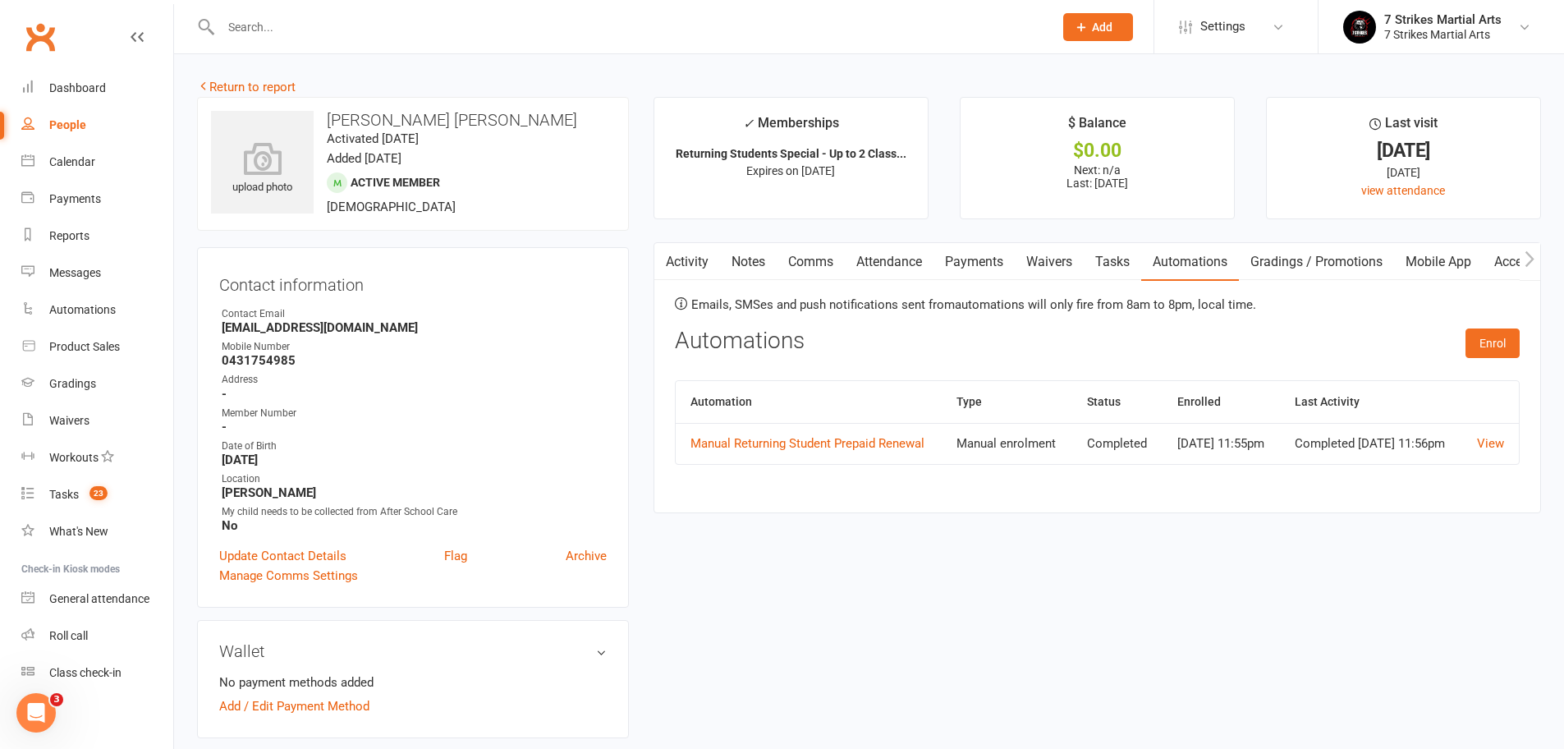
drag, startPoint x: 1495, startPoint y: 346, endPoint x: 1263, endPoint y: 331, distance: 232.8
click at [1263, 331] on div "Automations Enrol" at bounding box center [1097, 347] width 845 height 39
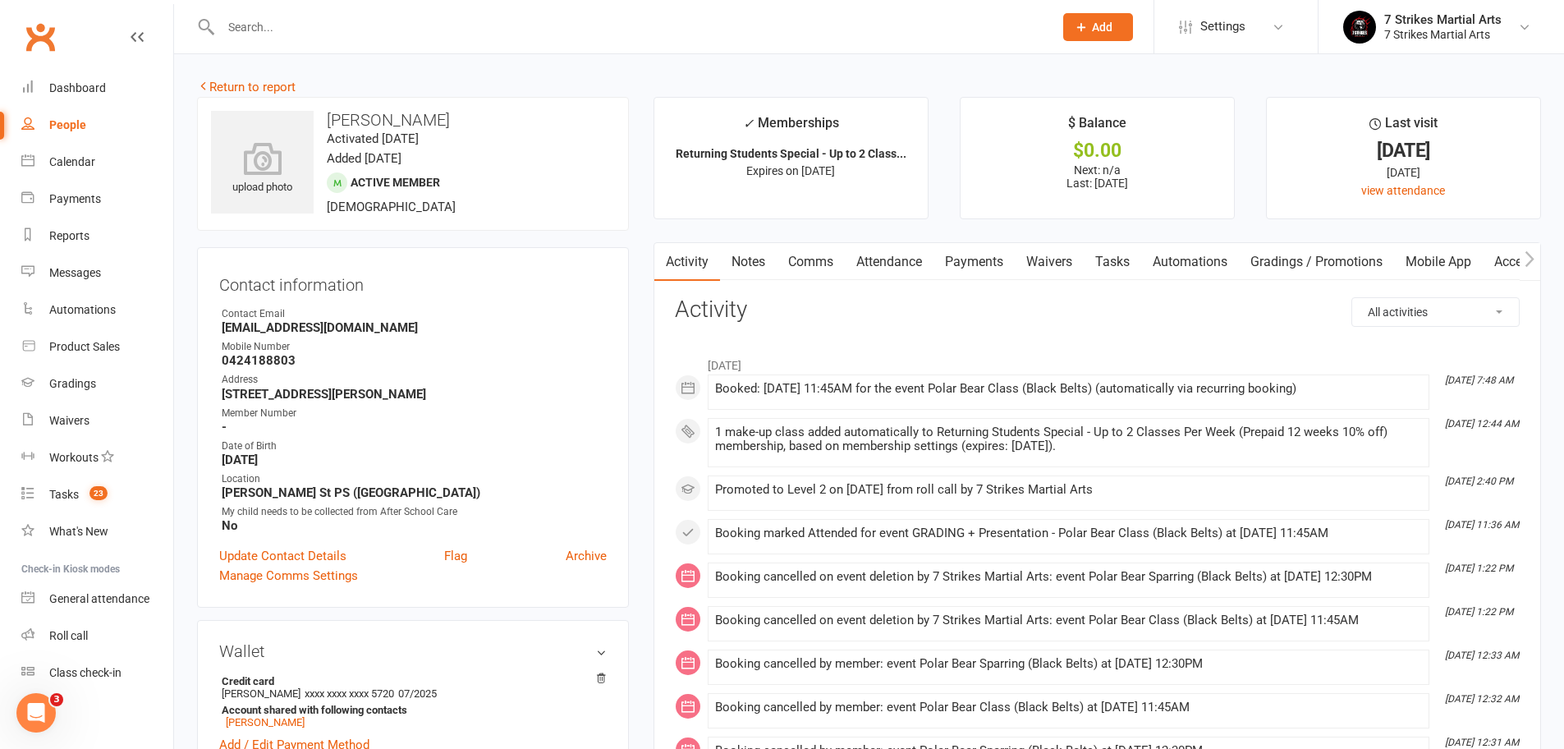
click at [1201, 263] on link "Automations" at bounding box center [1190, 262] width 98 height 38
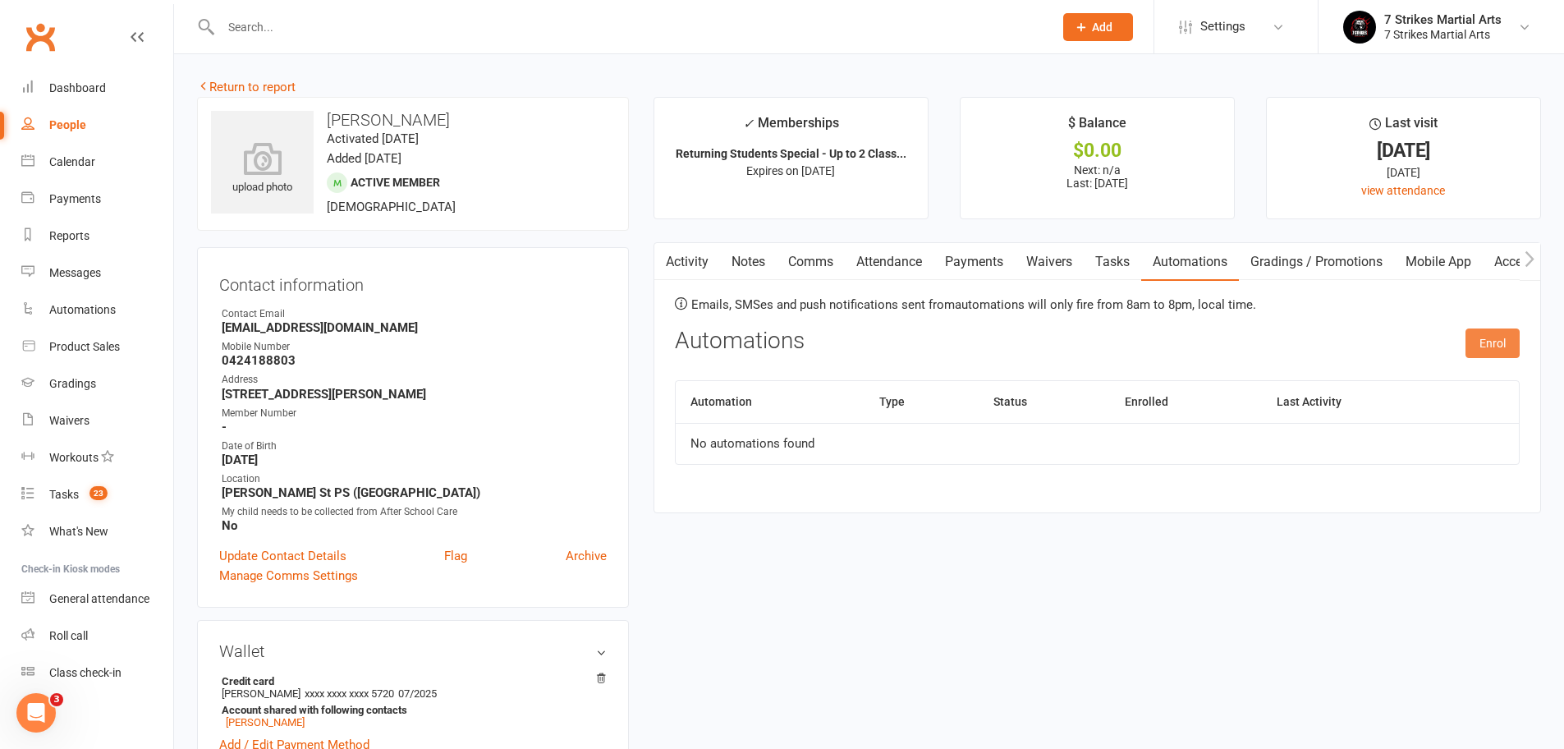
click at [1491, 339] on button "Enrol" at bounding box center [1492, 343] width 54 height 30
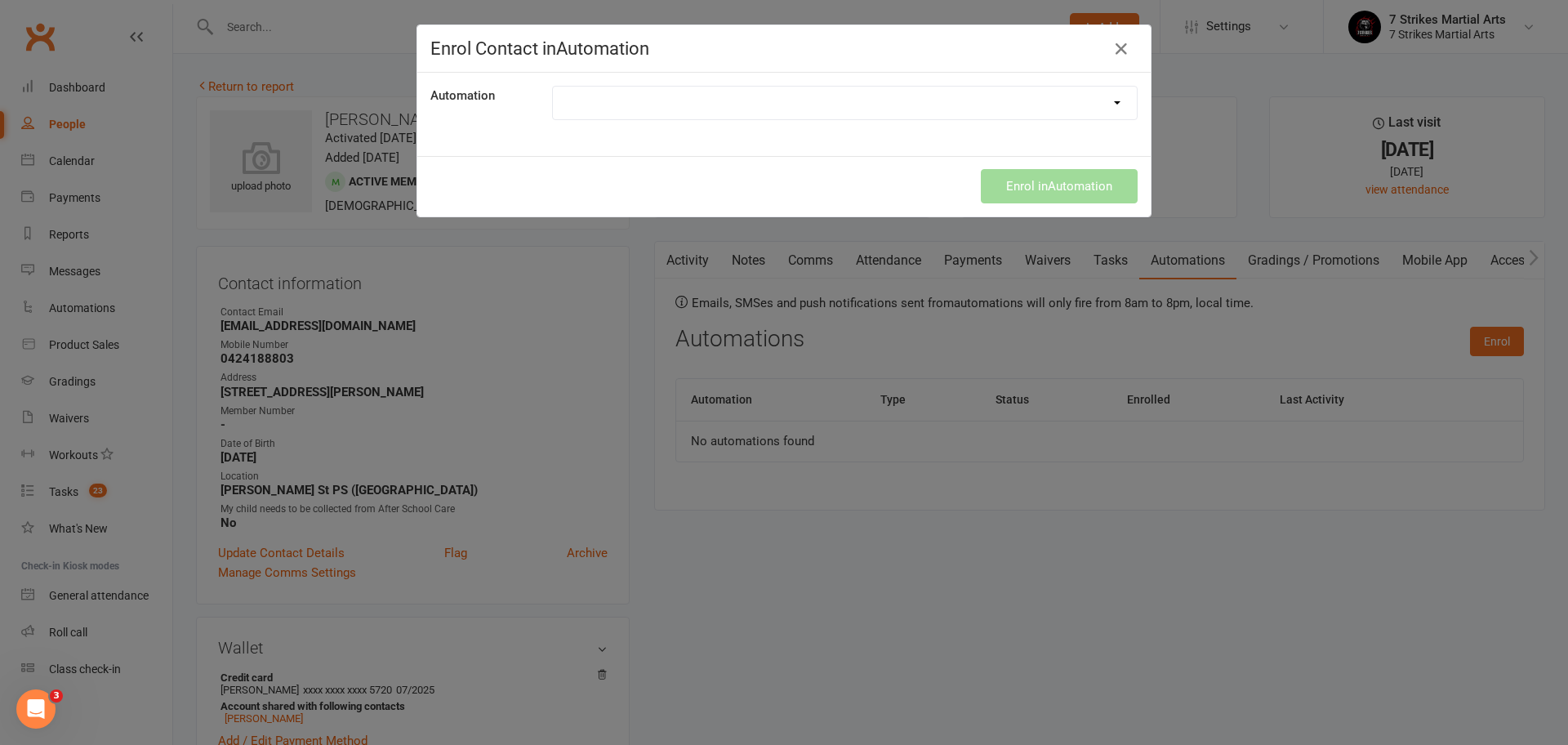
select select "9787"
drag, startPoint x: 1043, startPoint y: 192, endPoint x: 1050, endPoint y: 199, distance: 9.9
click at [1043, 192] on div "Enrol in Automation" at bounding box center [783, 186] width 733 height 61
click at [1055, 189] on button "Enrol in Automation" at bounding box center [1060, 186] width 157 height 34
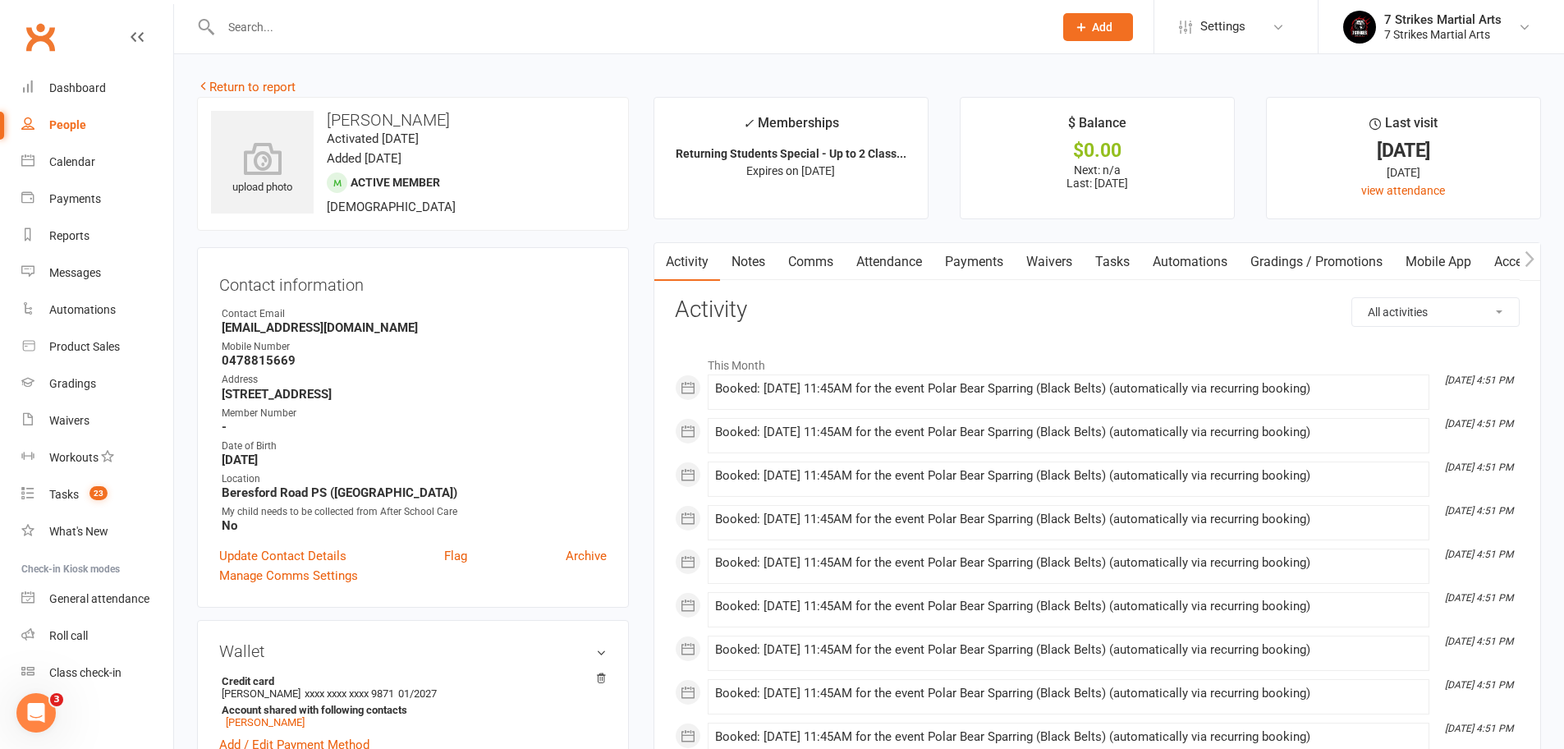
click at [1170, 262] on link "Automations" at bounding box center [1190, 262] width 98 height 38
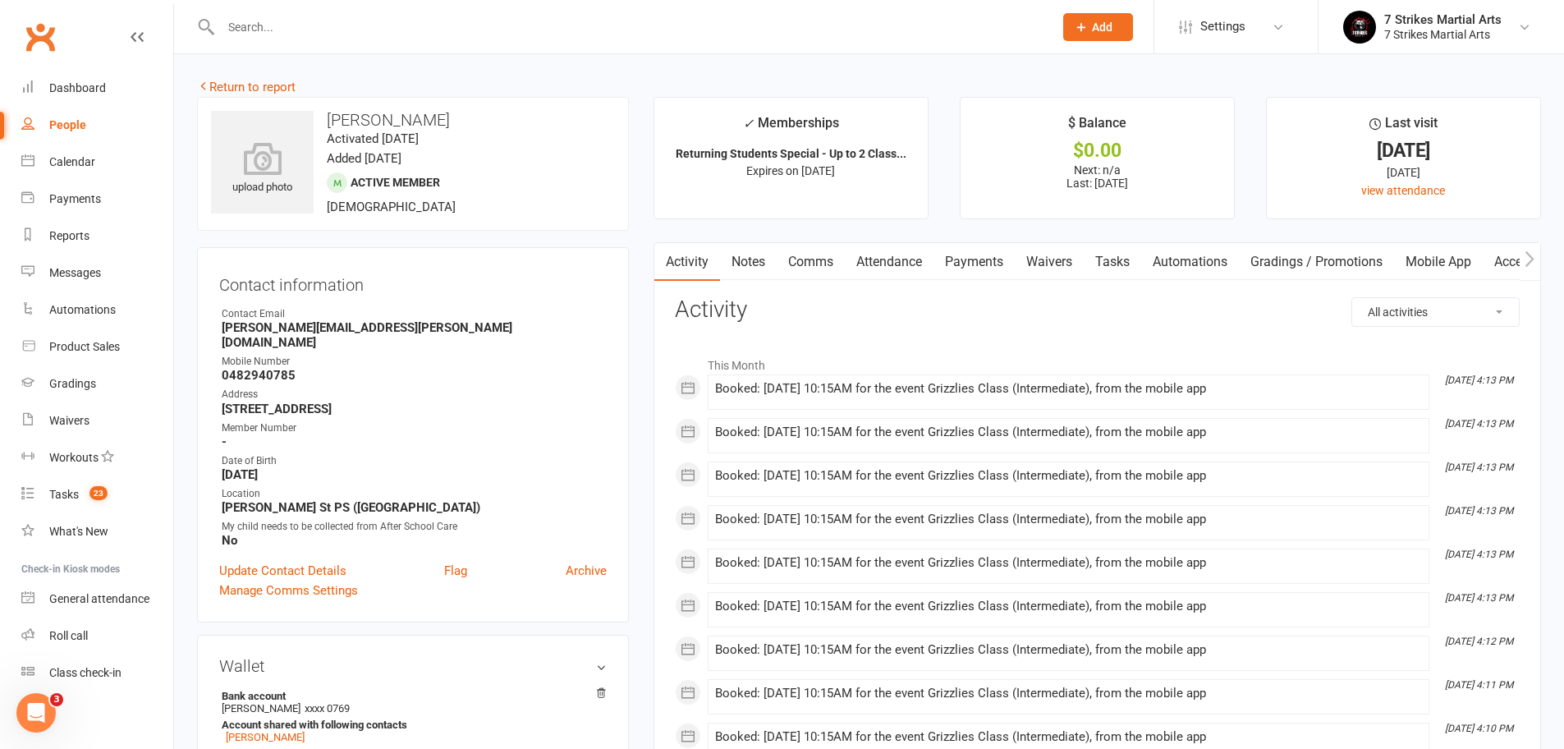
click at [1179, 263] on link "Automations" at bounding box center [1190, 262] width 98 height 38
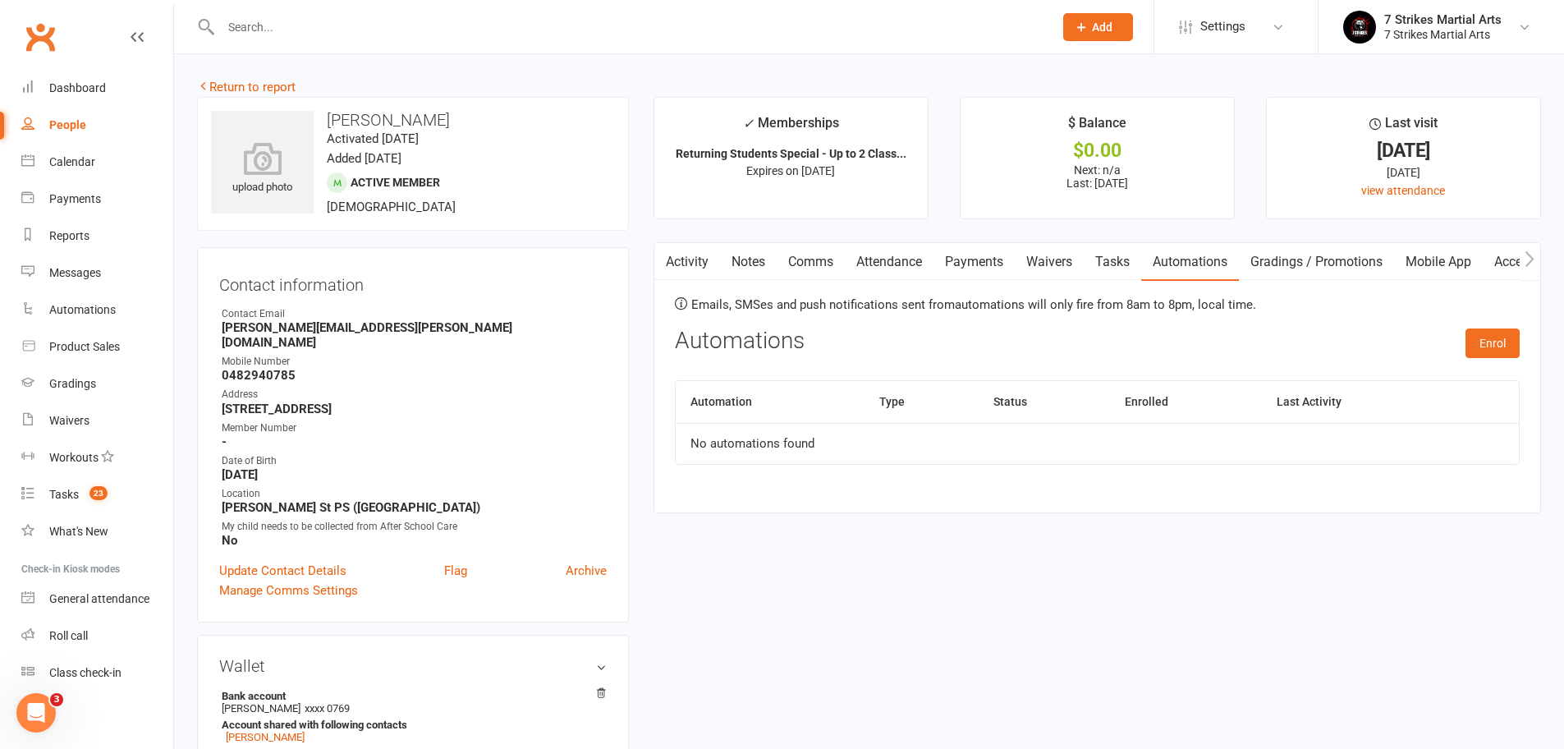
click at [1060, 259] on link "Waivers" at bounding box center [1048, 262] width 69 height 38
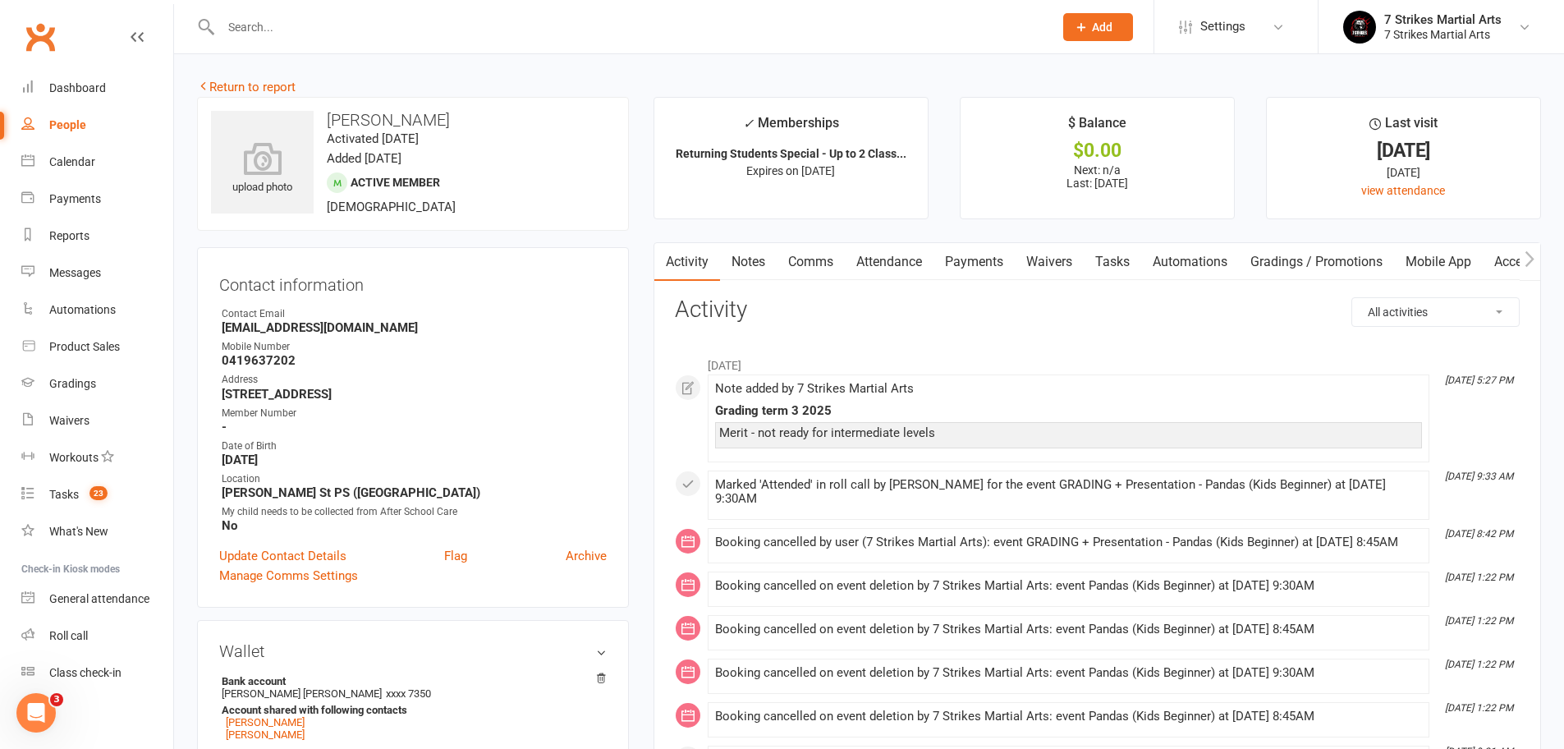
click at [1220, 259] on link "Automations" at bounding box center [1190, 262] width 98 height 38
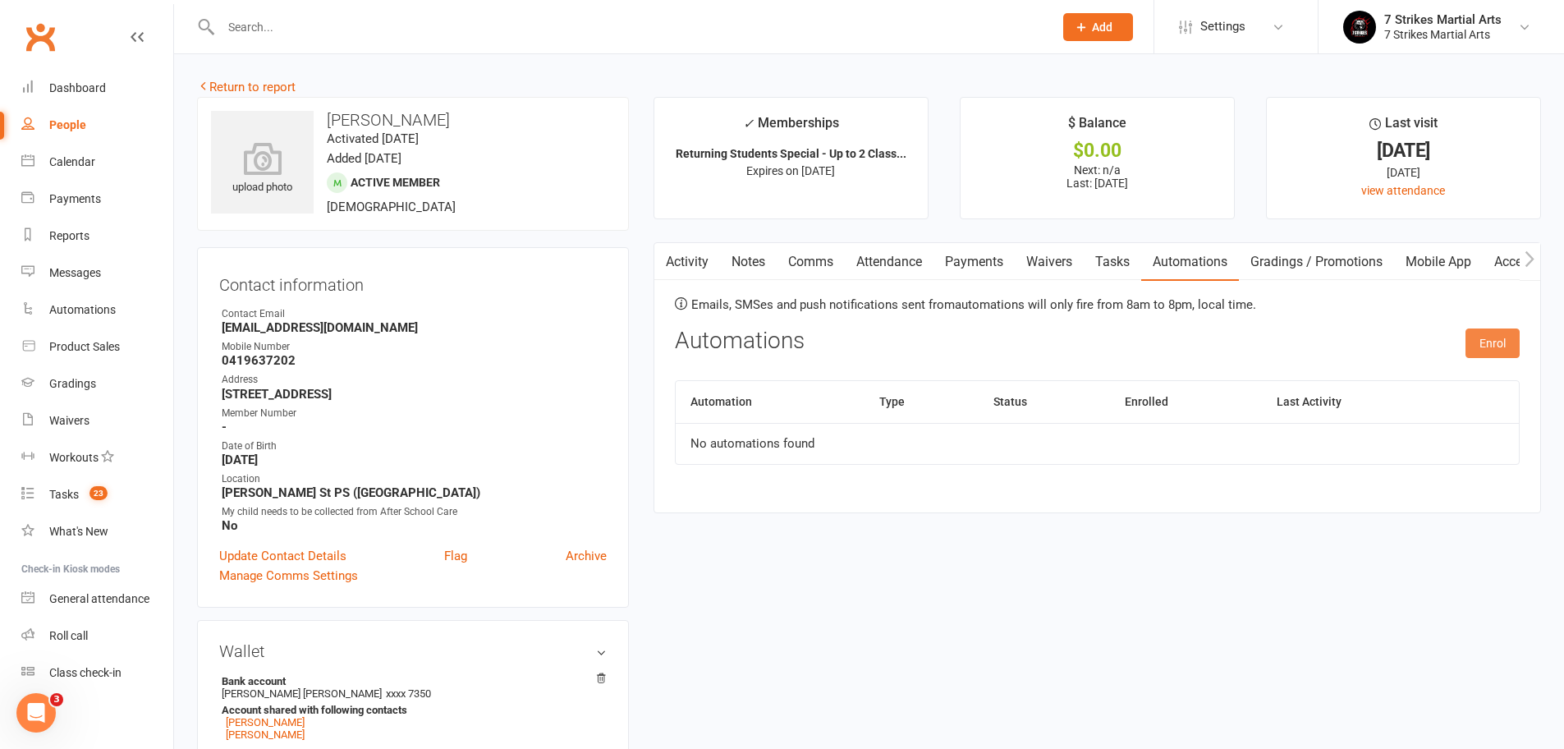
click at [1494, 343] on button "Enrol" at bounding box center [1492, 343] width 54 height 30
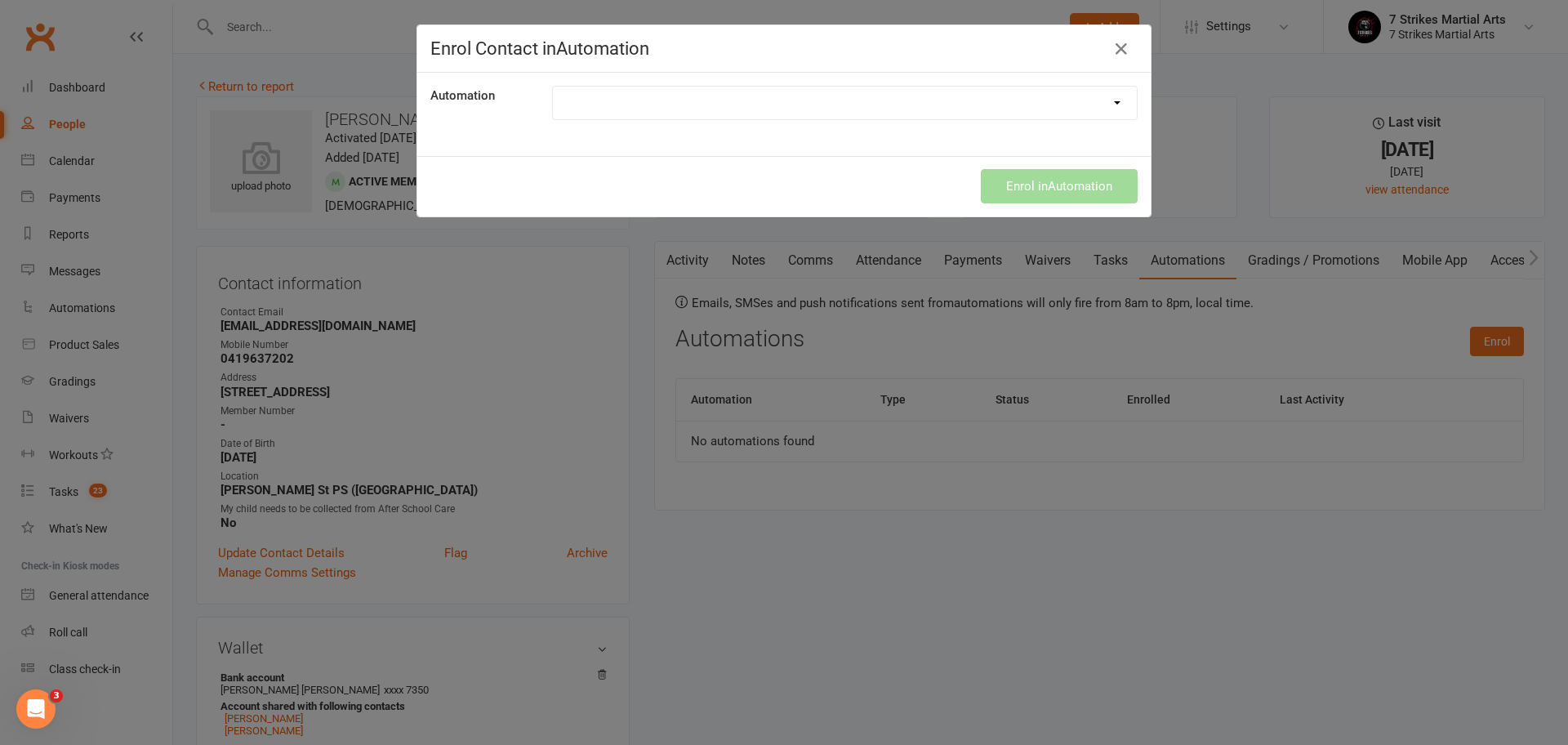
select select "9787"
click at [1037, 185] on div "Enrol in Automation" at bounding box center [783, 186] width 733 height 61
click at [1041, 194] on button "Enrol in Automation" at bounding box center [1060, 186] width 157 height 34
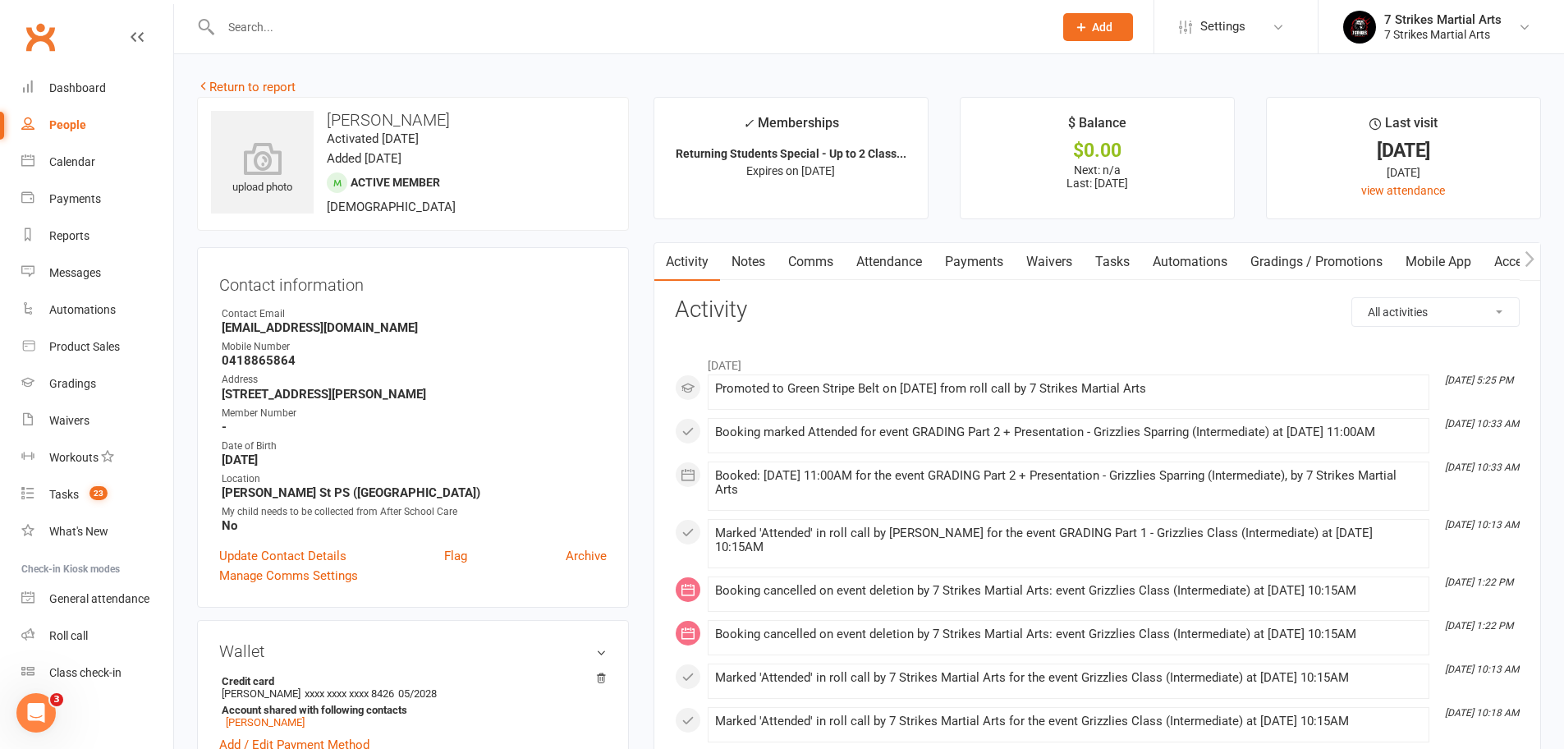
click at [1195, 259] on link "Automations" at bounding box center [1190, 262] width 98 height 38
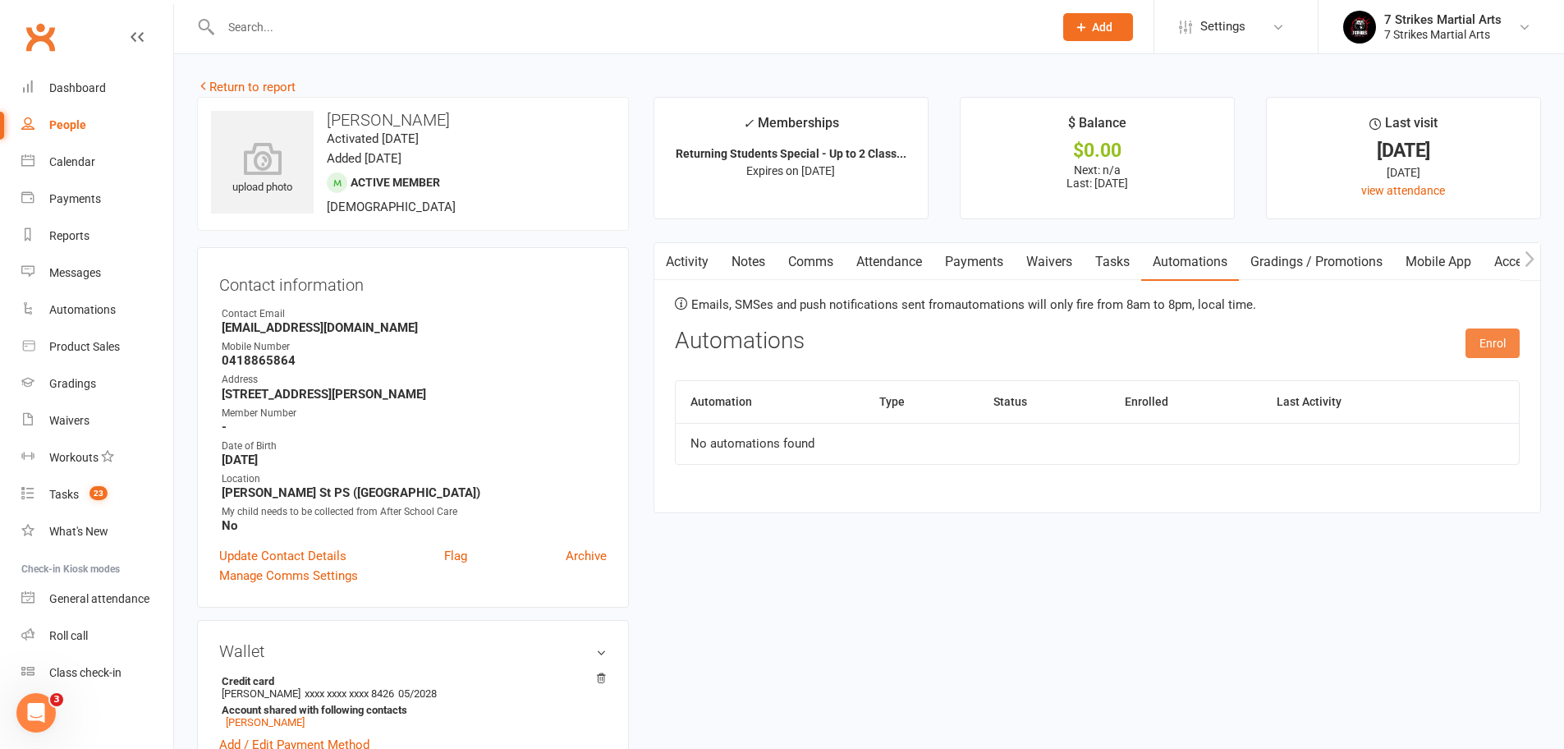
click at [1513, 331] on button "Enrol" at bounding box center [1492, 343] width 54 height 30
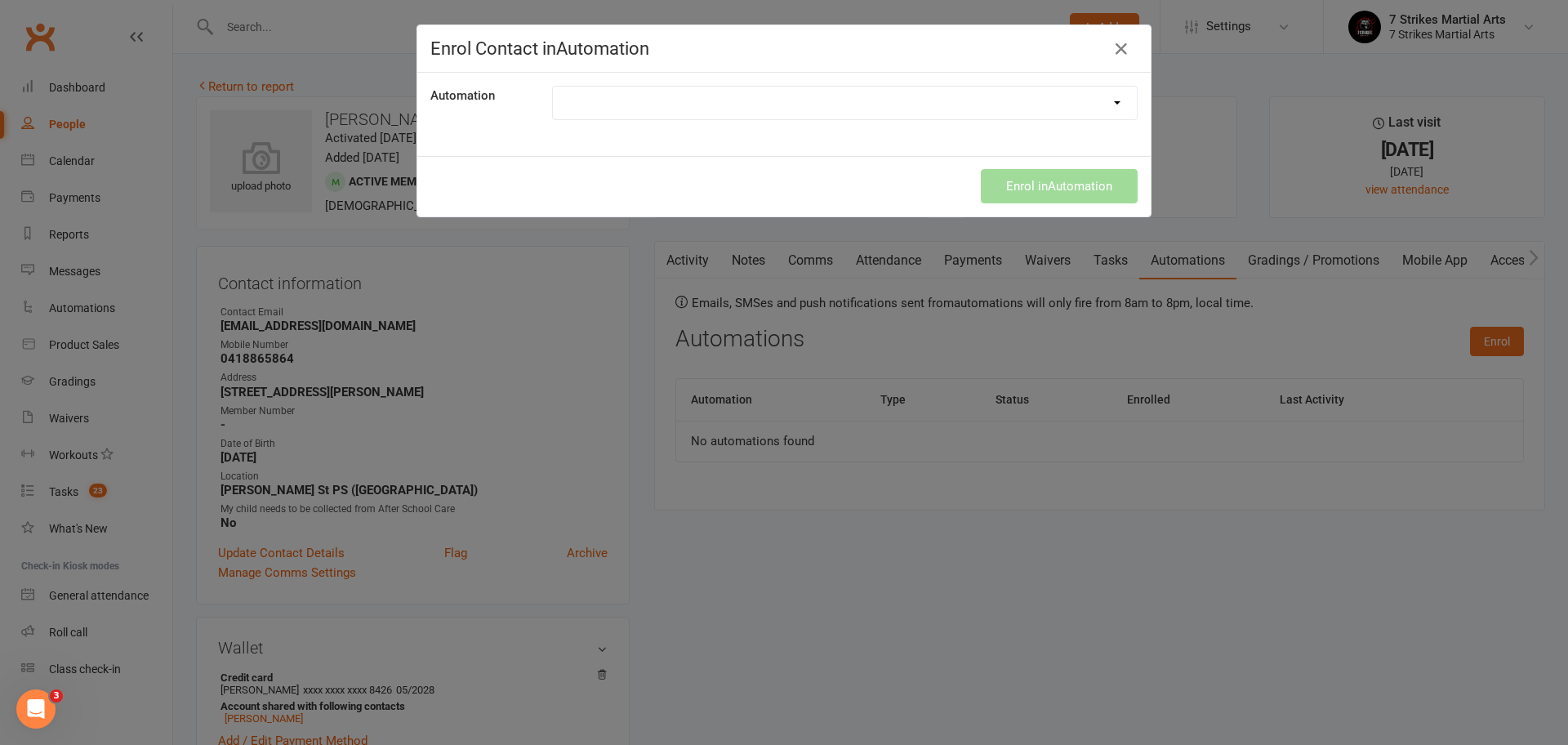
select select "9787"
click at [1032, 185] on button "Enrol in Automation" at bounding box center [1060, 186] width 157 height 34
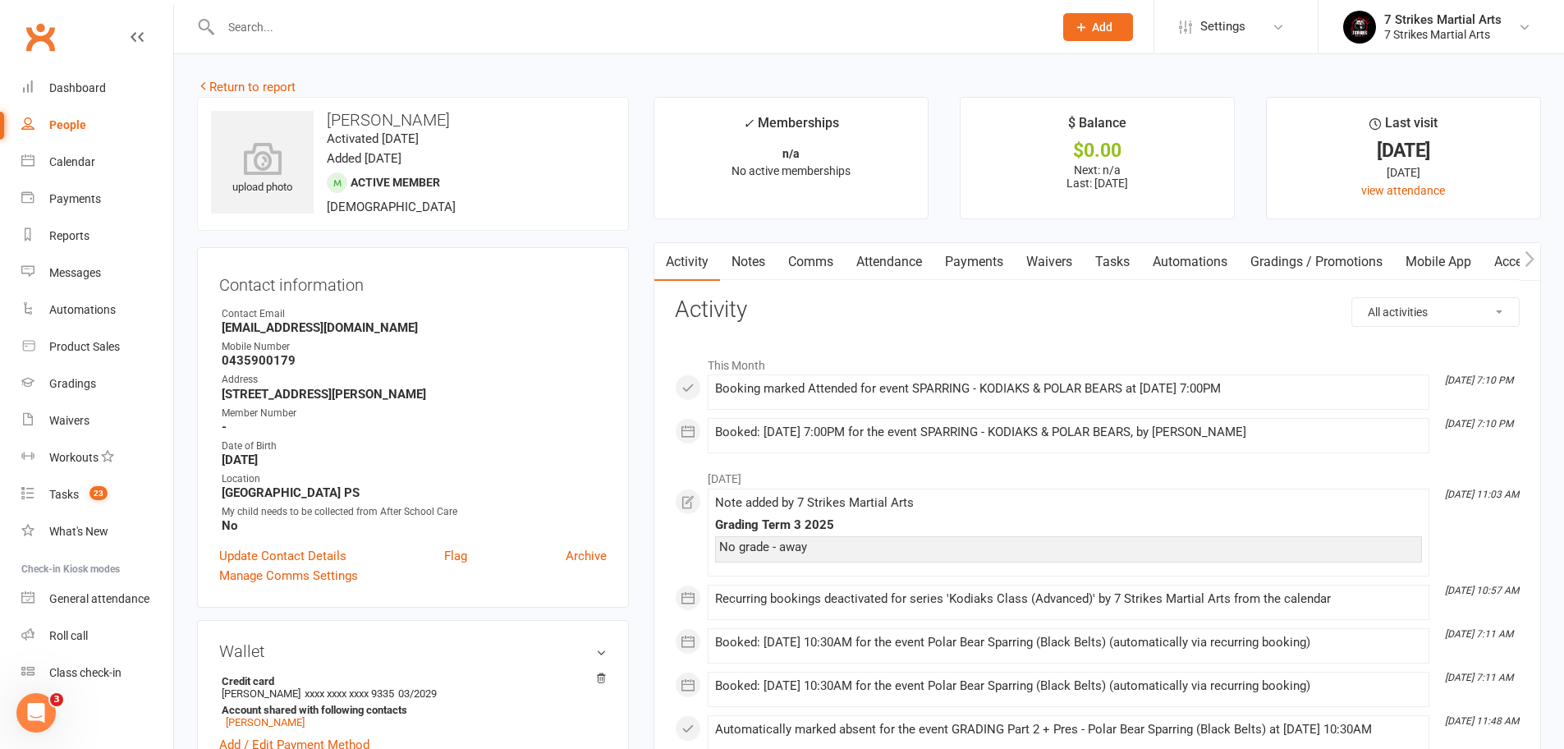
click at [1177, 257] on link "Automations" at bounding box center [1190, 262] width 98 height 38
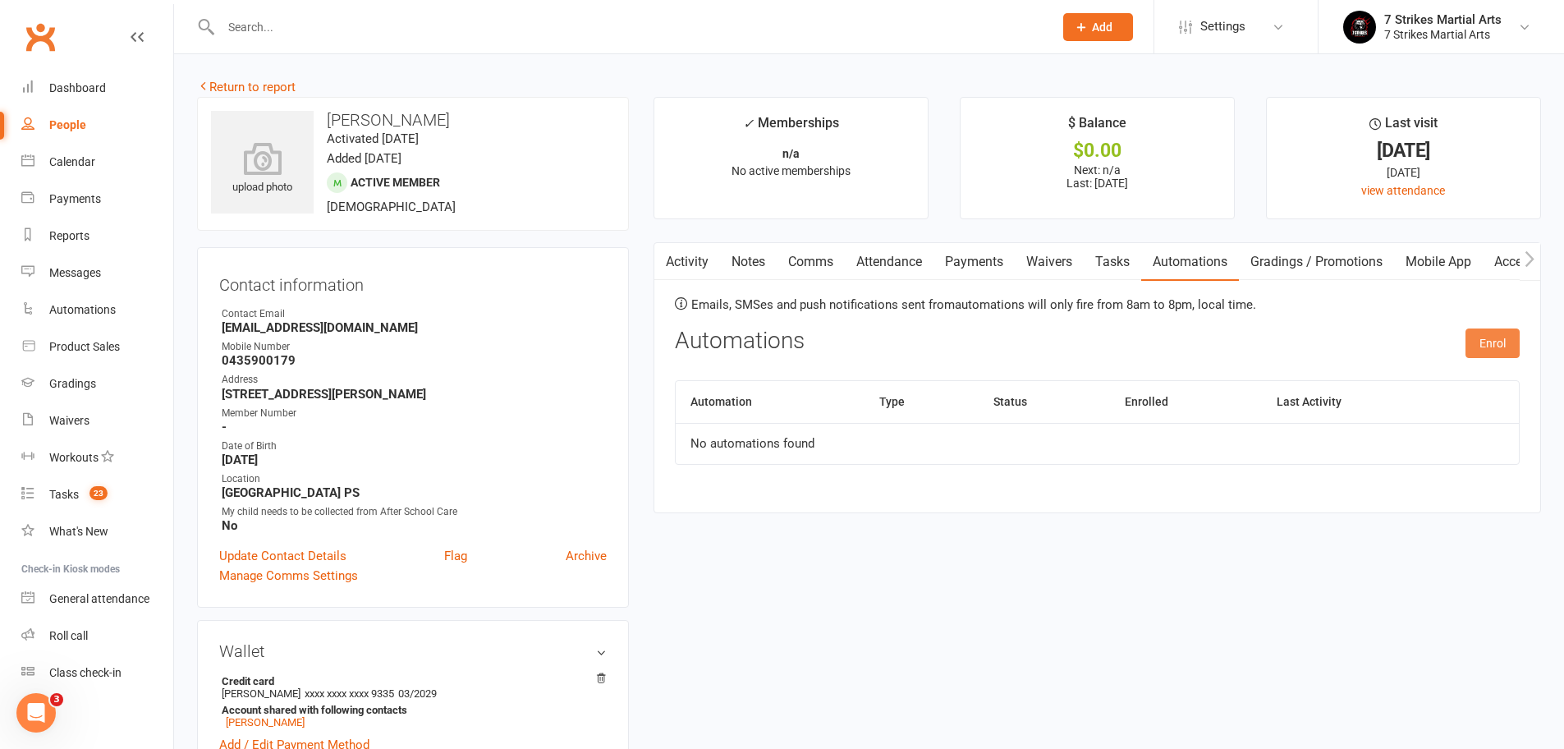
click at [1490, 339] on button "Enrol" at bounding box center [1492, 343] width 54 height 30
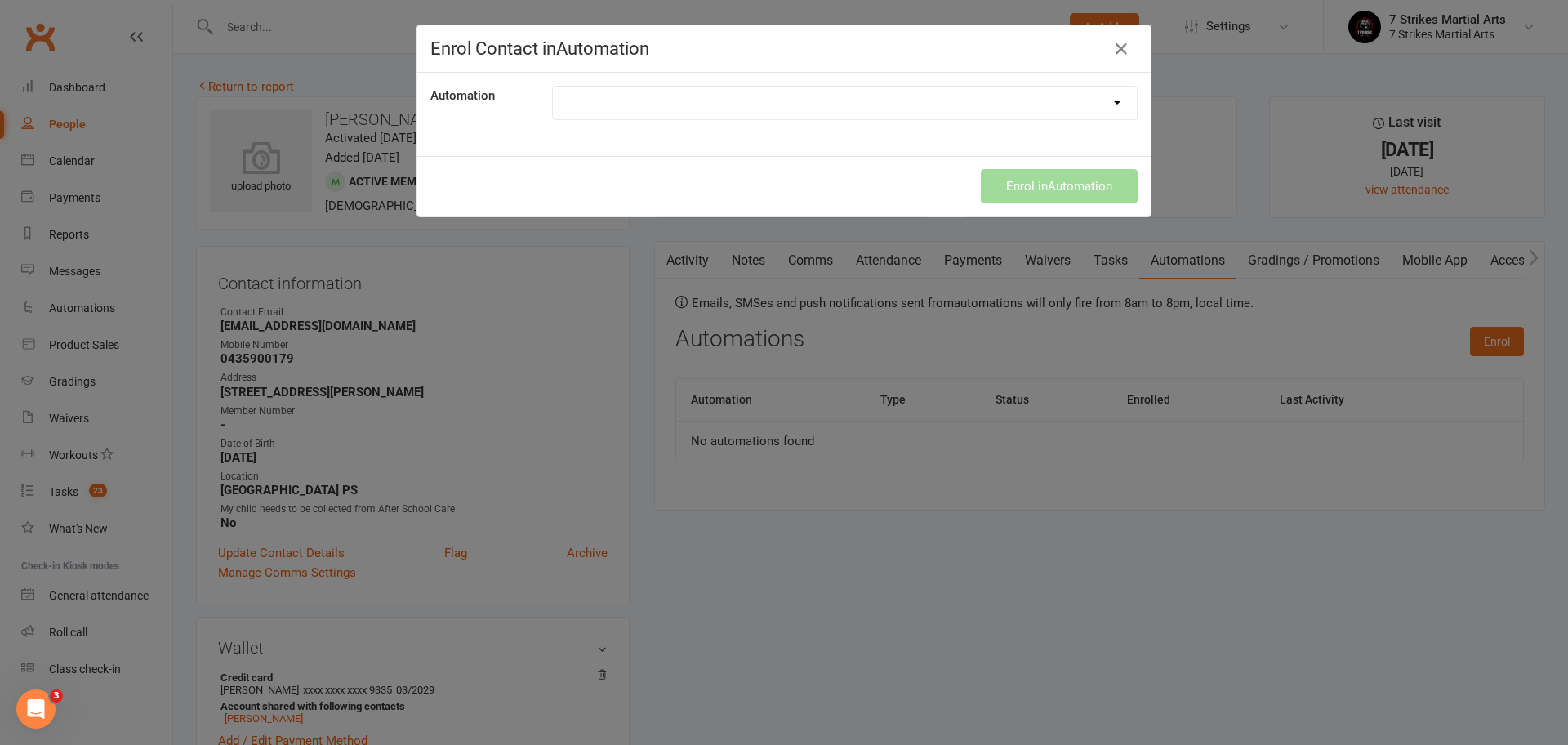
select select "9787"
click at [1038, 185] on div "Enrol in Automation" at bounding box center [783, 186] width 733 height 61
click at [1086, 188] on button "Enrol in Automation" at bounding box center [1060, 186] width 157 height 34
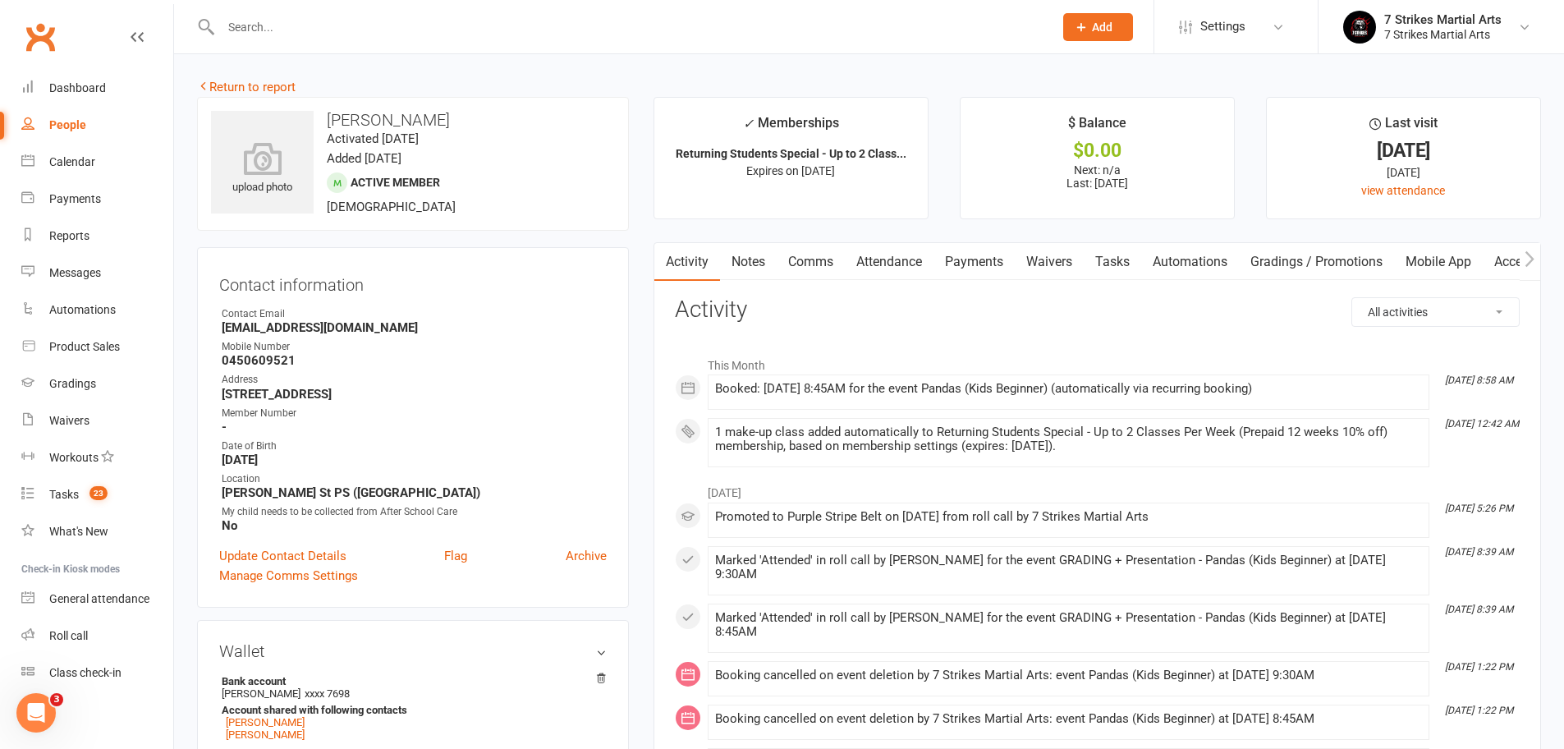
click at [1215, 259] on link "Automations" at bounding box center [1190, 262] width 98 height 38
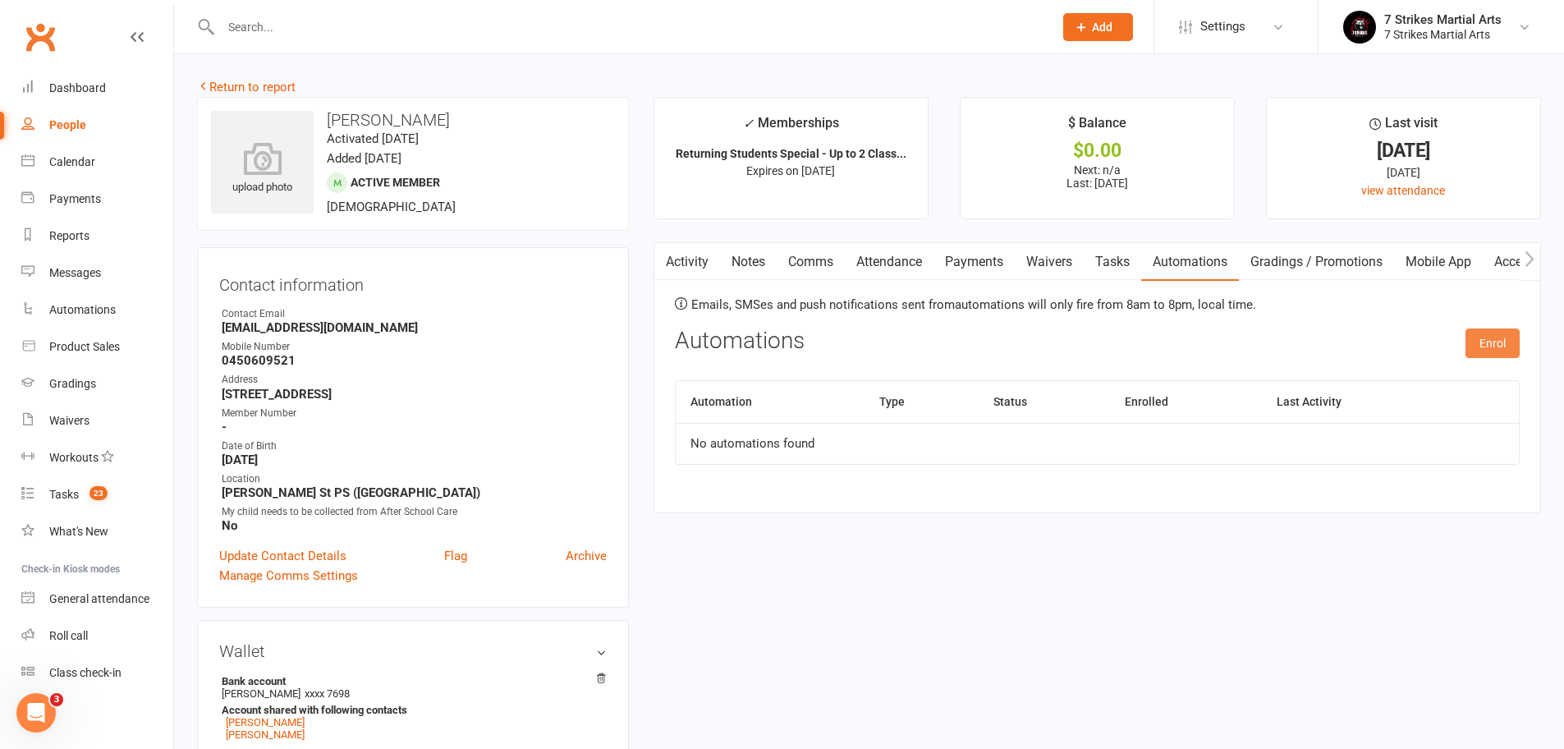
click at [1485, 333] on button "Enrol" at bounding box center [1492, 343] width 54 height 30
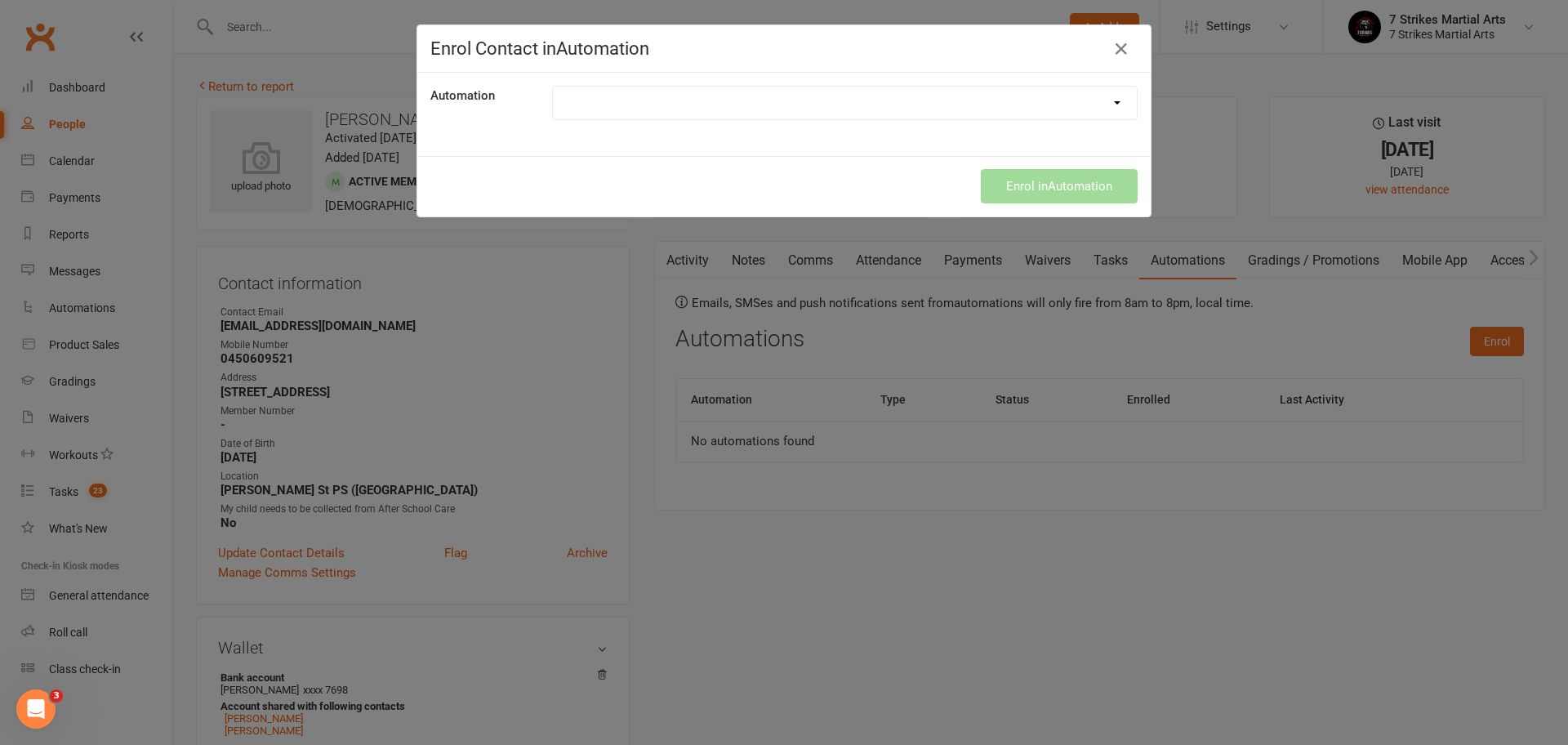
click at [708, 146] on div "Automation Manual Returning Student Prepaid Renewal Returning Student Prepaid R…" at bounding box center [783, 114] width 733 height 84
click at [705, 125] on div "Automation Manual Returning Student Prepaid Renewal Returning Student Prepaid R…" at bounding box center [783, 114] width 733 height 84
select select "9787"
click at [1095, 185] on button "Enrol in Automation" at bounding box center [1060, 186] width 157 height 34
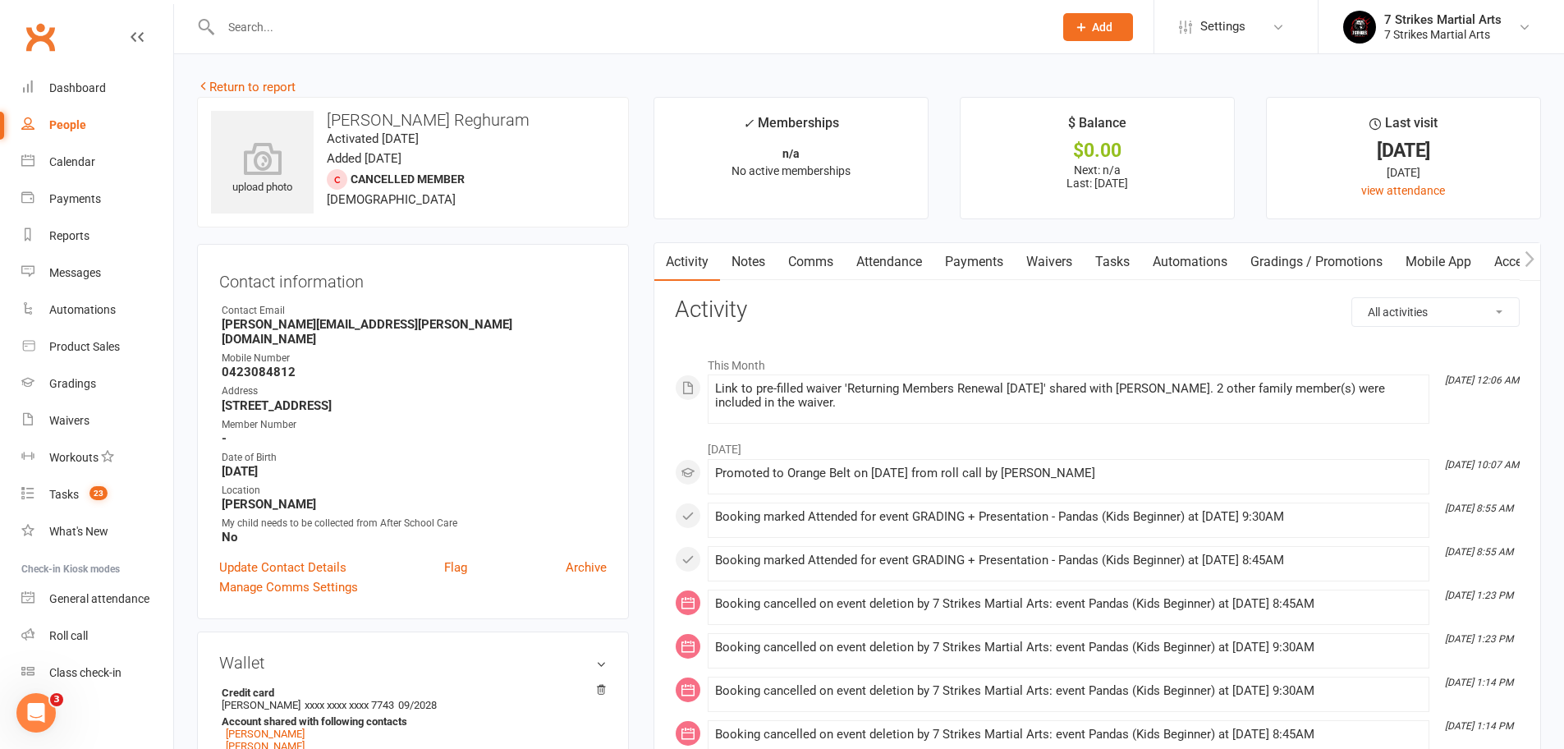
click at [1193, 263] on link "Automations" at bounding box center [1190, 262] width 98 height 38
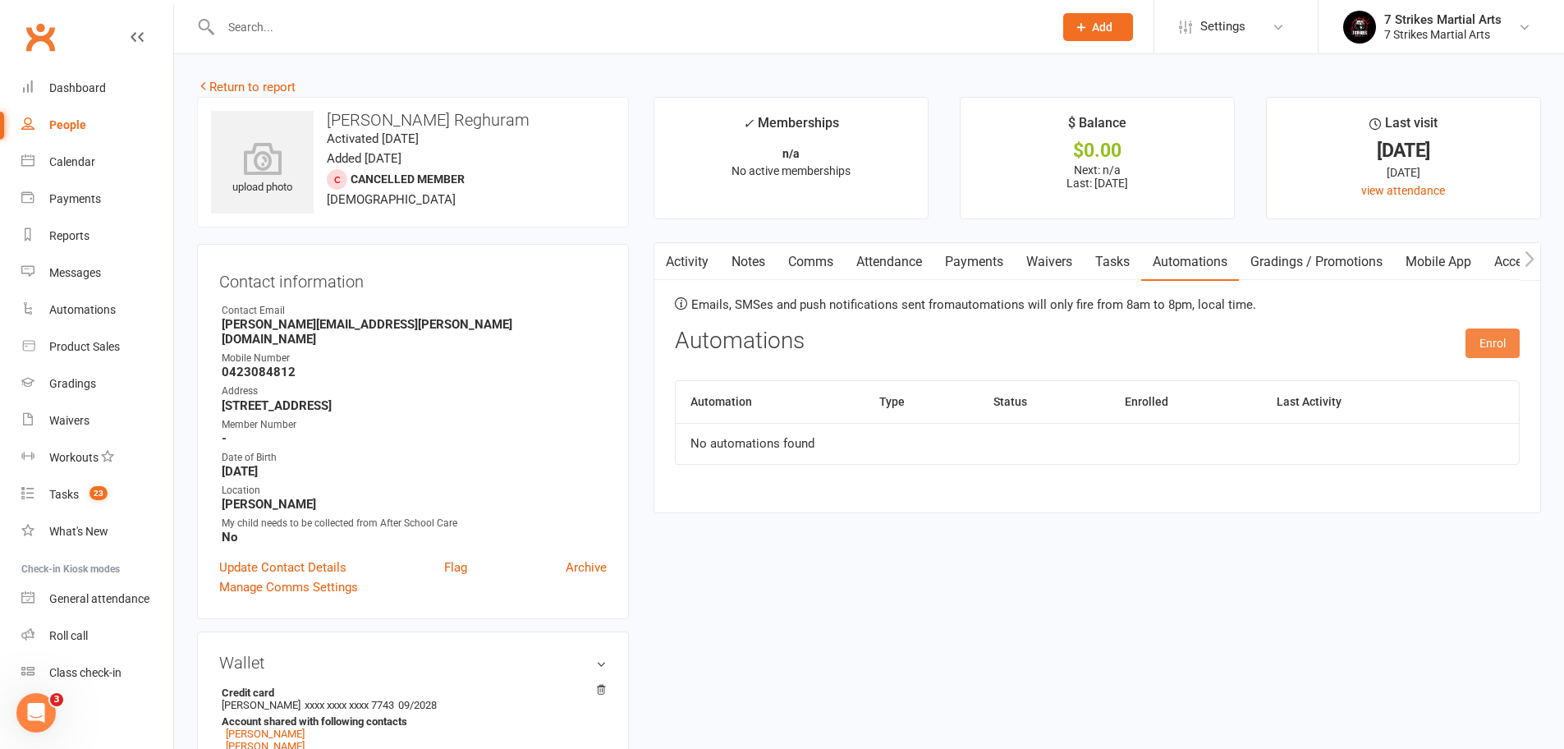
click at [1484, 341] on button "Enrol" at bounding box center [1492, 343] width 54 height 30
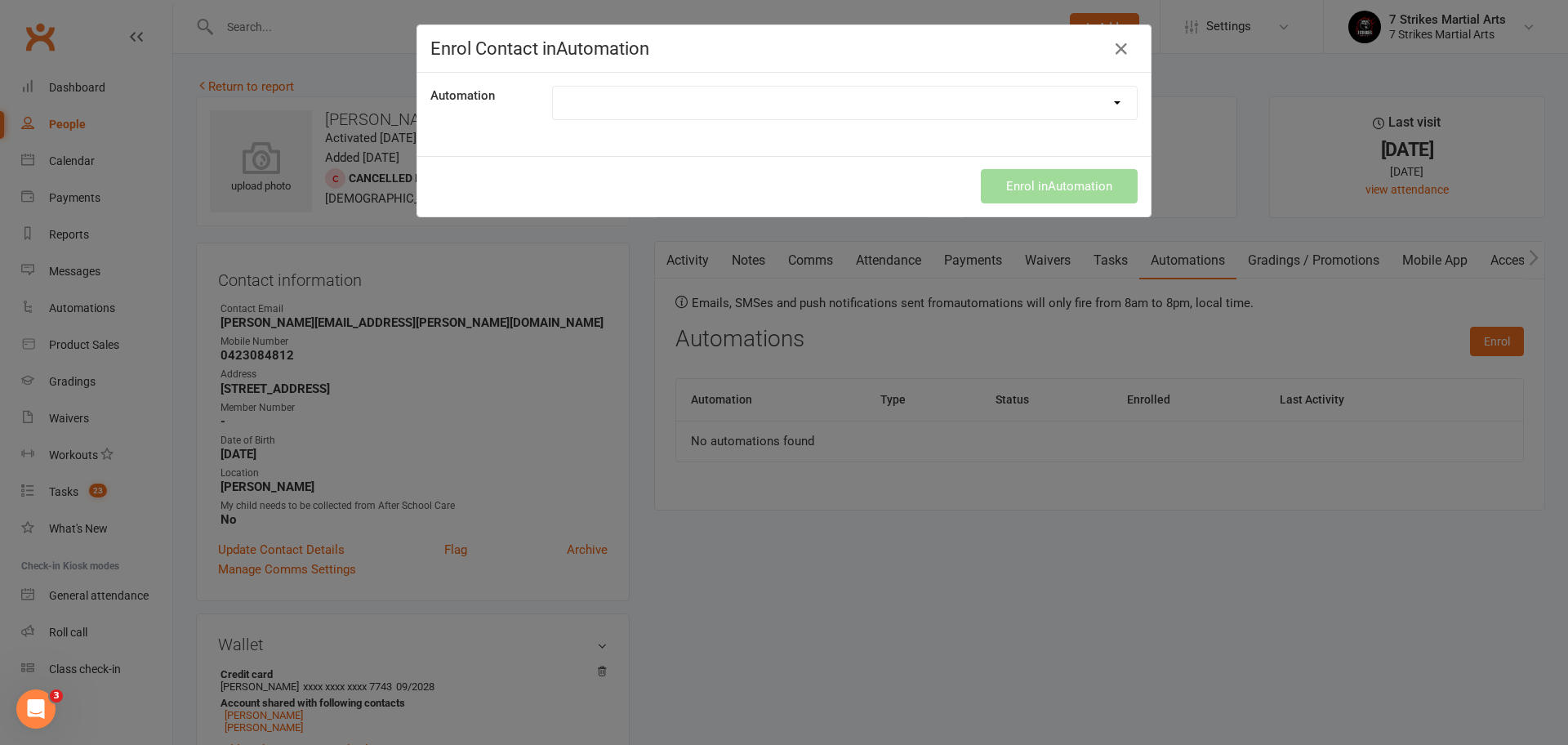
select select "9787"
click at [1012, 189] on button "Enrol in Automation" at bounding box center [1060, 186] width 157 height 34
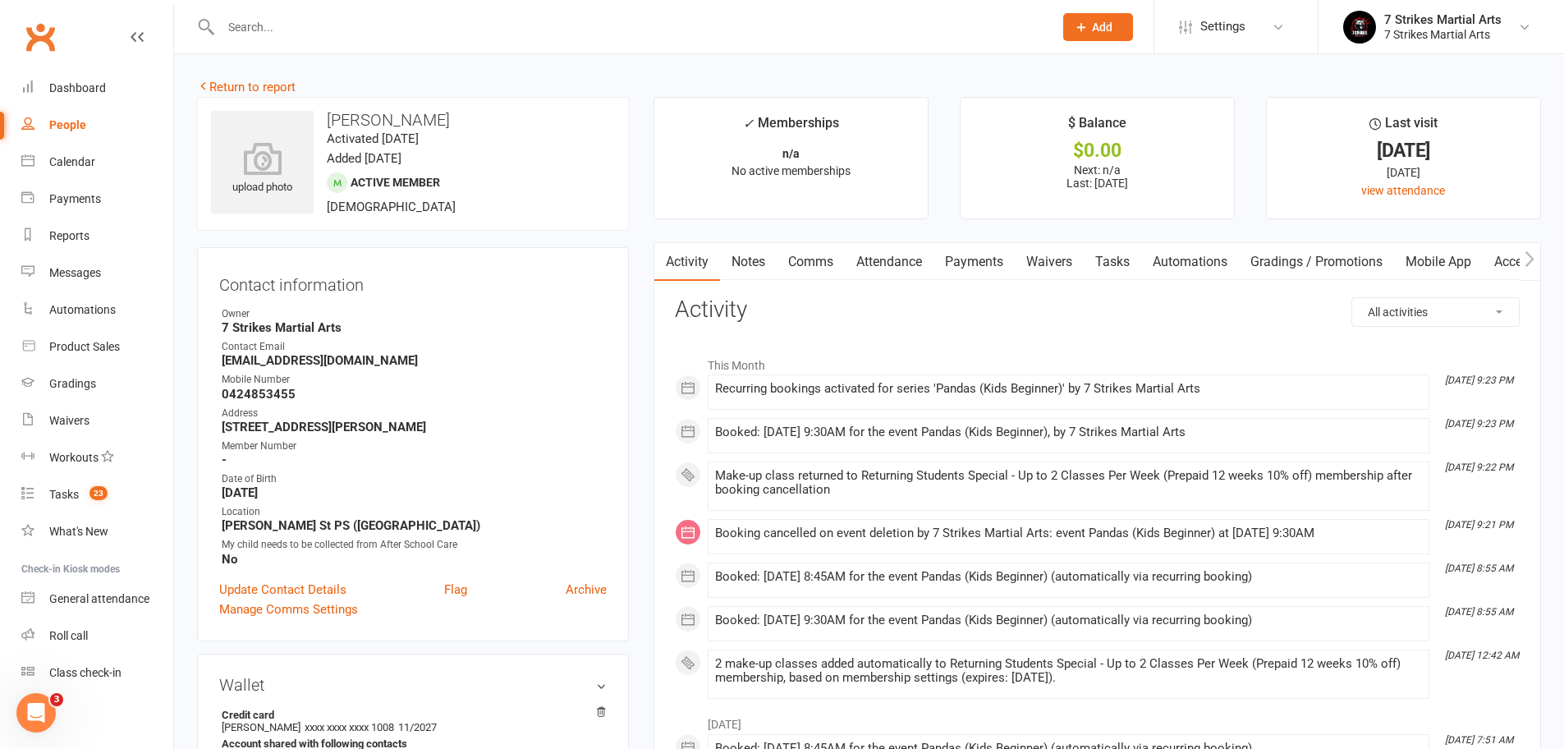
click at [1223, 258] on link "Automations" at bounding box center [1190, 262] width 98 height 38
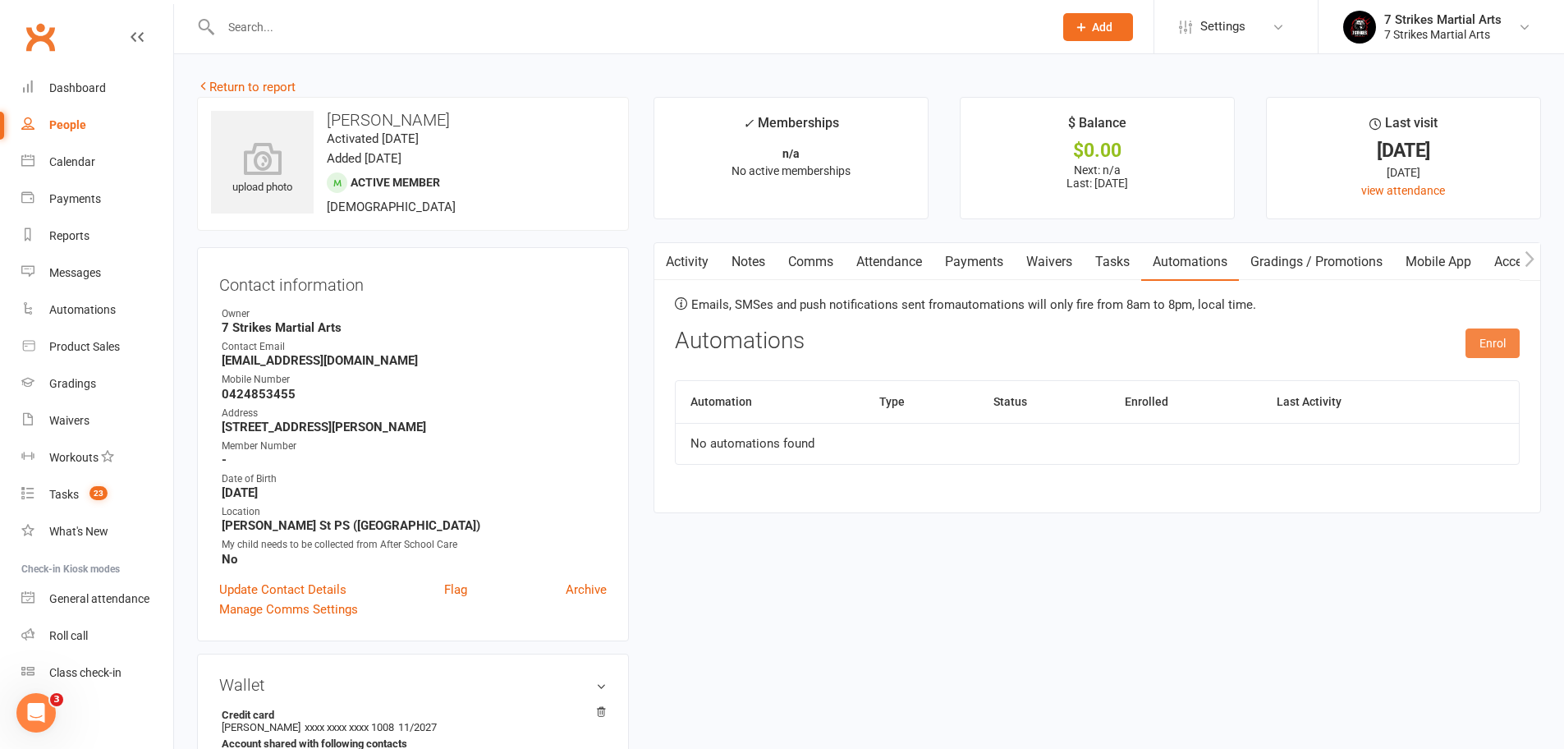
click at [1509, 332] on button "Enrol" at bounding box center [1492, 343] width 54 height 30
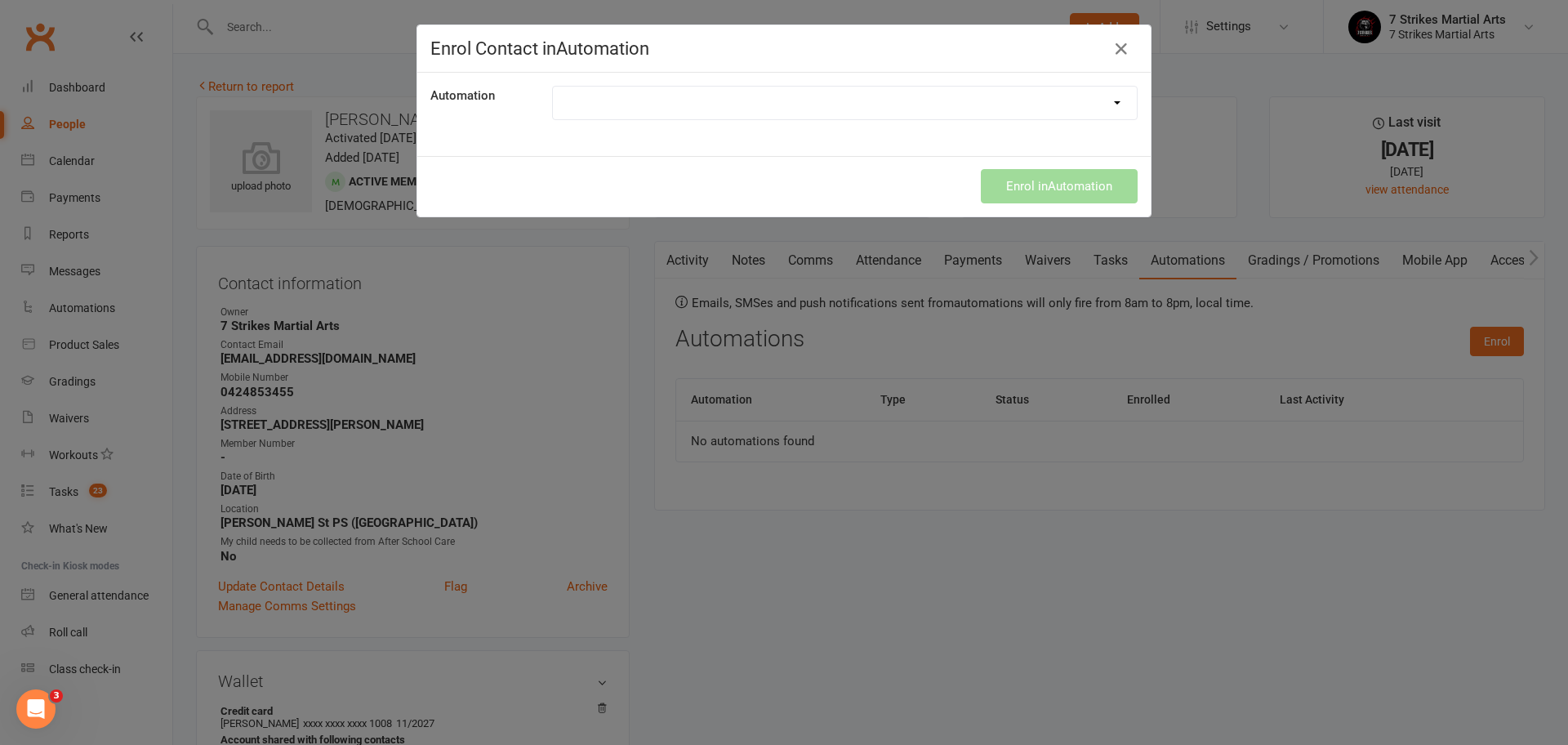
select select "9787"
click at [1032, 187] on button "Enrol in Automation" at bounding box center [1060, 186] width 157 height 34
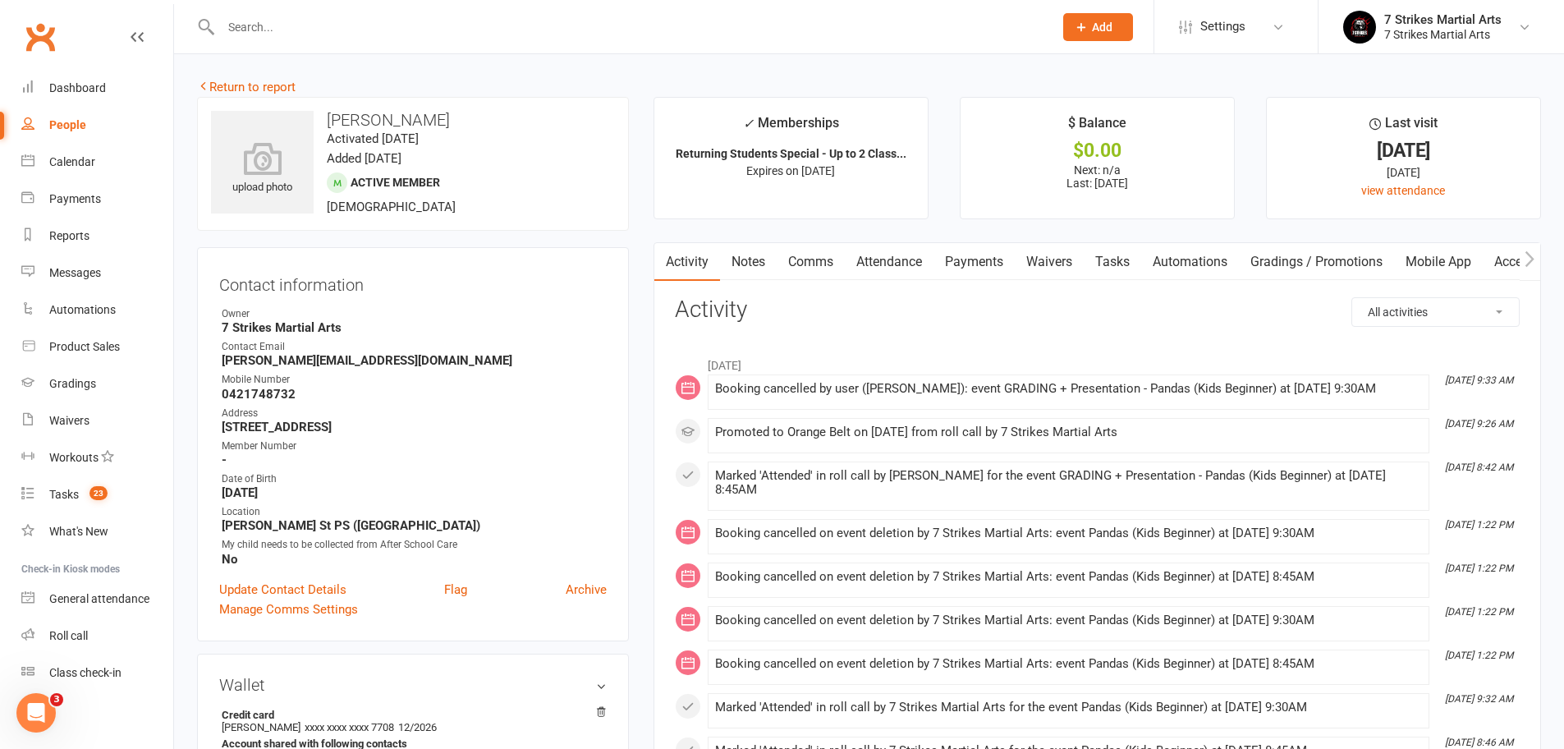
click at [1193, 263] on link "Automations" at bounding box center [1190, 262] width 98 height 38
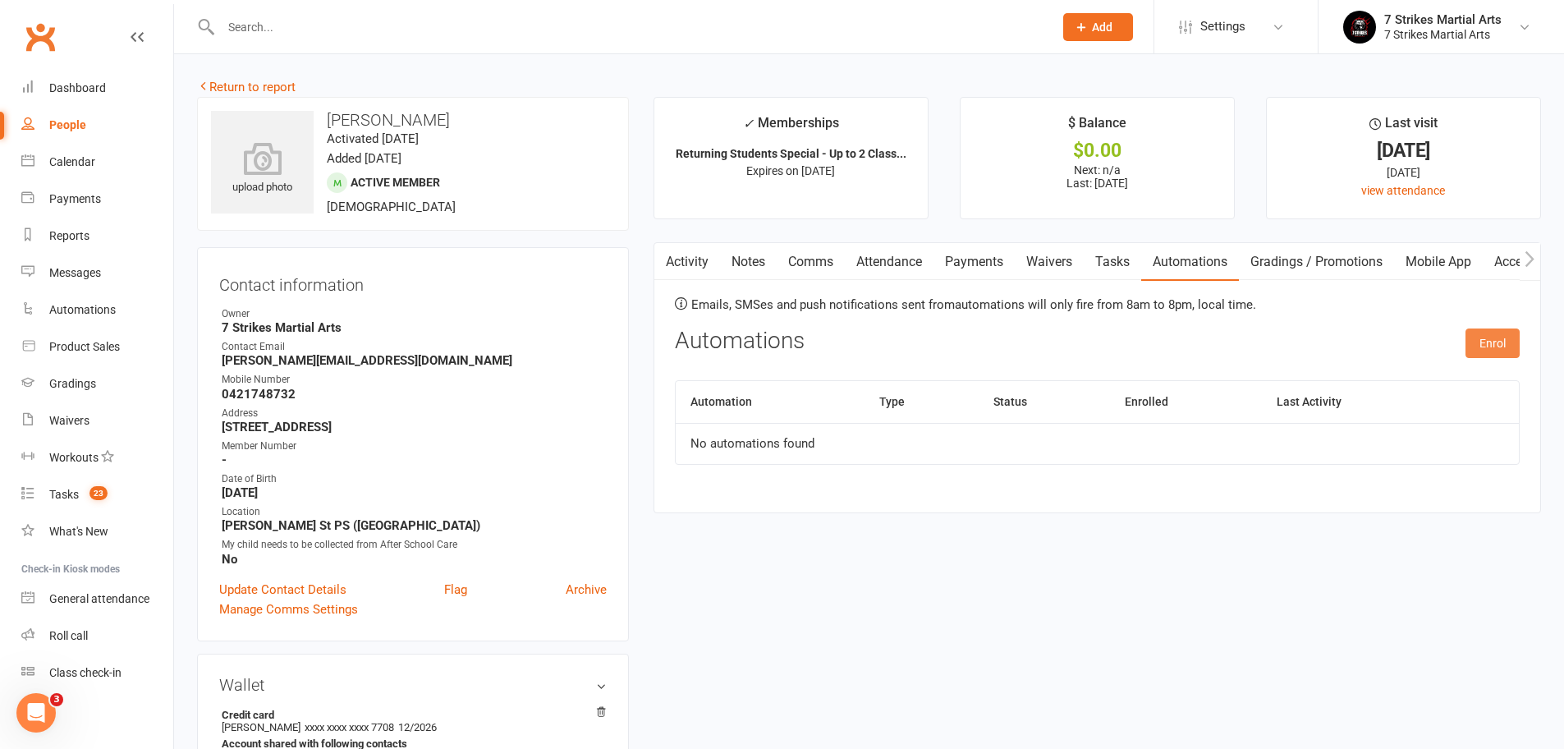
click at [1511, 339] on button "Enrol" at bounding box center [1492, 343] width 54 height 30
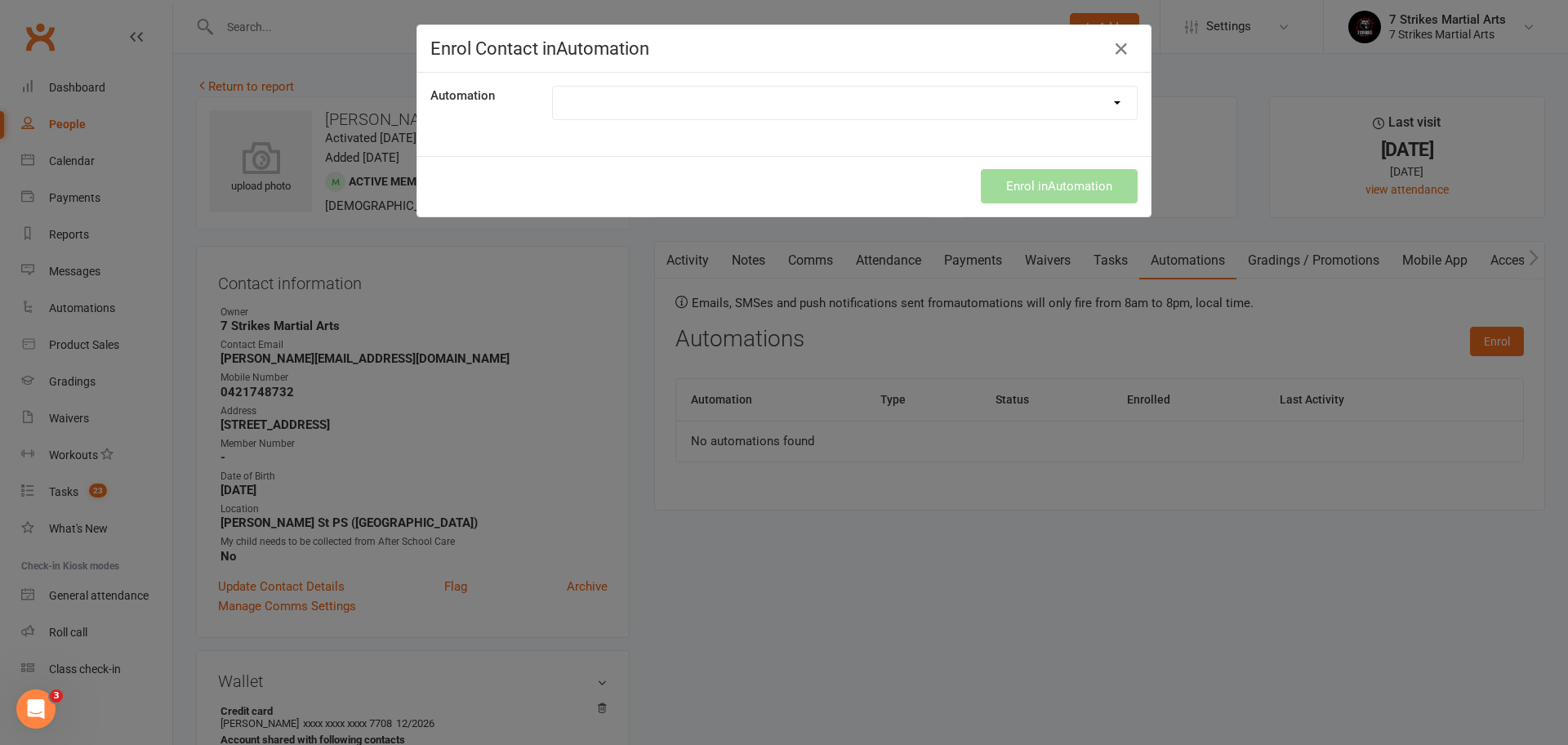
select select "9787"
click at [1059, 191] on button "Enrol in Automation" at bounding box center [1060, 186] width 157 height 34
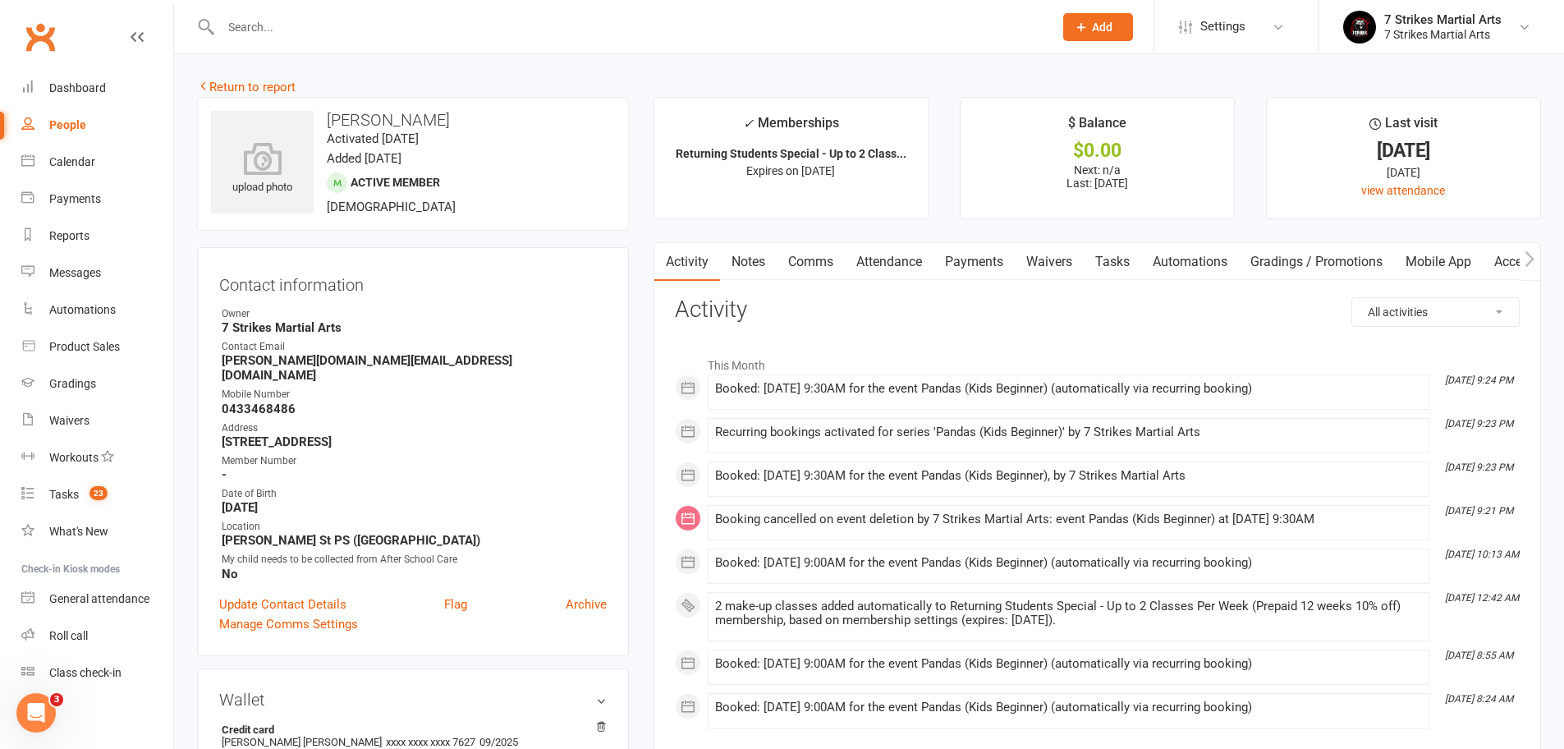
click at [1189, 255] on link "Automations" at bounding box center [1190, 262] width 98 height 38
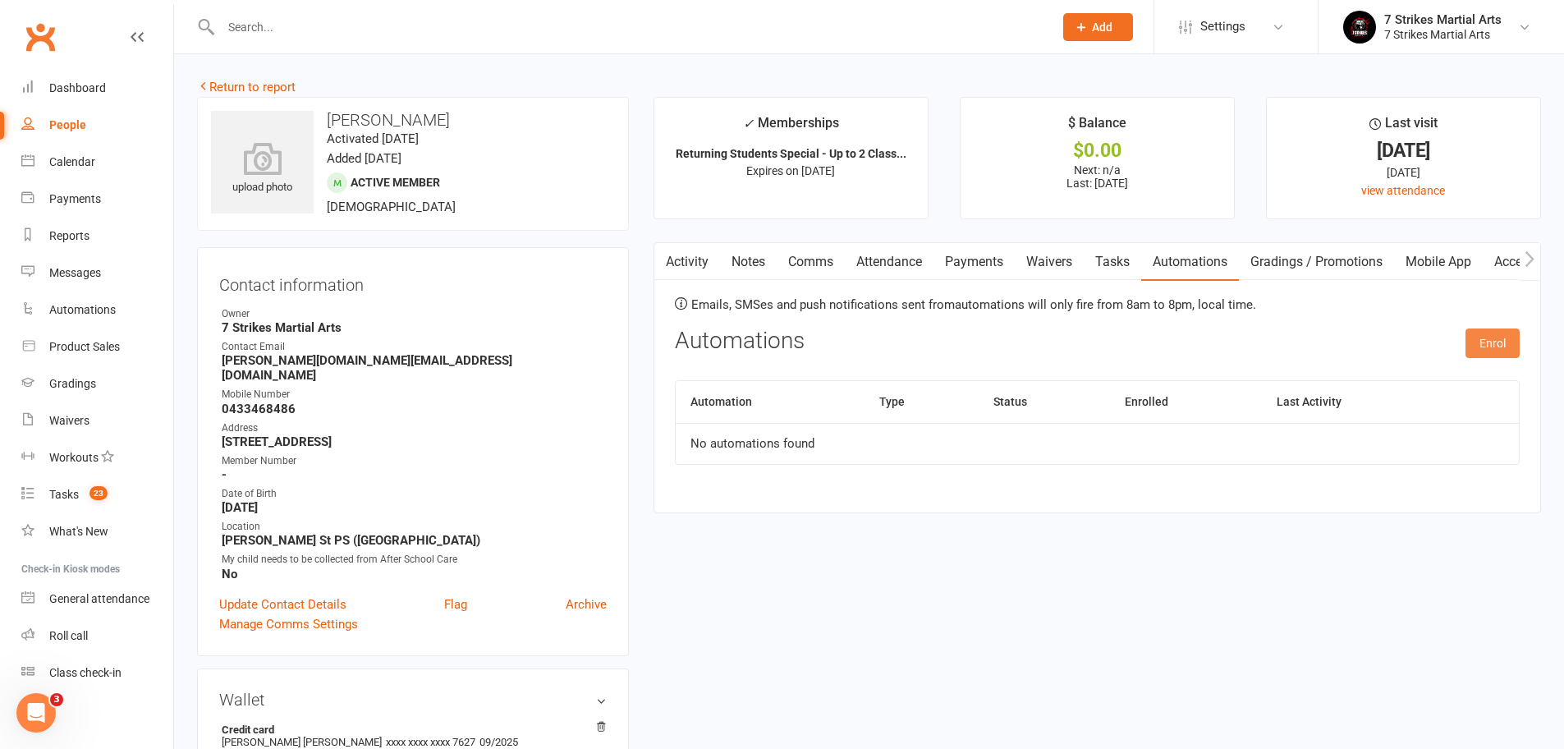
click at [1488, 342] on button "Enrol" at bounding box center [1492, 343] width 54 height 30
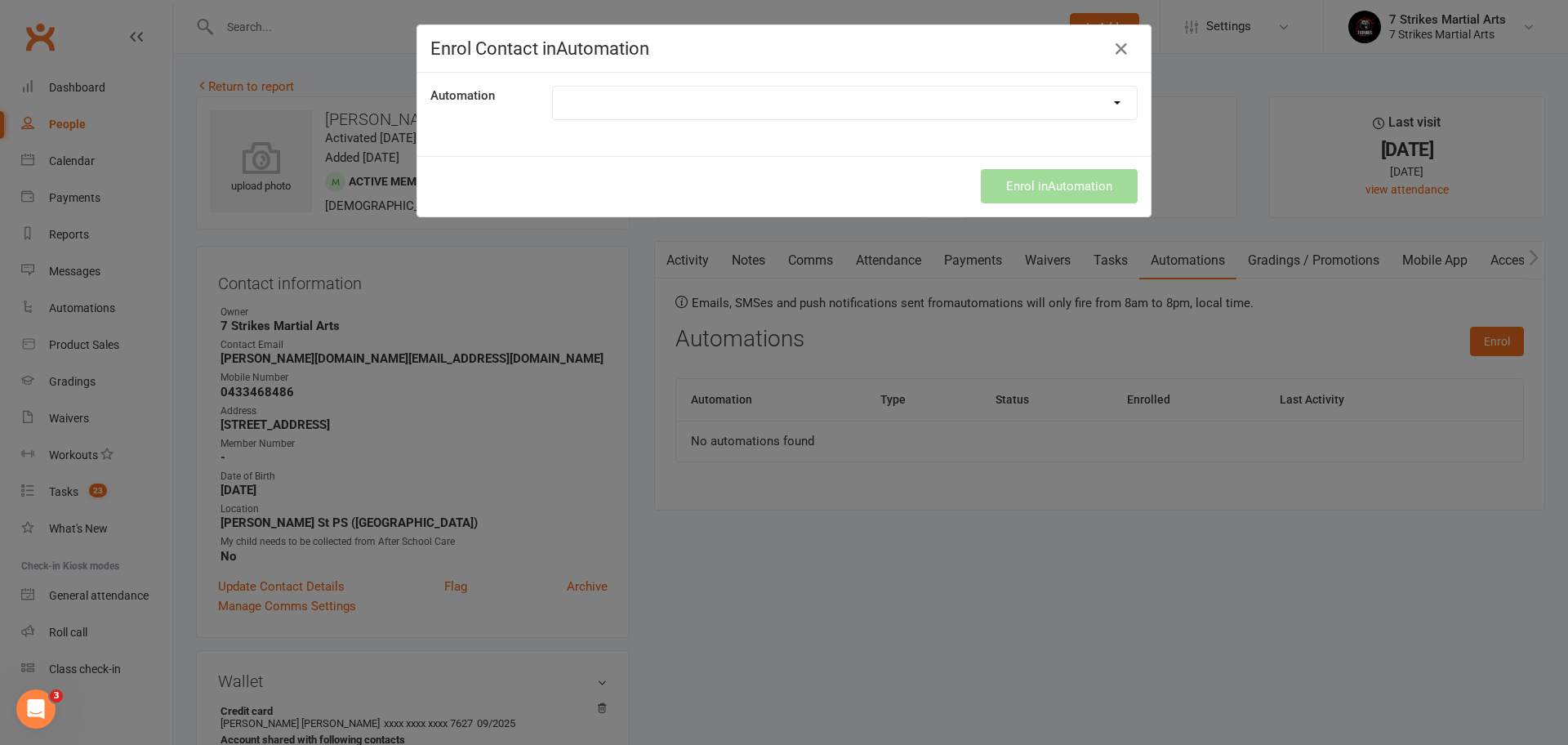
select select "9787"
click at [1046, 184] on div "Enrol in Automation" at bounding box center [783, 186] width 733 height 61
click at [1046, 184] on button "Enrol in Automation" at bounding box center [1060, 186] width 157 height 34
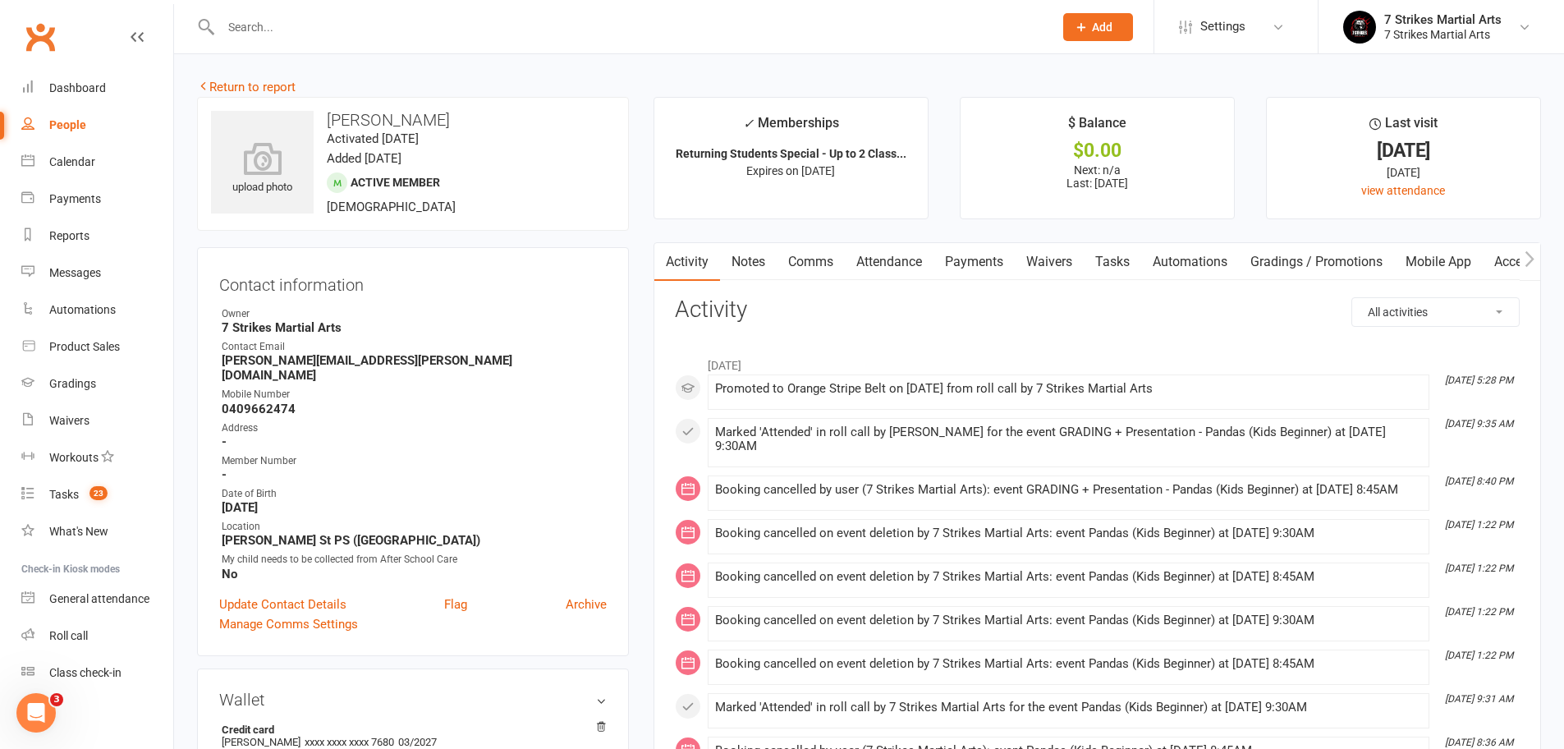
click at [1180, 259] on link "Automations" at bounding box center [1190, 262] width 98 height 38
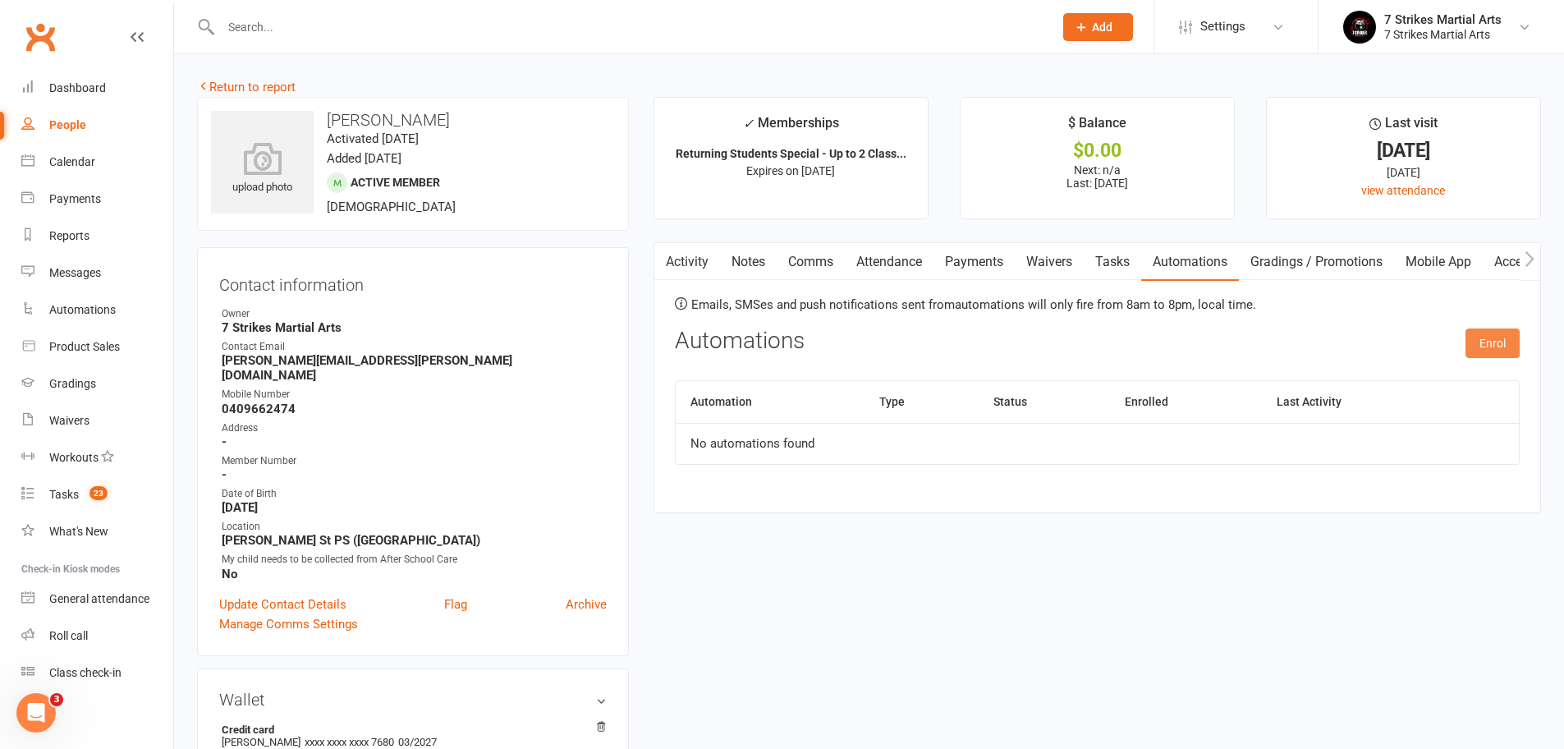
click at [1478, 341] on button "Enrol" at bounding box center [1492, 343] width 54 height 30
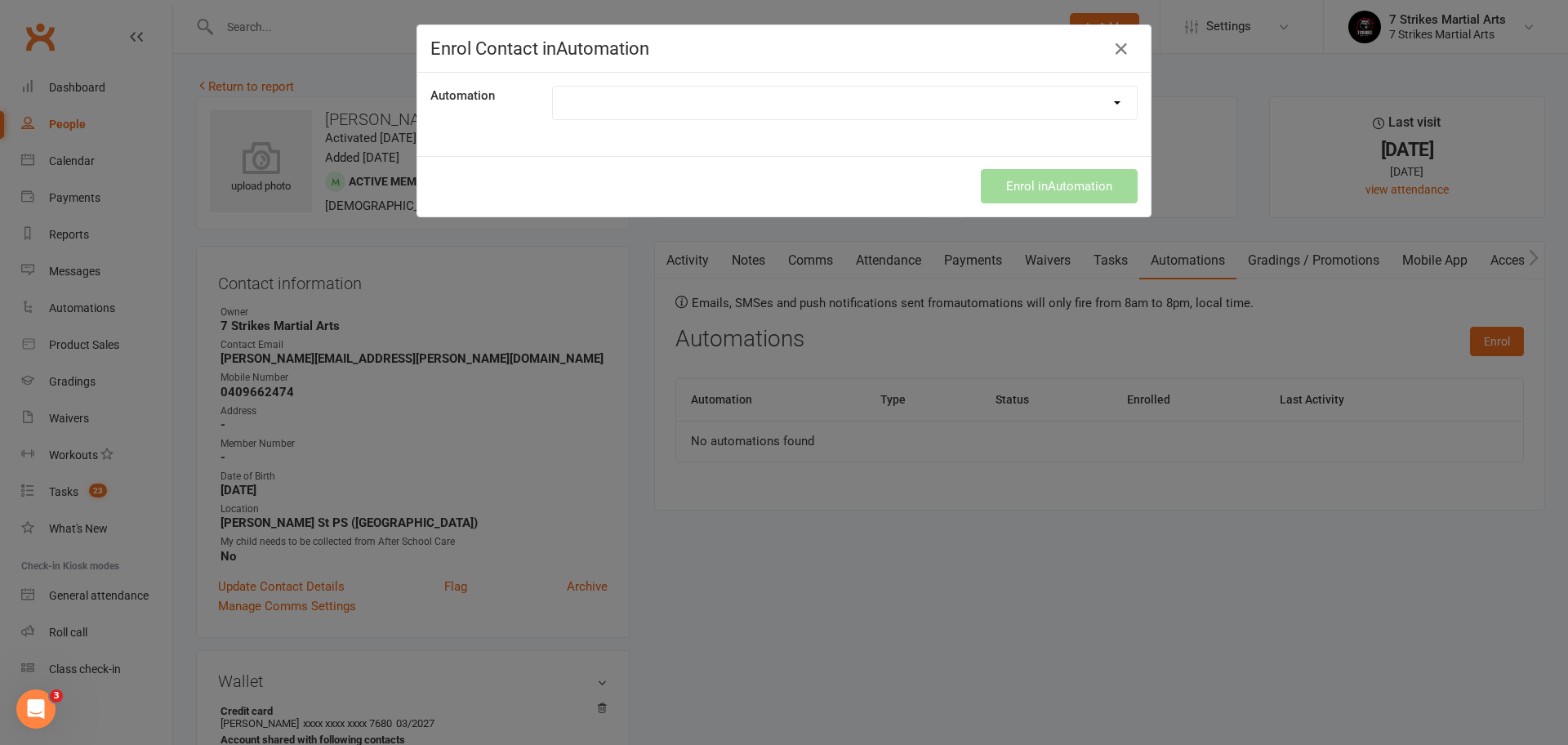
select select "9787"
click at [1055, 180] on button "Enrol in Automation" at bounding box center [1060, 186] width 157 height 34
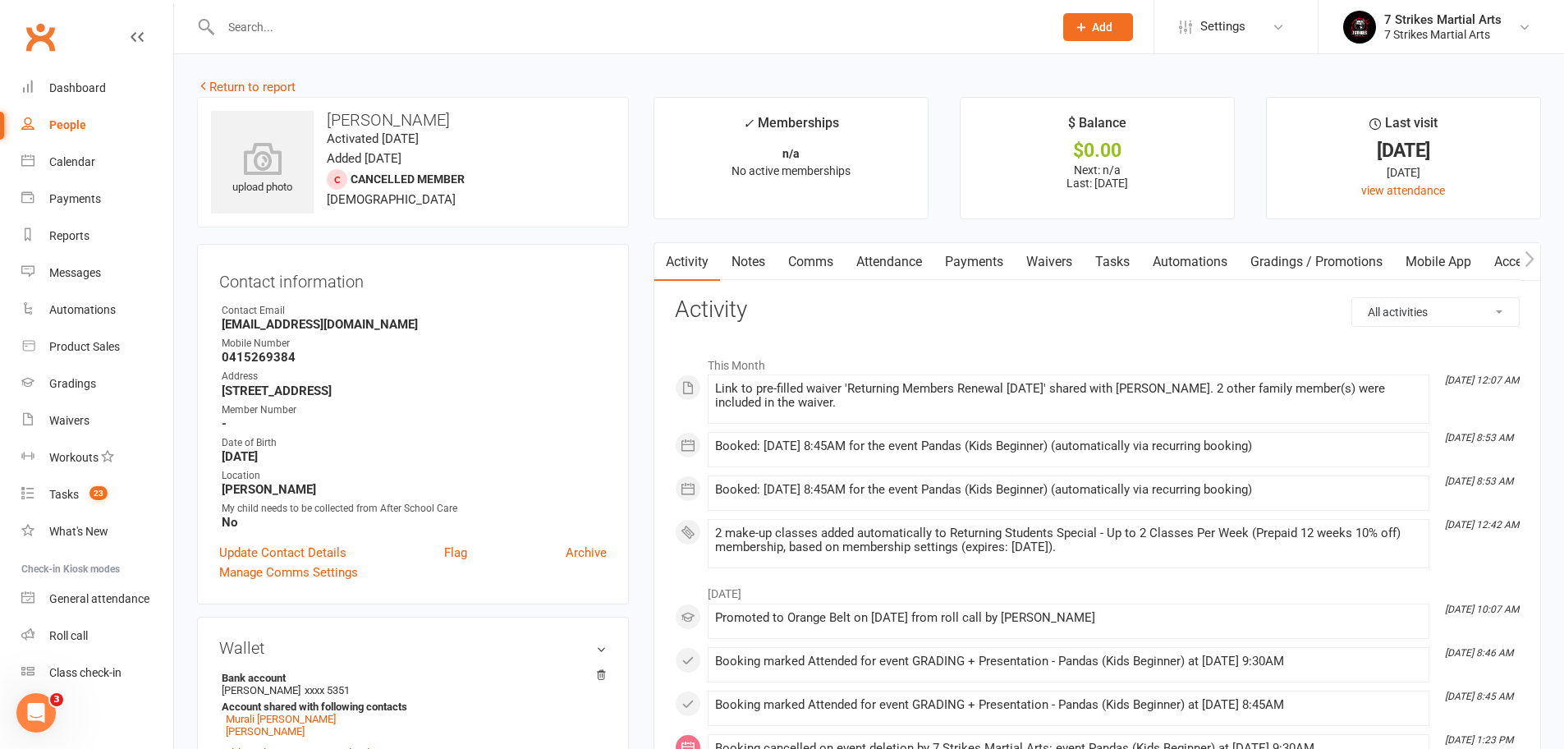
click at [1187, 263] on link "Automations" at bounding box center [1190, 262] width 98 height 38
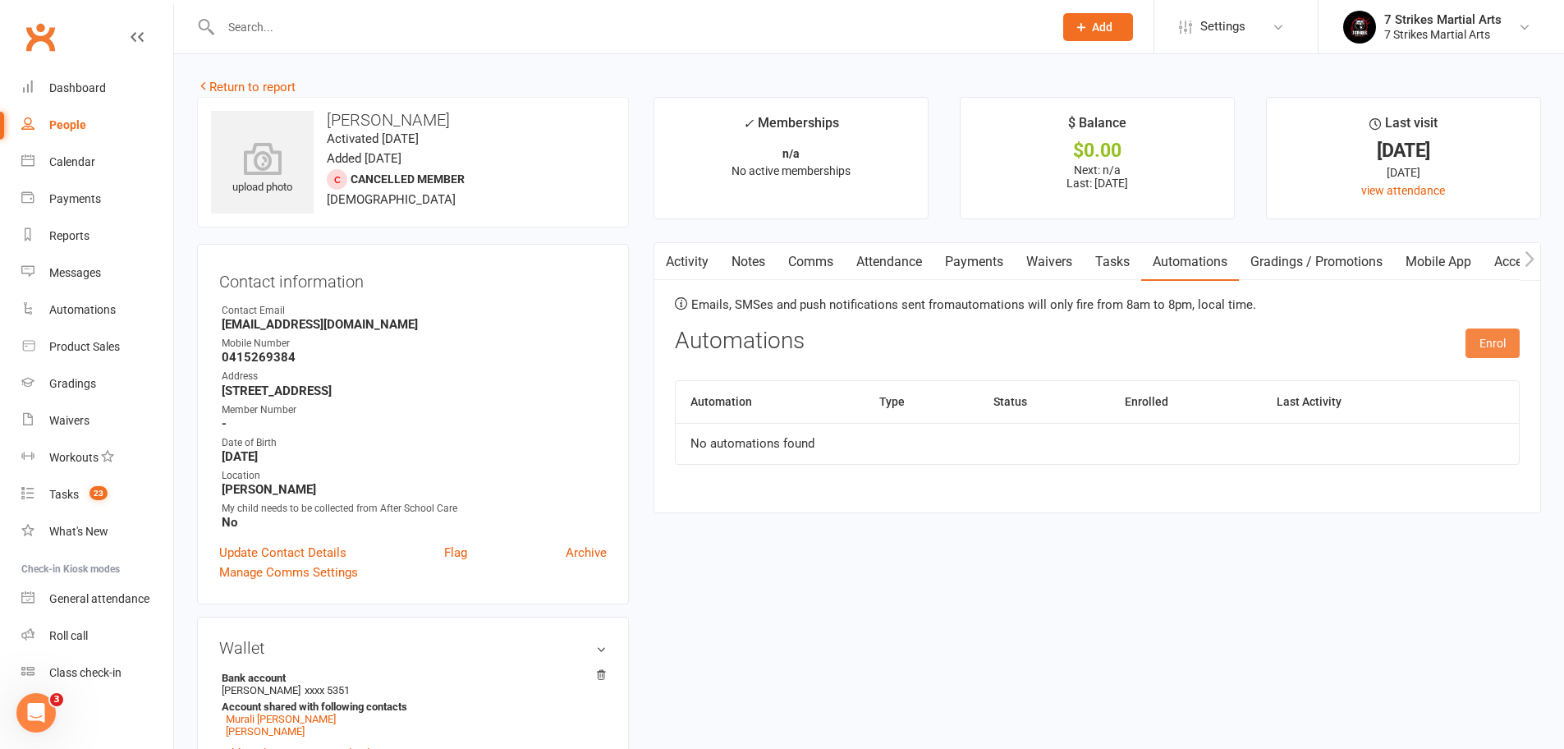
click at [1483, 346] on button "Enrol" at bounding box center [1492, 343] width 54 height 30
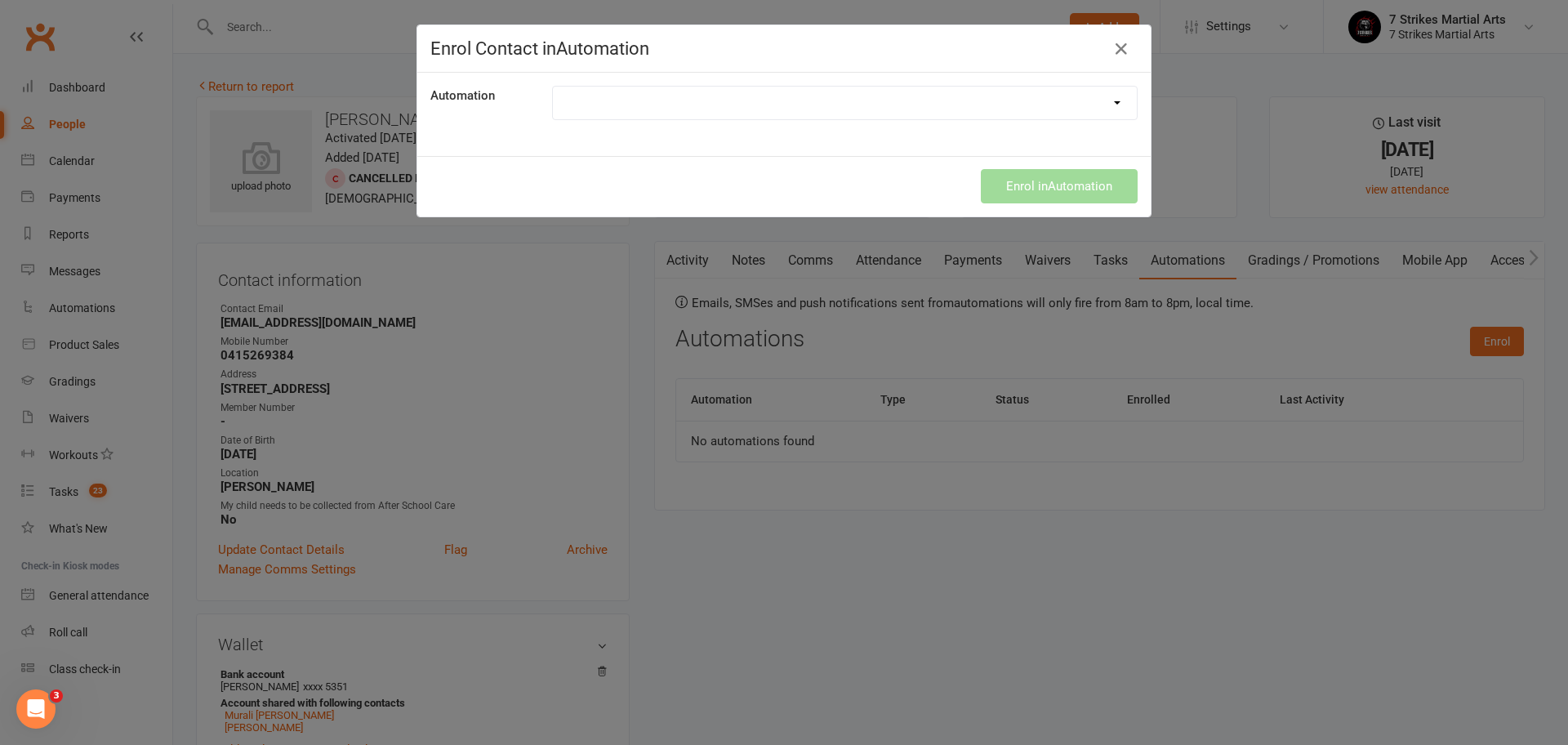
select select "9787"
click at [1018, 184] on div "Enrol in Automation" at bounding box center [783, 186] width 733 height 61
click at [1018, 184] on button "Enrol in Automation" at bounding box center [1060, 186] width 157 height 34
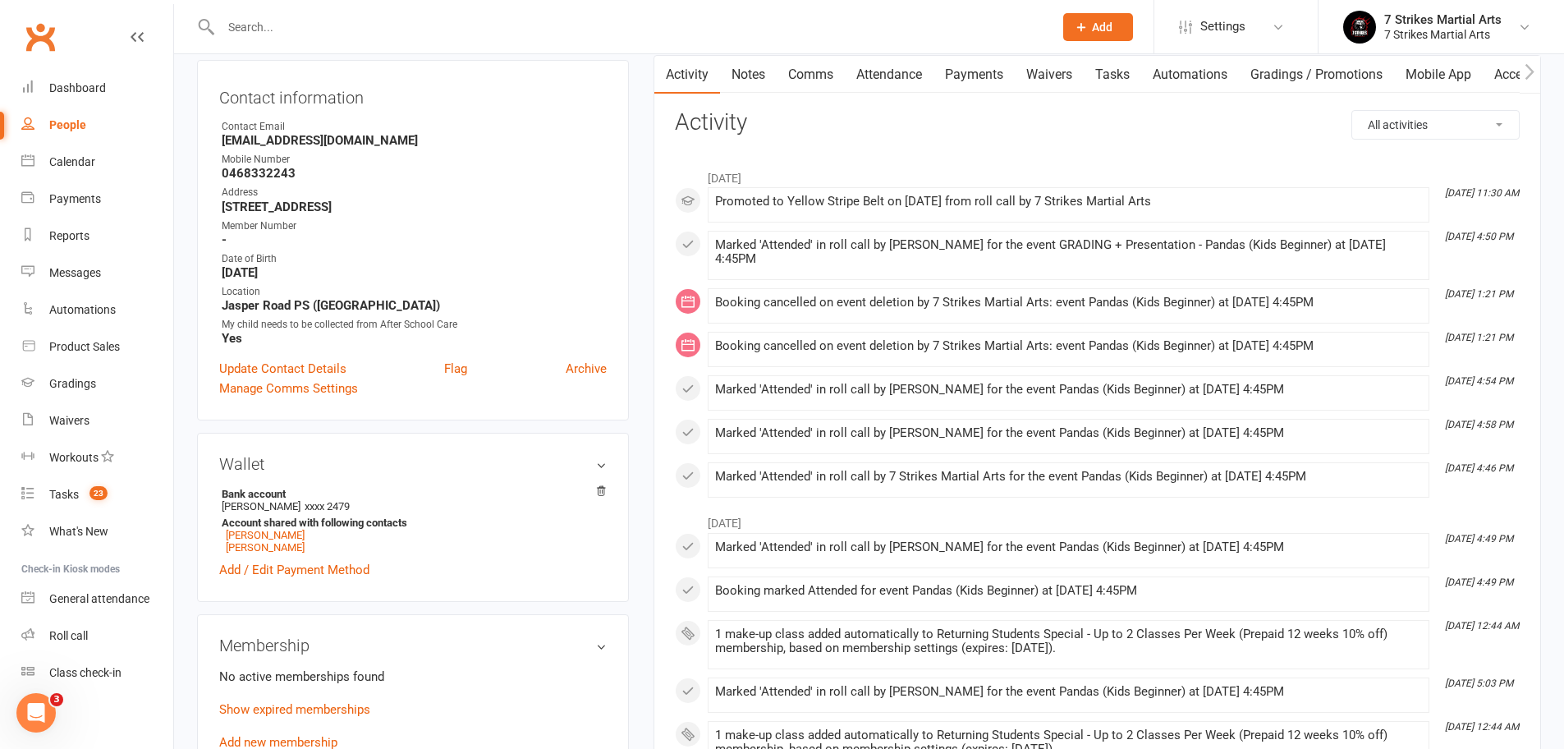
scroll to position [243, 0]
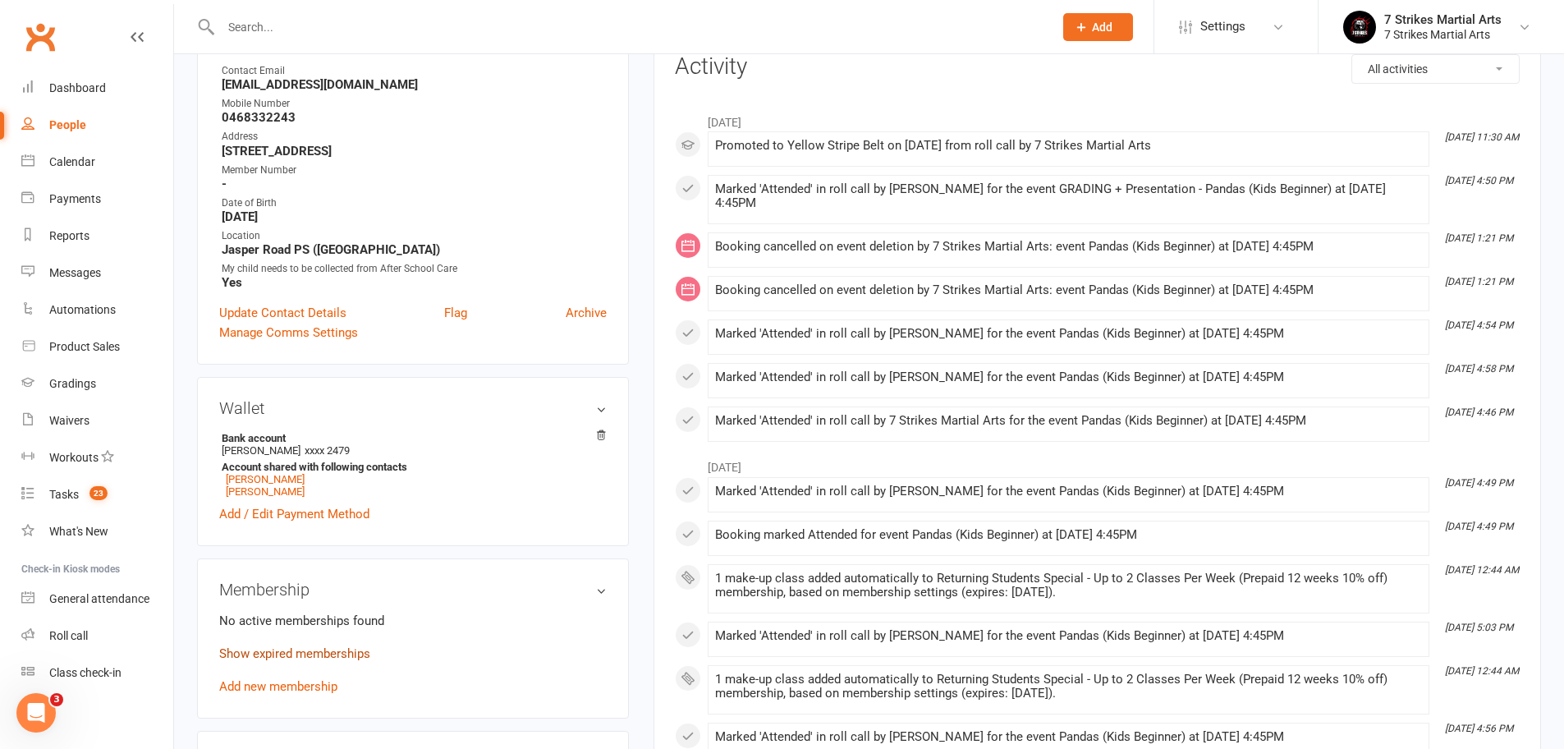
click at [346, 651] on link "Show expired memberships" at bounding box center [294, 653] width 151 height 15
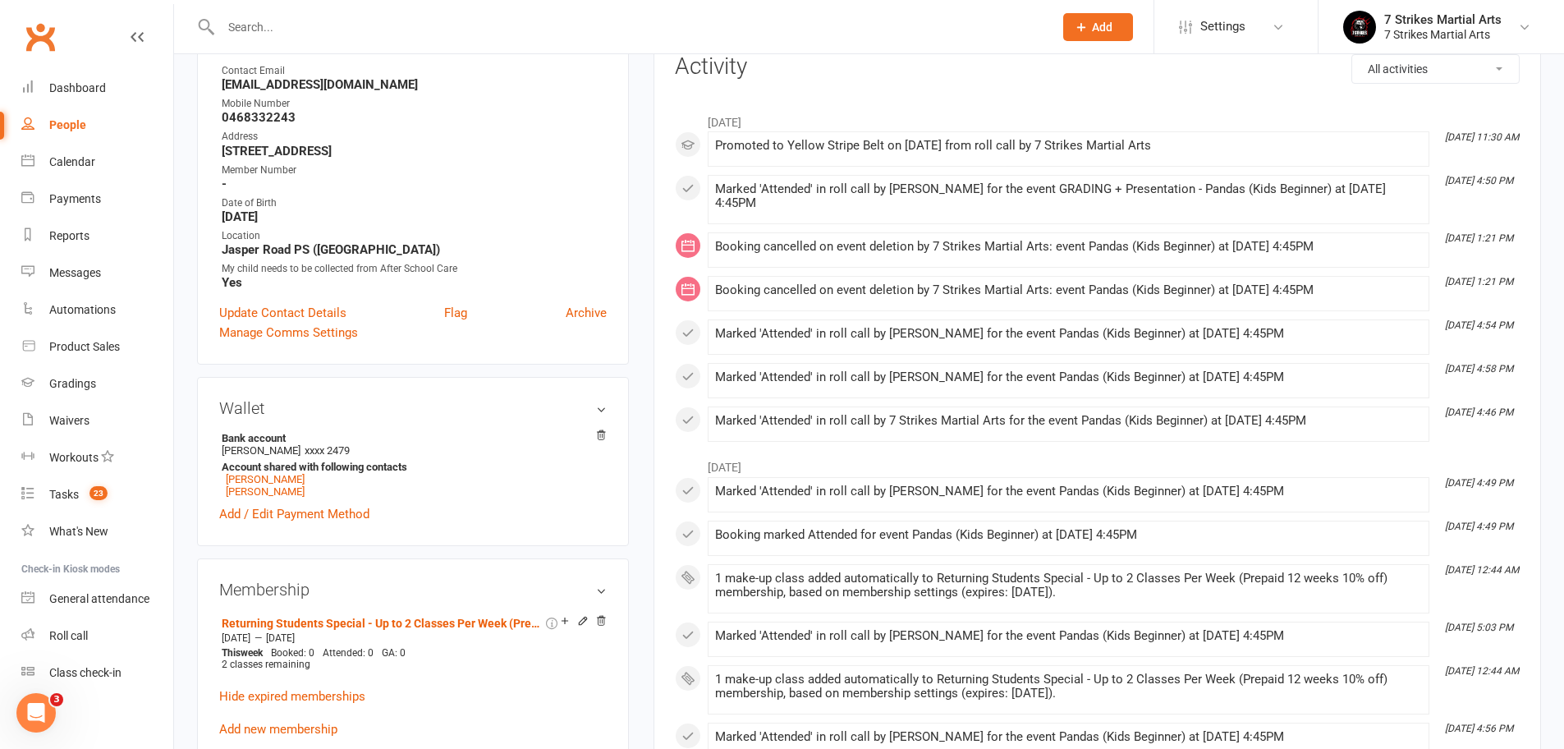
scroll to position [0, 0]
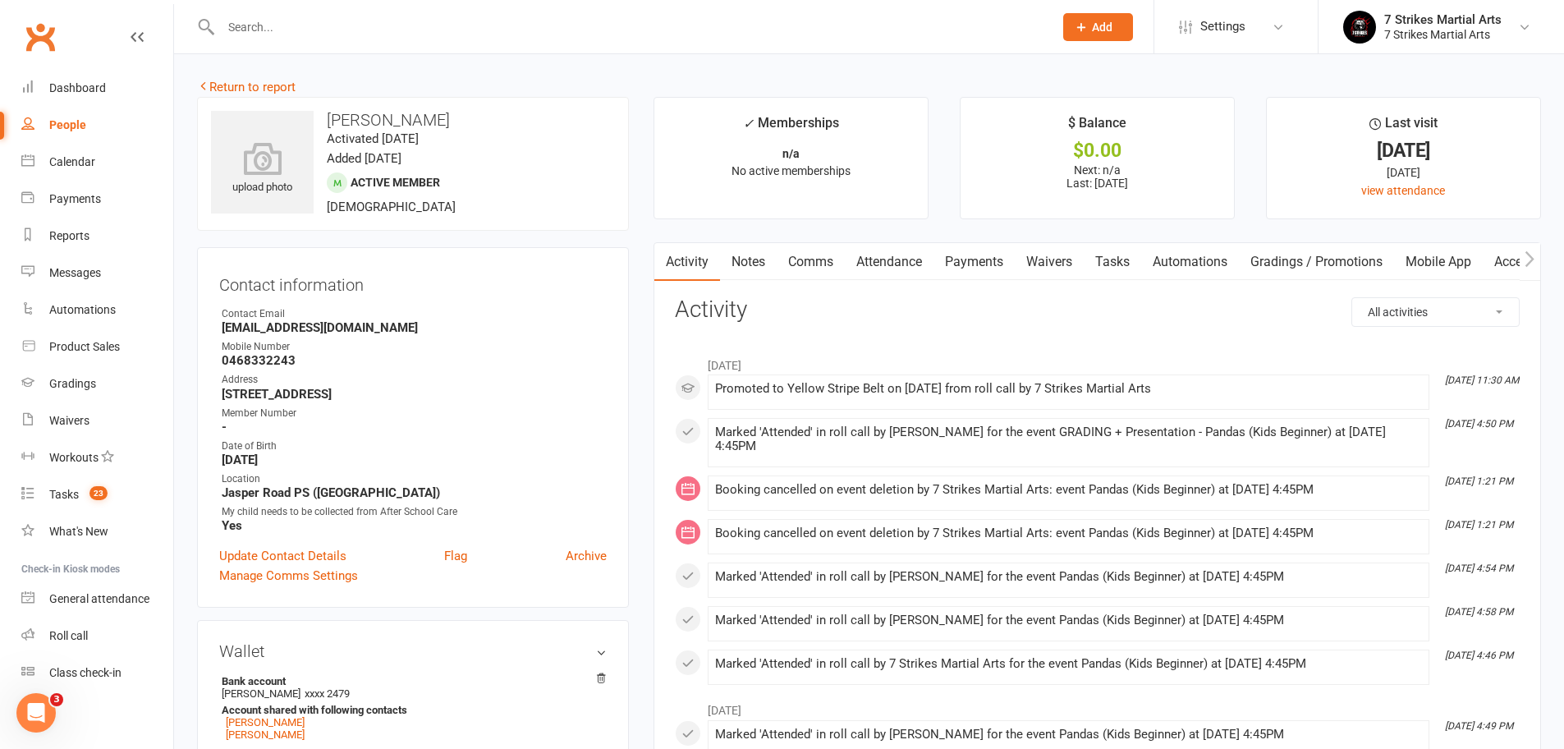
click at [1216, 262] on link "Automations" at bounding box center [1190, 262] width 98 height 38
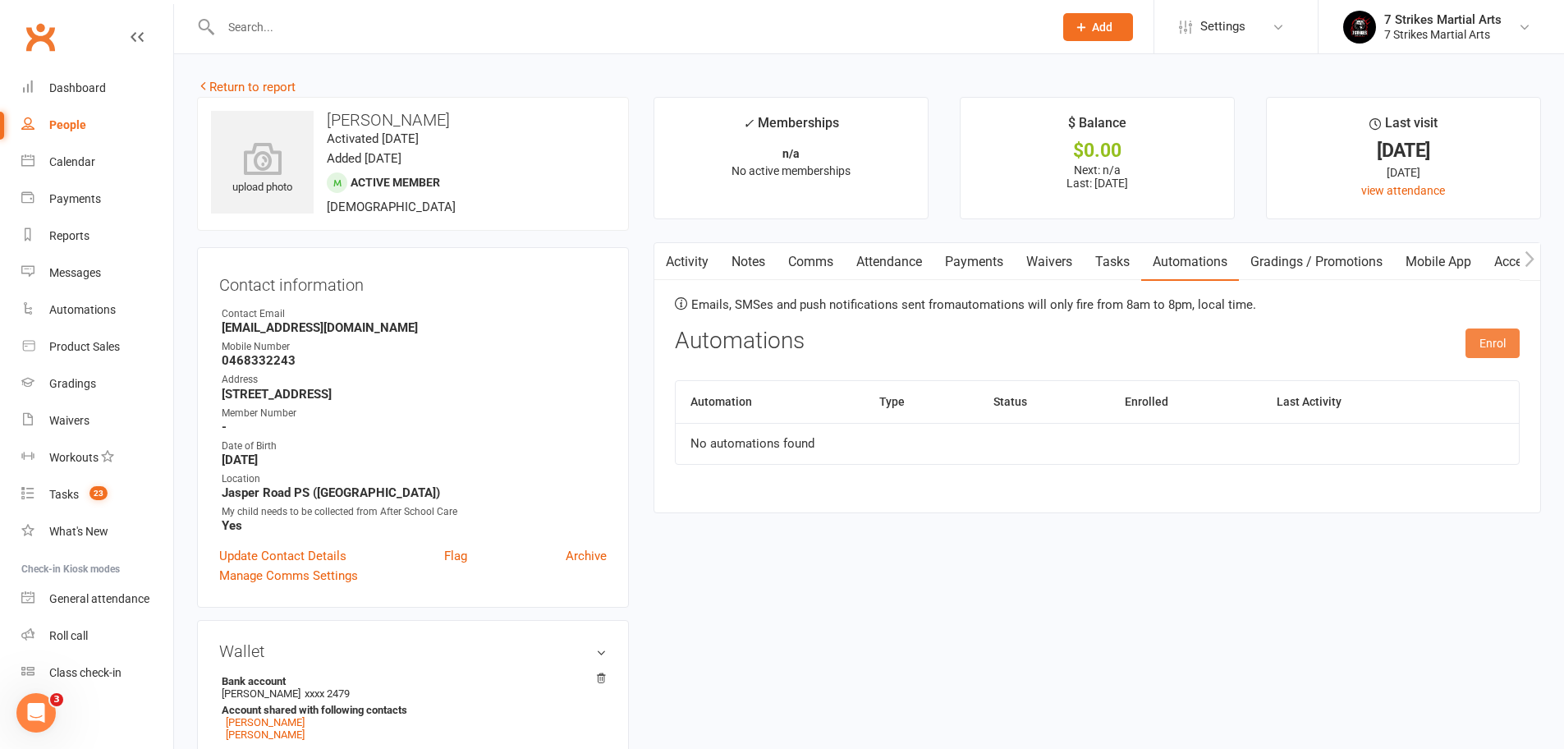
click at [1493, 342] on button "Enrol" at bounding box center [1492, 343] width 54 height 30
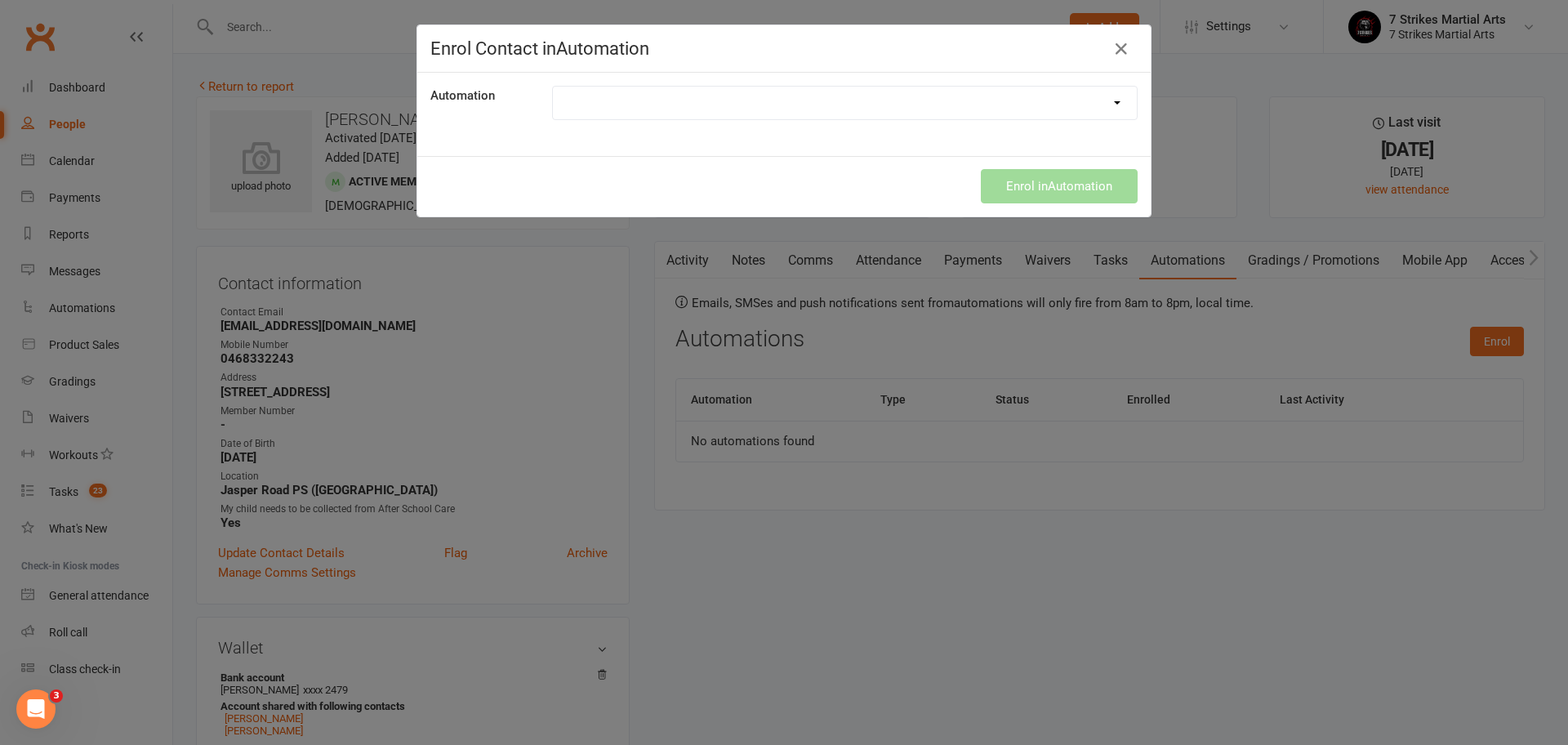
click at [927, 78] on div "Automation Manual Returning Student Prepaid Renewal Returning Student Prepaid R…" at bounding box center [783, 114] width 733 height 84
select select "9787"
click at [1049, 185] on div "Enrol in Automation" at bounding box center [783, 186] width 733 height 61
click at [1049, 185] on button "Enrol in Automation" at bounding box center [1060, 186] width 157 height 34
